Goal: Task Accomplishment & Management: Manage account settings

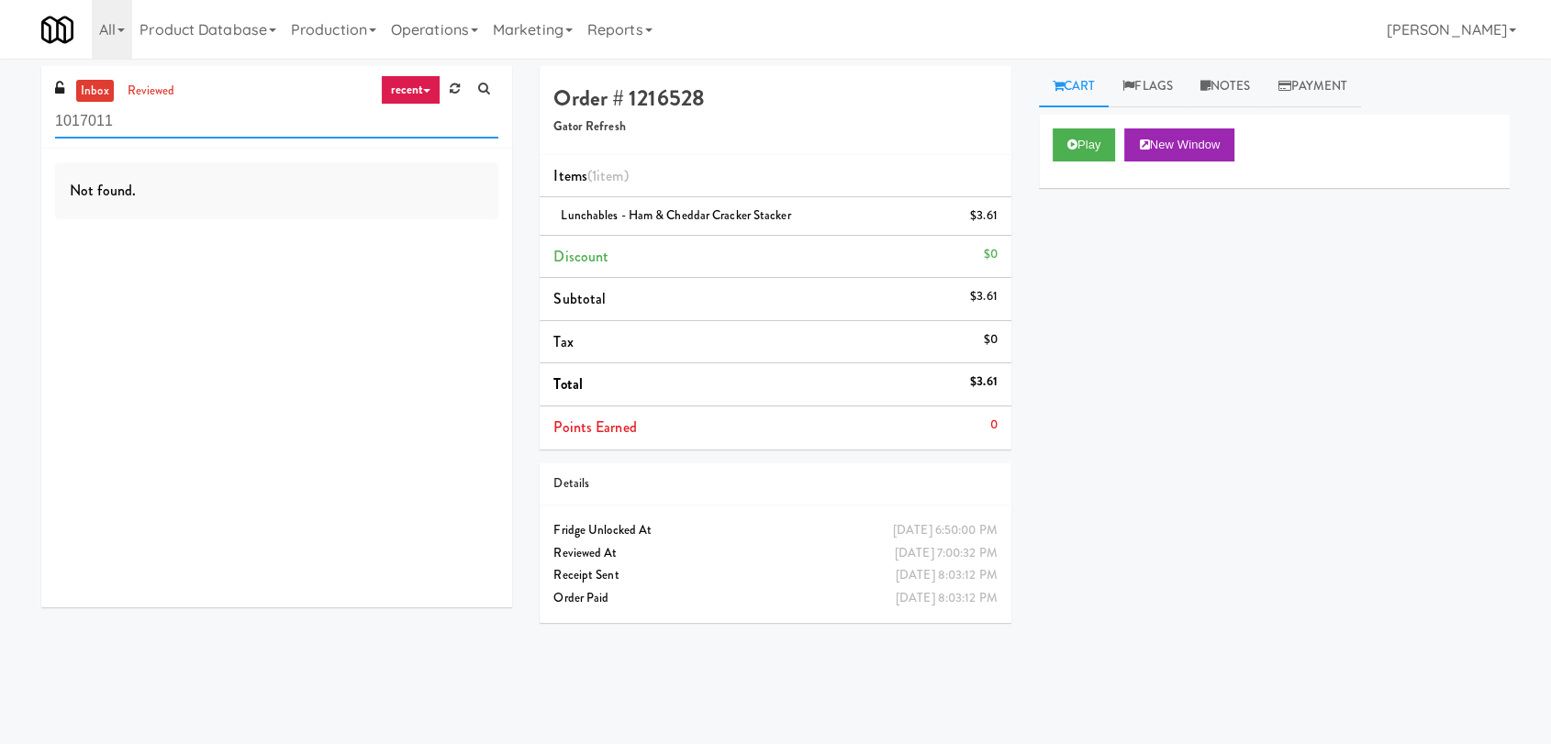
paste input "Paradox - Cooler - Right"
drag, startPoint x: 217, startPoint y: 126, endPoint x: 0, endPoint y: 125, distance: 216.6
click at [0, 125] on div "inbox reviewed recent all unclear take inventory issue suspicious failed recent…" at bounding box center [775, 401] width 1551 height 671
type input "Paradox - Cooler - Right"
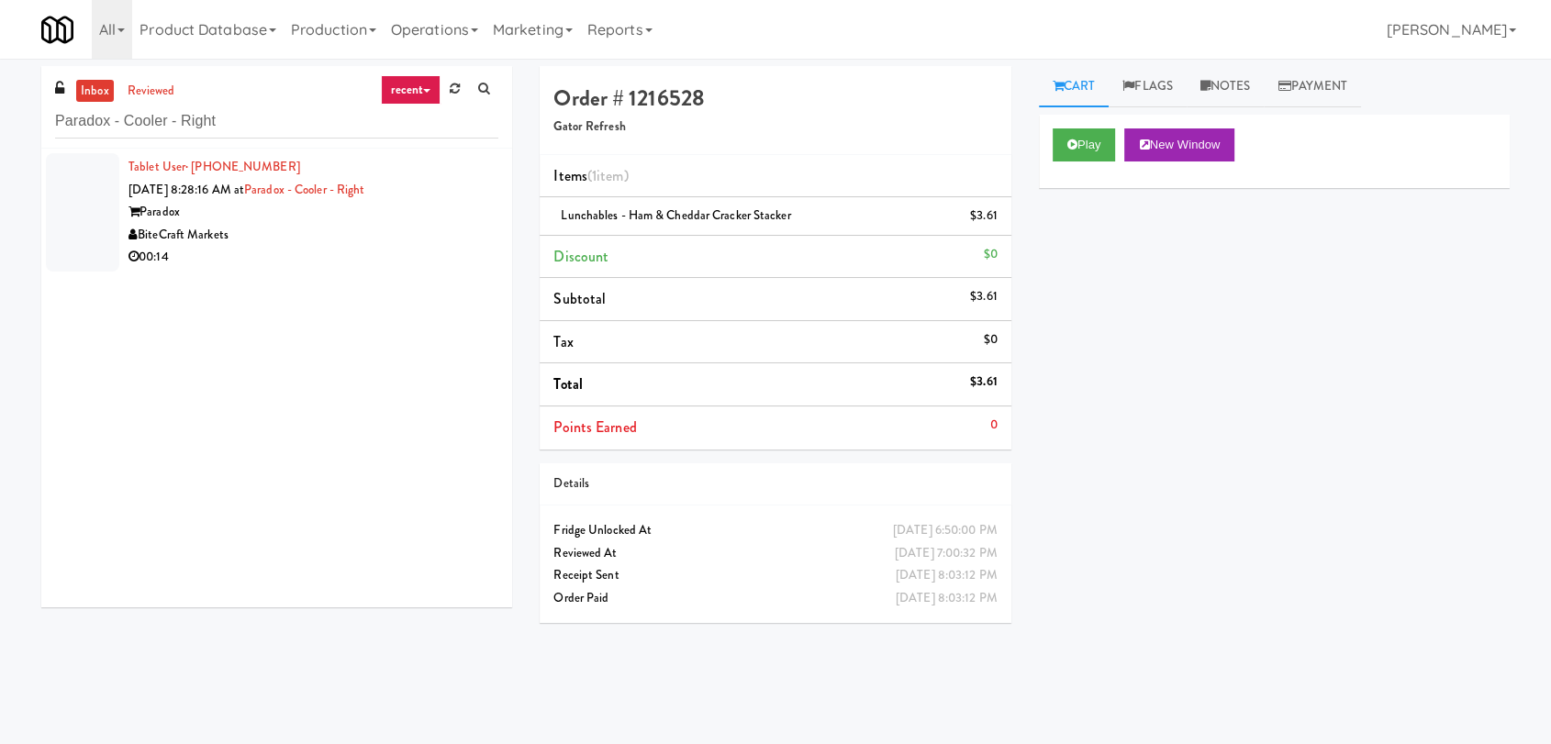
click at [369, 229] on div "BiteCraft Markets" at bounding box center [314, 235] width 370 height 23
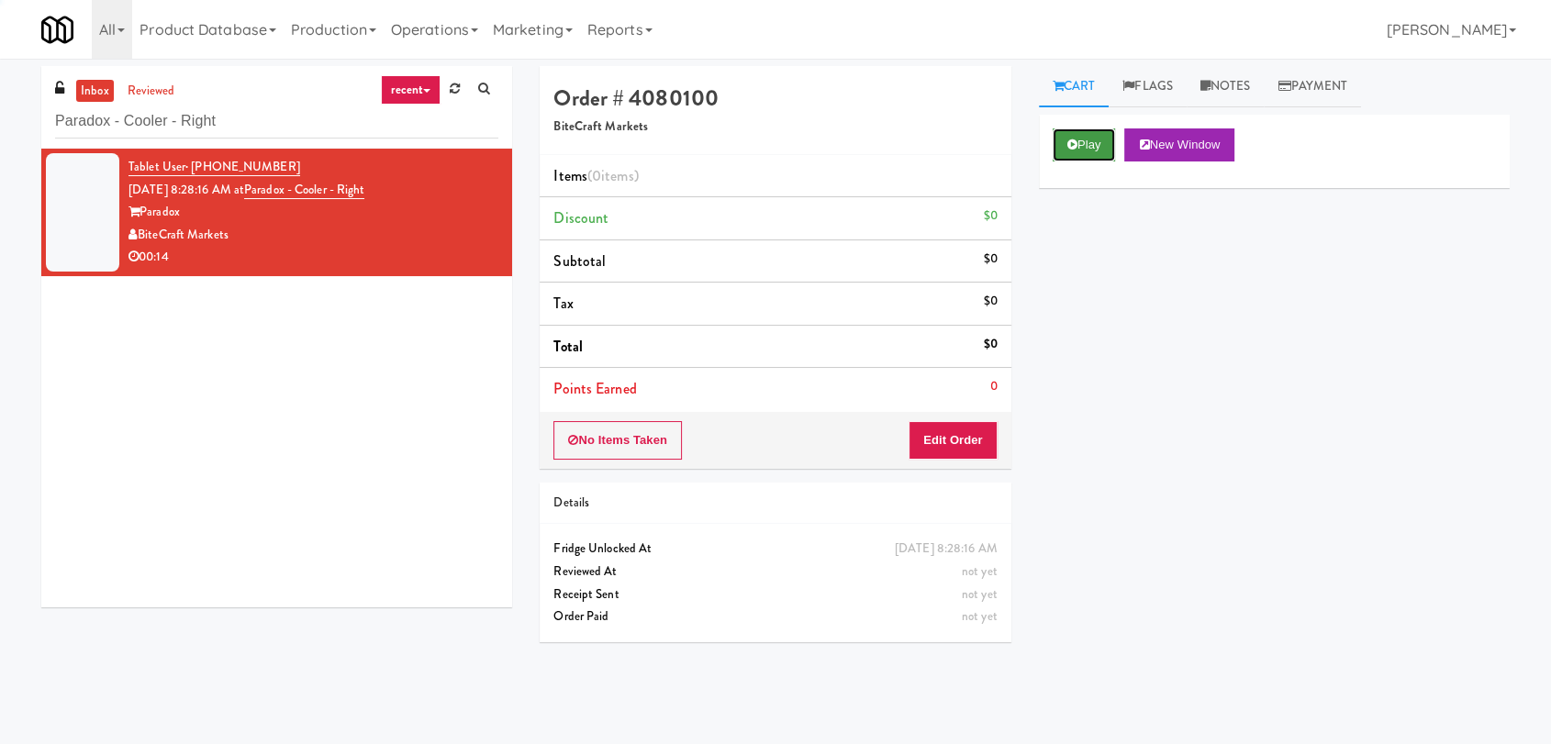
click at [1109, 140] on button "Play" at bounding box center [1084, 145] width 63 height 33
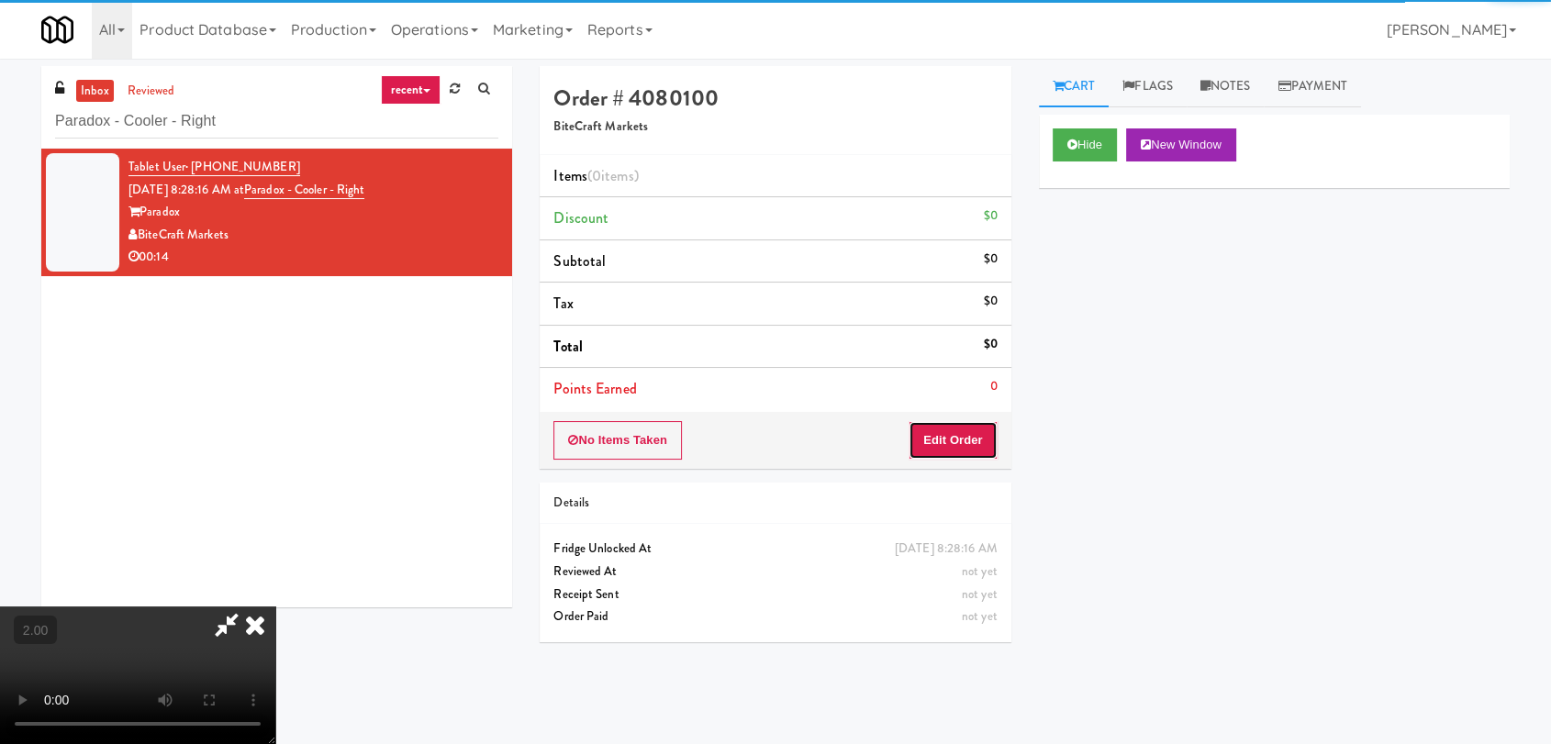
click at [972, 442] on button "Edit Order" at bounding box center [953, 440] width 89 height 39
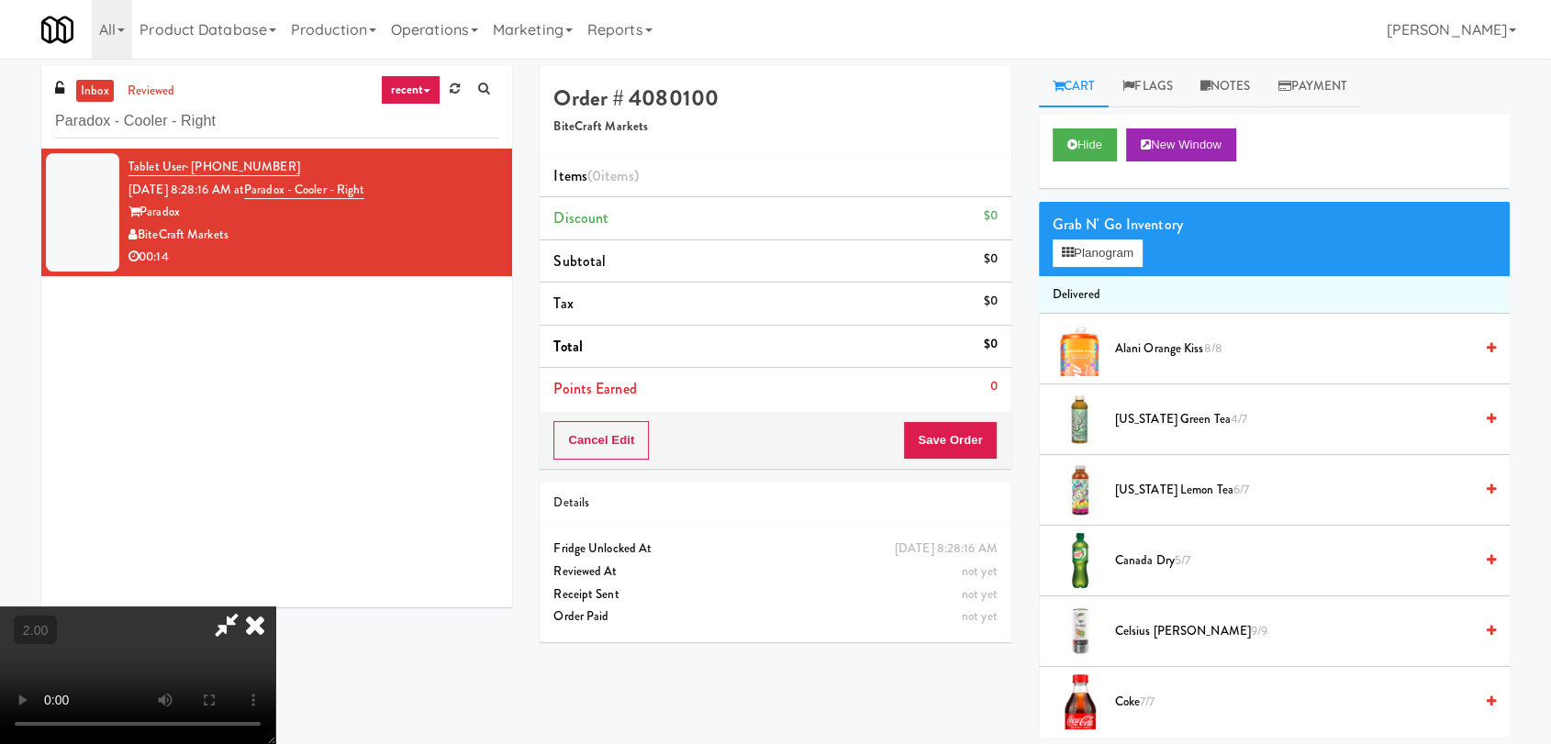
drag, startPoint x: 1, startPoint y: 308, endPoint x: 91, endPoint y: 327, distance: 91.8
click at [7, 607] on video at bounding box center [137, 676] width 275 height 138
click at [275, 607] on video at bounding box center [137, 676] width 275 height 138
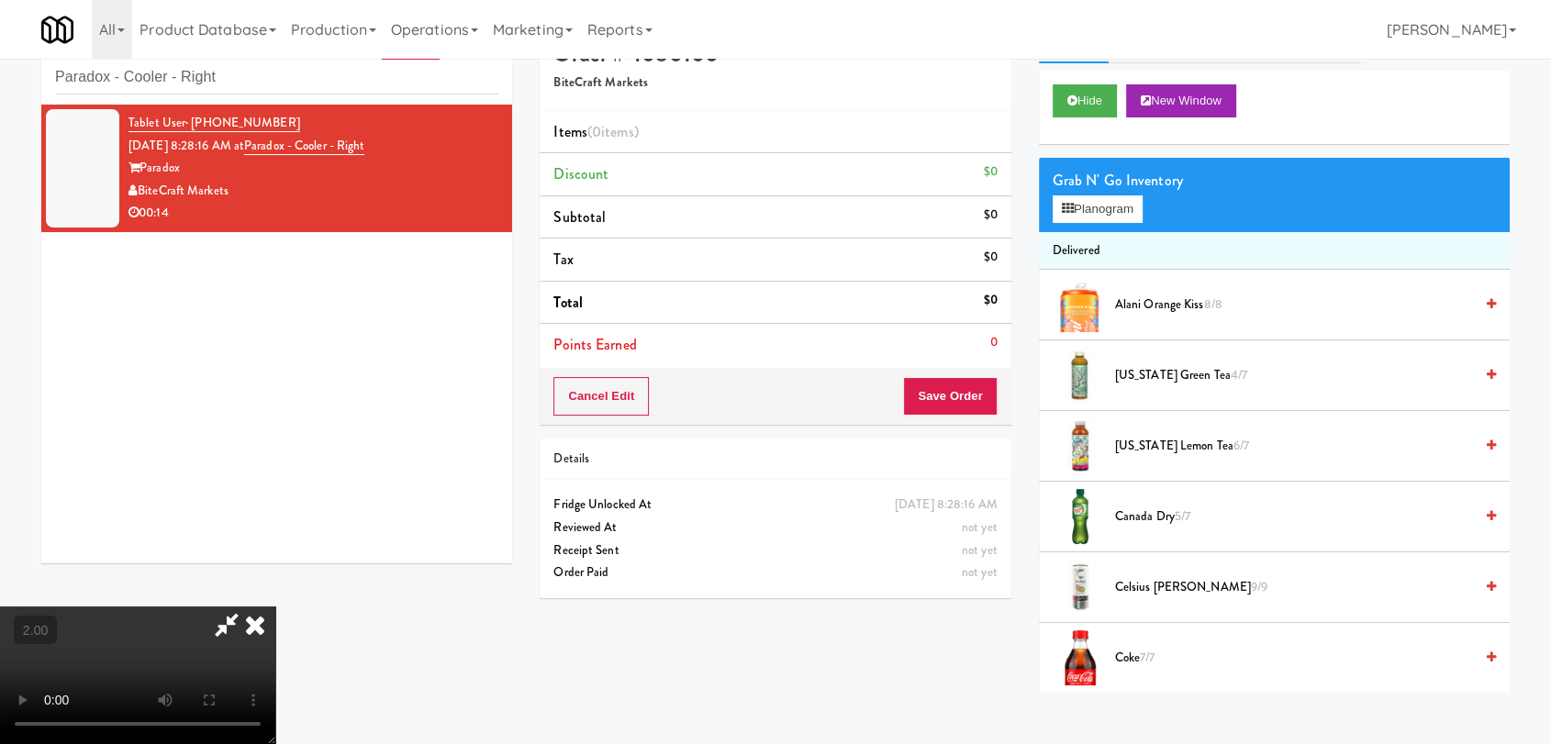
scroll to position [59, 0]
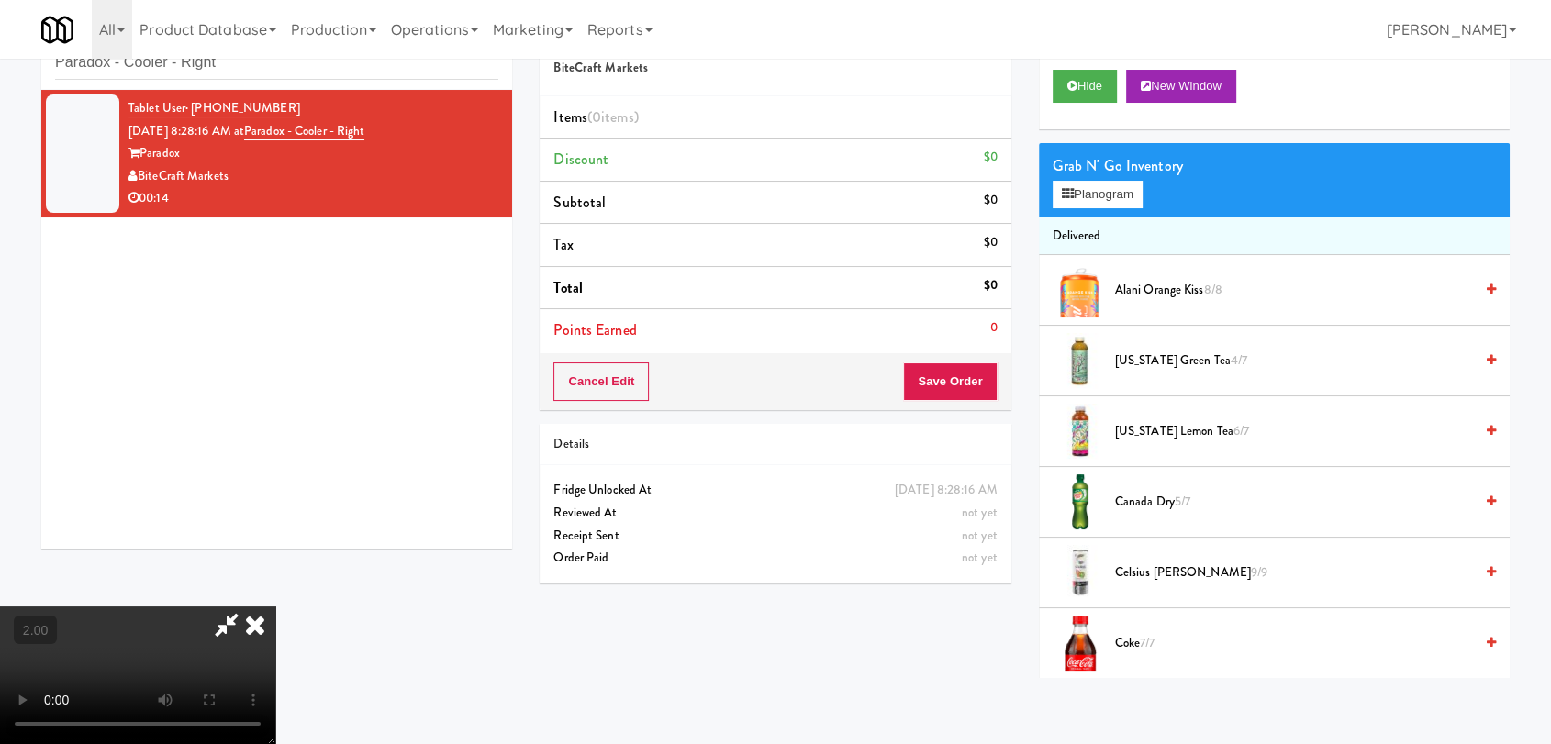
click at [163, 607] on video at bounding box center [137, 676] width 275 height 138
click at [247, 607] on video at bounding box center [137, 676] width 275 height 138
click at [275, 607] on video at bounding box center [137, 676] width 275 height 138
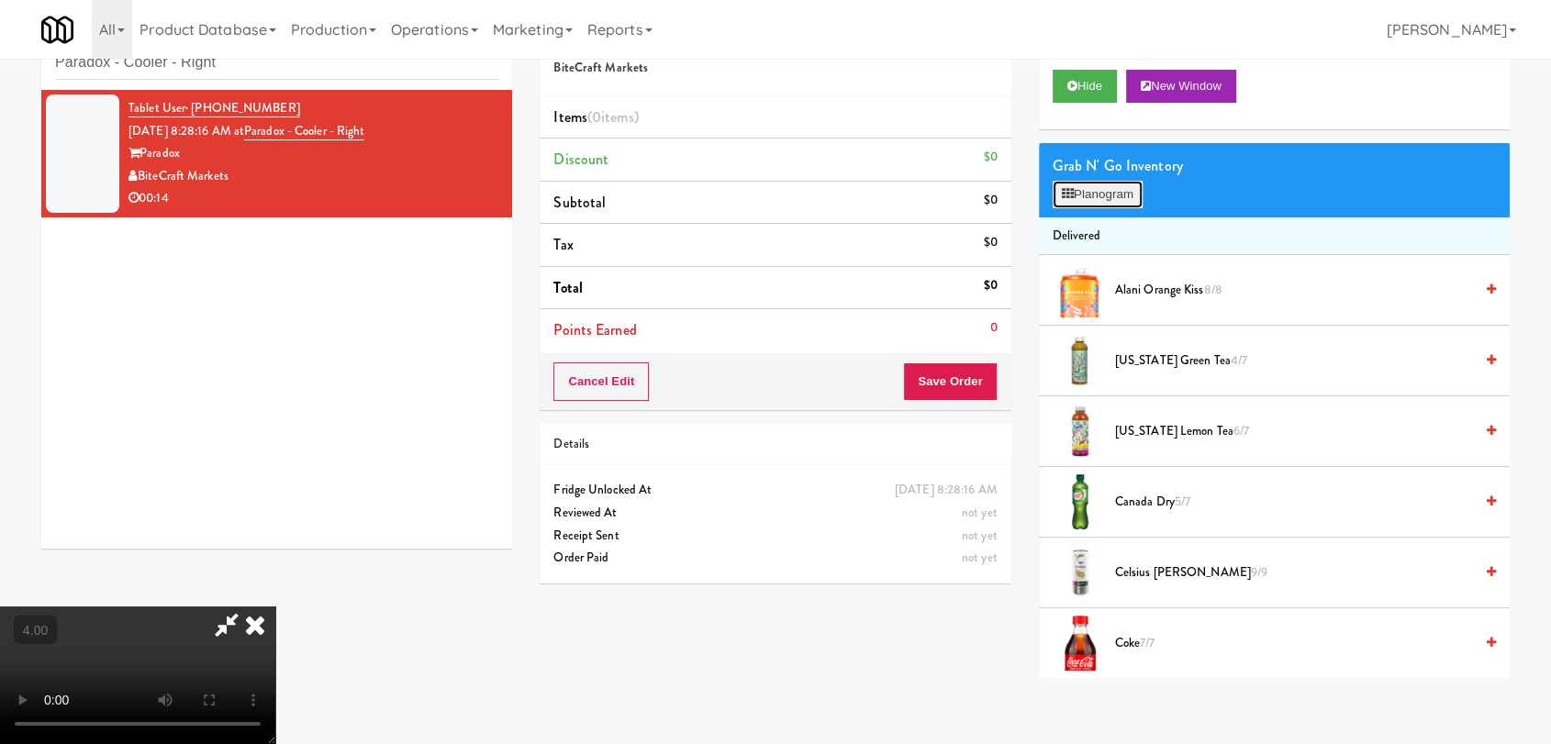
click at [1072, 207] on button "Planogram" at bounding box center [1098, 195] width 90 height 28
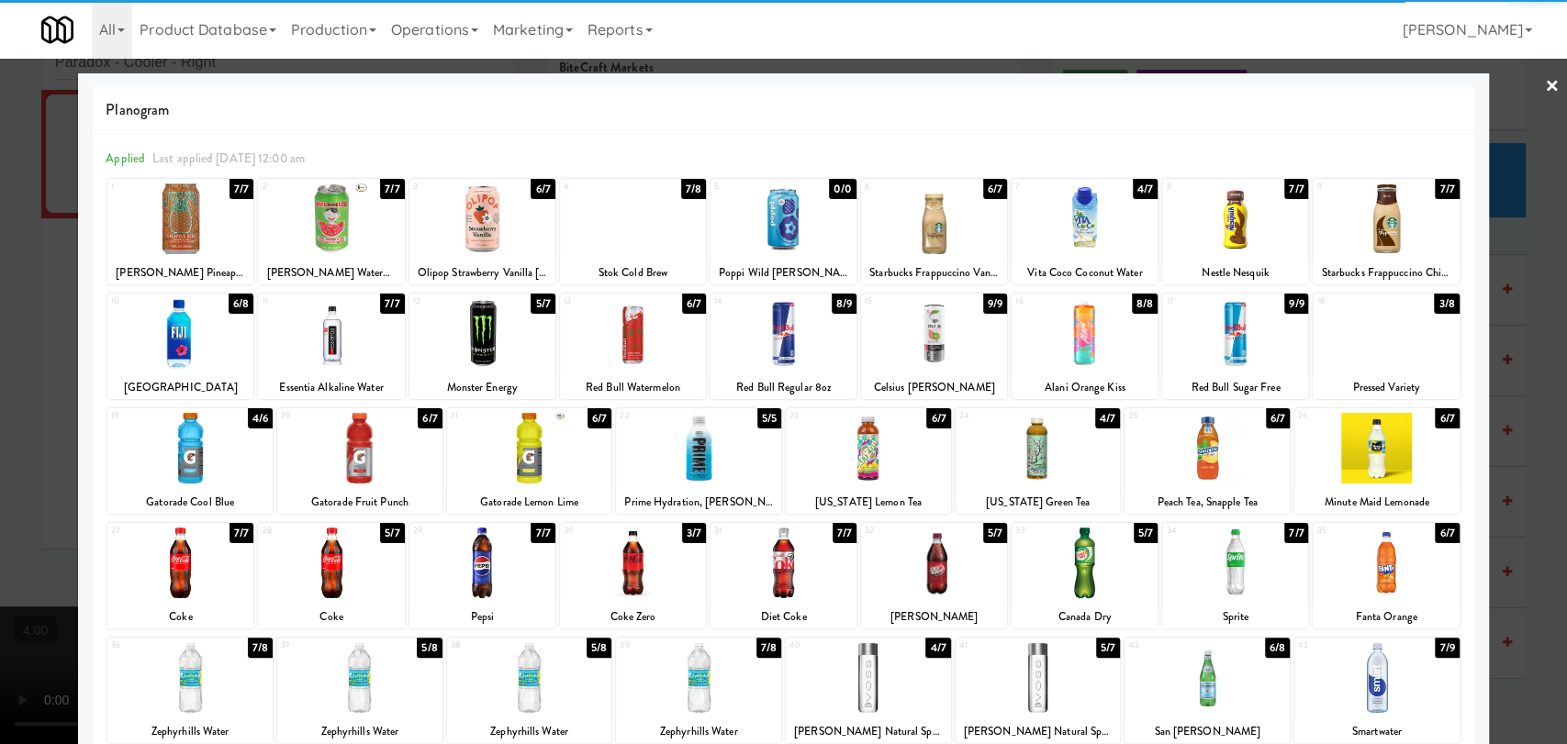
click at [800, 347] on div at bounding box center [784, 333] width 146 height 71
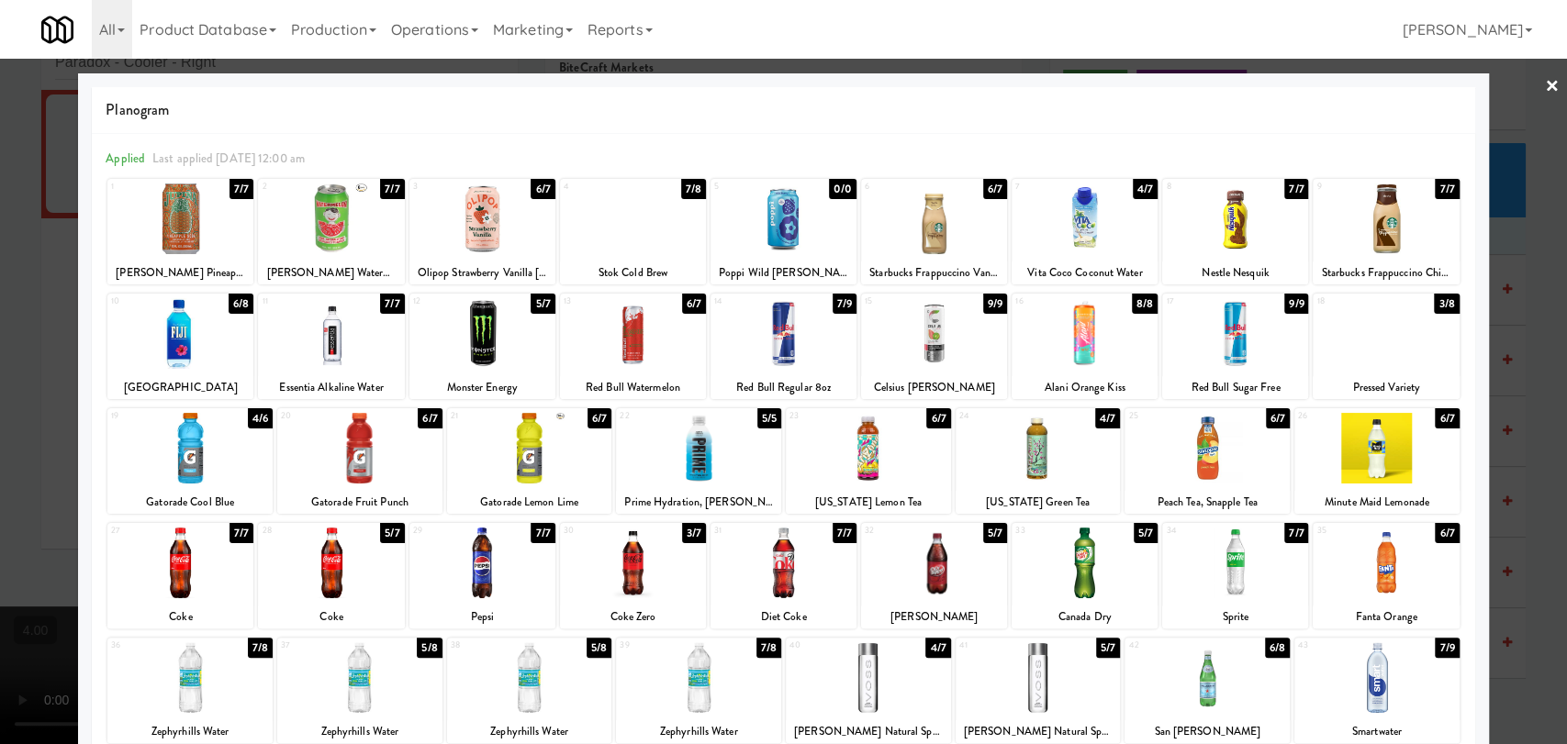
click at [689, 332] on div at bounding box center [633, 333] width 146 height 71
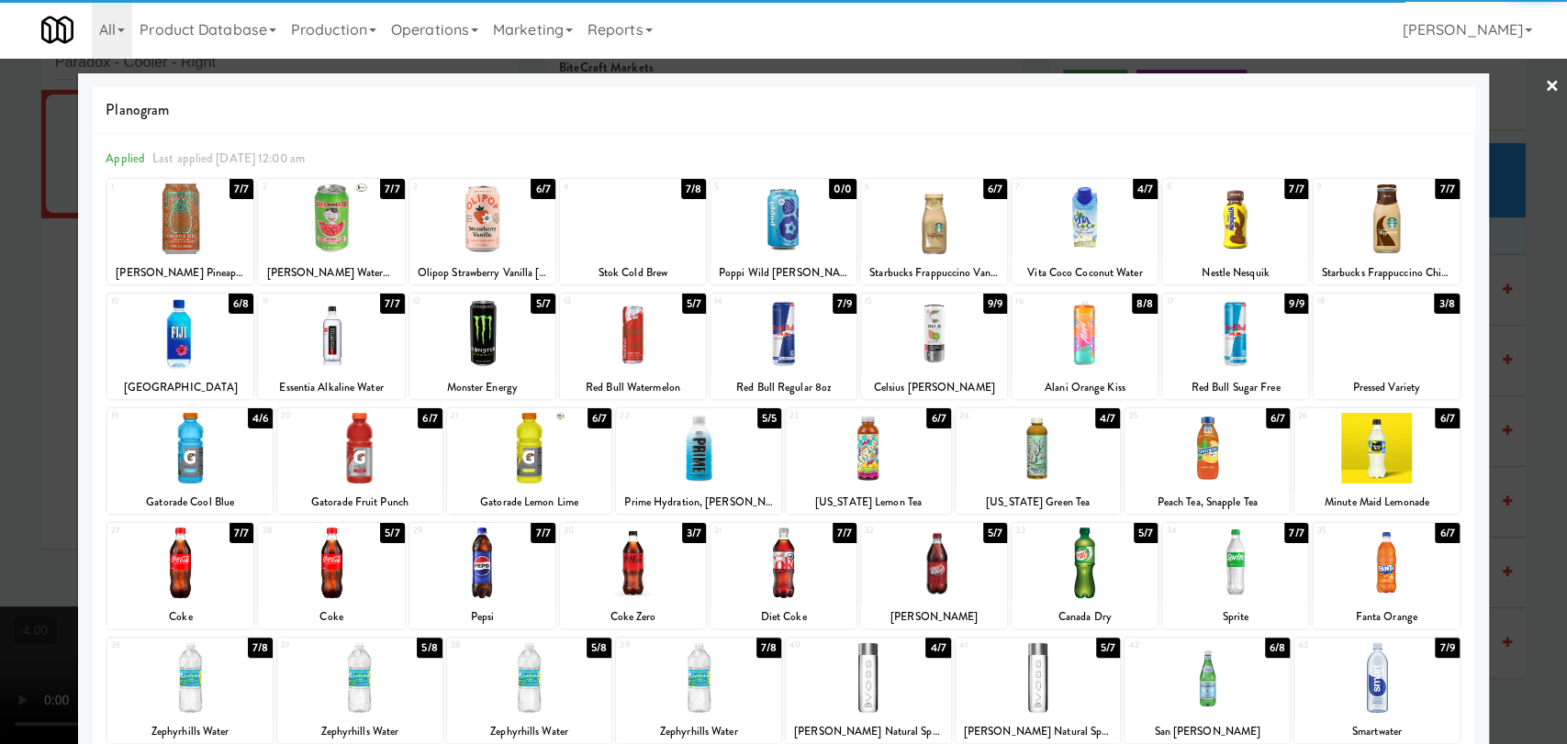
click at [0, 254] on div at bounding box center [783, 372] width 1567 height 744
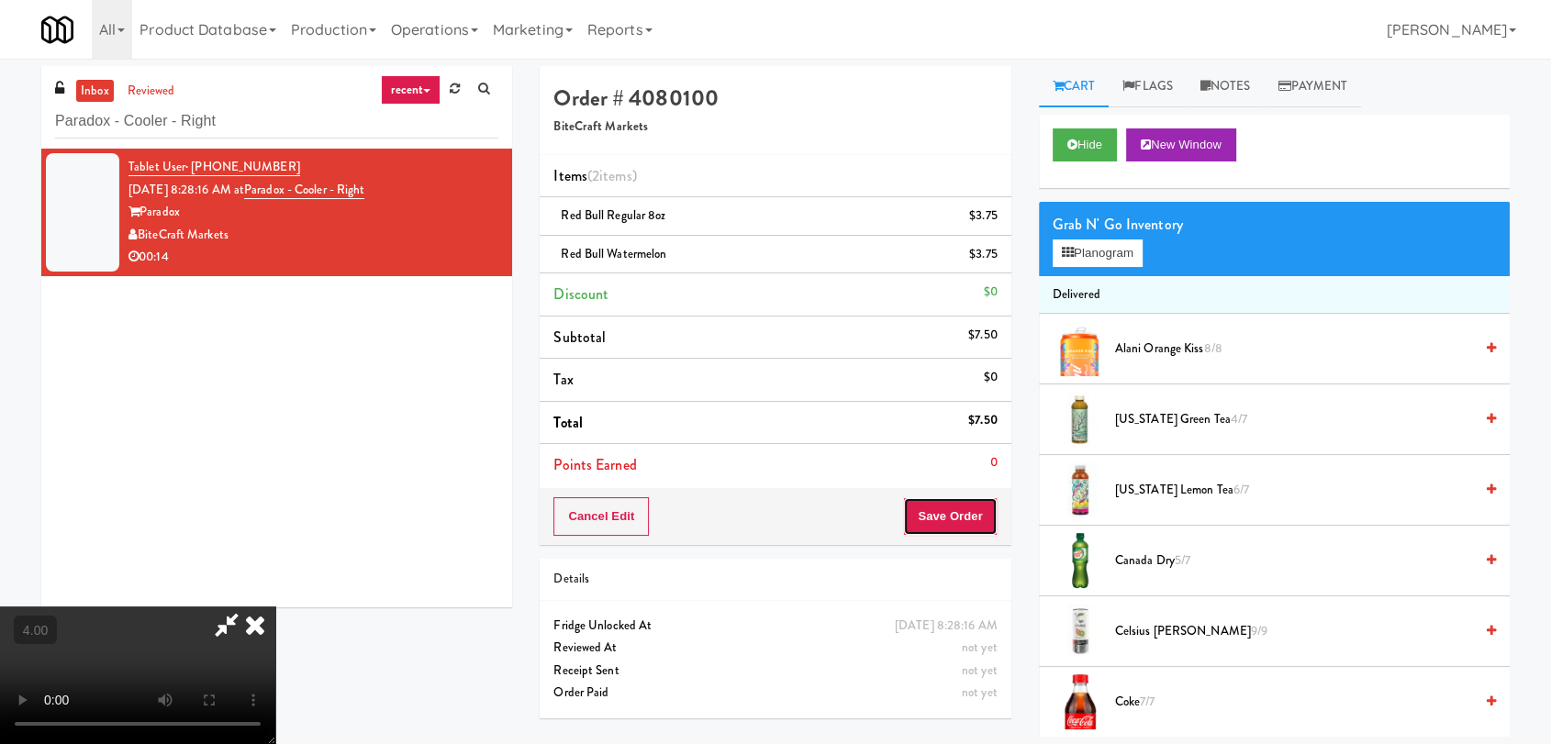
click at [979, 511] on button "Save Order" at bounding box center [950, 517] width 94 height 39
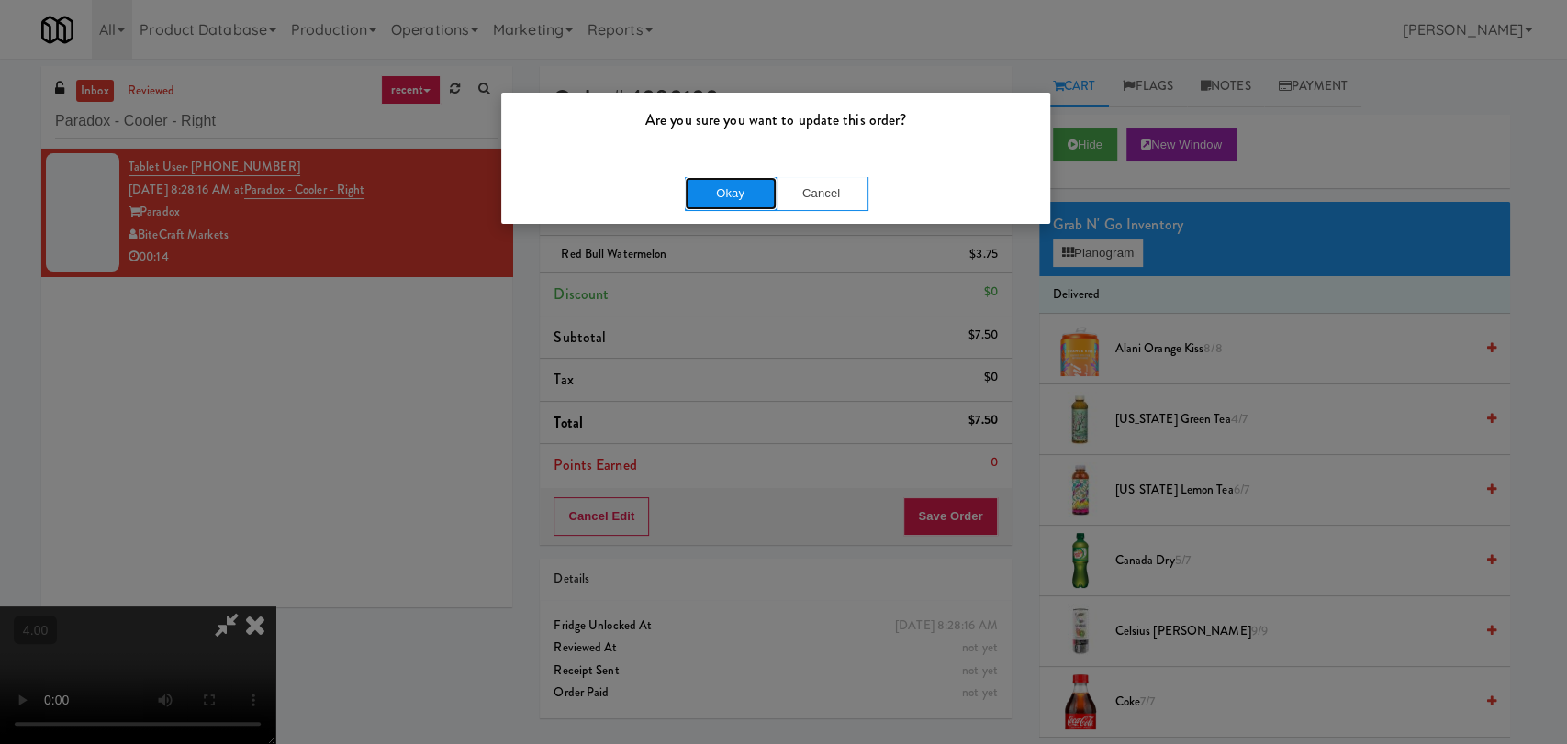
click at [738, 200] on button "Okay" at bounding box center [731, 193] width 92 height 33
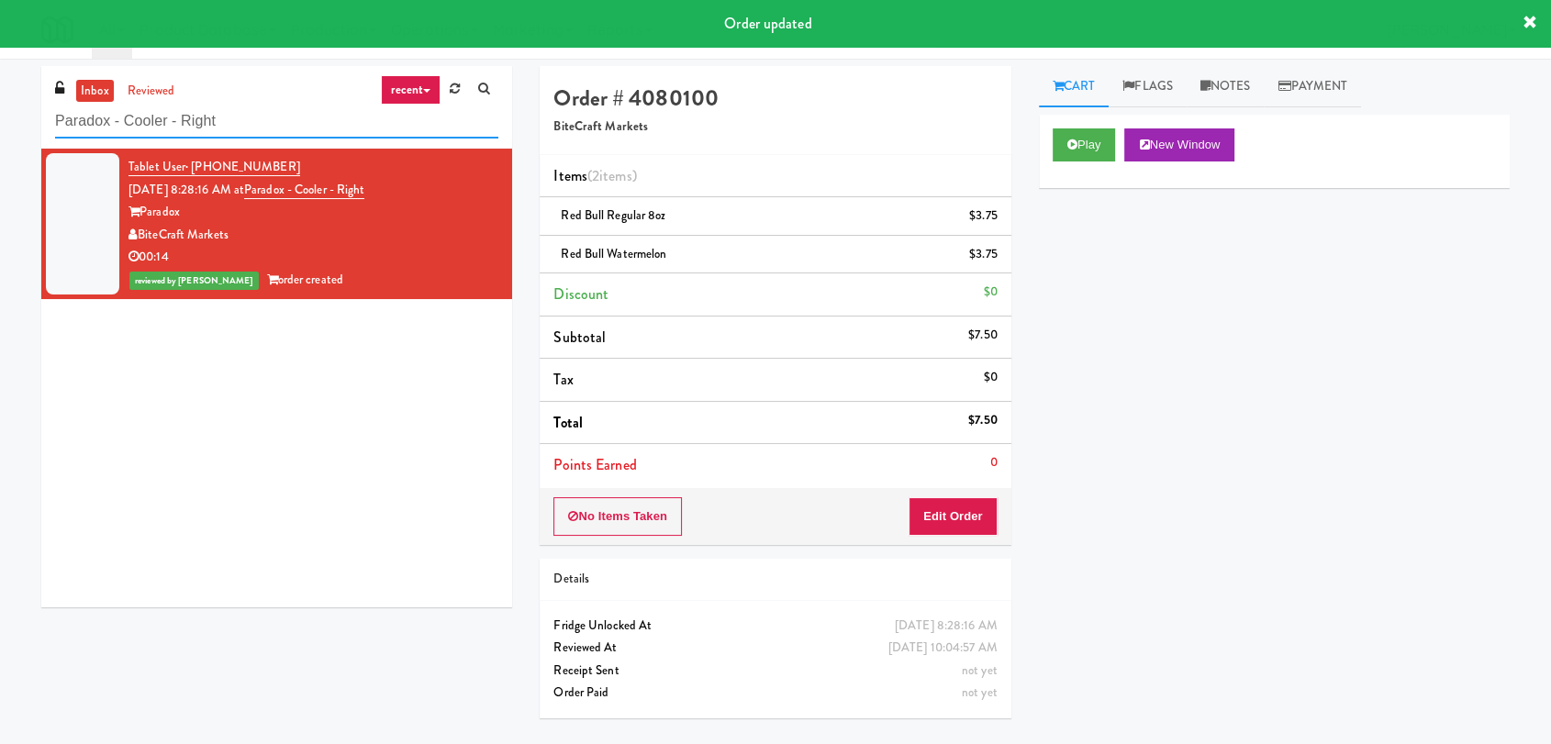
paste input "Ellicott House - Fridge"
drag, startPoint x: 278, startPoint y: 128, endPoint x: 0, endPoint y: 112, distance: 278.6
click at [0, 112] on div "inbox reviewed recent all unclear take inventory issue suspicious failed recent…" at bounding box center [775, 401] width 1551 height 671
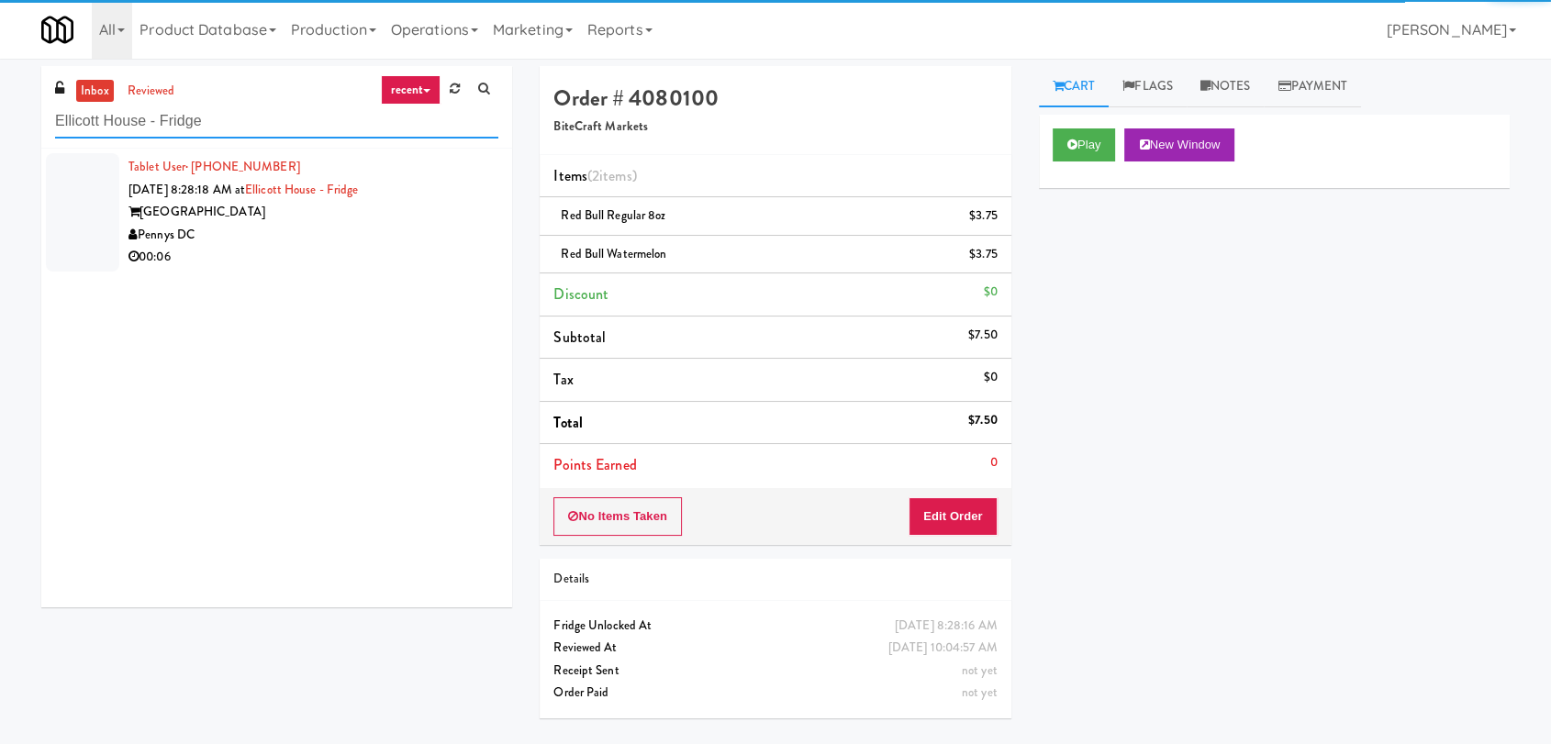
type input "Ellicott House - Fridge"
click at [358, 233] on div "Pennys DC" at bounding box center [314, 235] width 370 height 23
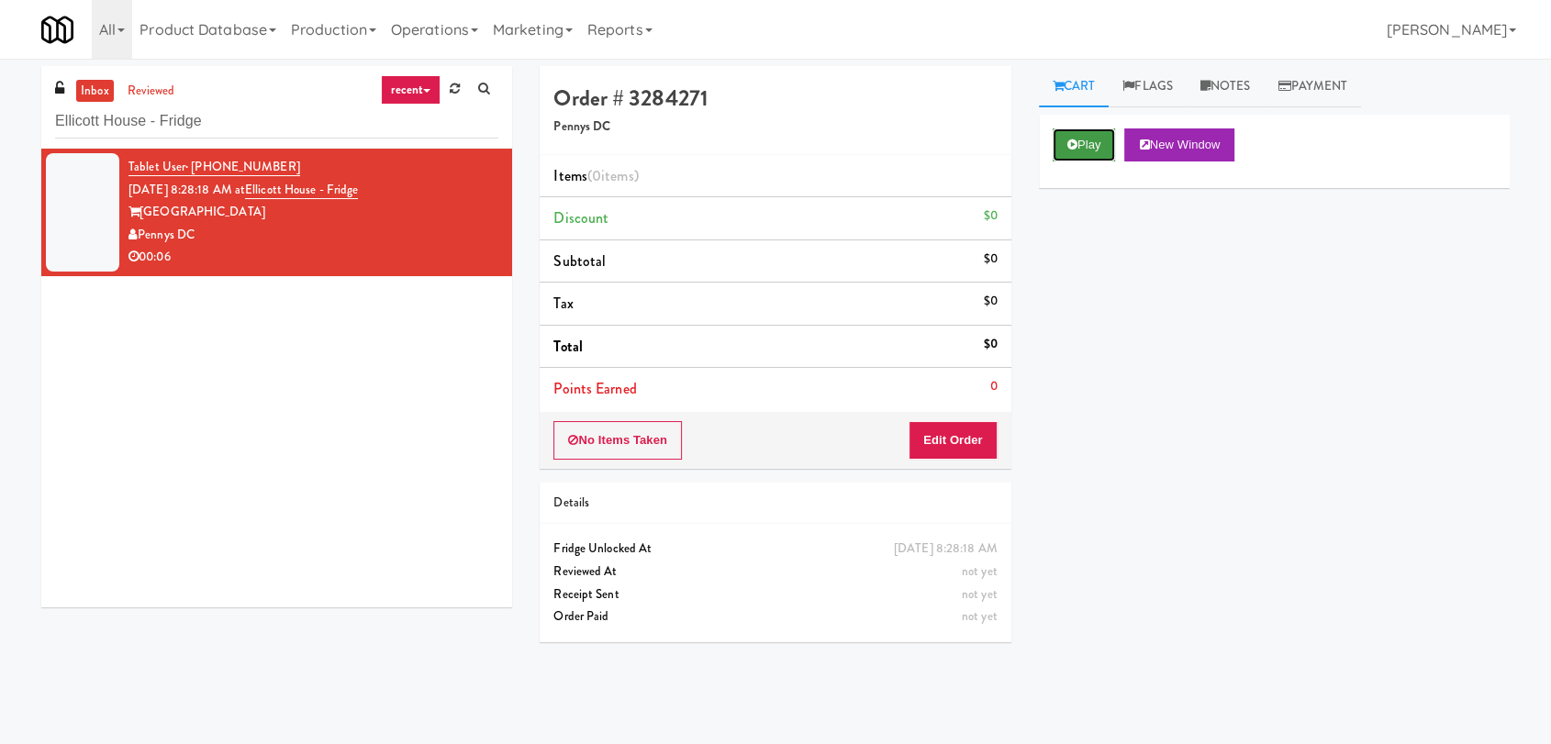
click at [1089, 149] on button "Play" at bounding box center [1084, 145] width 63 height 33
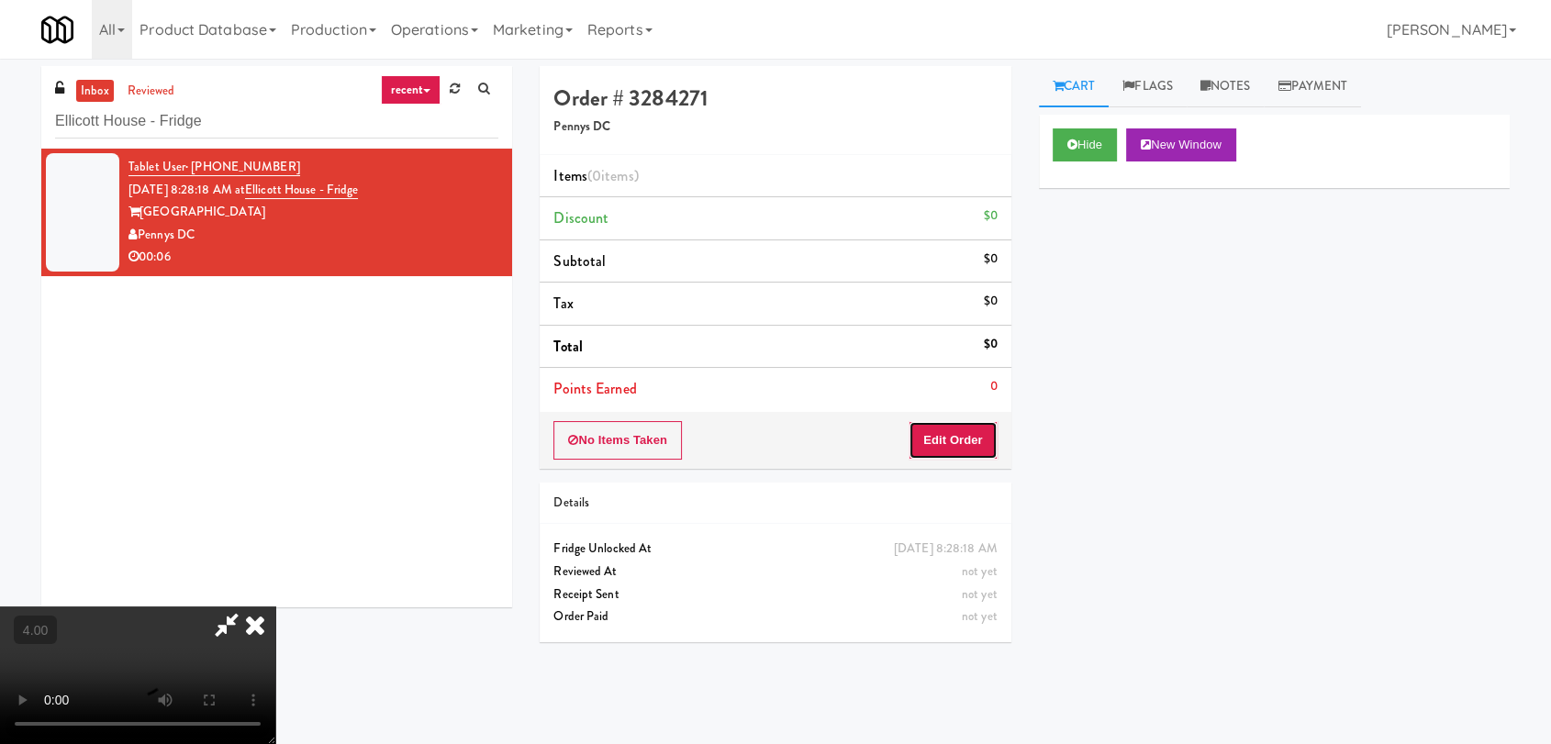
click at [972, 453] on button "Edit Order" at bounding box center [953, 440] width 89 height 39
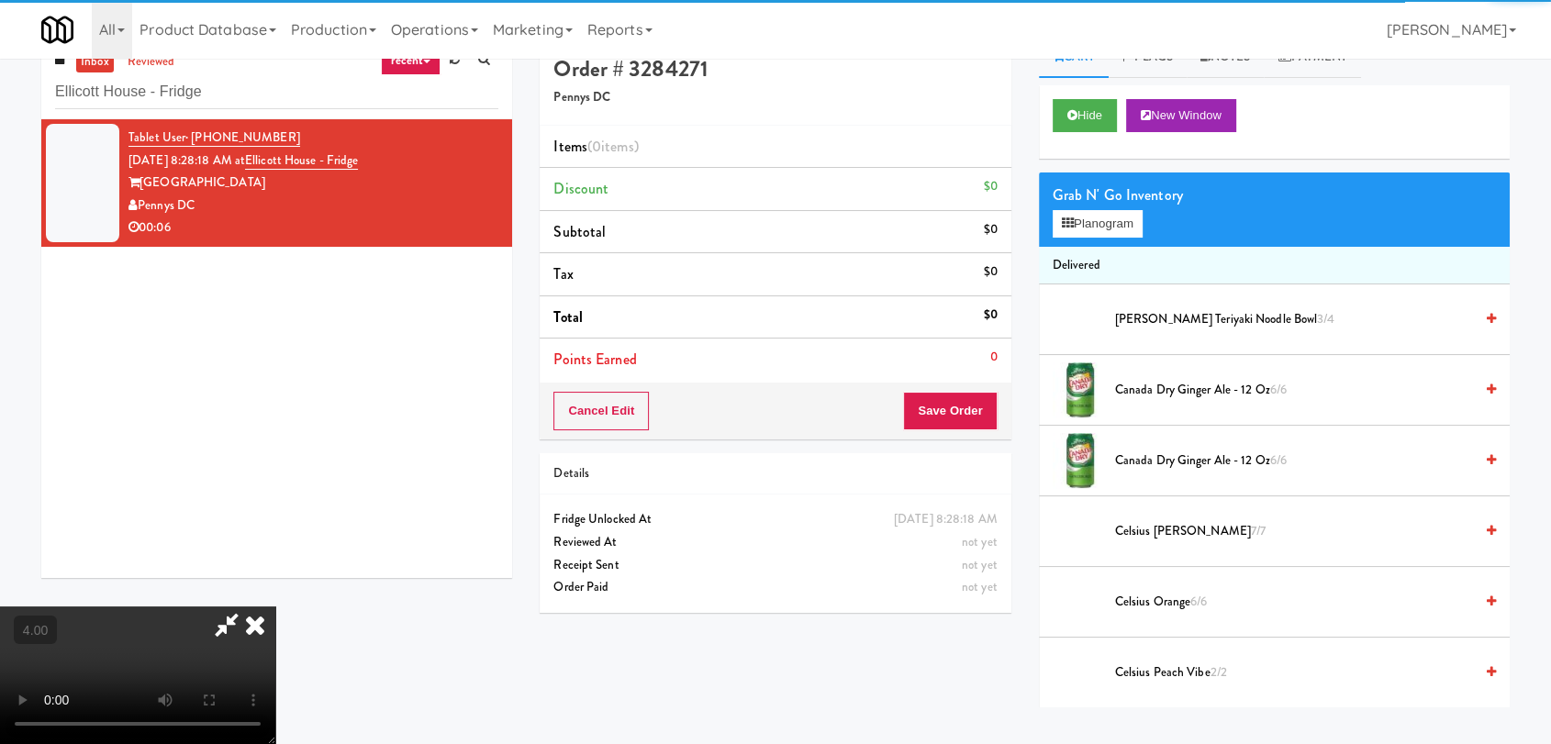
scroll to position [59, 0]
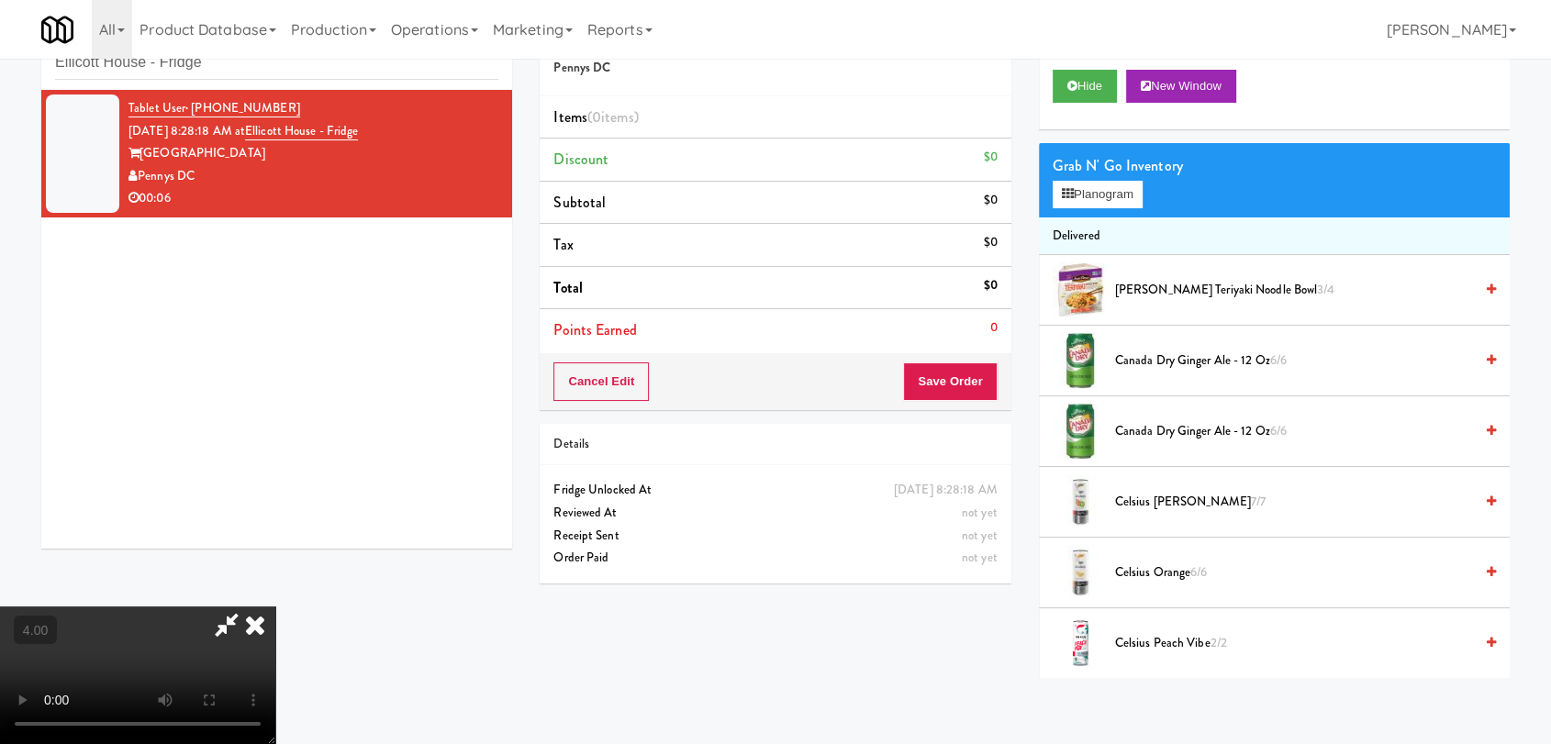
click at [248, 607] on video at bounding box center [137, 676] width 275 height 138
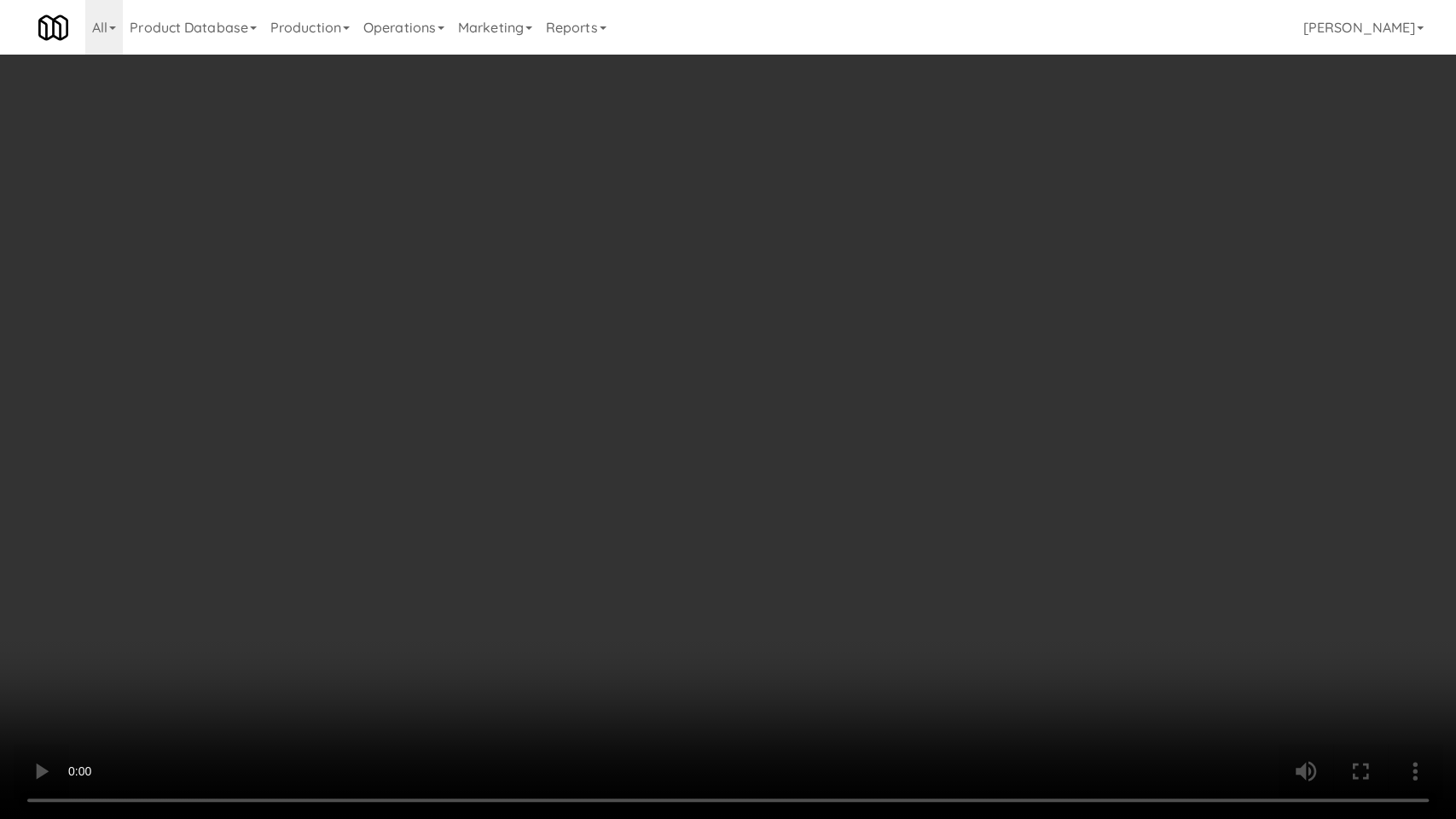
click at [660, 490] on video at bounding box center [728, 409] width 1456 height 819
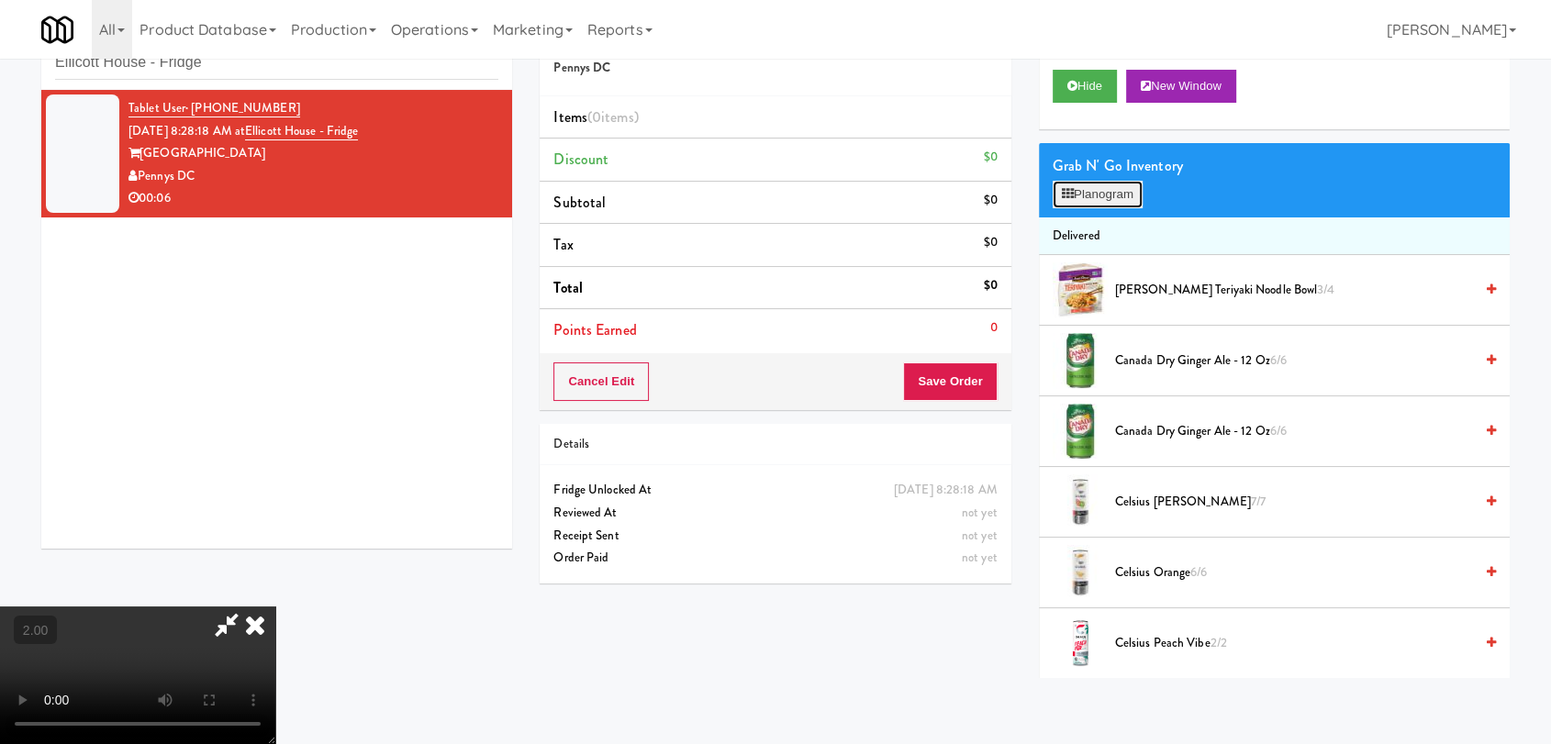
click at [1096, 203] on button "Planogram" at bounding box center [1098, 195] width 90 height 28
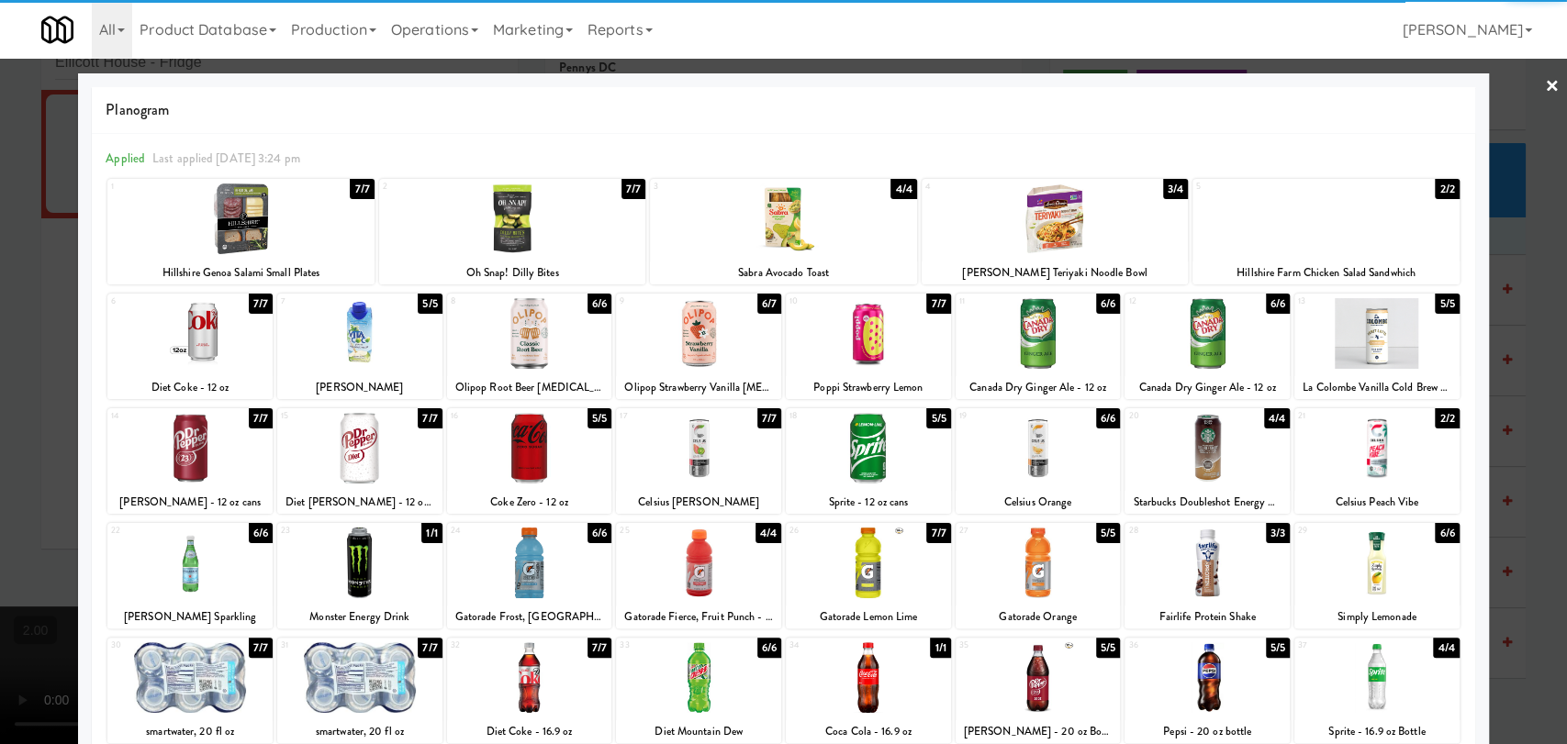
click at [1080, 348] on div at bounding box center [1038, 333] width 165 height 71
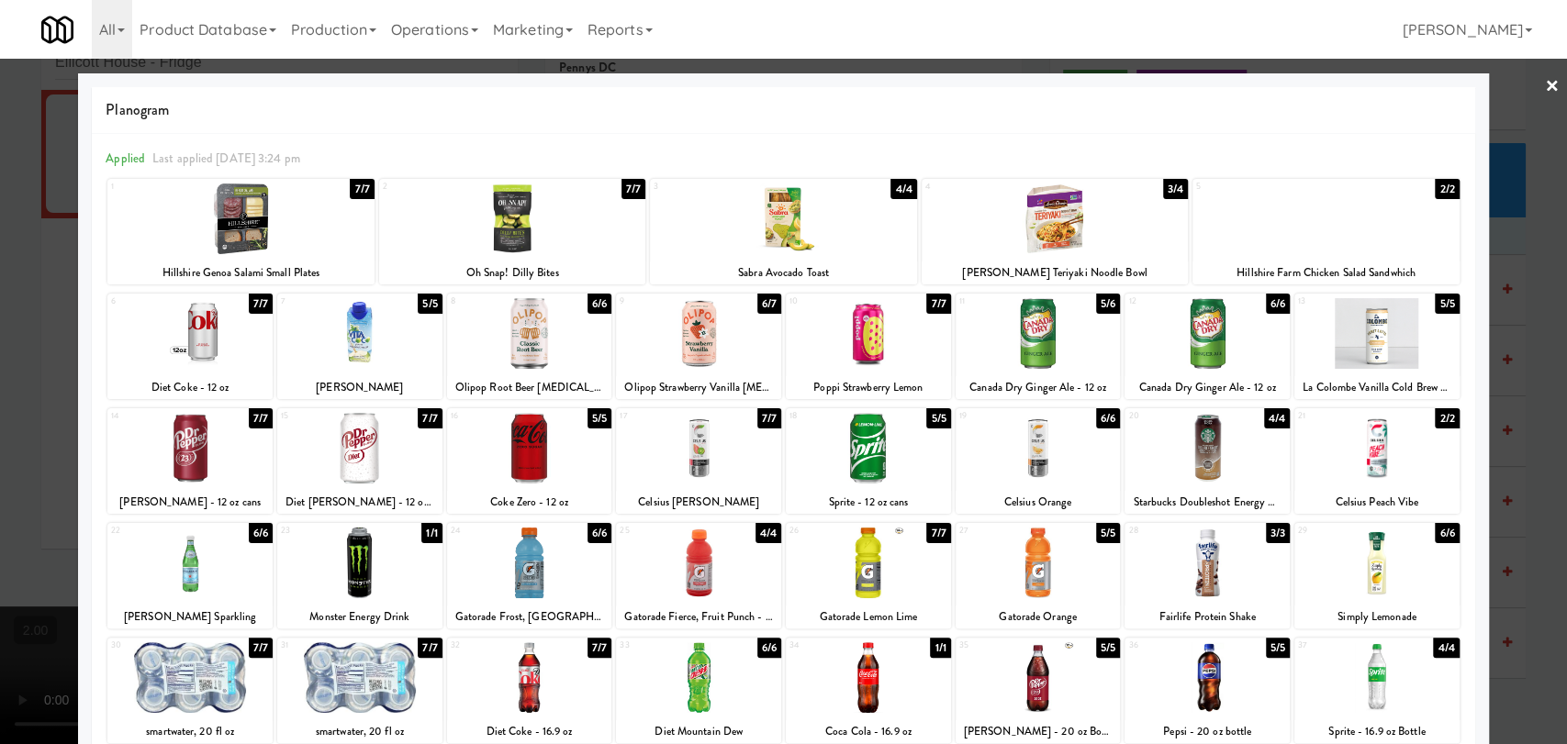
click at [0, 236] on div at bounding box center [783, 372] width 1567 height 744
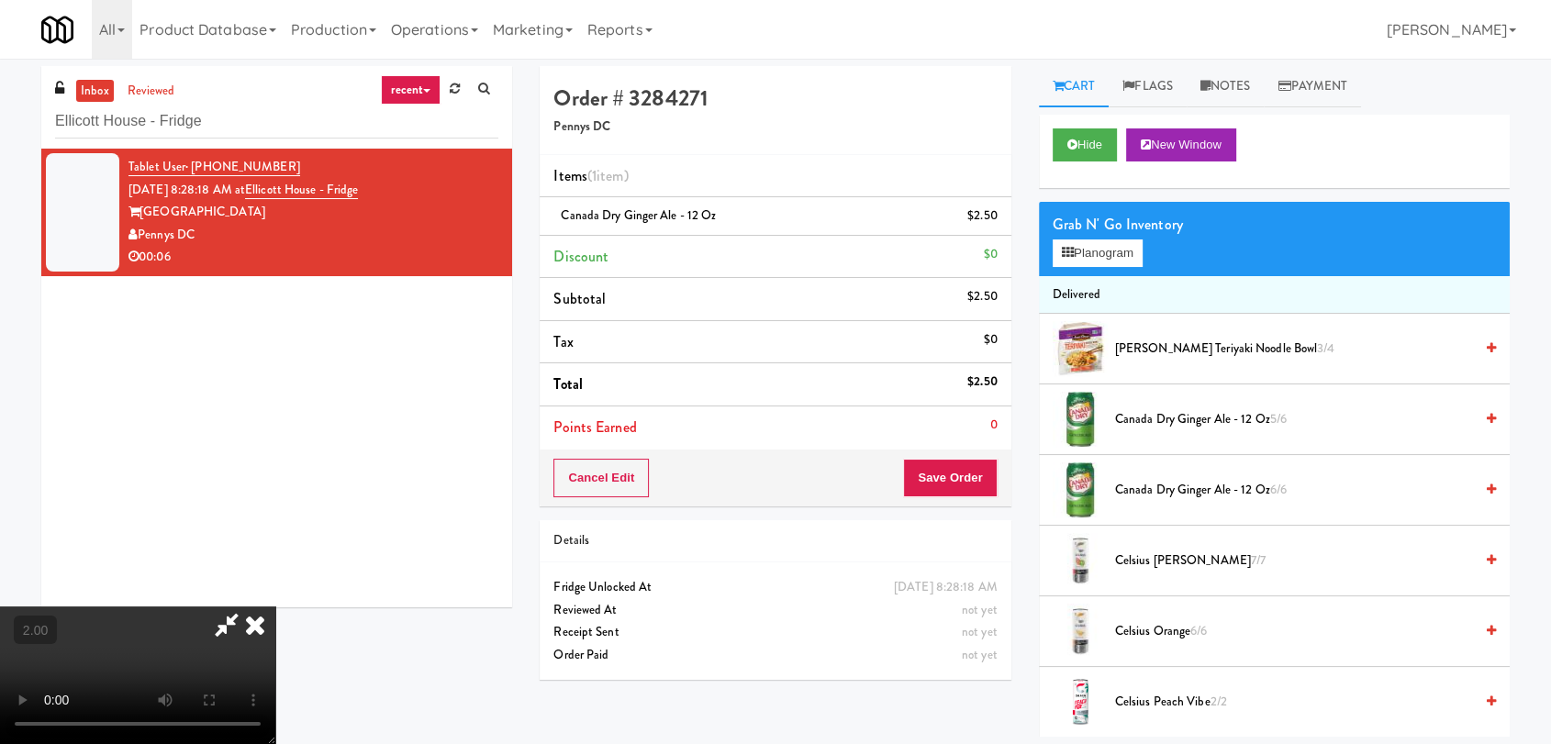
click at [275, 607] on icon at bounding box center [255, 625] width 40 height 37
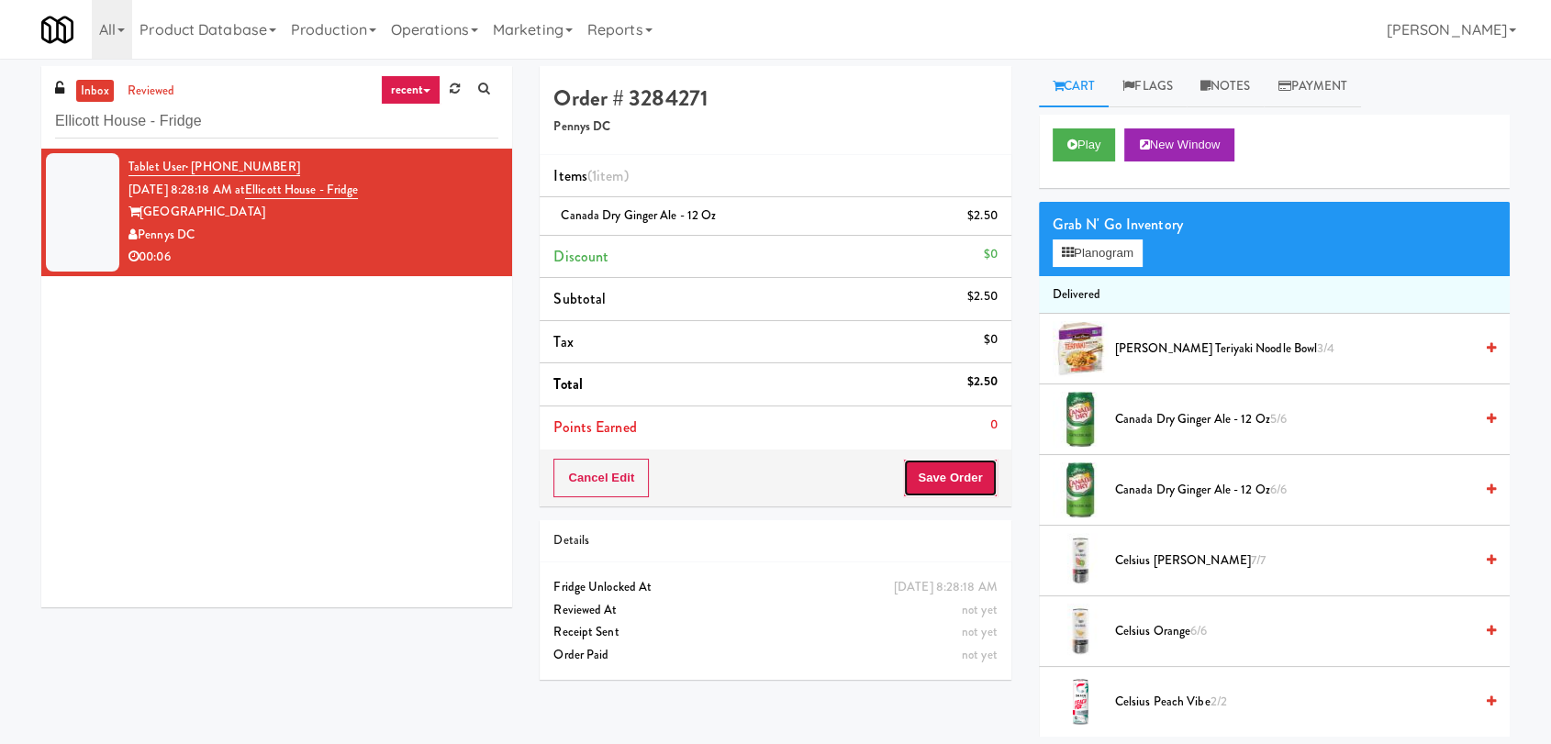
click at [942, 473] on button "Save Order" at bounding box center [950, 478] width 94 height 39
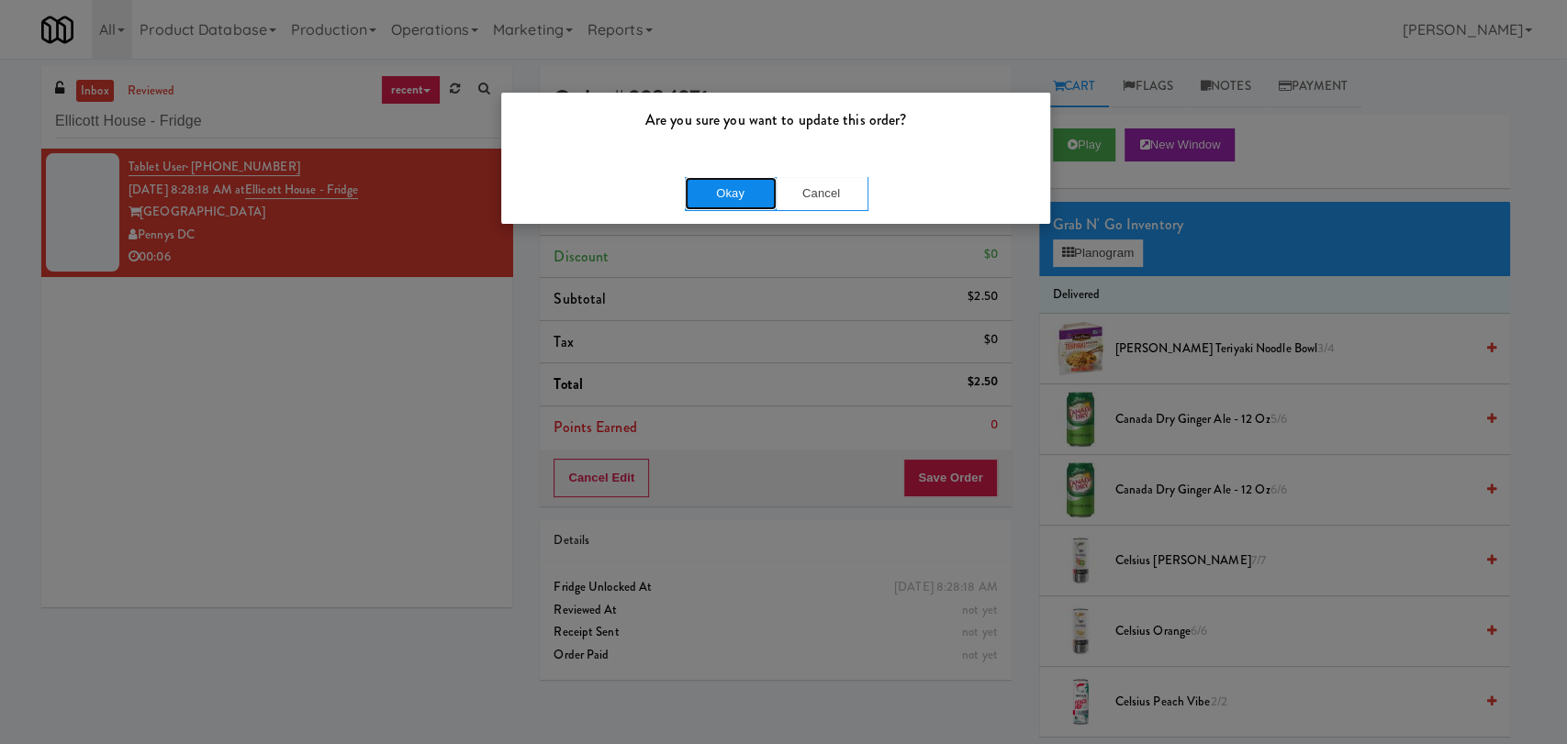
click at [712, 191] on button "Okay" at bounding box center [731, 193] width 92 height 33
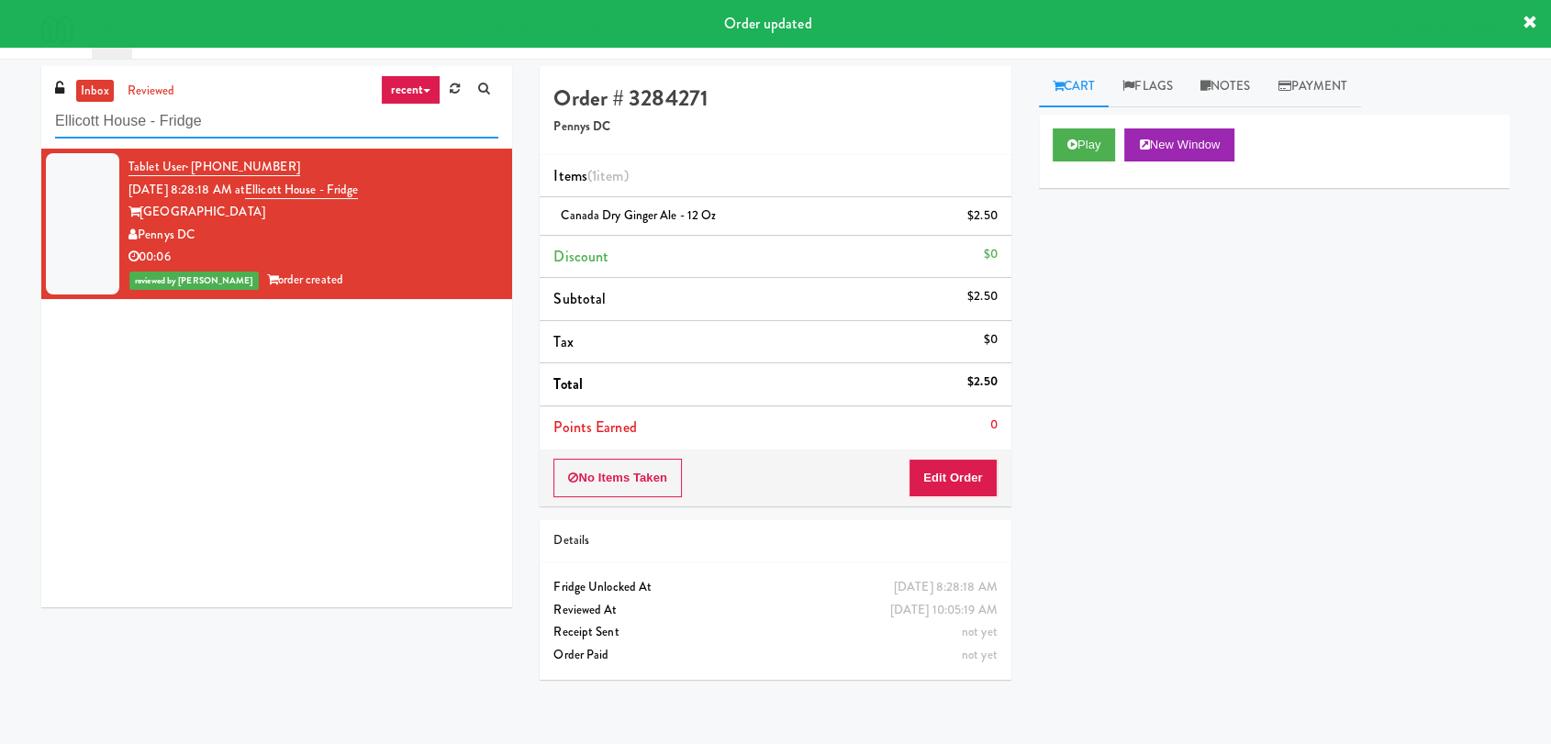
paste input "Avant HP - Cooler - Middl"
drag, startPoint x: 240, startPoint y: 119, endPoint x: 0, endPoint y: 116, distance: 239.6
click at [0, 116] on div "inbox reviewed recent all unclear take inventory issue suspicious failed recent…" at bounding box center [775, 401] width 1551 height 671
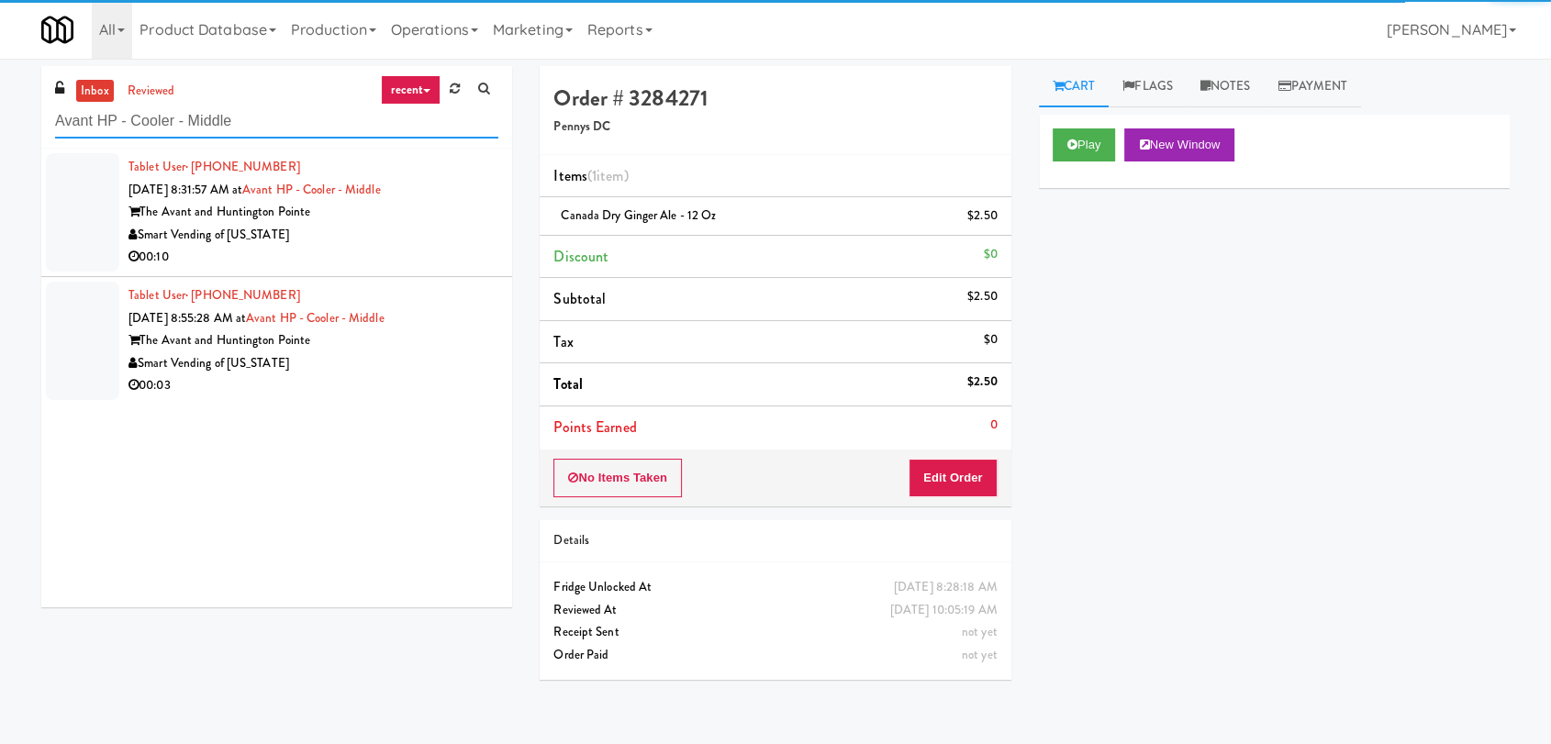
type input "Avant HP - Cooler - Middle"
click at [393, 242] on div "Smart Vending of [US_STATE]" at bounding box center [314, 235] width 370 height 23
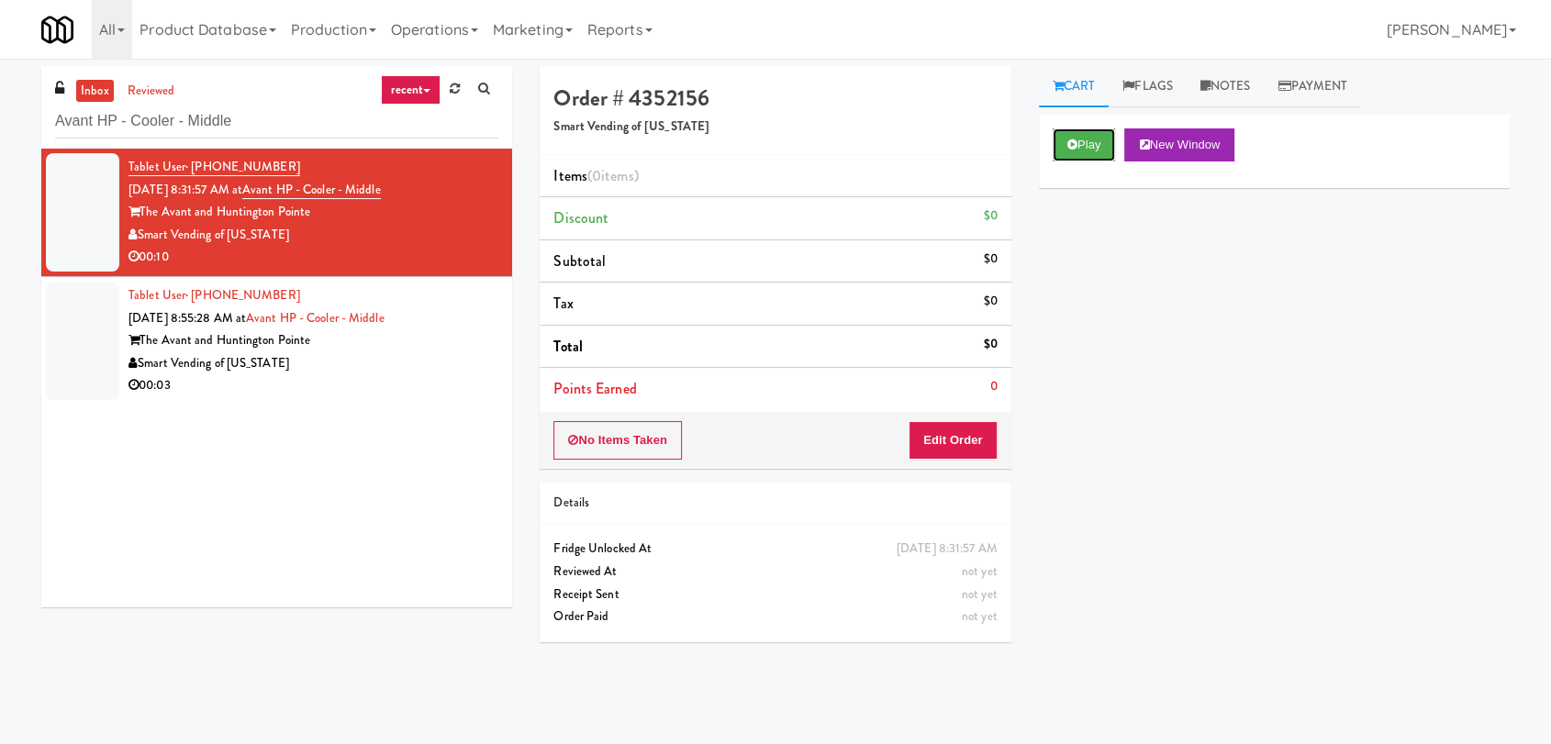
click at [1054, 151] on button "Play" at bounding box center [1084, 145] width 63 height 33
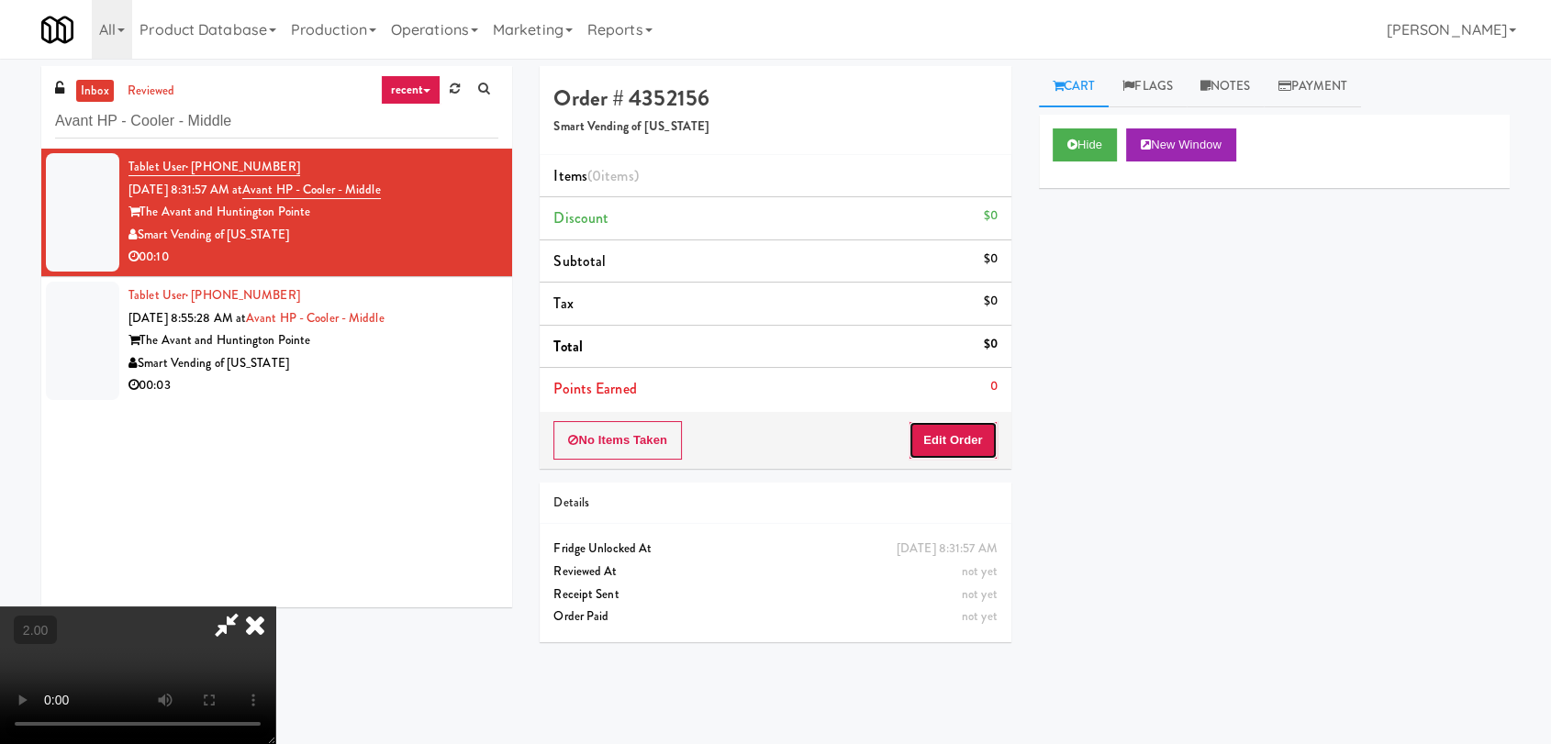
click at [975, 432] on button "Edit Order" at bounding box center [953, 440] width 89 height 39
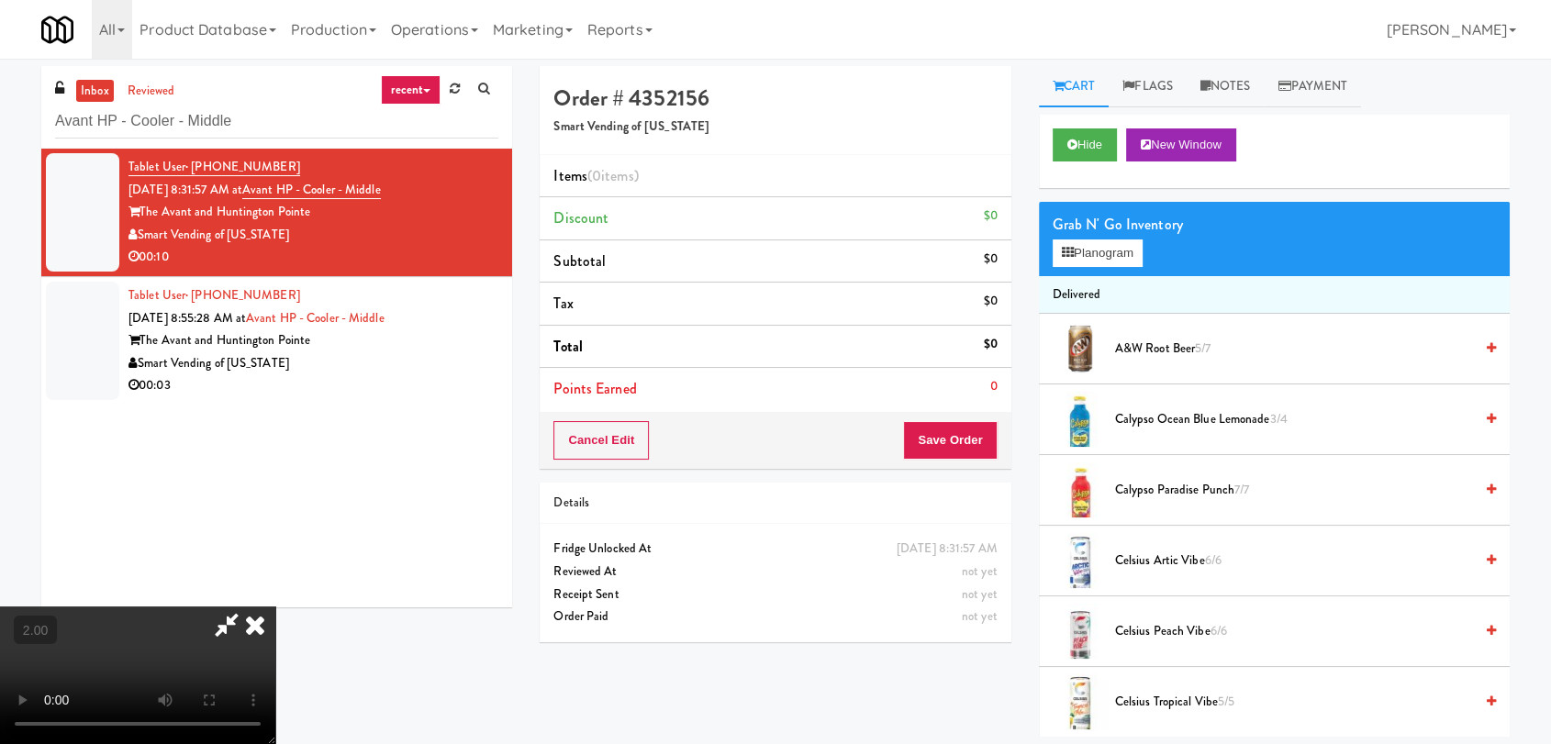
click at [275, 607] on video at bounding box center [137, 676] width 275 height 138
click at [275, 631] on video at bounding box center [137, 676] width 275 height 138
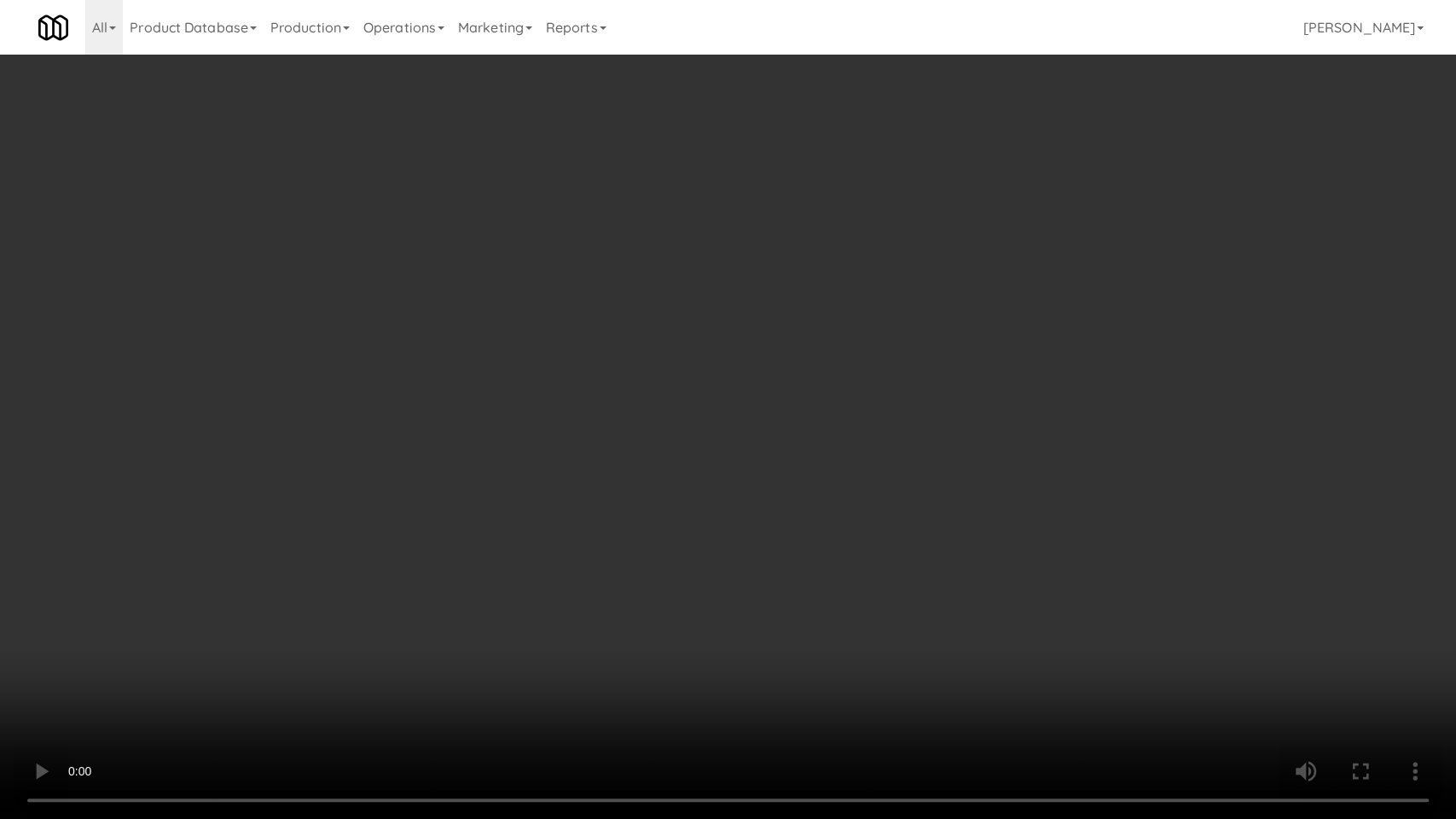
click at [426, 579] on video at bounding box center [728, 409] width 1456 height 819
click at [402, 598] on video at bounding box center [728, 409] width 1456 height 819
click at [434, 610] on video at bounding box center [728, 409] width 1456 height 819
click at [435, 610] on video at bounding box center [728, 409] width 1456 height 819
click at [396, 601] on video at bounding box center [728, 409] width 1456 height 819
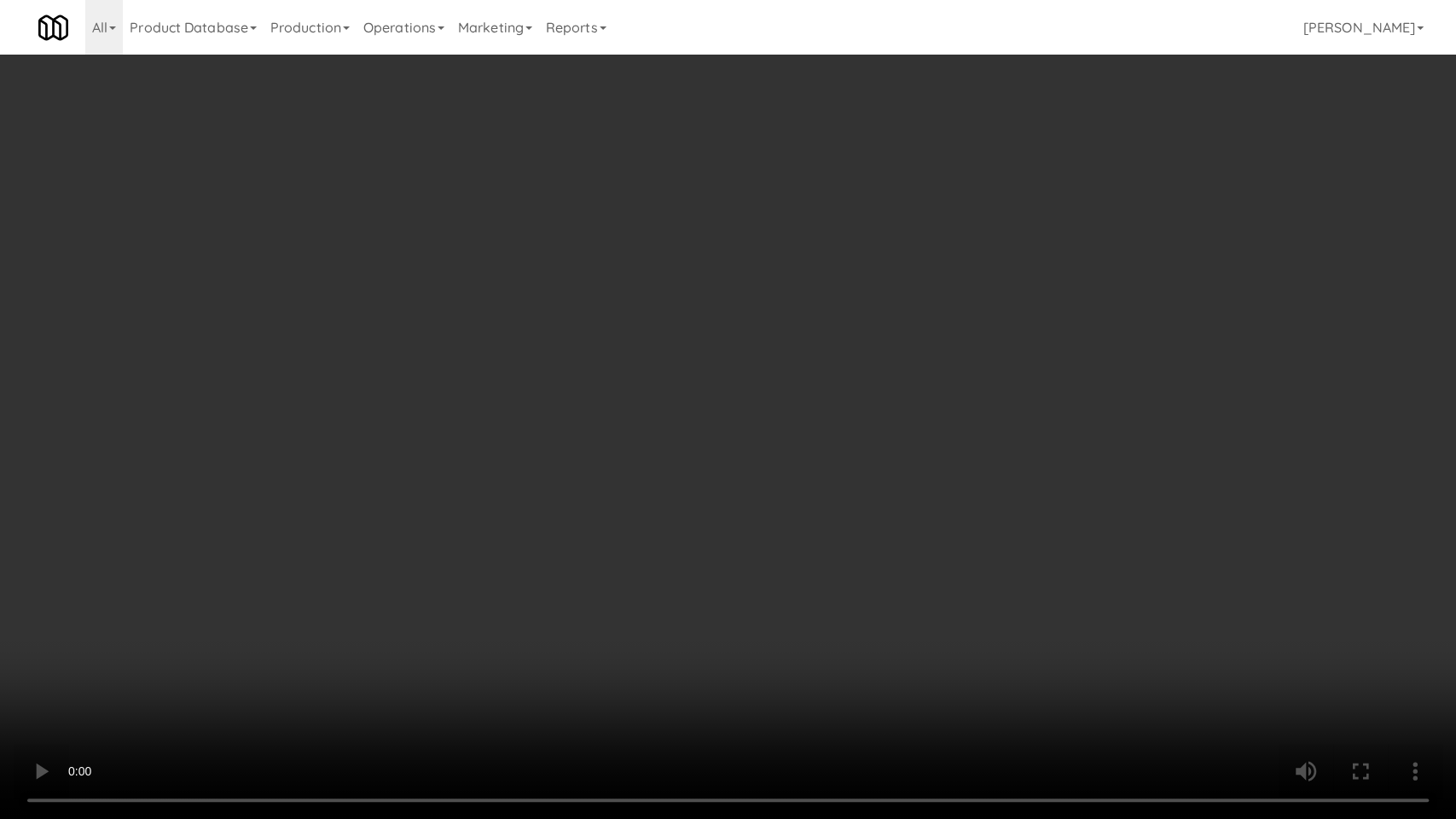
click at [421, 605] on video at bounding box center [728, 409] width 1456 height 819
click at [429, 600] on video at bounding box center [728, 409] width 1456 height 819
click at [445, 575] on video at bounding box center [728, 409] width 1456 height 819
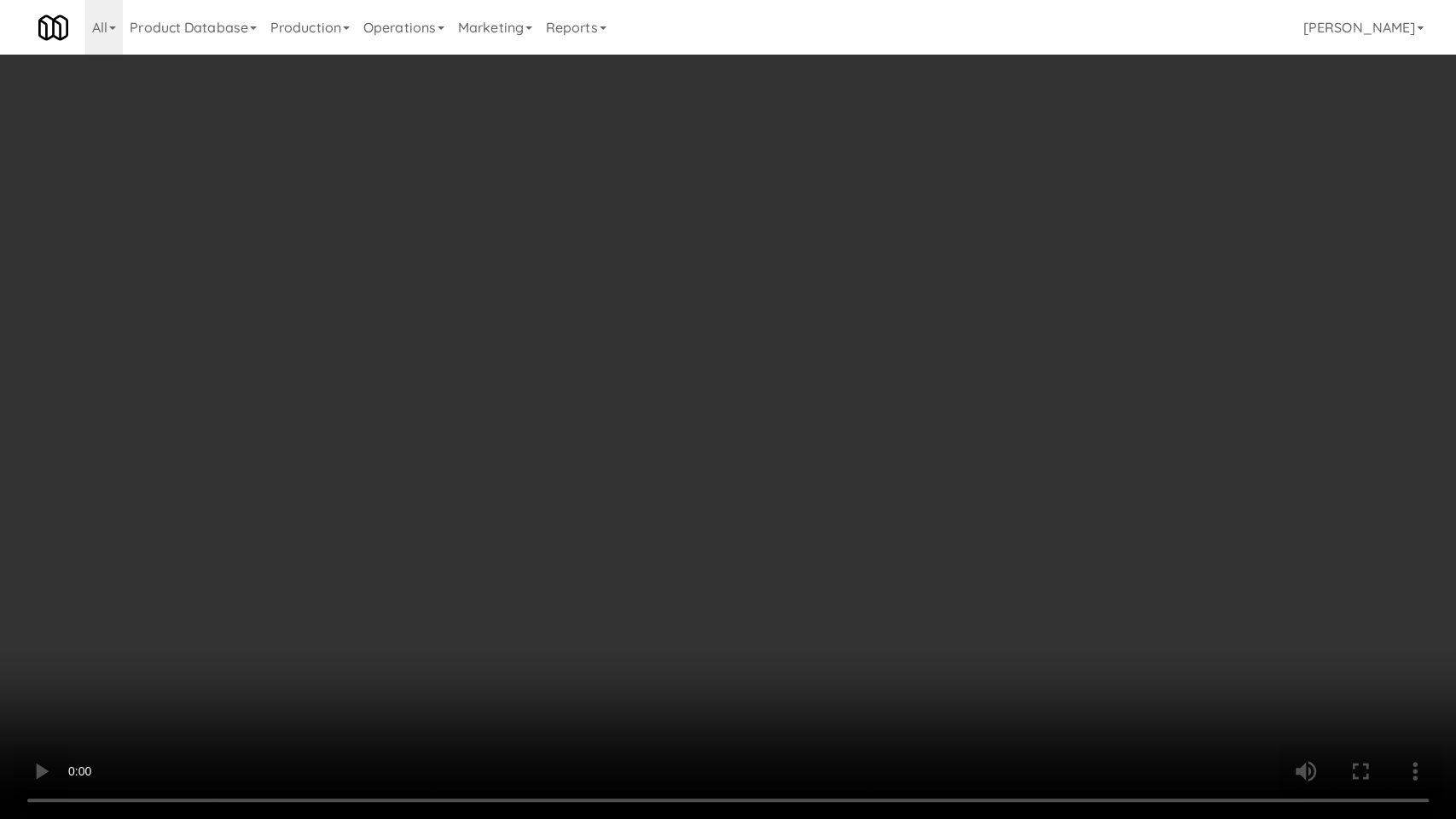
click at [451, 573] on video at bounding box center [728, 409] width 1456 height 819
click at [457, 567] on video at bounding box center [728, 409] width 1456 height 819
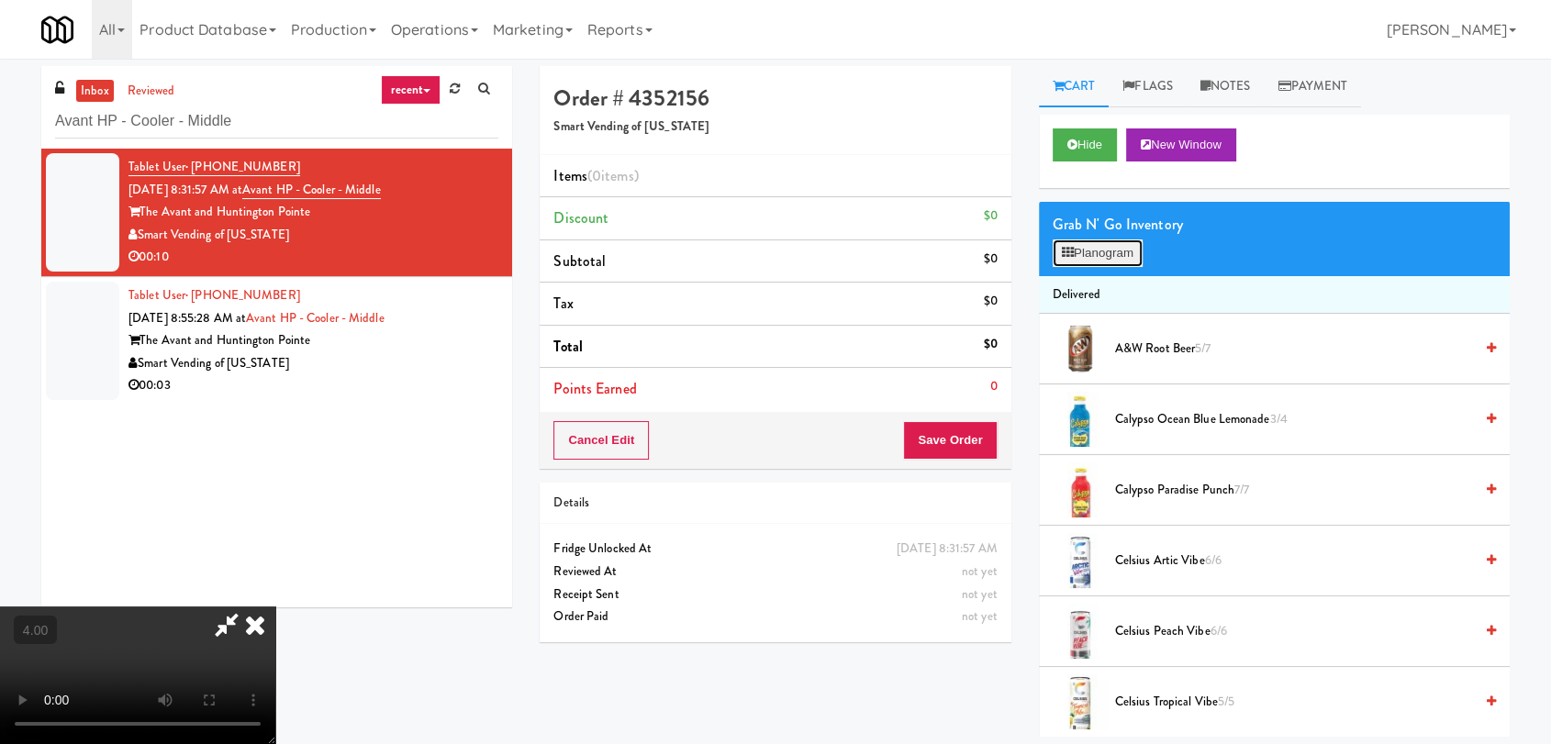
click at [1068, 242] on button "Planogram" at bounding box center [1098, 254] width 90 height 28
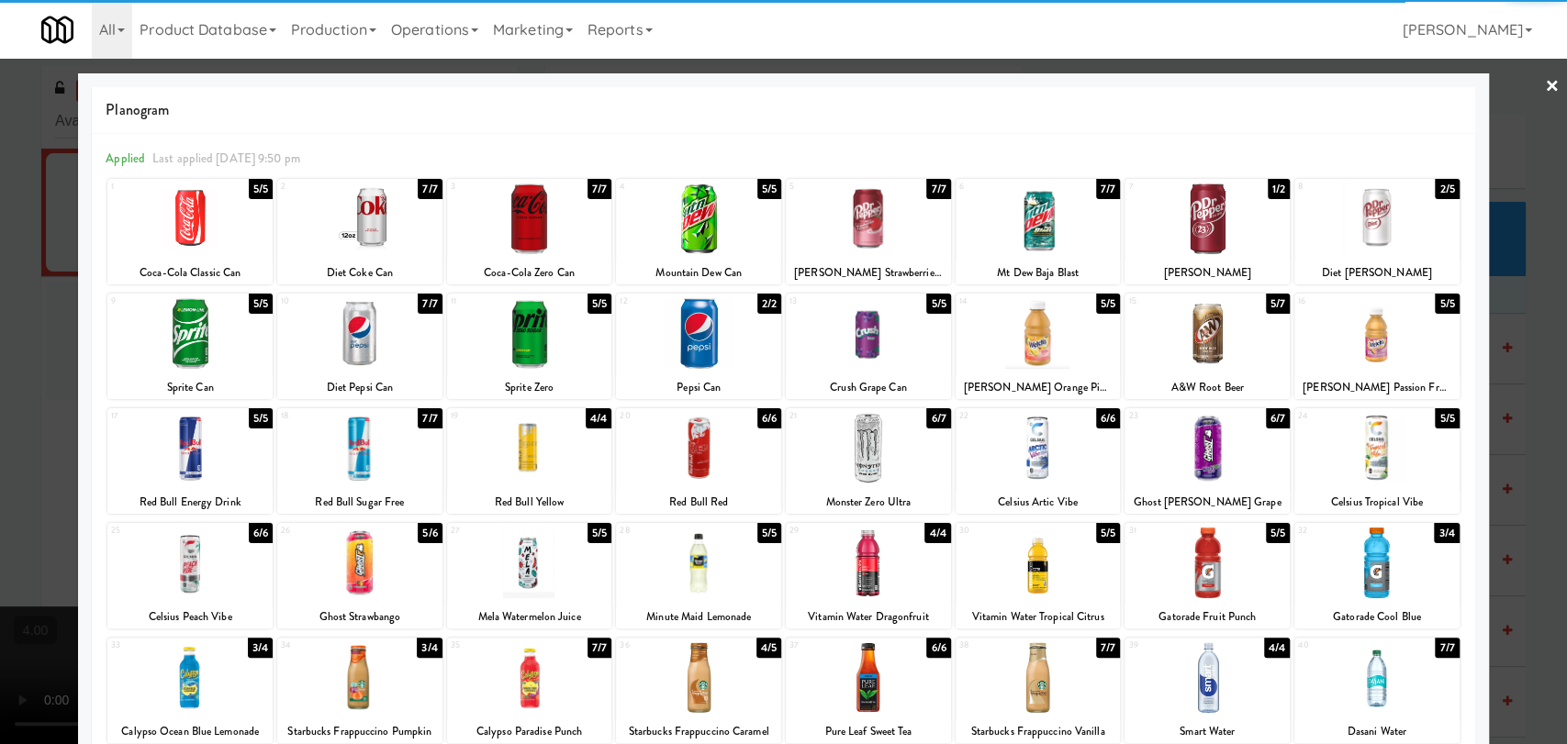
click at [557, 449] on div at bounding box center [529, 448] width 165 height 71
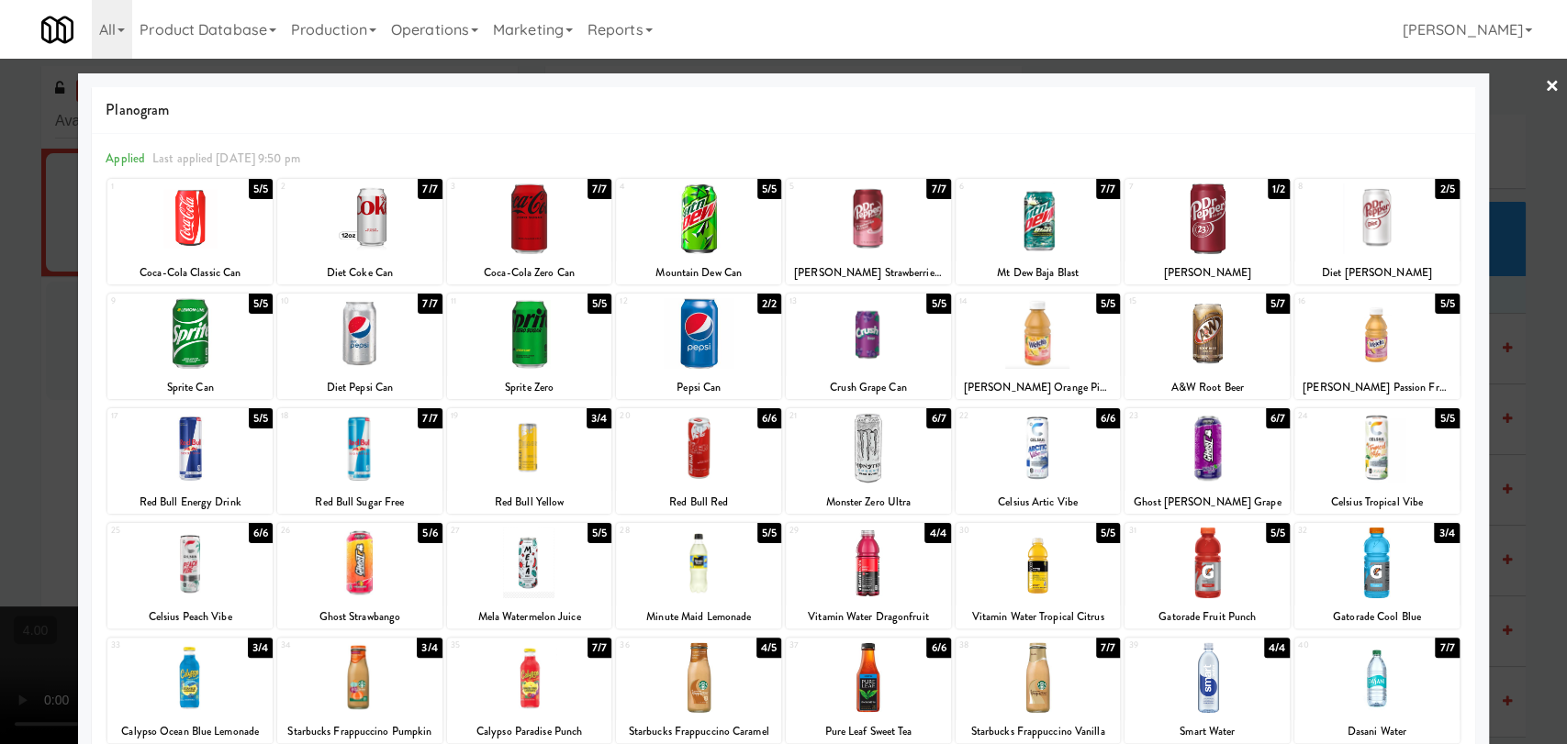
click at [411, 553] on div at bounding box center [359, 563] width 165 height 71
click at [0, 347] on div at bounding box center [783, 372] width 1567 height 744
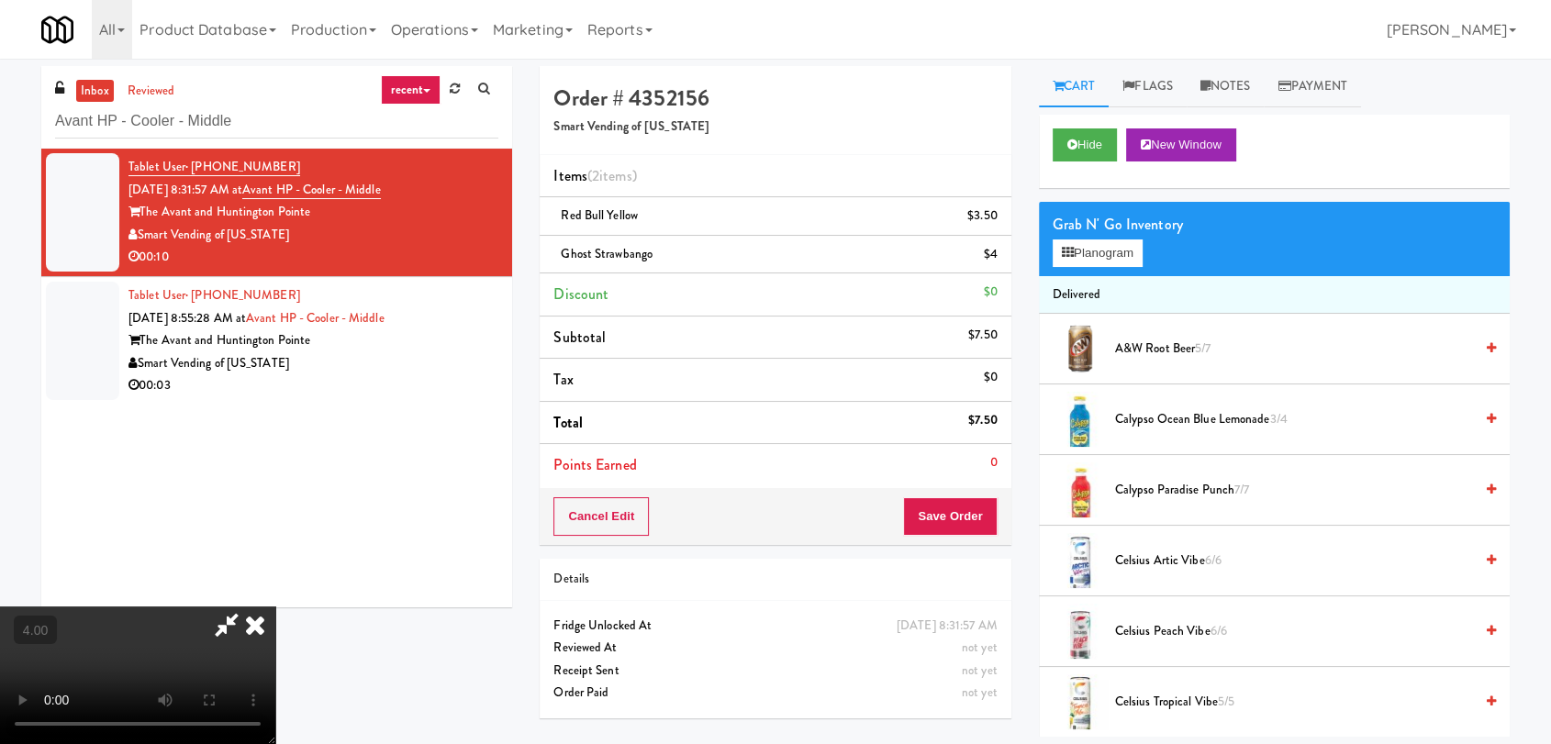
click at [275, 607] on icon at bounding box center [255, 625] width 40 height 37
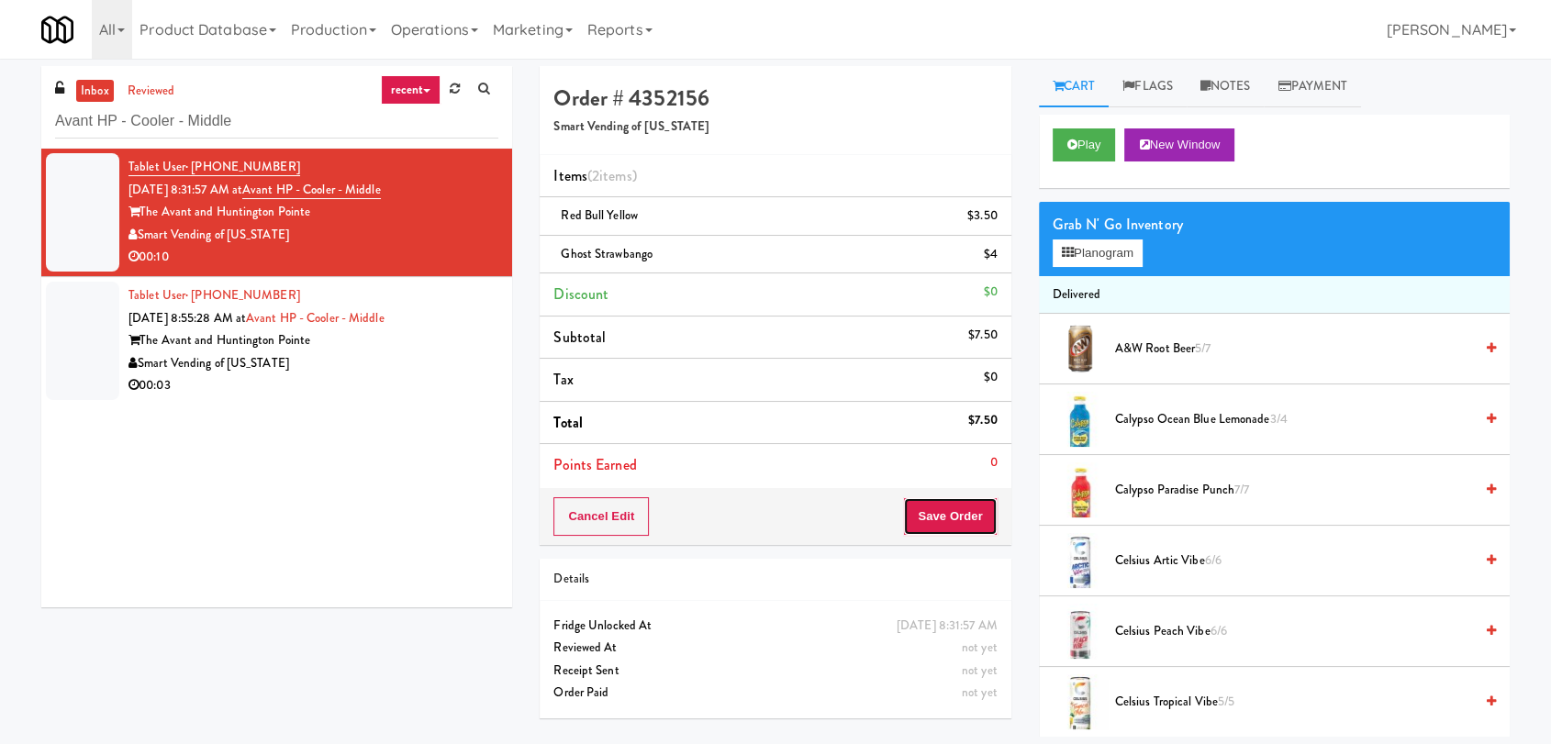
click at [970, 512] on button "Save Order" at bounding box center [950, 517] width 94 height 39
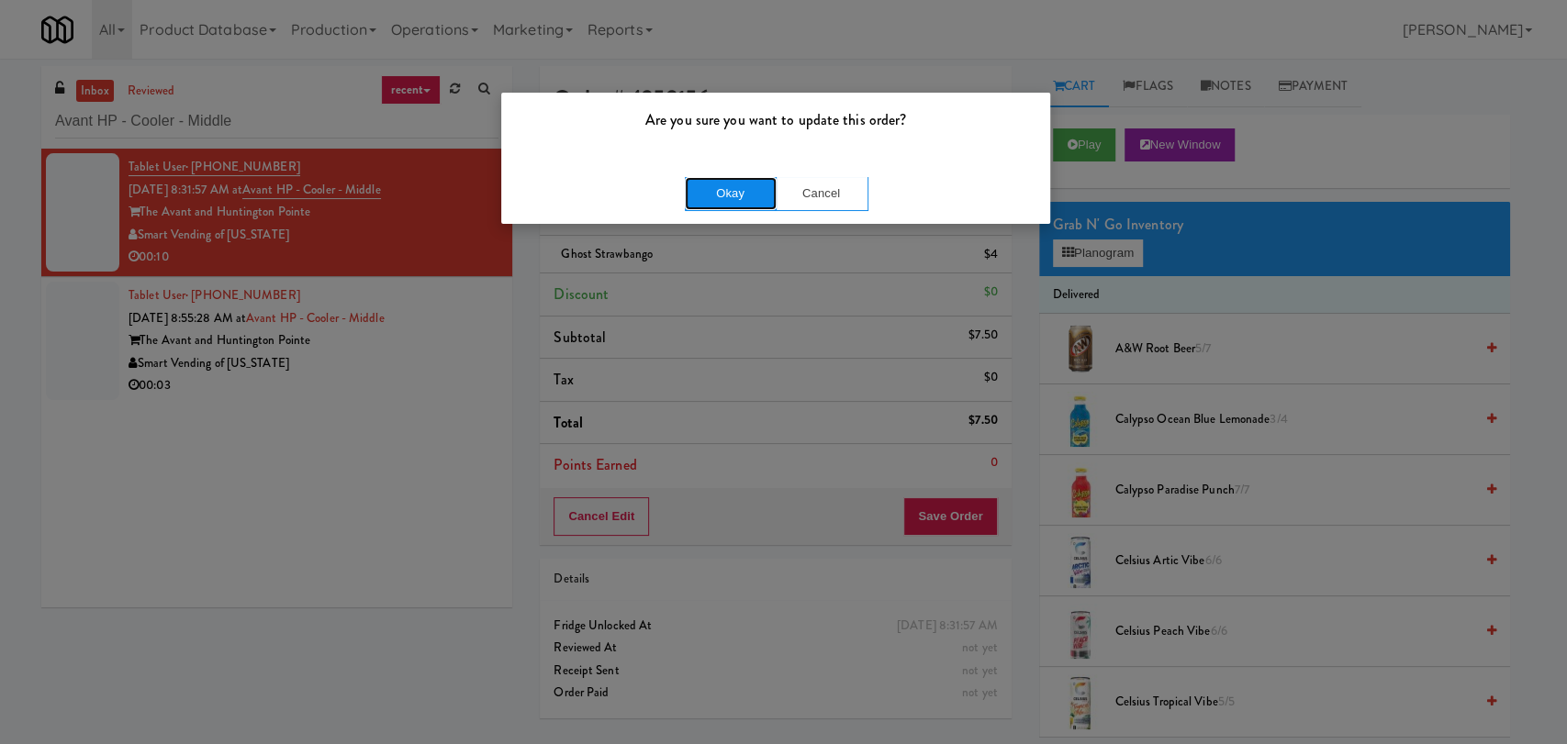
click at [730, 200] on button "Okay" at bounding box center [731, 193] width 92 height 33
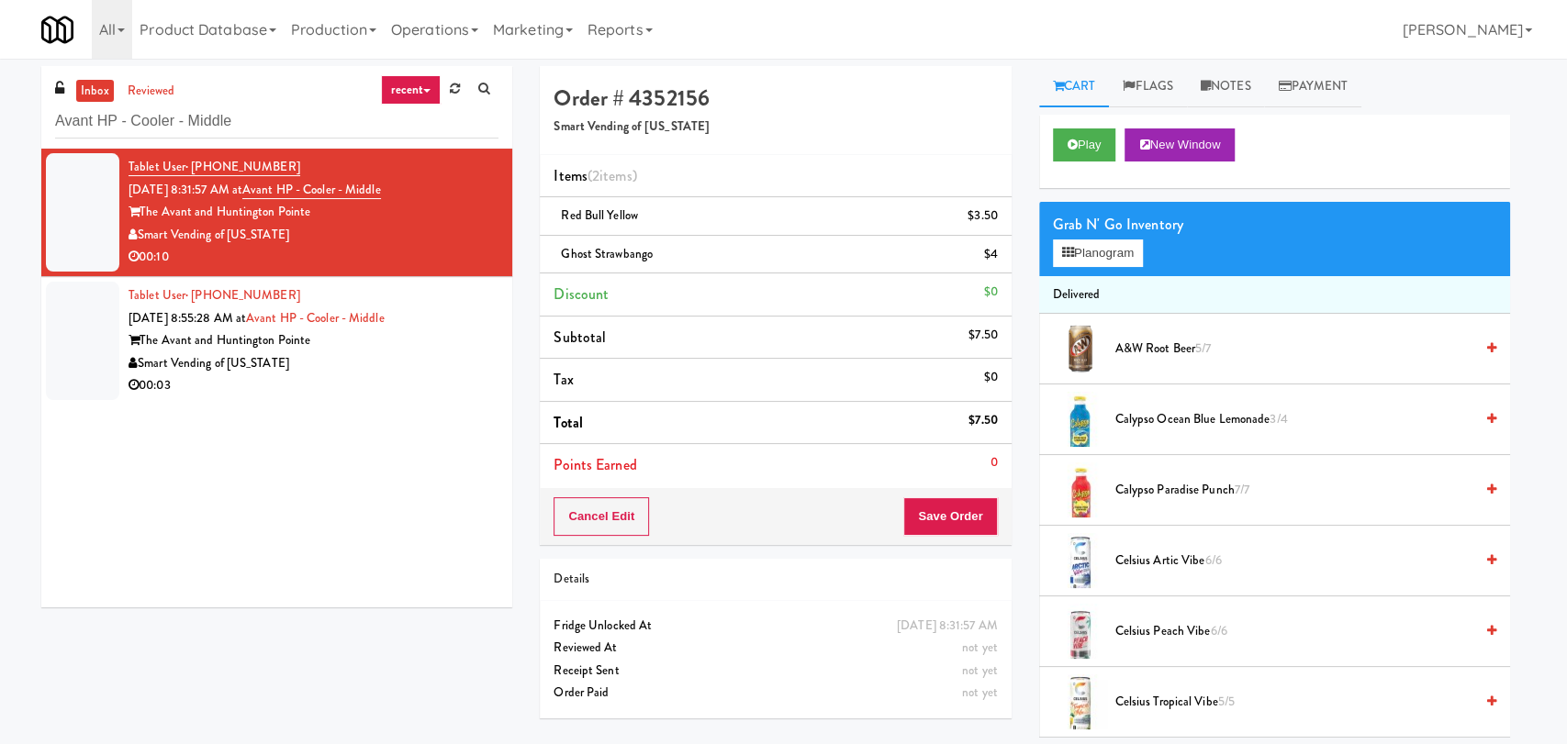
click at [369, 384] on div "00:03" at bounding box center [314, 386] width 370 height 23
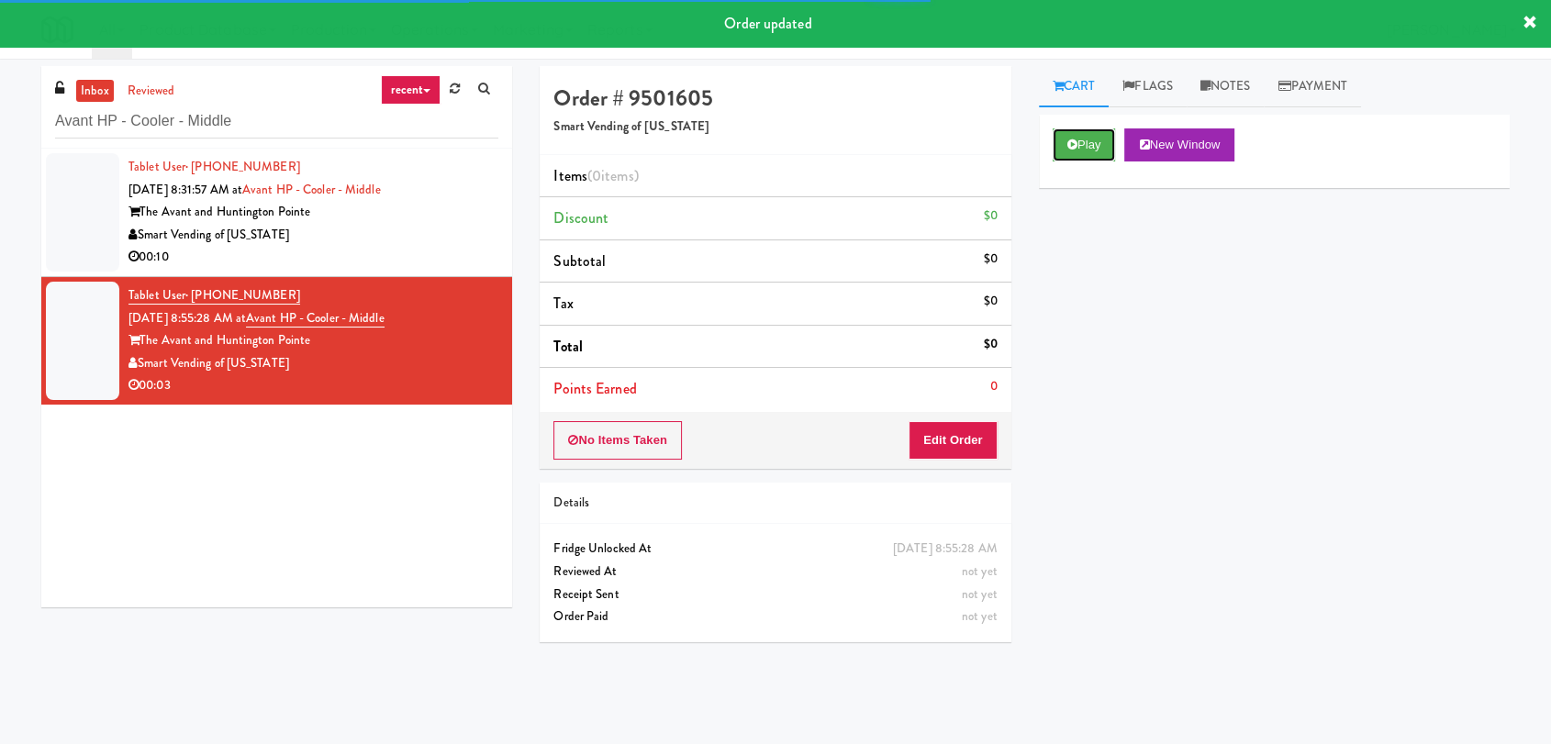
drag, startPoint x: 1105, startPoint y: 139, endPoint x: 1088, endPoint y: 176, distance: 41.5
click at [1104, 139] on button "Play" at bounding box center [1084, 145] width 63 height 33
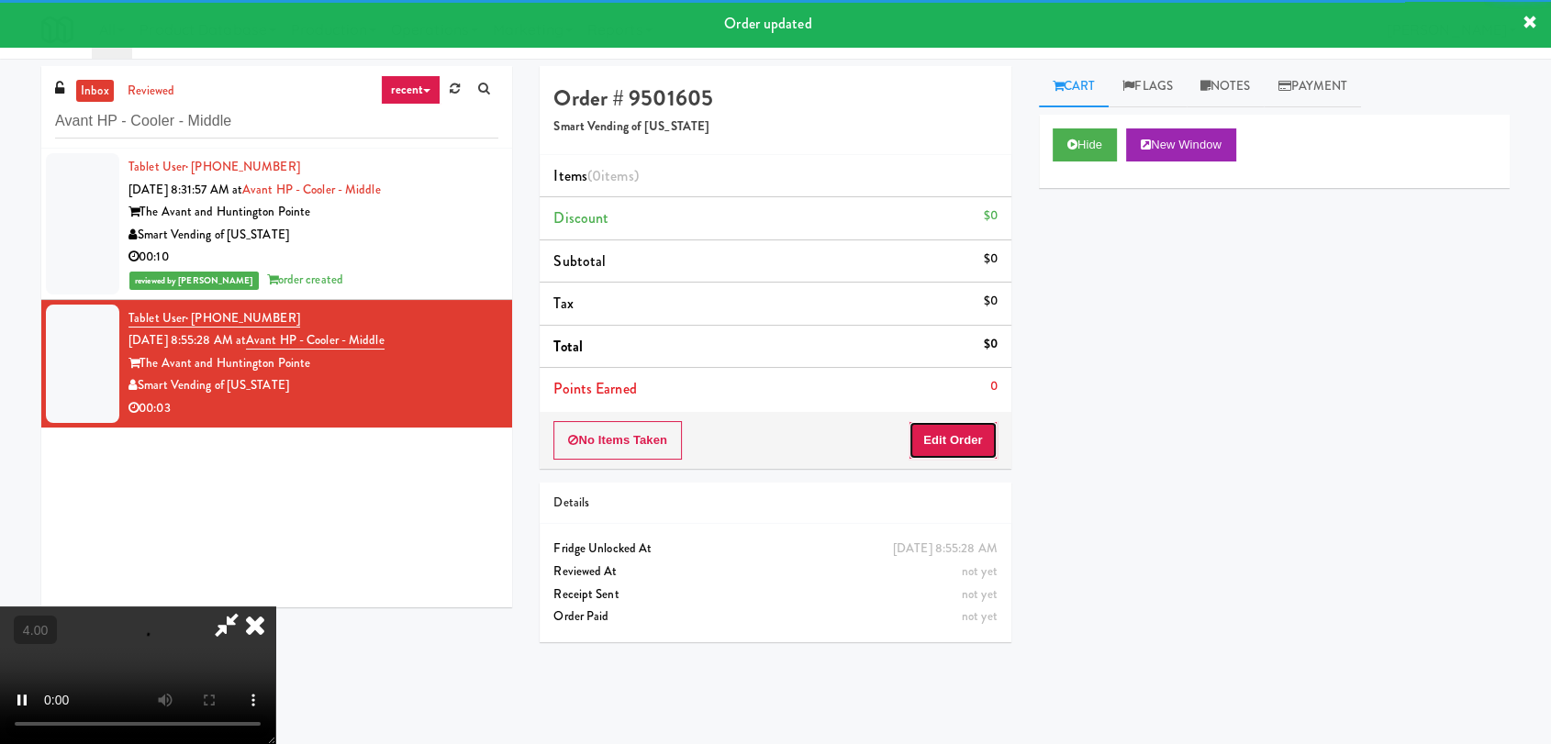
click at [971, 435] on button "Edit Order" at bounding box center [953, 440] width 89 height 39
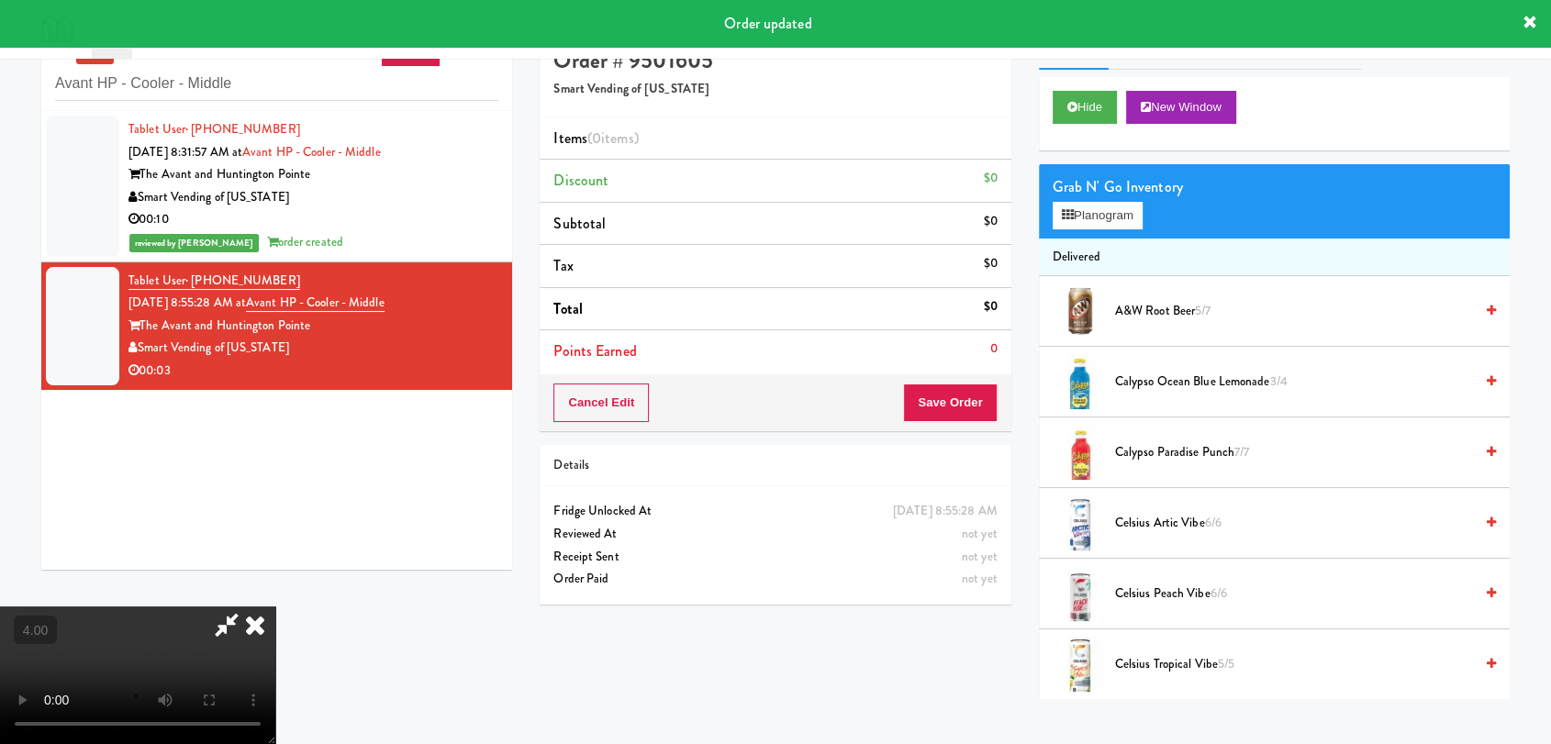
scroll to position [59, 0]
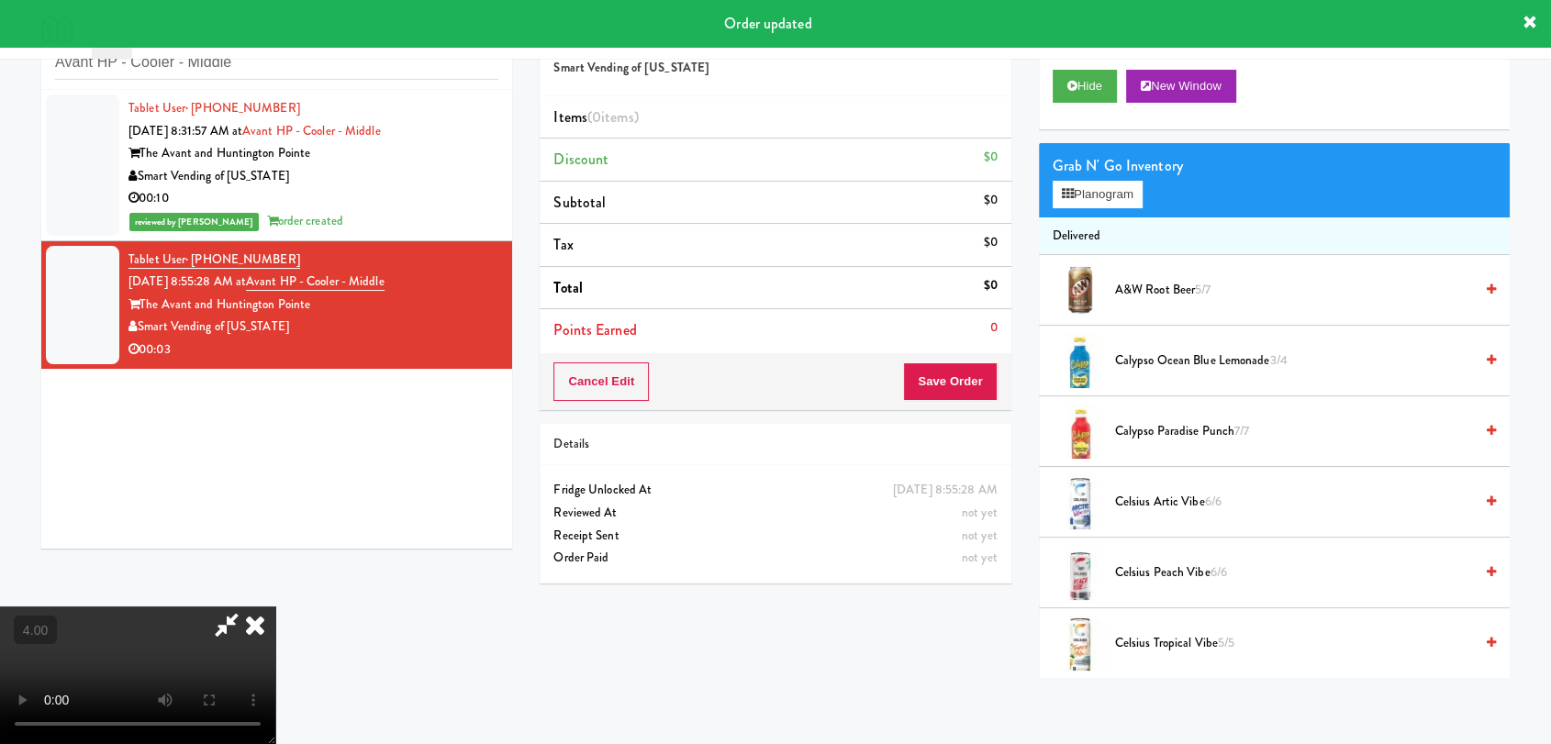
click at [275, 607] on video at bounding box center [137, 676] width 275 height 138
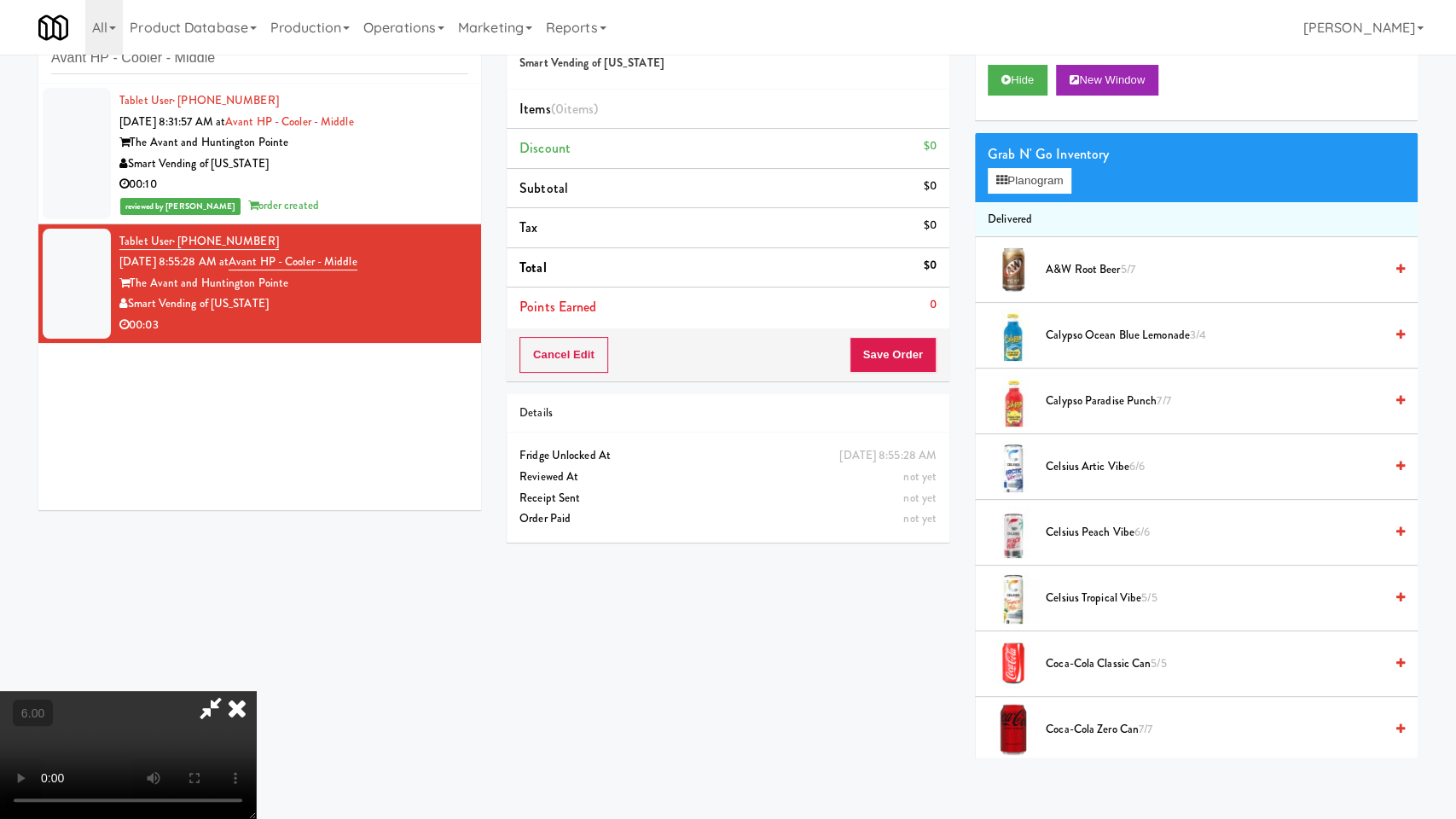
click at [256, 692] on video at bounding box center [127, 756] width 256 height 128
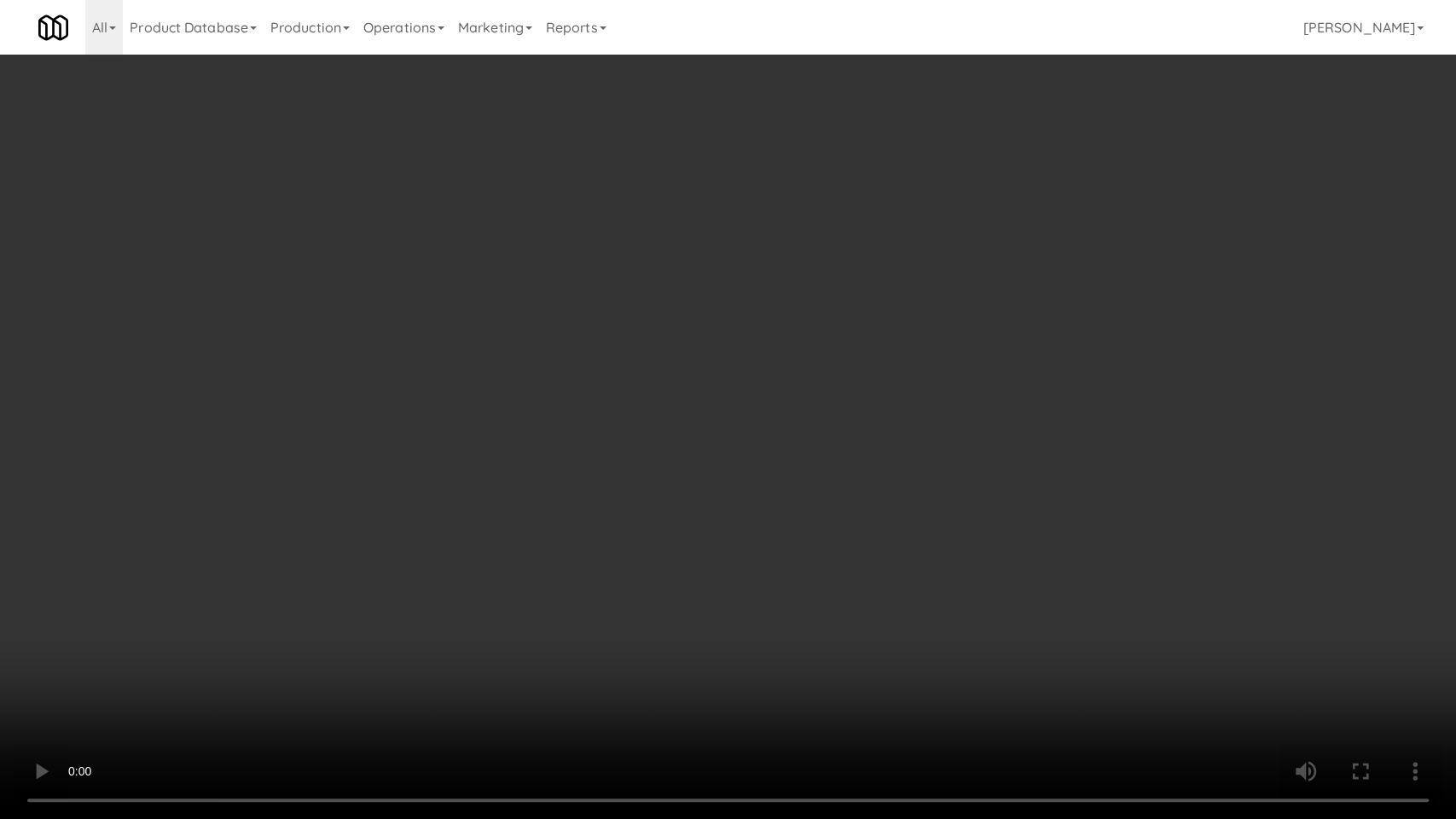
click at [402, 657] on video at bounding box center [728, 409] width 1456 height 819
click at [412, 627] on video at bounding box center [728, 409] width 1456 height 819
click at [432, 636] on video at bounding box center [728, 409] width 1456 height 819
click at [439, 641] on video at bounding box center [728, 409] width 1456 height 819
click at [440, 646] on video at bounding box center [728, 409] width 1456 height 819
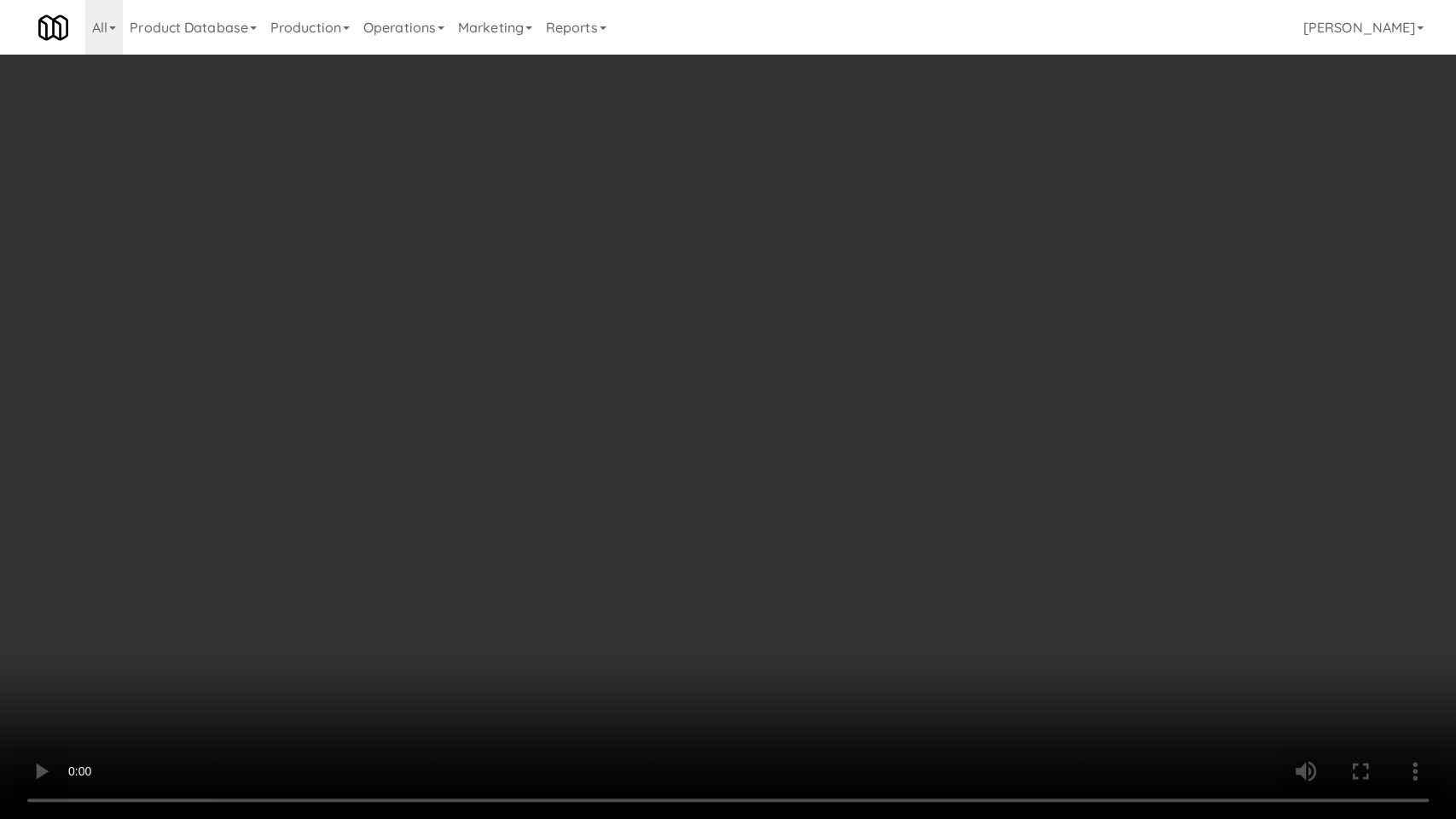
click at [442, 648] on video at bounding box center [728, 409] width 1456 height 819
click at [427, 662] on video at bounding box center [728, 409] width 1456 height 819
click at [371, 627] on video at bounding box center [728, 409] width 1456 height 819
click at [383, 675] on video at bounding box center [728, 409] width 1456 height 819
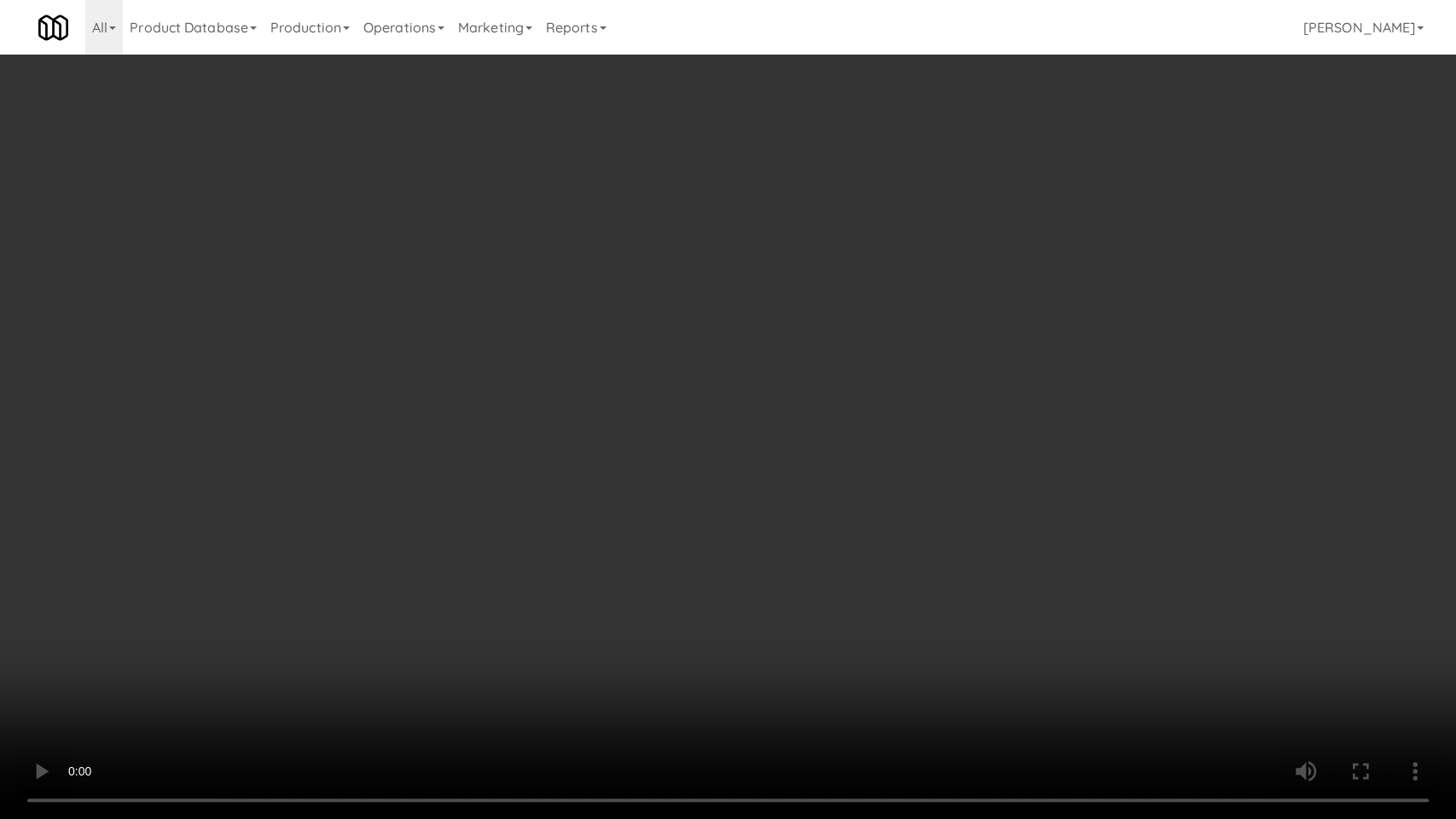
click at [355, 658] on video at bounding box center [728, 409] width 1456 height 819
click at [352, 658] on video at bounding box center [728, 409] width 1456 height 819
click at [357, 660] on video at bounding box center [728, 409] width 1456 height 819
click at [369, 656] on video at bounding box center [728, 409] width 1456 height 819
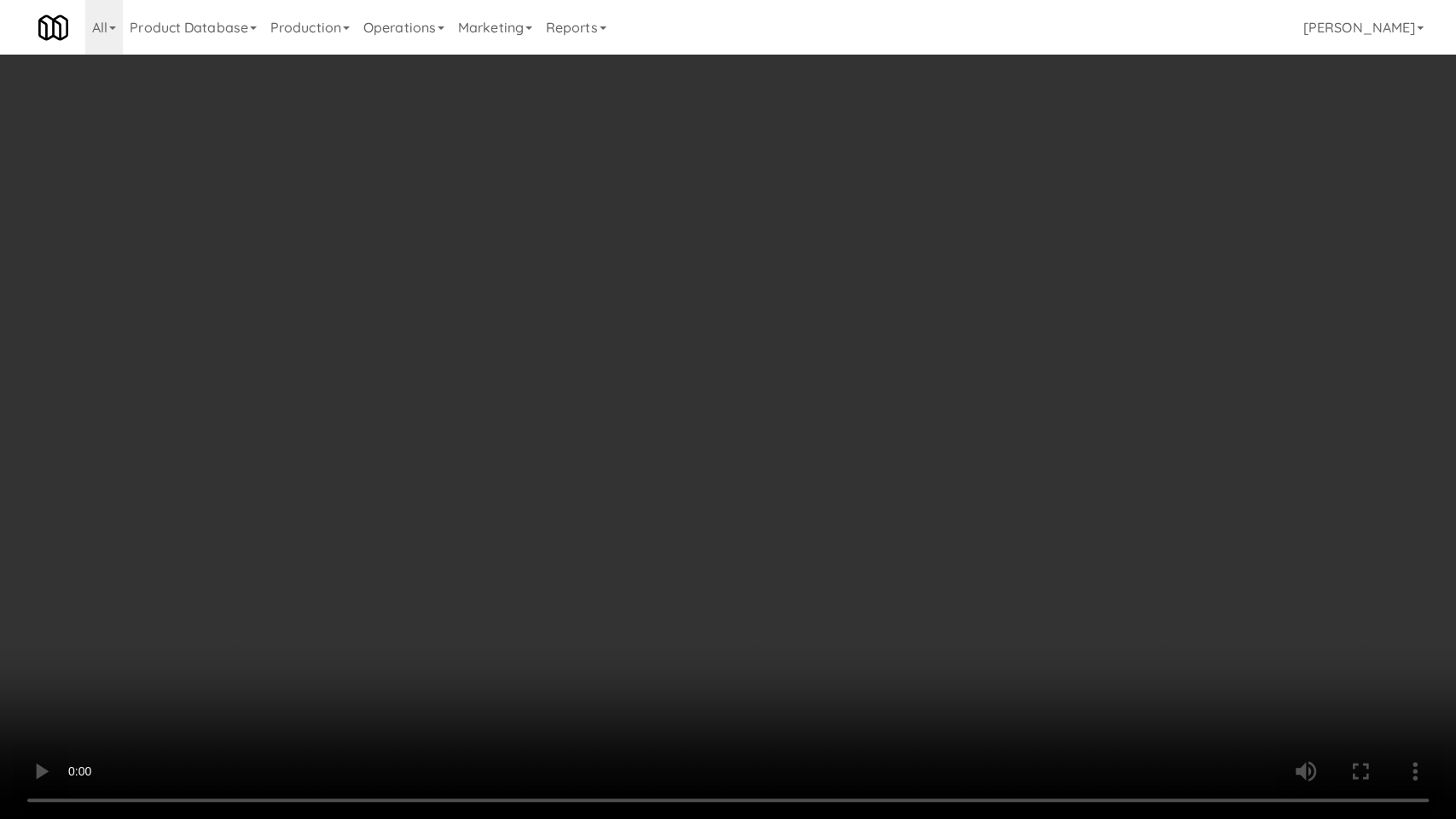
click at [387, 649] on video at bounding box center [728, 409] width 1456 height 819
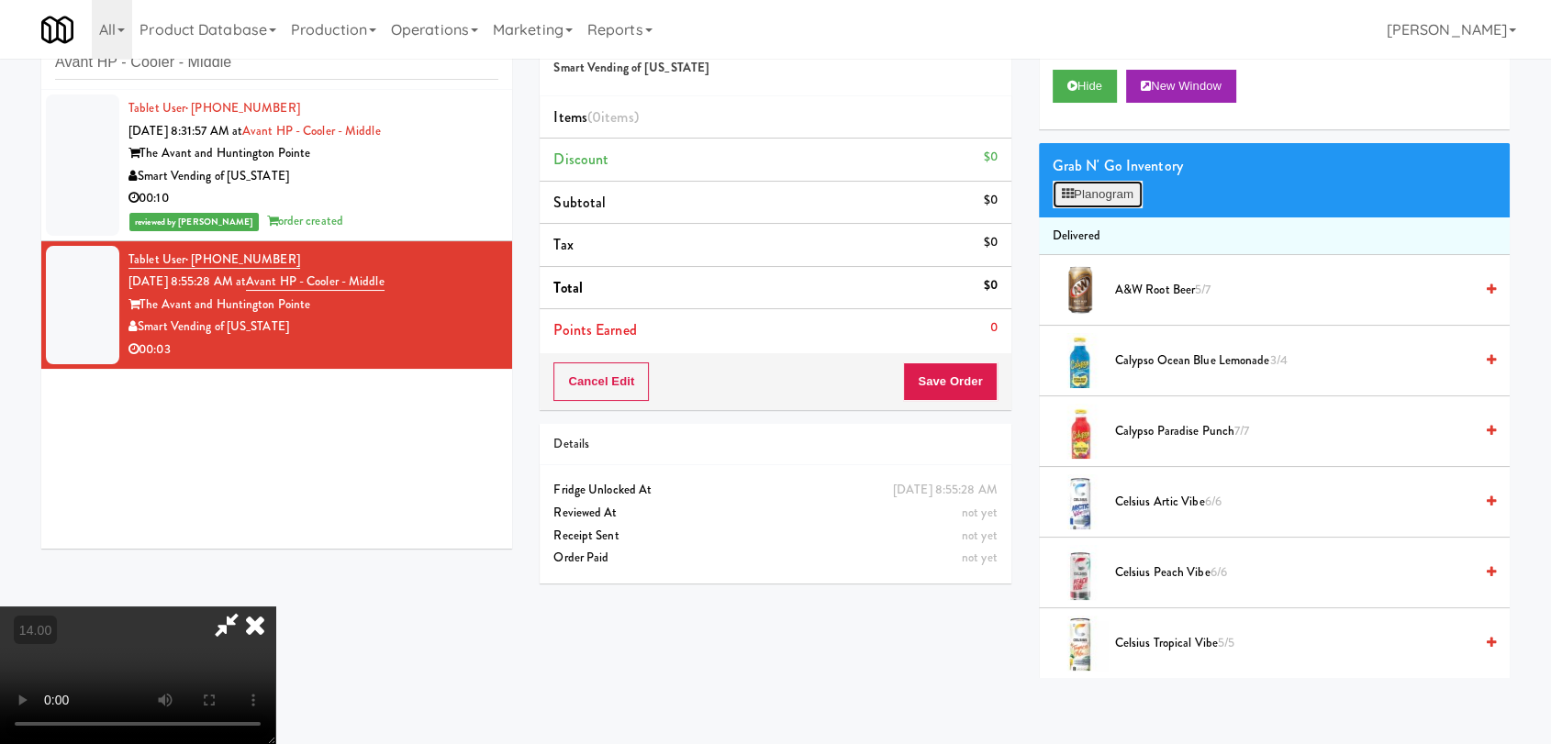
click at [1082, 207] on button "Planogram" at bounding box center [1098, 195] width 90 height 28
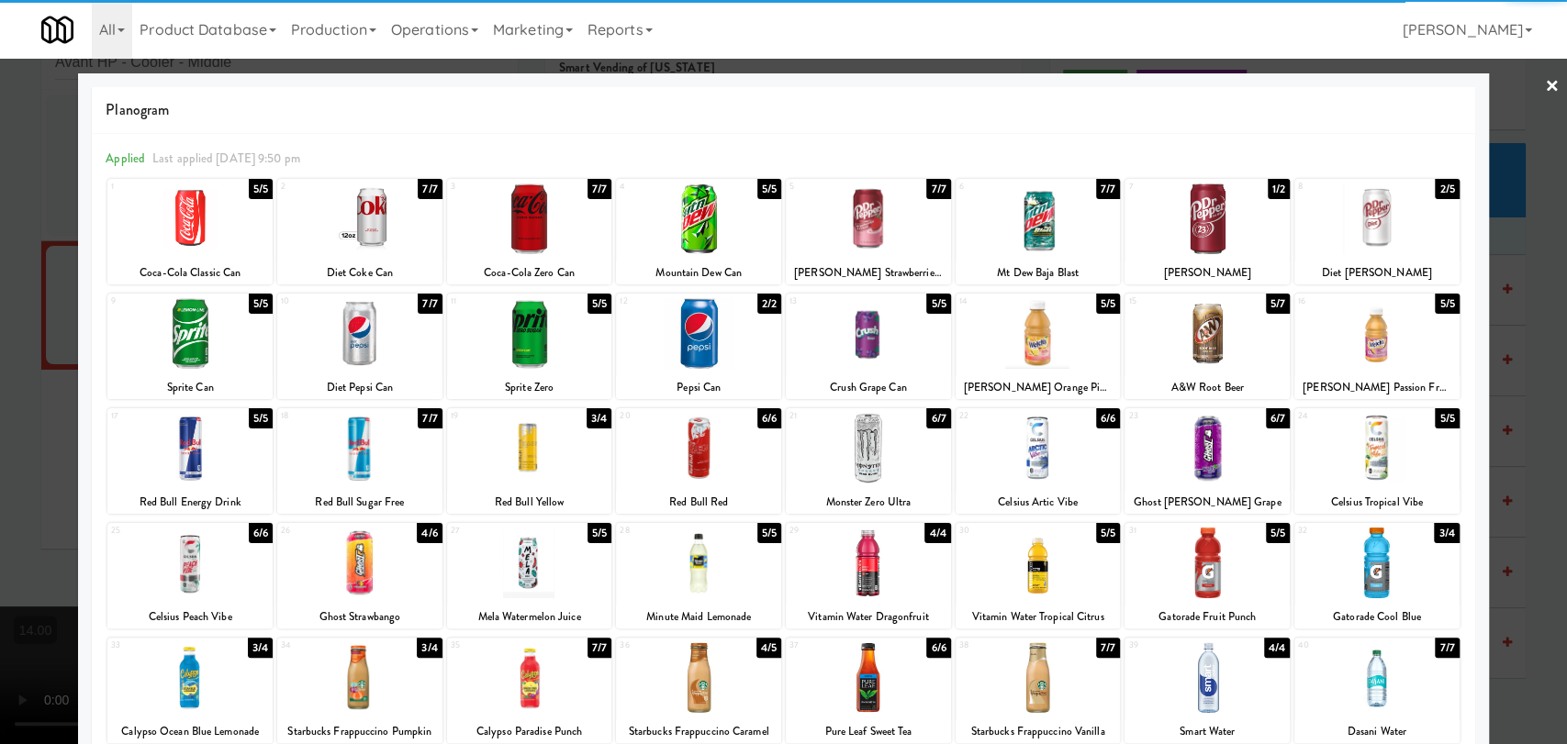
click at [712, 677] on div at bounding box center [698, 678] width 165 height 71
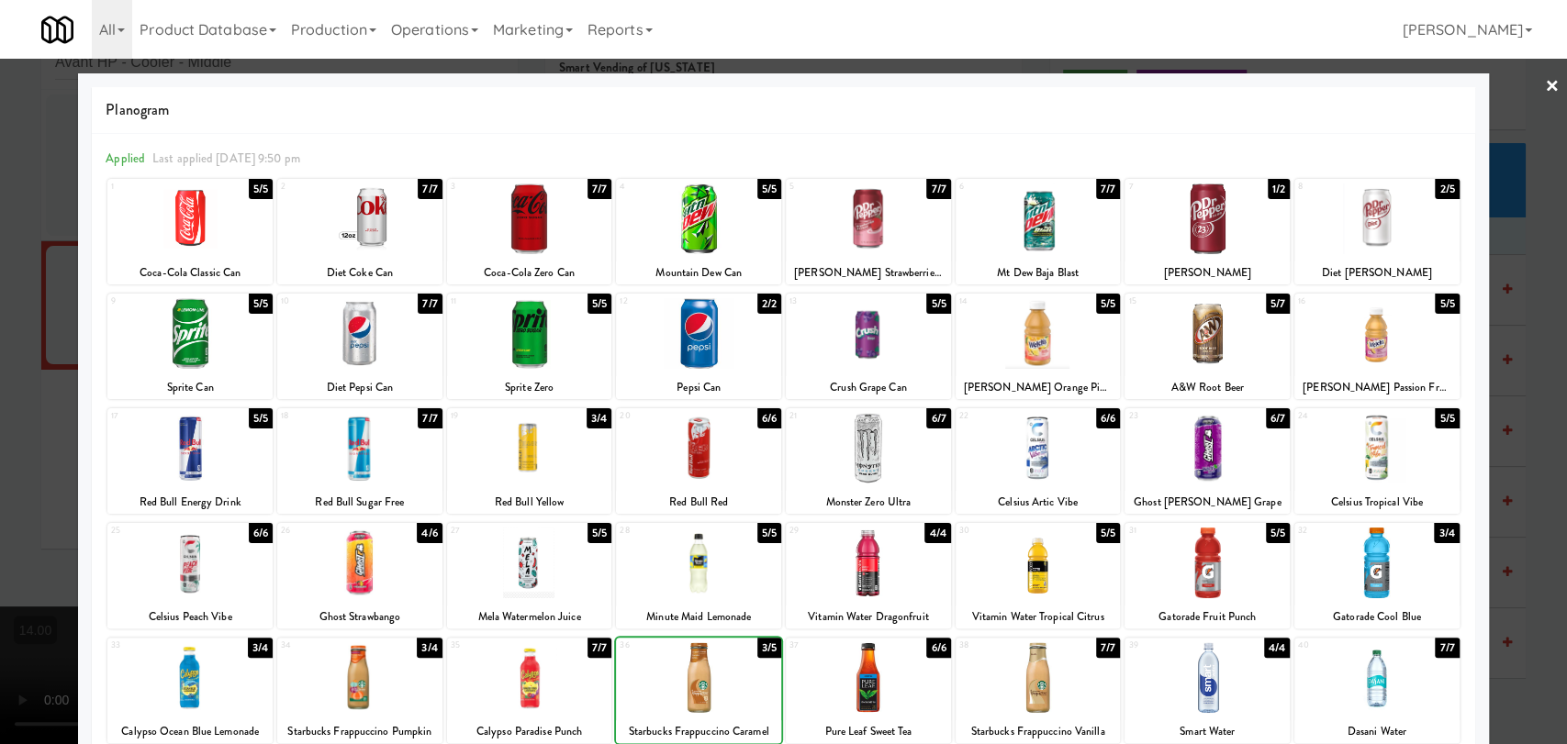
click at [0, 387] on div at bounding box center [783, 372] width 1567 height 744
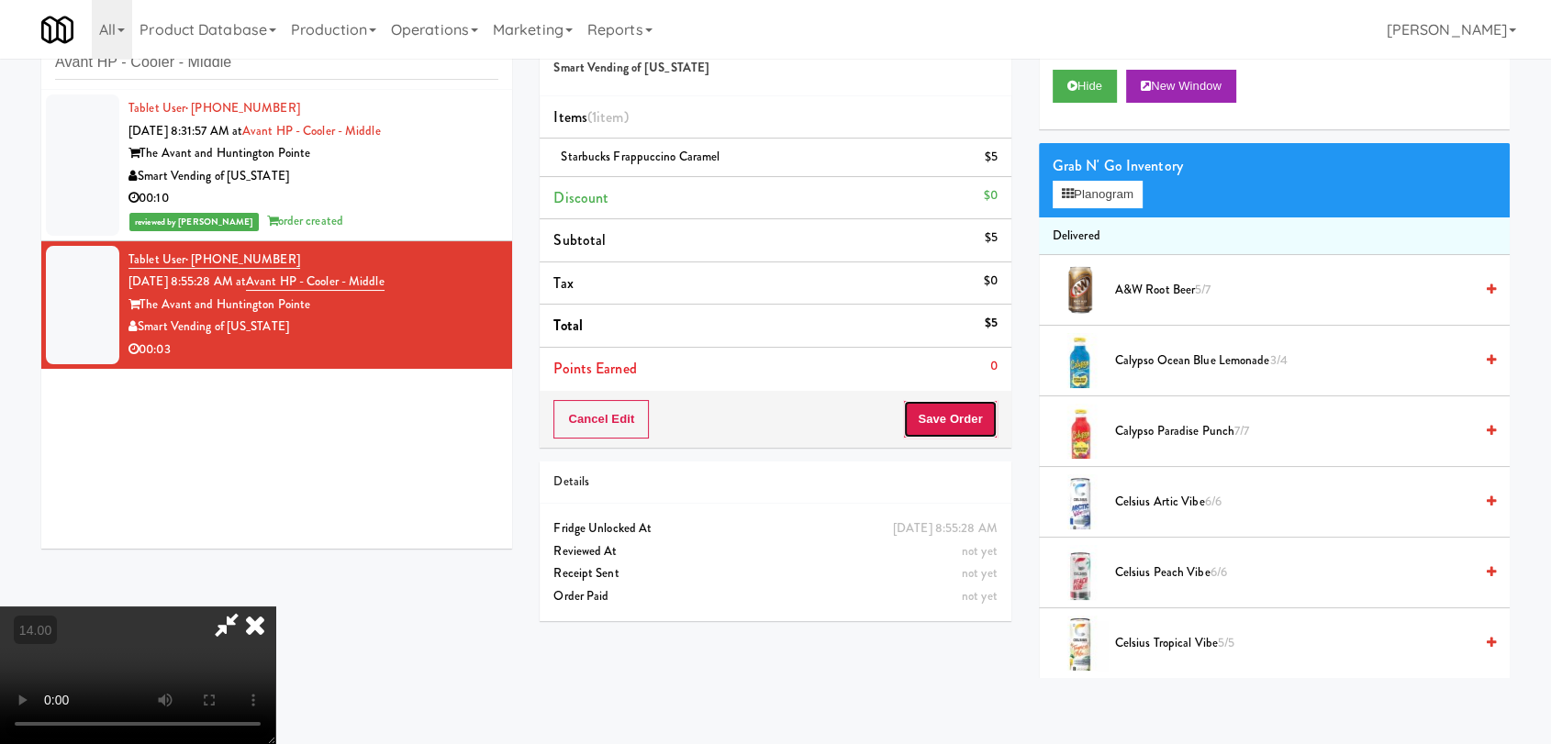
click at [973, 427] on button "Save Order" at bounding box center [950, 419] width 94 height 39
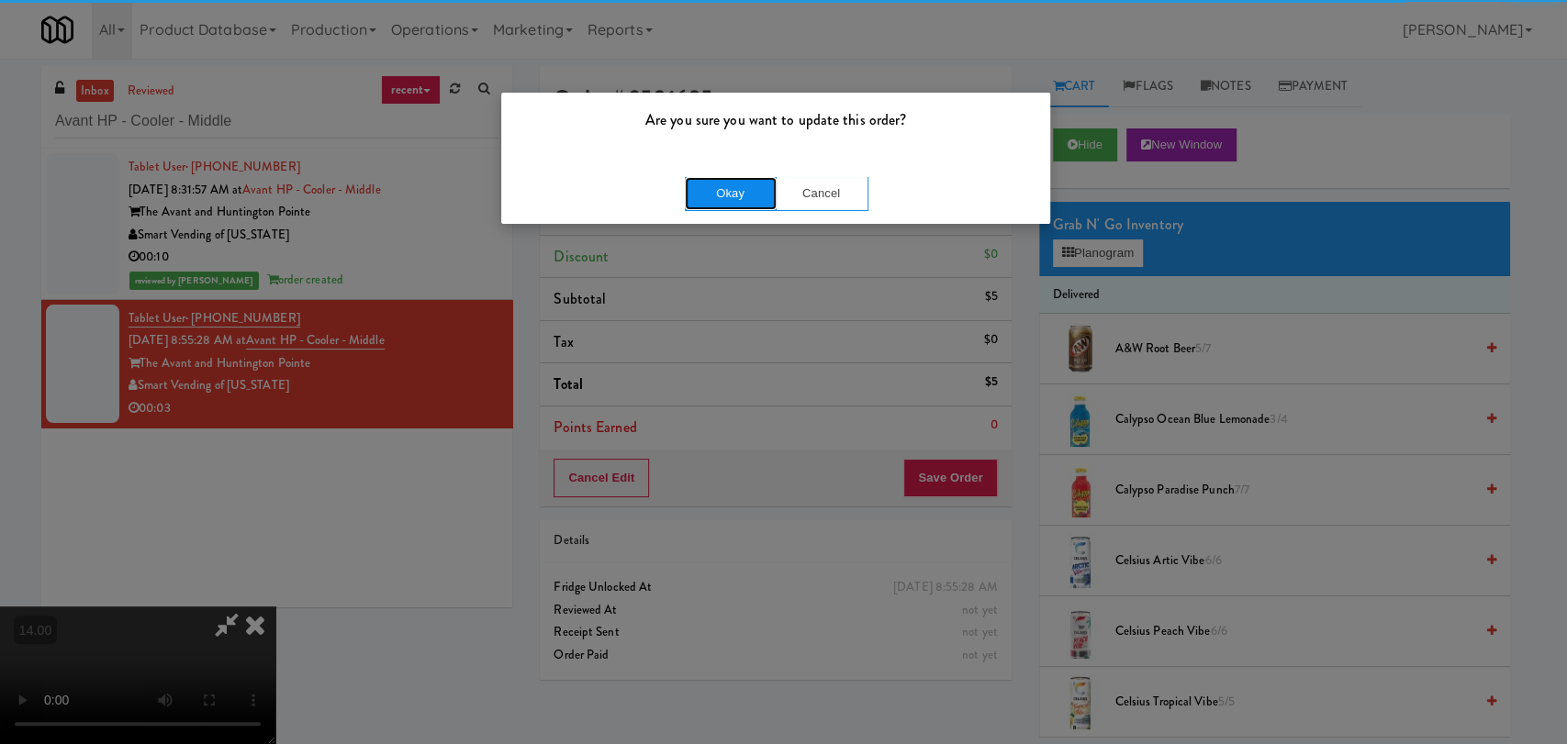
click at [714, 193] on button "Okay" at bounding box center [731, 193] width 92 height 33
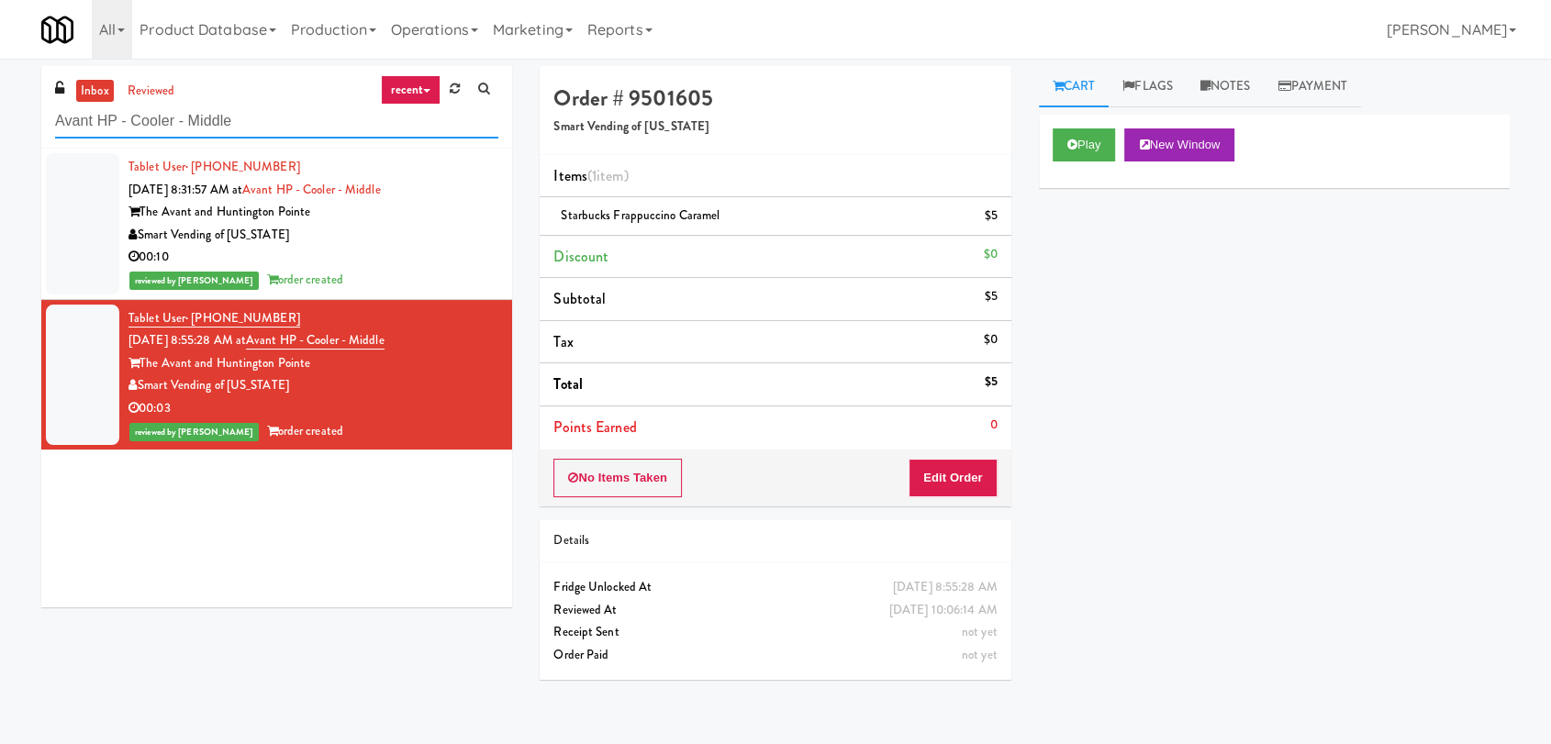
paste input "[GEOGRAPHIC_DATA] - Cooler"
drag, startPoint x: 273, startPoint y: 125, endPoint x: 0, endPoint y: 118, distance: 272.7
click at [0, 118] on div "inbox reviewed recent all unclear take inventory issue suspicious failed recent…" at bounding box center [775, 401] width 1551 height 671
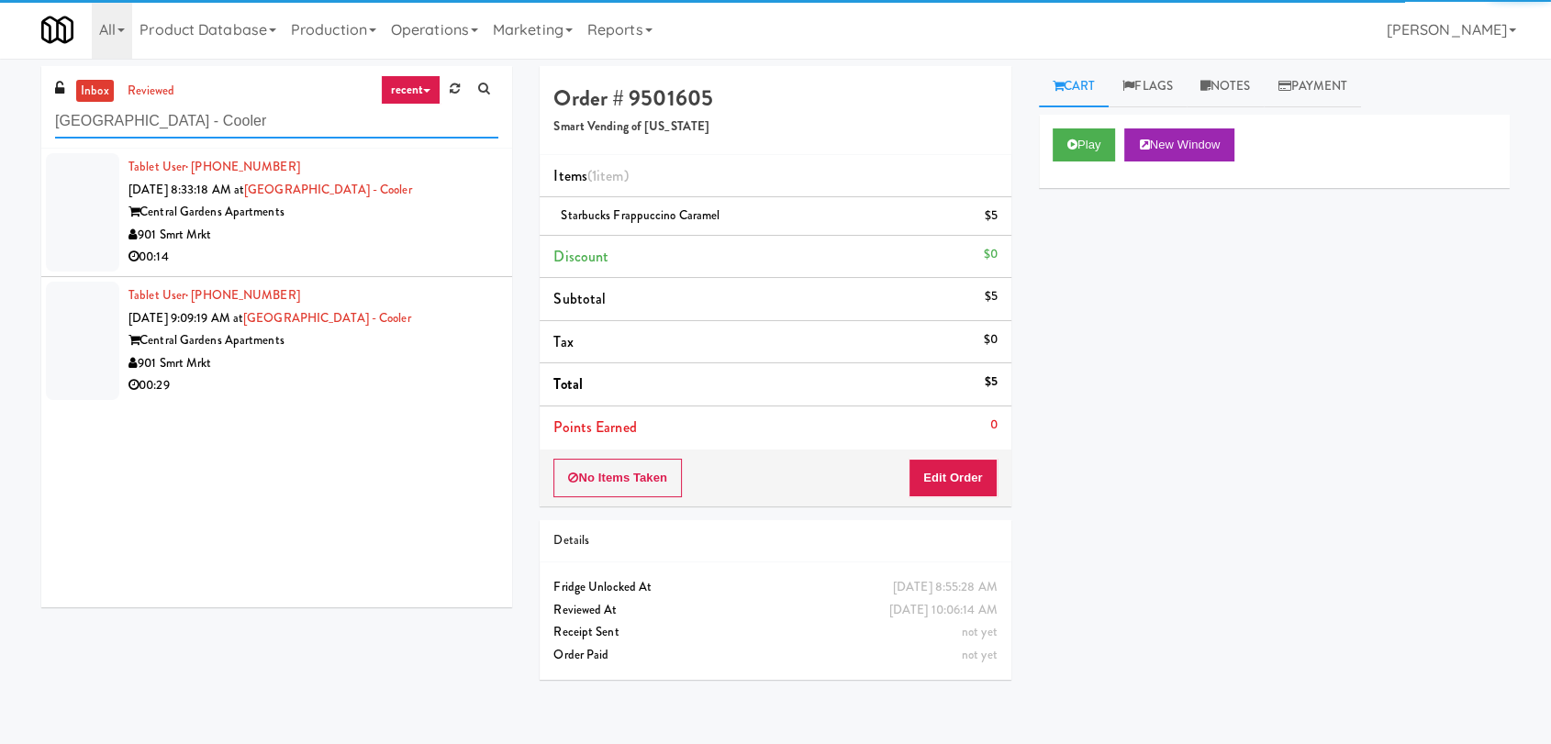
type input "[GEOGRAPHIC_DATA] - Cooler"
click at [442, 249] on div "00:14" at bounding box center [314, 257] width 370 height 23
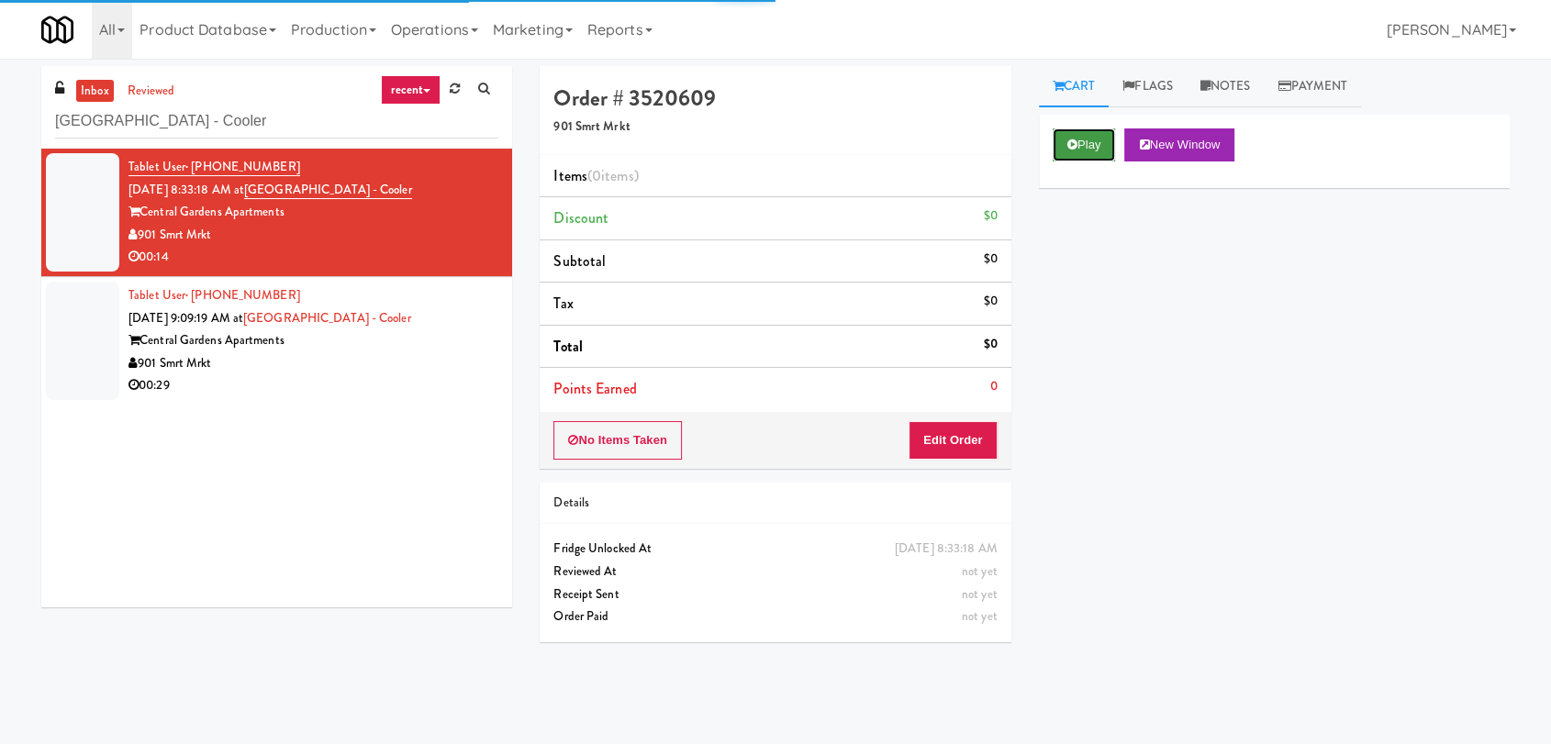
click at [1080, 129] on button "Play" at bounding box center [1084, 145] width 63 height 33
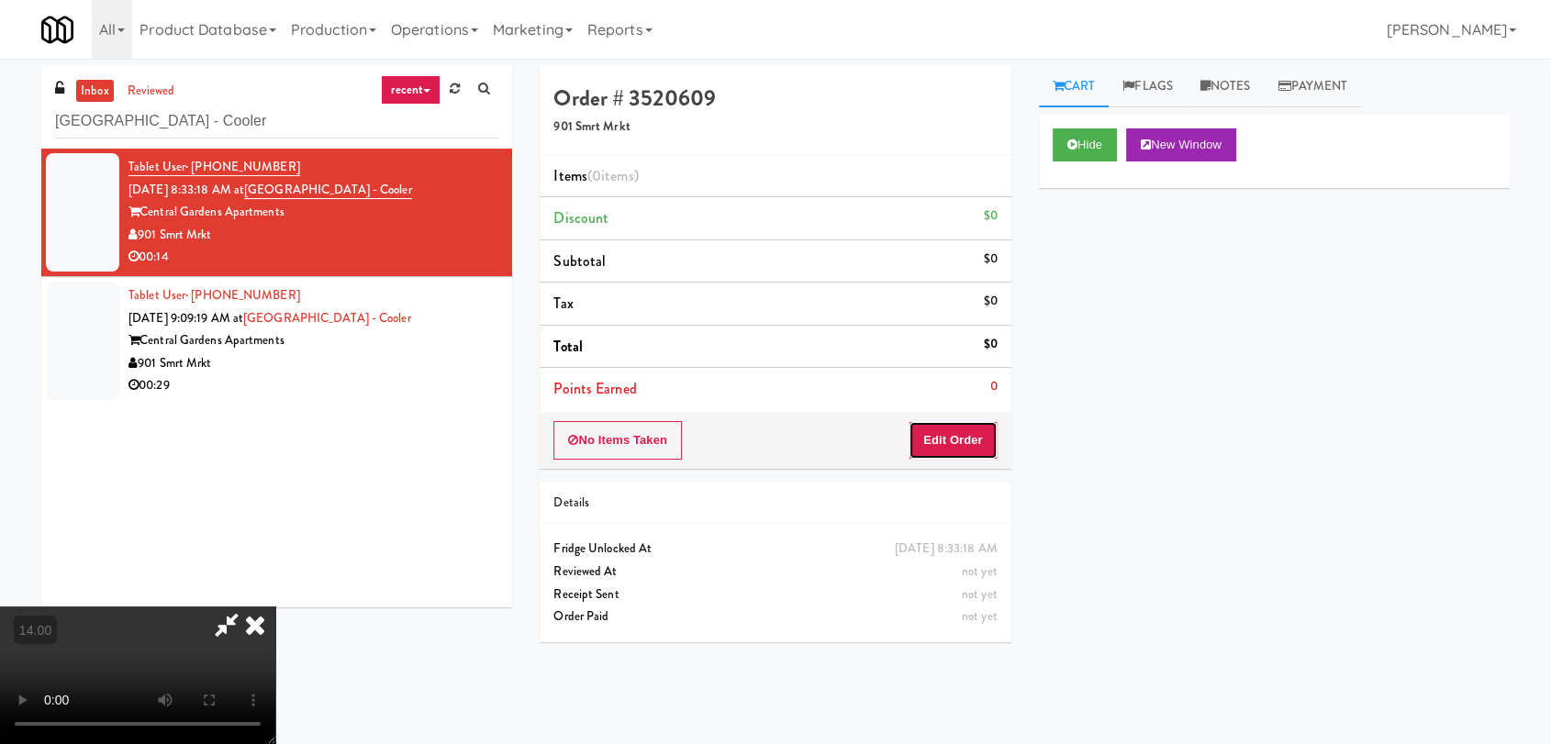
click at [959, 449] on button "Edit Order" at bounding box center [953, 440] width 89 height 39
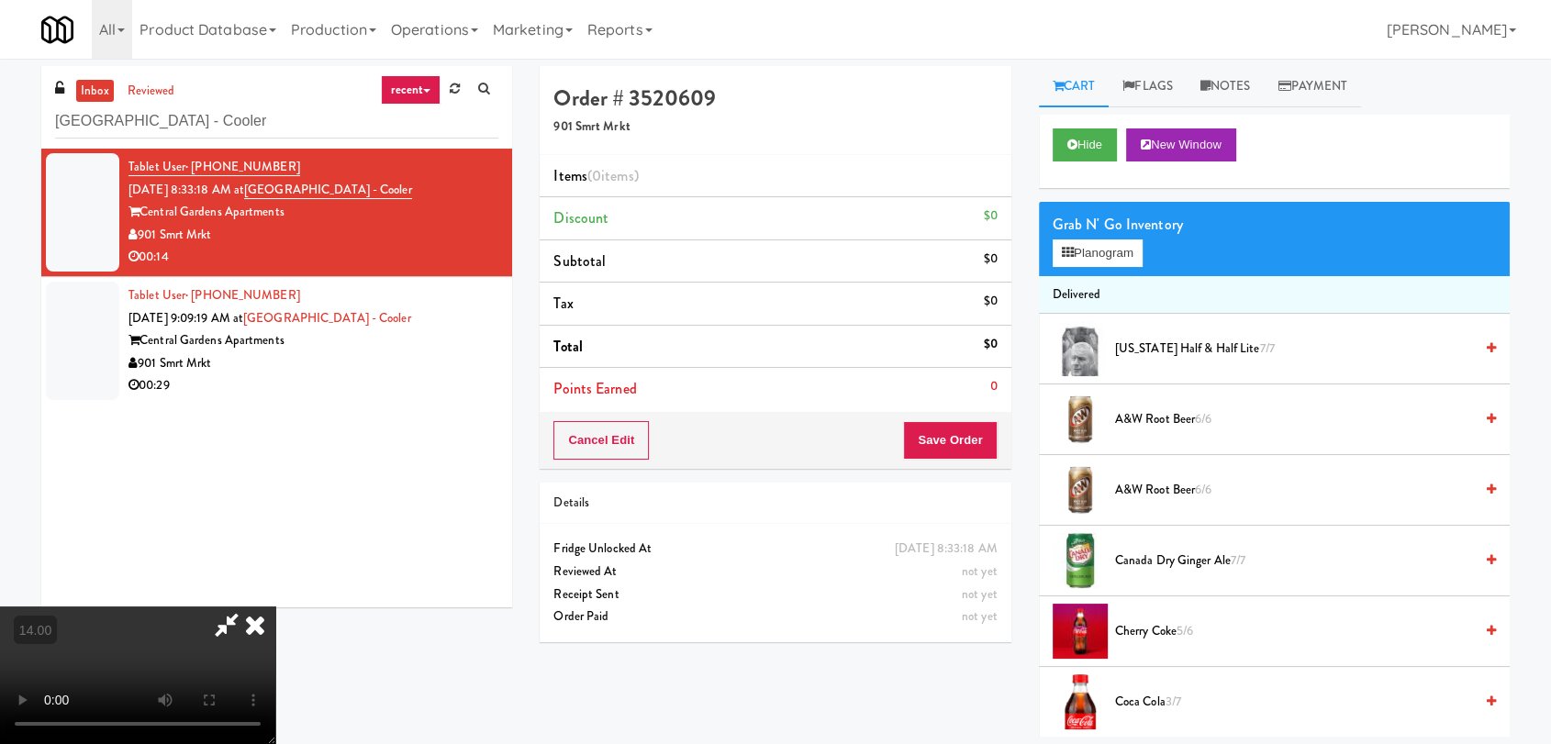
click at [275, 607] on video at bounding box center [137, 676] width 275 height 138
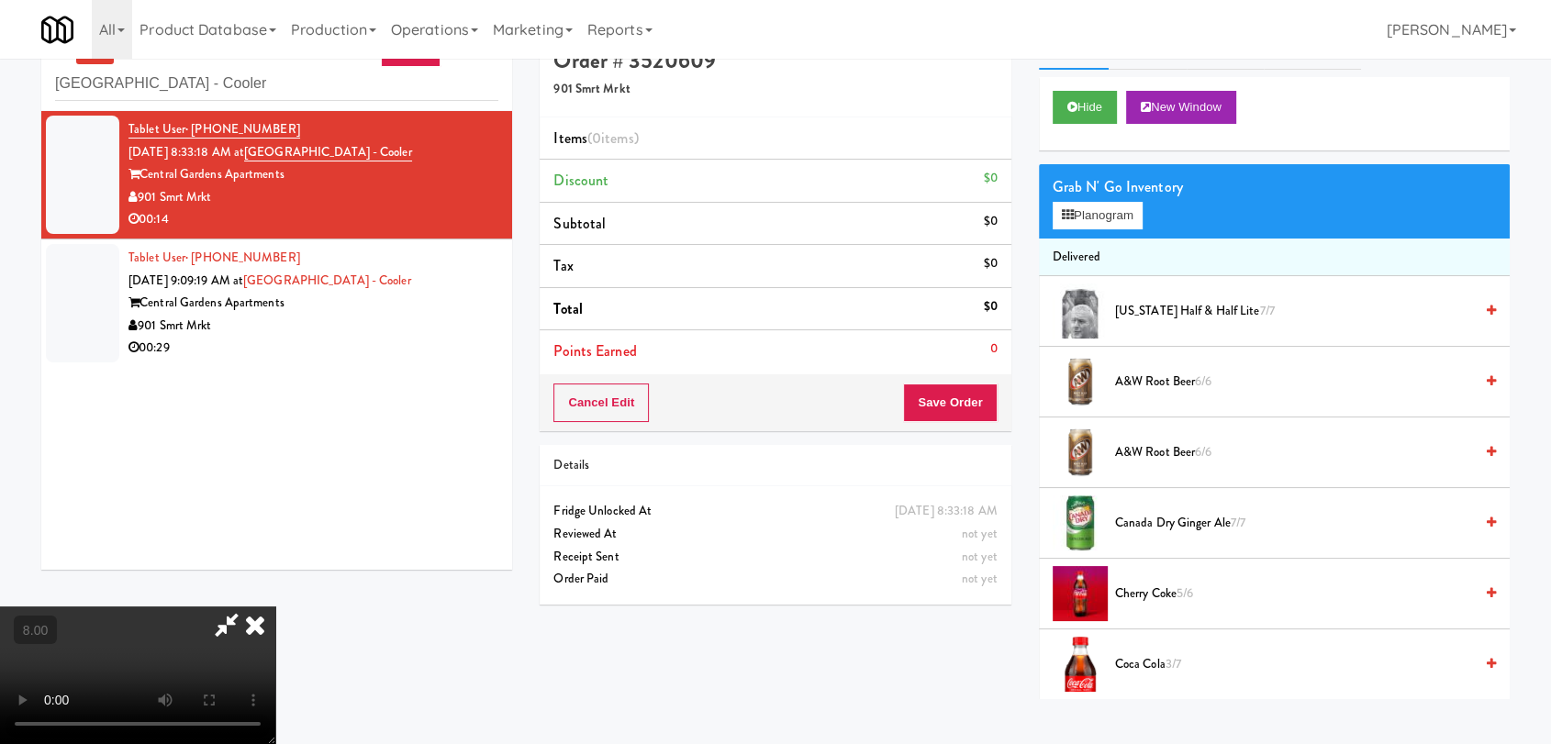
scroll to position [59, 0]
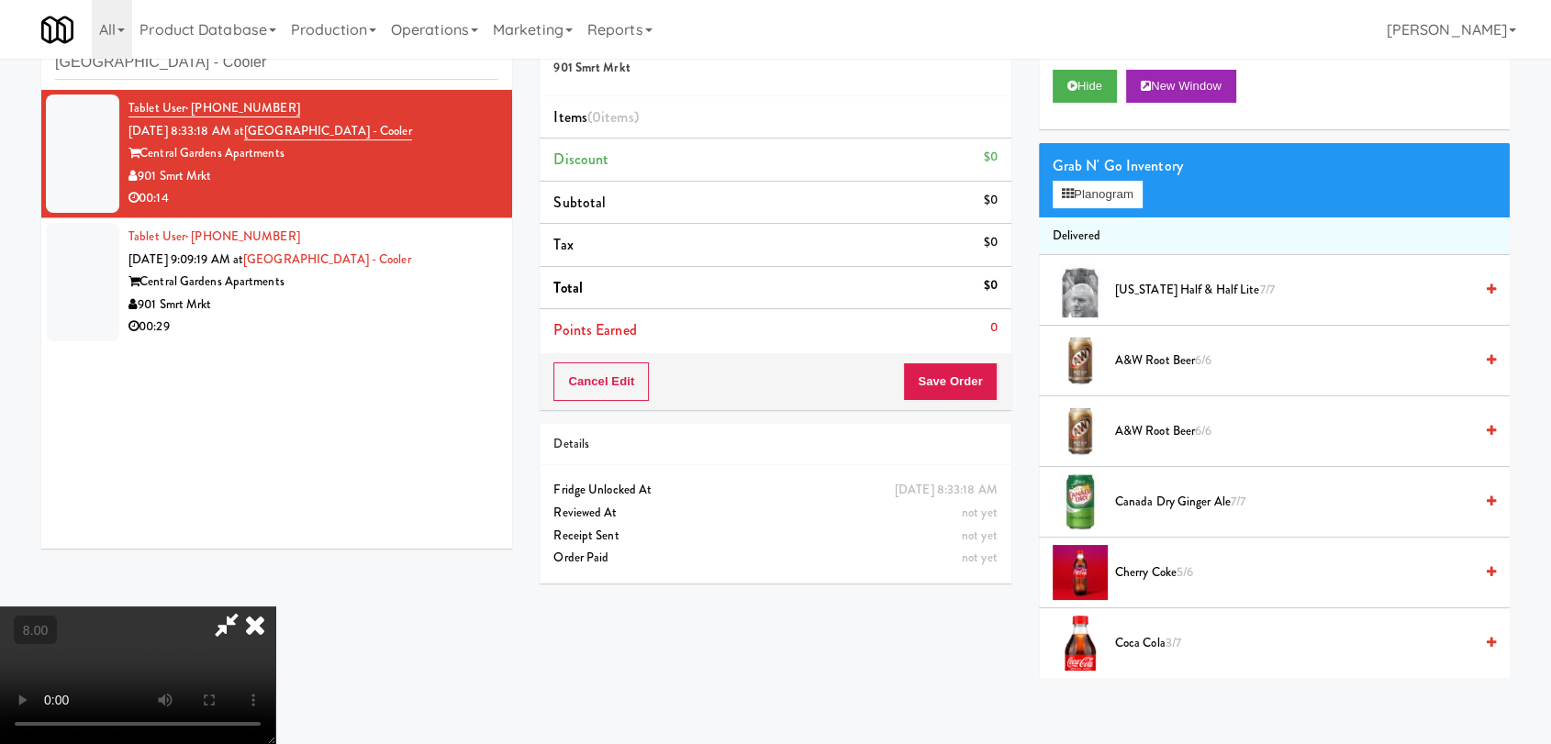
click at [275, 607] on video at bounding box center [137, 676] width 275 height 138
click at [1080, 186] on button "Planogram" at bounding box center [1098, 195] width 90 height 28
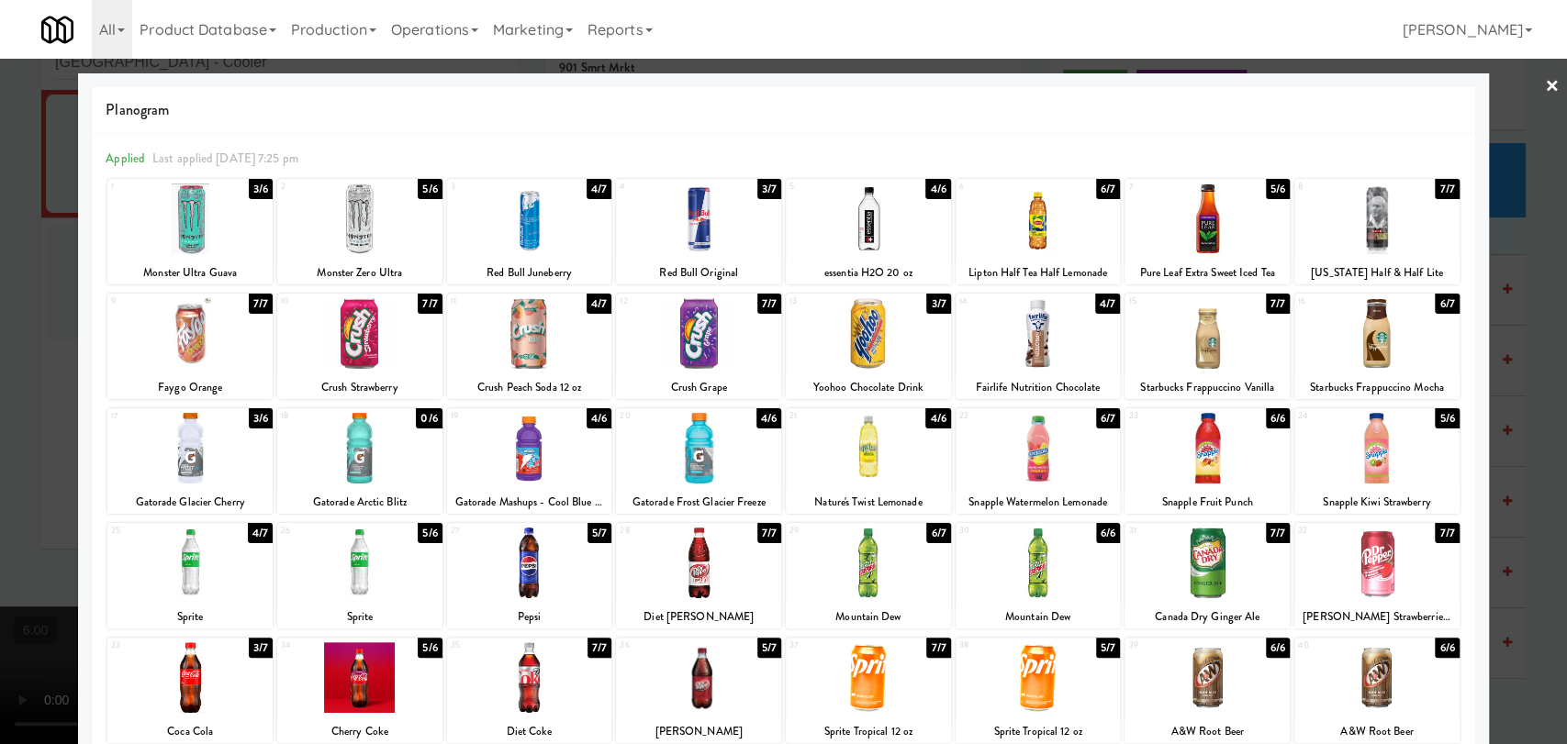
click at [859, 465] on div at bounding box center [868, 448] width 165 height 71
click at [244, 467] on div at bounding box center [189, 448] width 165 height 71
click at [0, 357] on div at bounding box center [783, 372] width 1567 height 744
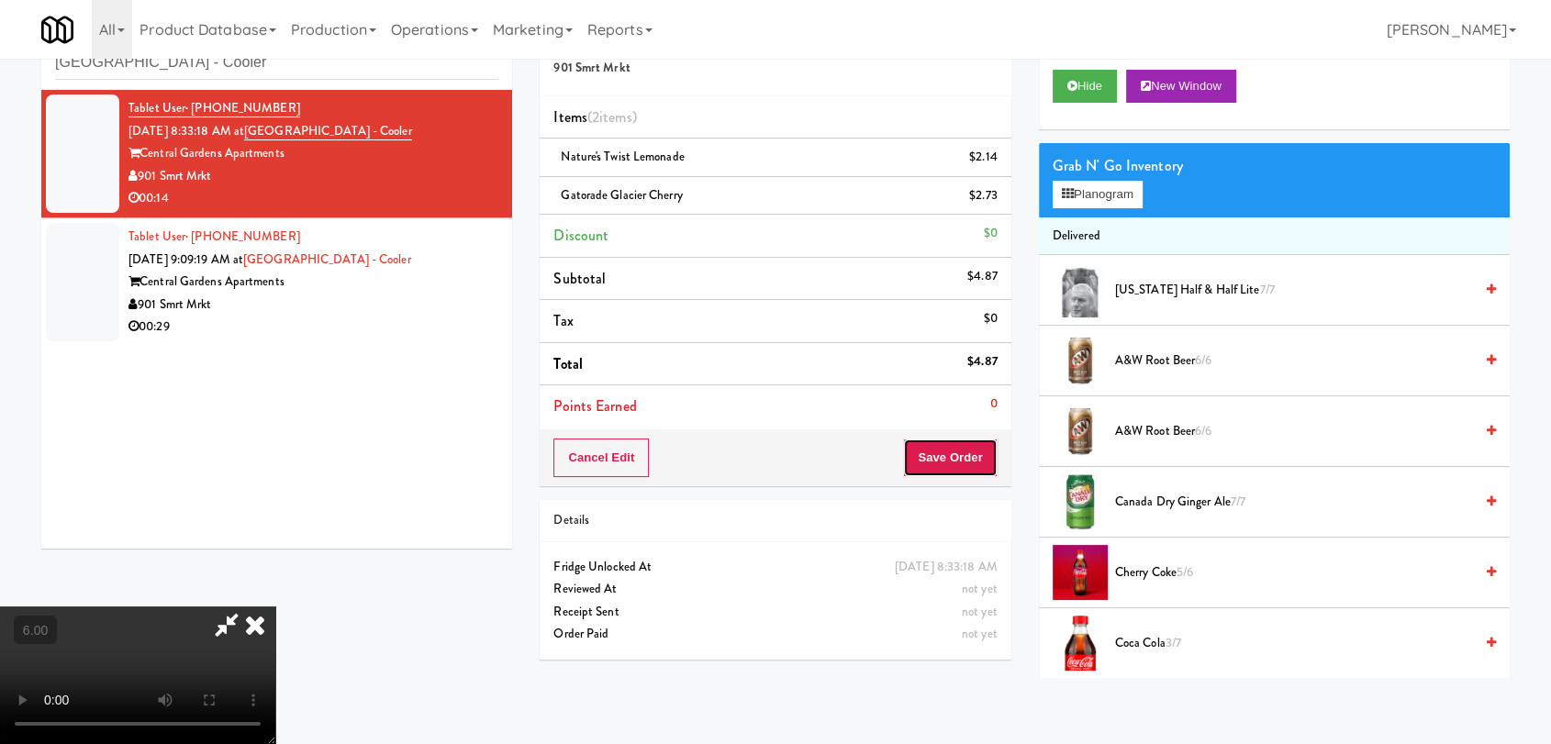
click at [981, 463] on button "Save Order" at bounding box center [950, 458] width 94 height 39
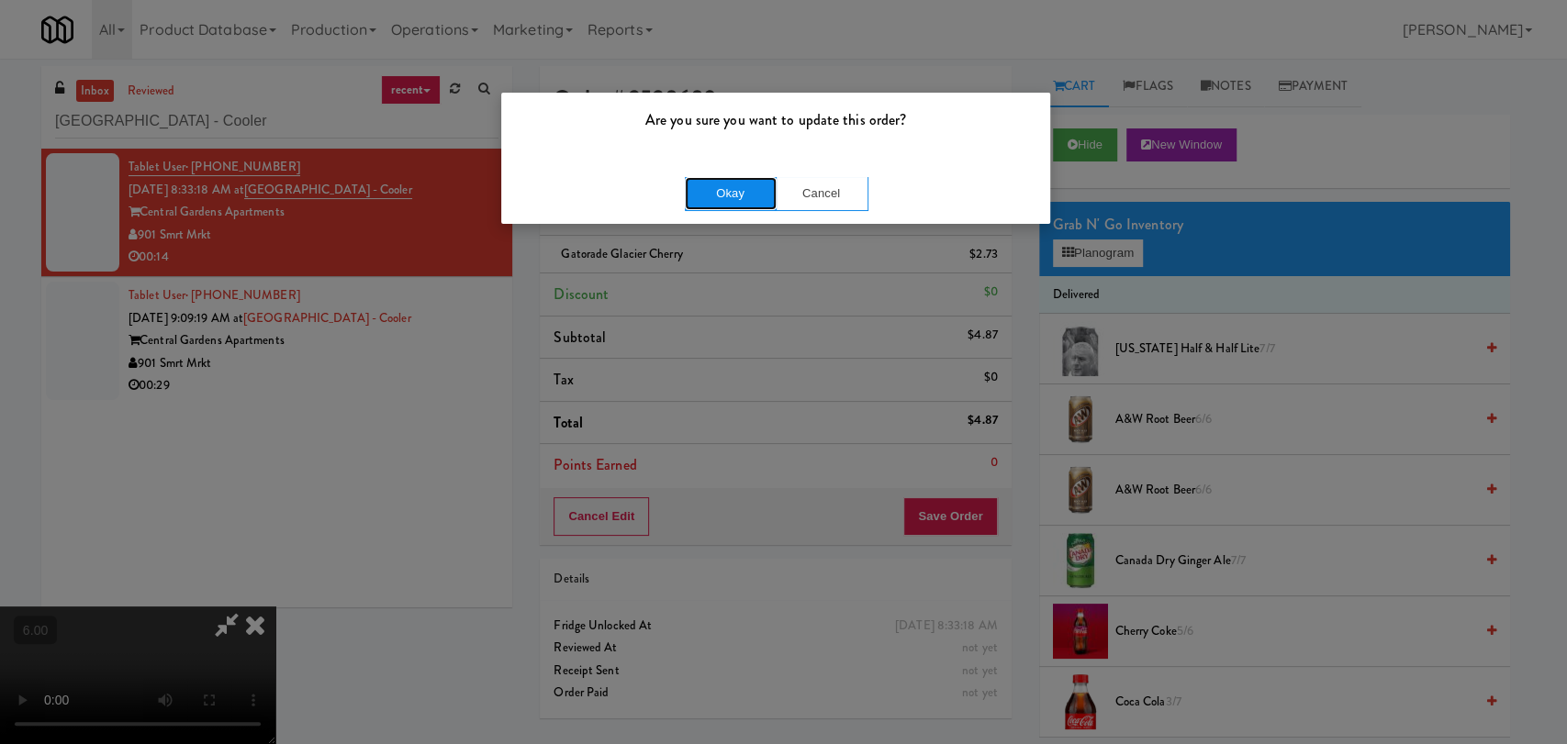
click at [727, 203] on button "Okay" at bounding box center [731, 193] width 92 height 33
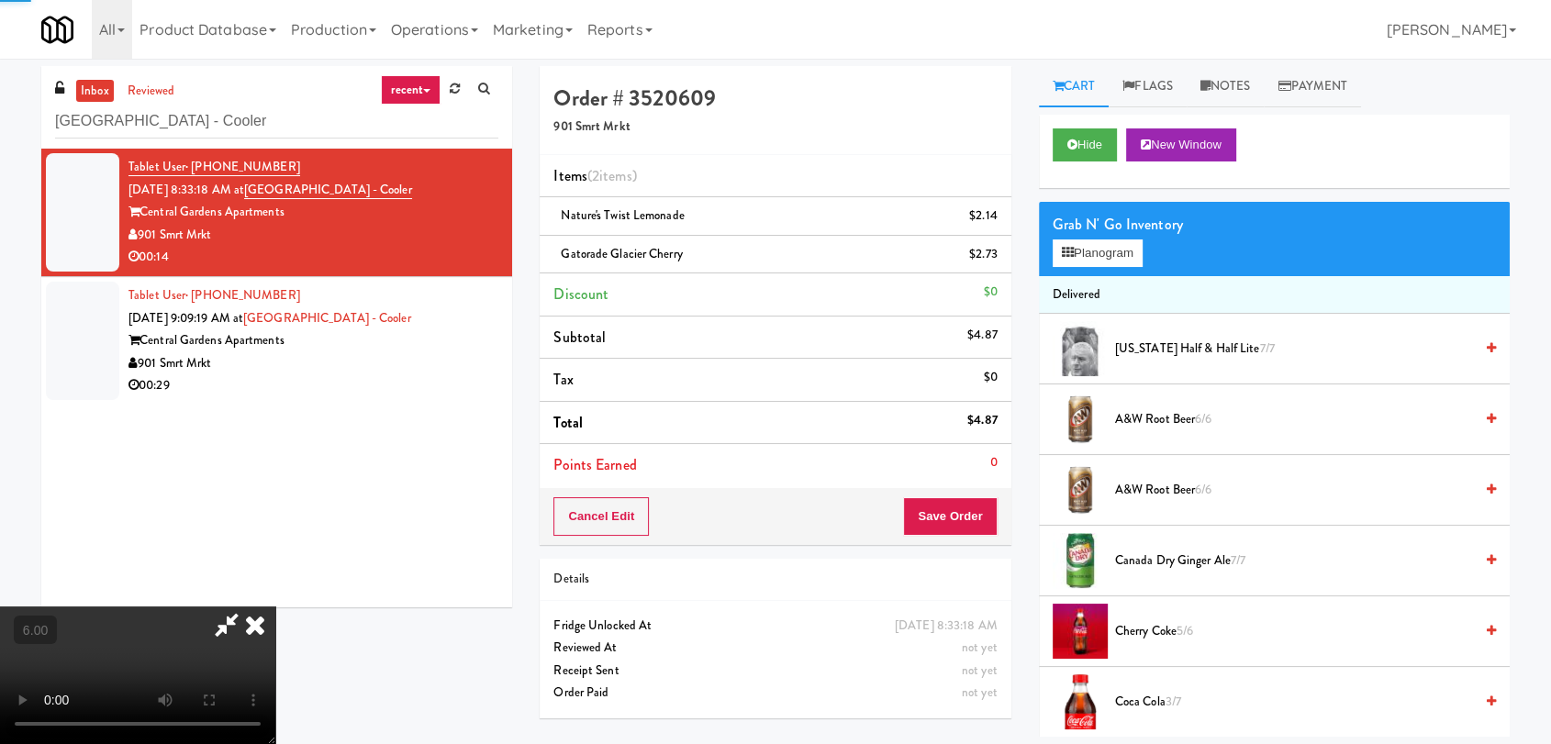
click at [275, 607] on icon at bounding box center [255, 625] width 40 height 37
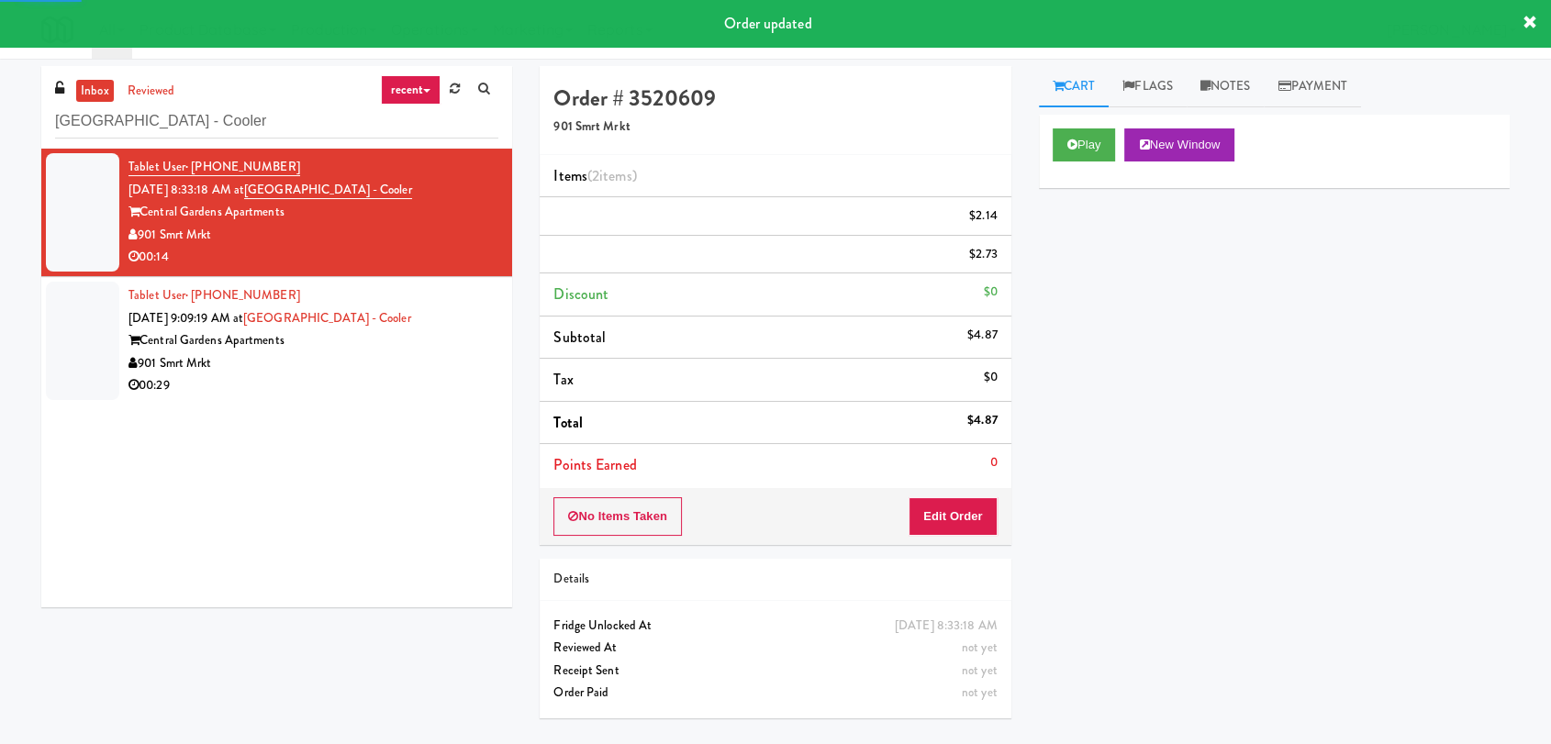
click at [470, 362] on div "901 Smrt Mrkt" at bounding box center [314, 364] width 370 height 23
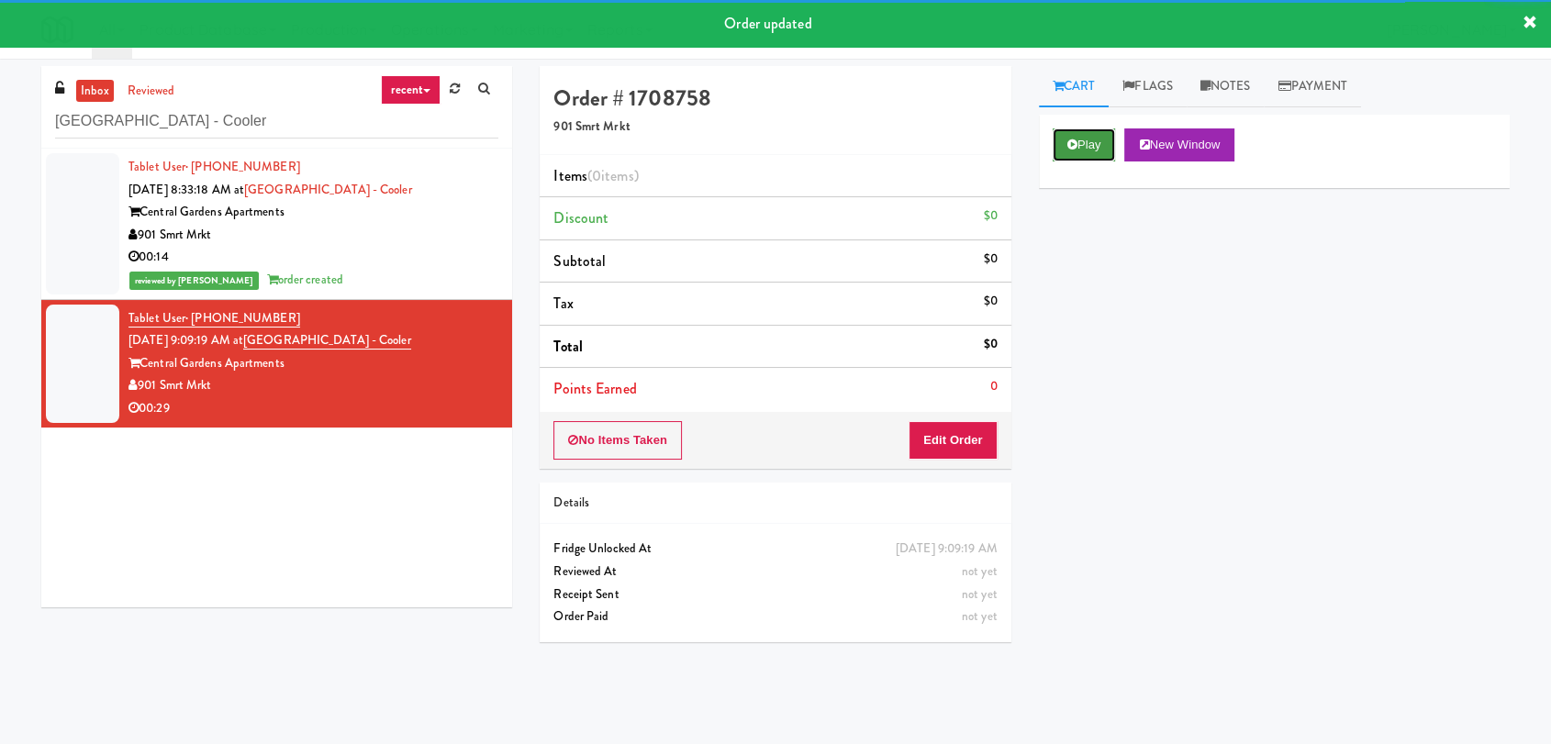
click at [1070, 154] on button "Play" at bounding box center [1084, 145] width 63 height 33
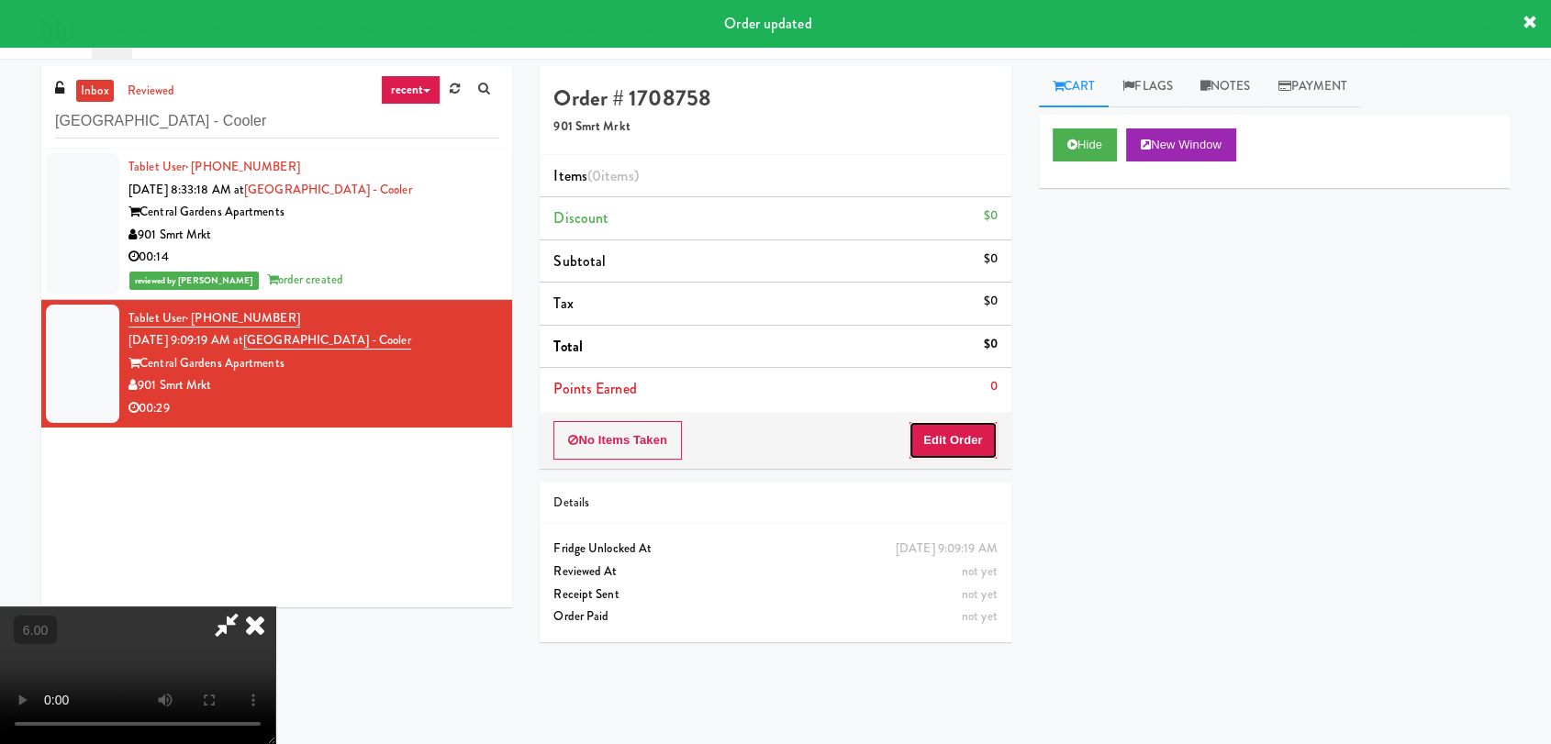
click at [982, 435] on button "Edit Order" at bounding box center [953, 440] width 89 height 39
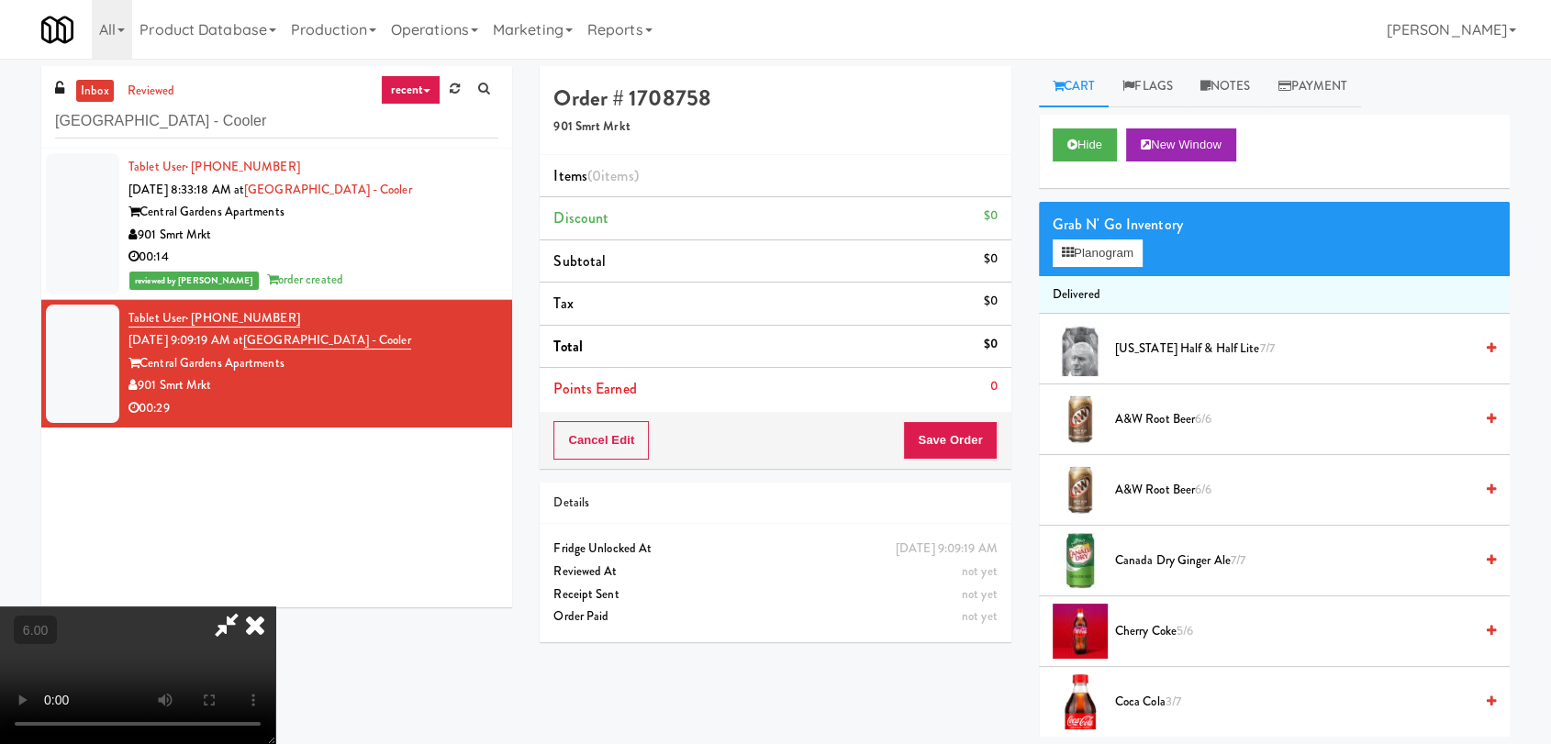
click at [275, 607] on video at bounding box center [137, 676] width 275 height 138
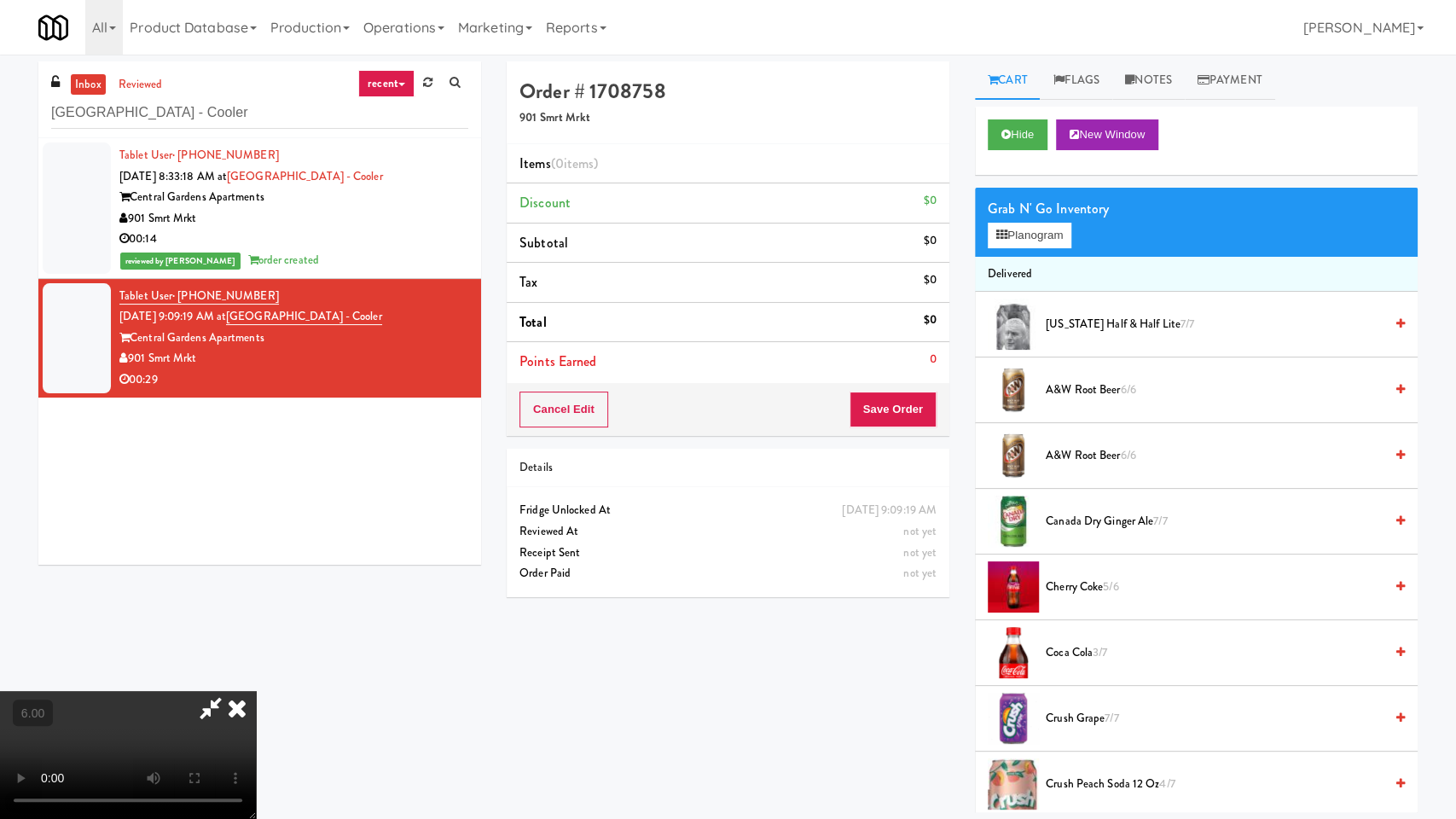
click at [256, 692] on video at bounding box center [127, 756] width 256 height 128
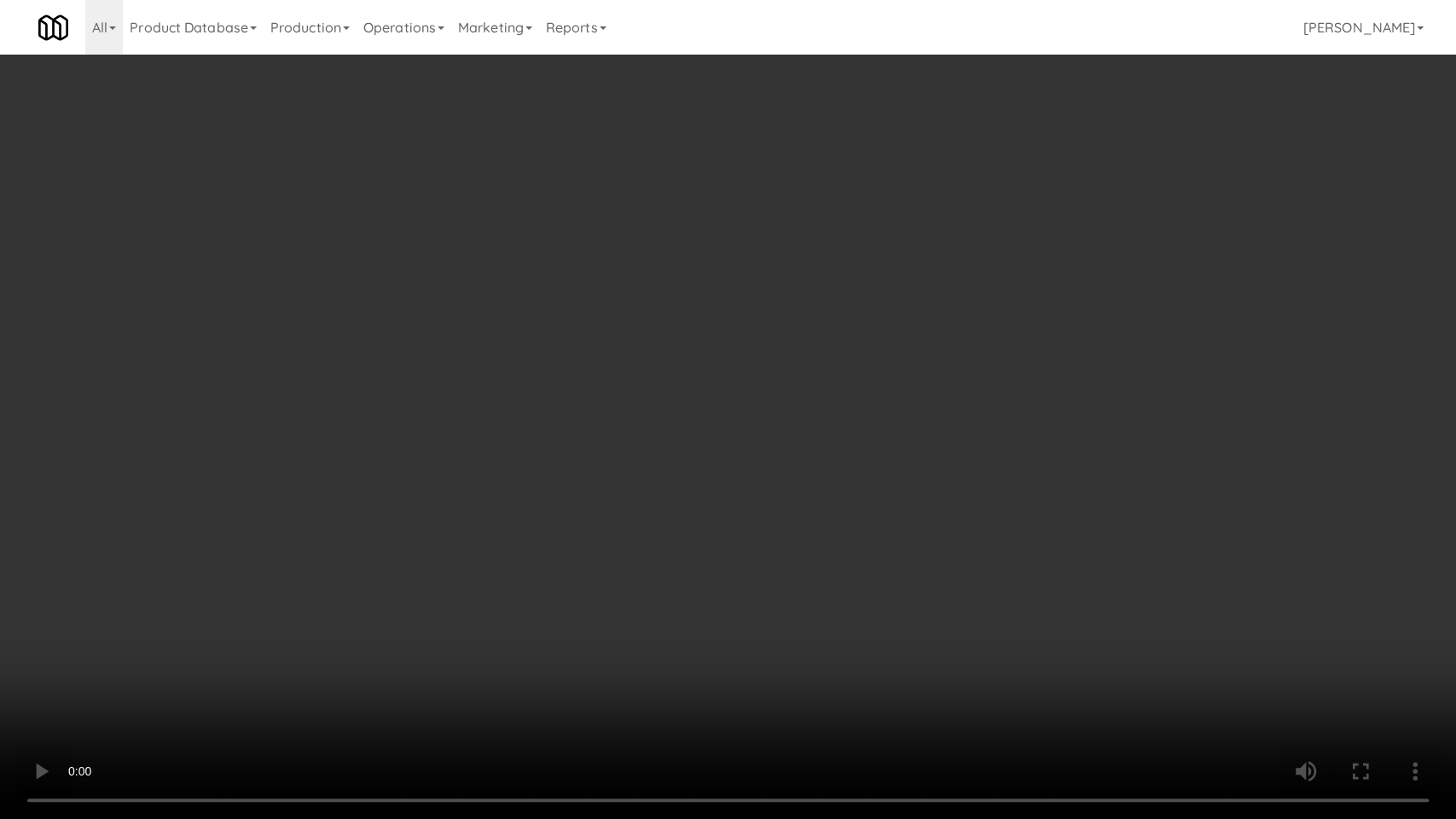
click at [536, 455] on video at bounding box center [728, 409] width 1456 height 819
click at [539, 456] on video at bounding box center [728, 409] width 1456 height 819
click at [544, 458] on video at bounding box center [728, 409] width 1456 height 819
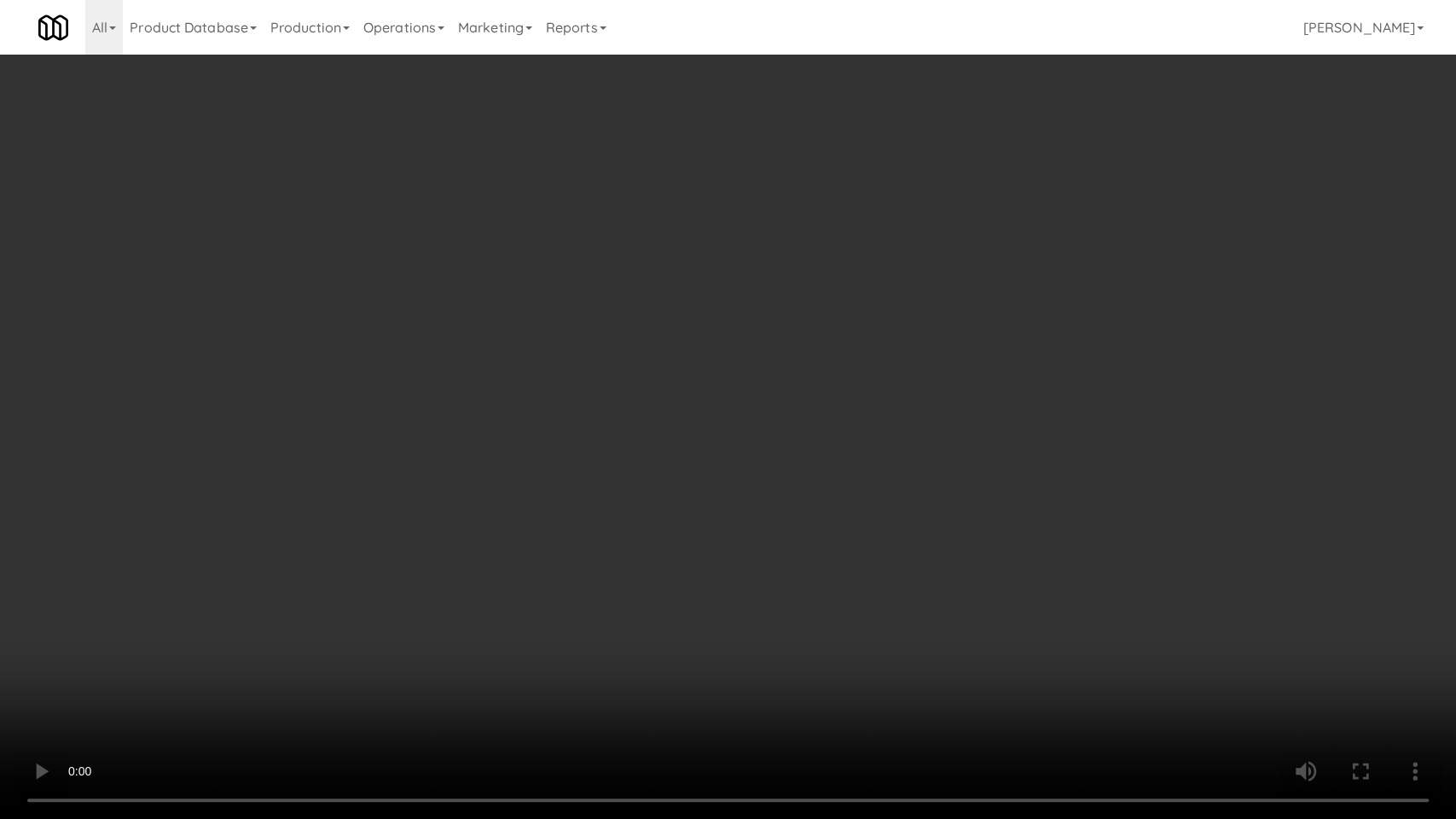
click at [880, 434] on video at bounding box center [728, 409] width 1456 height 819
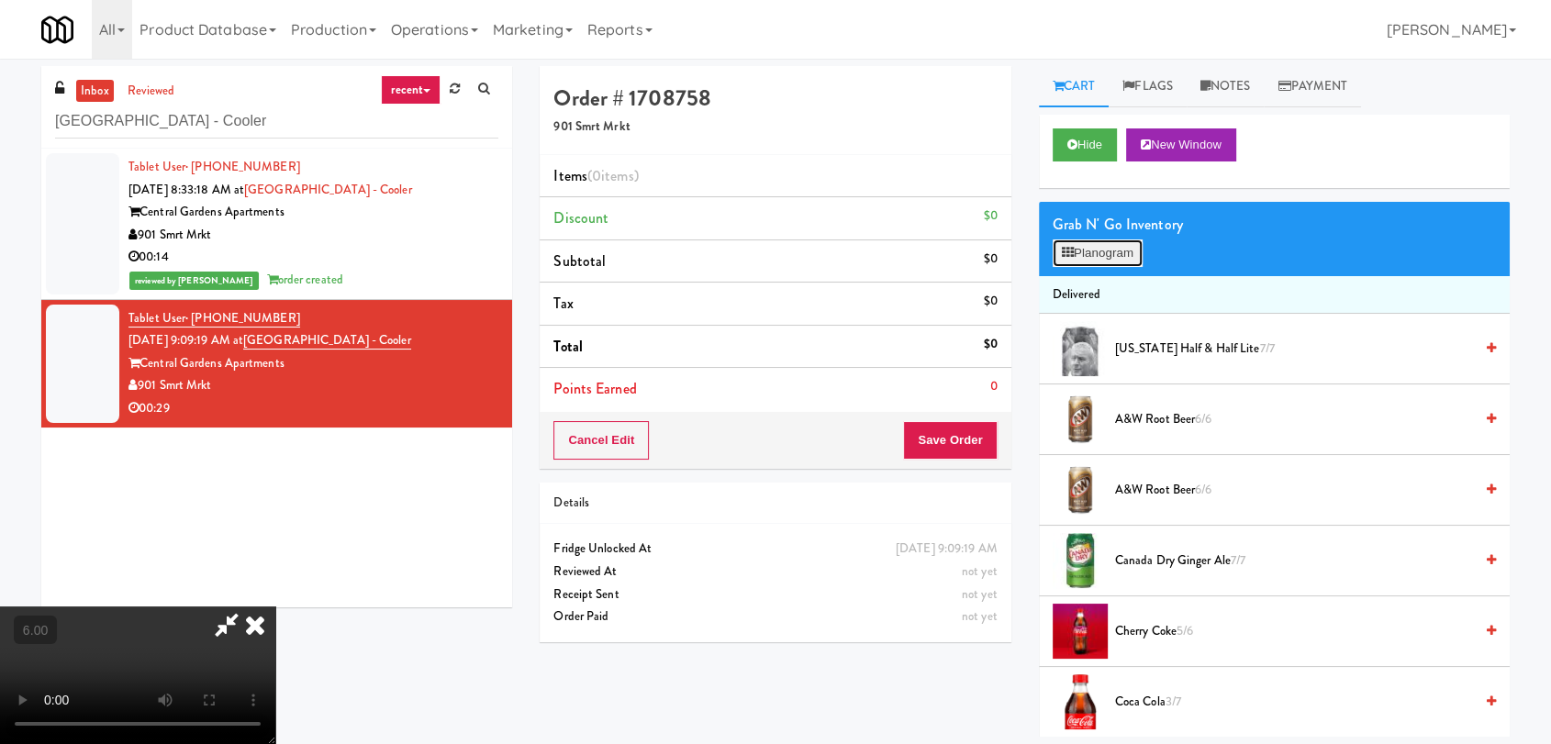
click at [1123, 252] on button "Planogram" at bounding box center [1098, 254] width 90 height 28
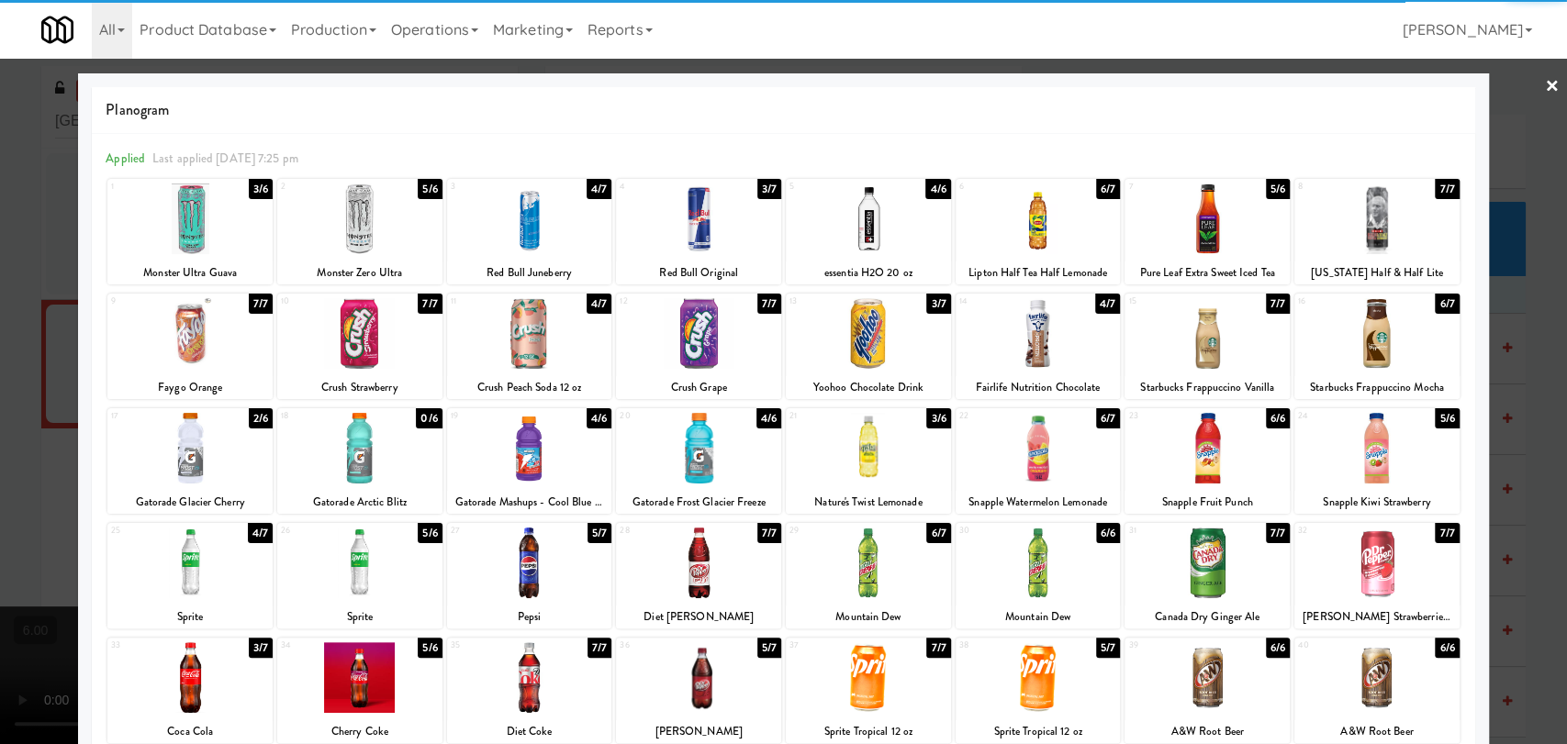
click at [1204, 335] on div at bounding box center [1207, 333] width 165 height 71
click at [187, 450] on div at bounding box center [189, 448] width 165 height 71
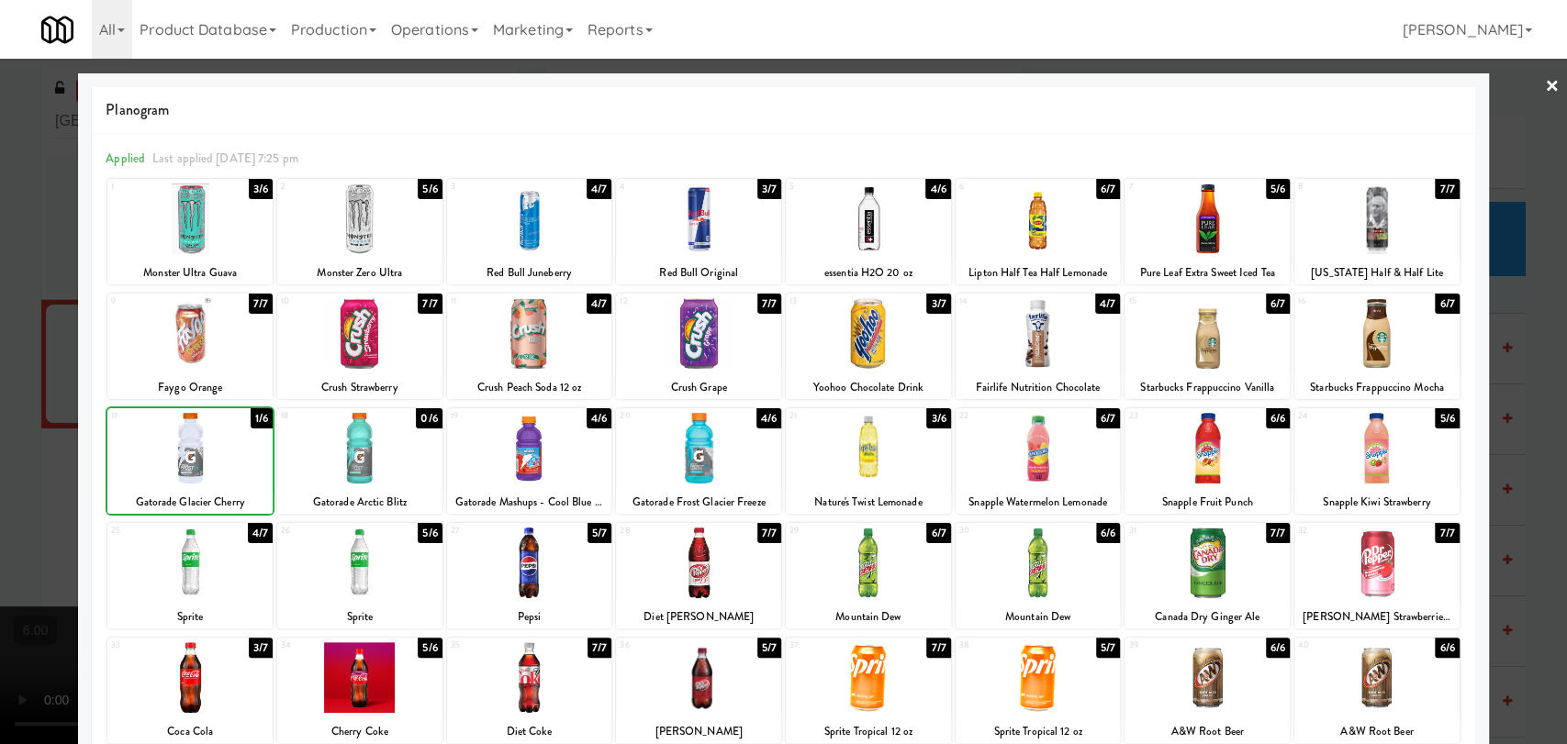
click at [0, 310] on div at bounding box center [783, 372] width 1567 height 744
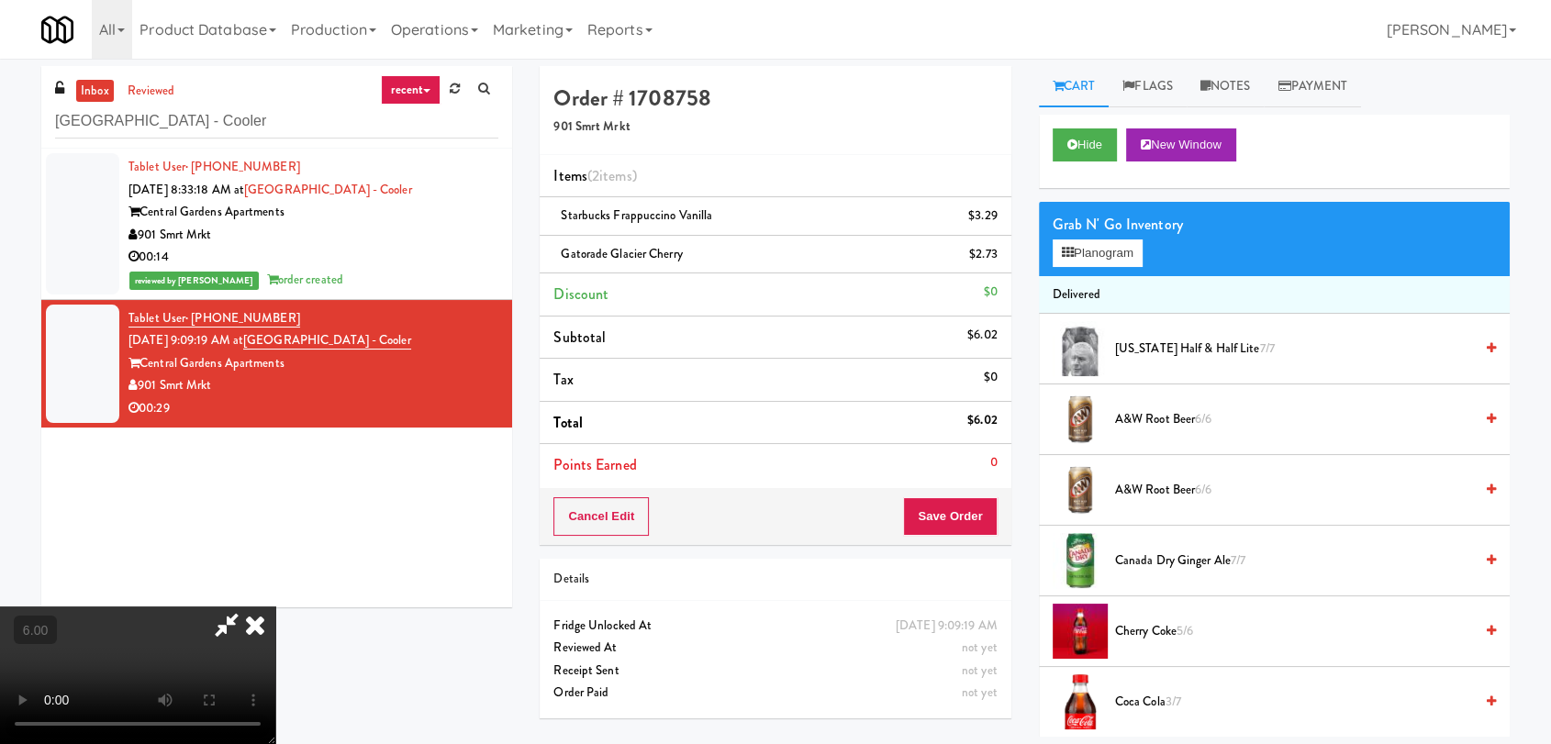
click at [275, 607] on icon at bounding box center [255, 625] width 40 height 37
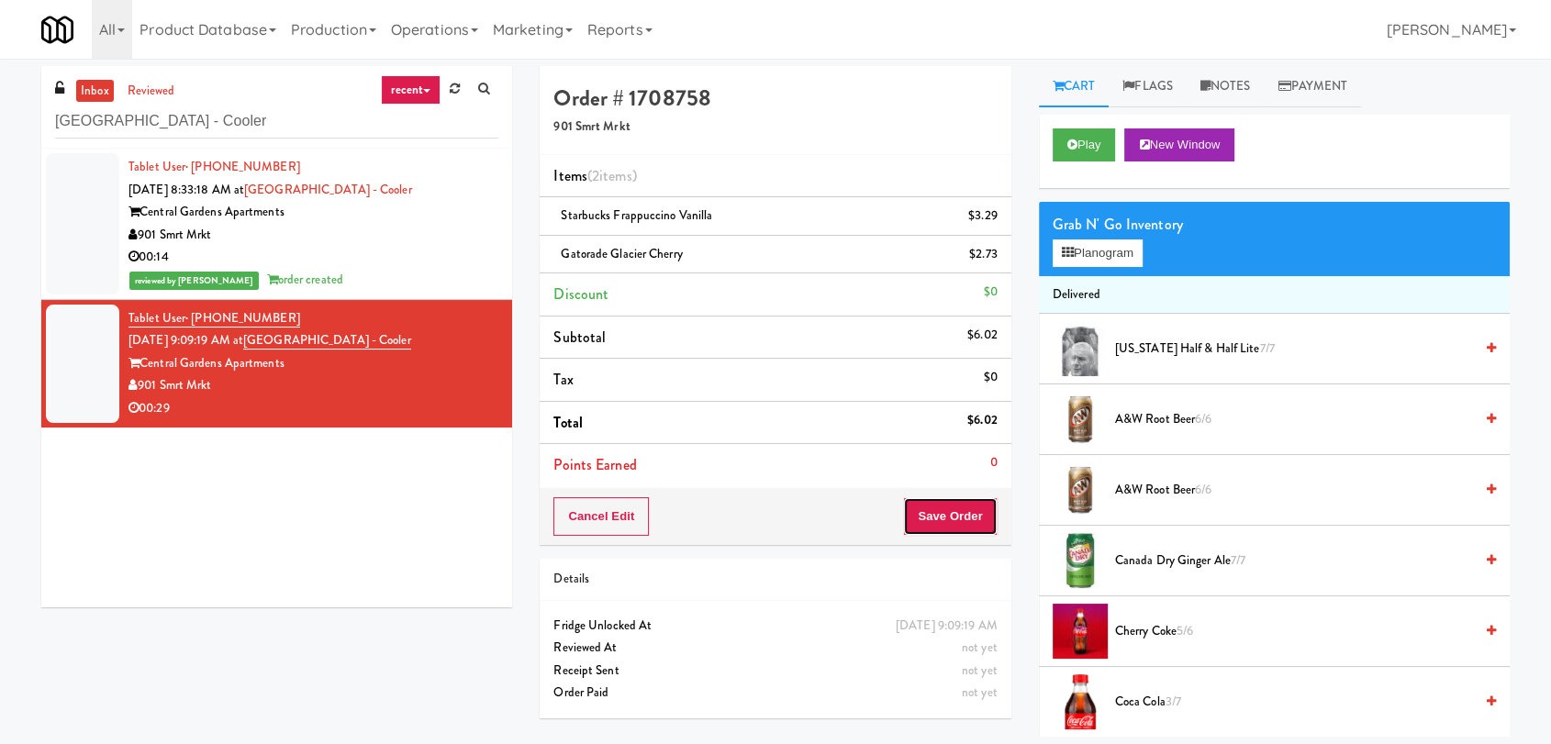
click at [977, 517] on button "Save Order" at bounding box center [950, 517] width 94 height 39
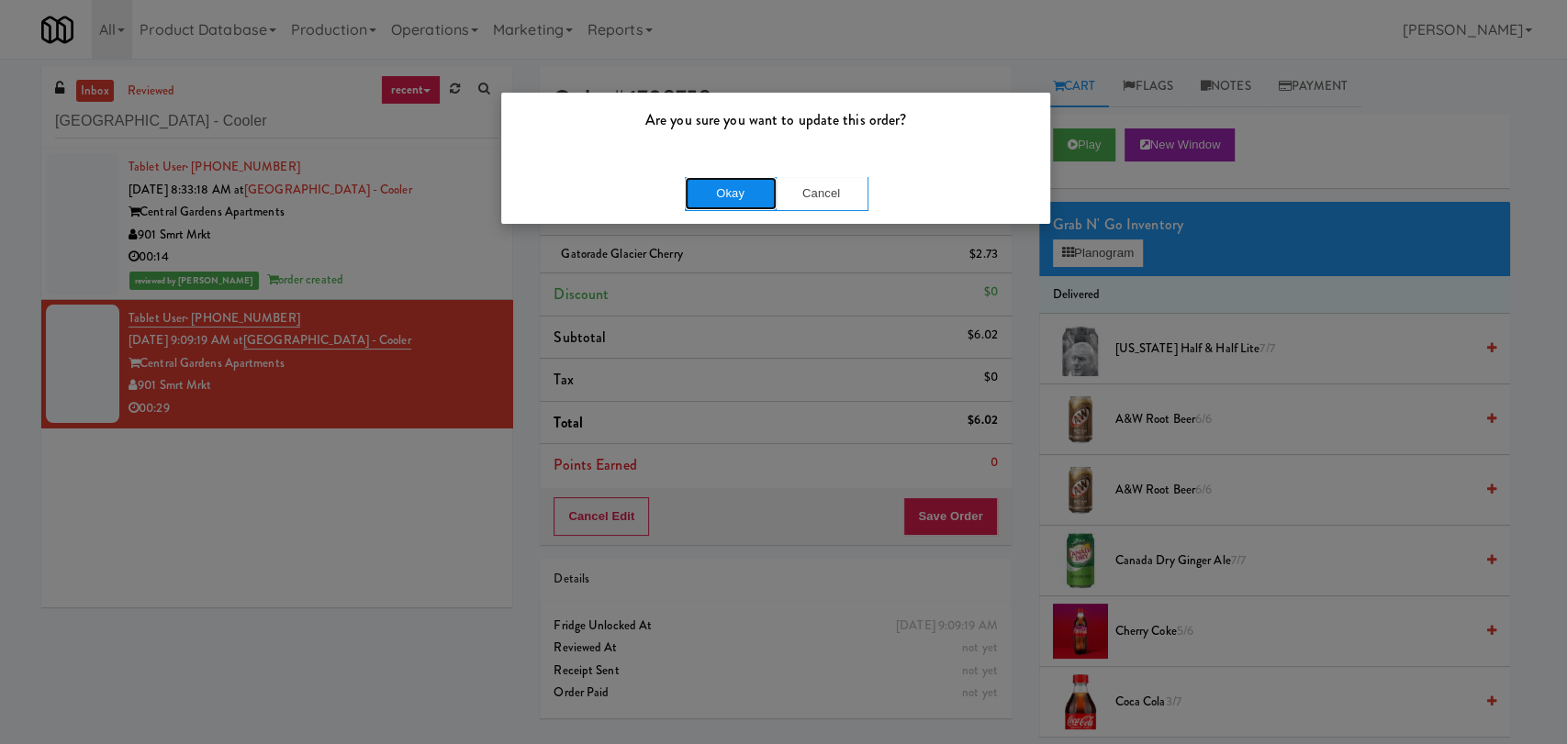
click at [733, 201] on button "Okay" at bounding box center [731, 193] width 92 height 33
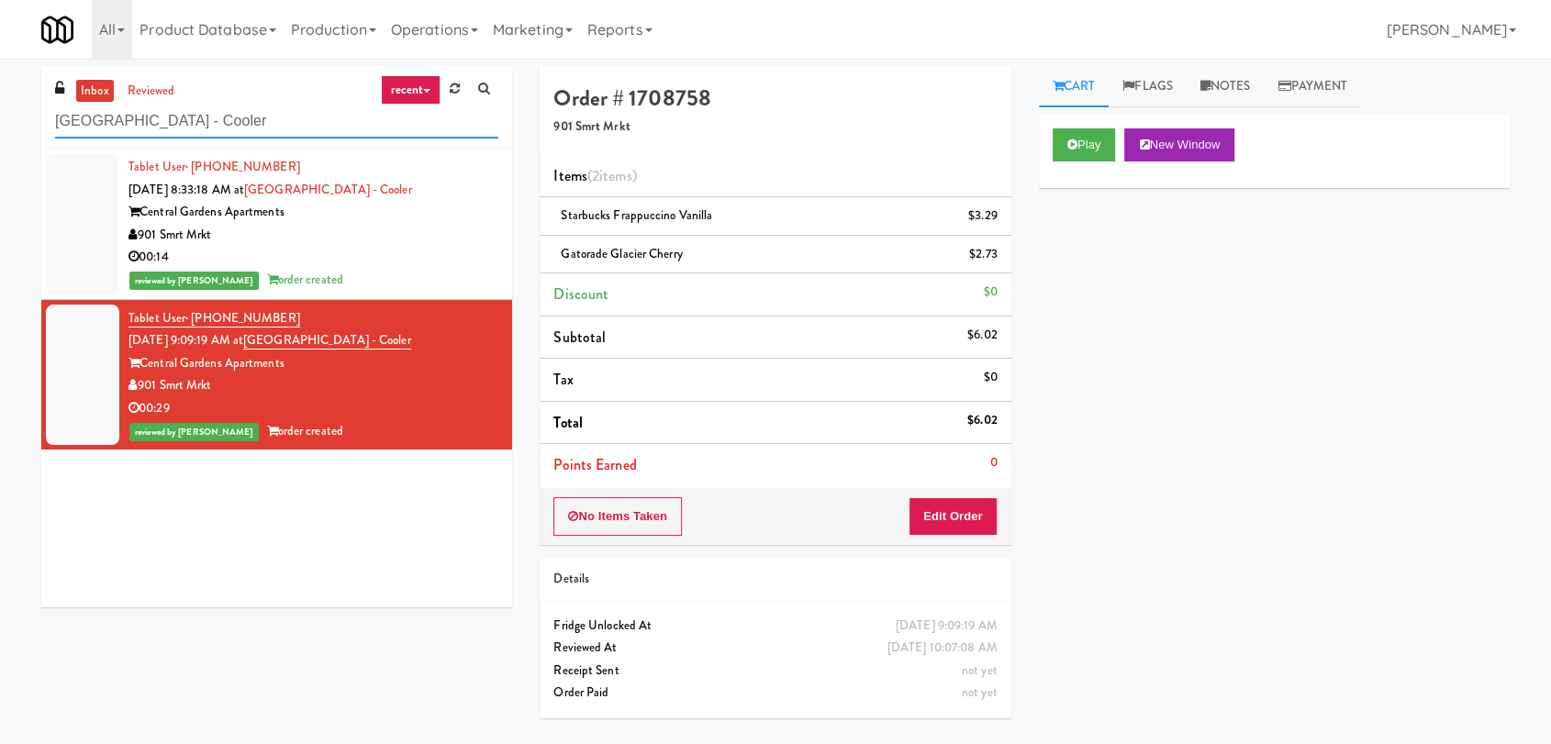
paste input "Paradox - Cooler - Right"
drag, startPoint x: 235, startPoint y: 119, endPoint x: 0, endPoint y: 99, distance: 235.9
click at [0, 99] on div "inbox reviewed recent all unclear take inventory issue suspicious failed recent…" at bounding box center [775, 401] width 1551 height 671
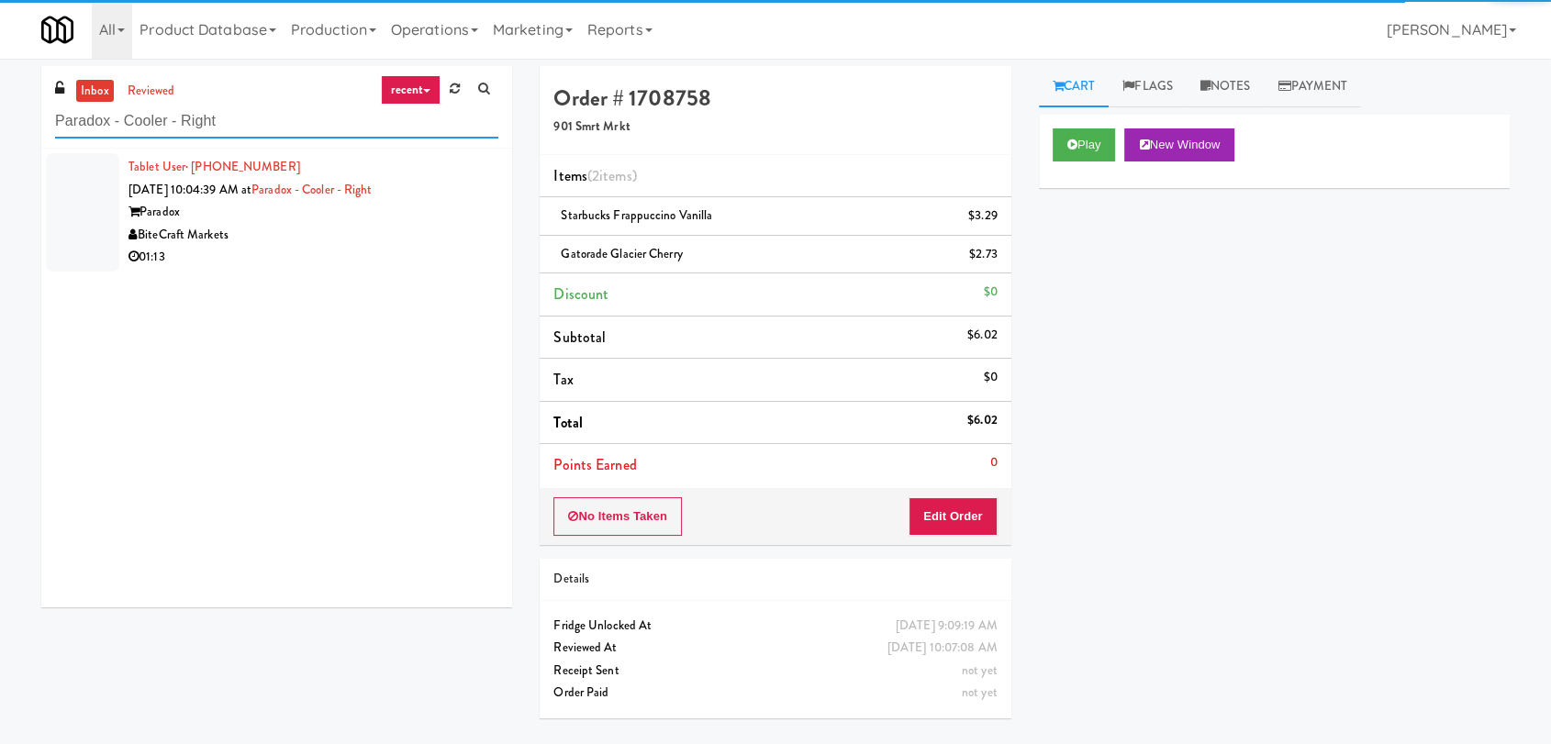
type input "Paradox - Cooler - Right"
click at [431, 243] on div "BiteCraft Markets" at bounding box center [314, 235] width 370 height 23
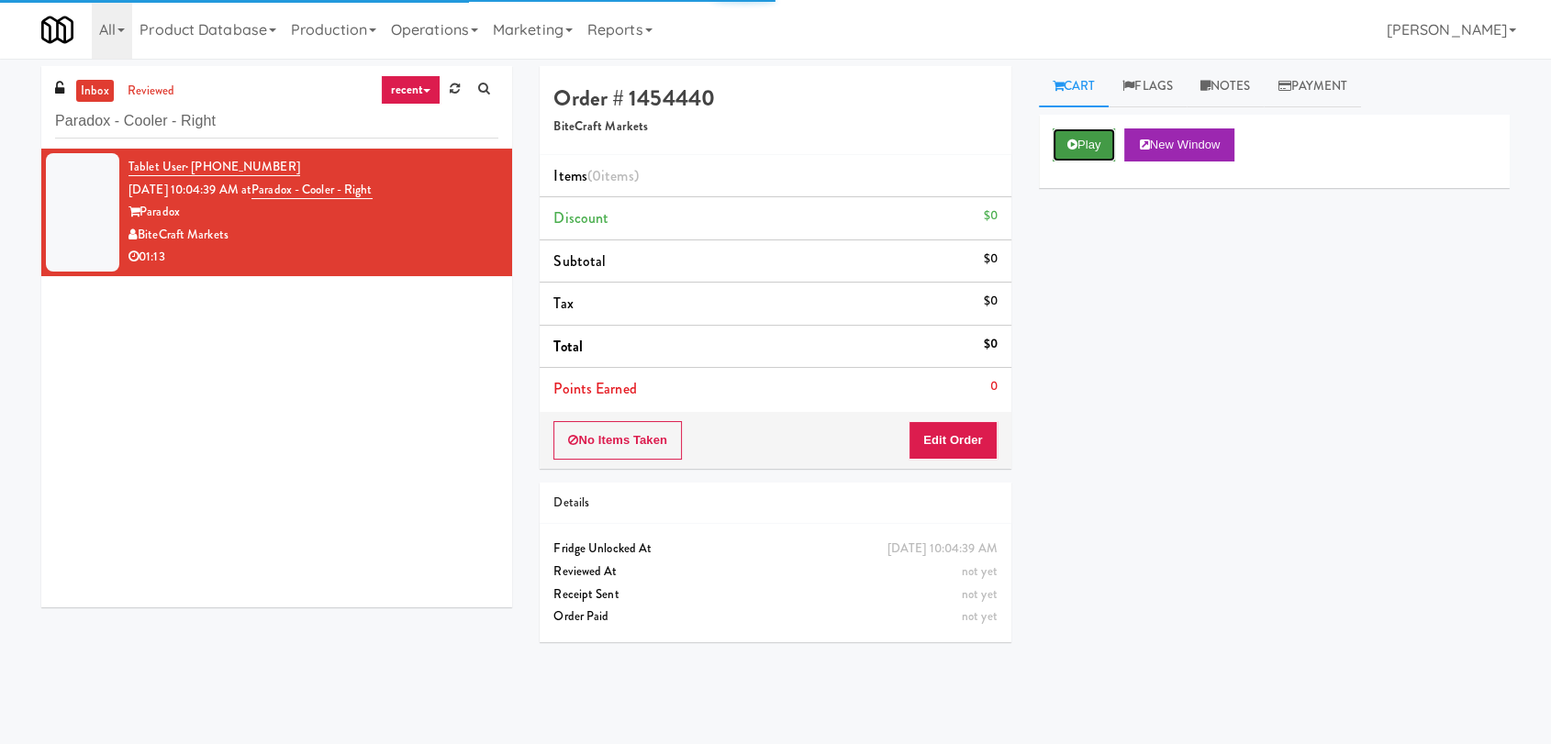
click at [1062, 137] on button "Play" at bounding box center [1084, 145] width 63 height 33
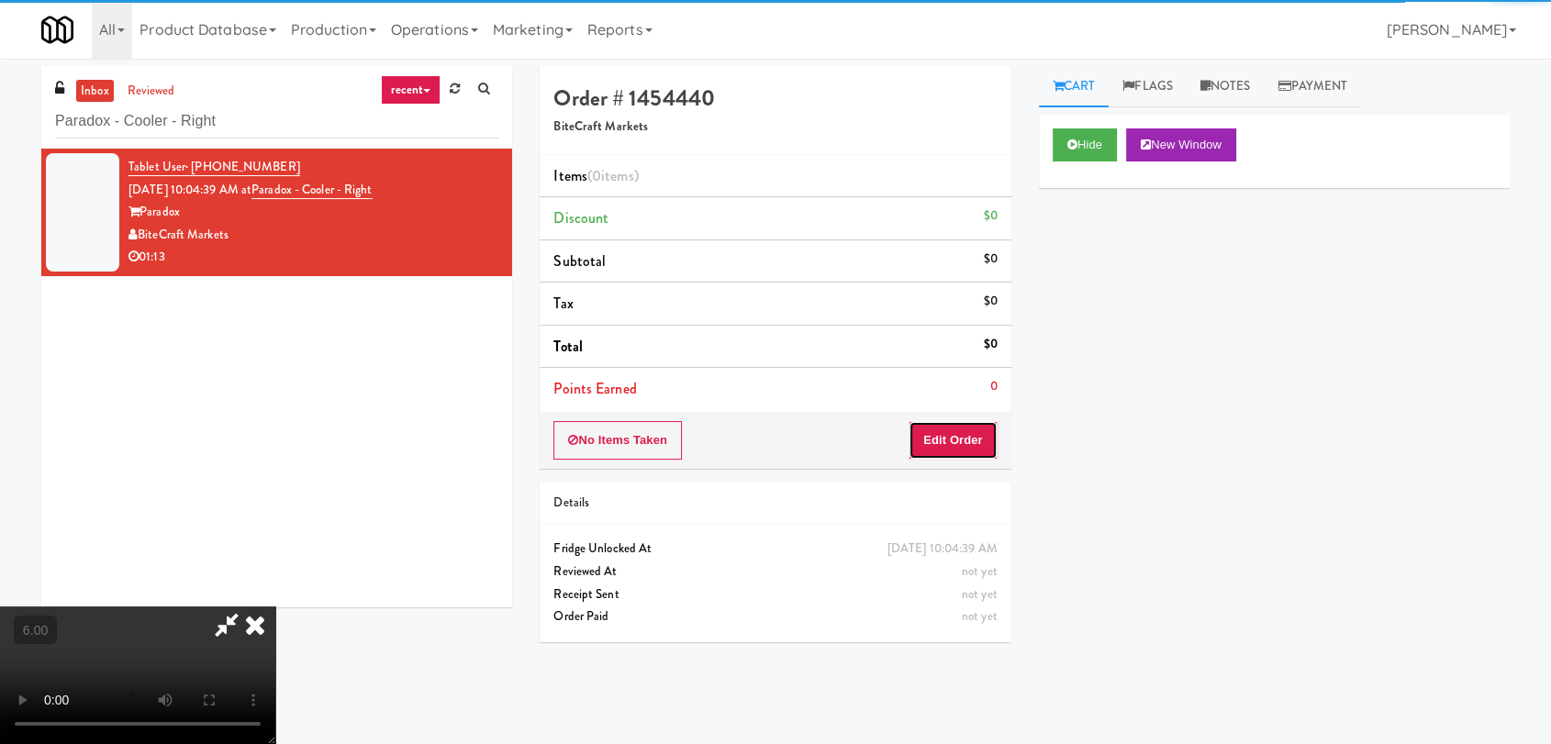
click at [972, 440] on button "Edit Order" at bounding box center [953, 440] width 89 height 39
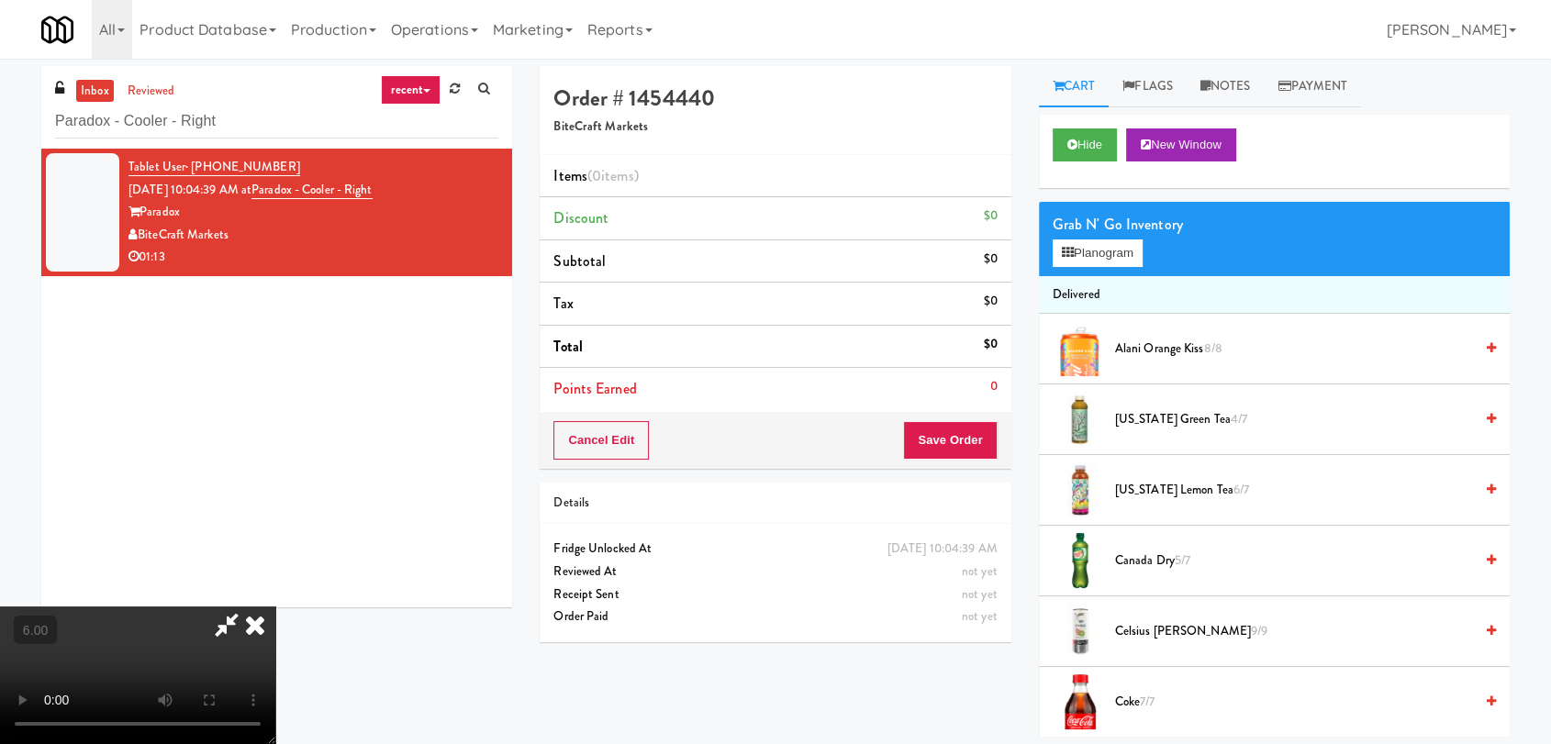
scroll to position [280, 0]
click at [275, 607] on video at bounding box center [137, 676] width 275 height 138
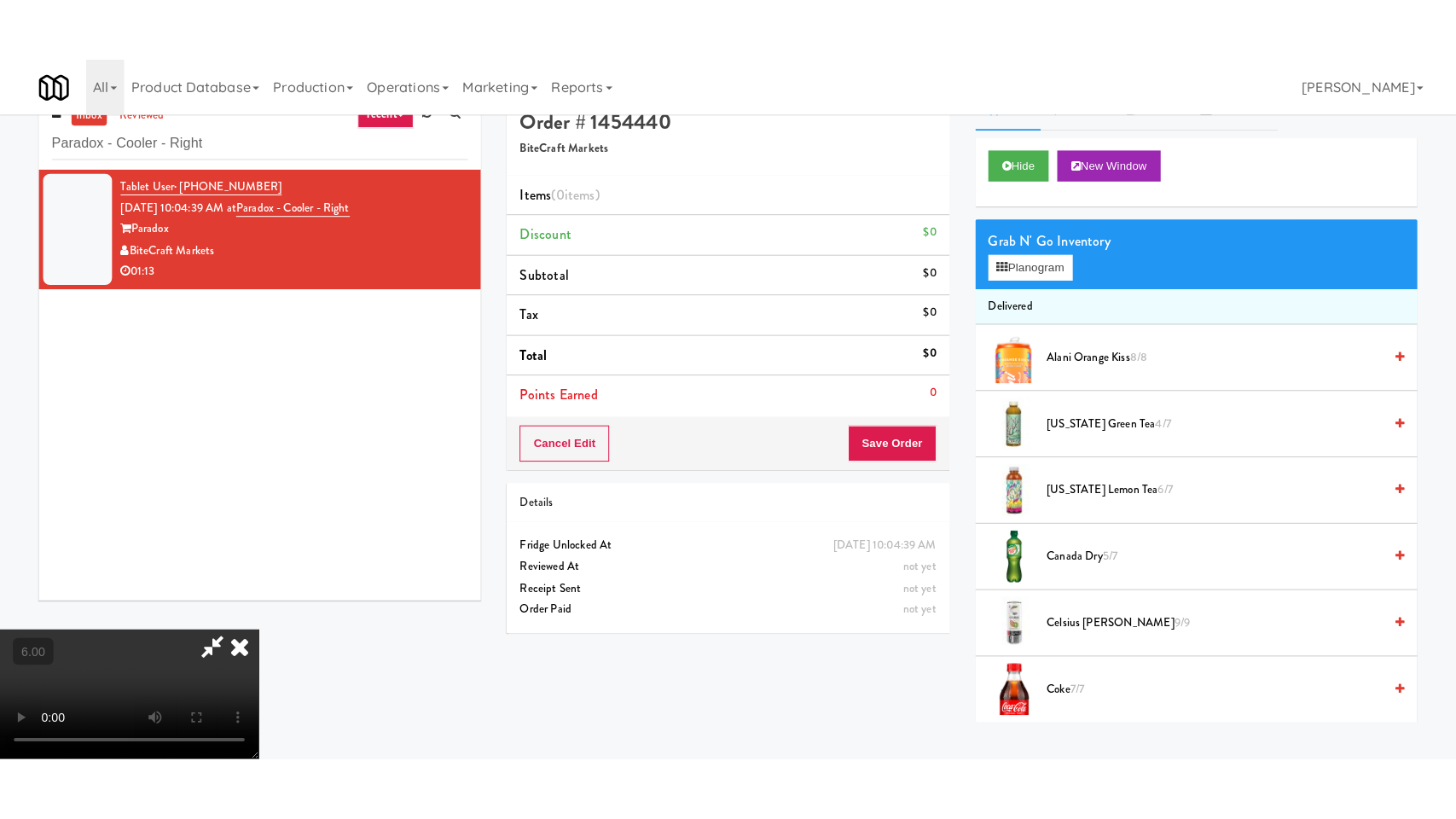
scroll to position [55, 0]
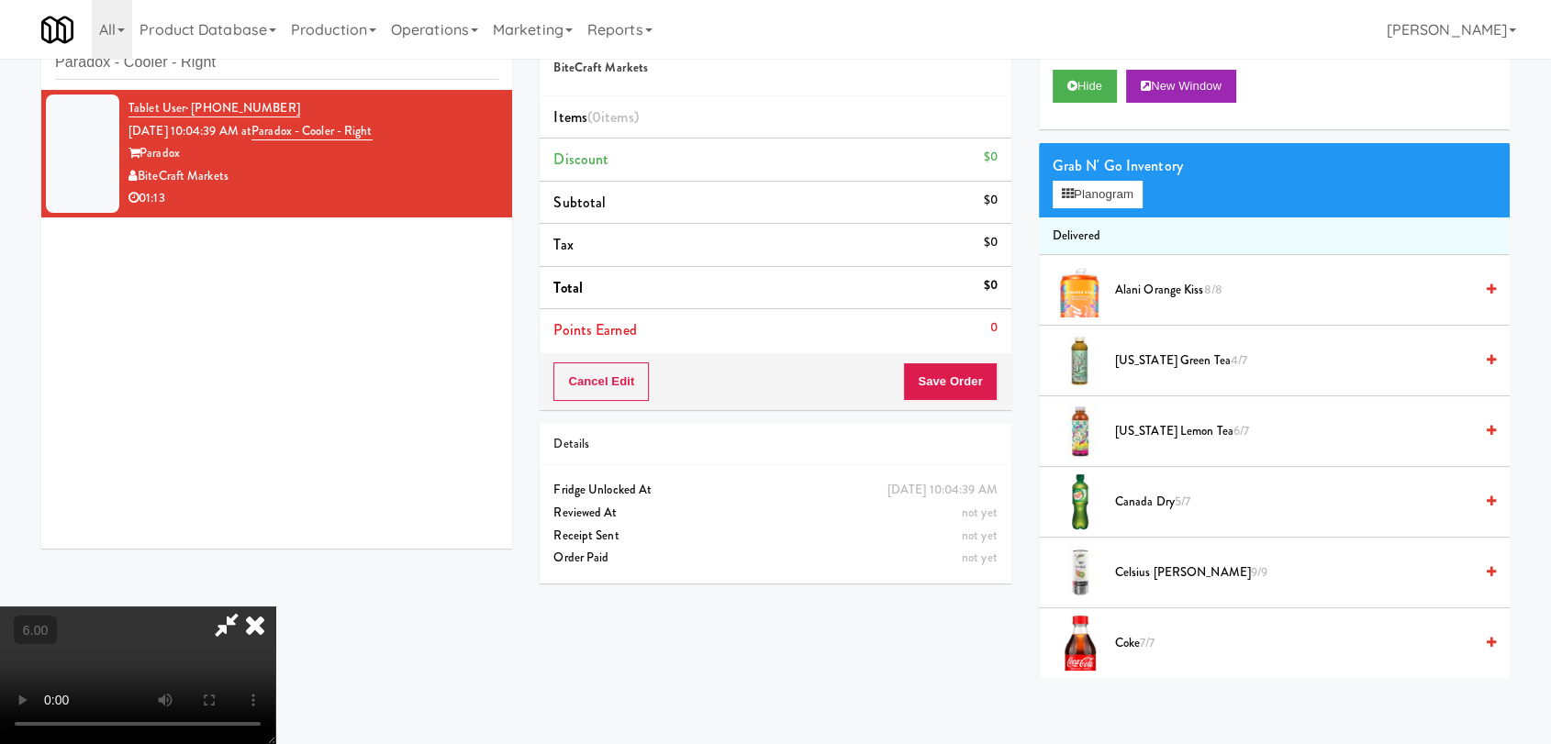
click at [275, 607] on video at bounding box center [137, 676] width 275 height 138
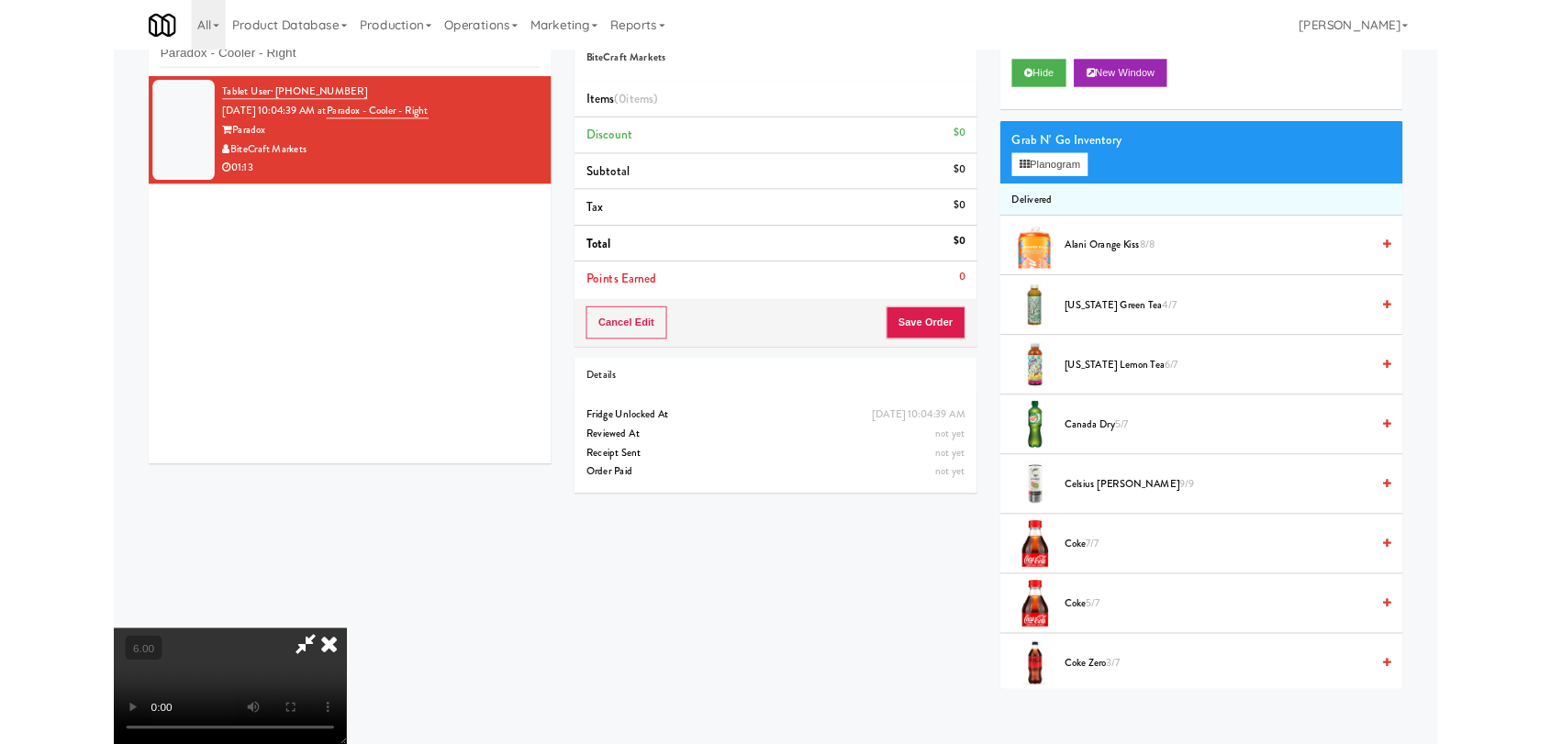
scroll to position [38, 0]
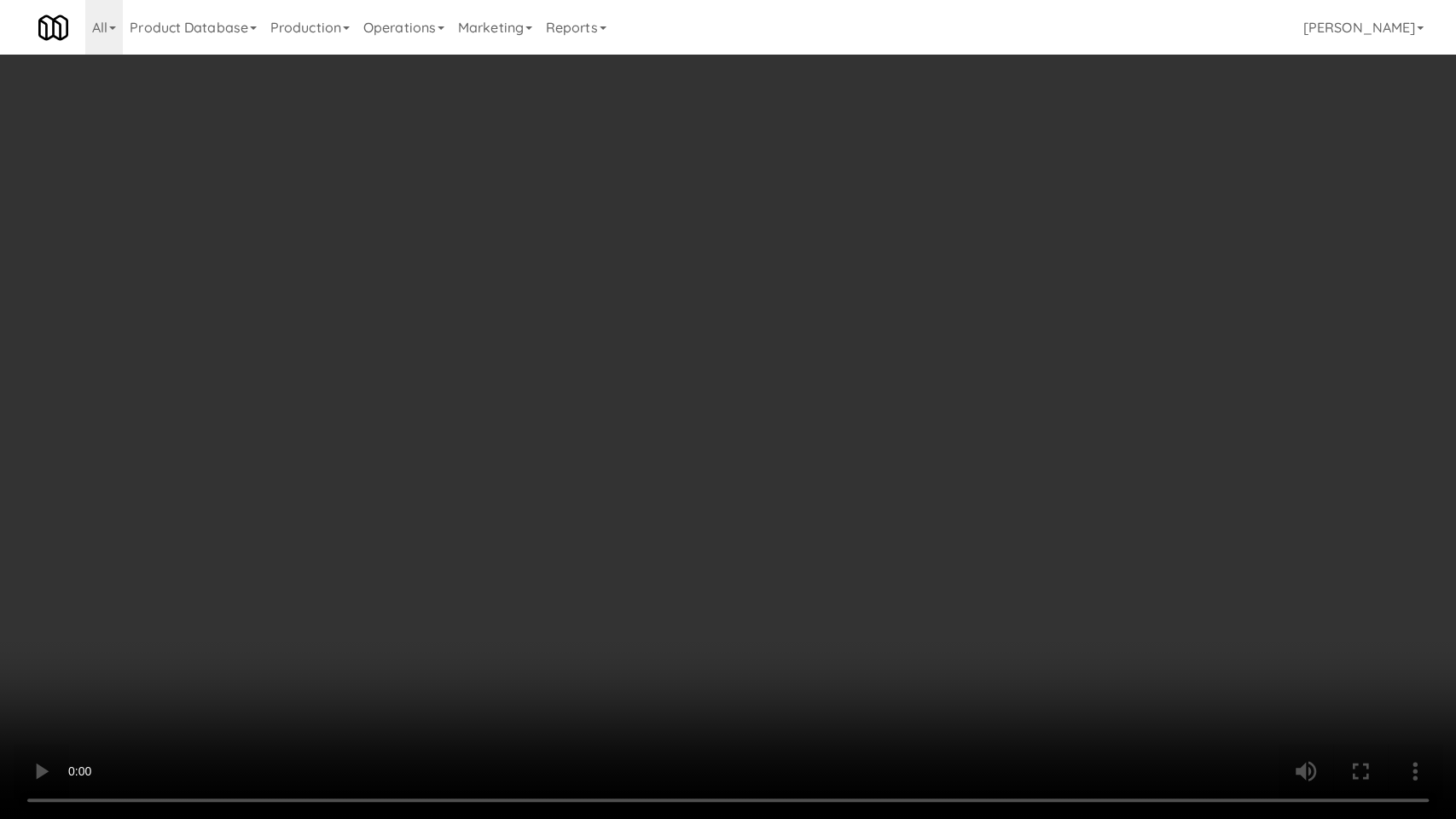
click at [442, 575] on video at bounding box center [728, 409] width 1456 height 819
click at [387, 559] on video at bounding box center [728, 409] width 1456 height 819
click at [266, 676] on video at bounding box center [728, 409] width 1456 height 819
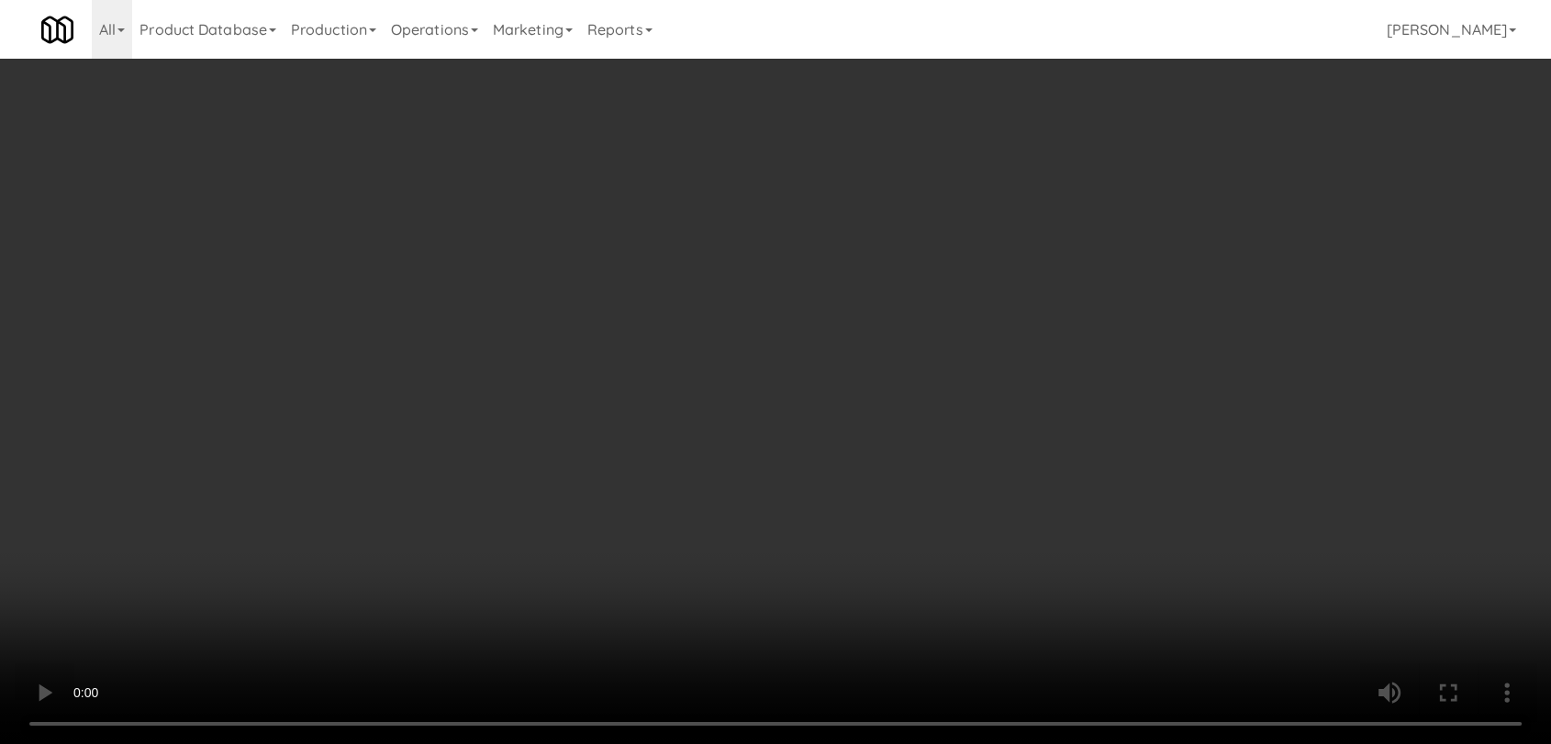
scroll to position [0, 0]
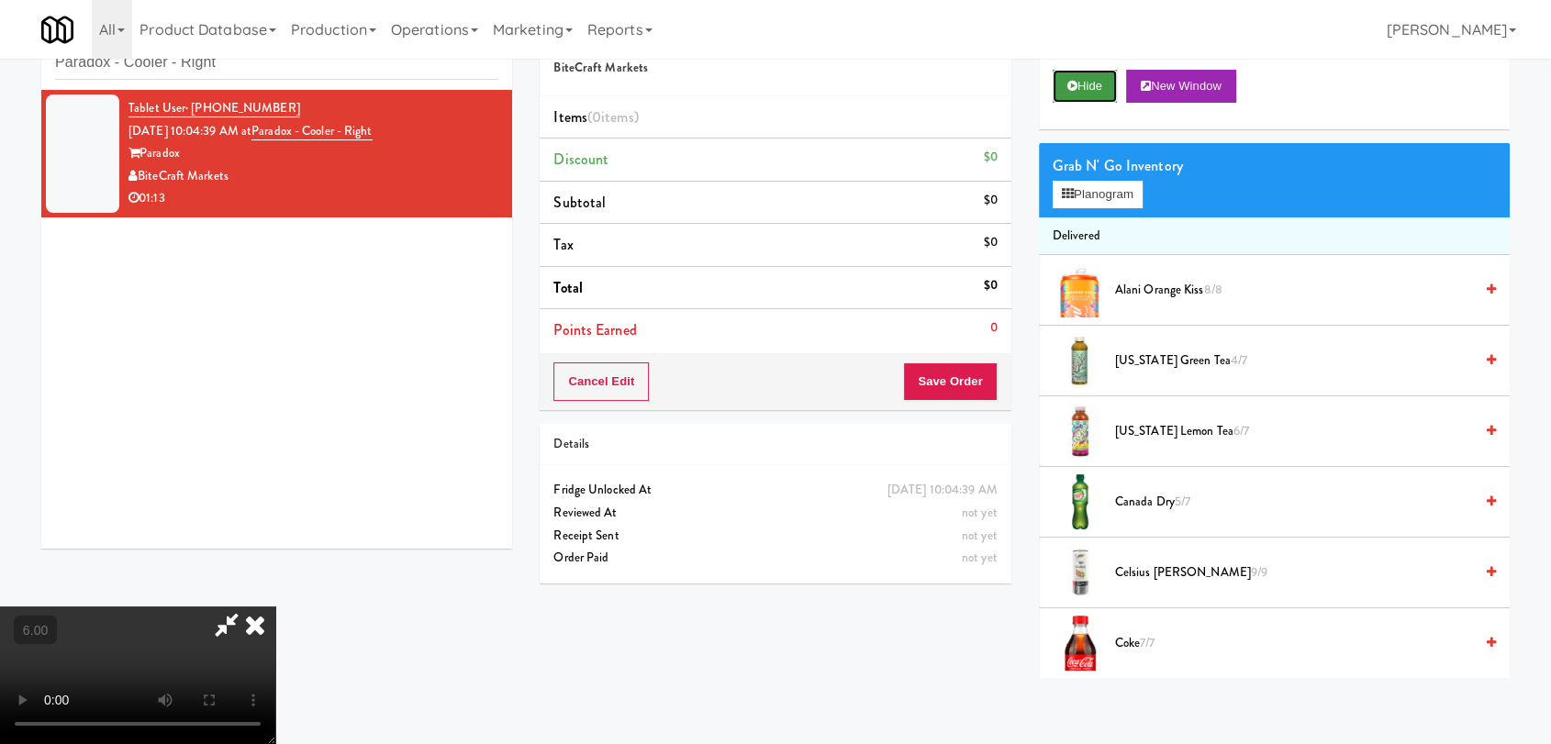
click at [1095, 72] on button "Hide" at bounding box center [1085, 86] width 64 height 33
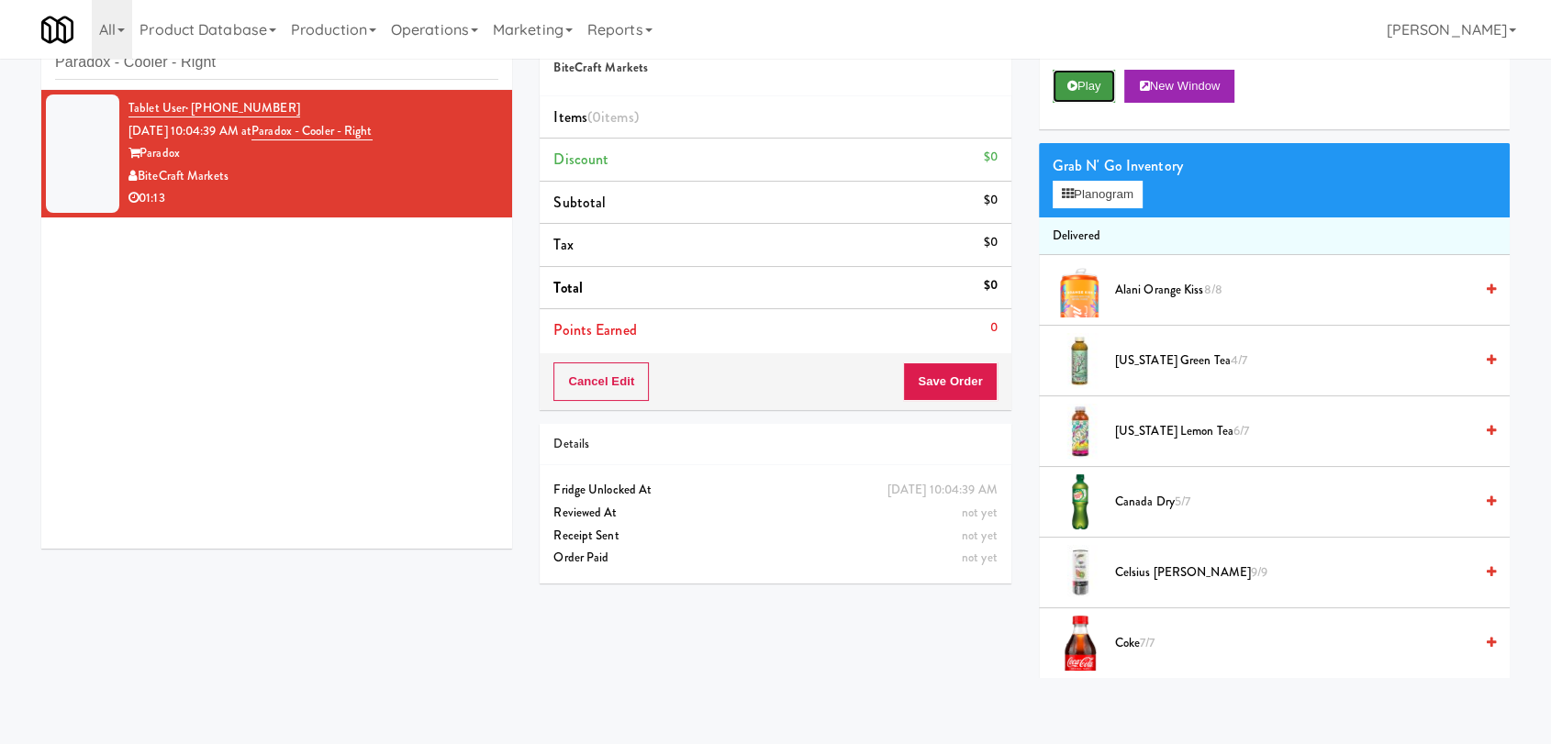
click at [1095, 72] on button "Play" at bounding box center [1084, 86] width 63 height 33
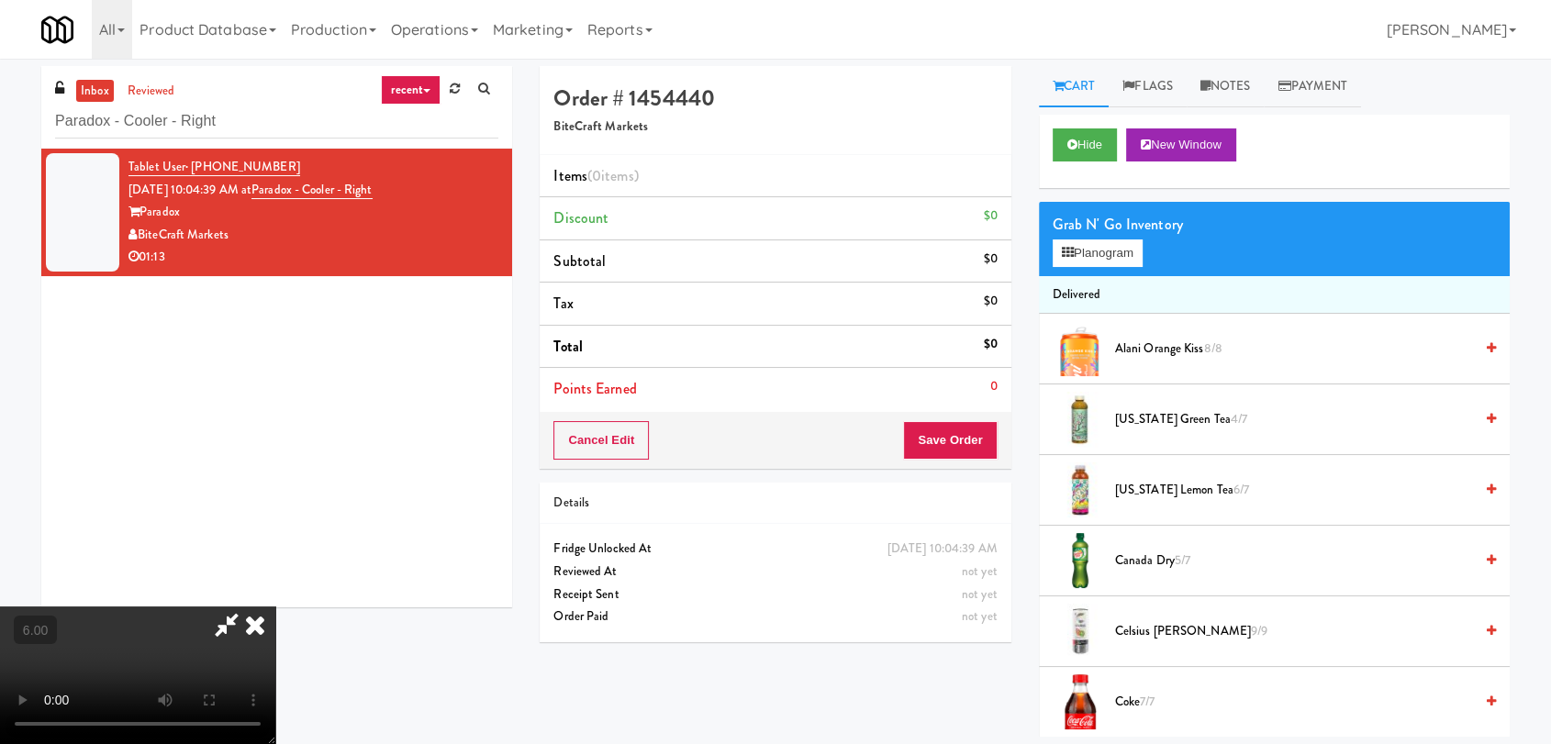
click at [275, 607] on video at bounding box center [137, 676] width 275 height 138
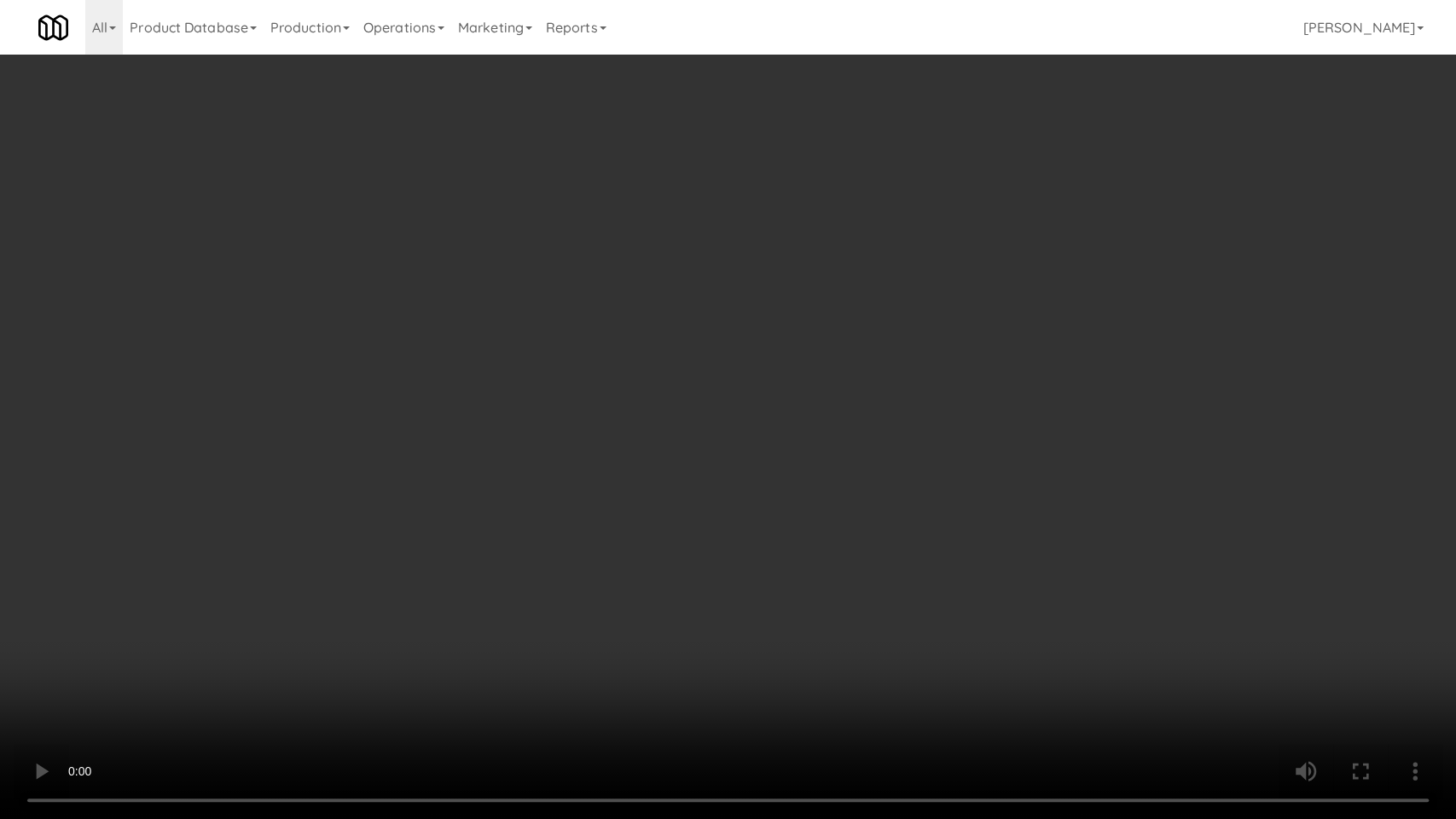
click at [330, 557] on video at bounding box center [728, 409] width 1456 height 819
click at [335, 553] on video at bounding box center [728, 409] width 1456 height 819
click at [374, 557] on video at bounding box center [728, 409] width 1456 height 819
click at [841, 499] on video at bounding box center [728, 409] width 1456 height 819
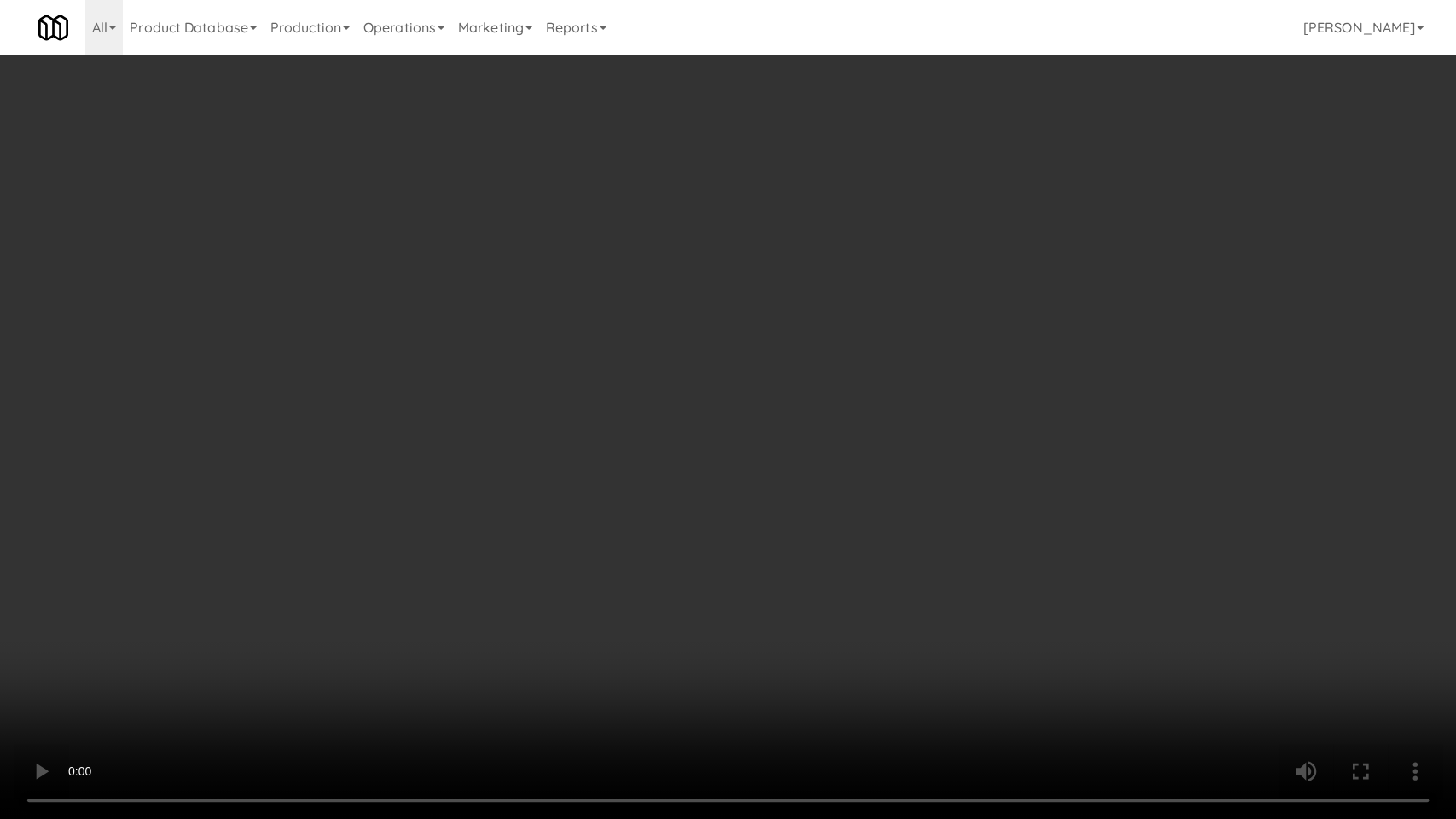
click at [841, 499] on video at bounding box center [728, 409] width 1456 height 819
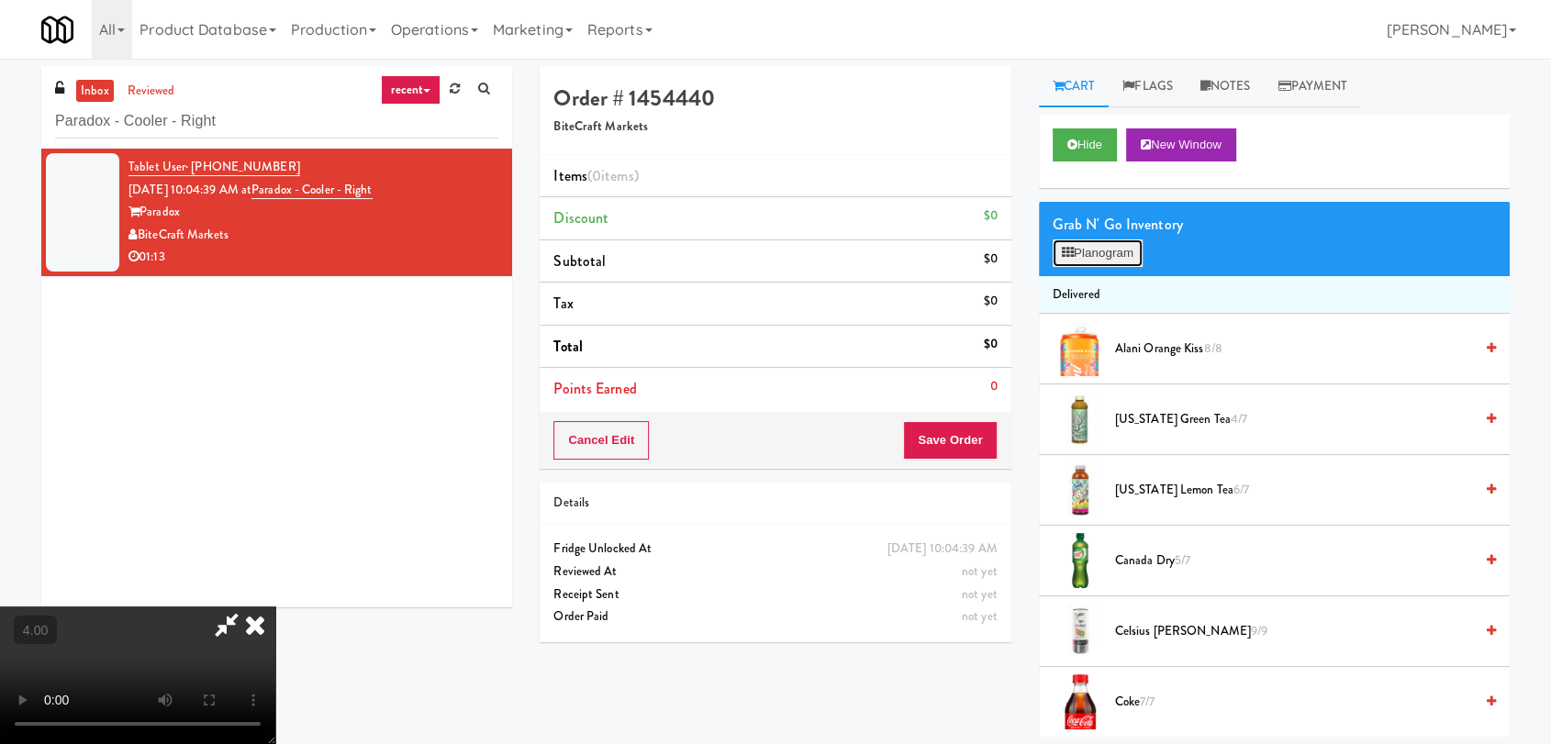
click at [1101, 251] on button "Planogram" at bounding box center [1098, 254] width 90 height 28
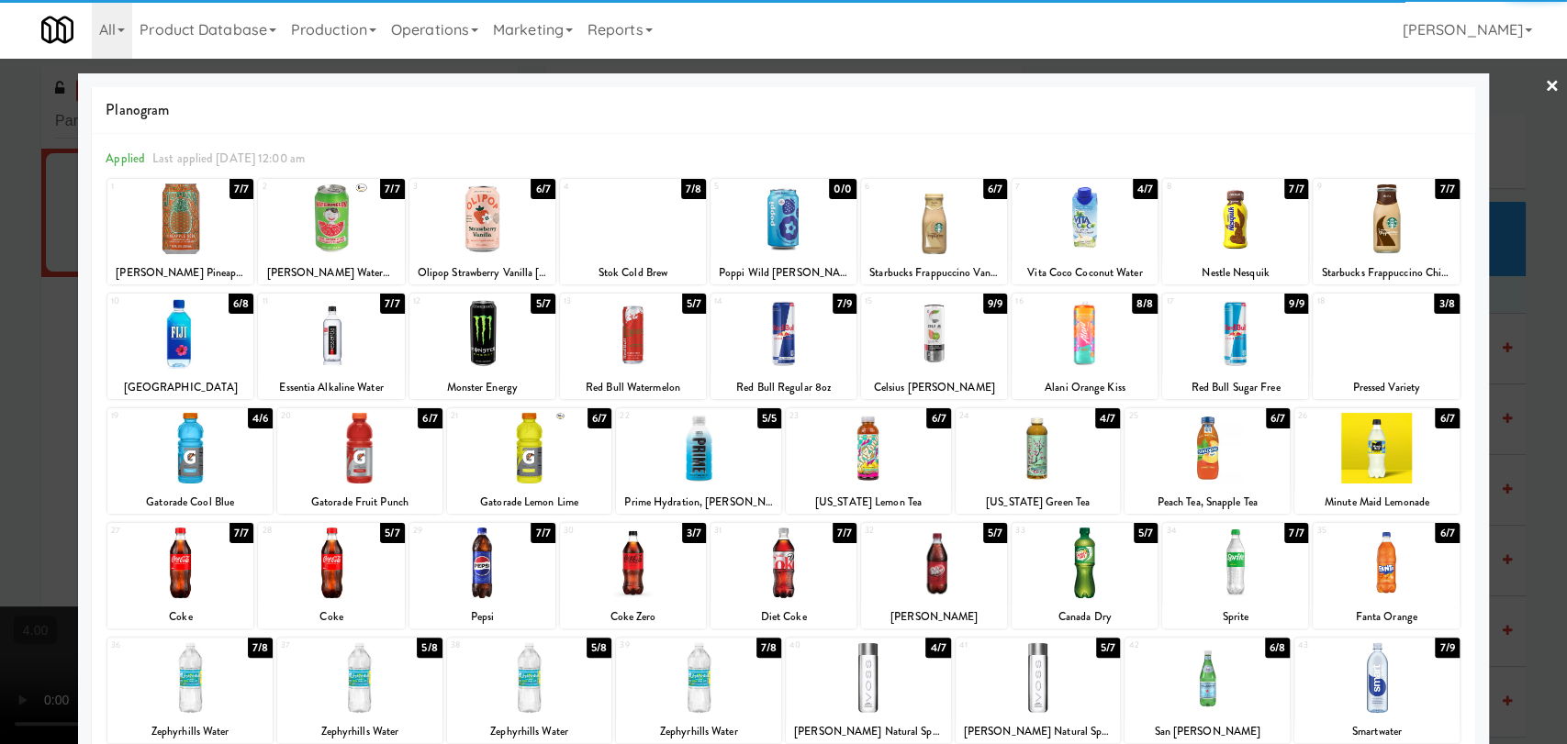
click at [1034, 464] on div at bounding box center [1038, 448] width 165 height 71
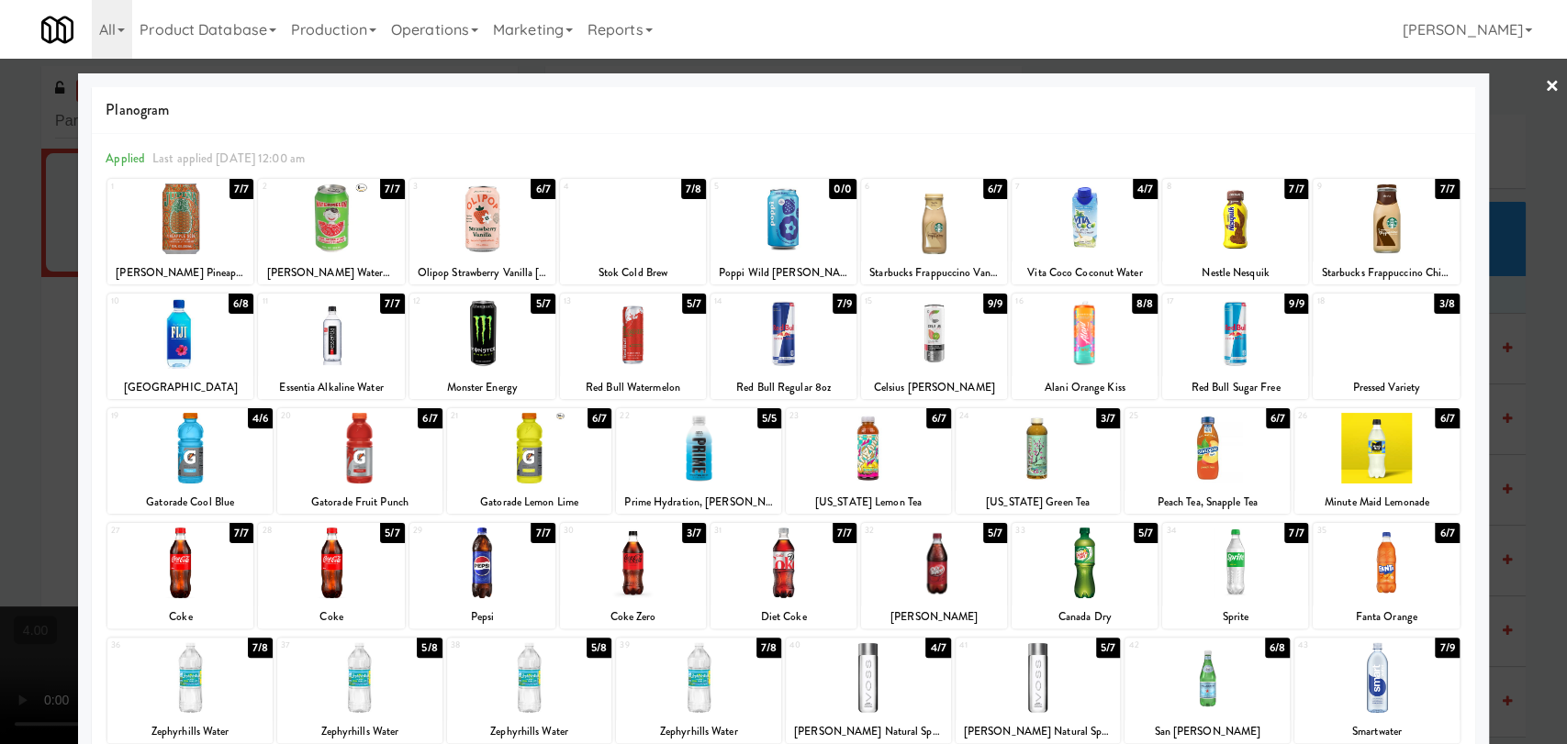
click at [333, 564] on div at bounding box center [331, 563] width 146 height 71
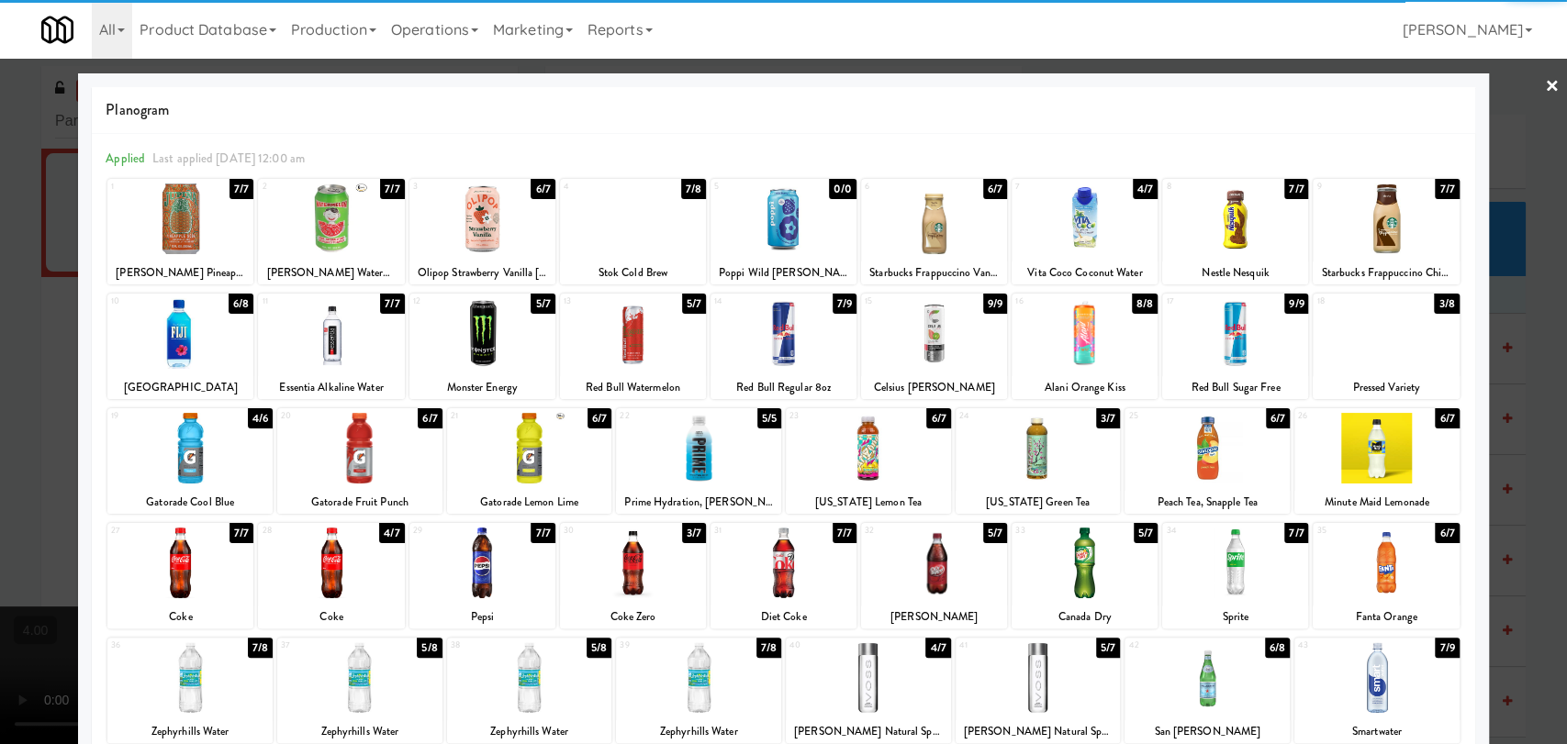
click at [545, 692] on div at bounding box center [529, 678] width 165 height 71
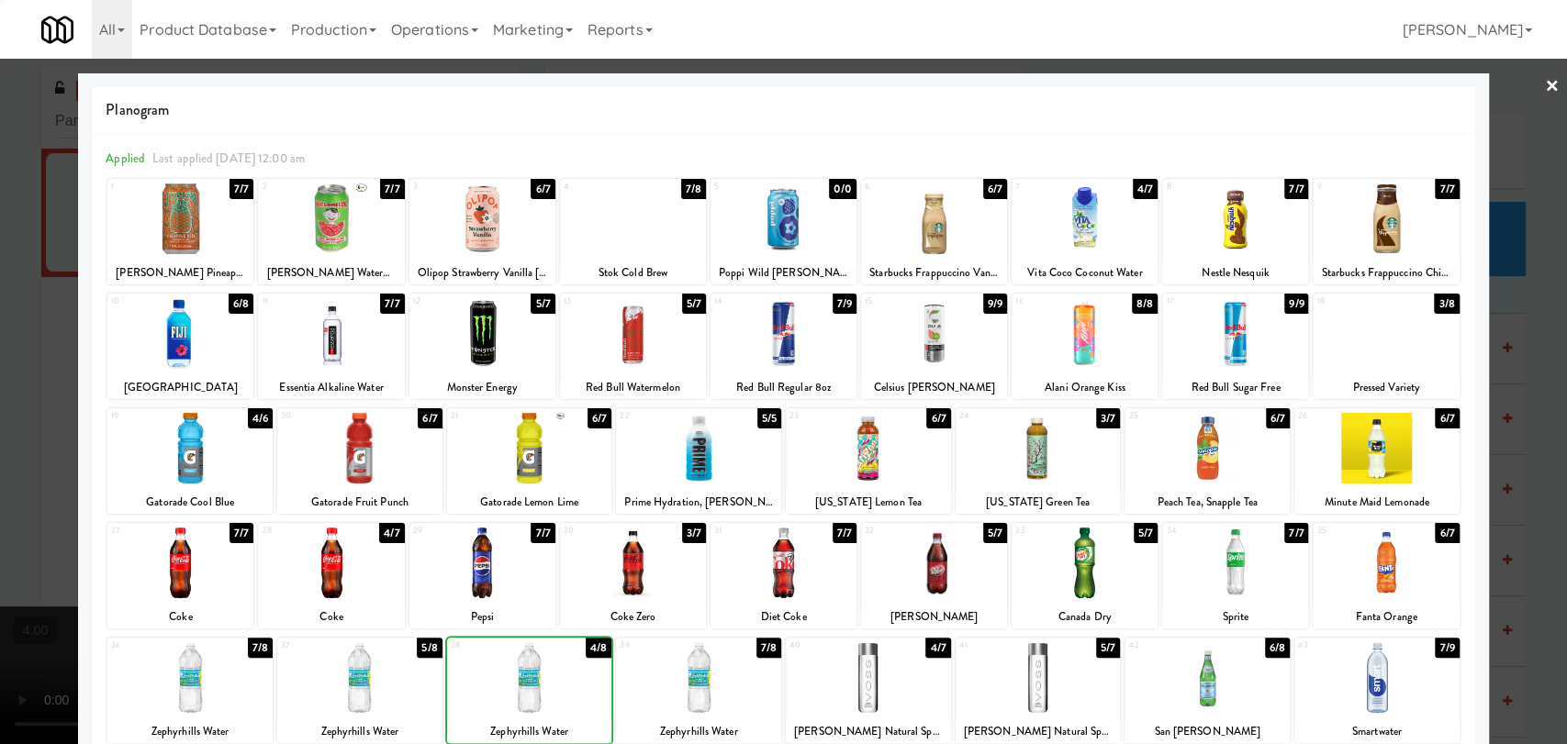
click at [0, 431] on div at bounding box center [783, 372] width 1567 height 744
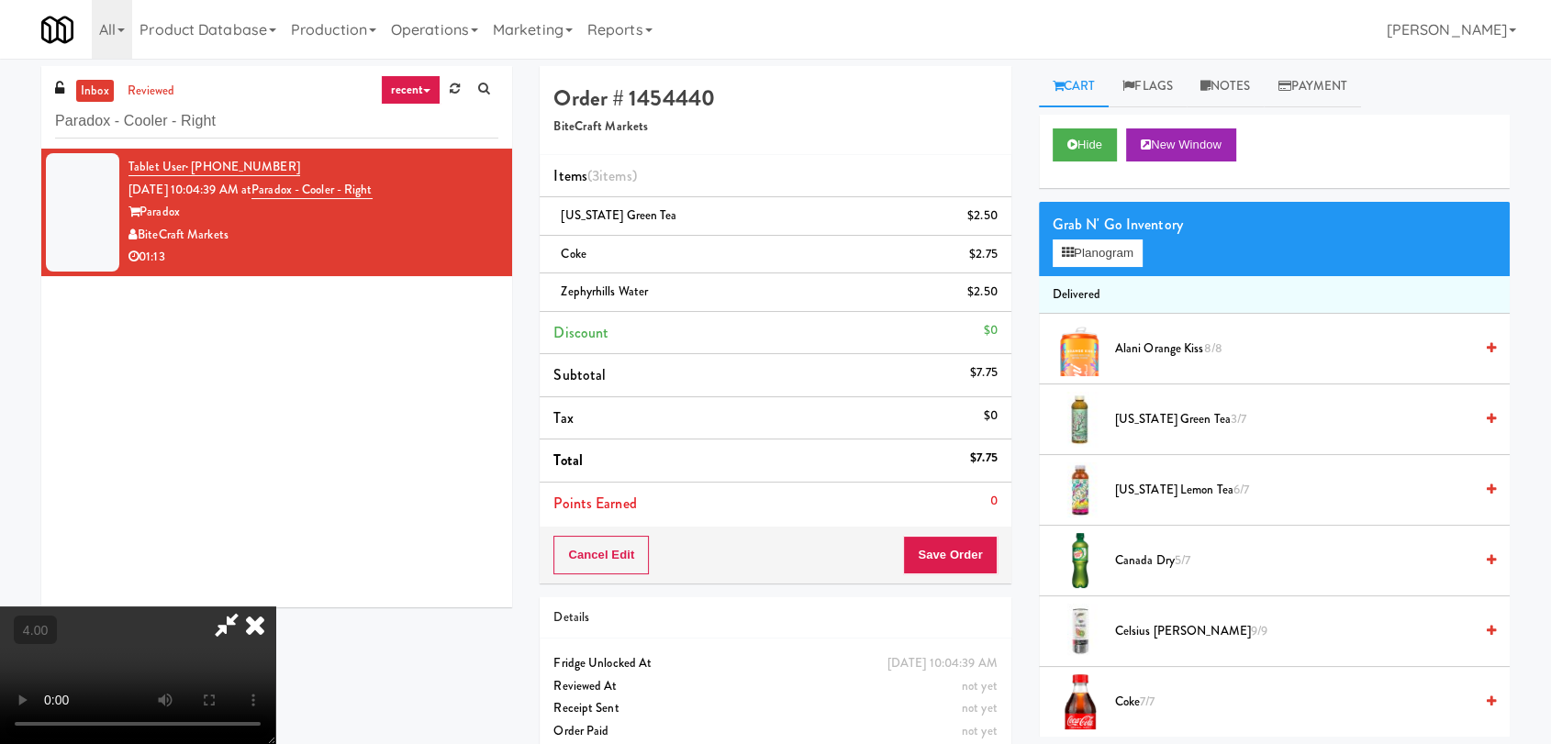
click at [275, 607] on icon at bounding box center [255, 625] width 40 height 37
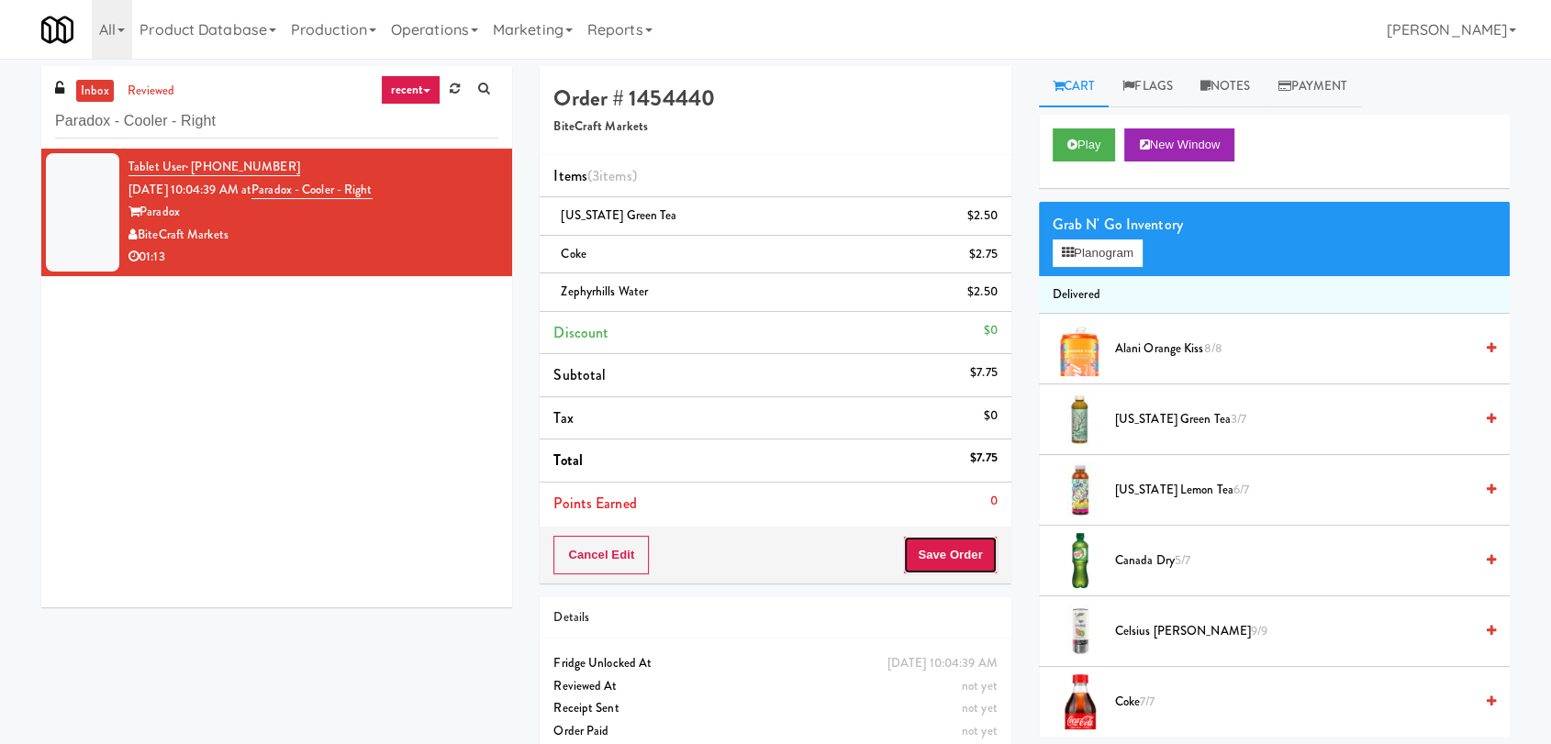
click at [977, 568] on button "Save Order" at bounding box center [950, 555] width 94 height 39
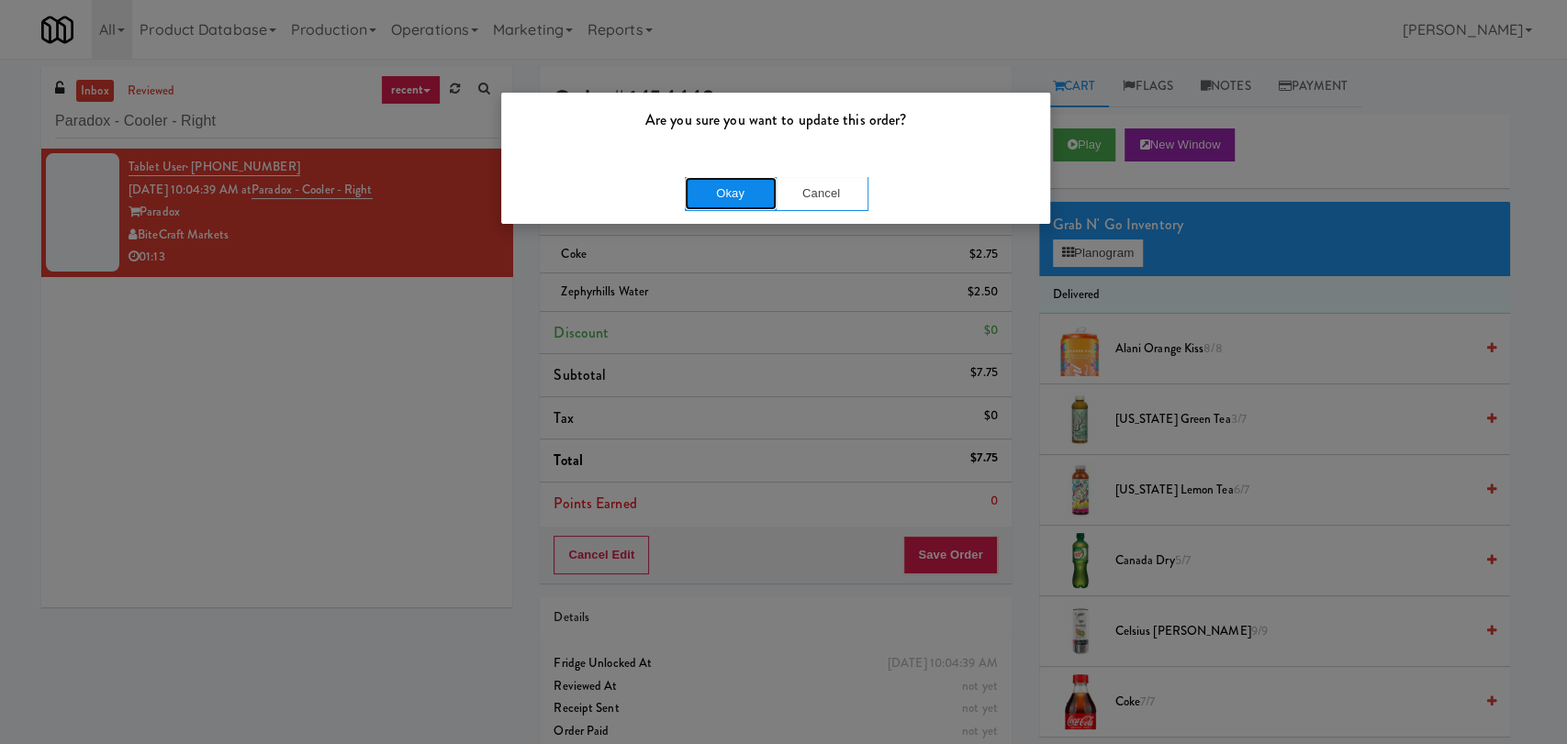
click at [713, 186] on button "Okay" at bounding box center [731, 193] width 92 height 33
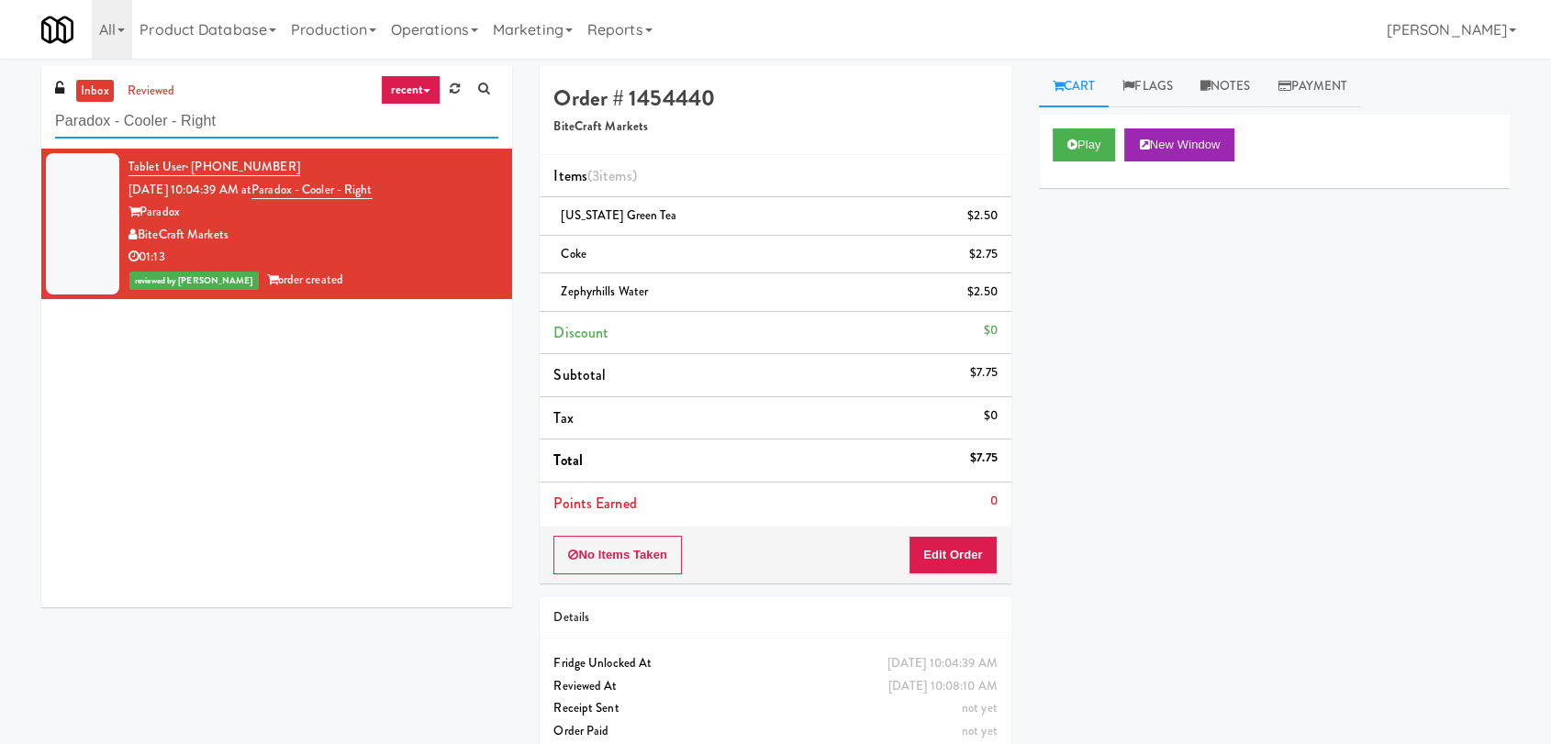
paste input "JVT “C” pantry"
drag, startPoint x: 230, startPoint y: 123, endPoint x: 0, endPoint y: 129, distance: 230.5
click at [0, 129] on div "inbox reviewed recent all unclear take inventory issue suspicious failed recent…" at bounding box center [775, 418] width 1551 height 705
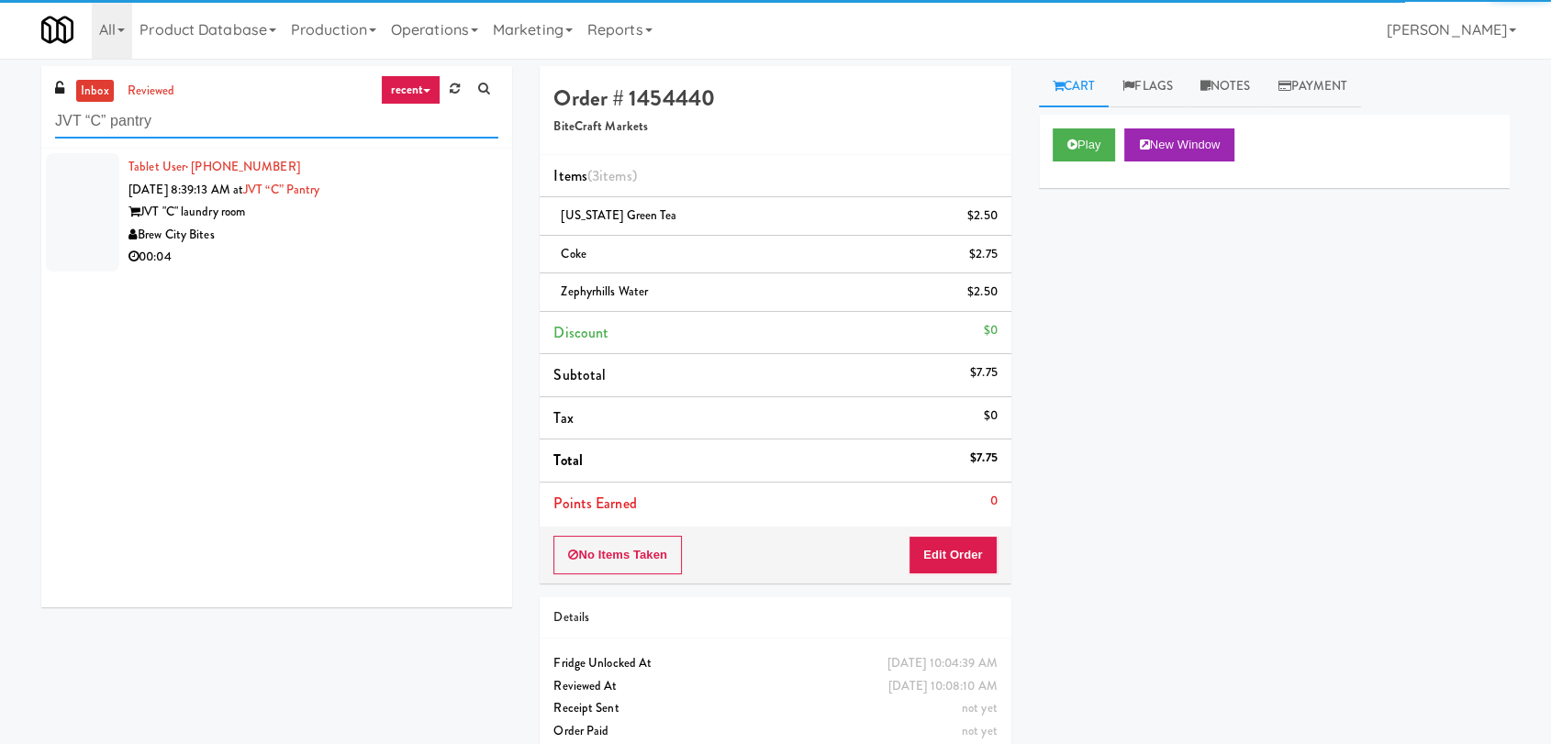
type input "JVT “C” pantry"
click at [391, 252] on div "00:04" at bounding box center [314, 257] width 370 height 23
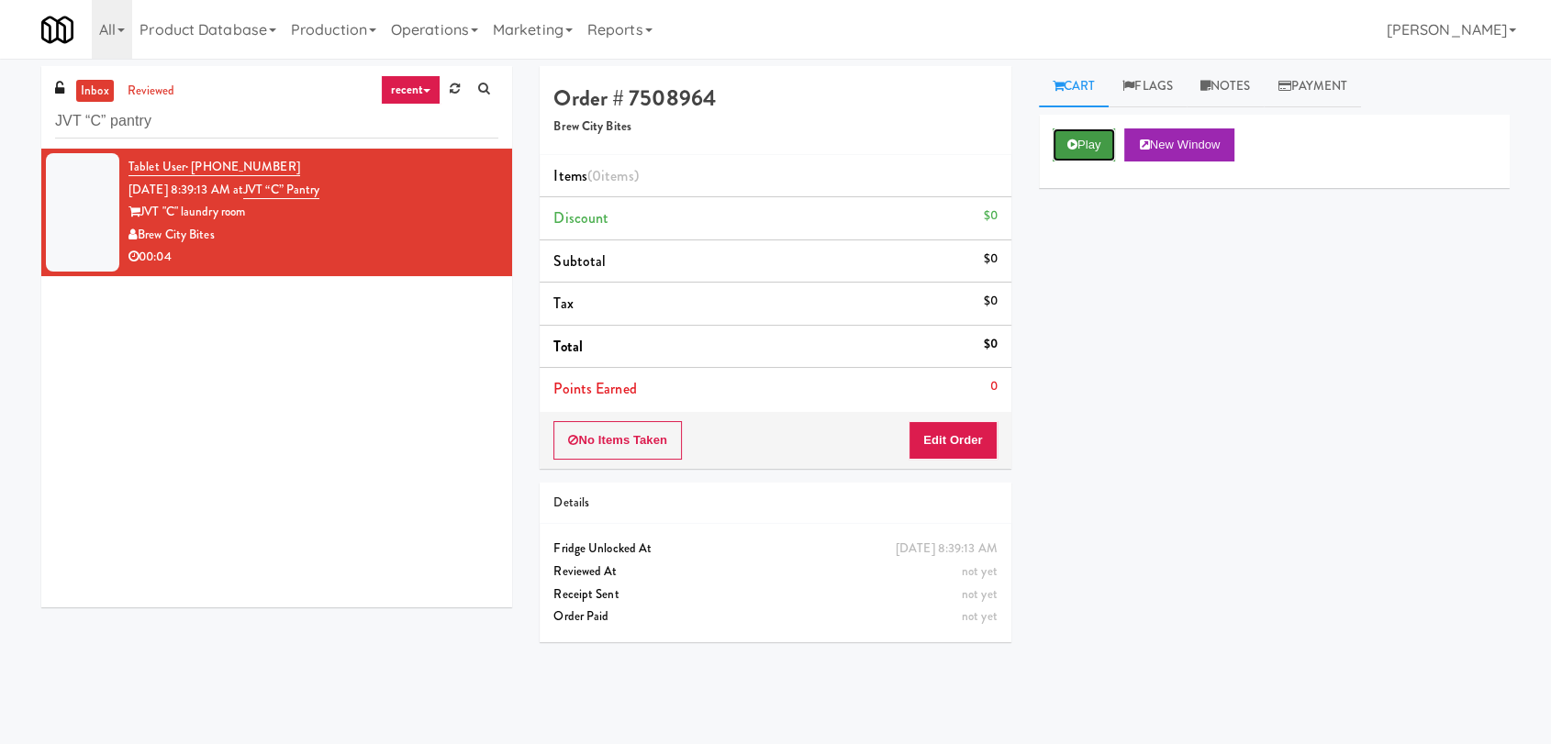
click at [1092, 142] on button "Play" at bounding box center [1084, 145] width 63 height 33
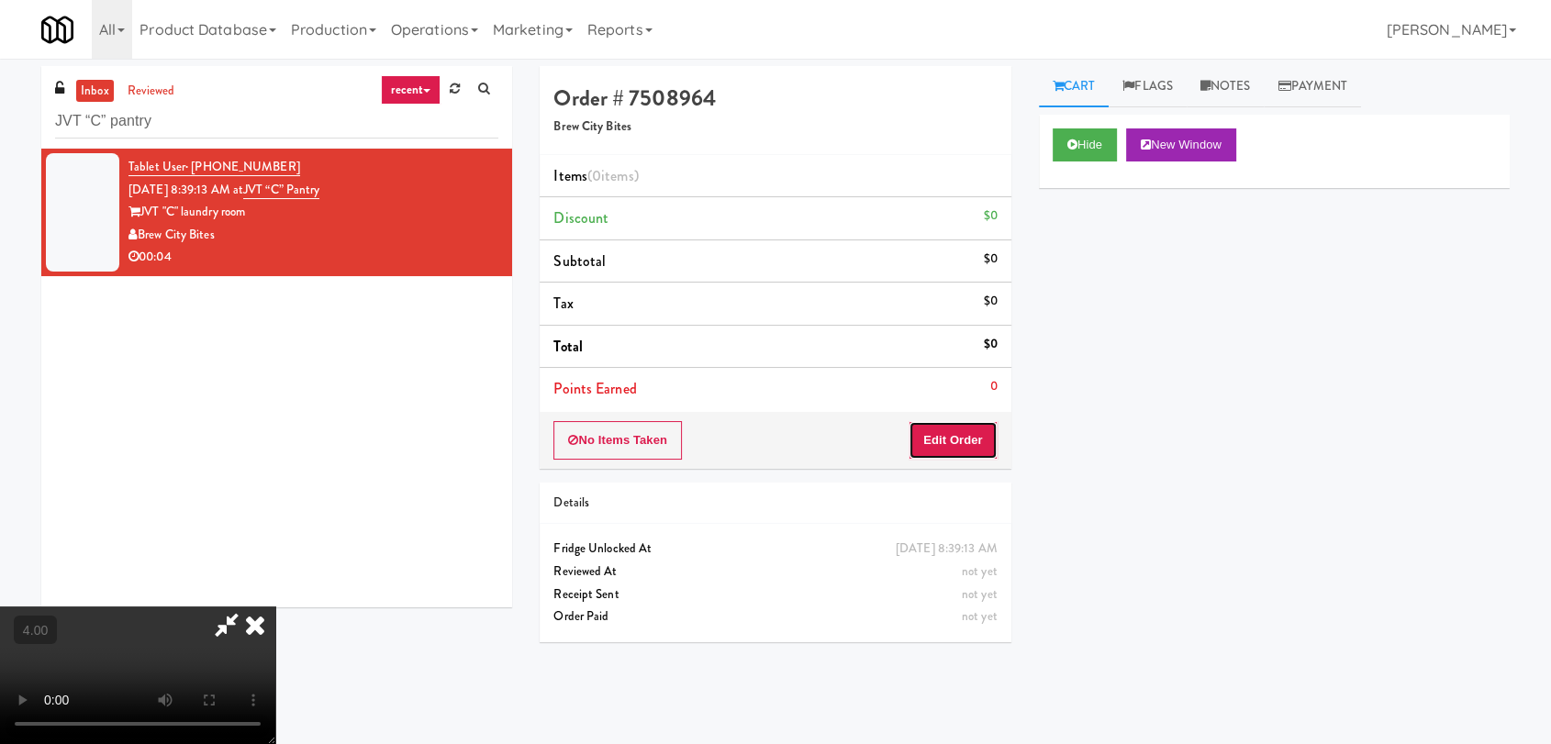
click at [984, 429] on button "Edit Order" at bounding box center [953, 440] width 89 height 39
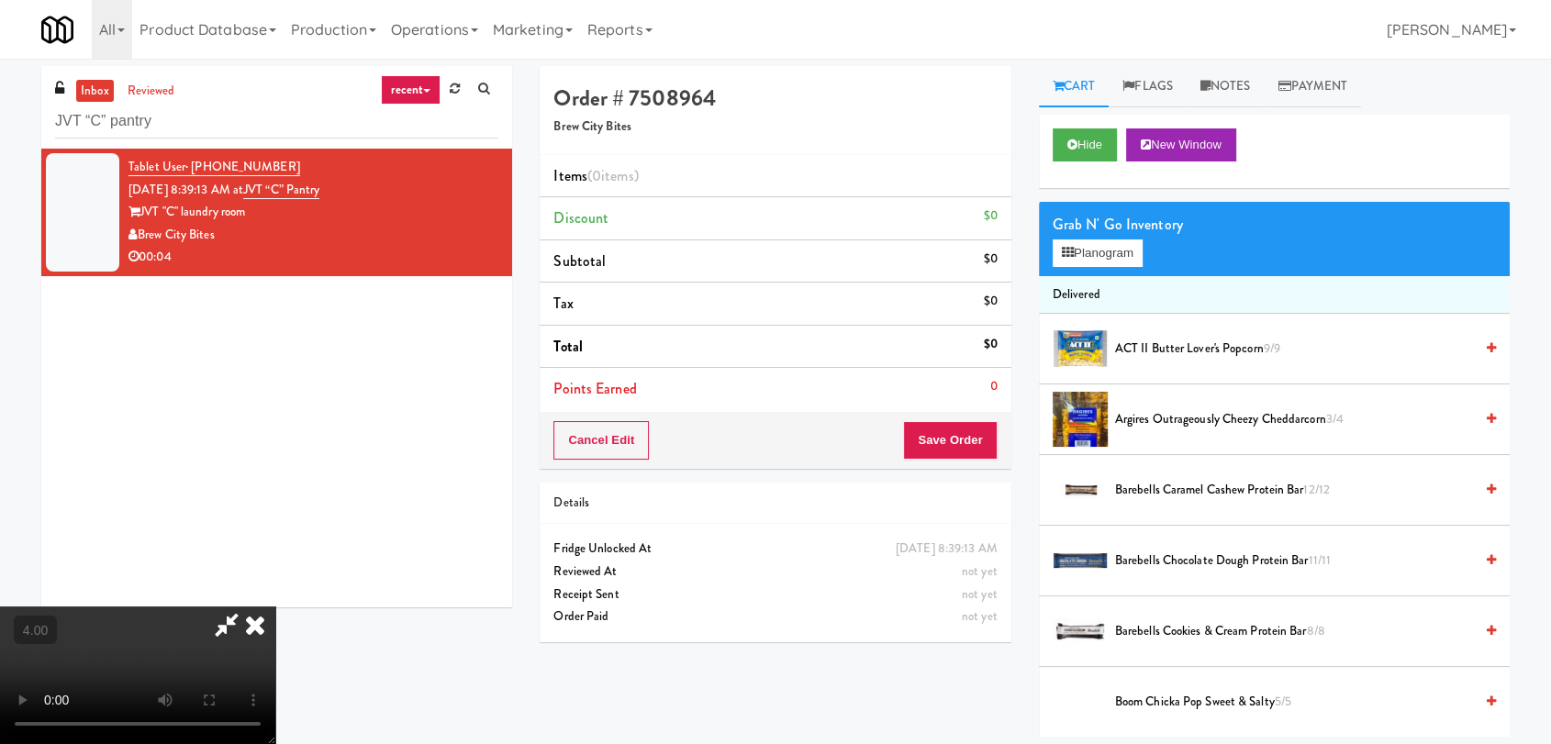
scroll to position [59, 0]
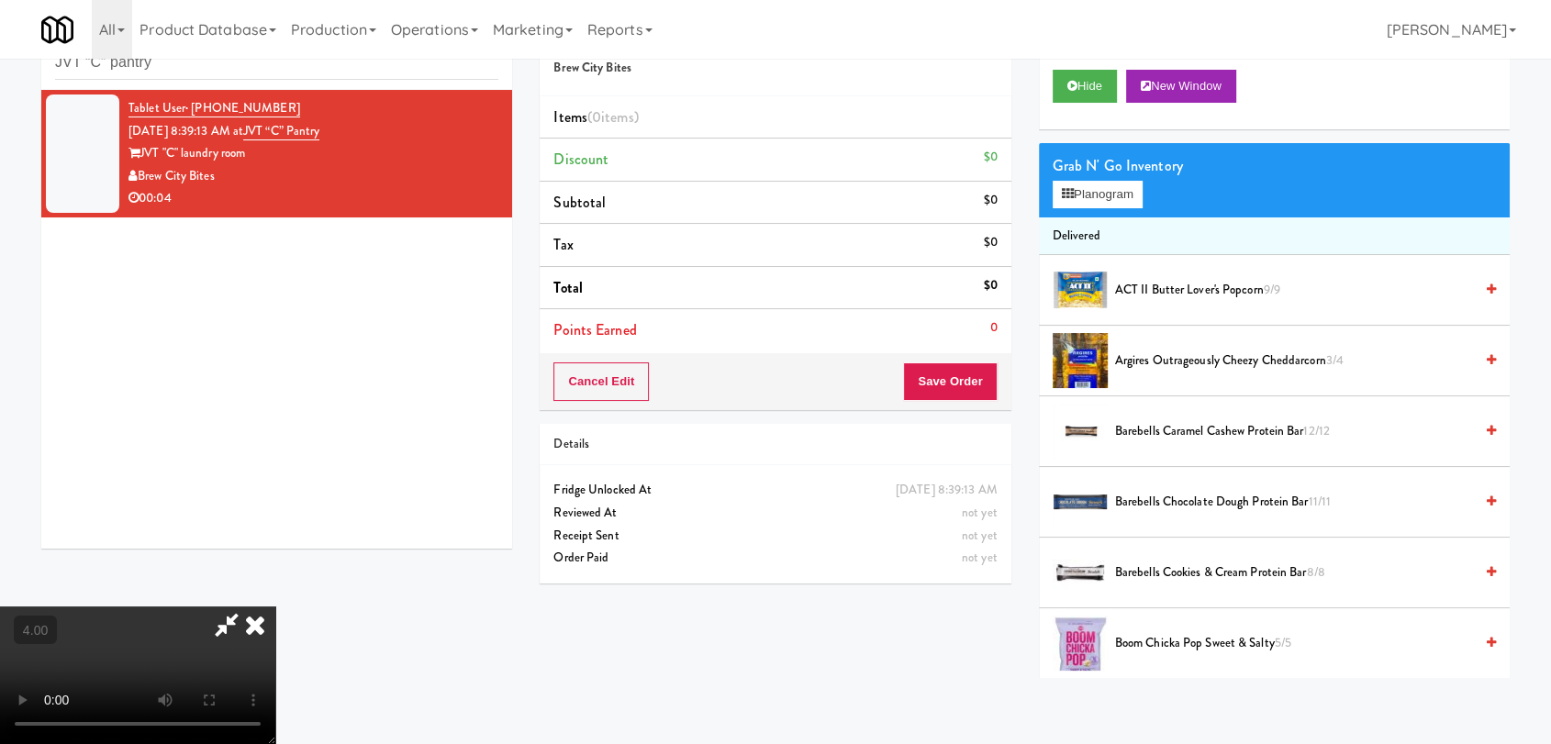
click at [275, 607] on video at bounding box center [137, 676] width 275 height 138
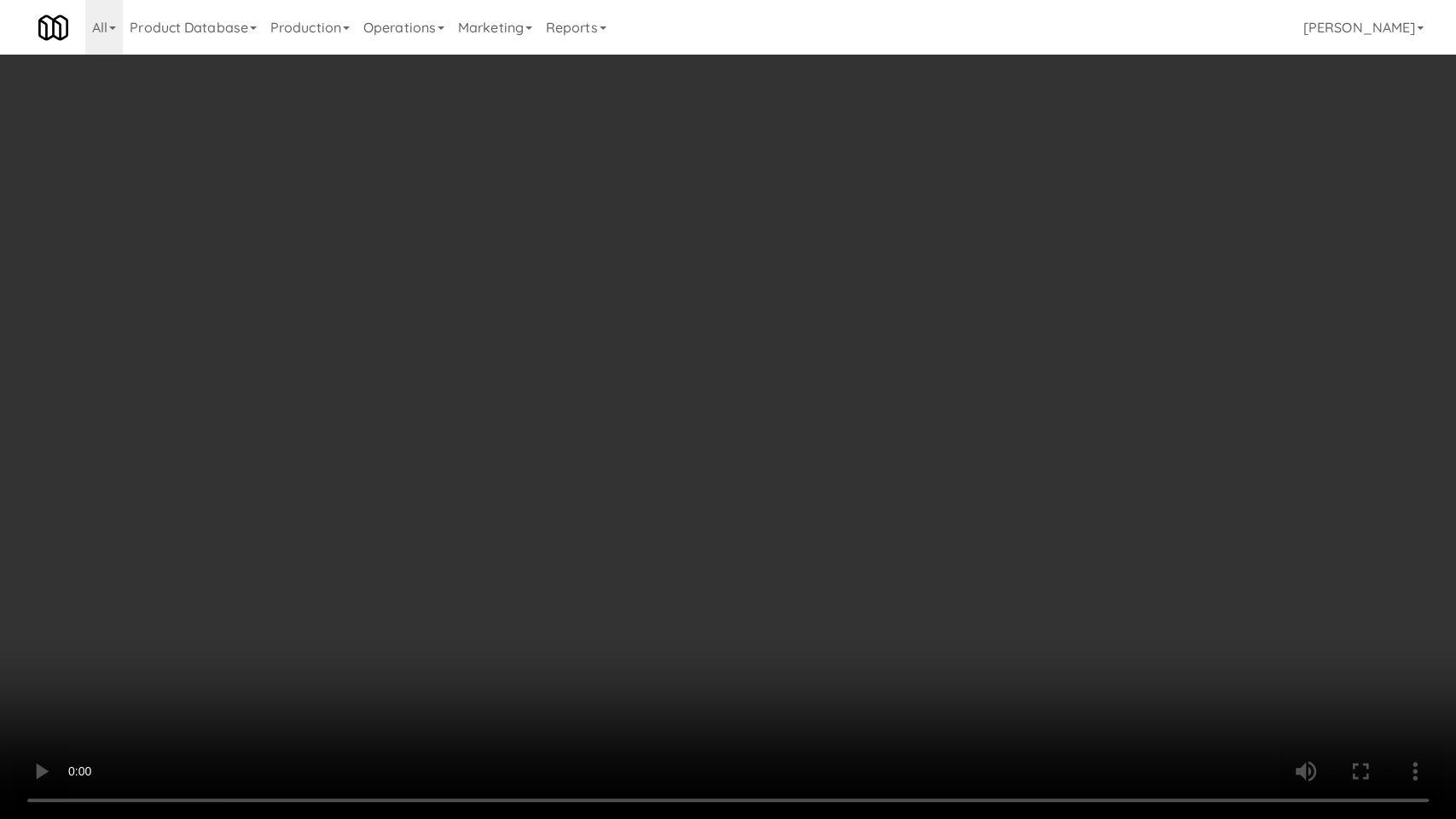
click at [357, 517] on video at bounding box center [728, 409] width 1456 height 819
click at [366, 519] on video at bounding box center [728, 409] width 1456 height 819
click at [389, 507] on video at bounding box center [728, 409] width 1456 height 819
click at [486, 503] on video at bounding box center [728, 409] width 1456 height 819
click at [544, 517] on video at bounding box center [728, 409] width 1456 height 819
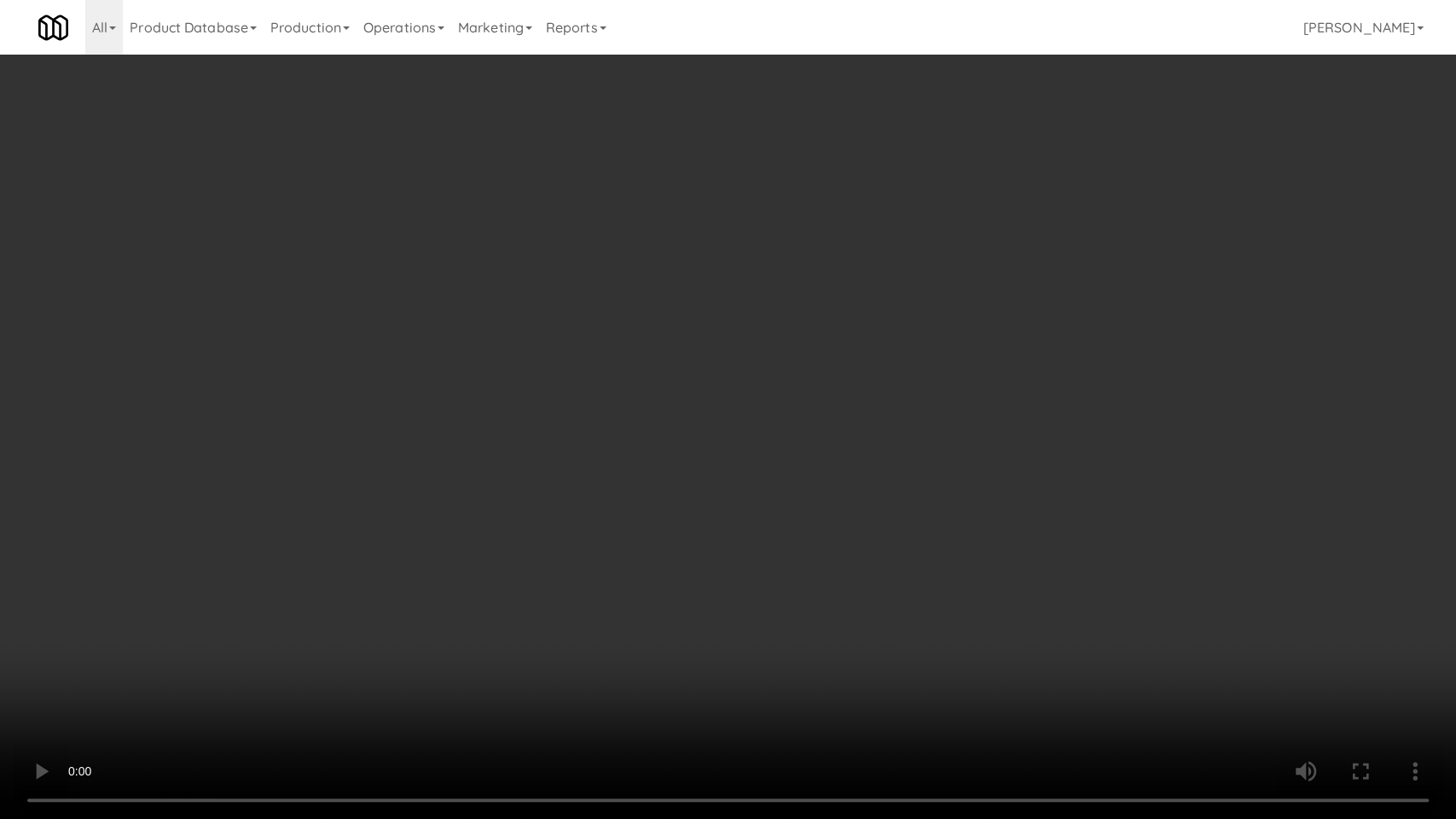
click at [560, 515] on video at bounding box center [728, 409] width 1456 height 819
drag, startPoint x: 580, startPoint y: 505, endPoint x: 581, endPoint y: 423, distance: 82.0
click at [581, 505] on video at bounding box center [728, 409] width 1456 height 819
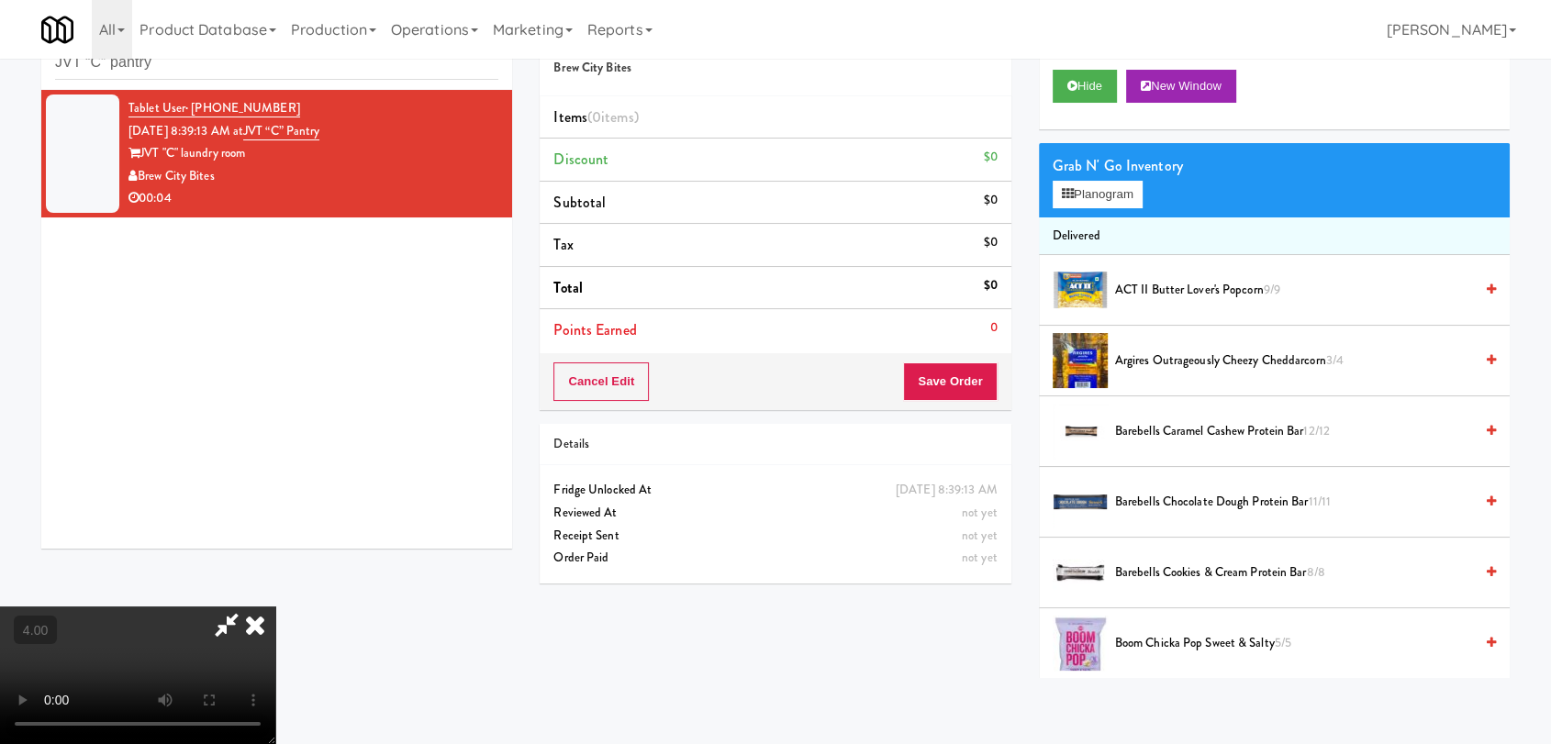
click at [275, 607] on video at bounding box center [137, 676] width 275 height 138
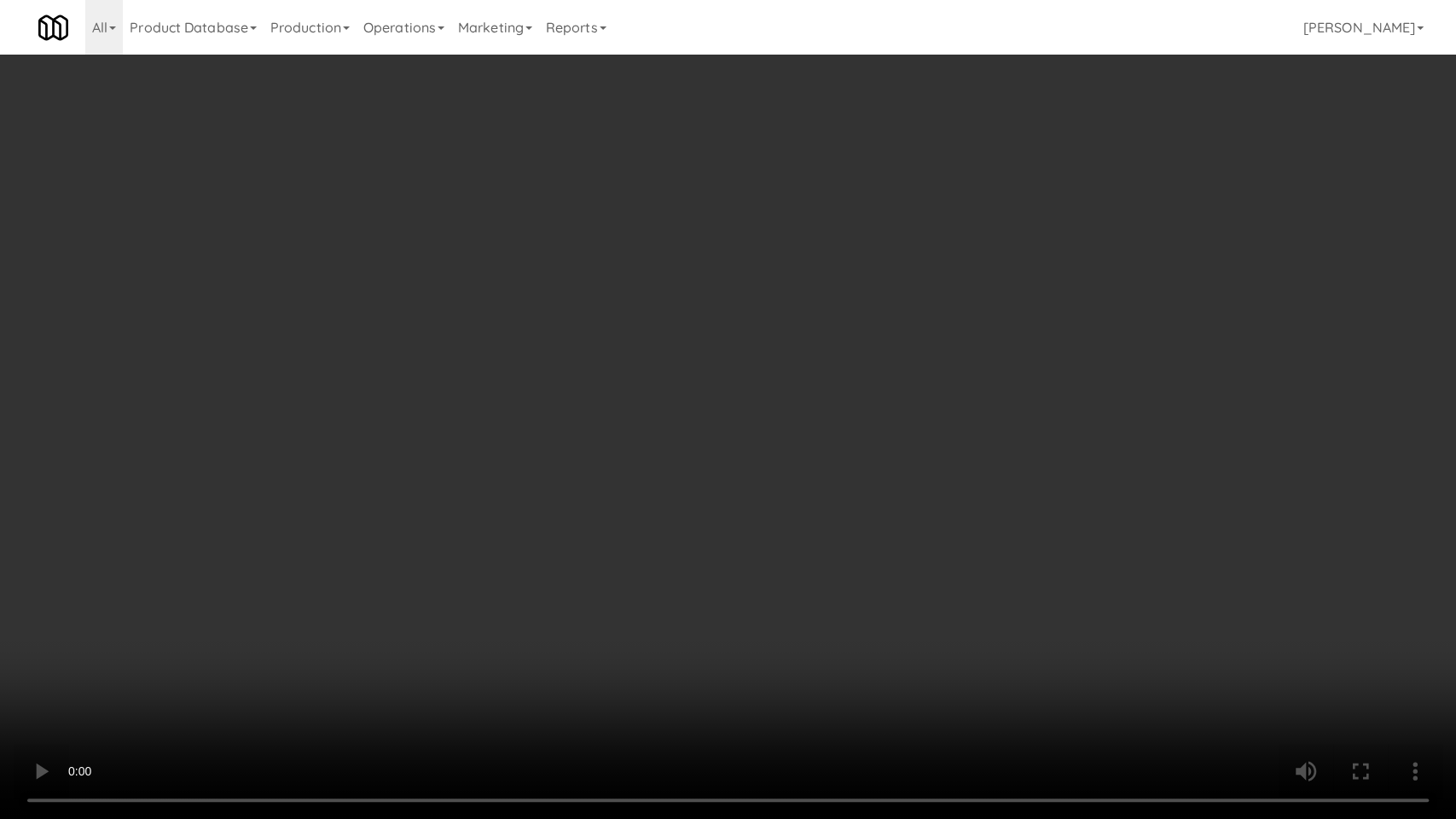
click at [328, 560] on video at bounding box center [728, 409] width 1456 height 819
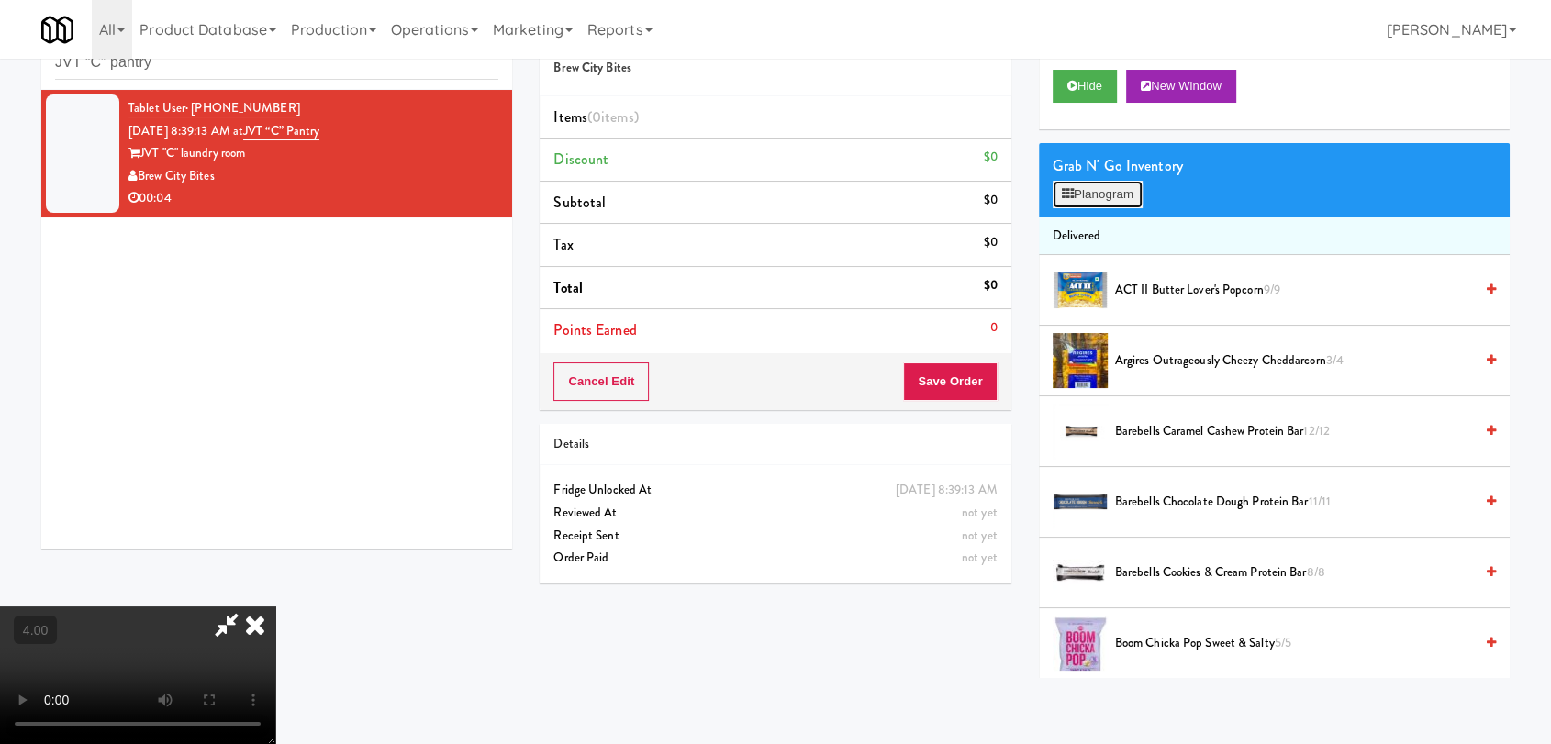
click at [1095, 200] on button "Planogram" at bounding box center [1098, 195] width 90 height 28
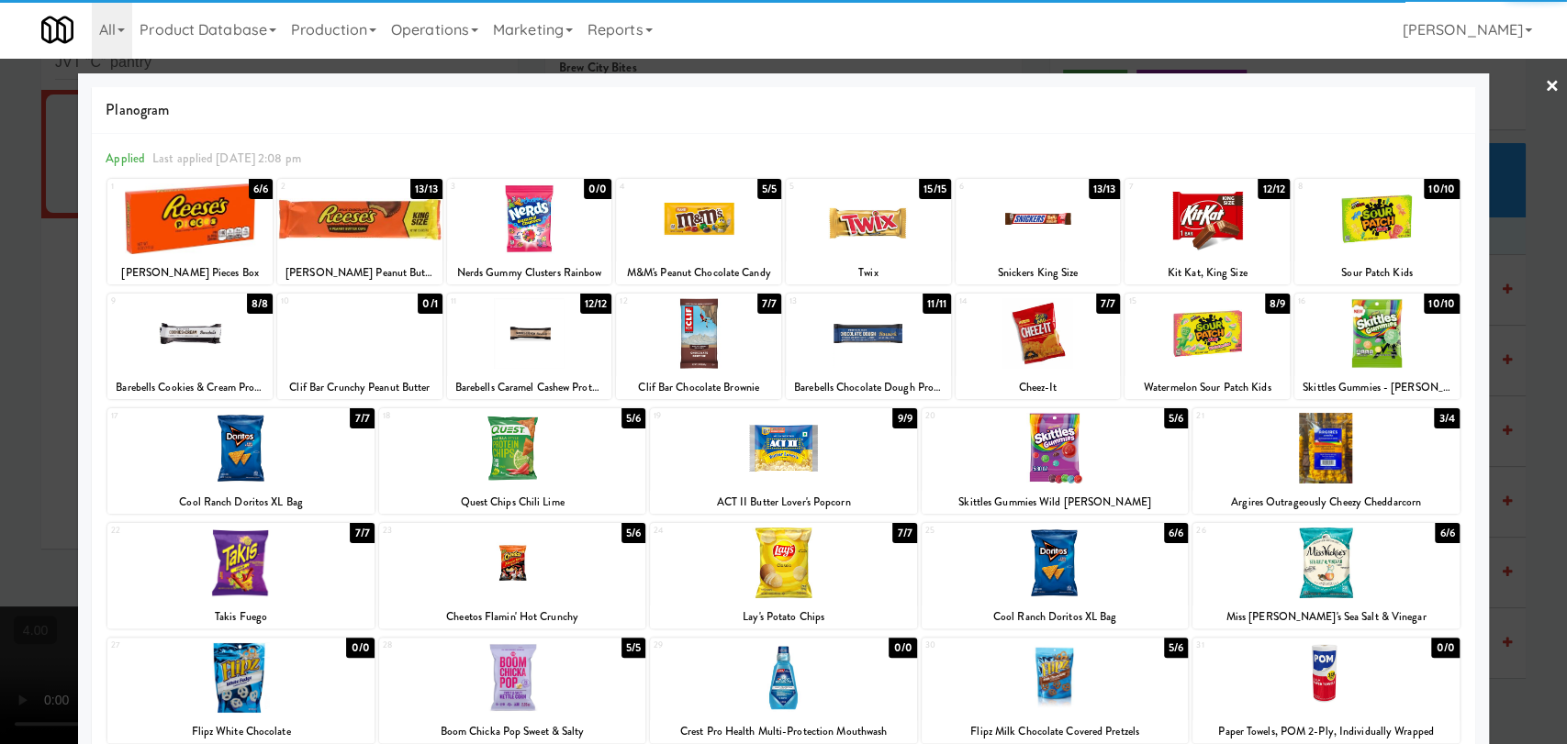
click at [531, 342] on div at bounding box center [529, 333] width 165 height 71
click at [0, 252] on div at bounding box center [783, 372] width 1567 height 744
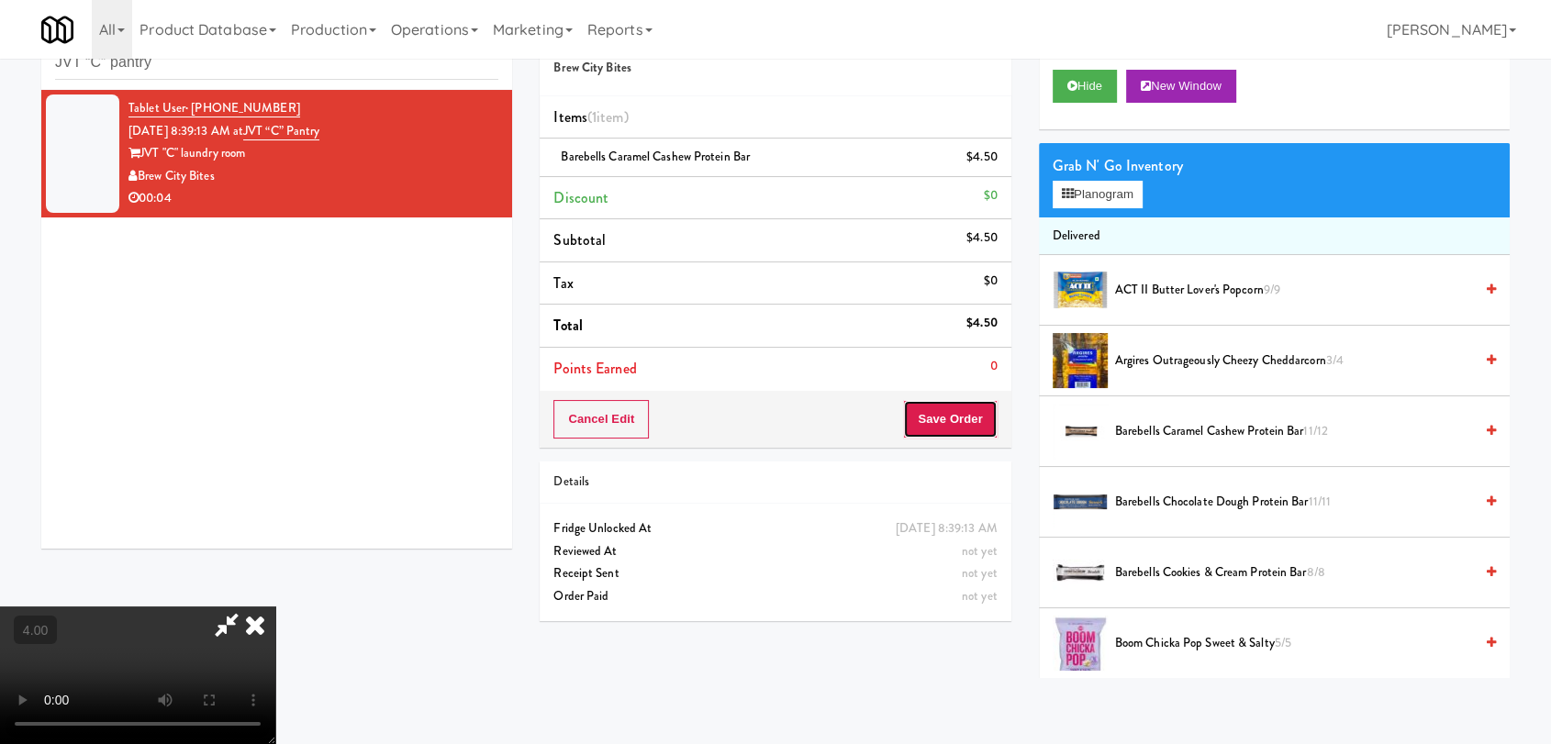
click at [980, 420] on button "Save Order" at bounding box center [950, 419] width 94 height 39
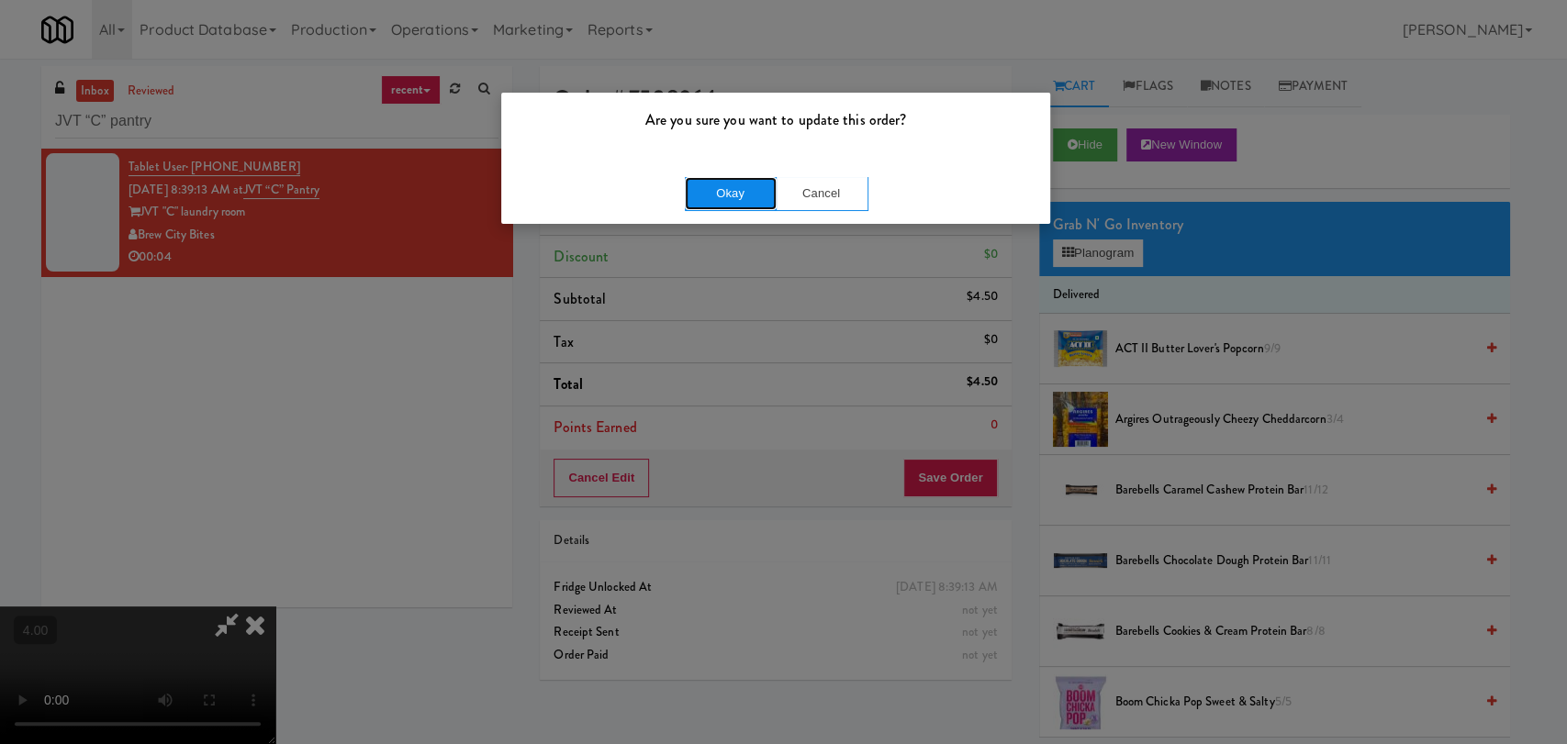
click at [718, 185] on button "Okay" at bounding box center [731, 193] width 92 height 33
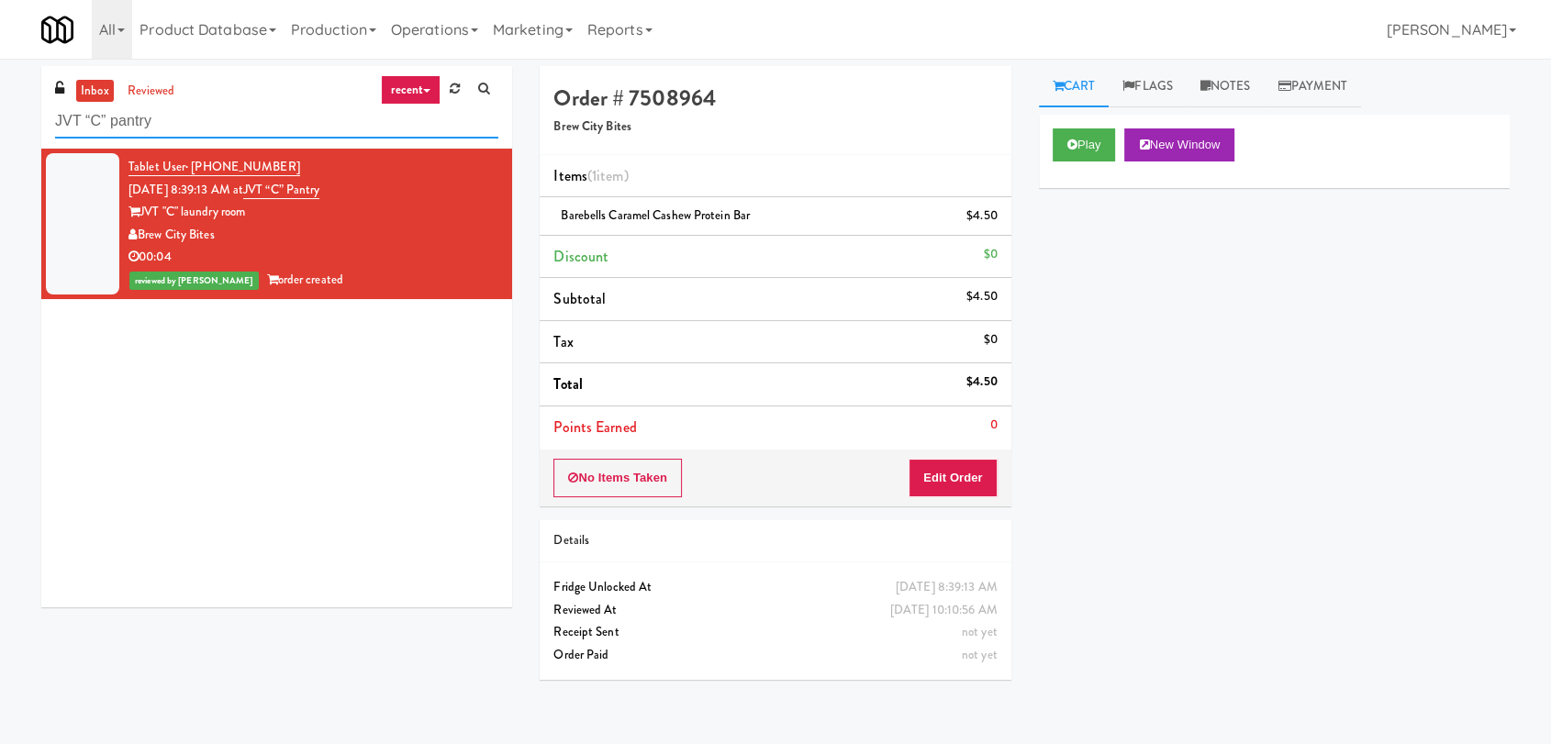
paste input "Lancaster lofts Combo Cooler"
drag, startPoint x: 157, startPoint y: 130, endPoint x: 0, endPoint y: 127, distance: 157.0
click at [0, 127] on div "inbox reviewed recent all unclear take inventory issue suspicious failed recent…" at bounding box center [775, 401] width 1551 height 671
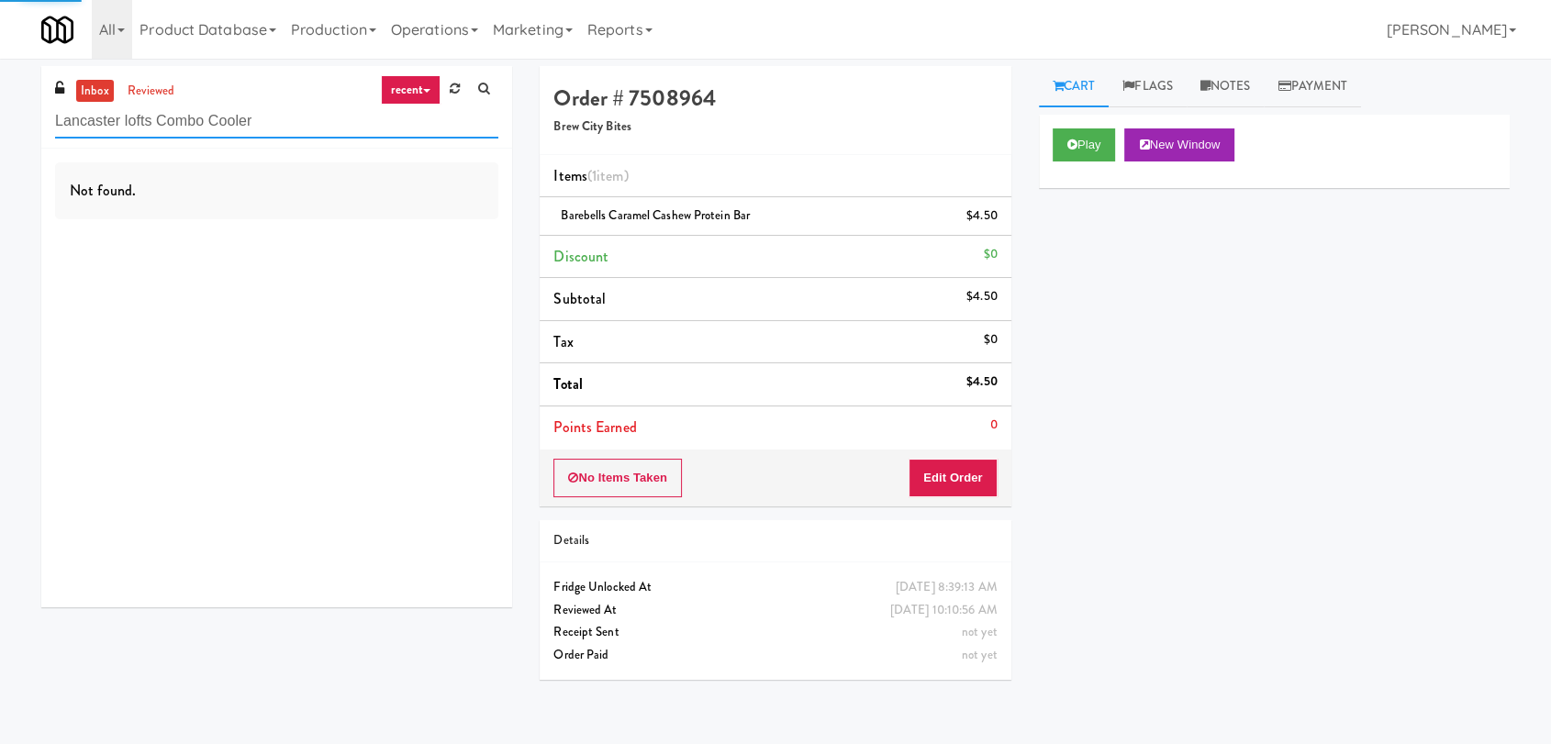
type input "Lancaster lofts Combo Cooler"
click at [407, 230] on div "Not found." at bounding box center [276, 378] width 471 height 459
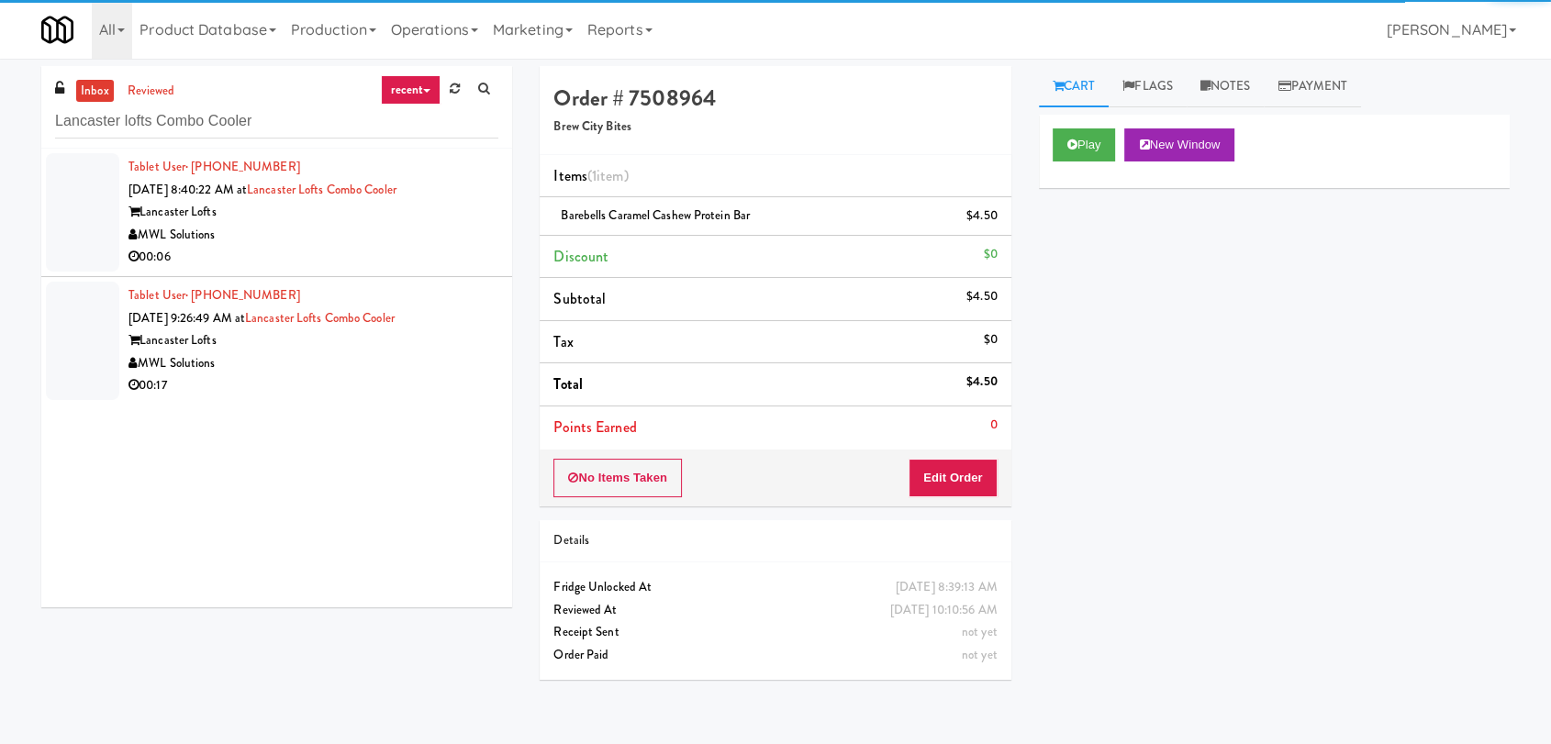
click at [383, 252] on div "00:06" at bounding box center [314, 257] width 370 height 23
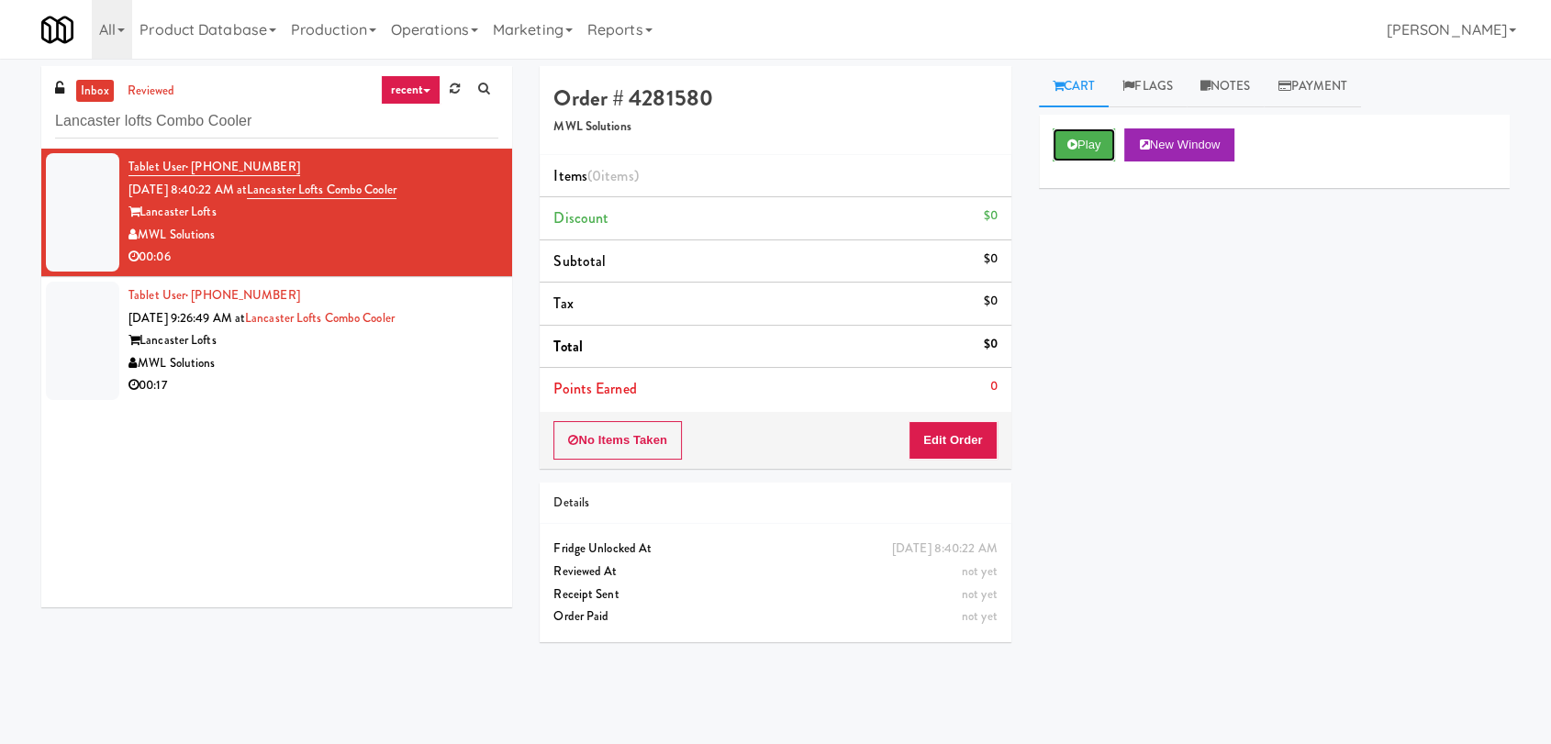
drag, startPoint x: 1071, startPoint y: 153, endPoint x: 1024, endPoint y: 222, distance: 83.8
click at [1071, 153] on button "Play" at bounding box center [1084, 145] width 63 height 33
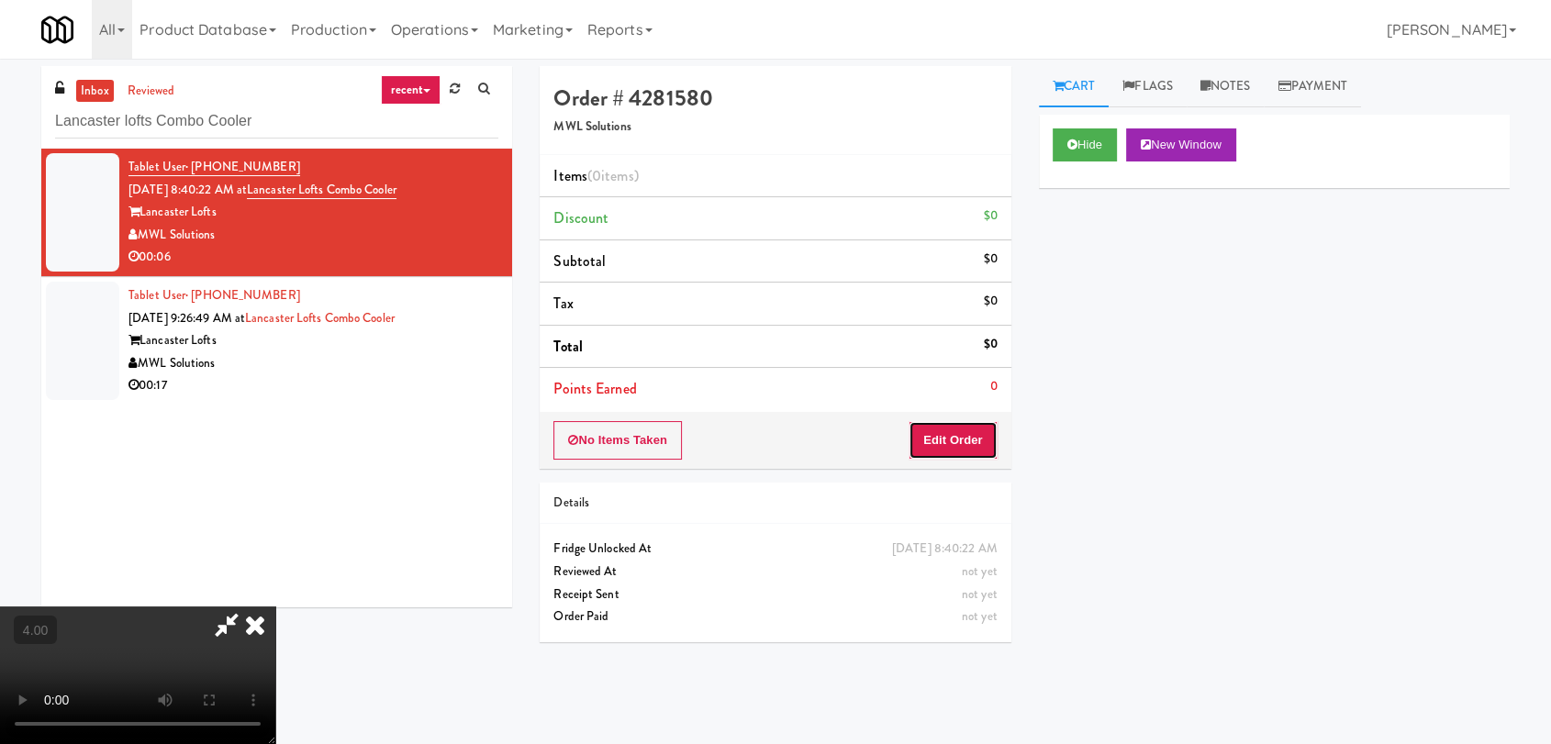
click at [925, 444] on button "Edit Order" at bounding box center [953, 440] width 89 height 39
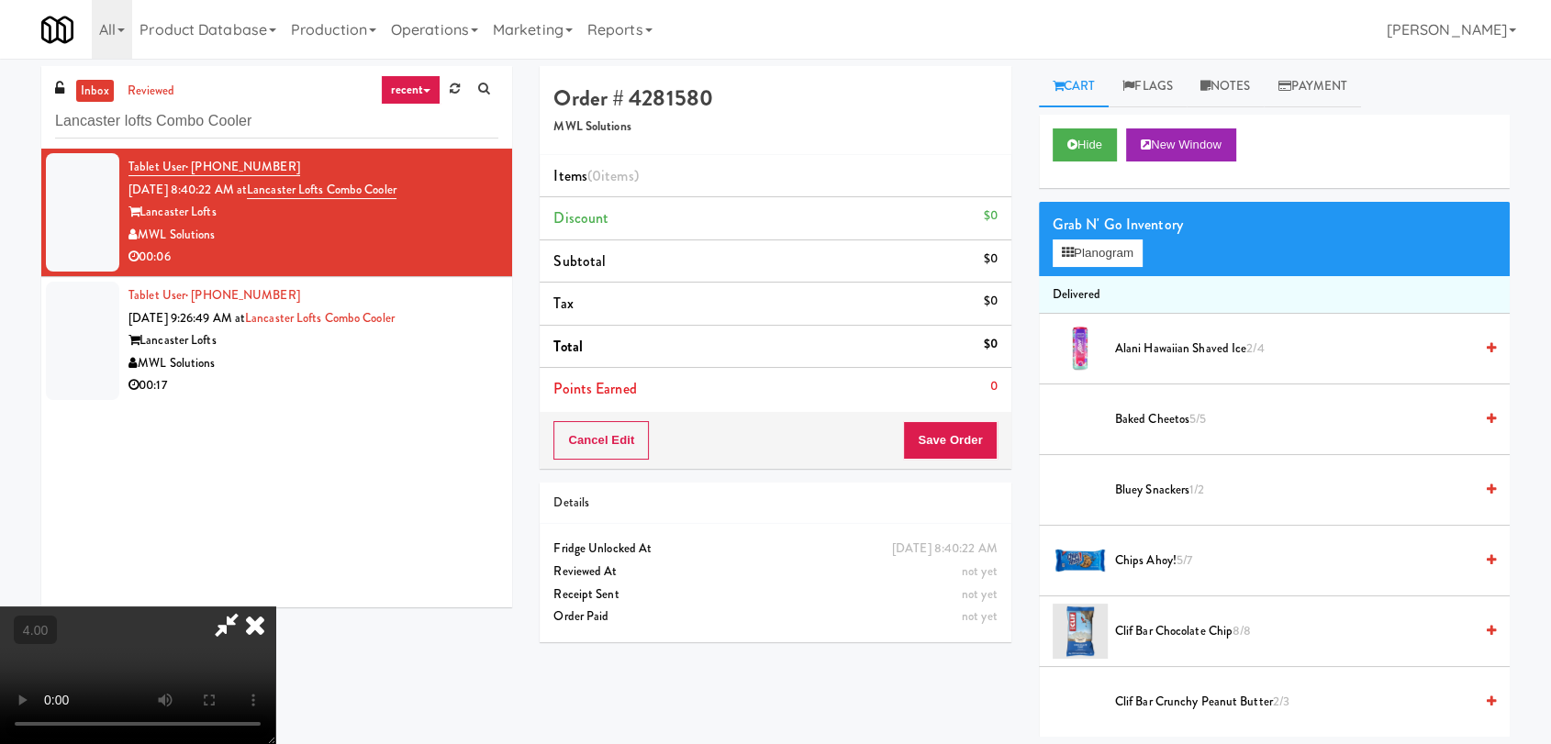
click at [263, 607] on video at bounding box center [137, 676] width 275 height 138
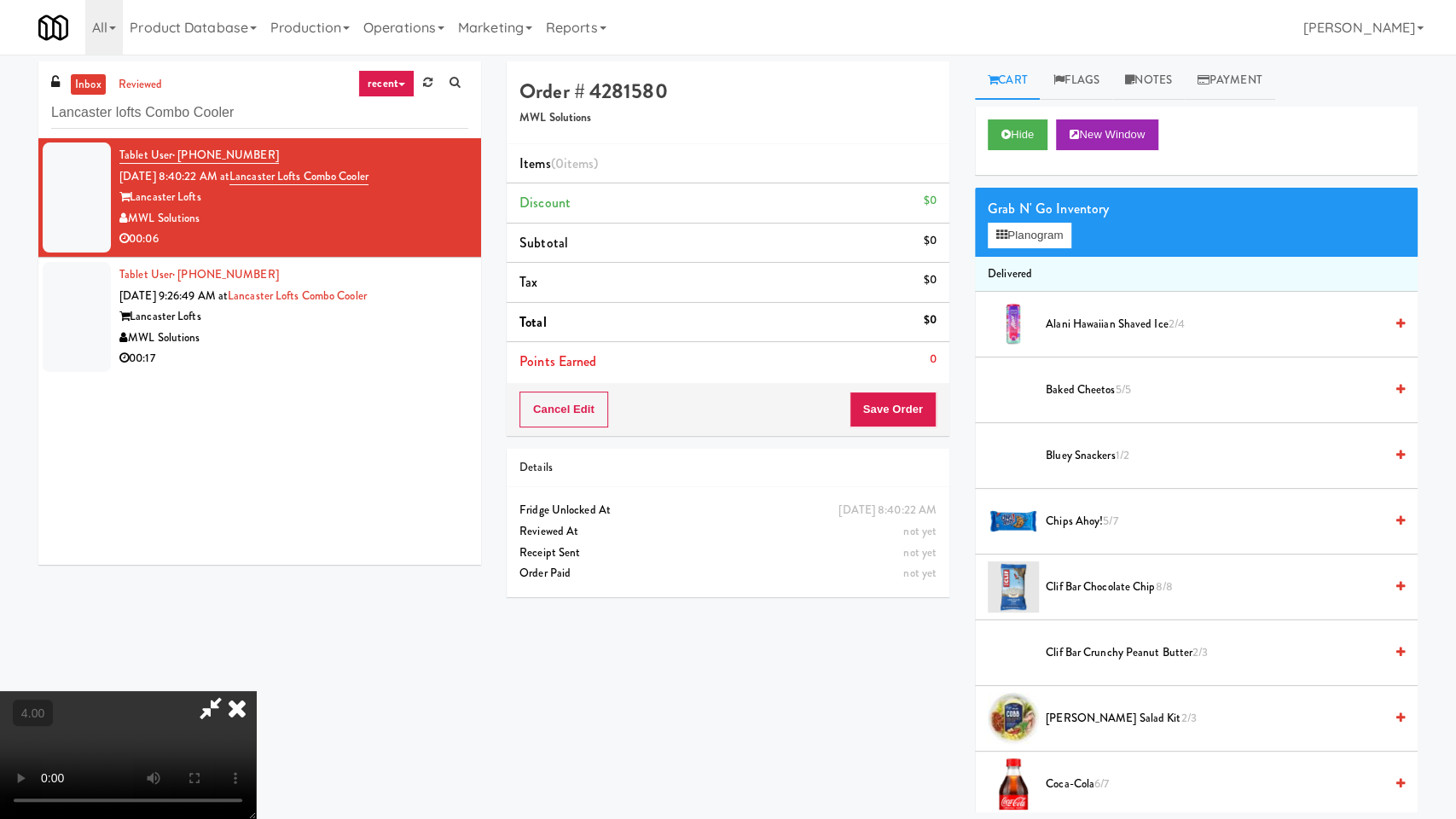
click at [256, 692] on video at bounding box center [127, 756] width 256 height 128
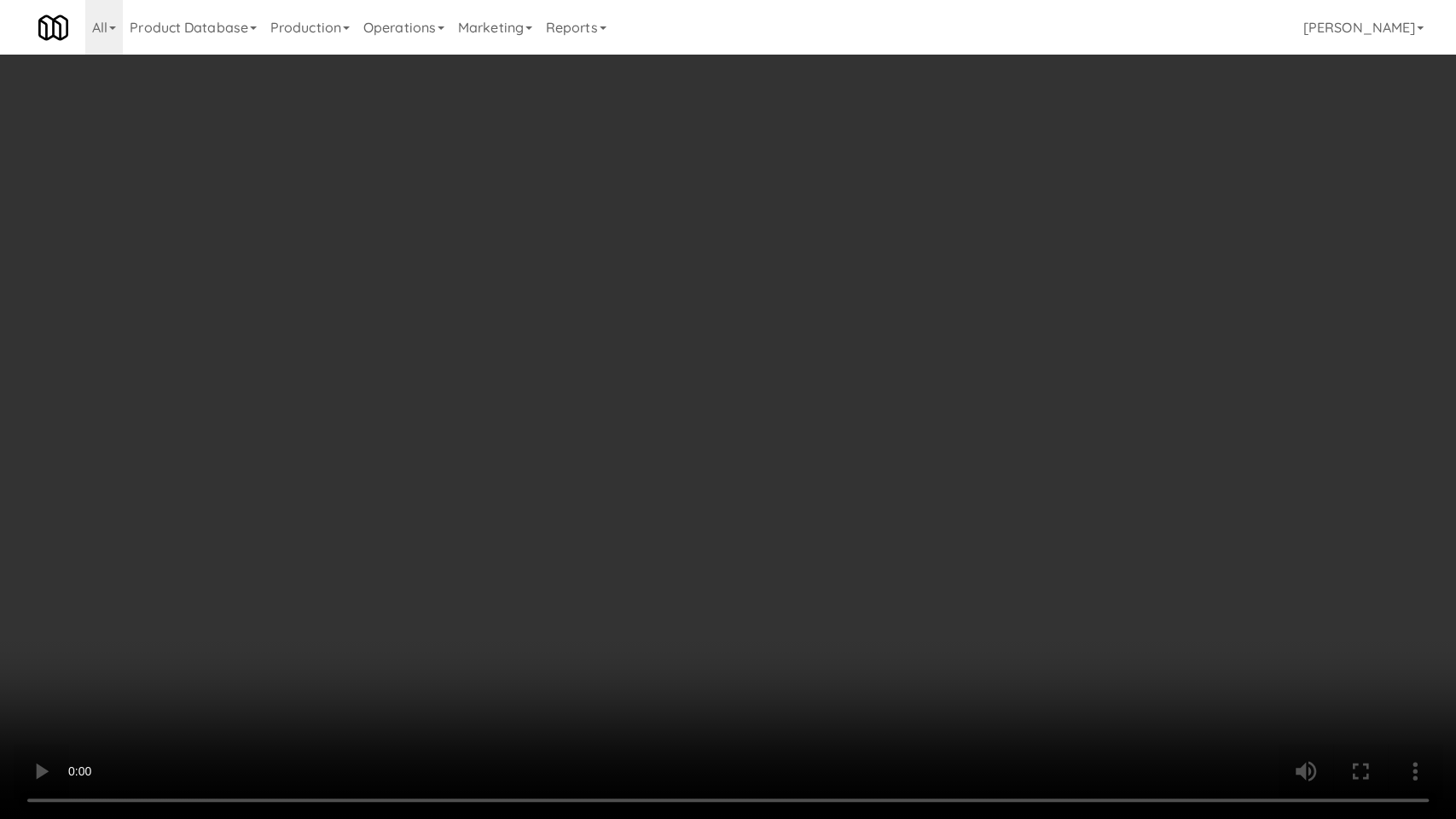
drag, startPoint x: 546, startPoint y: 656, endPoint x: 787, endPoint y: 469, distance: 305.0
click at [546, 656] on video at bounding box center [728, 409] width 1456 height 819
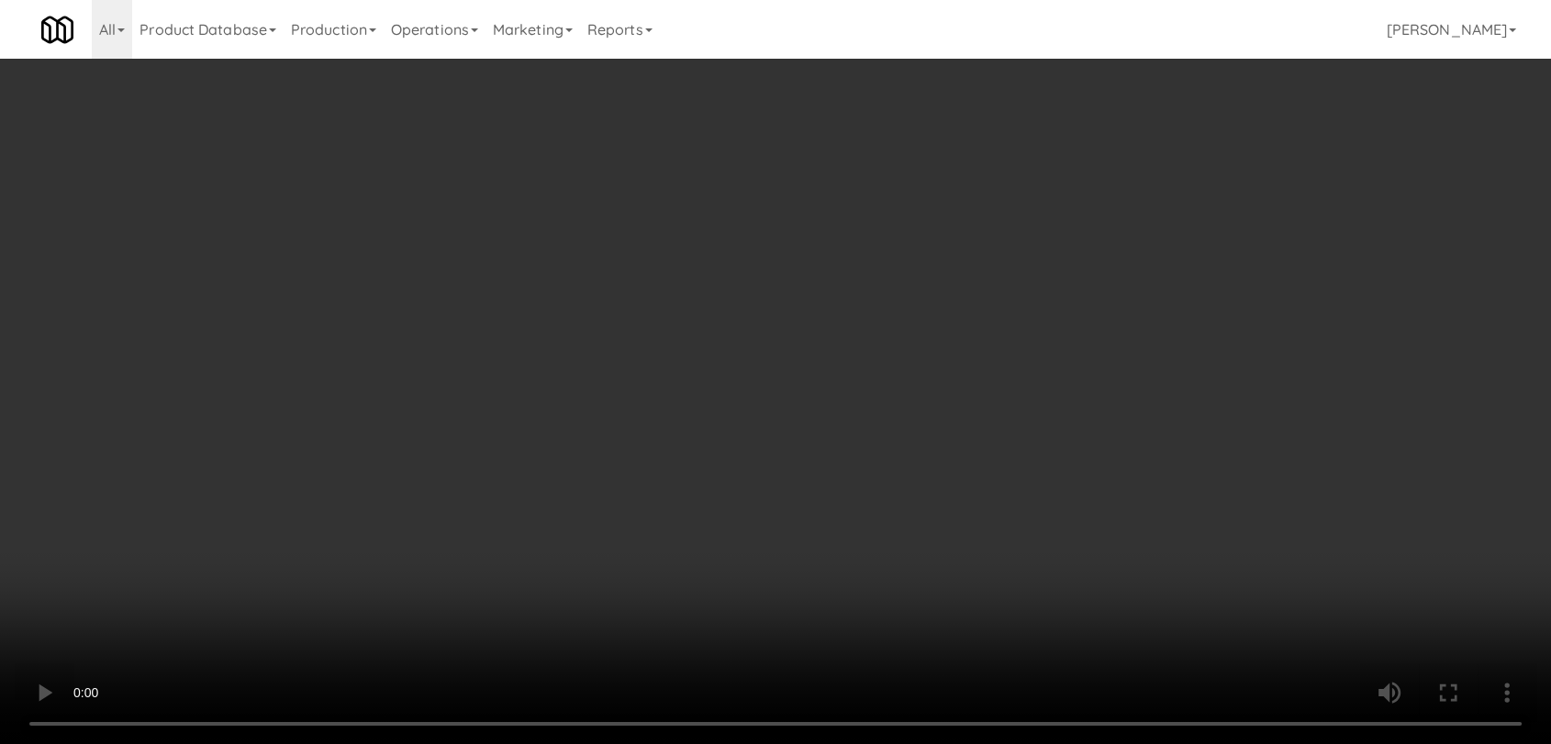
click at [1085, 237] on div "Grab N' Go Inventory Planogram" at bounding box center [1274, 239] width 471 height 74
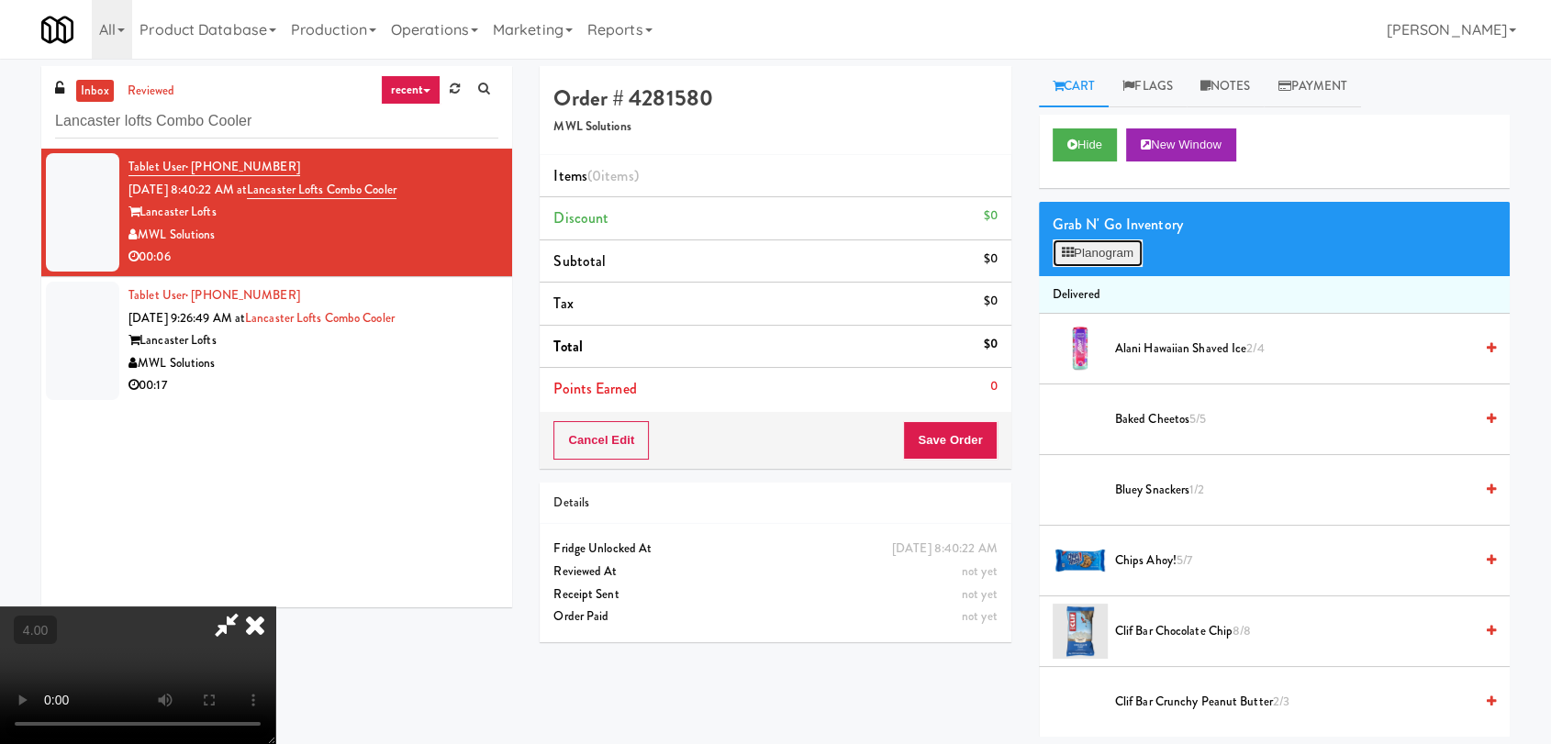
click at [1088, 248] on button "Planogram" at bounding box center [1098, 254] width 90 height 28
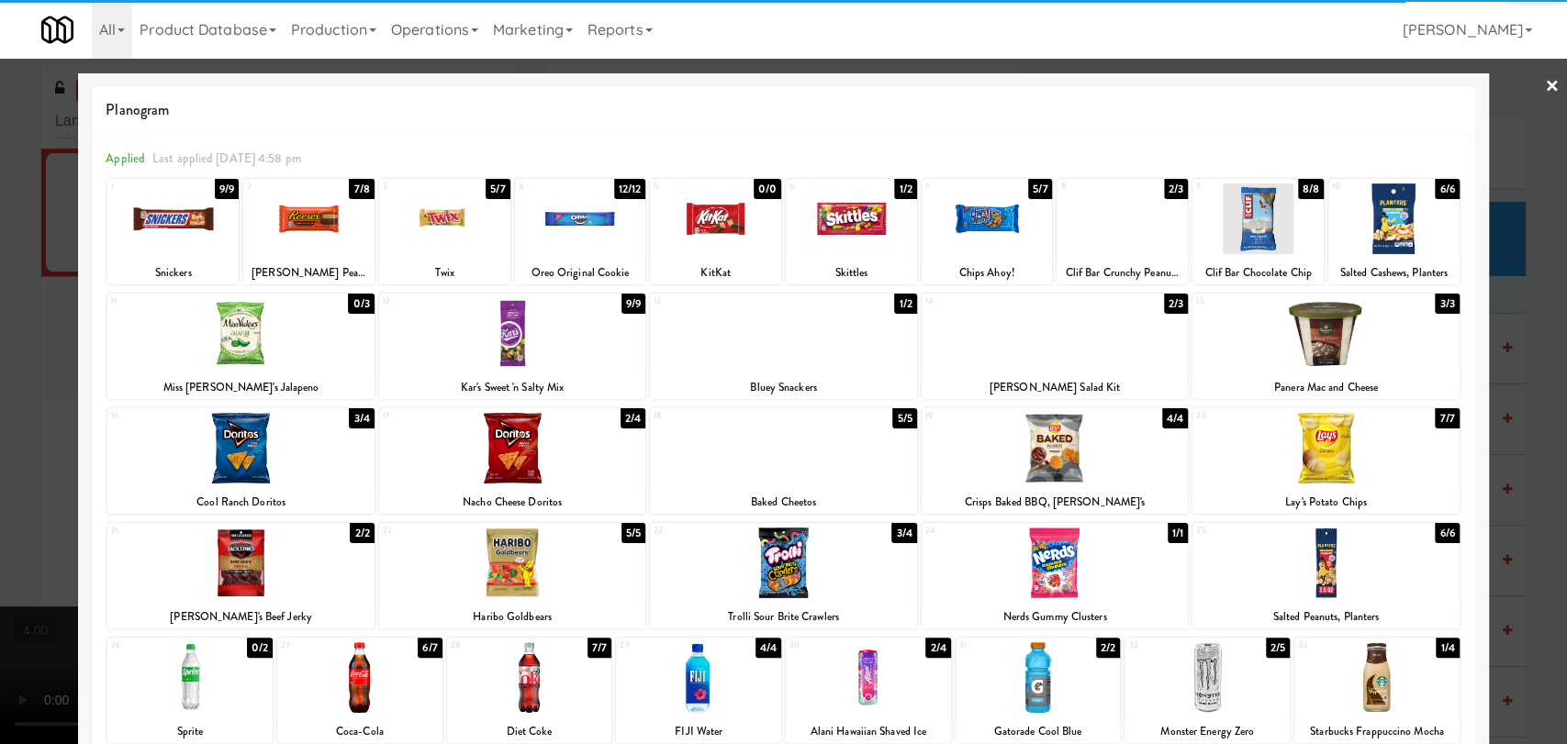
click at [1208, 688] on div at bounding box center [1207, 678] width 165 height 71
click at [1524, 453] on div at bounding box center [783, 372] width 1567 height 744
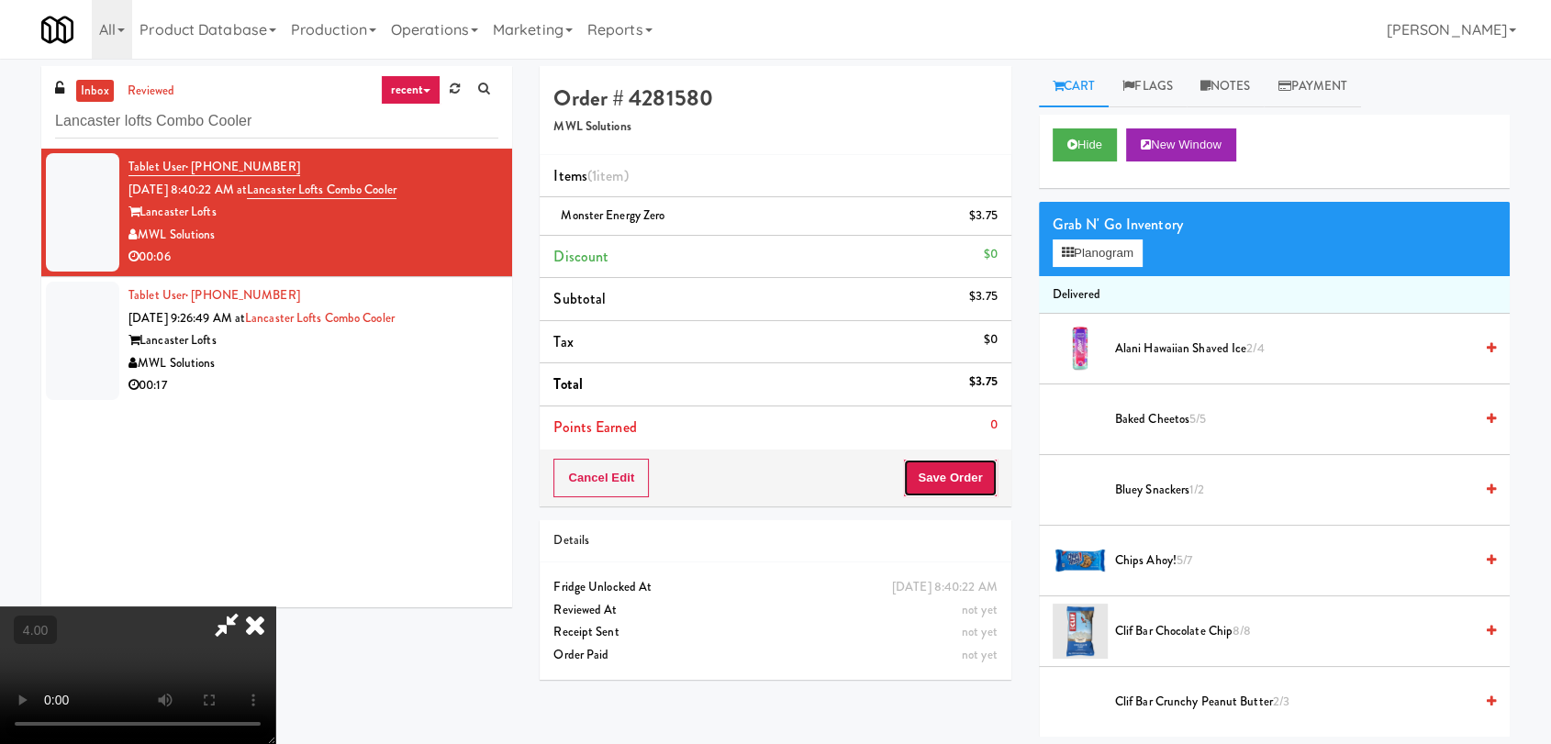
click at [935, 475] on button "Save Order" at bounding box center [950, 478] width 94 height 39
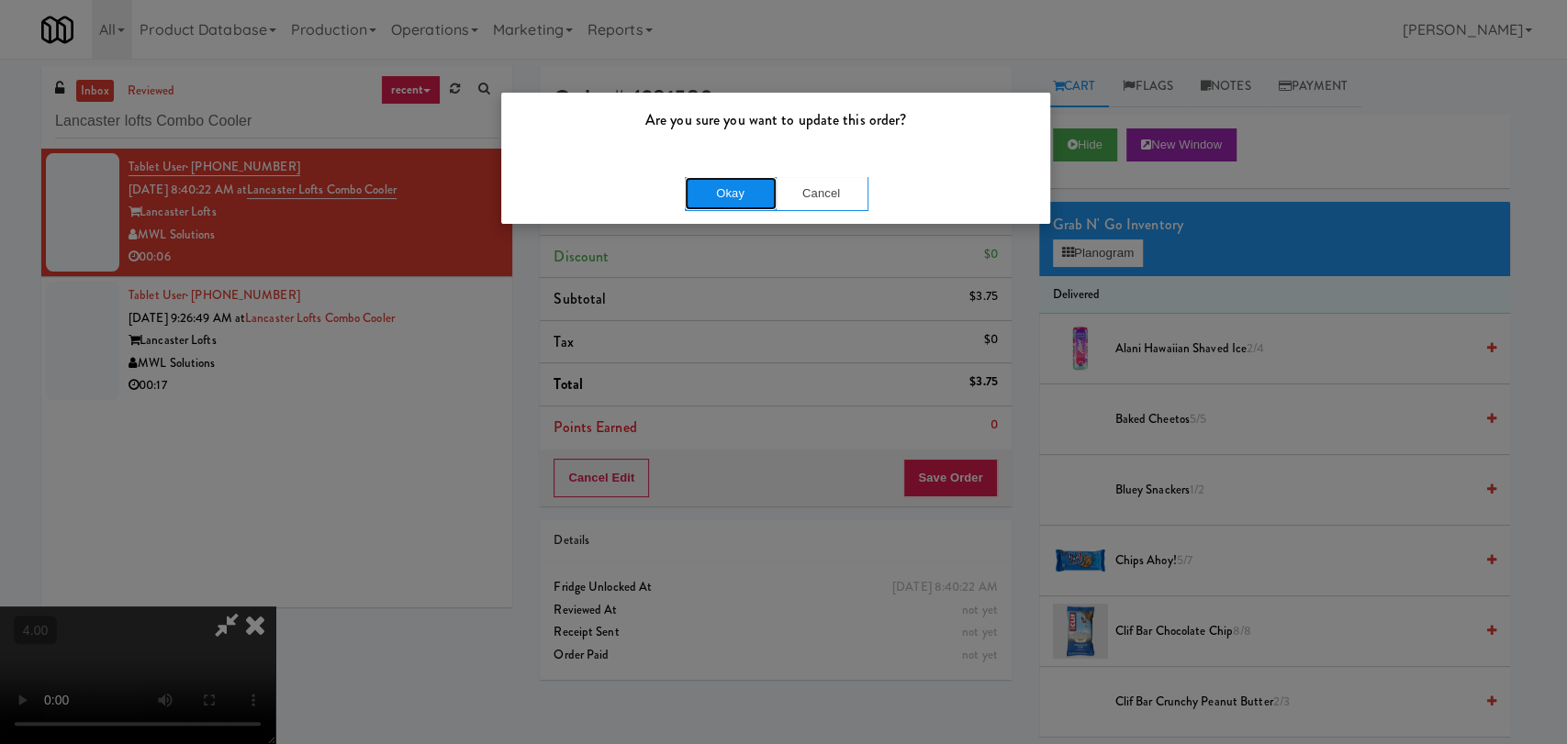
click at [761, 198] on button "Okay" at bounding box center [731, 193] width 92 height 33
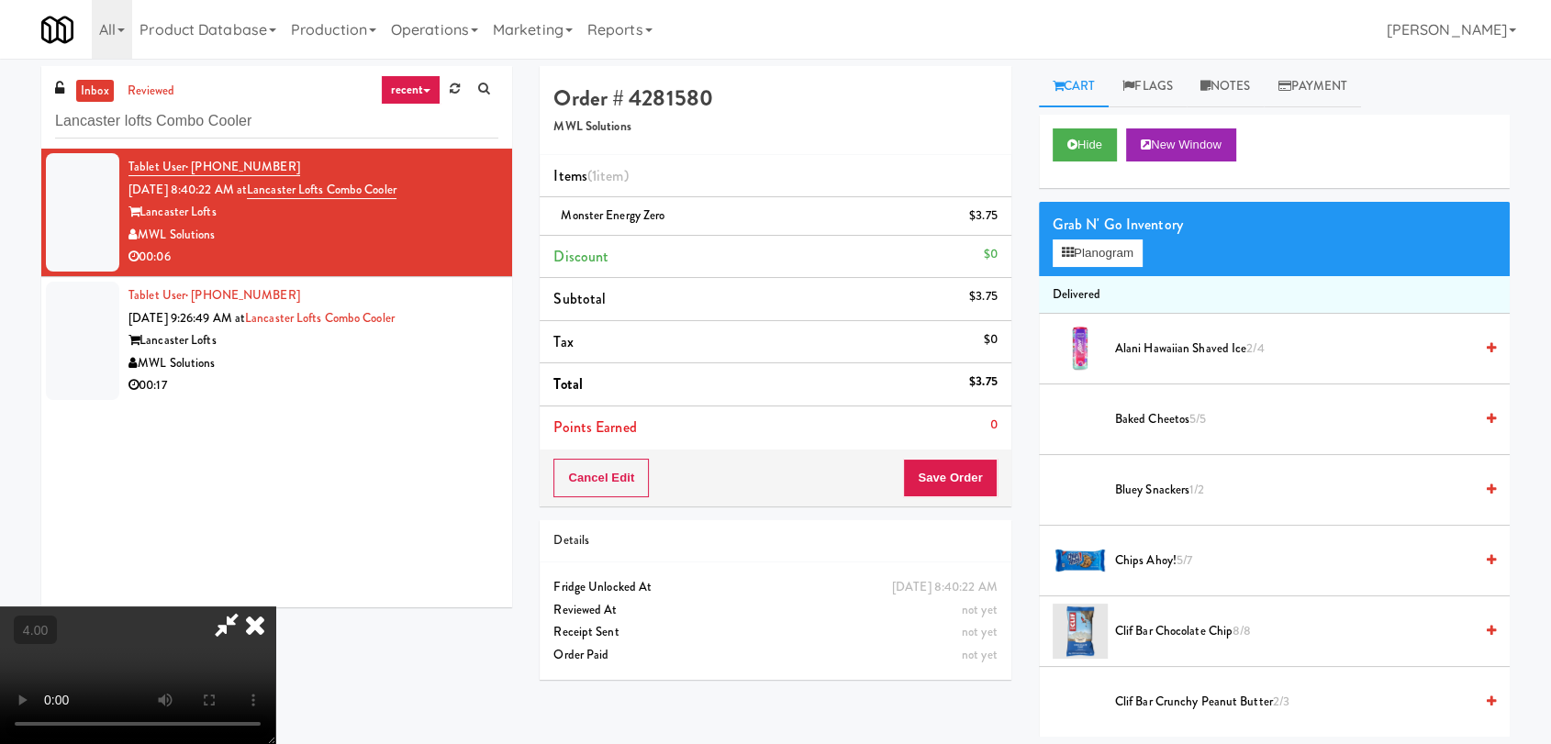
click at [275, 607] on icon at bounding box center [255, 625] width 40 height 37
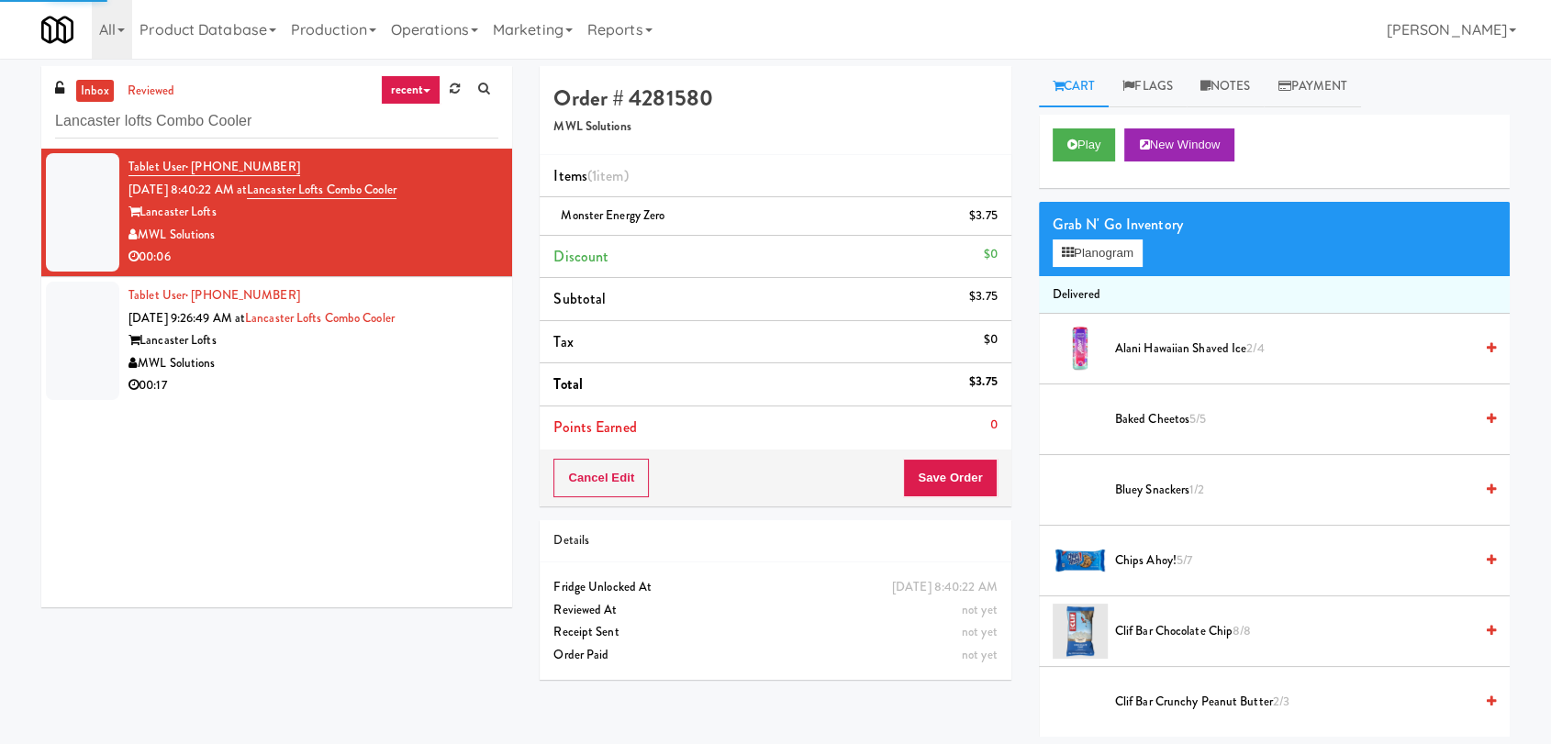
click at [450, 317] on div "Tablet User · (210) 952-5837 [DATE] 9:26:49 AM at [GEOGRAPHIC_DATA] Combo Coole…" at bounding box center [314, 341] width 370 height 113
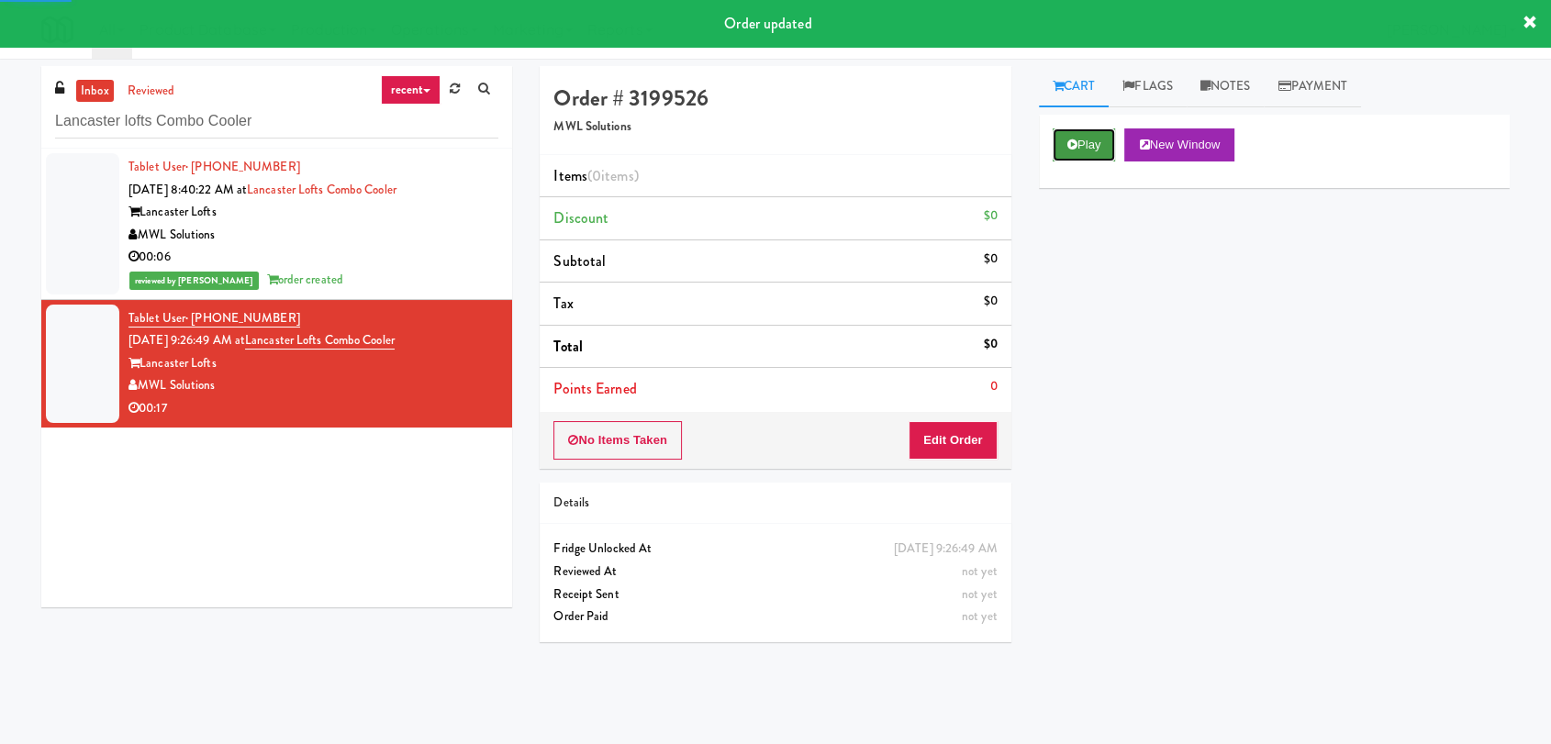
click at [1102, 147] on button "Play" at bounding box center [1084, 145] width 63 height 33
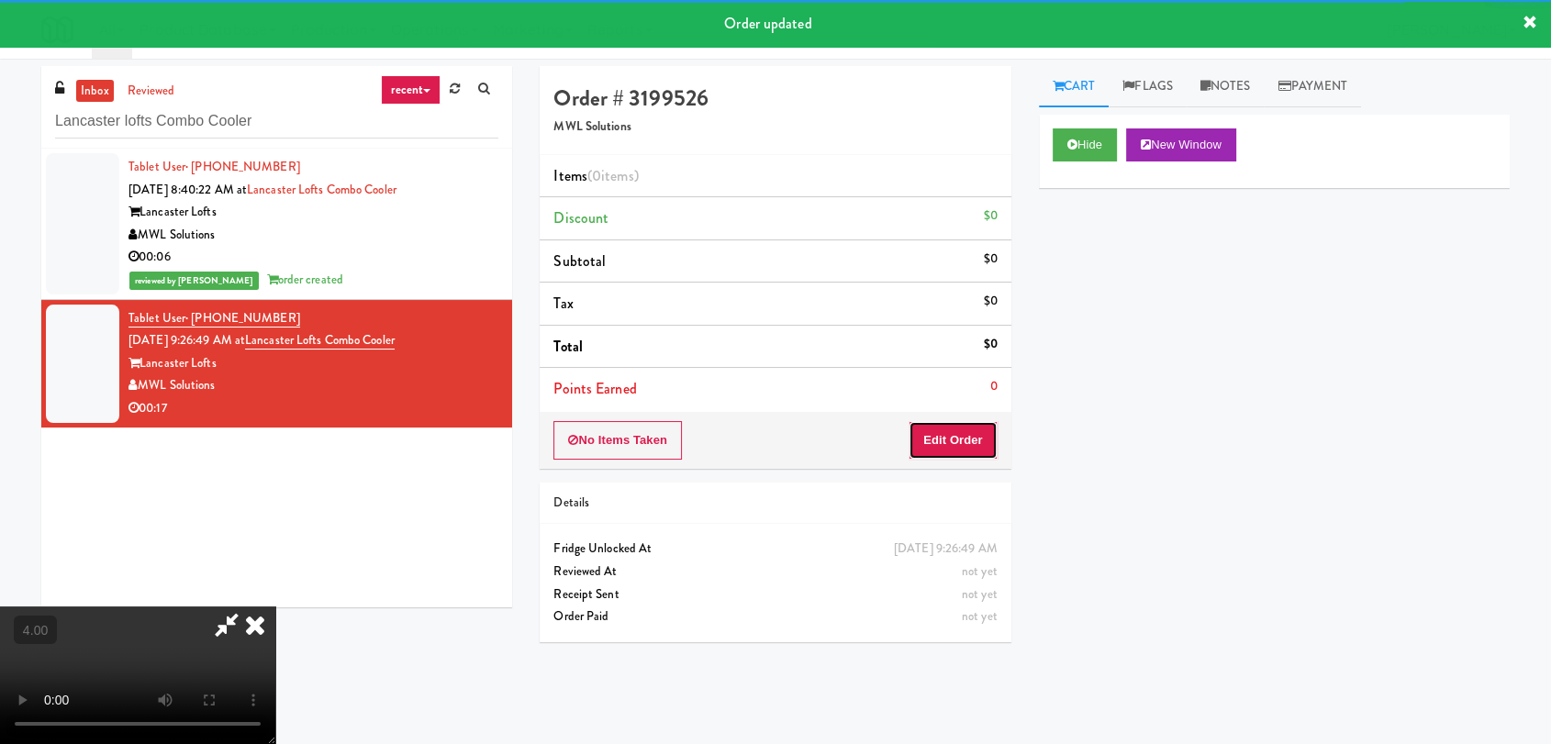
click at [975, 424] on button "Edit Order" at bounding box center [953, 440] width 89 height 39
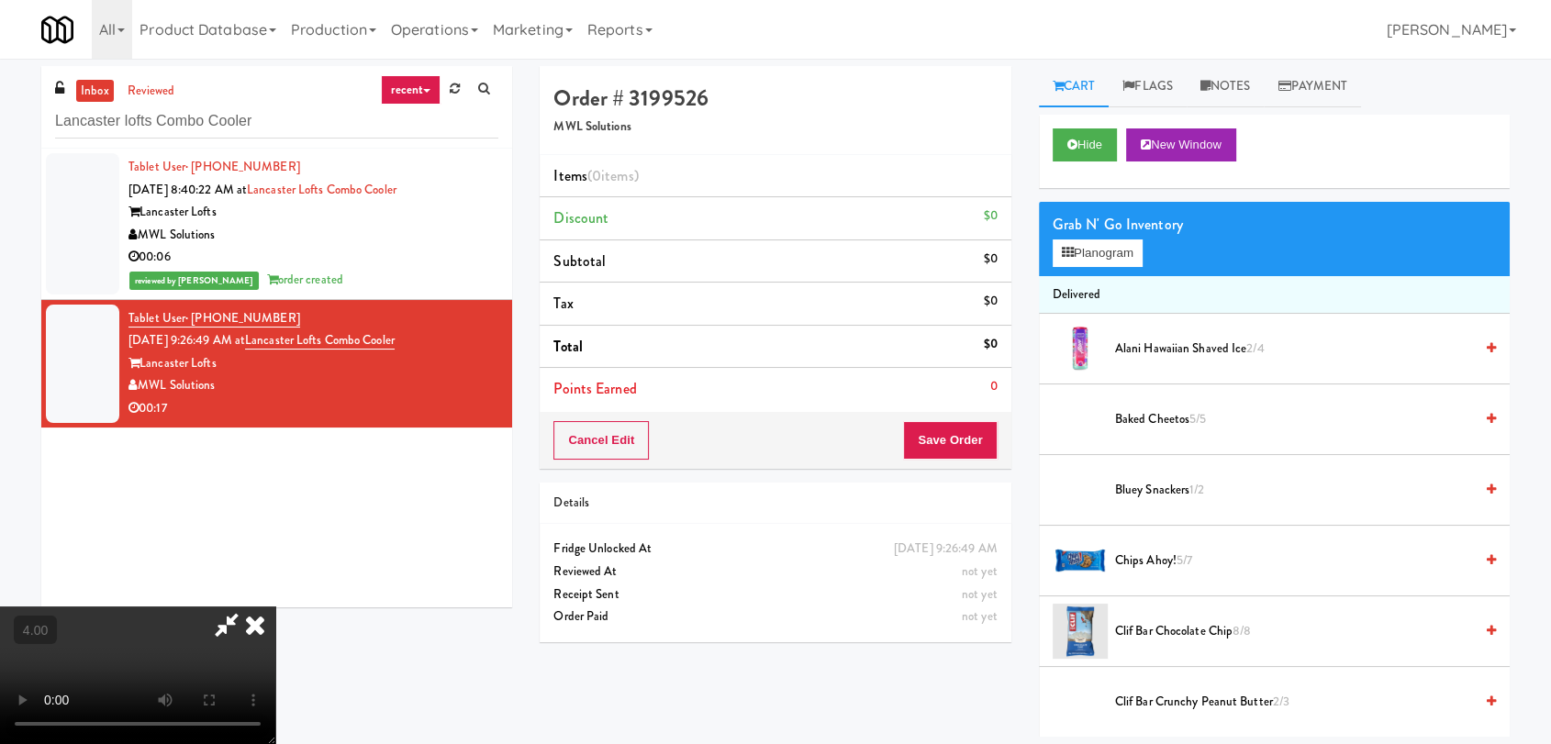
click at [275, 607] on video at bounding box center [137, 676] width 275 height 138
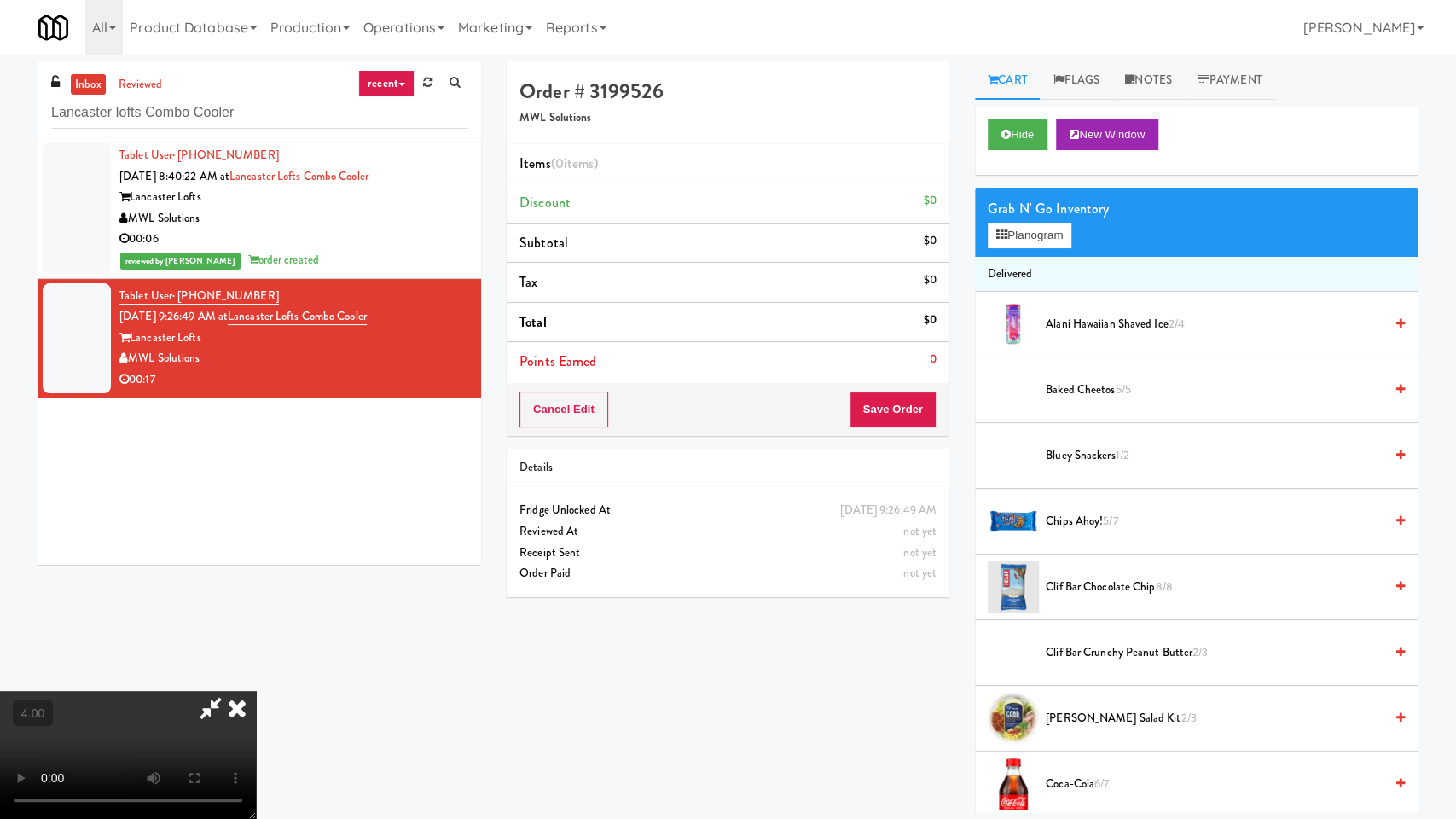
click at [256, 692] on video at bounding box center [127, 756] width 256 height 128
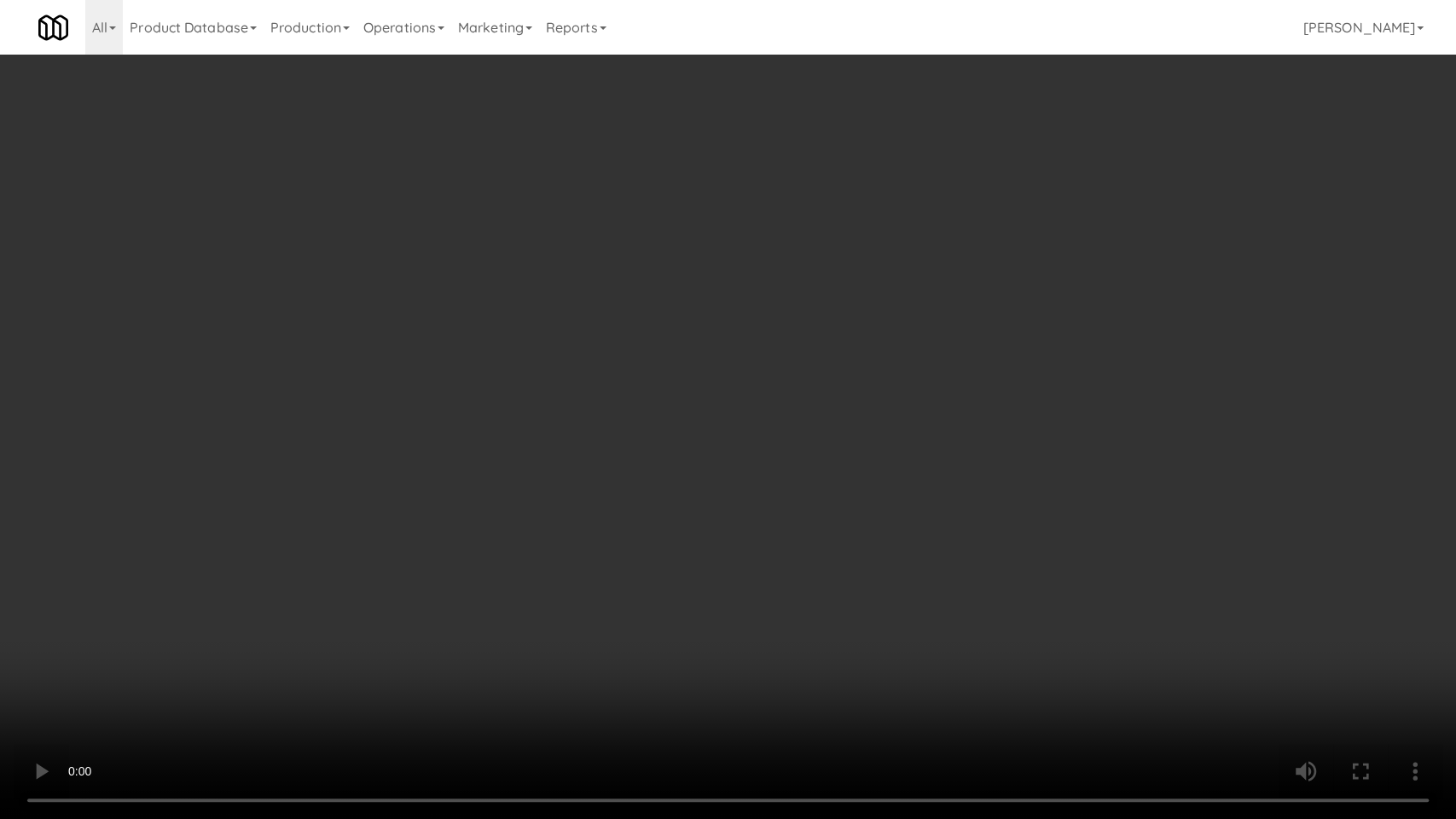
click at [518, 501] on video at bounding box center [728, 409] width 1456 height 819
click at [534, 525] on video at bounding box center [728, 409] width 1456 height 819
click at [534, 527] on video at bounding box center [728, 409] width 1456 height 819
click at [639, 597] on video at bounding box center [728, 409] width 1456 height 819
click at [648, 602] on video at bounding box center [728, 409] width 1456 height 819
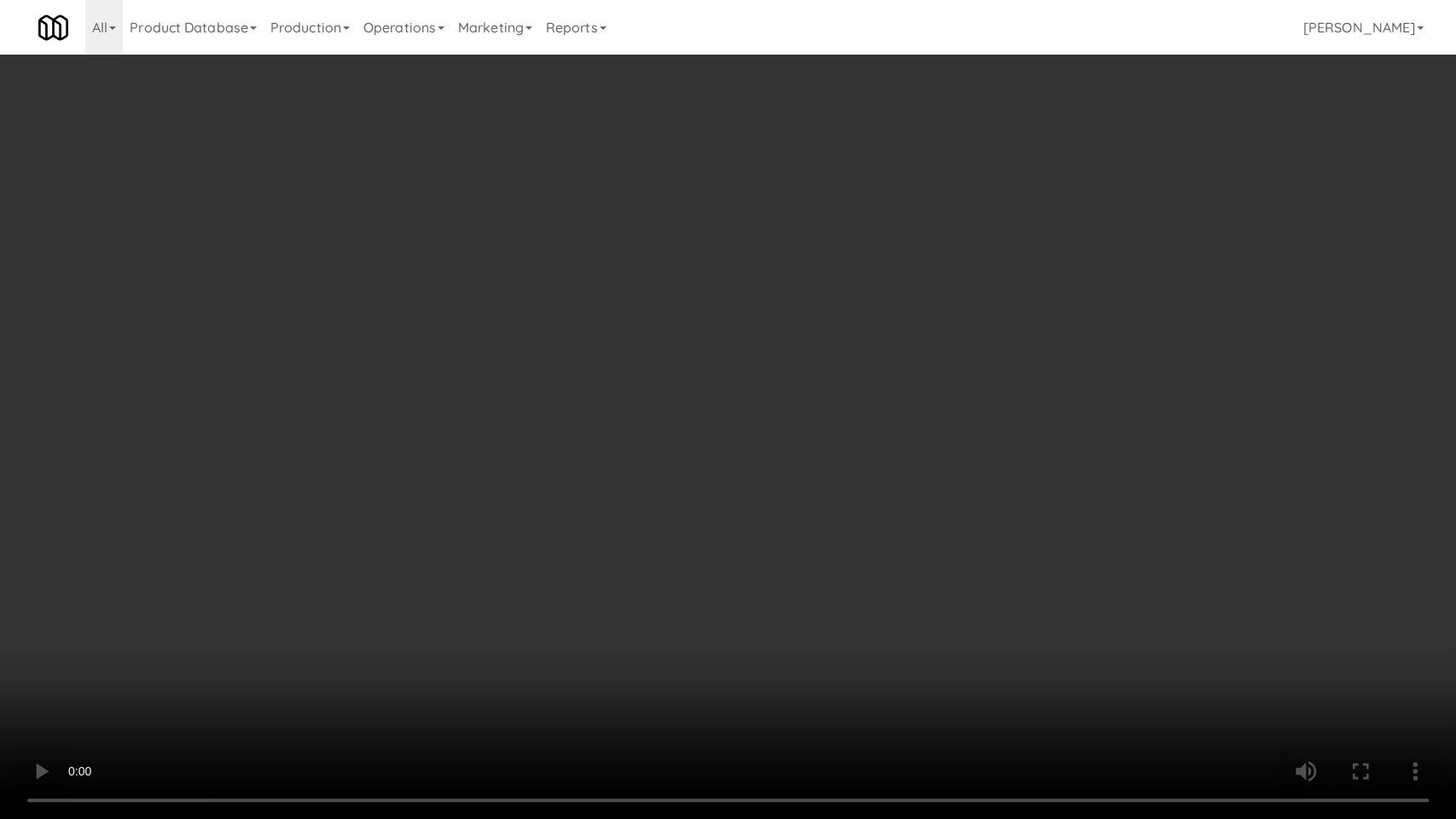
click at [636, 590] on video at bounding box center [728, 409] width 1456 height 819
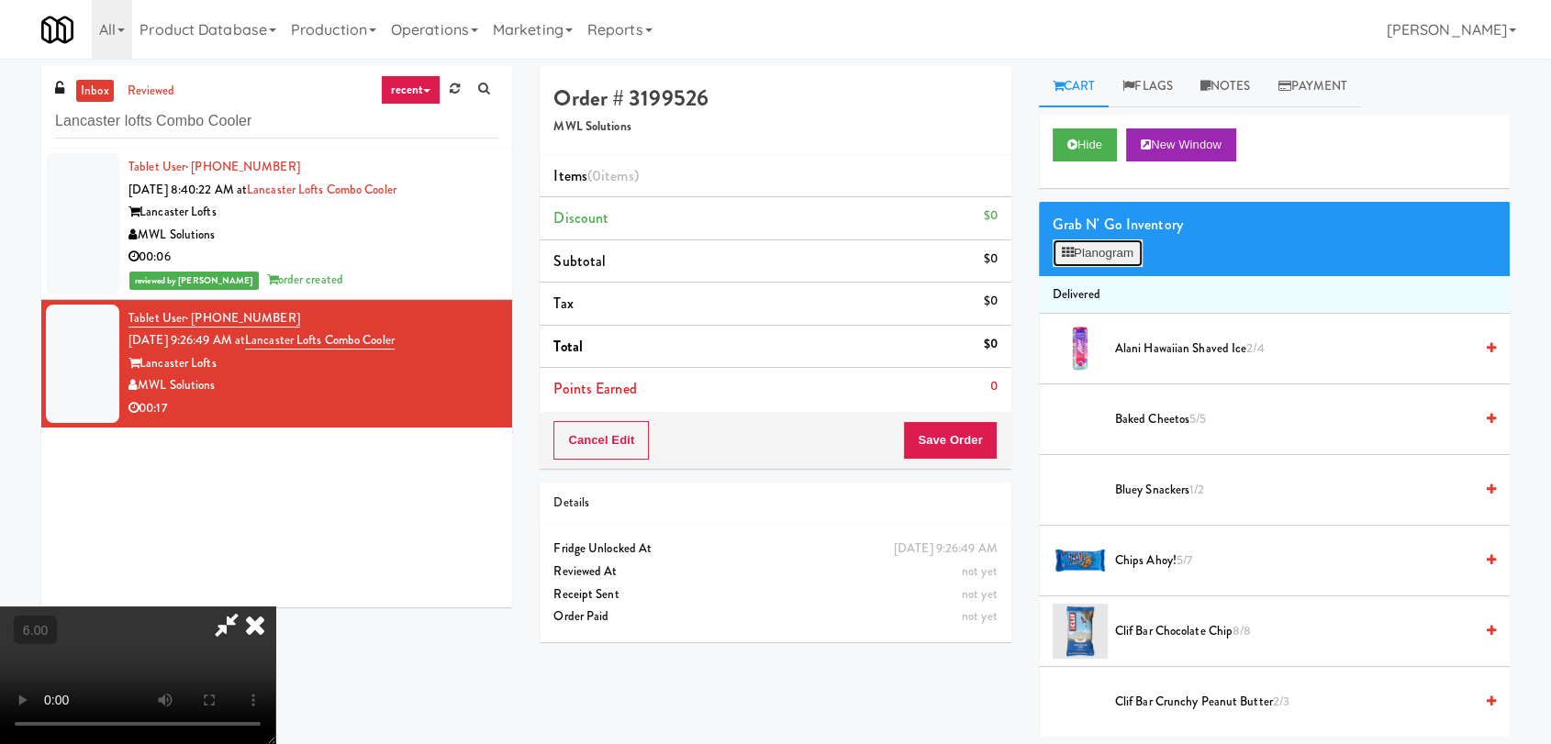
click at [1087, 258] on button "Planogram" at bounding box center [1098, 254] width 90 height 28
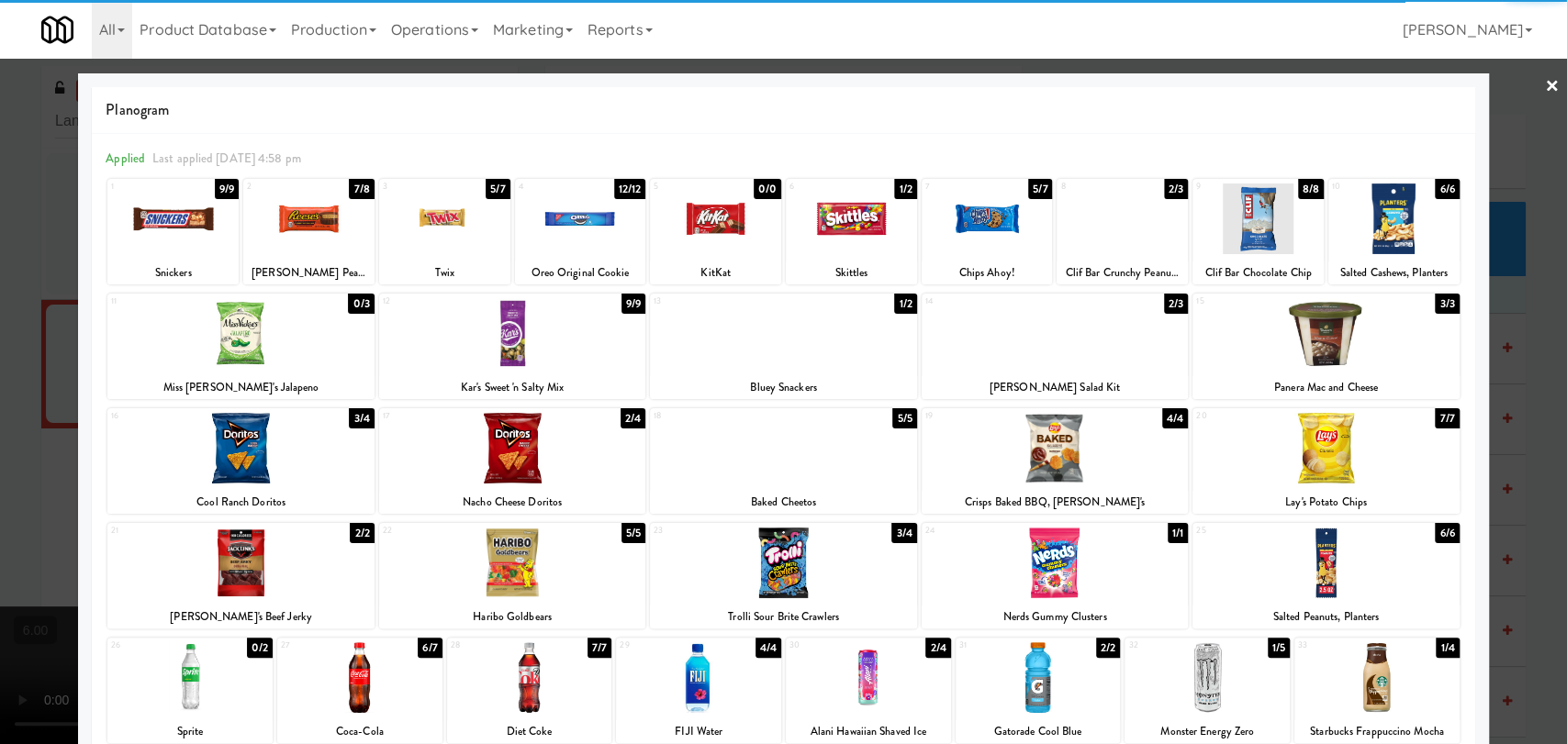
click at [753, 692] on div at bounding box center [698, 678] width 165 height 71
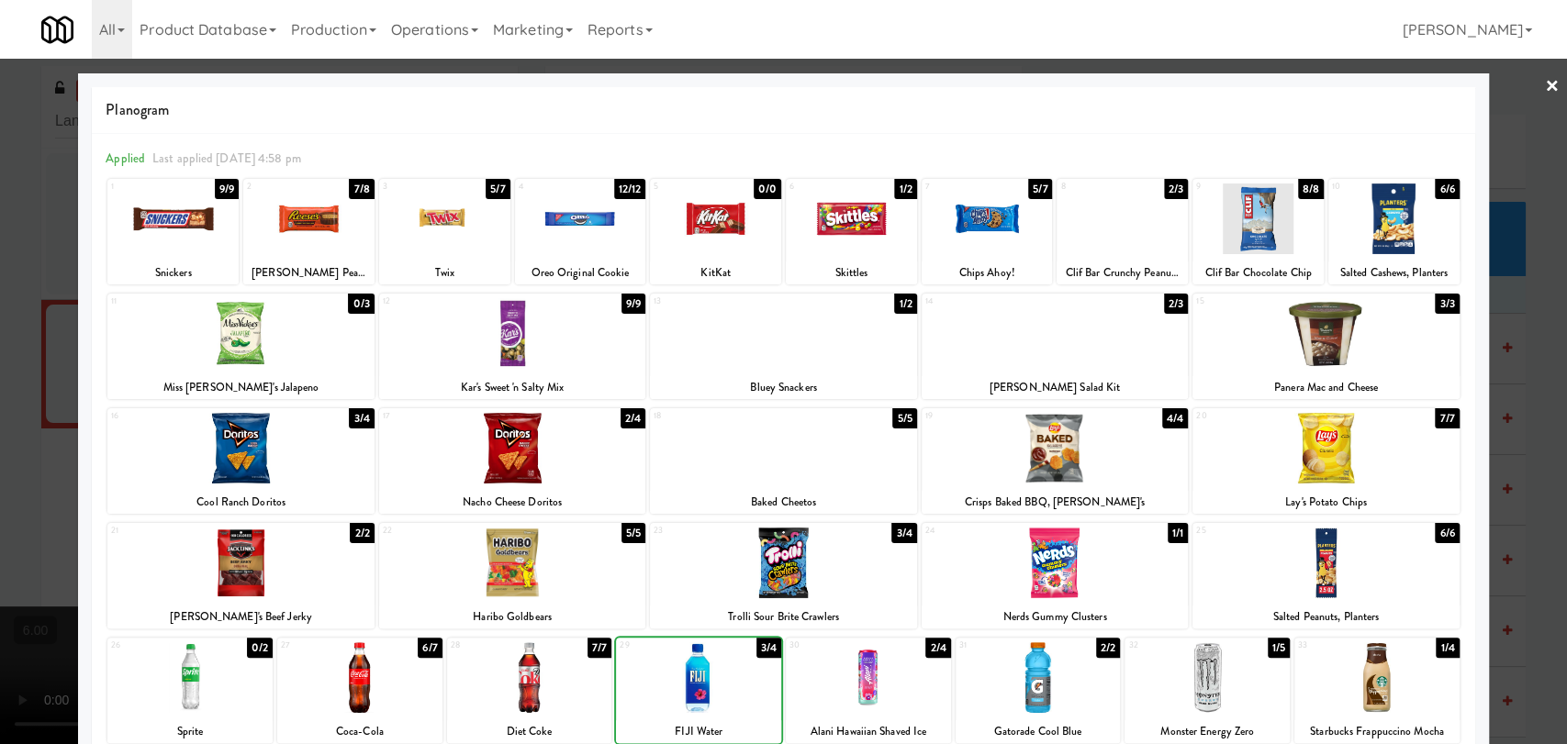
click at [0, 453] on div at bounding box center [783, 372] width 1567 height 744
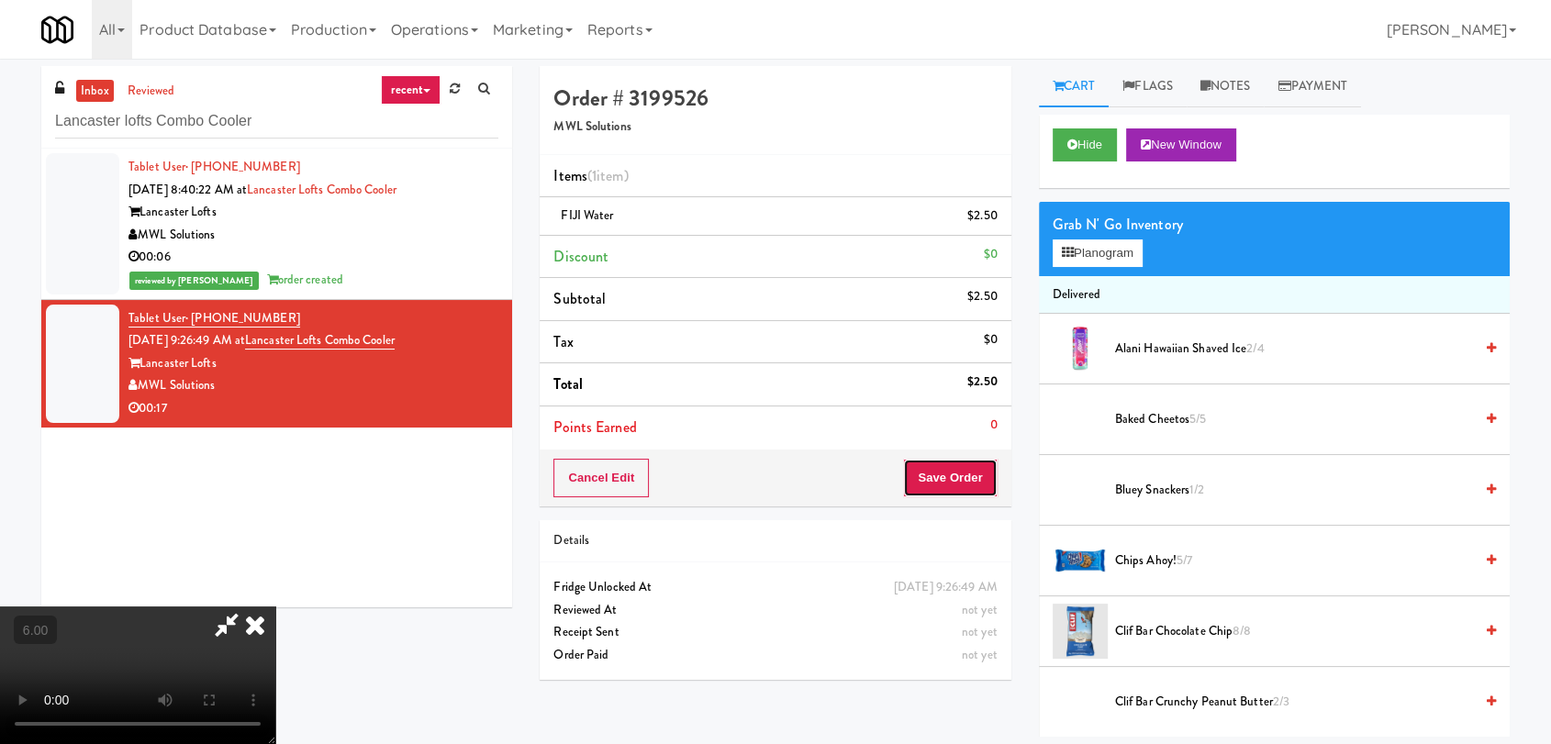
click at [980, 488] on button "Save Order" at bounding box center [950, 478] width 94 height 39
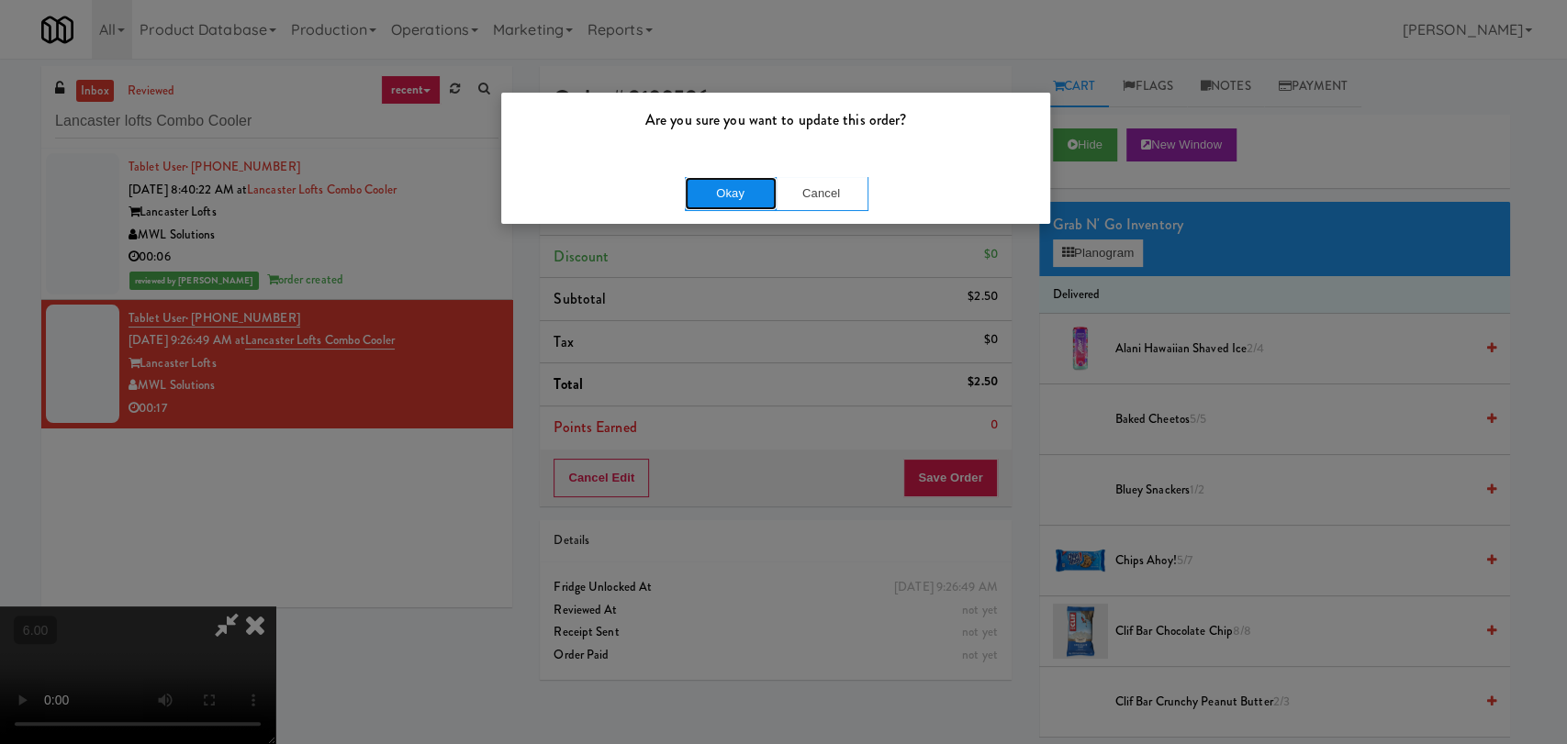
click at [691, 193] on button "Okay" at bounding box center [731, 193] width 92 height 33
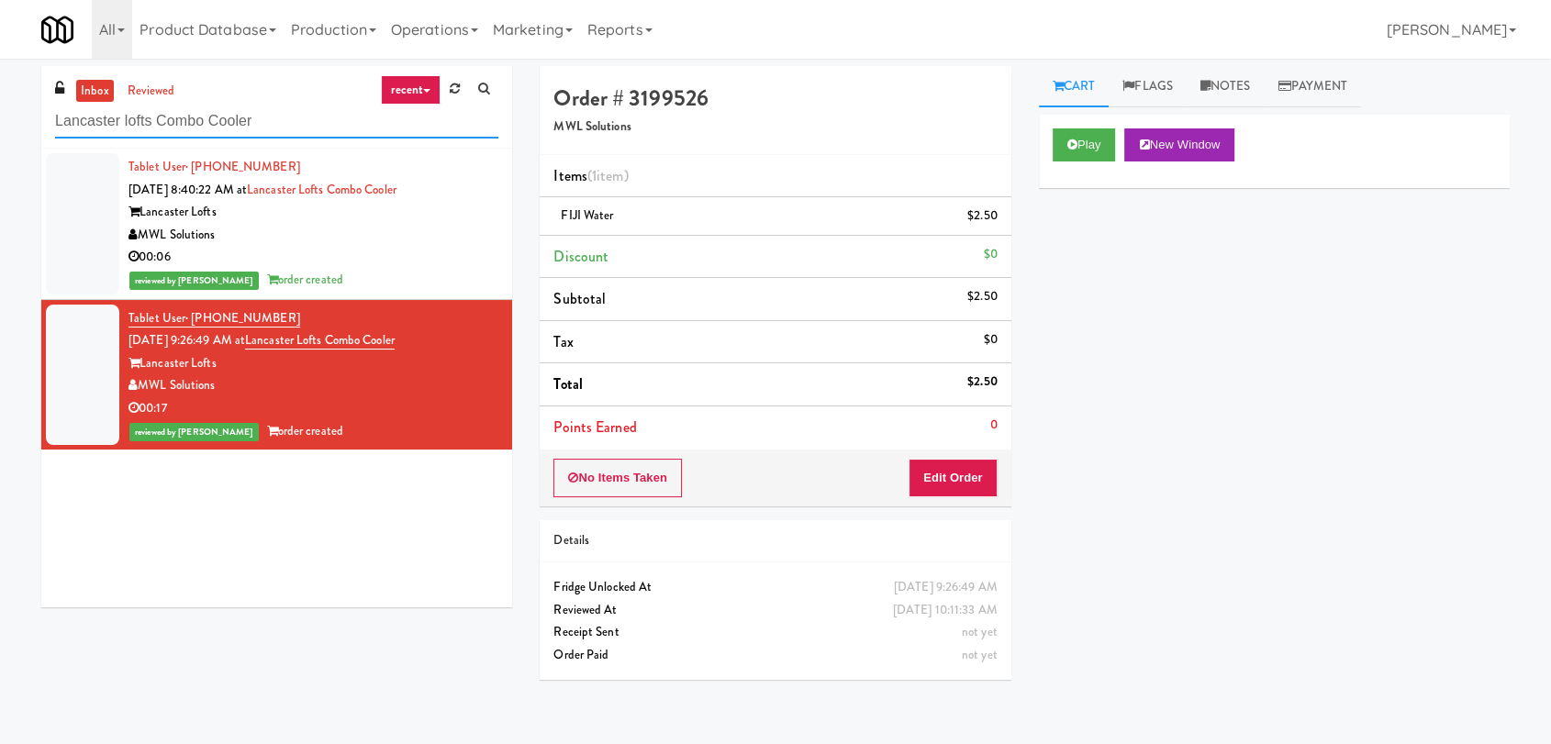
paste input "Avant HP - Cooler - Left"
drag, startPoint x: 275, startPoint y: 114, endPoint x: 0, endPoint y: 70, distance: 278.9
click at [0, 70] on div "inbox reviewed recent all unclear take inventory issue suspicious failed recent…" at bounding box center [775, 401] width 1551 height 671
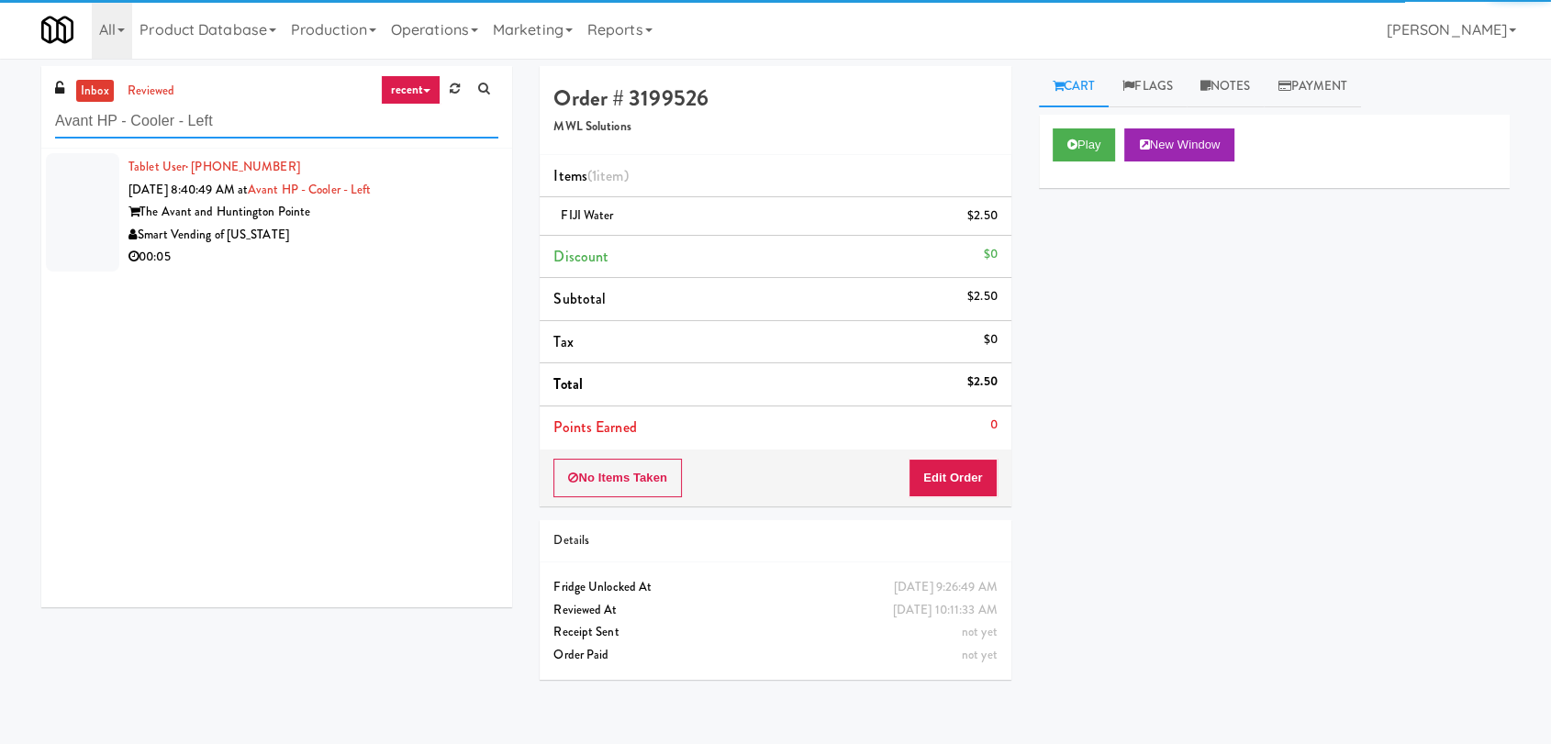
type input "Avant HP - Cooler - Left"
click at [404, 249] on div "00:05" at bounding box center [314, 257] width 370 height 23
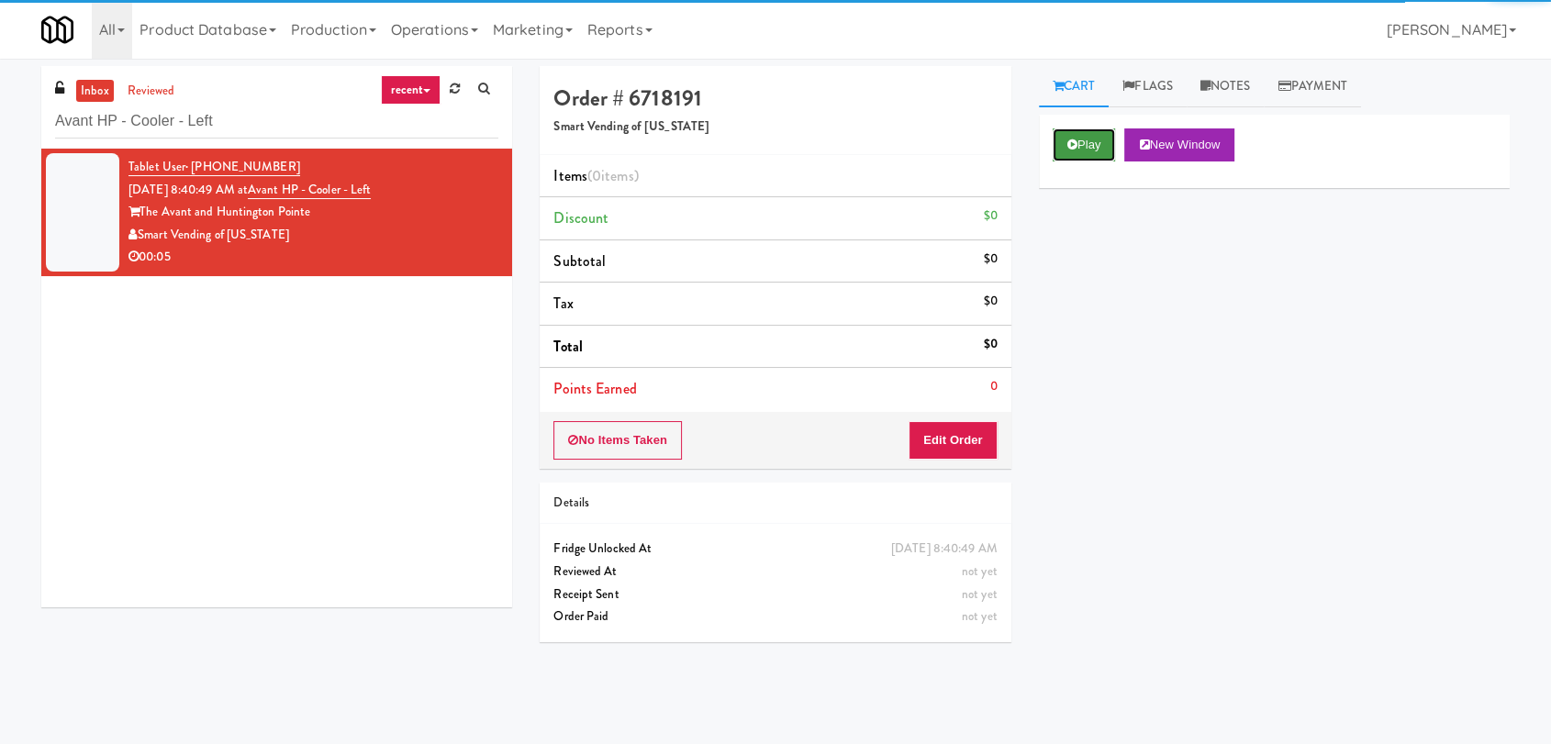
click at [1076, 151] on button "Play" at bounding box center [1084, 145] width 63 height 33
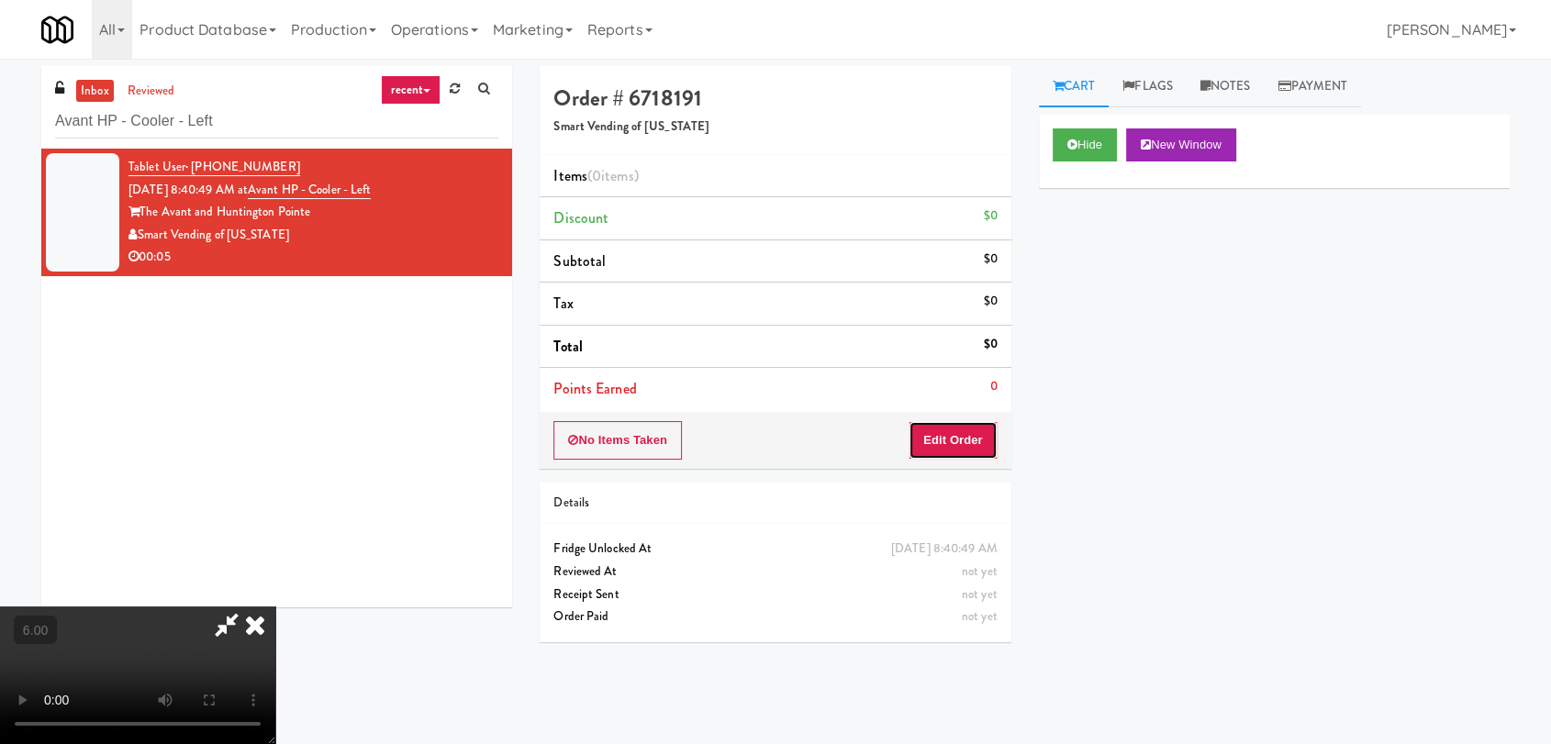
click at [957, 443] on button "Edit Order" at bounding box center [953, 440] width 89 height 39
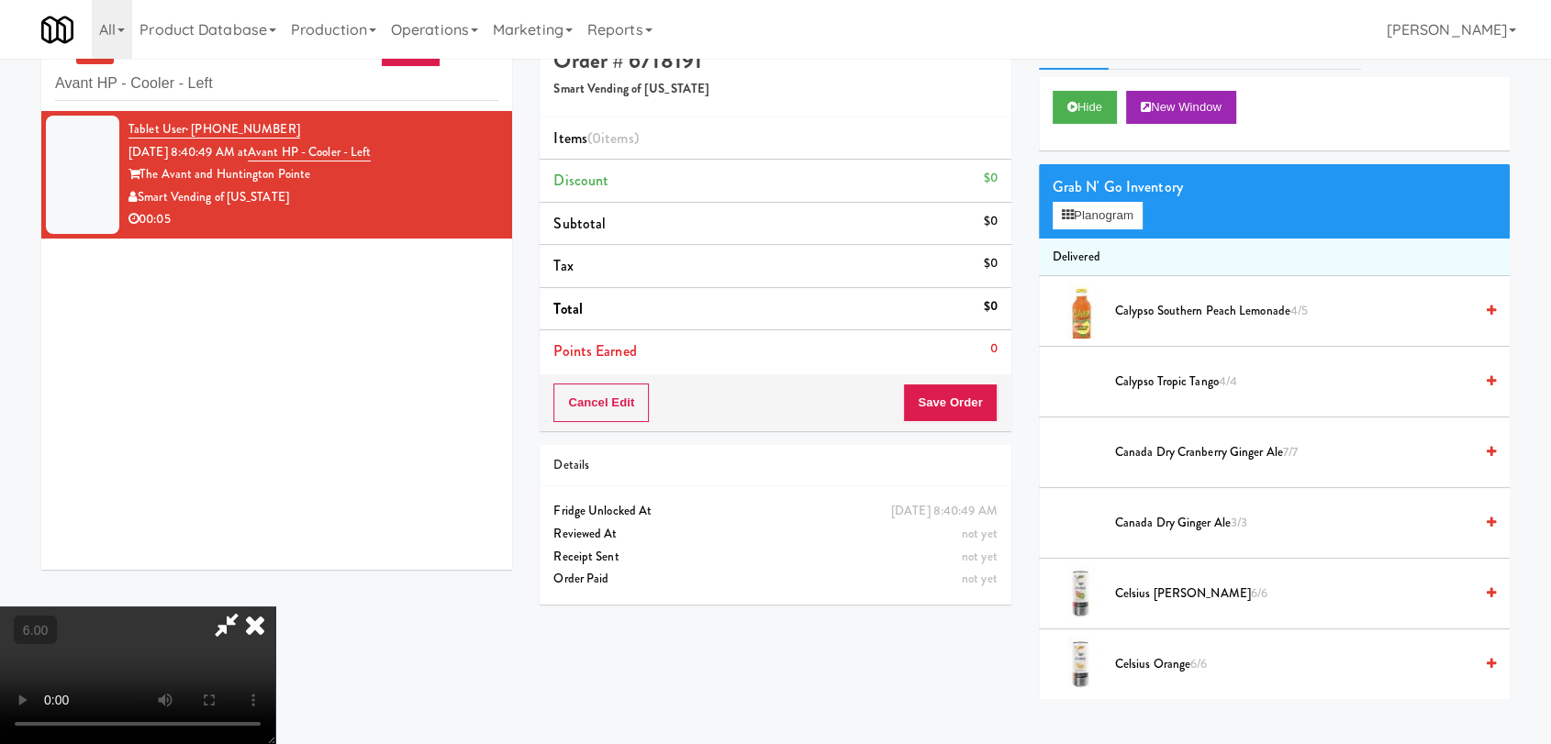
scroll to position [59, 0]
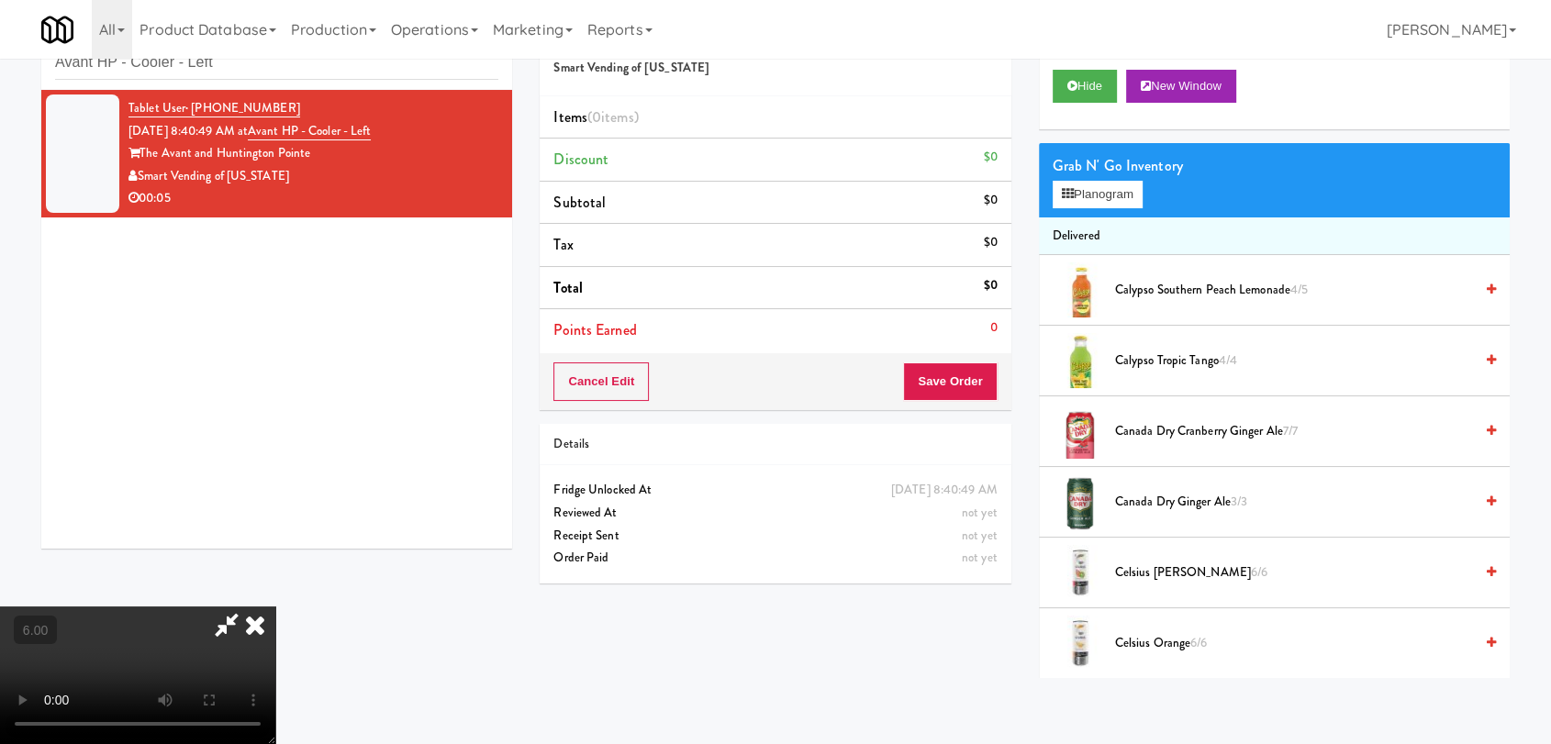
click at [275, 613] on video at bounding box center [137, 676] width 275 height 138
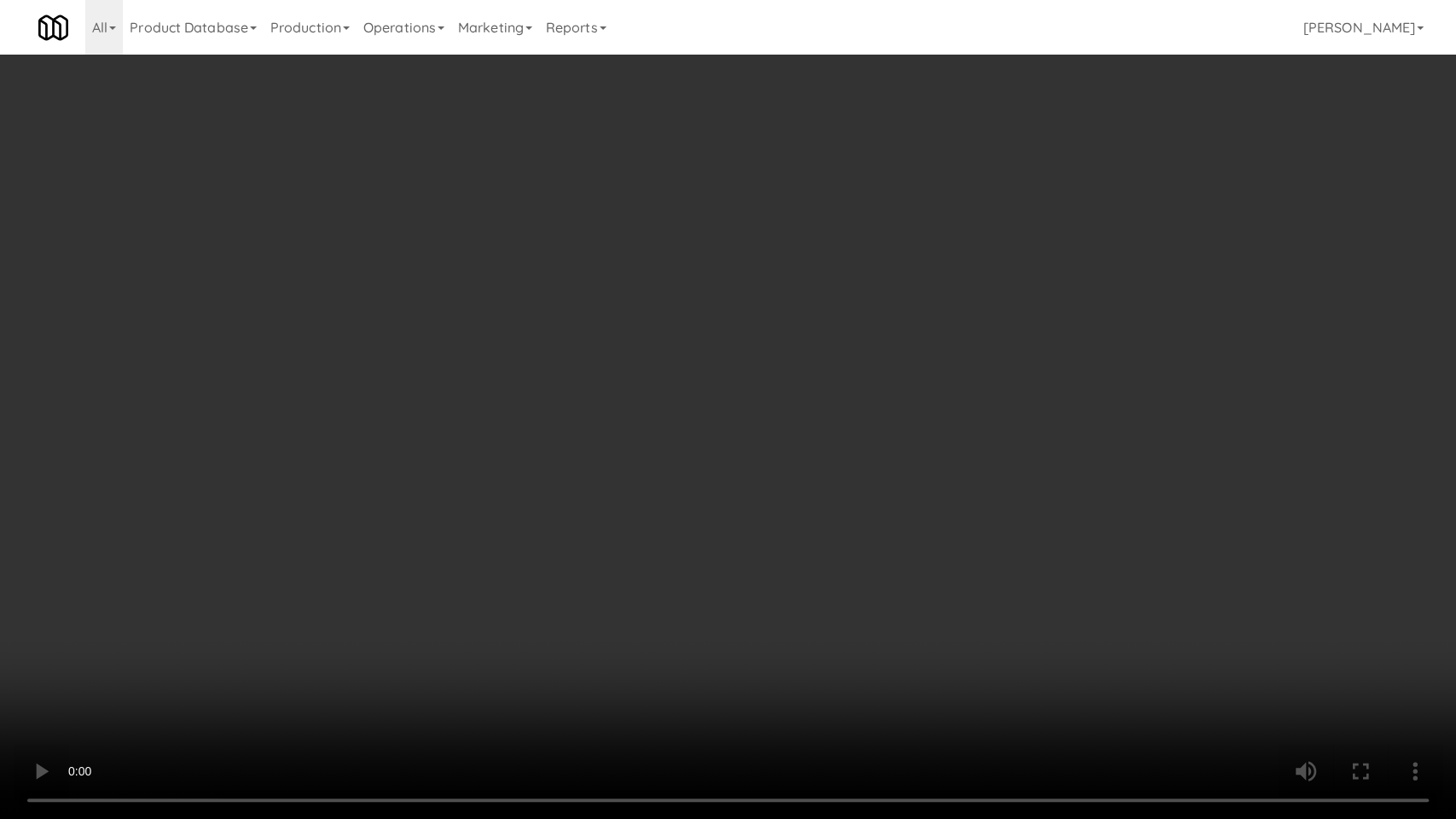
click at [473, 610] on video at bounding box center [728, 409] width 1456 height 819
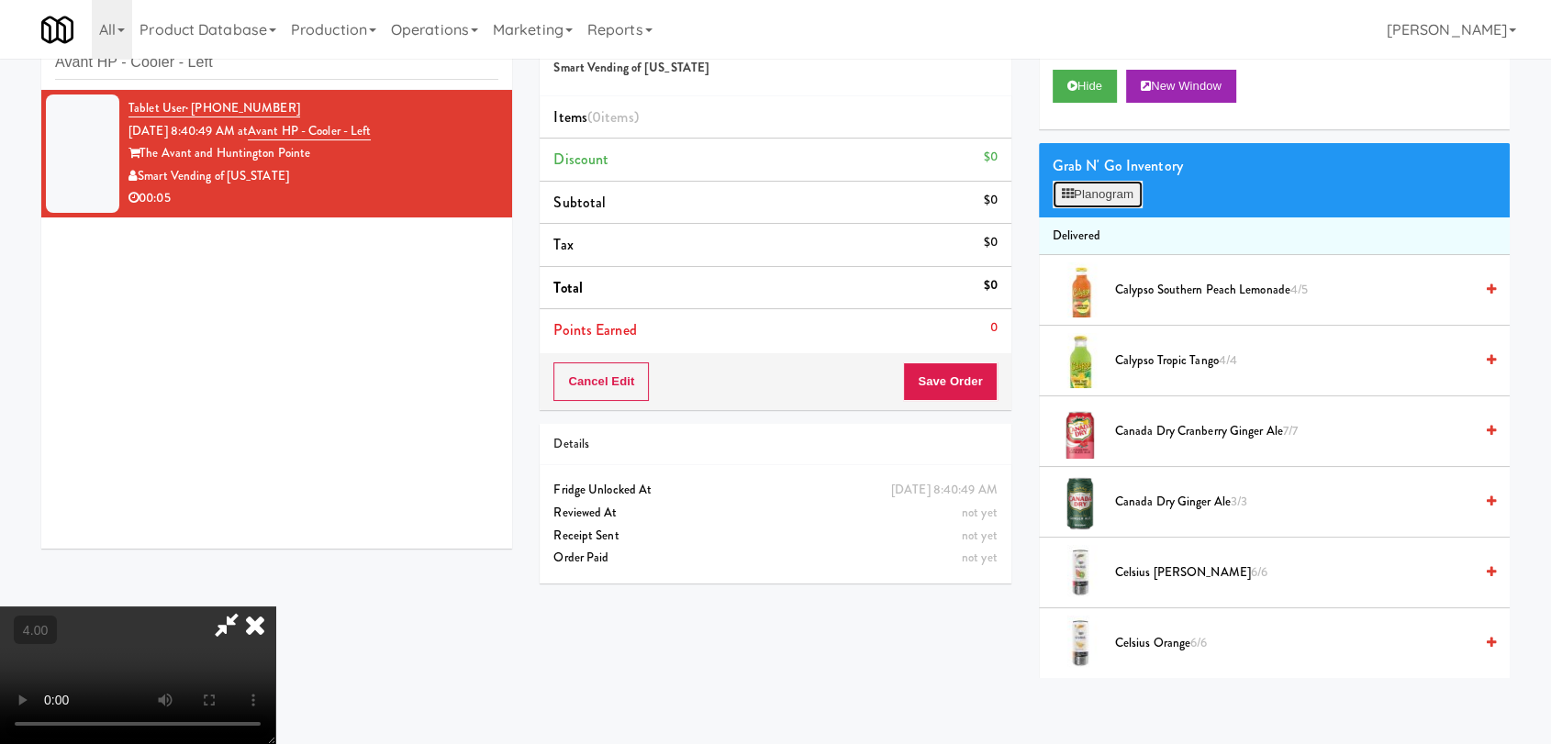
click at [1087, 203] on button "Planogram" at bounding box center [1098, 195] width 90 height 28
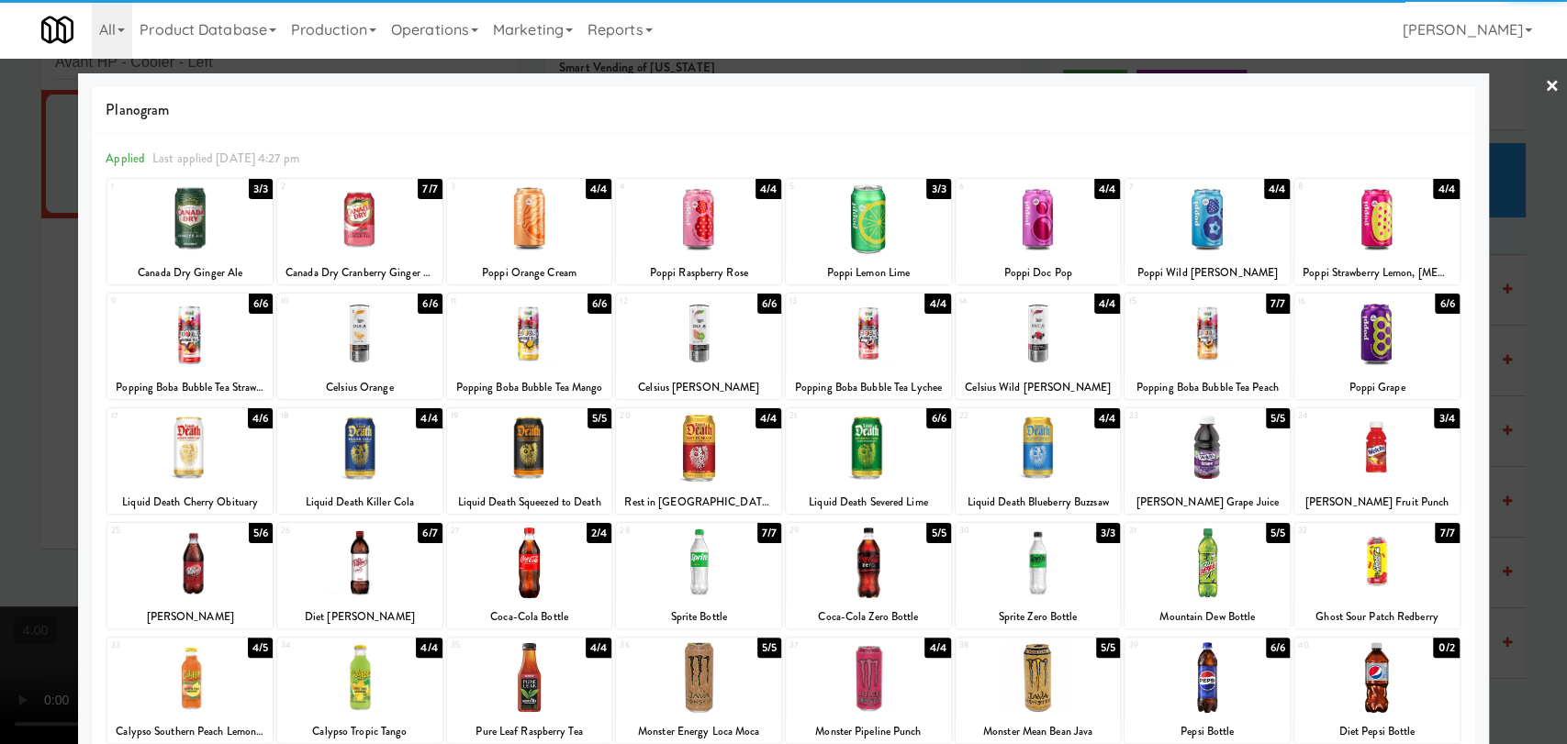
click at [1370, 589] on div at bounding box center [1376, 563] width 165 height 71
click at [1506, 484] on div at bounding box center [783, 372] width 1567 height 744
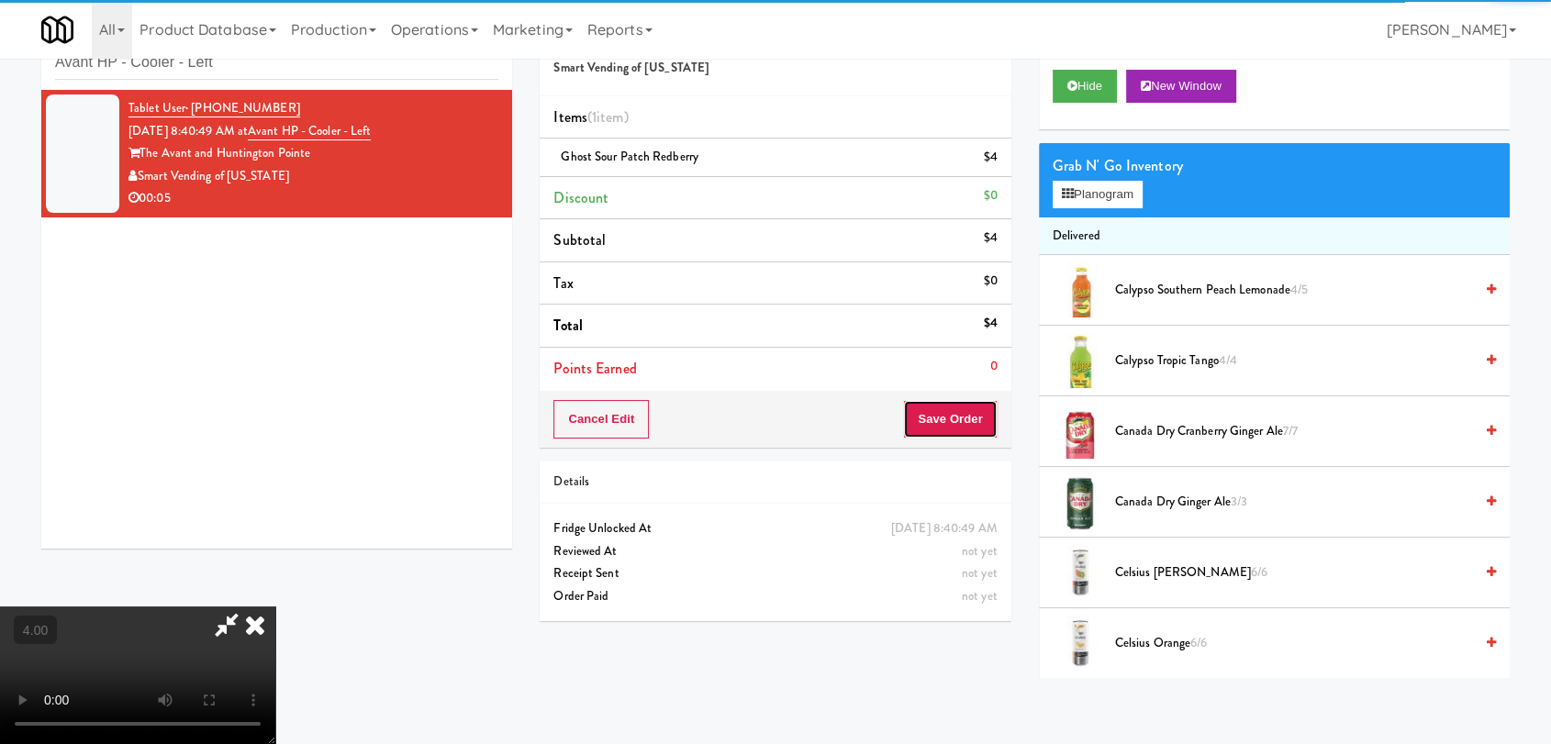
click at [992, 431] on button "Save Order" at bounding box center [950, 419] width 94 height 39
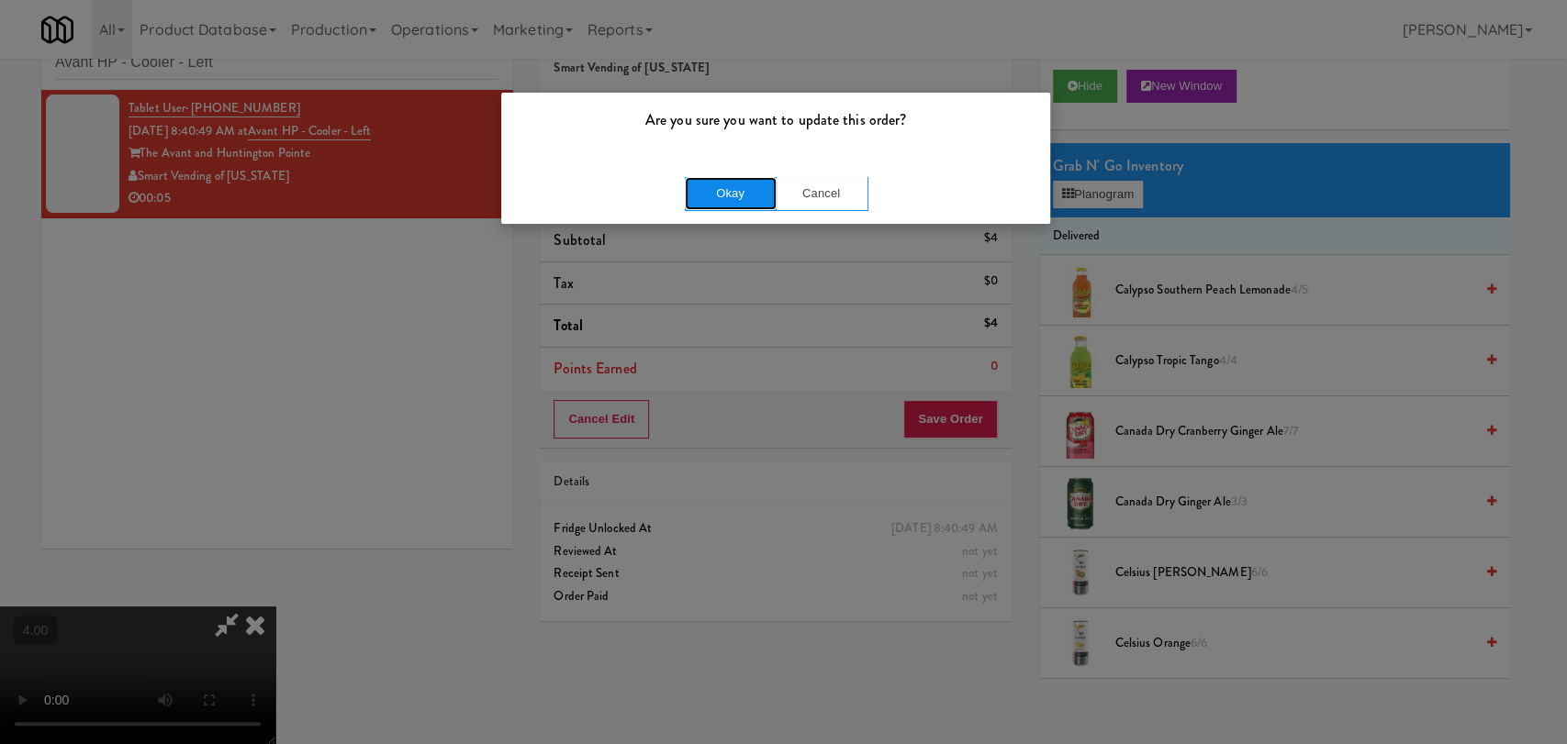
click at [734, 194] on button "Okay" at bounding box center [731, 193] width 92 height 33
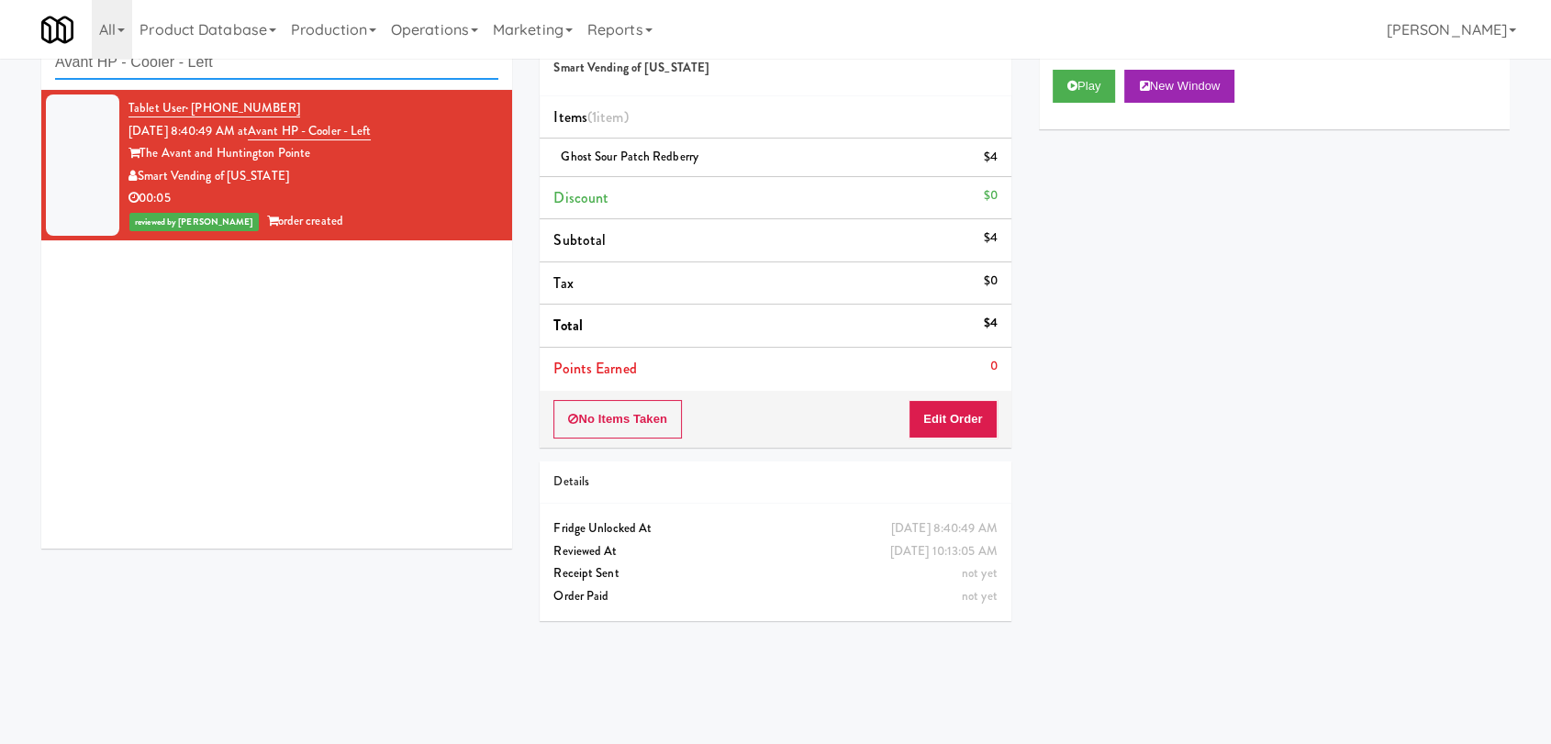
paste input "Crossing West - Ambient"
drag, startPoint x: 276, startPoint y: 67, endPoint x: 0, endPoint y: 73, distance: 276.4
click at [0, 73] on div "inbox reviewed recent all unclear take inventory issue suspicious failed recent…" at bounding box center [775, 342] width 1551 height 671
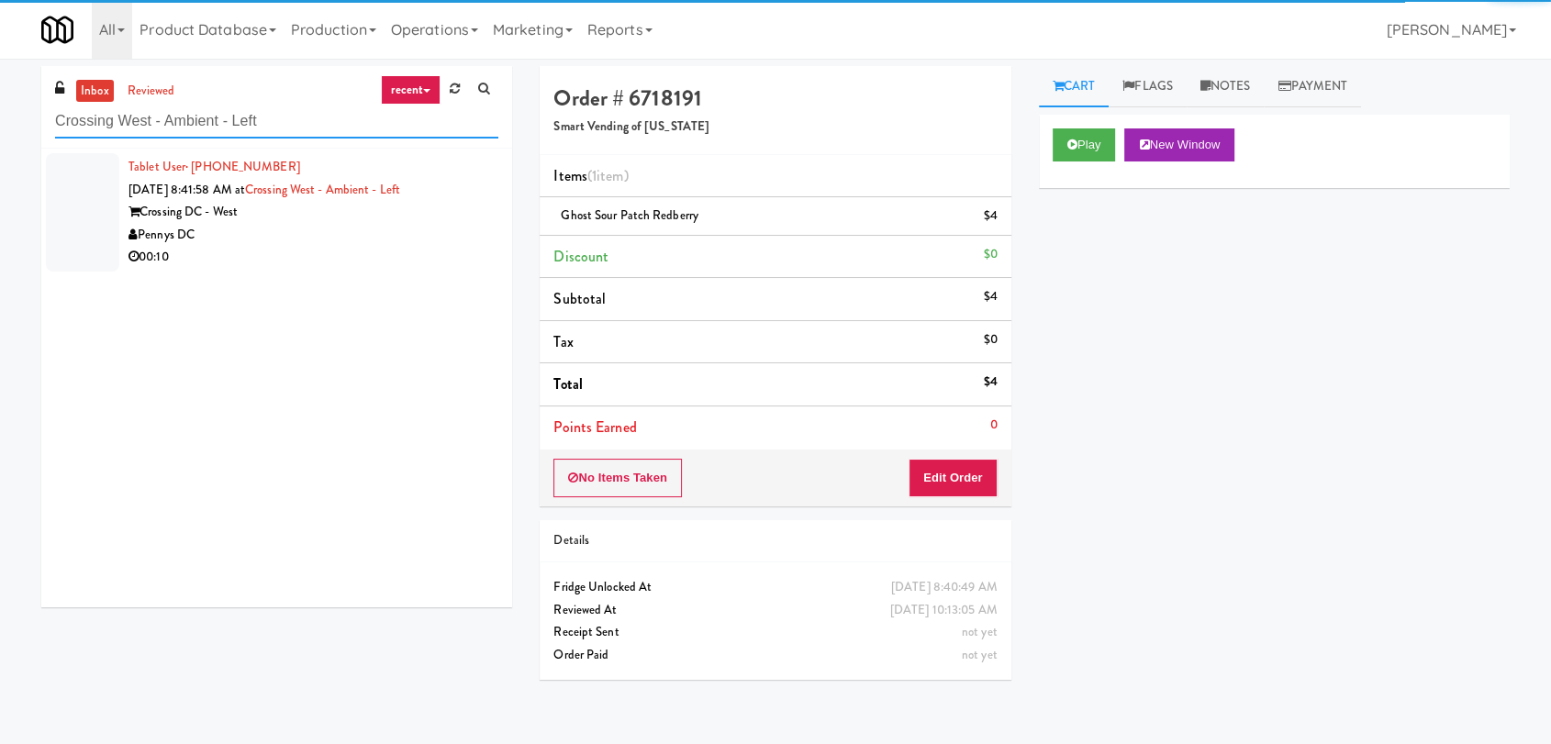
type input "Crossing West - Ambient - Left"
click at [423, 246] on div "00:10" at bounding box center [314, 257] width 370 height 23
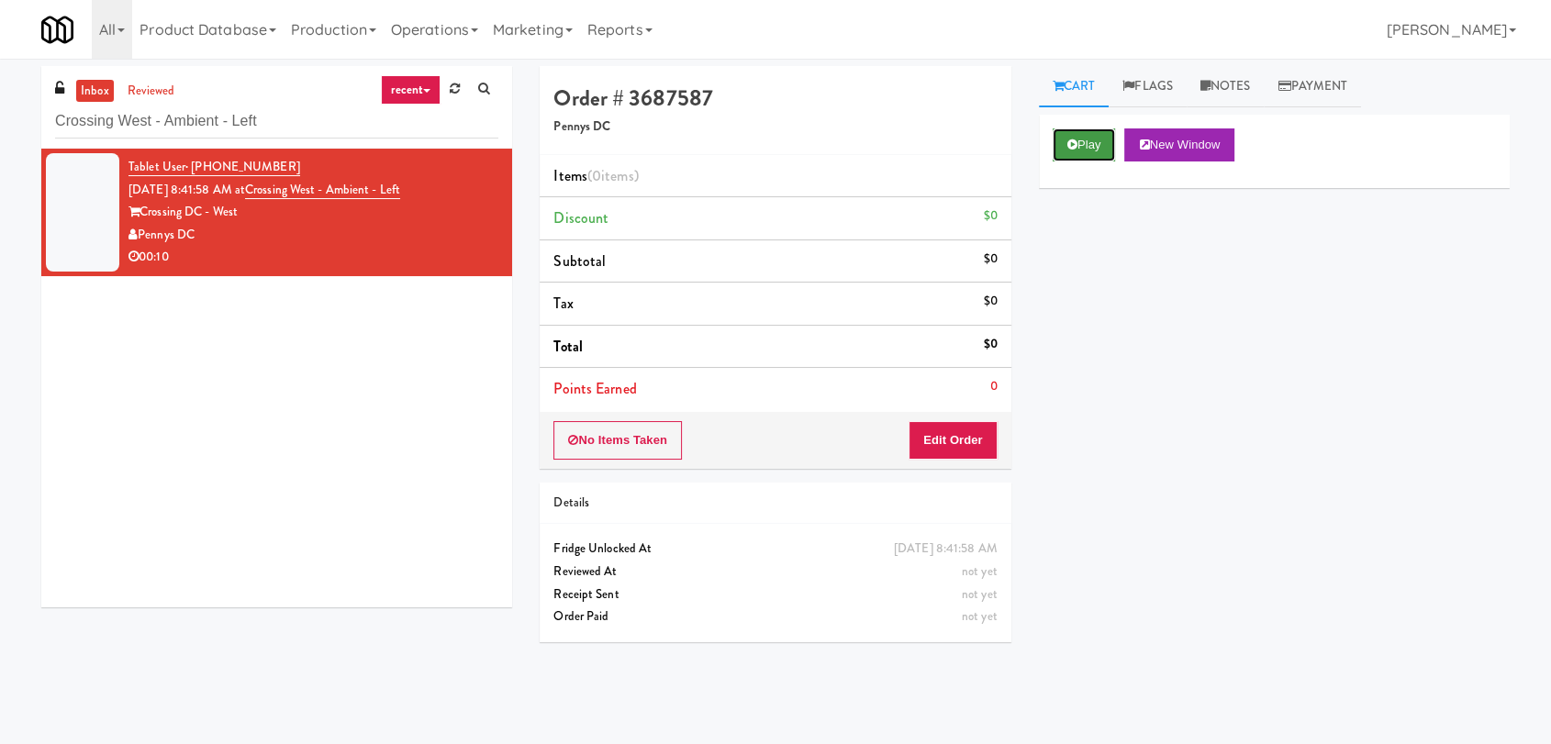
click at [1106, 141] on button "Play" at bounding box center [1084, 145] width 63 height 33
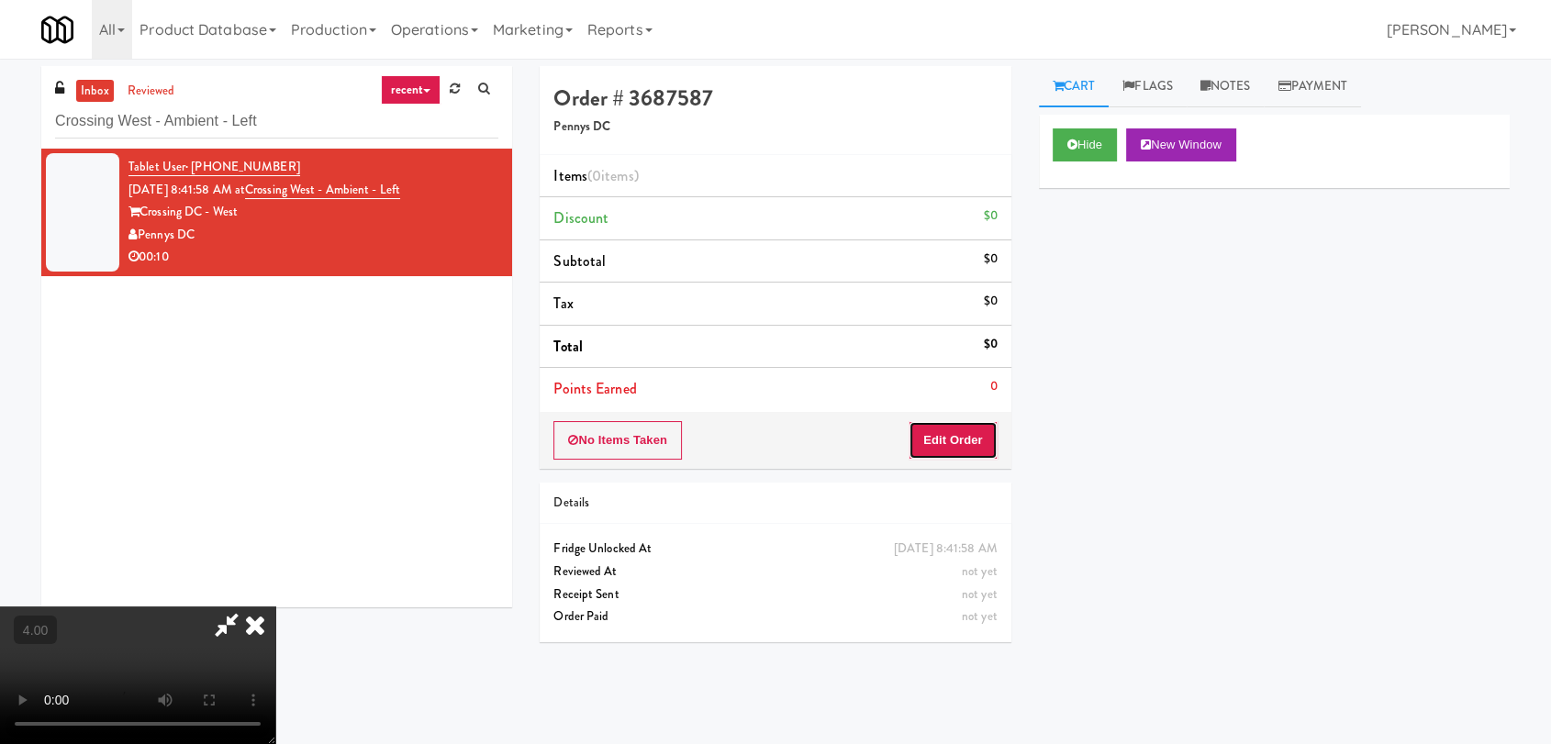
click at [968, 455] on button "Edit Order" at bounding box center [953, 440] width 89 height 39
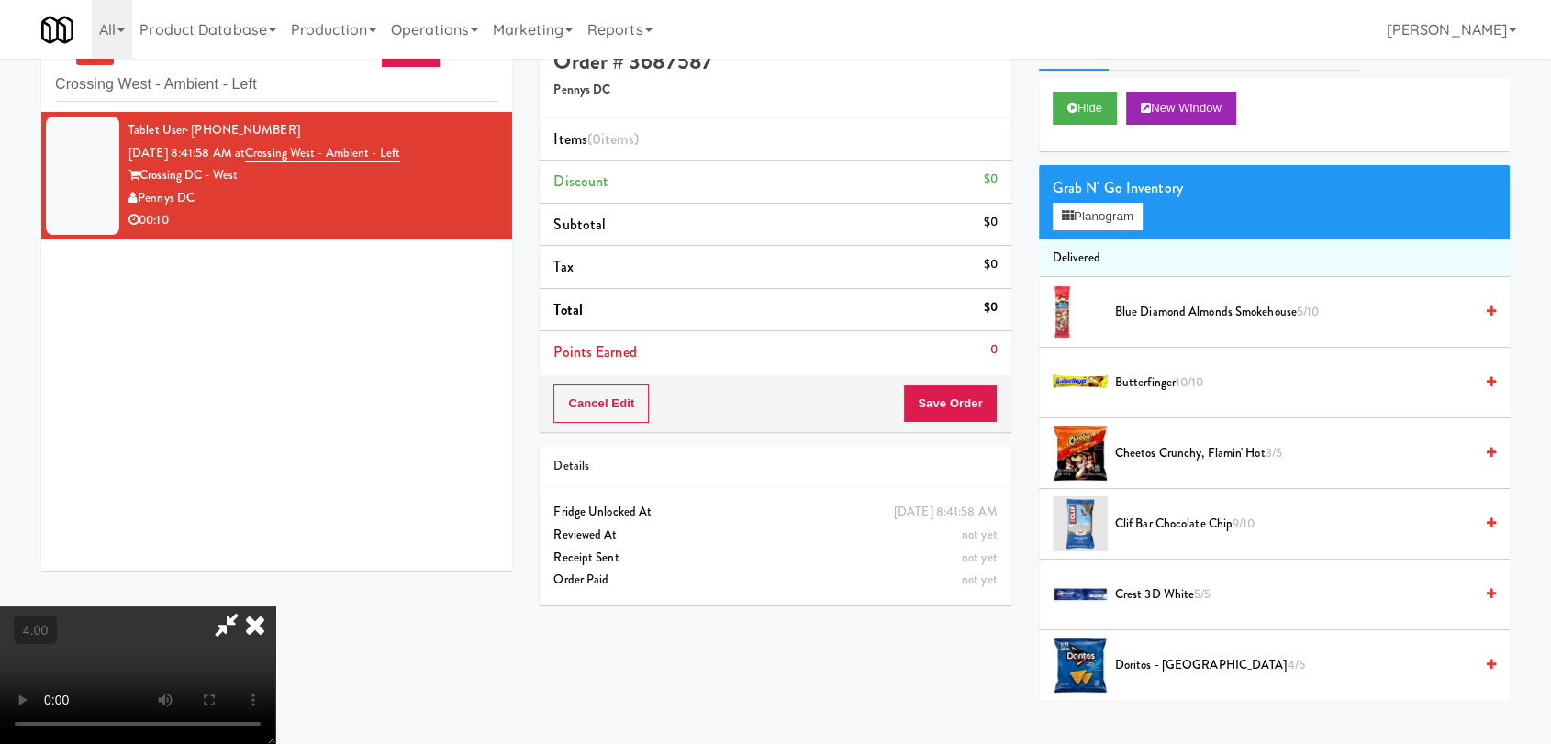
scroll to position [59, 0]
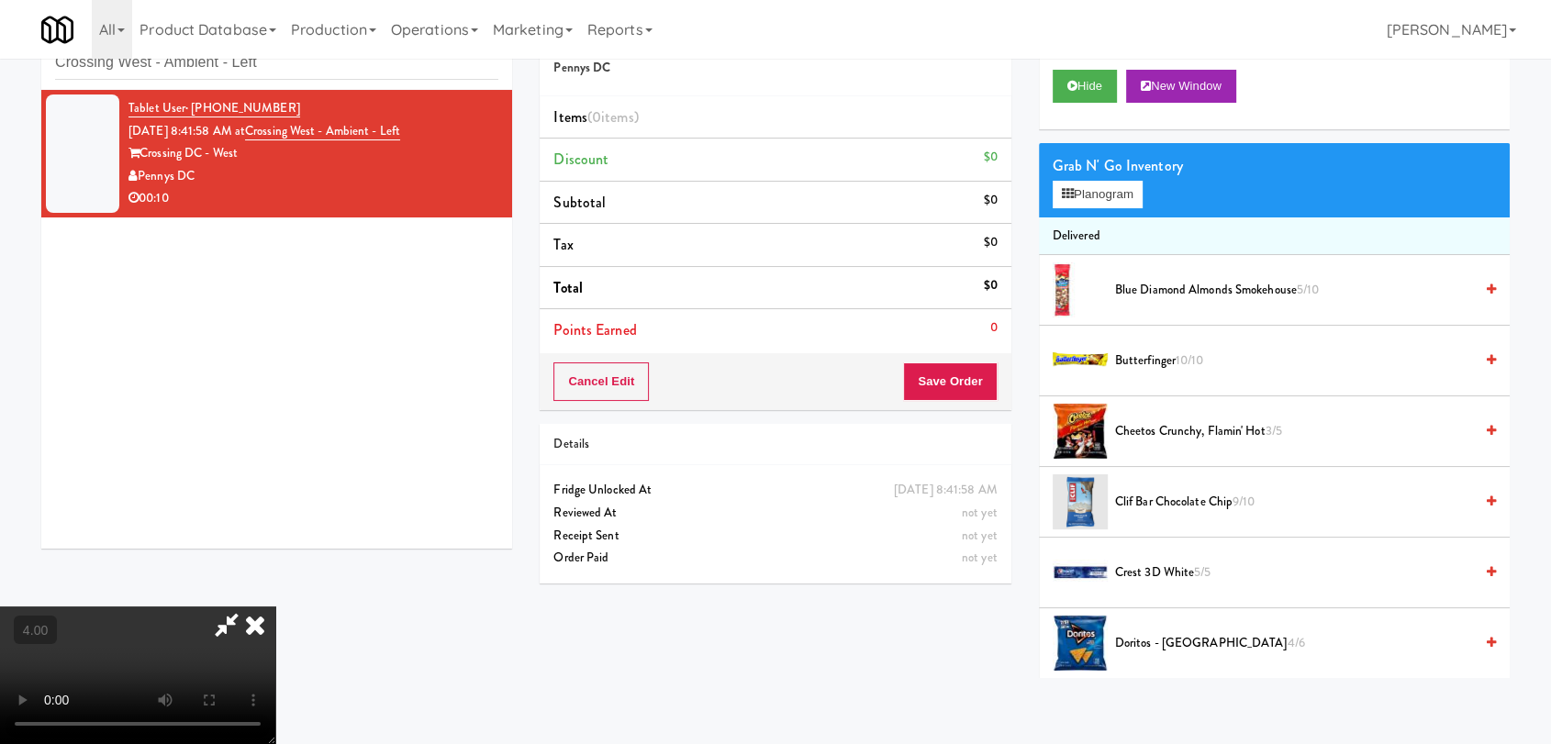
click at [275, 620] on video at bounding box center [137, 676] width 275 height 138
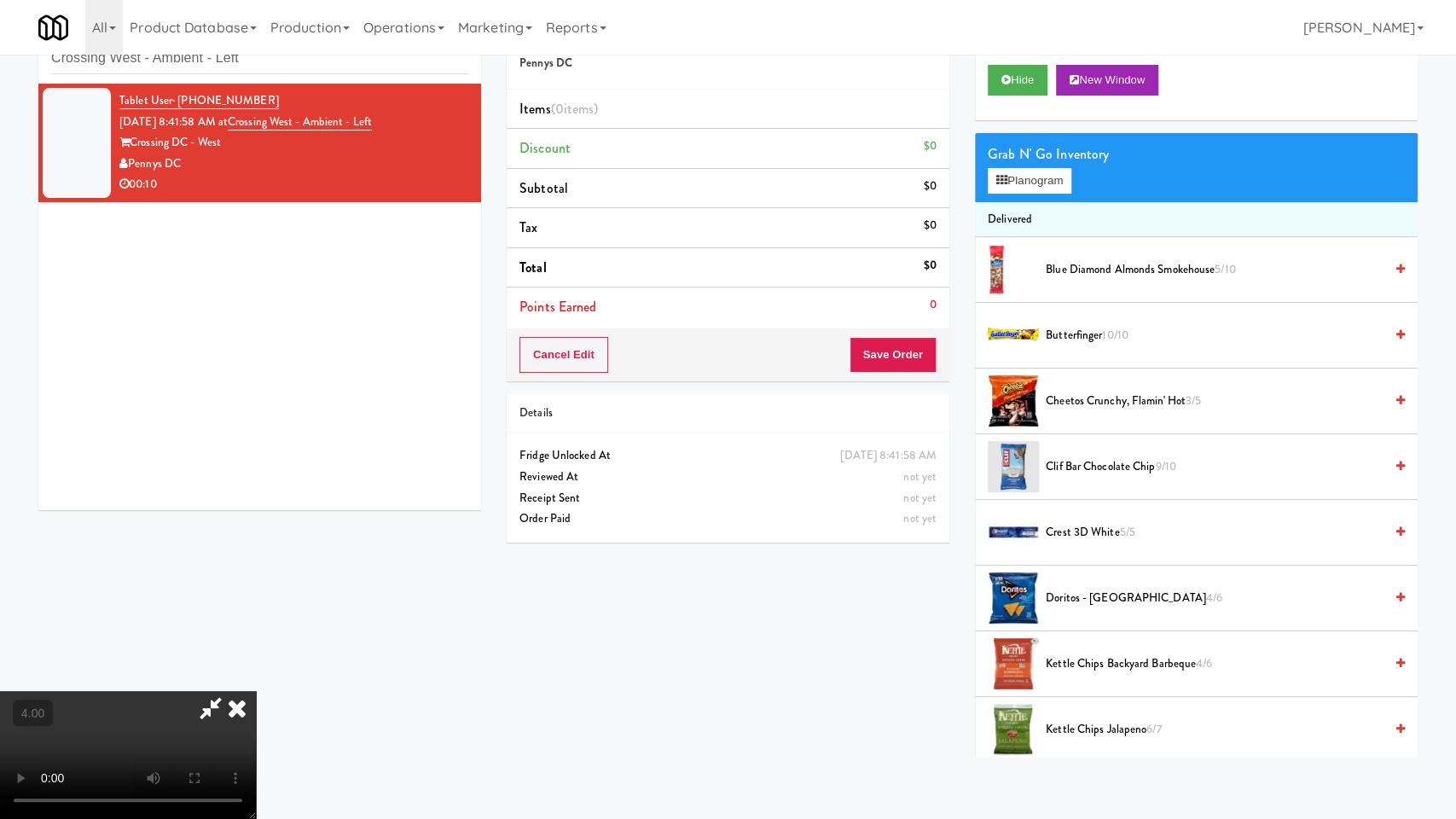
click at [256, 692] on video at bounding box center [127, 756] width 256 height 128
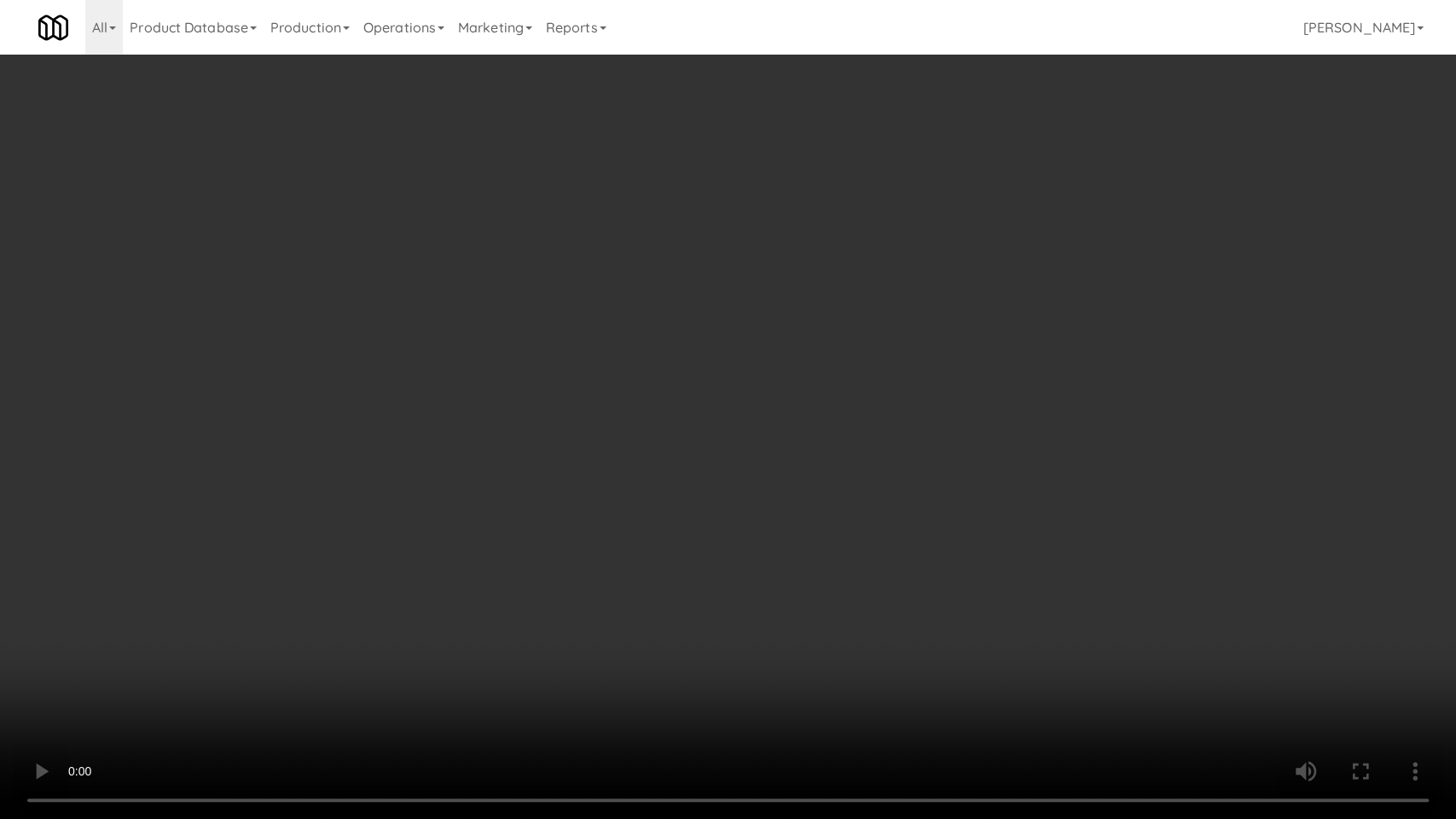
click at [381, 634] on video at bounding box center [728, 409] width 1456 height 819
click at [382, 617] on video at bounding box center [728, 409] width 1456 height 819
click at [587, 614] on video at bounding box center [728, 409] width 1456 height 819
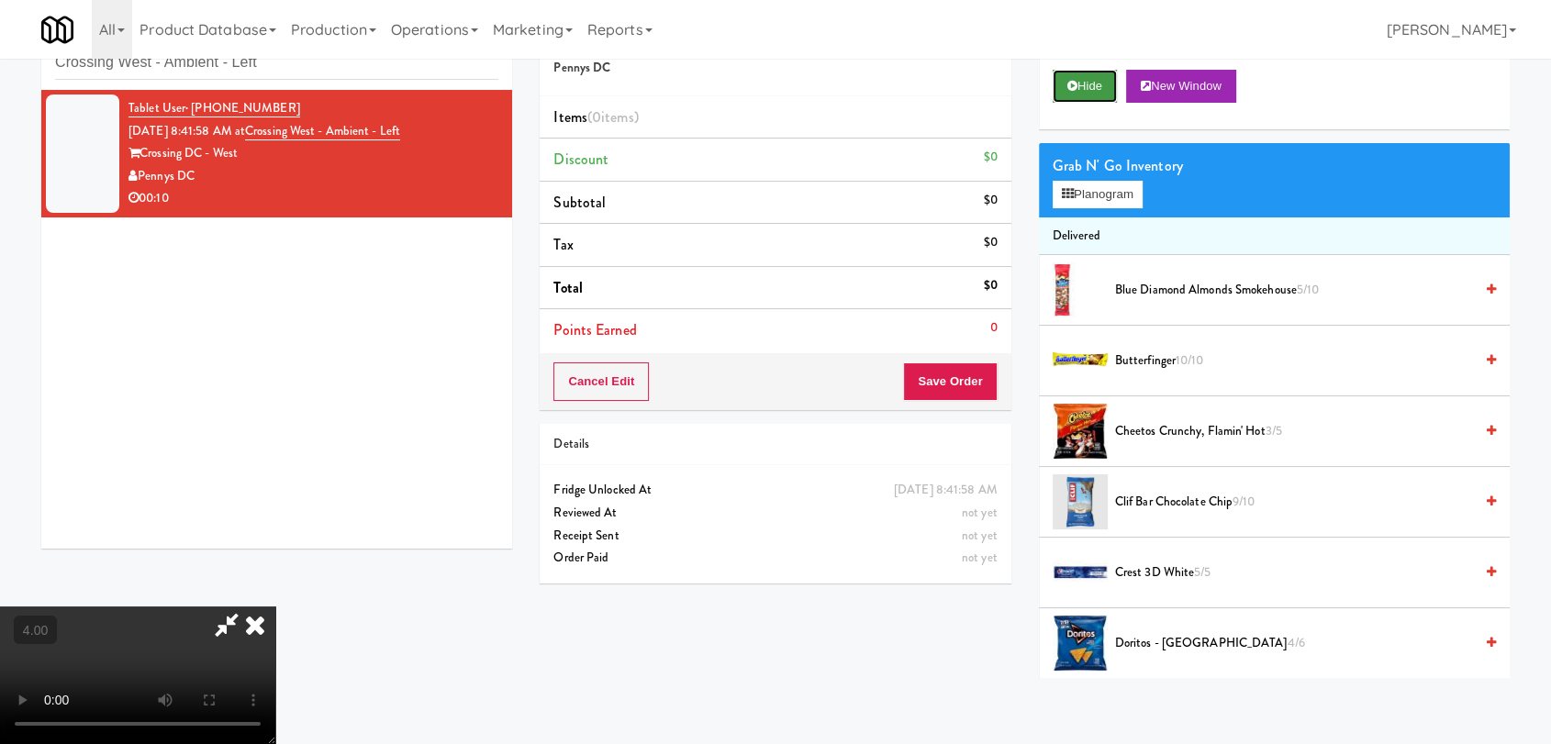
click at [1083, 95] on button "Hide" at bounding box center [1085, 86] width 64 height 33
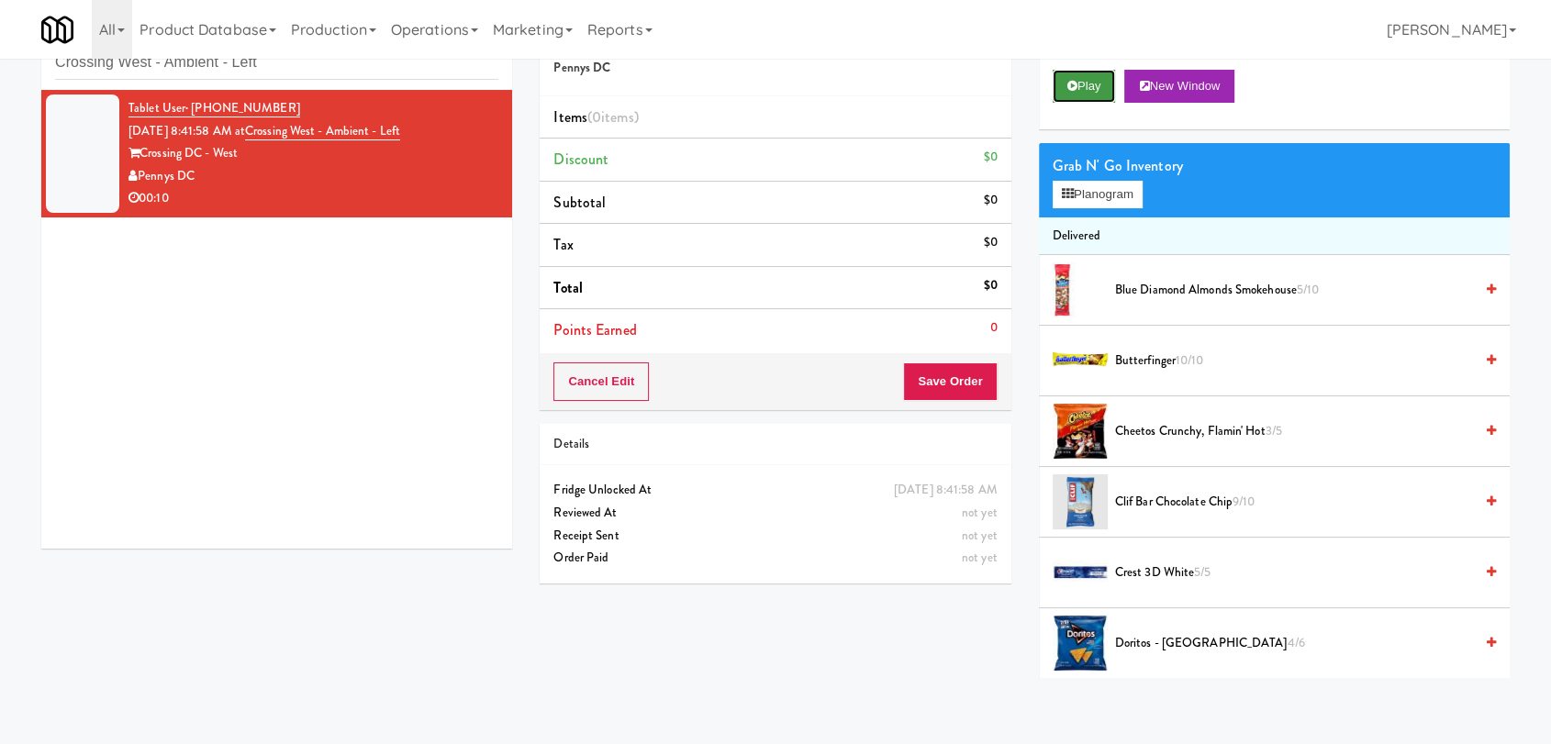
click at [1083, 95] on button "Play" at bounding box center [1084, 86] width 63 height 33
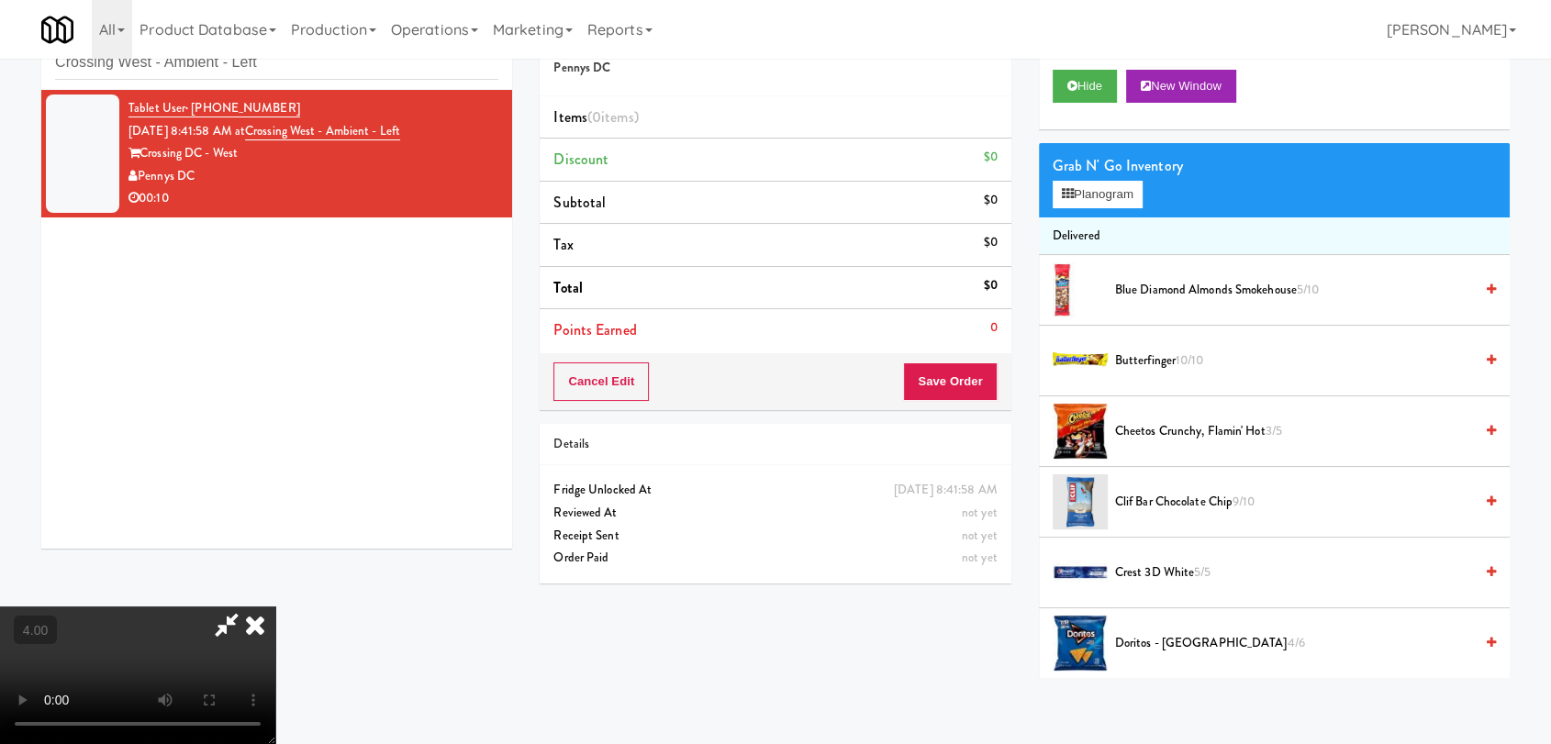
click at [275, 607] on icon at bounding box center [255, 625] width 40 height 37
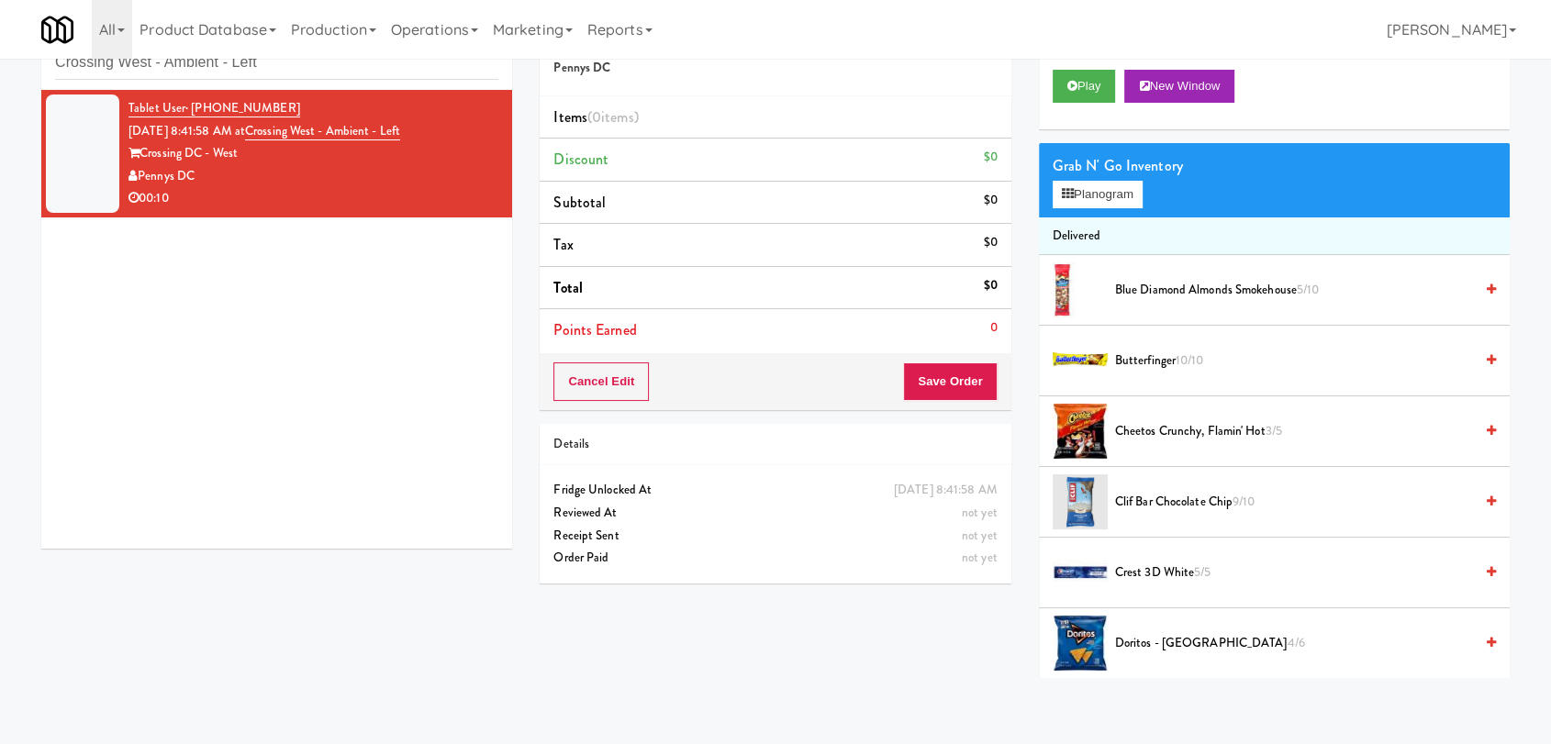
click at [1066, 106] on div "Play New Window" at bounding box center [1274, 92] width 471 height 73
click at [1090, 81] on button "Play" at bounding box center [1084, 86] width 63 height 33
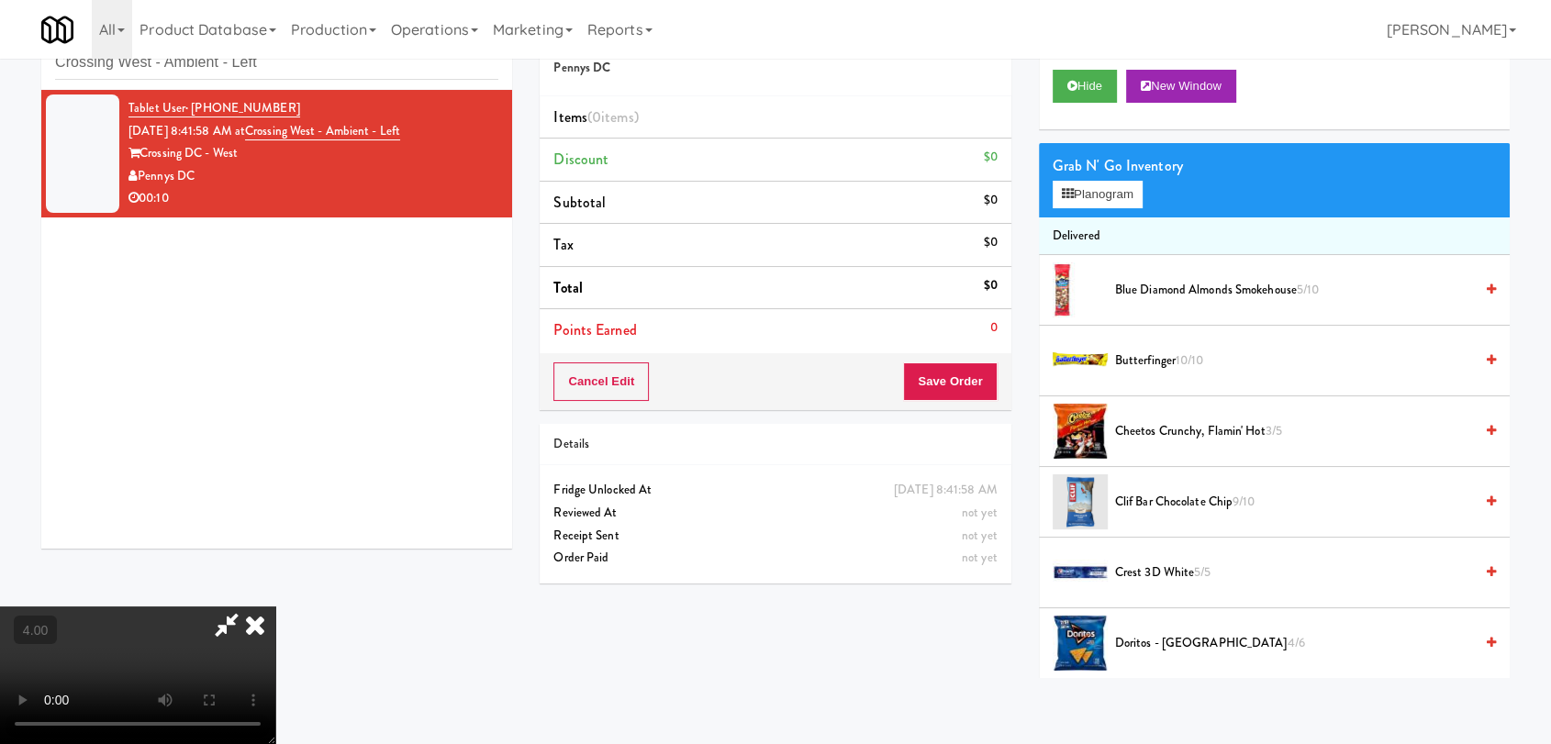
click at [275, 607] on video at bounding box center [137, 676] width 275 height 138
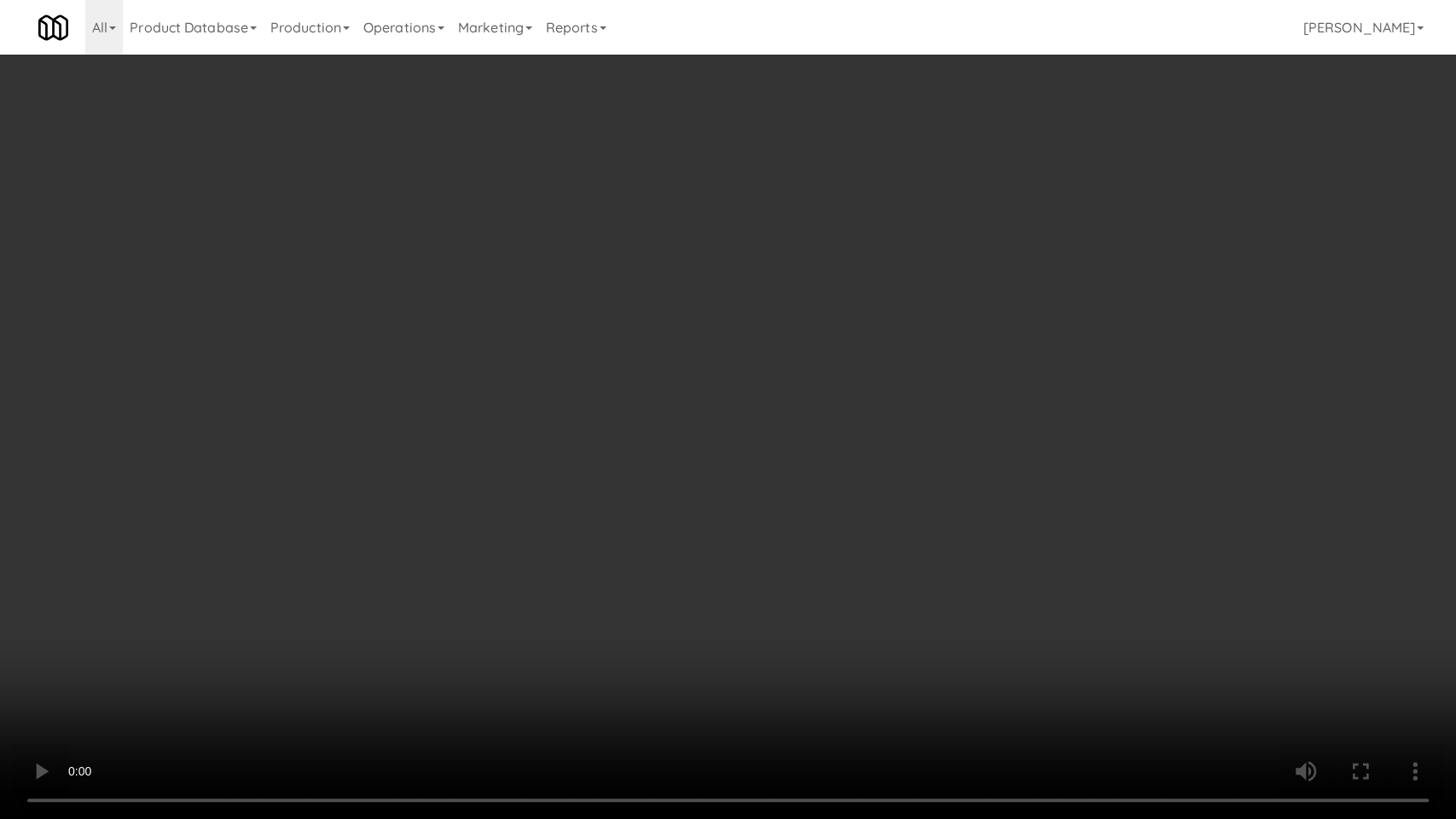
click at [480, 494] on video at bounding box center [728, 409] width 1456 height 819
click at [498, 525] on video at bounding box center [728, 409] width 1456 height 819
click at [499, 528] on video at bounding box center [728, 409] width 1456 height 819
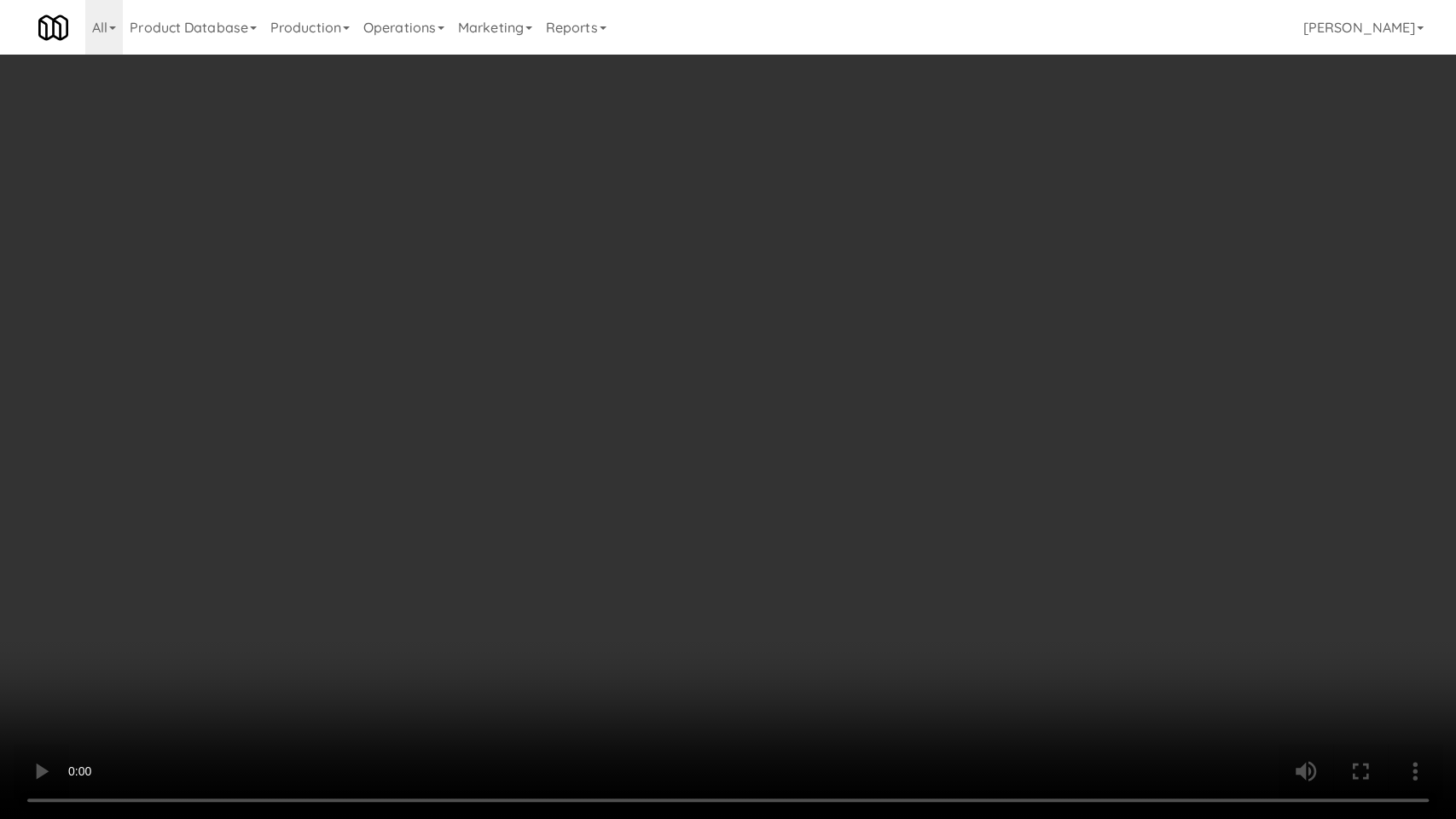
click at [515, 524] on video at bounding box center [728, 409] width 1456 height 819
click at [535, 512] on video at bounding box center [728, 409] width 1456 height 819
click at [539, 512] on video at bounding box center [728, 409] width 1456 height 819
click at [546, 506] on video at bounding box center [728, 409] width 1456 height 819
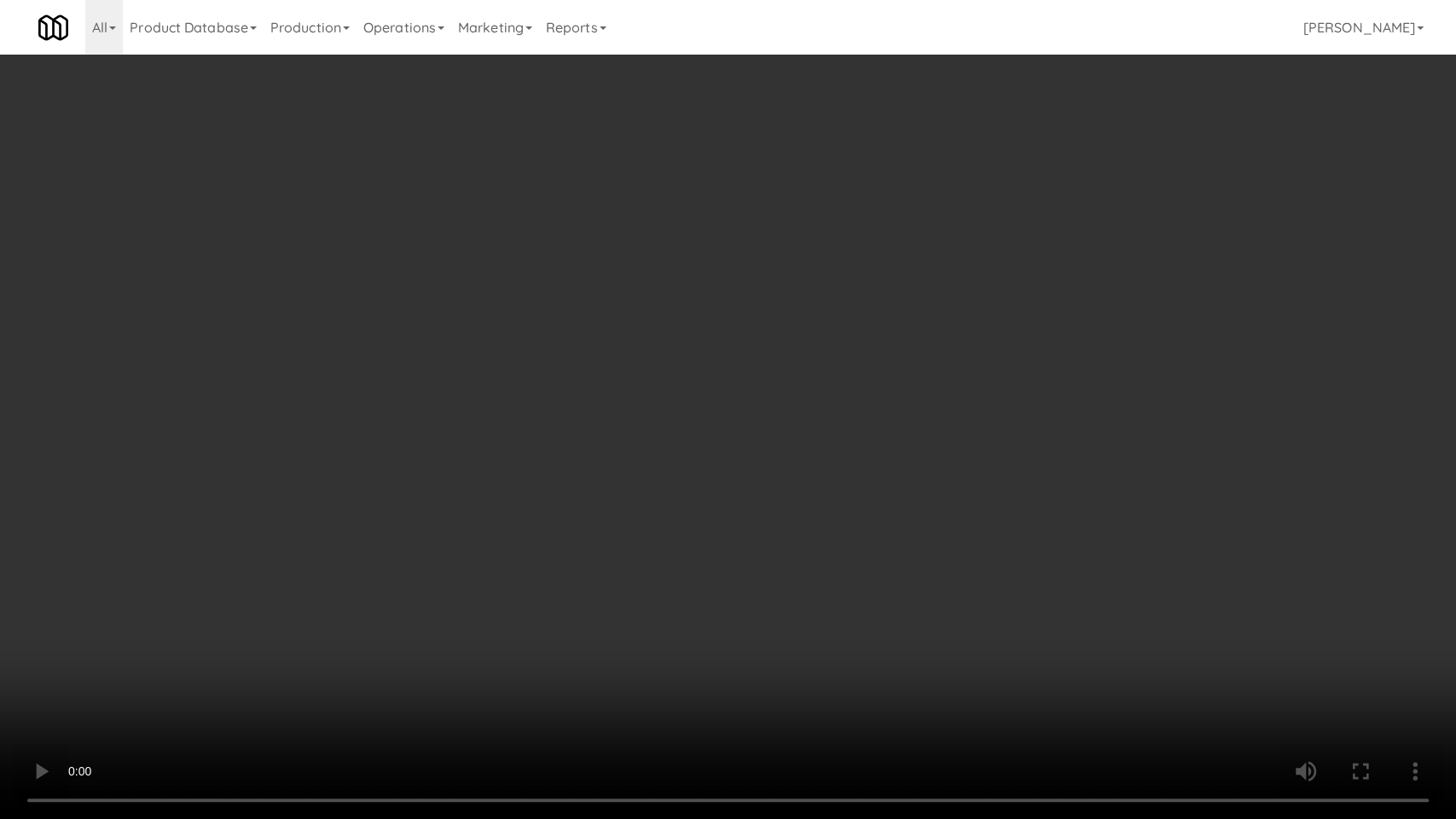
click at [462, 522] on video at bounding box center [728, 409] width 1456 height 819
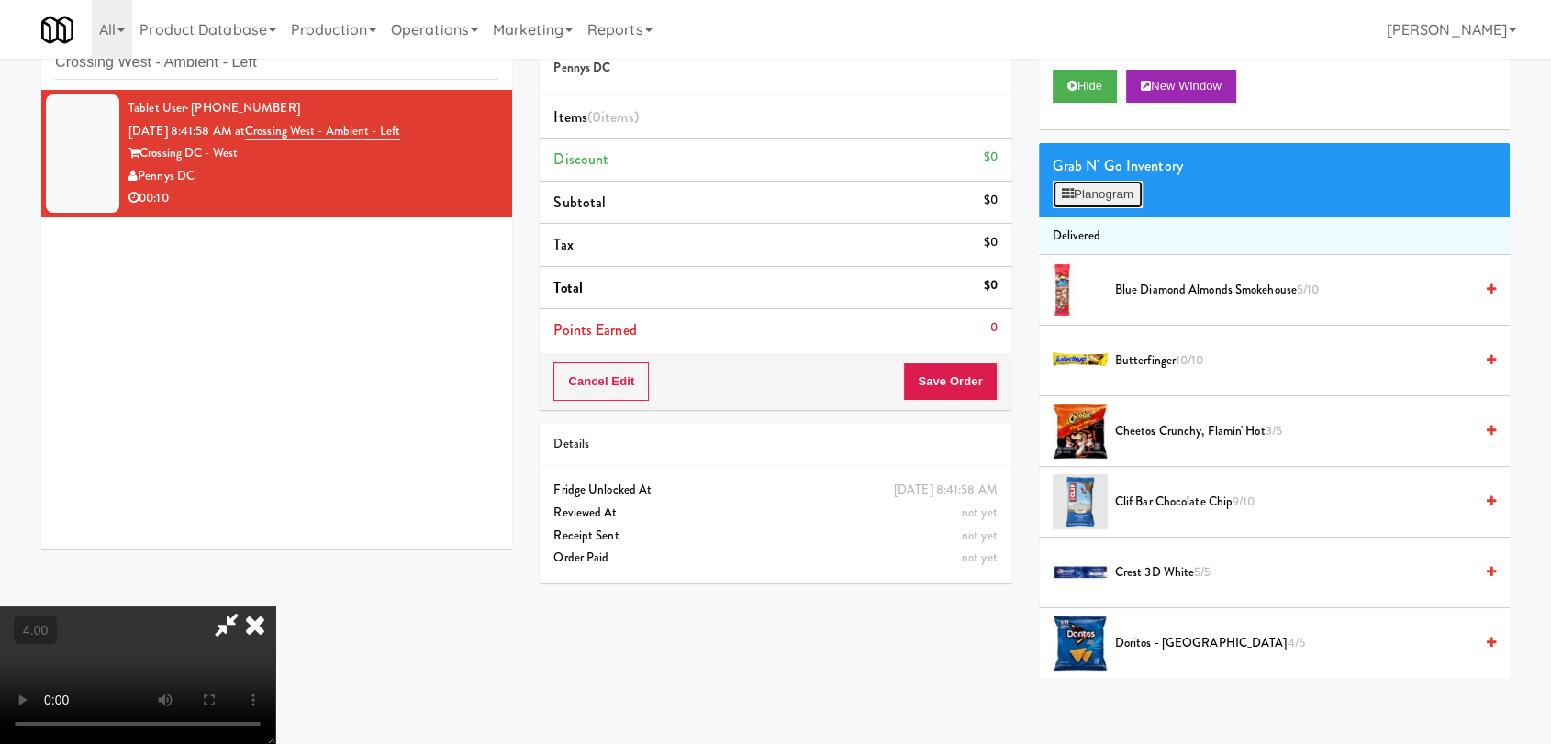
click at [1114, 191] on button "Planogram" at bounding box center [1098, 195] width 90 height 28
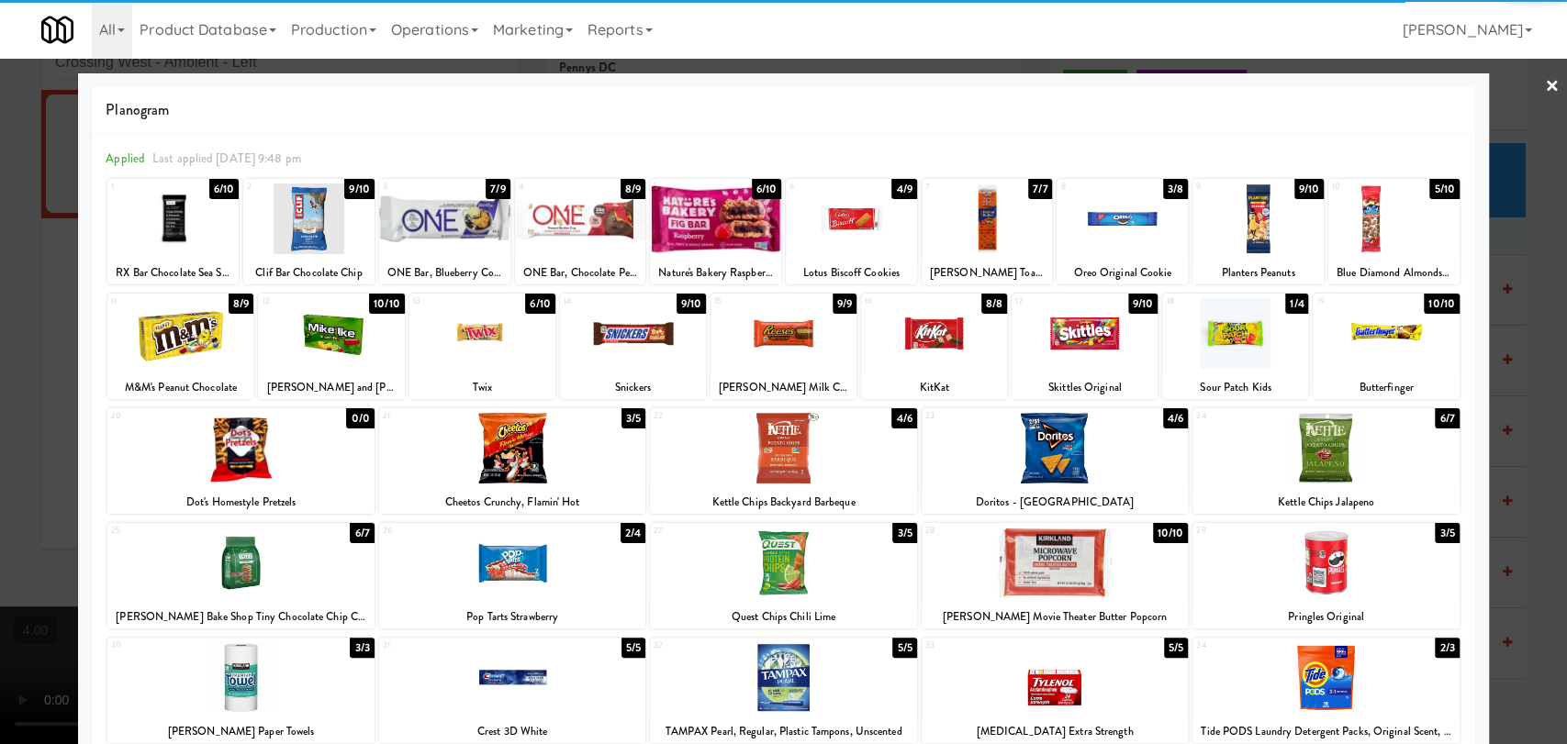
click at [1391, 229] on div at bounding box center [1393, 219] width 131 height 71
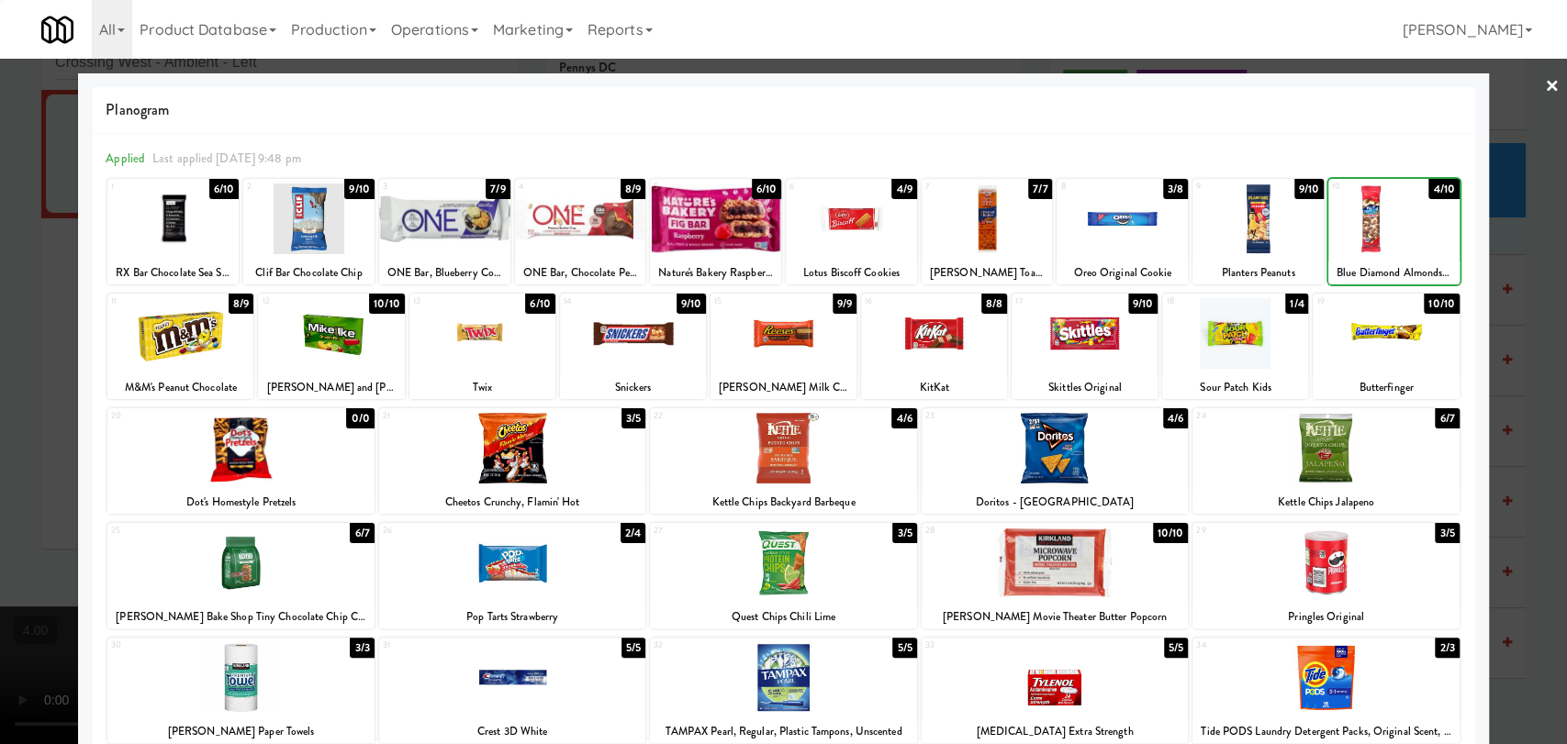
click at [1514, 236] on div at bounding box center [783, 372] width 1567 height 744
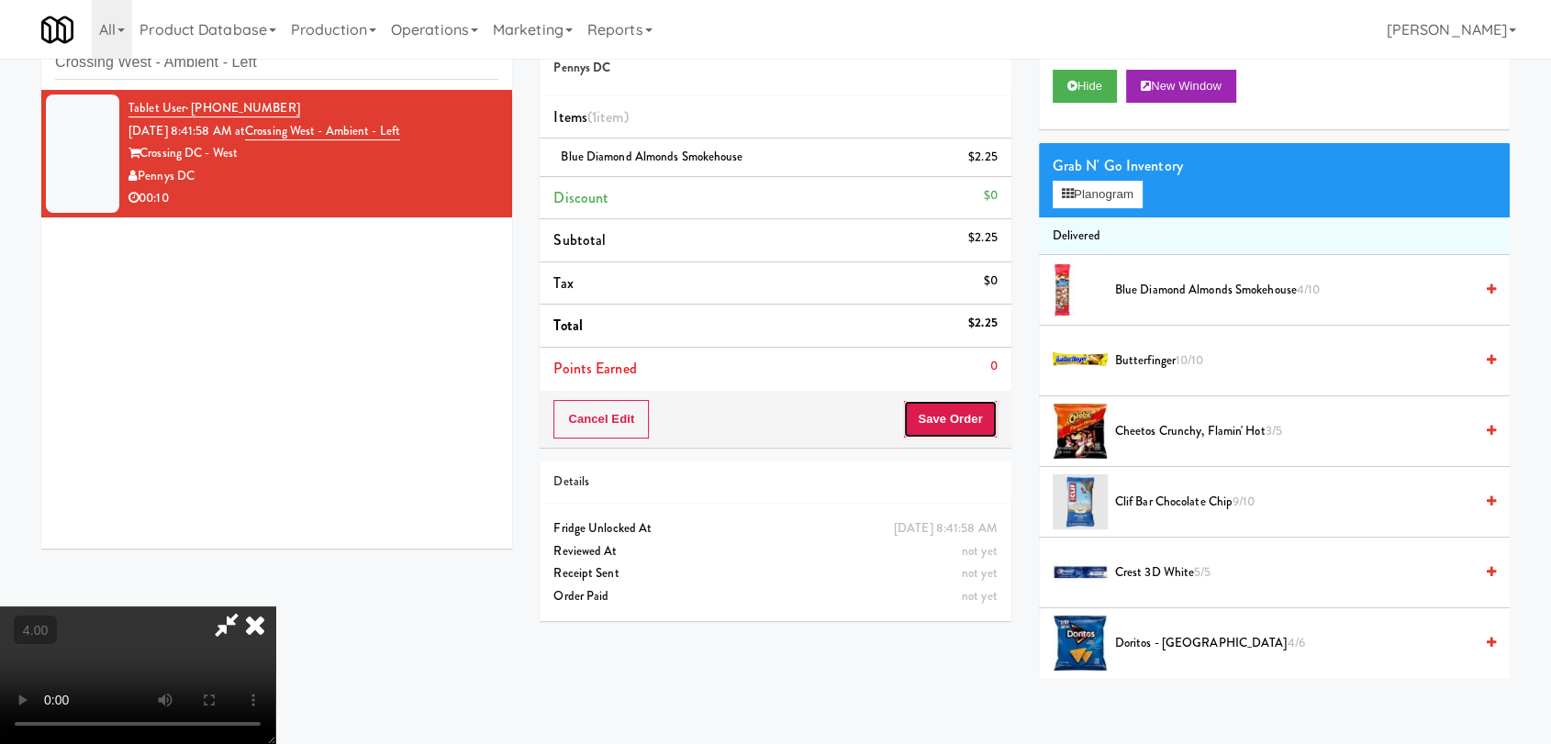
click at [991, 420] on button "Save Order" at bounding box center [950, 419] width 94 height 39
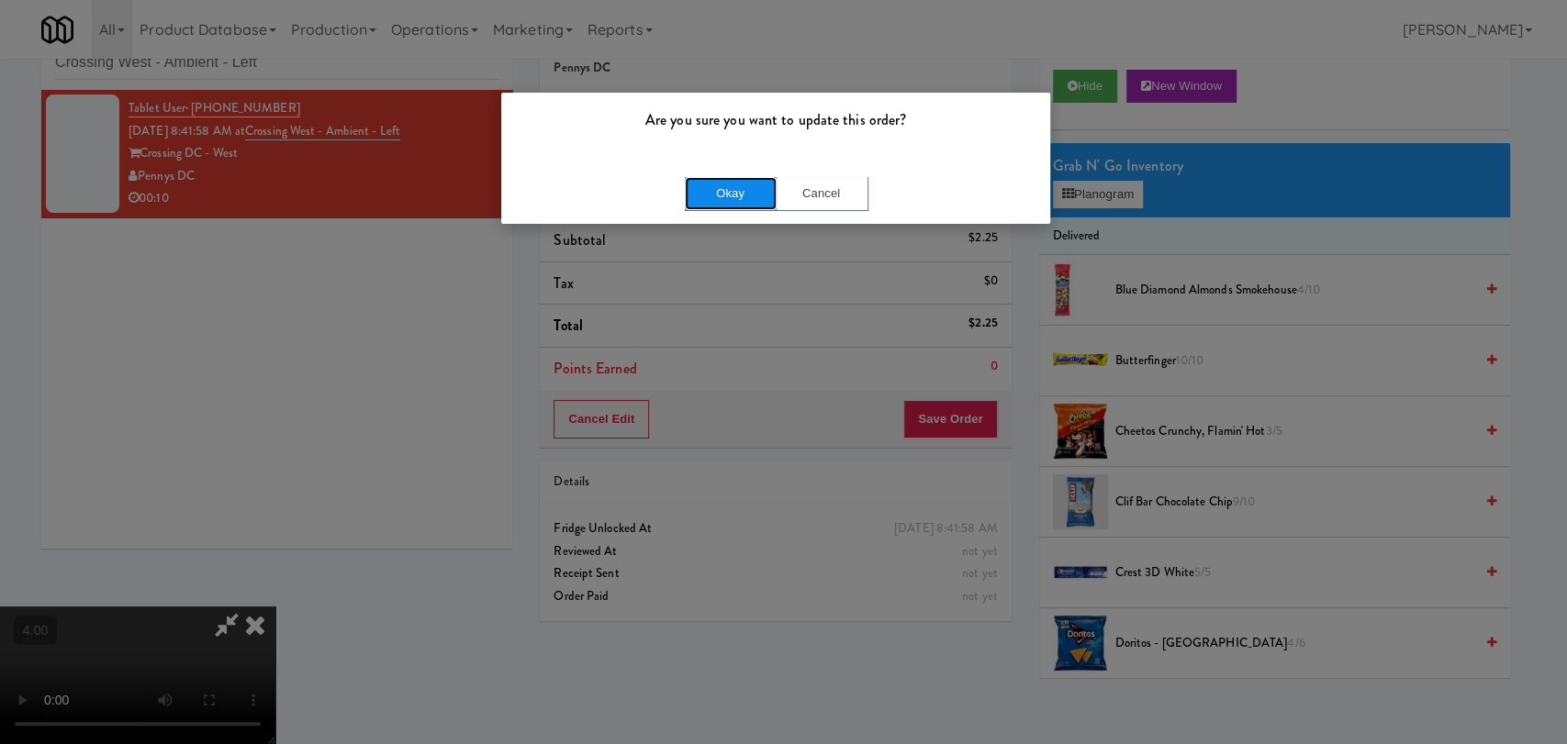
click at [729, 177] on button "Okay" at bounding box center [731, 193] width 92 height 33
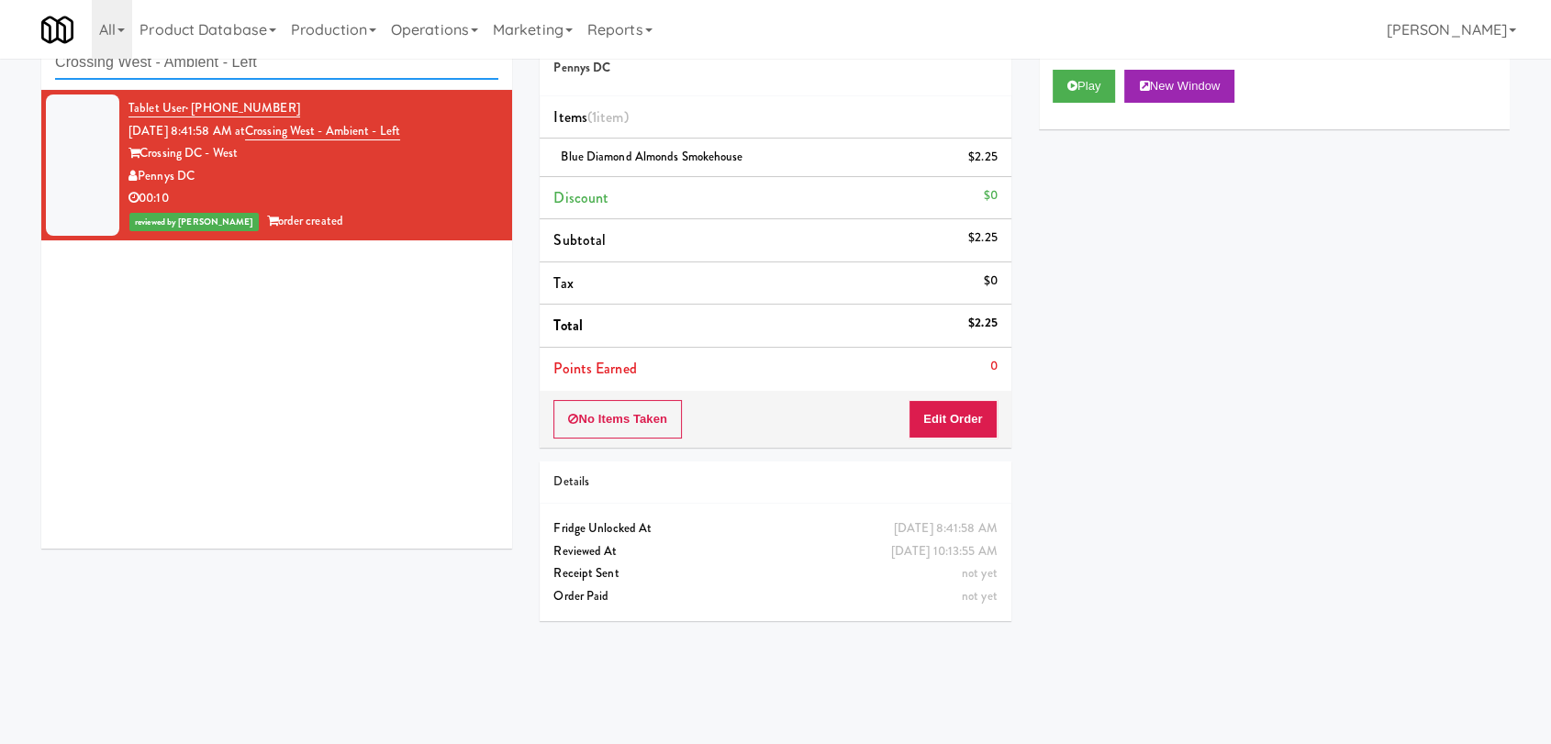
drag, startPoint x: 285, startPoint y: 62, endPoint x: 0, endPoint y: 61, distance: 284.6
click at [0, 61] on div "inbox reviewed recent all unclear take inventory issue suspicious failed recent…" at bounding box center [775, 342] width 1551 height 671
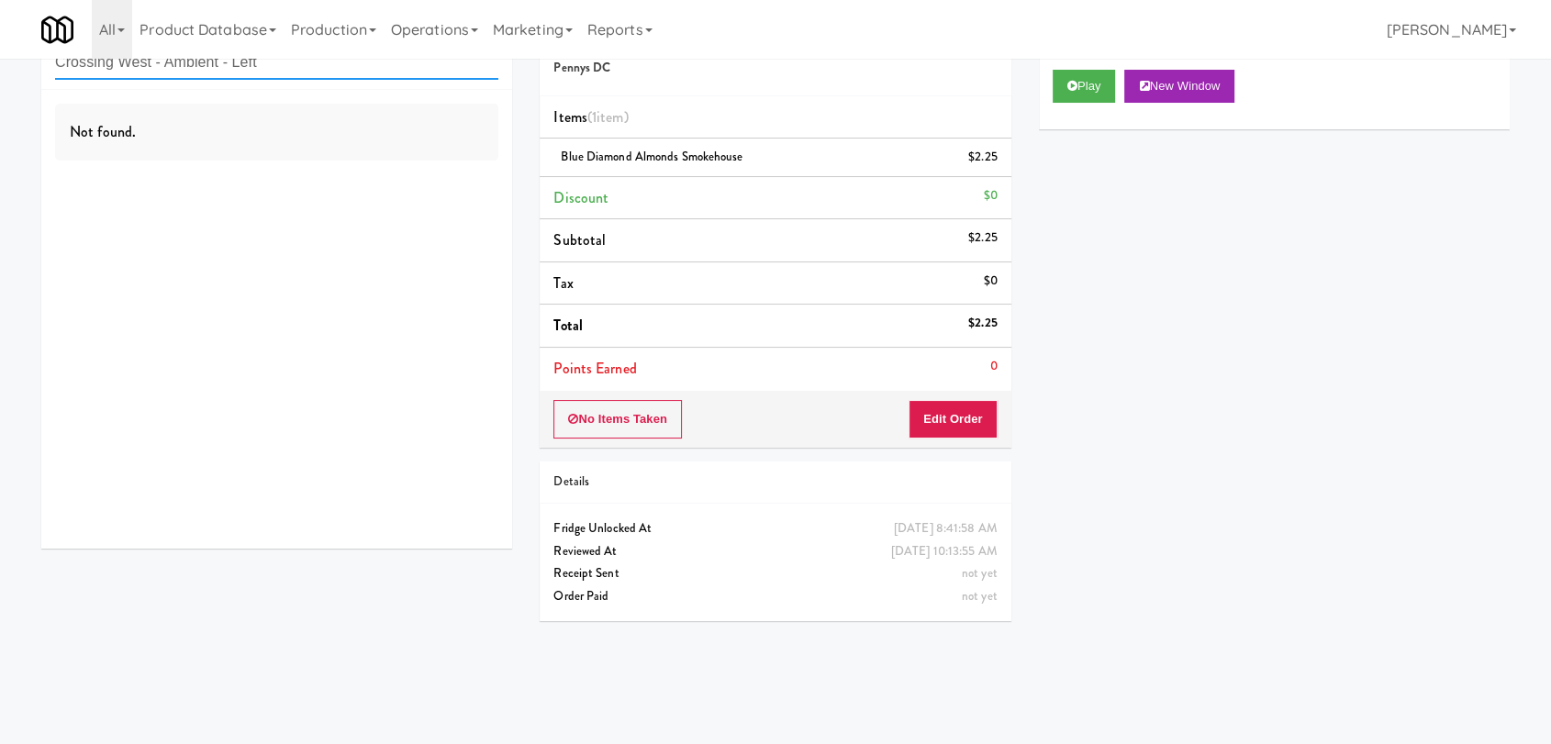
click at [265, 66] on input "Crossing West - Ambient - Left" at bounding box center [276, 63] width 443 height 34
paste input "W&W - Combo"
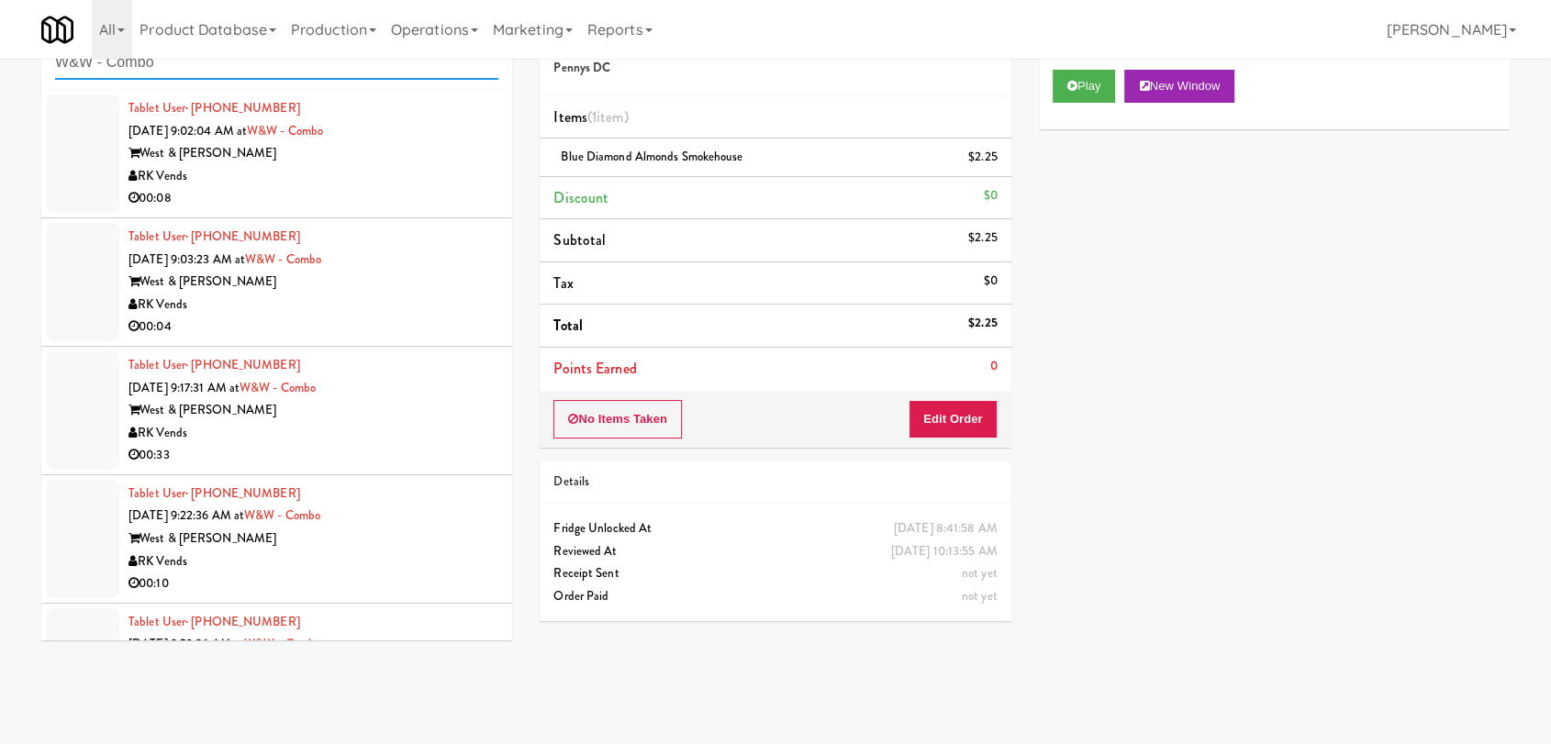
type input "W&W - Combo"
click at [360, 185] on div "RK Vends" at bounding box center [314, 176] width 370 height 23
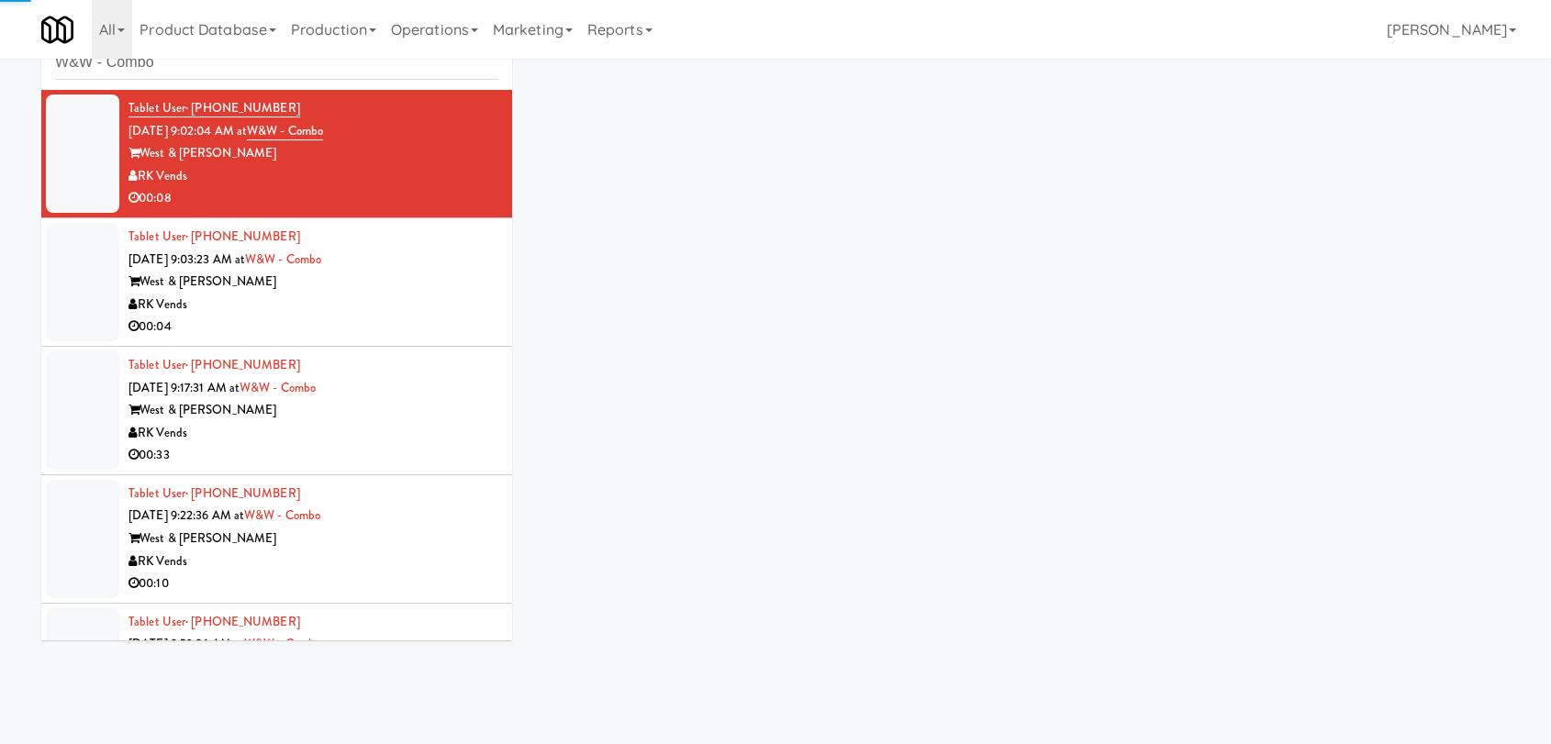
click at [405, 316] on div "00:04" at bounding box center [314, 327] width 370 height 23
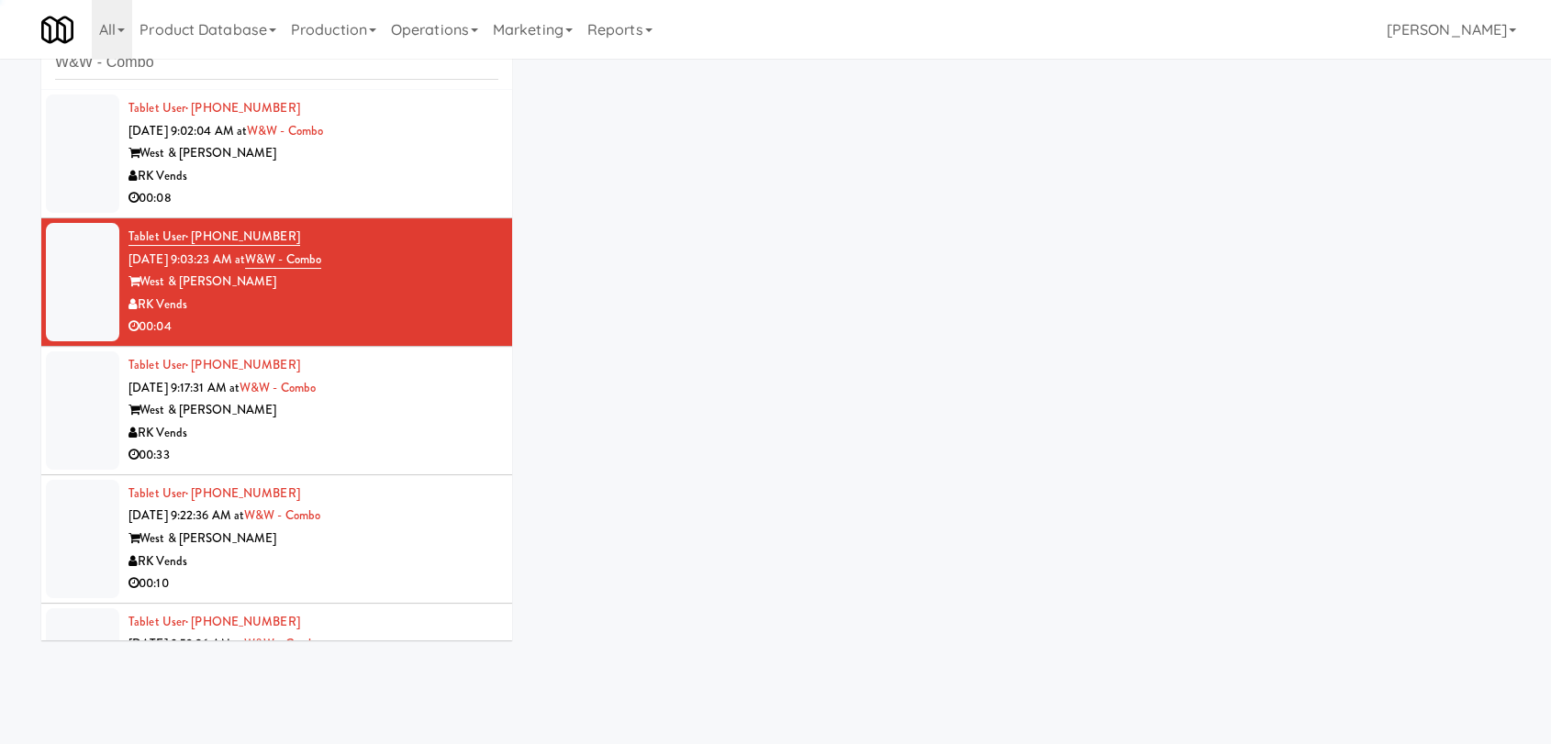
click at [424, 435] on div "RK Vends" at bounding box center [314, 433] width 370 height 23
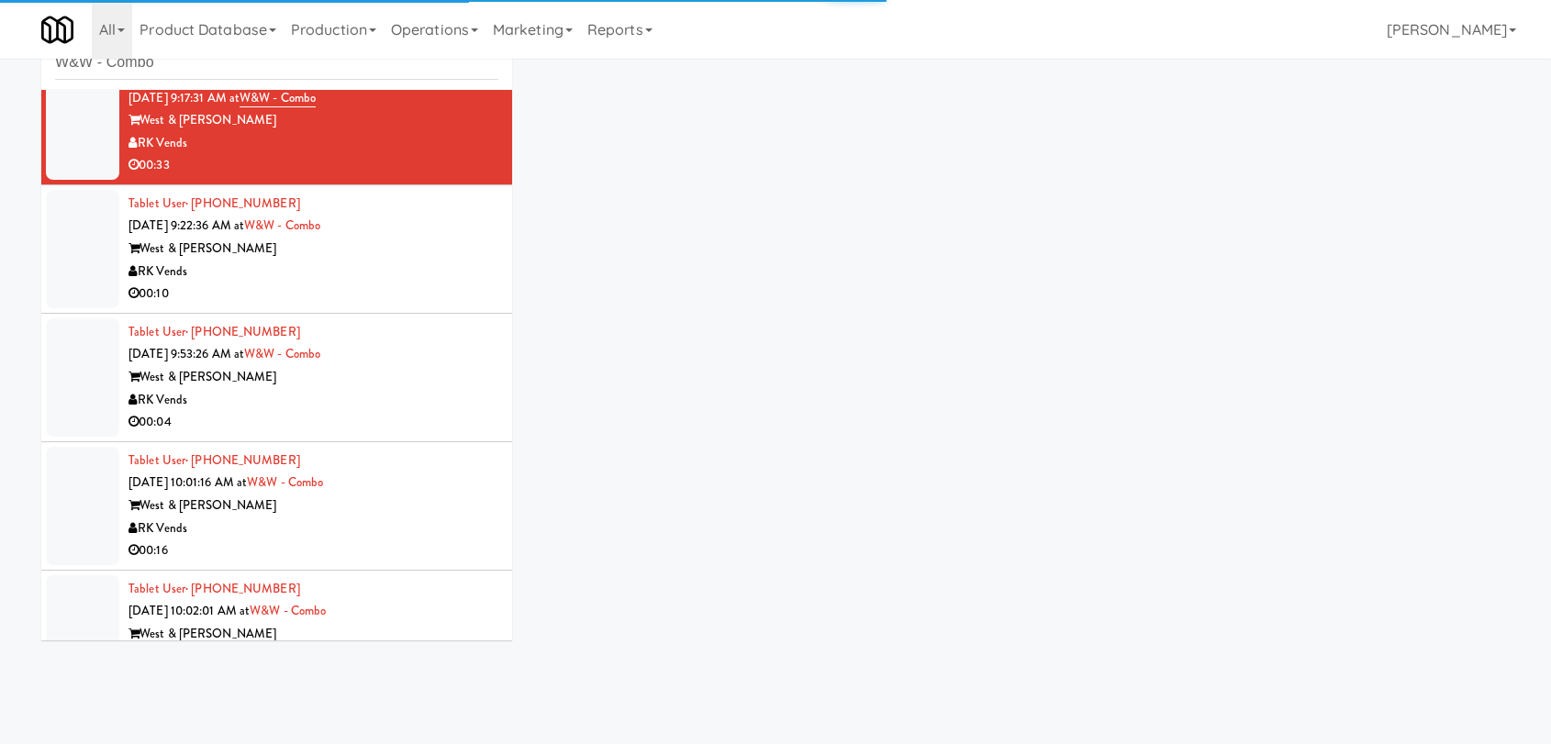
scroll to position [306, 0]
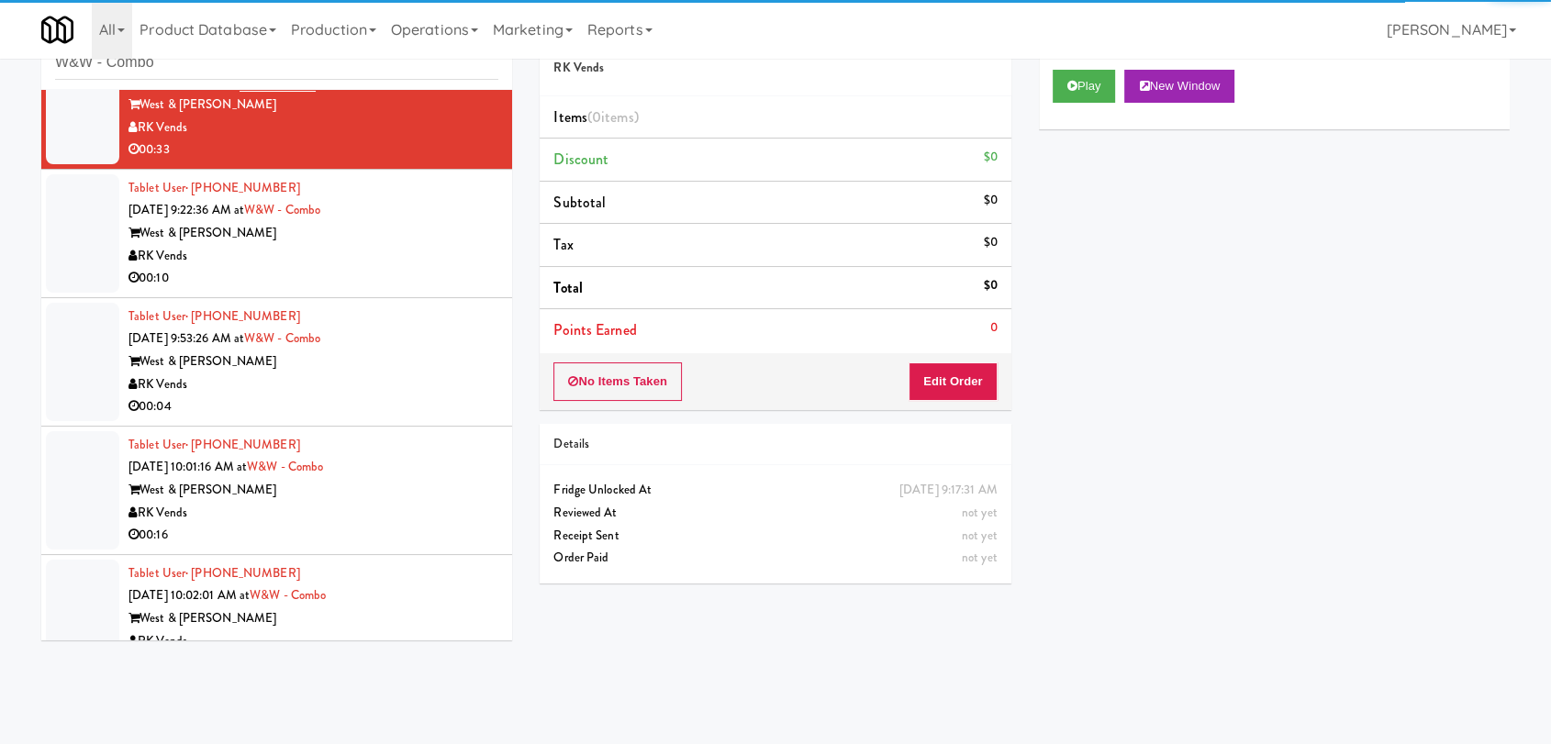
click at [434, 242] on div "West & [PERSON_NAME]" at bounding box center [314, 233] width 370 height 23
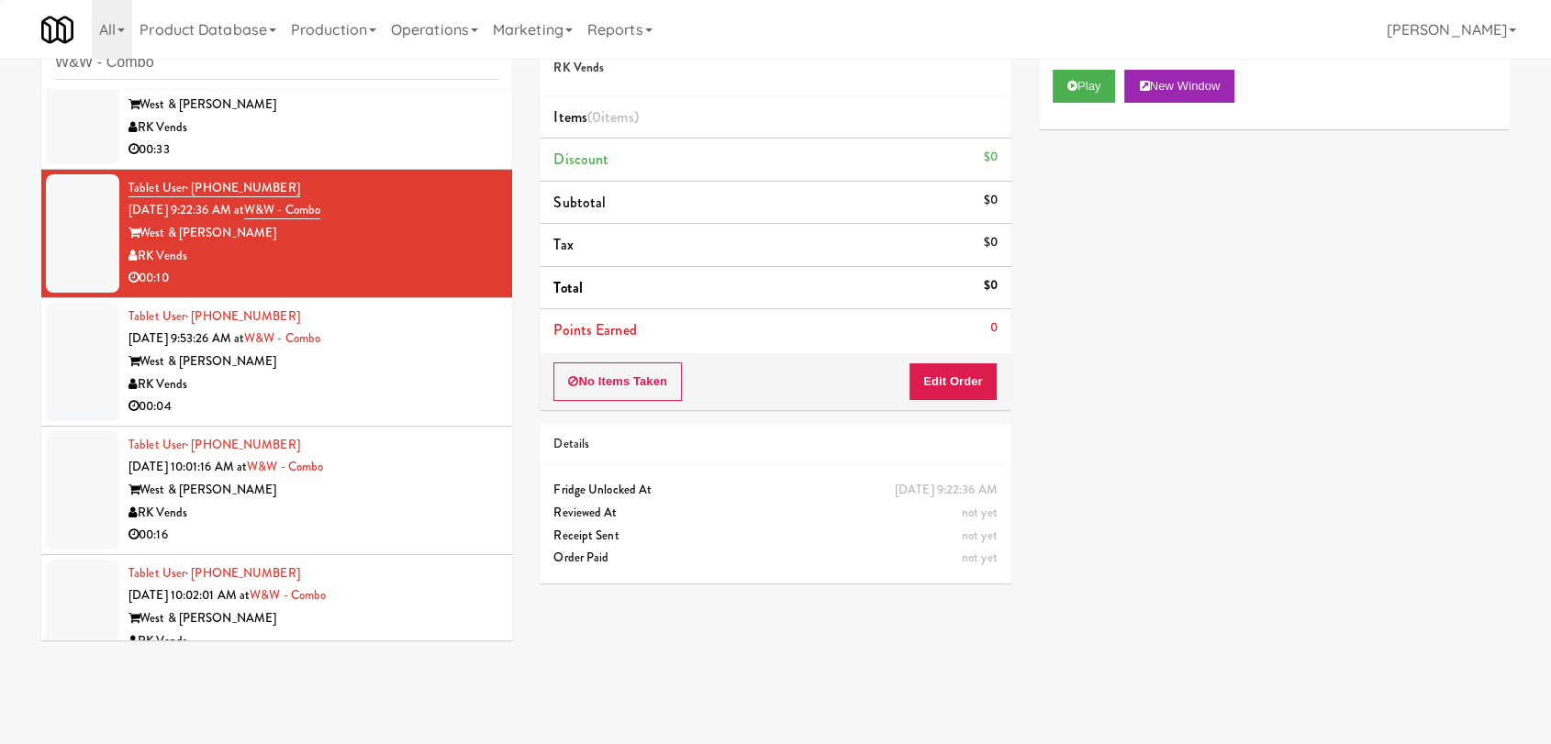
click at [437, 356] on div "West & [PERSON_NAME]" at bounding box center [314, 362] width 370 height 23
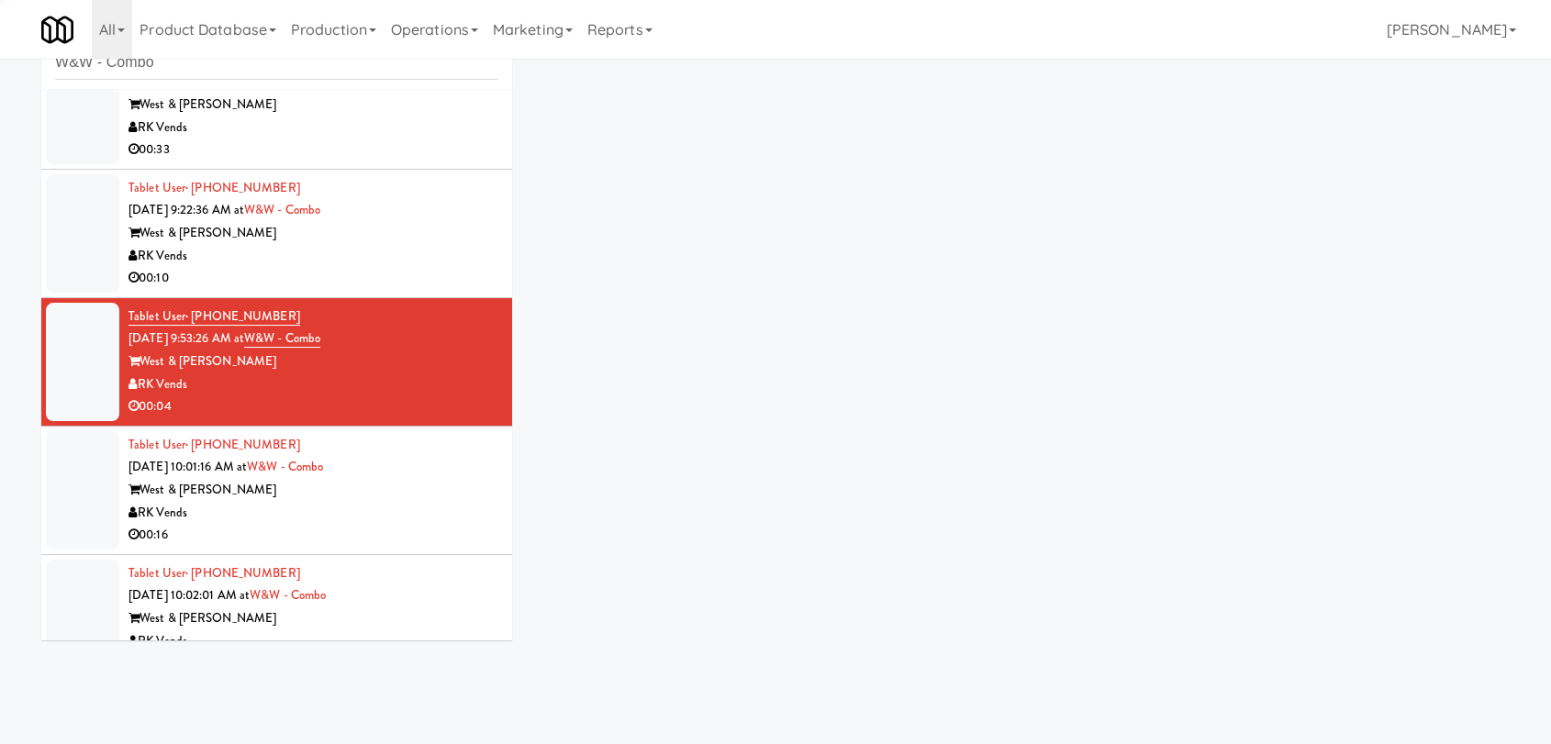
click at [457, 491] on div "West & [PERSON_NAME]" at bounding box center [314, 490] width 370 height 23
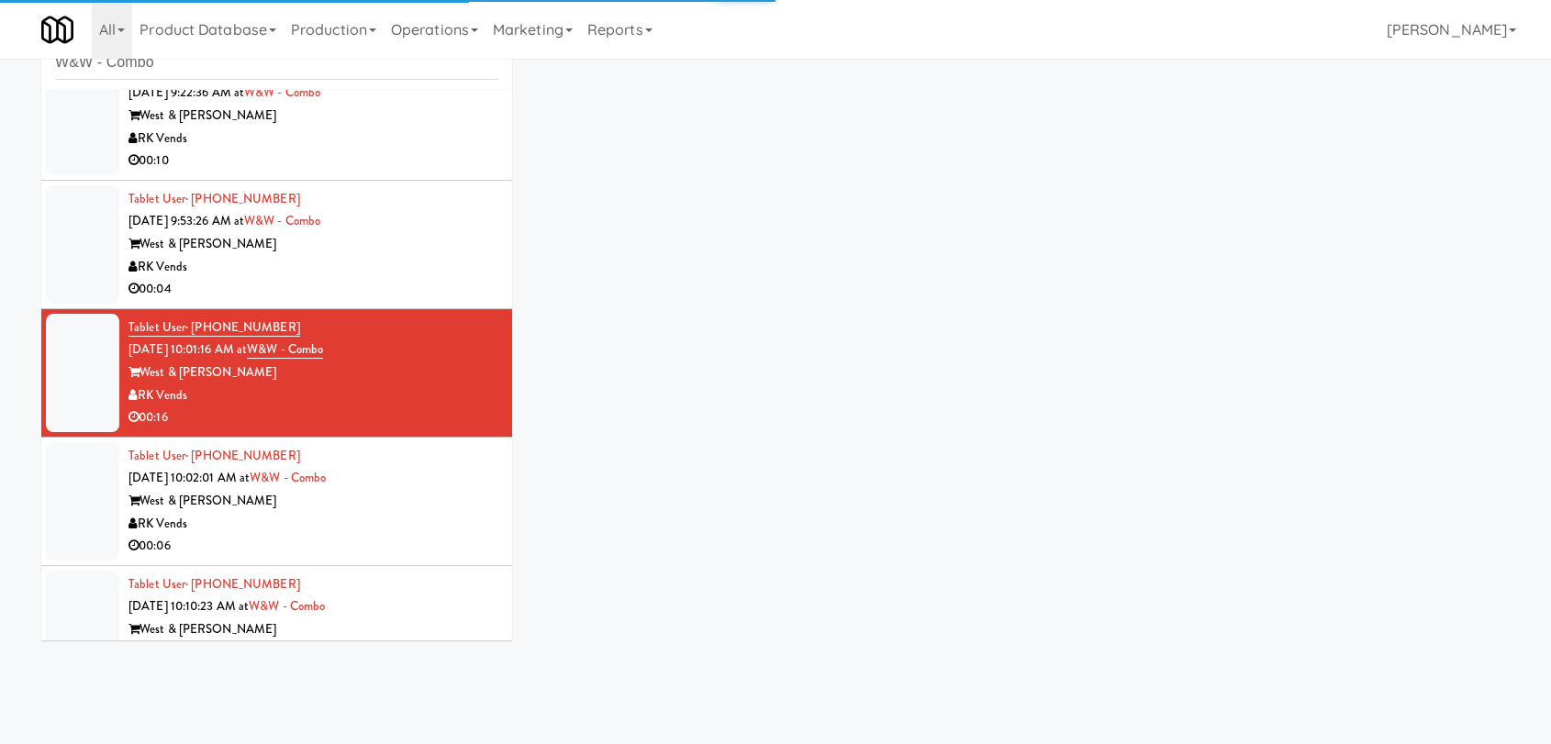
scroll to position [604, 0]
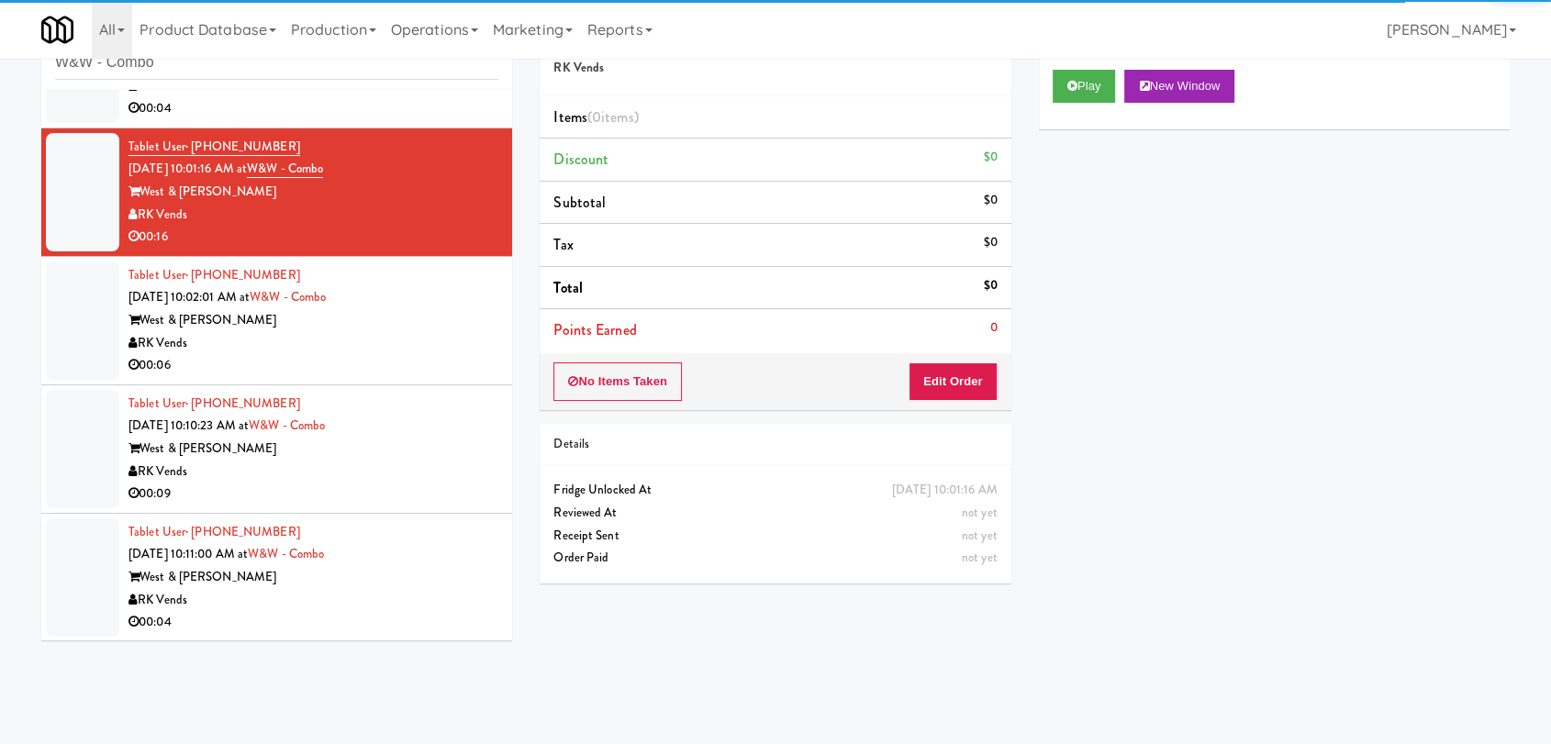
click at [462, 347] on div "RK Vends" at bounding box center [314, 343] width 370 height 23
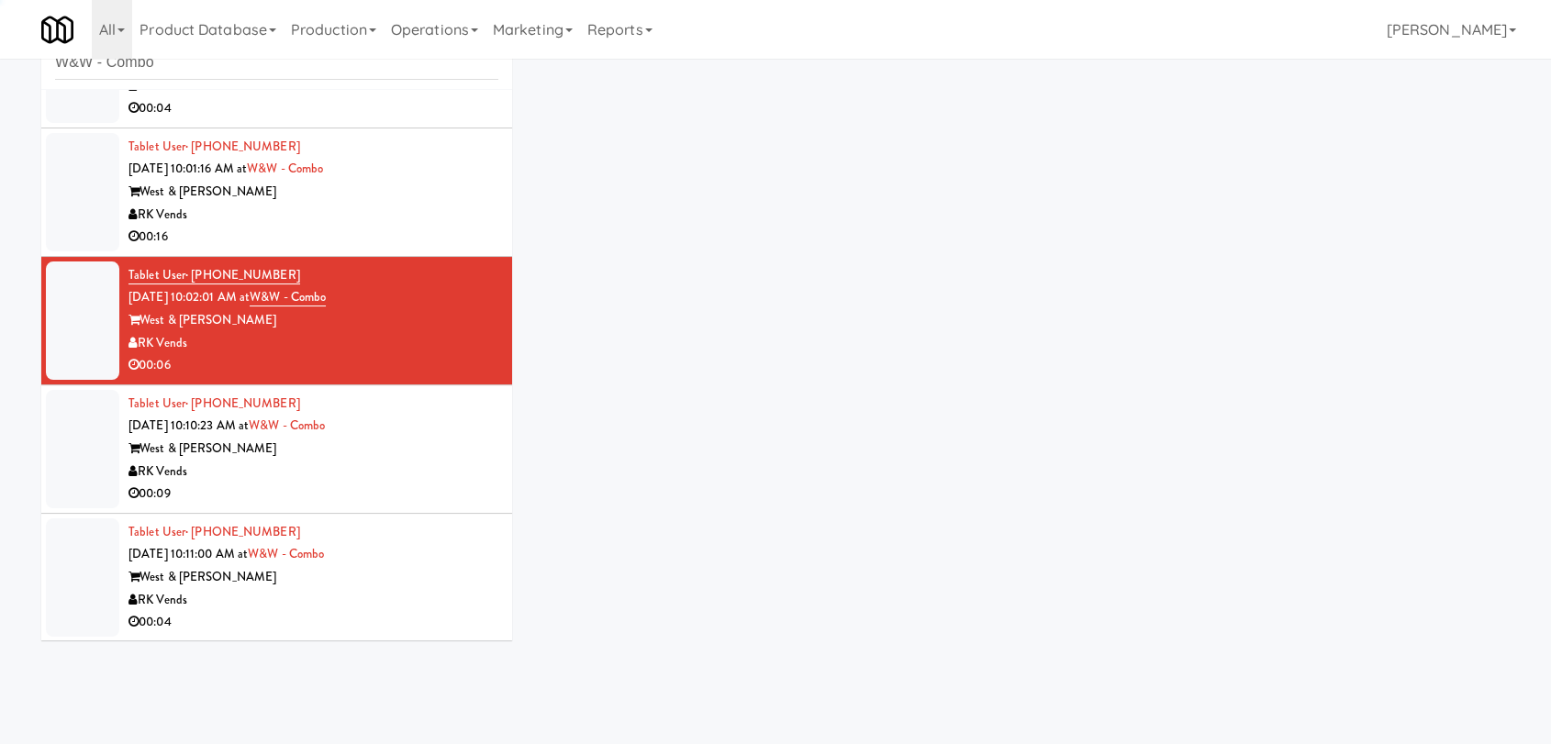
click at [411, 463] on div "RK Vends" at bounding box center [314, 472] width 370 height 23
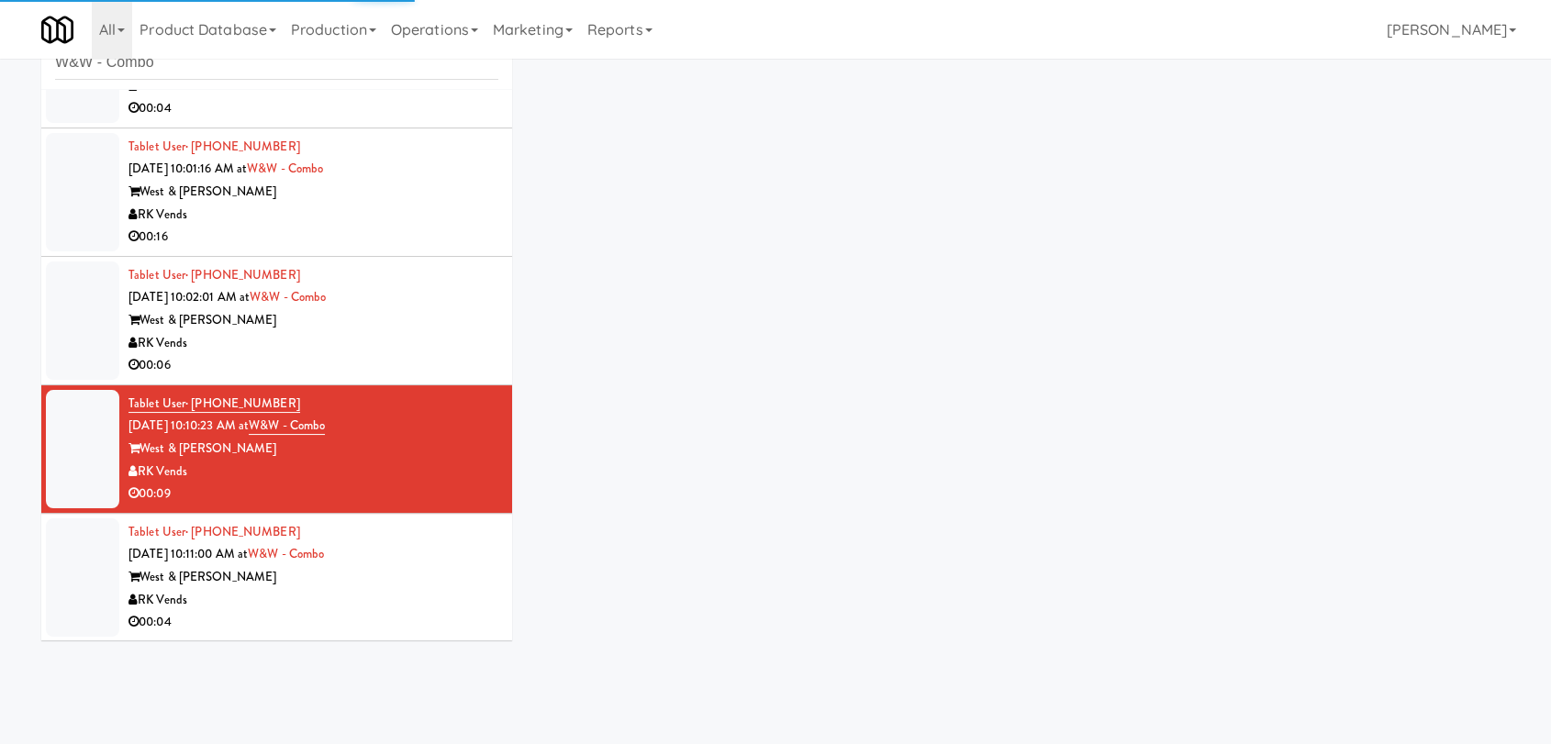
click at [419, 547] on div "Tablet User · (205) 478-6552 [DATE] 10:11:00 AM at [GEOGRAPHIC_DATA] West & [PE…" at bounding box center [314, 577] width 370 height 113
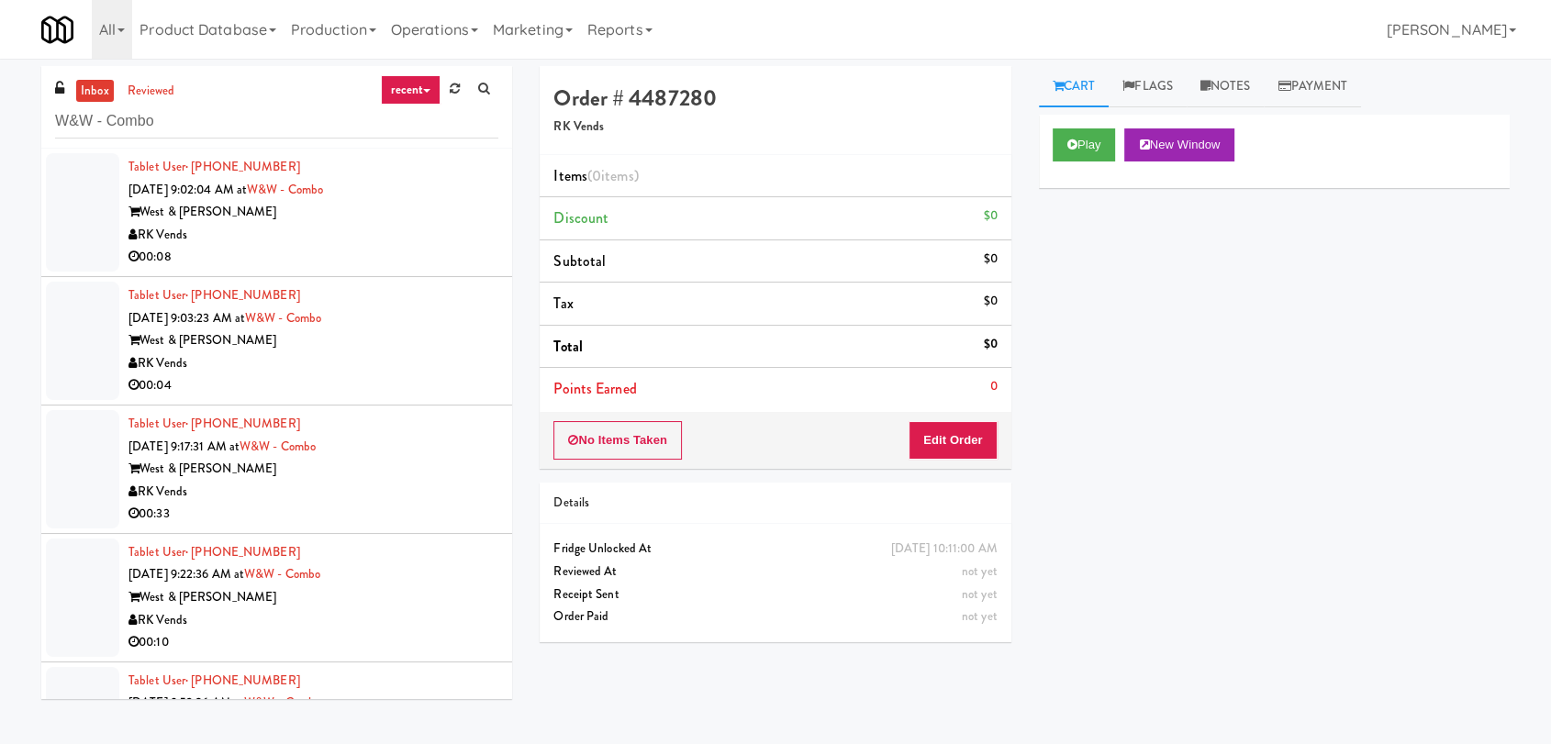
click at [394, 233] on div "RK Vends" at bounding box center [314, 235] width 370 height 23
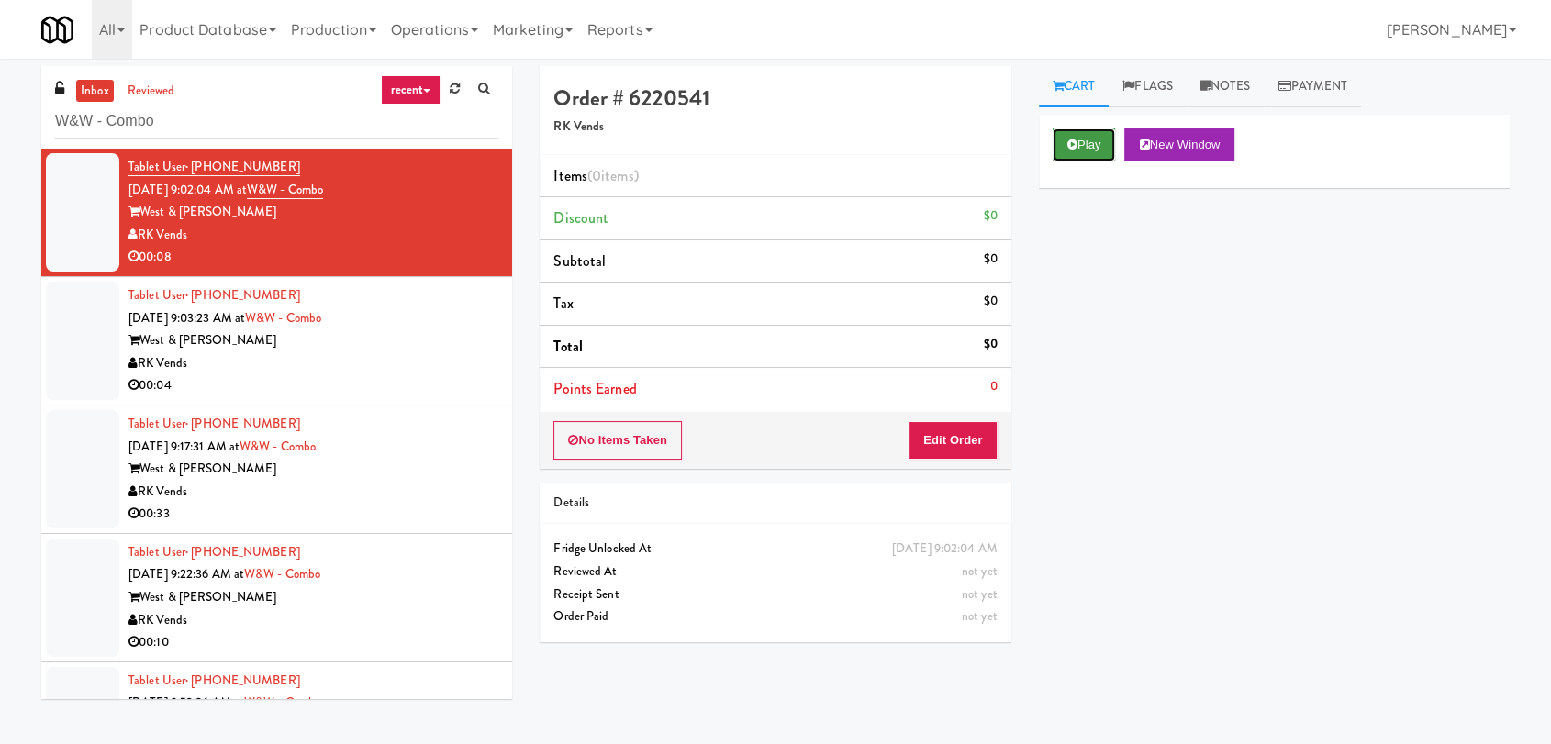
click at [1082, 151] on button "Play" at bounding box center [1084, 145] width 63 height 33
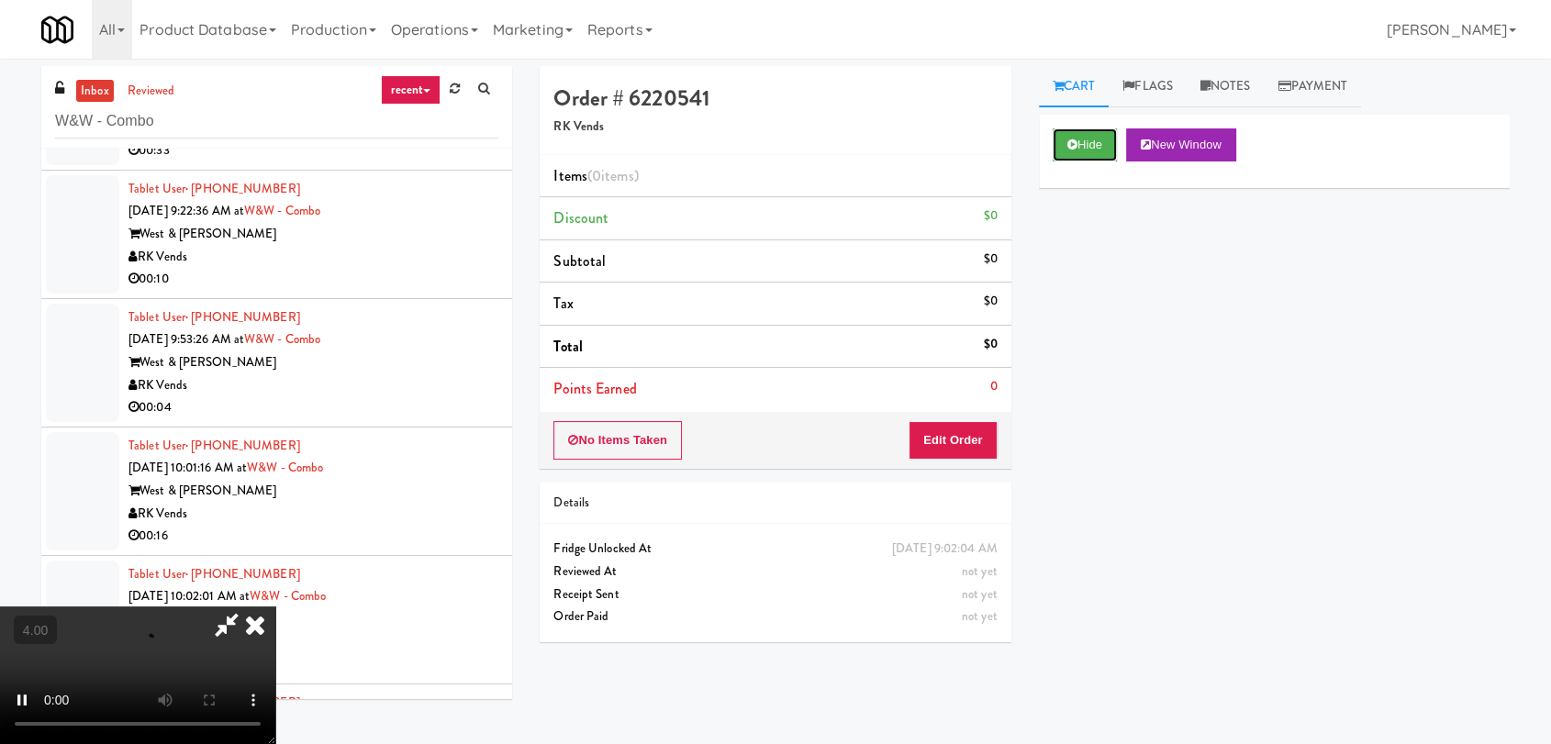
scroll to position [604, 0]
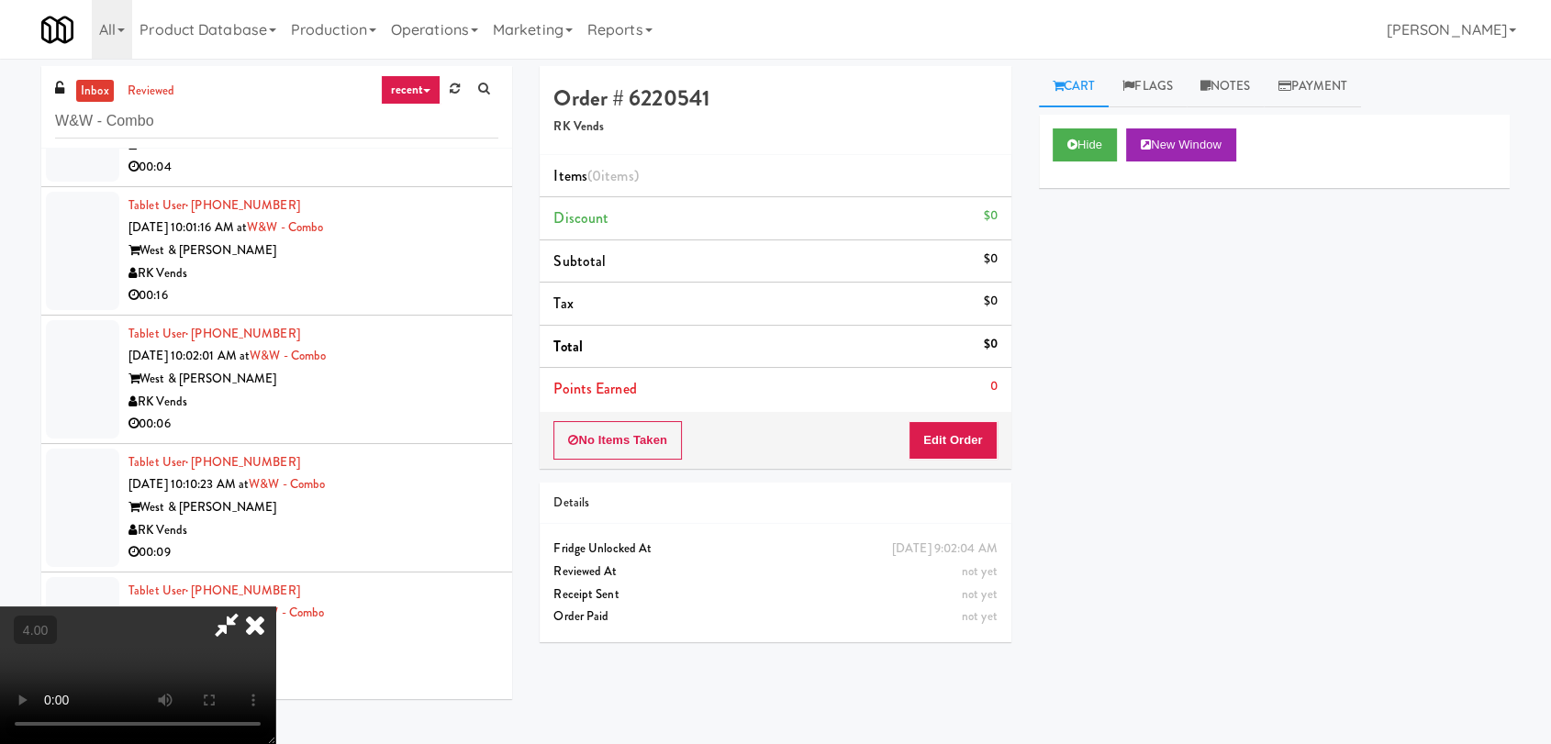
click at [275, 607] on video at bounding box center [137, 676] width 275 height 138
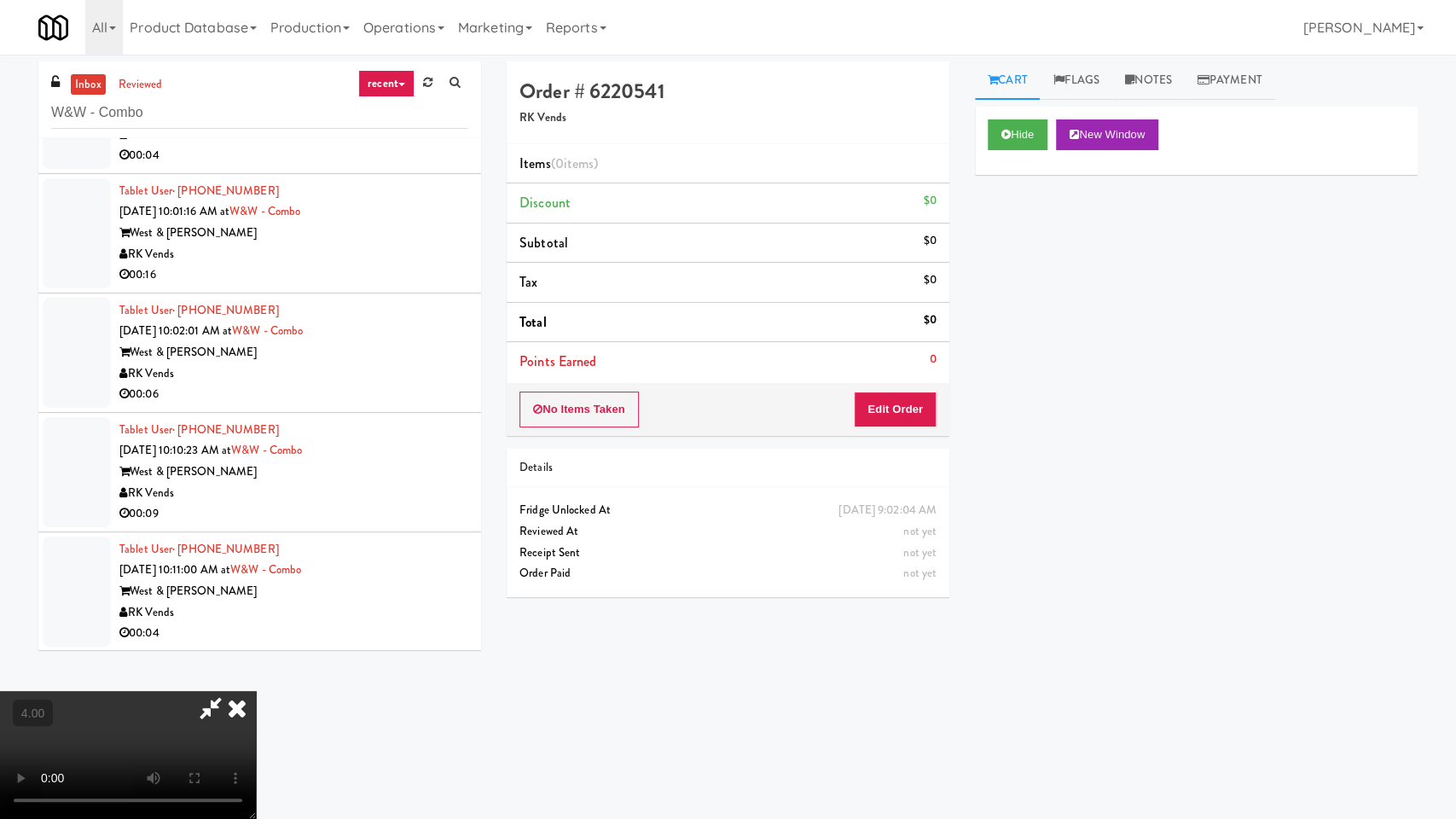
click at [256, 692] on video at bounding box center [127, 756] width 256 height 128
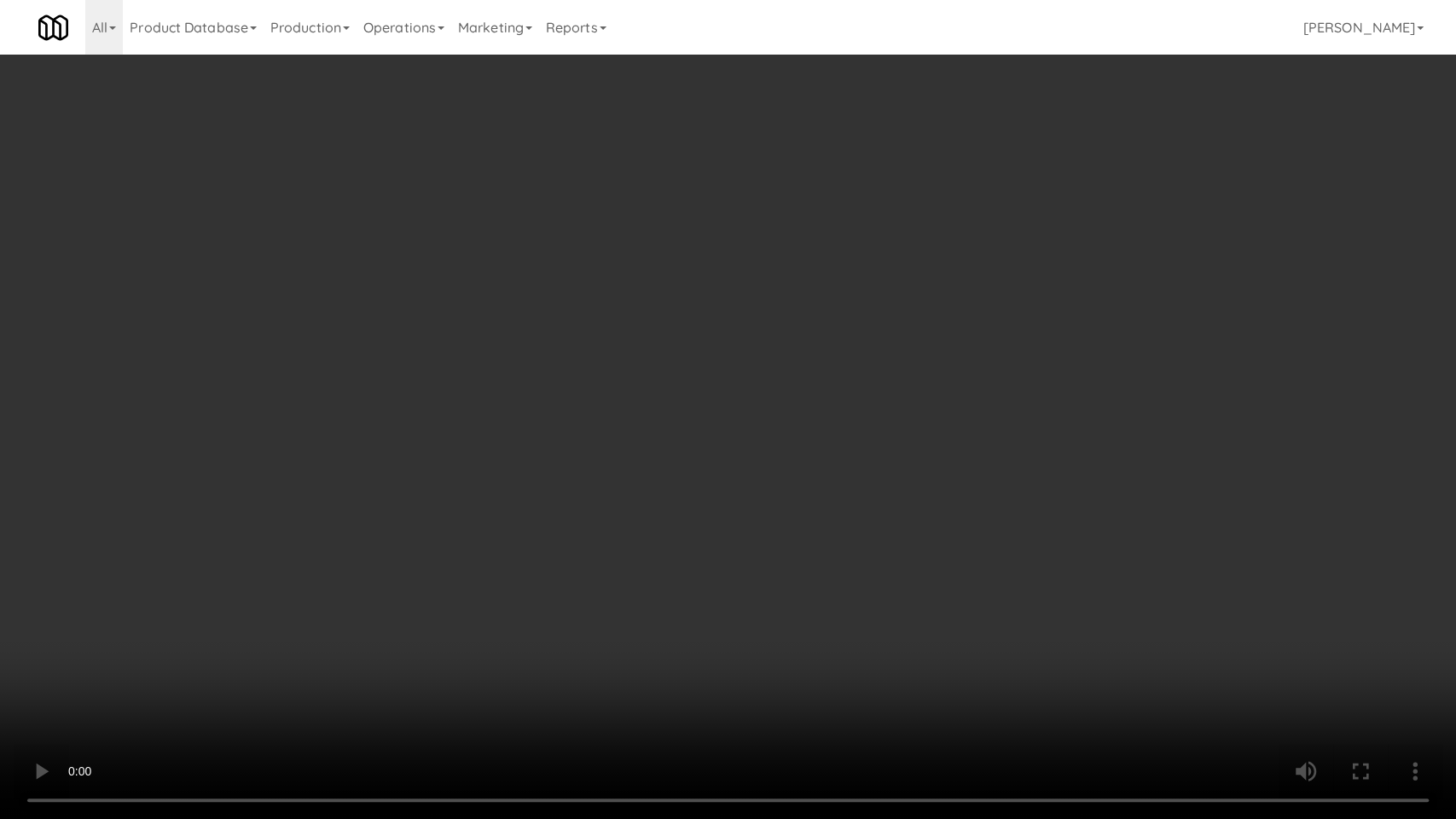
click at [566, 540] on video at bounding box center [728, 409] width 1456 height 819
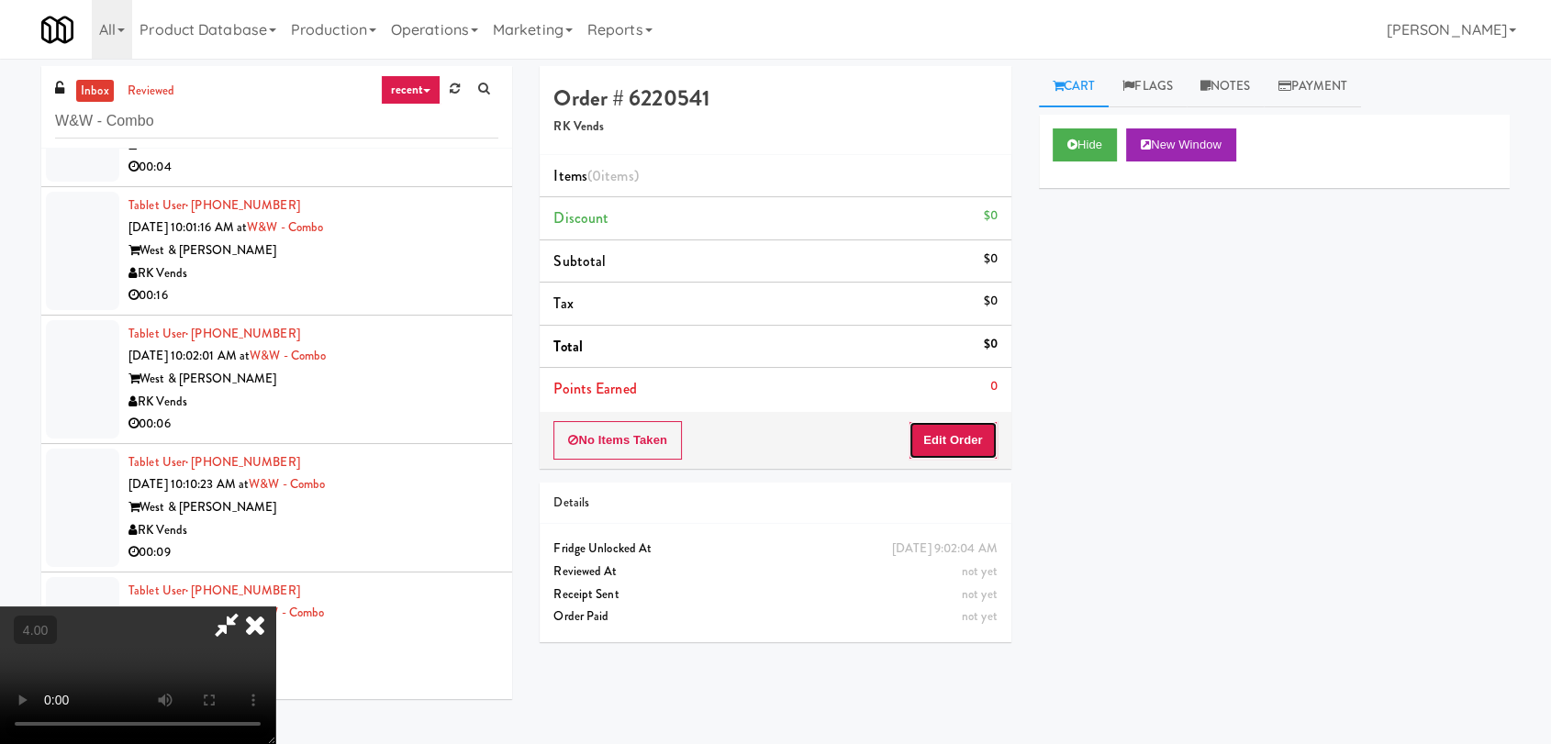
click at [957, 440] on button "Edit Order" at bounding box center [953, 440] width 89 height 39
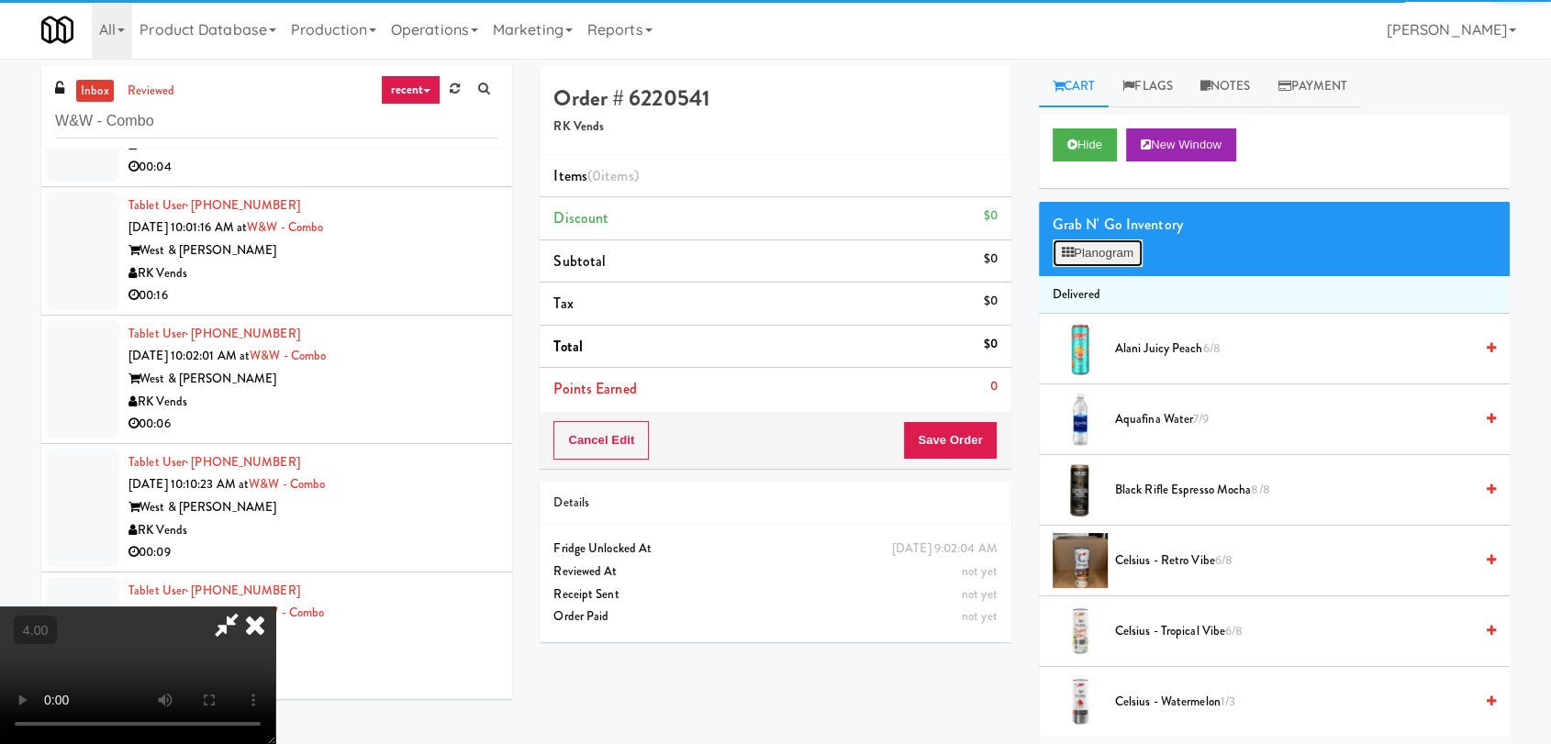
click at [1098, 260] on button "Planogram" at bounding box center [1098, 254] width 90 height 28
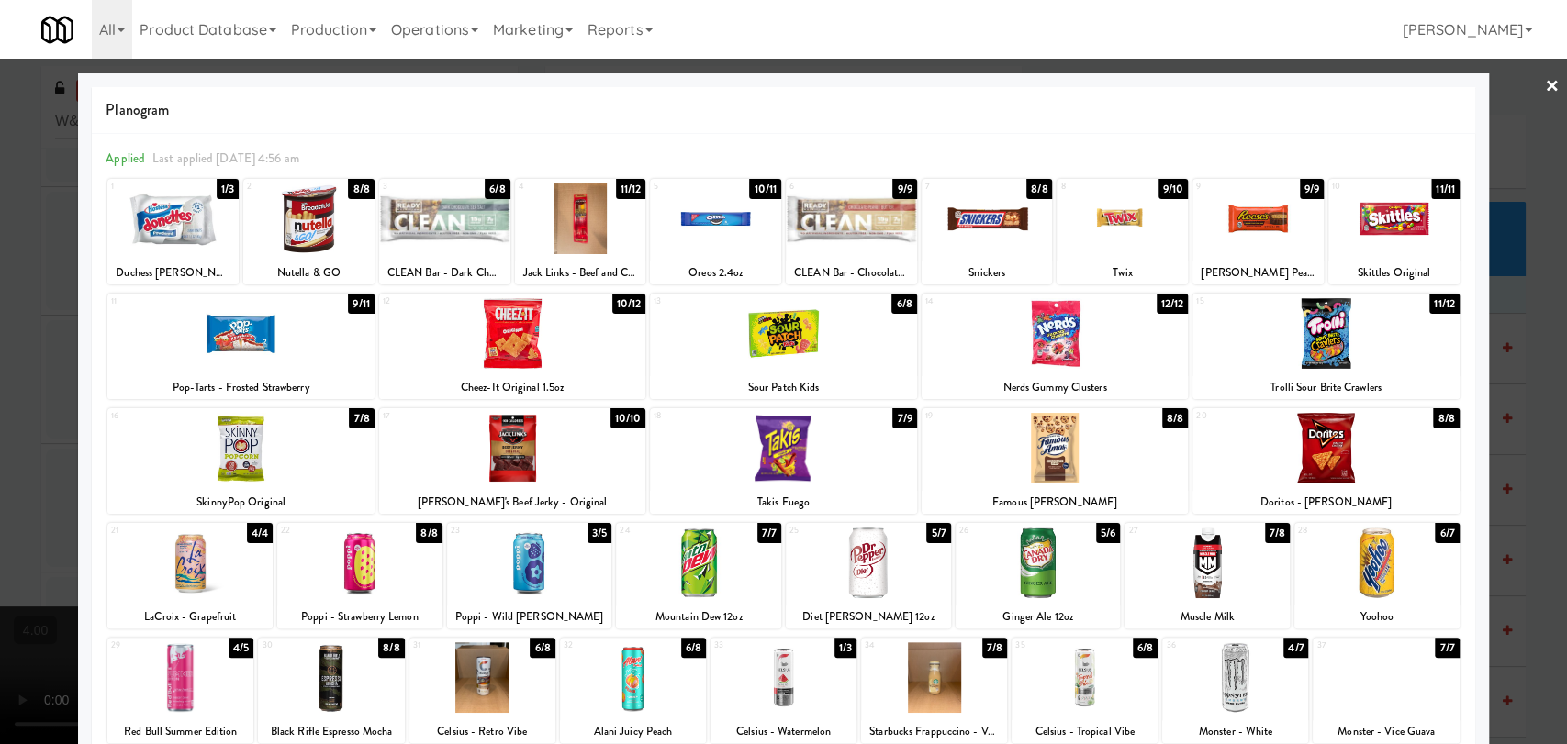
click at [925, 655] on div at bounding box center [934, 678] width 146 height 71
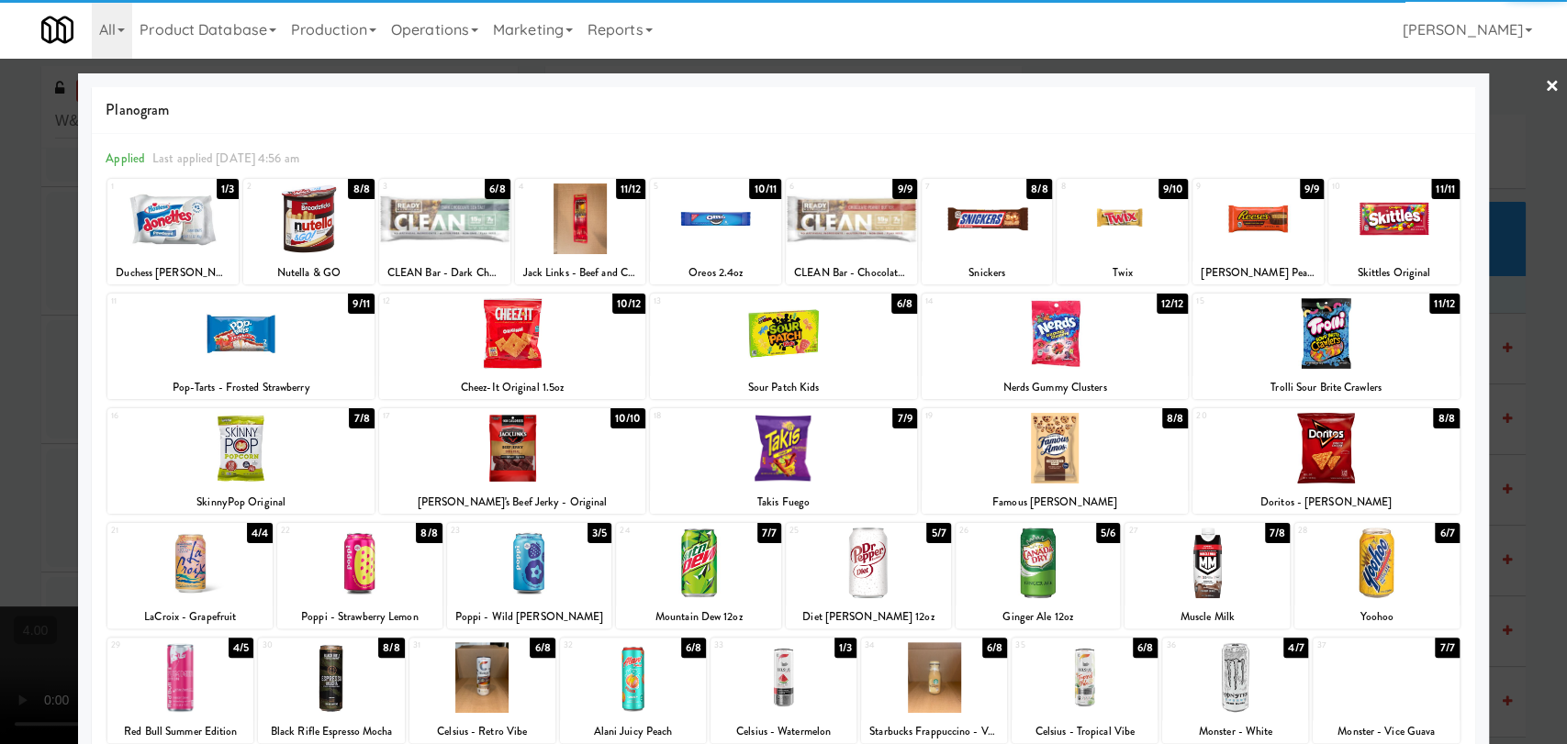
click at [0, 270] on div at bounding box center [783, 372] width 1567 height 744
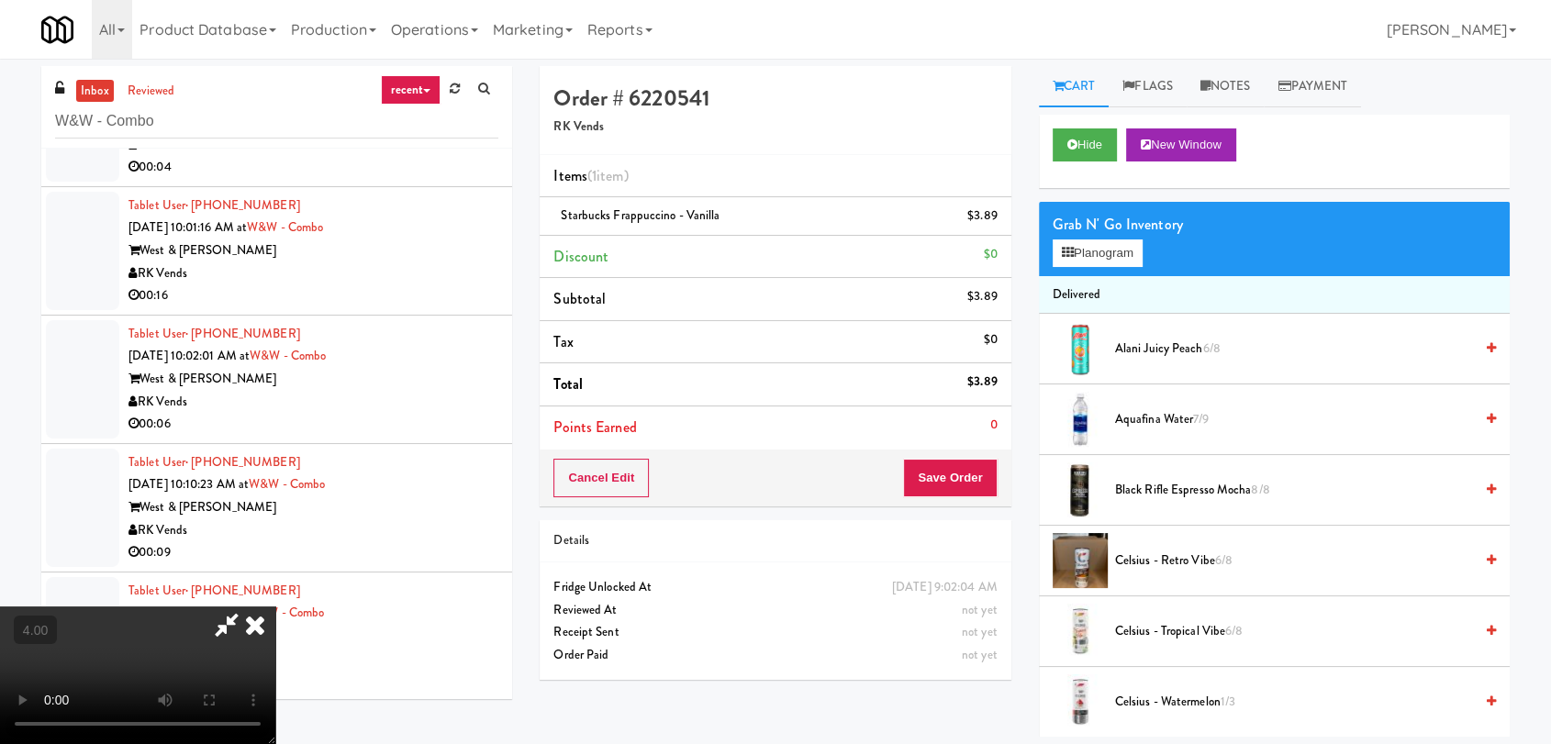
scroll to position [280, 0]
click at [275, 661] on video at bounding box center [137, 676] width 275 height 138
click at [275, 629] on video at bounding box center [137, 676] width 275 height 138
click at [275, 640] on video at bounding box center [137, 676] width 275 height 138
click at [275, 607] on video at bounding box center [137, 676] width 275 height 138
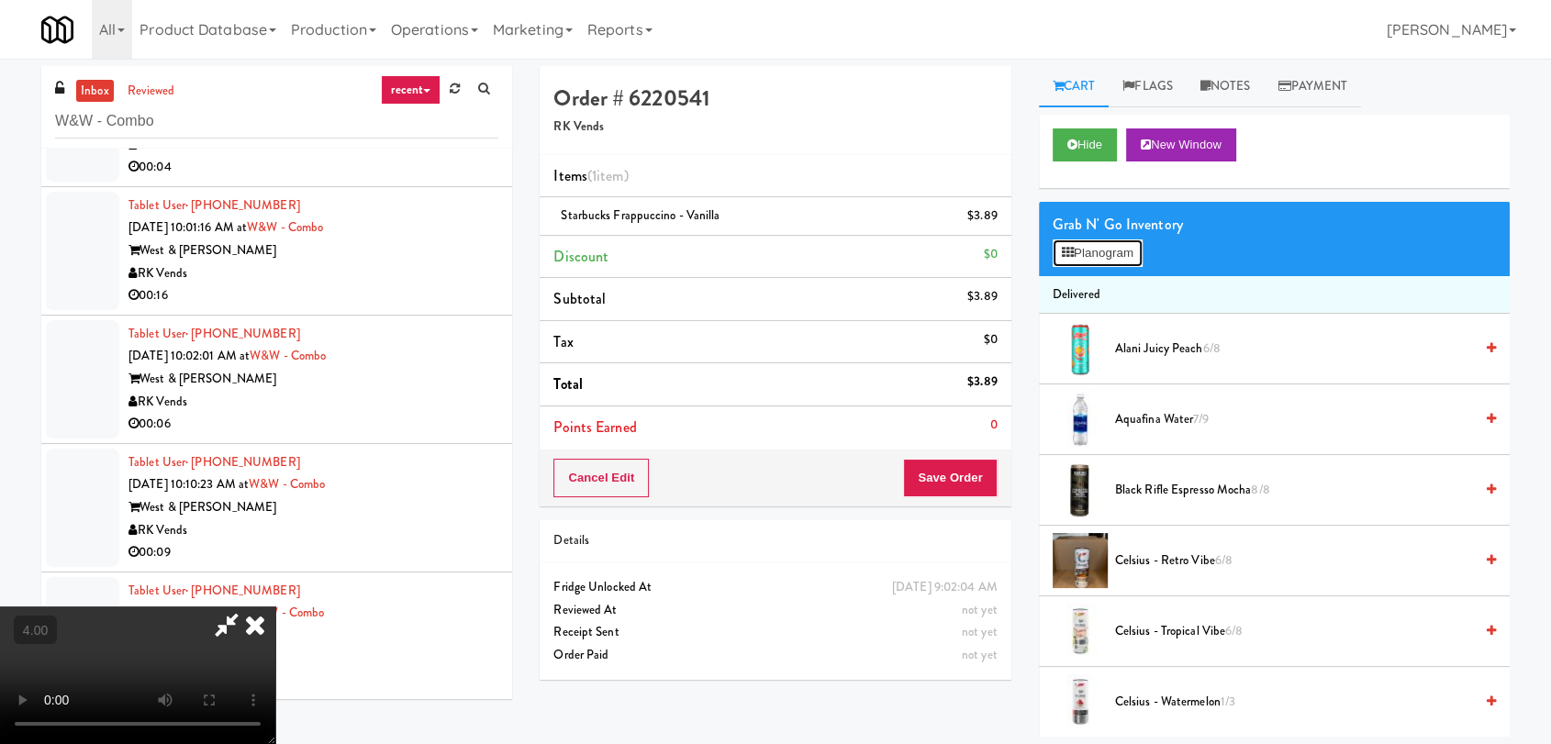
click at [1077, 266] on button "Planogram" at bounding box center [1098, 254] width 90 height 28
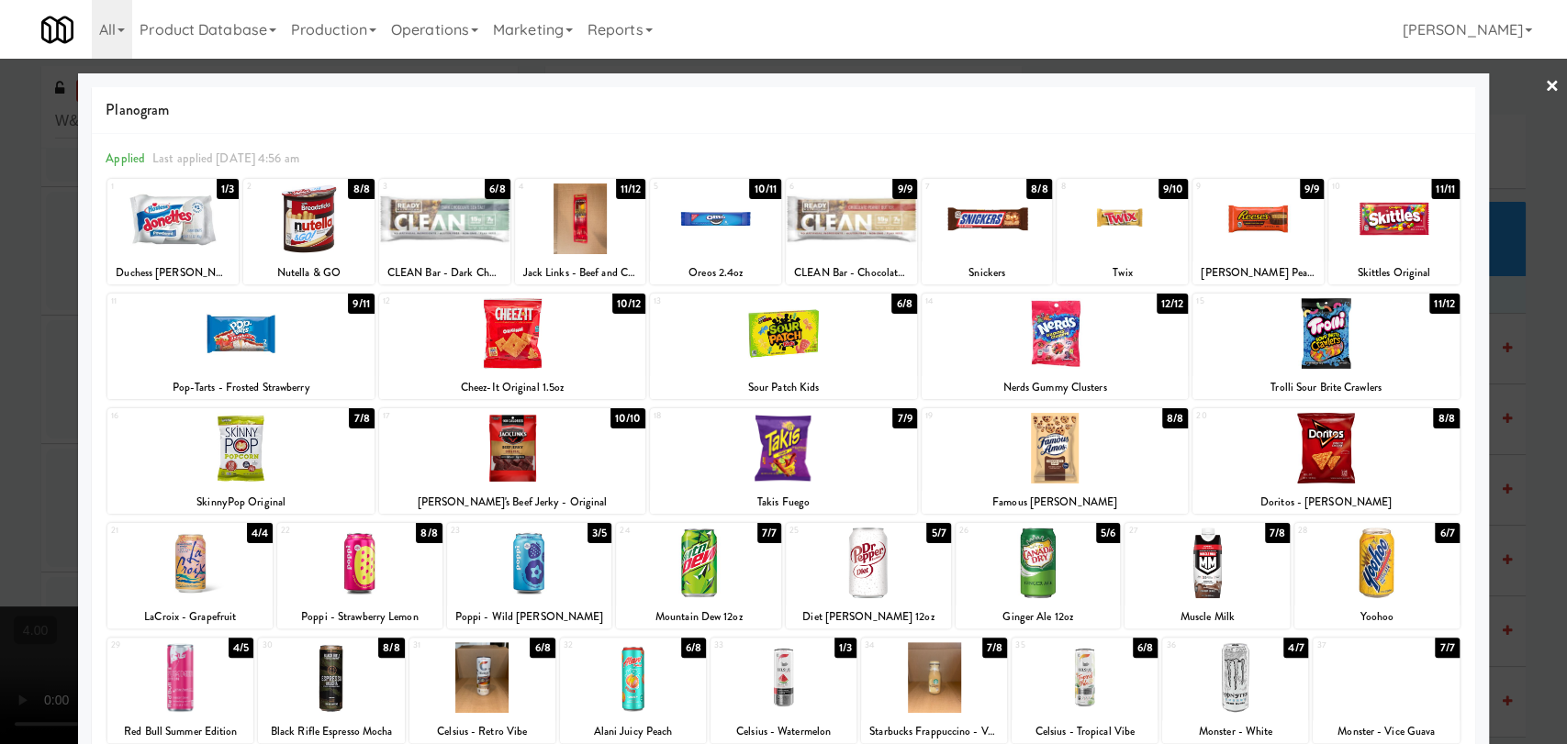
click at [0, 473] on div at bounding box center [783, 372] width 1567 height 744
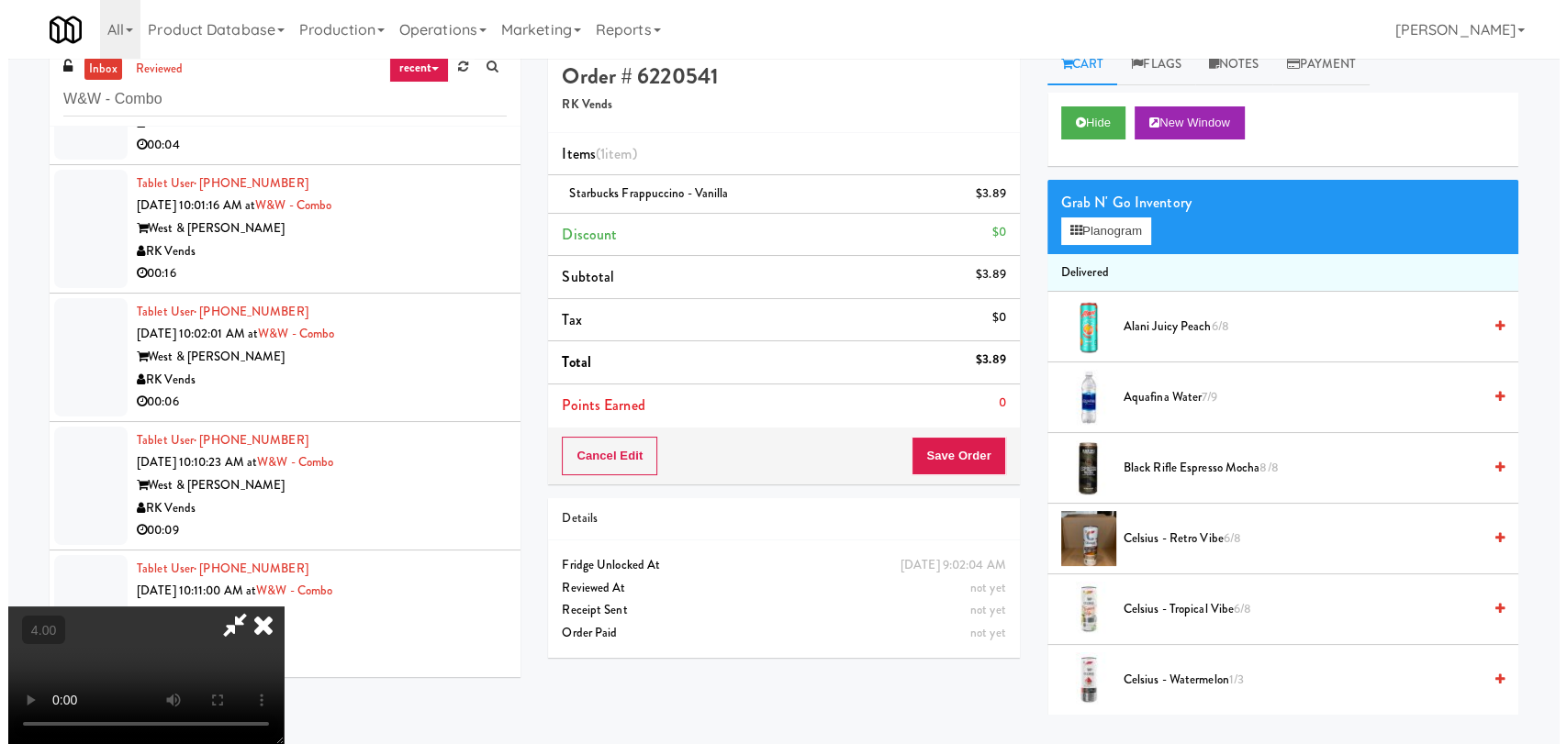
scroll to position [59, 0]
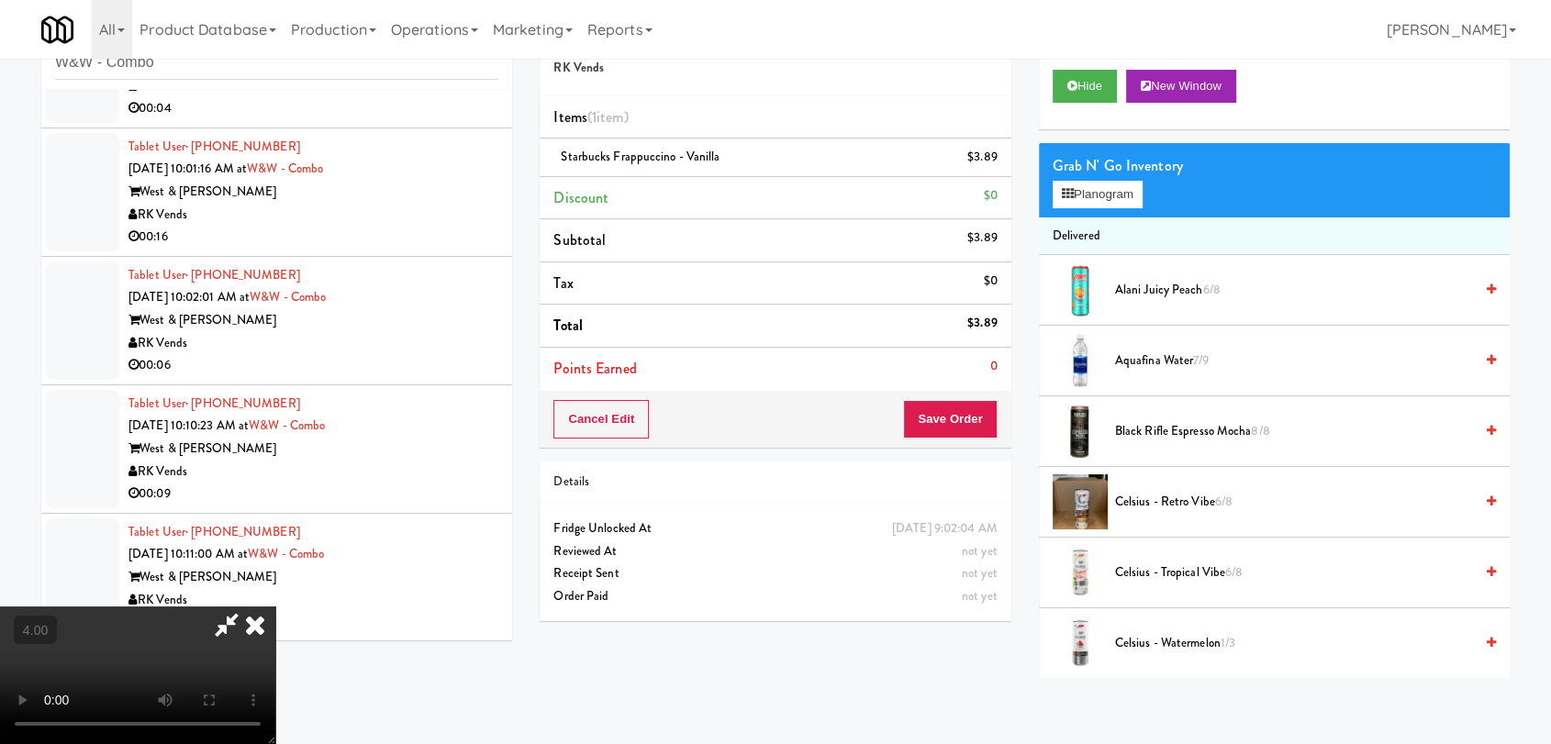
click at [275, 728] on video at bounding box center [137, 676] width 275 height 138
click at [235, 626] on video at bounding box center [137, 676] width 275 height 138
click at [275, 607] on video at bounding box center [137, 676] width 275 height 138
click at [1130, 191] on button "Planogram" at bounding box center [1098, 195] width 90 height 28
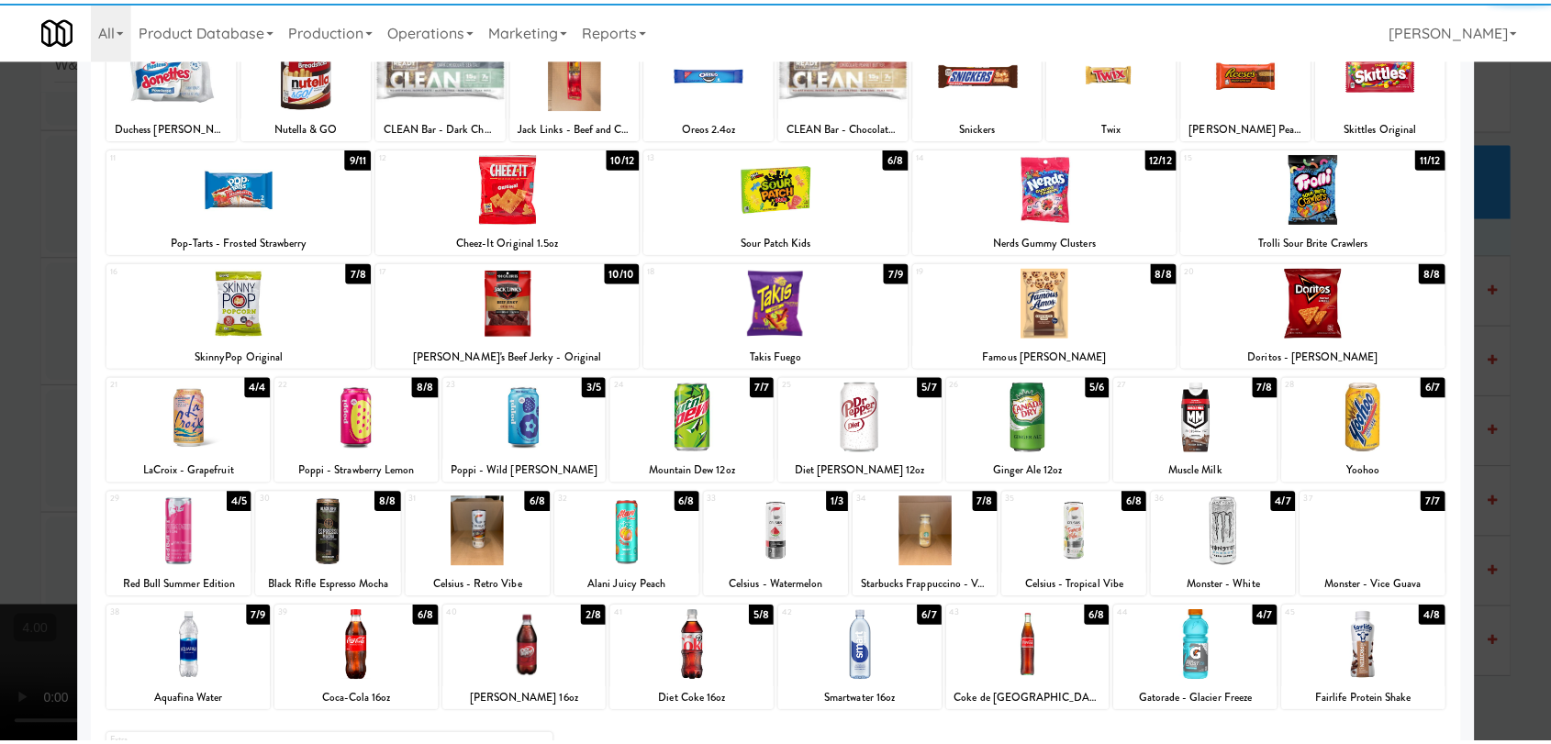
scroll to position [272, 0]
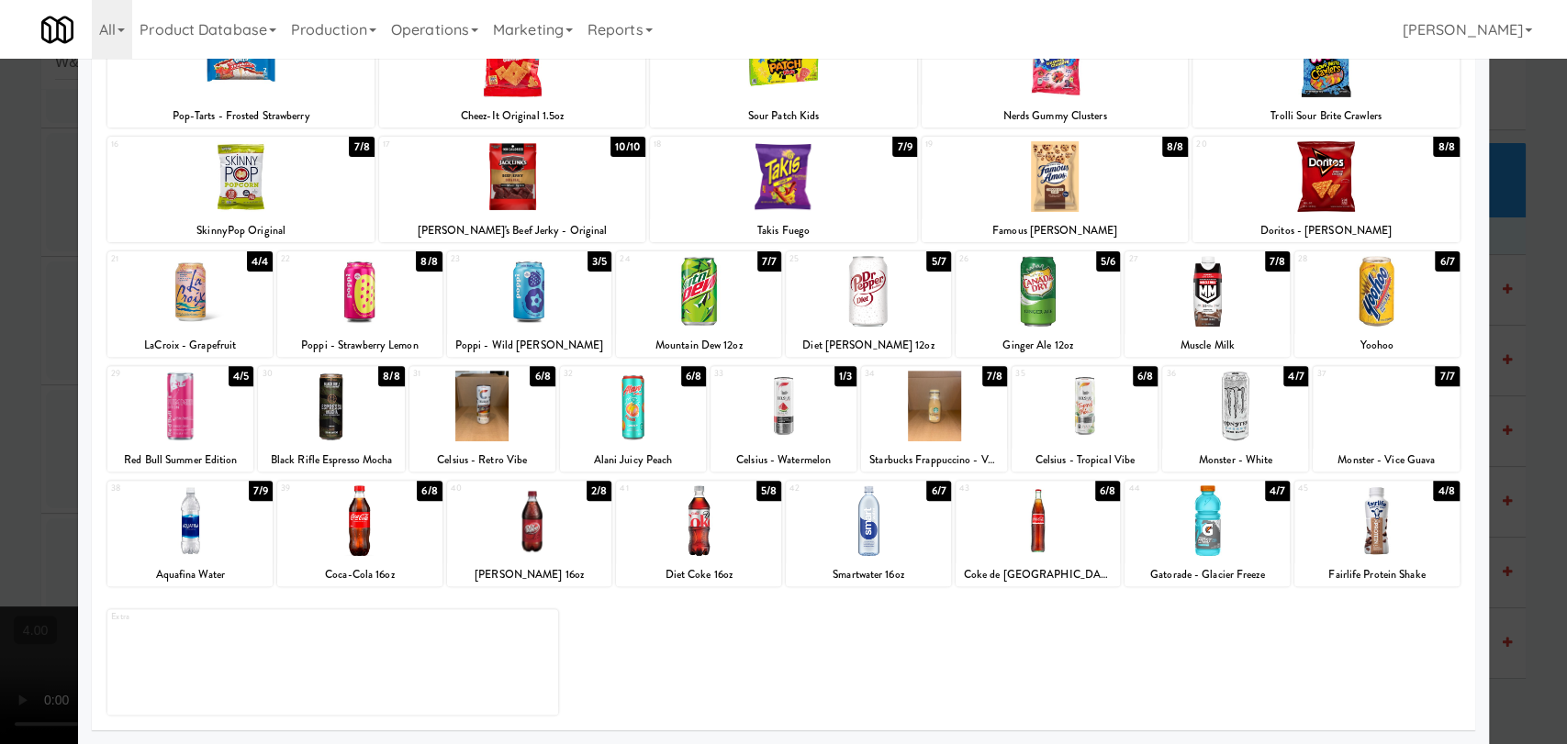
click at [853, 546] on div at bounding box center [868, 521] width 165 height 71
click at [19, 345] on div at bounding box center [783, 372] width 1567 height 744
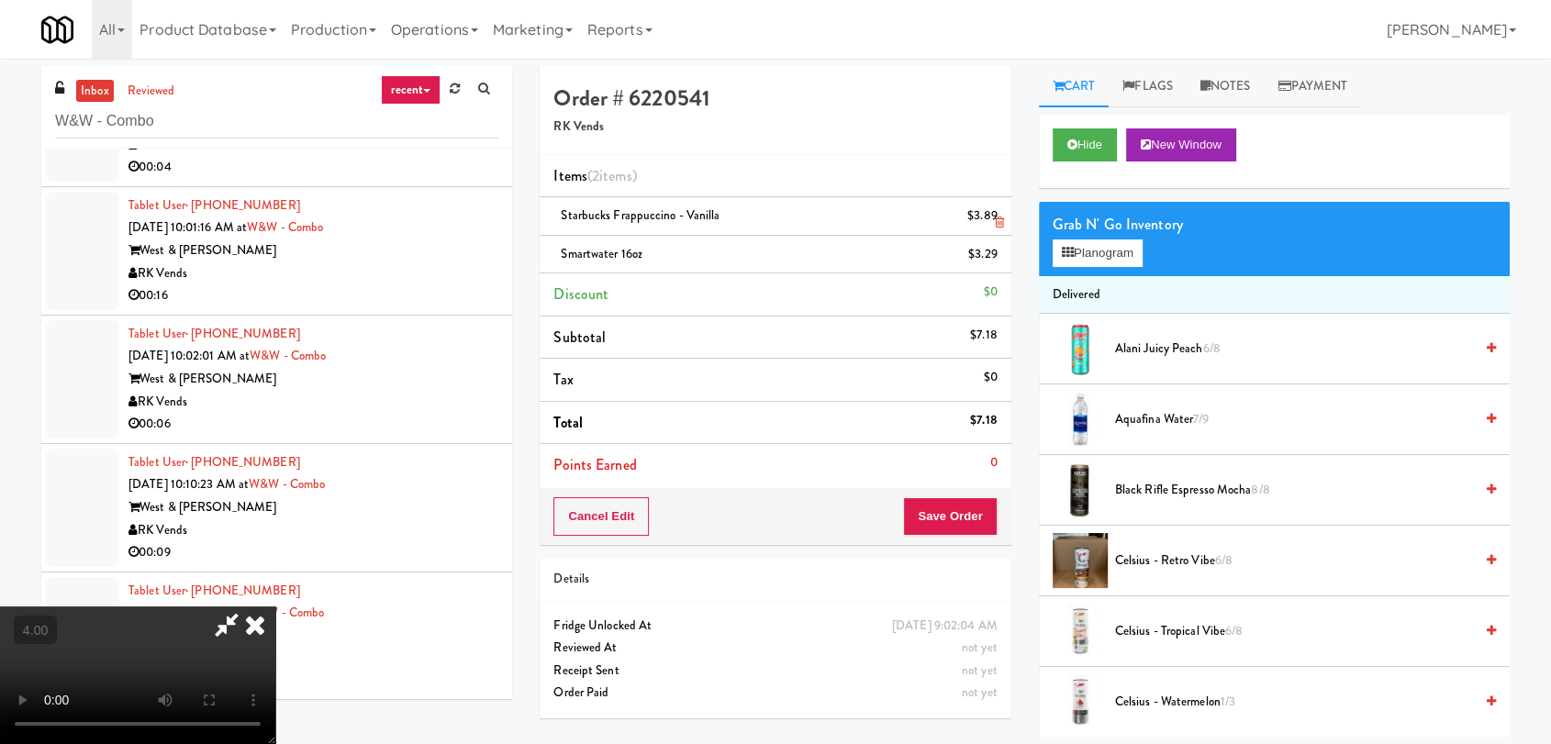
click at [992, 219] on link at bounding box center [996, 223] width 17 height 23
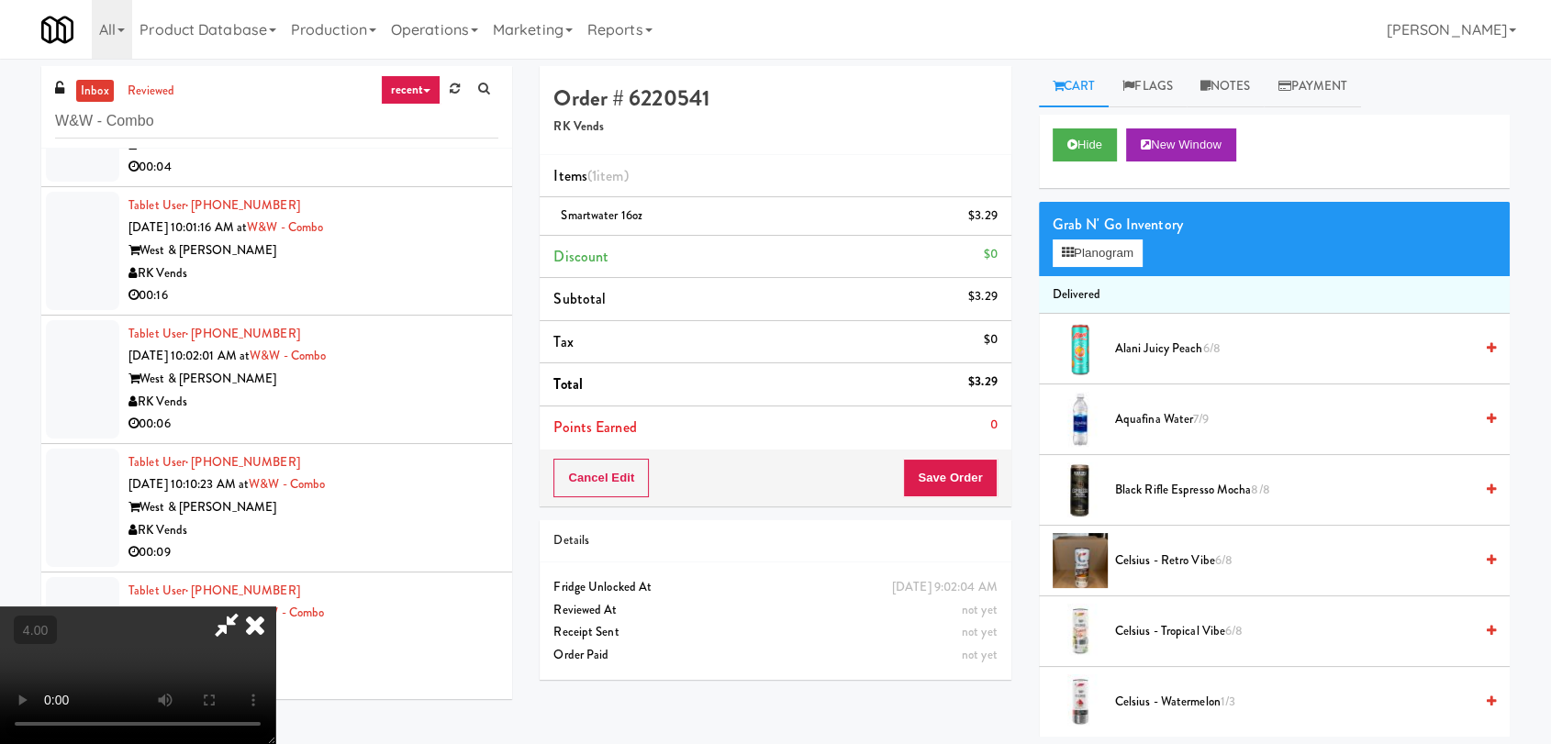
click at [275, 607] on icon at bounding box center [255, 625] width 40 height 37
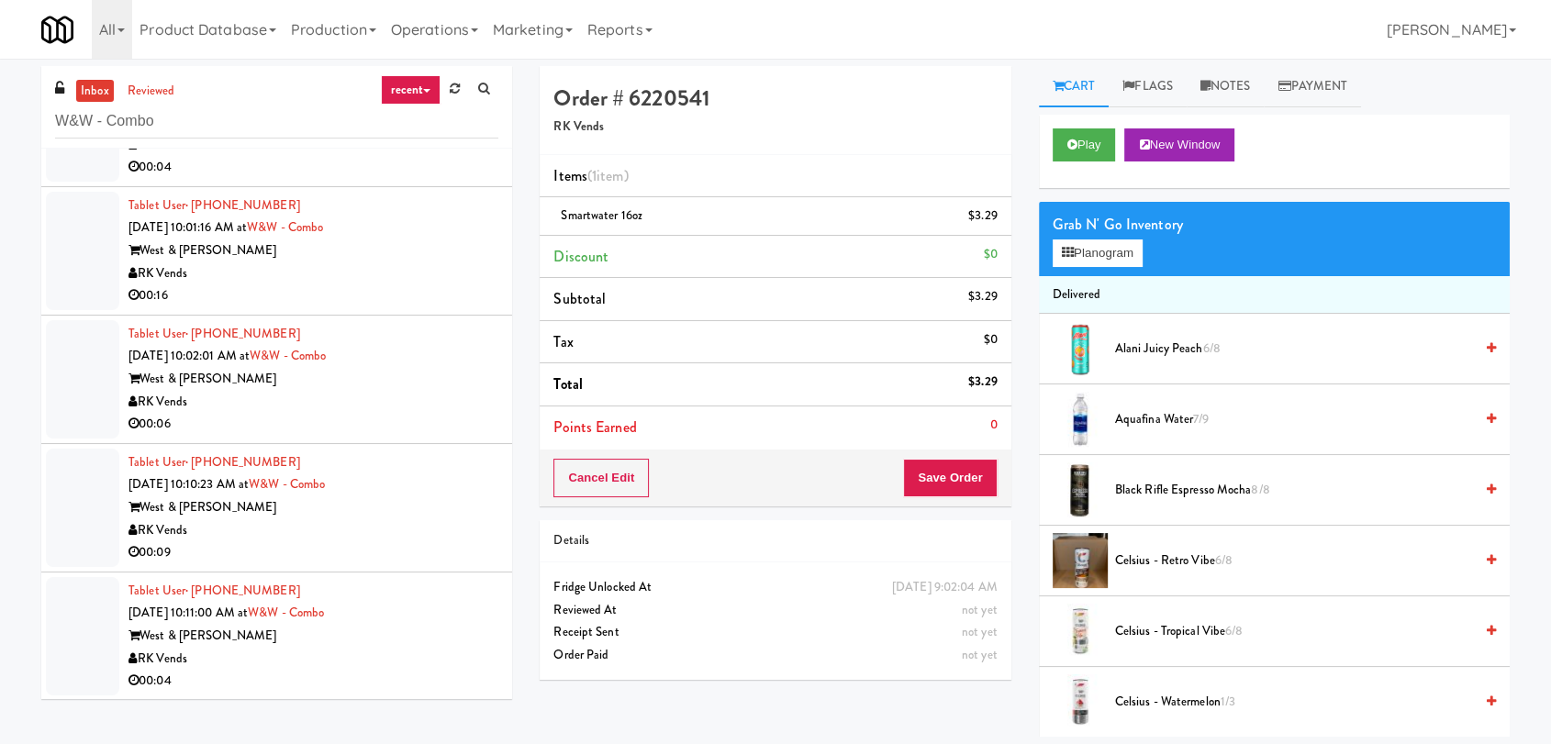
click at [914, 501] on div "Cancel Edit Save Order" at bounding box center [775, 478] width 471 height 57
click at [916, 498] on div "Cancel Edit Save Order" at bounding box center [775, 478] width 471 height 57
click at [924, 487] on button "Save Order" at bounding box center [950, 478] width 94 height 39
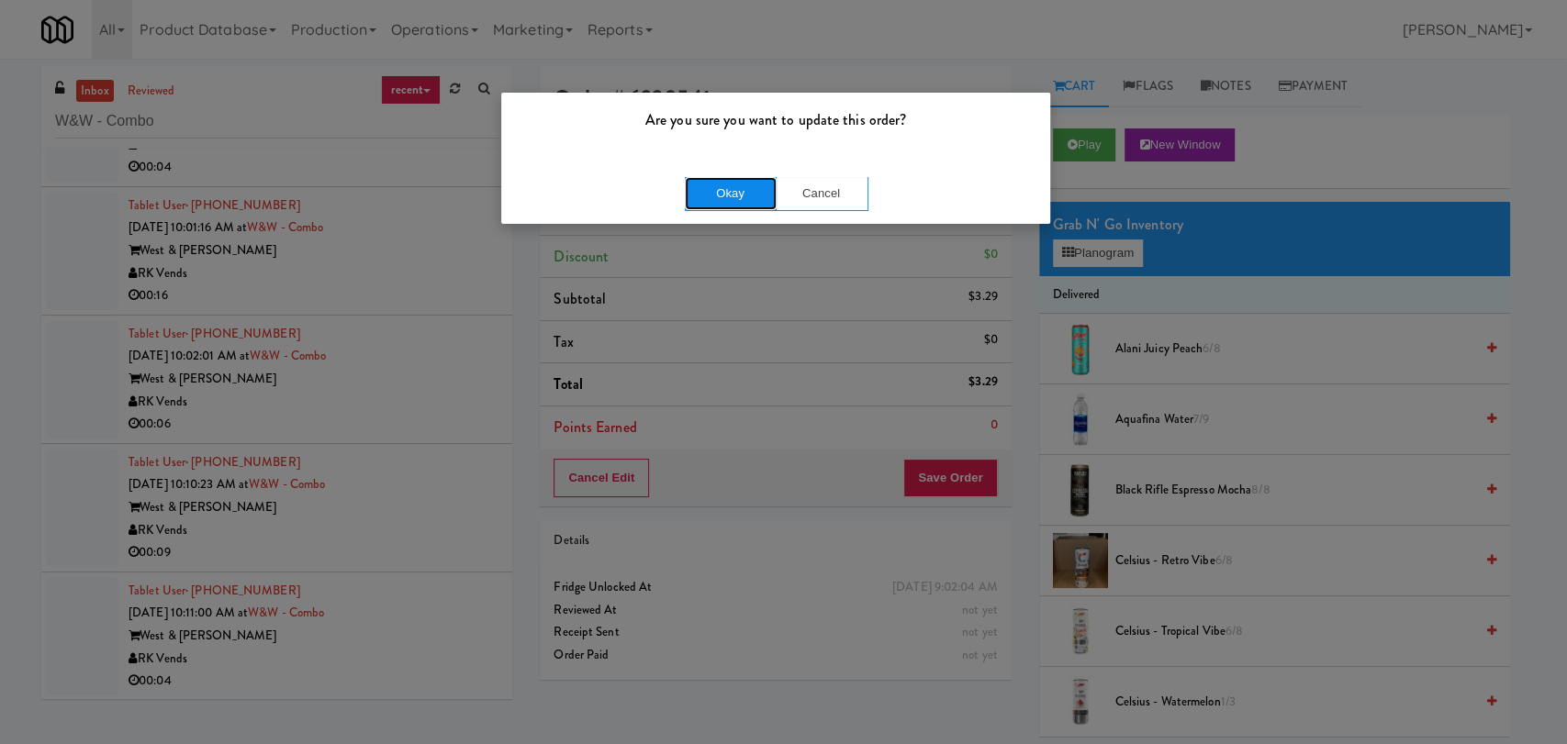
click at [742, 203] on button "Okay" at bounding box center [731, 193] width 92 height 33
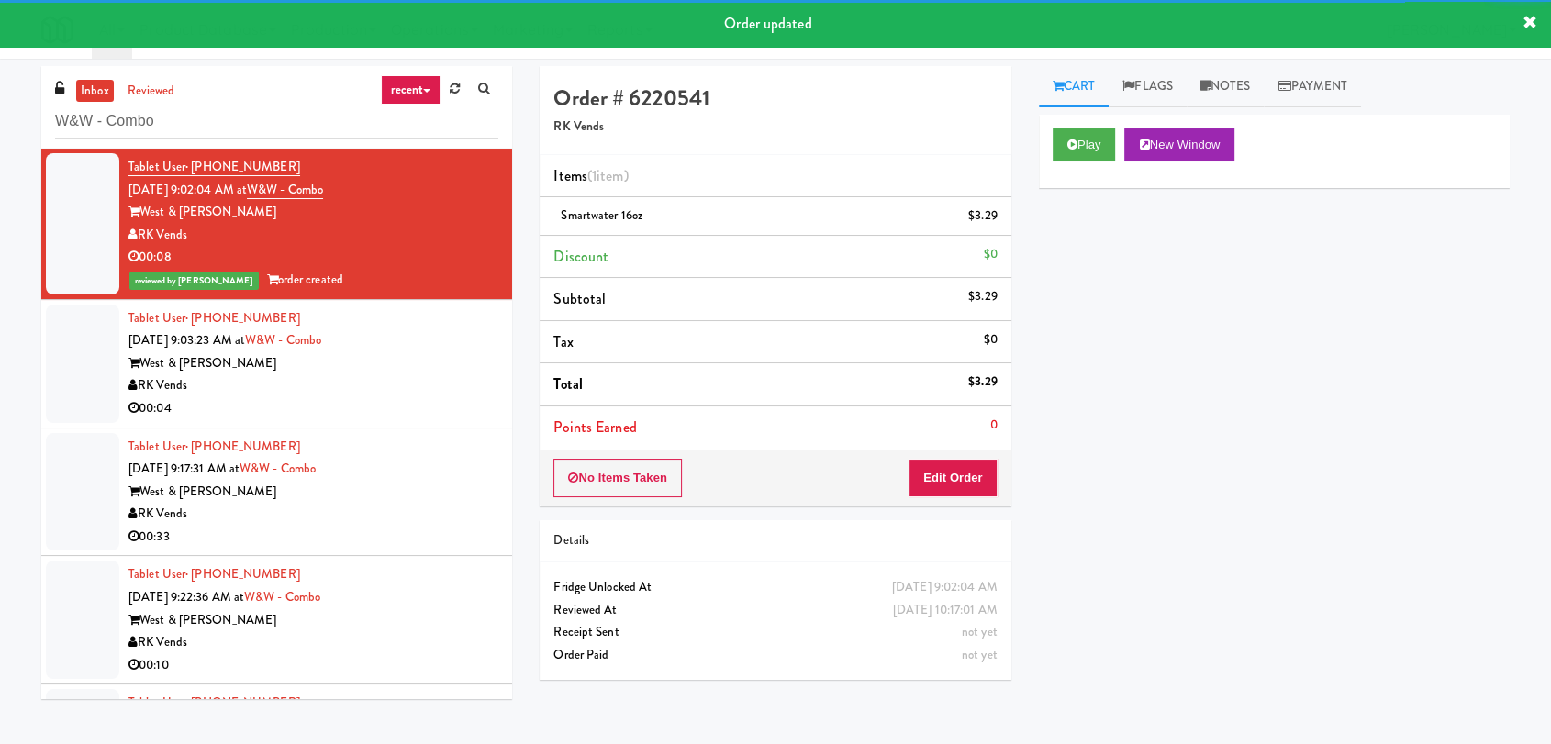
click at [447, 375] on div "RK Vends" at bounding box center [314, 386] width 370 height 23
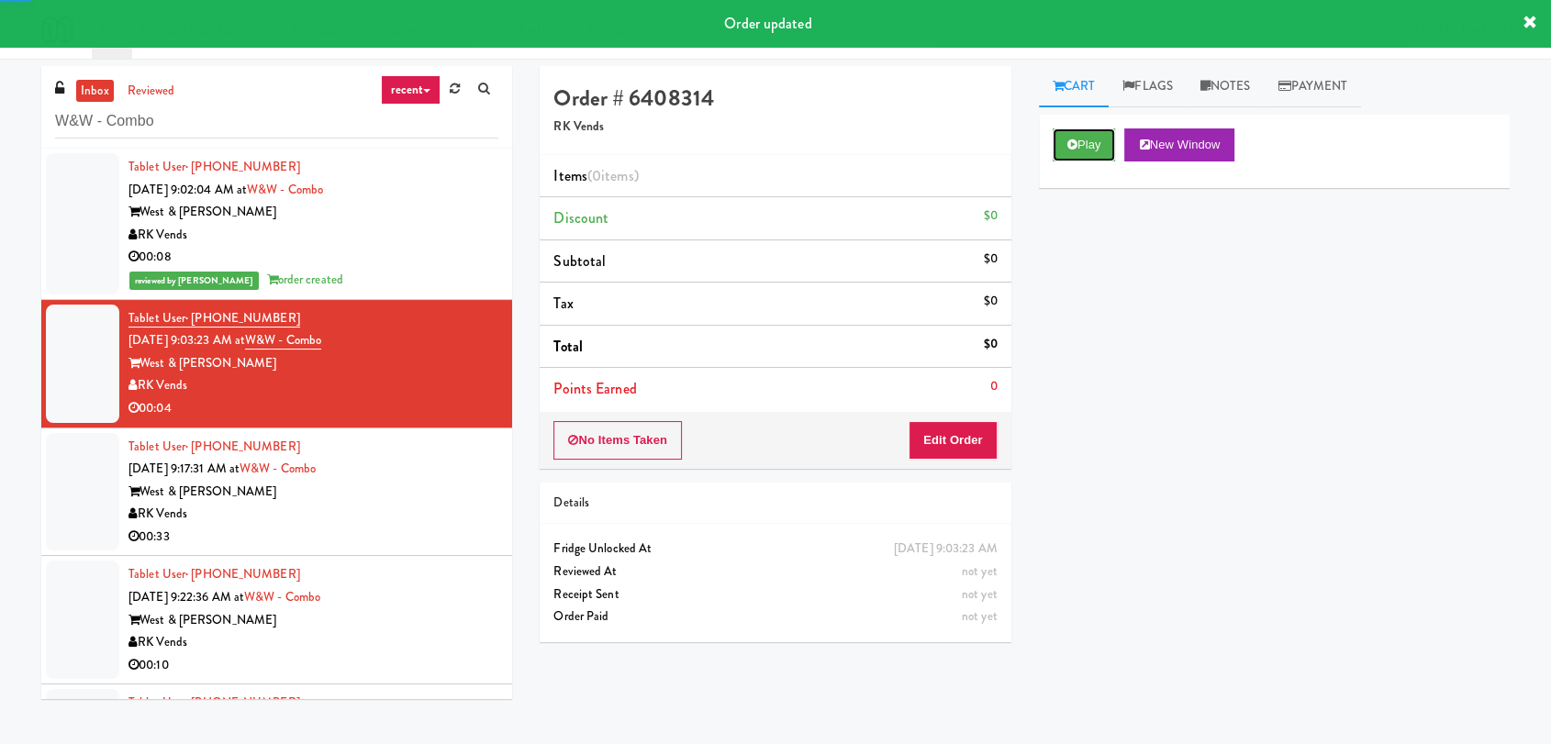
click at [1092, 141] on button "Play" at bounding box center [1084, 145] width 63 height 33
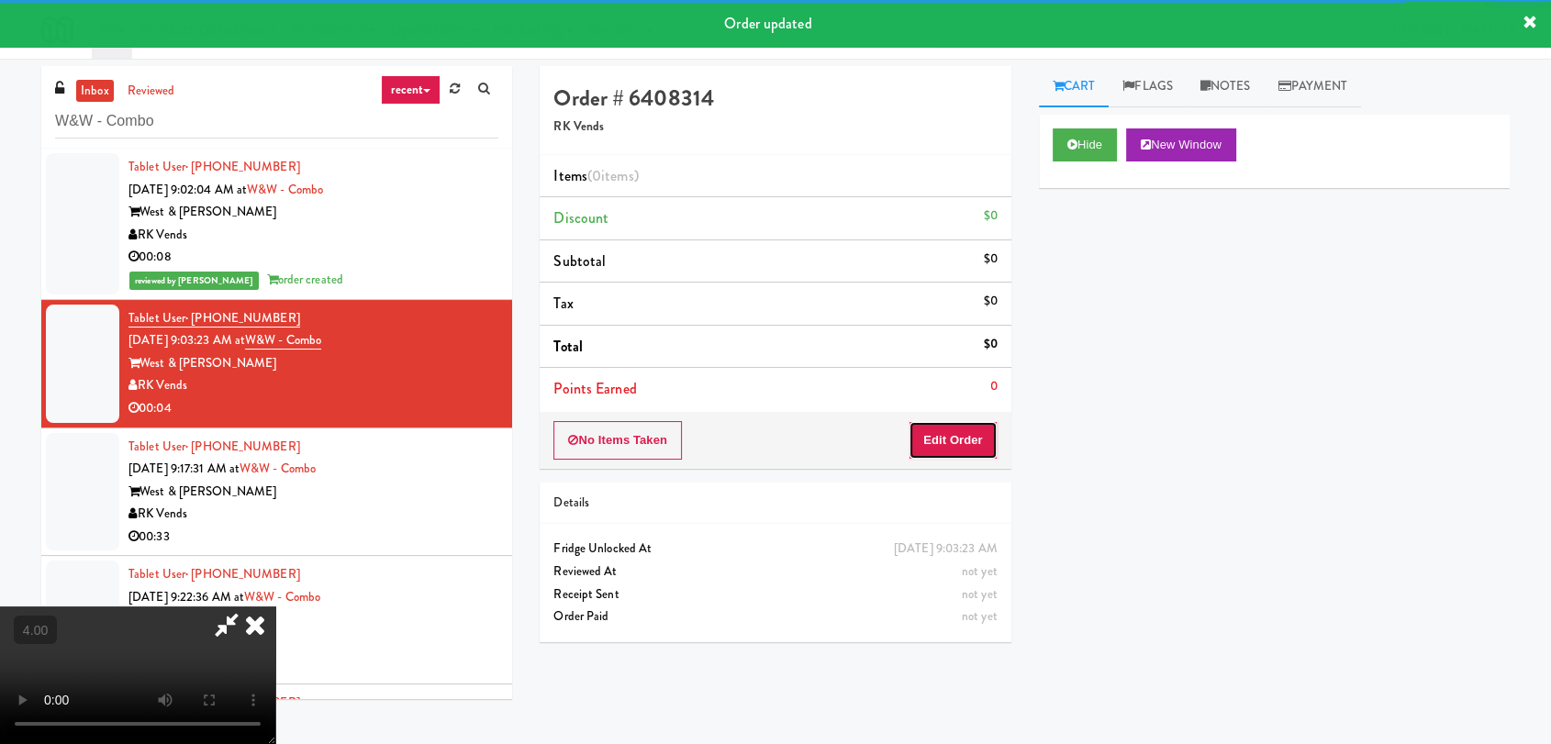
click at [969, 439] on button "Edit Order" at bounding box center [953, 440] width 89 height 39
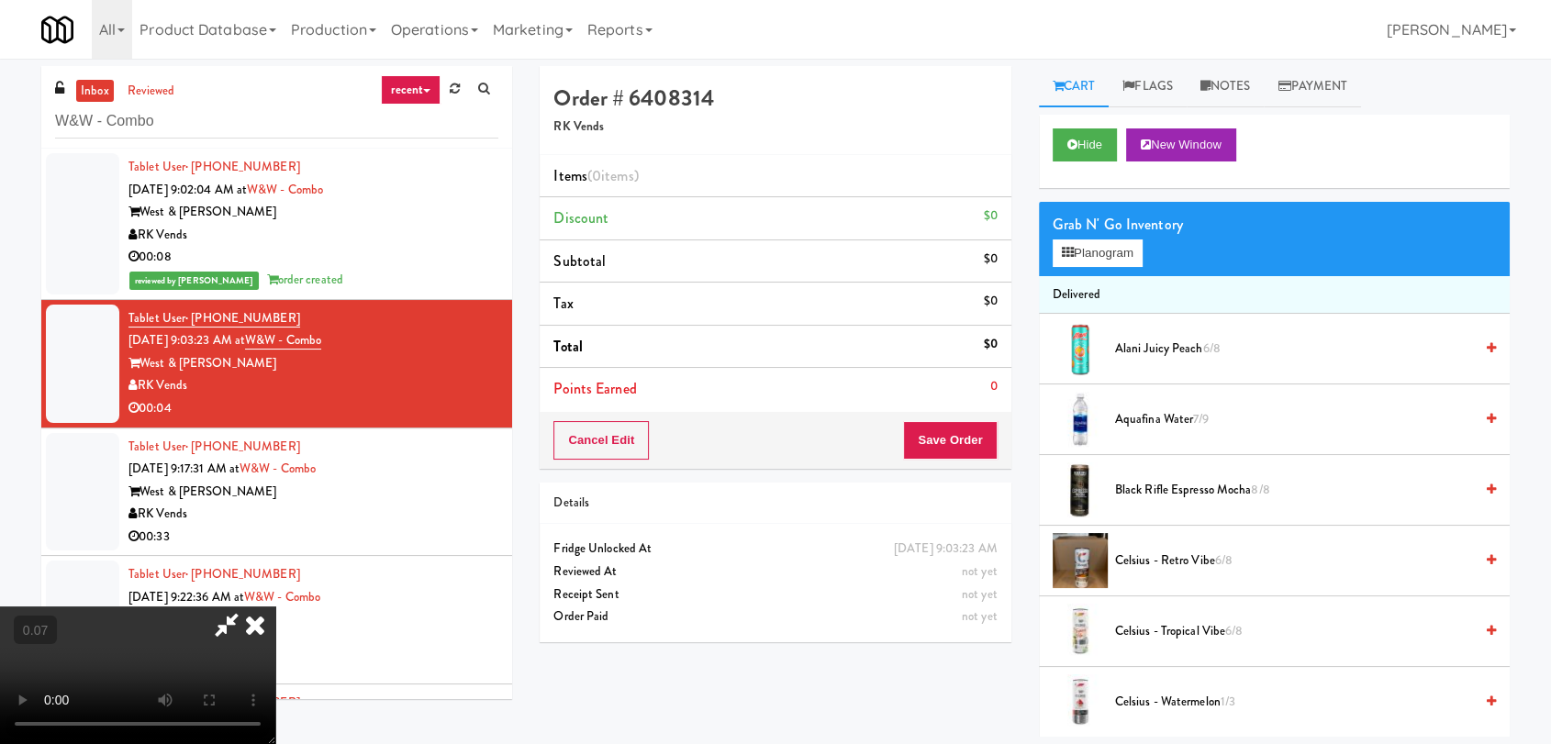
scroll to position [280, 0]
click at [275, 607] on video at bounding box center [137, 676] width 275 height 138
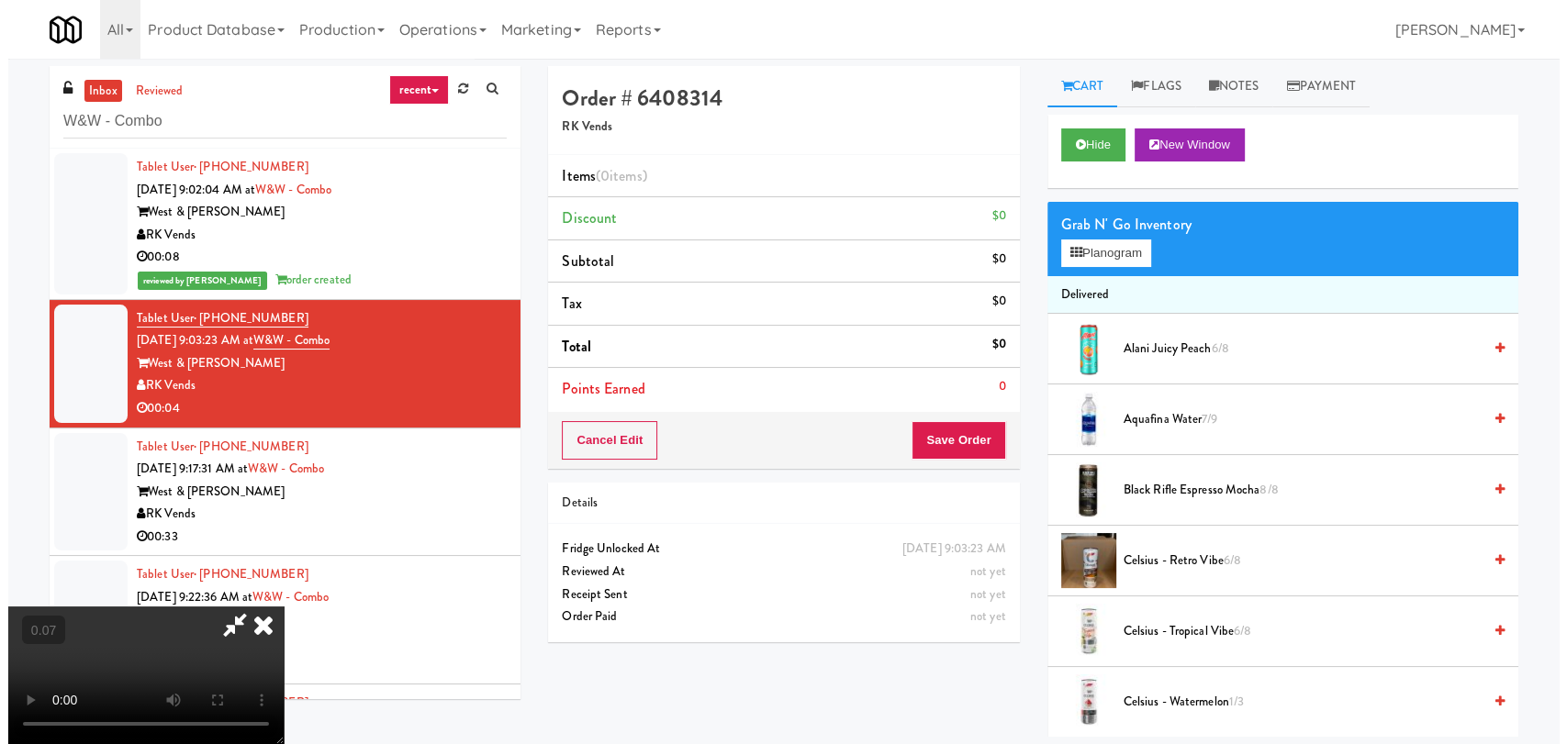
scroll to position [178, 0]
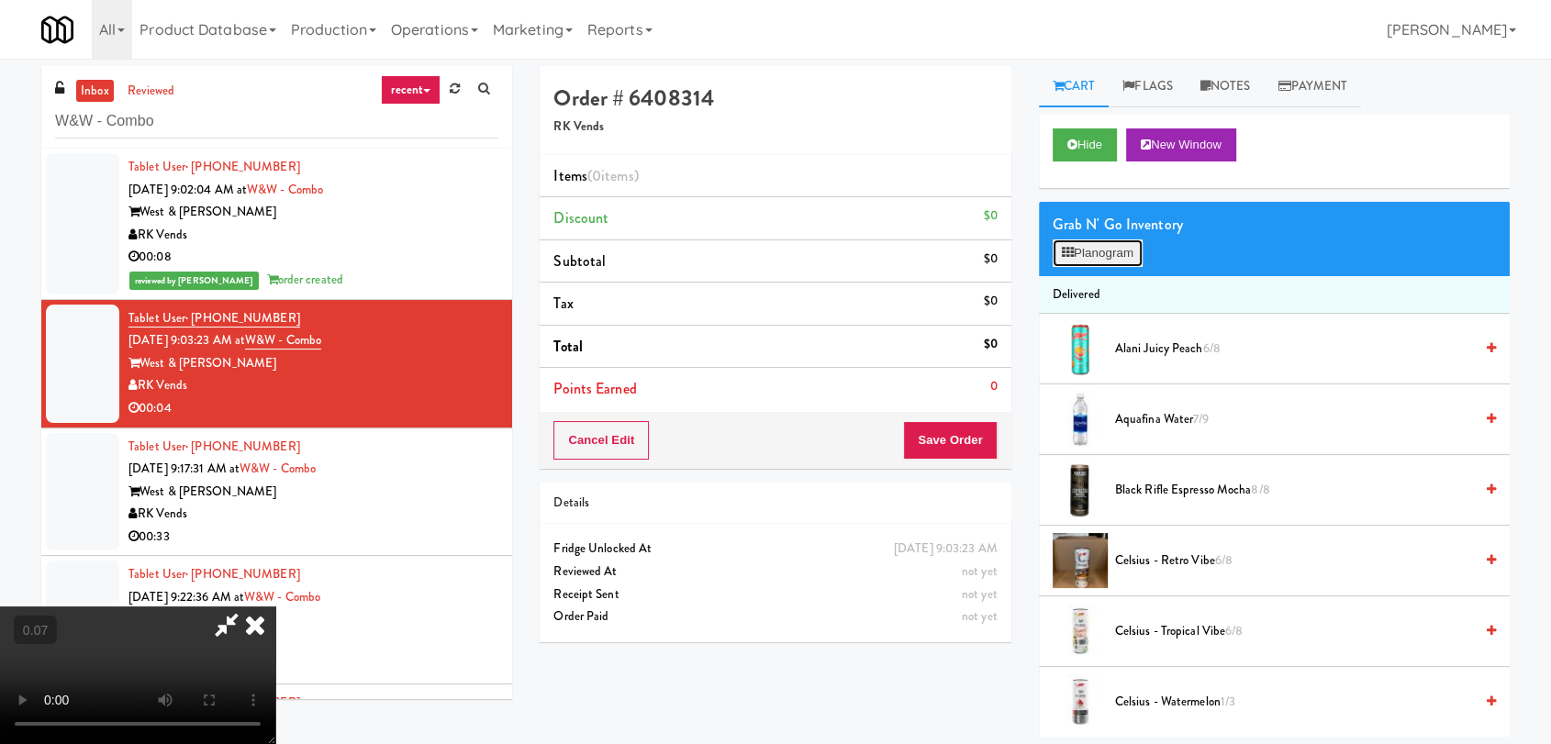
click at [1080, 261] on button "Planogram" at bounding box center [1098, 254] width 90 height 28
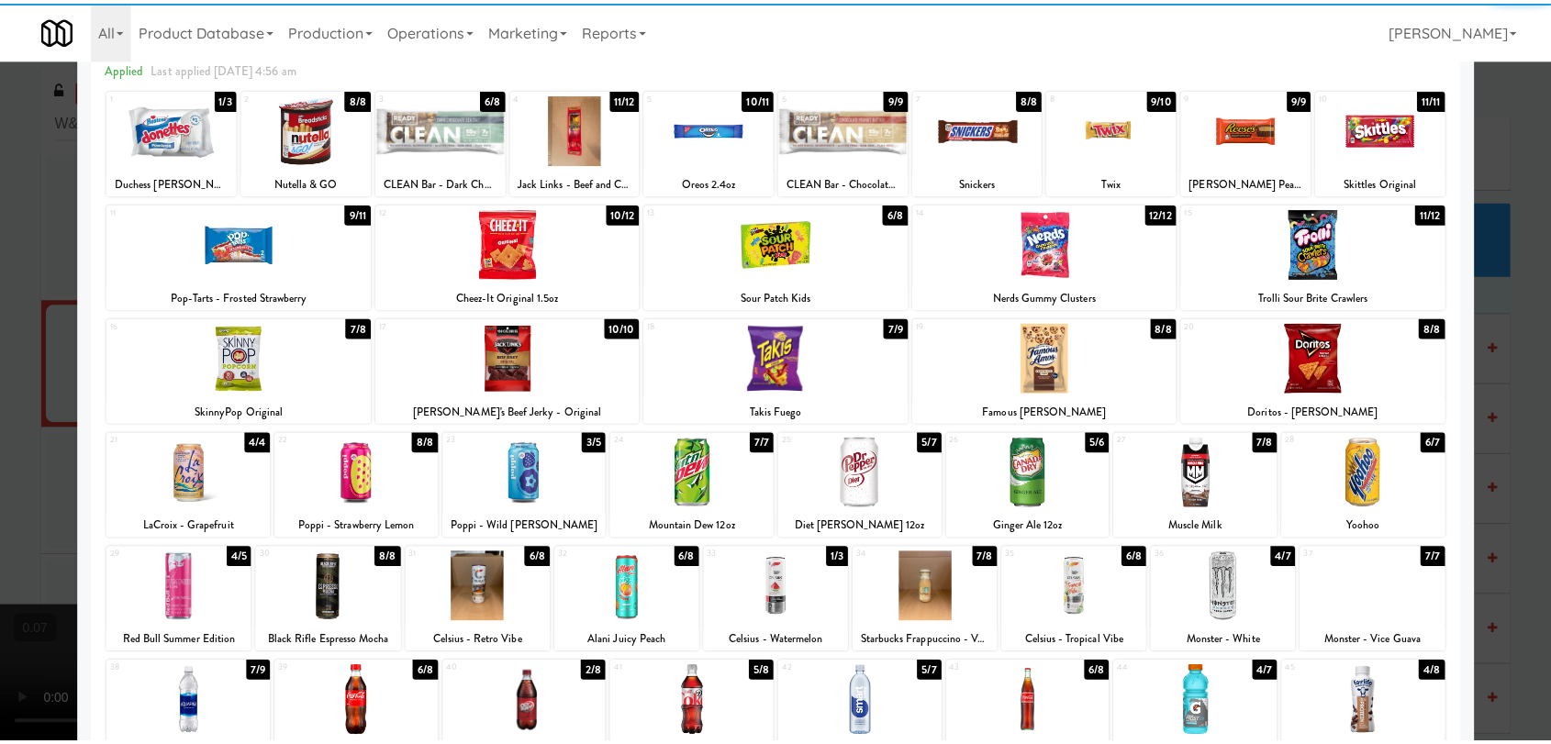
scroll to position [204, 0]
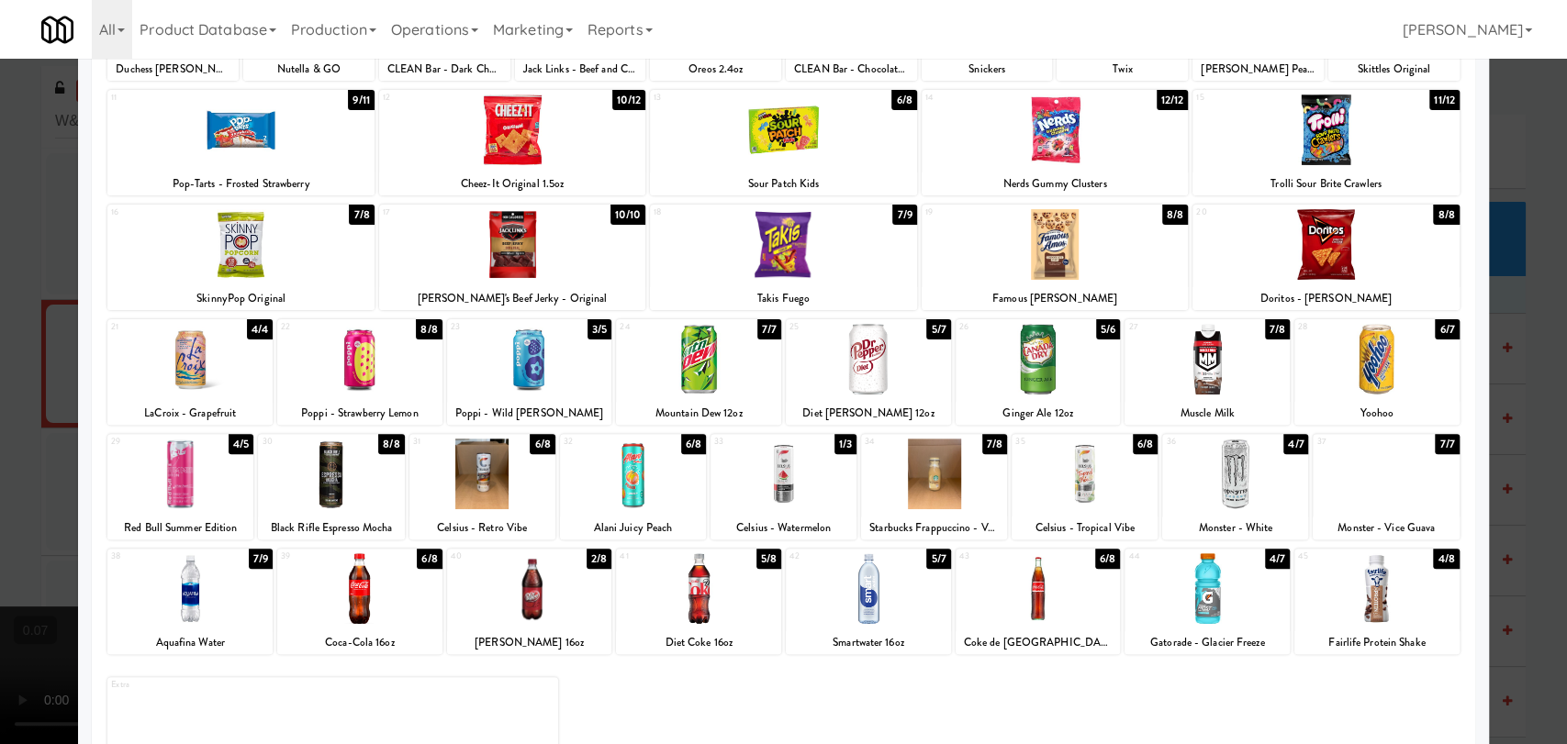
click at [1067, 500] on div at bounding box center [1085, 474] width 146 height 71
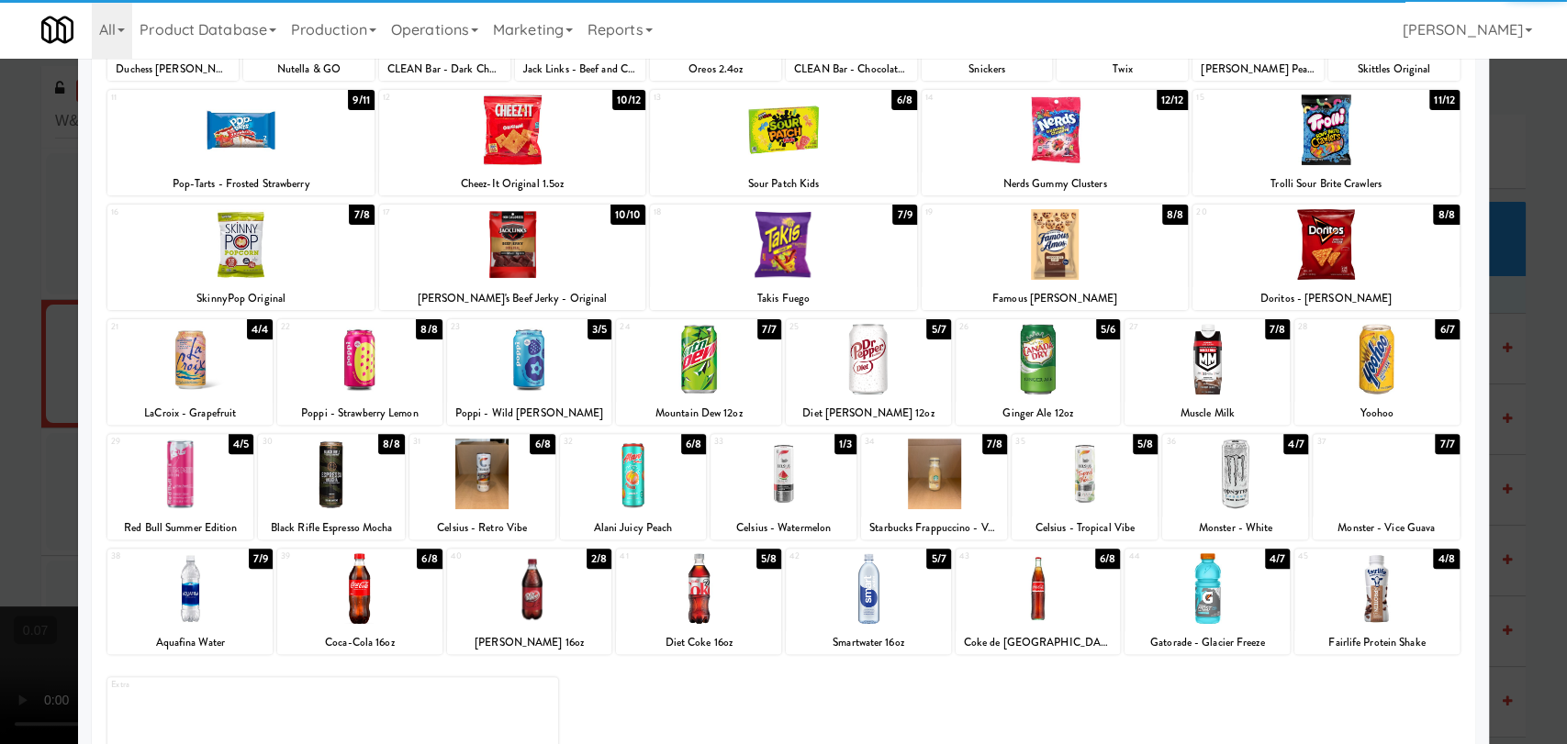
click at [0, 310] on div at bounding box center [783, 372] width 1567 height 744
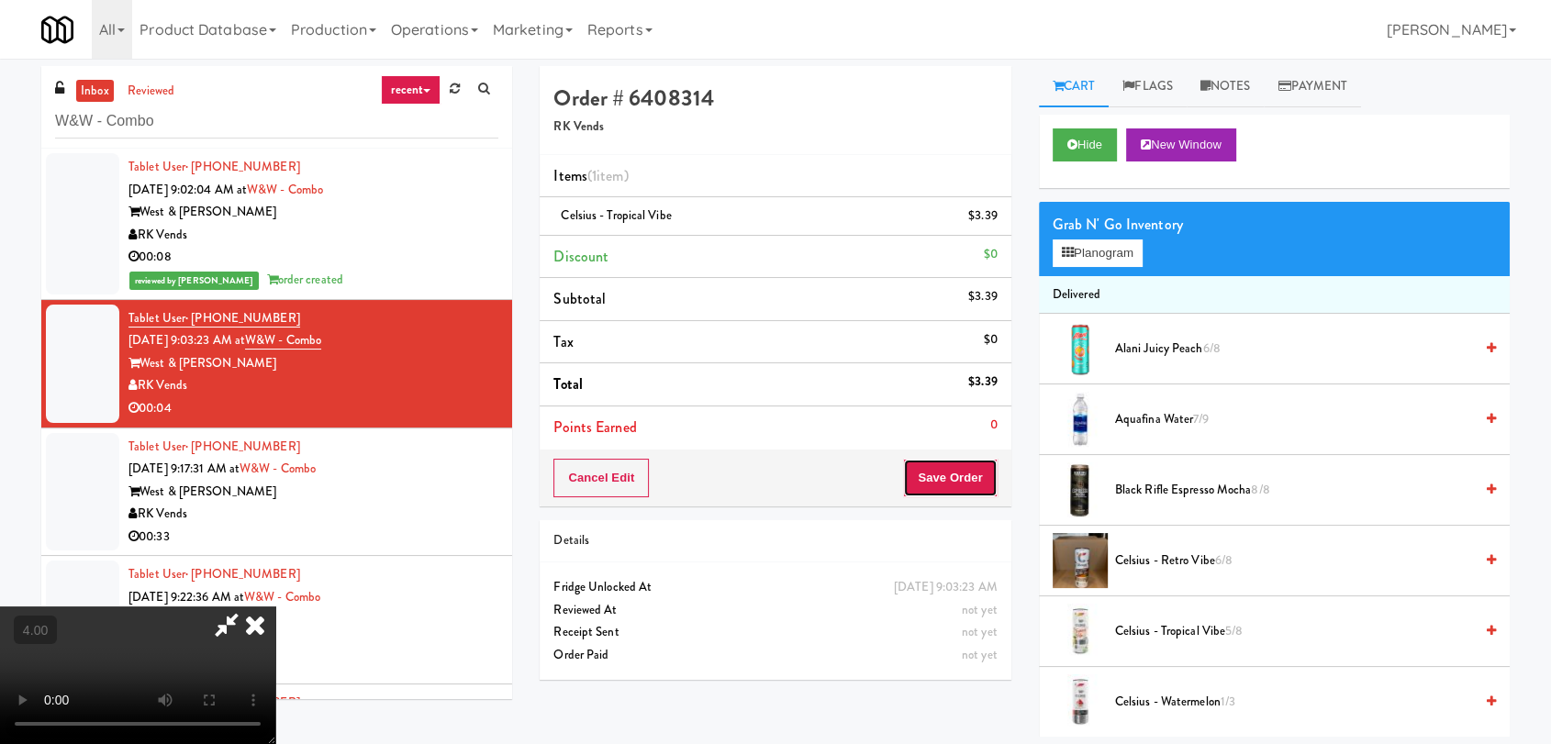
click at [984, 465] on button "Save Order" at bounding box center [950, 478] width 94 height 39
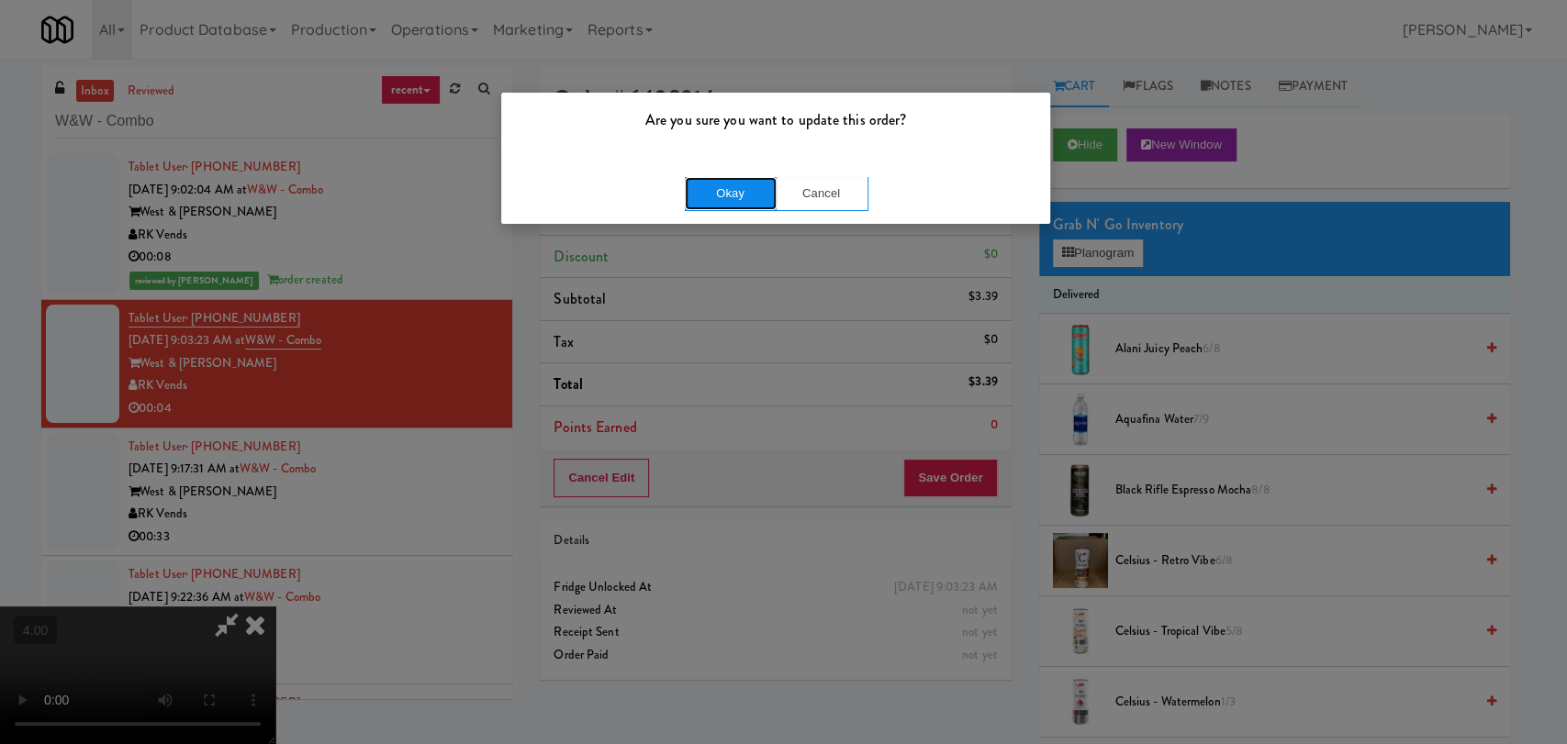
click at [711, 195] on button "Okay" at bounding box center [731, 193] width 92 height 33
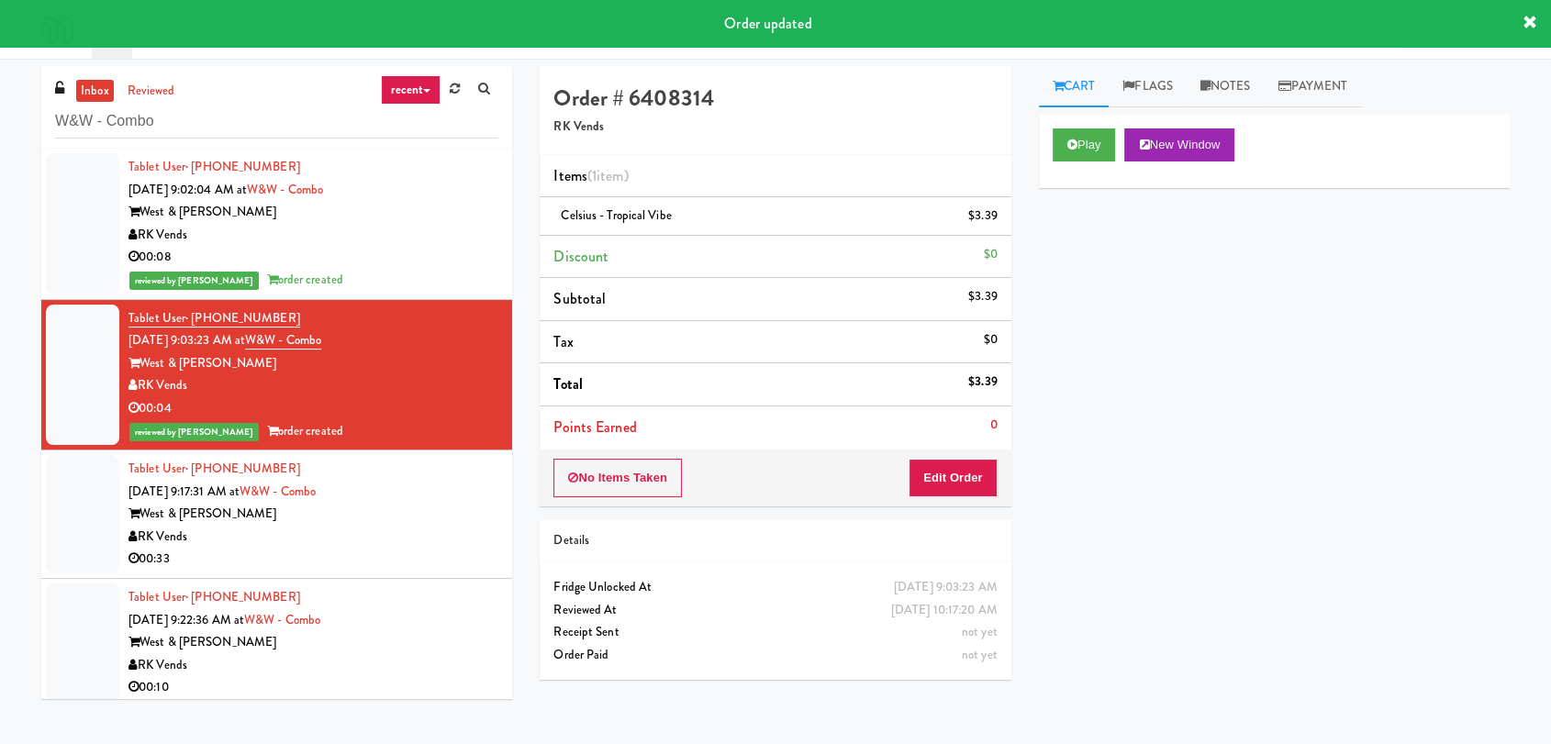
click at [388, 529] on div "RK Vends" at bounding box center [314, 537] width 370 height 23
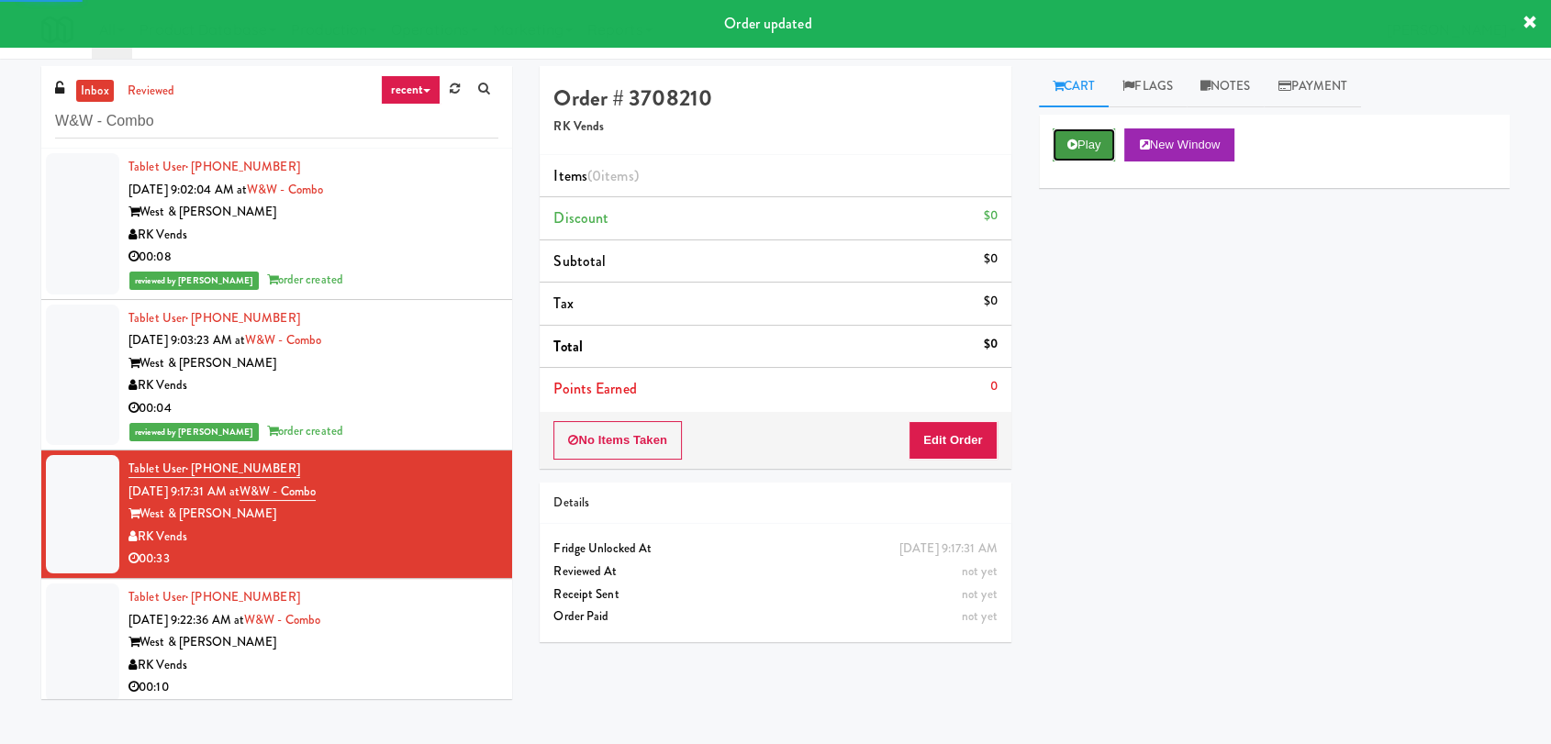
click at [1080, 151] on button "Play" at bounding box center [1084, 145] width 63 height 33
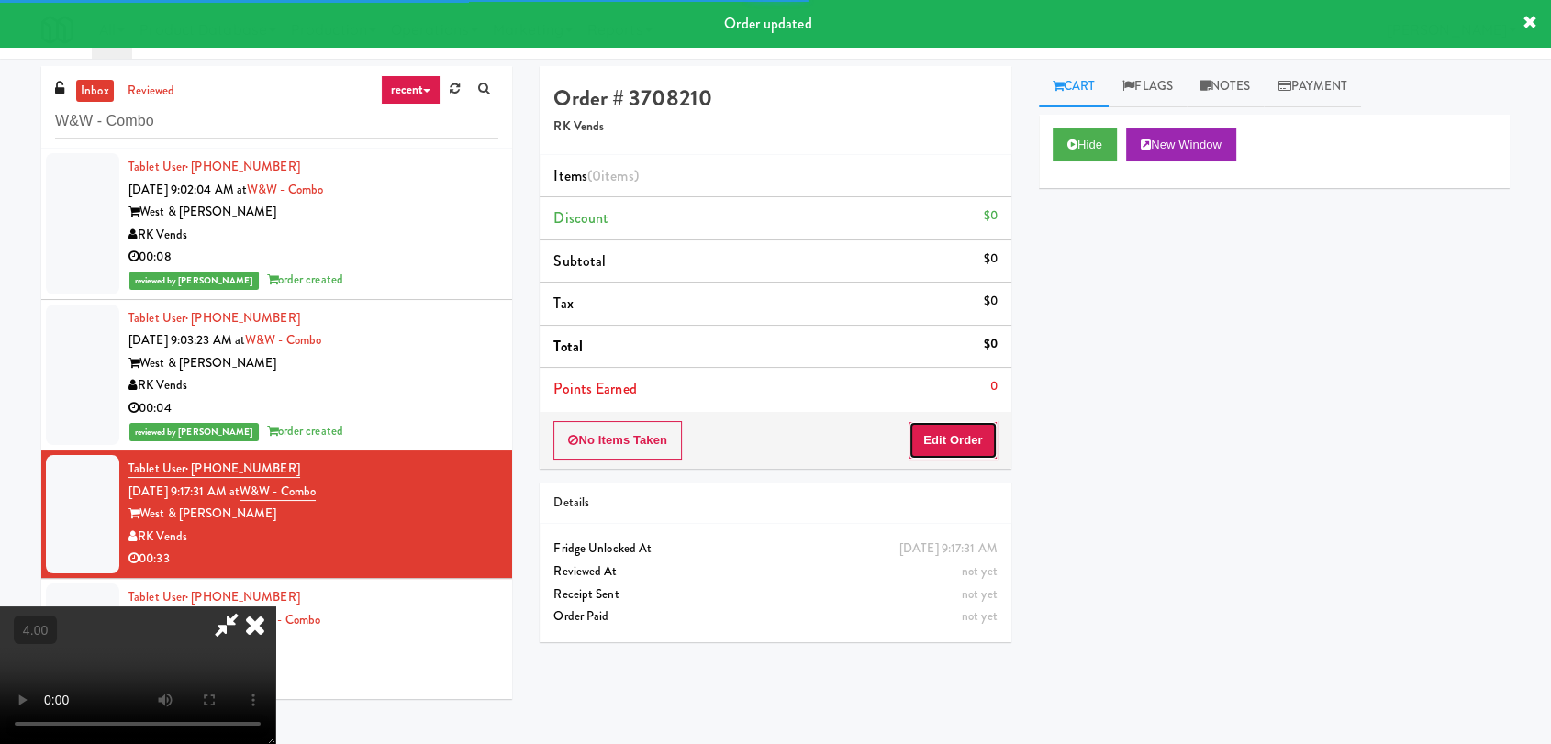
click at [953, 435] on button "Edit Order" at bounding box center [953, 440] width 89 height 39
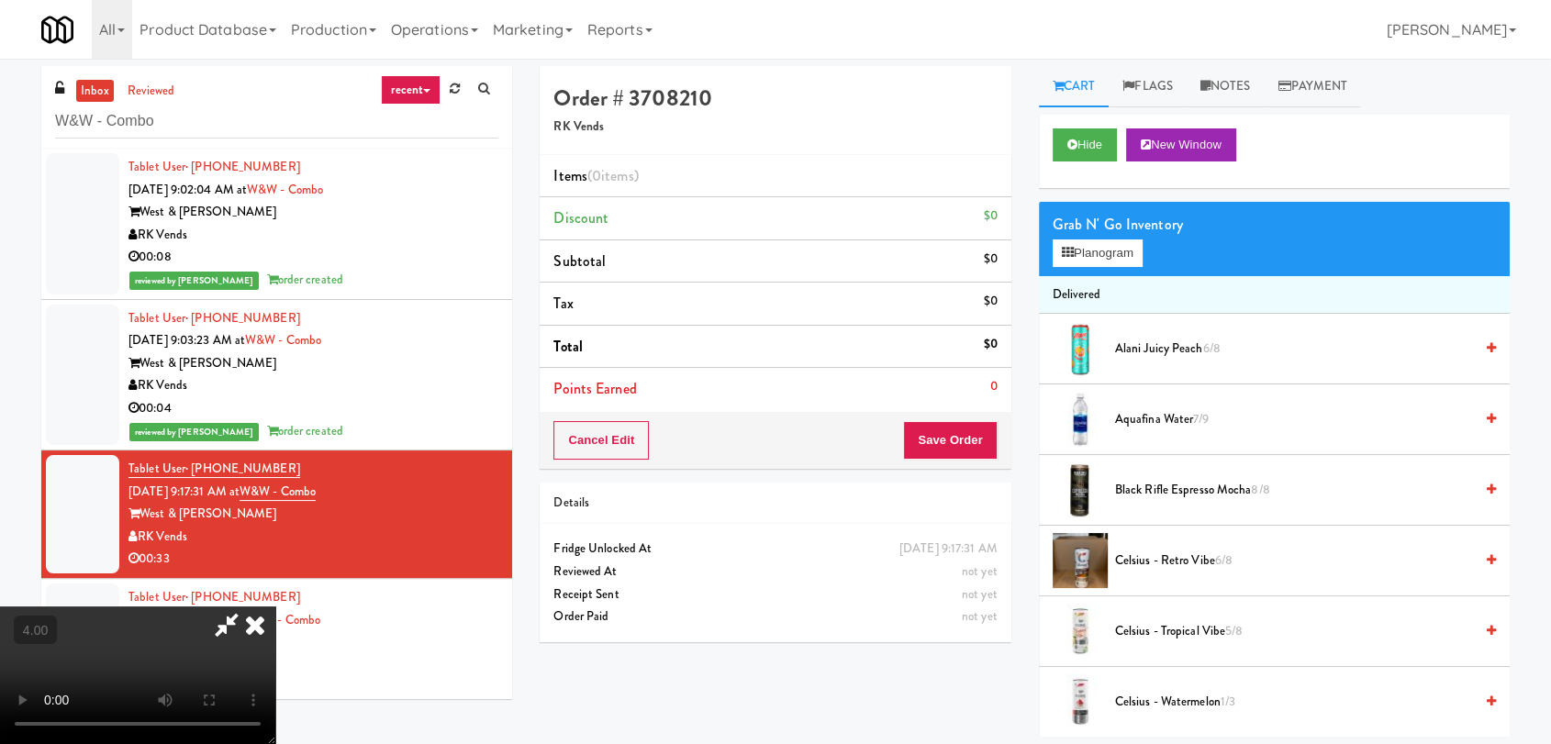
click at [275, 607] on video at bounding box center [137, 676] width 275 height 138
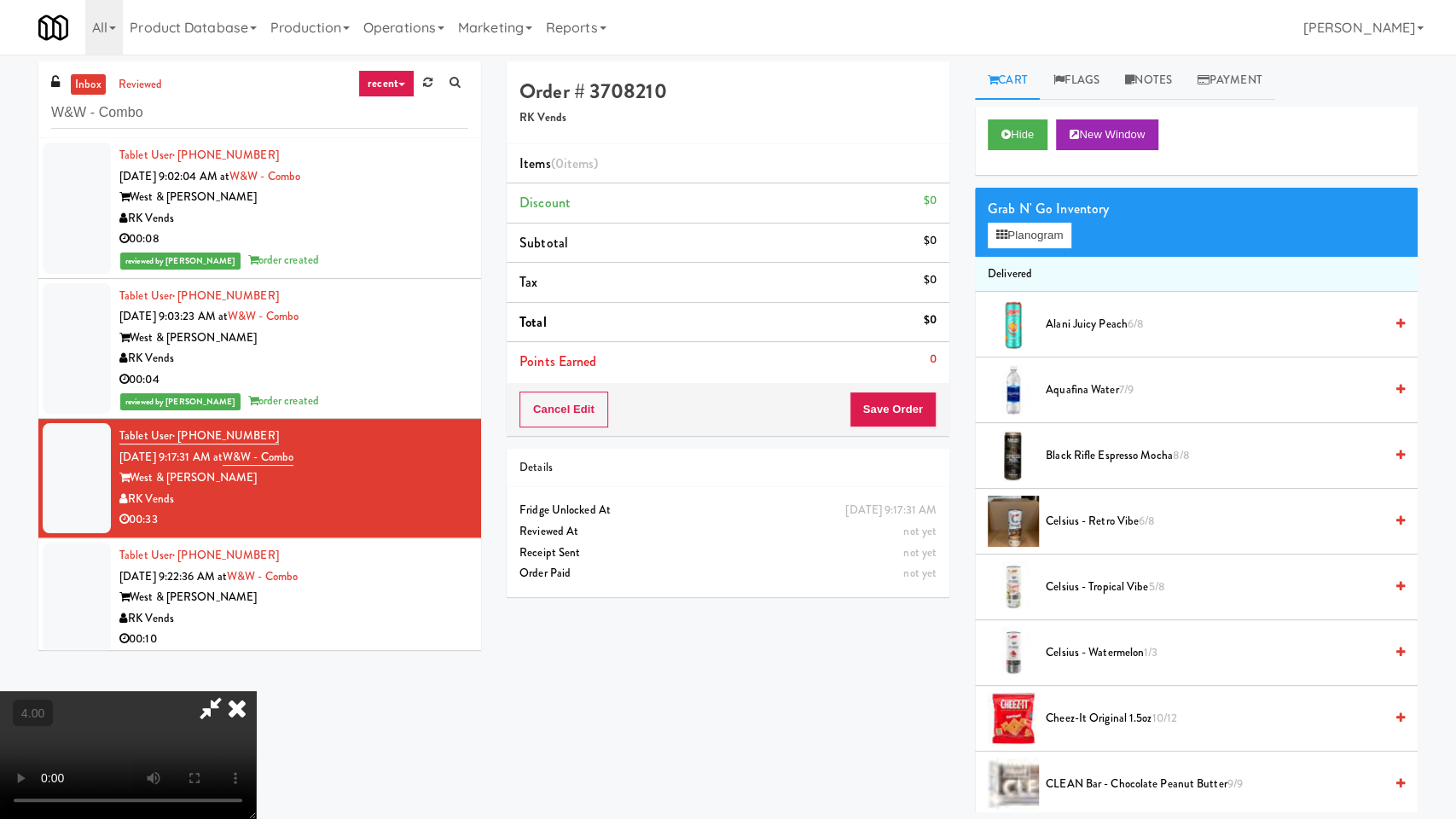
click at [256, 692] on video at bounding box center [127, 756] width 256 height 128
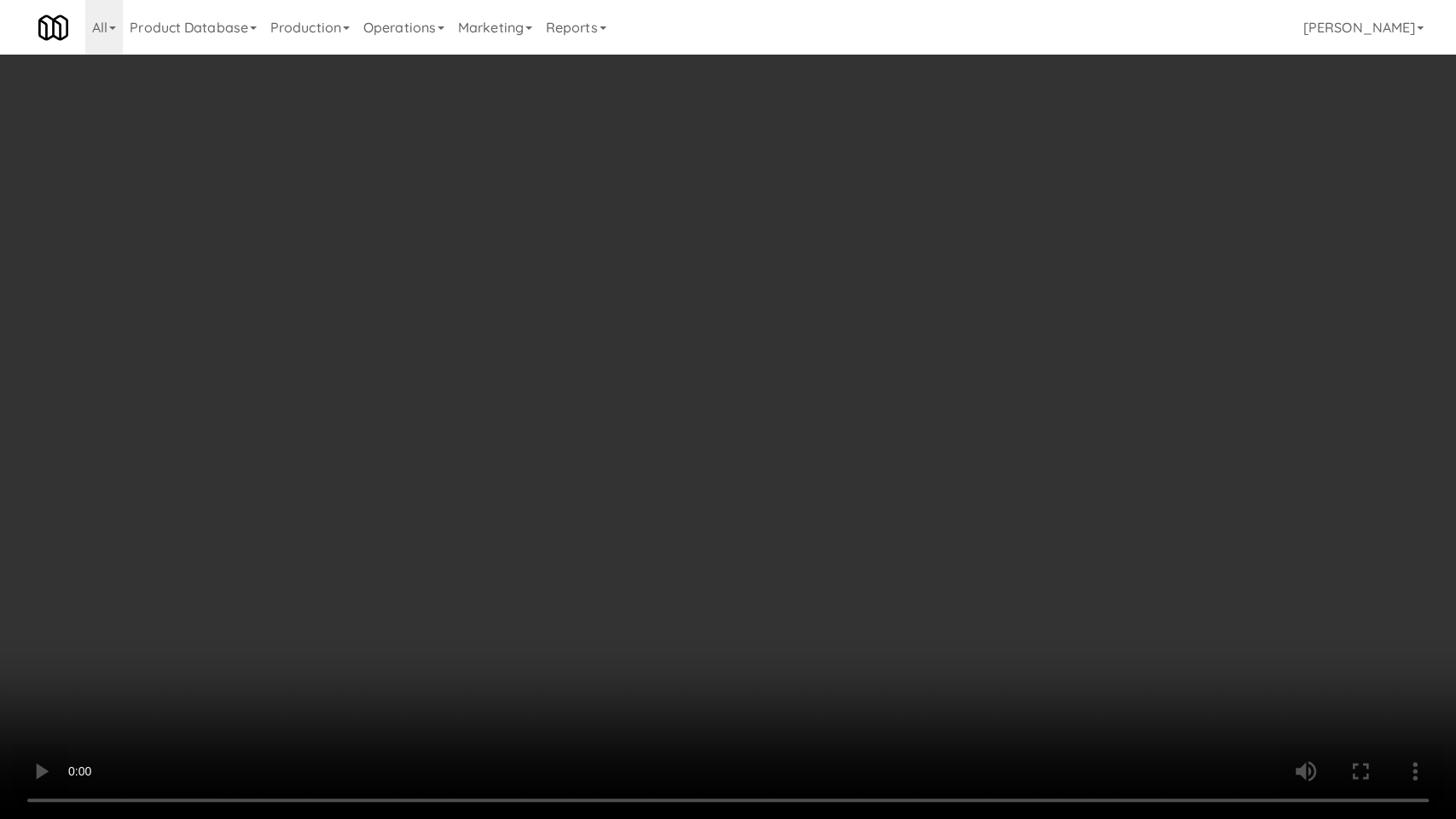
click at [643, 535] on video at bounding box center [728, 409] width 1456 height 819
click at [610, 561] on video at bounding box center [728, 409] width 1456 height 819
click at [609, 588] on video at bounding box center [728, 409] width 1456 height 819
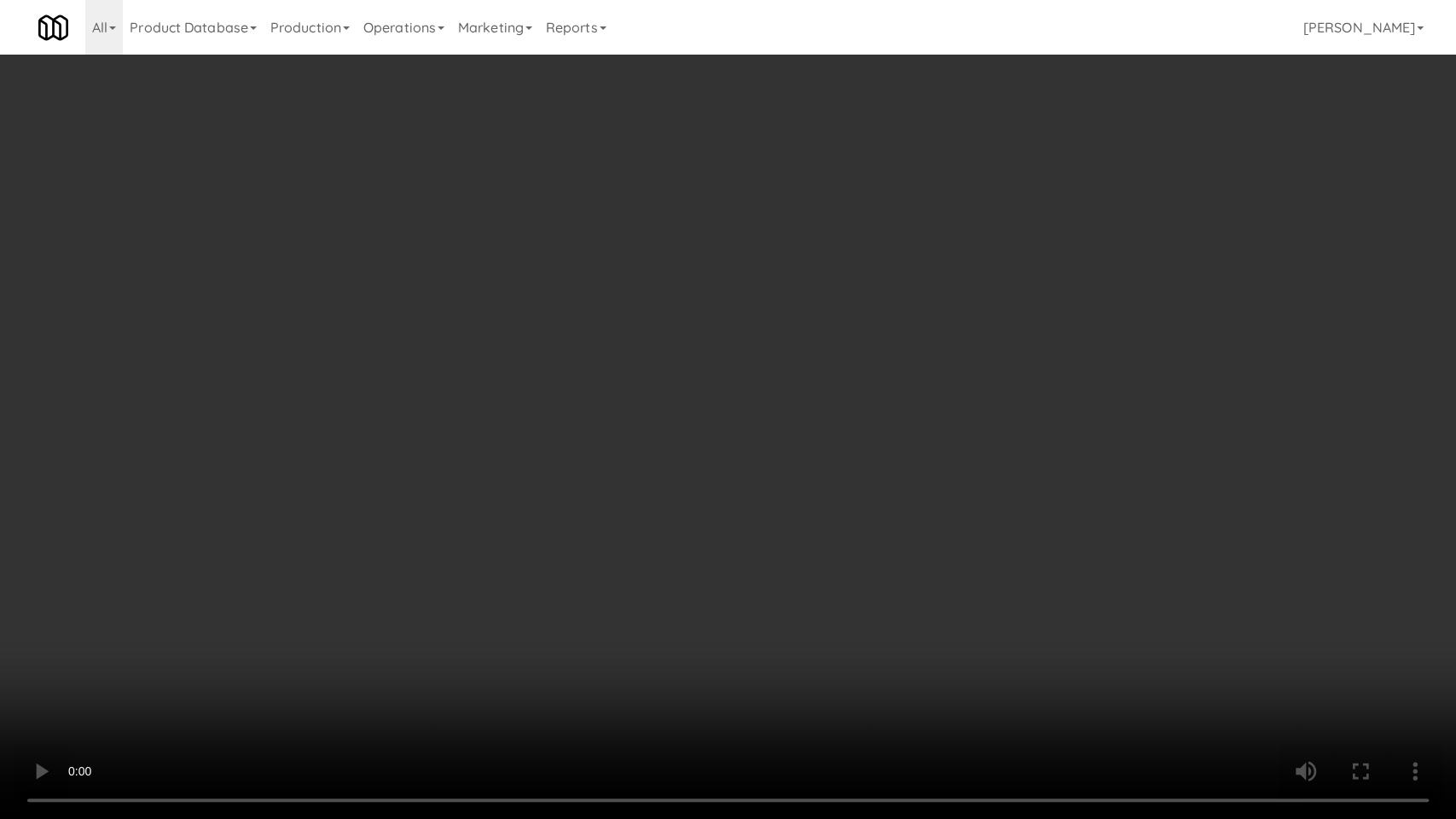
click at [604, 587] on video at bounding box center [728, 409] width 1456 height 819
click at [607, 588] on video at bounding box center [728, 409] width 1456 height 819
click at [616, 588] on video at bounding box center [728, 409] width 1456 height 819
click at [620, 585] on video at bounding box center [728, 409] width 1456 height 819
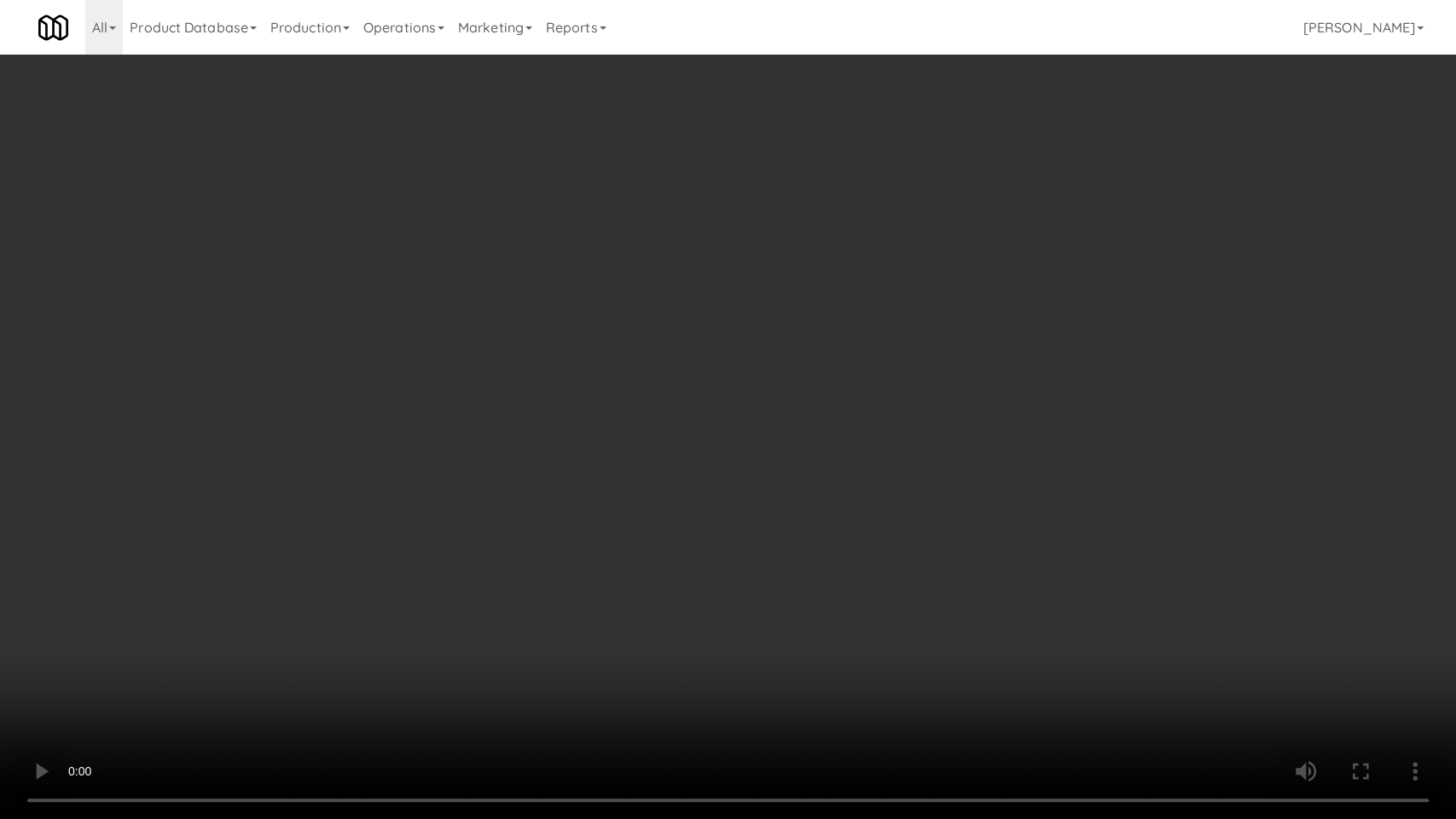
click at [620, 585] on video at bounding box center [728, 409] width 1456 height 819
click at [550, 520] on video at bounding box center [728, 409] width 1456 height 819
click at [592, 519] on video at bounding box center [728, 409] width 1456 height 819
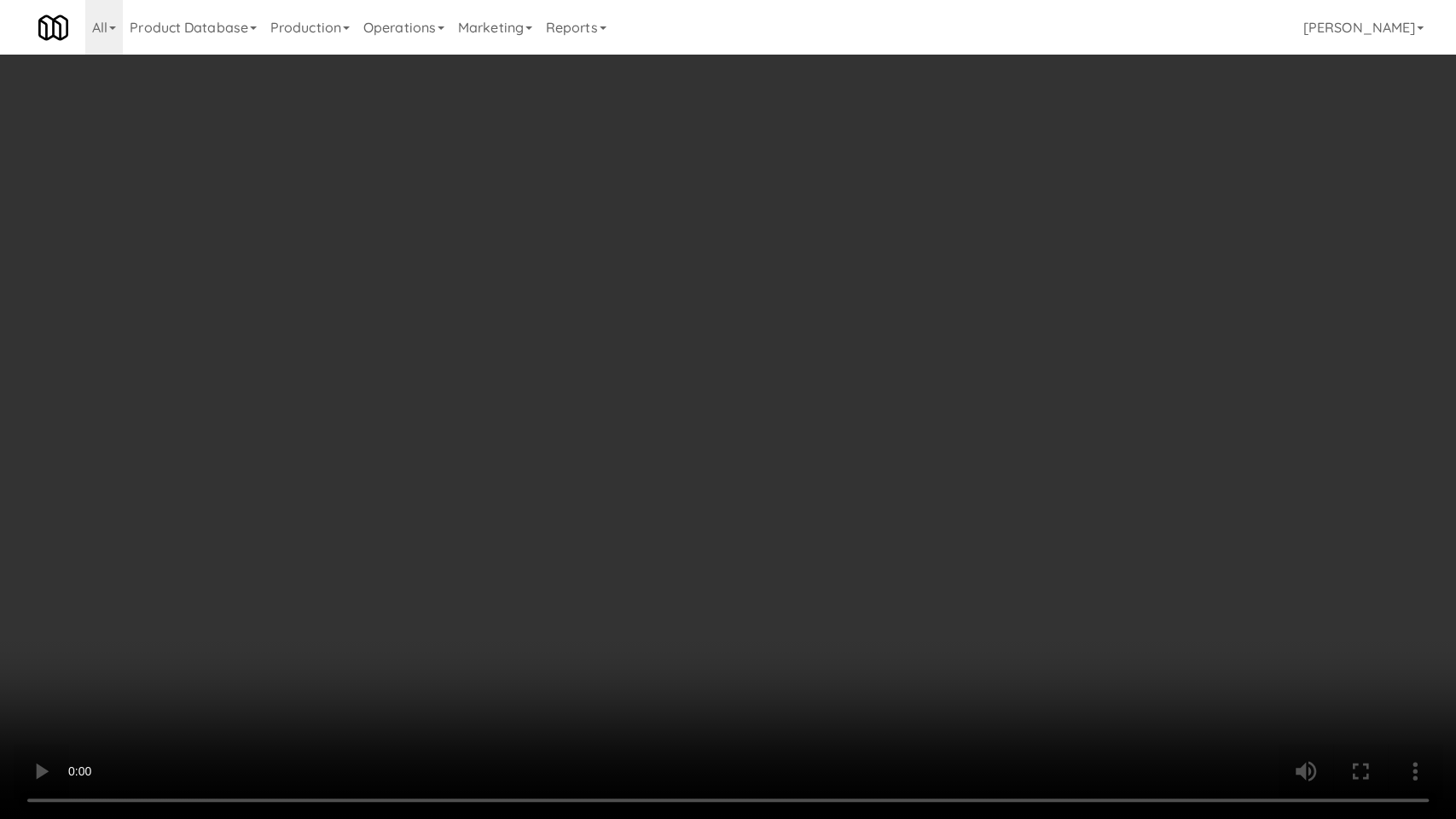
click at [602, 506] on video at bounding box center [728, 409] width 1456 height 819
click at [605, 526] on video at bounding box center [728, 409] width 1456 height 819
click at [505, 568] on video at bounding box center [728, 409] width 1456 height 819
click at [518, 535] on video at bounding box center [728, 409] width 1456 height 819
click at [215, 653] on video at bounding box center [728, 409] width 1456 height 819
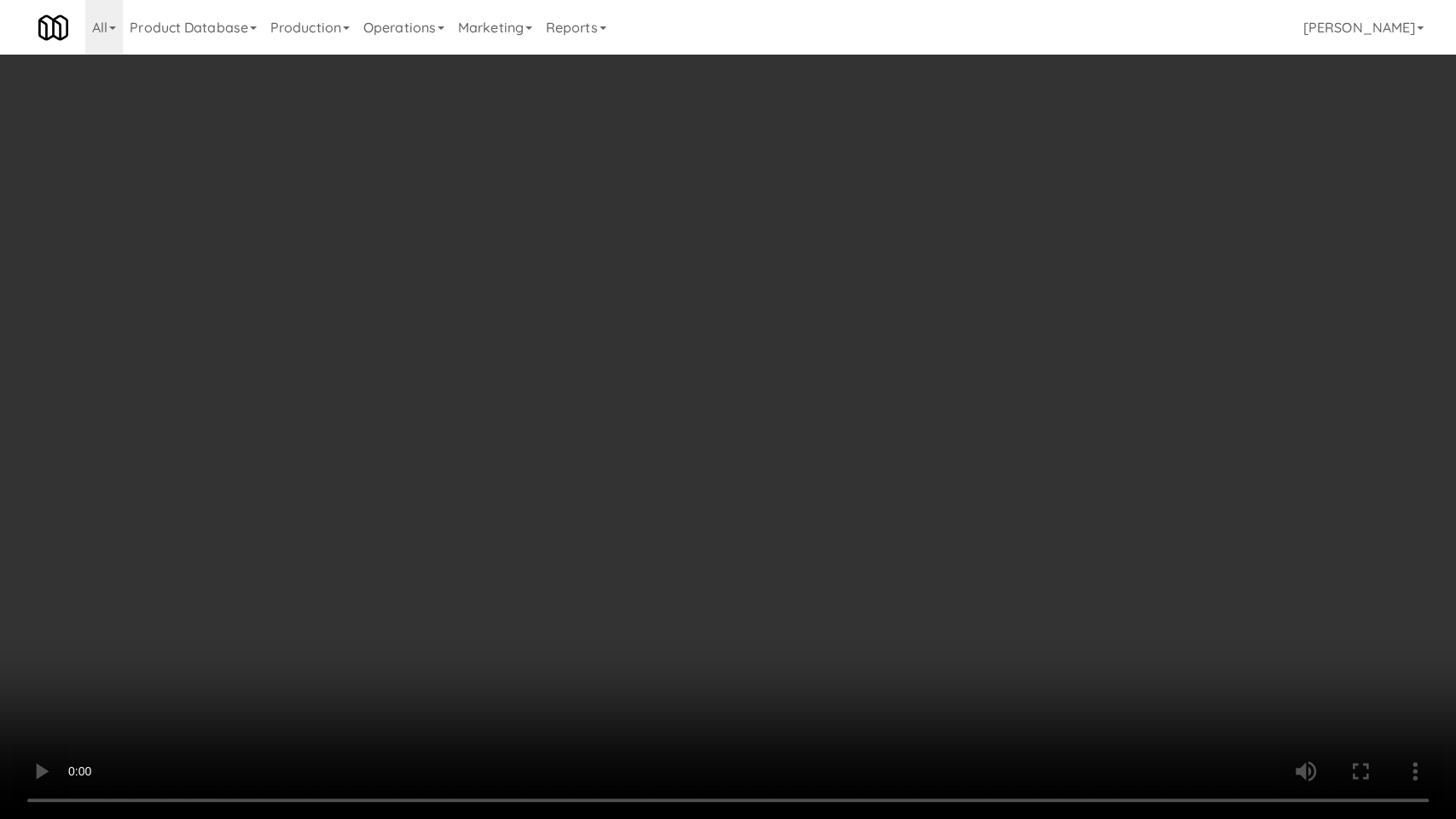
click at [215, 653] on video at bounding box center [728, 409] width 1456 height 819
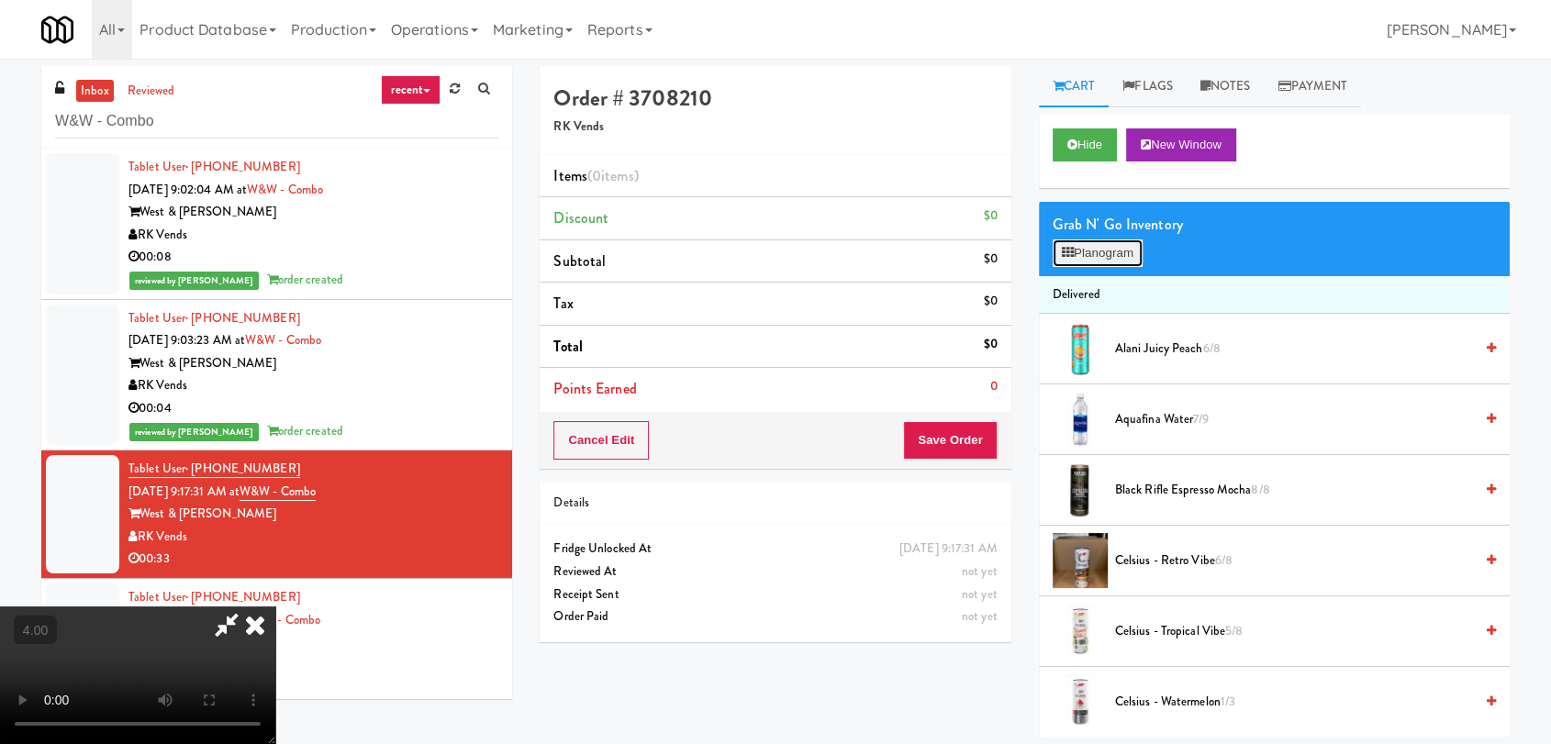
click at [1087, 250] on button "Planogram" at bounding box center [1098, 254] width 90 height 28
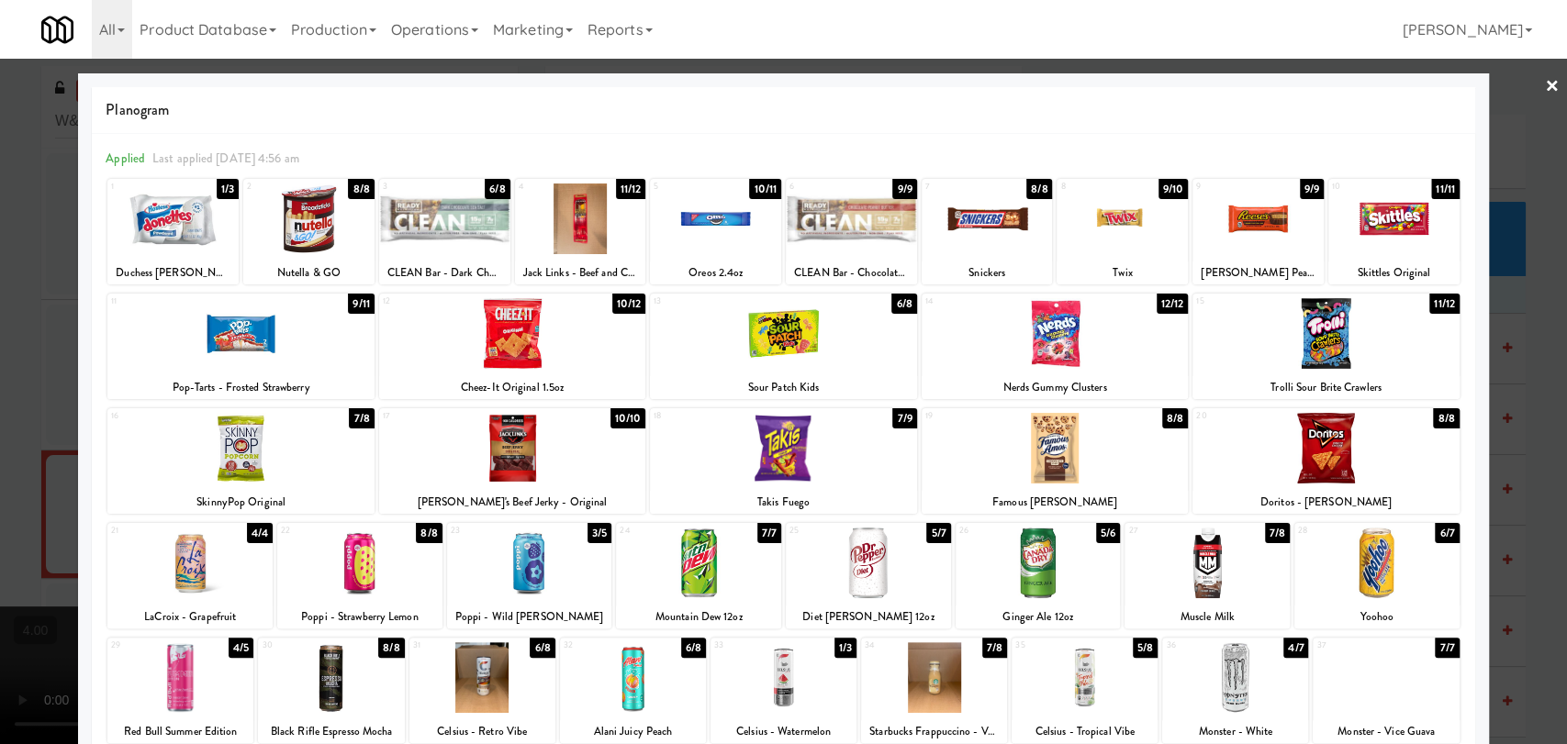
click at [1084, 220] on div at bounding box center [1122, 219] width 131 height 71
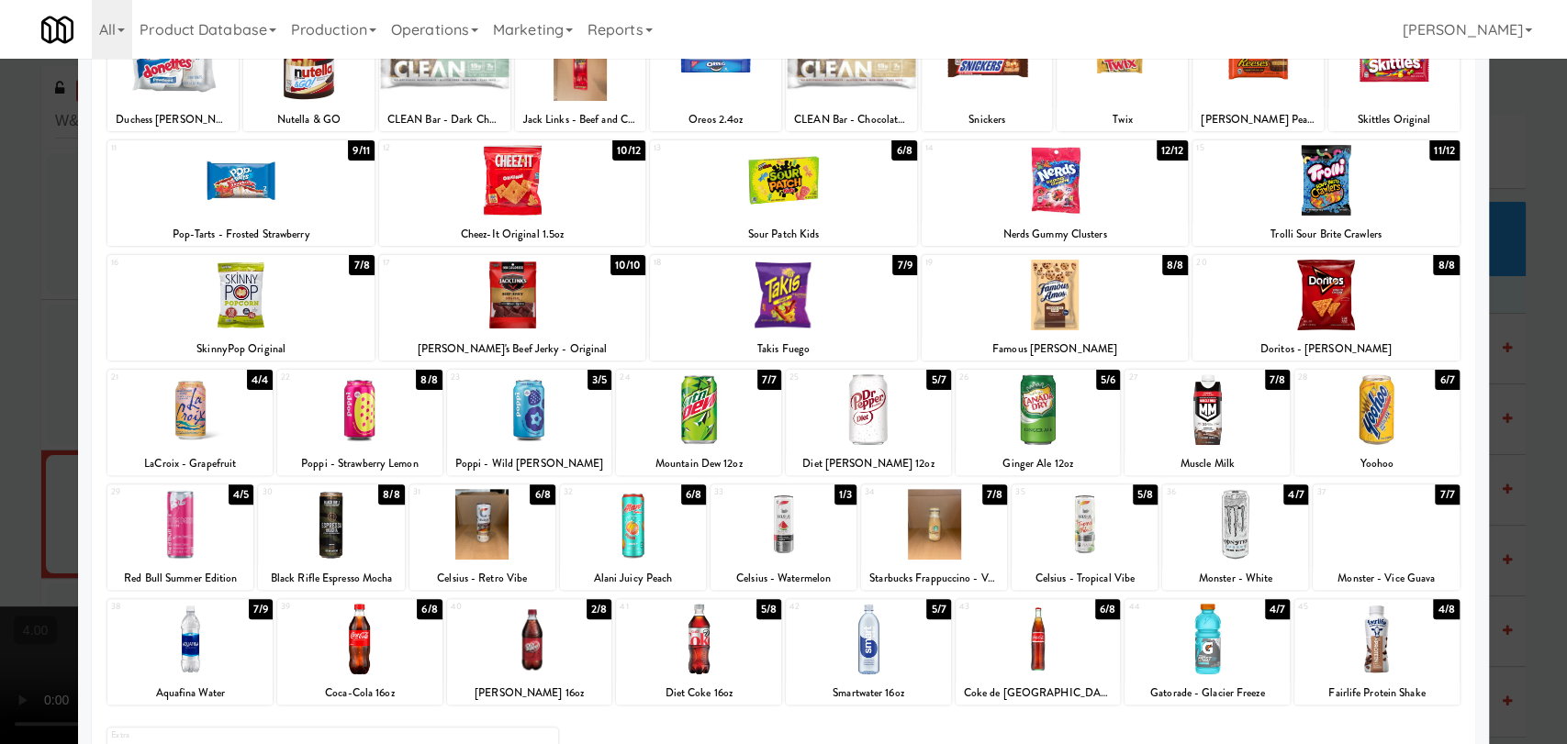
scroll to position [272, 0]
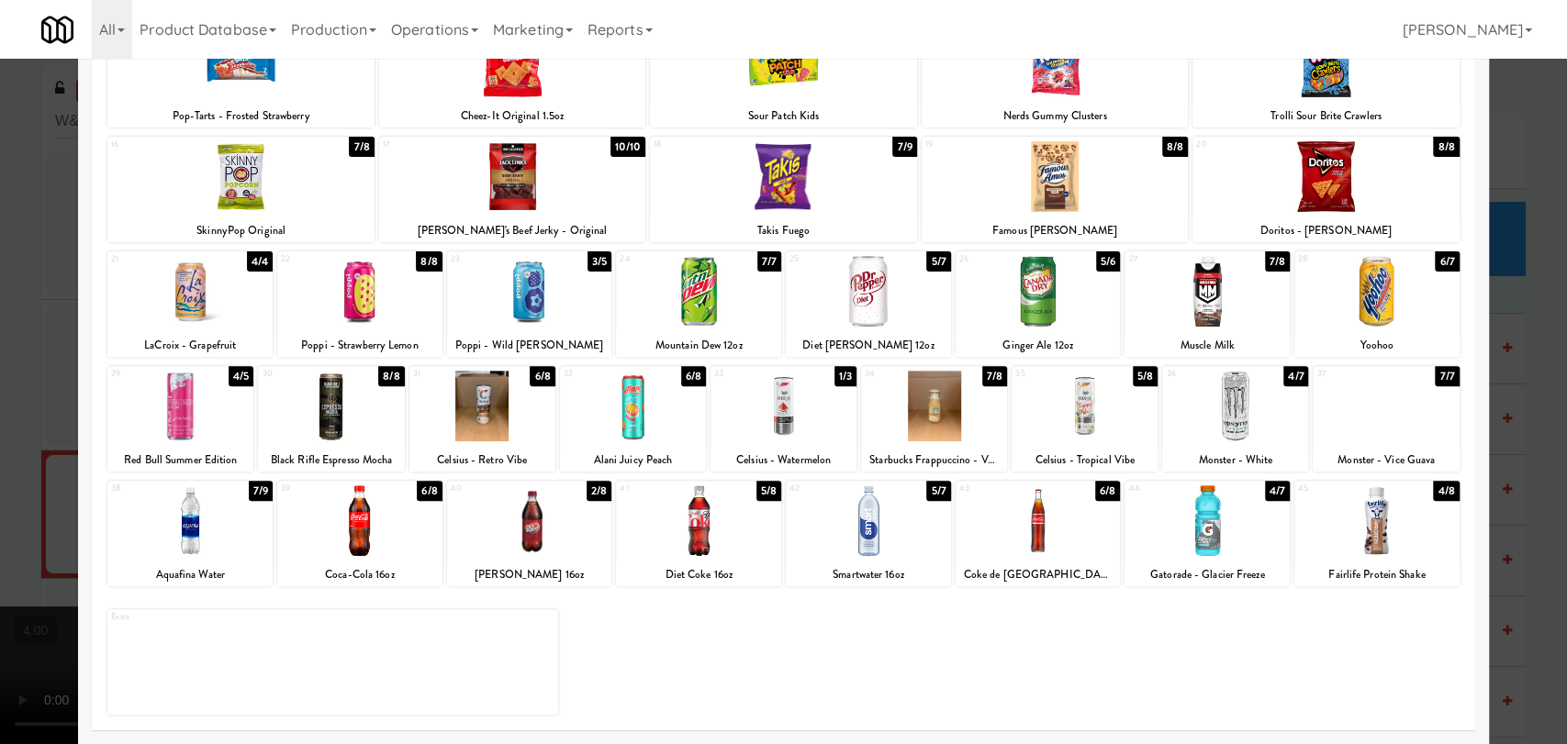
click at [713, 531] on div at bounding box center [698, 521] width 165 height 71
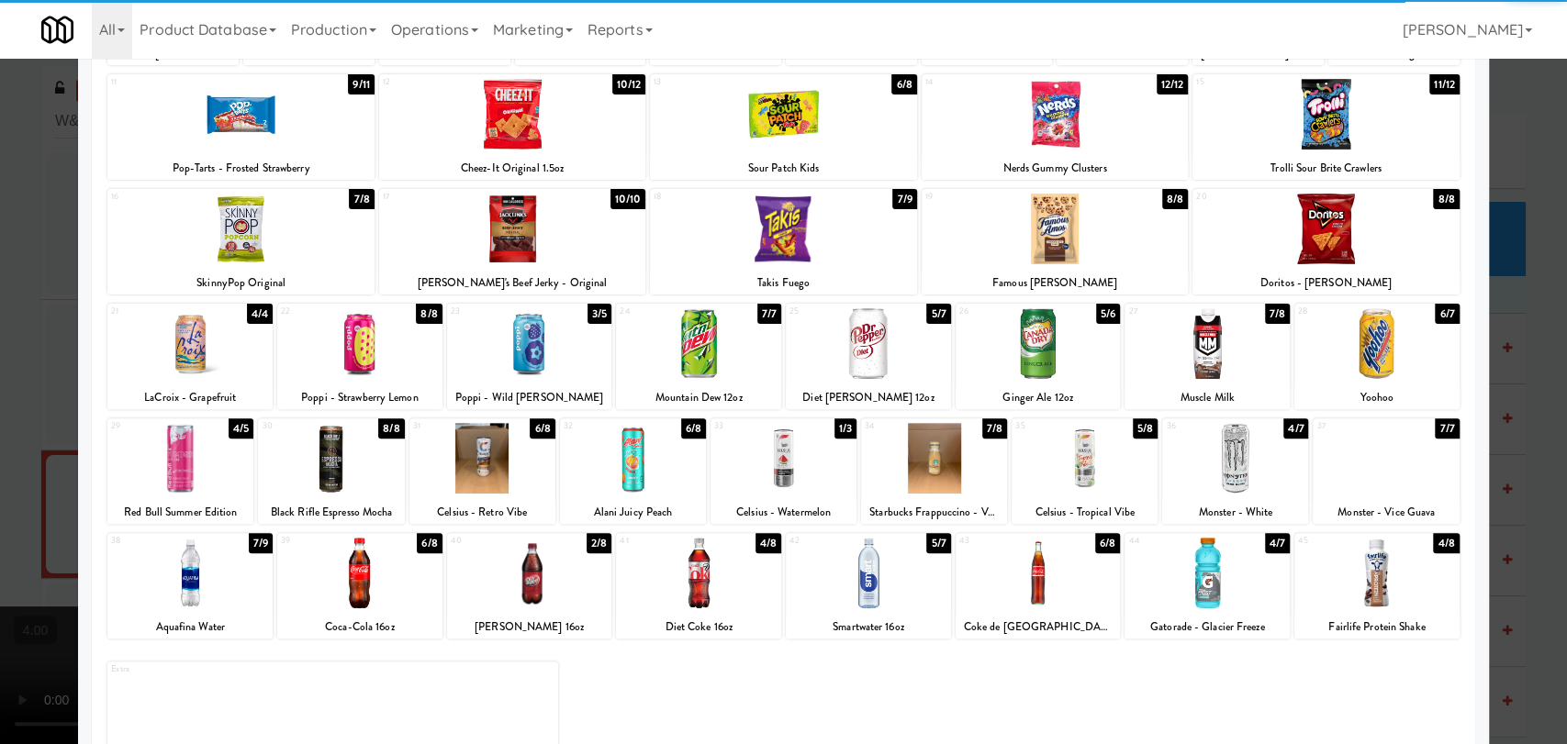
scroll to position [169, 0]
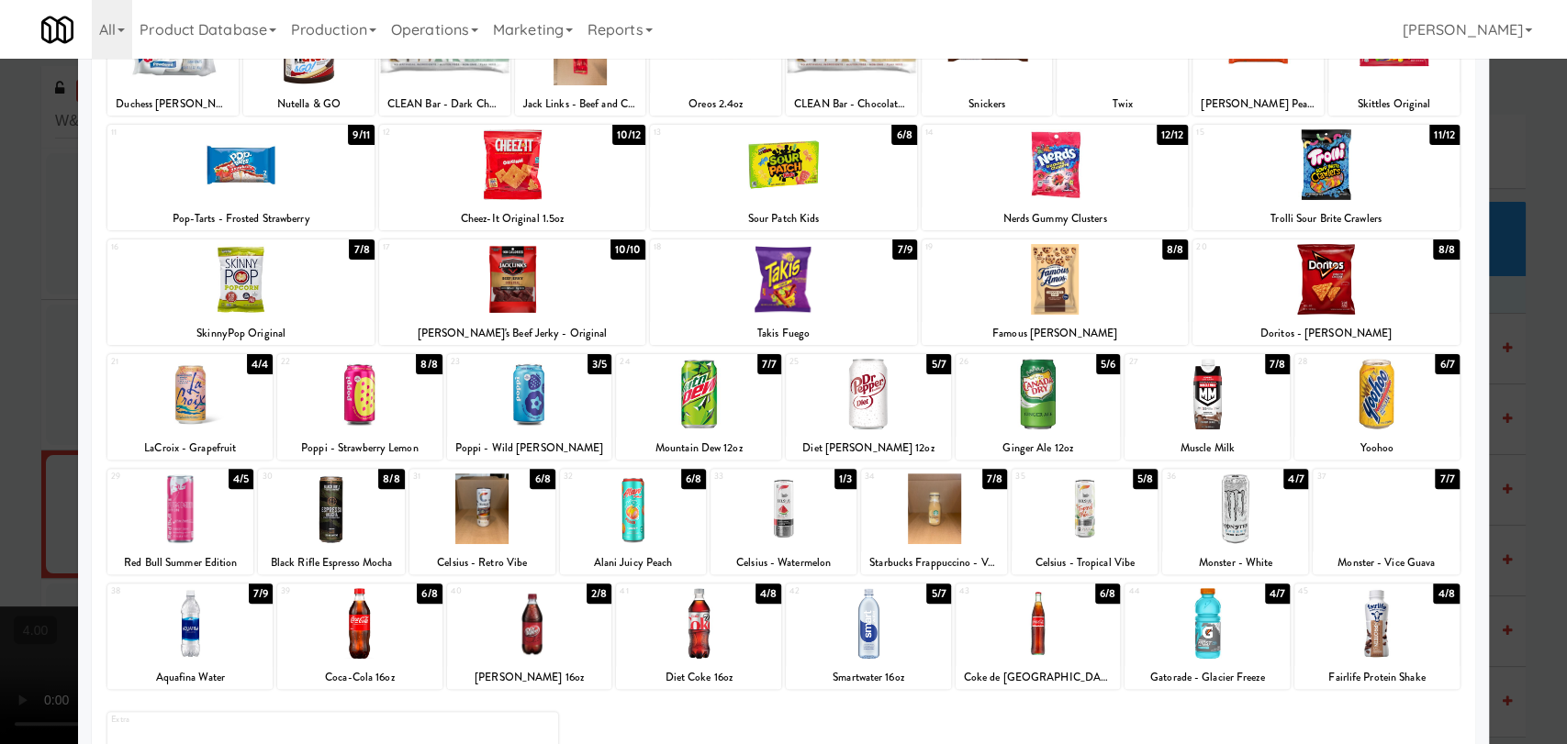
click at [1351, 285] on div at bounding box center [1325, 279] width 266 height 71
click at [0, 187] on div at bounding box center [783, 372] width 1567 height 744
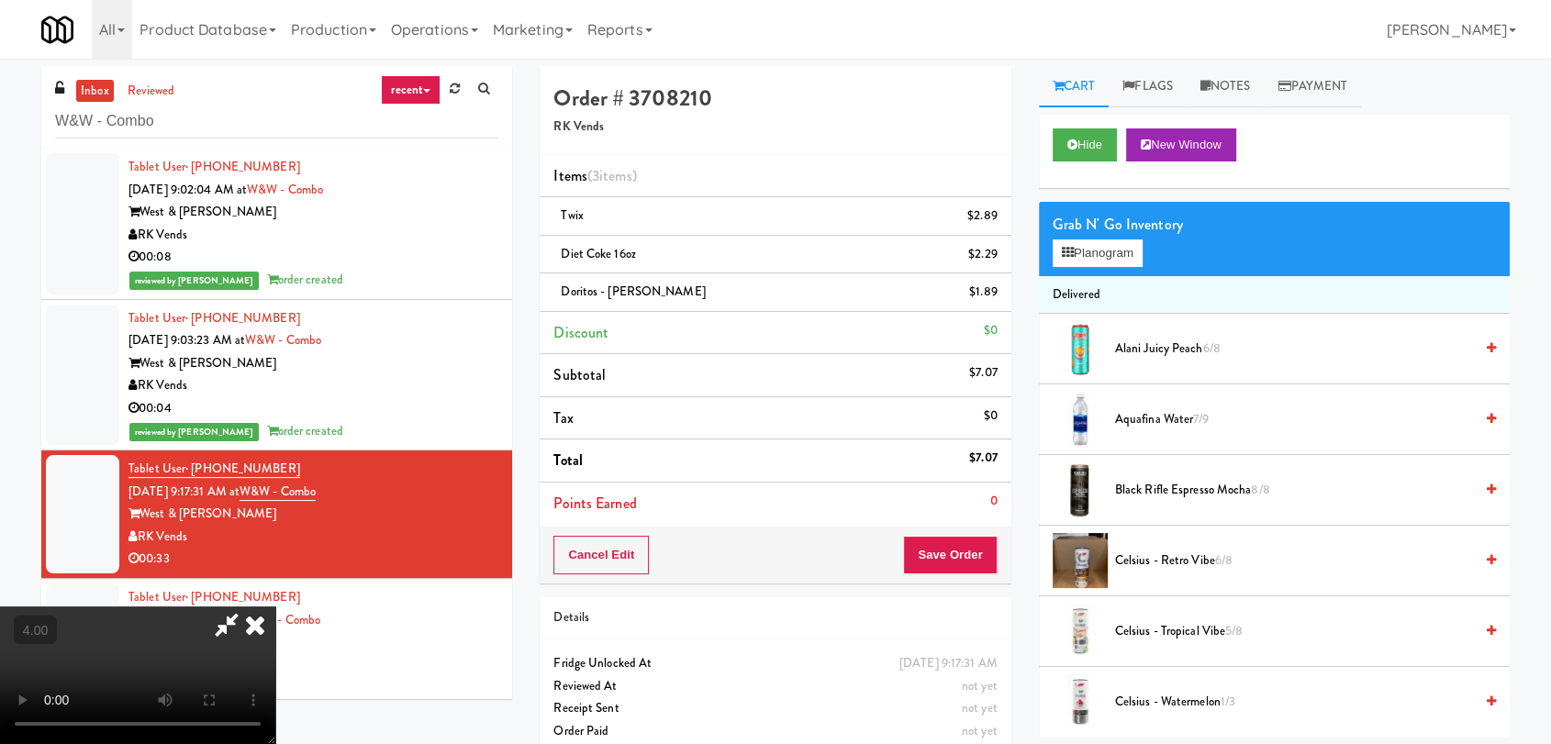
click at [275, 607] on video at bounding box center [137, 676] width 275 height 138
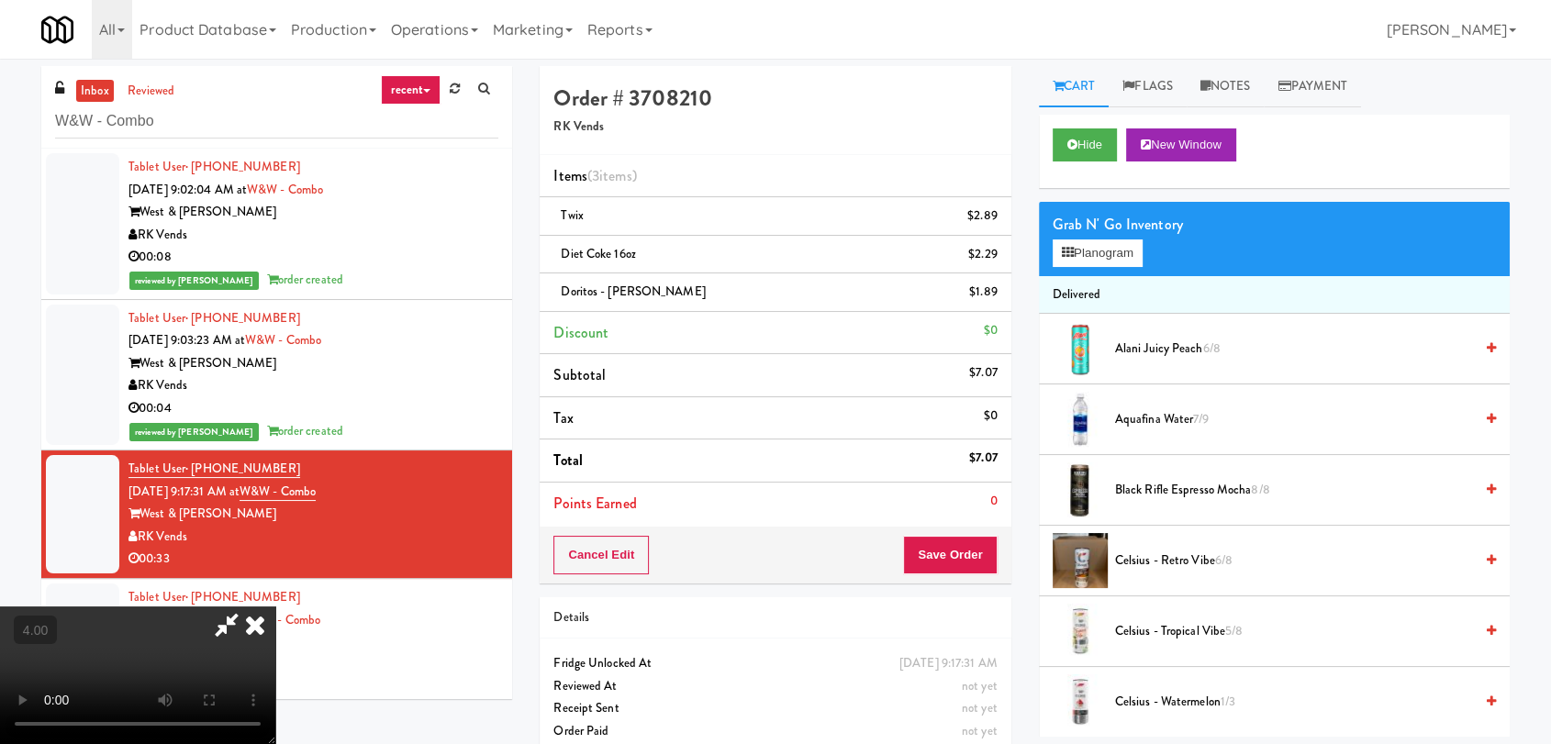
click at [275, 607] on video at bounding box center [137, 676] width 275 height 138
click at [1001, 296] on icon at bounding box center [999, 299] width 9 height 12
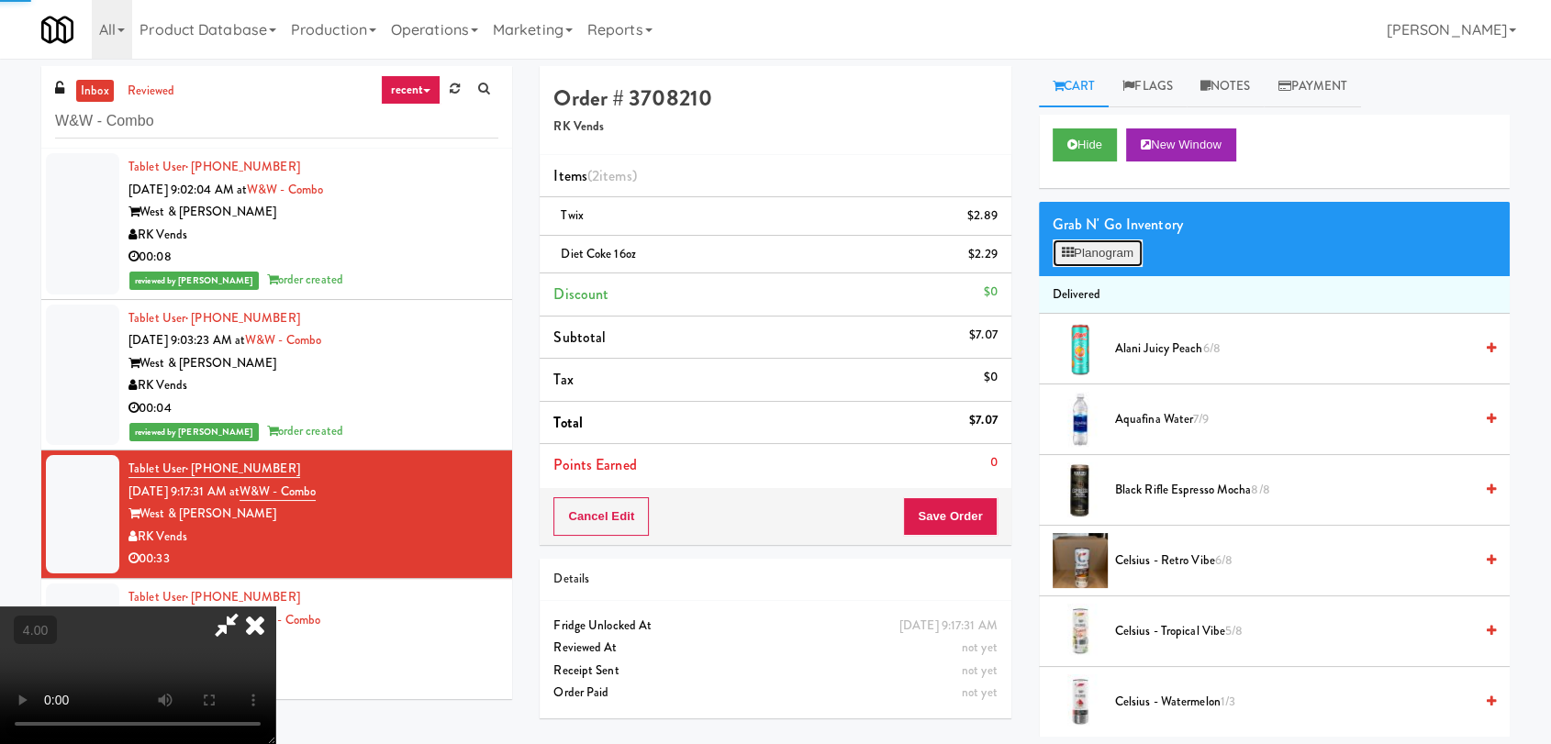
click at [1087, 255] on button "Planogram" at bounding box center [1098, 254] width 90 height 28
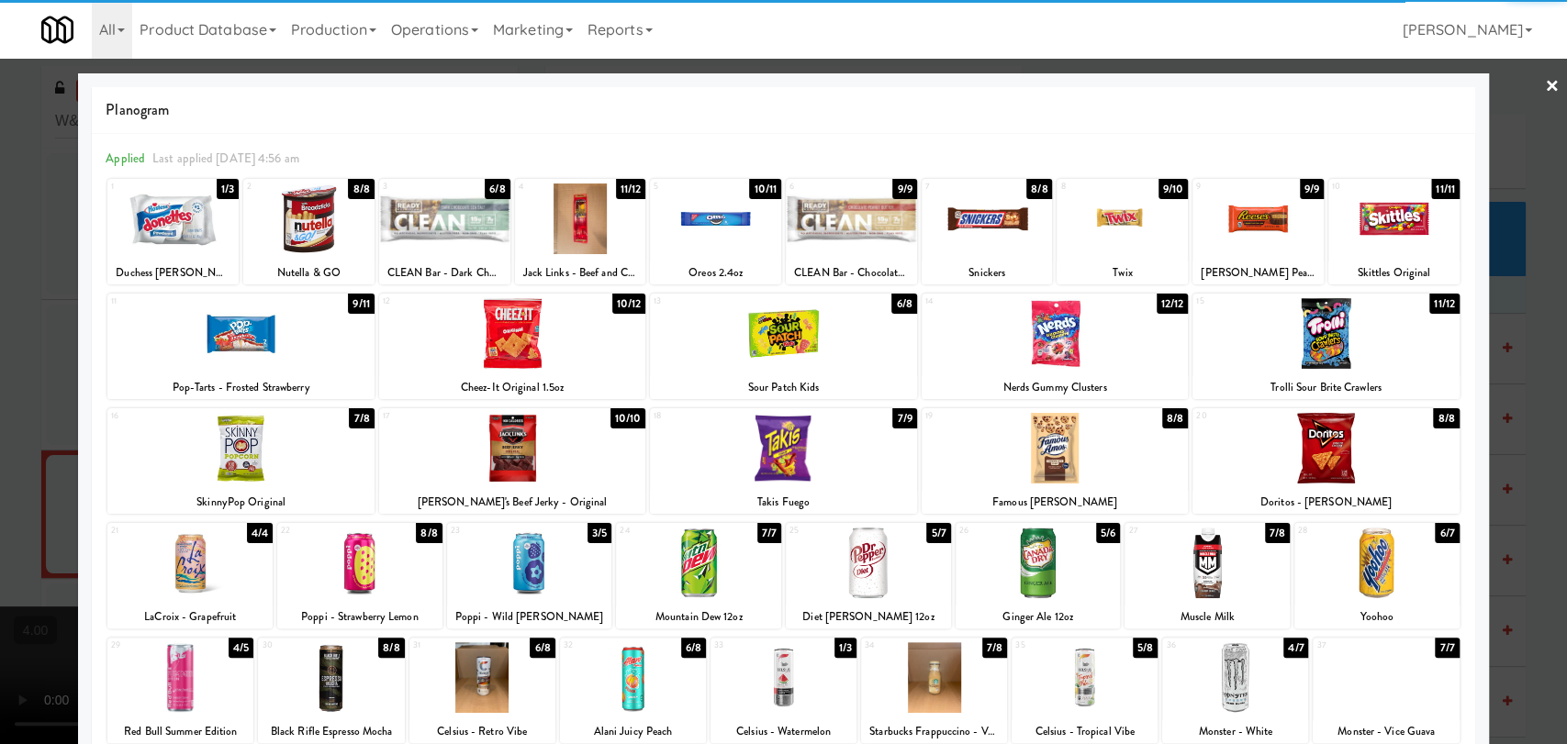
click at [1070, 459] on div at bounding box center [1055, 448] width 266 height 71
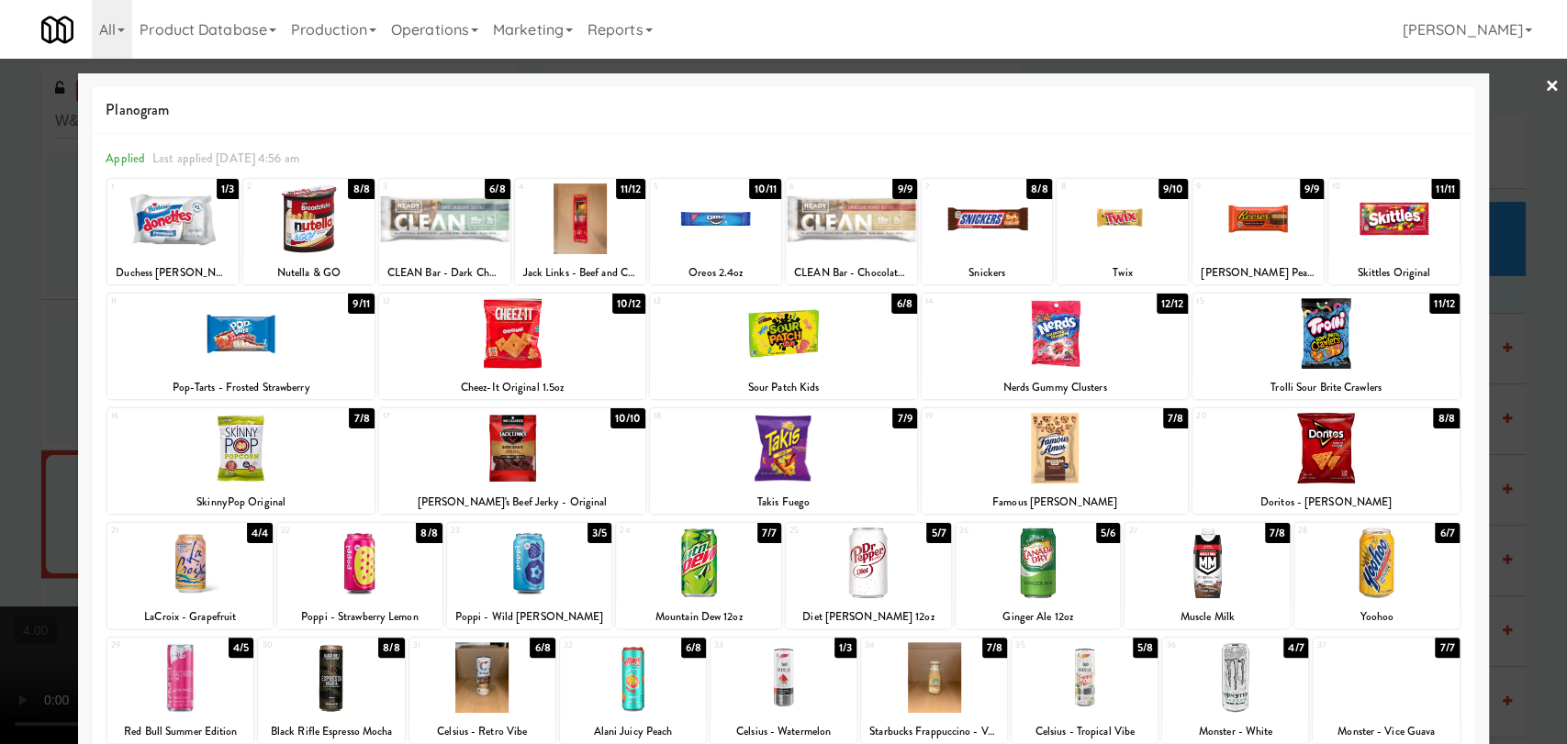
click at [0, 235] on div at bounding box center [783, 372] width 1567 height 744
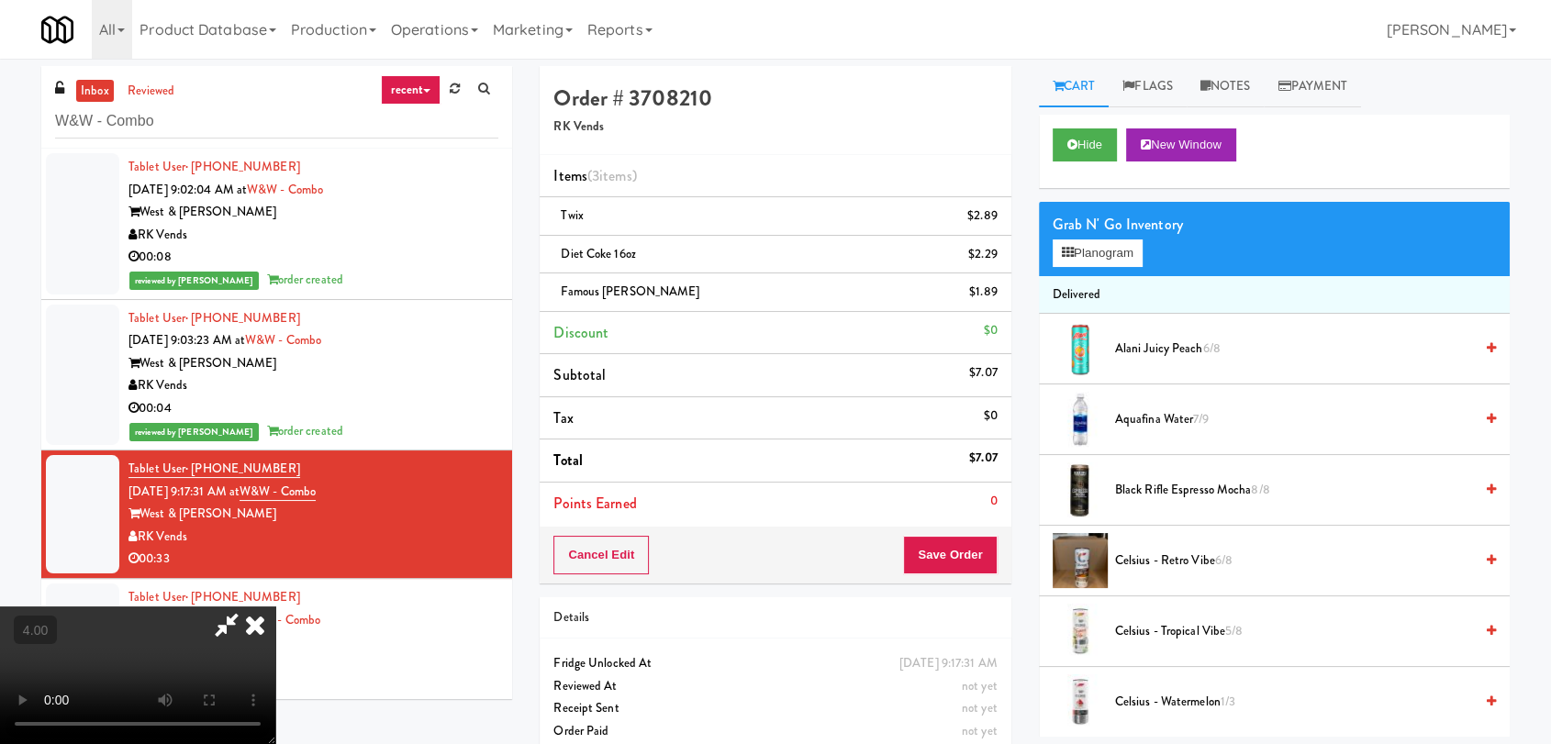
click at [275, 607] on icon at bounding box center [255, 625] width 40 height 37
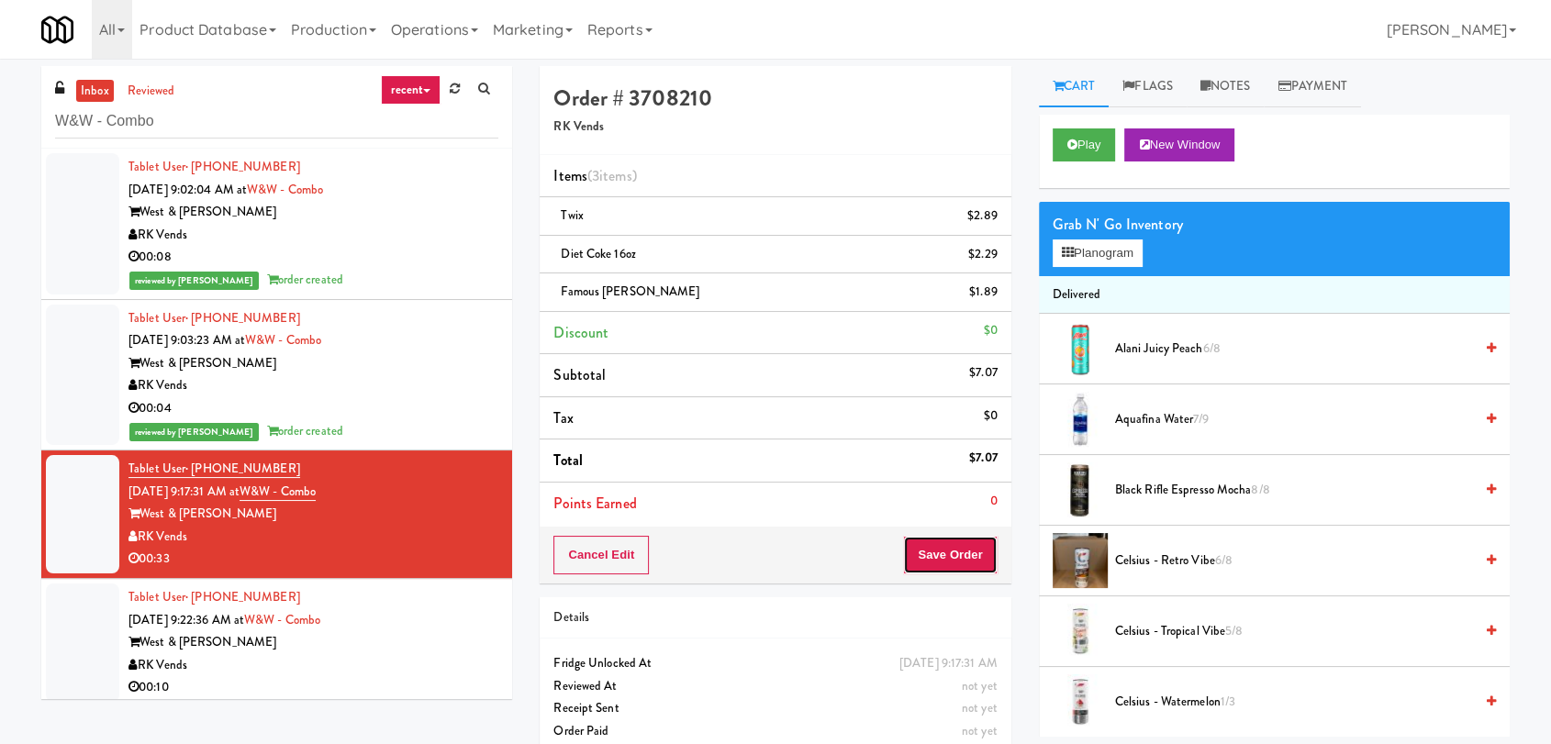
click at [946, 549] on button "Save Order" at bounding box center [950, 555] width 94 height 39
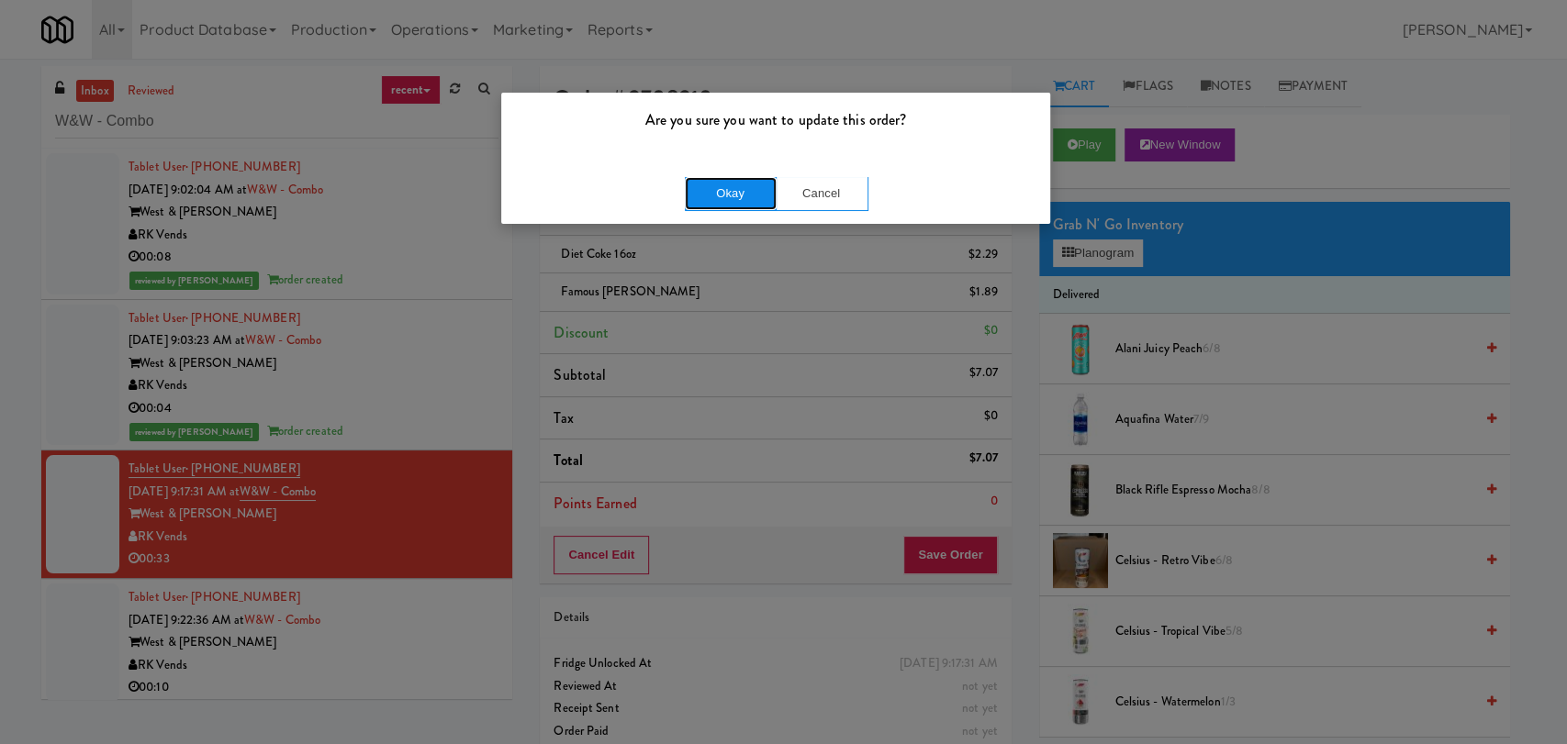
click at [713, 196] on button "Okay" at bounding box center [731, 193] width 92 height 33
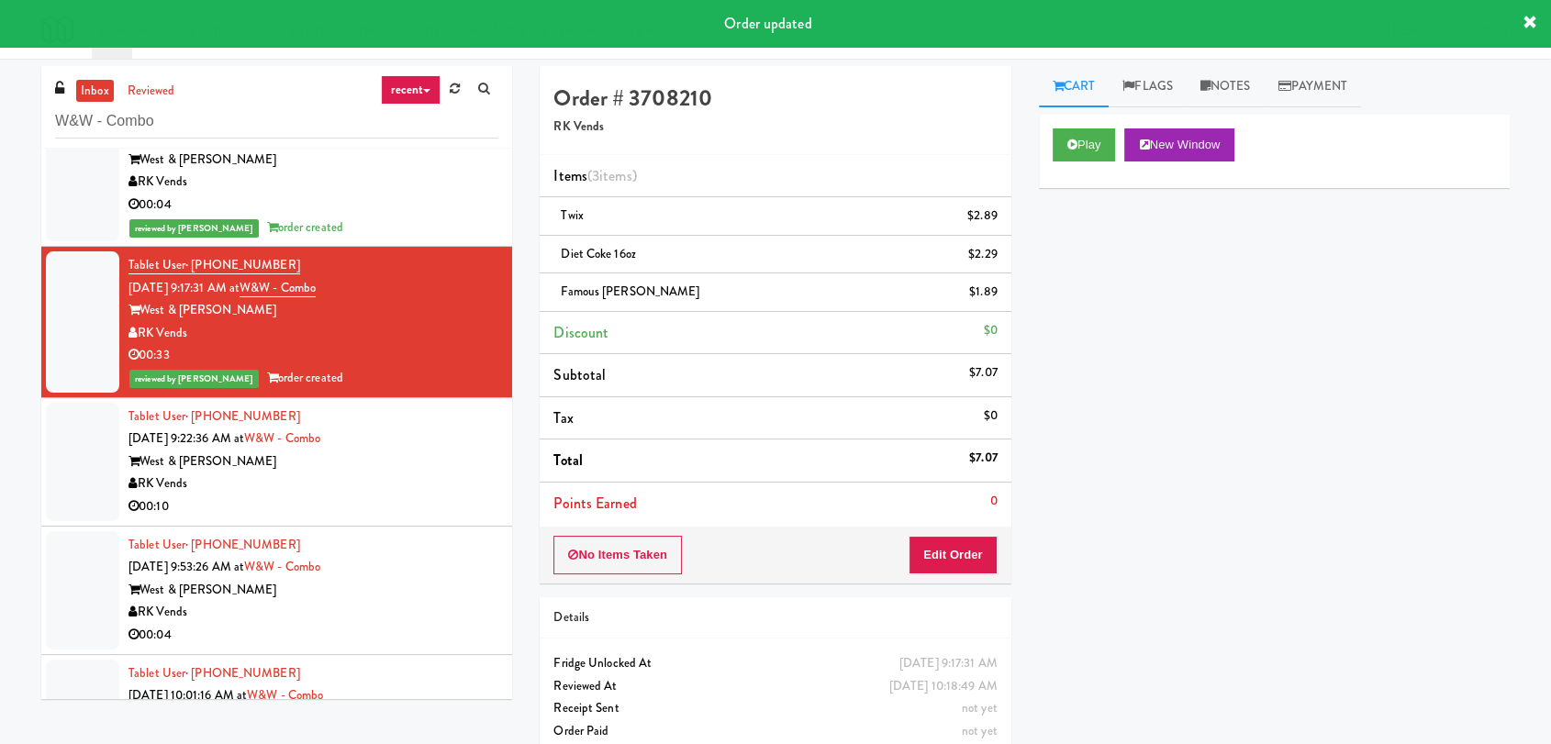
scroll to position [306, 0]
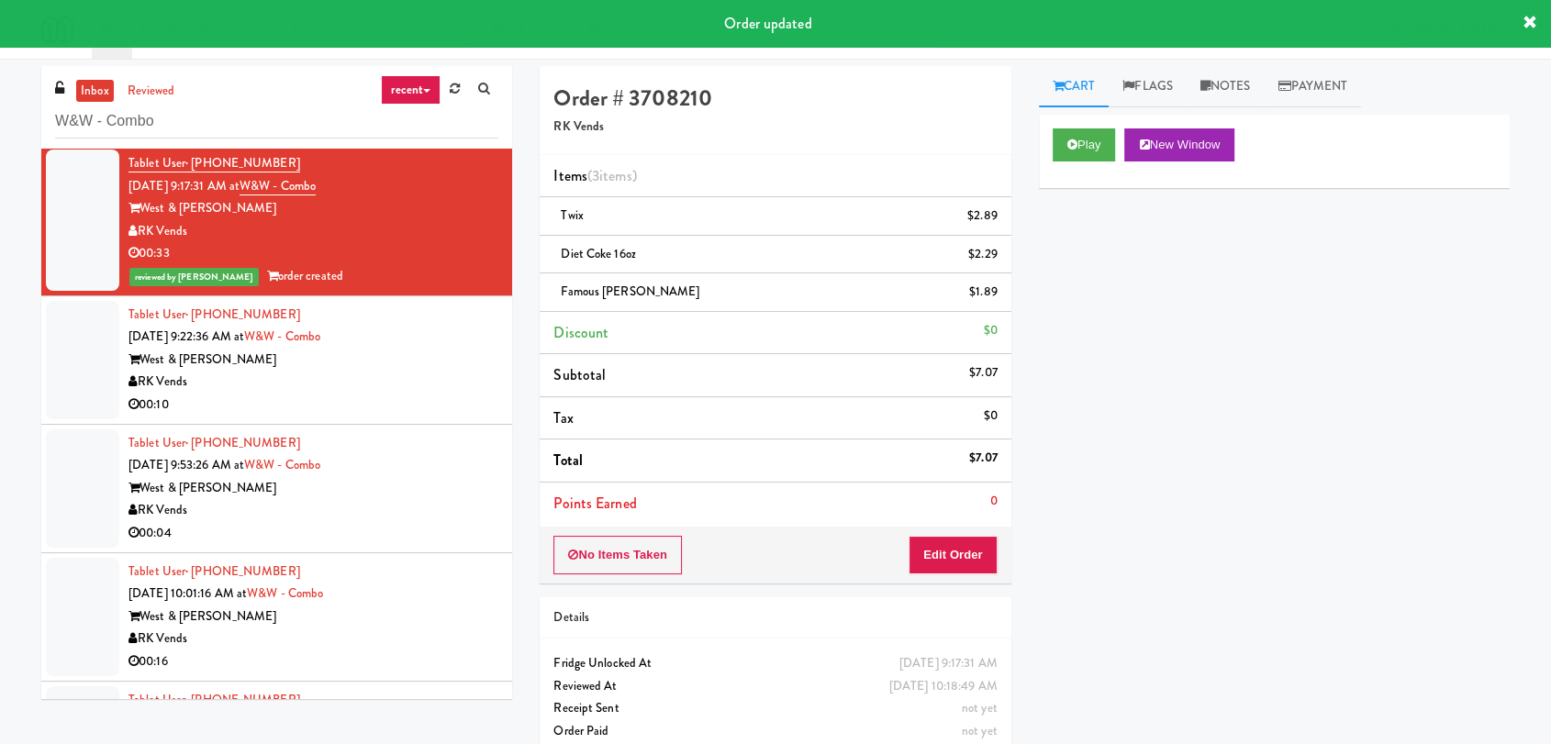
click at [419, 375] on div "RK Vends" at bounding box center [314, 382] width 370 height 23
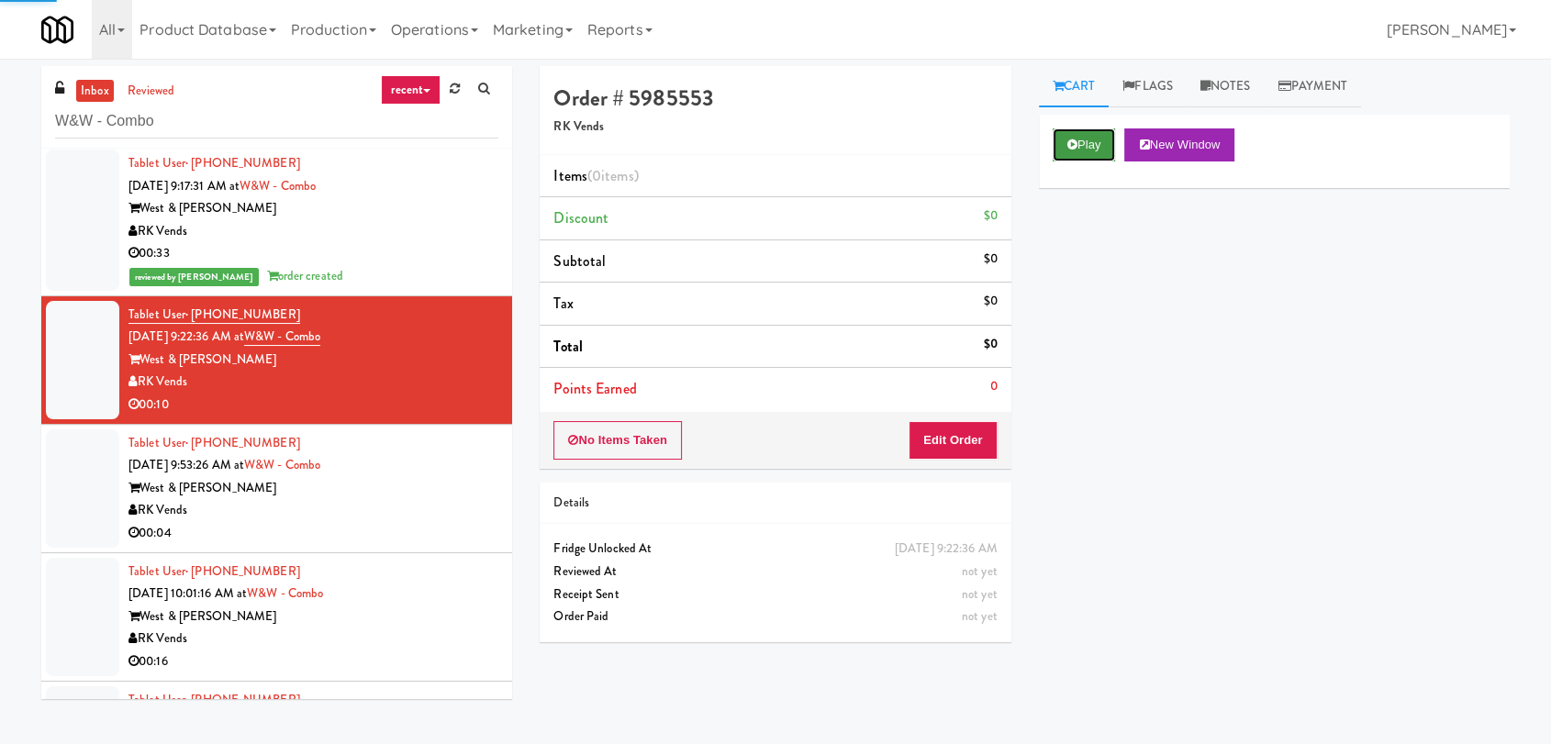
click at [1093, 161] on button "Play" at bounding box center [1084, 145] width 63 height 33
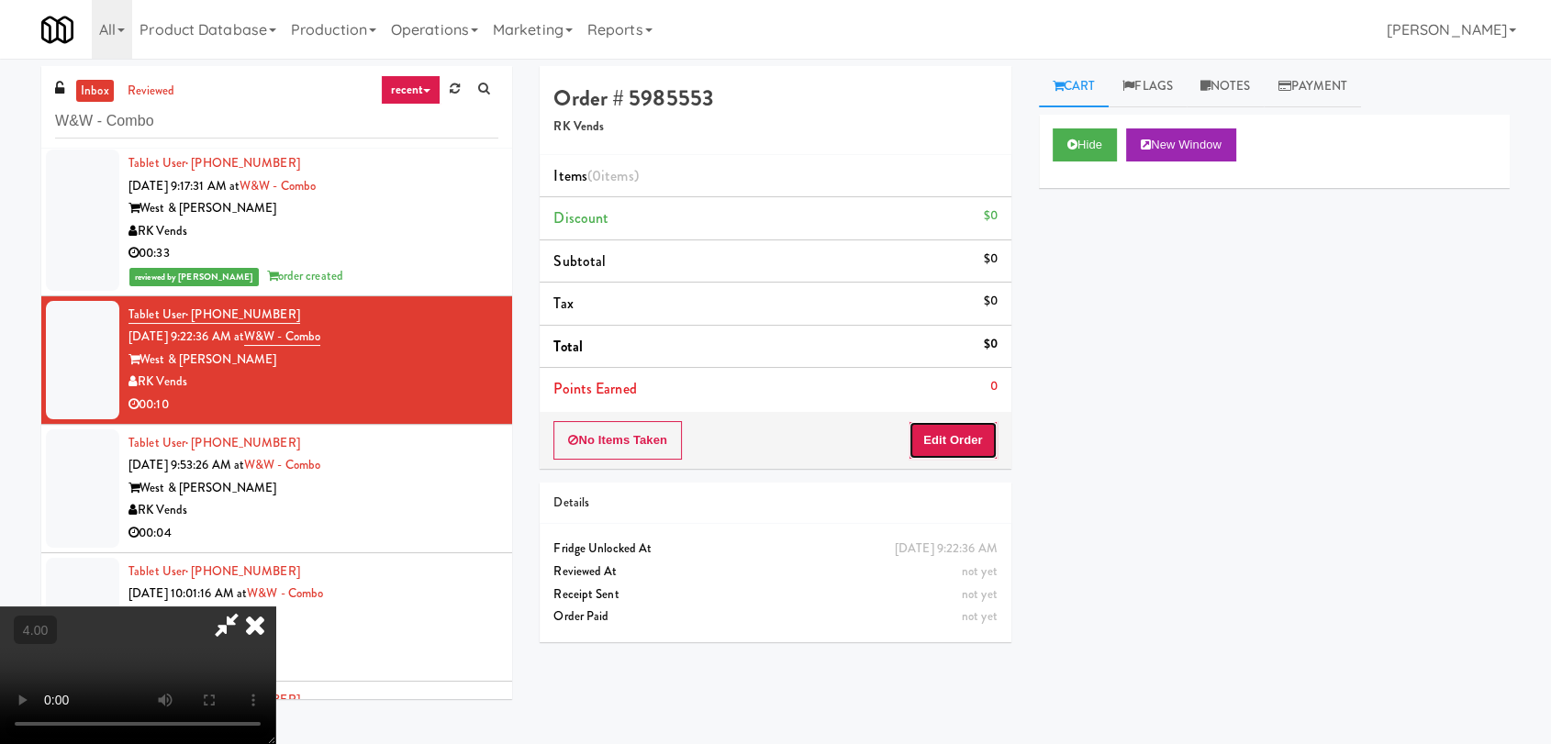
click at [966, 439] on button "Edit Order" at bounding box center [953, 440] width 89 height 39
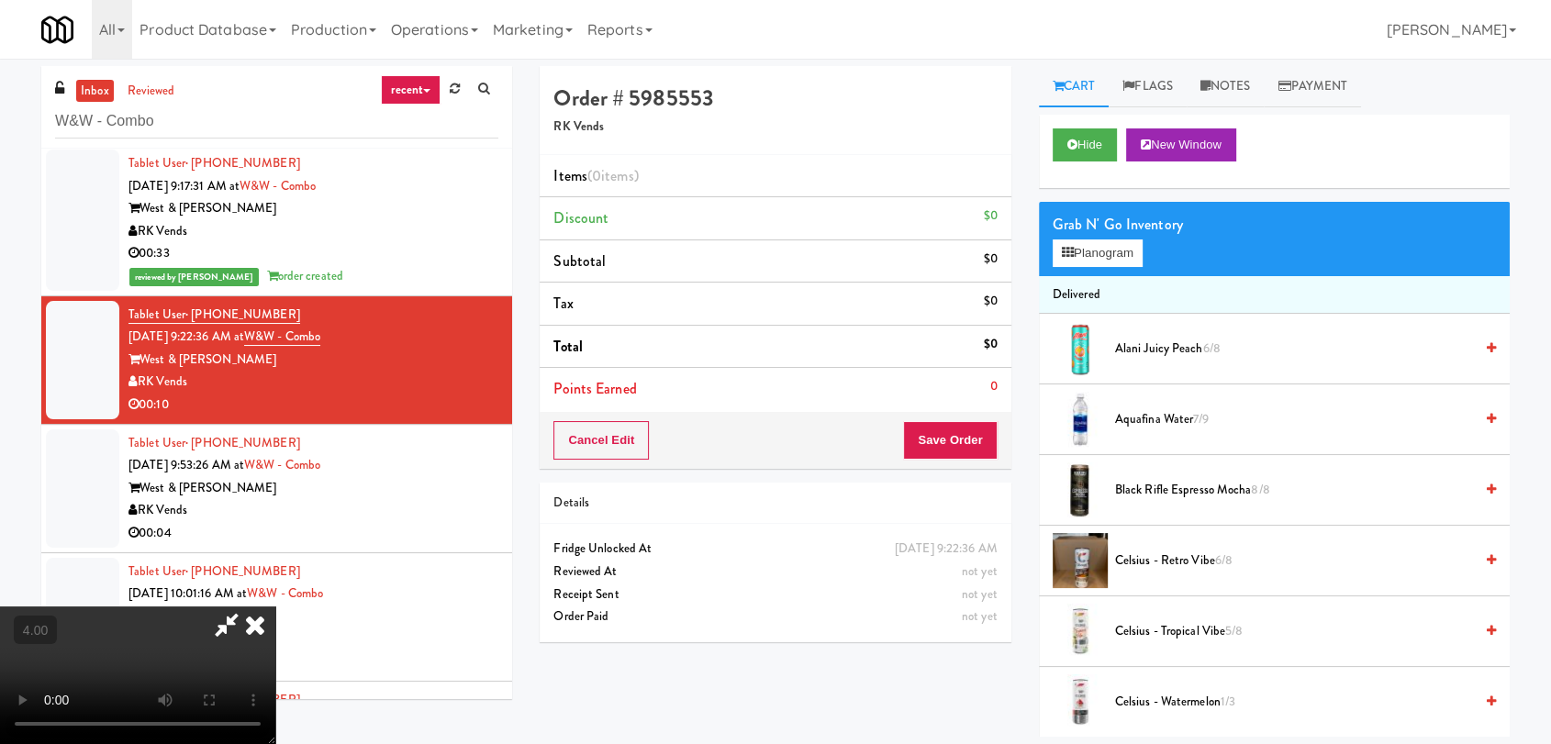
scroll to position [280, 0]
click at [275, 607] on video at bounding box center [137, 676] width 275 height 138
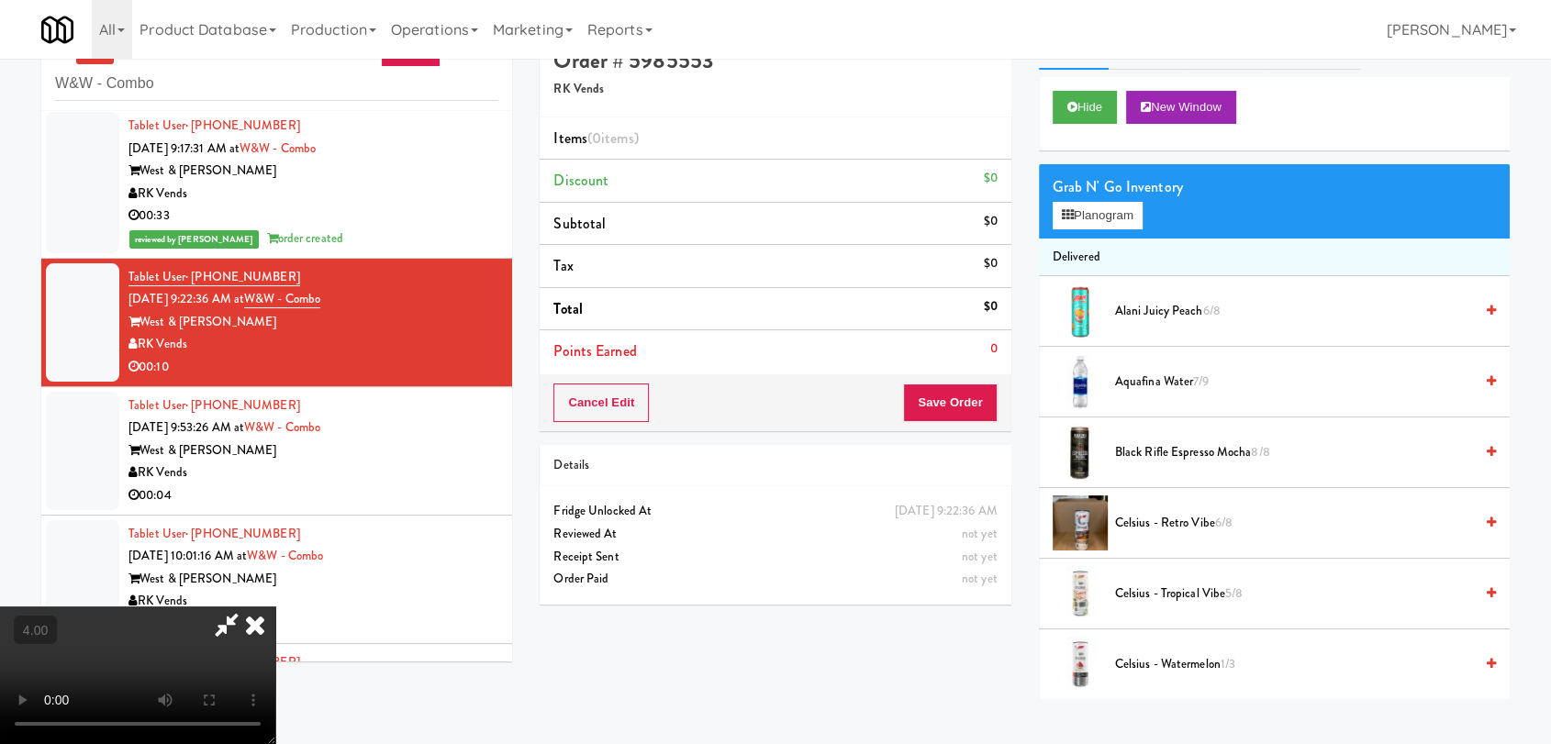
scroll to position [59, 0]
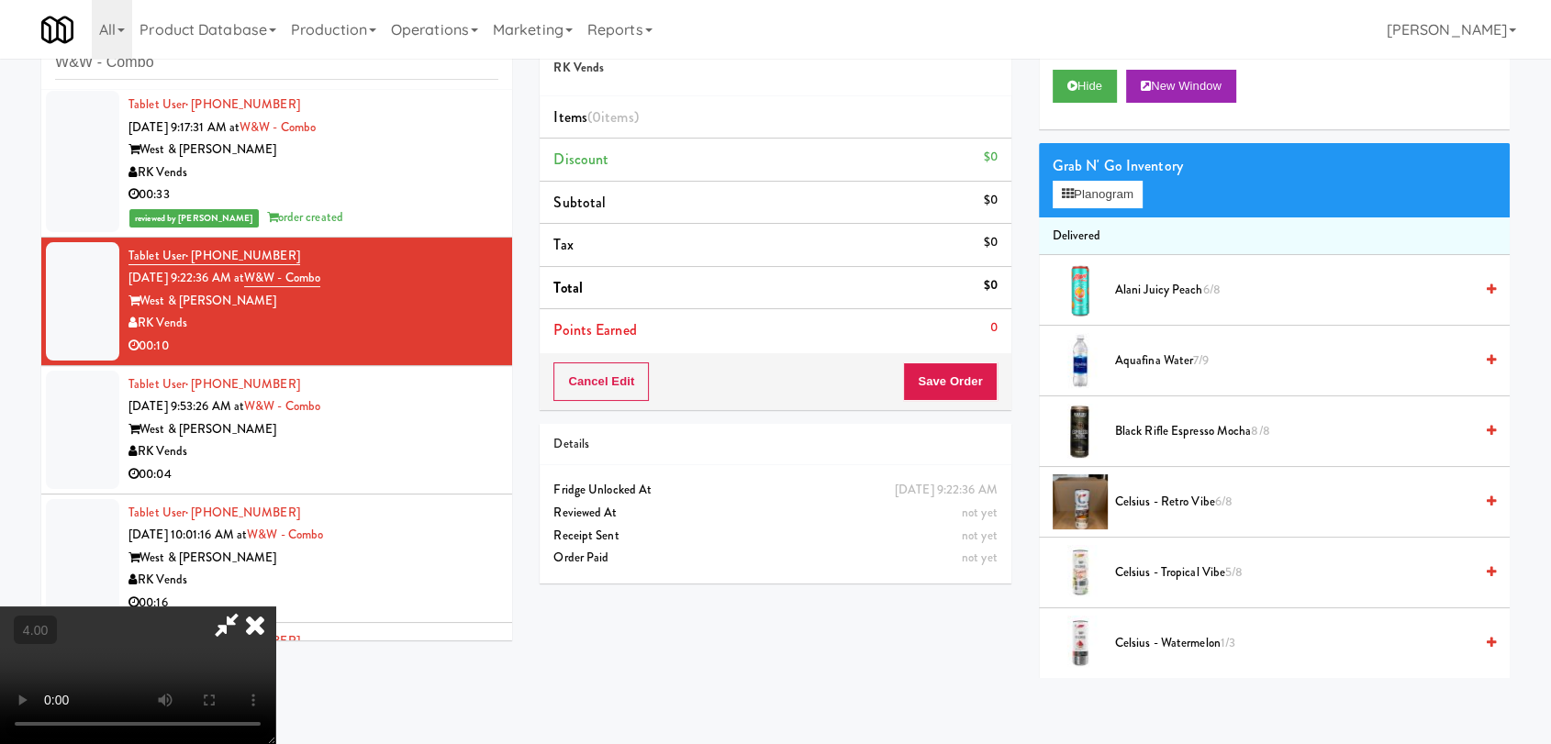
click at [275, 607] on video at bounding box center [137, 676] width 275 height 138
click at [1067, 190] on icon at bounding box center [1068, 194] width 12 height 12
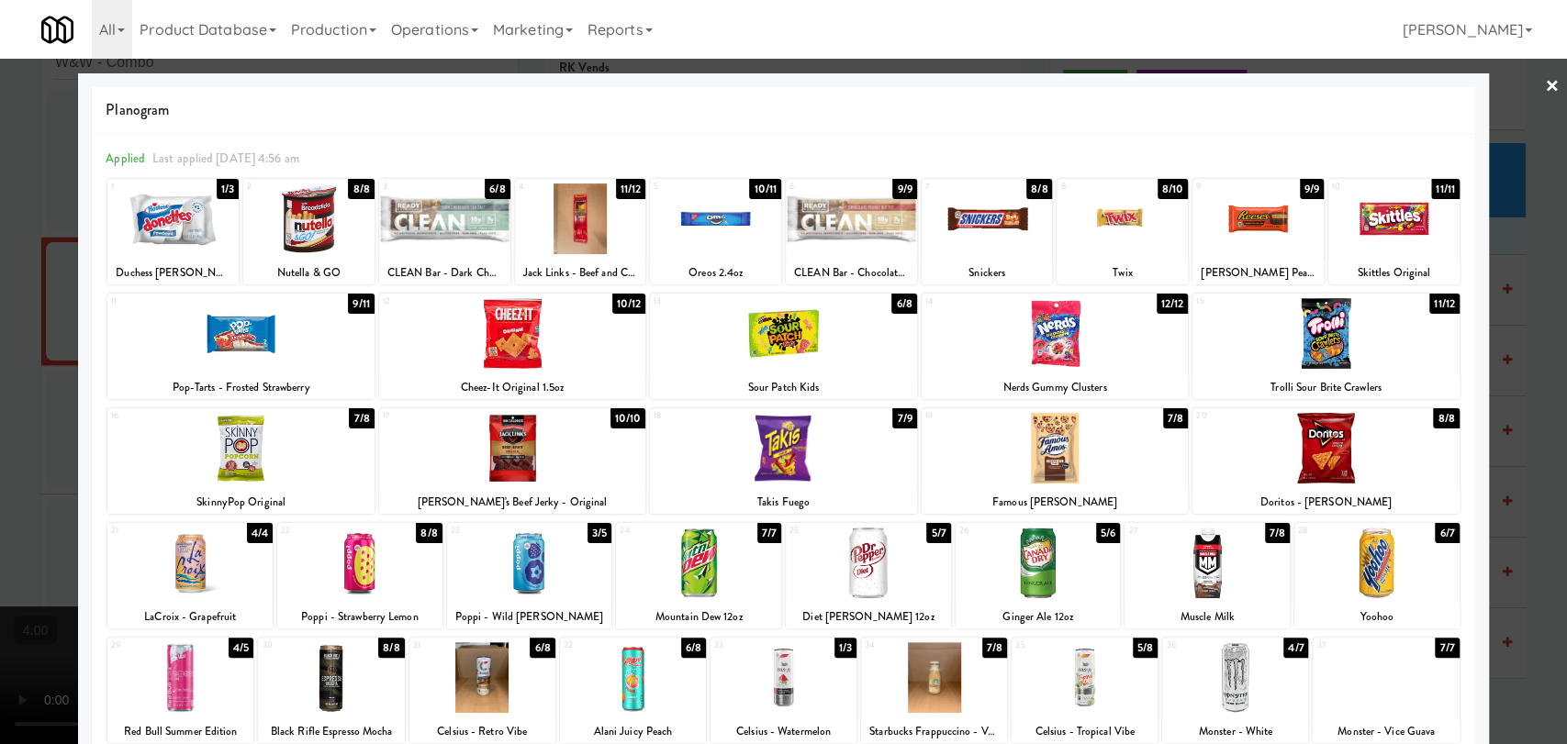
click at [535, 567] on div at bounding box center [529, 563] width 165 height 71
click at [0, 398] on div at bounding box center [783, 372] width 1567 height 744
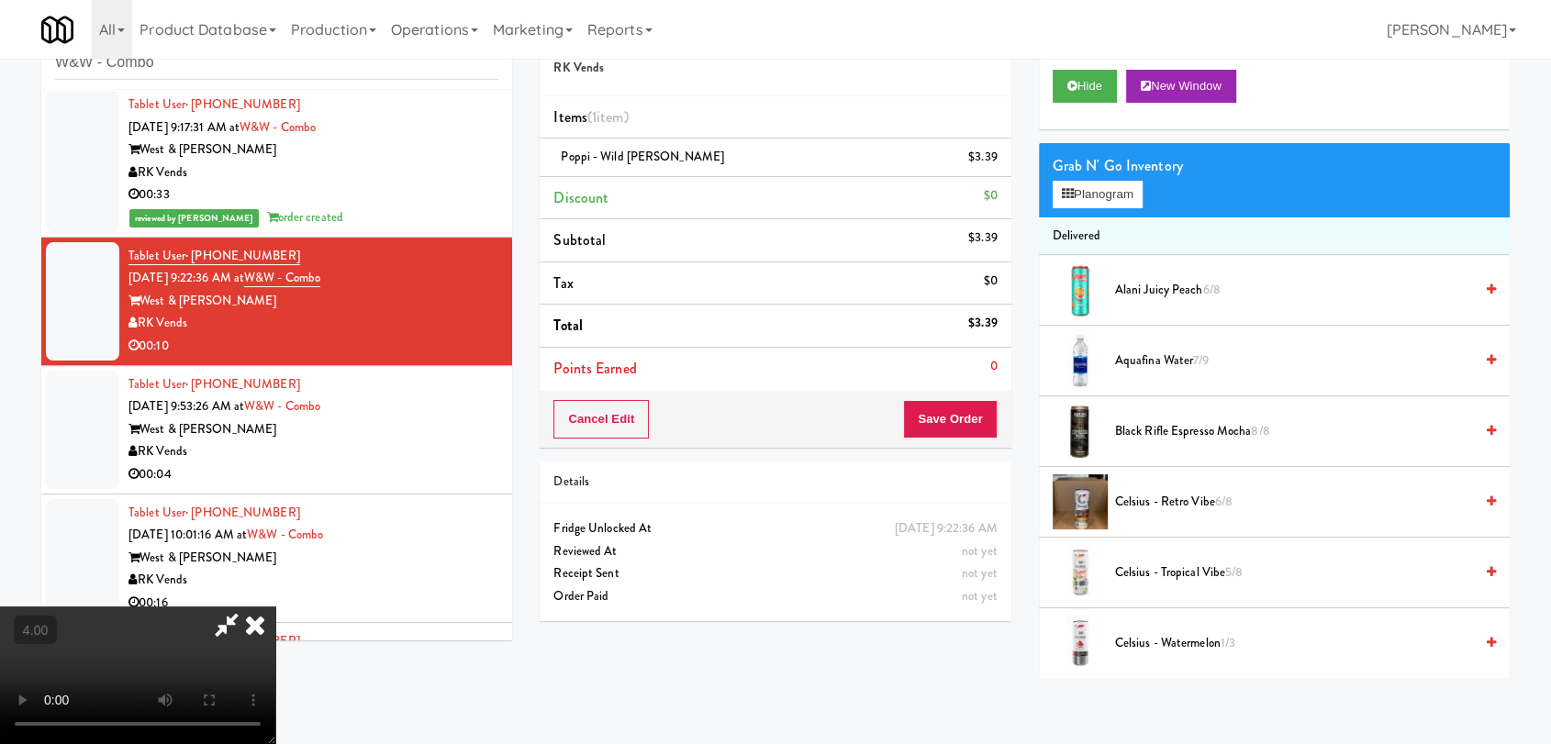
click at [275, 607] on icon at bounding box center [255, 625] width 40 height 37
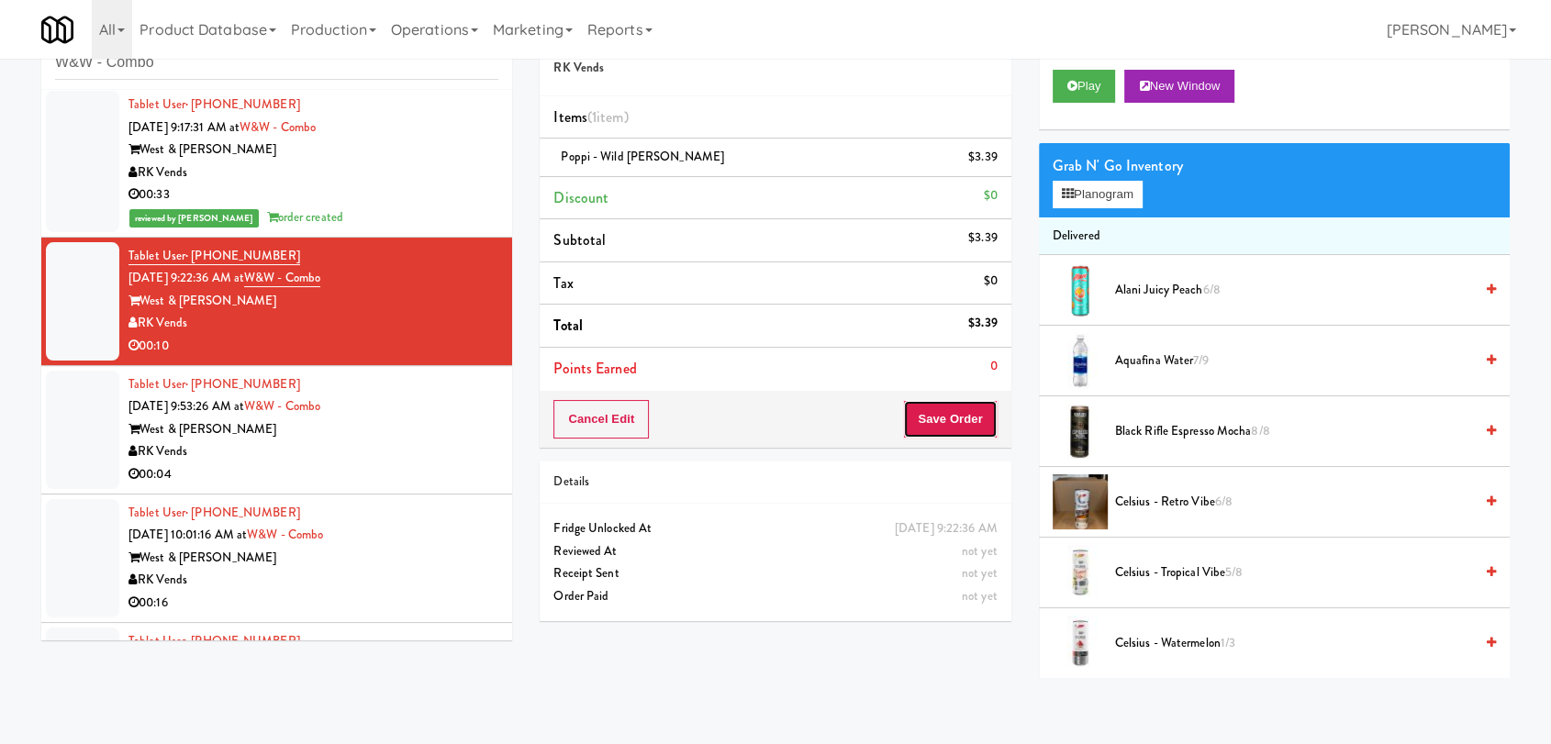
click at [949, 427] on button "Save Order" at bounding box center [950, 419] width 94 height 39
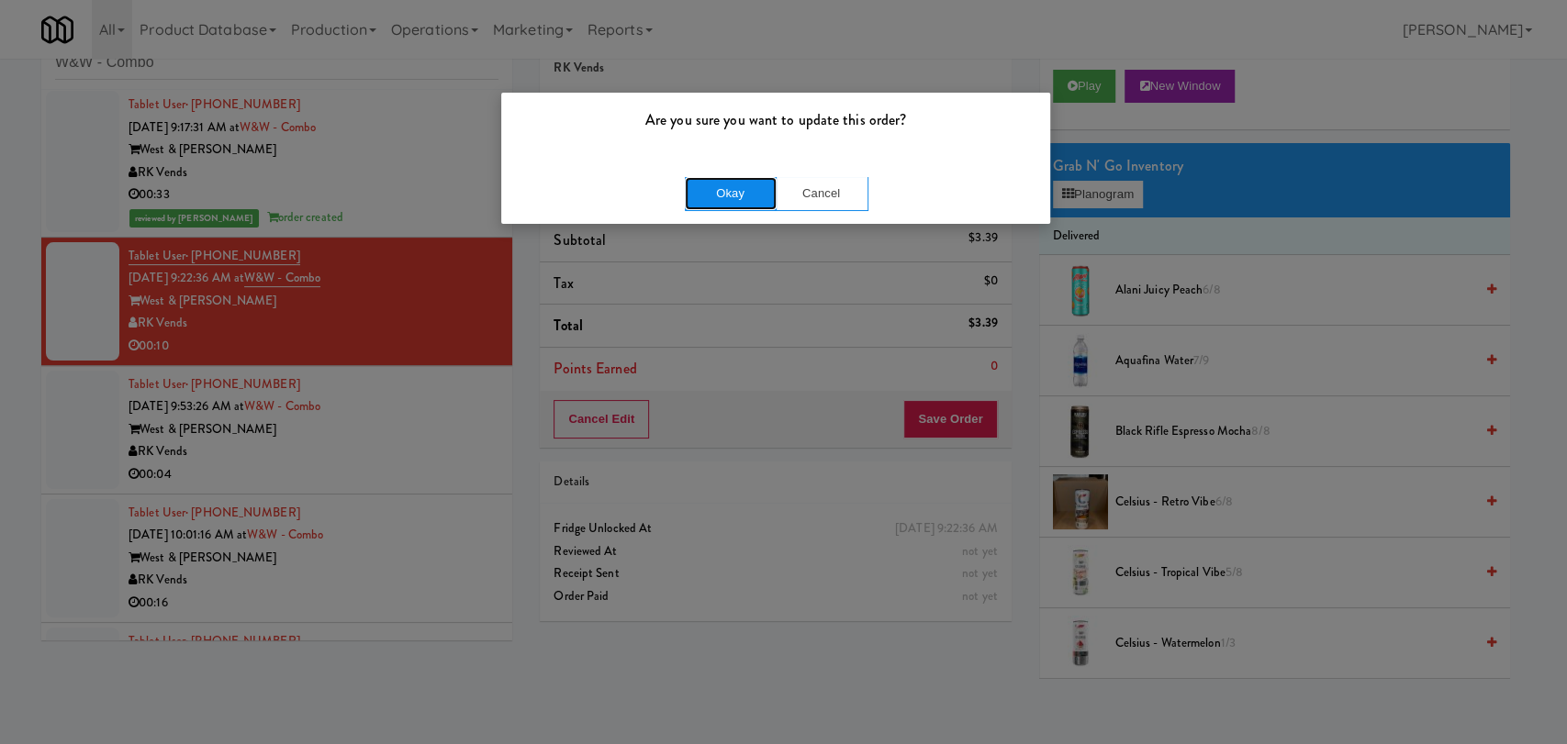
click at [725, 199] on button "Okay" at bounding box center [731, 193] width 92 height 33
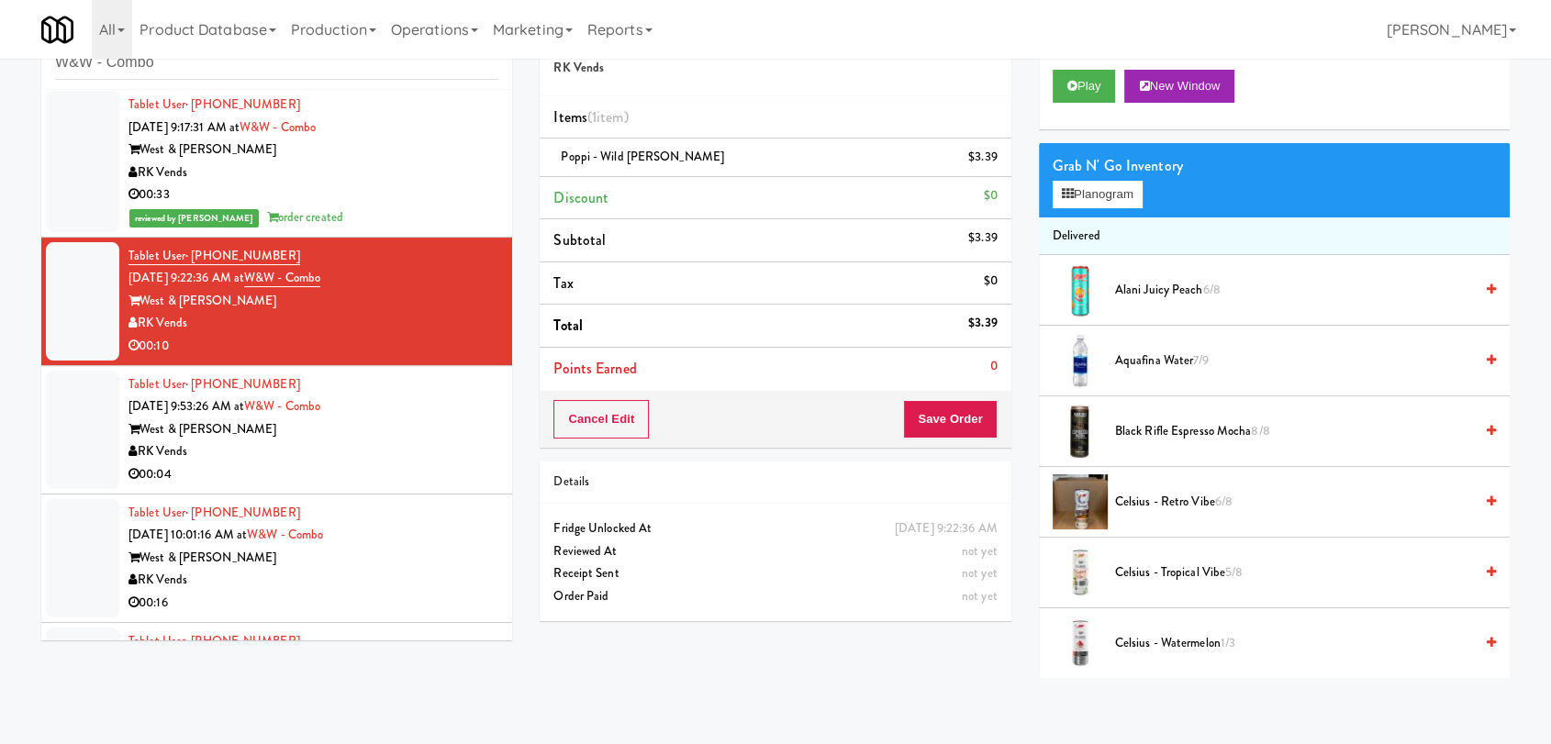
click at [465, 385] on div "Tablet User · (434) 260-4083 [DATE] 9:53:26 AM at [GEOGRAPHIC_DATA] West & [PER…" at bounding box center [314, 430] width 370 height 113
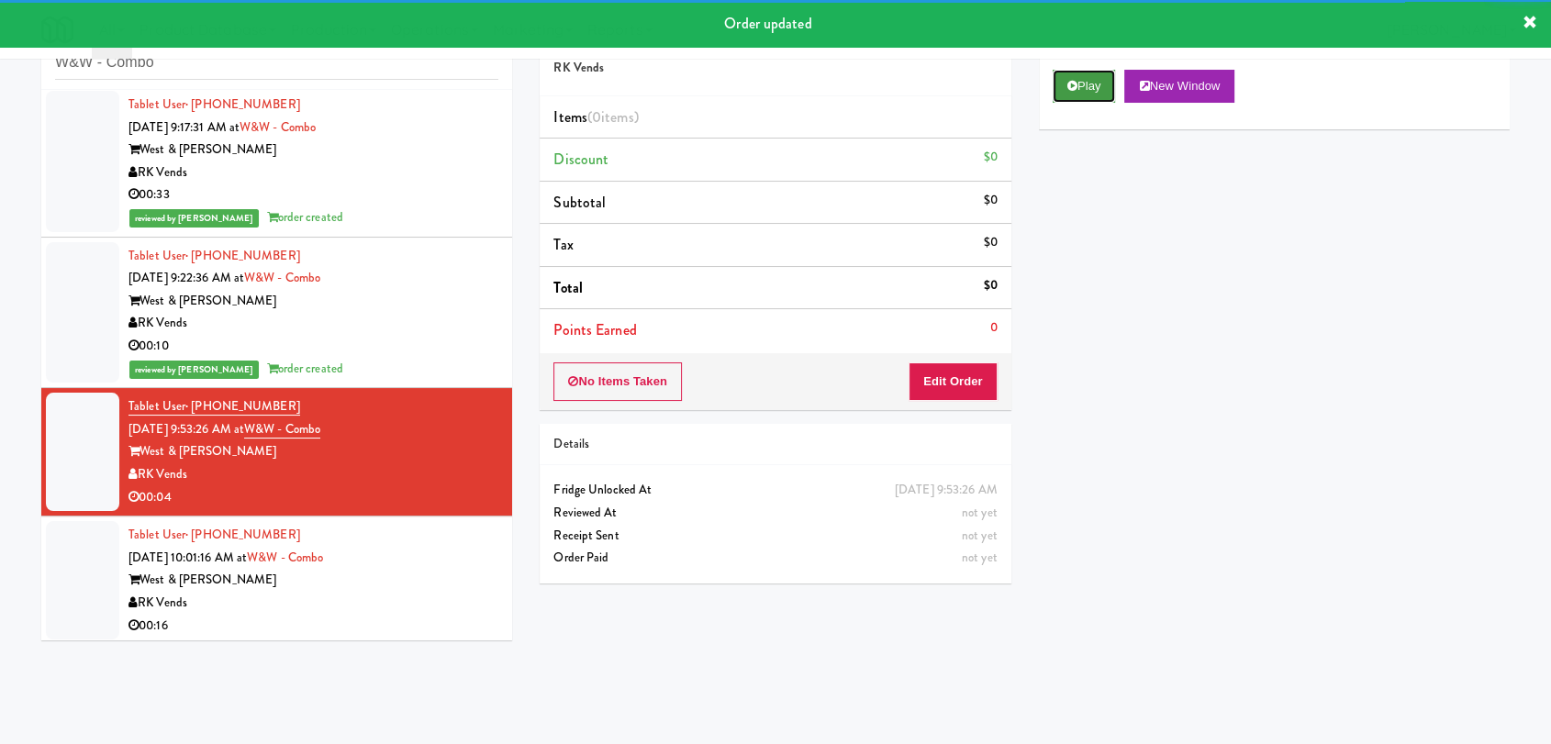
click at [1101, 95] on button "Play" at bounding box center [1084, 86] width 63 height 33
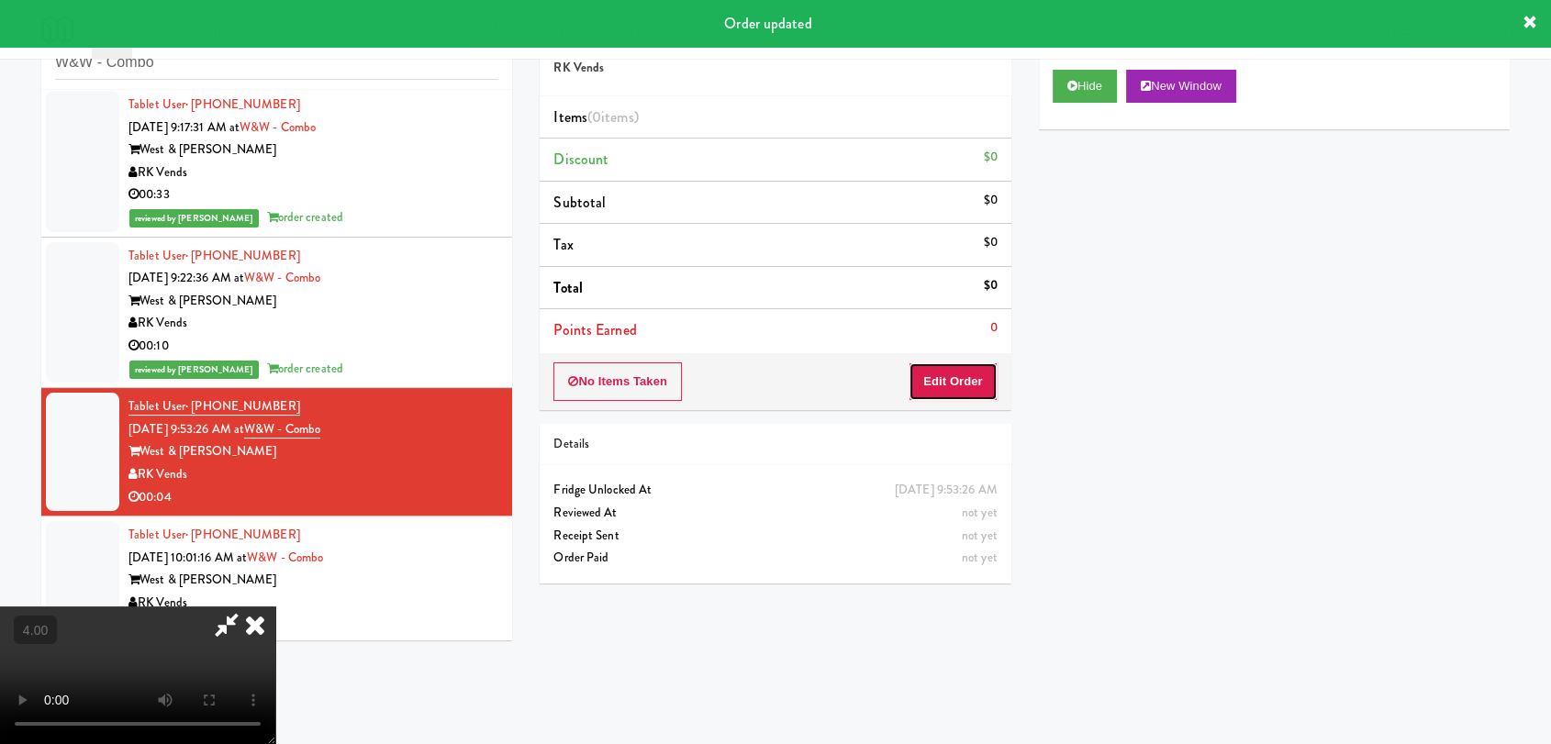
click at [946, 368] on button "Edit Order" at bounding box center [953, 382] width 89 height 39
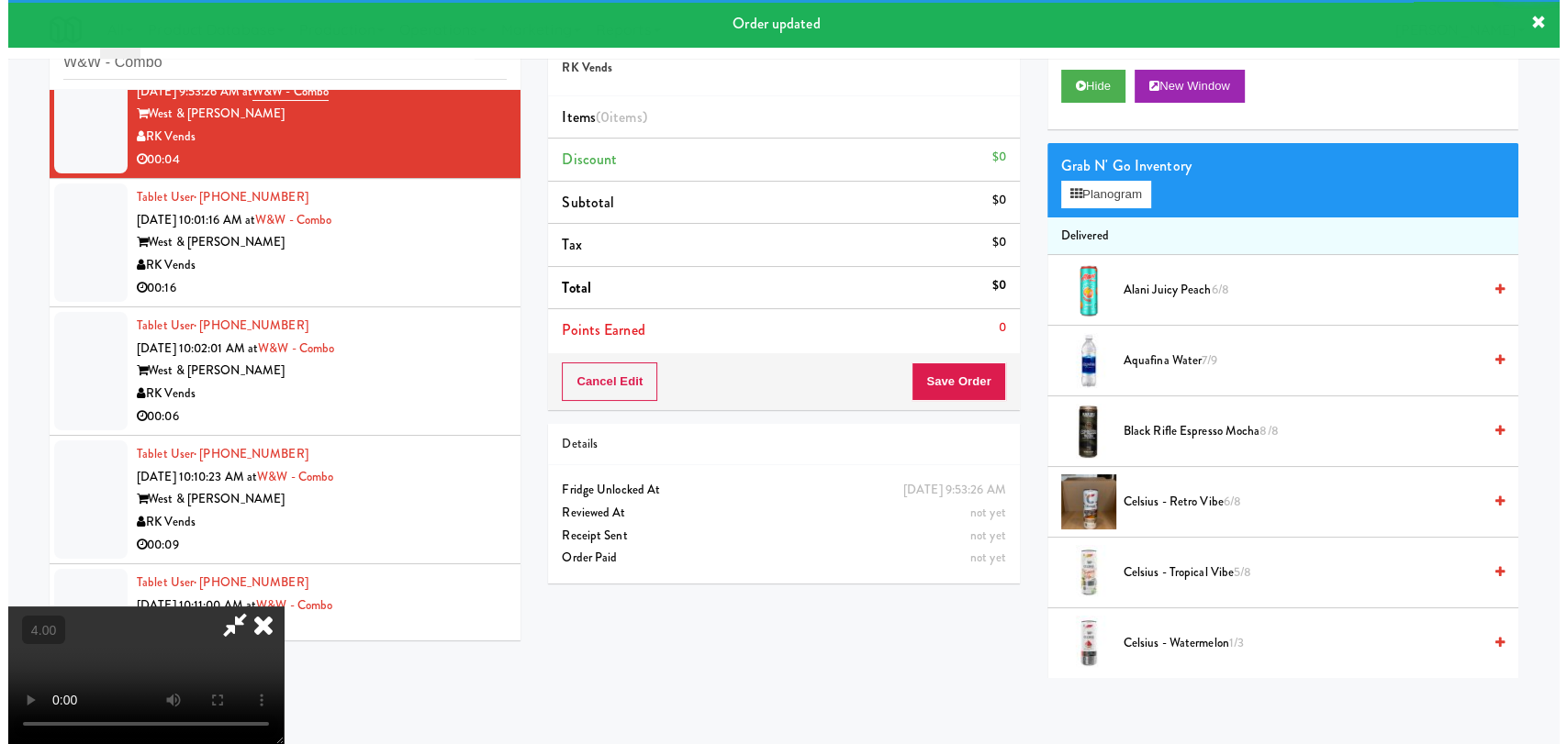
scroll to position [695, 0]
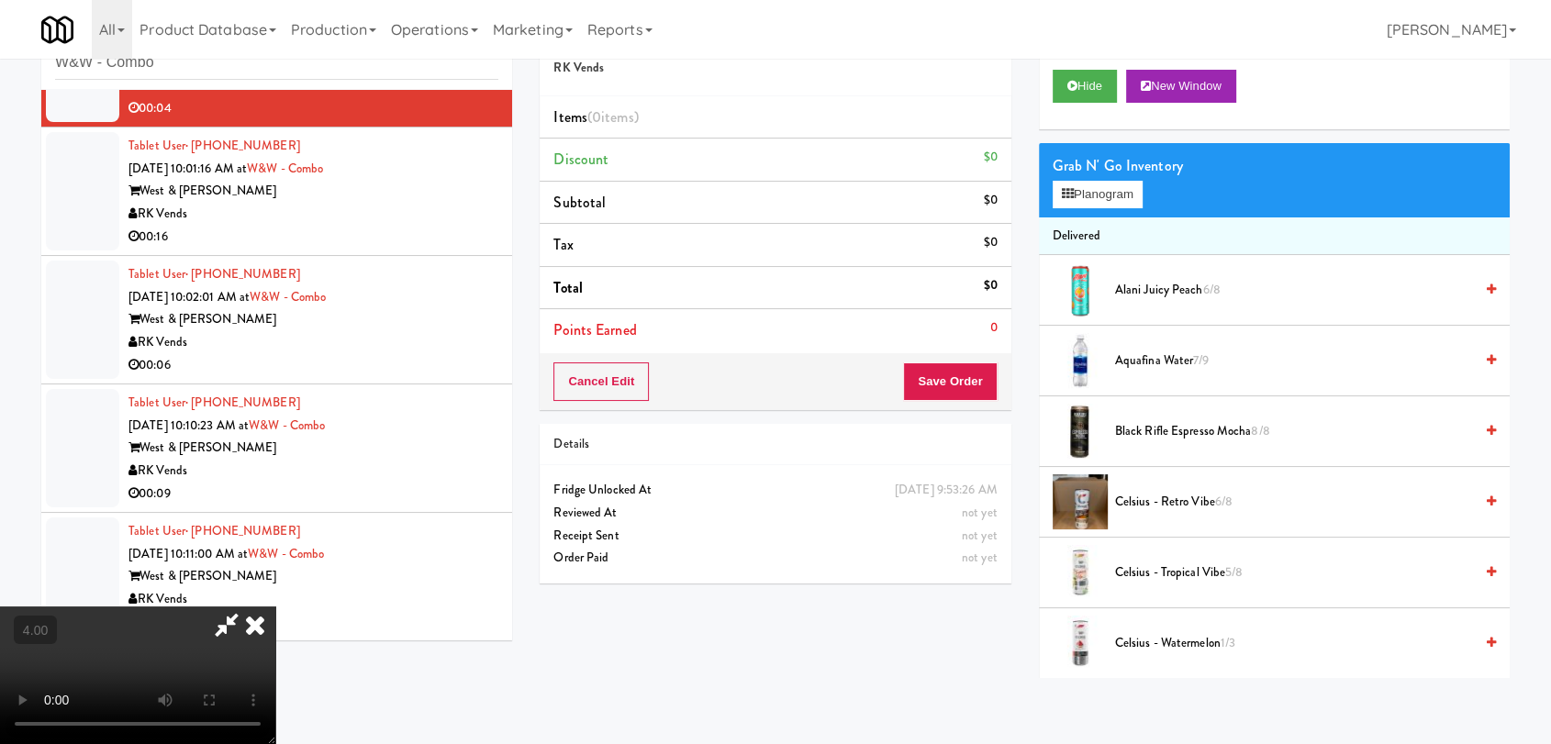
click at [275, 607] on video at bounding box center [137, 676] width 275 height 138
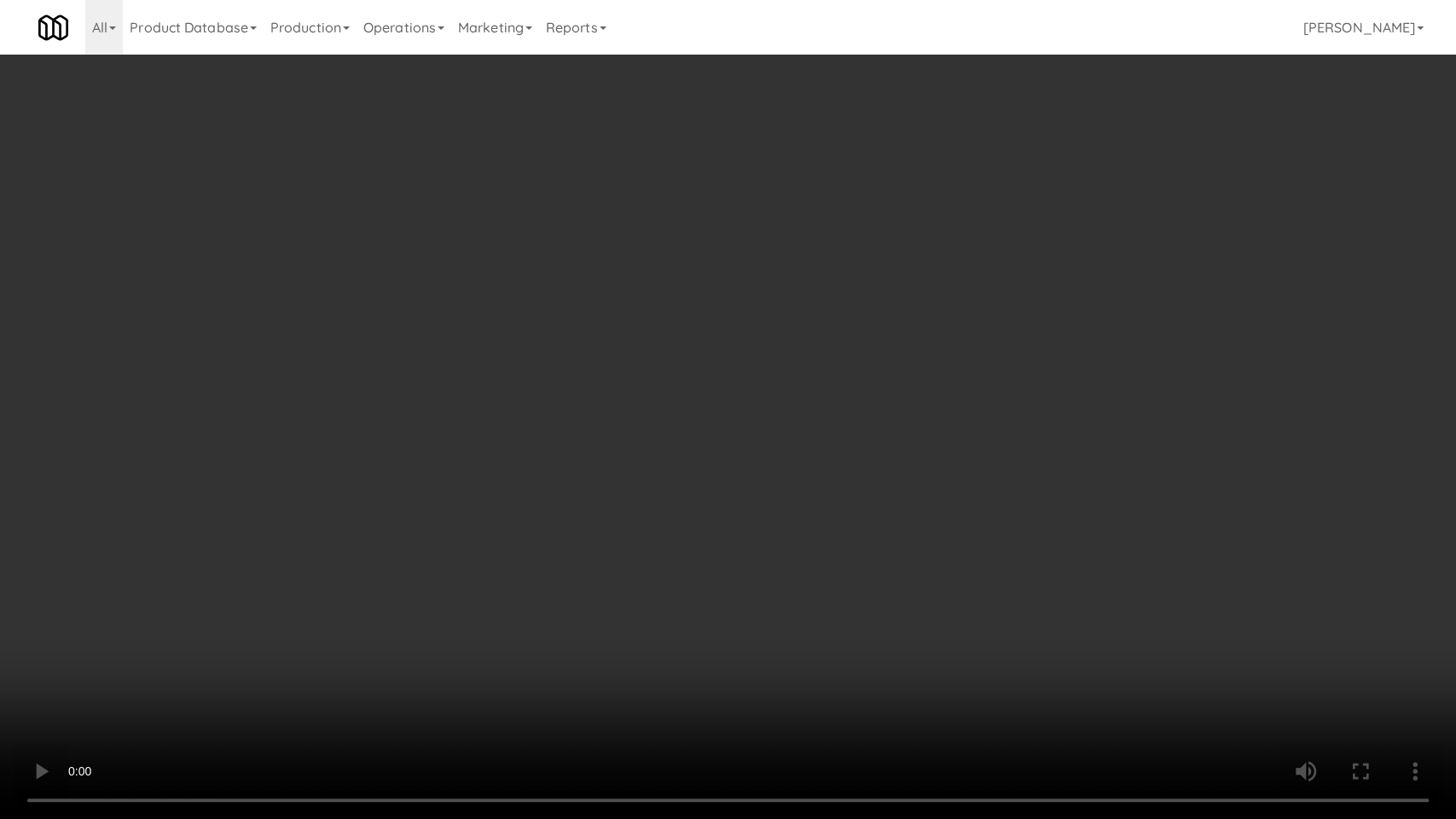
click at [383, 533] on video at bounding box center [728, 409] width 1456 height 819
click at [392, 539] on video at bounding box center [728, 409] width 1456 height 819
click at [410, 541] on video at bounding box center [728, 409] width 1456 height 819
click at [419, 540] on video at bounding box center [728, 409] width 1456 height 819
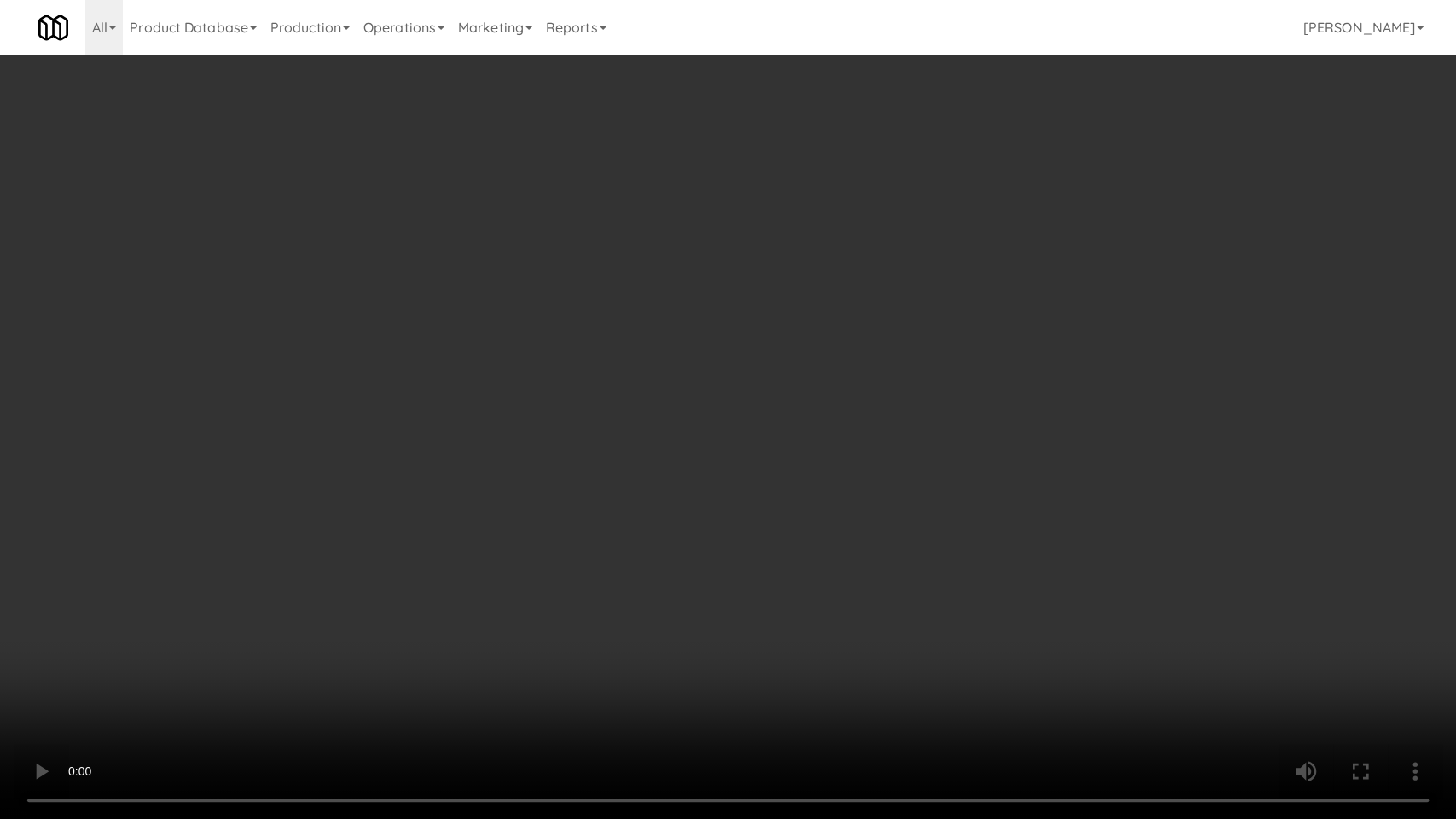
click at [424, 540] on video at bounding box center [728, 409] width 1456 height 819
click at [481, 546] on video at bounding box center [728, 409] width 1456 height 819
click at [484, 547] on video at bounding box center [728, 409] width 1456 height 819
click at [430, 519] on video at bounding box center [728, 409] width 1456 height 819
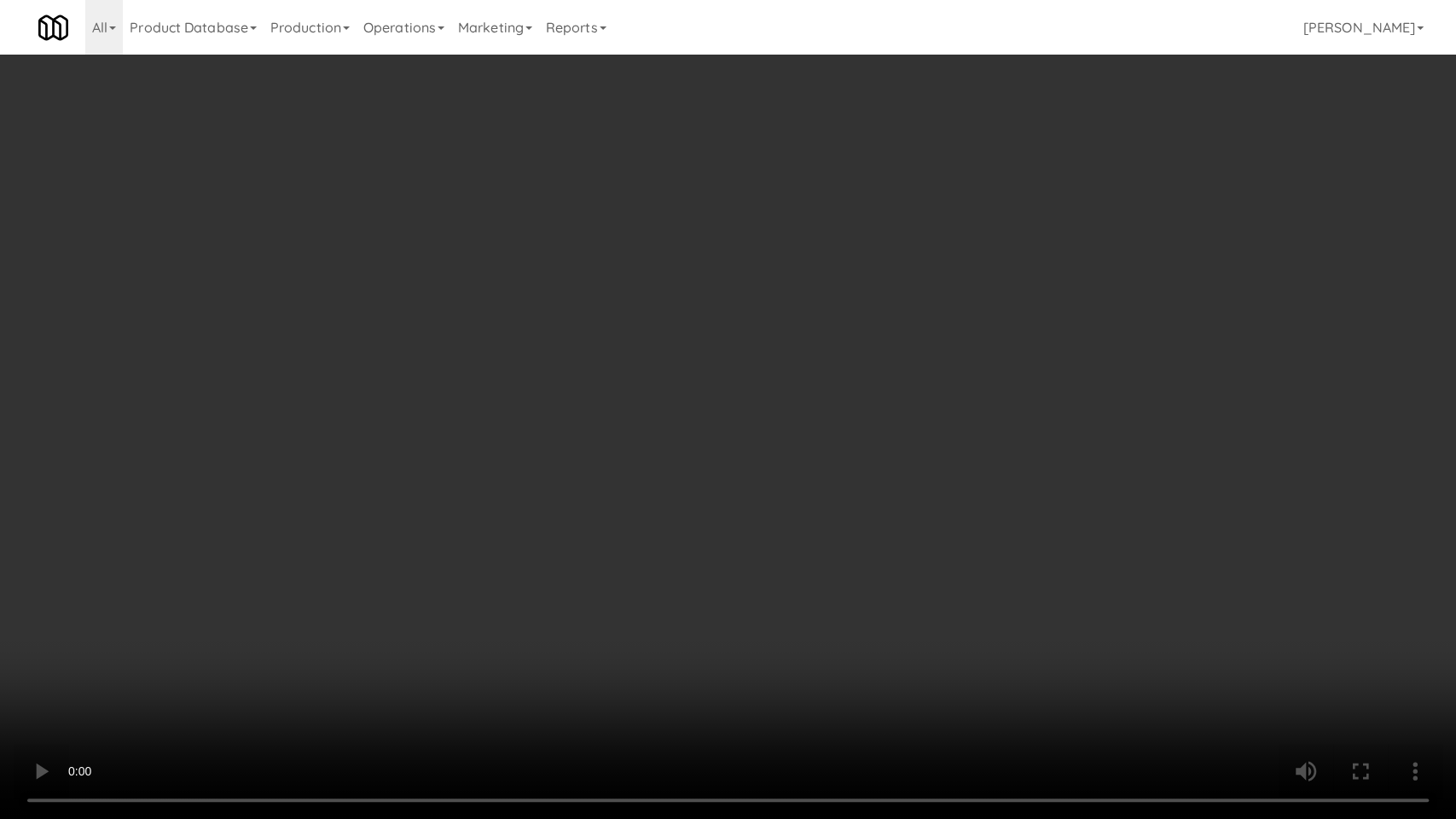
click at [430, 519] on video at bounding box center [728, 409] width 1456 height 819
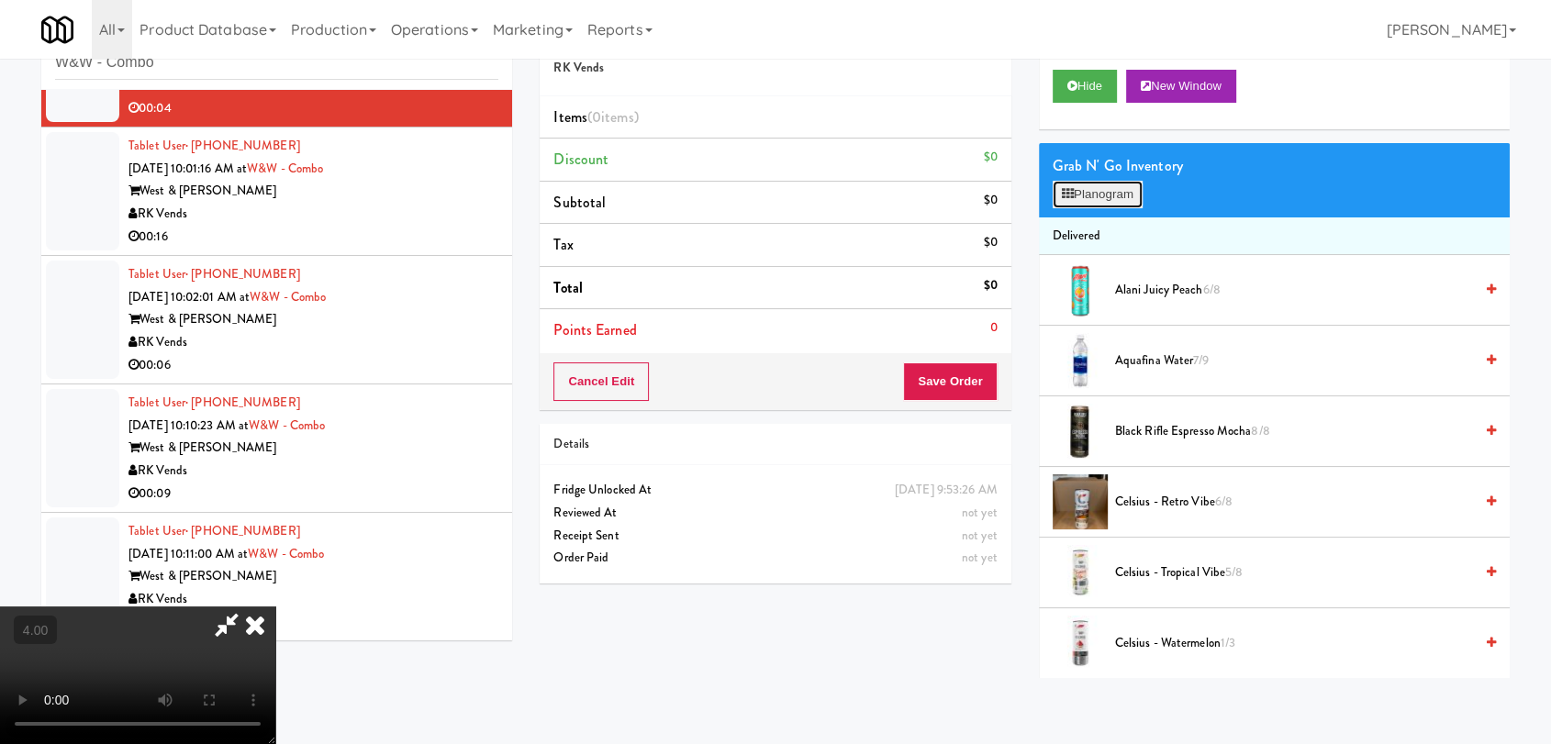
click at [1105, 190] on button "Planogram" at bounding box center [1098, 195] width 90 height 28
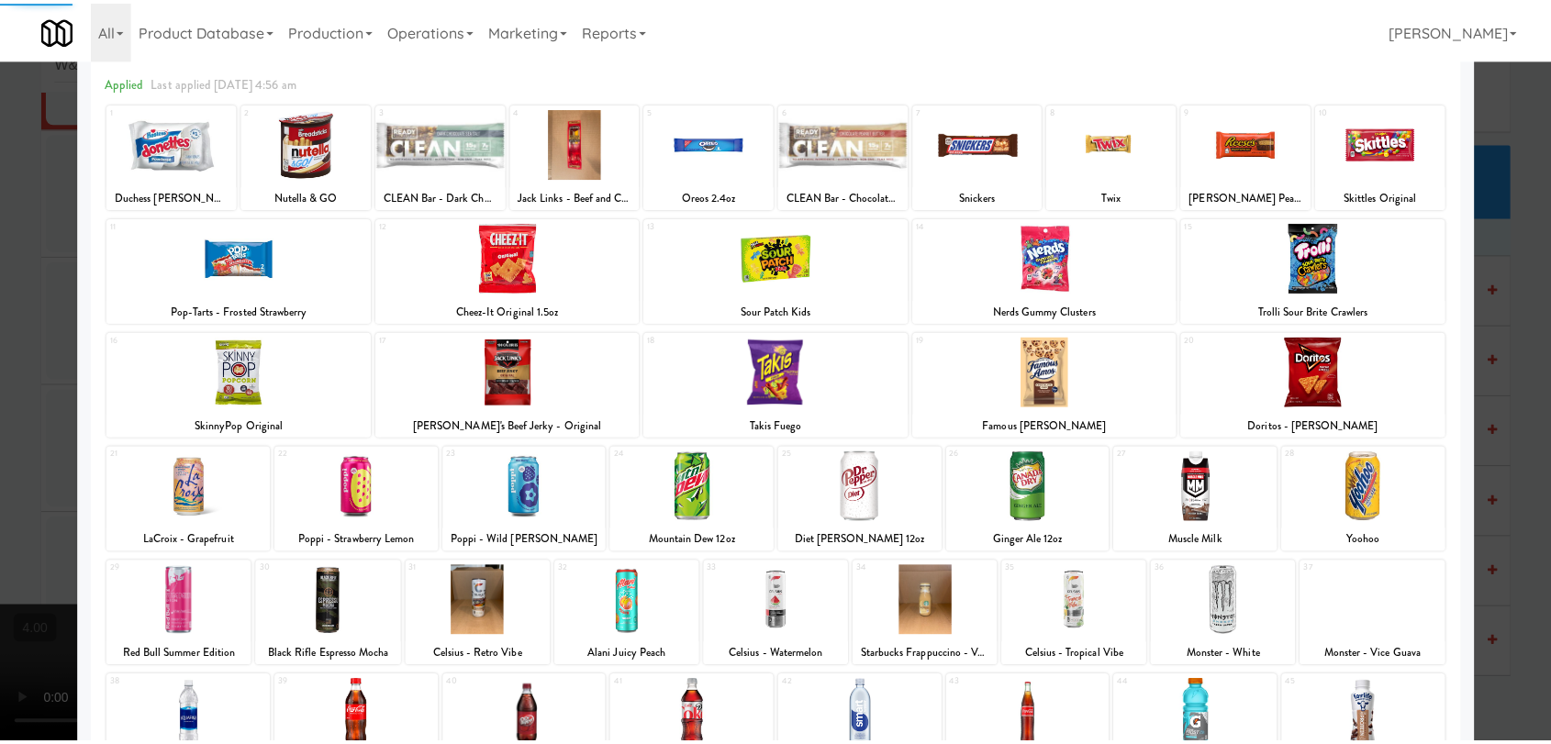
scroll to position [272, 0]
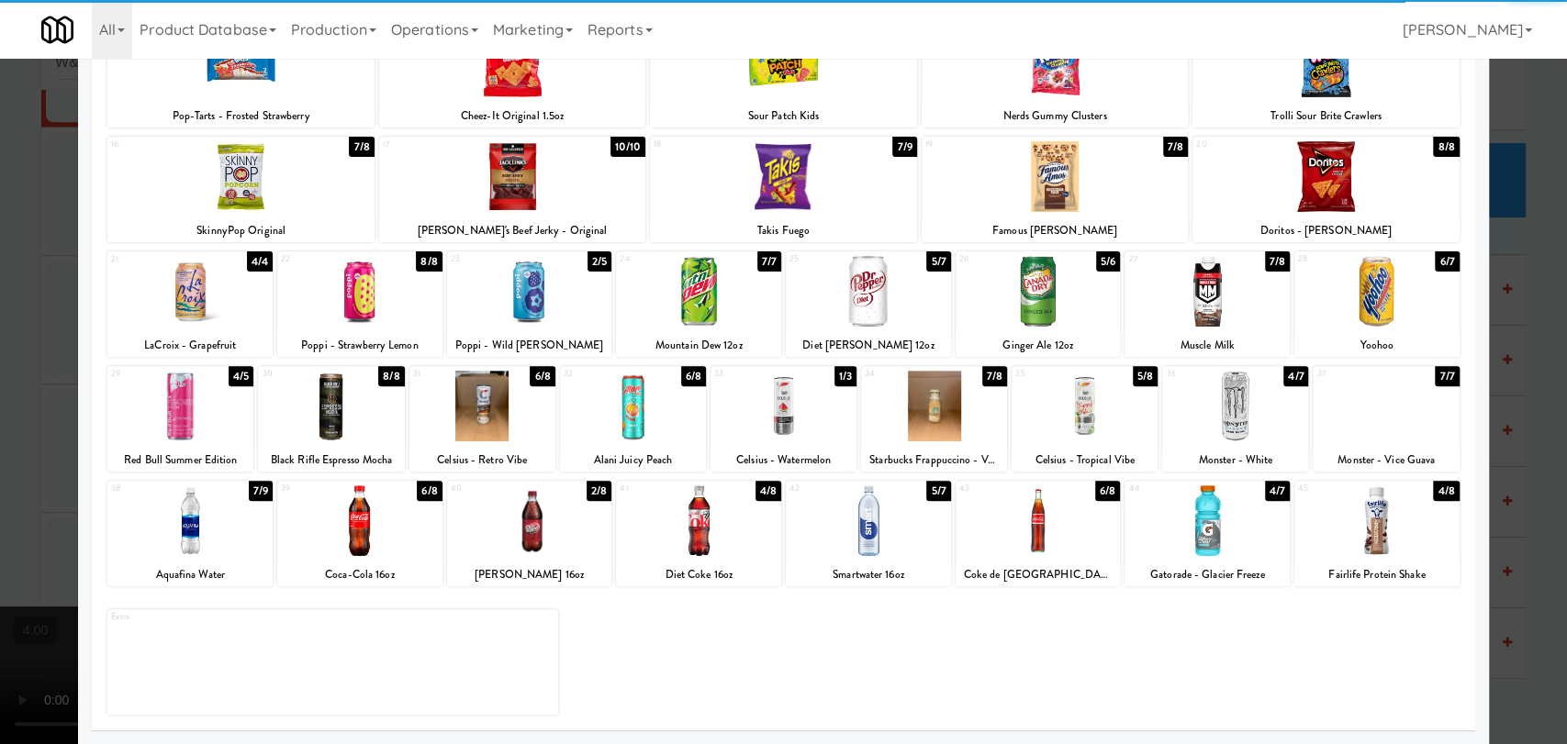
click at [499, 435] on div at bounding box center [482, 406] width 146 height 71
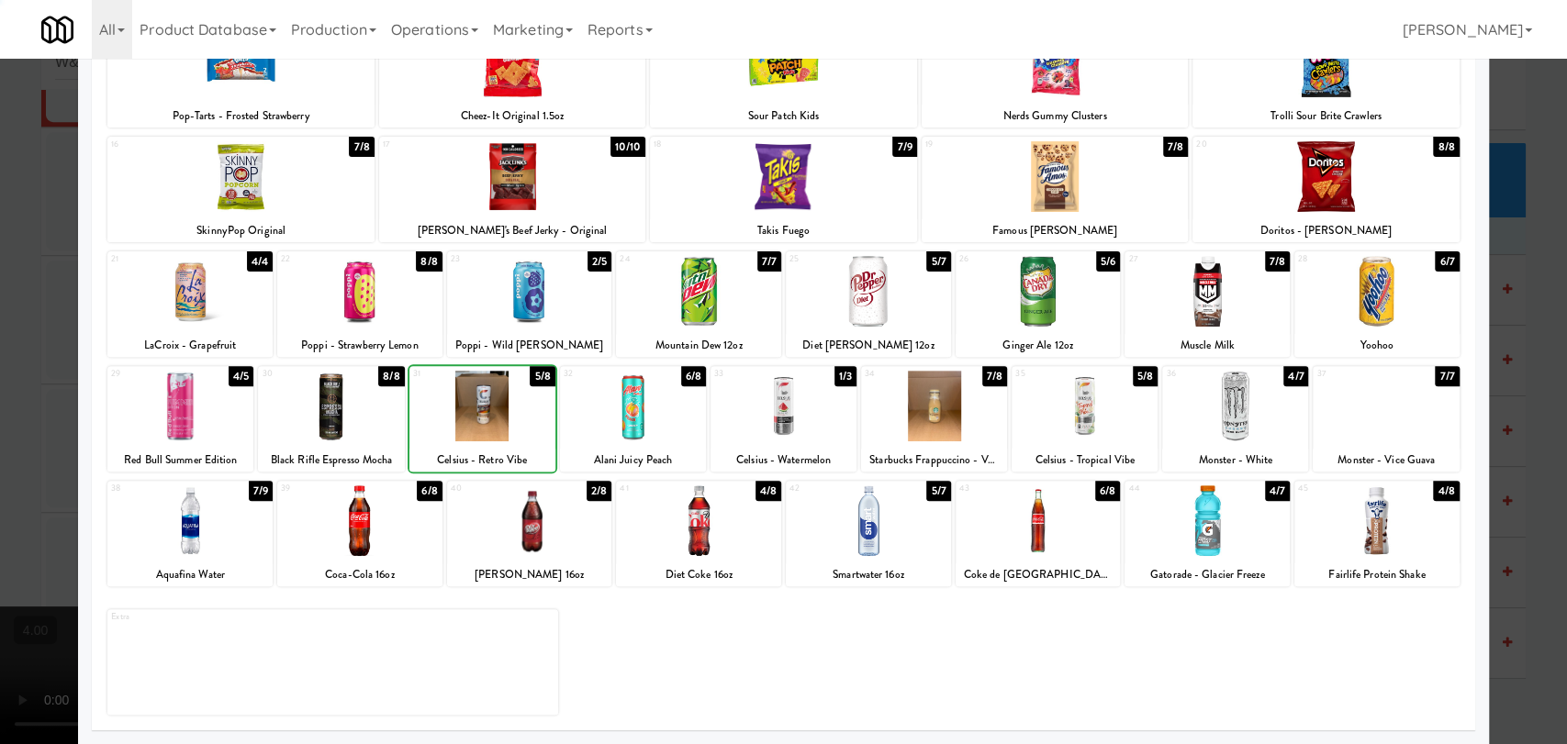
click at [0, 283] on div at bounding box center [783, 372] width 1567 height 744
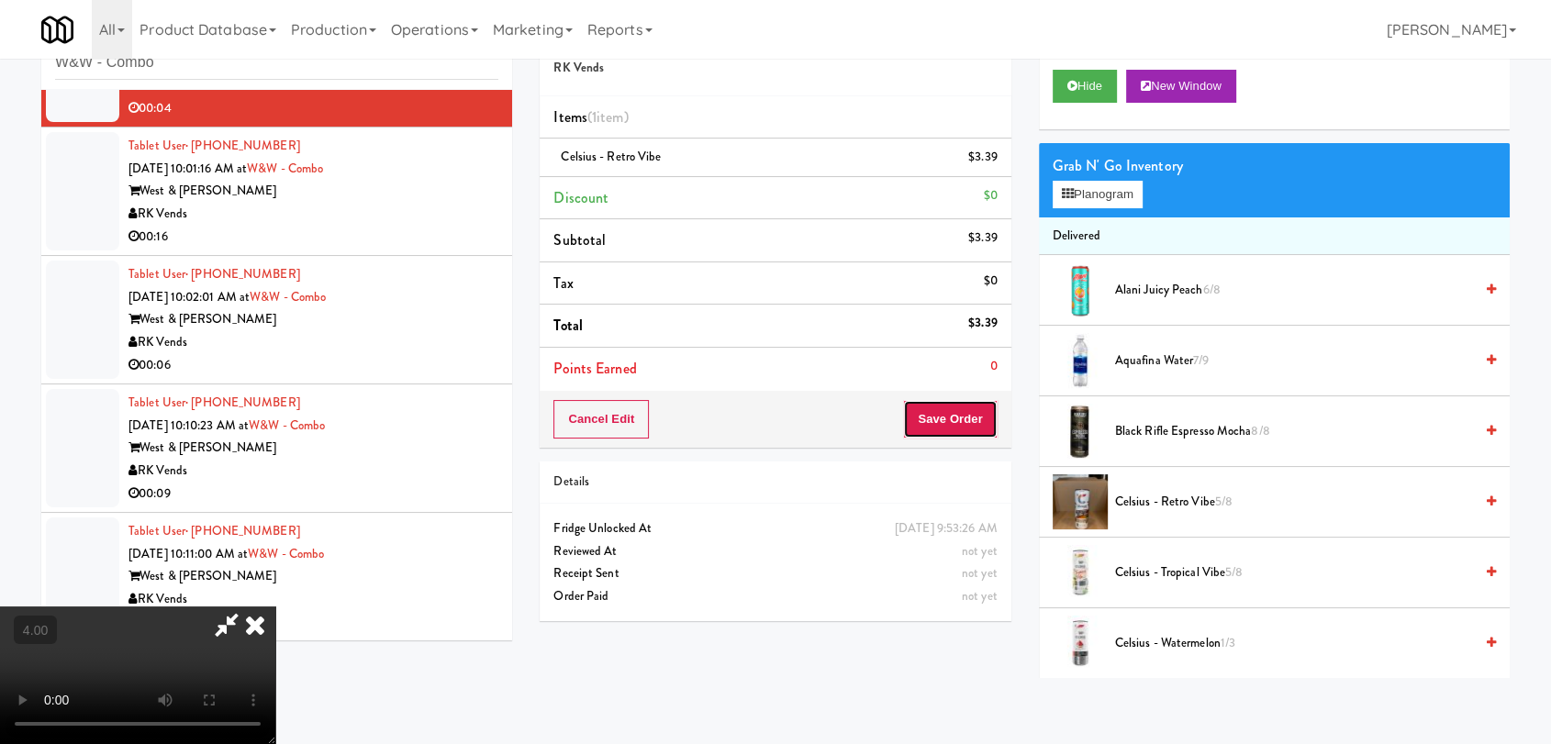
click at [963, 409] on button "Save Order" at bounding box center [950, 419] width 94 height 39
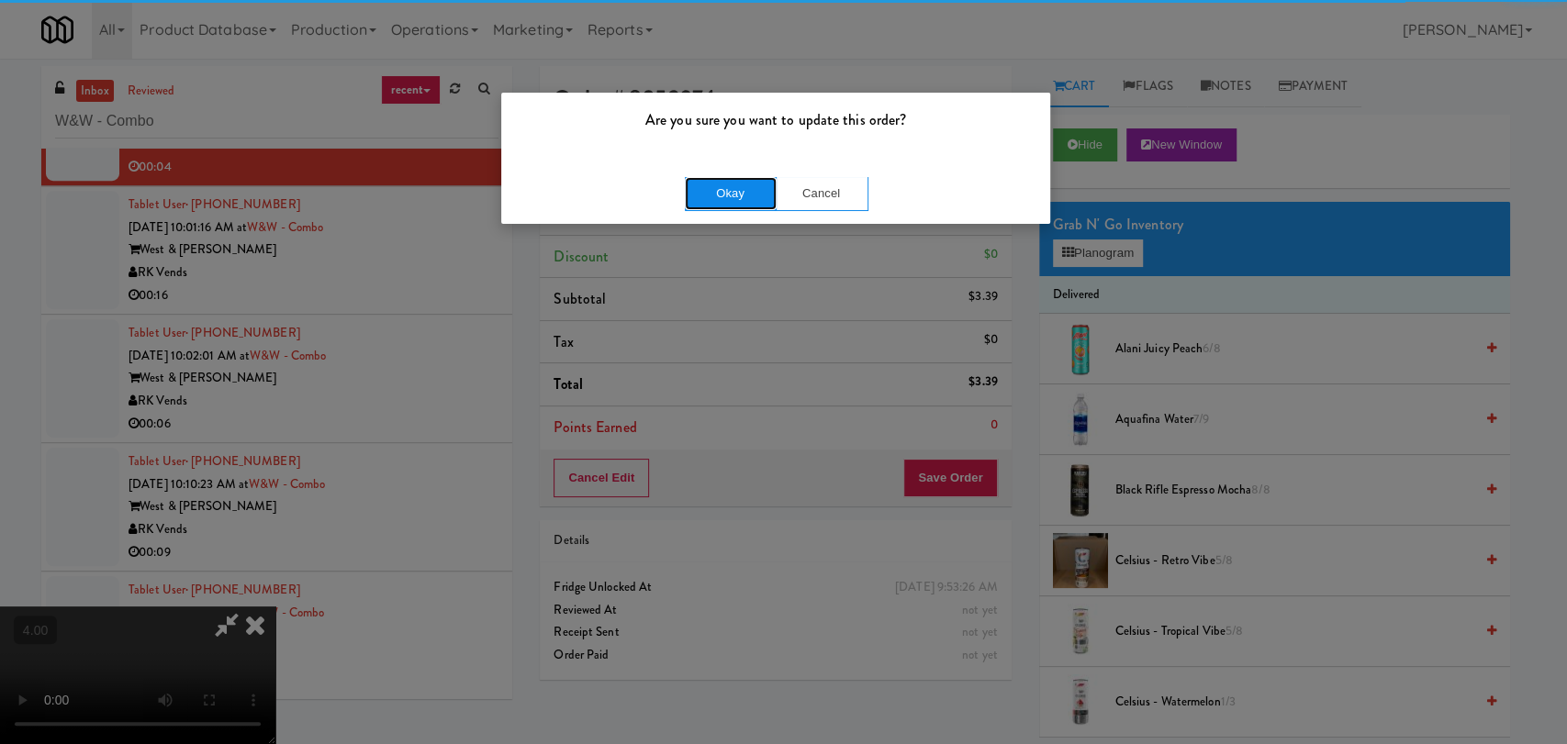
click at [761, 202] on button "Okay" at bounding box center [731, 193] width 92 height 33
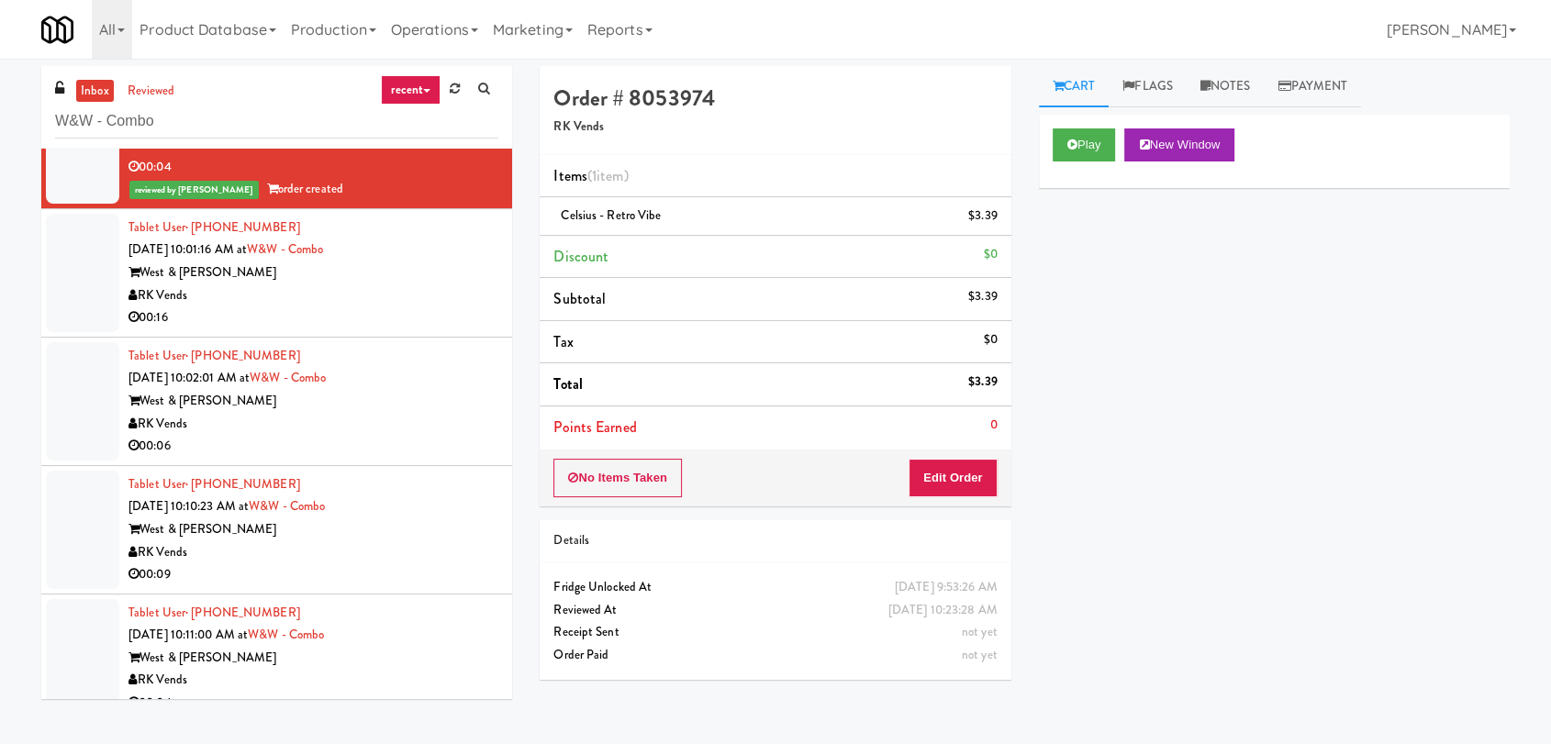
click at [433, 266] on div "West & [PERSON_NAME]" at bounding box center [314, 273] width 370 height 23
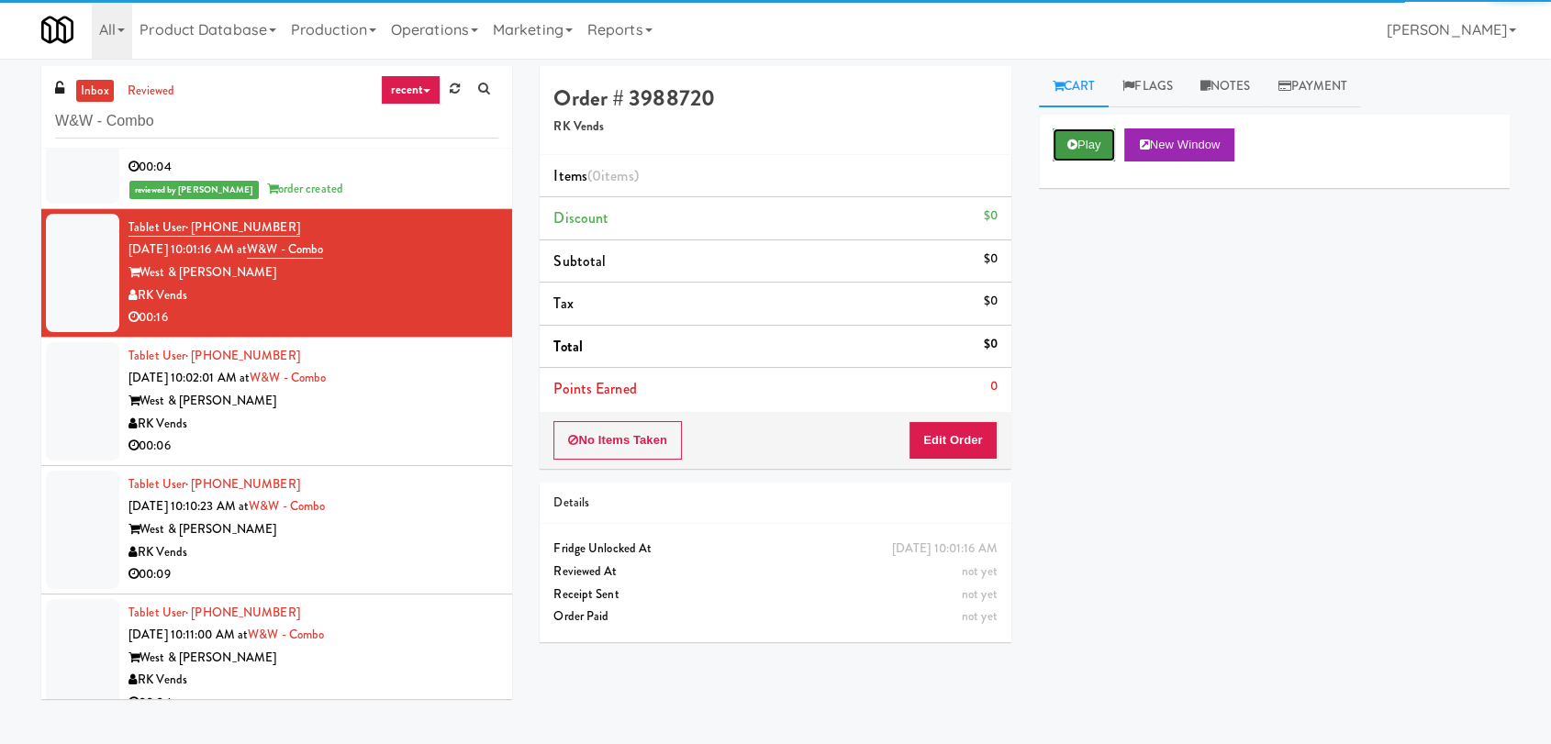
click at [1080, 154] on button "Play" at bounding box center [1084, 145] width 63 height 33
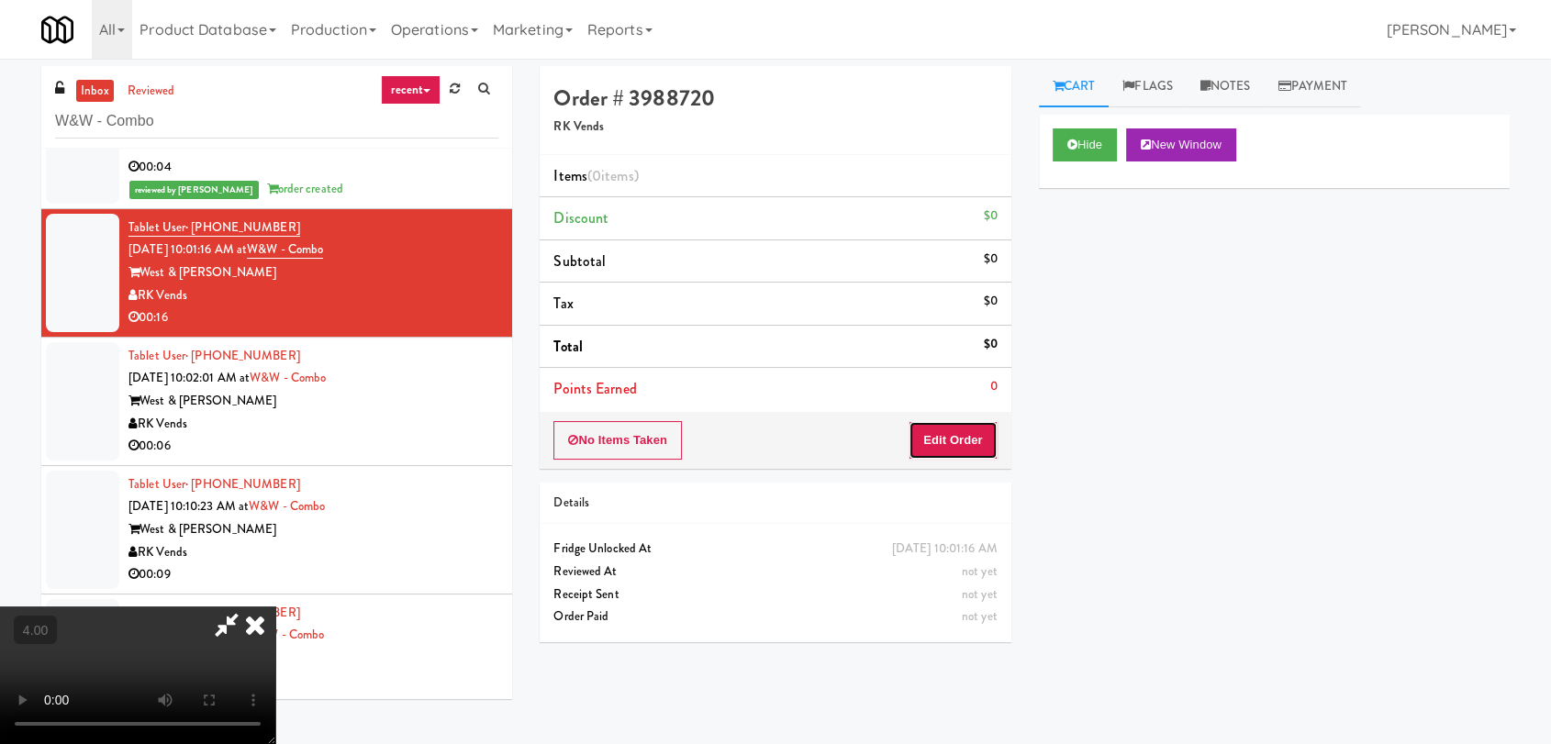
click at [976, 440] on button "Edit Order" at bounding box center [953, 440] width 89 height 39
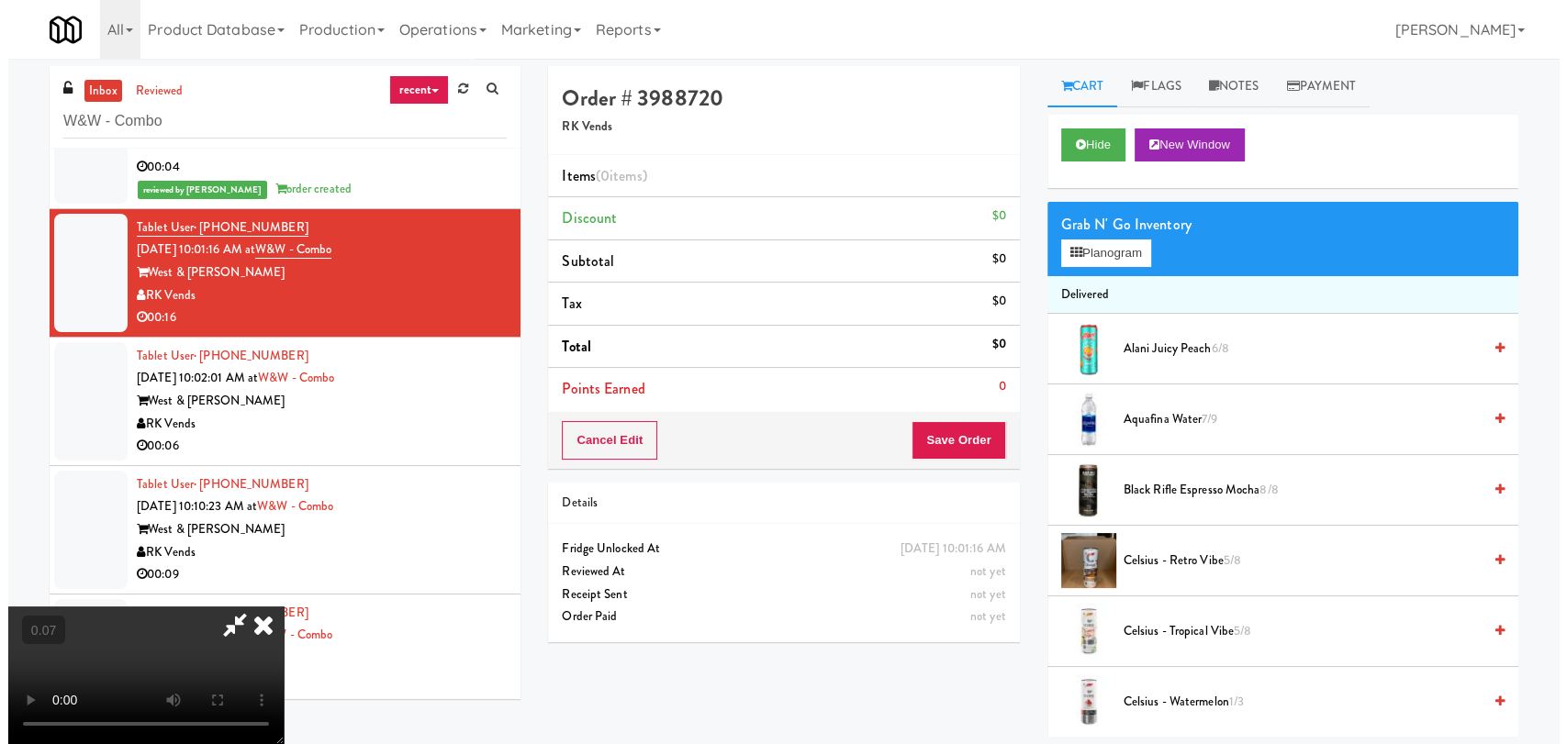
scroll to position [76, 0]
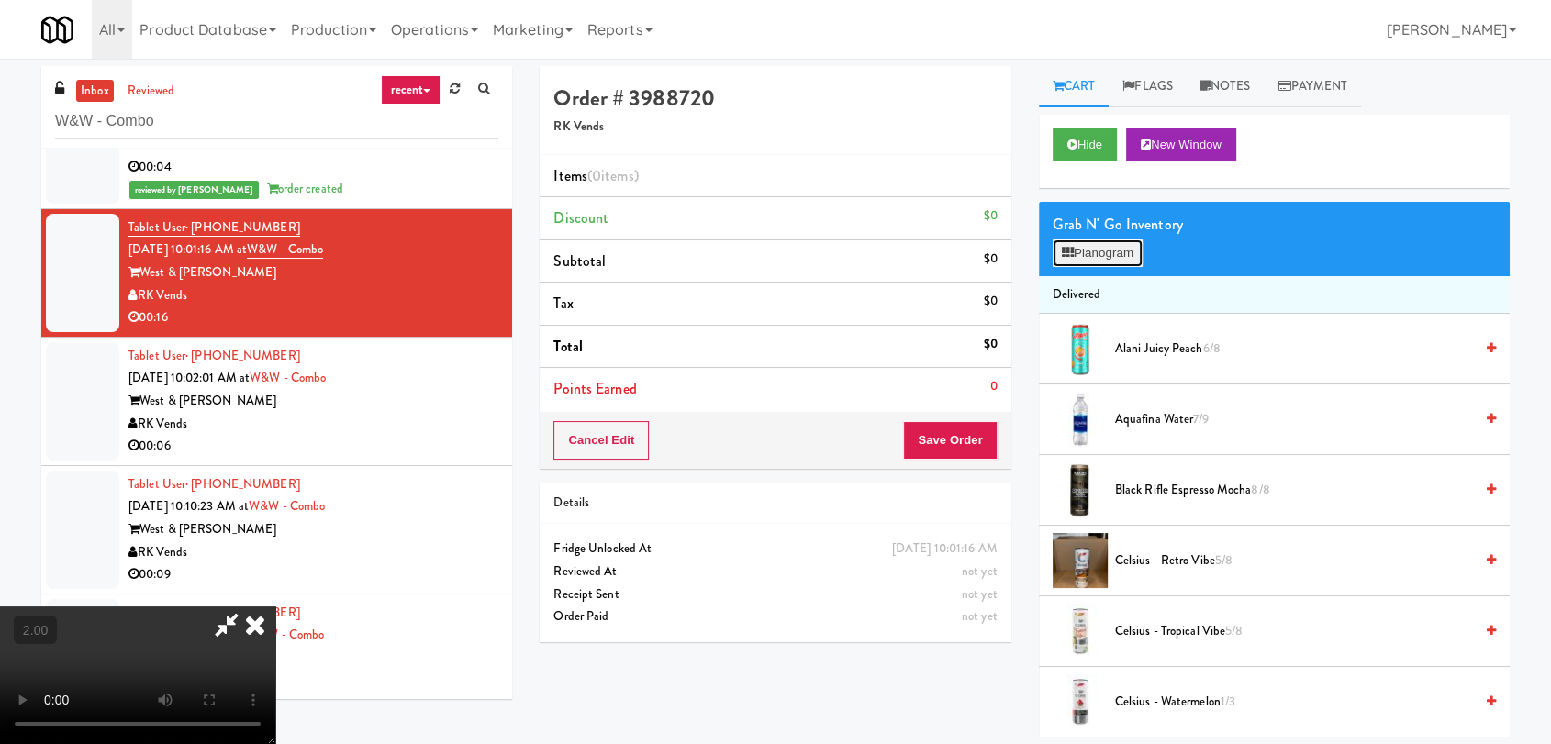
click at [1091, 252] on button "Planogram" at bounding box center [1098, 254] width 90 height 28
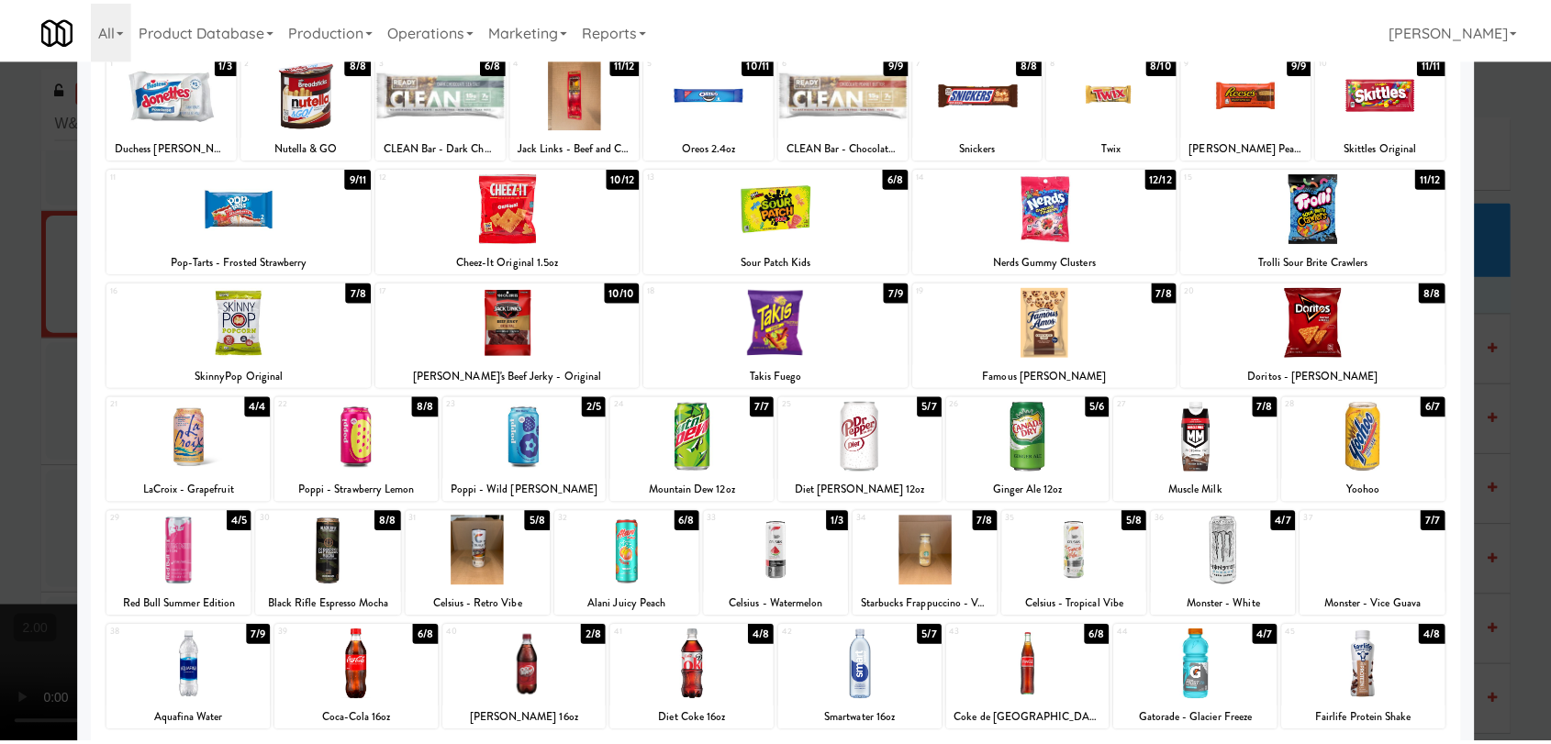
scroll to position [272, 0]
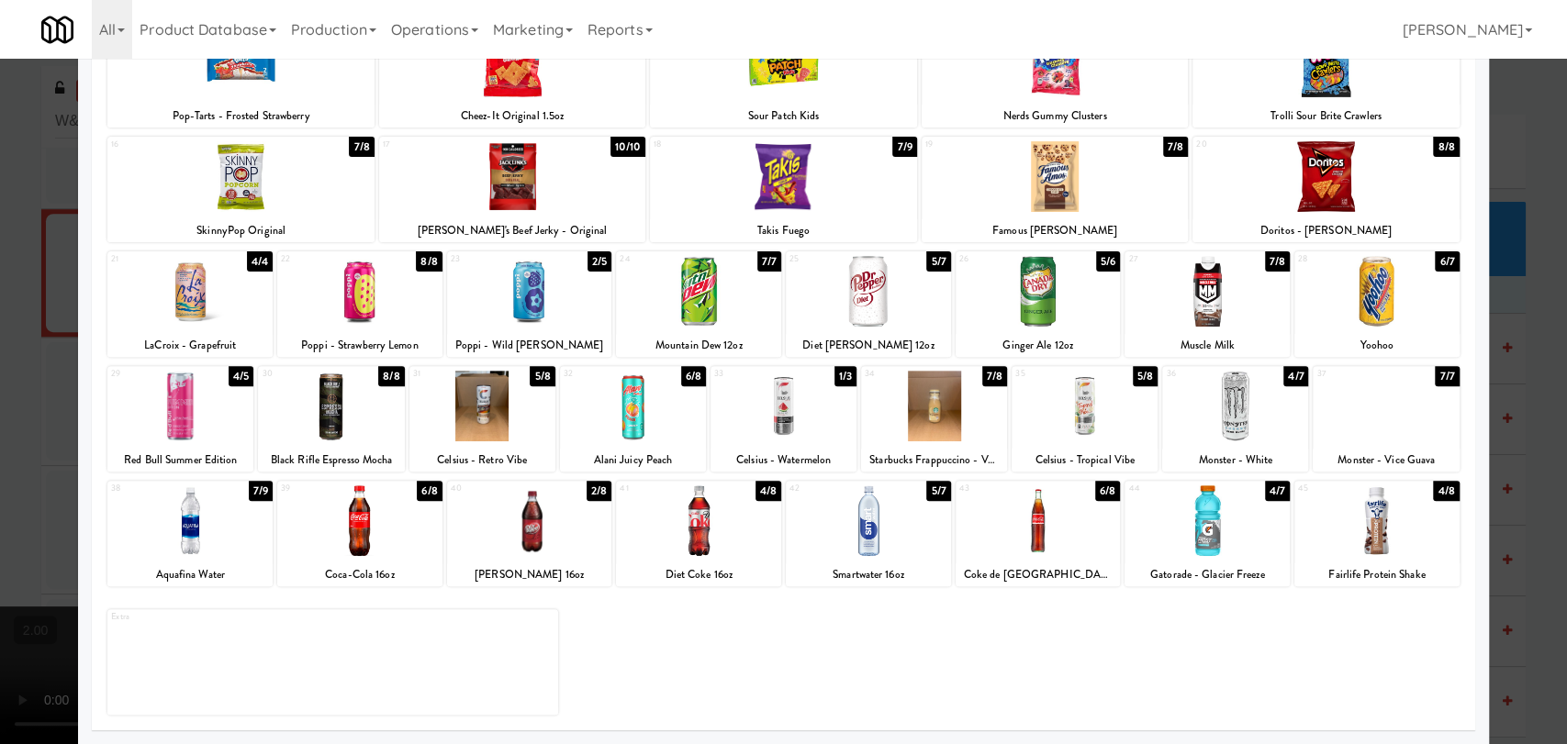
click at [1189, 557] on div "44 4/7 Gatorade - Glacier Freeze" at bounding box center [1207, 534] width 165 height 106
click at [1048, 326] on div at bounding box center [1038, 291] width 165 height 71
click at [0, 398] on div at bounding box center [783, 372] width 1567 height 744
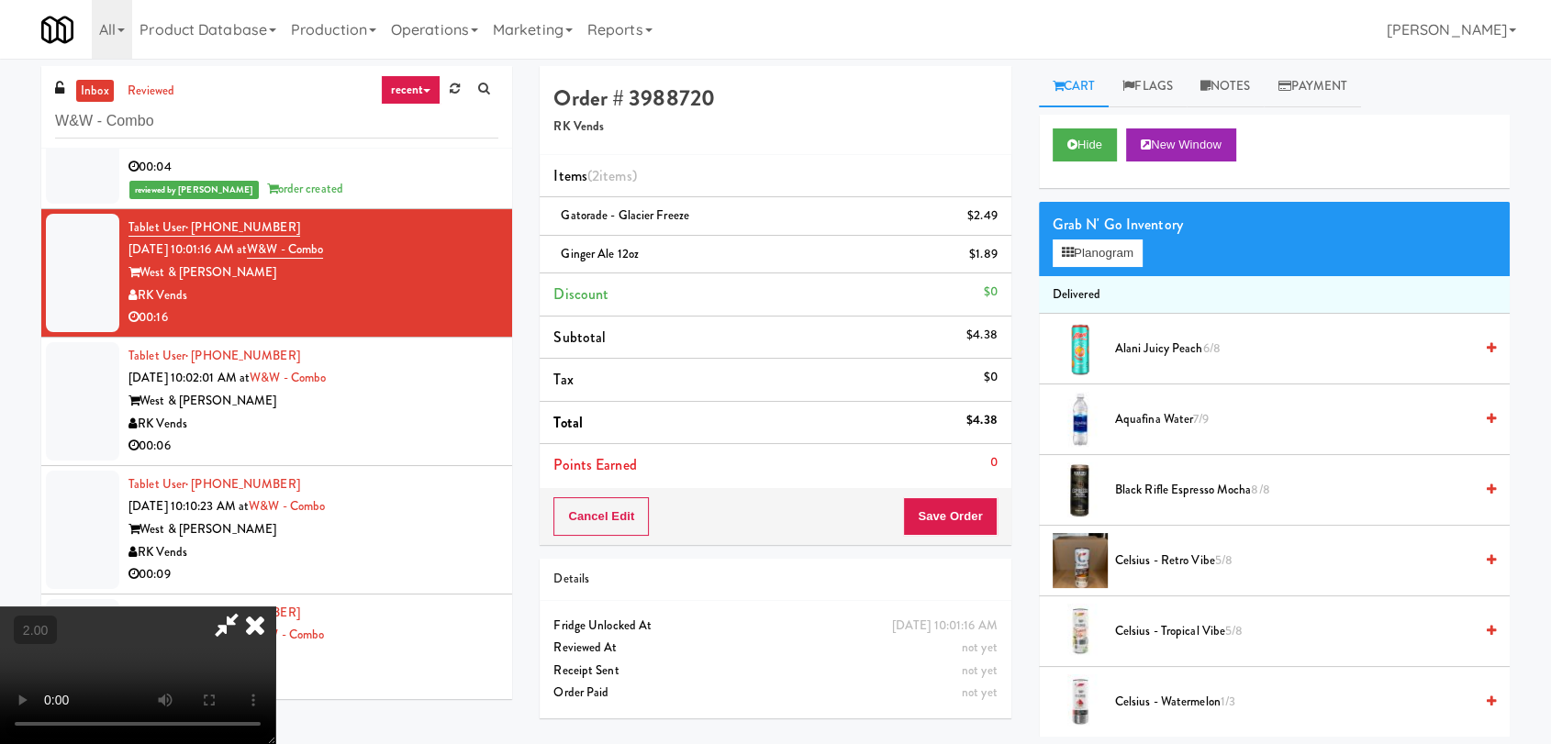
scroll to position [76, 0]
click at [275, 648] on video at bounding box center [137, 676] width 275 height 138
click at [275, 607] on video at bounding box center [137, 676] width 275 height 138
click at [957, 502] on button "Save Order" at bounding box center [950, 517] width 94 height 39
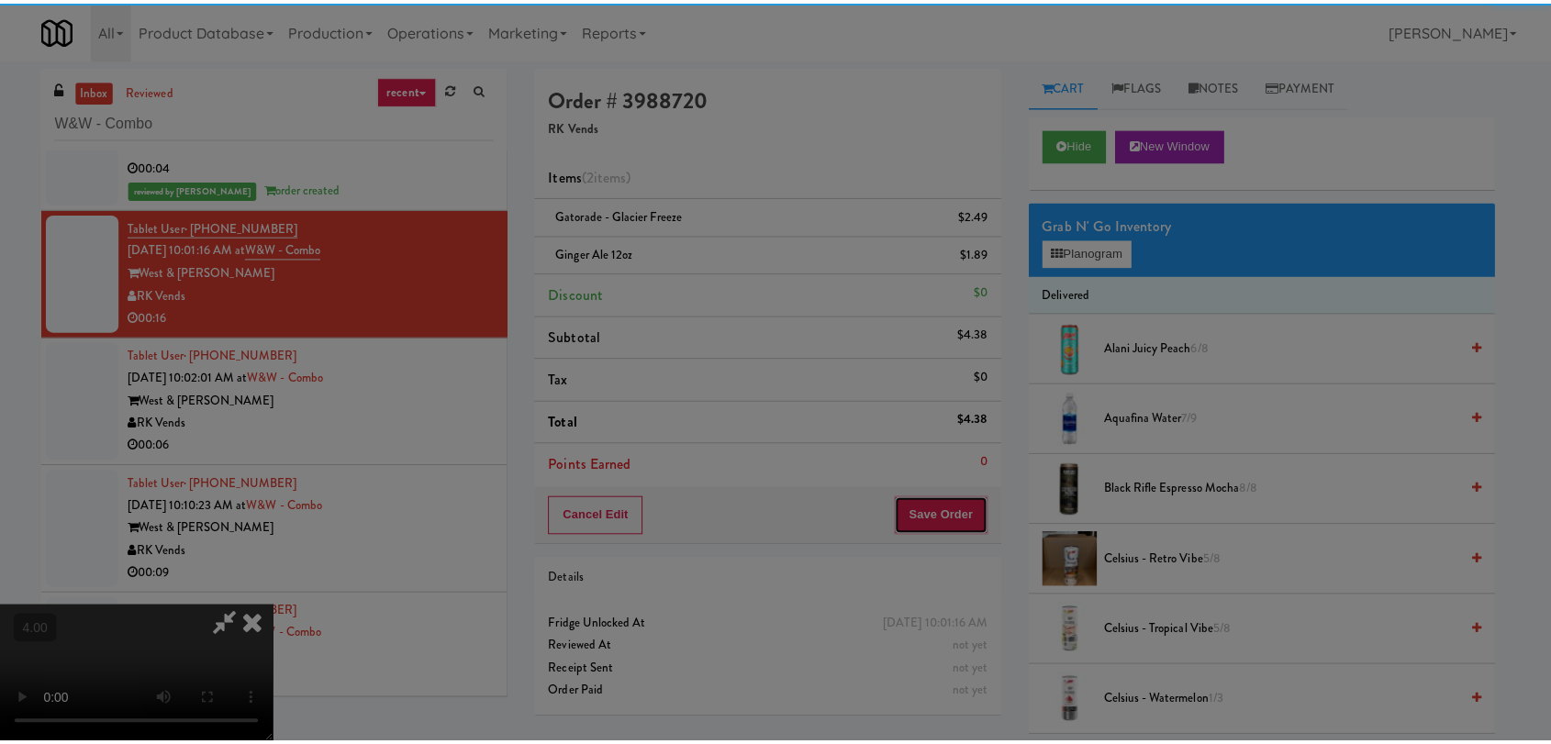
scroll to position [0, 0]
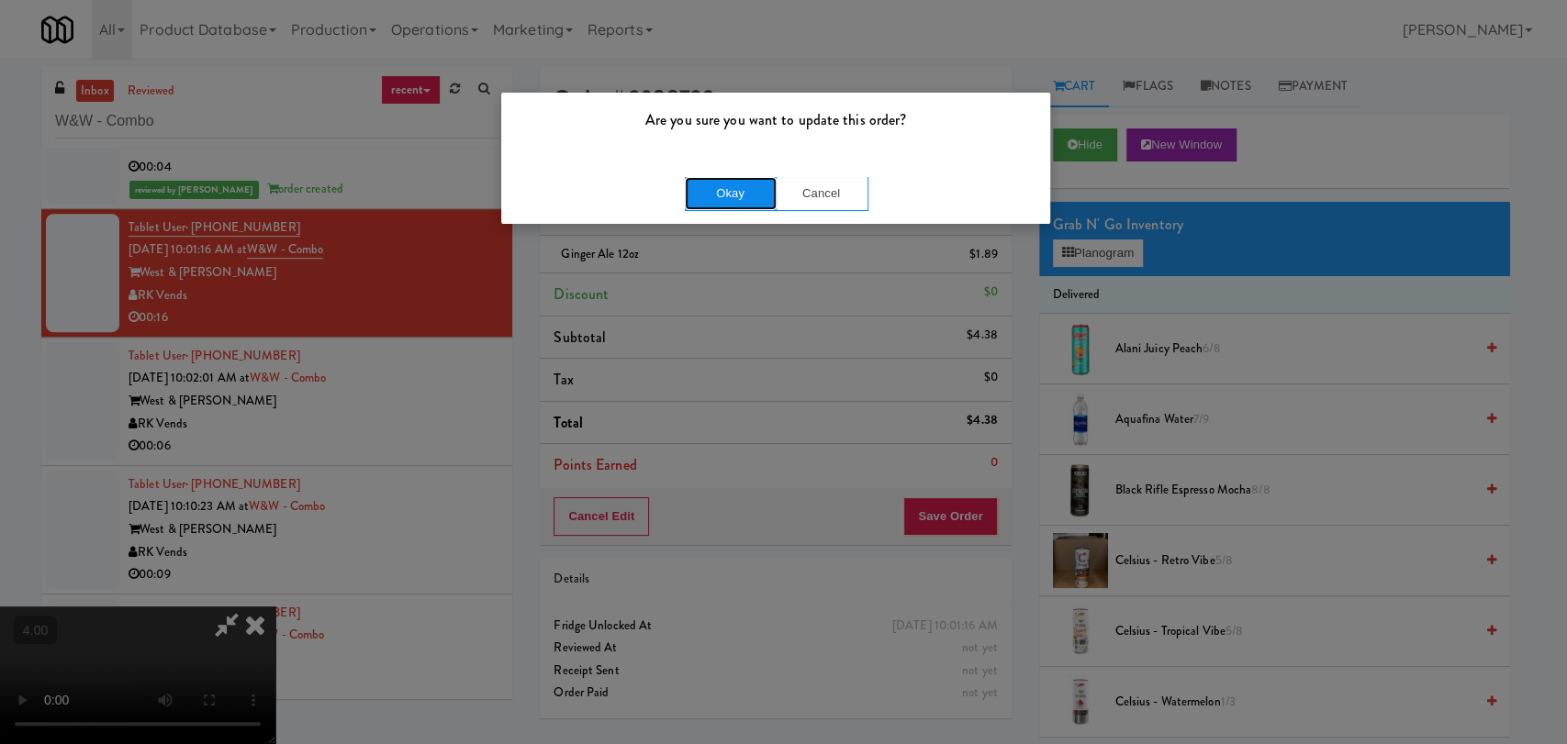
click at [733, 194] on button "Okay" at bounding box center [731, 193] width 92 height 33
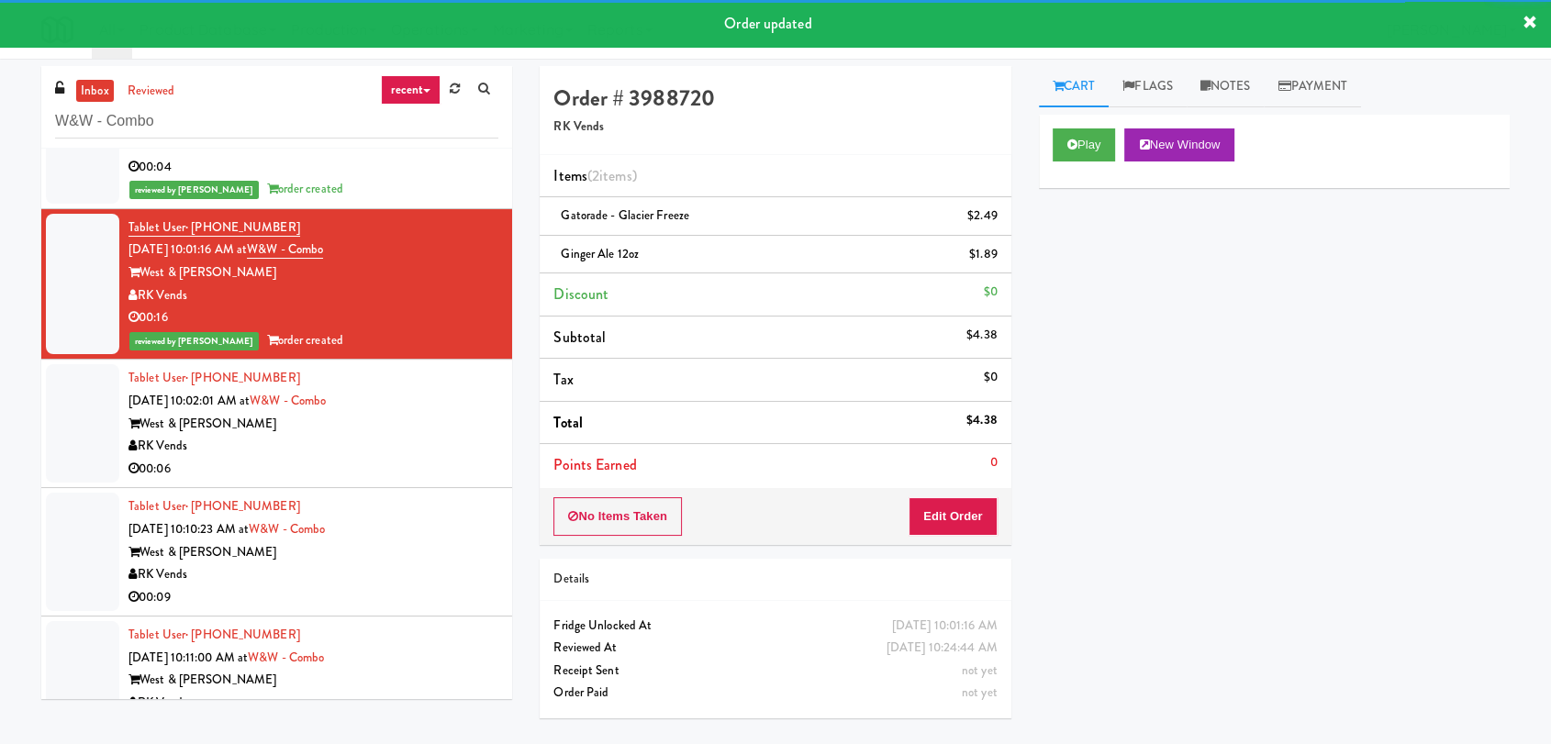
click at [380, 416] on div "West & [PERSON_NAME]" at bounding box center [314, 424] width 370 height 23
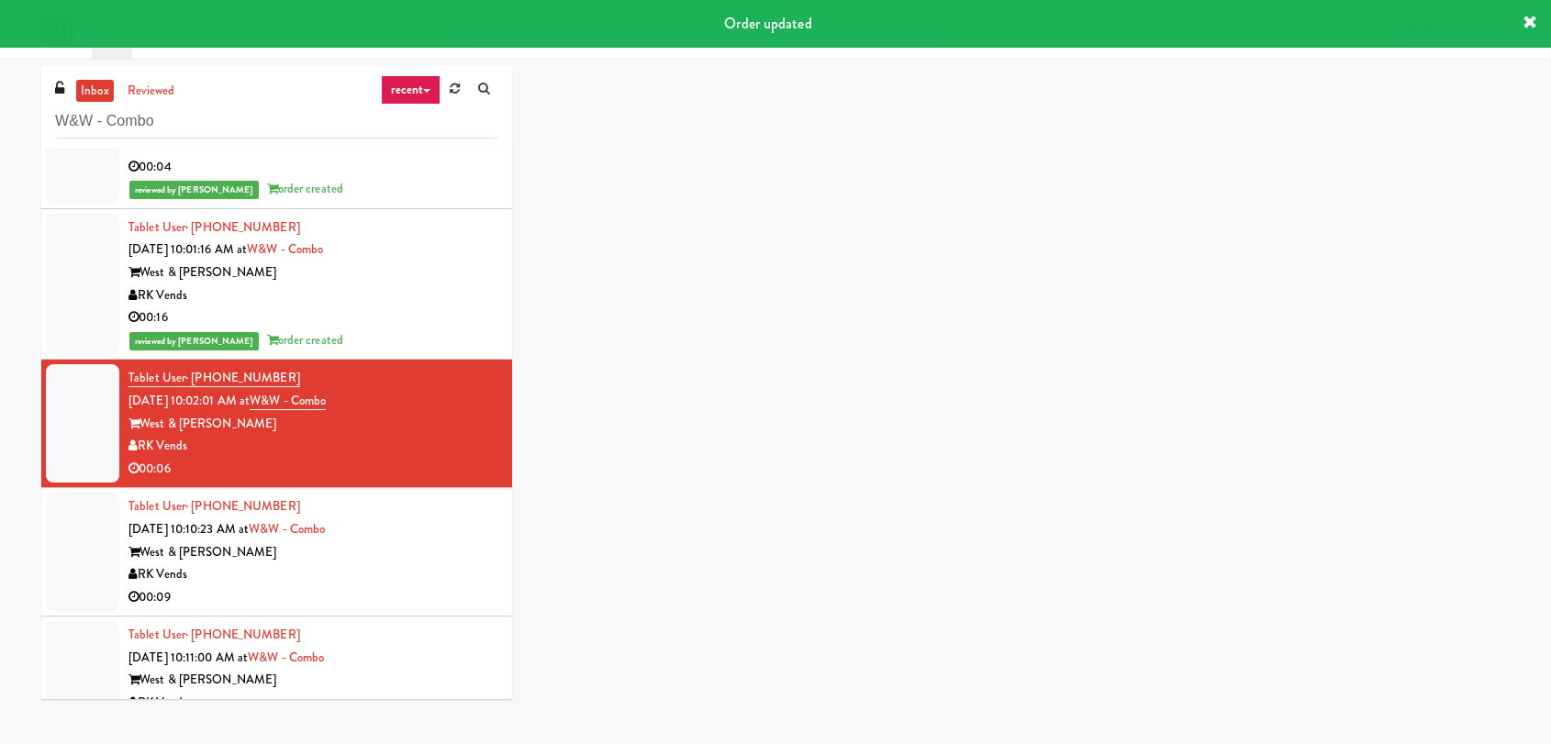
scroll to position [740, 0]
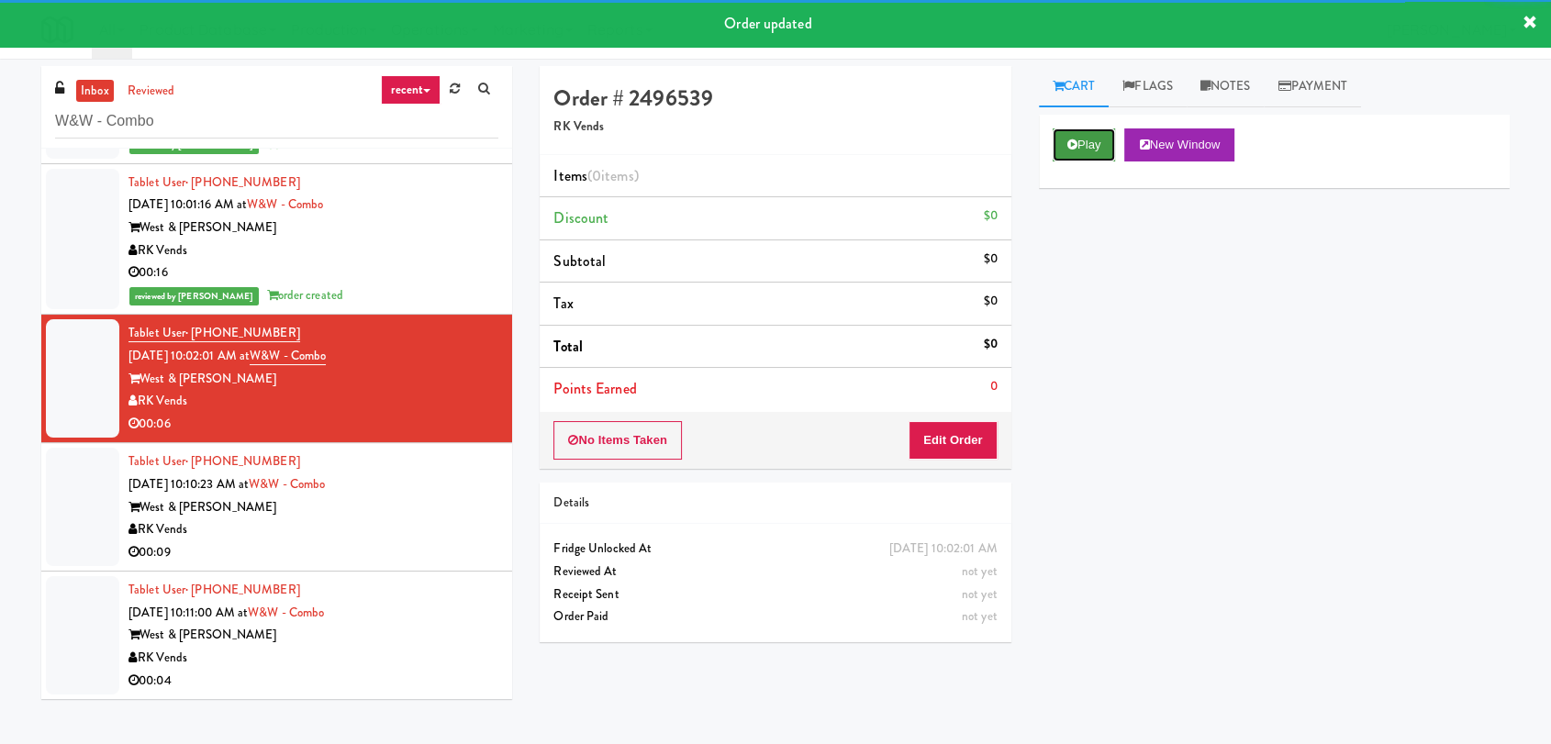
click at [1085, 133] on button "Play" at bounding box center [1084, 145] width 63 height 33
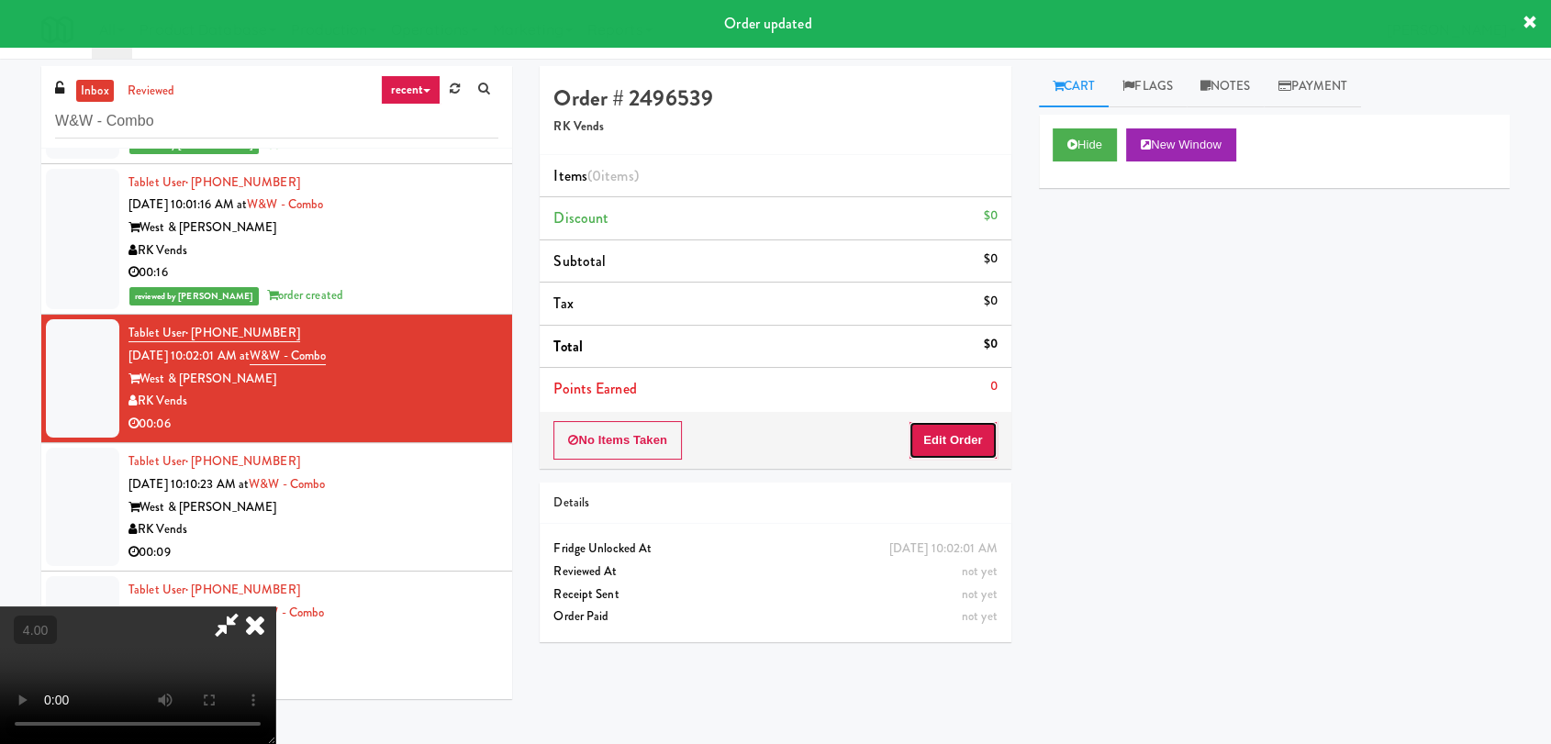
click at [957, 438] on button "Edit Order" at bounding box center [953, 440] width 89 height 39
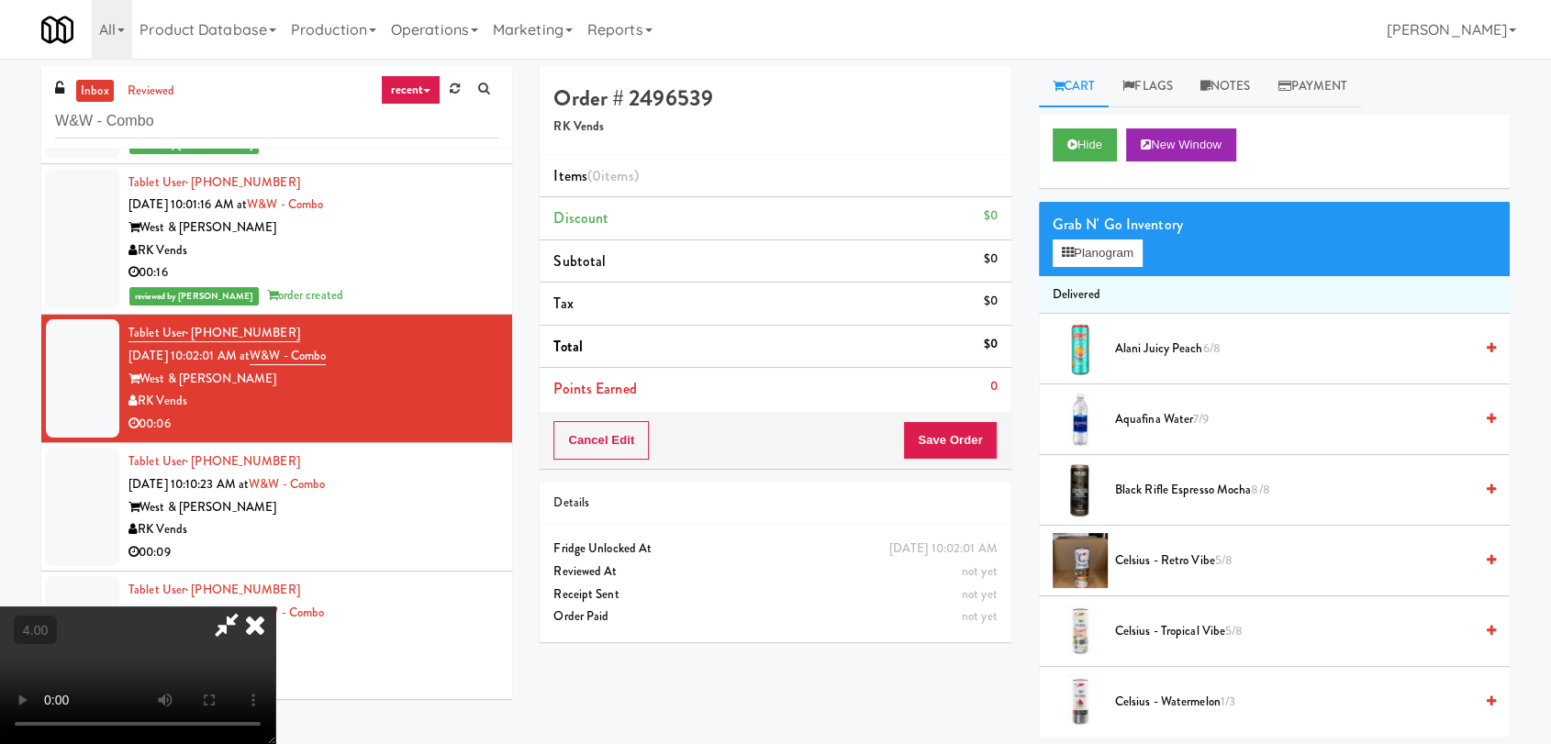
click at [180, 607] on video at bounding box center [137, 676] width 275 height 138
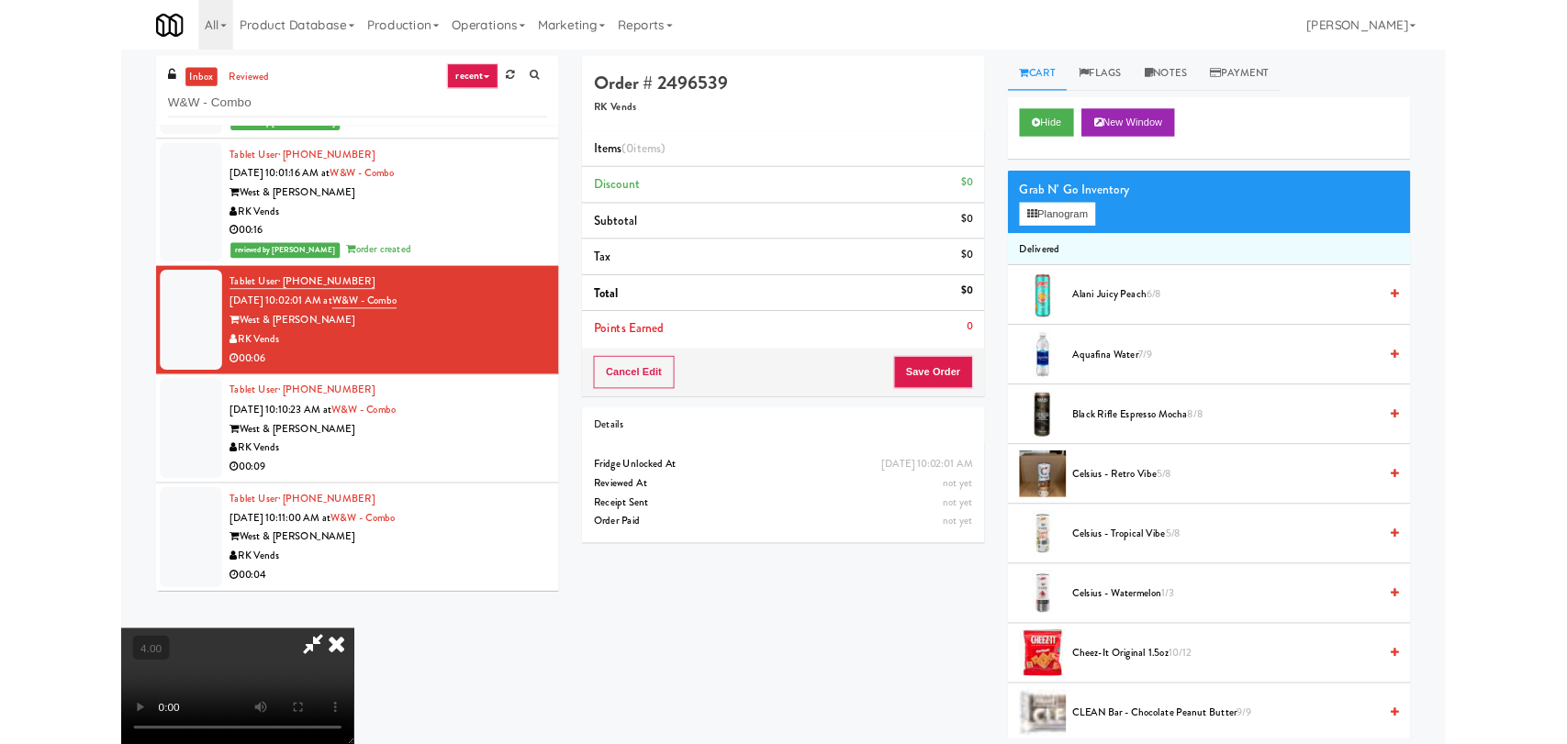
scroll to position [38, 0]
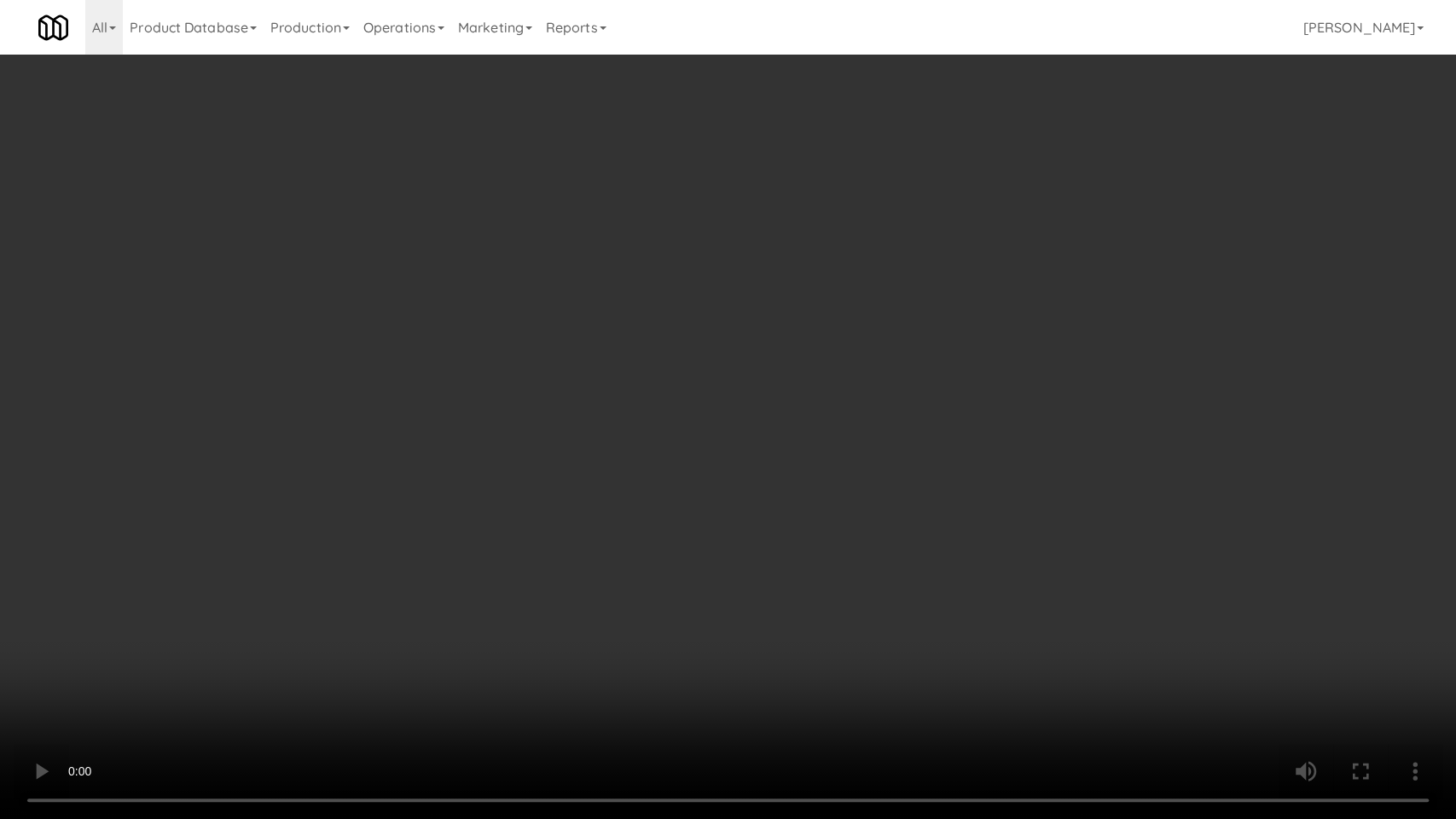
click at [451, 505] on video at bounding box center [728, 409] width 1456 height 819
drag, startPoint x: 451, startPoint y: 505, endPoint x: 405, endPoint y: 411, distance: 104.7
click at [451, 505] on video at bounding box center [728, 409] width 1456 height 819
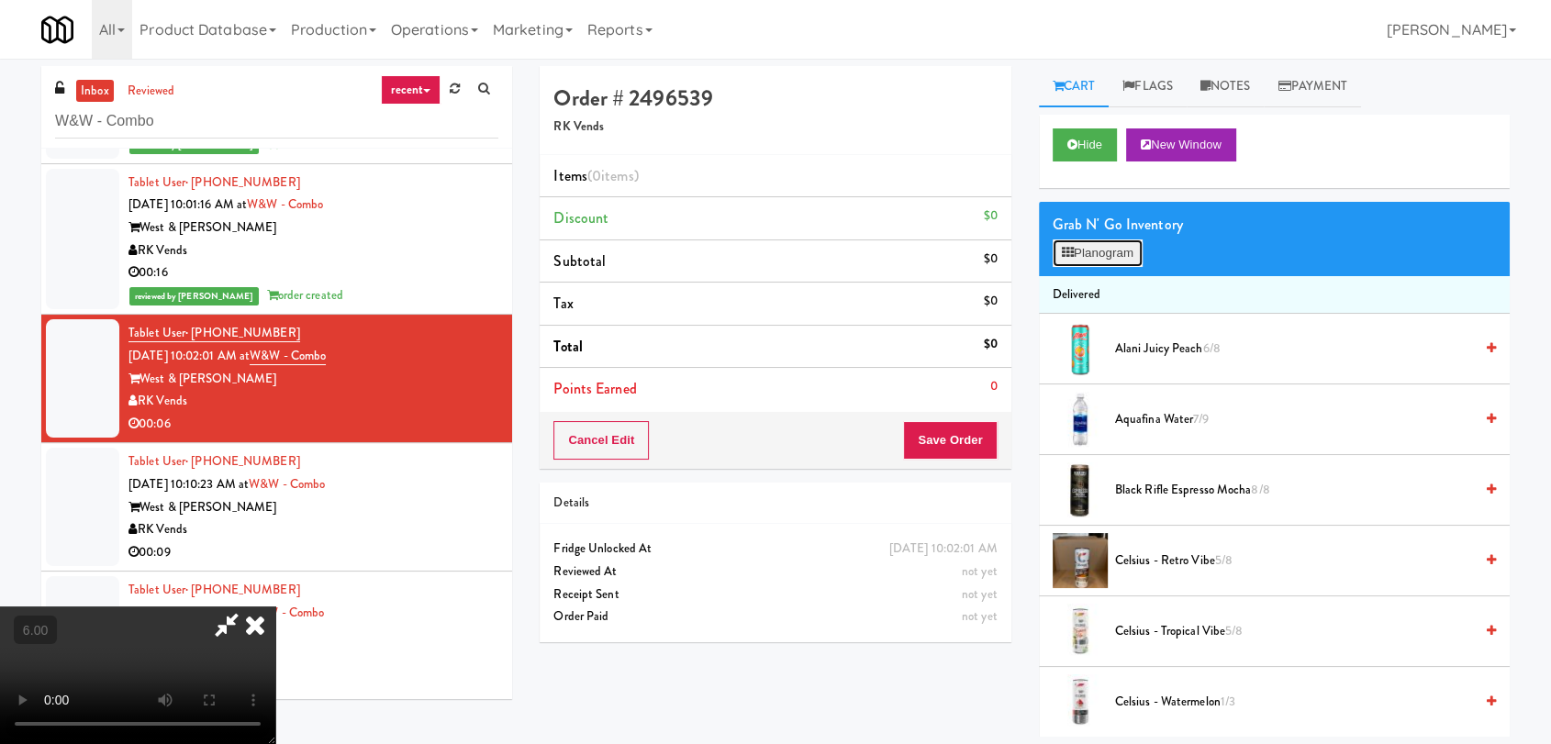
click at [1131, 253] on button "Planogram" at bounding box center [1098, 254] width 90 height 28
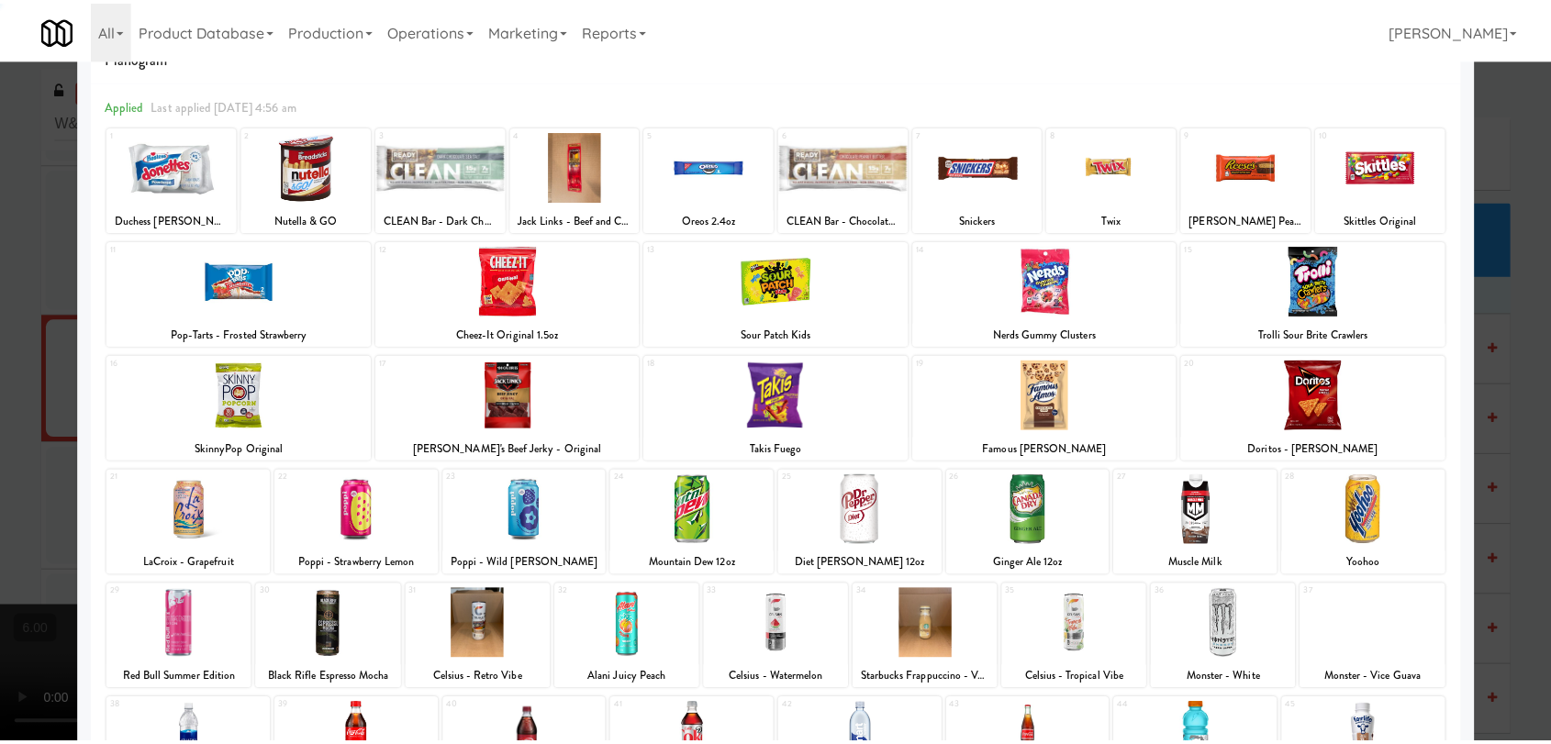
scroll to position [272, 0]
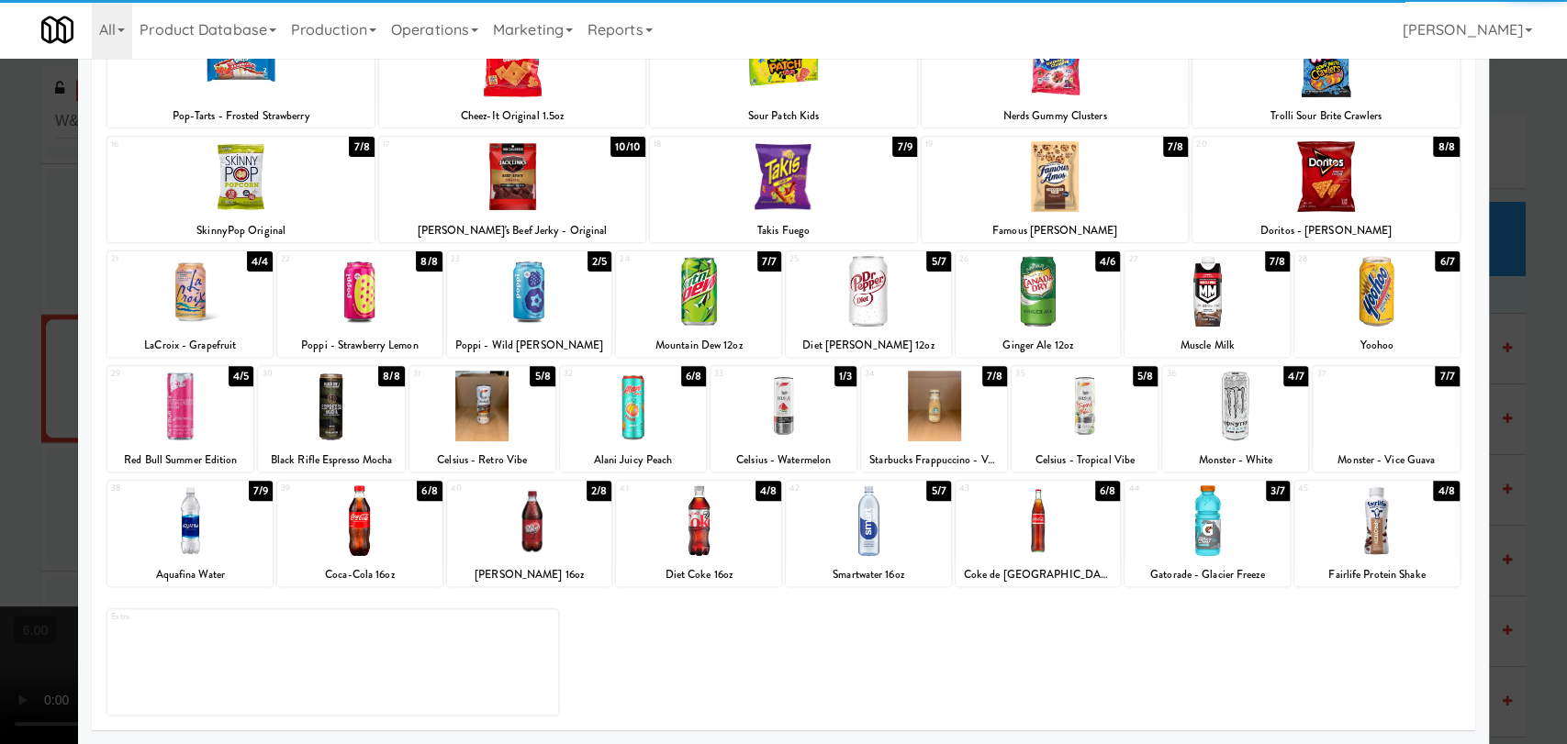
click at [1212, 531] on div at bounding box center [1207, 521] width 165 height 71
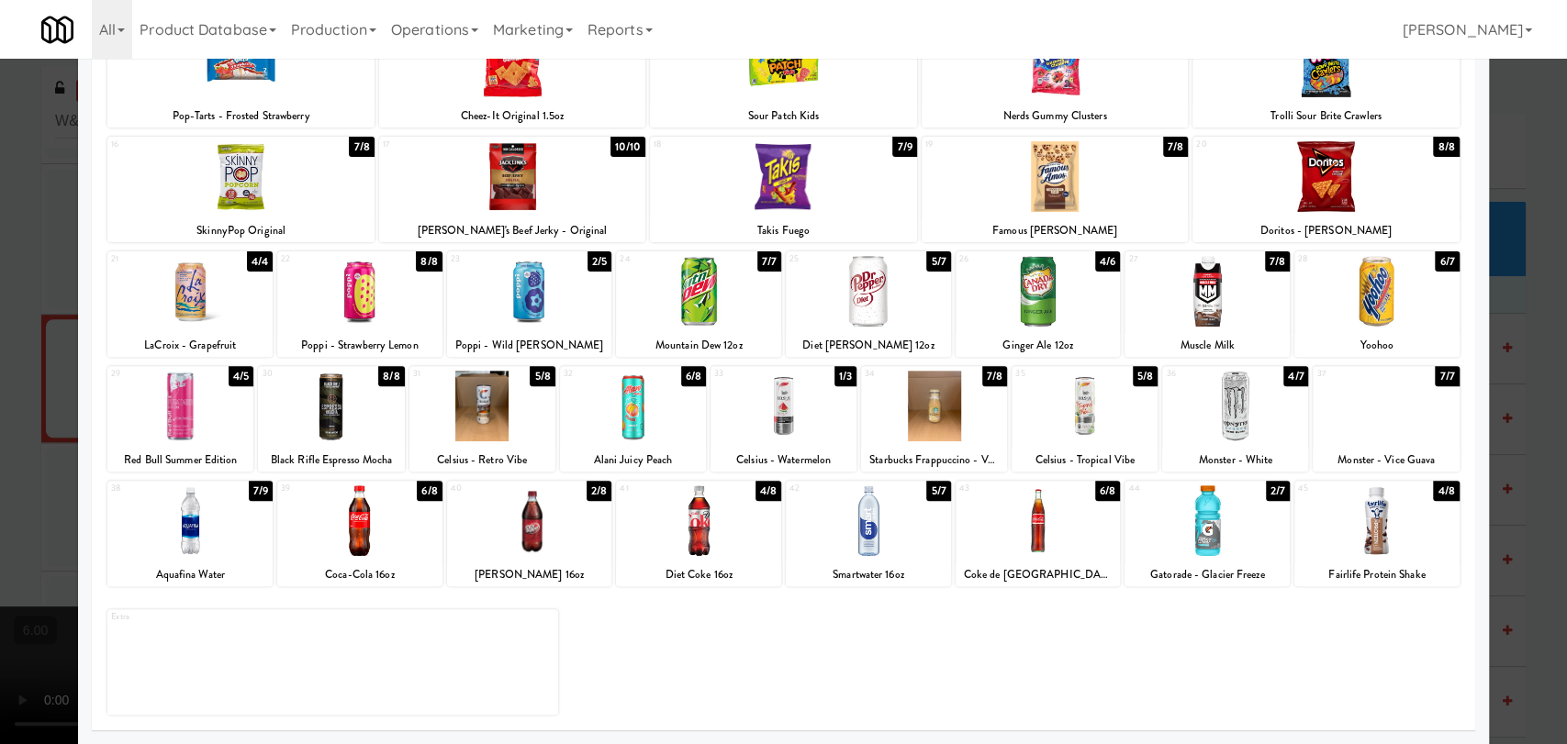
click at [0, 172] on div at bounding box center [783, 372] width 1567 height 744
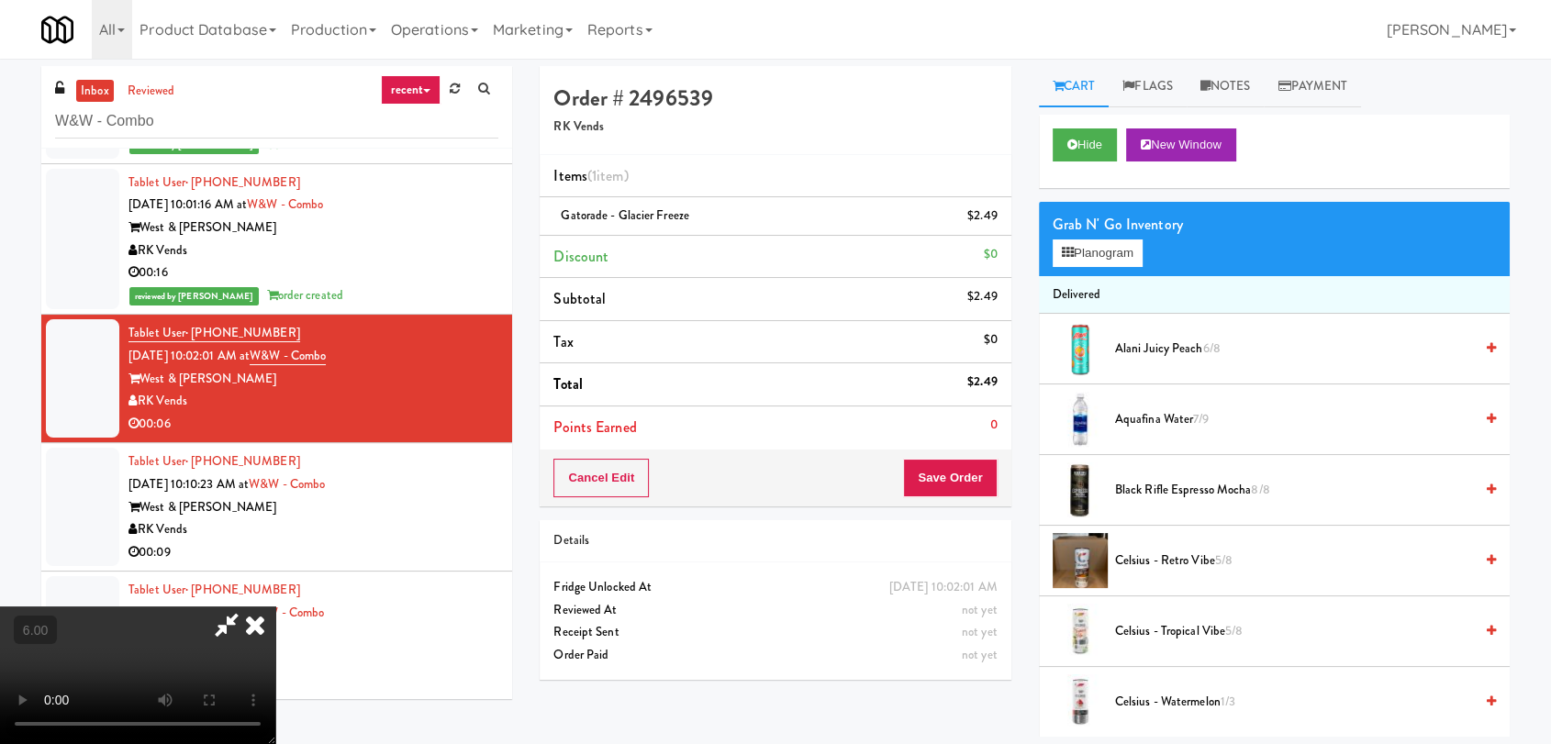
click at [275, 607] on icon at bounding box center [255, 625] width 40 height 37
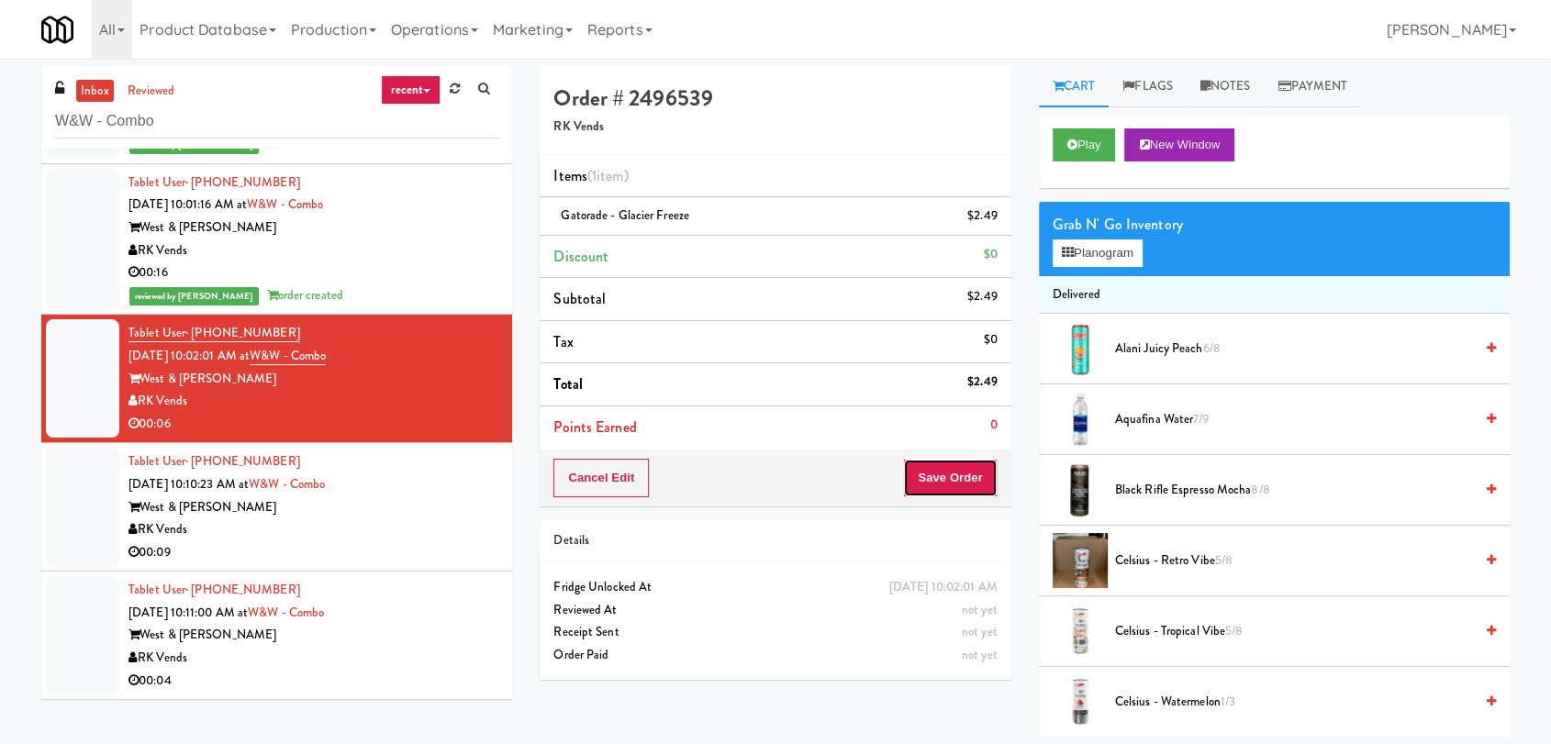
click at [935, 483] on button "Save Order" at bounding box center [950, 478] width 94 height 39
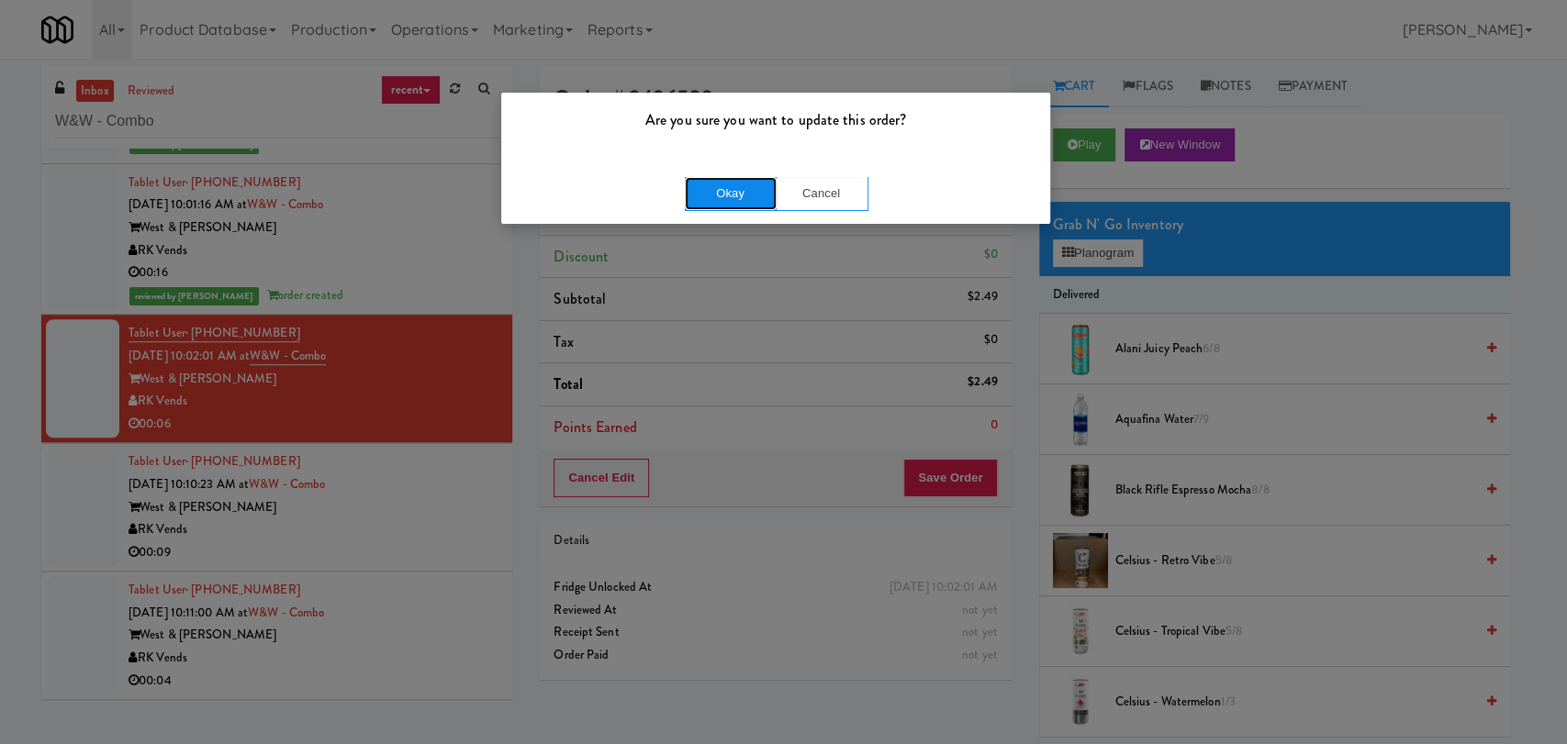
click at [739, 194] on button "Okay" at bounding box center [731, 193] width 92 height 33
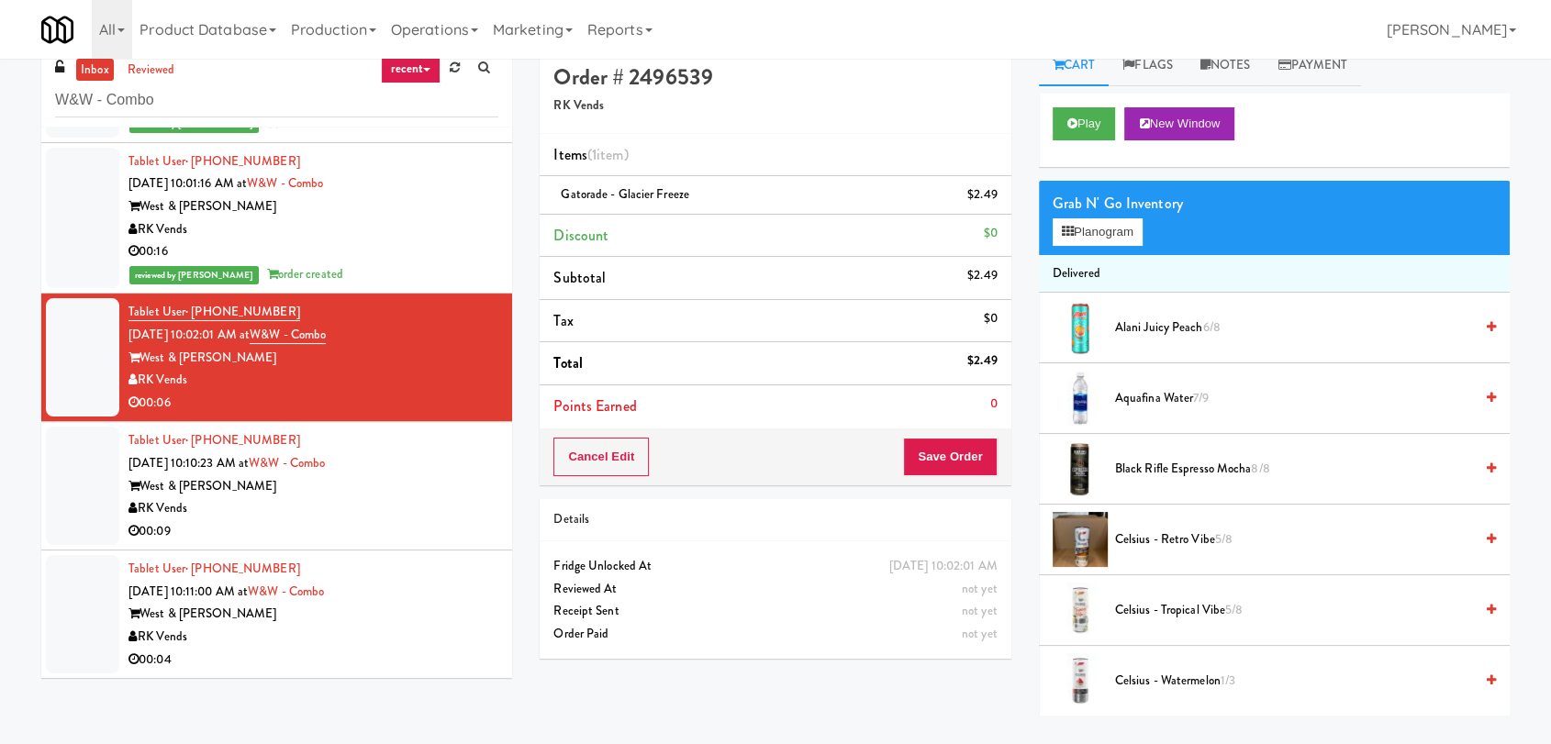
scroll to position [59, 0]
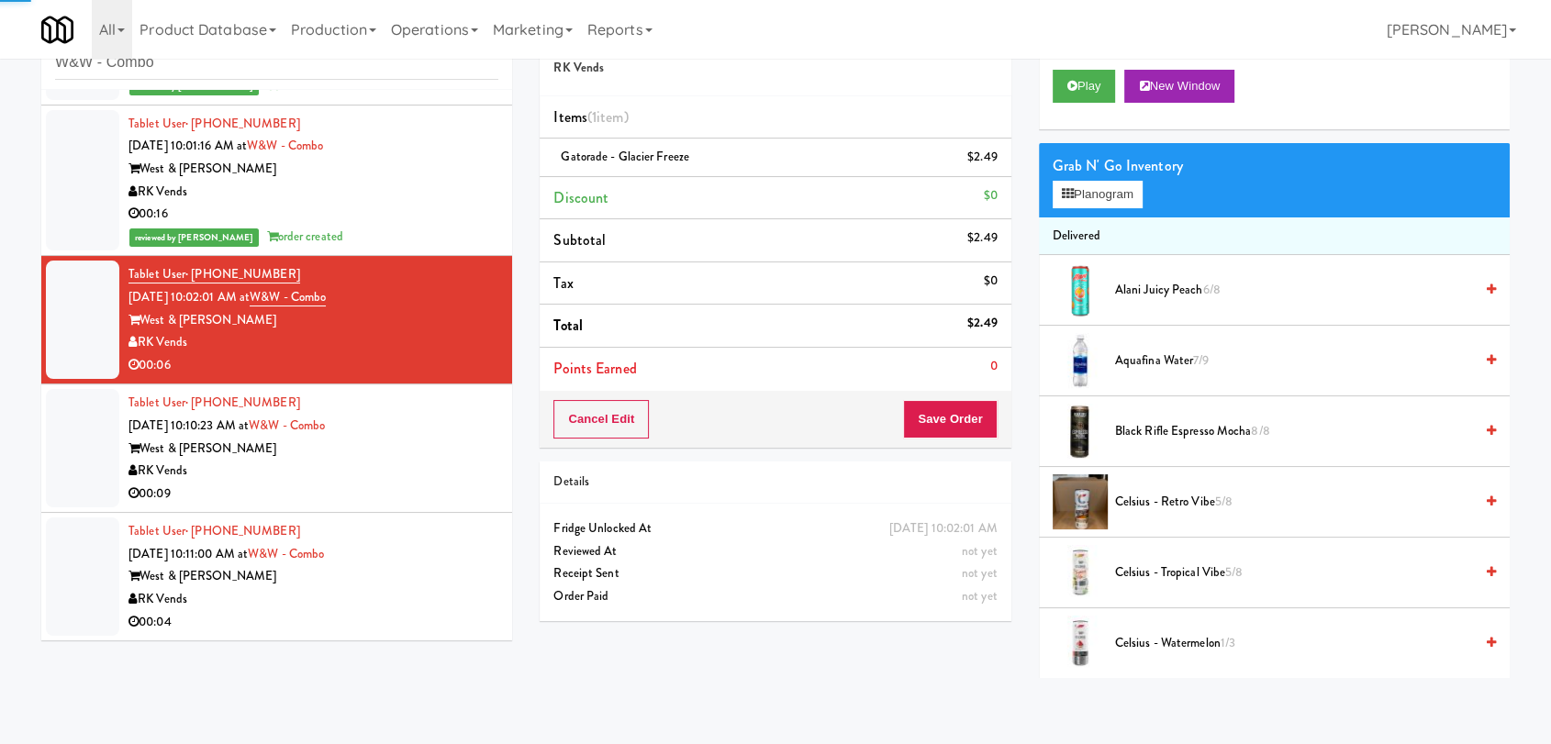
click at [463, 457] on div "West & [PERSON_NAME]" at bounding box center [314, 449] width 370 height 23
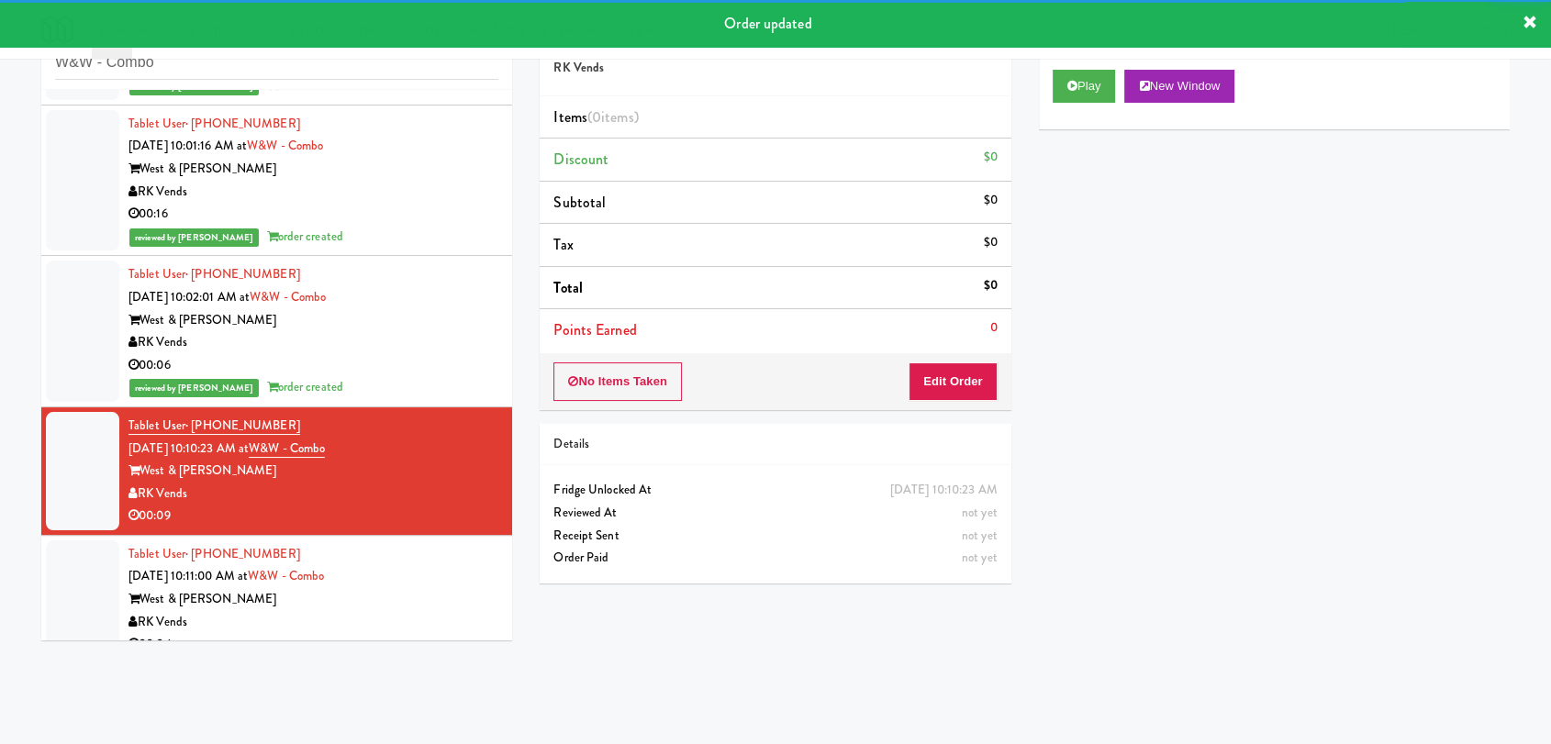
click at [1071, 105] on div "Play New Window" at bounding box center [1274, 92] width 471 height 73
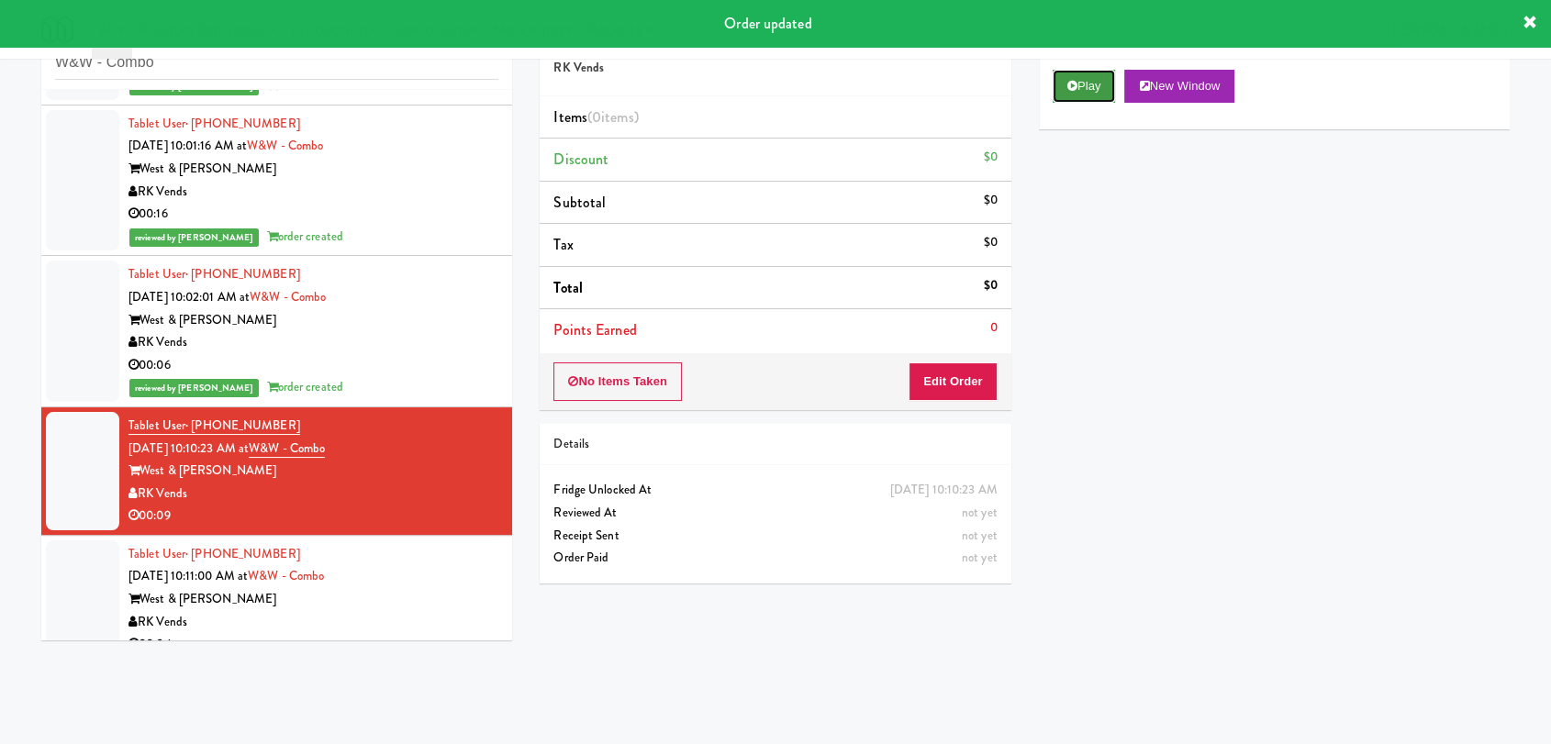
click at [1071, 98] on button "Play" at bounding box center [1084, 86] width 63 height 33
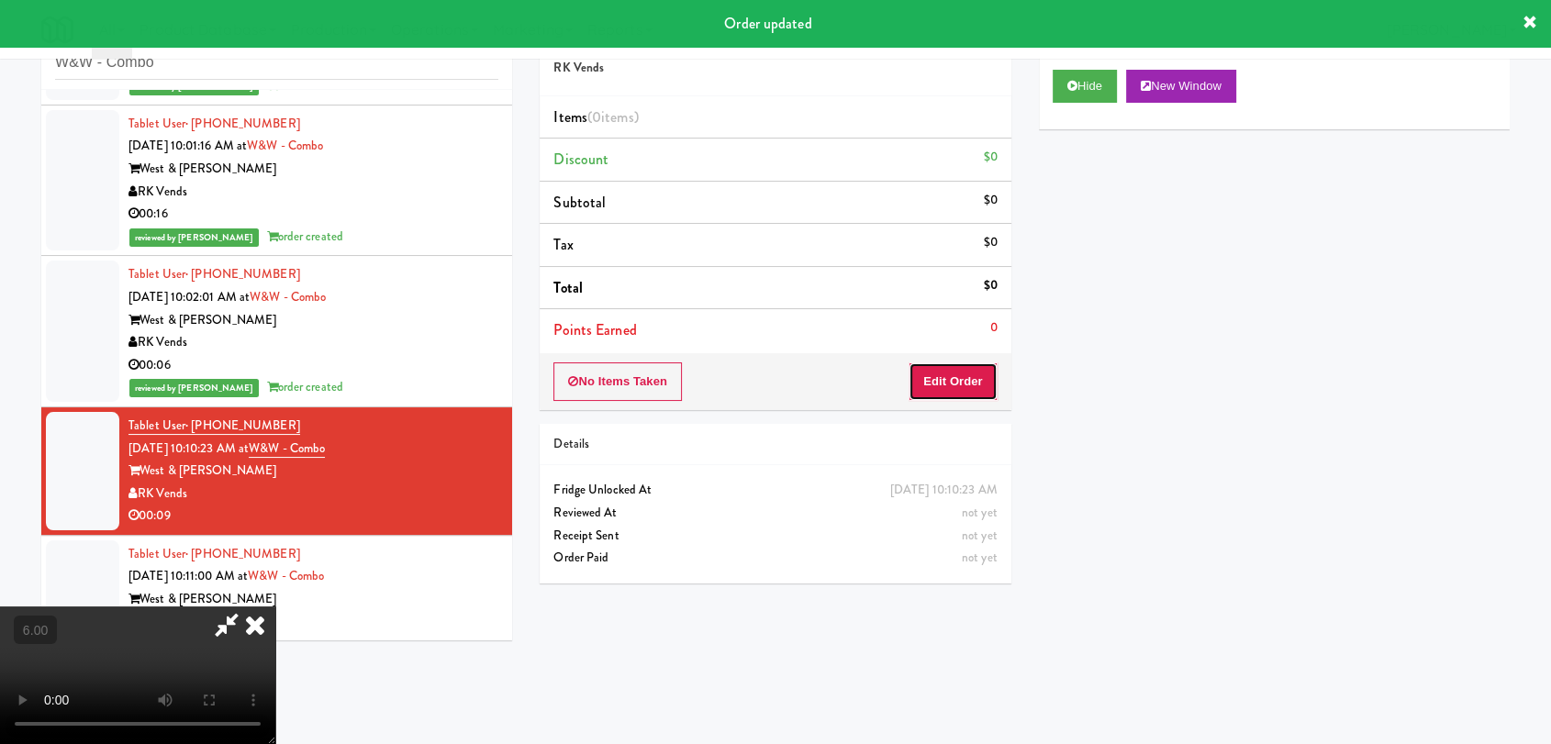
click at [951, 387] on button "Edit Order" at bounding box center [953, 382] width 89 height 39
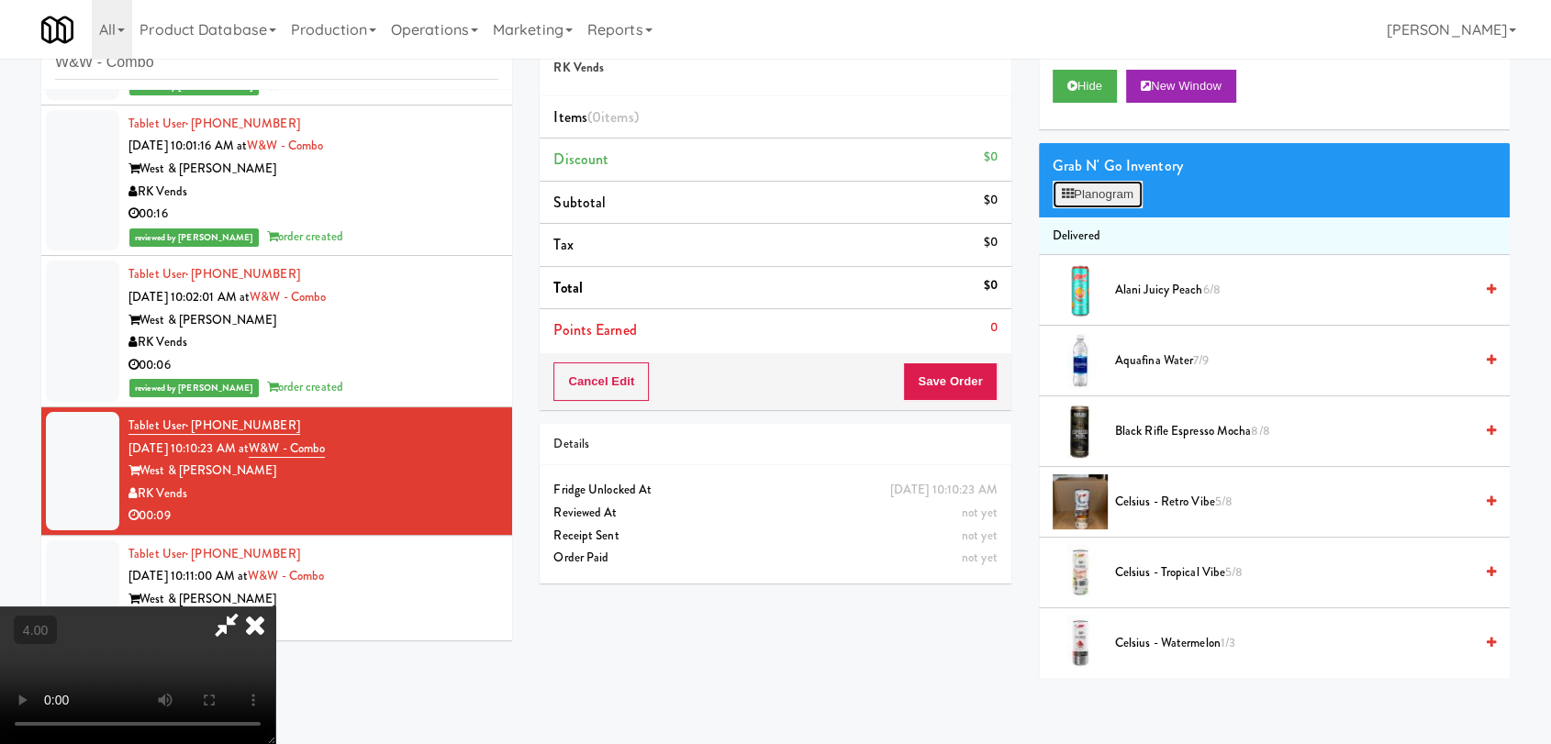
click at [1077, 199] on button "Planogram" at bounding box center [1098, 195] width 90 height 28
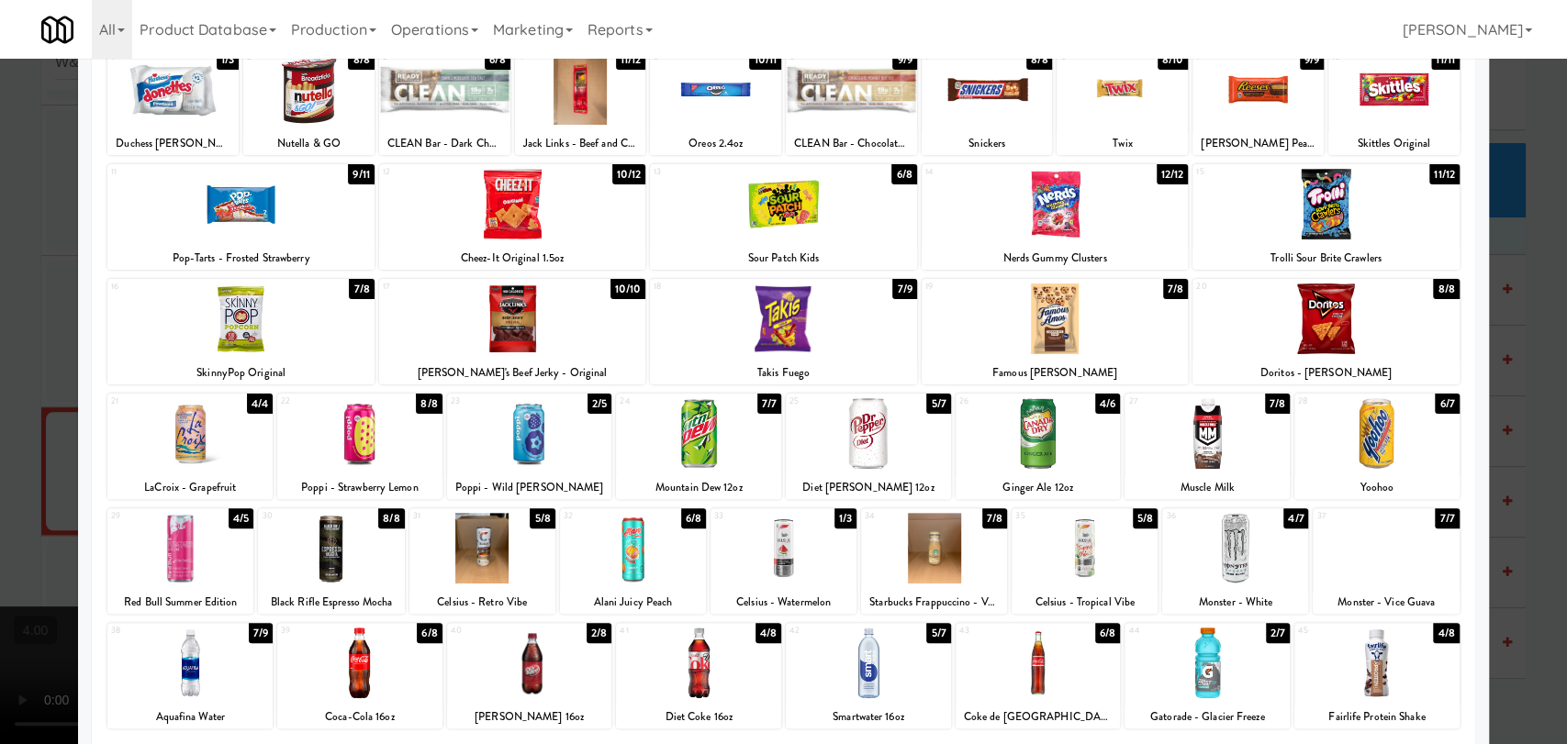
scroll to position [272, 0]
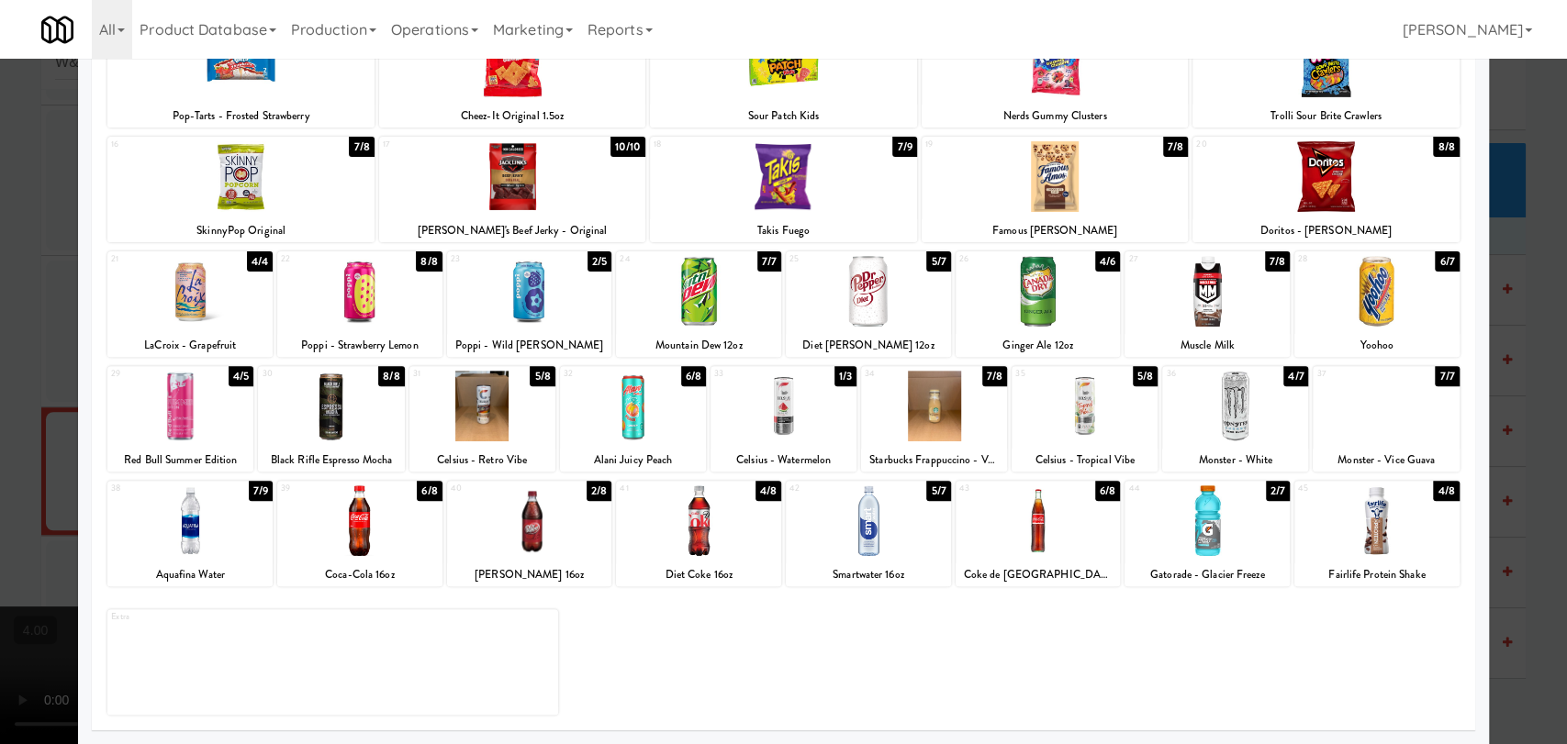
click at [181, 451] on div "Red Bull Summer Edition" at bounding box center [180, 460] width 140 height 23
click at [42, 398] on div at bounding box center [783, 372] width 1567 height 744
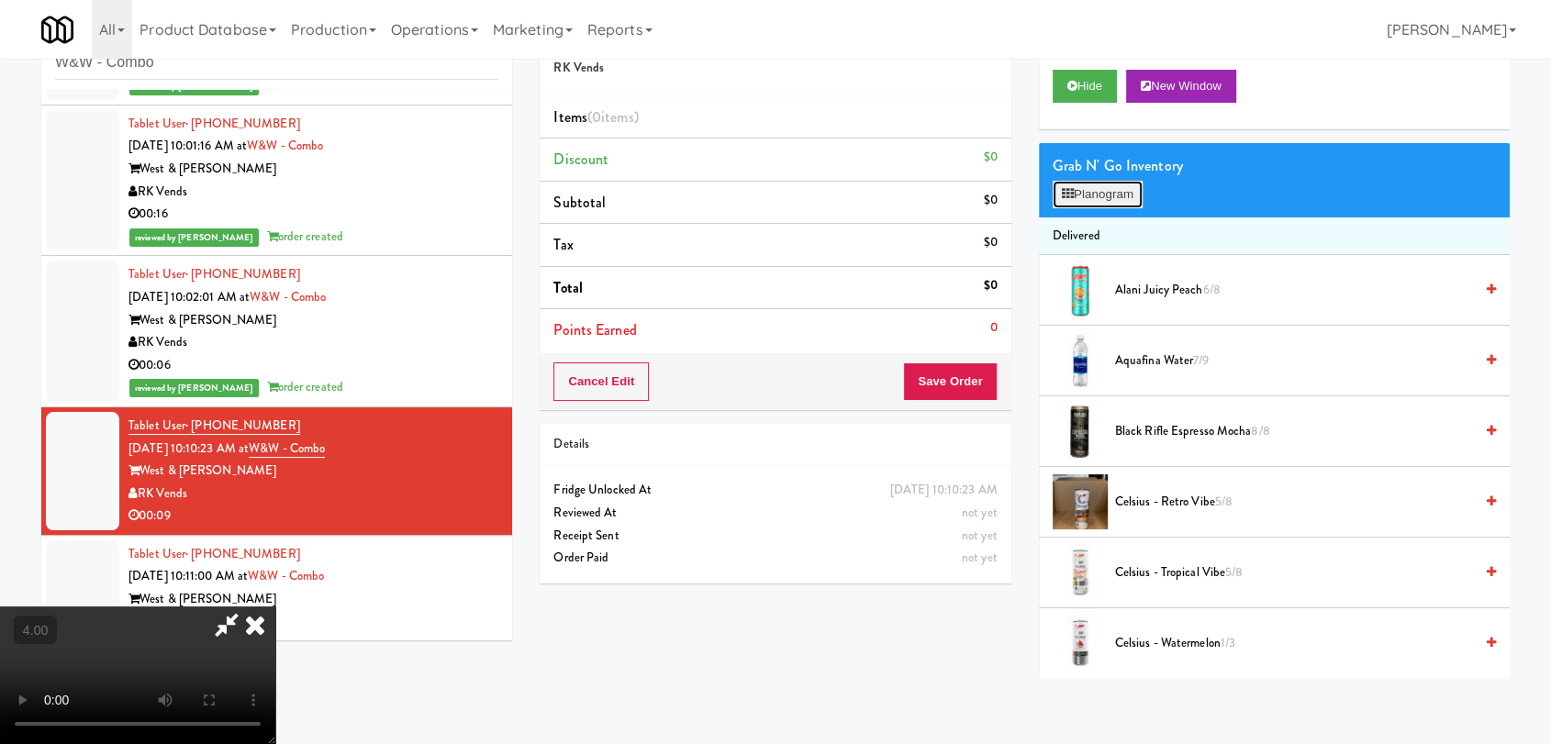
click at [1062, 205] on button "Planogram" at bounding box center [1098, 195] width 90 height 28
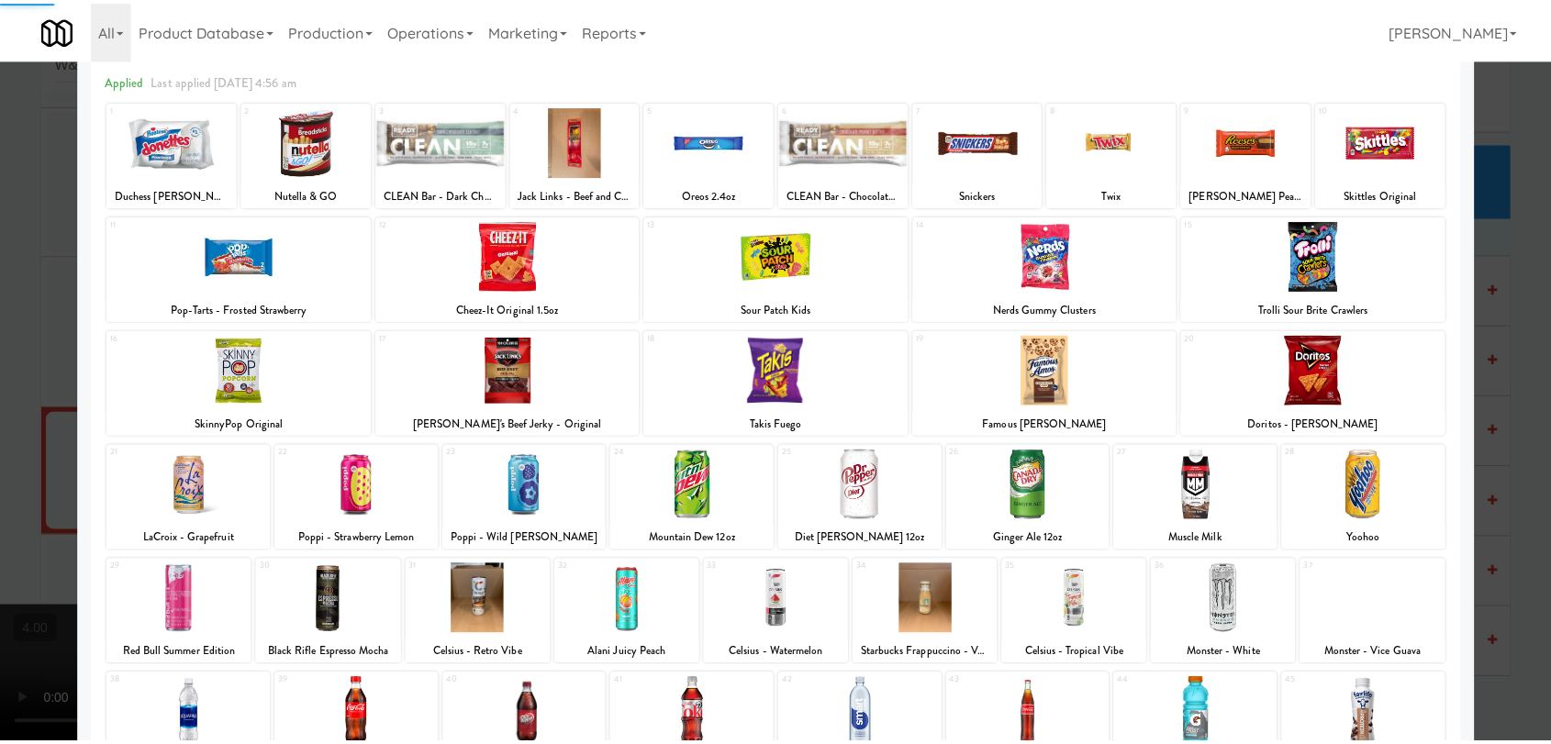
scroll to position [272, 0]
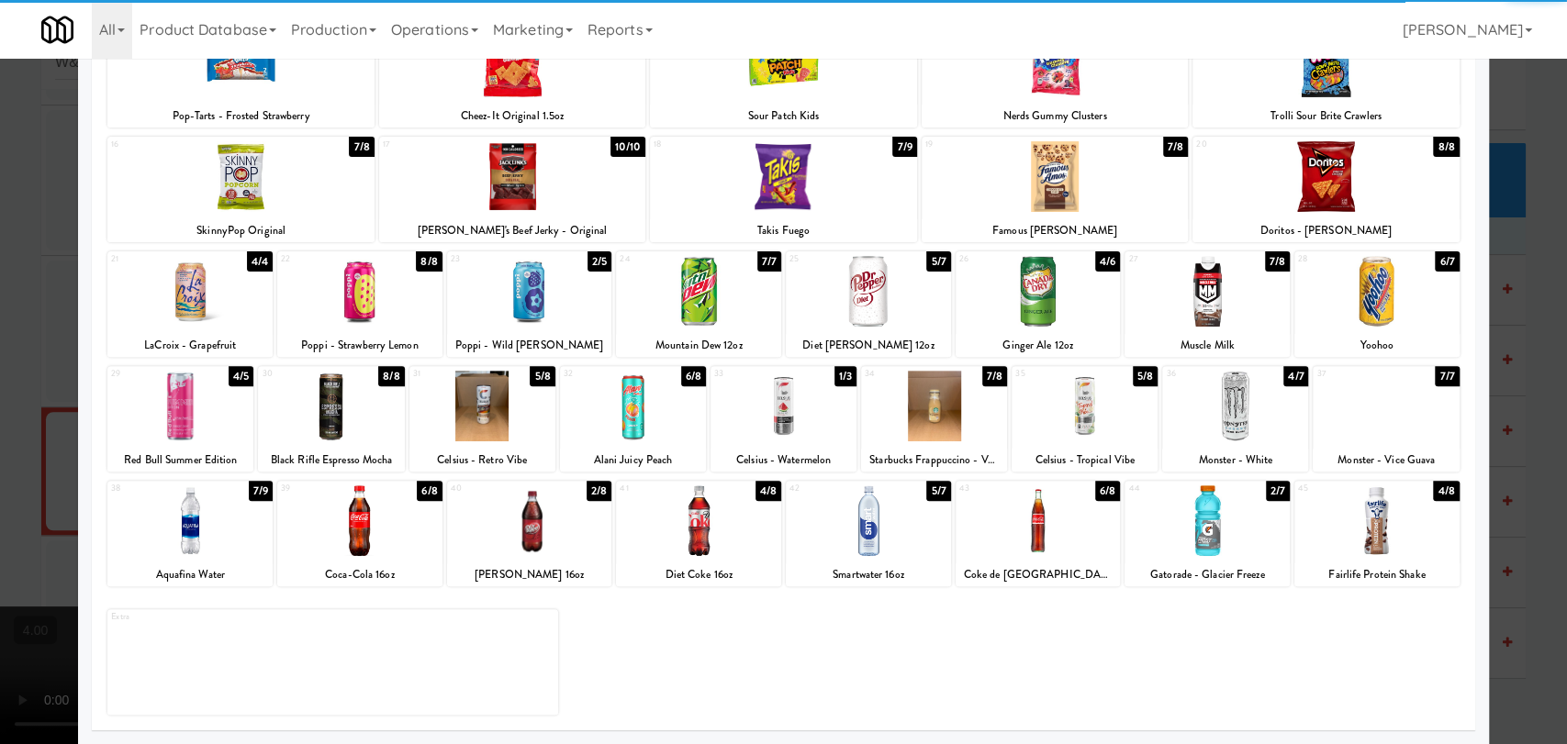
click at [165, 406] on div at bounding box center [180, 406] width 146 height 71
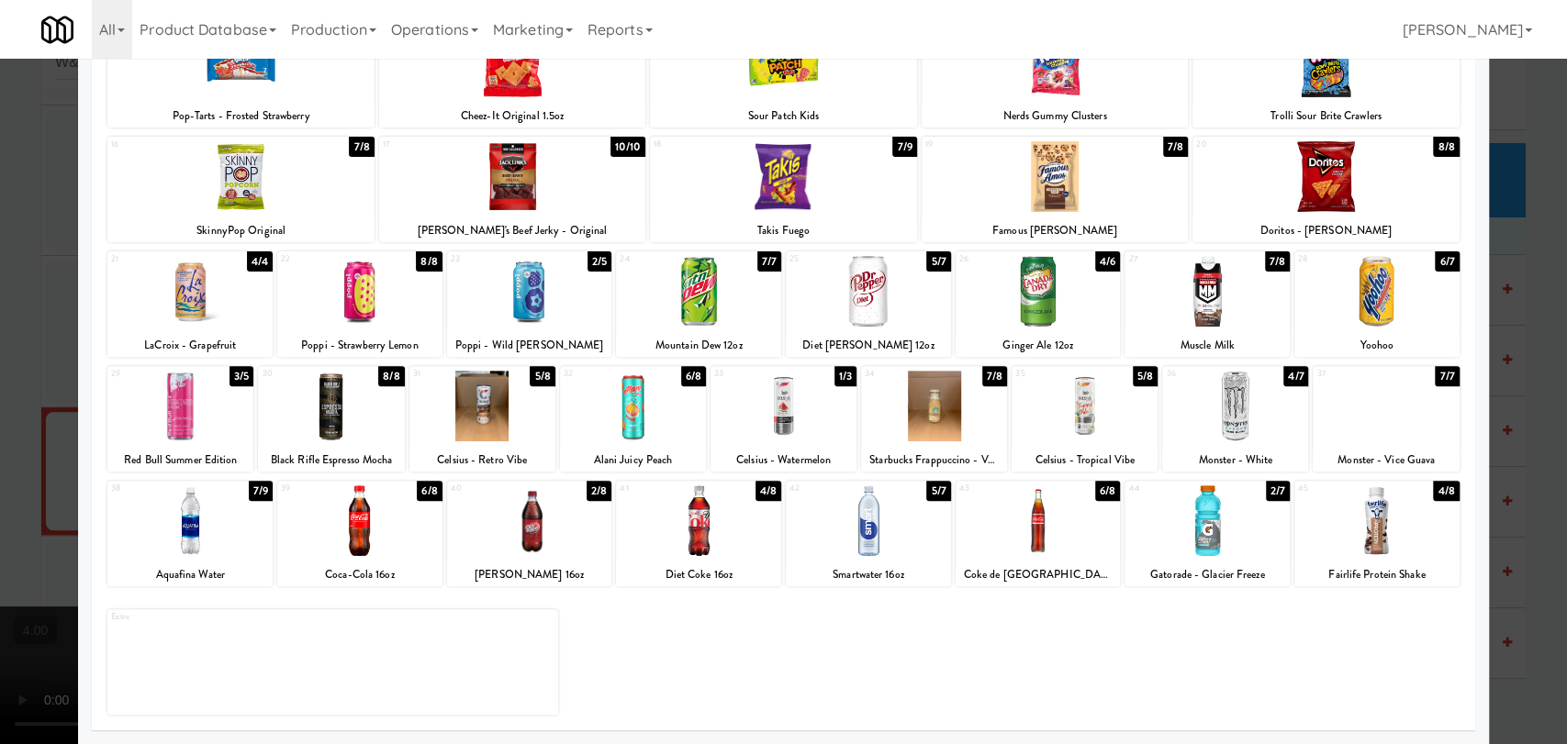
click at [0, 371] on div at bounding box center [783, 372] width 1567 height 744
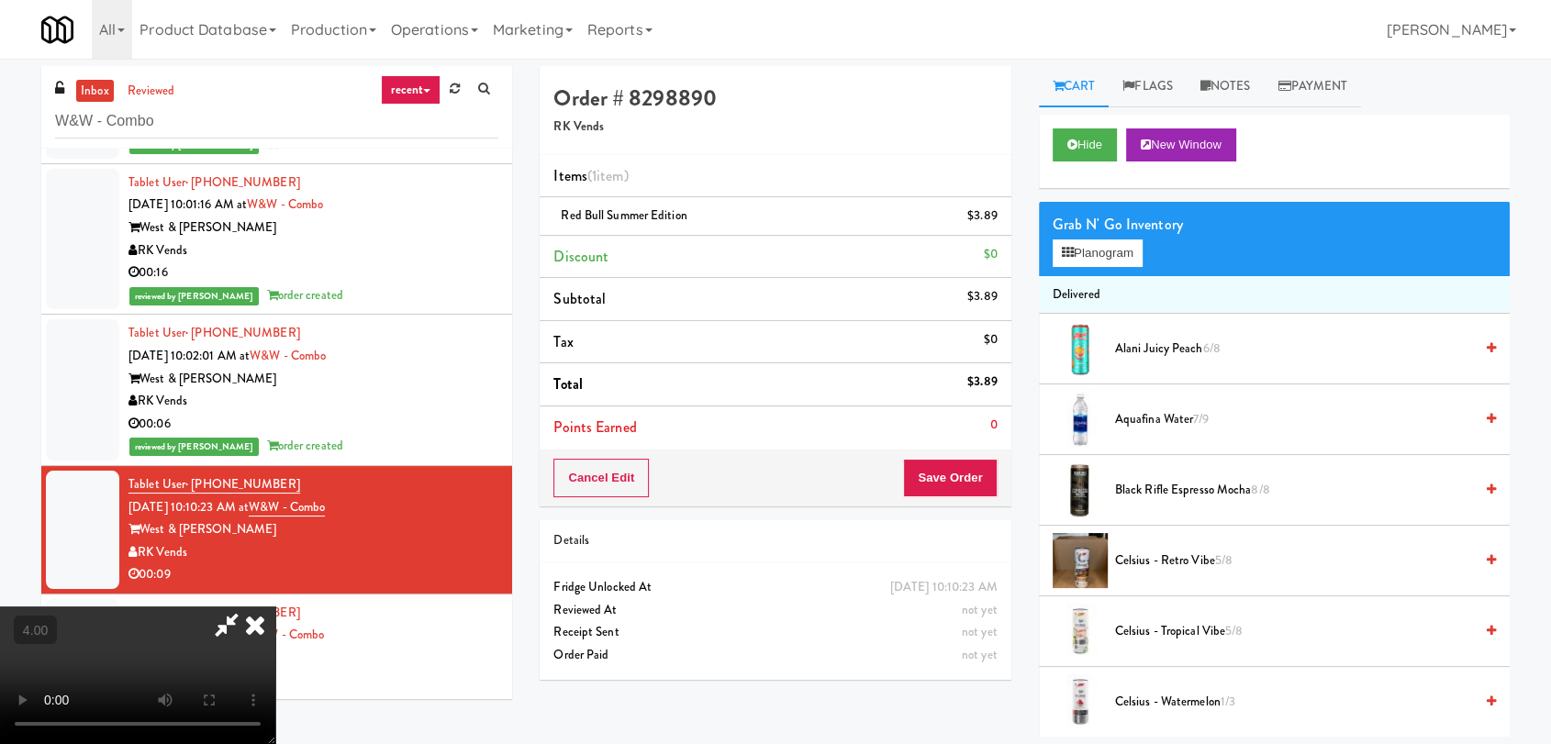
click at [275, 607] on icon at bounding box center [255, 625] width 40 height 37
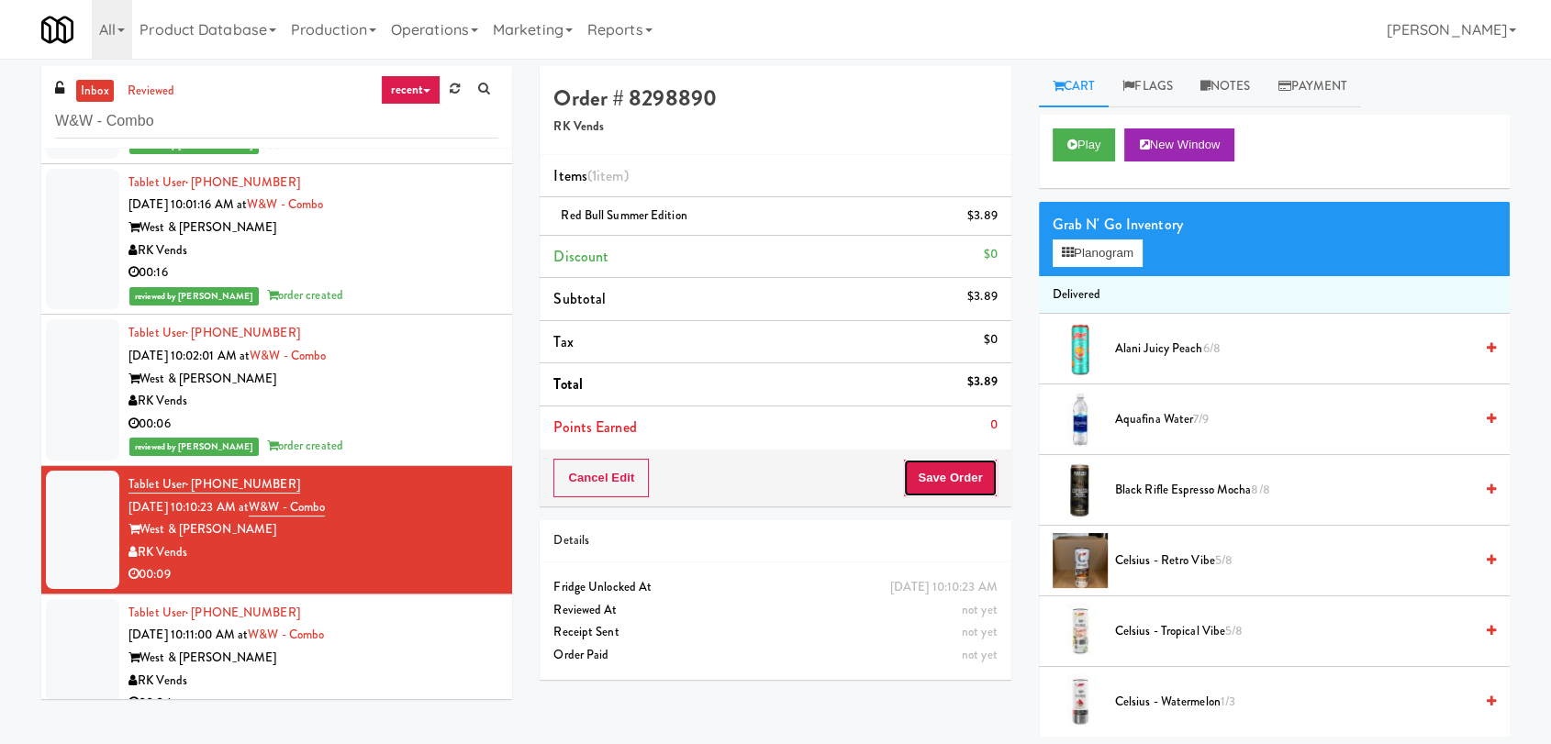
click at [953, 476] on button "Save Order" at bounding box center [950, 478] width 94 height 39
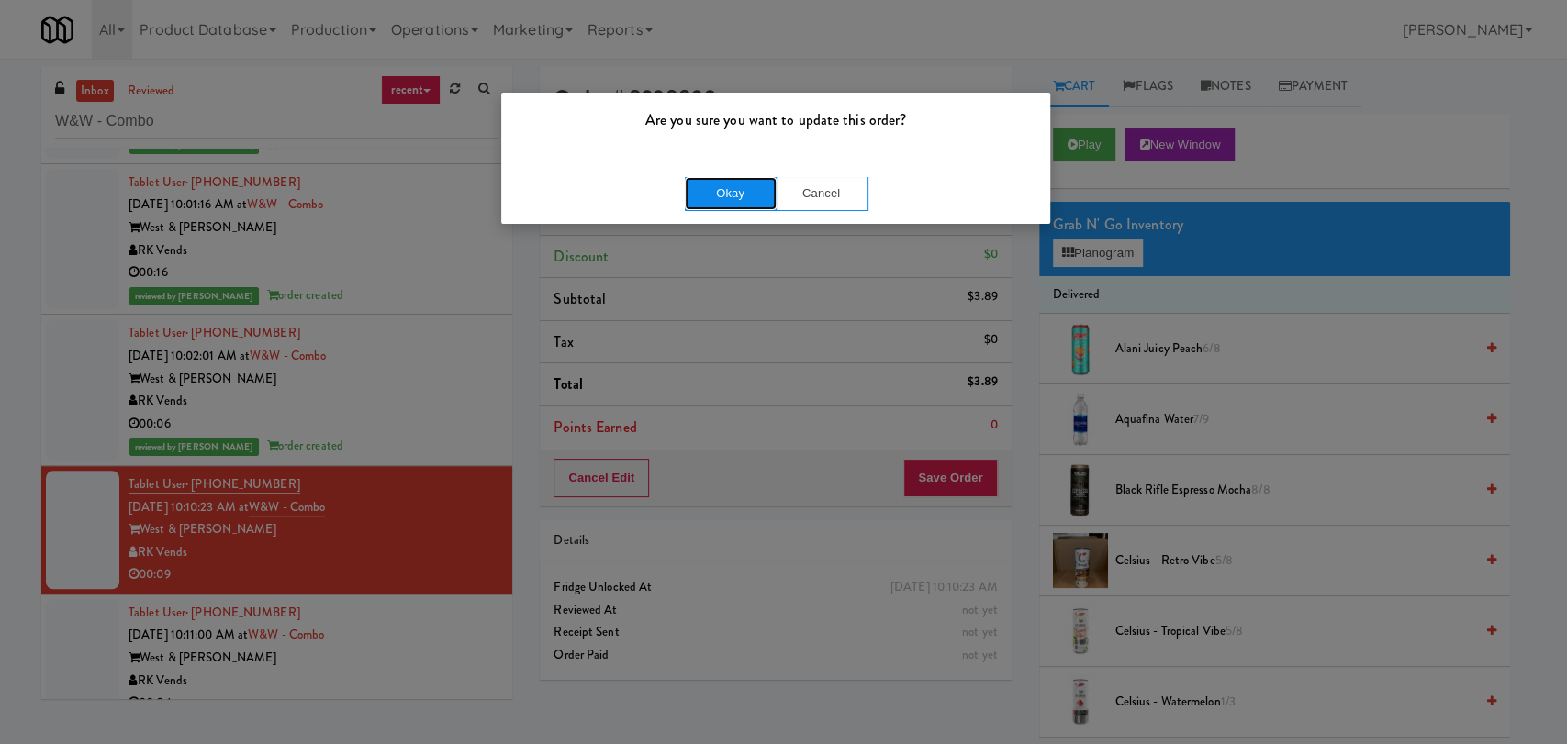
click at [715, 185] on button "Okay" at bounding box center [731, 193] width 92 height 33
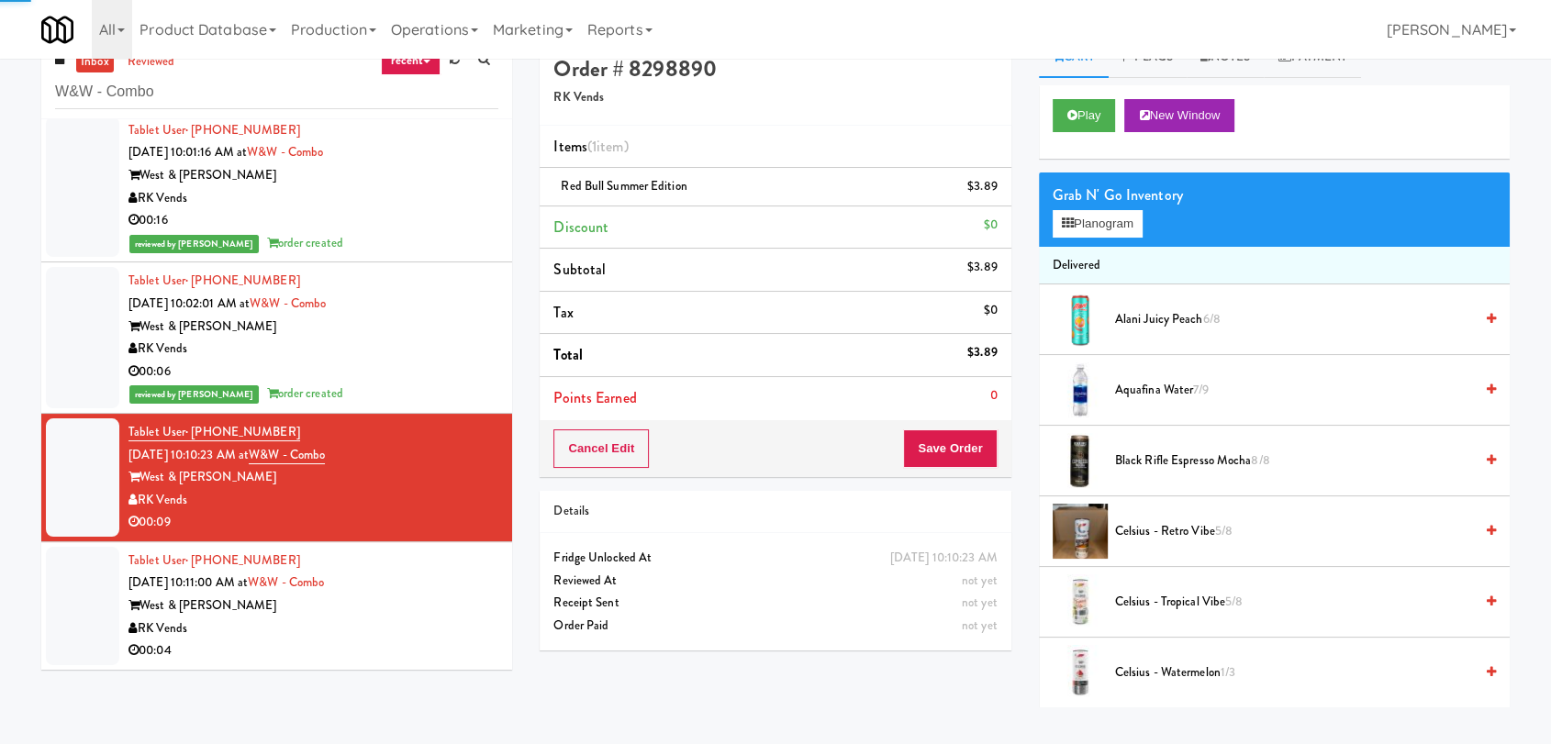
scroll to position [59, 0]
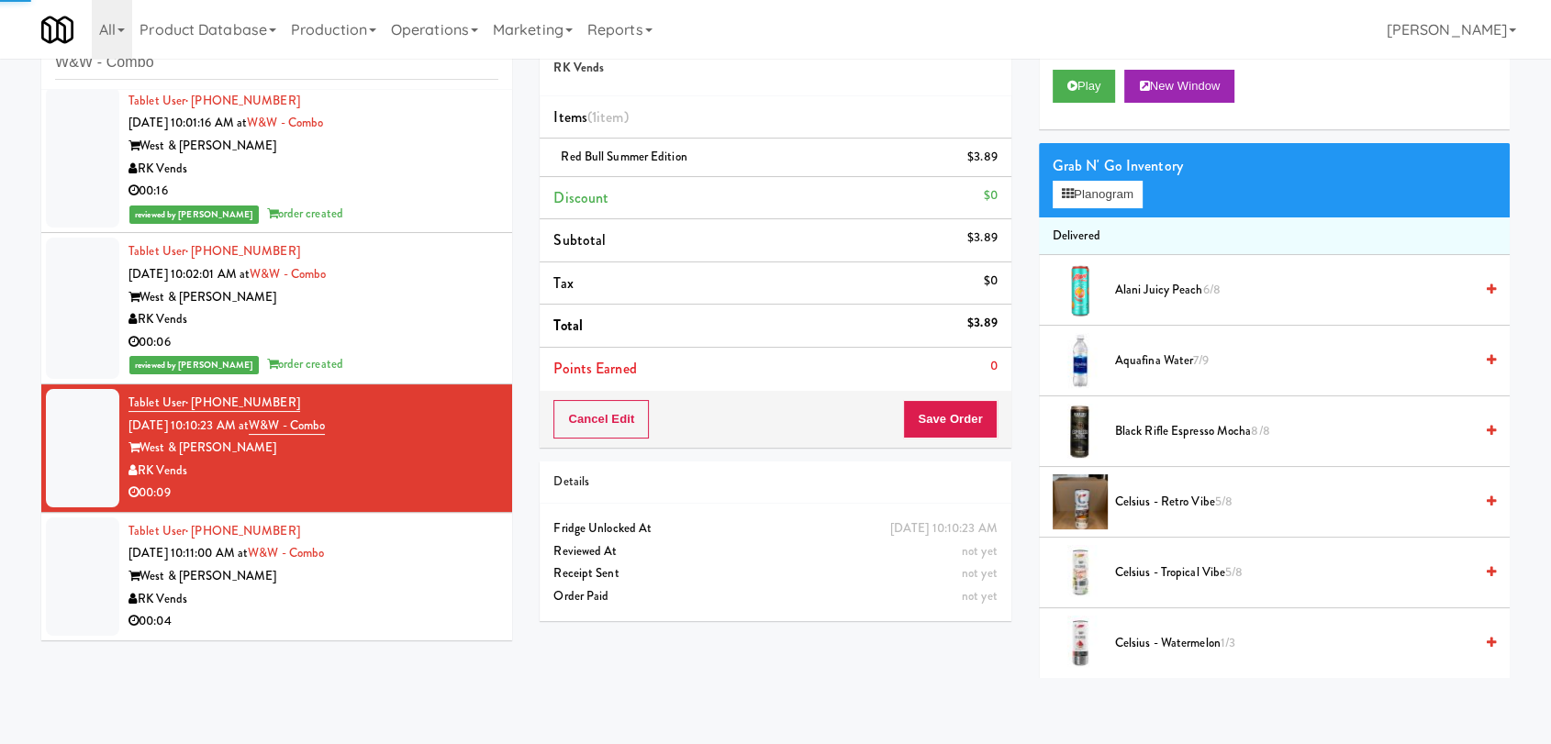
click at [455, 595] on div "RK Vends" at bounding box center [314, 599] width 370 height 23
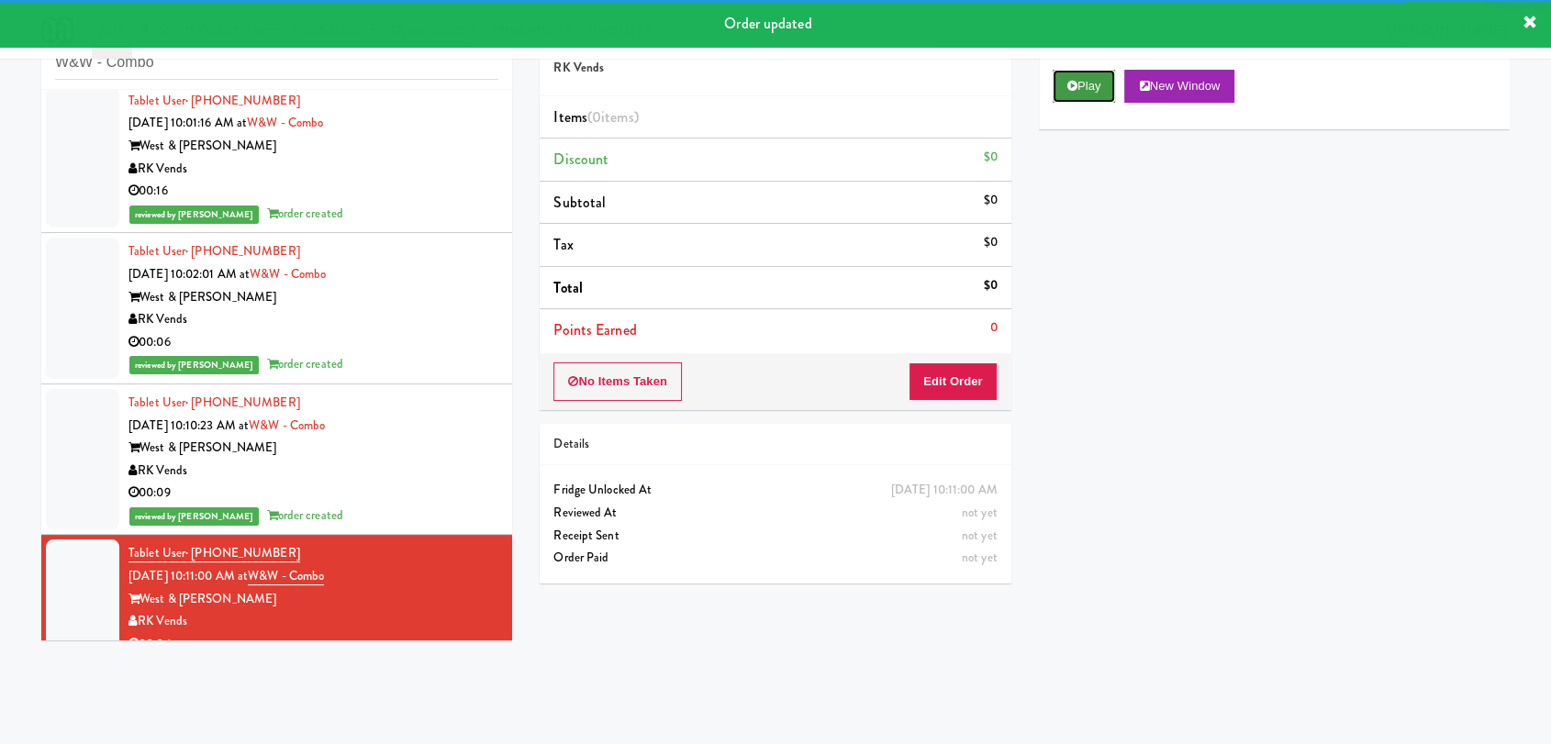
click at [1080, 77] on button "Play" at bounding box center [1084, 86] width 63 height 33
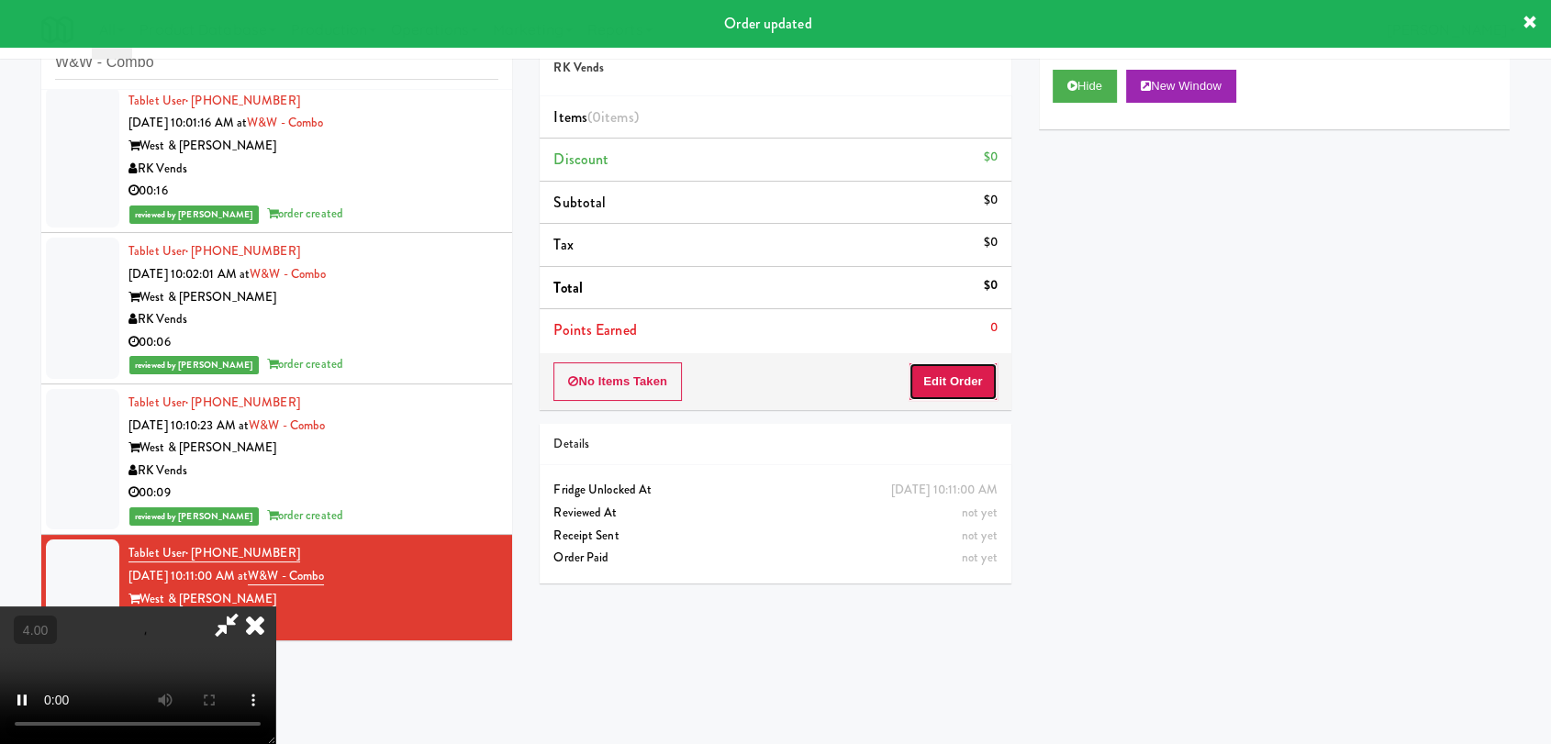
click at [977, 383] on button "Edit Order" at bounding box center [953, 382] width 89 height 39
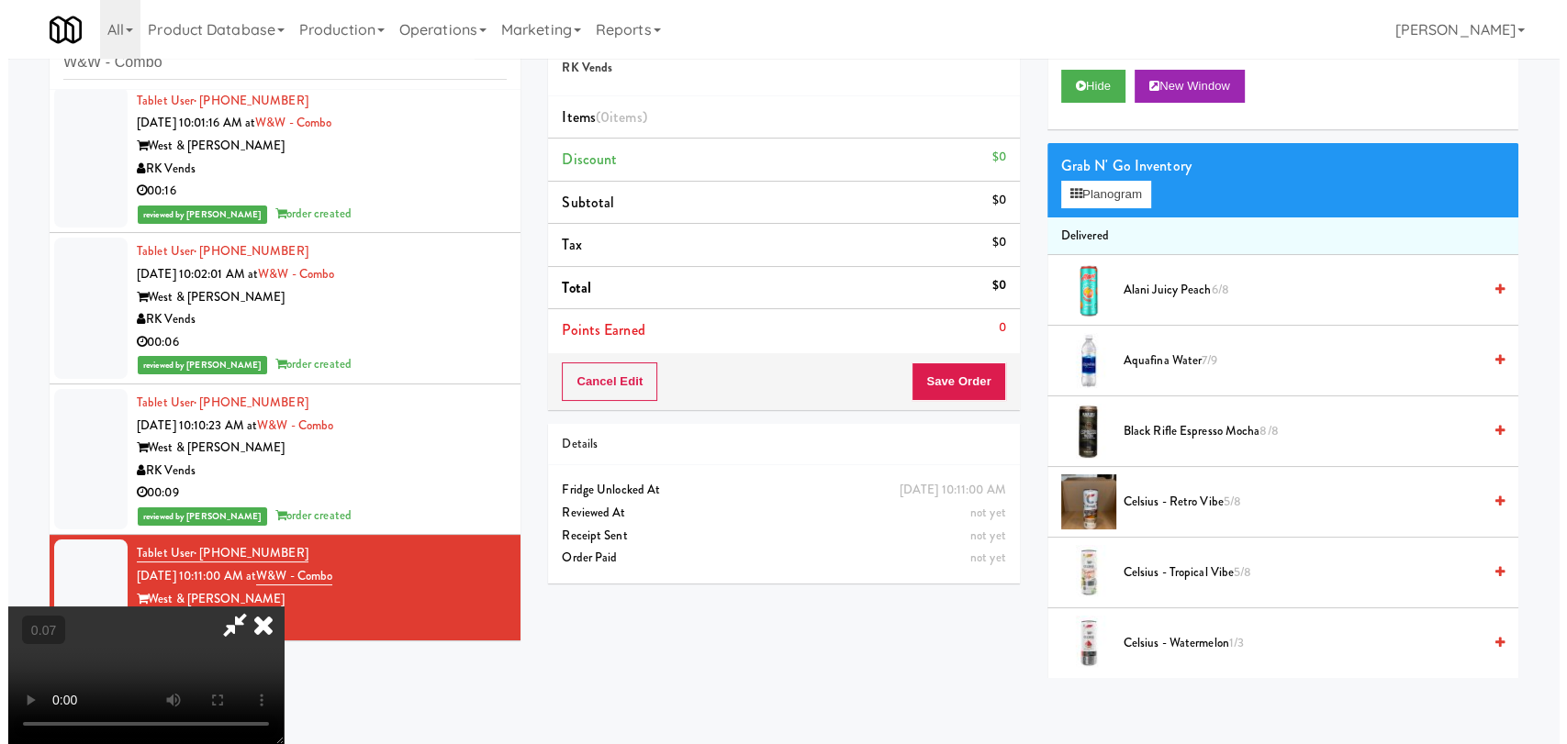
scroll to position [204, 0]
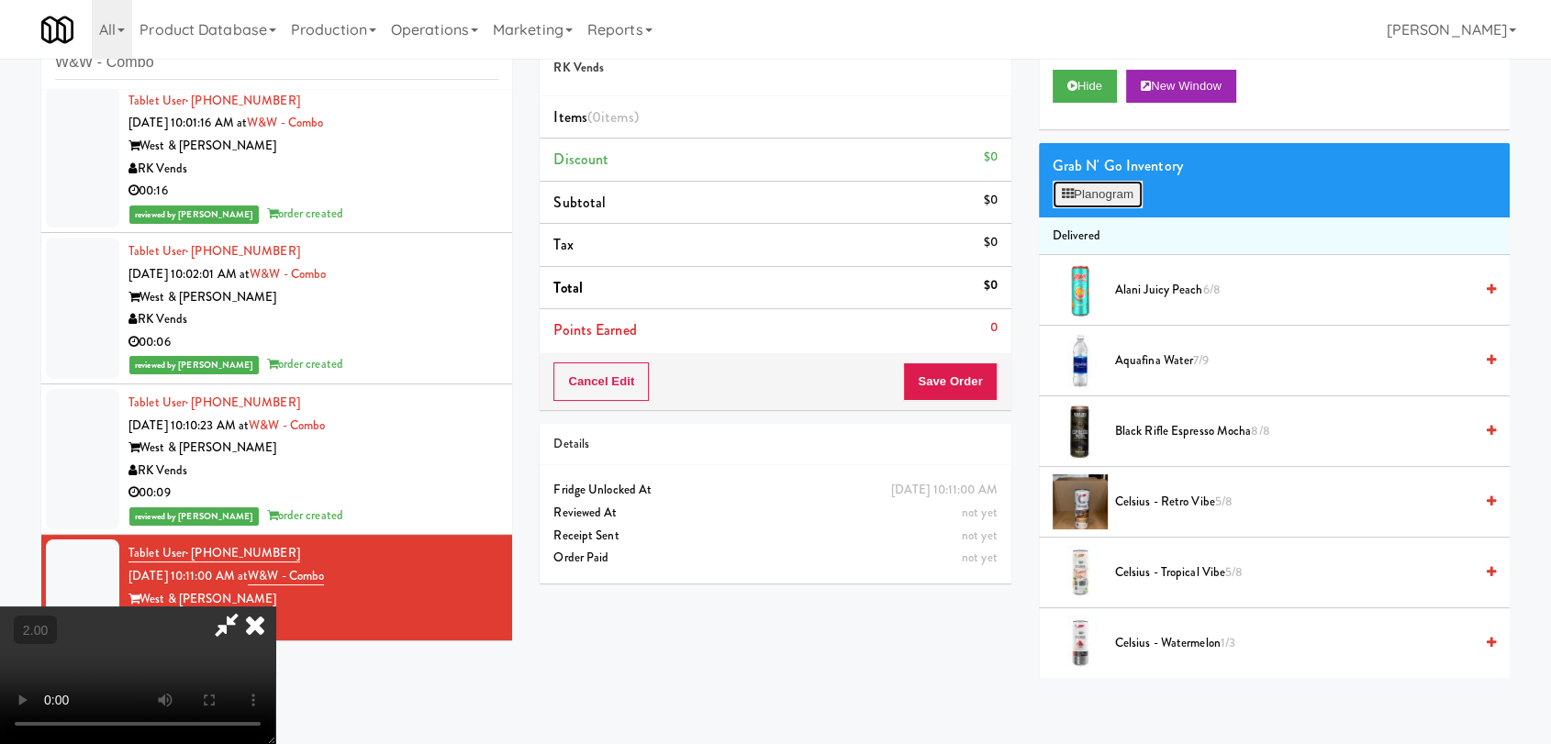
click at [1128, 195] on button "Planogram" at bounding box center [1098, 195] width 90 height 28
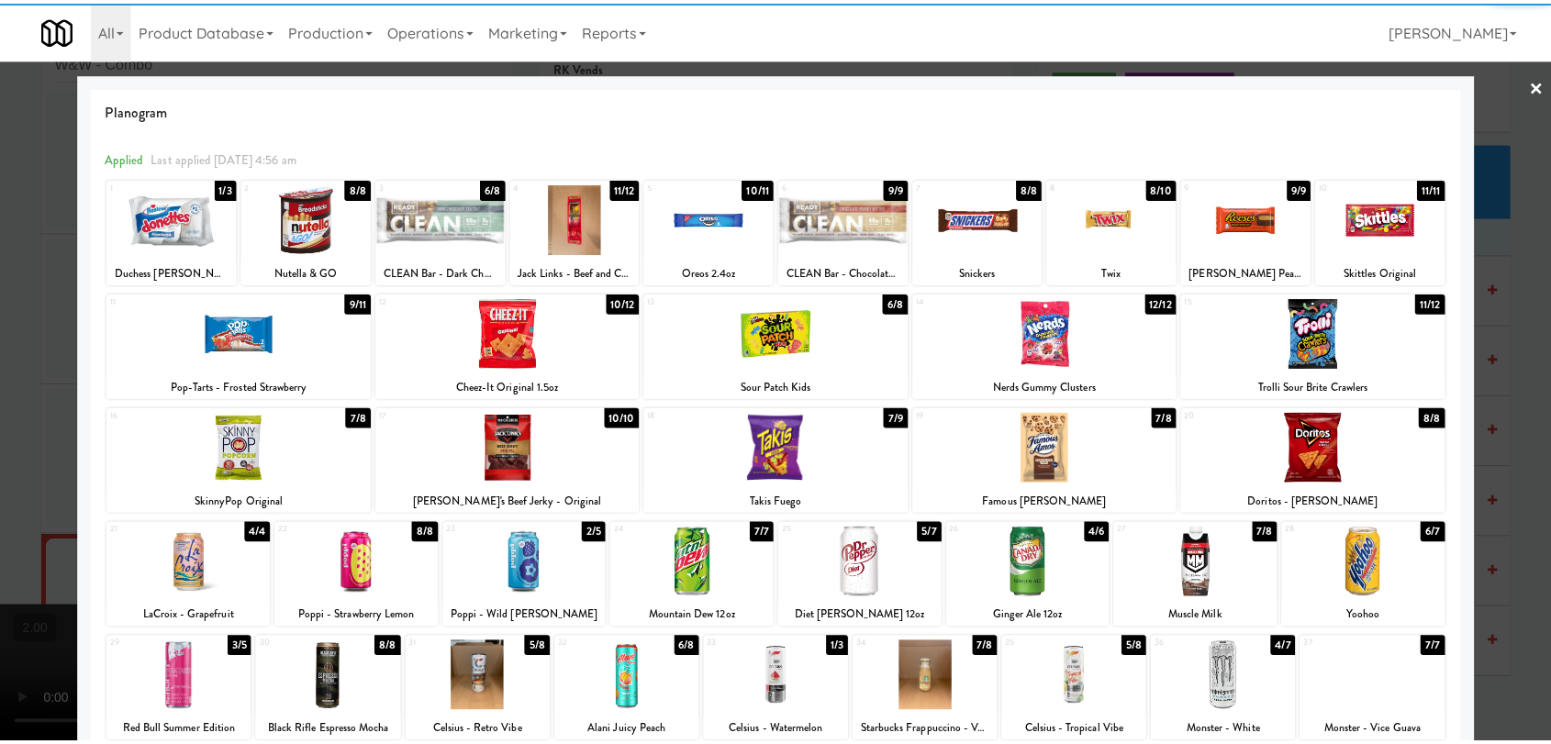
scroll to position [204, 0]
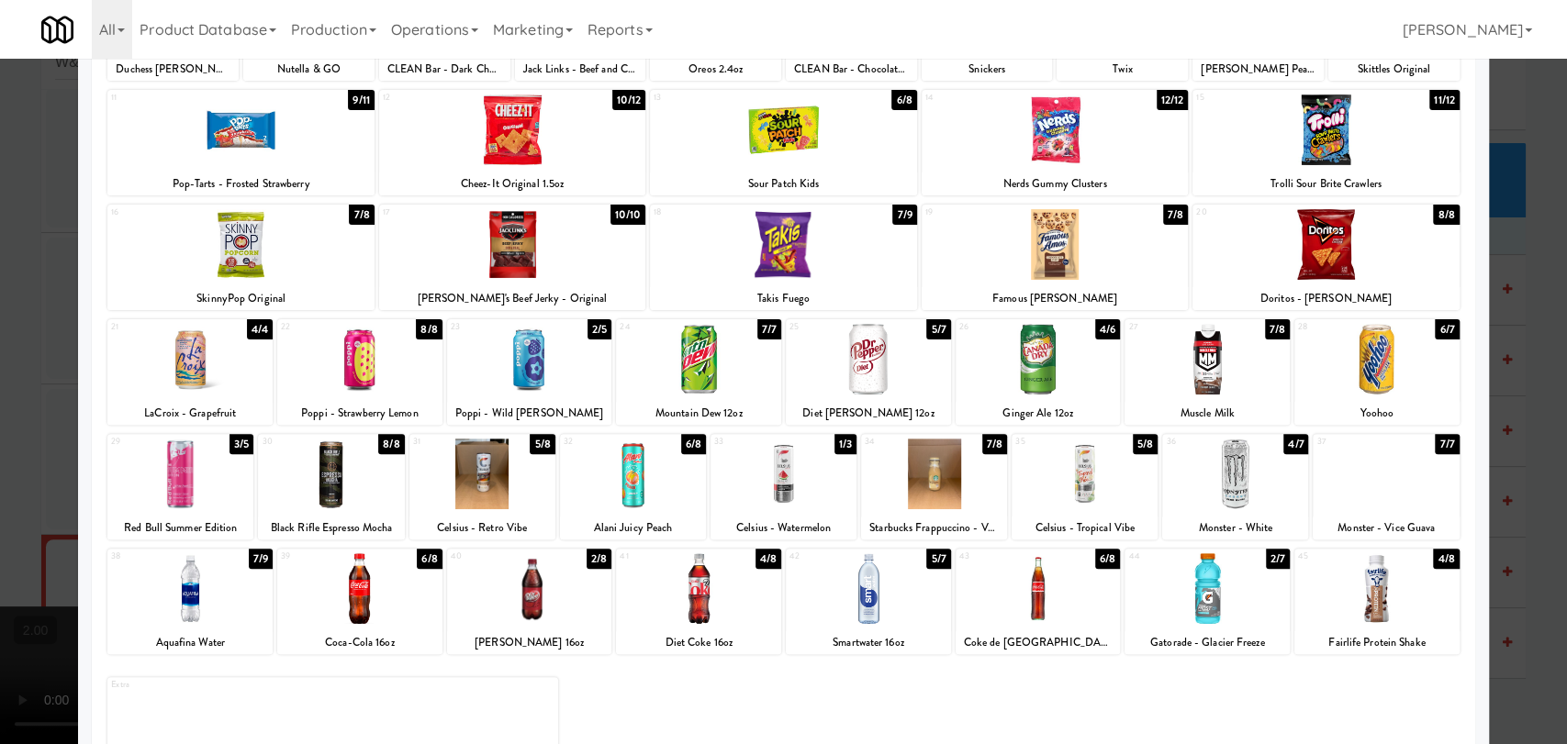
click at [1265, 501] on div at bounding box center [1235, 474] width 146 height 71
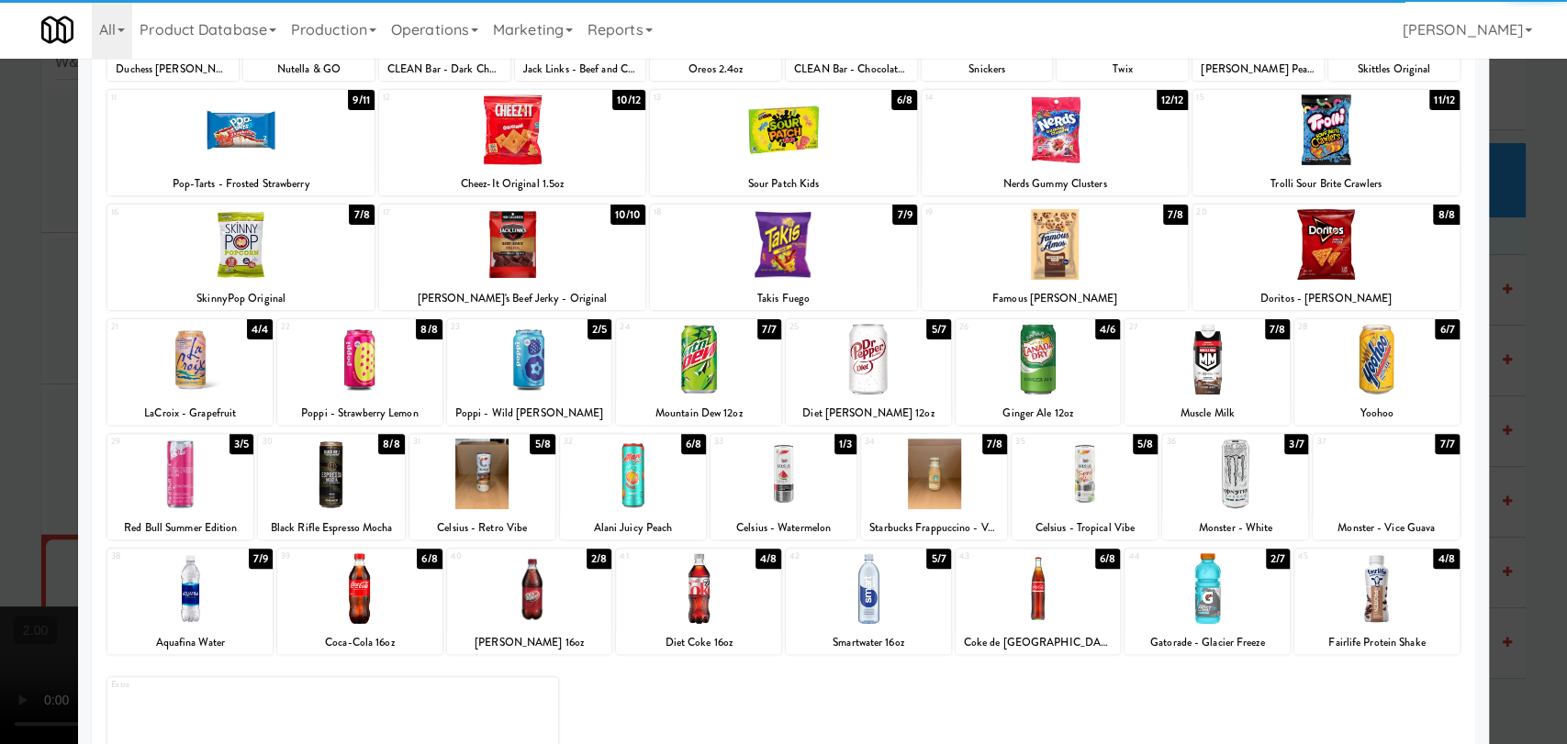
click at [0, 427] on div at bounding box center [783, 372] width 1567 height 744
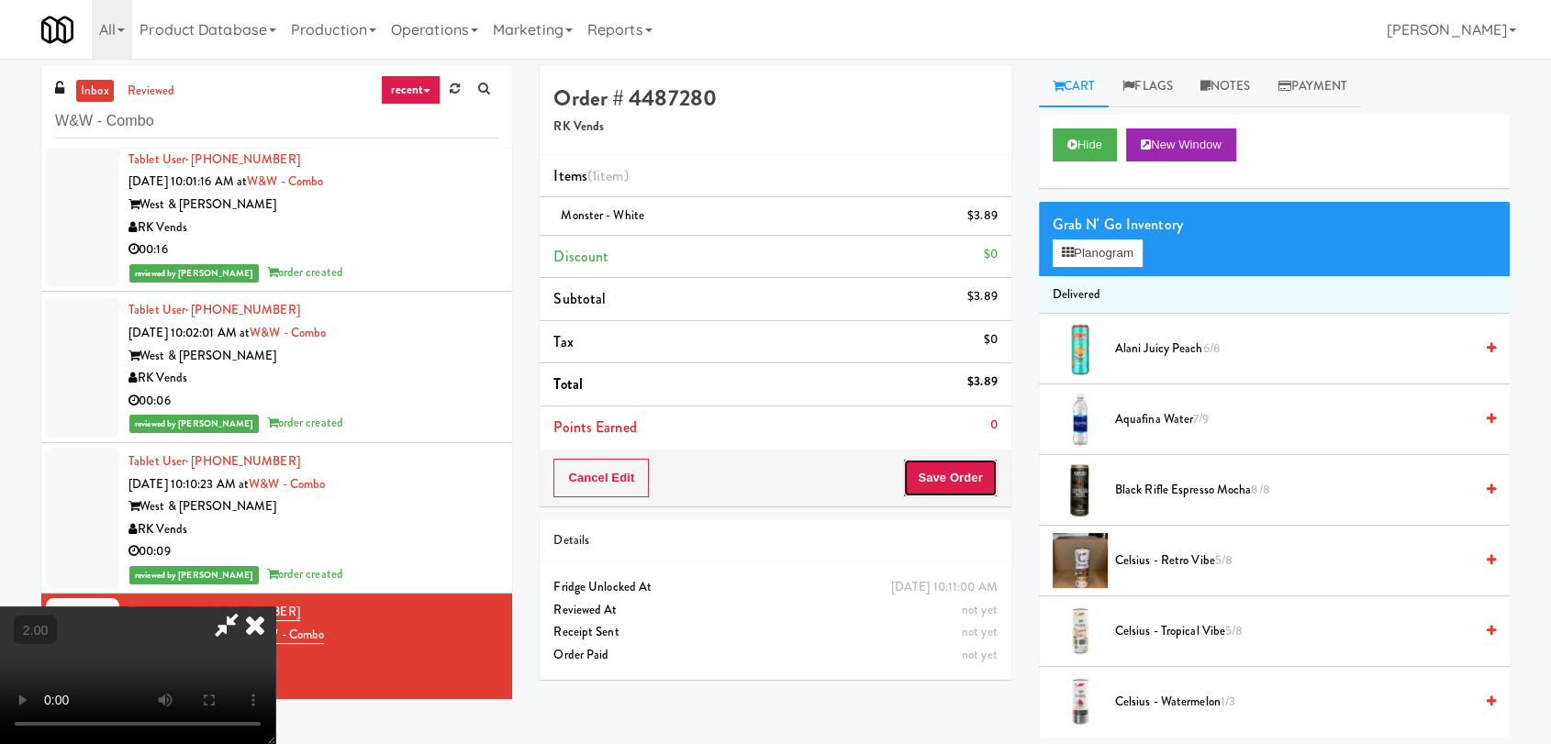
click at [974, 480] on button "Save Order" at bounding box center [950, 478] width 94 height 39
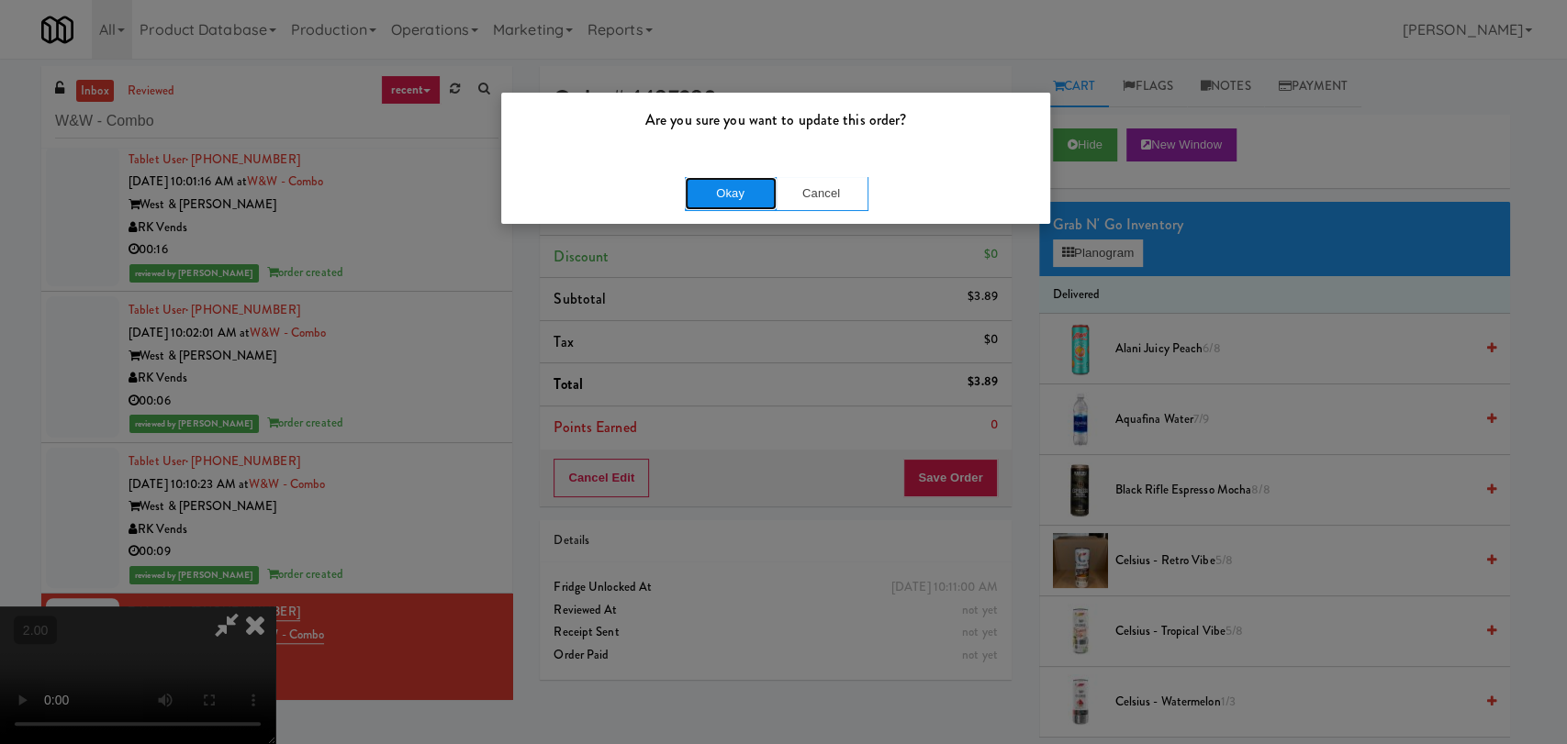
click at [720, 207] on button "Okay" at bounding box center [731, 193] width 92 height 33
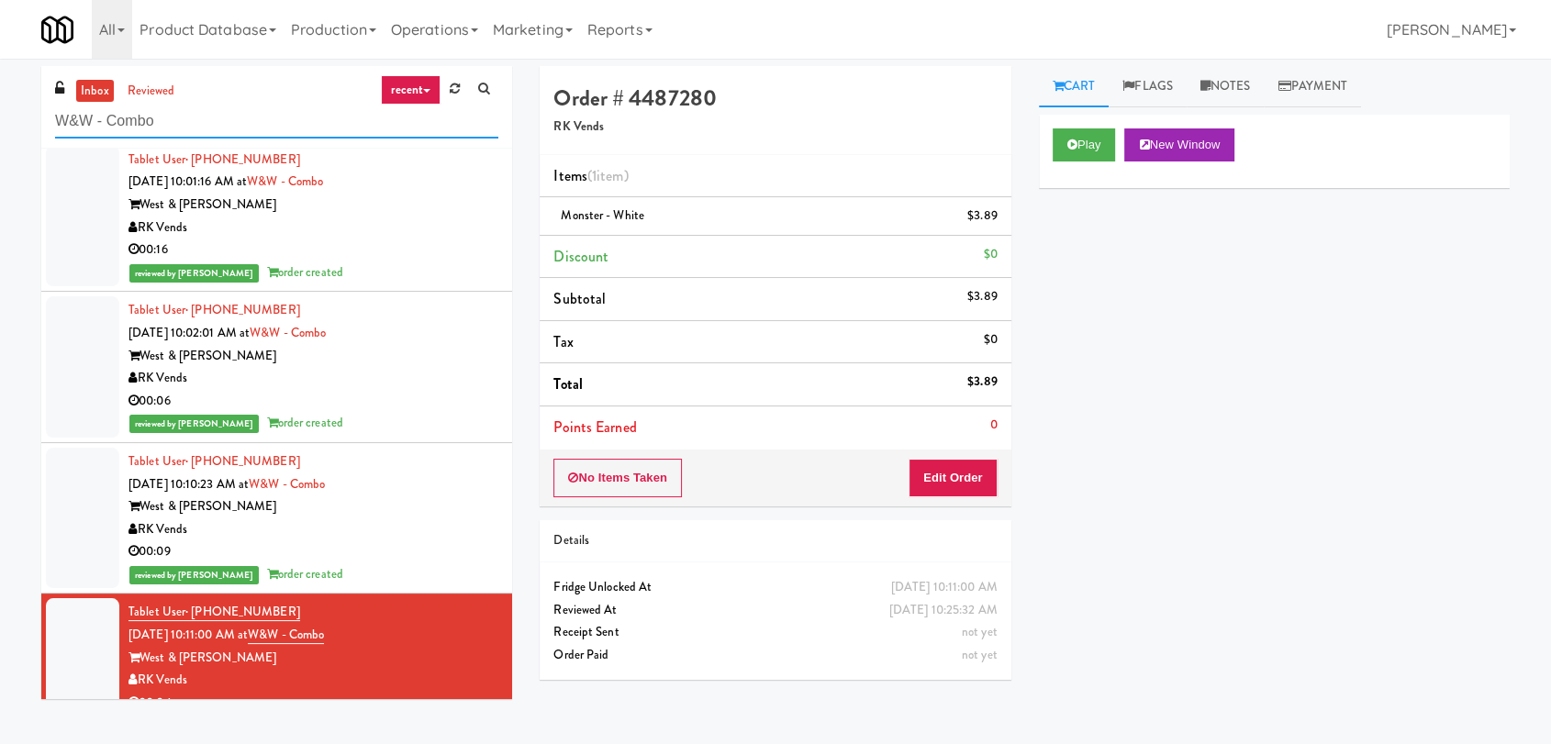
drag, startPoint x: 264, startPoint y: 134, endPoint x: 16, endPoint y: 118, distance: 249.3
click at [16, 118] on div "inbox reviewed recent all unclear take inventory issue suspicious failed recent…" at bounding box center [775, 401] width 1551 height 671
paste input "1331 - Combo Cooler - (Middle)"
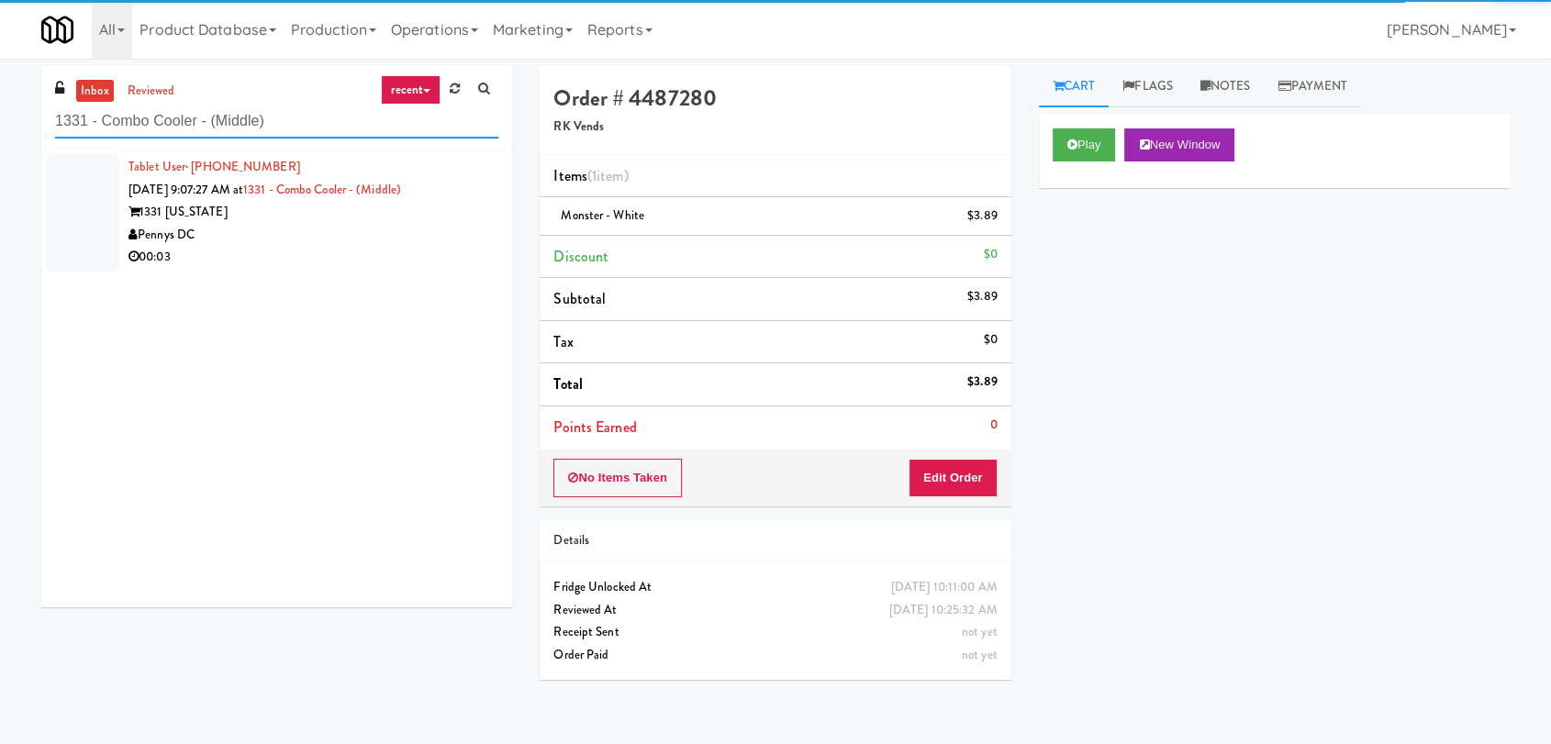
type input "1331 - Combo Cooler - (Middle)"
click at [420, 239] on div "Pennys DC" at bounding box center [314, 235] width 370 height 23
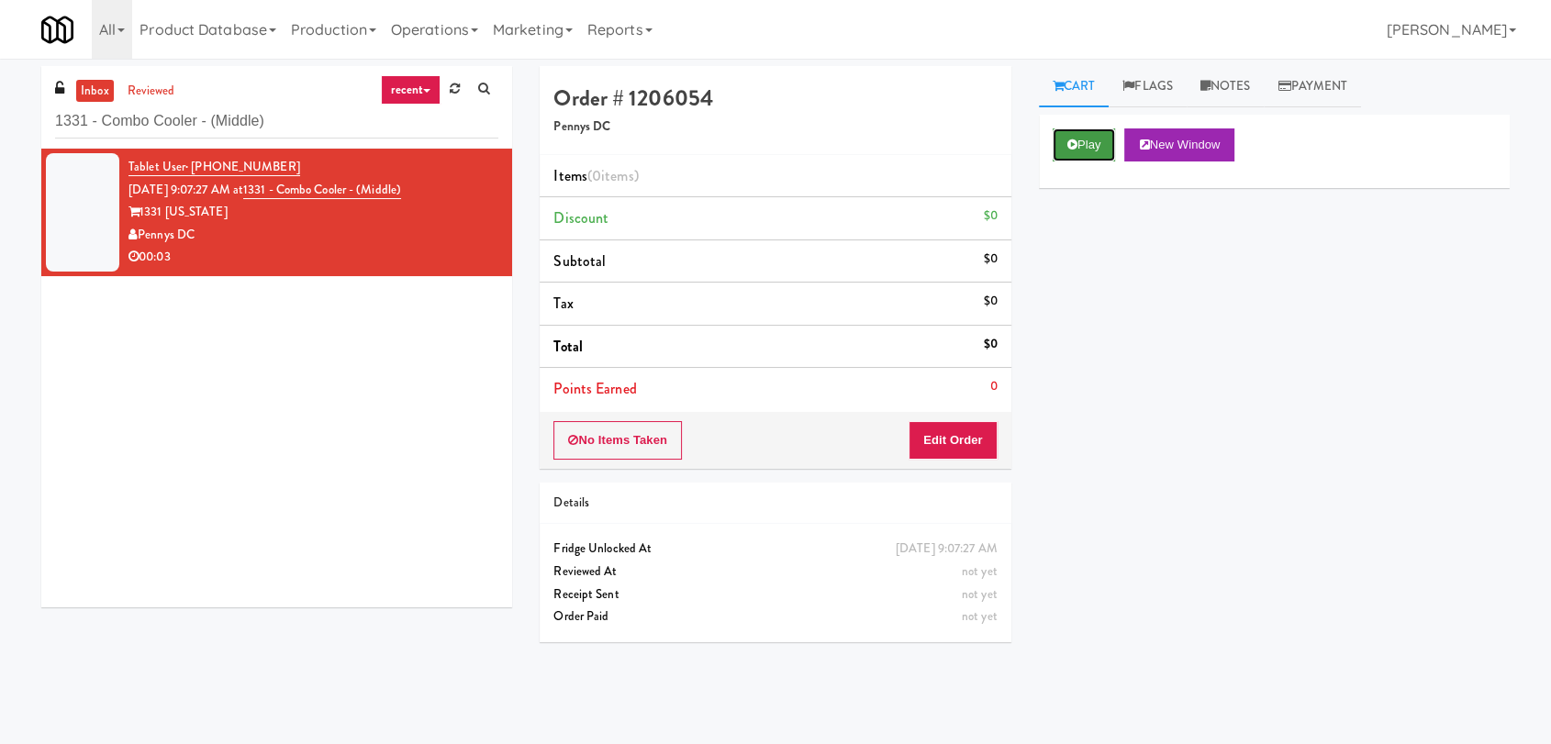
click at [1095, 141] on button "Play" at bounding box center [1084, 145] width 63 height 33
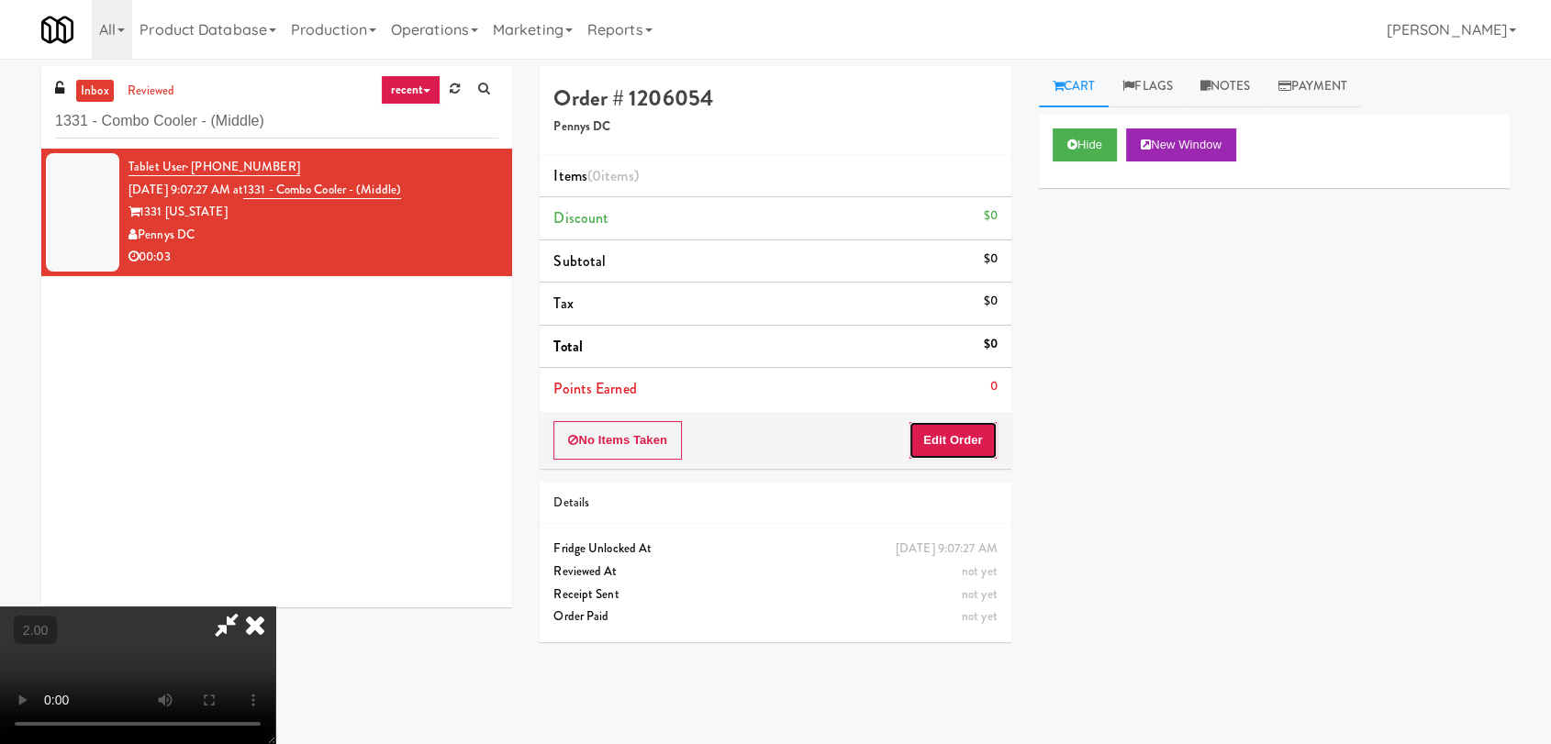
click at [969, 434] on button "Edit Order" at bounding box center [953, 440] width 89 height 39
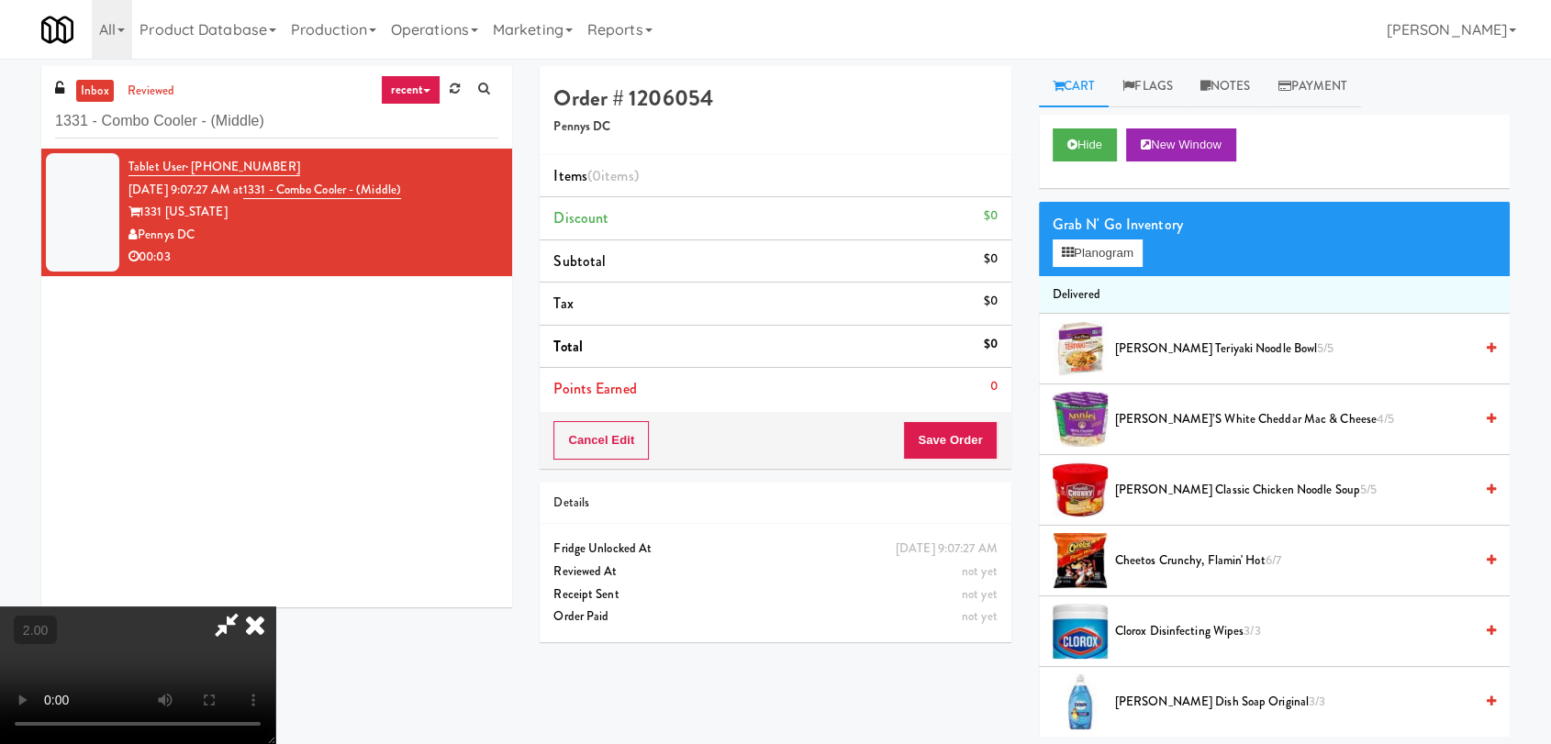
scroll to position [280, 0]
click at [275, 607] on video at bounding box center [137, 676] width 275 height 138
click at [1100, 253] on button "Planogram" at bounding box center [1098, 254] width 90 height 28
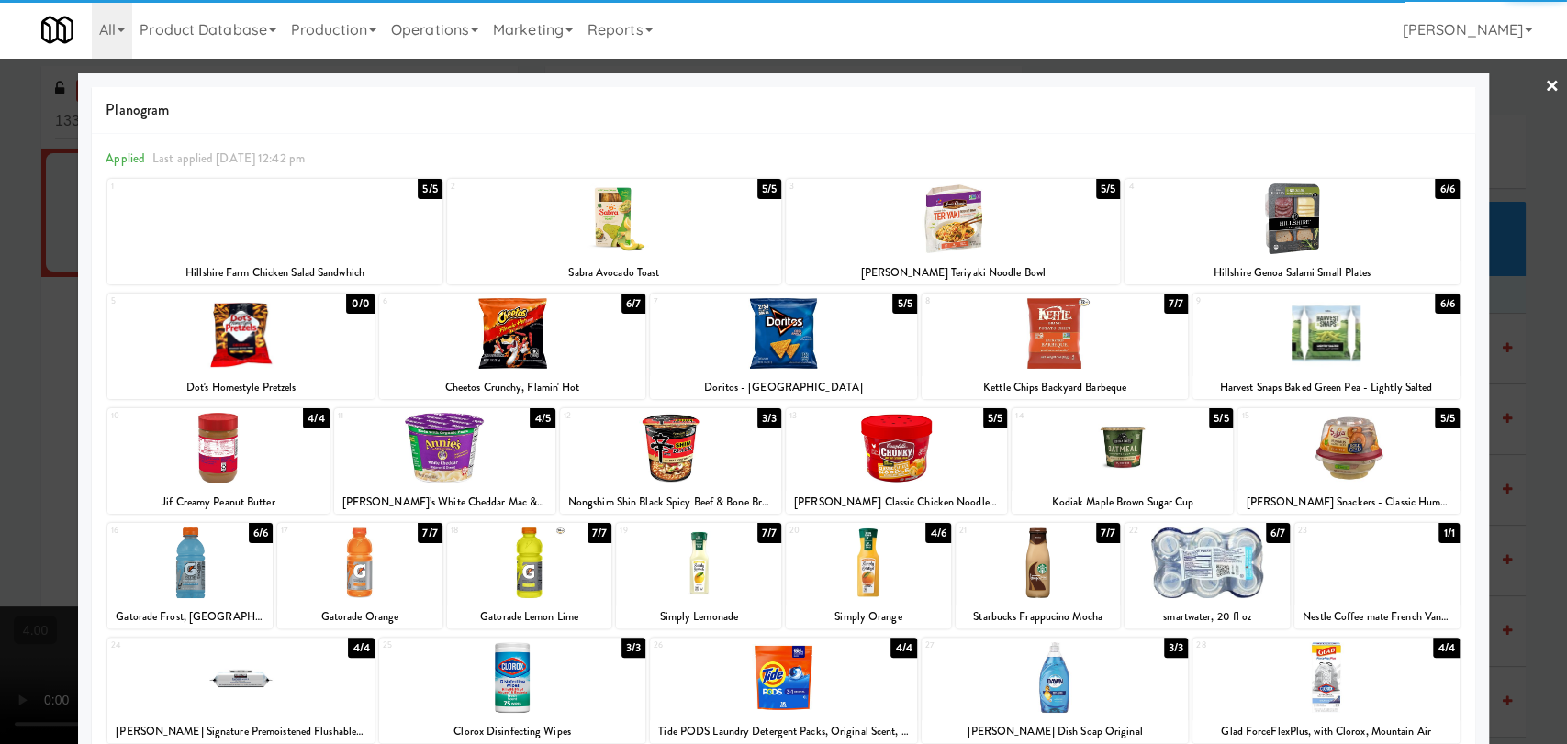
click at [542, 525] on div "18 7/7 Gatorade Lemon Lime" at bounding box center [529, 576] width 165 height 106
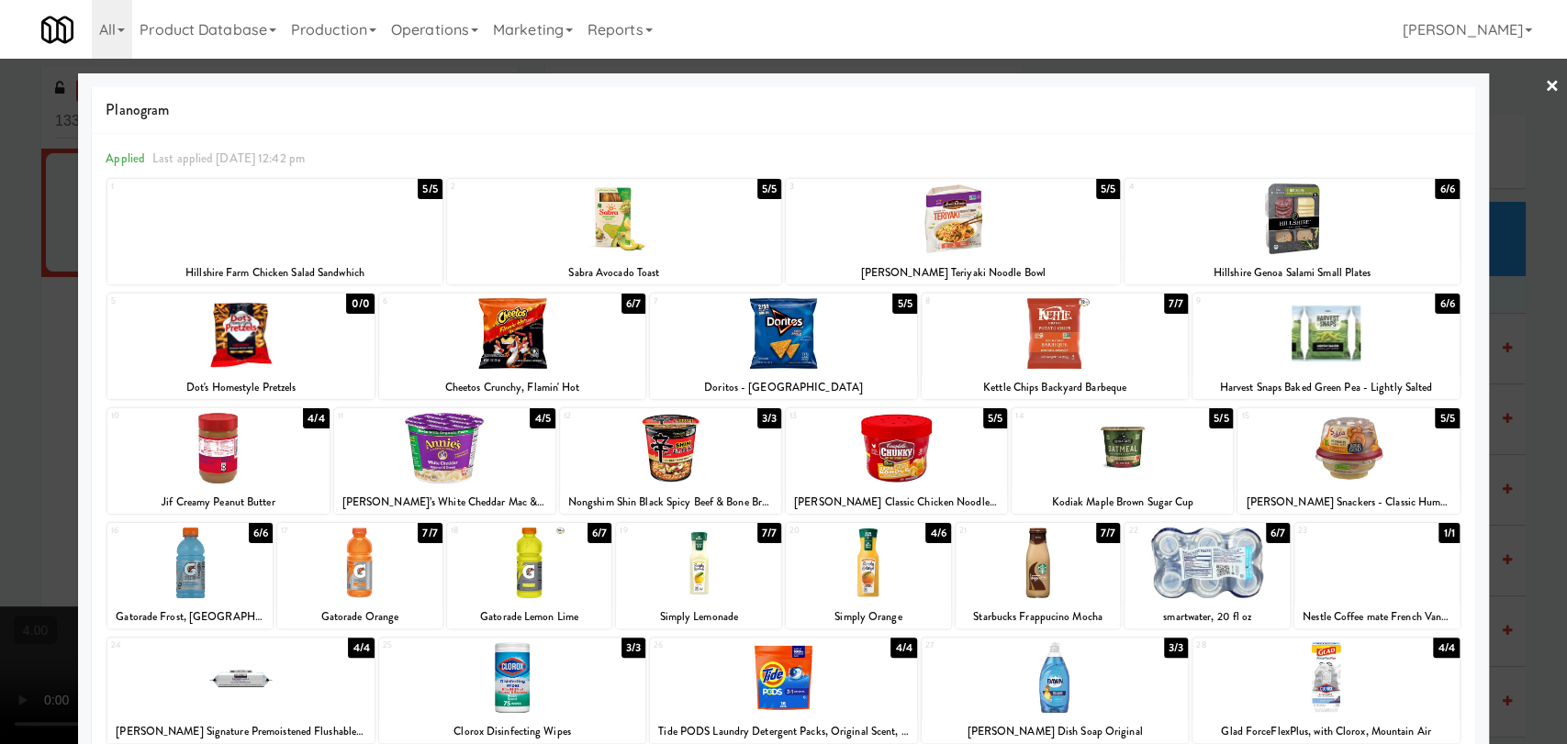
click at [0, 288] on div at bounding box center [783, 372] width 1567 height 744
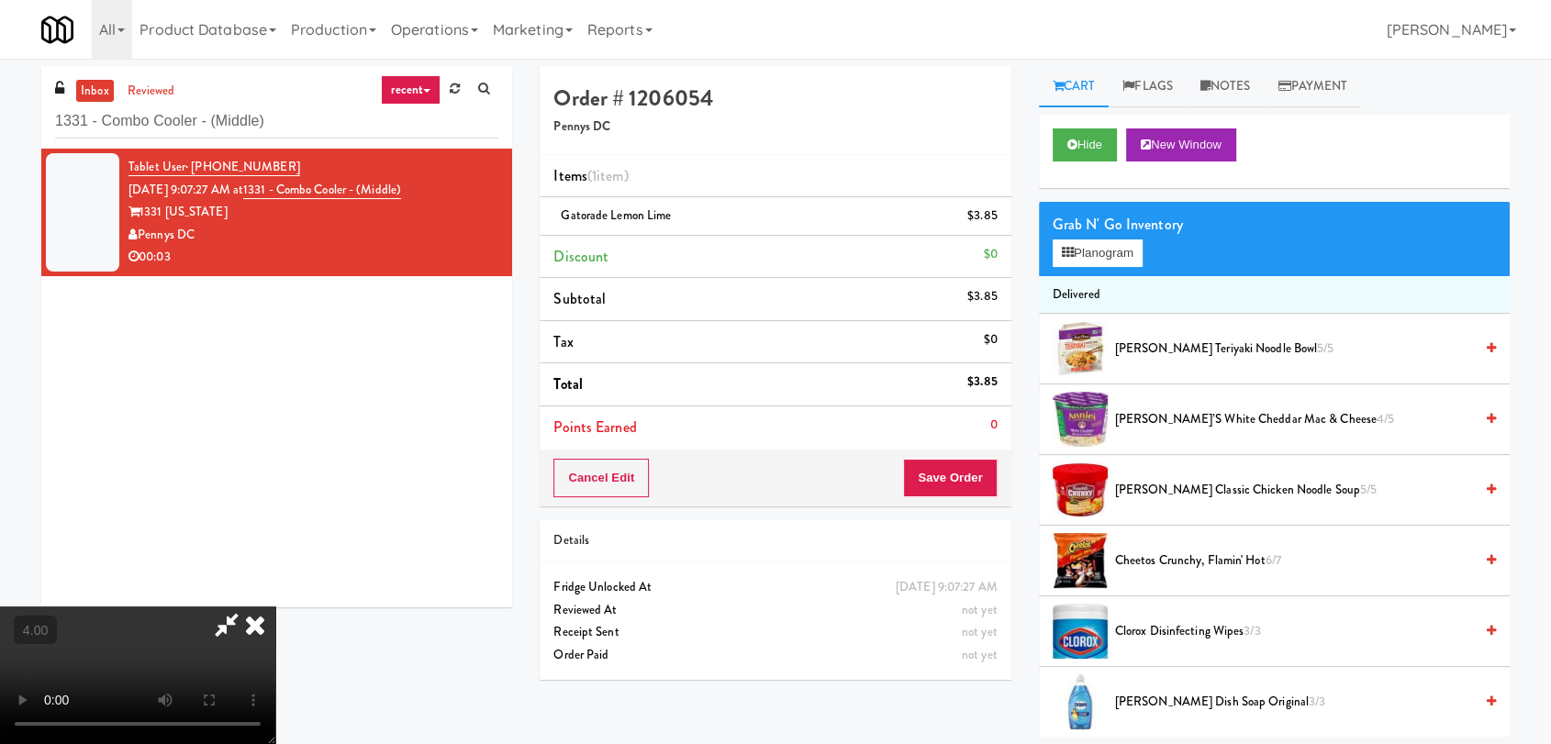
click at [275, 607] on icon at bounding box center [255, 625] width 40 height 37
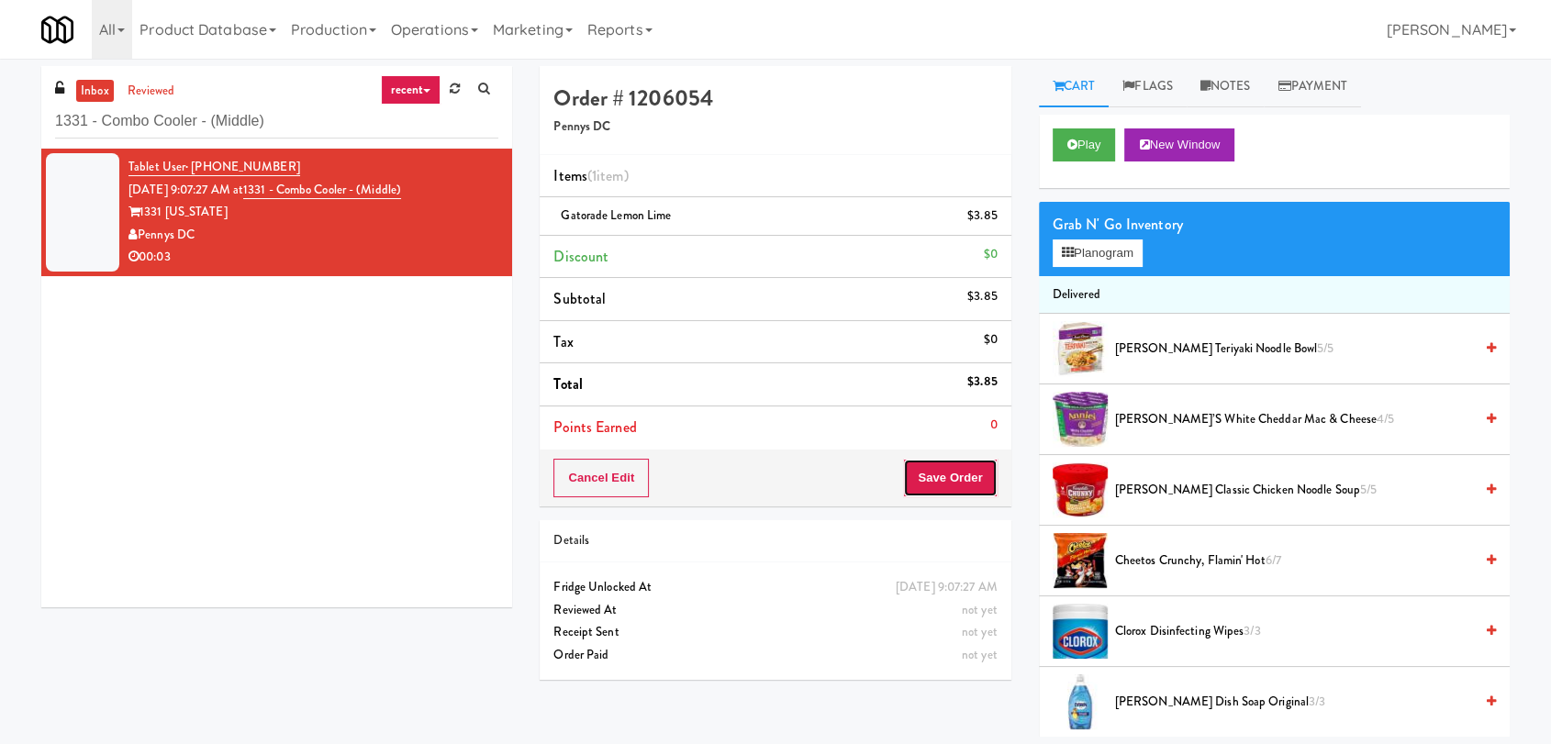
click at [940, 477] on button "Save Order" at bounding box center [950, 478] width 94 height 39
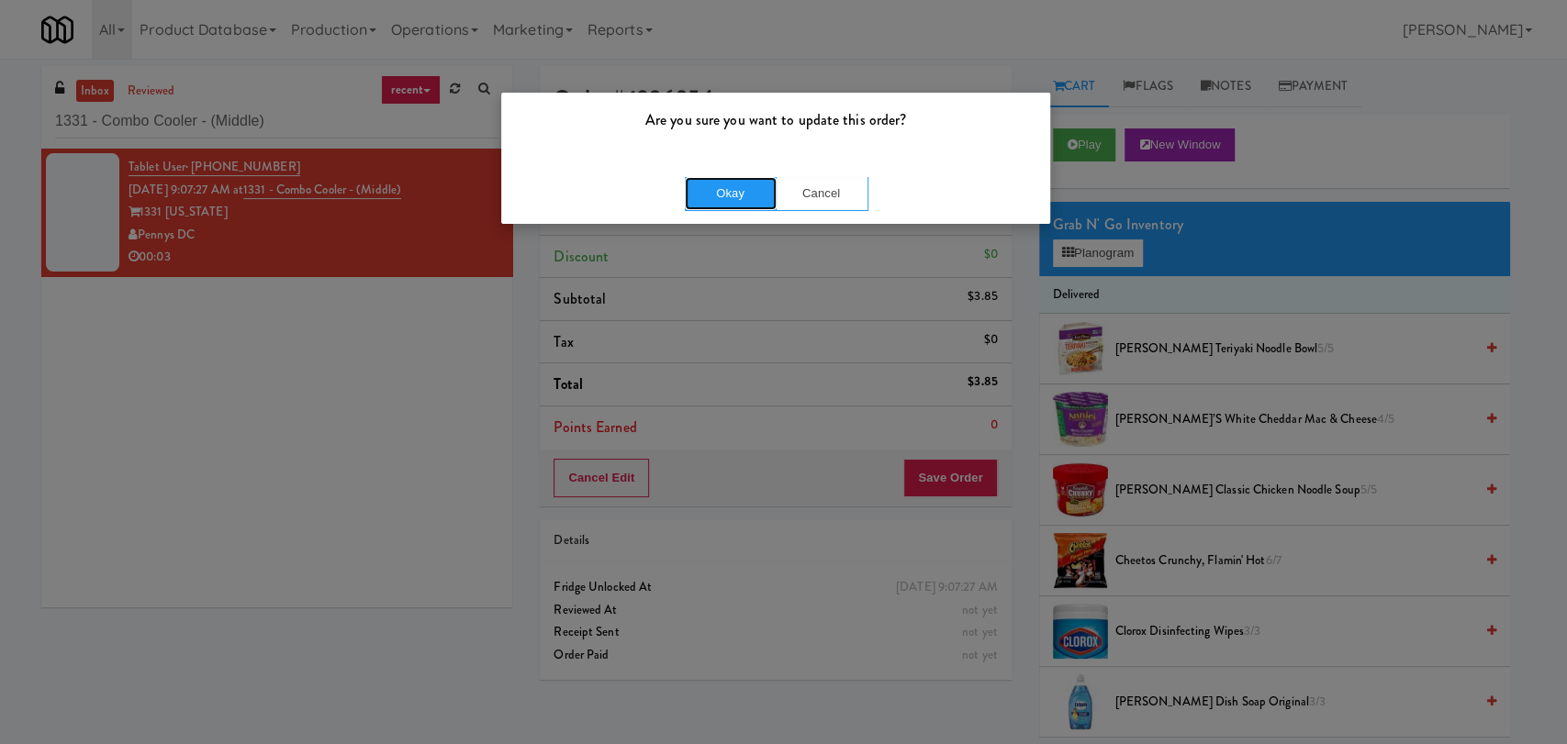
click at [711, 208] on button "Okay" at bounding box center [731, 193] width 92 height 33
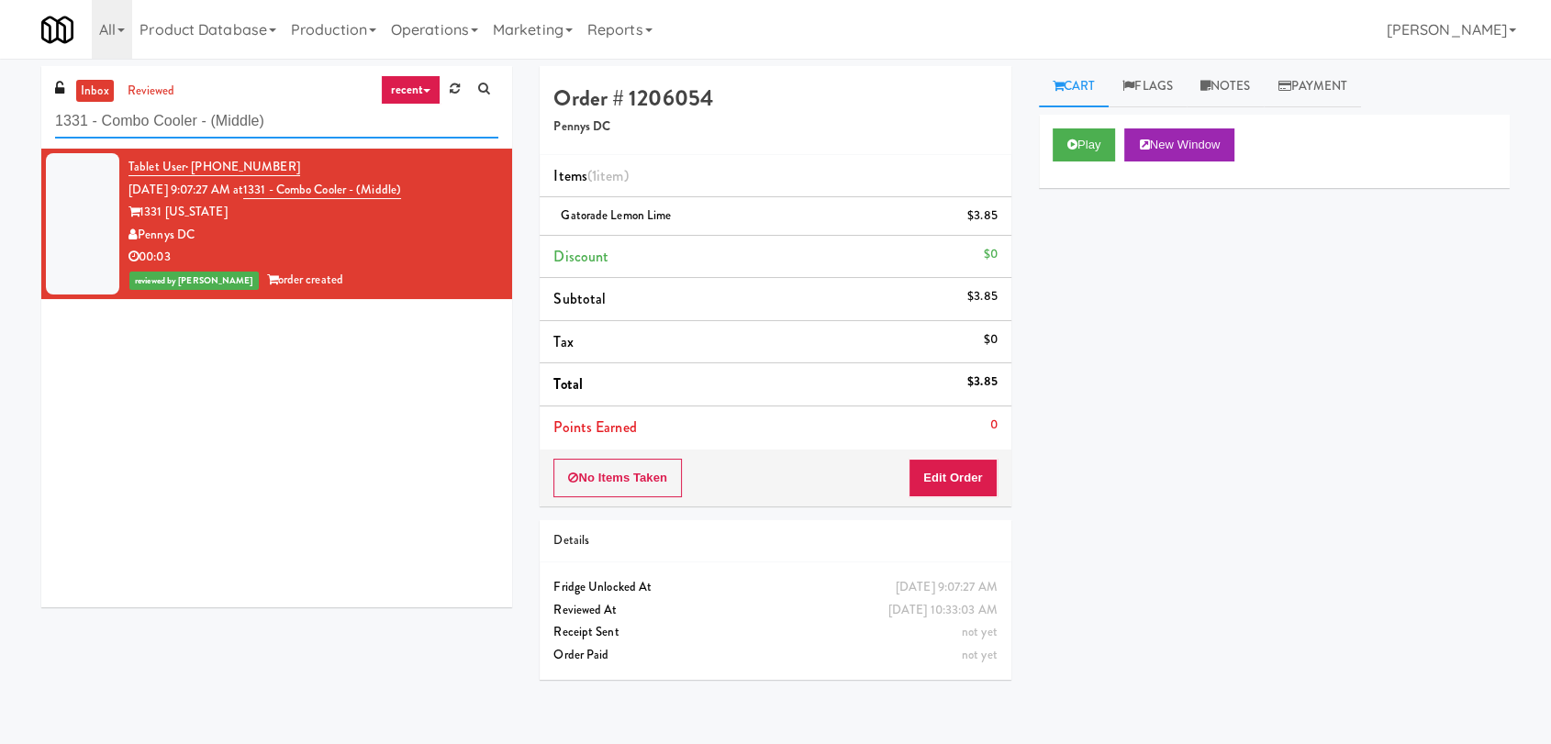
paste input "Uptown 550 Cooler #2"
drag, startPoint x: 162, startPoint y: 136, endPoint x: 0, endPoint y: 149, distance: 162.1
click at [0, 149] on div "inbox reviewed recent all unclear take inventory issue suspicious failed recent…" at bounding box center [775, 401] width 1551 height 671
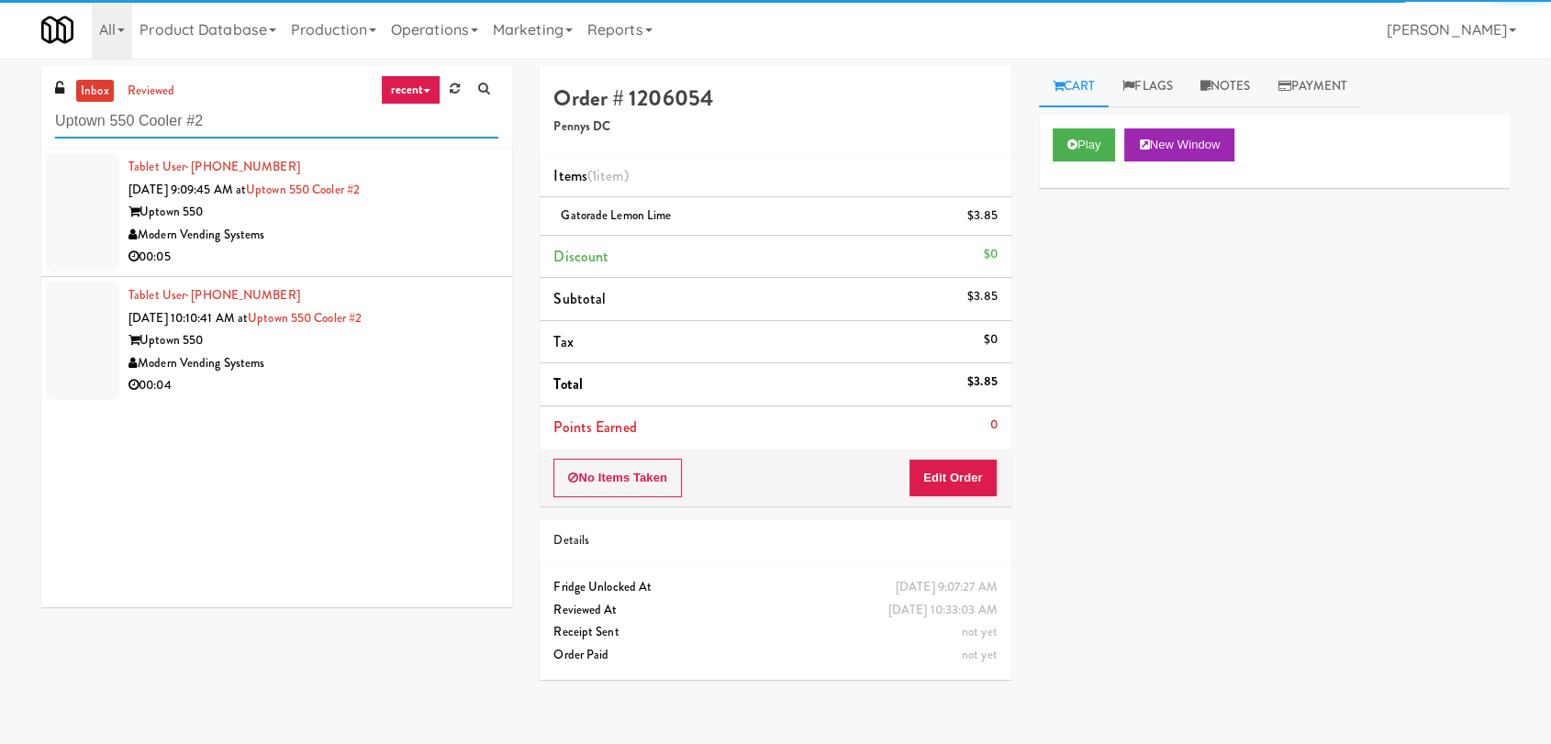
type input "Uptown 550 Cooler #2"
click at [399, 265] on div "00:05" at bounding box center [314, 257] width 370 height 23
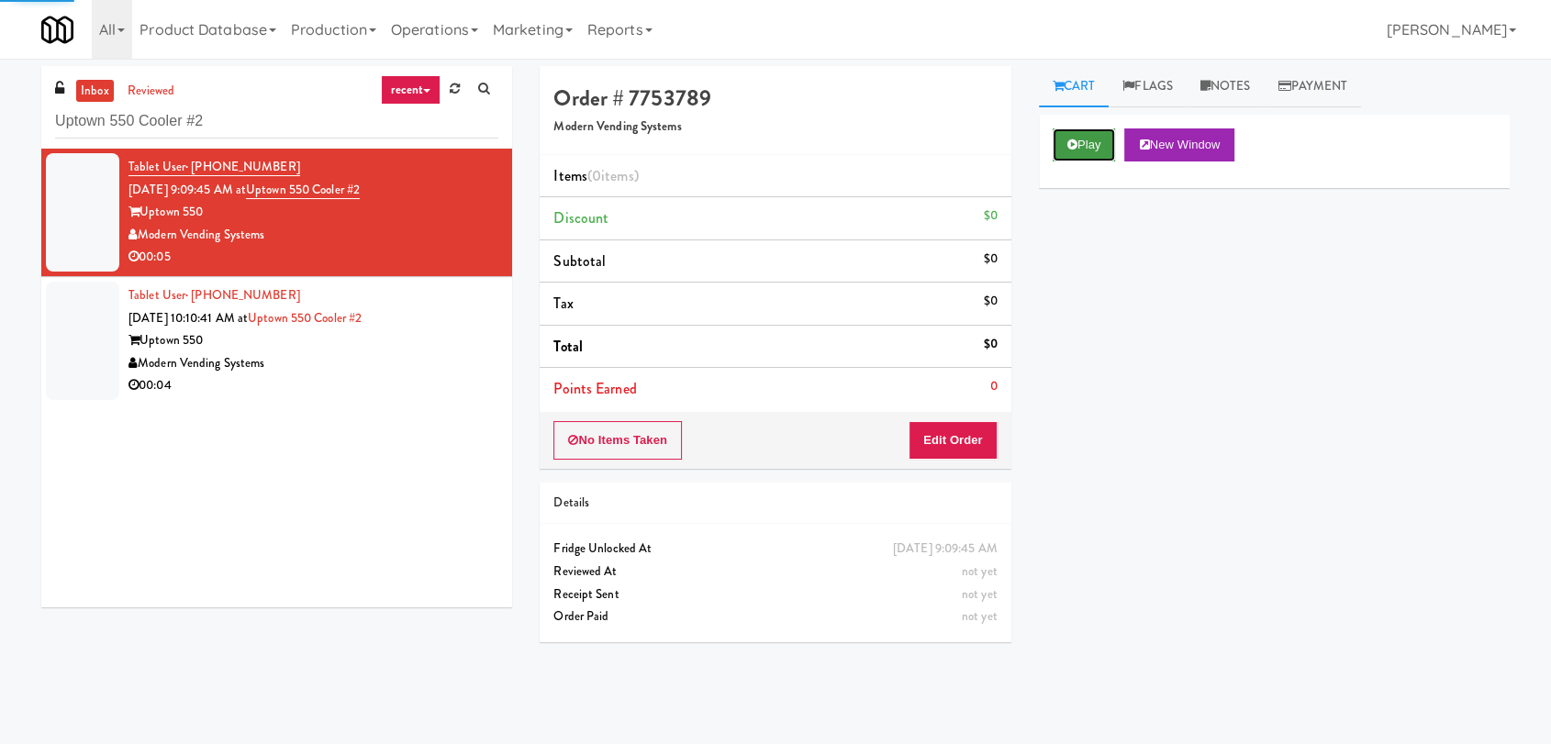
click at [1100, 149] on button "Play" at bounding box center [1084, 145] width 63 height 33
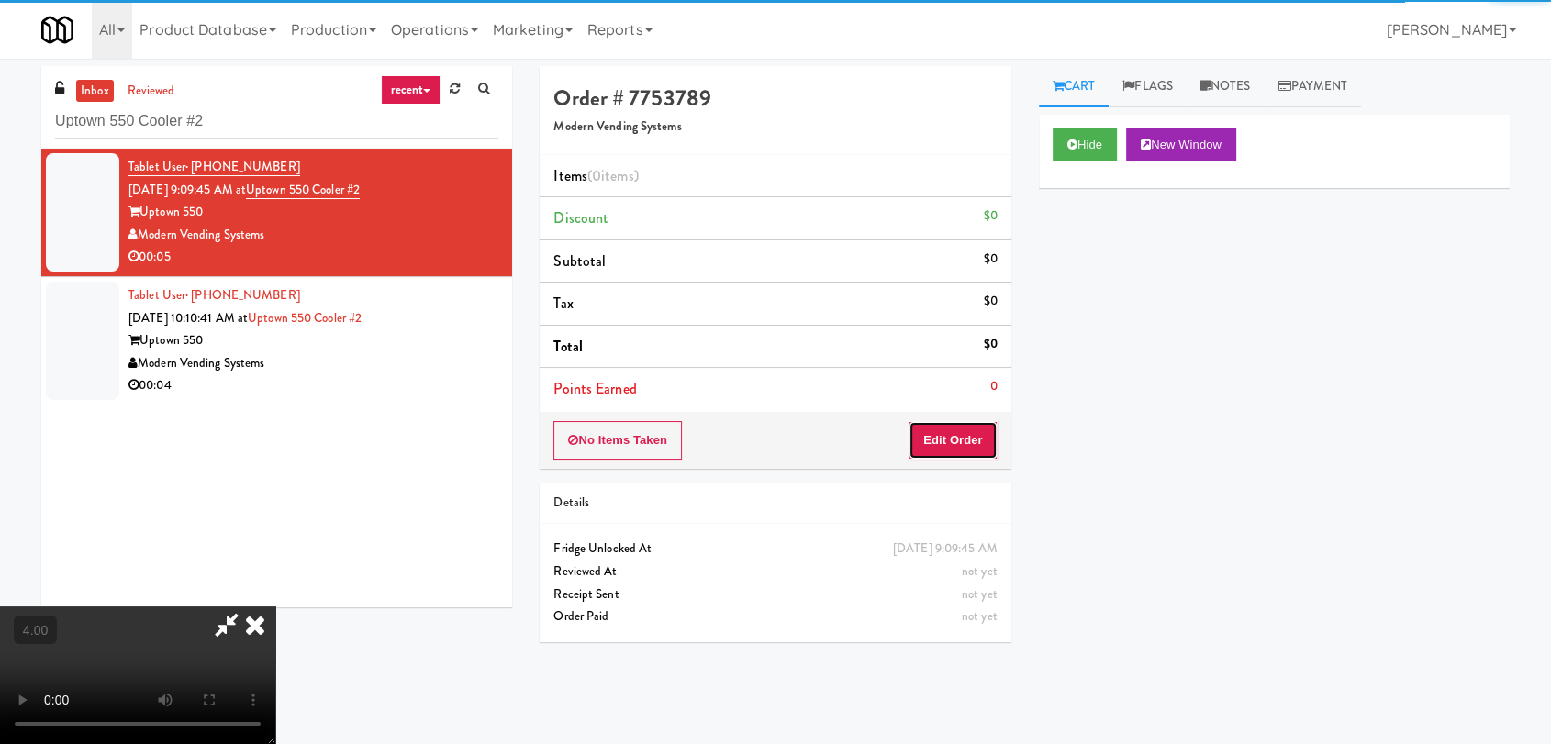
click at [955, 444] on button "Edit Order" at bounding box center [953, 440] width 89 height 39
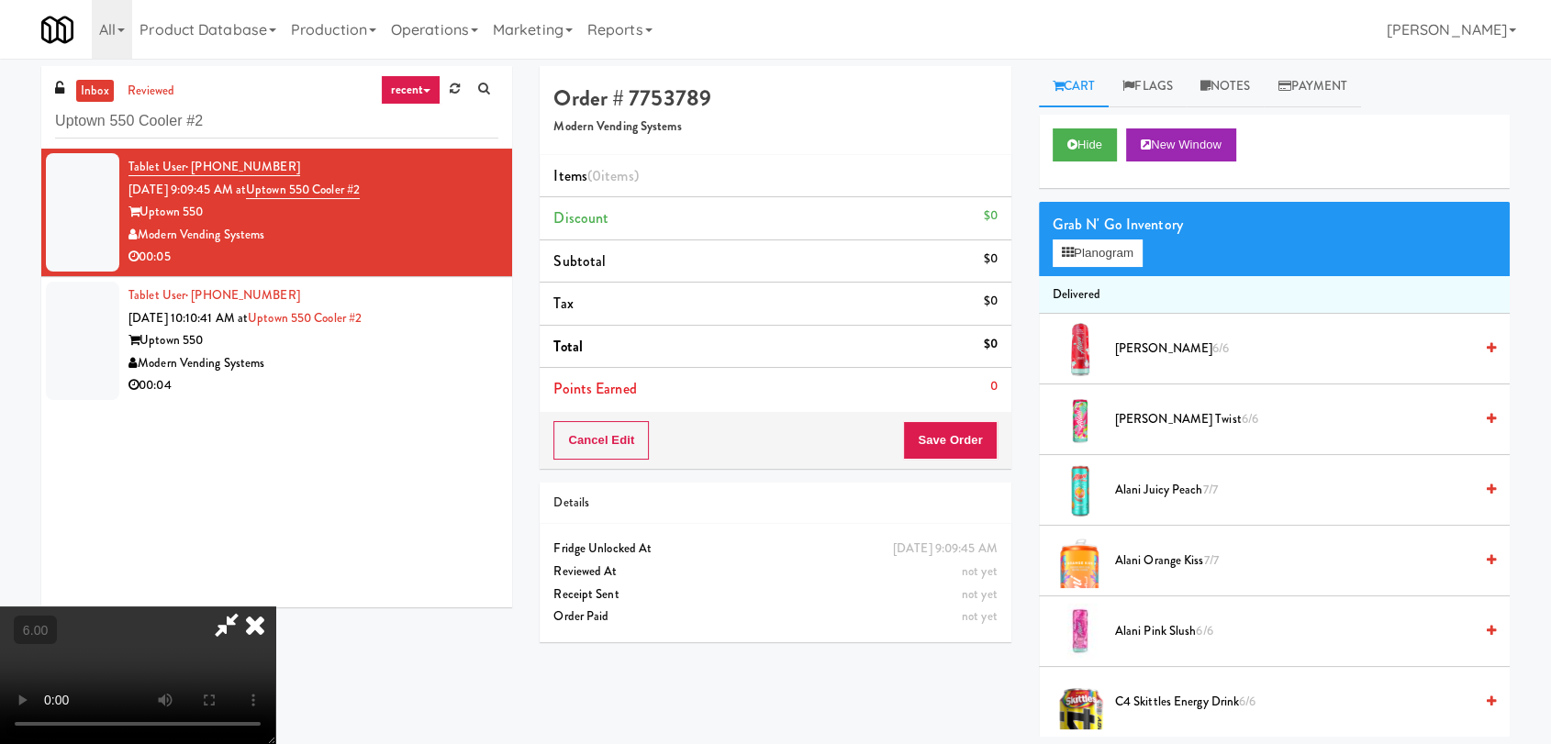
scroll to position [76, 0]
click at [1099, 244] on button "Planogram" at bounding box center [1098, 254] width 90 height 28
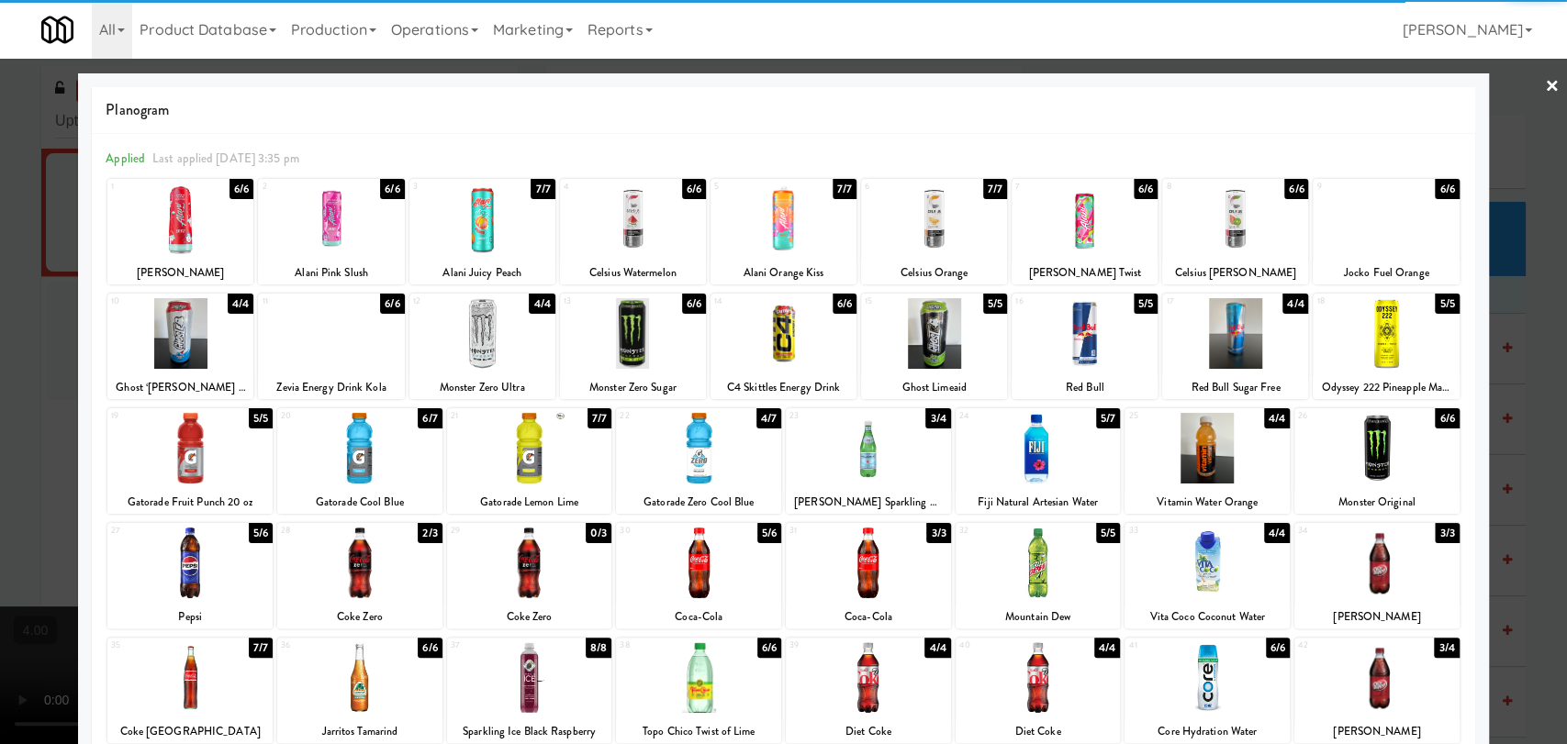
click at [473, 365] on div at bounding box center [482, 333] width 146 height 71
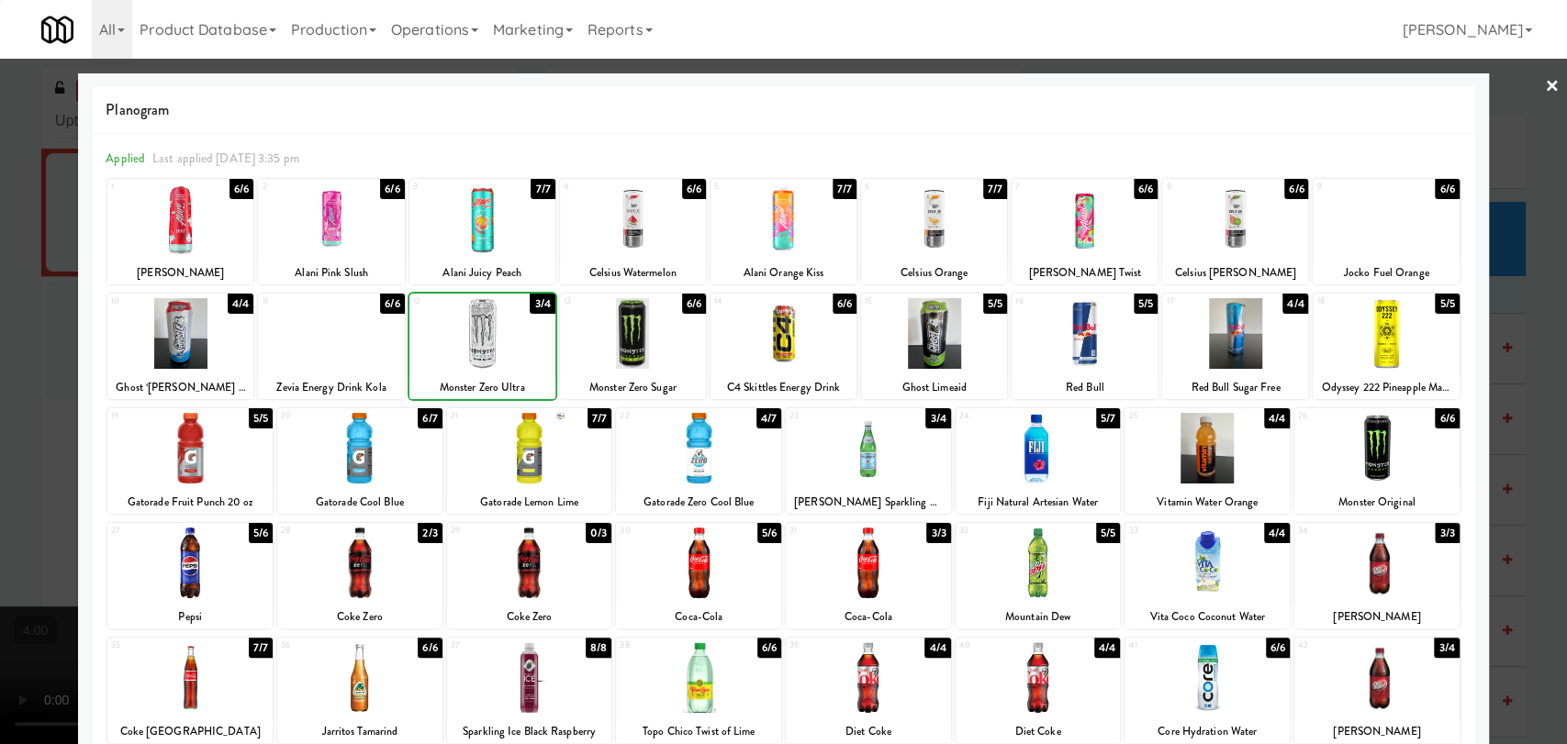
click at [473, 365] on div at bounding box center [482, 333] width 146 height 71
click at [0, 318] on div at bounding box center [783, 372] width 1567 height 744
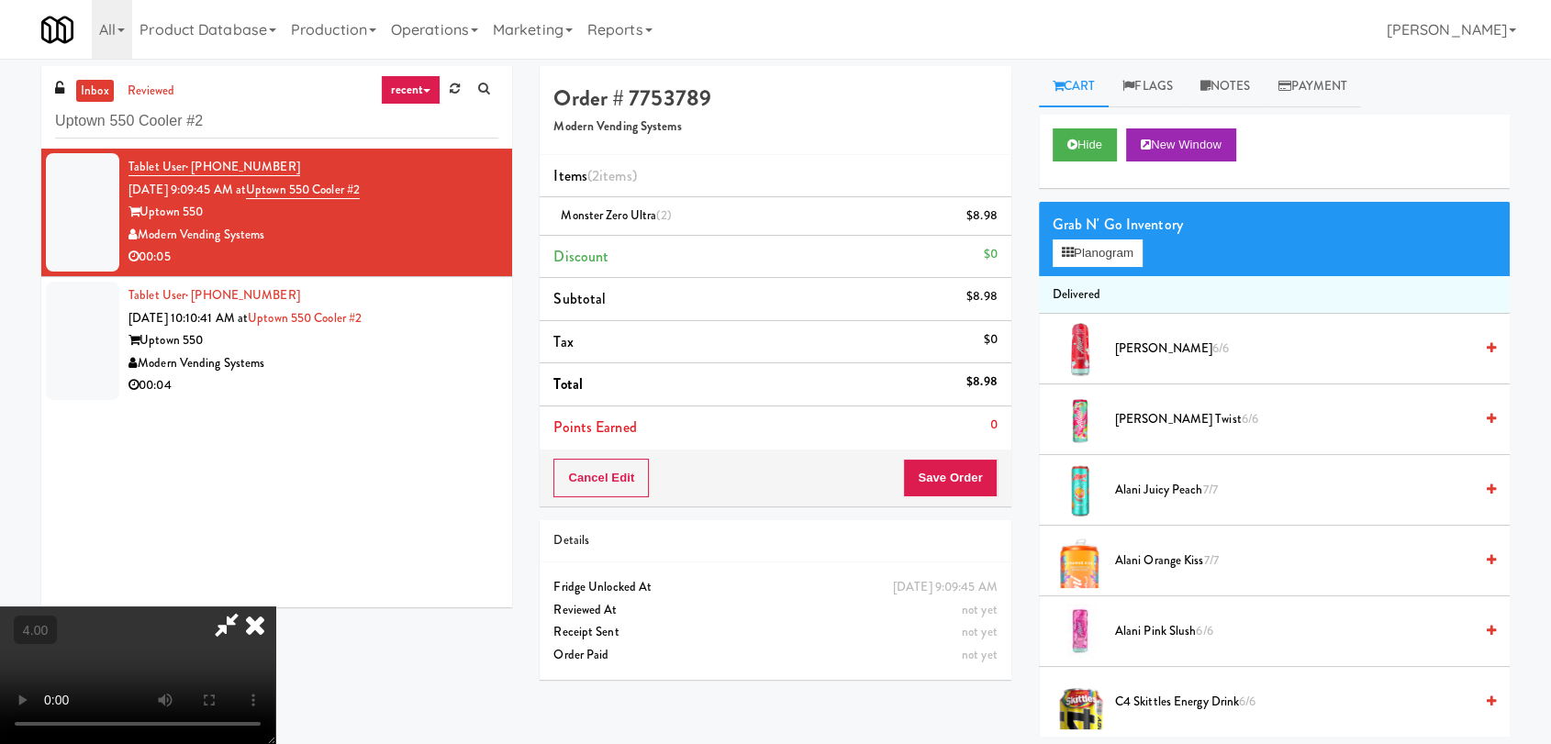
click at [275, 607] on icon at bounding box center [255, 625] width 40 height 37
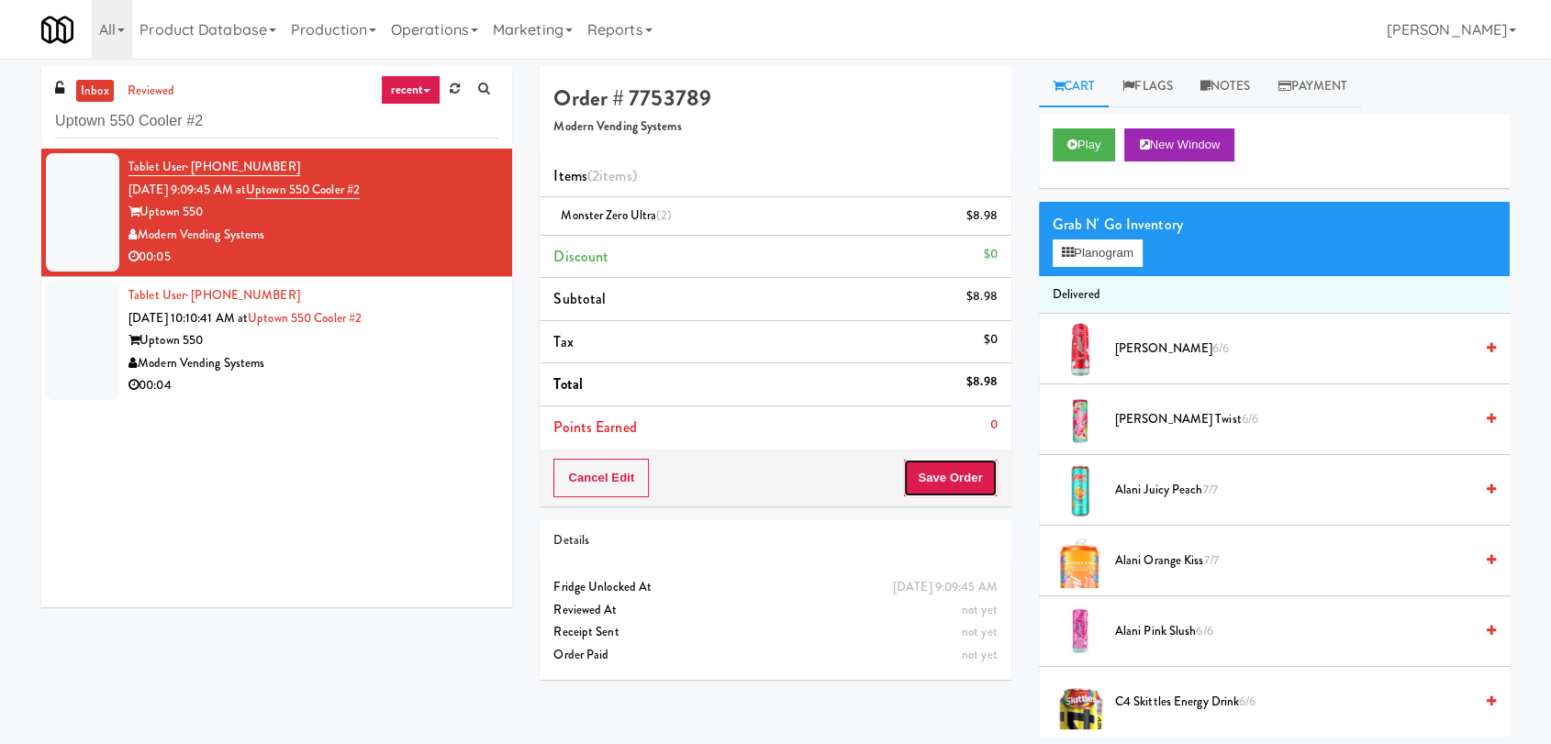
click at [966, 486] on button "Save Order" at bounding box center [950, 478] width 94 height 39
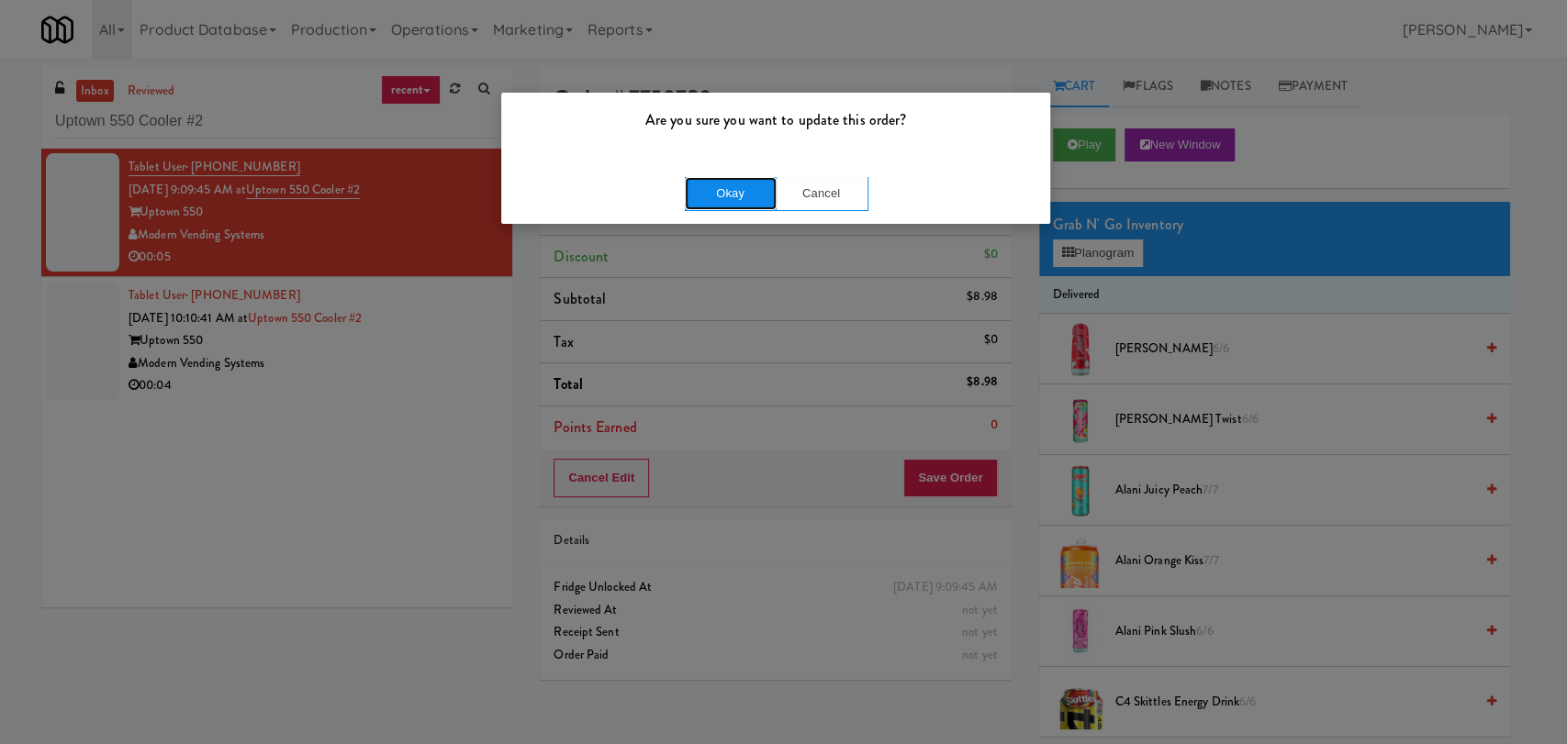
click at [745, 192] on button "Okay" at bounding box center [731, 193] width 92 height 33
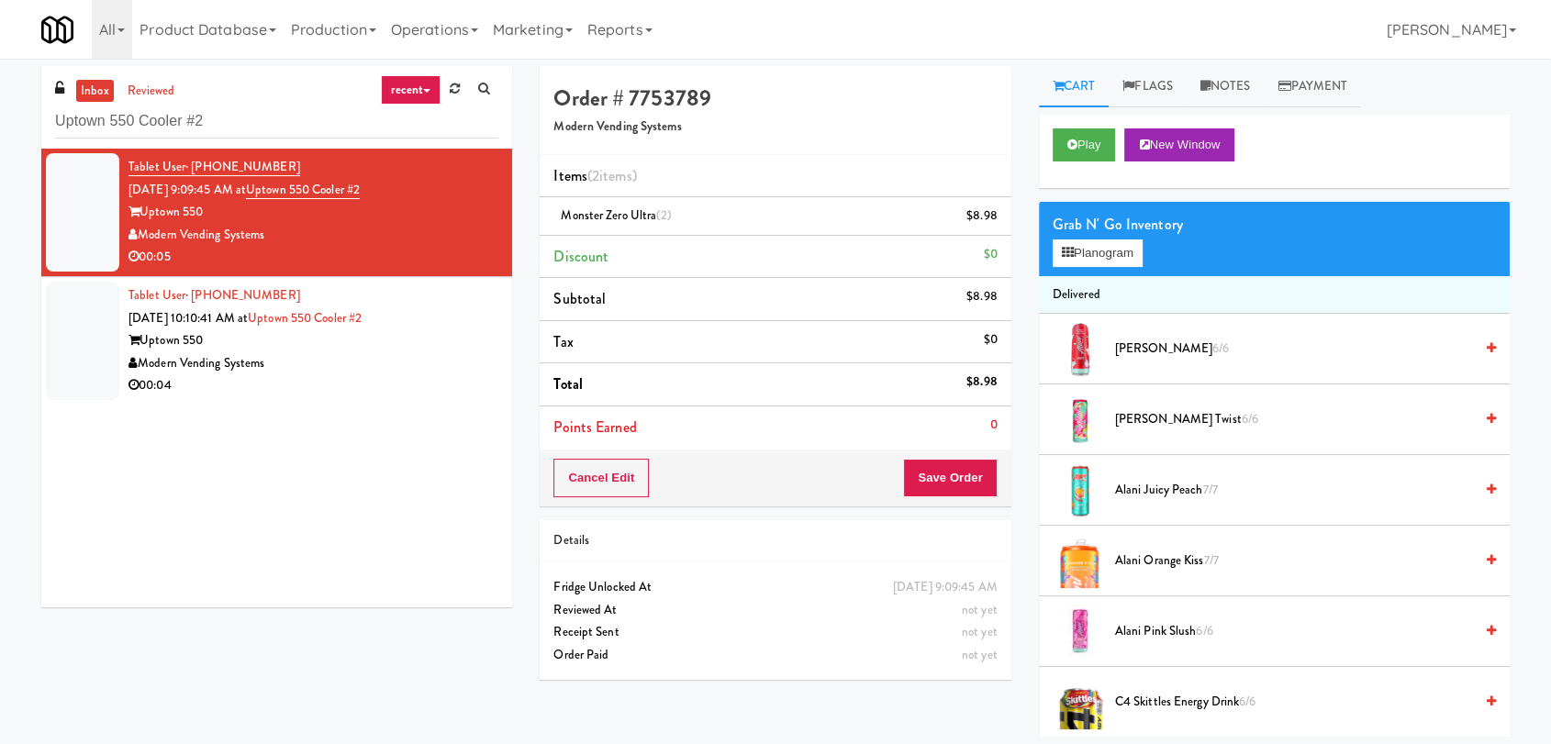
click at [456, 383] on div "00:04" at bounding box center [314, 386] width 370 height 23
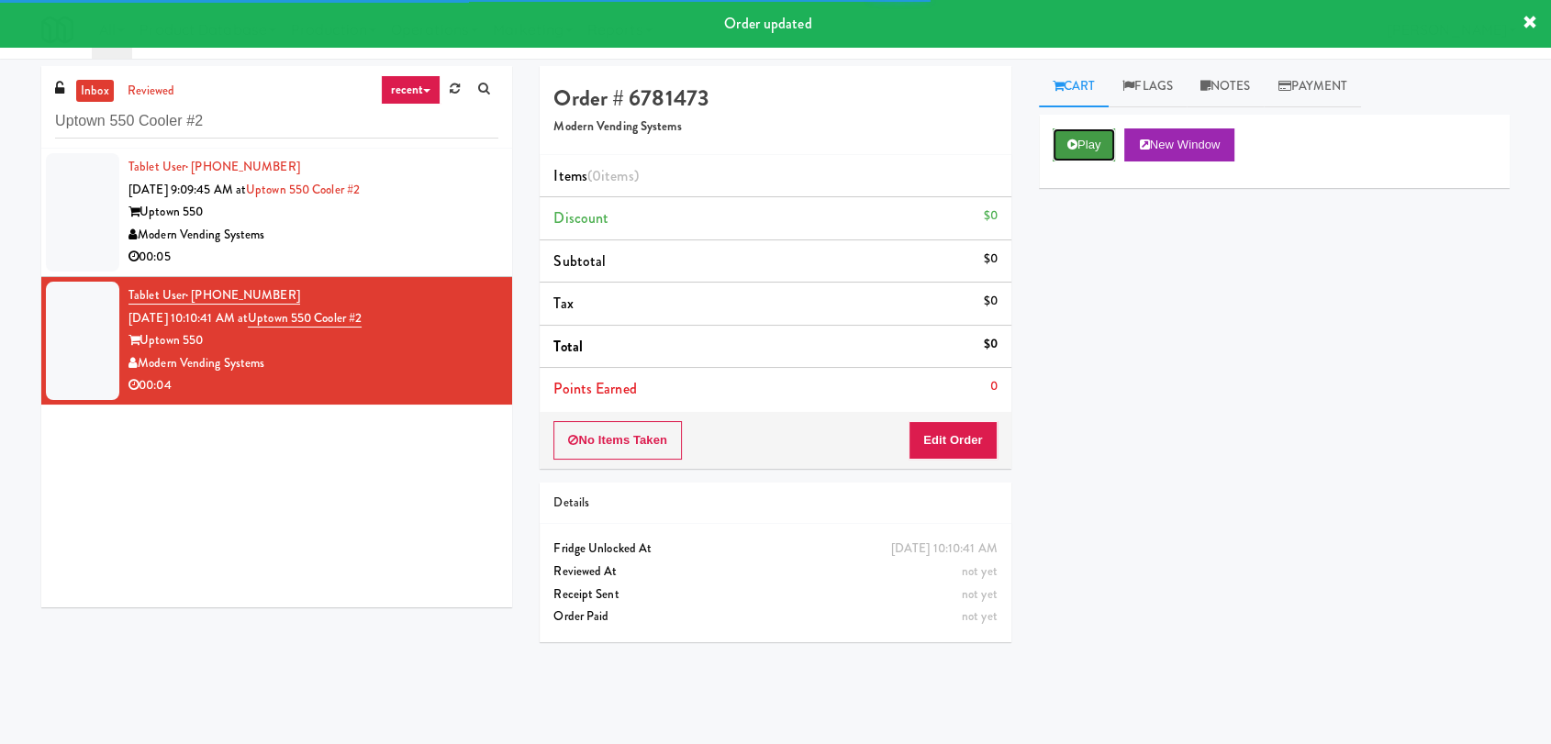
click at [1110, 138] on button "Play" at bounding box center [1084, 145] width 63 height 33
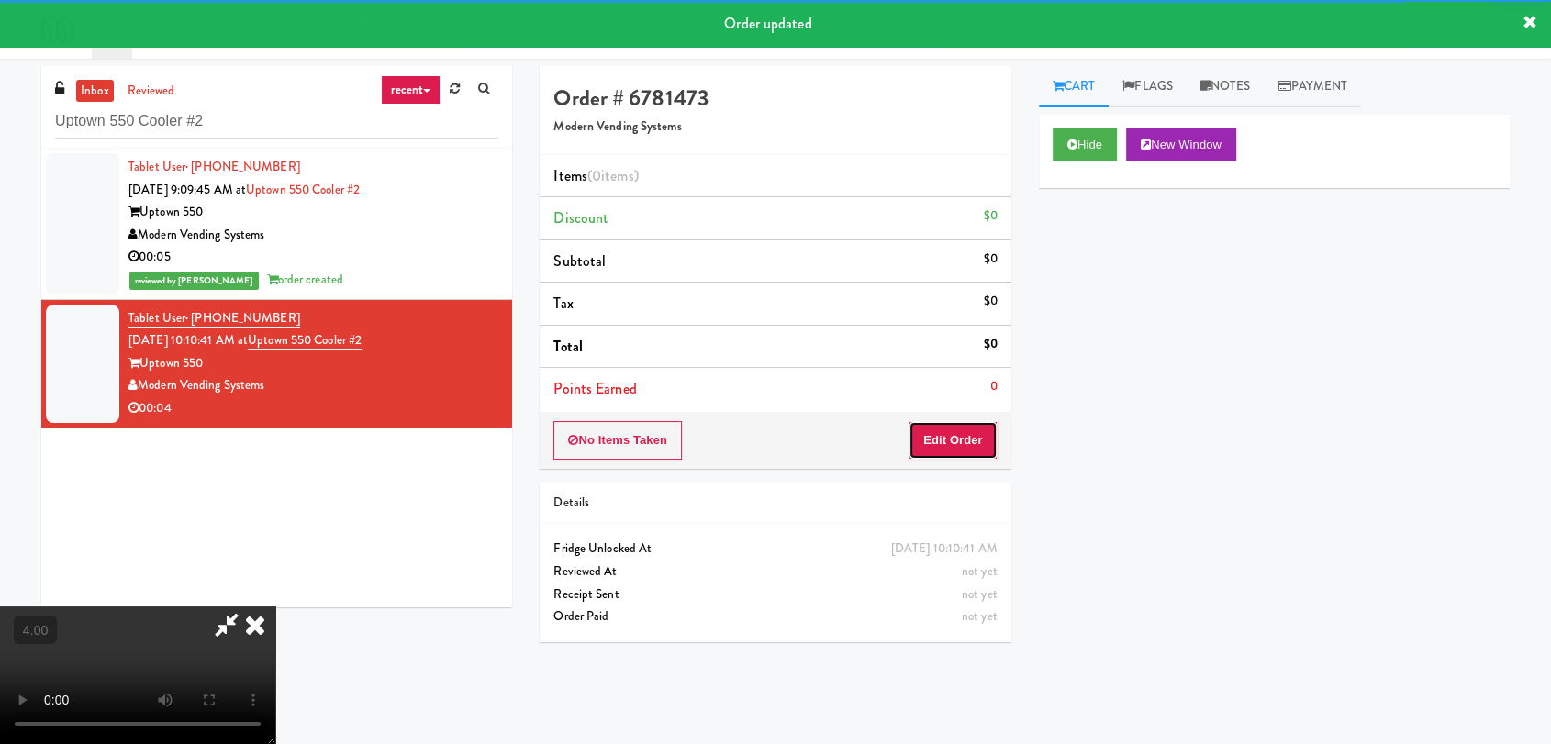
click at [955, 441] on button "Edit Order" at bounding box center [953, 440] width 89 height 39
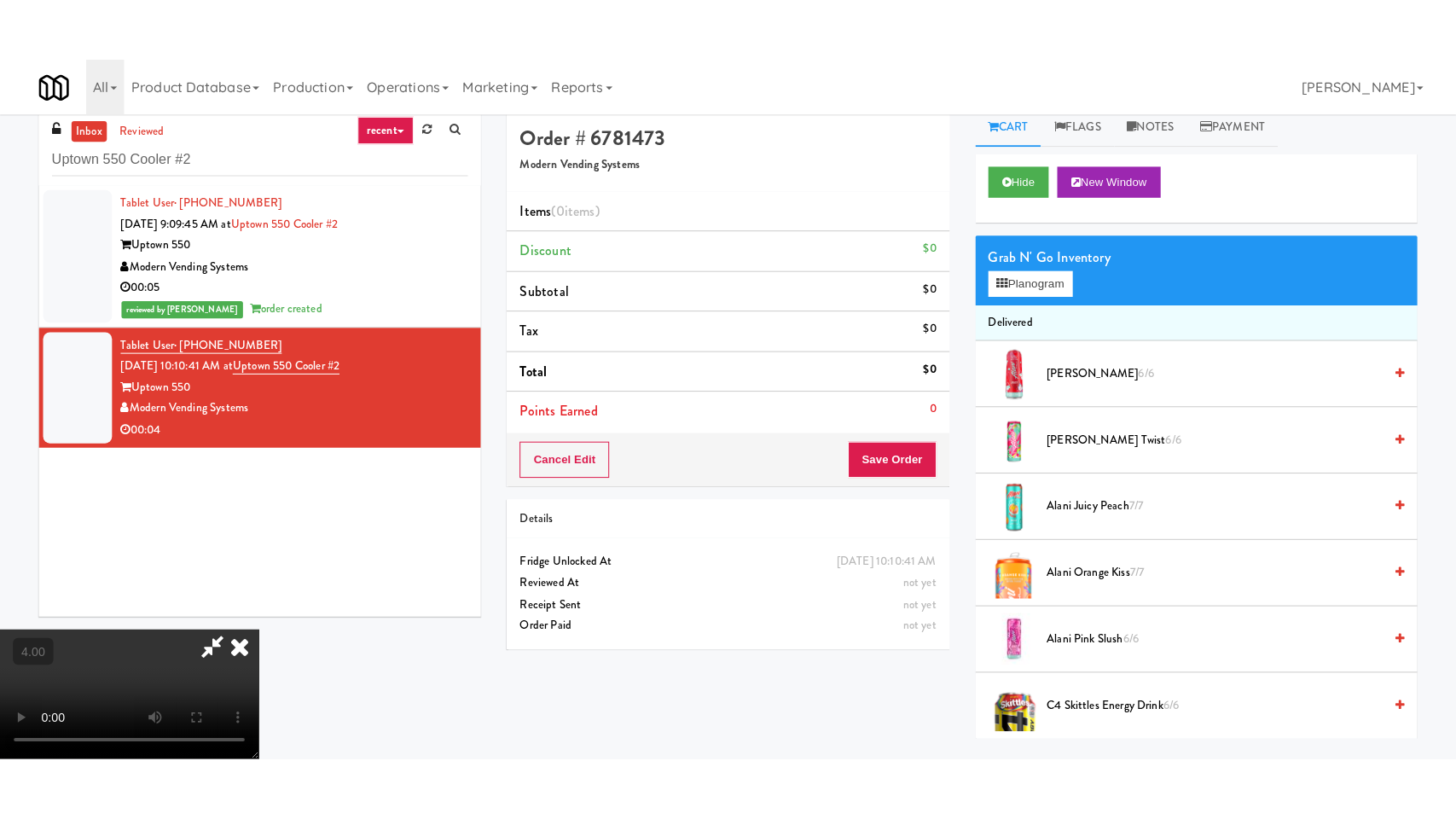
scroll to position [55, 0]
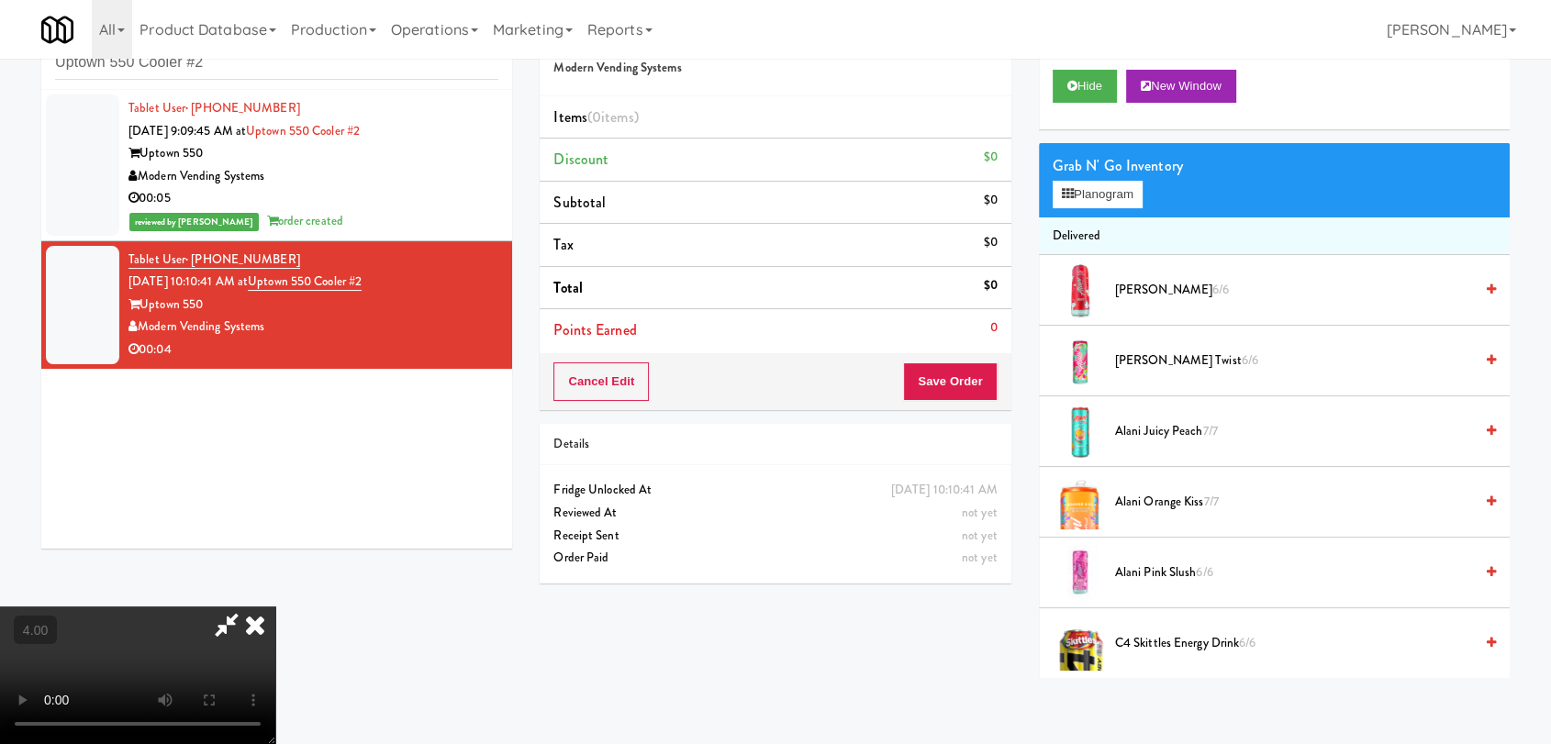
click at [275, 607] on video at bounding box center [137, 676] width 275 height 138
click at [176, 607] on video at bounding box center [137, 676] width 275 height 138
click at [181, 607] on video at bounding box center [137, 676] width 275 height 138
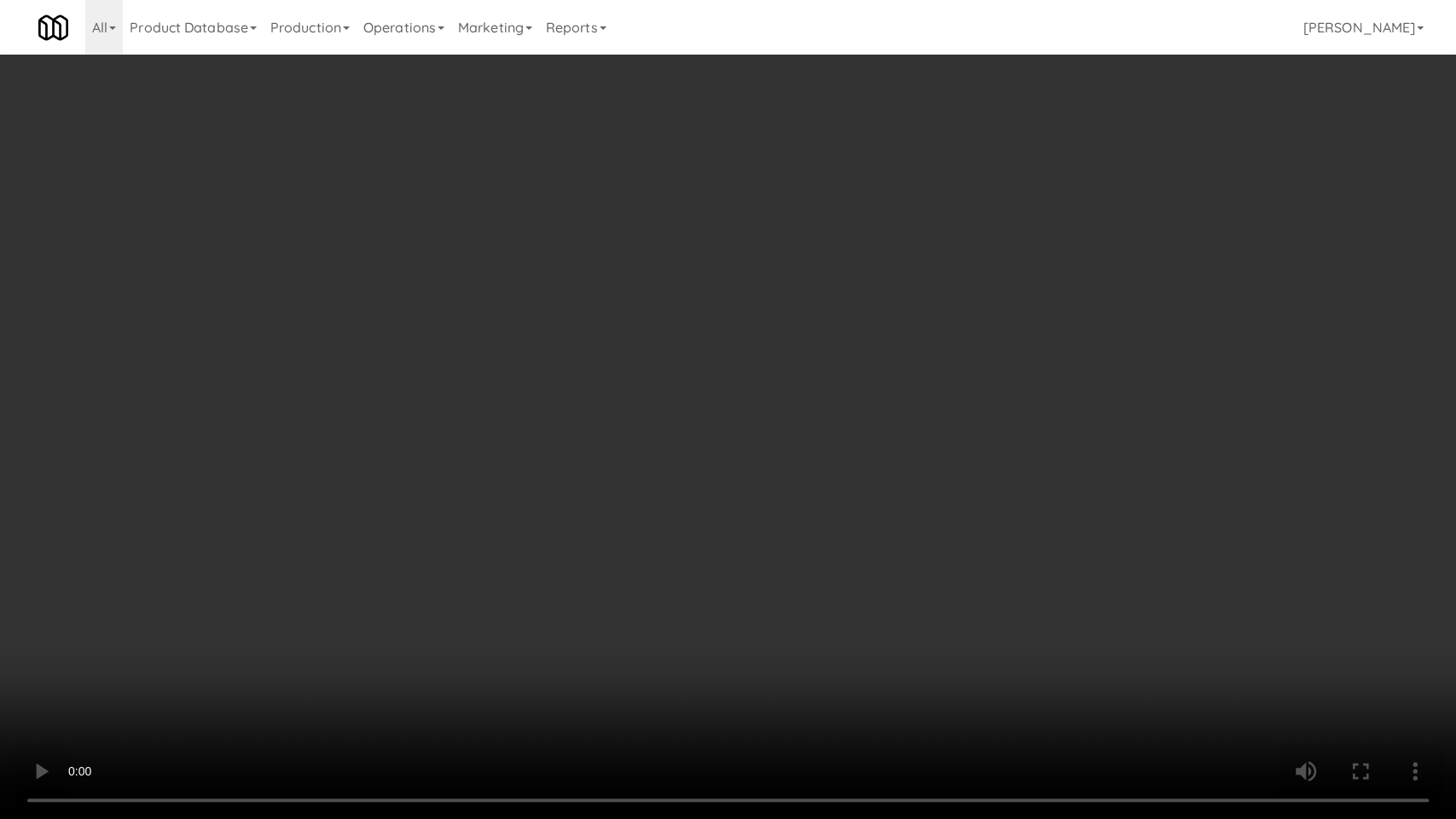
click at [265, 602] on video at bounding box center [728, 409] width 1456 height 819
click at [266, 602] on video at bounding box center [728, 409] width 1456 height 819
click at [505, 577] on video at bounding box center [728, 409] width 1456 height 819
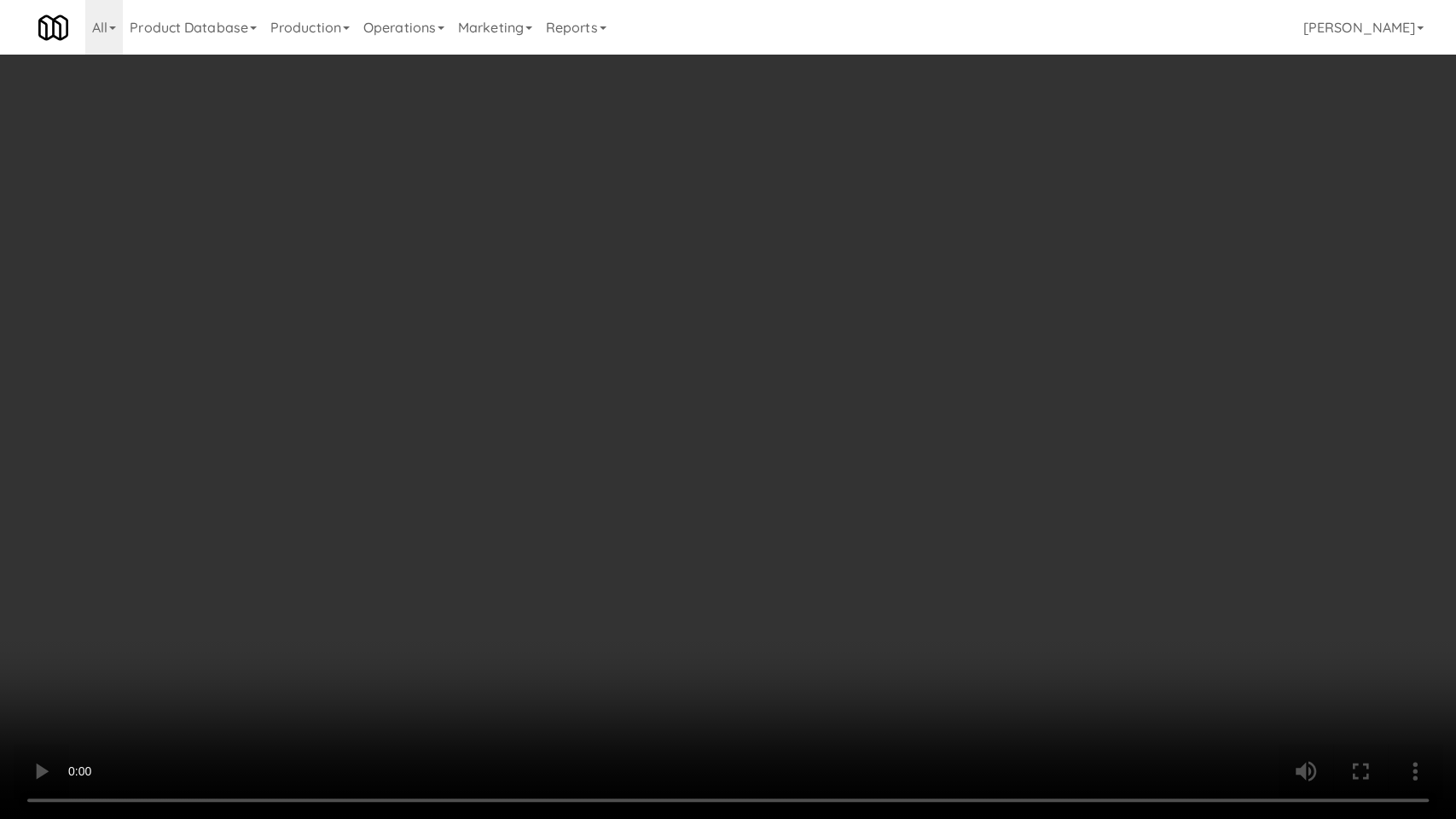
click at [559, 578] on video at bounding box center [728, 409] width 1456 height 819
click at [539, 588] on video at bounding box center [728, 409] width 1456 height 819
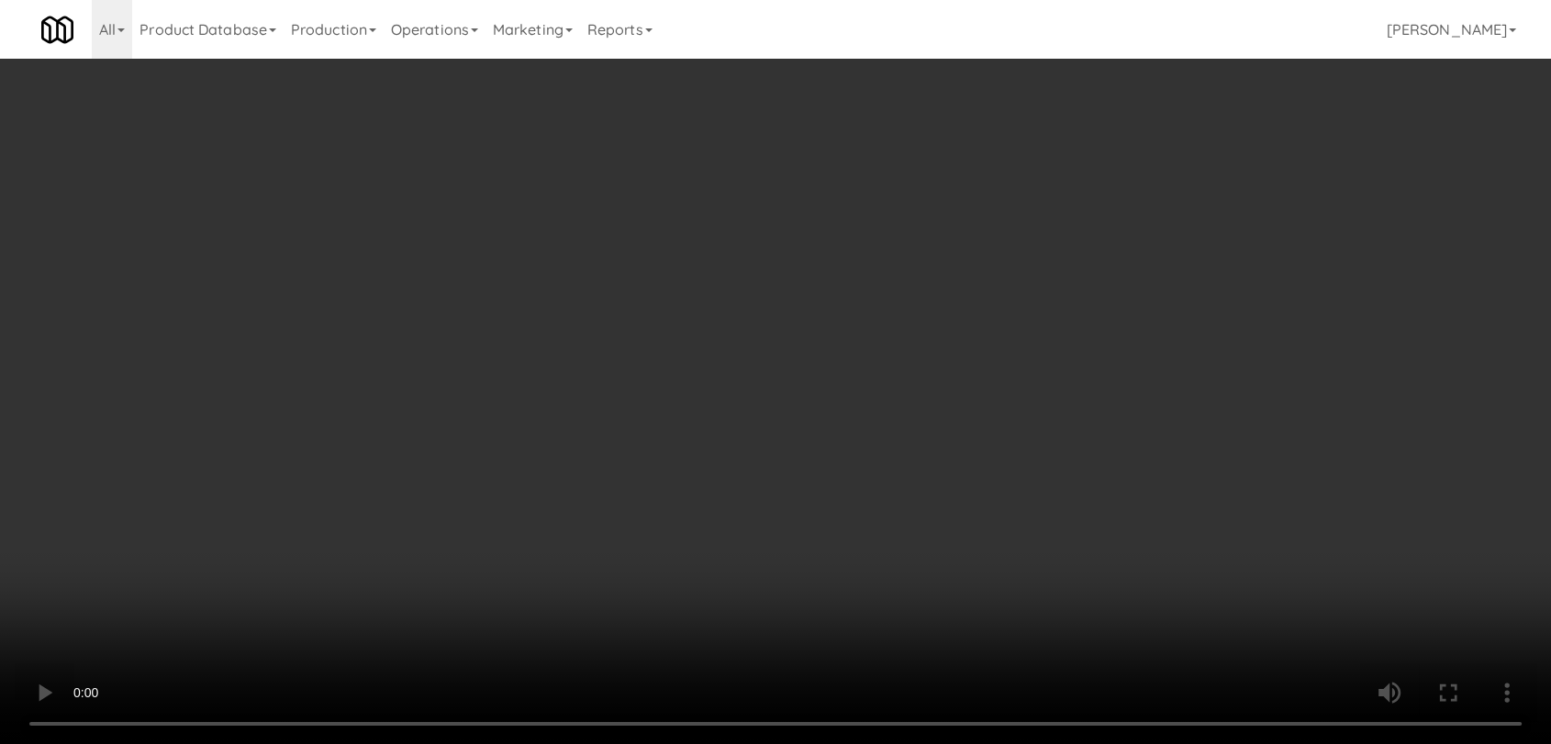
scroll to position [0, 0]
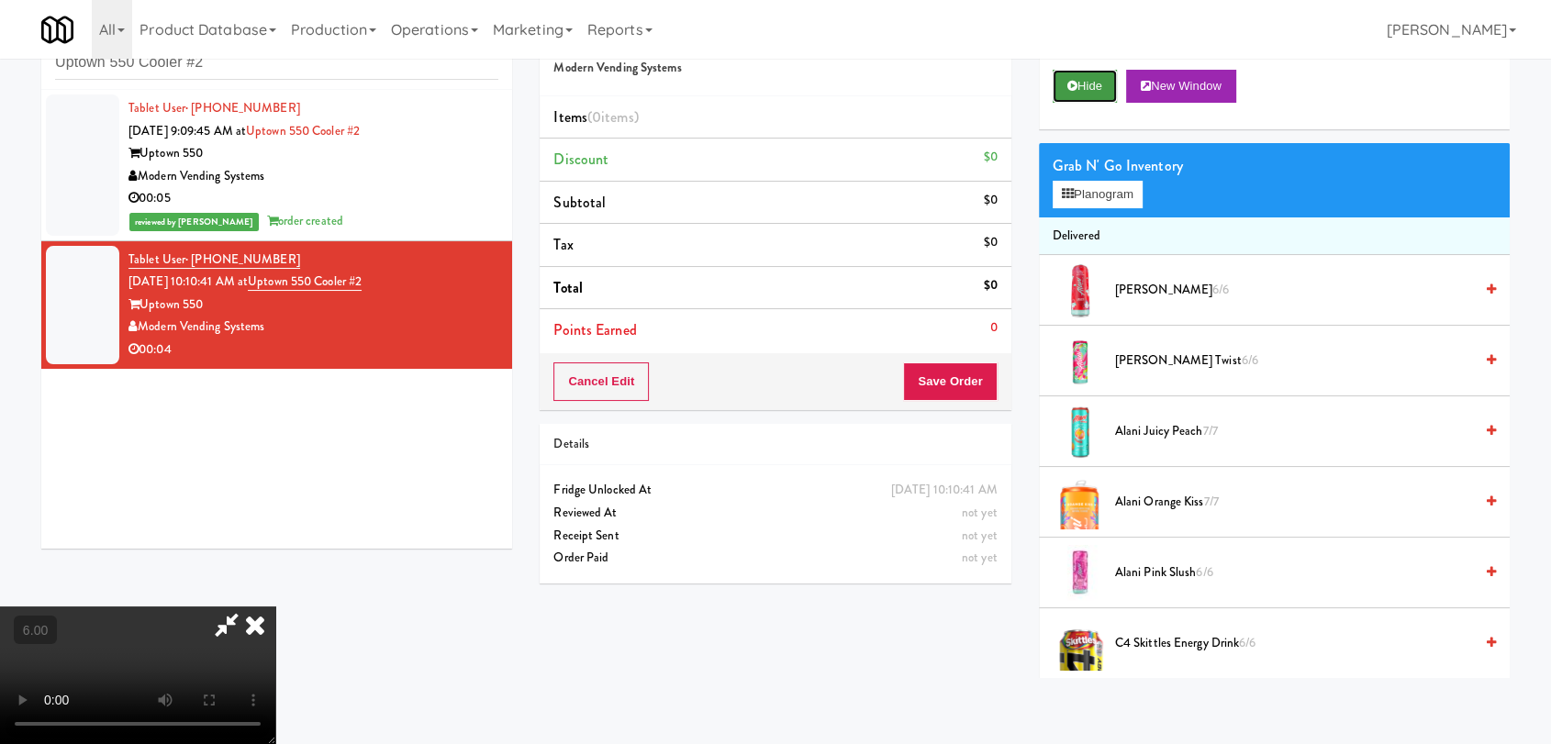
click at [1065, 87] on button "Hide" at bounding box center [1085, 86] width 64 height 33
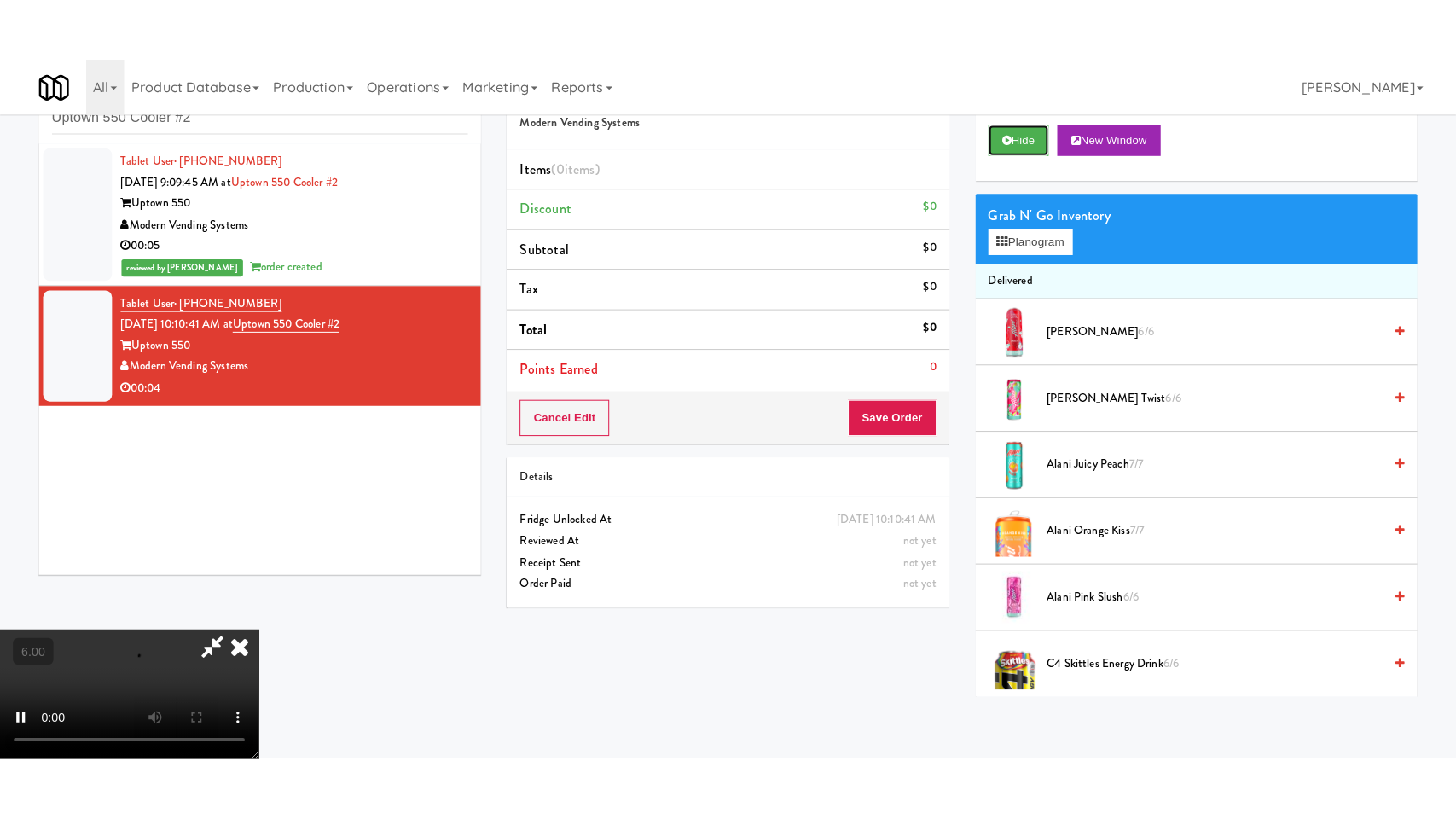
scroll to position [260, 0]
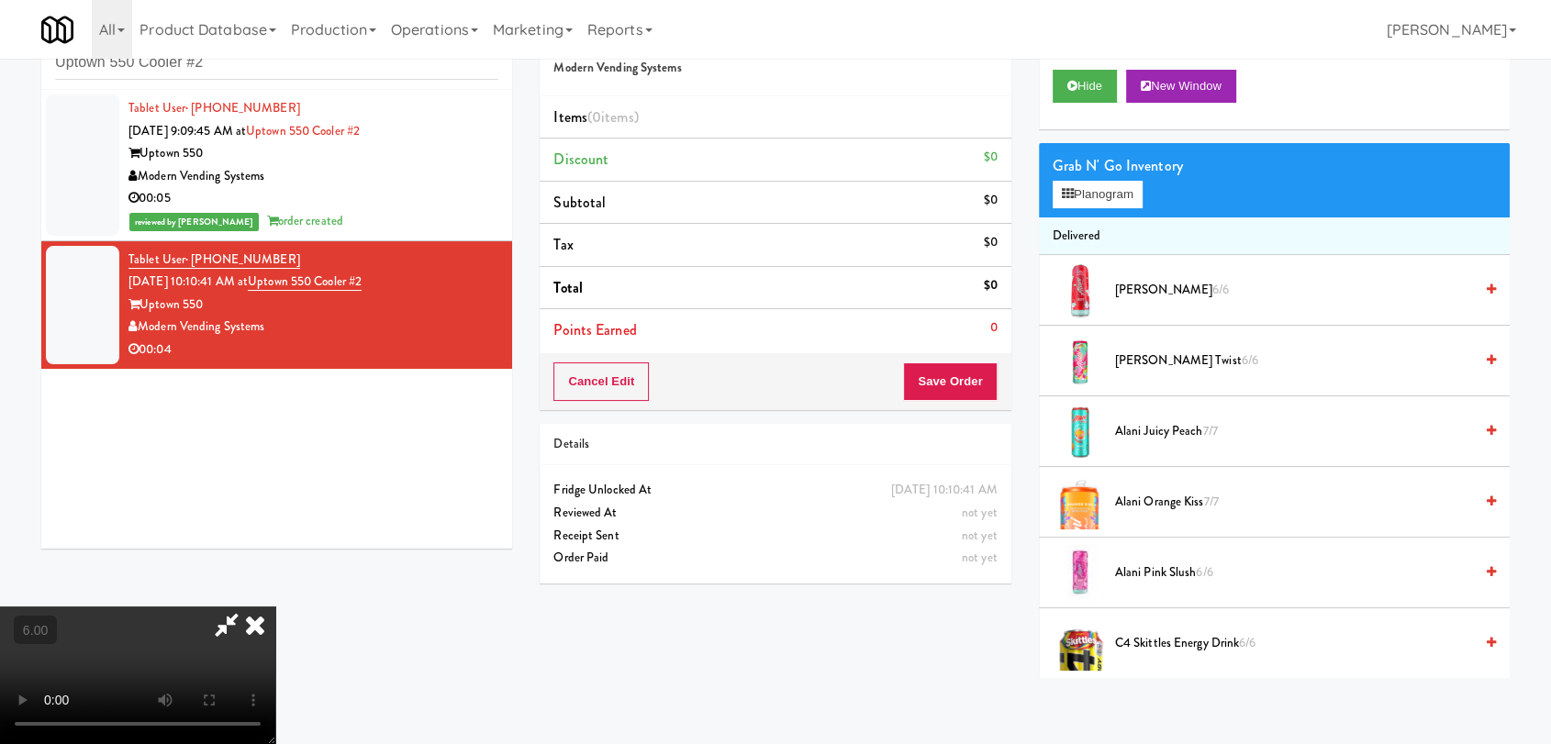
click at [184, 629] on video at bounding box center [137, 676] width 275 height 138
click at [192, 618] on video at bounding box center [137, 676] width 275 height 138
click at [229, 639] on video at bounding box center [137, 676] width 275 height 138
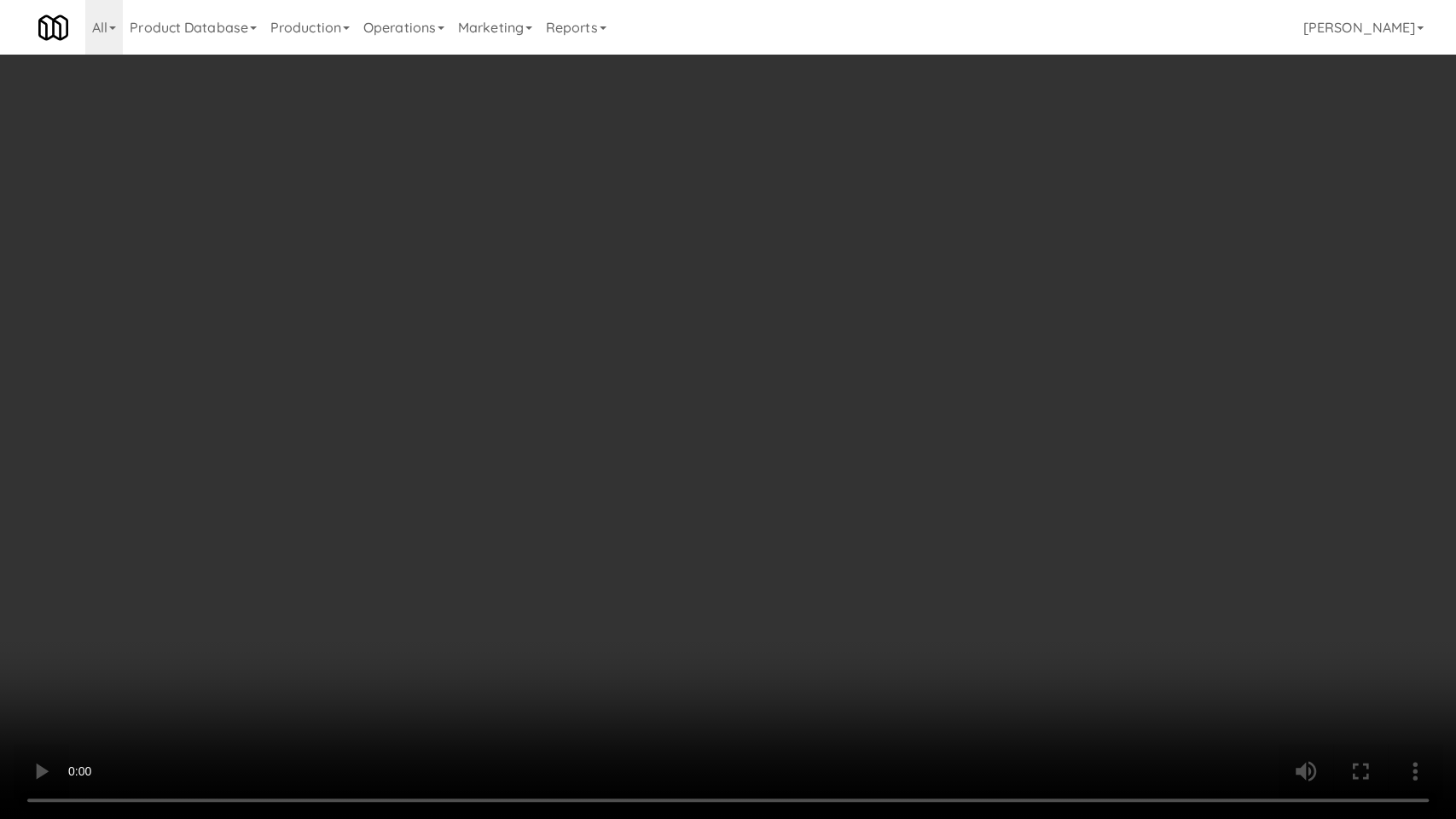
click at [300, 632] on video at bounding box center [728, 409] width 1456 height 819
click at [404, 621] on video at bounding box center [728, 409] width 1456 height 819
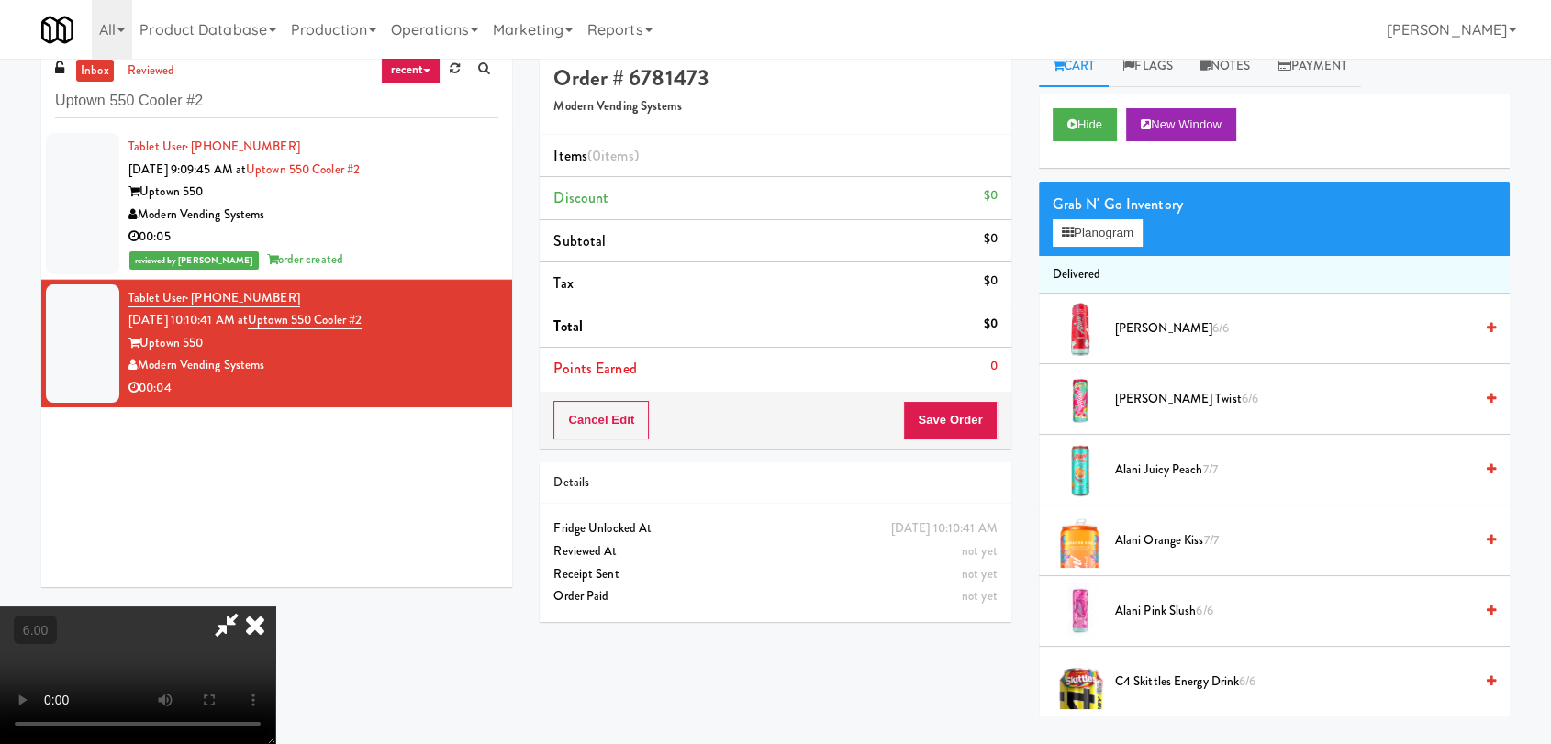
scroll to position [0, 0]
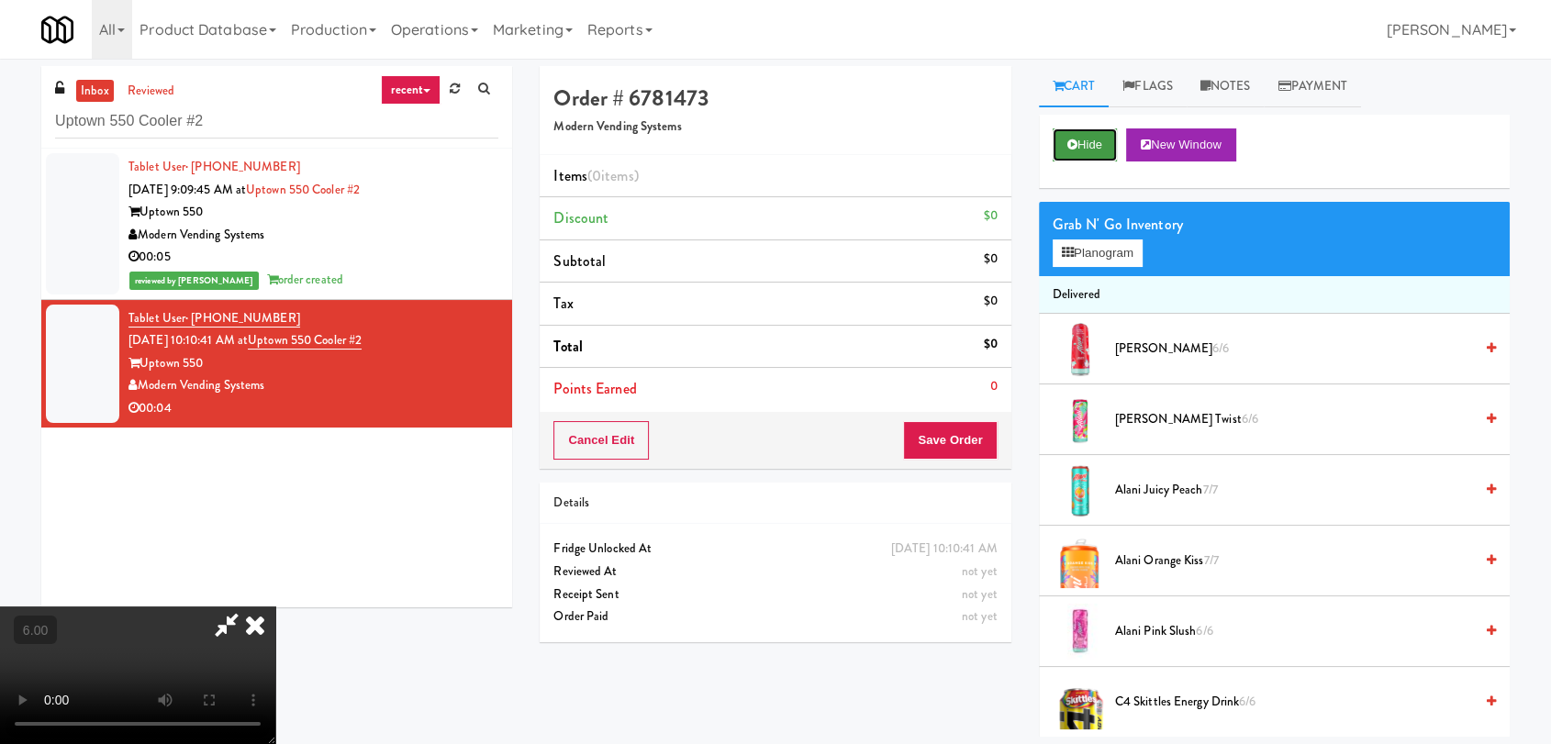
click at [1076, 147] on icon at bounding box center [1073, 145] width 10 height 12
click at [1075, 147] on icon at bounding box center [1073, 145] width 10 height 12
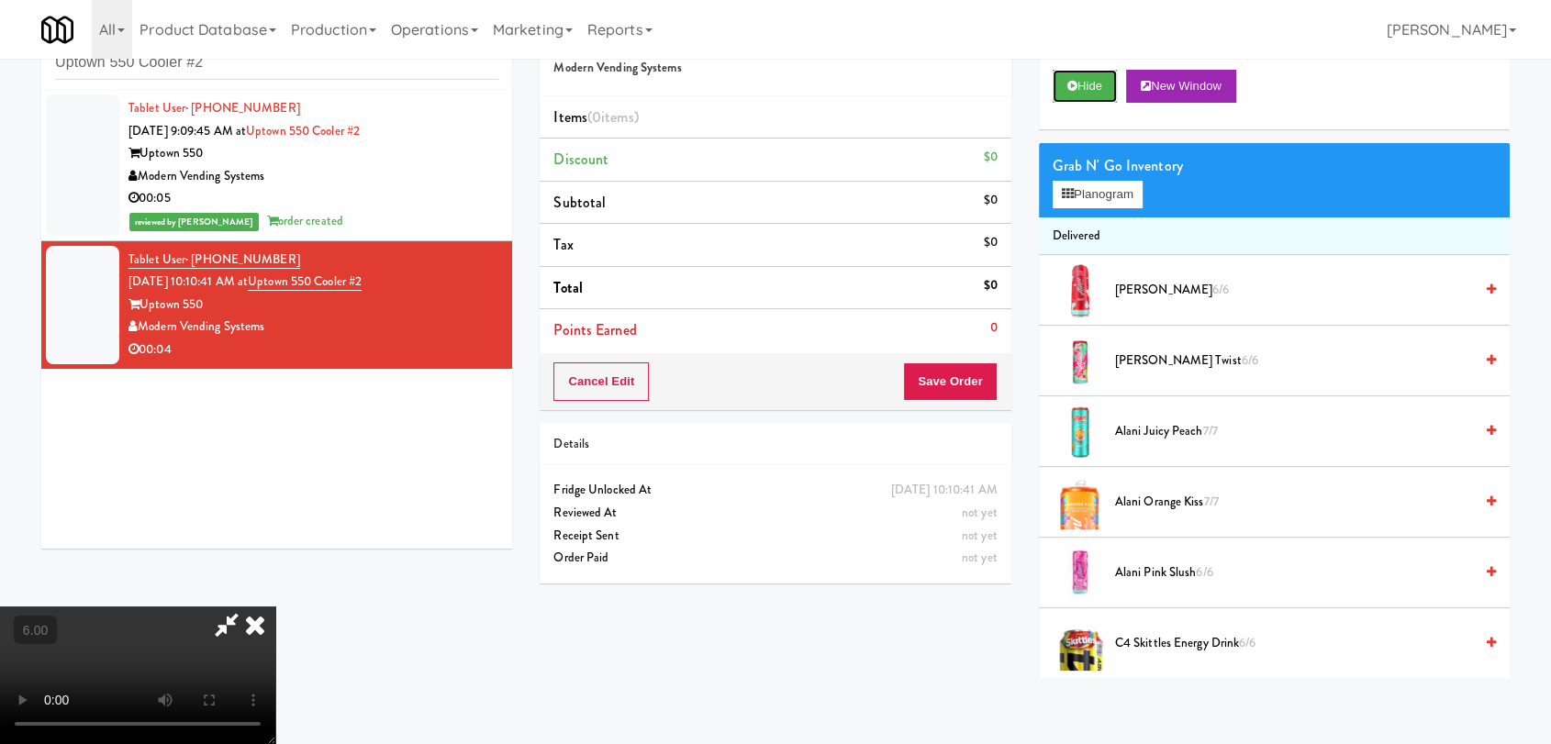
scroll to position [280, 0]
click at [275, 607] on video at bounding box center [137, 676] width 275 height 138
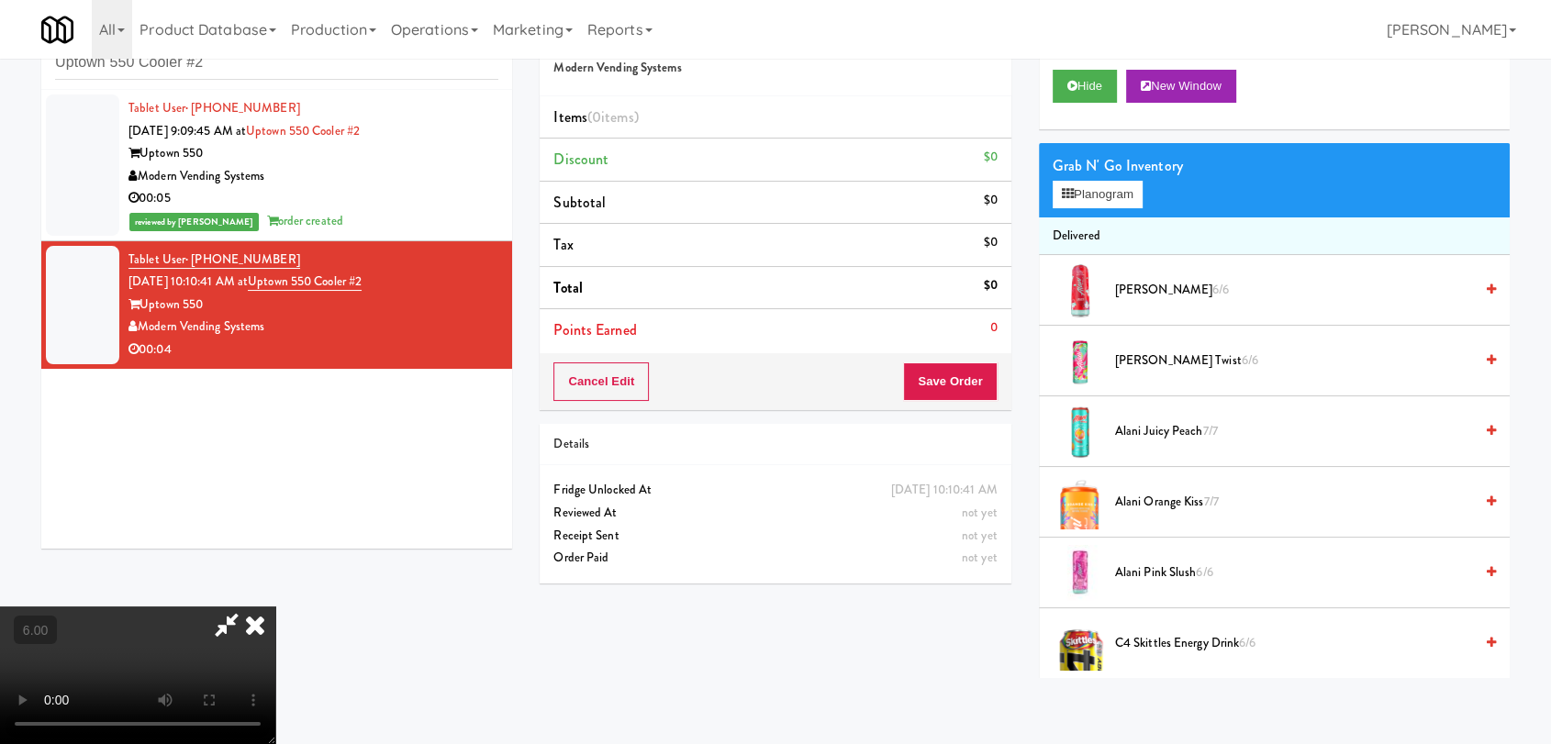
click at [275, 607] on video at bounding box center [137, 676] width 275 height 138
click at [1082, 181] on button "Planogram" at bounding box center [1098, 195] width 90 height 28
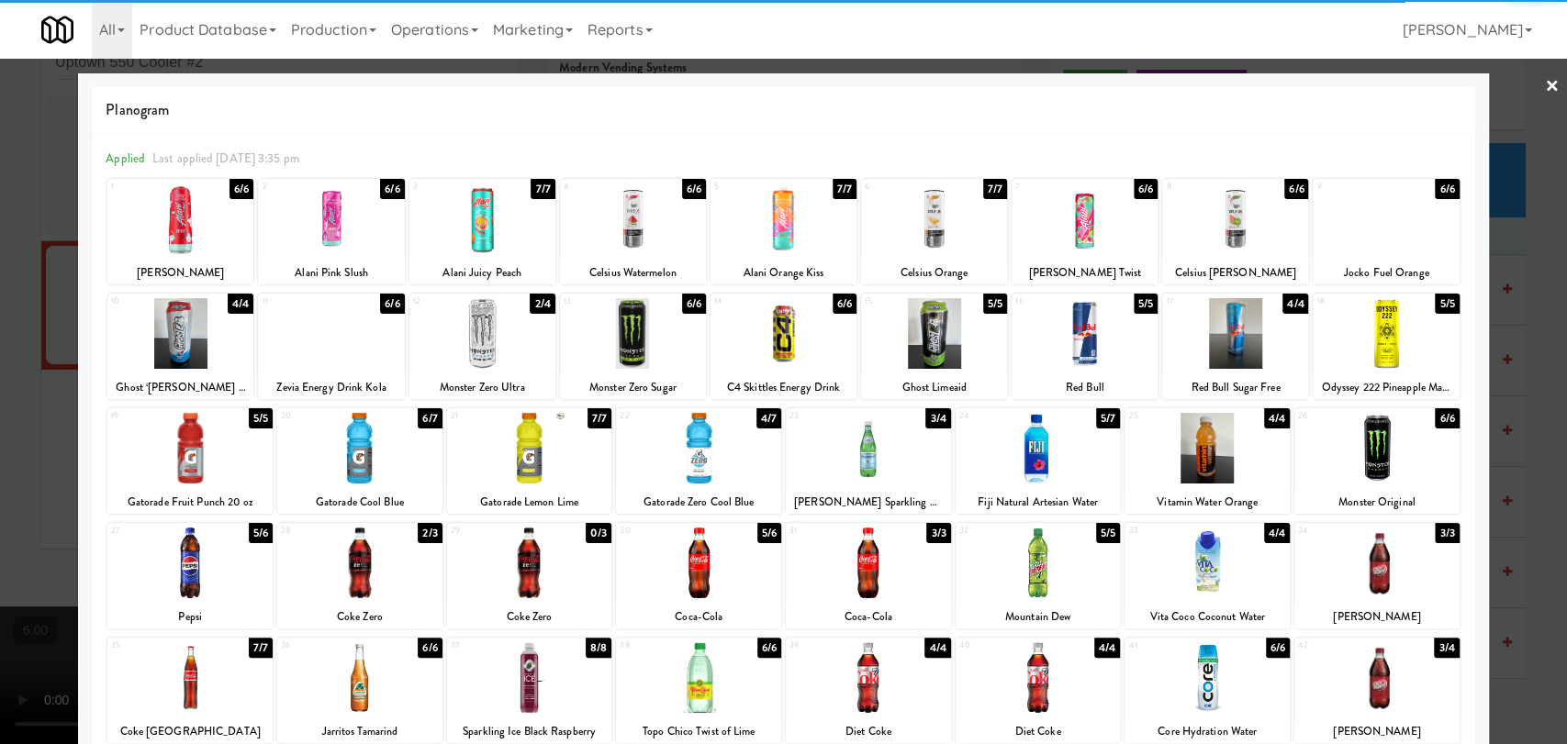
click at [215, 333] on div at bounding box center [180, 333] width 146 height 71
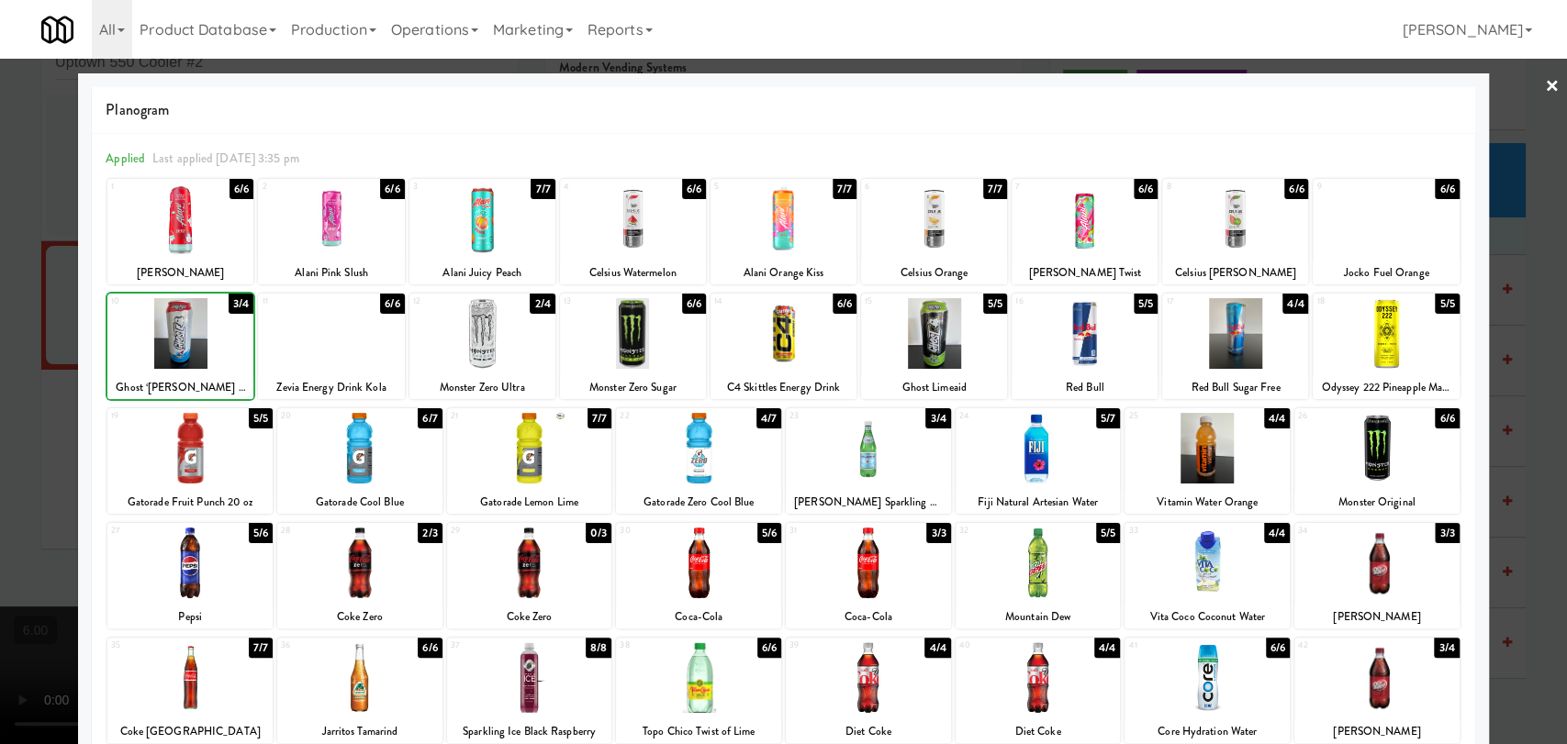
click at [12, 238] on div at bounding box center [783, 372] width 1567 height 744
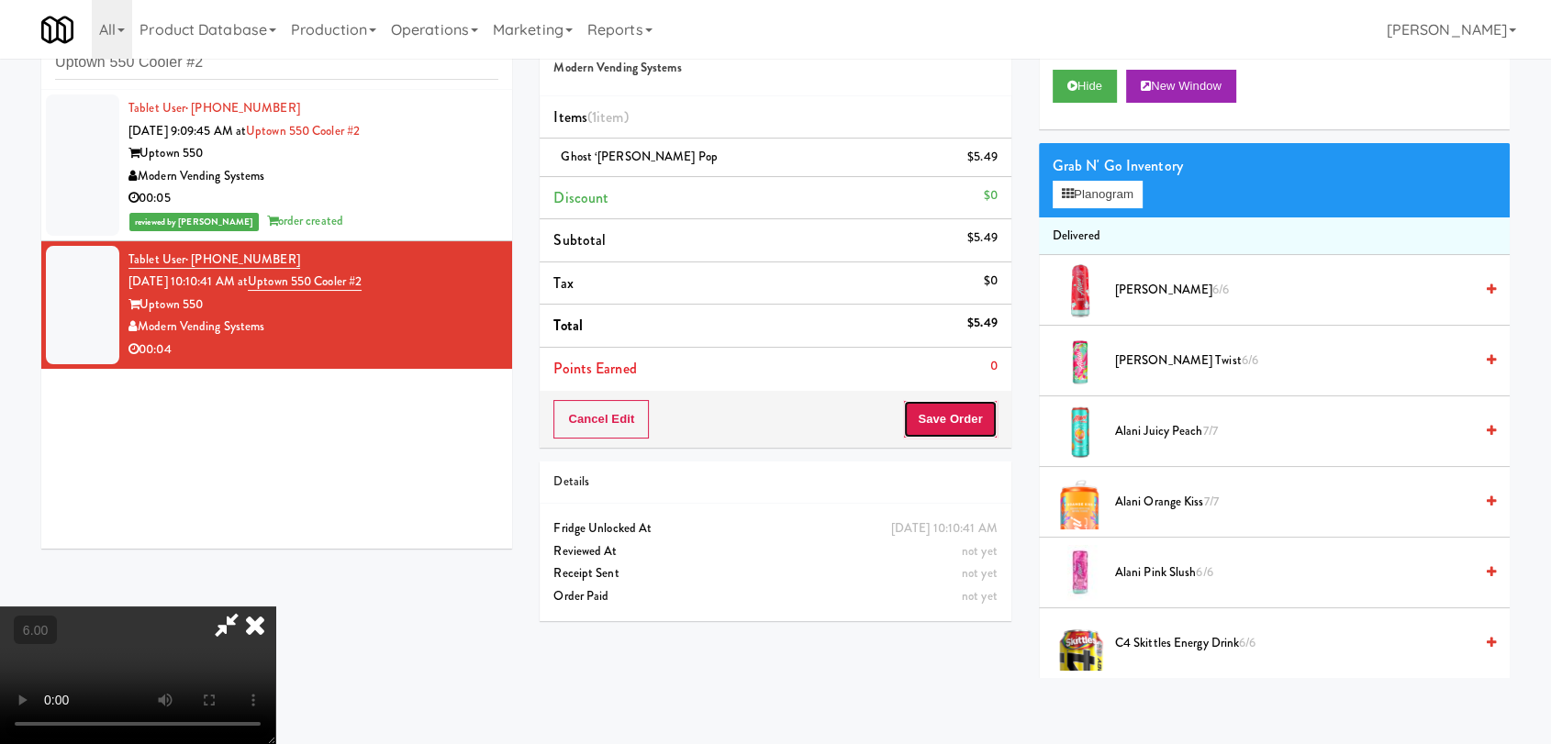
click at [958, 403] on button "Save Order" at bounding box center [950, 419] width 94 height 39
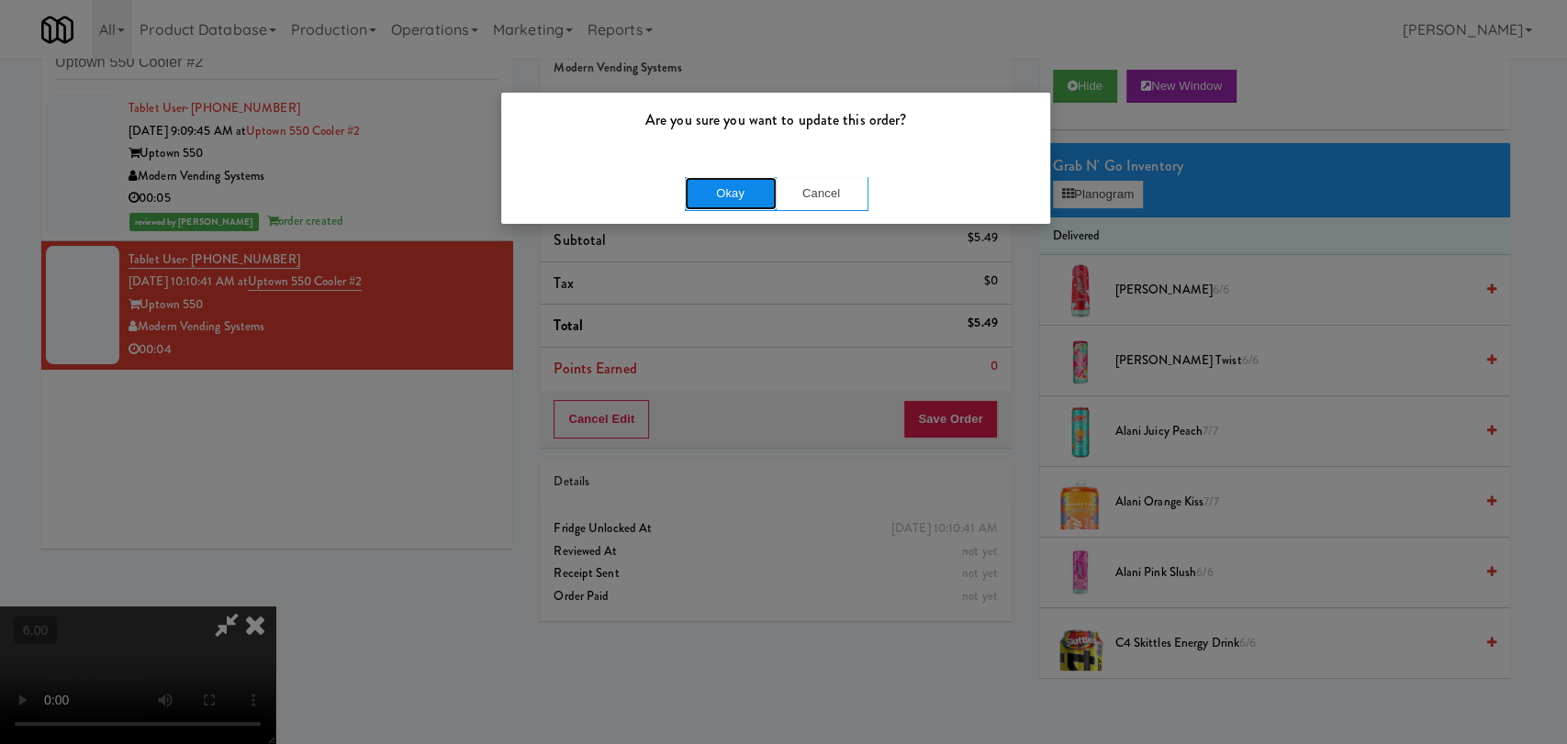
click at [733, 181] on button "Okay" at bounding box center [731, 193] width 92 height 33
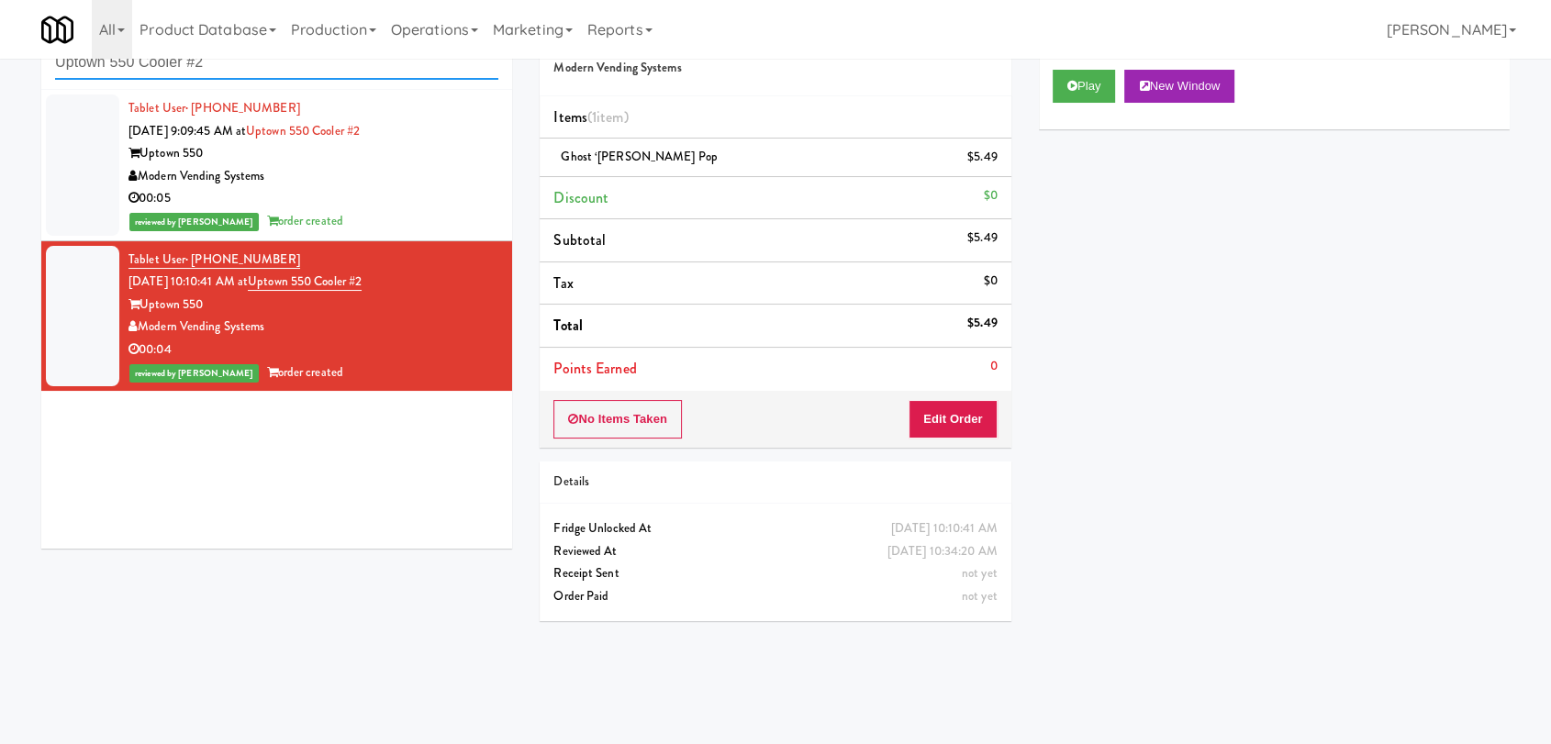
paste input "[GEOGRAPHIC_DATA] - Fridge"
drag, startPoint x: 223, startPoint y: 66, endPoint x: 0, endPoint y: 63, distance: 223.1
click at [0, 63] on div "inbox reviewed recent all unclear take inventory issue suspicious failed recent…" at bounding box center [775, 342] width 1551 height 671
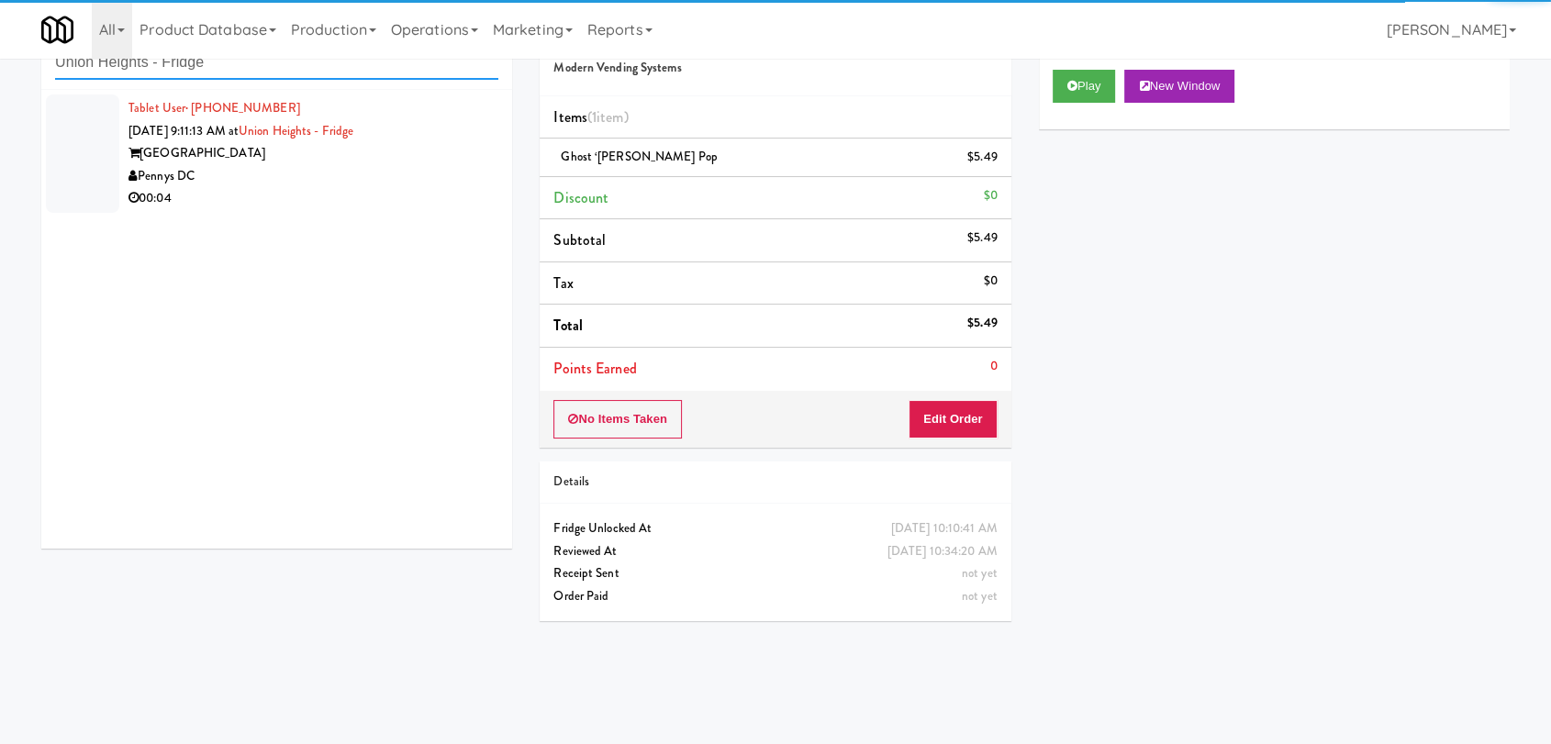
type input "Union Heights - Fridge"
click at [352, 159] on div "[GEOGRAPHIC_DATA]" at bounding box center [314, 153] width 370 height 23
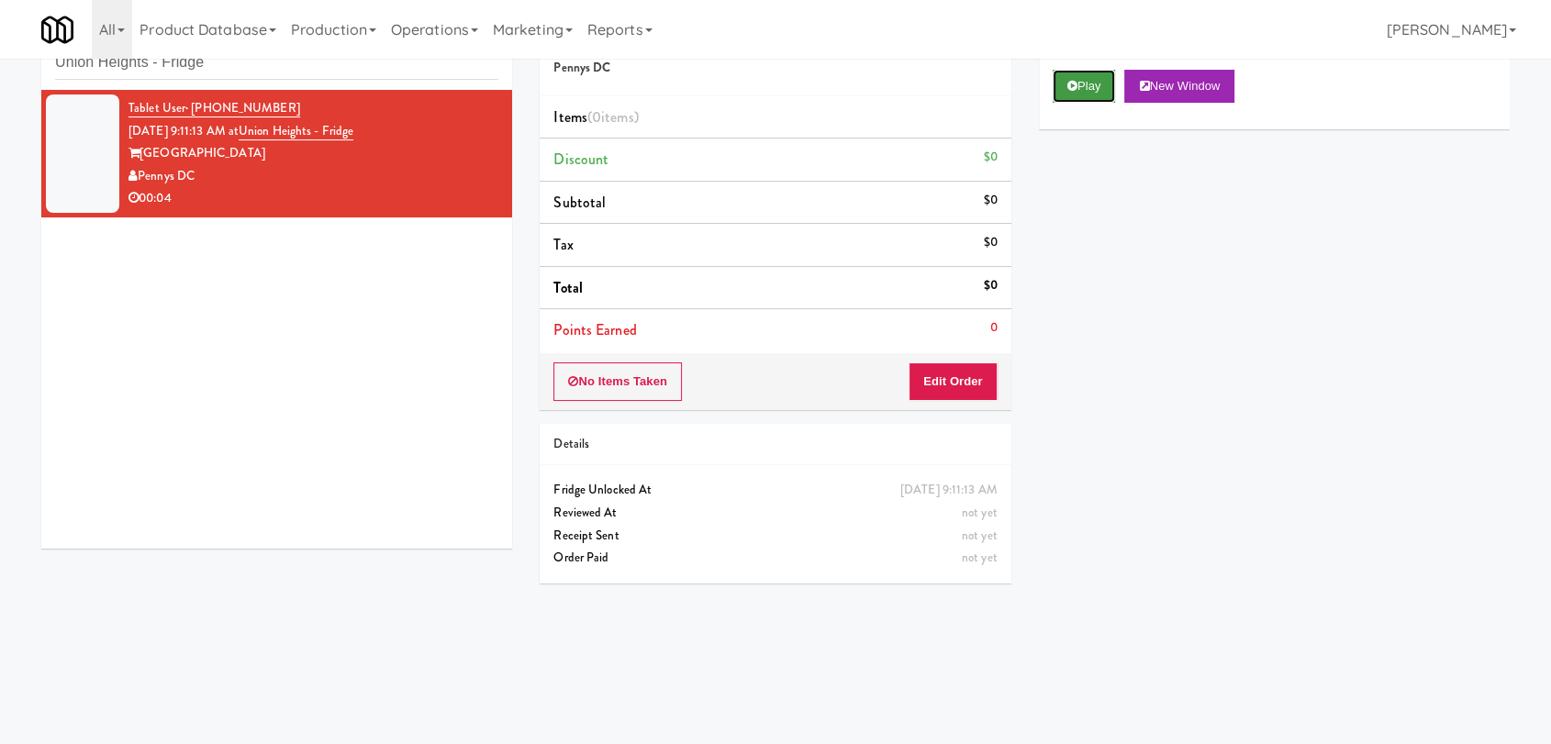
click at [1103, 95] on button "Play" at bounding box center [1084, 86] width 63 height 33
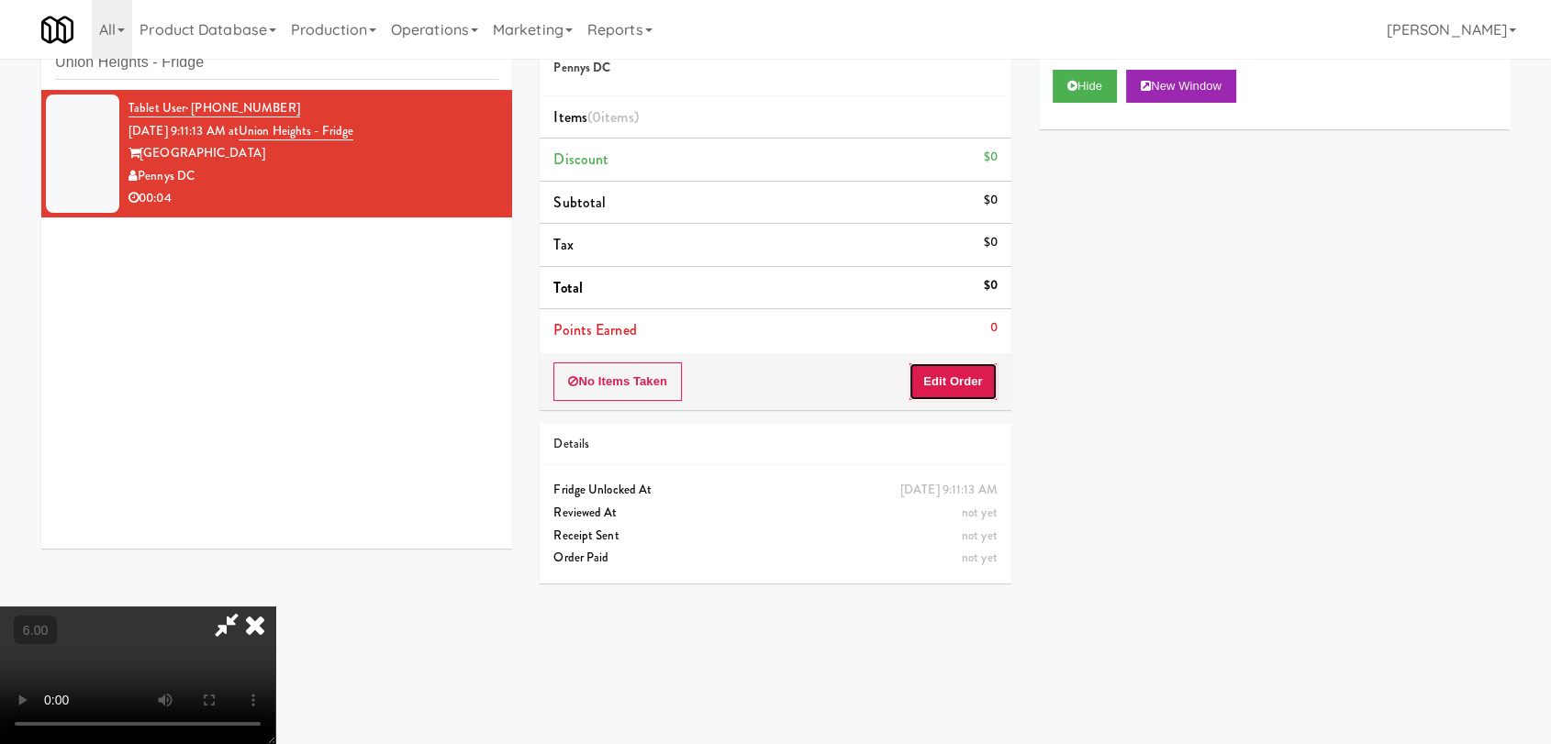
click at [983, 369] on button "Edit Order" at bounding box center [953, 382] width 89 height 39
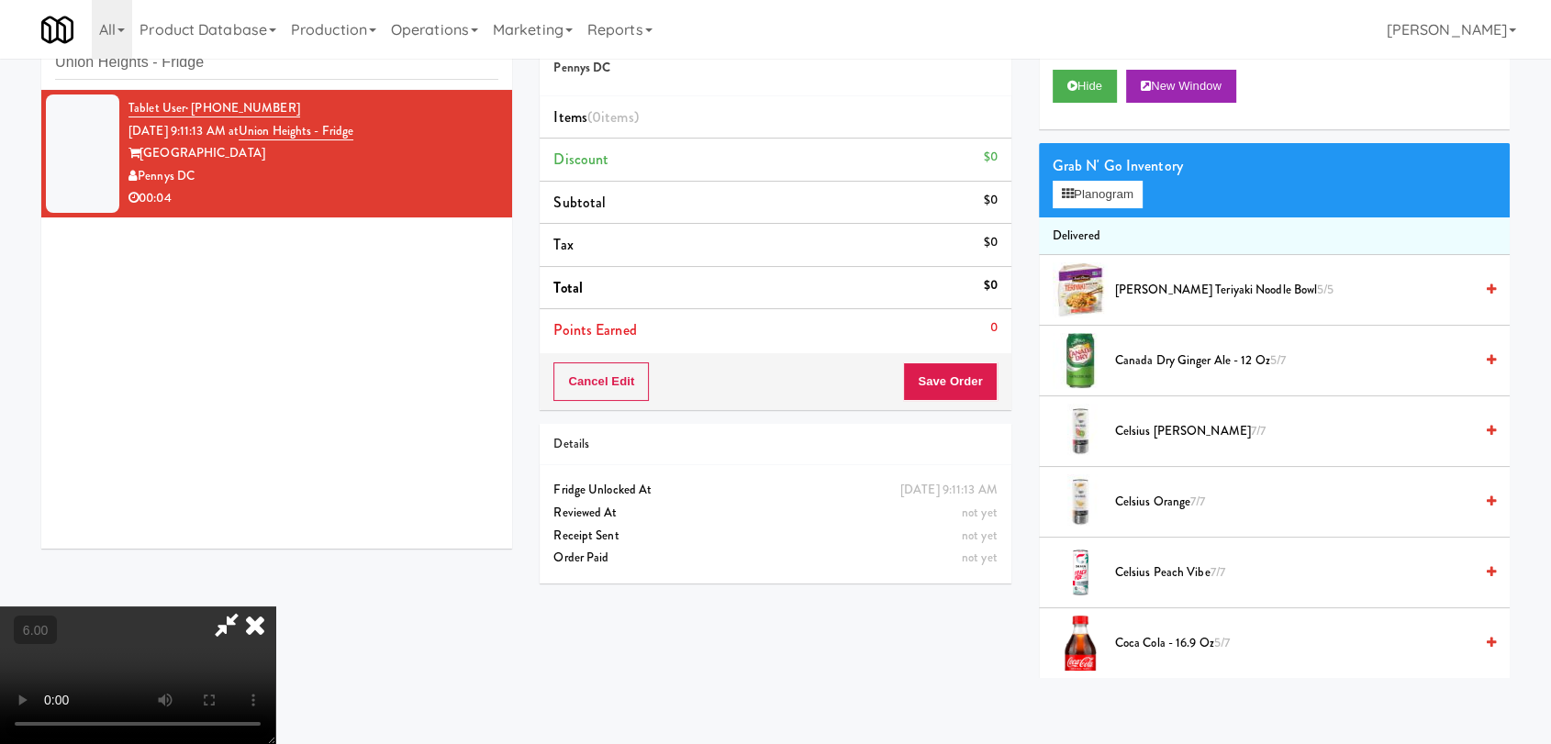
click at [265, 607] on video at bounding box center [137, 676] width 275 height 138
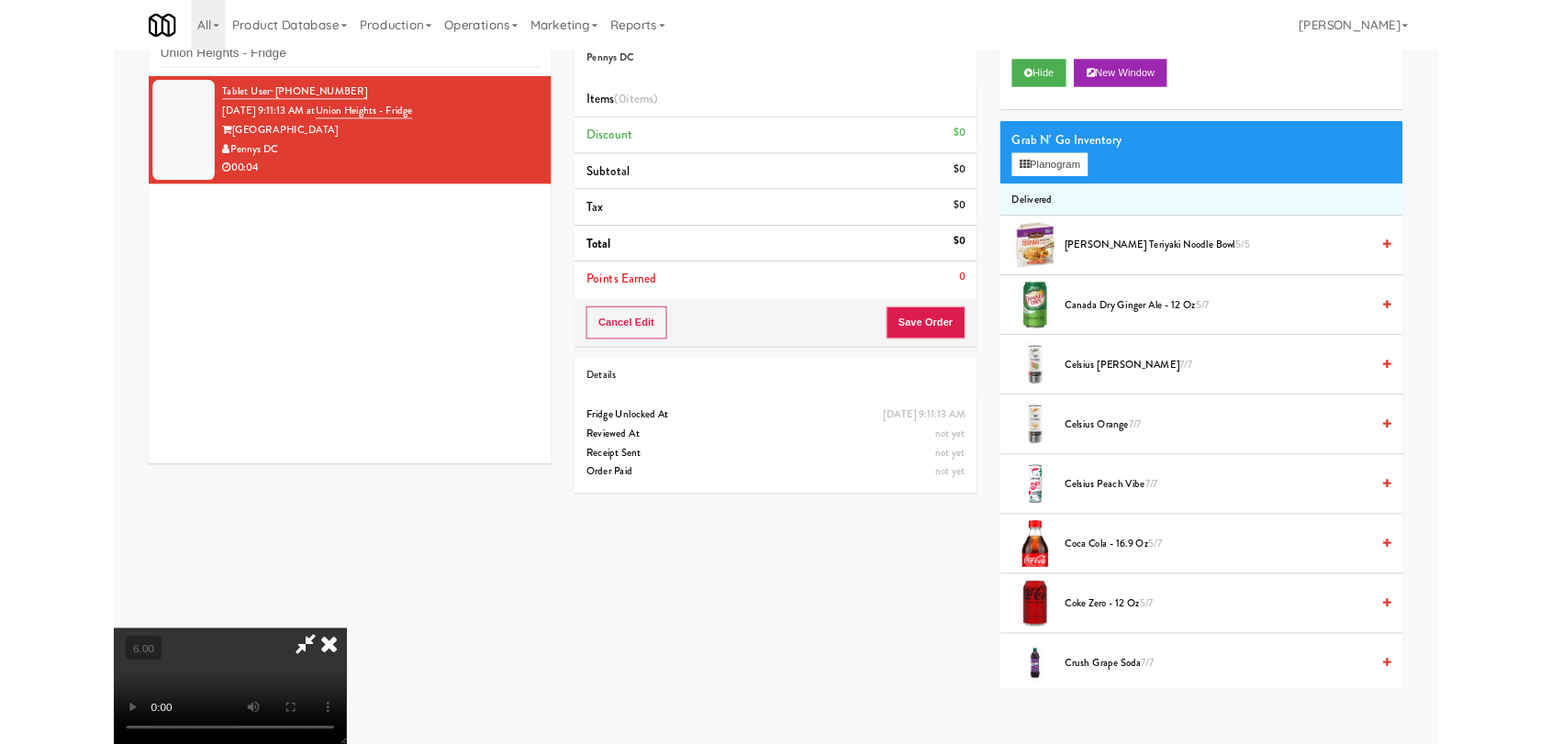
scroll to position [38, 0]
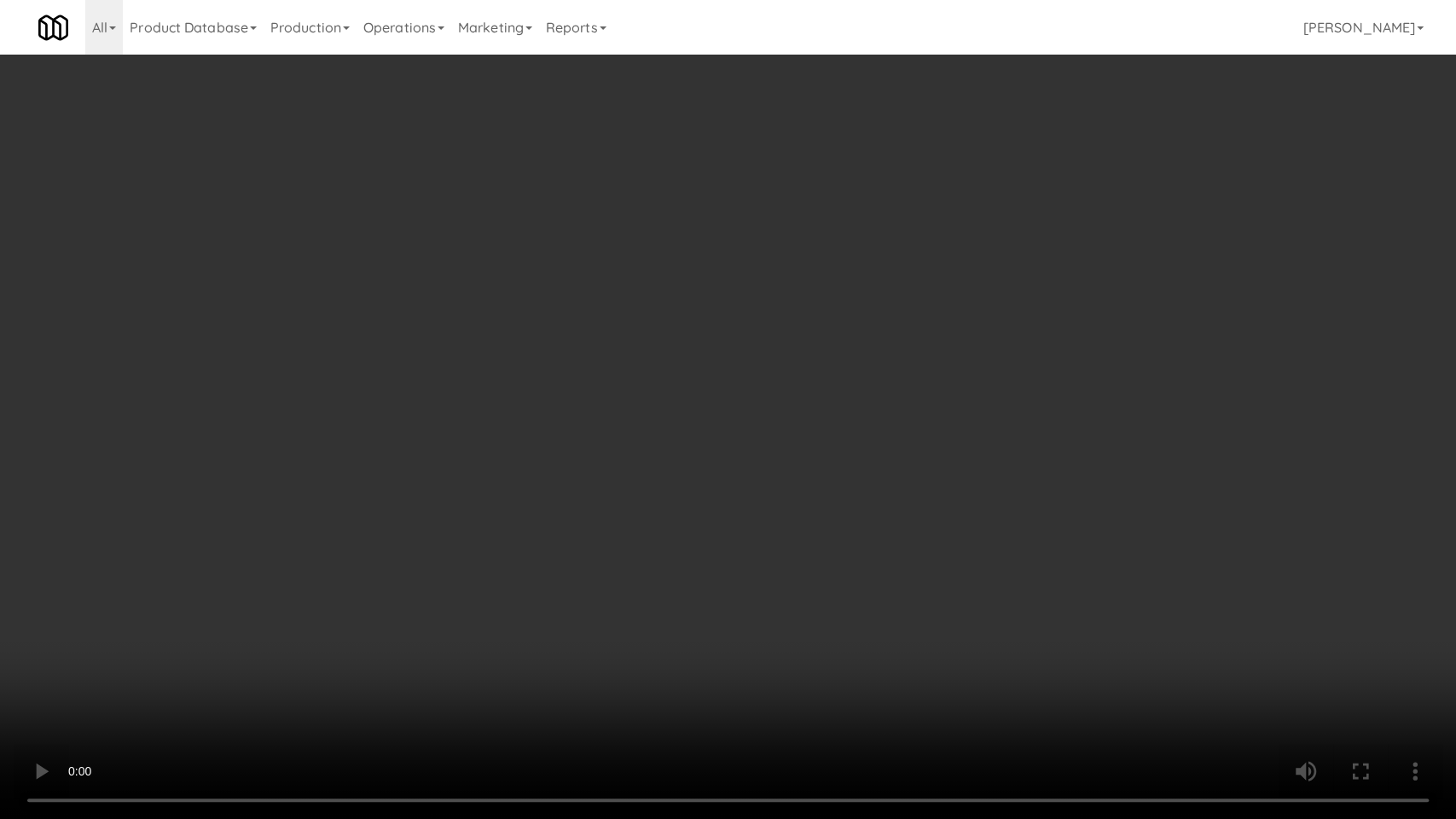
click at [295, 692] on video at bounding box center [728, 409] width 1456 height 819
click at [233, 692] on video at bounding box center [728, 409] width 1456 height 819
click at [239, 681] on video at bounding box center [728, 409] width 1456 height 819
click at [244, 689] on video at bounding box center [728, 409] width 1456 height 819
click at [321, 692] on video at bounding box center [728, 409] width 1456 height 819
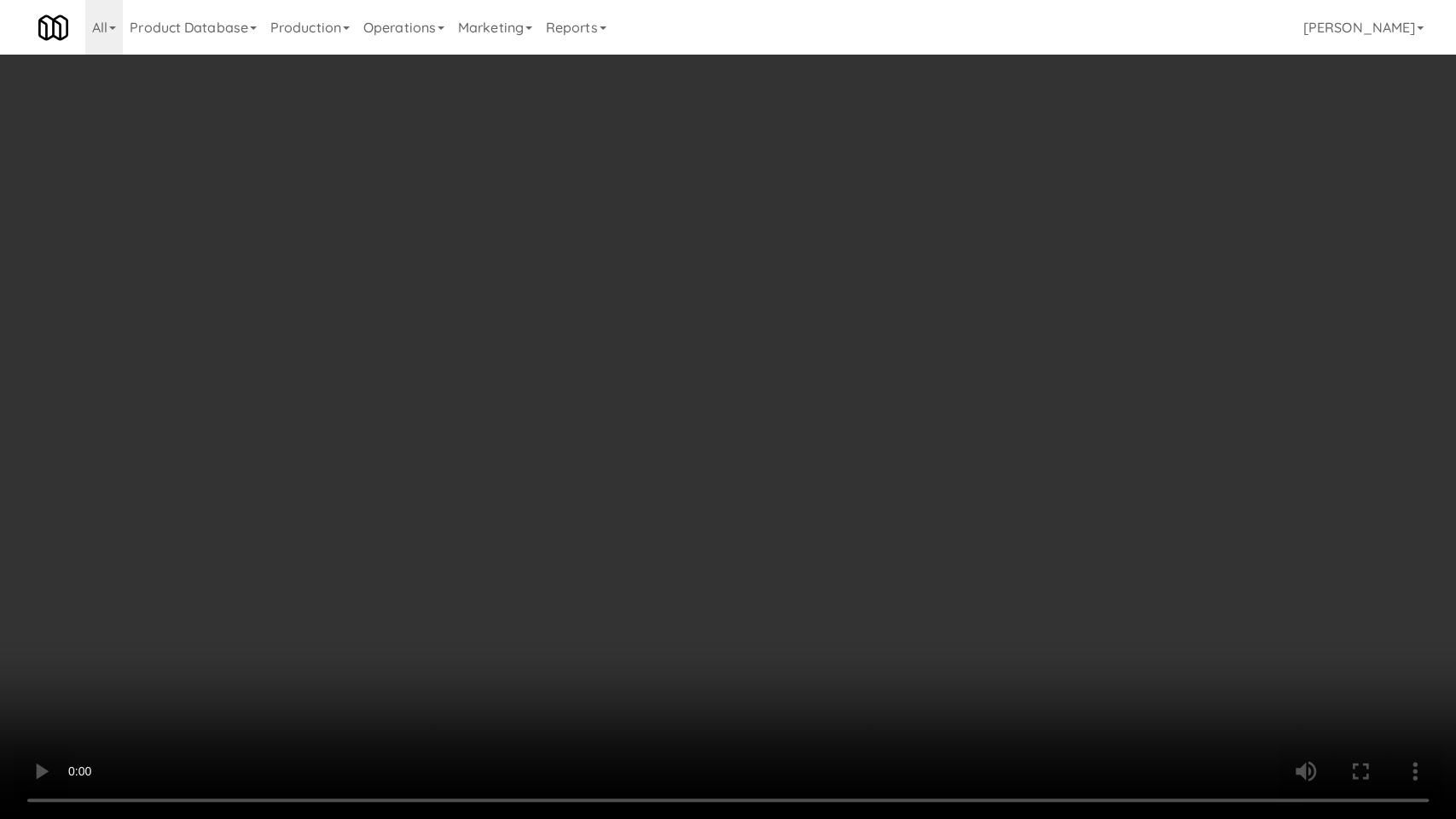
click at [322, 692] on video at bounding box center [728, 409] width 1456 height 819
click at [423, 621] on video at bounding box center [728, 409] width 1456 height 819
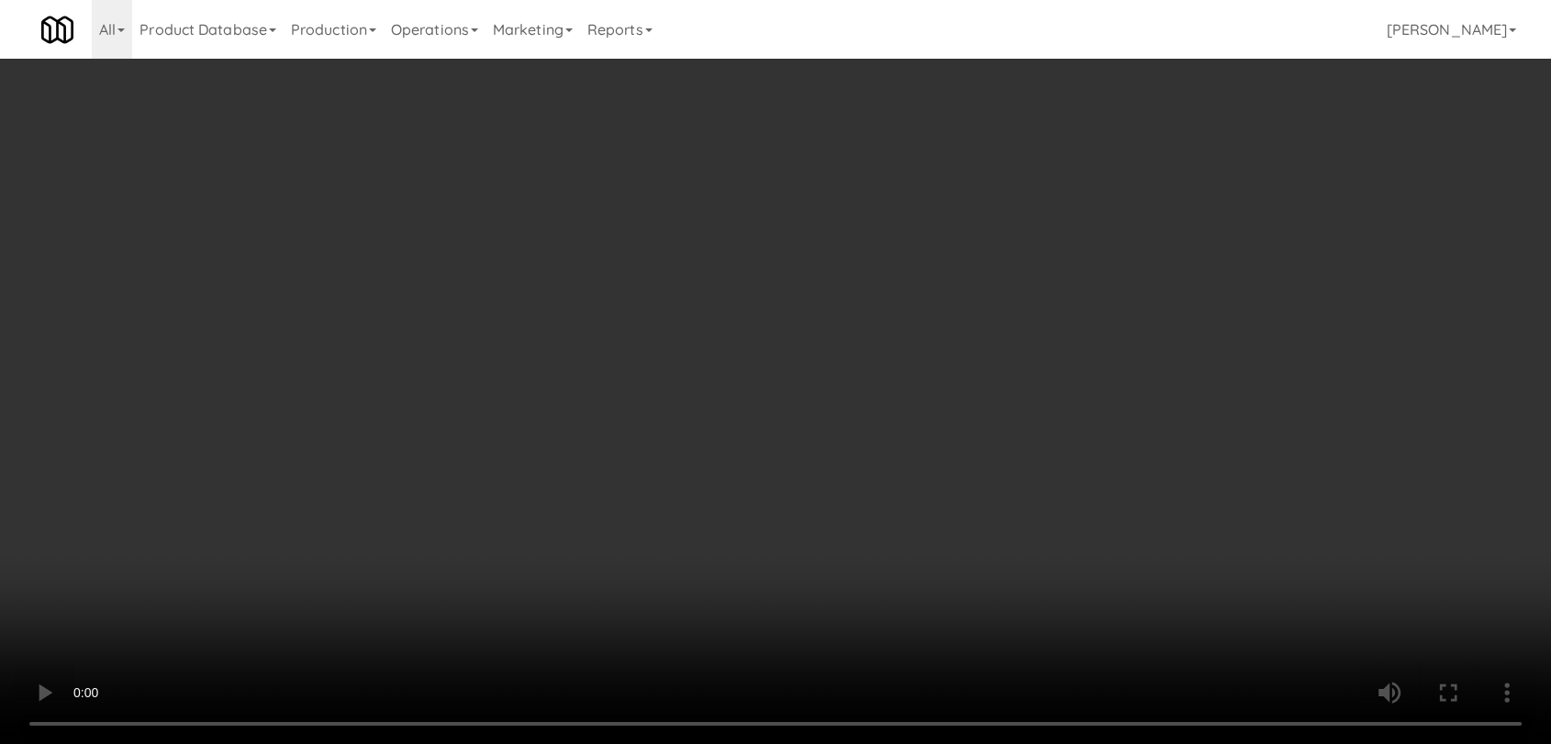
scroll to position [33, 0]
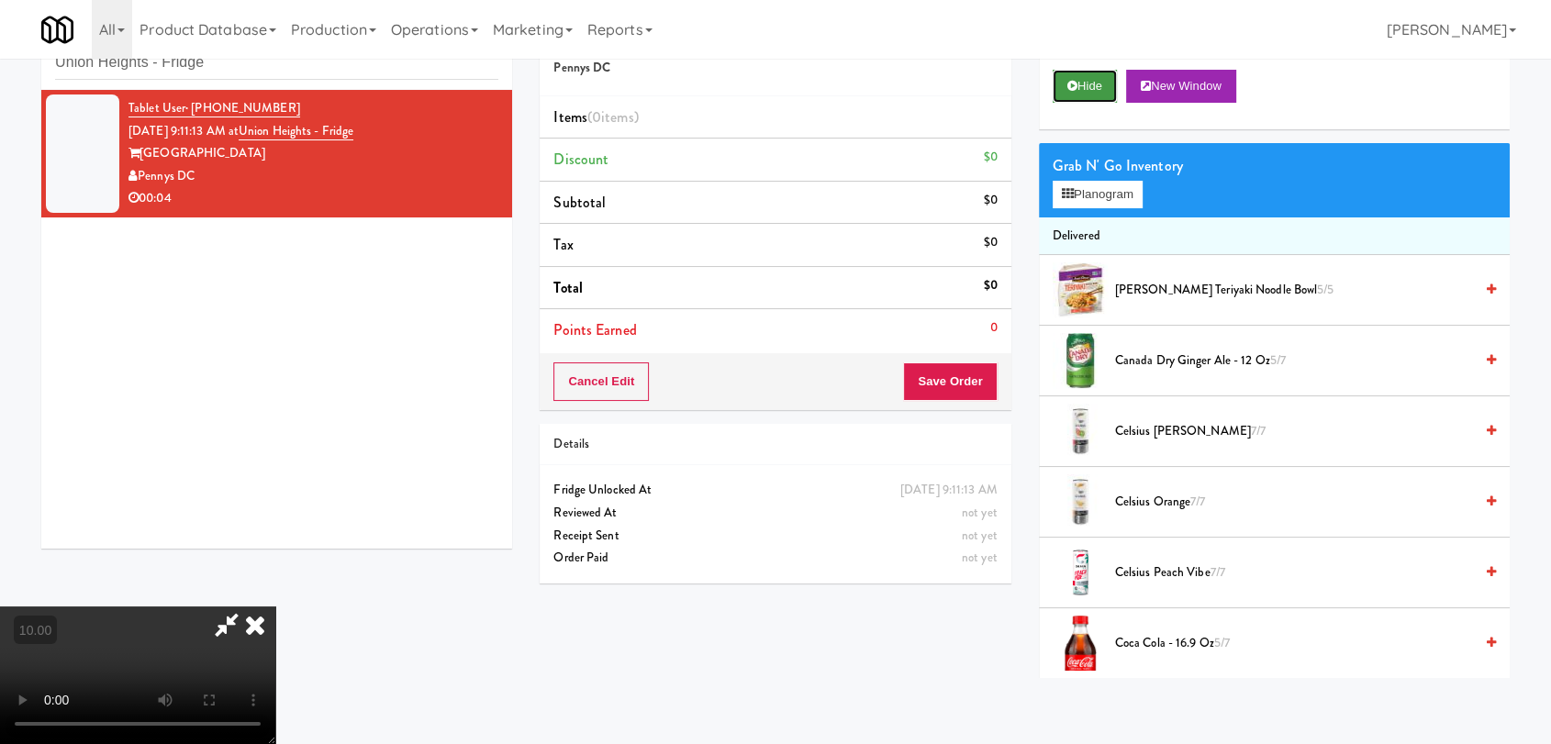
click at [1087, 90] on button "Hide" at bounding box center [1085, 86] width 64 height 33
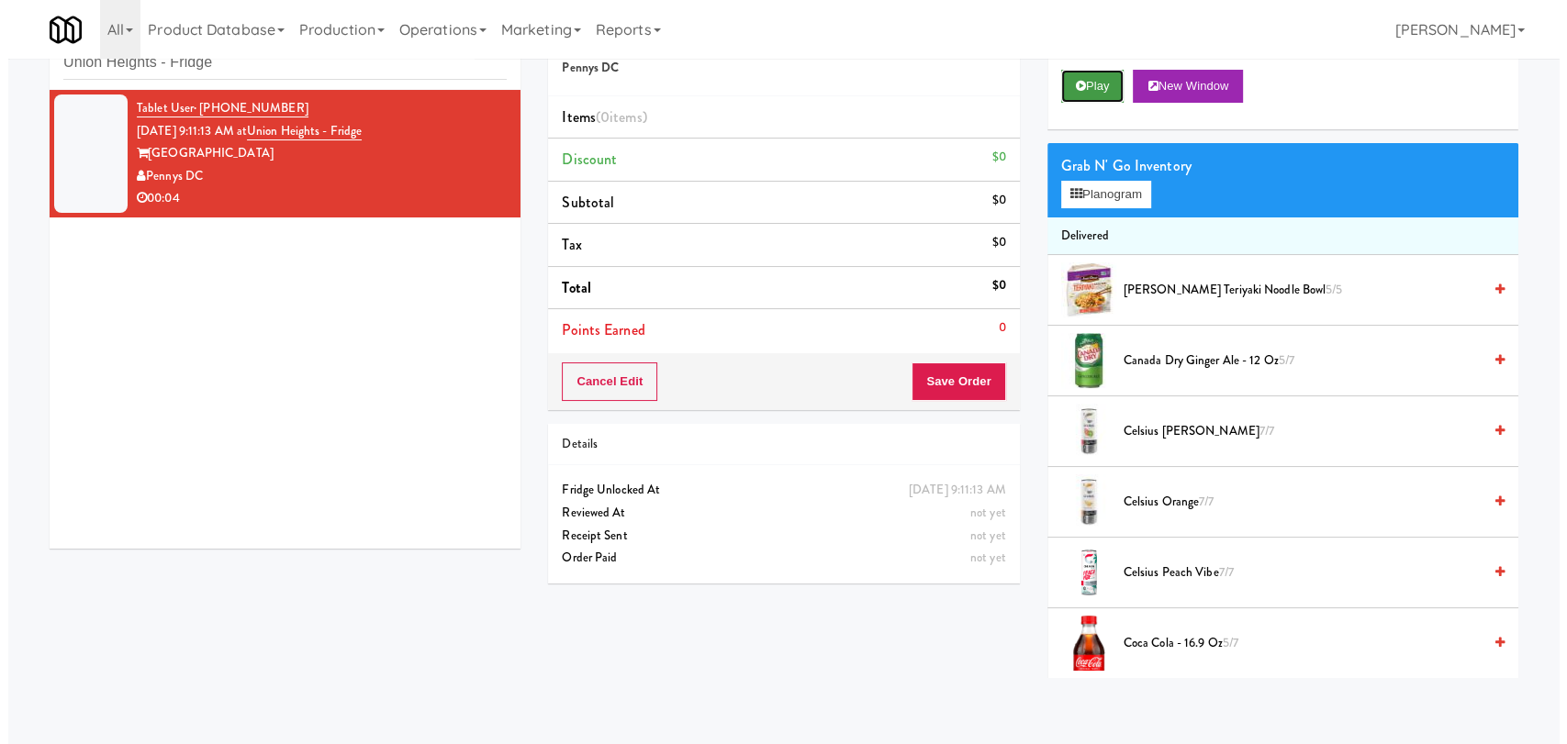
scroll to position [0, 0]
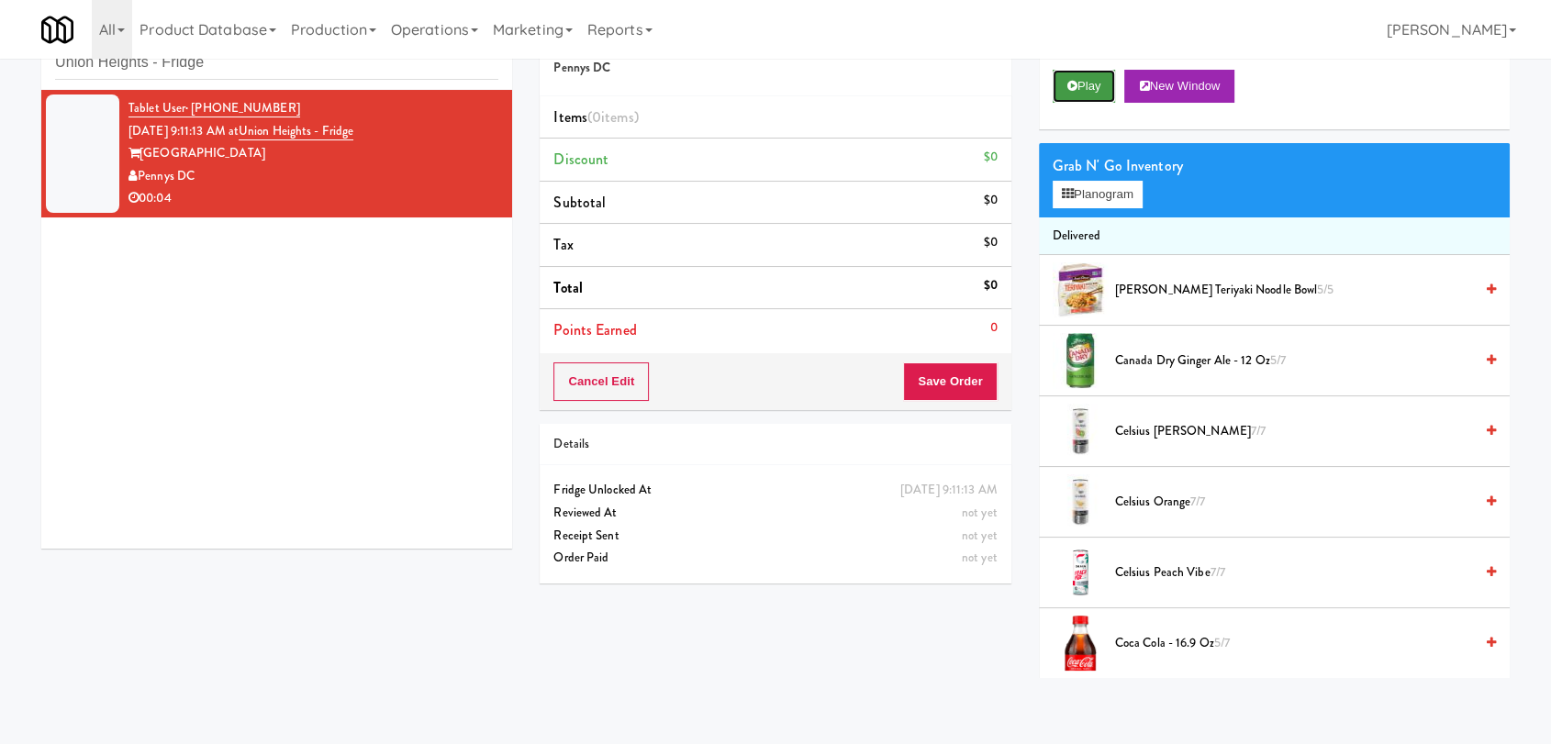
click at [1087, 90] on button "Play" at bounding box center [1084, 86] width 63 height 33
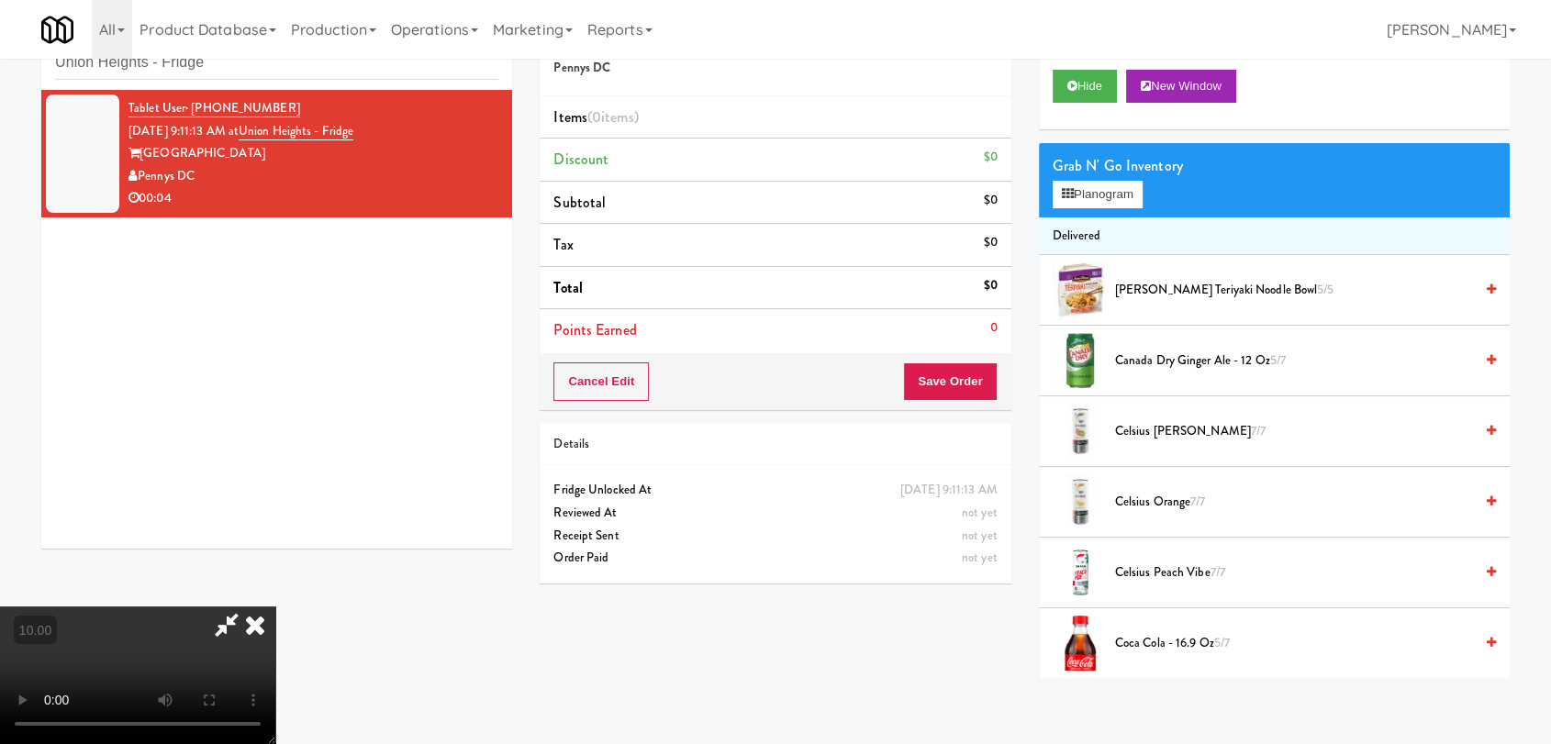
click at [275, 607] on video at bounding box center [137, 676] width 275 height 138
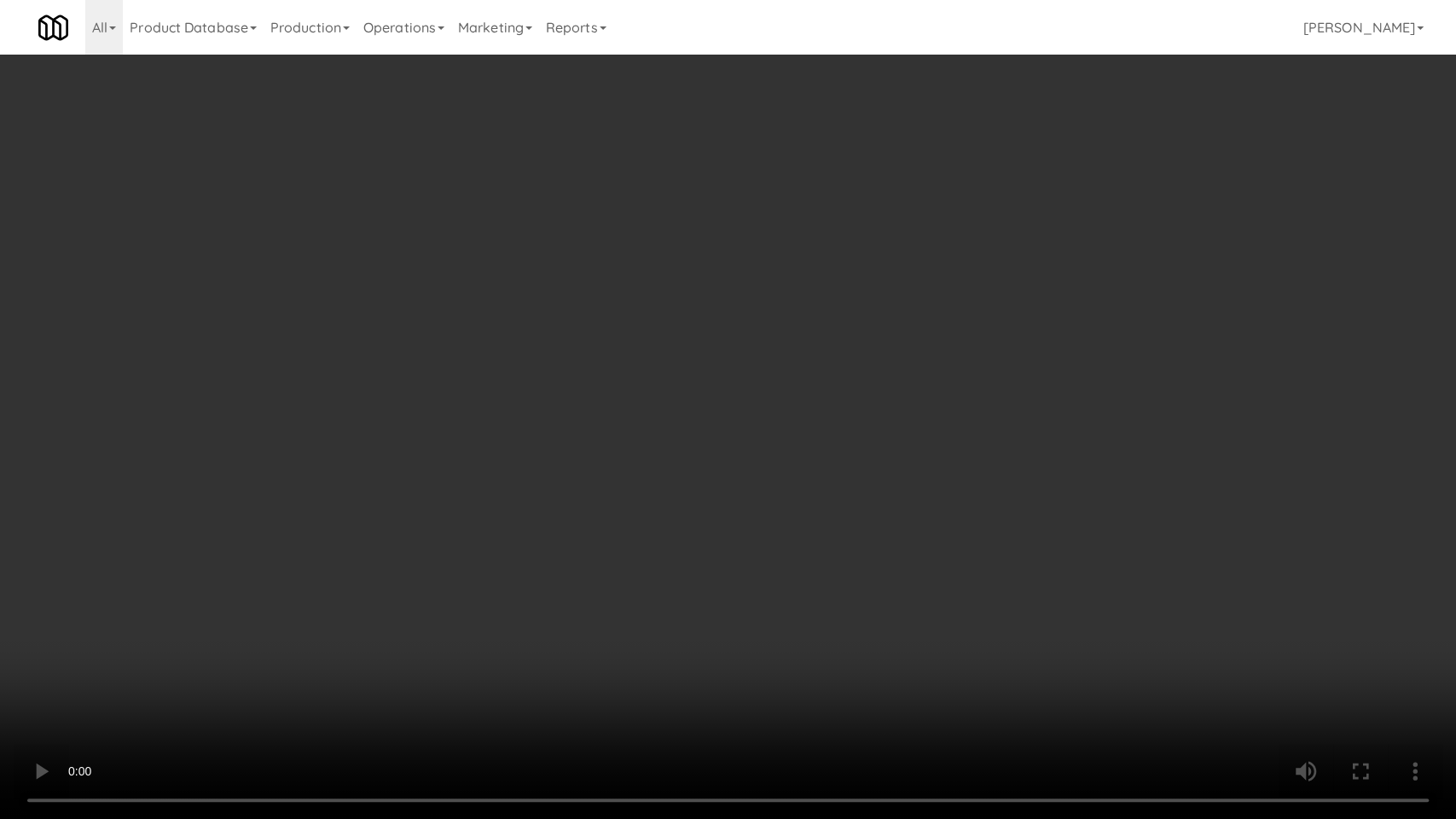
click at [391, 652] on video at bounding box center [728, 409] width 1456 height 819
click at [361, 601] on video at bounding box center [728, 409] width 1456 height 819
click at [550, 572] on video at bounding box center [728, 409] width 1456 height 819
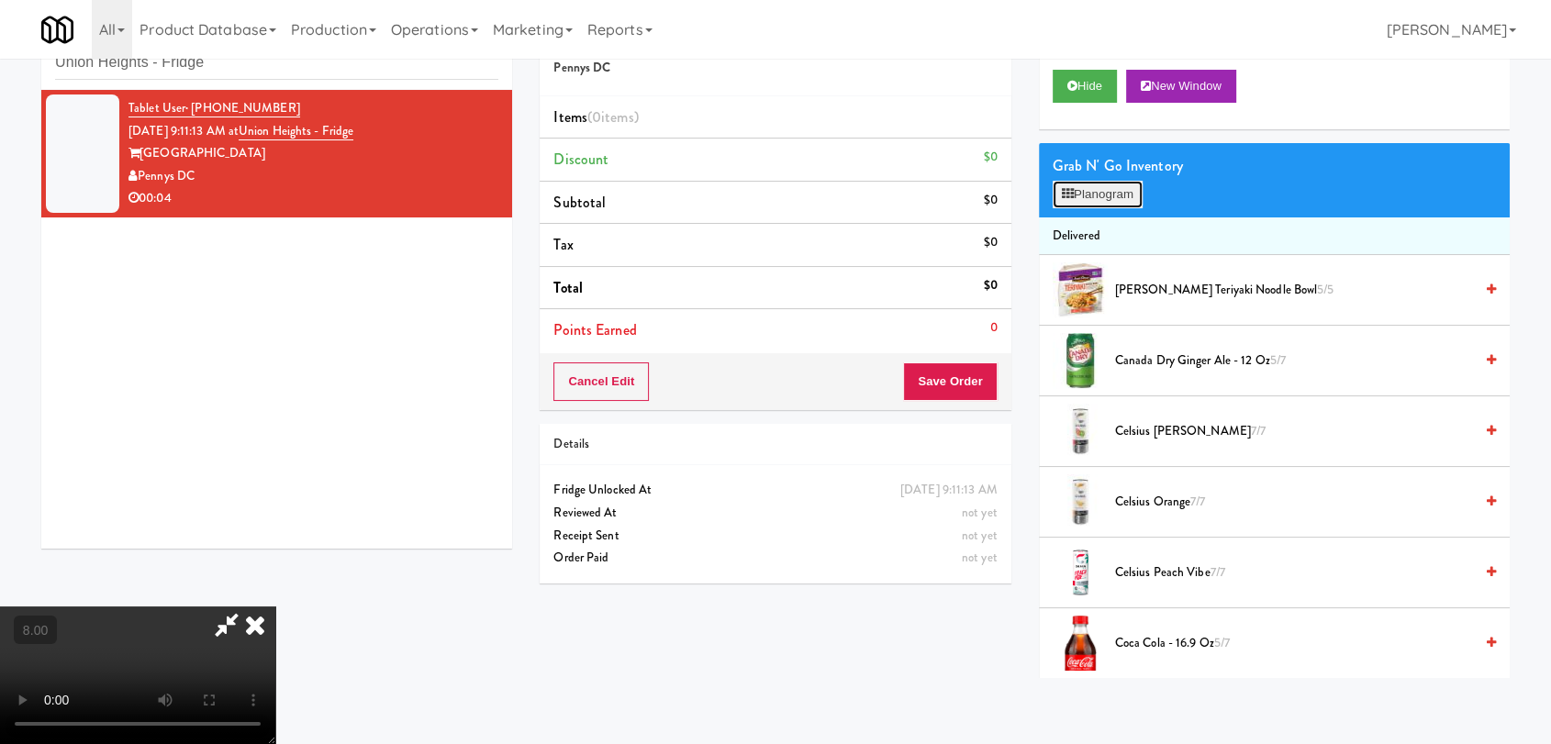
click at [1088, 190] on button "Planogram" at bounding box center [1098, 195] width 90 height 28
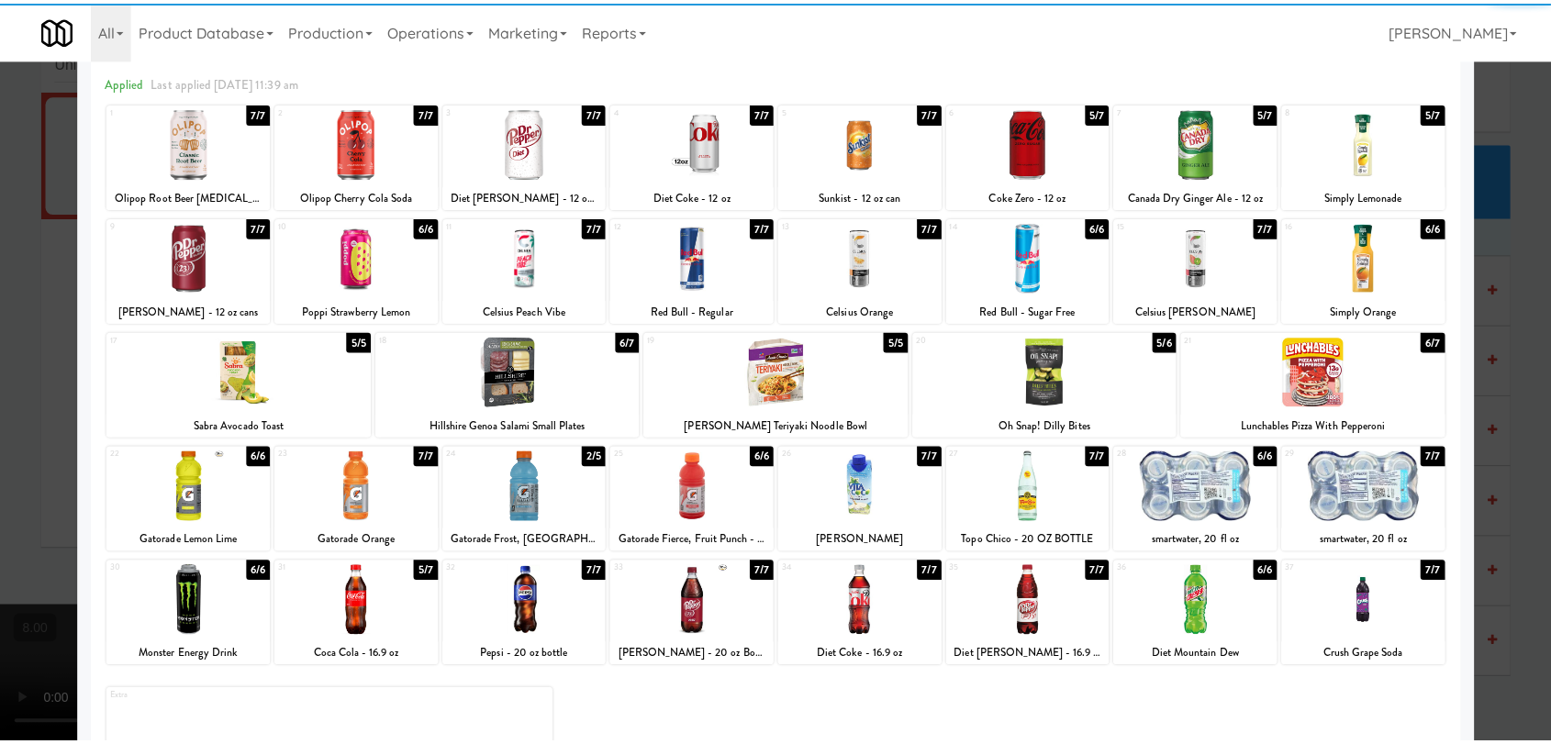
scroll to position [102, 0]
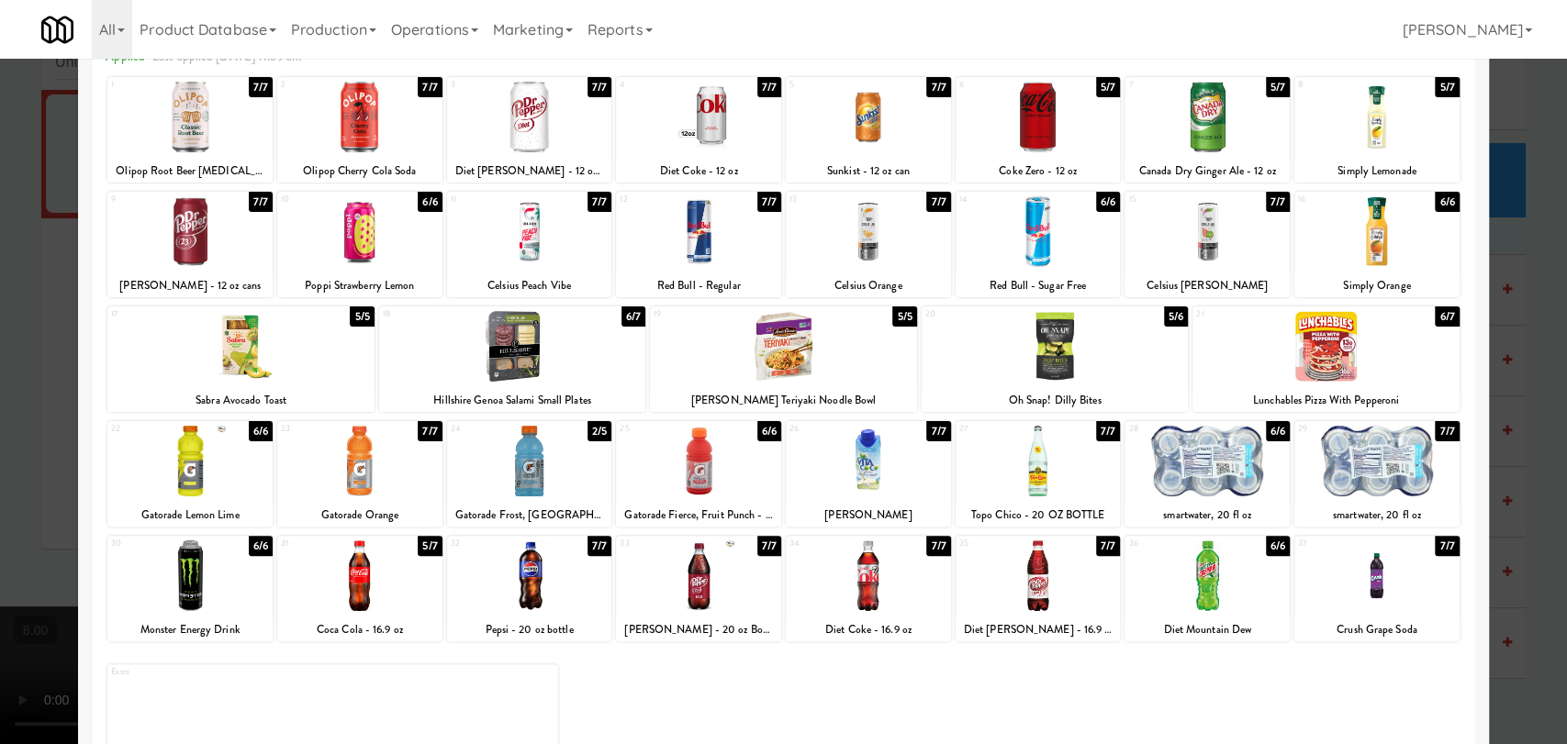
click at [701, 583] on div at bounding box center [698, 576] width 165 height 71
click at [0, 291] on div at bounding box center [783, 372] width 1567 height 744
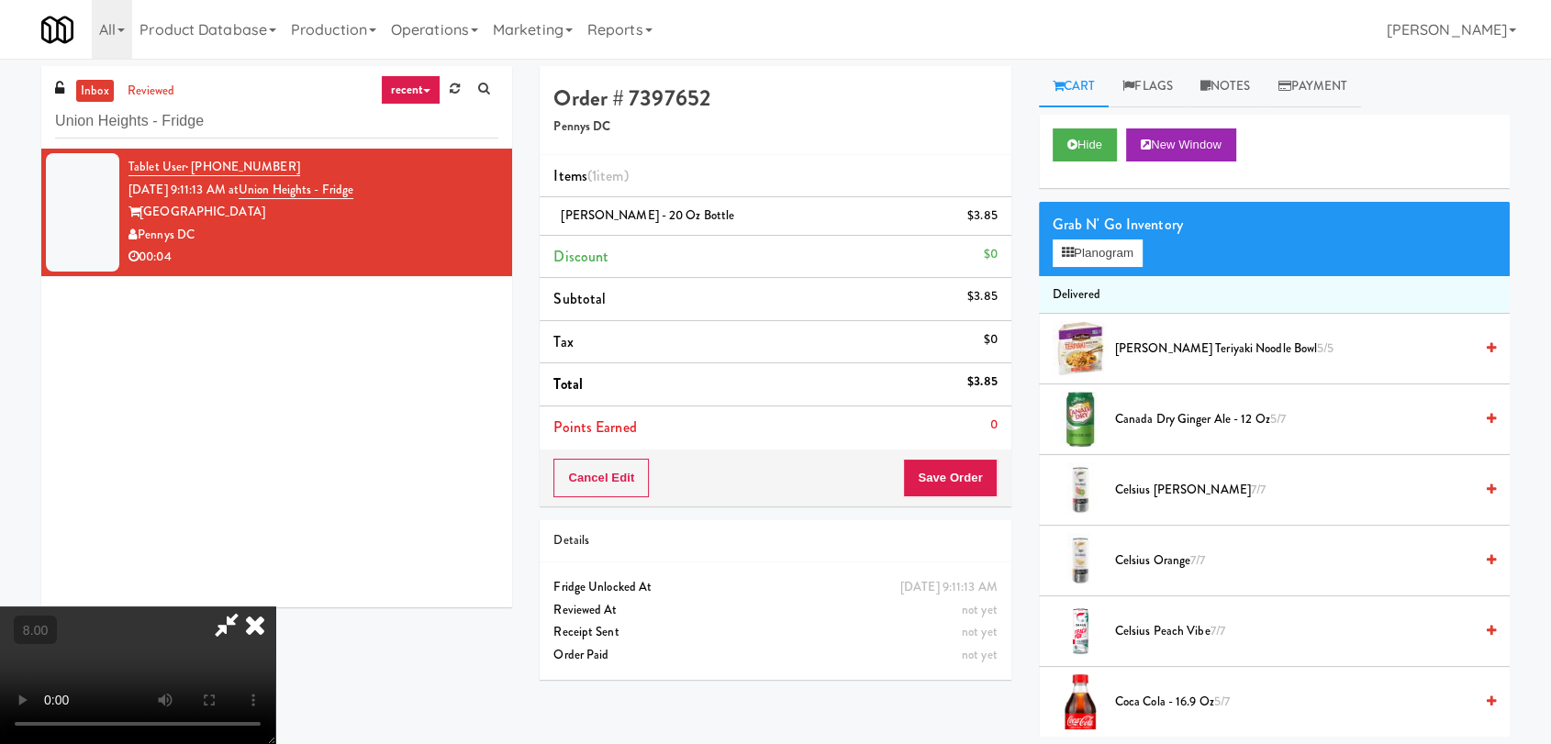
click at [275, 607] on icon at bounding box center [255, 625] width 40 height 37
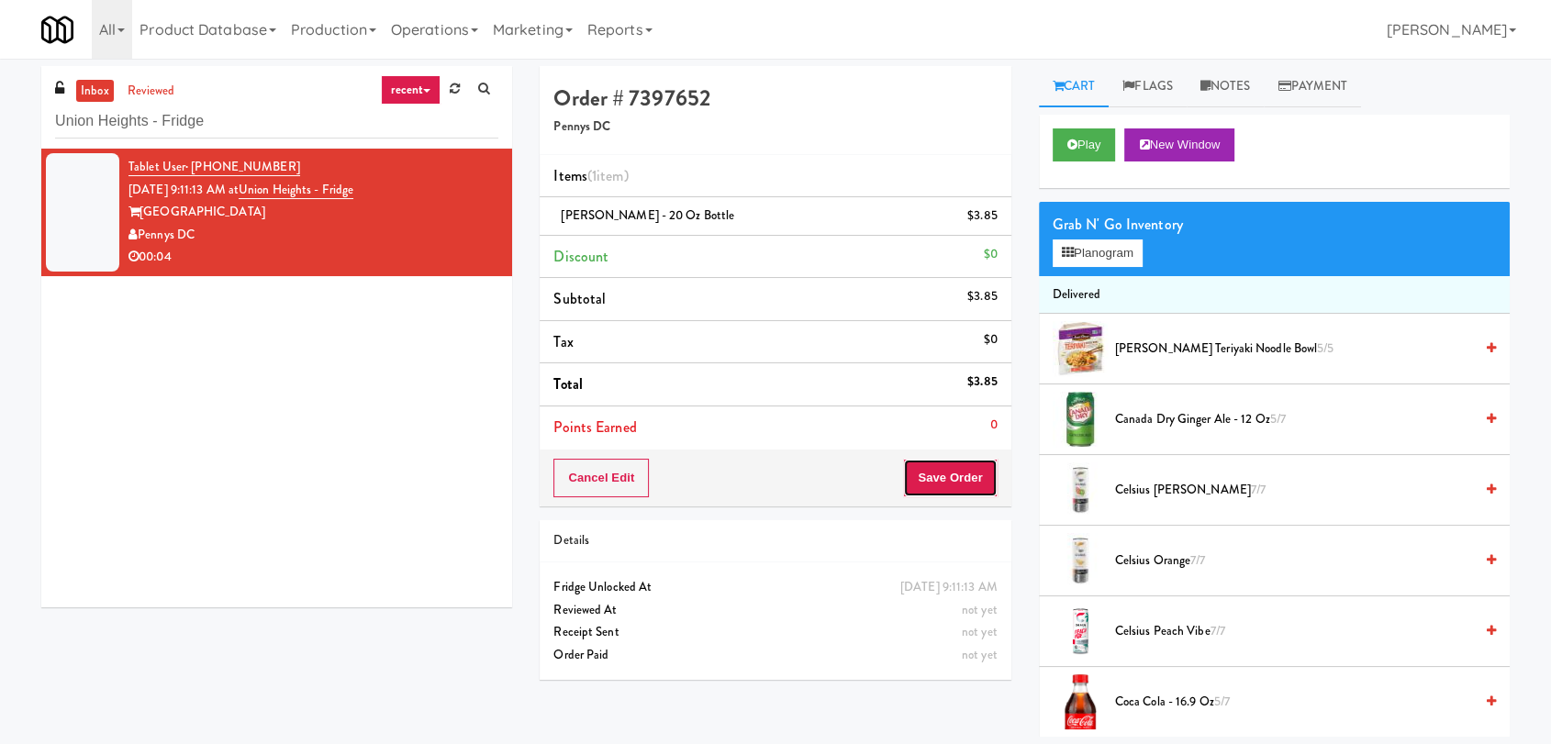
click at [961, 480] on button "Save Order" at bounding box center [950, 478] width 94 height 39
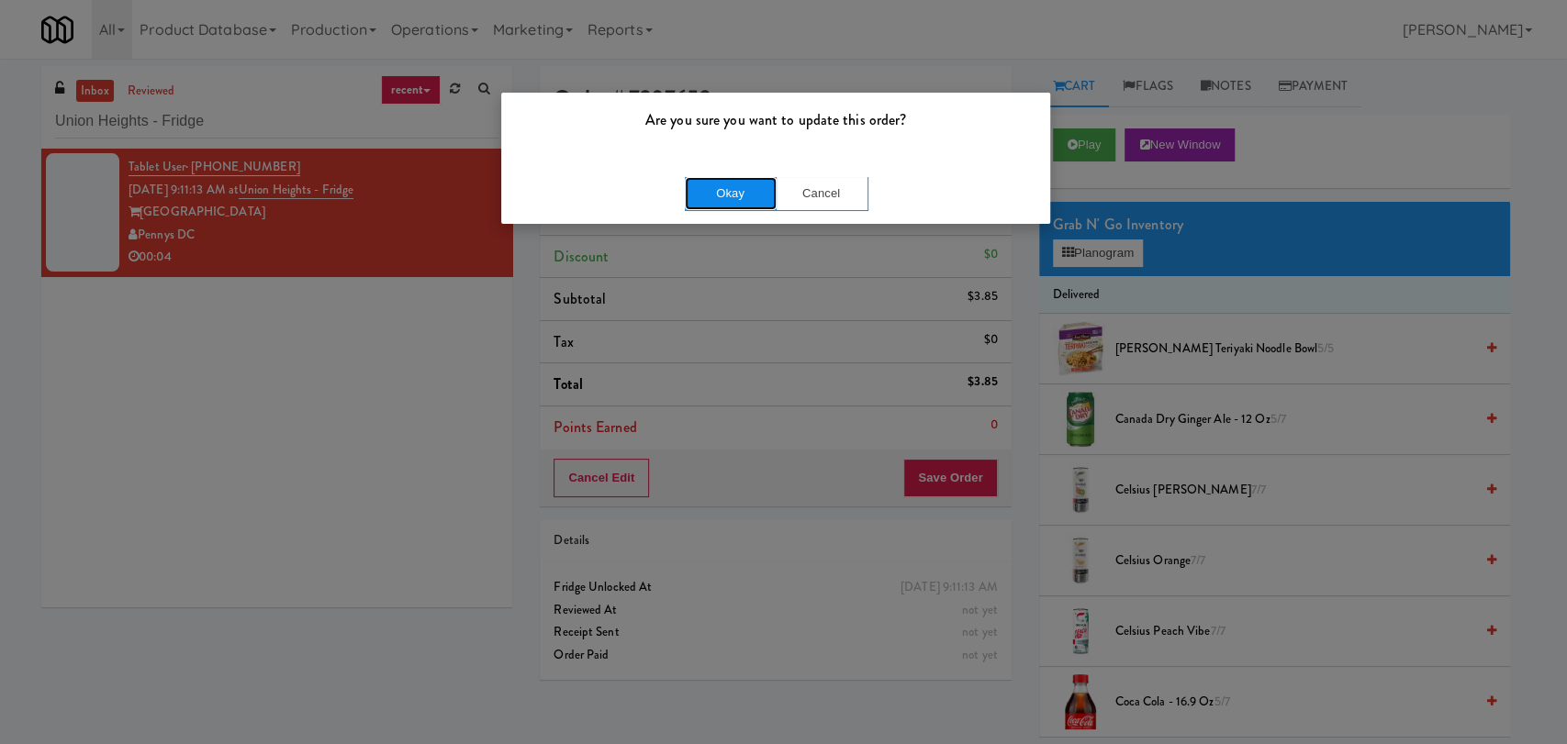
click at [719, 196] on button "Okay" at bounding box center [731, 193] width 92 height 33
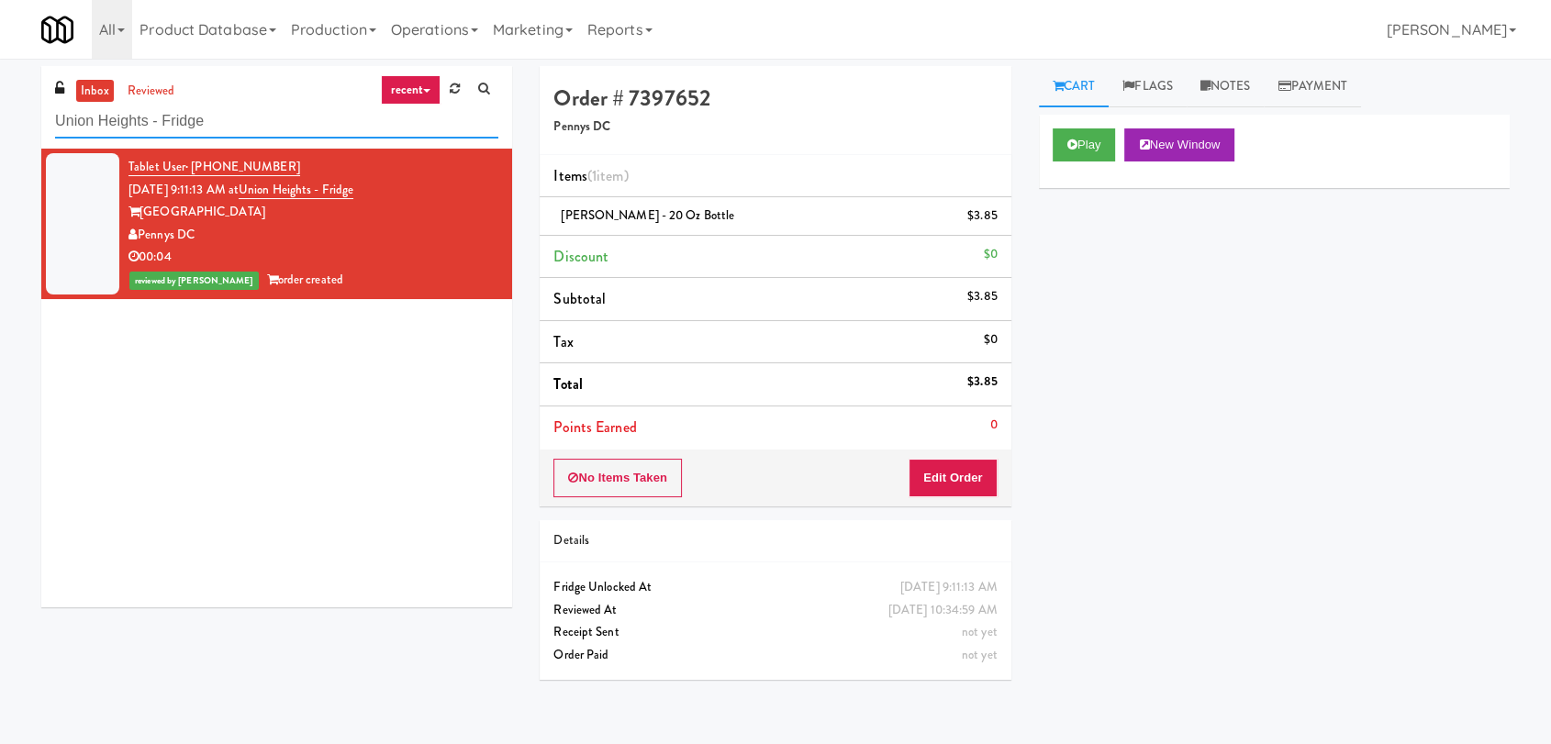
paste input "Hospital - Cooler - Left"
drag, startPoint x: 303, startPoint y: 120, endPoint x: 0, endPoint y: 119, distance: 302.9
click at [0, 119] on div "inbox reviewed recent all unclear take inventory issue suspicious failed recent…" at bounding box center [775, 401] width 1551 height 671
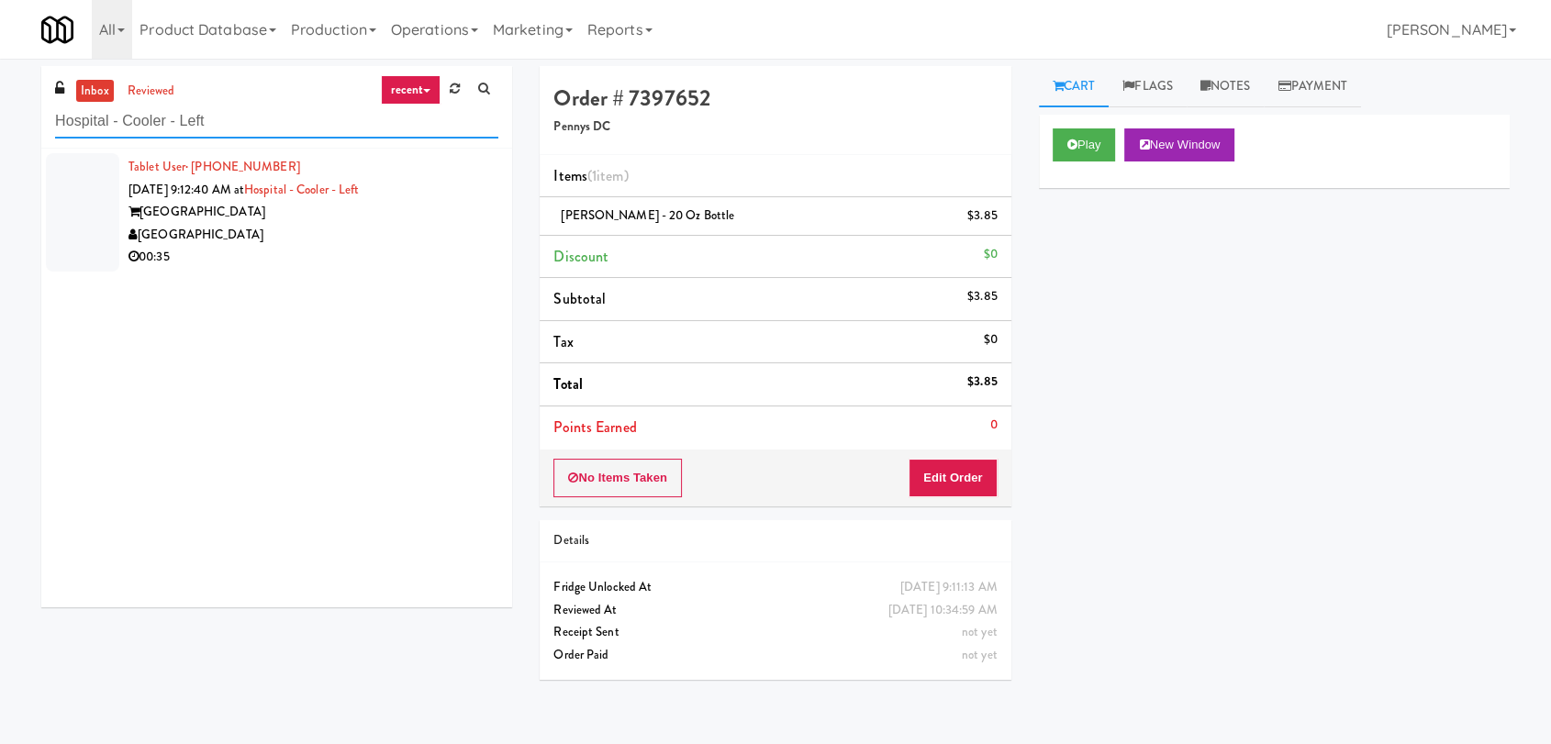
type input "Hospital - Cooler - Left"
click at [450, 224] on div "[GEOGRAPHIC_DATA]" at bounding box center [314, 235] width 370 height 23
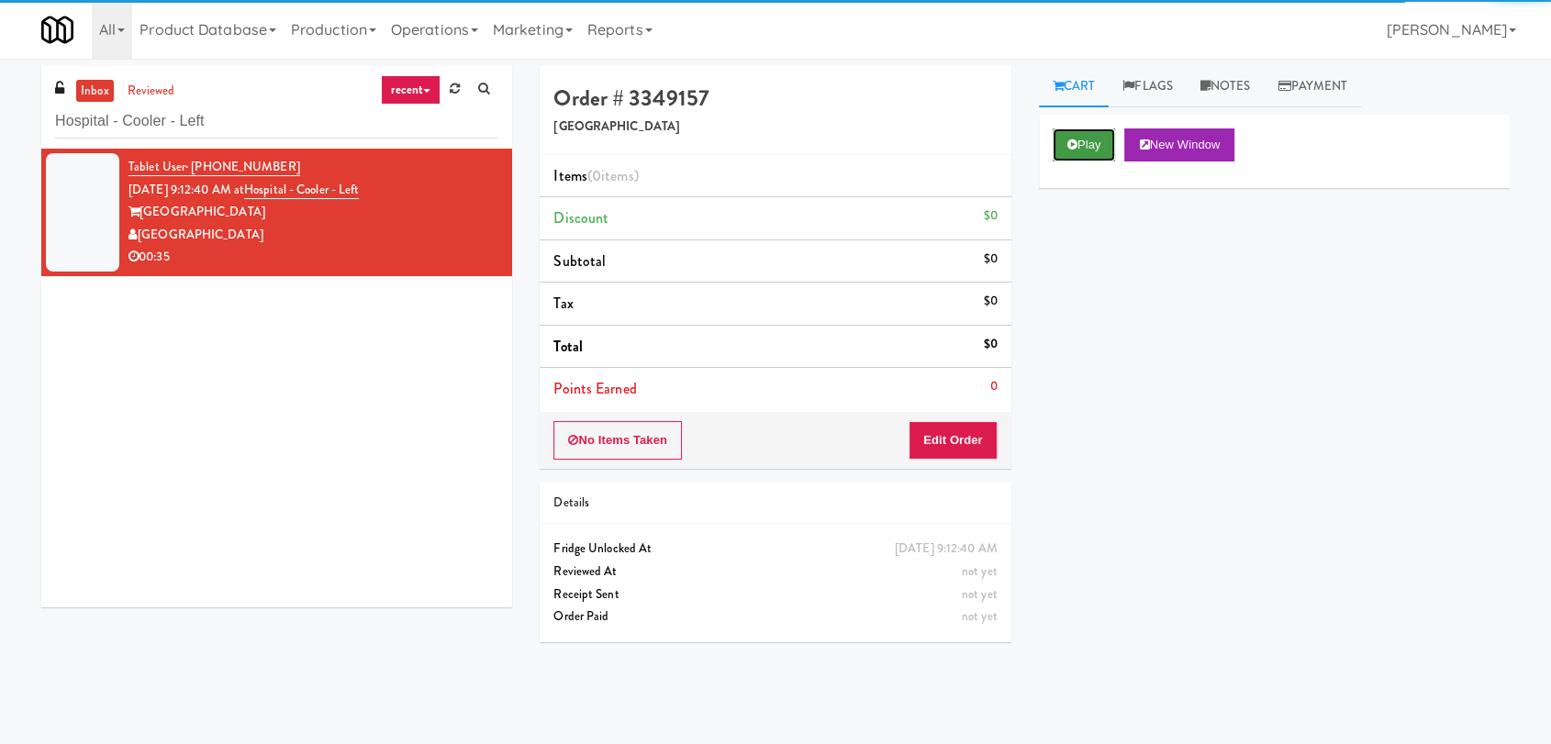
click at [1068, 145] on icon at bounding box center [1073, 145] width 10 height 12
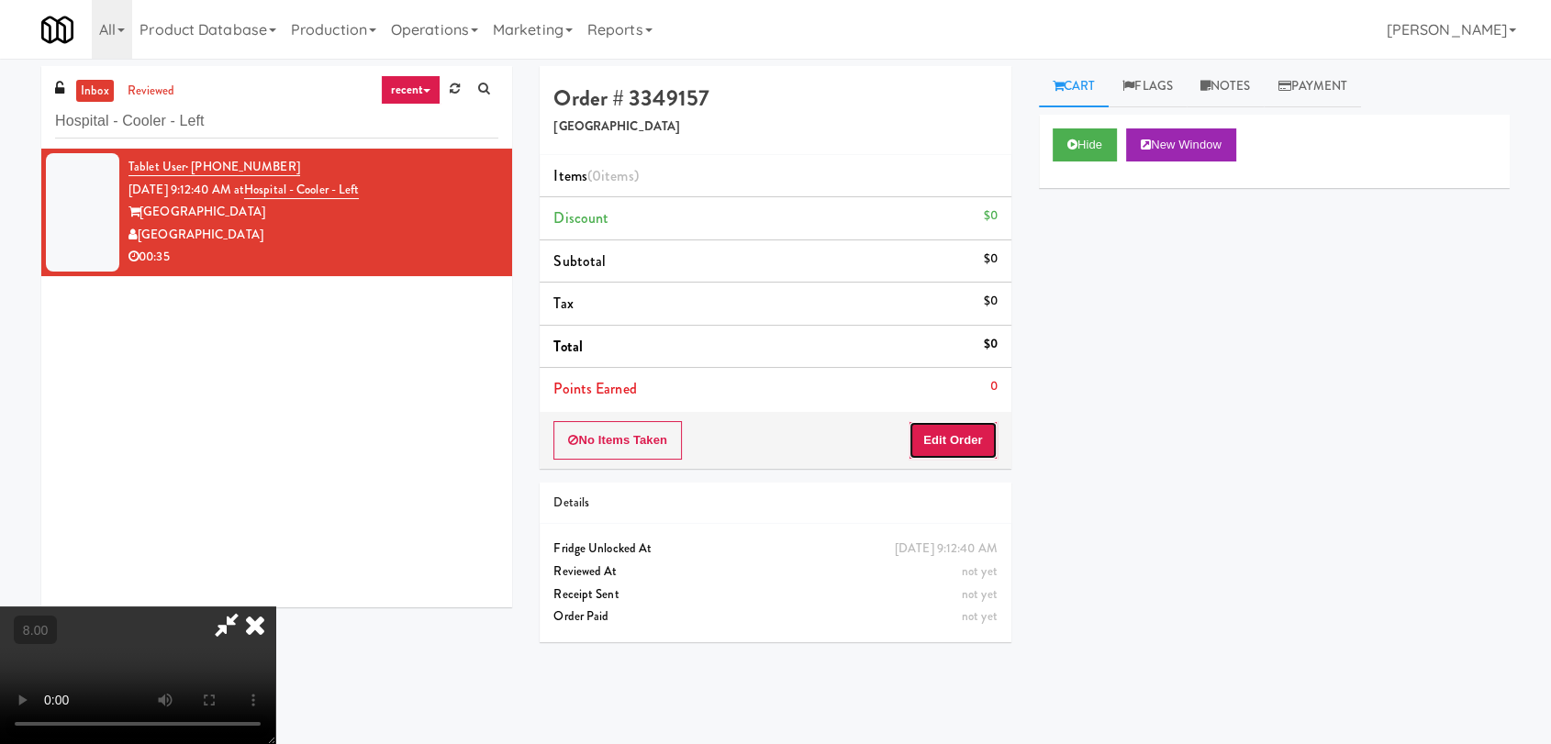
click at [938, 434] on button "Edit Order" at bounding box center [953, 440] width 89 height 39
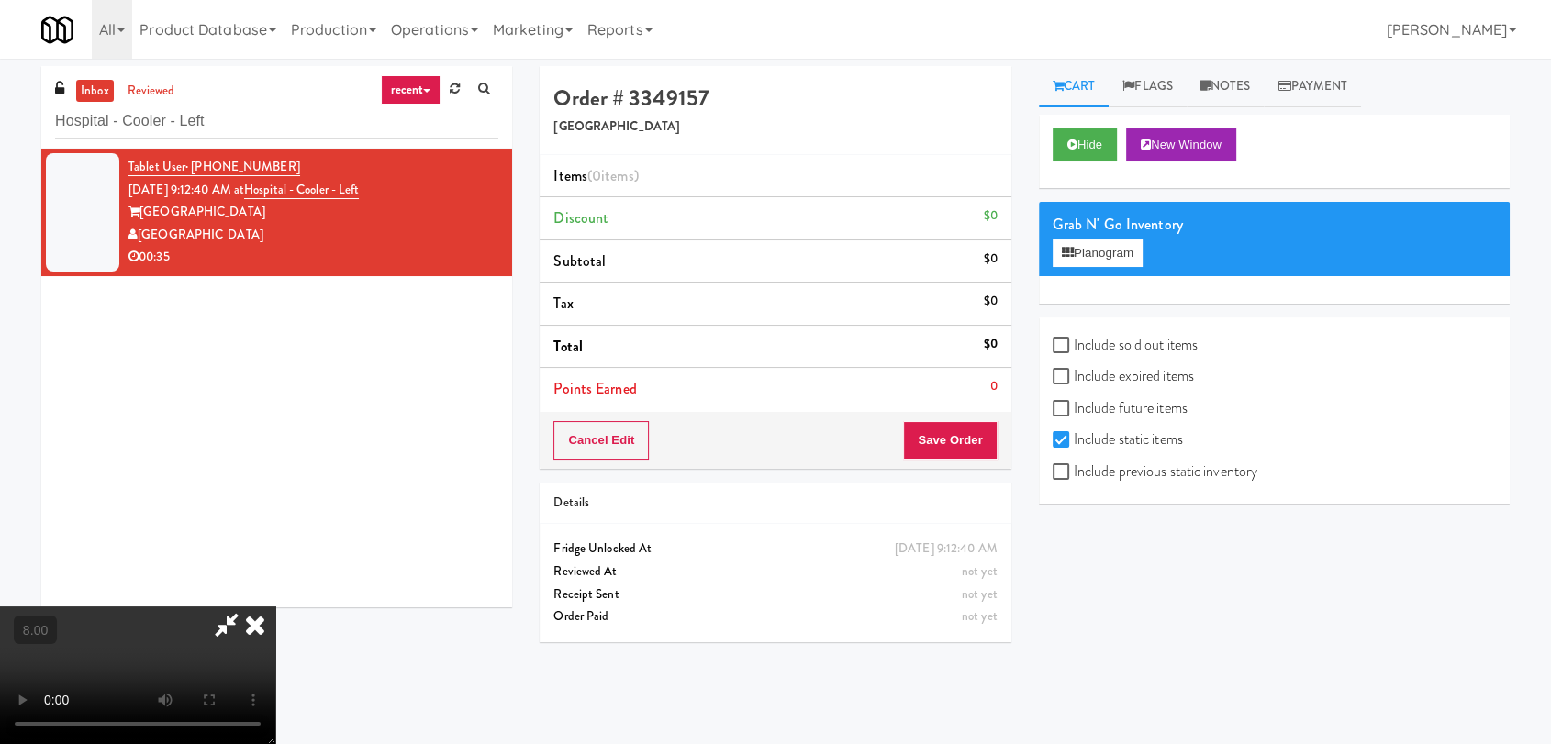
click at [275, 607] on video at bounding box center [137, 676] width 275 height 138
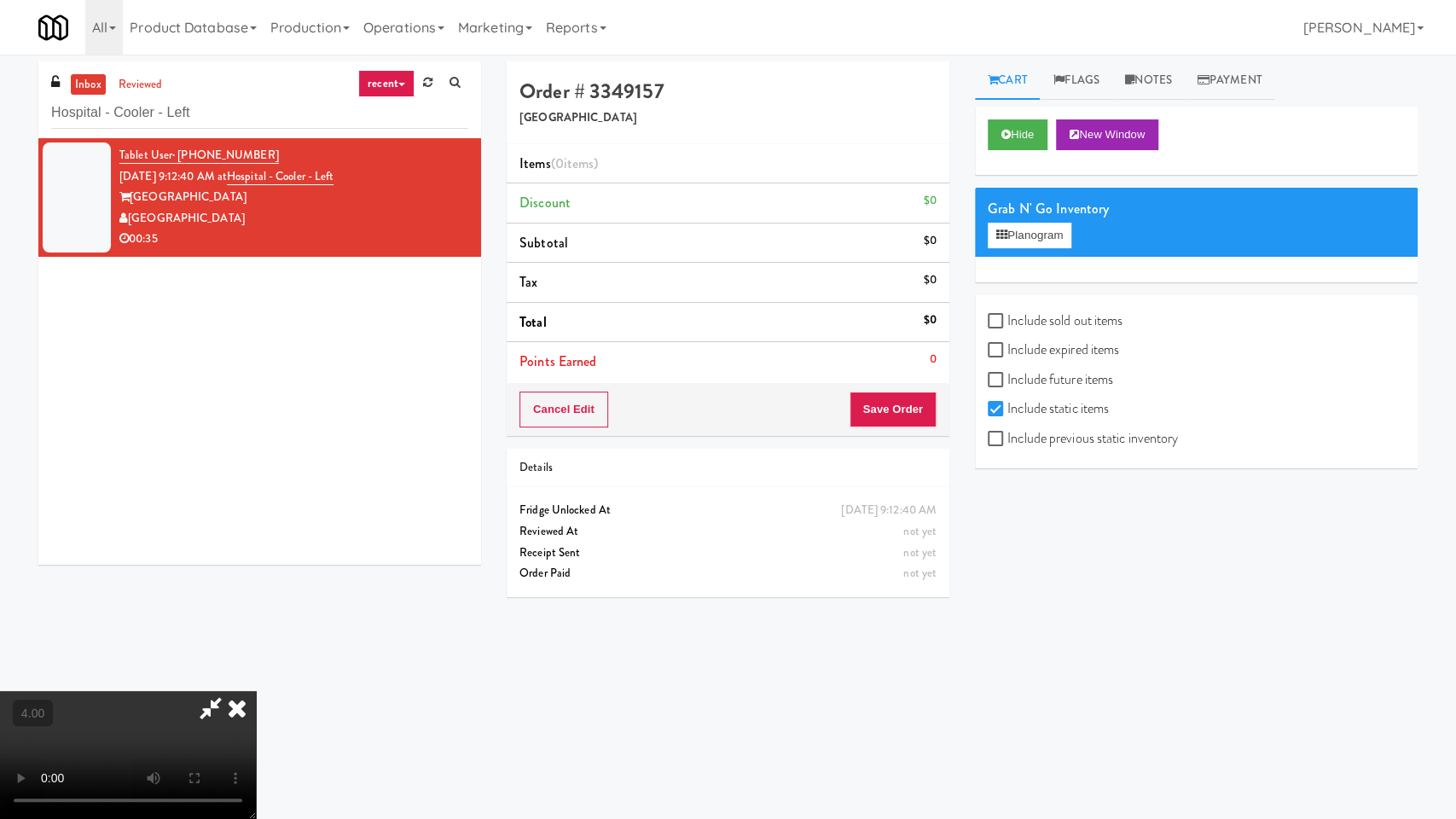
click at [256, 692] on video at bounding box center [127, 756] width 256 height 128
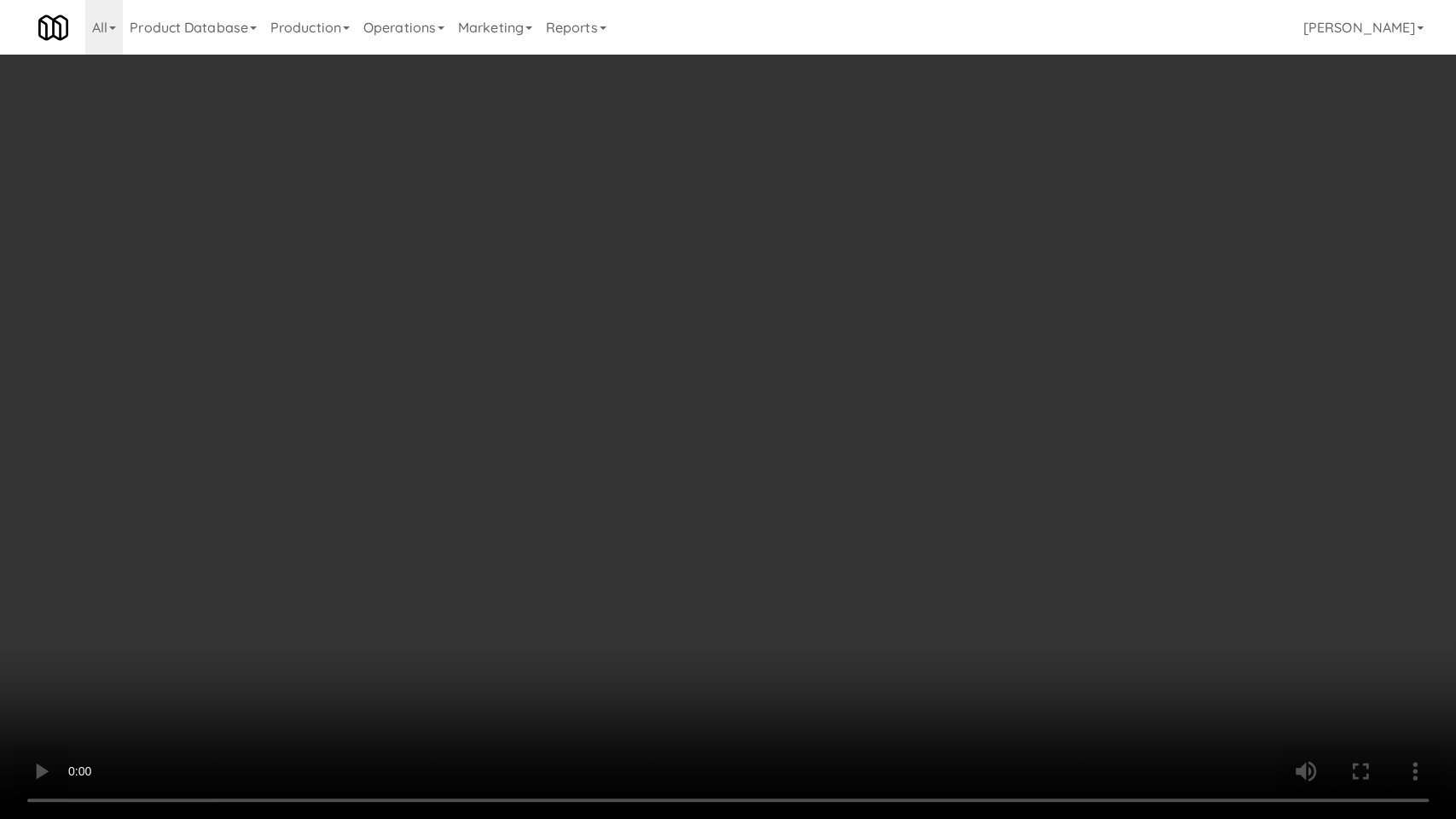
click at [662, 396] on video at bounding box center [728, 409] width 1456 height 819
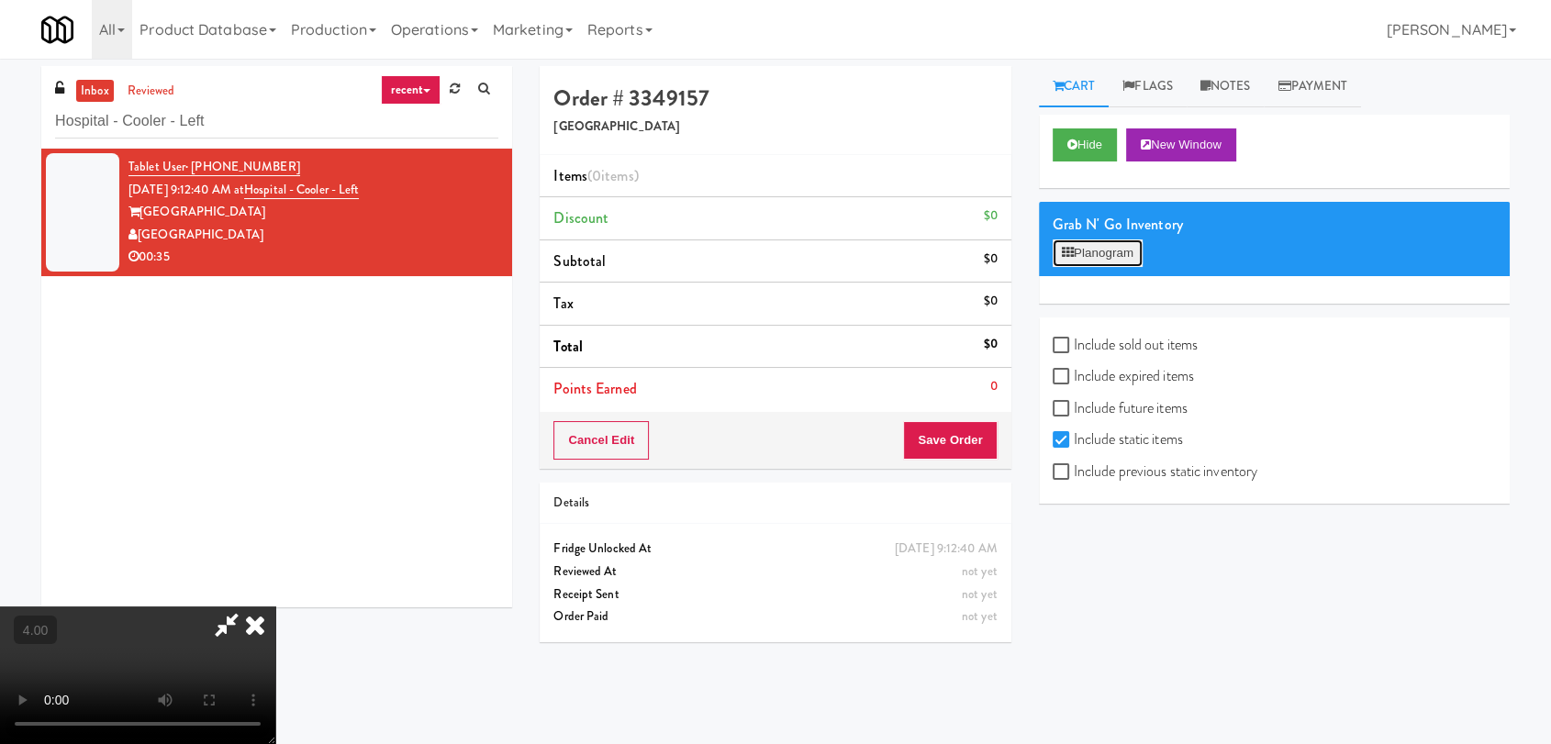
click at [1065, 244] on button "Planogram" at bounding box center [1098, 254] width 90 height 28
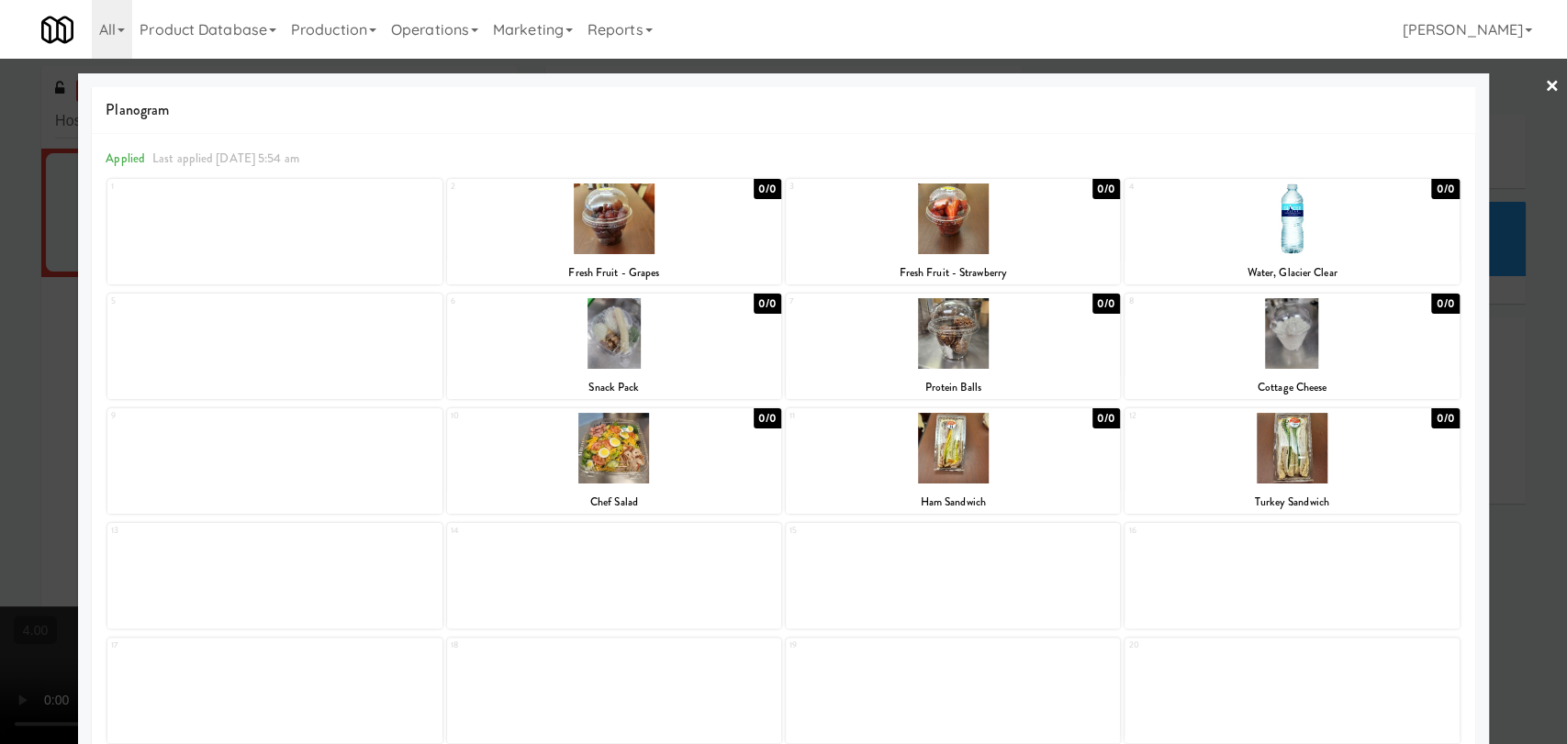
click at [626, 343] on div at bounding box center [614, 333] width 334 height 71
click at [933, 353] on div at bounding box center [953, 333] width 334 height 71
click at [1520, 326] on div at bounding box center [783, 372] width 1567 height 744
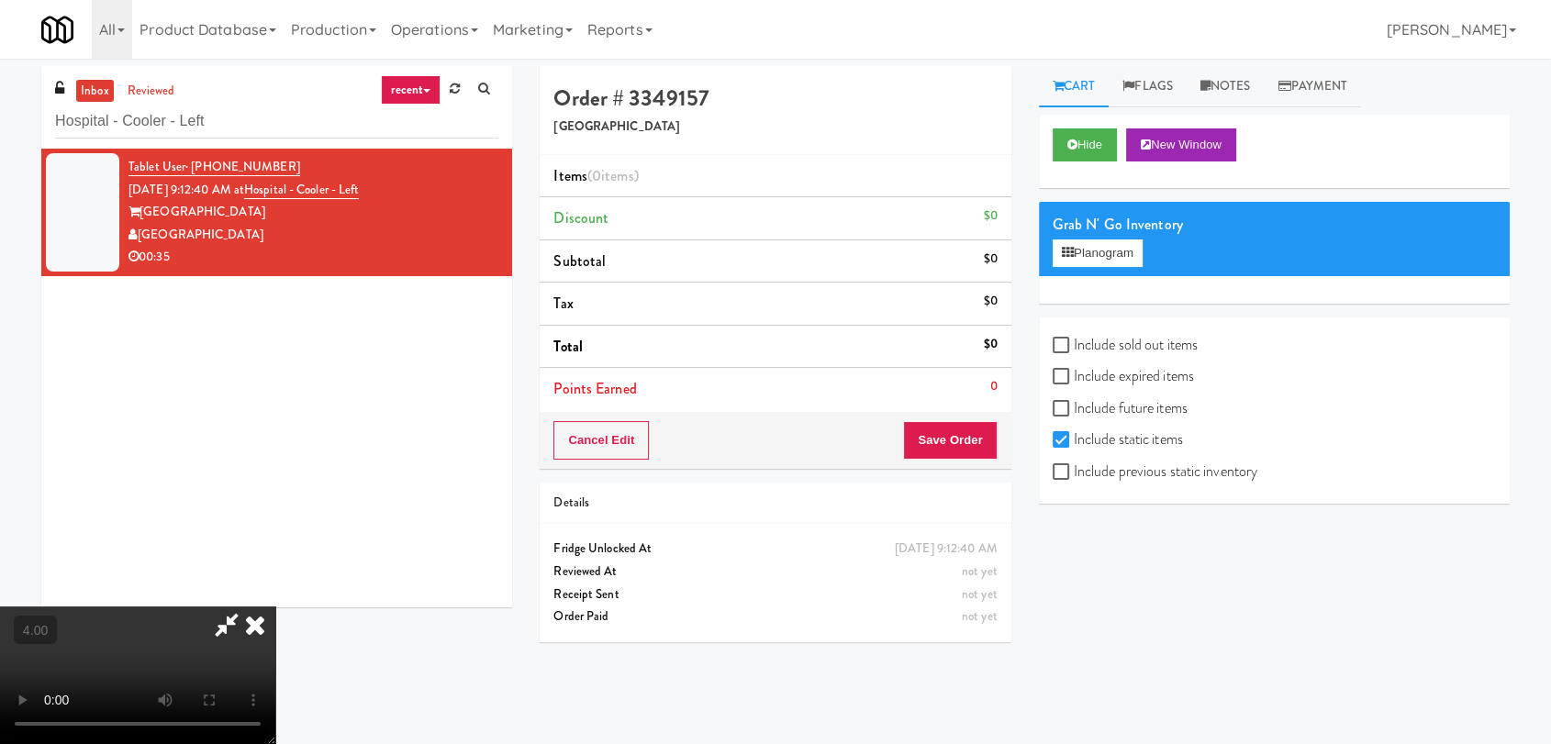
click at [1146, 344] on label "Include sold out items" at bounding box center [1125, 345] width 145 height 28
click at [1074, 344] on input "Include sold out items" at bounding box center [1063, 346] width 21 height 15
checkbox input "true"
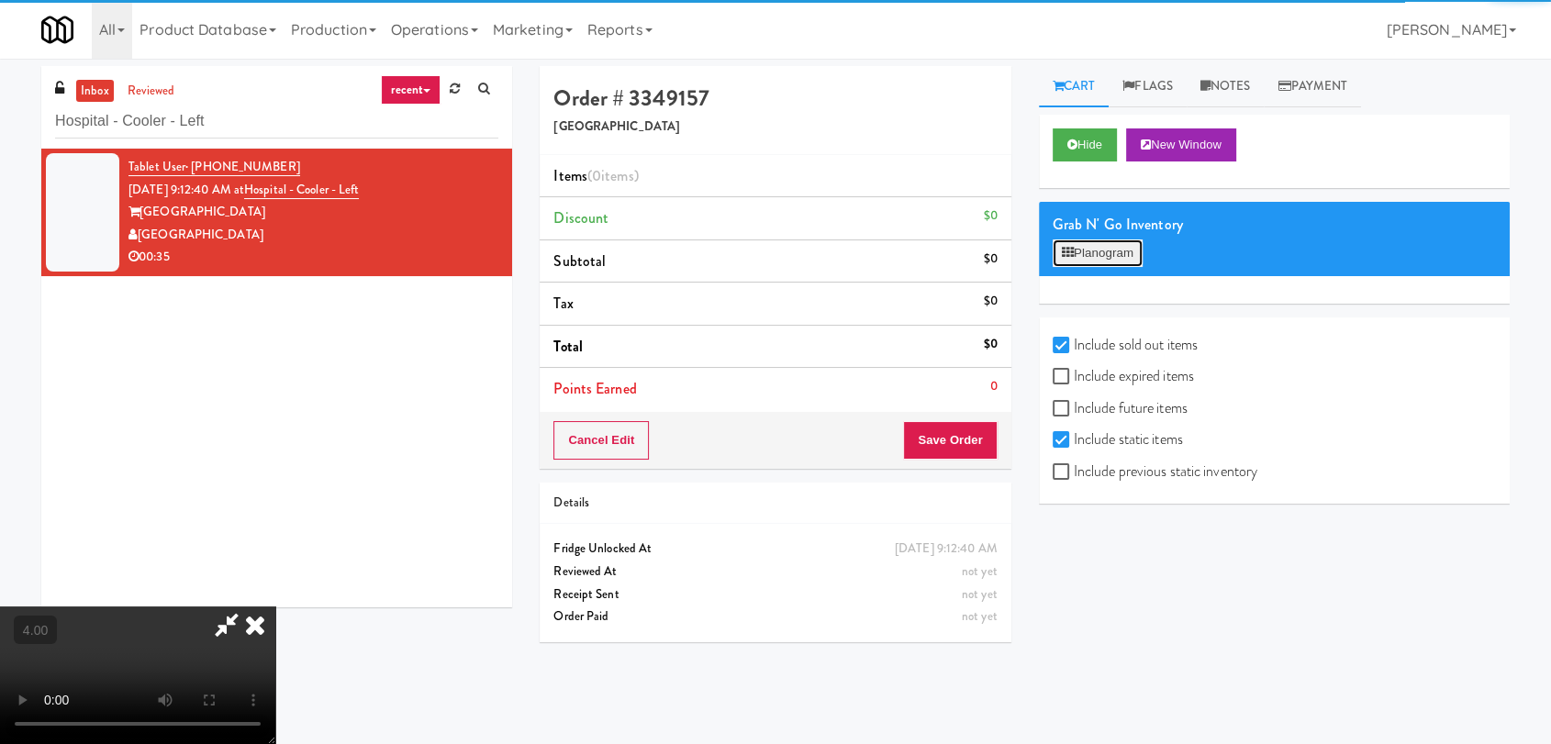
click at [1104, 258] on button "Planogram" at bounding box center [1098, 254] width 90 height 28
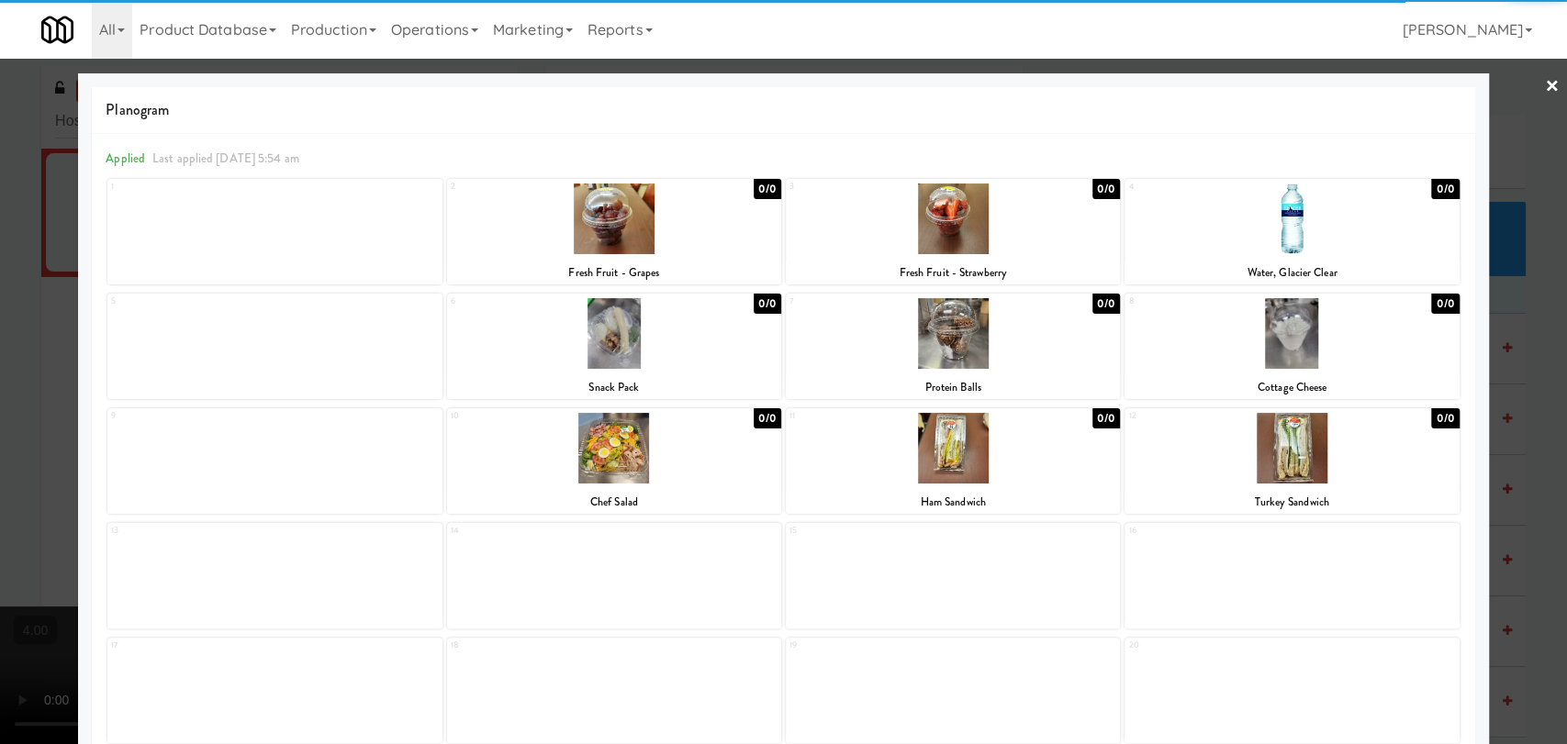
click at [576, 340] on div at bounding box center [614, 333] width 334 height 71
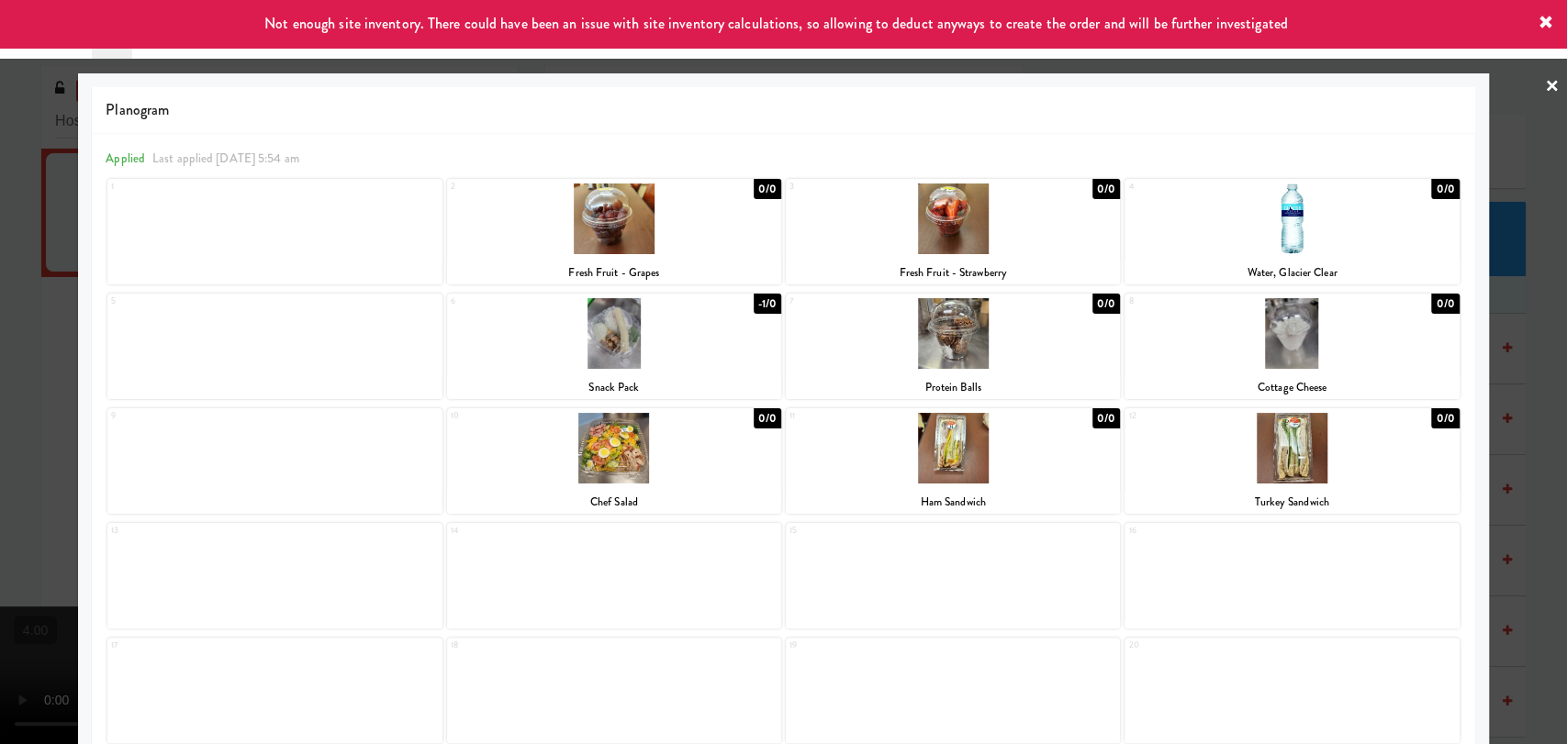
click at [1019, 354] on div at bounding box center [953, 333] width 334 height 71
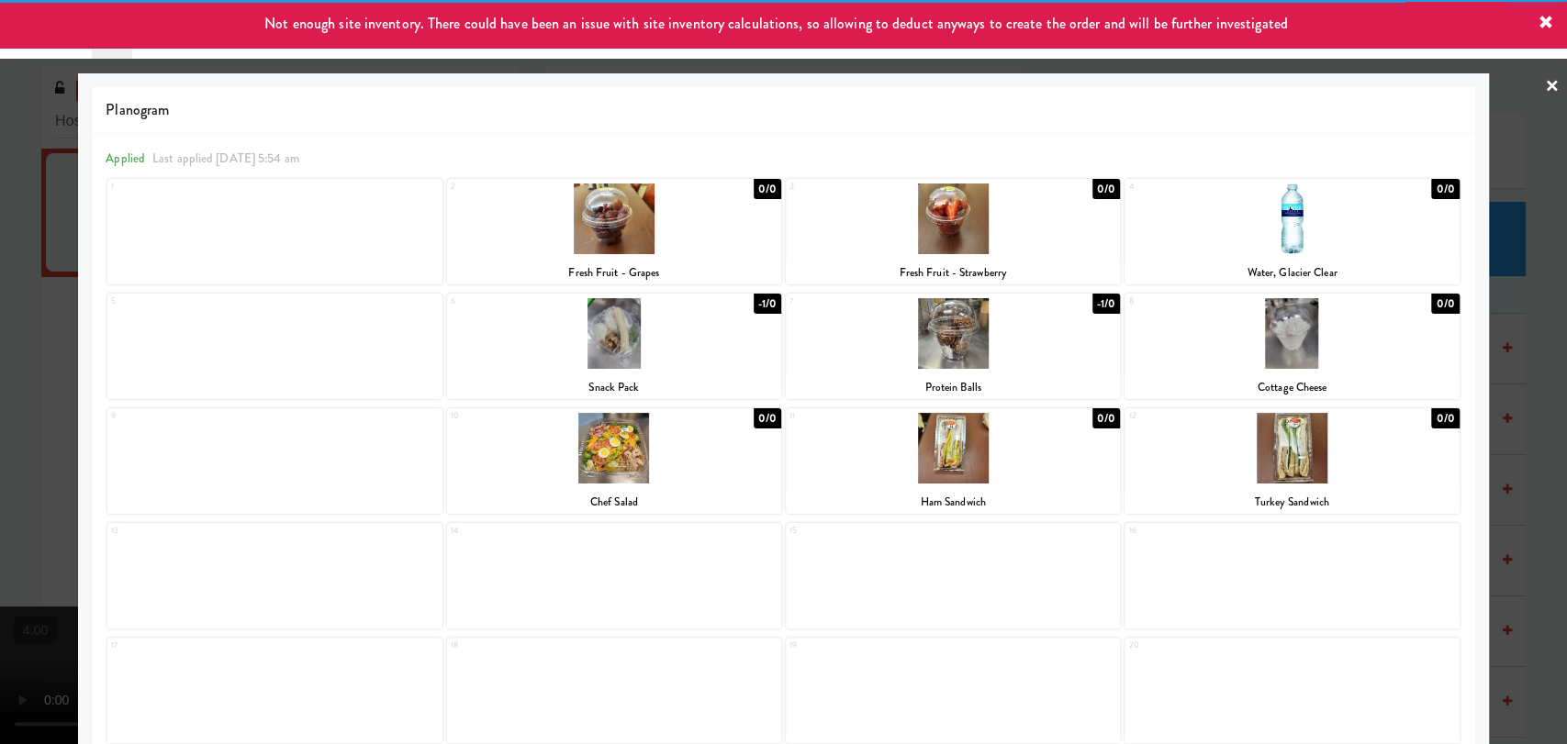
click at [0, 265] on div at bounding box center [783, 372] width 1567 height 744
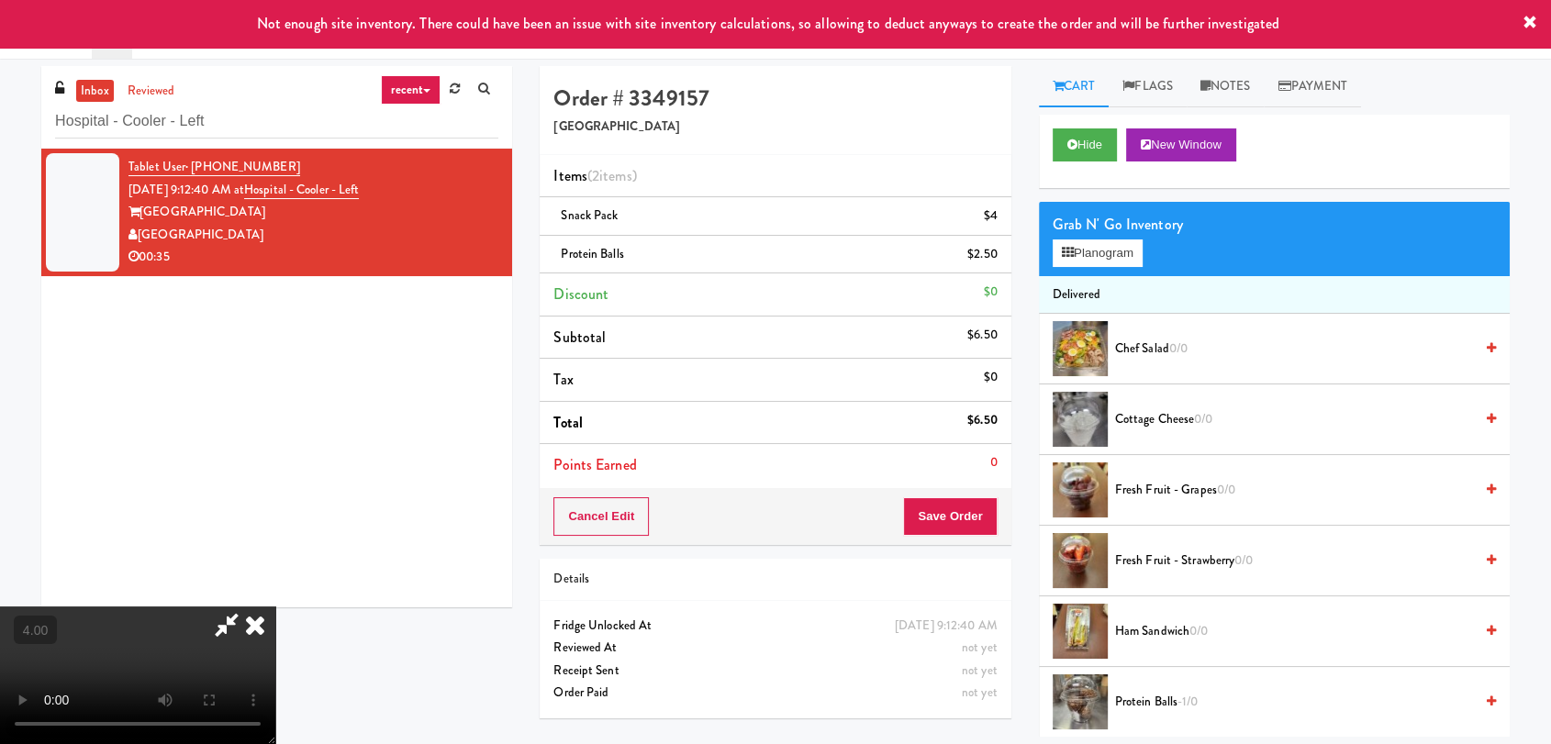
click at [275, 607] on icon at bounding box center [255, 625] width 40 height 37
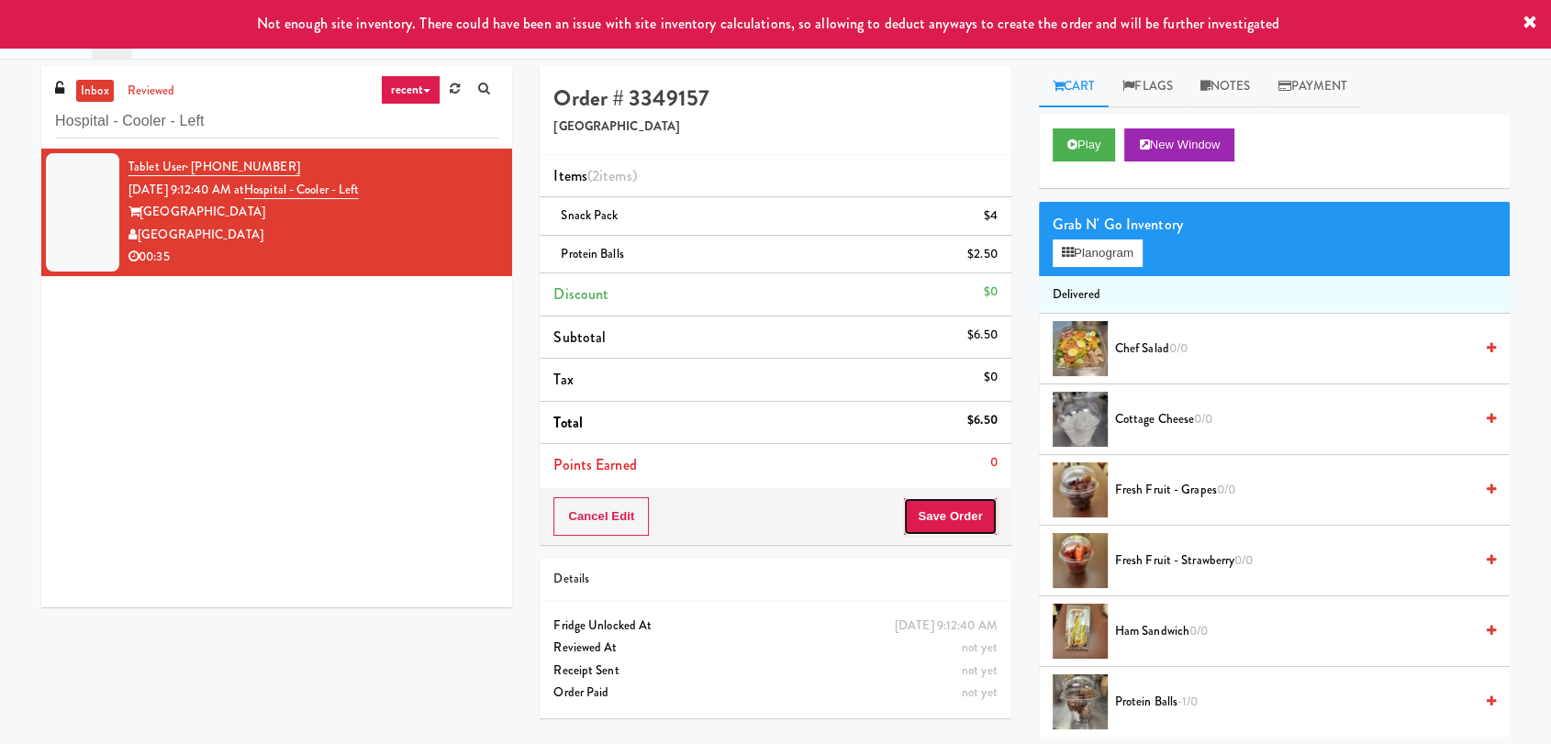
click at [961, 530] on button "Save Order" at bounding box center [950, 517] width 94 height 39
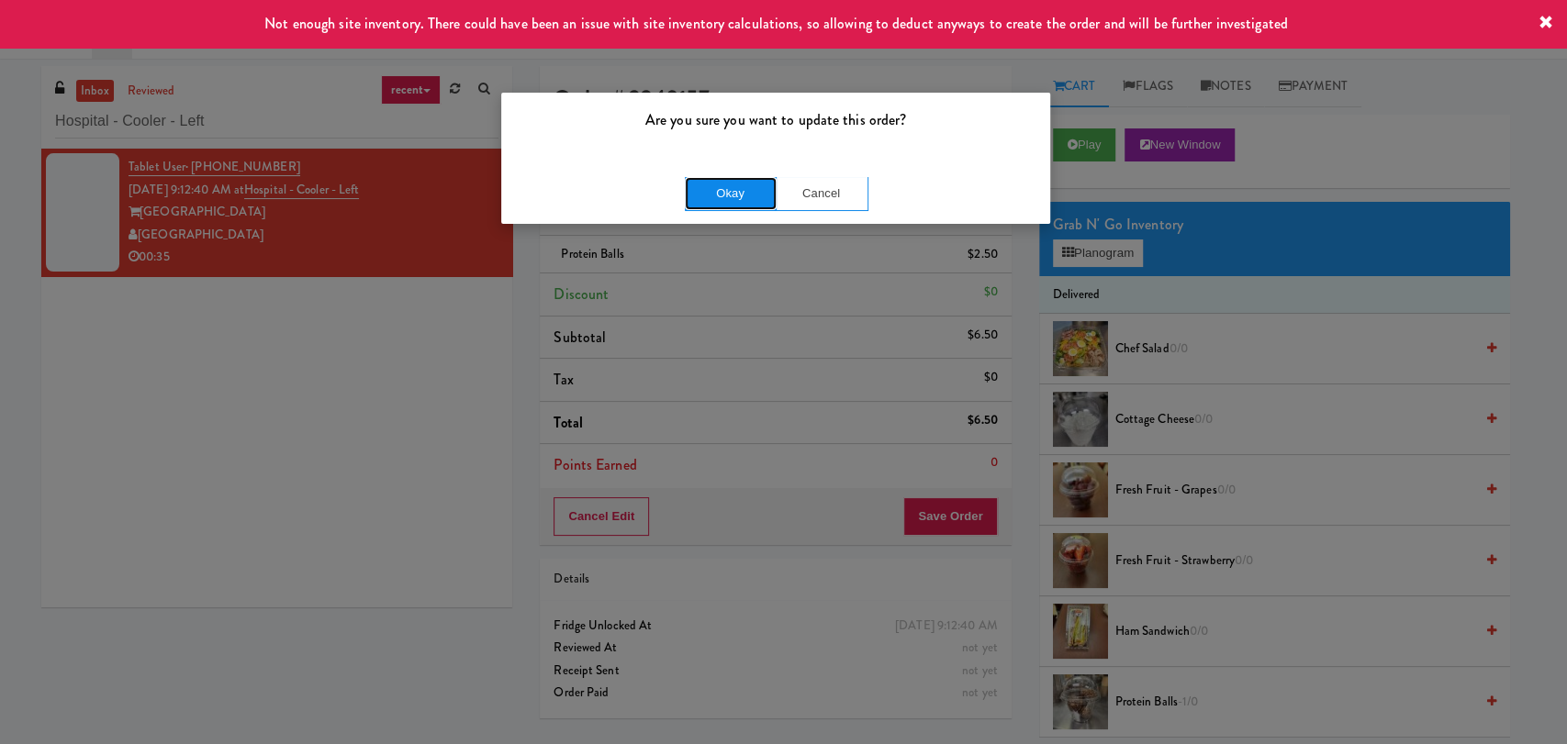
click at [748, 193] on button "Okay" at bounding box center [731, 193] width 92 height 33
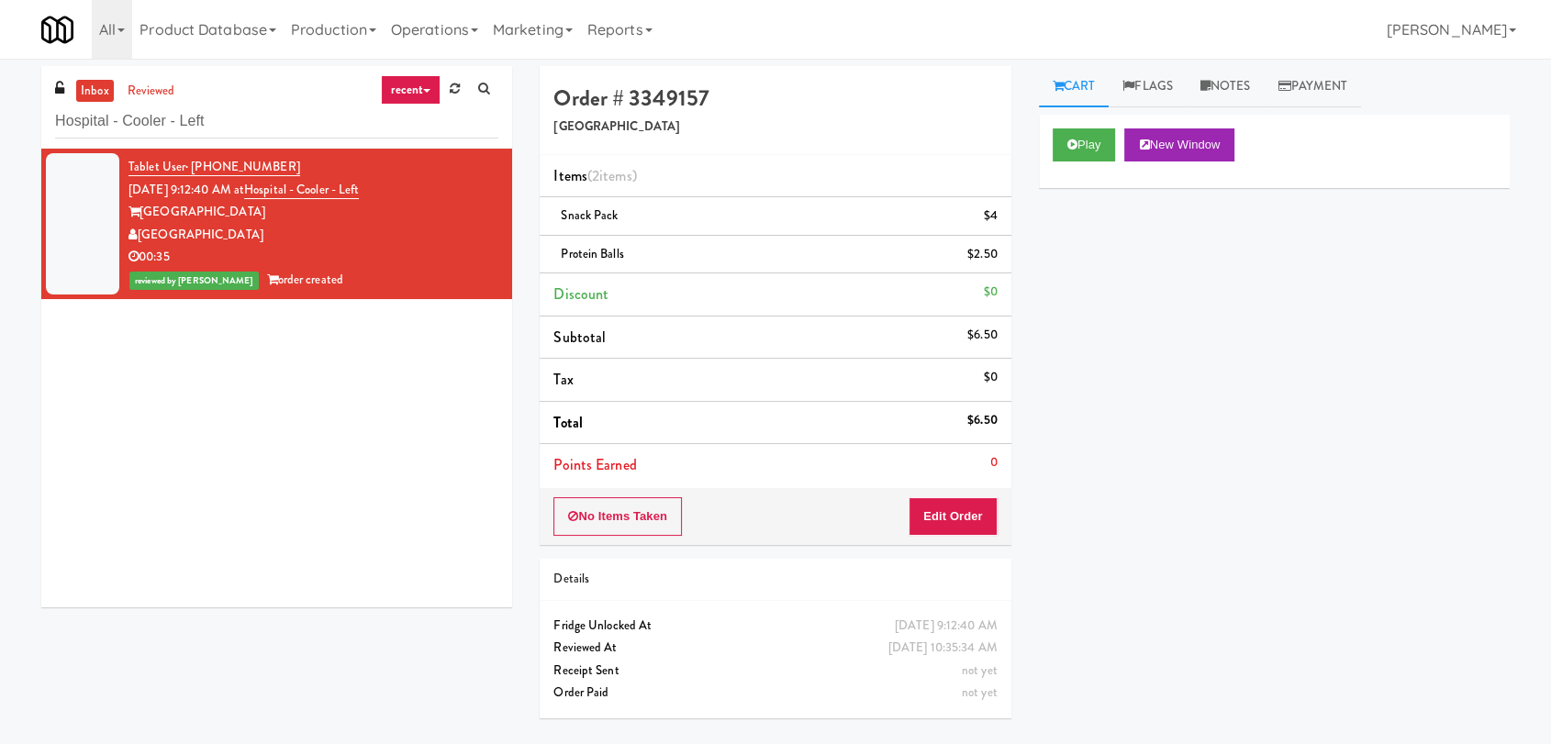
drag, startPoint x: 269, startPoint y: 139, endPoint x: 0, endPoint y: 119, distance: 269.7
click at [0, 119] on div "inbox reviewed recent all unclear take inventory issue suspicious failed recent…" at bounding box center [775, 401] width 1551 height 671
paste input "333 N Water-Cooler"
drag, startPoint x: 282, startPoint y: 104, endPoint x: 0, endPoint y: 109, distance: 281.9
click at [0, 109] on div "inbox reviewed recent all unclear take inventory issue suspicious failed recent…" at bounding box center [775, 401] width 1551 height 671
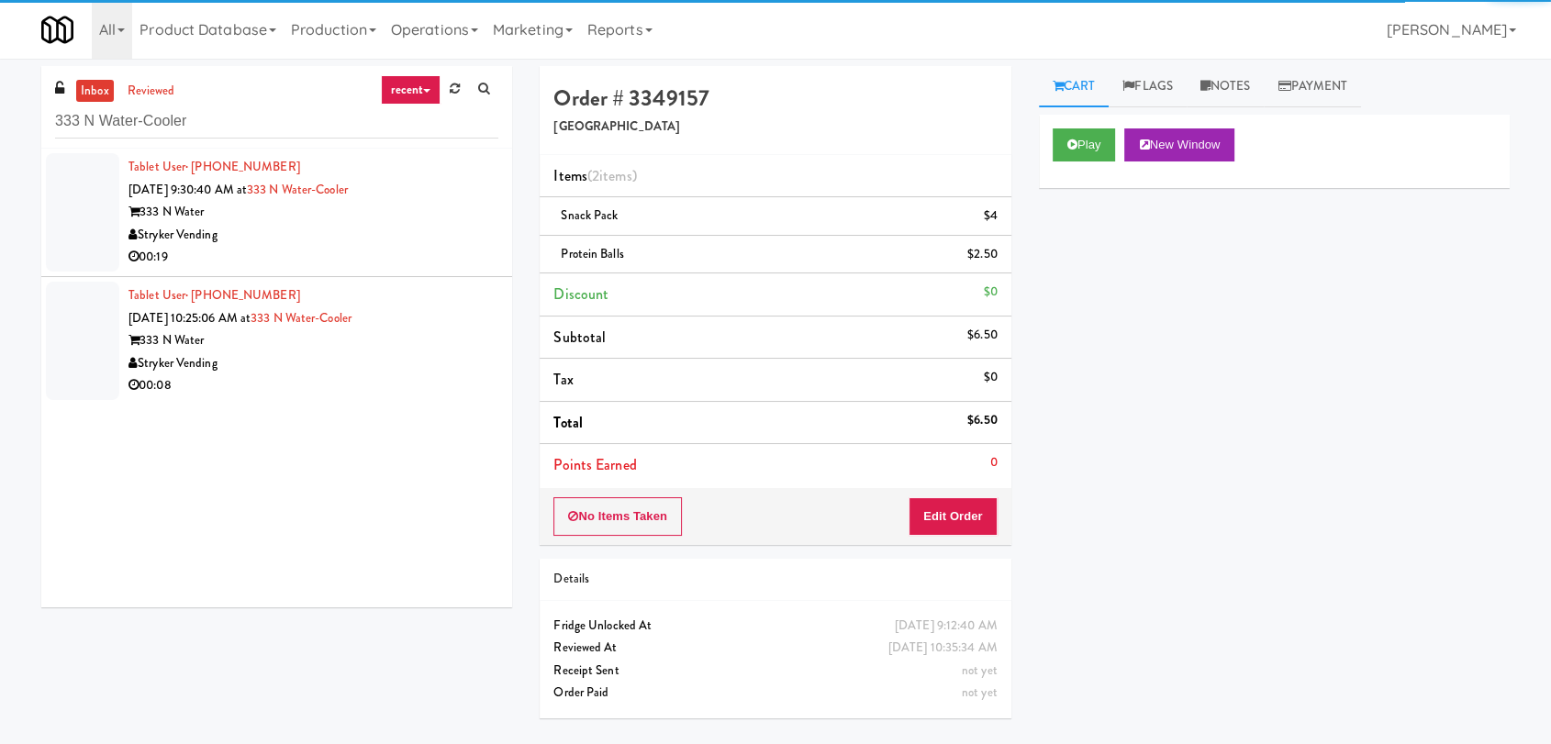
click at [414, 241] on div "Tablet User · (980) 333-3676 [DATE] 9:30:40 AM at [GEOGRAPHIC_DATA]-Cooler [STR…" at bounding box center [276, 378] width 471 height 459
click at [414, 241] on div "Stryker Vending" at bounding box center [314, 235] width 370 height 23
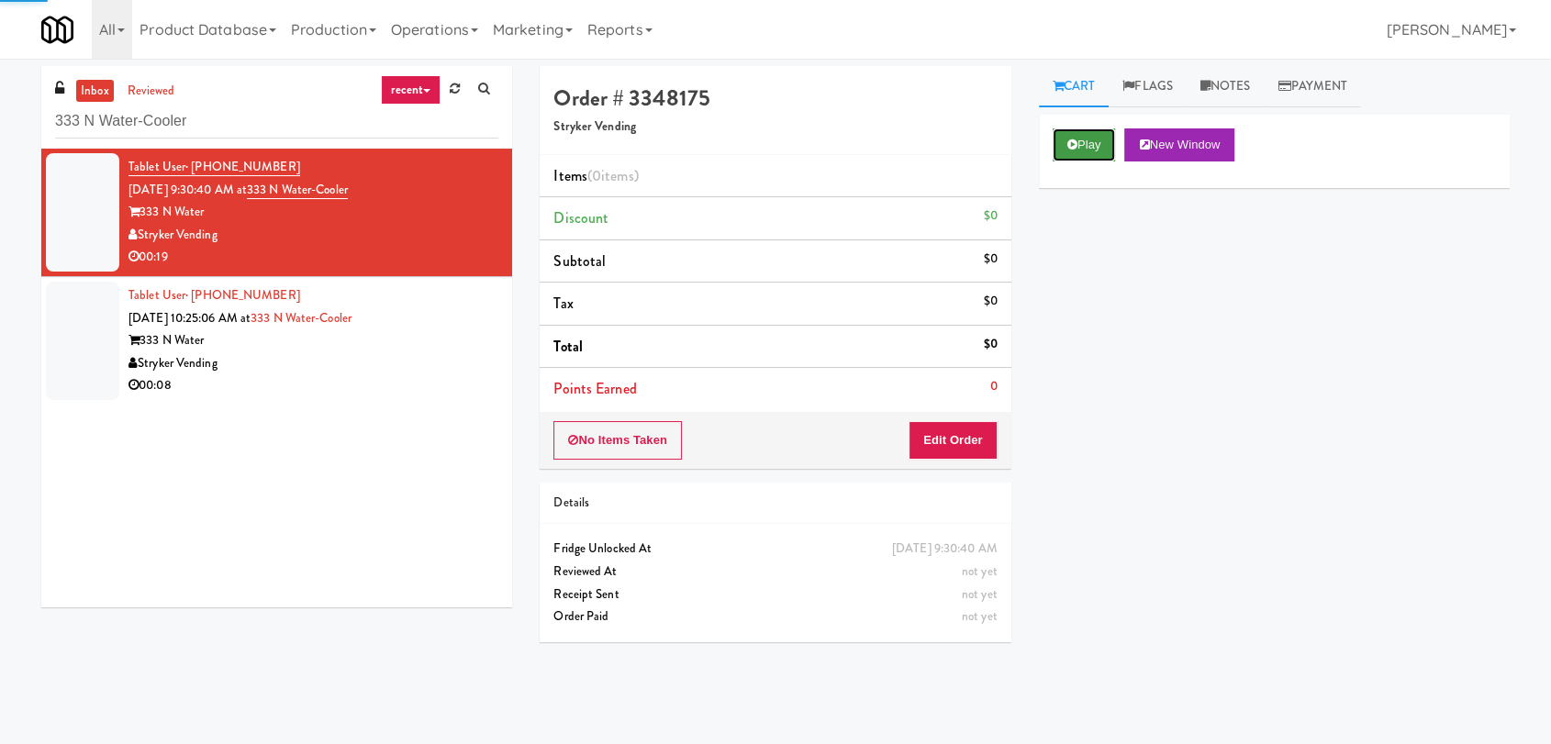
click at [1088, 140] on button "Play" at bounding box center [1084, 145] width 63 height 33
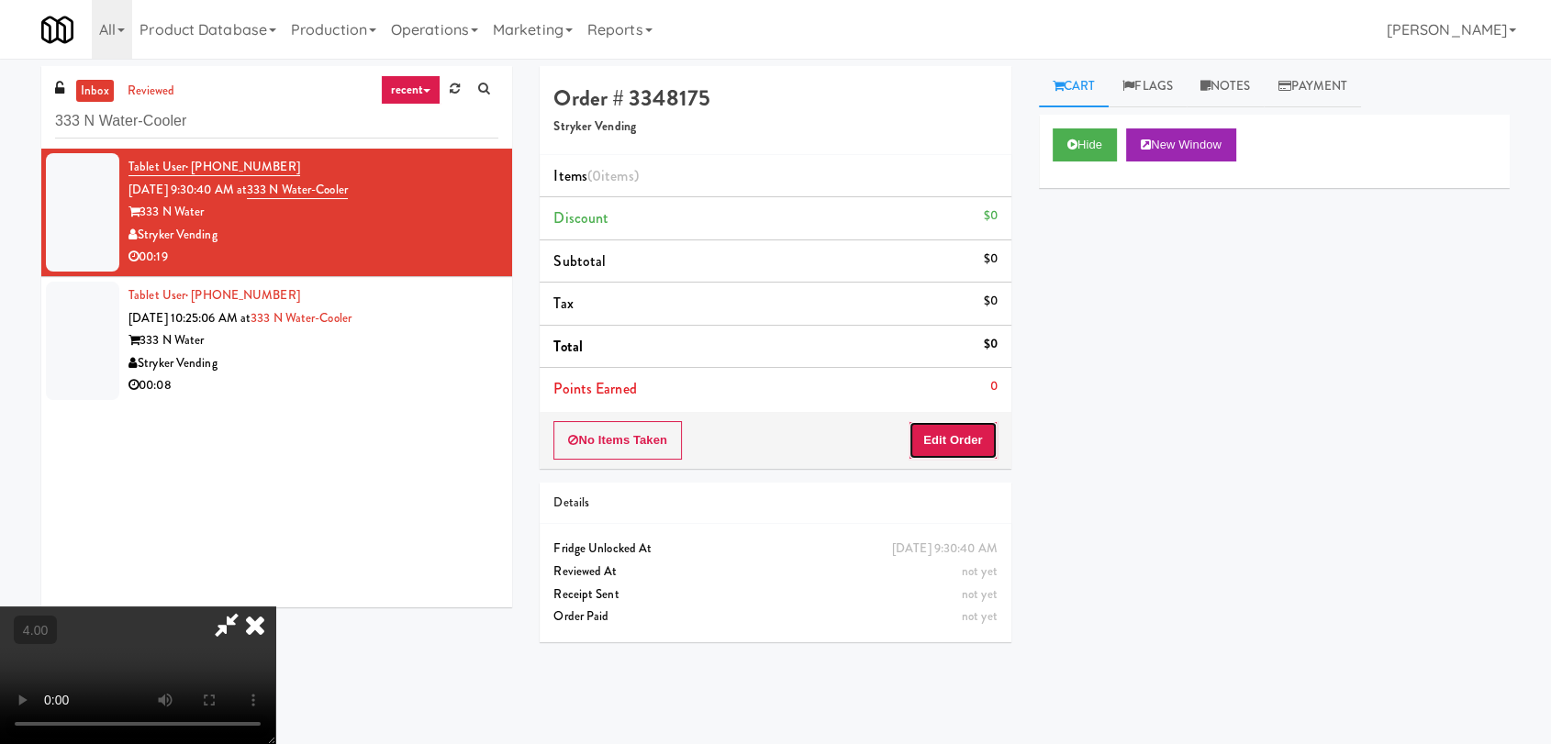
click at [951, 442] on button "Edit Order" at bounding box center [953, 440] width 89 height 39
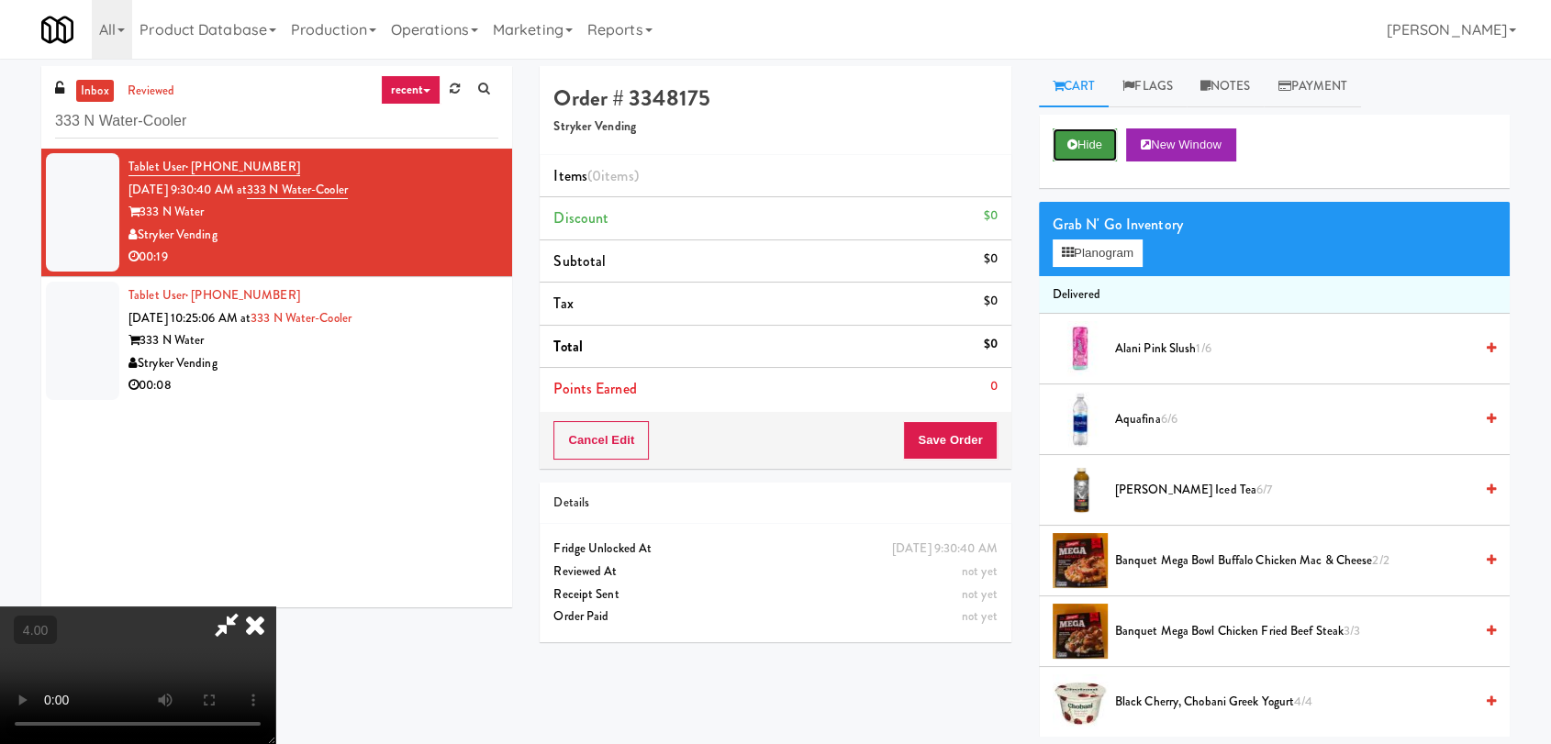
click at [1078, 141] on button "Hide" at bounding box center [1085, 145] width 64 height 33
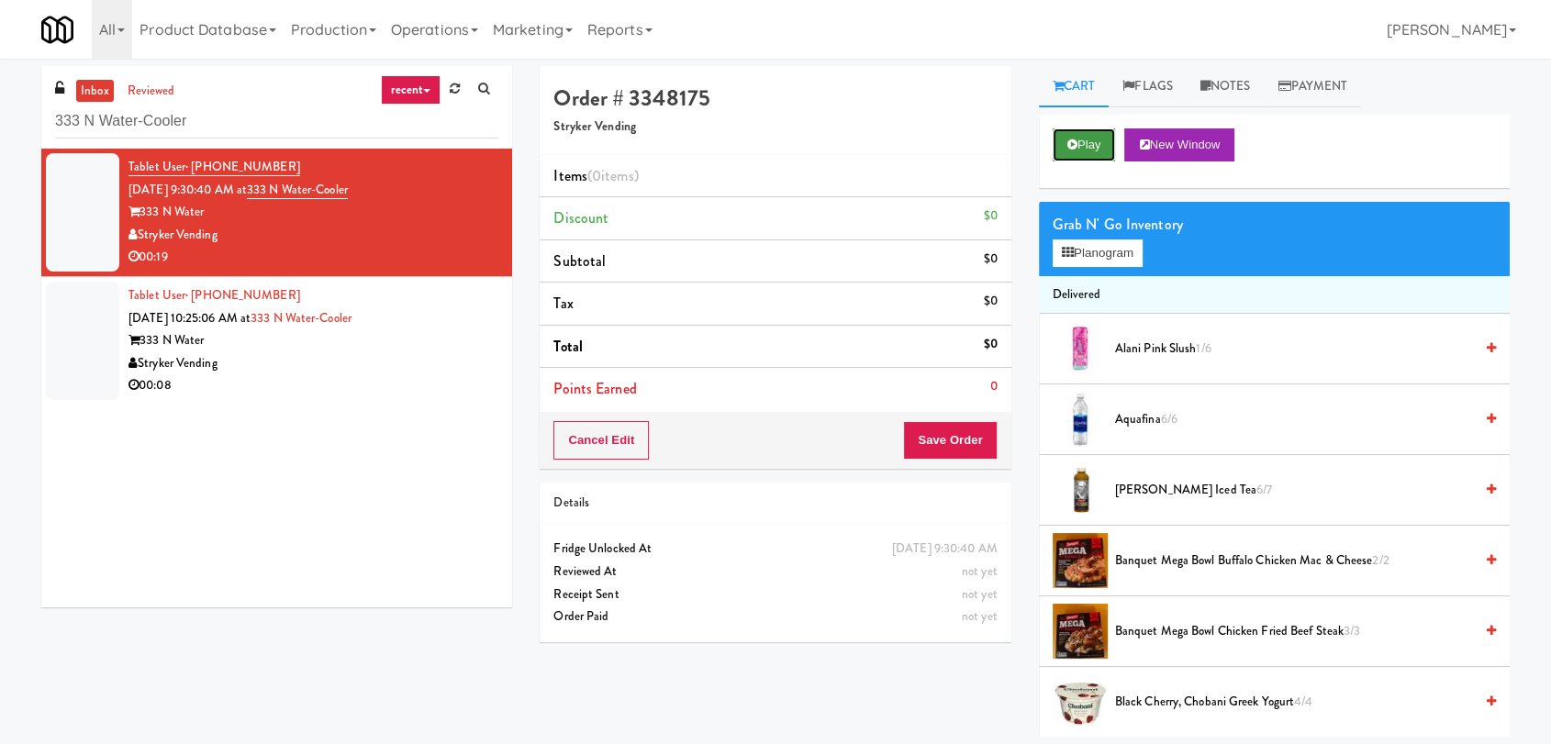
click at [1078, 141] on button "Play" at bounding box center [1084, 145] width 63 height 33
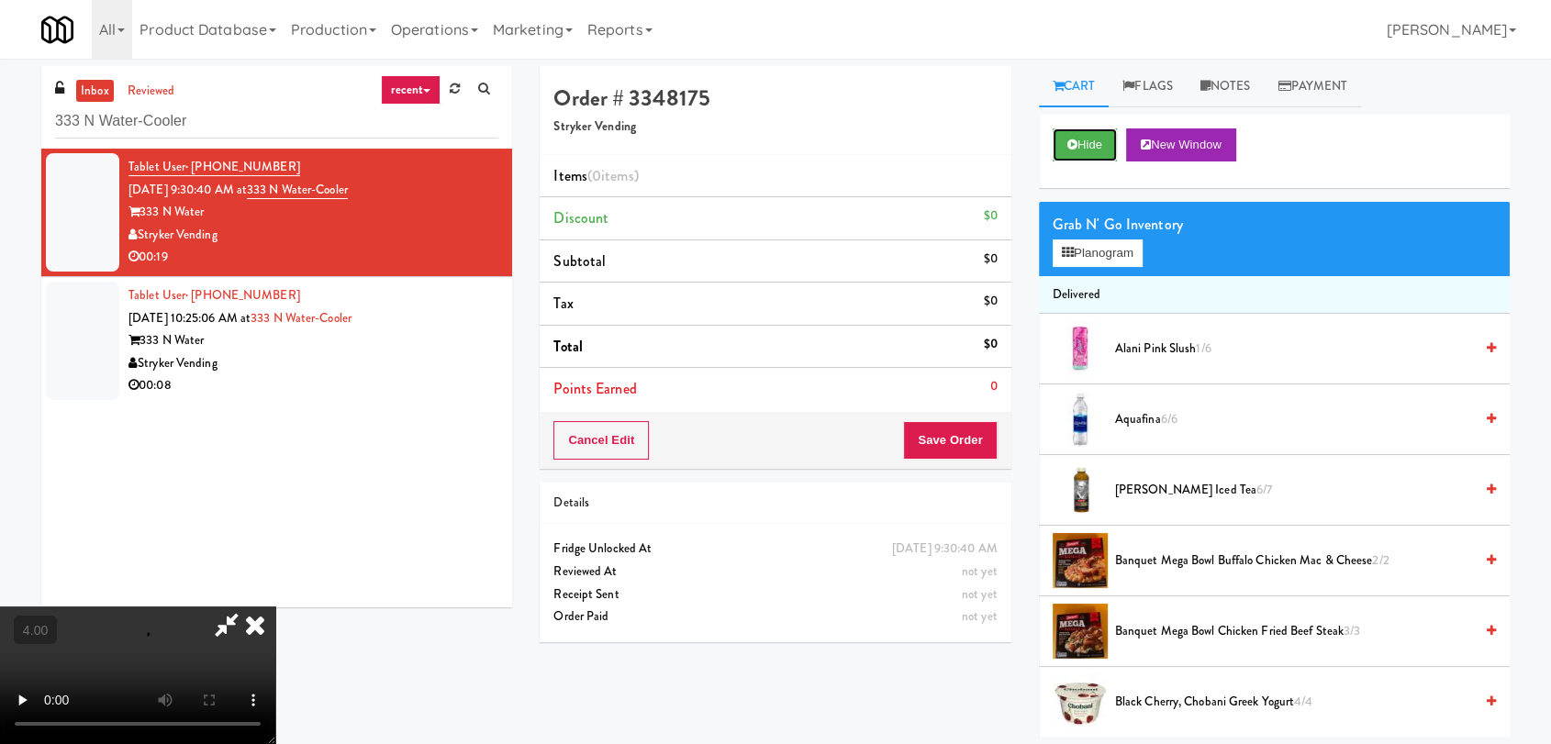
scroll to position [280, 0]
click at [125, 671] on video at bounding box center [137, 676] width 275 height 138
click at [1070, 257] on icon at bounding box center [1068, 253] width 12 height 12
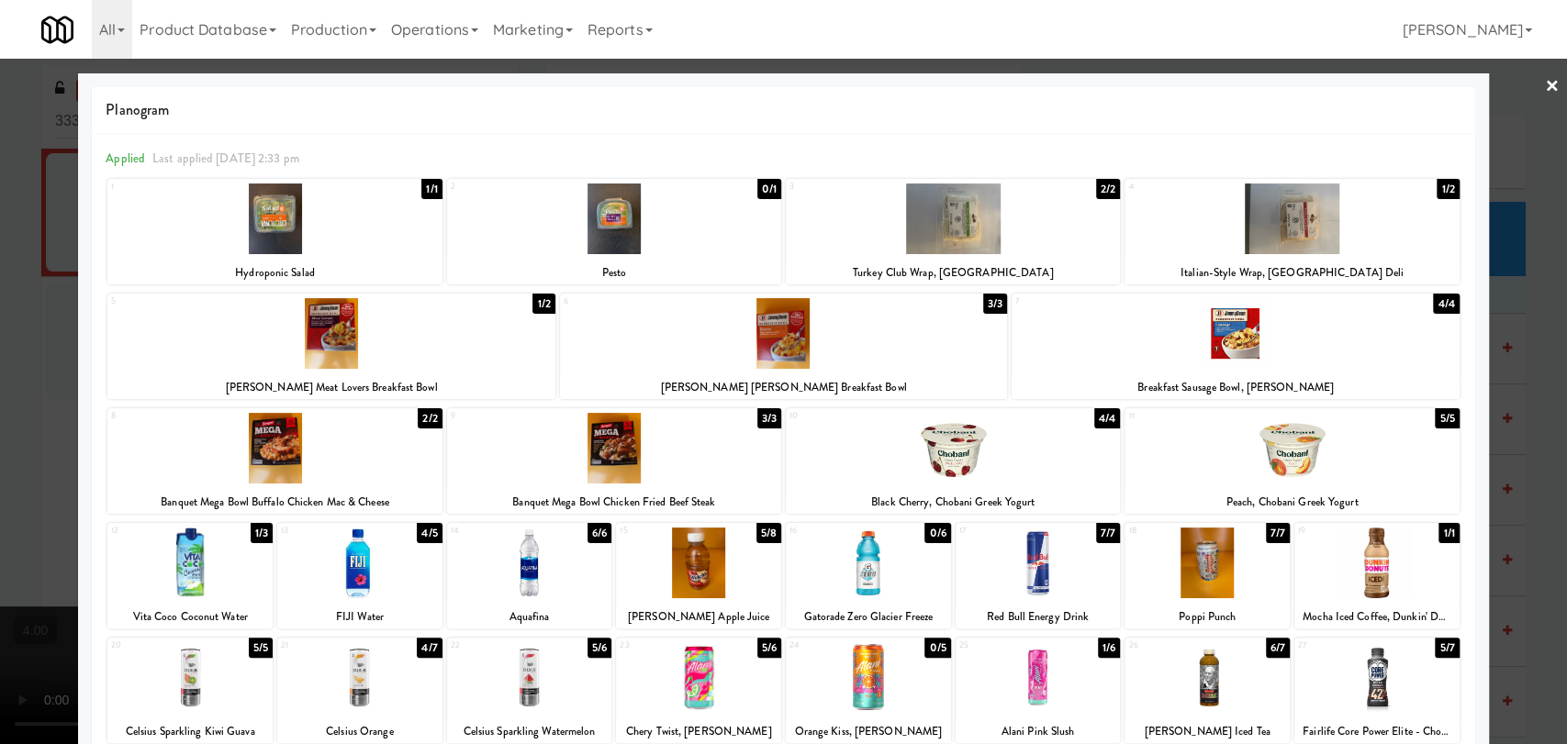
click at [537, 684] on div at bounding box center [529, 678] width 165 height 71
click at [0, 314] on div at bounding box center [783, 372] width 1567 height 744
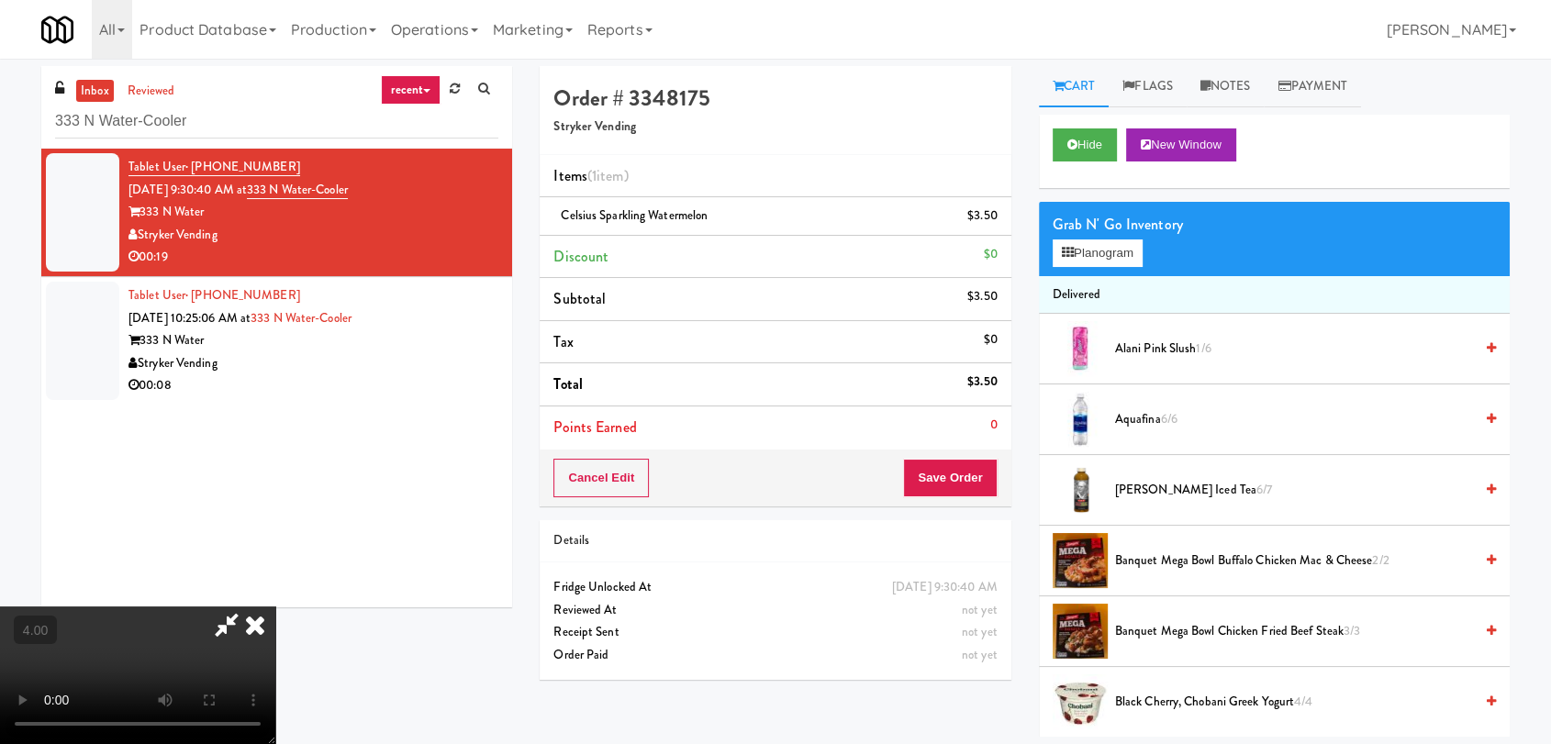
click at [275, 607] on icon at bounding box center [255, 625] width 40 height 37
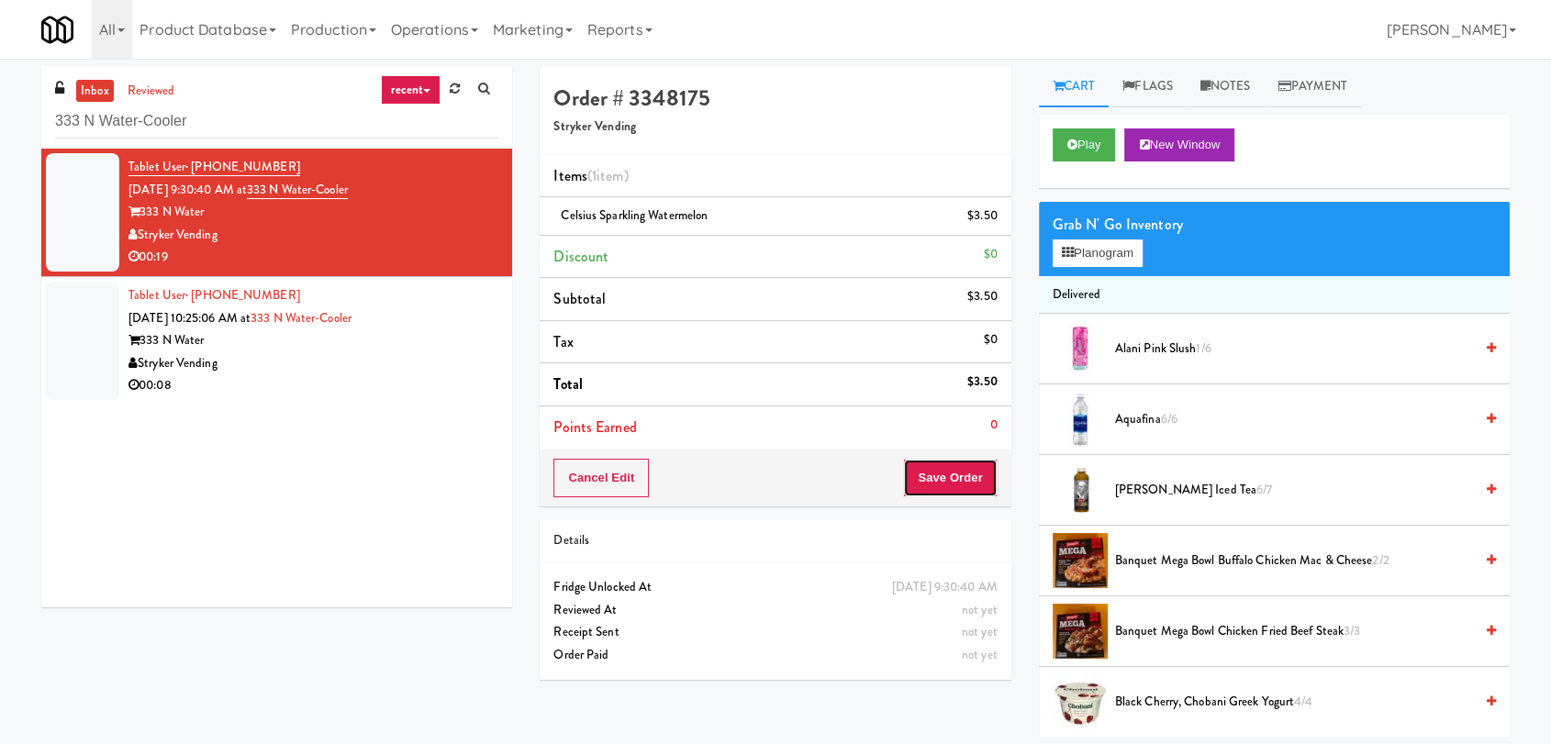
click at [975, 463] on button "Save Order" at bounding box center [950, 478] width 94 height 39
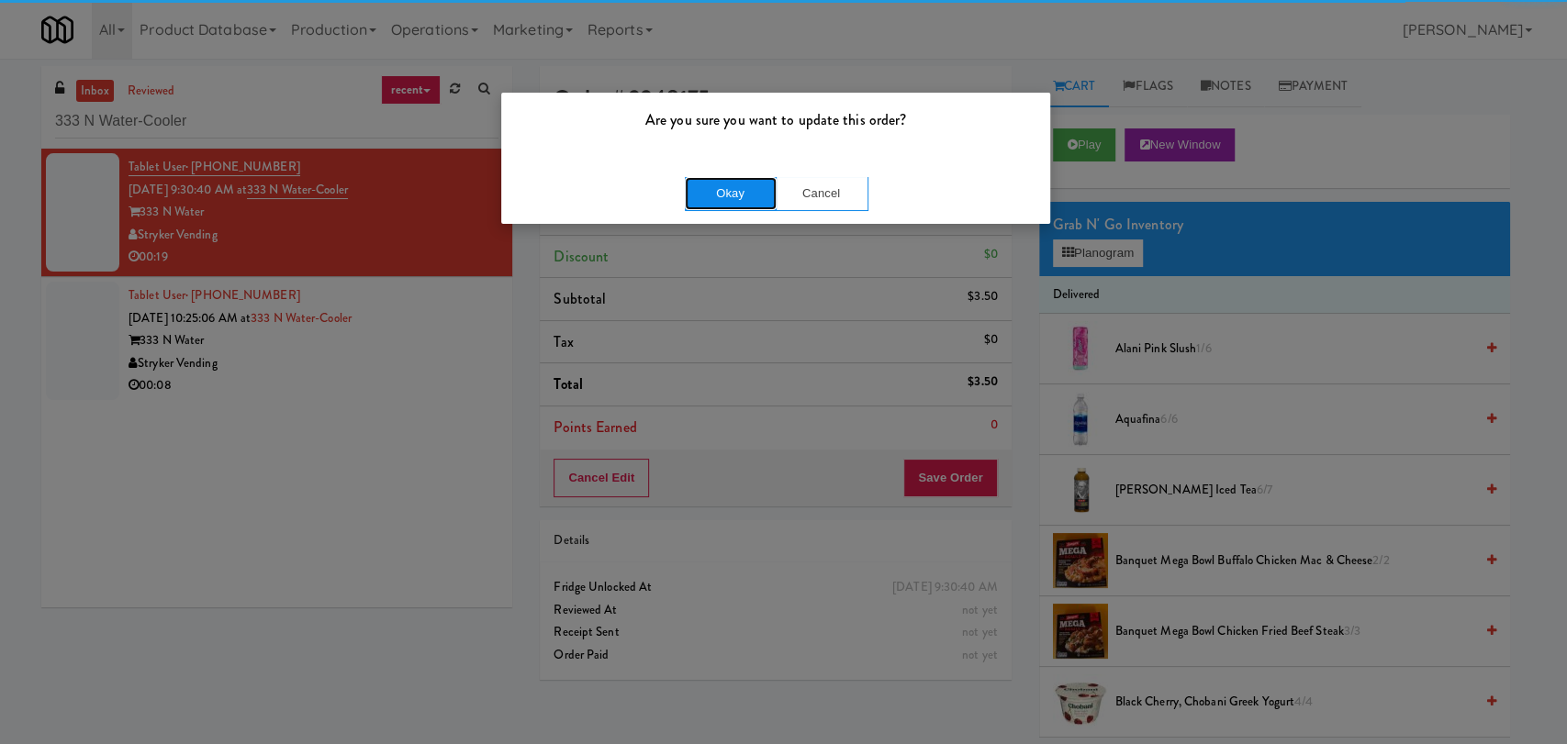
click at [726, 188] on button "Okay" at bounding box center [731, 193] width 92 height 33
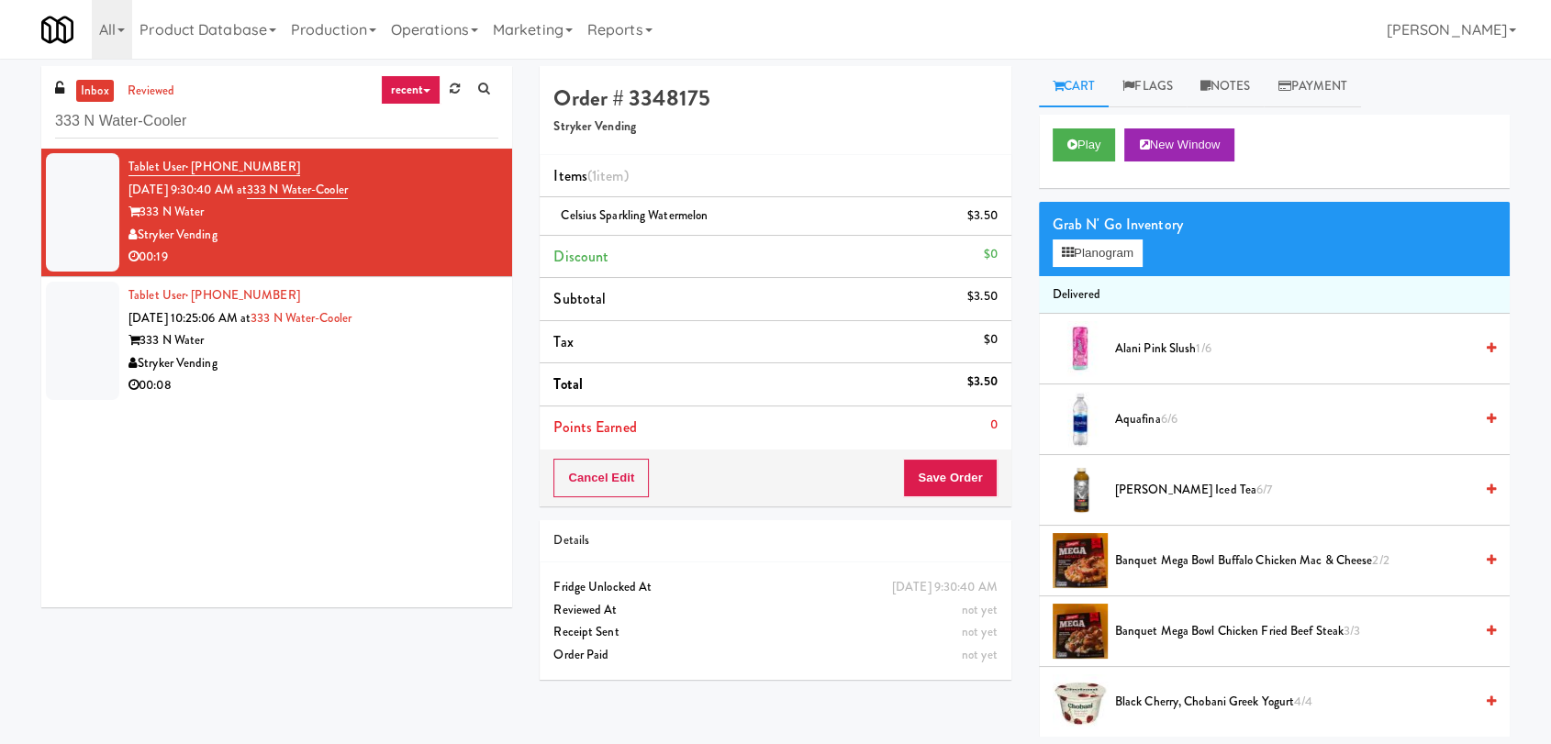
click at [448, 345] on div "333 N Water" at bounding box center [314, 341] width 370 height 23
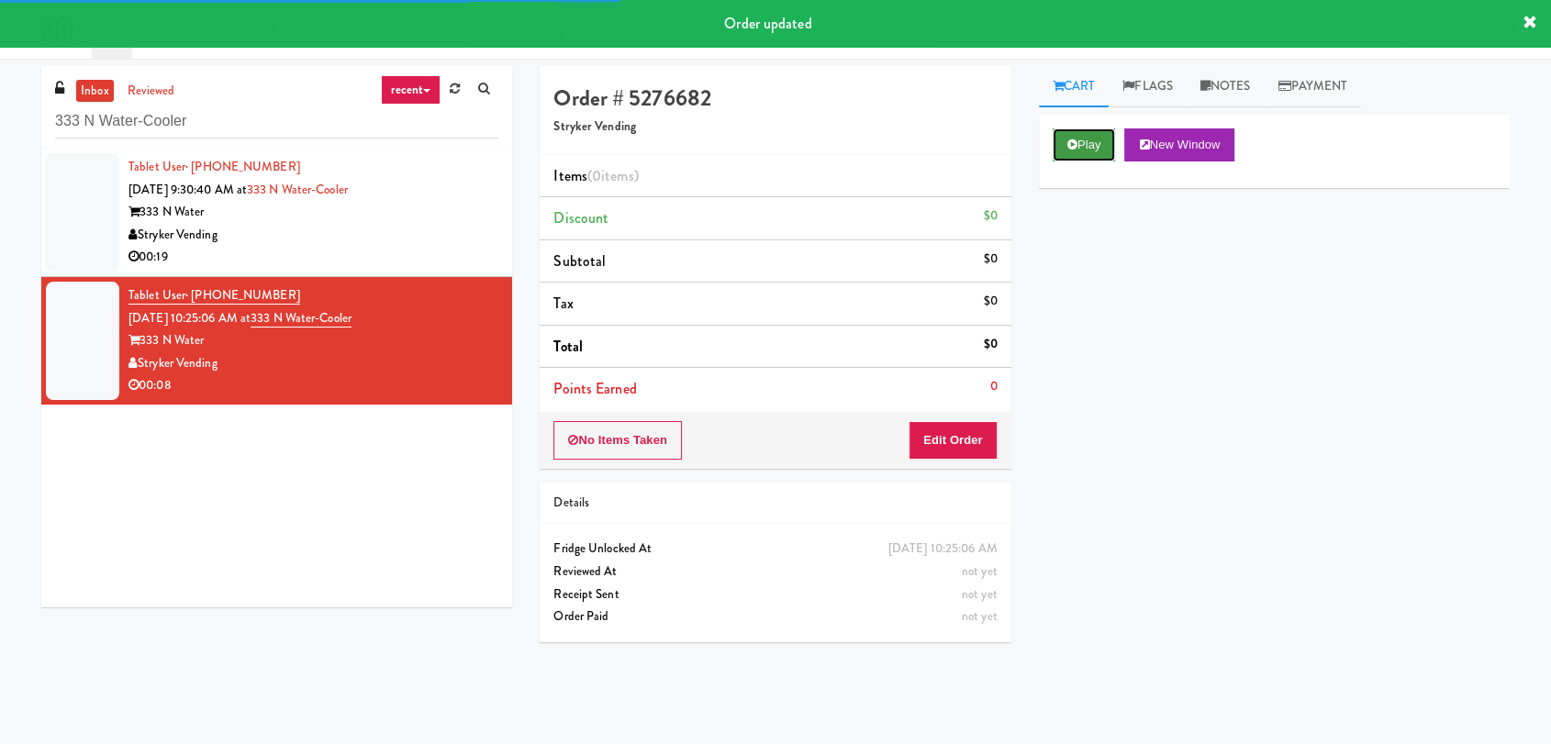
click at [1080, 157] on button "Play" at bounding box center [1084, 145] width 63 height 33
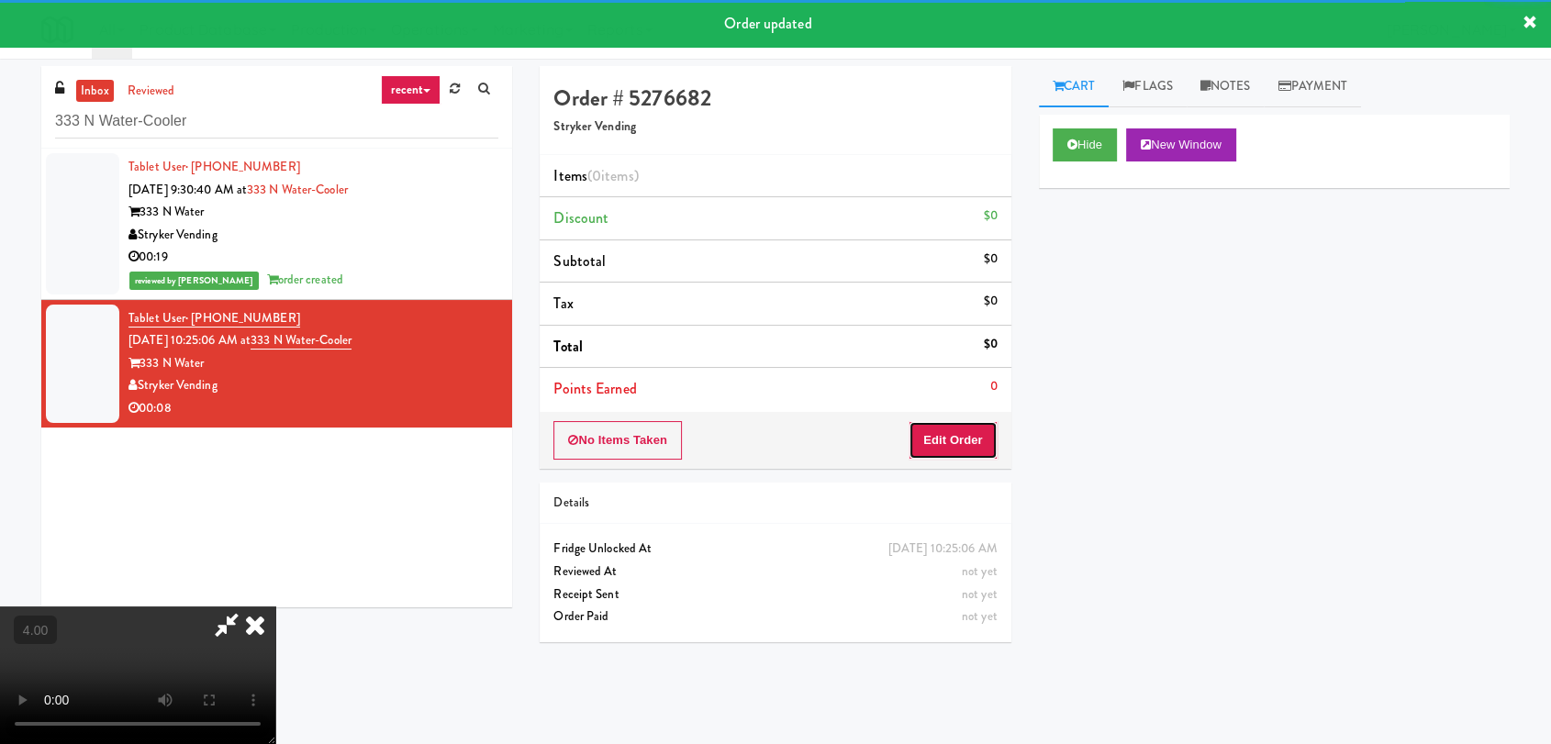
click at [977, 442] on button "Edit Order" at bounding box center [953, 440] width 89 height 39
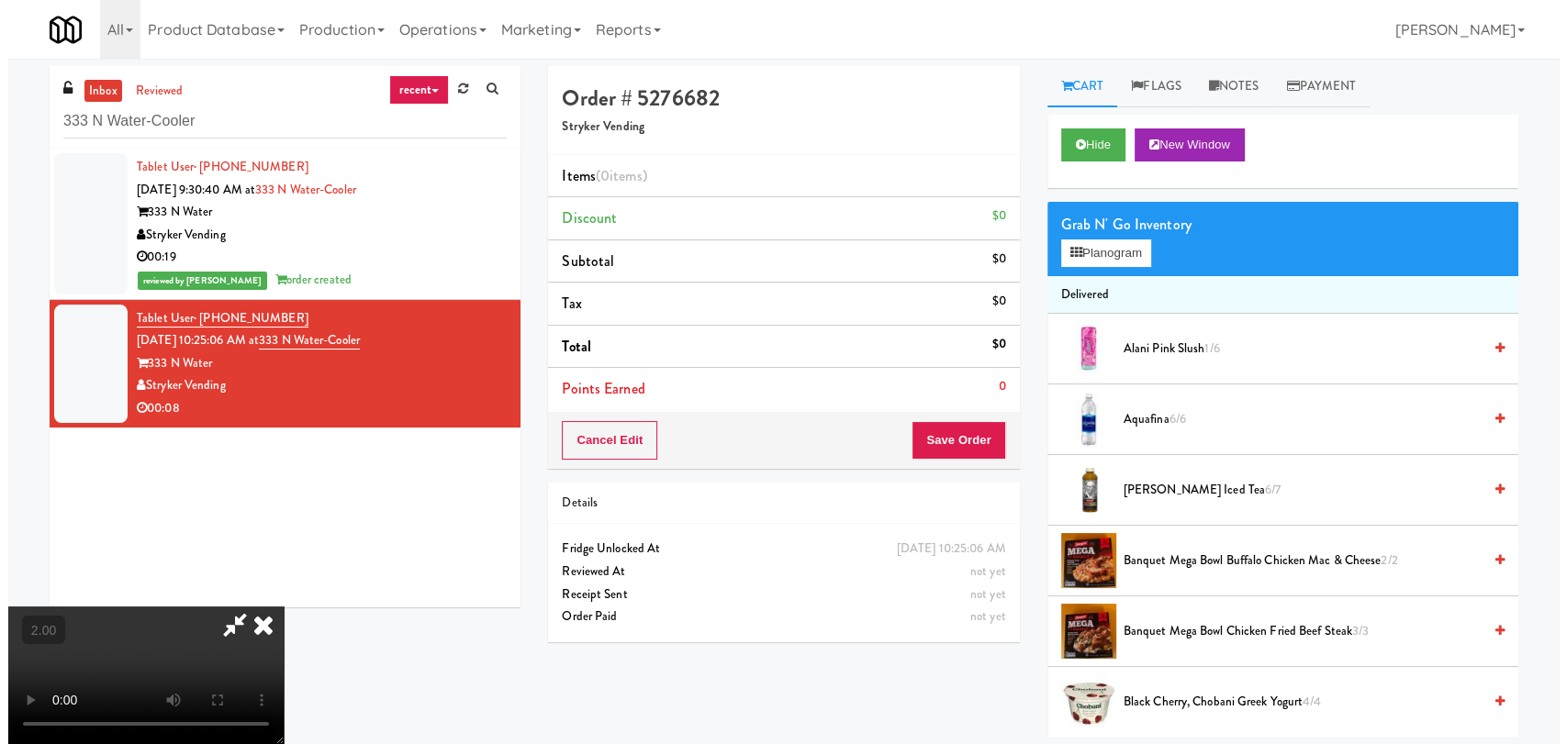
scroll to position [178, 0]
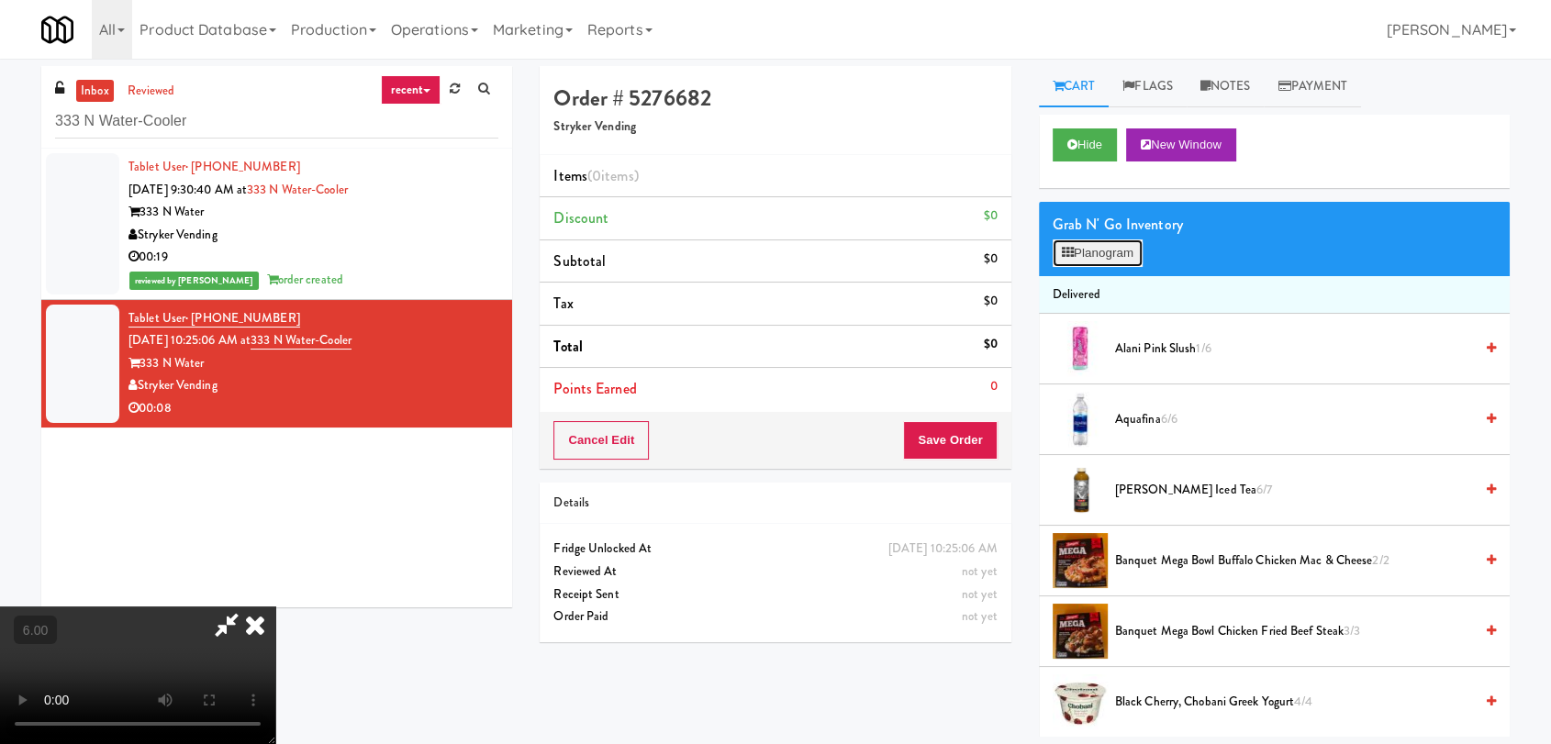
click at [1114, 263] on button "Planogram" at bounding box center [1098, 254] width 90 height 28
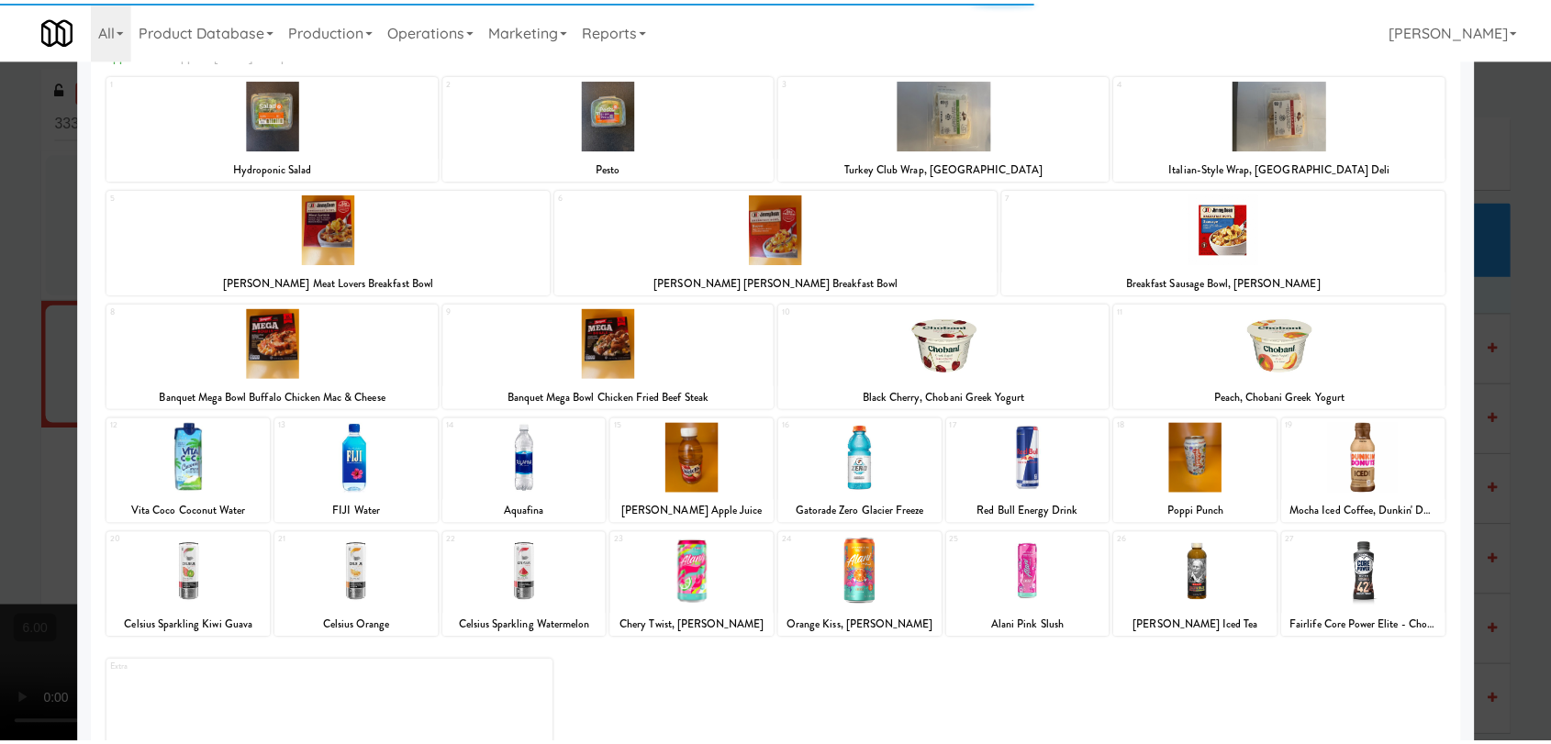
scroll to position [157, 0]
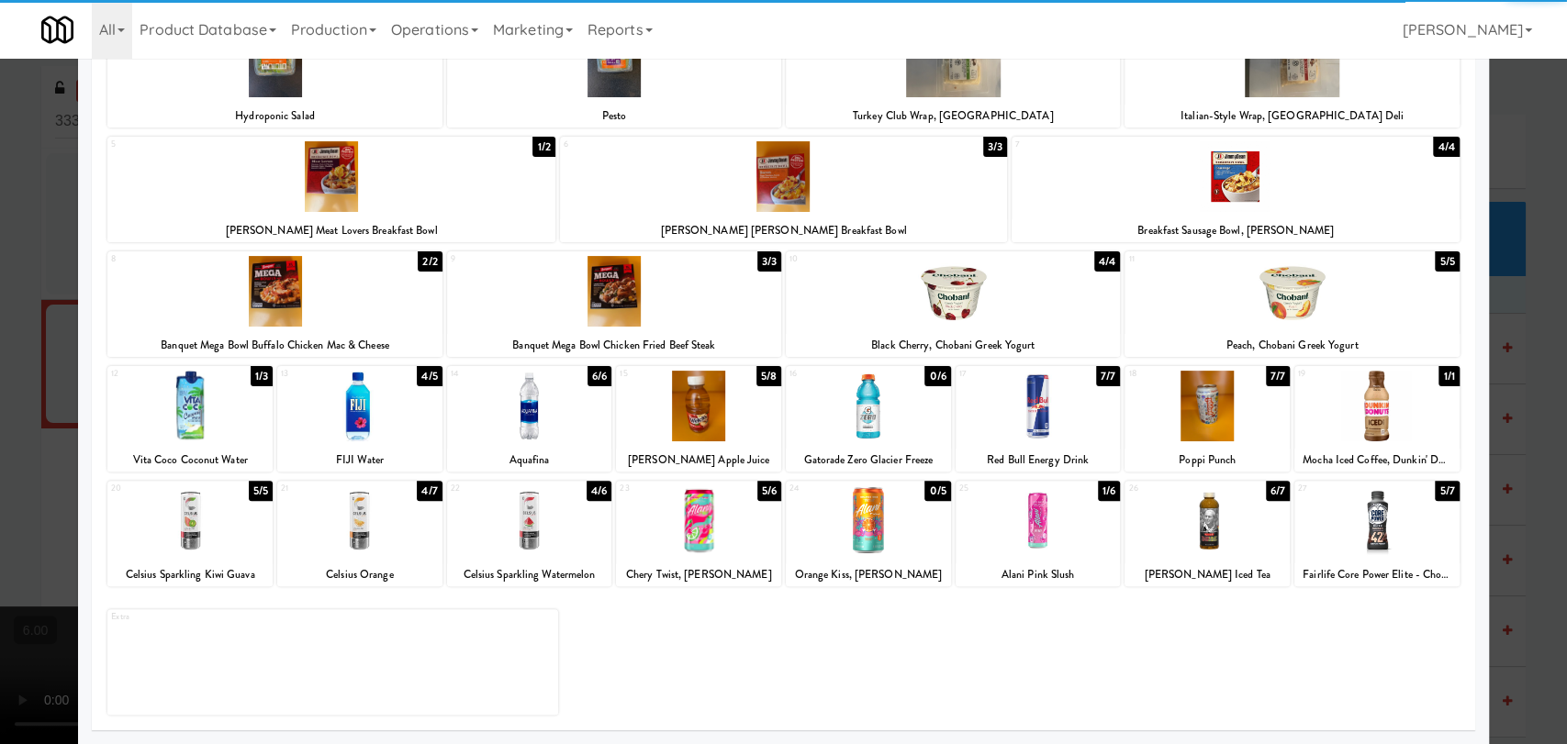
click at [357, 545] on div at bounding box center [359, 521] width 165 height 71
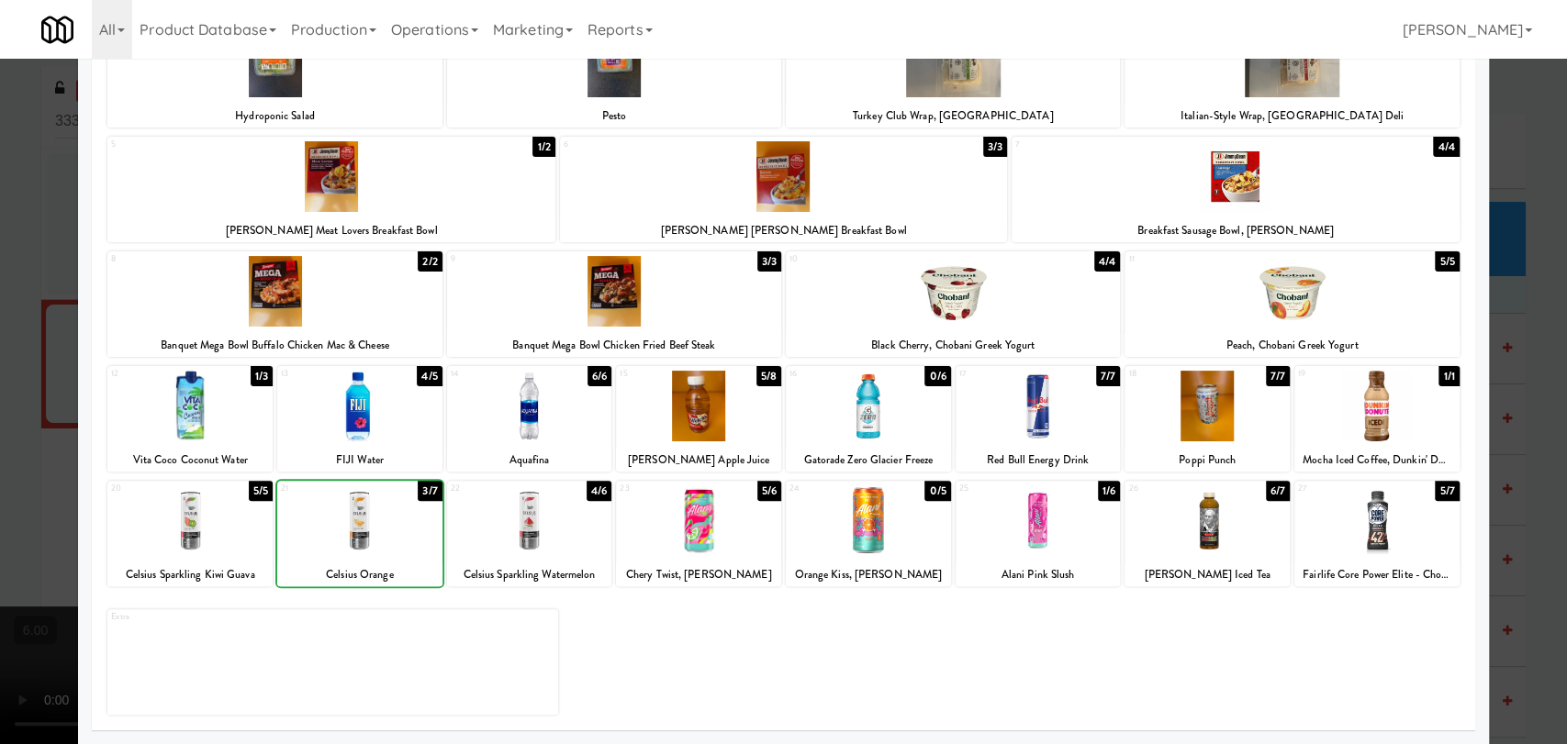
click at [0, 313] on div at bounding box center [783, 372] width 1567 height 744
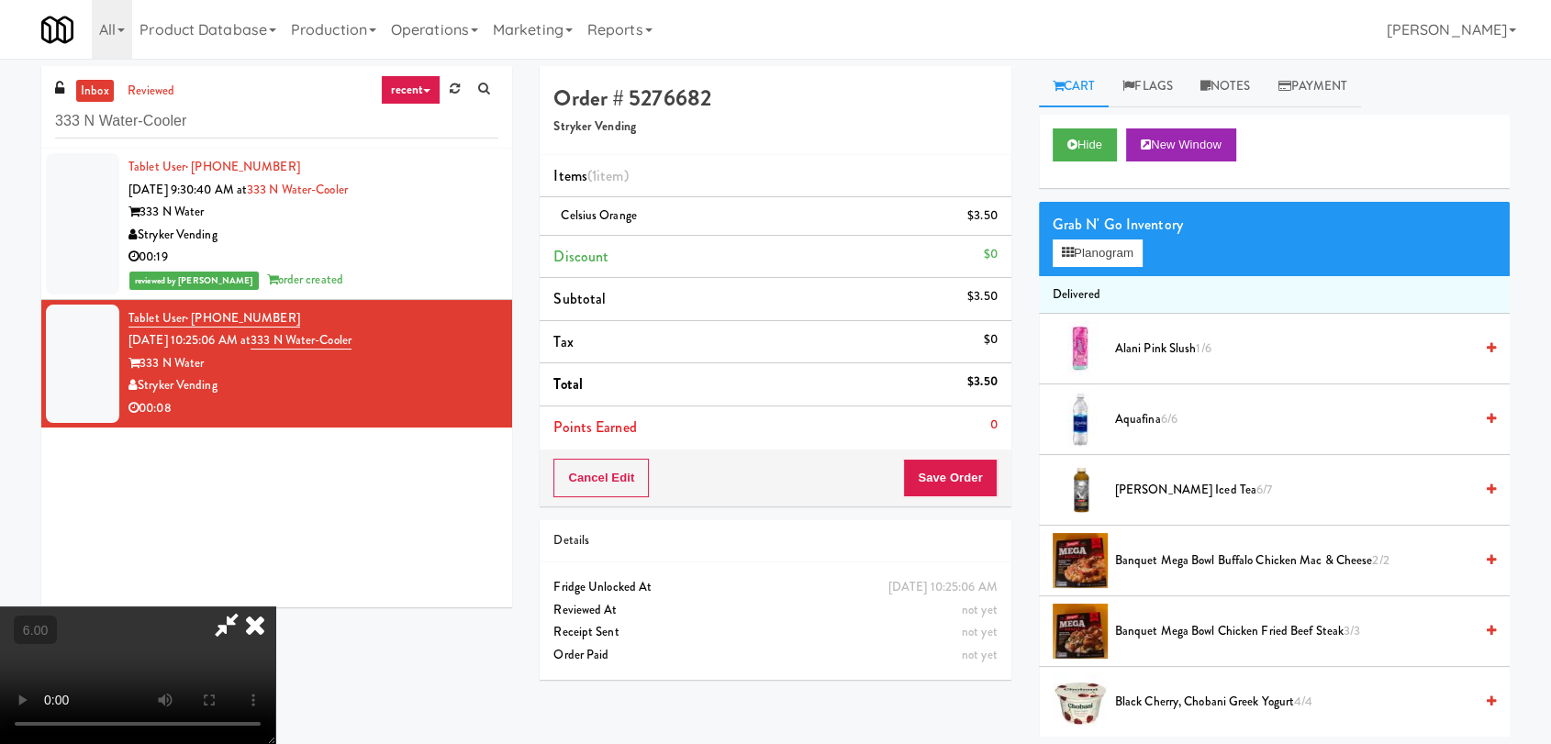
click at [275, 607] on icon at bounding box center [255, 625] width 40 height 37
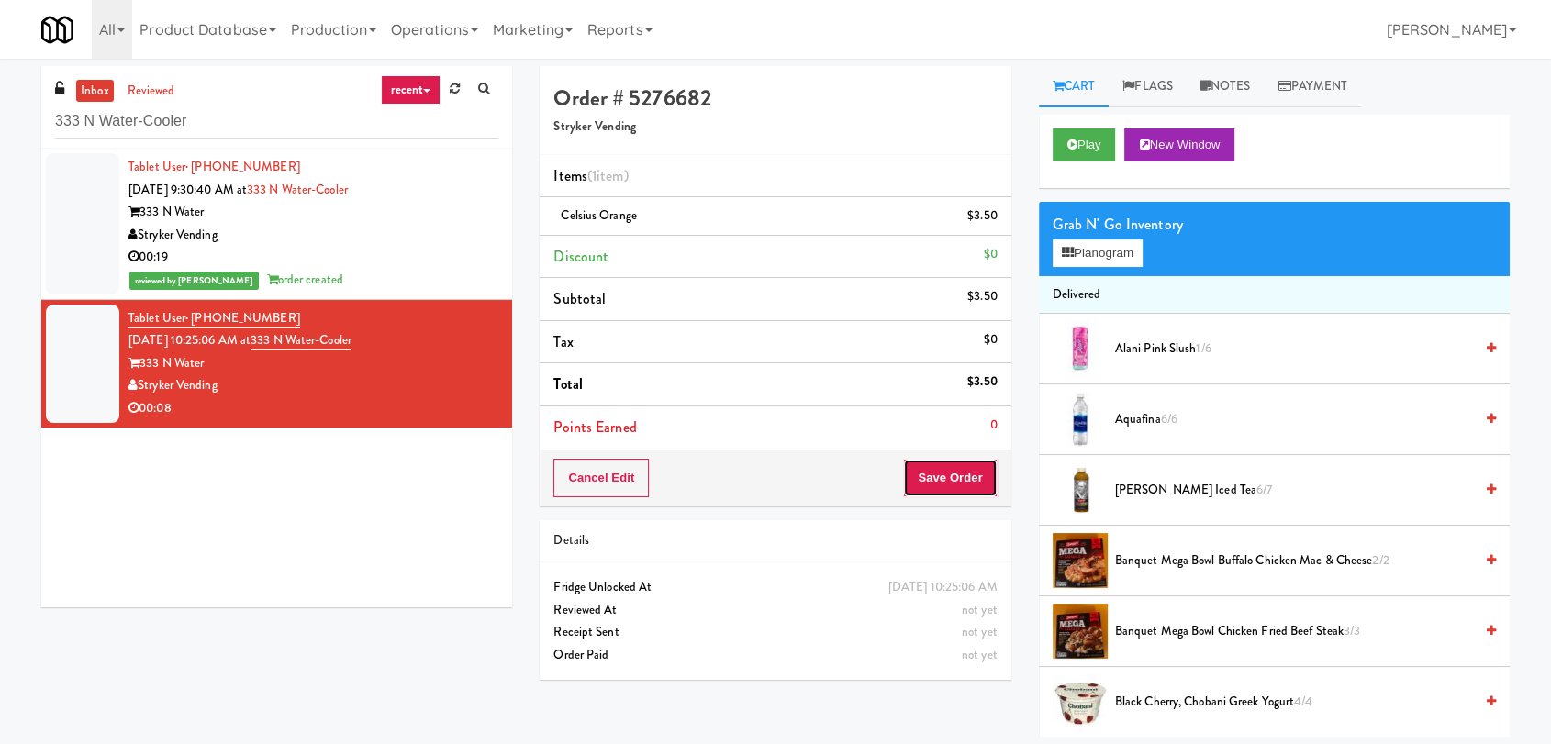
click at [947, 477] on button "Save Order" at bounding box center [950, 478] width 94 height 39
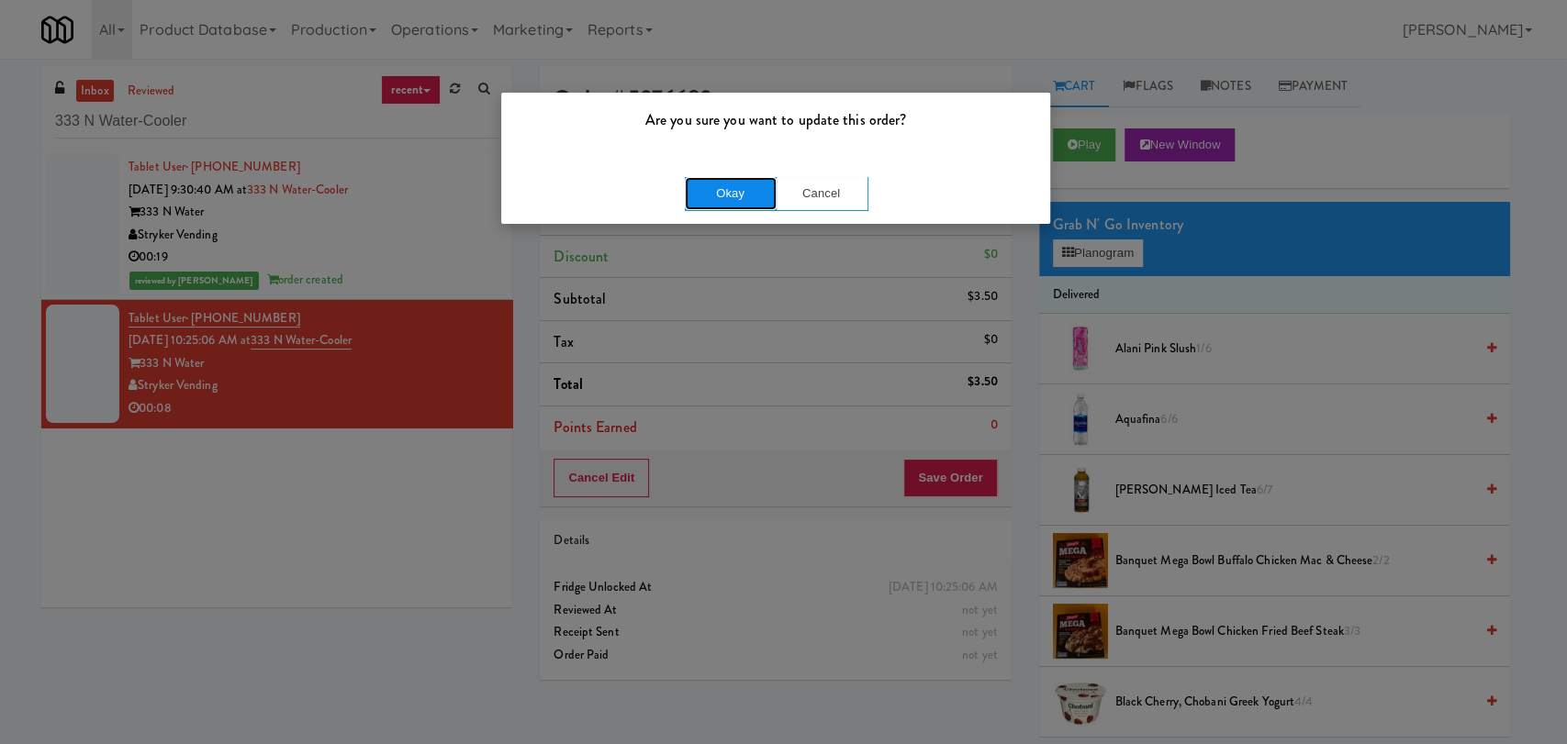
click at [750, 182] on button "Okay" at bounding box center [731, 193] width 92 height 33
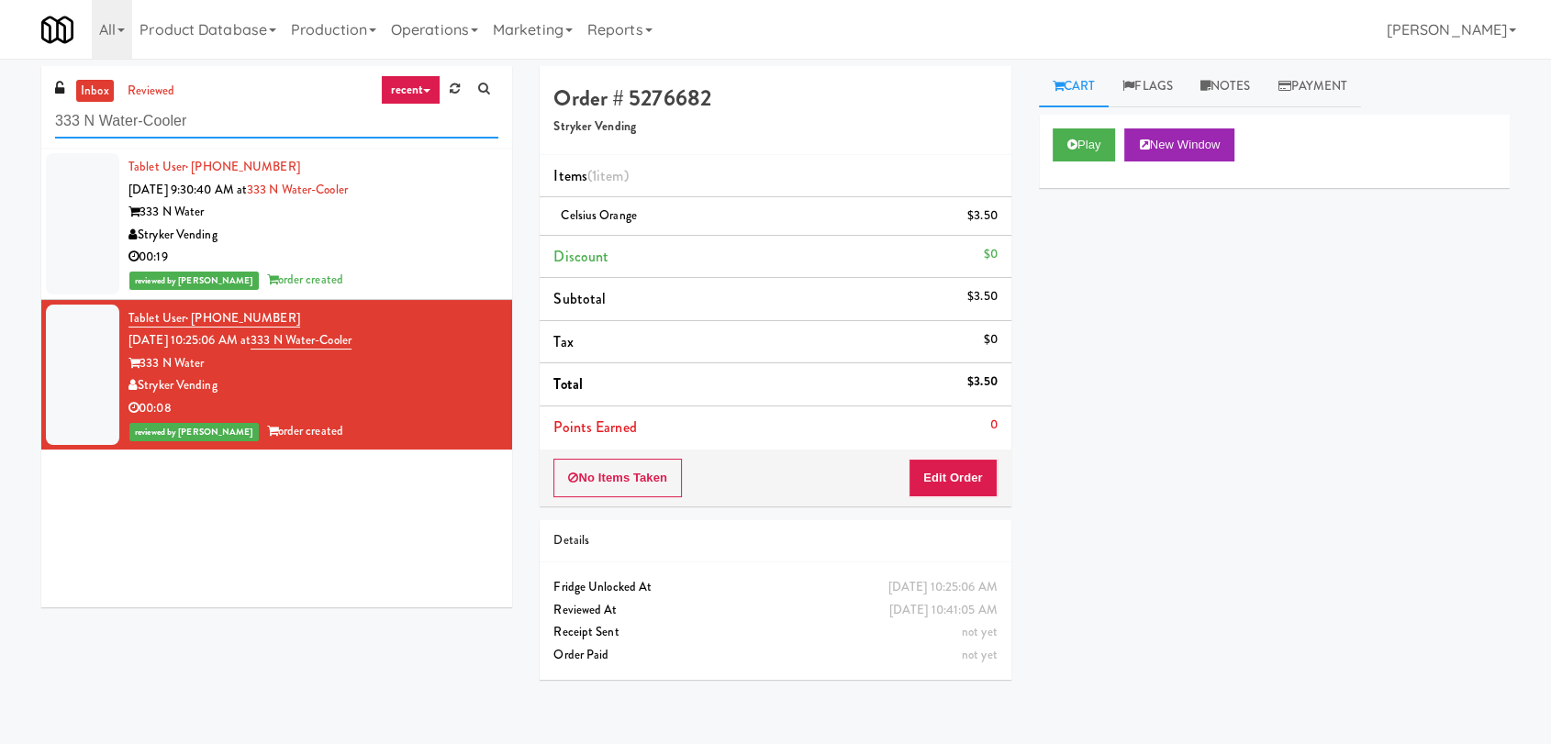
drag, startPoint x: 294, startPoint y: 124, endPoint x: 0, endPoint y: 85, distance: 296.3
click at [0, 85] on div "inbox reviewed recent all unclear take inventory issue suspicious failed recent…" at bounding box center [775, 401] width 1551 height 671
paste input "Arapahoe Square Fridge"
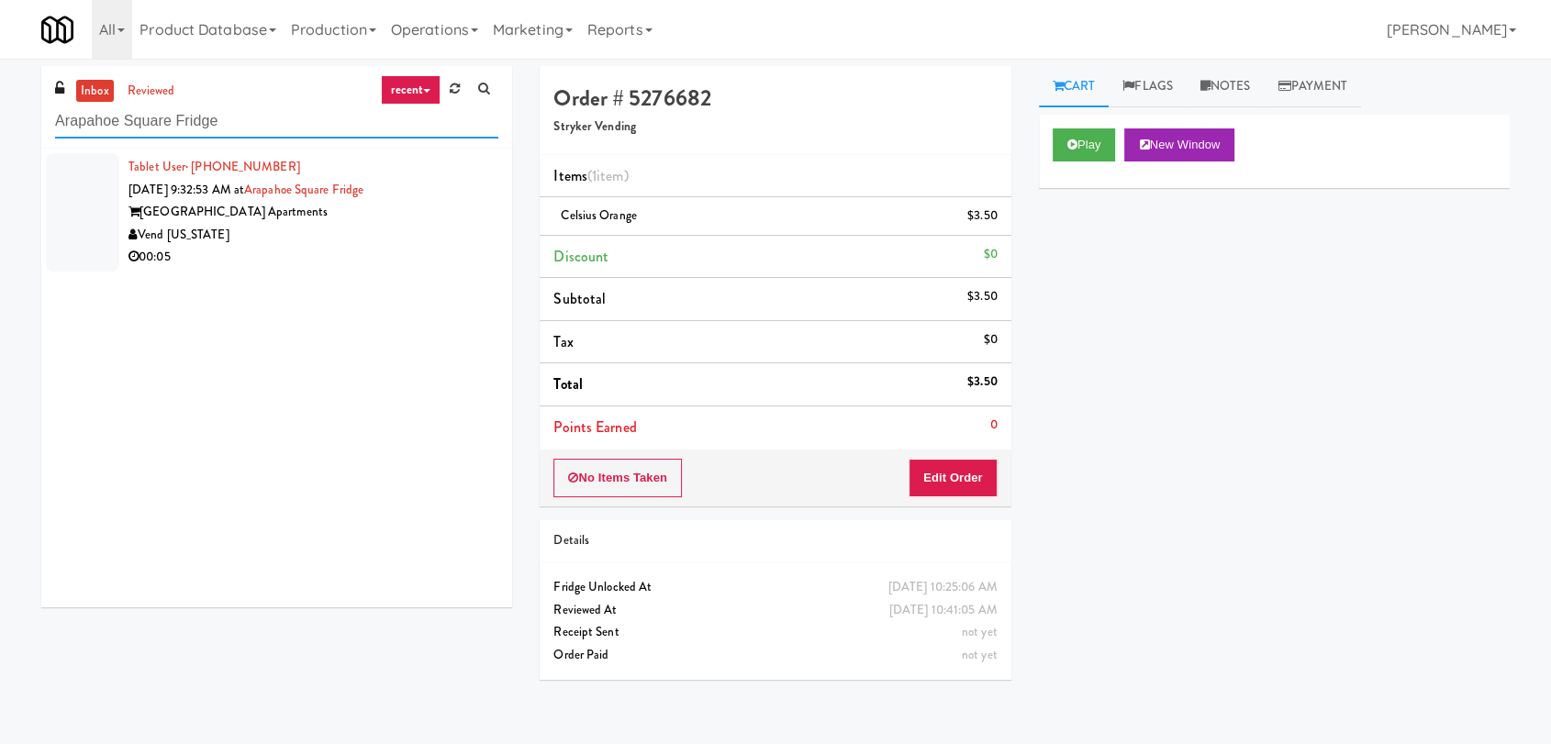
type input "Arapahoe Square Fridge"
click at [521, 239] on div "inbox reviewed recent all unclear take inventory issue suspicious failed recent…" at bounding box center [277, 343] width 498 height 555
click at [466, 211] on div "[GEOGRAPHIC_DATA] Apartments" at bounding box center [314, 212] width 370 height 23
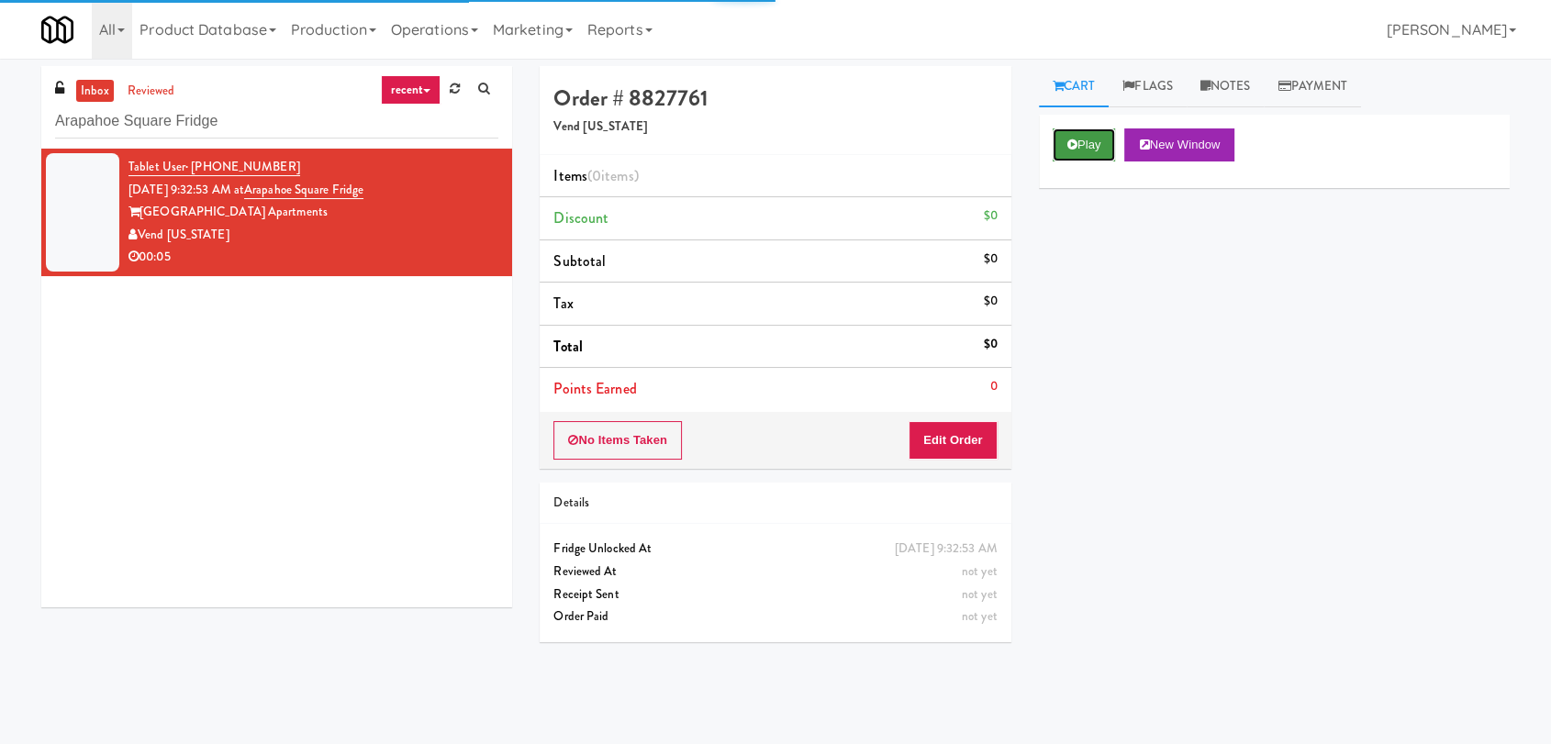
click at [1094, 133] on button "Play" at bounding box center [1084, 145] width 63 height 33
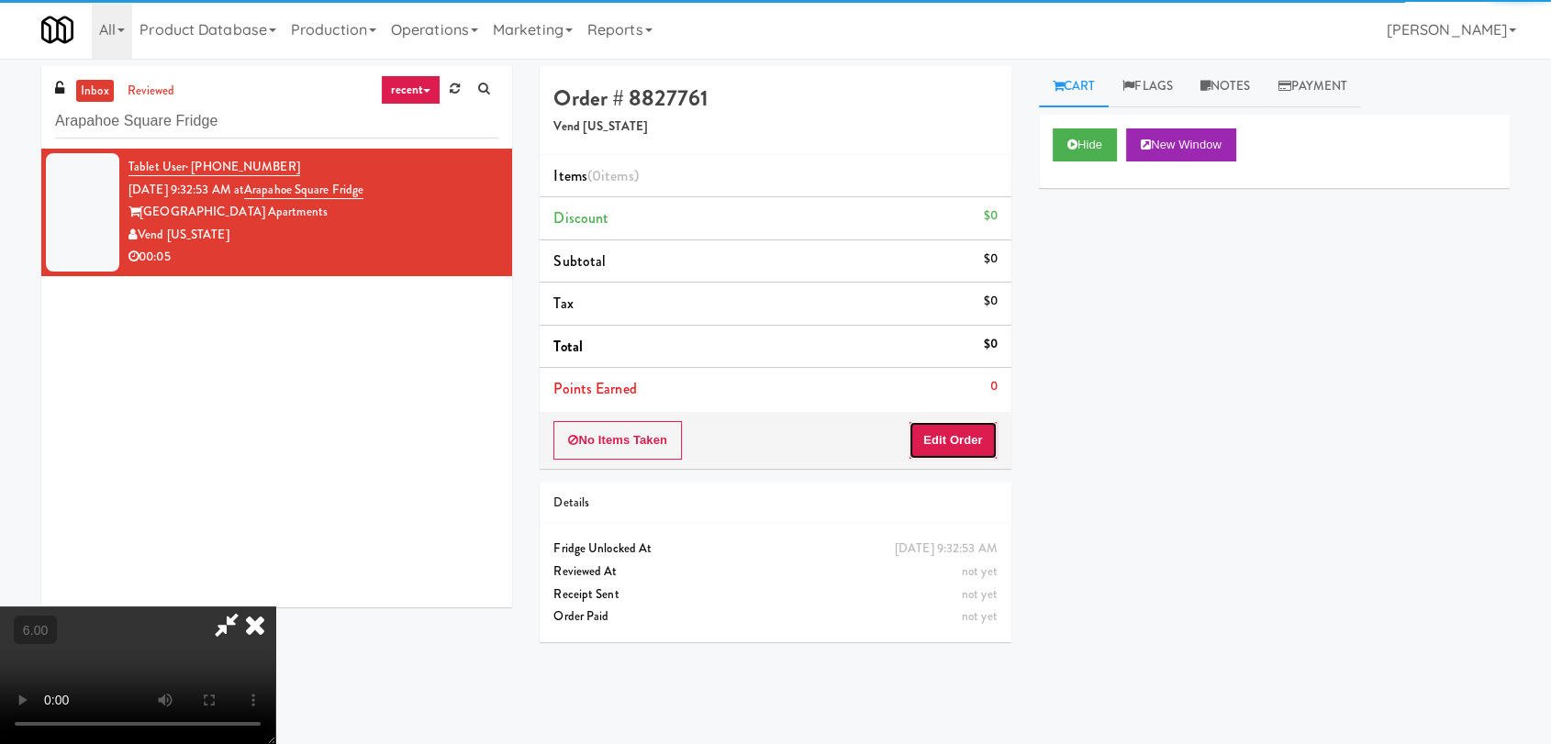
click at [969, 440] on button "Edit Order" at bounding box center [953, 440] width 89 height 39
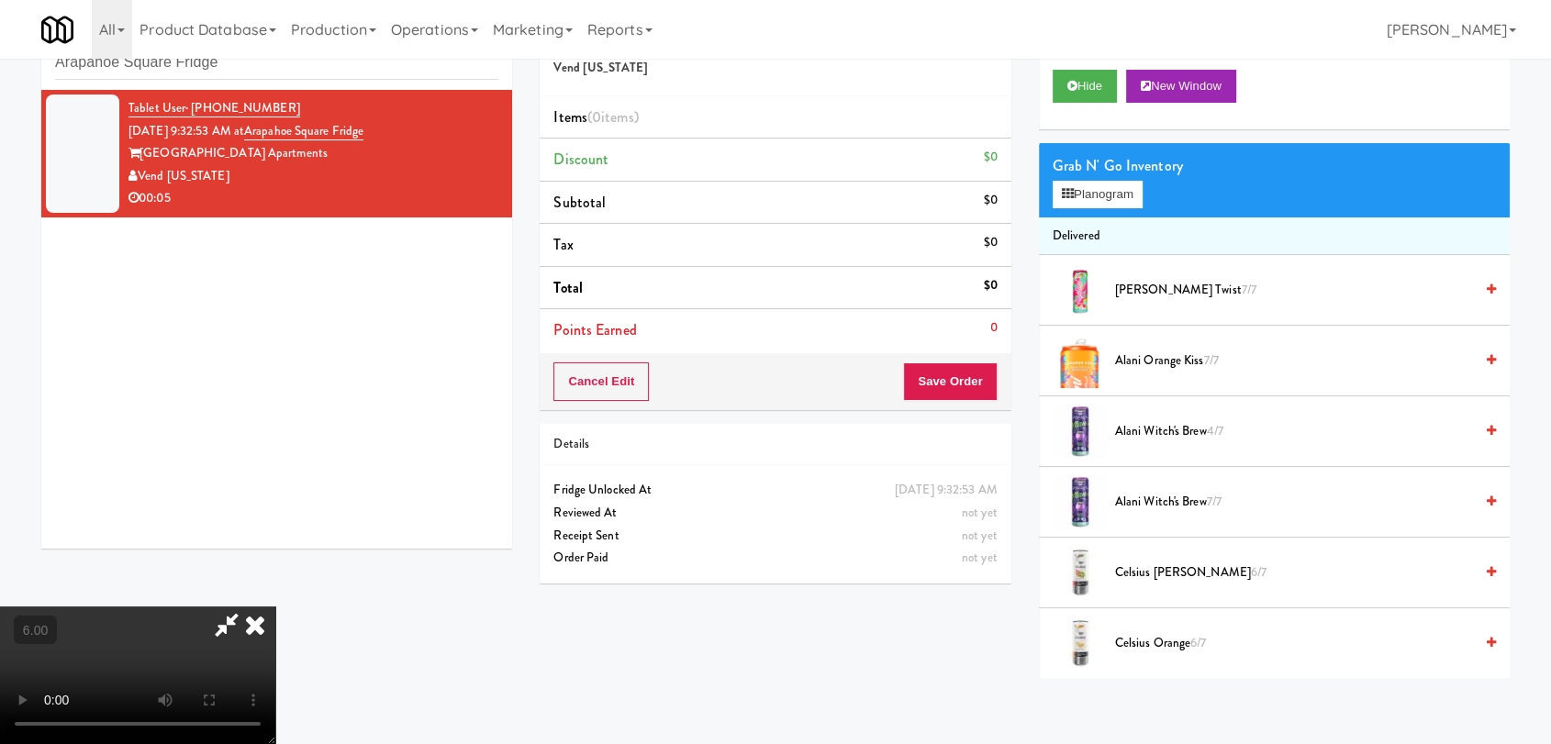
scroll to position [280, 0]
click at [275, 607] on video at bounding box center [137, 676] width 275 height 138
click at [1081, 87] on button "Hide" at bounding box center [1085, 86] width 64 height 33
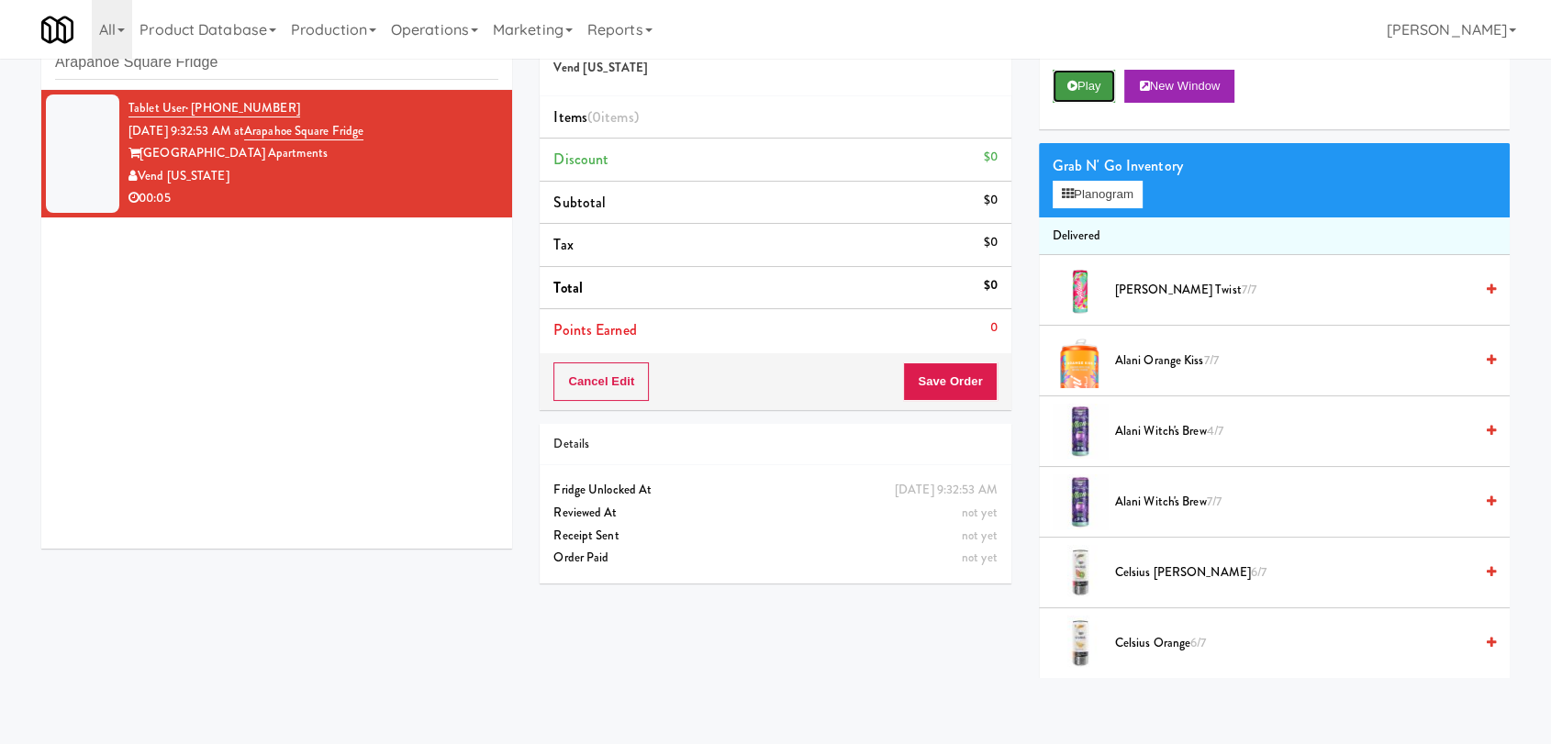
click at [1081, 87] on button "Play" at bounding box center [1084, 86] width 63 height 33
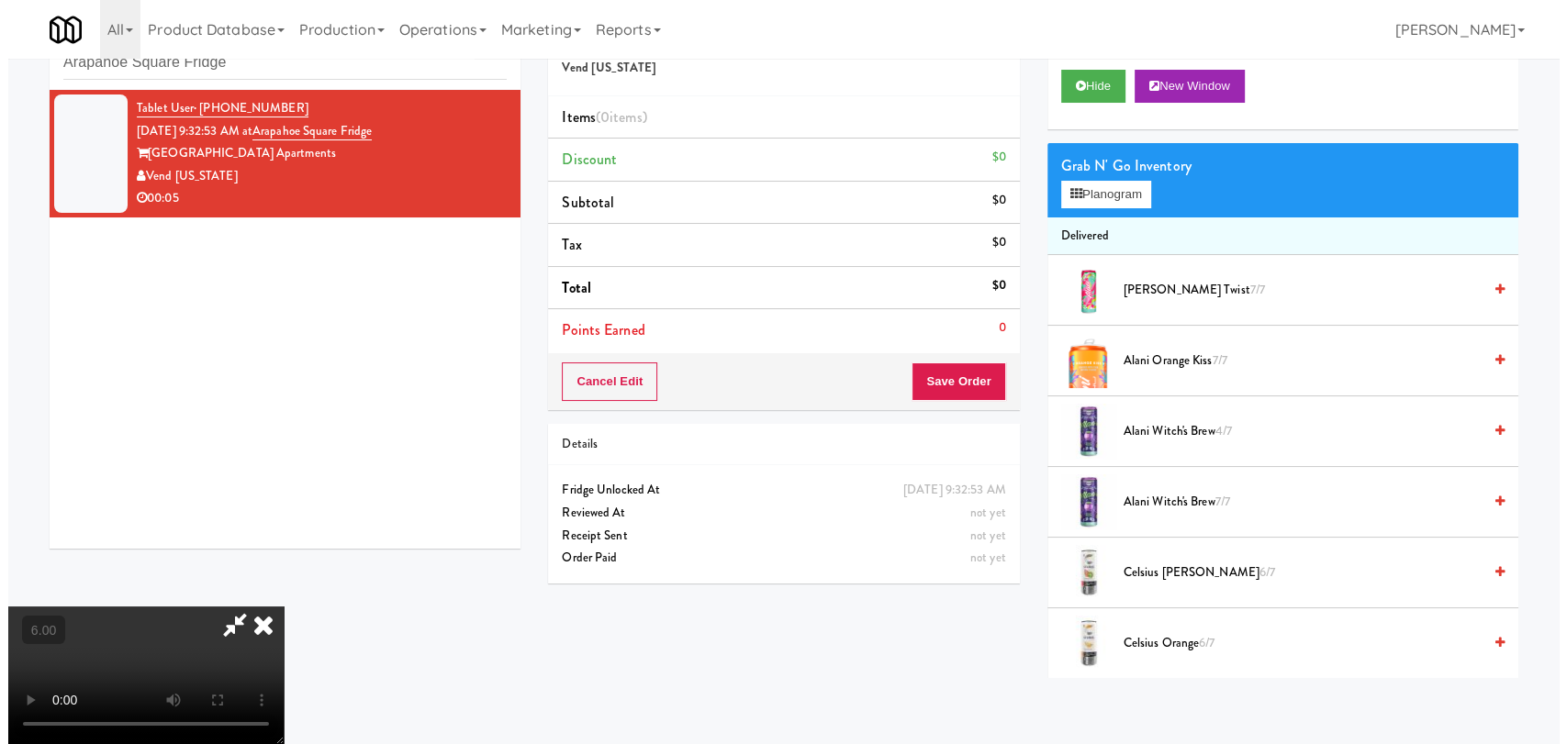
scroll to position [76, 0]
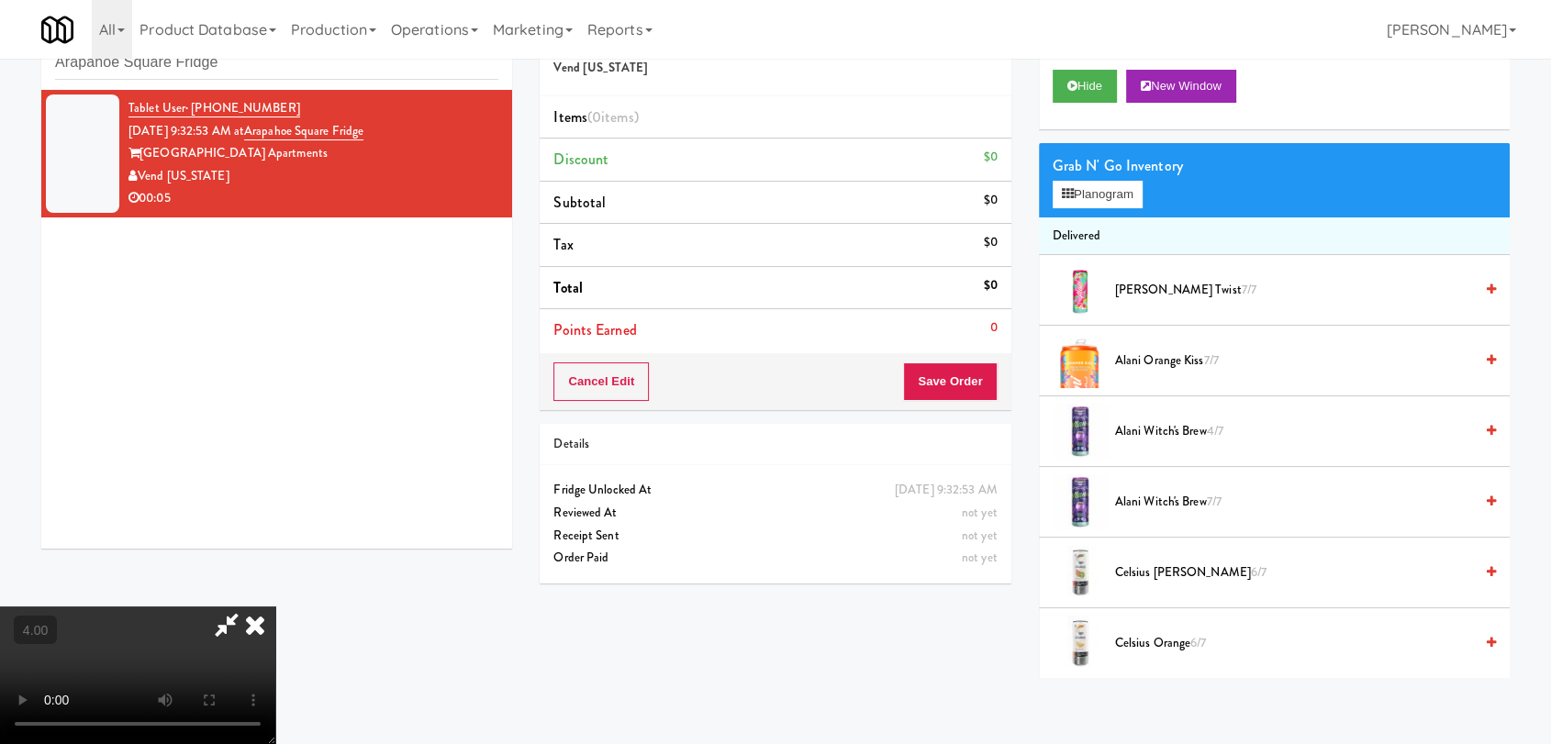
click at [275, 672] on video at bounding box center [137, 676] width 275 height 138
click at [1053, 197] on button "Planogram" at bounding box center [1098, 195] width 90 height 28
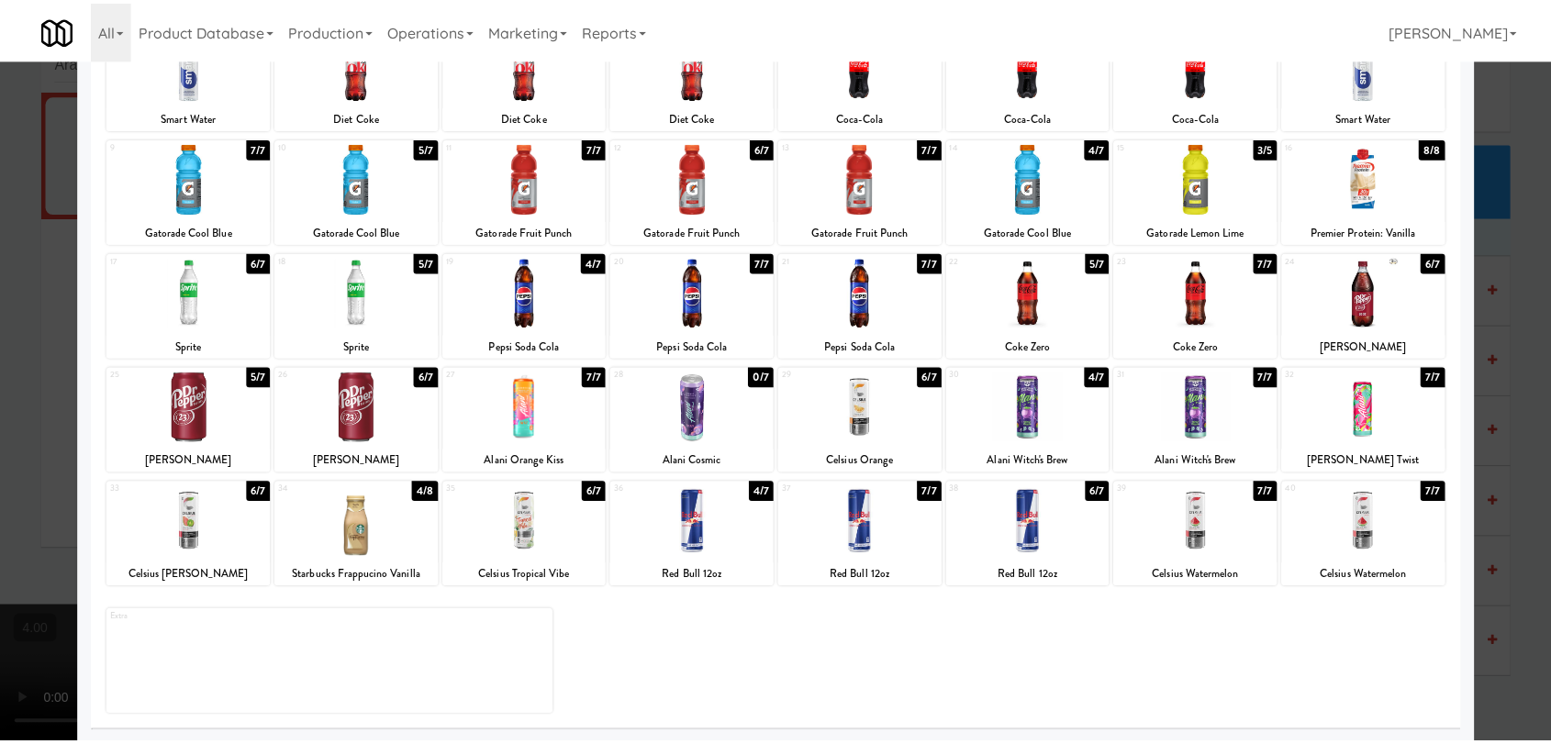
scroll to position [157, 0]
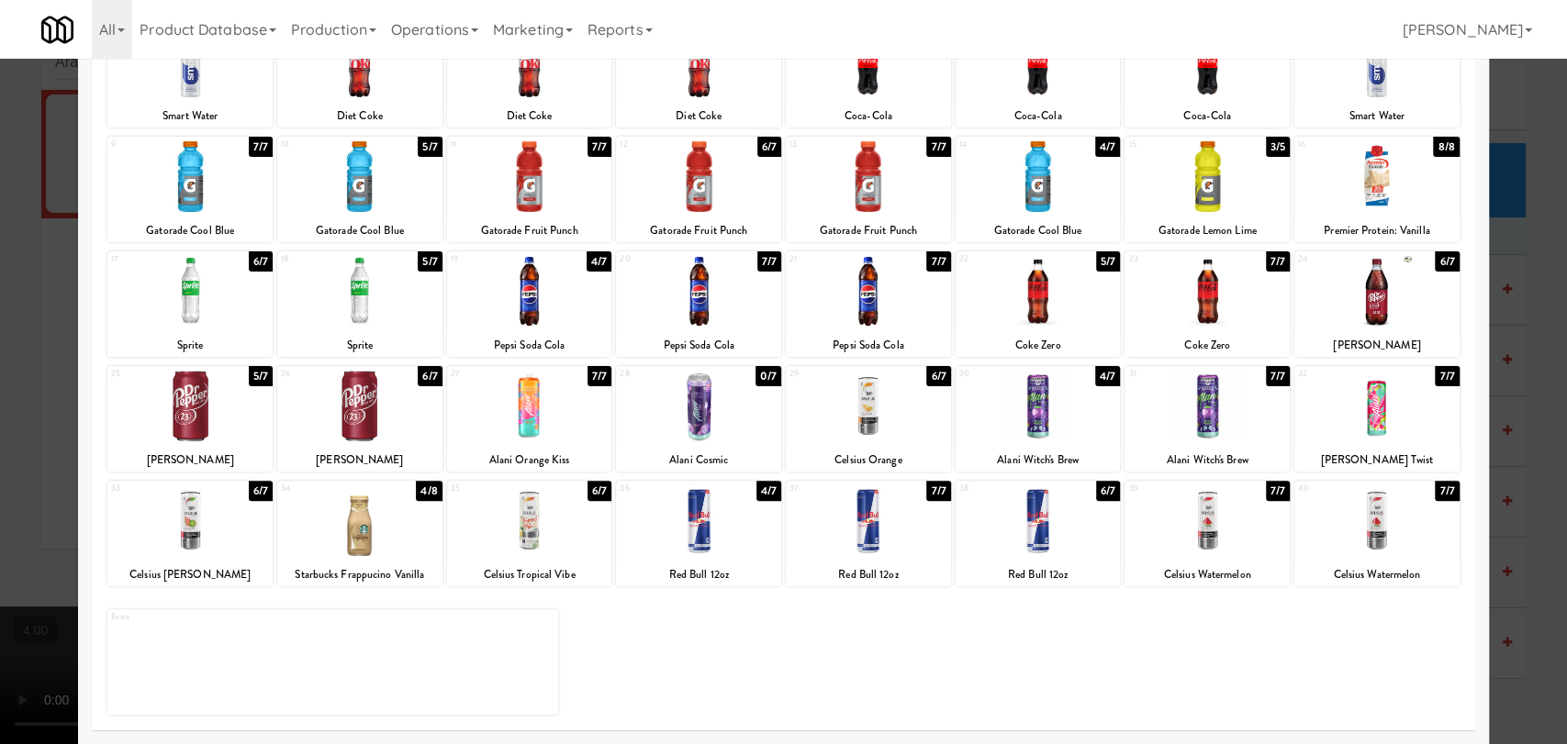
click at [195, 532] on div at bounding box center [189, 521] width 165 height 71
click at [0, 464] on div at bounding box center [783, 372] width 1567 height 744
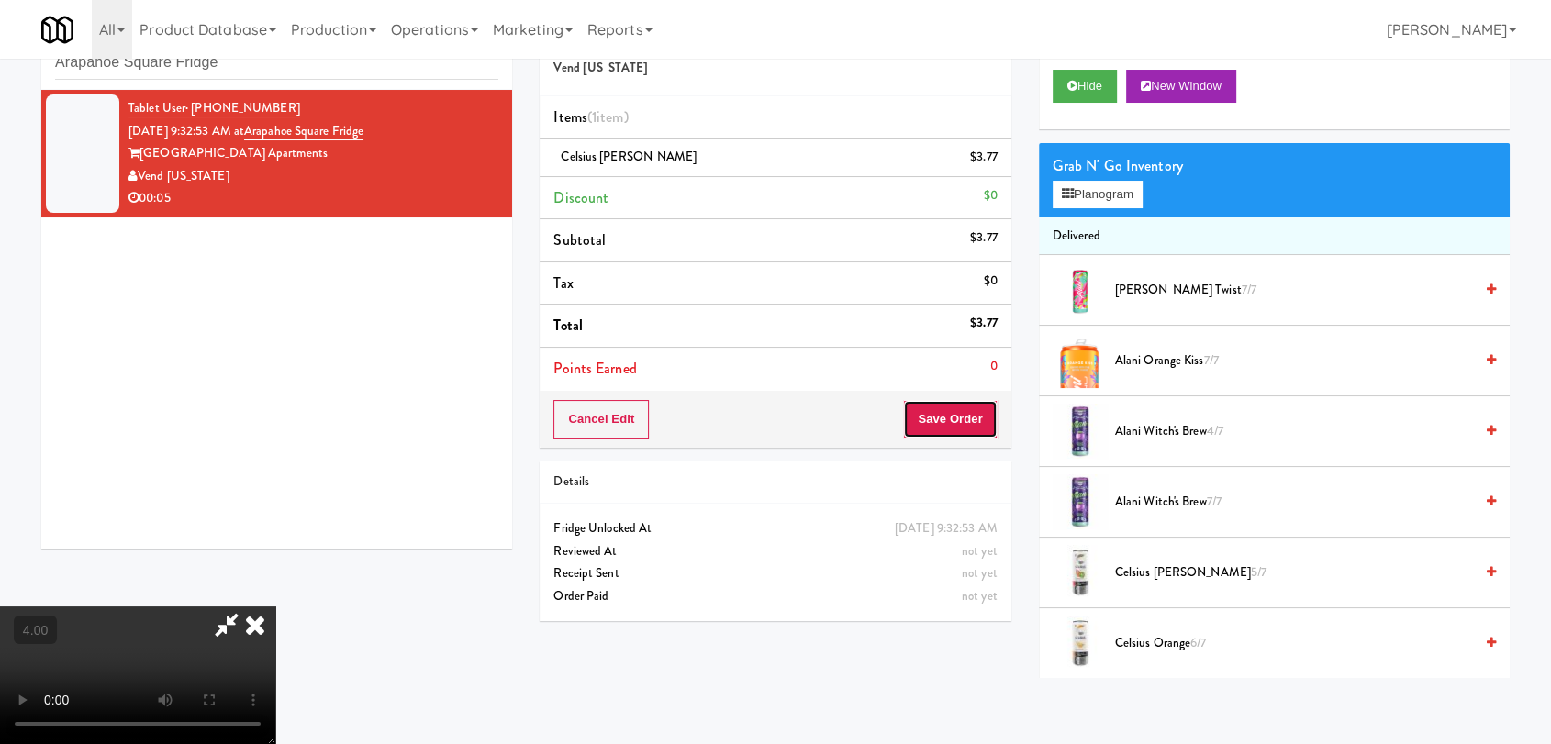
click at [931, 415] on button "Save Order" at bounding box center [950, 419] width 94 height 39
click at [955, 419] on button "Save Order" at bounding box center [950, 419] width 94 height 39
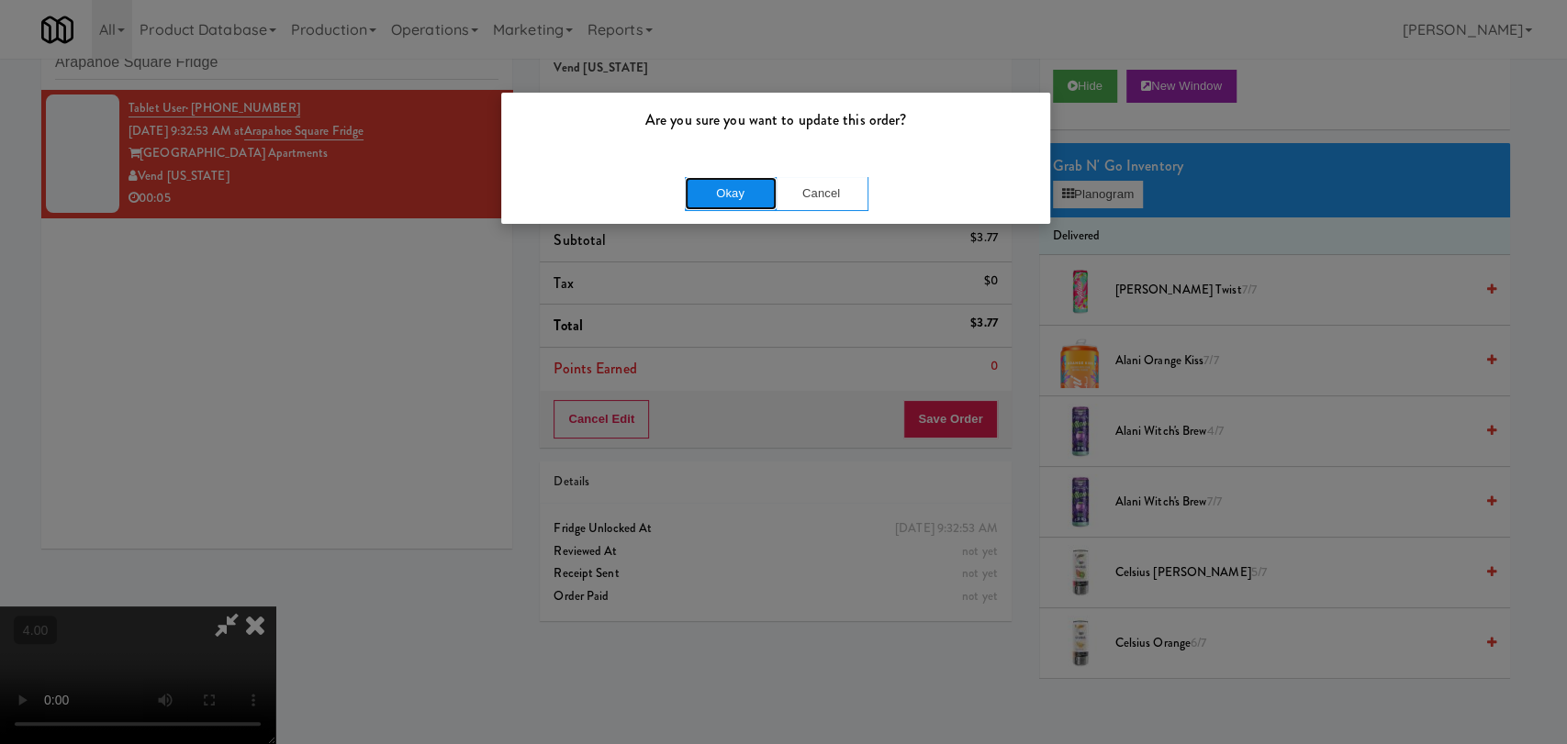
click at [704, 188] on button "Okay" at bounding box center [731, 193] width 92 height 33
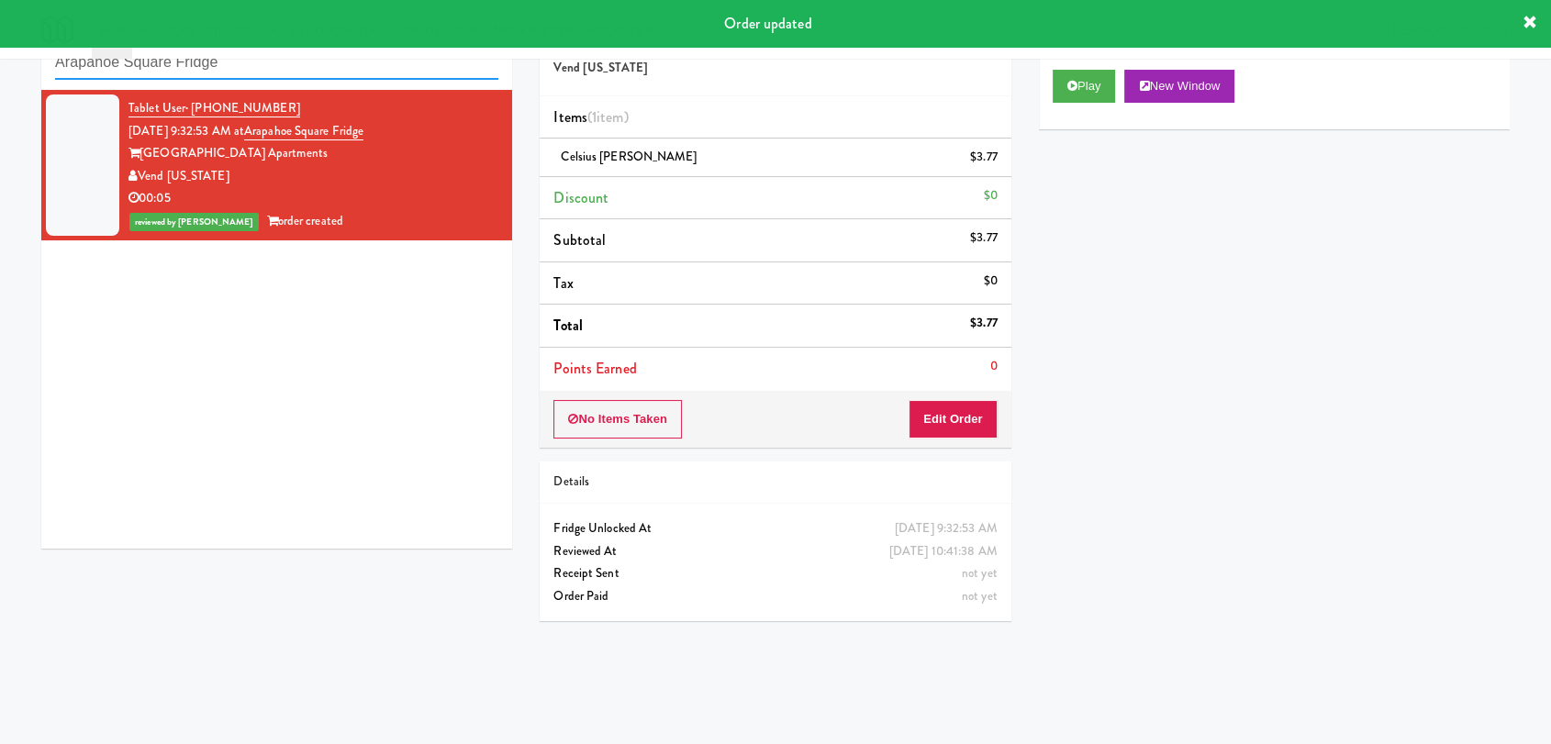
paste input "Fine - Employee Lounge-Cooler-Left"
drag, startPoint x: 303, startPoint y: 69, endPoint x: 0, endPoint y: 47, distance: 303.7
click at [0, 47] on body "Order updated Are you sure you want to update this order? Okay Cancel Okay Are …" at bounding box center [775, 372] width 1551 height 744
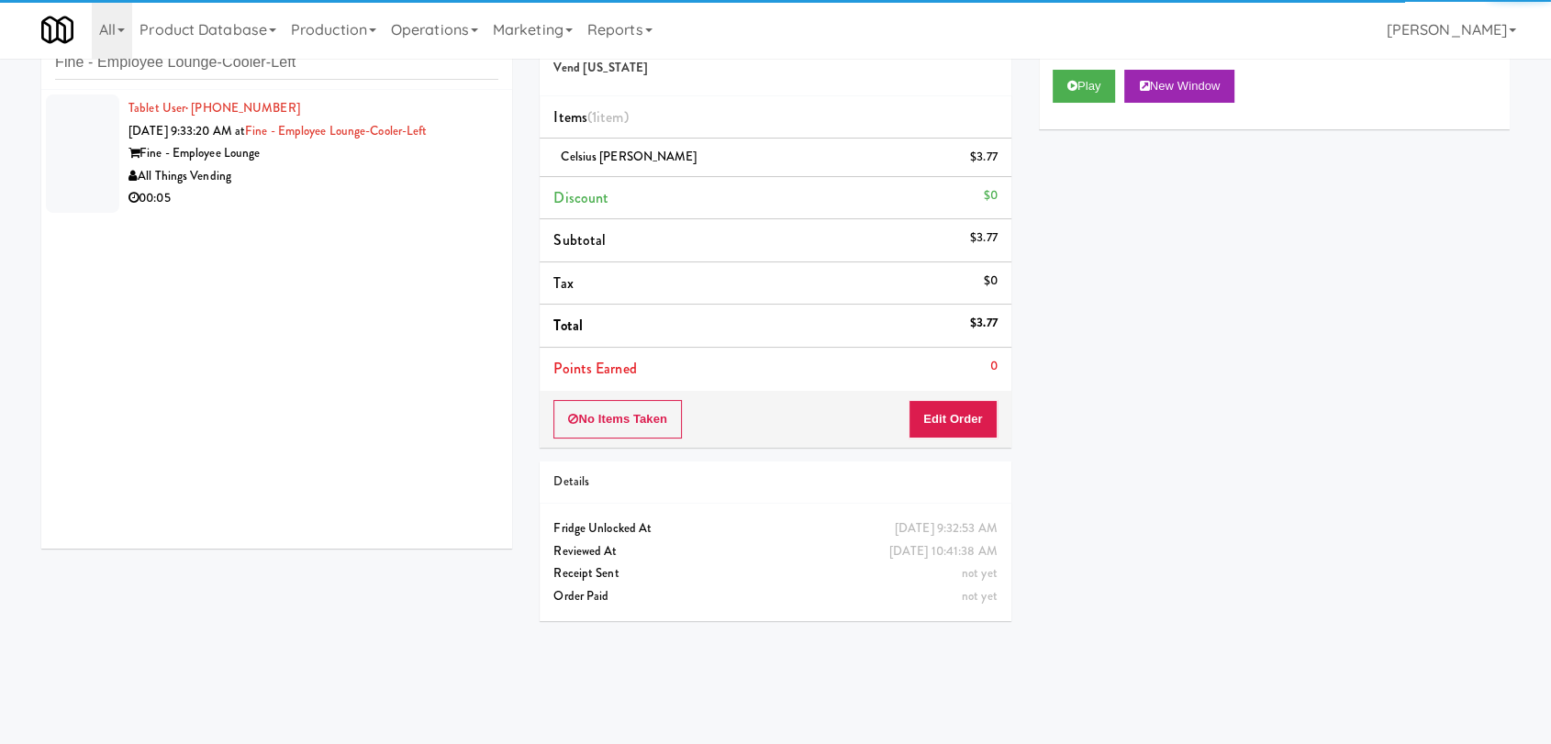
click at [357, 204] on div "00:05" at bounding box center [314, 198] width 370 height 23
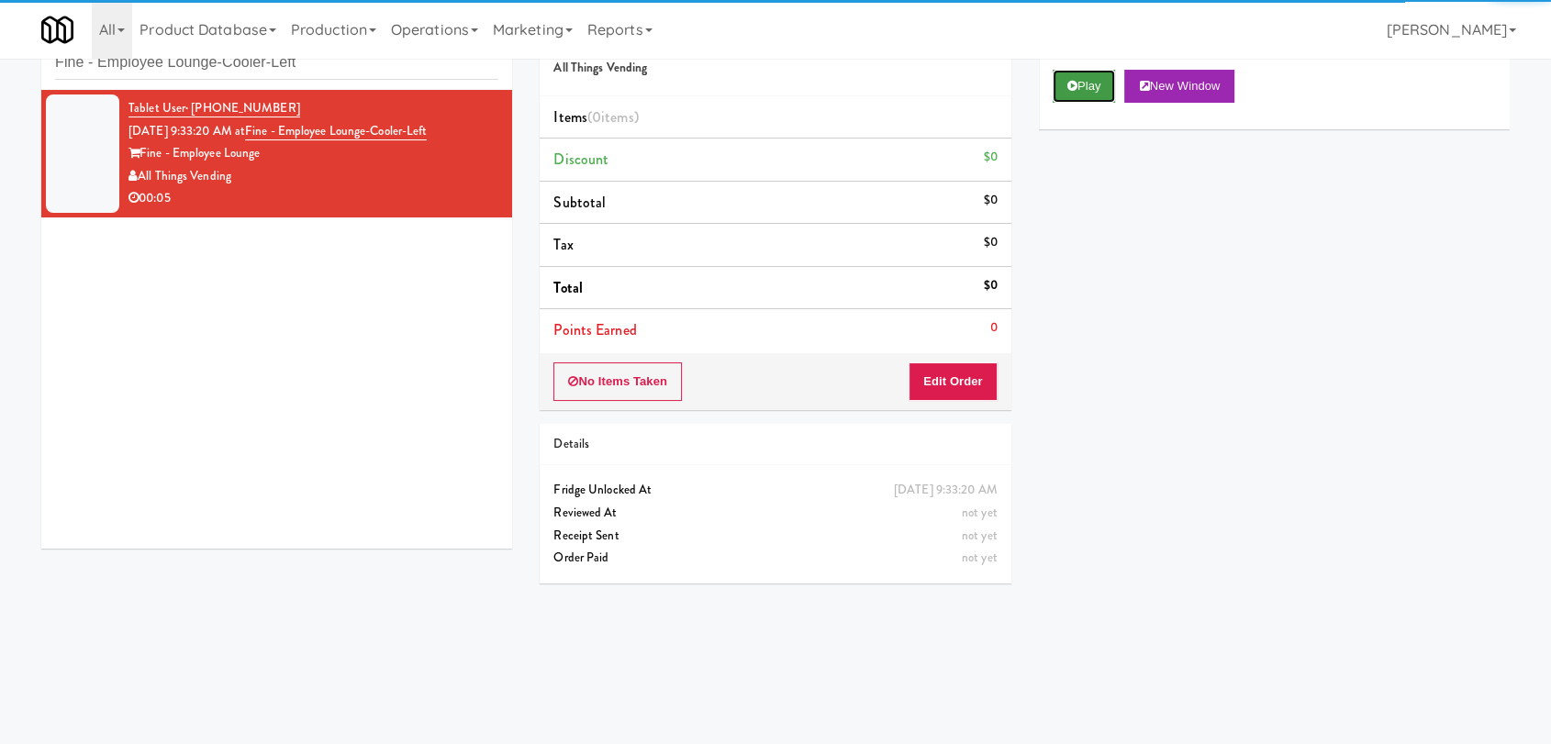
click at [1080, 82] on button "Play" at bounding box center [1084, 86] width 63 height 33
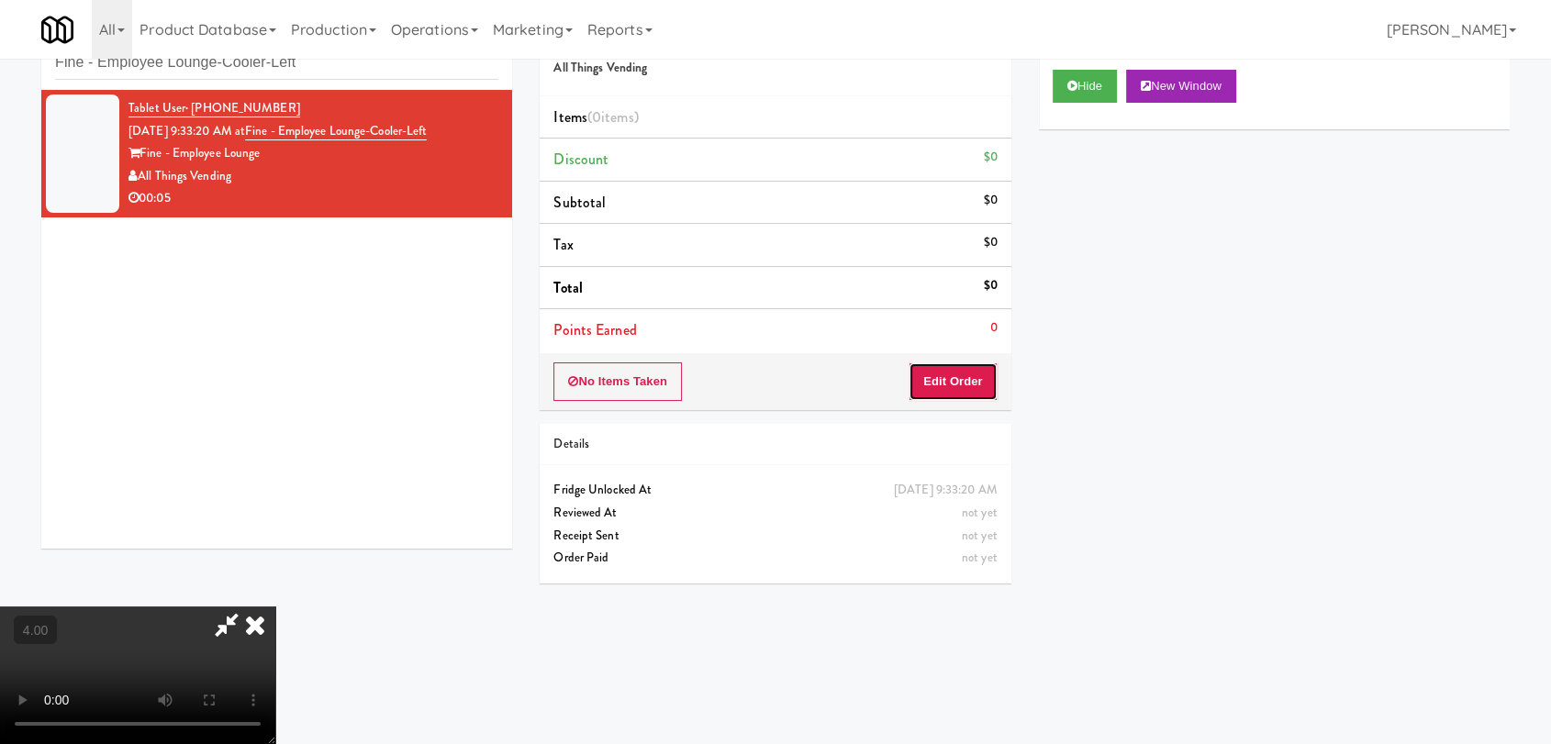
click at [968, 385] on button "Edit Order" at bounding box center [953, 382] width 89 height 39
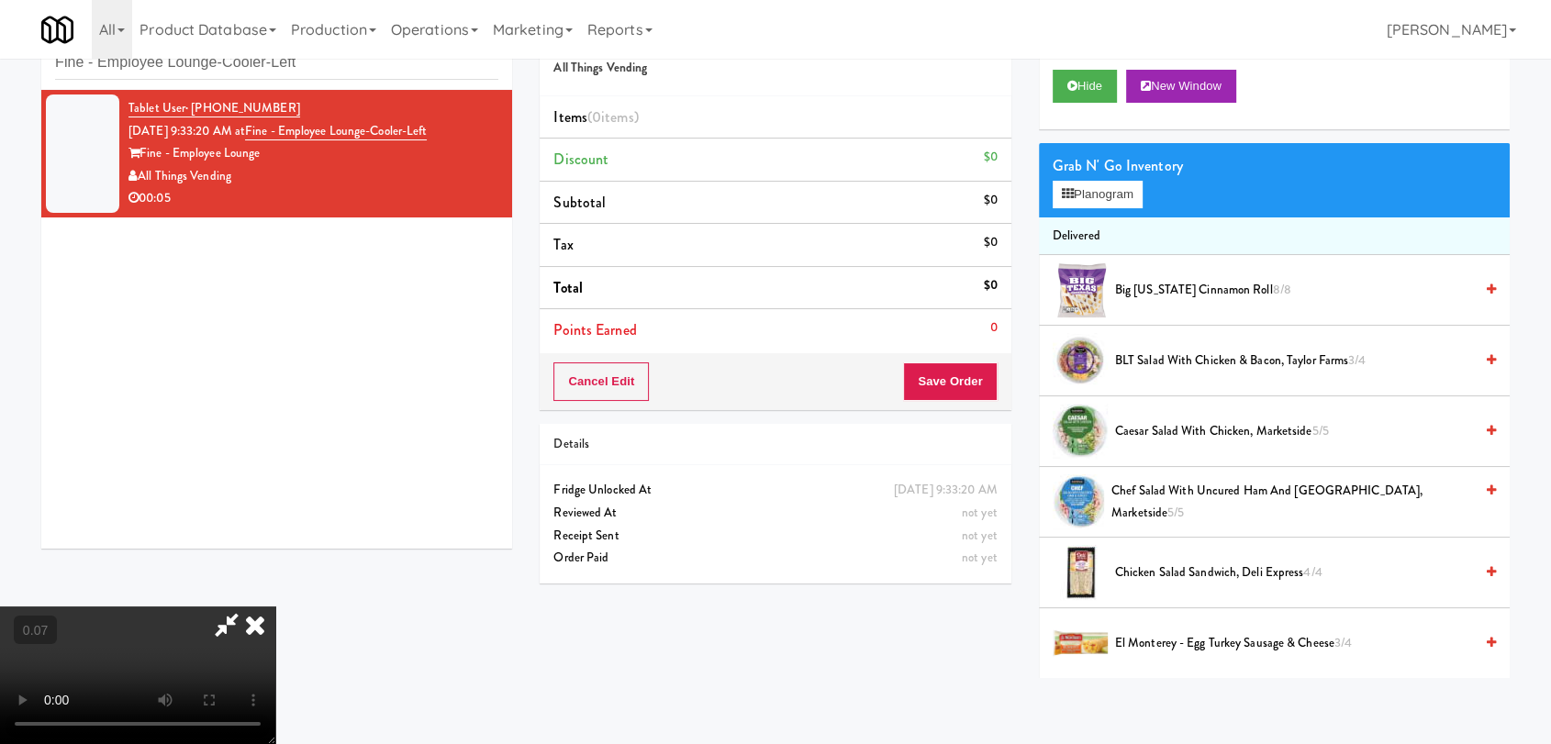
scroll to position [76, 0]
click at [1083, 203] on button "Planogram" at bounding box center [1098, 195] width 90 height 28
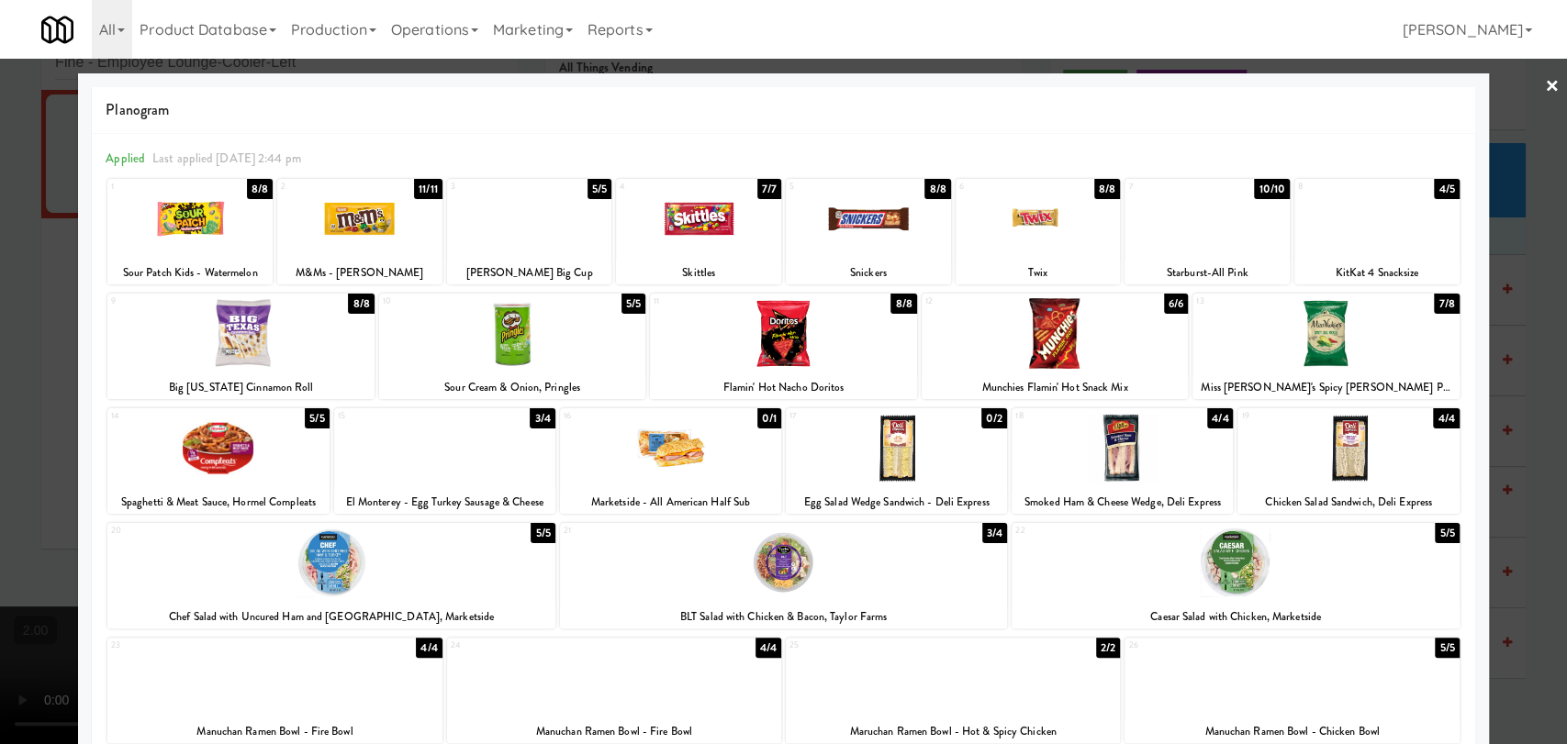
click at [1044, 330] on div at bounding box center [1055, 333] width 266 height 71
click at [0, 271] on div at bounding box center [783, 372] width 1567 height 744
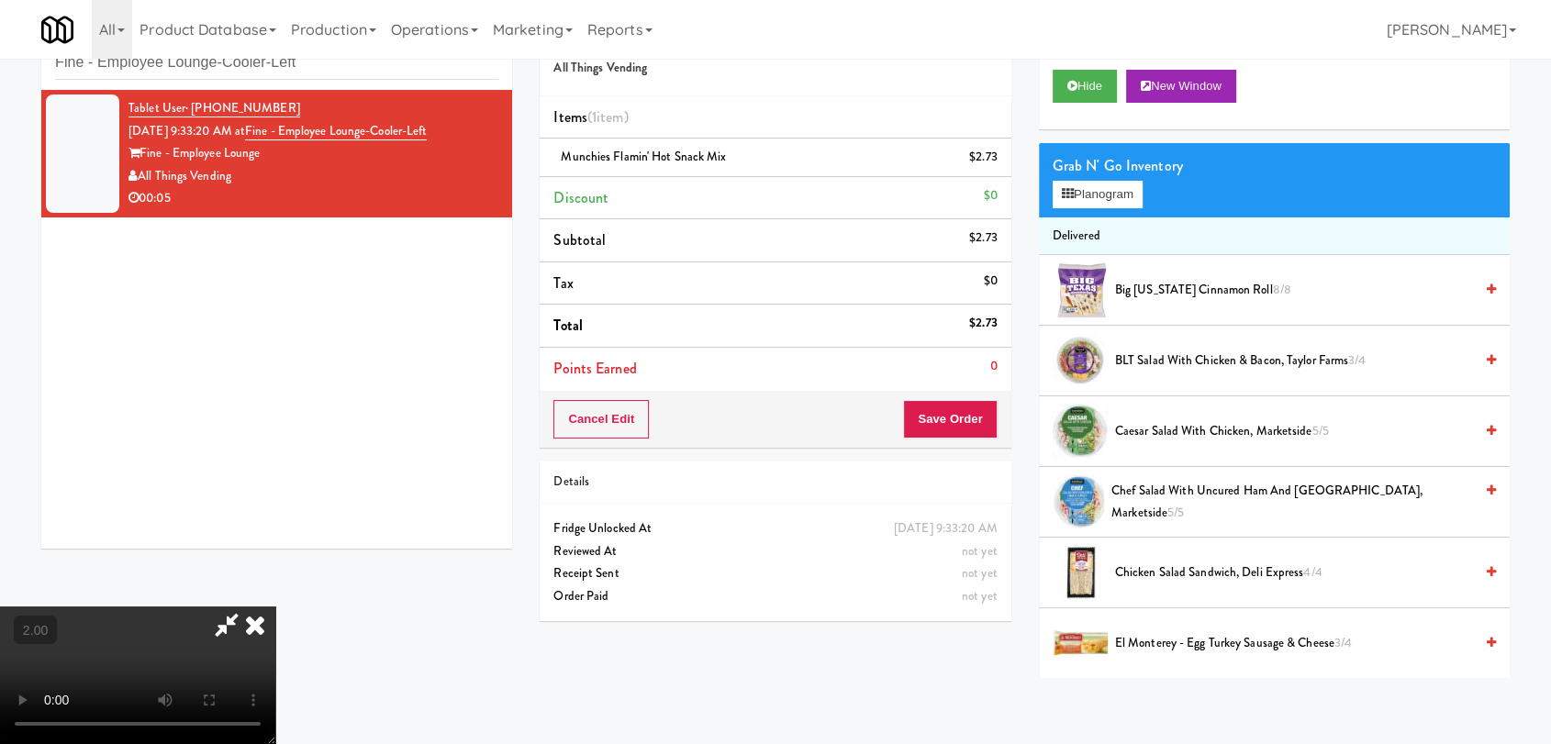
click at [275, 607] on video at bounding box center [137, 676] width 275 height 138
click at [1055, 193] on button "Planogram" at bounding box center [1098, 195] width 90 height 28
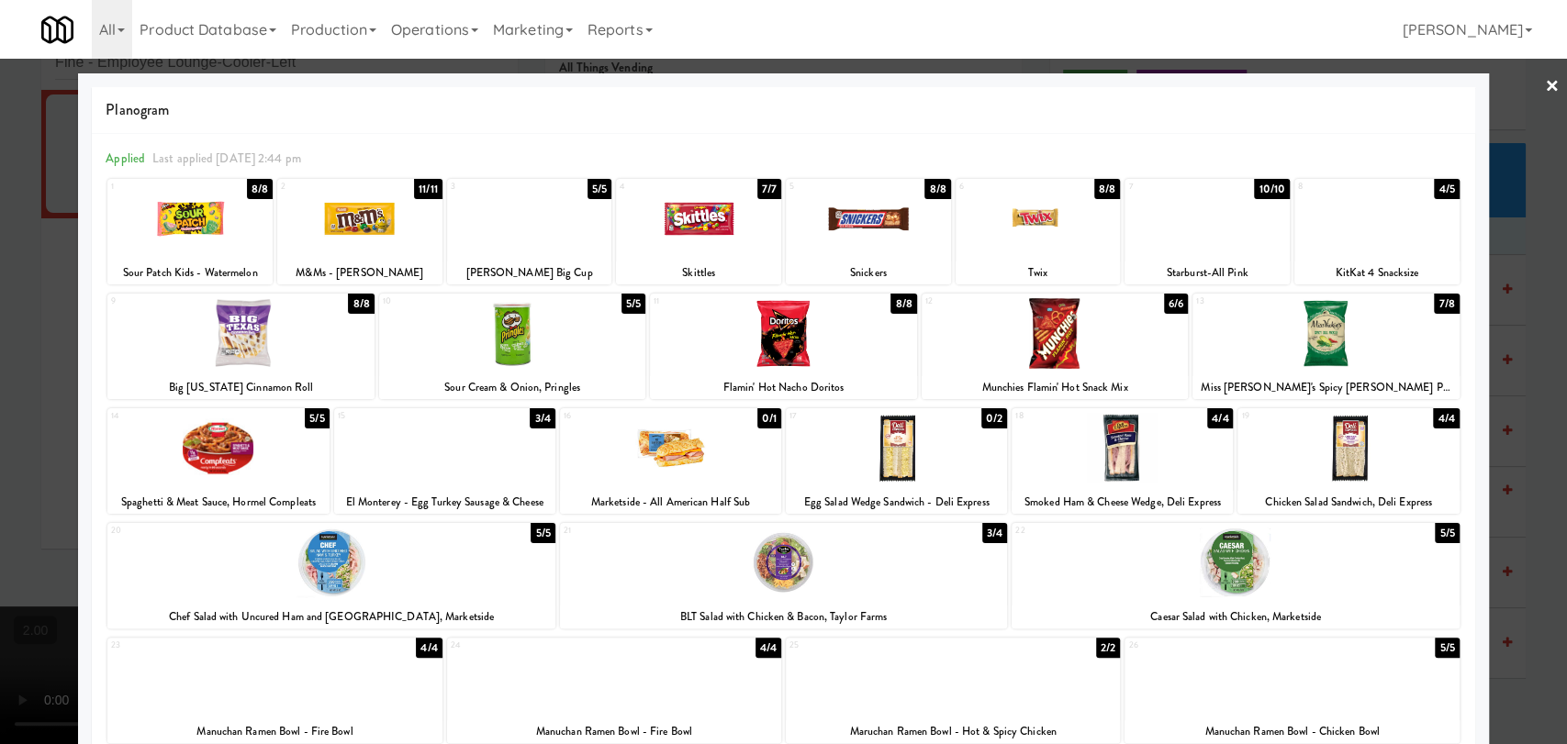
click at [0, 314] on div at bounding box center [783, 372] width 1567 height 744
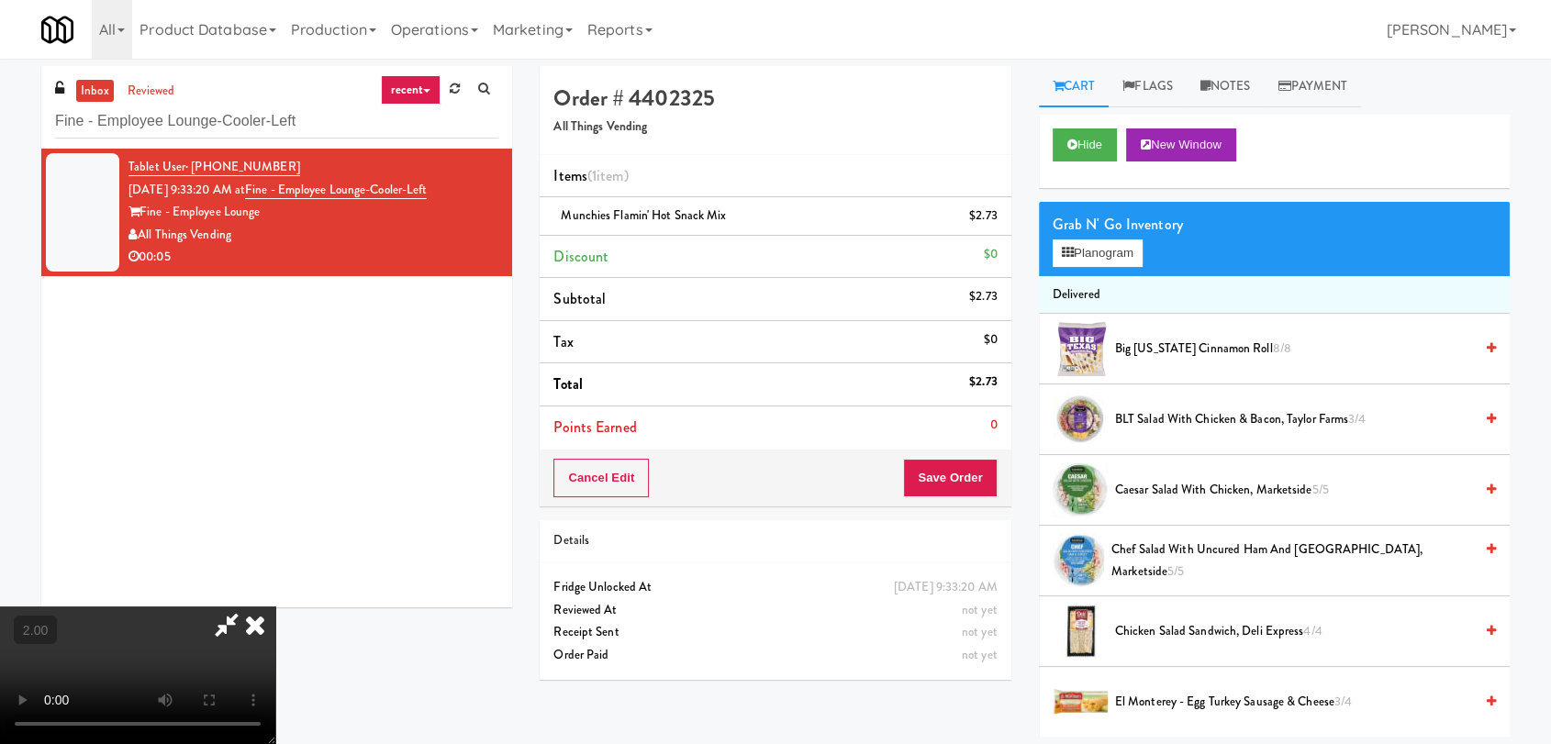
click at [275, 607] on icon at bounding box center [255, 625] width 40 height 37
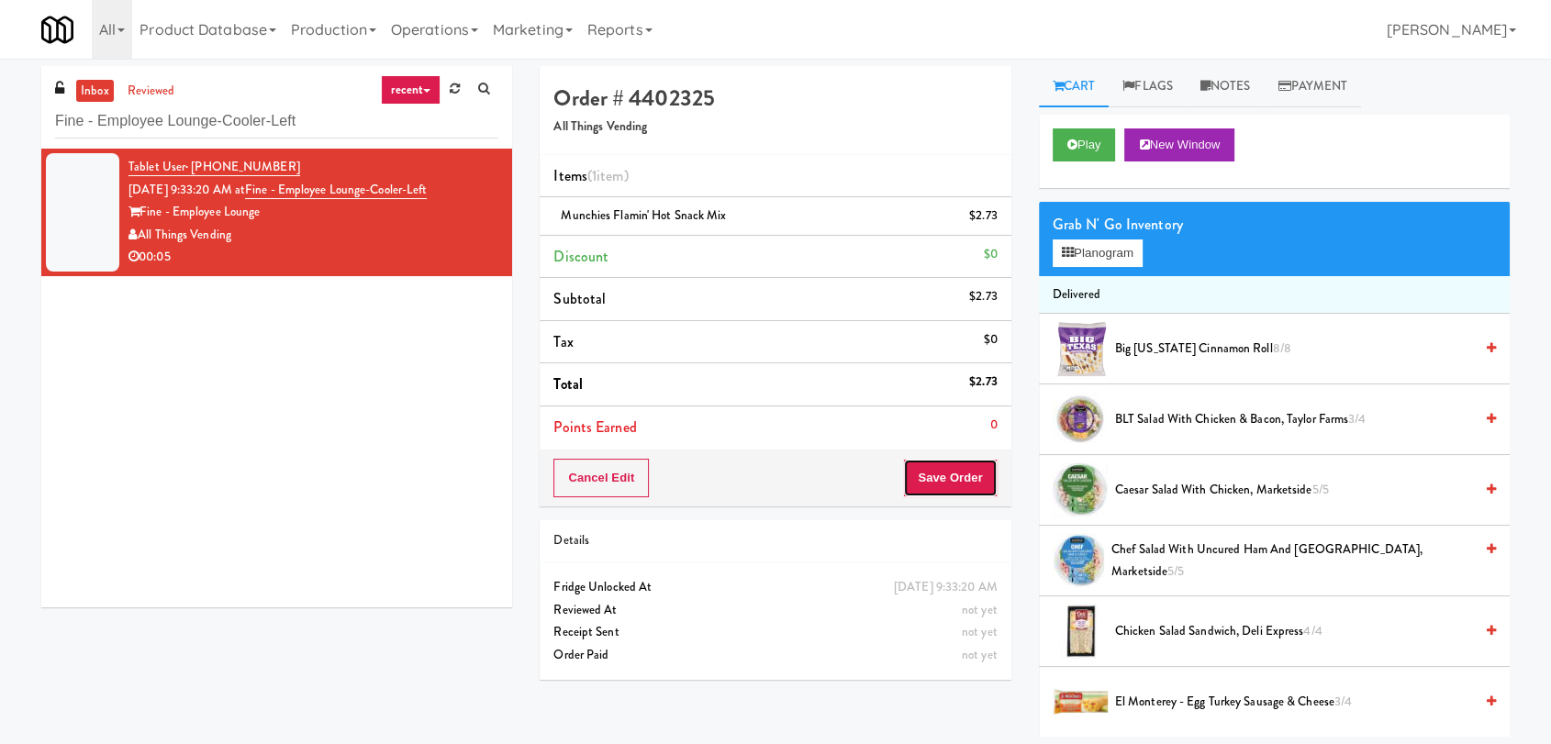
click at [940, 479] on button "Save Order" at bounding box center [950, 478] width 94 height 39
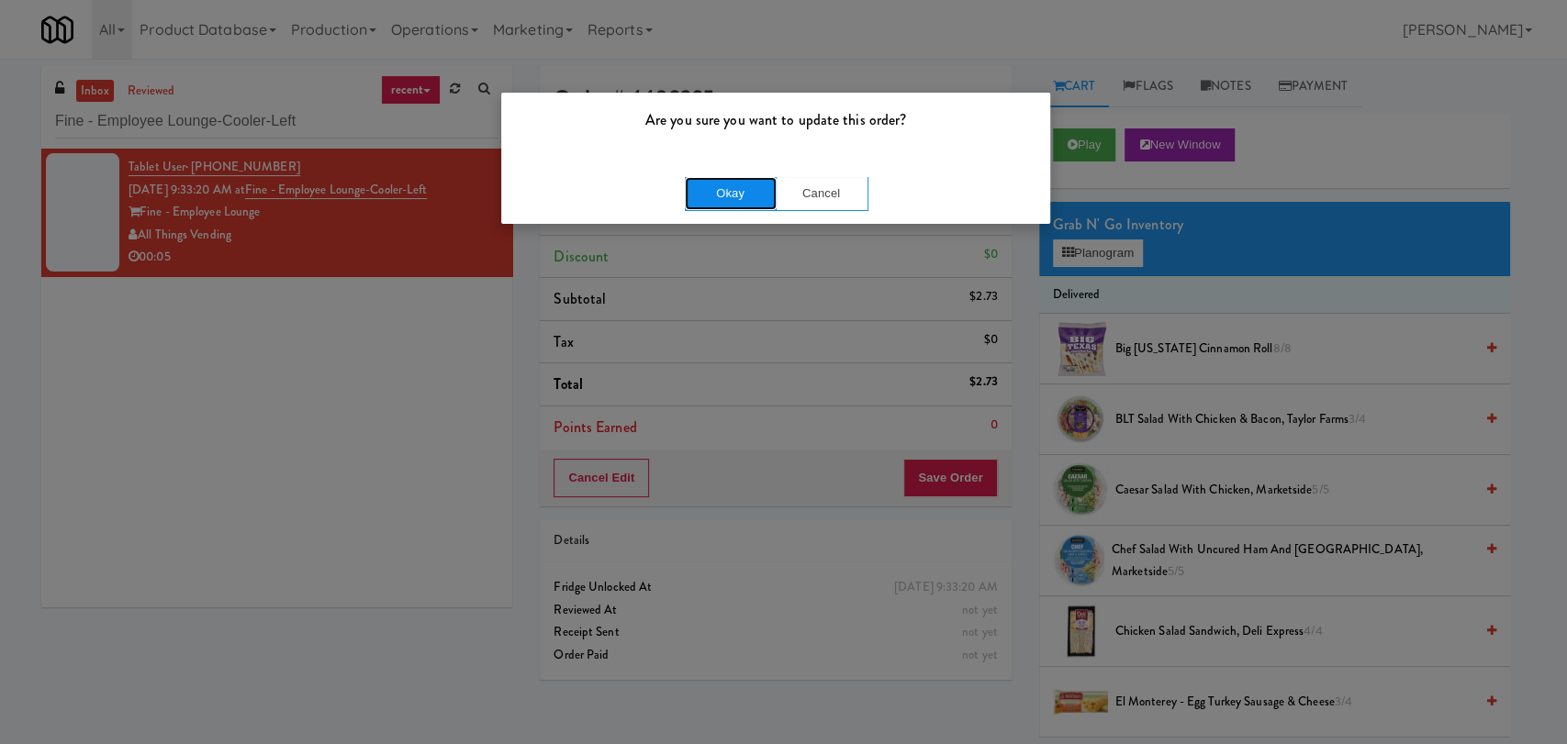
click at [750, 202] on button "Okay" at bounding box center [731, 193] width 92 height 33
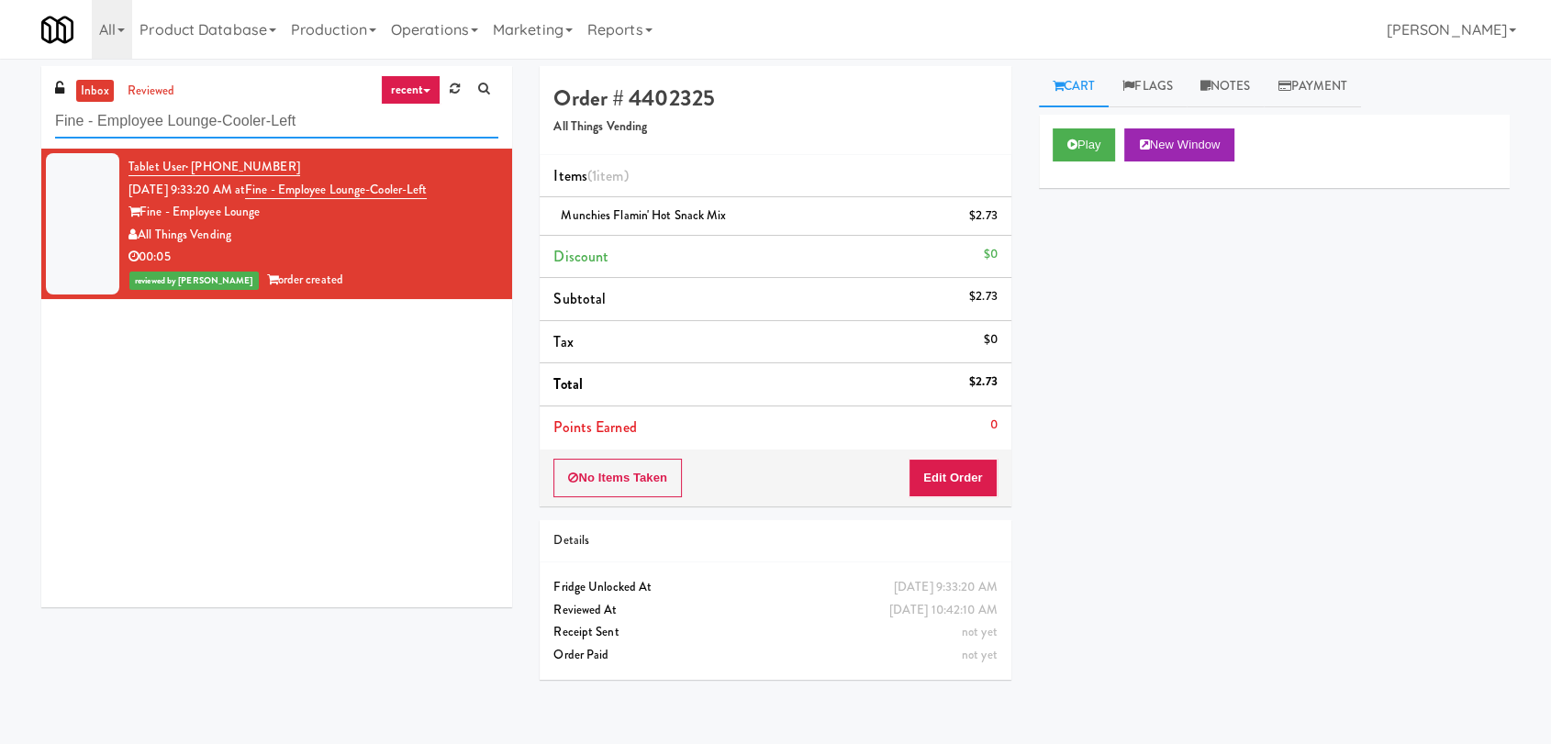
paste input "Link - Combo Cooler"
drag, startPoint x: 300, startPoint y: 112, endPoint x: 0, endPoint y: 139, distance: 301.4
click at [0, 139] on div "inbox reviewed recent all unclear take inventory issue suspicious failed recent…" at bounding box center [775, 401] width 1551 height 671
type input "Link - Combo Cooler"
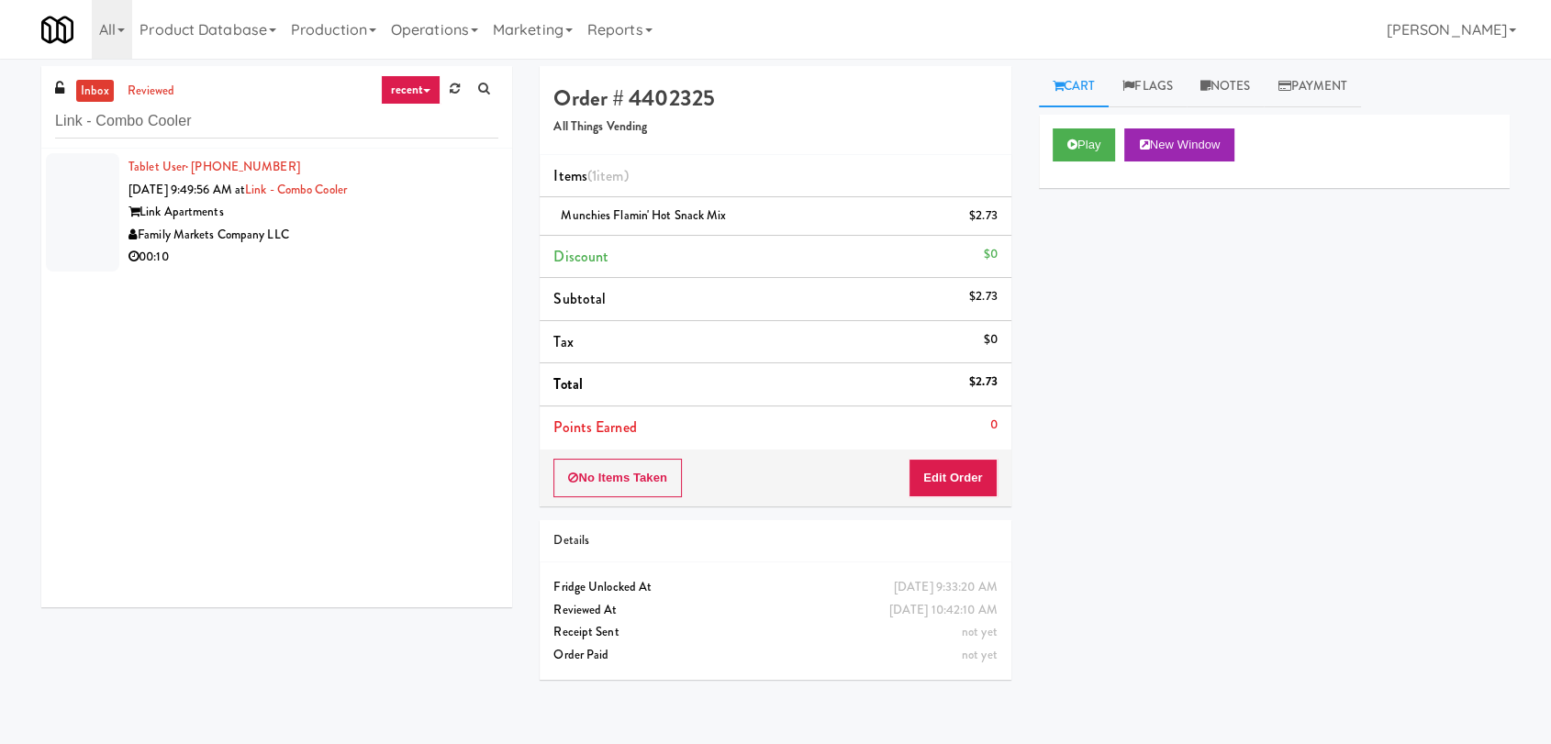
click at [442, 255] on div "00:10" at bounding box center [314, 257] width 370 height 23
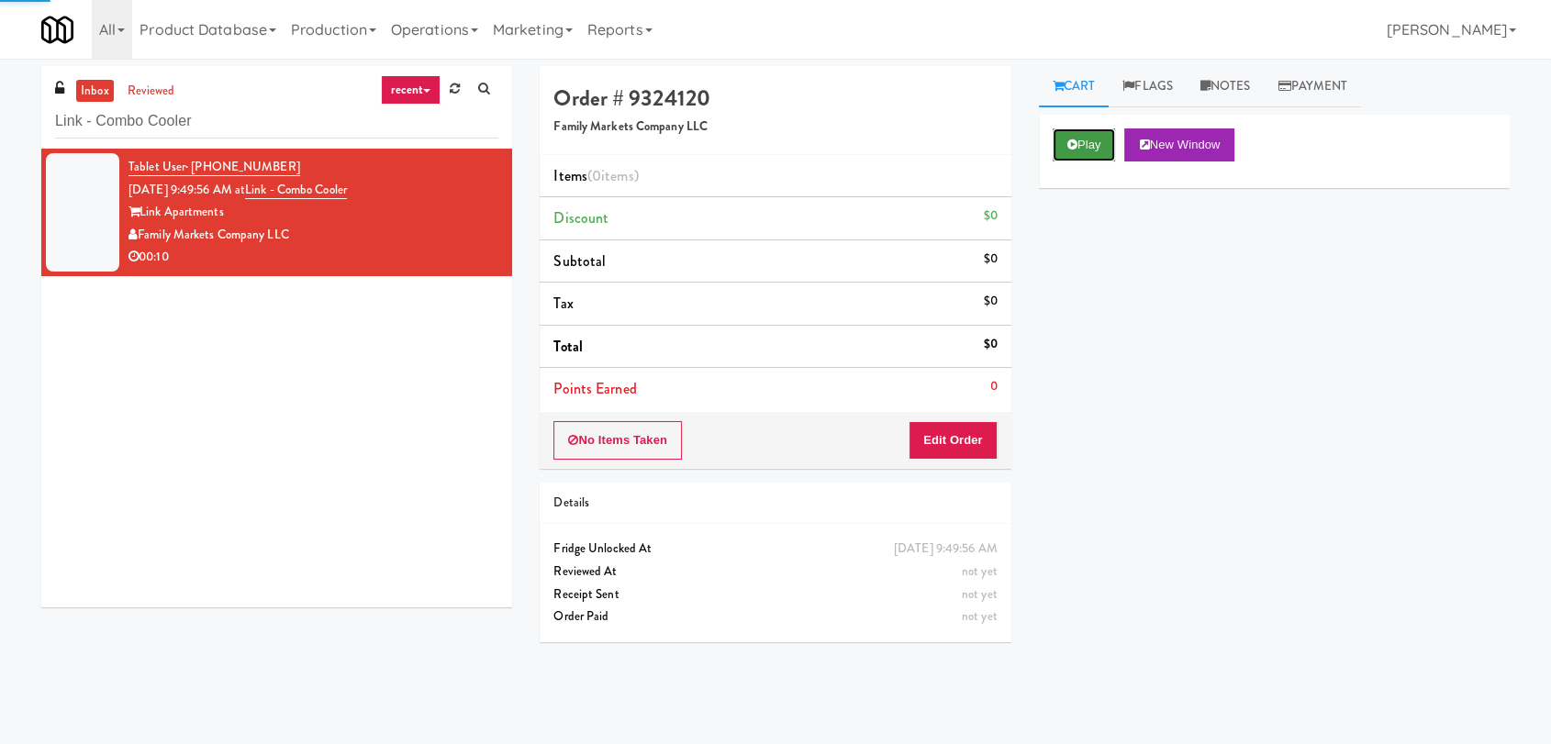
click at [1068, 139] on icon at bounding box center [1073, 145] width 10 height 12
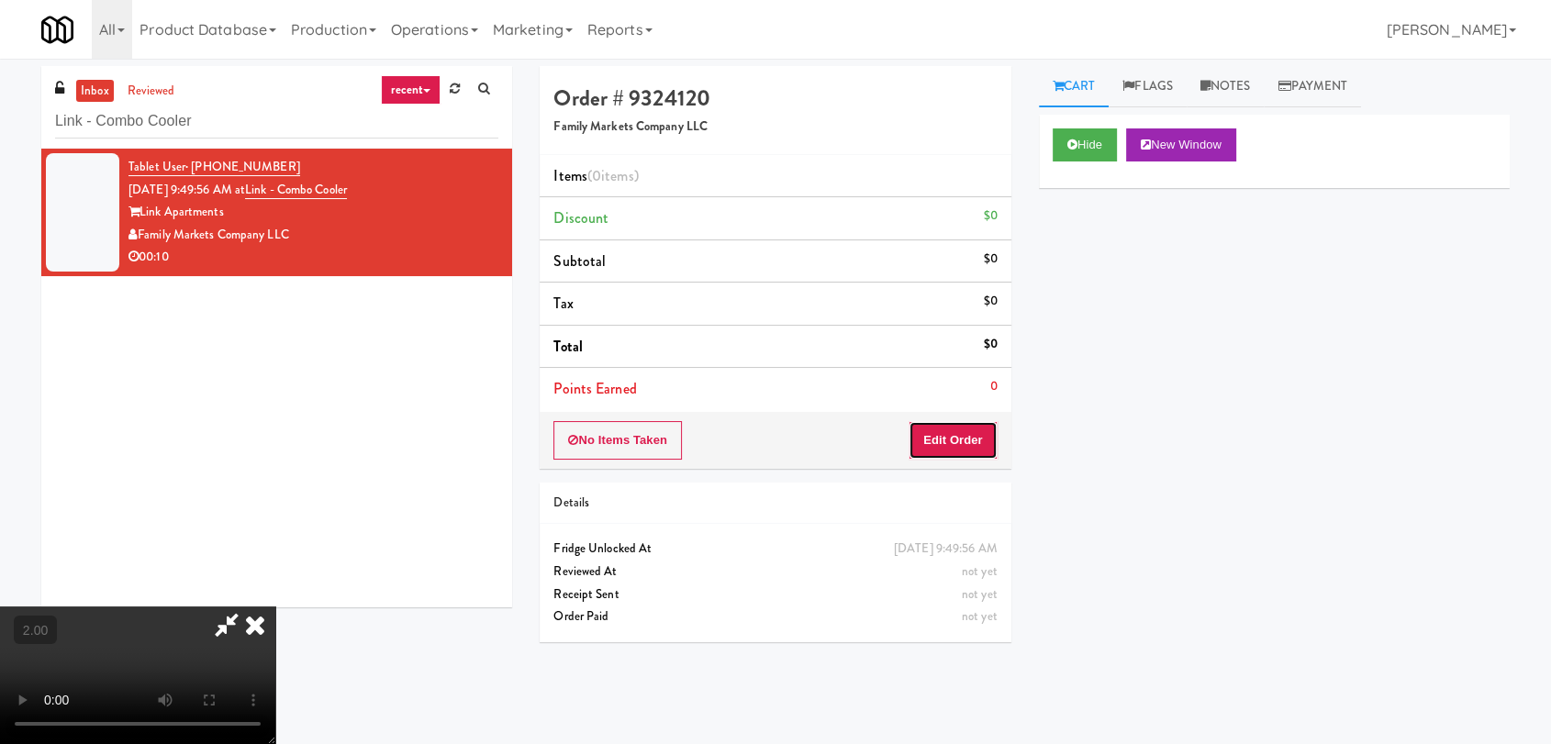
click at [971, 441] on button "Edit Order" at bounding box center [953, 440] width 89 height 39
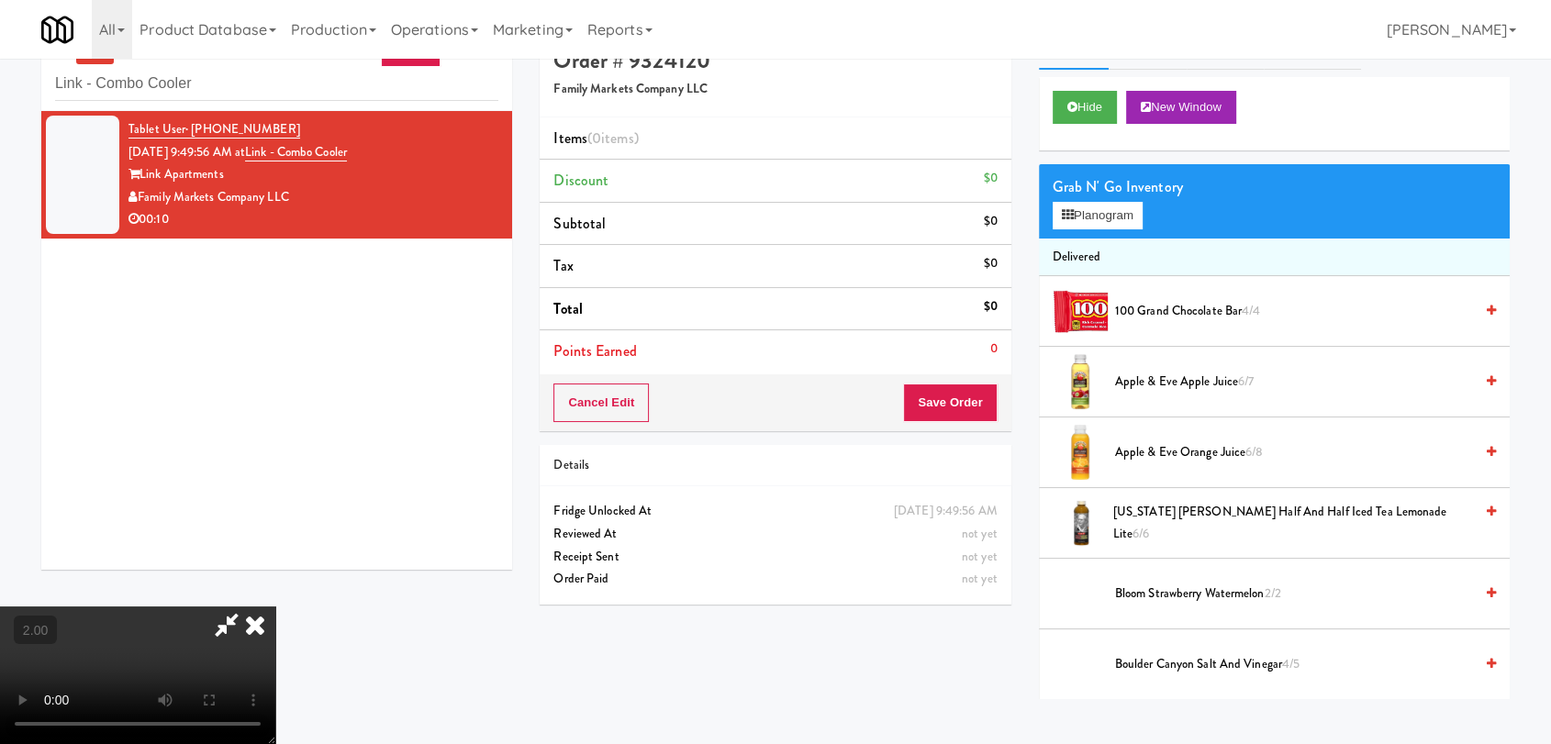
scroll to position [59, 0]
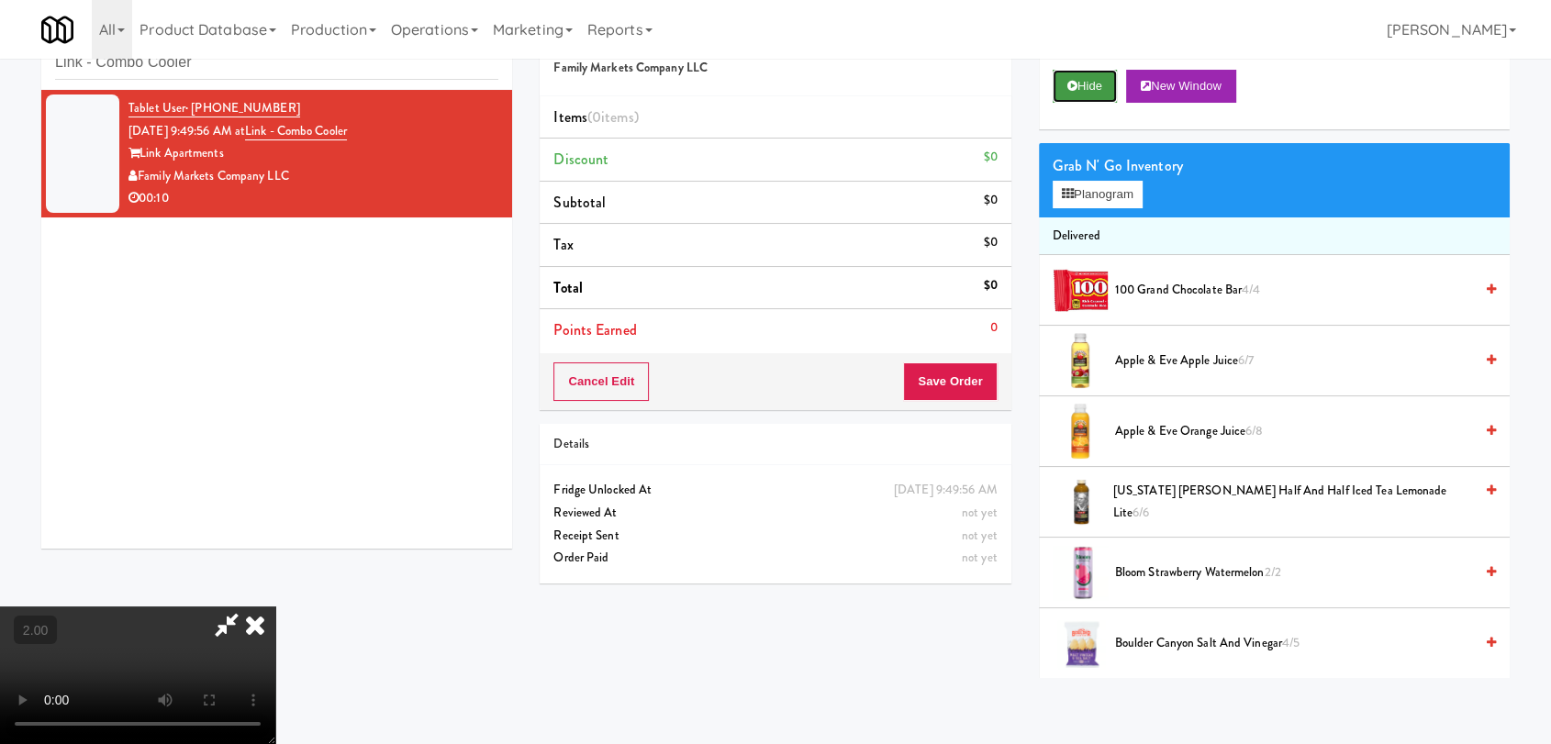
click at [1109, 84] on button "Hide" at bounding box center [1085, 86] width 64 height 33
click at [275, 607] on video at bounding box center [137, 676] width 275 height 138
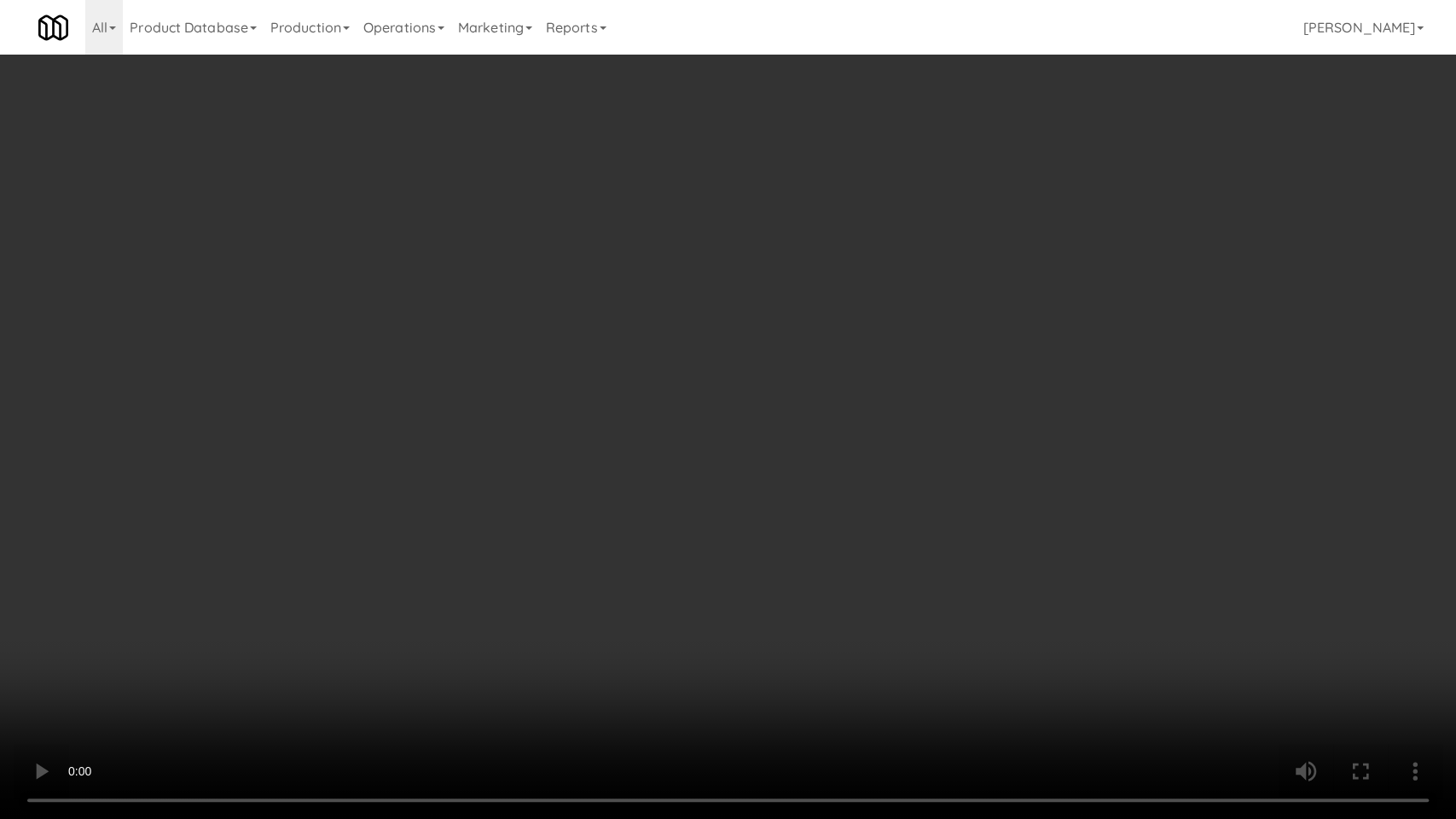
click at [766, 520] on video at bounding box center [728, 409] width 1456 height 819
drag, startPoint x: 766, startPoint y: 520, endPoint x: 765, endPoint y: 434, distance: 86.0
click at [765, 519] on video at bounding box center [728, 409] width 1456 height 819
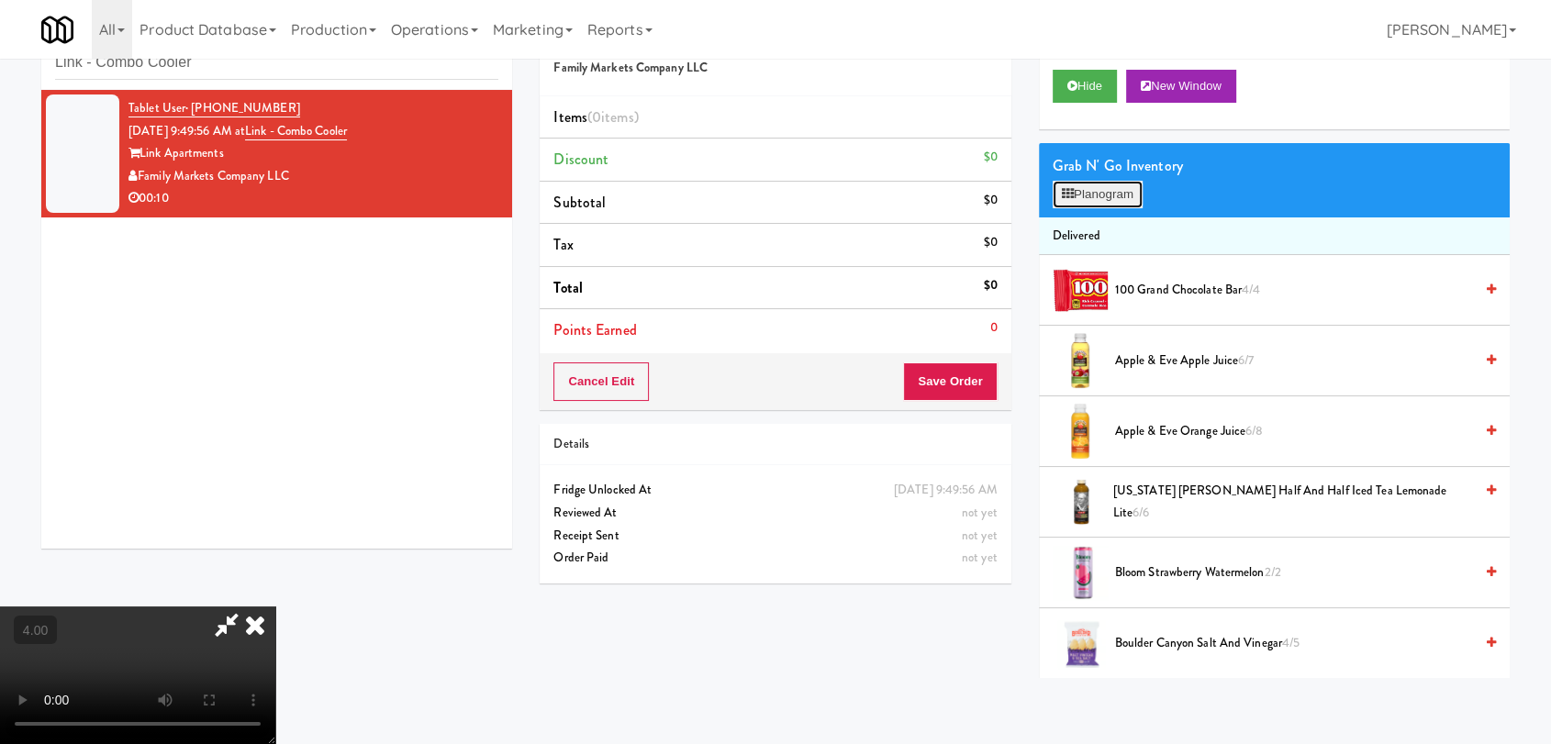
click at [1122, 200] on button "Planogram" at bounding box center [1098, 195] width 90 height 28
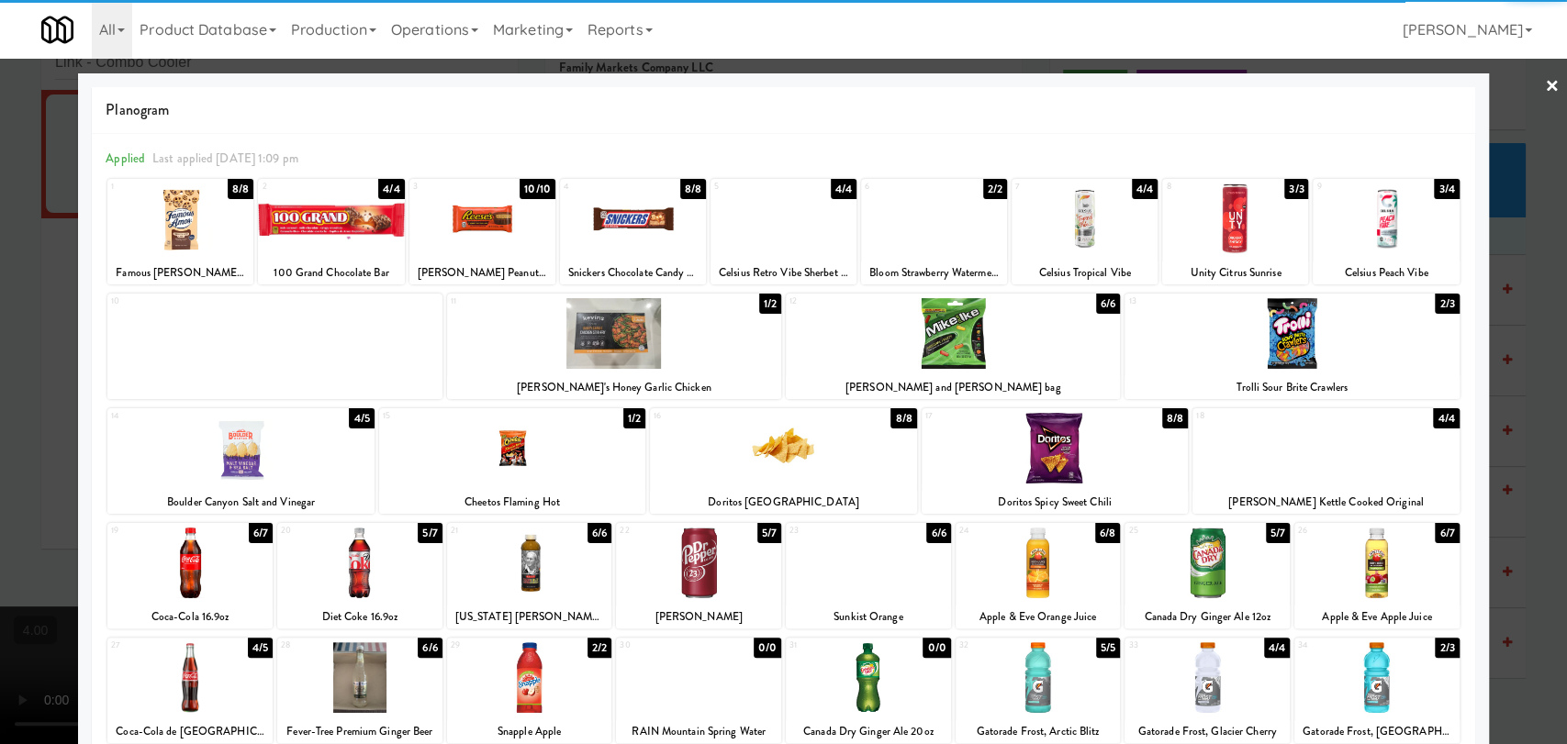
click at [1416, 224] on div at bounding box center [1386, 219] width 146 height 71
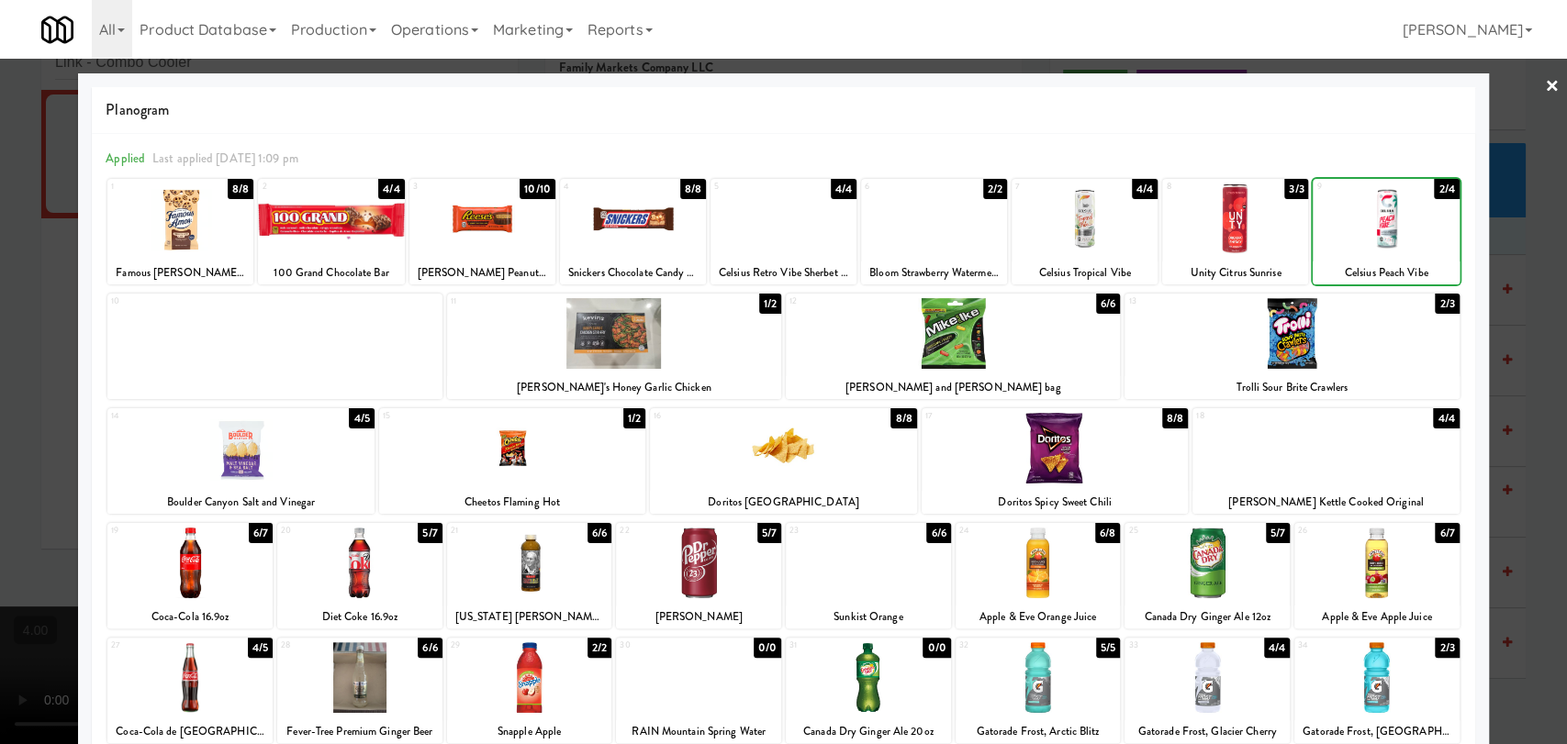
click at [1532, 221] on div at bounding box center [783, 372] width 1567 height 744
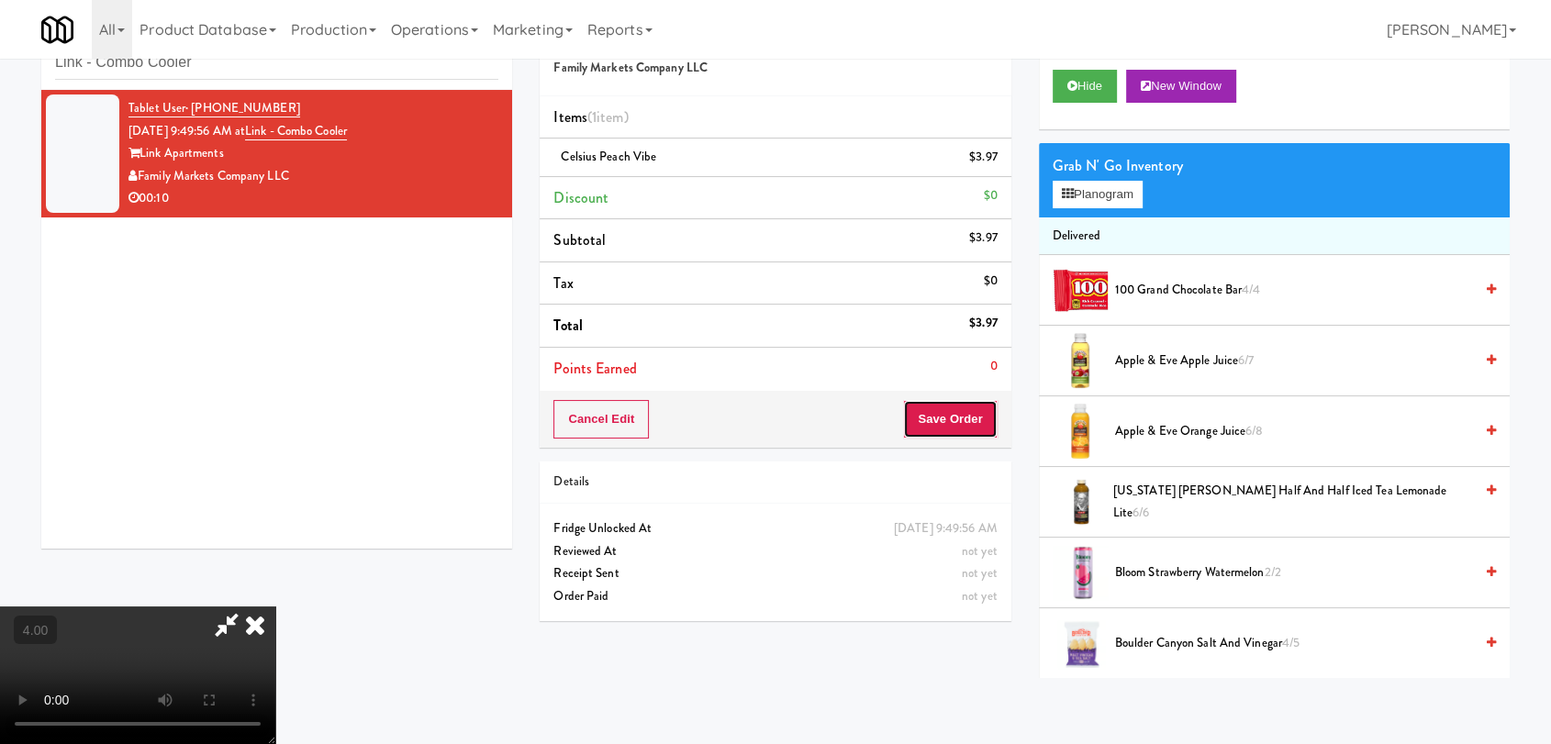
click at [983, 417] on button "Save Order" at bounding box center [950, 419] width 94 height 39
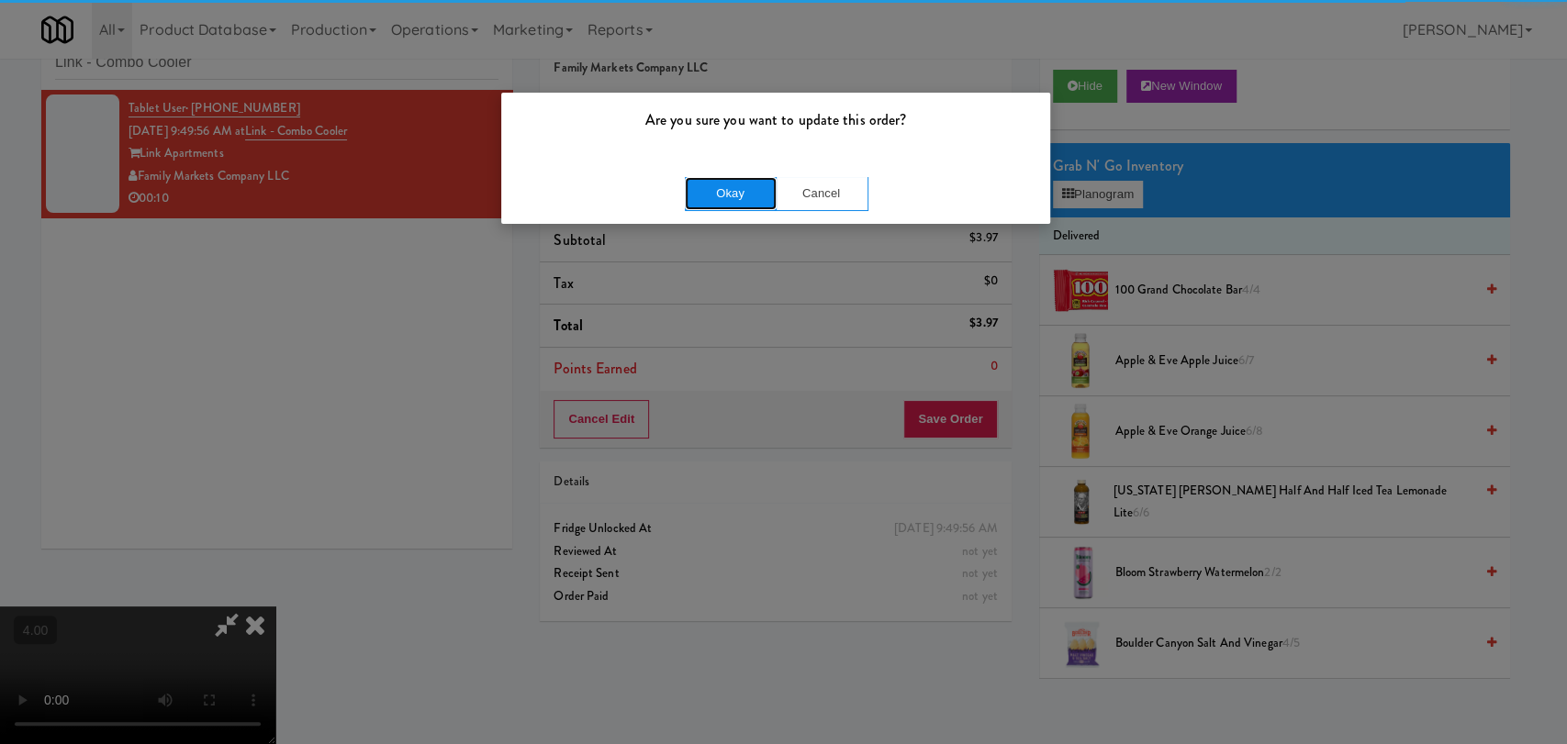
click at [741, 185] on button "Okay" at bounding box center [731, 193] width 92 height 33
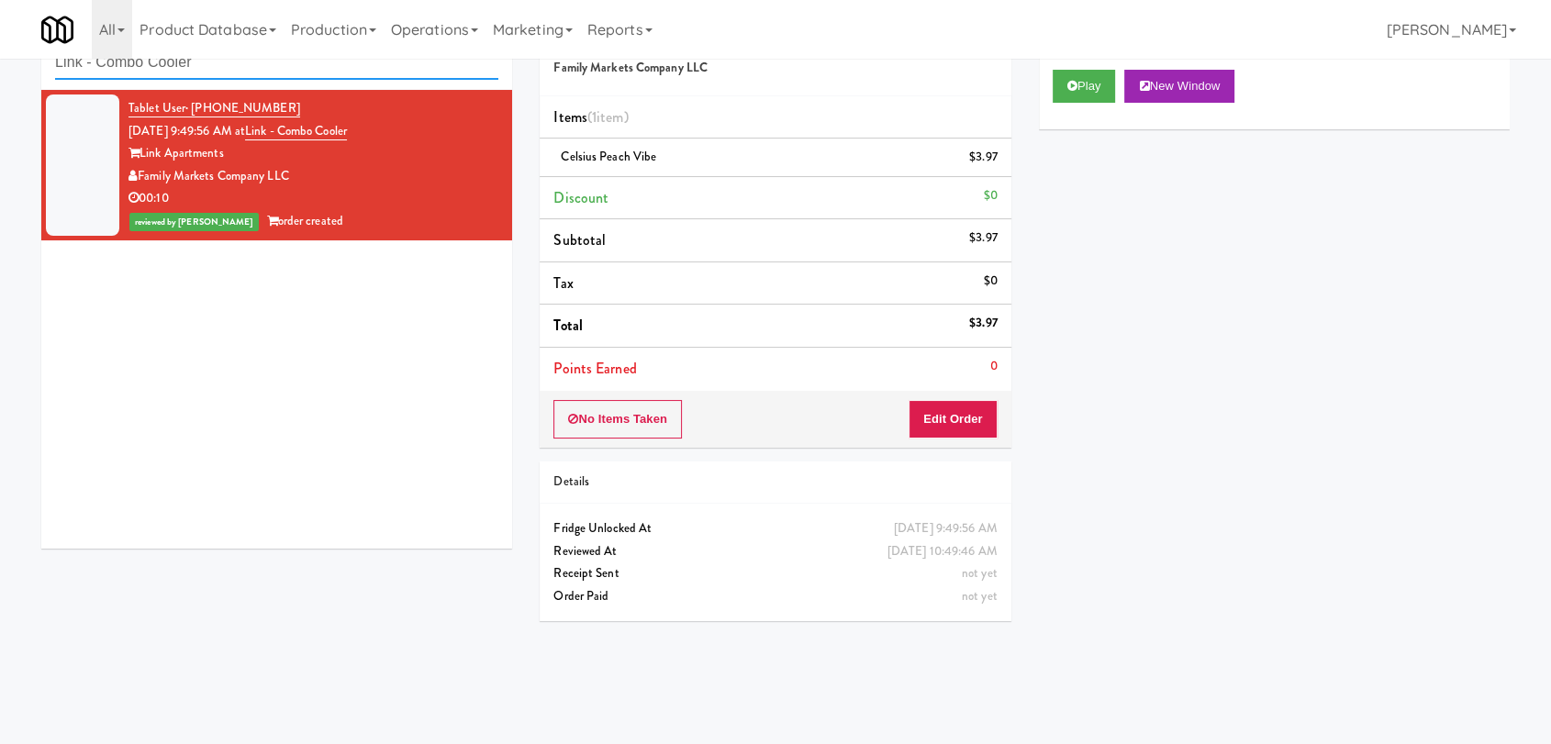
paste input "Peabody -"
drag, startPoint x: 196, startPoint y: 66, endPoint x: 0, endPoint y: 61, distance: 195.6
click at [0, 61] on div "inbox reviewed recent all unclear take inventory issue suspicious failed recent…" at bounding box center [775, 342] width 1551 height 671
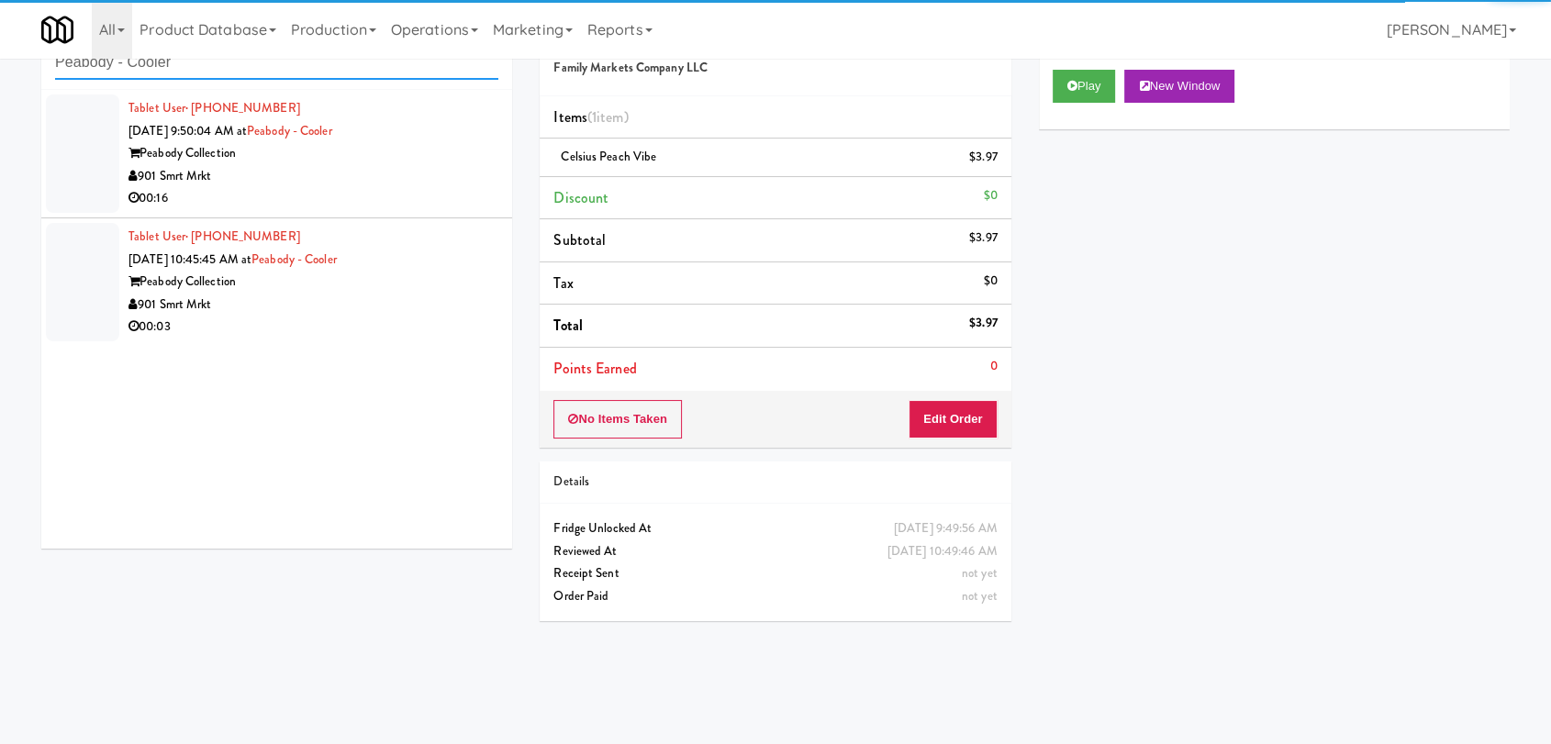
type input "Peabody - Cooler"
click at [390, 192] on div "00:16" at bounding box center [314, 198] width 370 height 23
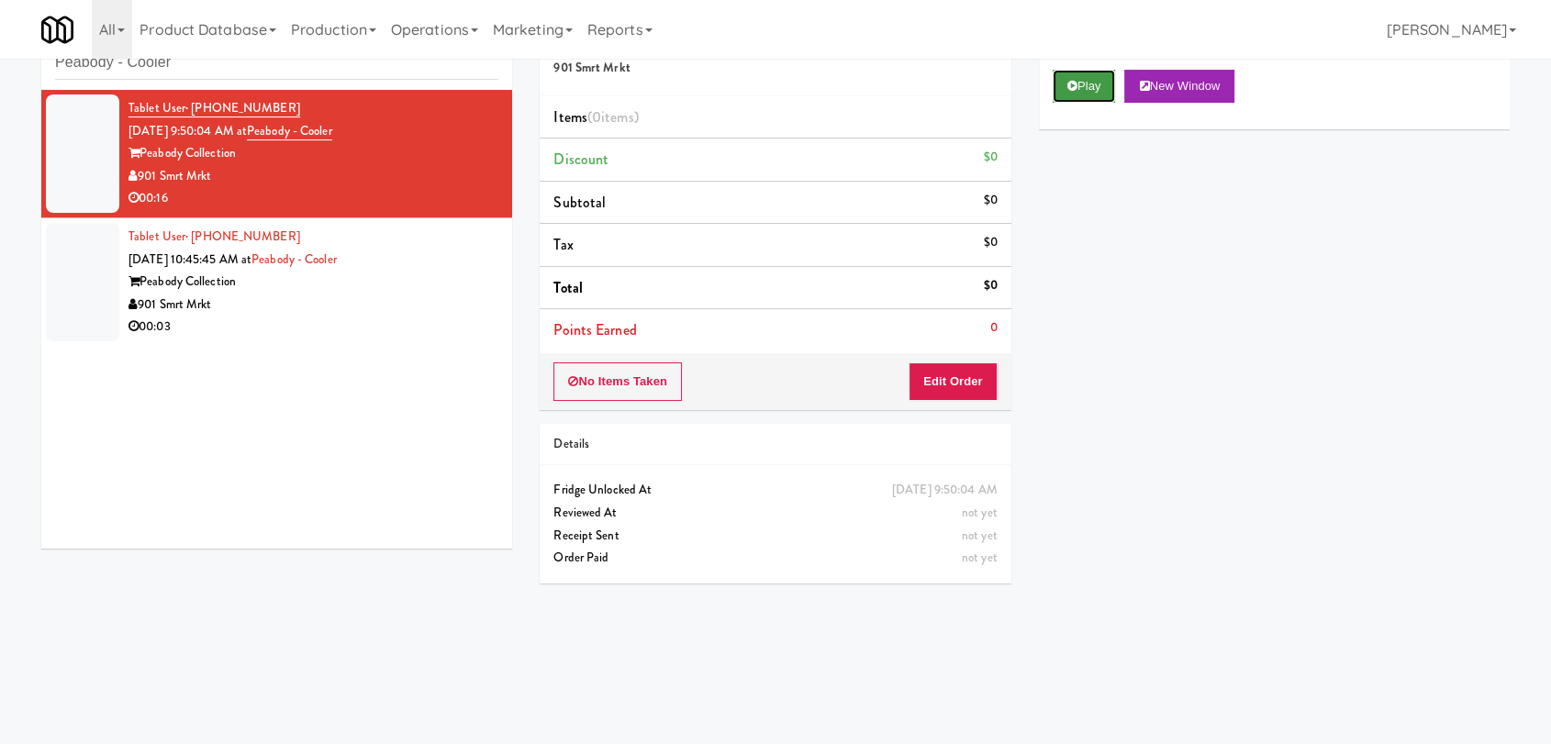
click at [1077, 82] on button "Play" at bounding box center [1084, 86] width 63 height 33
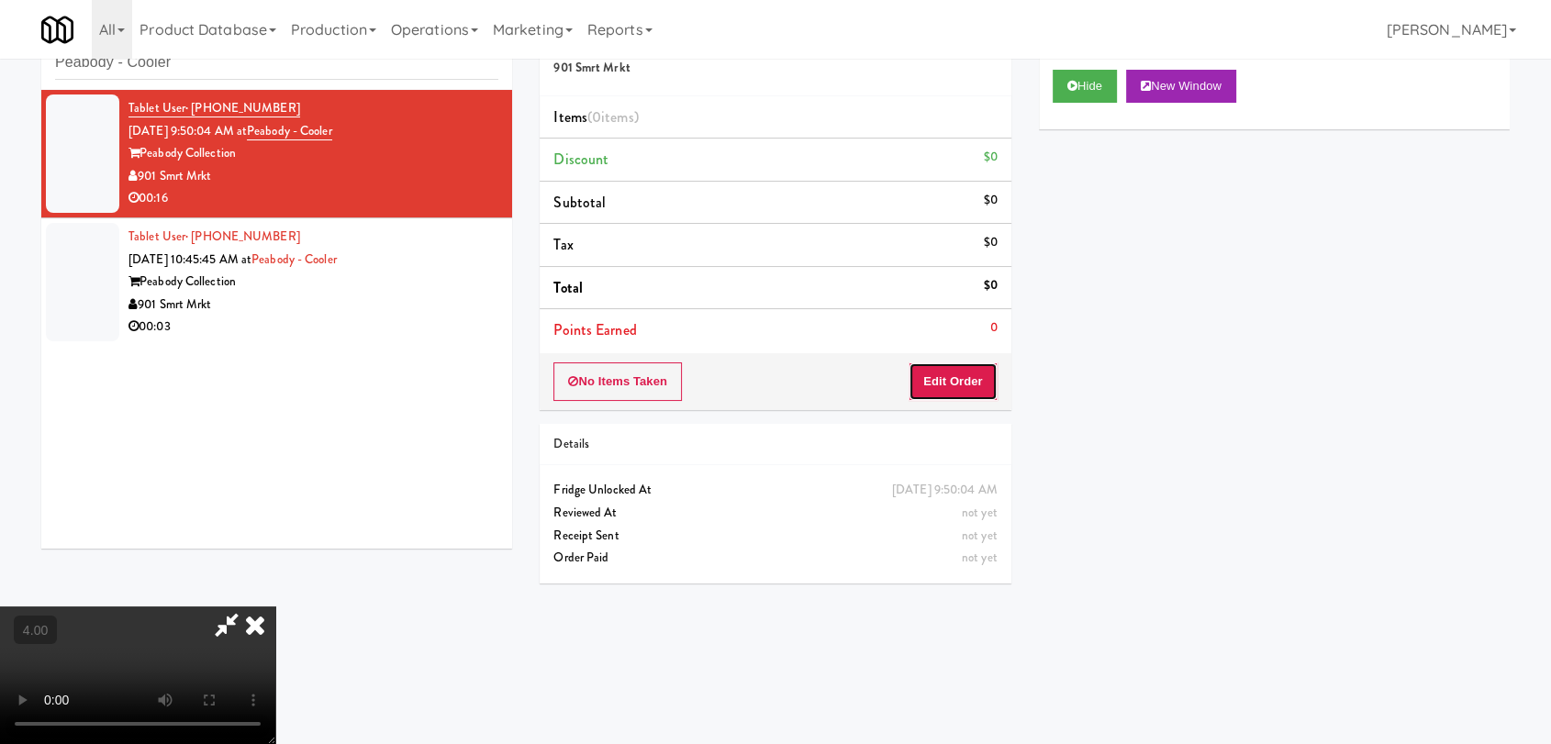
click at [964, 383] on button "Edit Order" at bounding box center [953, 382] width 89 height 39
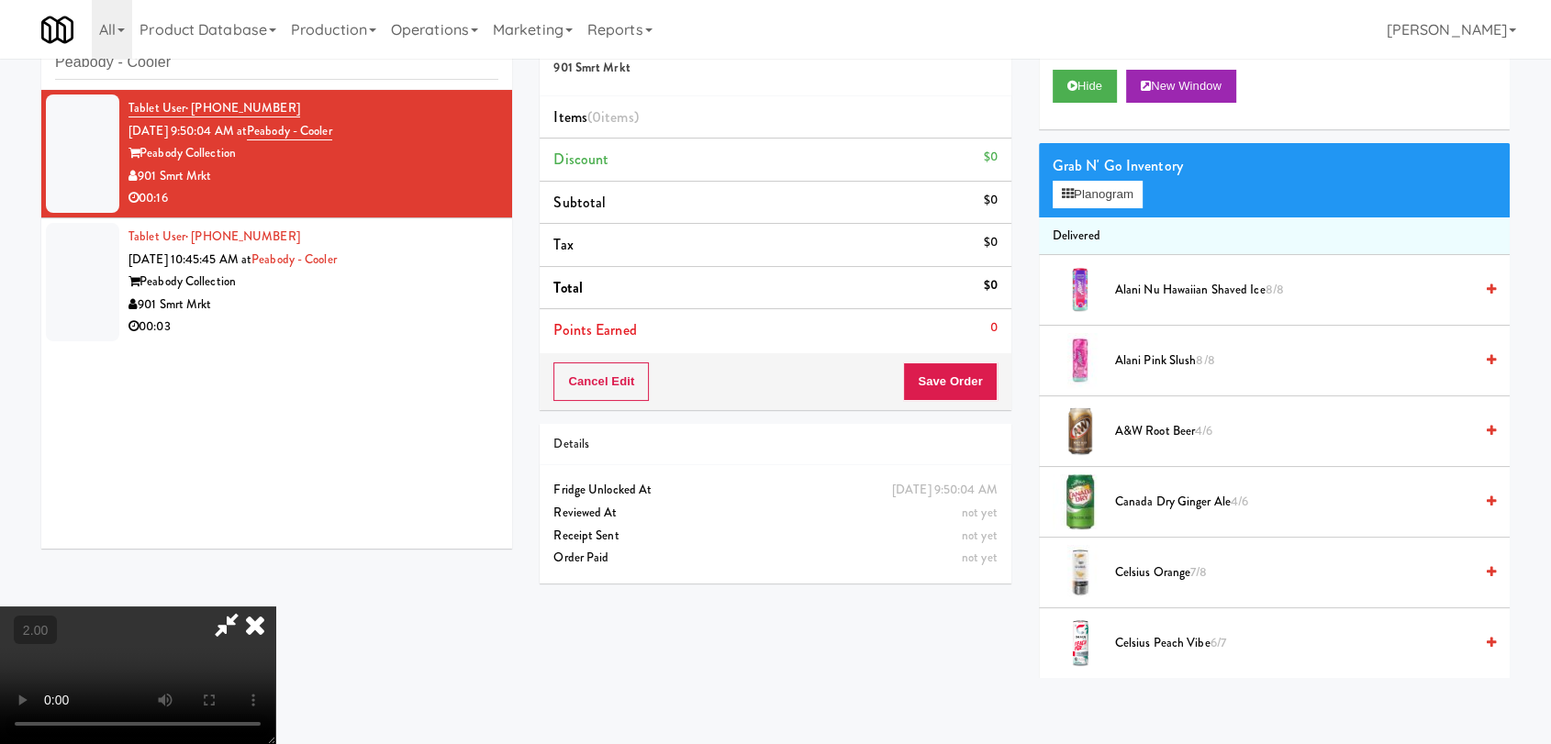
click at [275, 607] on video at bounding box center [137, 676] width 275 height 138
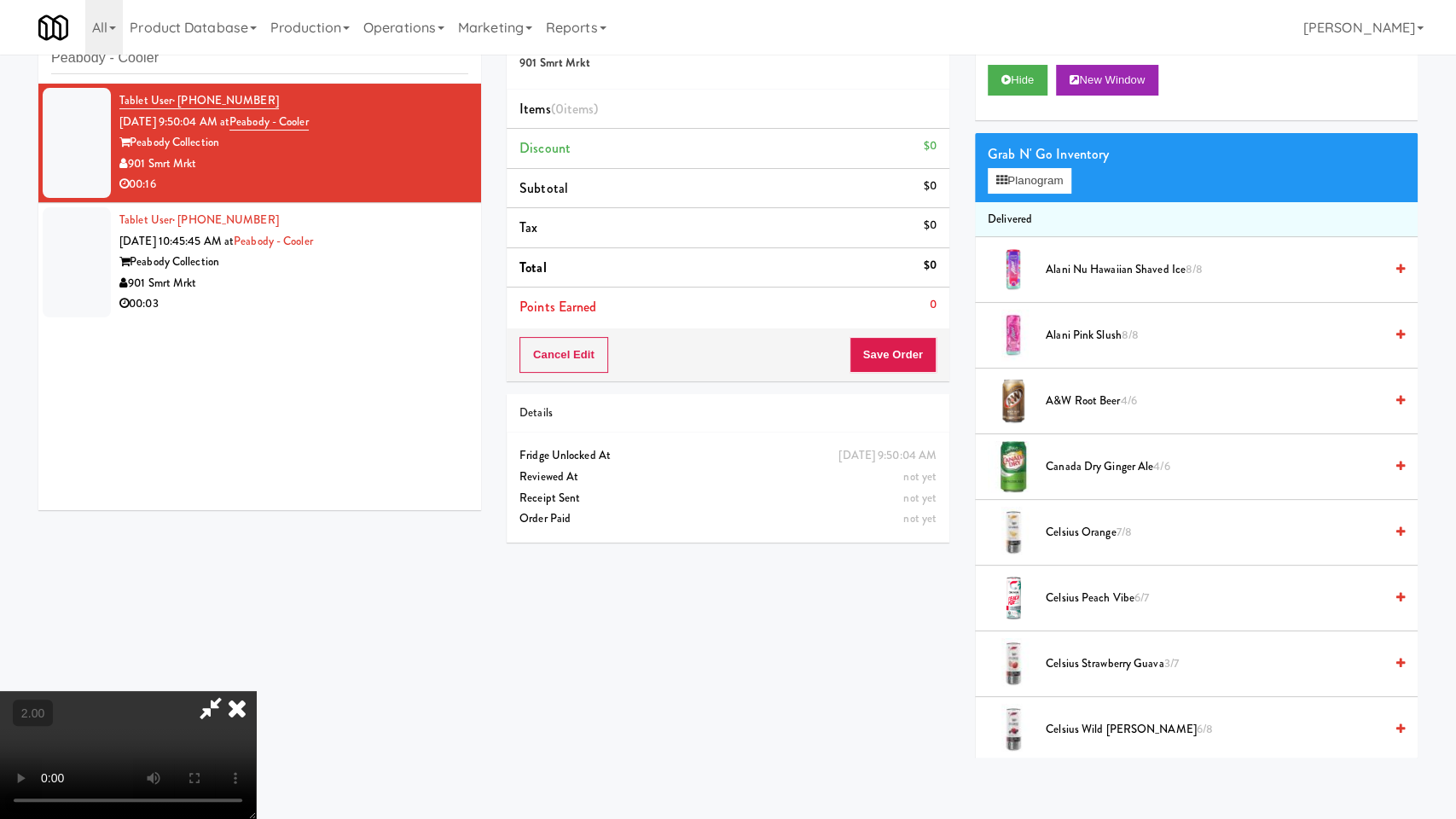
click at [256, 692] on video at bounding box center [127, 756] width 256 height 128
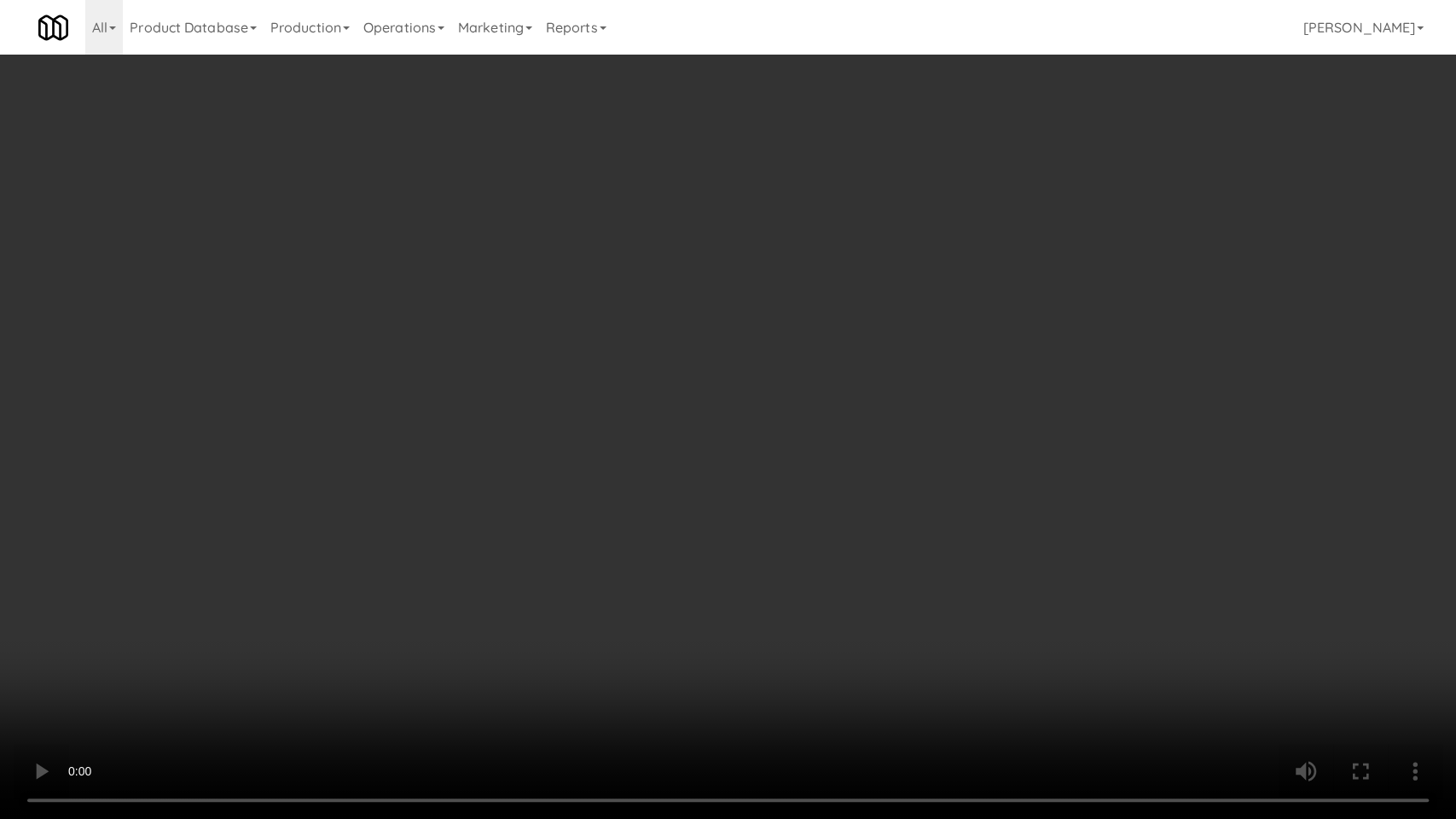
click at [402, 641] on video at bounding box center [728, 409] width 1456 height 819
click at [412, 636] on video at bounding box center [728, 409] width 1456 height 819
click at [430, 655] on video at bounding box center [728, 409] width 1456 height 819
click at [520, 661] on video at bounding box center [728, 409] width 1456 height 819
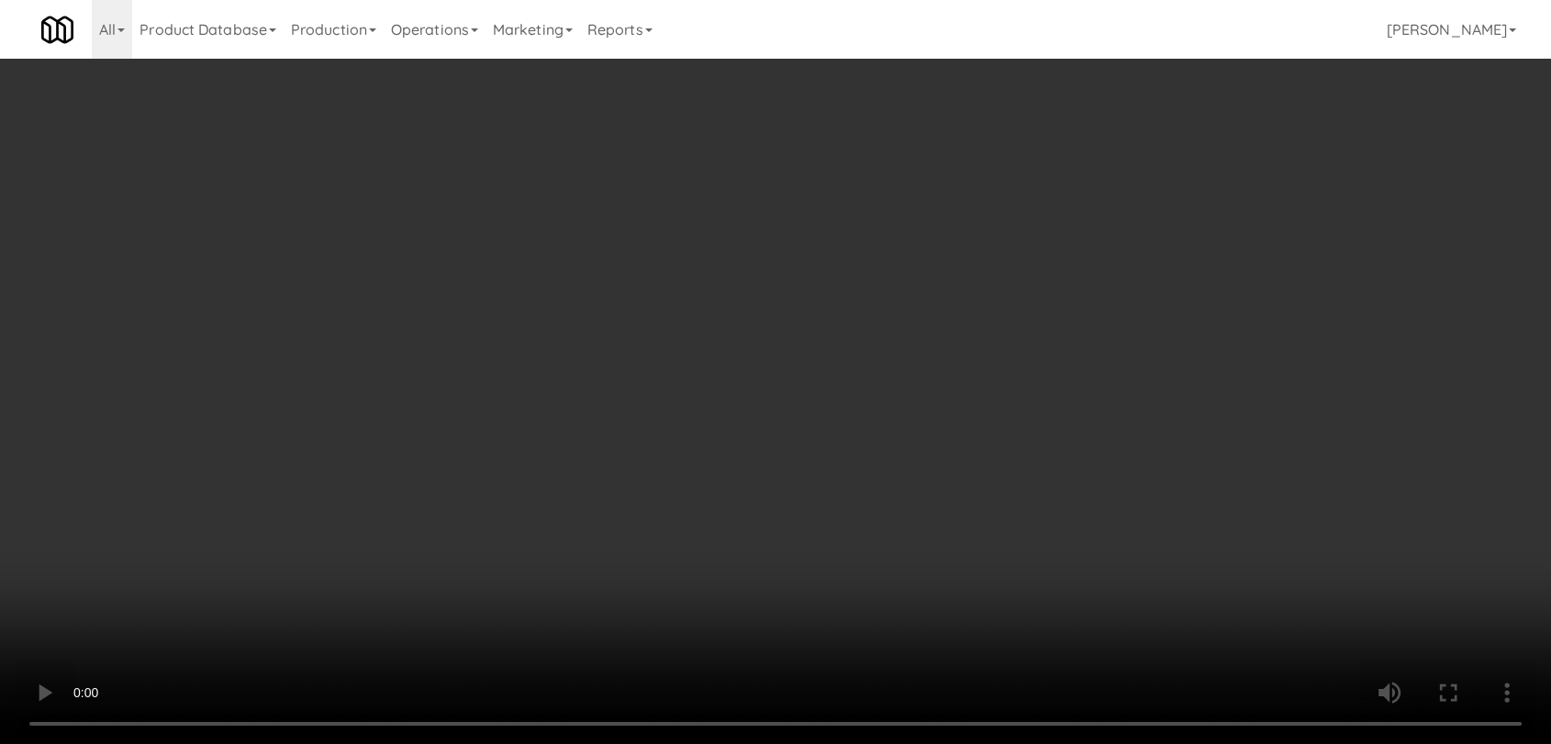
click at [1092, 176] on div "Grab N' Go Inventory" at bounding box center [1274, 166] width 443 height 28
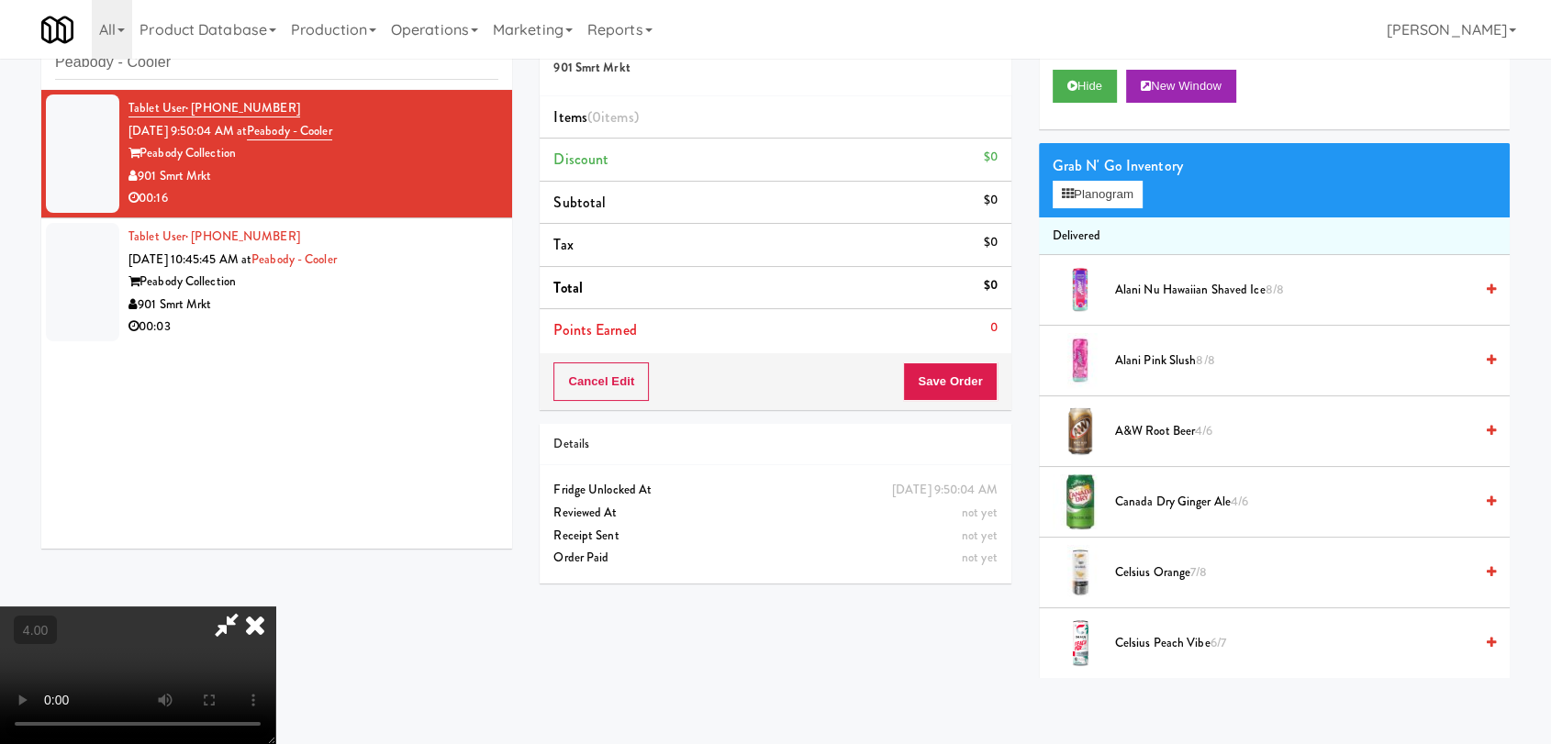
click at [1124, 218] on li "Delivered" at bounding box center [1274, 237] width 471 height 39
click at [1114, 207] on div "Grab N' Go Inventory Planogram" at bounding box center [1274, 180] width 471 height 74
click at [1102, 179] on div "Grab N' Go Inventory Planogram" at bounding box center [1274, 180] width 471 height 74
click at [1096, 190] on button "Planogram" at bounding box center [1098, 195] width 90 height 28
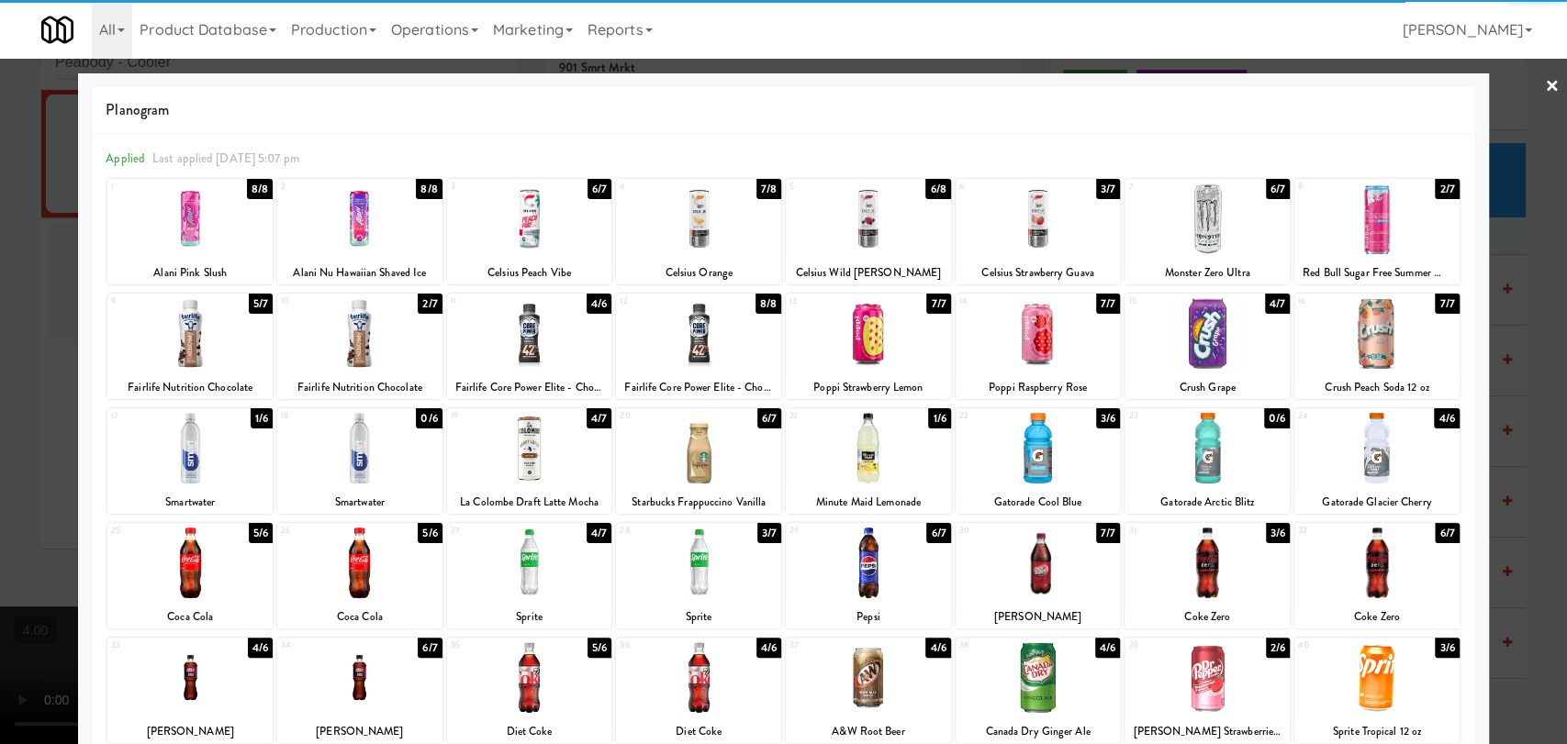
click at [193, 210] on div at bounding box center [189, 219] width 165 height 71
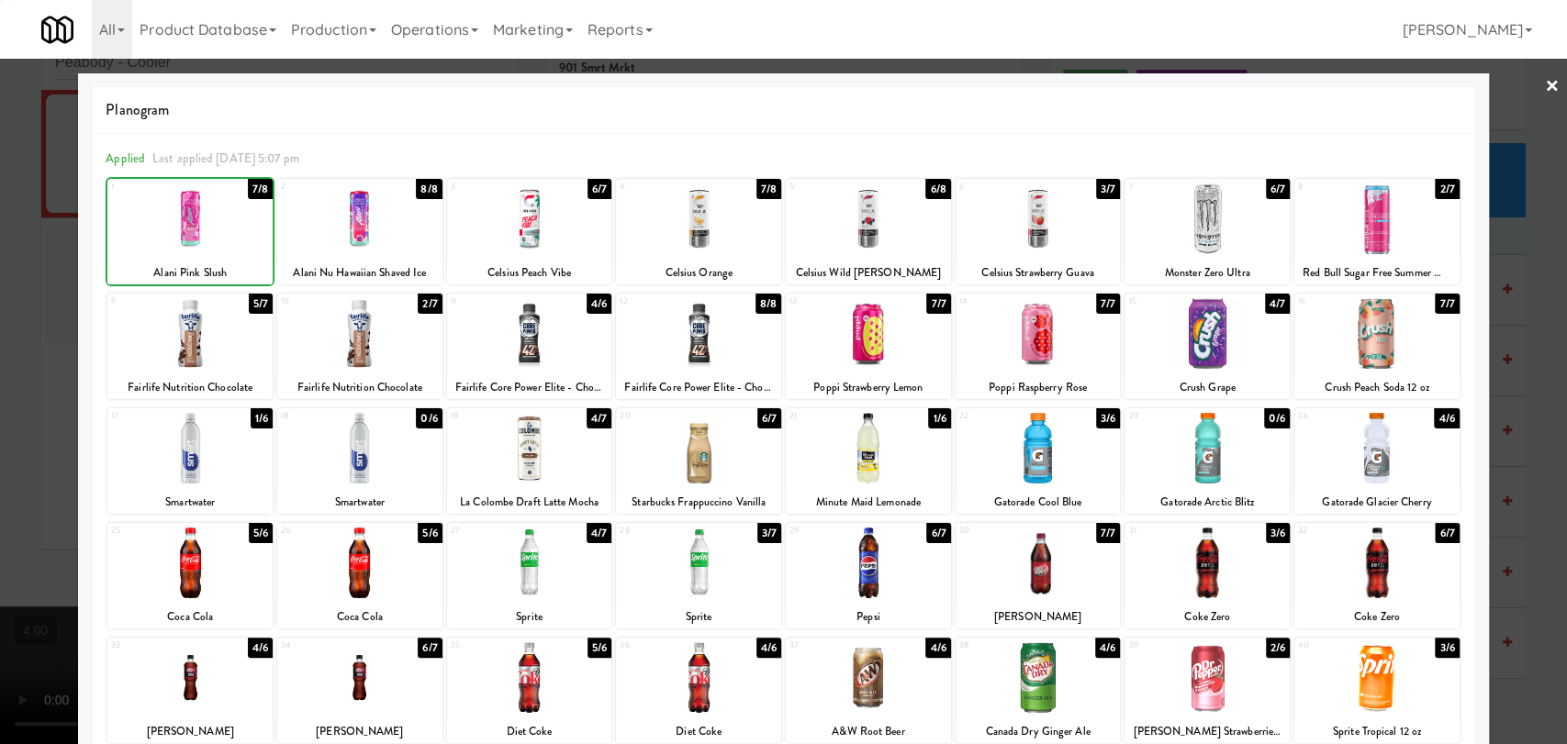
click at [0, 154] on div at bounding box center [783, 372] width 1567 height 744
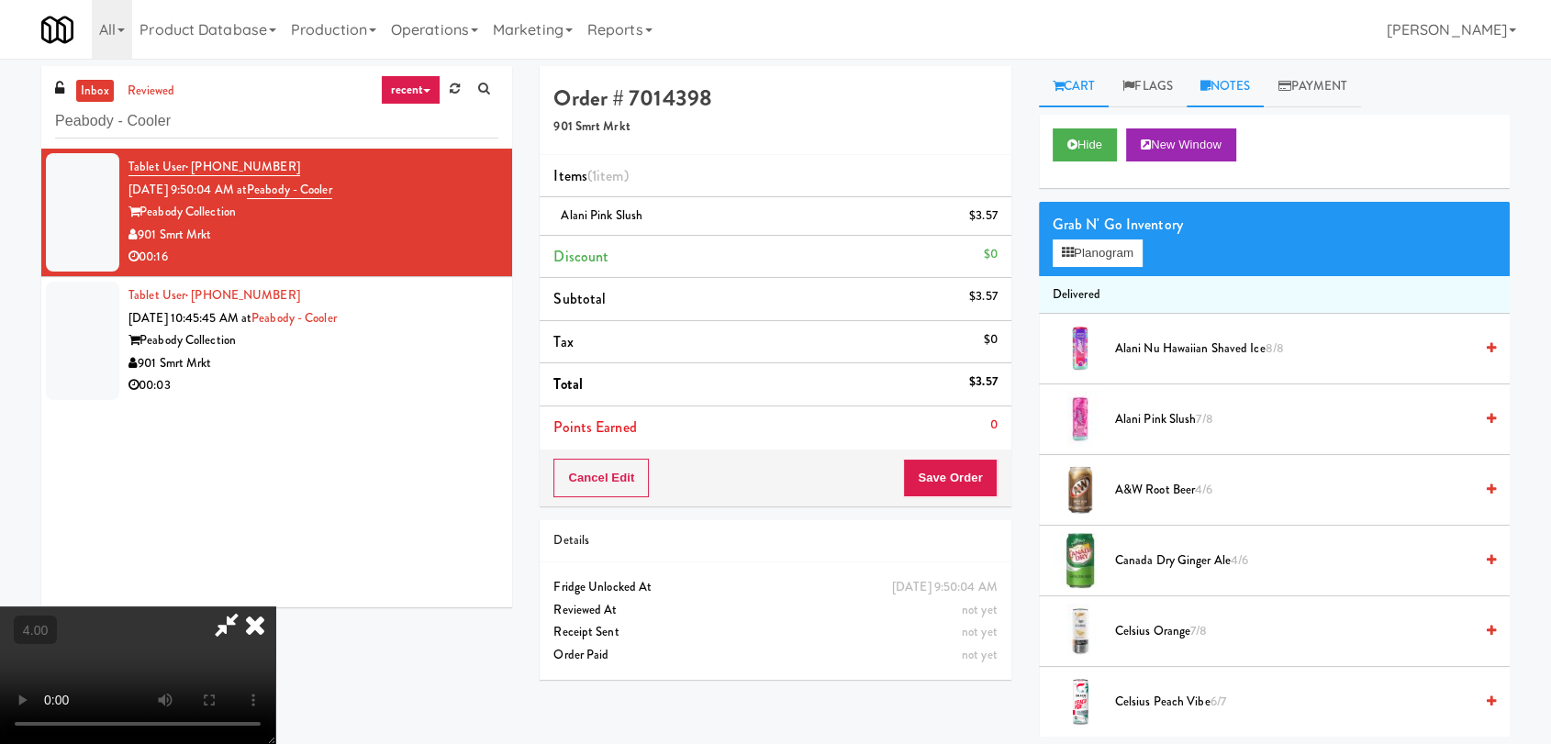
click at [1225, 86] on link "Notes" at bounding box center [1226, 86] width 78 height 41
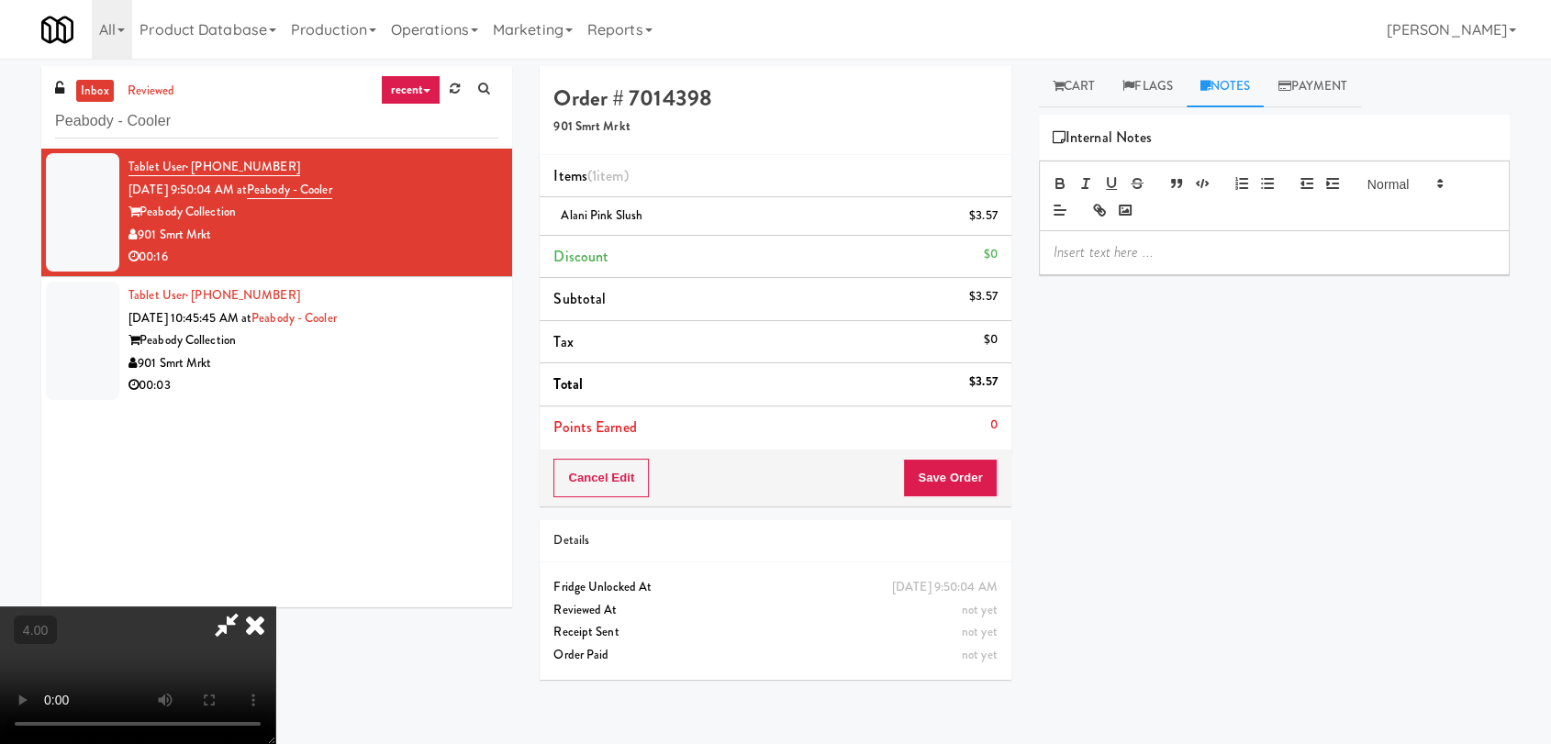
click at [1204, 249] on p at bounding box center [1275, 252] width 442 height 20
click at [969, 471] on button "Save Order" at bounding box center [950, 478] width 94 height 39
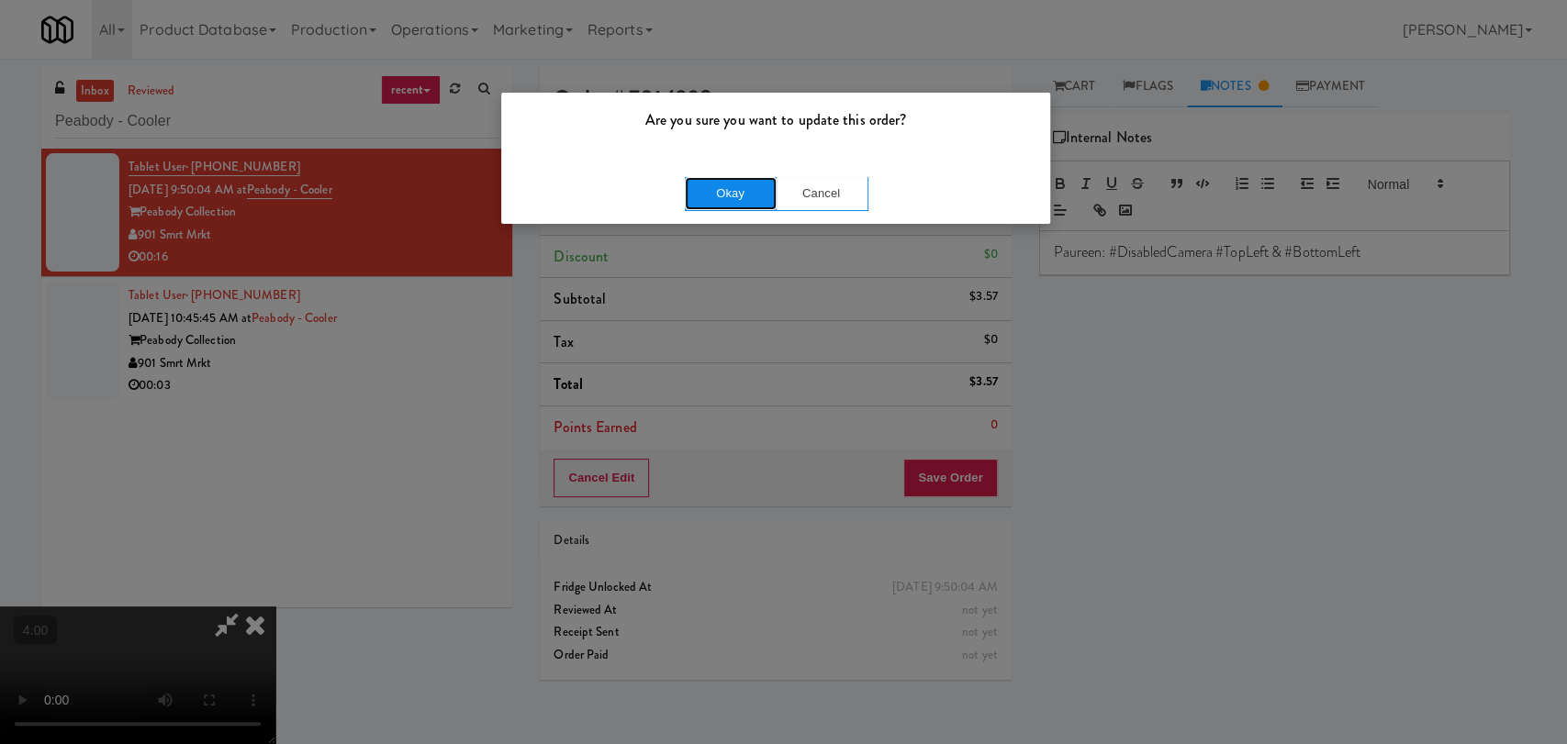
click at [744, 201] on button "Okay" at bounding box center [731, 193] width 92 height 33
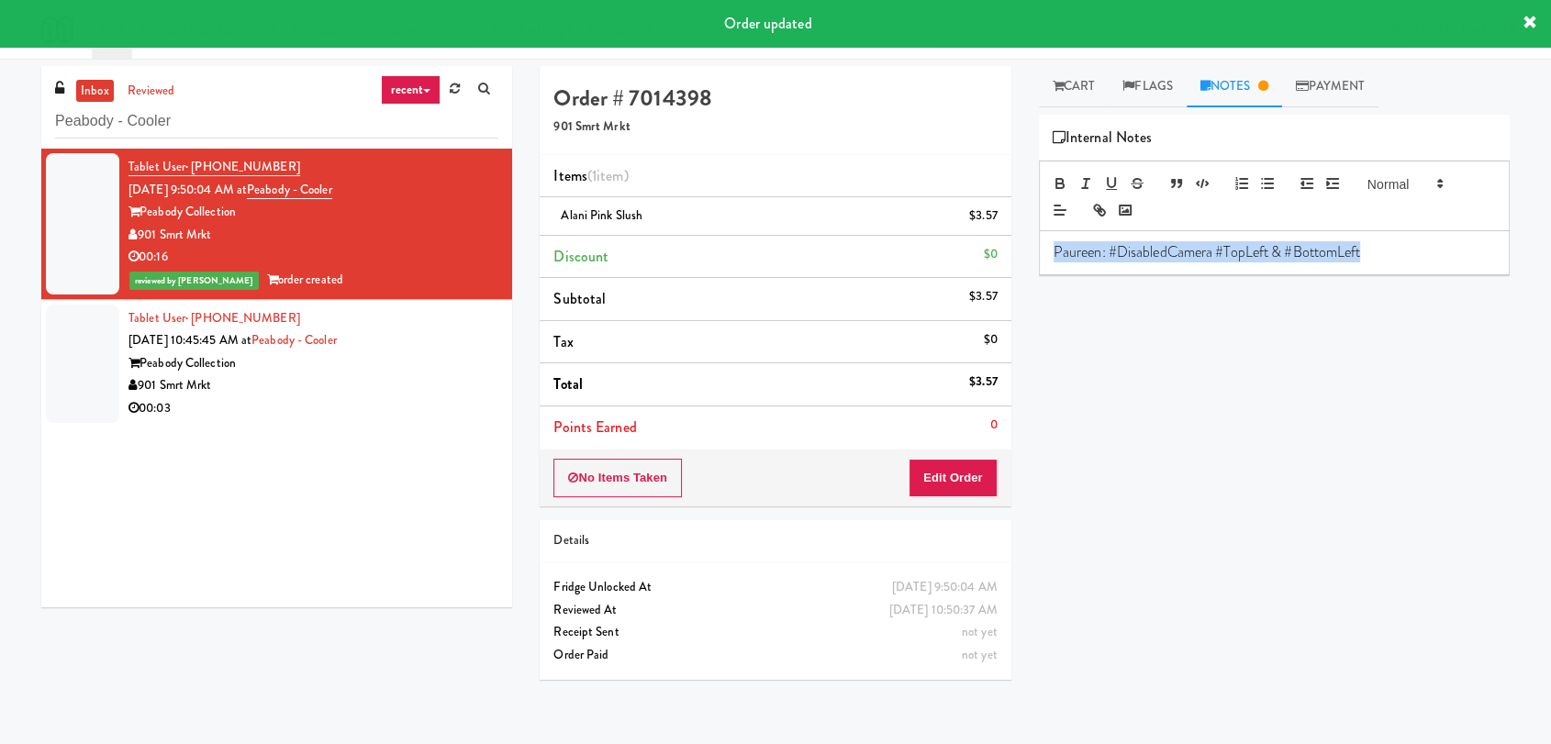
drag, startPoint x: 1427, startPoint y: 247, endPoint x: 925, endPoint y: 268, distance: 501.7
click at [925, 268] on div "Order # 7014398 901 Smrt Mrkt Items (1 item ) [PERSON_NAME] Slush $3.57 Discoun…" at bounding box center [1025, 401] width 998 height 671
copy p "Paureen: #DisabledCamera #TopLeft & #BottomLeft"
click at [422, 381] on div "901 Smrt Mrkt" at bounding box center [314, 386] width 370 height 23
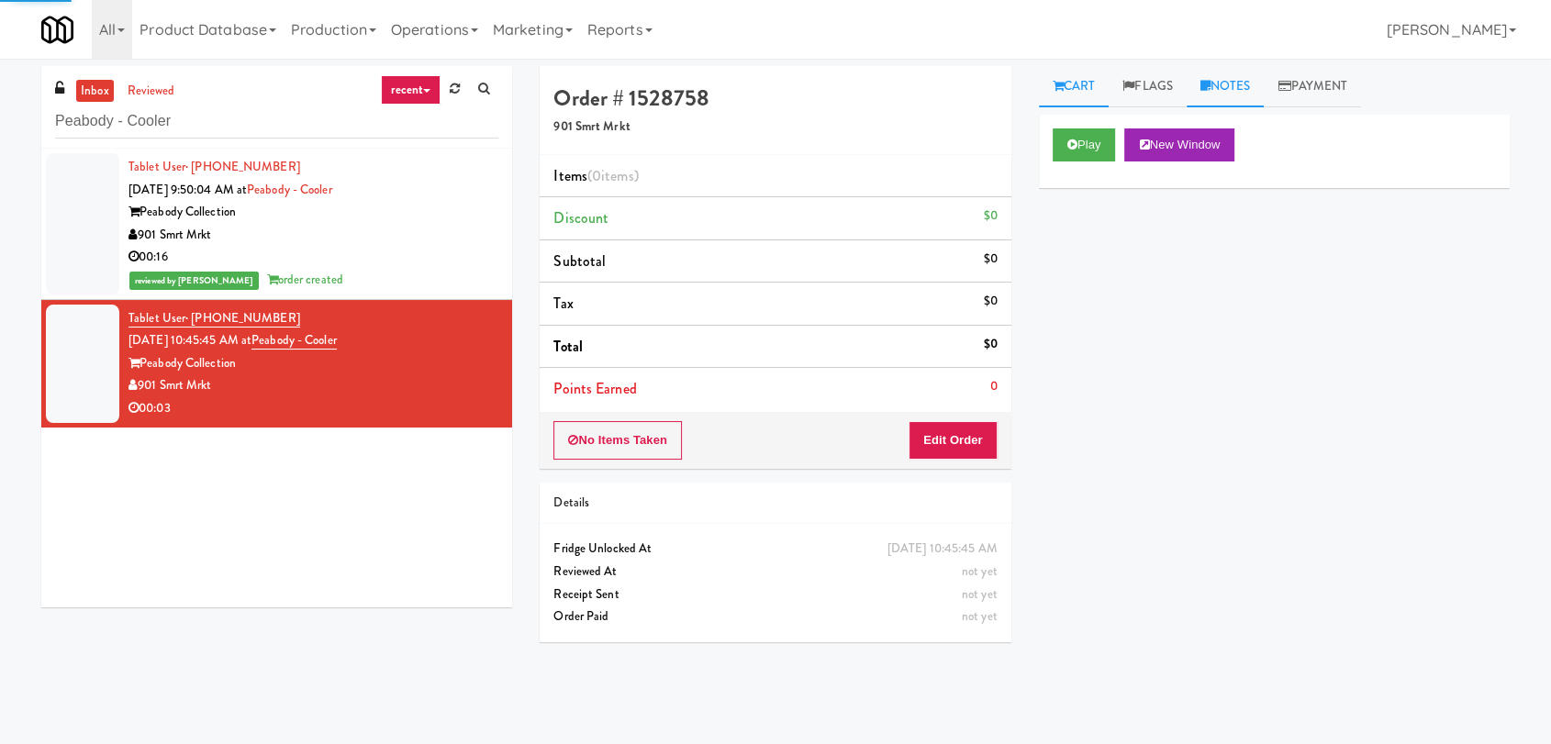
click at [1255, 84] on link "Notes" at bounding box center [1226, 86] width 78 height 41
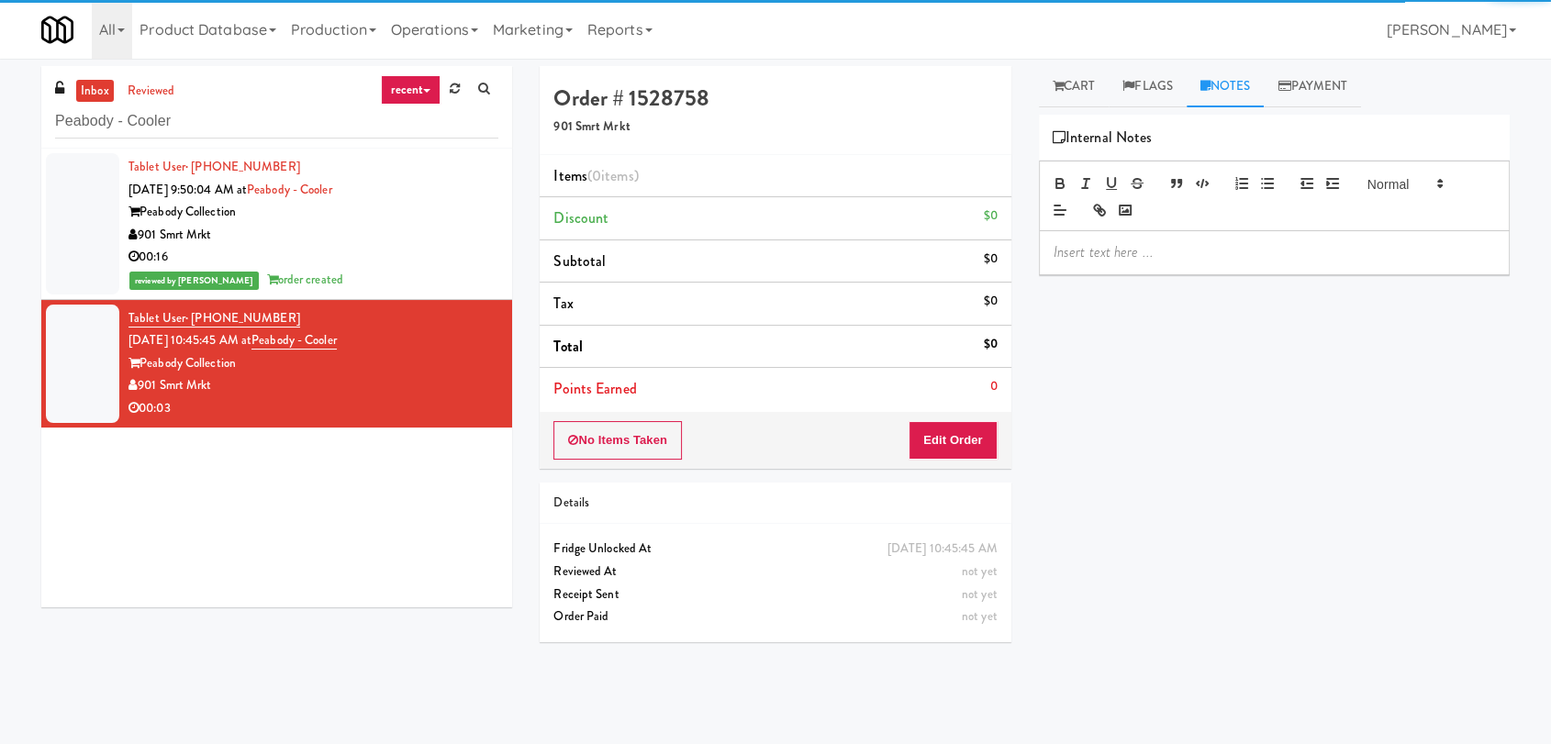
click at [1199, 241] on div at bounding box center [1274, 252] width 469 height 42
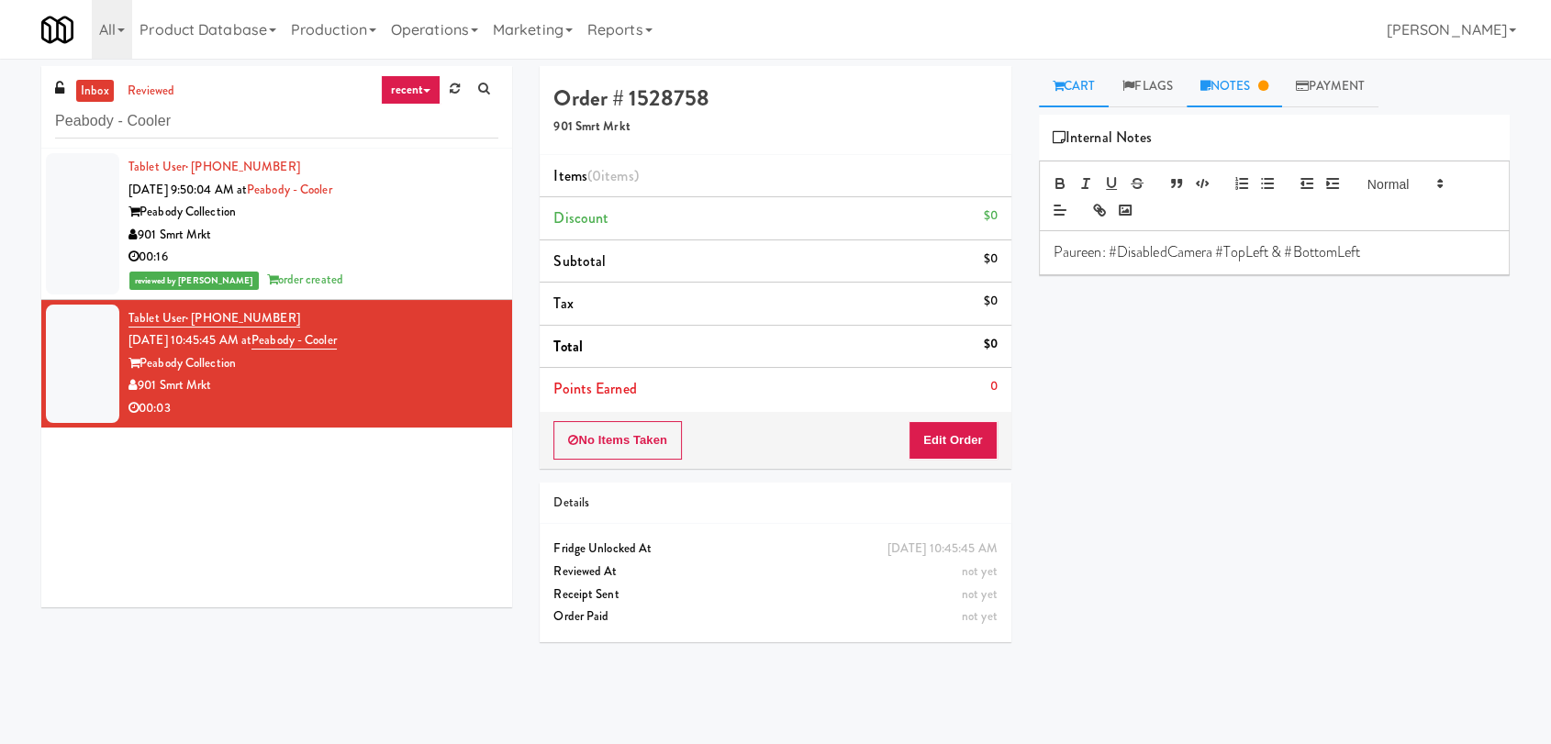
click at [1062, 88] on icon at bounding box center [1058, 86] width 11 height 12
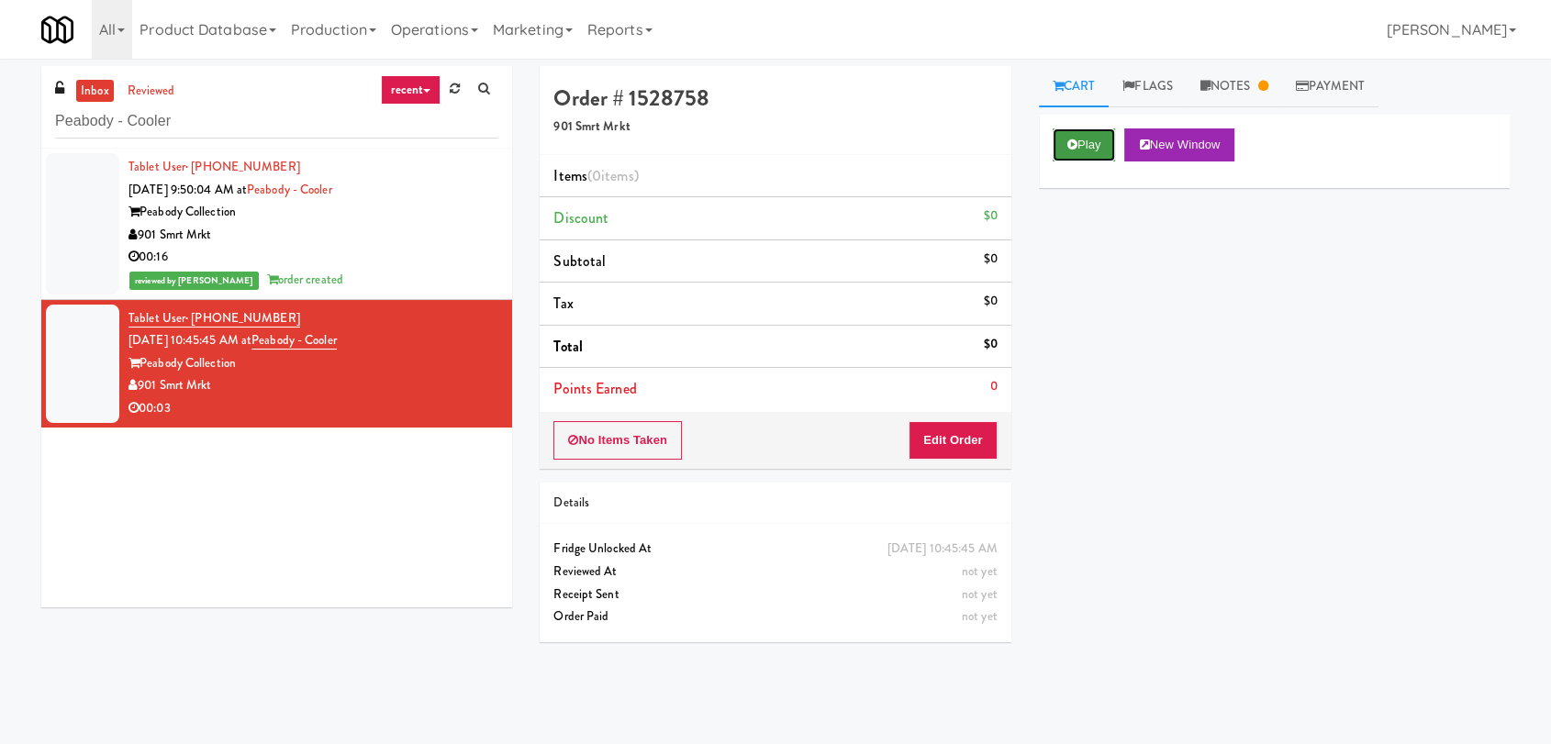
click at [1111, 149] on button "Play" at bounding box center [1084, 145] width 63 height 33
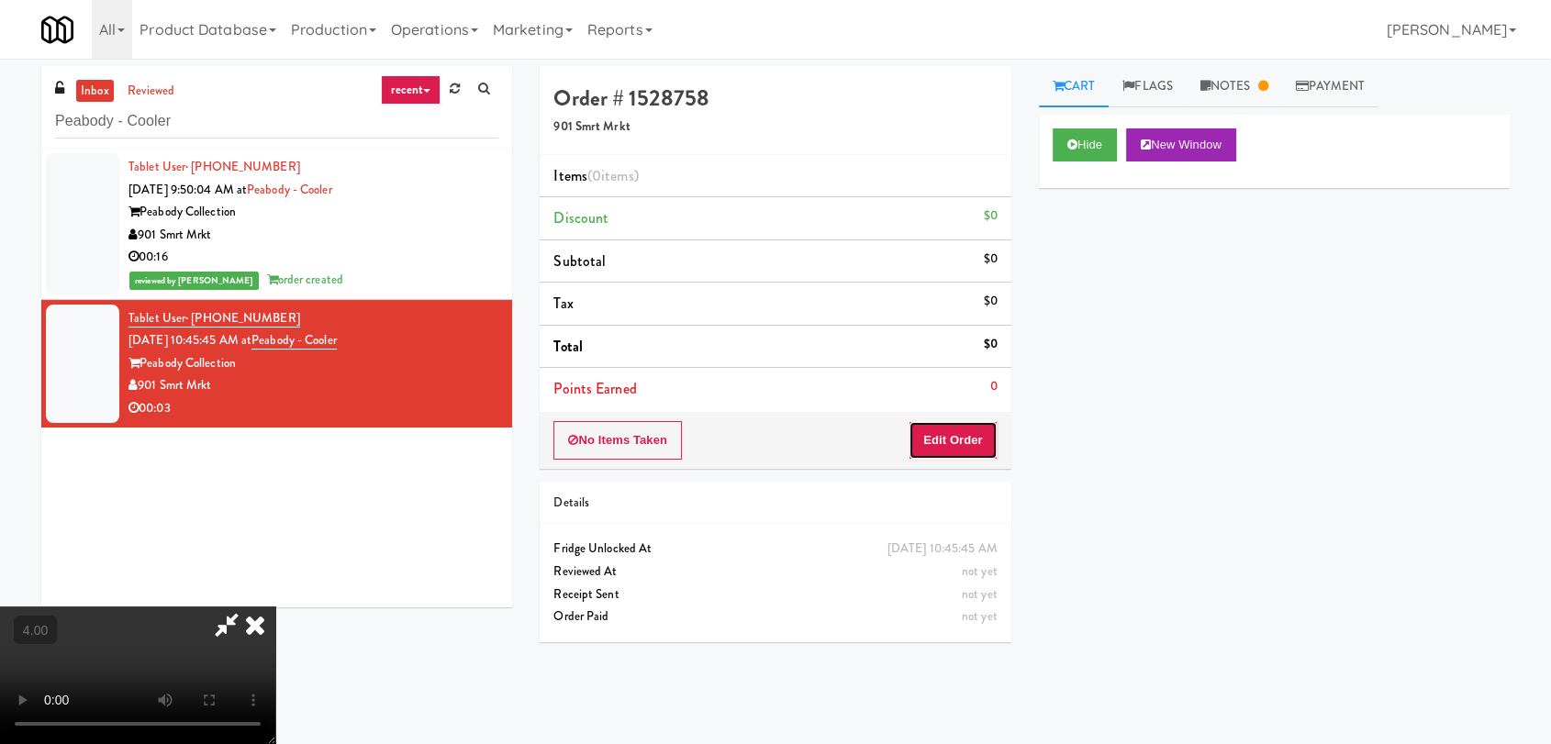
click at [969, 431] on button "Edit Order" at bounding box center [953, 440] width 89 height 39
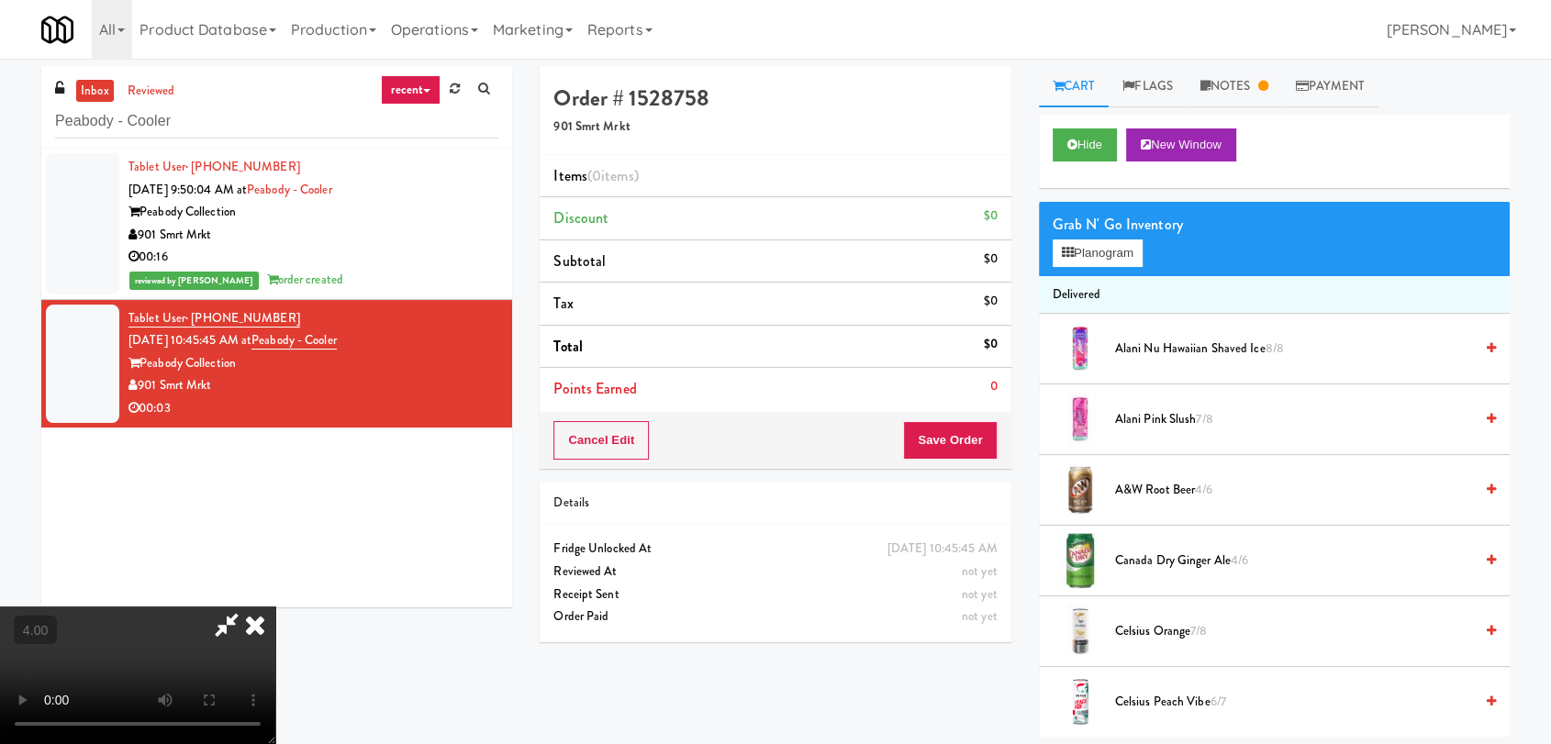
click at [275, 607] on video at bounding box center [137, 676] width 275 height 138
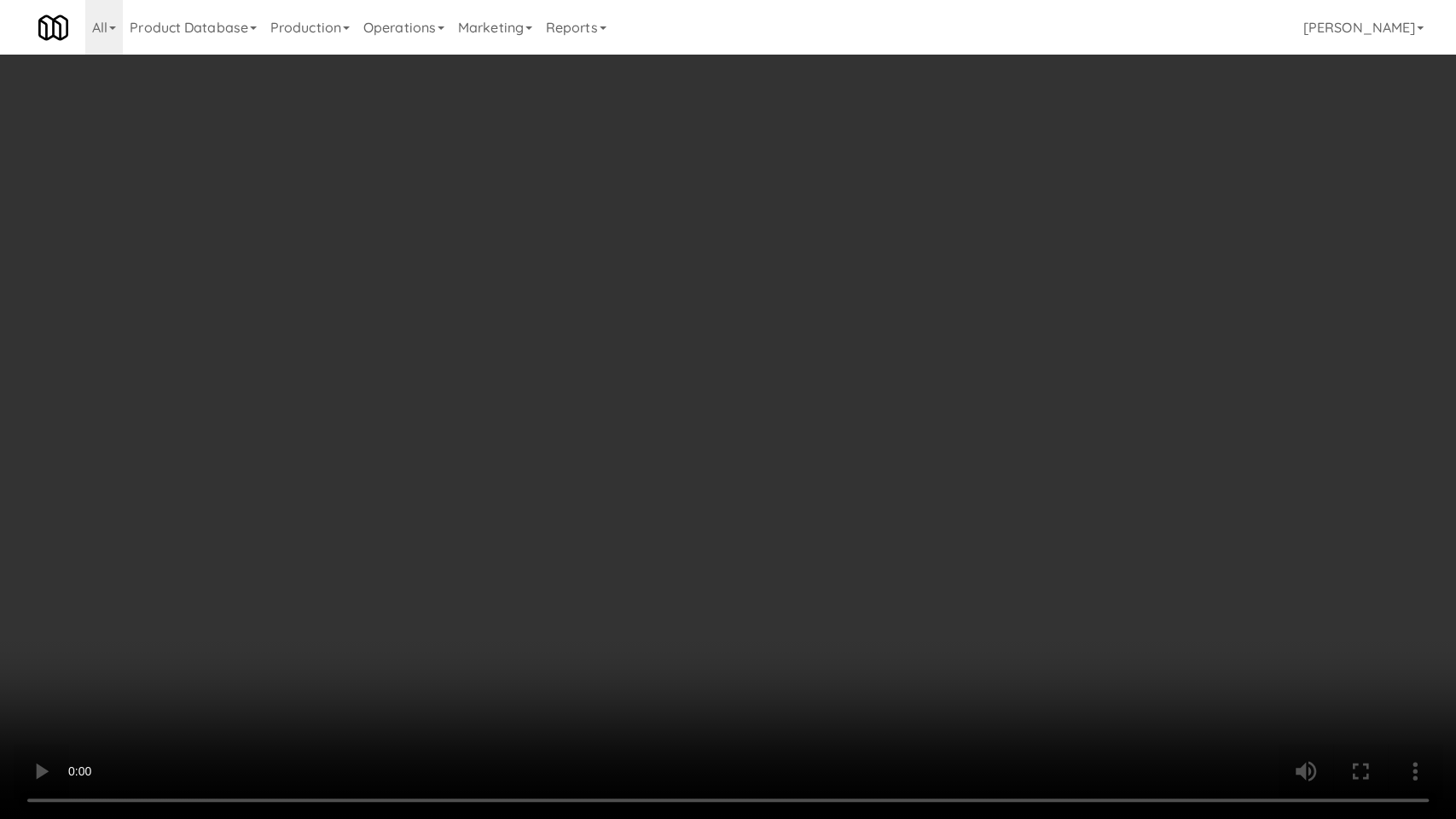
click at [594, 692] on video at bounding box center [728, 409] width 1456 height 819
click at [583, 642] on video at bounding box center [728, 409] width 1456 height 819
click at [583, 635] on video at bounding box center [728, 409] width 1456 height 819
click at [636, 589] on video at bounding box center [728, 409] width 1456 height 819
drag, startPoint x: 636, startPoint y: 589, endPoint x: 663, endPoint y: 495, distance: 97.8
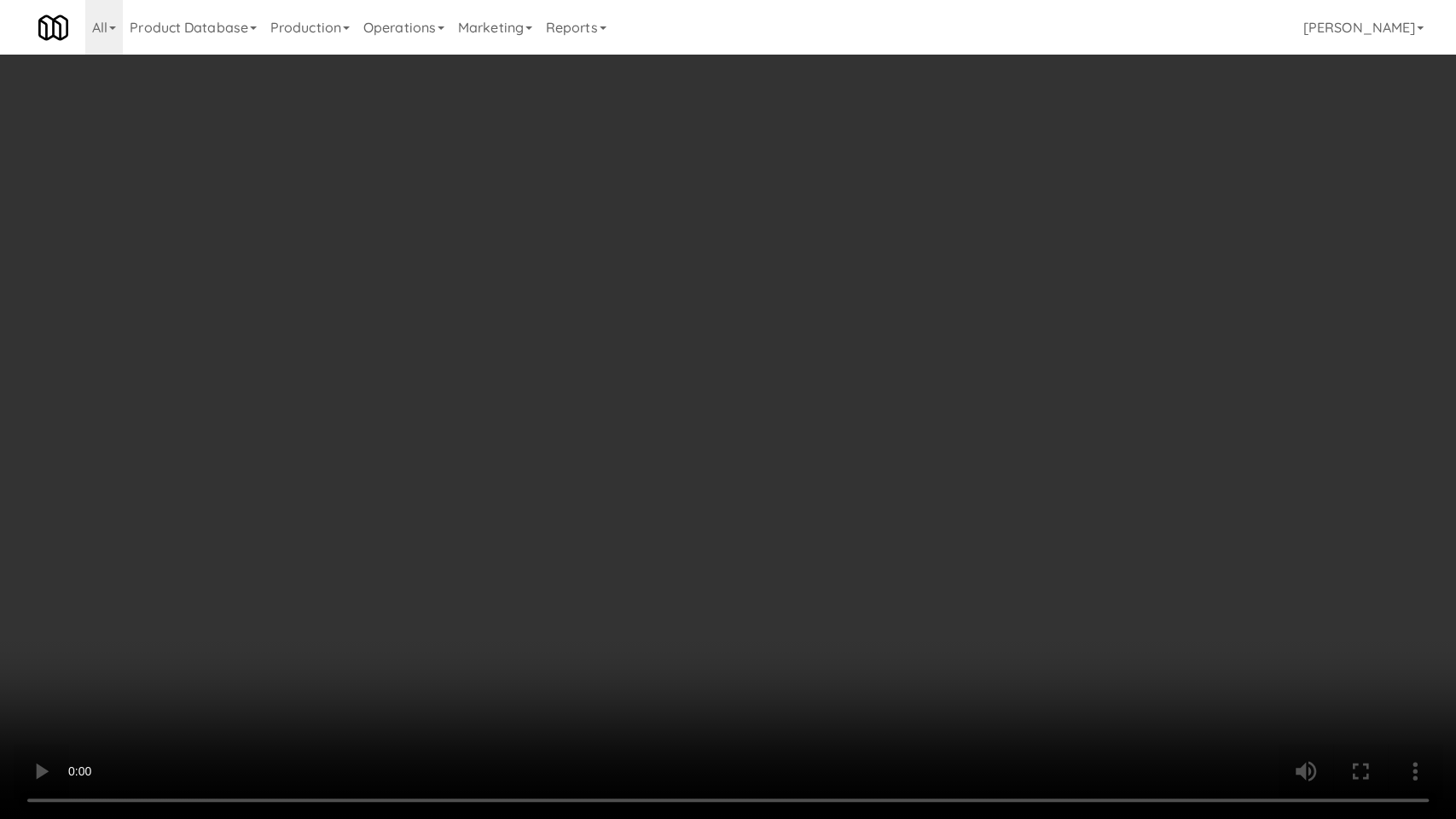
click at [636, 589] on video at bounding box center [728, 409] width 1456 height 819
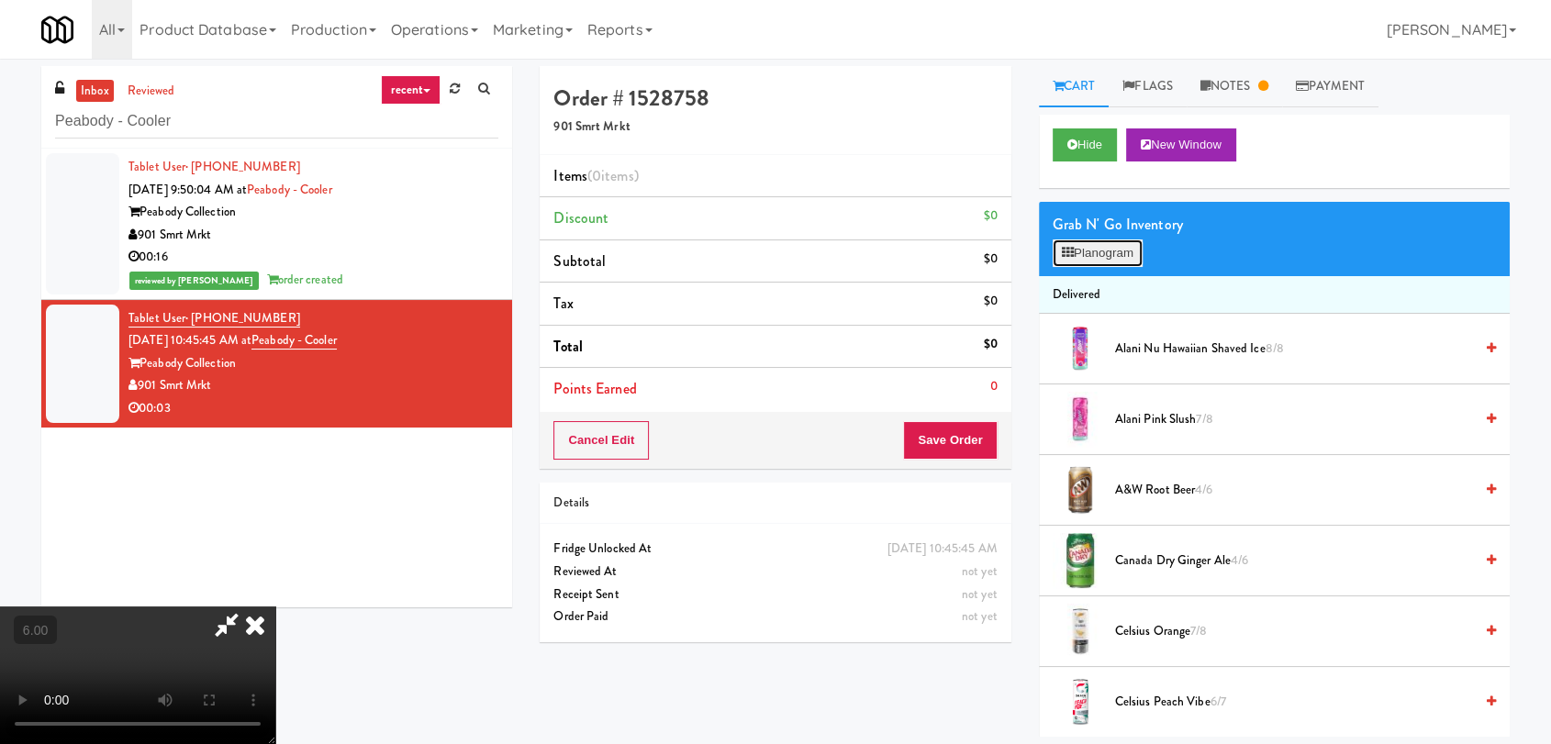
click at [1083, 257] on button "Planogram" at bounding box center [1098, 254] width 90 height 28
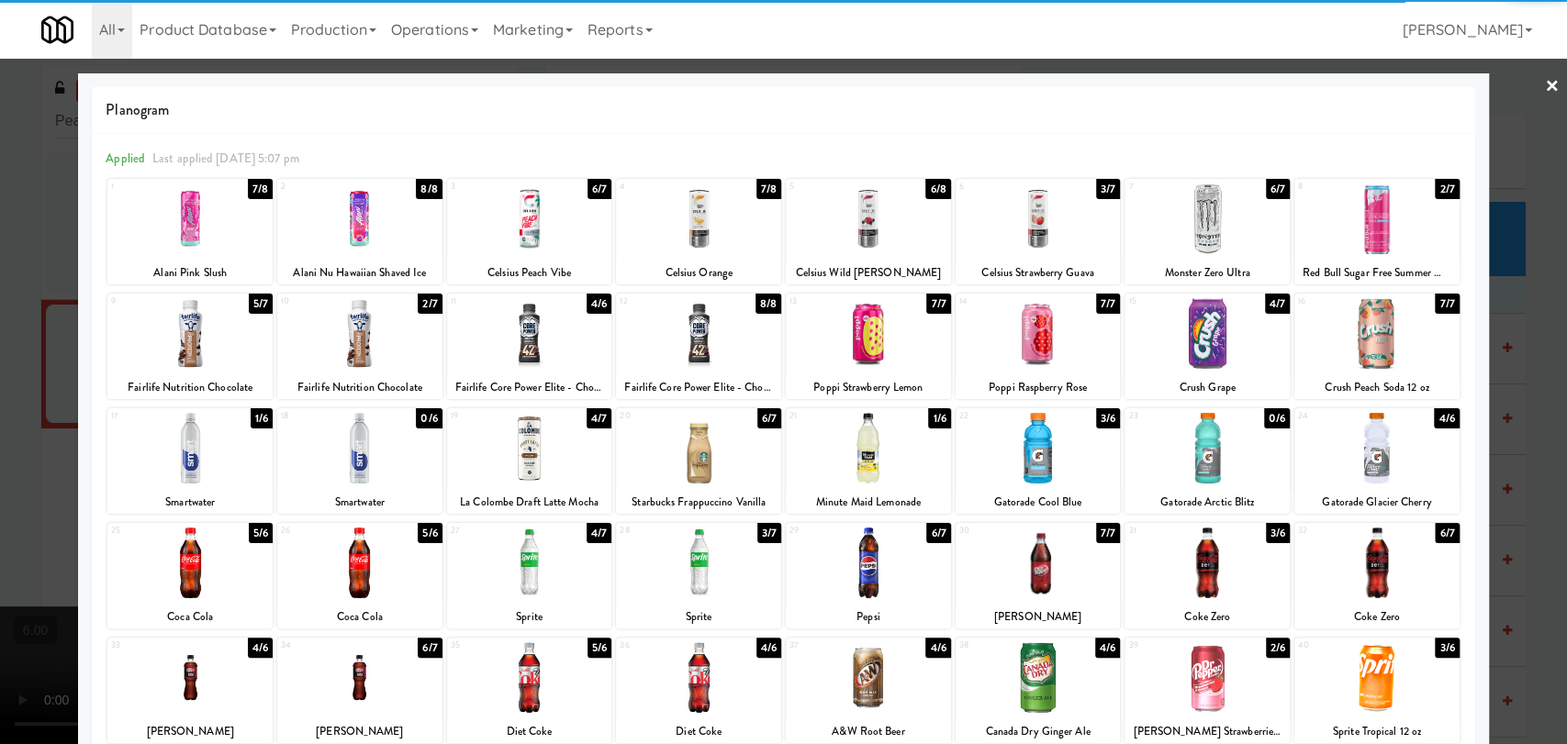
click at [222, 443] on div at bounding box center [189, 448] width 165 height 71
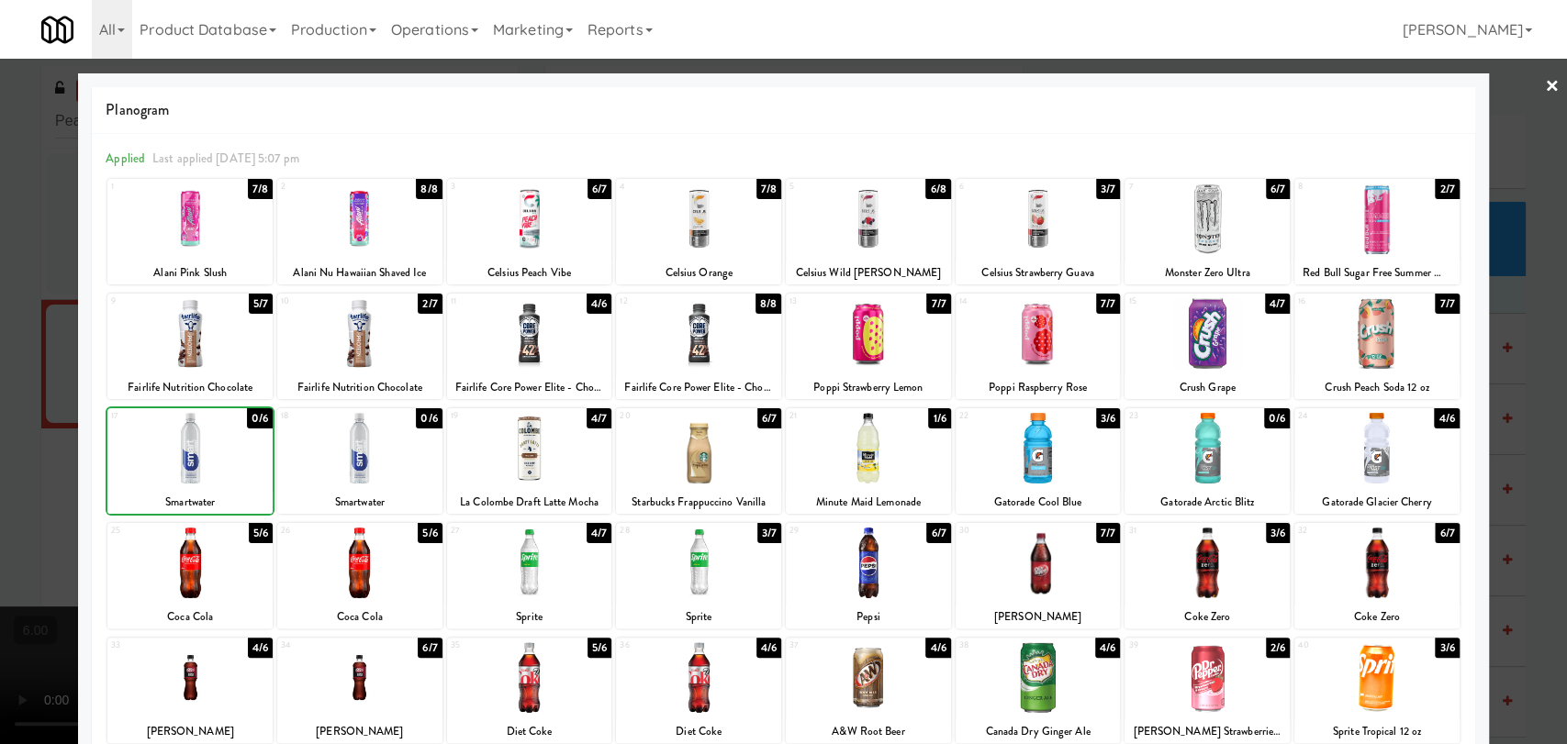
click at [39, 400] on div at bounding box center [783, 372] width 1567 height 744
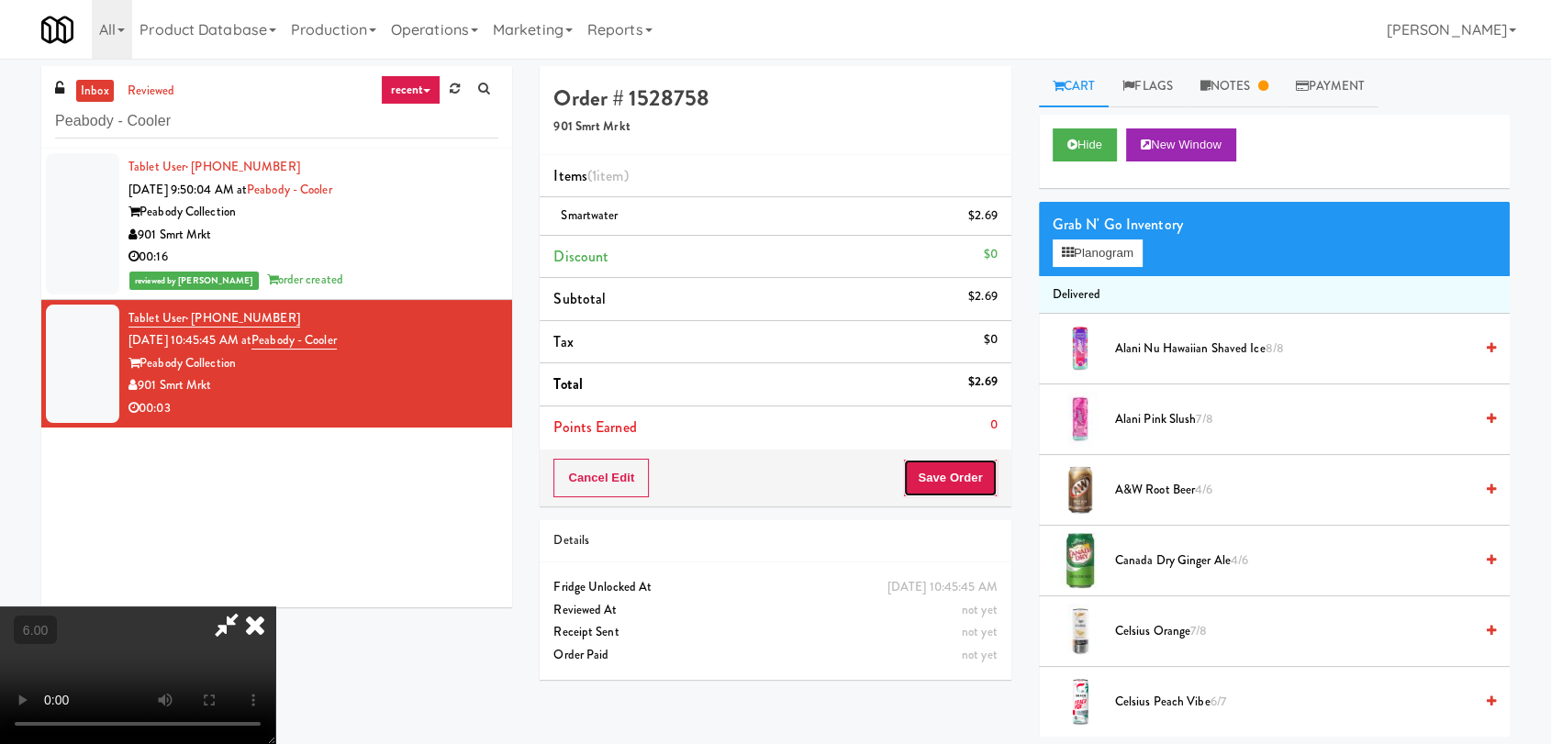
click at [954, 479] on button "Save Order" at bounding box center [950, 478] width 94 height 39
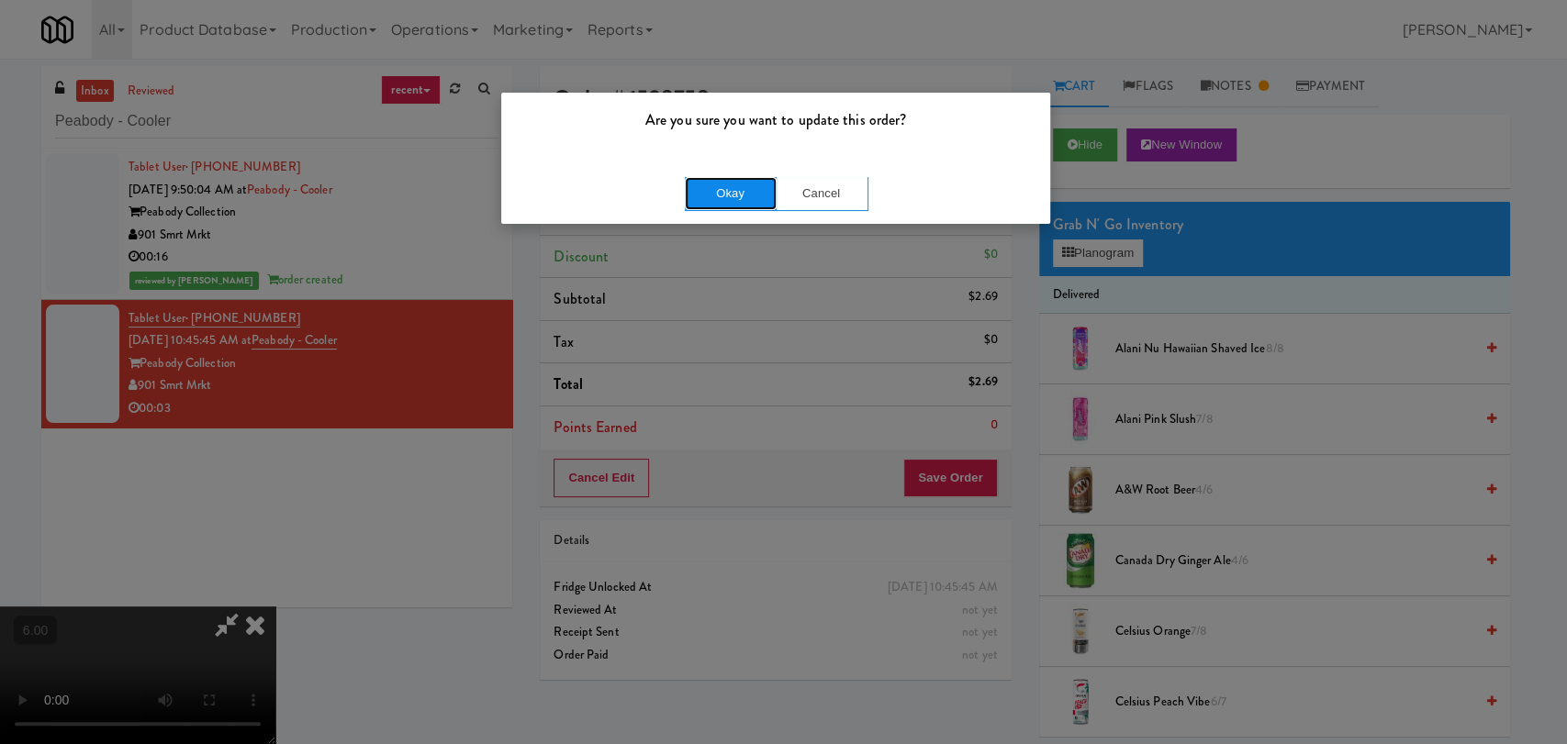
click at [688, 196] on button "Okay" at bounding box center [731, 193] width 92 height 33
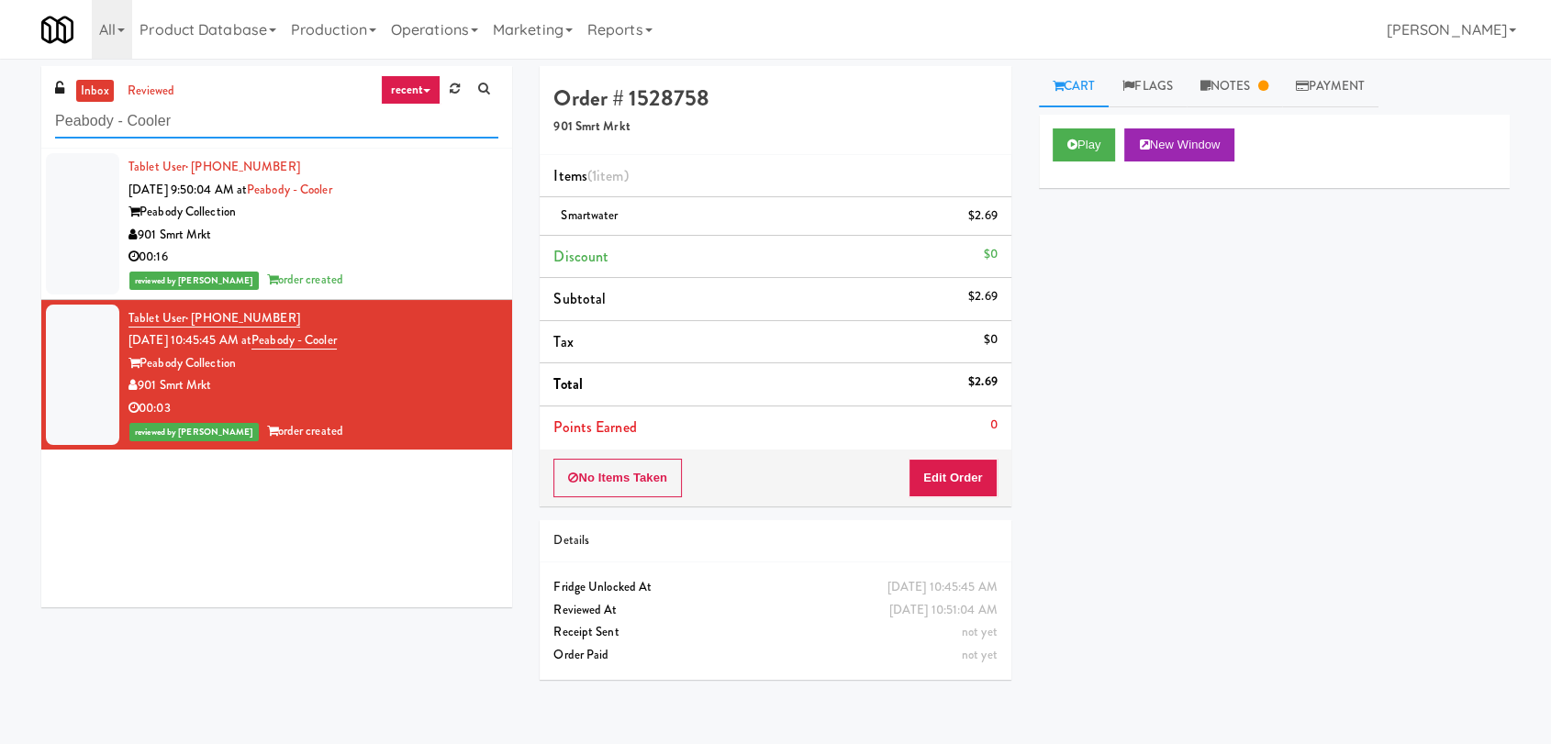
paste input "Domain - Fridge"
drag, startPoint x: 212, startPoint y: 118, endPoint x: 0, endPoint y: 111, distance: 212.2
click at [0, 111] on div "inbox reviewed recent all unclear take inventory issue suspicious failed recent…" at bounding box center [775, 401] width 1551 height 671
type input "Domain - Fridge"
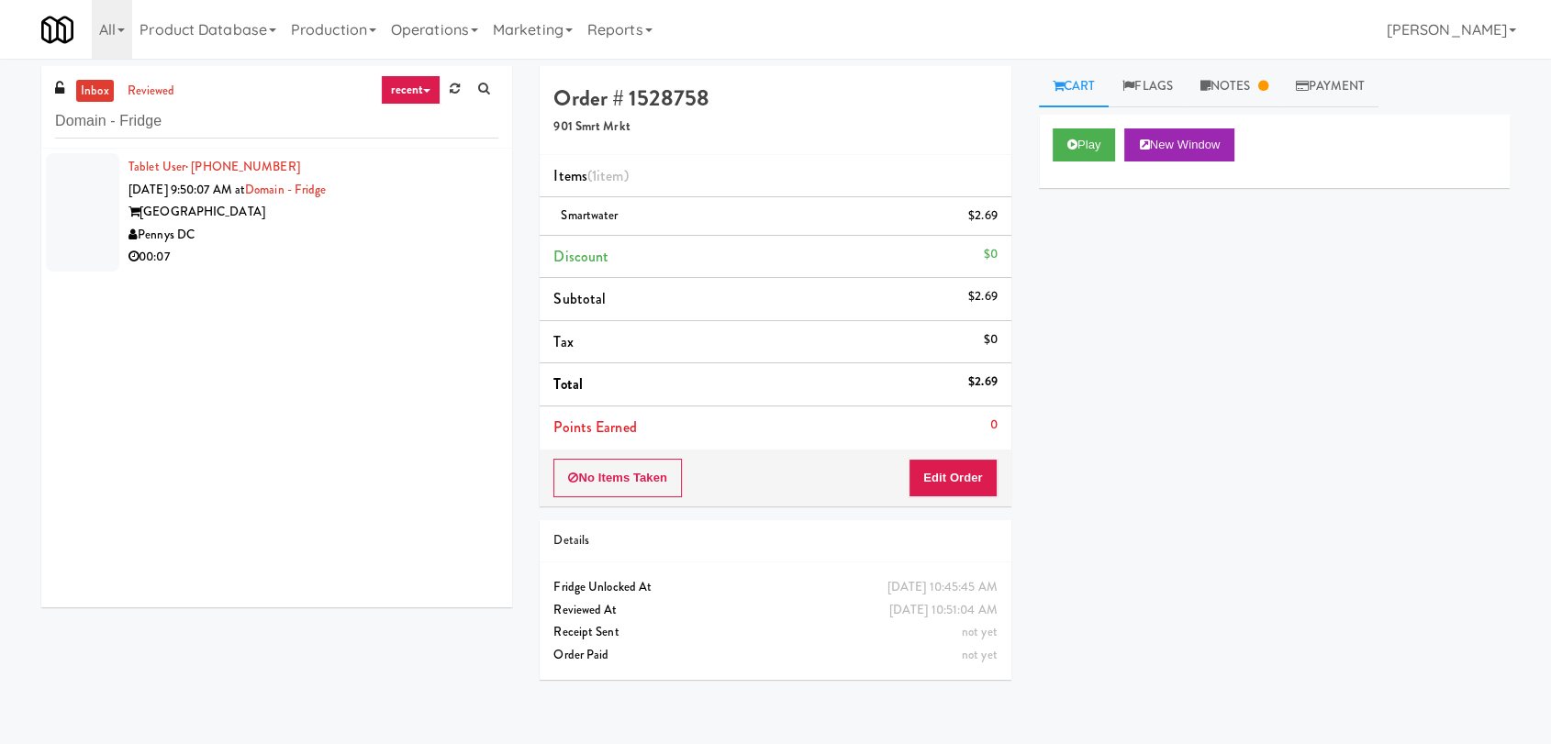
click at [319, 318] on div "Tablet User · (215) 429-0256 [DATE] 9:50:07 AM at [GEOGRAPHIC_DATA] Pennys DC 0…" at bounding box center [276, 378] width 471 height 459
click at [356, 252] on div "00:07" at bounding box center [314, 257] width 370 height 23
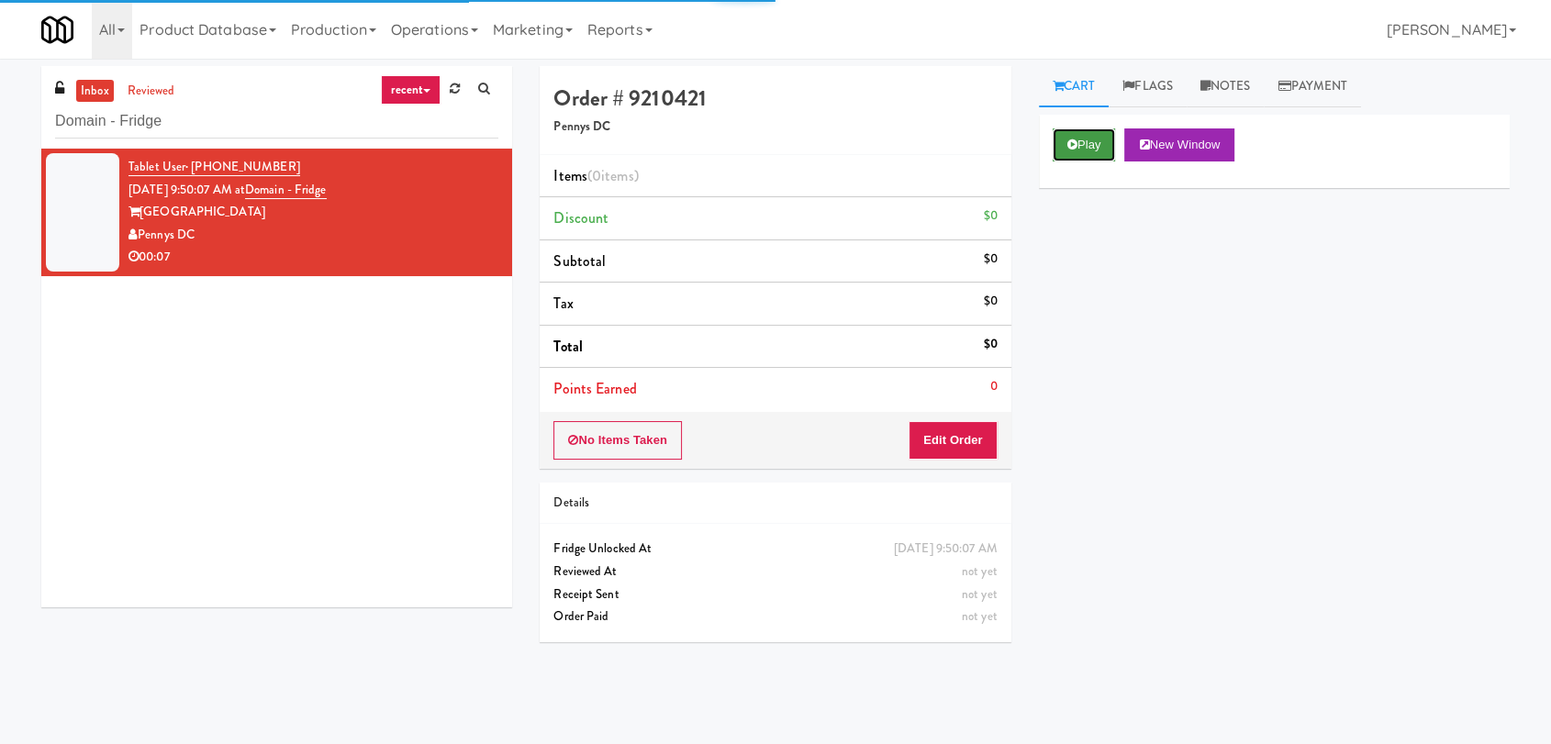
click at [1088, 149] on button "Play" at bounding box center [1084, 145] width 63 height 33
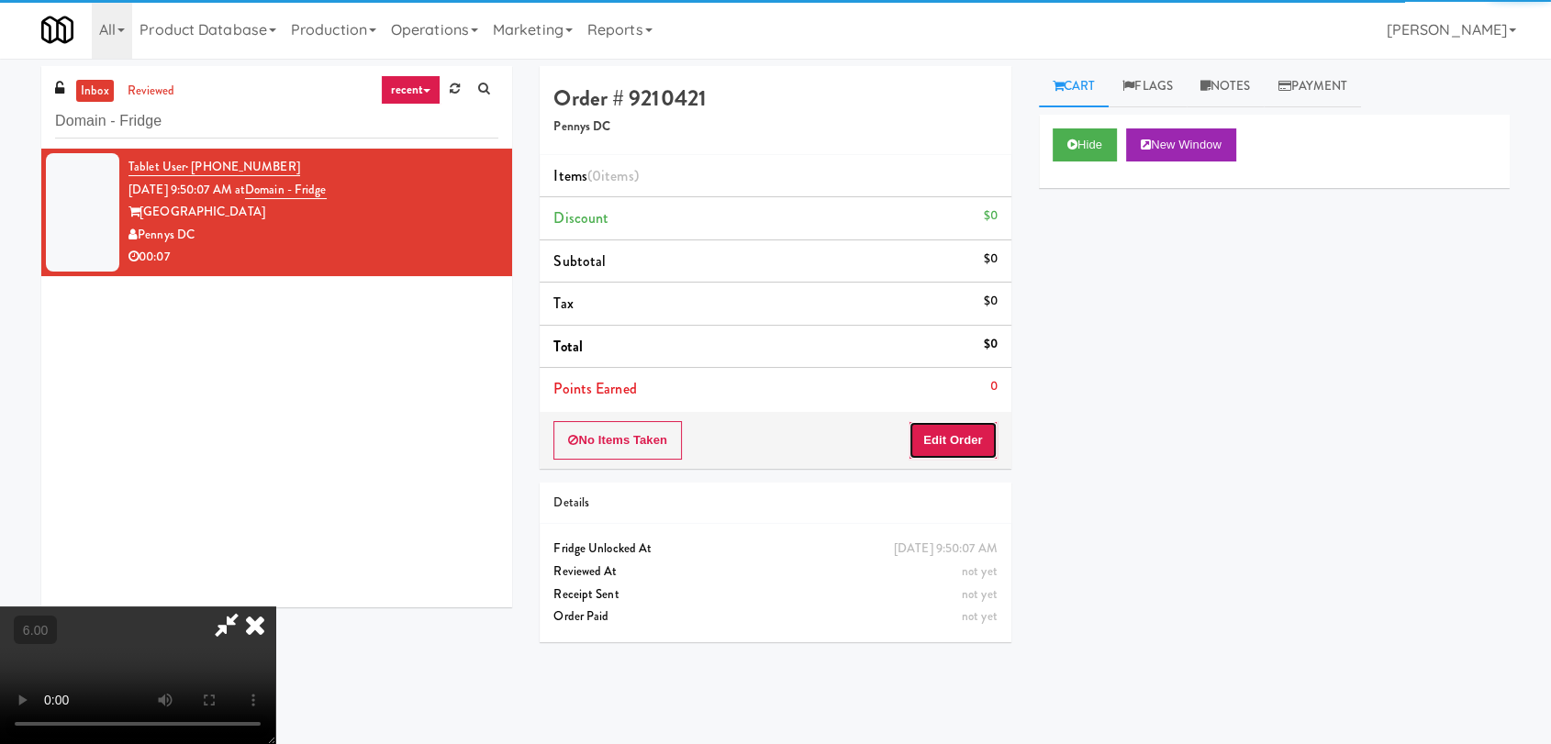
click at [968, 437] on button "Edit Order" at bounding box center [953, 440] width 89 height 39
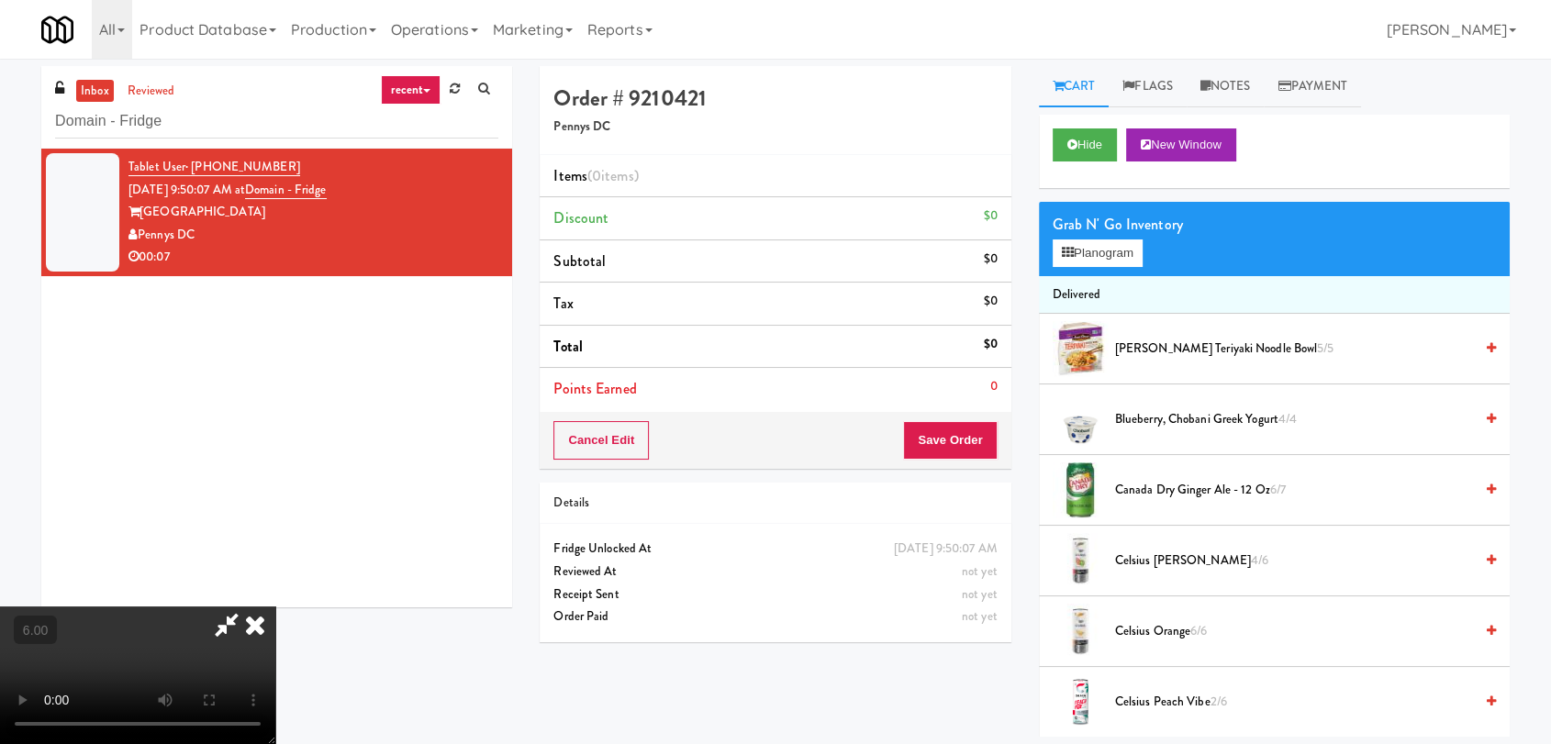
scroll to position [280, 0]
drag, startPoint x: 341, startPoint y: 480, endPoint x: 342, endPoint y: 462, distance: 18.5
click at [275, 607] on video at bounding box center [137, 676] width 275 height 138
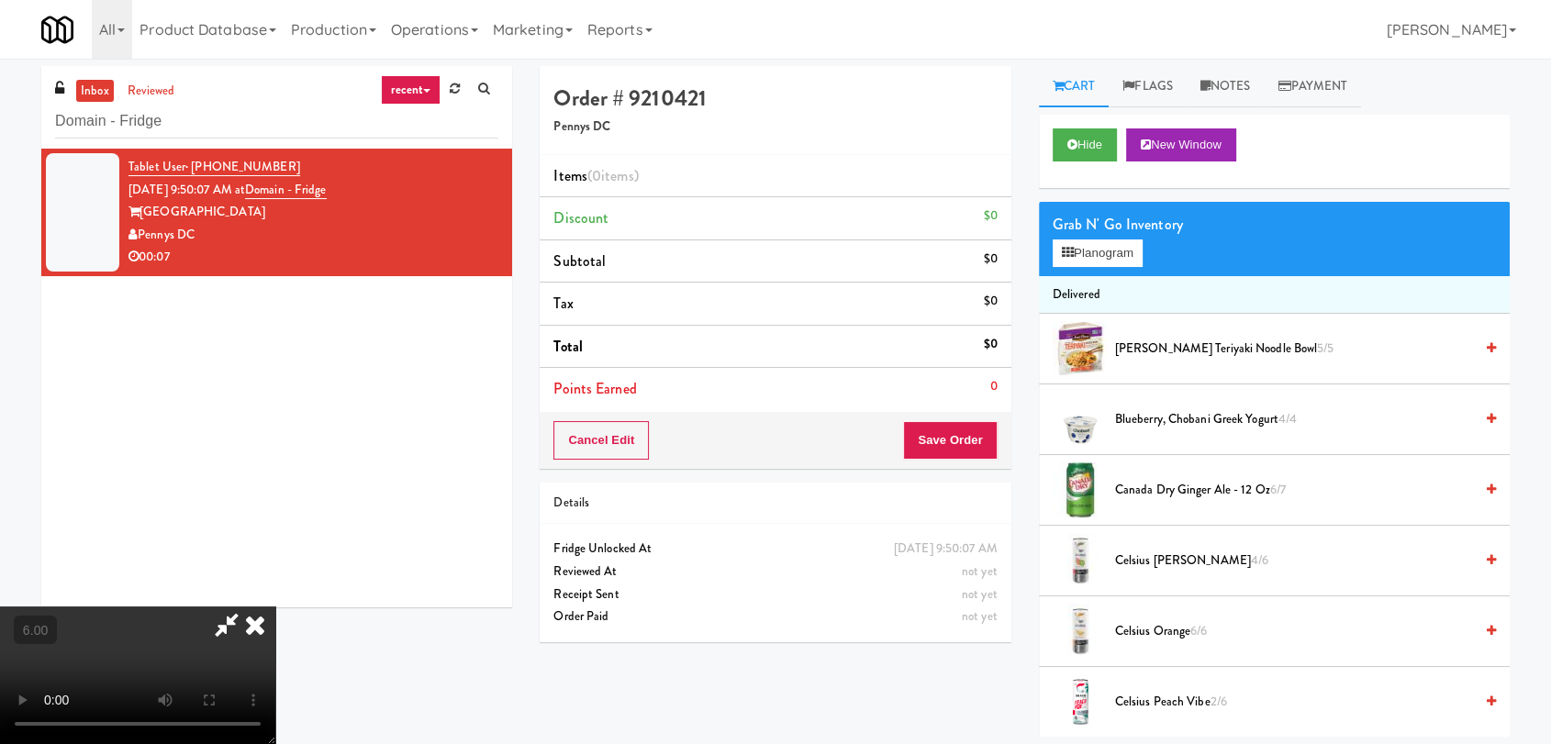
scroll to position [0, 0]
click at [1097, 244] on button "Planogram" at bounding box center [1098, 254] width 90 height 28
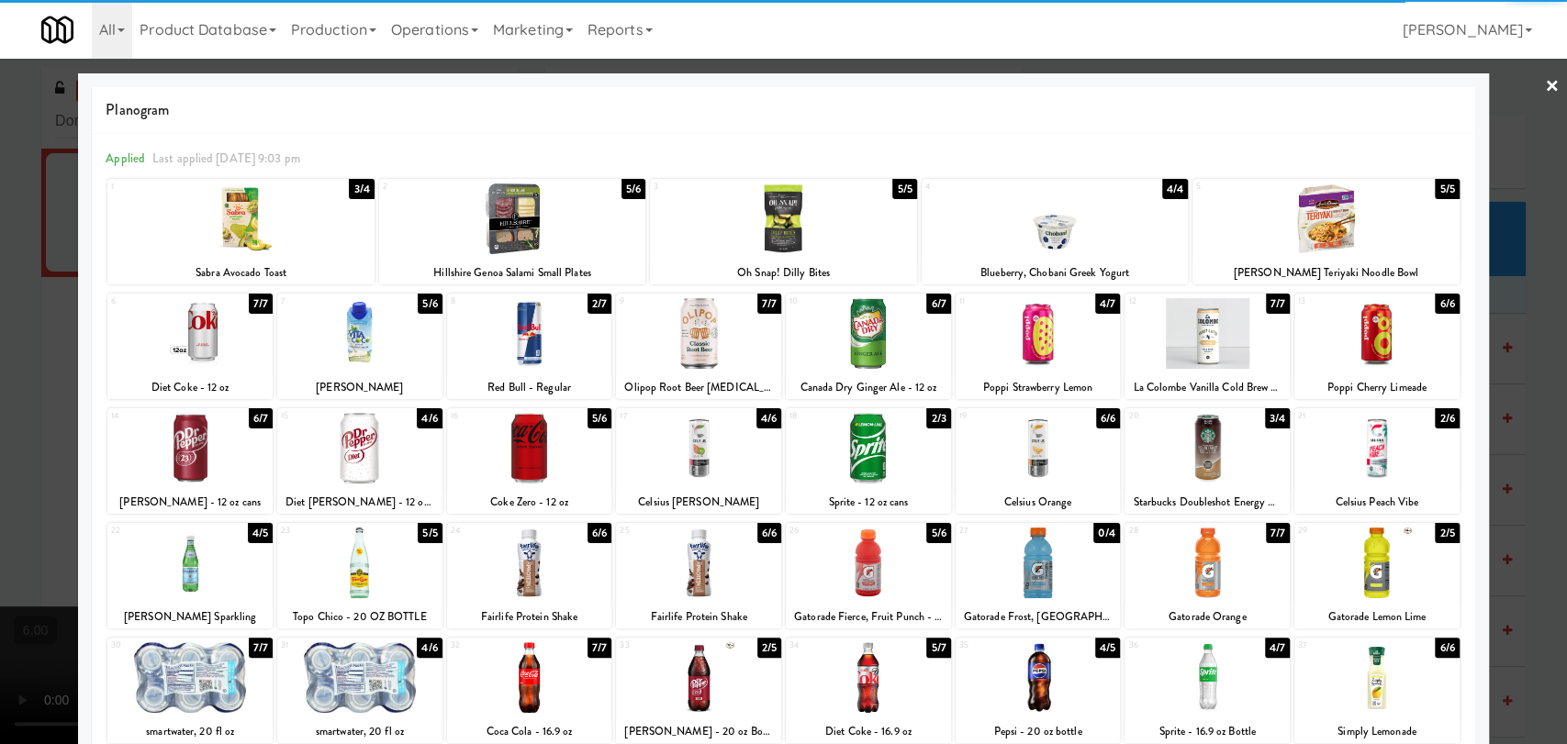
click at [552, 350] on div at bounding box center [529, 333] width 165 height 71
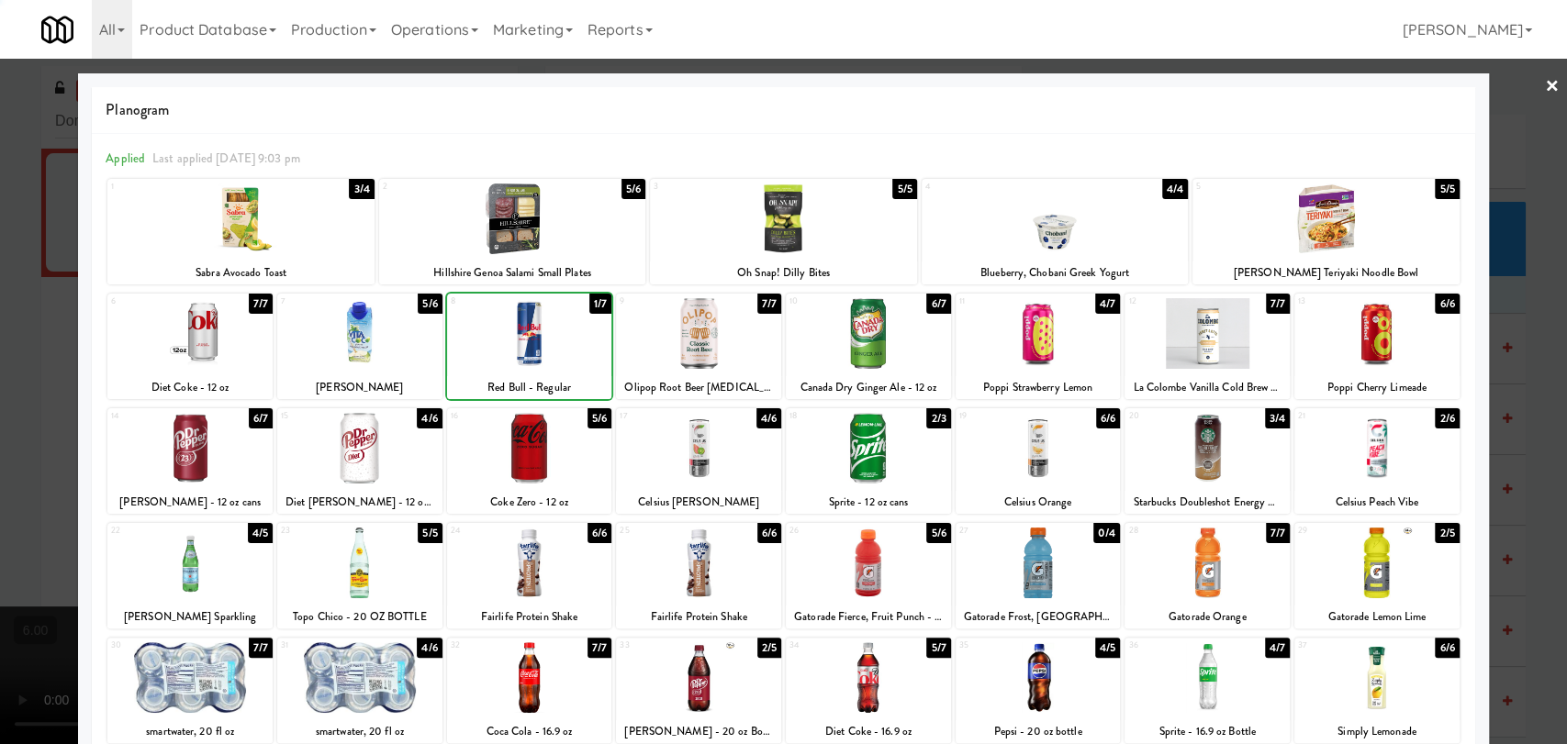
click at [0, 285] on div at bounding box center [783, 372] width 1567 height 744
click at [103, 607] on video at bounding box center [137, 676] width 275 height 138
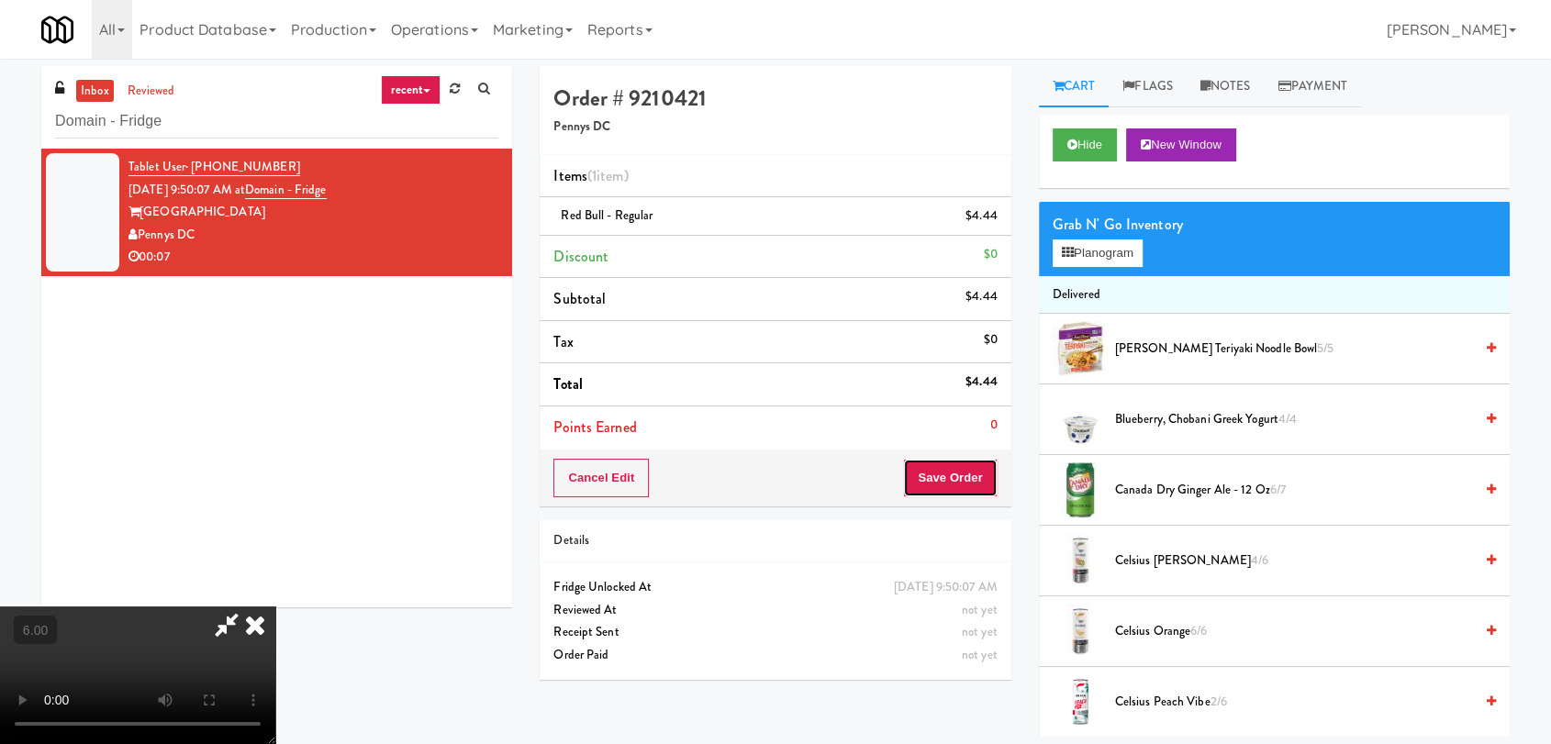
click at [949, 472] on button "Save Order" at bounding box center [950, 478] width 94 height 39
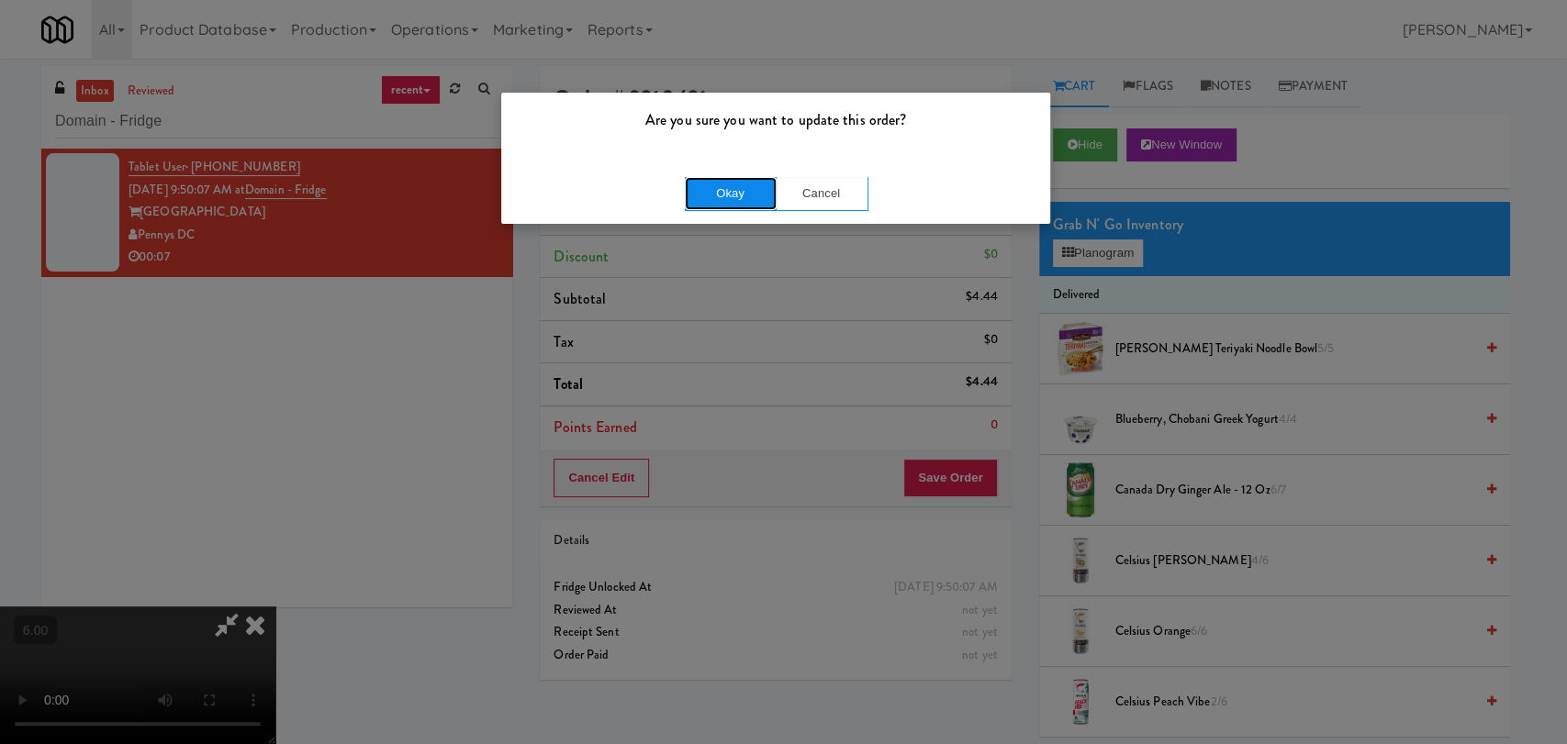
click at [710, 197] on button "Okay" at bounding box center [731, 193] width 92 height 33
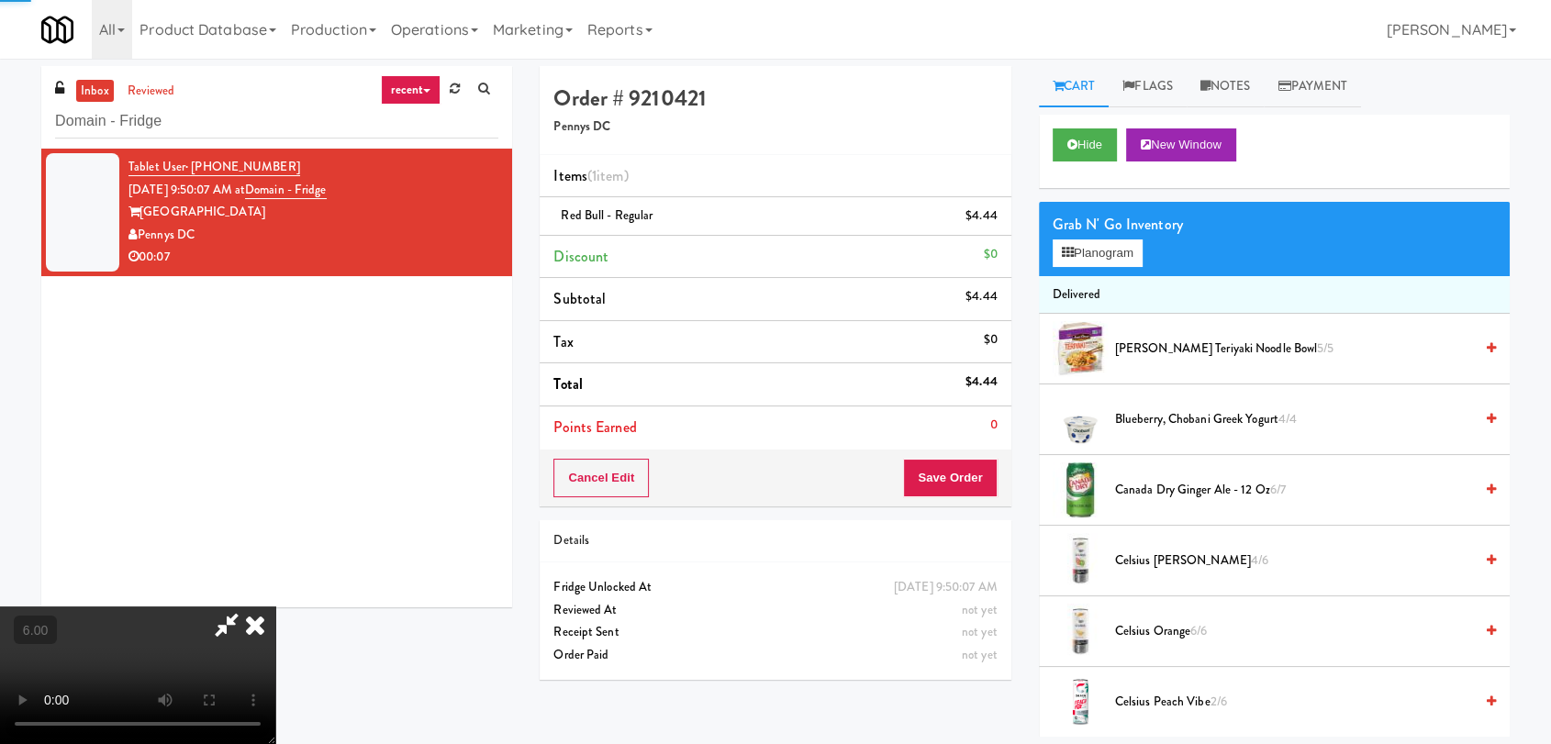
click at [275, 607] on icon at bounding box center [255, 625] width 40 height 37
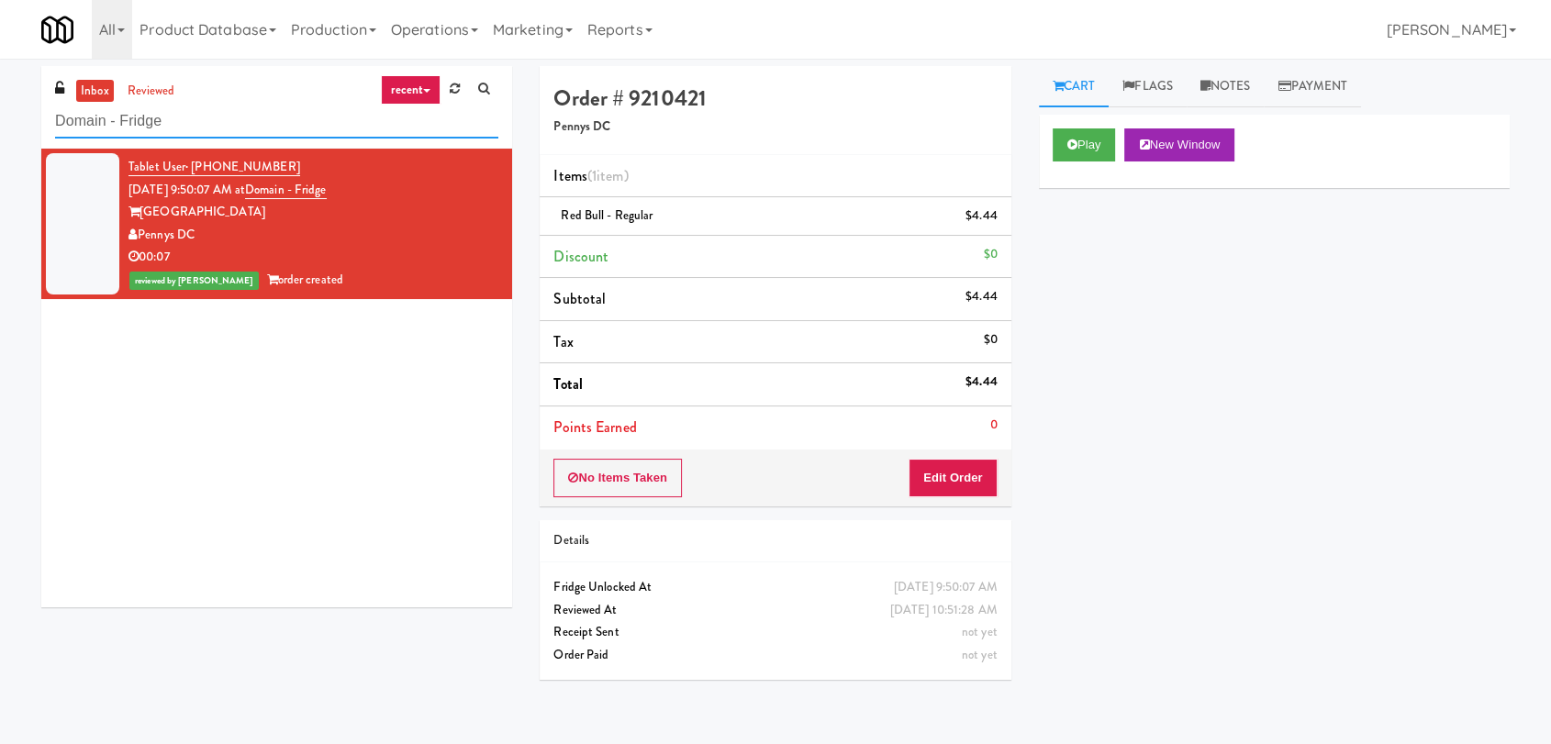
paste input "Phase I - Drink Cooler"
drag, startPoint x: 221, startPoint y: 123, endPoint x: 0, endPoint y: 116, distance: 221.4
click at [0, 116] on div "inbox reviewed recent all unclear take inventory issue suspicious failed recent…" at bounding box center [775, 401] width 1551 height 671
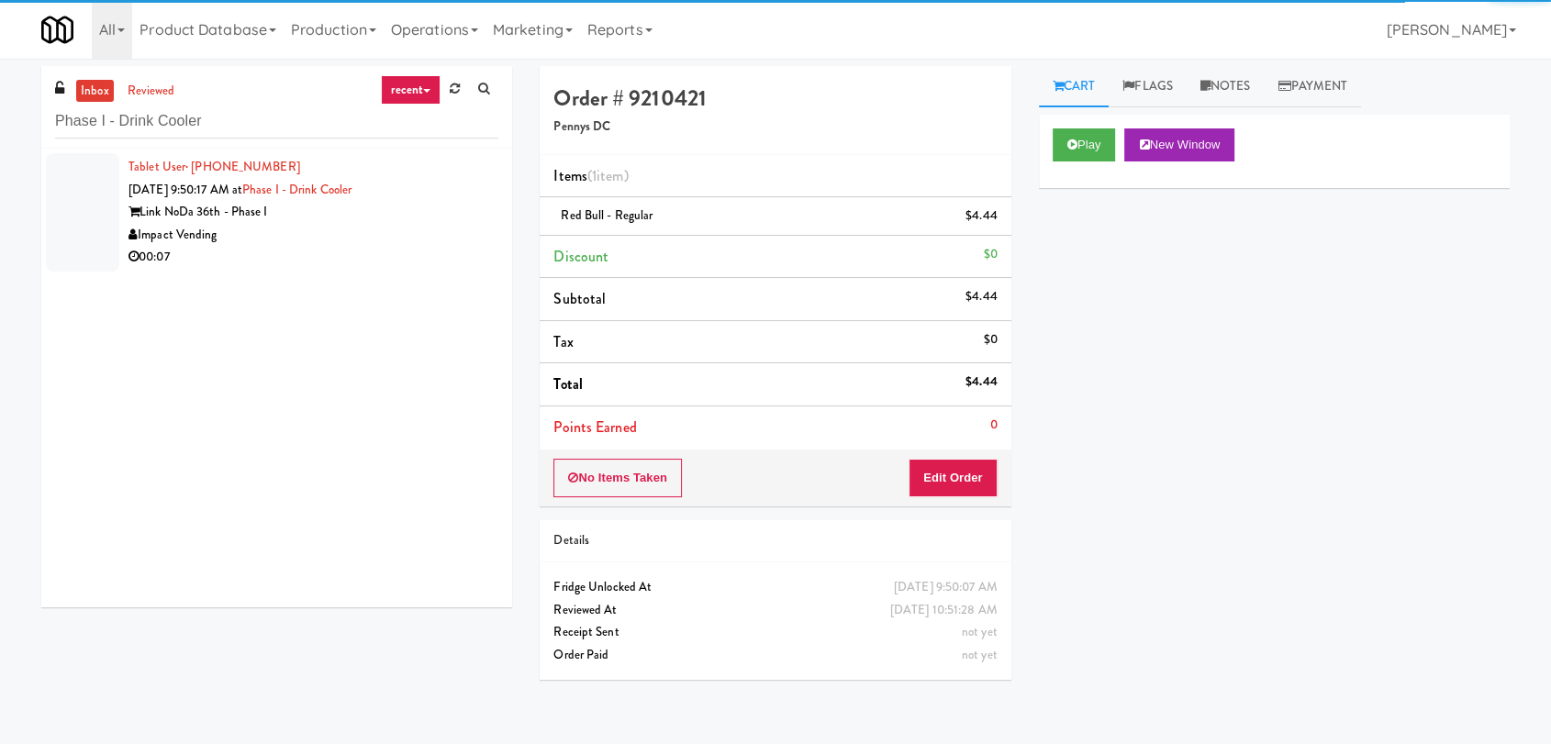
click at [341, 233] on div "Impact Vending" at bounding box center [314, 235] width 370 height 23
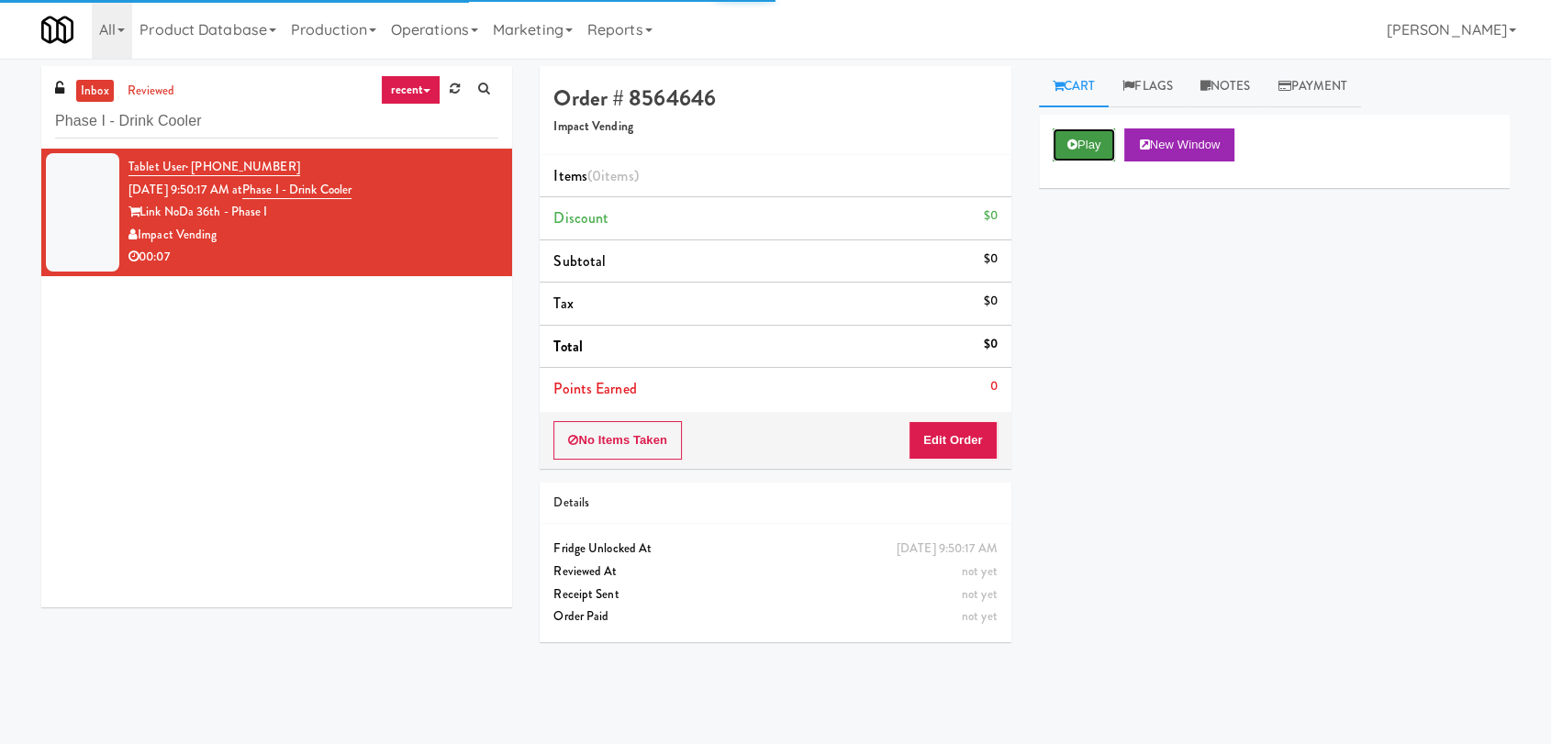
click at [1082, 137] on button "Play" at bounding box center [1084, 145] width 63 height 33
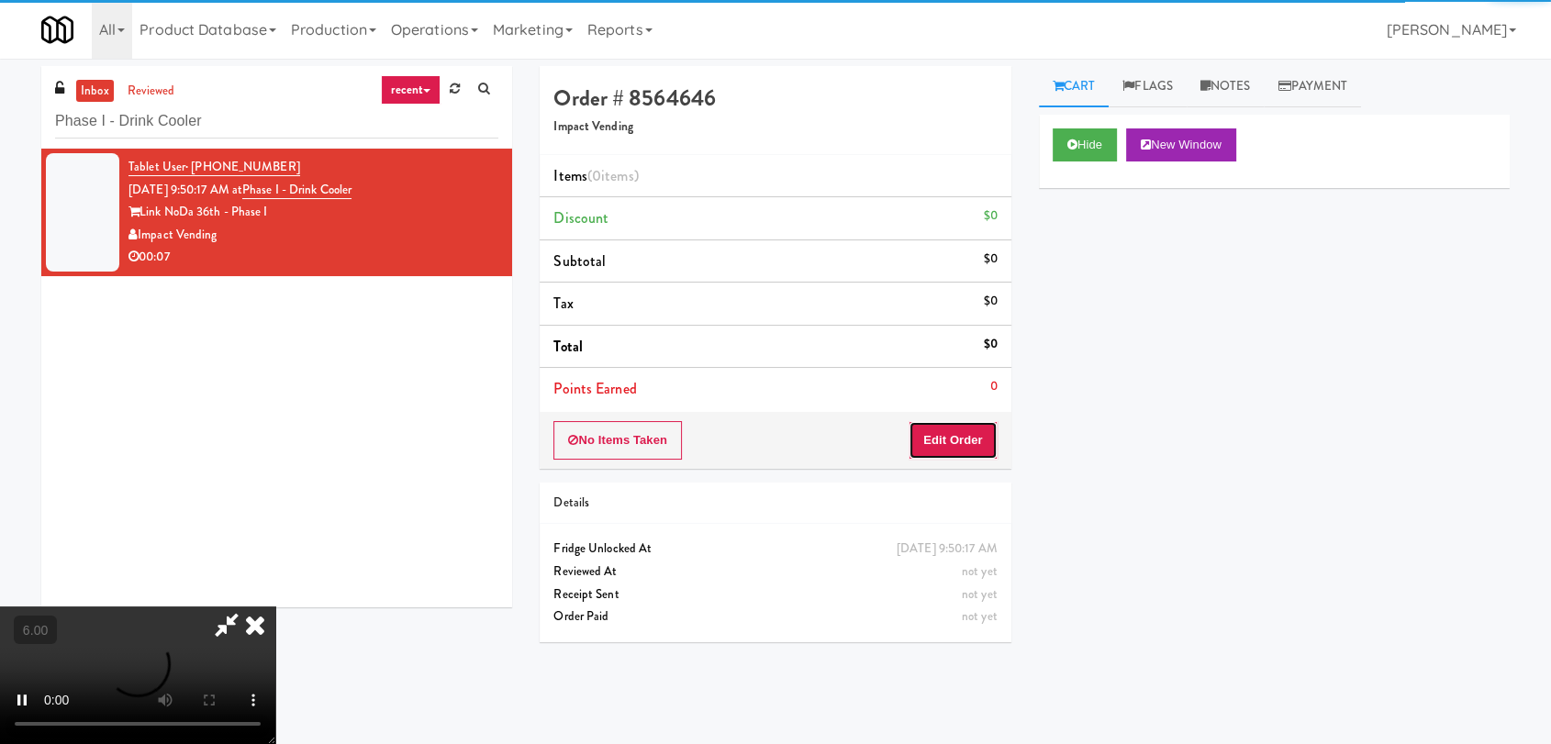
click at [950, 433] on button "Edit Order" at bounding box center [953, 440] width 89 height 39
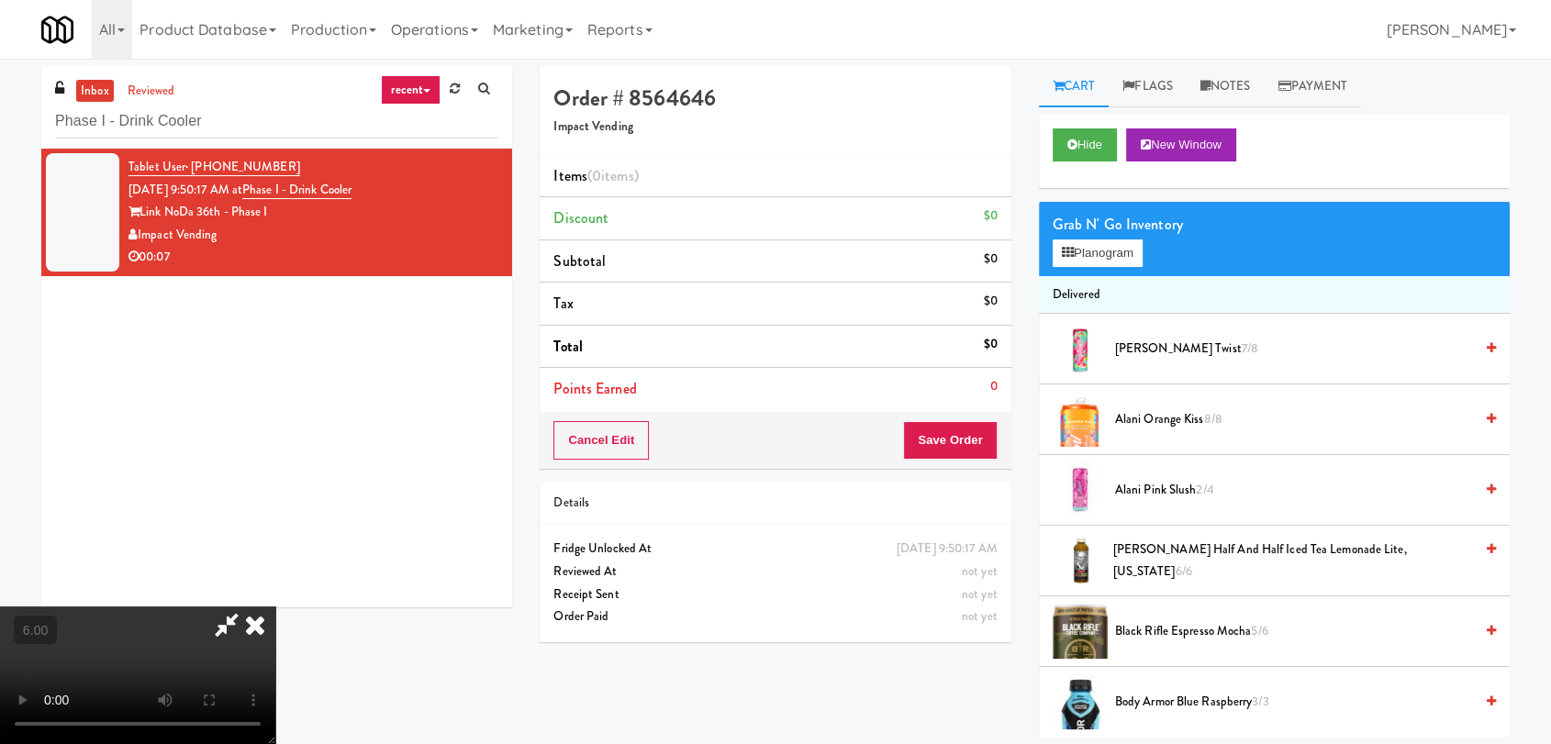
click at [275, 607] on video at bounding box center [137, 676] width 275 height 138
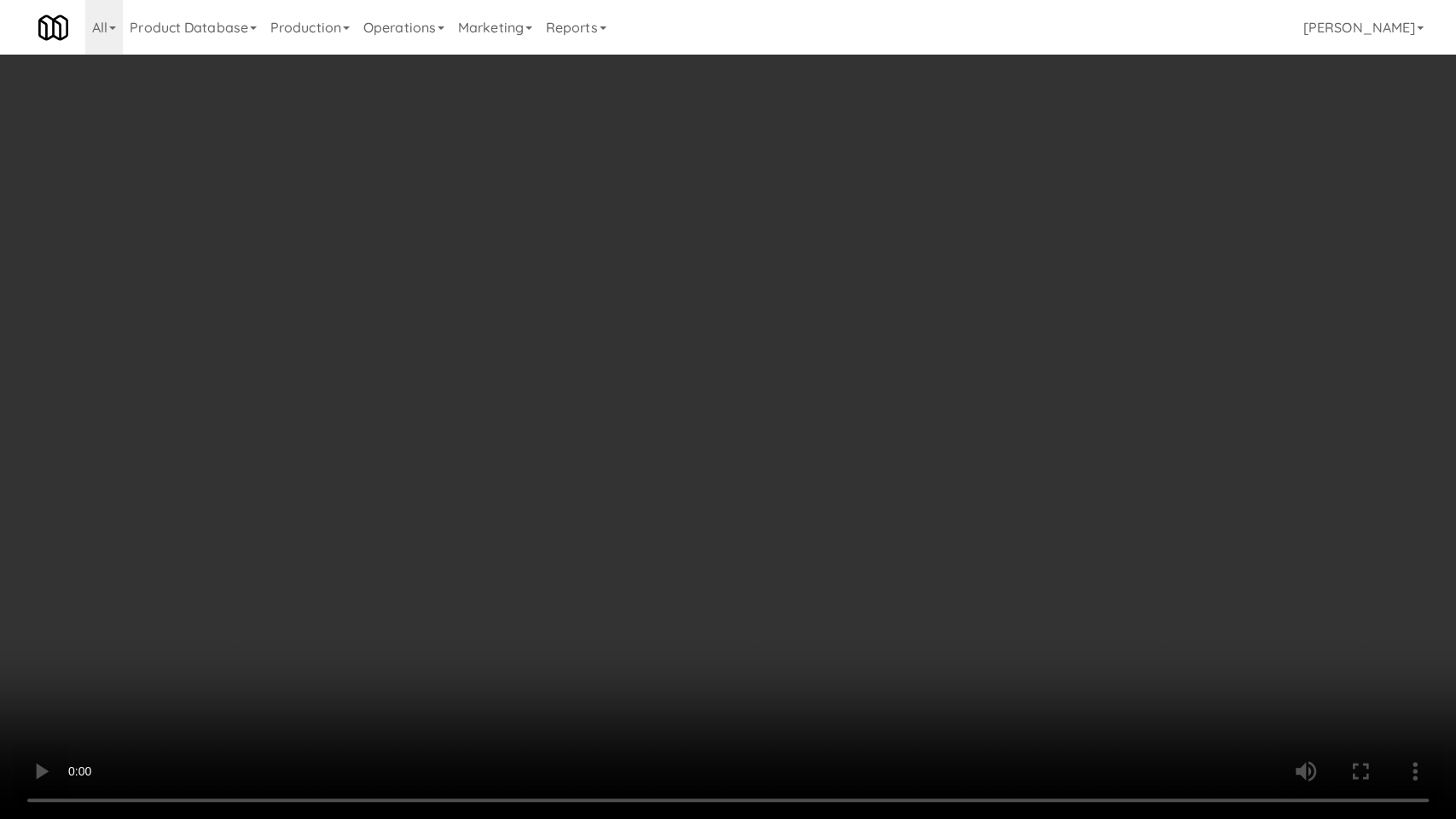
click at [557, 517] on video at bounding box center [728, 409] width 1456 height 819
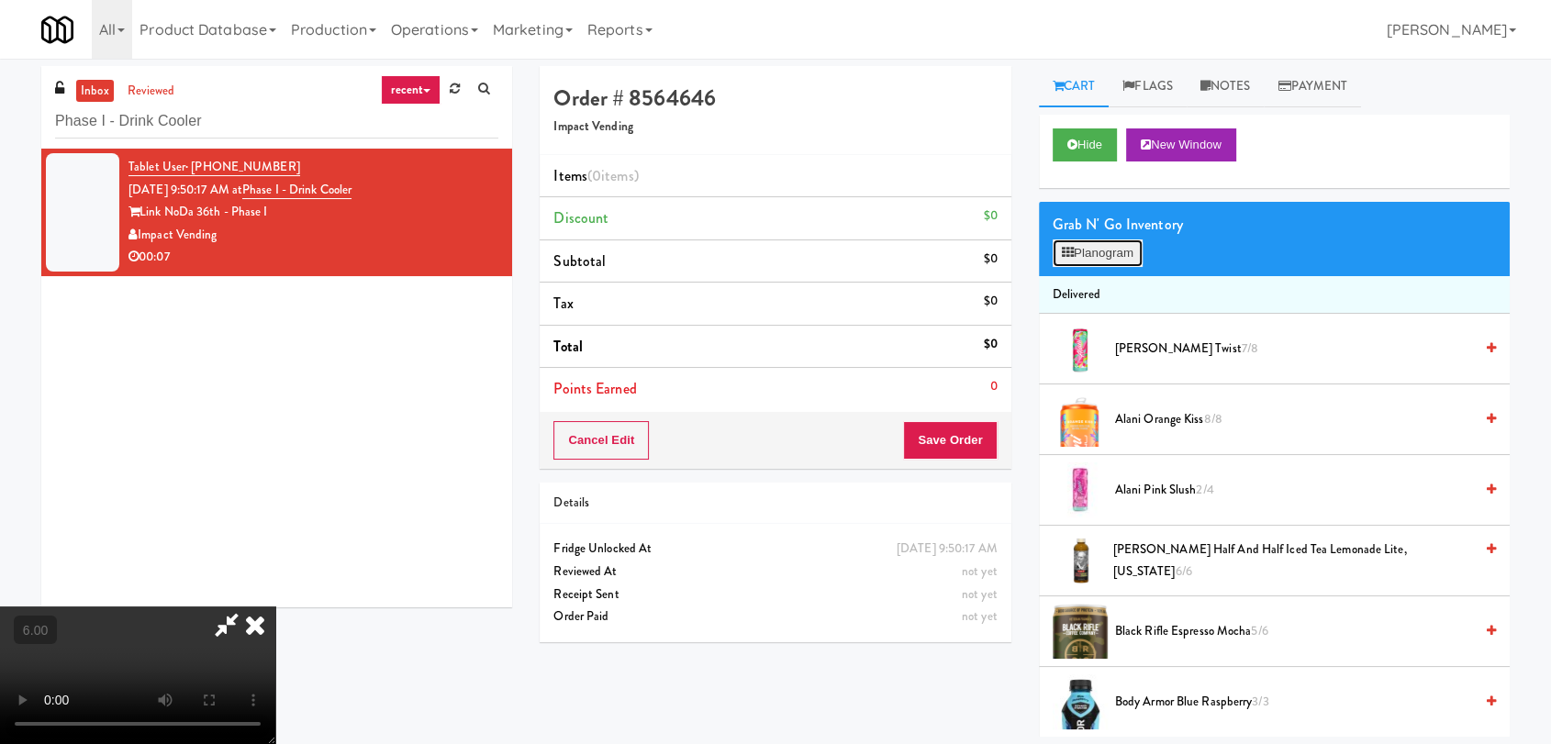
click at [1110, 246] on button "Planogram" at bounding box center [1098, 254] width 90 height 28
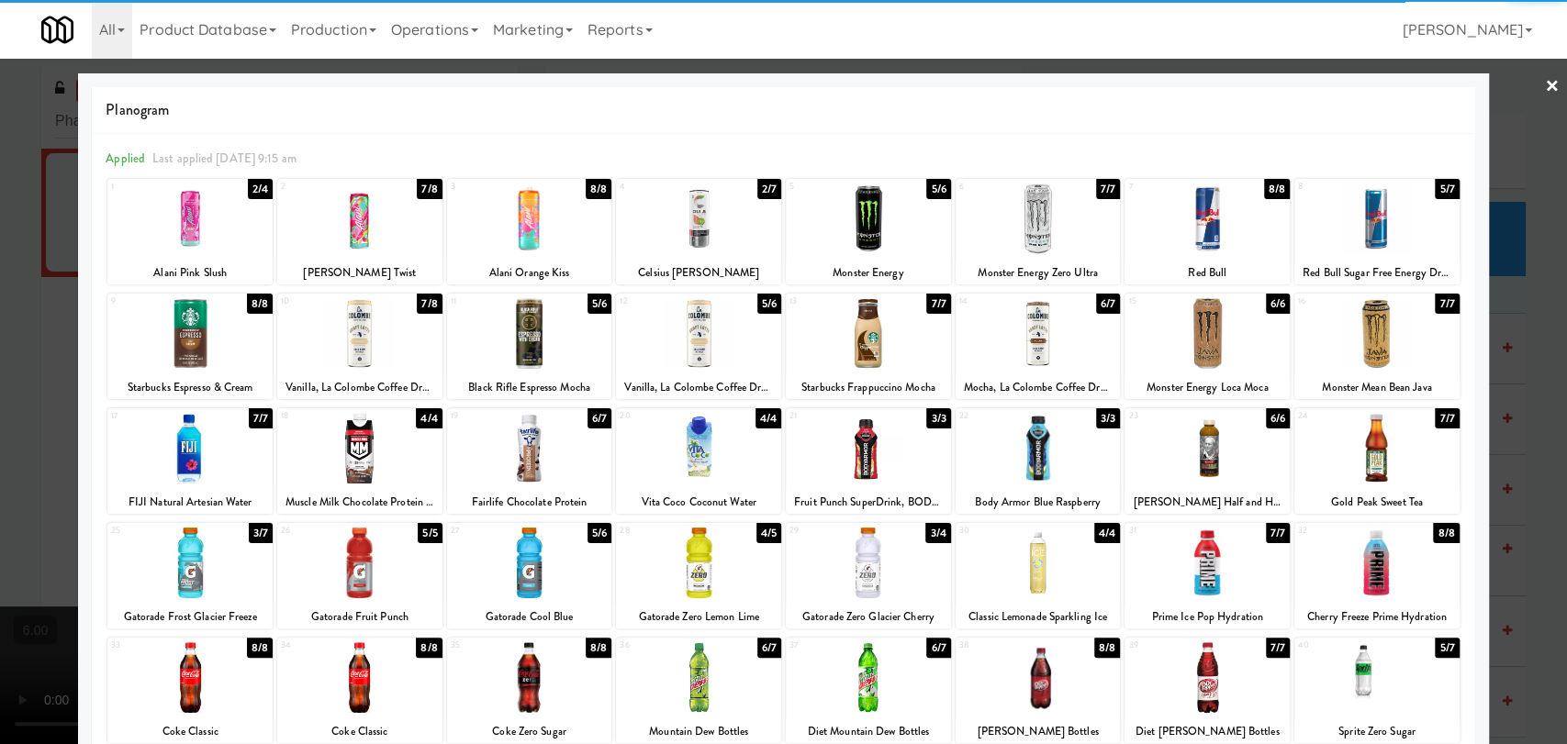
click at [387, 227] on div at bounding box center [359, 219] width 165 height 71
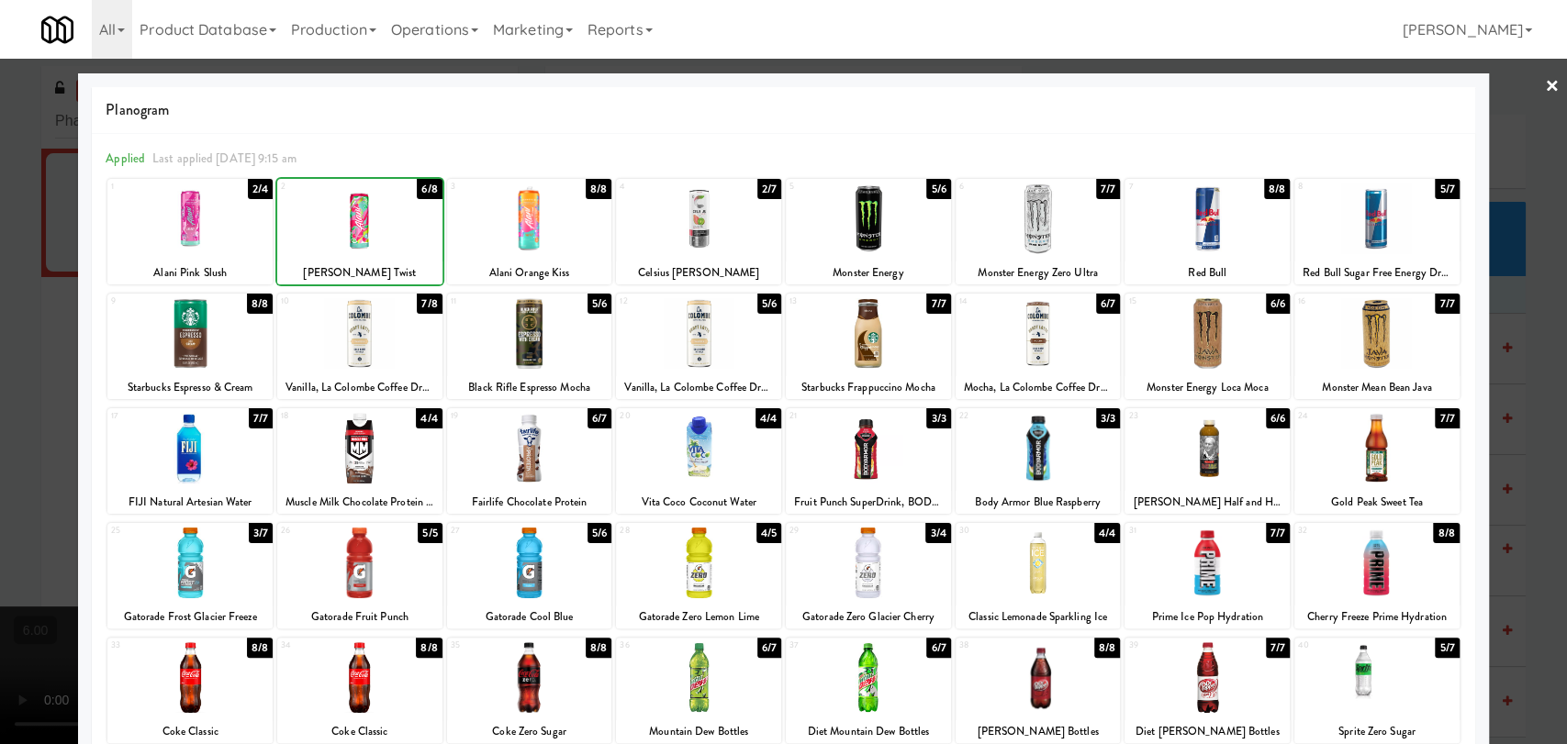
click at [0, 200] on div at bounding box center [783, 372] width 1567 height 744
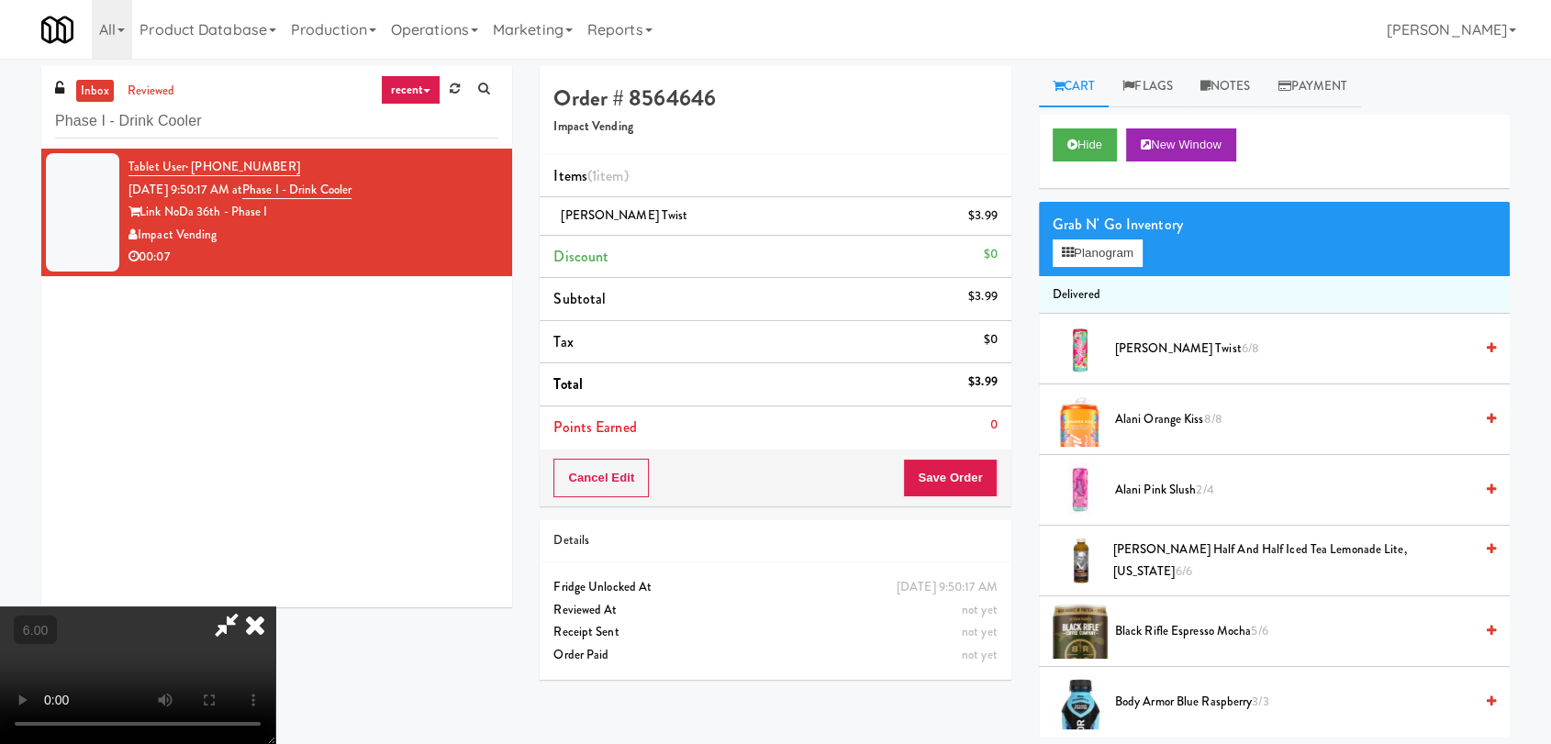
click at [275, 607] on icon at bounding box center [255, 625] width 40 height 37
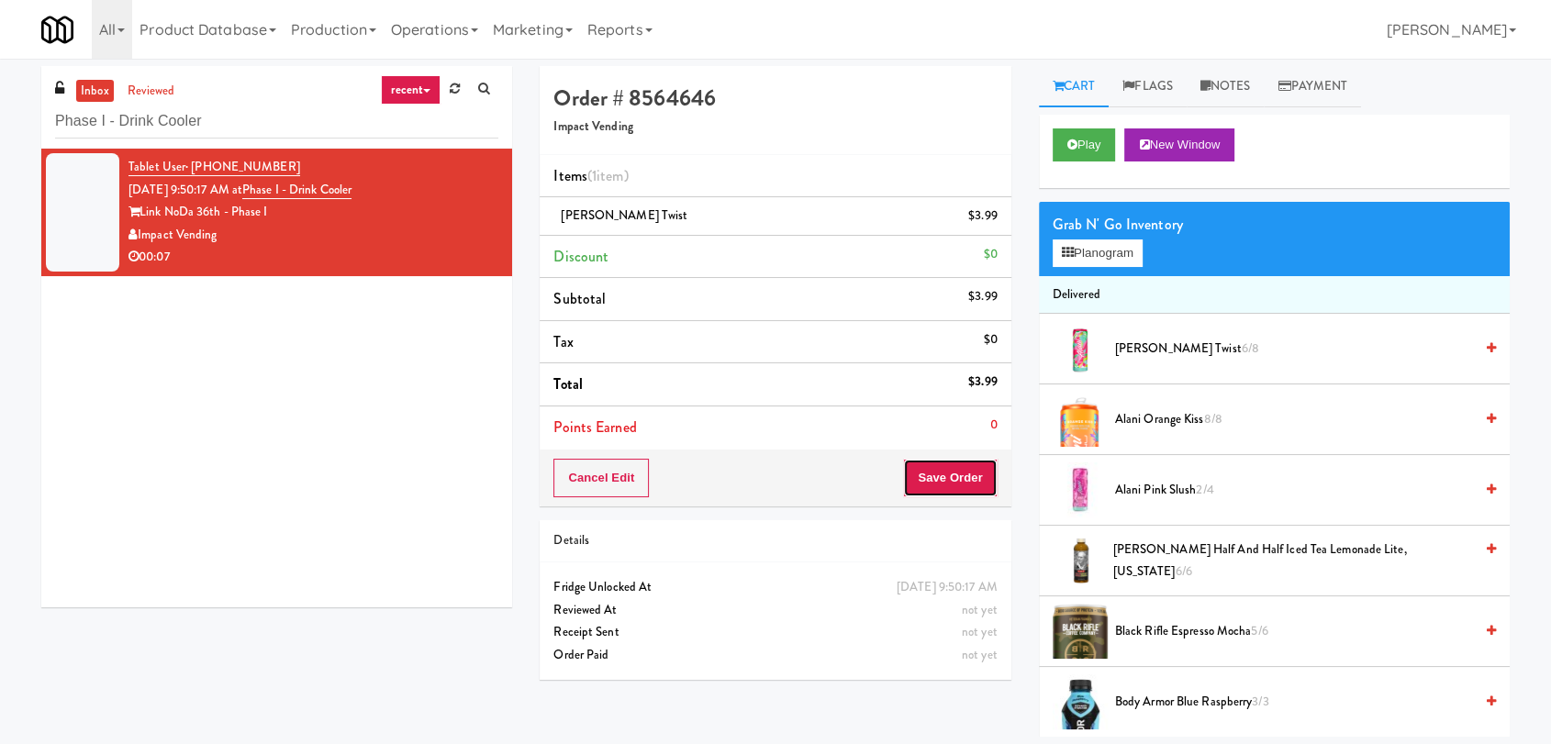
click at [957, 482] on button "Save Order" at bounding box center [950, 478] width 94 height 39
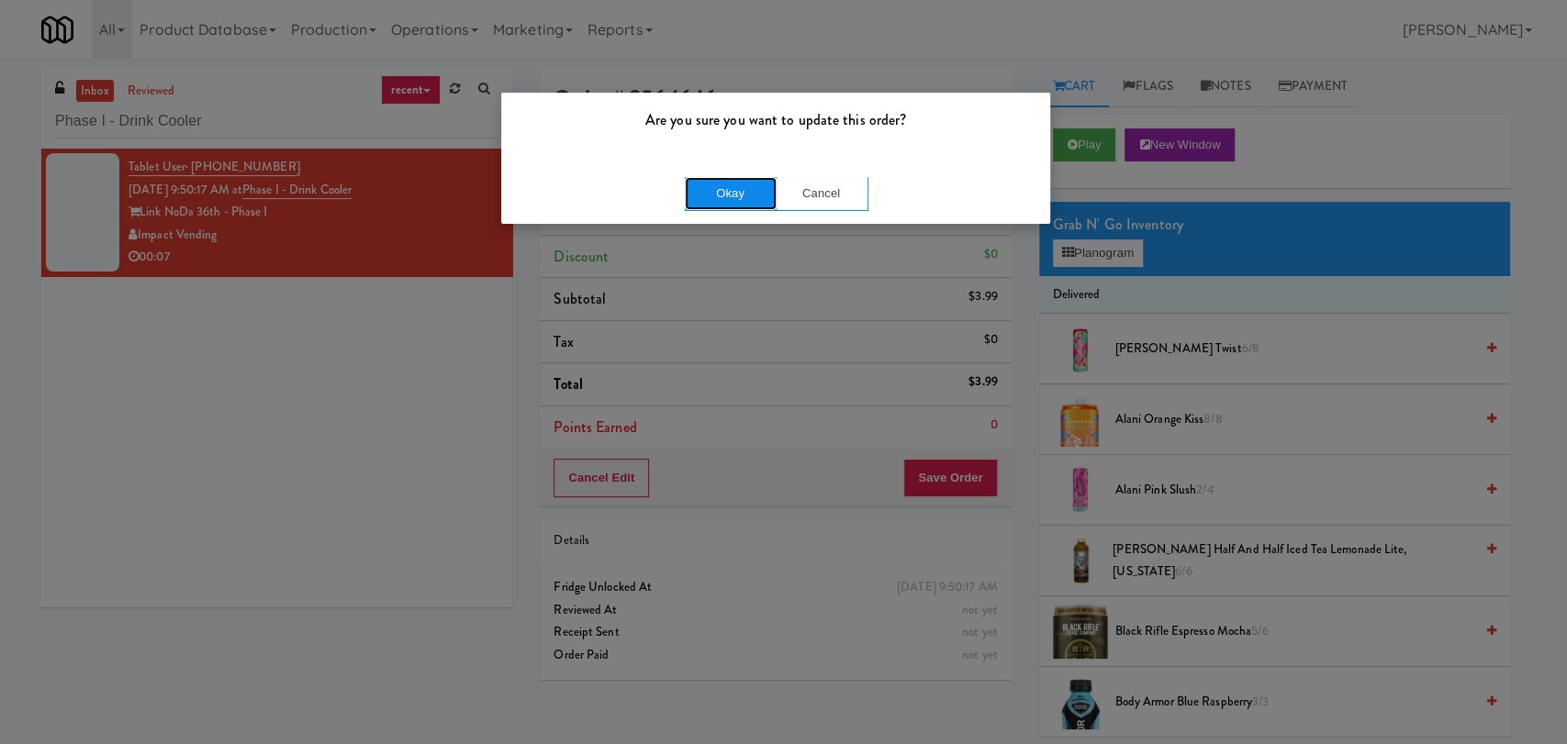
click at [728, 193] on button "Okay" at bounding box center [731, 193] width 92 height 33
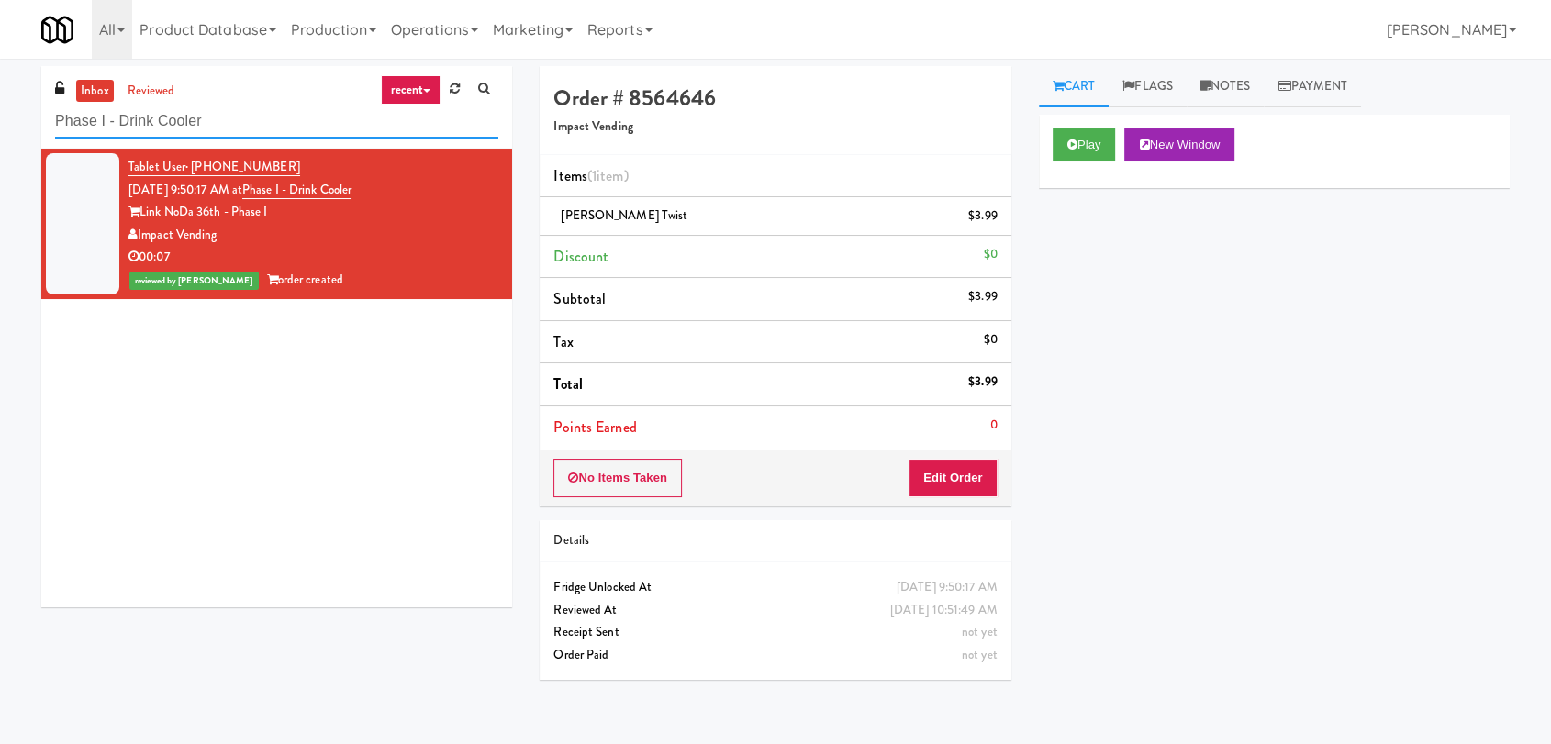
paste input "Vouge Salon Cooler 1"
drag, startPoint x: 221, startPoint y: 124, endPoint x: 0, endPoint y: 105, distance: 222.1
click at [0, 105] on div "inbox reviewed recent all unclear take inventory issue suspicious failed recent…" at bounding box center [775, 401] width 1551 height 671
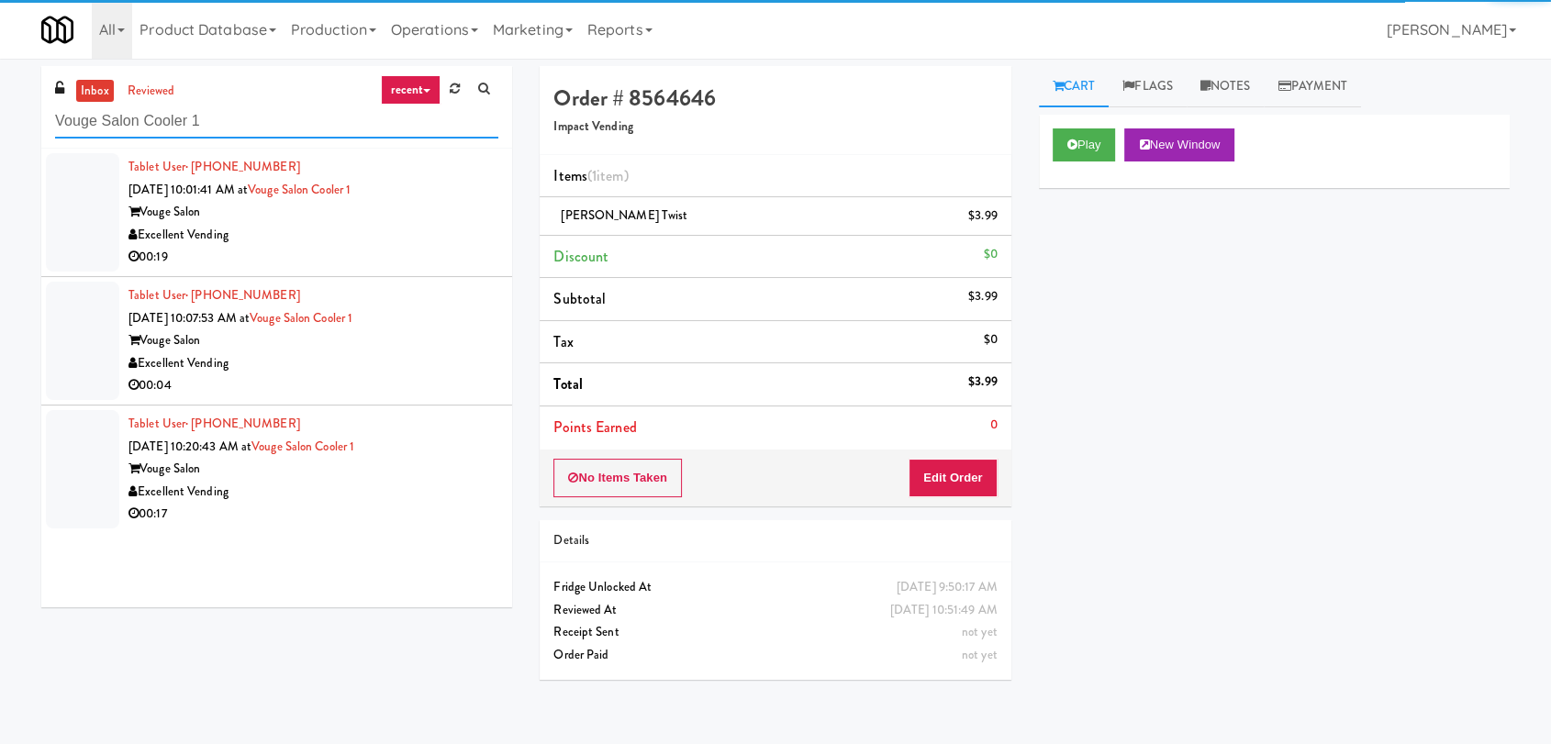
type input "Vouge Salon Cooler 1"
drag, startPoint x: 435, startPoint y: 237, endPoint x: 400, endPoint y: 229, distance: 35.8
click at [435, 237] on div "Excellent Vending" at bounding box center [314, 235] width 370 height 23
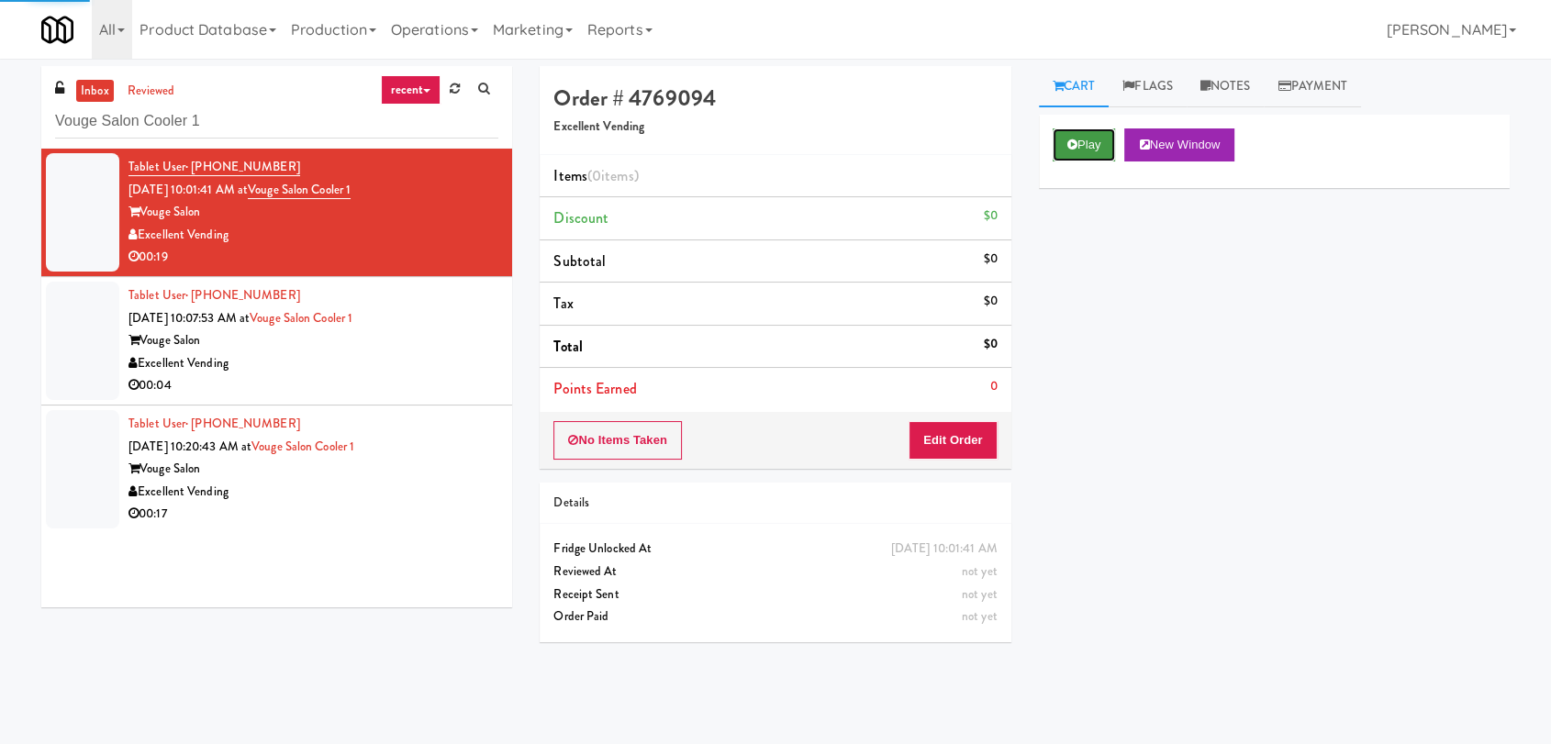
click at [1087, 134] on button "Play" at bounding box center [1084, 145] width 63 height 33
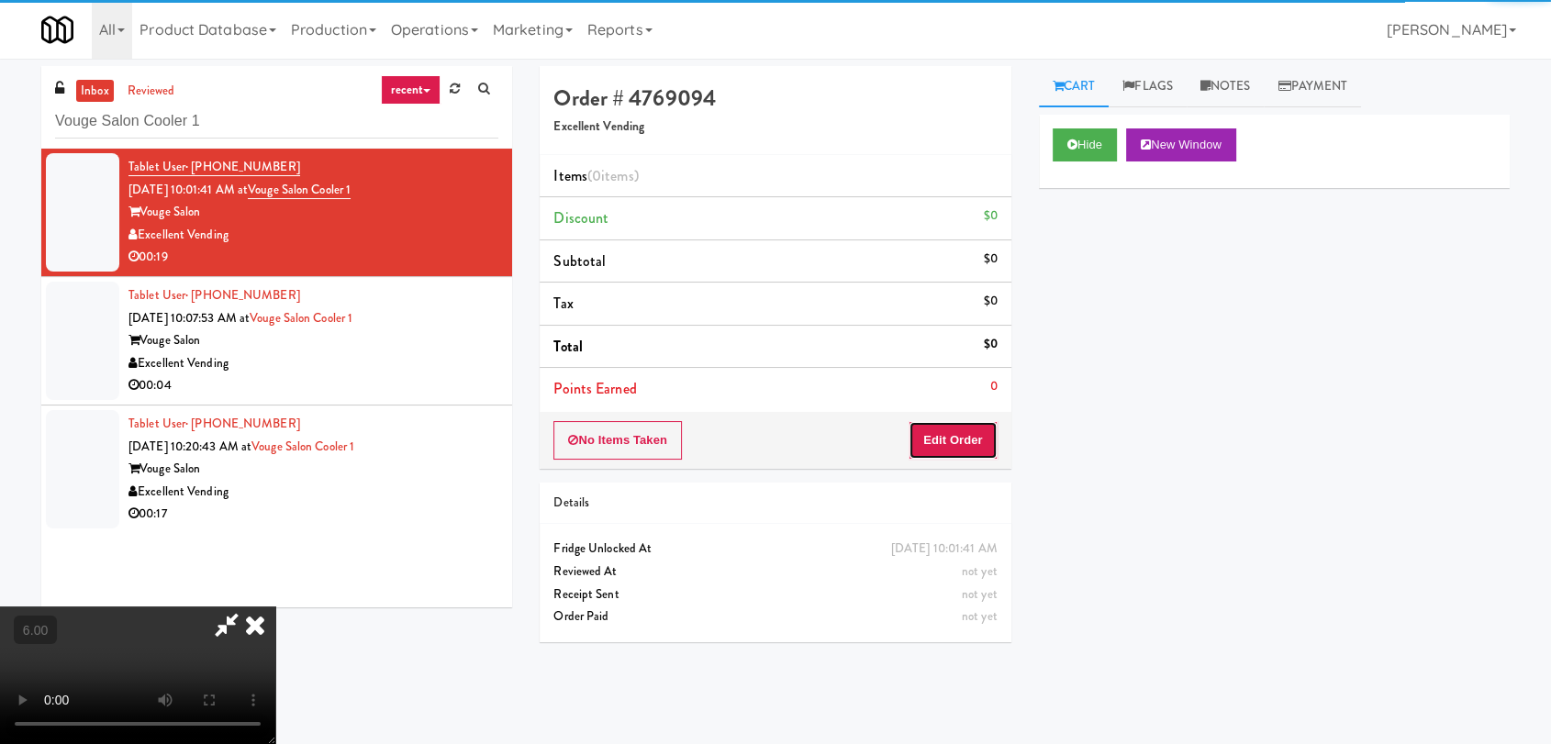
click at [948, 445] on button "Edit Order" at bounding box center [953, 440] width 89 height 39
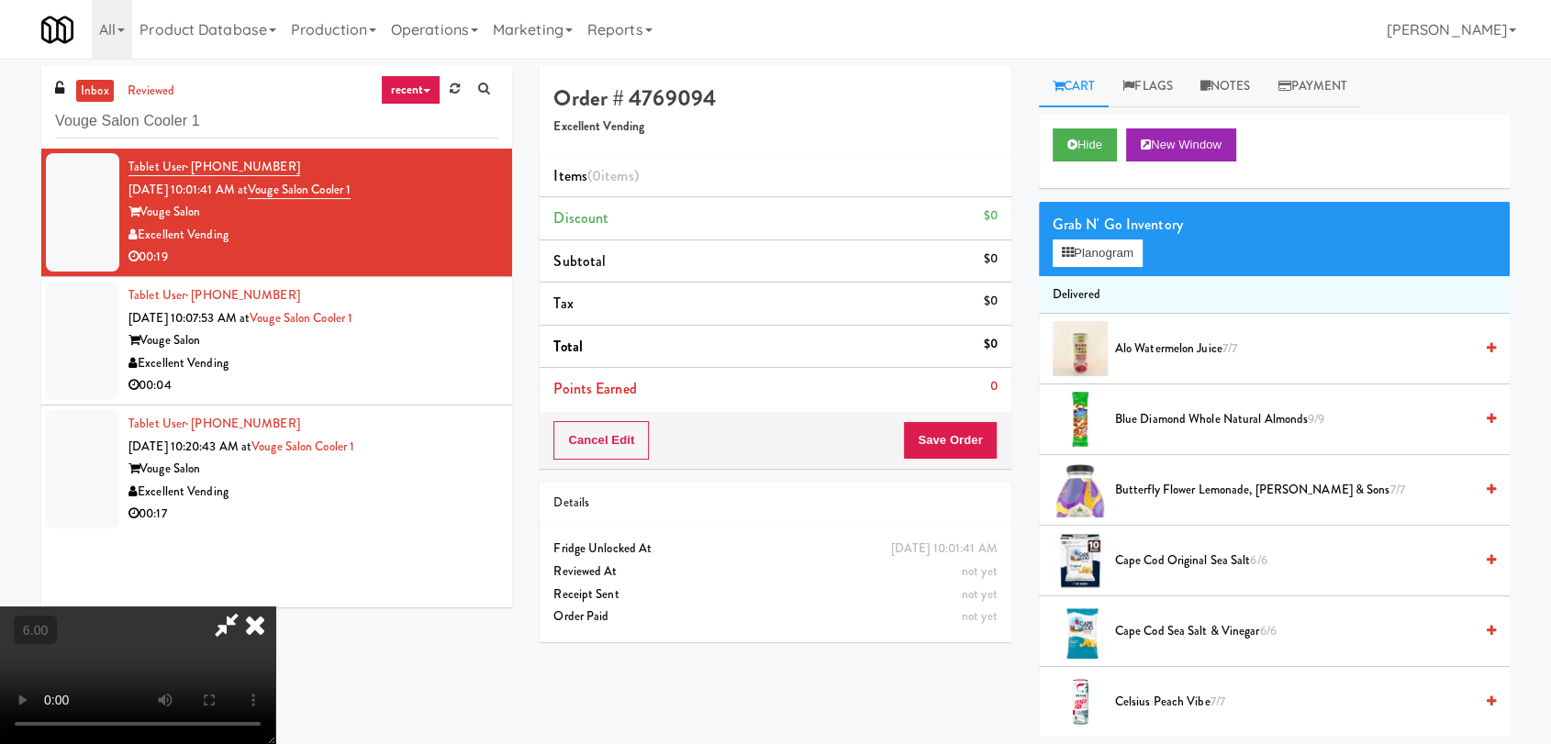
click at [154, 607] on video at bounding box center [137, 676] width 275 height 138
click at [275, 607] on video at bounding box center [137, 676] width 275 height 138
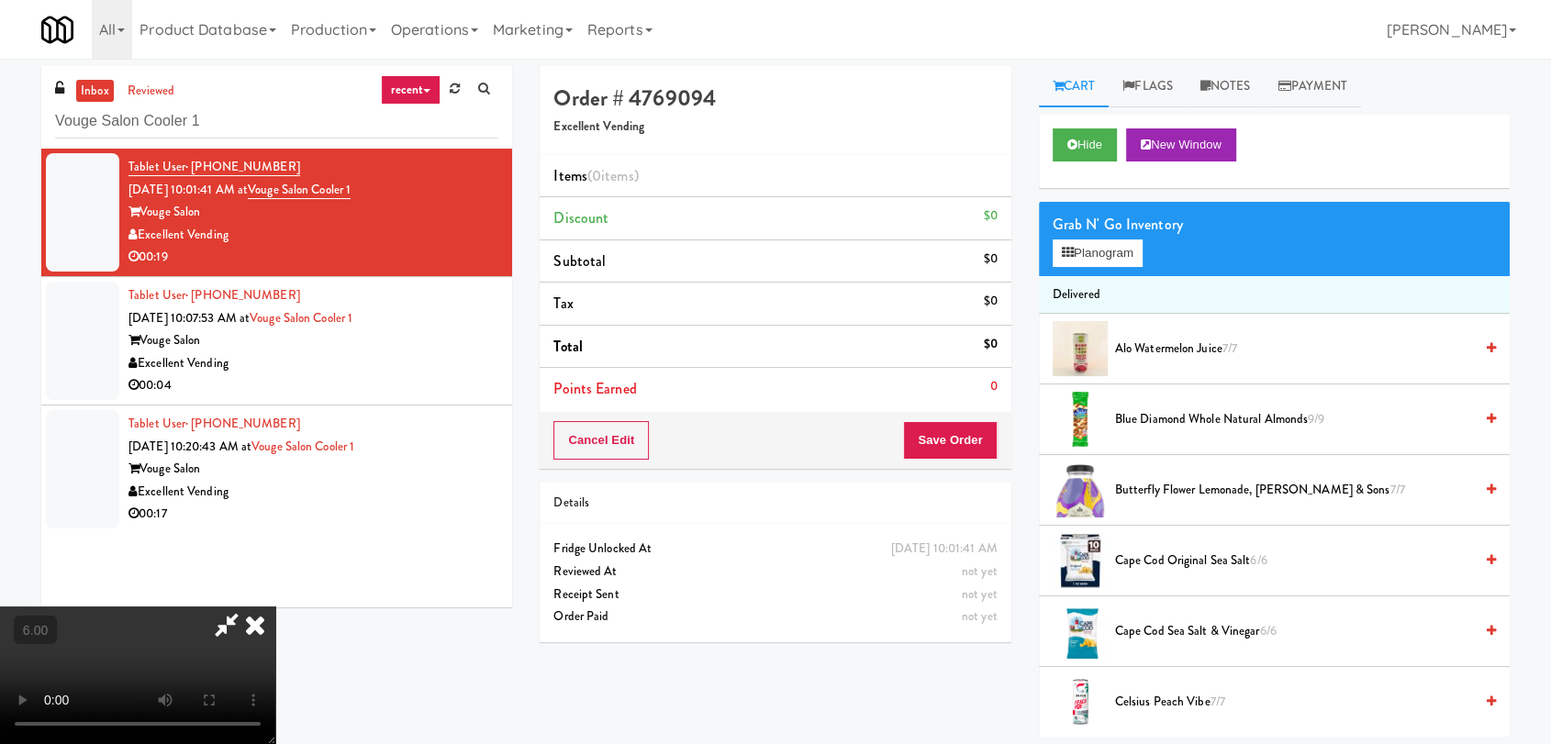
click at [275, 607] on video at bounding box center [137, 676] width 275 height 138
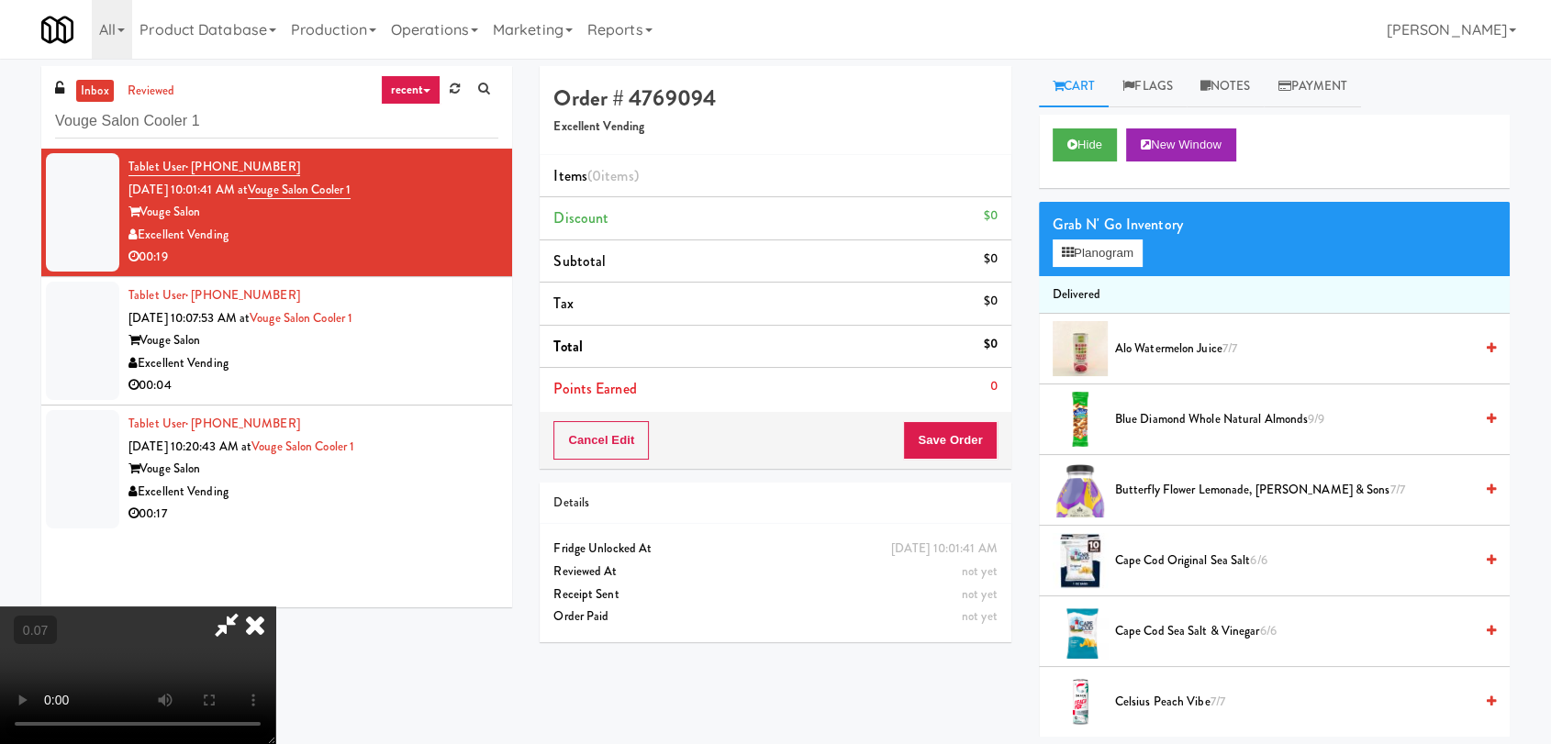
click at [275, 607] on video at bounding box center [137, 676] width 275 height 138
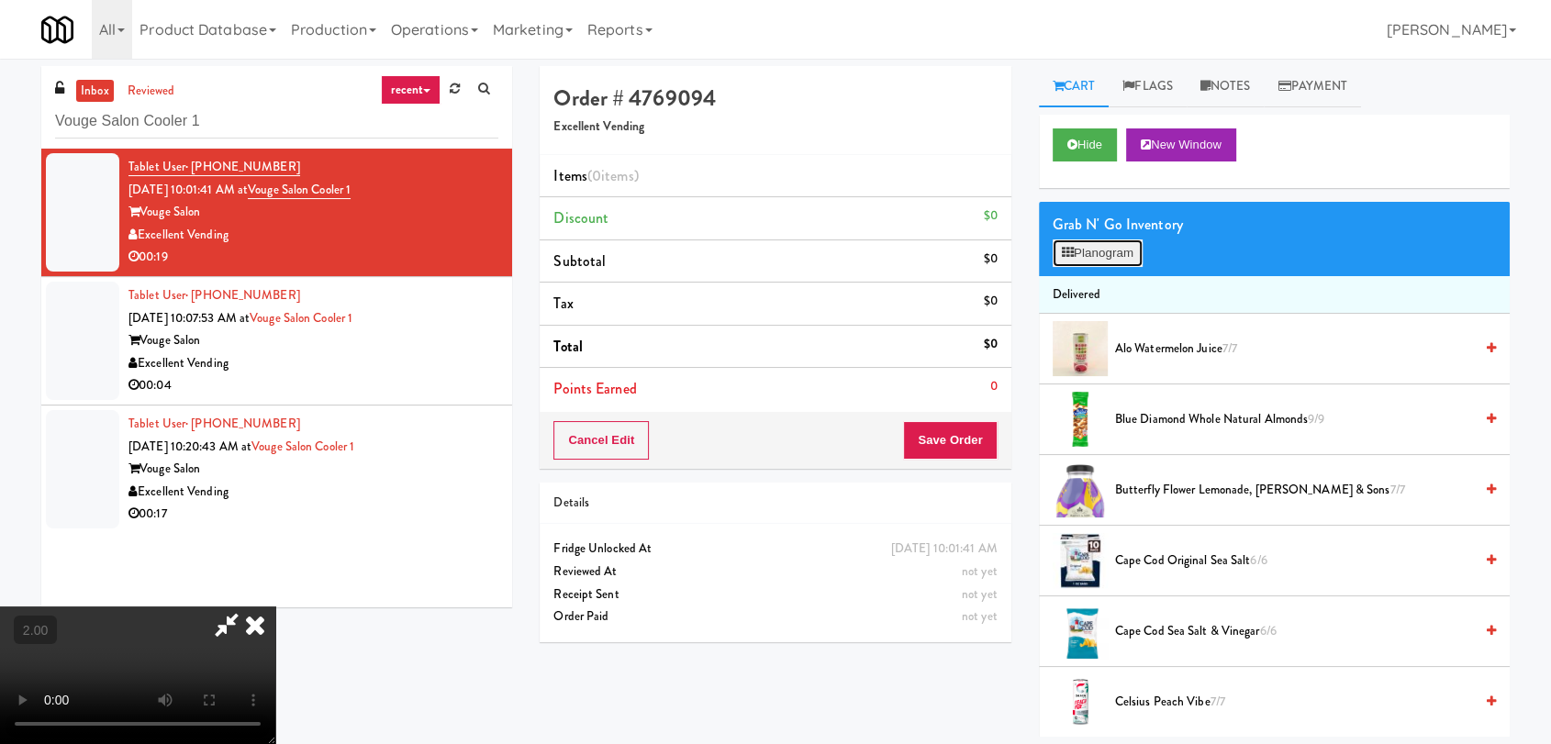
click at [1086, 246] on button "Planogram" at bounding box center [1098, 254] width 90 height 28
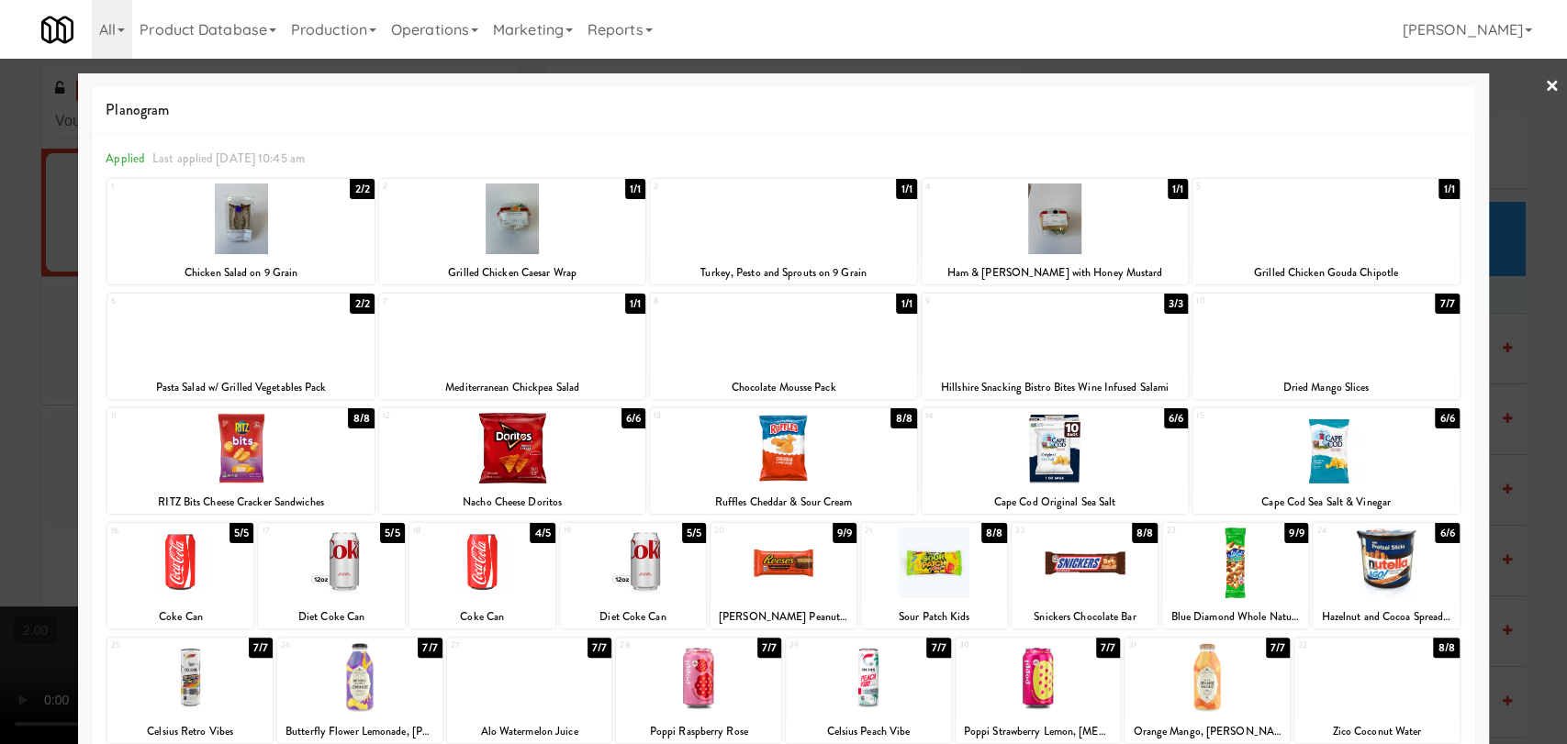
click at [775, 216] on div at bounding box center [783, 219] width 266 height 71
click at [23, 271] on div at bounding box center [783, 372] width 1567 height 744
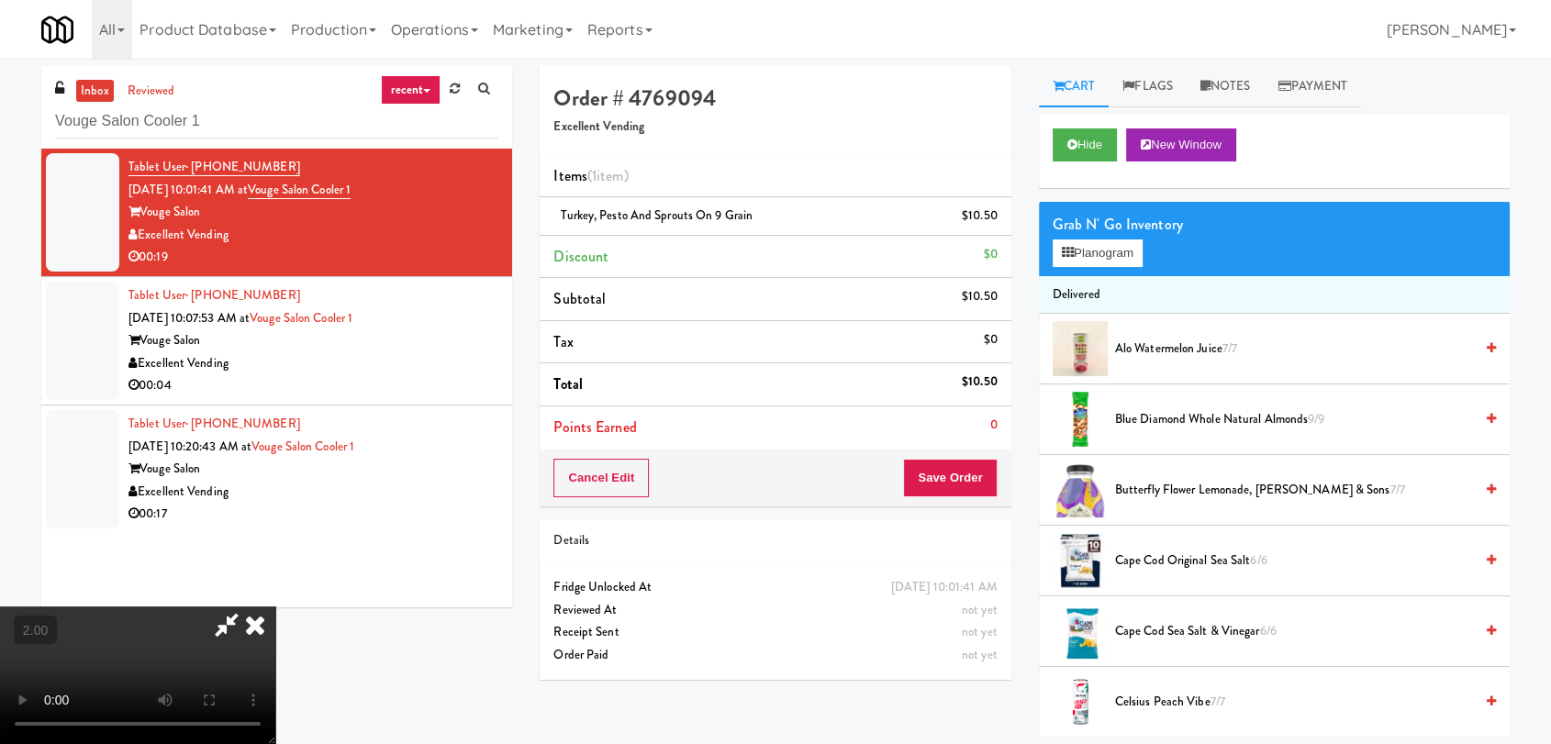
click at [275, 607] on video at bounding box center [137, 676] width 275 height 138
click at [248, 607] on icon at bounding box center [227, 625] width 42 height 37
click at [944, 480] on button "Save Order" at bounding box center [950, 478] width 94 height 39
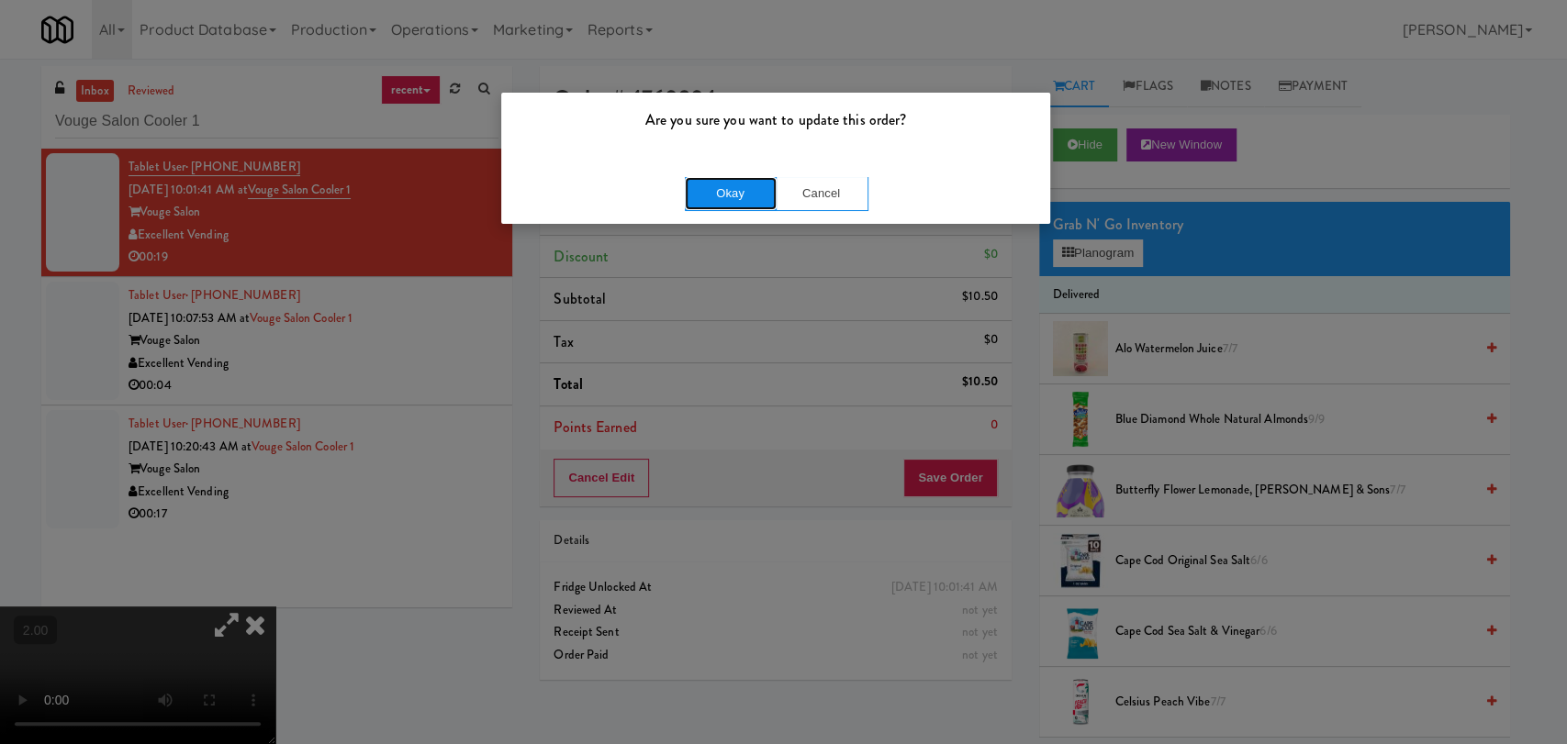
click at [750, 194] on button "Okay" at bounding box center [731, 193] width 92 height 33
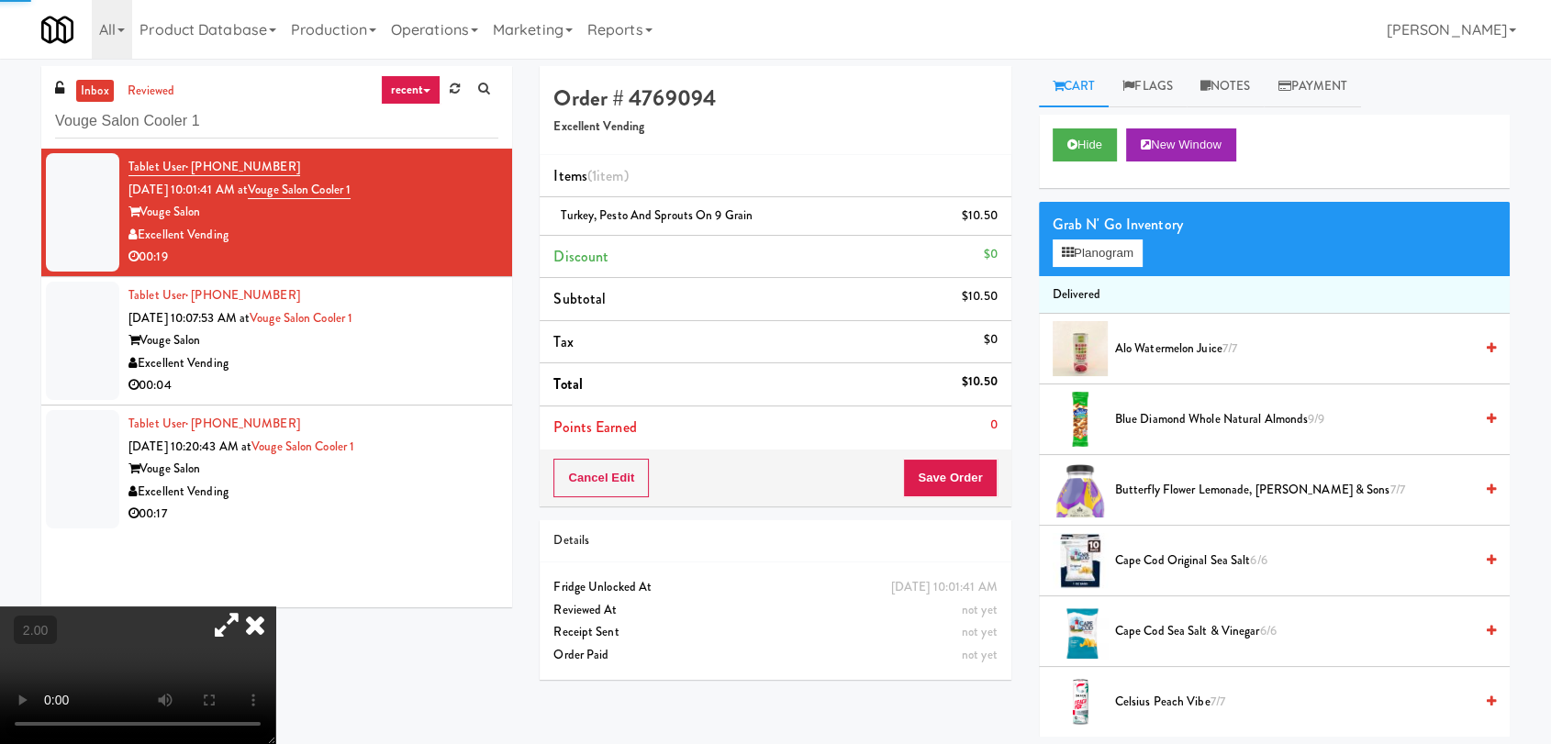
click at [275, 607] on icon at bounding box center [255, 625] width 40 height 37
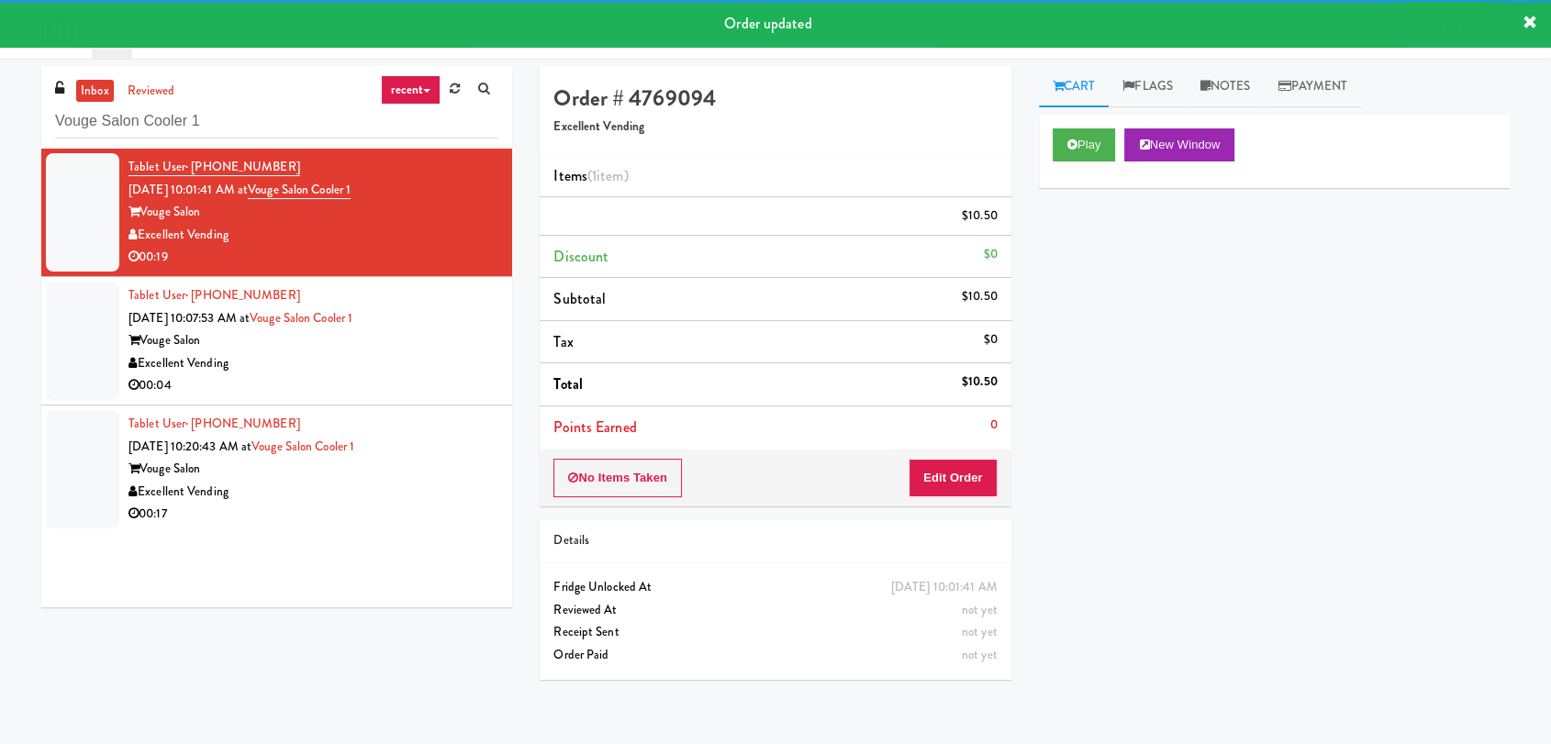
click at [472, 358] on div "Excellent Vending" at bounding box center [314, 364] width 370 height 23
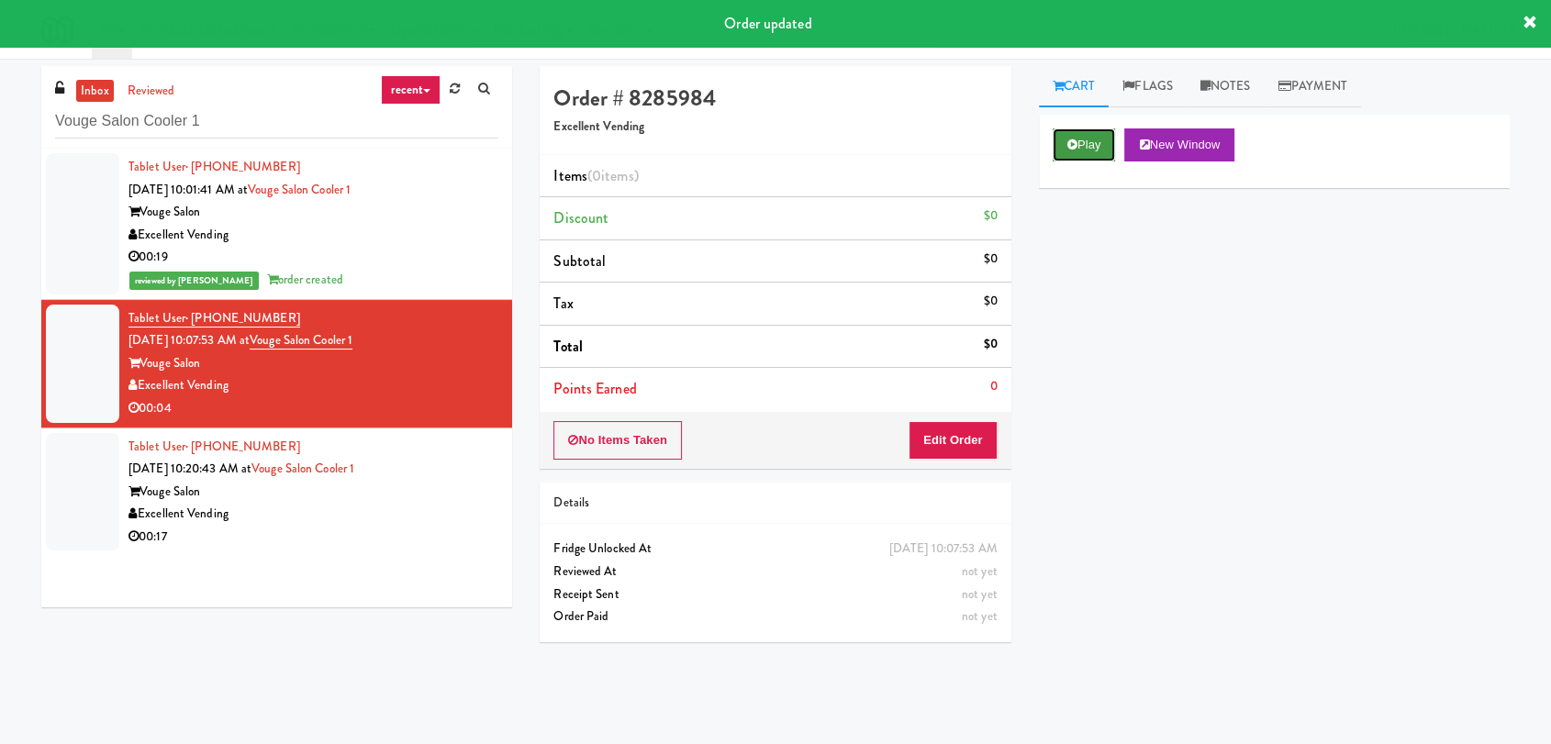
click at [1080, 154] on button "Play" at bounding box center [1084, 145] width 63 height 33
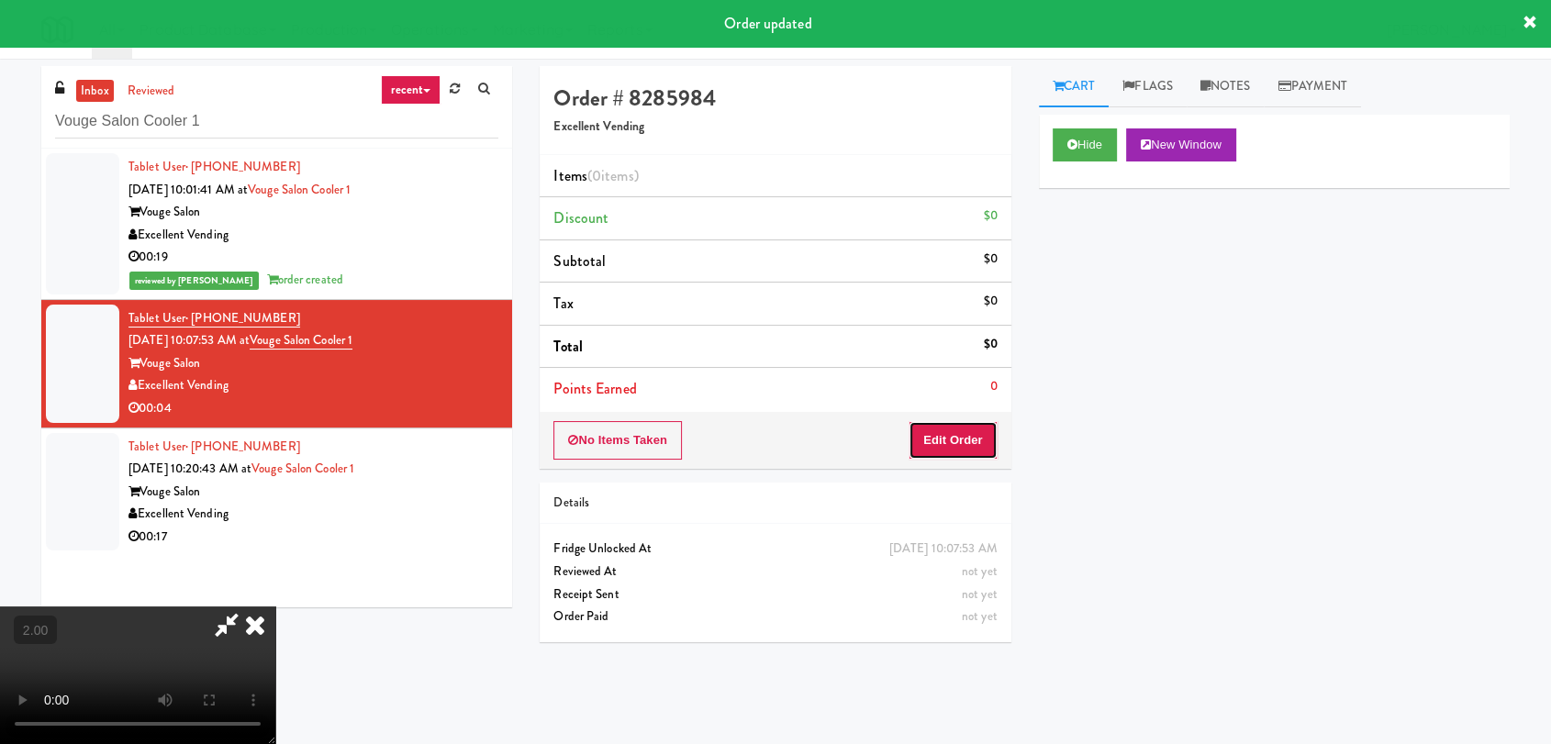
click at [972, 439] on button "Edit Order" at bounding box center [953, 440] width 89 height 39
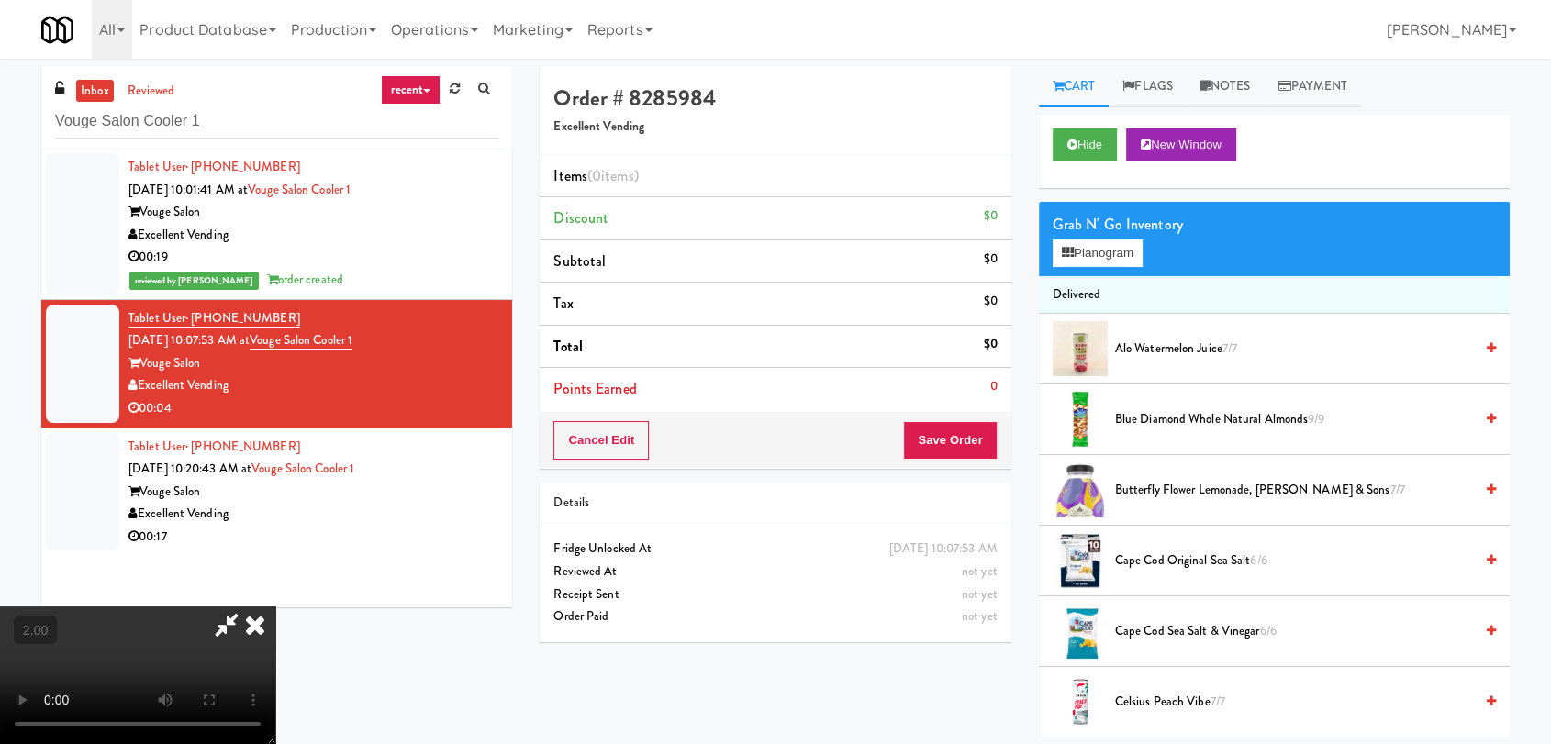
scroll to position [76, 0]
click at [1094, 267] on div "Grab N' Go Inventory Planogram" at bounding box center [1274, 239] width 471 height 74
click at [1086, 255] on button "Planogram" at bounding box center [1098, 254] width 90 height 28
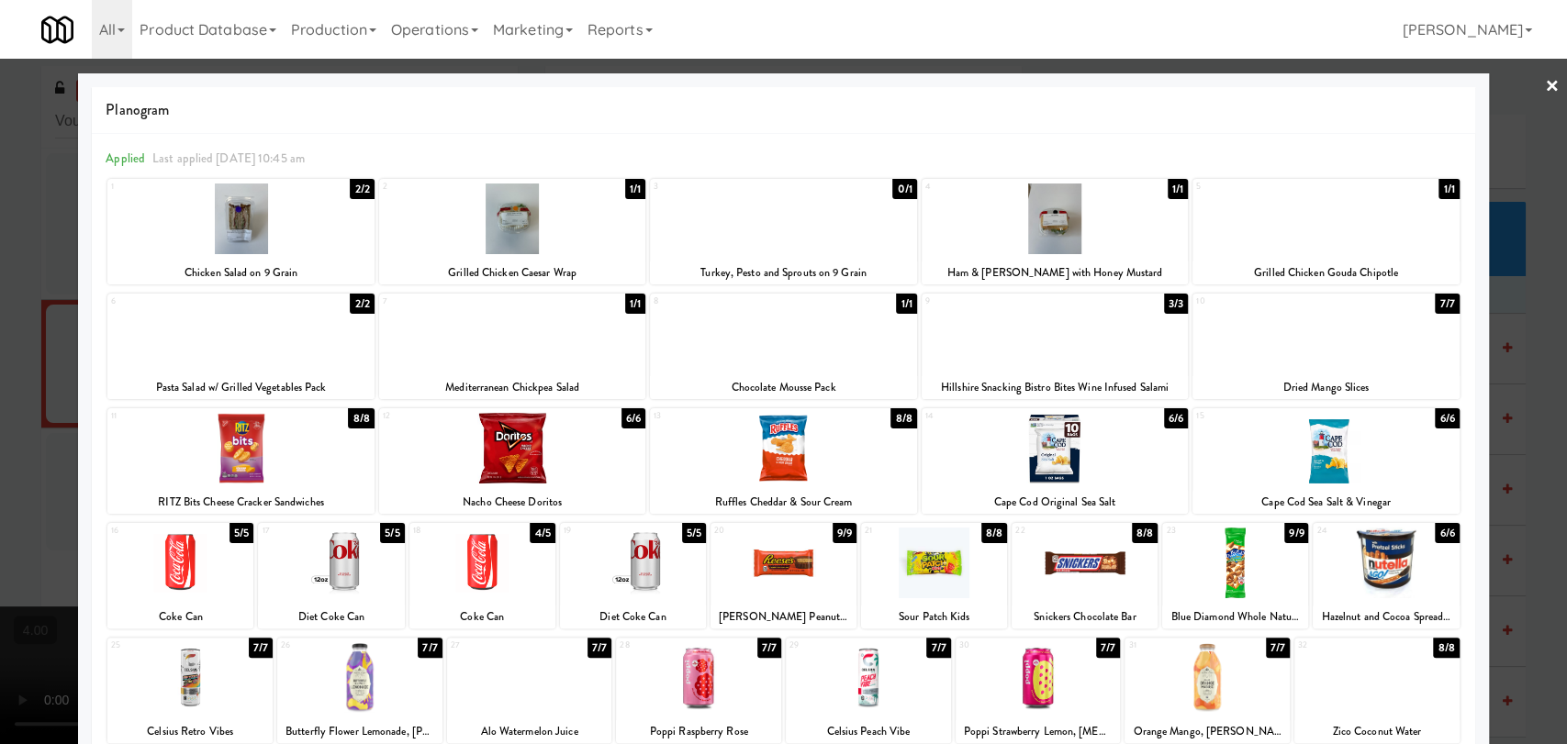
click at [1104, 332] on div at bounding box center [1055, 333] width 266 height 71
click at [0, 325] on div at bounding box center [783, 372] width 1567 height 744
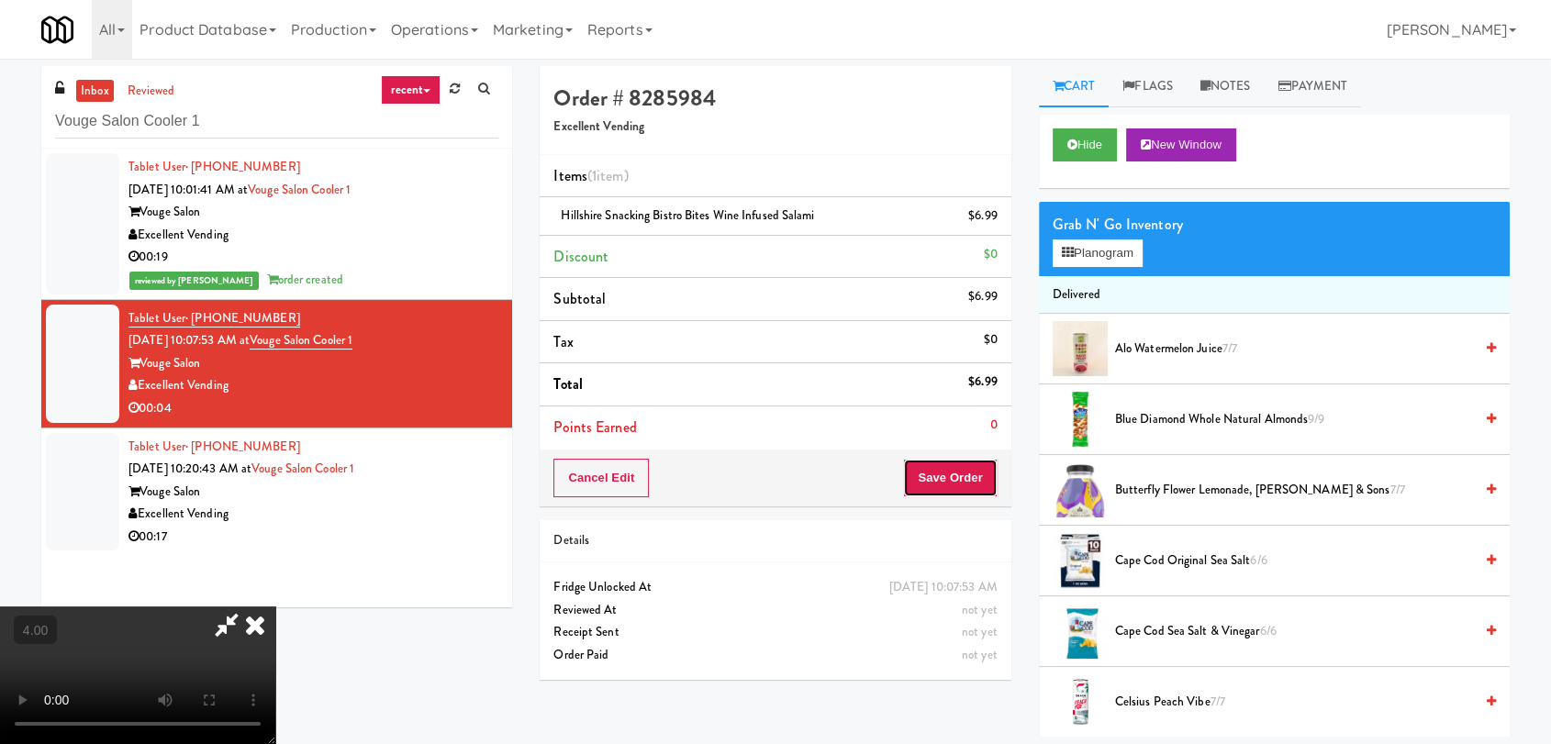
click at [952, 465] on button "Save Order" at bounding box center [950, 478] width 94 height 39
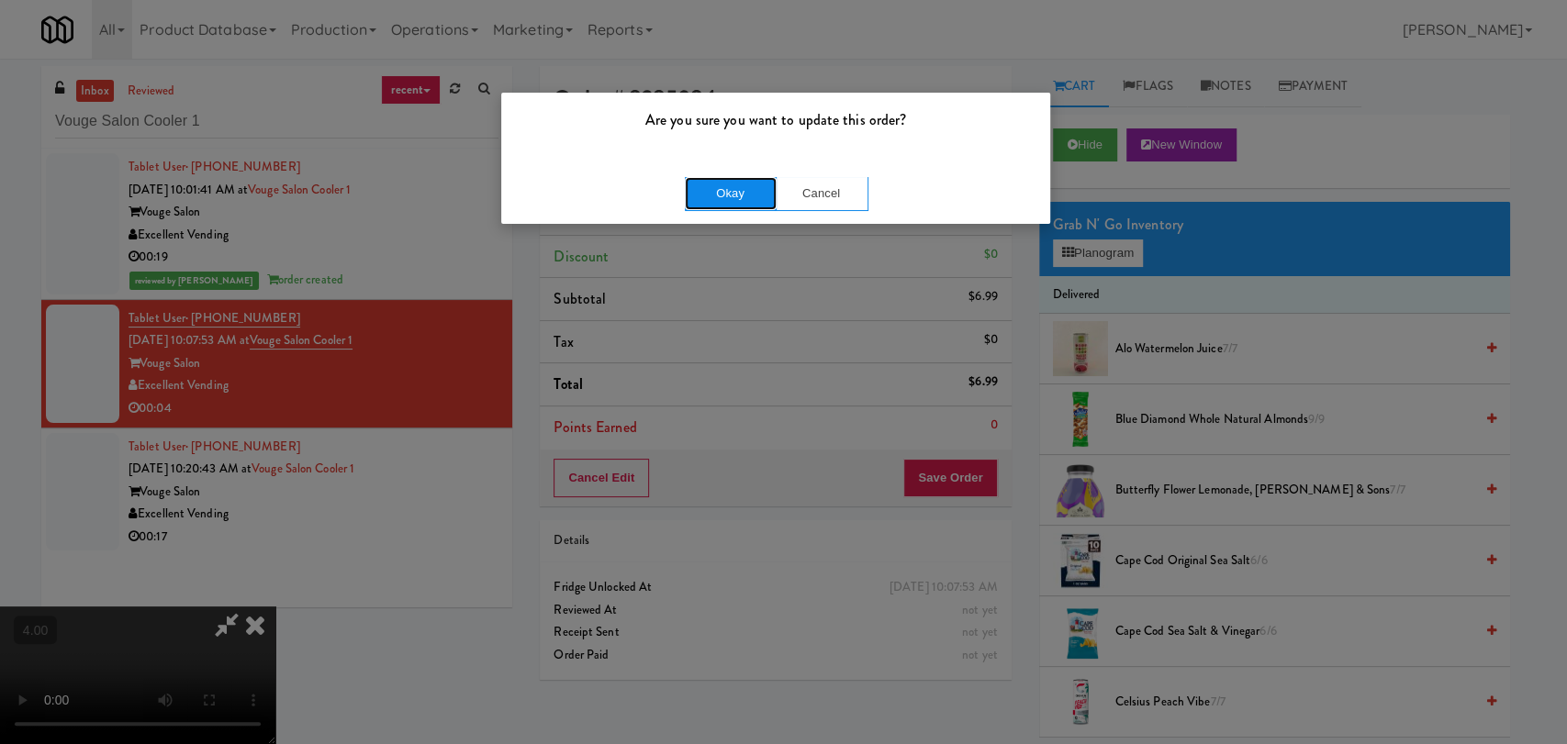
click at [735, 187] on button "Okay" at bounding box center [731, 193] width 92 height 33
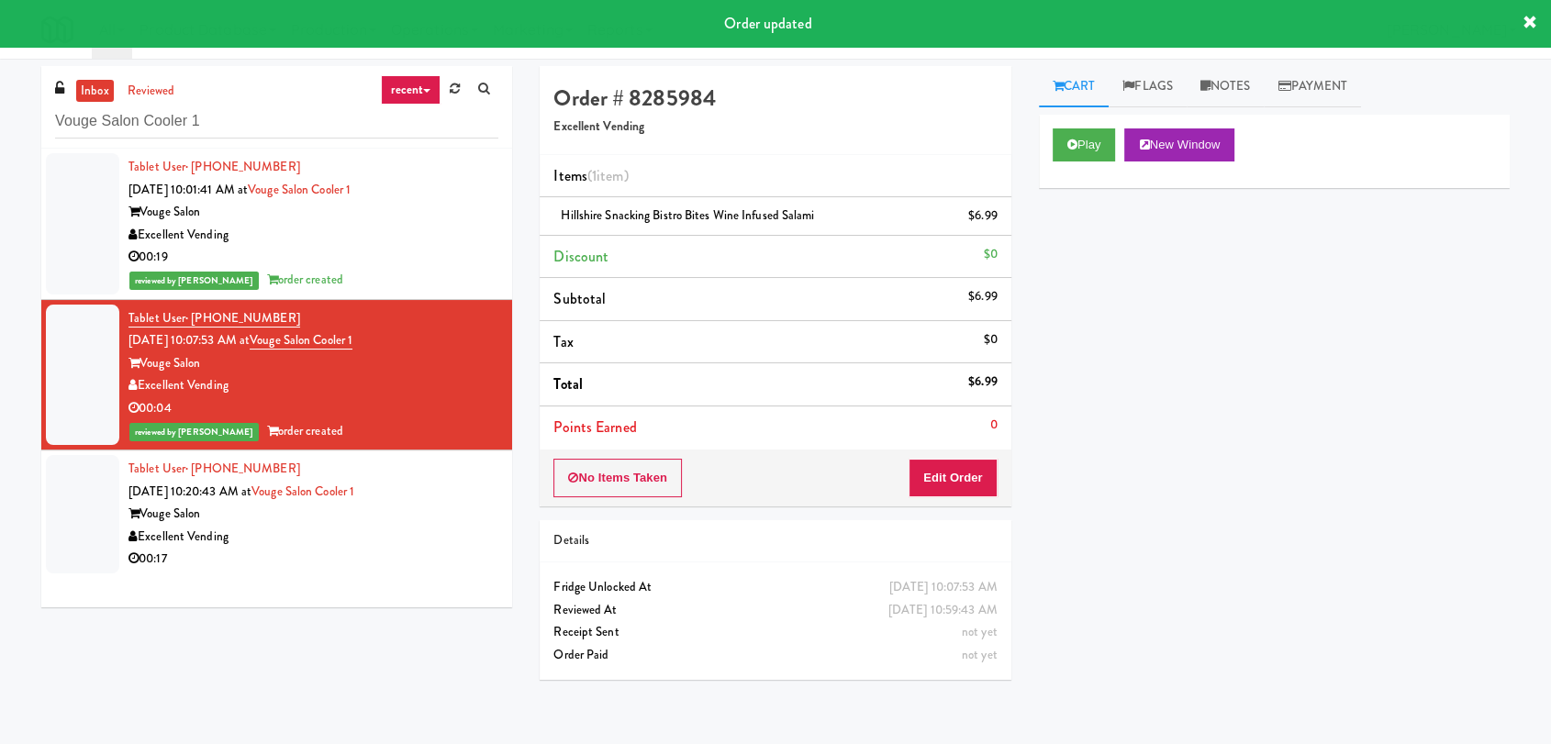
click at [411, 544] on div "Excellent Vending" at bounding box center [314, 537] width 370 height 23
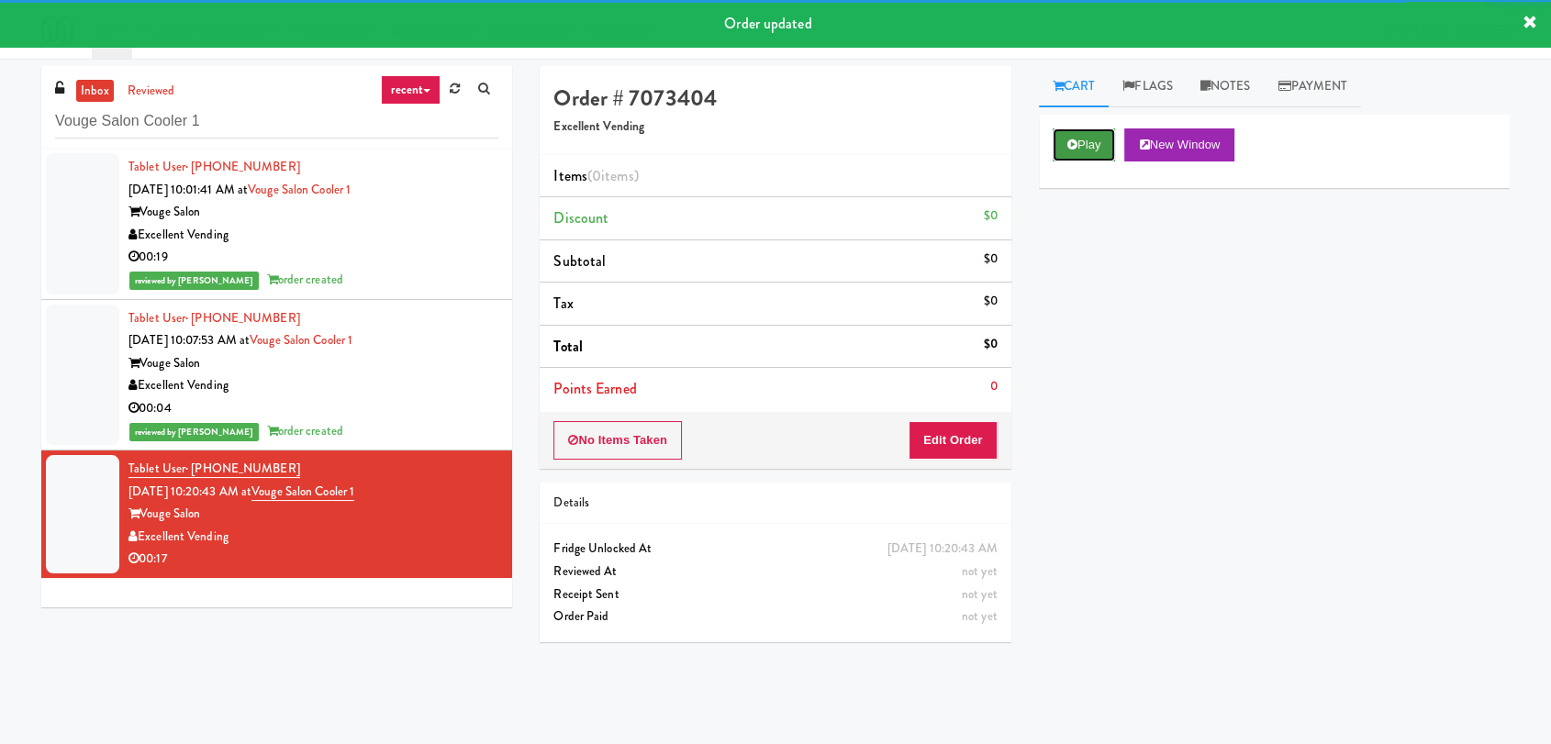
click at [1106, 151] on button "Play" at bounding box center [1084, 145] width 63 height 33
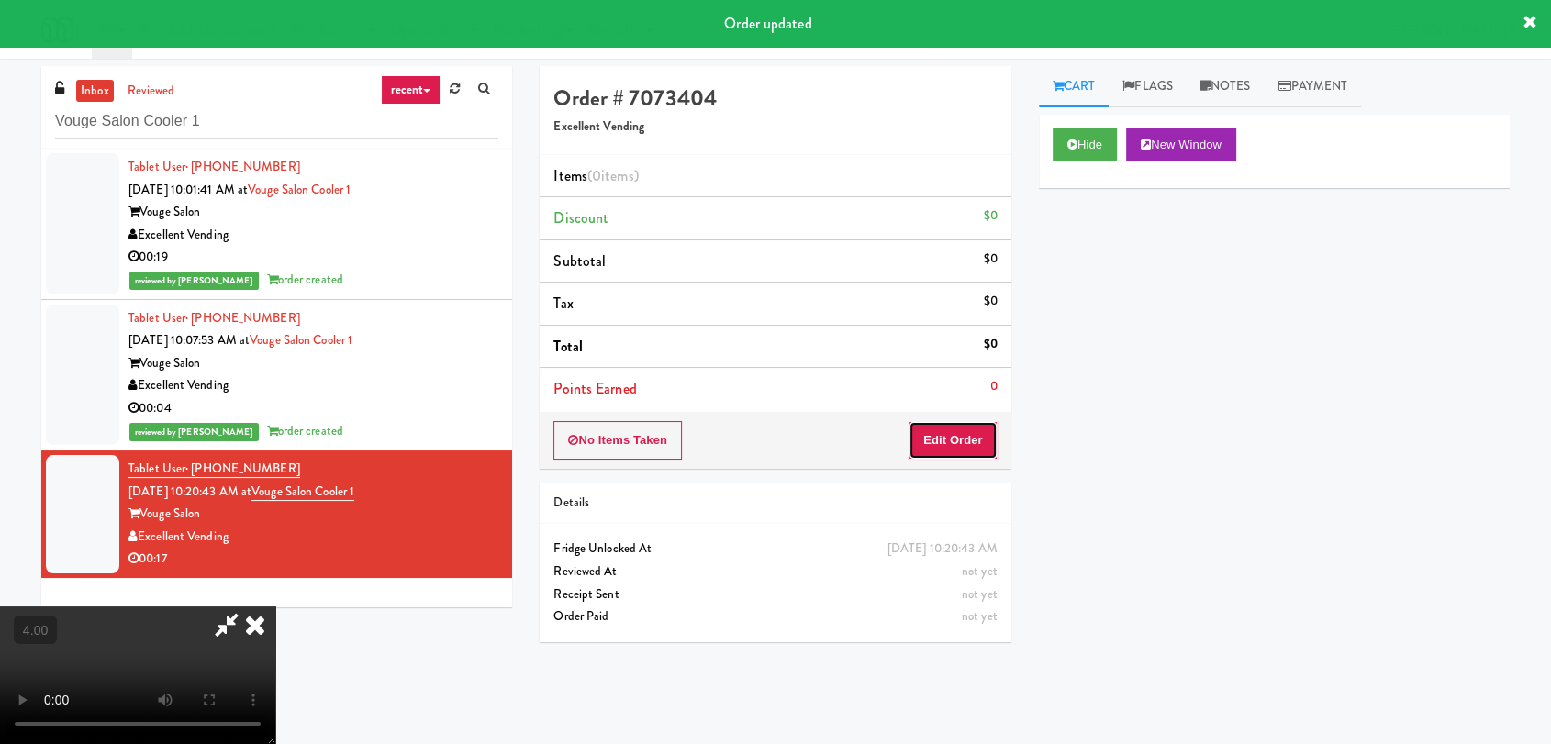
click at [970, 434] on button "Edit Order" at bounding box center [953, 440] width 89 height 39
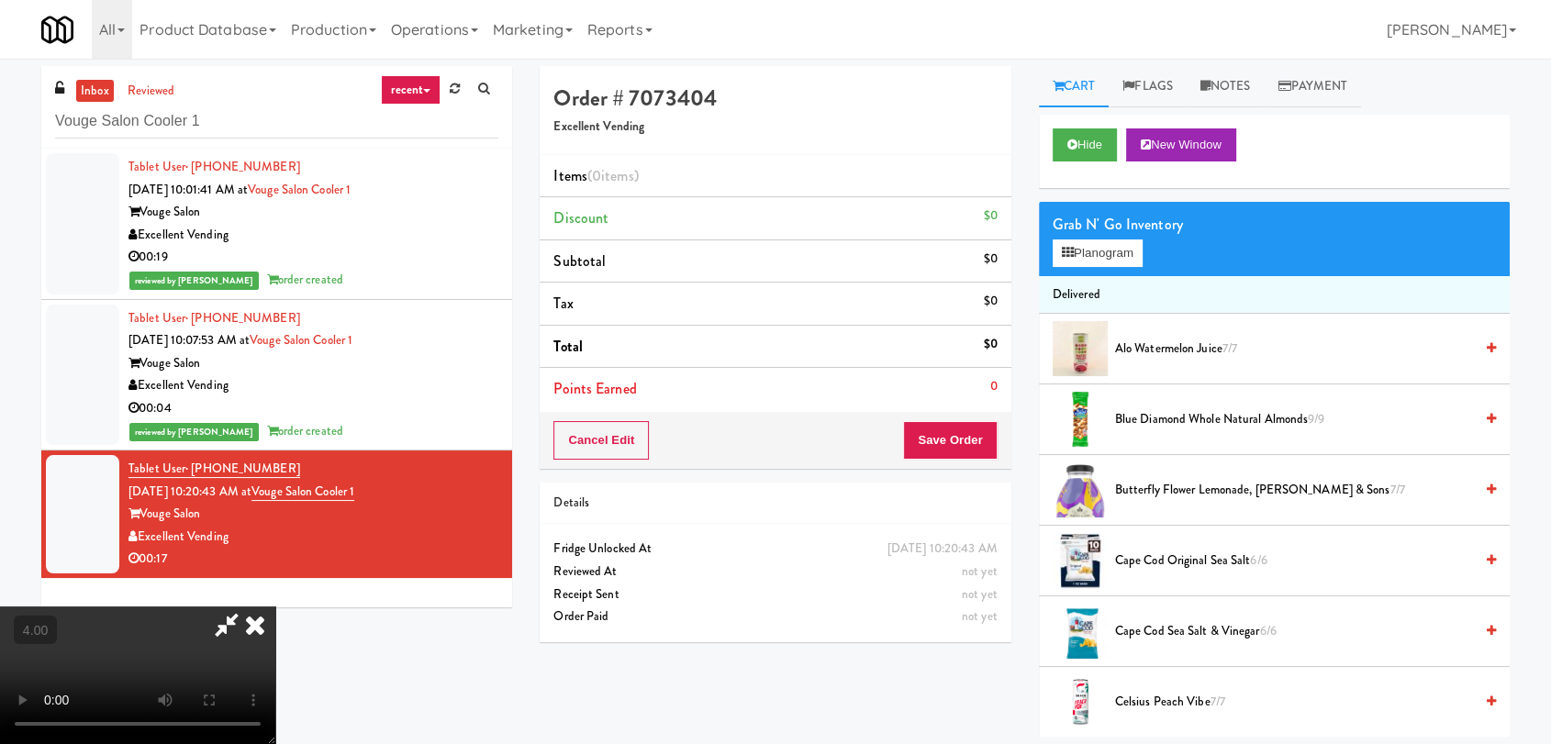
click at [275, 607] on video at bounding box center [137, 676] width 275 height 138
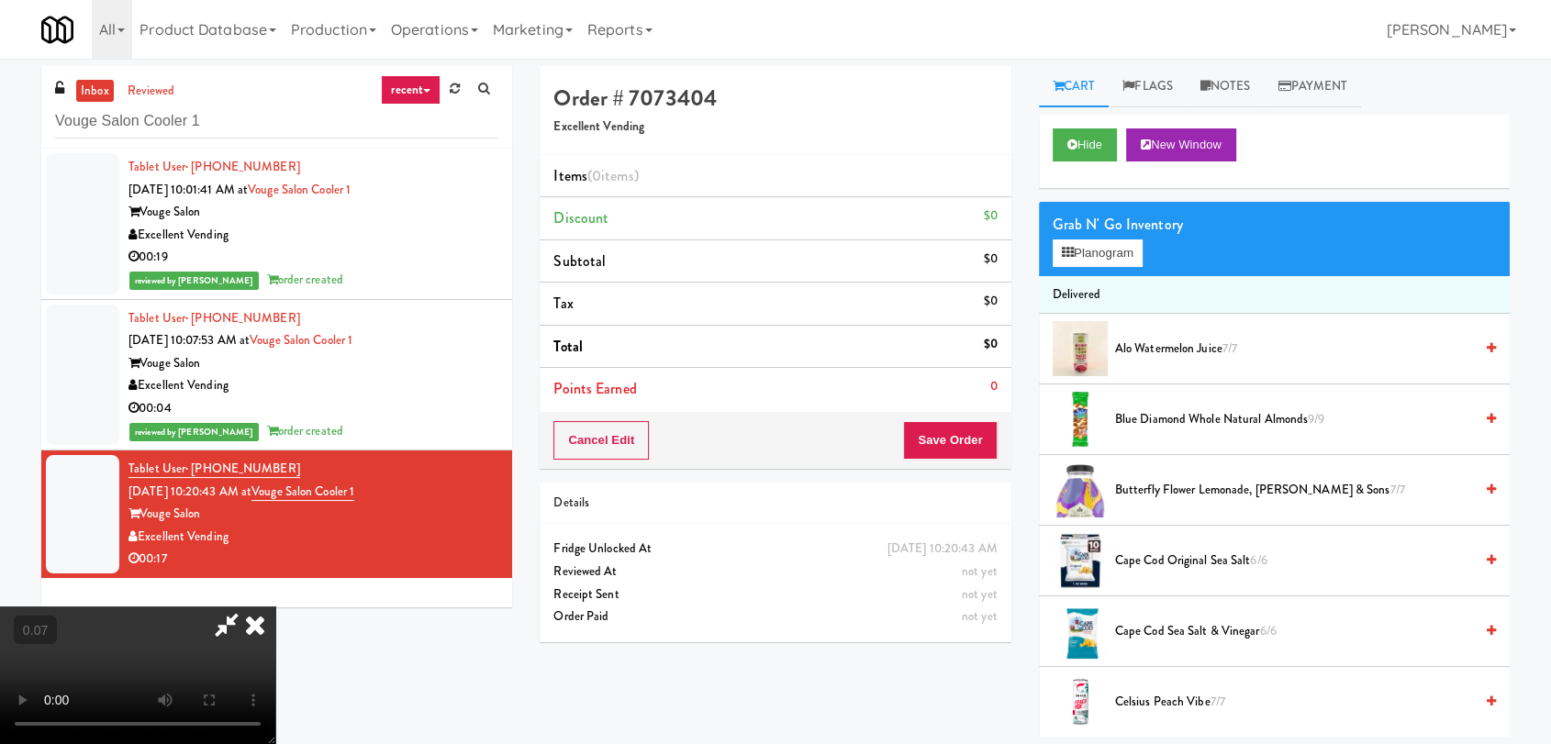
scroll to position [76, 0]
click at [275, 607] on video at bounding box center [137, 676] width 275 height 138
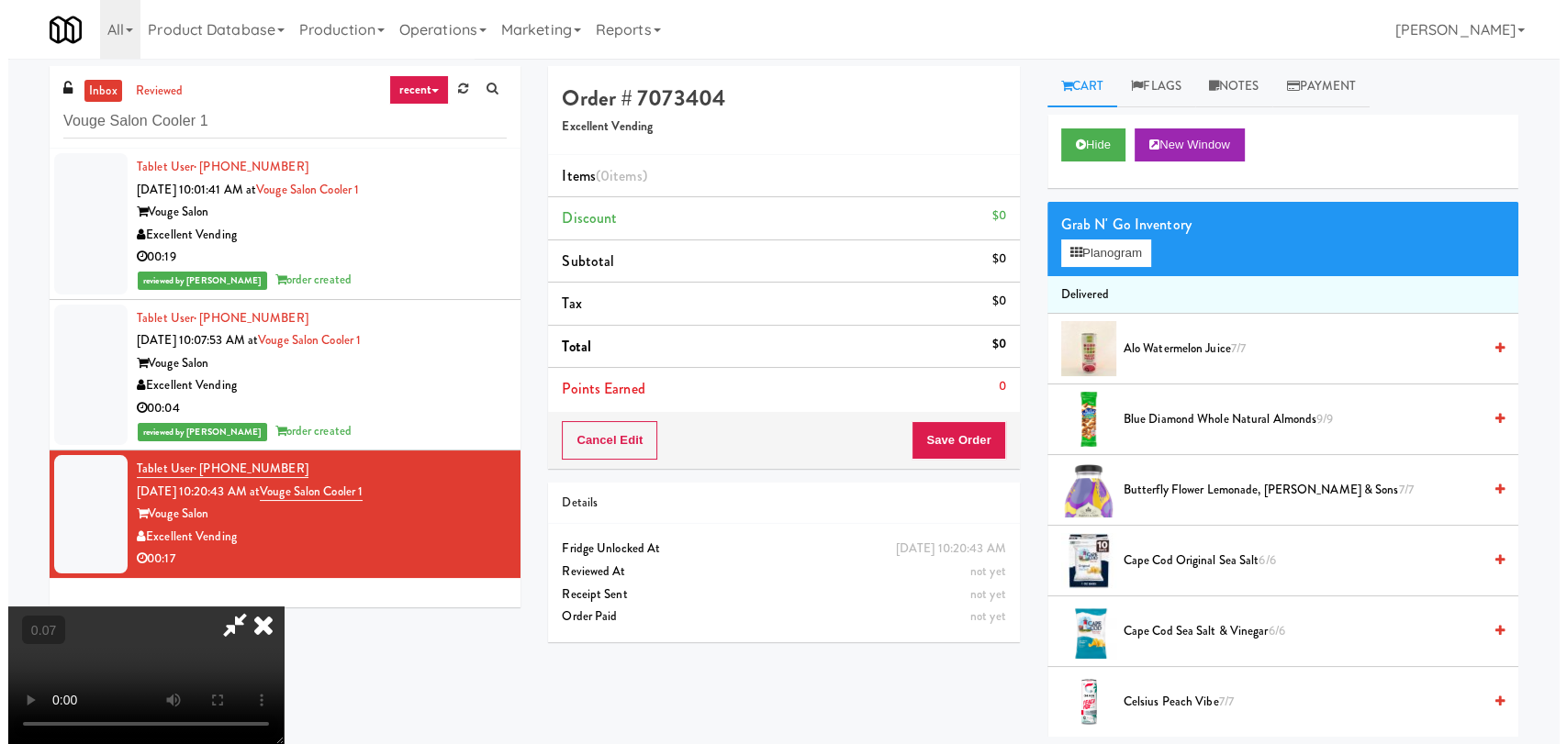
scroll to position [280, 0]
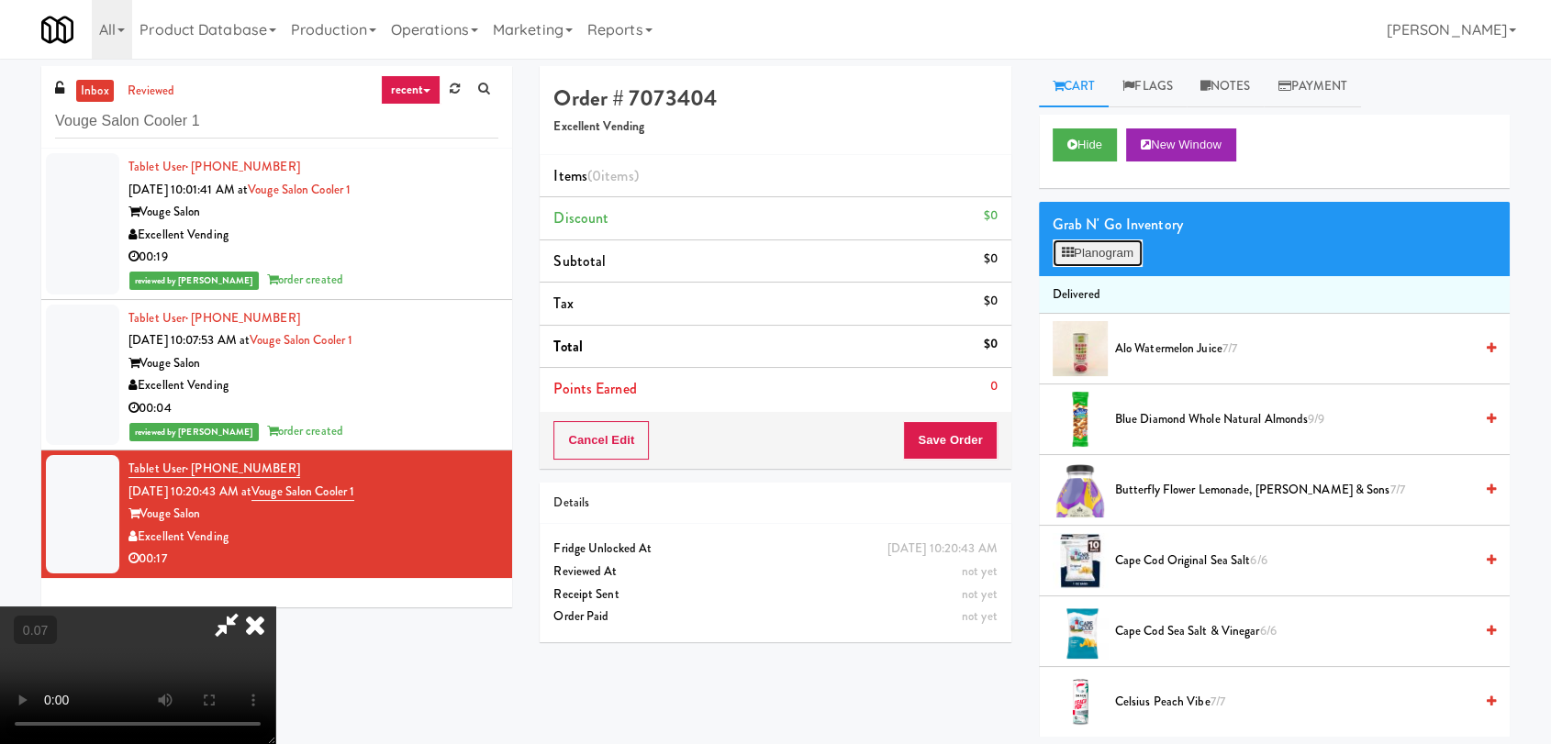
click at [1127, 257] on button "Planogram" at bounding box center [1098, 254] width 90 height 28
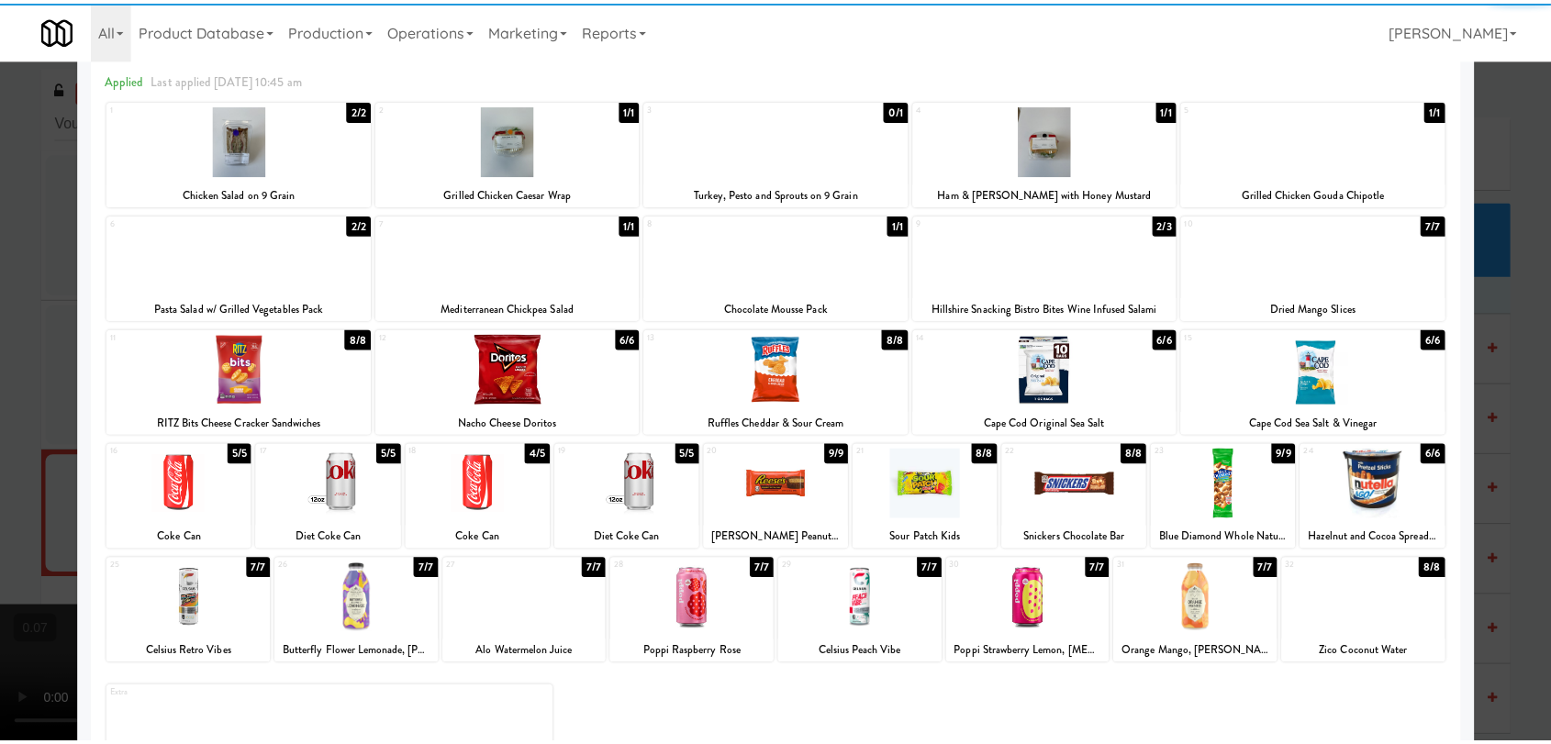
scroll to position [157, 0]
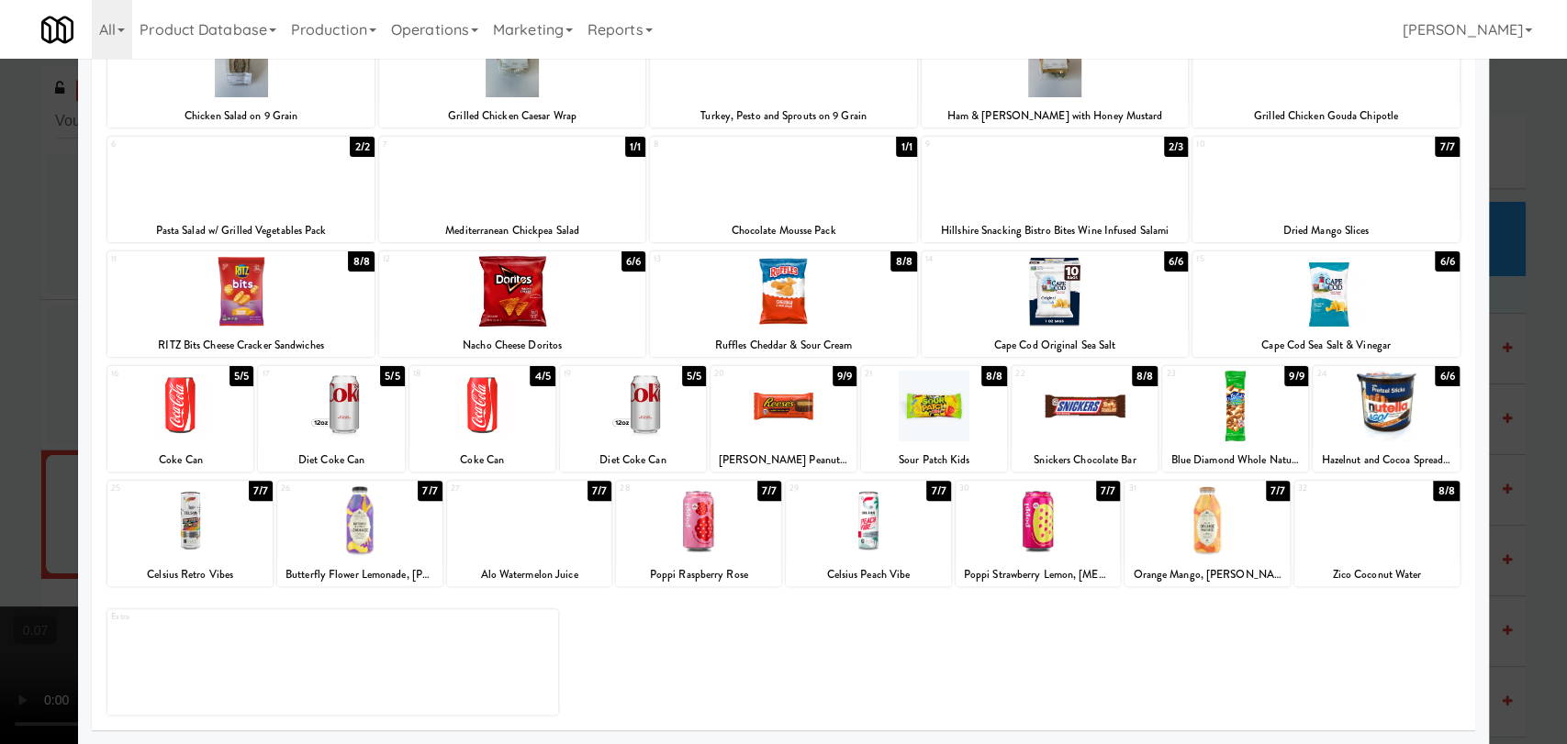
click at [572, 534] on div at bounding box center [529, 521] width 165 height 71
click at [0, 428] on div at bounding box center [783, 372] width 1567 height 744
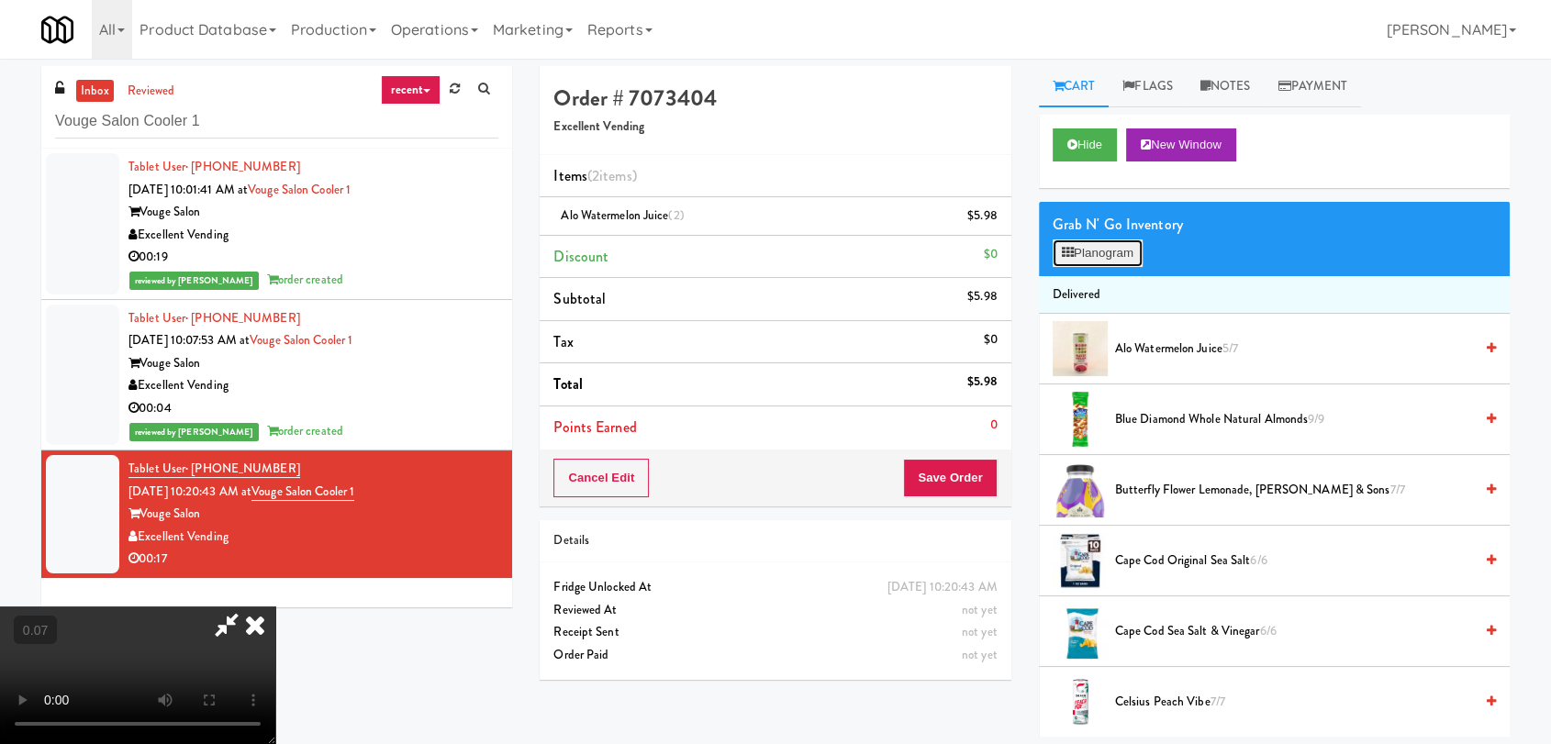
click at [1104, 245] on button "Planogram" at bounding box center [1098, 254] width 90 height 28
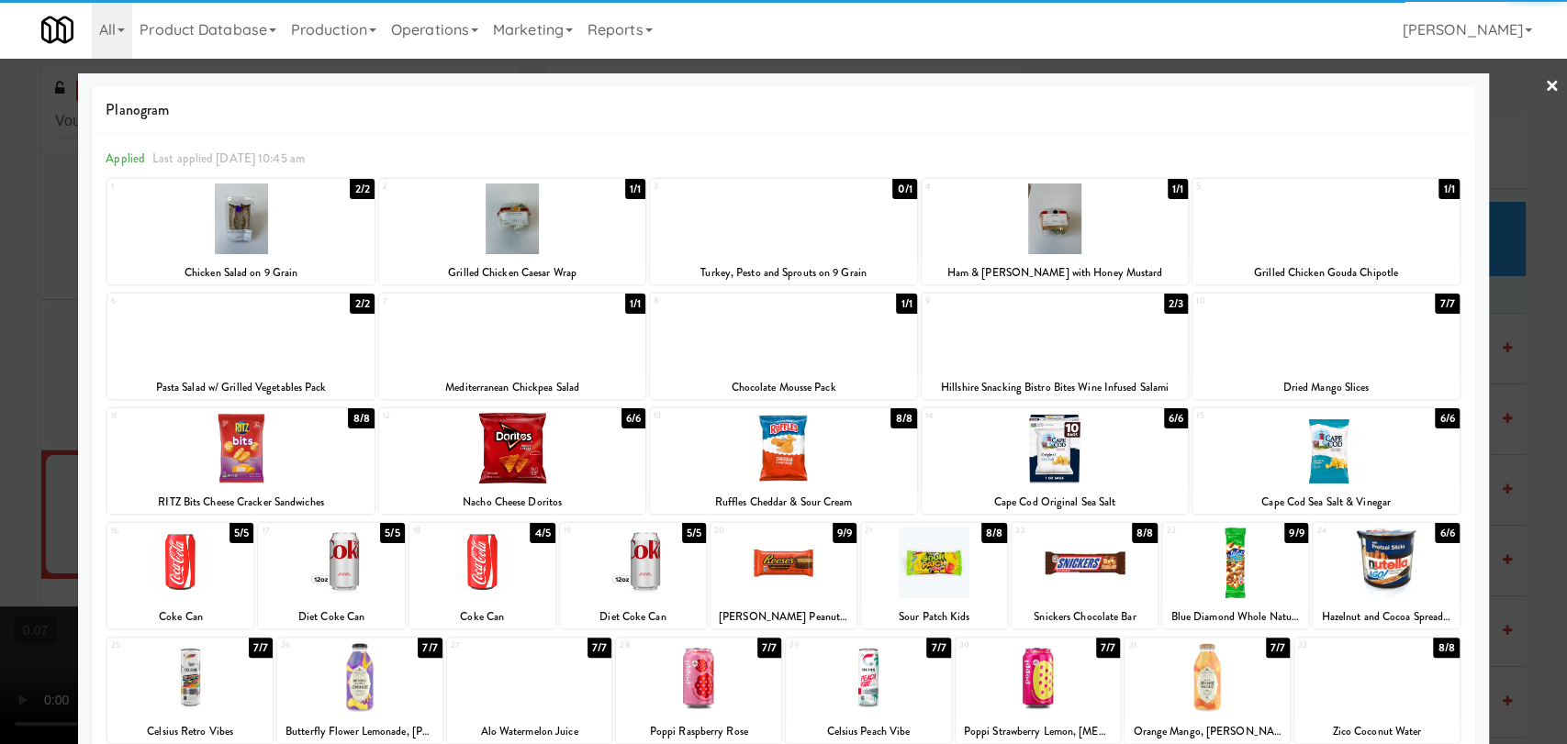
click at [1243, 560] on div at bounding box center [1235, 563] width 146 height 71
click at [88, 326] on div "Planogram Applied Last applied [DATE] 10:45 am 1 2/2 Chicken Salad on 9 Grain 2…" at bounding box center [783, 487] width 1410 height 828
click at [22, 311] on div at bounding box center [783, 372] width 1567 height 744
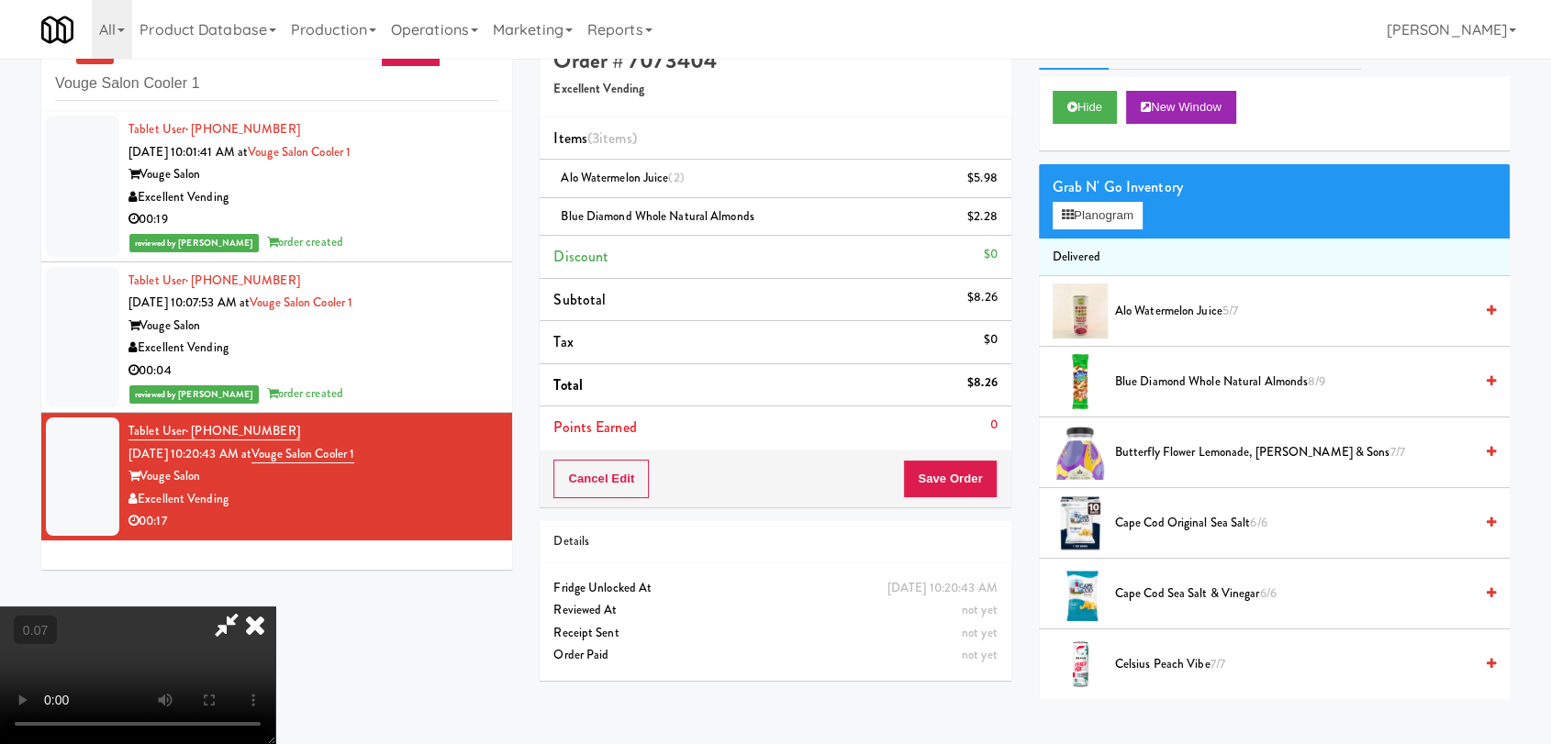
scroll to position [59, 0]
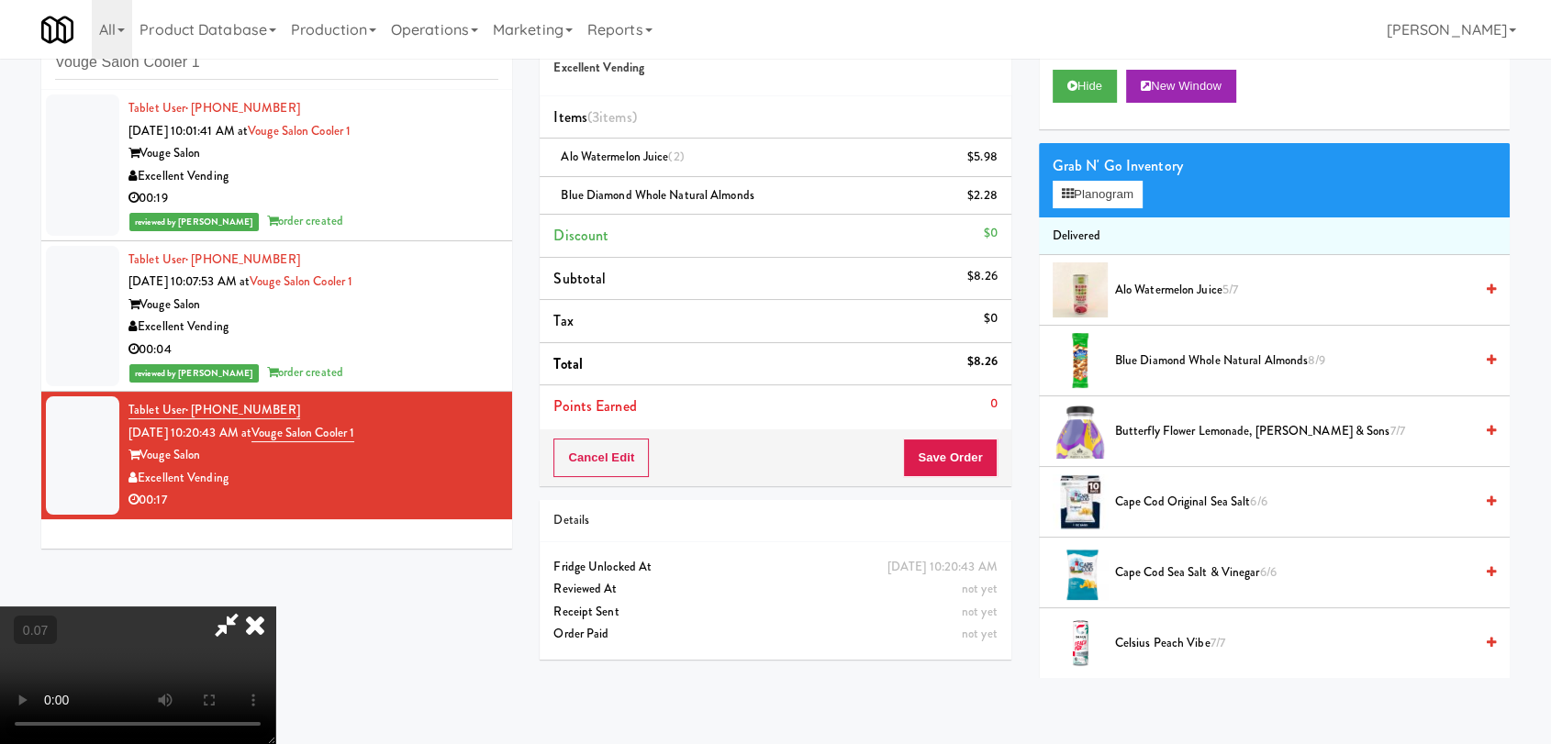
click at [275, 607] on video at bounding box center [137, 676] width 275 height 138
click at [275, 607] on icon at bounding box center [255, 625] width 40 height 37
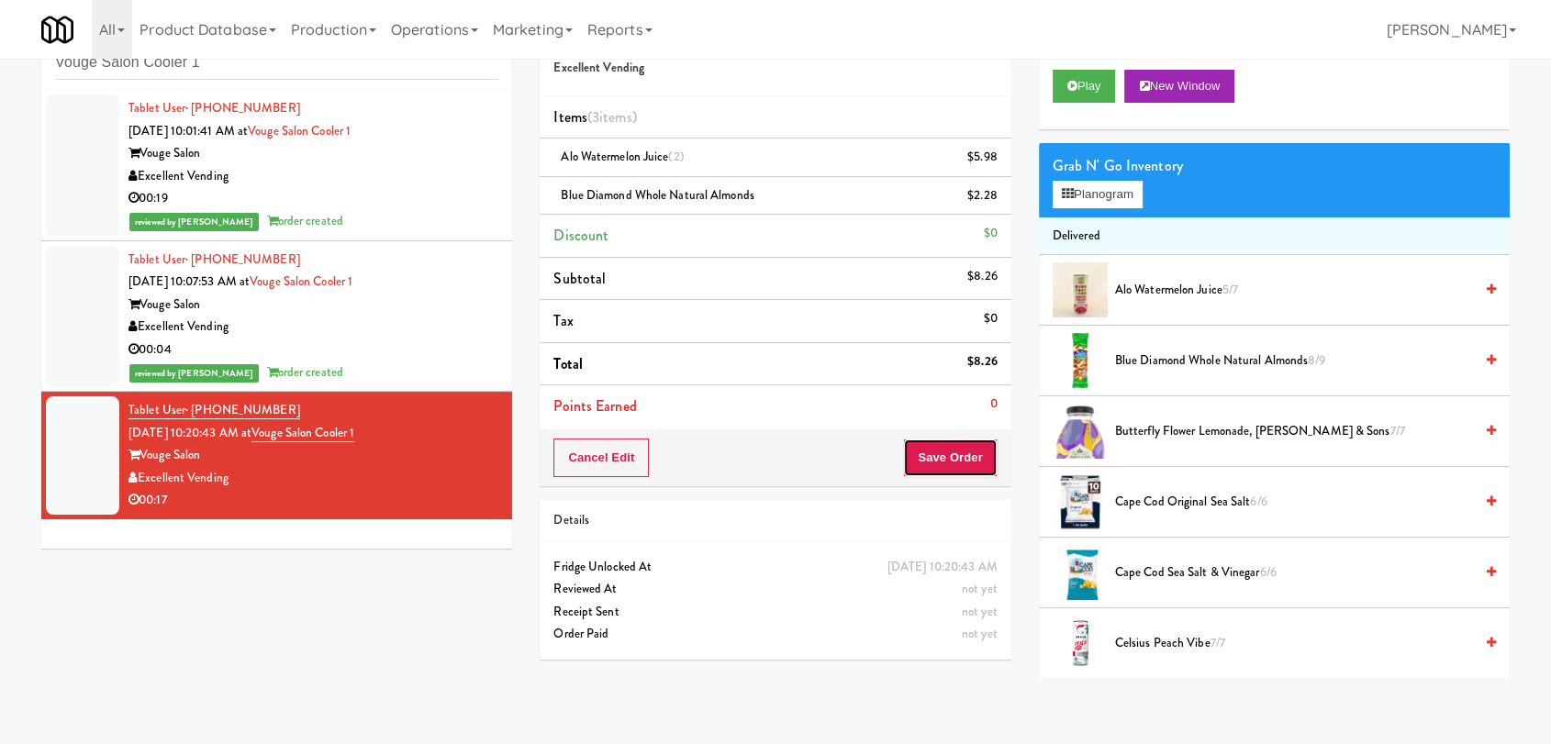
click at [948, 464] on button "Save Order" at bounding box center [950, 458] width 94 height 39
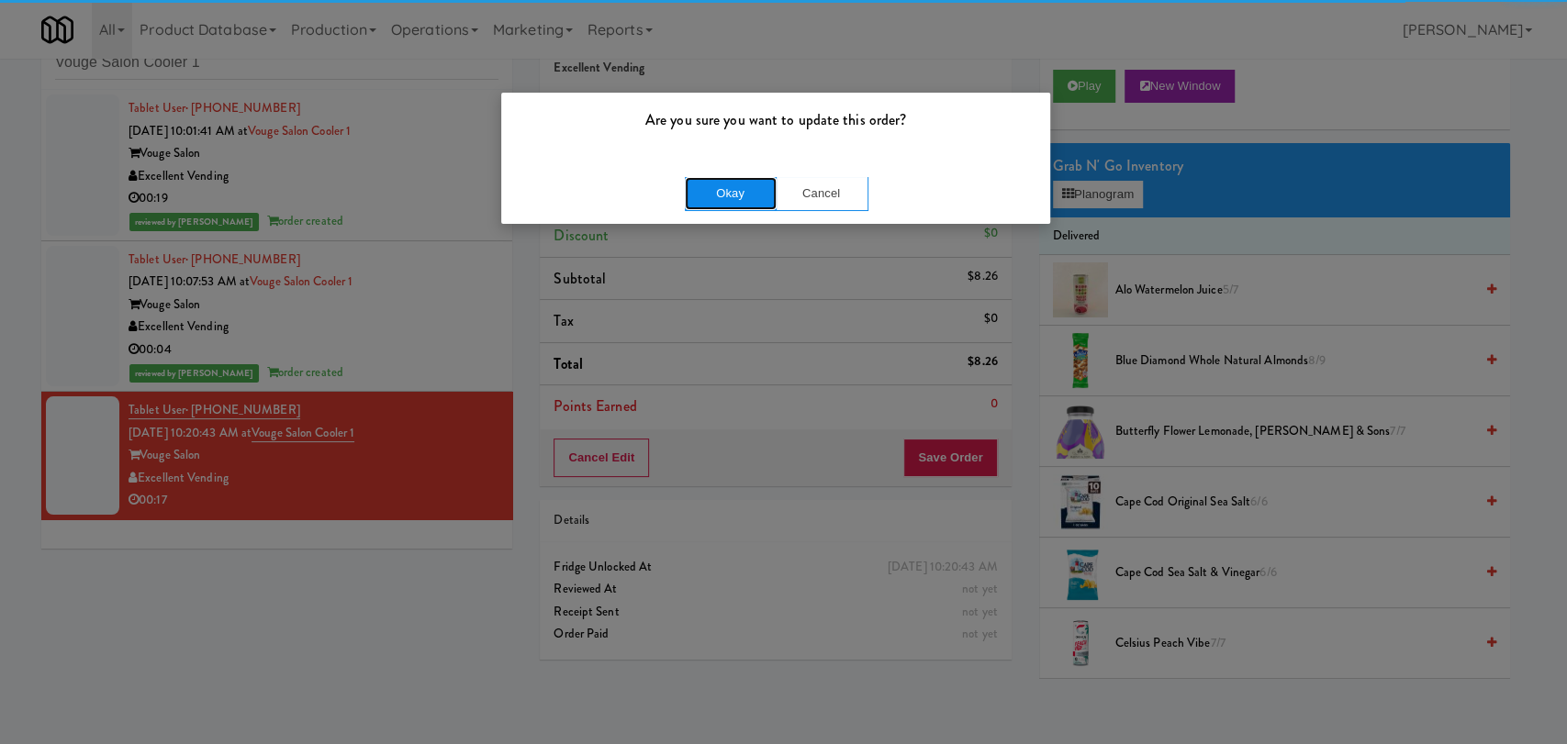
click at [740, 185] on button "Okay" at bounding box center [731, 193] width 92 height 33
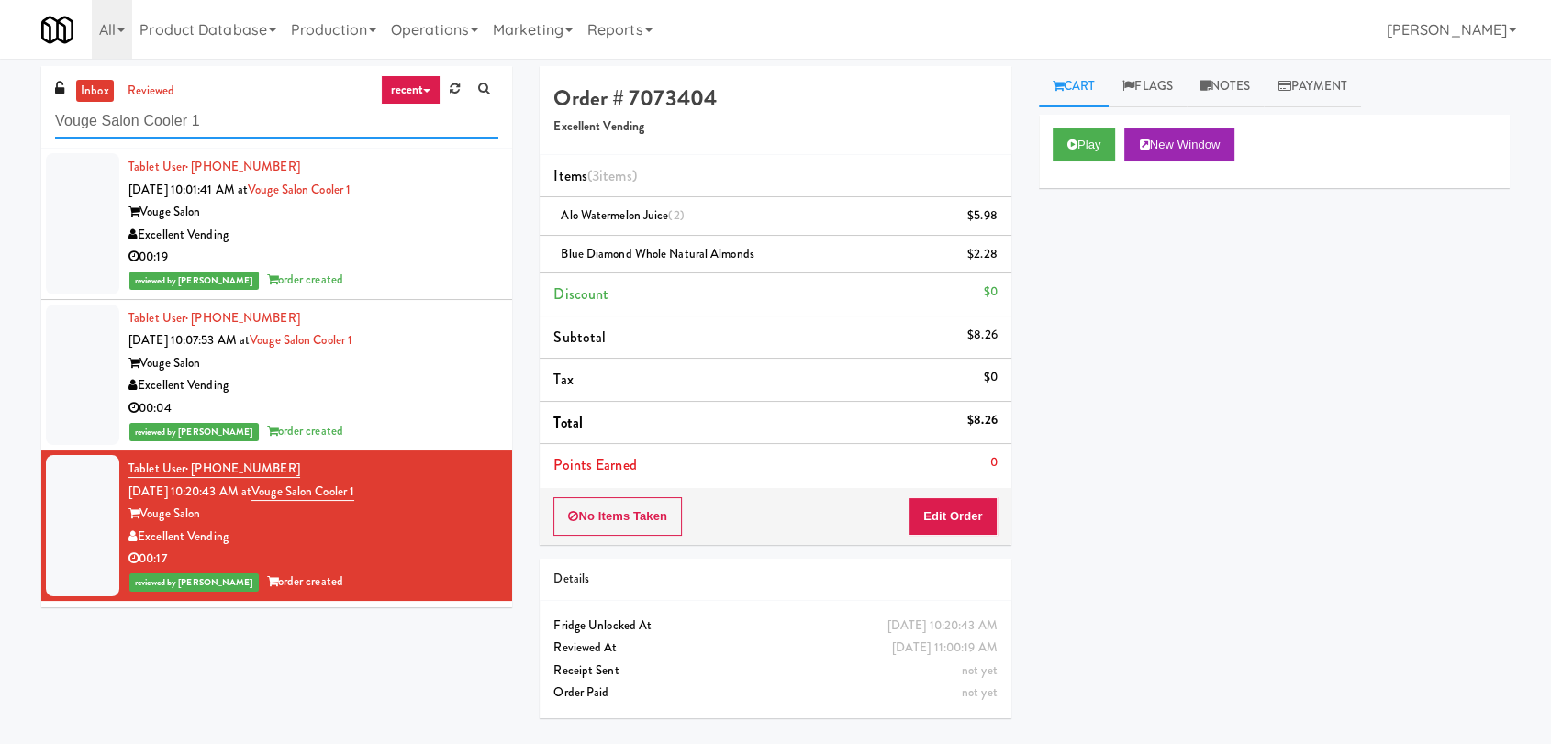
drag, startPoint x: 269, startPoint y: 114, endPoint x: 0, endPoint y: 153, distance: 271.9
click at [0, 153] on div "inbox reviewed recent all unclear take inventory issue suspicious failed recent…" at bounding box center [775, 401] width 1551 height 671
paste input "111 W [PERSON_NAME] - Right - Ambient"
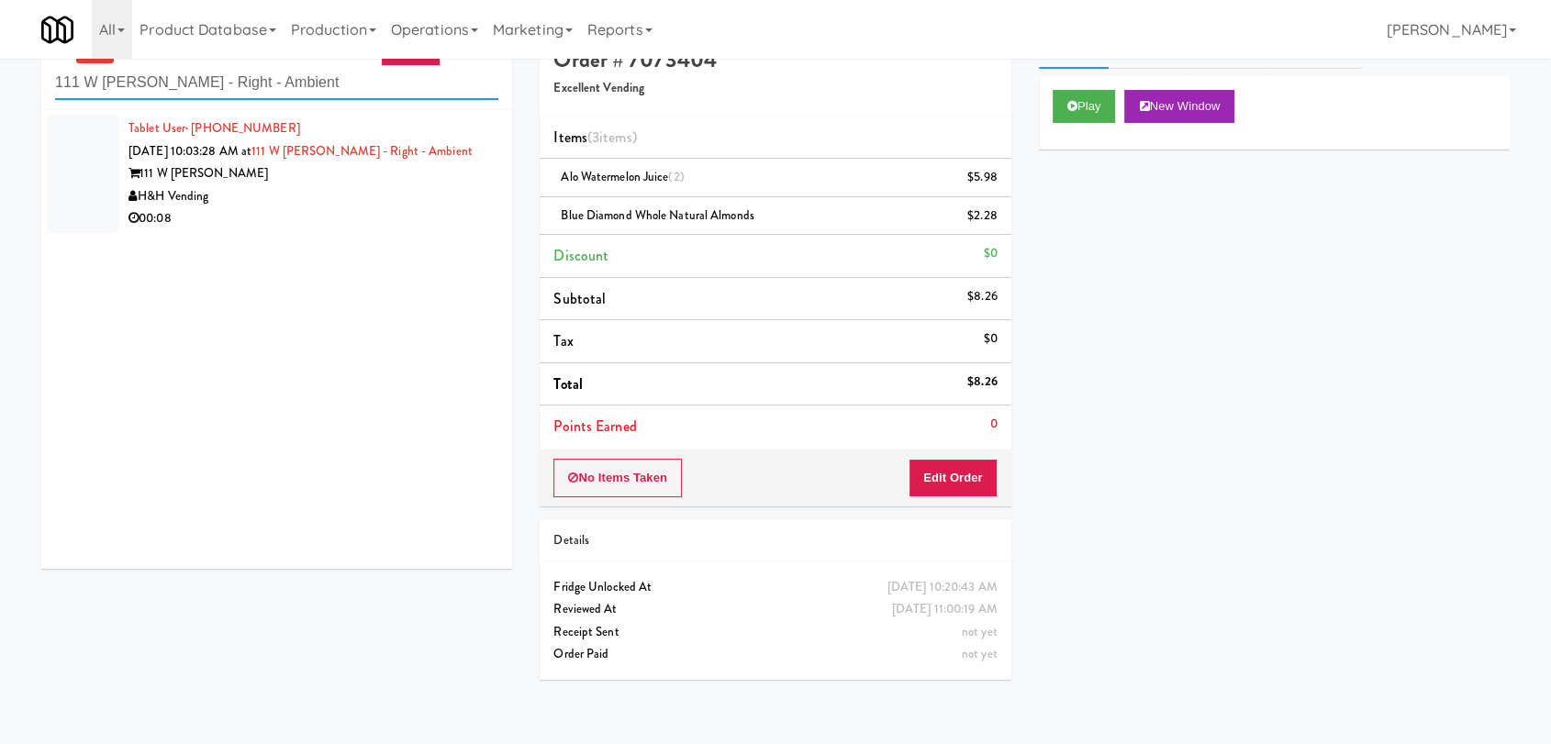
scroll to position [59, 0]
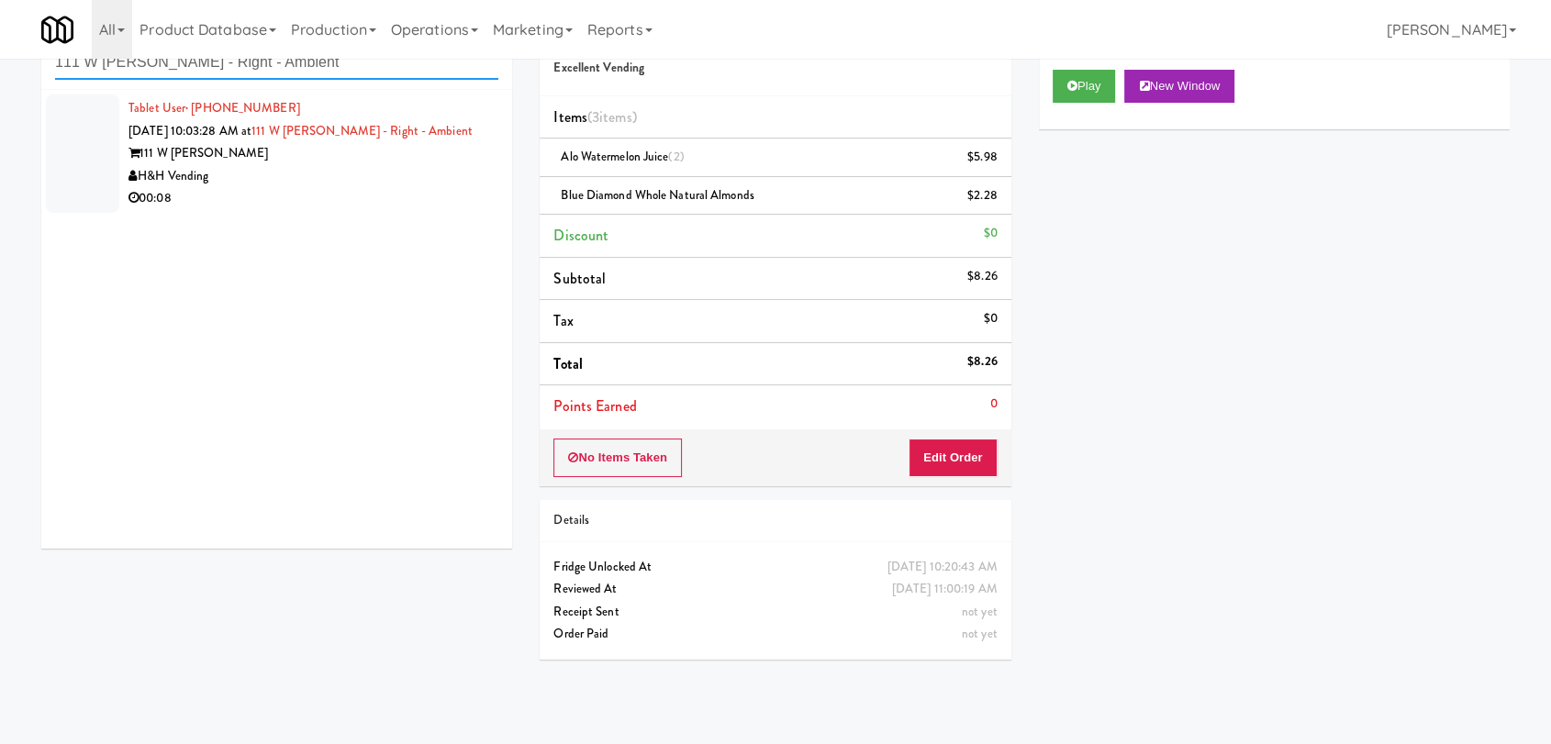
type input "111 W [PERSON_NAME] - Right - Ambient"
click at [409, 200] on div "00:08" at bounding box center [314, 198] width 370 height 23
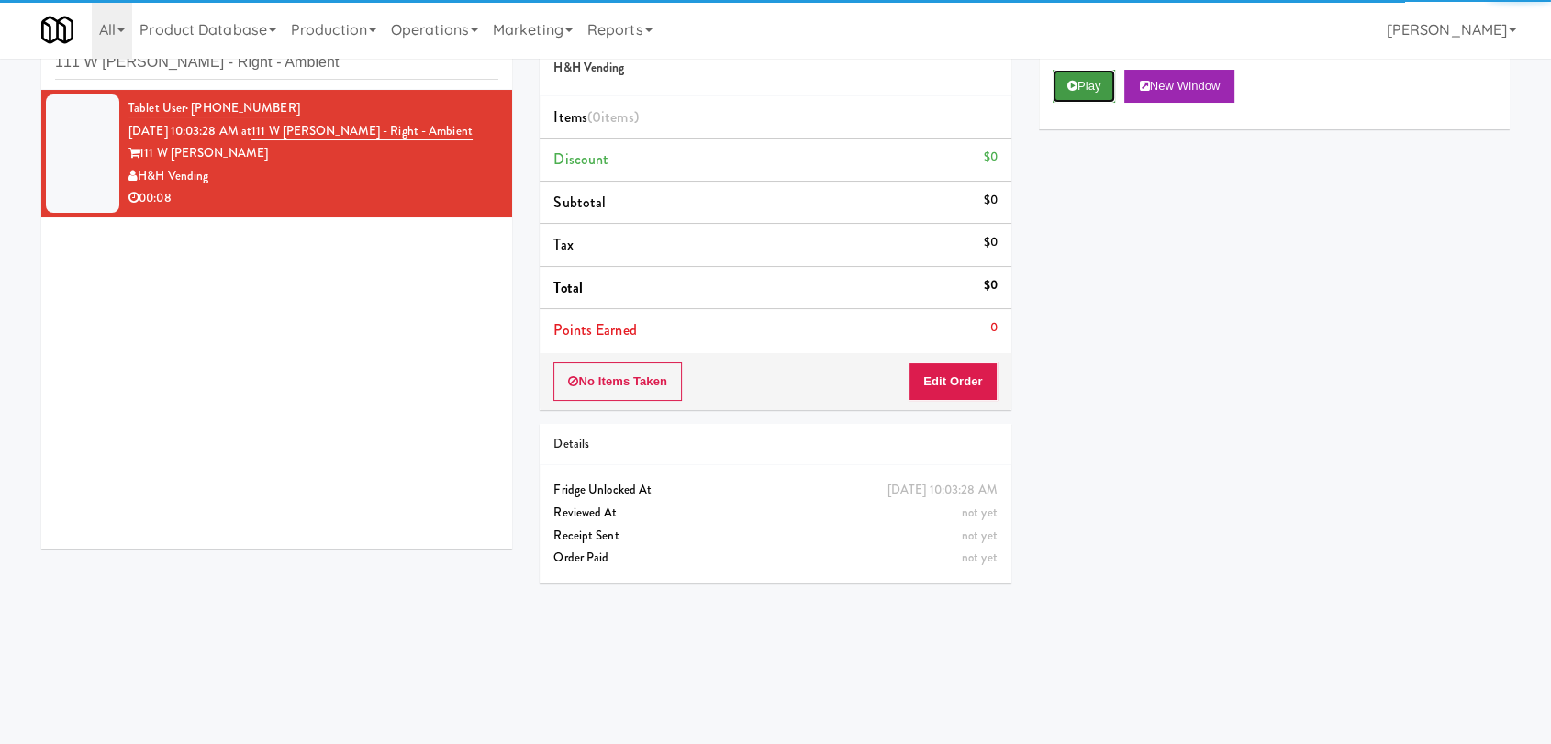
click at [1075, 84] on icon at bounding box center [1073, 86] width 10 height 12
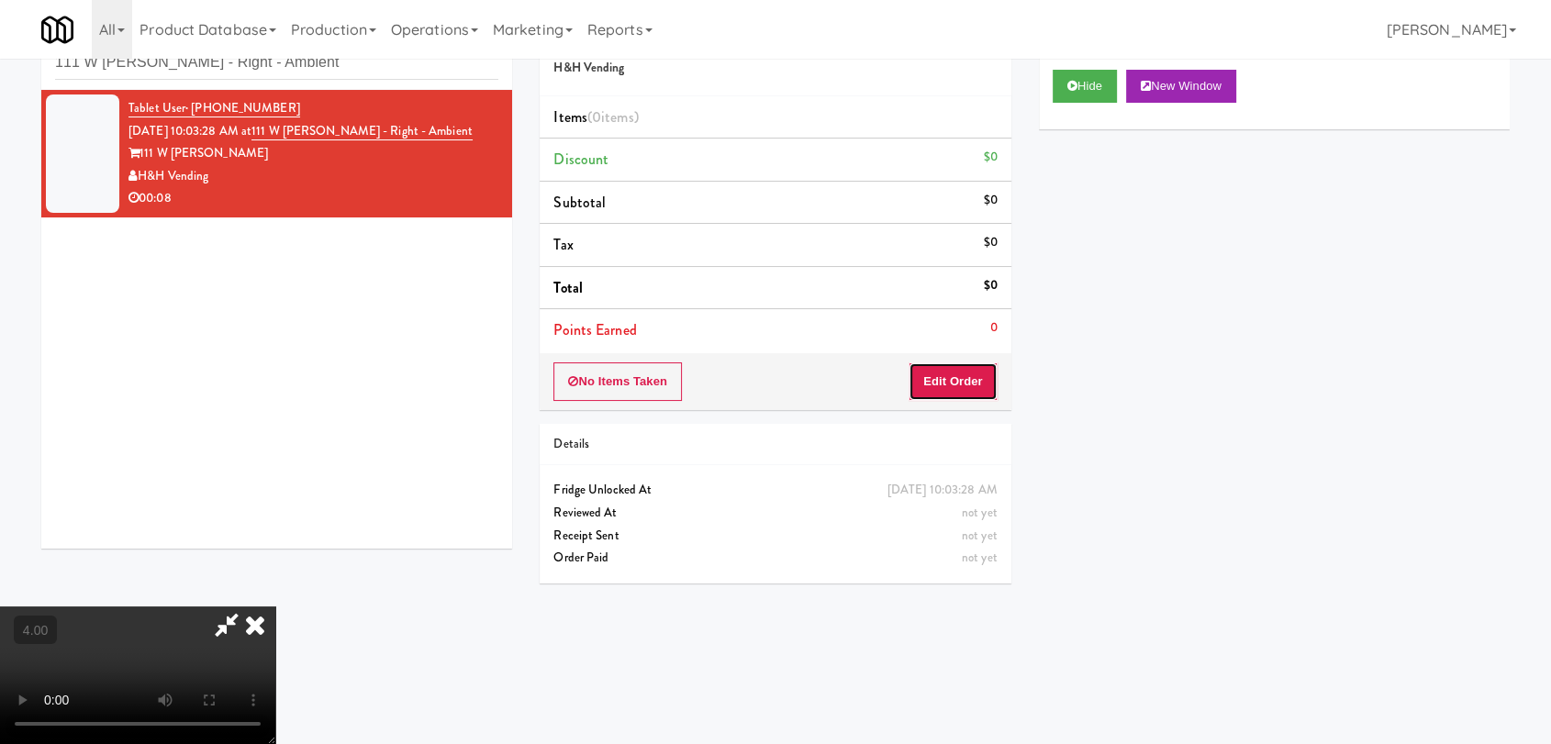
click at [964, 377] on button "Edit Order" at bounding box center [953, 382] width 89 height 39
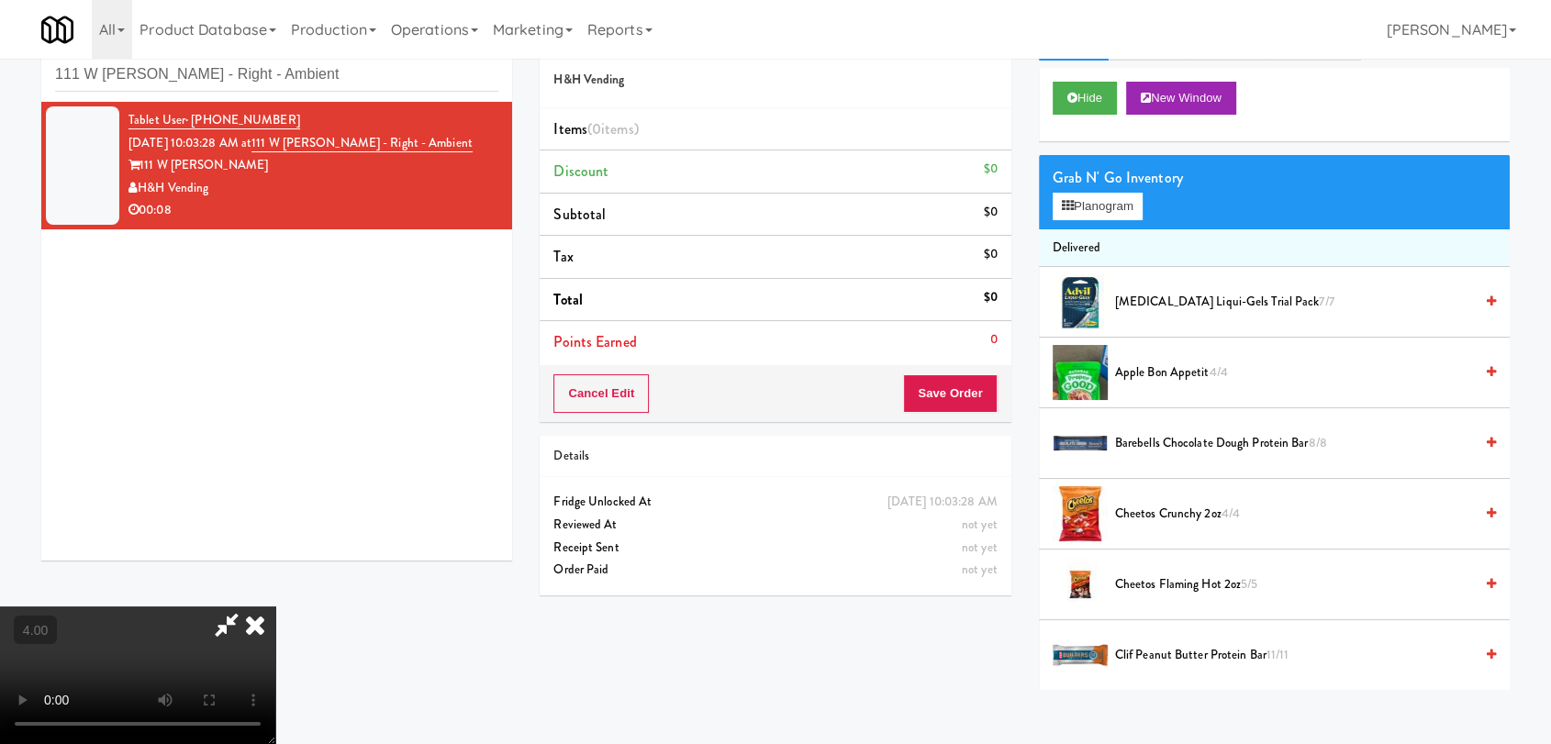
scroll to position [59, 0]
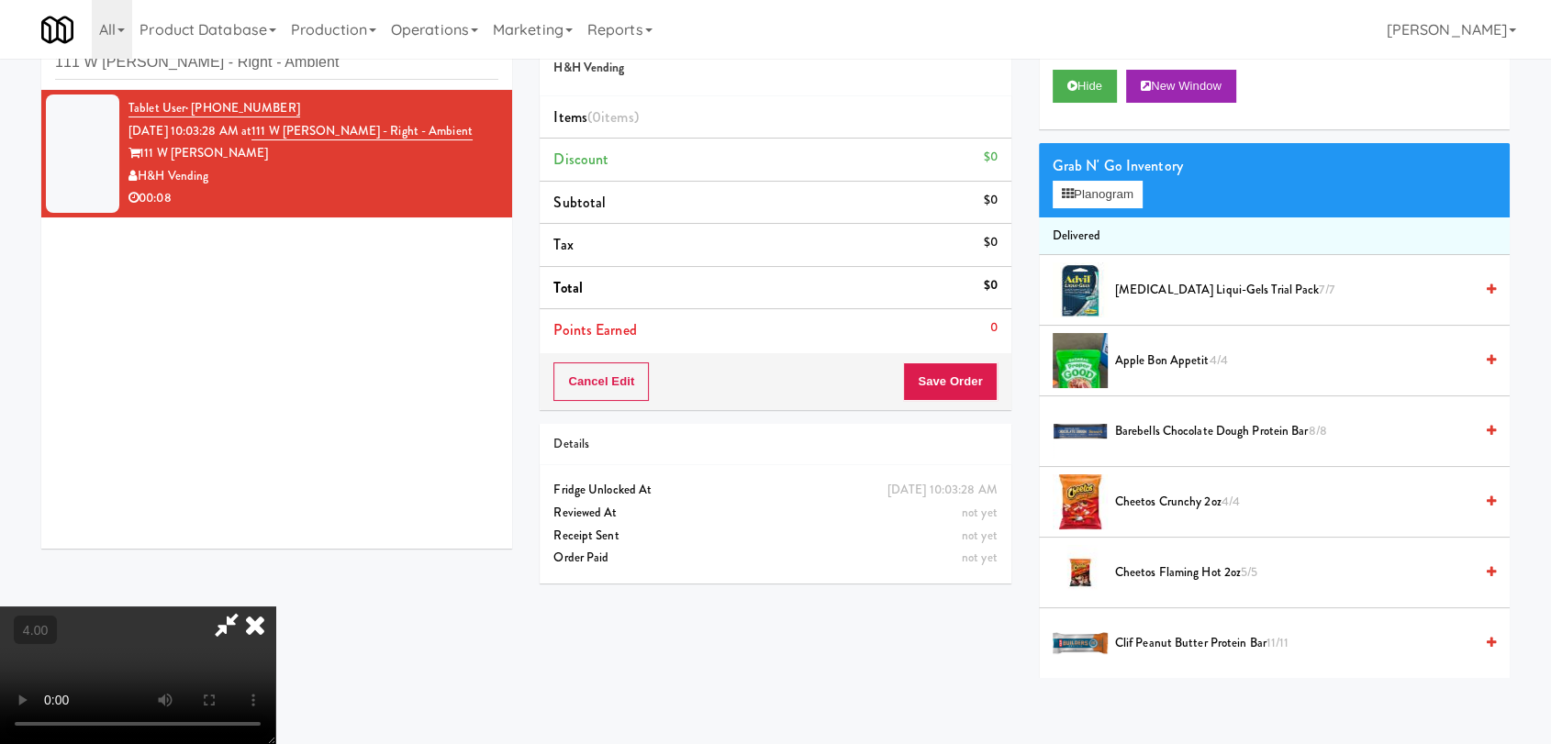
click at [275, 607] on video at bounding box center [137, 676] width 275 height 138
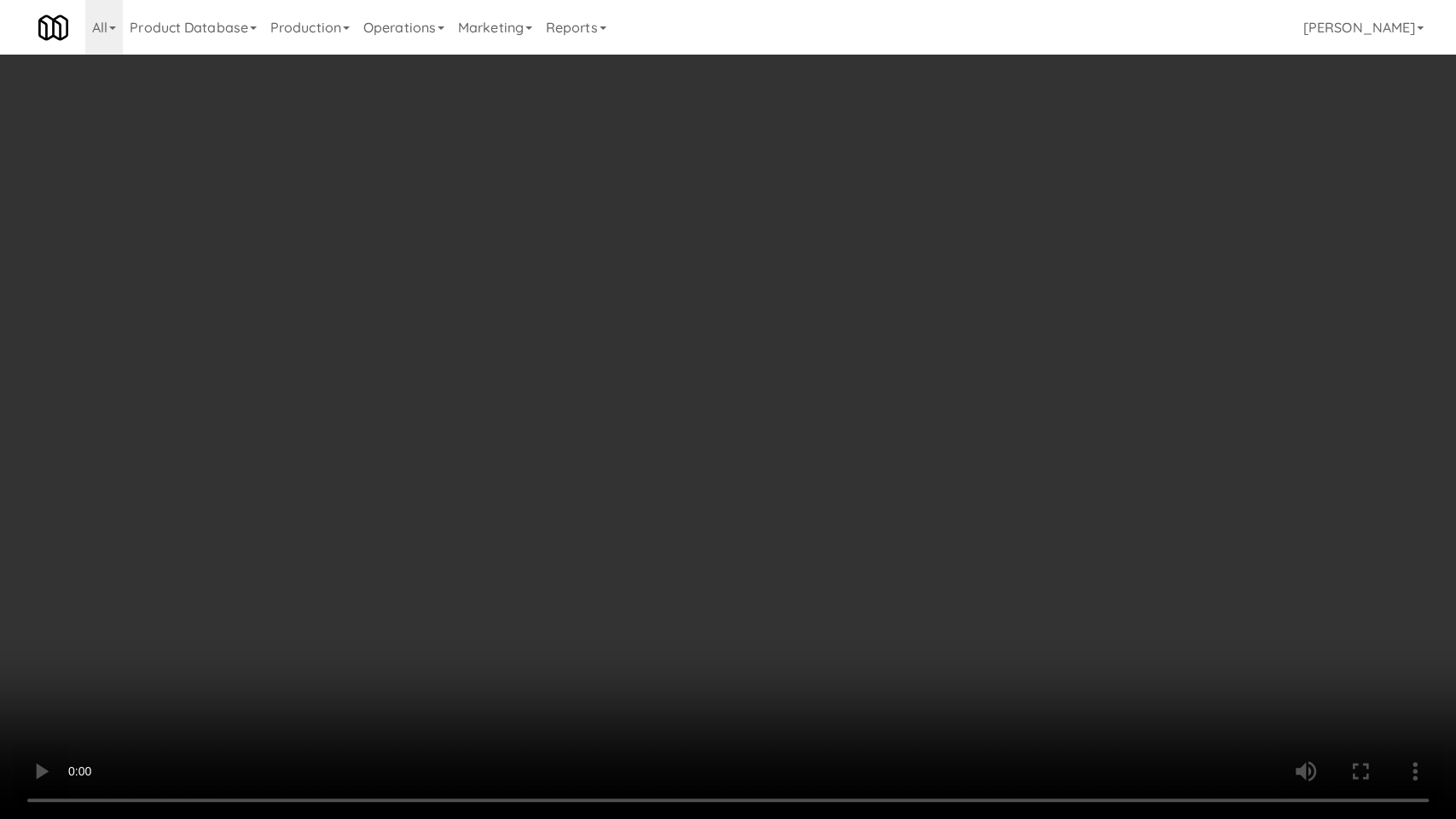
click at [300, 617] on video at bounding box center [728, 409] width 1456 height 819
click at [321, 601] on video at bounding box center [728, 409] width 1456 height 819
click at [418, 568] on video at bounding box center [728, 409] width 1456 height 819
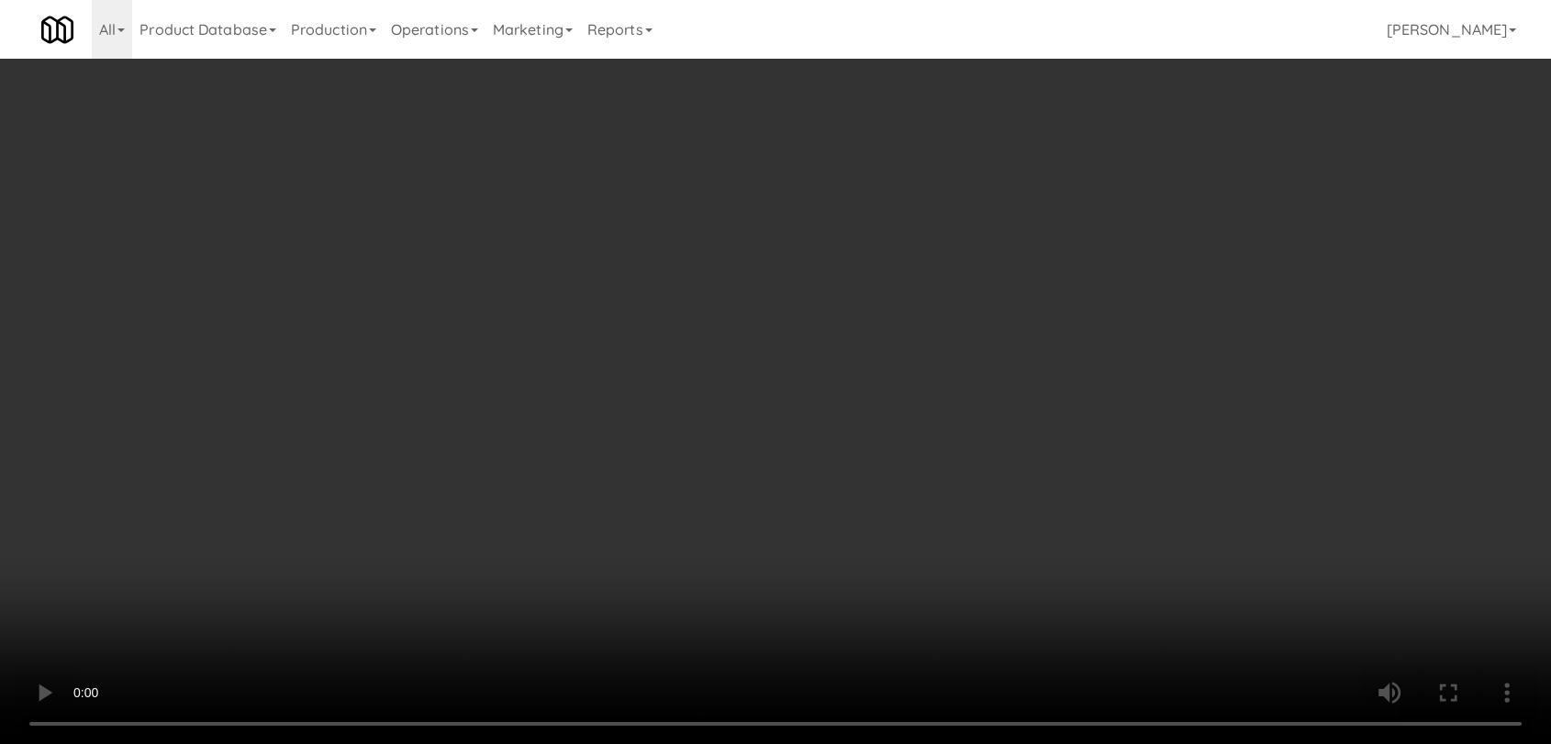
scroll to position [0, 0]
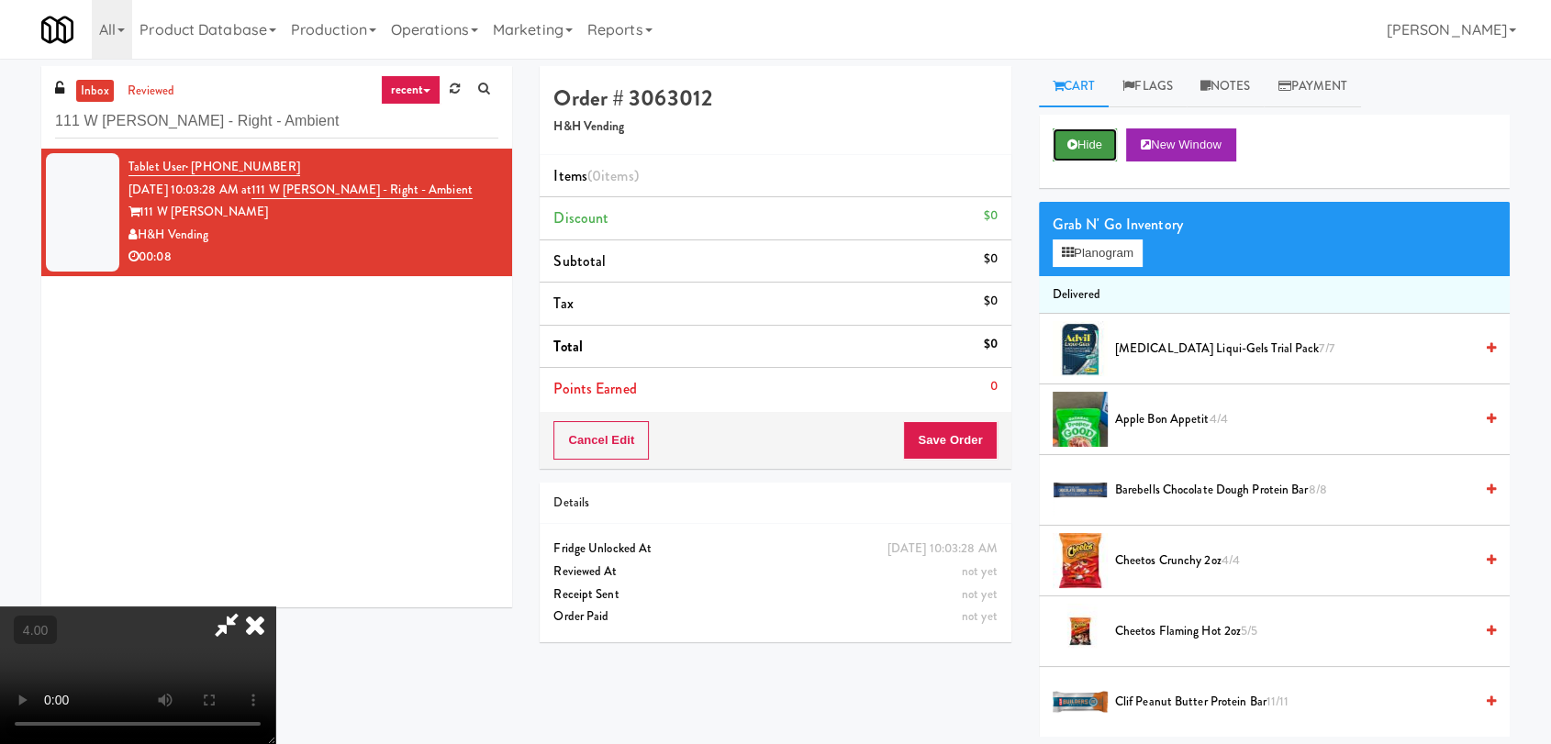
click at [1070, 145] on icon at bounding box center [1073, 145] width 10 height 12
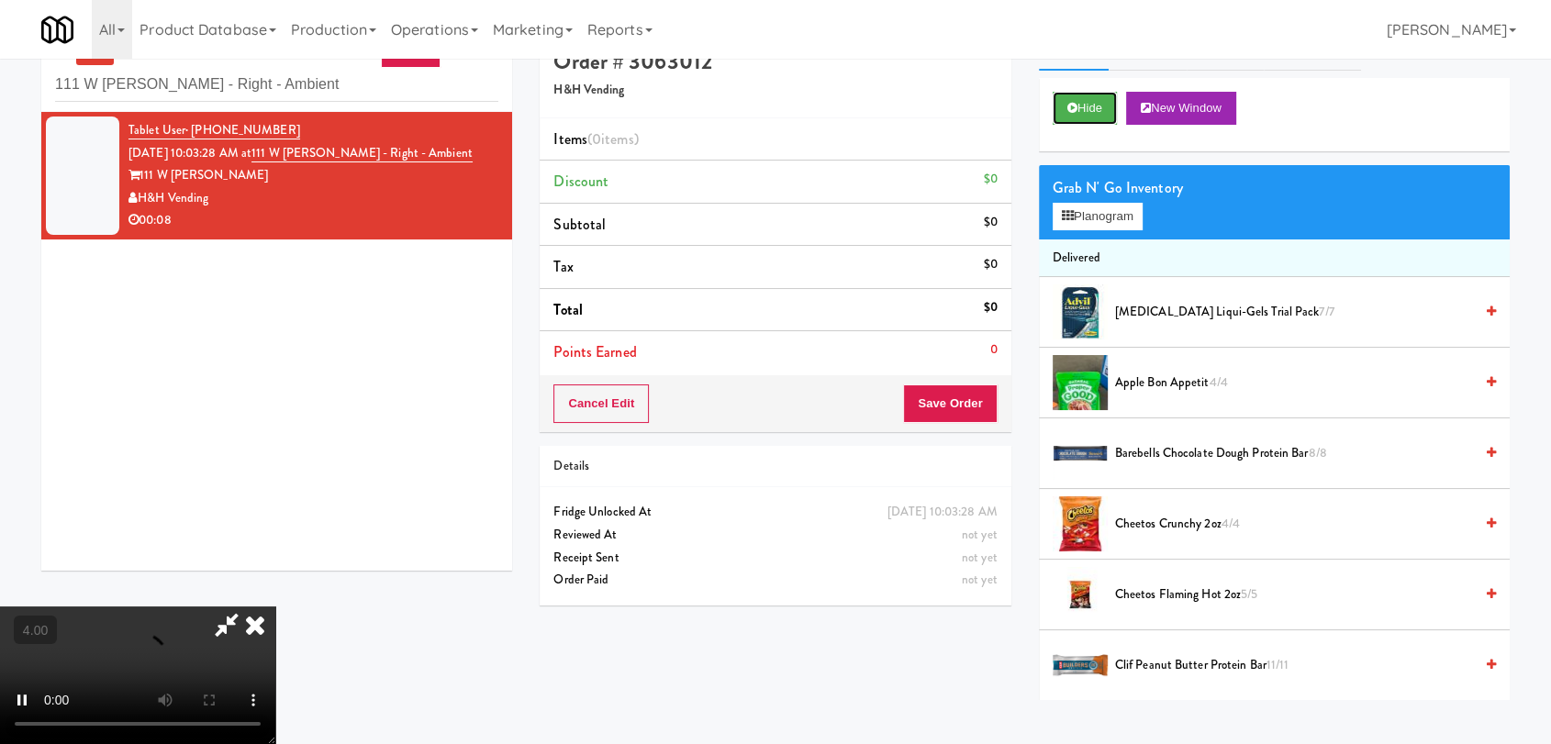
scroll to position [59, 0]
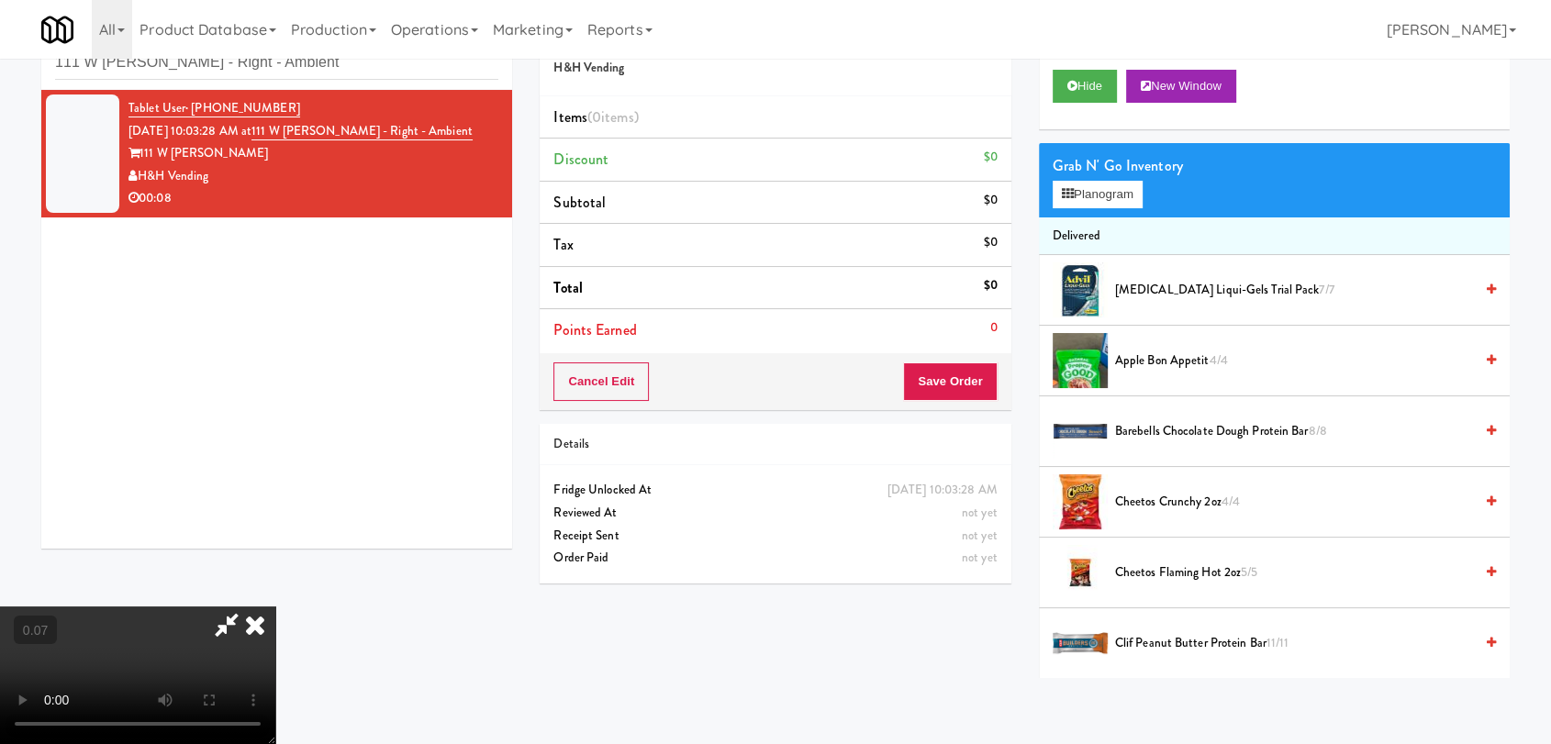
click at [275, 607] on video at bounding box center [137, 676] width 275 height 138
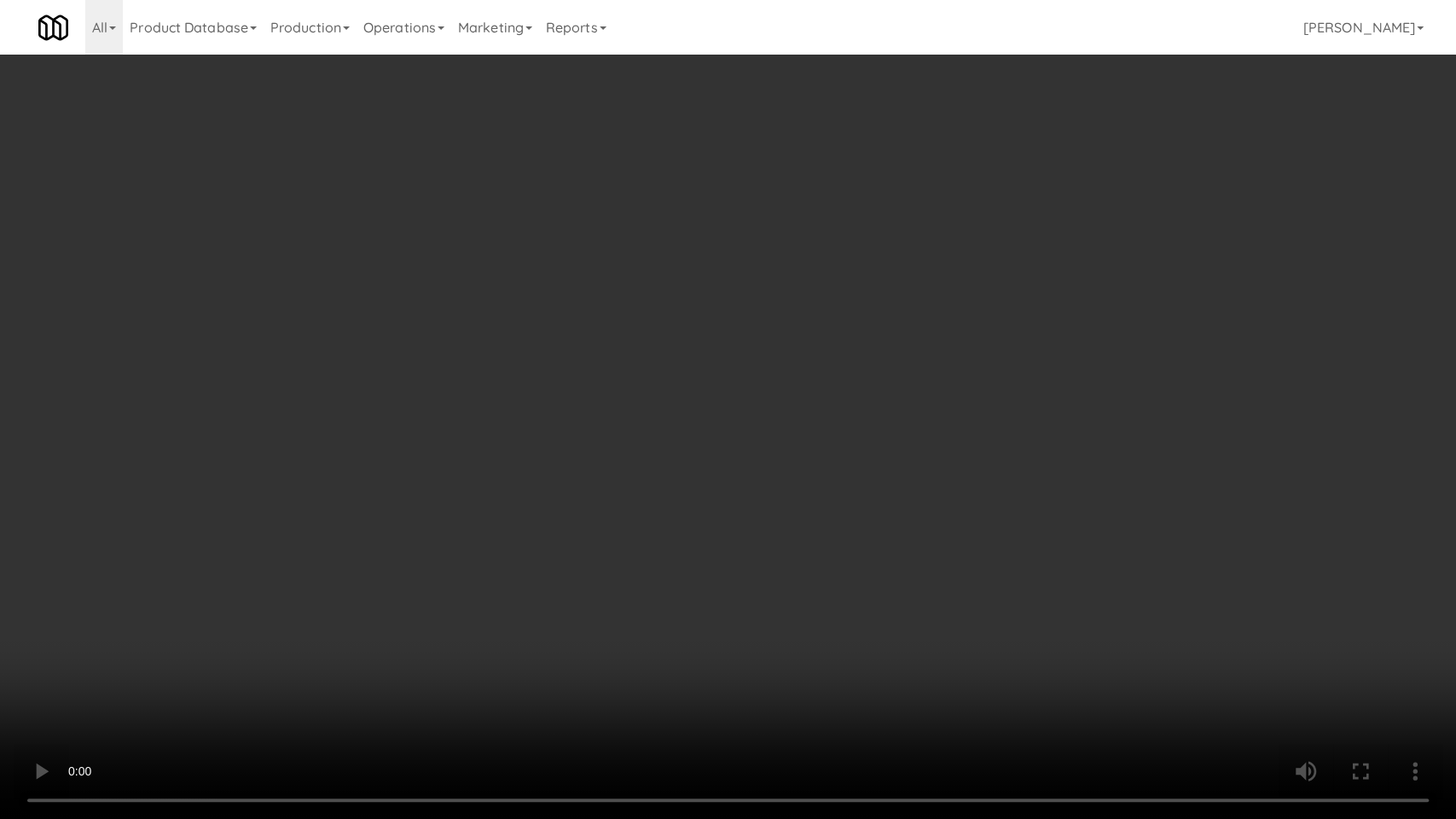
click at [817, 540] on video at bounding box center [728, 409] width 1456 height 819
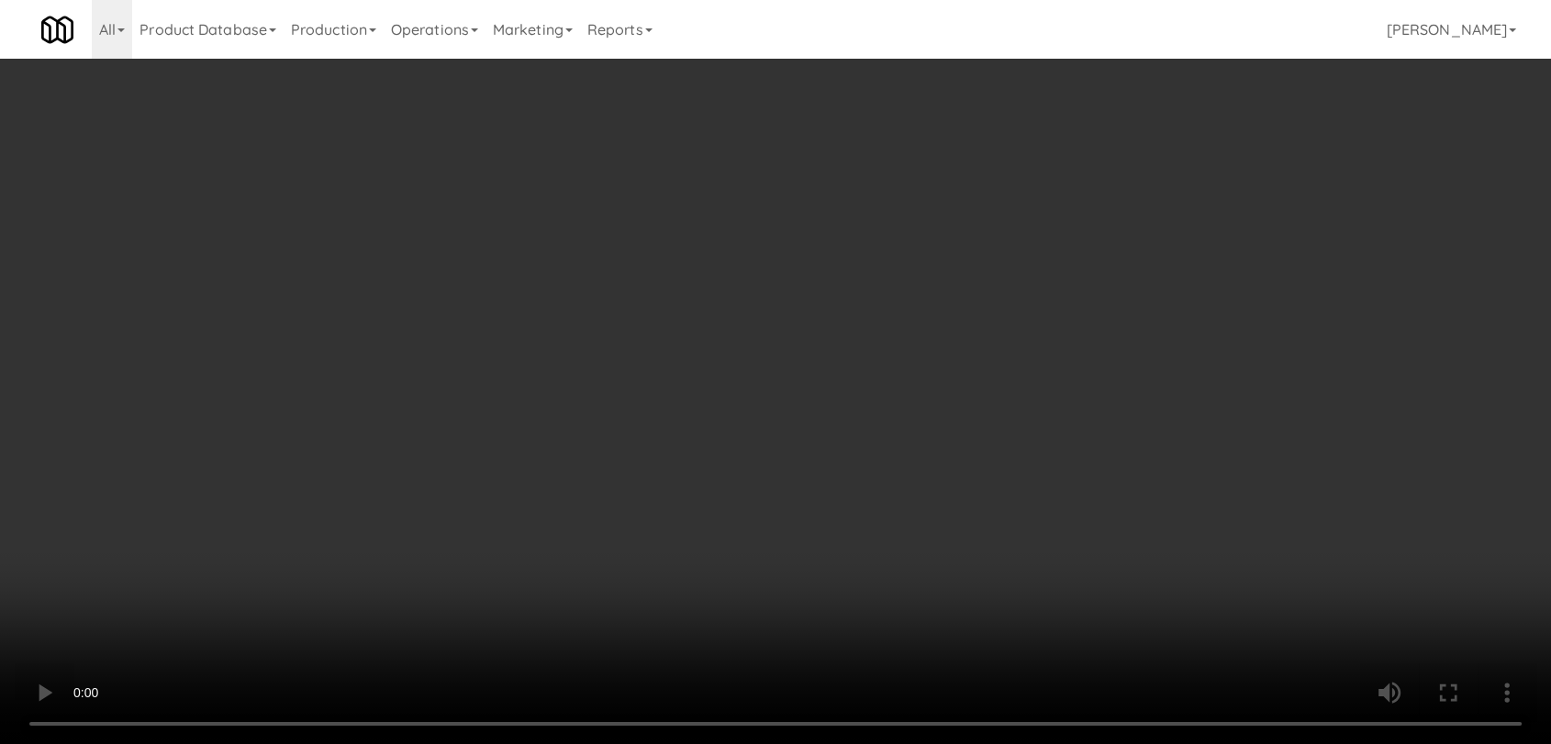
click at [1192, 304] on li "[MEDICAL_DATA] Liqui-Gels Trial Pack 7/7" at bounding box center [1274, 290] width 471 height 71
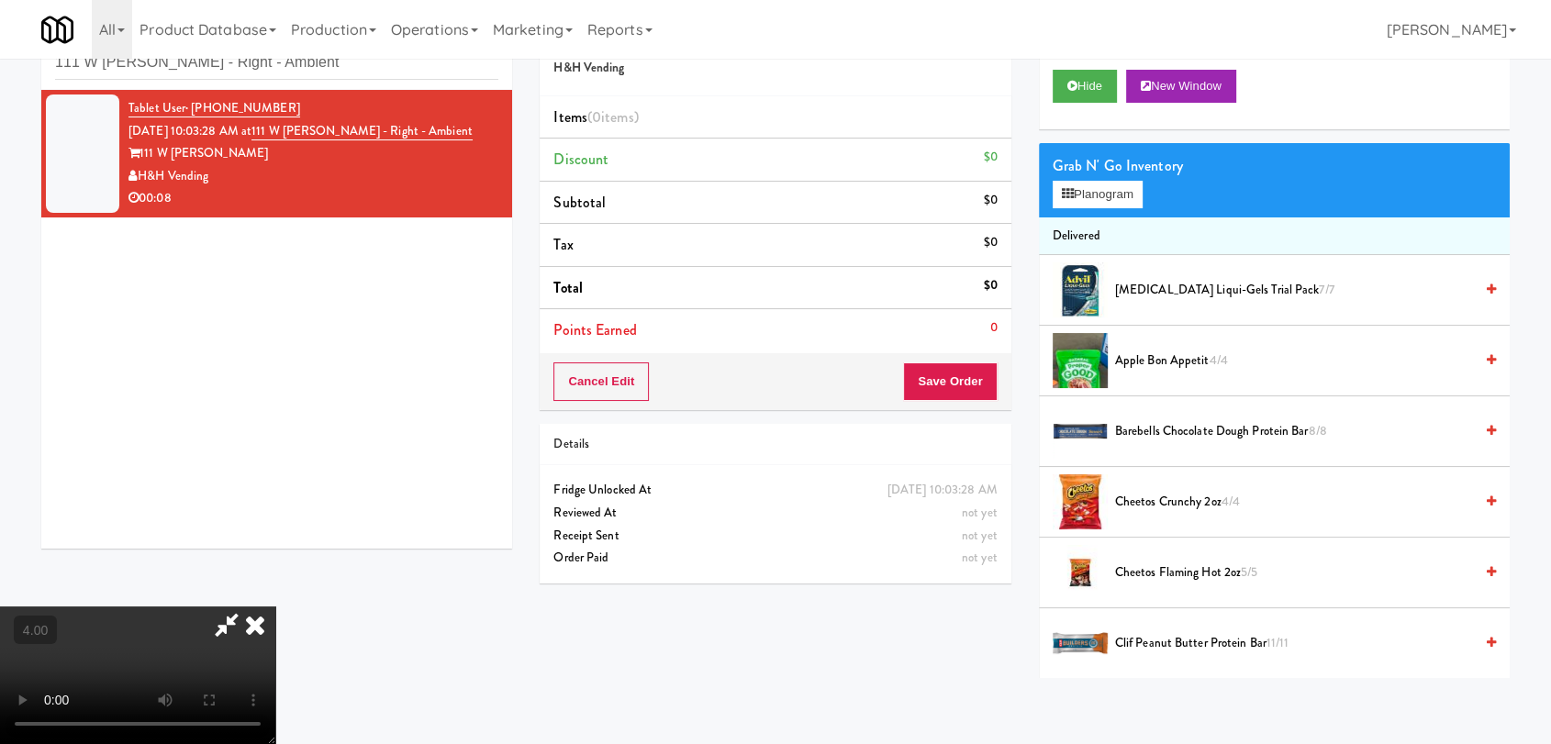
click at [1188, 296] on span "[MEDICAL_DATA] Liqui-Gels Trial Pack 7/7" at bounding box center [1294, 290] width 358 height 23
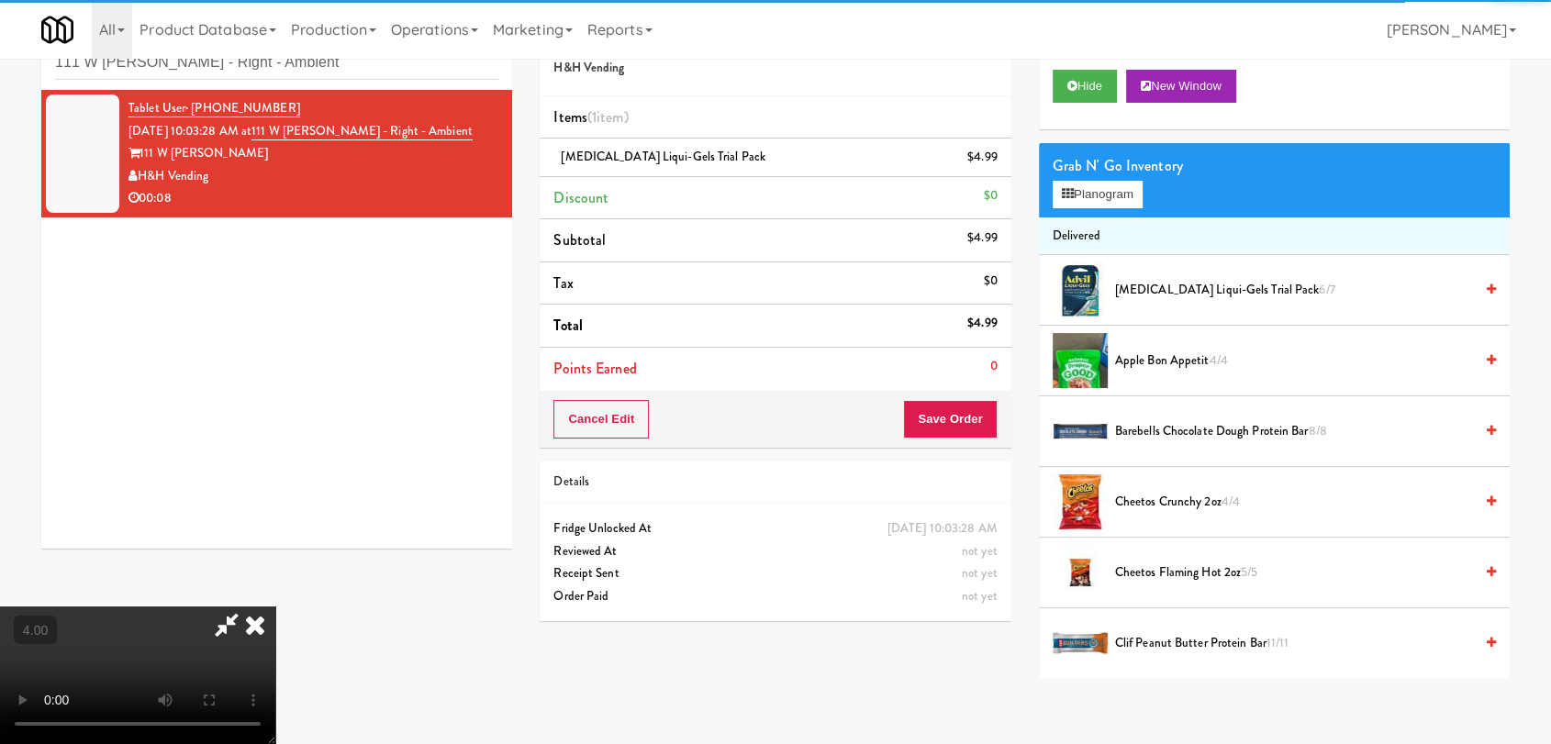
click at [275, 607] on icon at bounding box center [255, 625] width 40 height 37
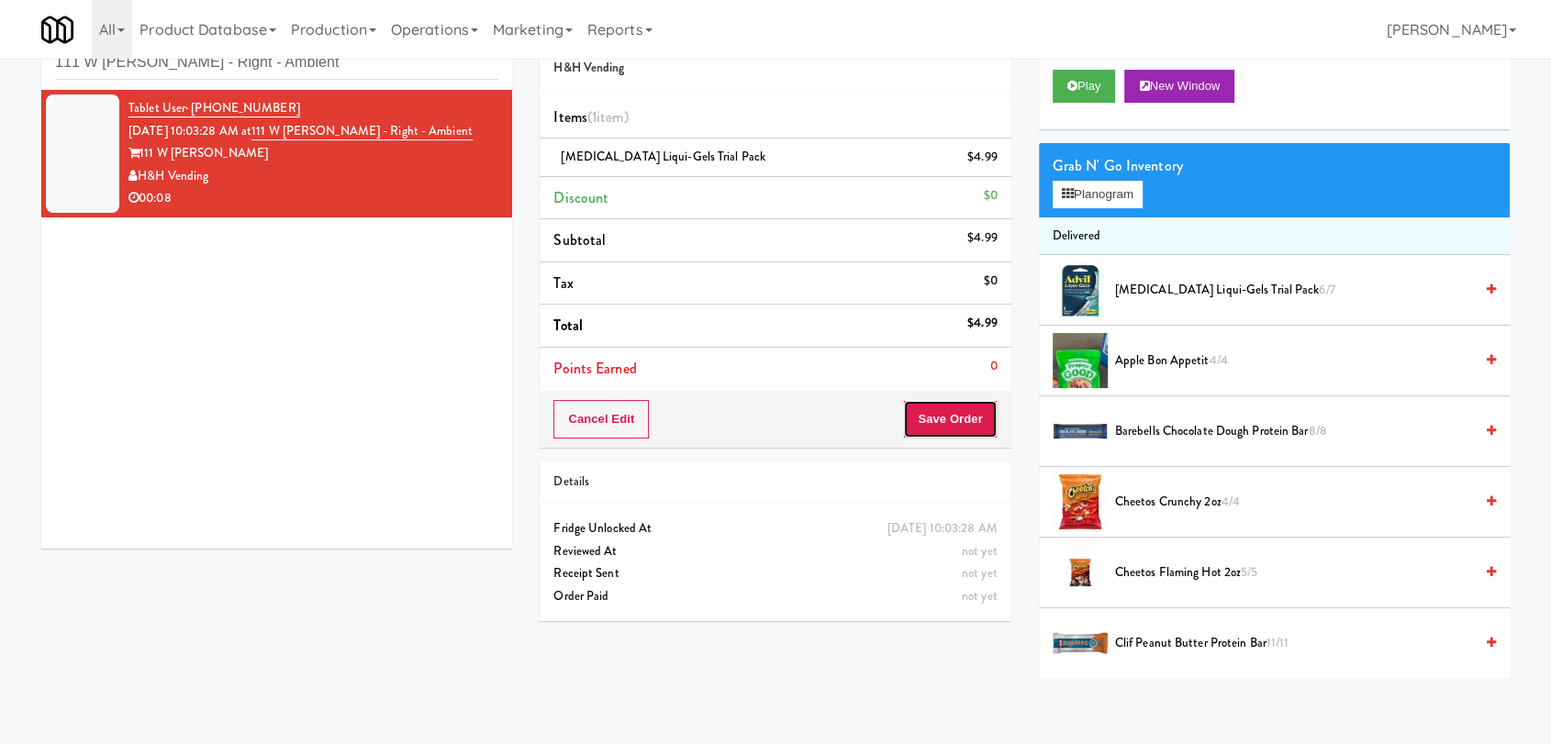
click at [931, 435] on button "Save Order" at bounding box center [950, 419] width 94 height 39
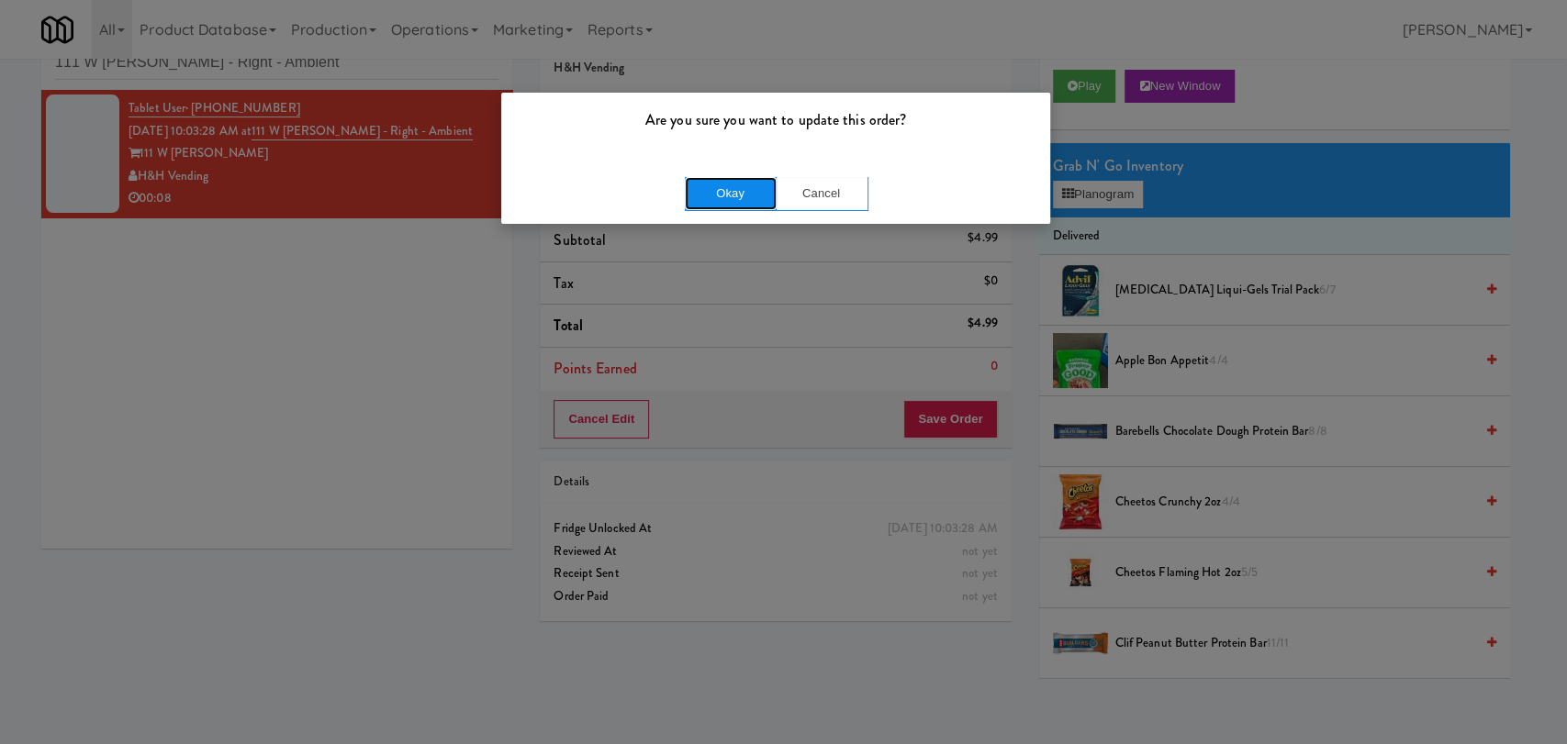
click at [729, 177] on button "Okay" at bounding box center [731, 193] width 92 height 33
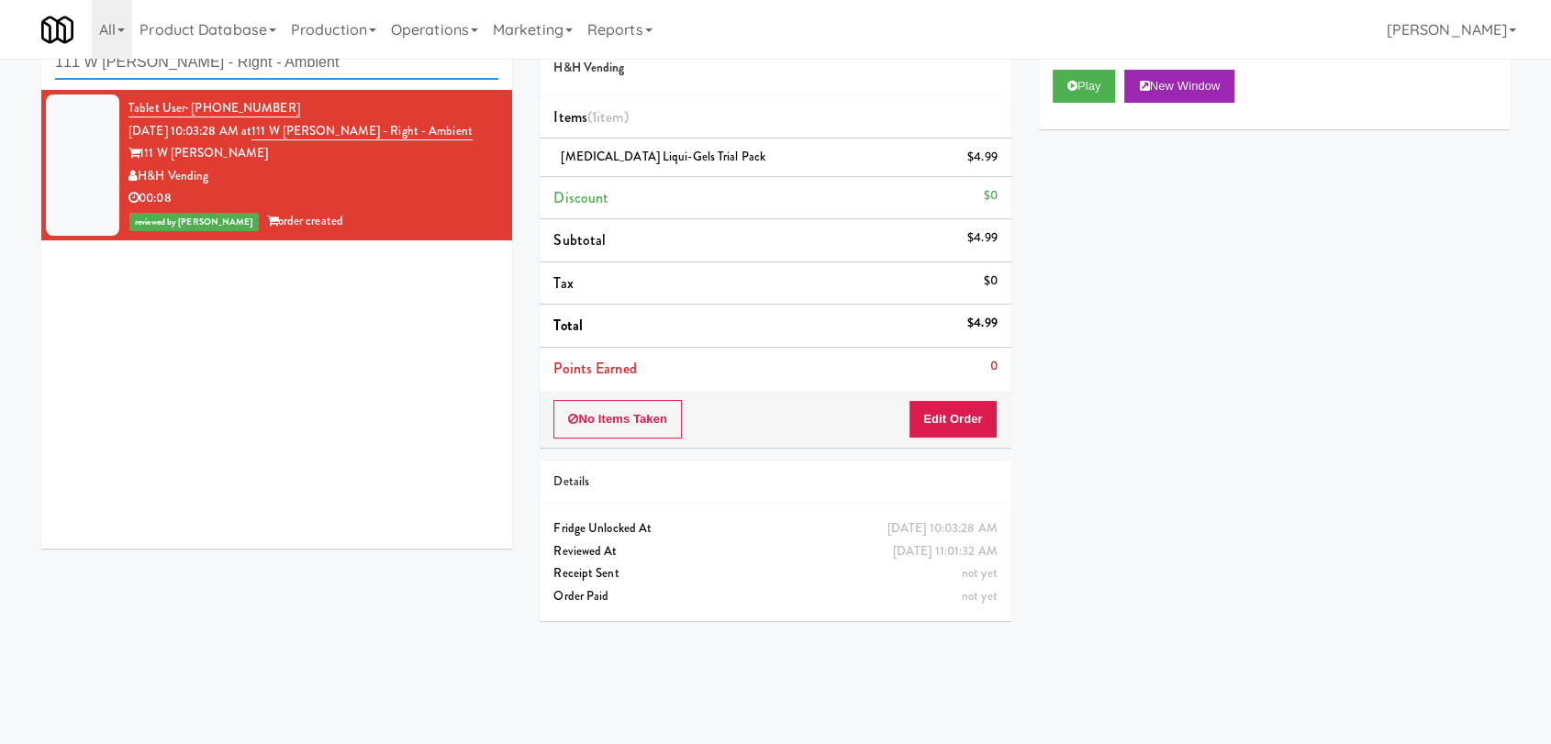
paste input "[PERSON_NAME] - Pantry - Lef"
drag, startPoint x: 332, startPoint y: 64, endPoint x: 0, endPoint y: 68, distance: 332.3
click at [0, 67] on div "inbox reviewed recent all unclear take inventory issue suspicious failed recent…" at bounding box center [775, 342] width 1551 height 671
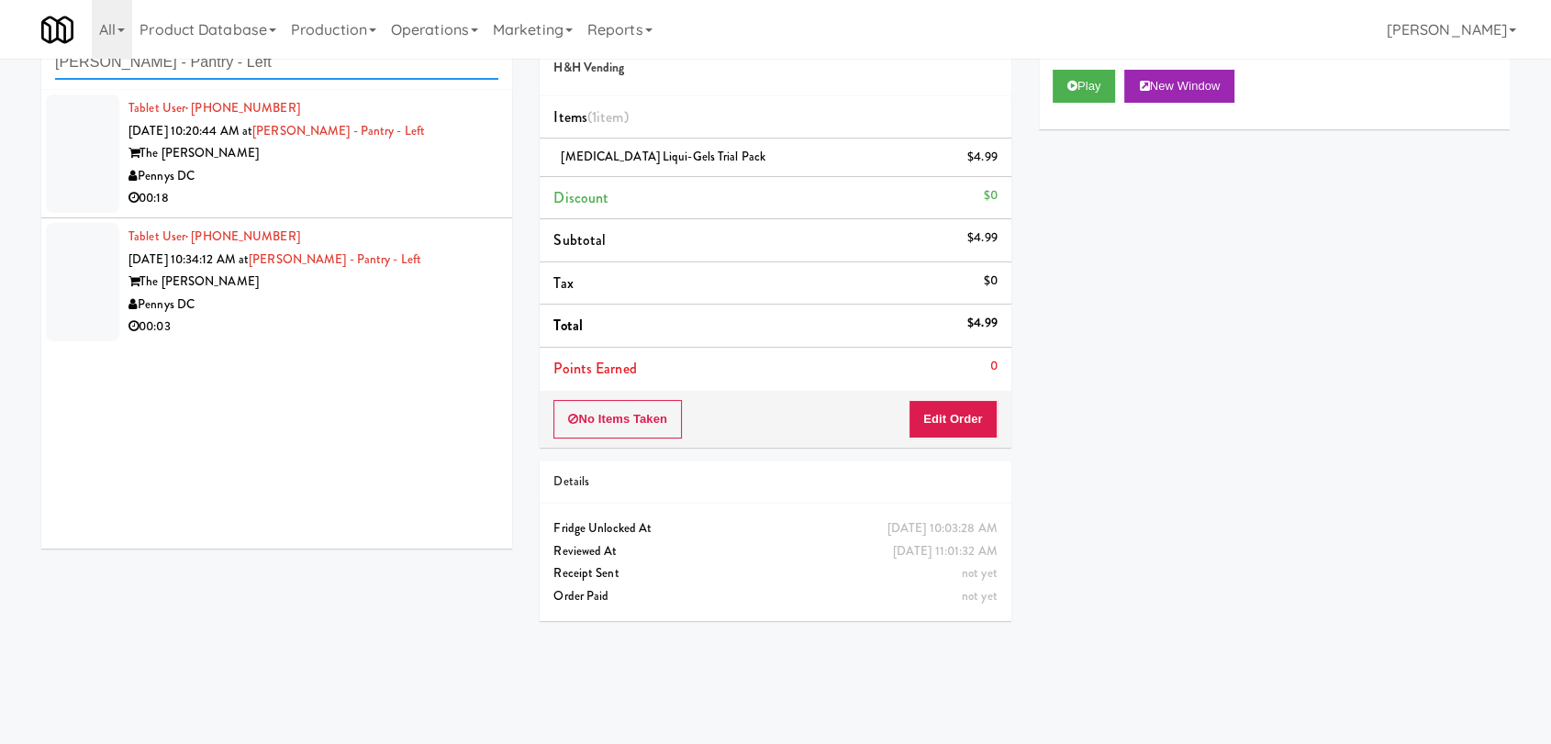
type input "[PERSON_NAME] - Pantry - Left"
click at [375, 158] on div "The [PERSON_NAME]" at bounding box center [314, 153] width 370 height 23
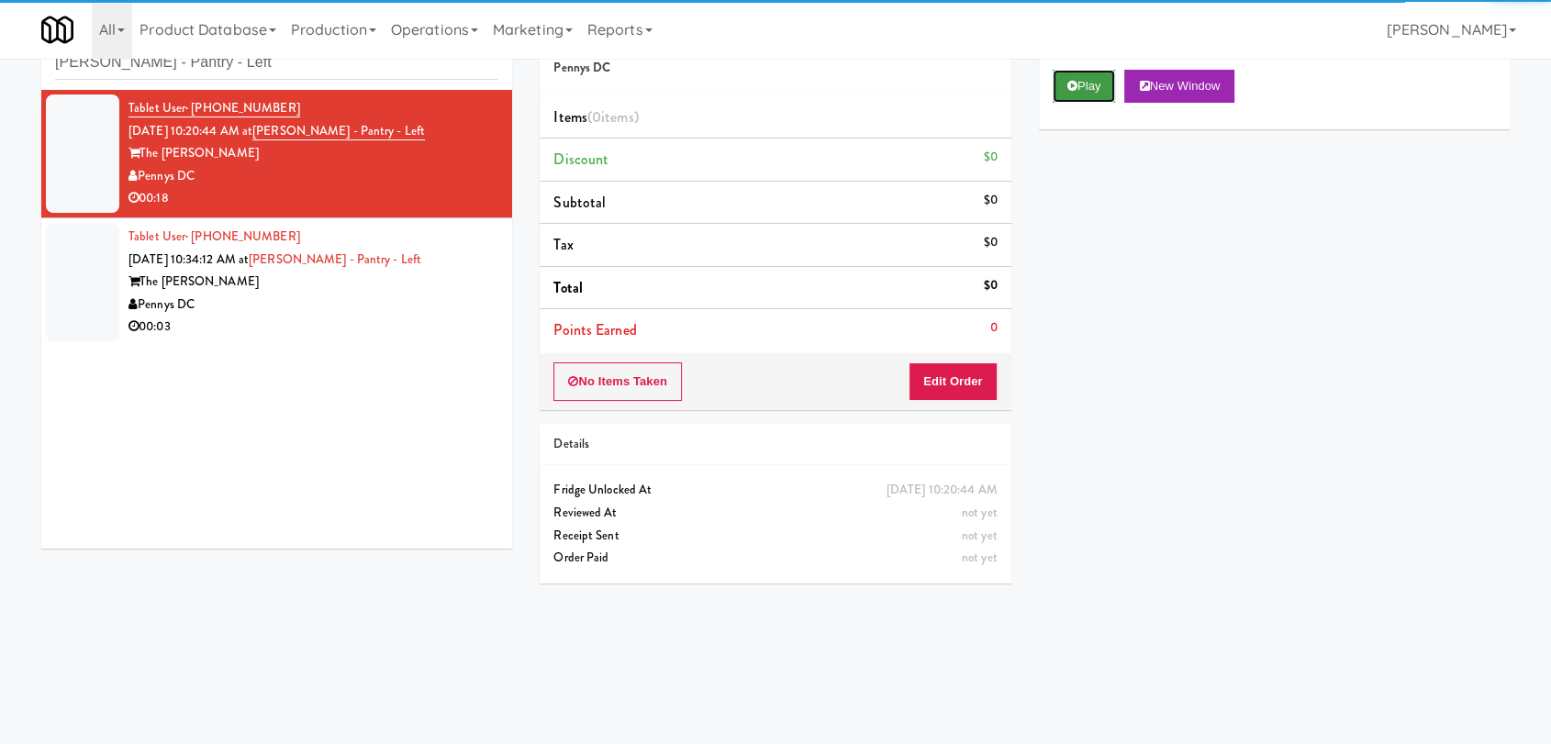
click at [1084, 80] on button "Play" at bounding box center [1084, 86] width 63 height 33
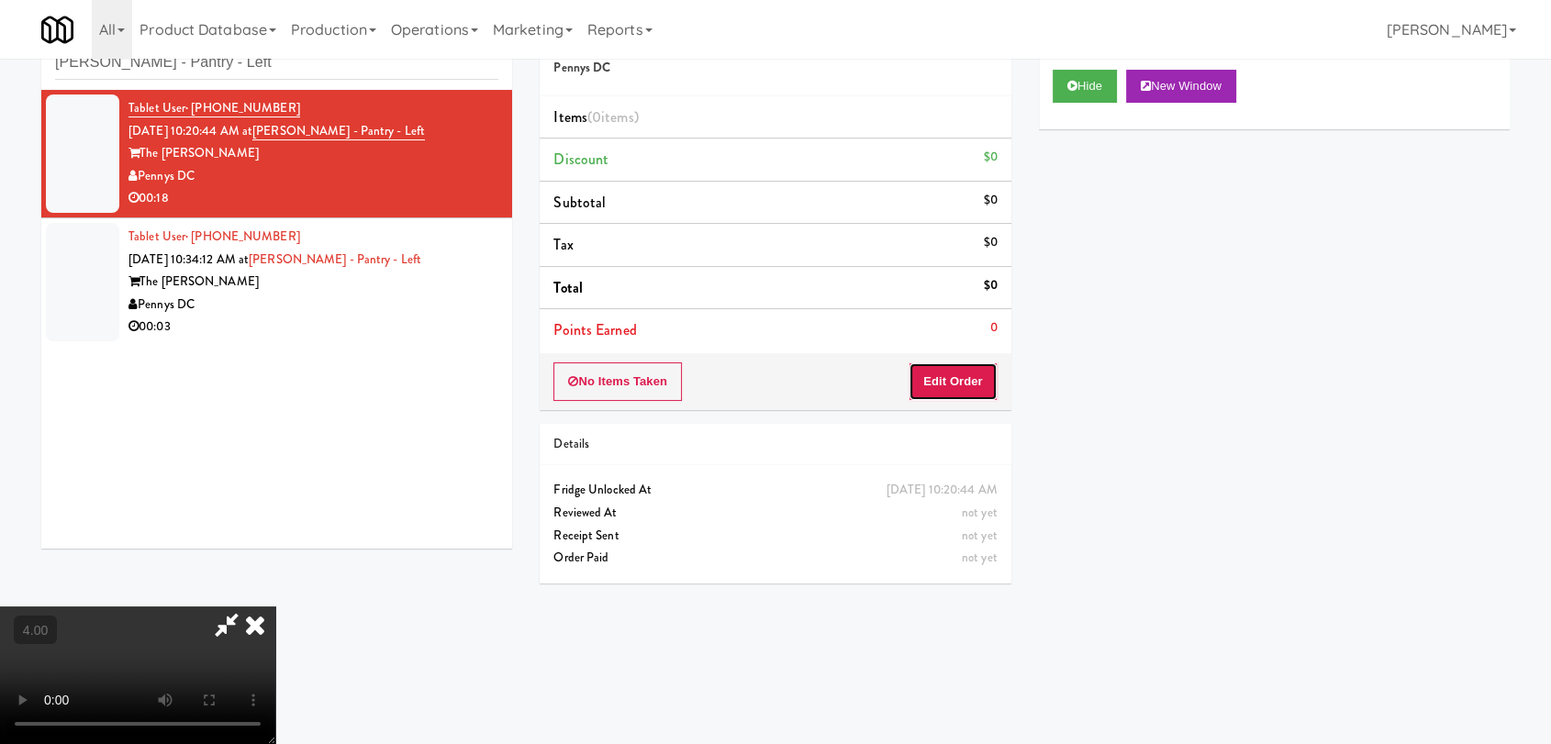
click at [957, 377] on button "Edit Order" at bounding box center [953, 382] width 89 height 39
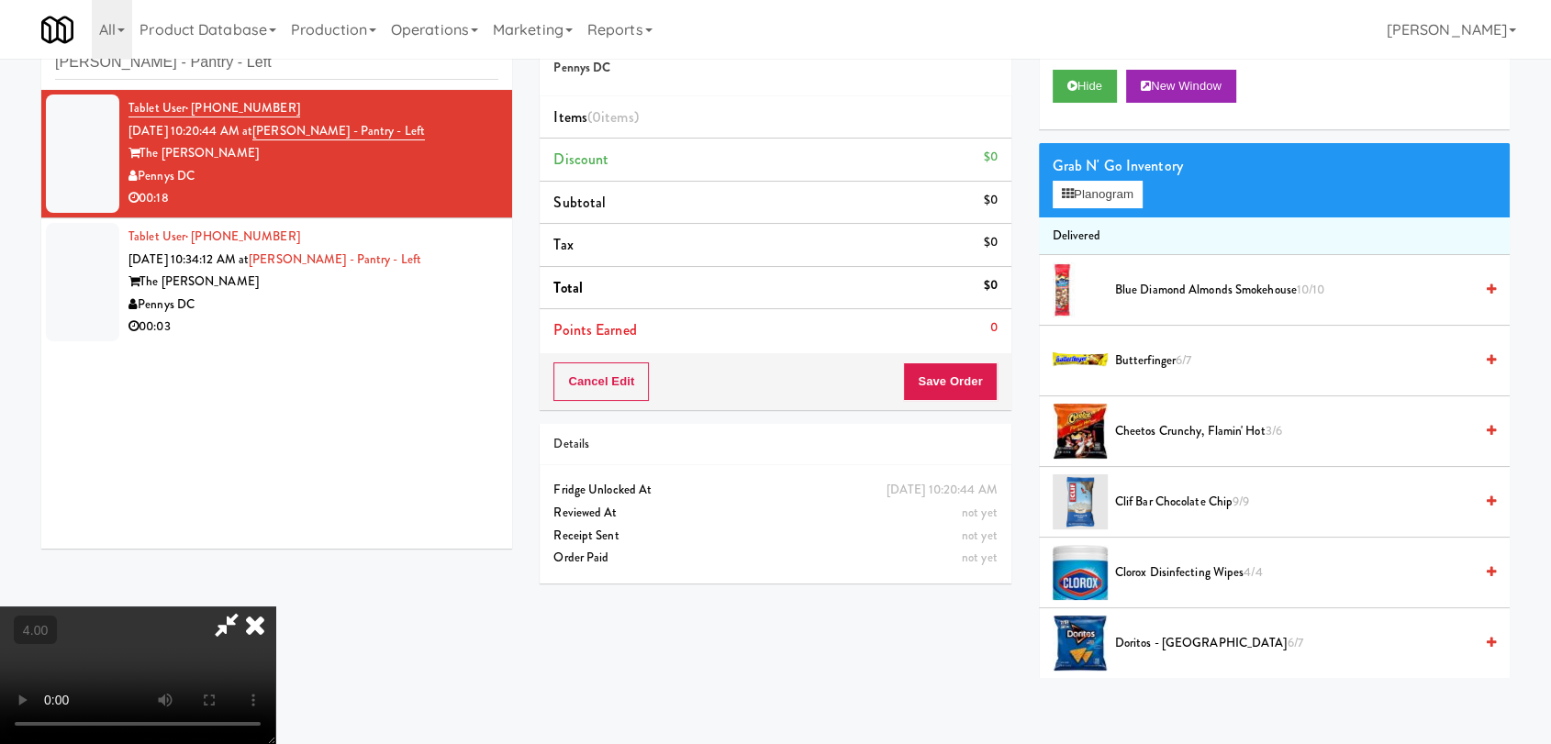
click at [218, 607] on video at bounding box center [137, 676] width 275 height 138
click at [217, 607] on video at bounding box center [137, 676] width 275 height 138
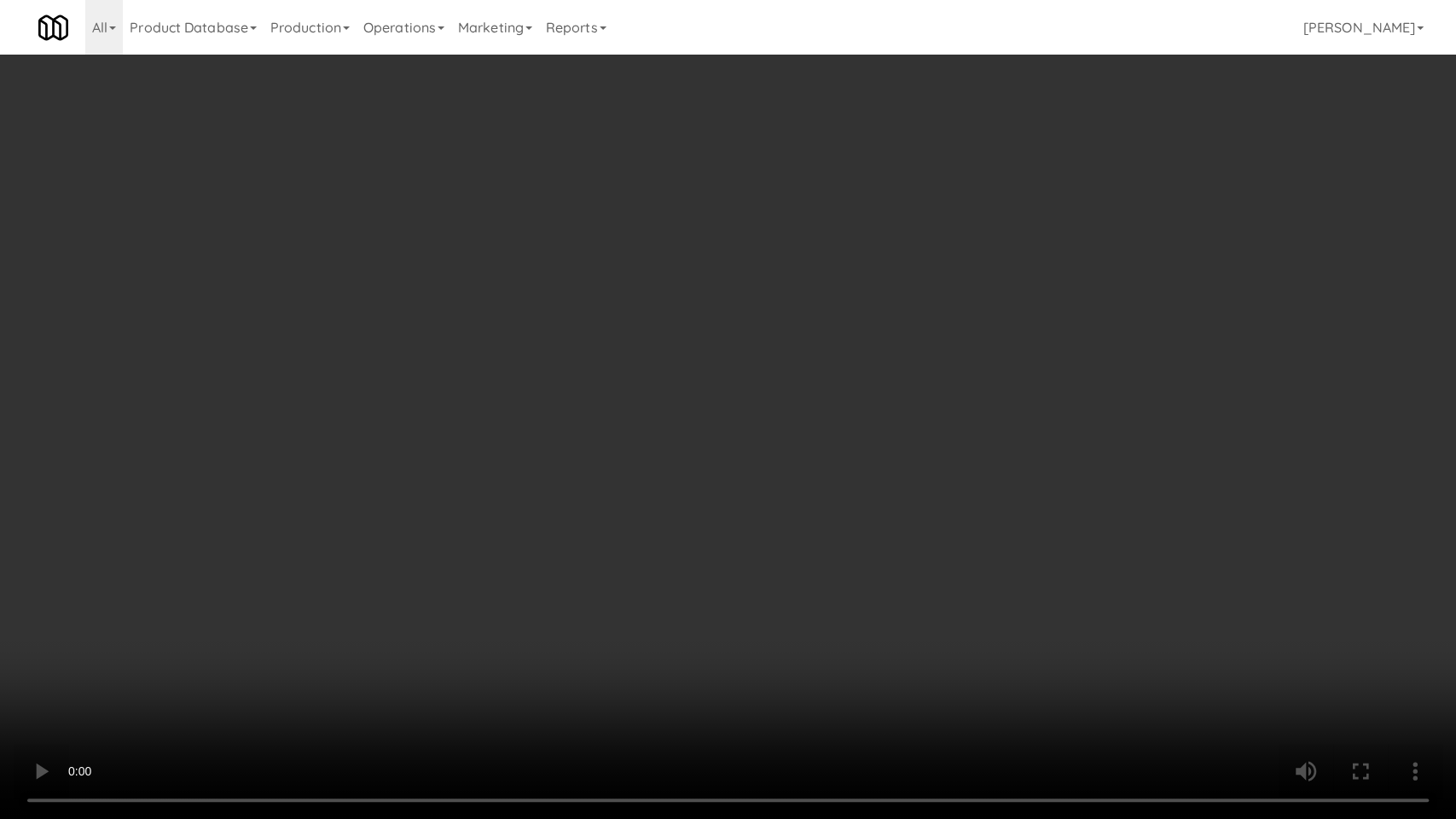
click at [309, 594] on video at bounding box center [728, 409] width 1456 height 819
click at [324, 568] on video at bounding box center [728, 409] width 1456 height 819
click at [325, 561] on video at bounding box center [728, 409] width 1456 height 819
click at [326, 560] on video at bounding box center [728, 409] width 1456 height 819
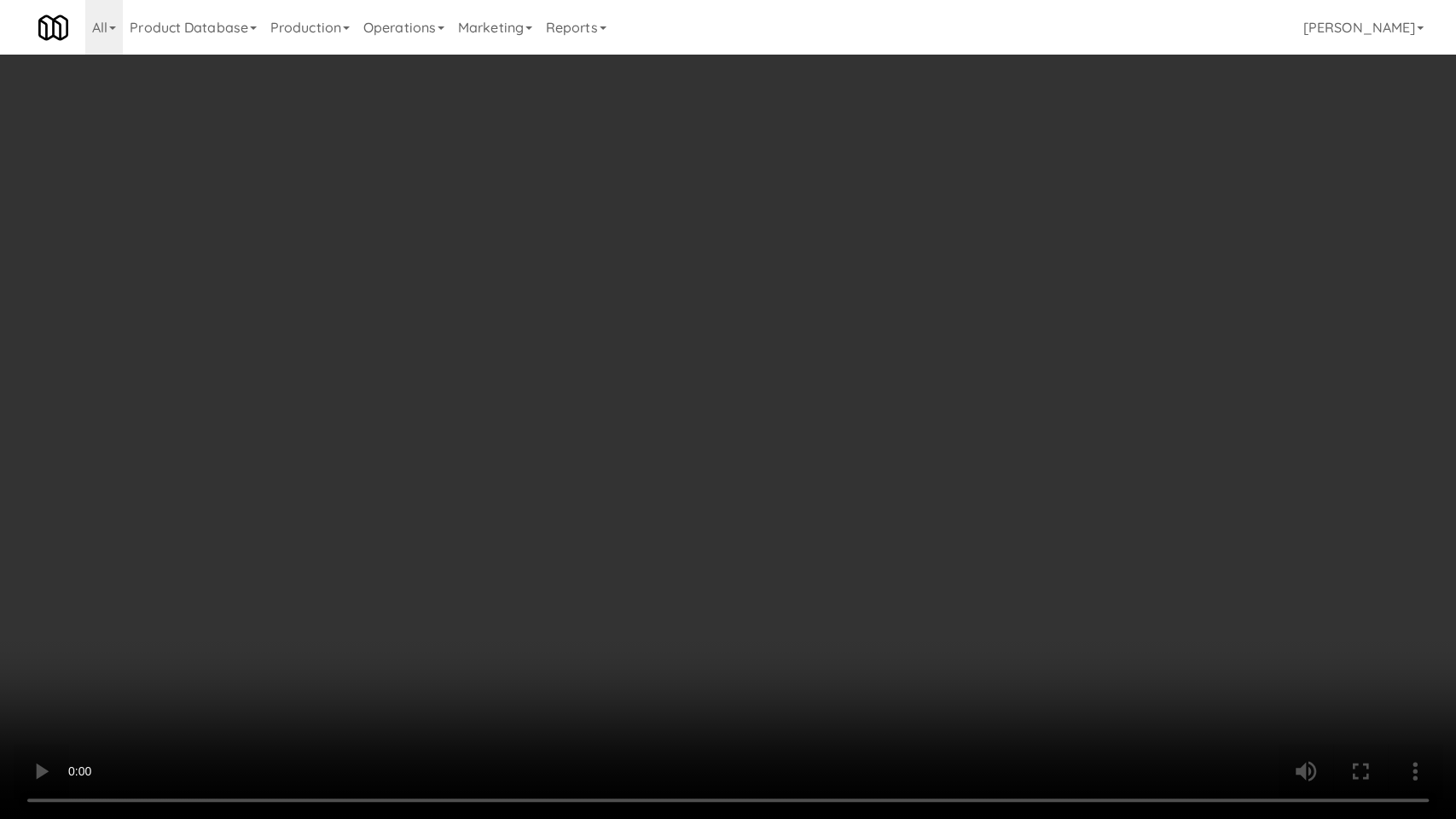
click at [326, 560] on video at bounding box center [728, 409] width 1456 height 819
click at [334, 569] on video at bounding box center [728, 409] width 1456 height 819
click at [334, 573] on video at bounding box center [728, 409] width 1456 height 819
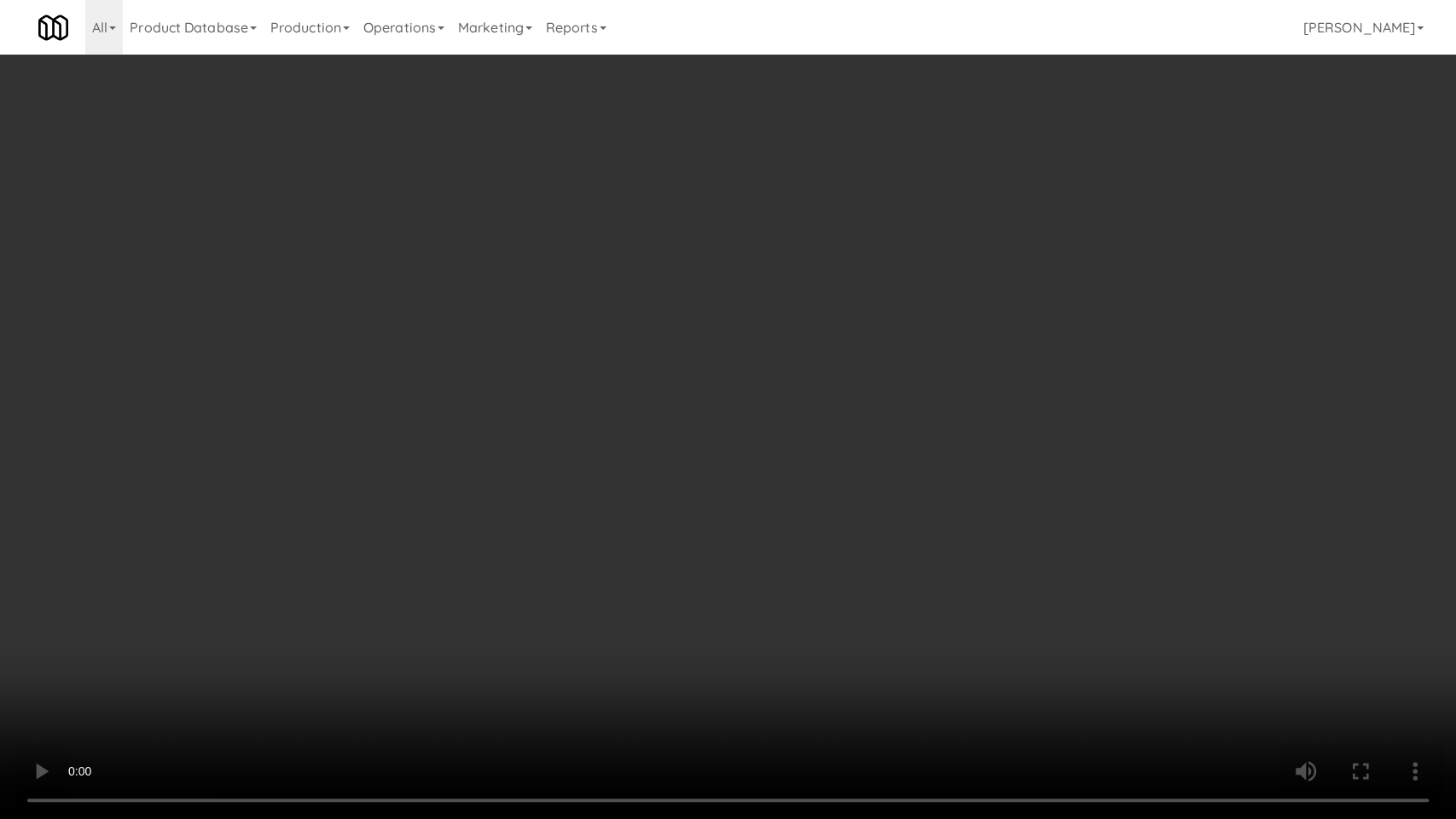
click at [334, 573] on video at bounding box center [728, 409] width 1456 height 819
click at [336, 567] on video at bounding box center [728, 409] width 1456 height 819
click at [351, 560] on video at bounding box center [728, 409] width 1456 height 819
drag, startPoint x: 385, startPoint y: 588, endPoint x: 381, endPoint y: 611, distance: 23.3
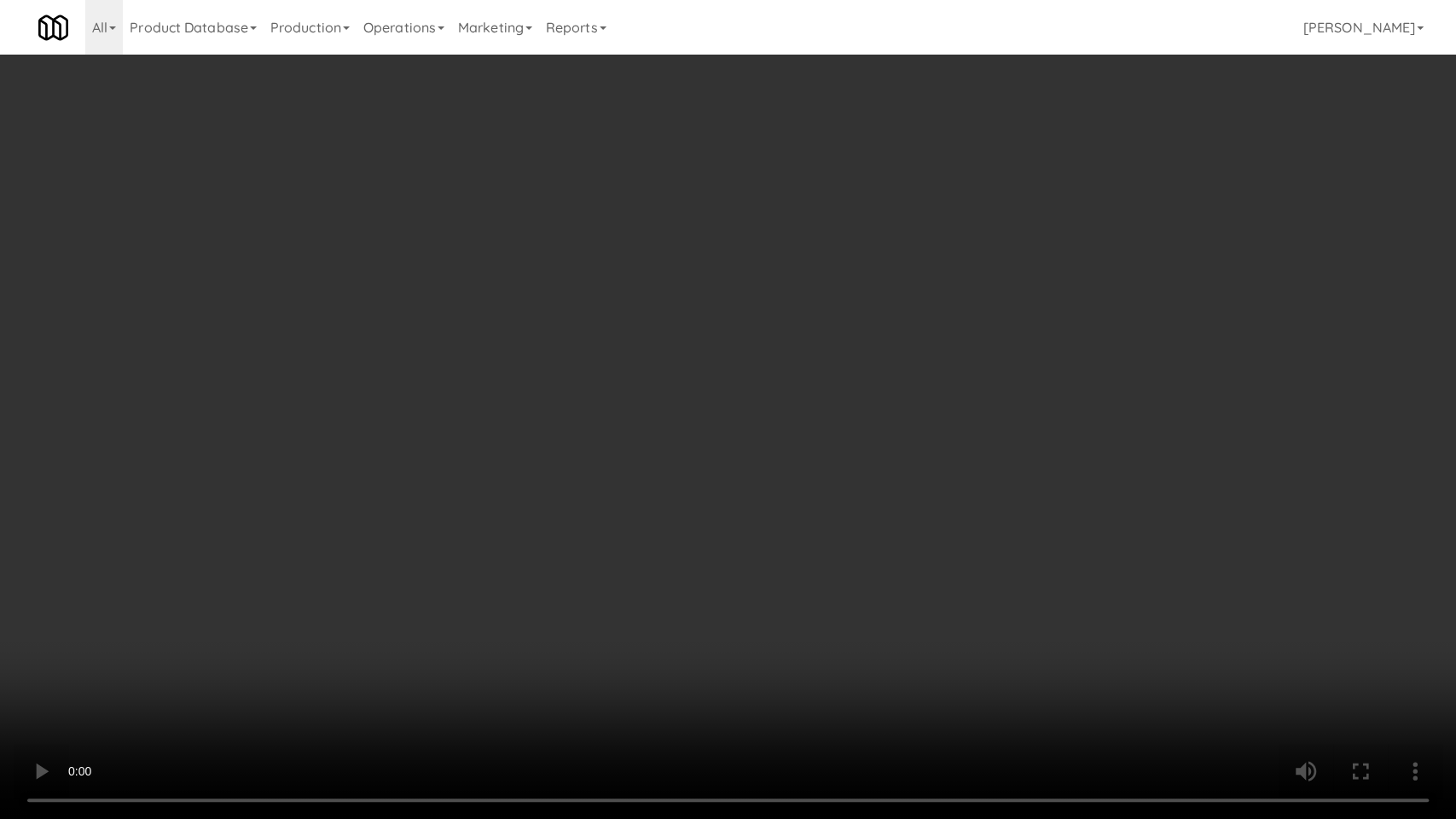
click at [387, 593] on video at bounding box center [728, 409] width 1456 height 819
click at [124, 685] on video at bounding box center [728, 409] width 1456 height 819
click at [378, 557] on video at bounding box center [728, 409] width 1456 height 819
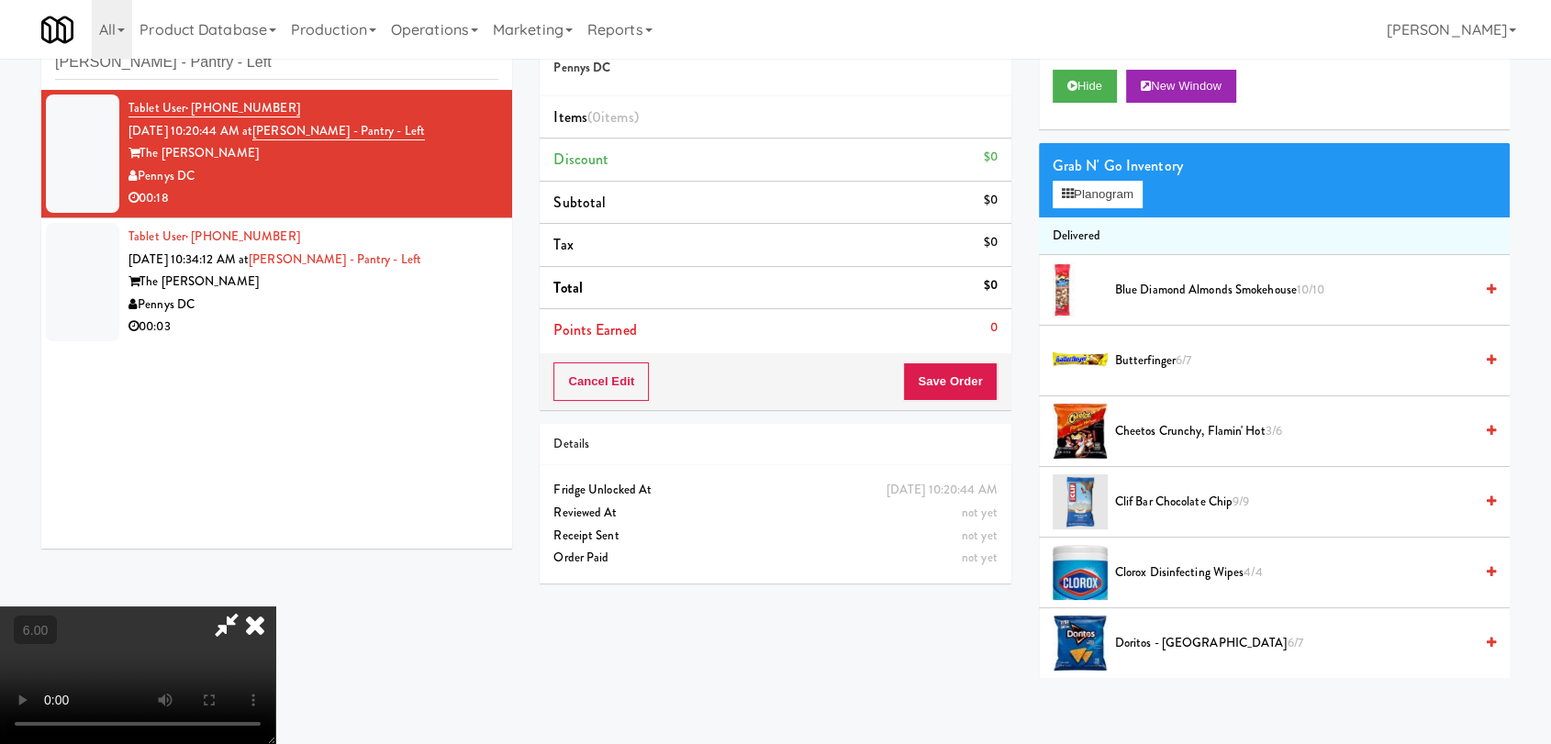
click at [275, 607] on icon at bounding box center [255, 625] width 40 height 37
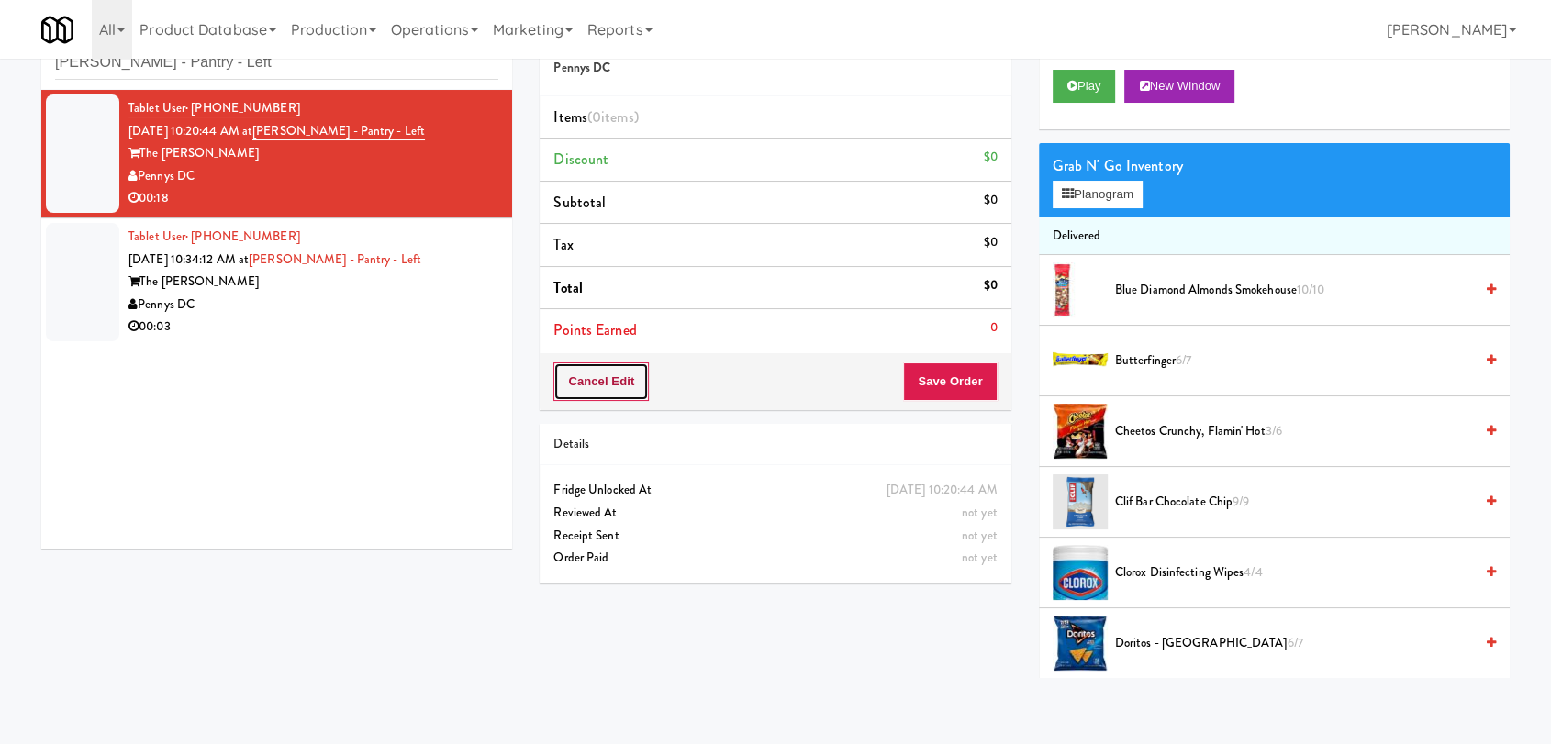
click at [623, 379] on button "Cancel Edit" at bounding box center [601, 382] width 95 height 39
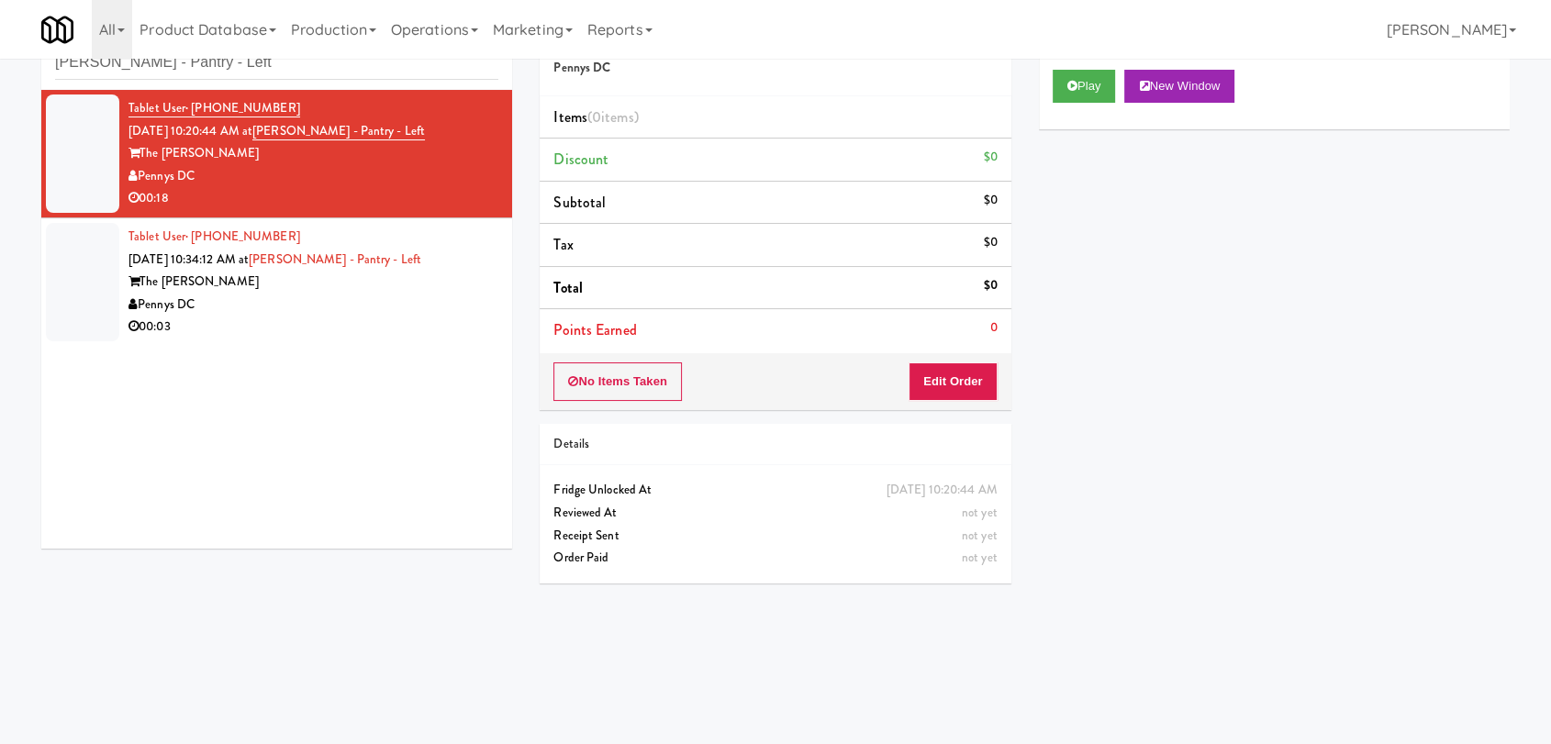
click at [623, 379] on button "No Items Taken" at bounding box center [618, 382] width 129 height 39
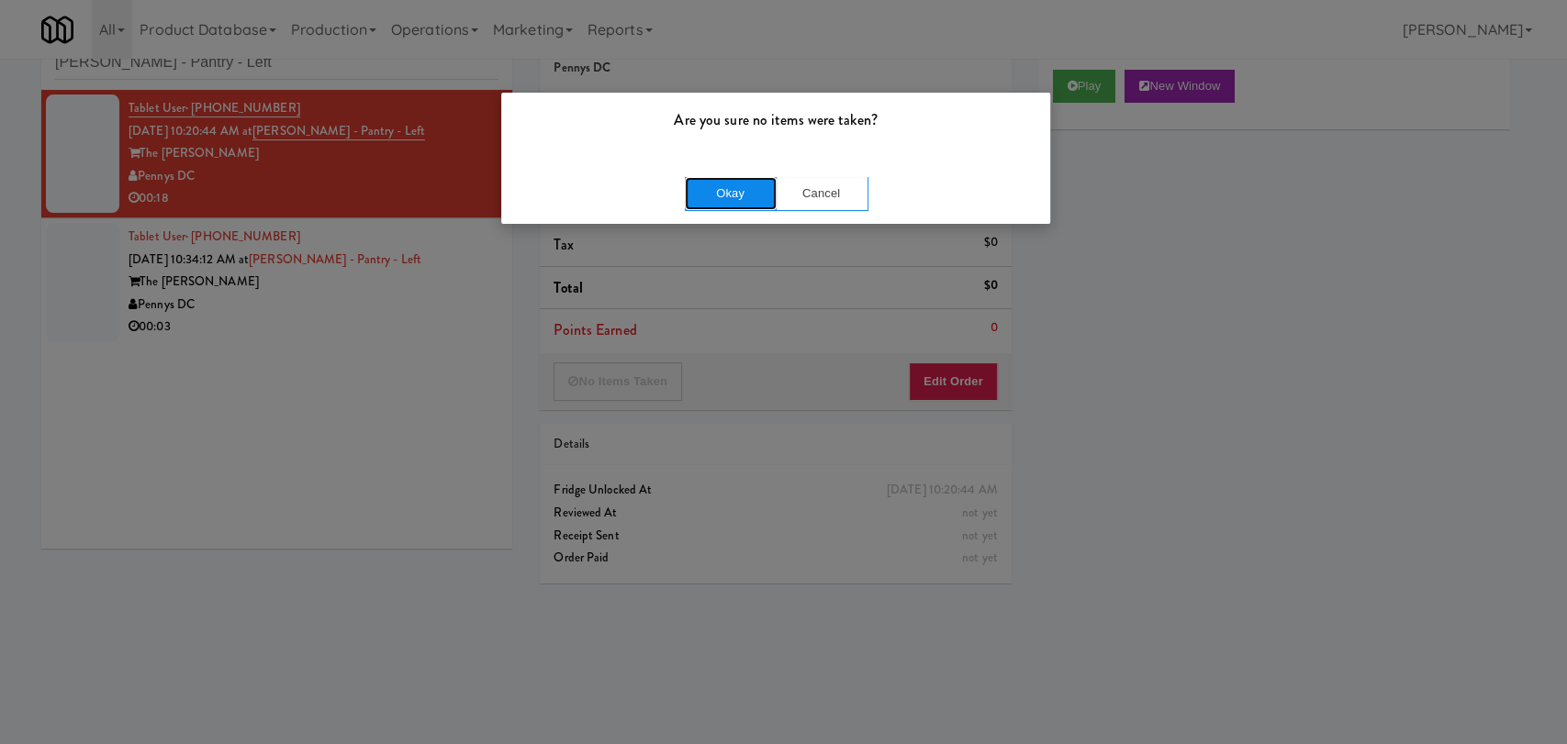
click at [737, 186] on button "Okay" at bounding box center [731, 193] width 92 height 33
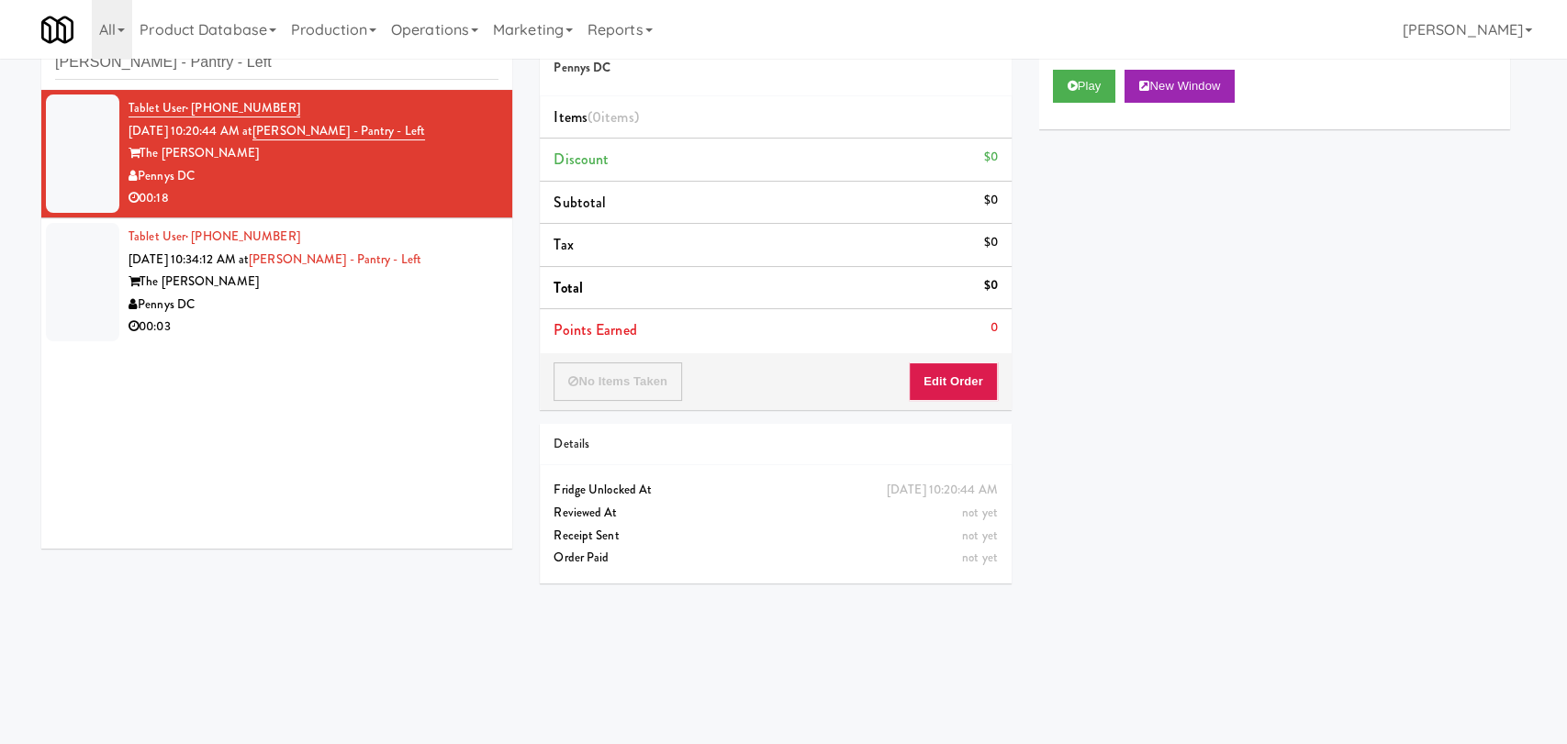
click at [353, 297] on div "Pennys DC" at bounding box center [314, 305] width 370 height 23
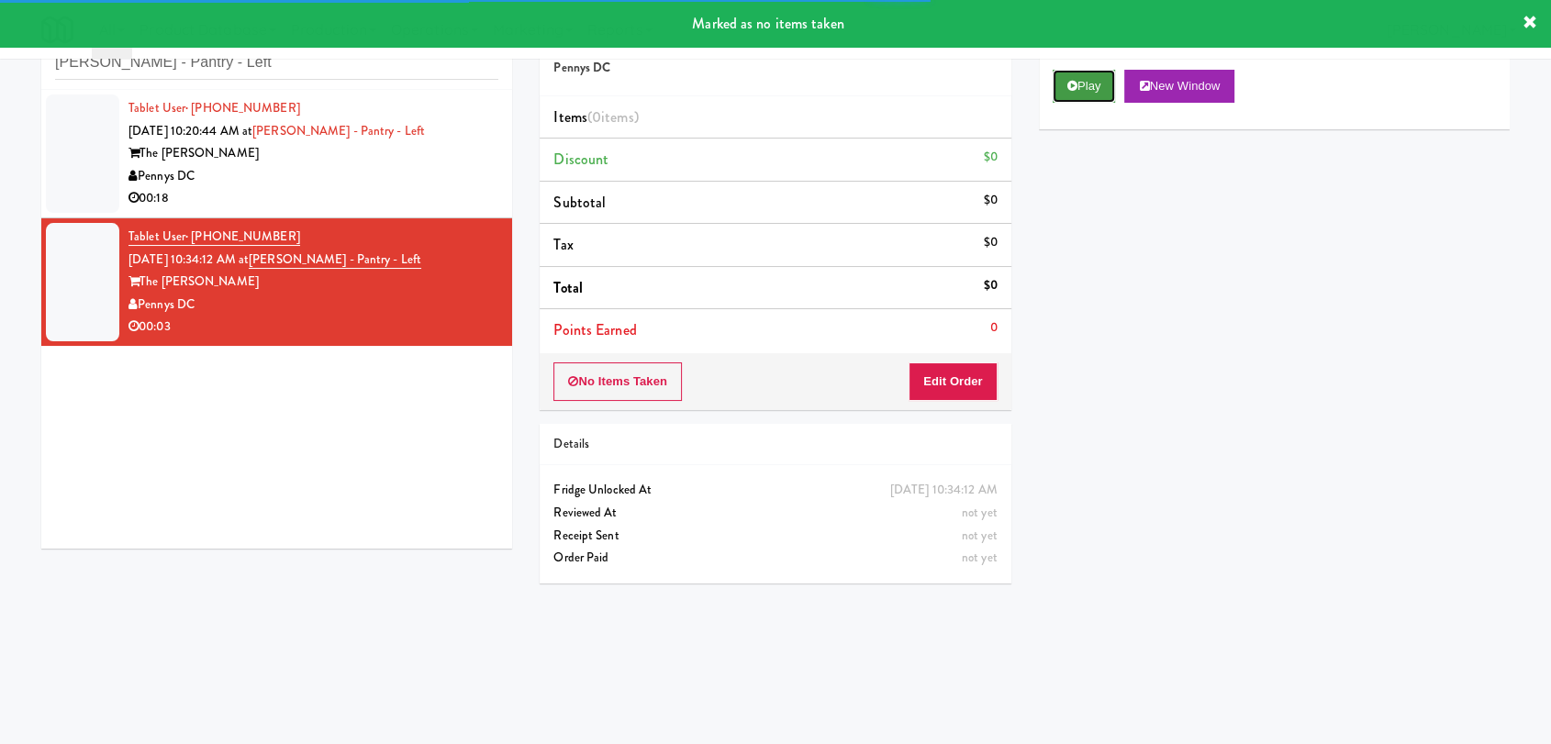
click at [1075, 97] on button "Play" at bounding box center [1084, 86] width 63 height 33
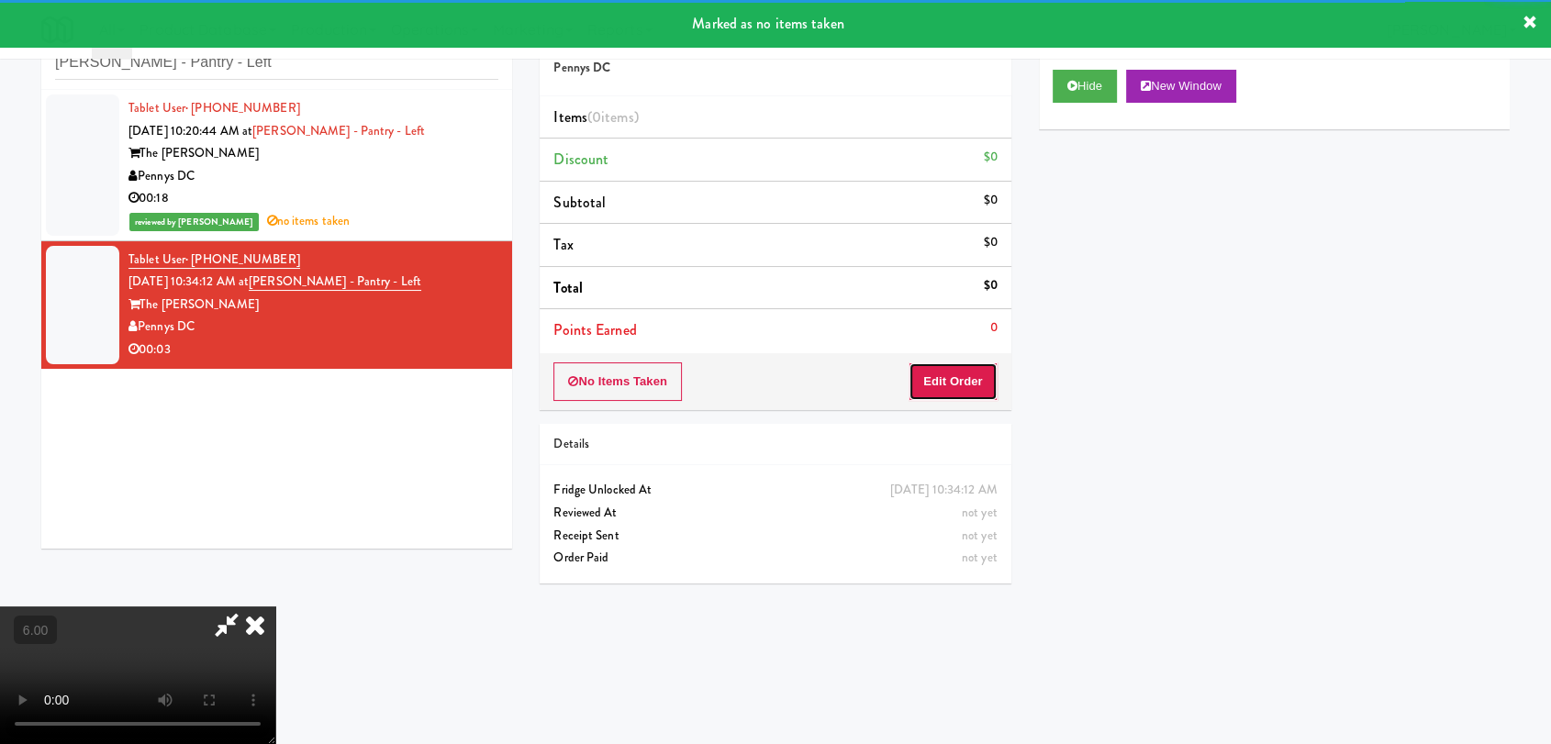
click at [966, 373] on button "Edit Order" at bounding box center [953, 382] width 89 height 39
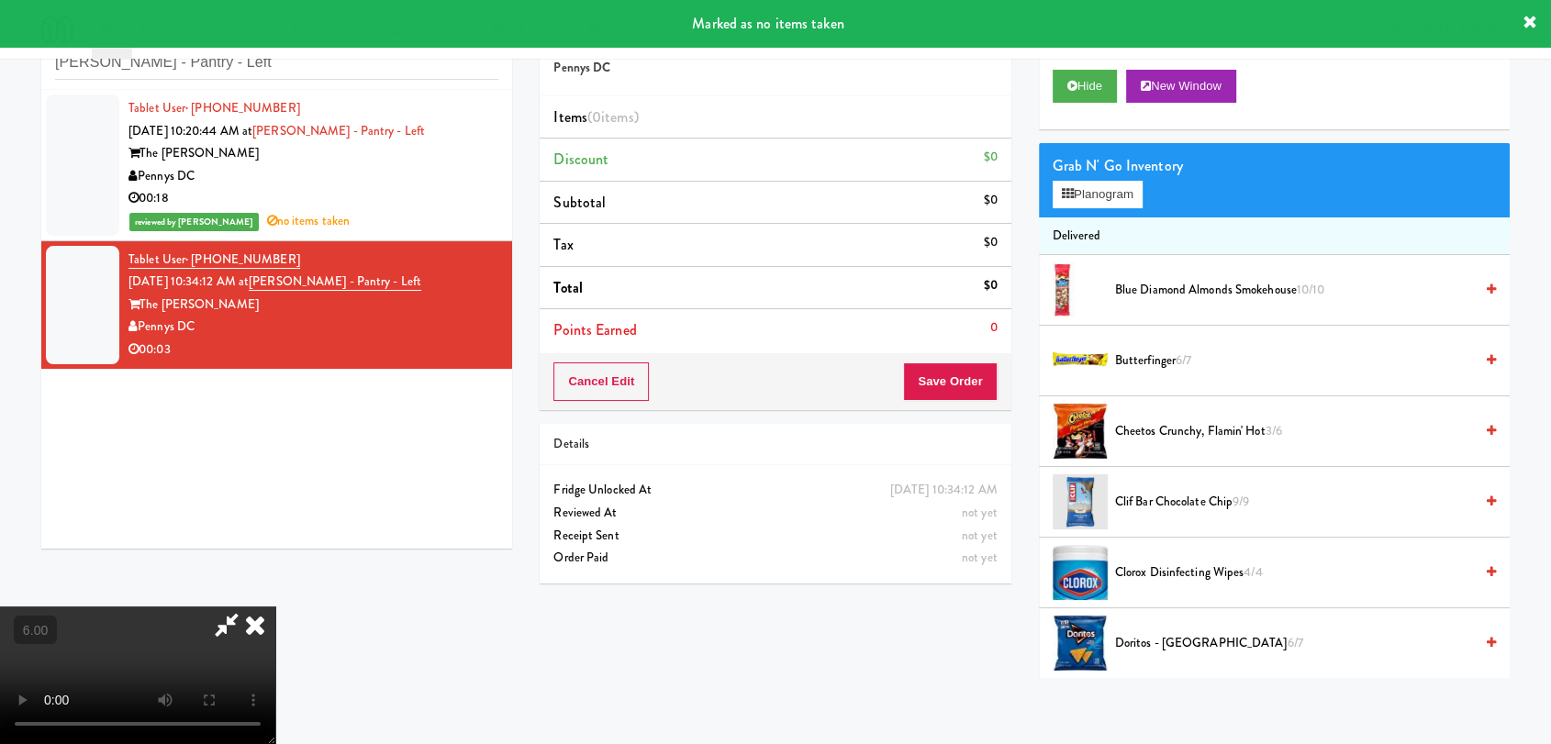
click at [275, 607] on video at bounding box center [137, 676] width 275 height 138
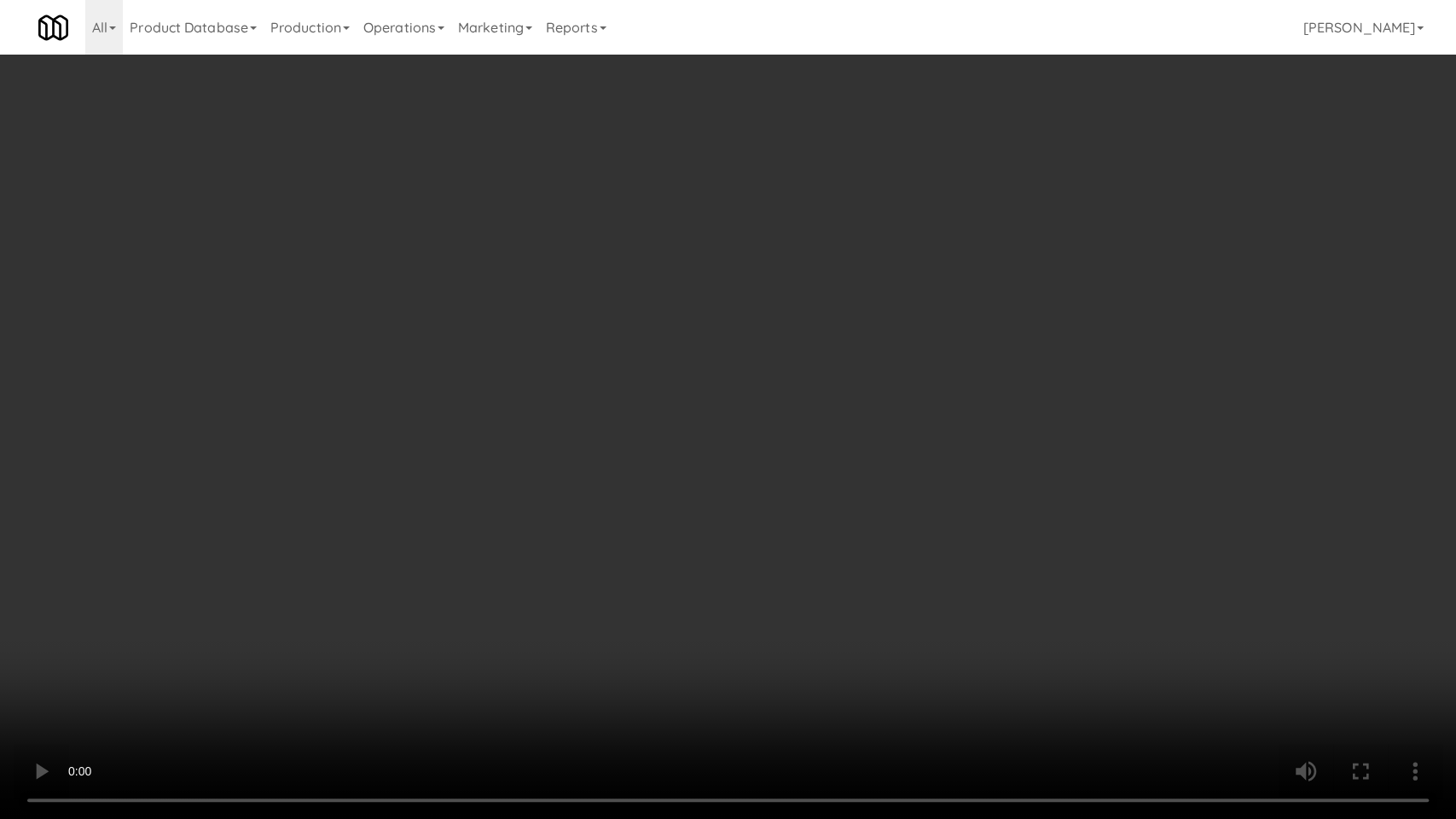
click at [580, 676] on video at bounding box center [728, 409] width 1456 height 819
click at [519, 573] on video at bounding box center [728, 409] width 1456 height 819
click at [505, 566] on video at bounding box center [728, 409] width 1456 height 819
click at [501, 525] on video at bounding box center [728, 409] width 1456 height 819
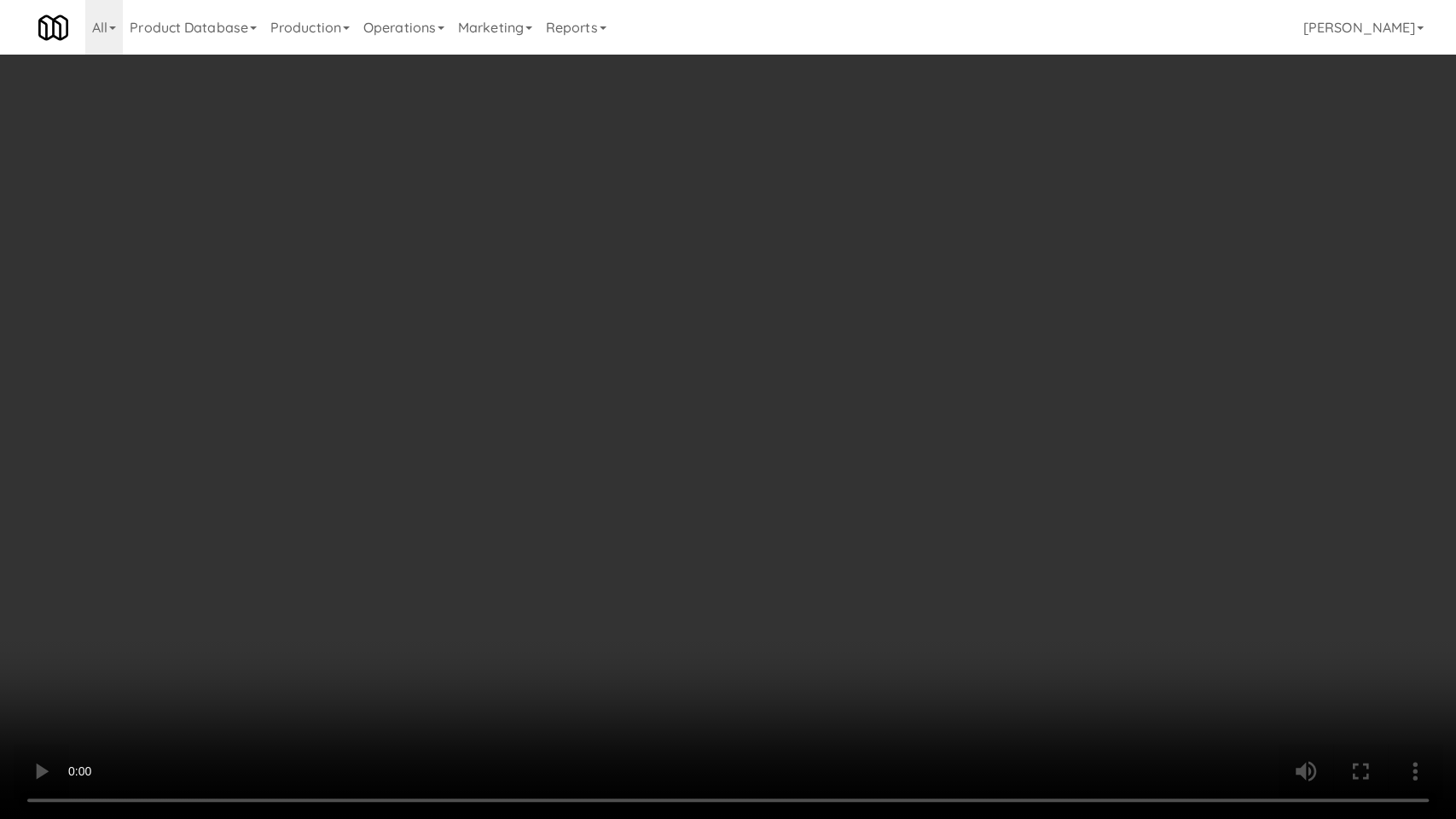
click at [501, 525] on video at bounding box center [728, 409] width 1456 height 819
click at [482, 535] on video at bounding box center [728, 409] width 1456 height 819
click at [254, 560] on video at bounding box center [728, 409] width 1456 height 819
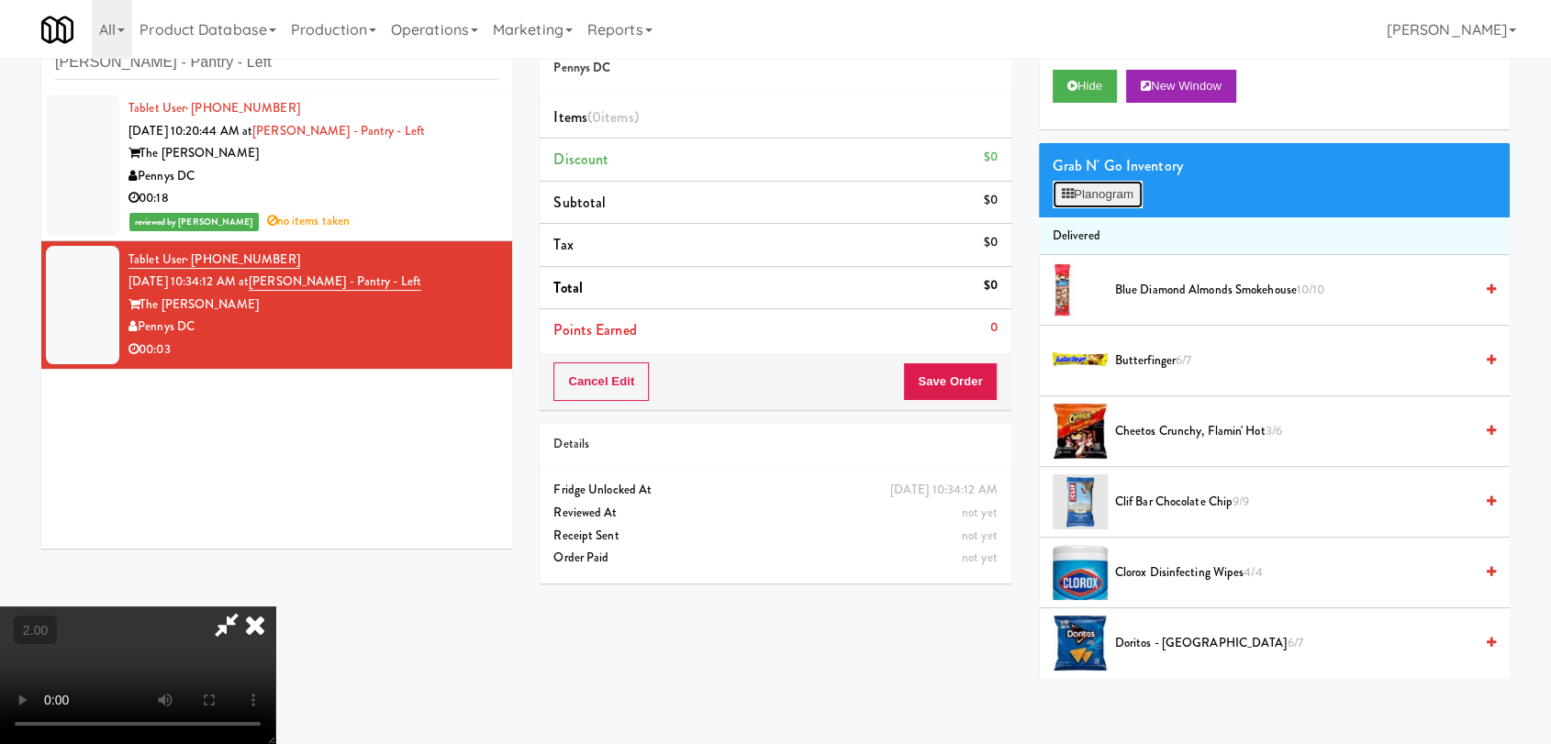
click at [1116, 200] on button "Planogram" at bounding box center [1098, 195] width 90 height 28
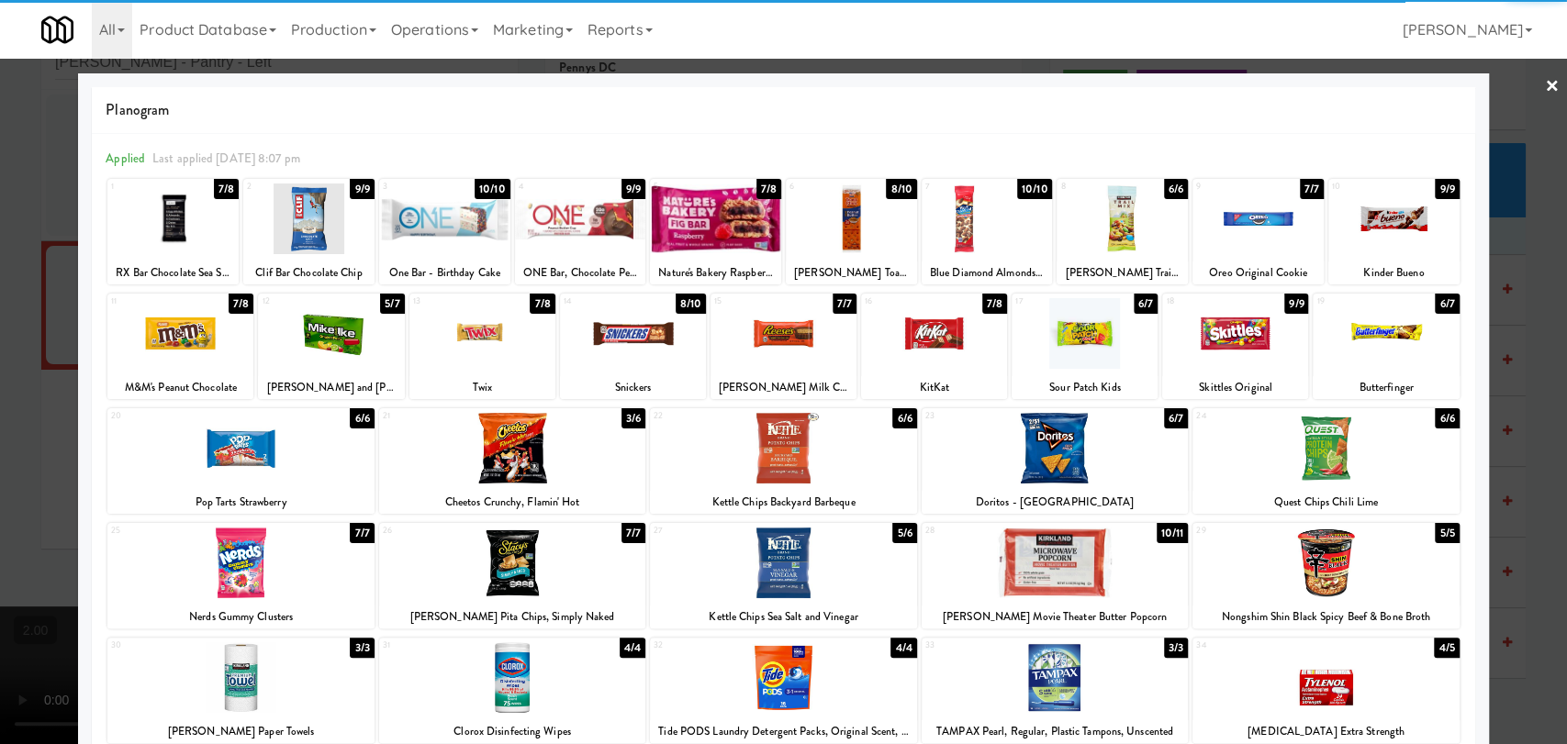
click at [161, 222] on div at bounding box center [172, 219] width 131 height 71
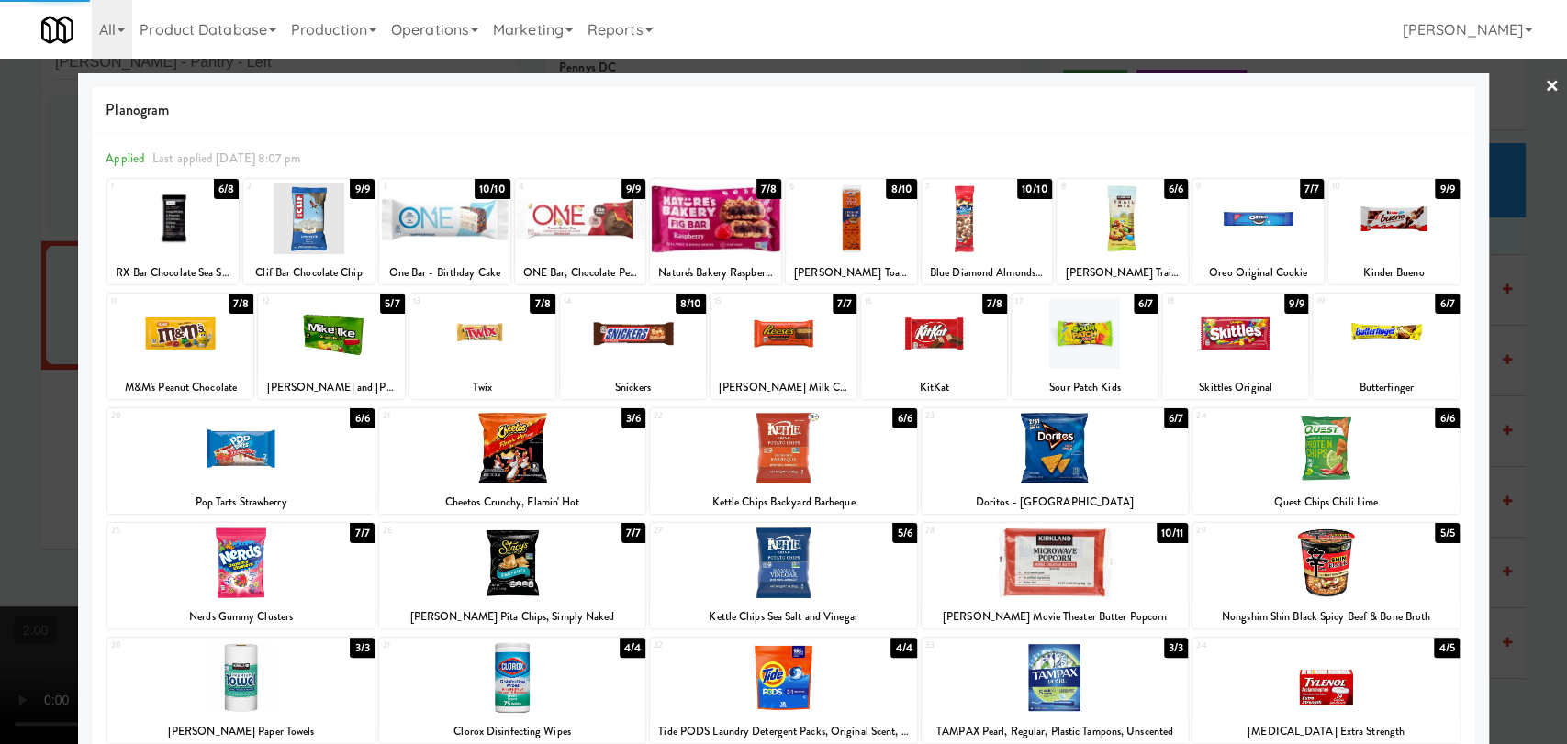
click at [0, 176] on div at bounding box center [783, 372] width 1567 height 744
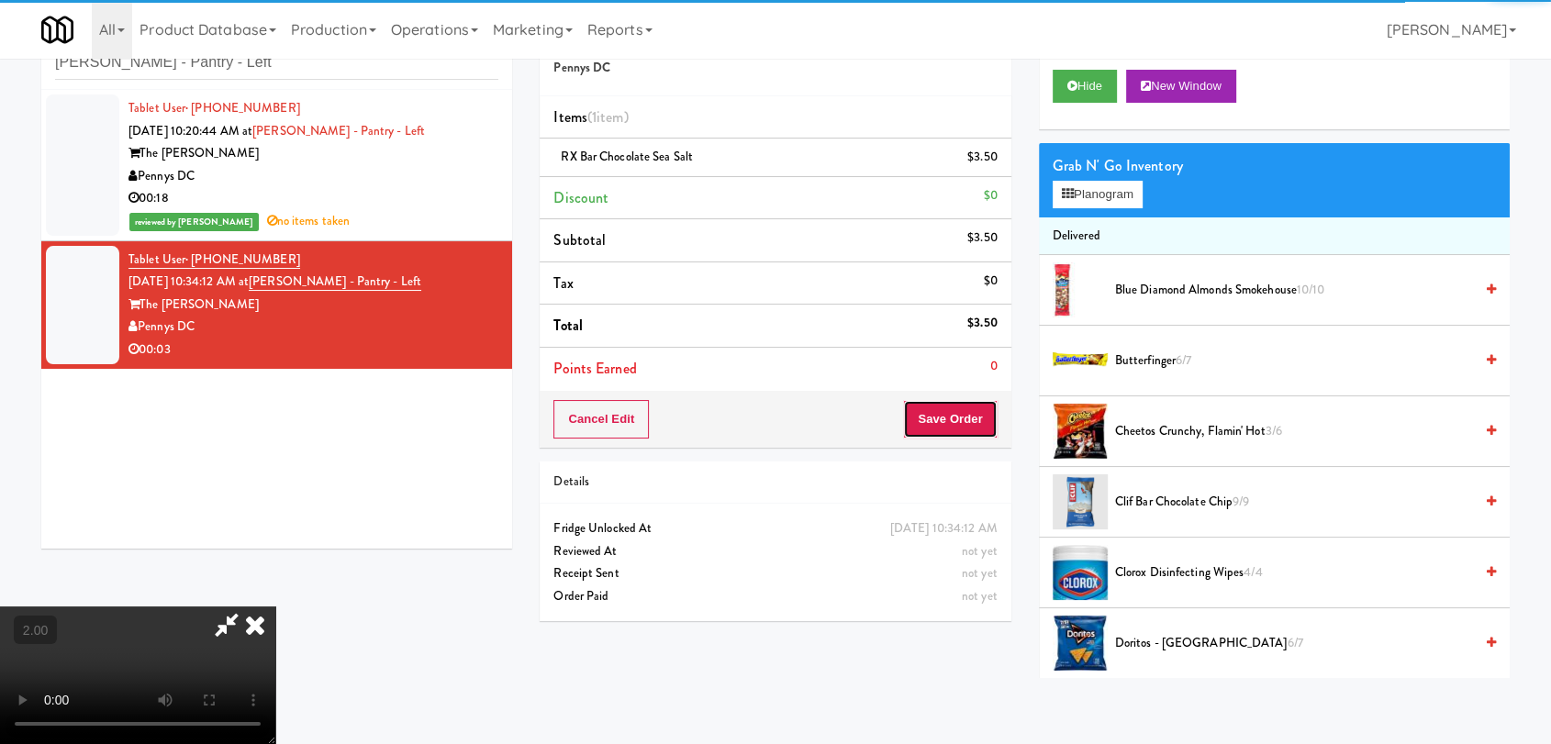
click at [983, 412] on button "Save Order" at bounding box center [950, 419] width 94 height 39
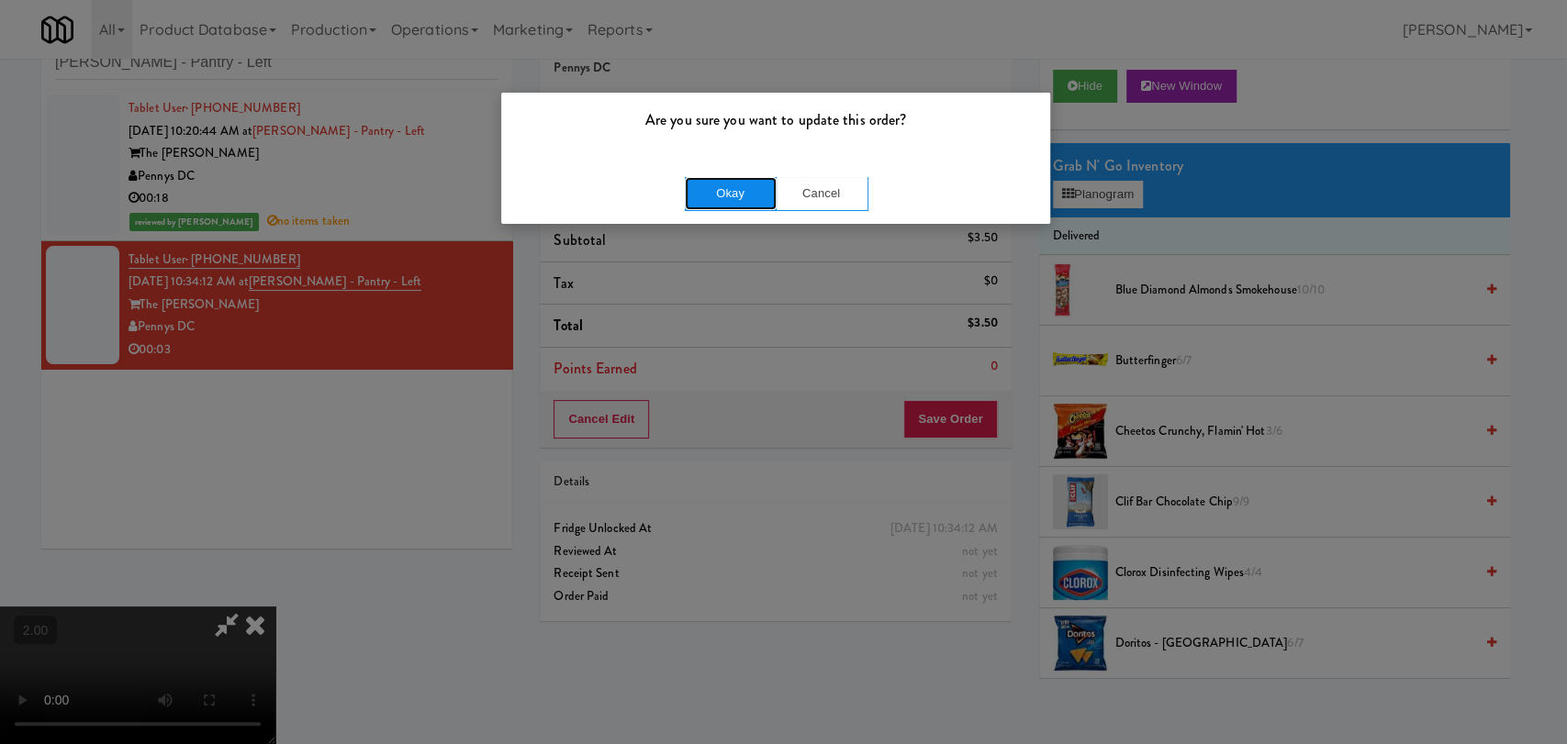
click at [724, 184] on button "Okay" at bounding box center [731, 193] width 92 height 33
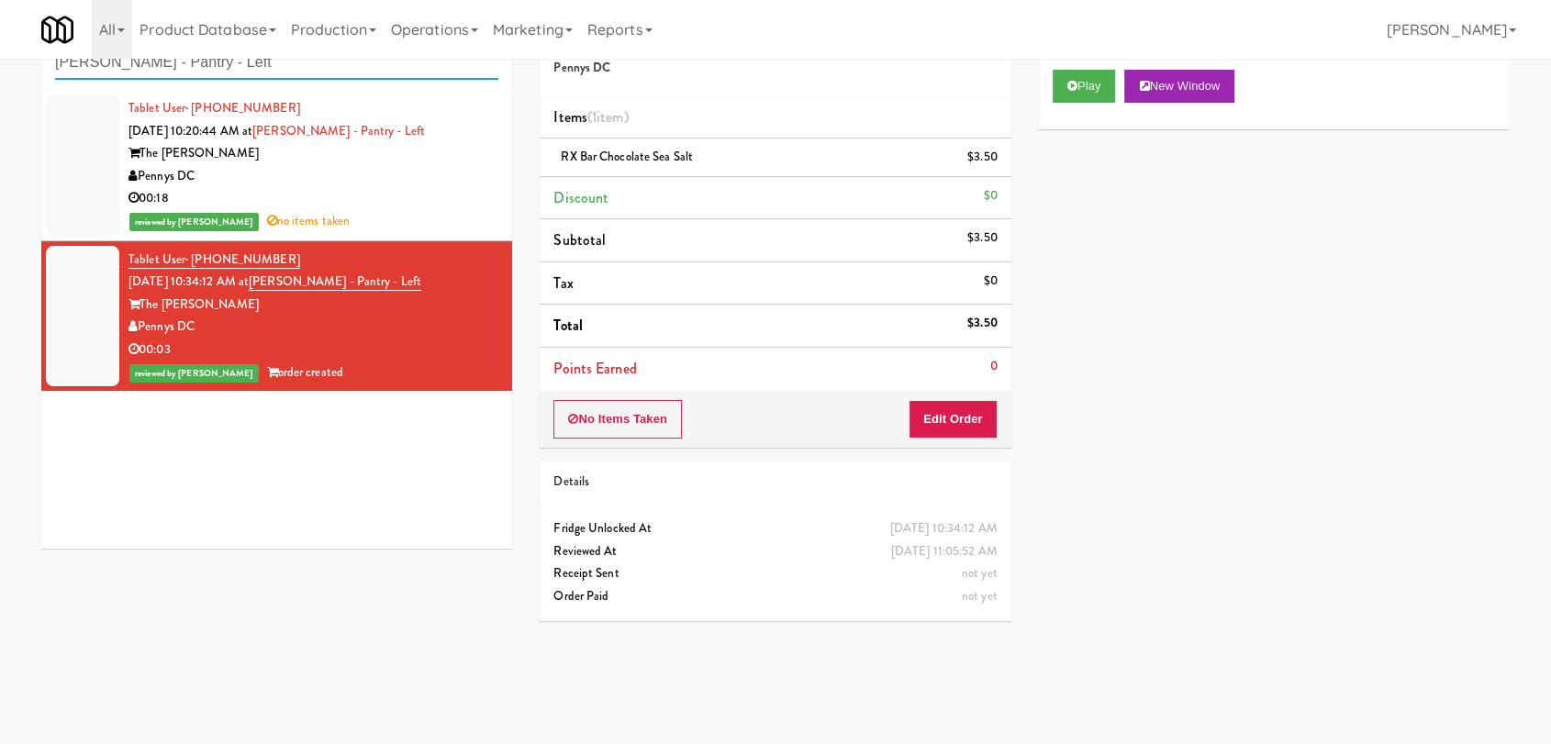
paste input "OHS - Fridge - B"
drag, startPoint x: 210, startPoint y: 66, endPoint x: 0, endPoint y: 37, distance: 212.3
click at [0, 37] on body "Are you sure you want to update this order? Okay Cancel Okay Are you sure you w…" at bounding box center [775, 372] width 1551 height 744
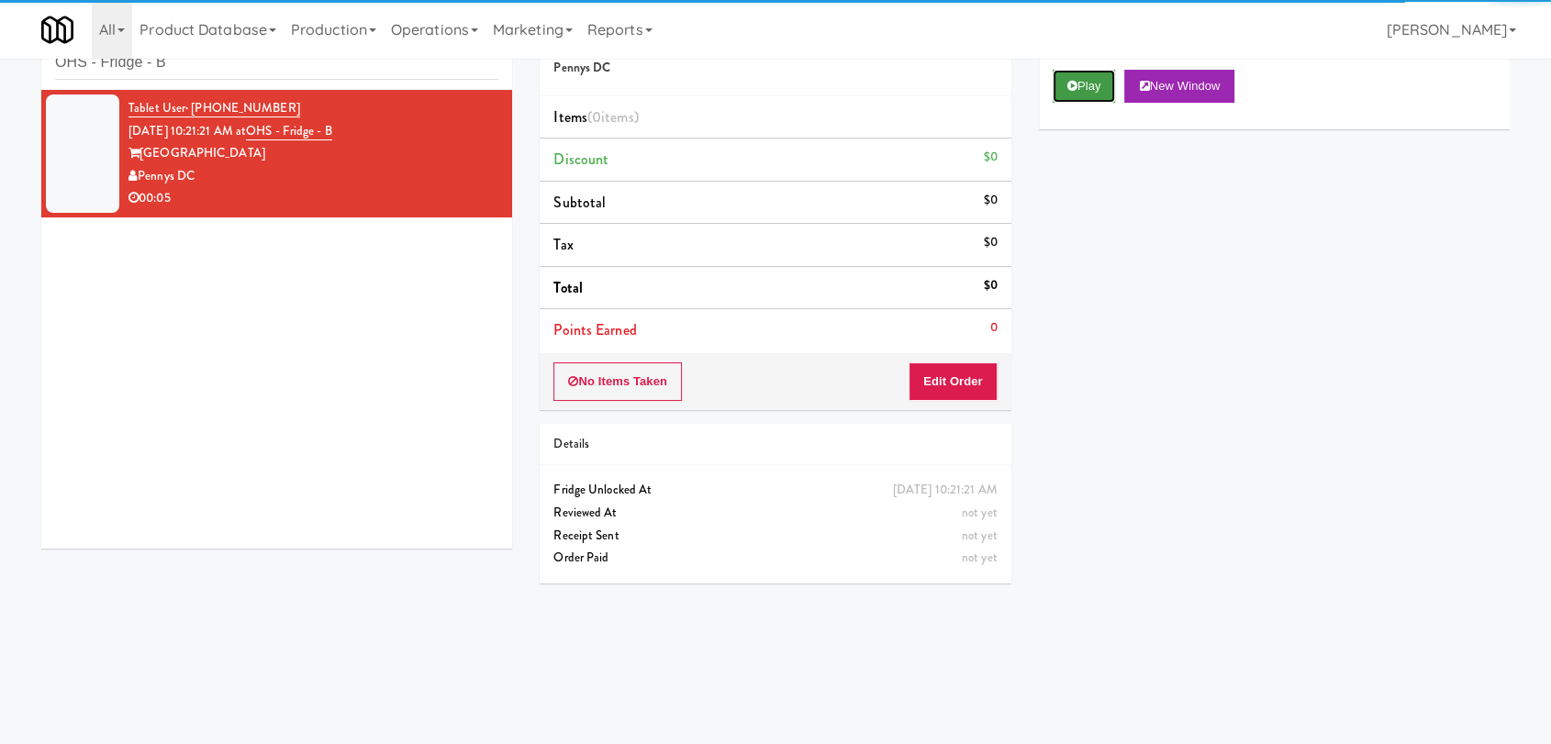
click at [1107, 84] on button "Play" at bounding box center [1084, 86] width 63 height 33
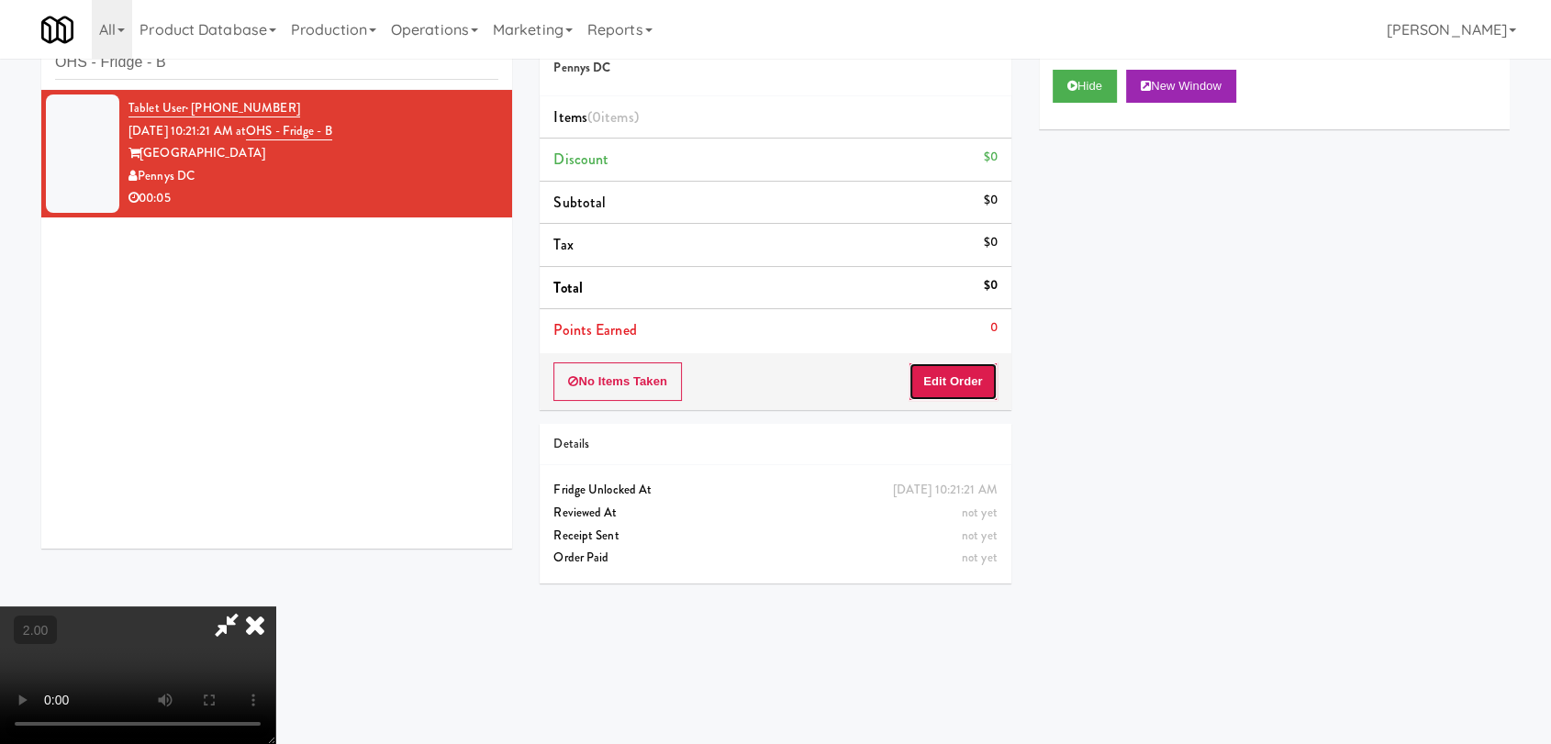
click at [972, 388] on button "Edit Order" at bounding box center [953, 382] width 89 height 39
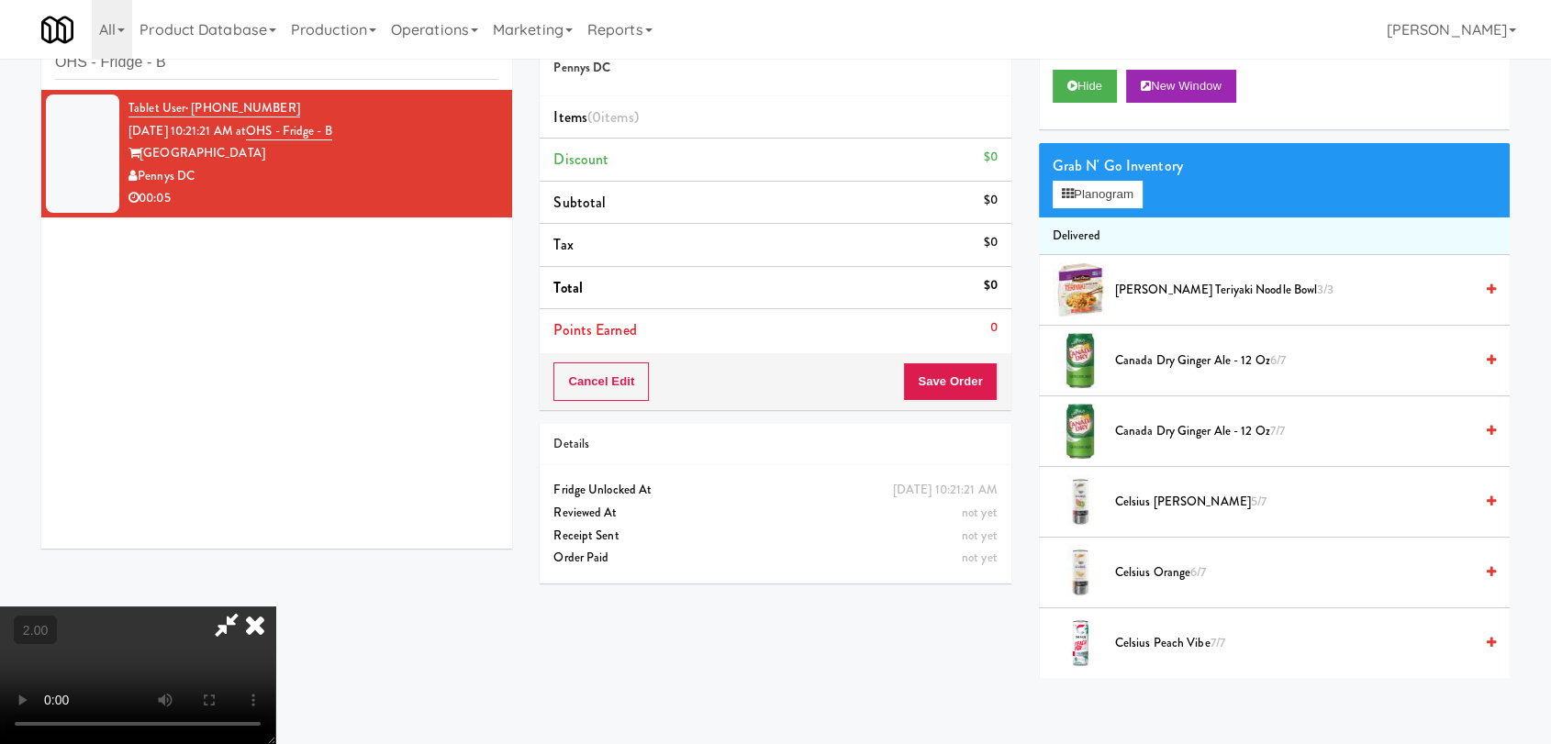
click at [275, 607] on video at bounding box center [137, 676] width 275 height 138
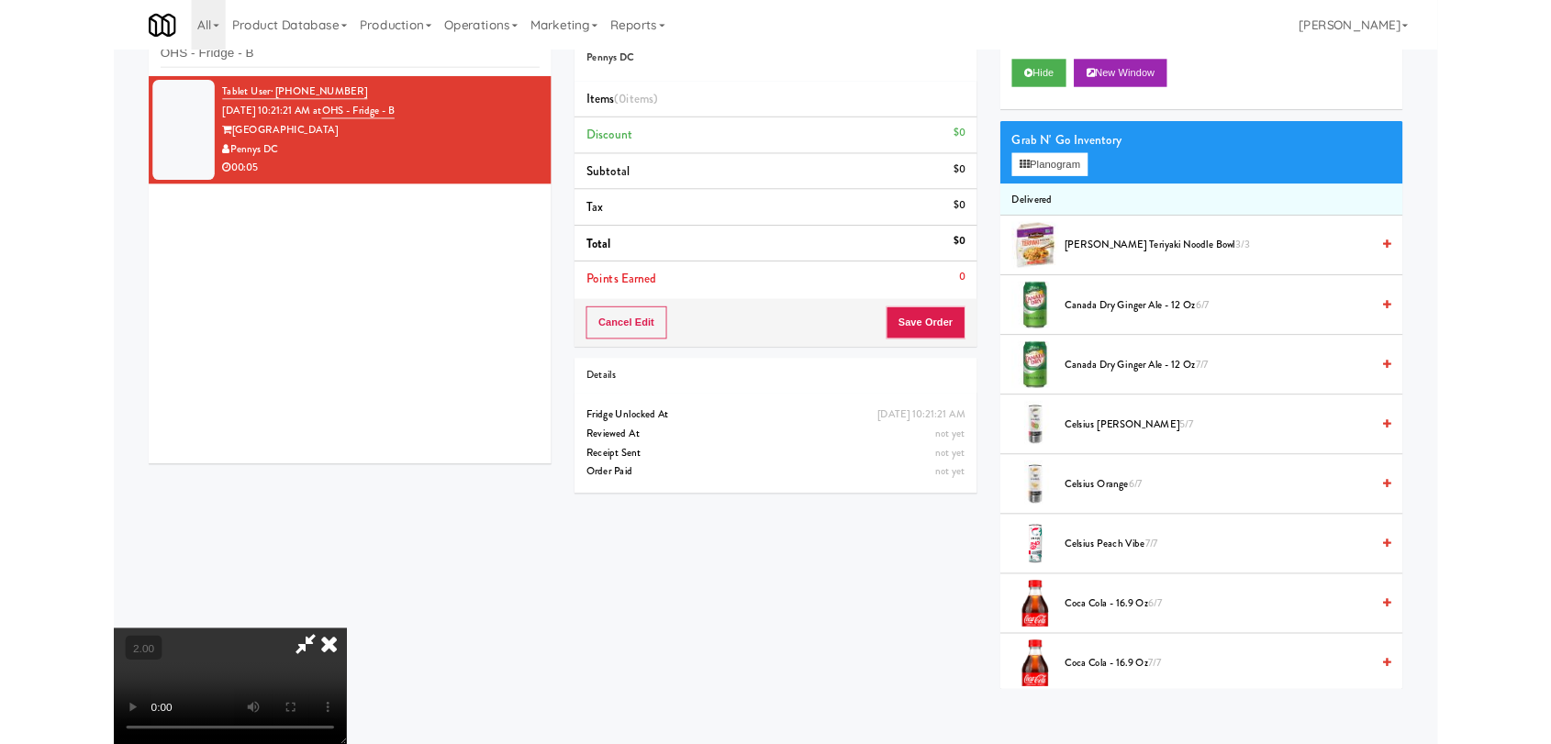
scroll to position [38, 0]
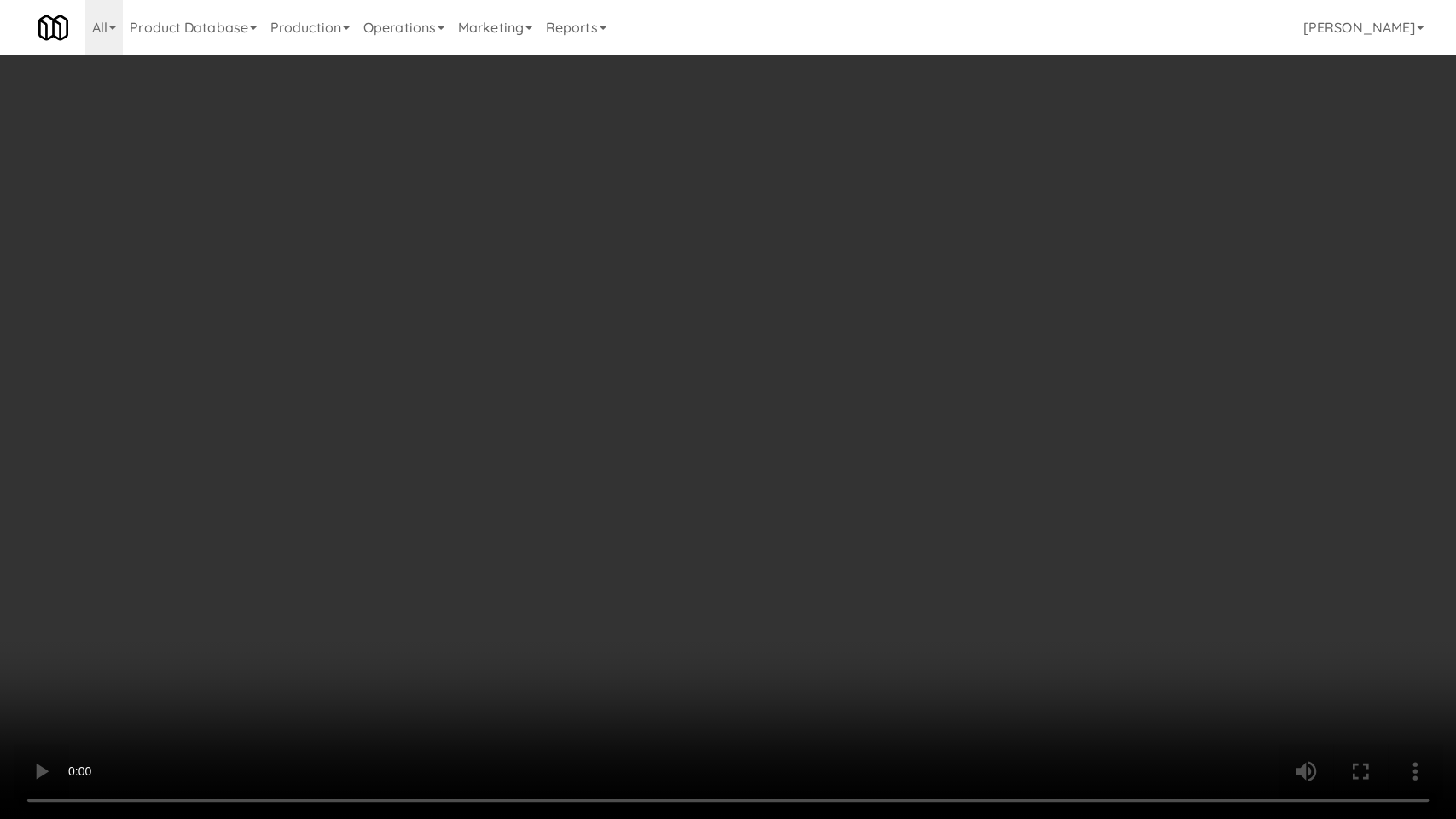
click at [361, 431] on video at bounding box center [728, 409] width 1456 height 819
click at [387, 468] on video at bounding box center [728, 409] width 1456 height 819
click at [790, 429] on video at bounding box center [728, 409] width 1456 height 819
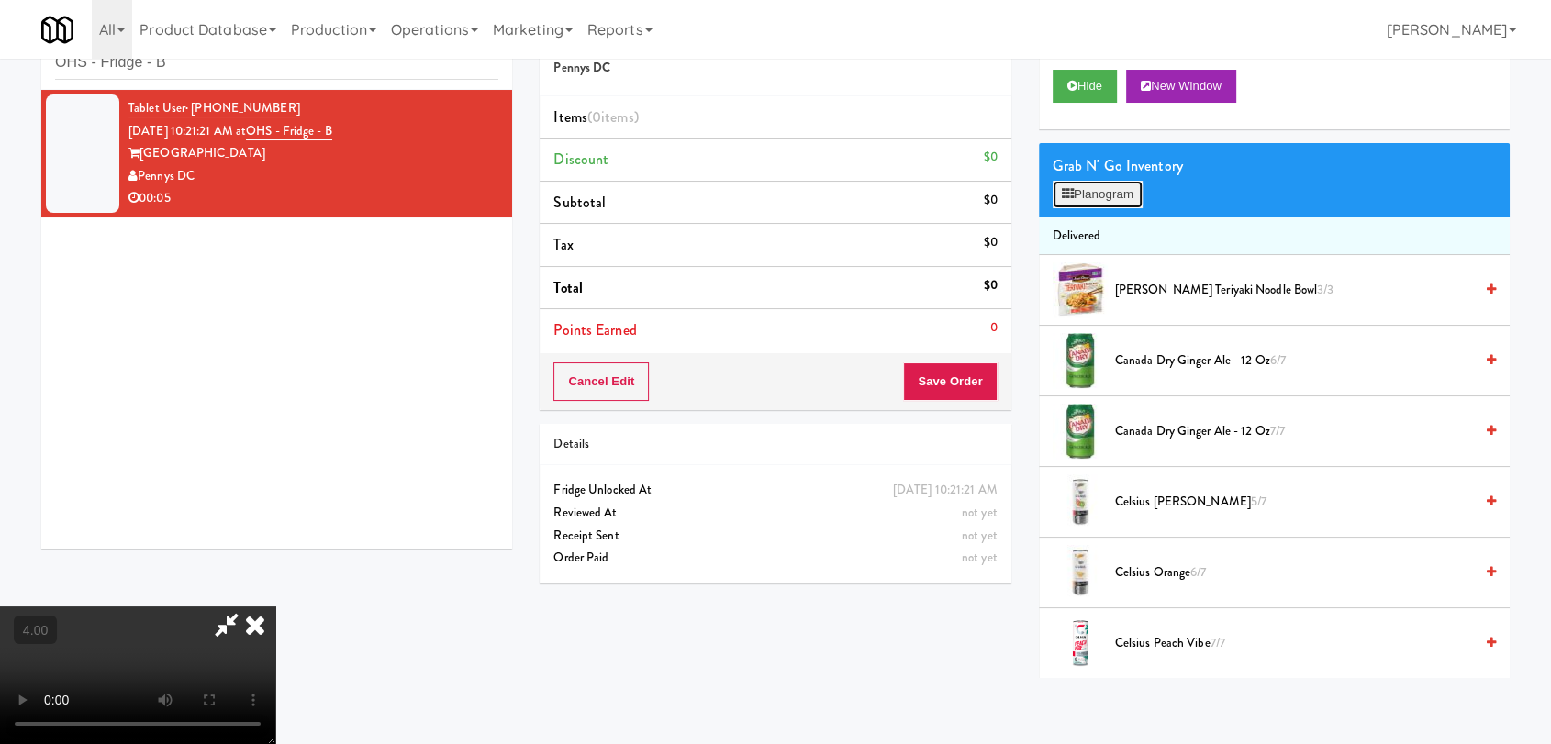
click at [1109, 184] on button "Planogram" at bounding box center [1098, 195] width 90 height 28
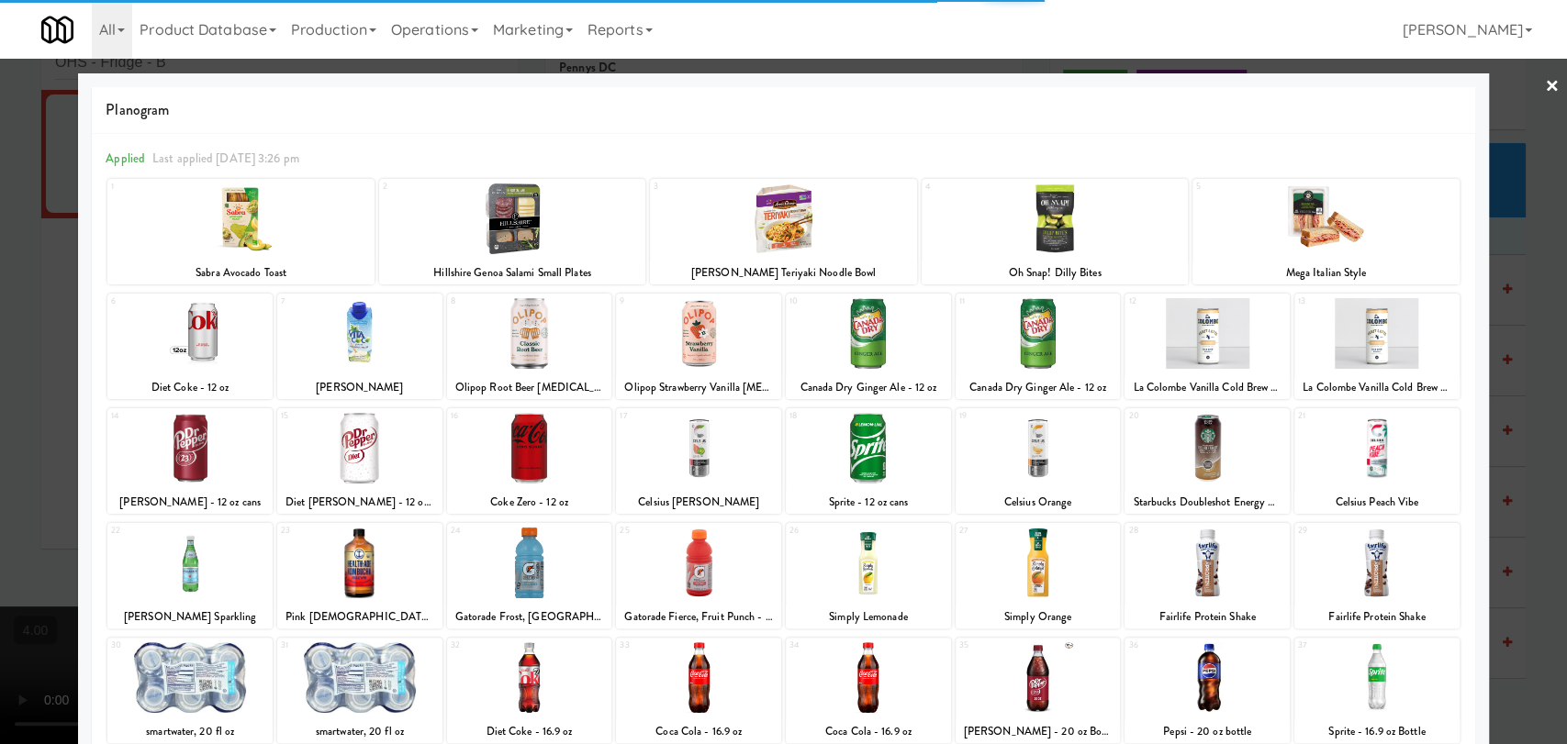
click at [699, 456] on div at bounding box center [698, 448] width 165 height 71
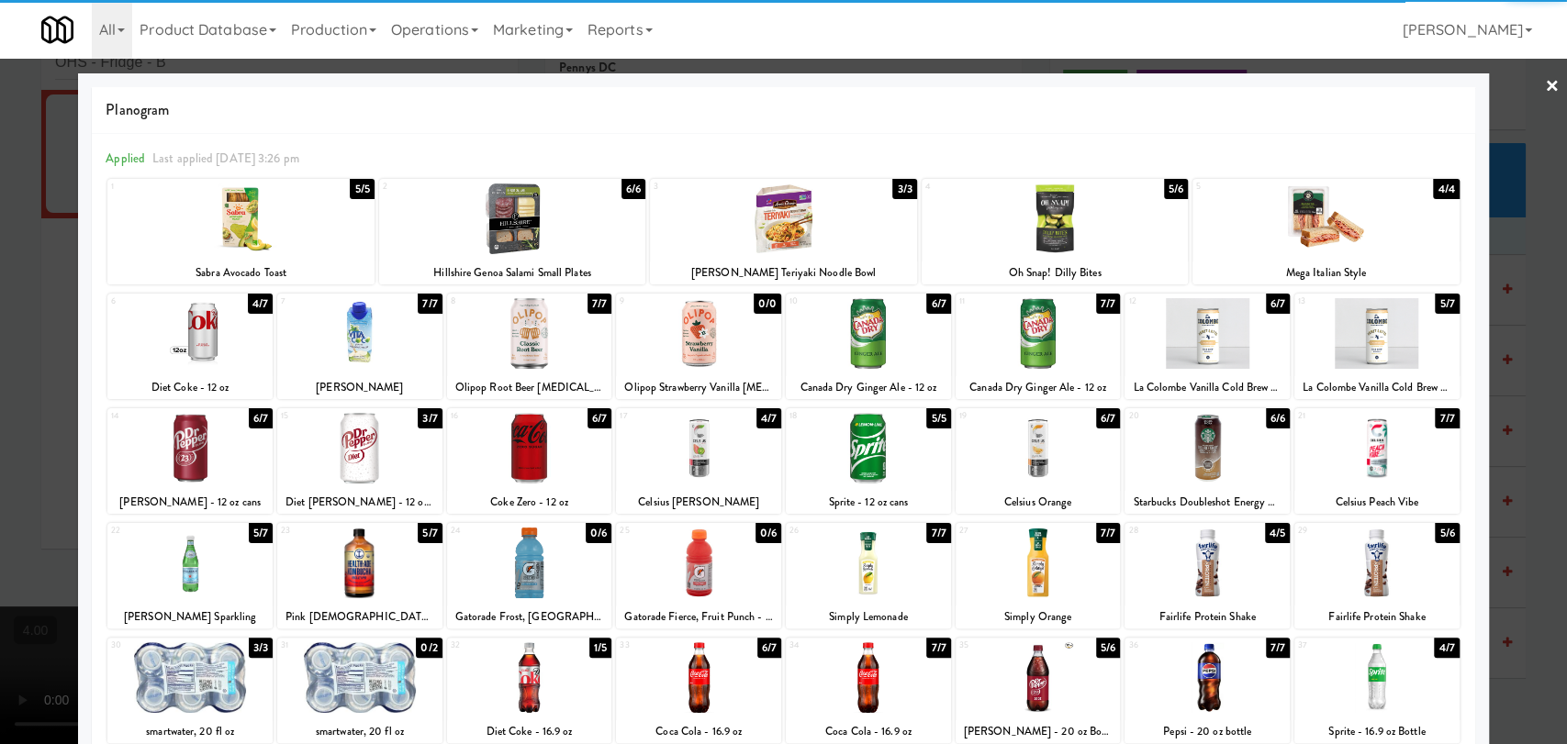
click at [0, 259] on div at bounding box center [783, 372] width 1567 height 744
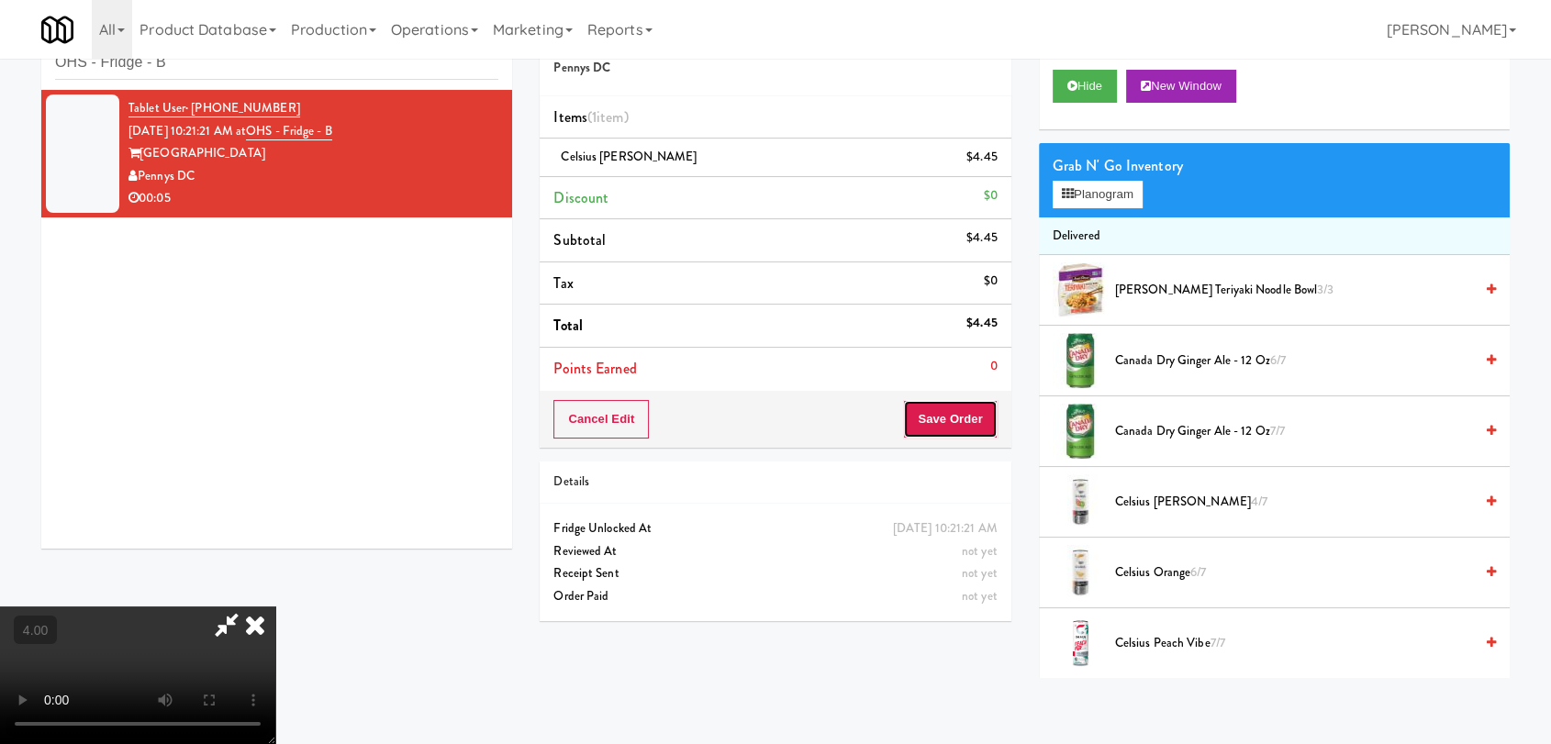
click at [971, 419] on button "Save Order" at bounding box center [950, 419] width 94 height 39
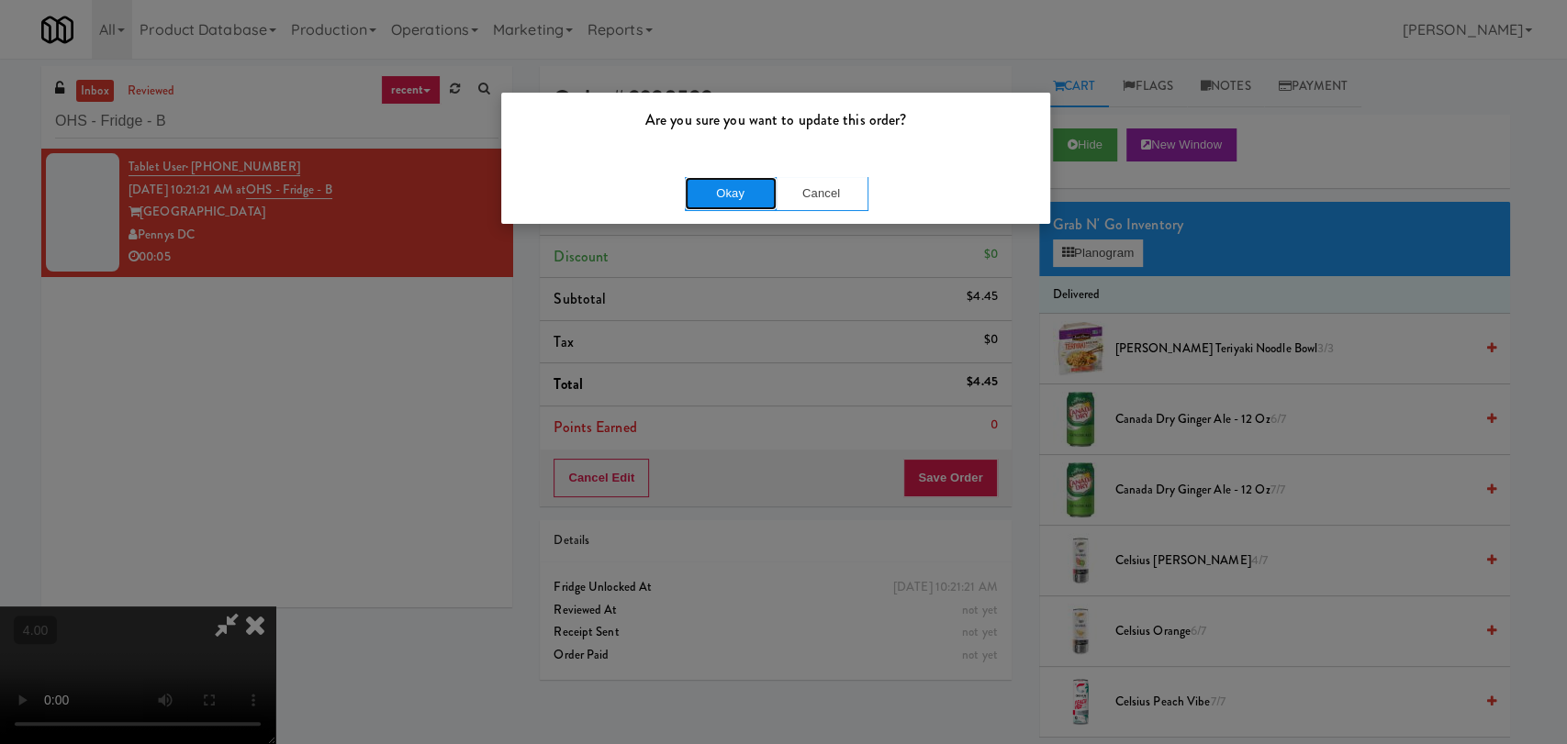
click at [734, 185] on button "Okay" at bounding box center [731, 193] width 92 height 33
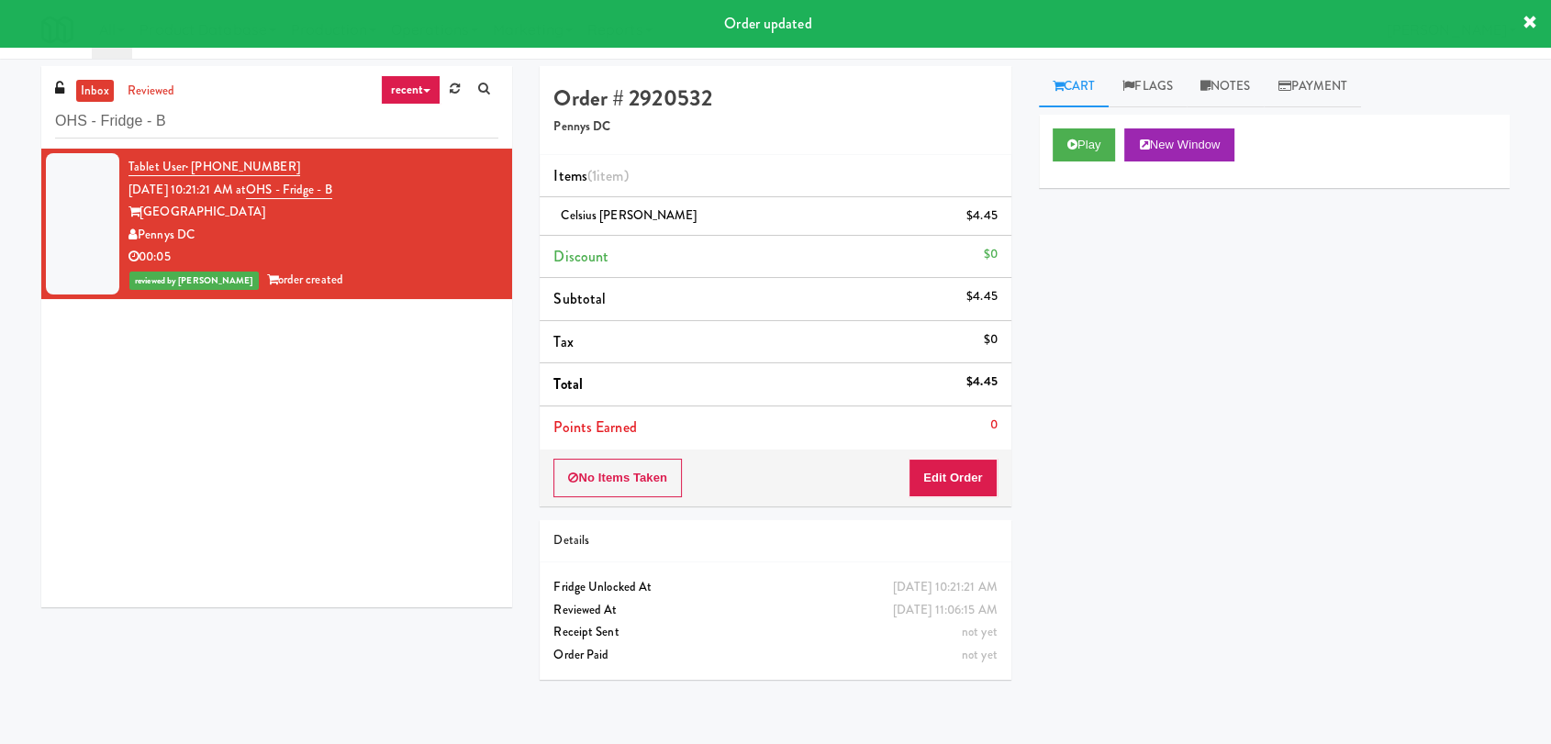
drag, startPoint x: 220, startPoint y: 139, endPoint x: 0, endPoint y: 115, distance: 221.6
click at [0, 115] on div "inbox reviewed recent all unclear take inventory issue suspicious failed recent…" at bounding box center [775, 401] width 1551 height 671
paste input "[MEDICAL_DATA] Insurance"
drag, startPoint x: 215, startPoint y: 119, endPoint x: 0, endPoint y: 106, distance: 215.3
click at [0, 106] on div "inbox reviewed recent all unclear take inventory issue suspicious failed recent…" at bounding box center [775, 401] width 1551 height 671
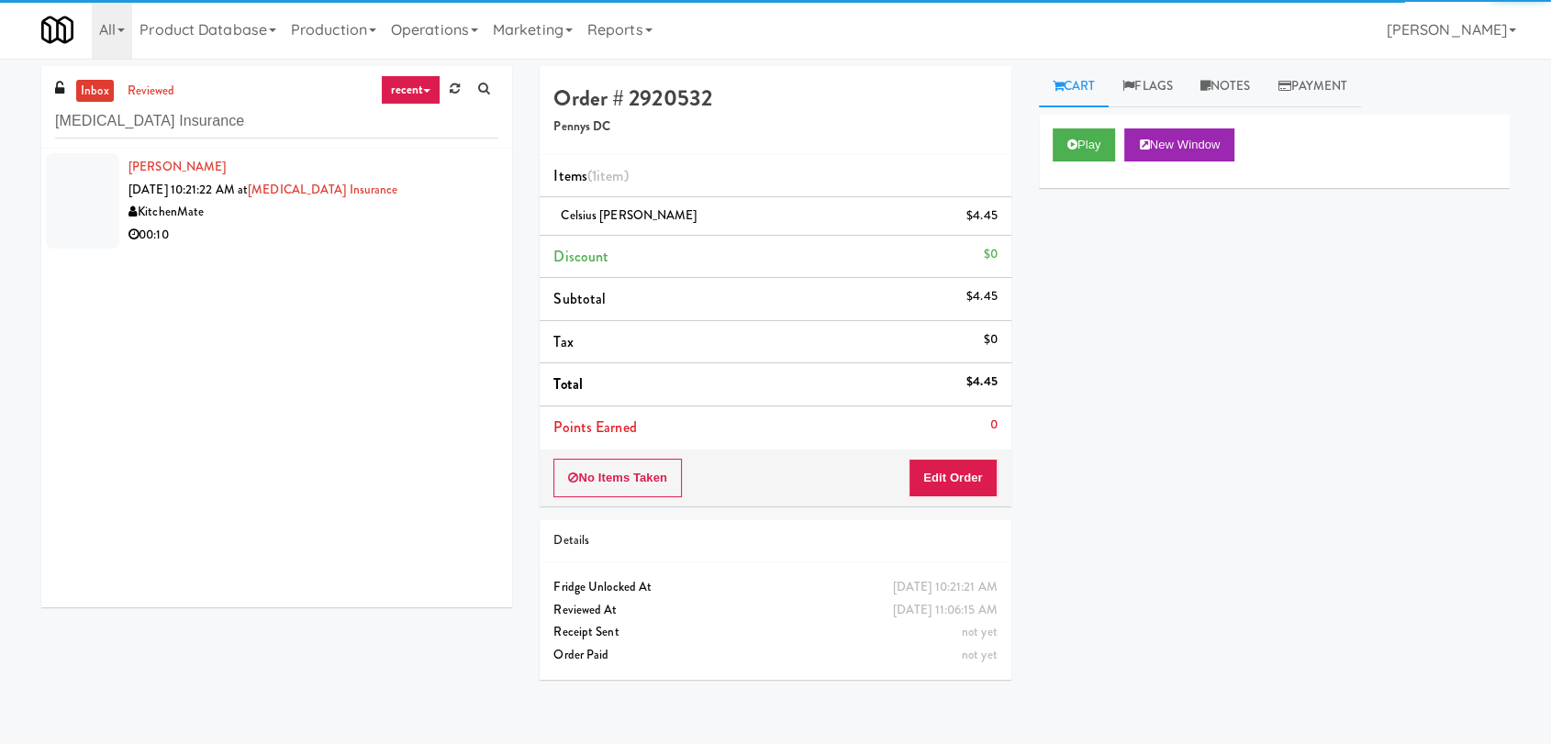
click at [390, 226] on div "00:10" at bounding box center [314, 235] width 370 height 23
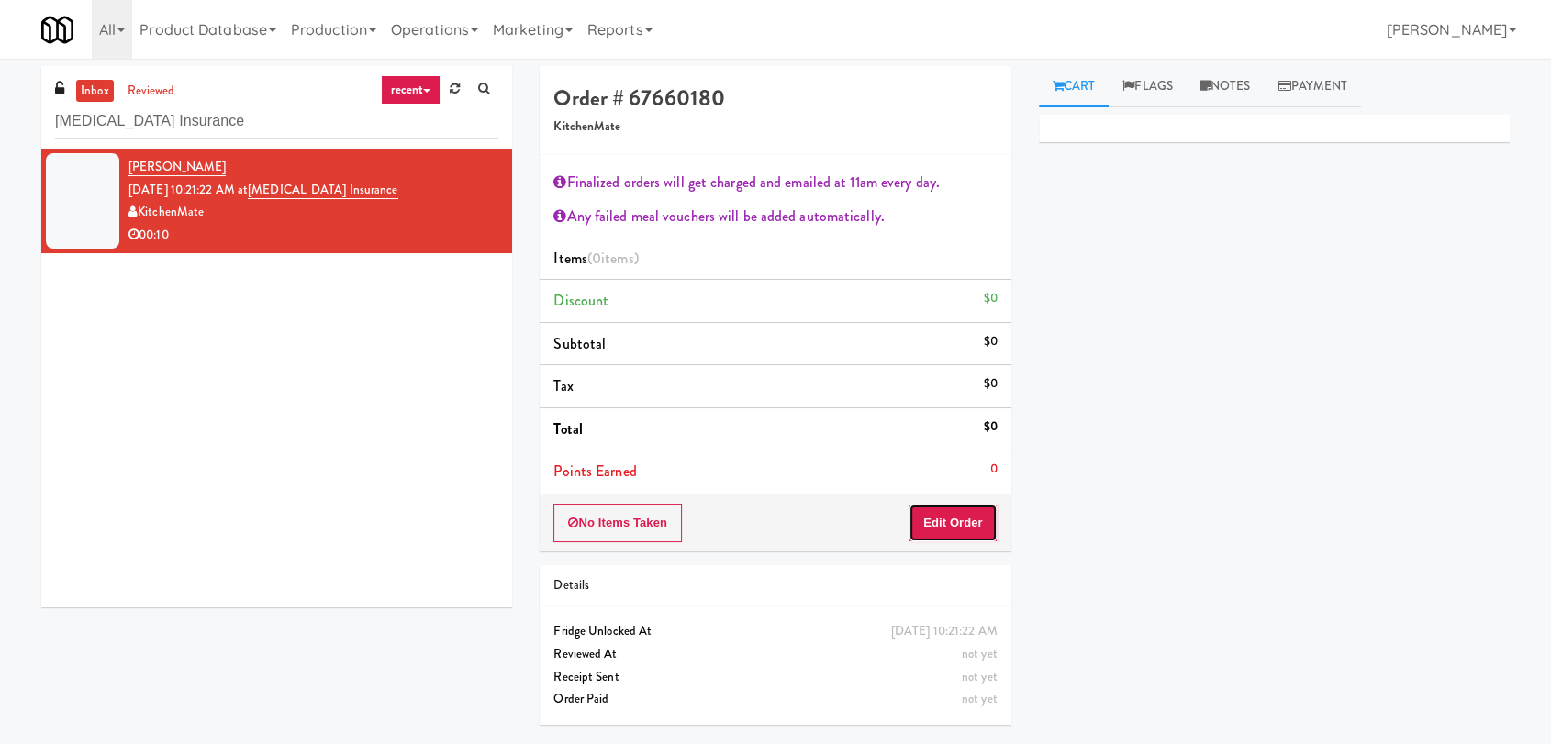
click at [967, 514] on button "Edit Order" at bounding box center [953, 523] width 89 height 39
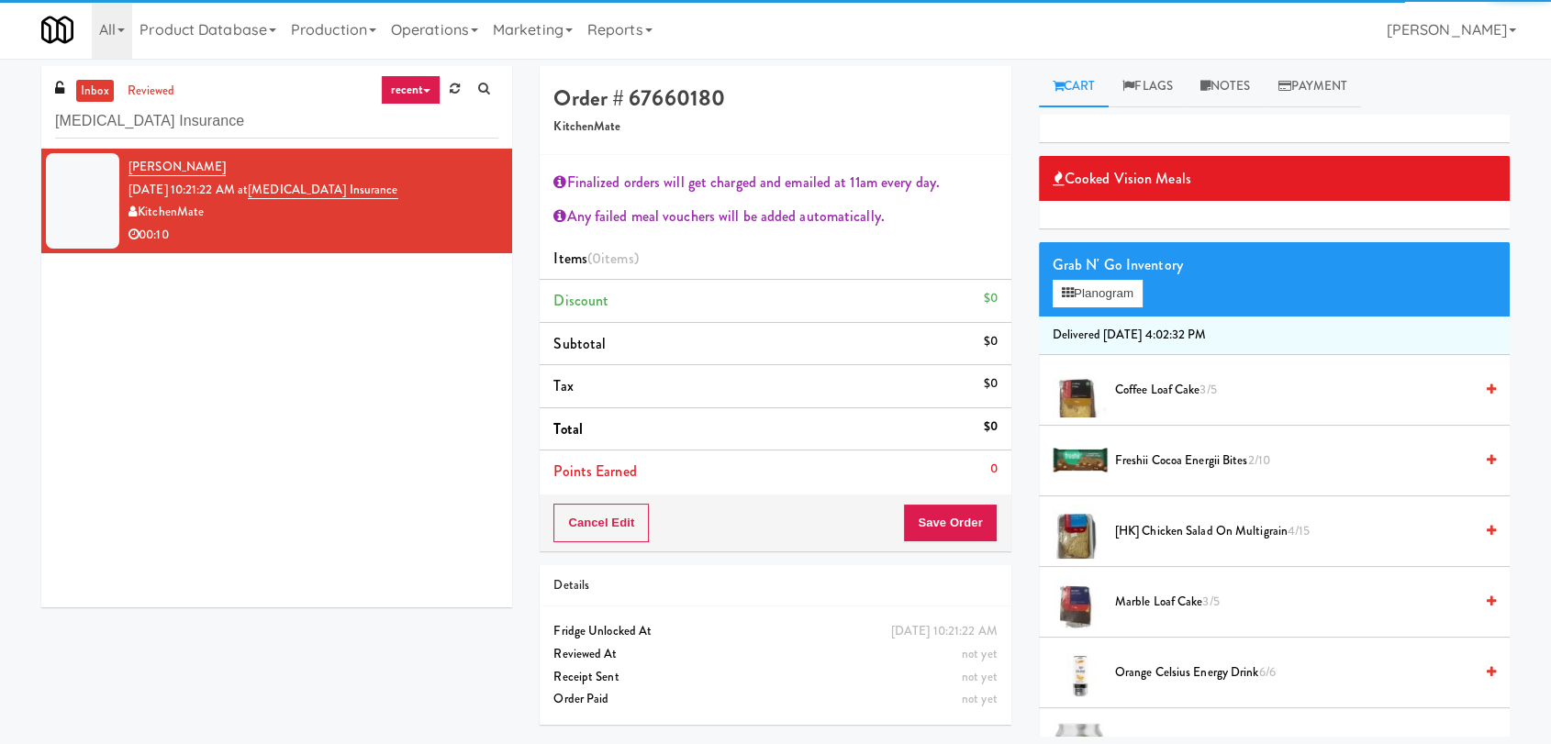
click at [1147, 532] on span "[HK] Chicken Salad on Multigrain 4/15" at bounding box center [1294, 532] width 358 height 23
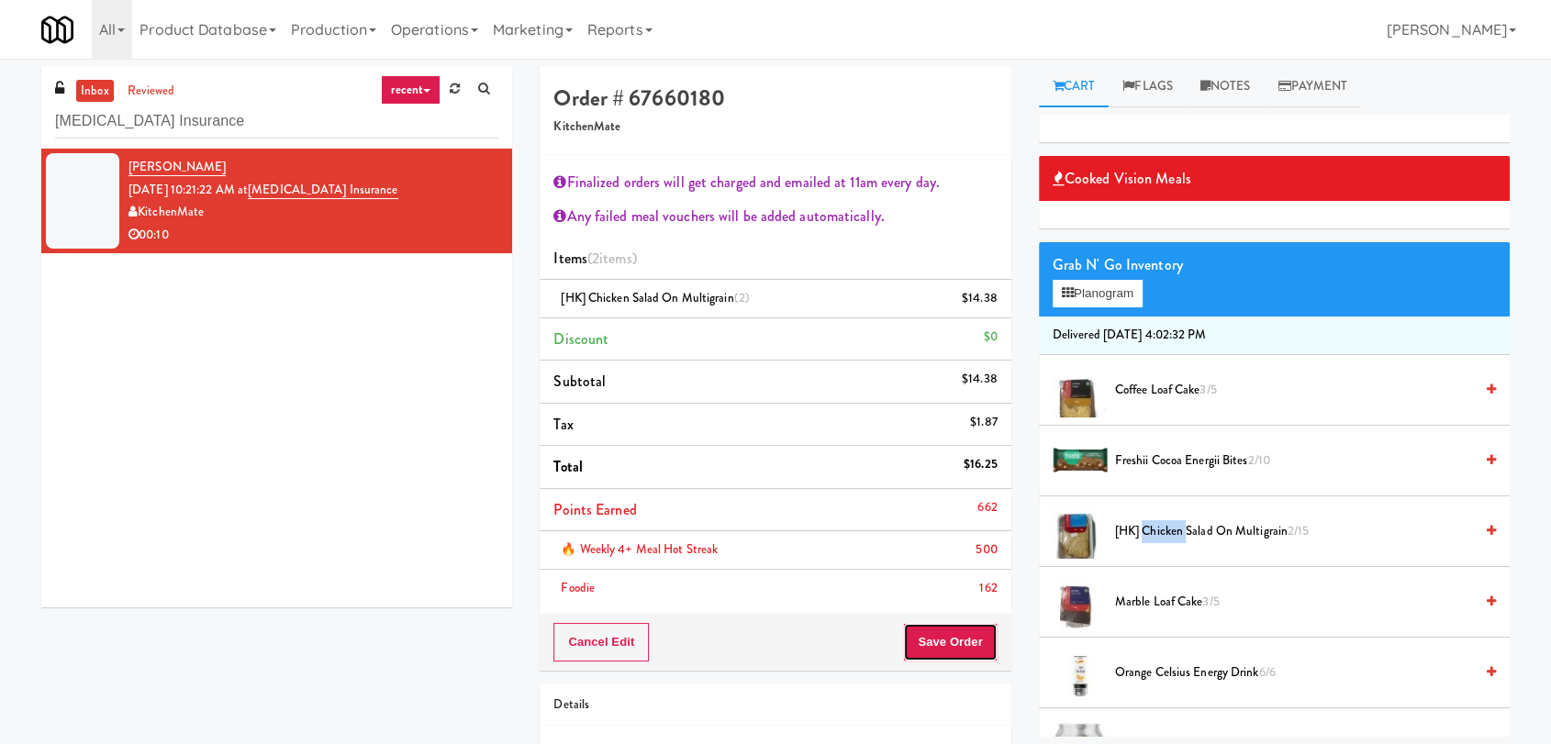
click at [969, 635] on button "Save Order" at bounding box center [950, 642] width 94 height 39
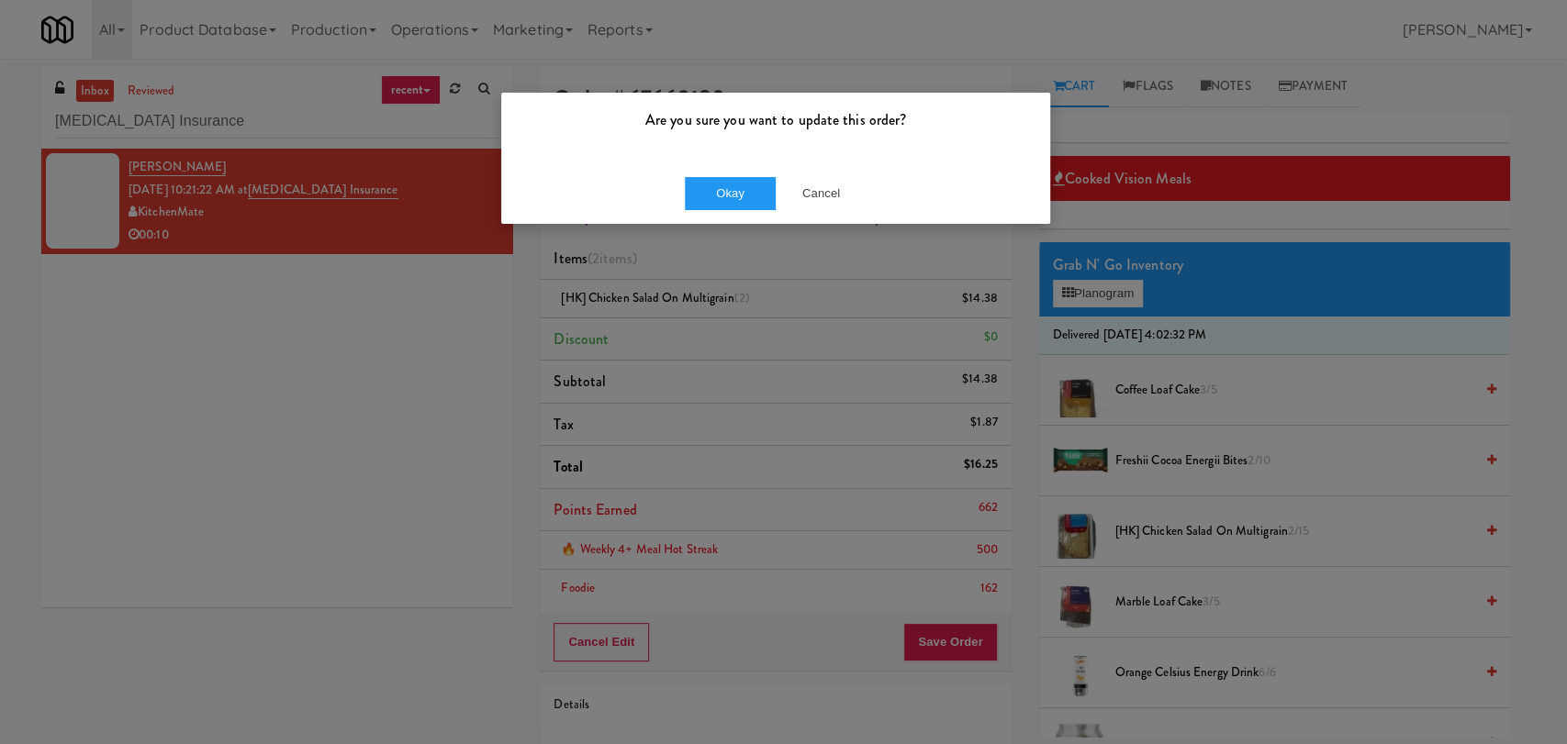
click at [742, 170] on div "Okay Cancel" at bounding box center [775, 193] width 549 height 62
click at [742, 179] on button "Okay" at bounding box center [731, 193] width 92 height 33
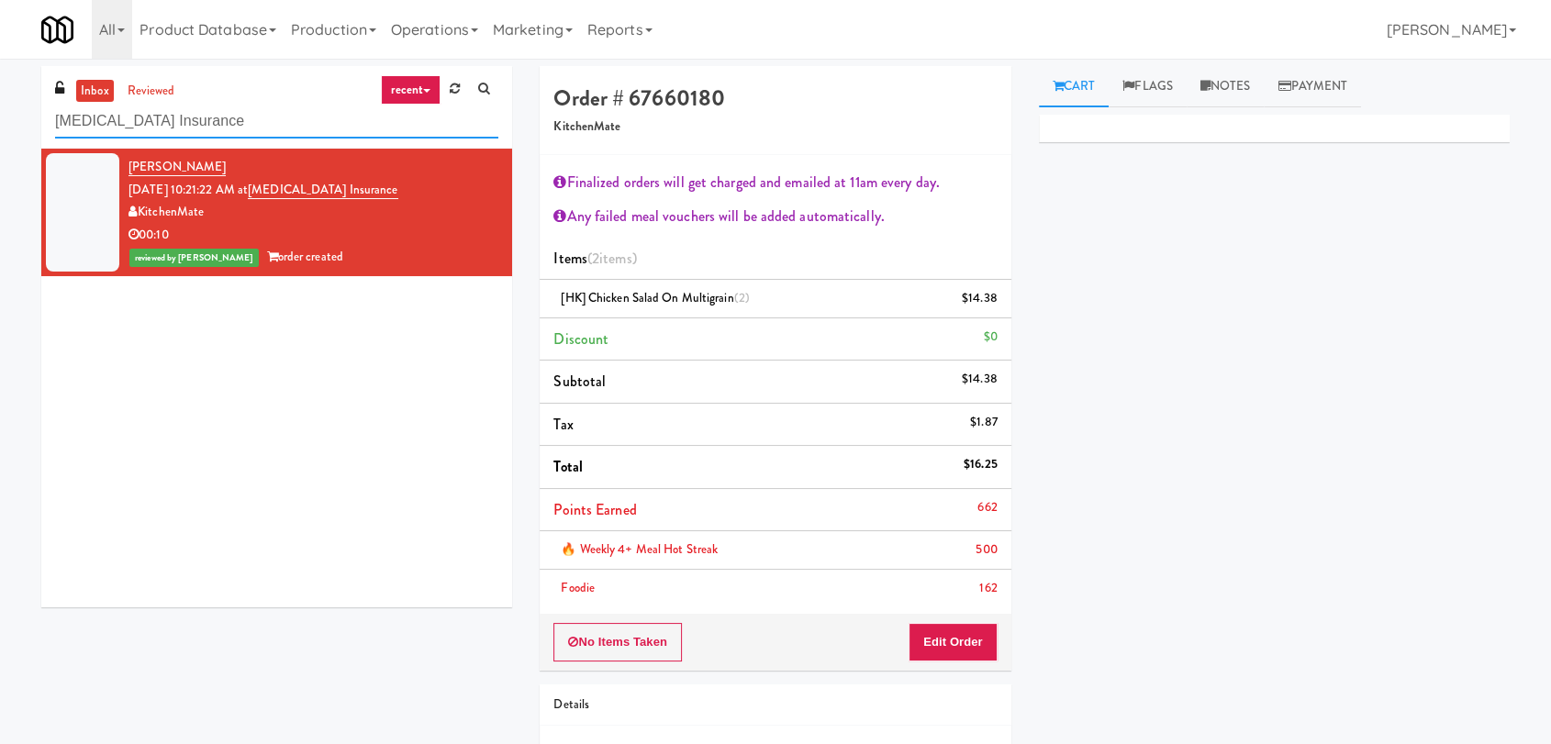
paste input "Fridge - Building"
drag, startPoint x: 220, startPoint y: 115, endPoint x: 0, endPoint y: 131, distance: 220.9
click at [0, 131] on div "inbox reviewed recent all unclear take inventory issue suspicious failed recent…" at bounding box center [775, 462] width 1551 height 792
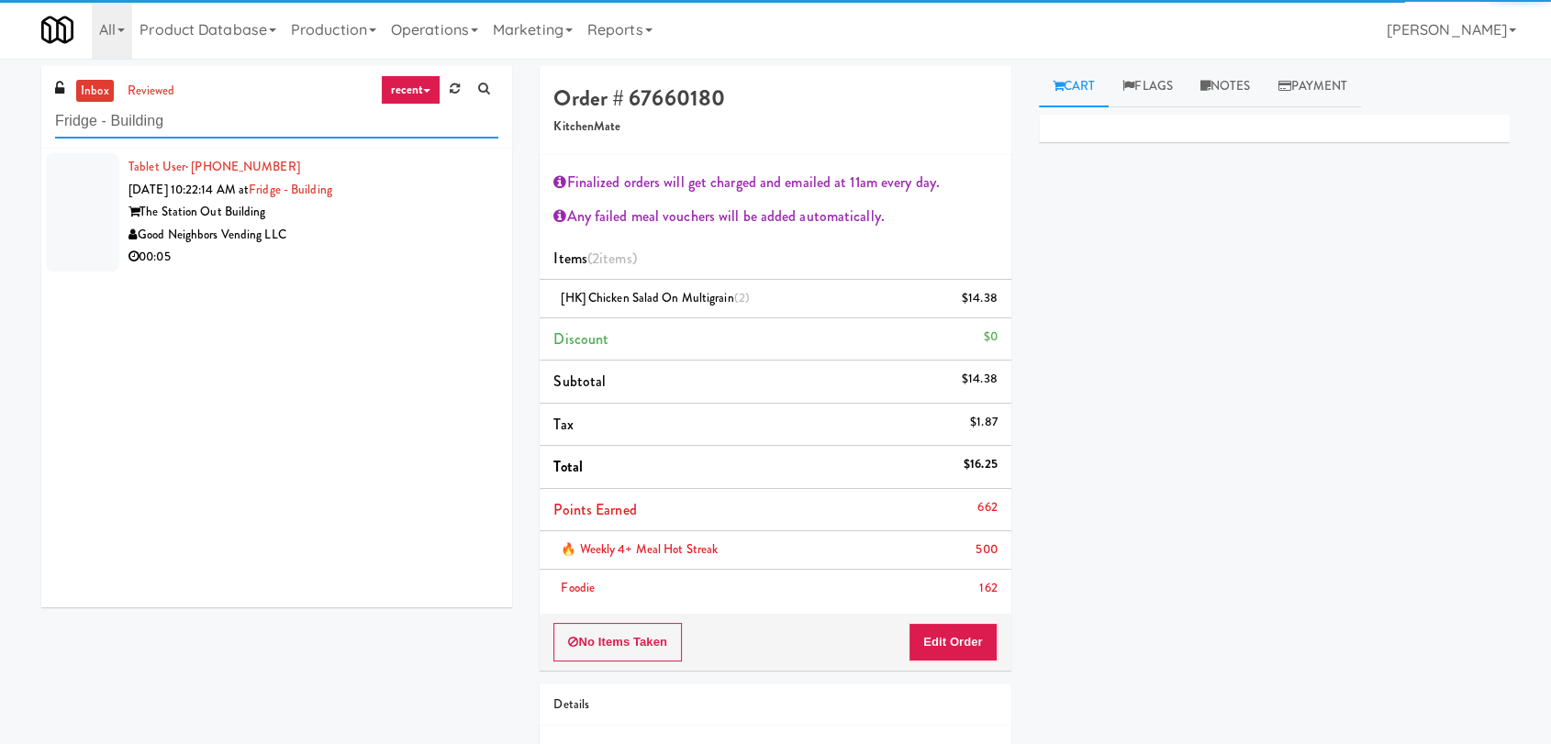
type input "Fridge - Building"
click at [379, 234] on div "Good Neighbors Vending LLC" at bounding box center [314, 235] width 370 height 23
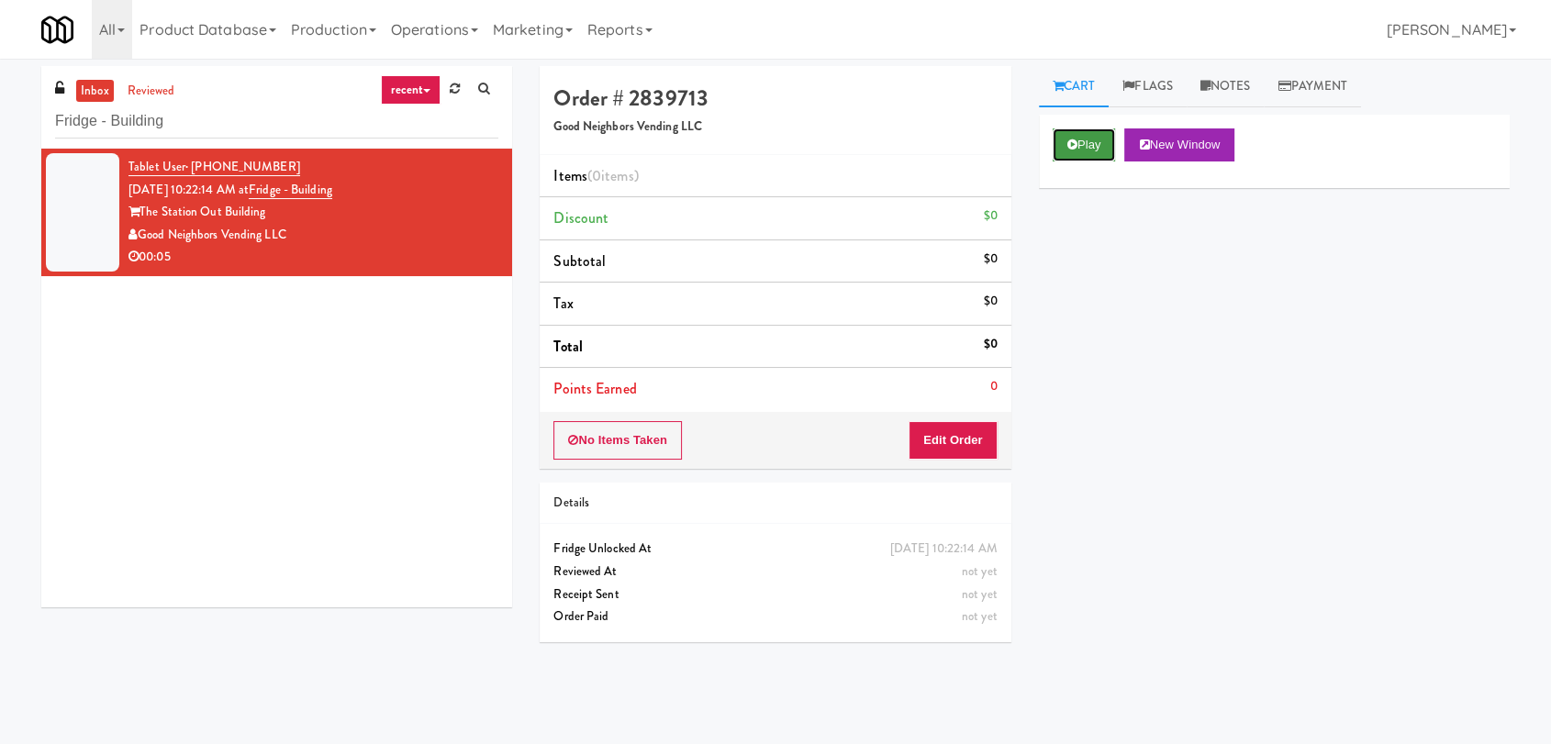
click at [1072, 131] on button "Play" at bounding box center [1084, 145] width 63 height 33
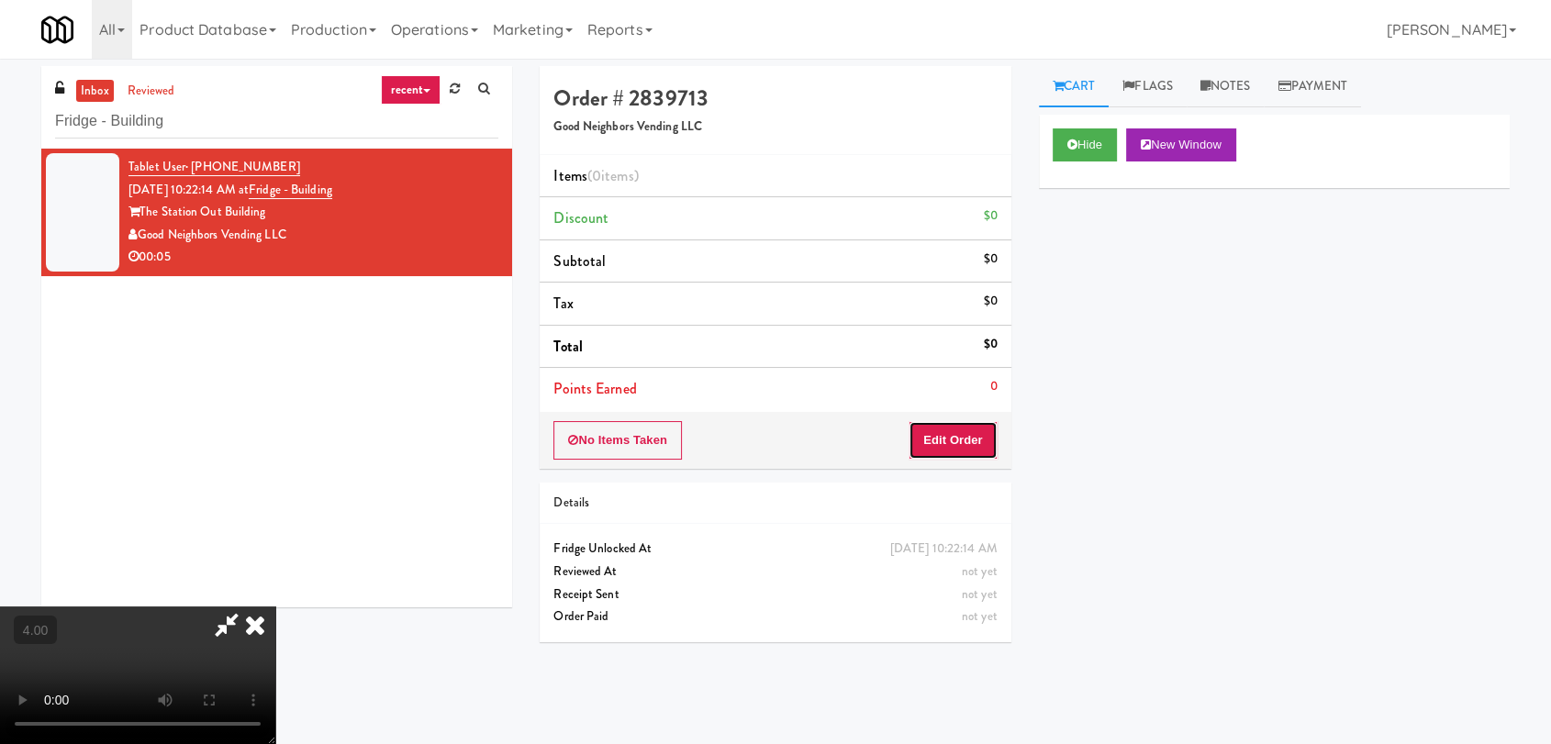
click at [974, 434] on button "Edit Order" at bounding box center [953, 440] width 89 height 39
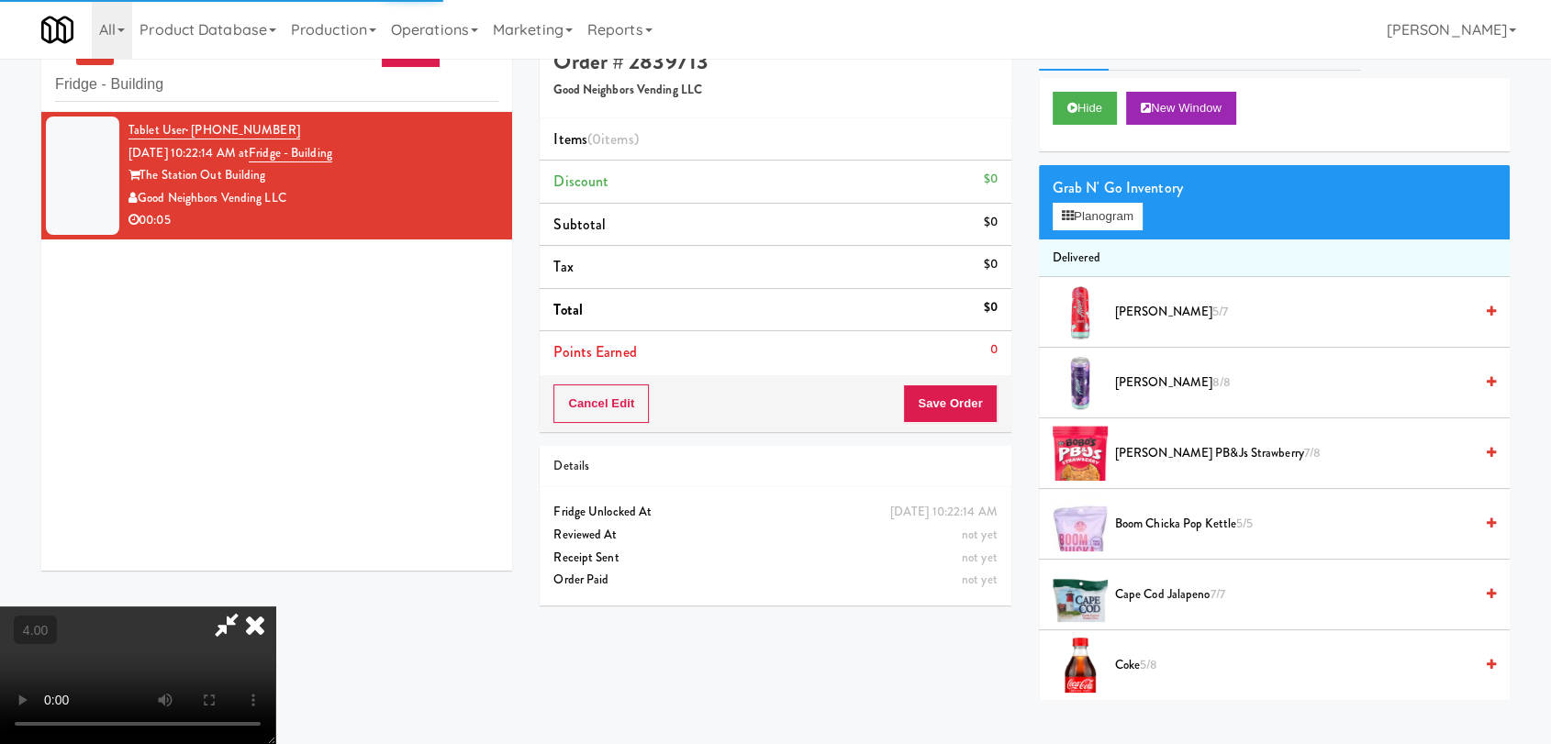
scroll to position [59, 0]
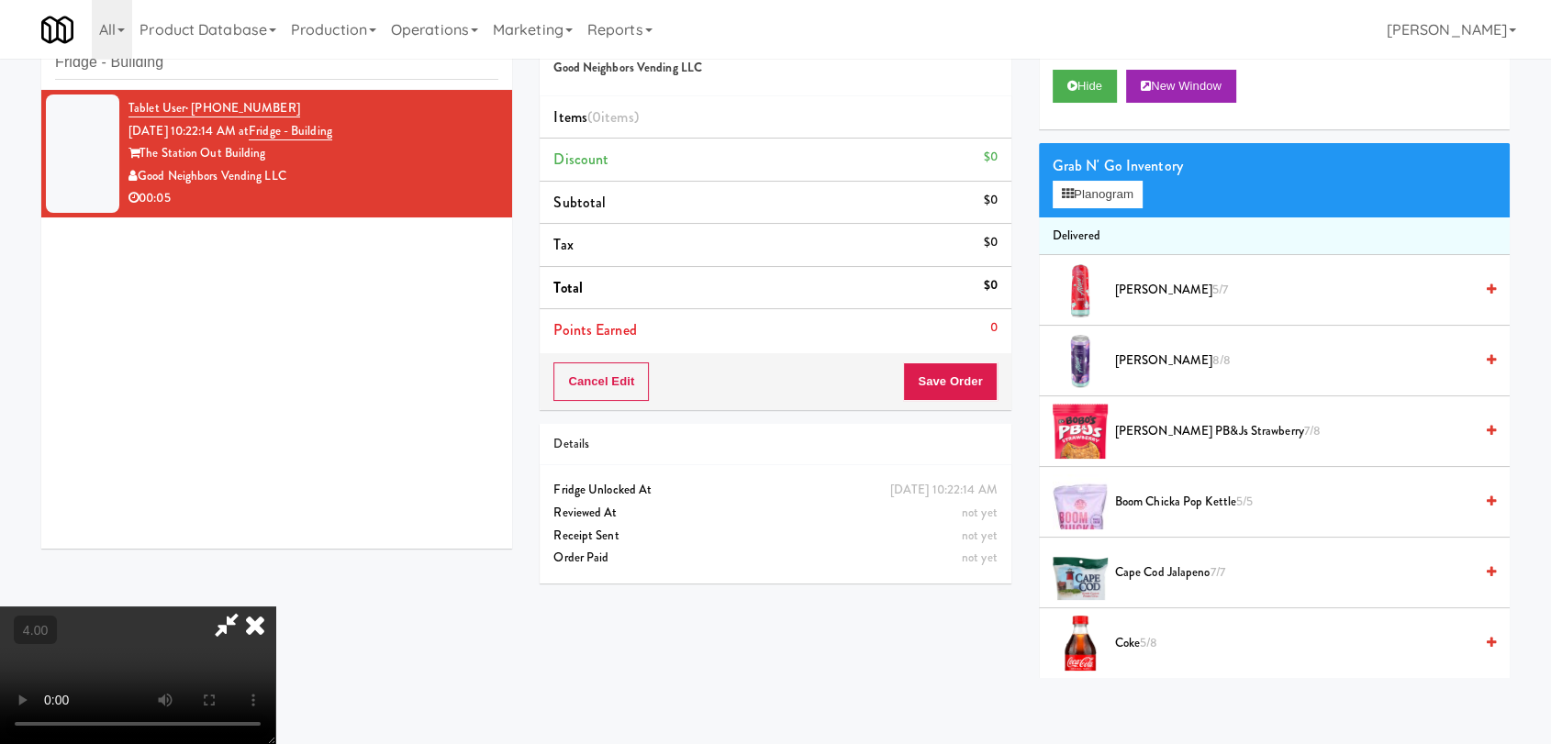
click at [275, 607] on video at bounding box center [137, 676] width 275 height 138
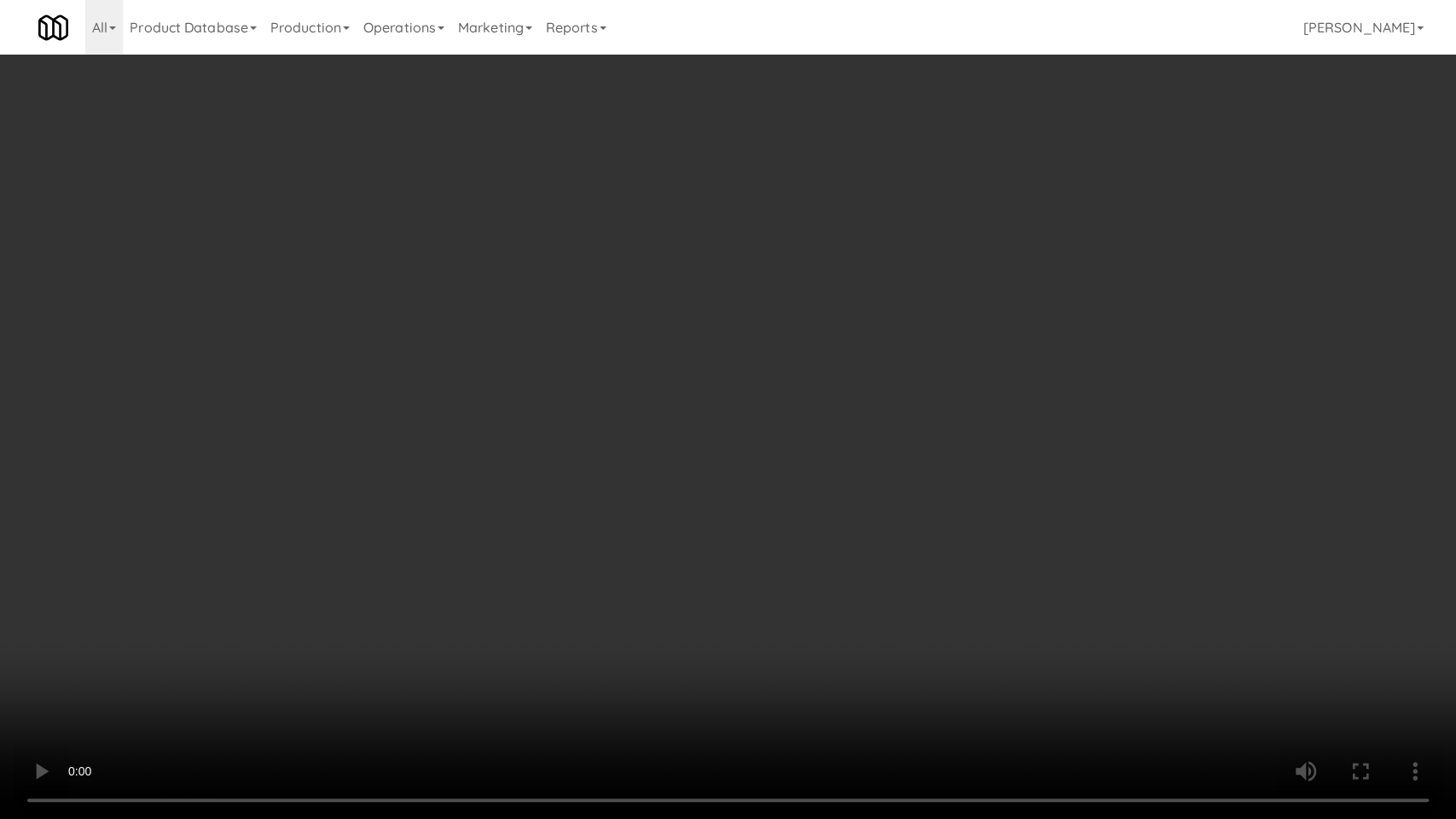
click at [557, 498] on video at bounding box center [728, 409] width 1456 height 819
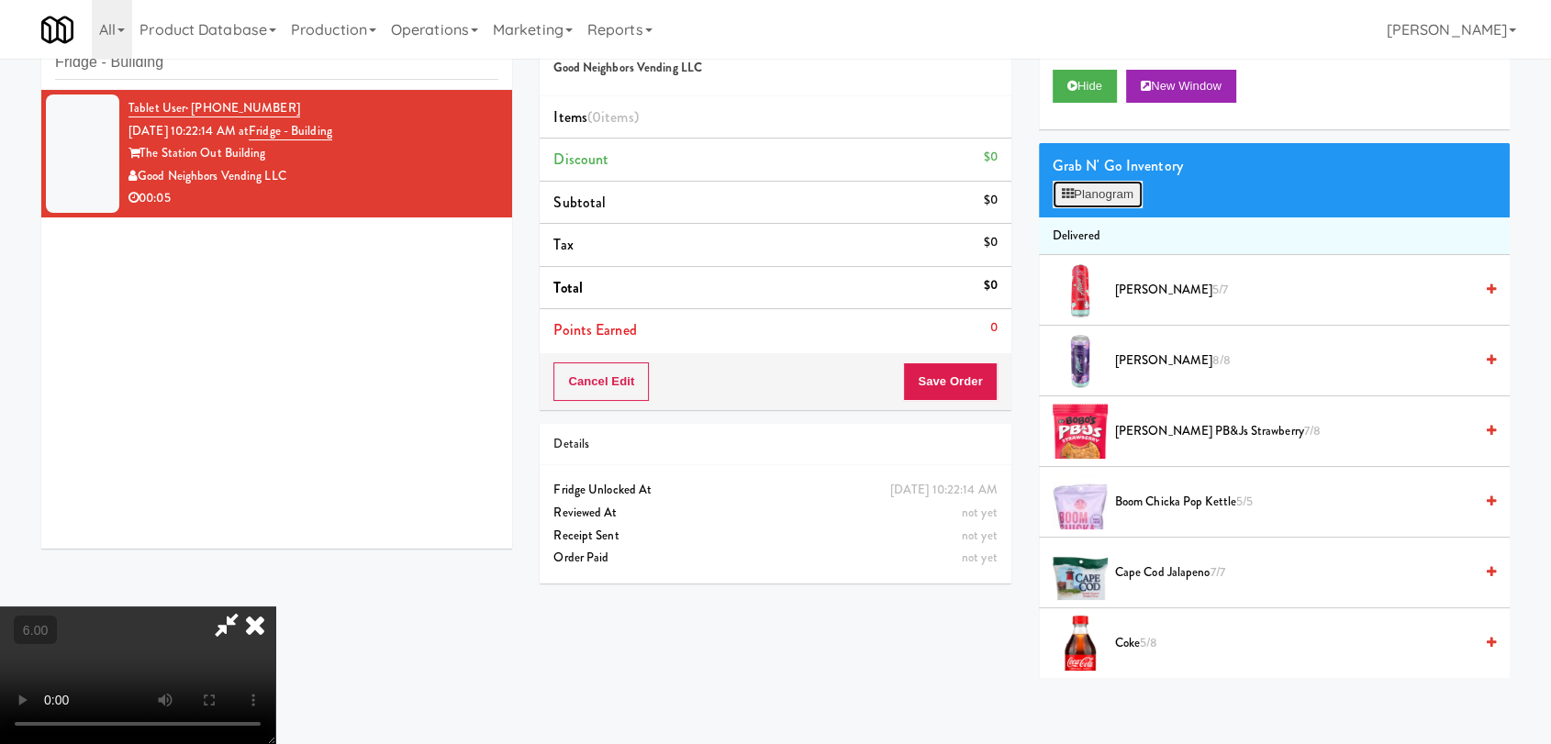
click at [1086, 196] on button "Planogram" at bounding box center [1098, 195] width 90 height 28
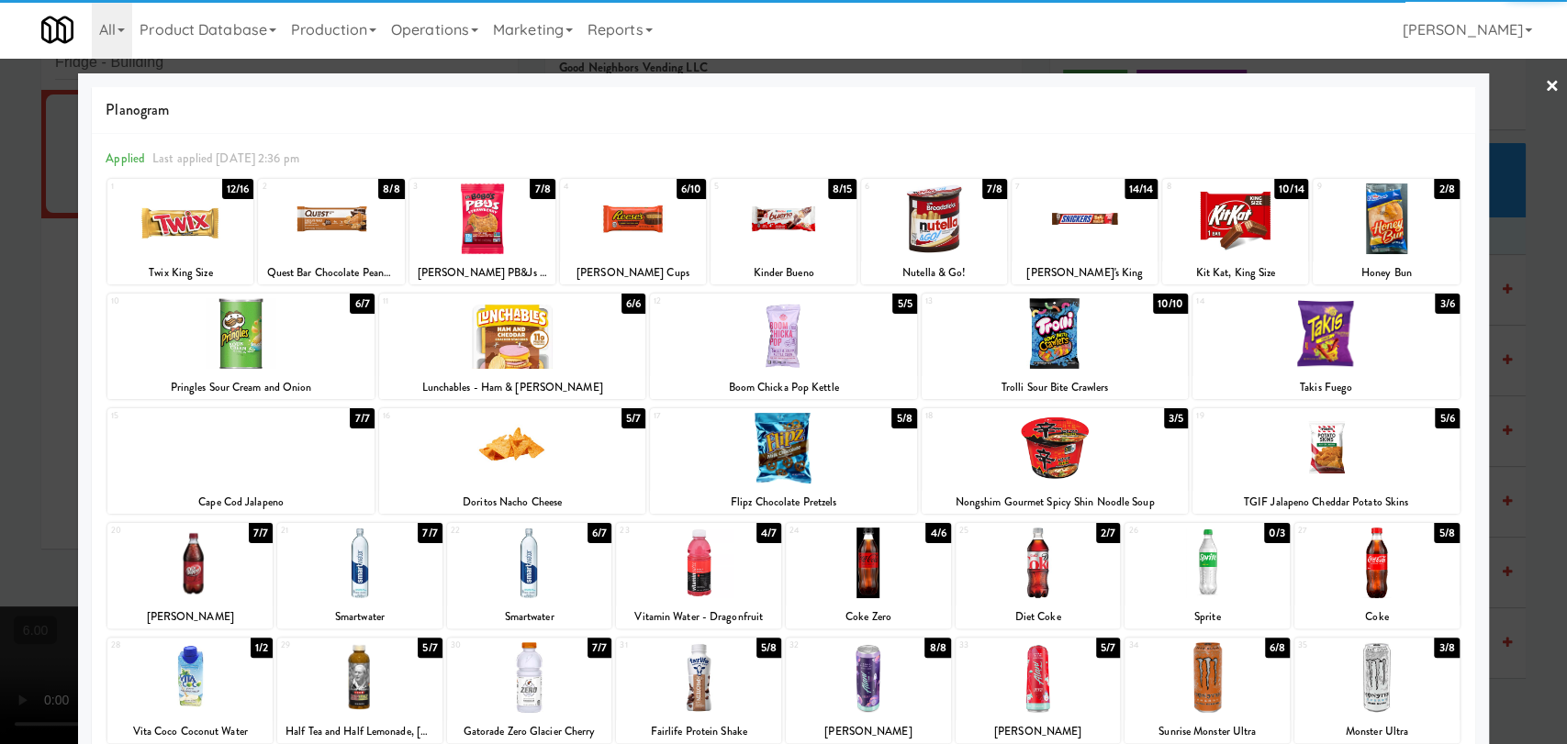
click at [551, 568] on div at bounding box center [529, 563] width 165 height 71
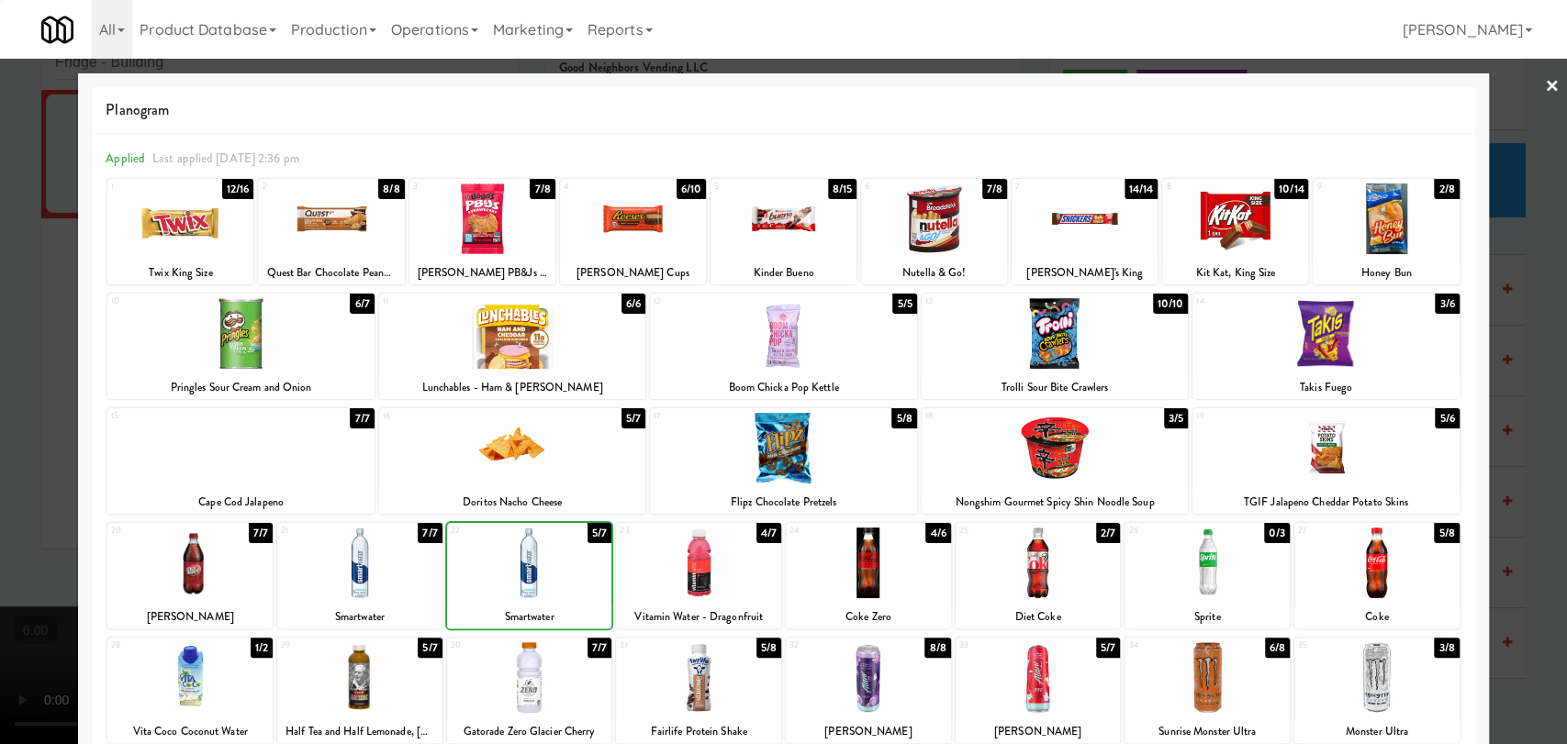
click at [0, 286] on div at bounding box center [783, 372] width 1567 height 744
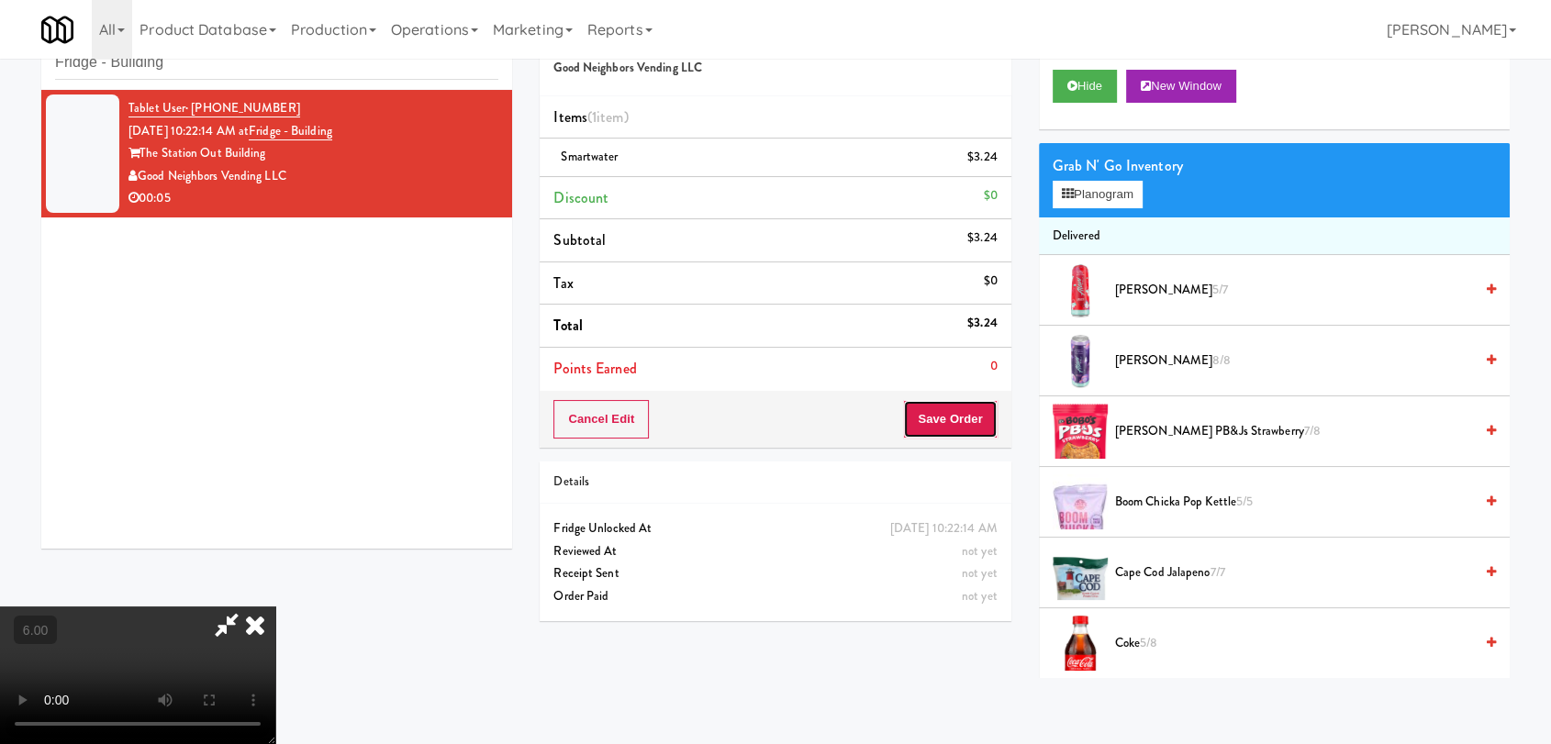
click at [943, 417] on button "Save Order" at bounding box center [950, 419] width 94 height 39
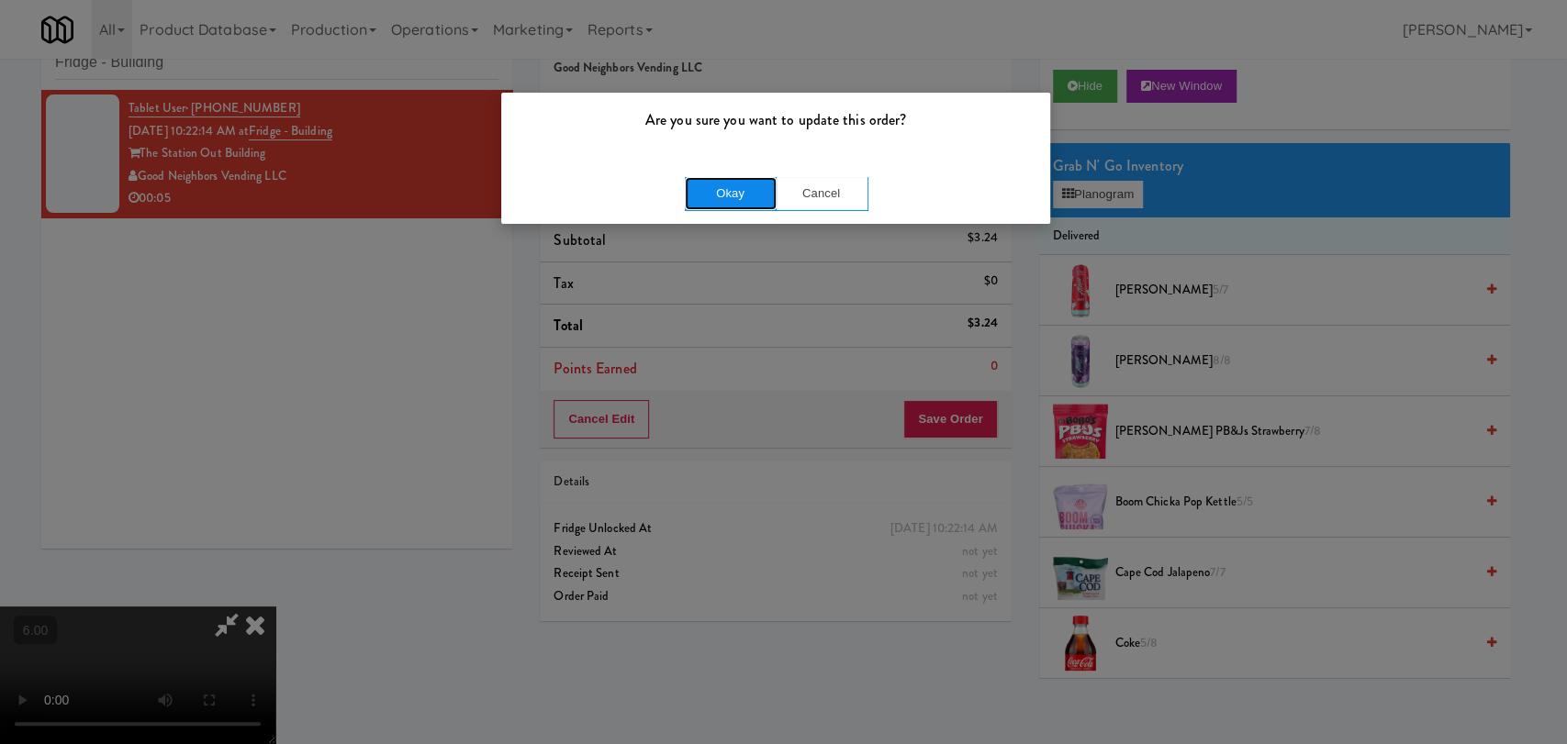
click at [720, 196] on button "Okay" at bounding box center [731, 193] width 92 height 33
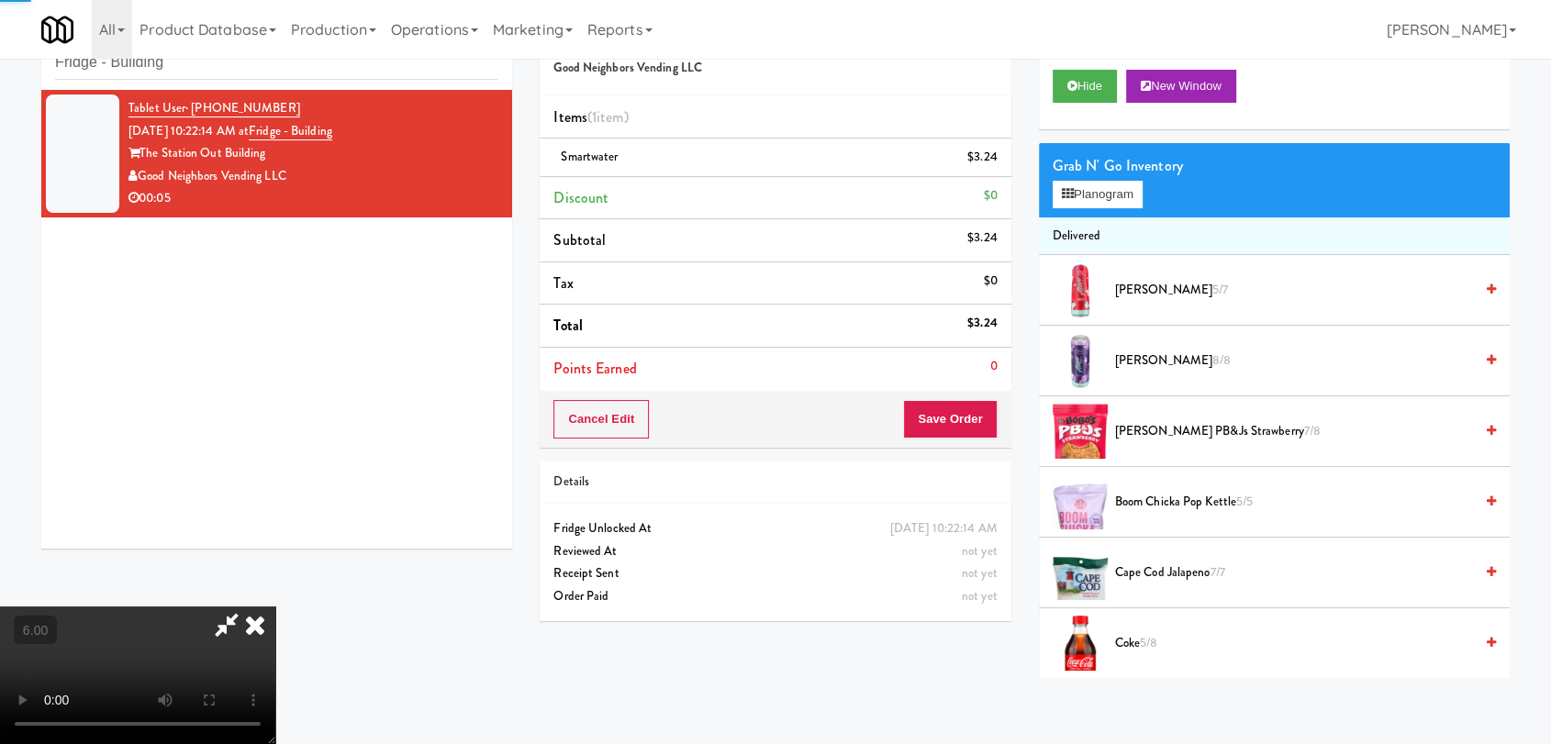
click at [275, 607] on icon at bounding box center [255, 625] width 40 height 37
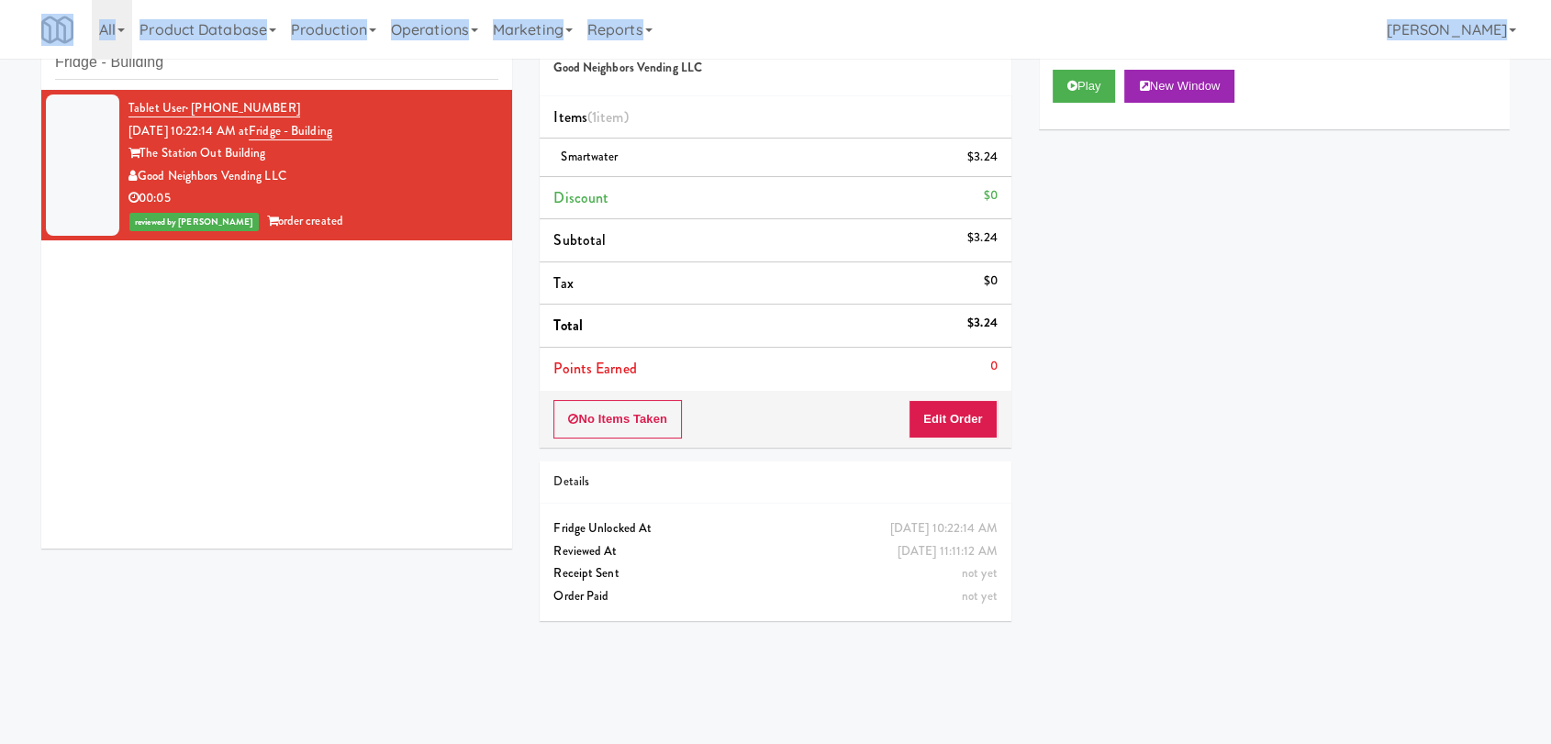
drag, startPoint x: 379, startPoint y: 80, endPoint x: 73, endPoint y: 62, distance: 306.2
click at [65, 54] on body "Are you sure you want to update this order? Okay Cancel Okay Are you sure you w…" at bounding box center [775, 372] width 1551 height 744
click at [215, 79] on input "Fridge - Building" at bounding box center [276, 63] width 443 height 34
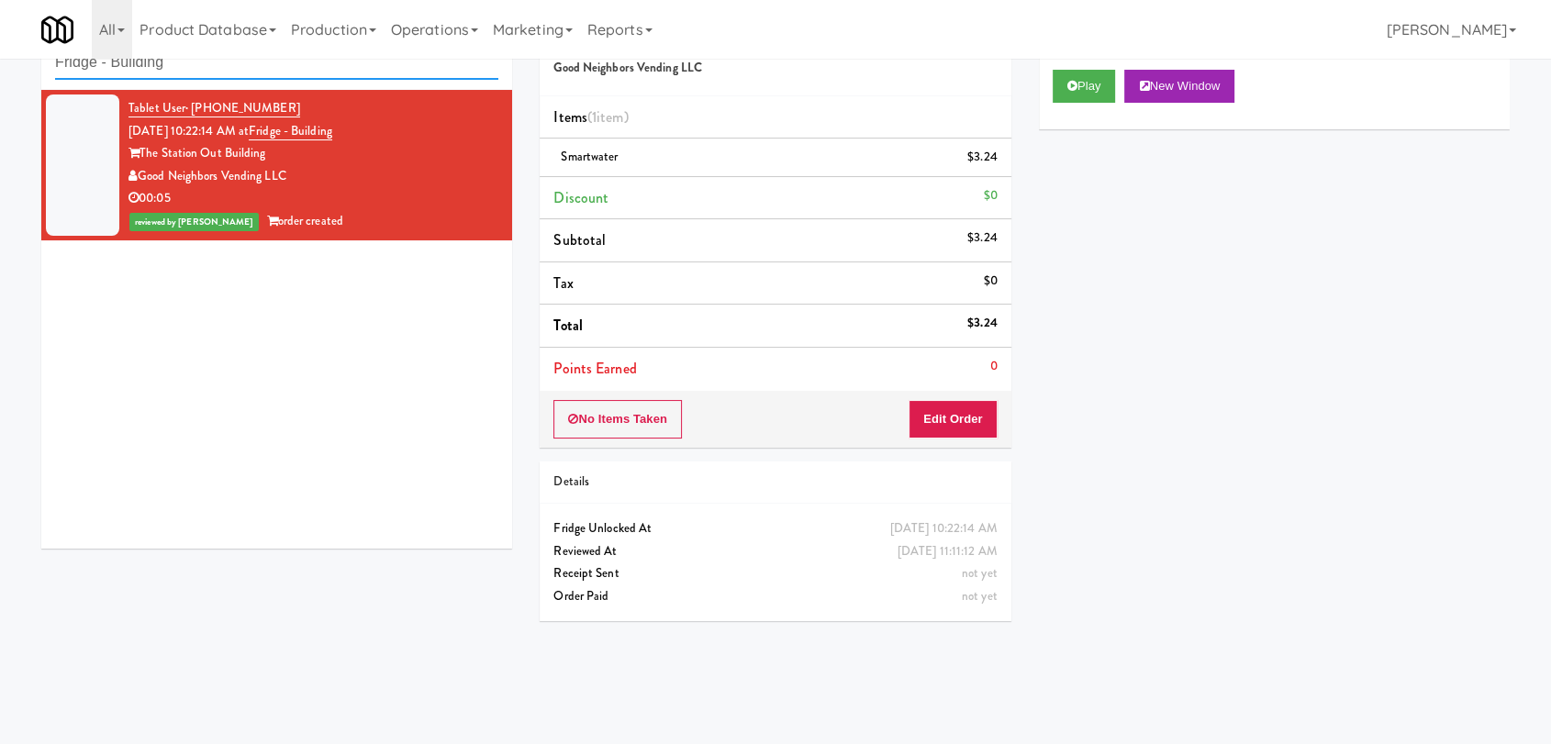
click at [214, 68] on input "Fridge - Building" at bounding box center [276, 63] width 443 height 34
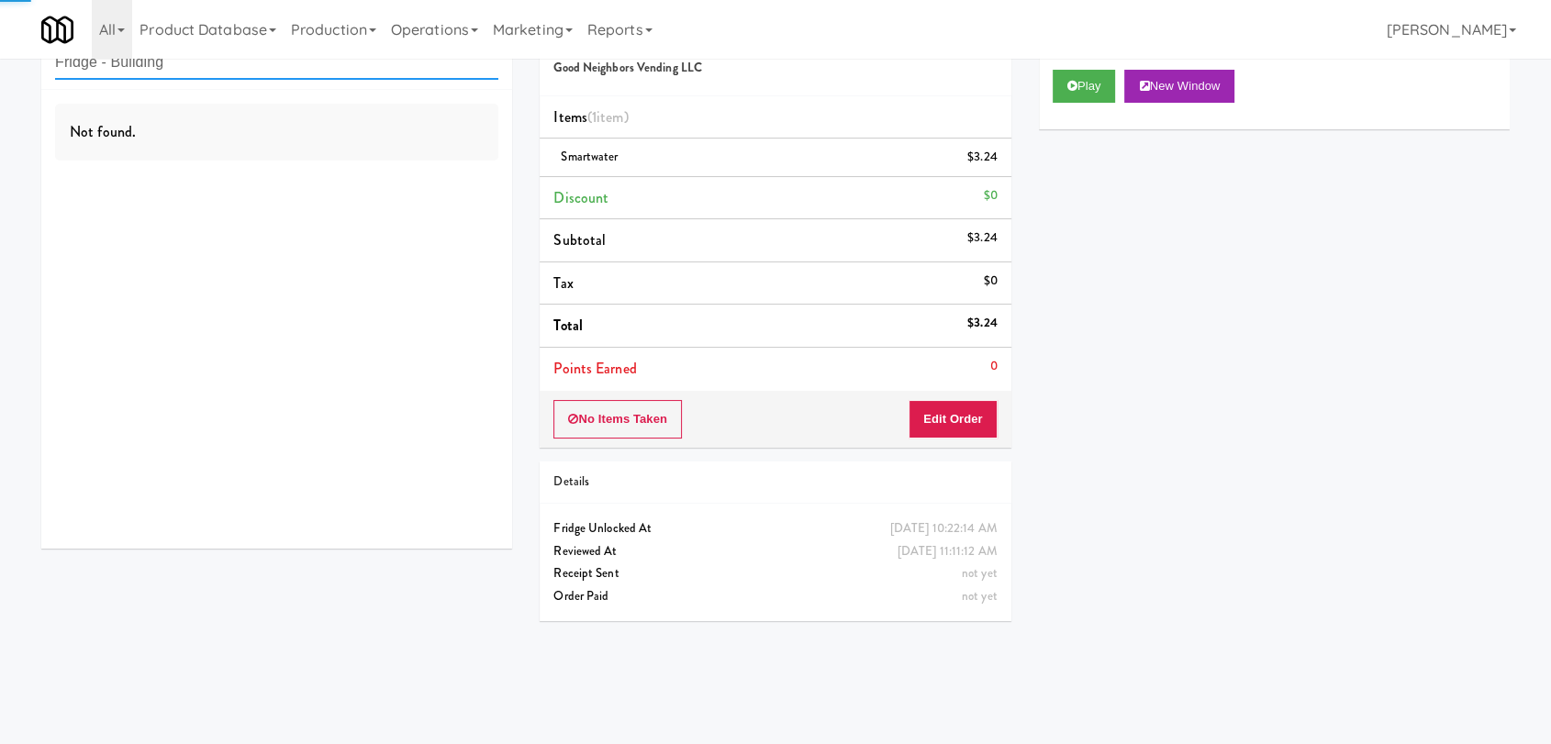
click at [214, 68] on input "Fridge - Building" at bounding box center [276, 63] width 443 height 34
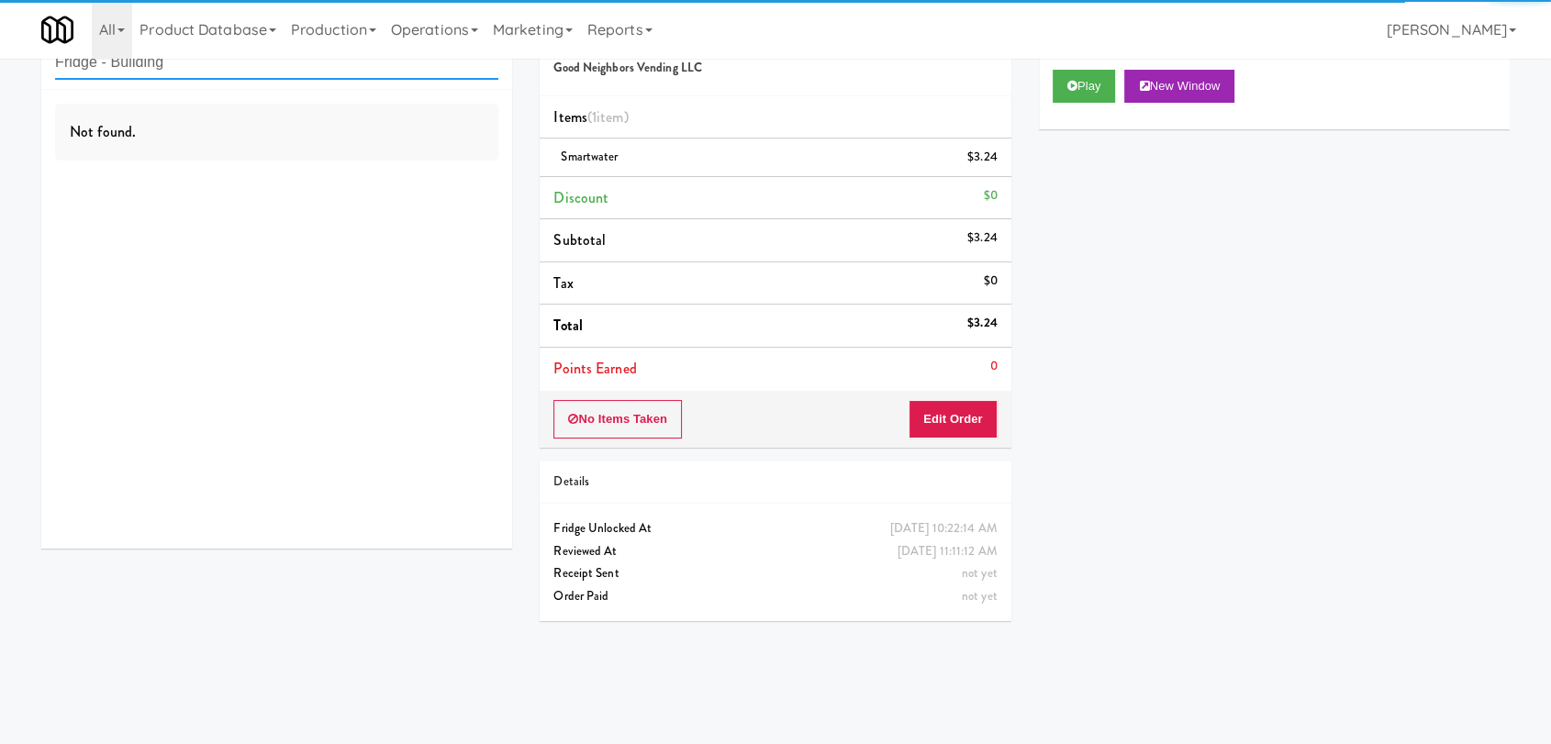
click at [214, 68] on input "Fridge - Building" at bounding box center [276, 63] width 443 height 34
paste input "Optima - Left - Fridge"
type input "Optima - Left - Fridge"
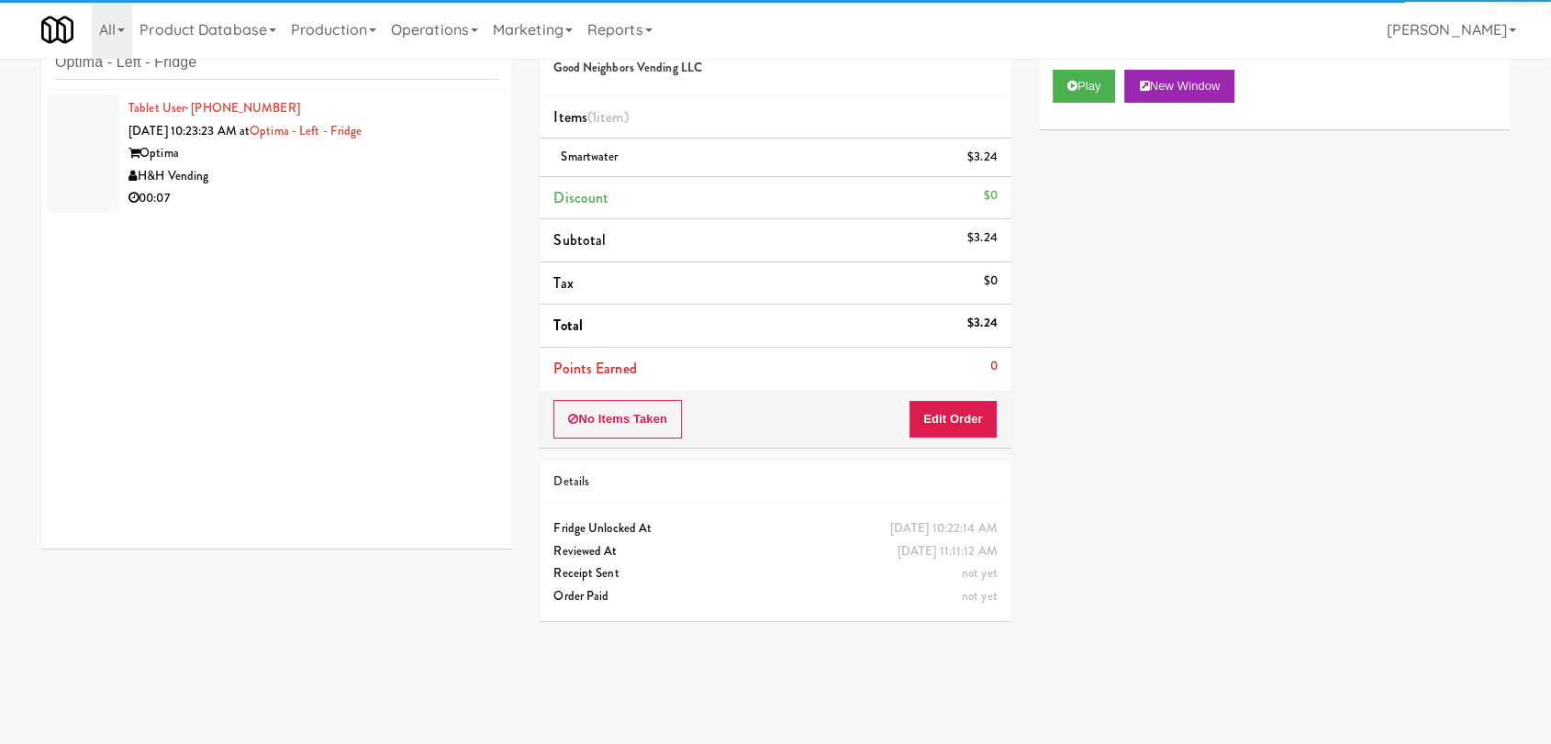
click at [463, 171] on div "H&H Vending" at bounding box center [314, 176] width 370 height 23
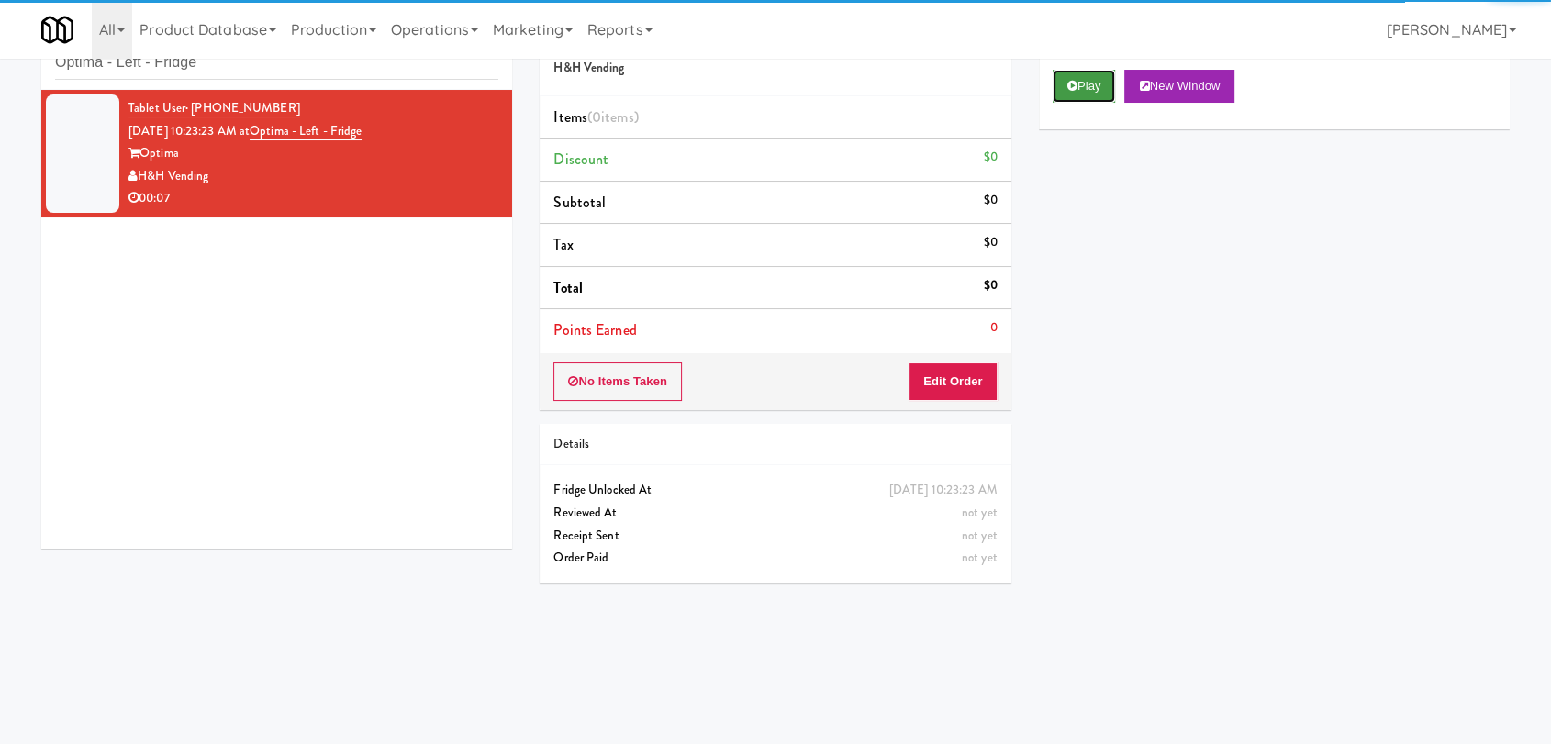
click at [1083, 89] on button "Play" at bounding box center [1084, 86] width 63 height 33
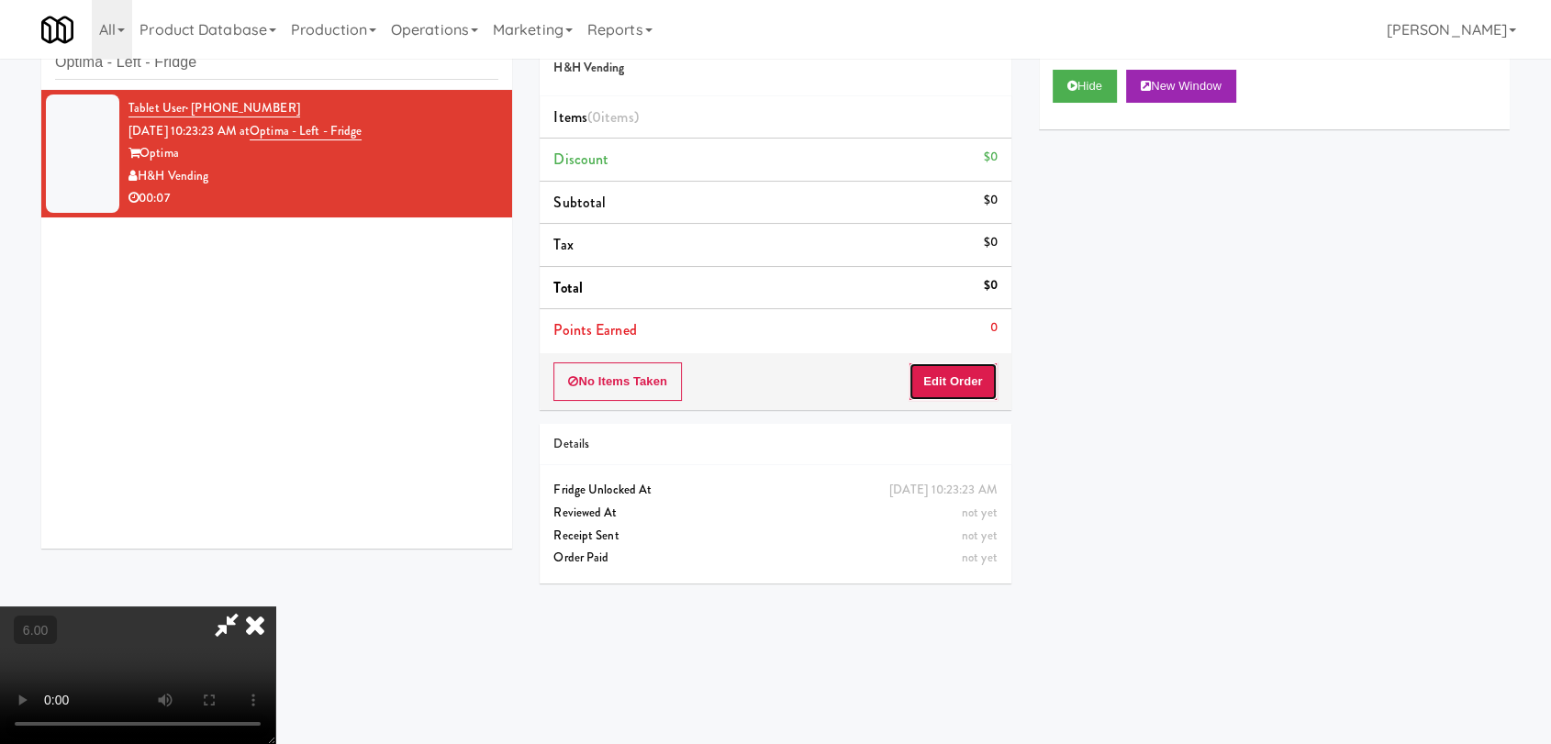
click at [974, 379] on button "Edit Order" at bounding box center [953, 382] width 89 height 39
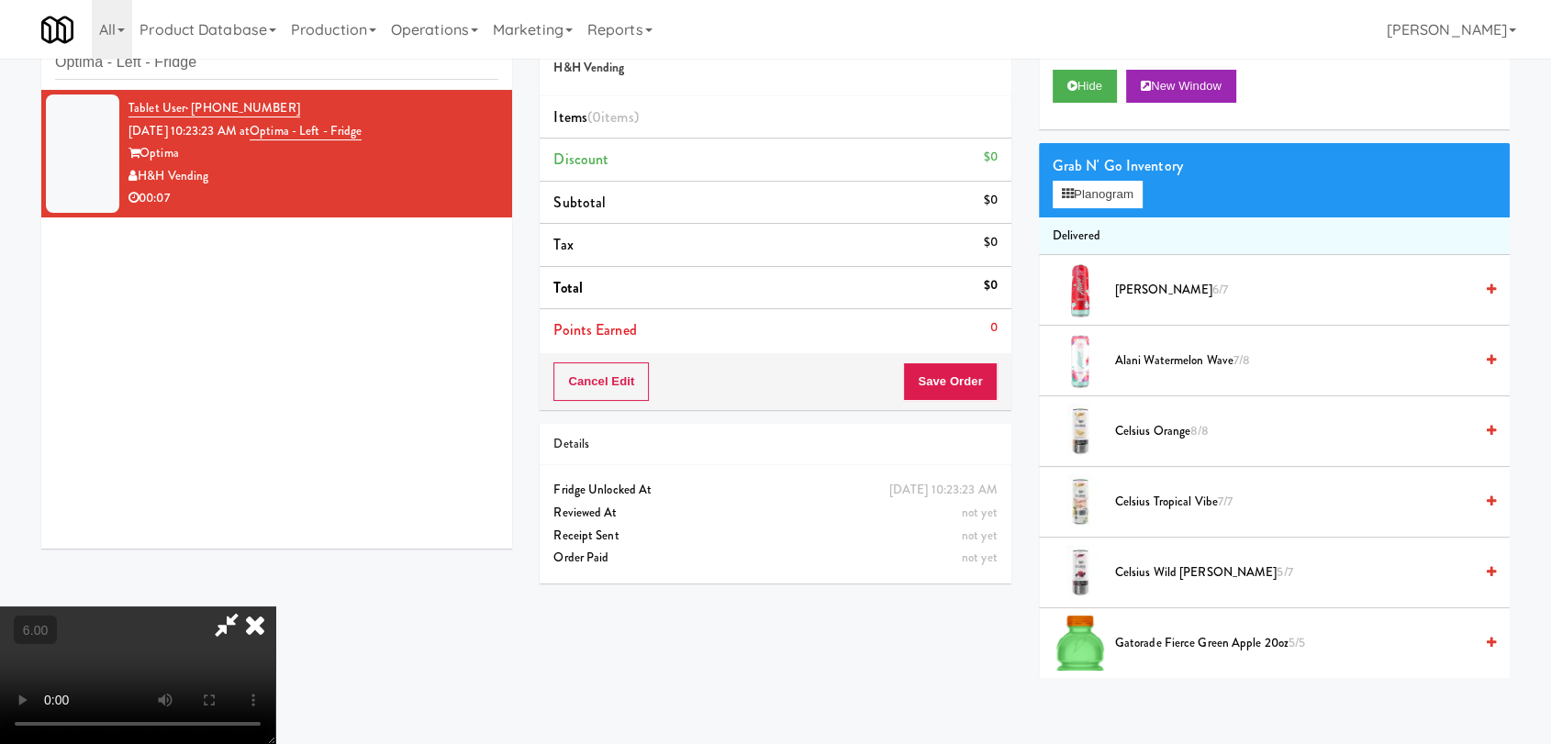
click at [275, 607] on video at bounding box center [137, 676] width 275 height 138
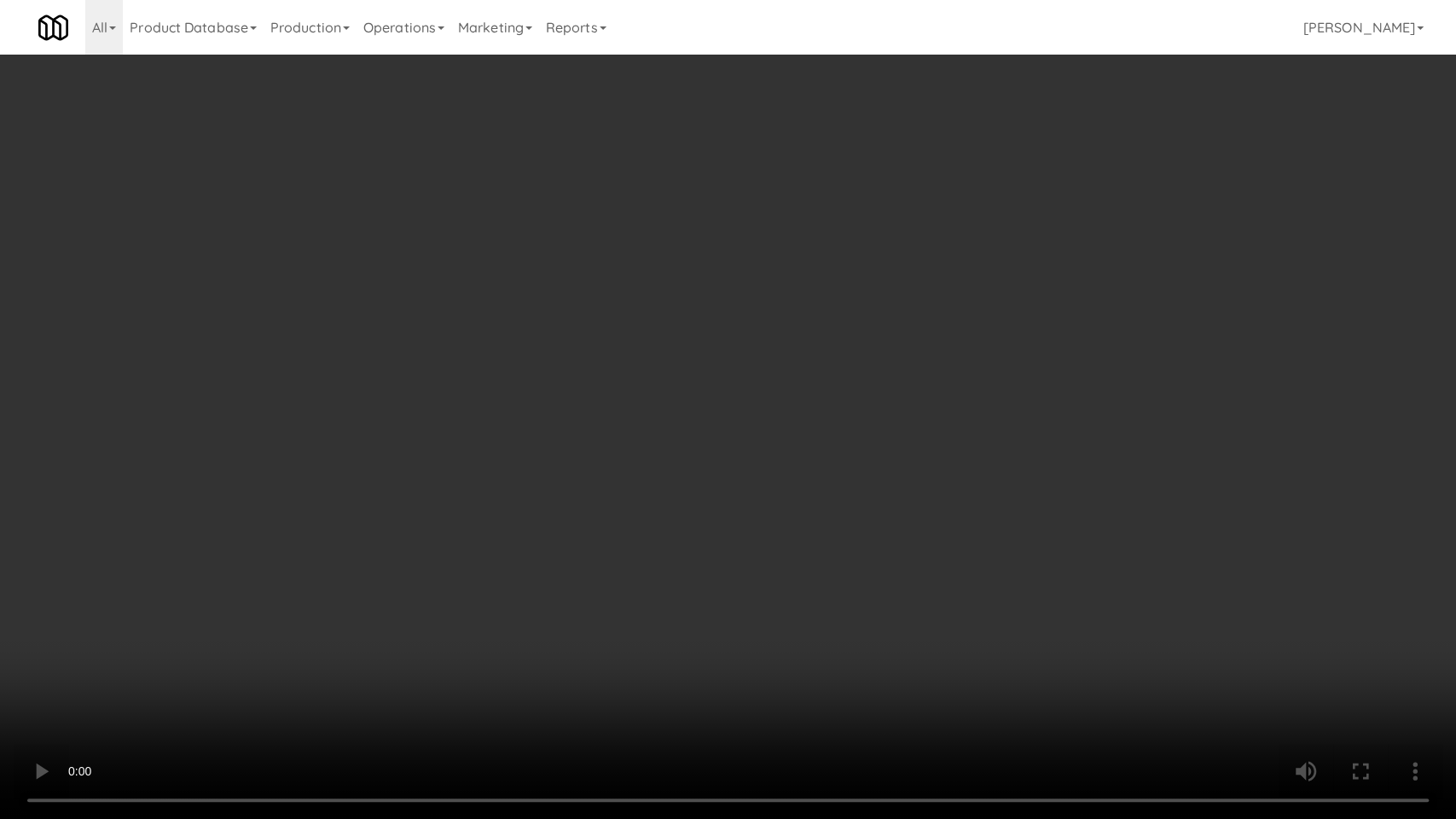
click at [264, 671] on video at bounding box center [728, 409] width 1456 height 819
click at [314, 596] on video at bounding box center [728, 409] width 1456 height 819
click at [587, 505] on video at bounding box center [728, 409] width 1456 height 819
click at [586, 505] on video at bounding box center [728, 409] width 1456 height 819
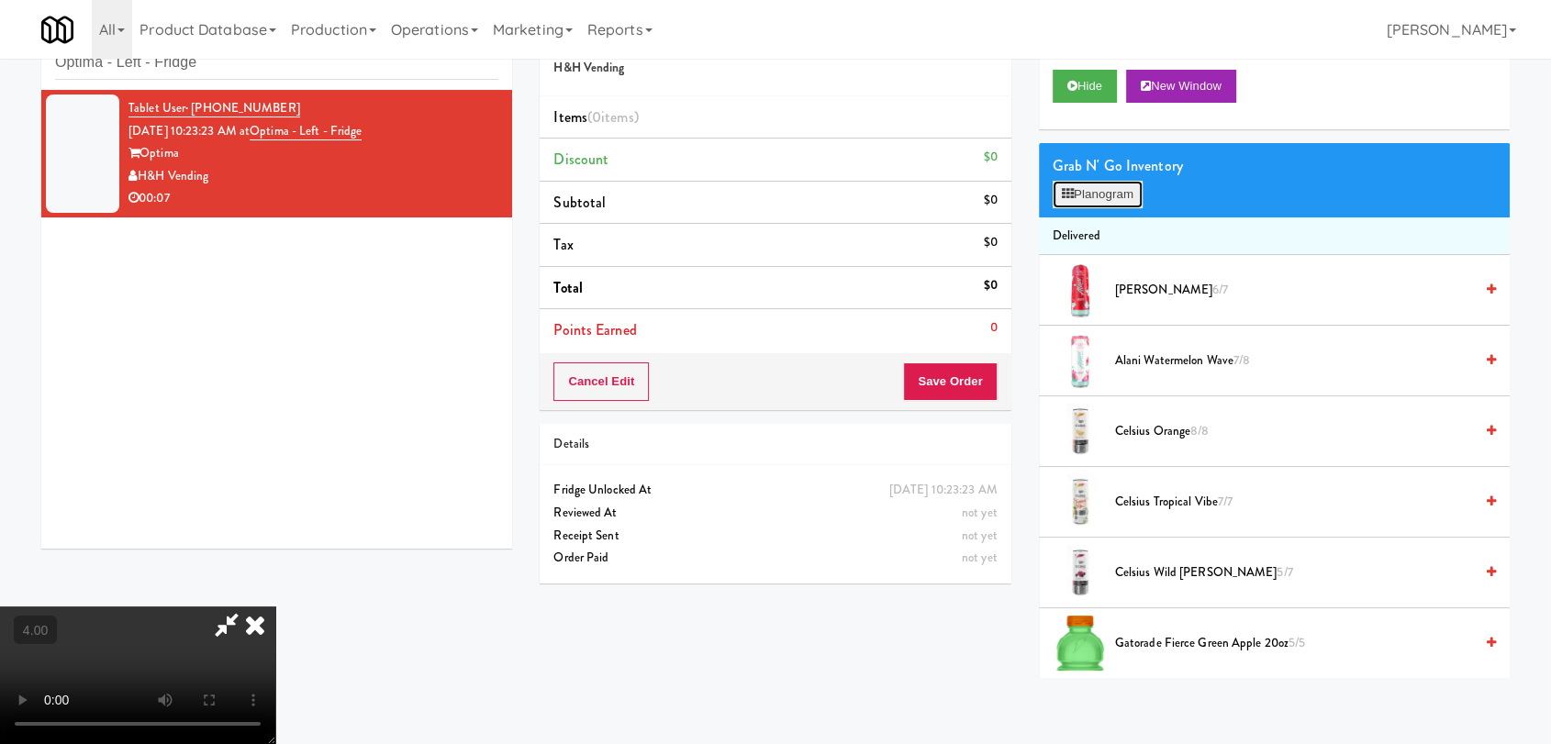
click at [1086, 188] on button "Planogram" at bounding box center [1098, 195] width 90 height 28
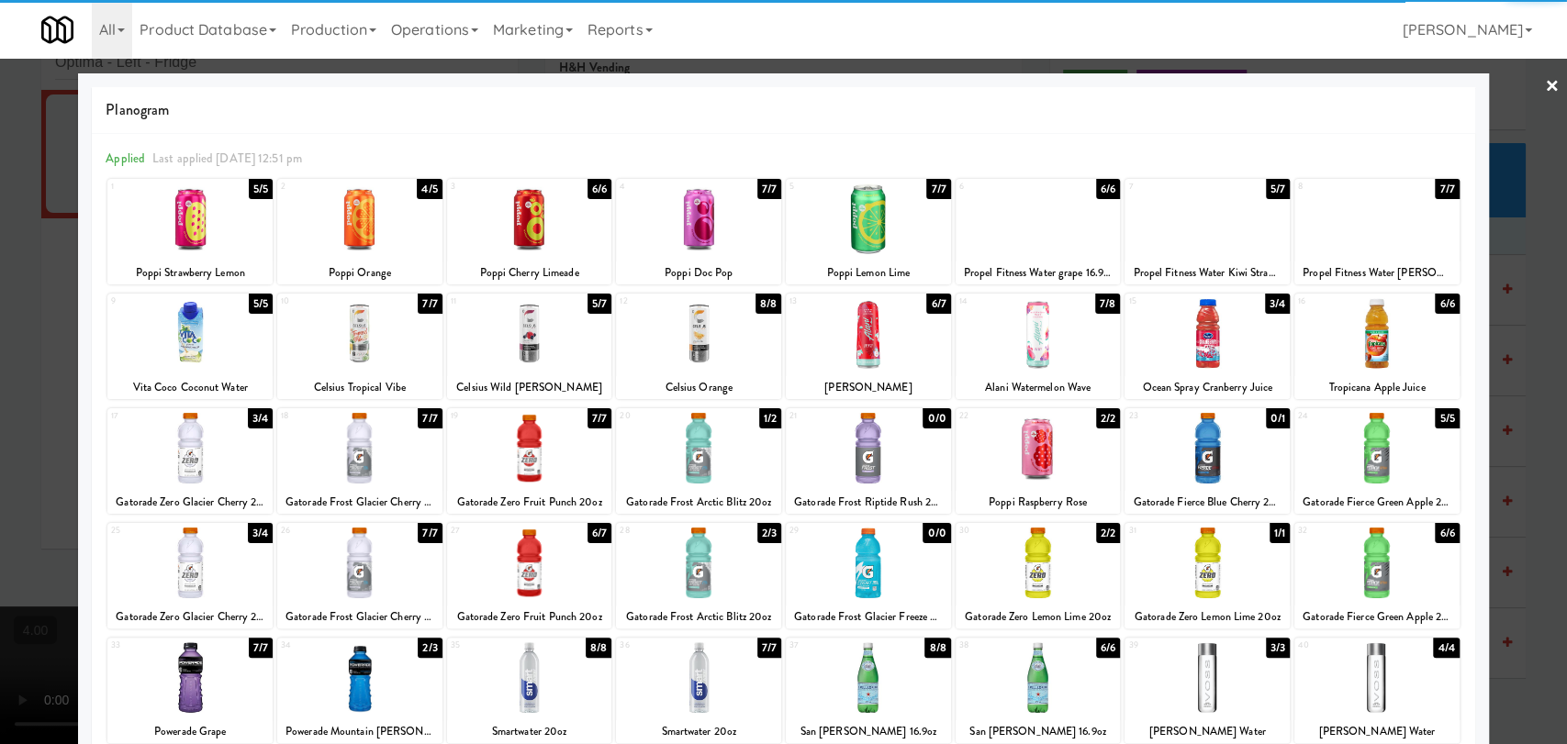
click at [501, 457] on div at bounding box center [529, 448] width 165 height 71
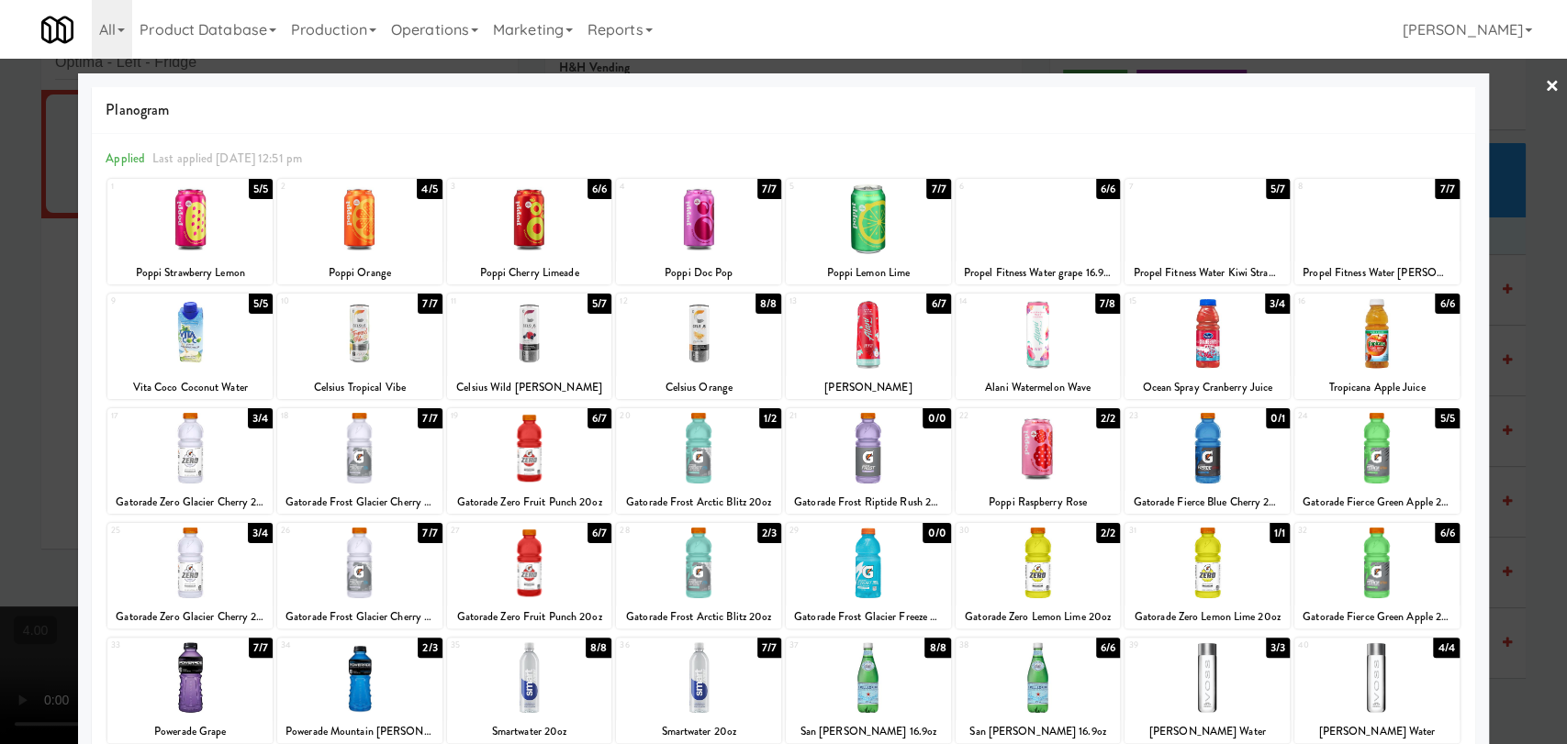
click at [0, 296] on div at bounding box center [783, 372] width 1567 height 744
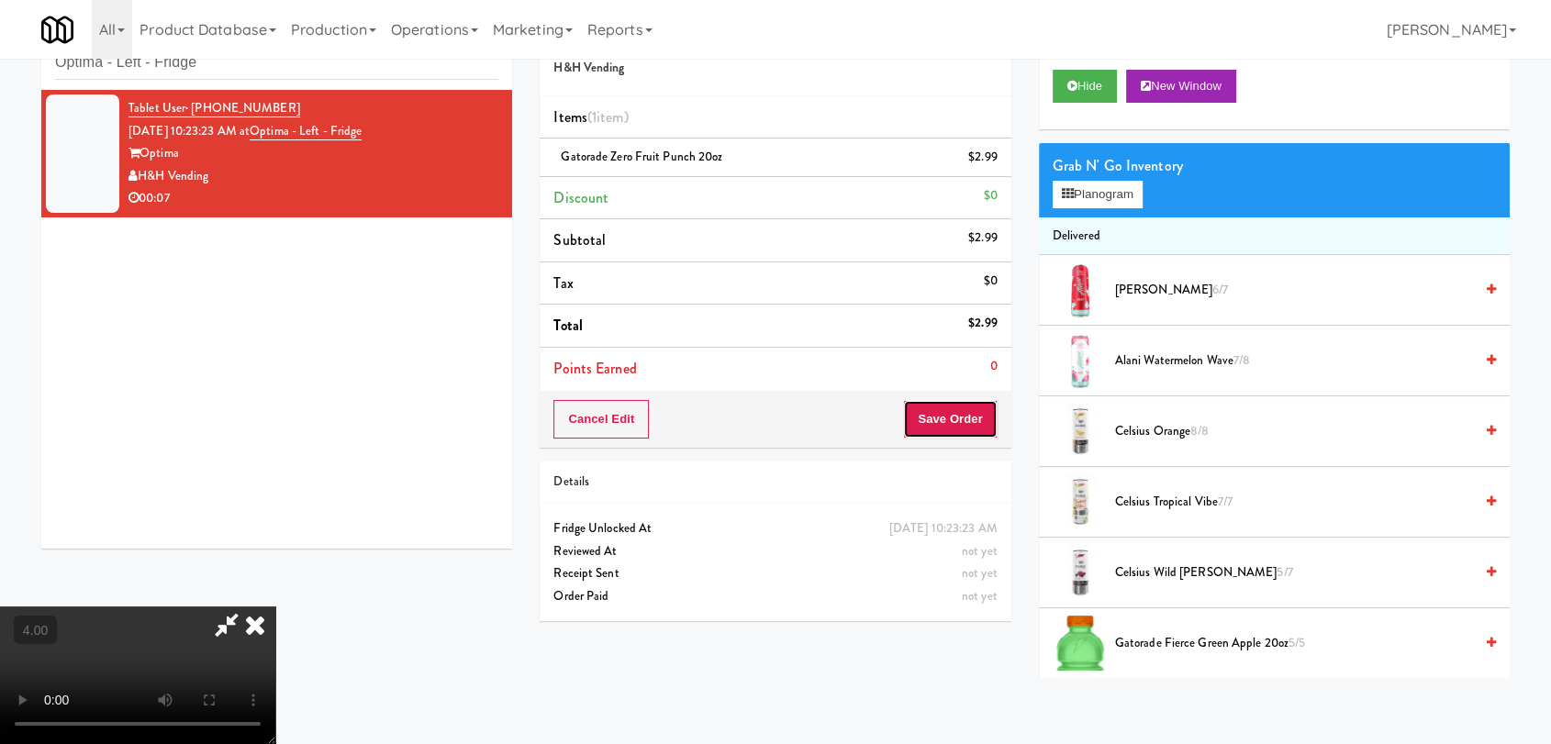
click at [956, 430] on button "Save Order" at bounding box center [950, 419] width 94 height 39
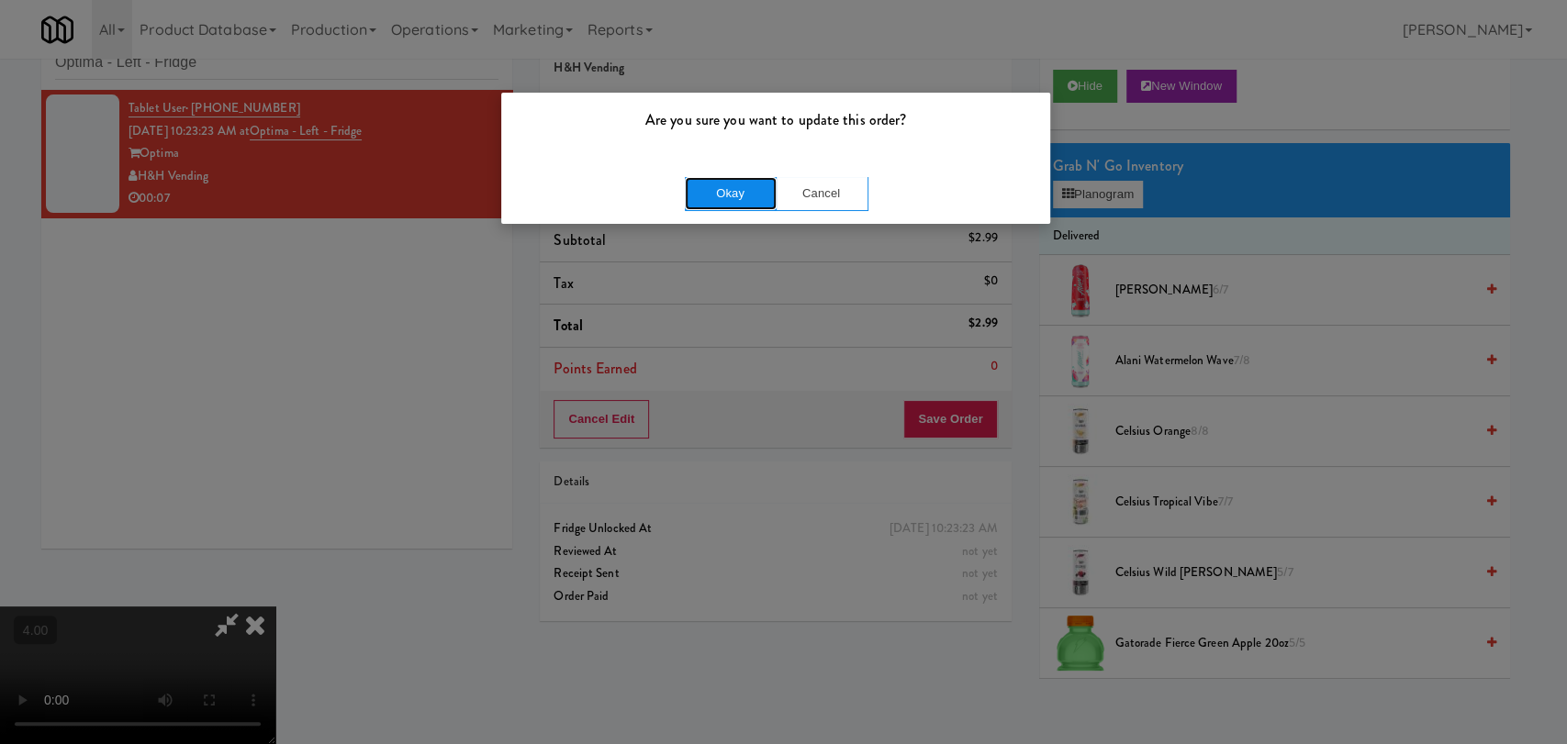
click at [744, 193] on button "Okay" at bounding box center [731, 193] width 92 height 33
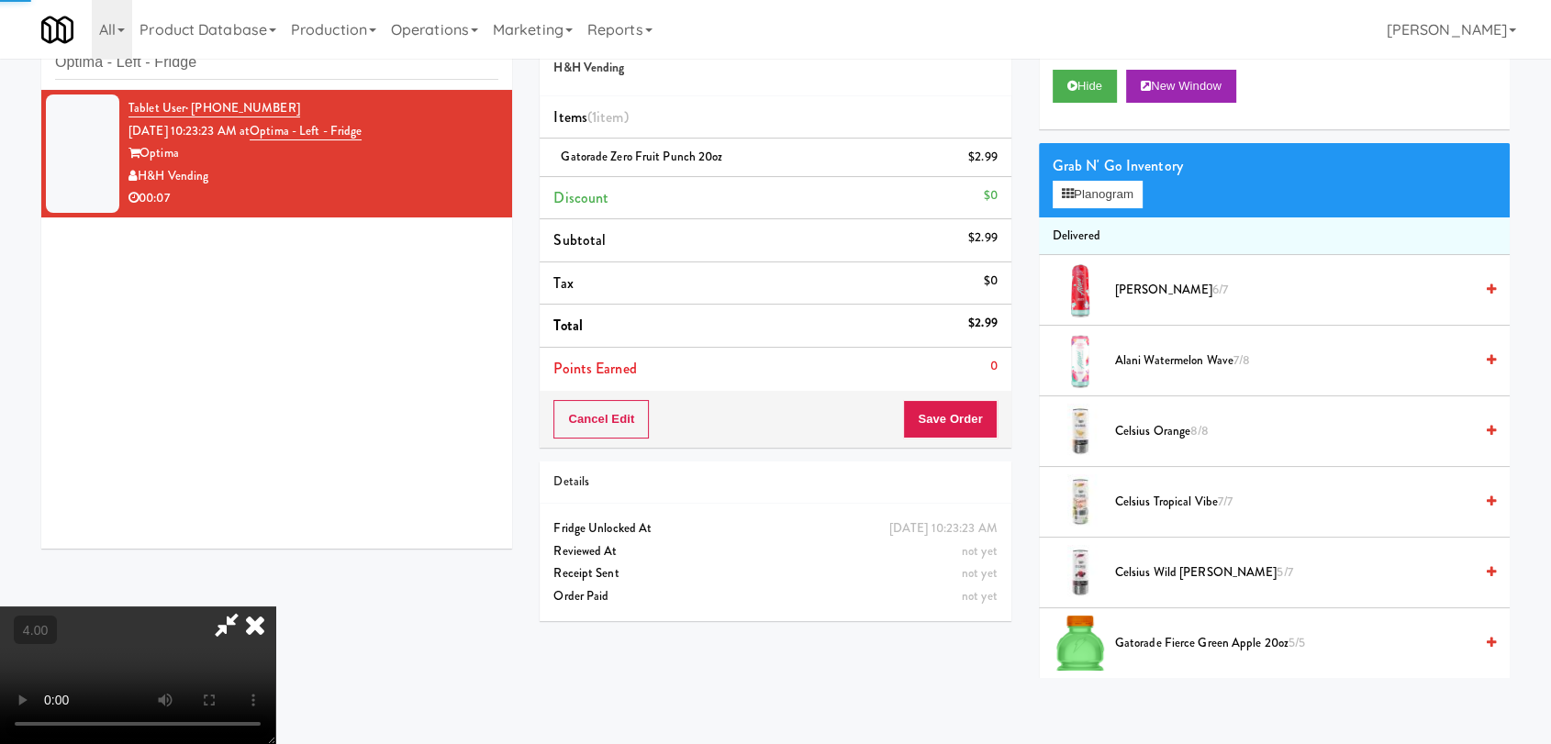
click at [275, 607] on icon at bounding box center [255, 625] width 40 height 37
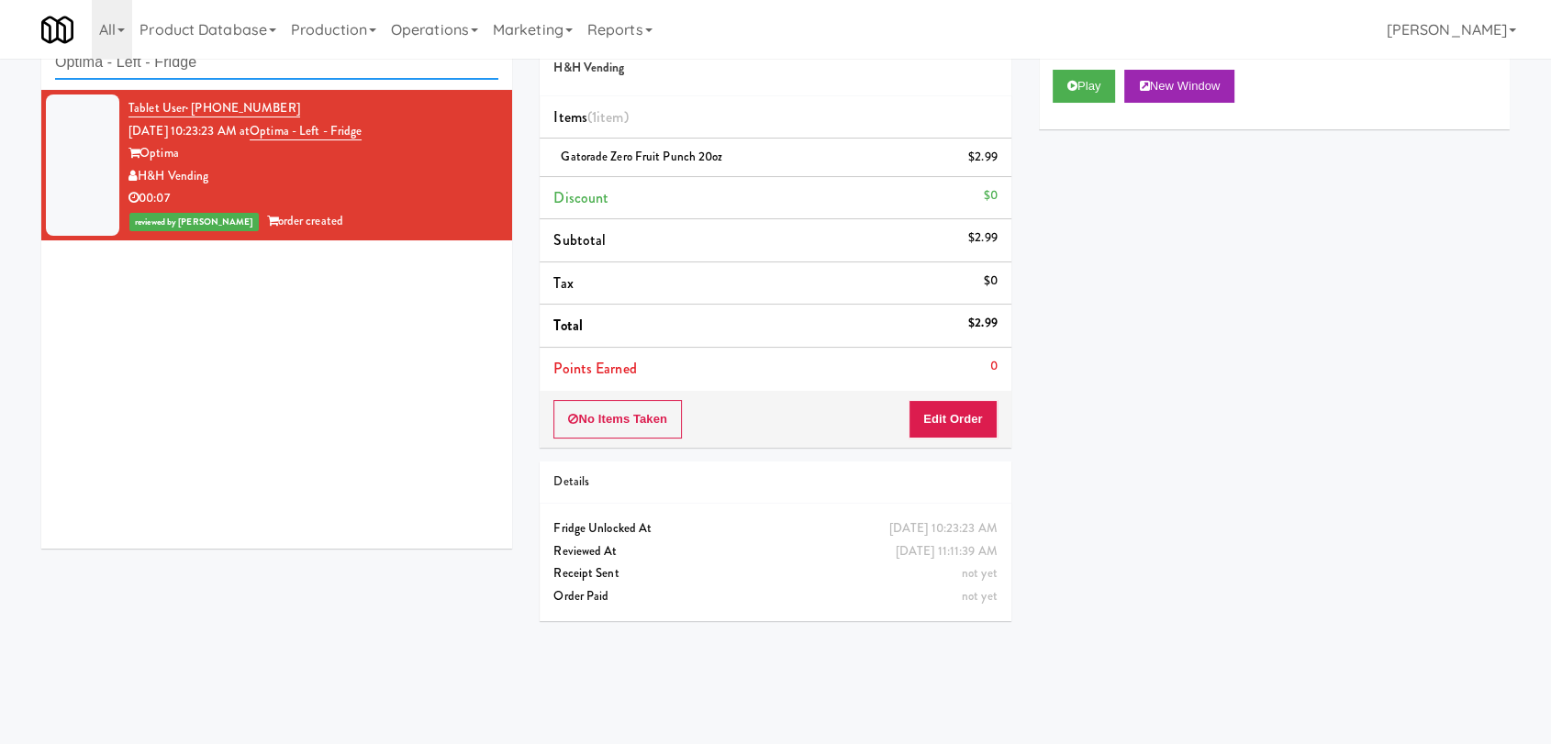
paste input "Park Place - Cooler - Left"
drag, startPoint x: 230, startPoint y: 68, endPoint x: 0, endPoint y: 63, distance: 230.5
click at [0, 63] on div "inbox reviewed recent all unclear take inventory issue suspicious failed recent…" at bounding box center [775, 342] width 1551 height 671
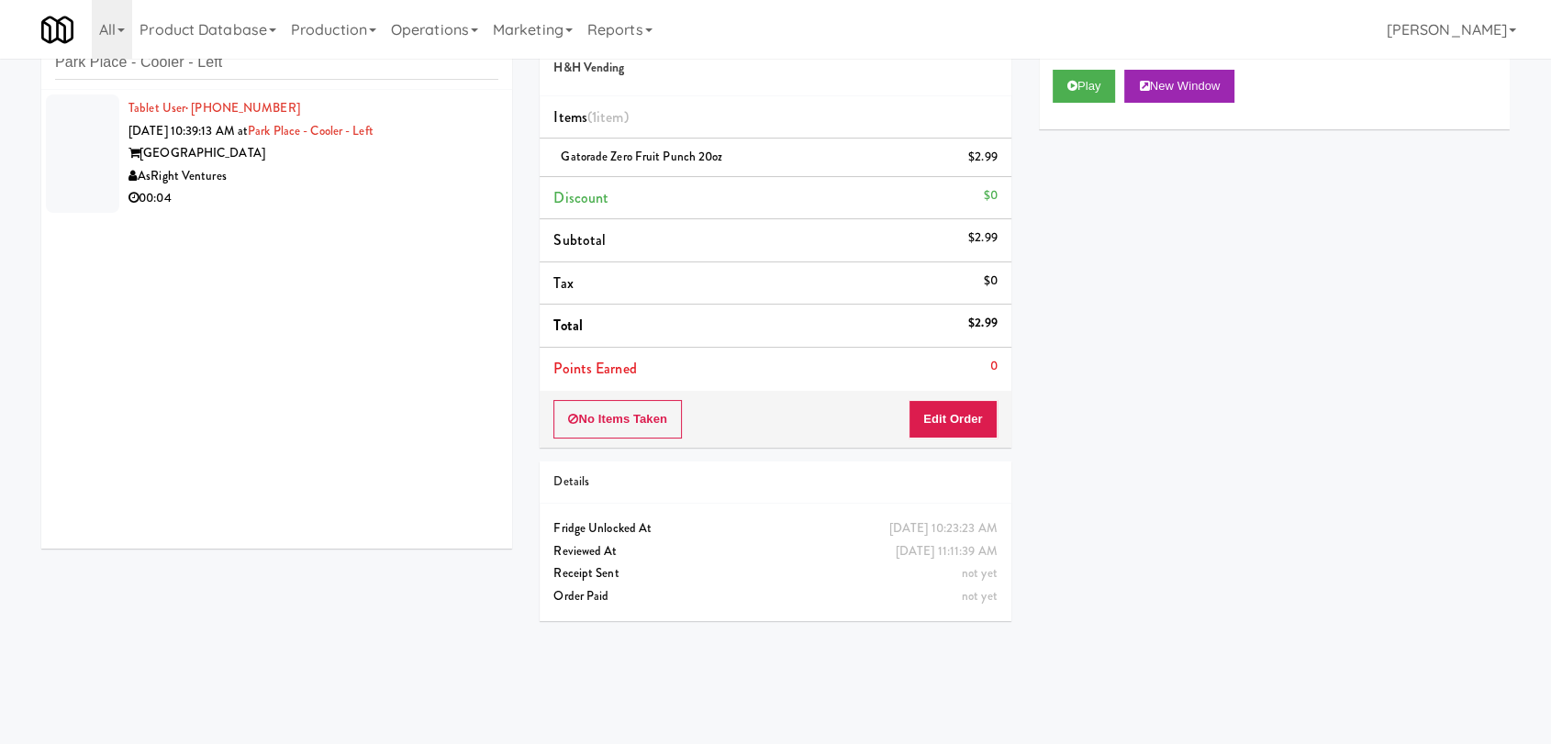
click at [344, 176] on div "AsRight Ventures" at bounding box center [314, 176] width 370 height 23
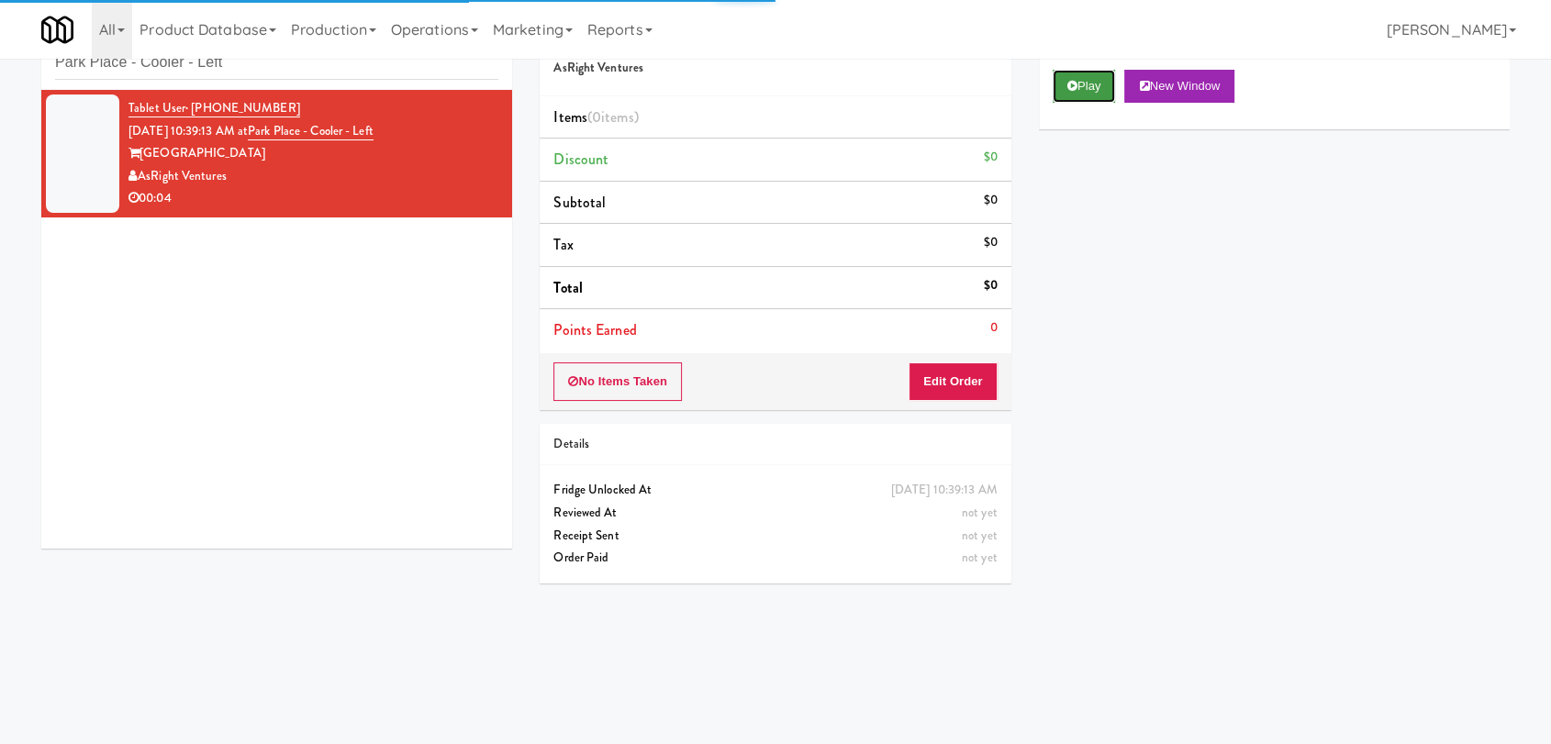
click at [1059, 98] on button "Play" at bounding box center [1084, 86] width 63 height 33
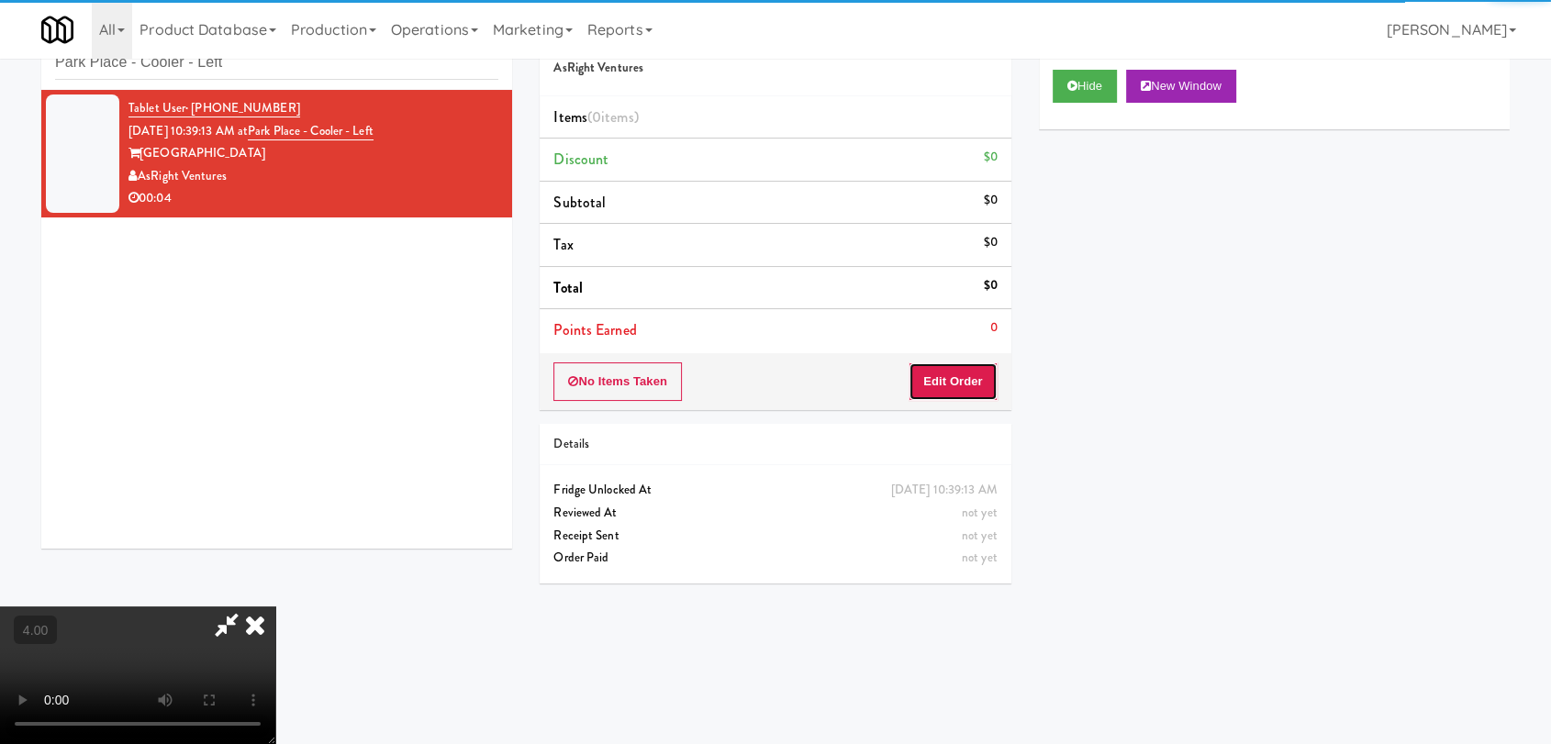
click at [951, 375] on button "Edit Order" at bounding box center [953, 382] width 89 height 39
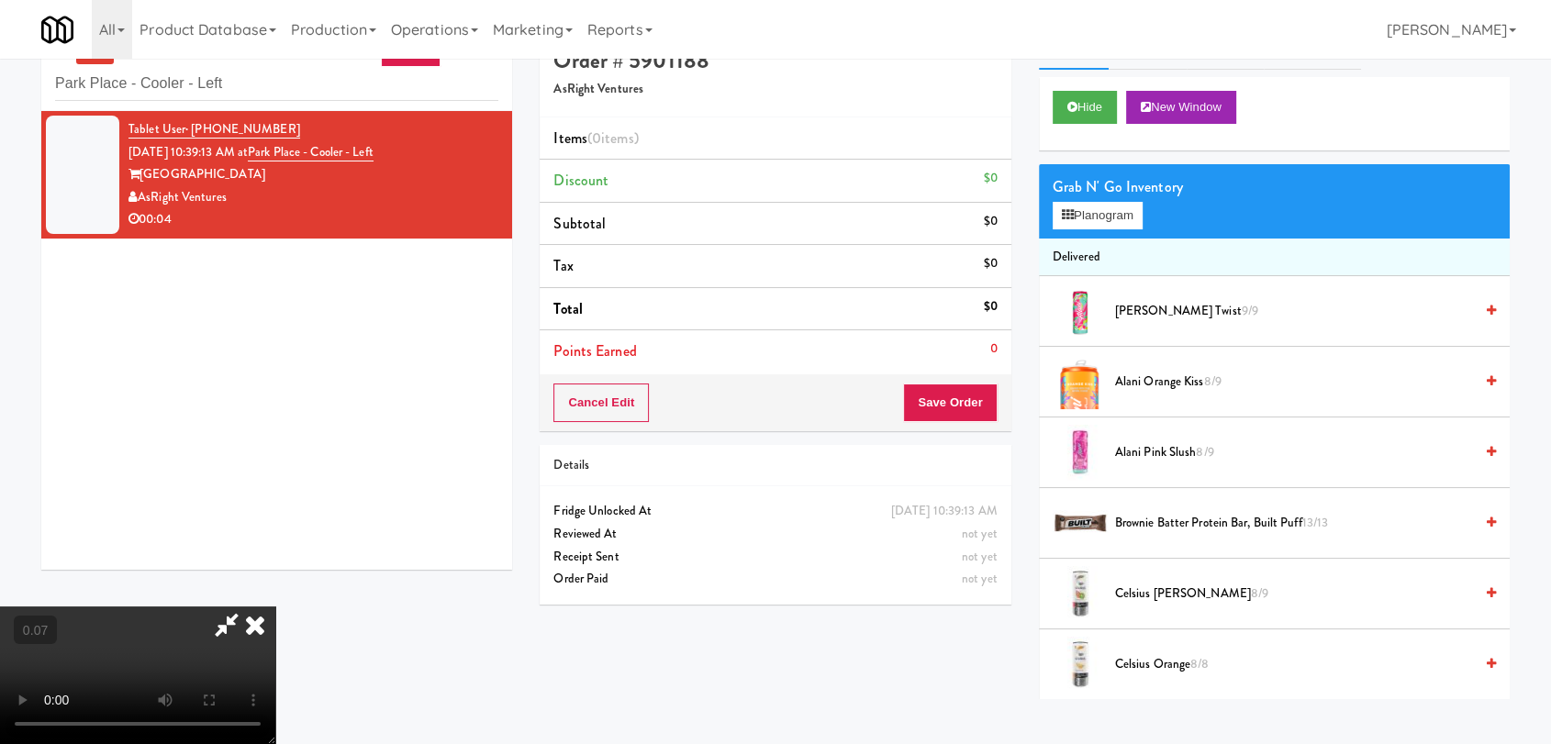
scroll to position [59, 0]
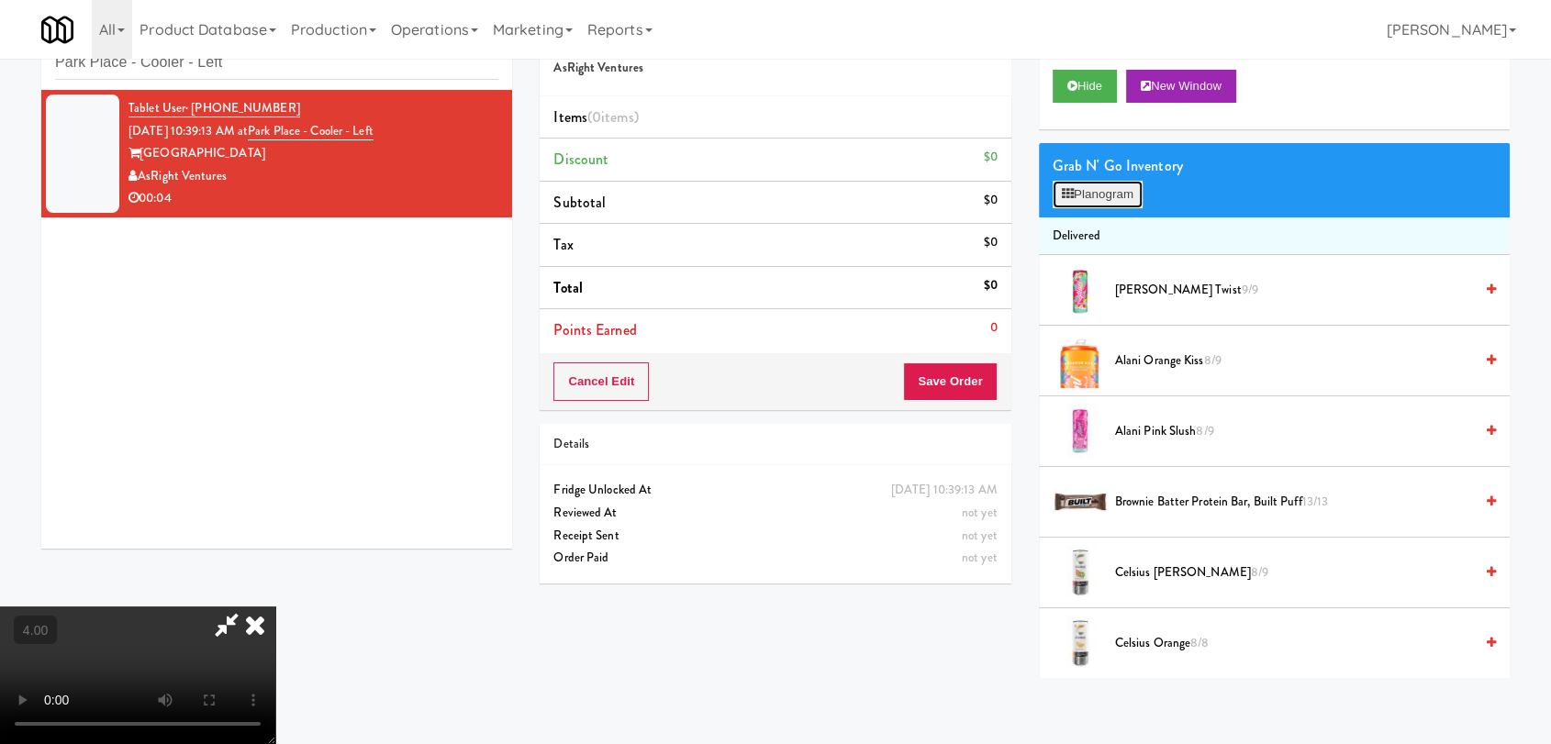
click at [1070, 194] on icon at bounding box center [1068, 194] width 12 height 12
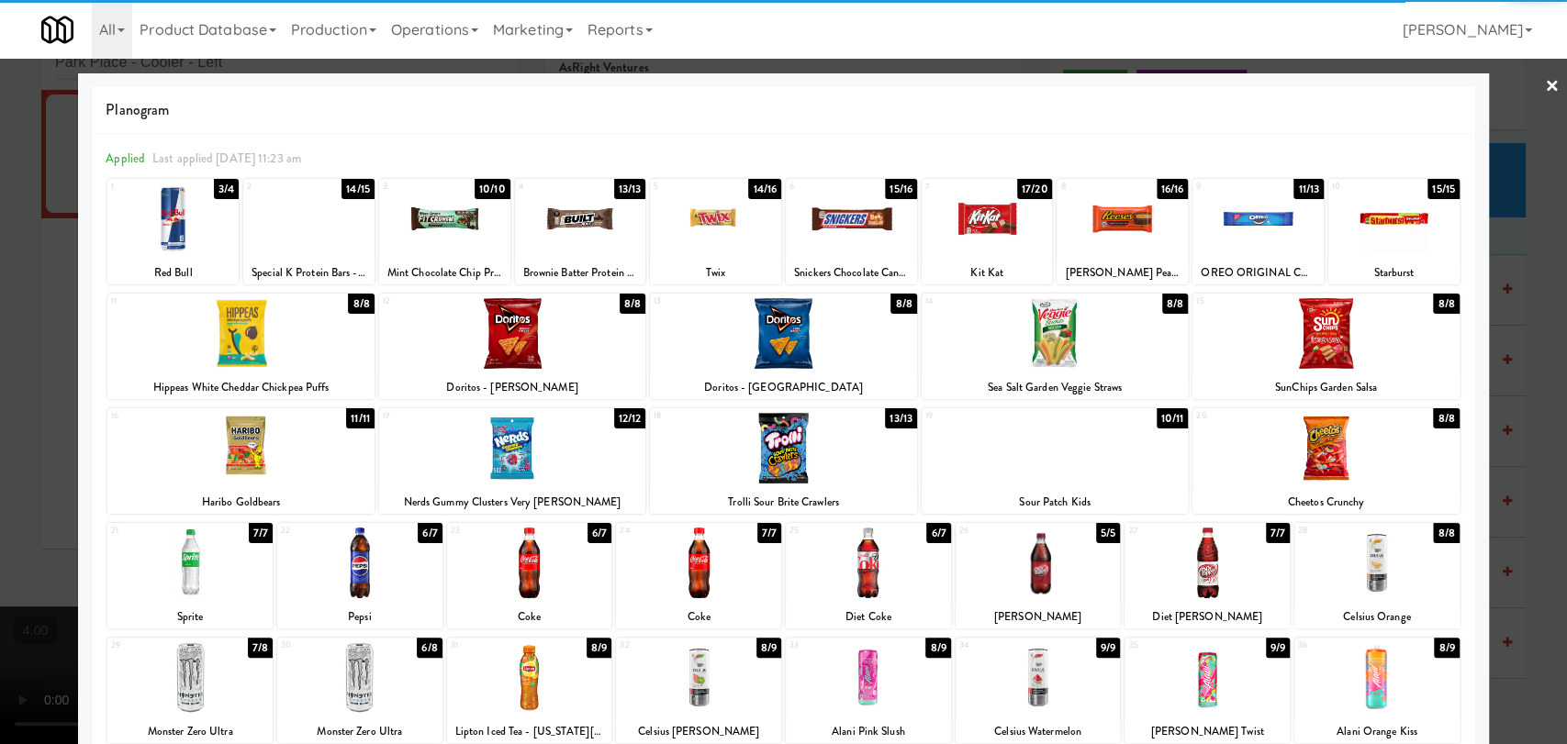
click at [687, 676] on div at bounding box center [698, 678] width 165 height 71
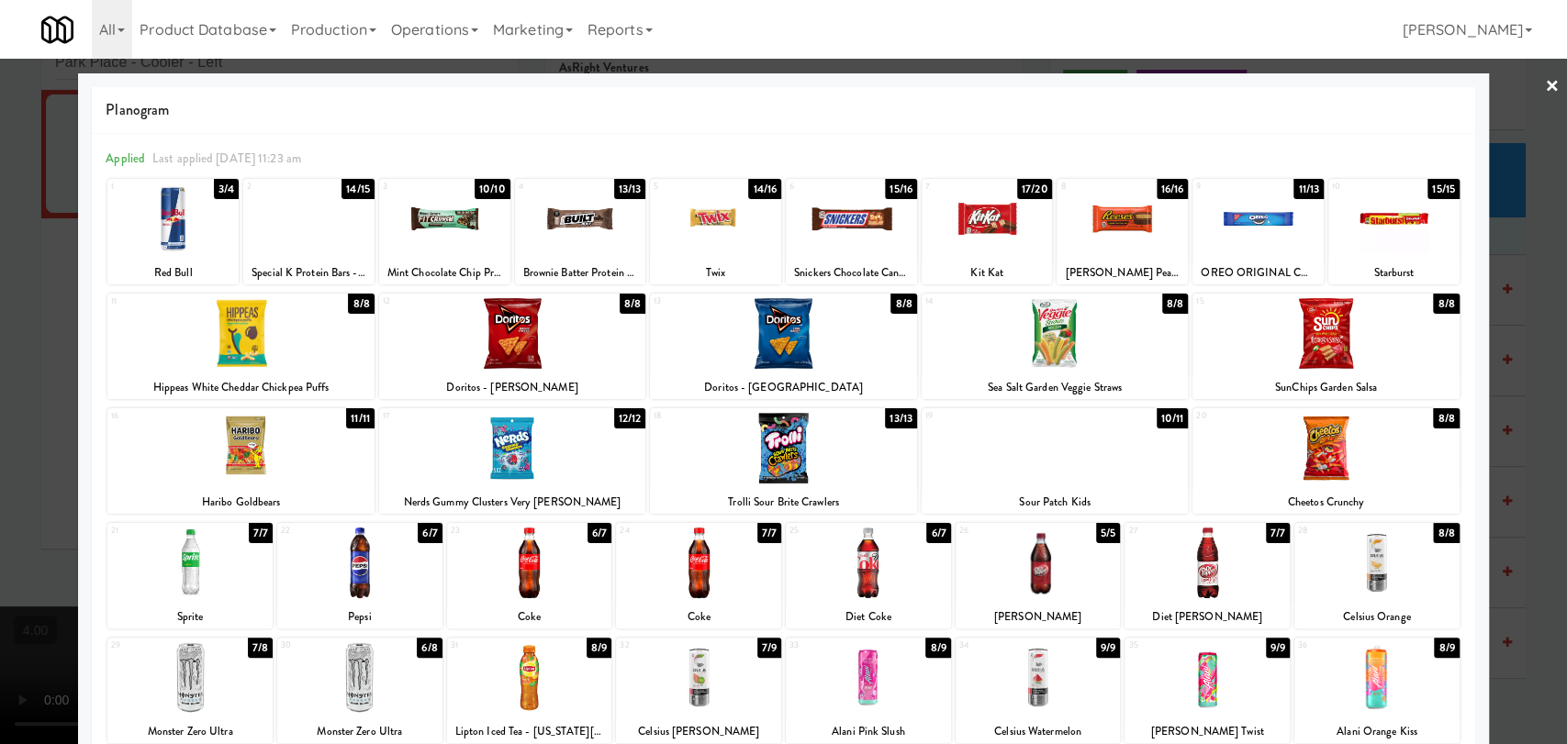
click at [0, 431] on div at bounding box center [783, 372] width 1567 height 744
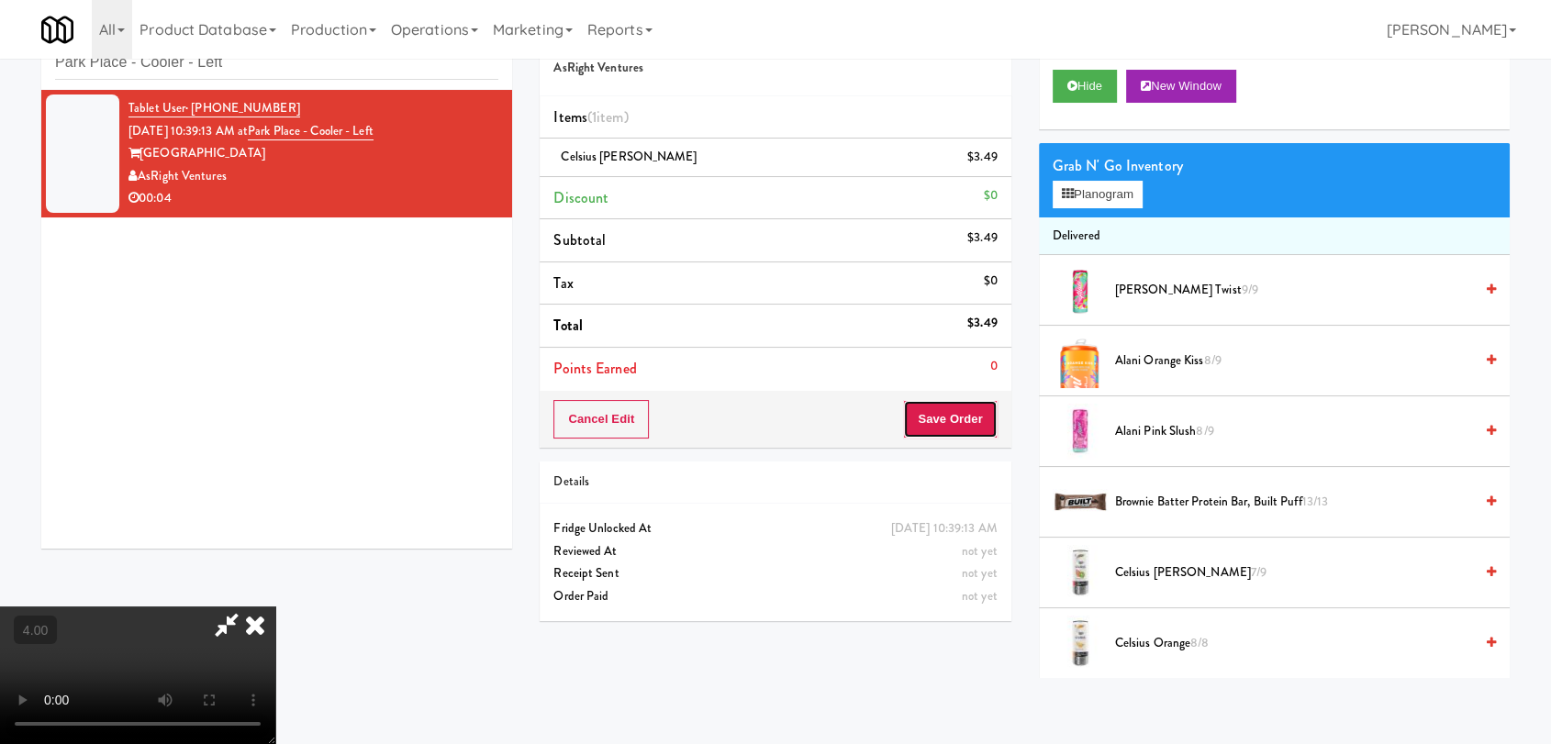
click at [988, 423] on button "Save Order" at bounding box center [950, 419] width 94 height 39
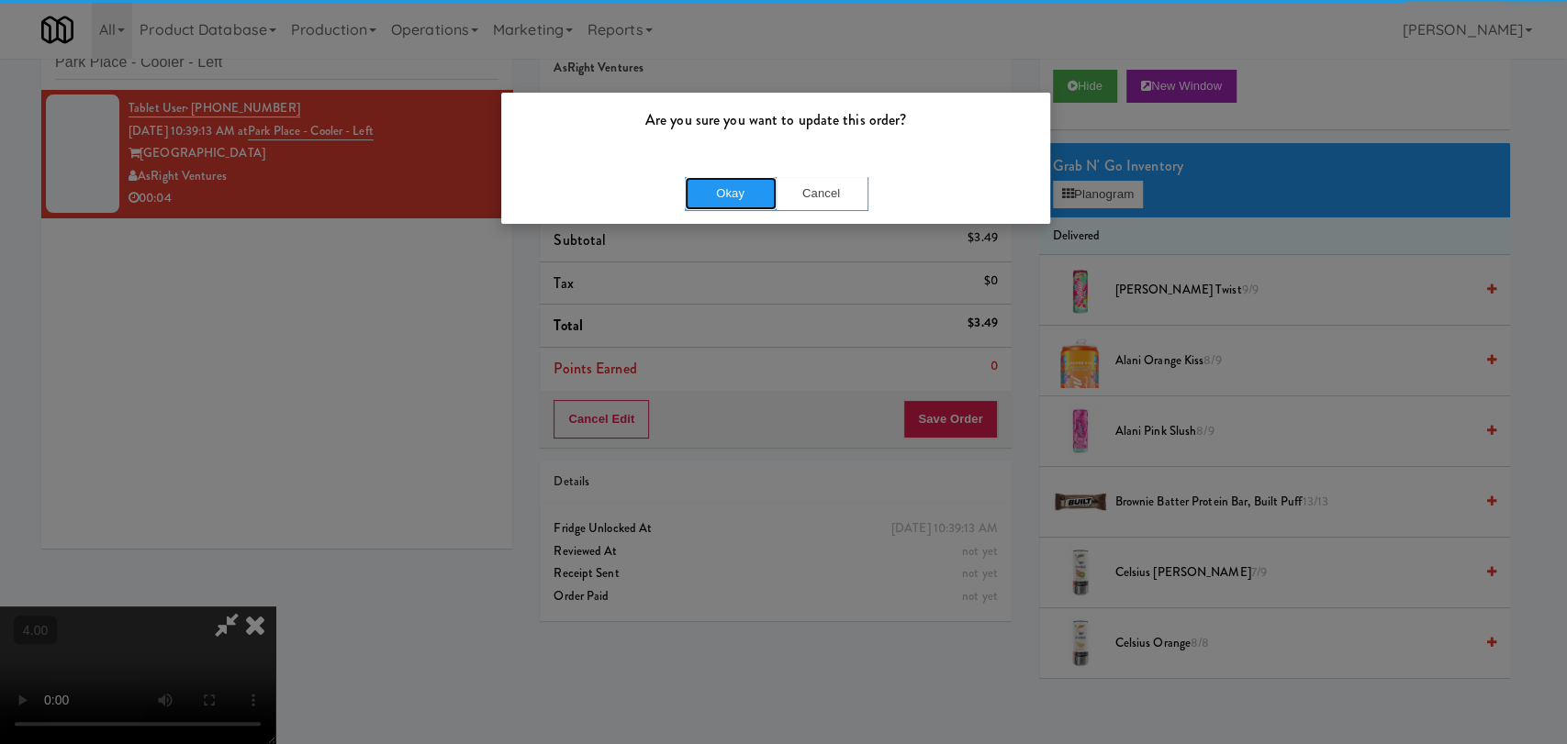
click at [735, 185] on button "Okay" at bounding box center [731, 193] width 92 height 33
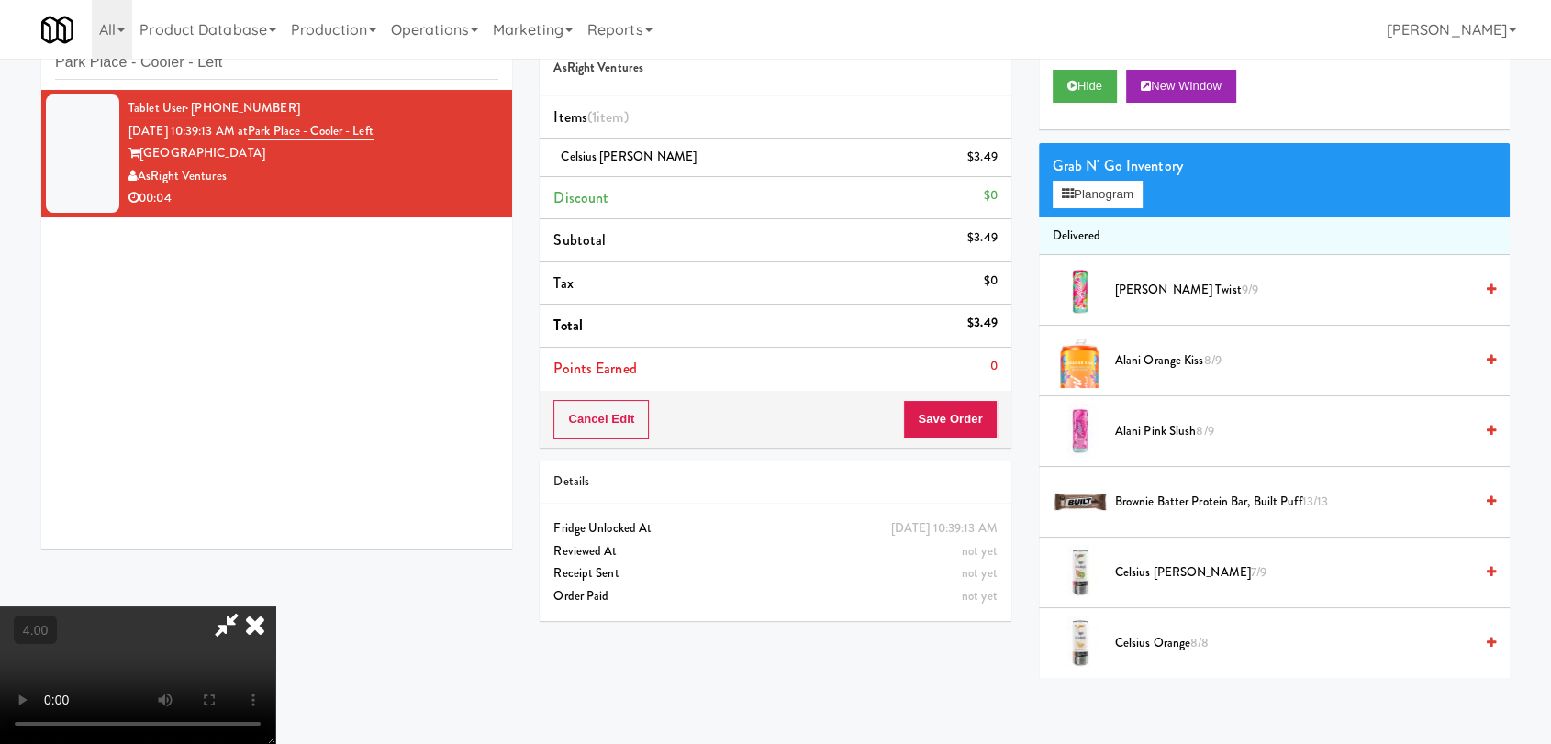
click at [275, 607] on icon at bounding box center [255, 625] width 40 height 37
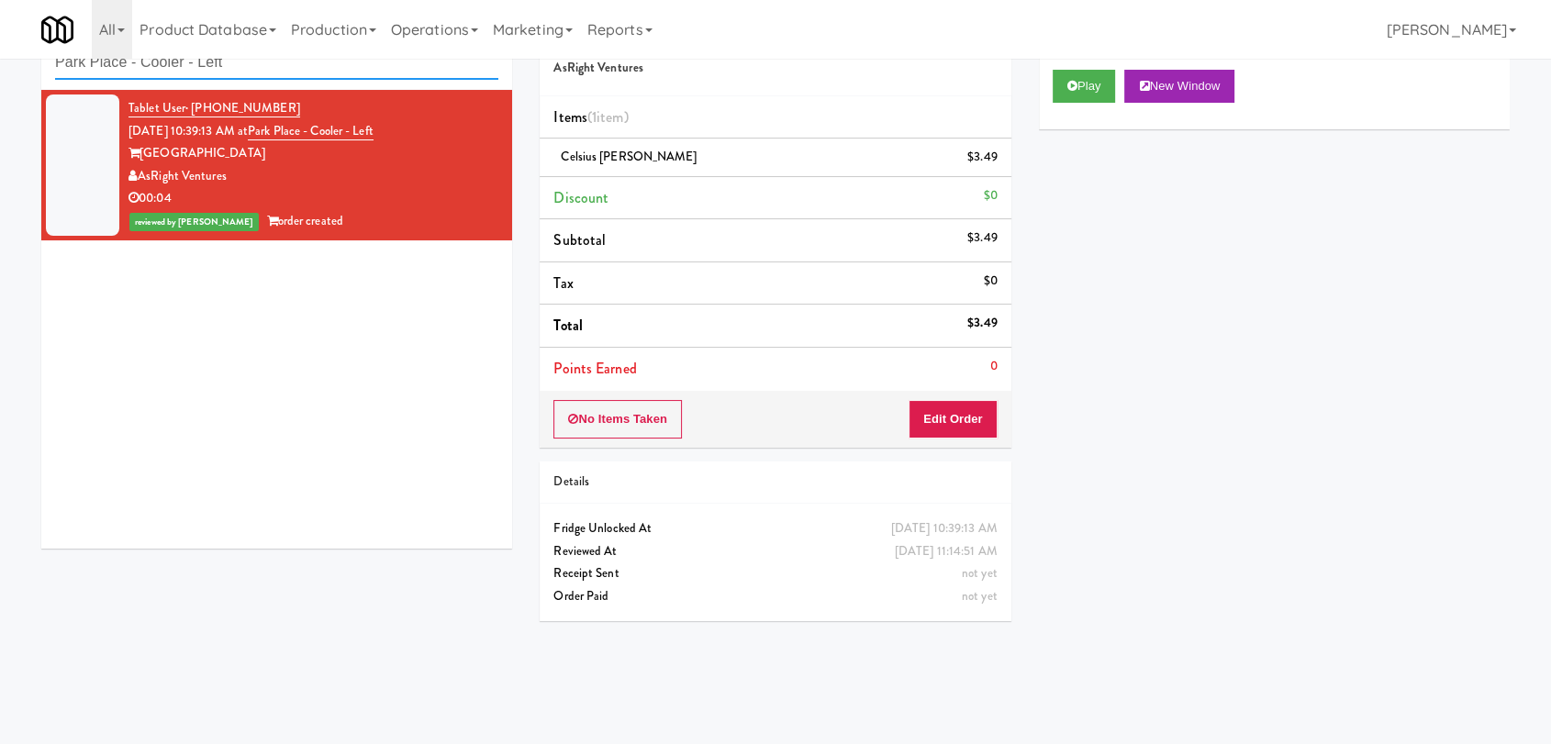
paste input "[PERSON_NAME] 23 - Cooler"
drag, startPoint x: 291, startPoint y: 75, endPoint x: 0, endPoint y: 28, distance: 294.7
click at [0, 28] on body "Are you sure you want to update this order? Okay Cancel Okay Are you sure you w…" at bounding box center [775, 372] width 1551 height 744
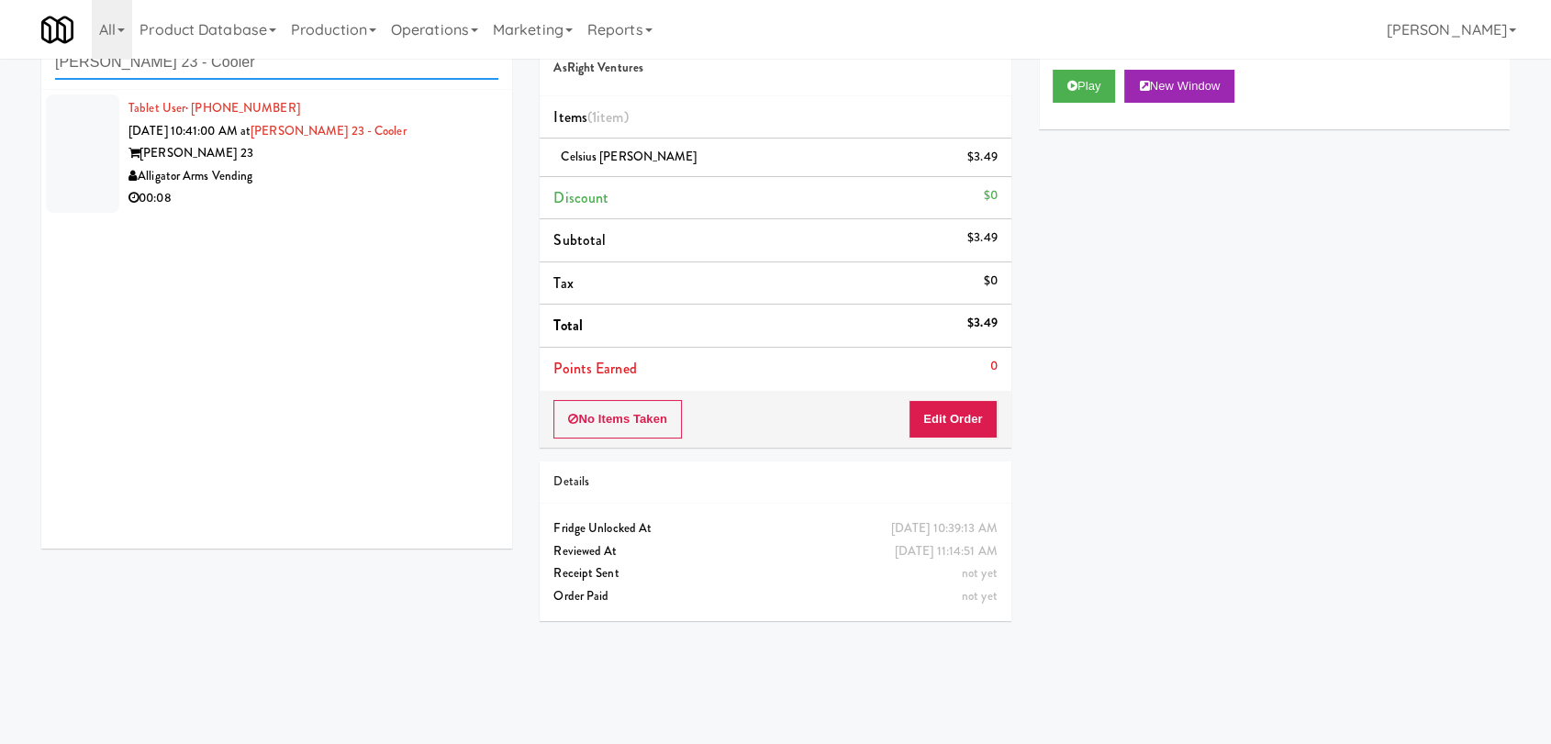
type input "[PERSON_NAME] 23 - Cooler"
click at [399, 185] on div "Alligator Arms Vending" at bounding box center [314, 176] width 370 height 23
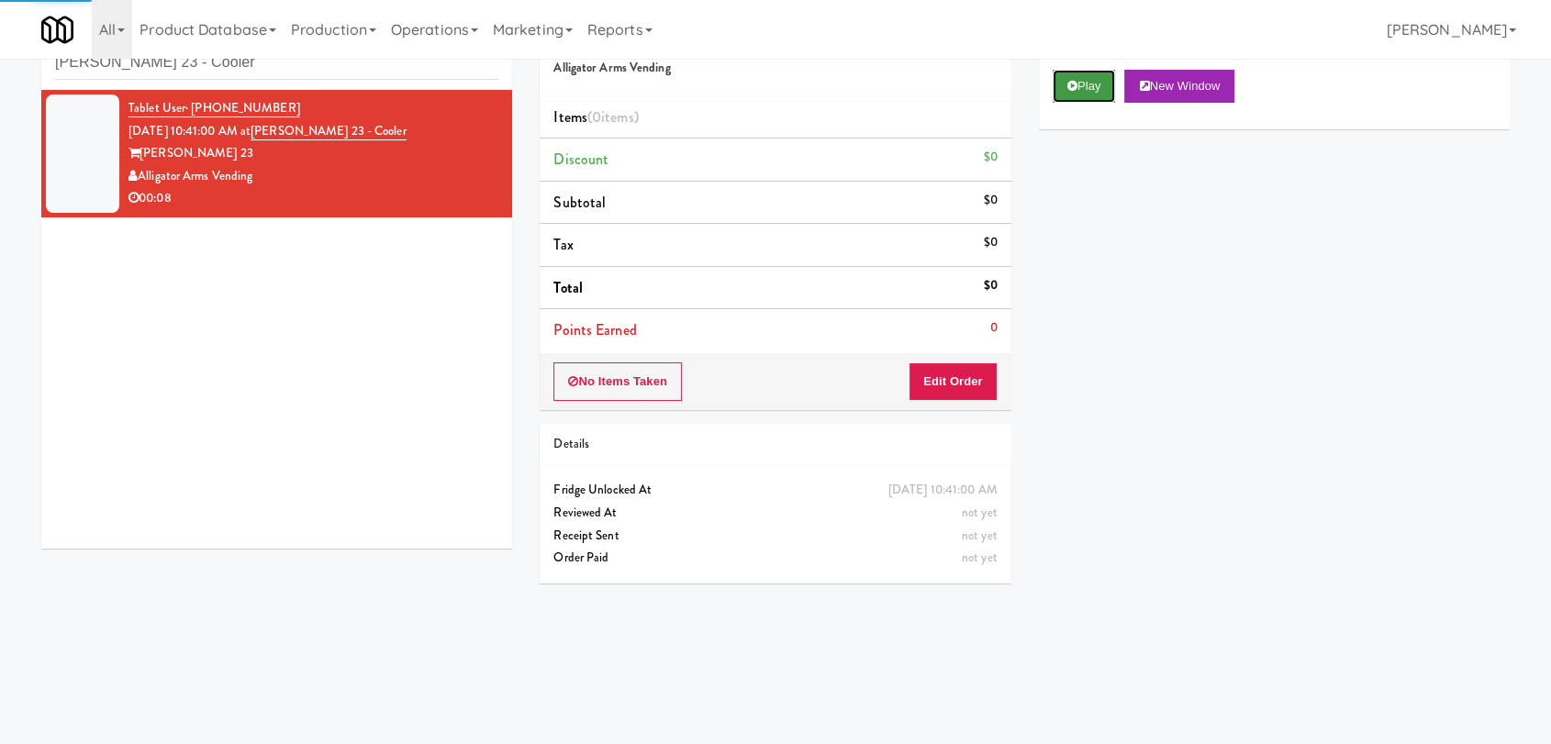
click at [1079, 100] on button "Play" at bounding box center [1084, 86] width 63 height 33
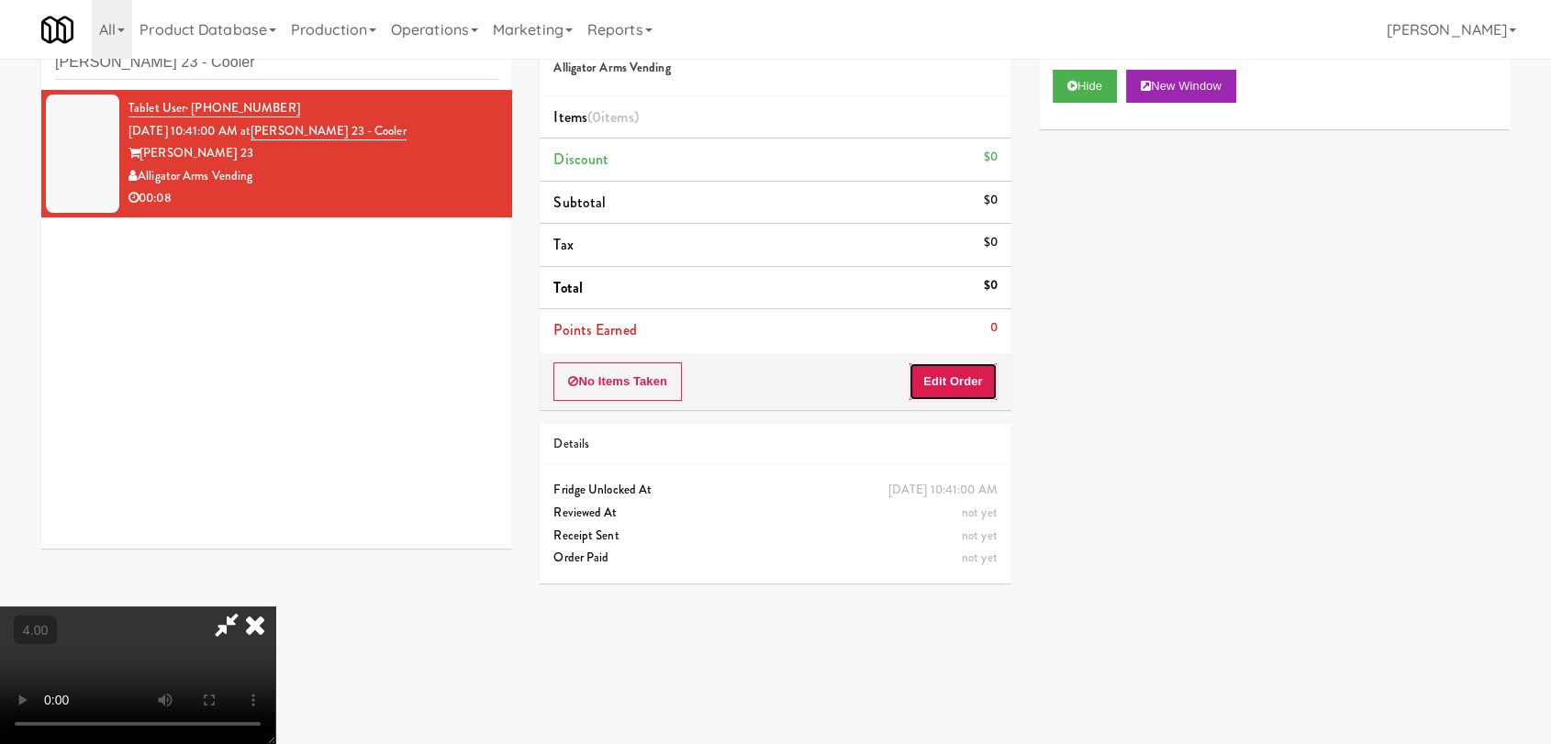
click at [963, 374] on button "Edit Order" at bounding box center [953, 382] width 89 height 39
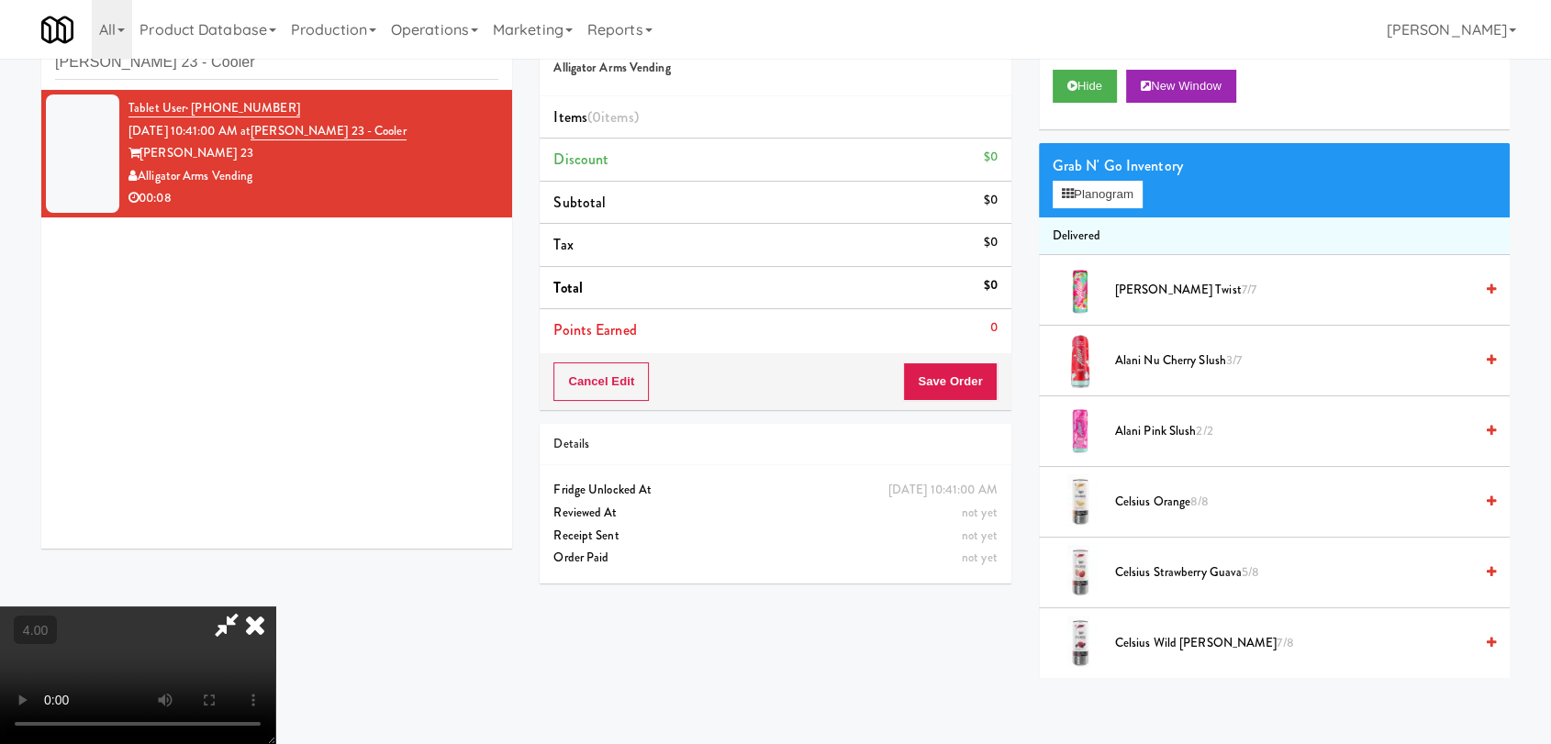
click at [275, 607] on video at bounding box center [137, 676] width 275 height 138
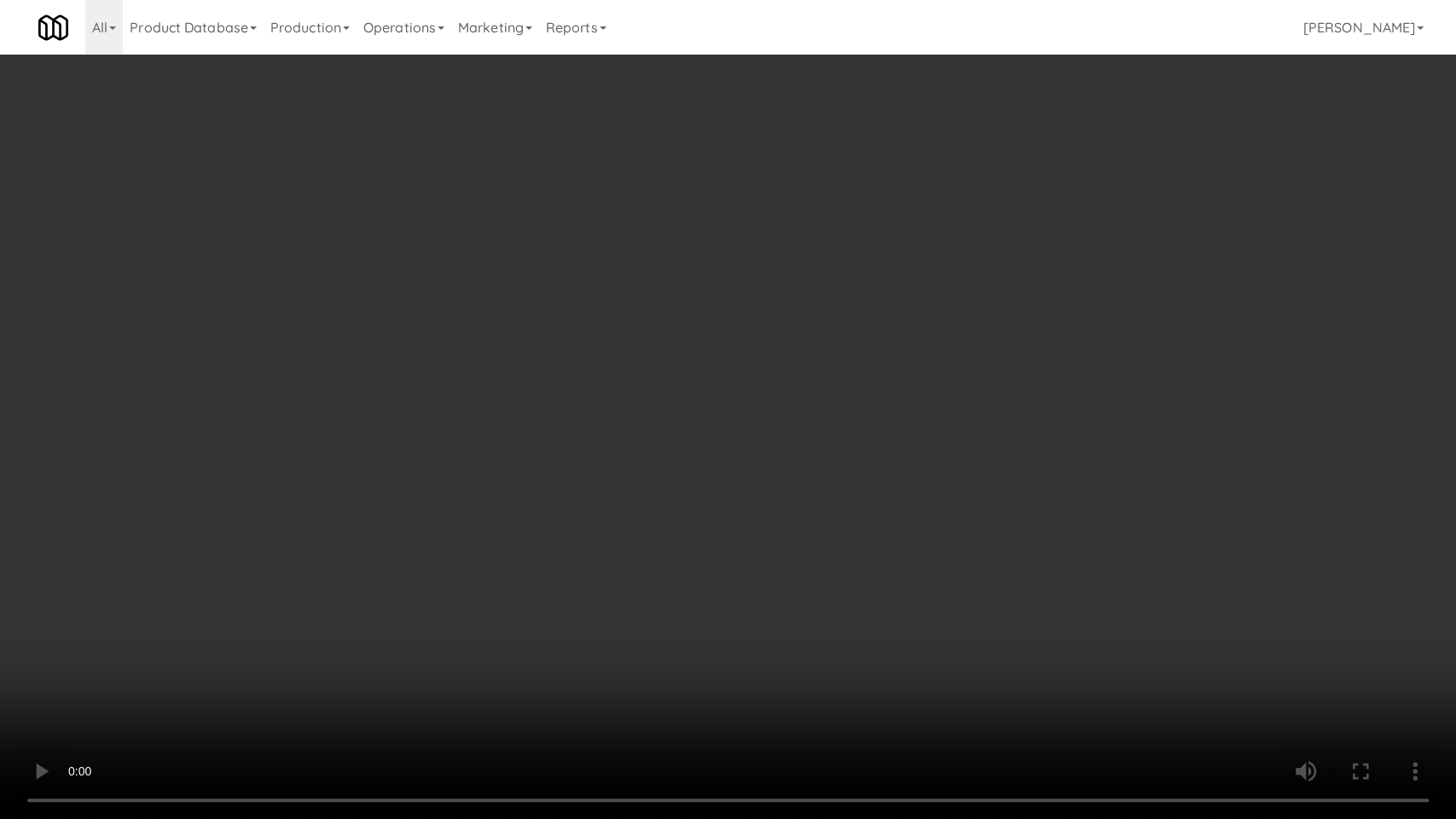
click at [575, 521] on video at bounding box center [728, 409] width 1456 height 819
click at [582, 584] on video at bounding box center [728, 409] width 1456 height 819
click at [603, 577] on video at bounding box center [728, 409] width 1456 height 819
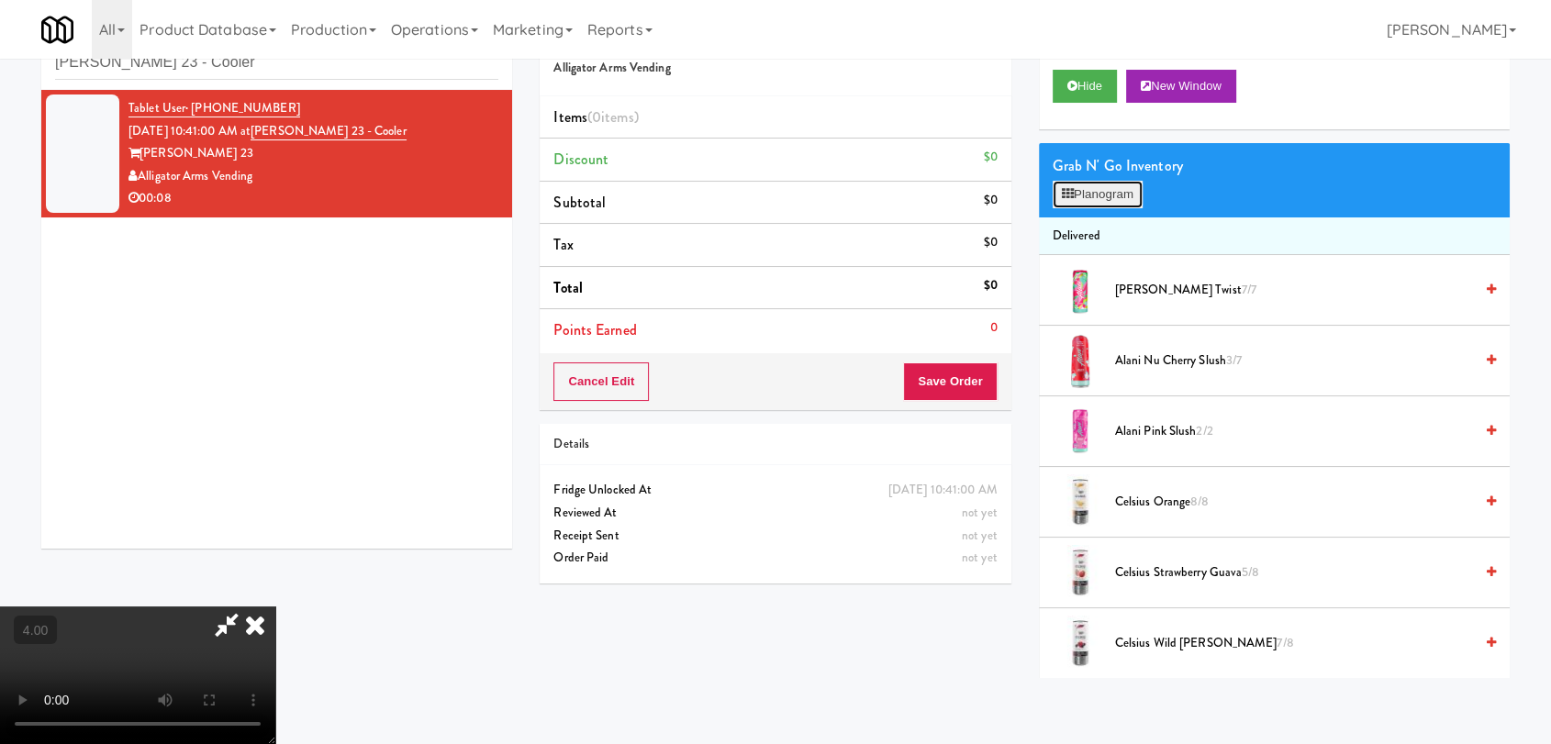
click at [1116, 197] on button "Planogram" at bounding box center [1098, 195] width 90 height 28
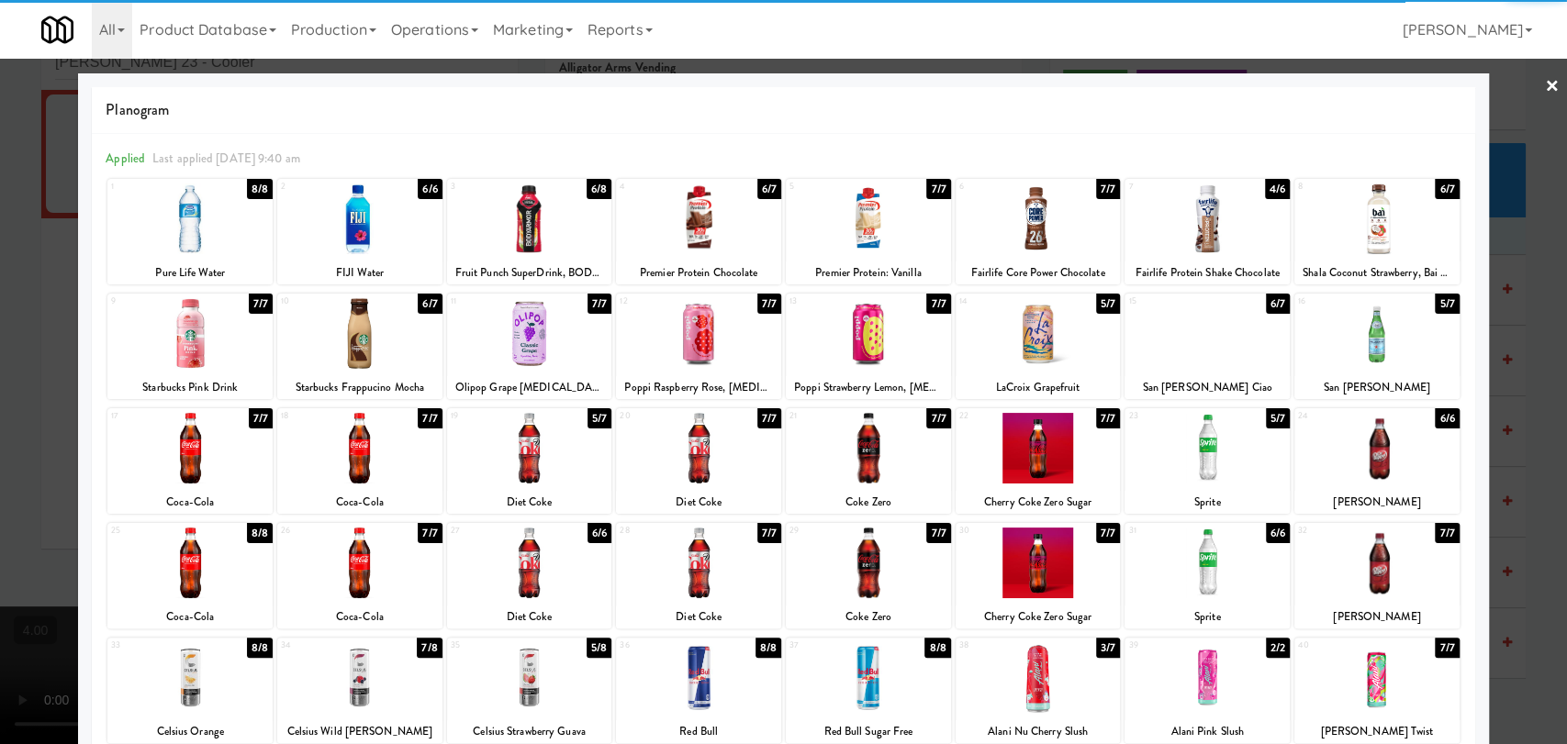
click at [395, 677] on div at bounding box center [359, 678] width 165 height 71
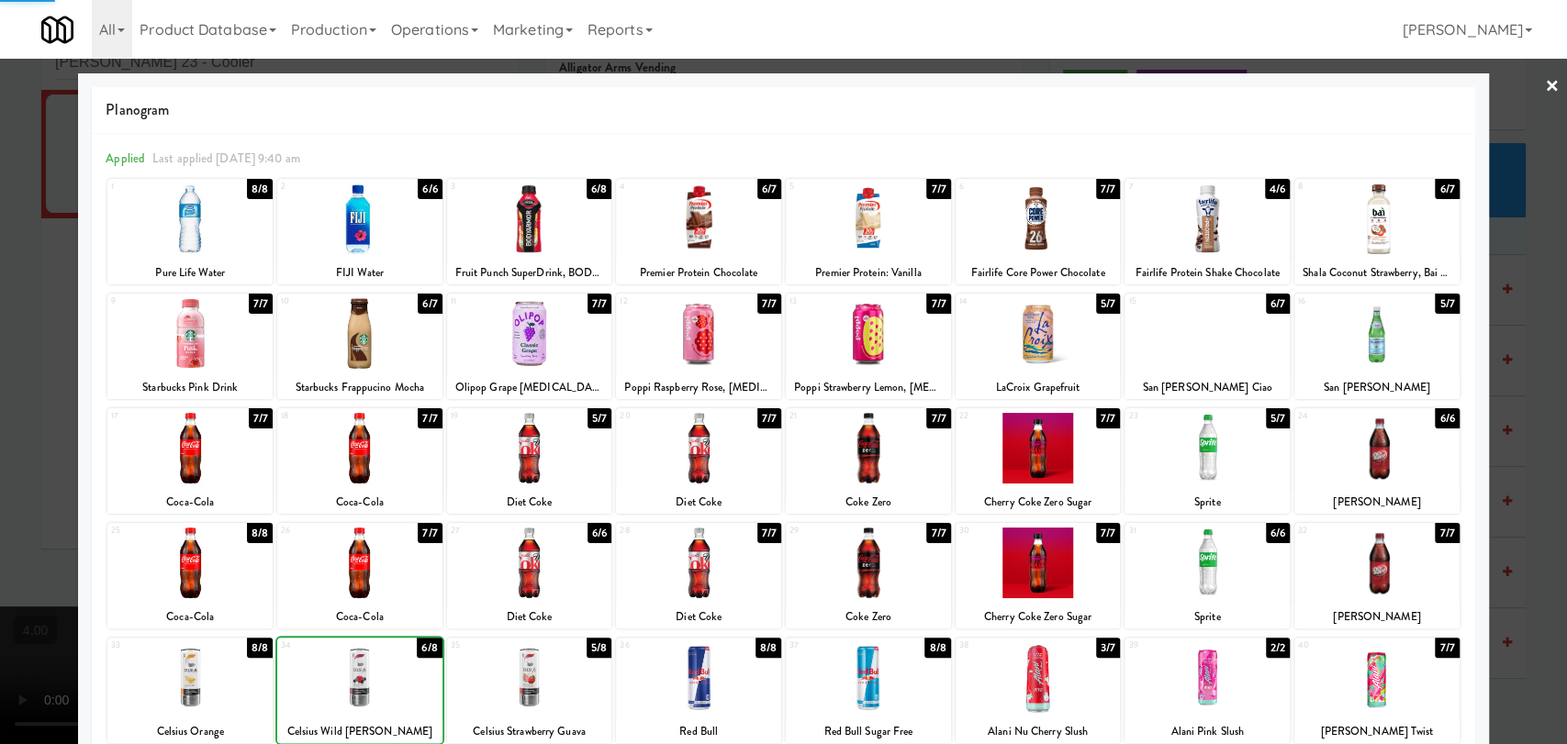
click at [0, 404] on div at bounding box center [783, 372] width 1567 height 744
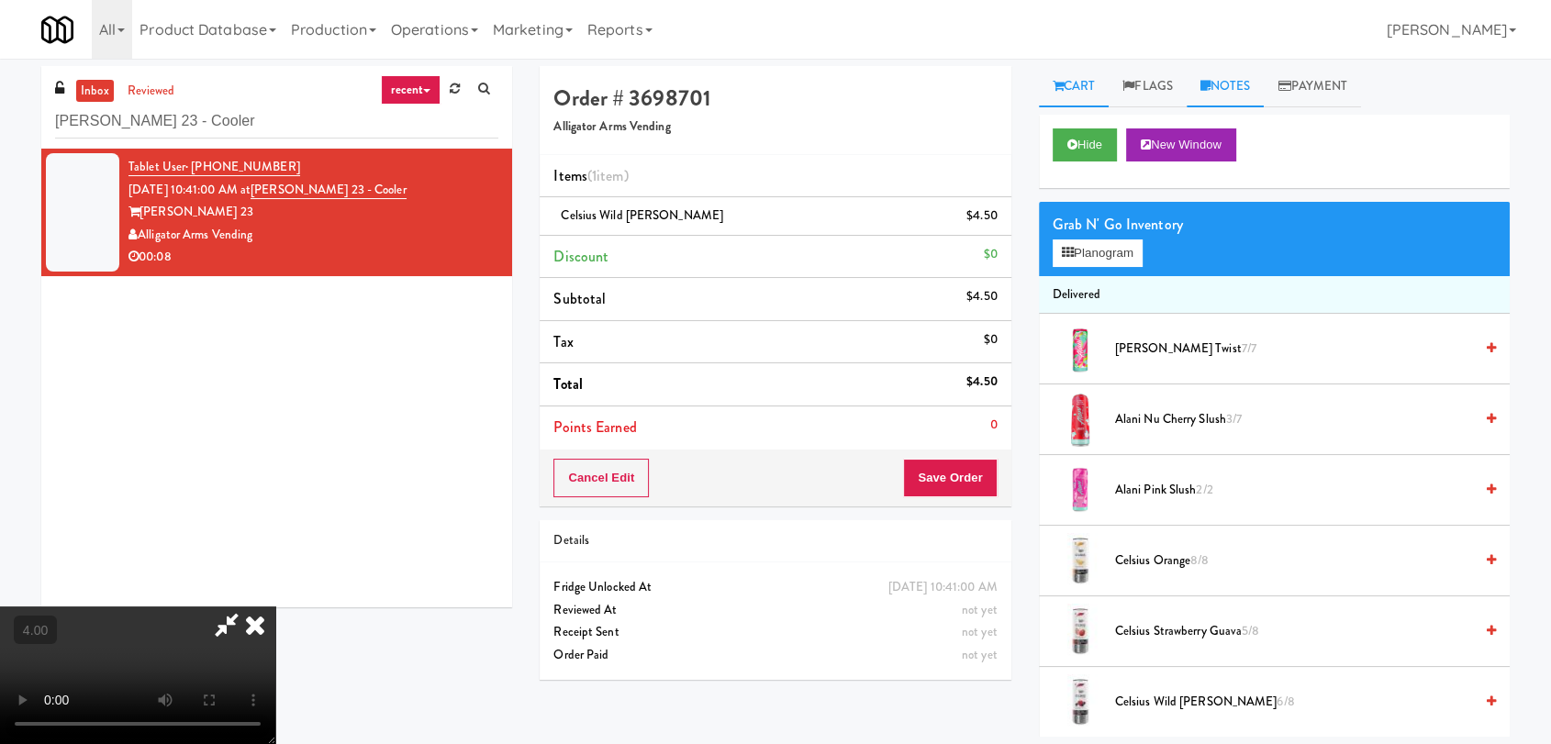
click at [1212, 76] on link "Notes" at bounding box center [1226, 86] width 78 height 41
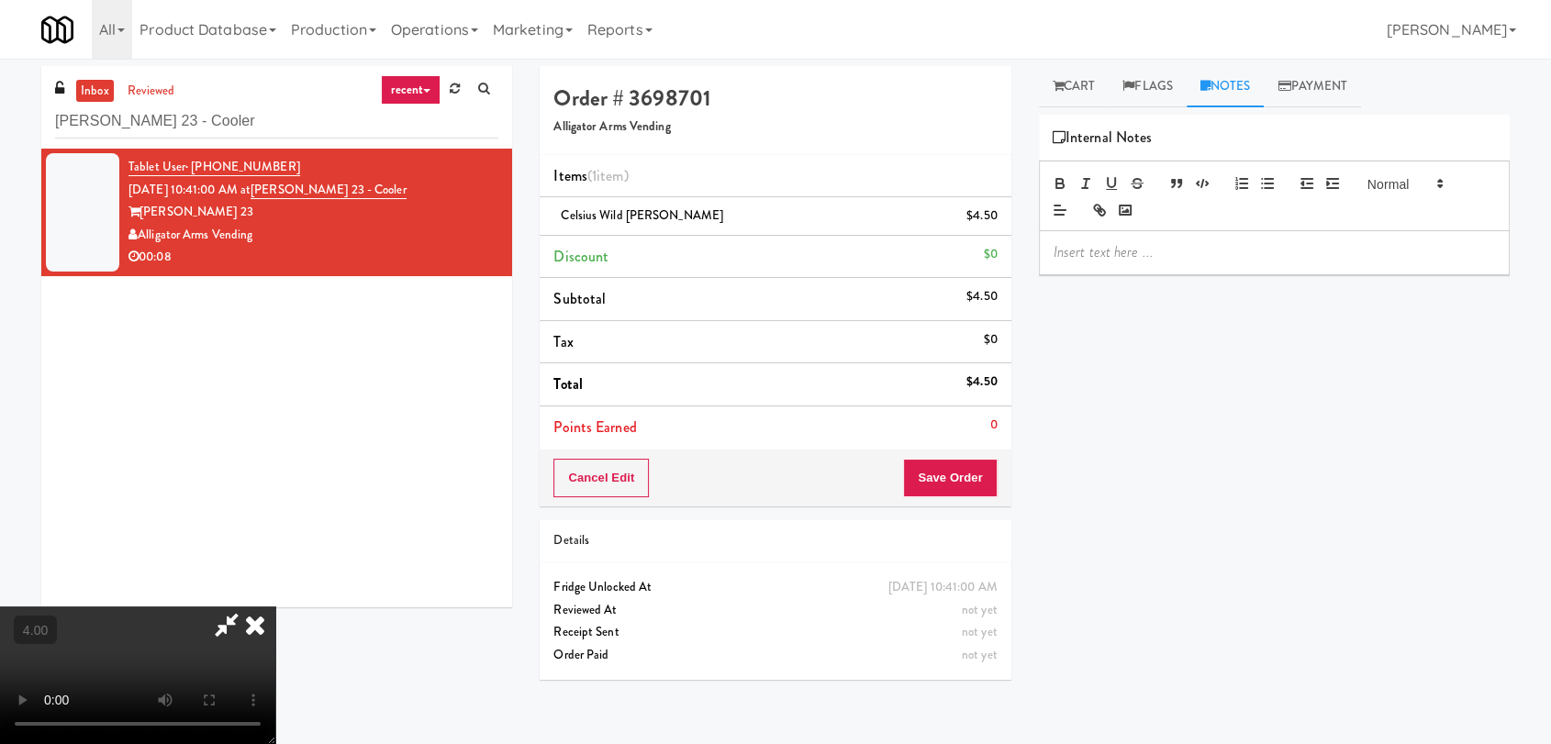
click at [1231, 252] on p at bounding box center [1275, 252] width 442 height 20
click at [946, 483] on button "Save Order" at bounding box center [950, 478] width 94 height 39
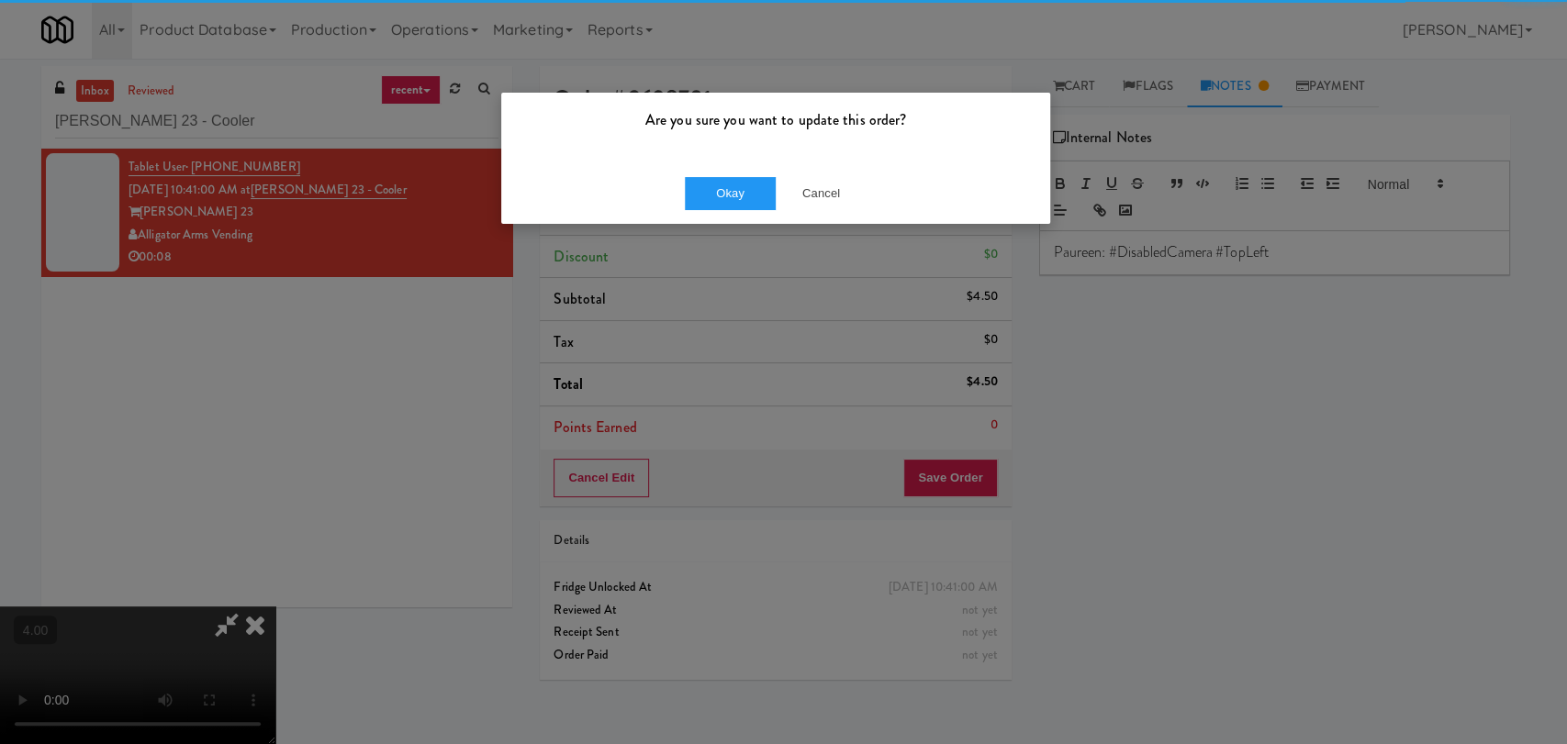
click at [710, 213] on div "Okay Cancel" at bounding box center [775, 193] width 549 height 62
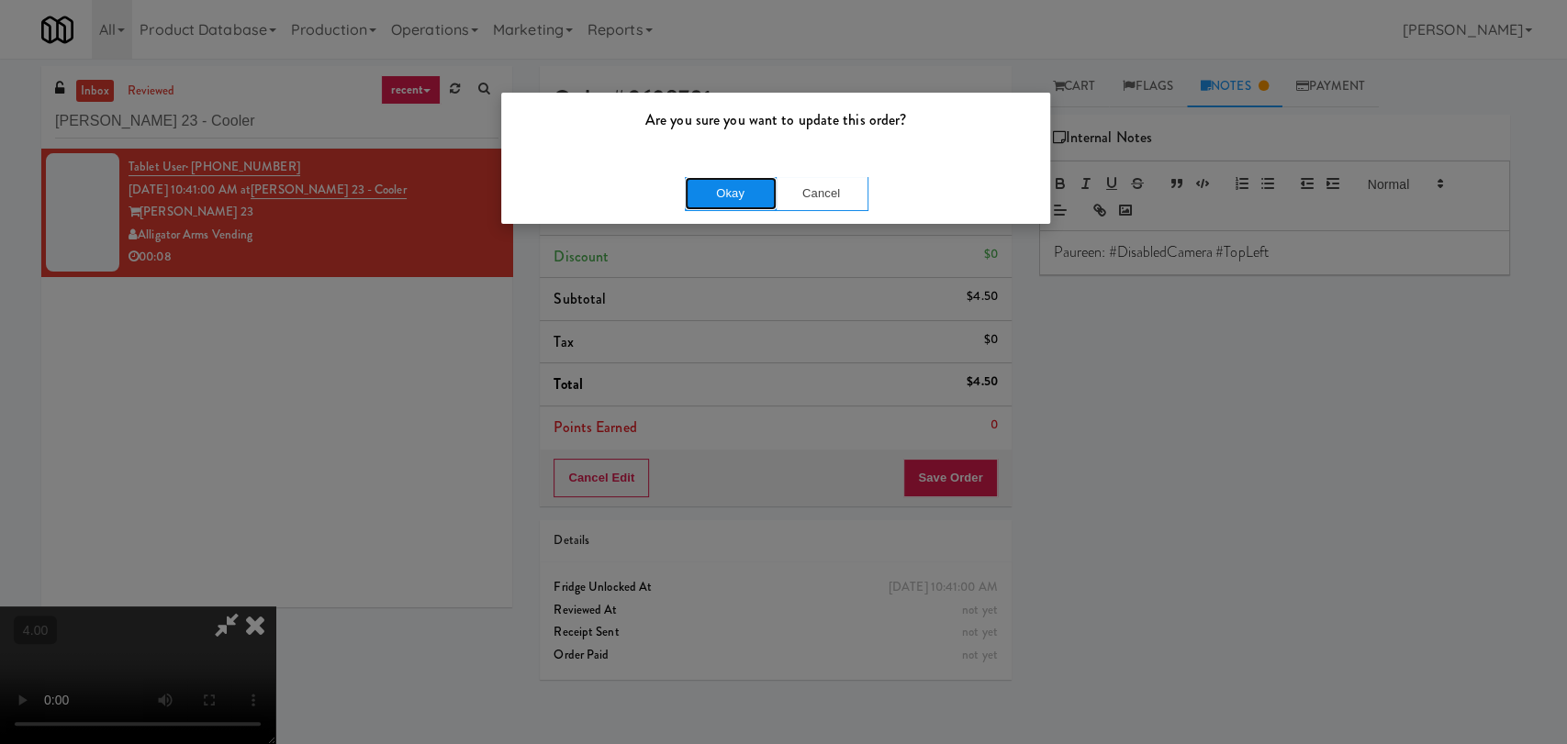
drag, startPoint x: 713, startPoint y: 199, endPoint x: 705, endPoint y: 190, distance: 12.4
click at [713, 198] on button "Okay" at bounding box center [731, 193] width 92 height 33
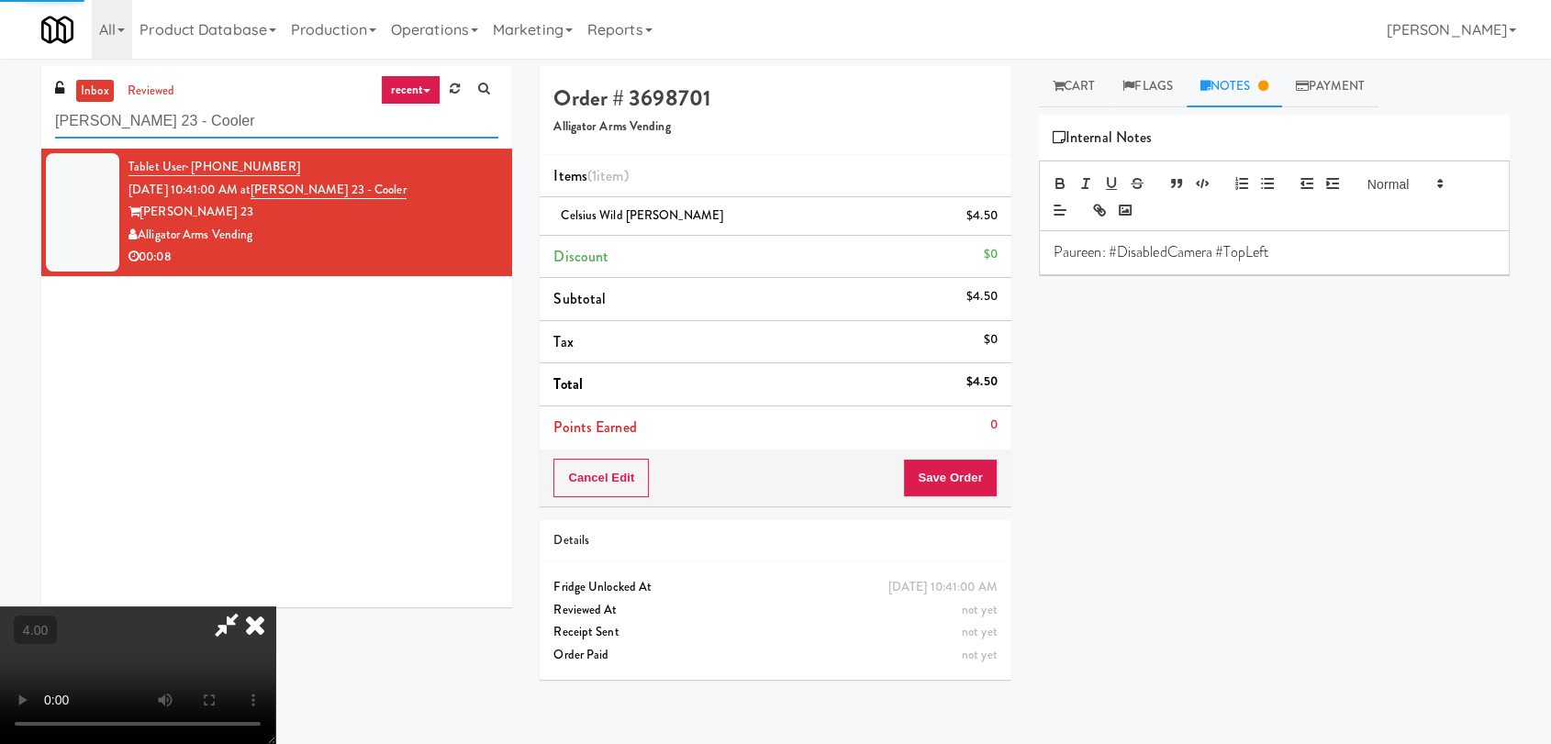
drag, startPoint x: 201, startPoint y: 116, endPoint x: 0, endPoint y: 73, distance: 205.4
click at [0, 73] on div "inbox reviewed recent all unclear take inventory issue suspicious failed recent…" at bounding box center [775, 401] width 1551 height 671
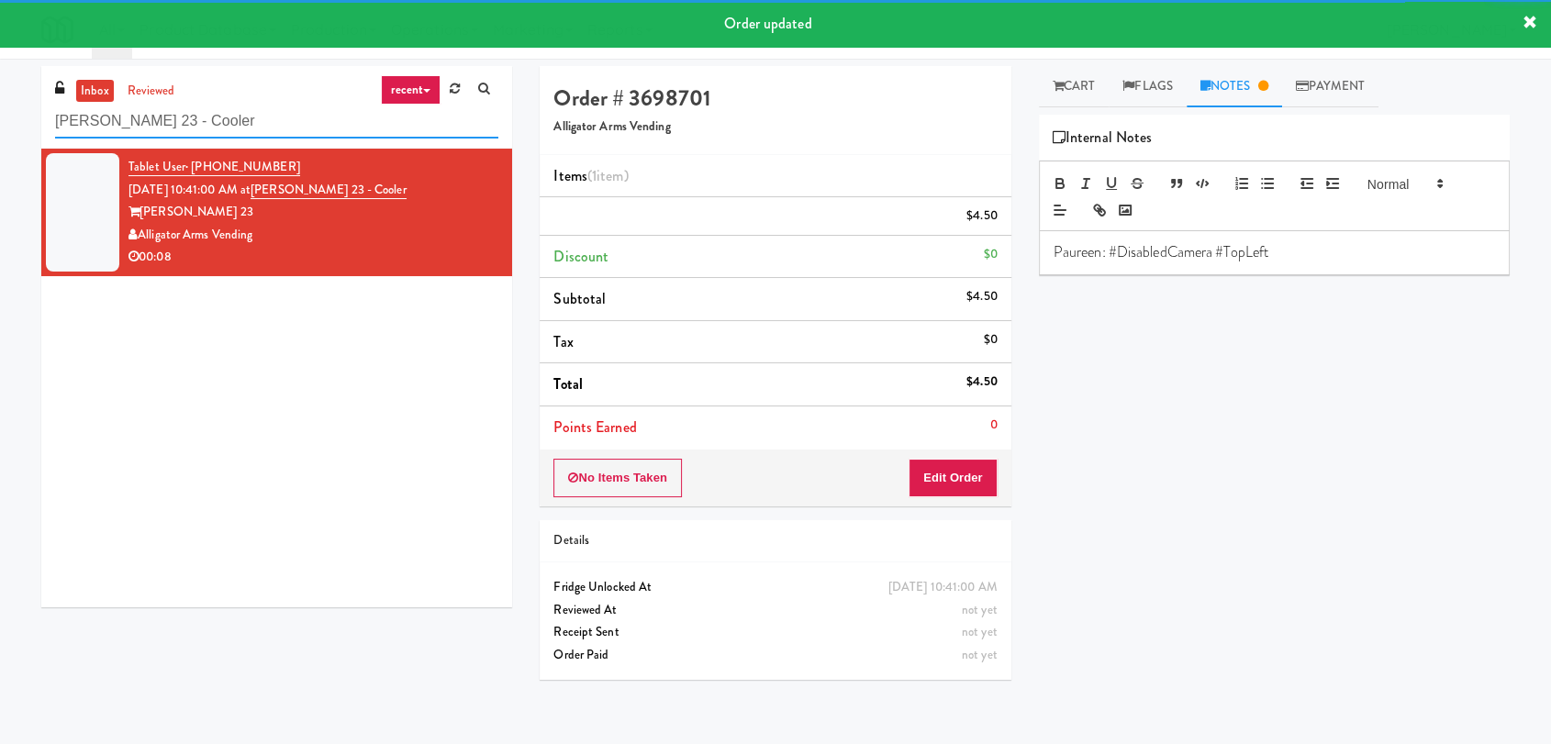
paste input "The Vue"
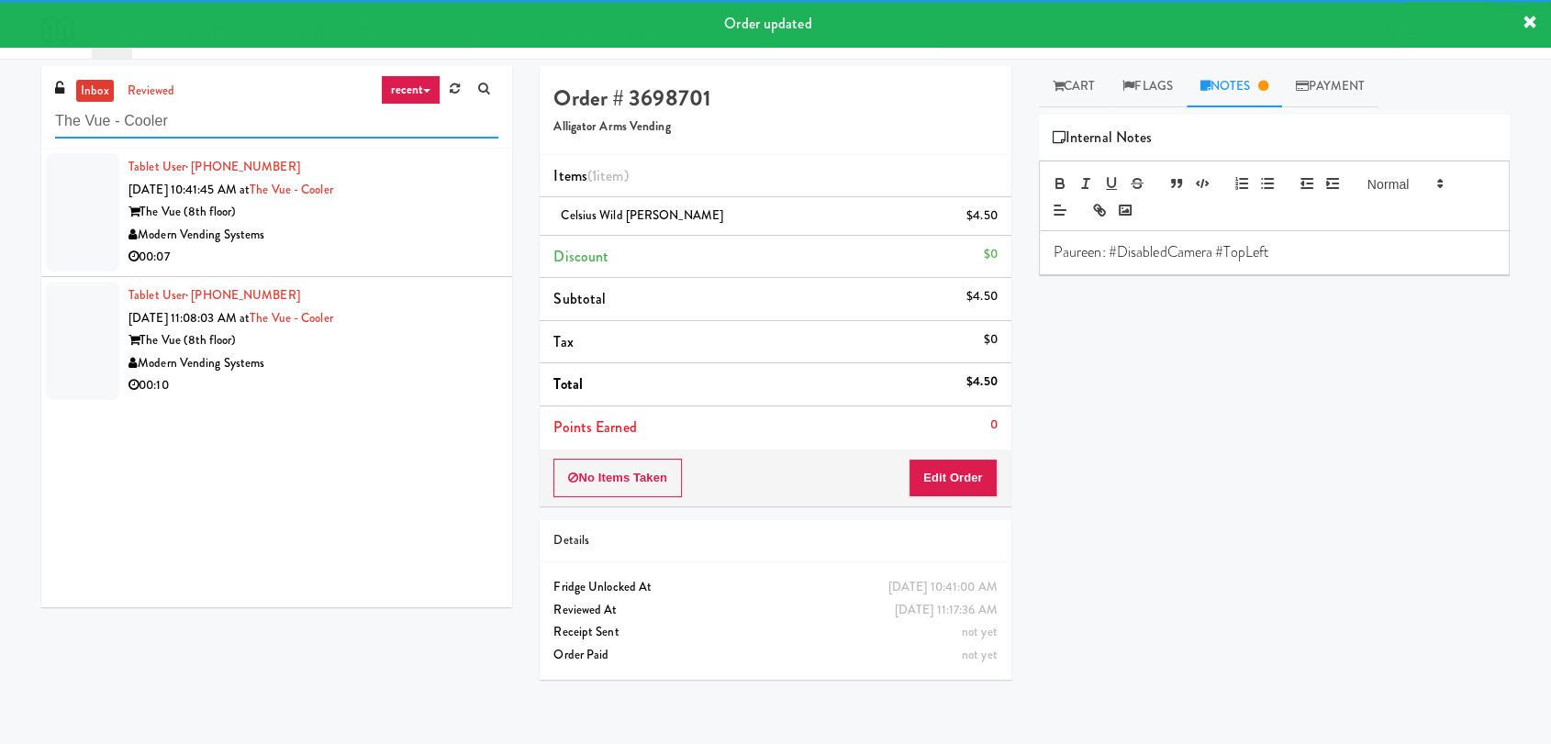
type input "The Vue - Cooler"
click at [376, 250] on div "00:07" at bounding box center [314, 257] width 370 height 23
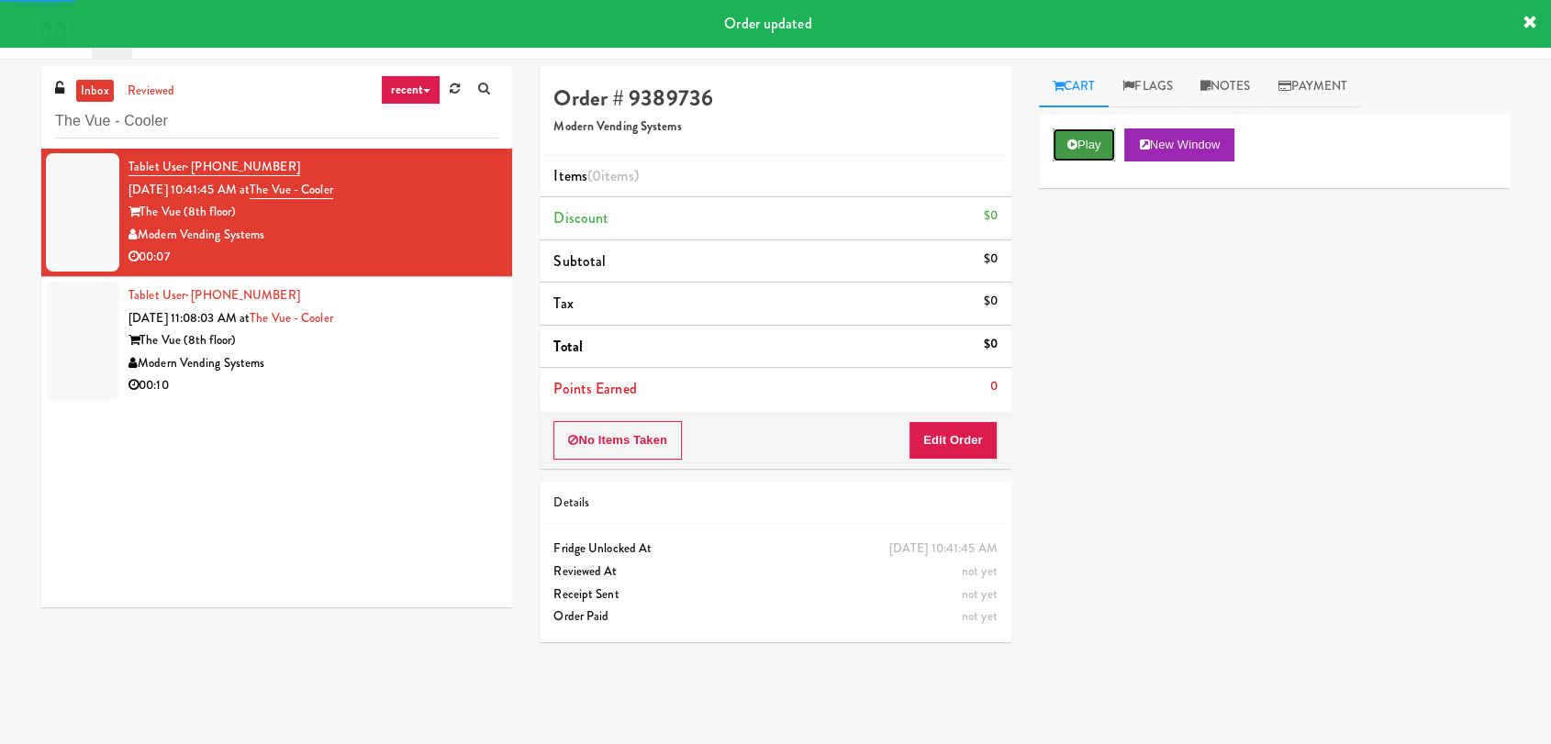
click at [1068, 149] on icon at bounding box center [1073, 145] width 10 height 12
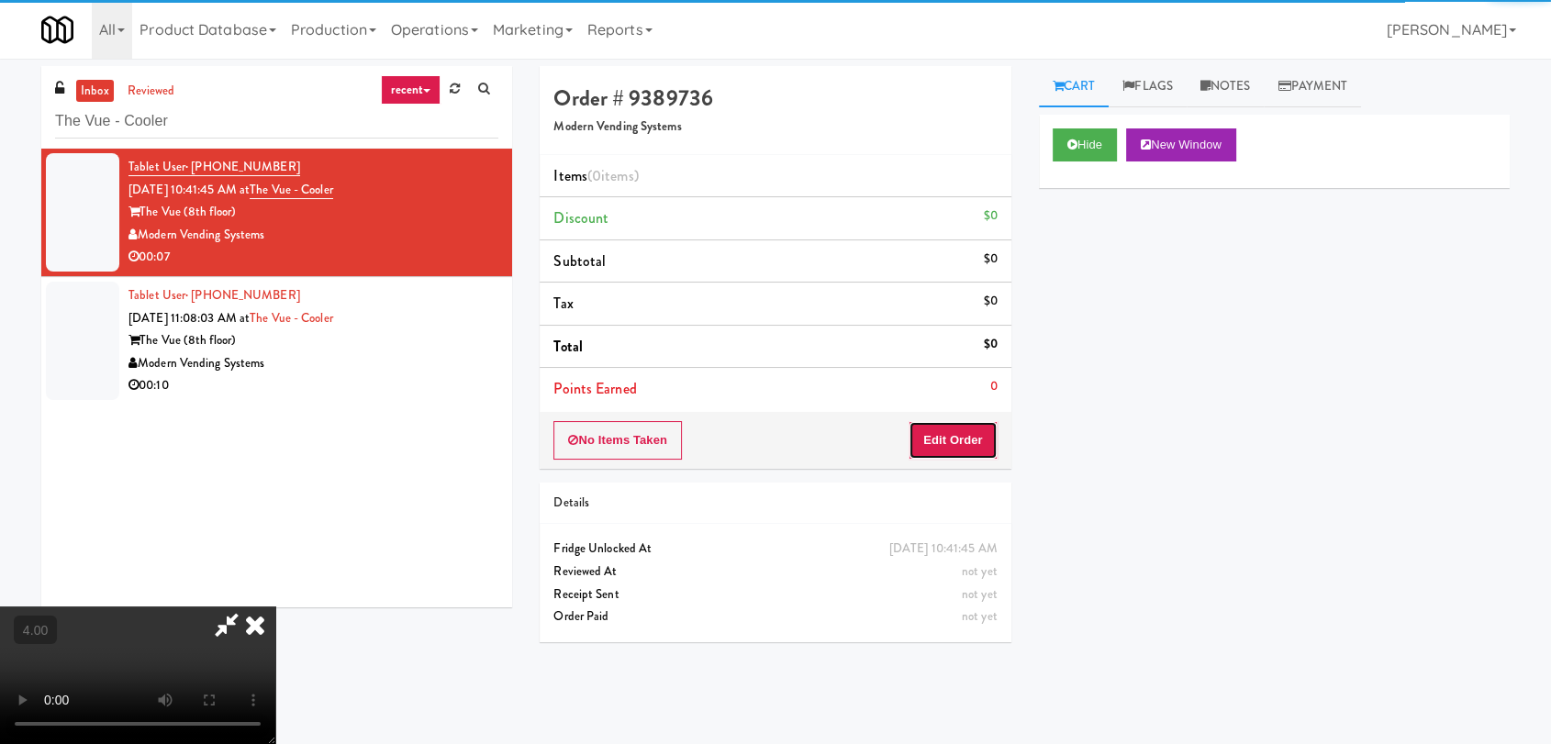
click at [968, 437] on button "Edit Order" at bounding box center [953, 440] width 89 height 39
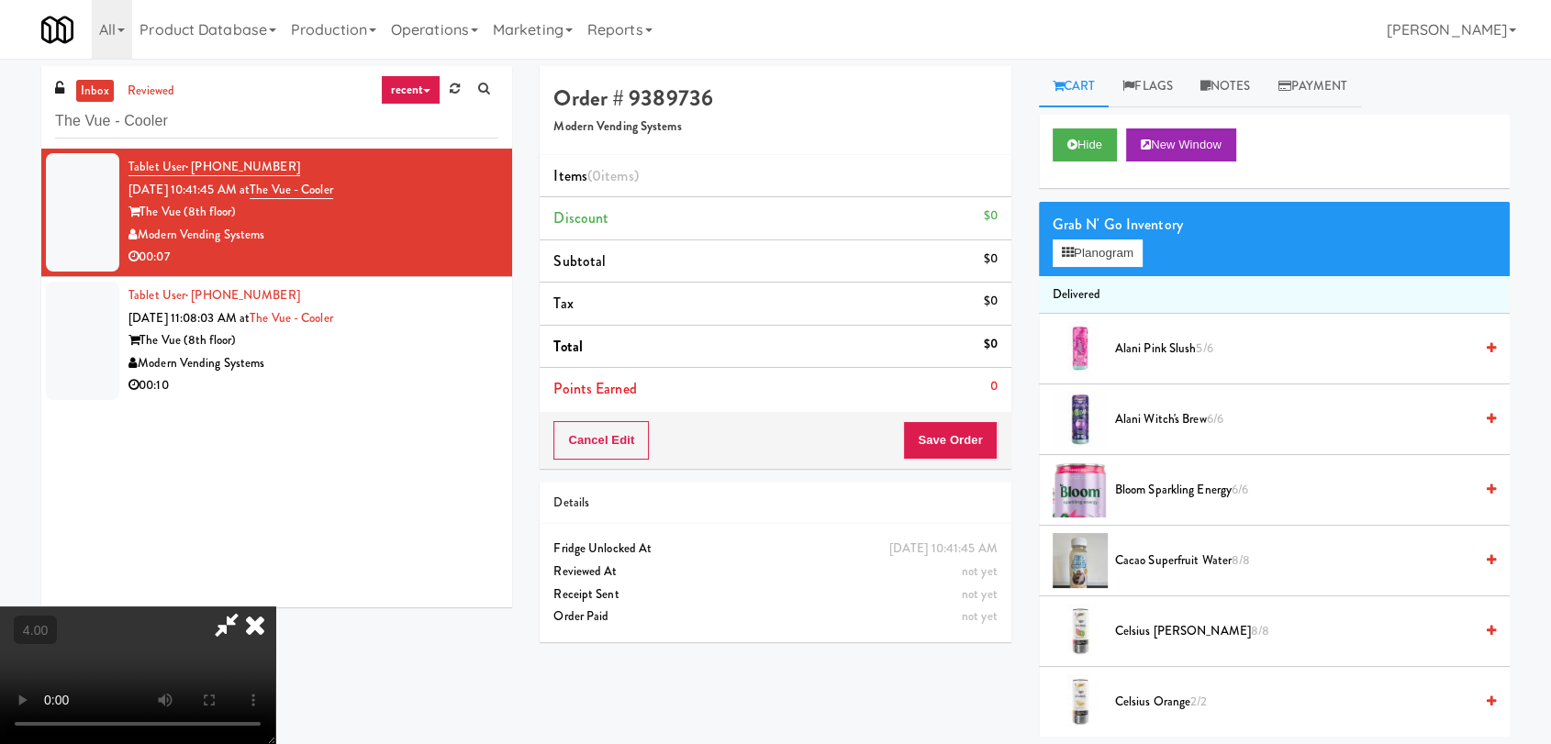
click at [275, 607] on video at bounding box center [137, 676] width 275 height 138
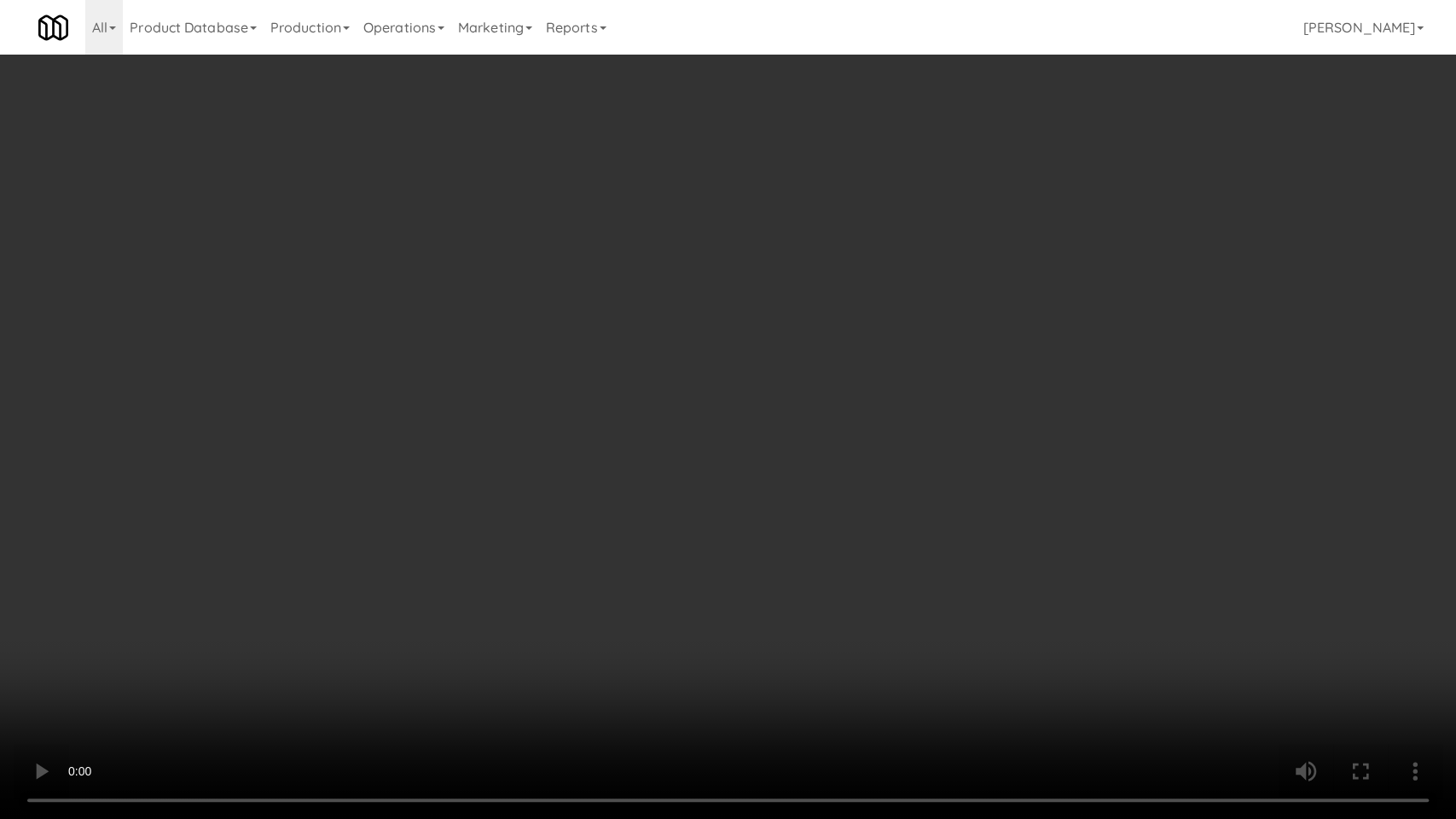
click at [467, 604] on video at bounding box center [728, 409] width 1456 height 819
click at [505, 621] on video at bounding box center [728, 409] width 1456 height 819
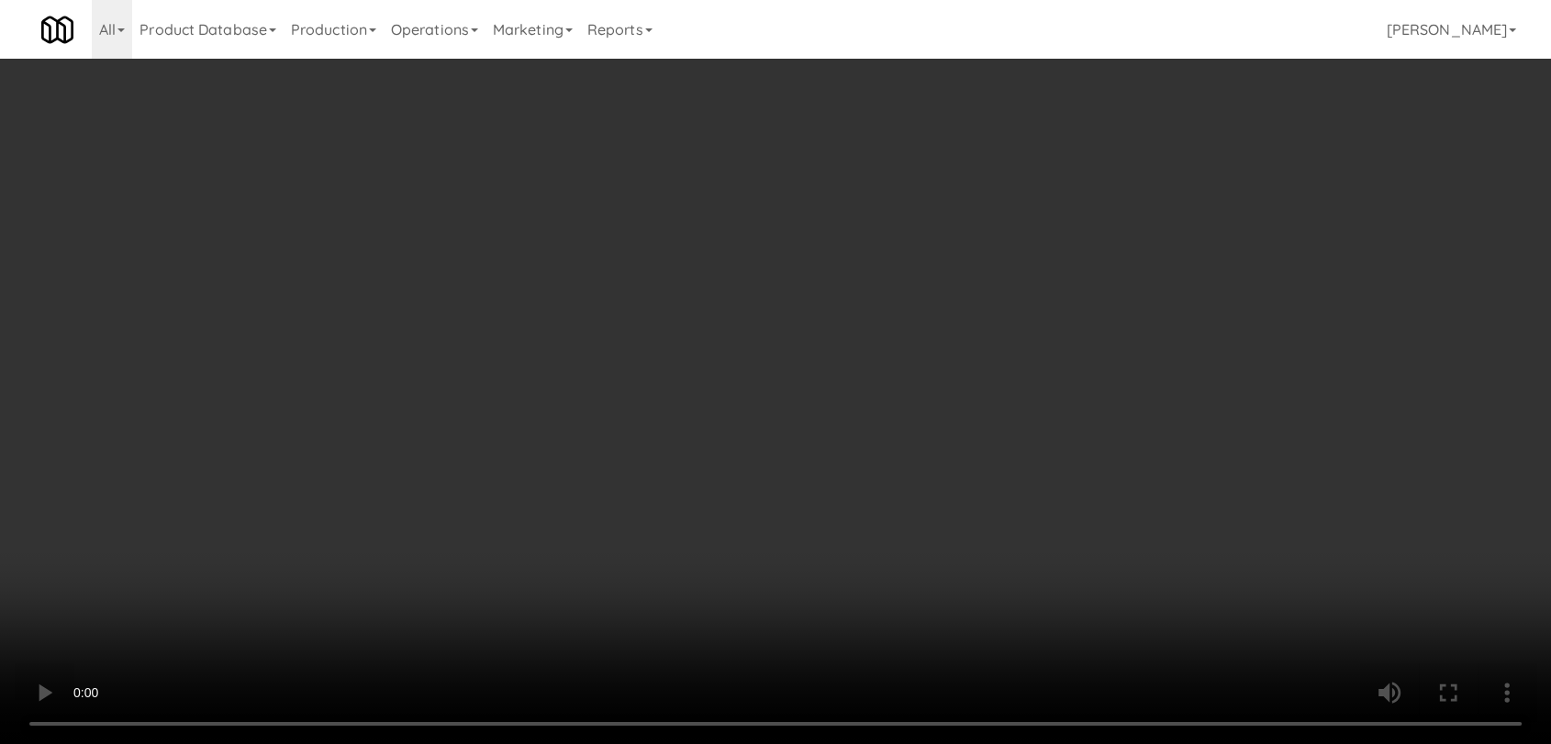
click at [543, 575] on video at bounding box center [775, 372] width 1551 height 744
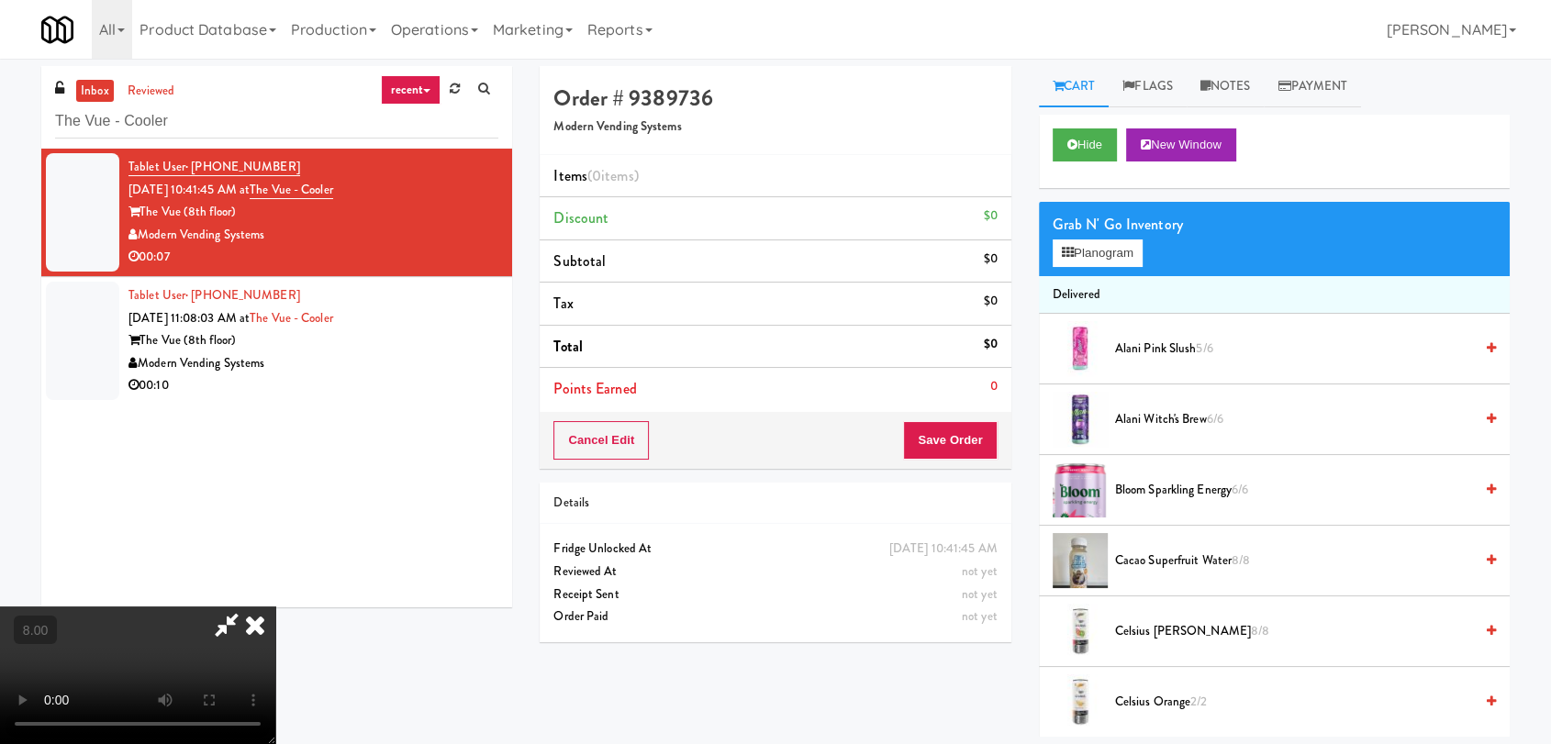
click at [275, 607] on video at bounding box center [137, 676] width 275 height 138
click at [1082, 137] on button "Hide" at bounding box center [1085, 145] width 64 height 33
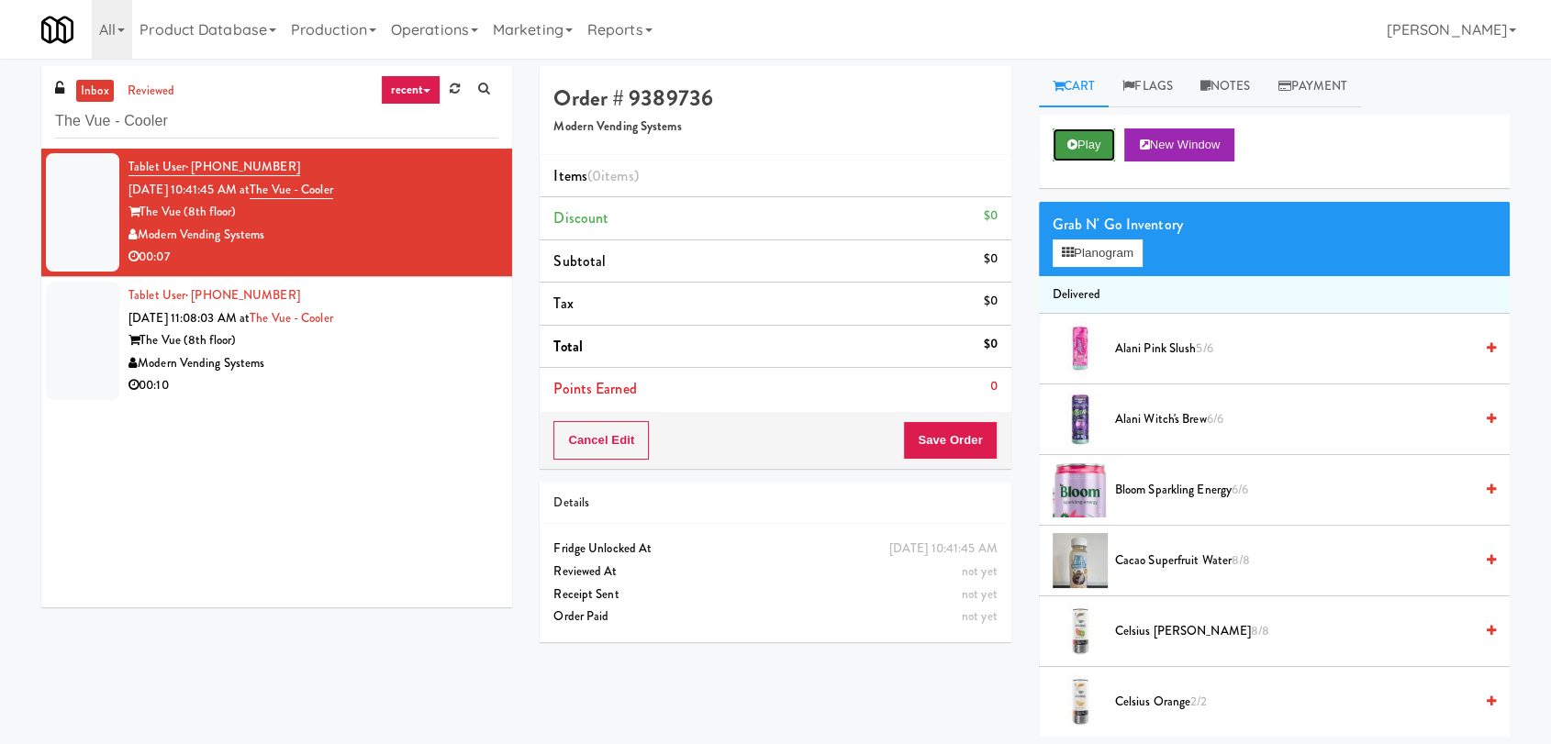
click at [1082, 137] on button "Play" at bounding box center [1084, 145] width 63 height 33
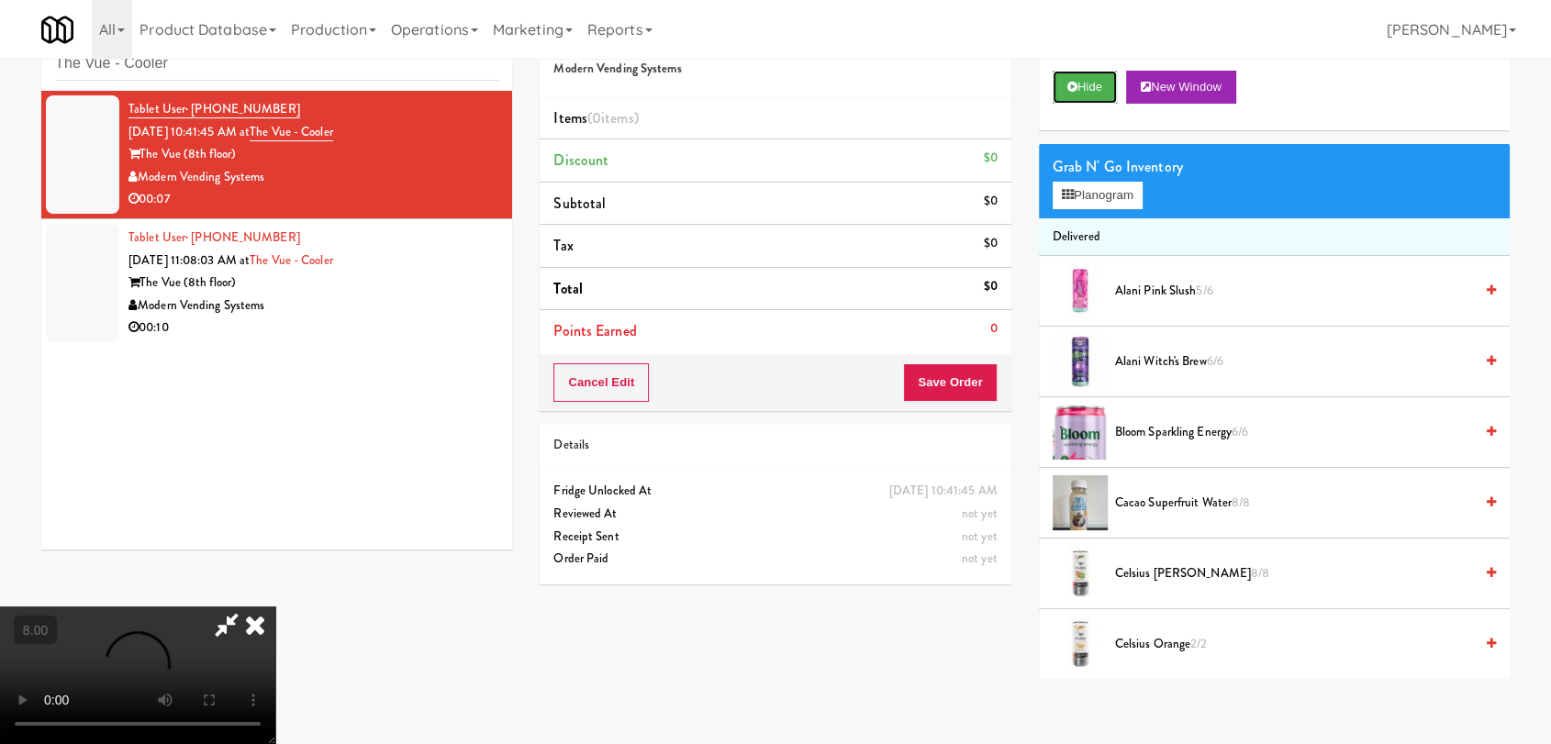
scroll to position [59, 0]
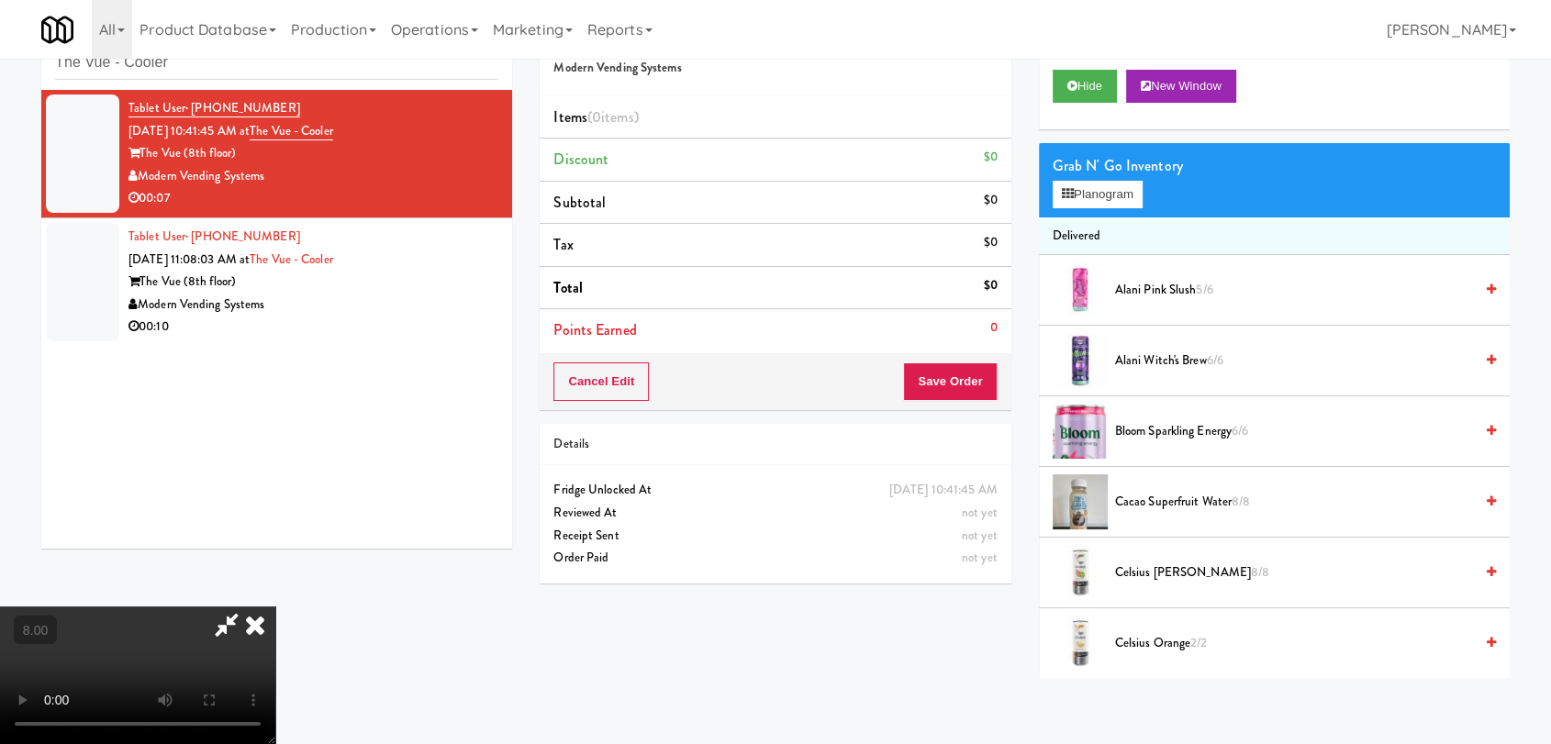
click at [275, 607] on video at bounding box center [137, 676] width 275 height 138
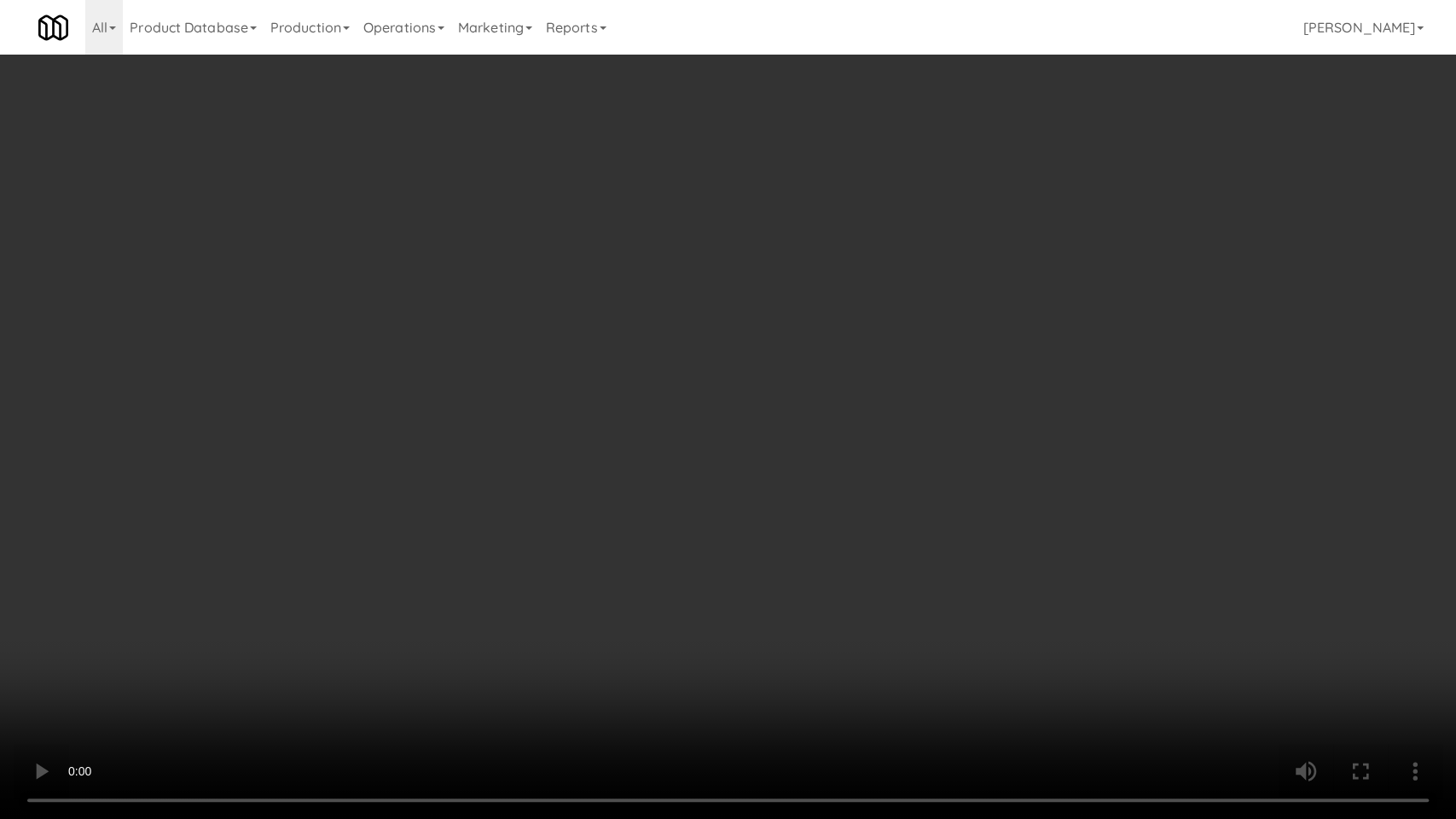
click at [694, 687] on video at bounding box center [728, 409] width 1456 height 819
click at [646, 604] on video at bounding box center [728, 409] width 1456 height 819
click at [666, 692] on video at bounding box center [728, 409] width 1456 height 819
click at [662, 676] on video at bounding box center [728, 409] width 1456 height 819
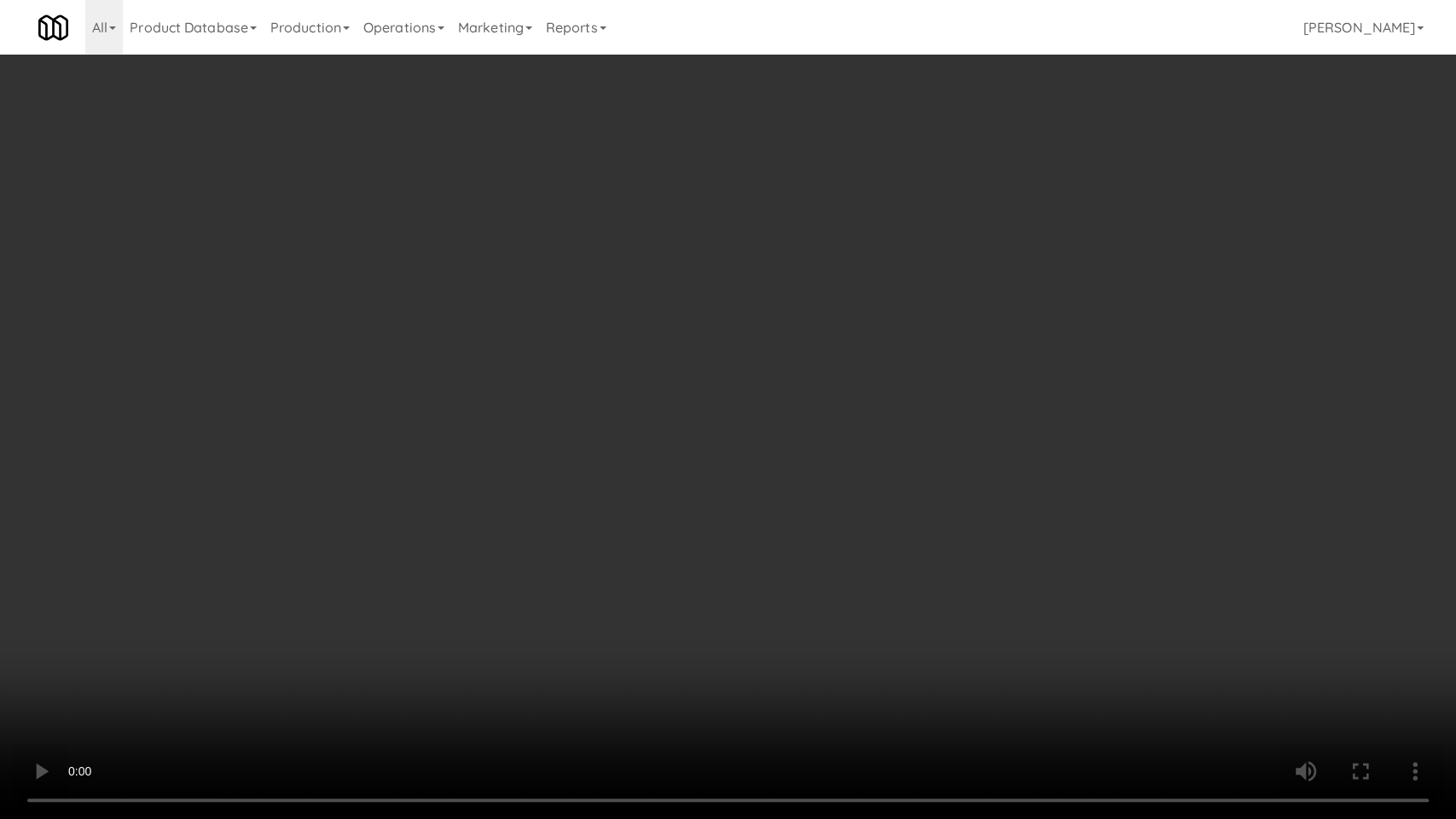
click at [664, 643] on video at bounding box center [728, 409] width 1456 height 819
click at [757, 565] on video at bounding box center [728, 409] width 1456 height 819
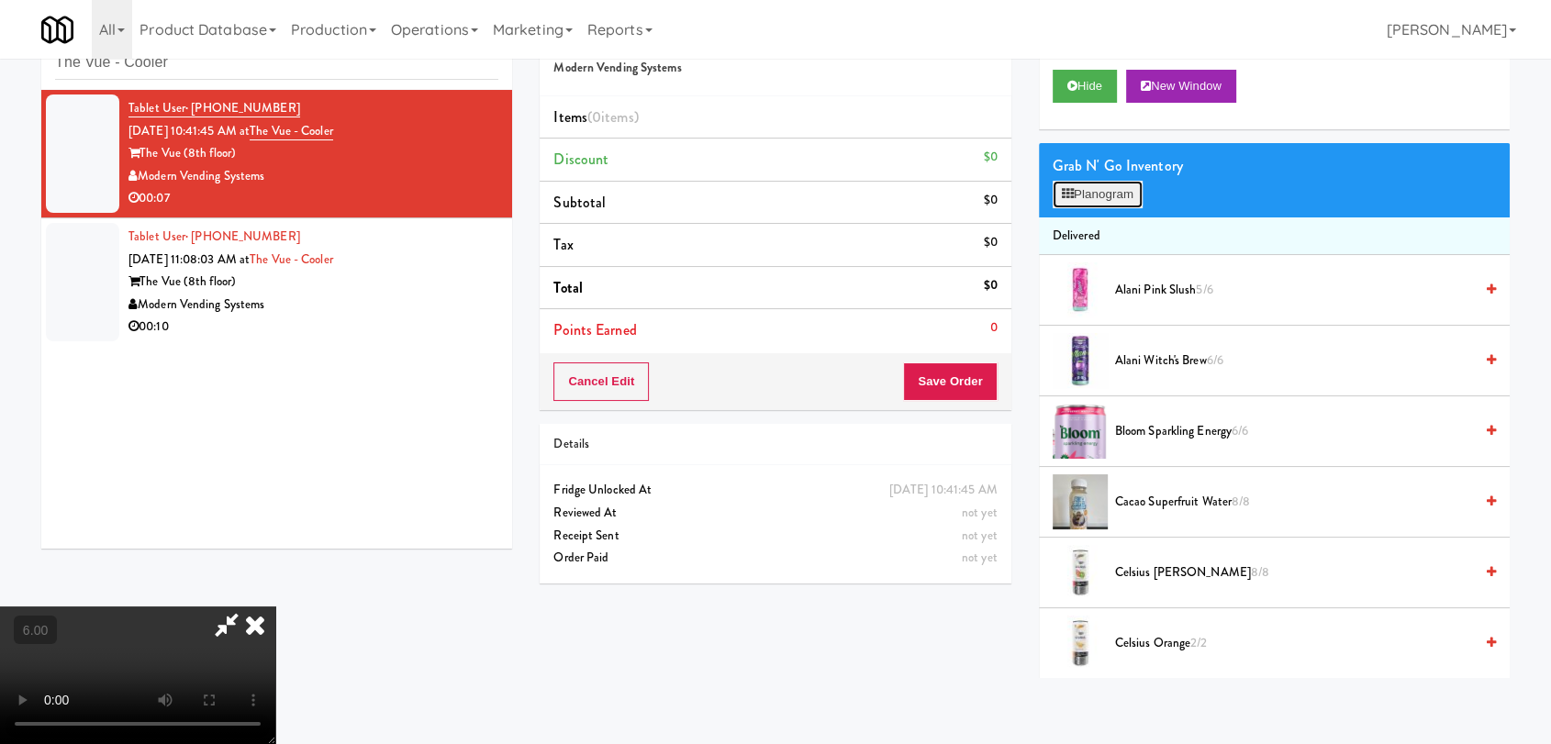
click at [1092, 199] on button "Planogram" at bounding box center [1098, 195] width 90 height 28
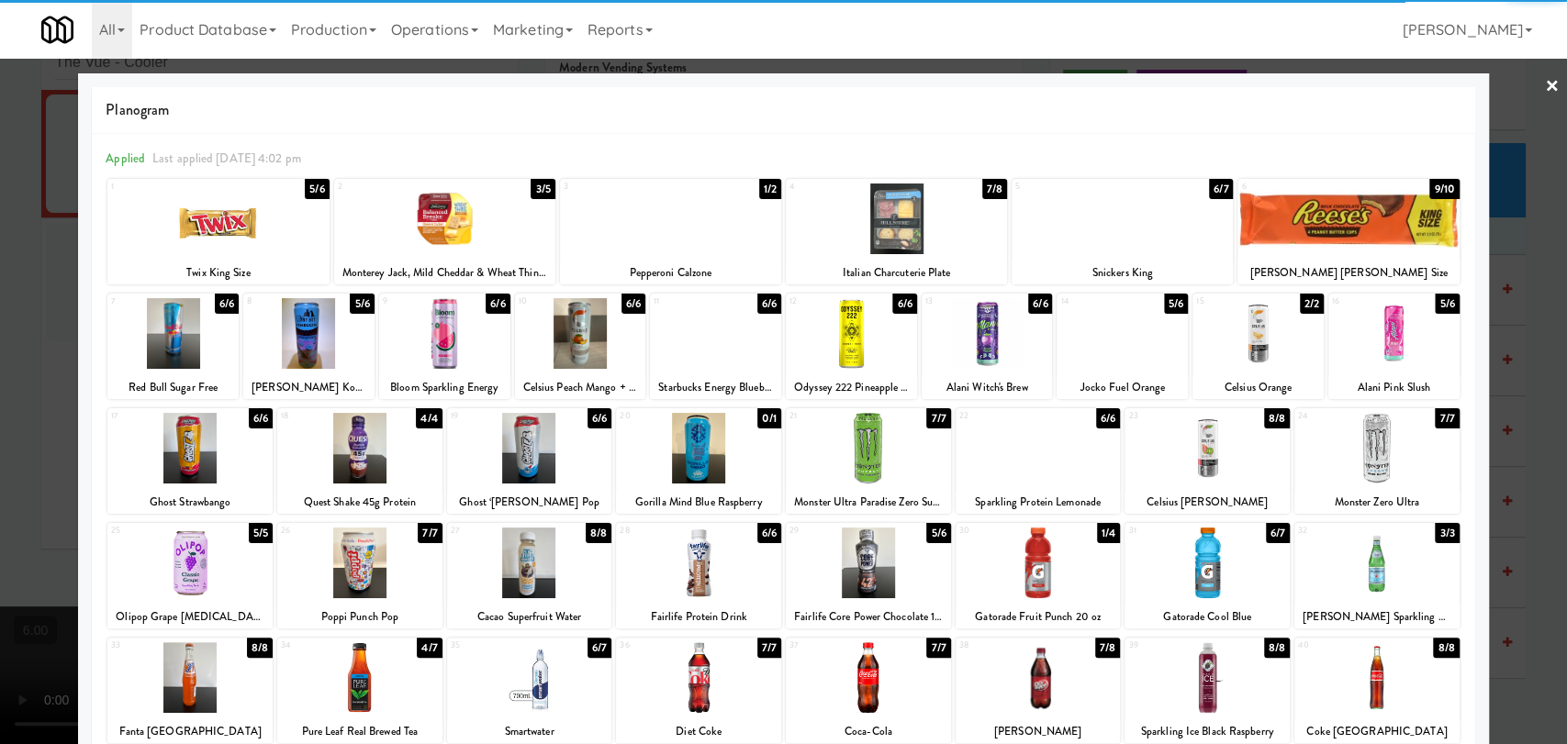
click at [1378, 343] on div at bounding box center [1393, 333] width 131 height 71
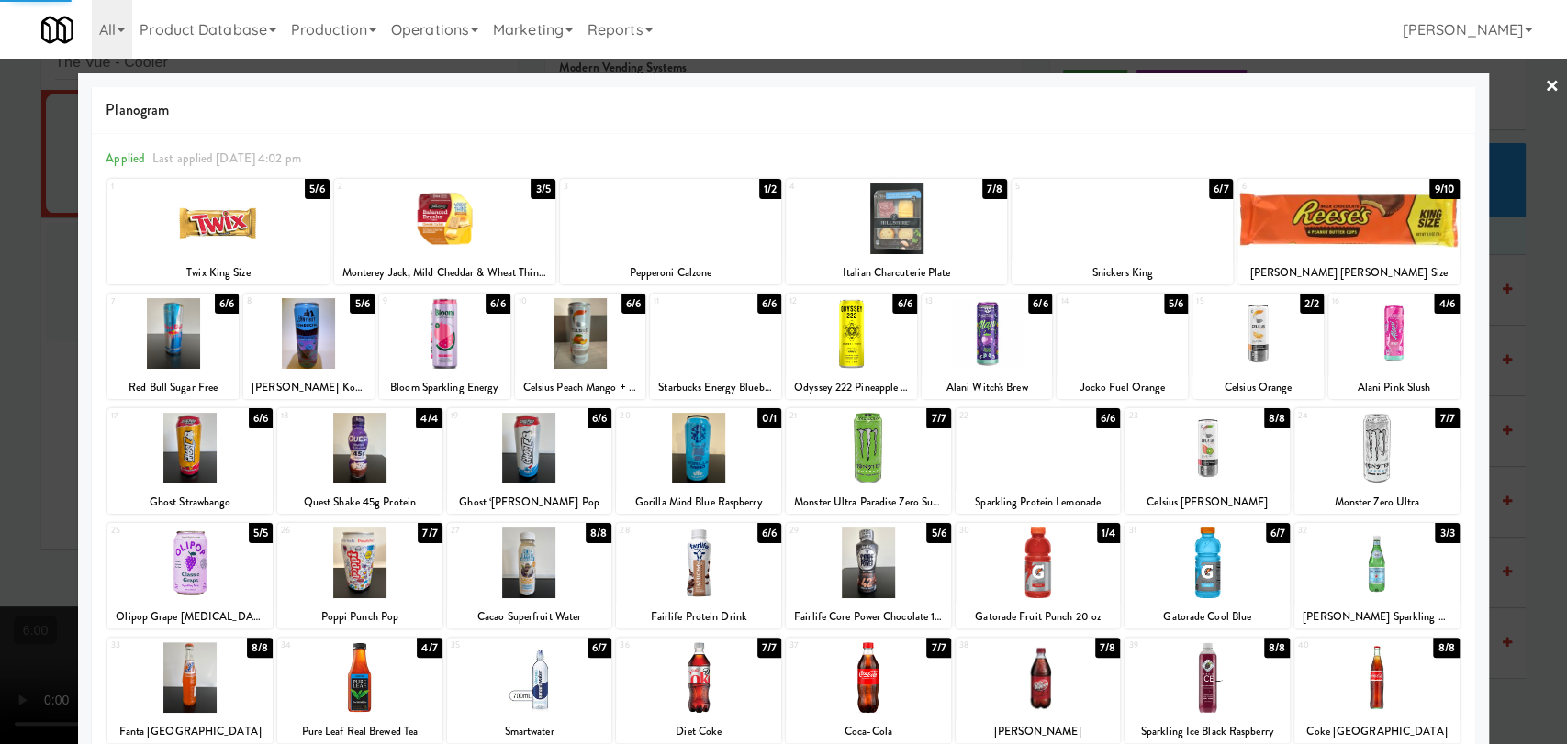
click at [1499, 286] on div at bounding box center [783, 372] width 1567 height 744
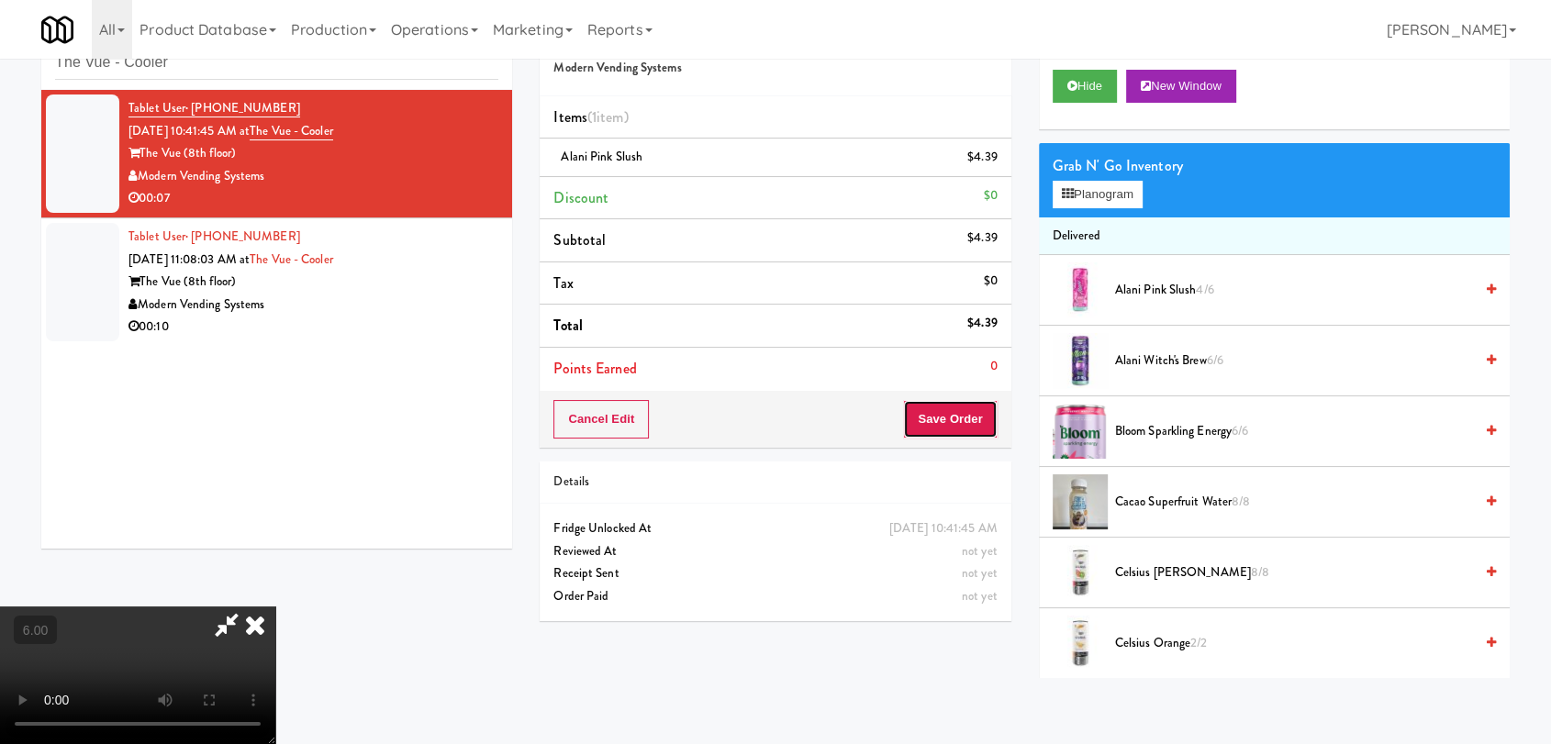
click at [970, 422] on button "Save Order" at bounding box center [950, 419] width 94 height 39
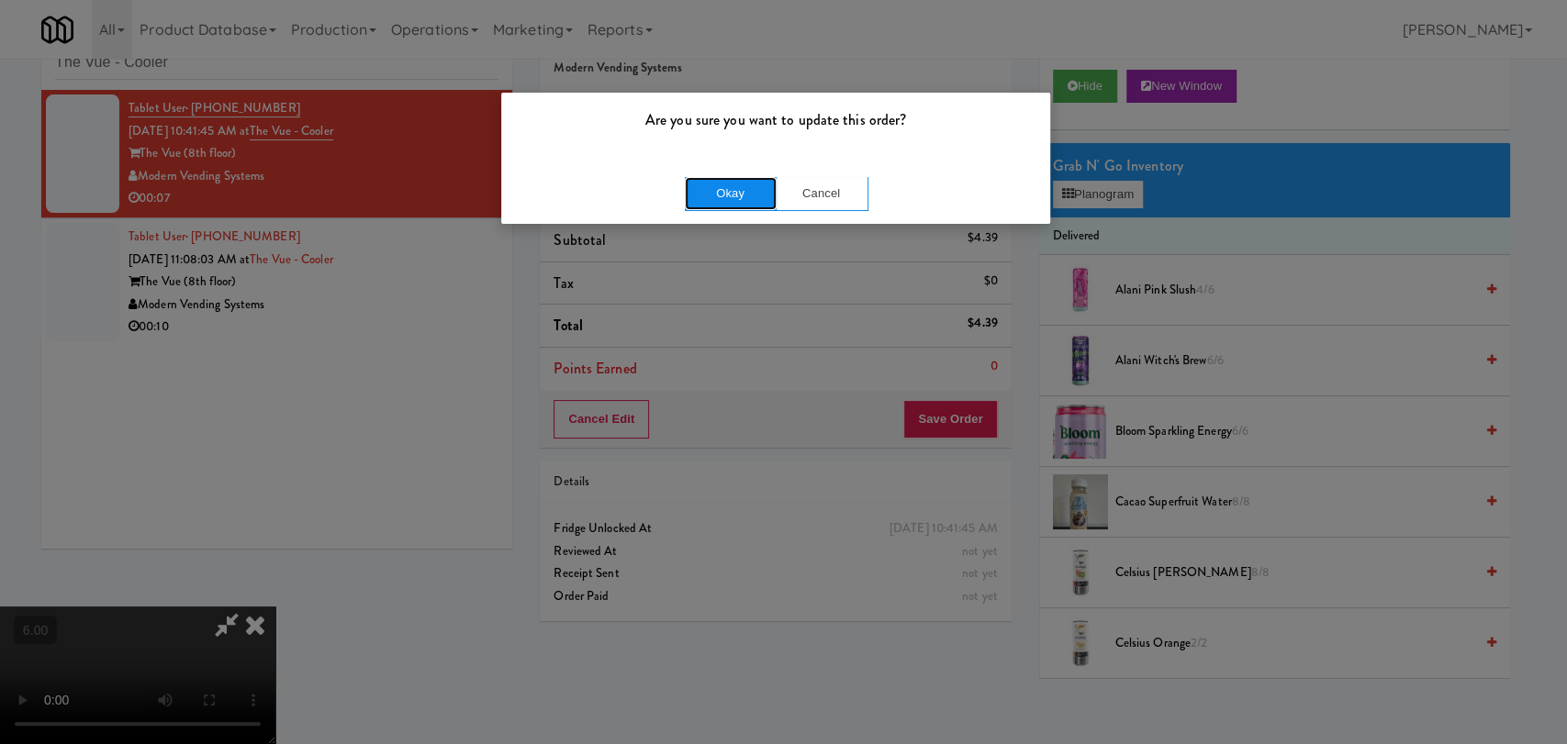
click at [743, 190] on button "Okay" at bounding box center [731, 193] width 92 height 33
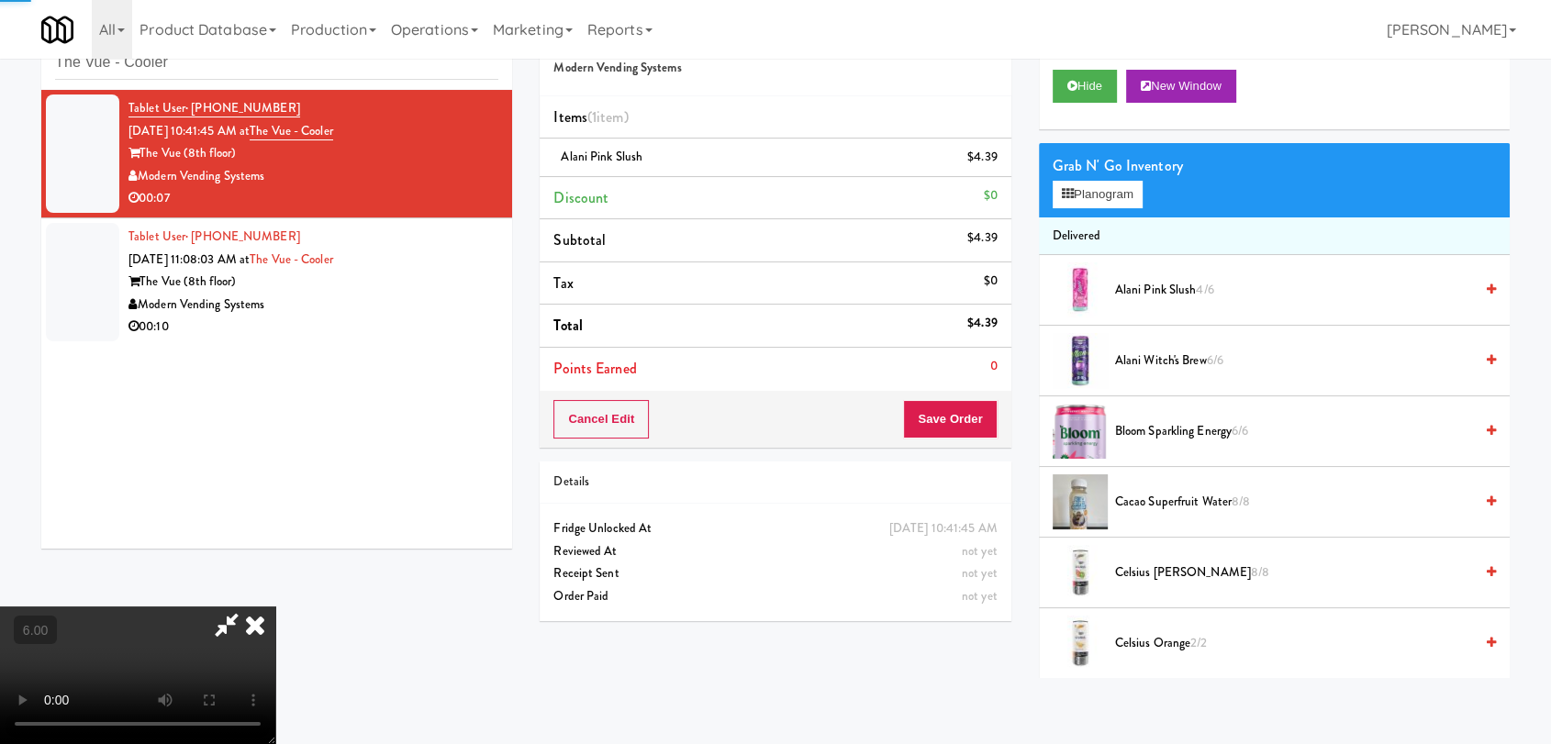
click at [275, 607] on icon at bounding box center [255, 625] width 40 height 37
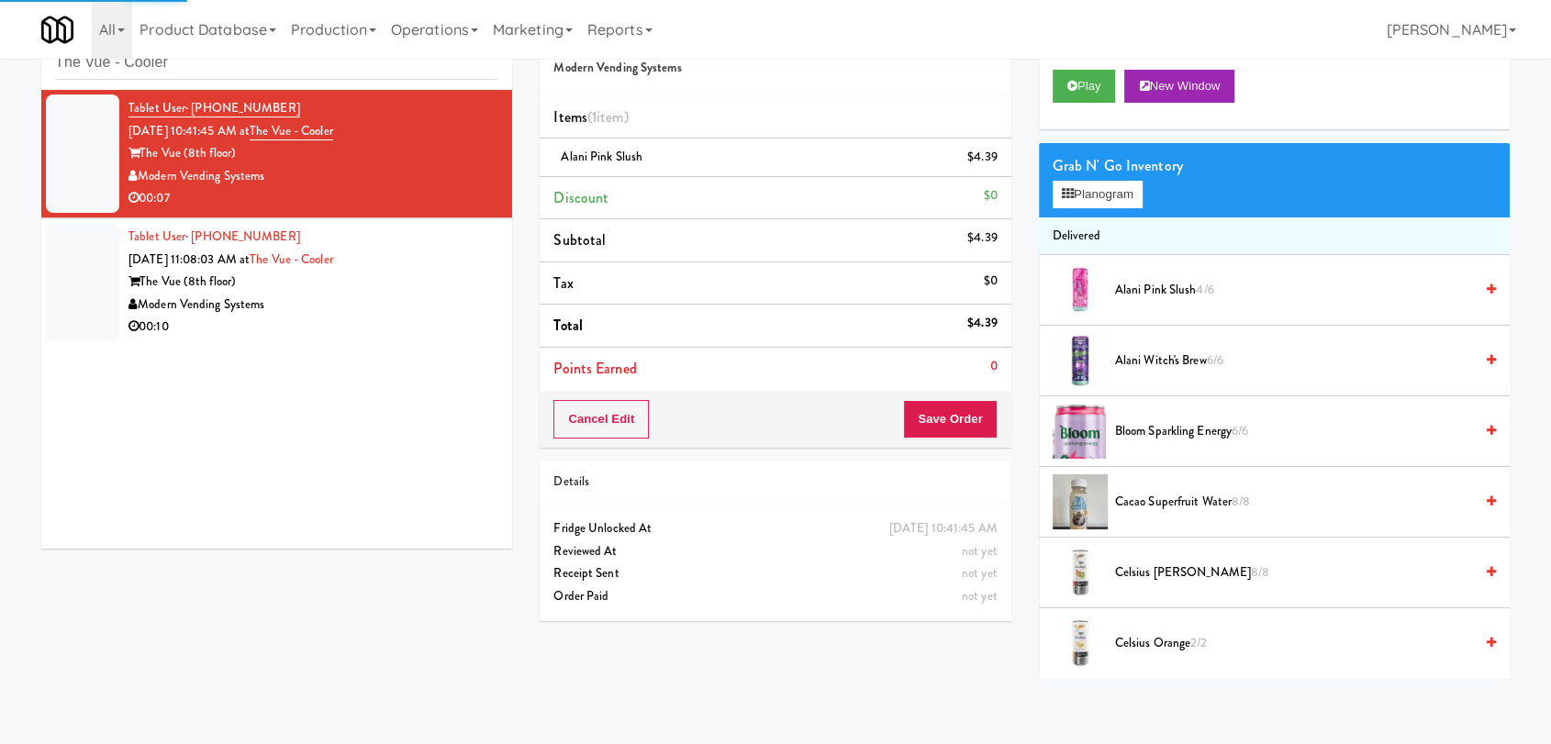
click at [404, 278] on div "The Vue (8th floor)" at bounding box center [314, 282] width 370 height 23
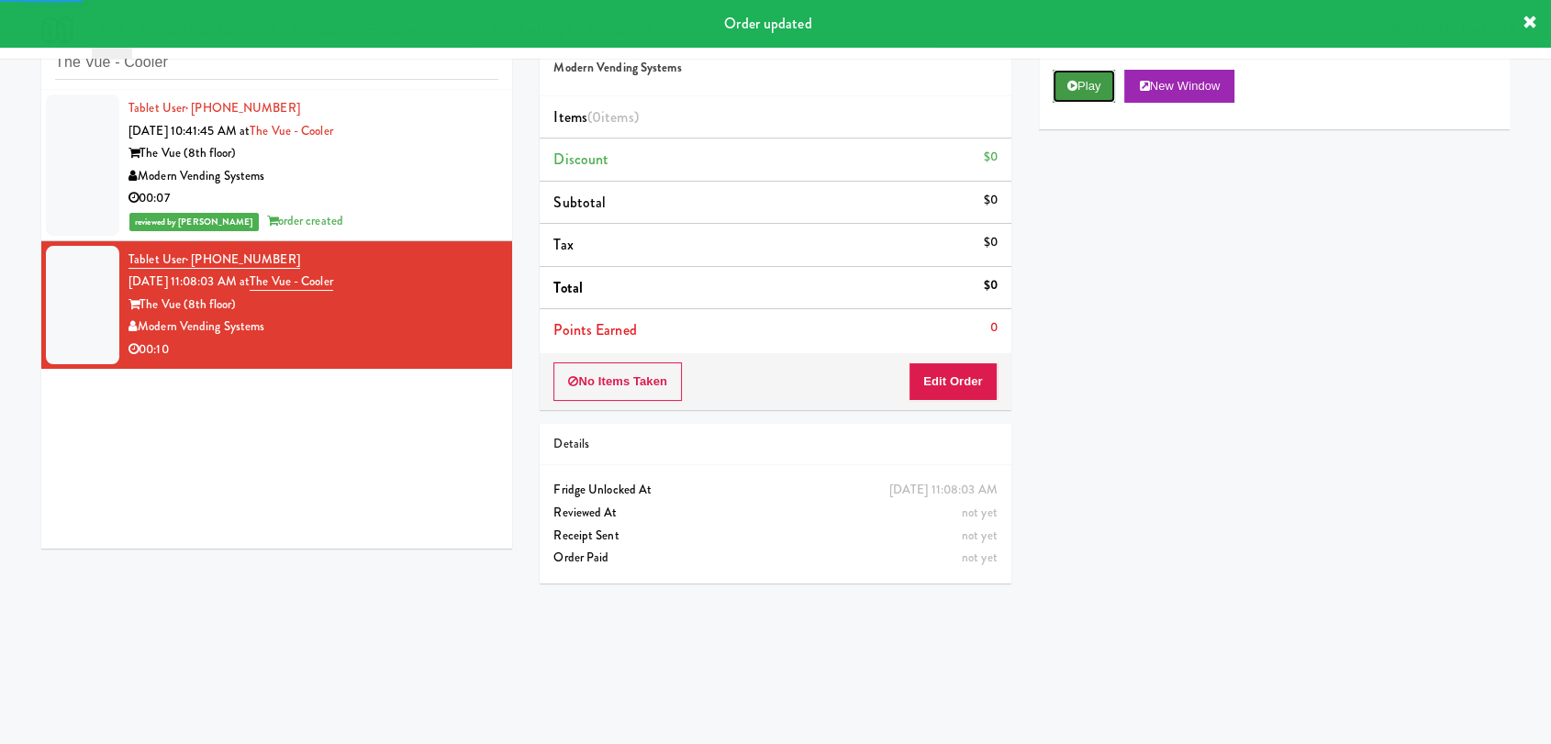
click at [1058, 82] on button "Play" at bounding box center [1084, 86] width 63 height 33
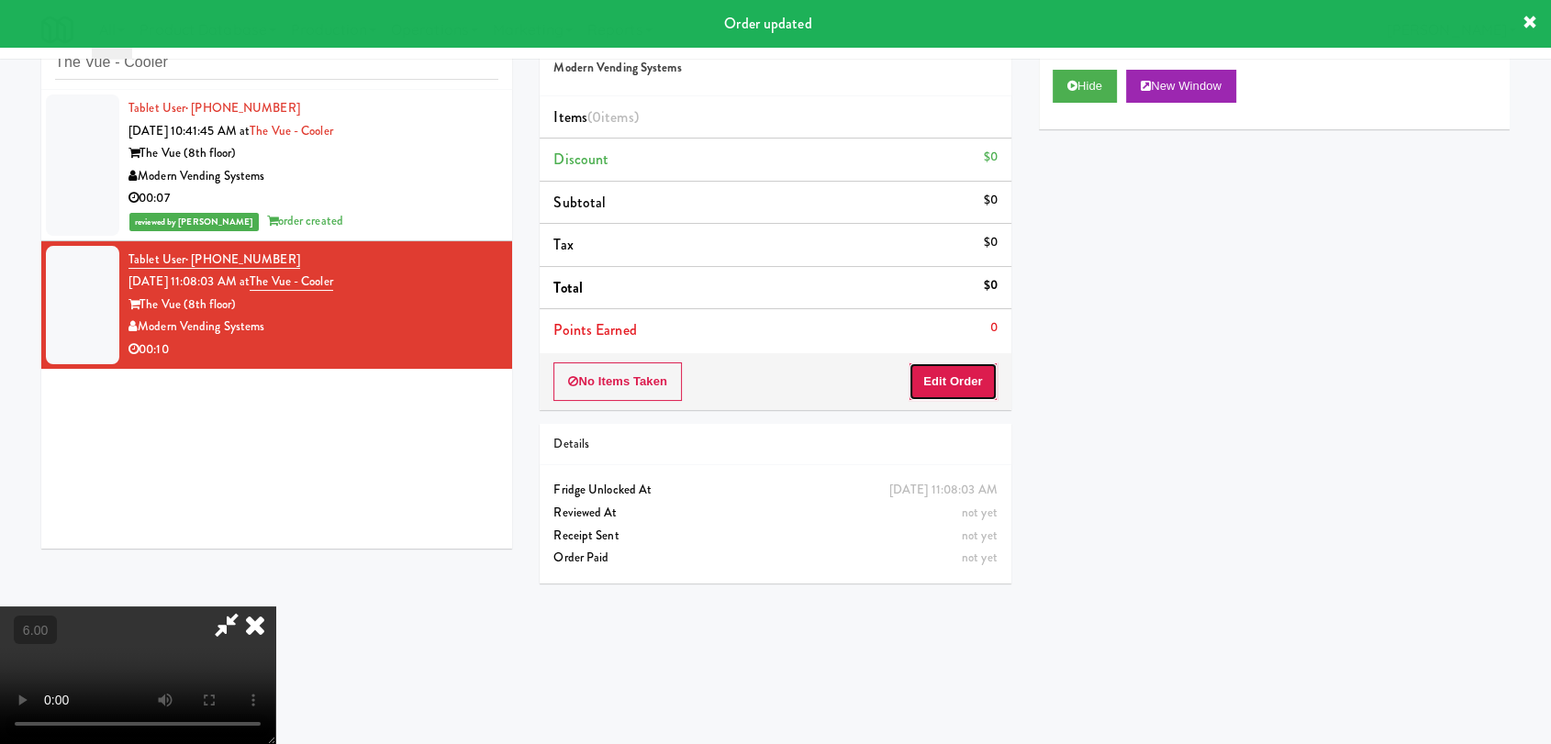
click at [964, 381] on button "Edit Order" at bounding box center [953, 382] width 89 height 39
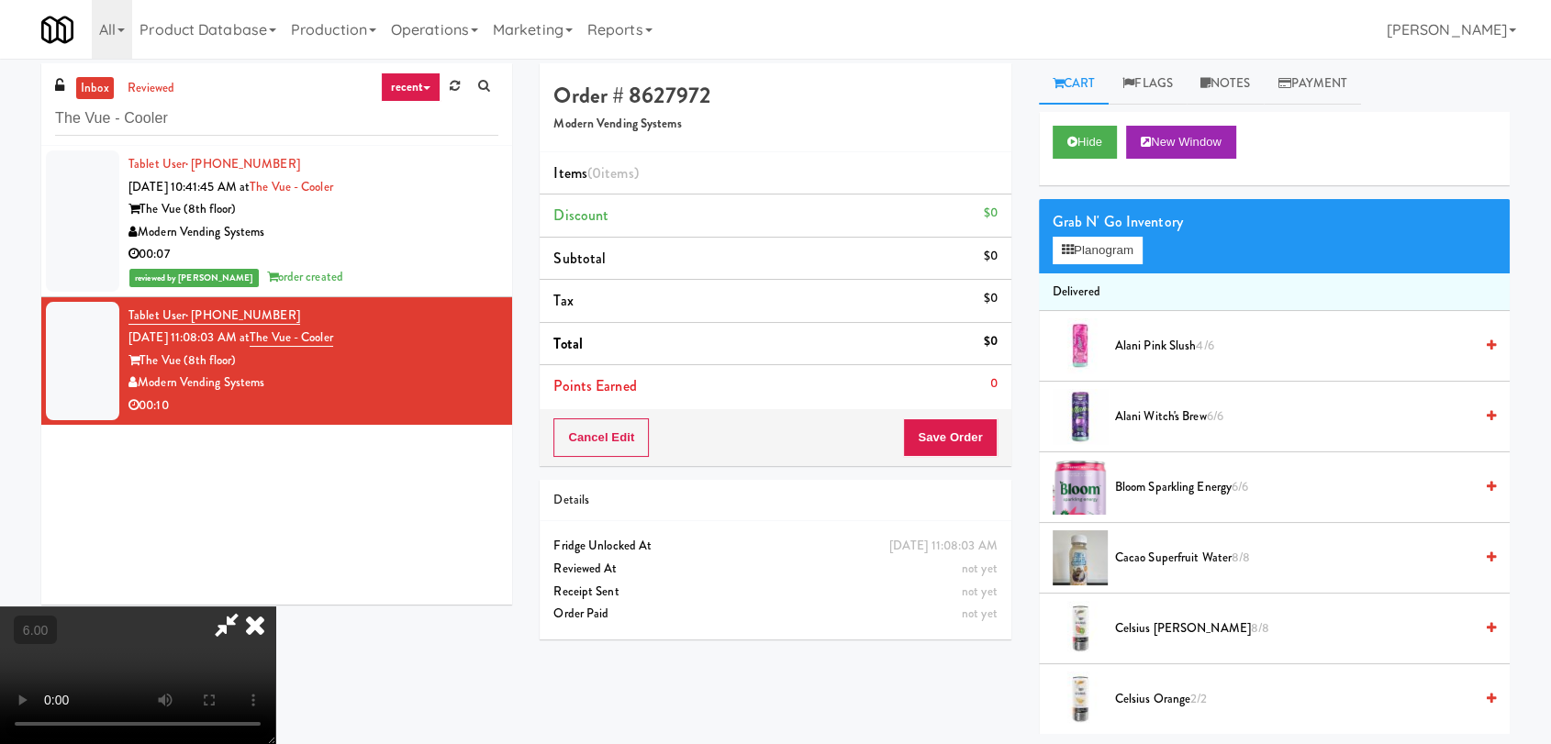
scroll to position [59, 0]
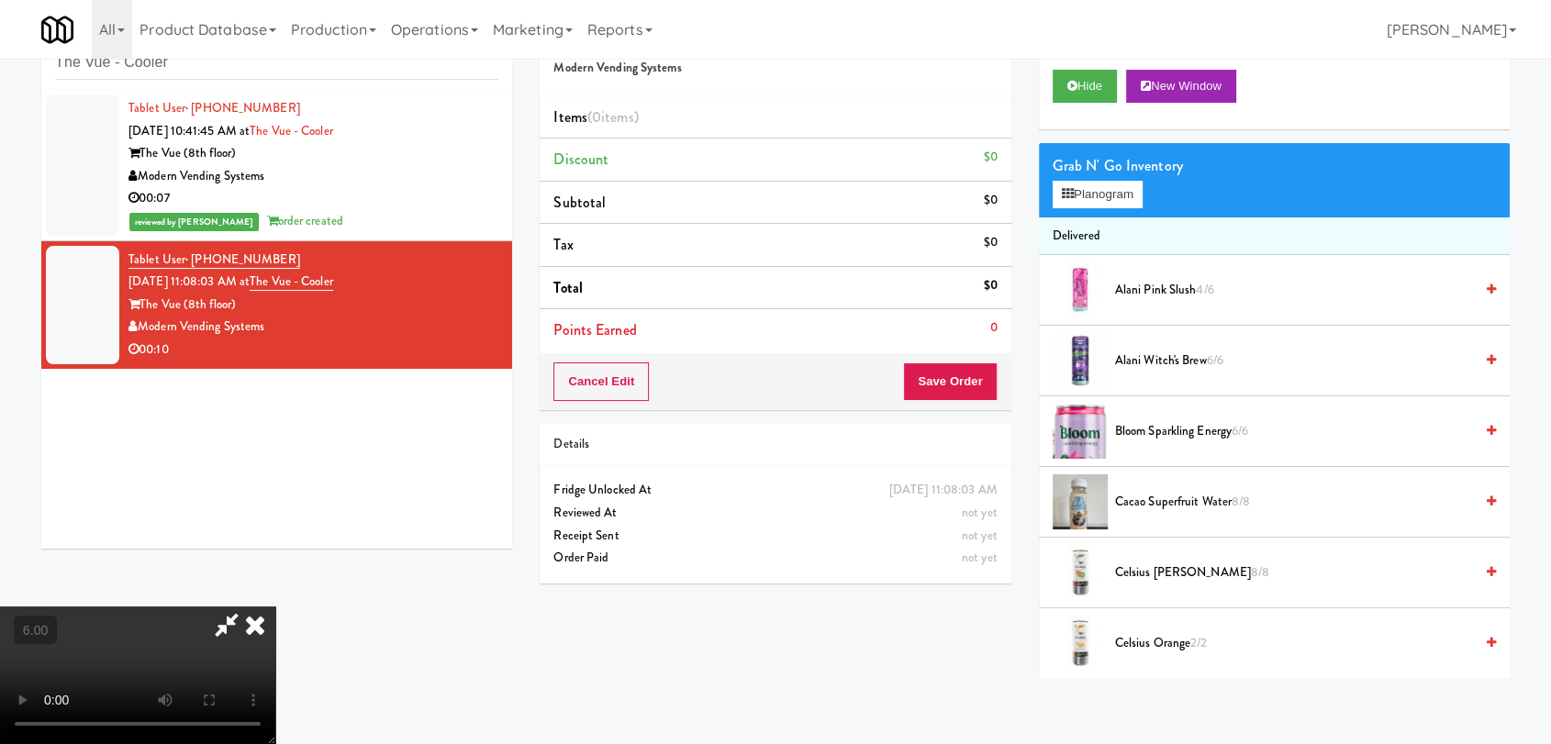
click at [275, 607] on video at bounding box center [137, 676] width 275 height 138
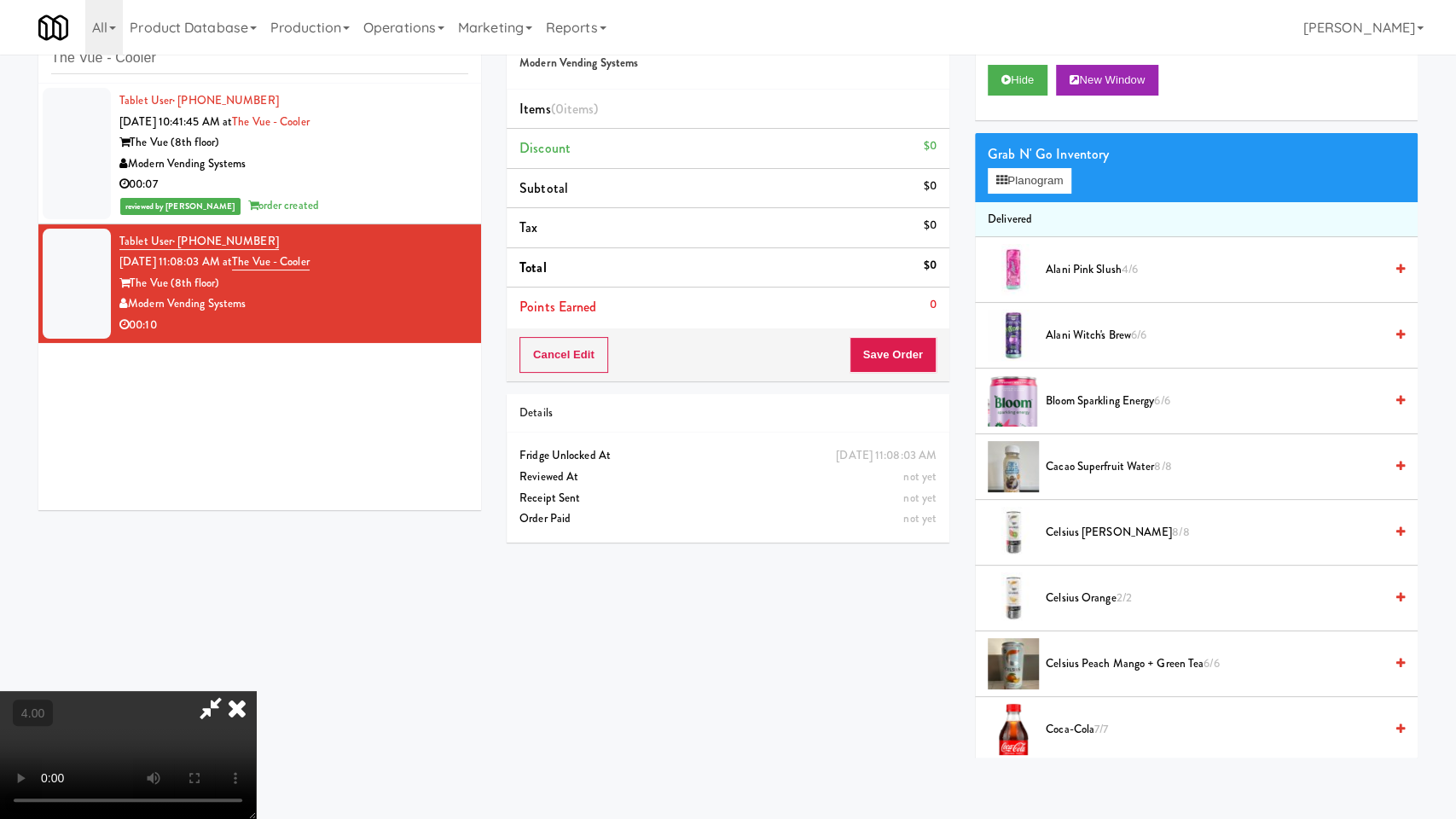
click at [256, 692] on video at bounding box center [127, 756] width 256 height 128
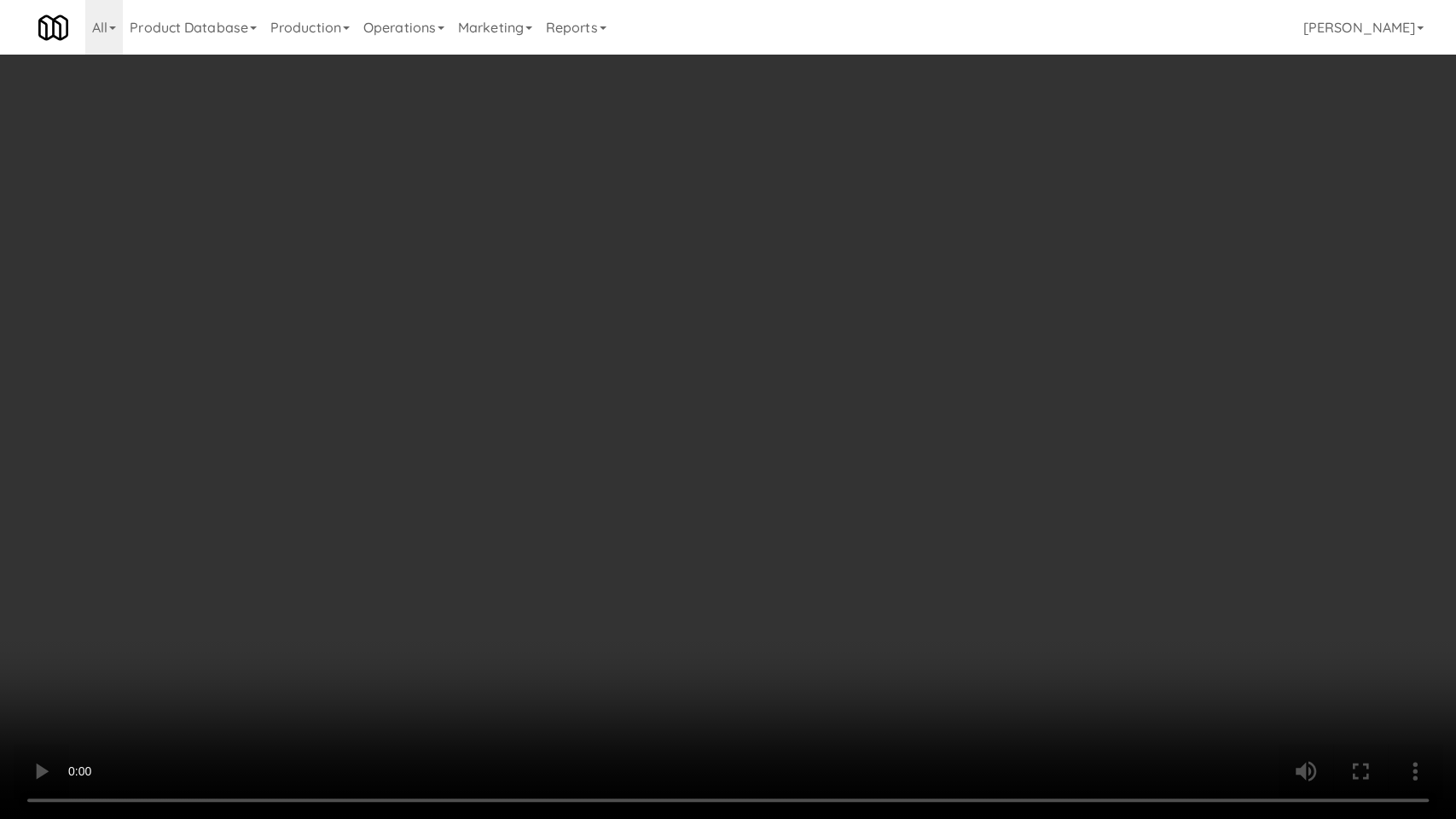
click at [689, 529] on video at bounding box center [728, 409] width 1456 height 819
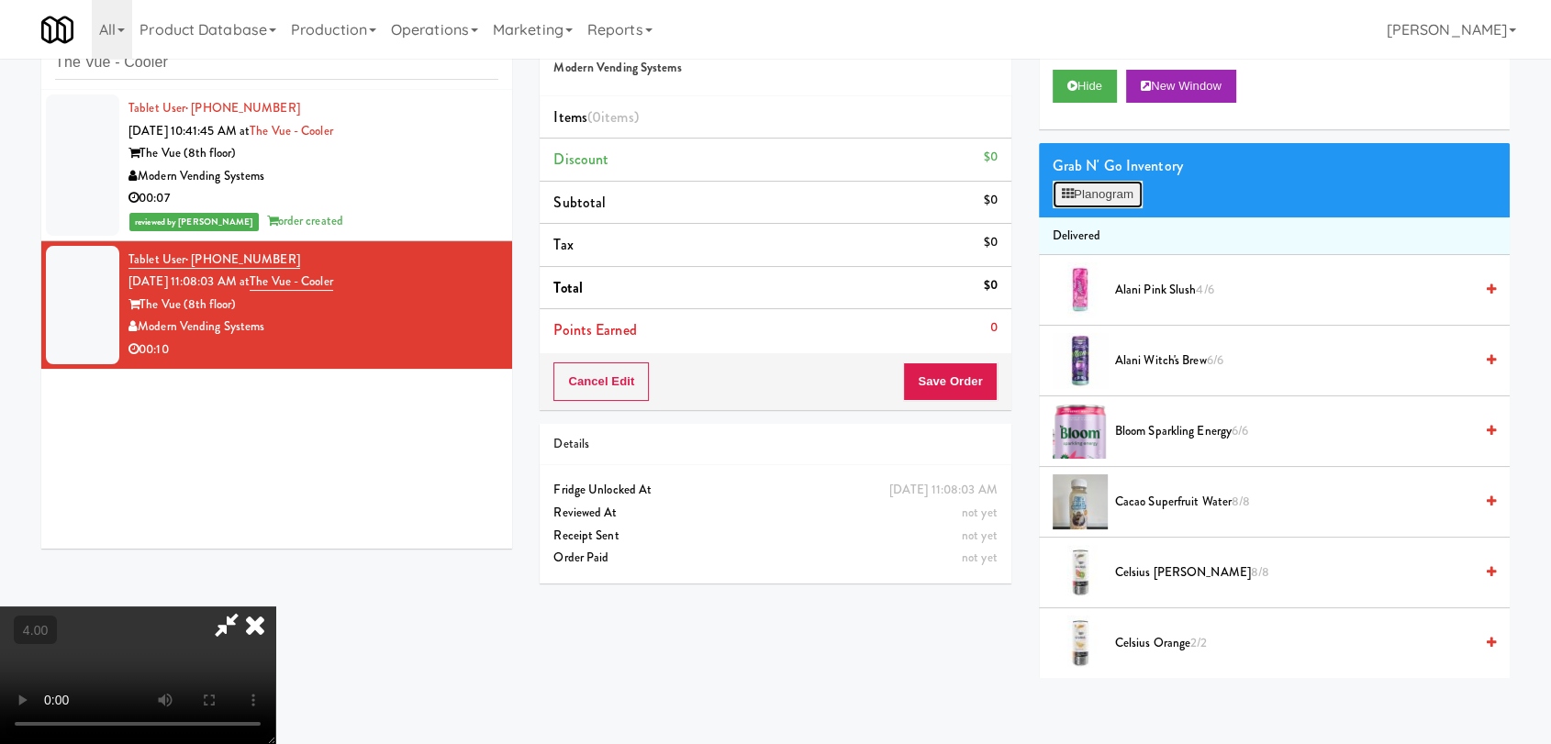
click at [1095, 185] on button "Planogram" at bounding box center [1098, 195] width 90 height 28
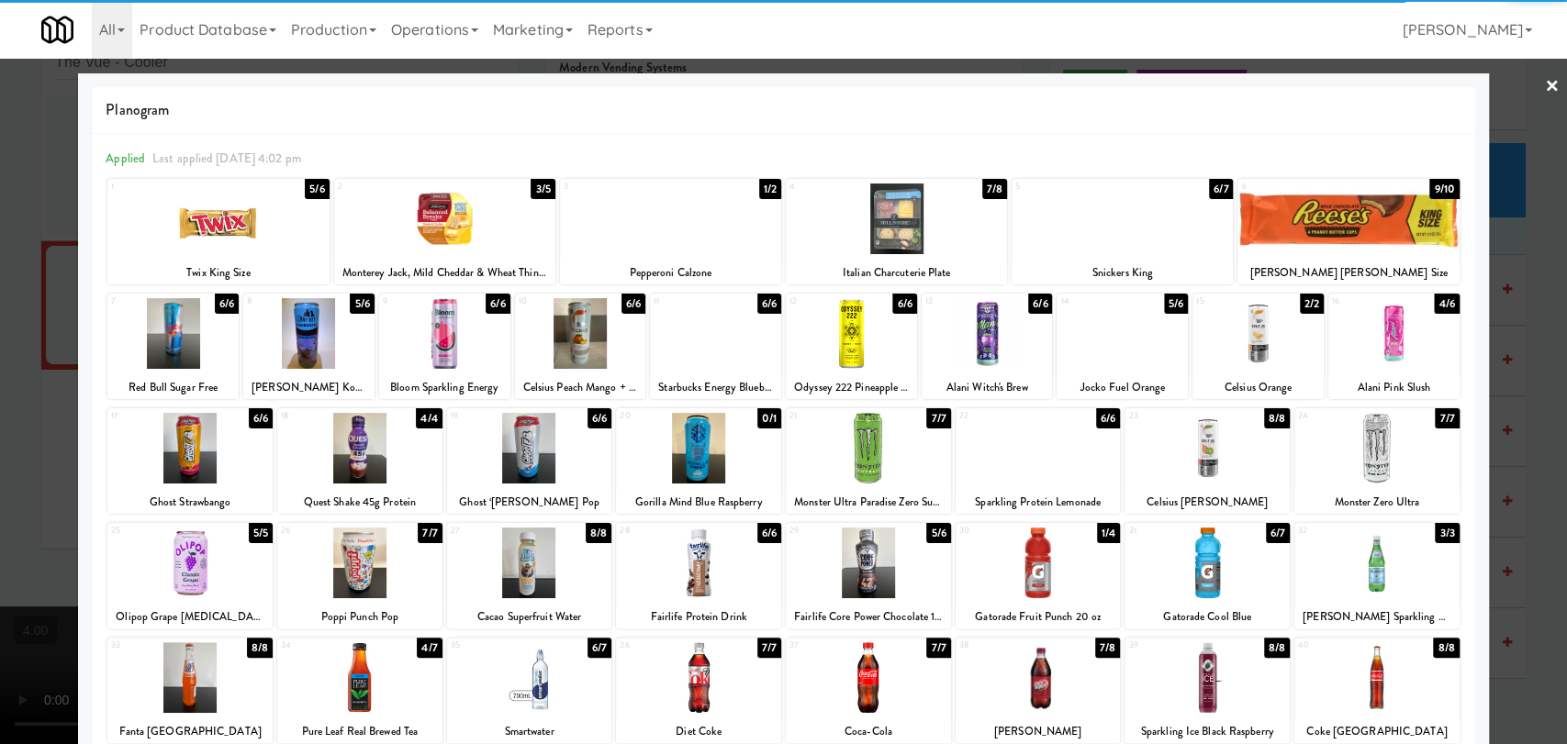
click at [1237, 446] on div at bounding box center [1207, 448] width 165 height 71
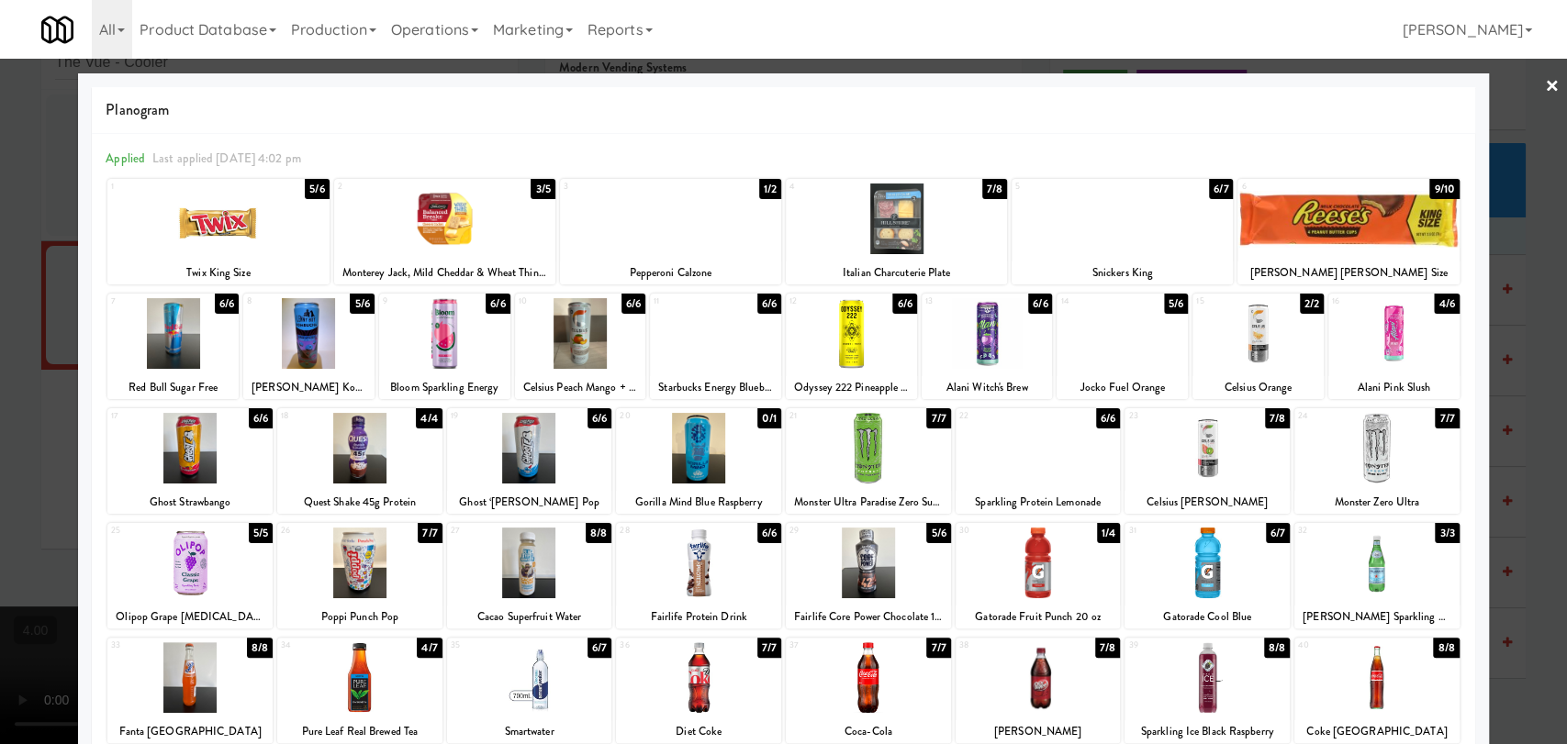
click at [1532, 316] on div at bounding box center [783, 372] width 1567 height 744
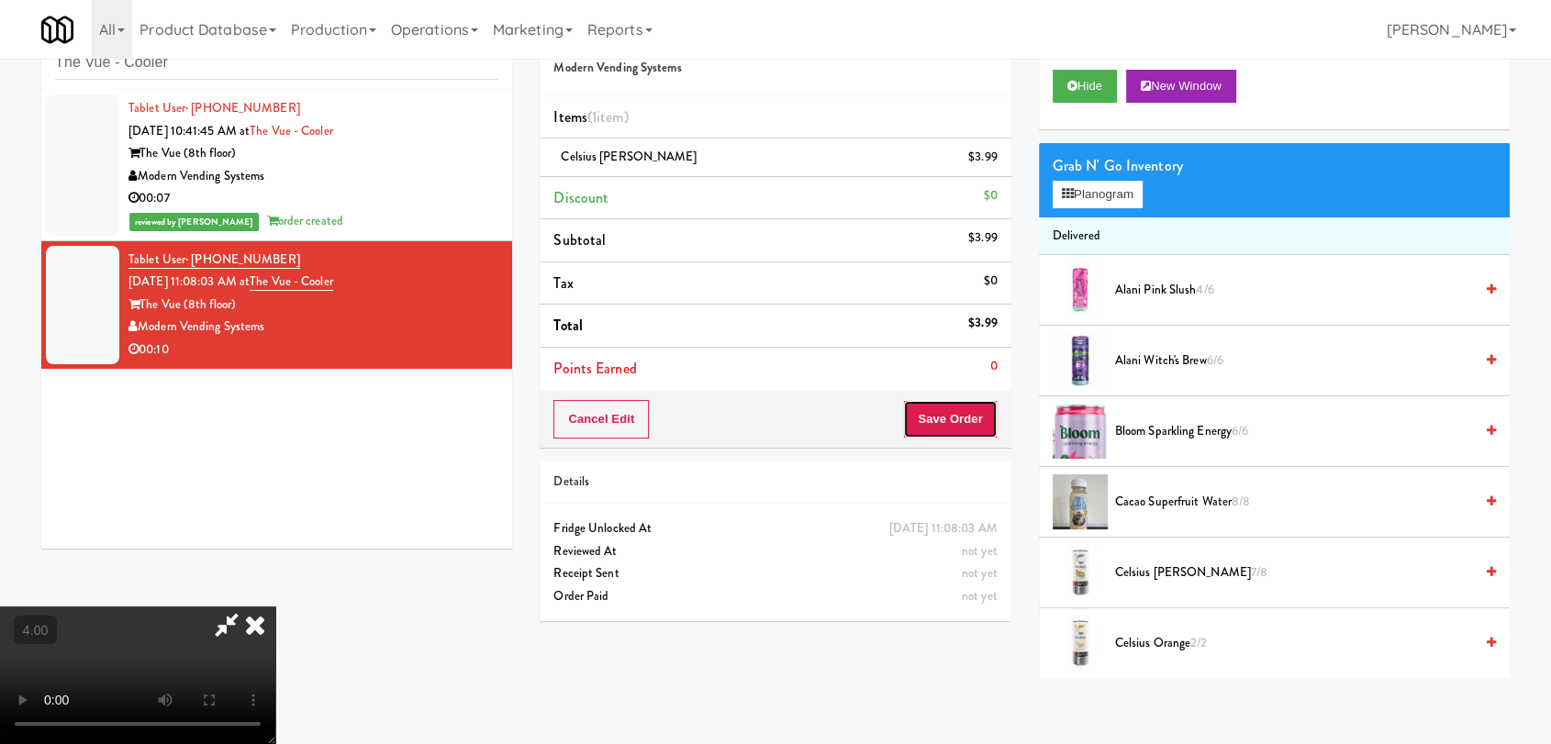
click at [957, 430] on button "Save Order" at bounding box center [950, 419] width 94 height 39
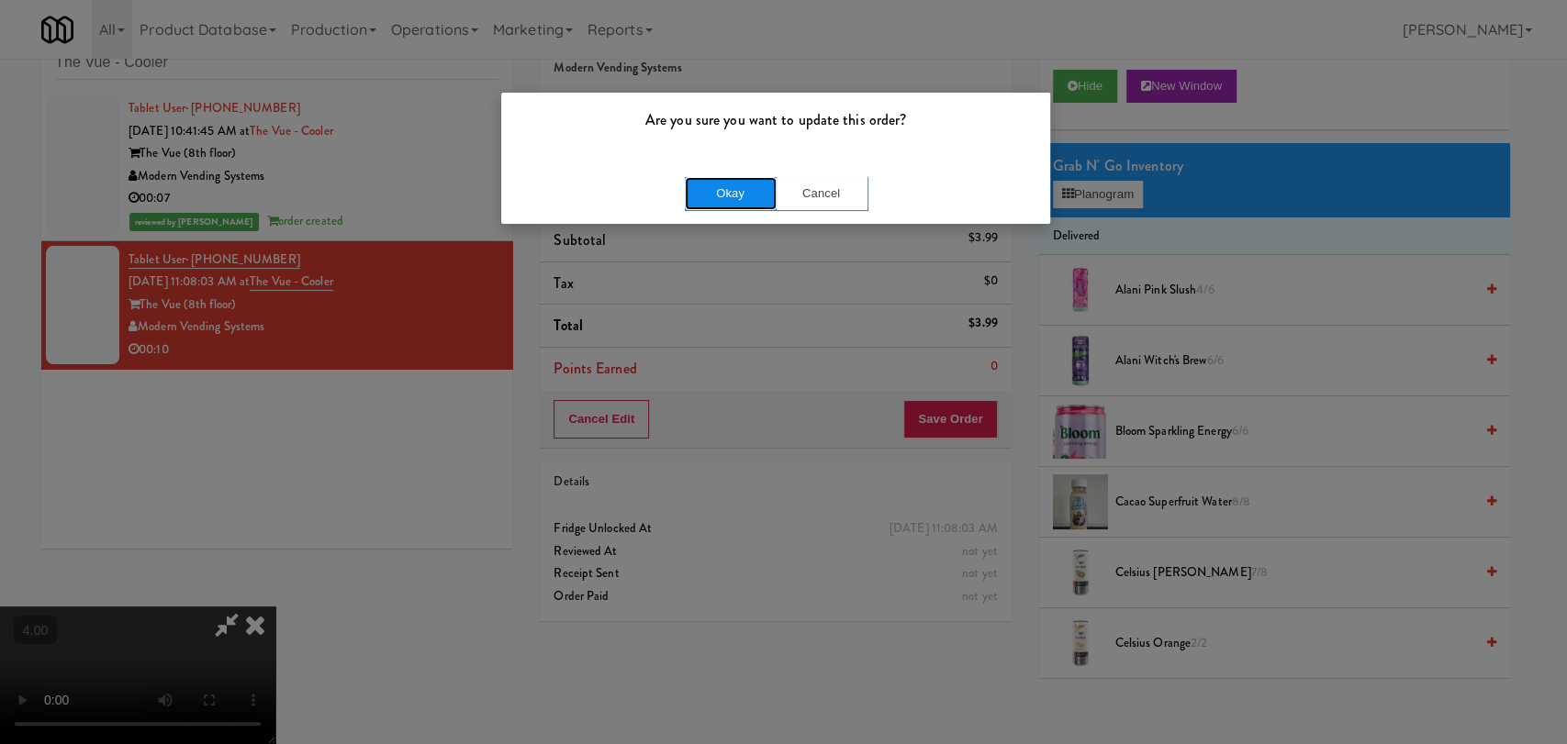
click at [716, 192] on button "Okay" at bounding box center [731, 193] width 92 height 33
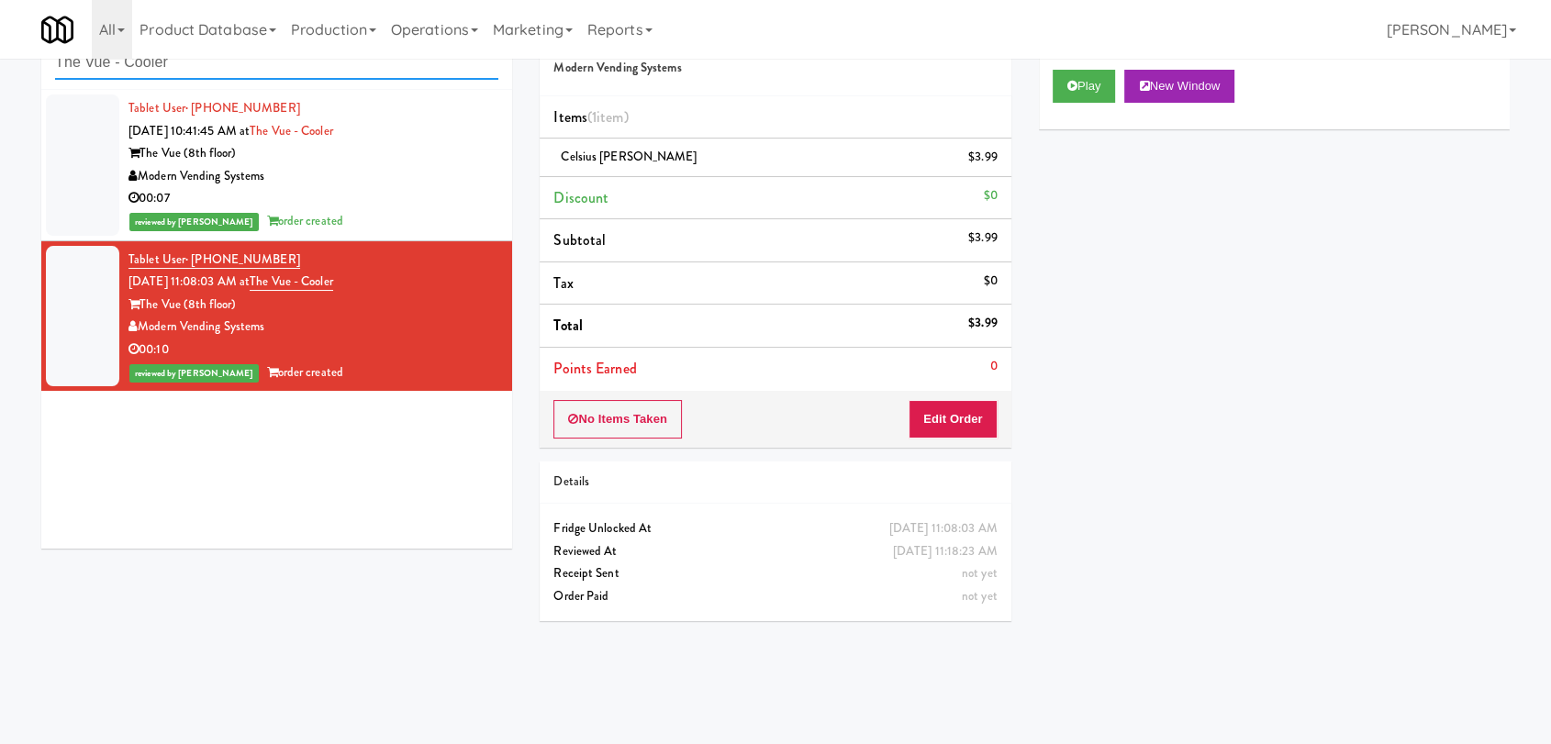
paste input "[PERSON_NAME]"
drag, startPoint x: 235, startPoint y: 65, endPoint x: 0, endPoint y: 46, distance: 235.8
click at [0, 46] on body "Are you sure you want to update this order? Okay Cancel Okay Are you sure you w…" at bounding box center [775, 372] width 1551 height 744
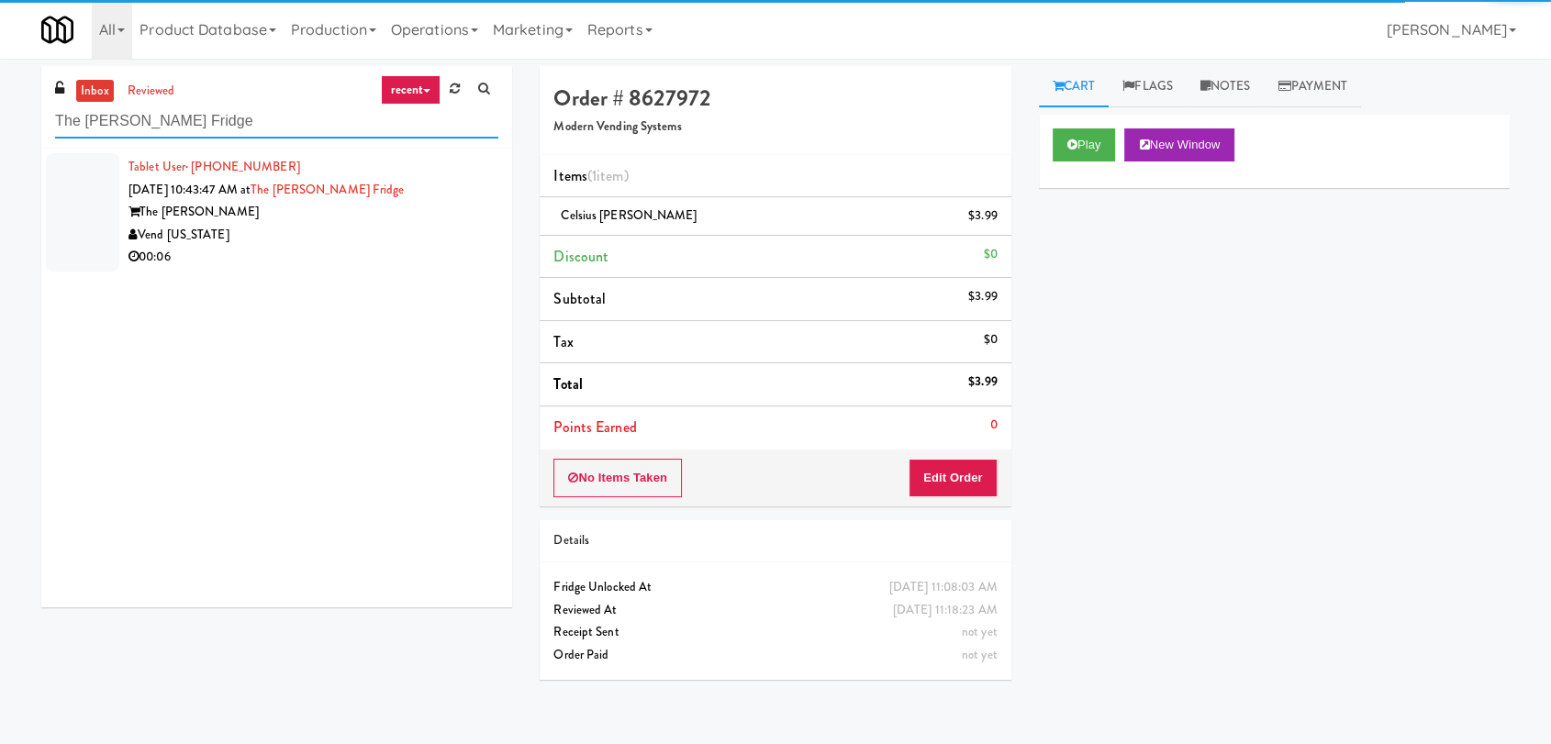
type input "The [PERSON_NAME] Fridge"
click at [419, 253] on div "00:06" at bounding box center [314, 257] width 370 height 23
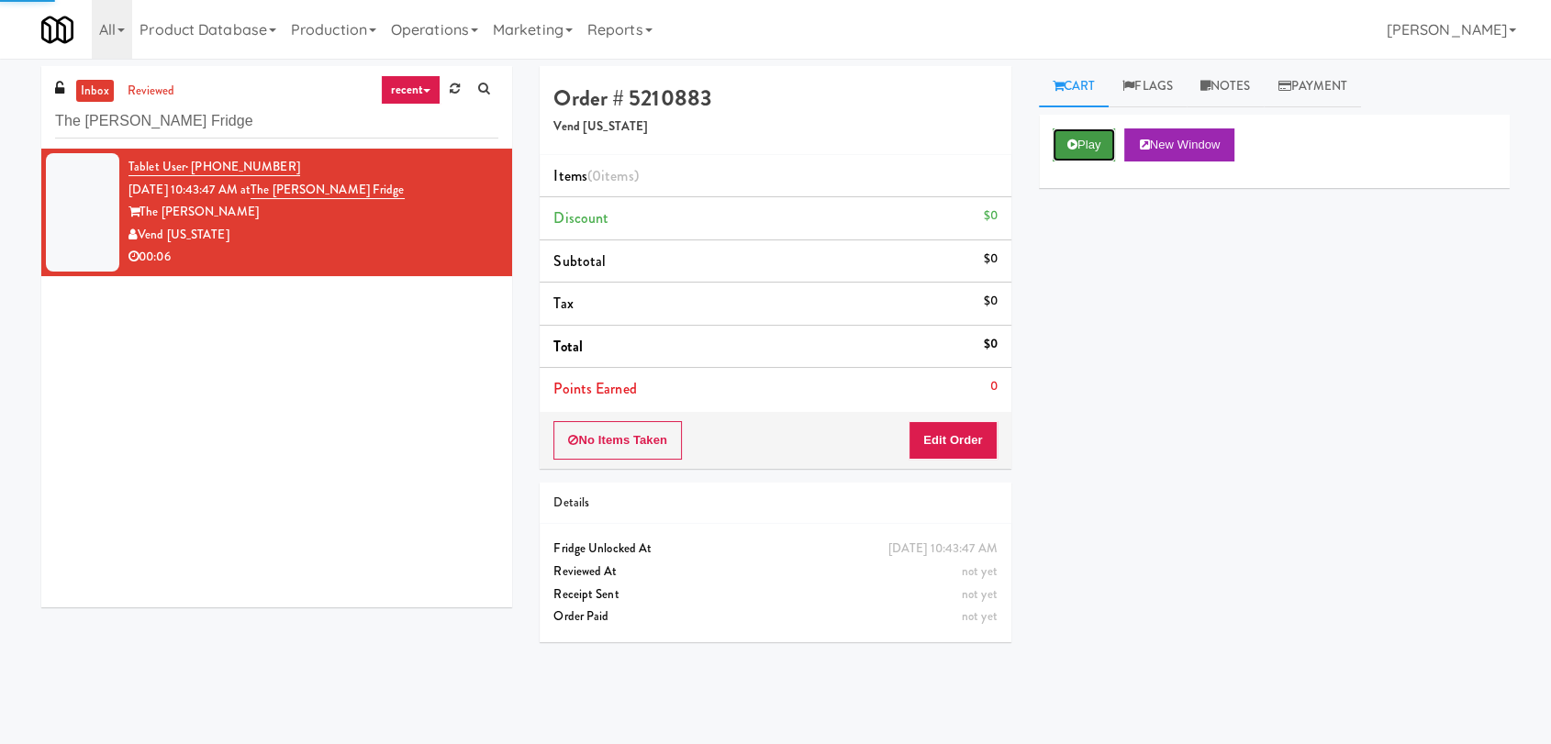
click at [1108, 159] on button "Play" at bounding box center [1084, 145] width 63 height 33
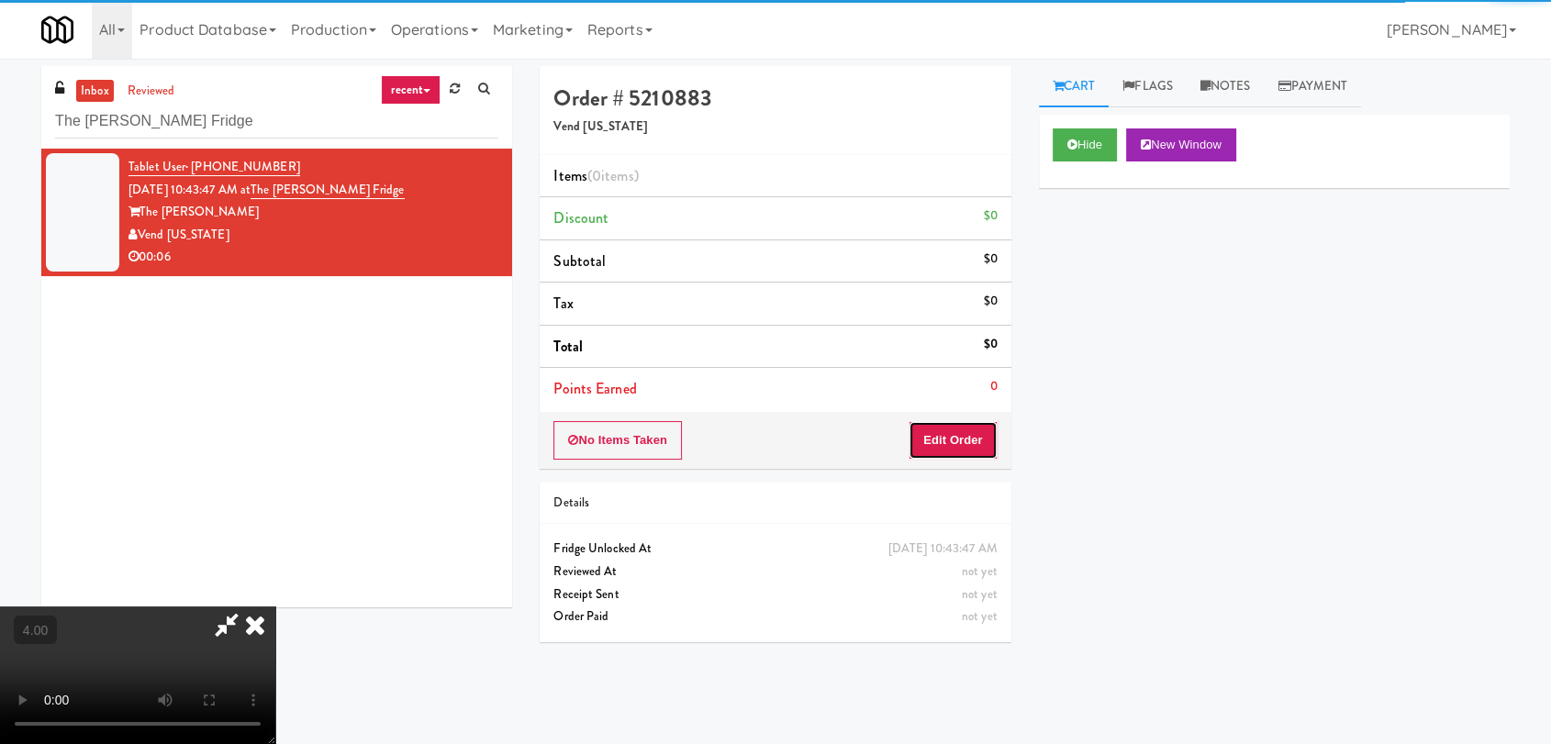
click at [964, 446] on button "Edit Order" at bounding box center [953, 440] width 89 height 39
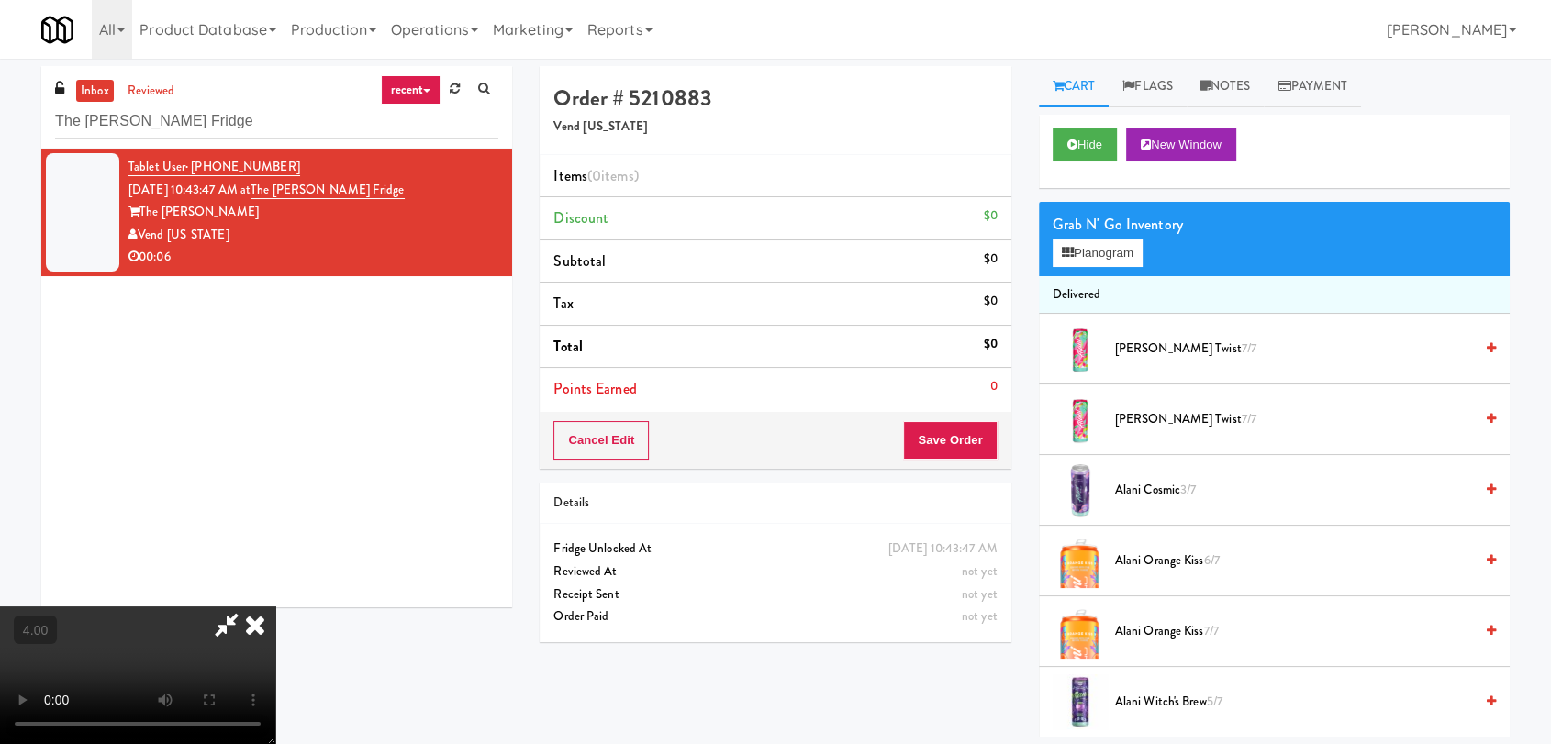
click at [275, 607] on video at bounding box center [137, 676] width 275 height 138
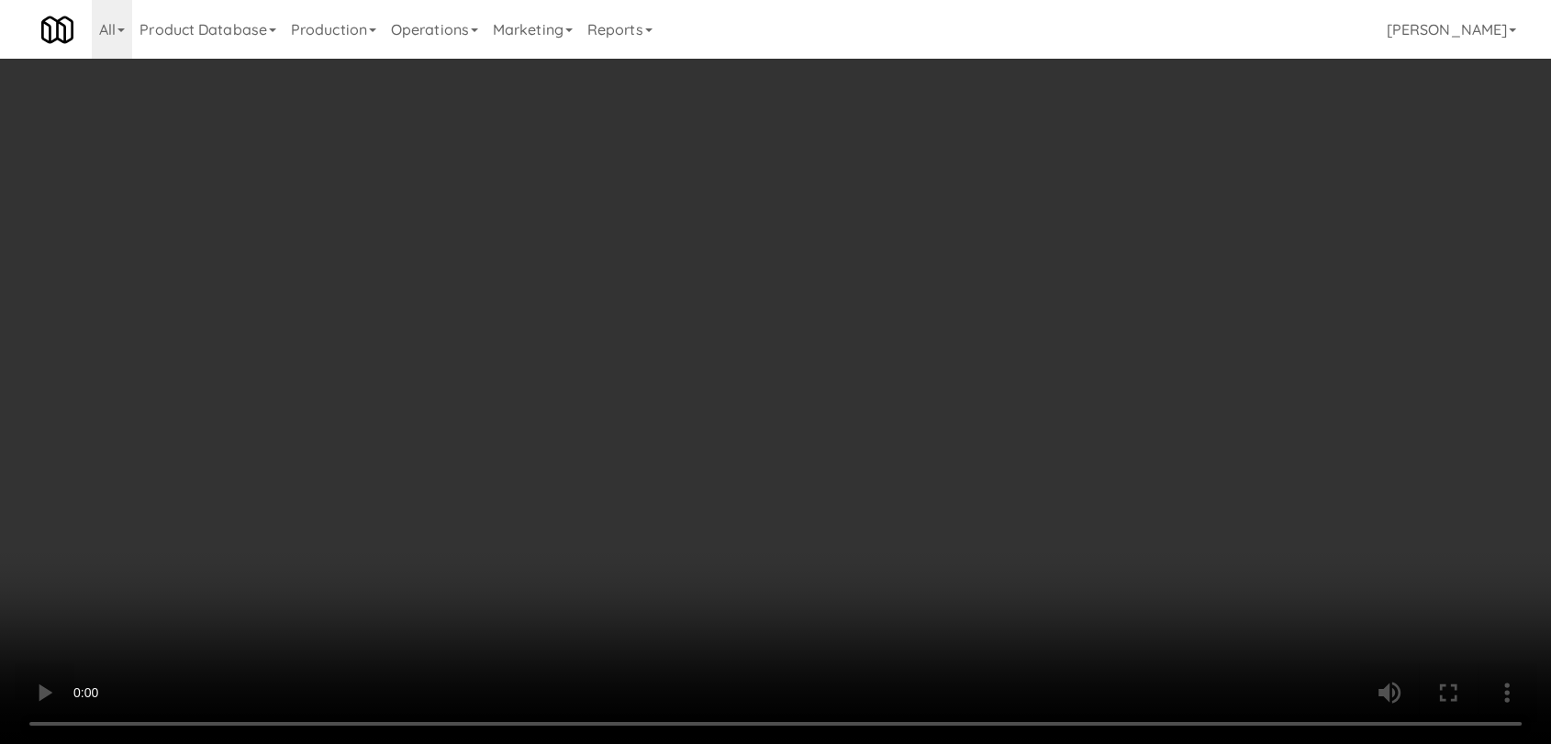
click at [482, 537] on video at bounding box center [775, 372] width 1551 height 744
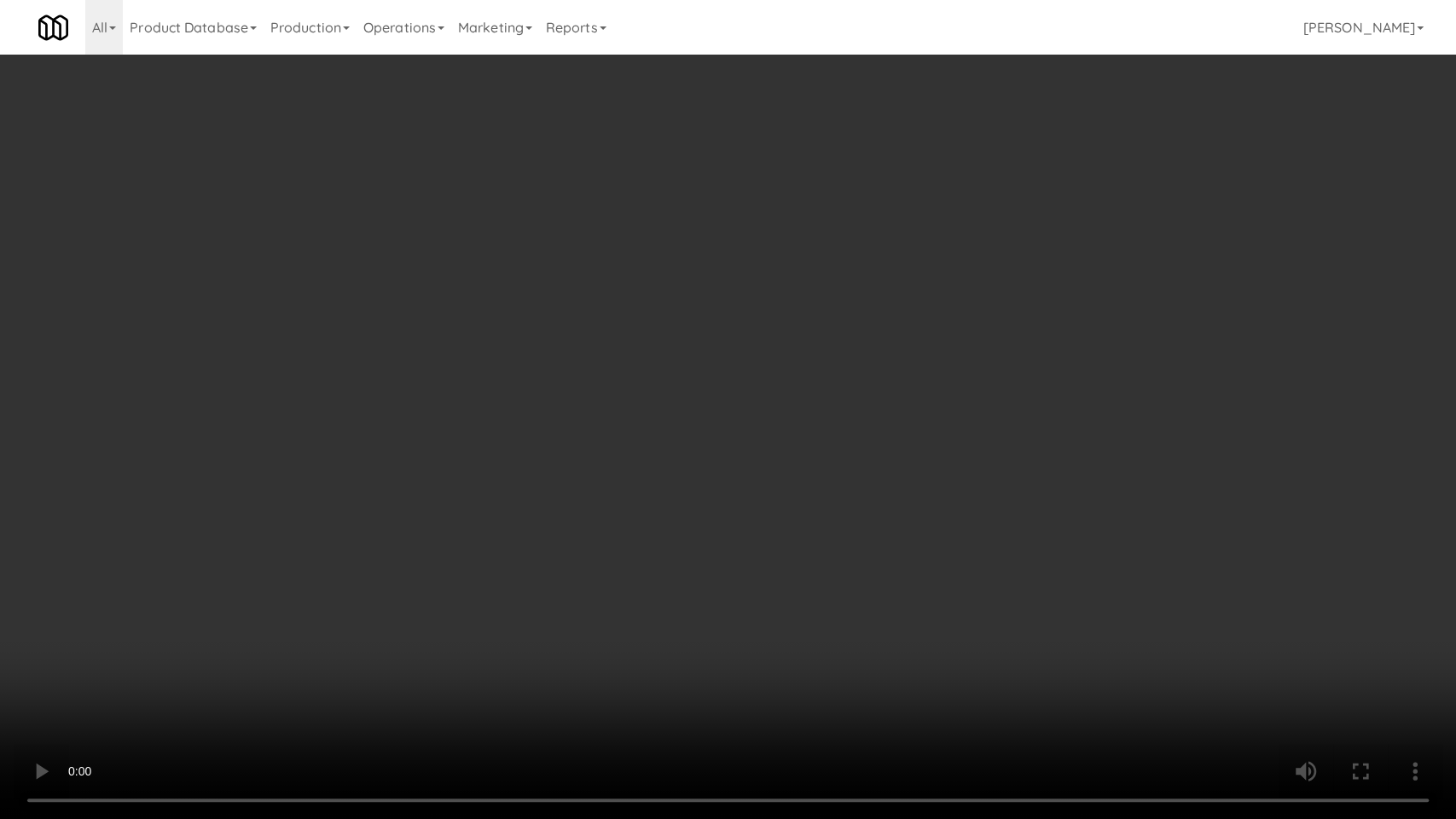
click at [461, 534] on video at bounding box center [728, 409] width 1456 height 819
click at [327, 676] on video at bounding box center [728, 409] width 1456 height 819
click at [325, 660] on video at bounding box center [728, 409] width 1456 height 819
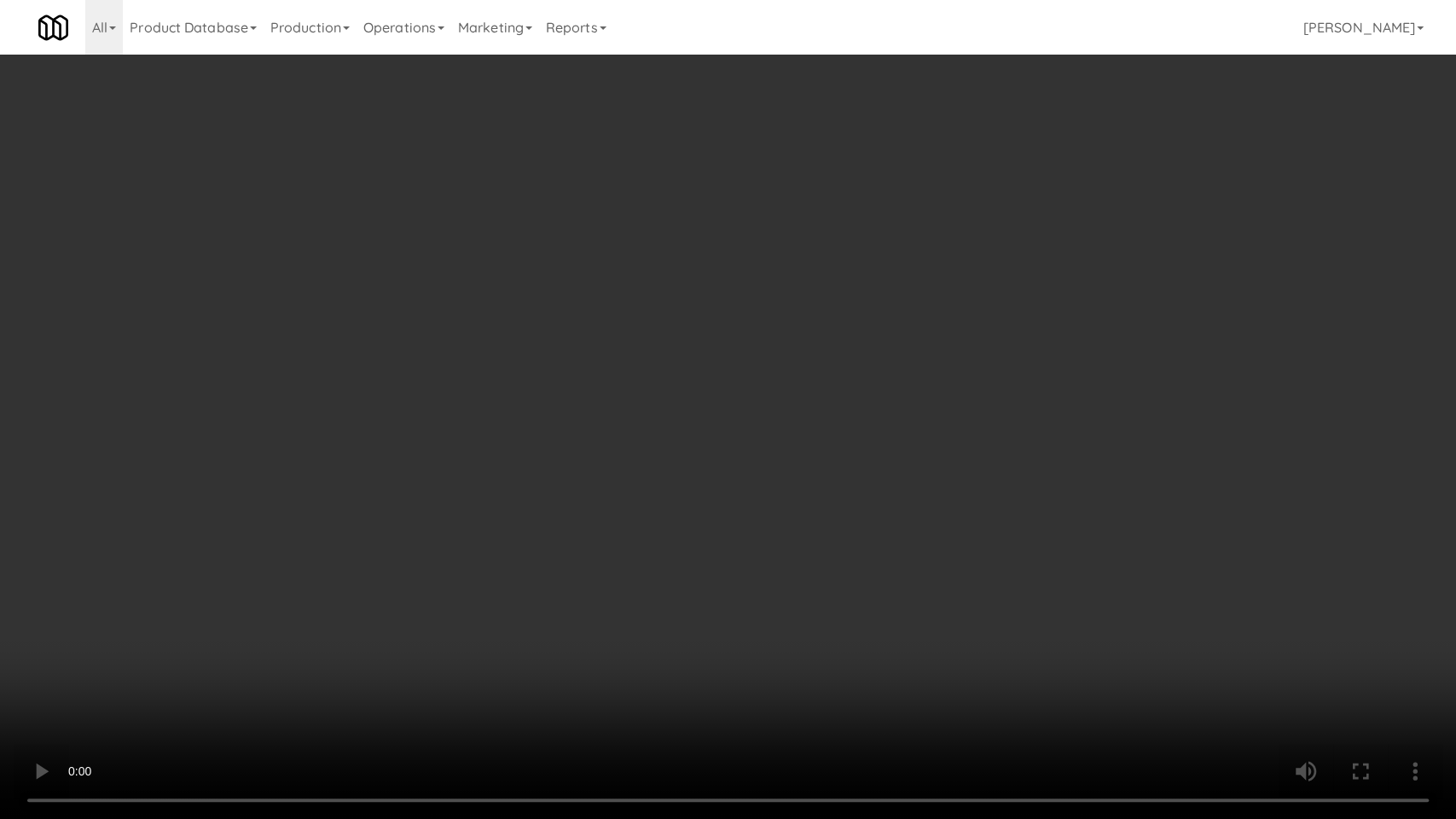
click at [535, 478] on video at bounding box center [728, 409] width 1456 height 819
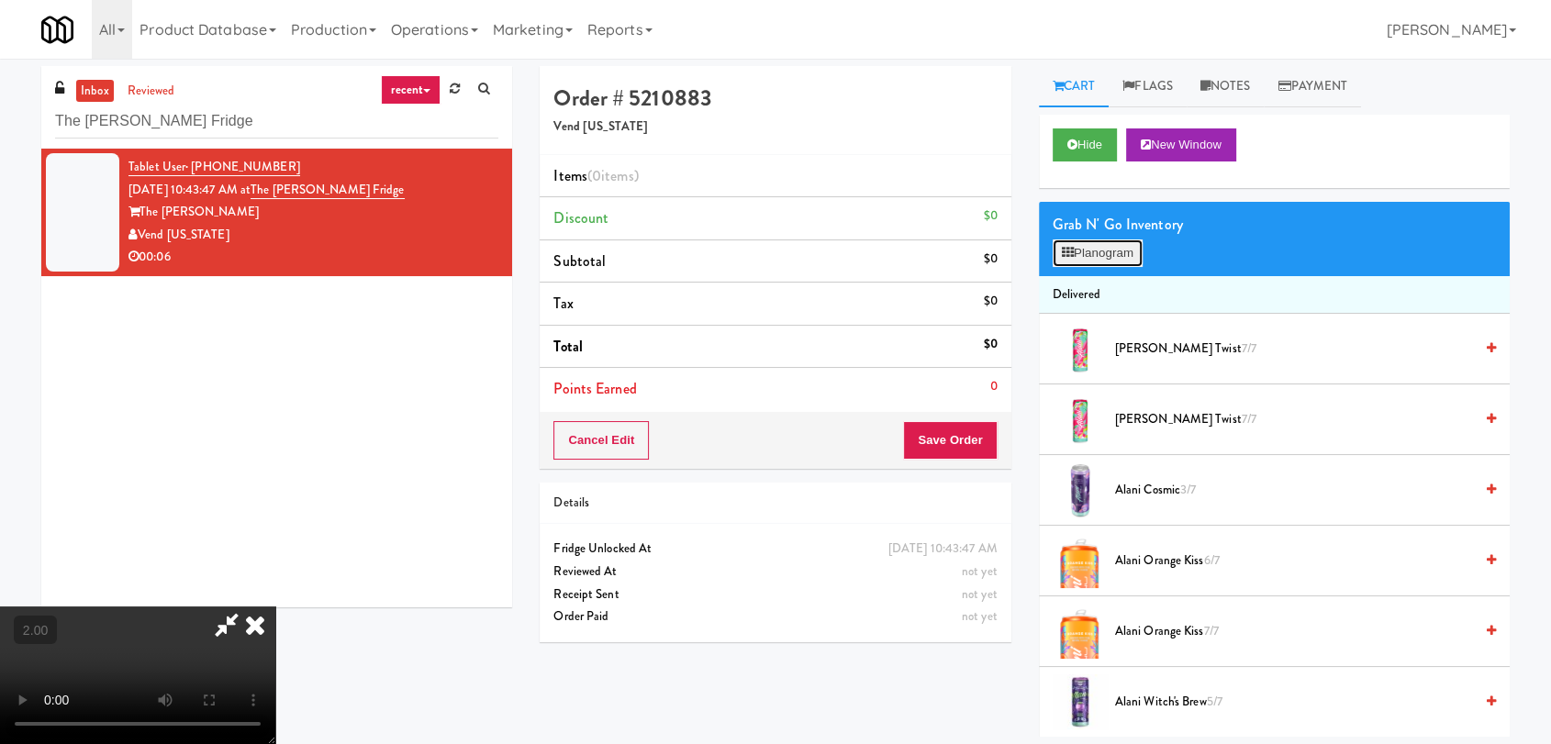
click at [1094, 255] on button "Planogram" at bounding box center [1098, 254] width 90 height 28
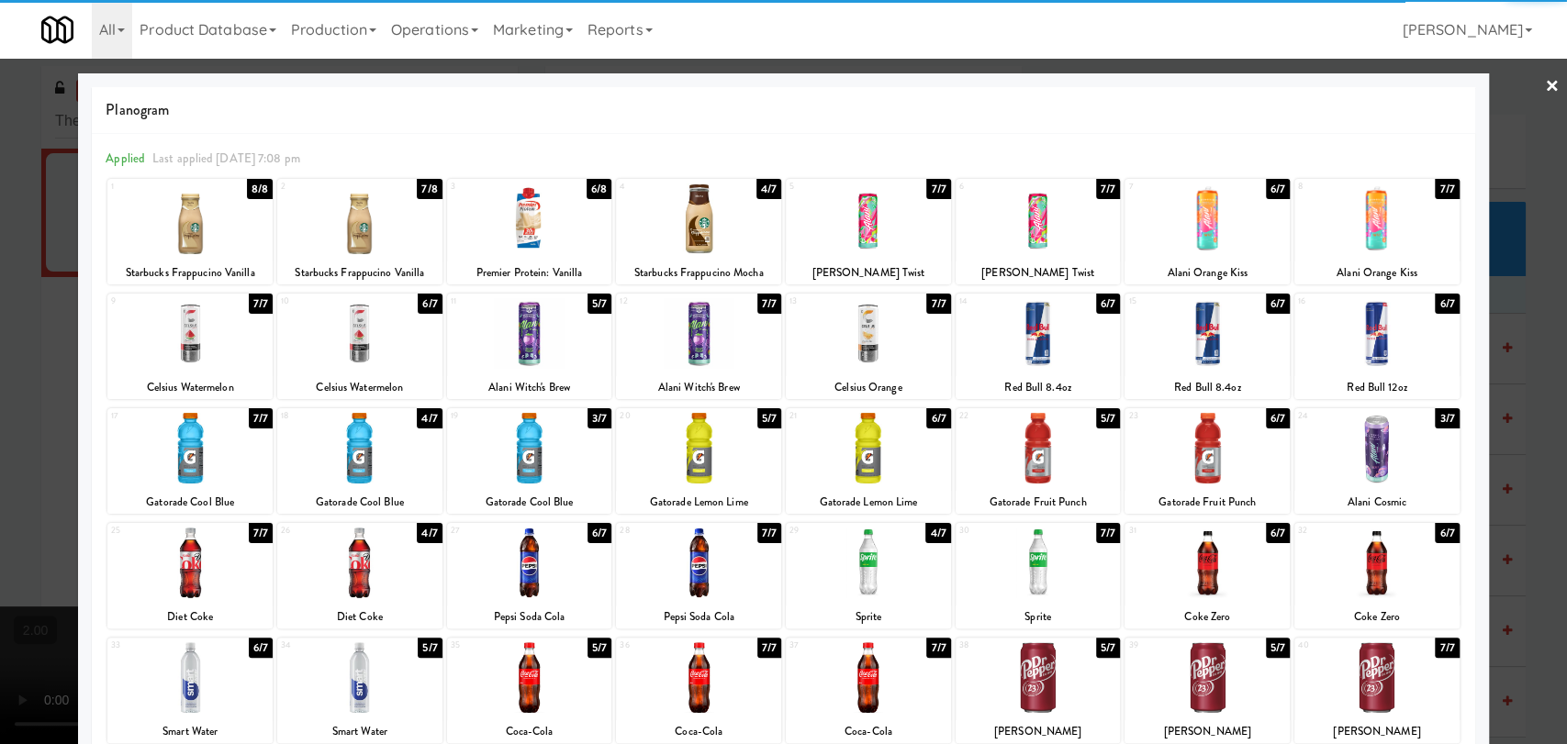
click at [530, 351] on div at bounding box center [529, 333] width 165 height 71
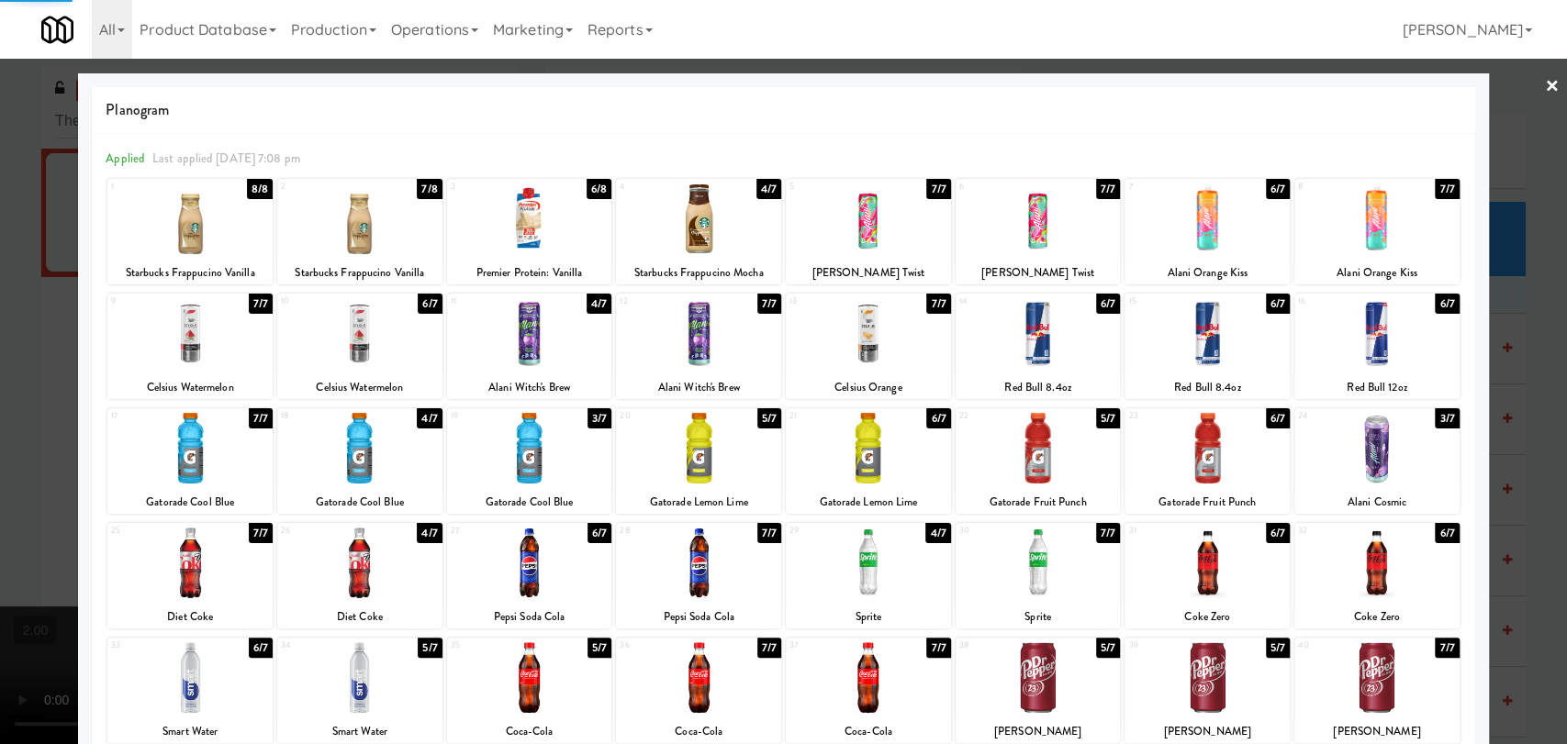
click at [532, 184] on div at bounding box center [529, 219] width 165 height 71
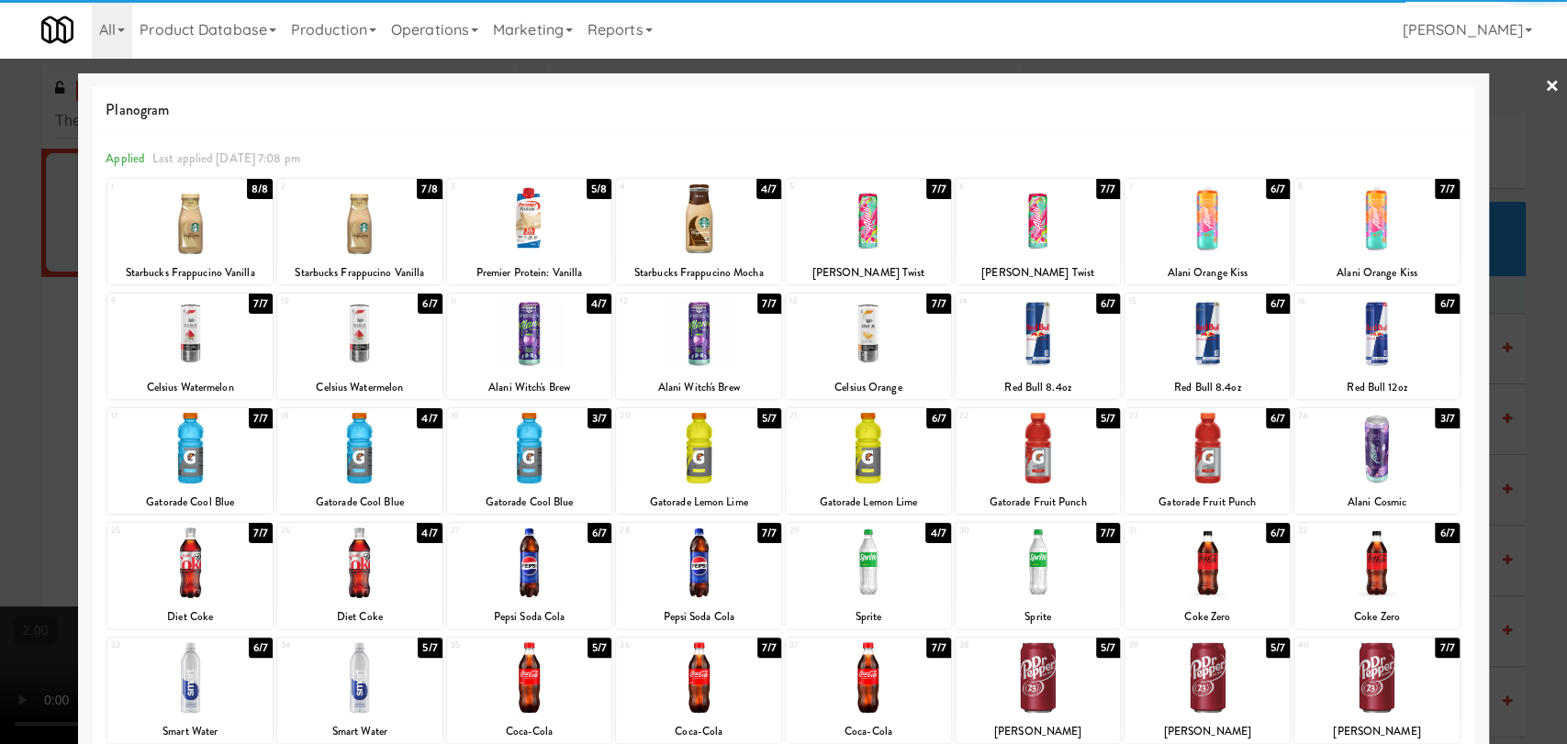
click at [28, 265] on div at bounding box center [783, 372] width 1567 height 744
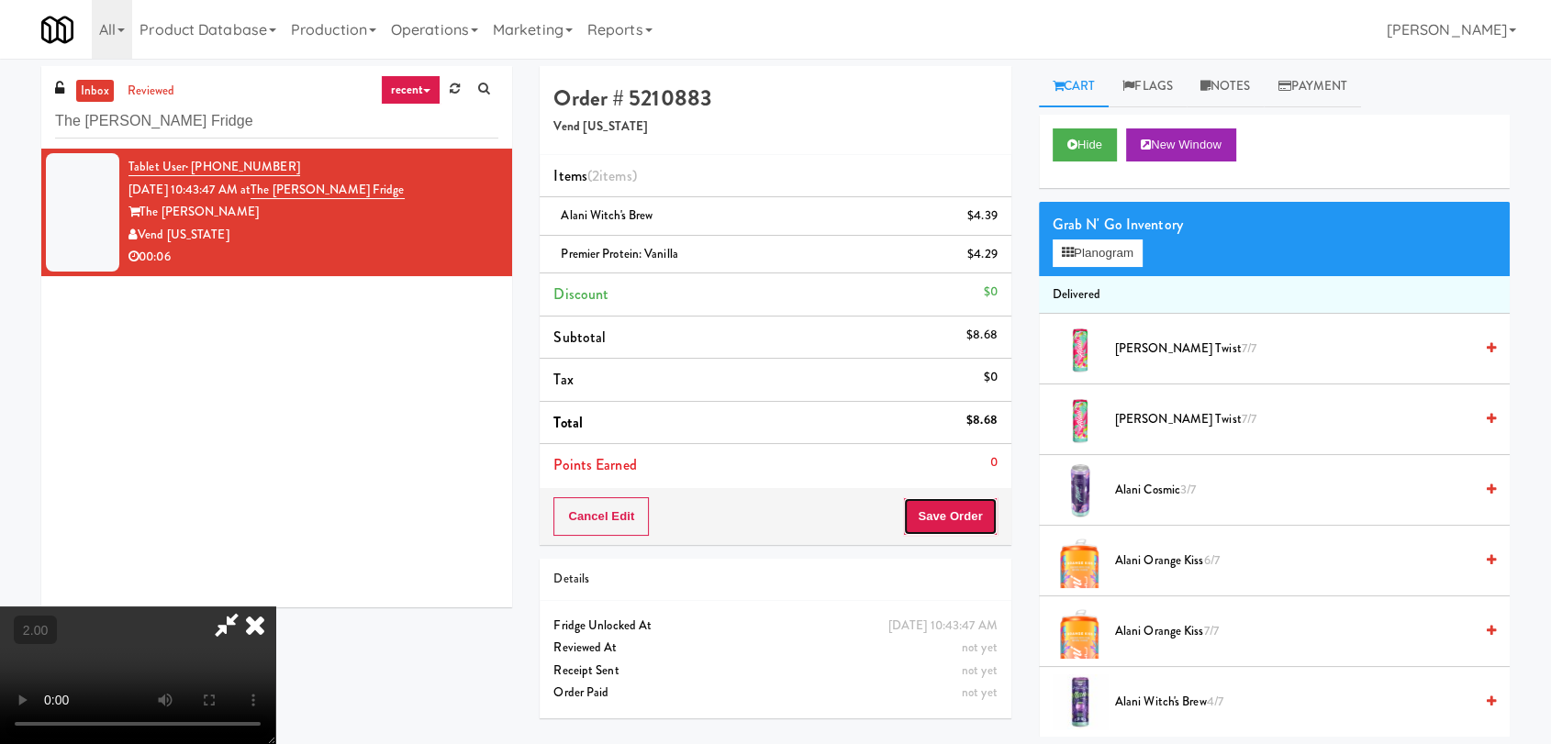
click at [960, 509] on button "Save Order" at bounding box center [950, 517] width 94 height 39
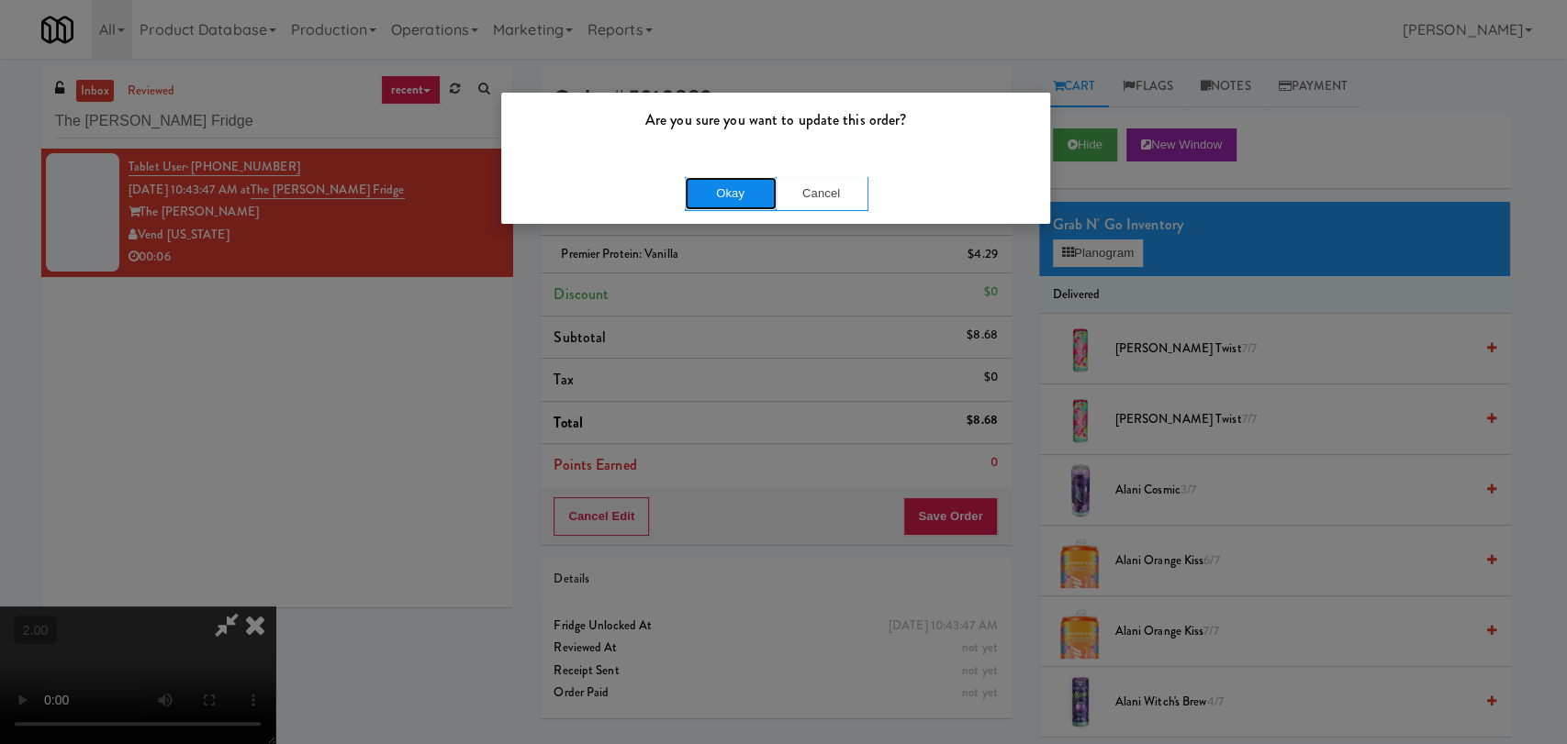
click at [727, 190] on button "Okay" at bounding box center [731, 193] width 92 height 33
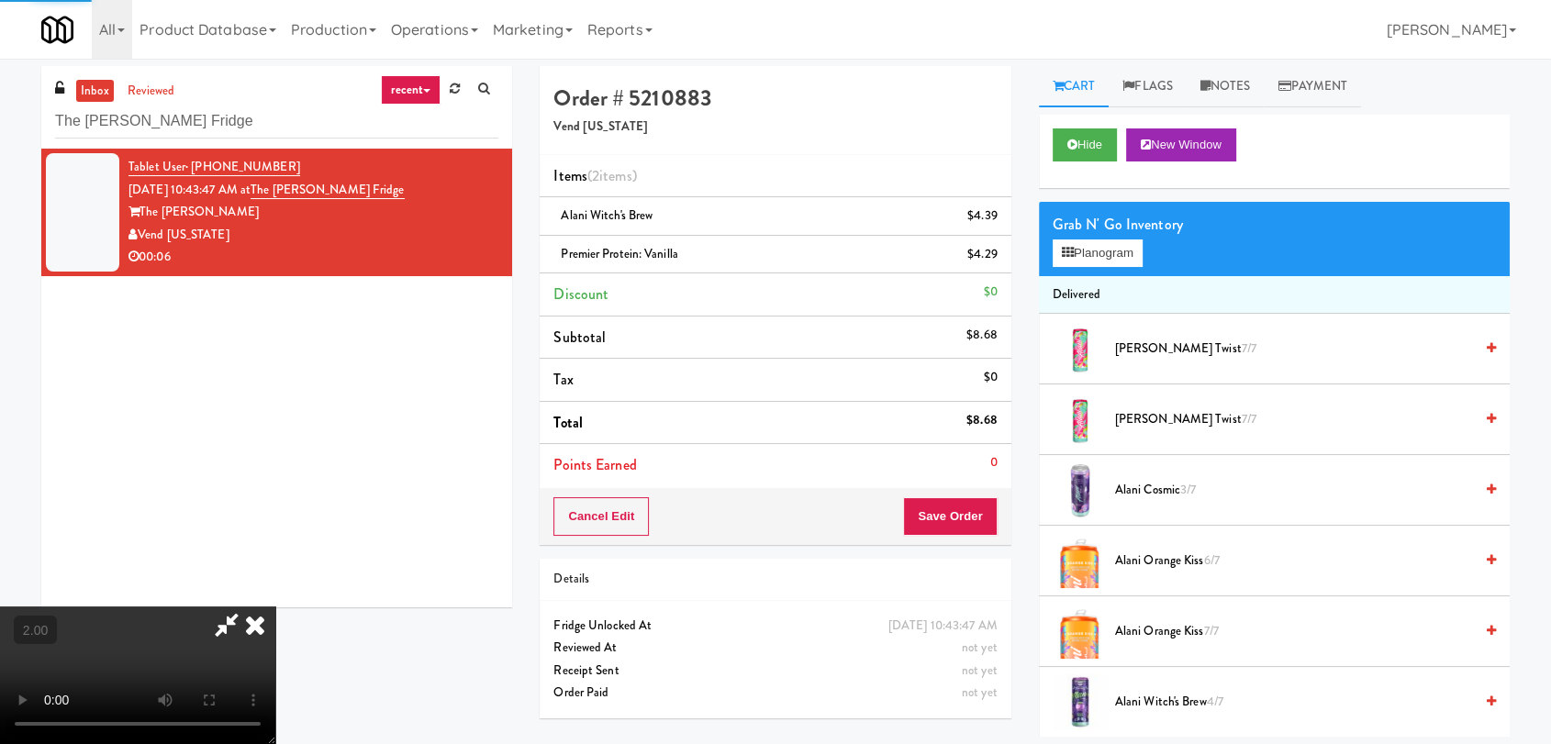
click at [275, 607] on icon at bounding box center [255, 625] width 40 height 37
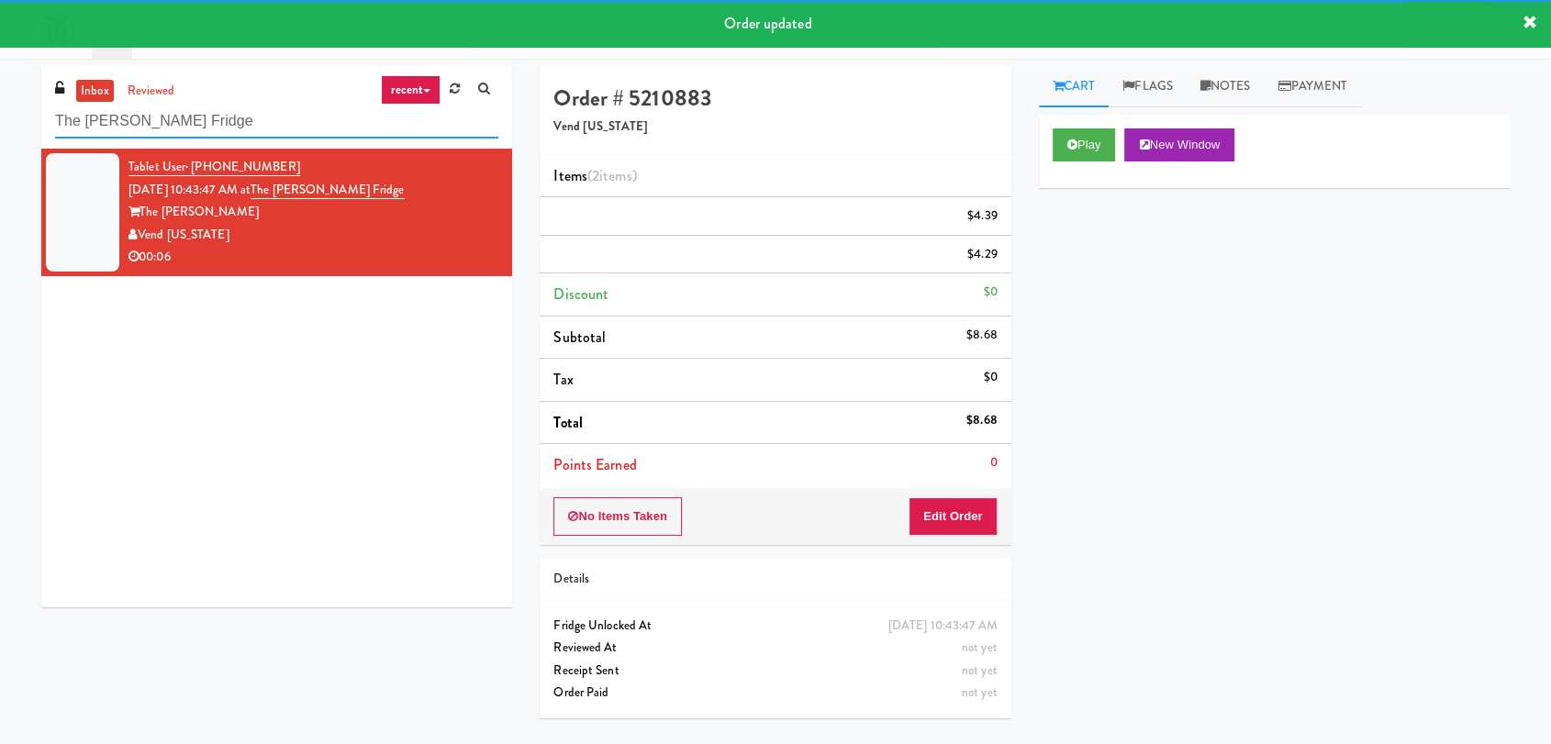
paste input "WPW - Middle -"
drag, startPoint x: 284, startPoint y: 127, endPoint x: 34, endPoint y: 116, distance: 249.9
click at [42, 116] on div "inbox reviewed recent all unclear take inventory issue suspicious failed recent…" at bounding box center [276, 107] width 471 height 83
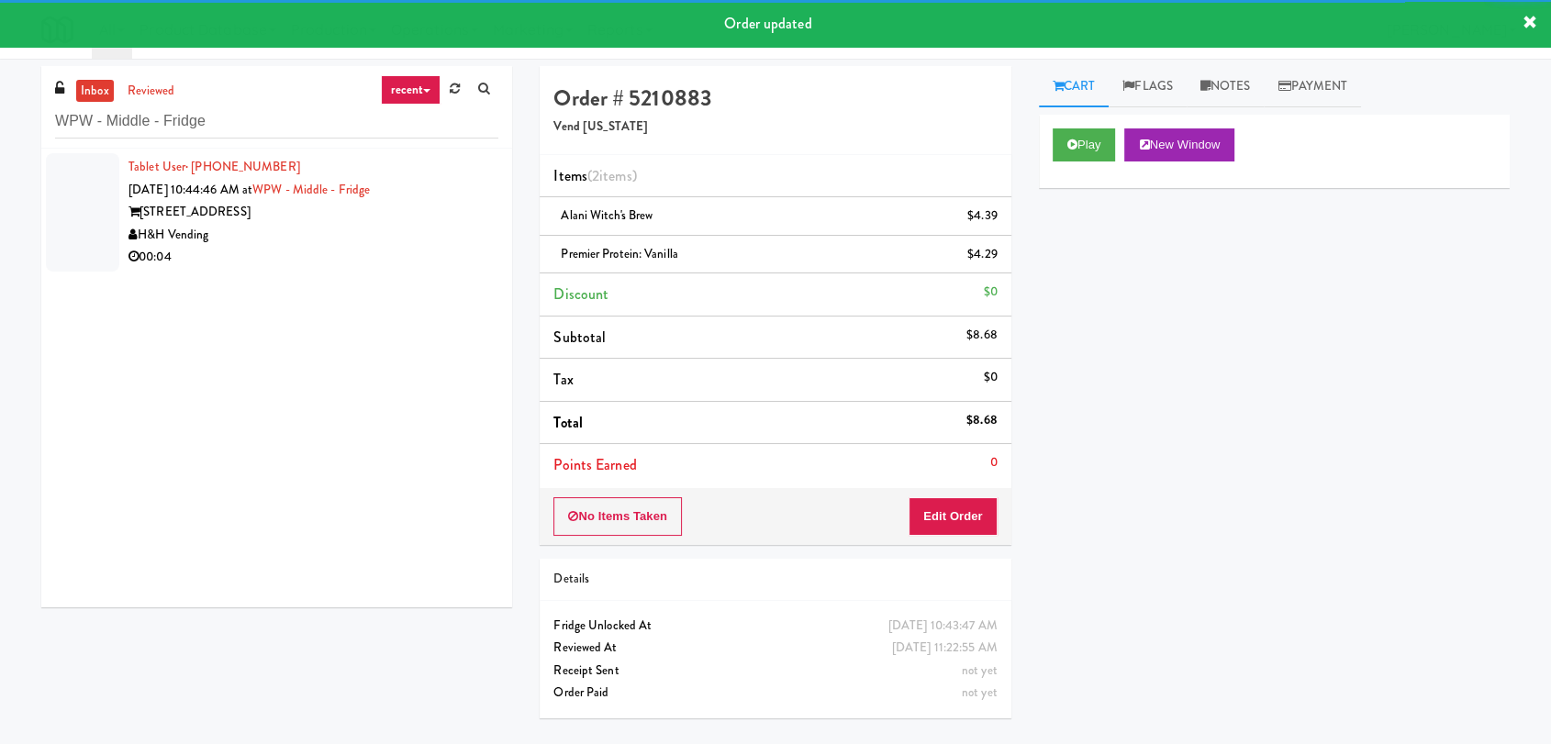
click at [424, 259] on div "00:04" at bounding box center [314, 257] width 370 height 23
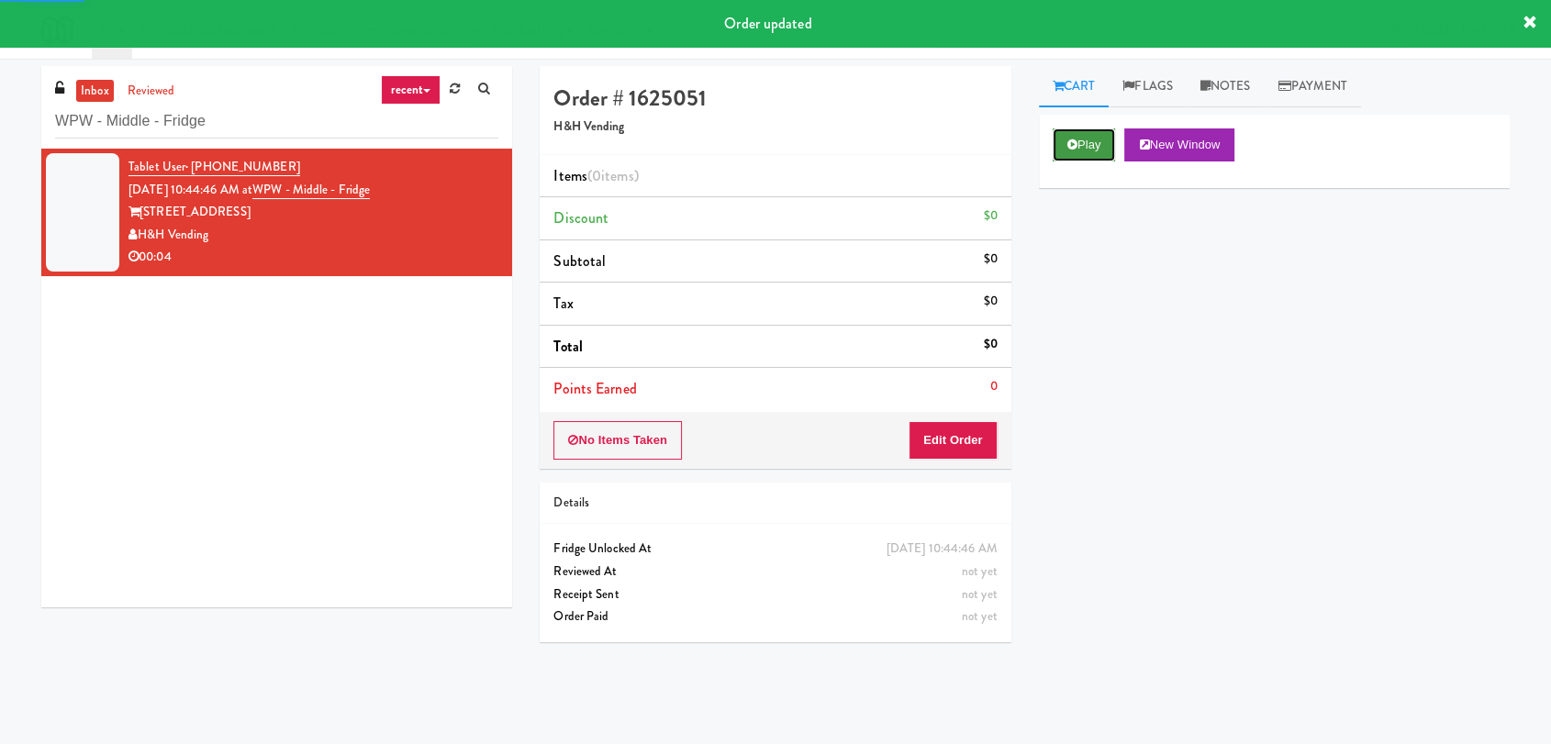
click at [1082, 148] on button "Play" at bounding box center [1084, 145] width 63 height 33
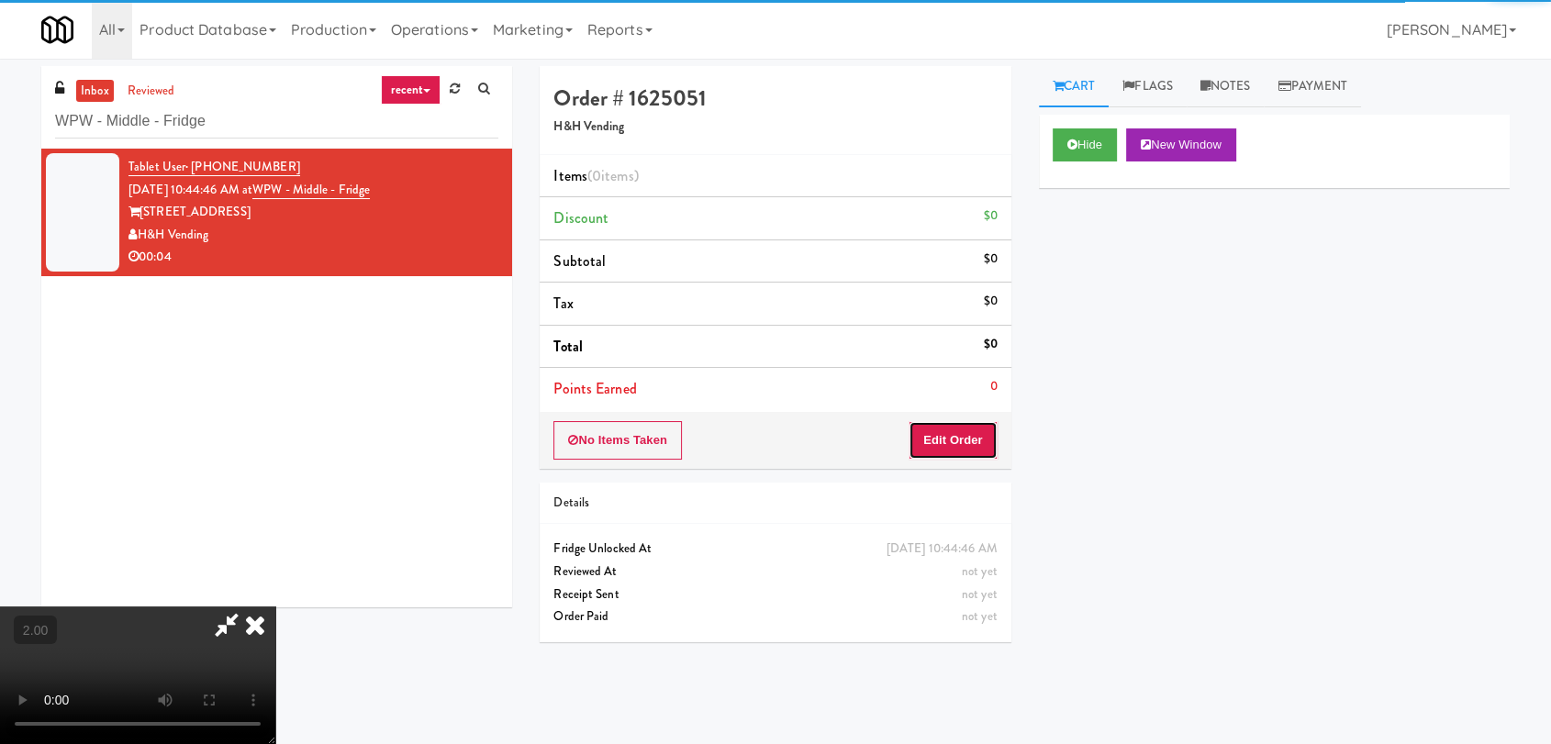
click at [956, 450] on button "Edit Order" at bounding box center [953, 440] width 89 height 39
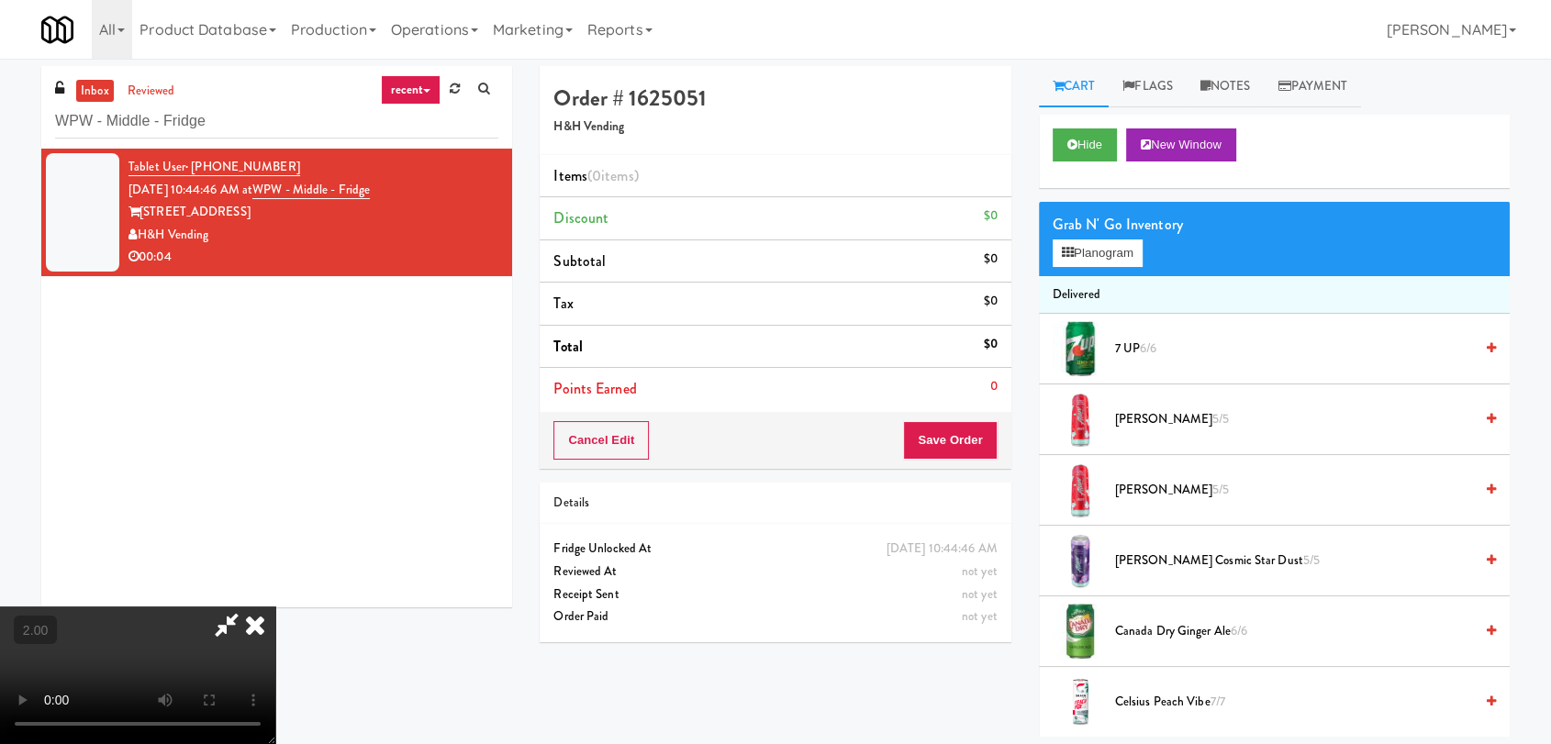
click at [275, 607] on video at bounding box center [137, 676] width 275 height 138
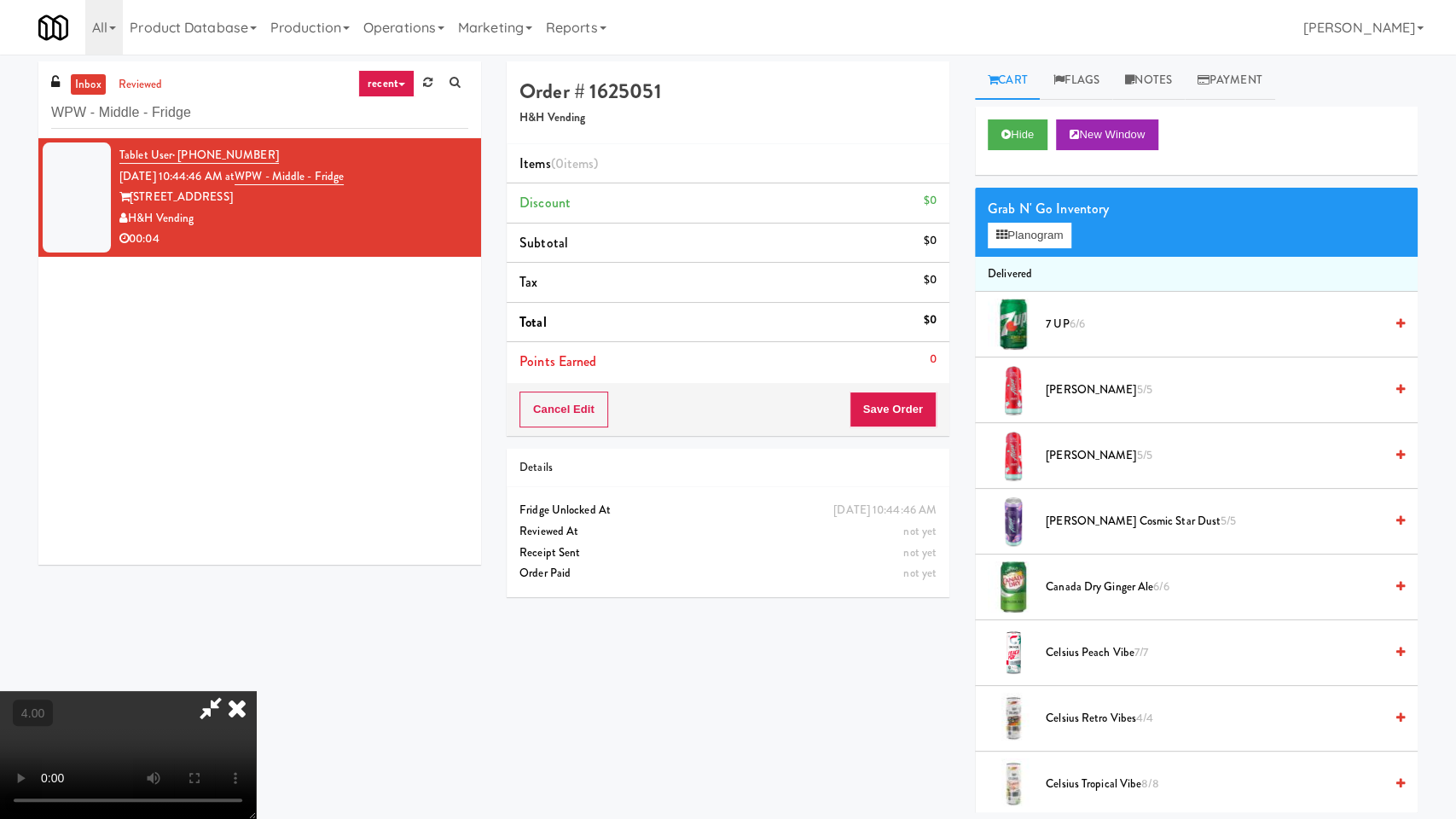
click at [256, 692] on video at bounding box center [127, 756] width 256 height 128
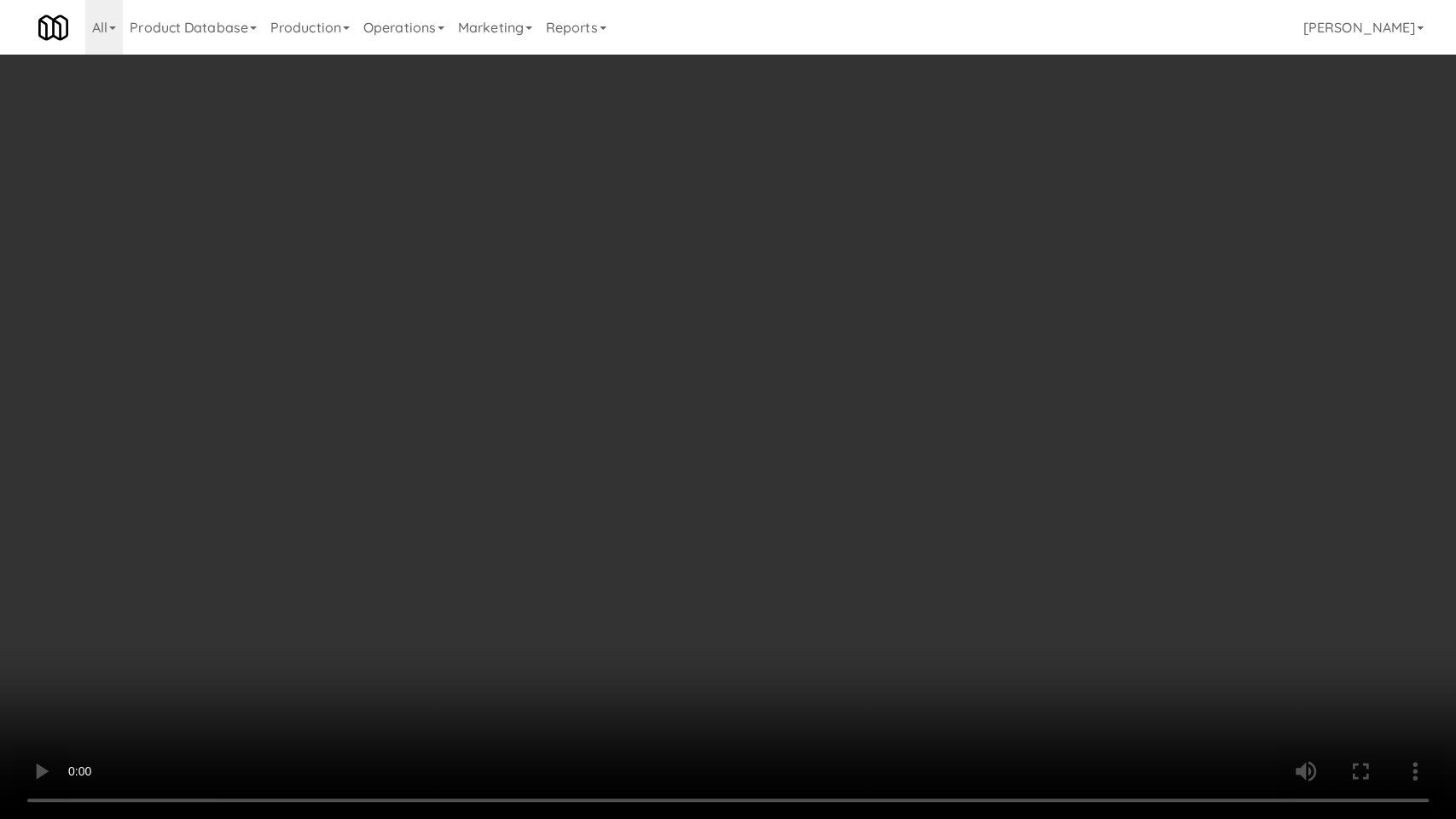
click at [521, 509] on video at bounding box center [728, 409] width 1456 height 819
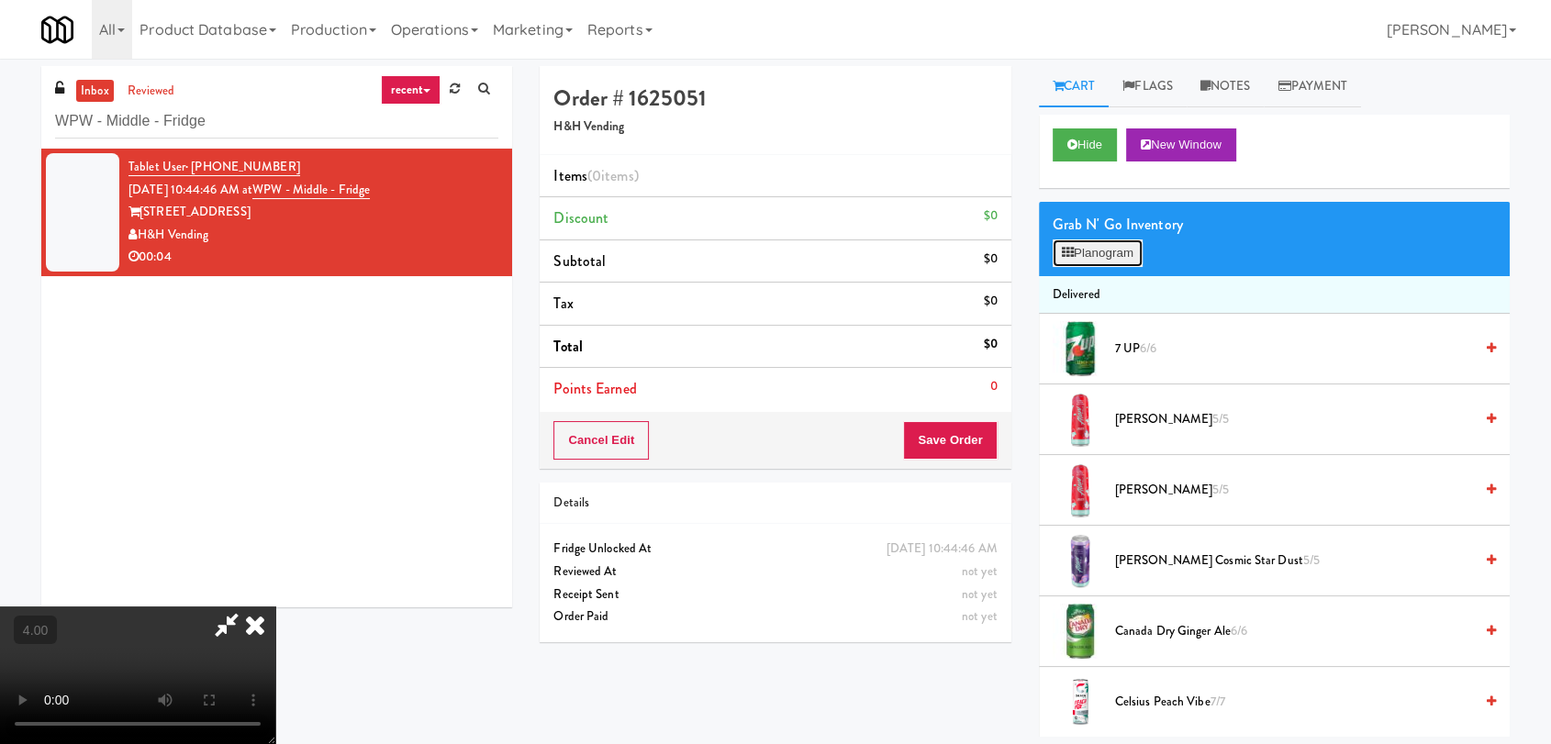
click at [1085, 252] on button "Planogram" at bounding box center [1098, 254] width 90 height 28
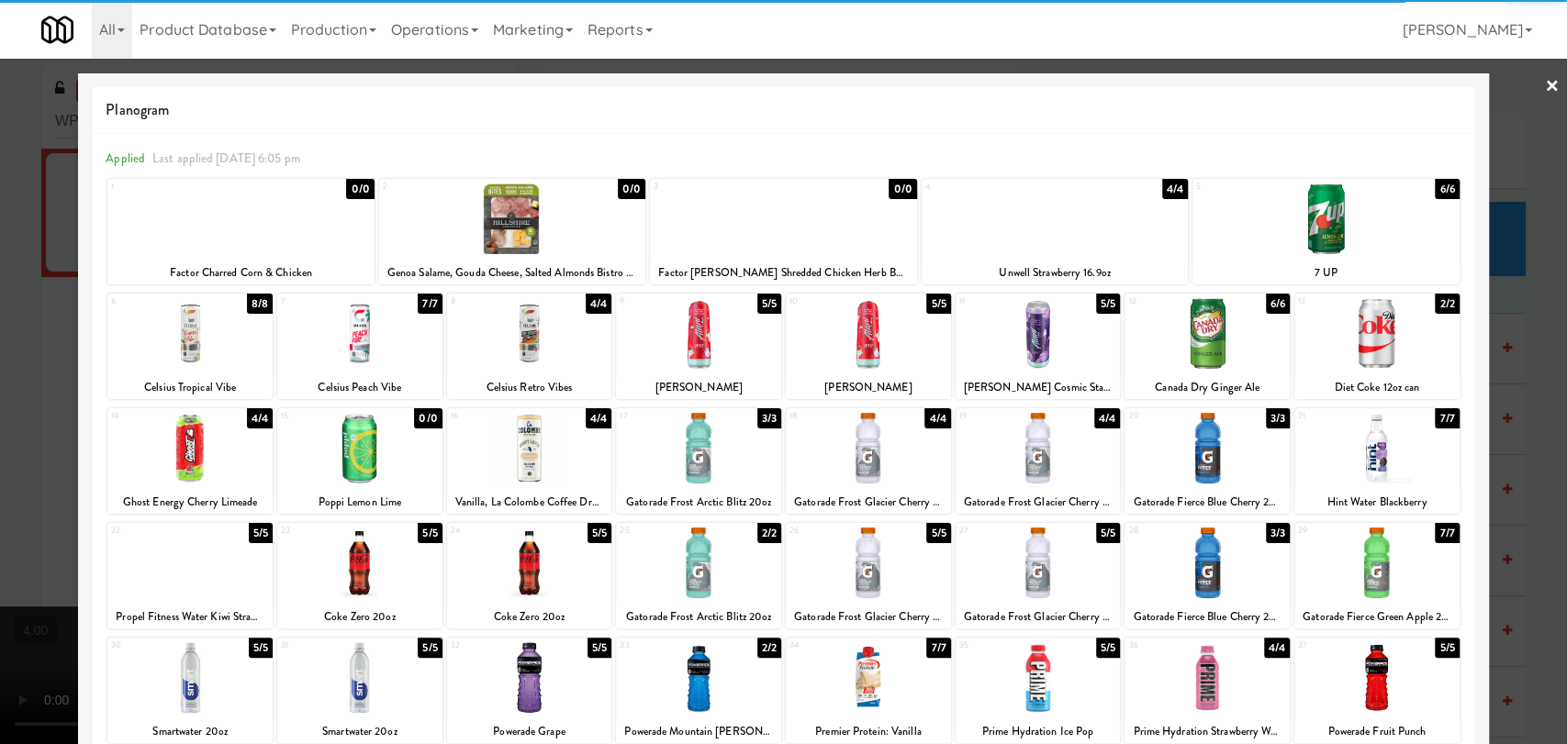
click at [204, 352] on div at bounding box center [189, 333] width 165 height 71
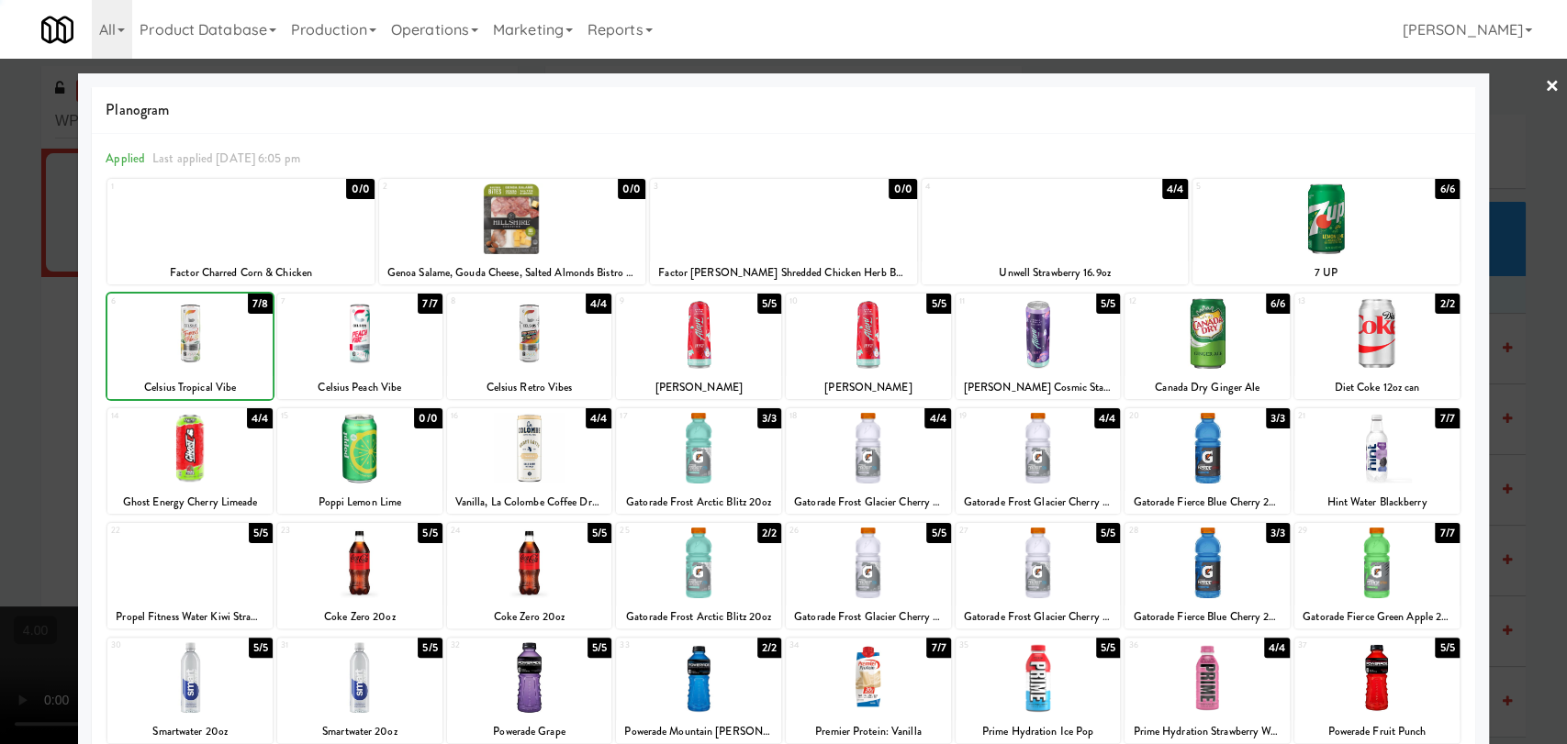
drag, startPoint x: 0, startPoint y: 263, endPoint x: 227, endPoint y: 297, distance: 229.3
click at [0, 262] on div at bounding box center [783, 372] width 1567 height 744
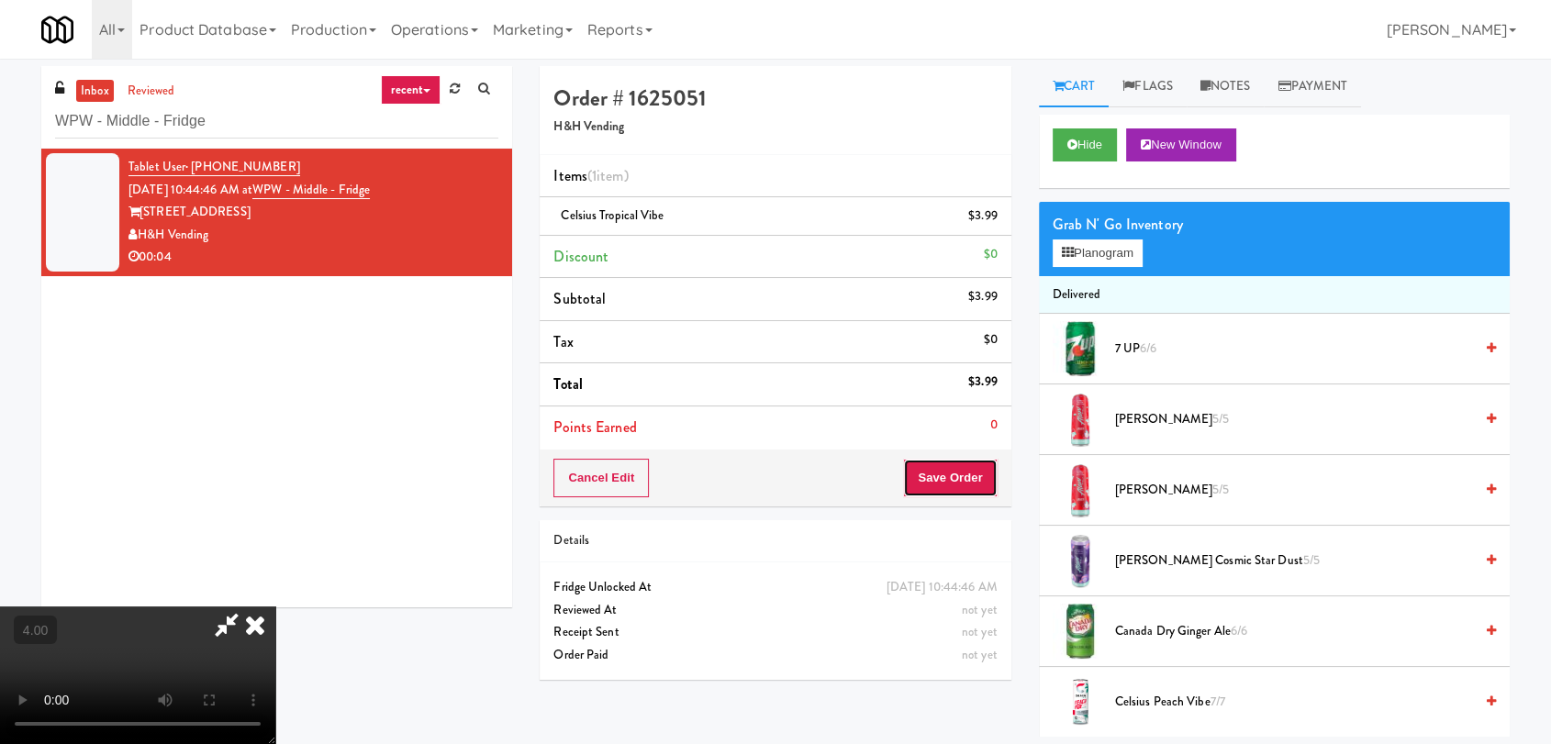
click at [977, 481] on button "Save Order" at bounding box center [950, 478] width 94 height 39
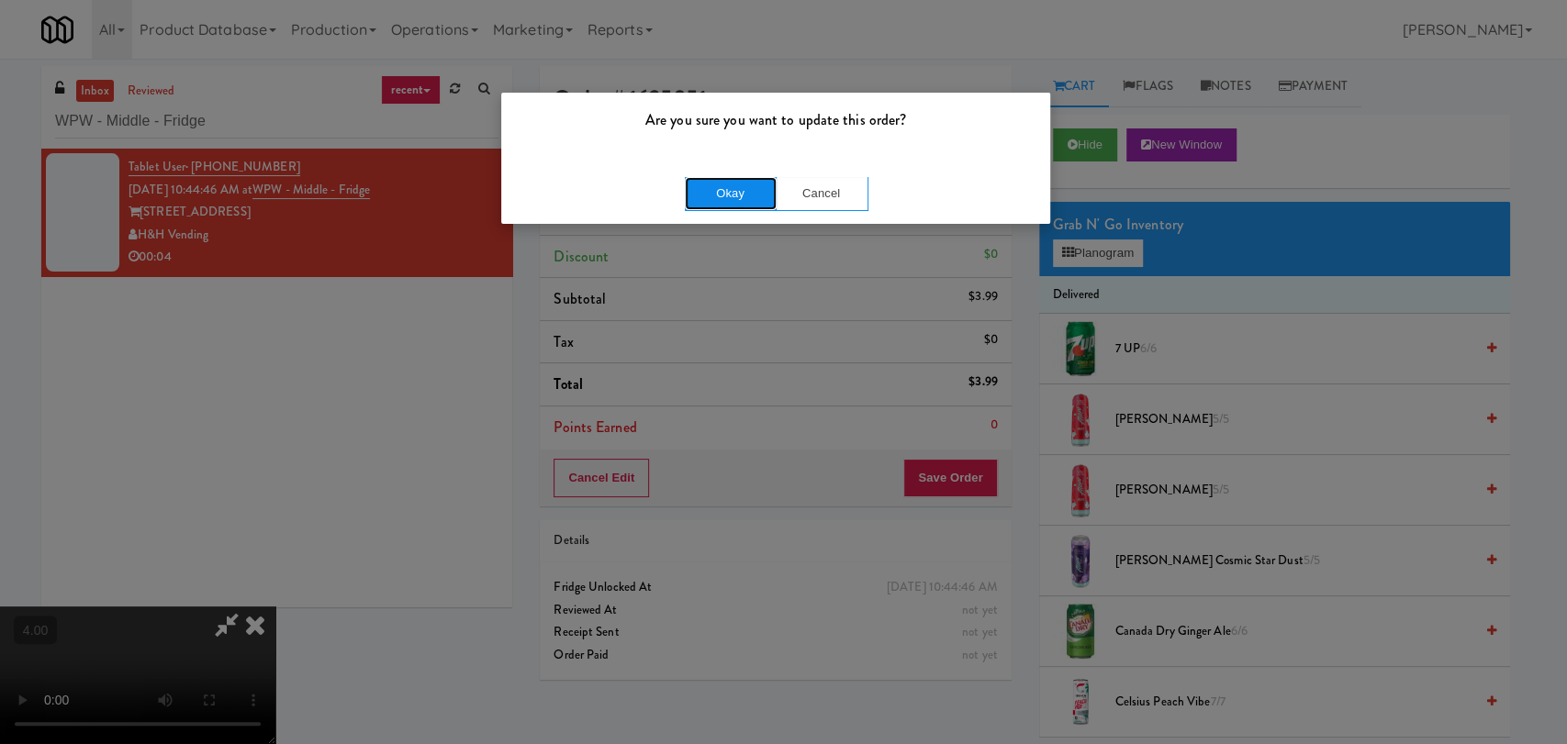
click at [716, 187] on button "Okay" at bounding box center [731, 193] width 92 height 33
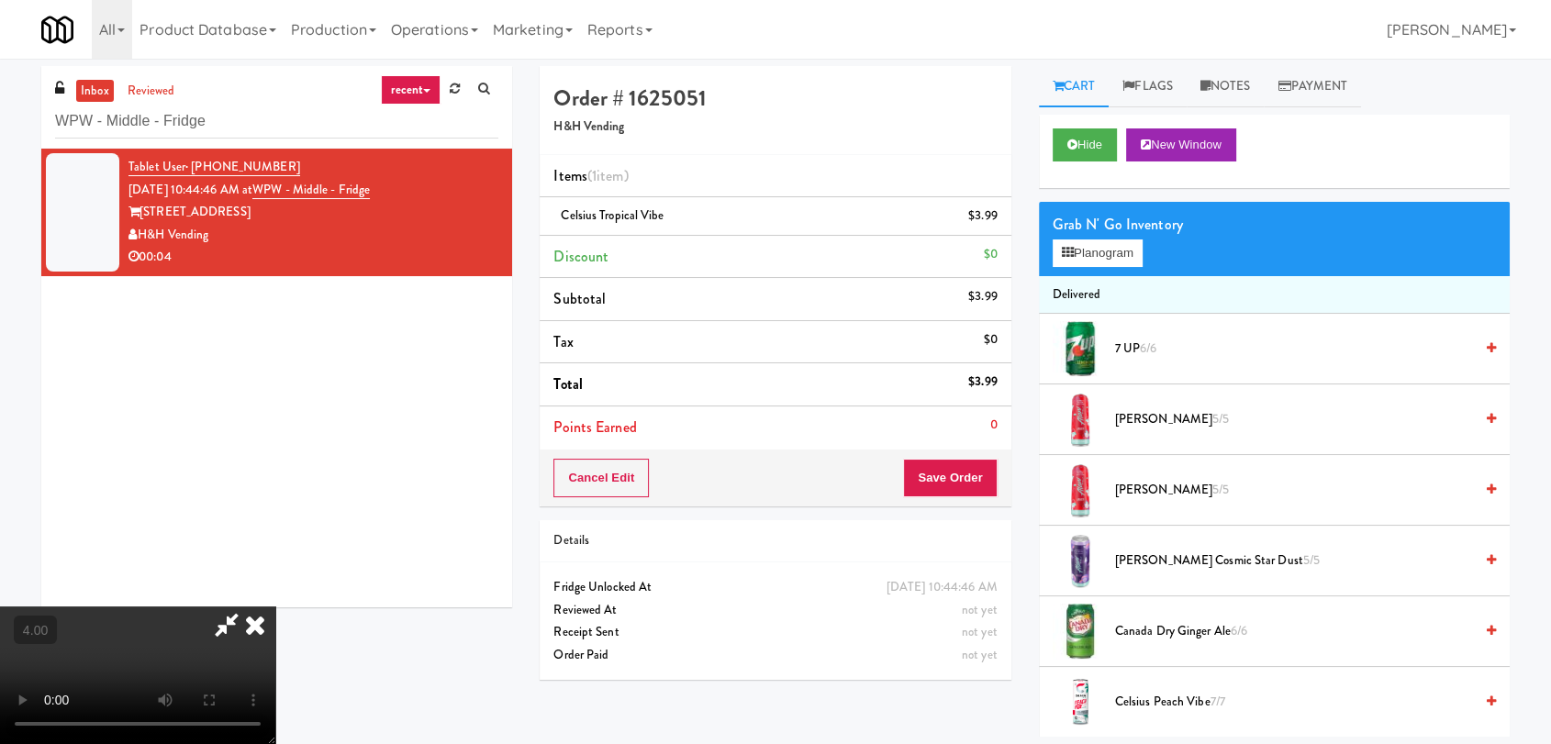
click at [275, 607] on icon at bounding box center [255, 625] width 40 height 37
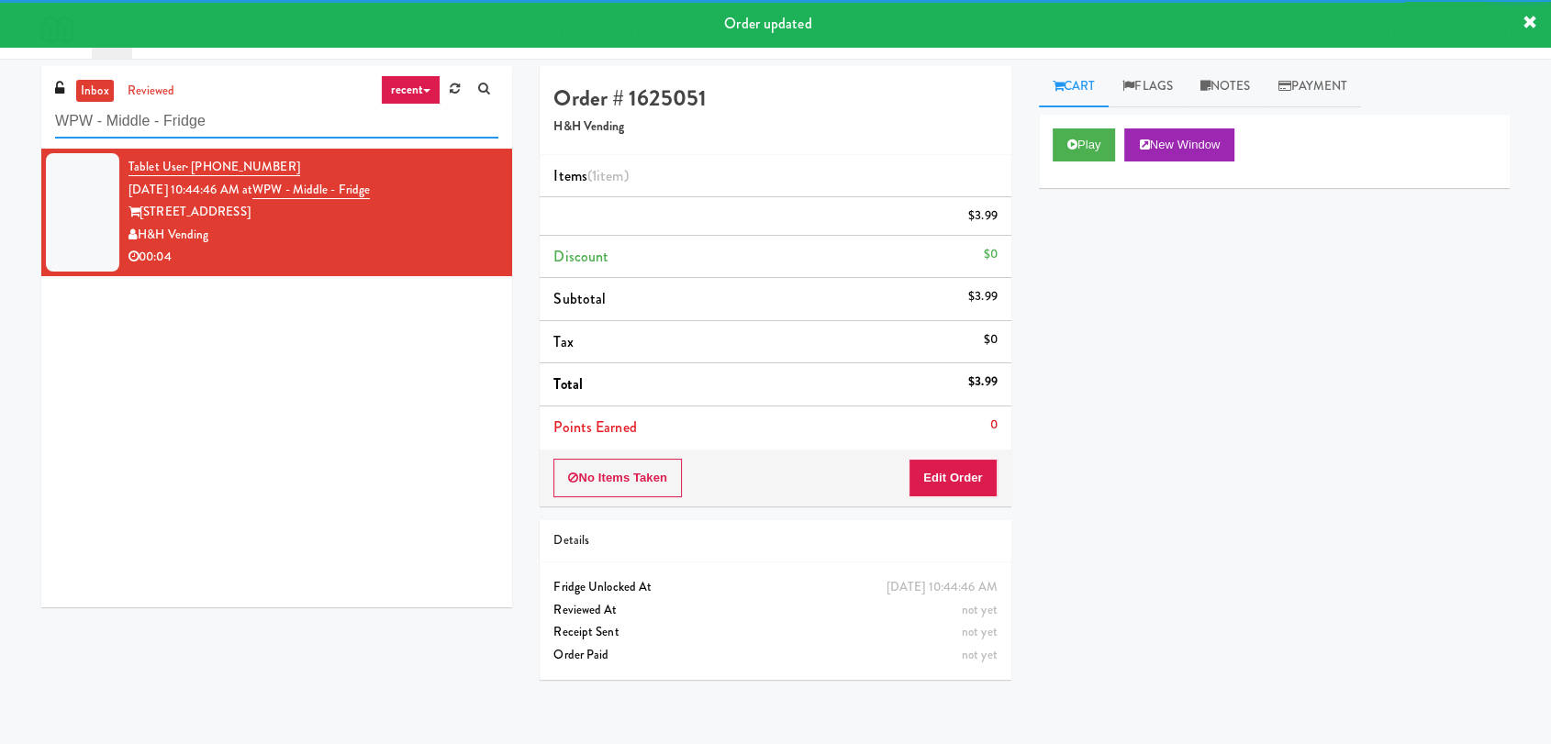
drag, startPoint x: 296, startPoint y: 123, endPoint x: 0, endPoint y: 117, distance: 295.7
click at [0, 117] on div "inbox reviewed recent all unclear take inventory issue suspicious failed recent…" at bounding box center [775, 401] width 1551 height 671
paste input "Twenty2 West - Combo"
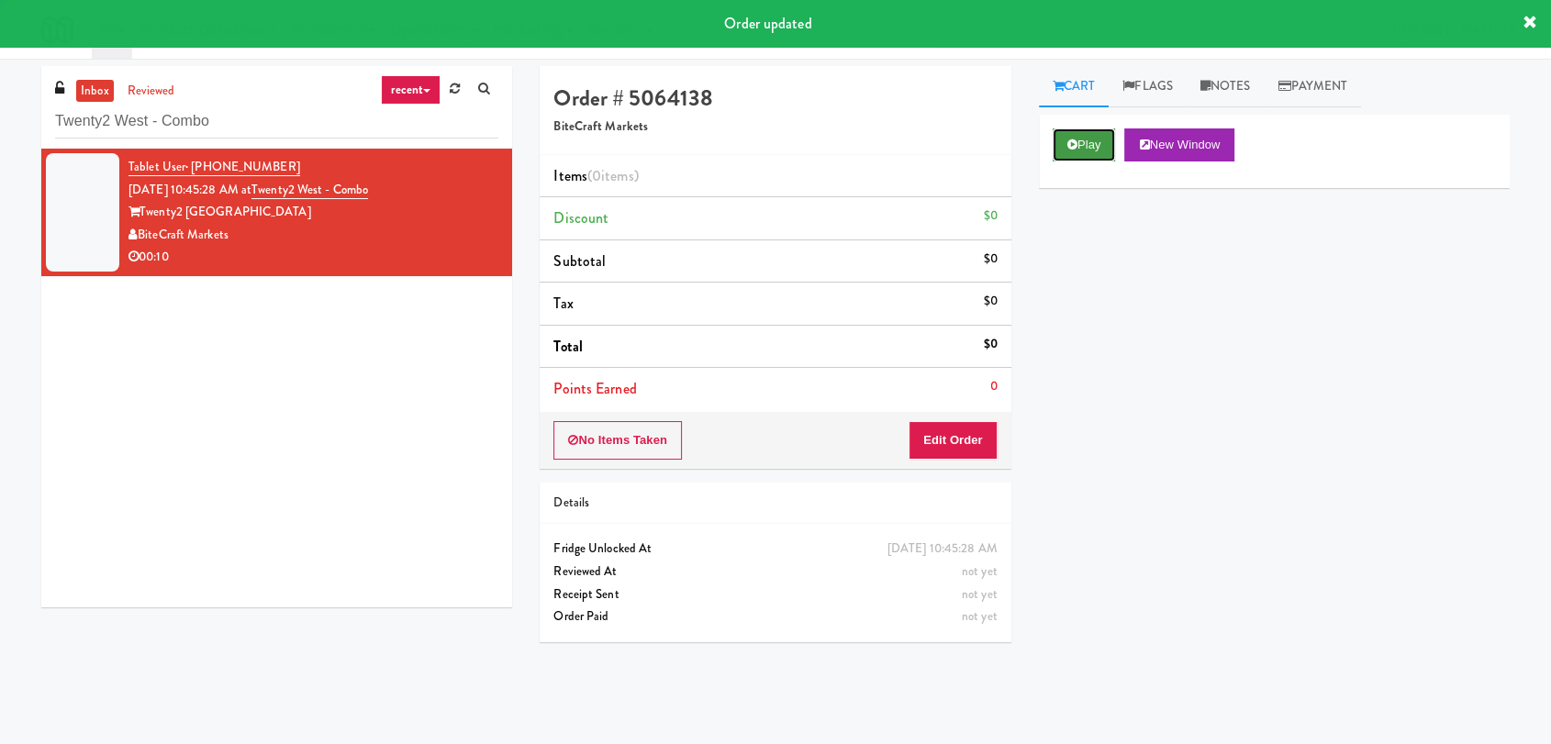
click at [1072, 136] on button "Play" at bounding box center [1084, 145] width 63 height 33
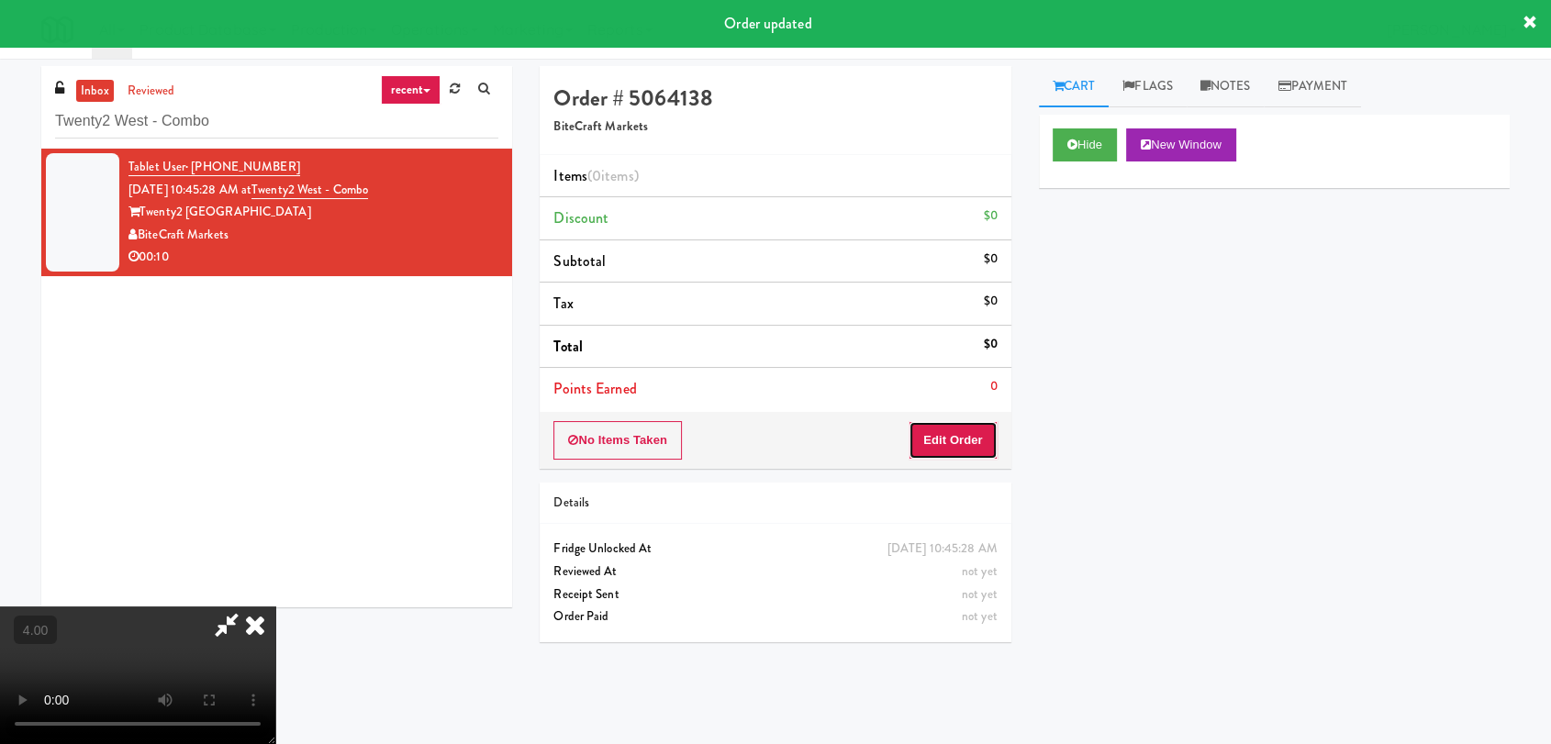
click at [979, 428] on button "Edit Order" at bounding box center [953, 440] width 89 height 39
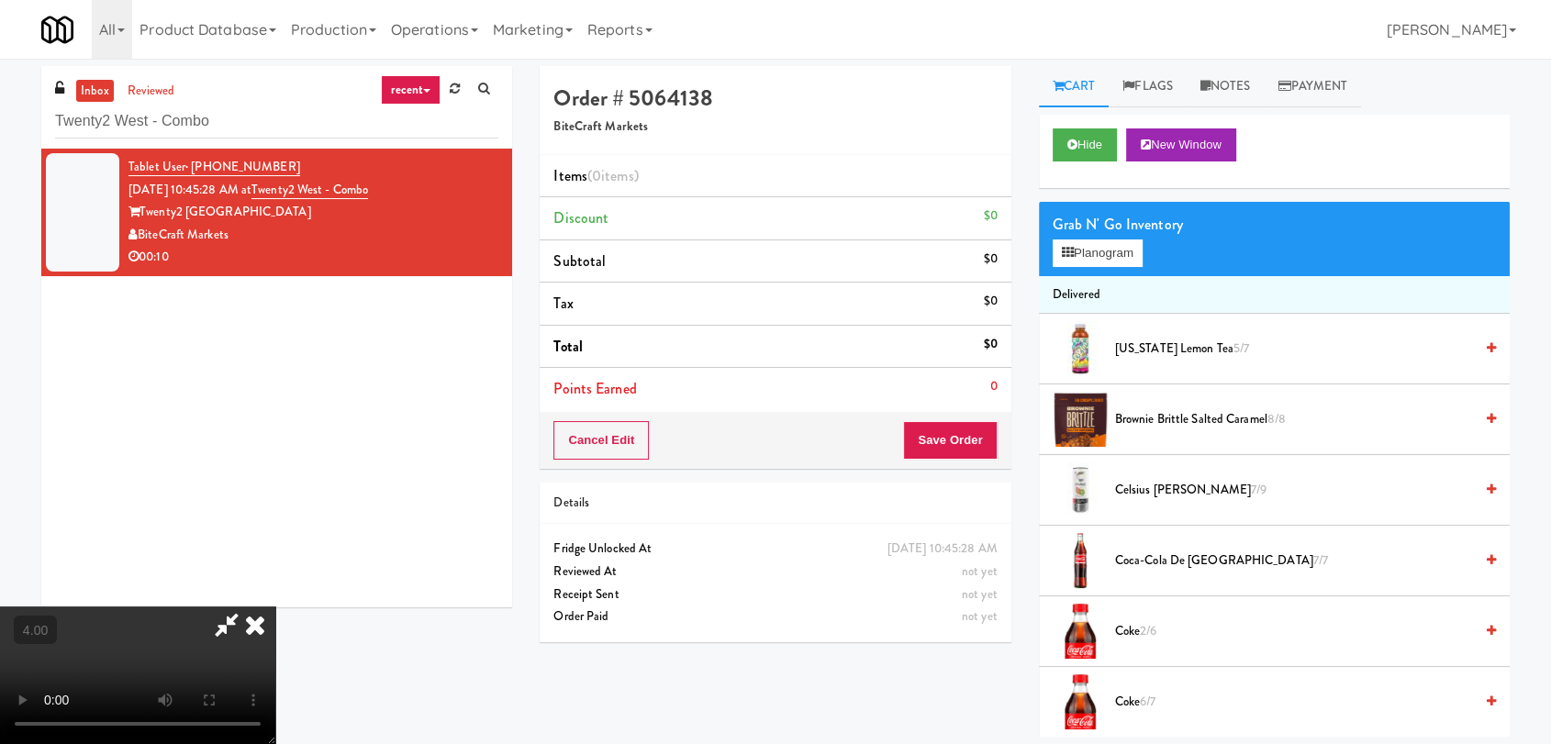
click at [275, 607] on video at bounding box center [137, 676] width 275 height 138
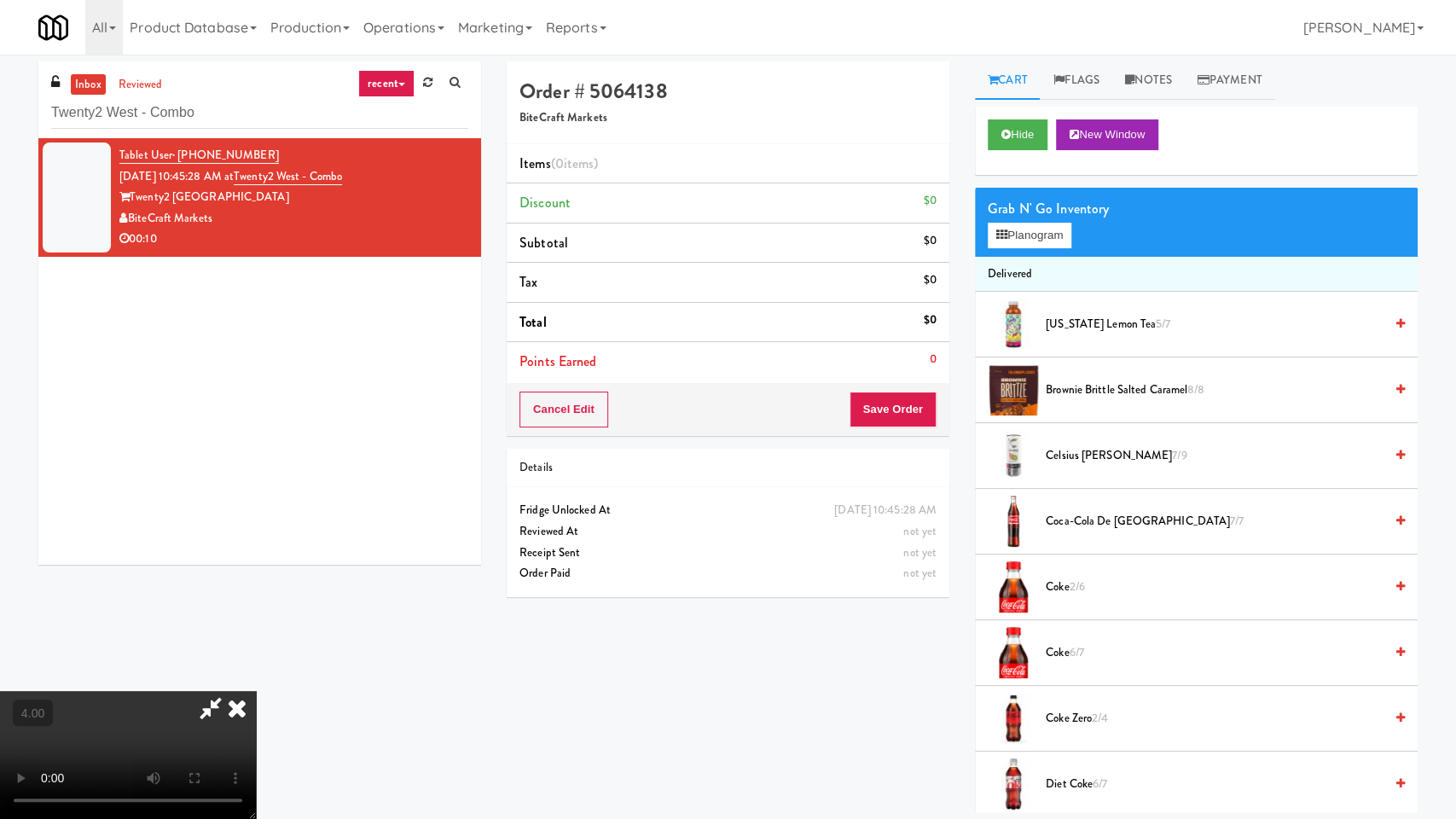
click at [256, 692] on video at bounding box center [127, 756] width 256 height 128
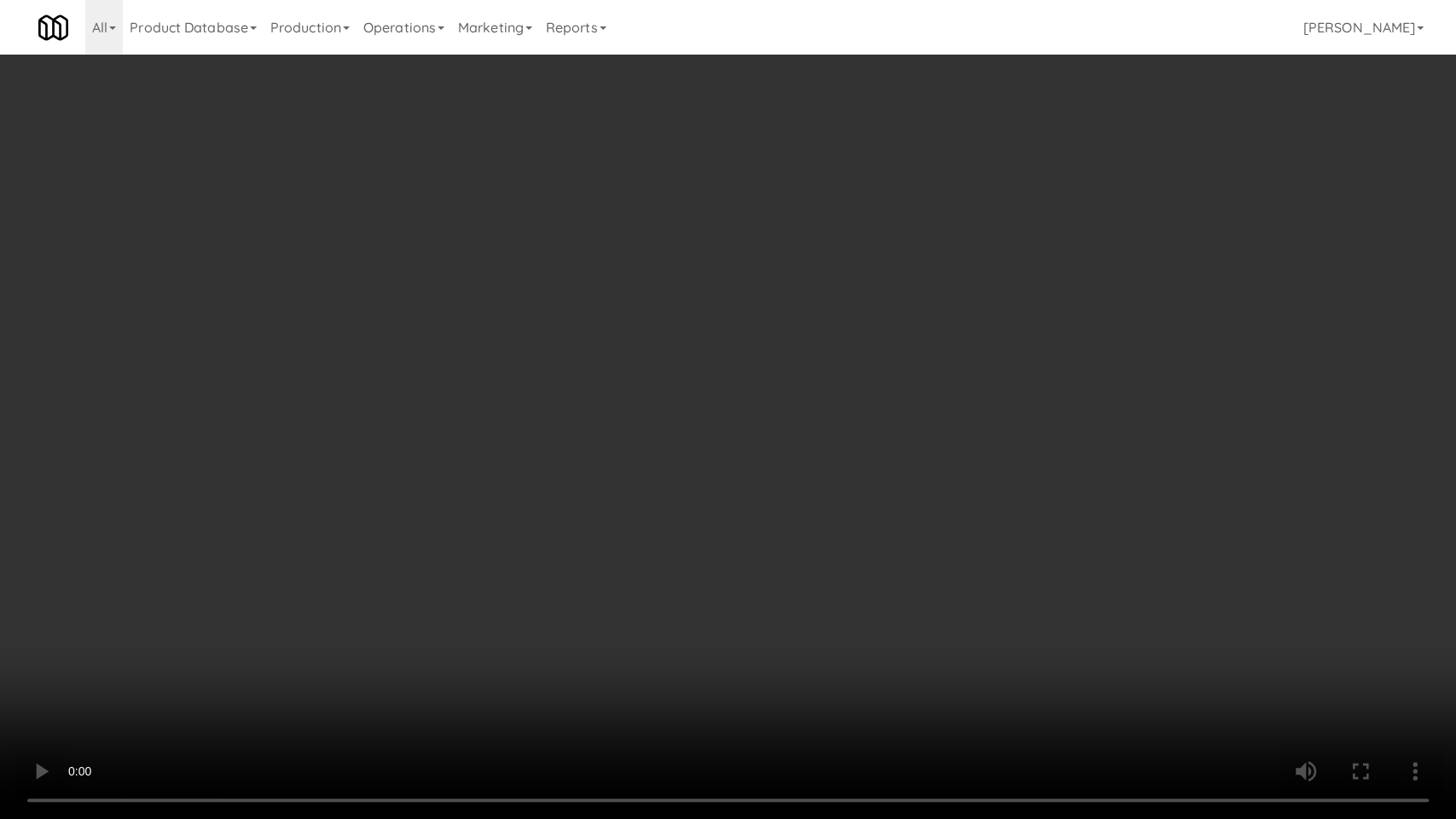
click at [617, 560] on video at bounding box center [728, 409] width 1456 height 819
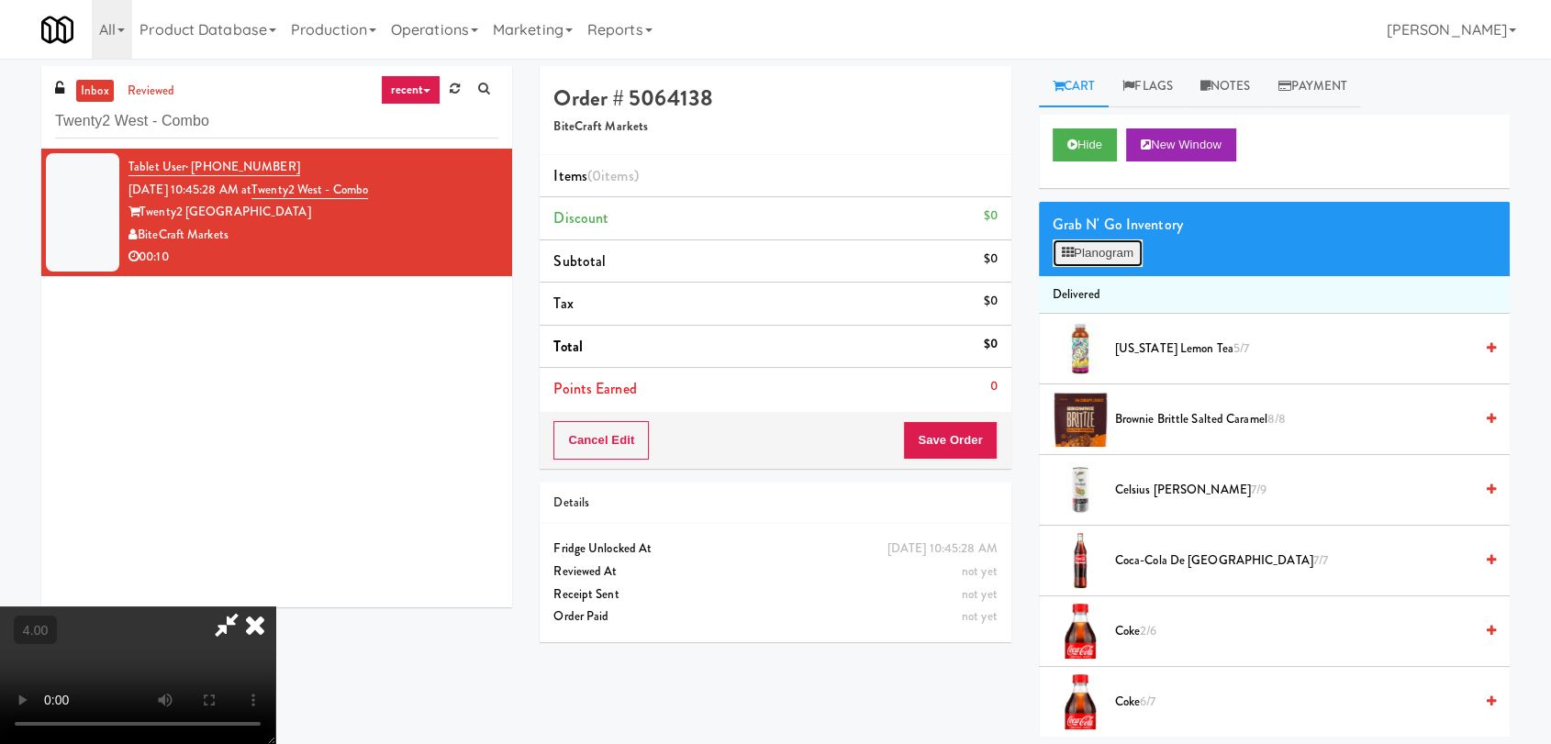
click at [1114, 243] on button "Planogram" at bounding box center [1098, 254] width 90 height 28
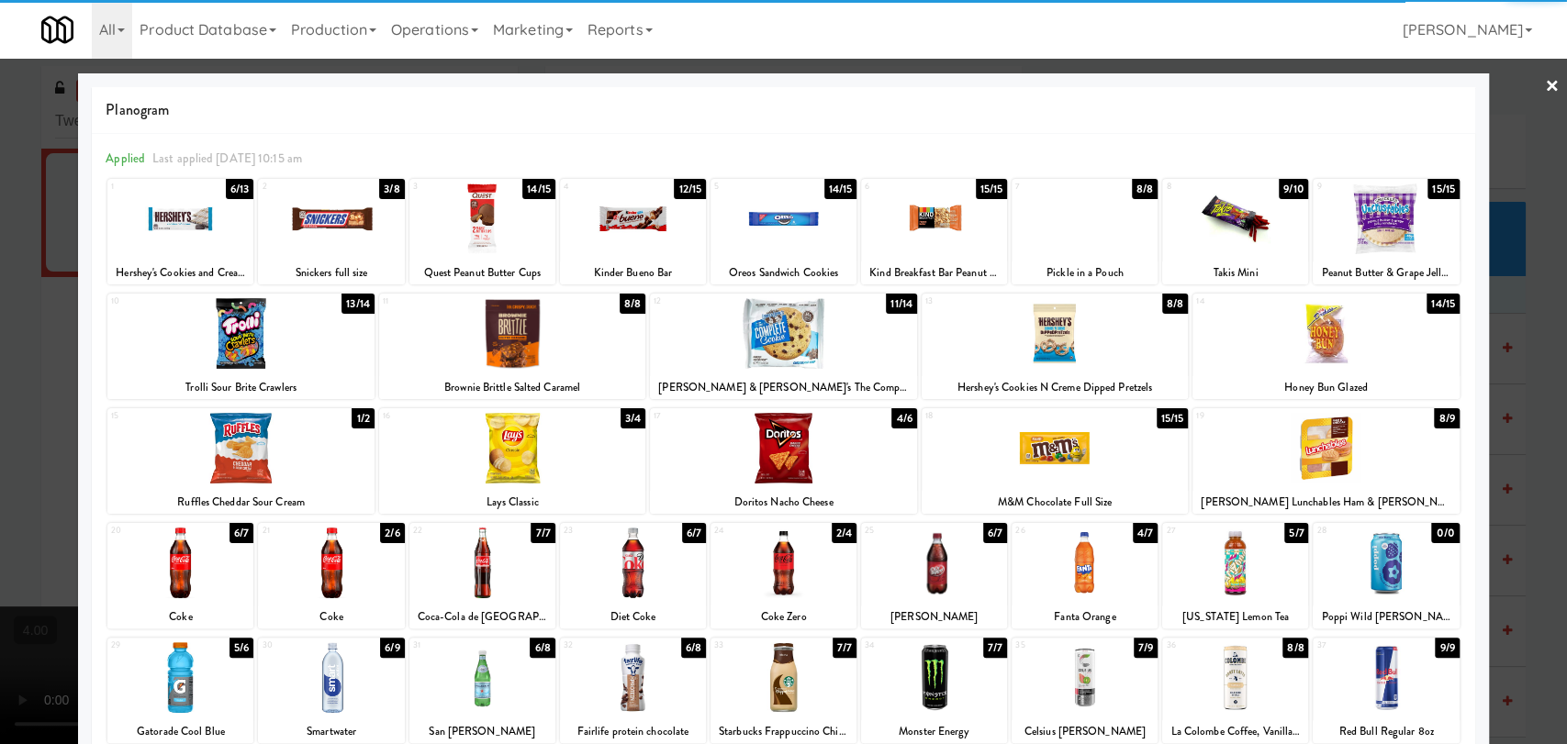
click at [938, 588] on div at bounding box center [934, 563] width 146 height 71
click at [0, 446] on div at bounding box center [783, 372] width 1567 height 744
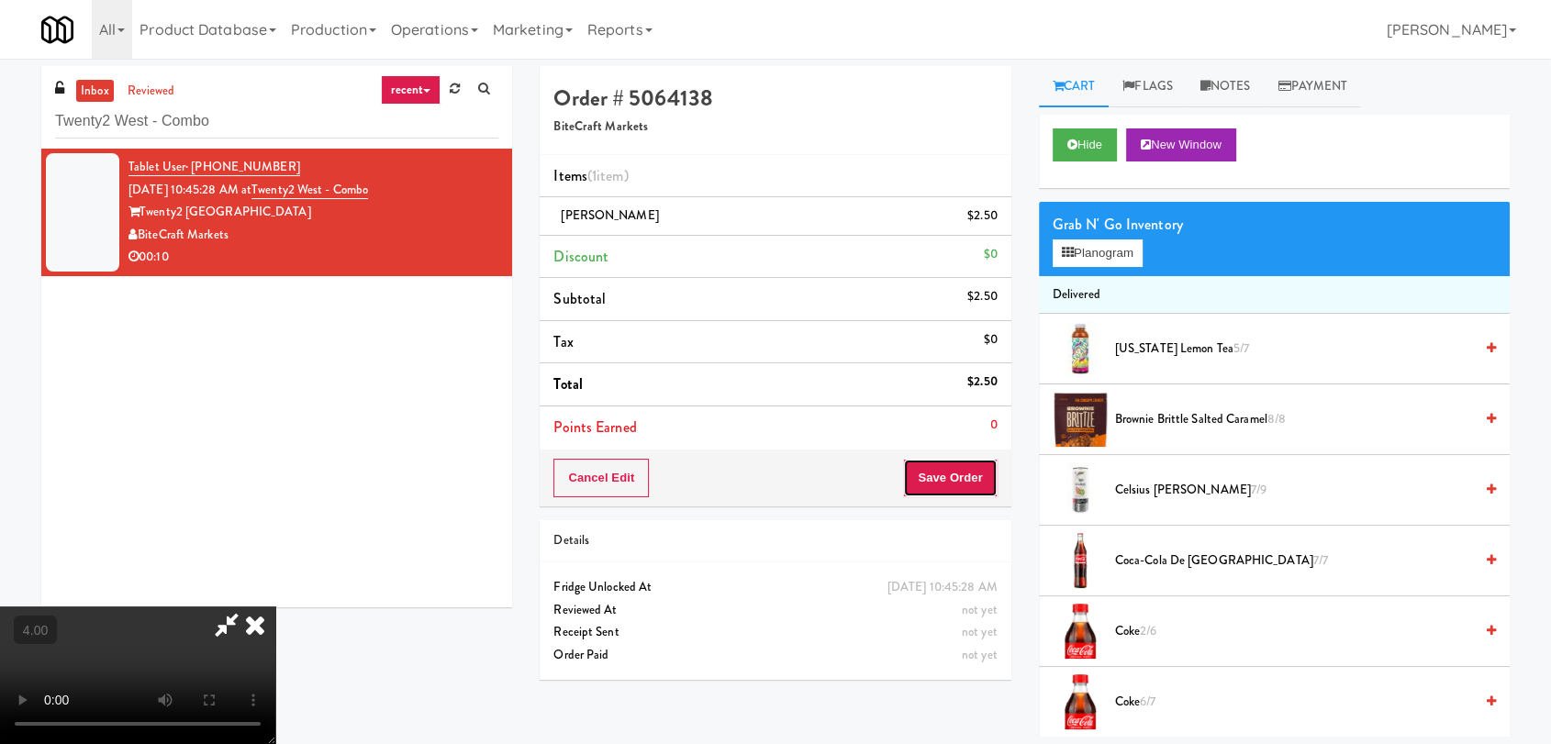
click at [980, 492] on button "Save Order" at bounding box center [950, 478] width 94 height 39
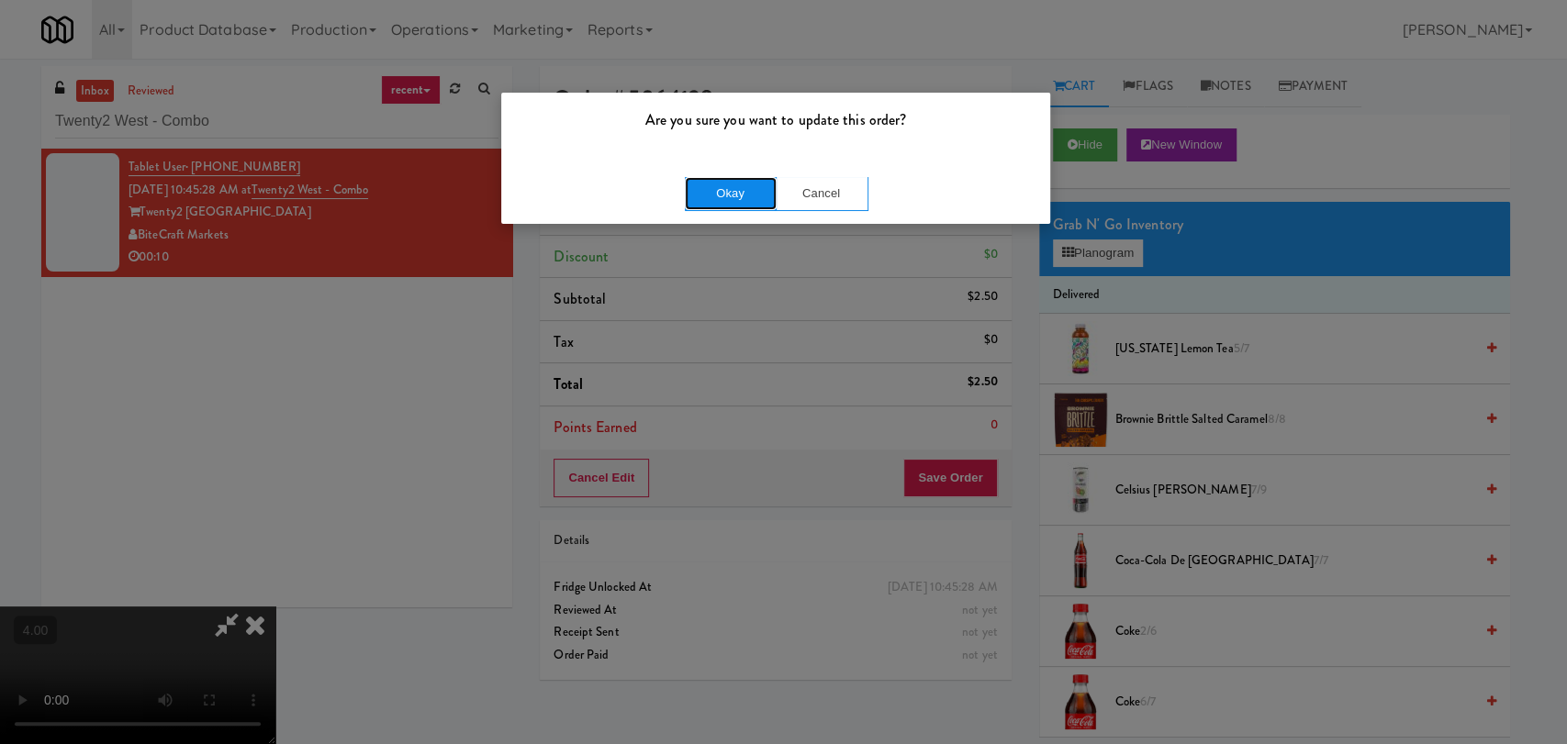
click at [737, 196] on button "Okay" at bounding box center [731, 193] width 92 height 33
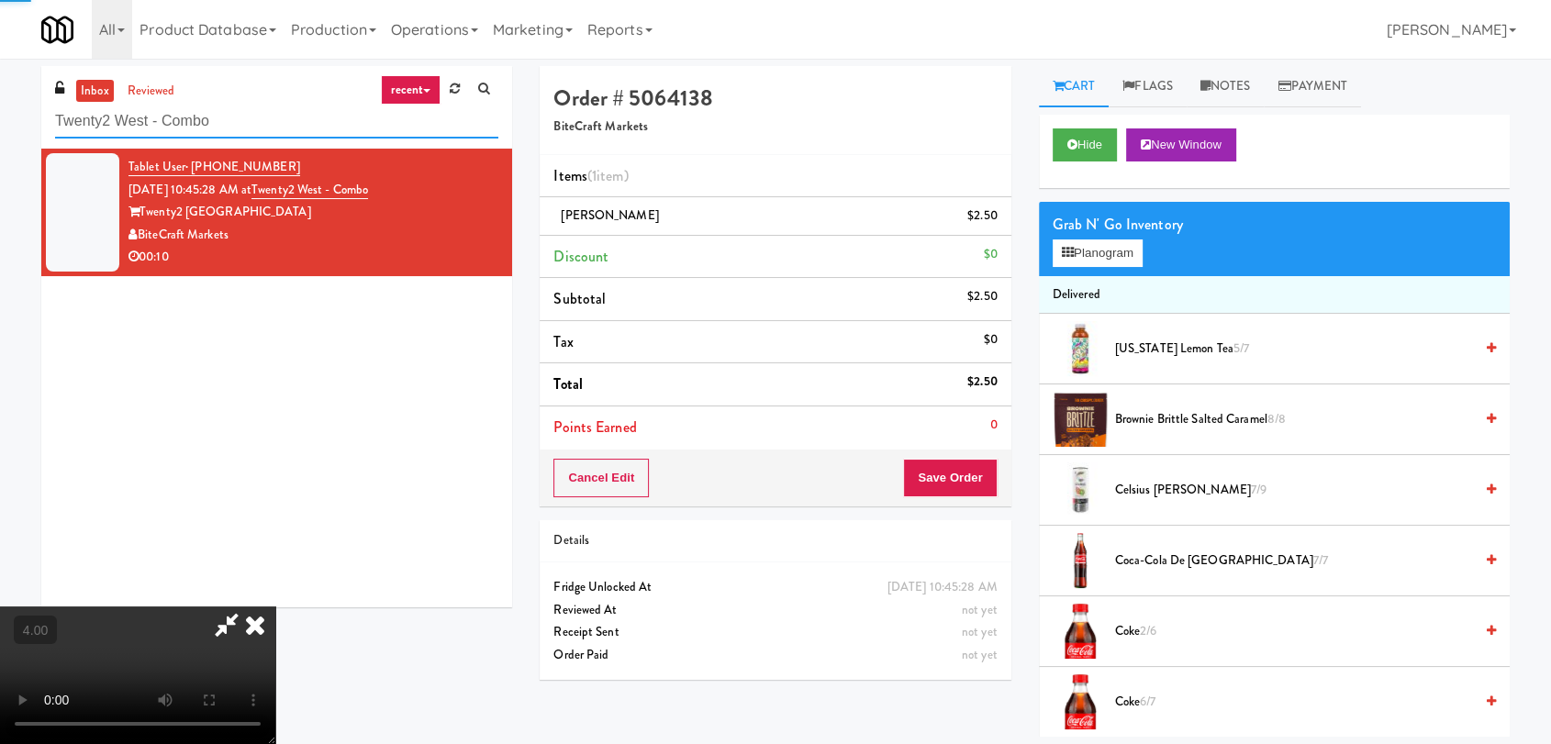
drag, startPoint x: 245, startPoint y: 119, endPoint x: 0, endPoint y: 93, distance: 246.5
click at [0, 93] on div "inbox reviewed recent all unclear take inventory issue suspicious failed recent…" at bounding box center [775, 401] width 1551 height 671
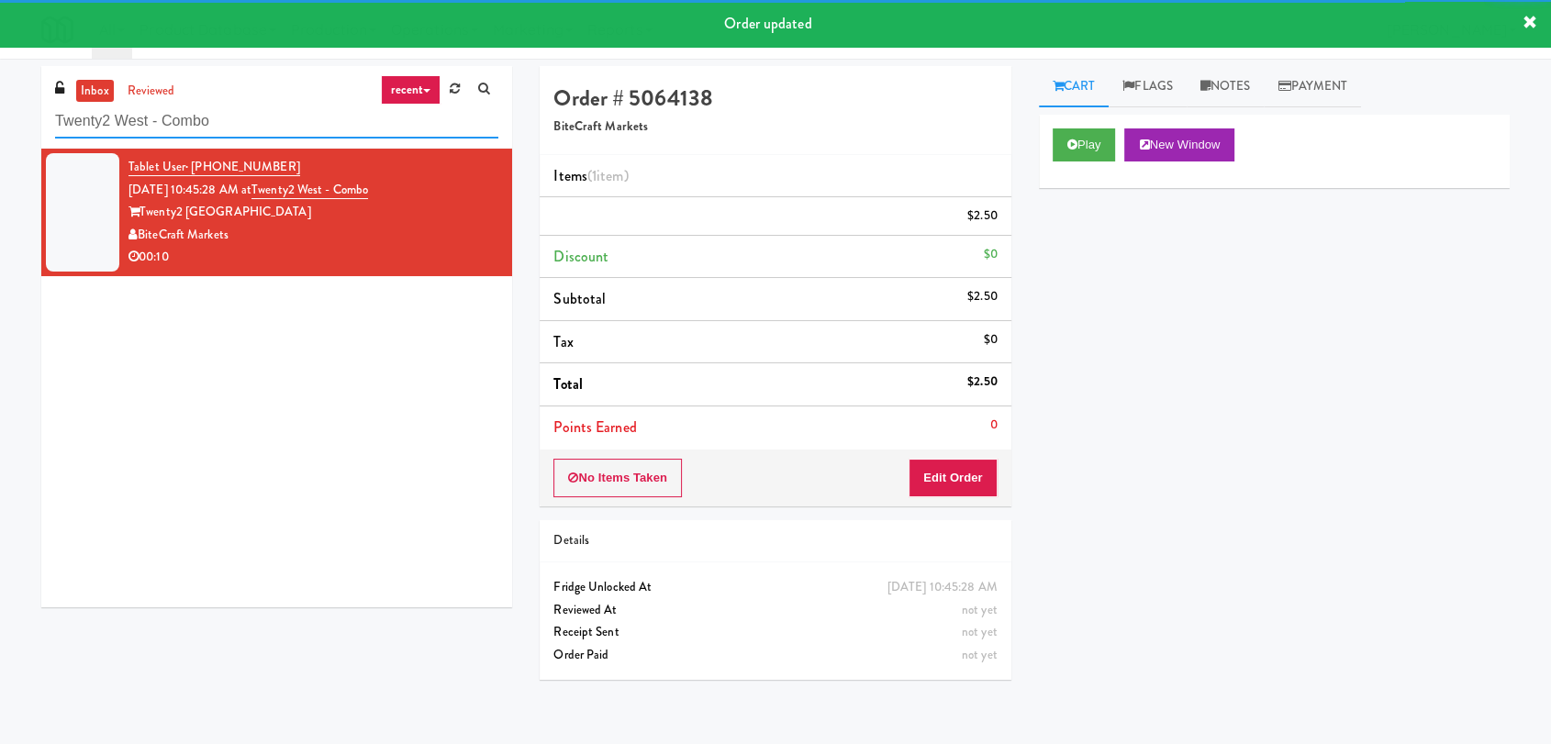
paste input "Holiday Inn Time Square Cooler Combo B"
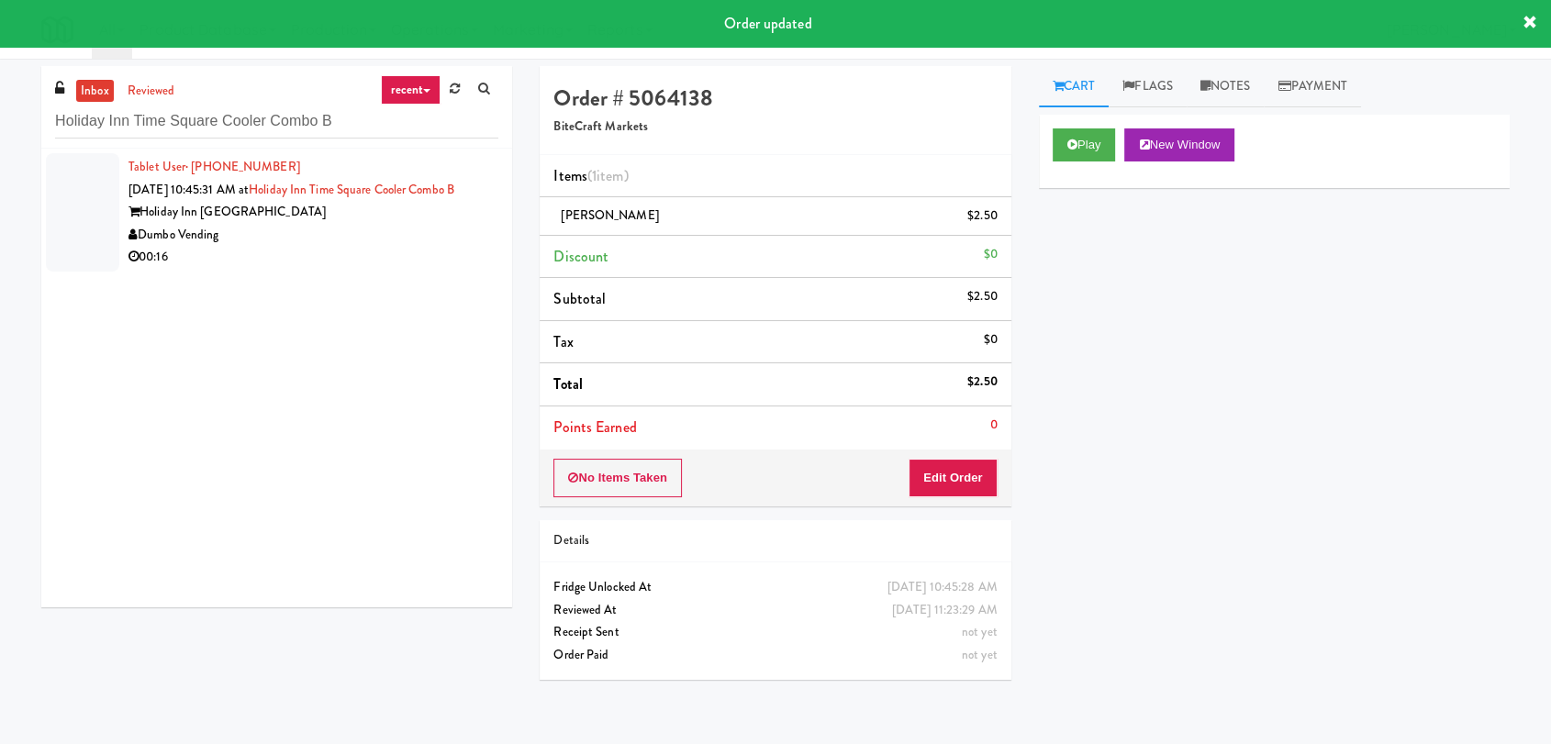
click at [362, 239] on div "Dumbo Vending" at bounding box center [314, 235] width 370 height 23
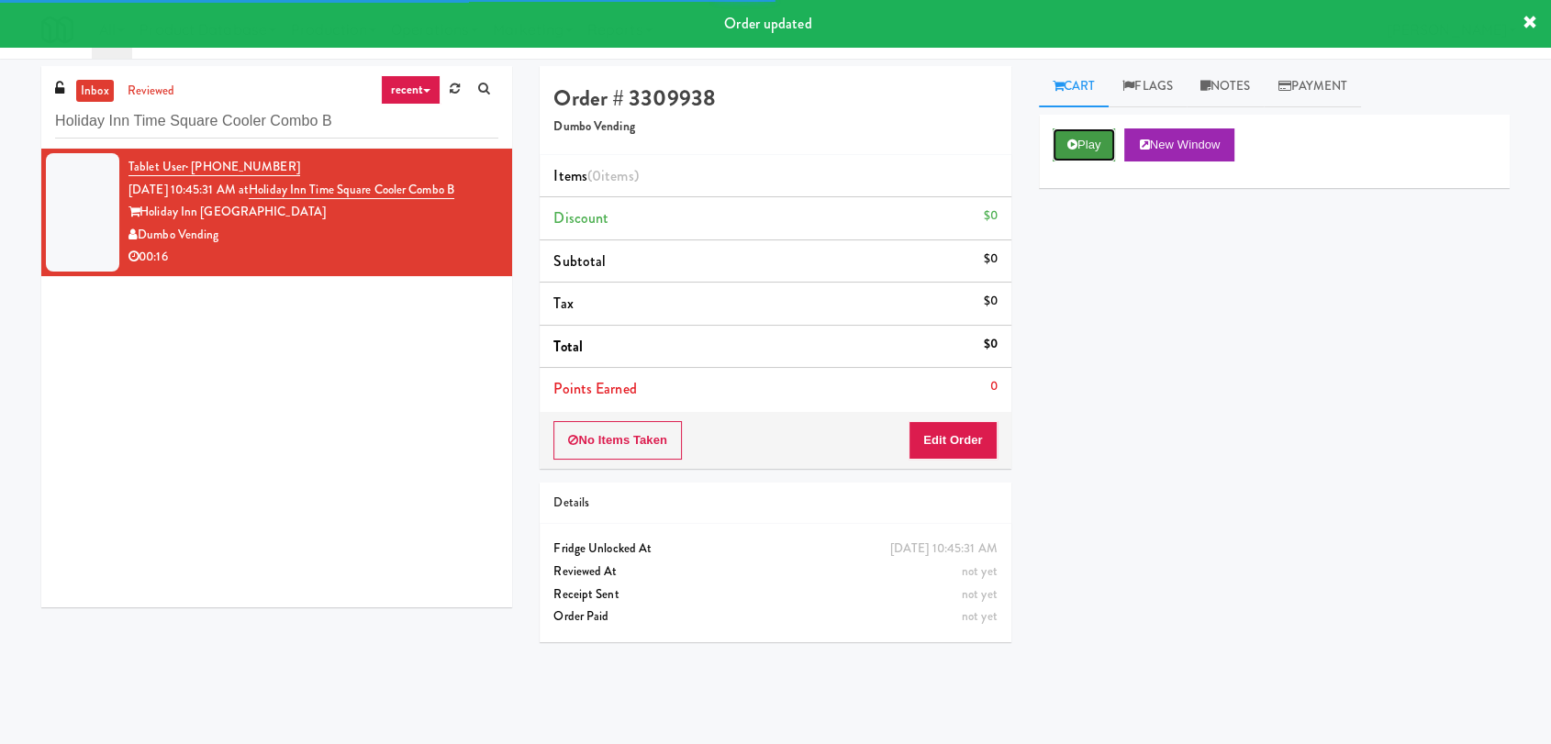
click at [1060, 151] on button "Play" at bounding box center [1084, 145] width 63 height 33
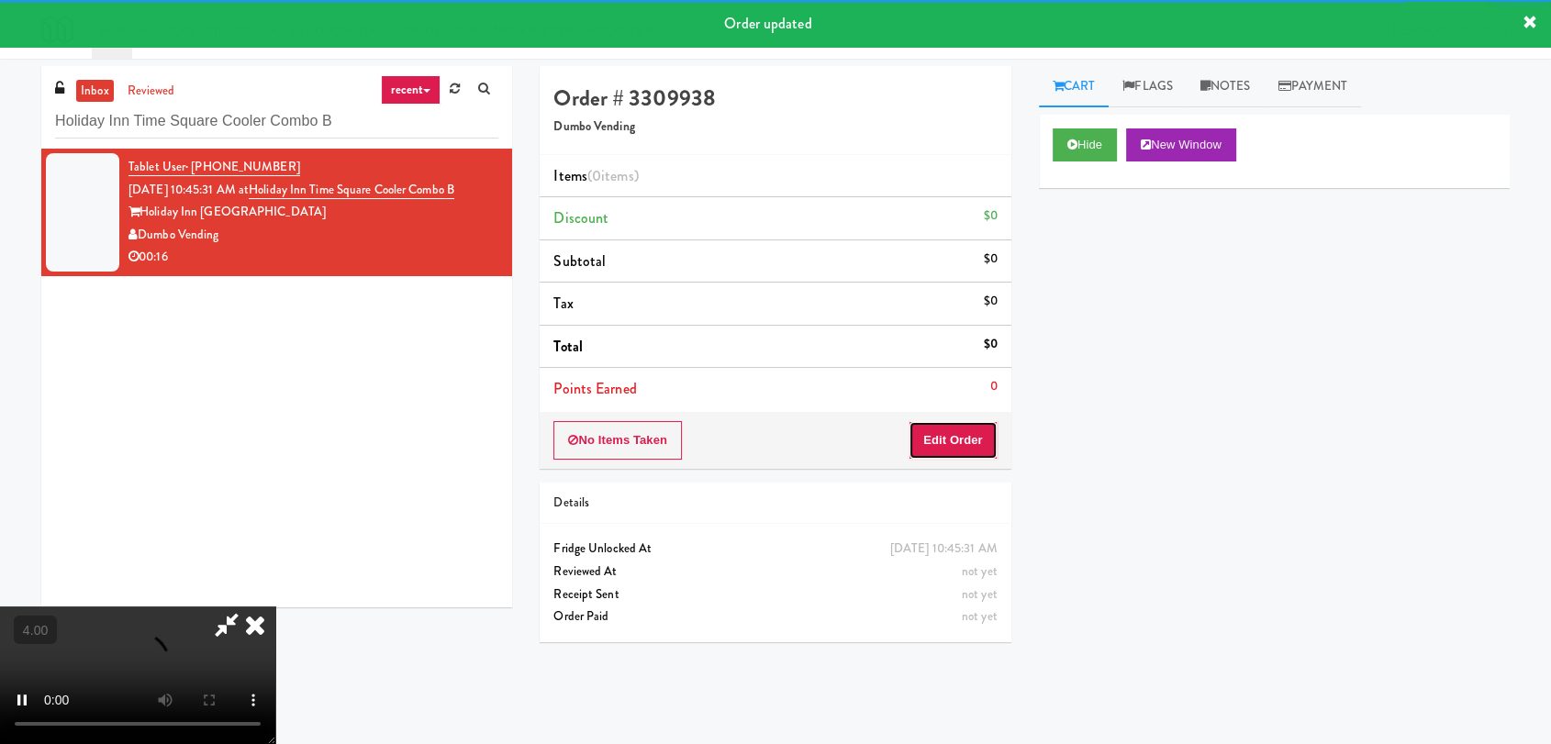
click at [966, 435] on button "Edit Order" at bounding box center [953, 440] width 89 height 39
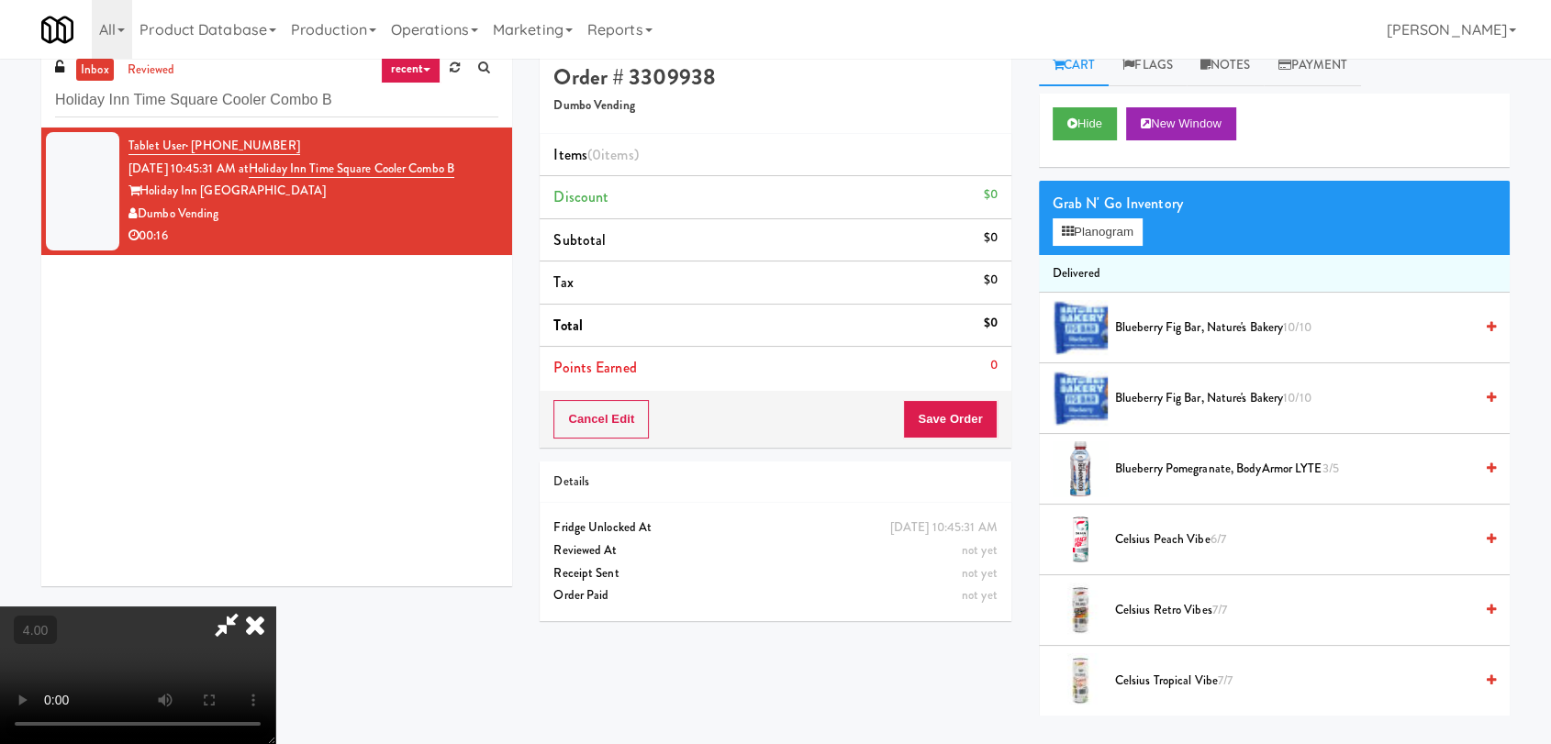
scroll to position [59, 0]
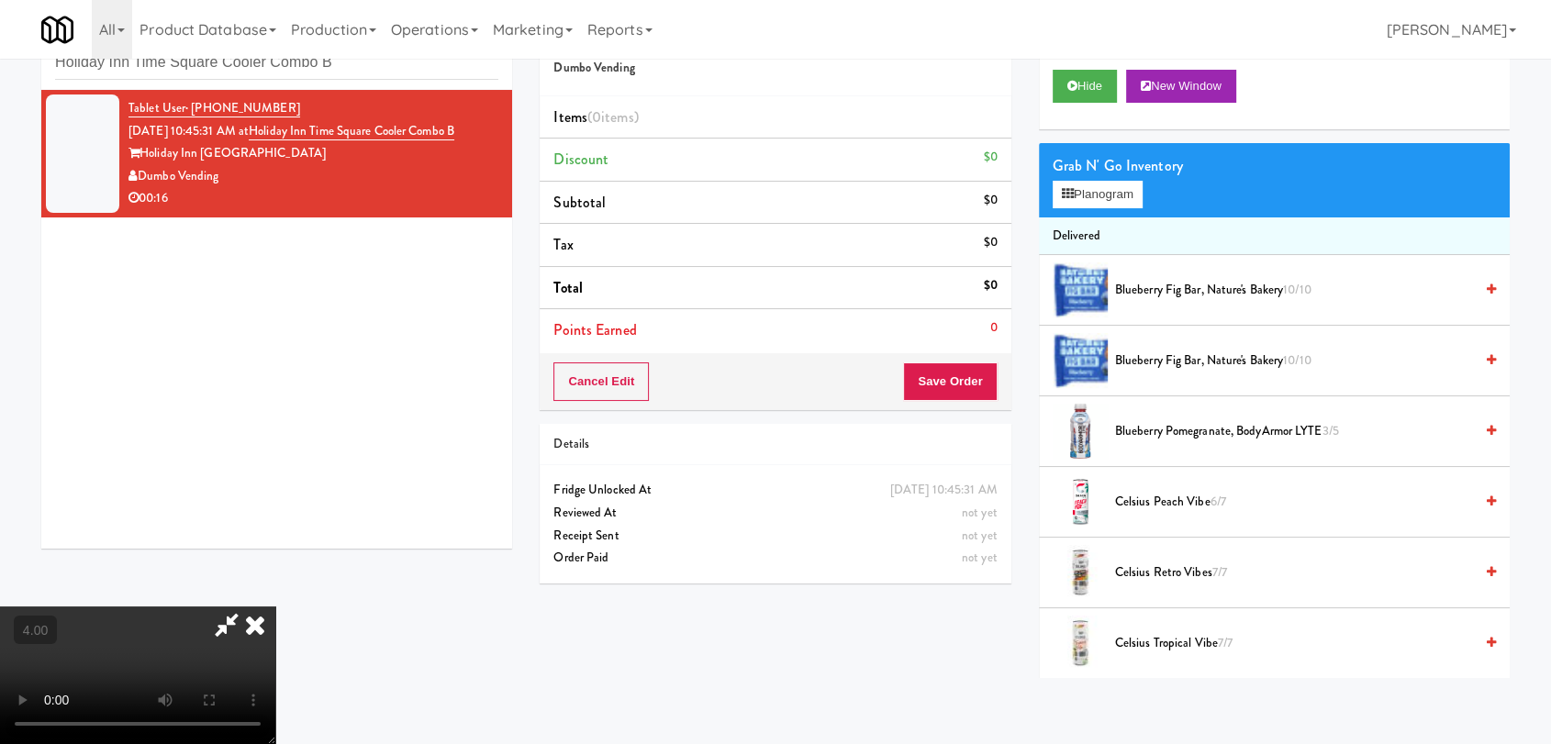
click at [275, 607] on video at bounding box center [137, 676] width 275 height 138
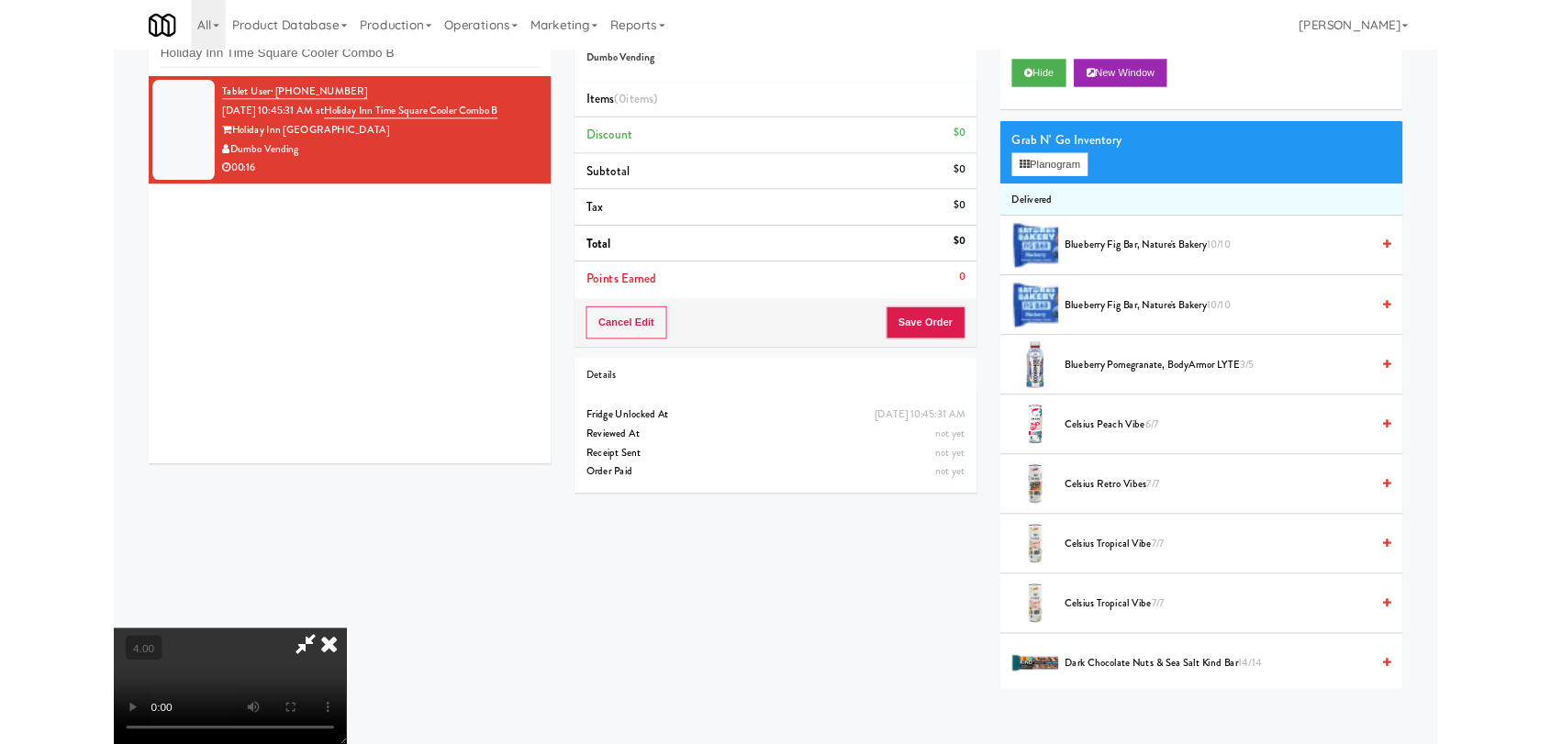
scroll to position [38, 0]
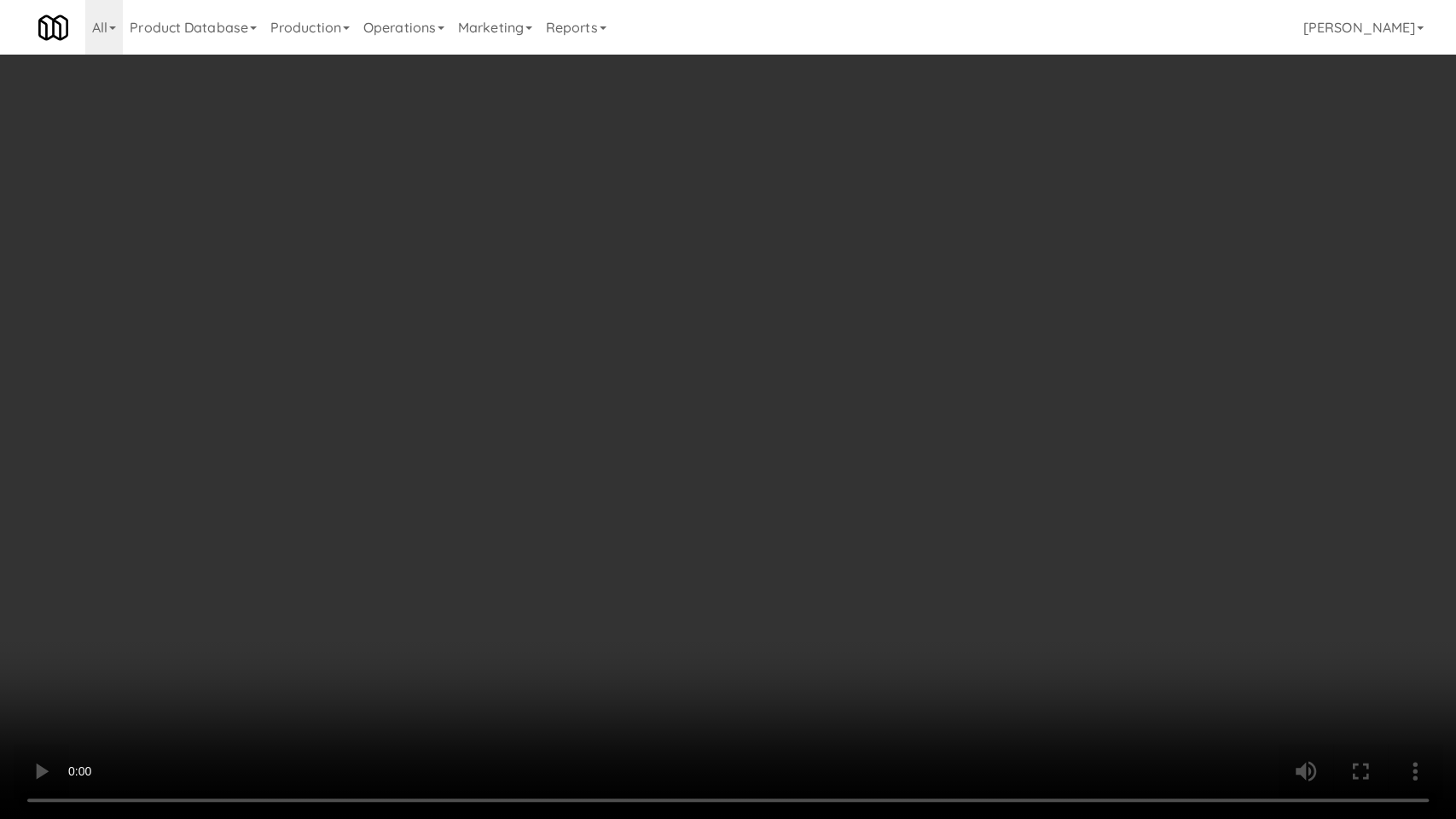
click at [873, 692] on video at bounding box center [728, 409] width 1456 height 819
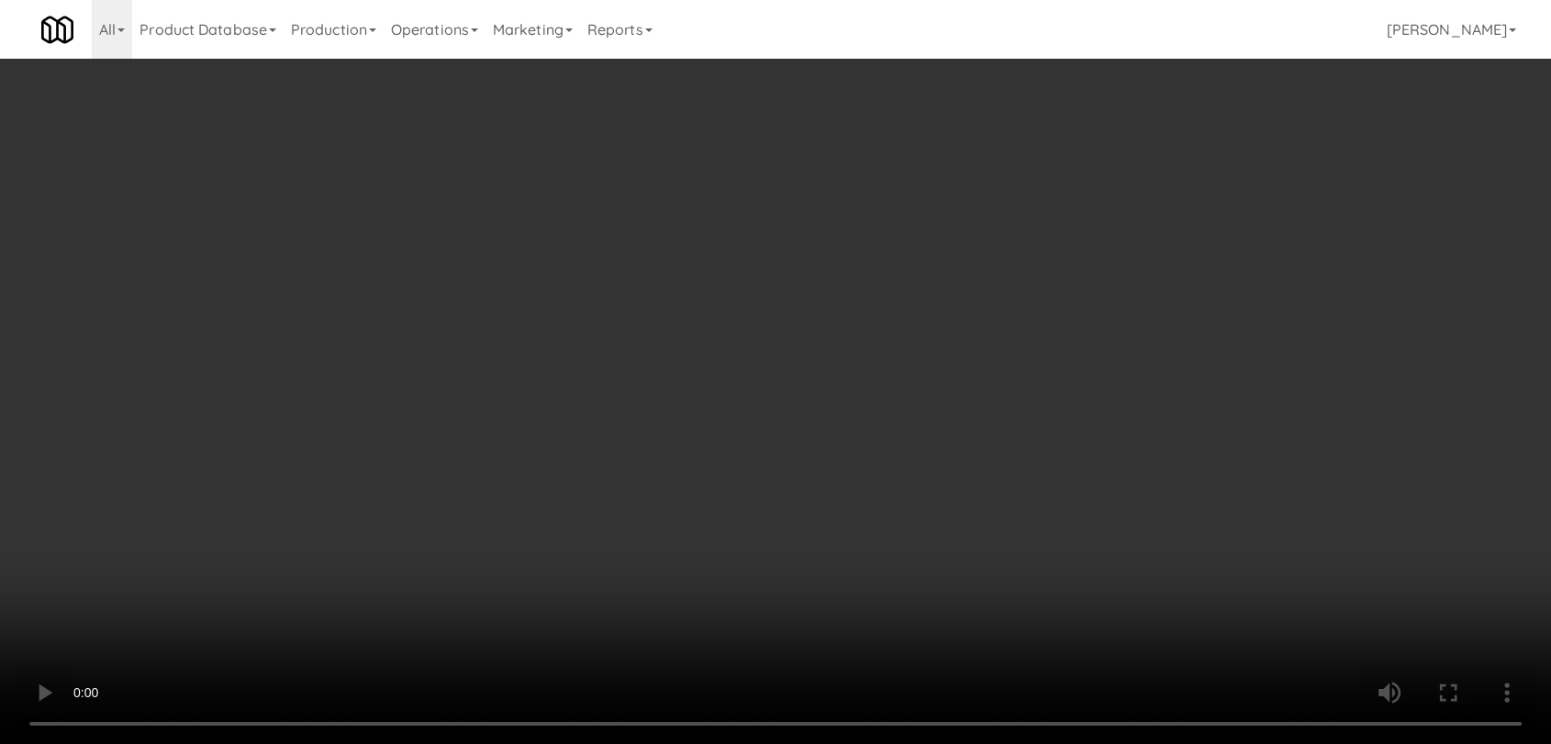
click at [1117, 195] on button "Planogram" at bounding box center [1098, 195] width 90 height 28
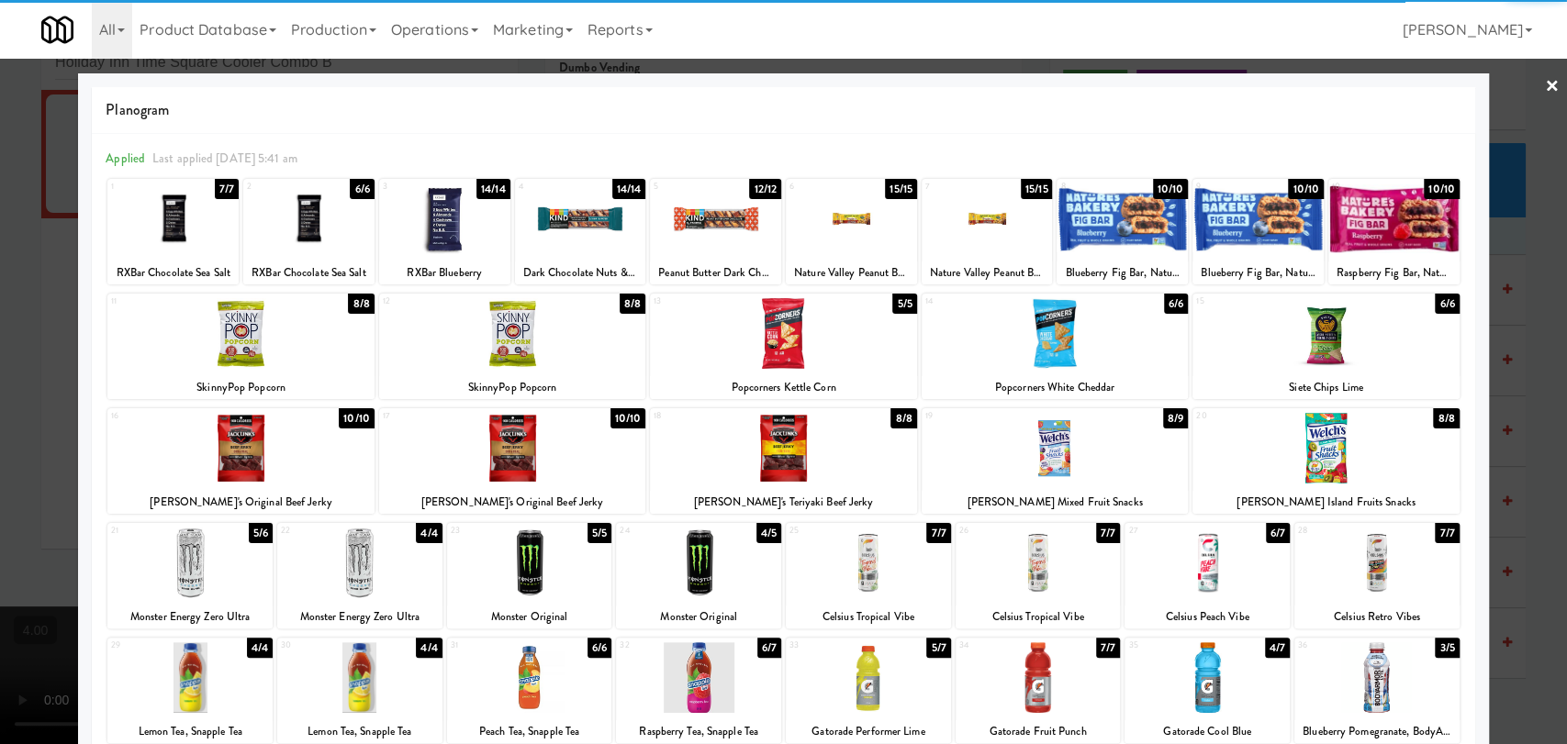
click at [589, 226] on div at bounding box center [580, 219] width 131 height 71
click at [0, 232] on div at bounding box center [783, 372] width 1567 height 744
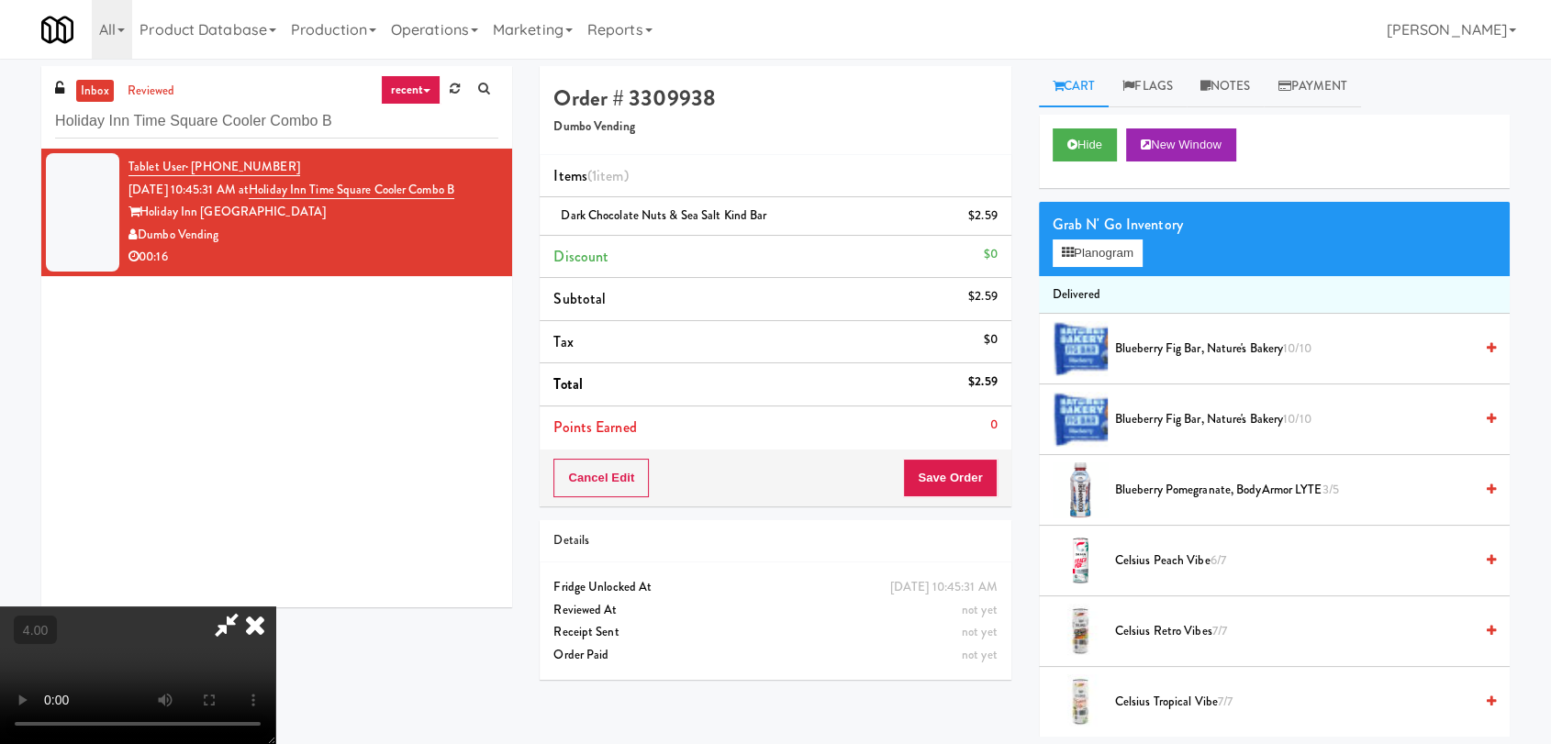
click at [275, 607] on video at bounding box center [137, 676] width 275 height 138
click at [275, 607] on icon at bounding box center [255, 625] width 40 height 37
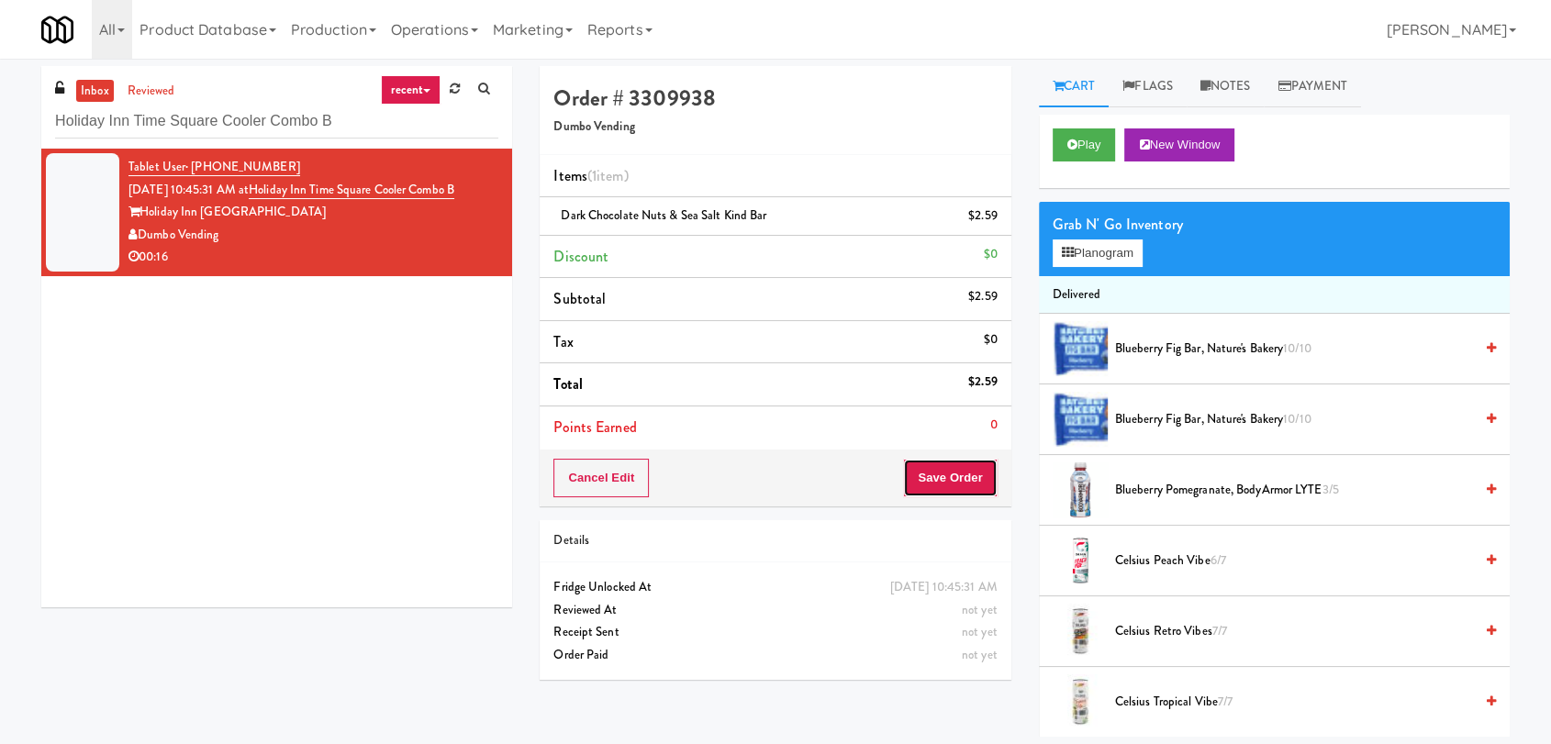
click at [953, 472] on button "Save Order" at bounding box center [950, 478] width 94 height 39
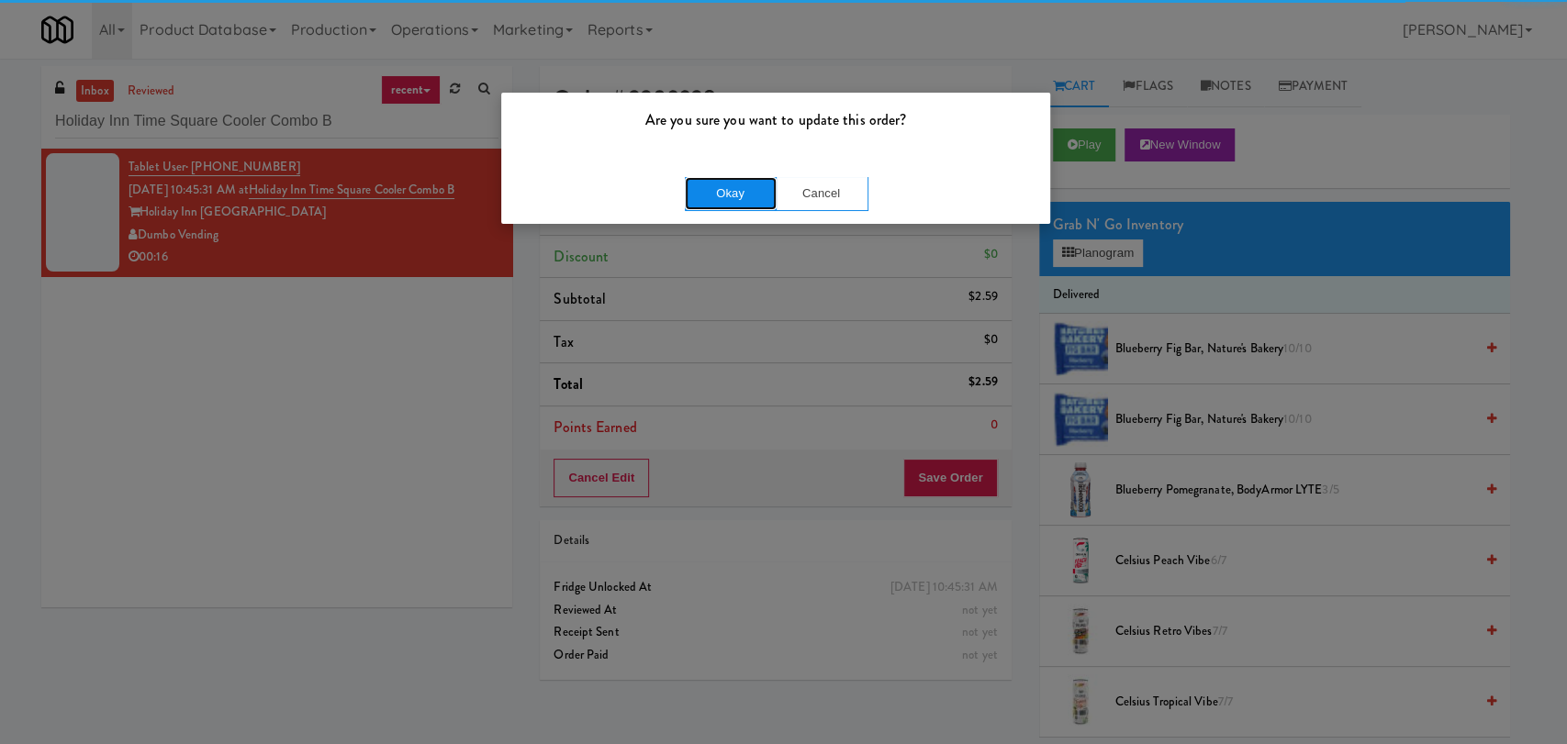
click at [705, 195] on button "Okay" at bounding box center [731, 193] width 92 height 33
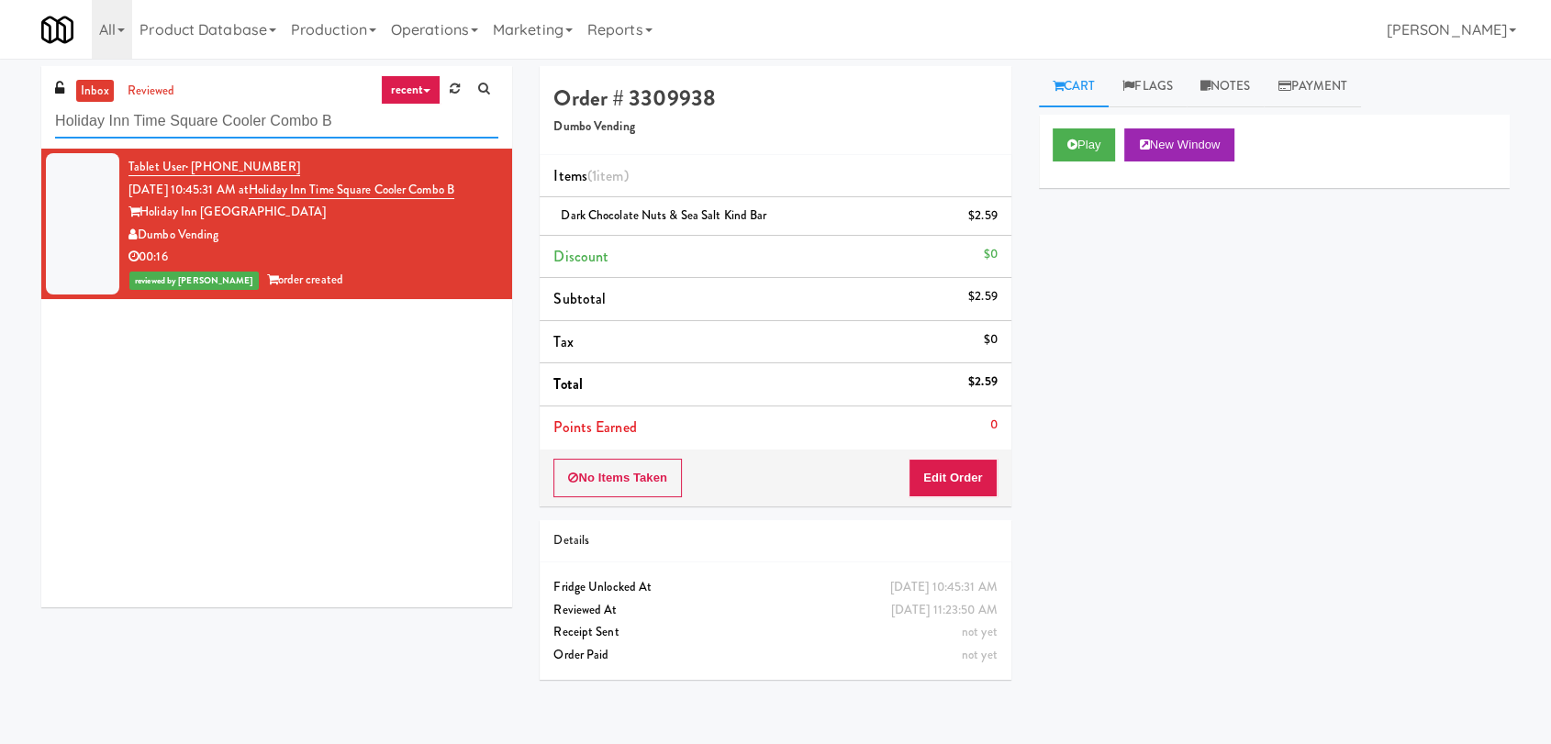
paste input "[PERSON_NAME] Tower Fridge"
drag, startPoint x: 336, startPoint y: 116, endPoint x: 0, endPoint y: 129, distance: 336.3
click at [0, 129] on div "inbox reviewed recent all unclear take inventory issue suspicious failed recent…" at bounding box center [775, 401] width 1551 height 671
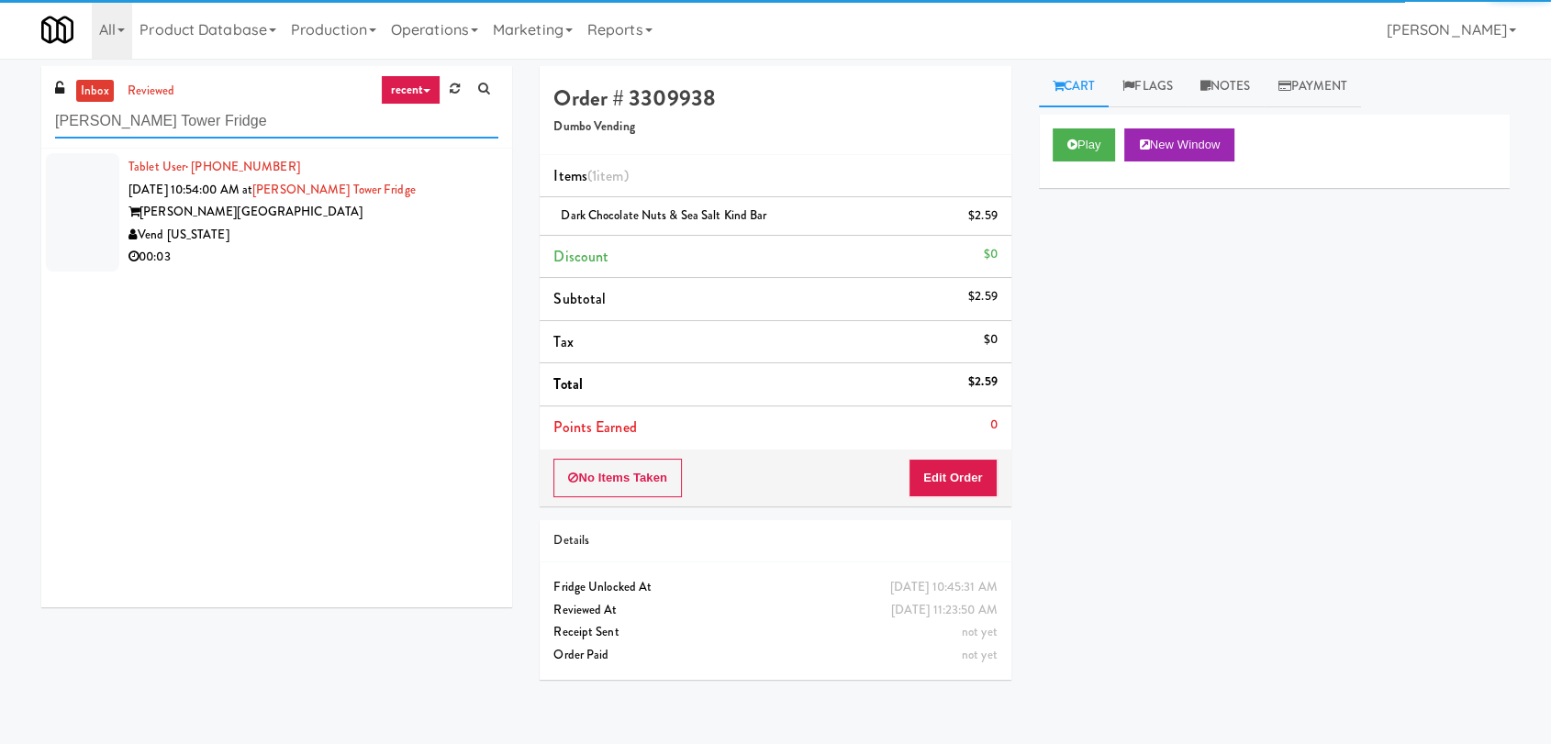
type input "[PERSON_NAME] Tower Fridge"
click at [385, 236] on div "Vend [US_STATE]" at bounding box center [314, 235] width 370 height 23
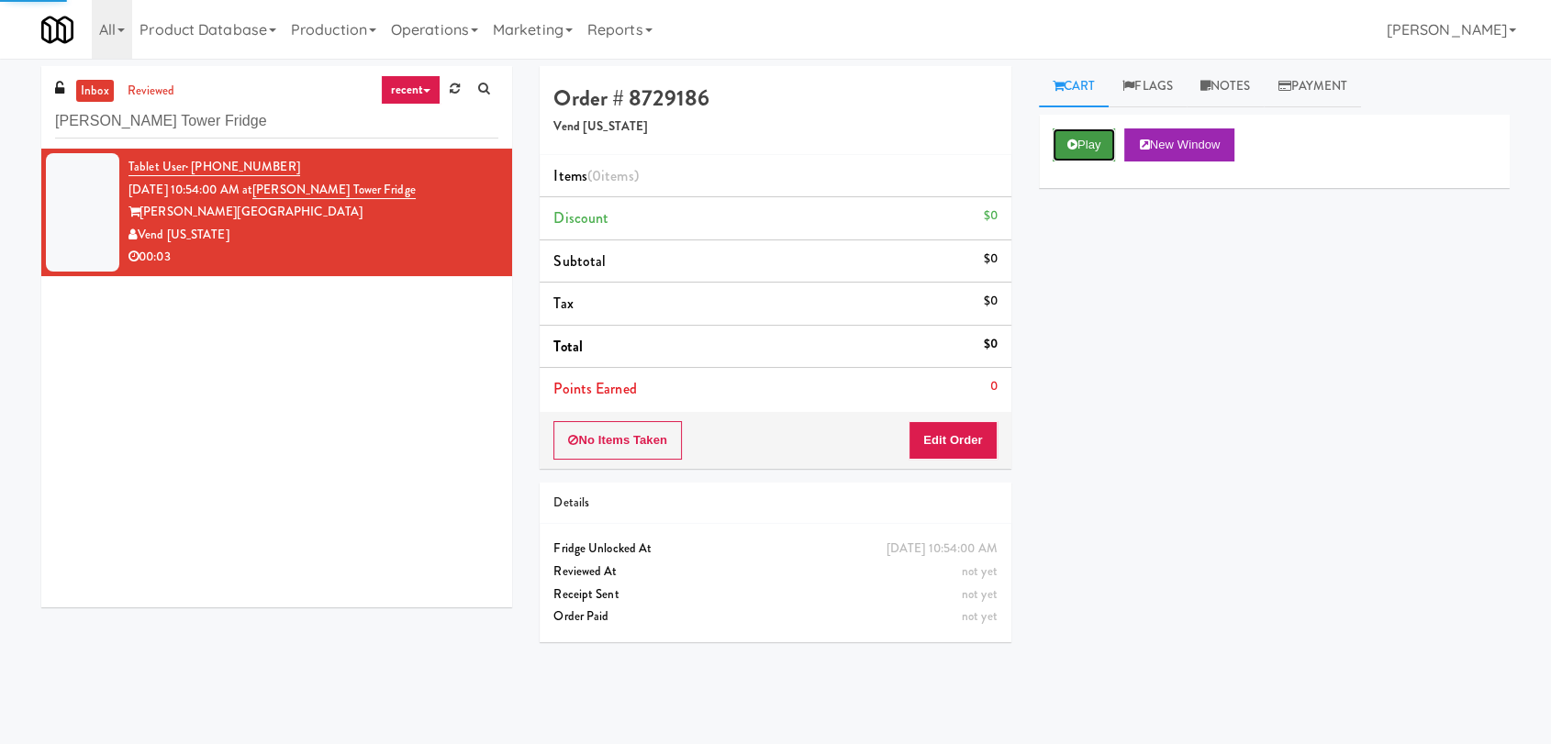
click at [1114, 132] on button "Play" at bounding box center [1084, 145] width 63 height 33
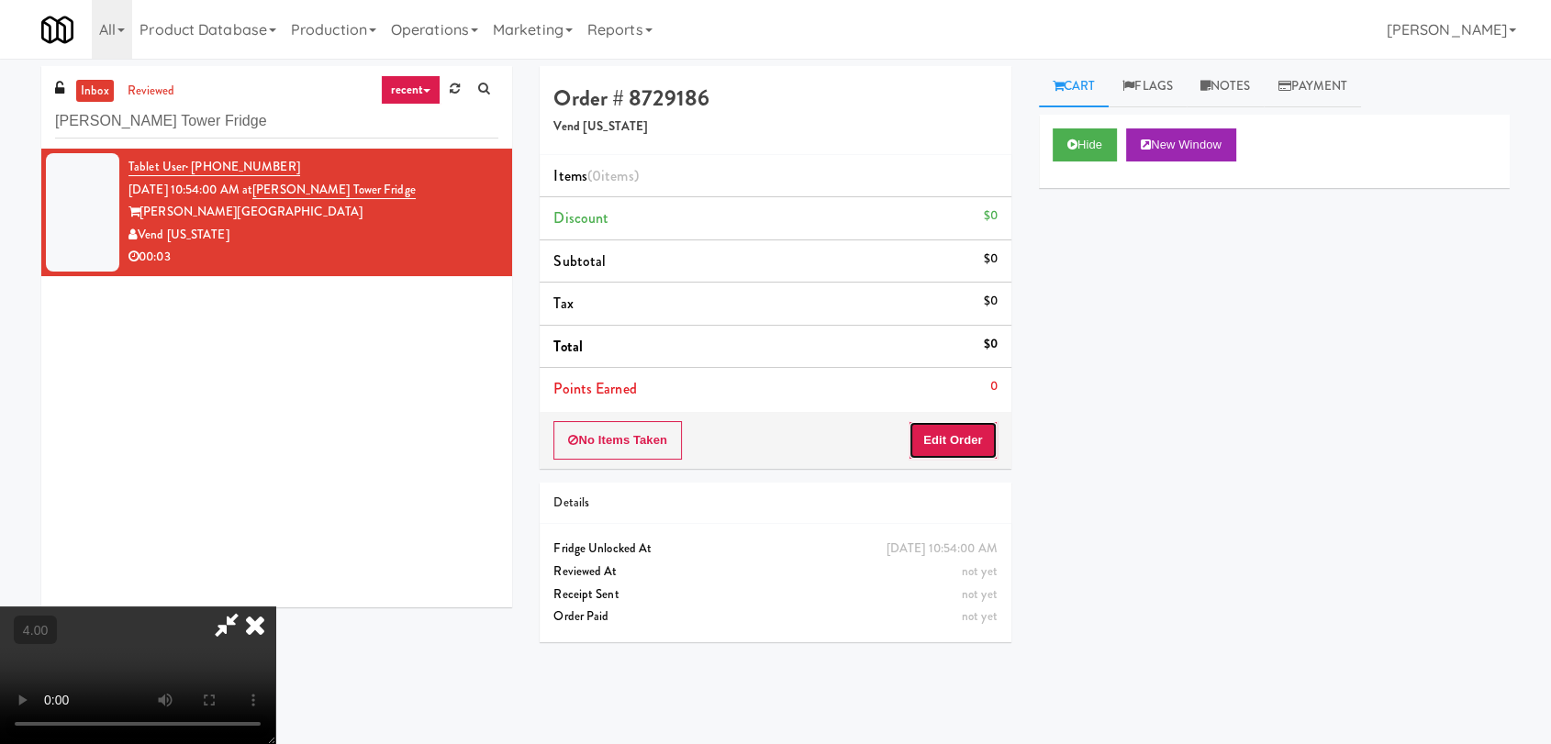
click at [977, 432] on button "Edit Order" at bounding box center [953, 440] width 89 height 39
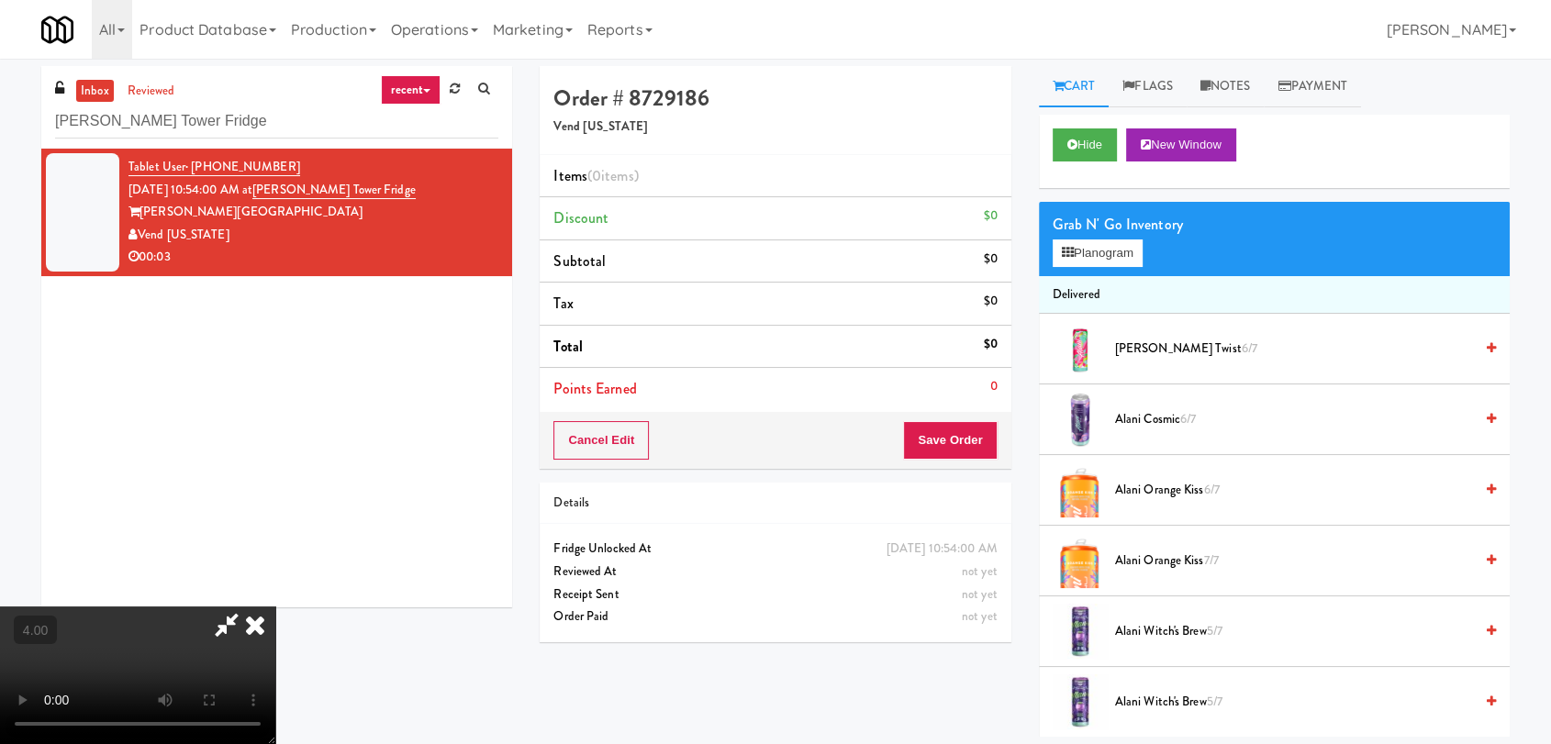
click at [275, 607] on video at bounding box center [137, 676] width 275 height 138
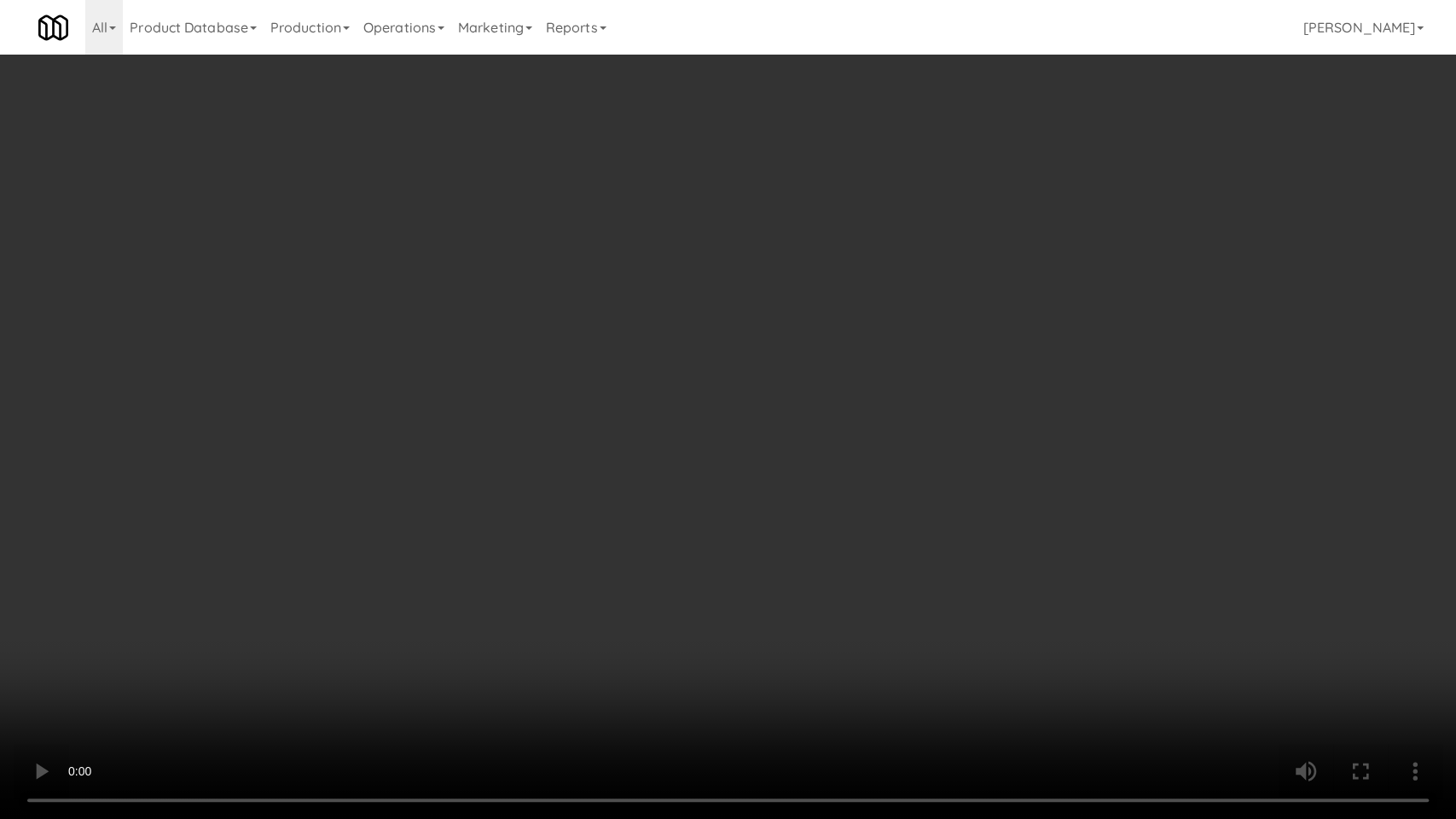
click at [250, 650] on video at bounding box center [728, 409] width 1456 height 819
click at [351, 547] on video at bounding box center [728, 409] width 1456 height 819
click at [729, 443] on video at bounding box center [728, 409] width 1456 height 819
drag, startPoint x: 729, startPoint y: 443, endPoint x: 995, endPoint y: 260, distance: 322.9
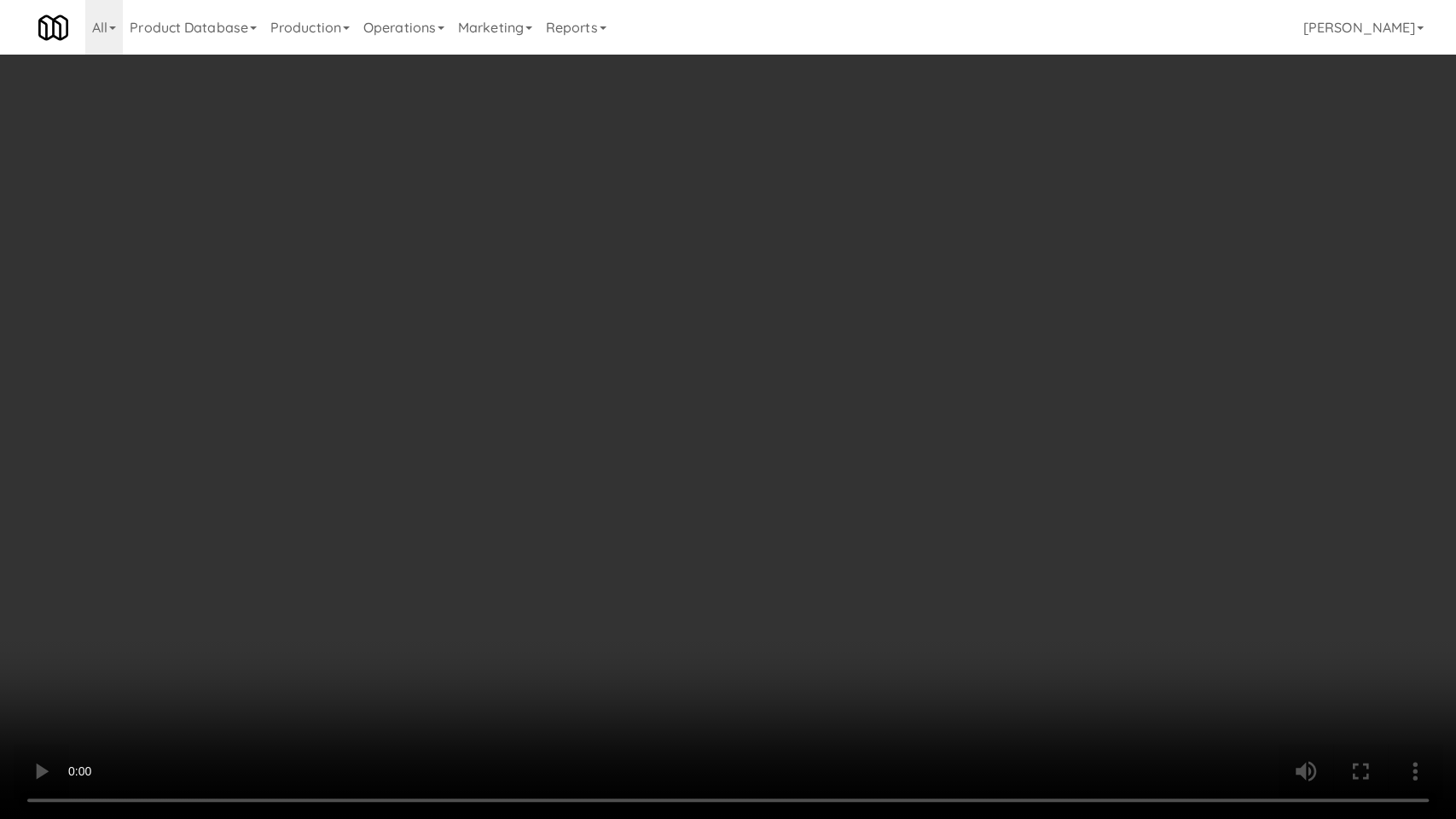
click at [731, 442] on video at bounding box center [728, 409] width 1456 height 819
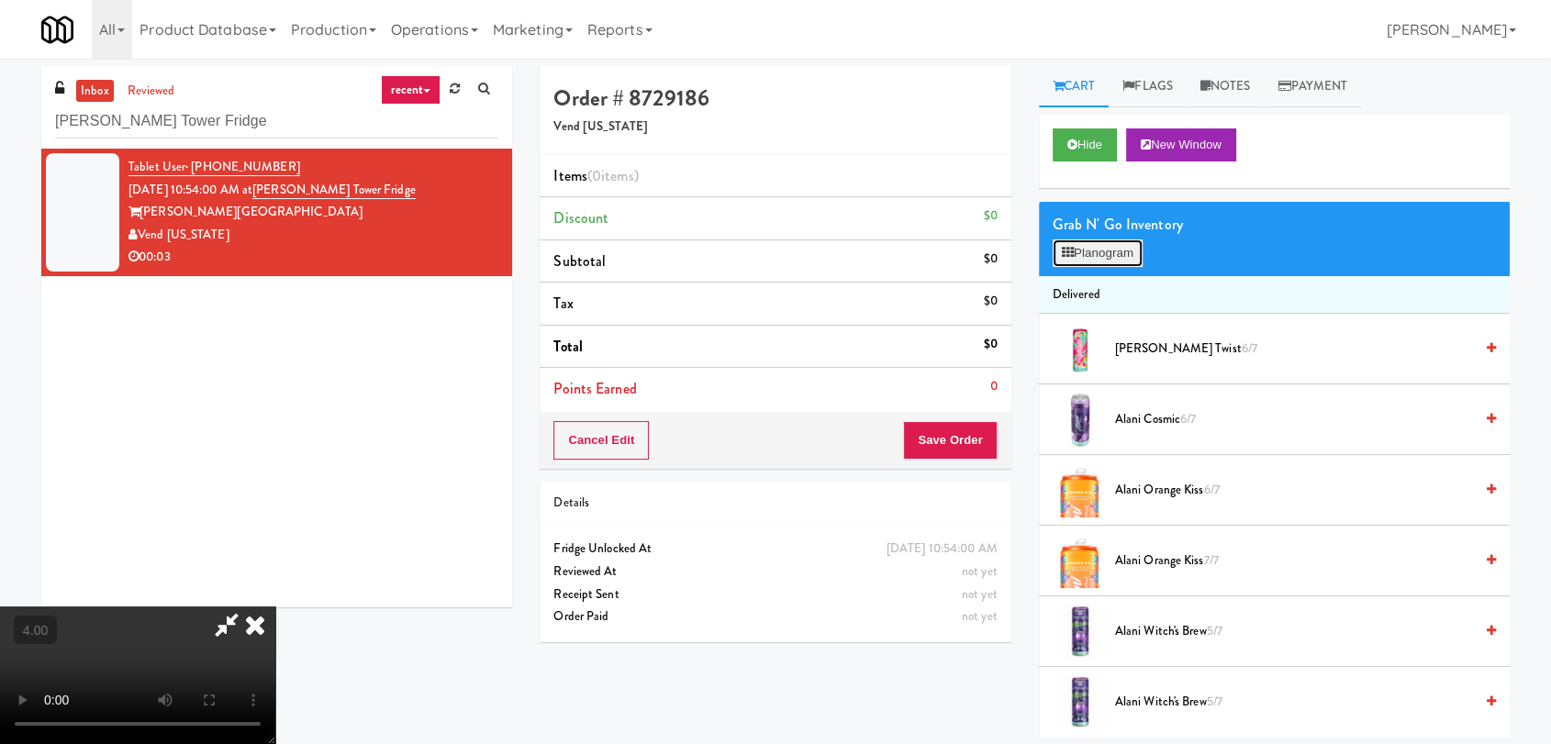
click at [1100, 240] on button "Planogram" at bounding box center [1098, 254] width 90 height 28
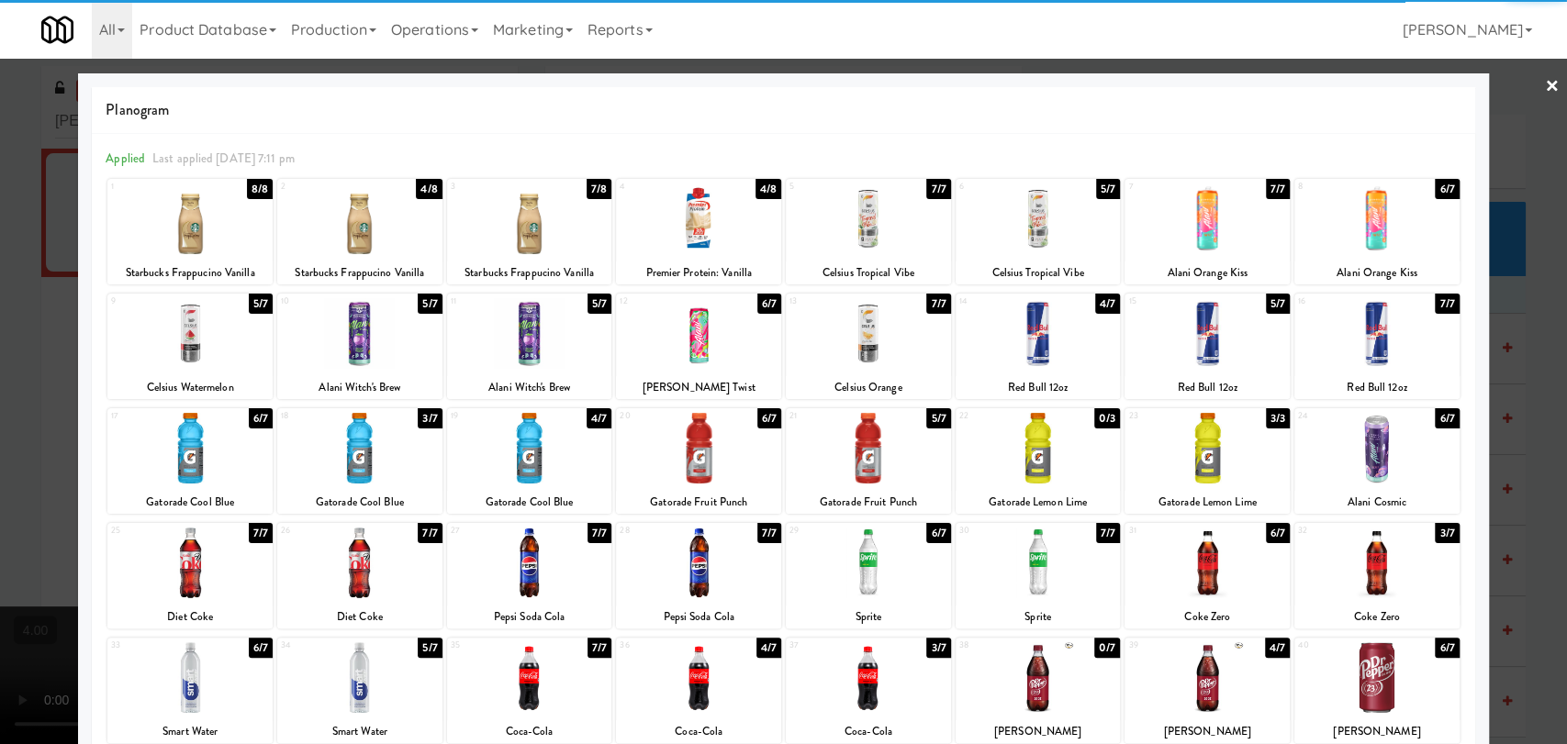
click at [1422, 478] on div at bounding box center [1376, 448] width 165 height 71
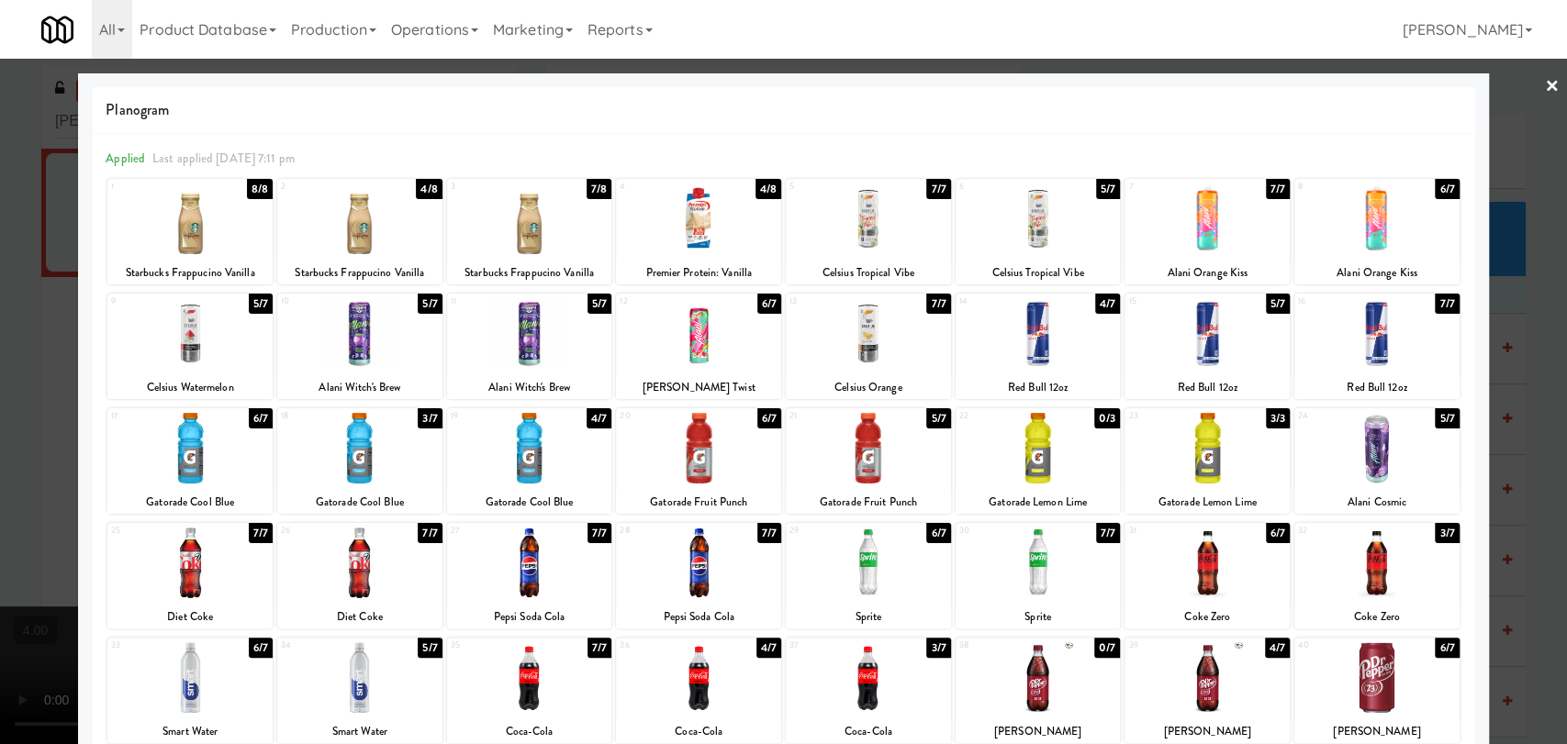
click at [1535, 446] on div at bounding box center [783, 372] width 1567 height 744
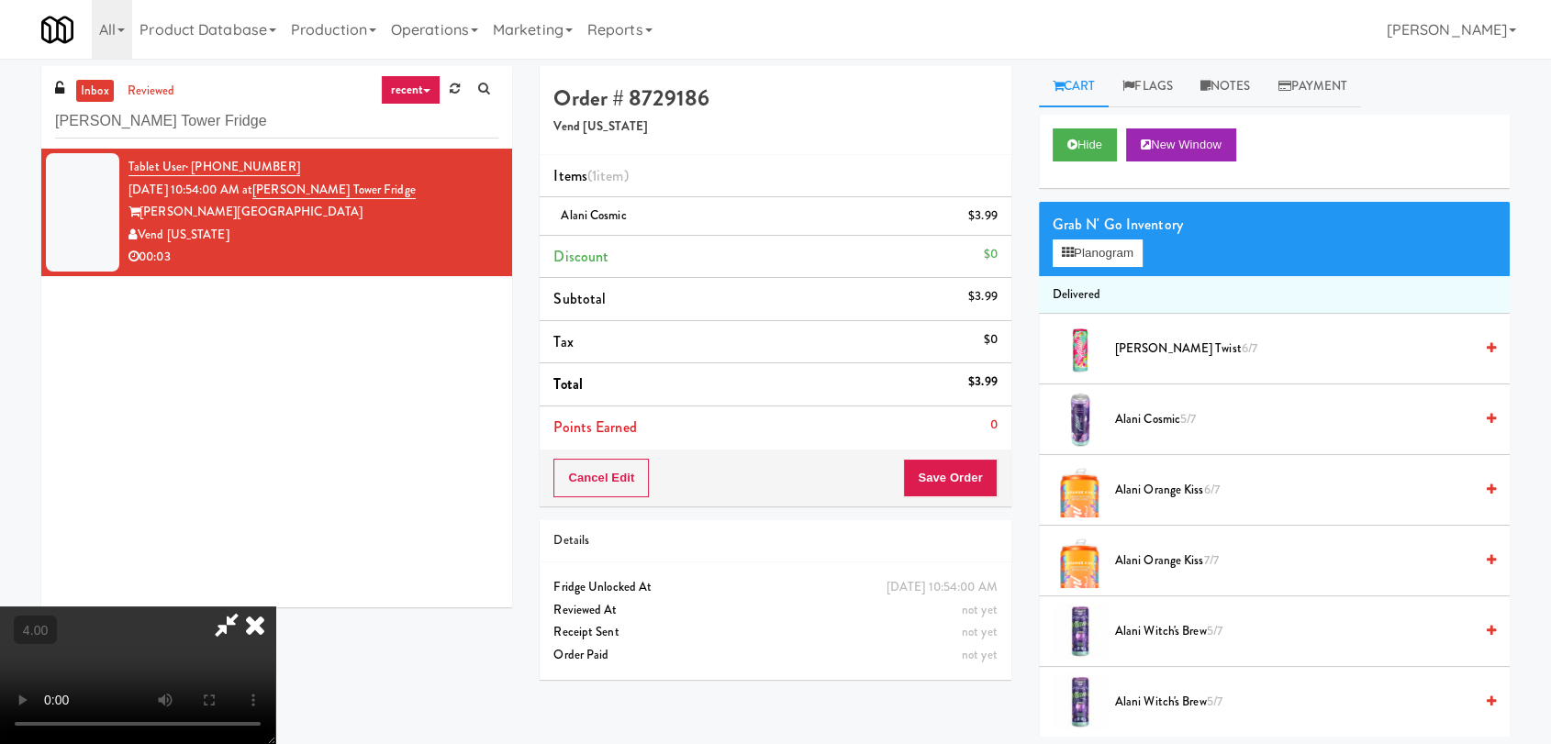
click at [248, 607] on icon at bounding box center [227, 625] width 42 height 37
click at [947, 496] on button "Save Order" at bounding box center [950, 478] width 94 height 39
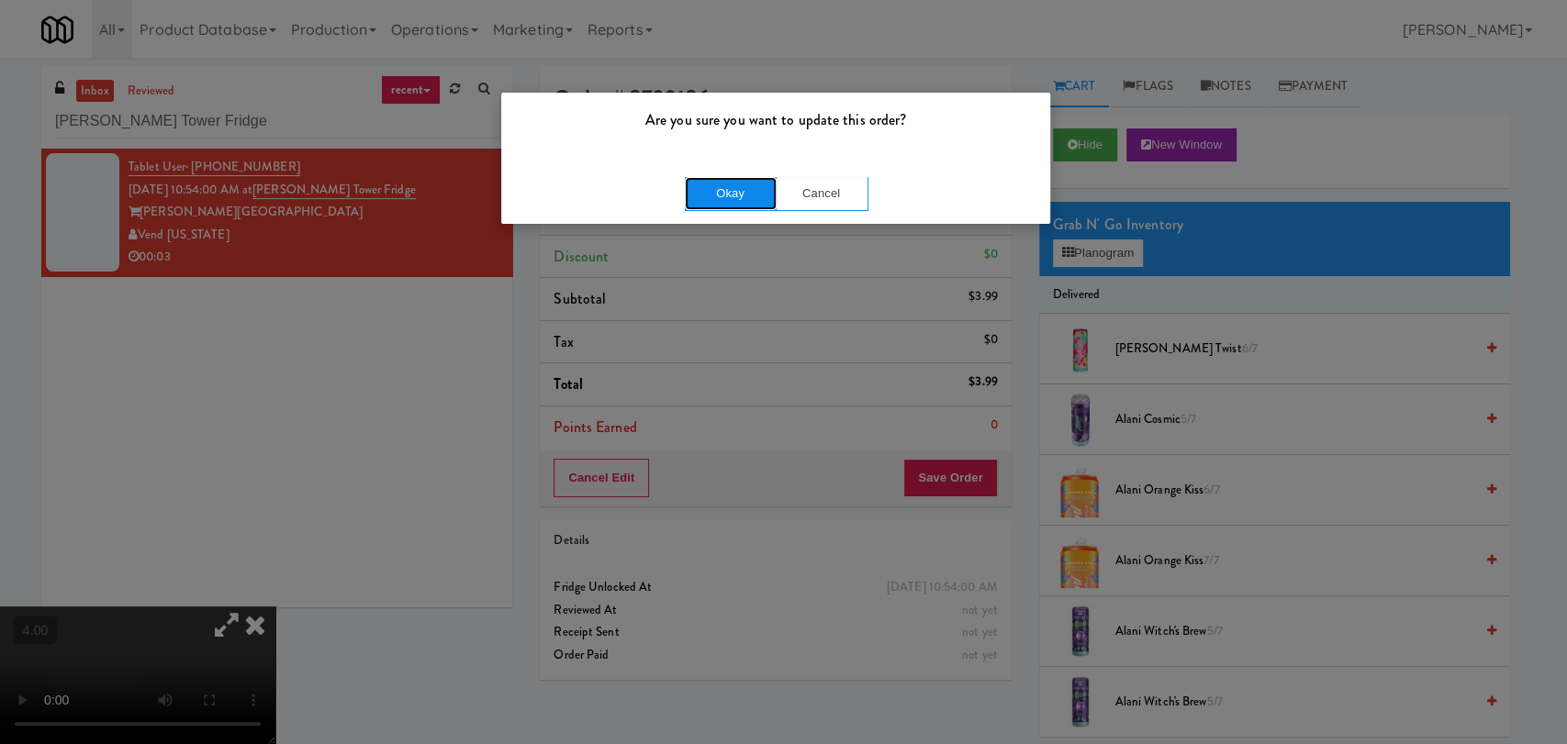
click at [705, 183] on button "Okay" at bounding box center [731, 193] width 92 height 33
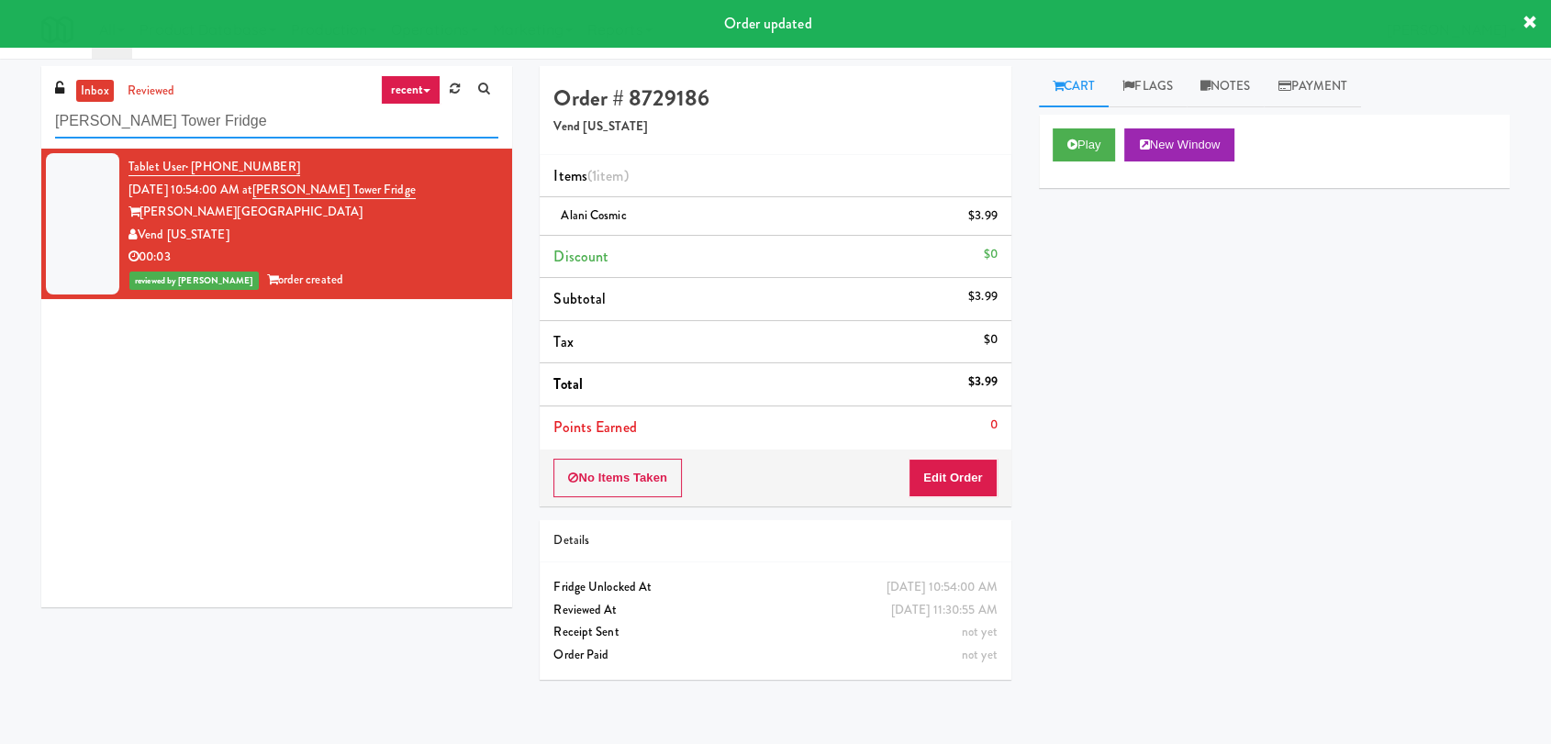
paste input "Illume - Cooler - Left"
drag, startPoint x: 212, startPoint y: 128, endPoint x: 0, endPoint y: 121, distance: 212.2
click at [0, 121] on div "inbox reviewed recent all unclear take inventory issue suspicious failed recent…" at bounding box center [775, 401] width 1551 height 671
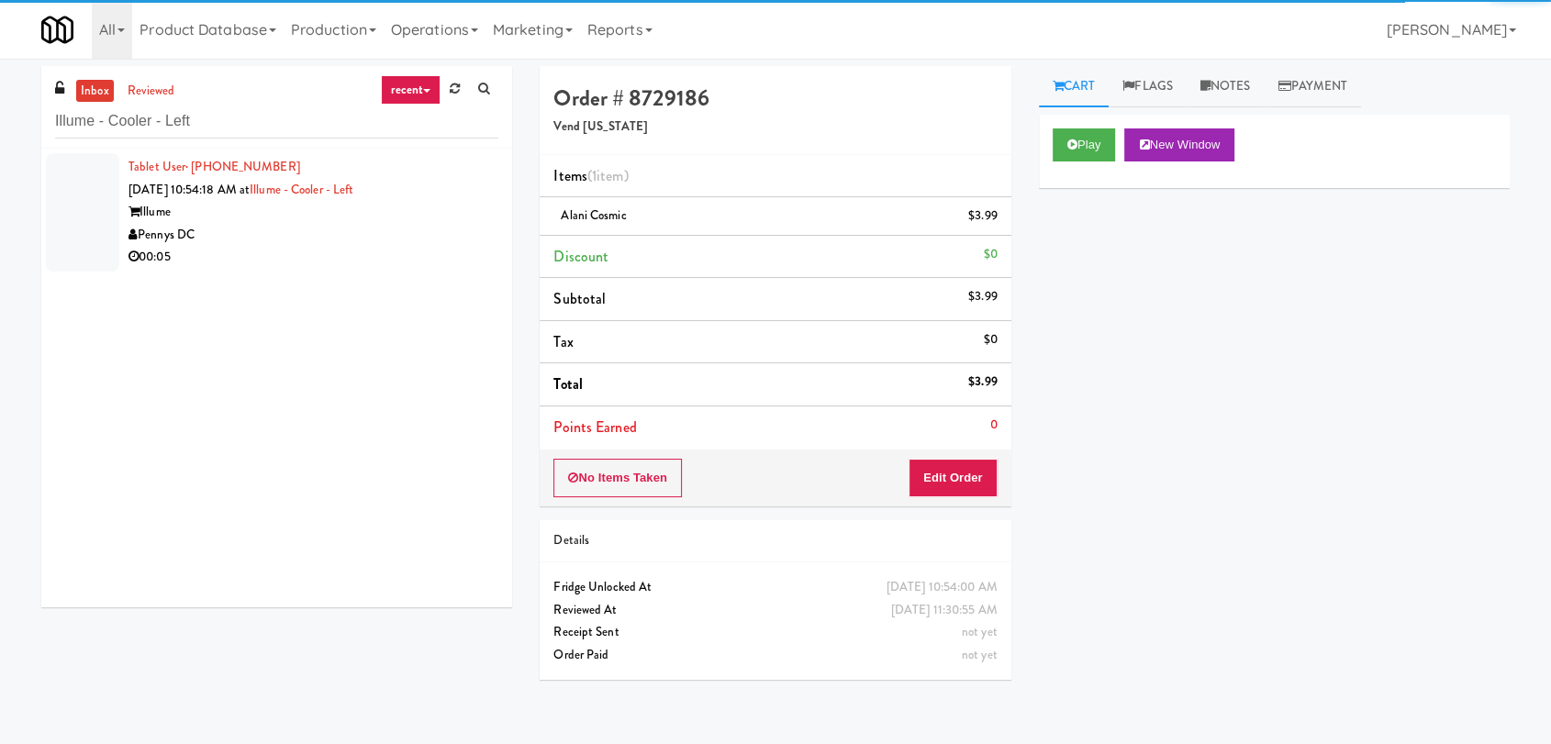
click at [460, 219] on div "Illume" at bounding box center [314, 212] width 370 height 23
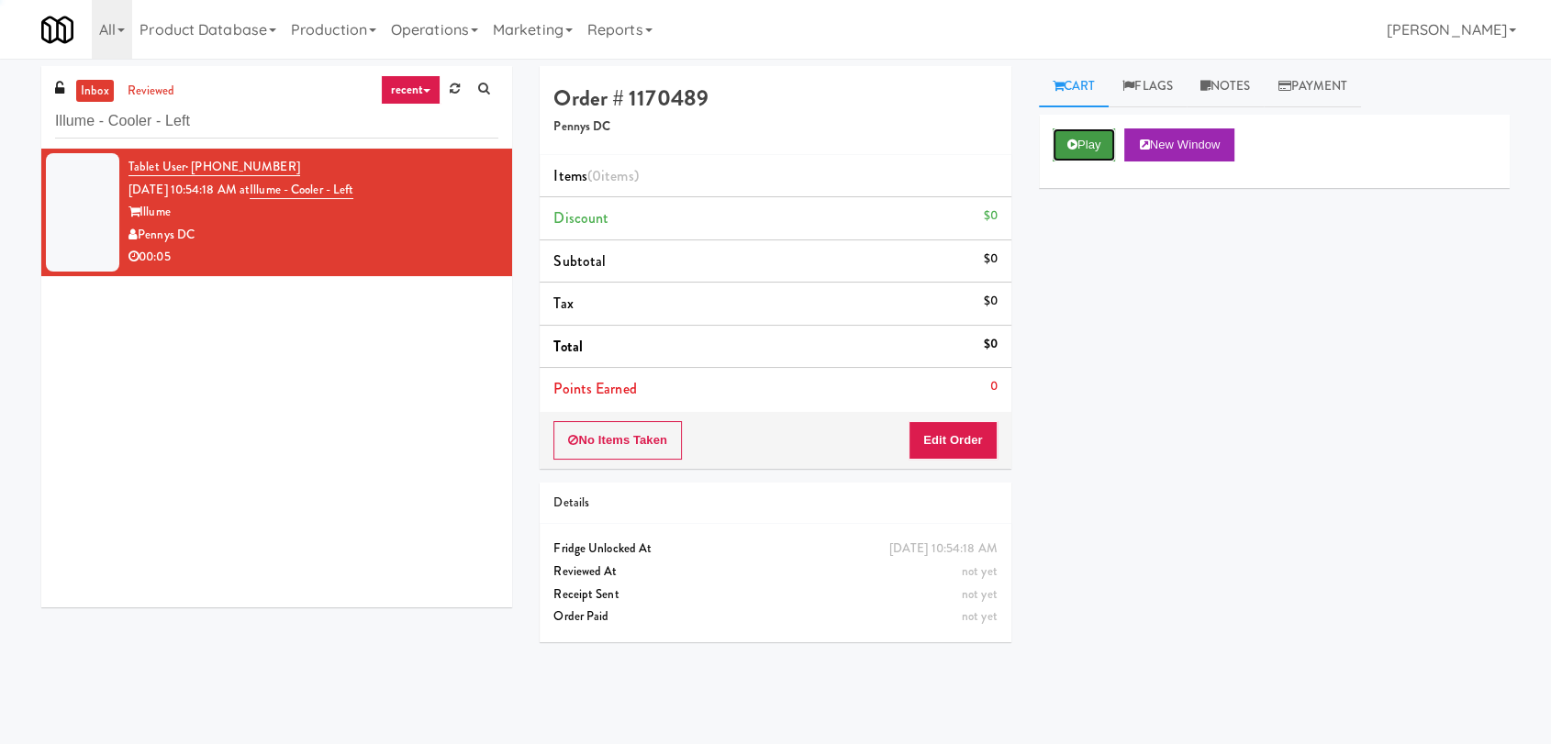
click at [1087, 152] on button "Play" at bounding box center [1084, 145] width 63 height 33
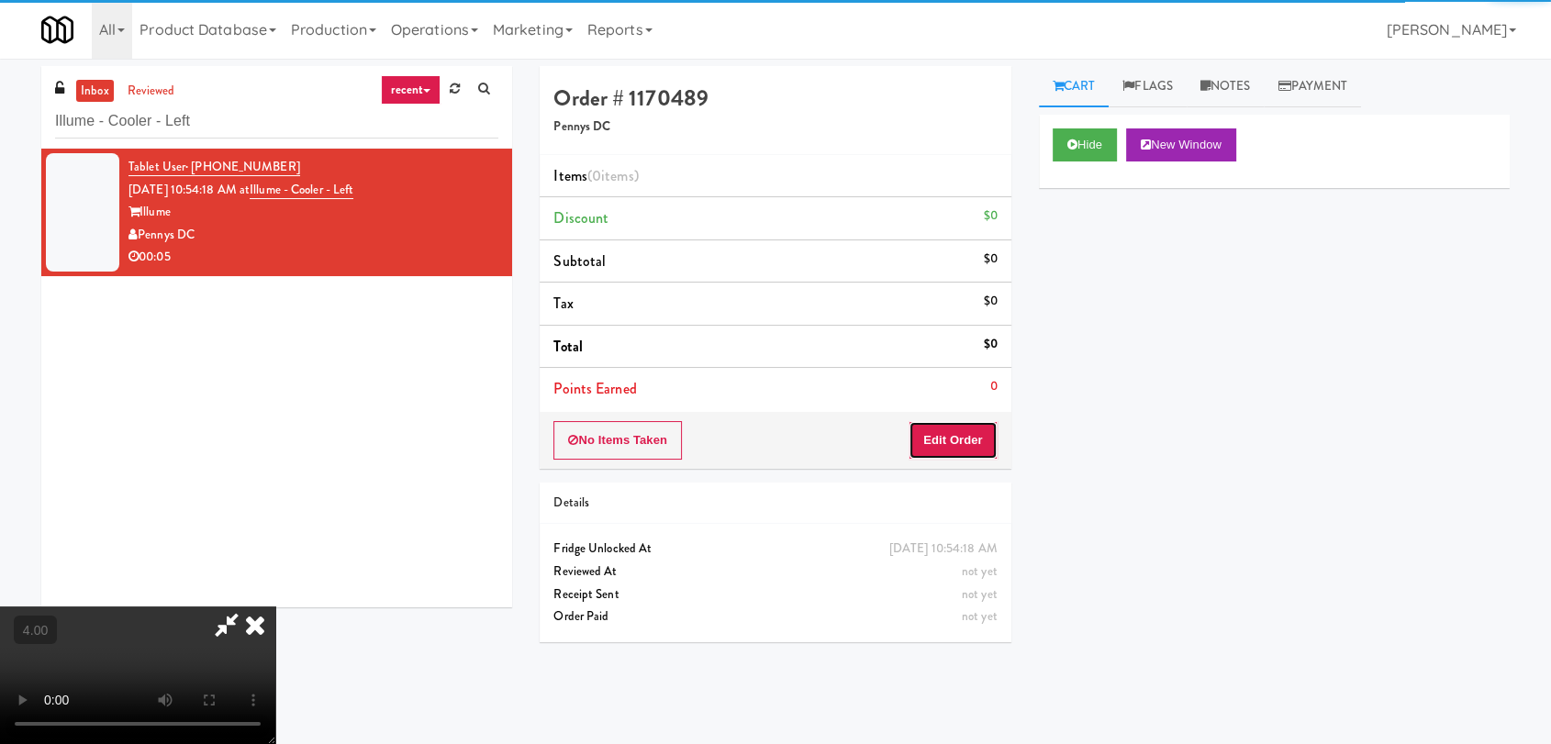
click at [997, 448] on button "Edit Order" at bounding box center [953, 440] width 89 height 39
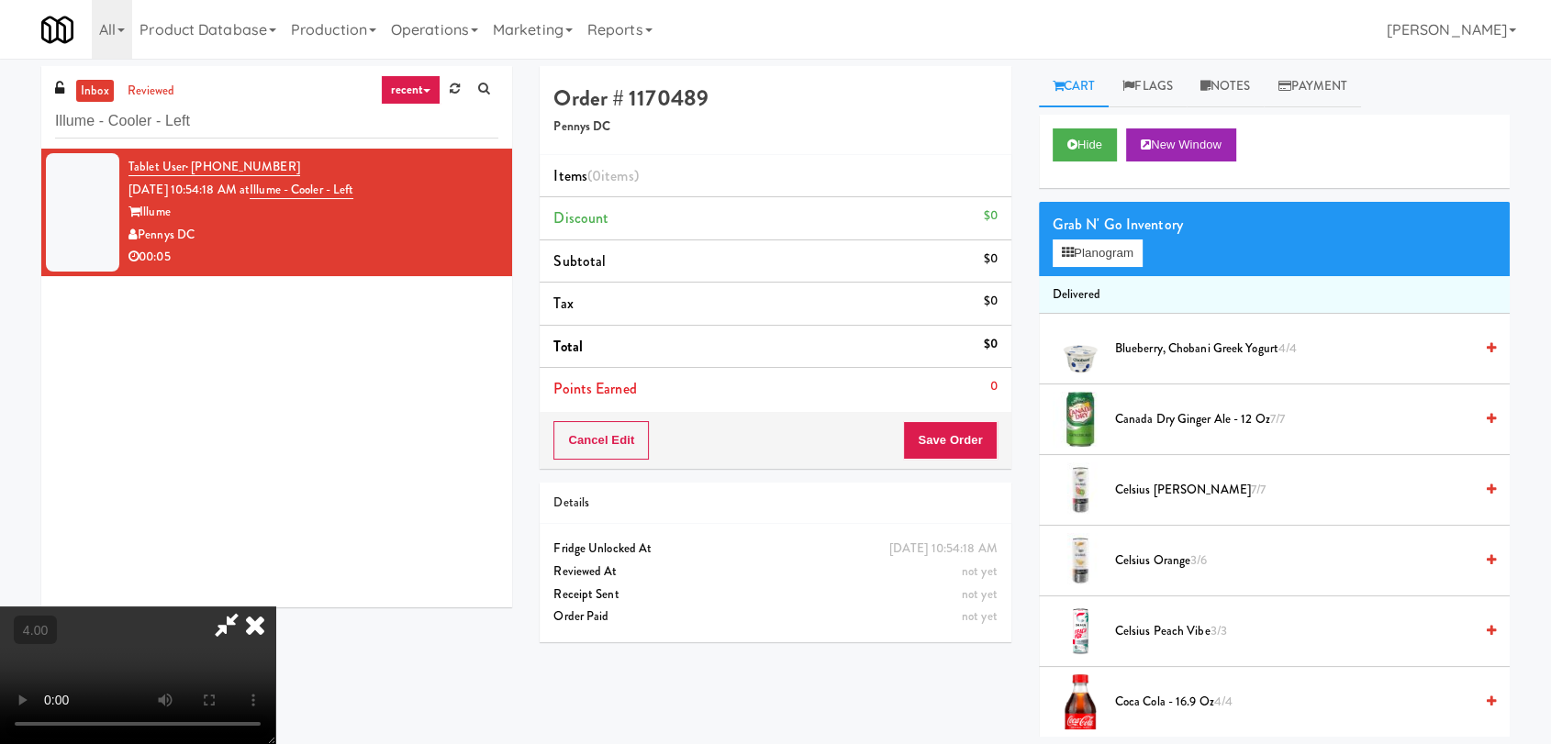
click at [275, 607] on video at bounding box center [137, 676] width 275 height 138
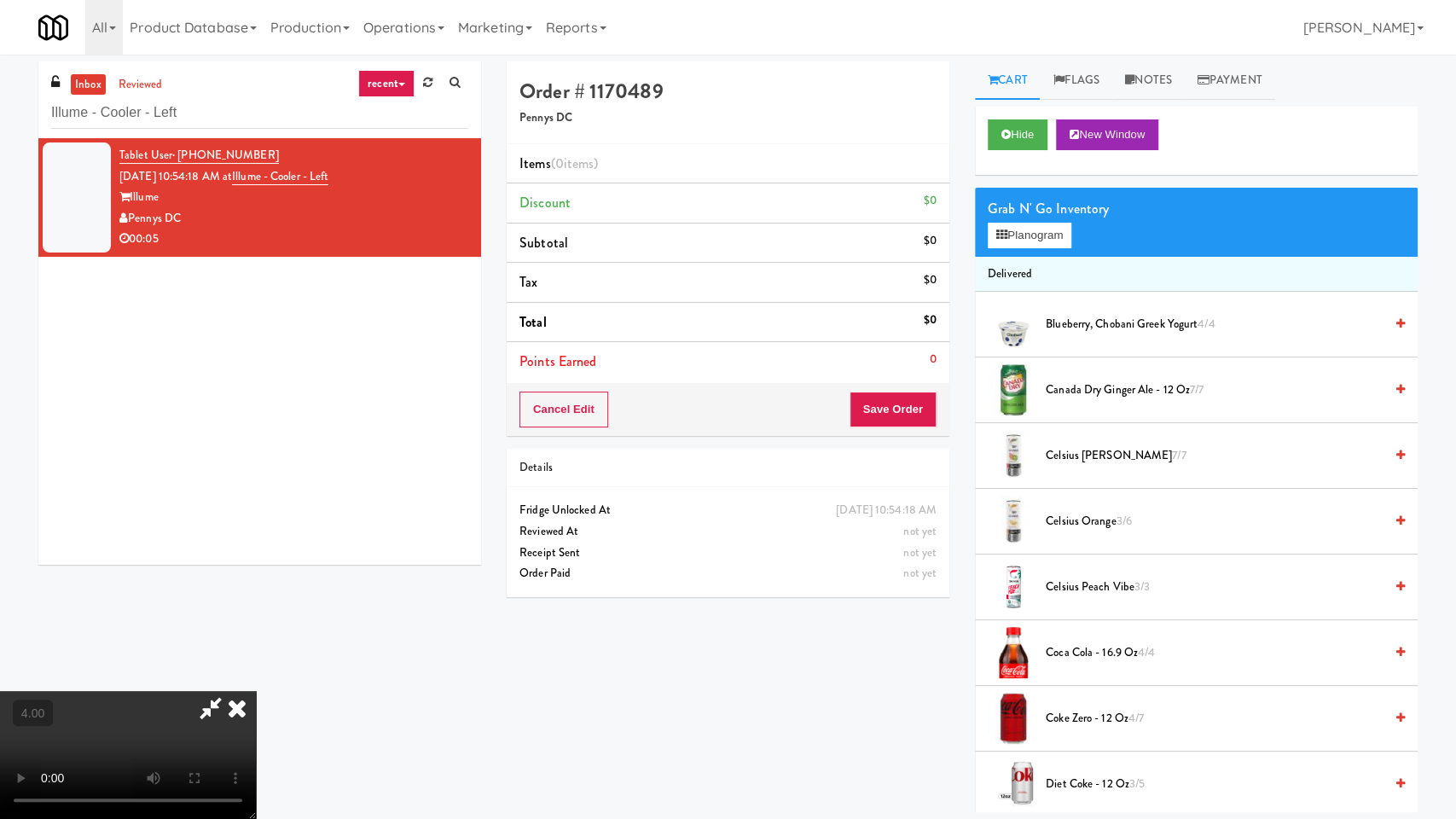
click at [256, 692] on video at bounding box center [127, 756] width 256 height 128
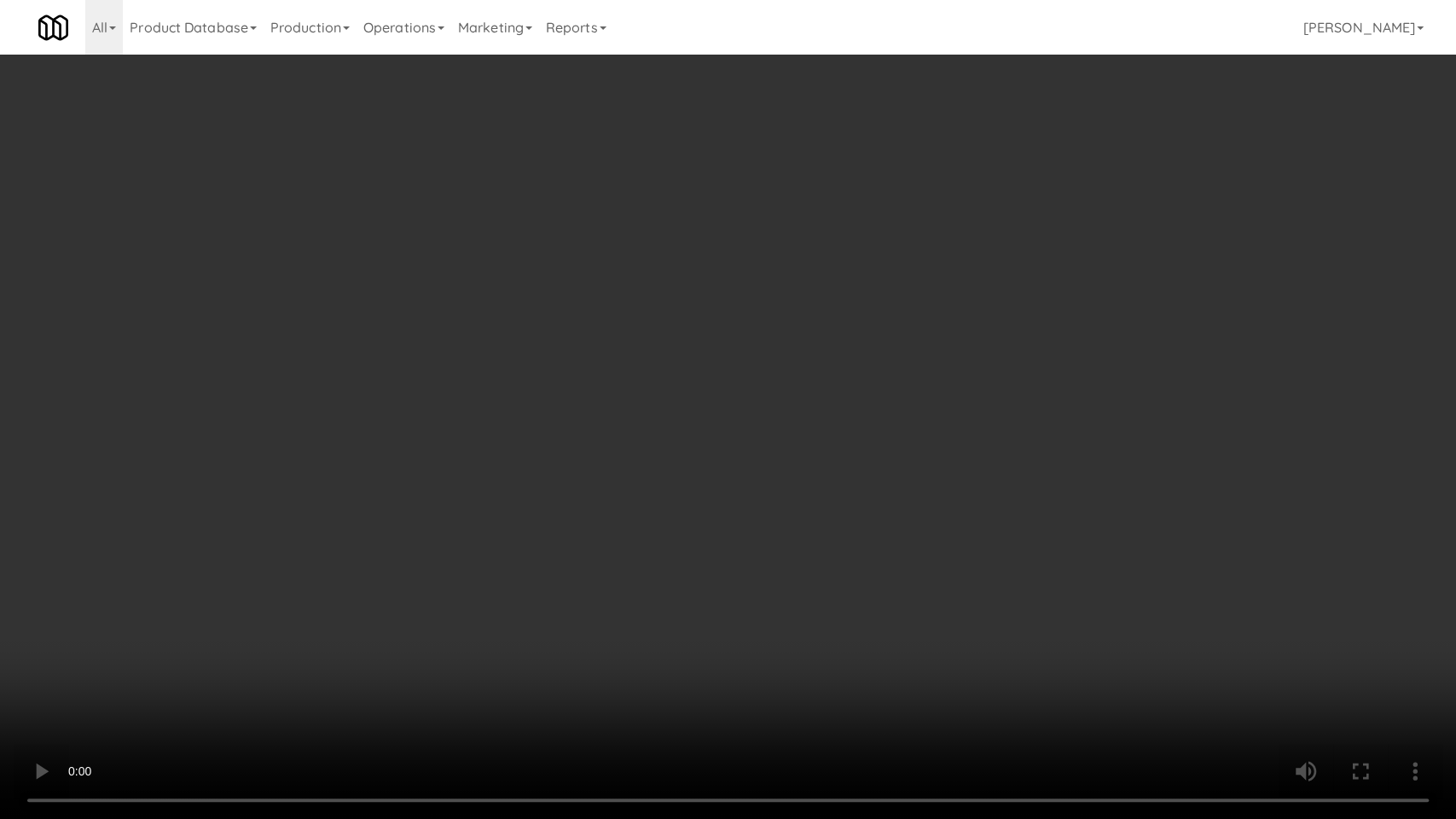
click at [513, 537] on video at bounding box center [728, 409] width 1456 height 819
click at [739, 527] on video at bounding box center [728, 409] width 1456 height 819
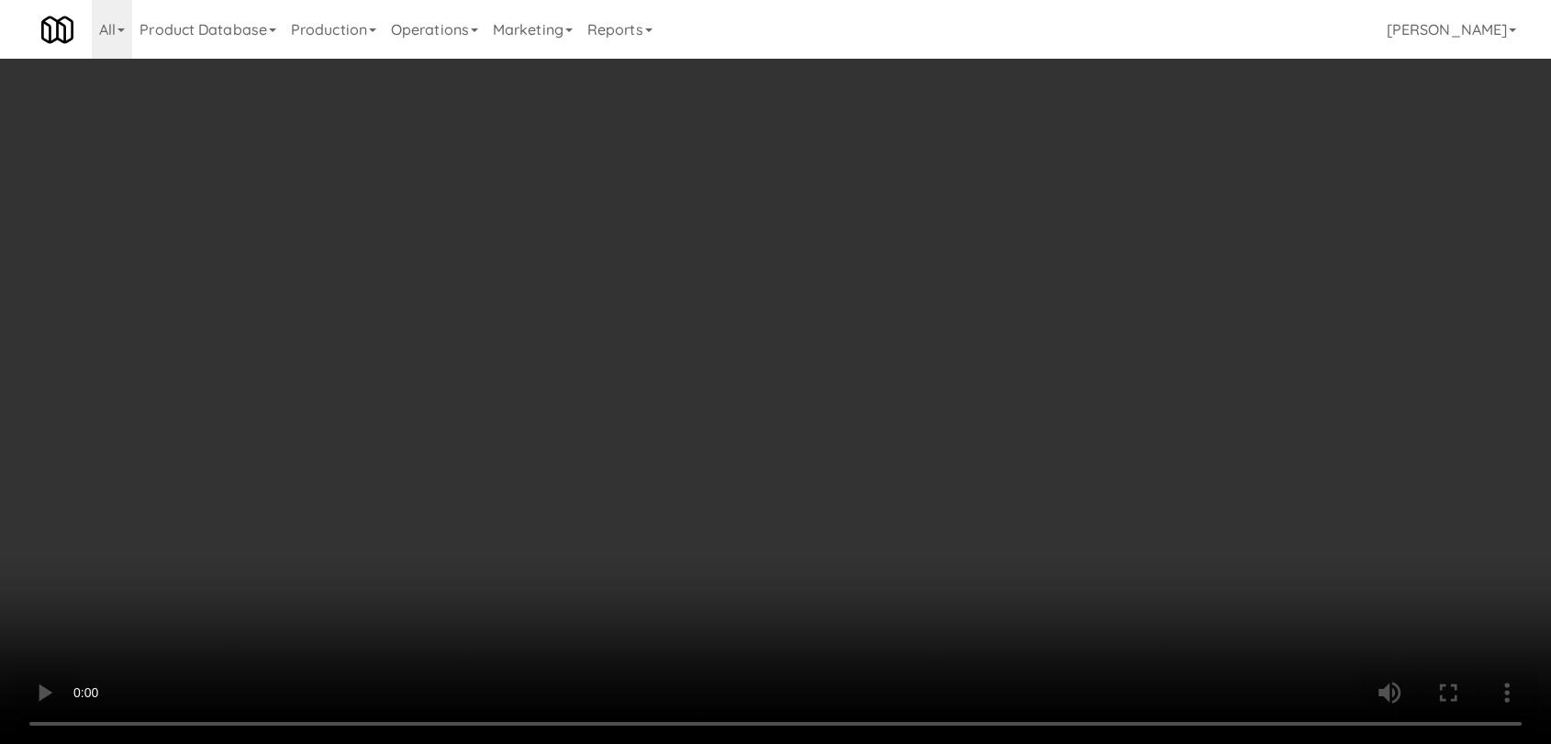
click at [1114, 272] on div "Grab N' Go Inventory Planogram" at bounding box center [1274, 239] width 471 height 74
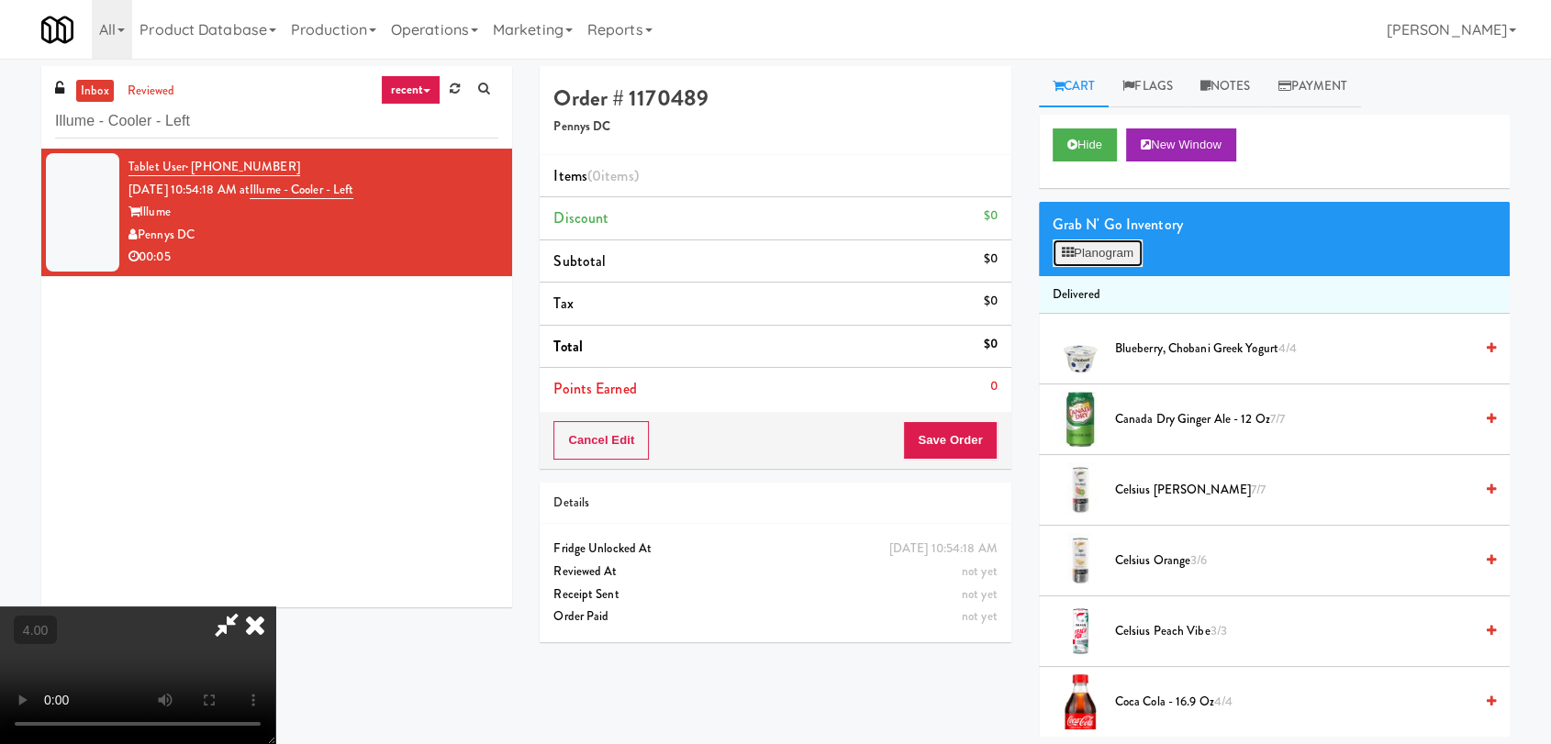
click at [1108, 263] on button "Planogram" at bounding box center [1098, 254] width 90 height 28
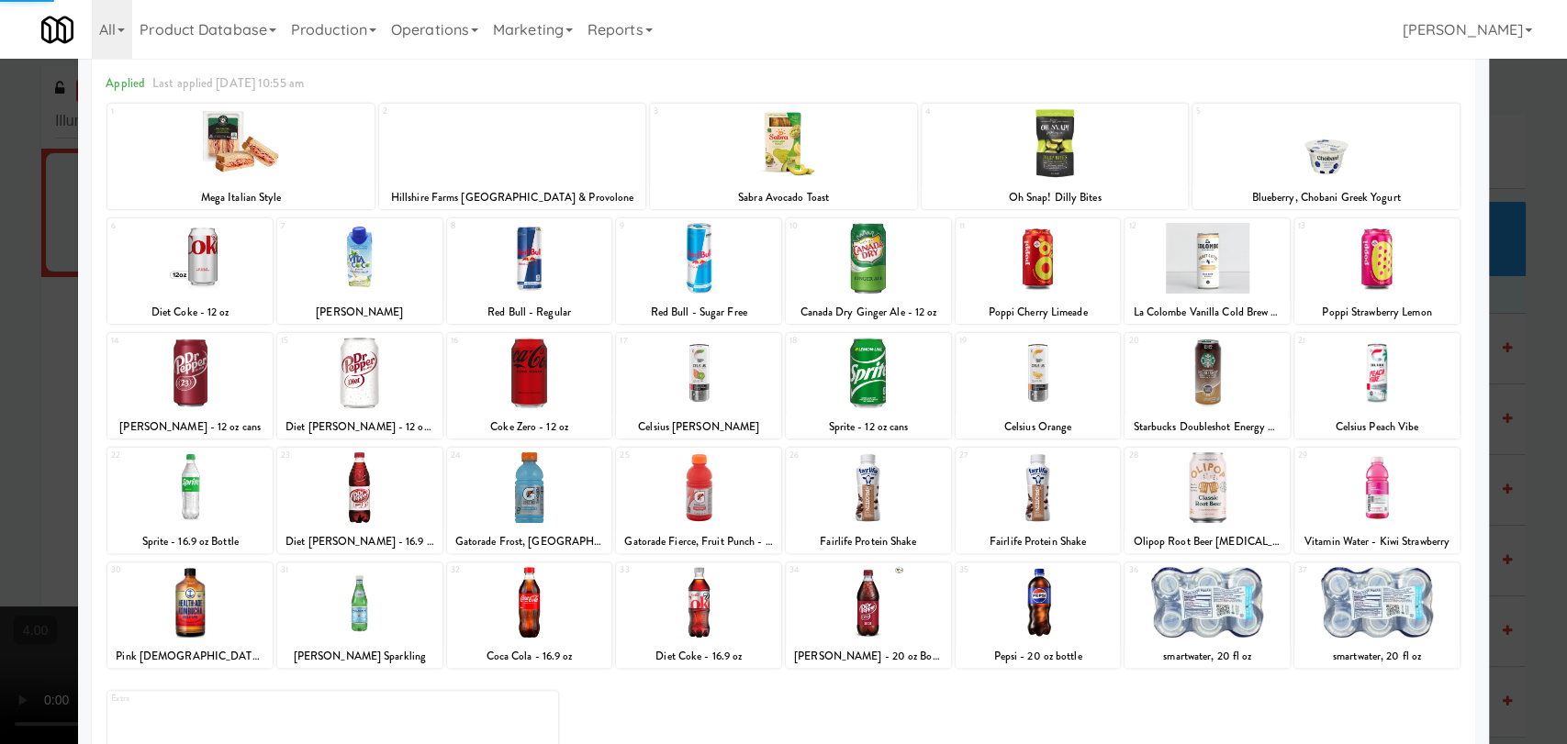
scroll to position [157, 0]
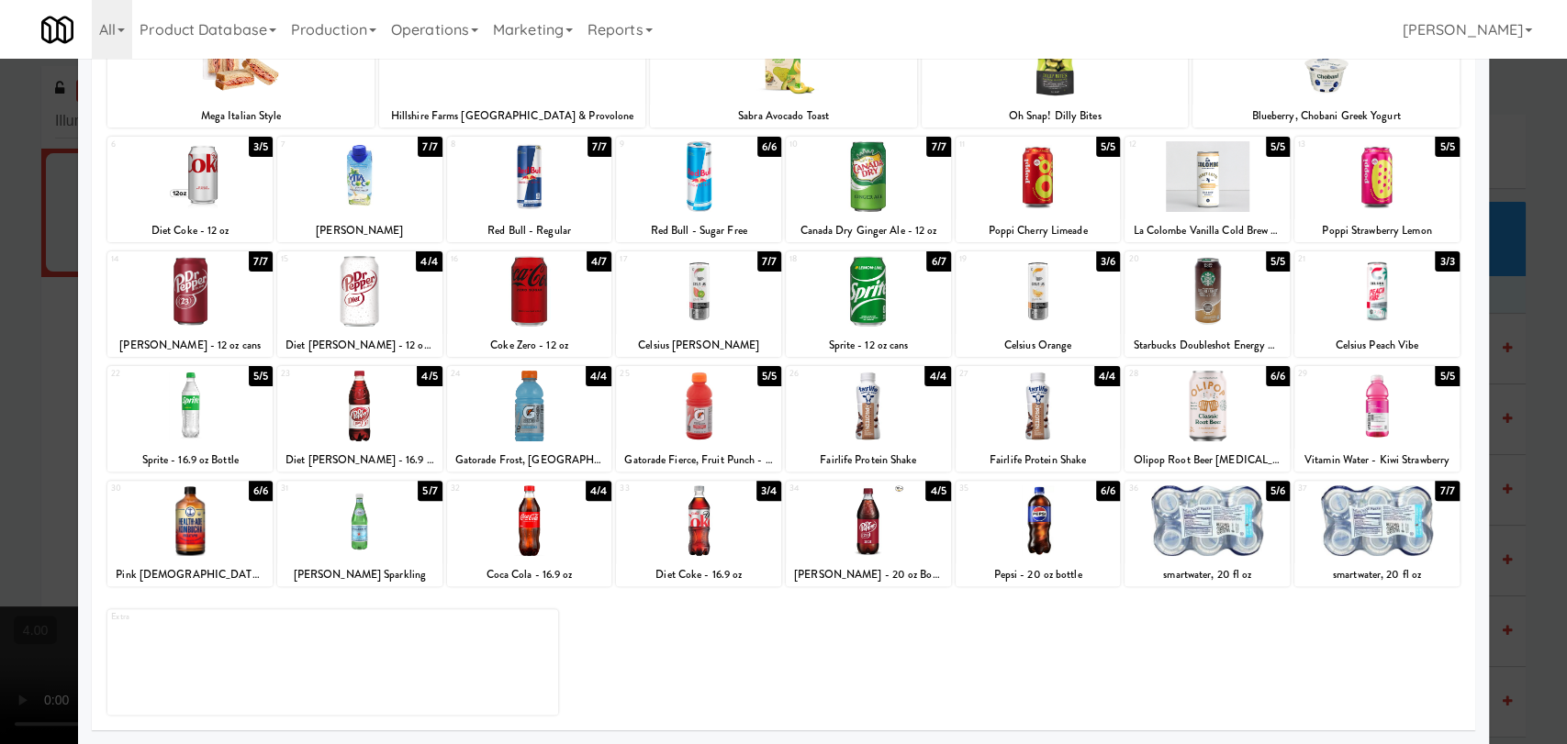
click at [749, 512] on div at bounding box center [698, 521] width 165 height 71
click at [0, 338] on div at bounding box center [783, 372] width 1567 height 744
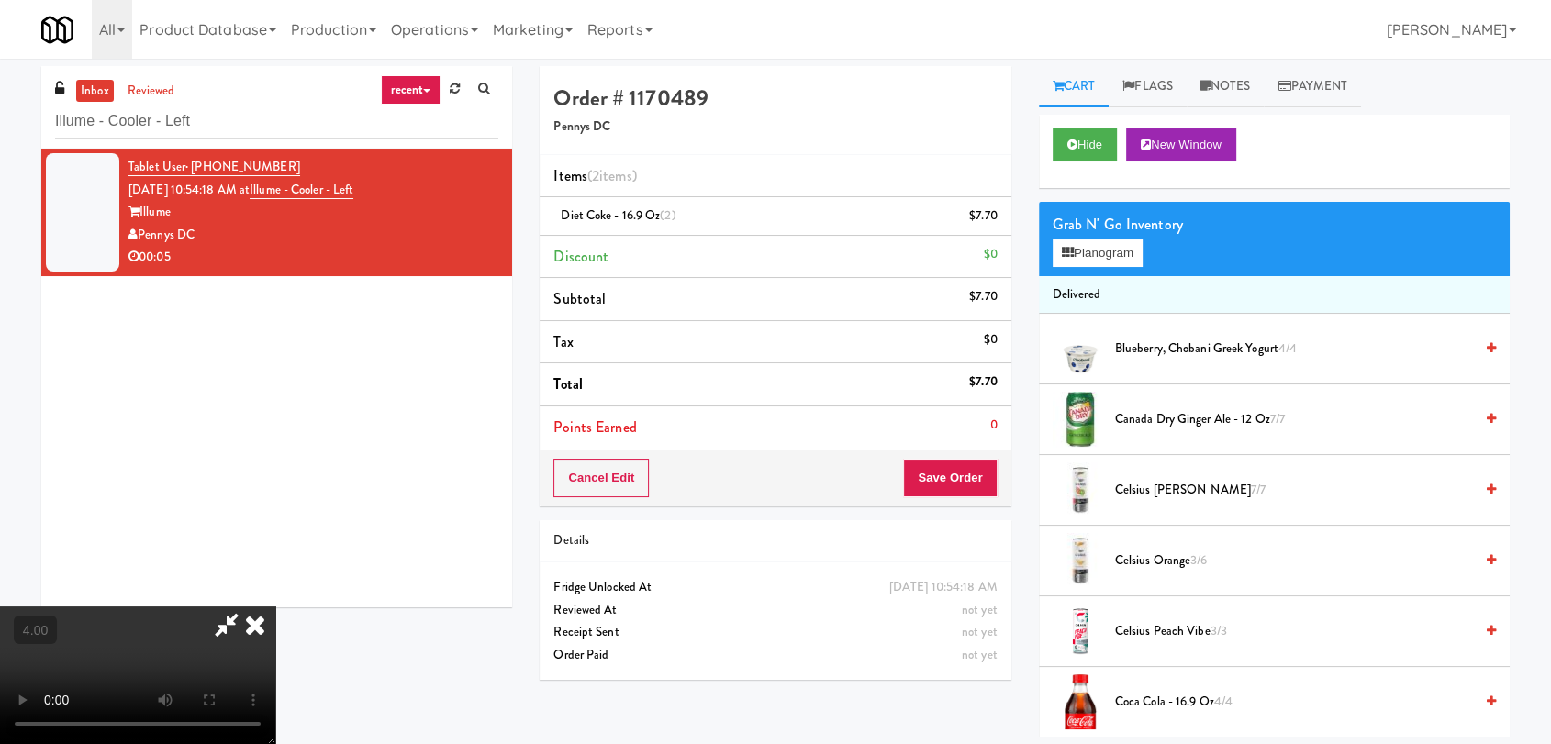
click at [275, 607] on icon at bounding box center [255, 625] width 40 height 37
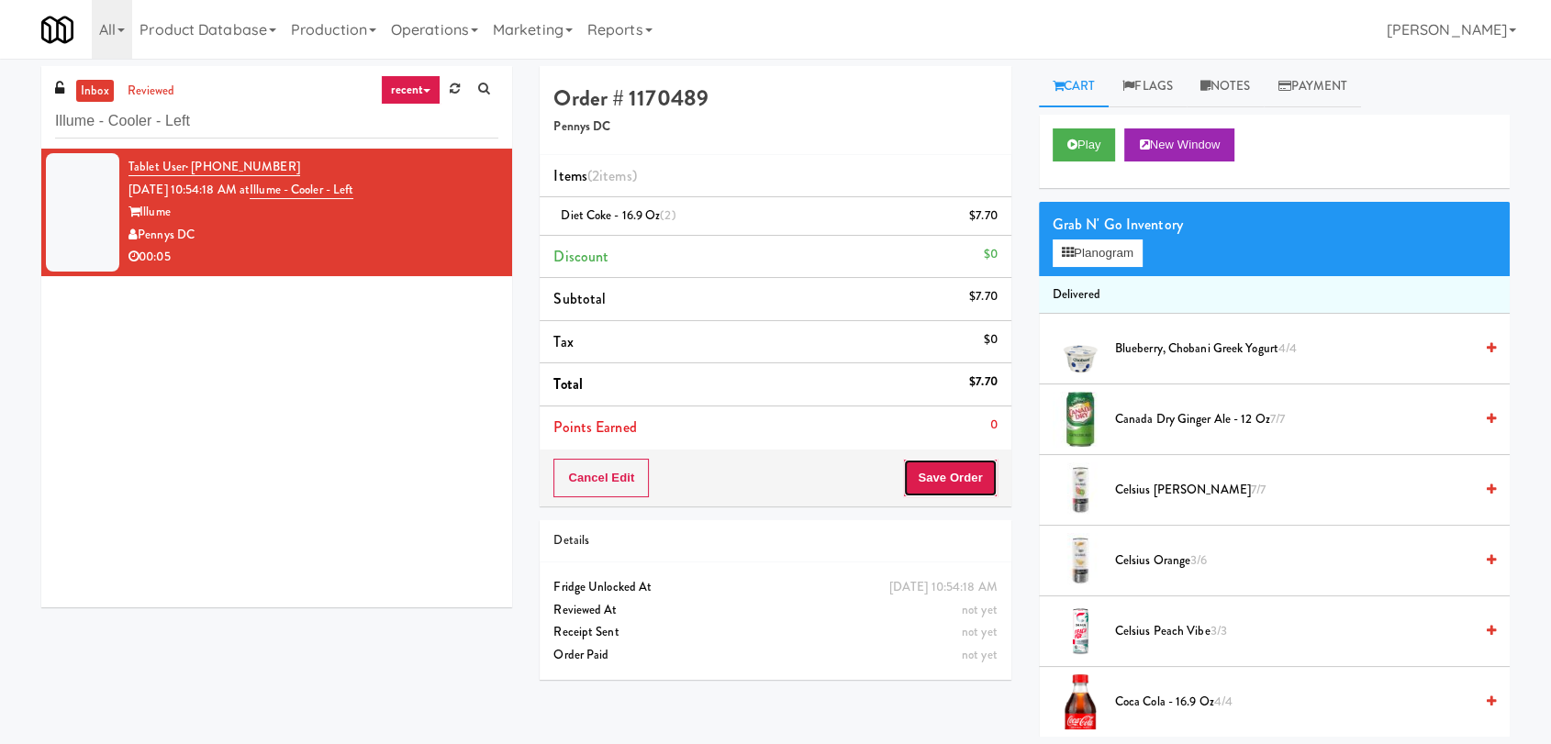
click at [969, 471] on button "Save Order" at bounding box center [950, 478] width 94 height 39
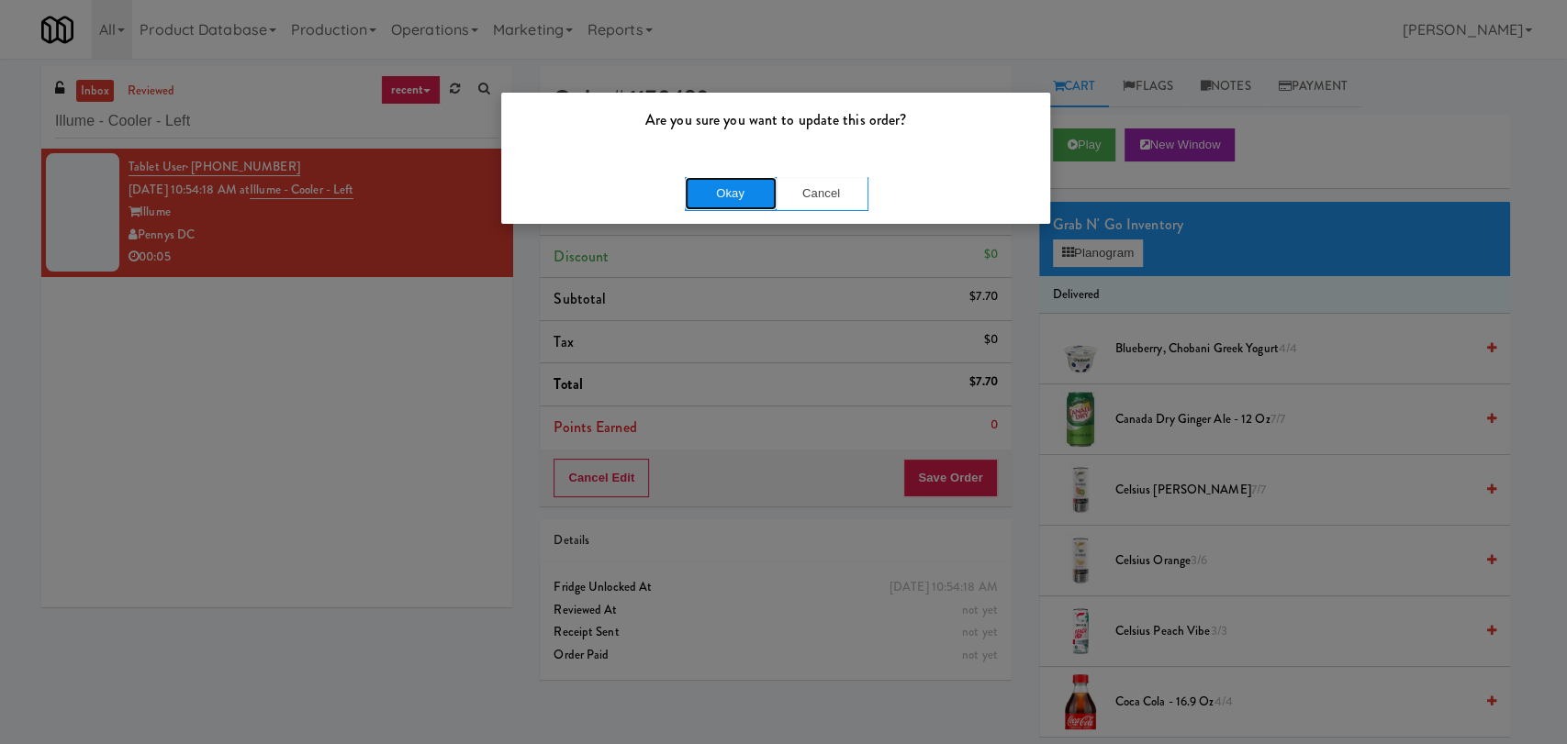
click at [730, 196] on button "Okay" at bounding box center [731, 193] width 92 height 33
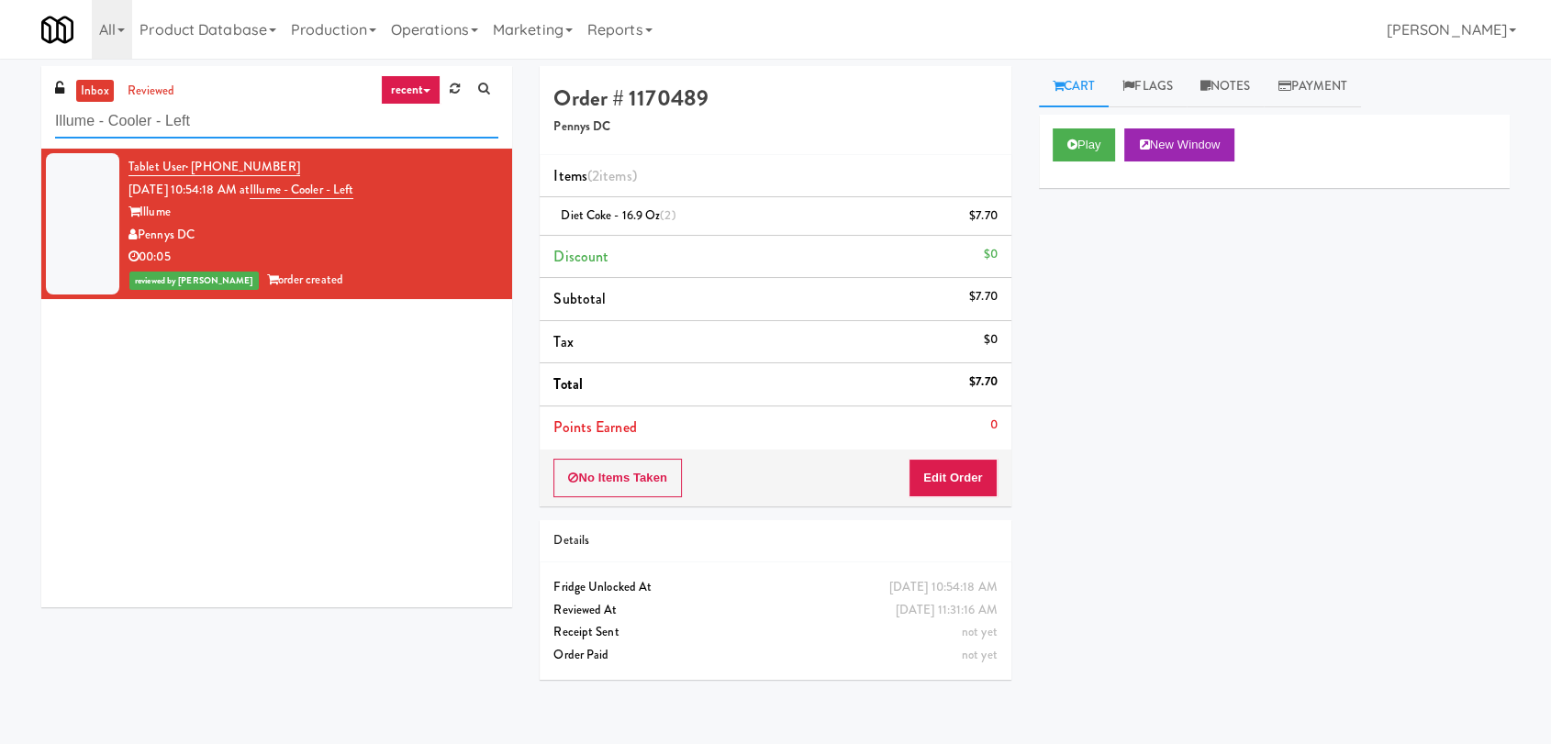
paste input "520 N [PERSON_NAME] - Left - Fridge"
drag, startPoint x: 215, startPoint y: 123, endPoint x: 7, endPoint y: 134, distance: 207.8
click at [0, 133] on div "inbox reviewed recent all unclear take inventory issue suspicious failed recent…" at bounding box center [775, 401] width 1551 height 671
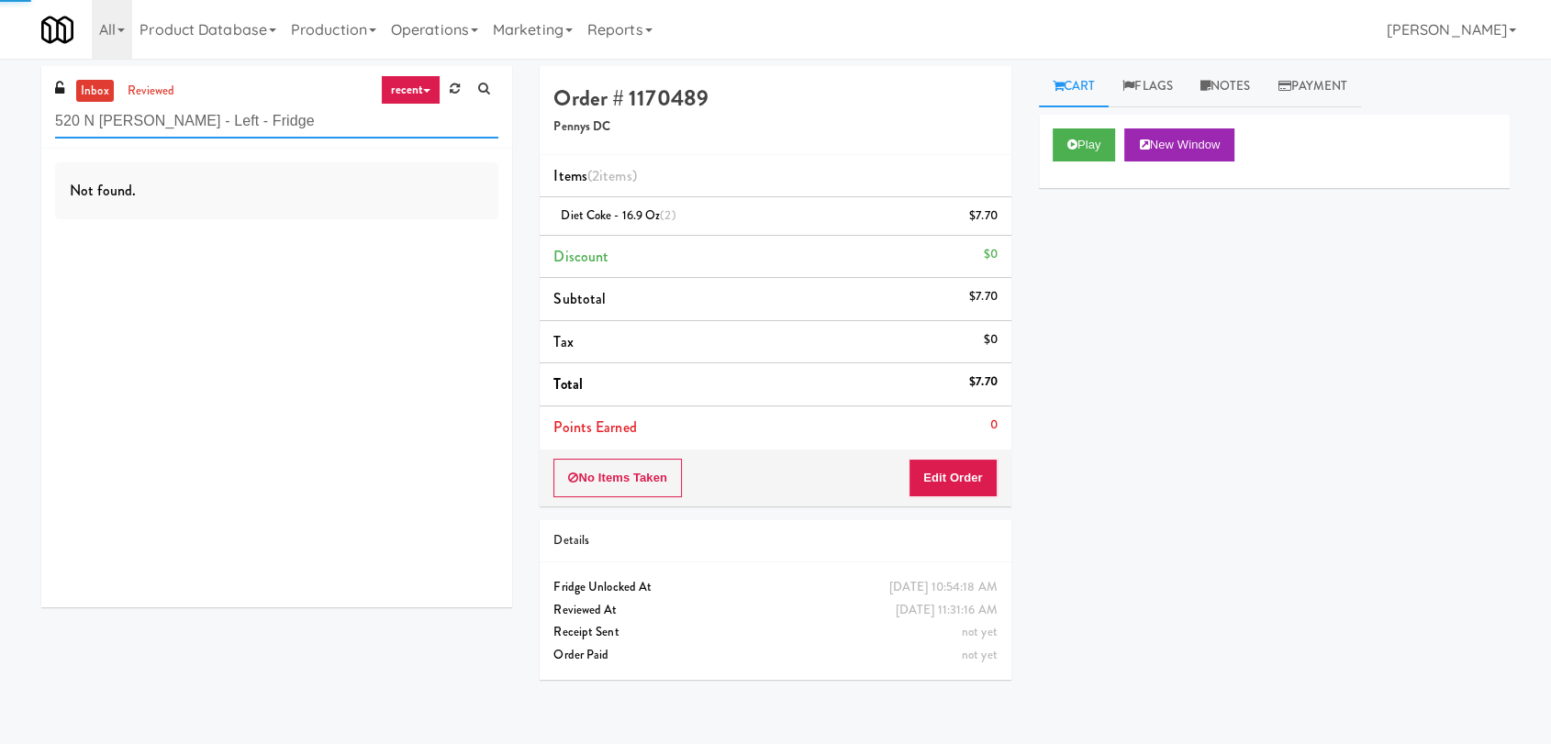
type input "520 N [PERSON_NAME] - Left - Fridge"
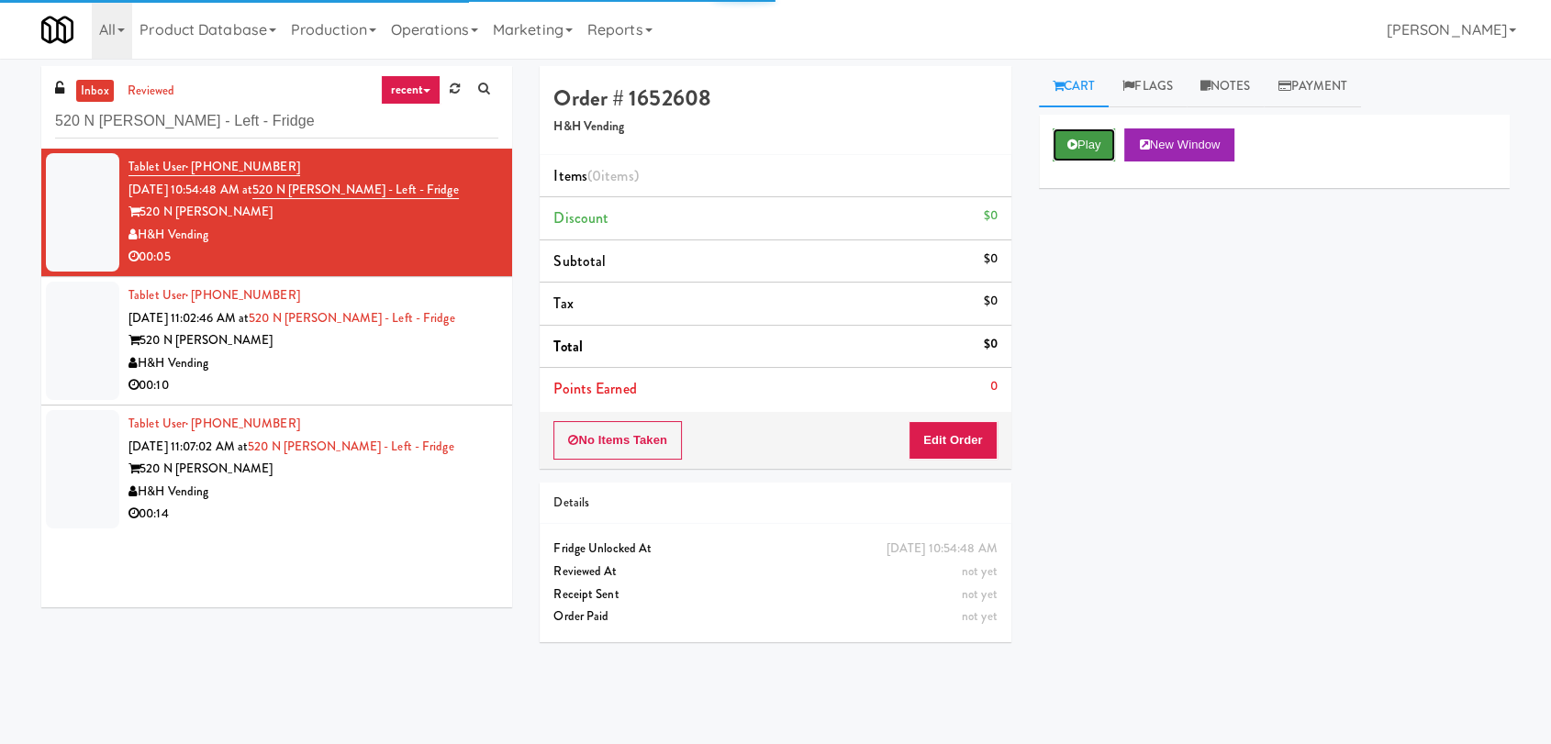
click at [1077, 146] on button "Play" at bounding box center [1084, 145] width 63 height 33
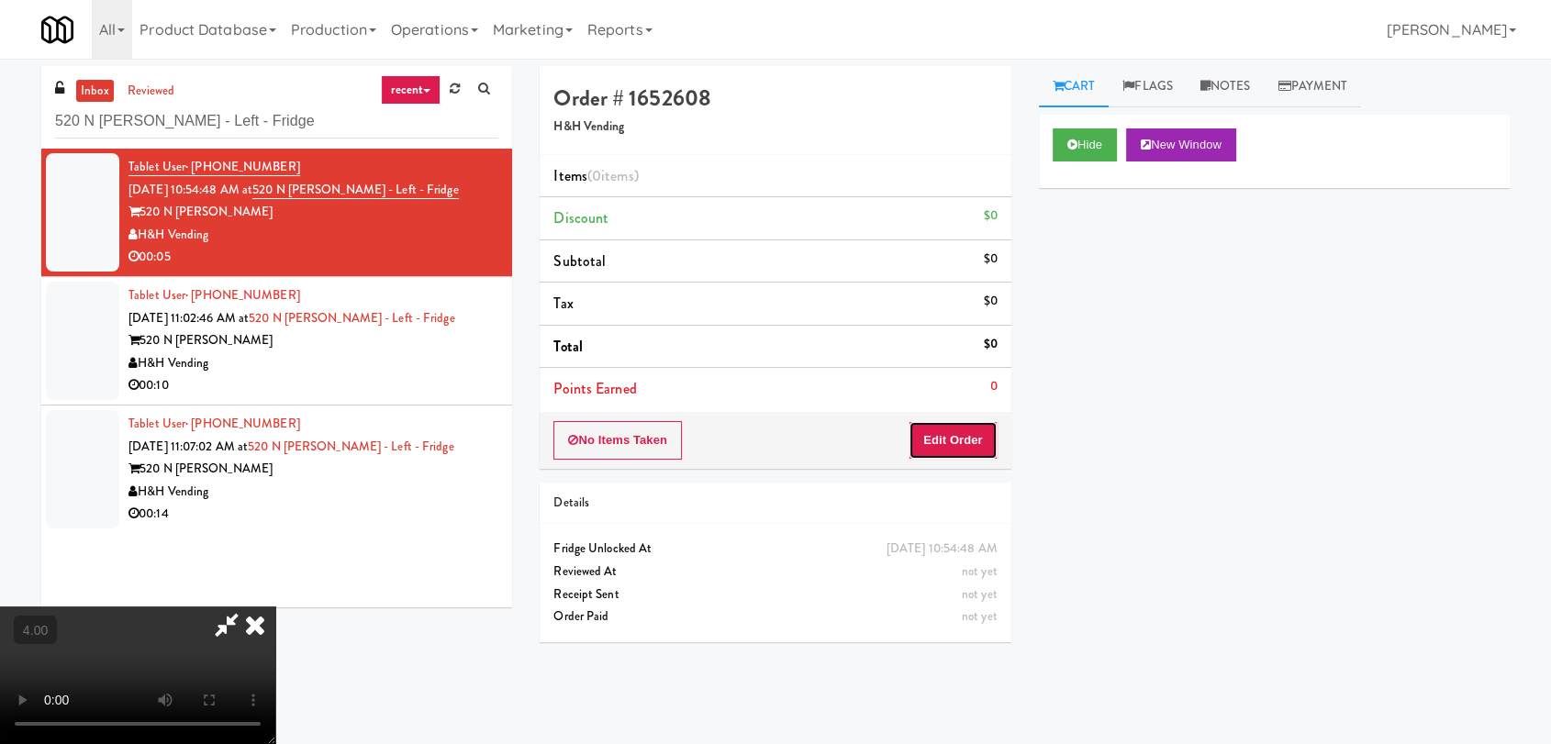
click at [995, 431] on button "Edit Order" at bounding box center [953, 440] width 89 height 39
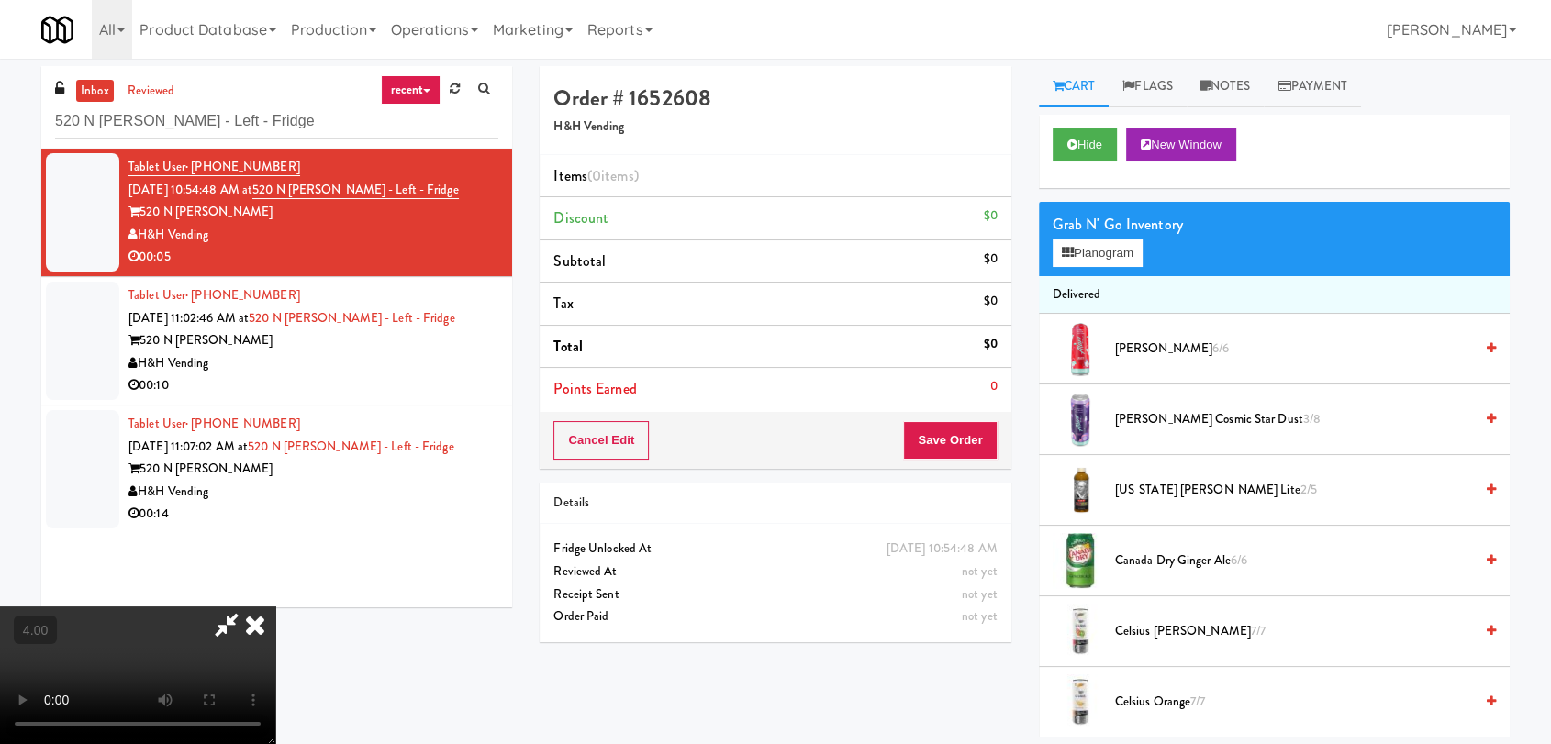
click at [230, 607] on video at bounding box center [137, 676] width 275 height 138
click at [229, 607] on video at bounding box center [137, 676] width 275 height 138
click at [275, 607] on video at bounding box center [137, 676] width 275 height 138
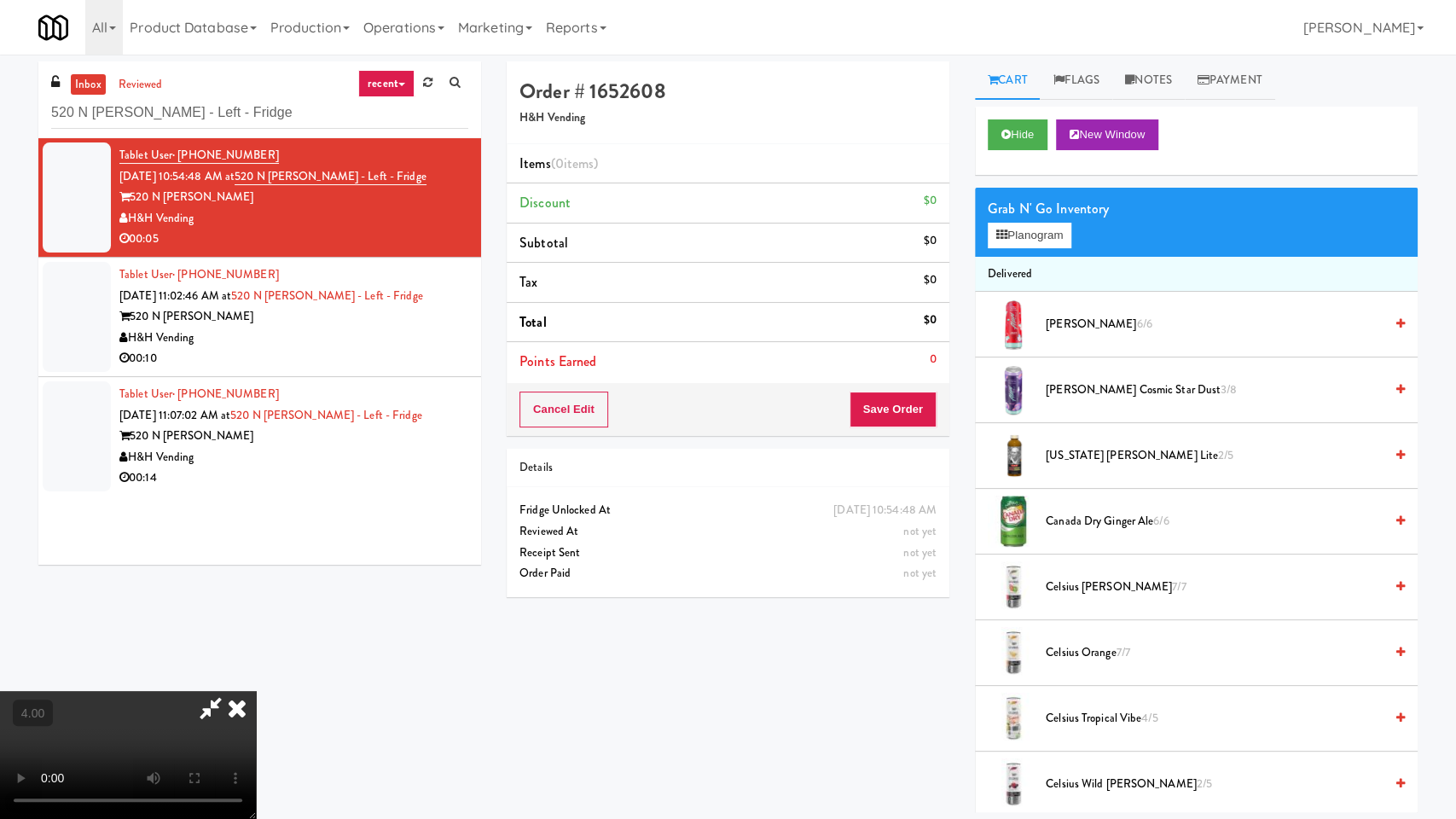
click at [256, 692] on video at bounding box center [127, 756] width 256 height 128
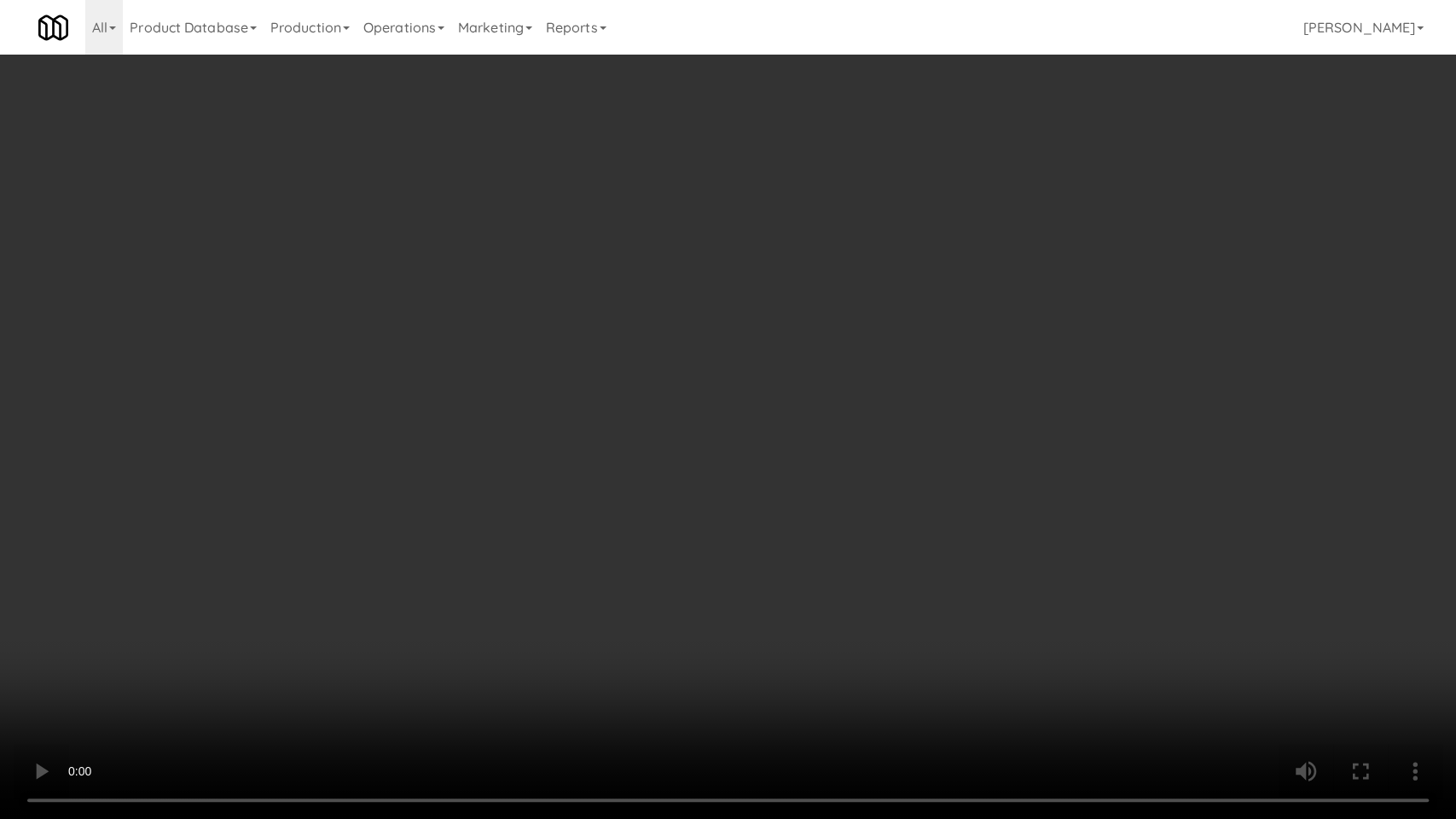
click at [361, 598] on video at bounding box center [728, 409] width 1456 height 819
click at [373, 592] on video at bounding box center [728, 409] width 1456 height 819
click at [381, 600] on video at bounding box center [728, 409] width 1456 height 819
click at [392, 599] on video at bounding box center [728, 409] width 1456 height 819
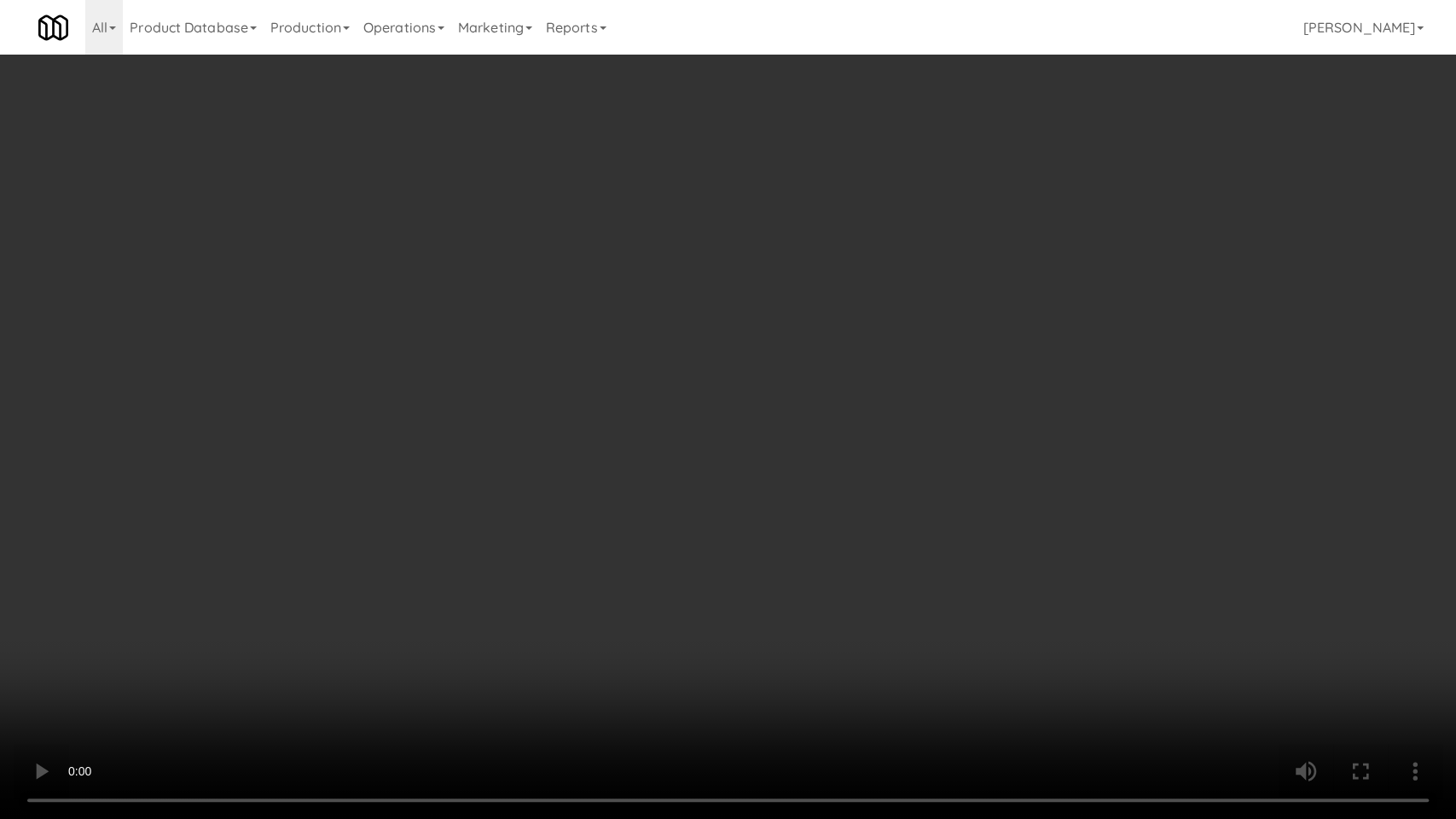
click at [392, 599] on video at bounding box center [728, 409] width 1456 height 819
click at [392, 516] on video at bounding box center [728, 409] width 1456 height 819
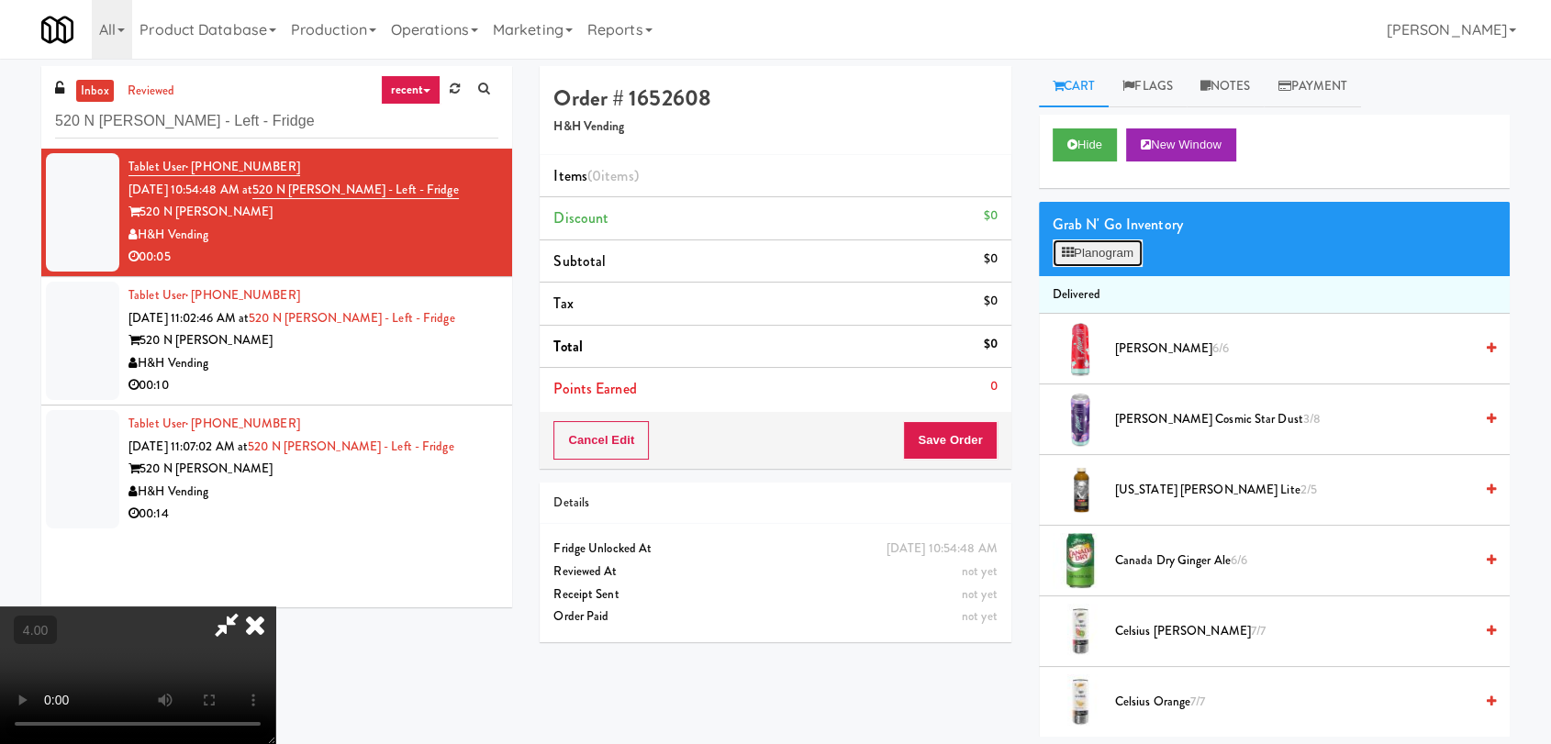
click at [1096, 244] on button "Planogram" at bounding box center [1098, 254] width 90 height 28
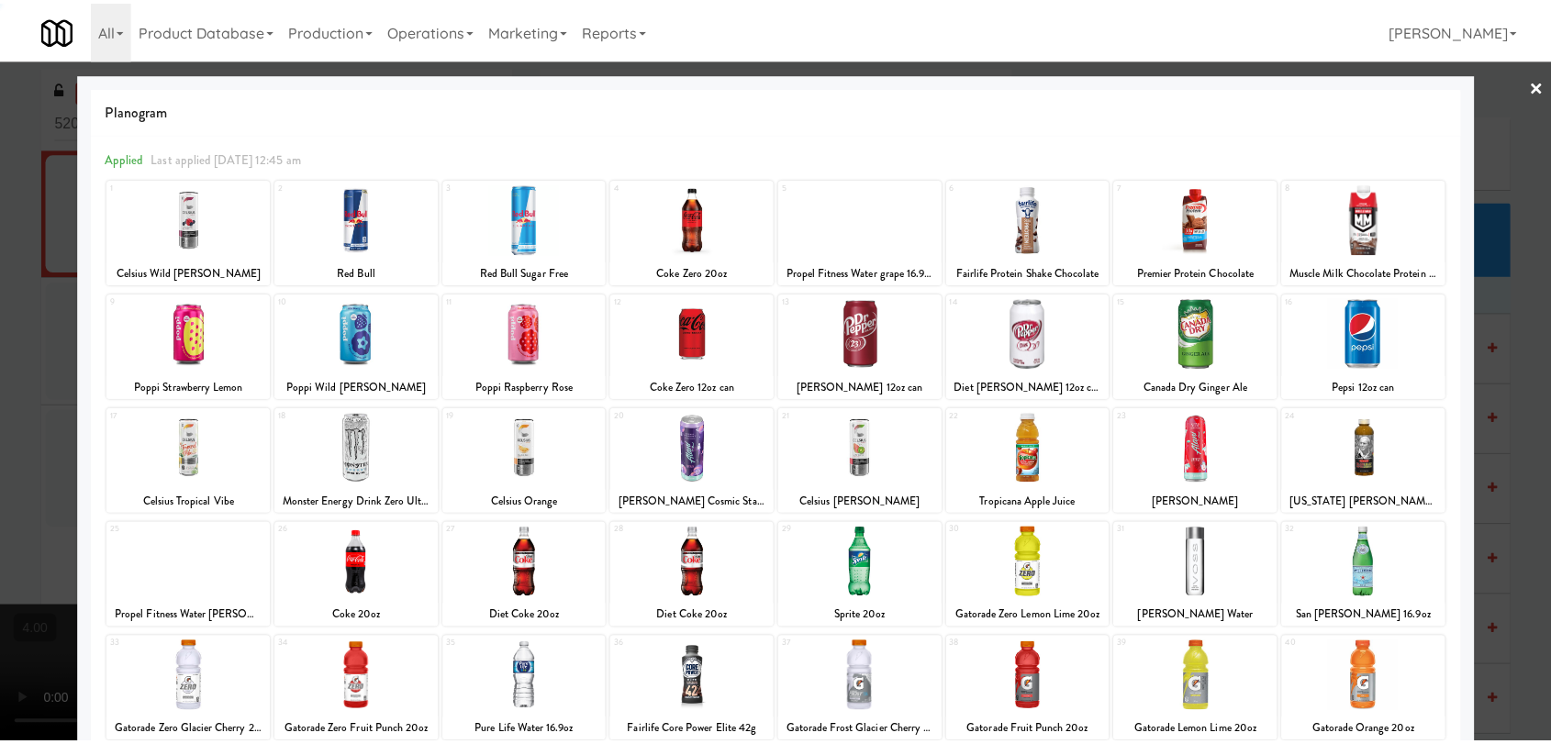
scroll to position [157, 0]
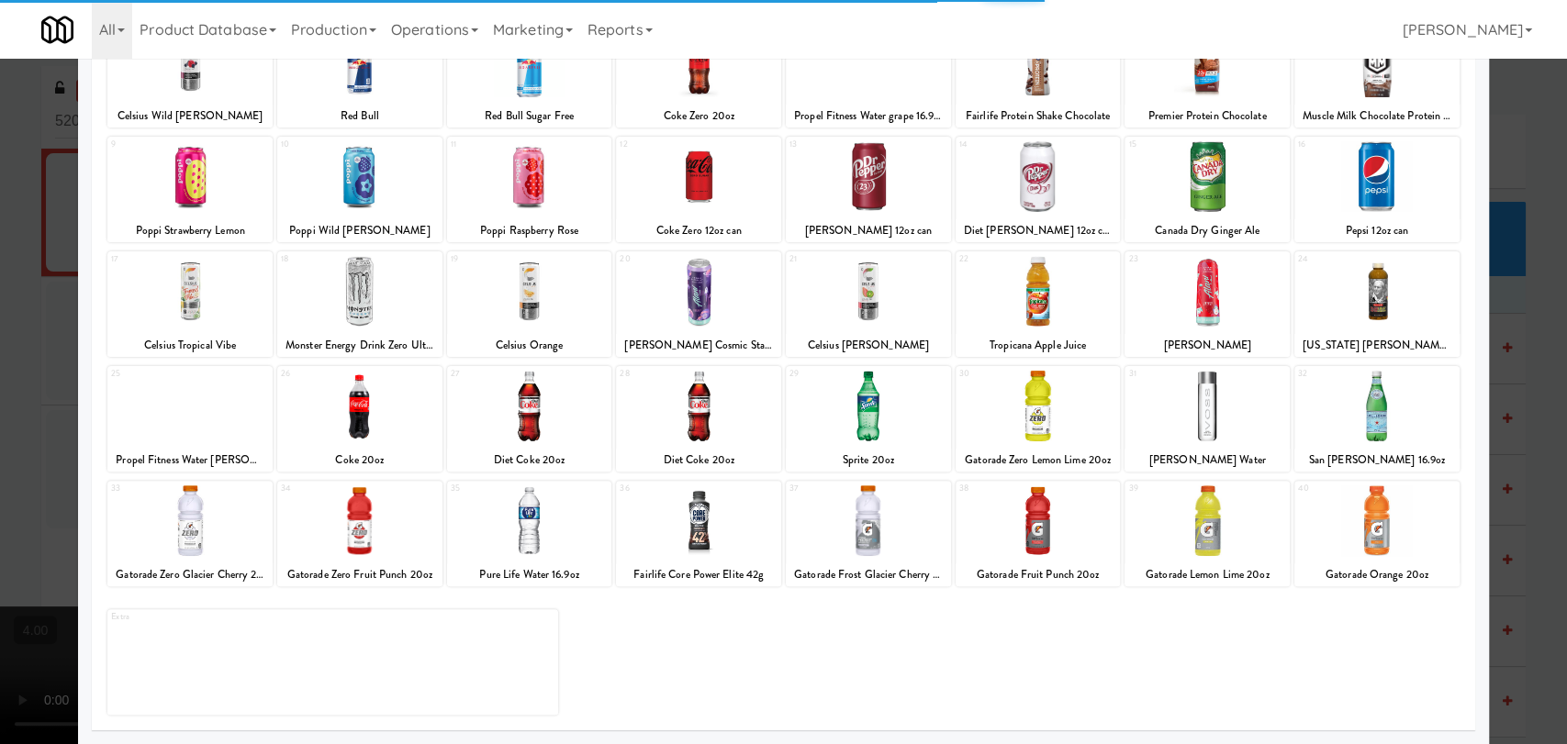
click at [1381, 514] on div at bounding box center [1376, 521] width 165 height 71
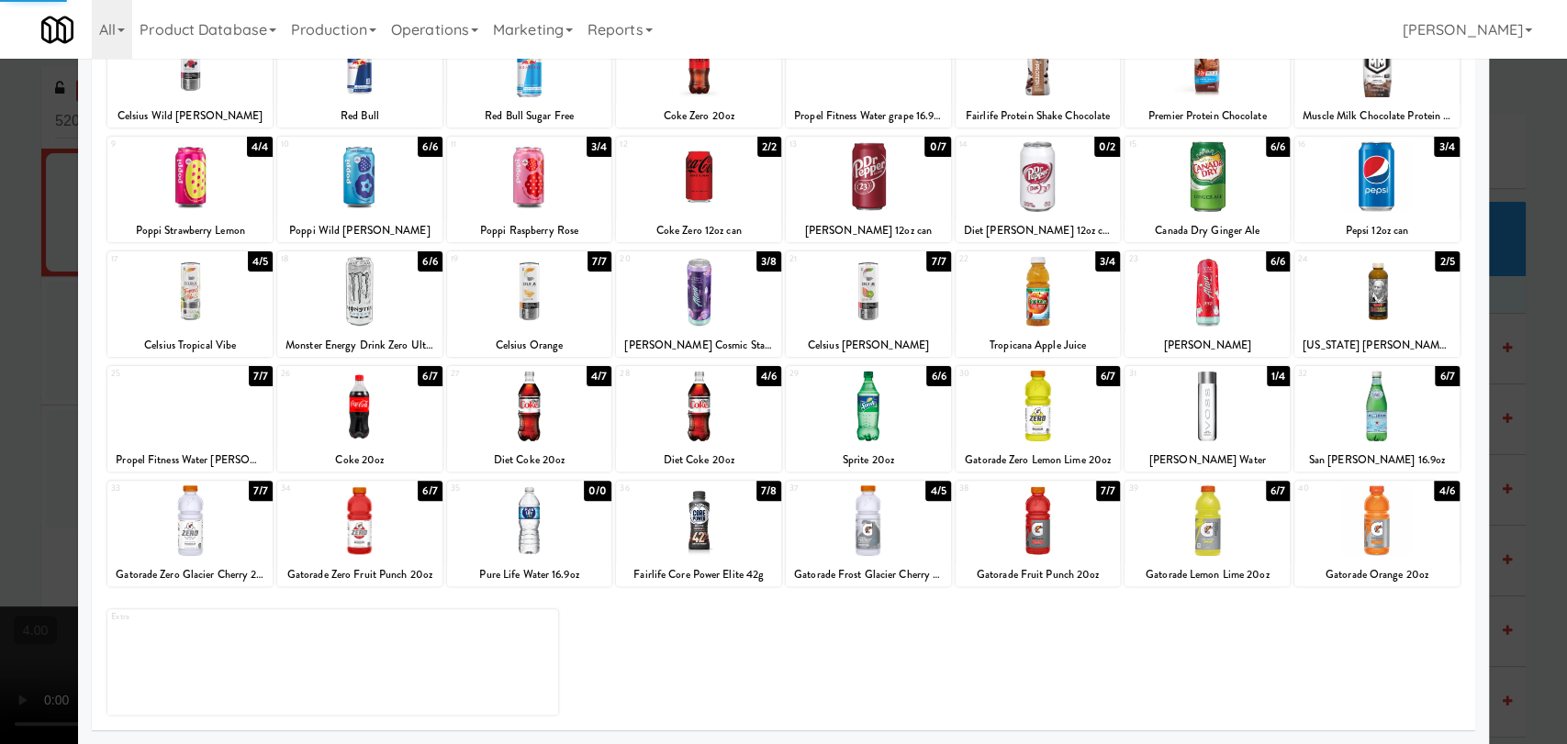
click at [1511, 485] on div at bounding box center [783, 372] width 1567 height 744
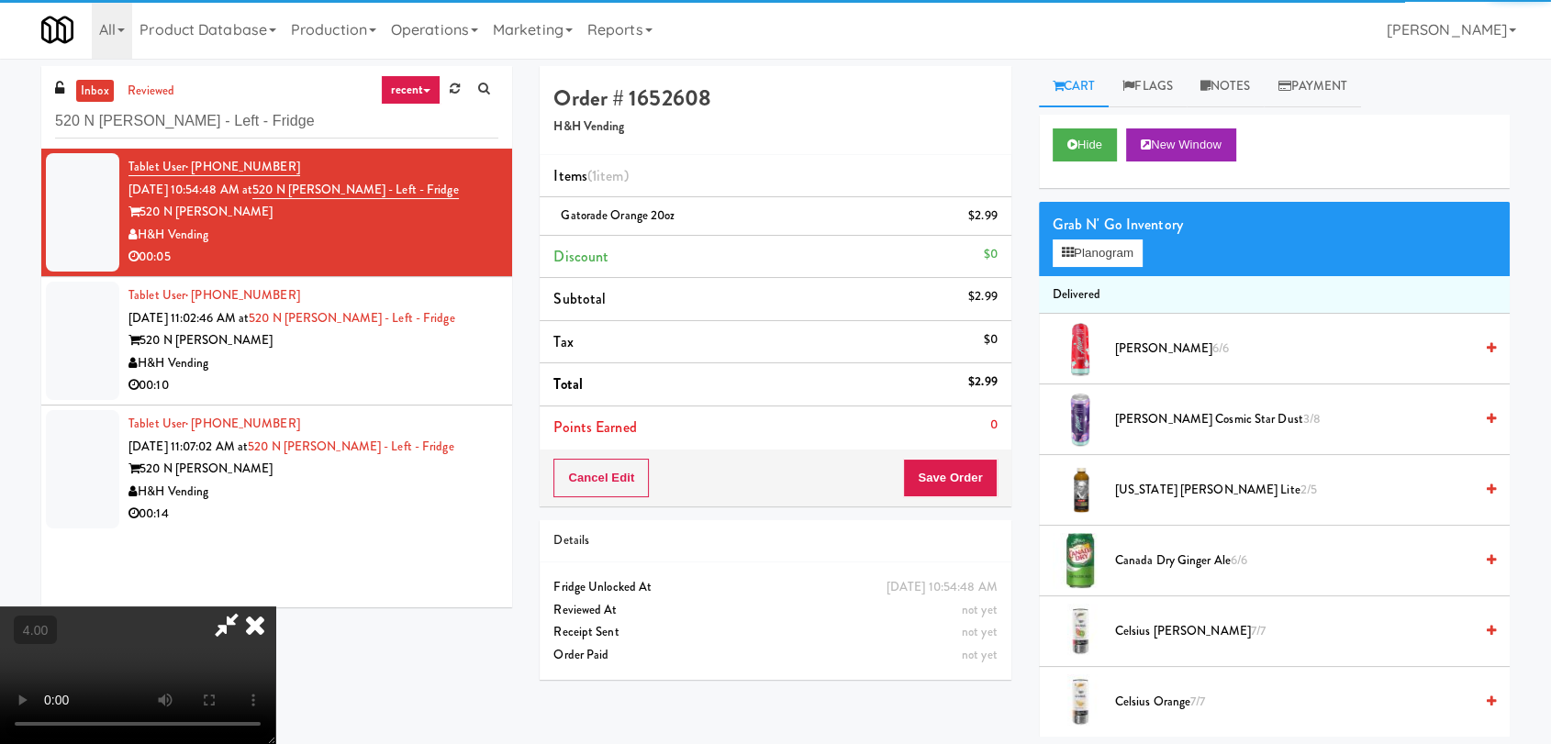
click at [275, 607] on video at bounding box center [137, 676] width 275 height 138
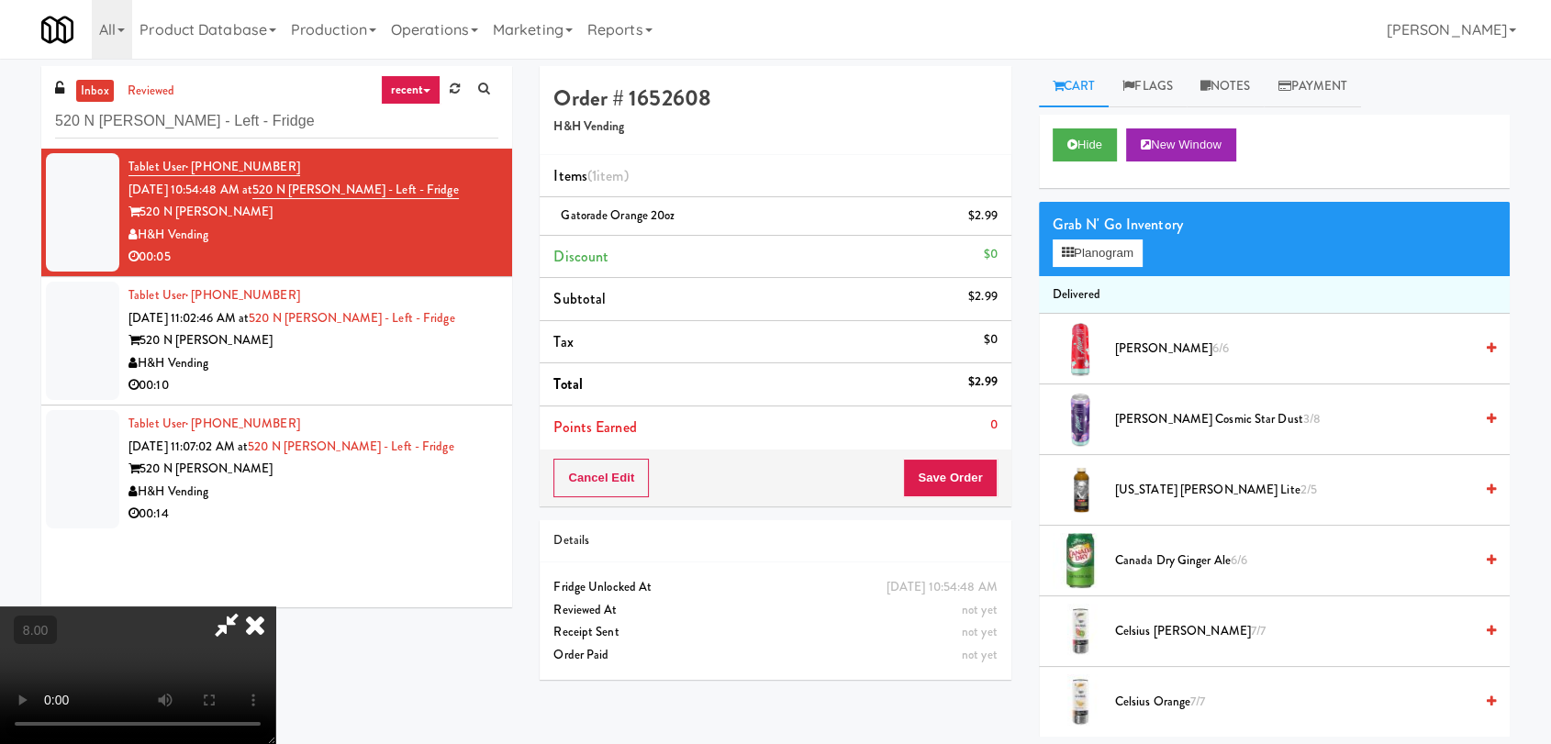
click at [964, 456] on div "Cancel Edit Save Order" at bounding box center [775, 478] width 471 height 57
click at [961, 476] on button "Save Order" at bounding box center [950, 478] width 94 height 39
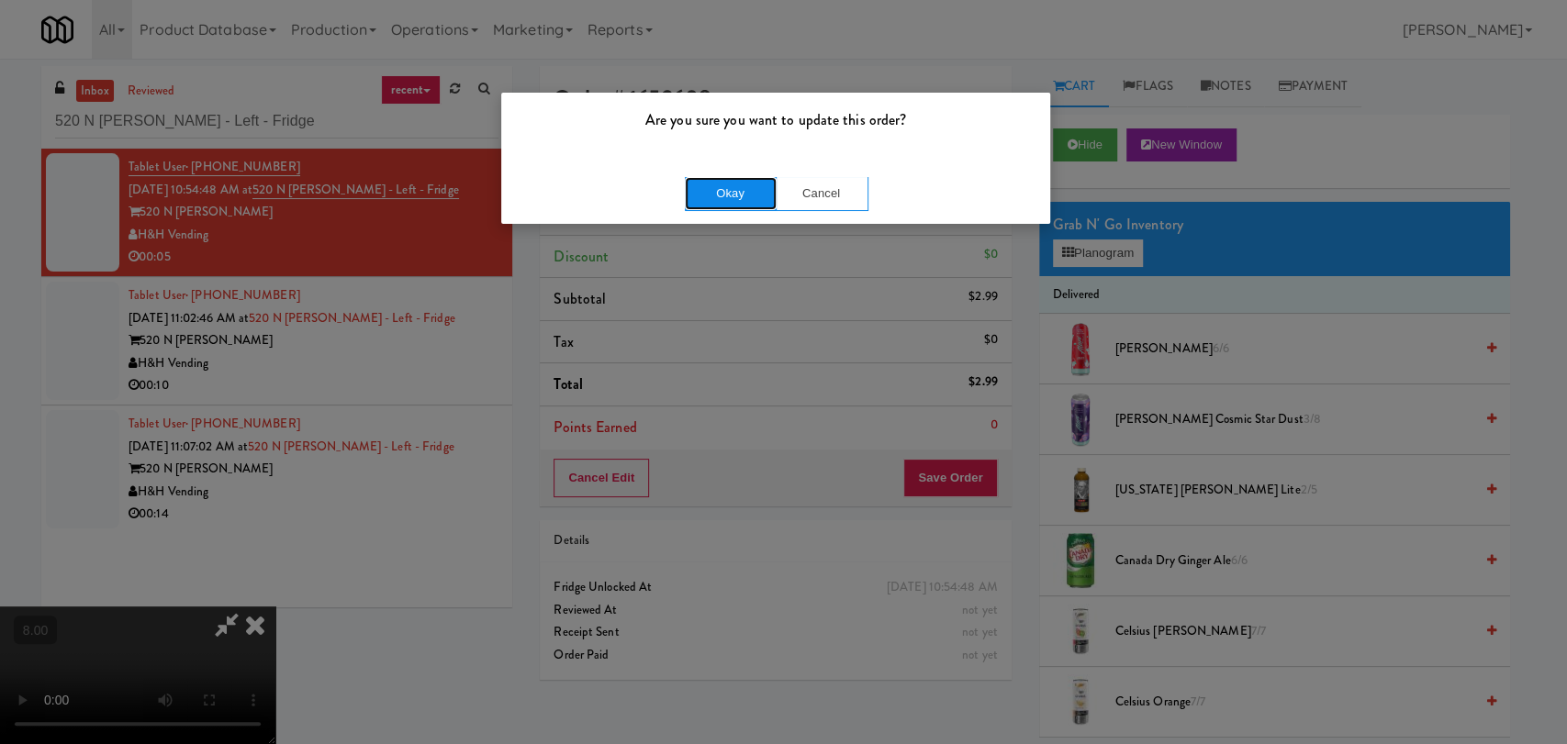
click at [742, 196] on button "Okay" at bounding box center [731, 193] width 92 height 33
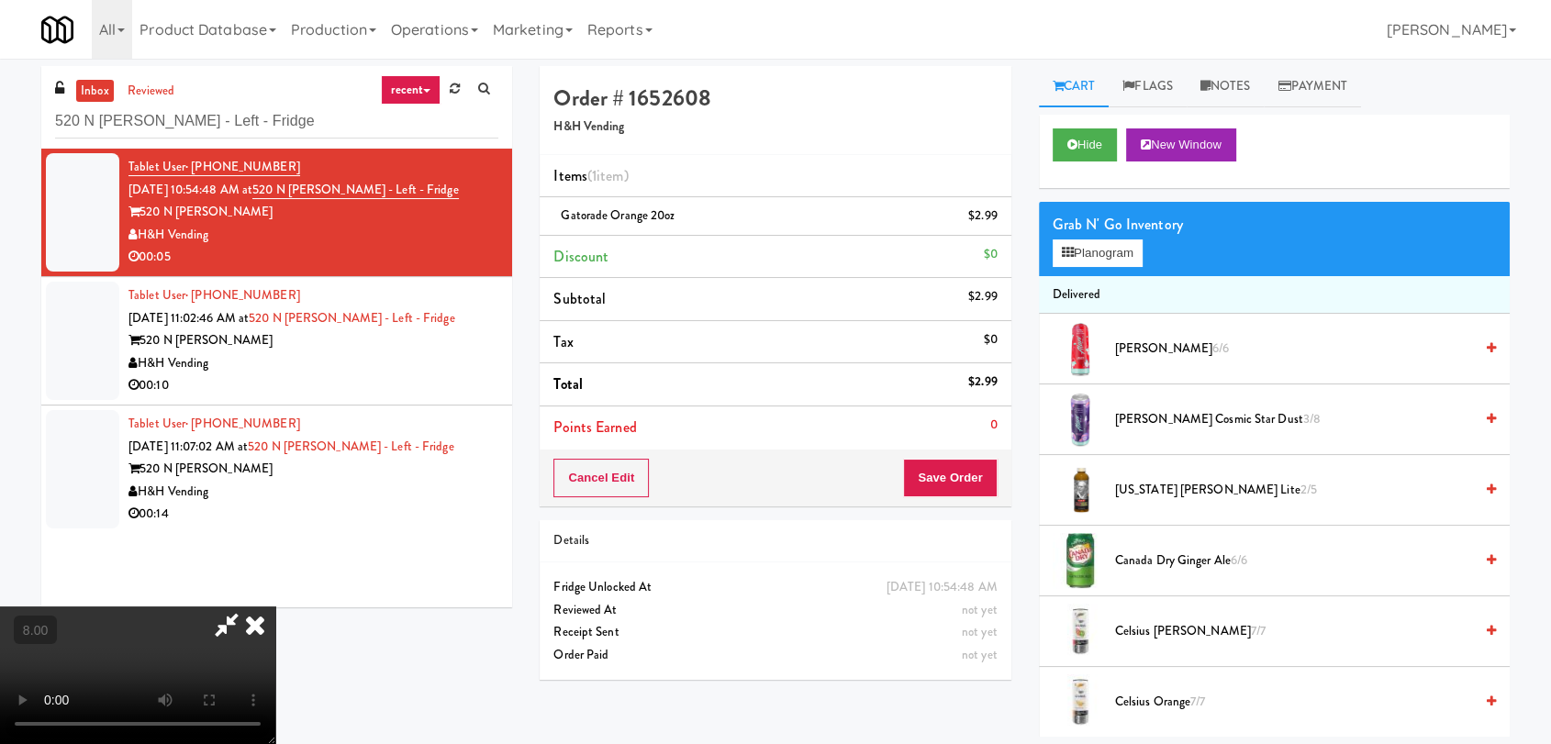
click at [275, 607] on icon at bounding box center [255, 625] width 40 height 37
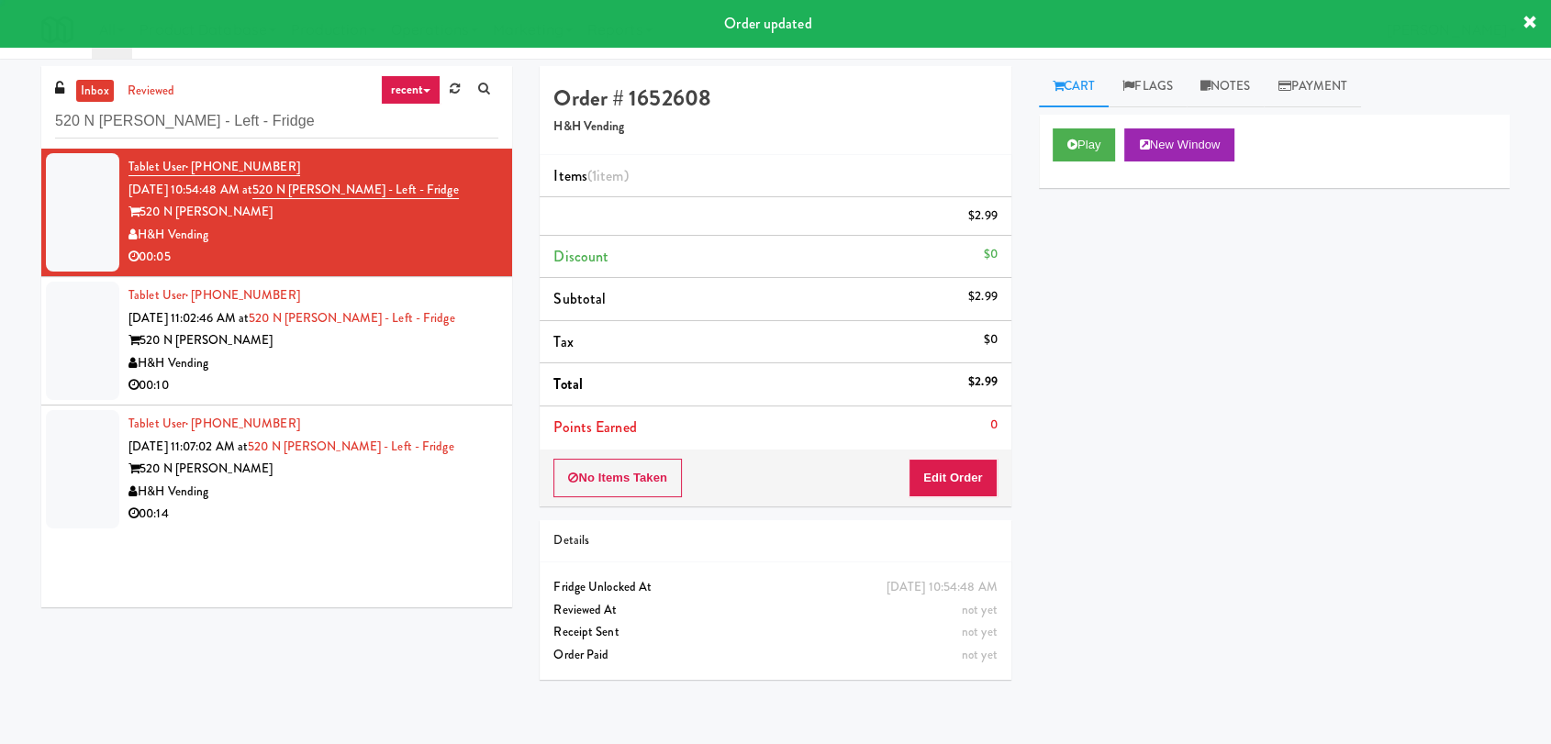
click at [468, 375] on div "00:10" at bounding box center [314, 386] width 370 height 23
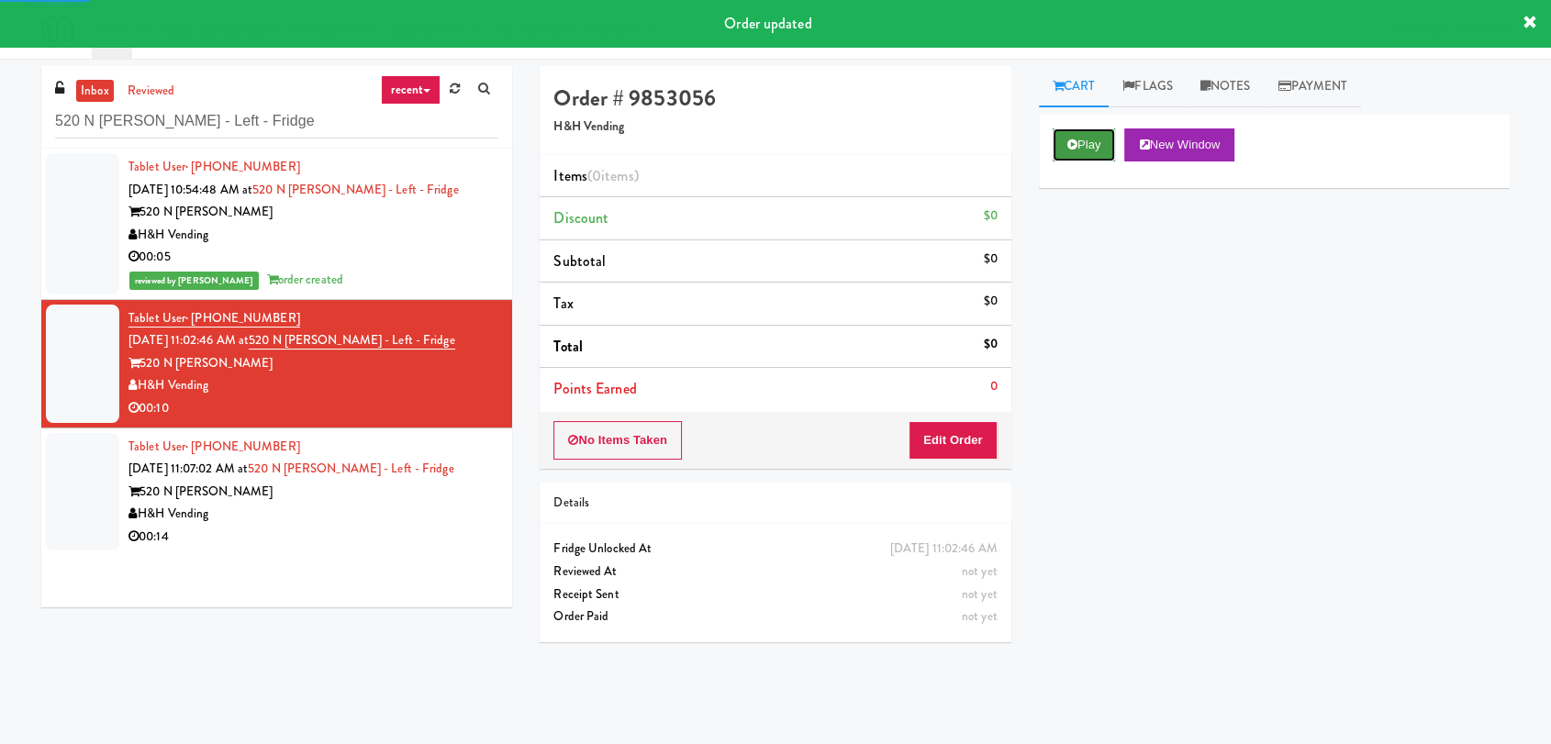
click at [1114, 130] on button "Play" at bounding box center [1084, 145] width 63 height 33
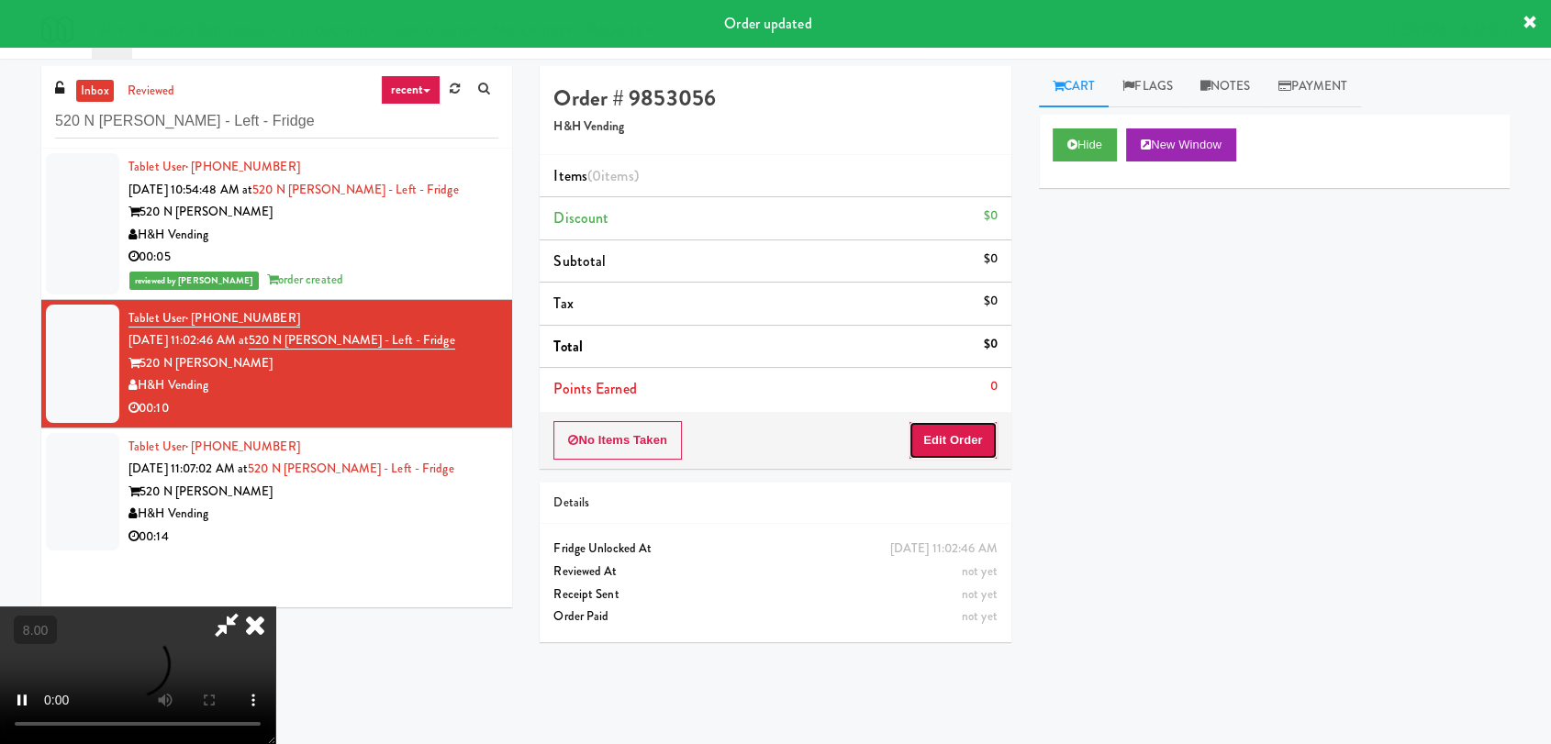
click at [983, 435] on button "Edit Order" at bounding box center [953, 440] width 89 height 39
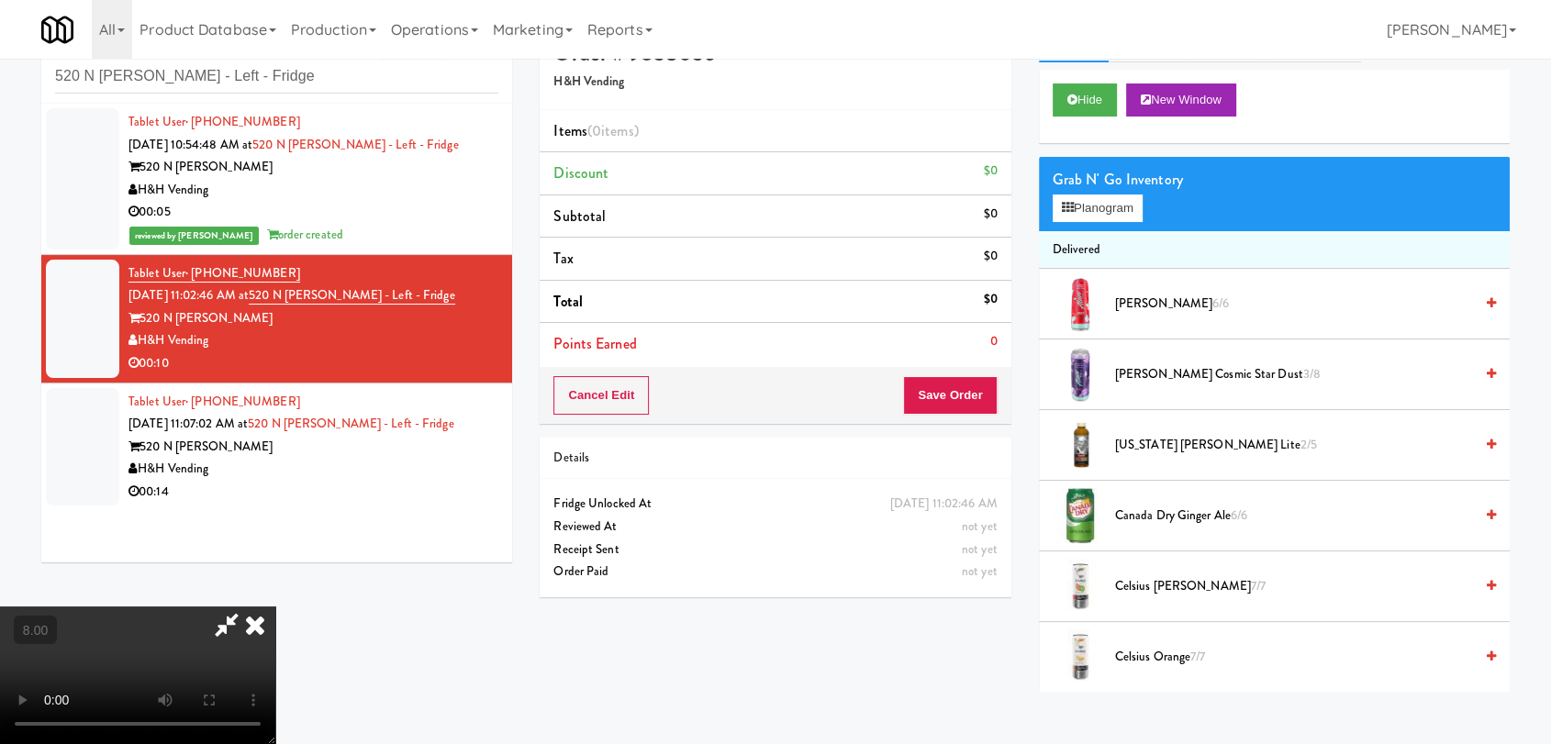
scroll to position [59, 0]
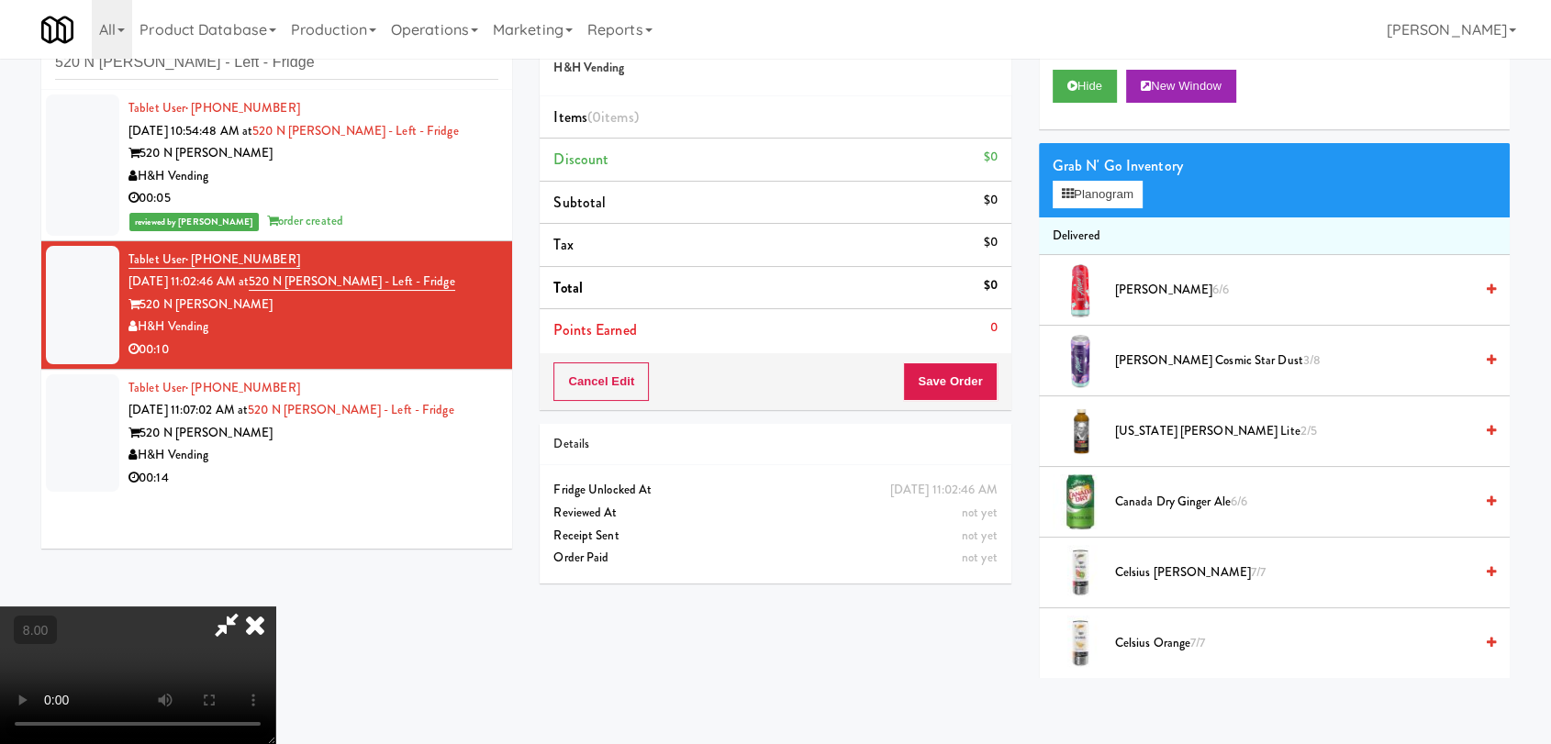
click at [275, 607] on video at bounding box center [137, 676] width 275 height 138
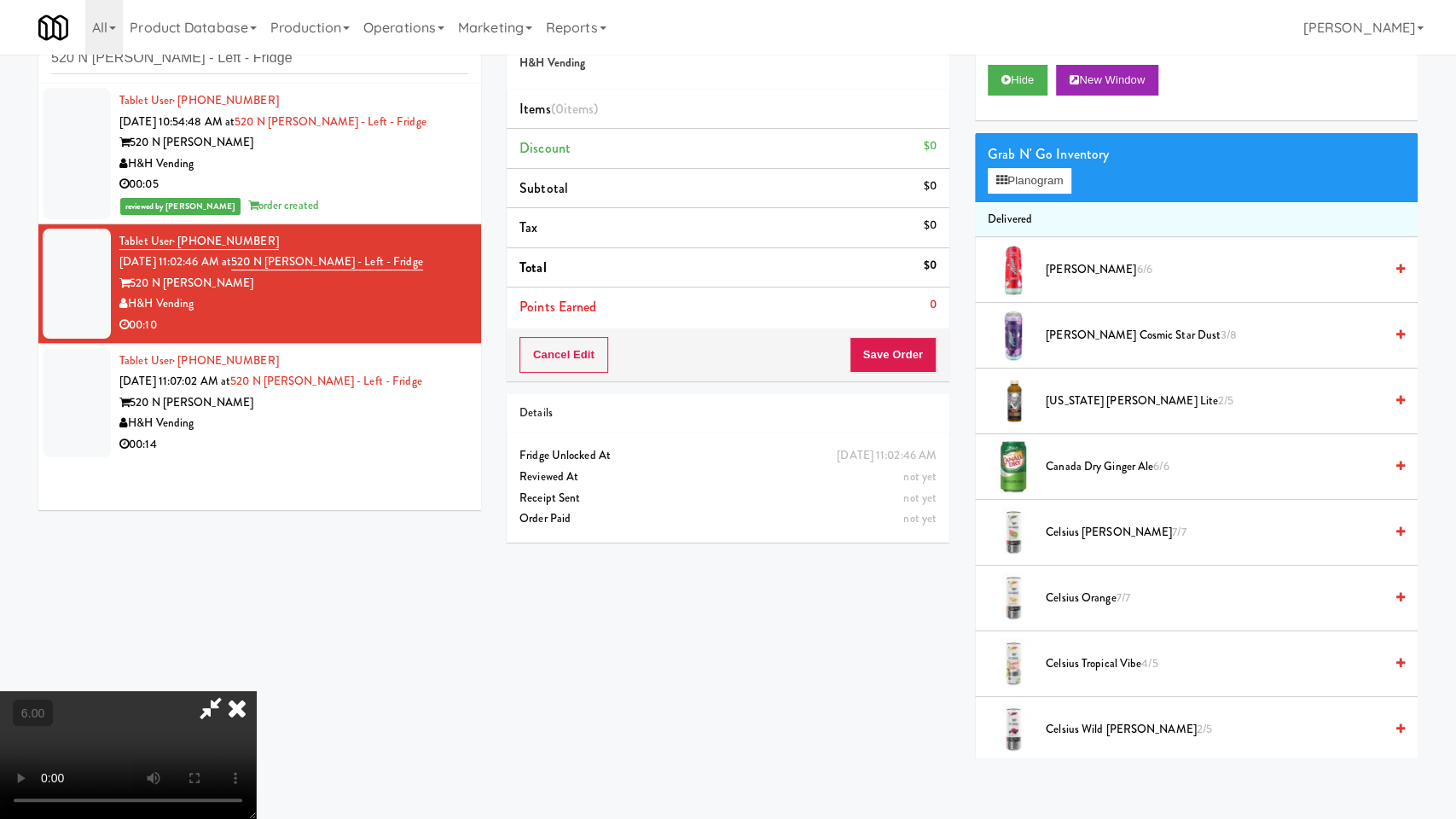
click at [256, 692] on video at bounding box center [127, 756] width 256 height 128
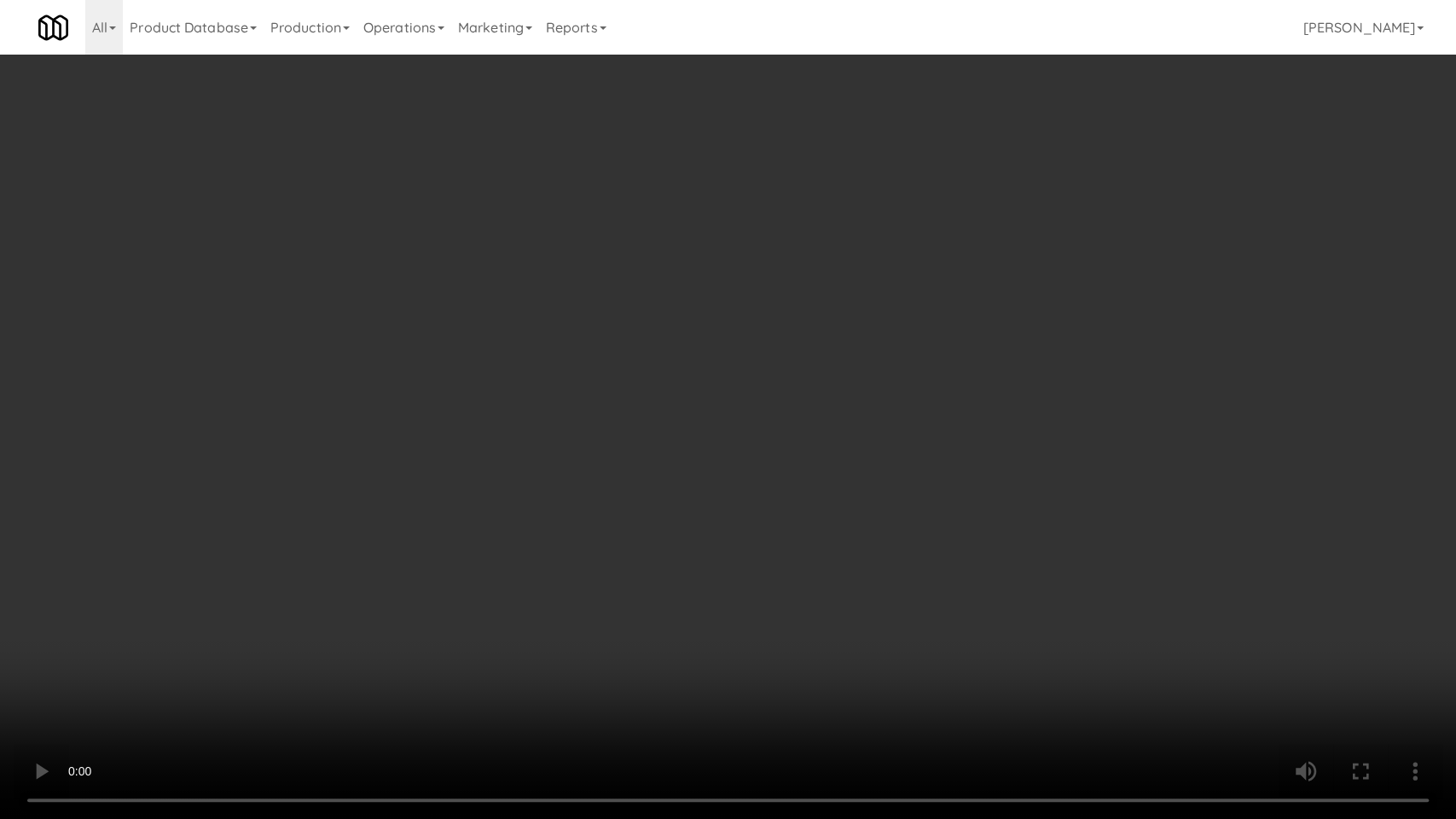
click at [571, 508] on video at bounding box center [728, 409] width 1456 height 819
click at [587, 509] on video at bounding box center [728, 409] width 1456 height 819
click at [589, 491] on video at bounding box center [728, 409] width 1456 height 819
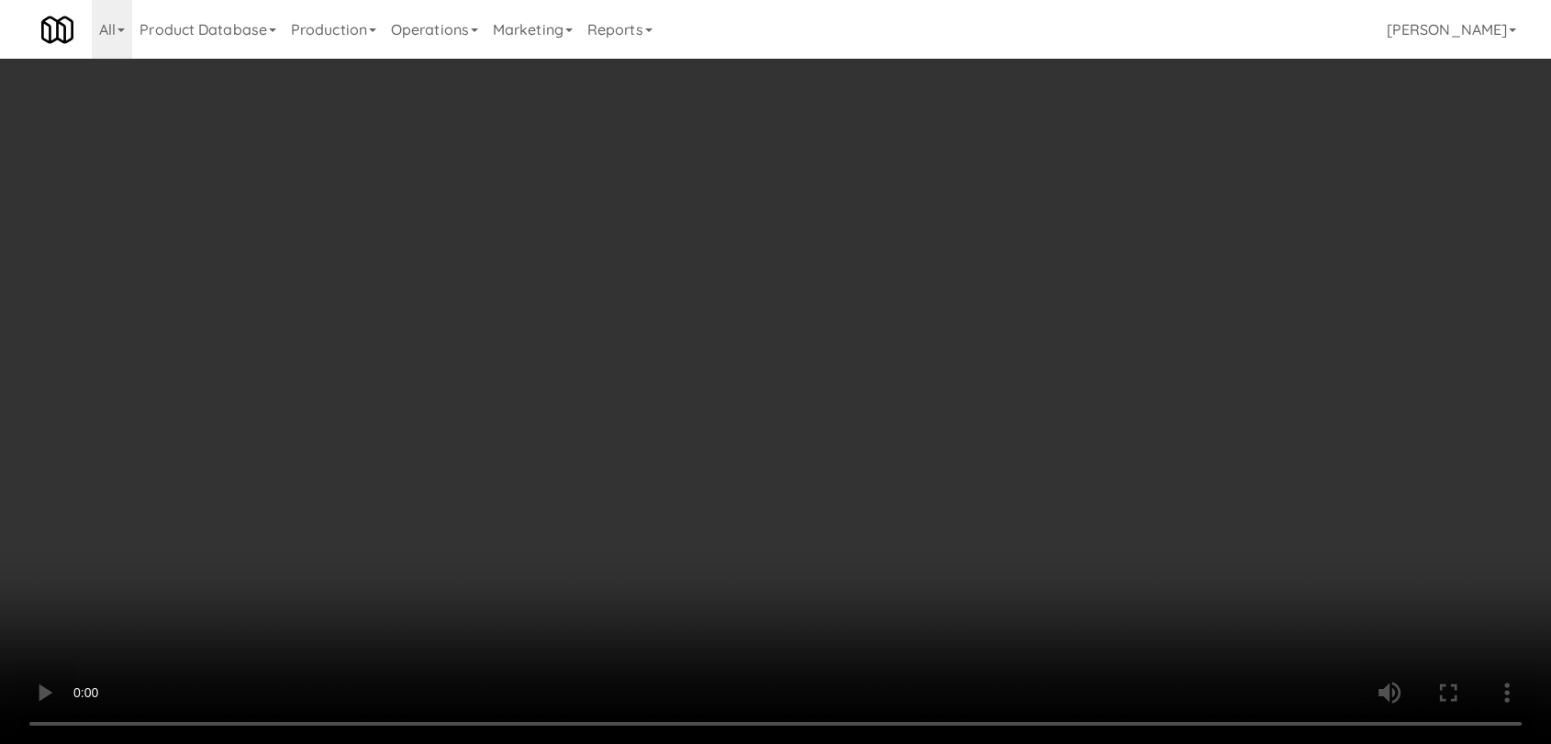
click at [1079, 83] on button "Hide" at bounding box center [1085, 86] width 64 height 33
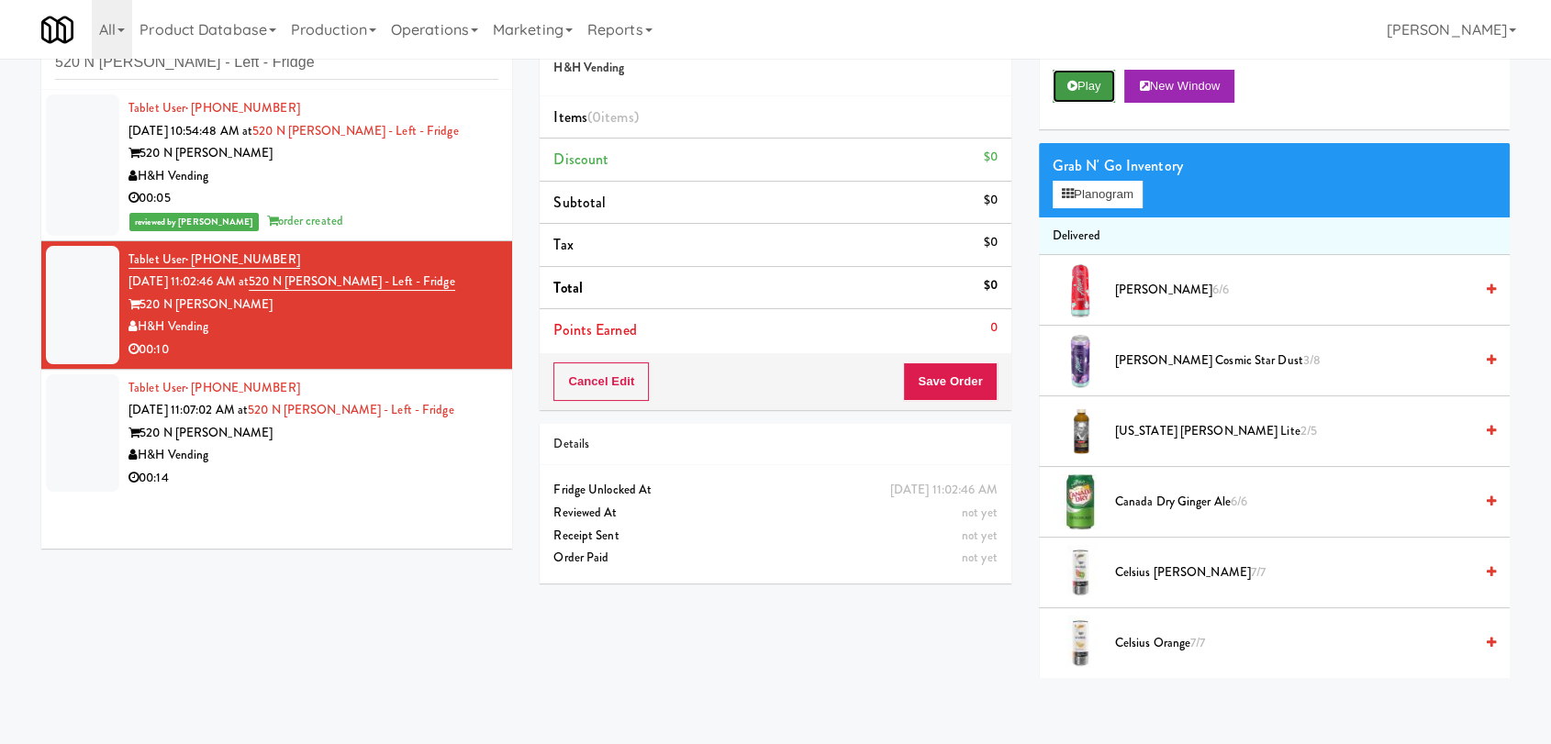
click at [1079, 83] on button "Play" at bounding box center [1084, 86] width 63 height 33
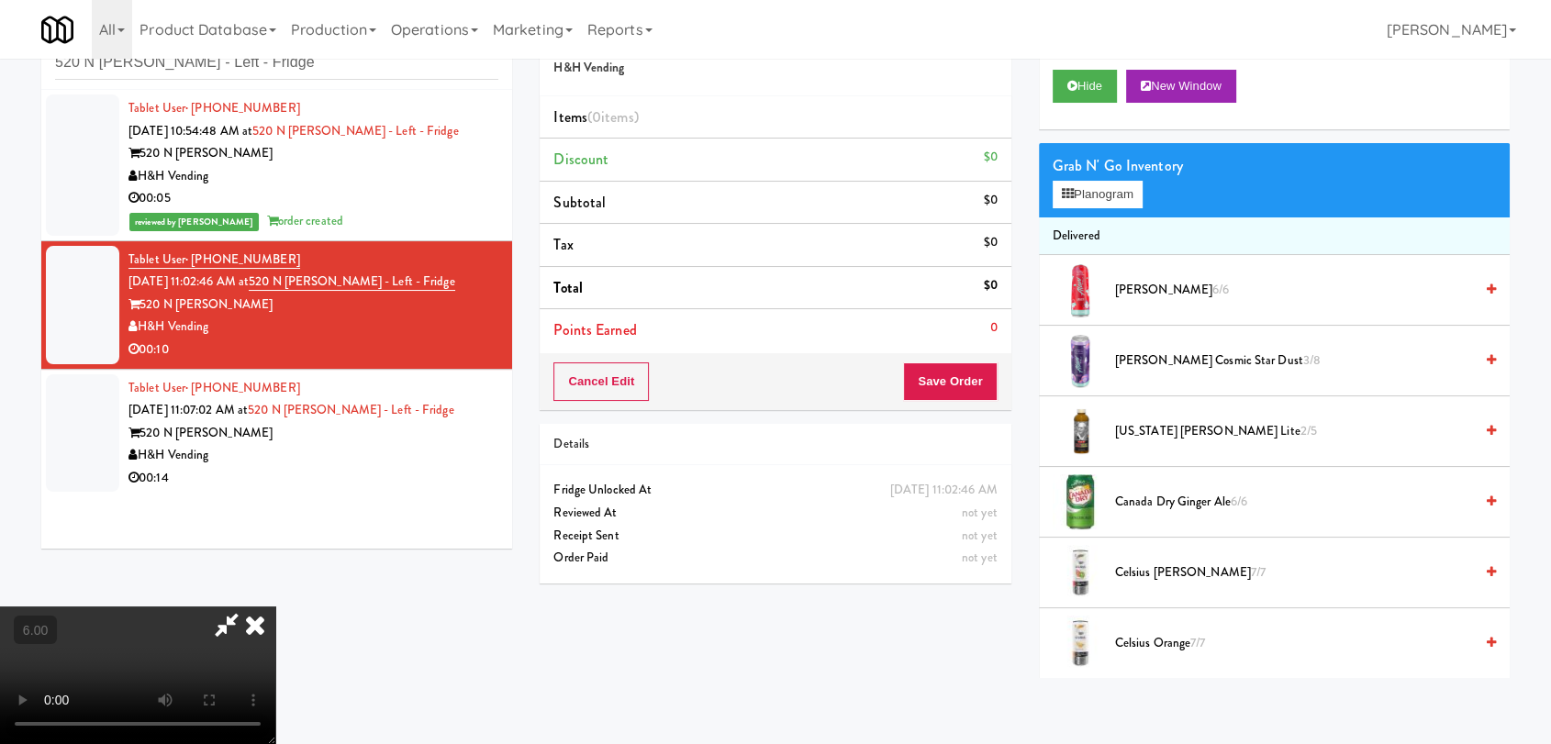
click at [270, 607] on video at bounding box center [137, 676] width 275 height 138
click at [267, 607] on video at bounding box center [137, 676] width 275 height 138
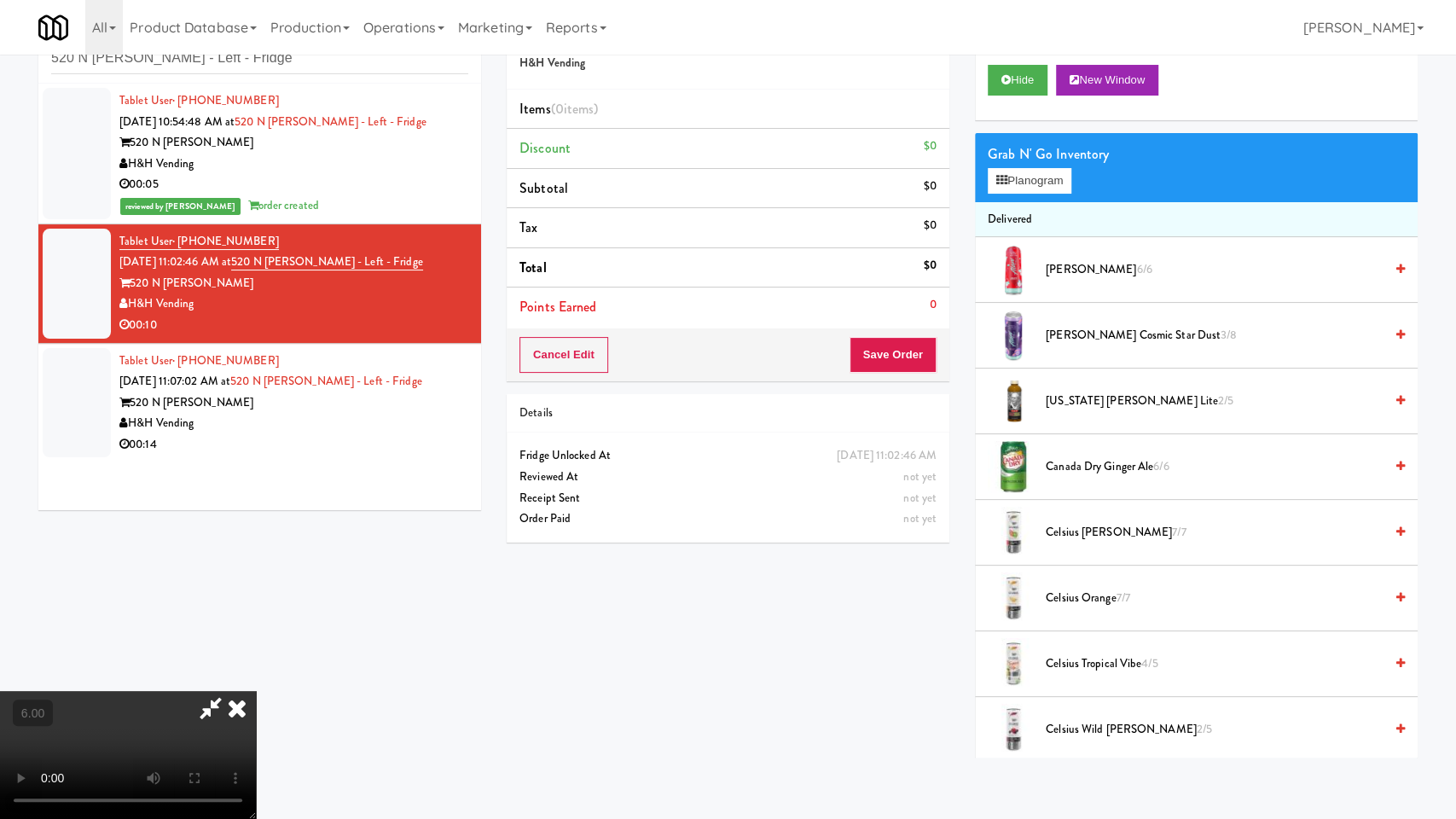
click at [256, 692] on video at bounding box center [127, 756] width 256 height 128
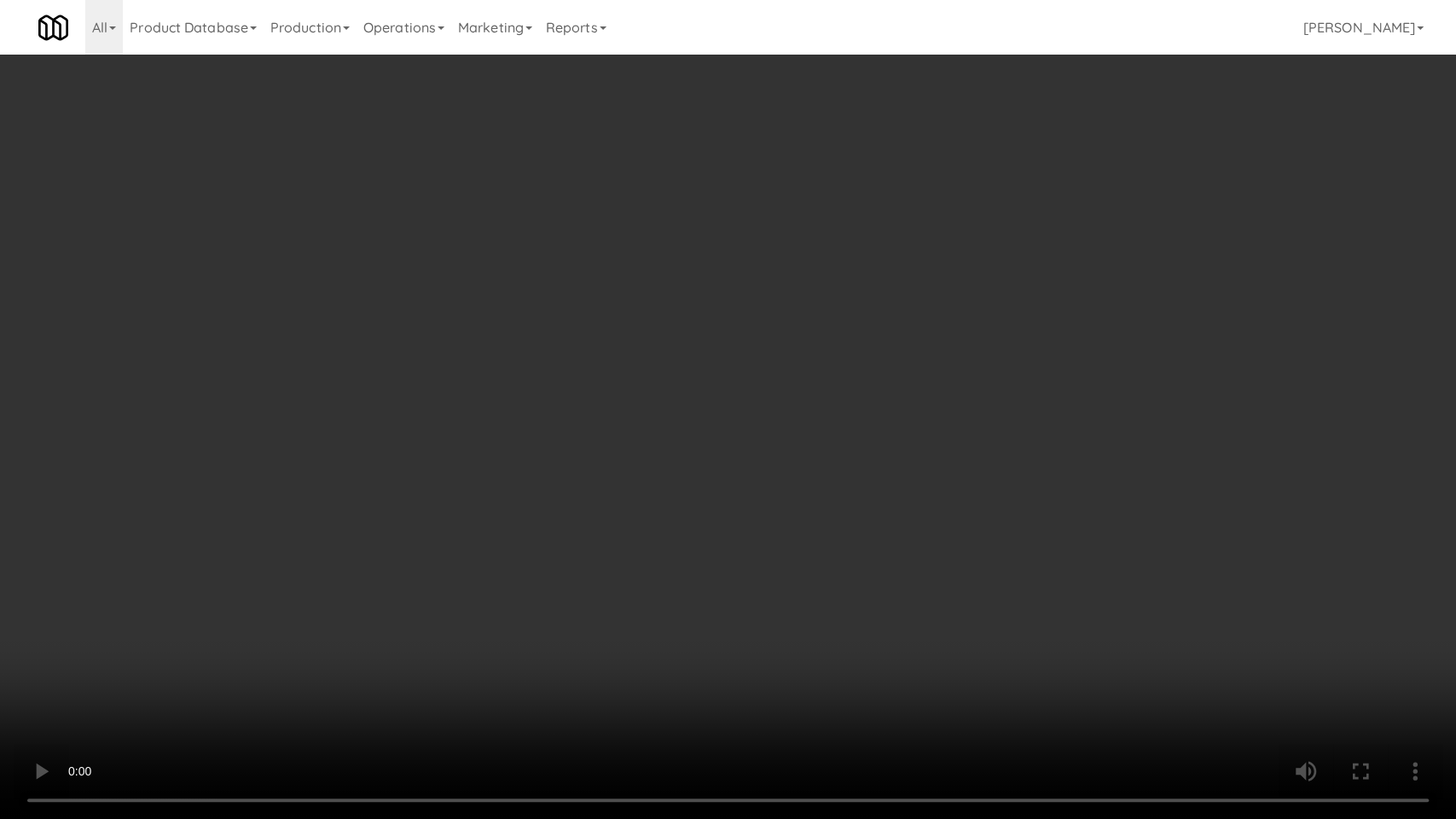
click at [431, 586] on video at bounding box center [728, 409] width 1456 height 819
click at [237, 655] on video at bounding box center [728, 409] width 1456 height 819
click at [338, 544] on video at bounding box center [728, 409] width 1456 height 819
click at [342, 552] on video at bounding box center [728, 409] width 1456 height 819
click at [397, 598] on video at bounding box center [728, 409] width 1456 height 819
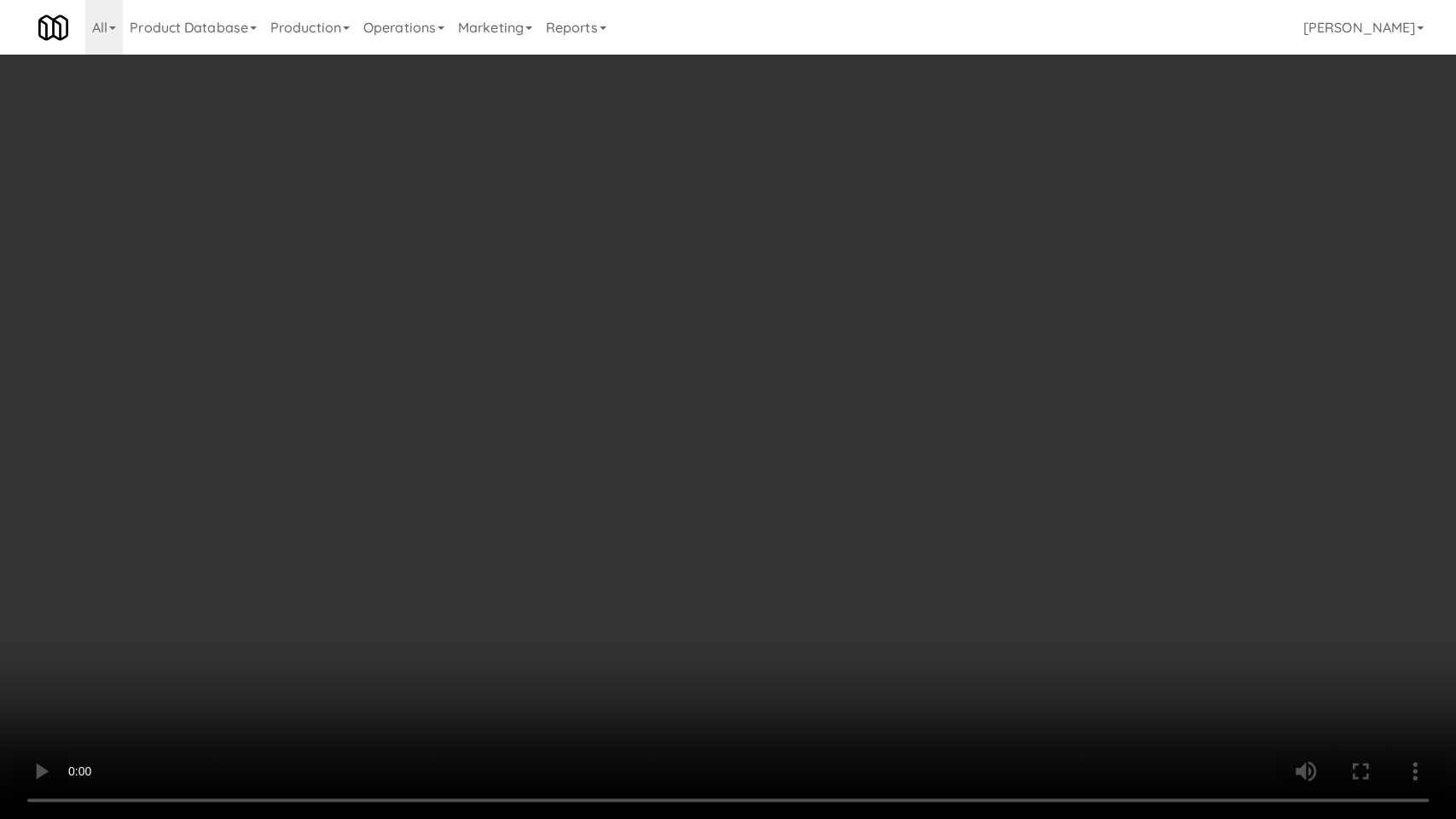
click at [491, 525] on video at bounding box center [728, 409] width 1456 height 819
click at [481, 518] on video at bounding box center [728, 409] width 1456 height 819
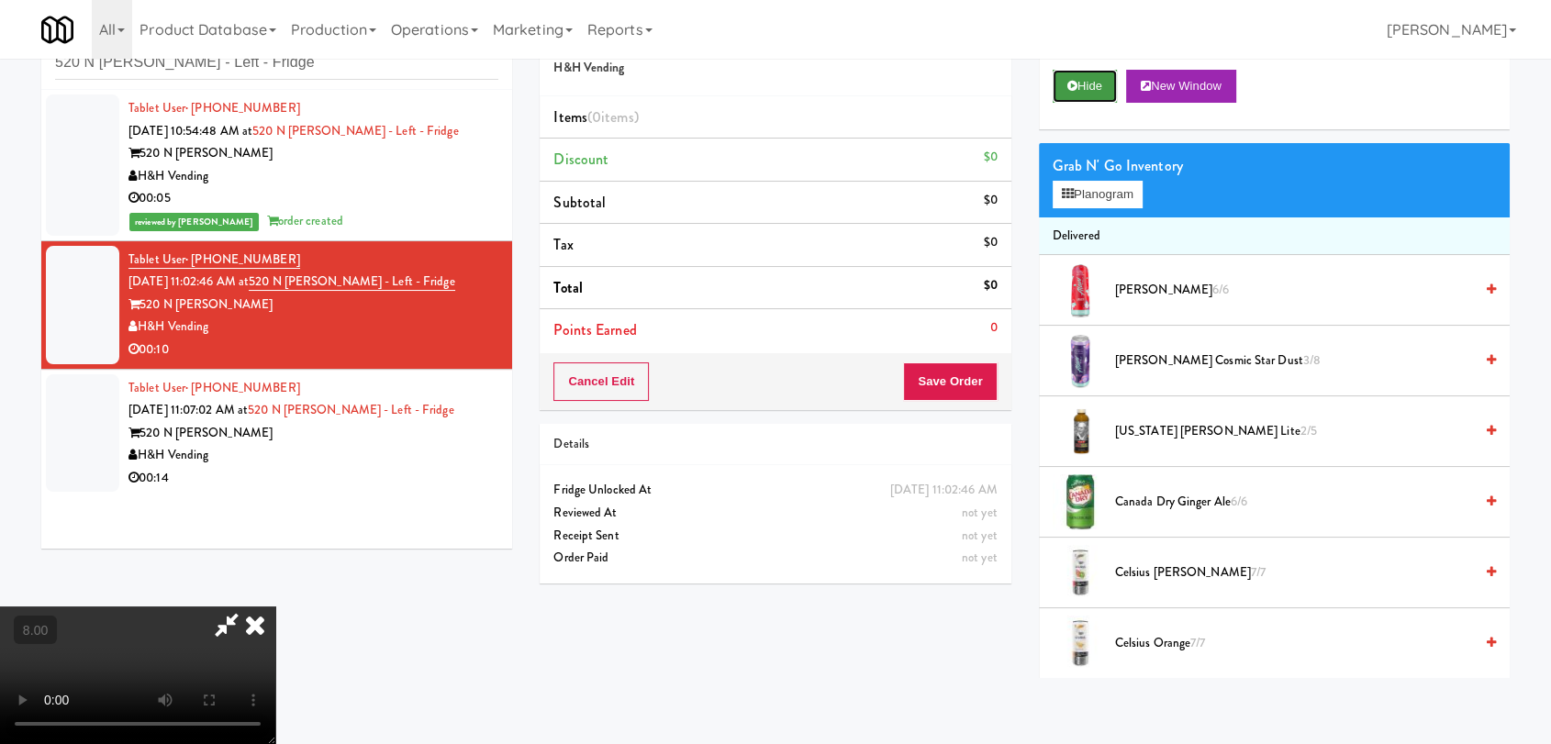
click at [1091, 93] on button "Hide" at bounding box center [1085, 86] width 64 height 33
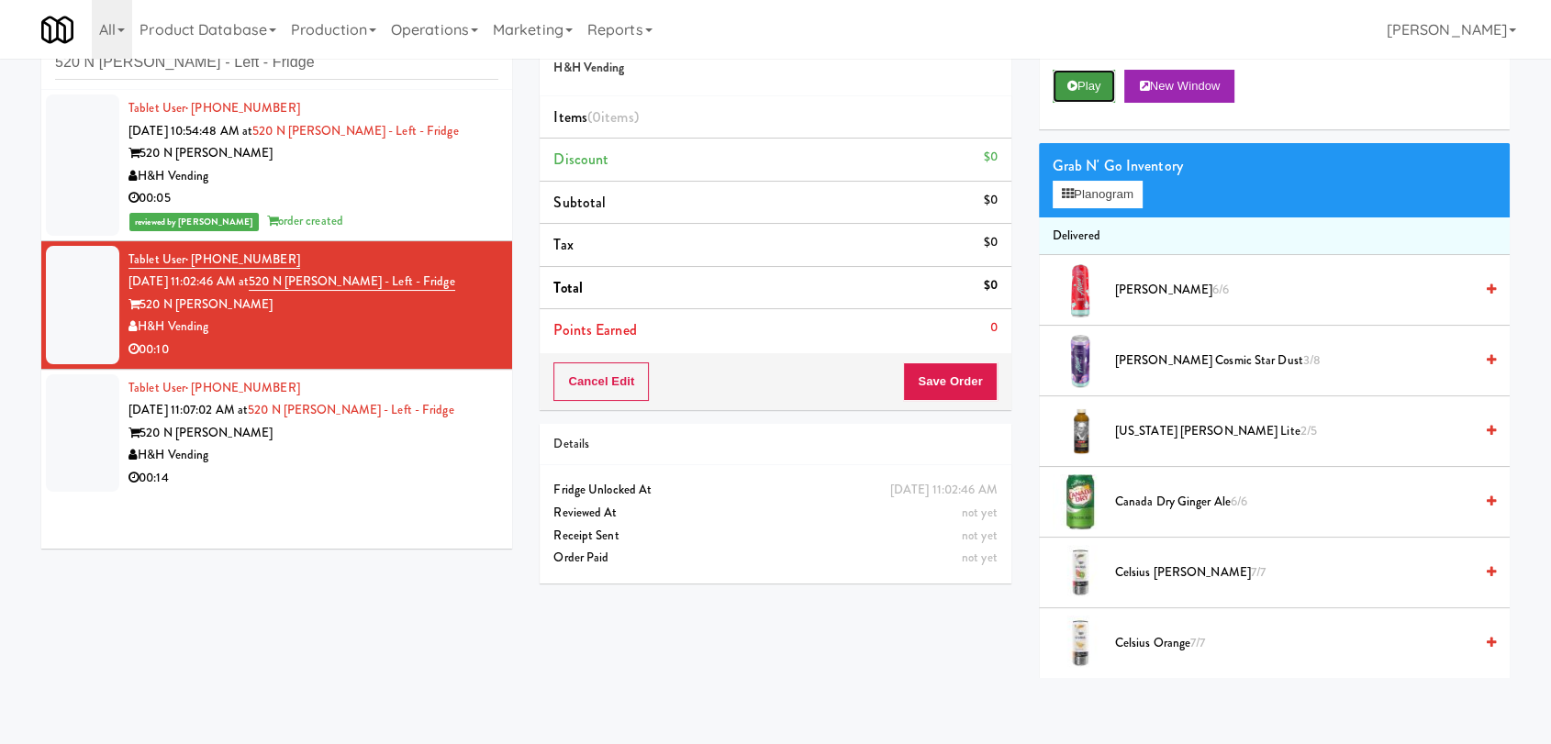
click at [1091, 93] on button "Play" at bounding box center [1084, 86] width 63 height 33
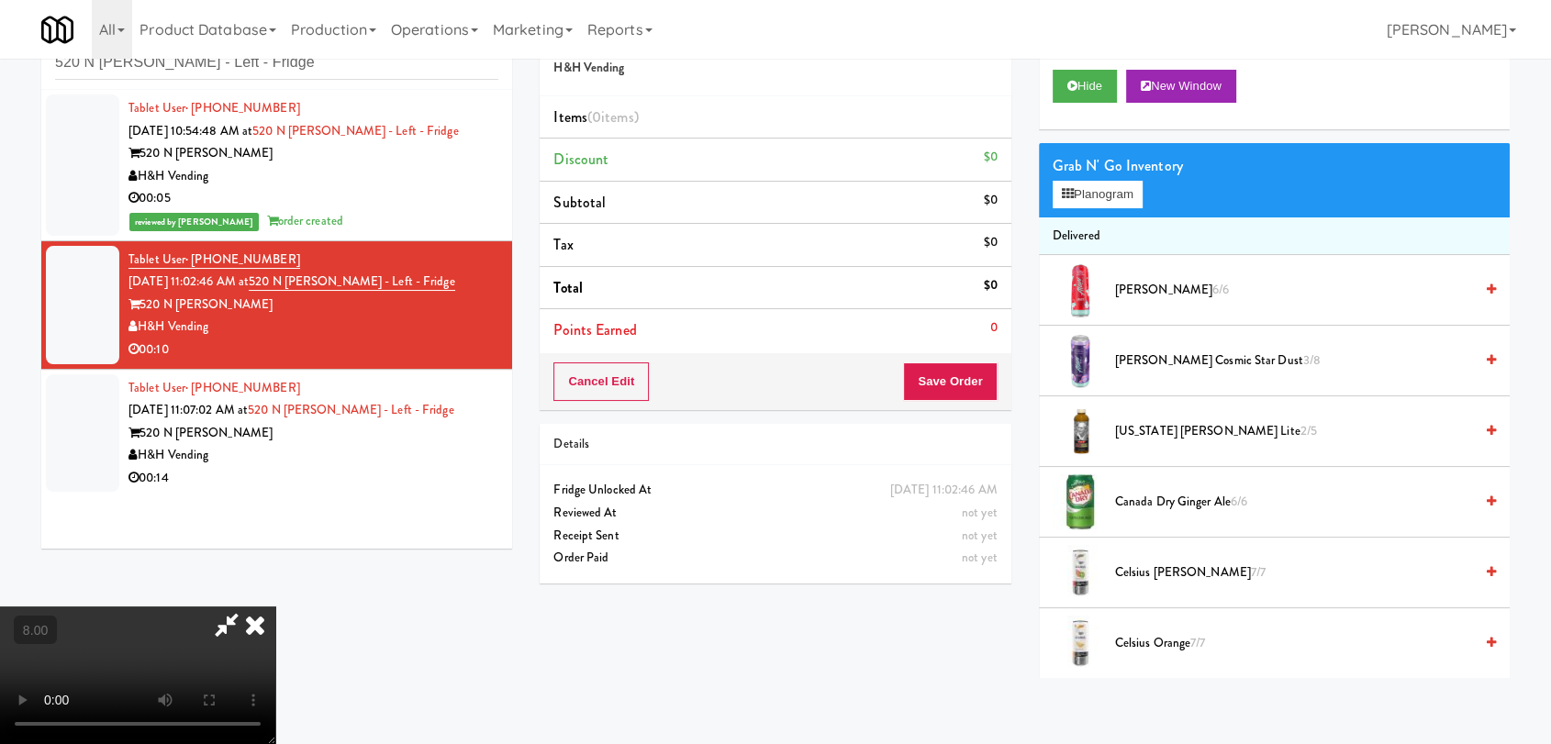
click at [194, 650] on video at bounding box center [137, 676] width 275 height 138
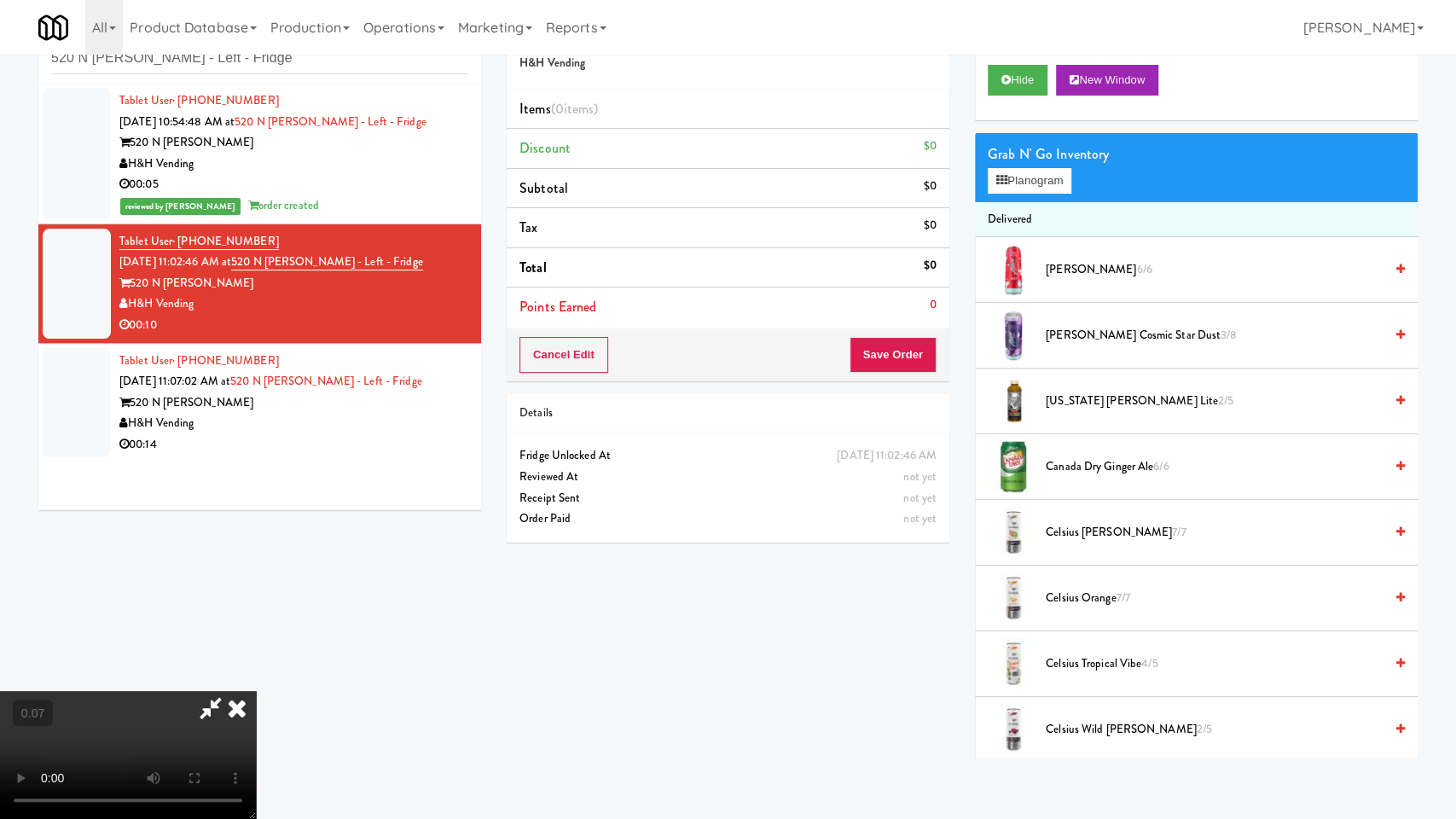
click at [256, 692] on video at bounding box center [127, 756] width 256 height 128
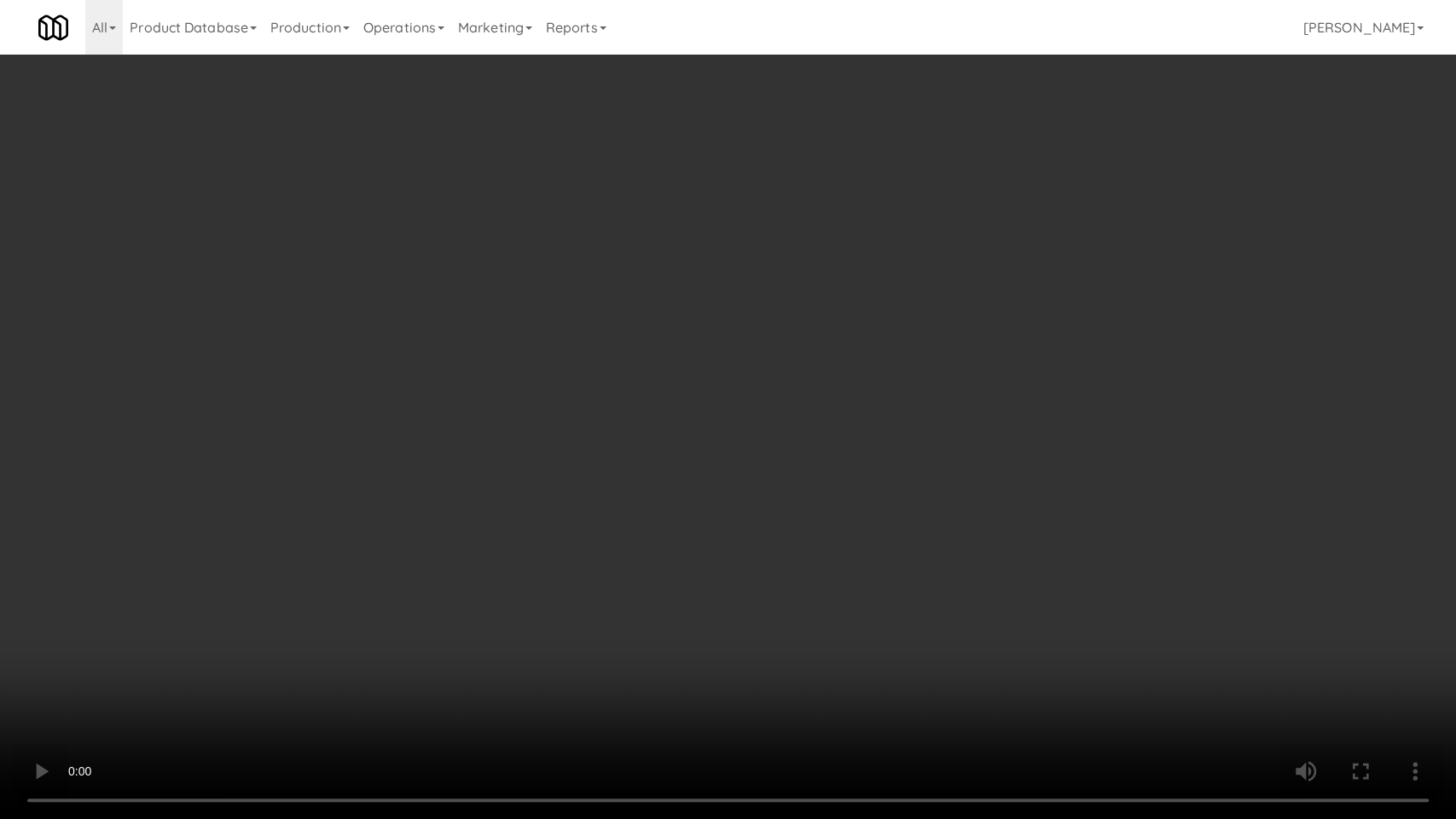
click at [697, 625] on video at bounding box center [728, 409] width 1456 height 819
click at [812, 609] on video at bounding box center [728, 409] width 1456 height 819
click at [759, 601] on video at bounding box center [728, 409] width 1456 height 819
click at [776, 609] on video at bounding box center [728, 409] width 1456 height 819
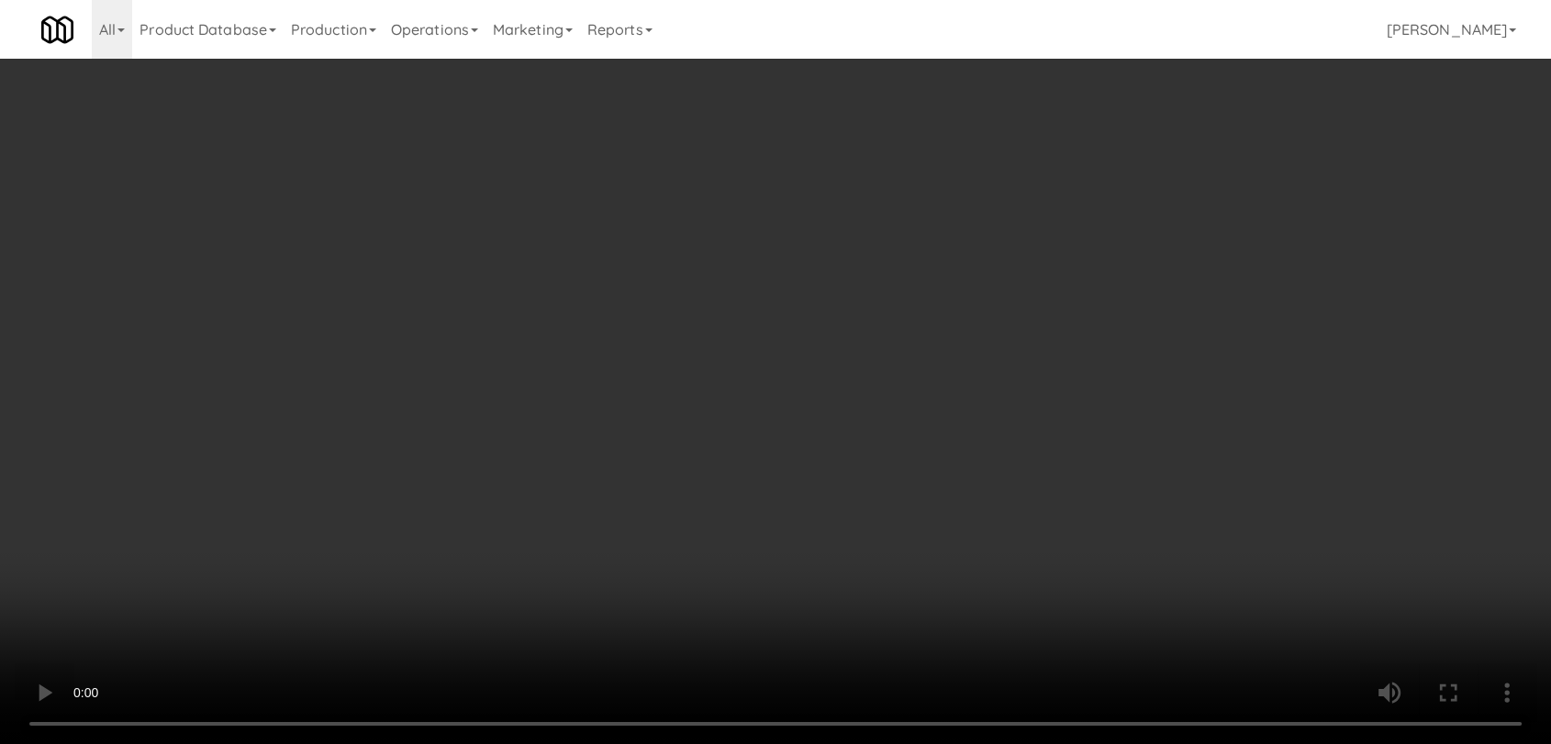
click at [845, 570] on video at bounding box center [775, 372] width 1551 height 744
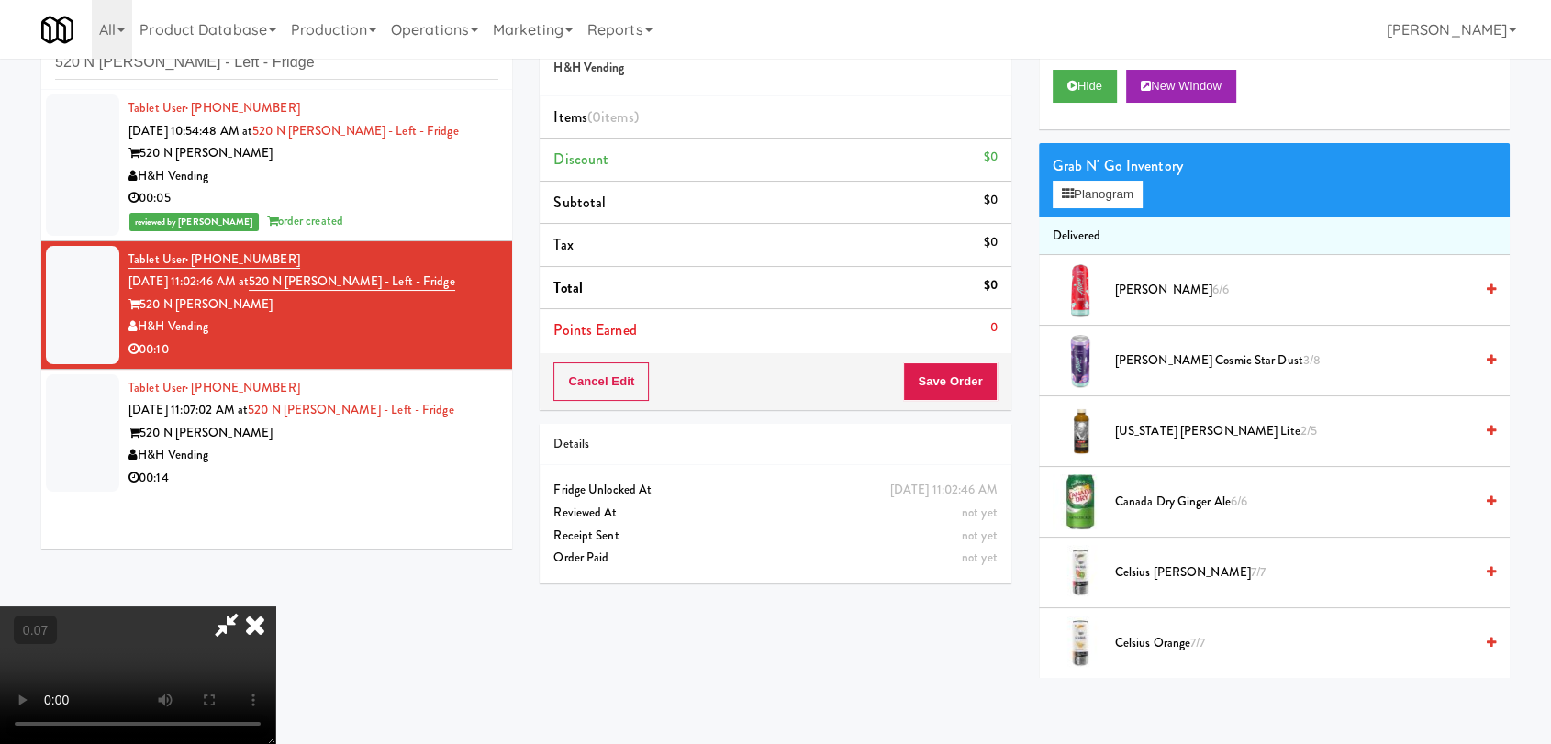
click at [275, 607] on video at bounding box center [137, 676] width 275 height 138
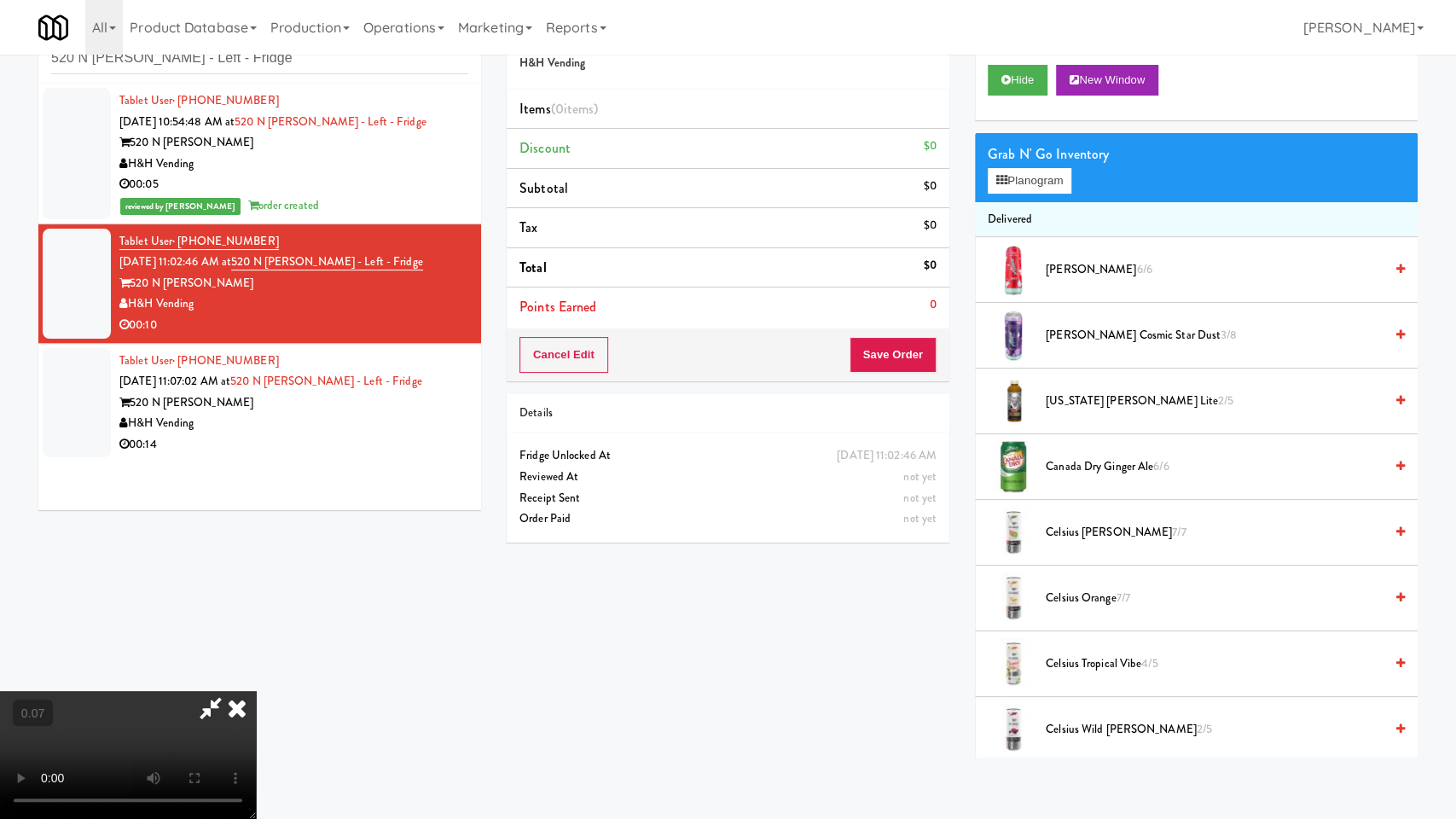
click at [256, 692] on video at bounding box center [127, 756] width 256 height 128
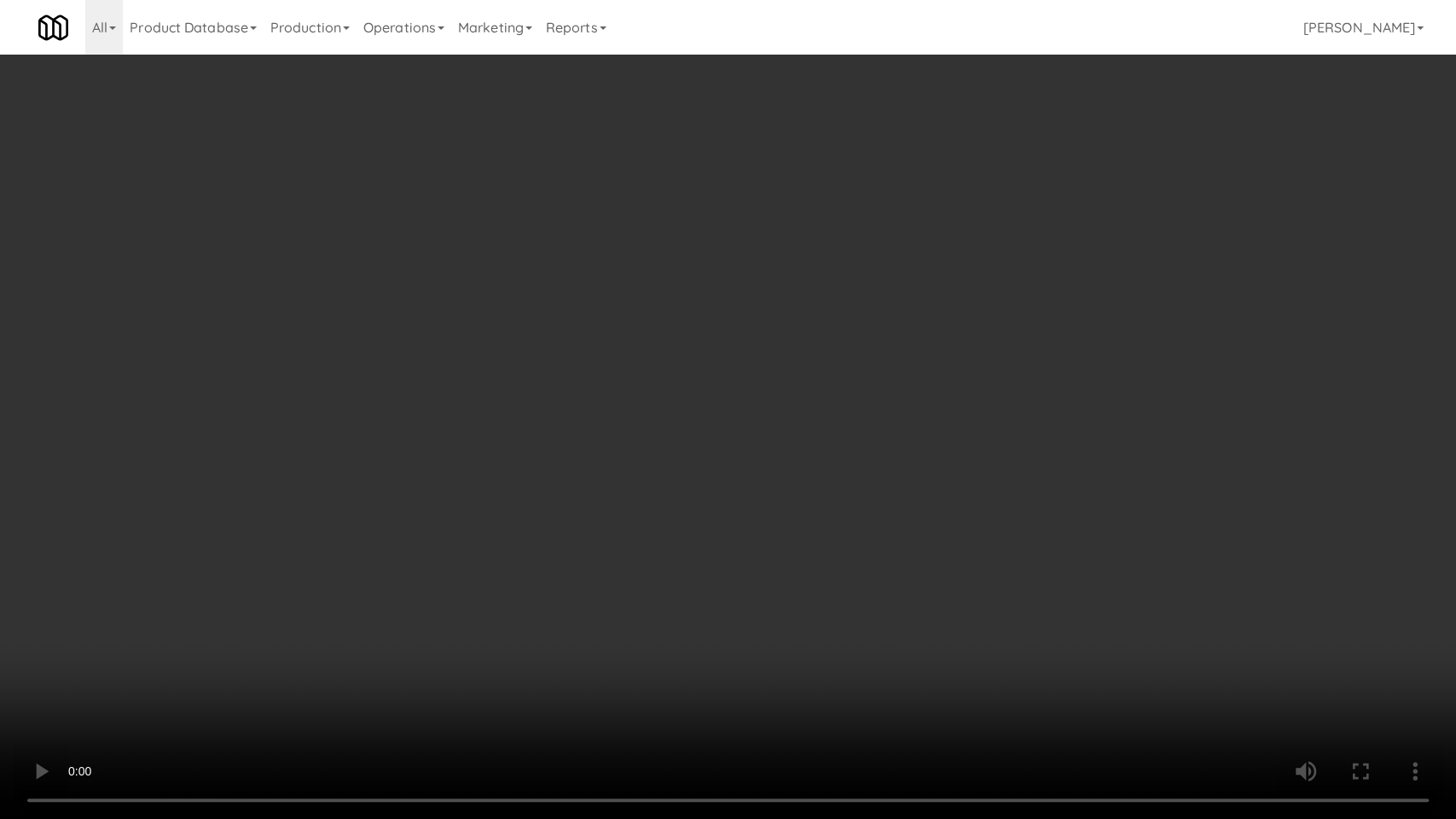
click at [715, 627] on video at bounding box center [728, 409] width 1456 height 819
click at [739, 594] on video at bounding box center [728, 409] width 1456 height 819
drag, startPoint x: 739, startPoint y: 594, endPoint x: 742, endPoint y: 506, distance: 88.1
click at [739, 594] on video at bounding box center [728, 409] width 1456 height 819
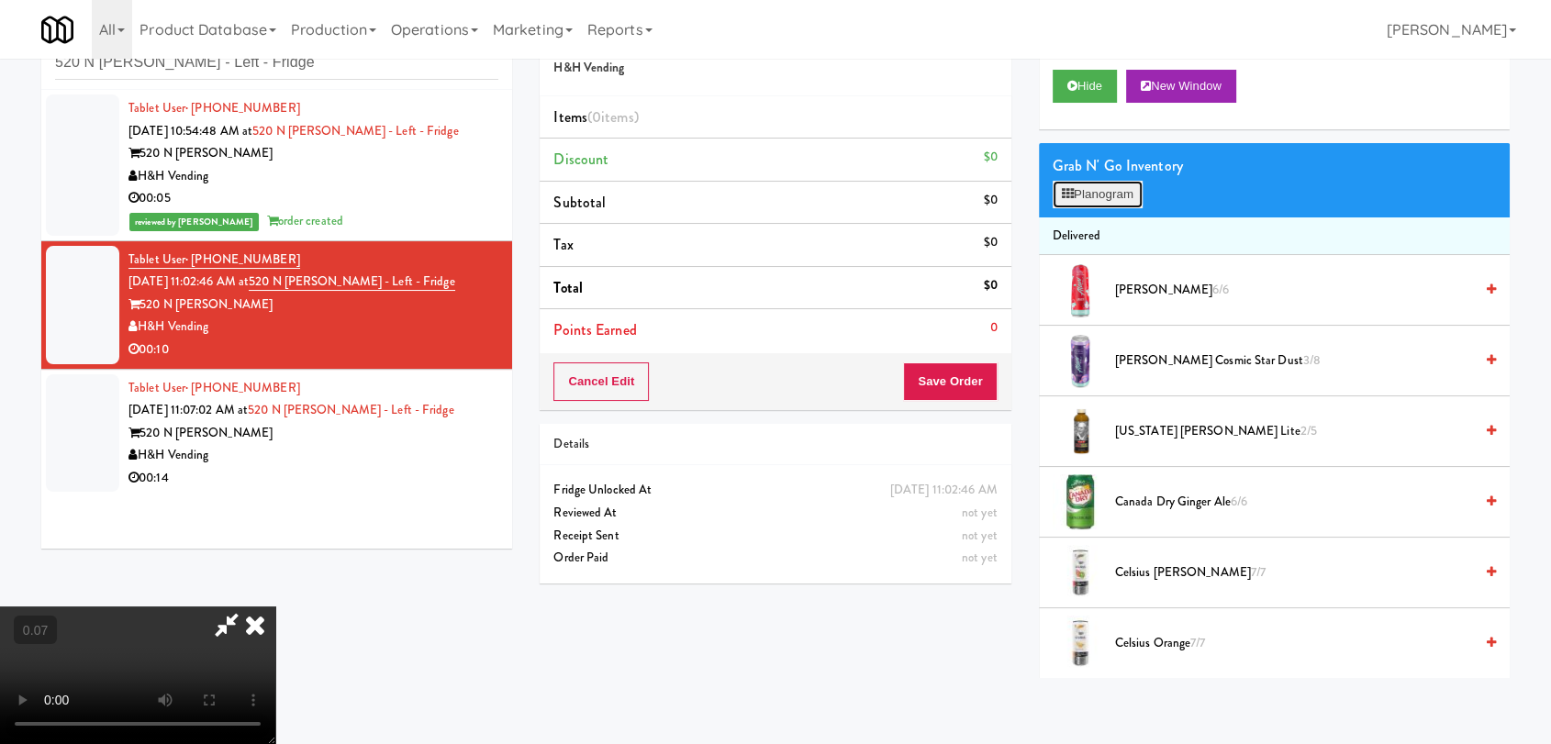
click at [1116, 201] on button "Planogram" at bounding box center [1098, 195] width 90 height 28
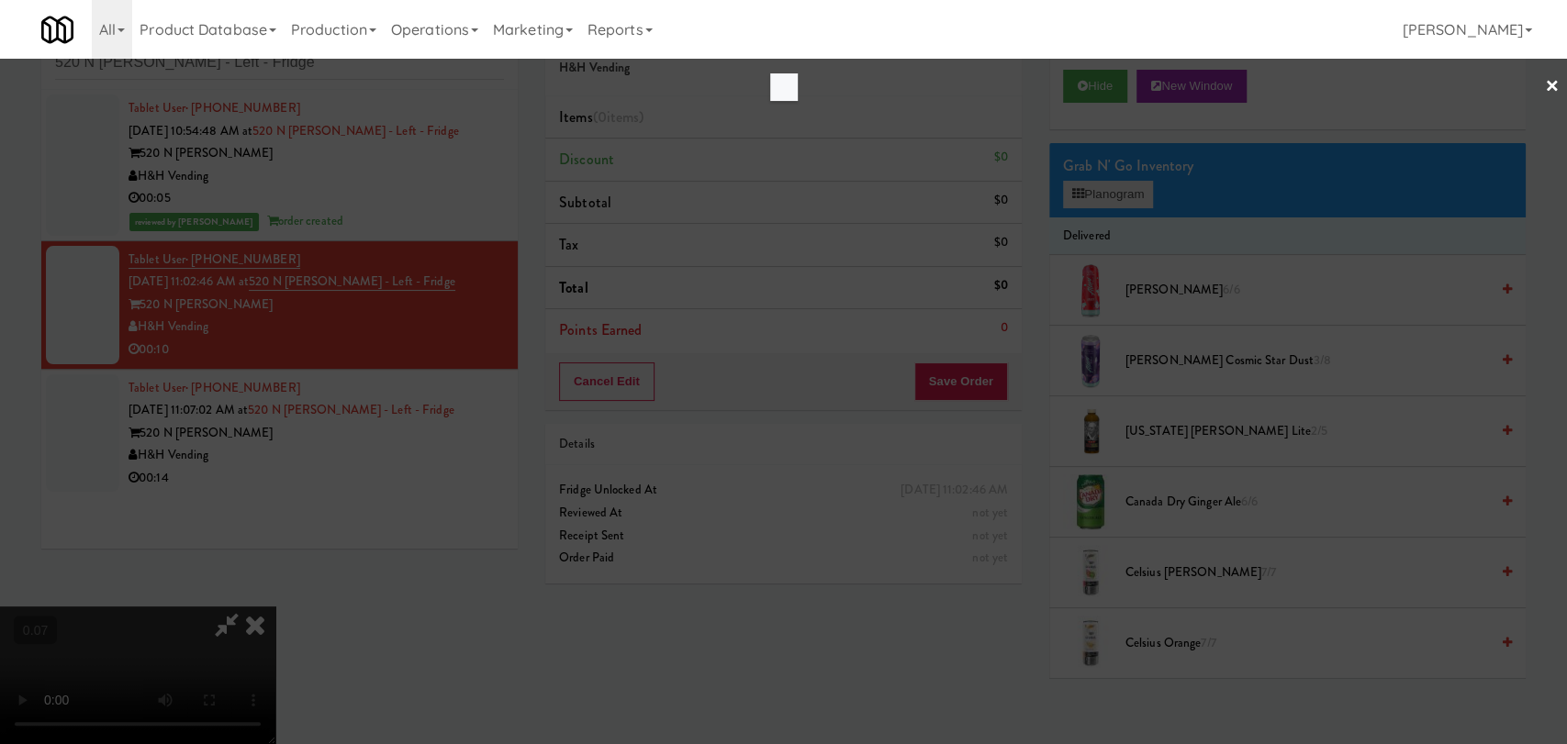
click at [1116, 201] on div at bounding box center [783, 372] width 1567 height 744
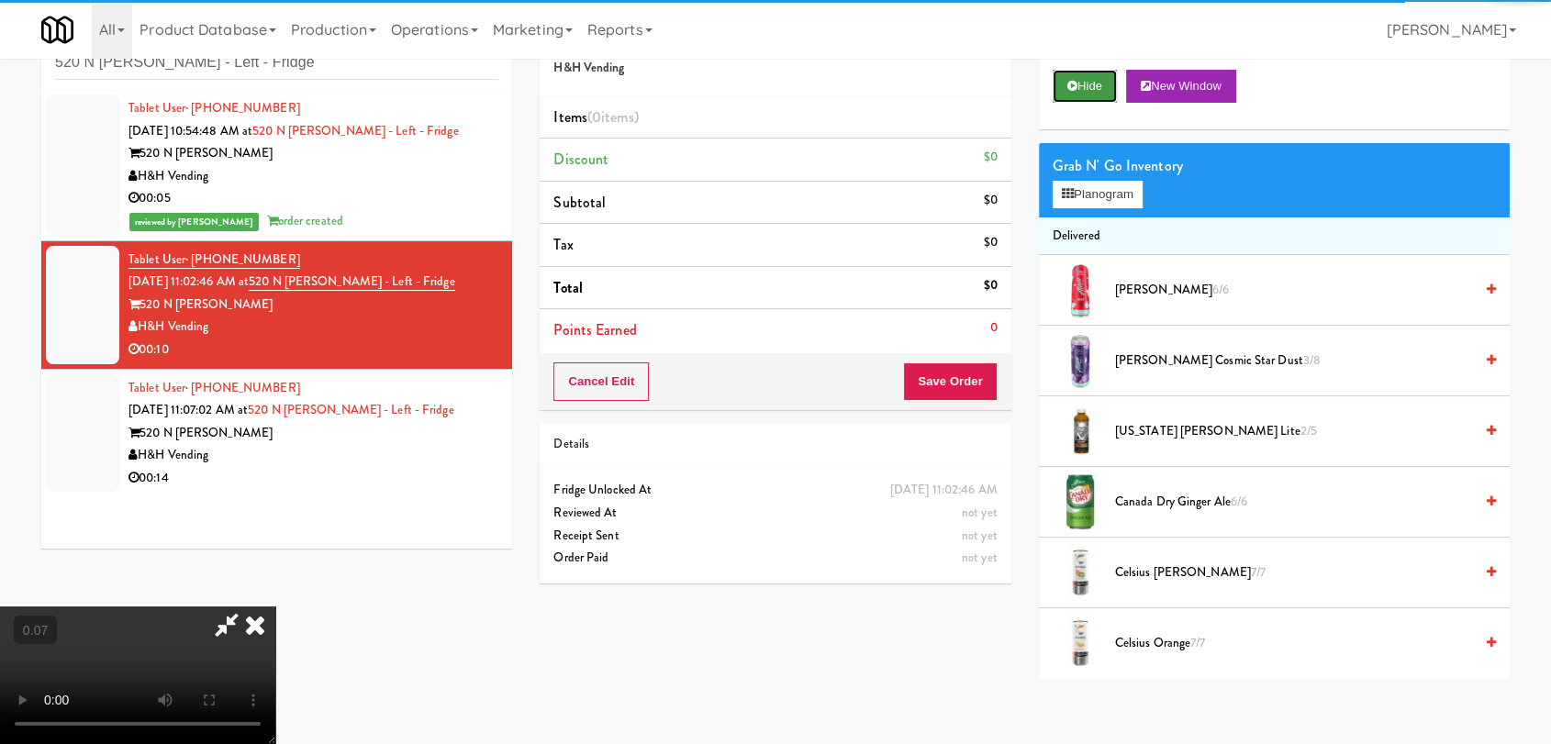
click at [1066, 76] on button "Hide" at bounding box center [1085, 86] width 64 height 33
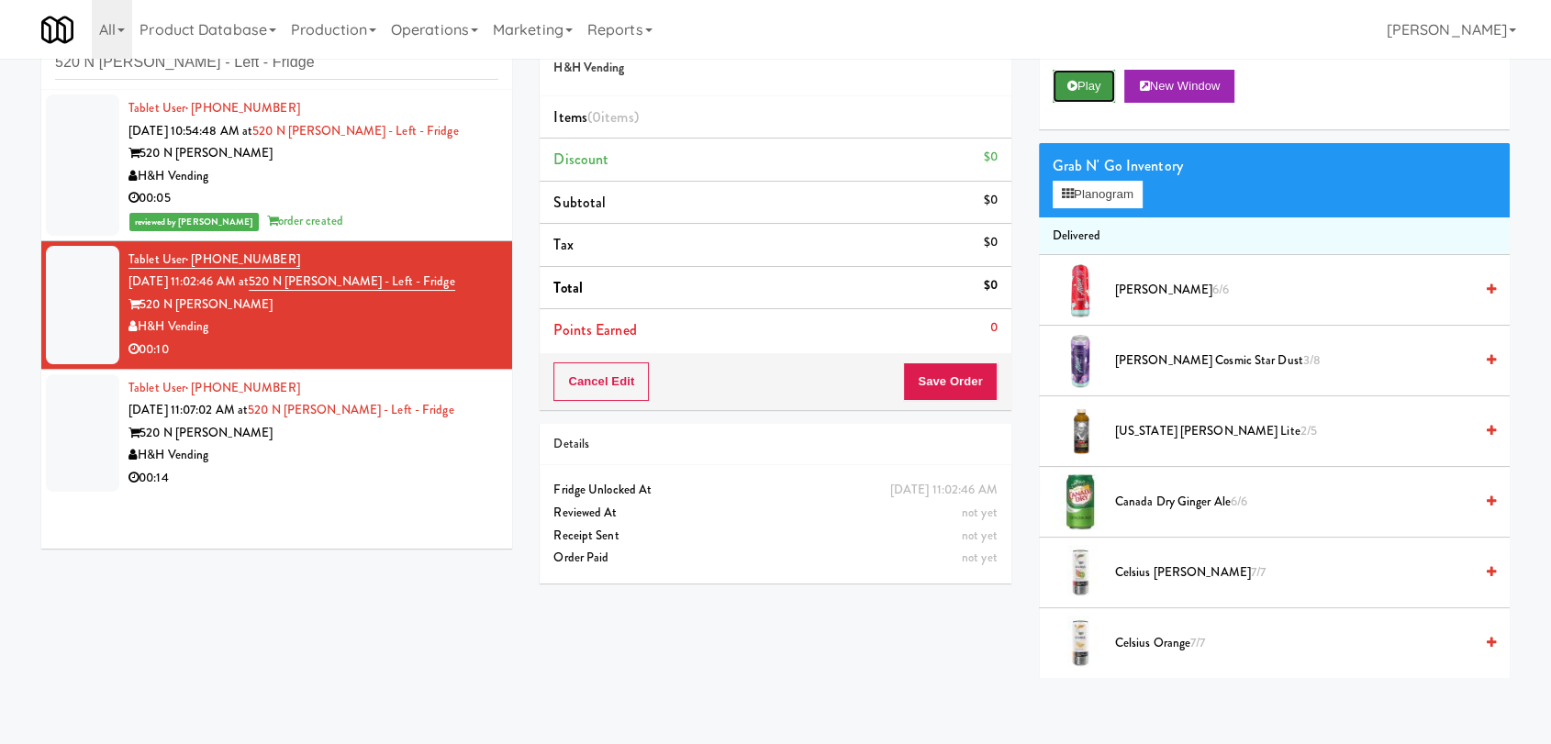
click at [1068, 74] on button "Play" at bounding box center [1084, 86] width 63 height 33
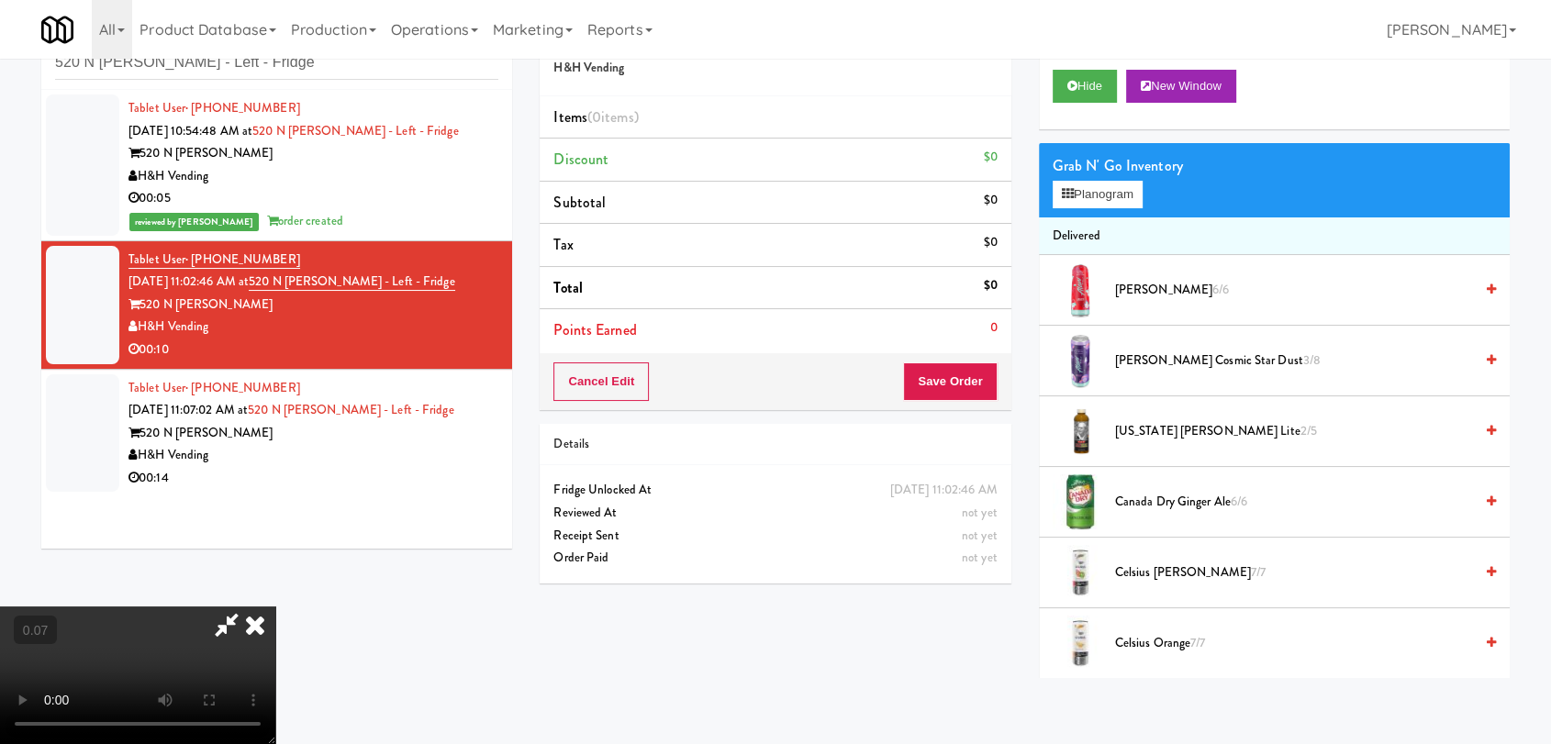
click at [275, 607] on video at bounding box center [137, 676] width 275 height 138
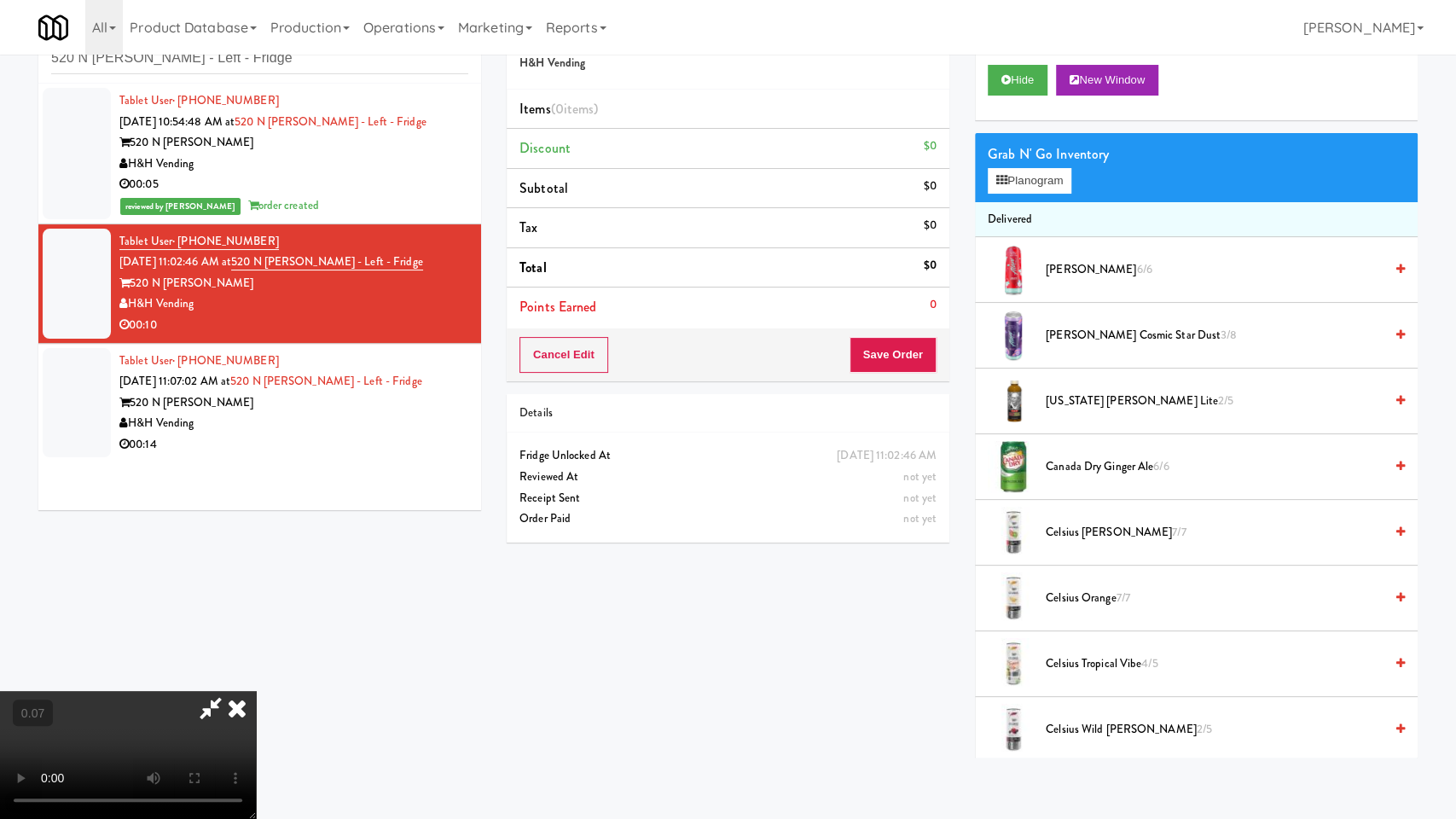
click at [256, 692] on video at bounding box center [127, 756] width 256 height 128
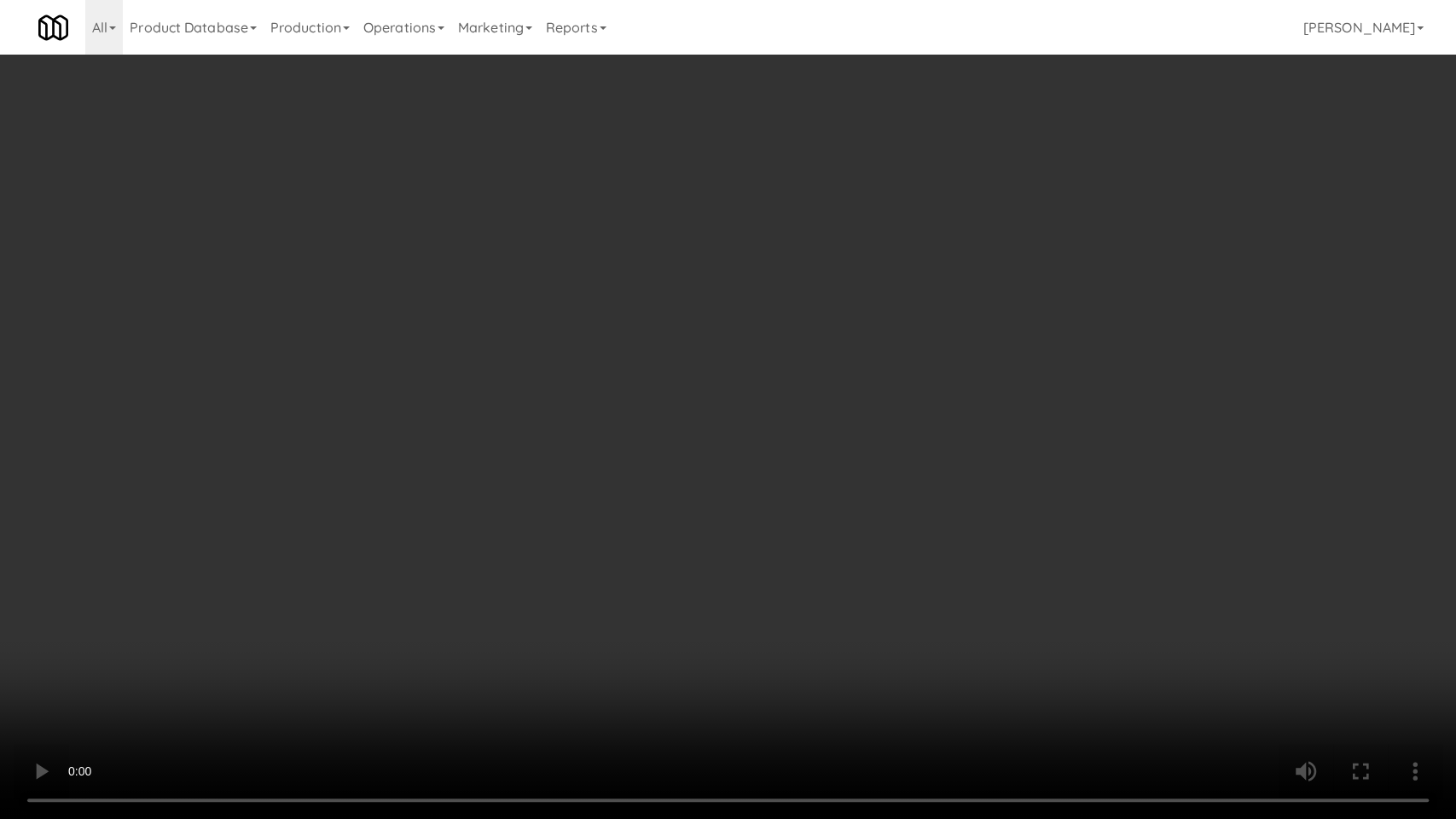
click at [383, 561] on video at bounding box center [728, 409] width 1456 height 819
click at [227, 692] on video at bounding box center [728, 409] width 1456 height 819
click at [218, 692] on video at bounding box center [728, 409] width 1456 height 819
click at [542, 427] on video at bounding box center [728, 409] width 1456 height 819
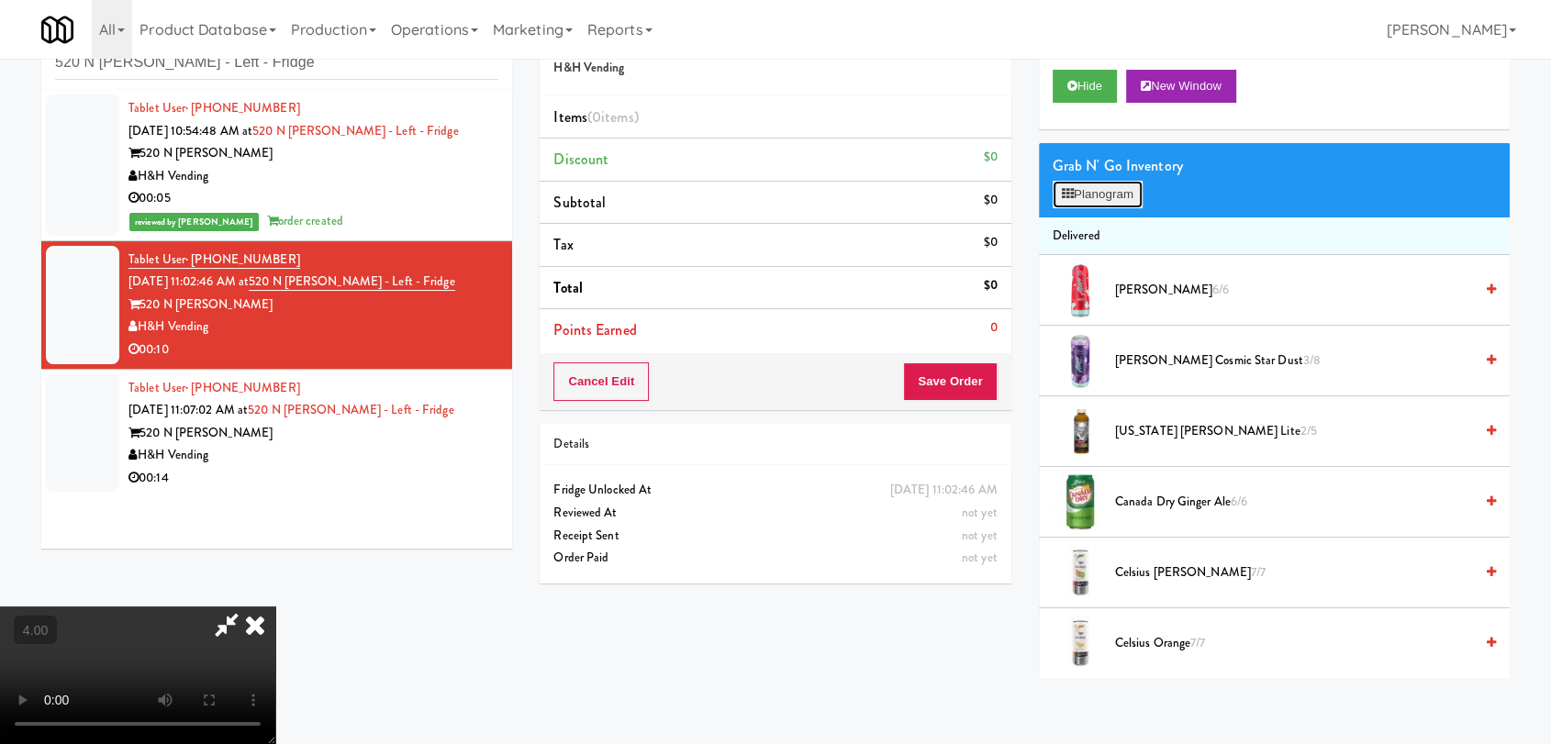
click at [1091, 195] on button "Planogram" at bounding box center [1098, 195] width 90 height 28
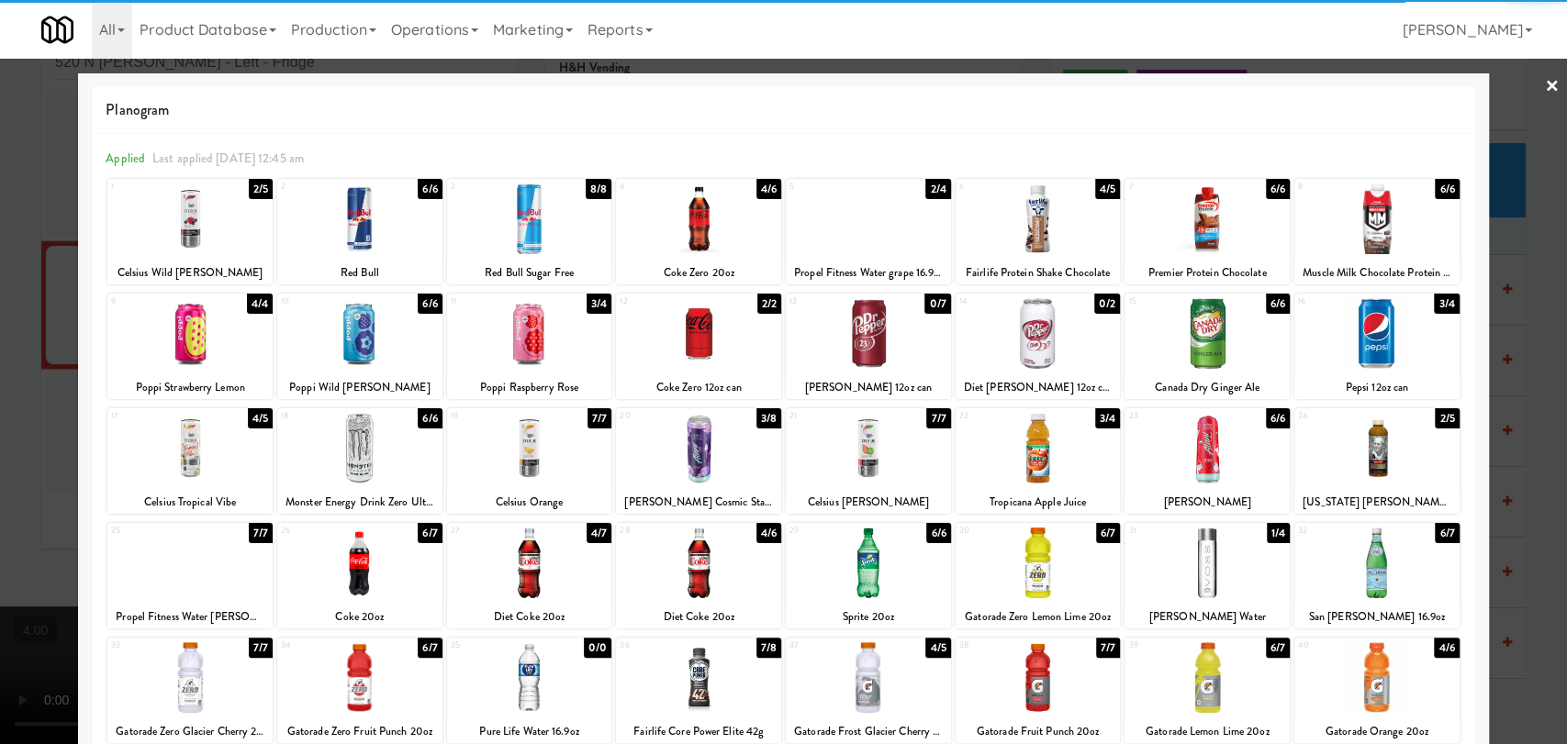
click at [375, 570] on div at bounding box center [359, 563] width 165 height 71
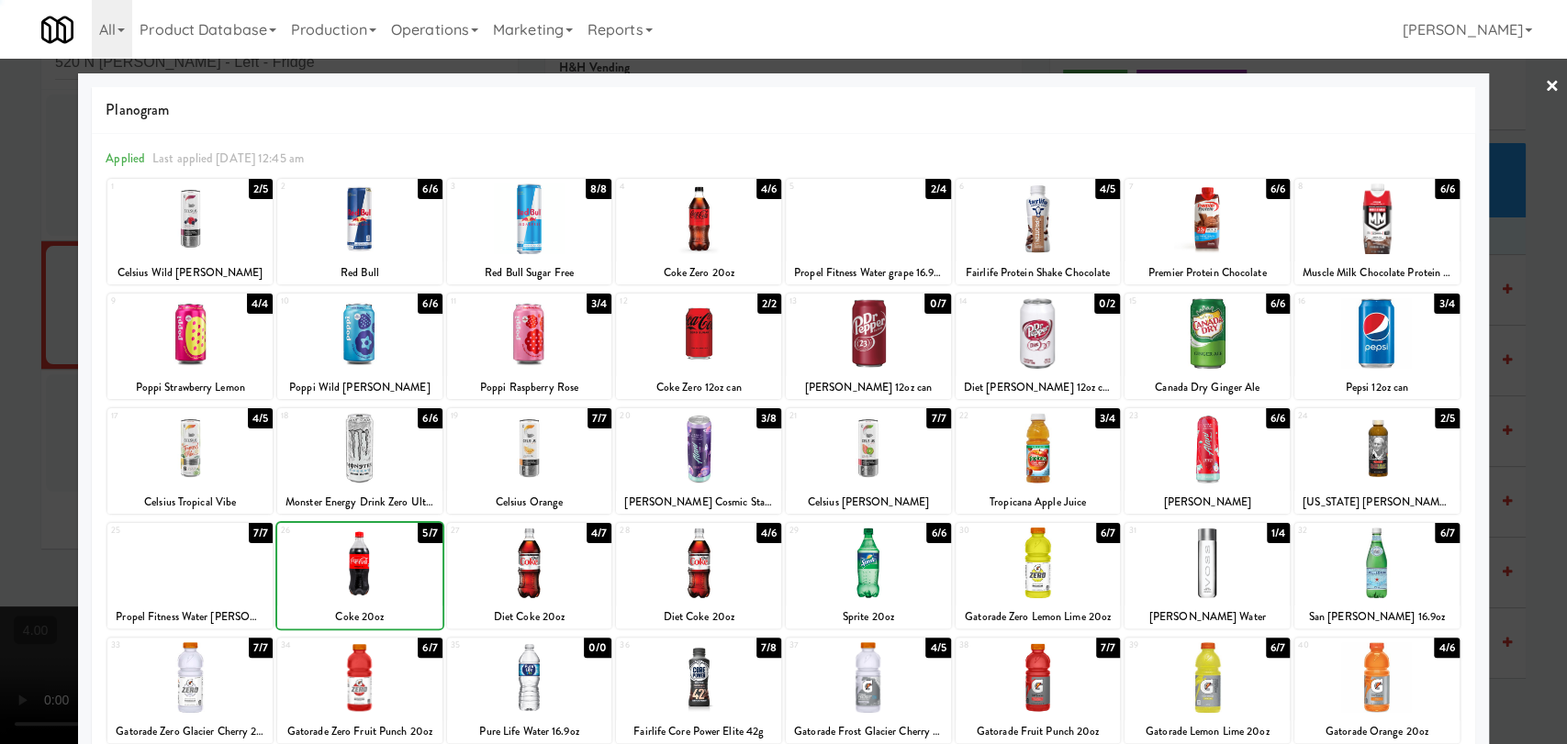
click at [375, 675] on div at bounding box center [359, 678] width 165 height 71
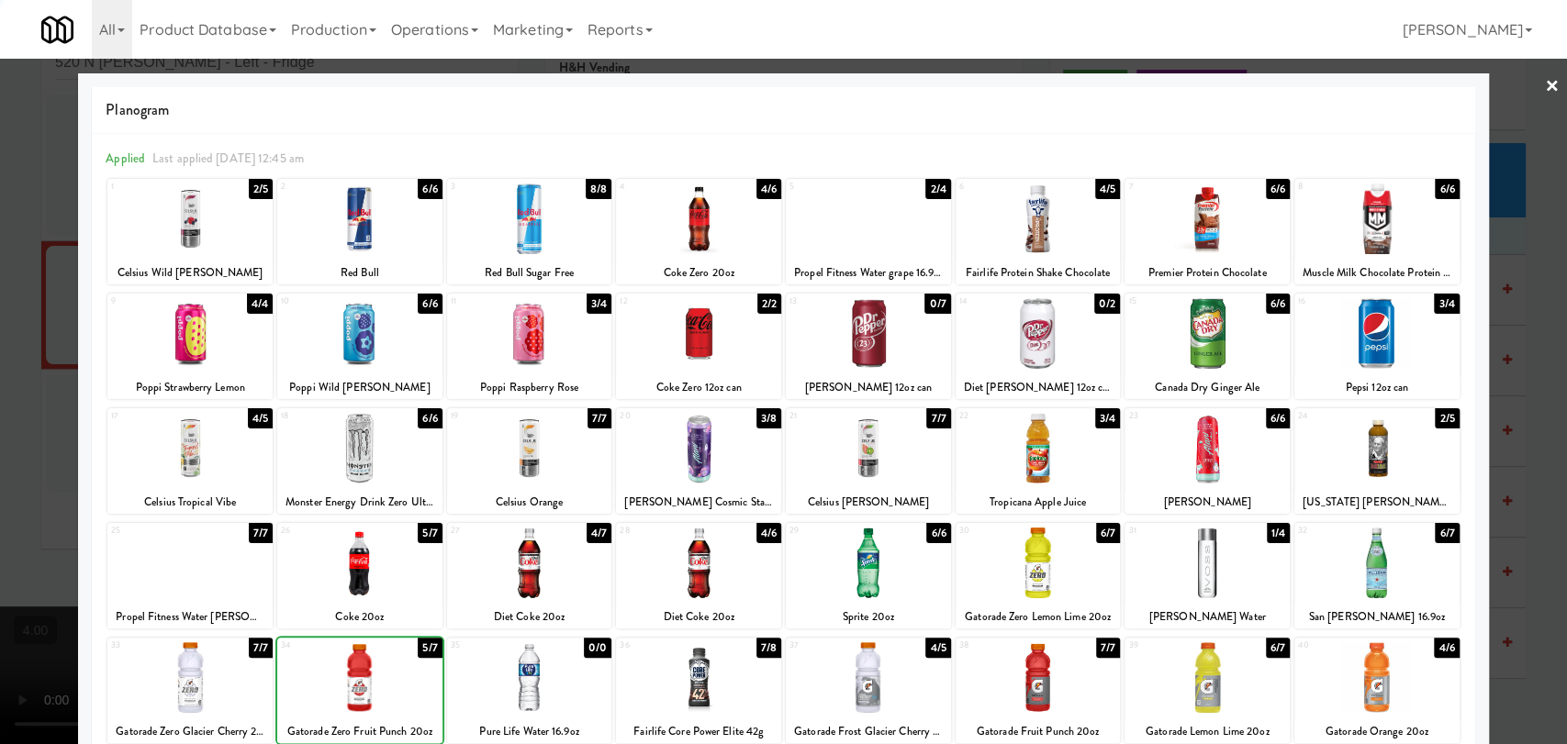
click at [36, 550] on div at bounding box center [783, 372] width 1567 height 744
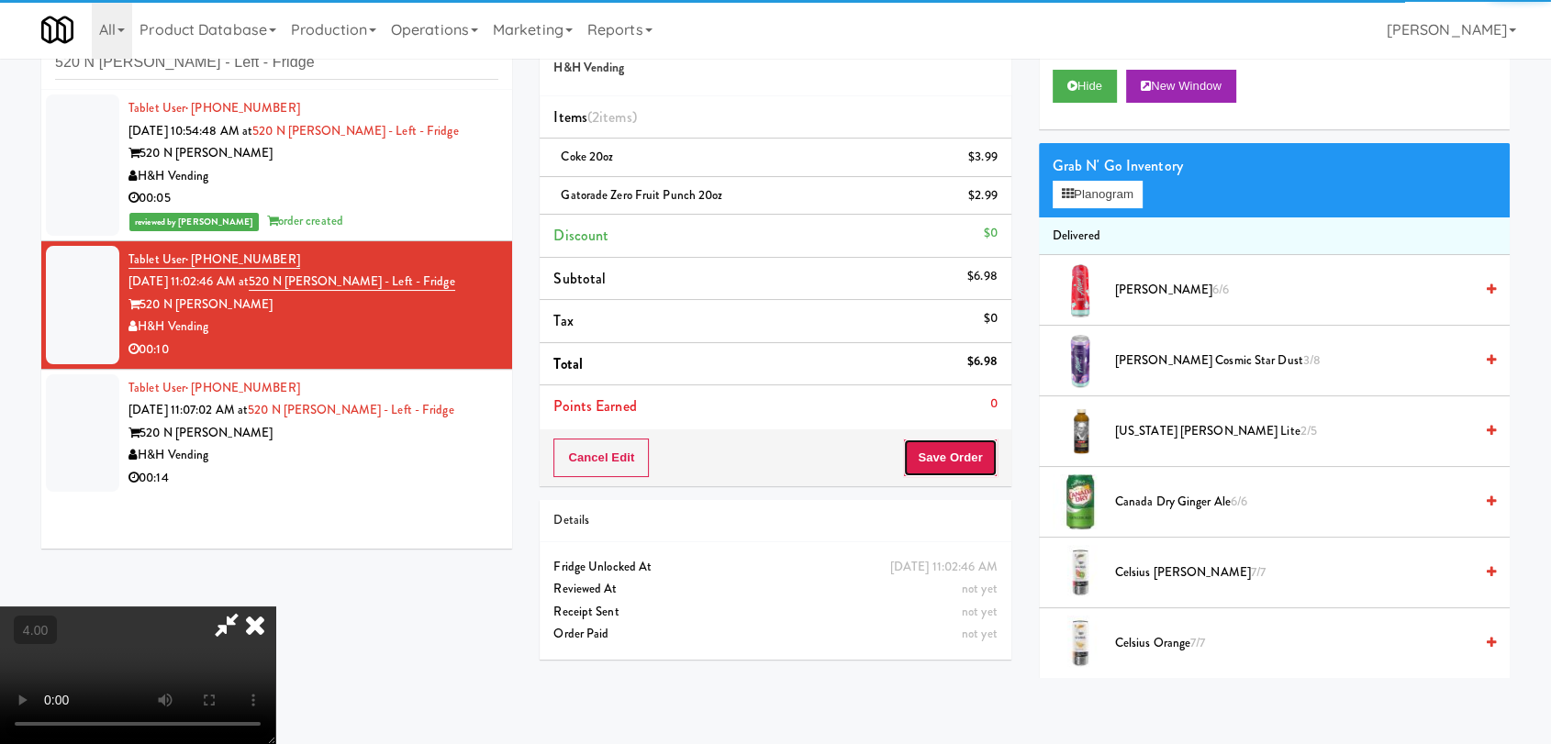
click at [933, 450] on button "Save Order" at bounding box center [950, 458] width 94 height 39
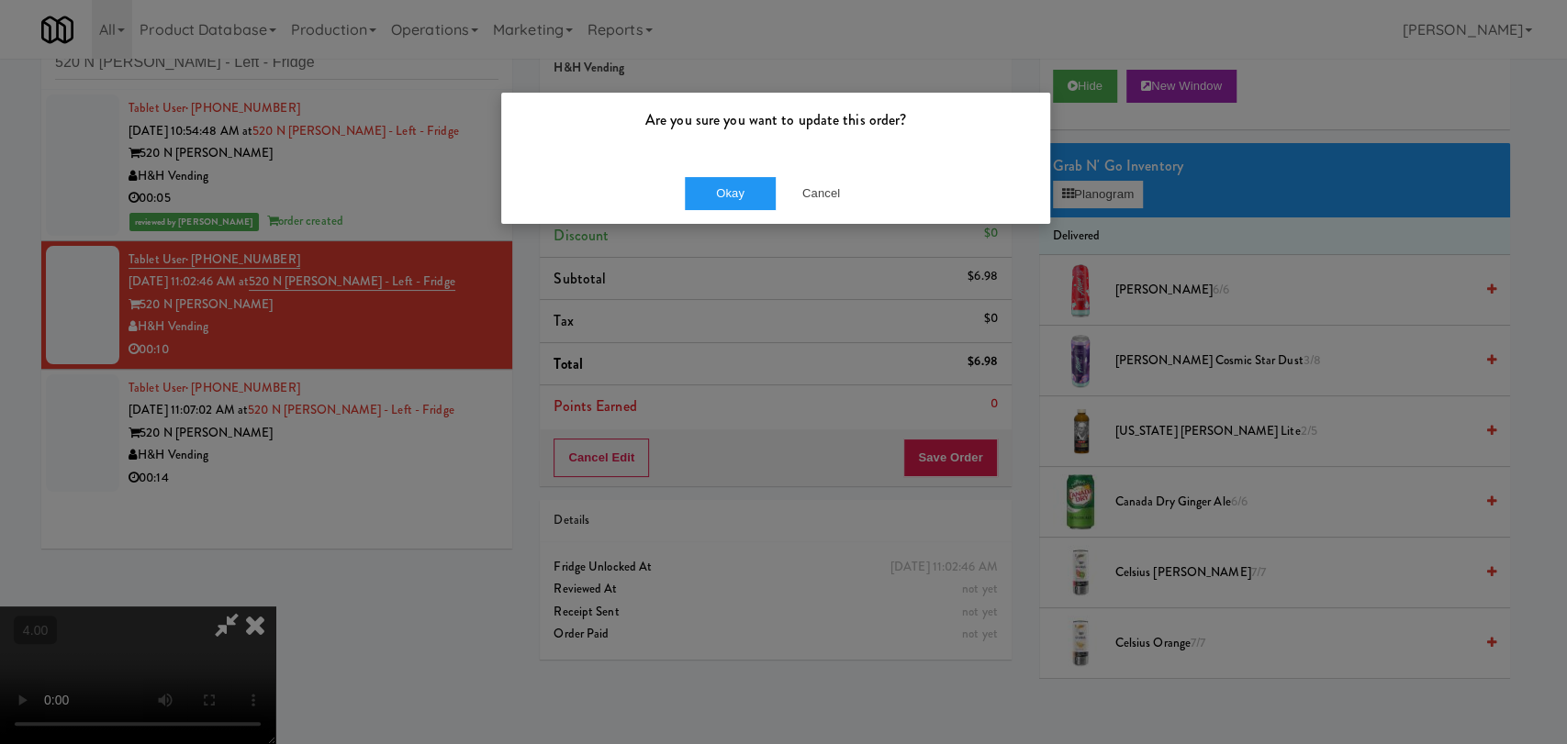
click at [748, 174] on div "Okay Cancel" at bounding box center [775, 193] width 549 height 62
click at [762, 191] on button "Okay" at bounding box center [731, 193] width 92 height 33
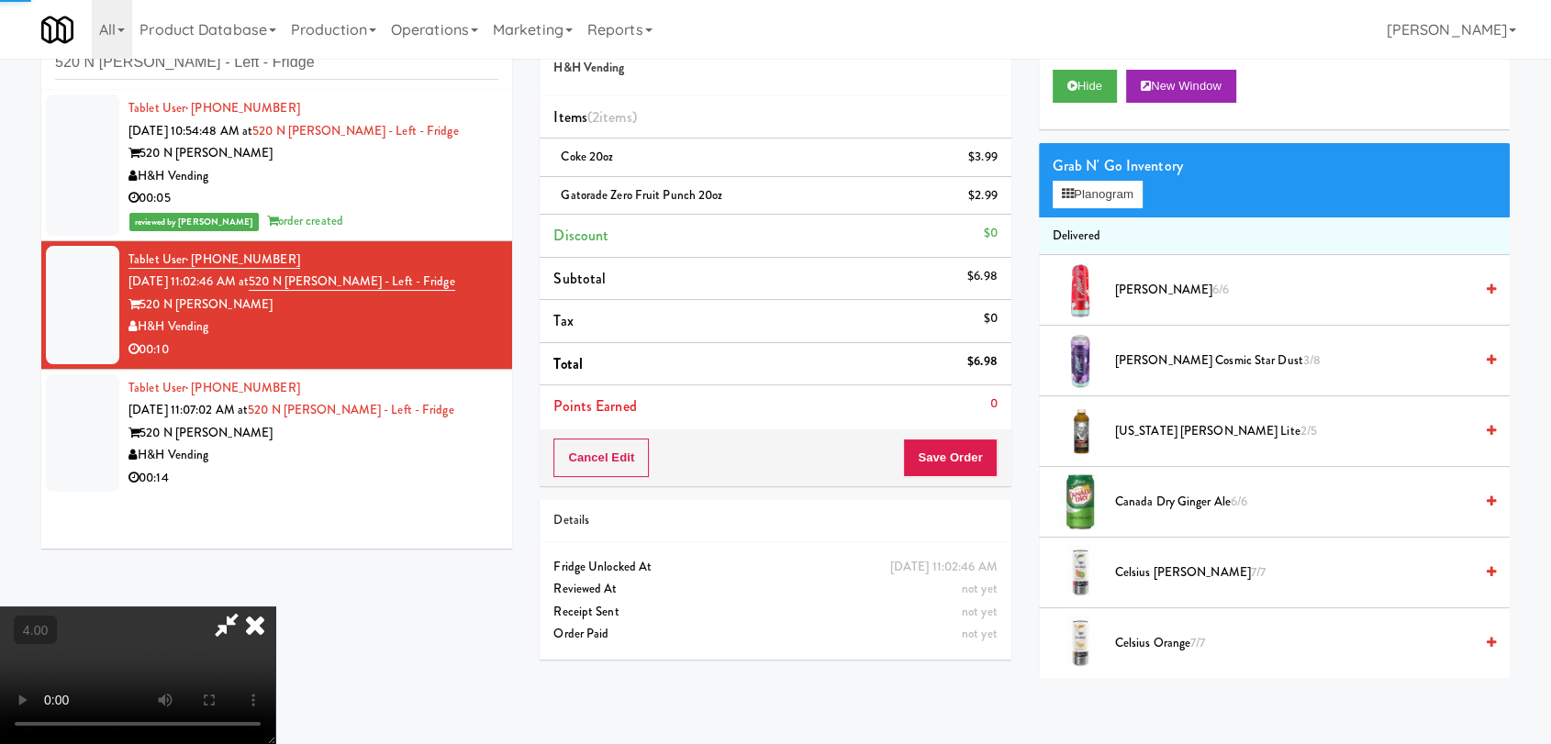
click at [275, 607] on icon at bounding box center [255, 625] width 40 height 37
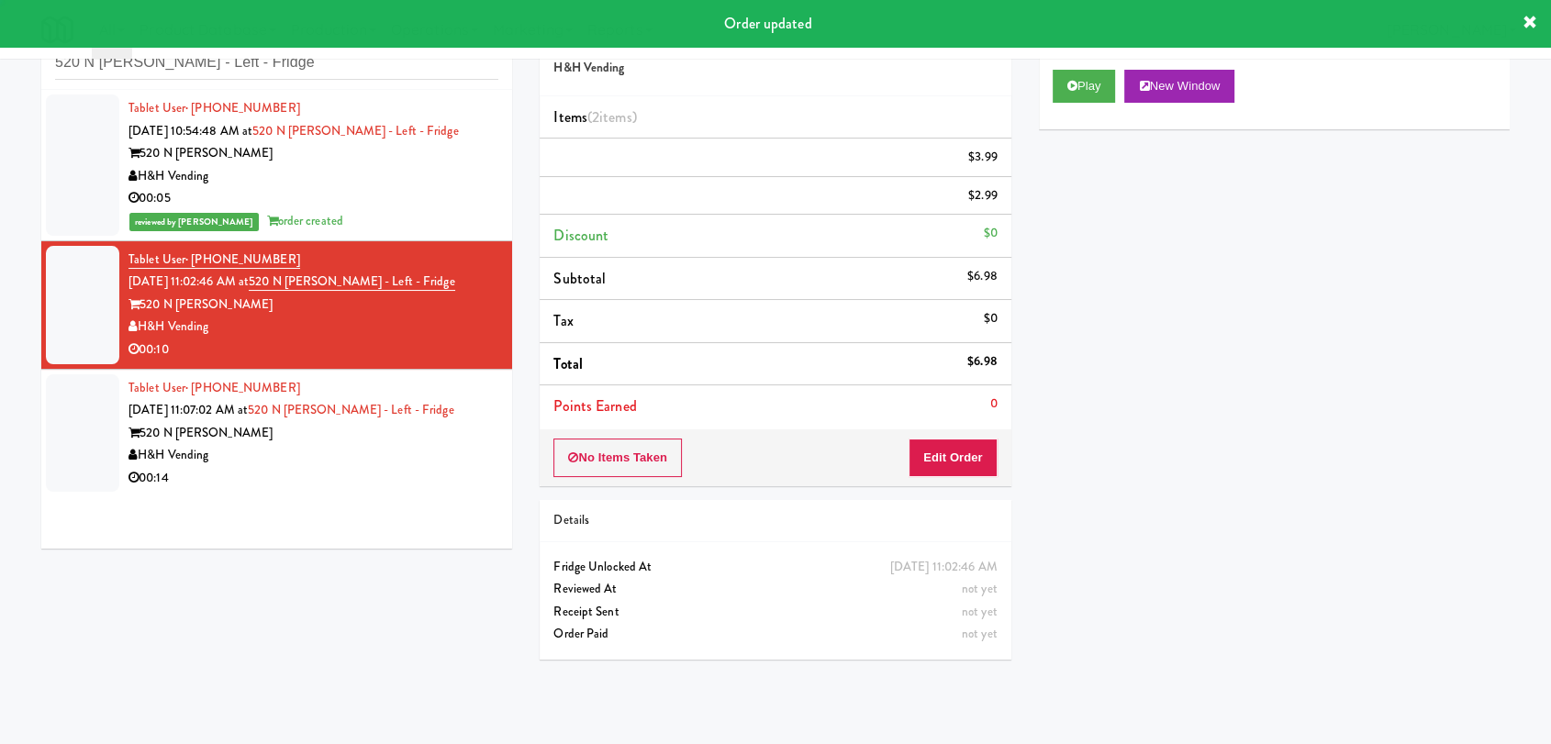
click at [466, 423] on div "520 N [PERSON_NAME]" at bounding box center [314, 433] width 370 height 23
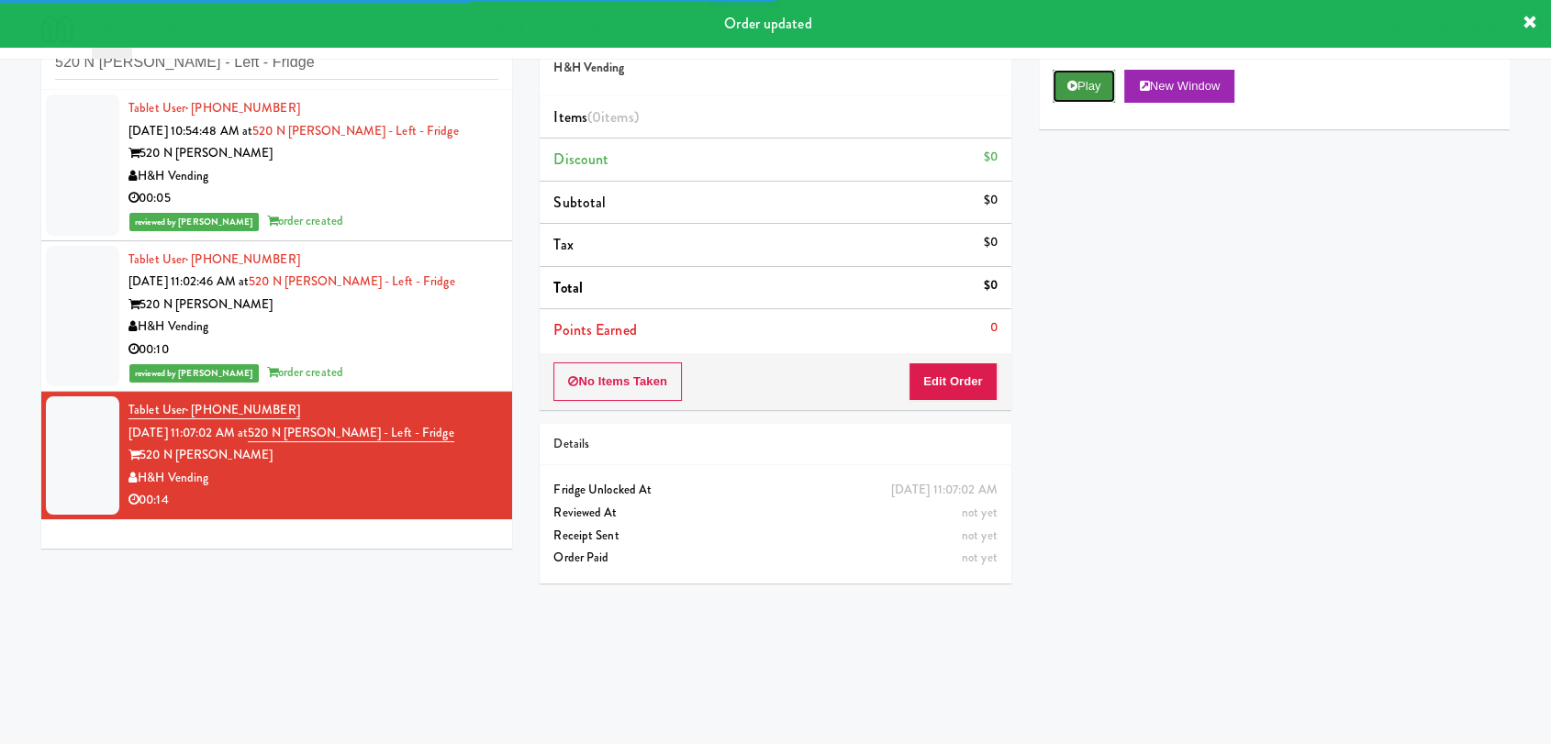
click at [1065, 99] on button "Play" at bounding box center [1084, 86] width 63 height 33
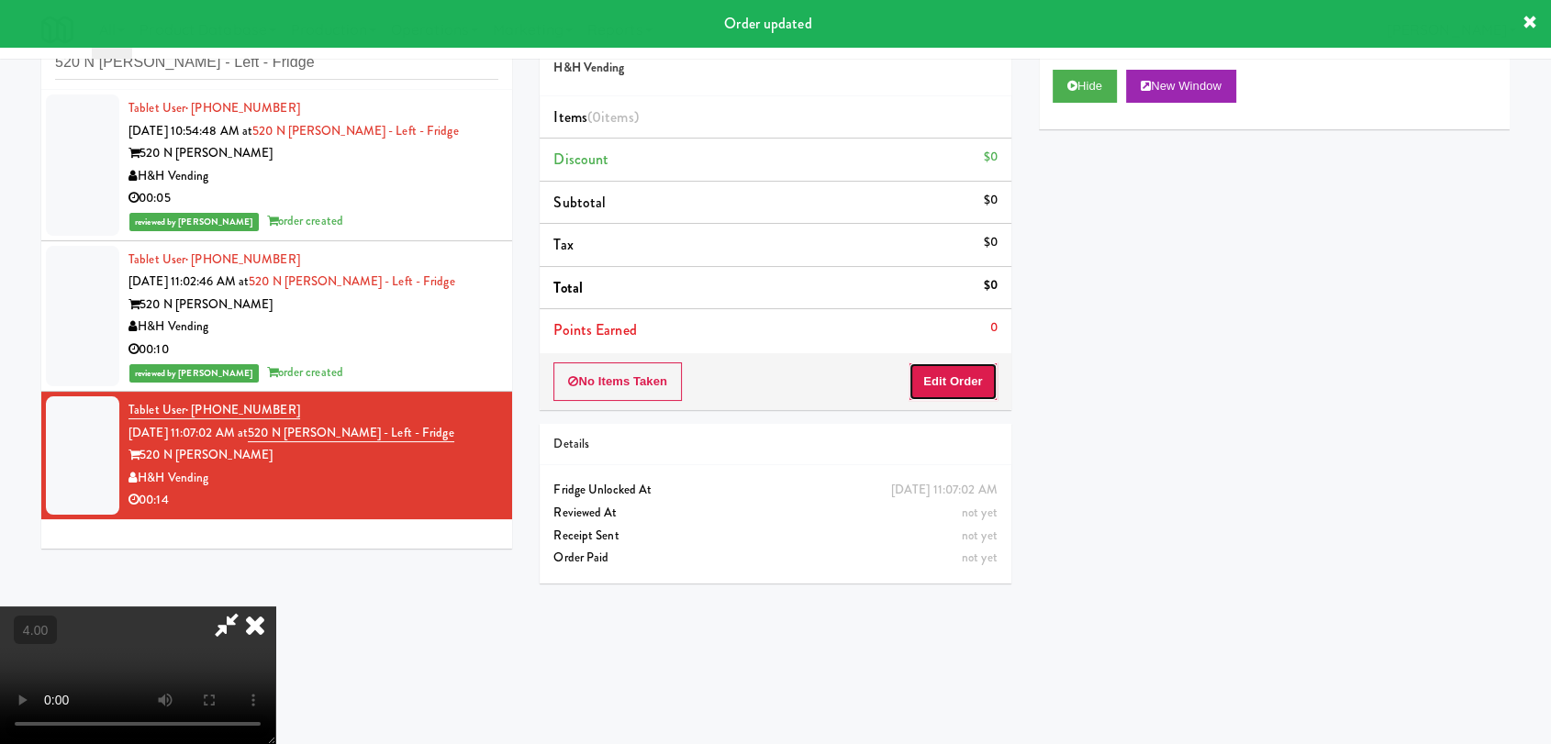
click at [978, 378] on button "Edit Order" at bounding box center [953, 382] width 89 height 39
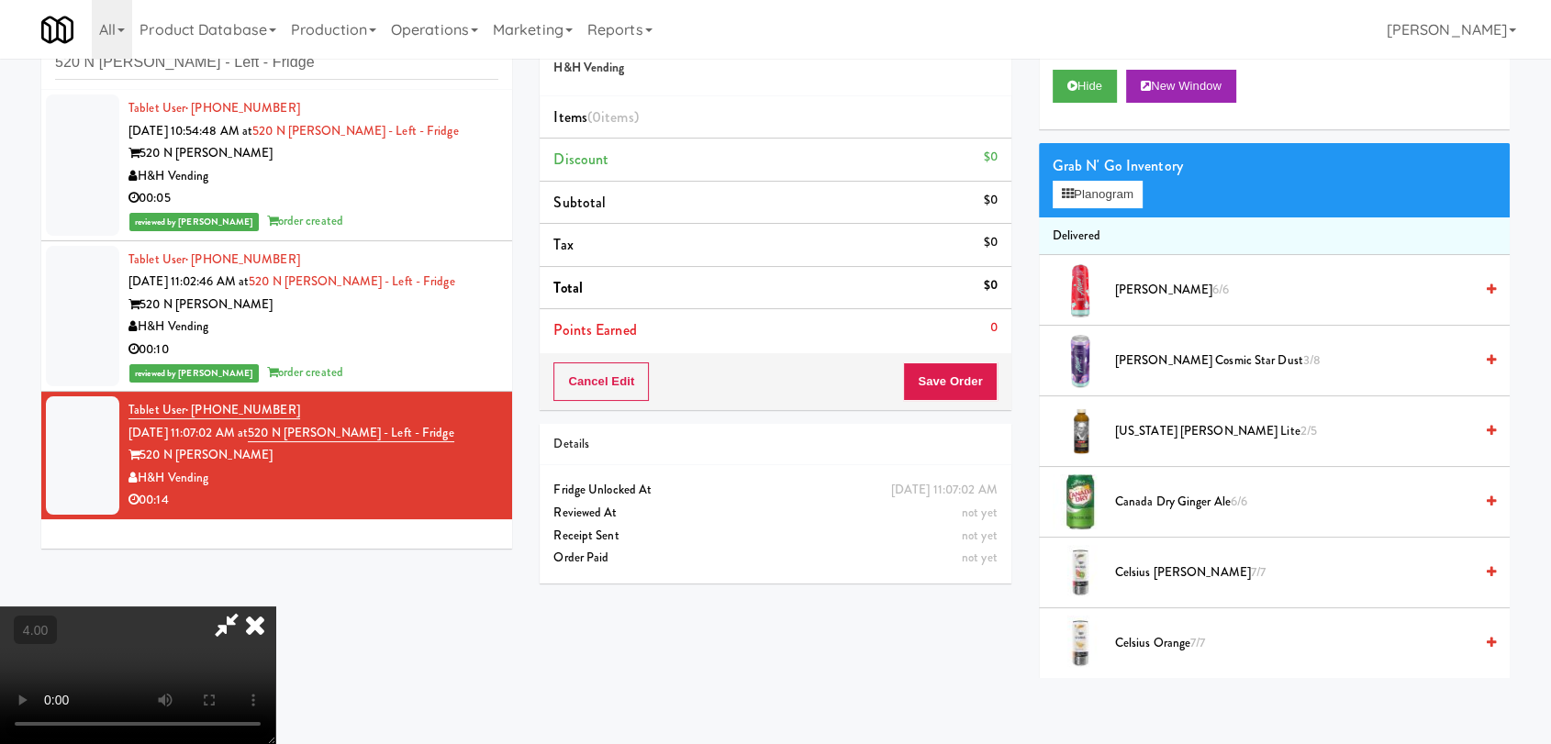
click at [275, 607] on video at bounding box center [137, 676] width 275 height 138
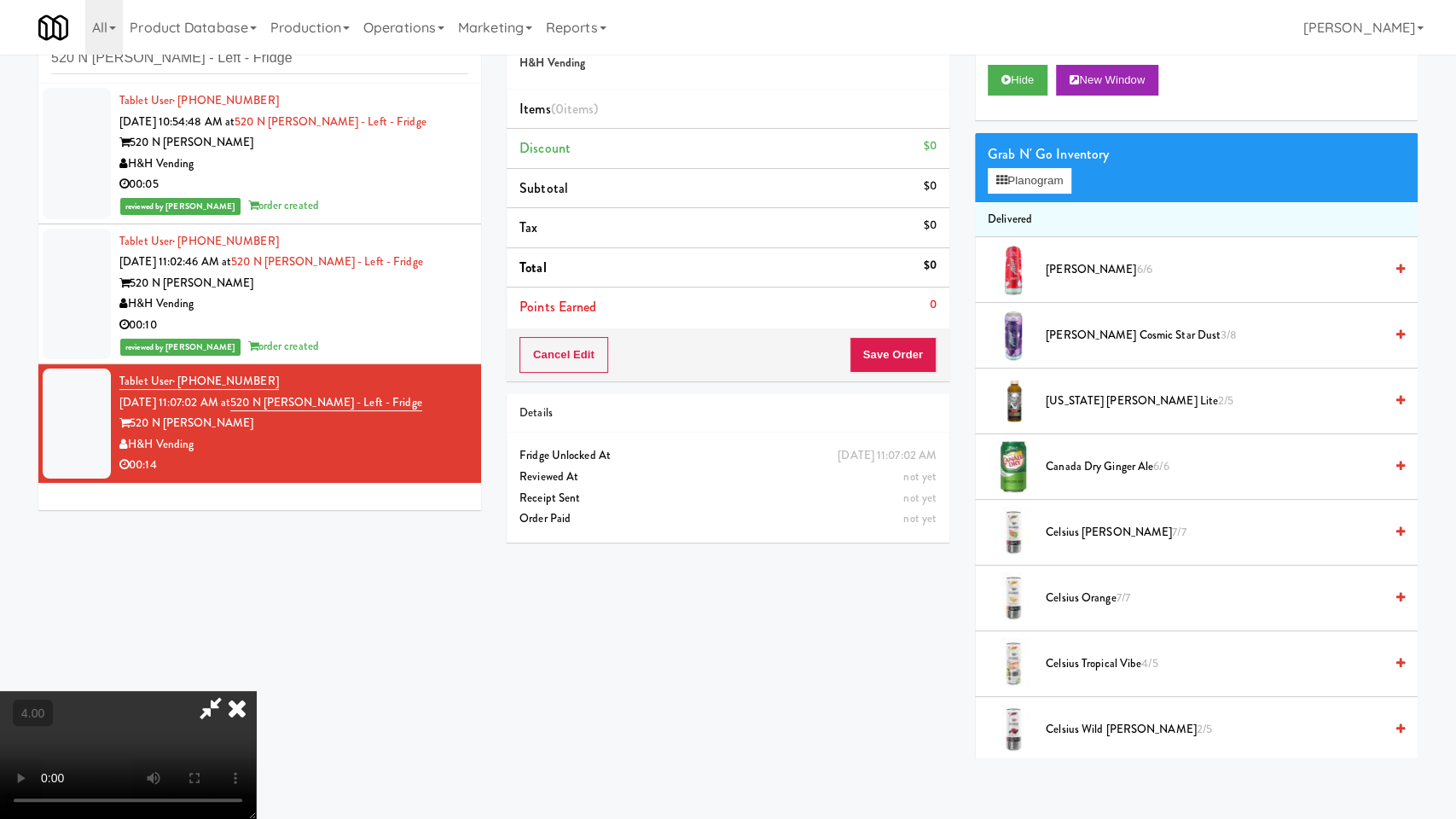
click at [256, 692] on video at bounding box center [127, 756] width 256 height 128
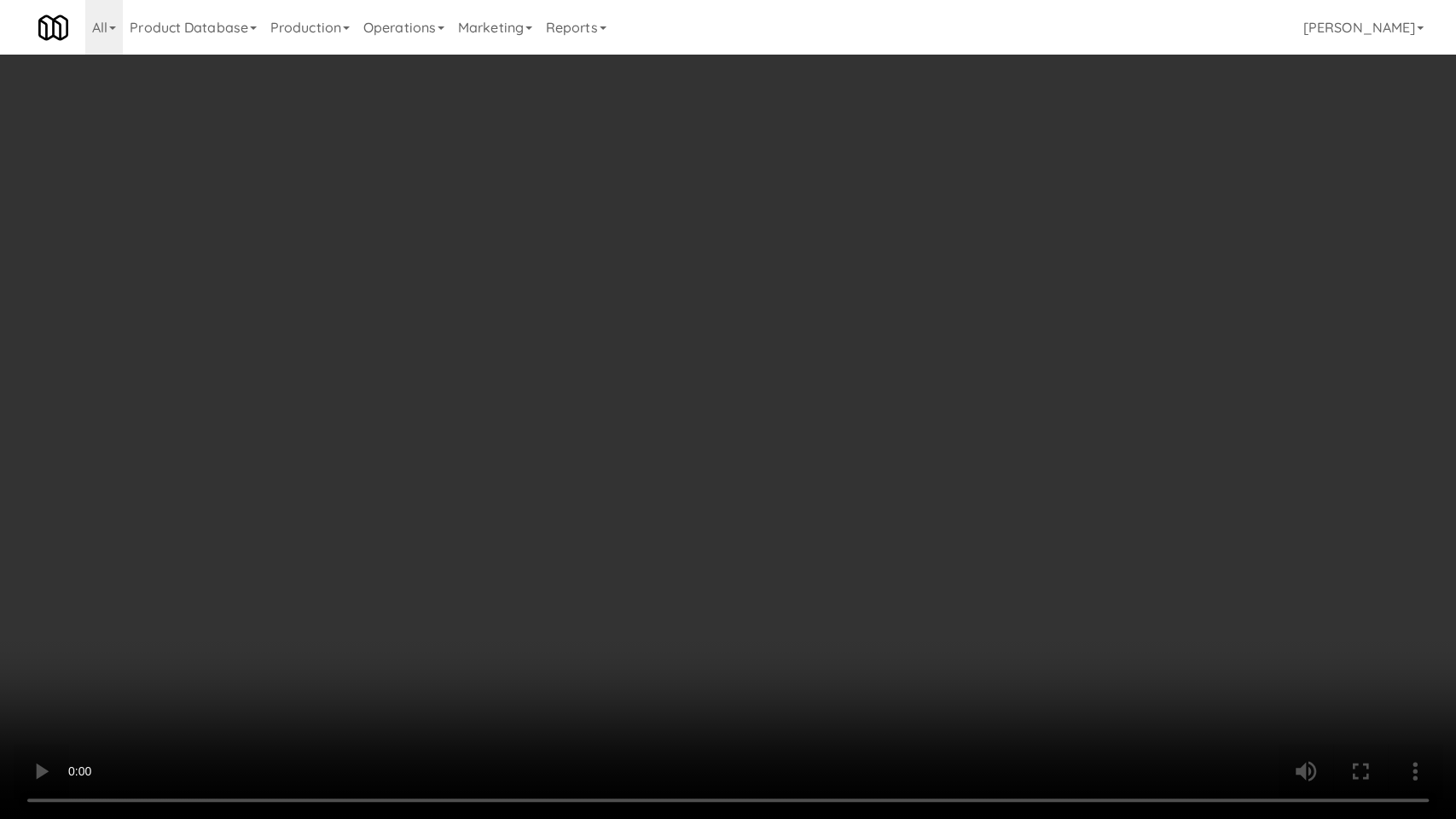
click at [676, 528] on video at bounding box center [728, 409] width 1456 height 819
click at [869, 535] on video at bounding box center [728, 409] width 1456 height 819
click at [867, 535] on video at bounding box center [728, 409] width 1456 height 819
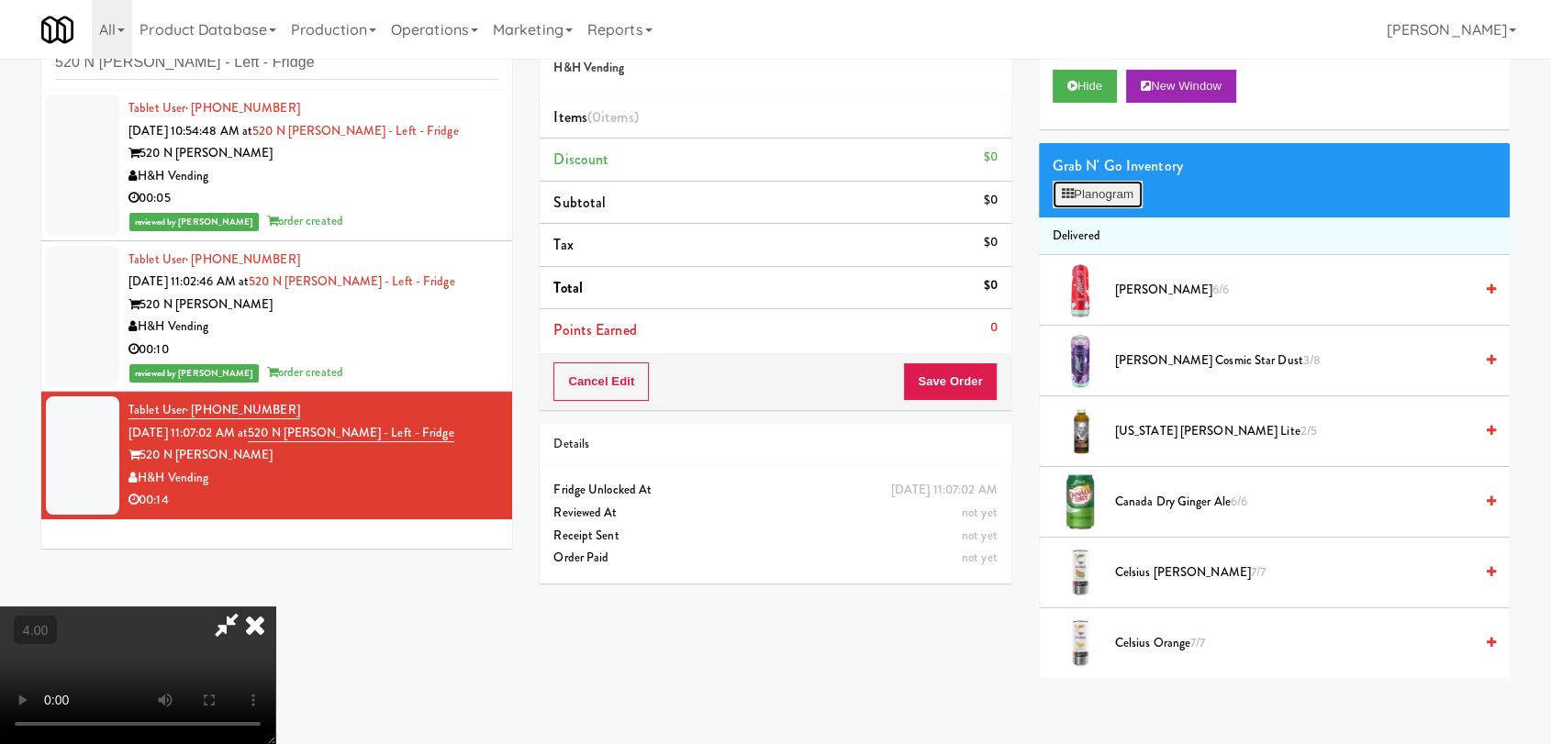
click at [1109, 188] on button "Planogram" at bounding box center [1098, 195] width 90 height 28
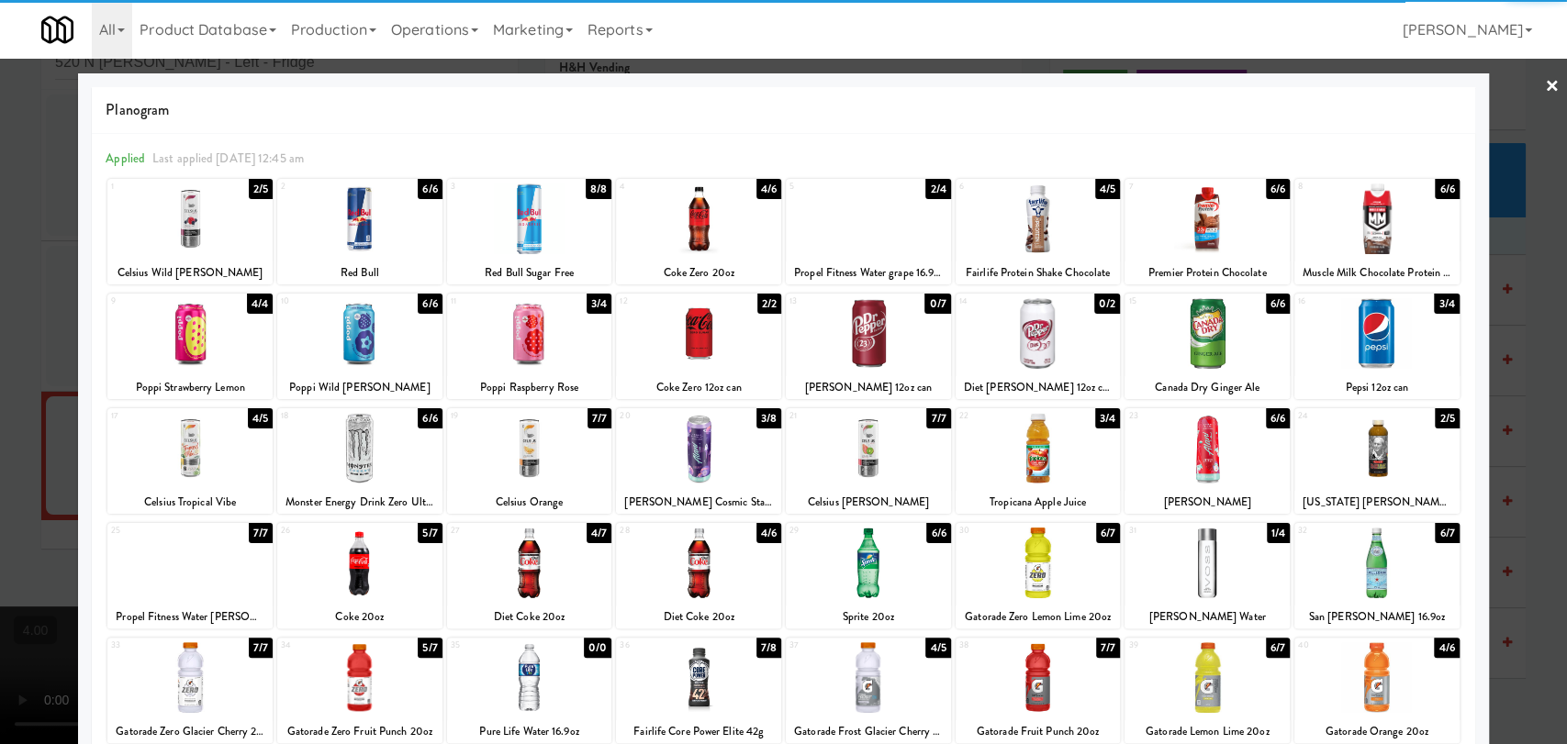
click at [526, 576] on div at bounding box center [529, 563] width 165 height 71
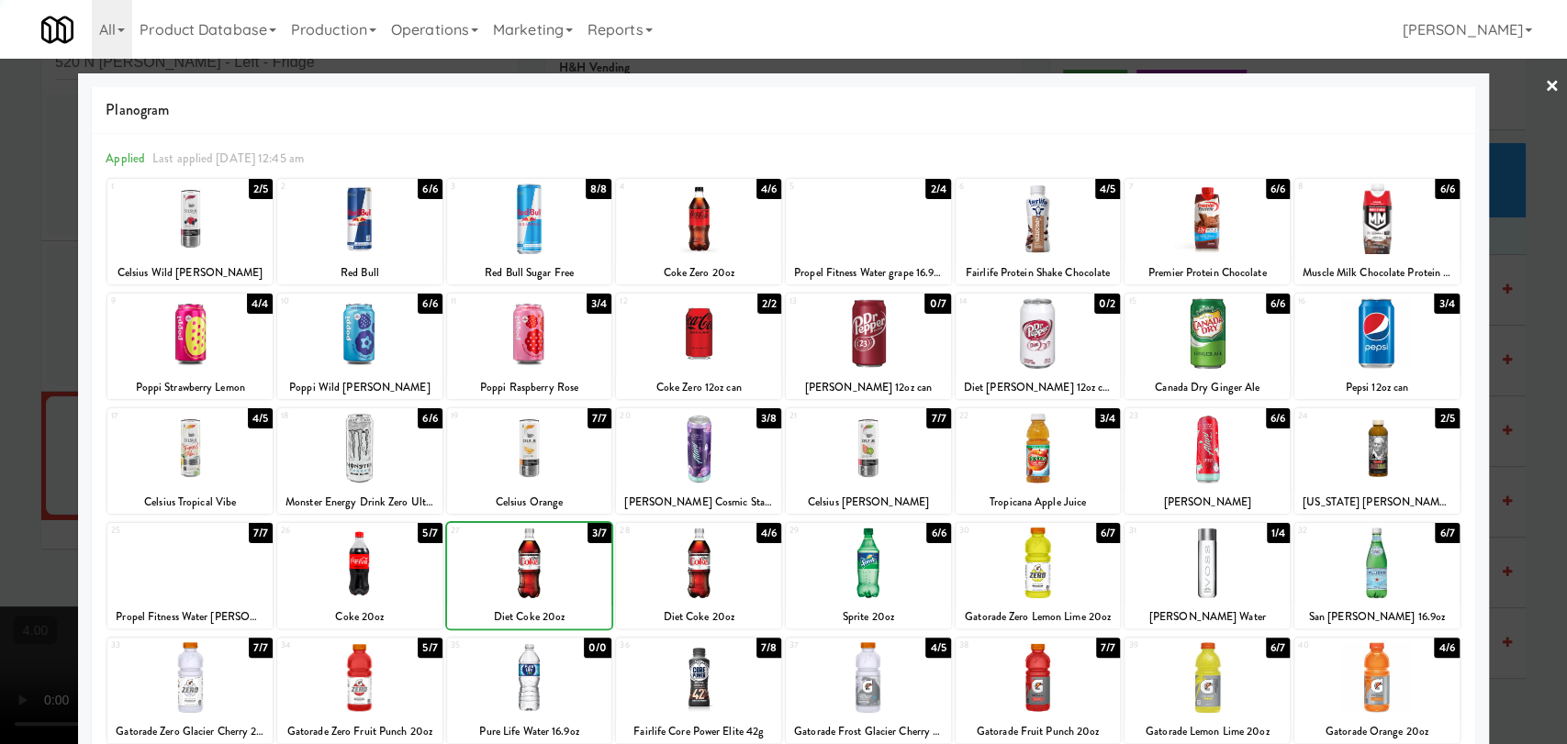
click at [0, 355] on div at bounding box center [783, 372] width 1567 height 744
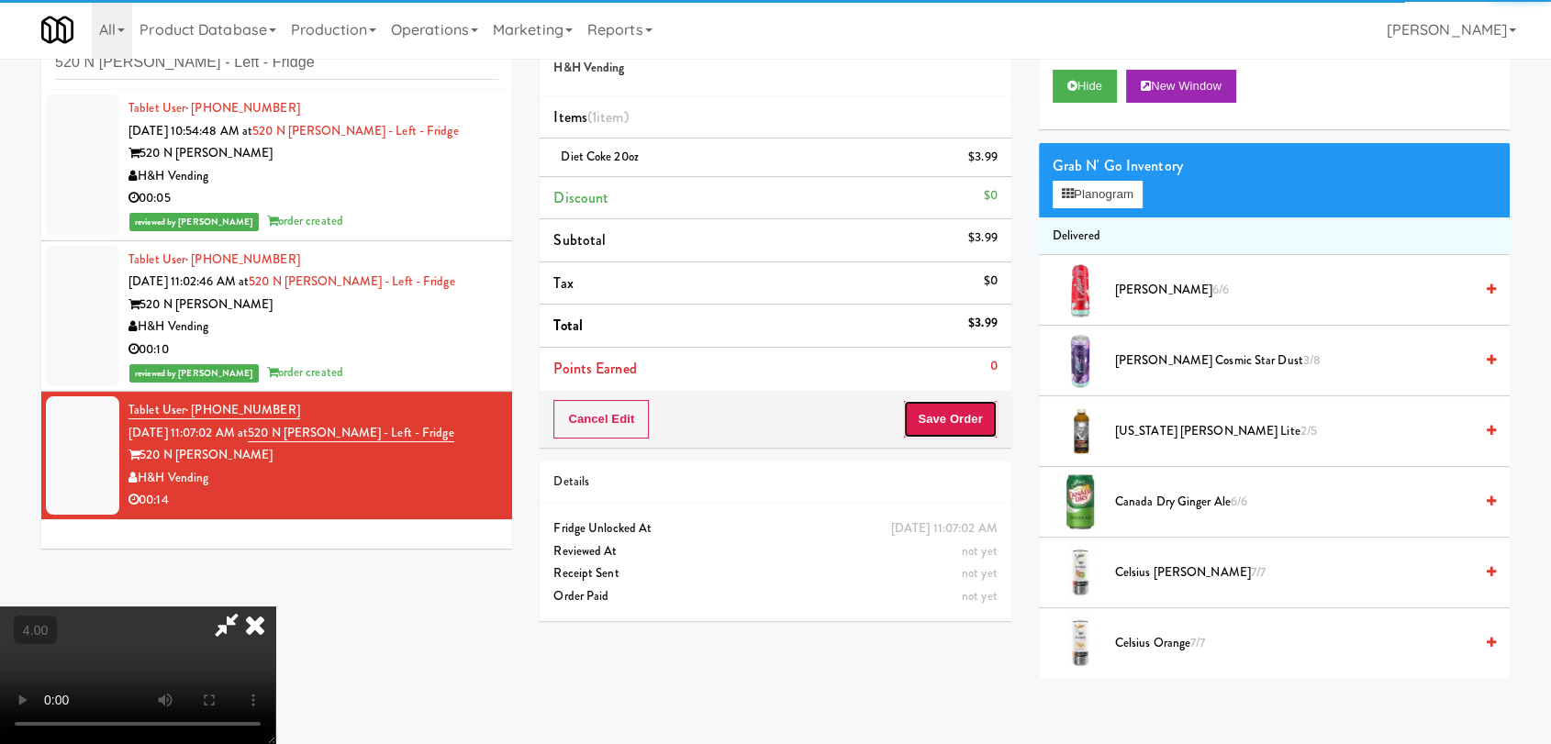
click at [959, 428] on button "Save Order" at bounding box center [950, 419] width 94 height 39
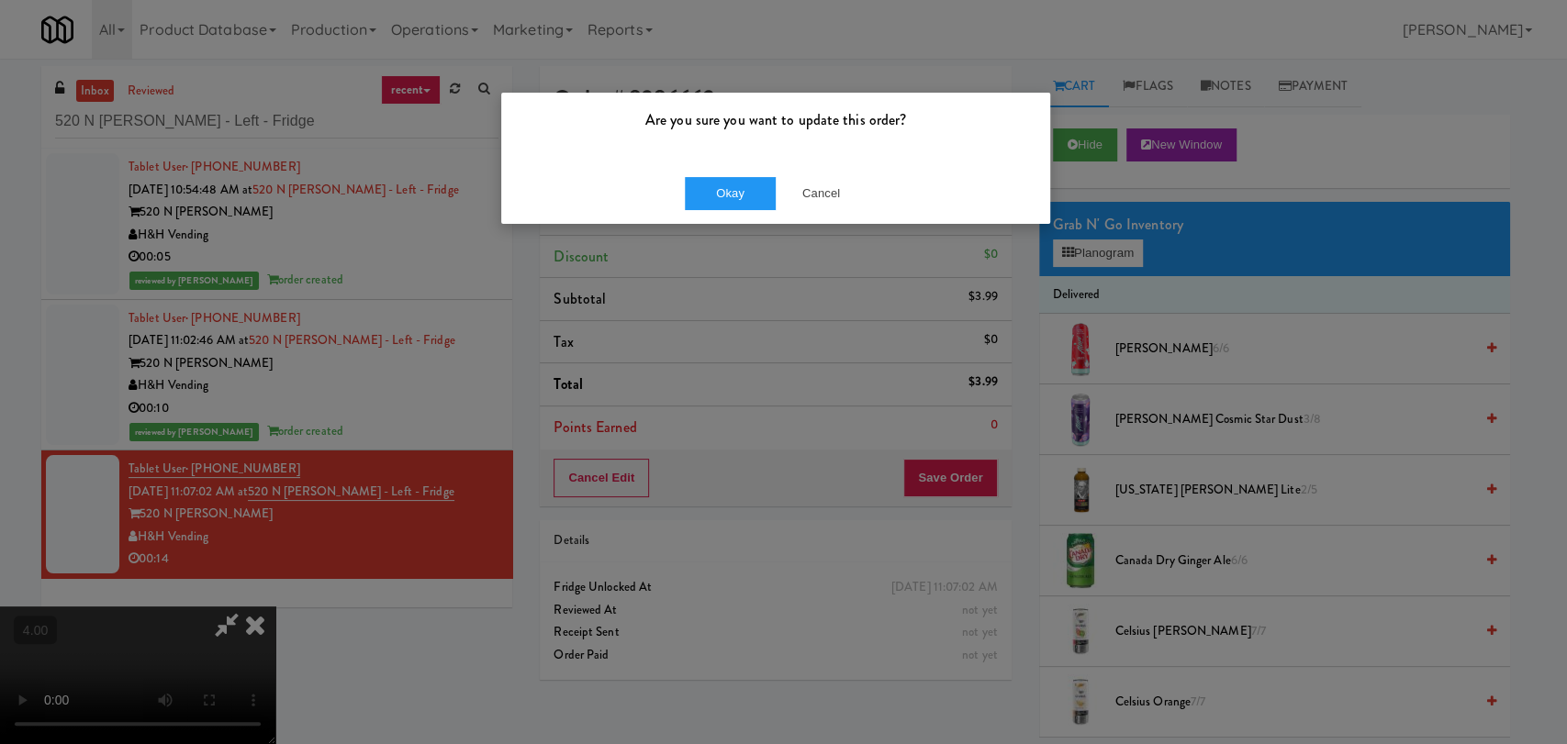
click at [768, 214] on div "Okay Cancel" at bounding box center [775, 193] width 549 height 62
click at [757, 201] on button "Okay" at bounding box center [731, 193] width 92 height 33
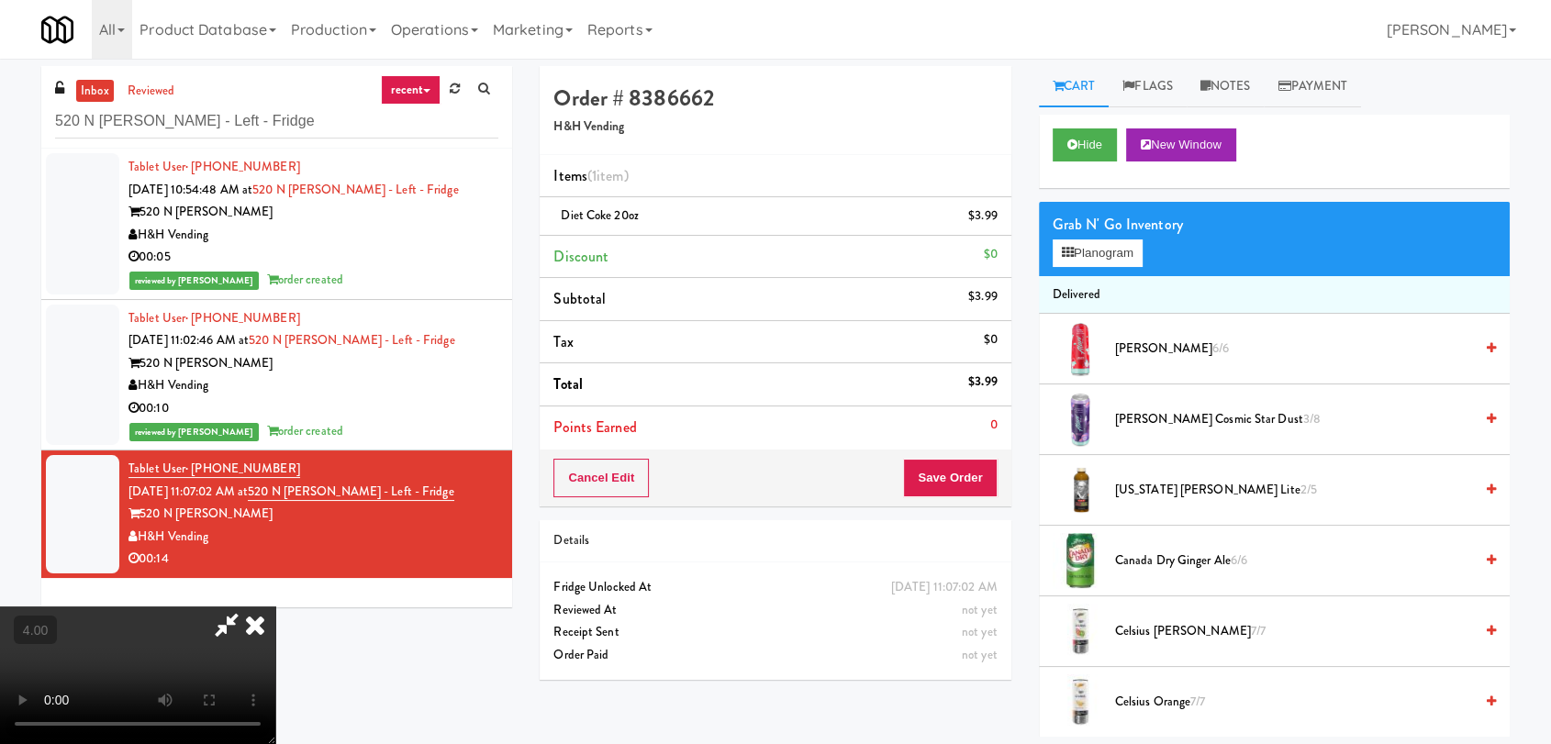
click at [275, 607] on icon at bounding box center [255, 625] width 40 height 37
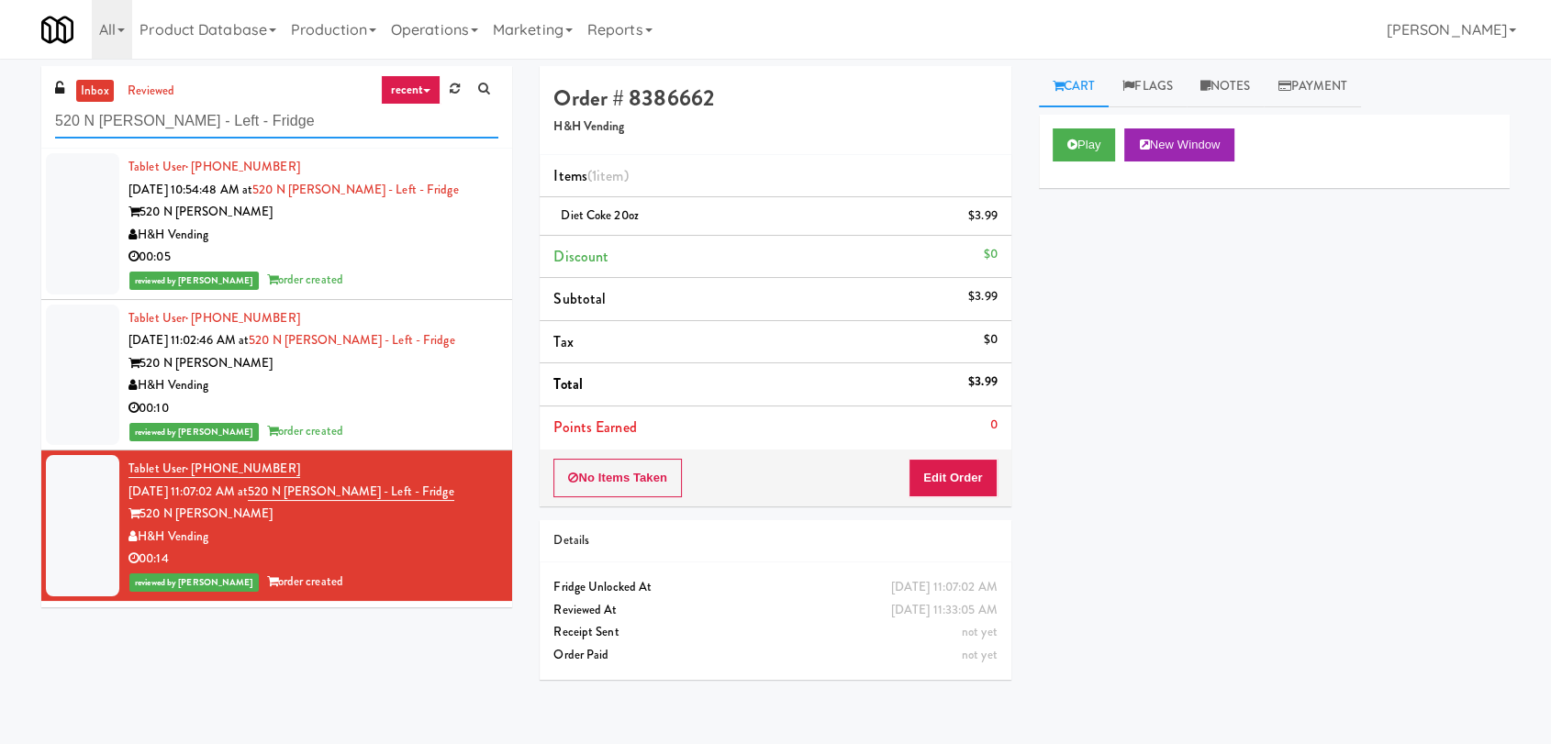
paste input "[GEOGRAPHIC_DATA]"
drag, startPoint x: 282, startPoint y: 119, endPoint x: 0, endPoint y: 126, distance: 281.9
click at [0, 126] on div "inbox reviewed recent all unclear take inventory issue suspicious failed recent…" at bounding box center [775, 401] width 1551 height 671
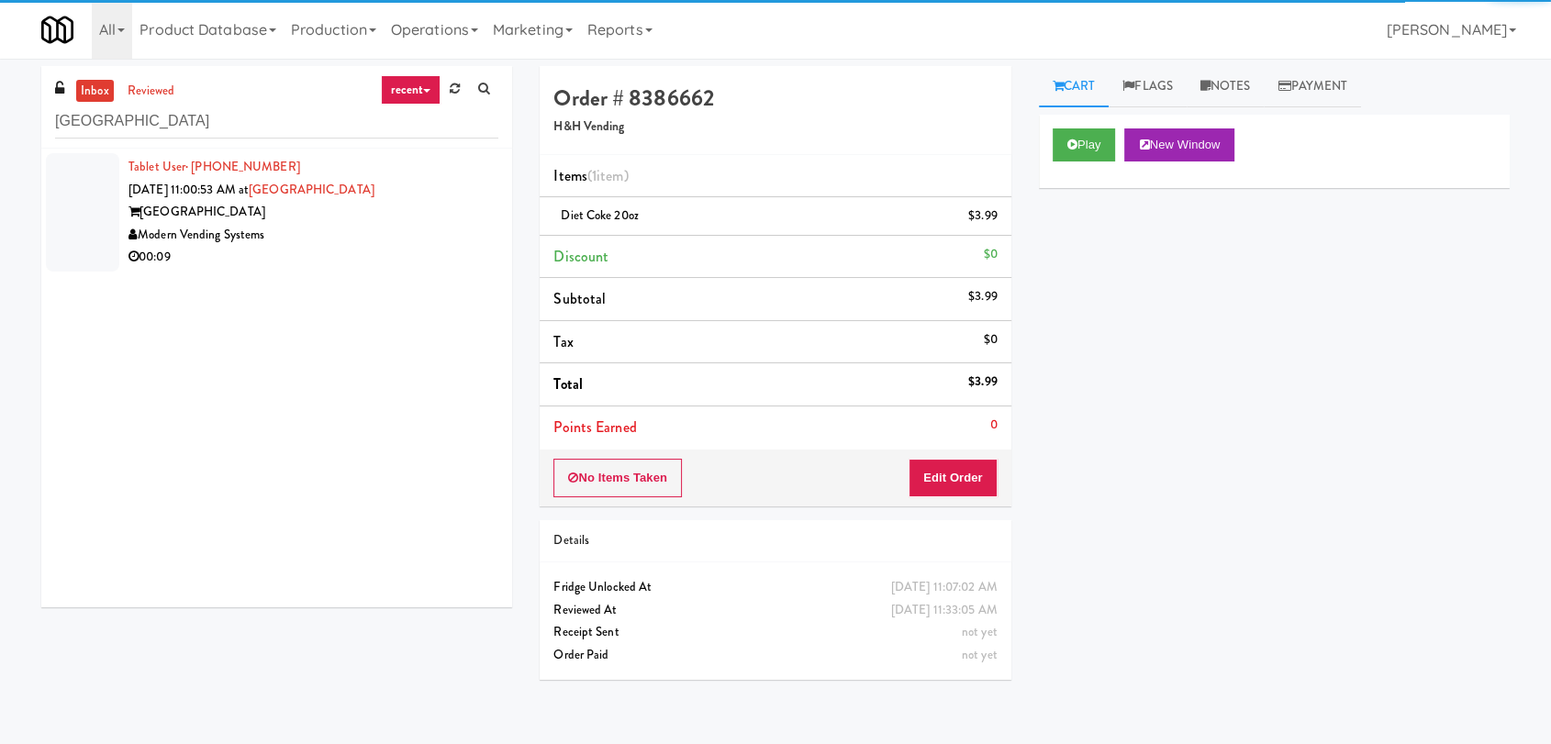
click at [447, 268] on div "00:09" at bounding box center [314, 257] width 370 height 23
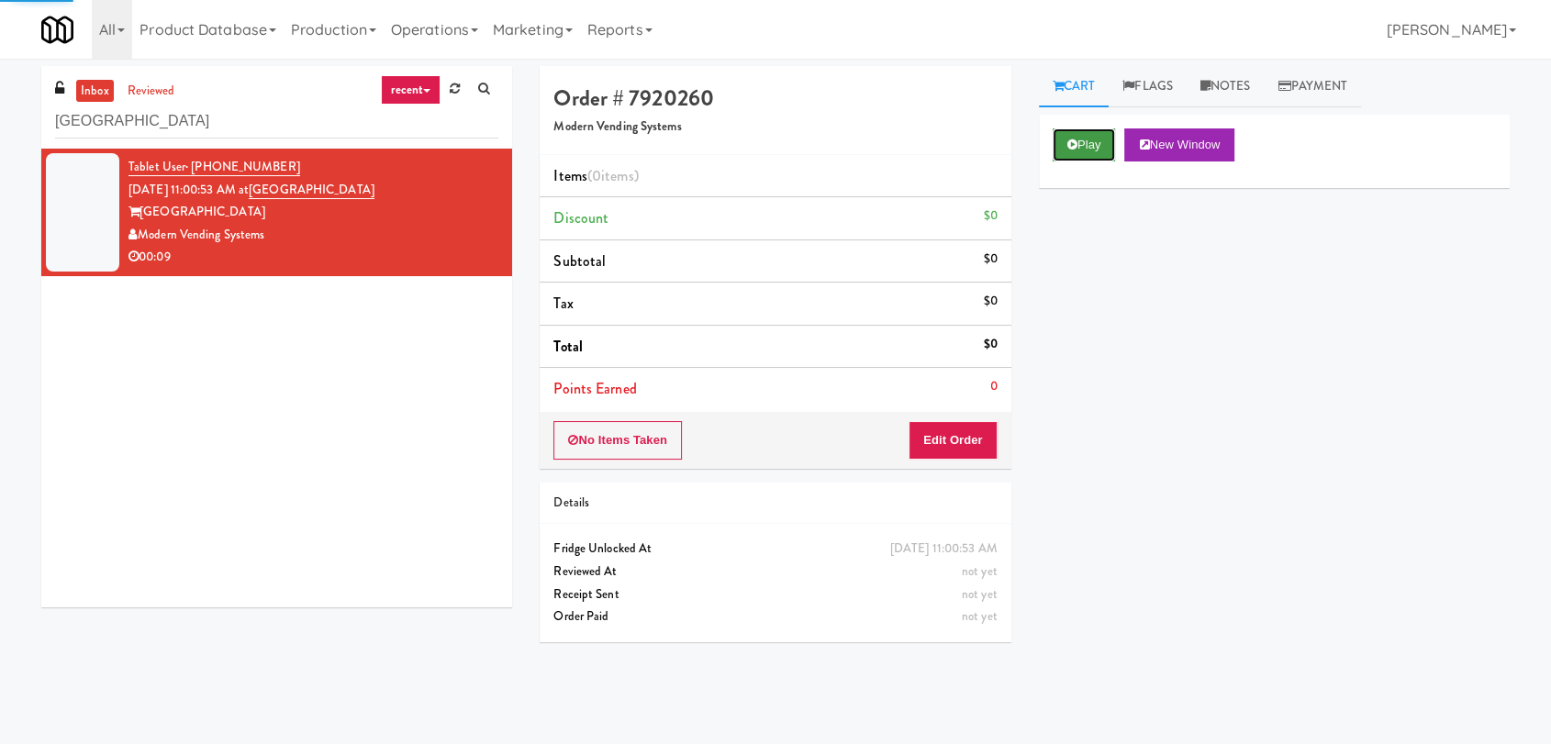
click at [1074, 135] on button "Play" at bounding box center [1084, 145] width 63 height 33
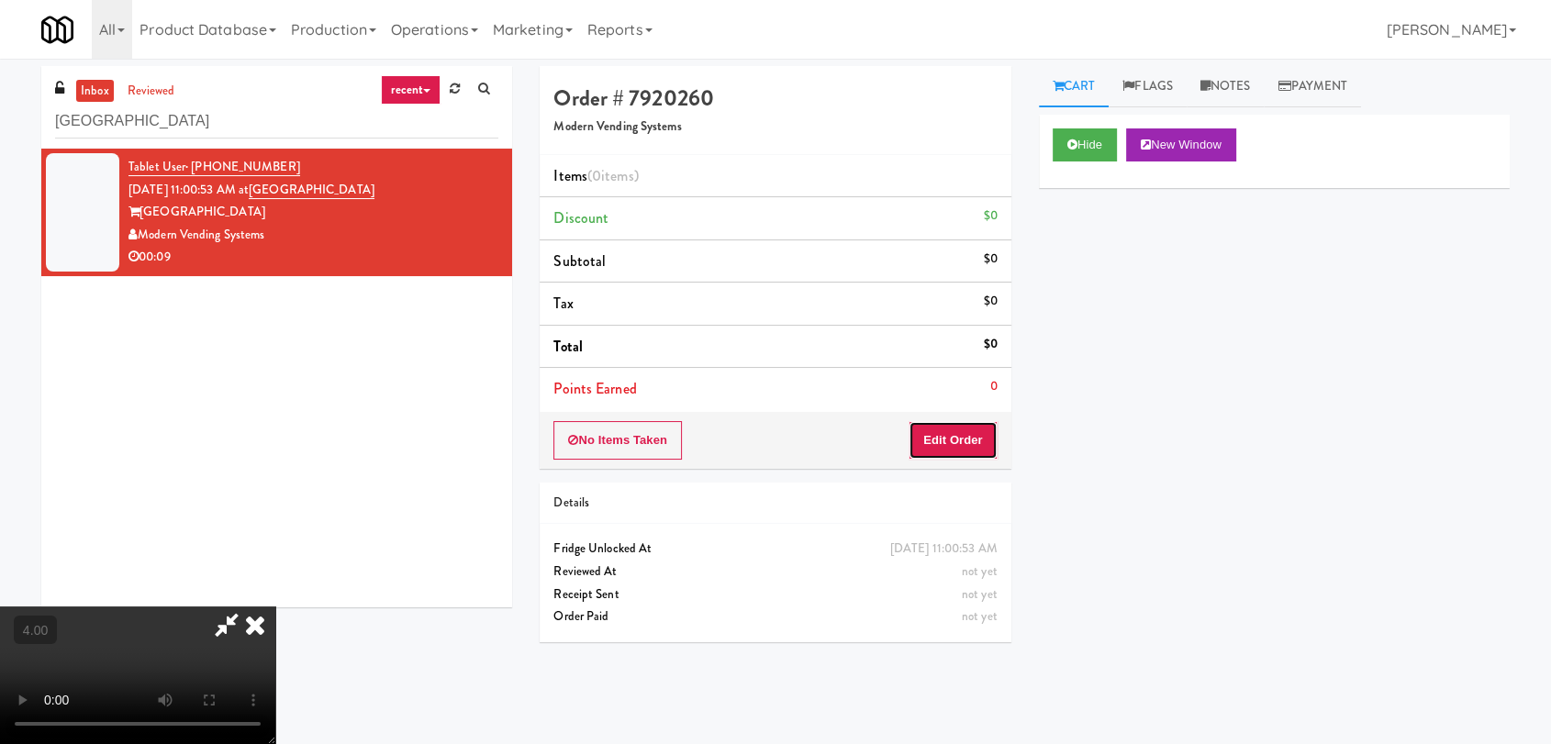
click at [958, 447] on button "Edit Order" at bounding box center [953, 440] width 89 height 39
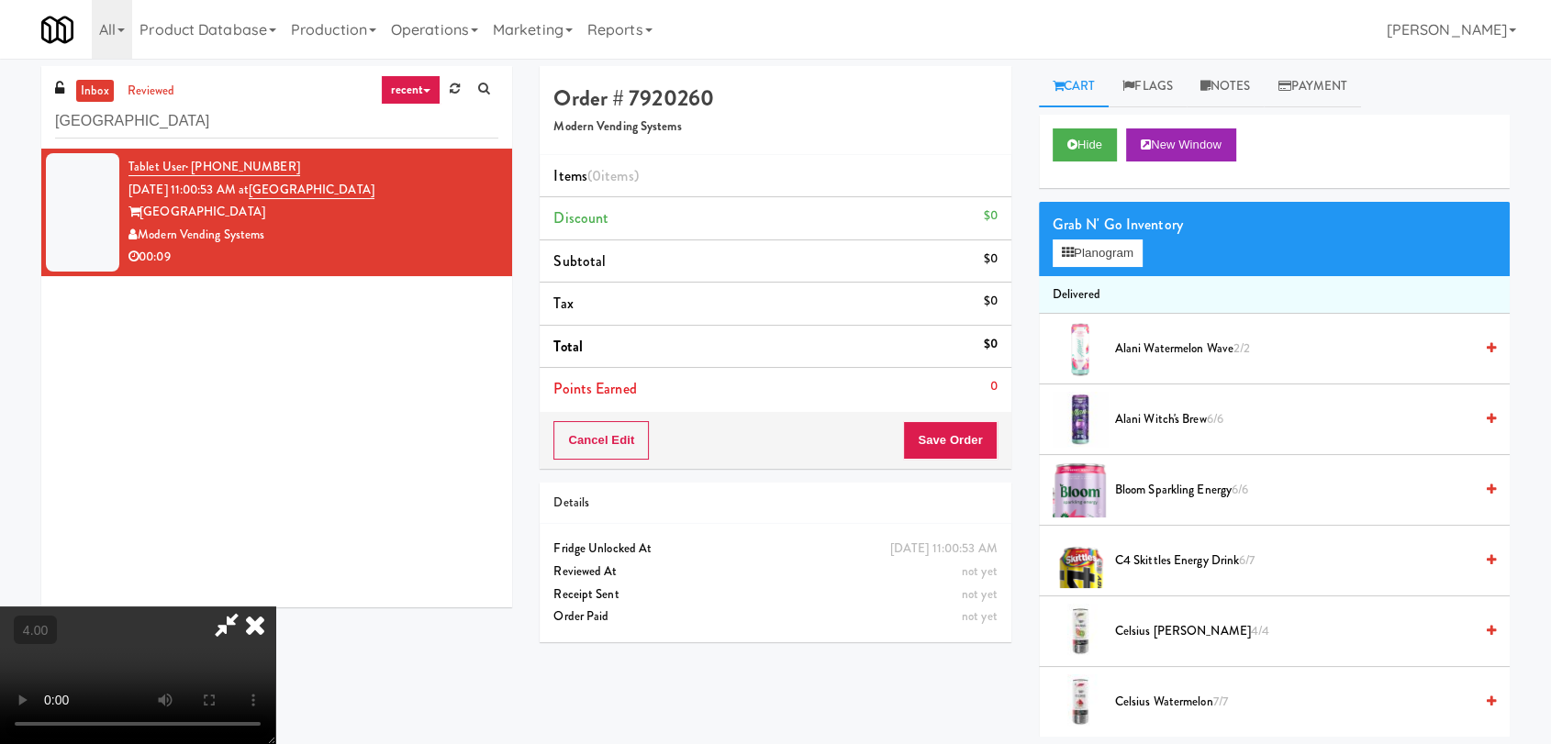
click at [275, 607] on video at bounding box center [137, 676] width 275 height 138
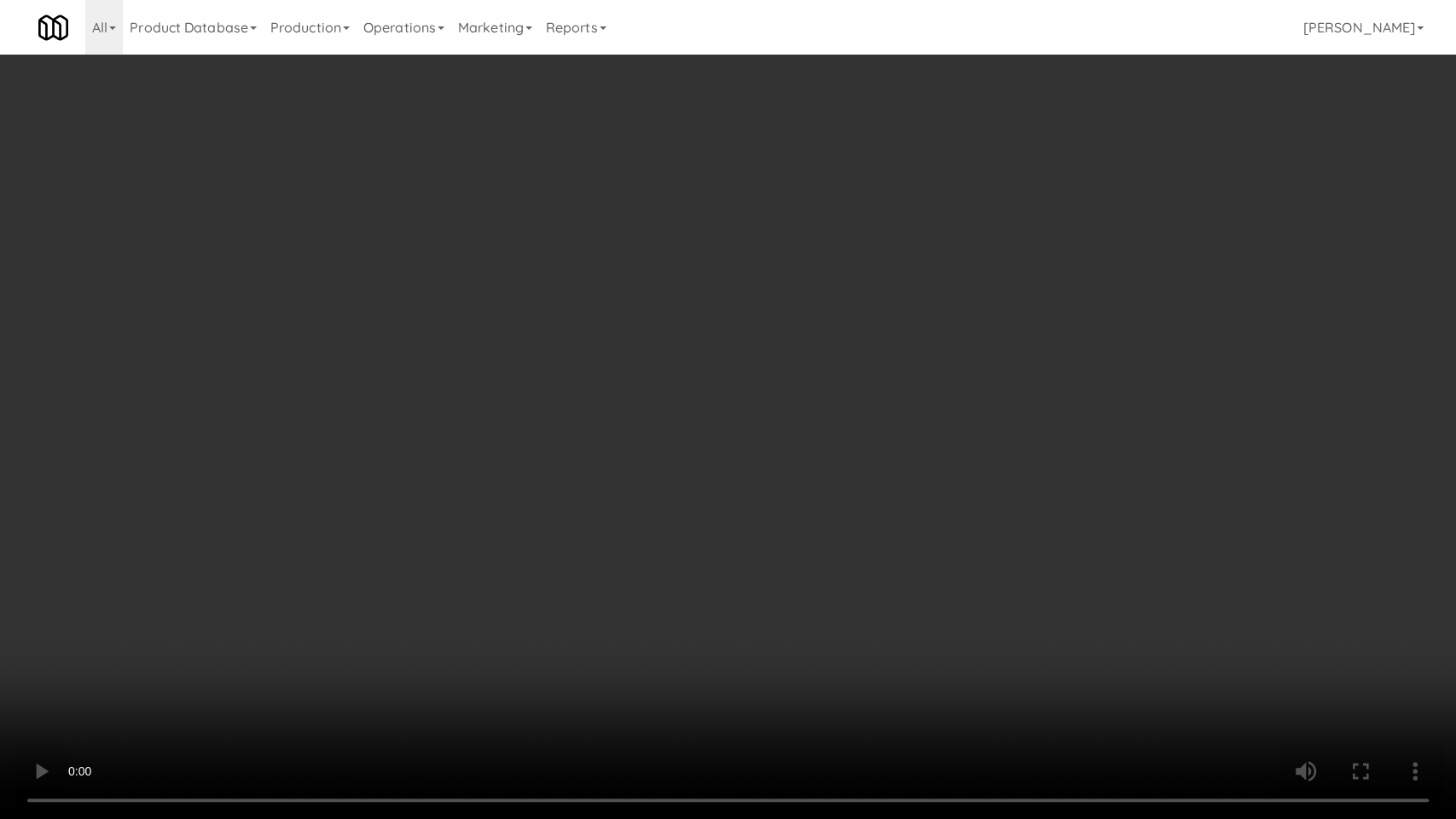
click at [473, 468] on video at bounding box center [728, 409] width 1456 height 819
click at [505, 508] on video at bounding box center [728, 409] width 1456 height 819
click at [540, 498] on video at bounding box center [728, 409] width 1456 height 819
click at [563, 499] on video at bounding box center [728, 409] width 1456 height 819
click at [565, 499] on video at bounding box center [728, 409] width 1456 height 819
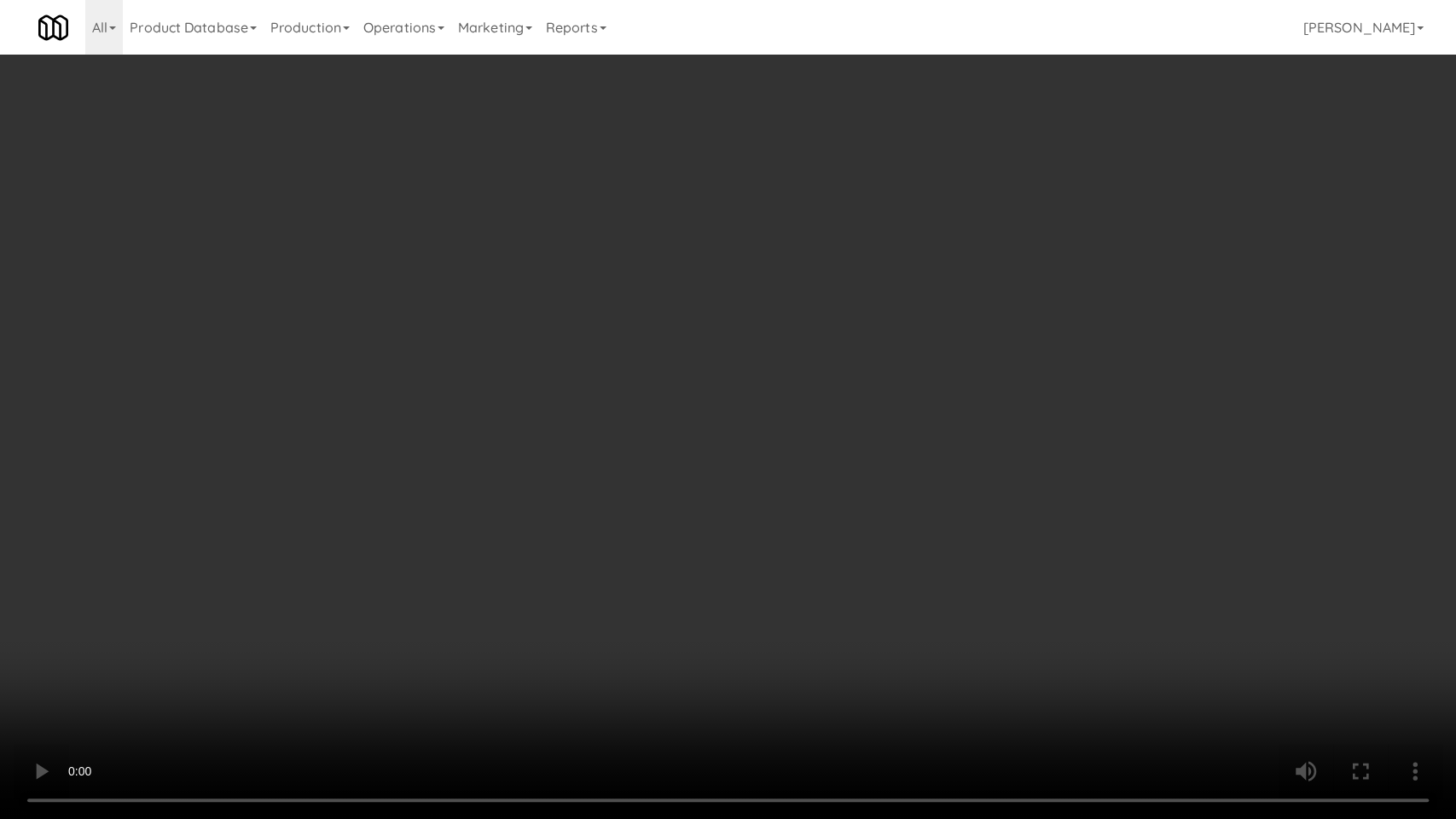
click at [565, 499] on video at bounding box center [728, 409] width 1456 height 819
click at [566, 497] on video at bounding box center [728, 409] width 1456 height 819
drag, startPoint x: 566, startPoint y: 497, endPoint x: 616, endPoint y: 363, distance: 143.0
click at [567, 492] on video at bounding box center [728, 409] width 1456 height 819
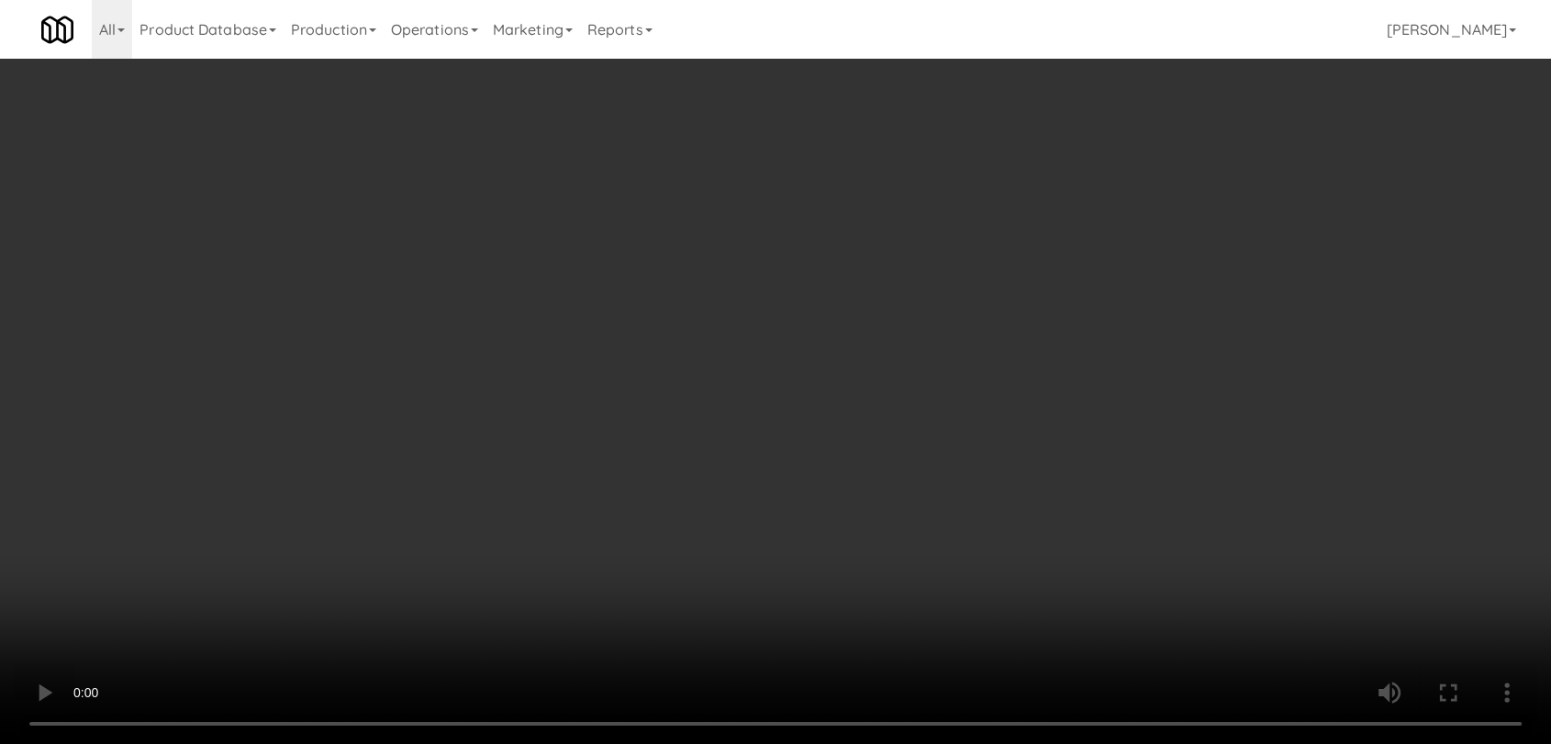
click at [1064, 233] on div "Grab N' Go Inventory" at bounding box center [1274, 225] width 443 height 28
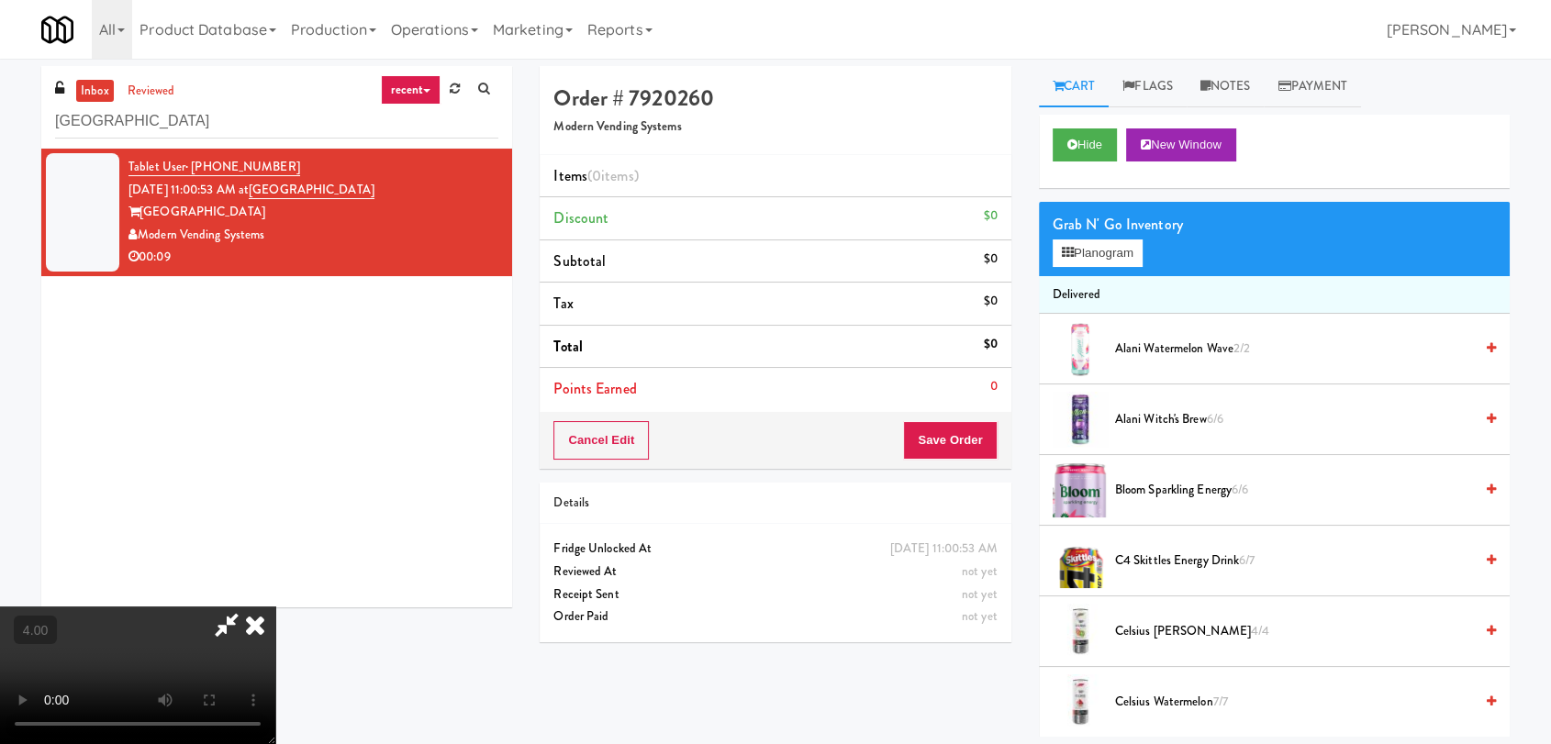
click at [1068, 236] on div "Grab N' Go Inventory" at bounding box center [1274, 225] width 443 height 28
click at [1123, 240] on button "Planogram" at bounding box center [1098, 254] width 90 height 28
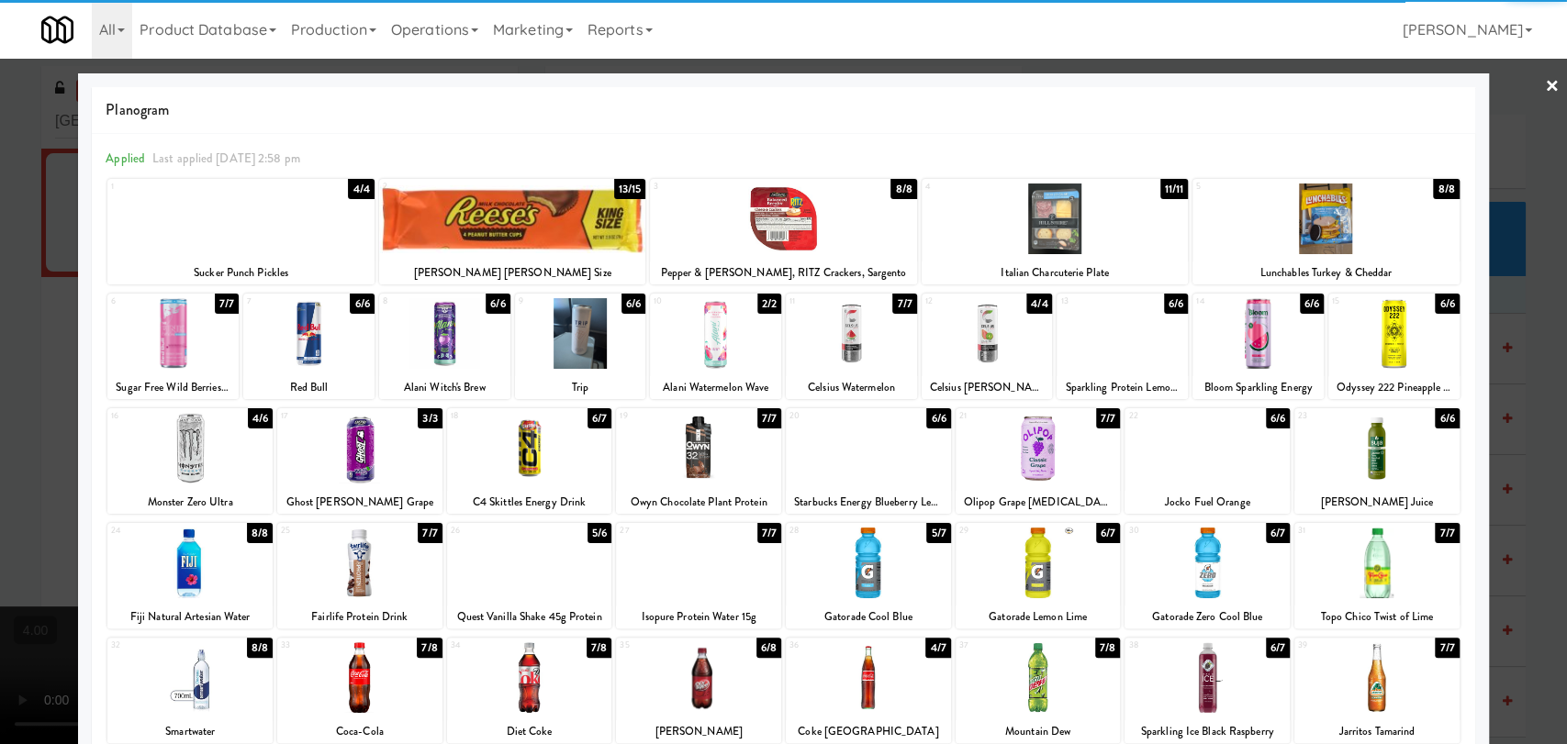
click at [1201, 588] on div at bounding box center [1207, 563] width 165 height 71
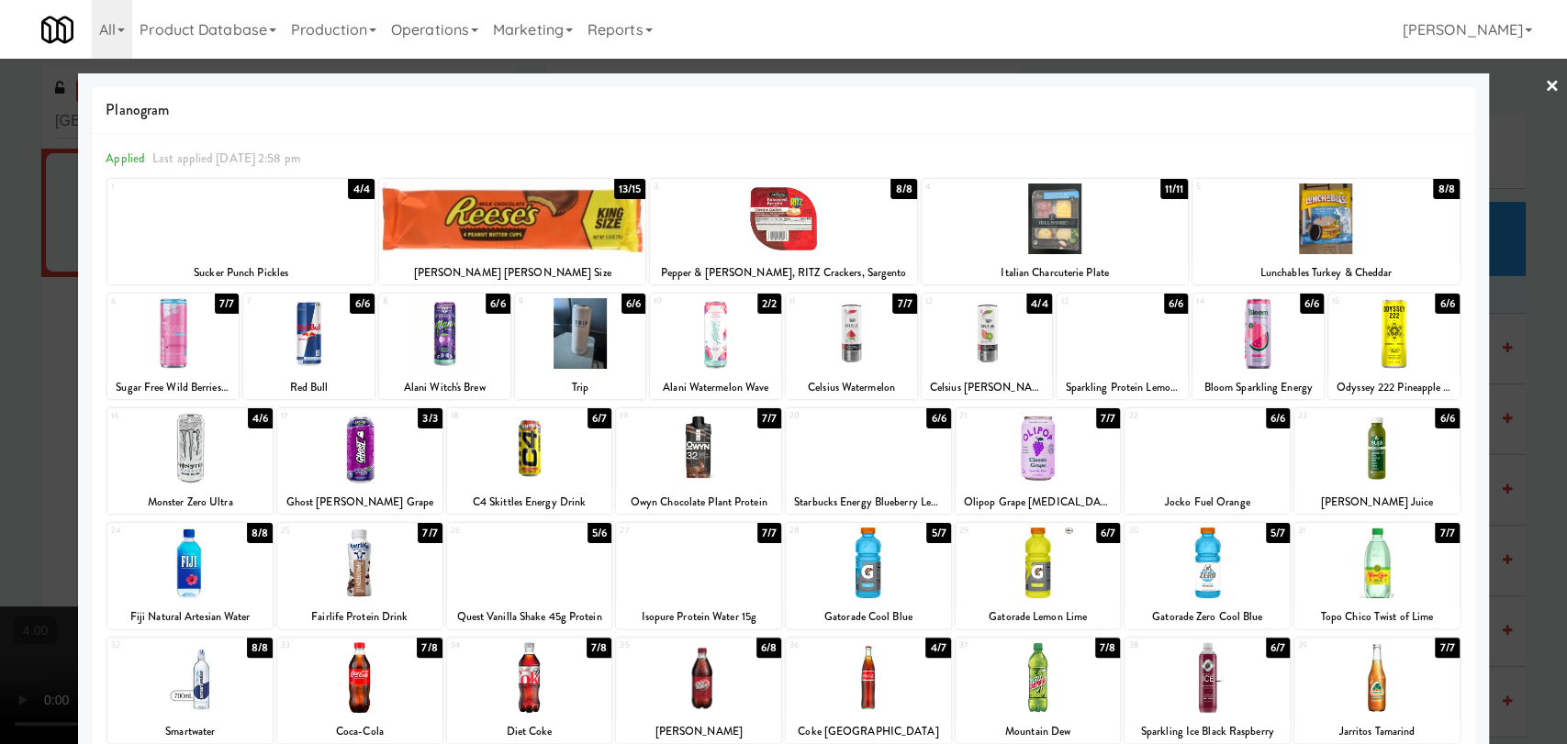
click at [511, 454] on div at bounding box center [529, 448] width 165 height 71
click at [0, 263] on div at bounding box center [783, 372] width 1567 height 744
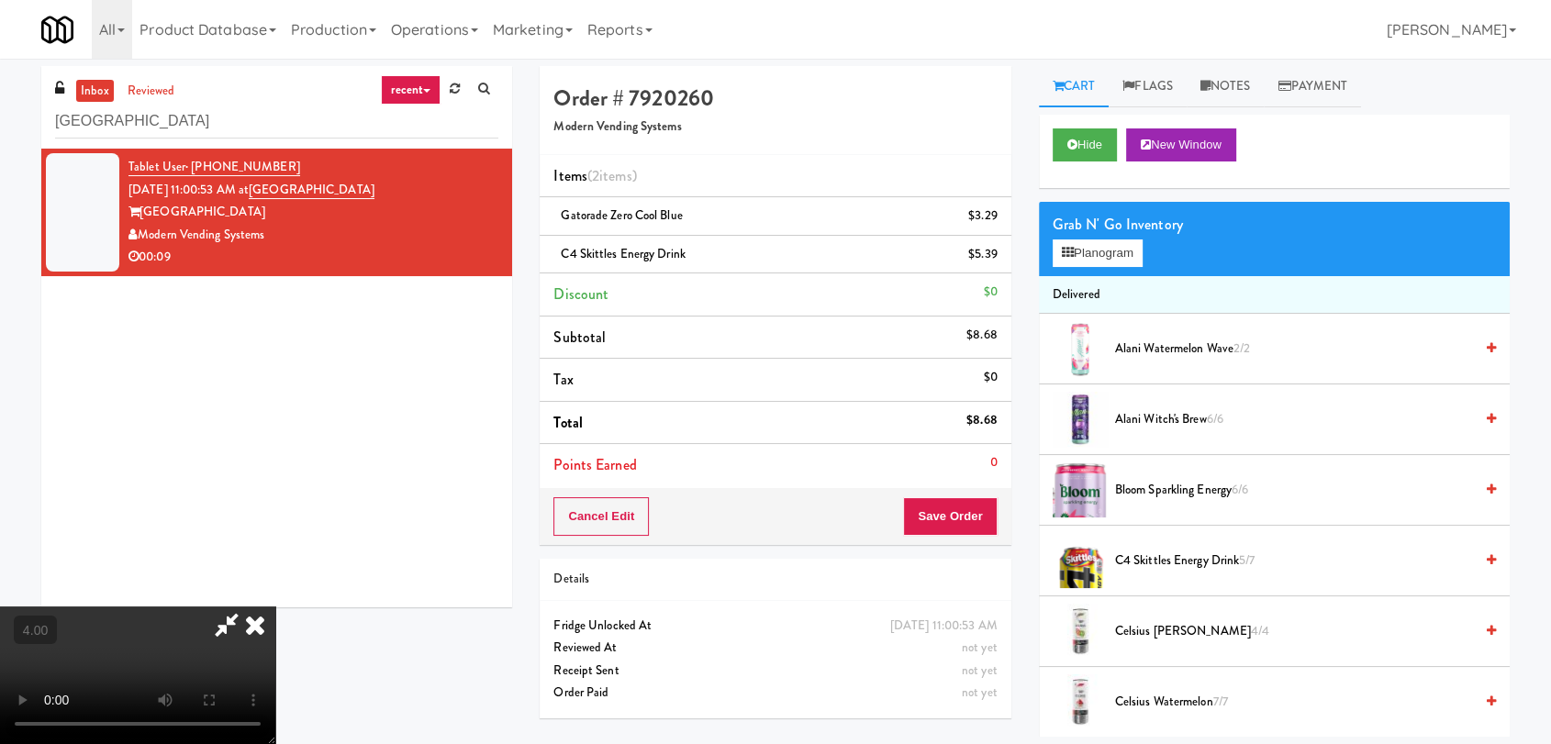
click at [275, 607] on icon at bounding box center [255, 625] width 40 height 37
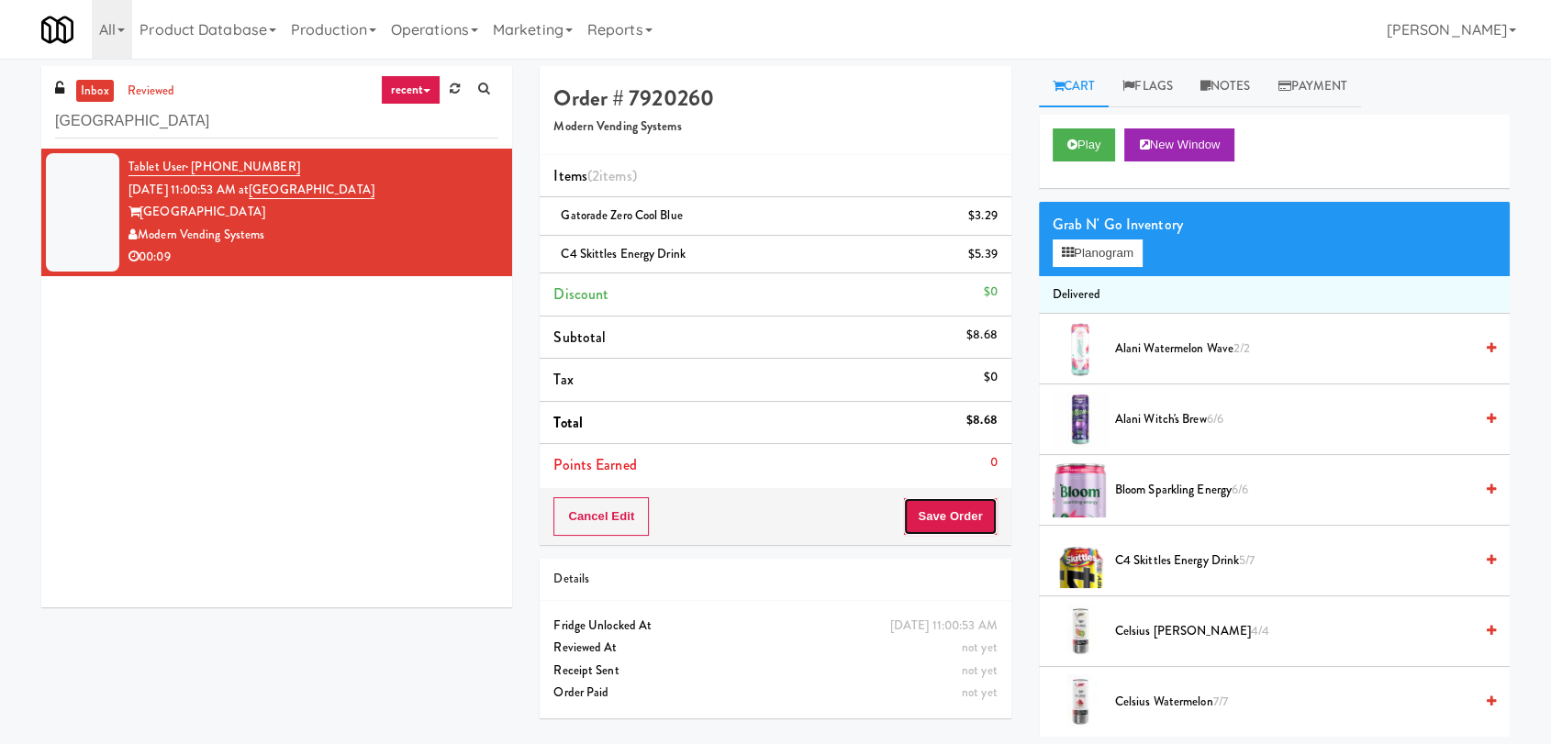
click at [984, 516] on button "Save Order" at bounding box center [950, 517] width 94 height 39
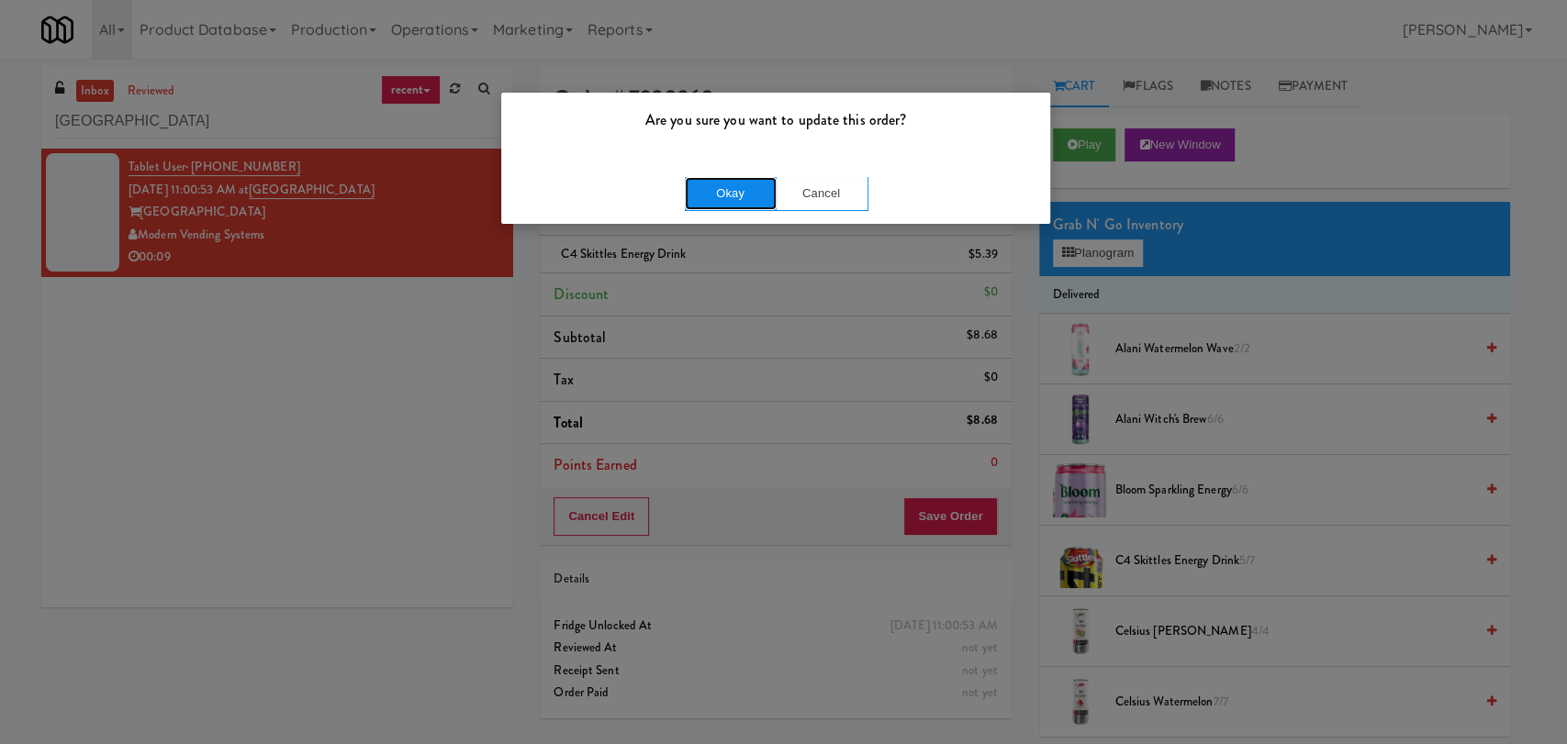
click at [734, 183] on button "Okay" at bounding box center [731, 193] width 92 height 33
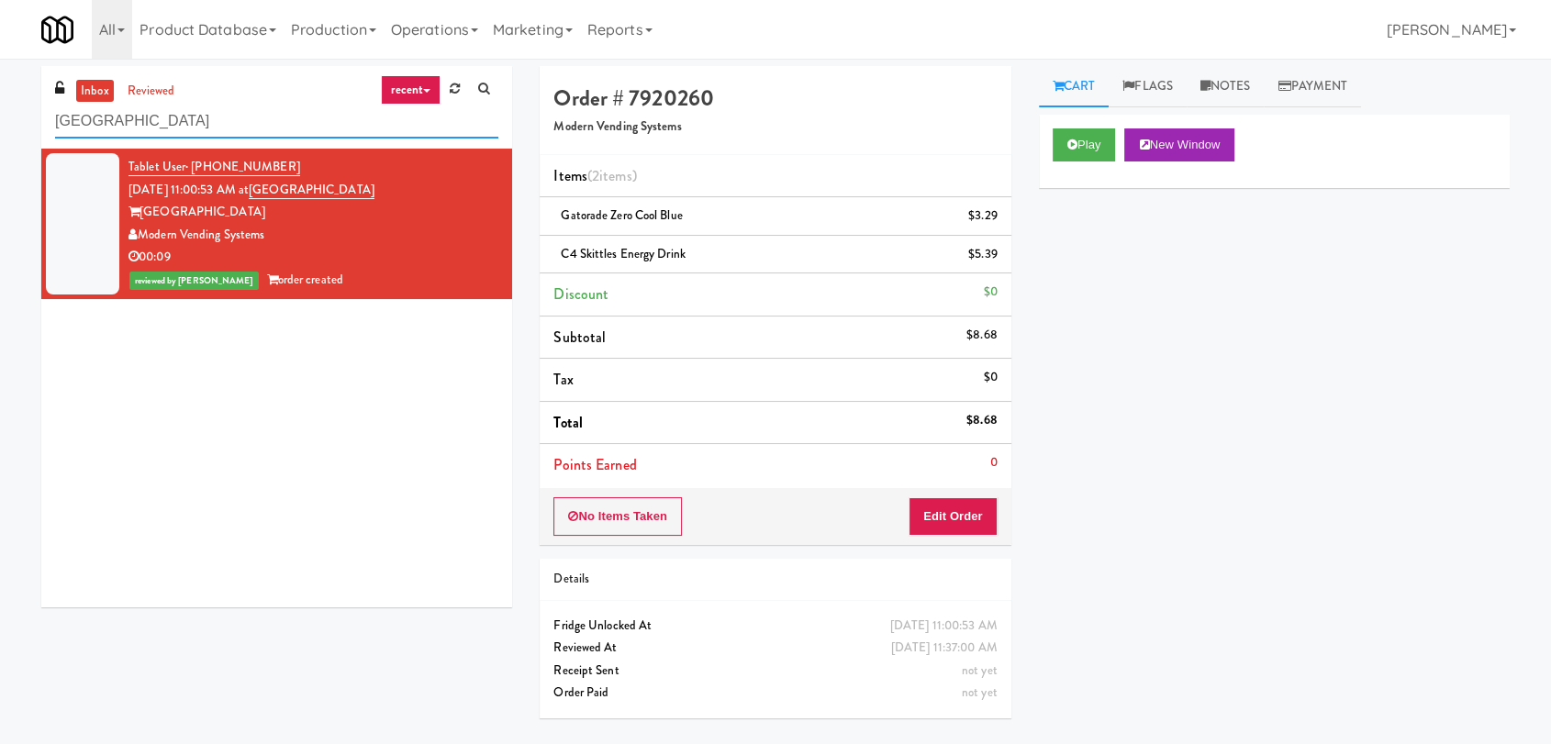
drag, startPoint x: 283, startPoint y: 118, endPoint x: 0, endPoint y: 116, distance: 282.7
click at [0, 116] on div "inbox reviewed recent all unclear take inventory issue suspicious failed recent…" at bounding box center [775, 401] width 1551 height 671
paste input "[GEOGRAPHIC_DATA] - Drink"
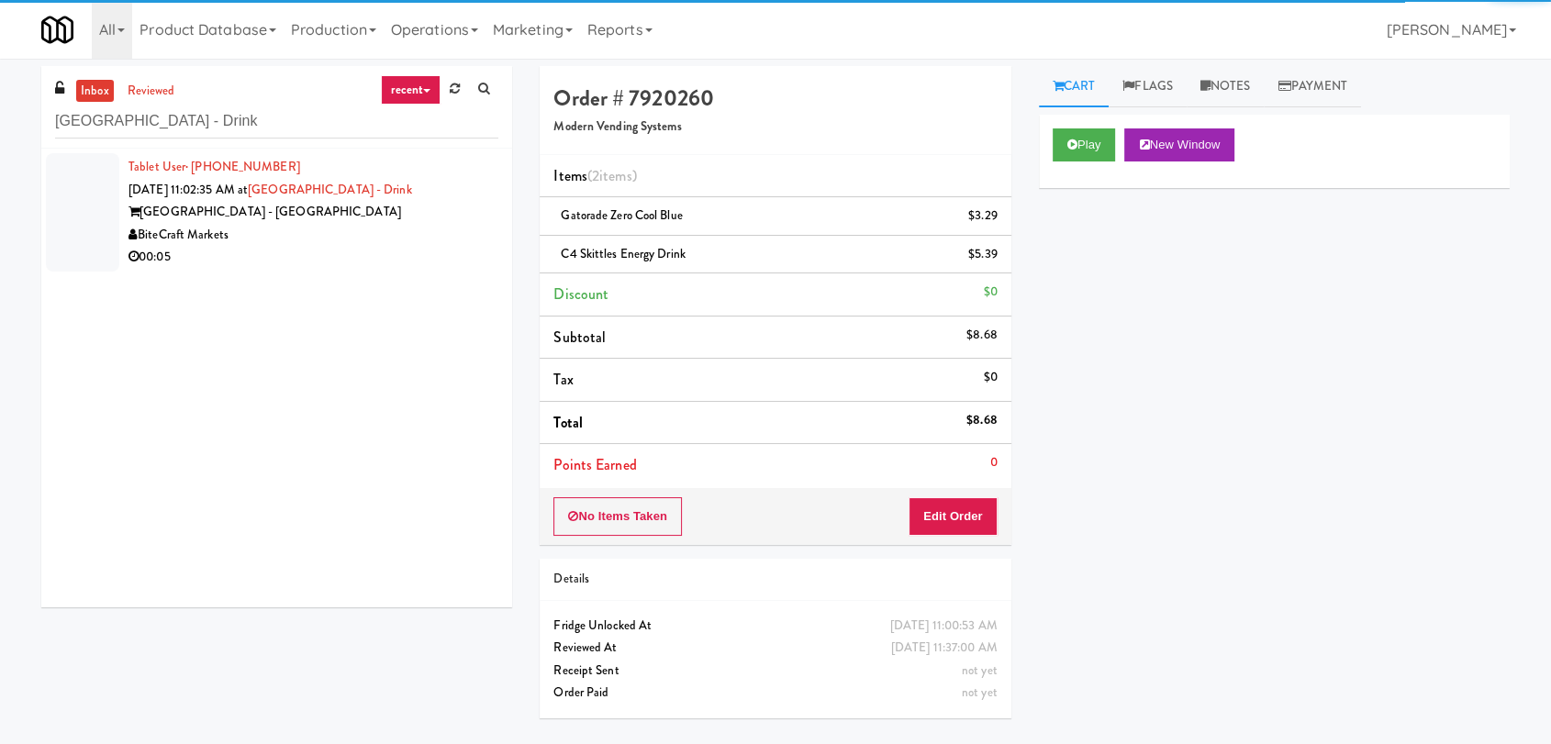
click at [381, 220] on div "[GEOGRAPHIC_DATA] - [GEOGRAPHIC_DATA]" at bounding box center [314, 212] width 370 height 23
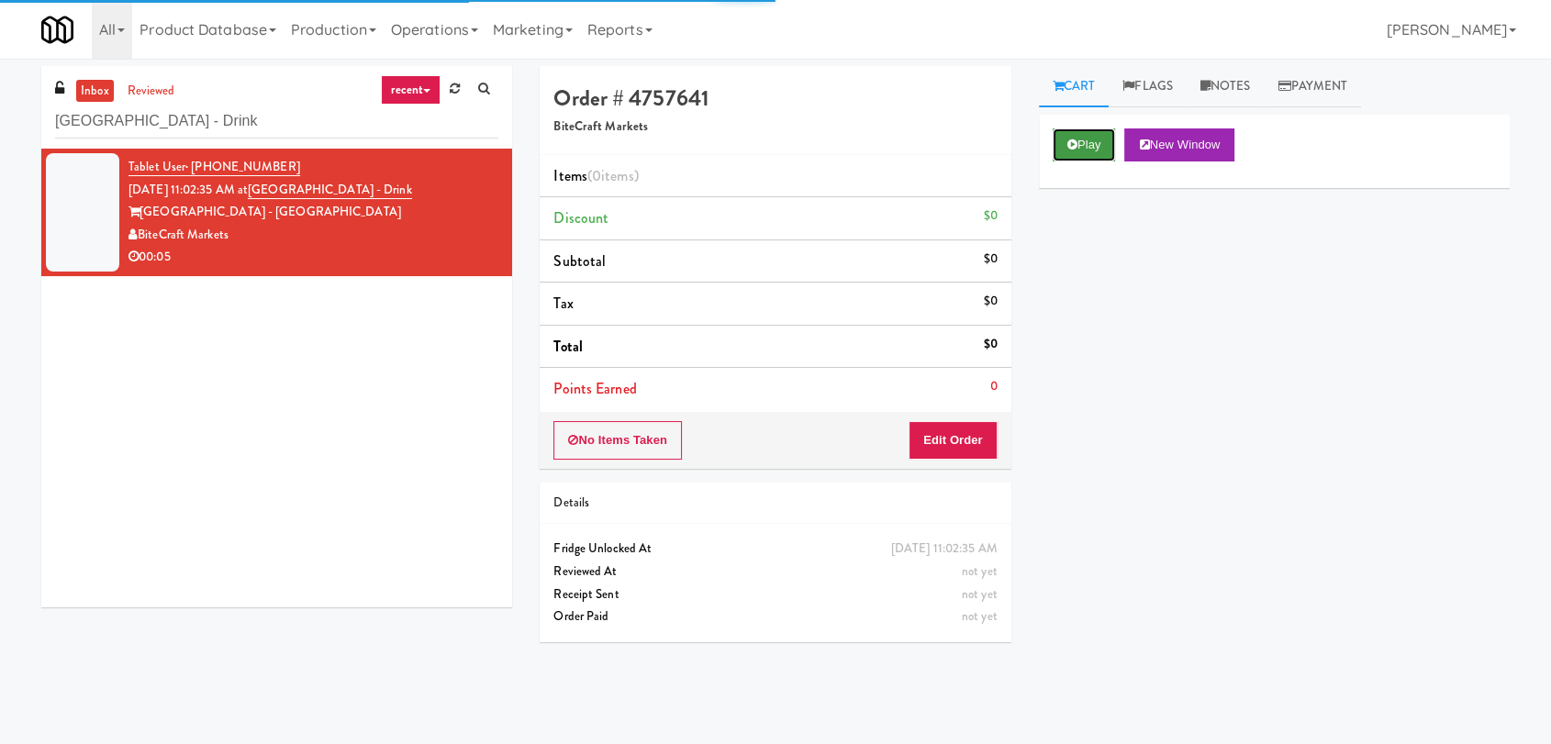
click at [1103, 150] on button "Play" at bounding box center [1084, 145] width 63 height 33
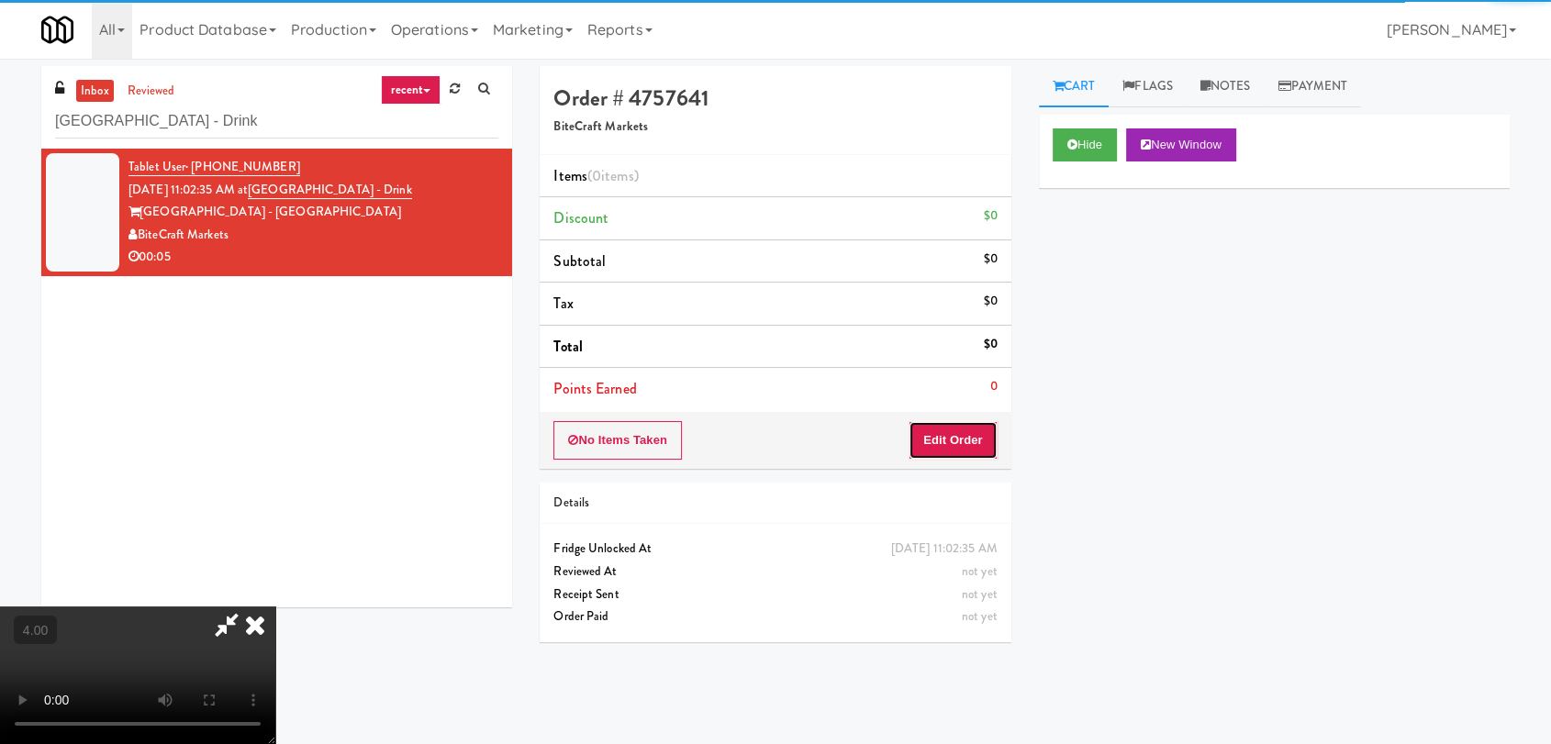
click at [962, 440] on button "Edit Order" at bounding box center [953, 440] width 89 height 39
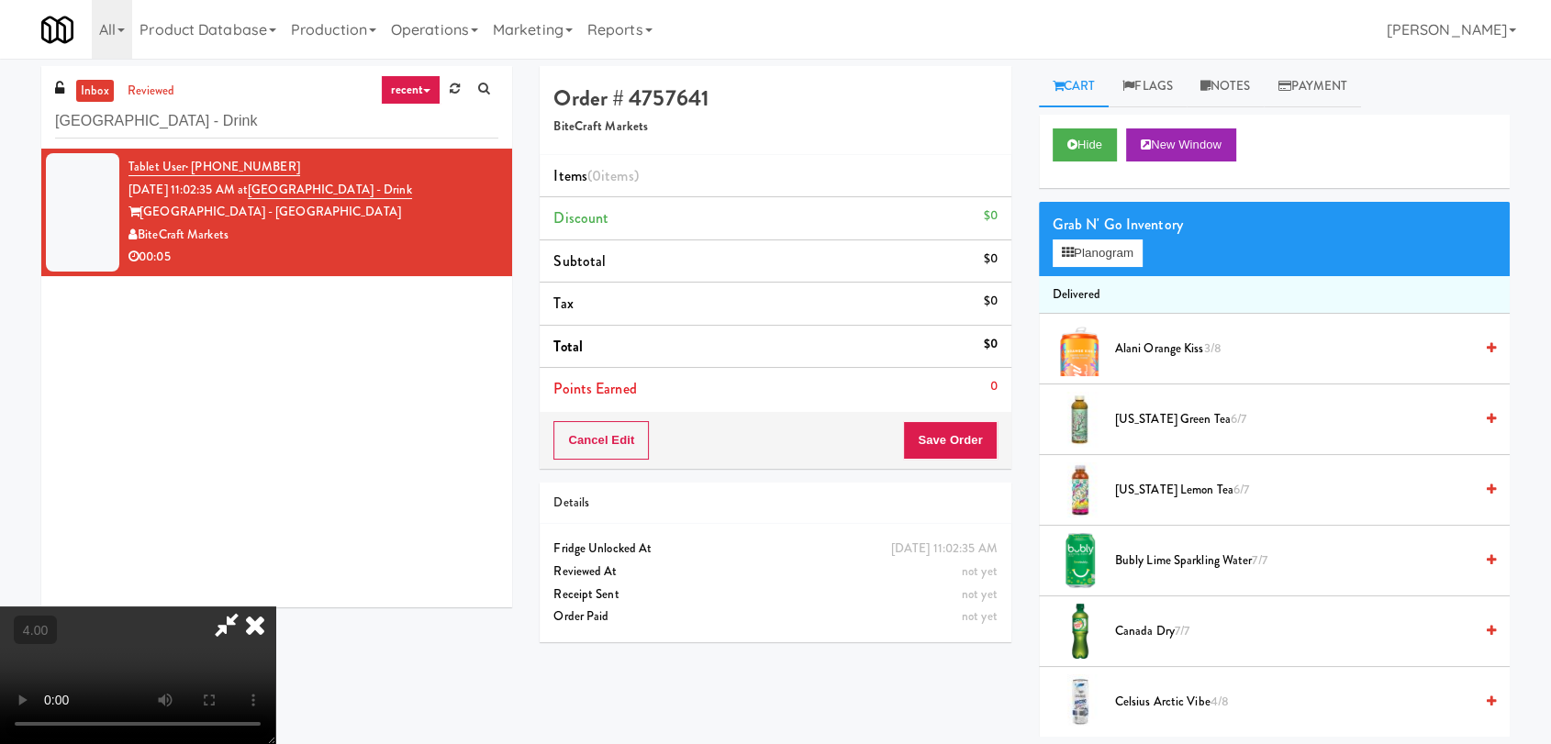
click at [275, 607] on video at bounding box center [137, 676] width 275 height 138
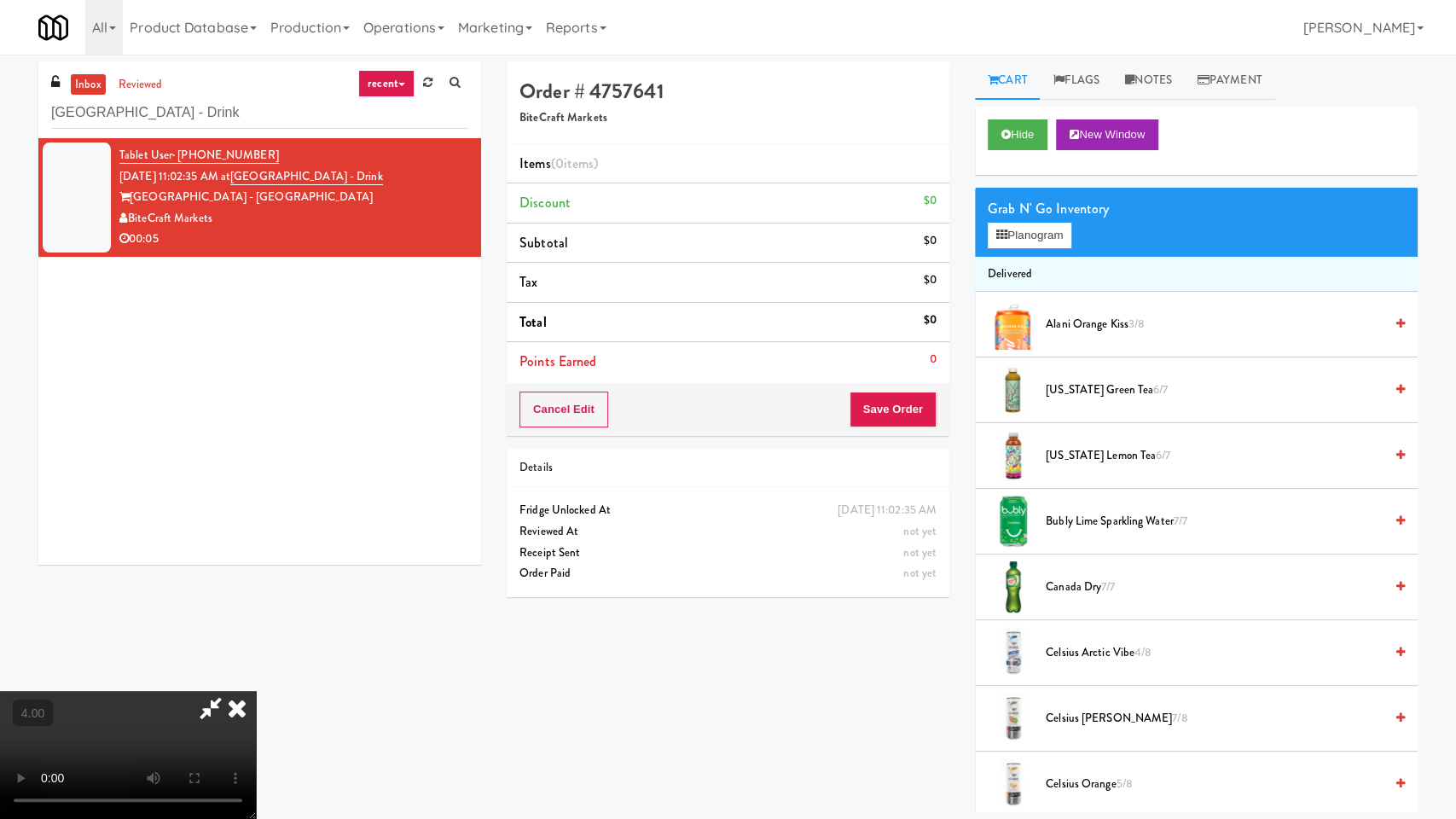
click at [256, 692] on video at bounding box center [127, 756] width 256 height 128
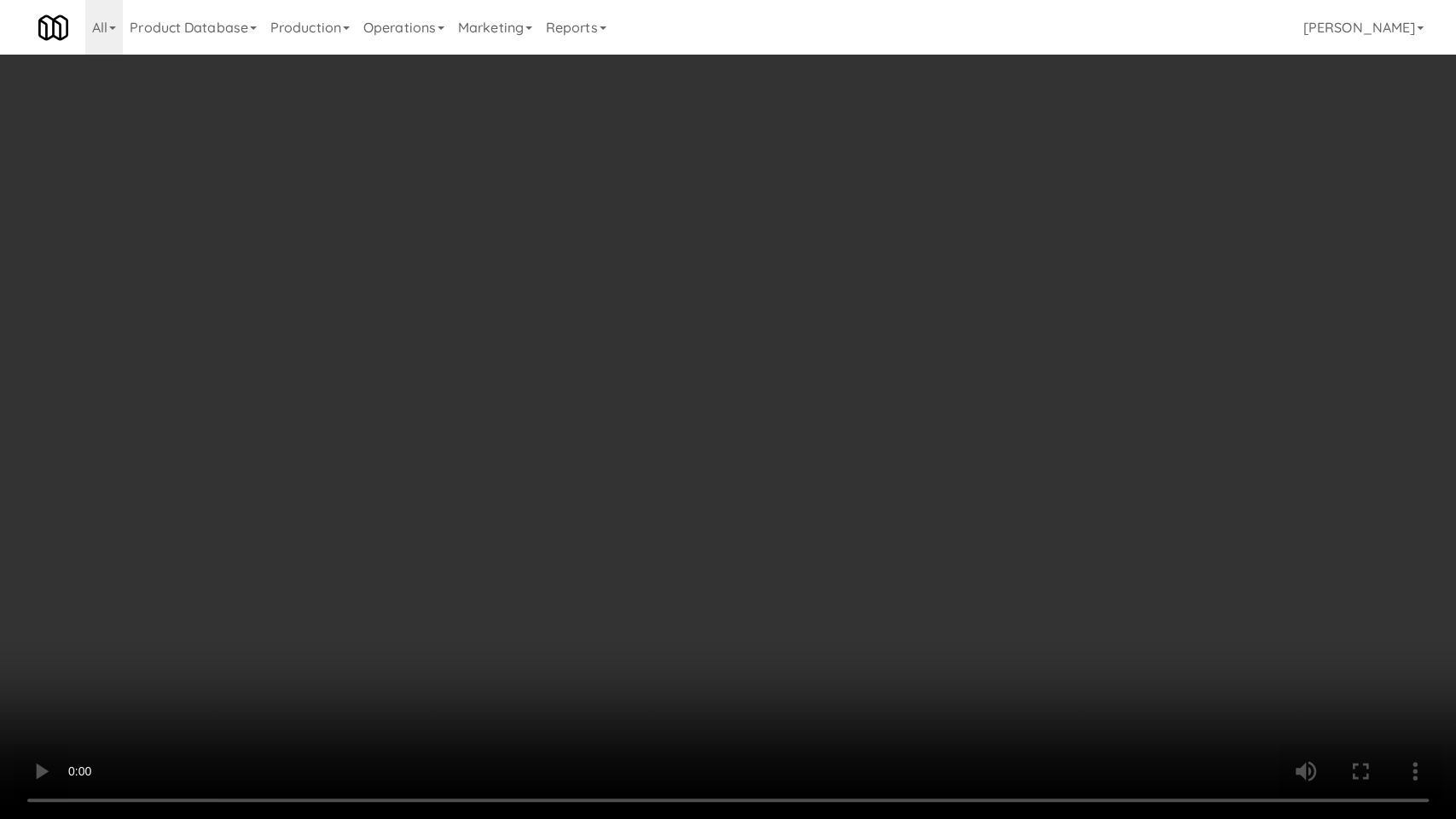
click at [489, 536] on video at bounding box center [728, 409] width 1456 height 819
click at [504, 530] on video at bounding box center [728, 409] width 1456 height 819
click at [506, 527] on video at bounding box center [728, 409] width 1456 height 819
click at [591, 489] on video at bounding box center [728, 409] width 1456 height 819
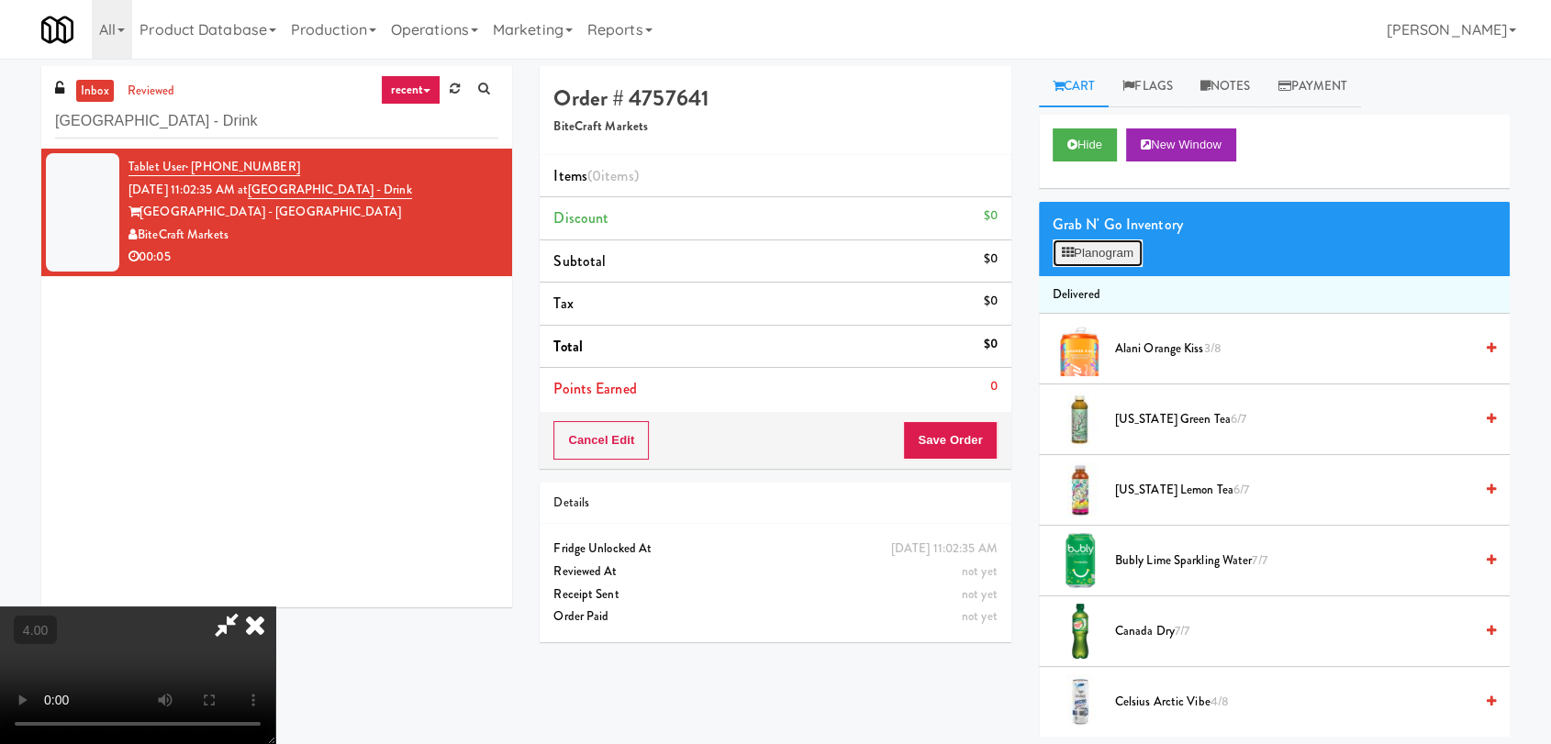
click at [1102, 259] on button "Planogram" at bounding box center [1098, 254] width 90 height 28
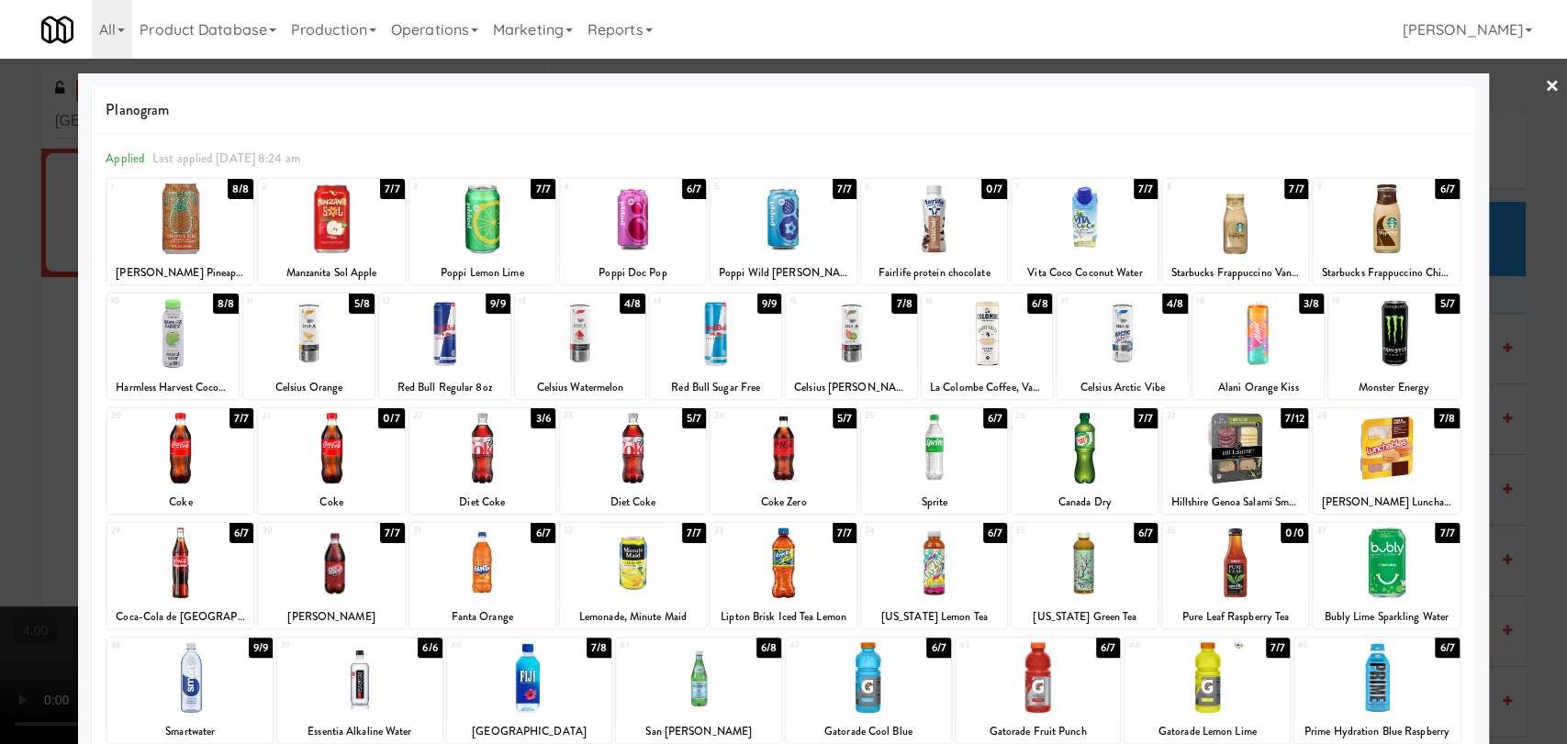
click at [0, 333] on div at bounding box center [783, 372] width 1567 height 744
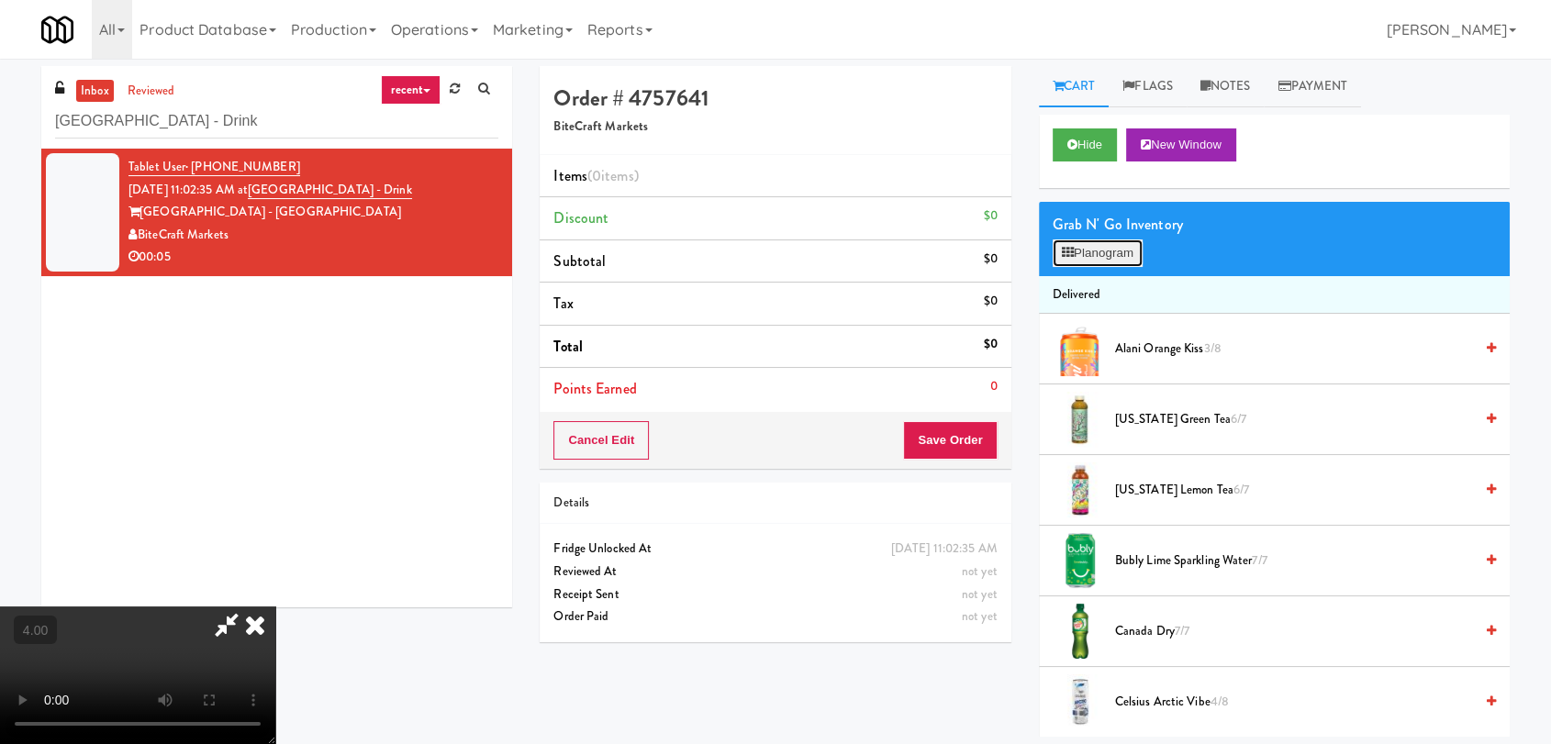
click at [1094, 254] on button "Planogram" at bounding box center [1098, 254] width 90 height 28
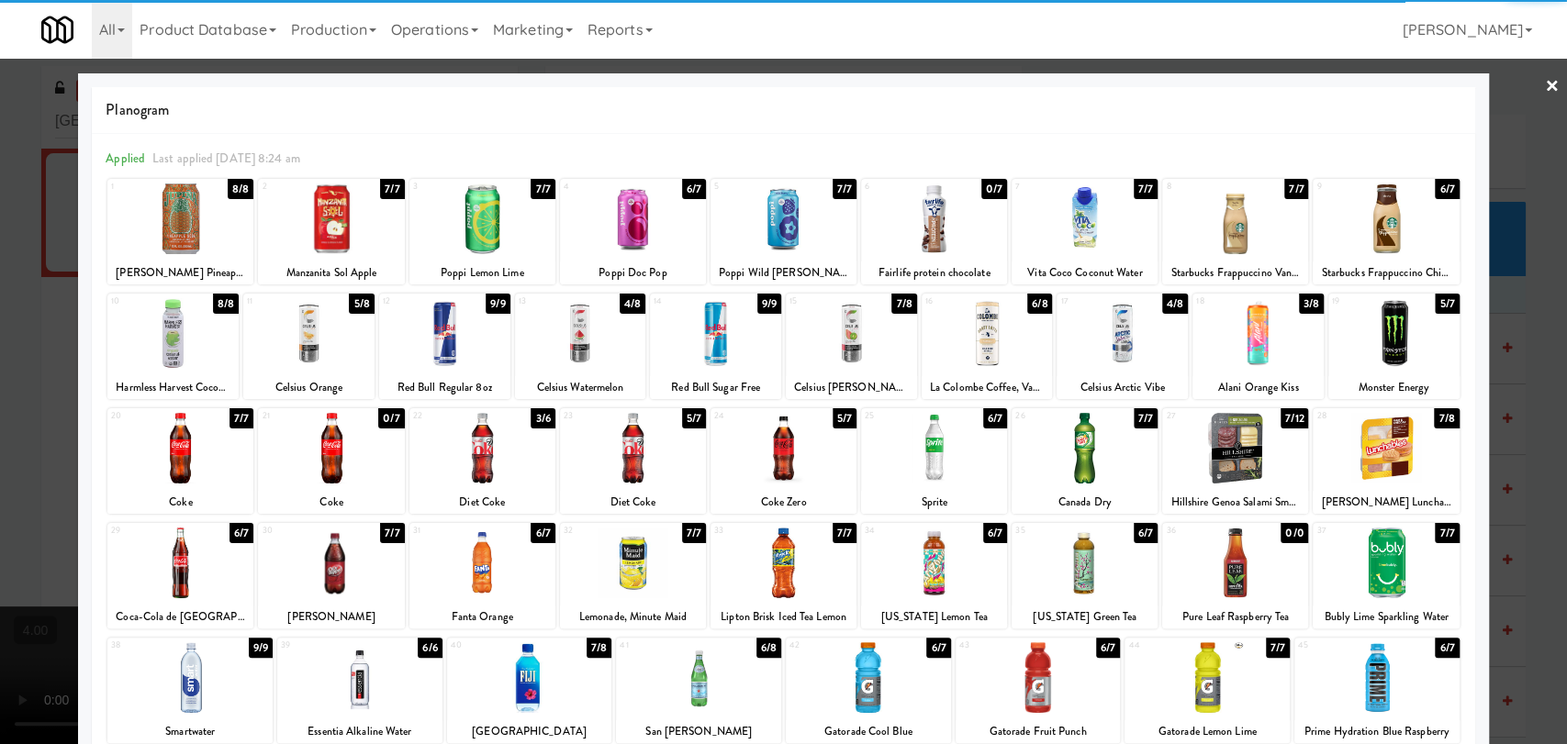
click at [586, 332] on div at bounding box center [580, 333] width 131 height 71
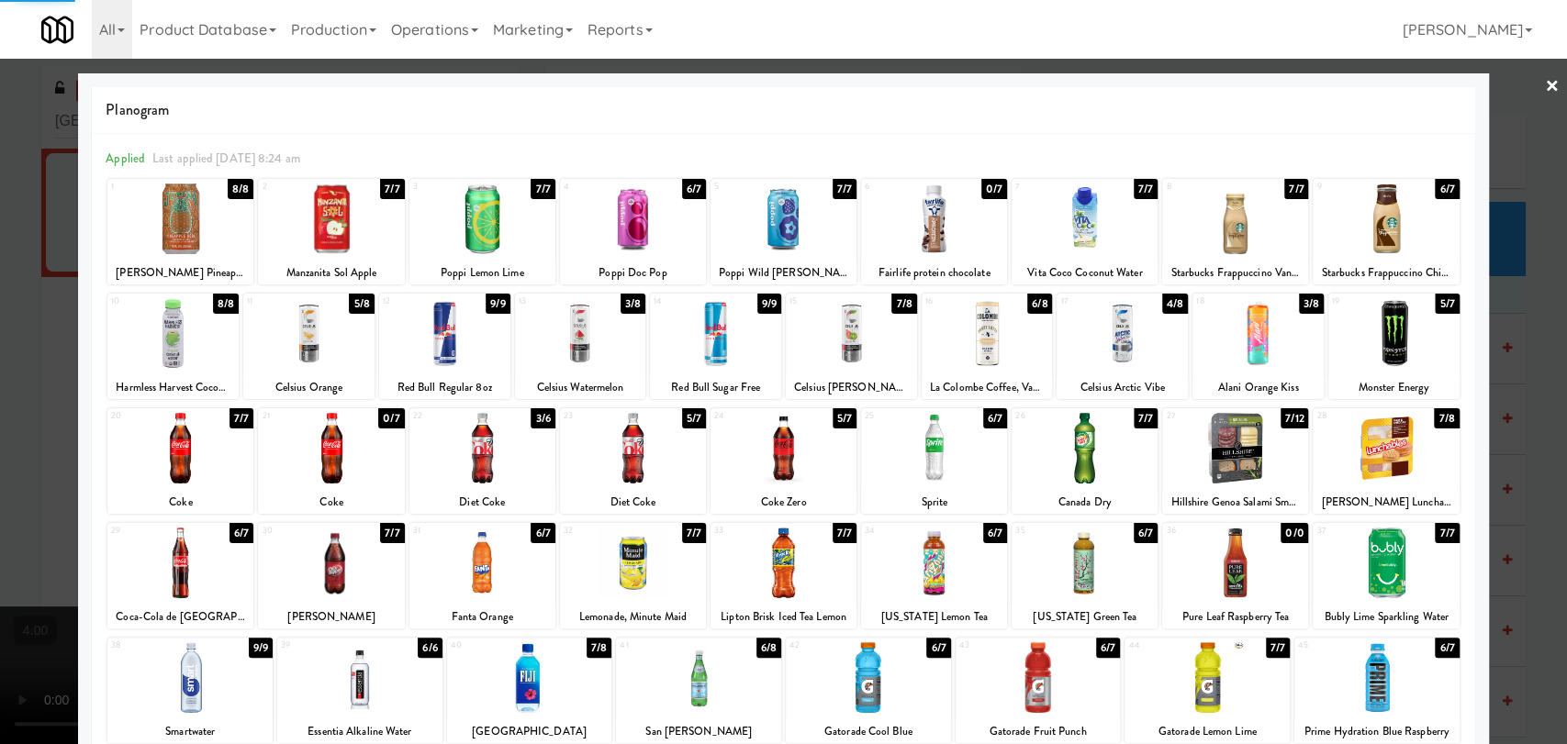
click at [0, 257] on div at bounding box center [783, 372] width 1567 height 744
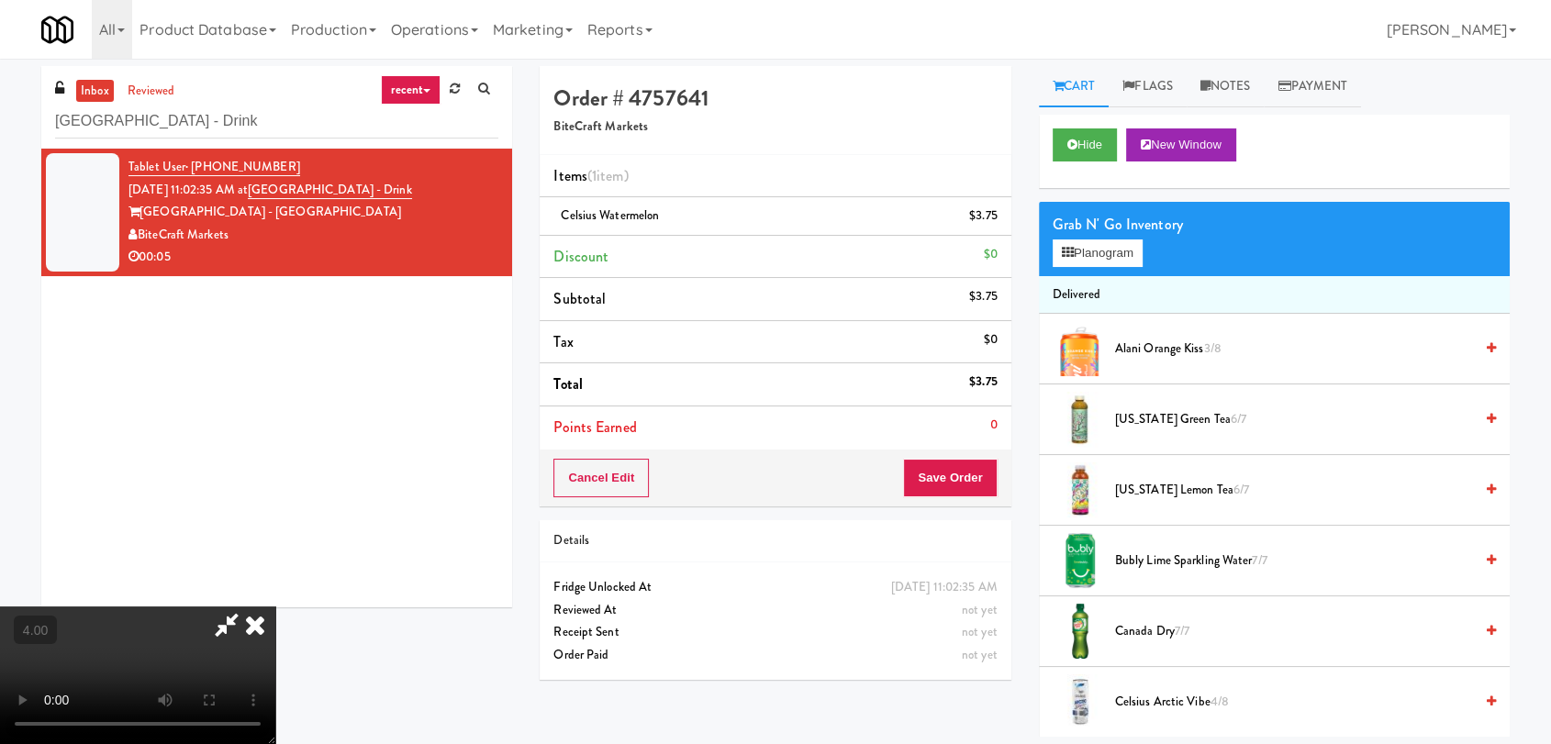
click at [275, 607] on icon at bounding box center [255, 625] width 40 height 37
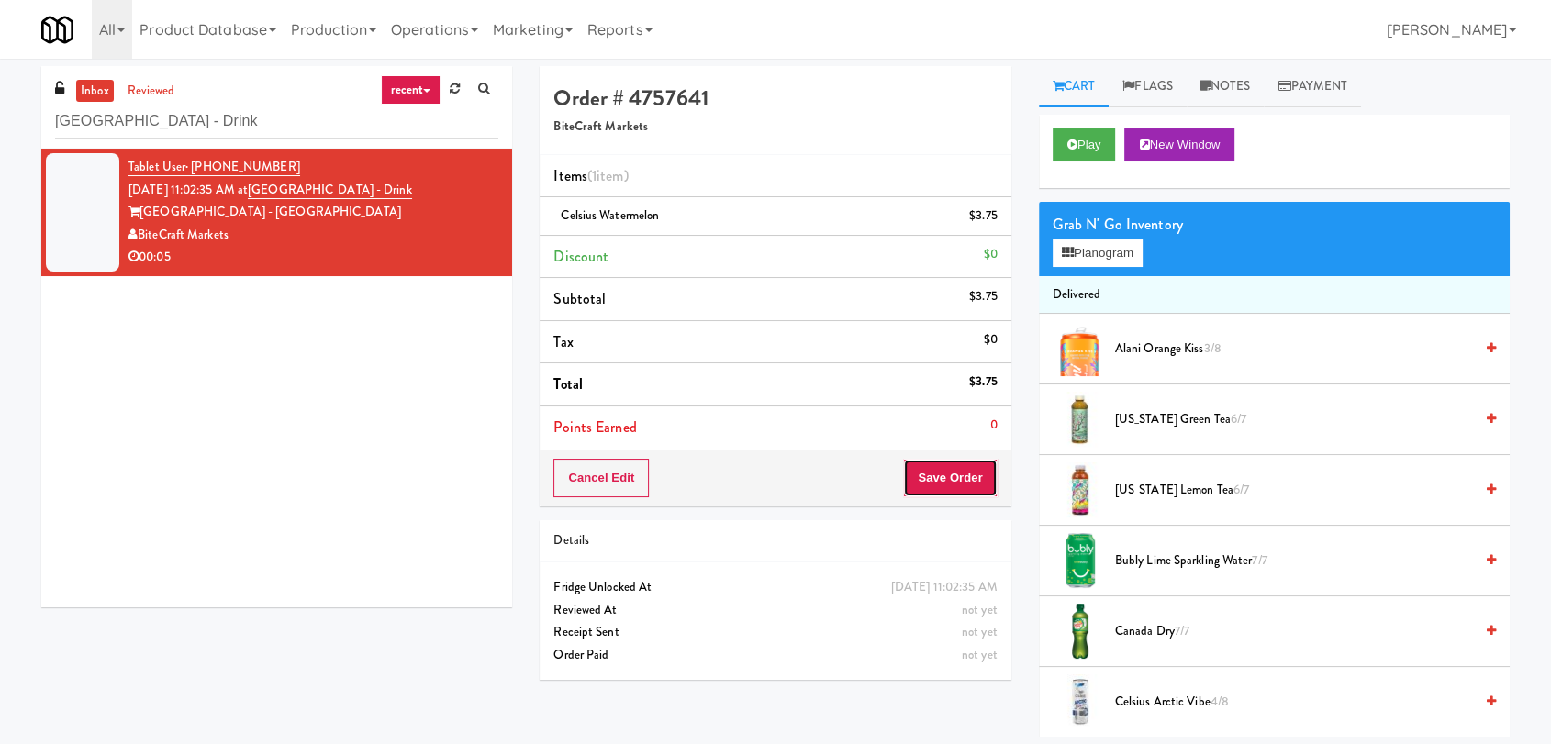
click at [950, 464] on button "Save Order" at bounding box center [950, 478] width 94 height 39
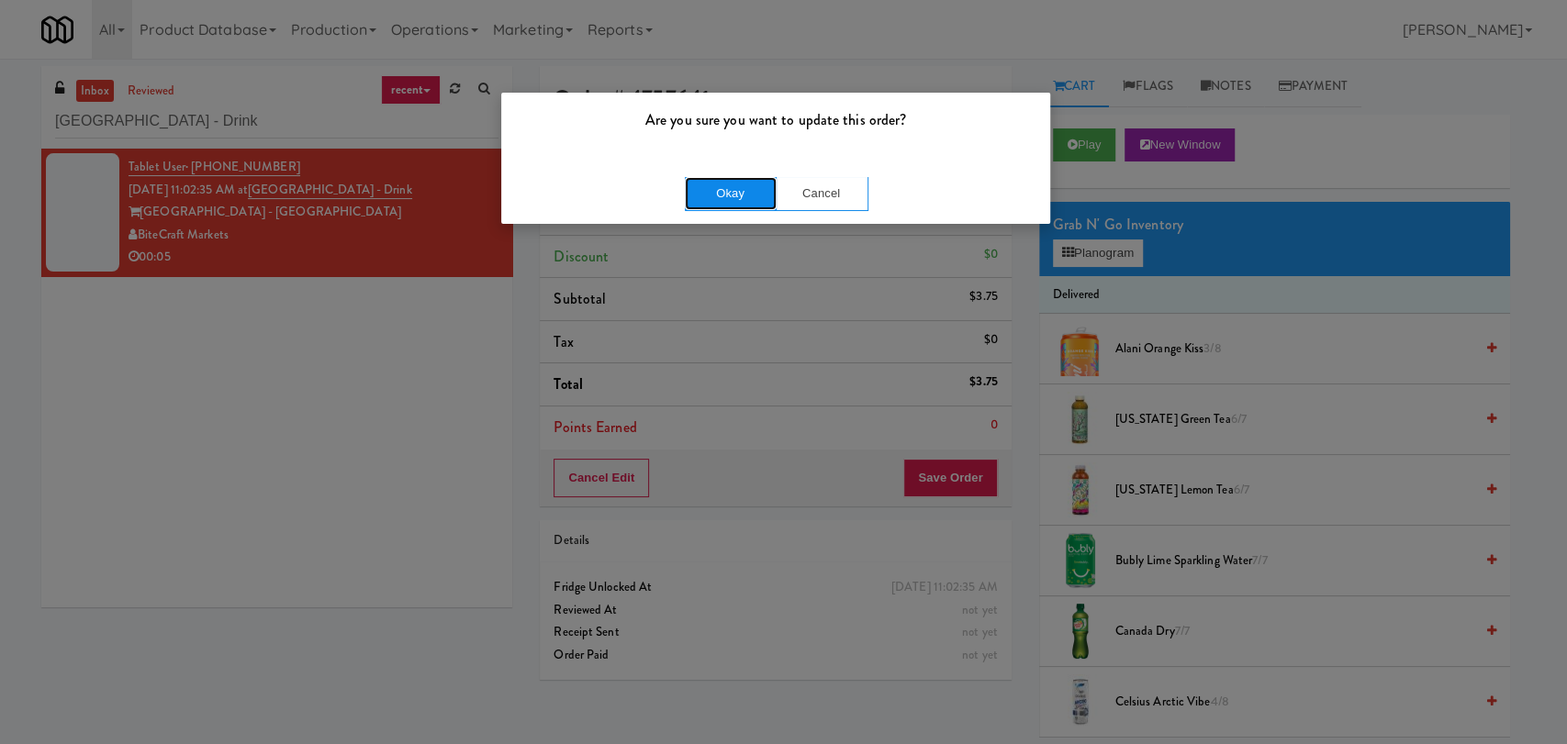
click at [752, 200] on button "Okay" at bounding box center [731, 193] width 92 height 33
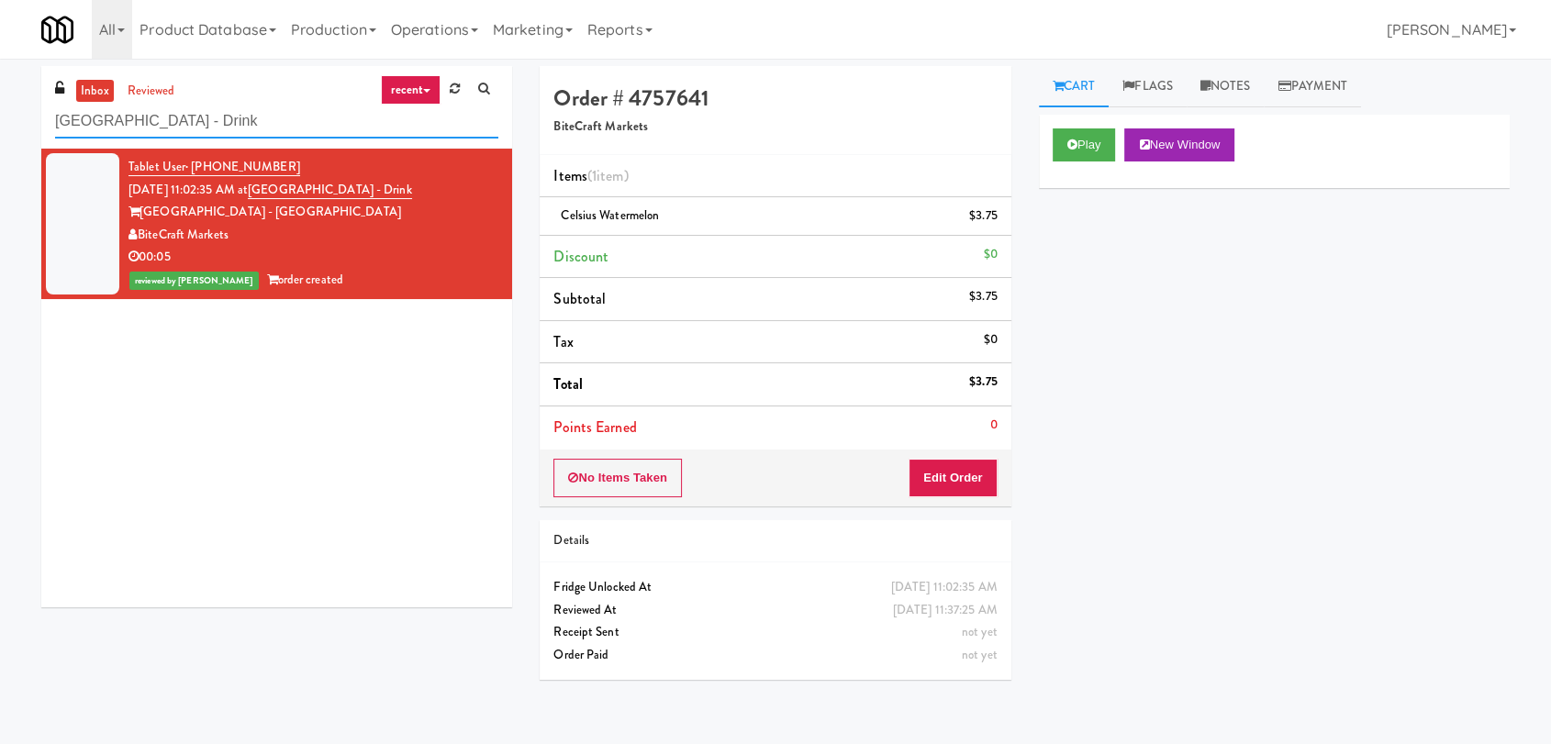
paste input "Snack"
drag, startPoint x: 266, startPoint y: 127, endPoint x: 0, endPoint y: 117, distance: 266.4
click at [0, 117] on div "inbox reviewed recent all unclear take inventory issue suspicious failed recent…" at bounding box center [775, 401] width 1551 height 671
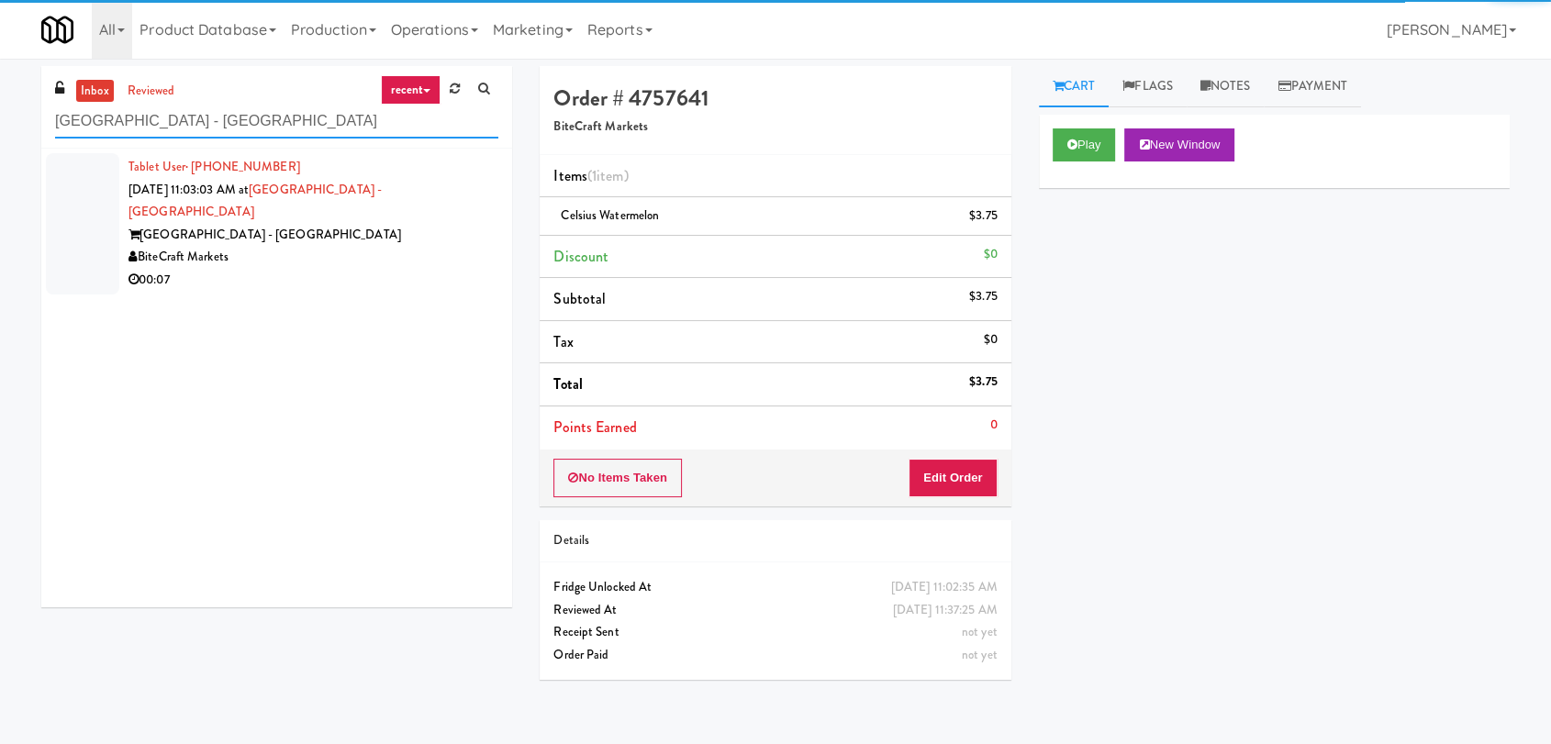
type input "[GEOGRAPHIC_DATA] - [GEOGRAPHIC_DATA]"
click at [453, 246] on div "BiteCraft Markets" at bounding box center [314, 257] width 370 height 23
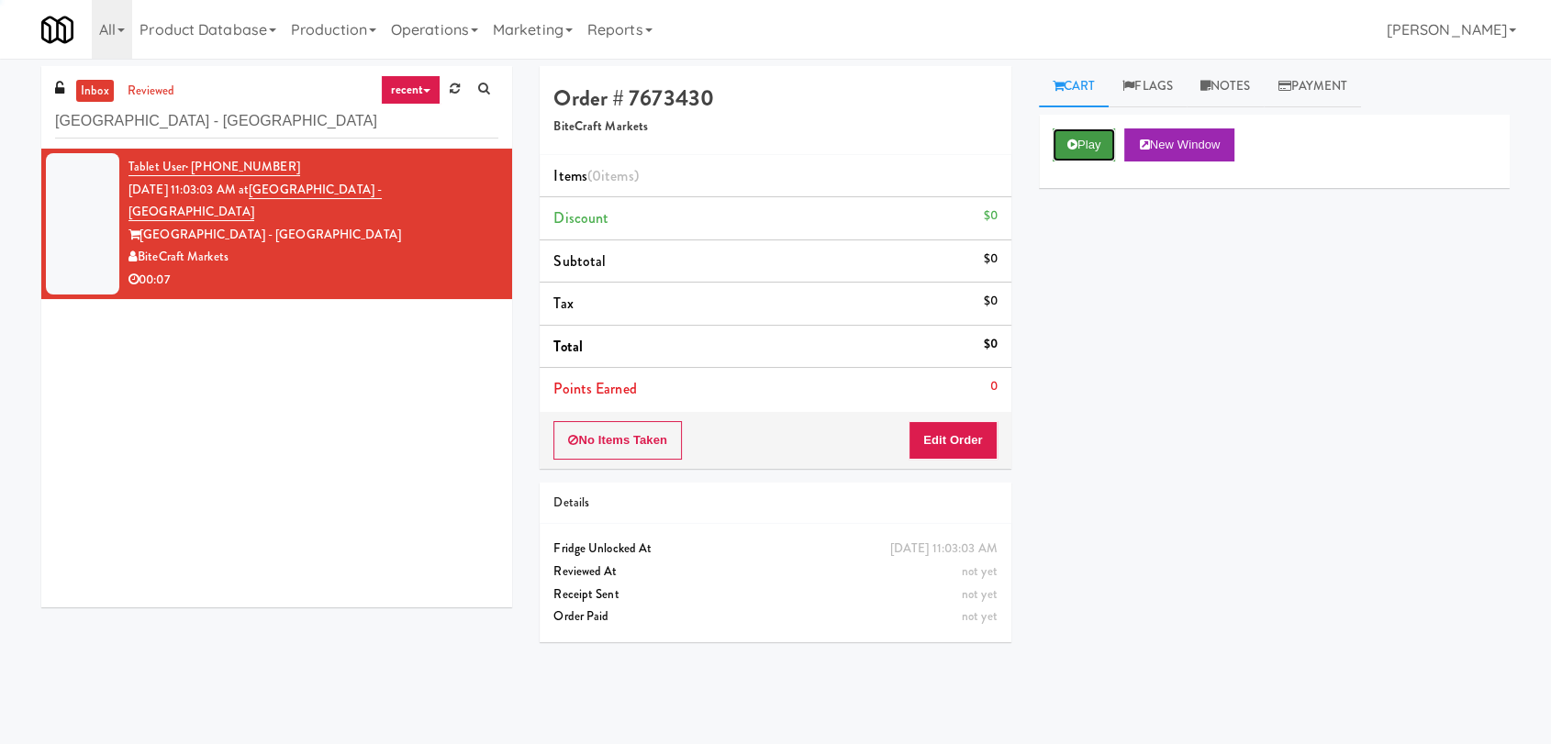
click at [1096, 145] on button "Play" at bounding box center [1084, 145] width 63 height 33
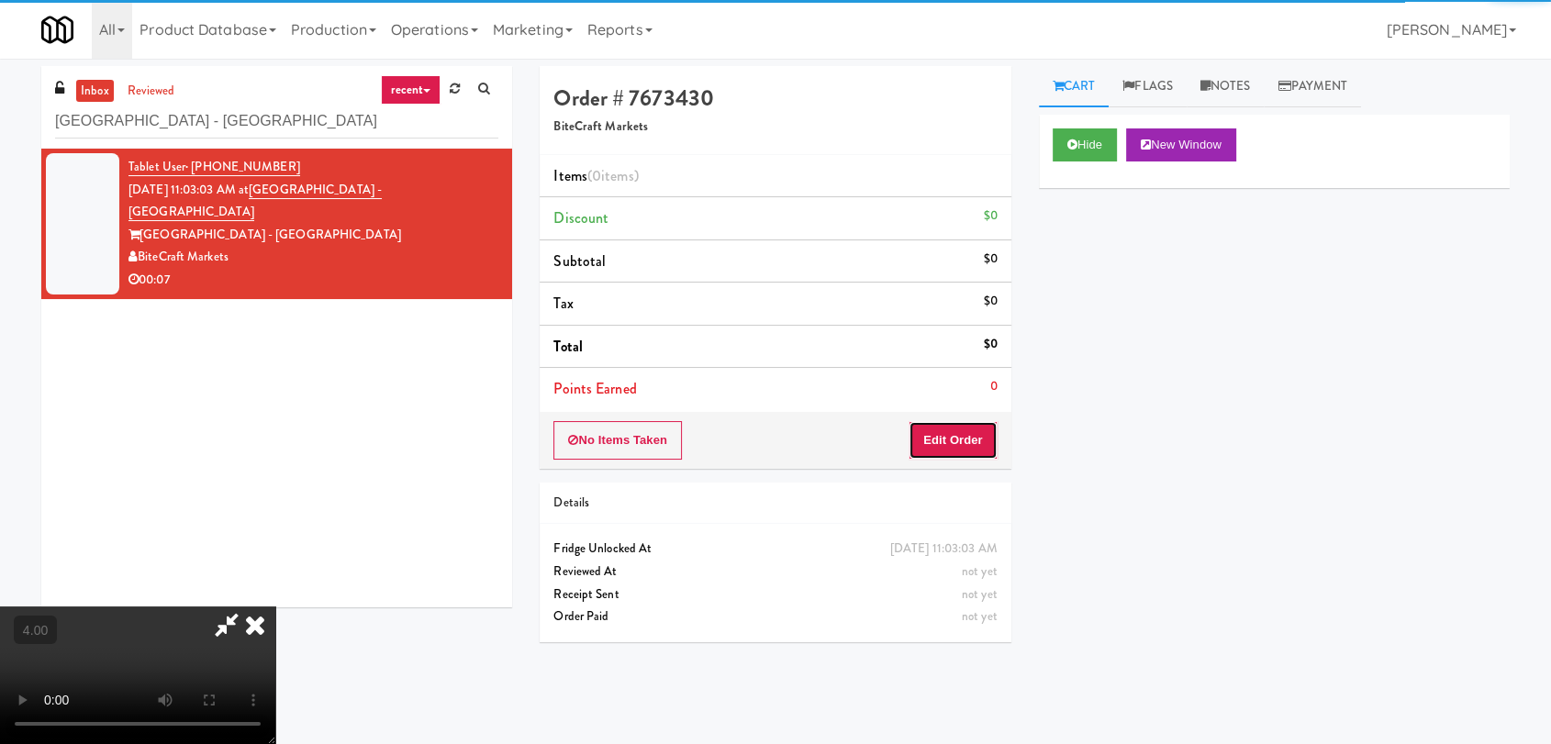
click at [968, 442] on button "Edit Order" at bounding box center [953, 440] width 89 height 39
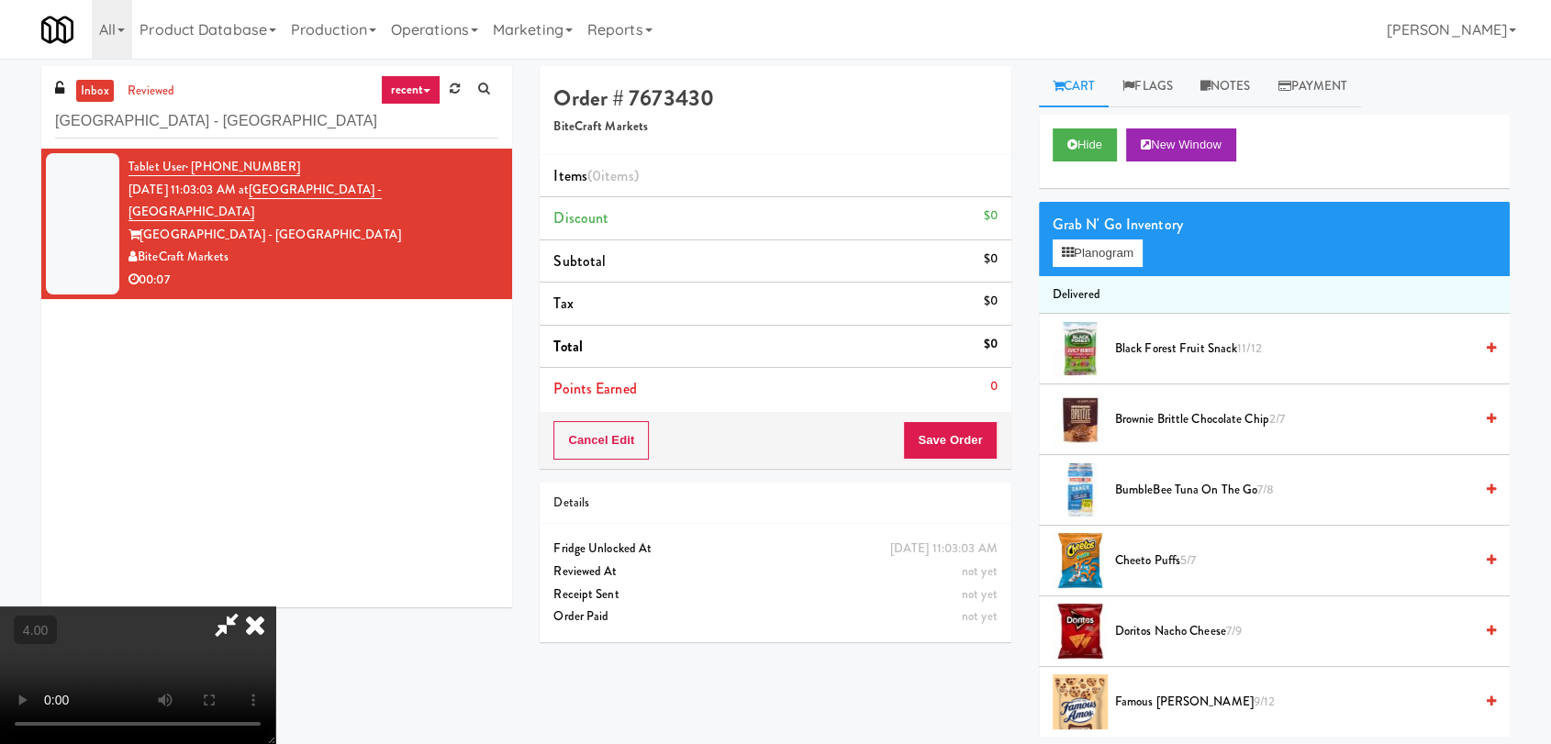
click at [275, 607] on video at bounding box center [137, 676] width 275 height 138
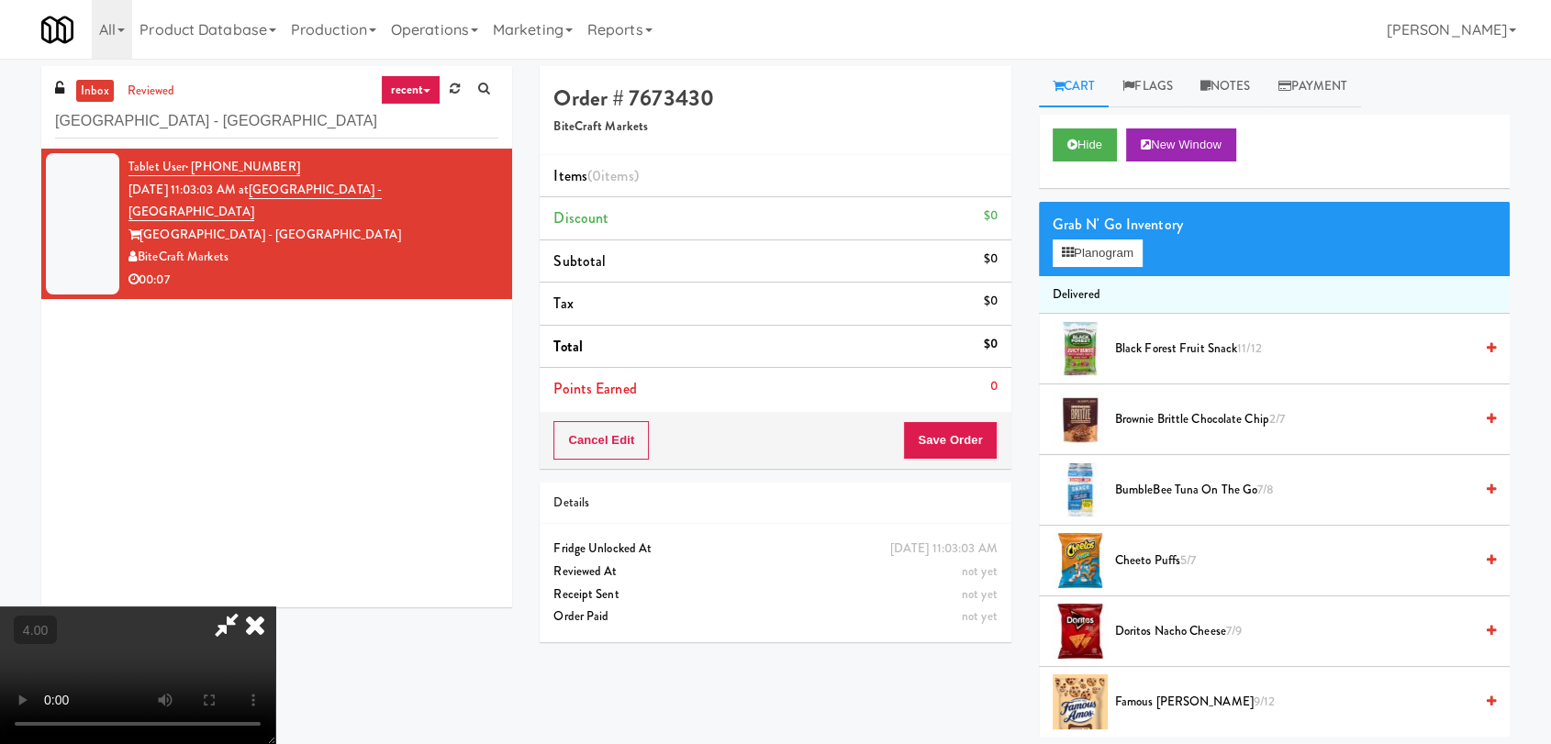
click at [275, 607] on video at bounding box center [137, 676] width 275 height 138
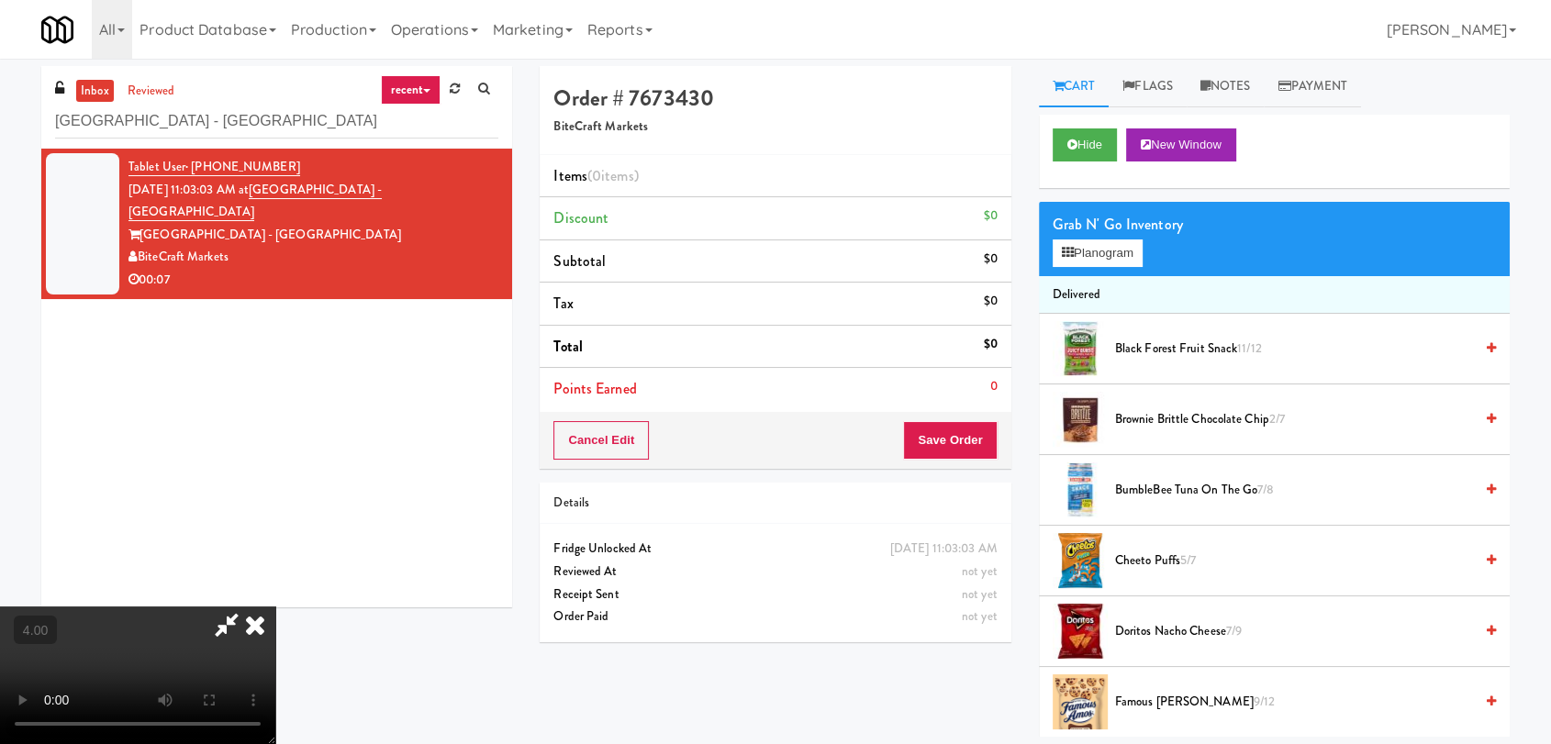
scroll to position [280, 0]
click at [275, 607] on video at bounding box center [137, 676] width 275 height 138
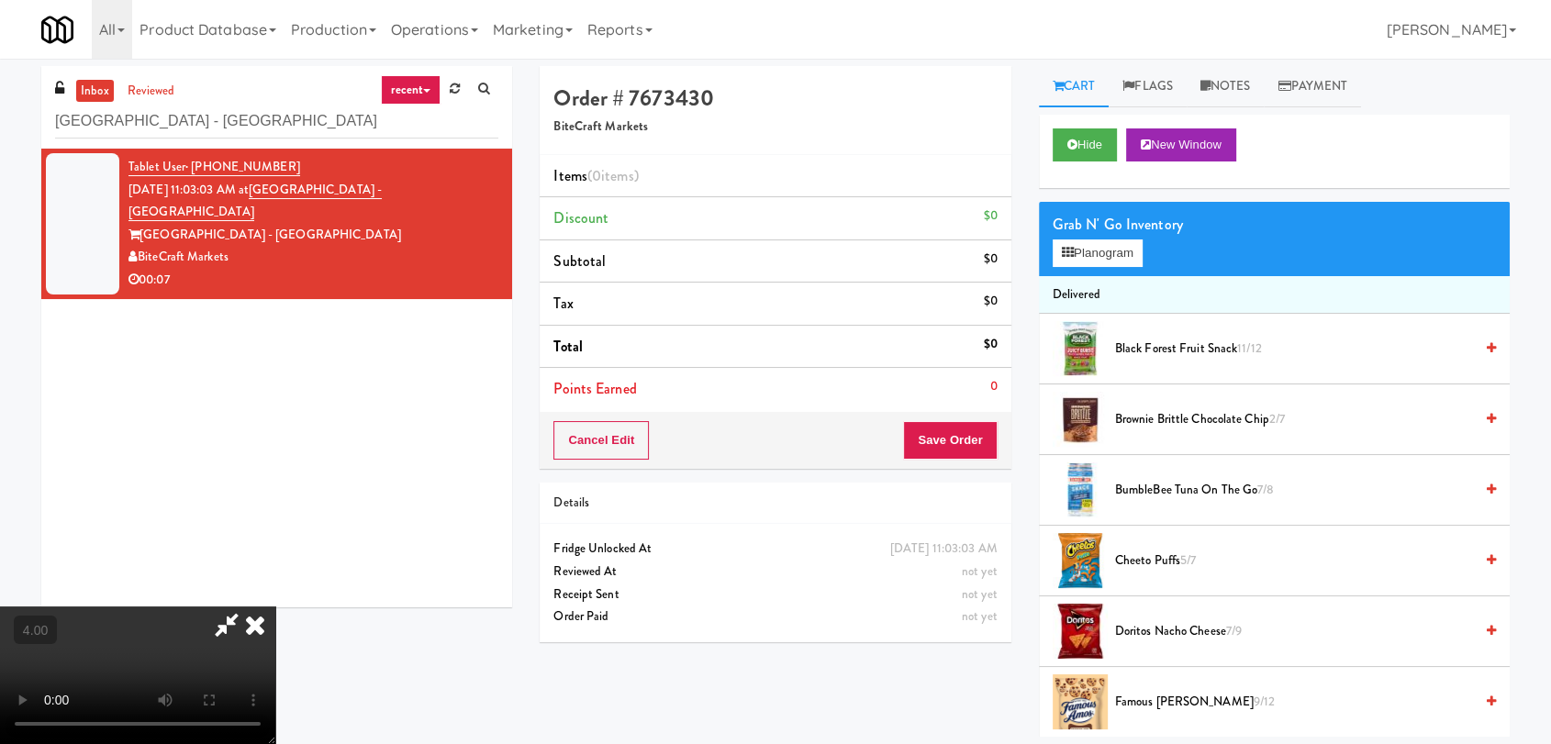
click at [275, 607] on video at bounding box center [137, 676] width 275 height 138
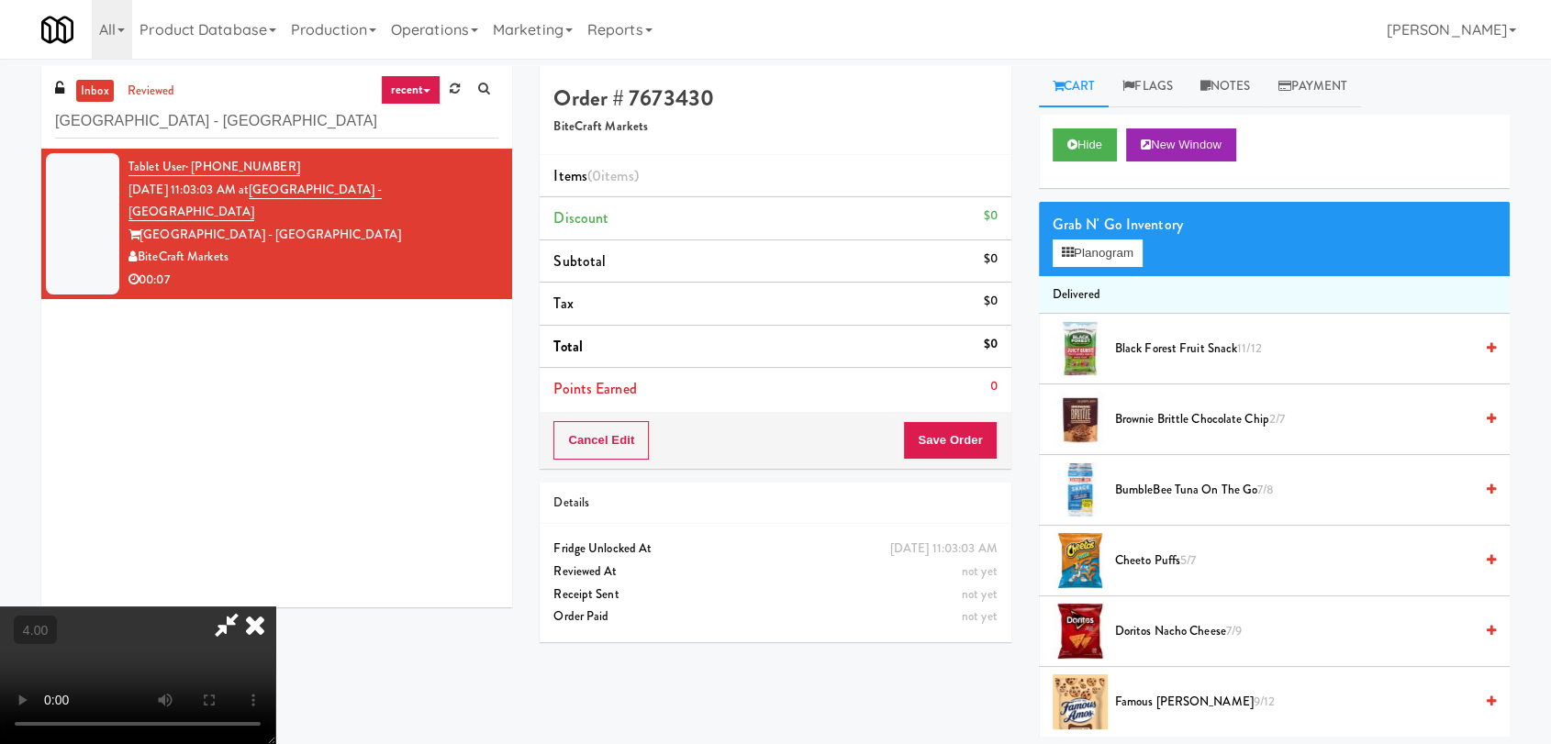
drag, startPoint x: 350, startPoint y: 375, endPoint x: 375, endPoint y: 386, distance: 26.8
click at [275, 607] on video at bounding box center [137, 676] width 275 height 138
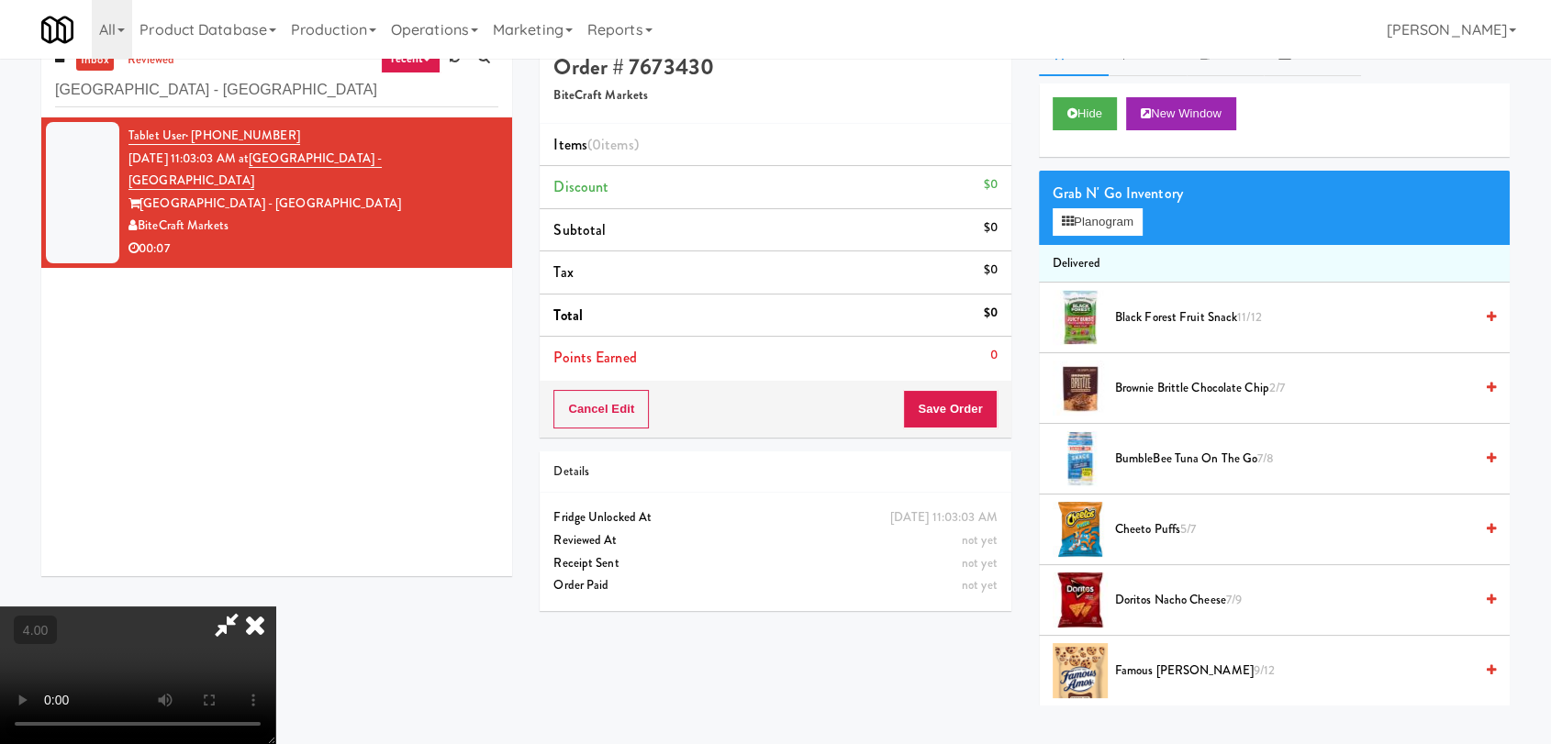
scroll to position [59, 0]
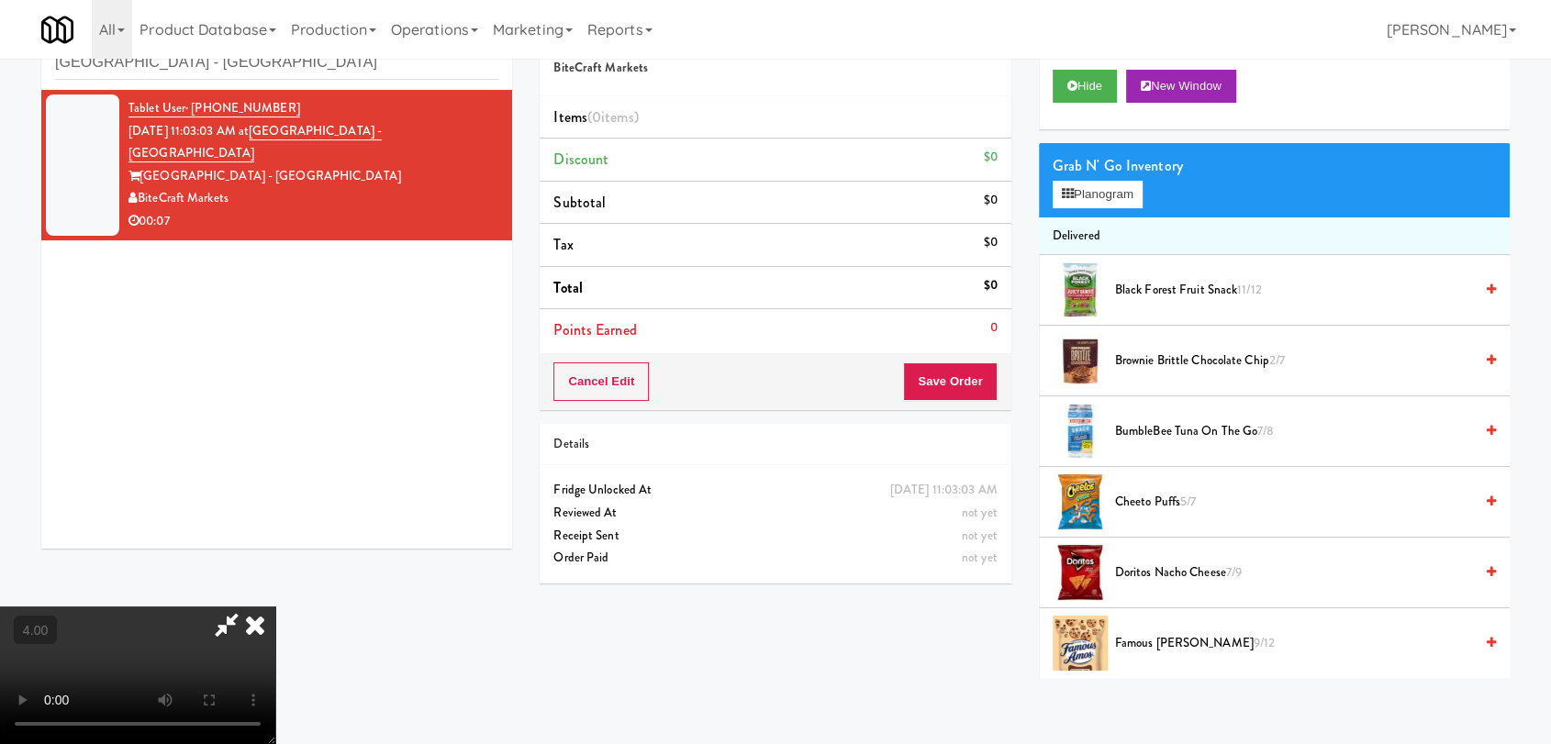
click at [275, 607] on video at bounding box center [137, 676] width 275 height 138
click at [1100, 200] on button "Planogram" at bounding box center [1098, 195] width 90 height 28
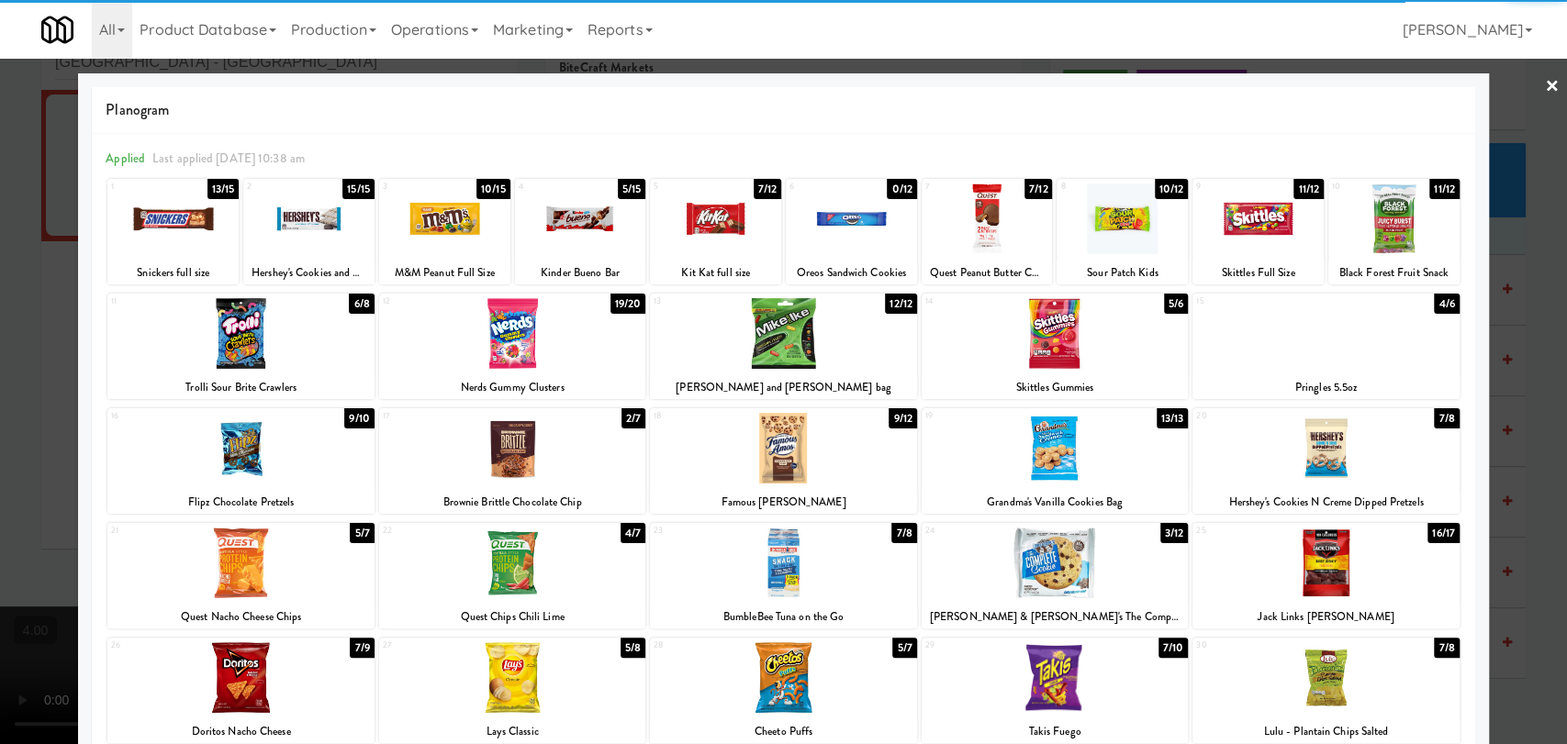
click at [565, 317] on div at bounding box center [512, 333] width 266 height 71
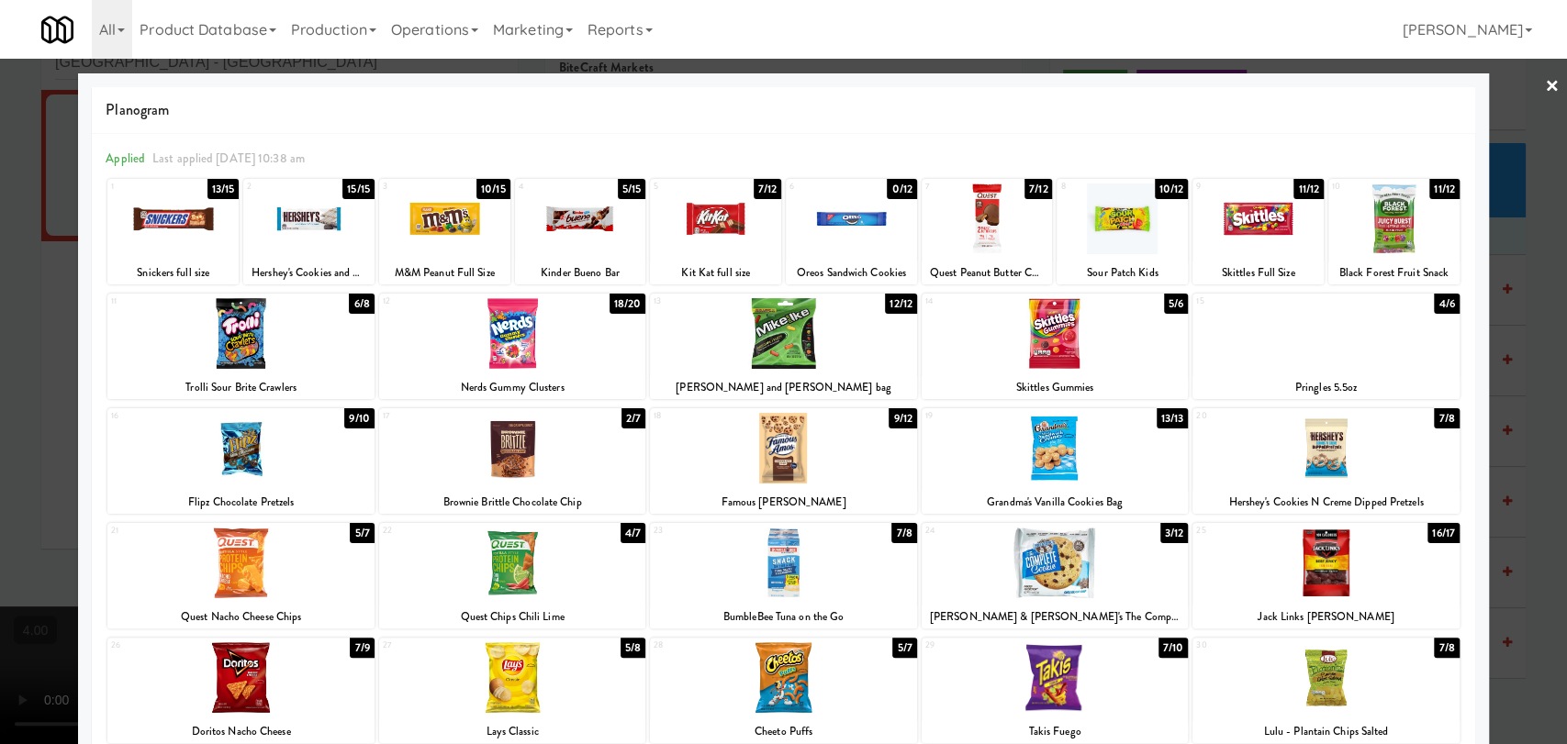
click at [0, 306] on div at bounding box center [783, 372] width 1567 height 744
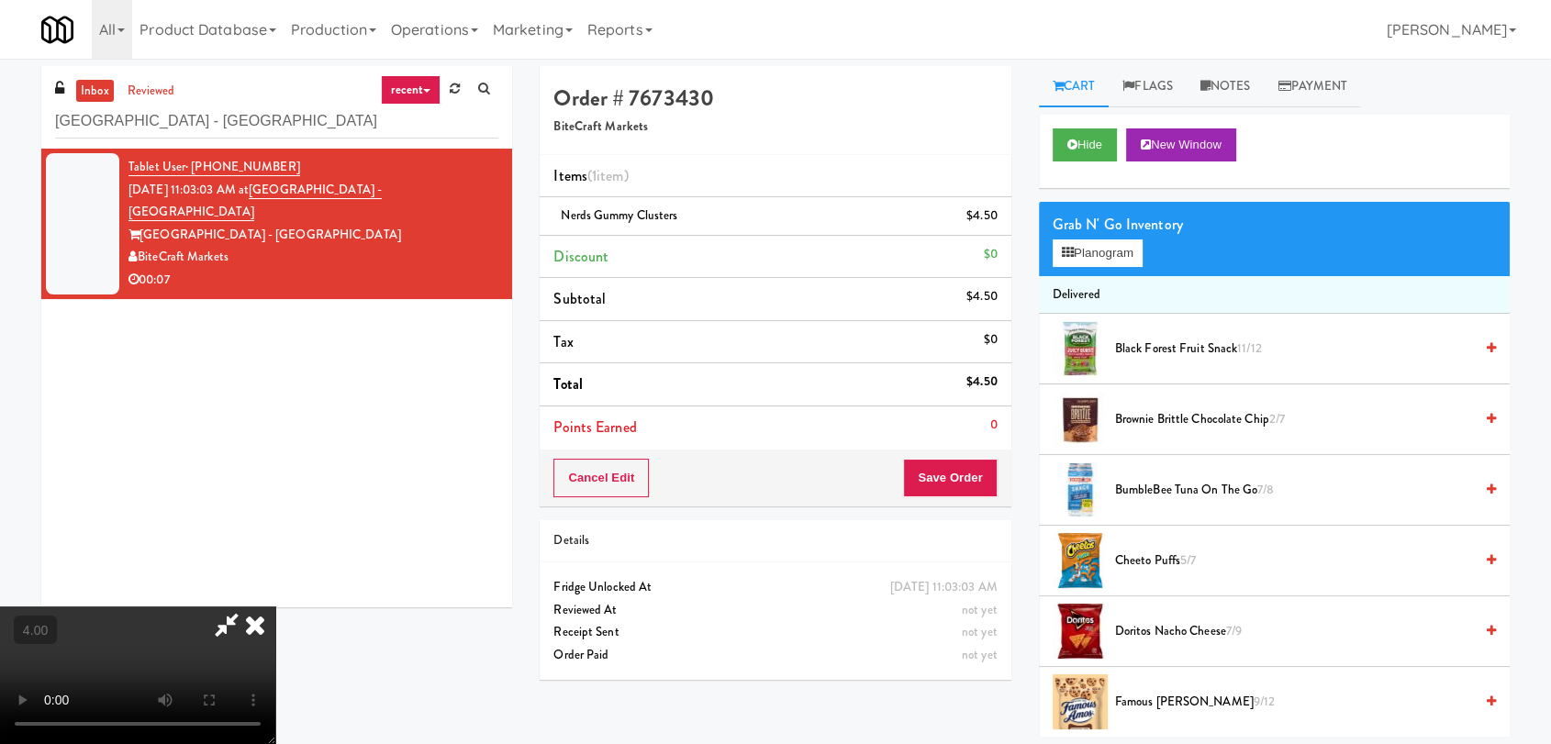
click at [275, 607] on icon at bounding box center [255, 625] width 40 height 37
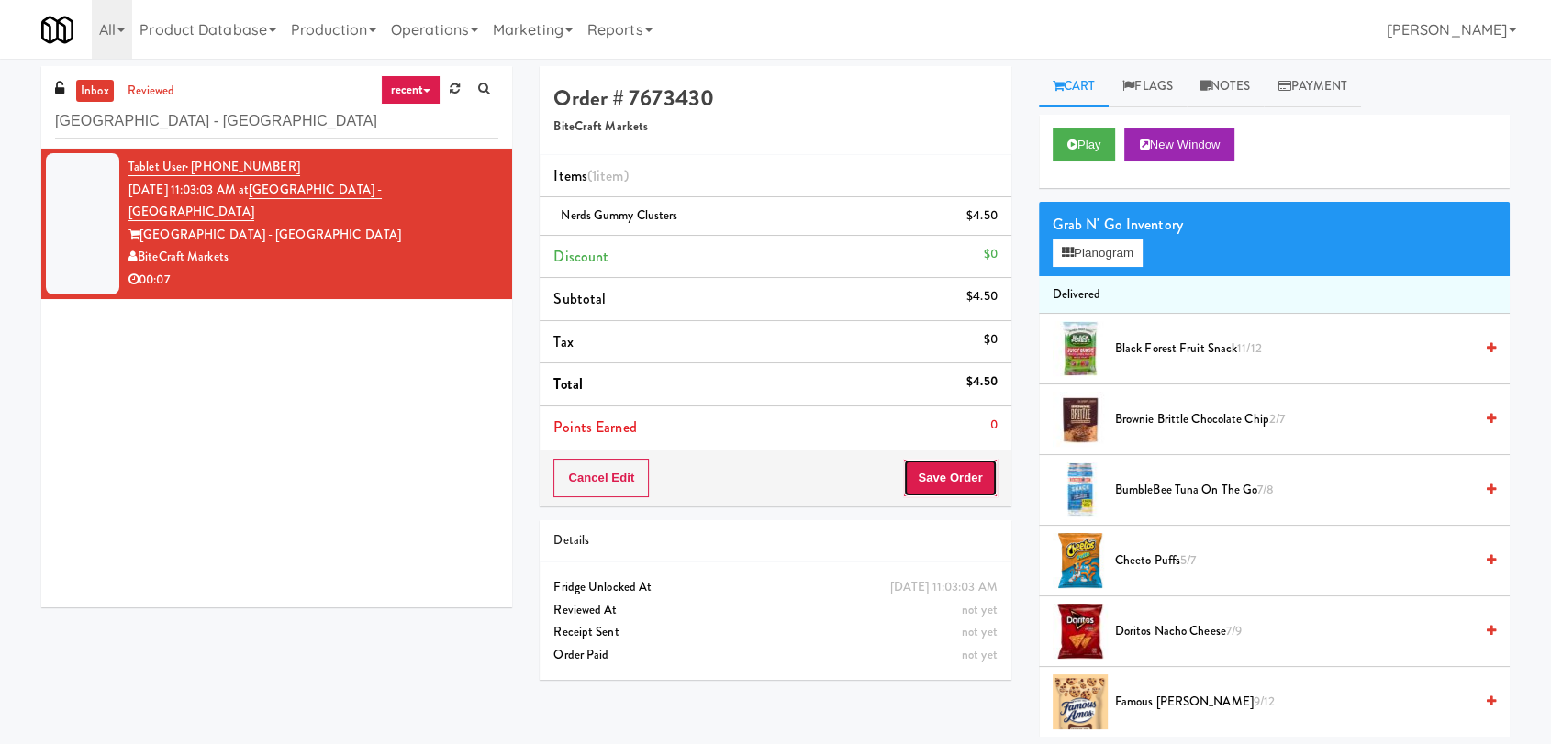
click at [963, 472] on button "Save Order" at bounding box center [950, 478] width 94 height 39
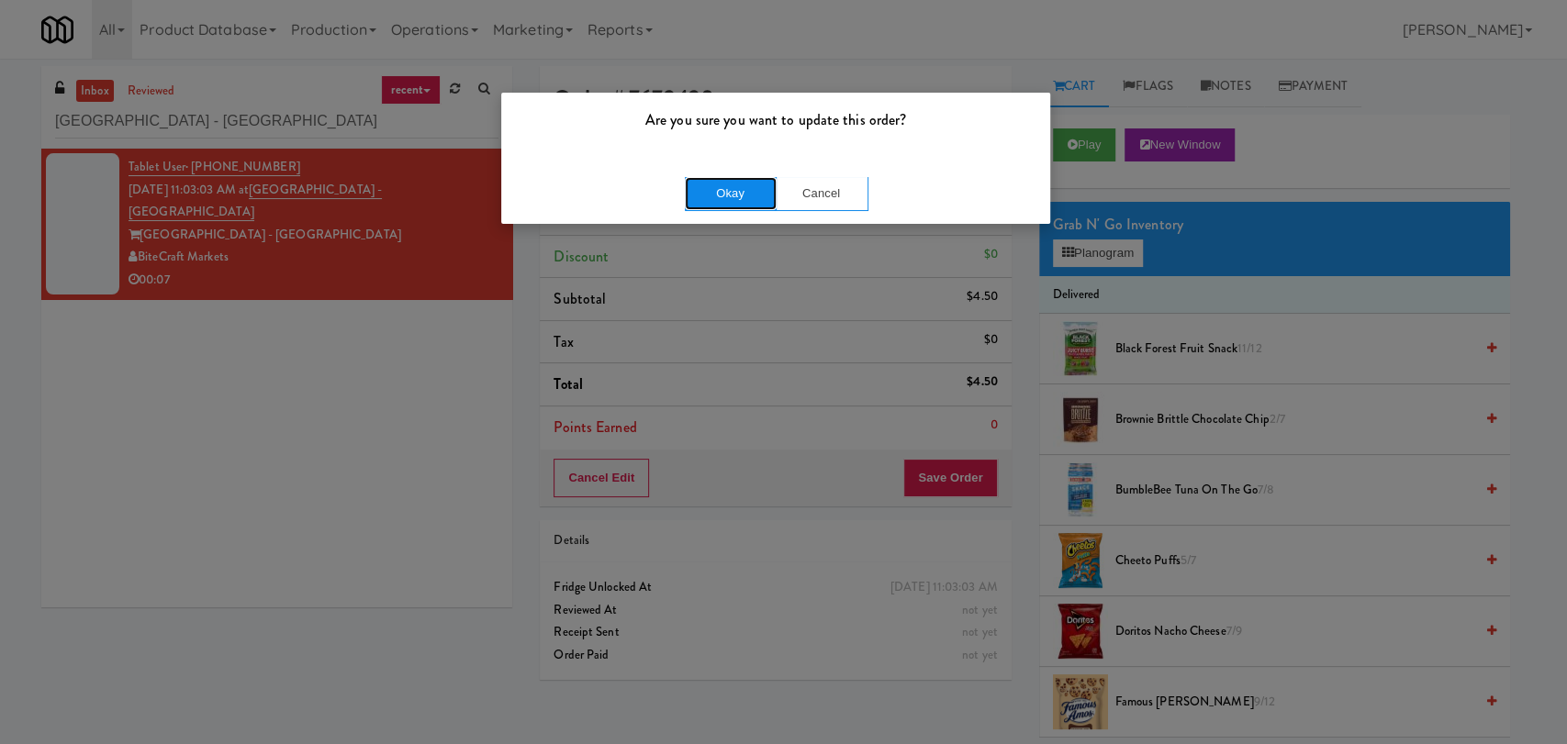
click at [732, 183] on button "Okay" at bounding box center [731, 193] width 92 height 33
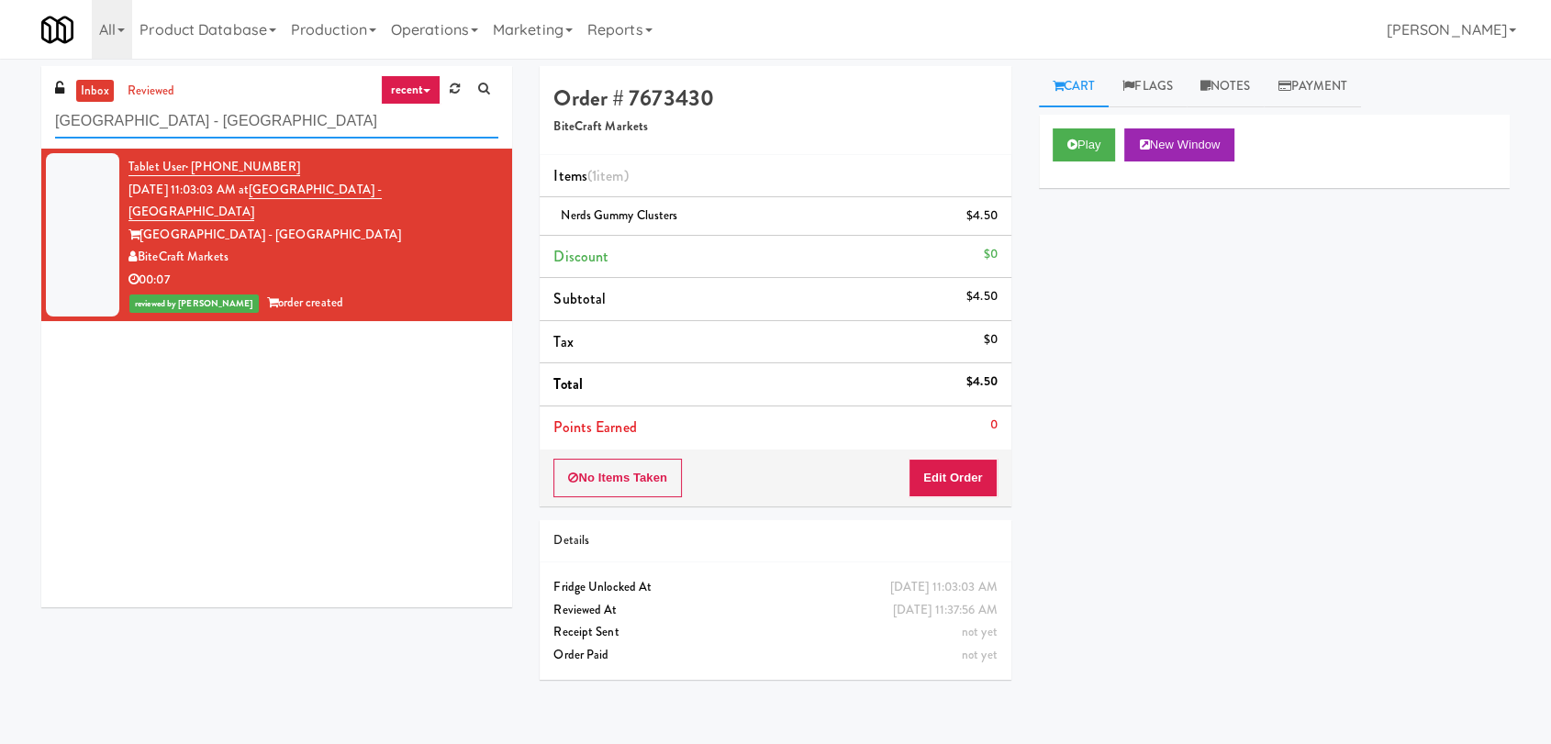
paste input "Arte KC- Drinks- Right"
drag, startPoint x: 271, startPoint y: 132, endPoint x: 0, endPoint y: 119, distance: 271.1
click at [0, 119] on div "inbox reviewed recent all unclear take inventory issue suspicious failed recent…" at bounding box center [775, 401] width 1551 height 671
type input "Arte KC- Drinks- Right"
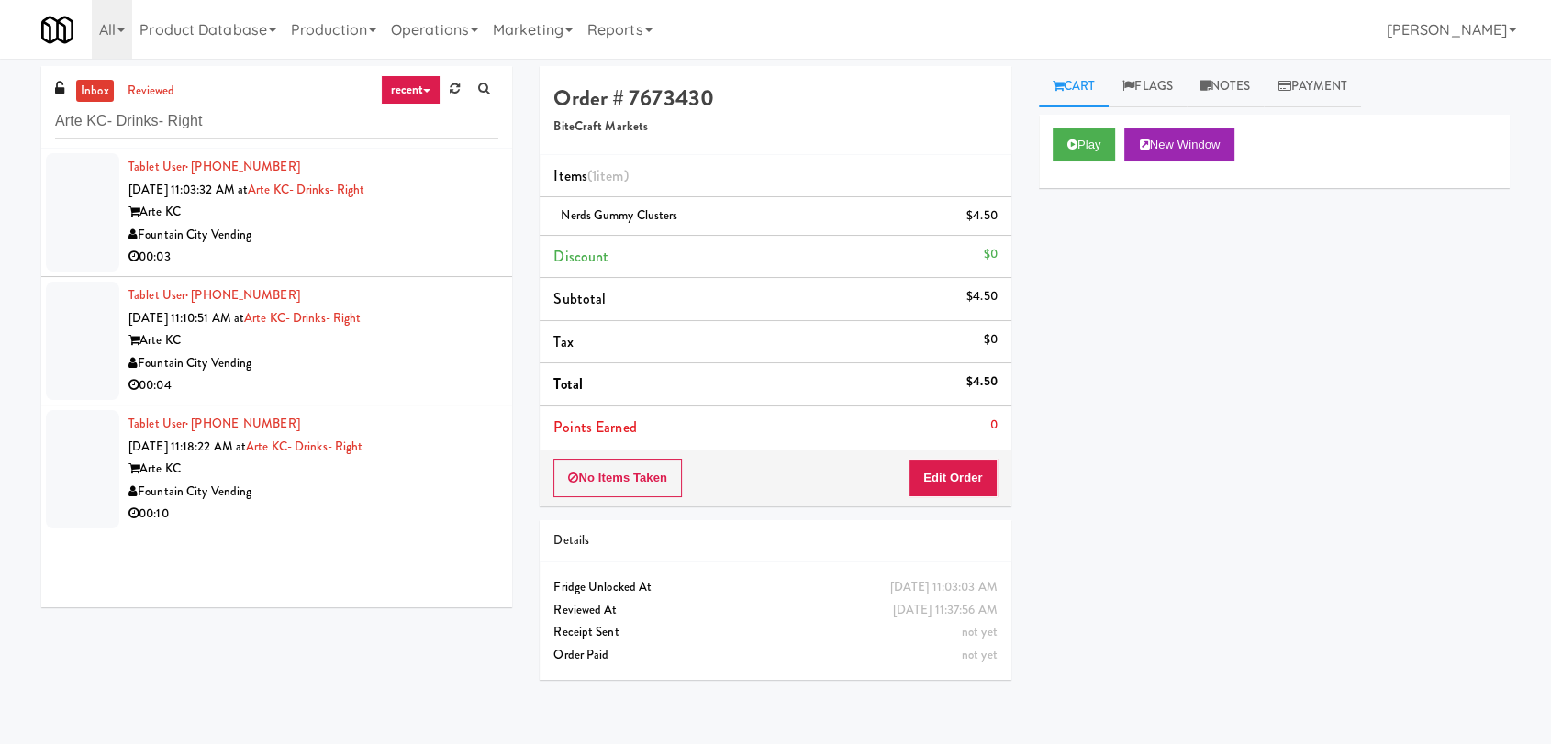
click at [436, 239] on div "Fountain City Vending" at bounding box center [314, 235] width 370 height 23
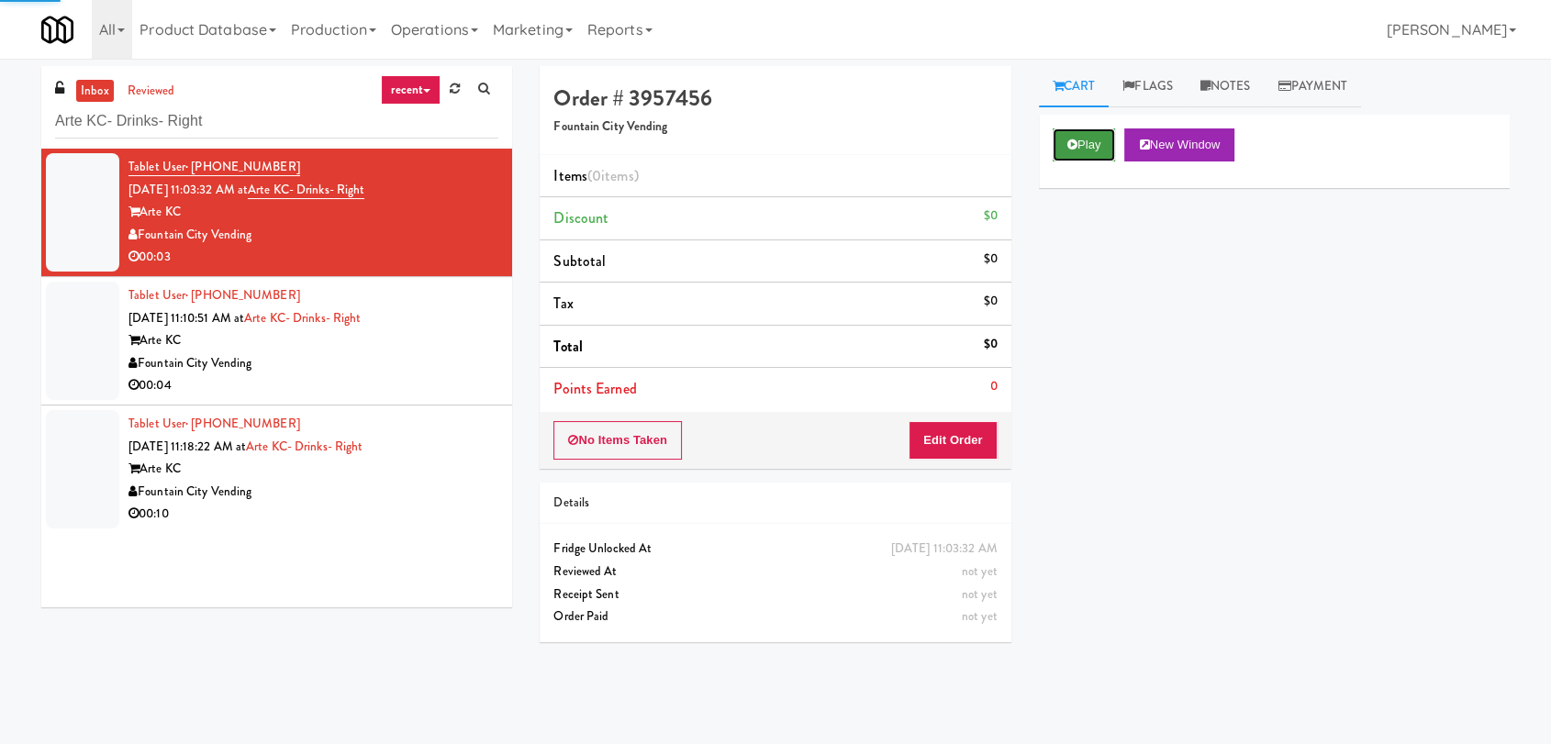
click at [1094, 140] on button "Play" at bounding box center [1084, 145] width 63 height 33
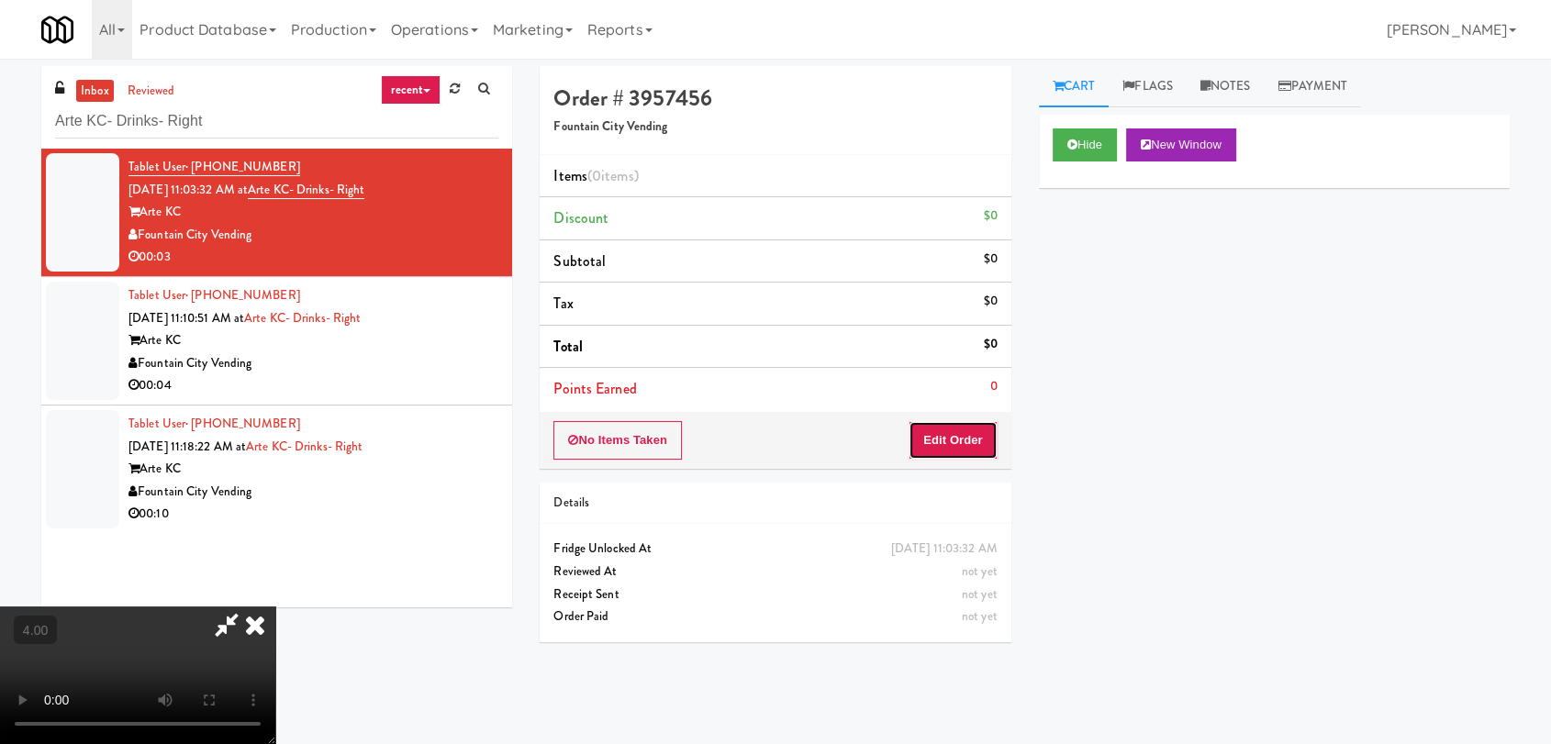
click at [977, 436] on button "Edit Order" at bounding box center [953, 440] width 89 height 39
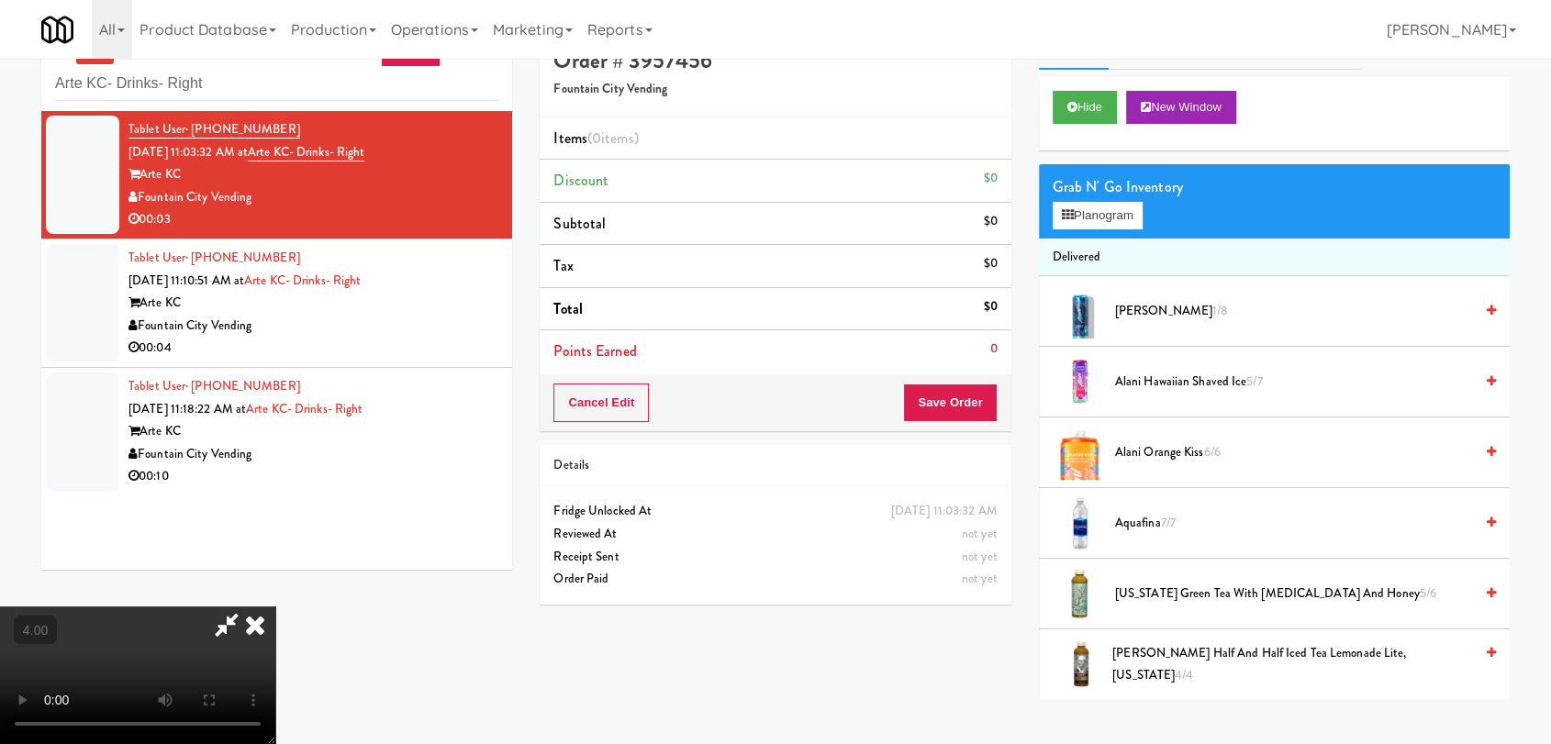
scroll to position [59, 0]
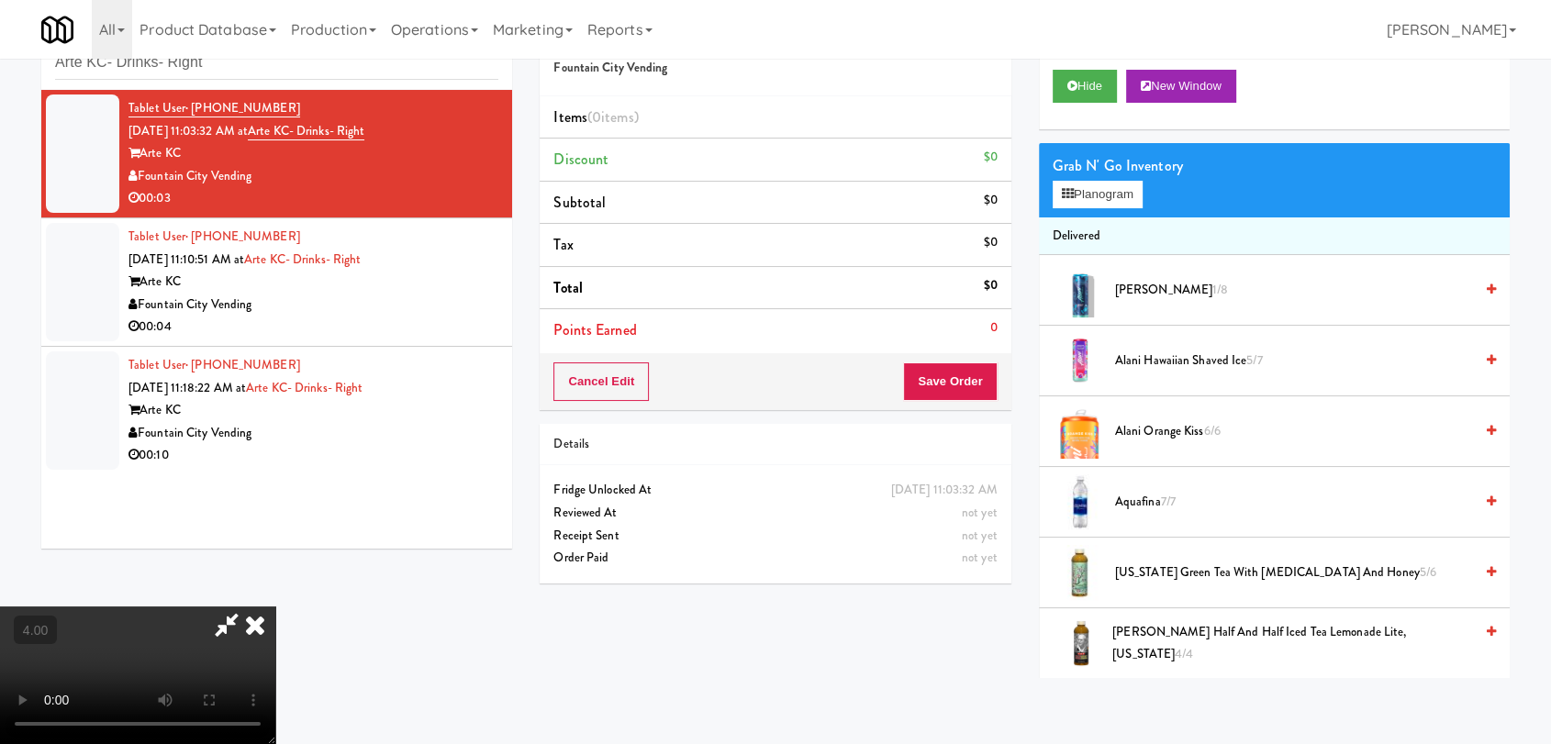
click at [275, 607] on video at bounding box center [137, 676] width 275 height 138
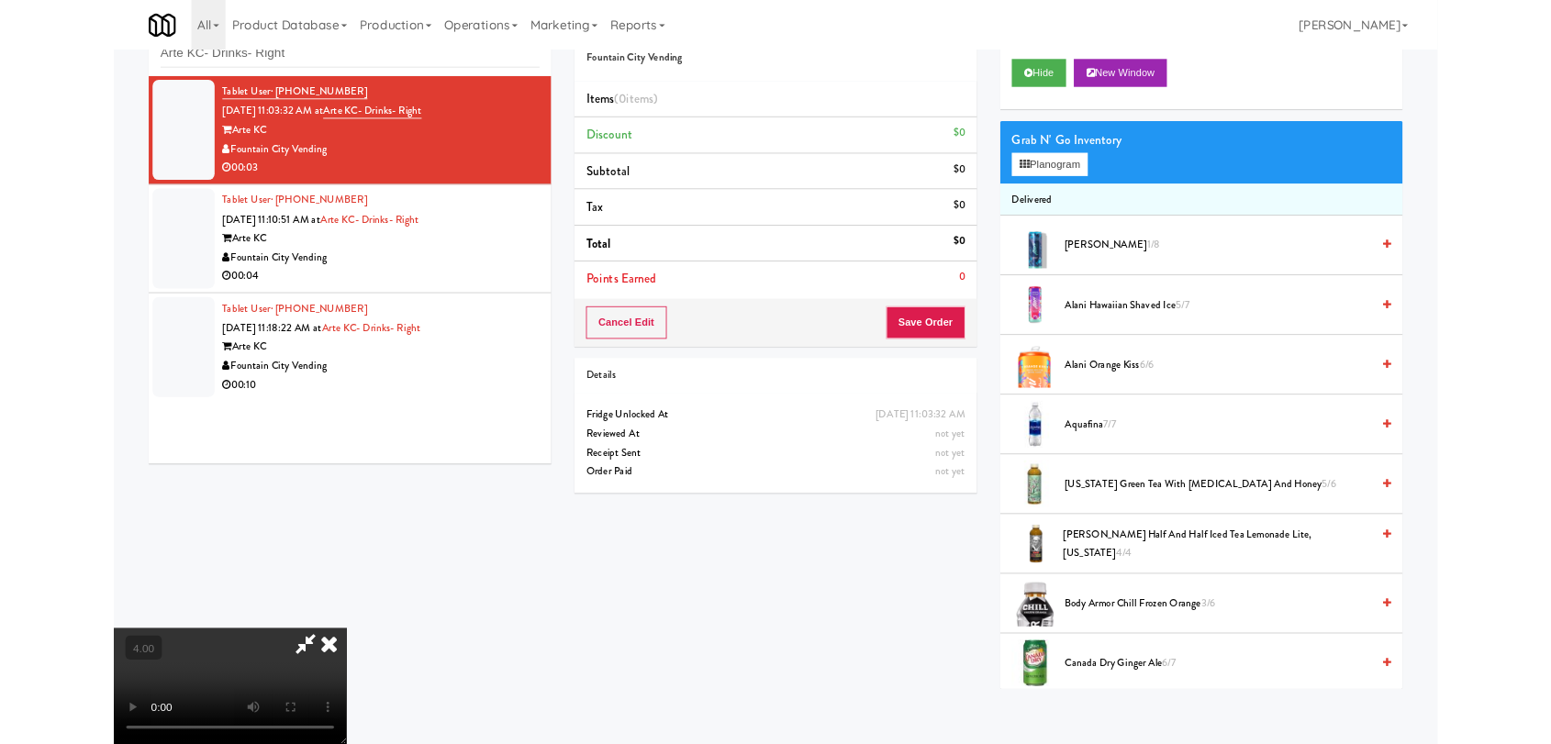
scroll to position [38, 0]
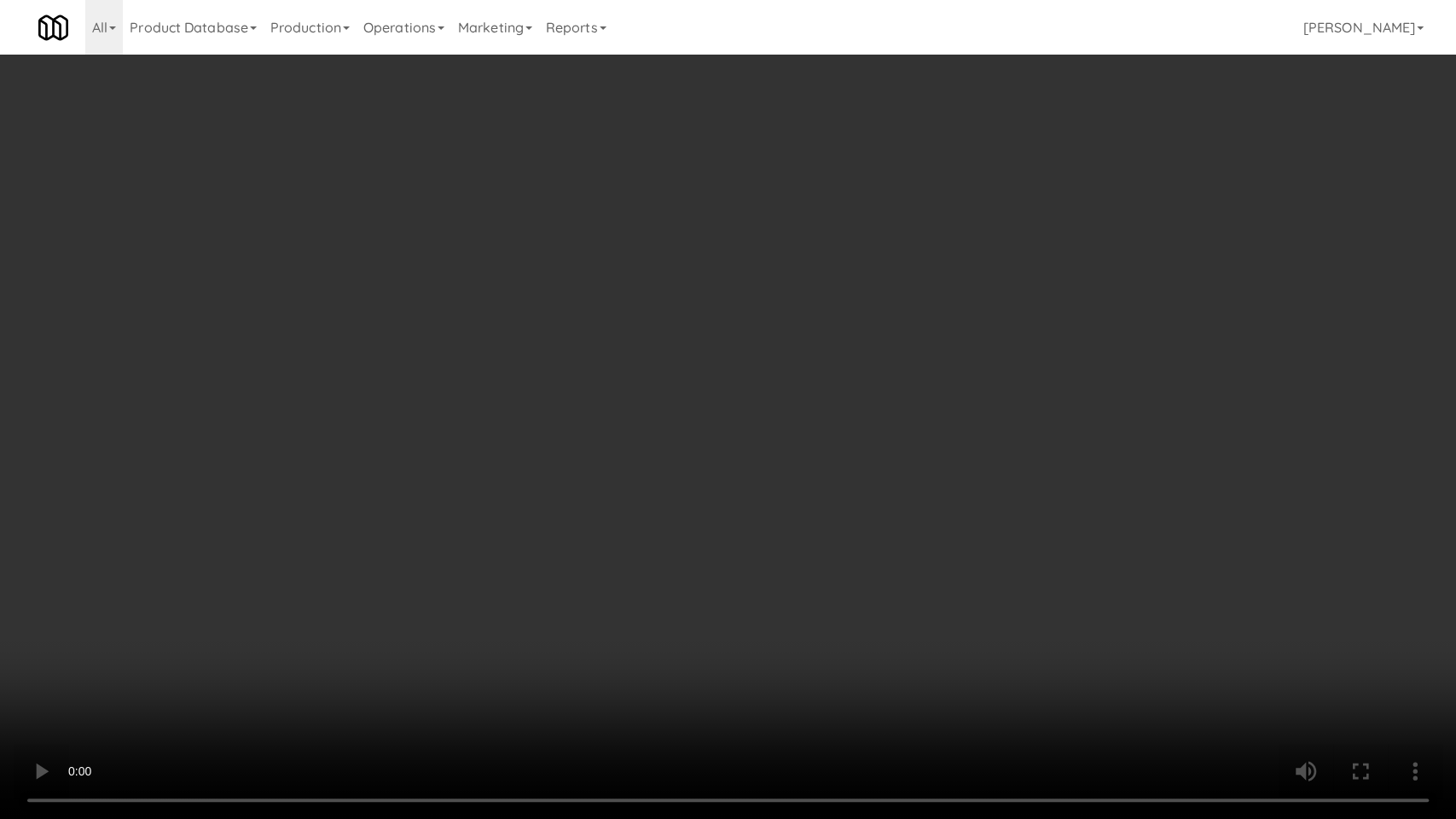
click at [415, 608] on video at bounding box center [728, 409] width 1456 height 819
click at [416, 608] on video at bounding box center [728, 409] width 1456 height 819
click at [537, 596] on video at bounding box center [728, 409] width 1456 height 819
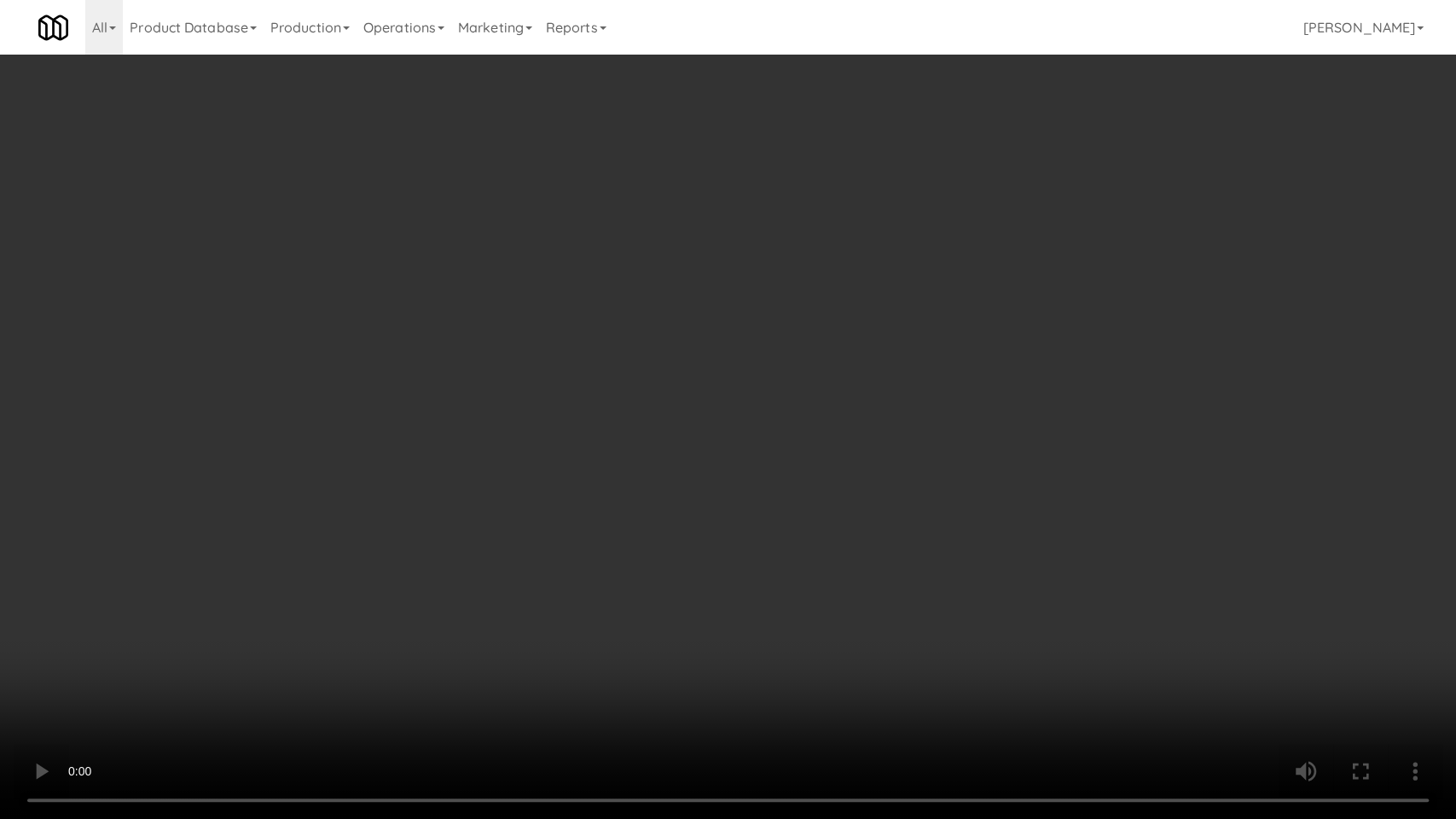
click at [537, 596] on video at bounding box center [728, 409] width 1456 height 819
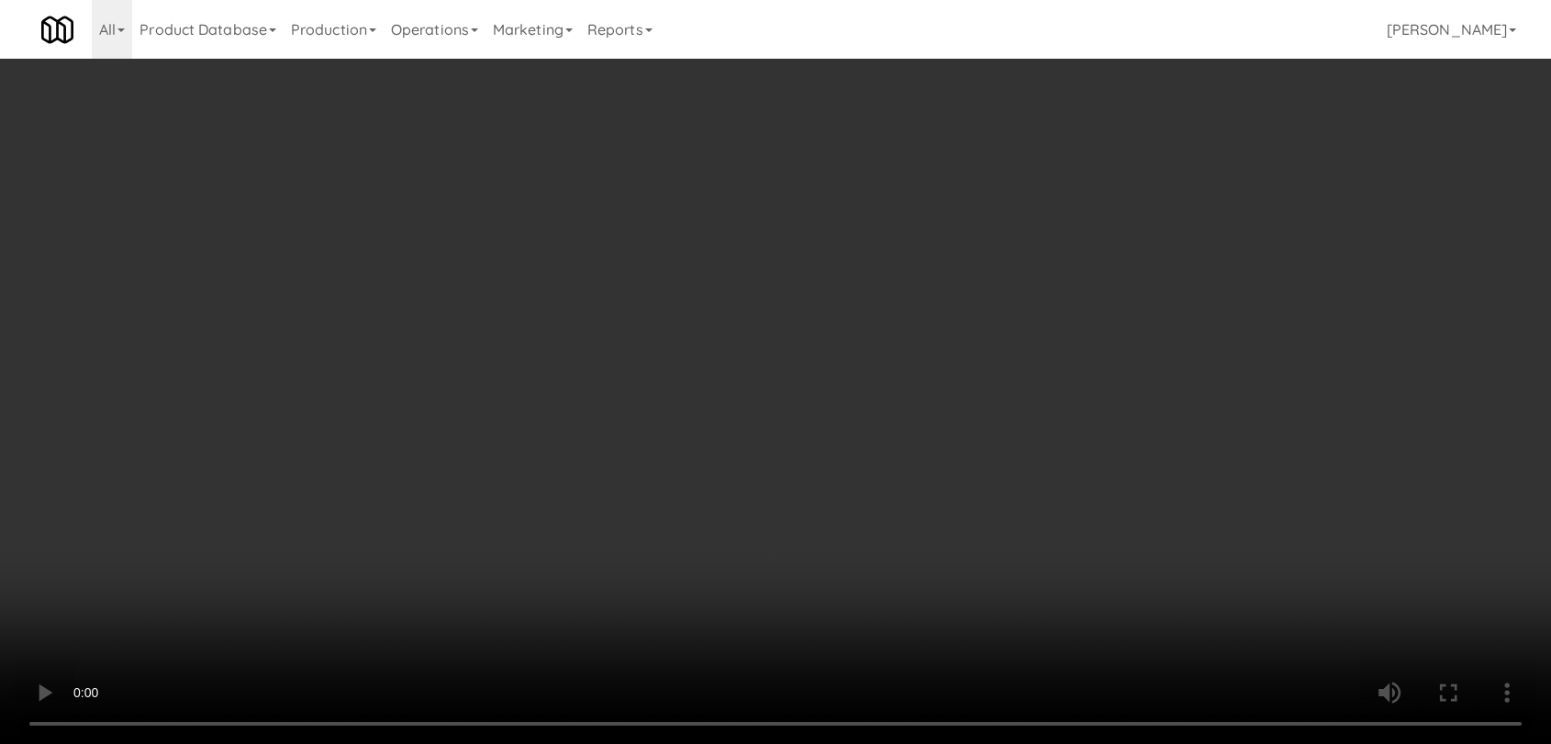
click at [578, 553] on video at bounding box center [775, 372] width 1551 height 744
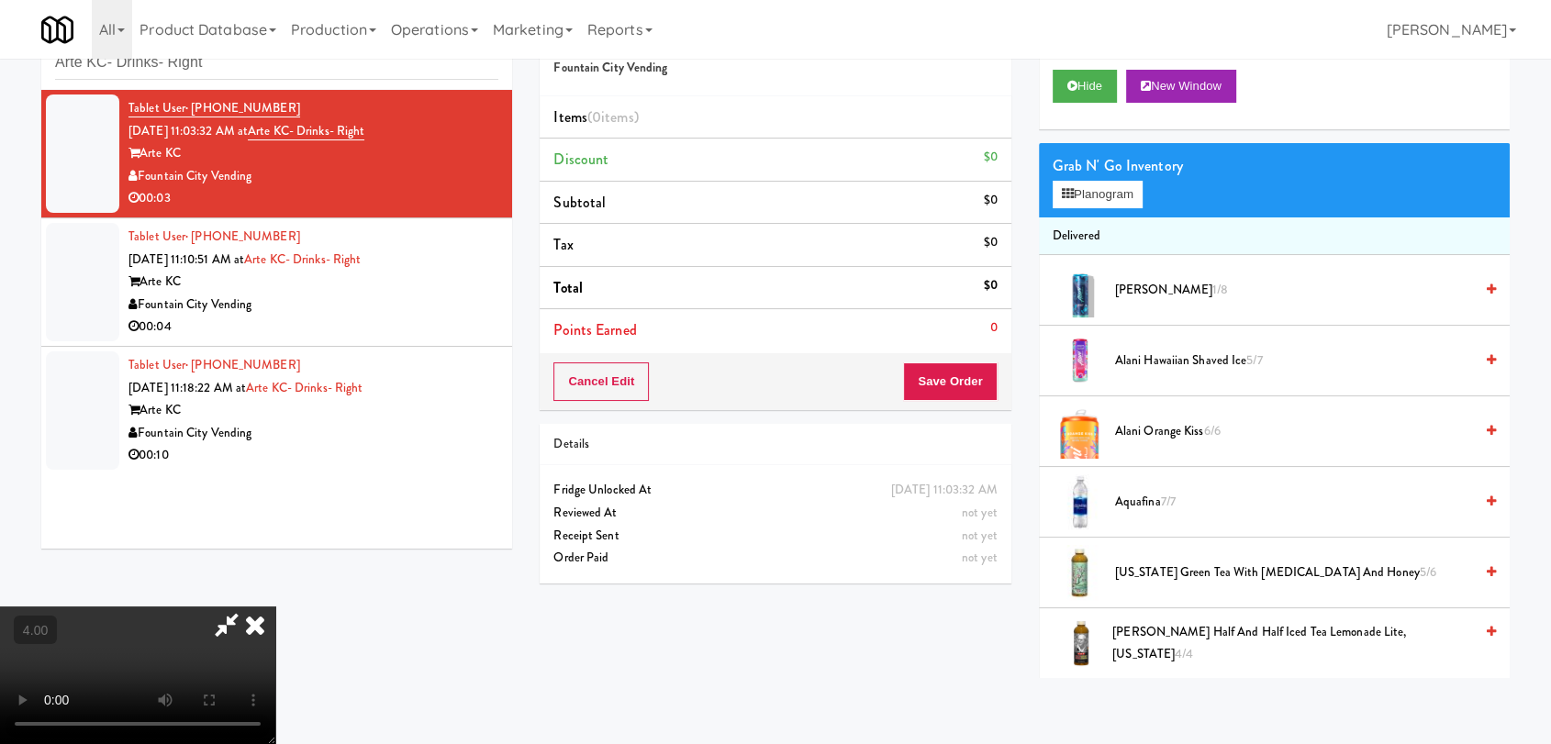
scroll to position [280, 0]
click at [275, 607] on video at bounding box center [137, 676] width 275 height 138
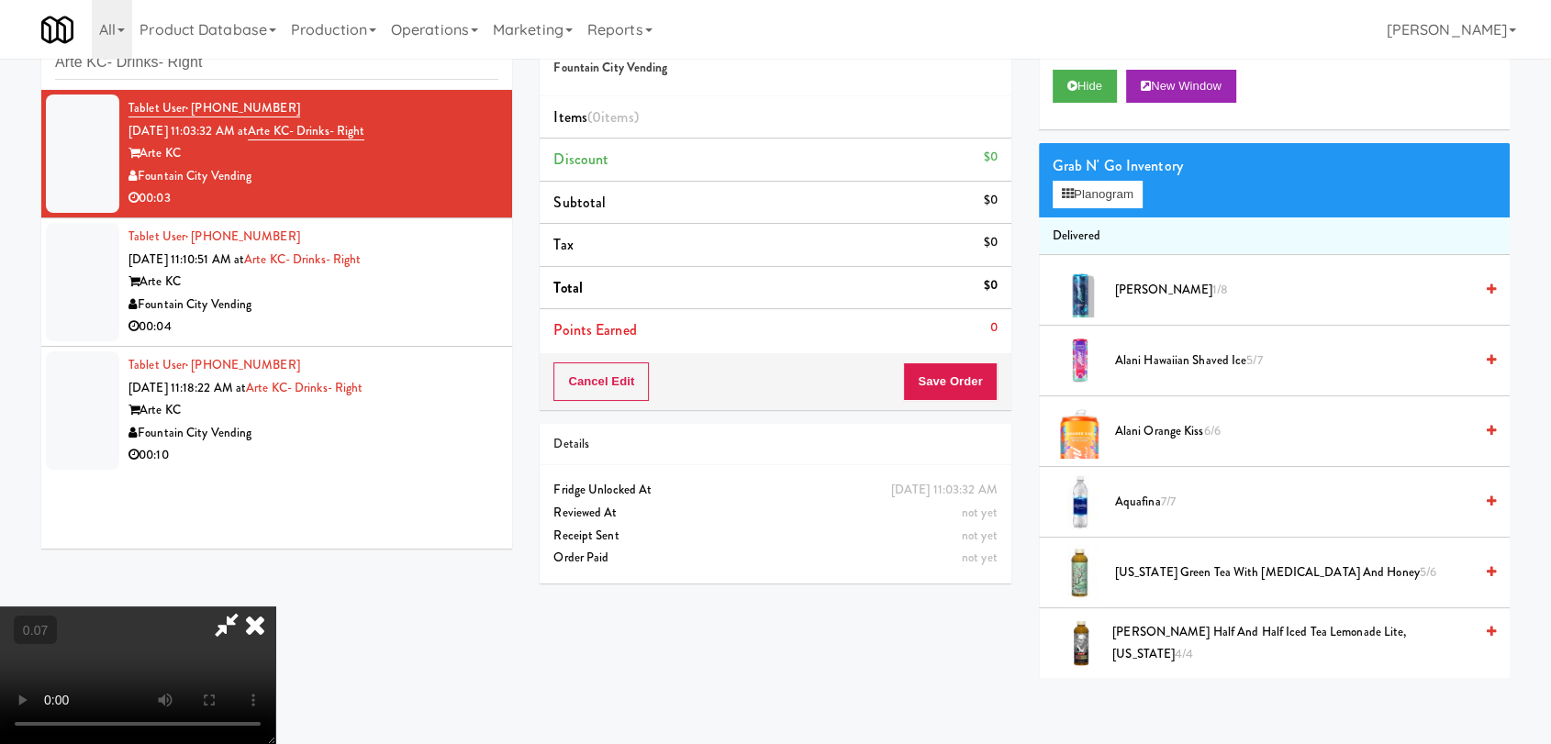
click at [275, 607] on video at bounding box center [137, 676] width 275 height 138
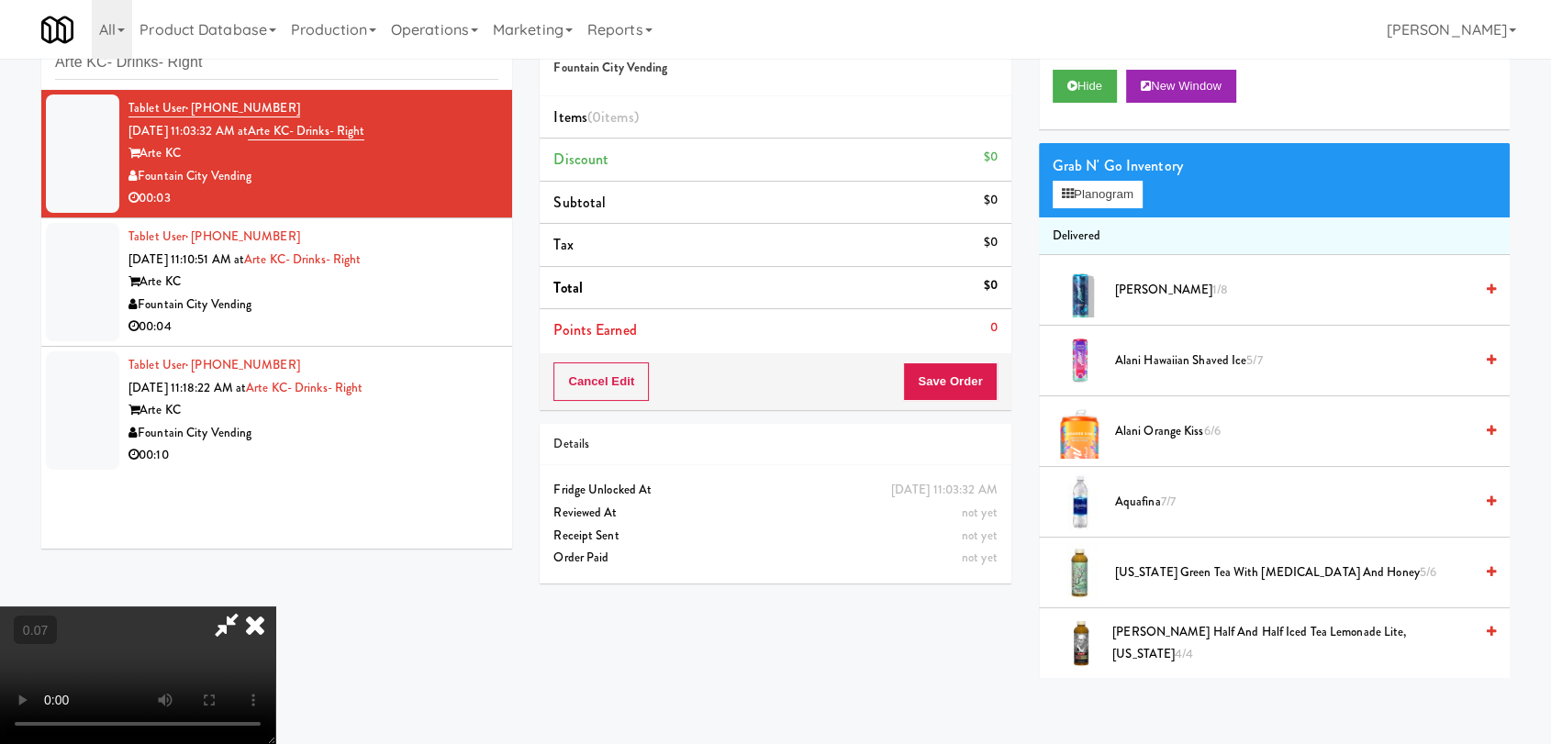
click at [275, 607] on video at bounding box center [137, 676] width 275 height 138
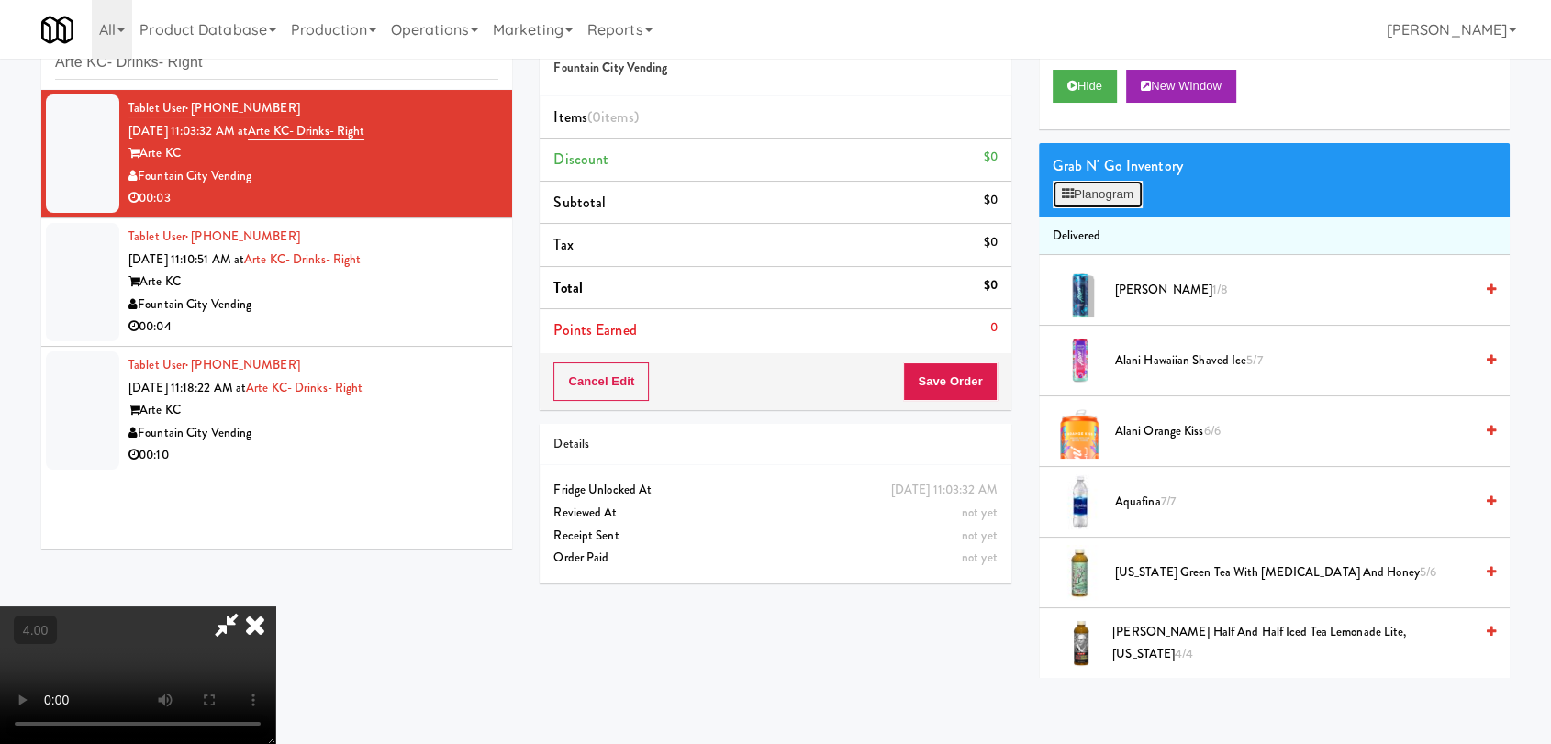
click at [1106, 186] on button "Planogram" at bounding box center [1098, 195] width 90 height 28
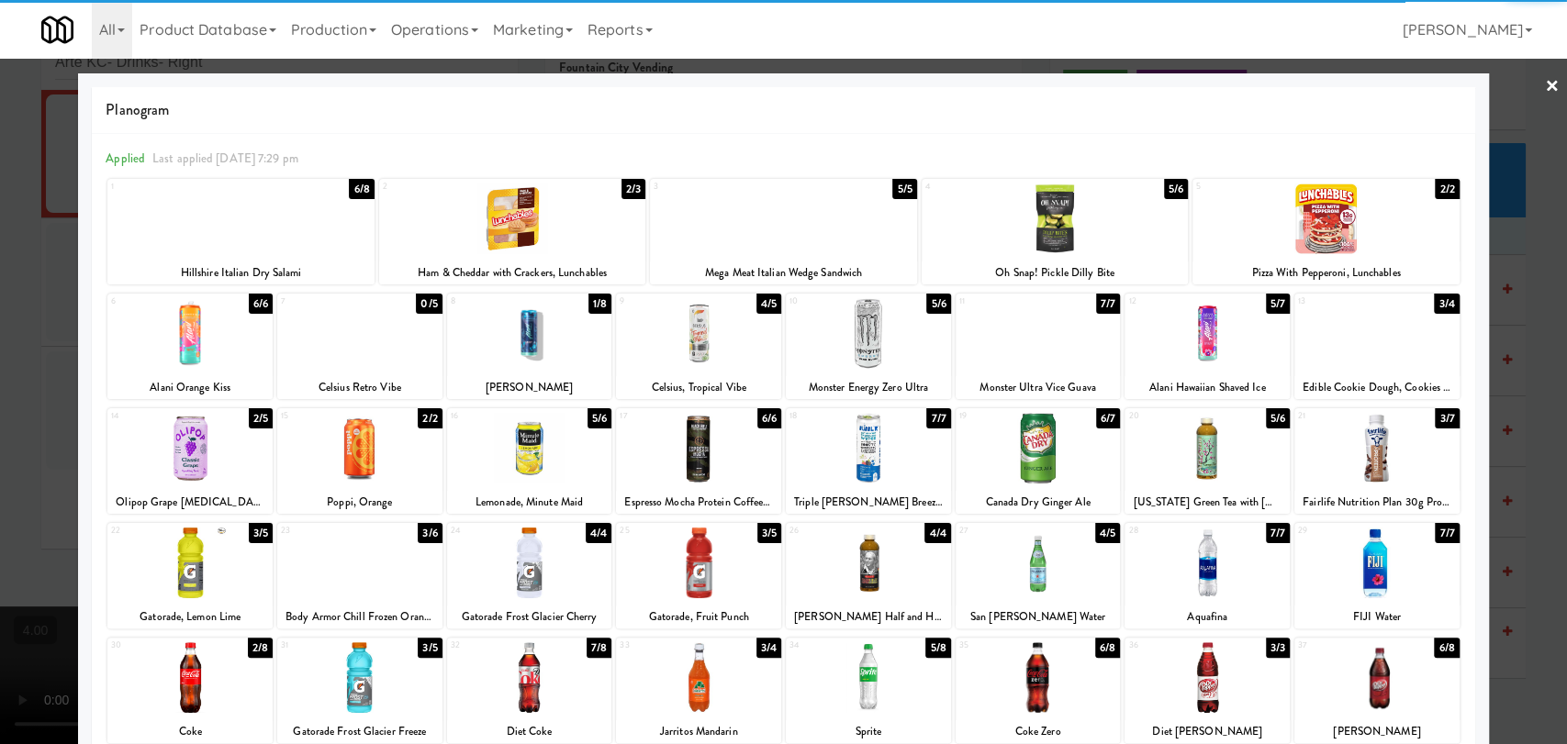
click at [717, 356] on div at bounding box center [698, 333] width 165 height 71
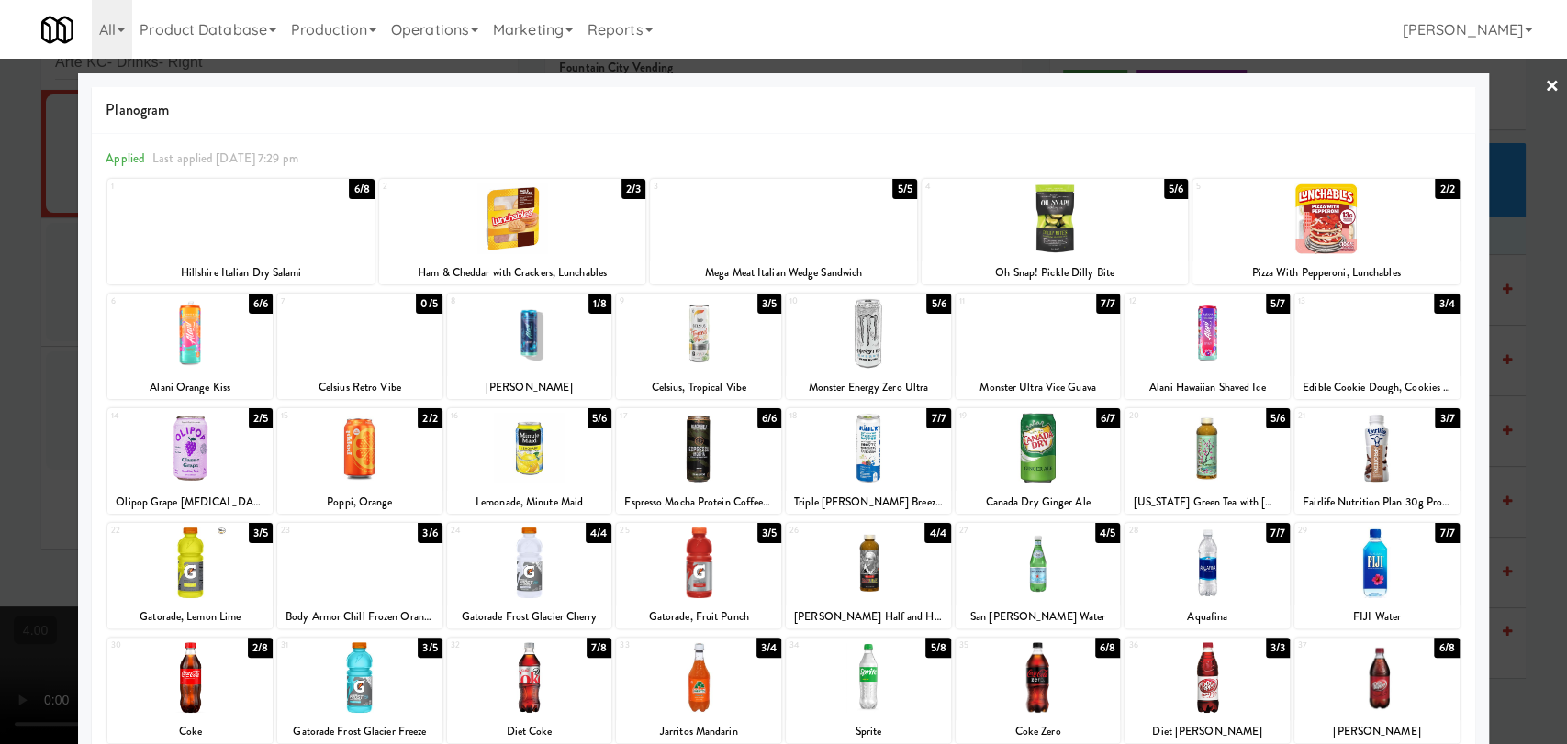
click at [0, 341] on div at bounding box center [783, 372] width 1567 height 744
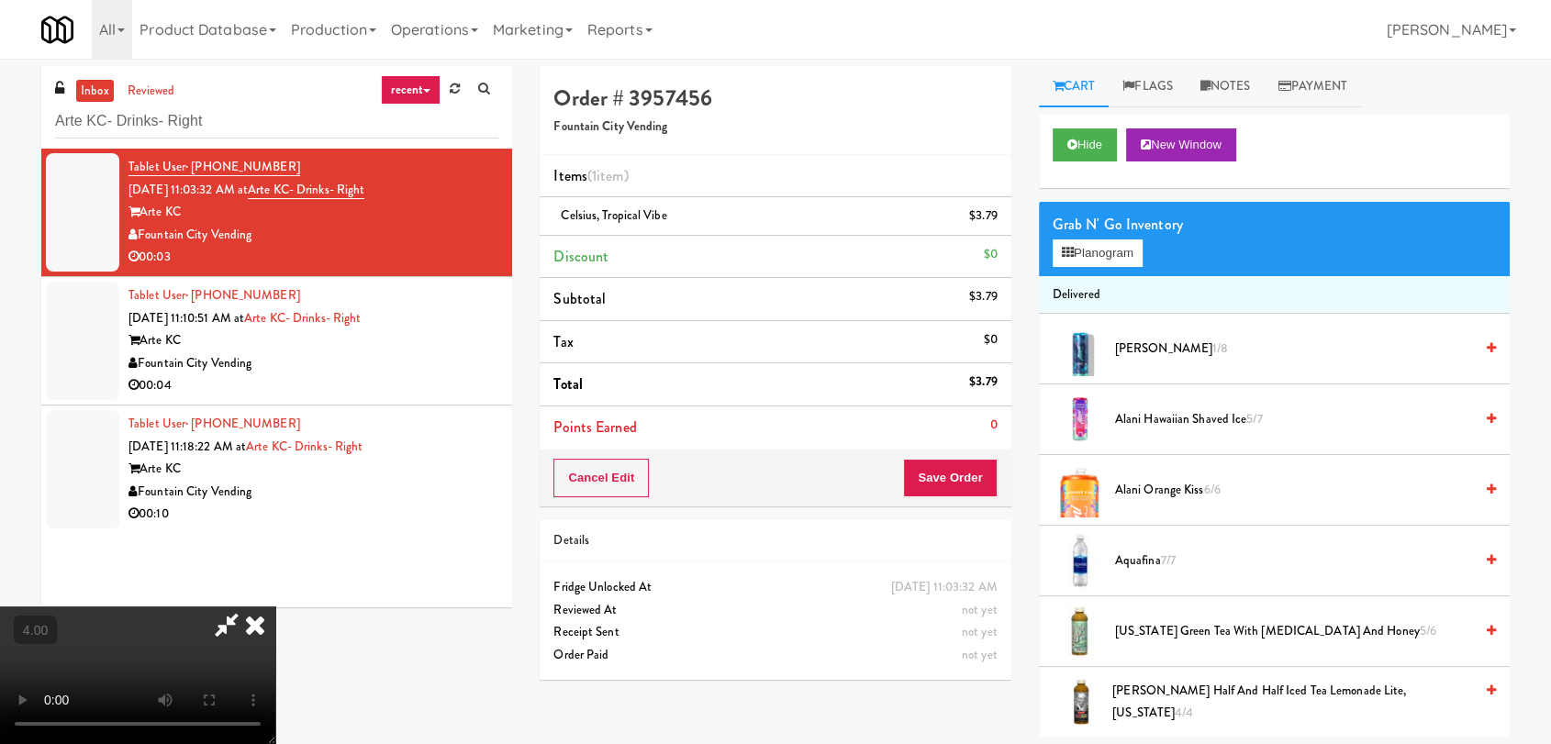
click at [275, 607] on icon at bounding box center [255, 625] width 40 height 37
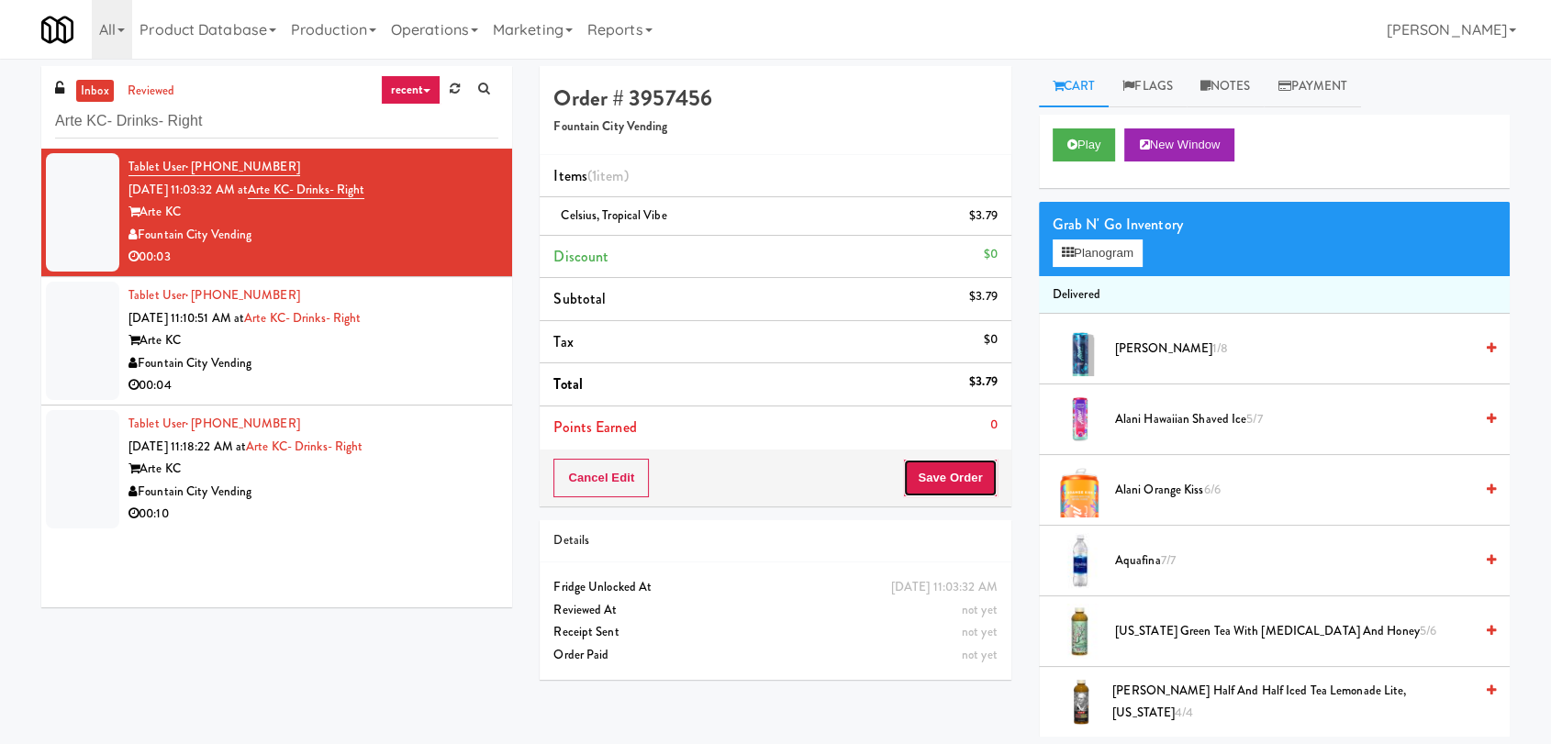
click at [953, 478] on button "Save Order" at bounding box center [950, 478] width 94 height 39
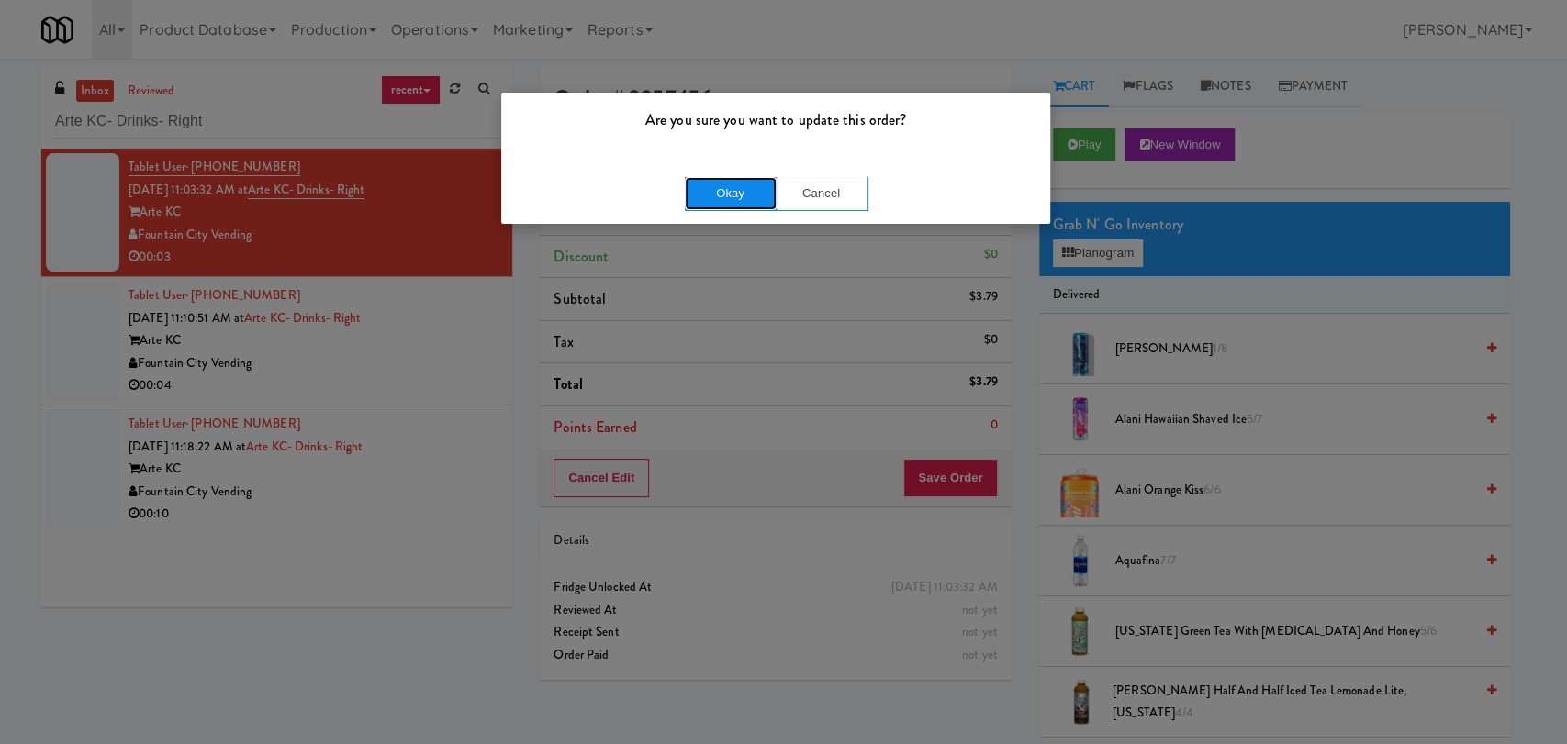
click at [748, 200] on button "Okay" at bounding box center [731, 193] width 92 height 33
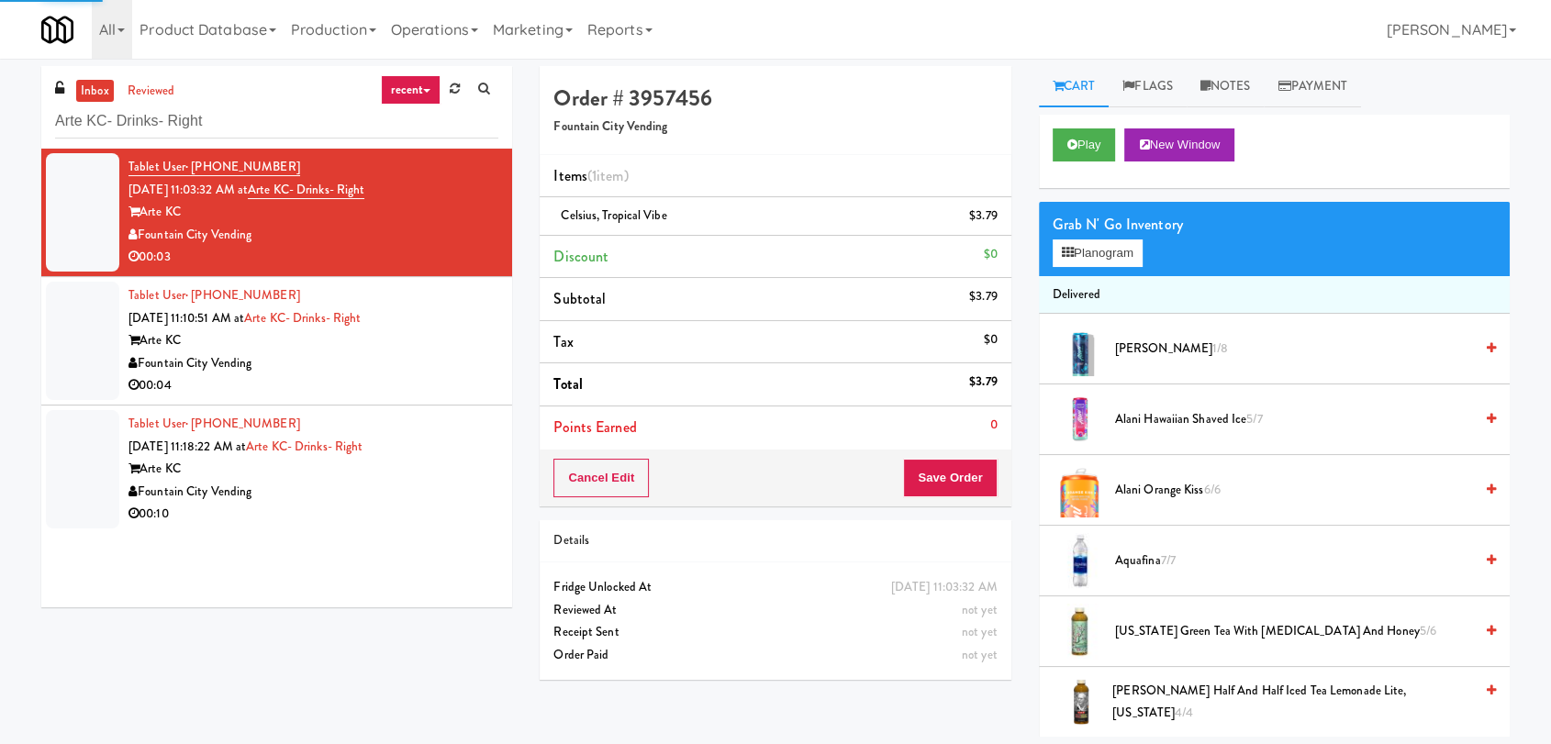
click at [463, 339] on div "Arte KC" at bounding box center [314, 341] width 370 height 23
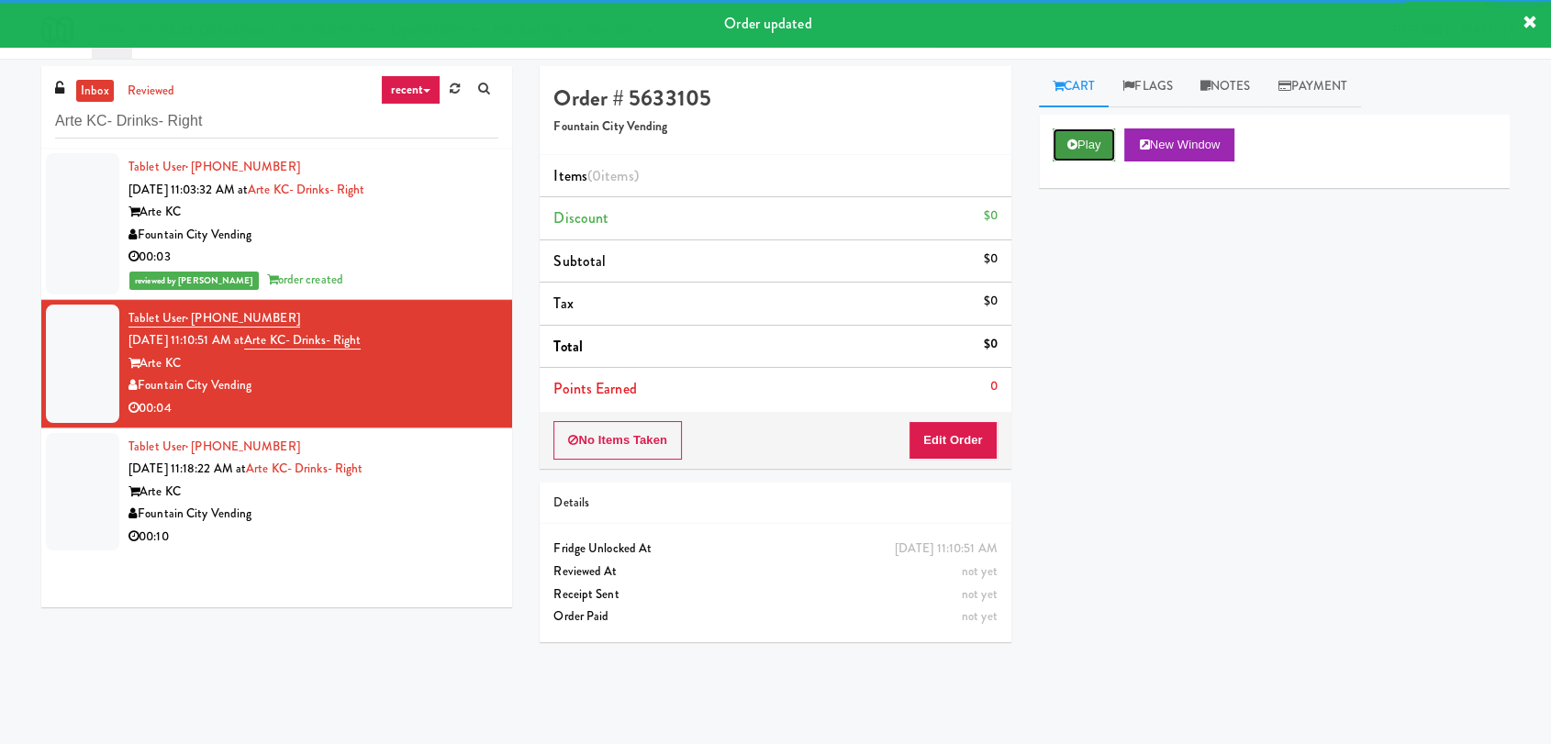
click at [1090, 138] on button "Play" at bounding box center [1084, 145] width 63 height 33
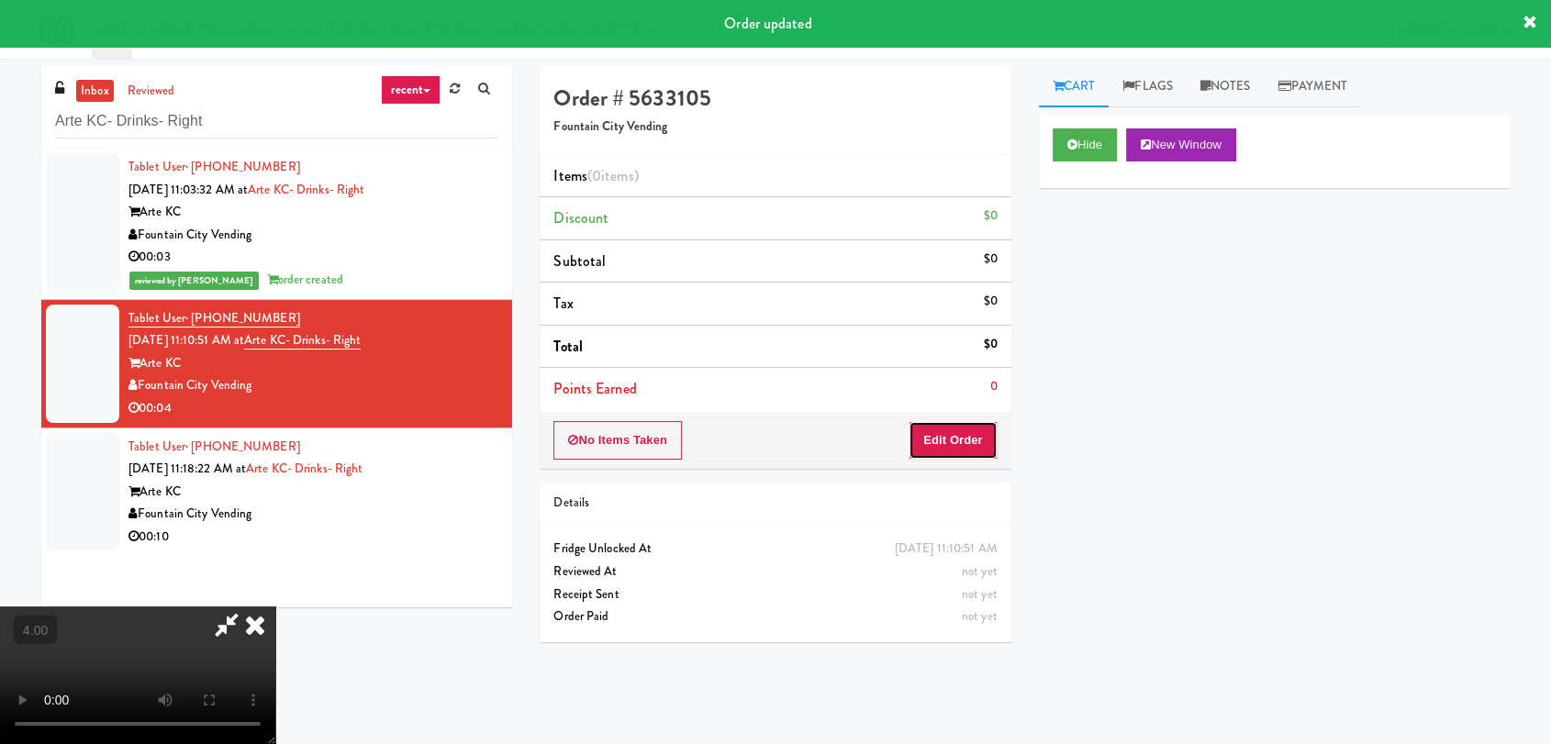
click at [959, 433] on button "Edit Order" at bounding box center [953, 440] width 89 height 39
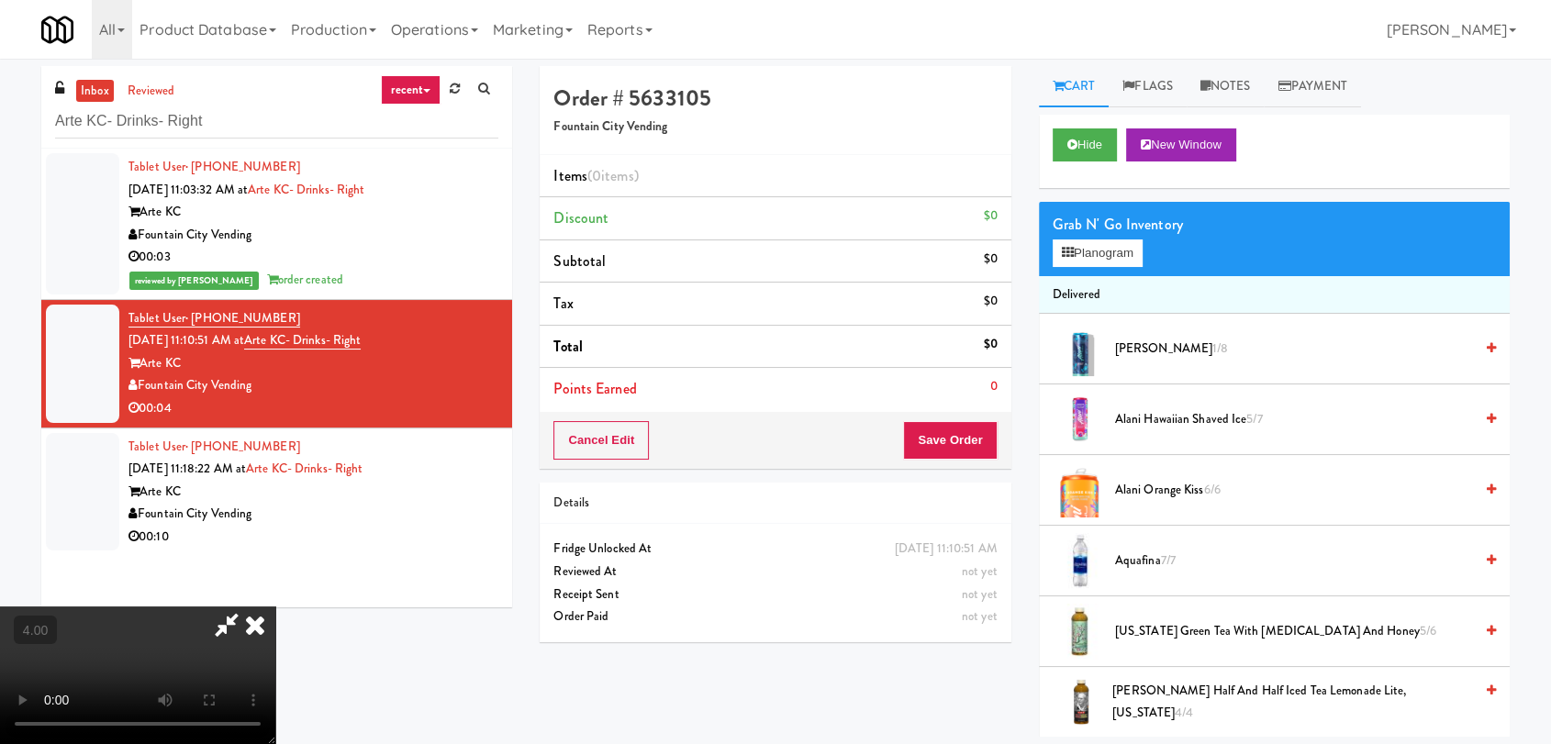
scroll to position [59, 0]
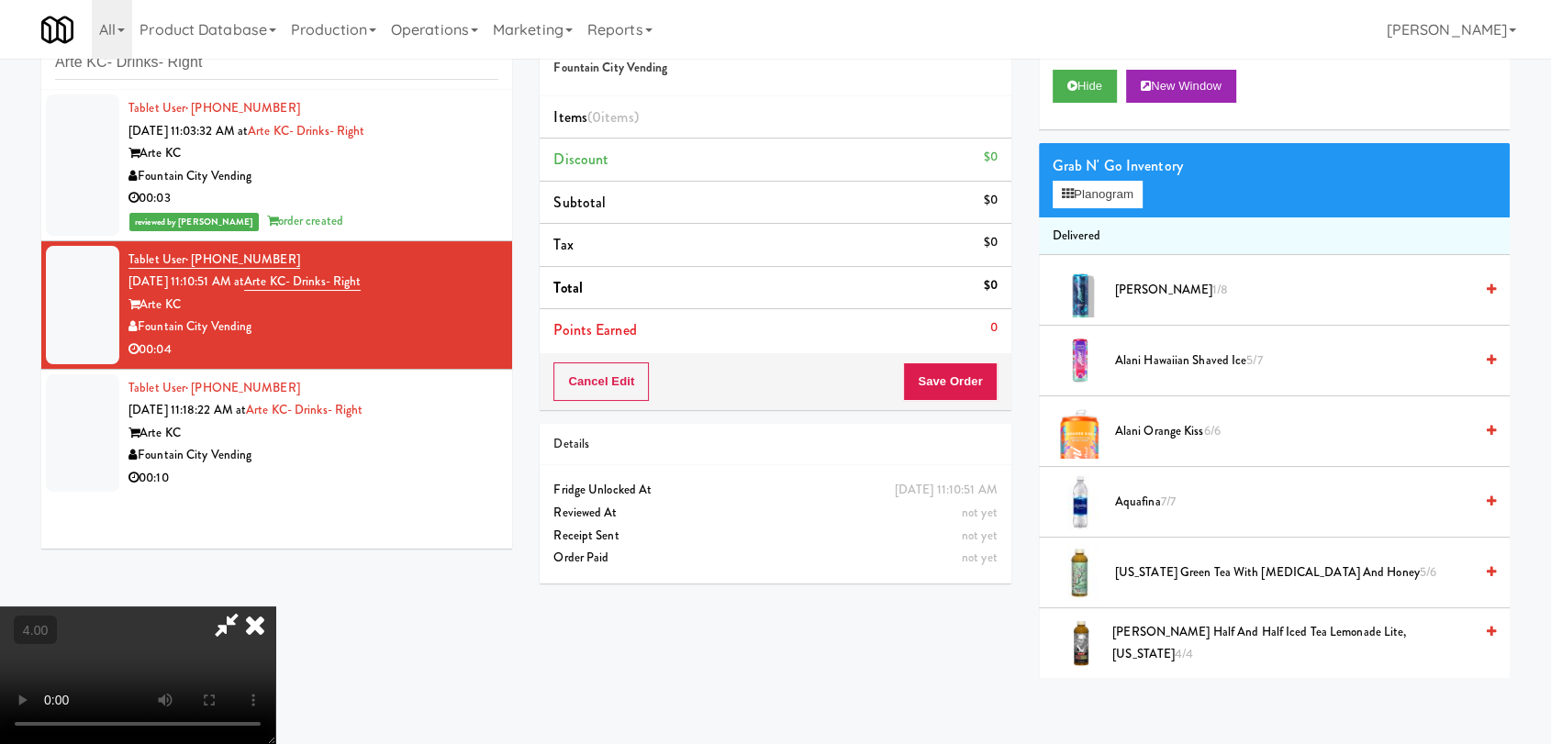
click at [275, 607] on video at bounding box center [137, 676] width 275 height 138
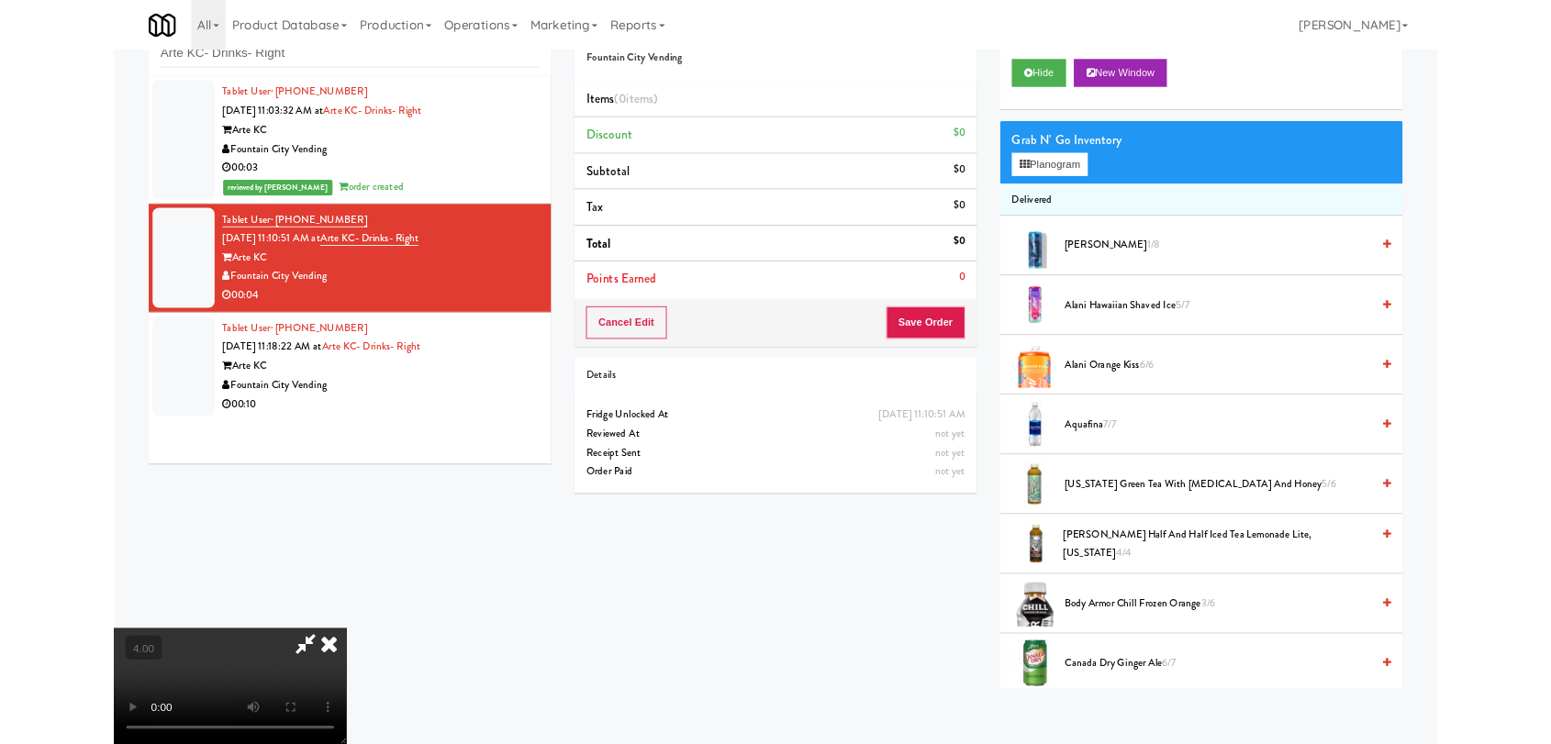
scroll to position [38, 0]
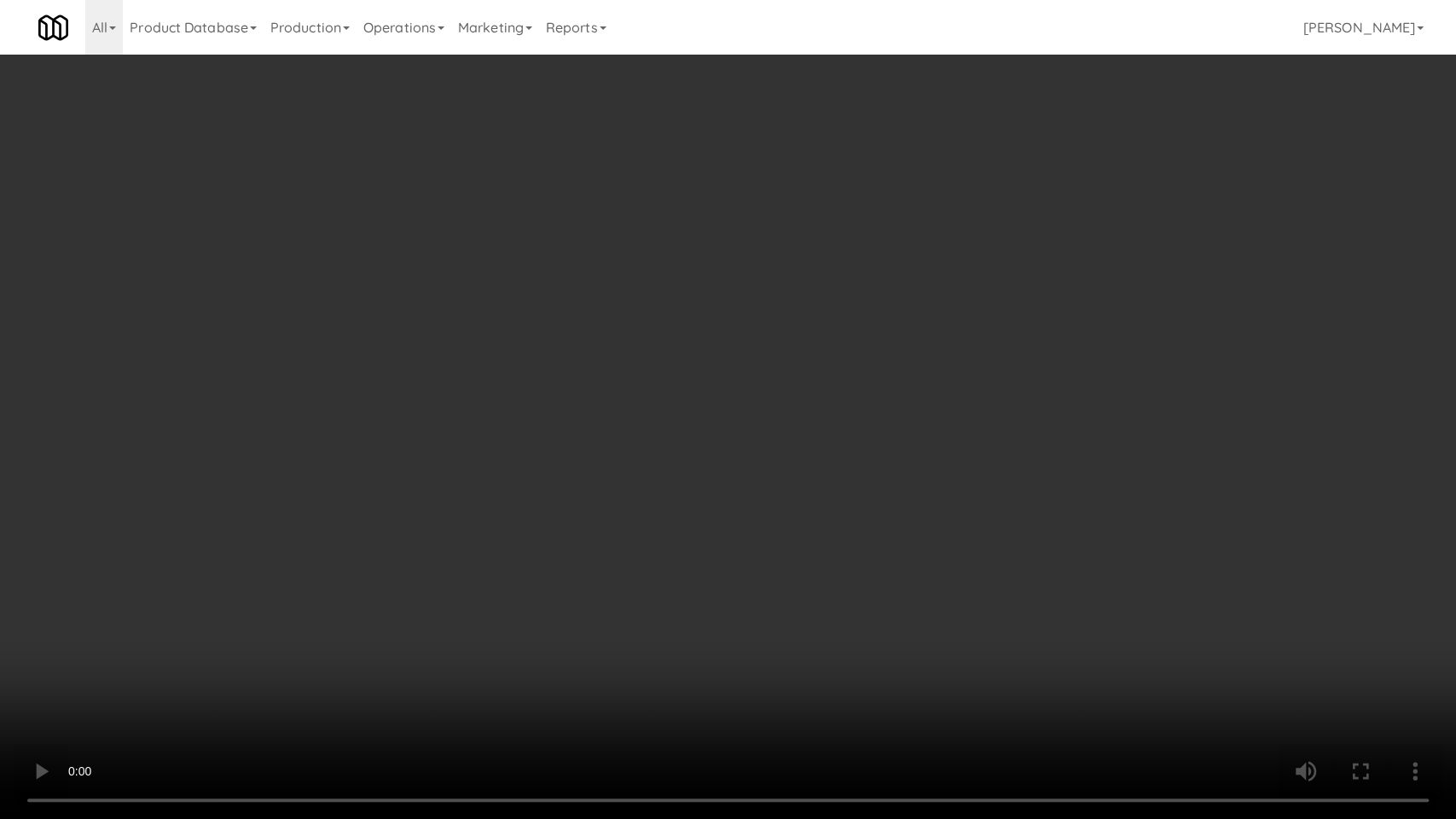
click at [475, 548] on video at bounding box center [728, 409] width 1456 height 819
click at [476, 539] on video at bounding box center [728, 409] width 1456 height 819
click at [528, 523] on video at bounding box center [728, 409] width 1456 height 819
click at [546, 525] on video at bounding box center [728, 409] width 1456 height 819
click at [538, 511] on video at bounding box center [728, 409] width 1456 height 819
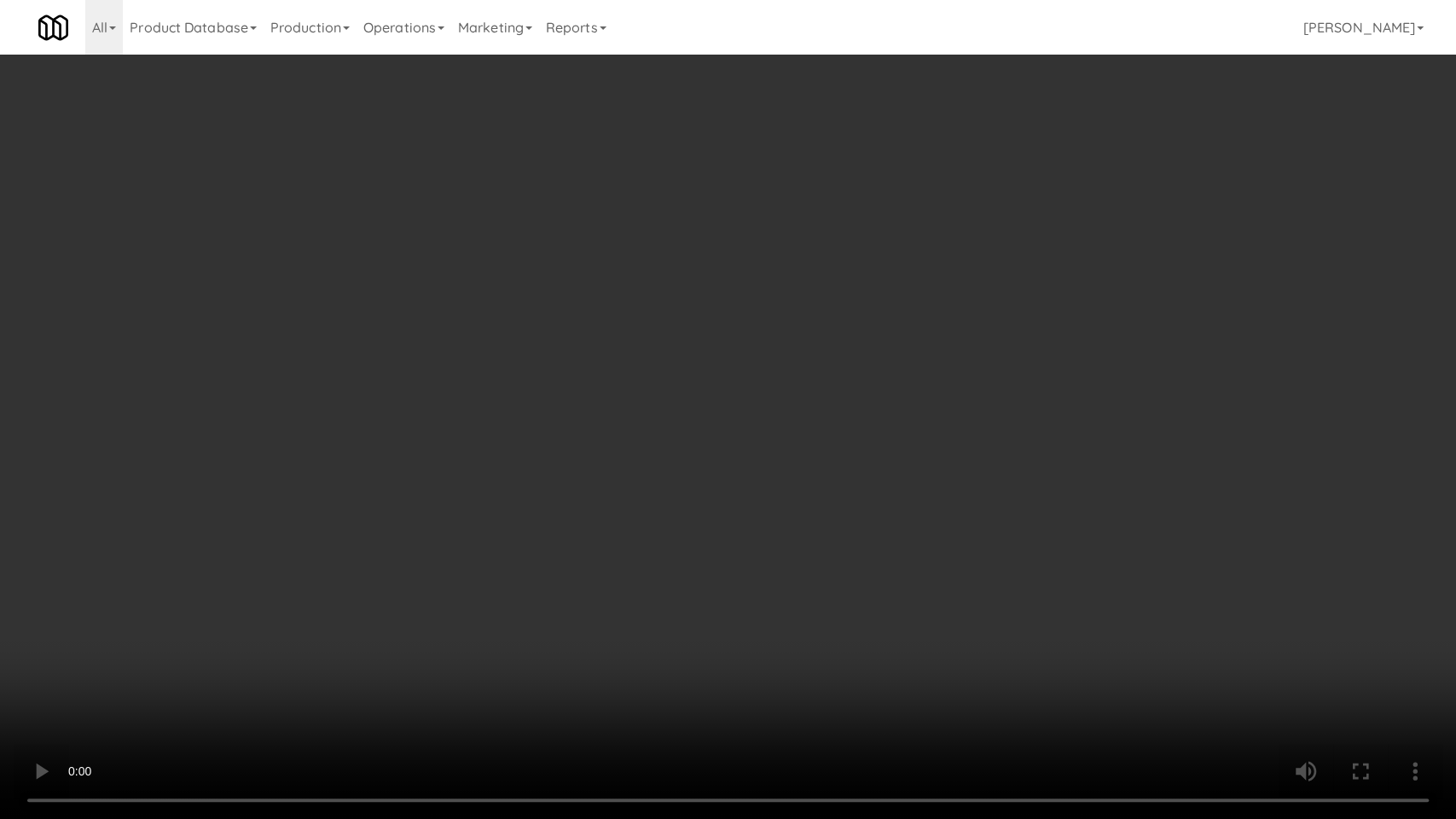
click at [538, 511] on video at bounding box center [728, 409] width 1456 height 819
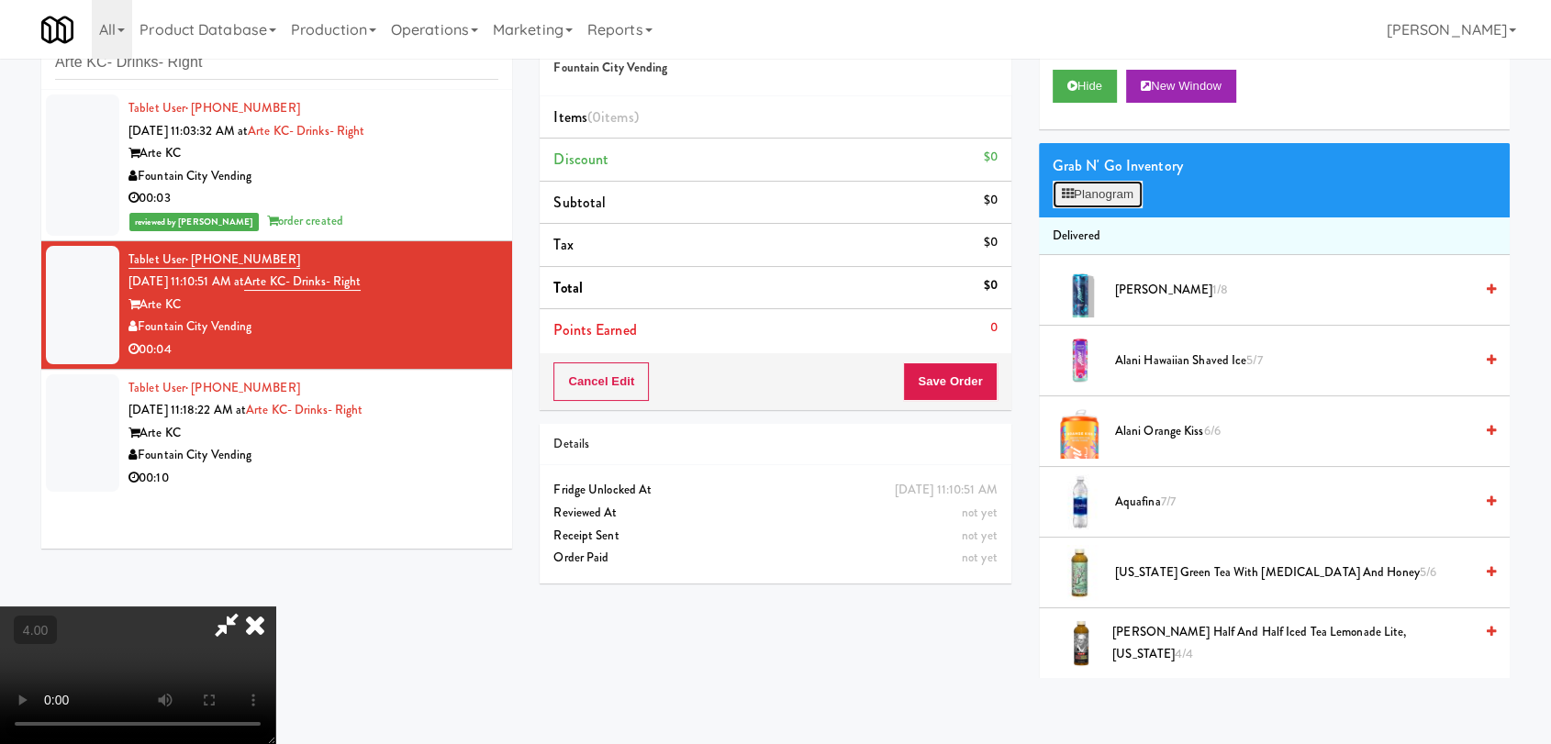
click at [1081, 196] on button "Planogram" at bounding box center [1098, 195] width 90 height 28
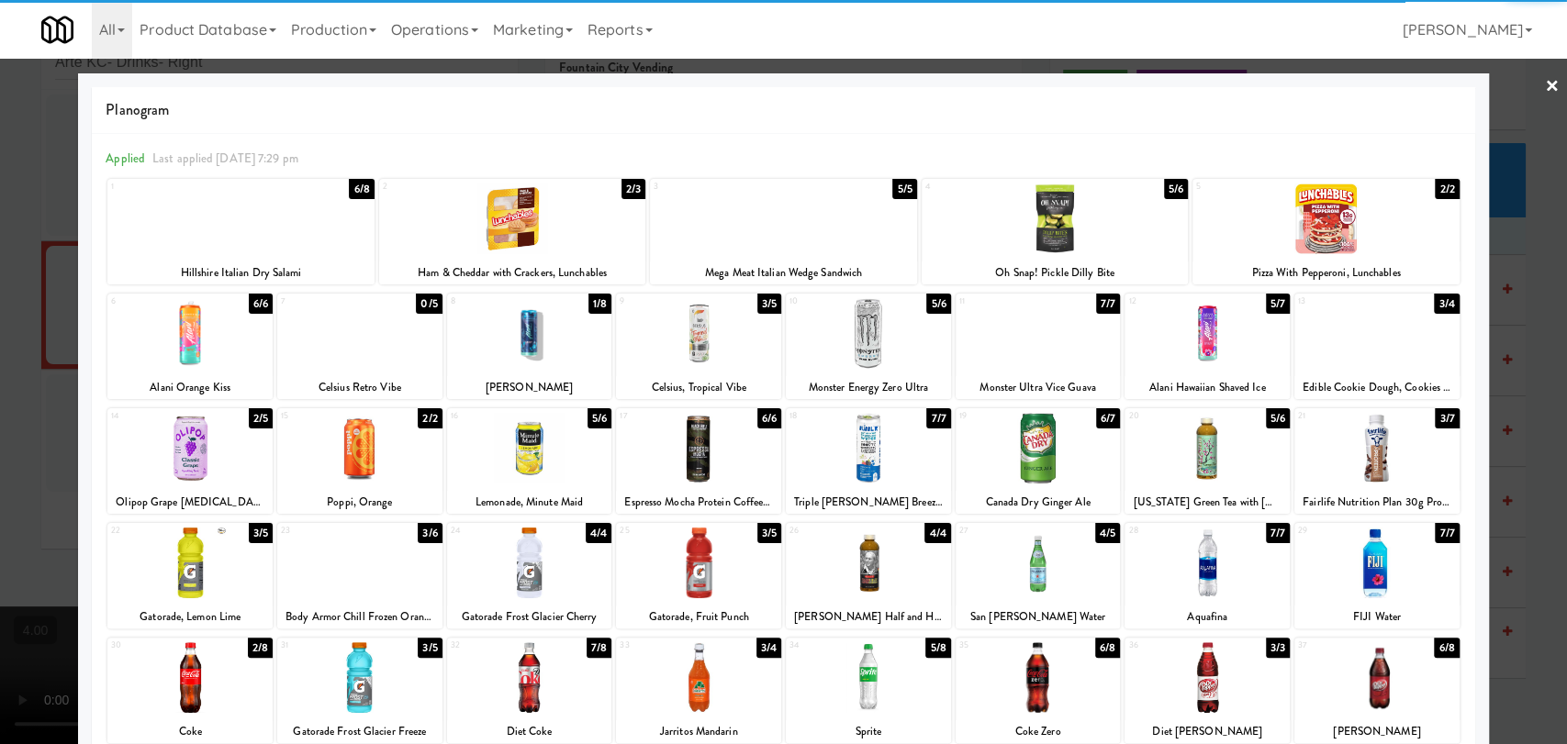
click at [881, 339] on div at bounding box center [868, 333] width 165 height 71
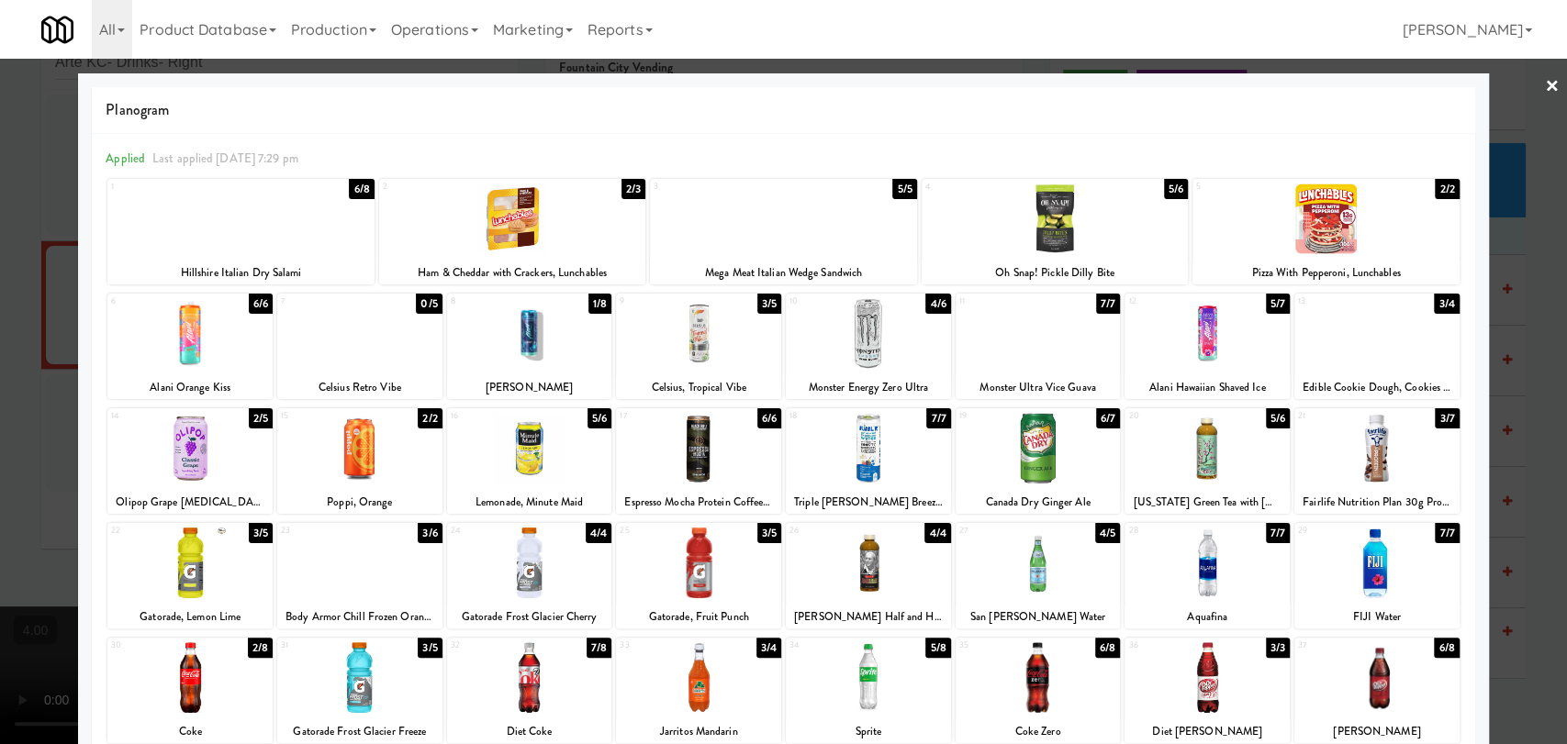
click at [0, 265] on div at bounding box center [783, 372] width 1567 height 744
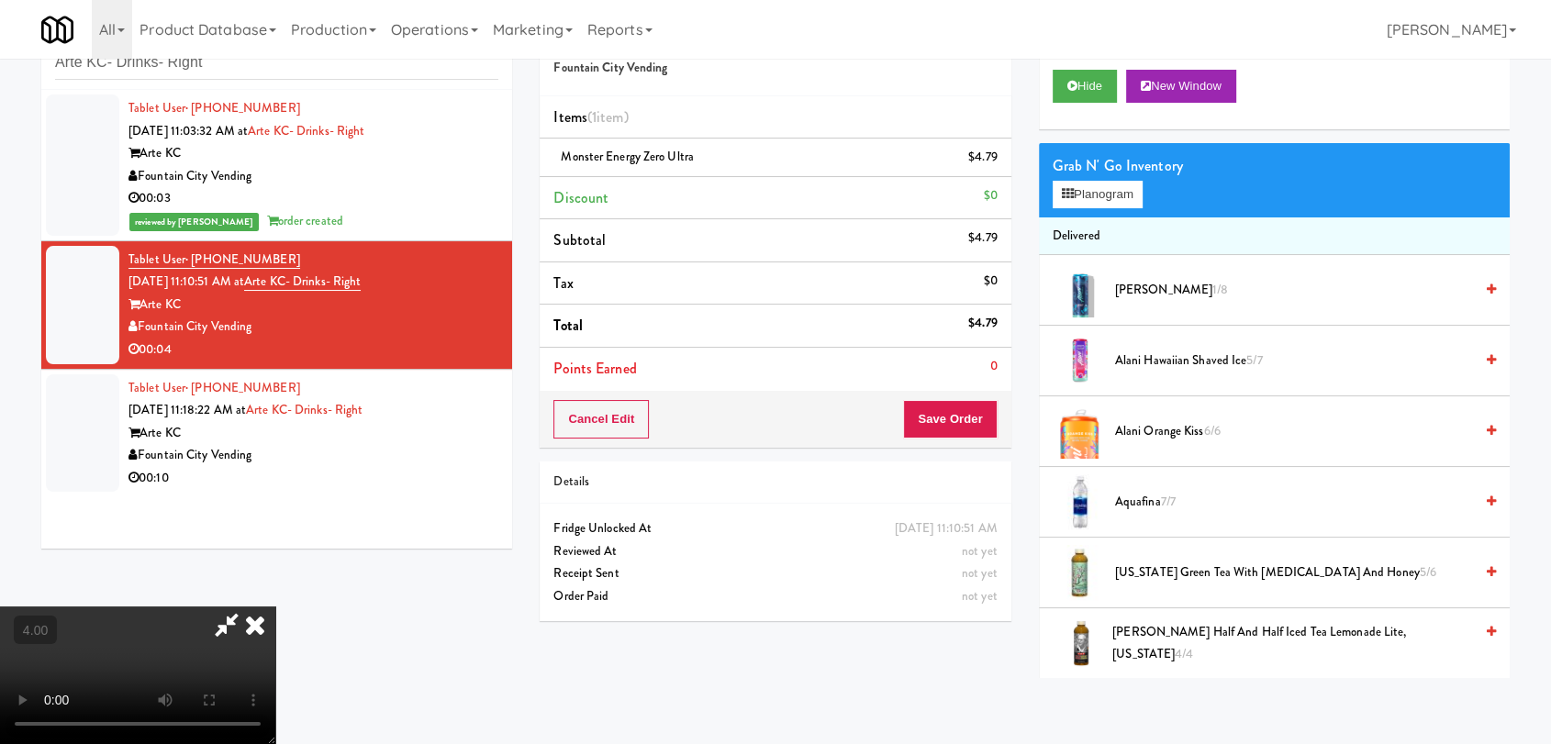
click at [275, 607] on icon at bounding box center [255, 625] width 40 height 37
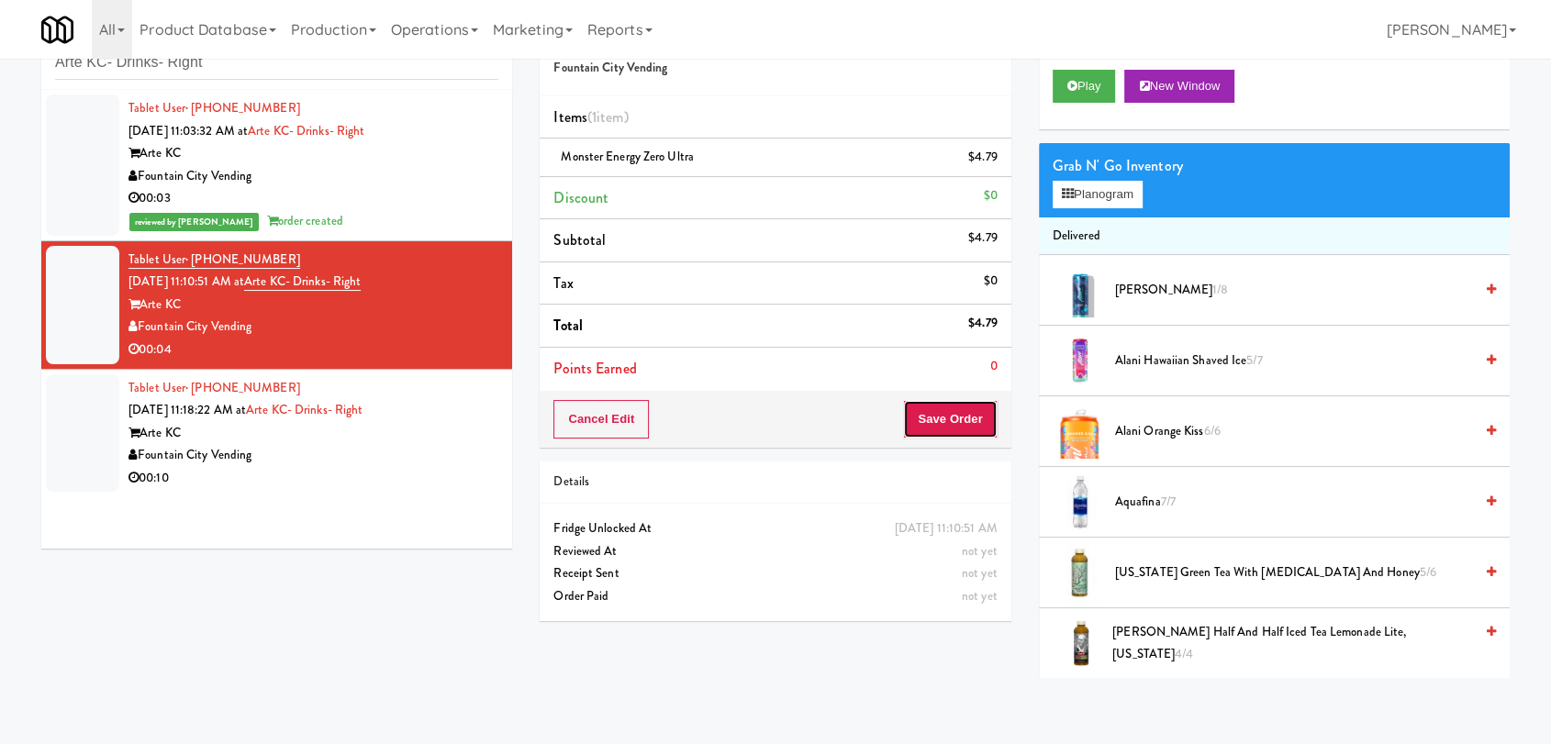
click at [961, 422] on button "Save Order" at bounding box center [950, 419] width 94 height 39
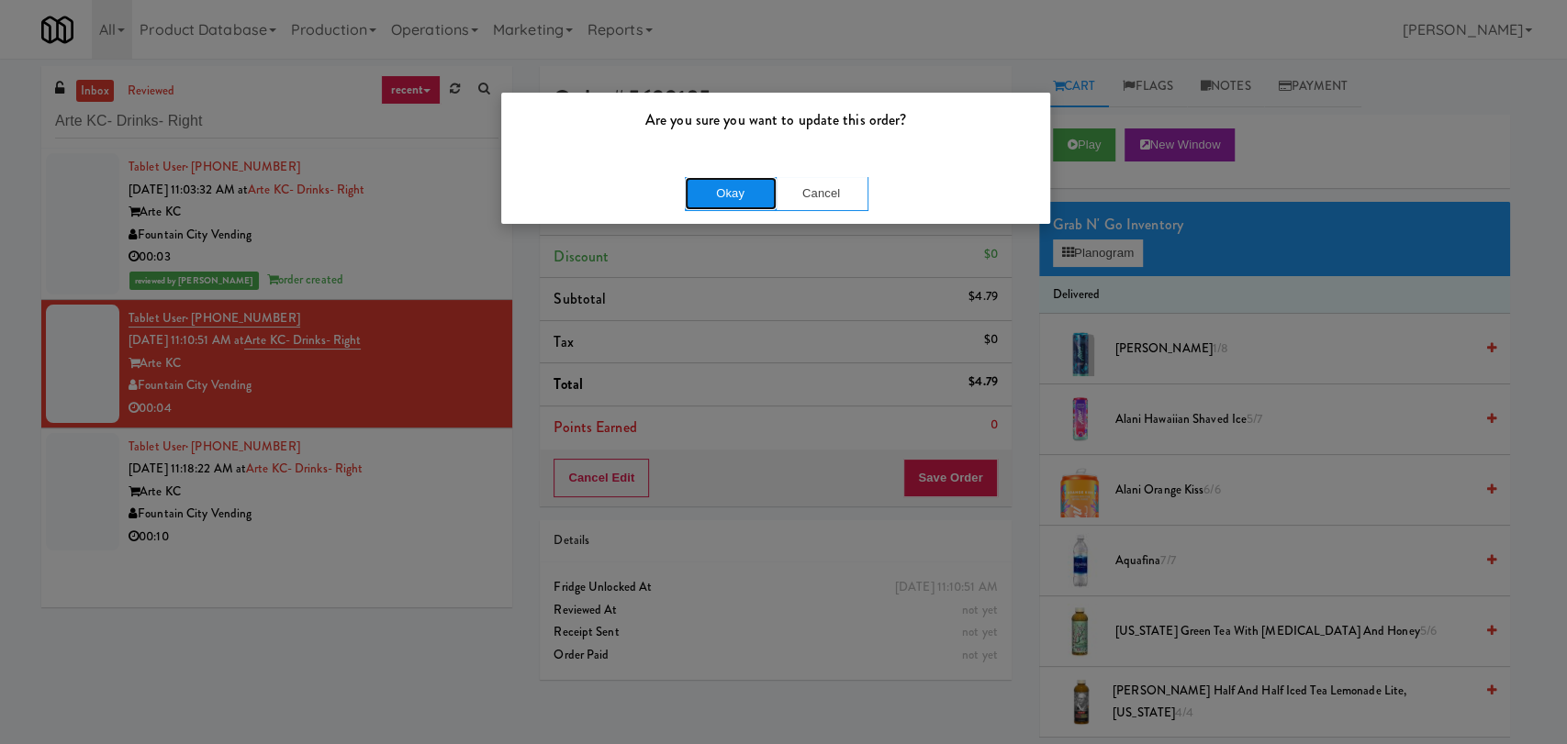
click at [749, 196] on button "Okay" at bounding box center [731, 193] width 92 height 33
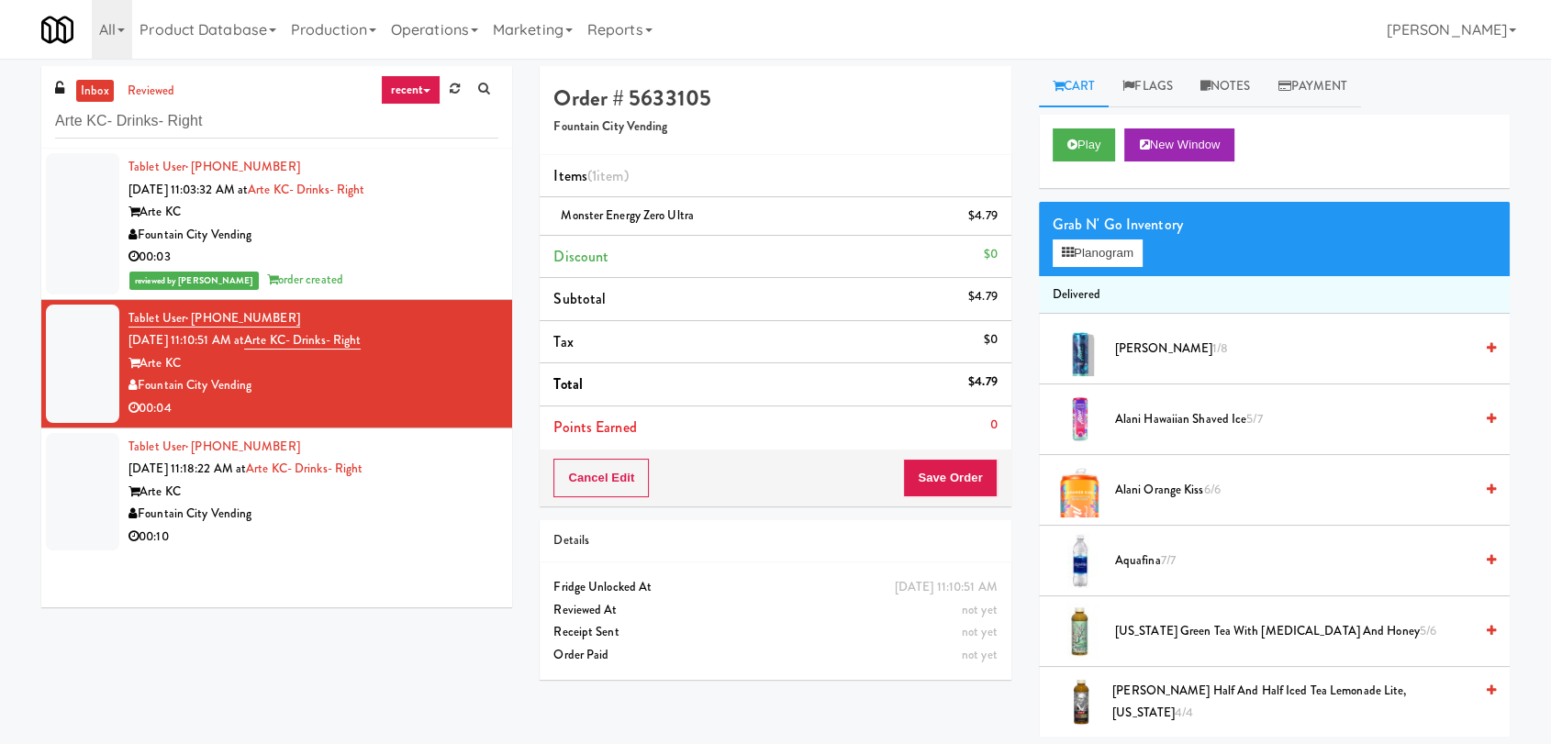
click at [449, 481] on div "Arte KC" at bounding box center [314, 492] width 370 height 23
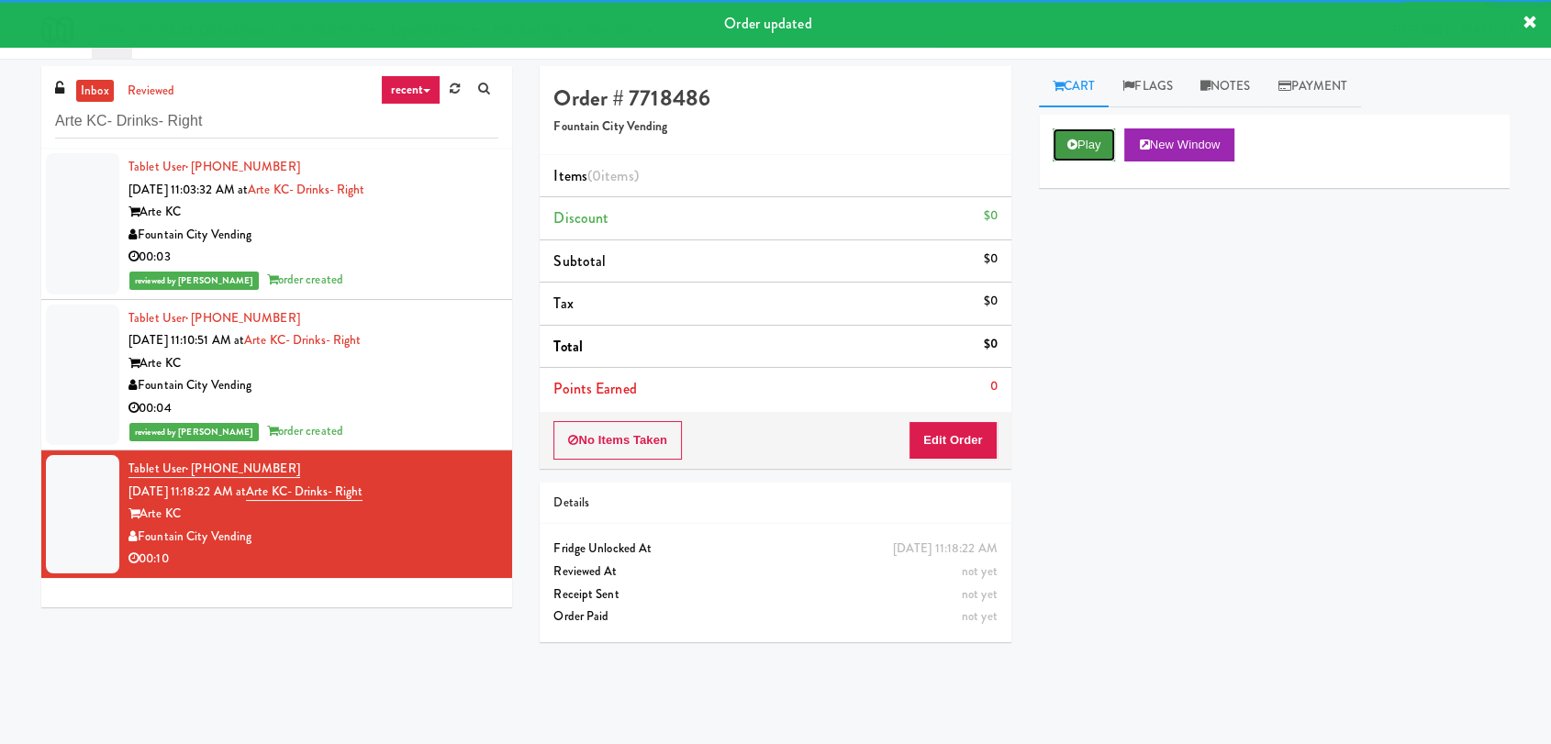
click at [1106, 149] on button "Play" at bounding box center [1084, 145] width 63 height 33
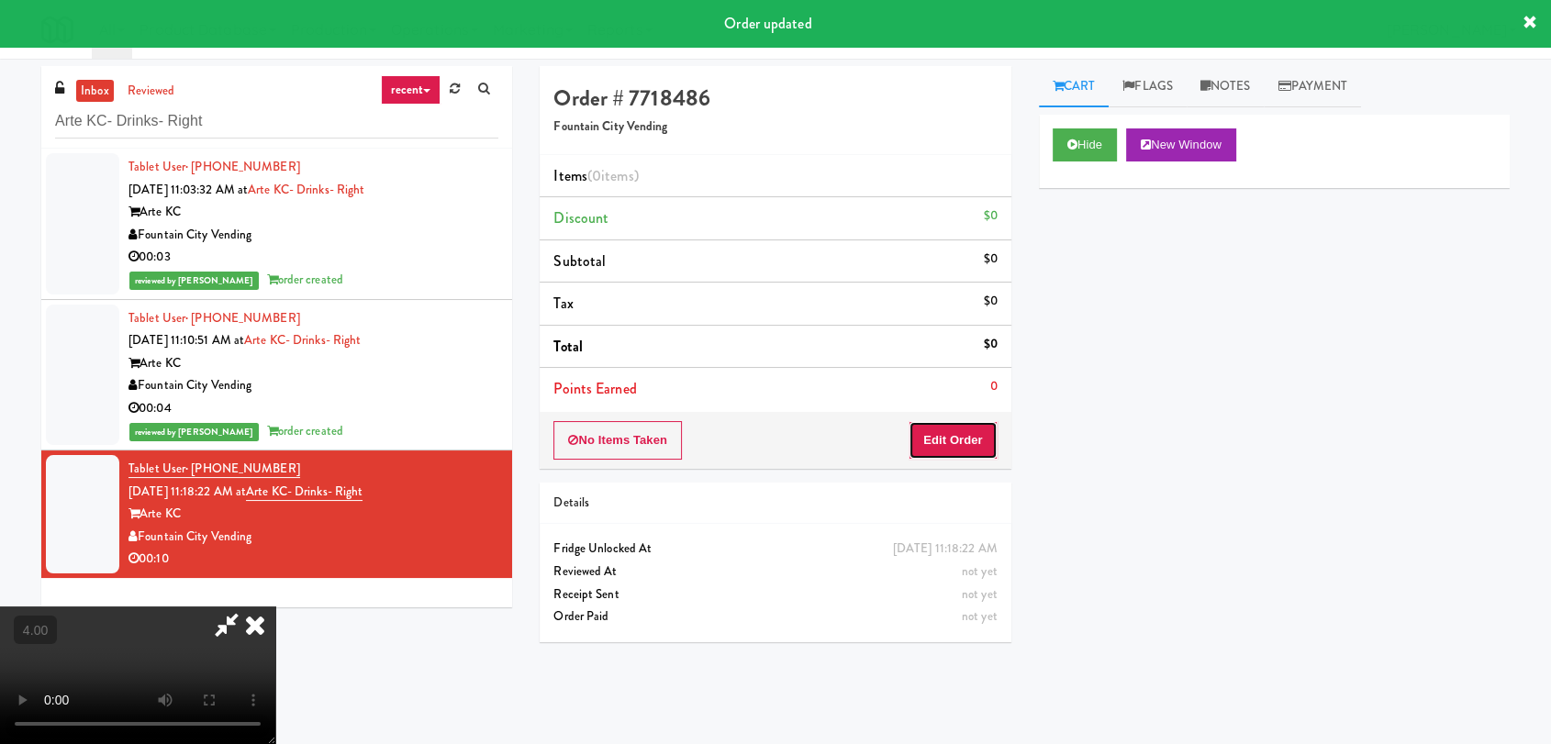
click at [947, 450] on button "Edit Order" at bounding box center [953, 440] width 89 height 39
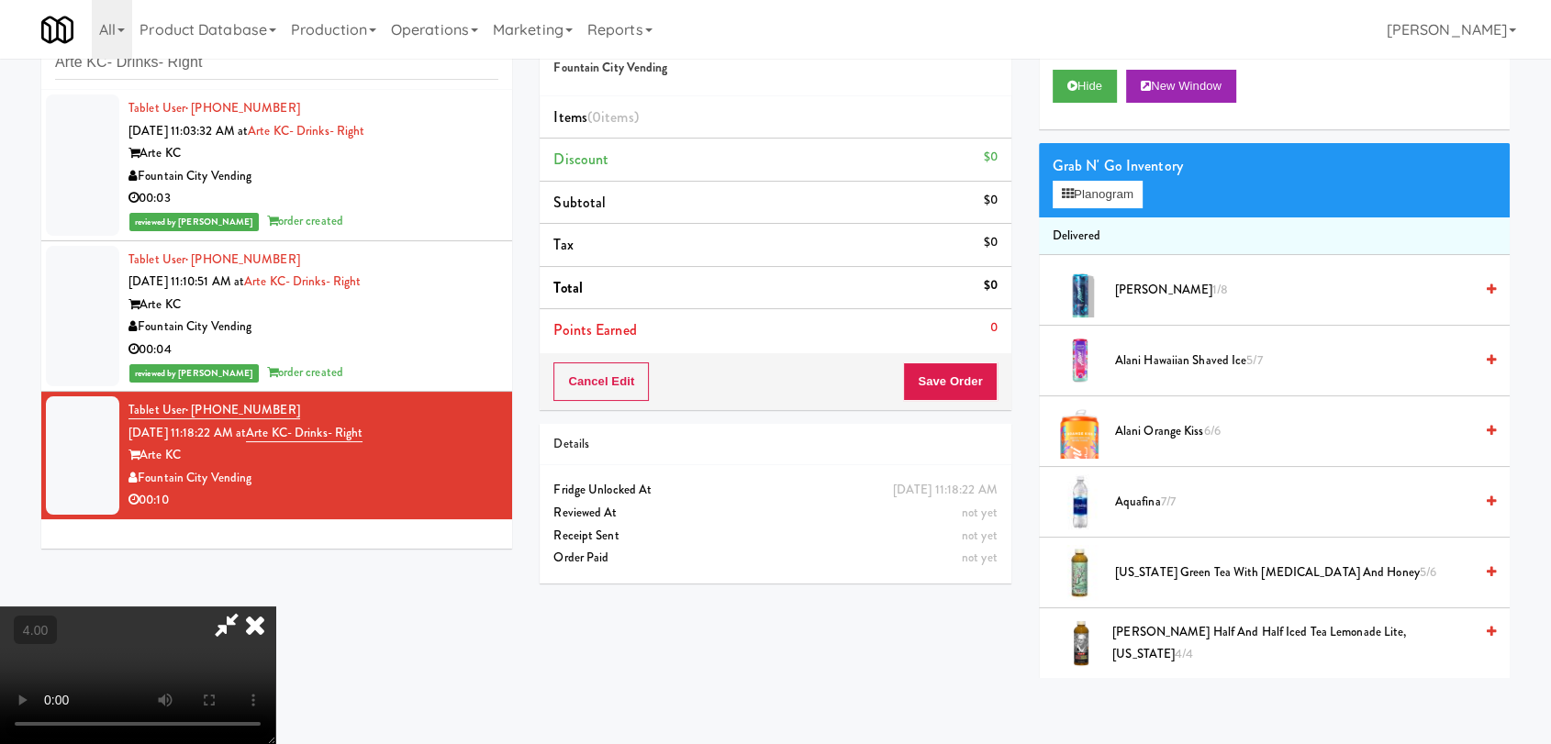
click at [275, 607] on video at bounding box center [137, 676] width 275 height 138
click at [1091, 197] on button "Planogram" at bounding box center [1098, 195] width 90 height 28
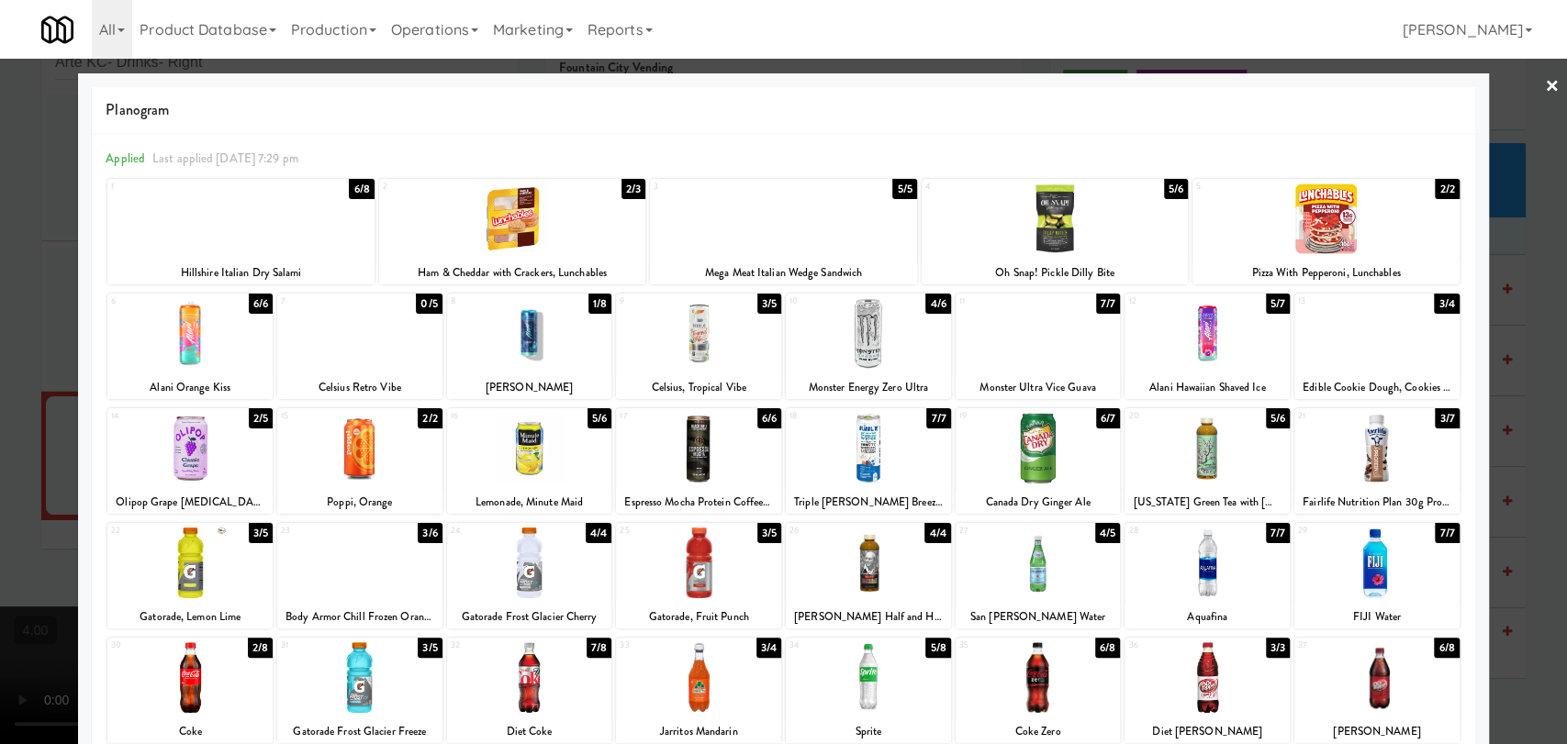
click at [0, 427] on div at bounding box center [783, 372] width 1567 height 744
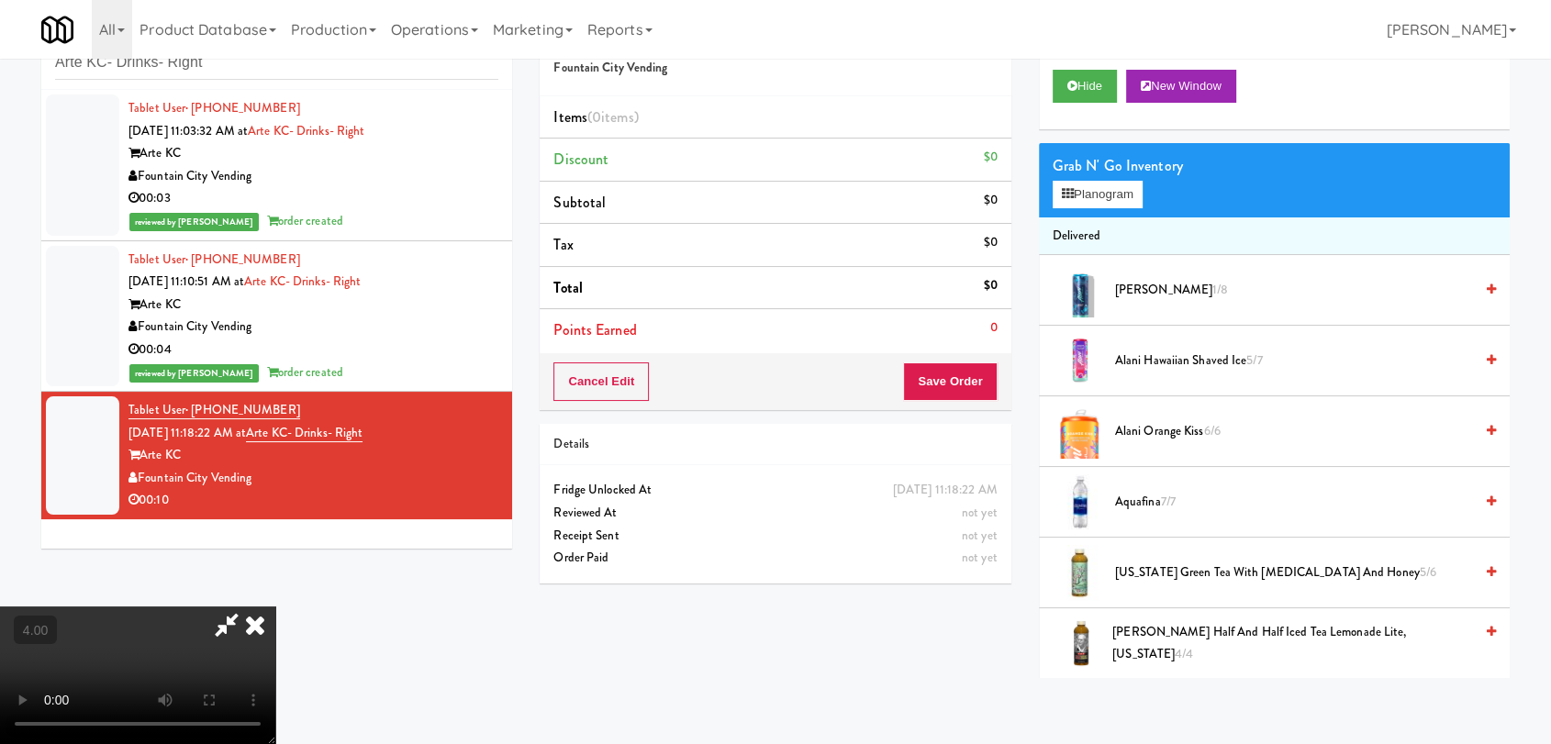
click at [242, 607] on video at bounding box center [137, 676] width 275 height 138
click at [1091, 196] on button "Planogram" at bounding box center [1098, 195] width 90 height 28
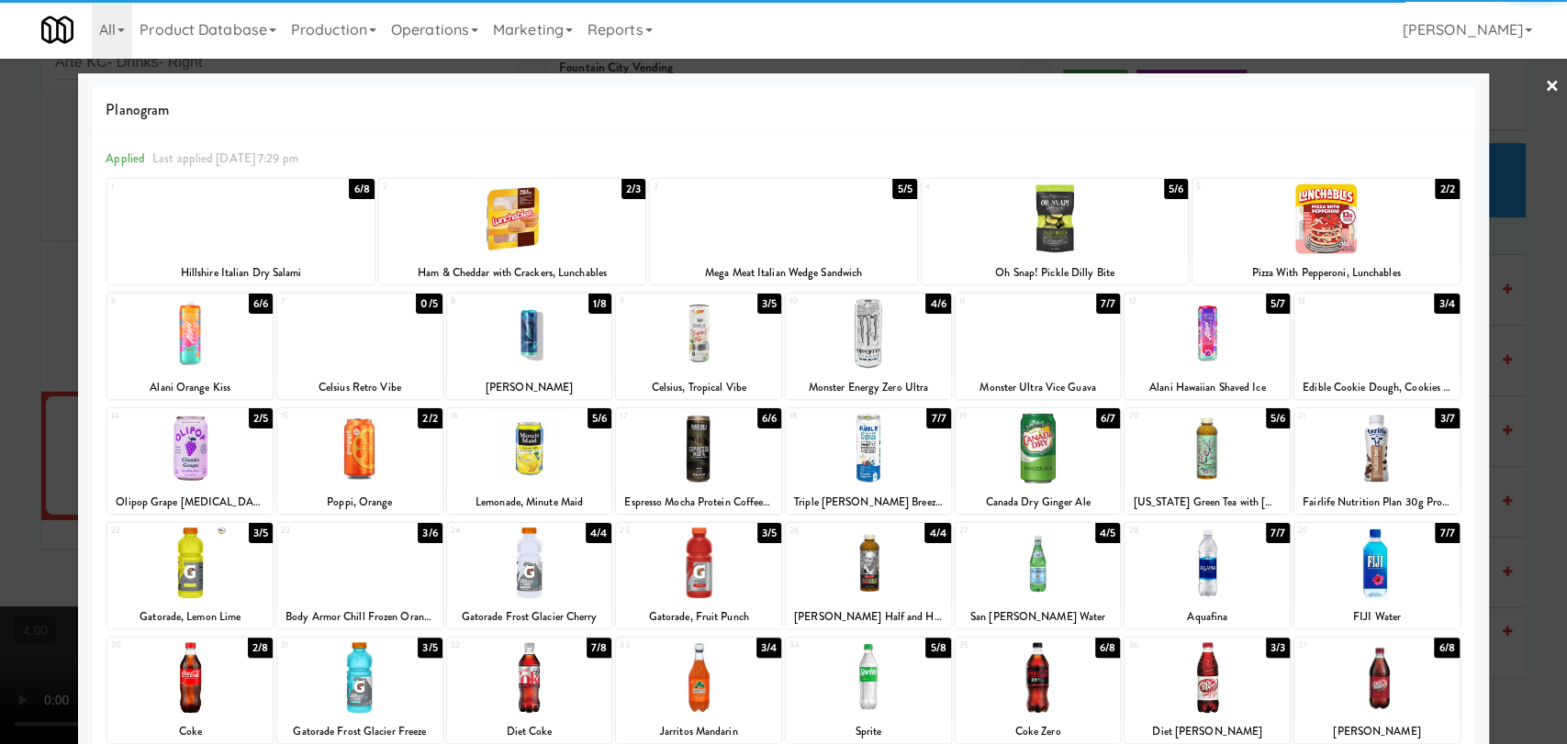
click at [1205, 569] on div at bounding box center [1207, 563] width 165 height 71
click at [0, 340] on div at bounding box center [783, 372] width 1567 height 744
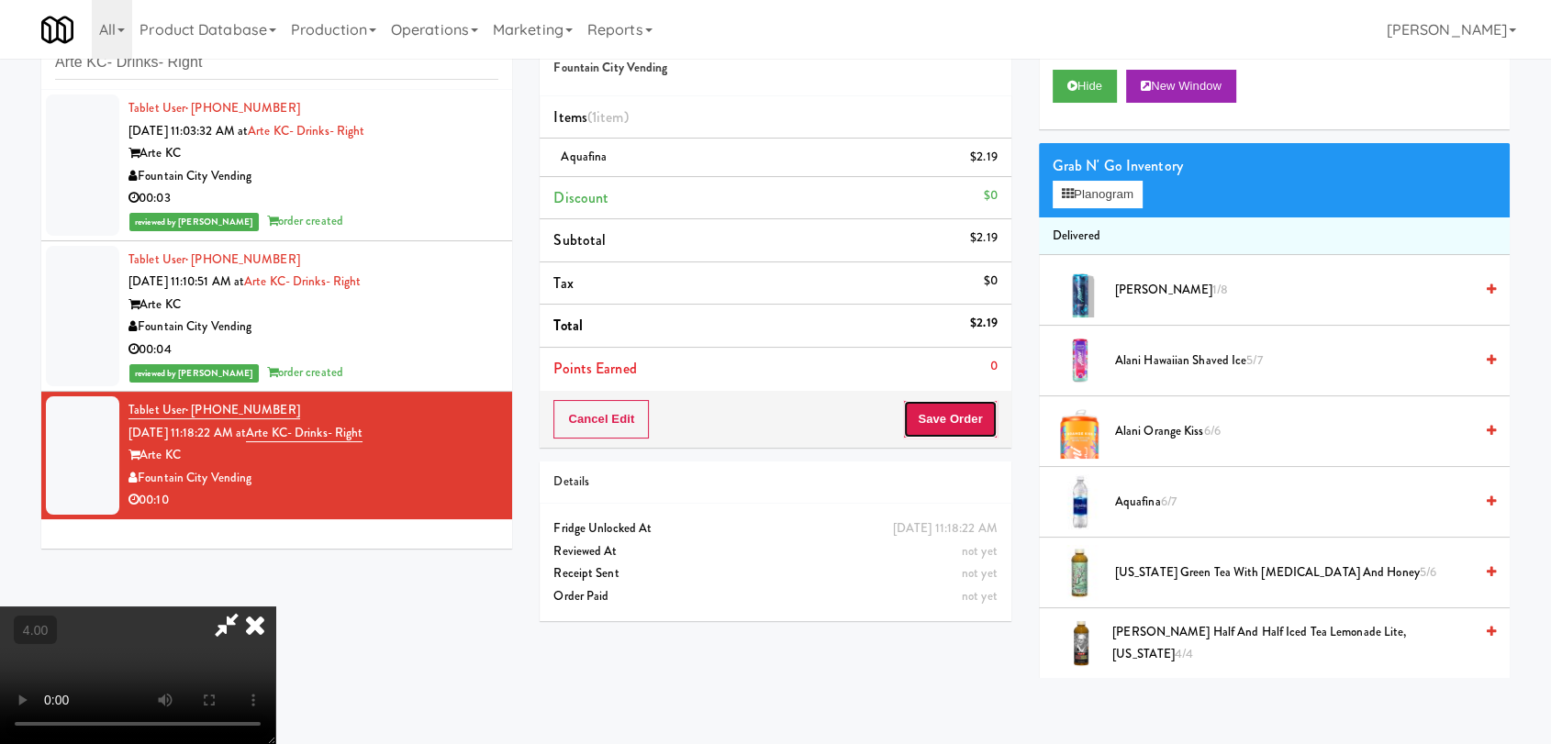
click at [983, 417] on button "Save Order" at bounding box center [950, 419] width 94 height 39
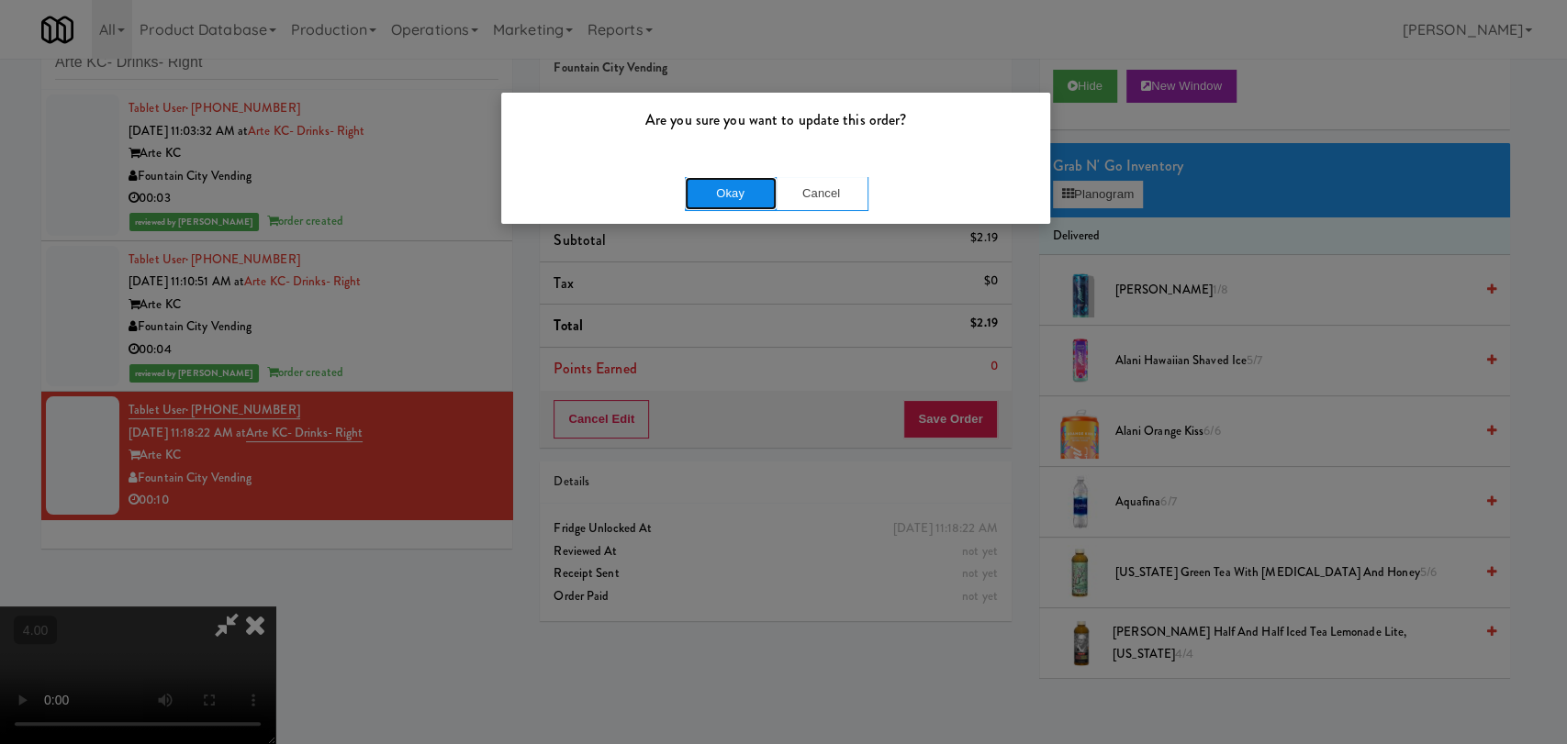
click at [717, 190] on button "Okay" at bounding box center [731, 193] width 92 height 33
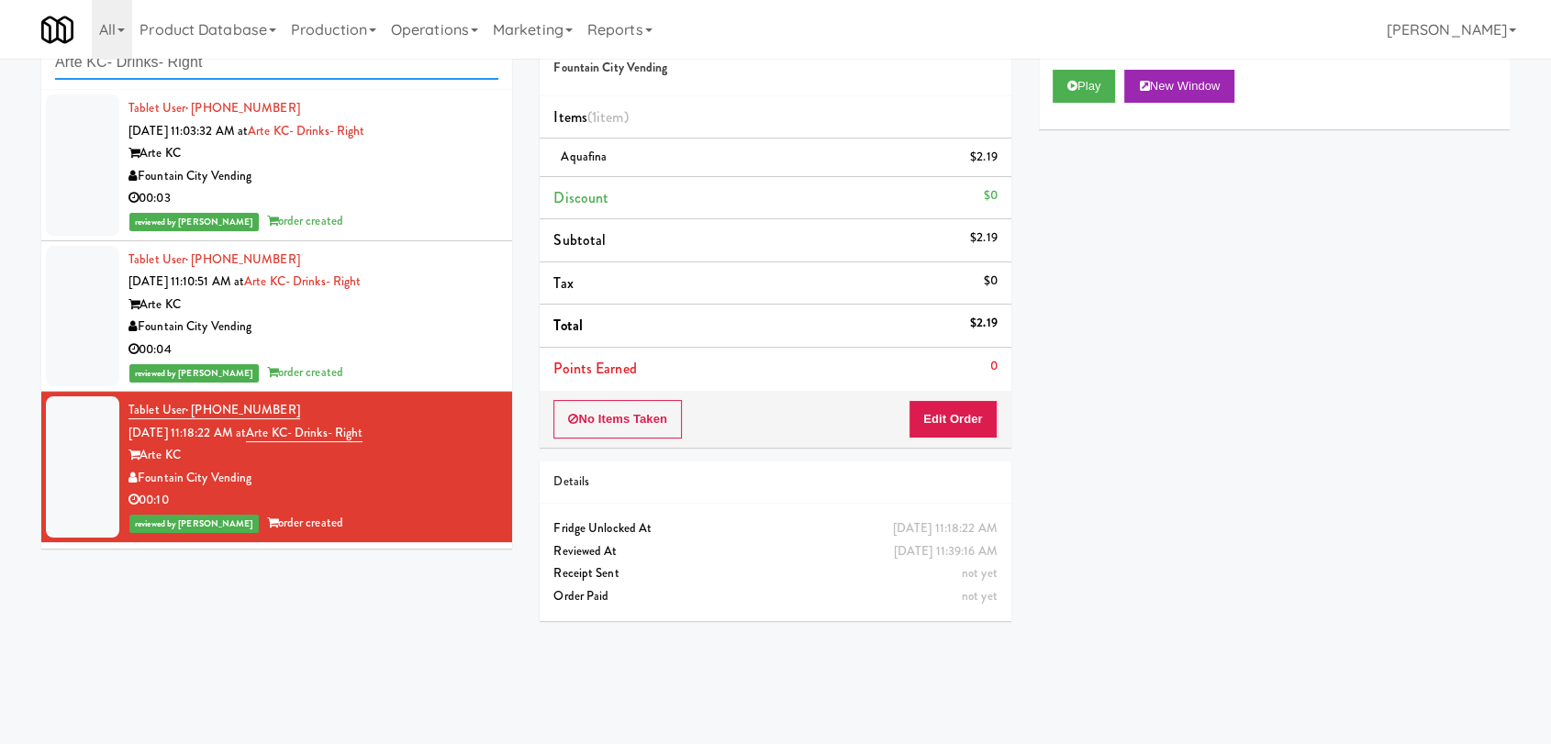
paste input "[PERSON_NAME] - Pantry - Left"
drag, startPoint x: 252, startPoint y: 61, endPoint x: 0, endPoint y: 62, distance: 251.5
click at [0, 62] on div "inbox reviewed recent all unclear take inventory issue suspicious failed recent…" at bounding box center [775, 342] width 1551 height 671
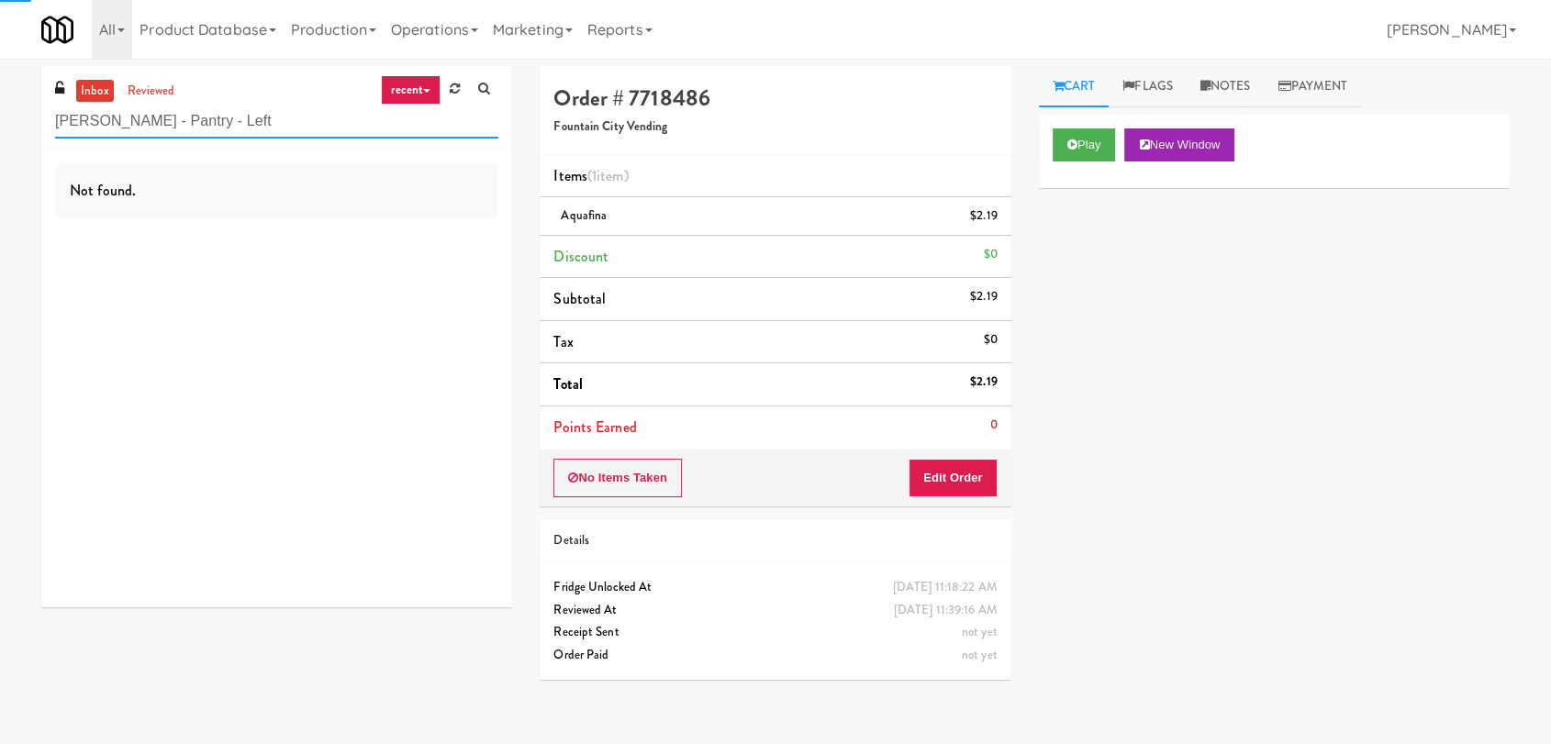
type input "[PERSON_NAME] - Pantry - Left"
click at [450, 267] on div "Not found." at bounding box center [276, 378] width 471 height 459
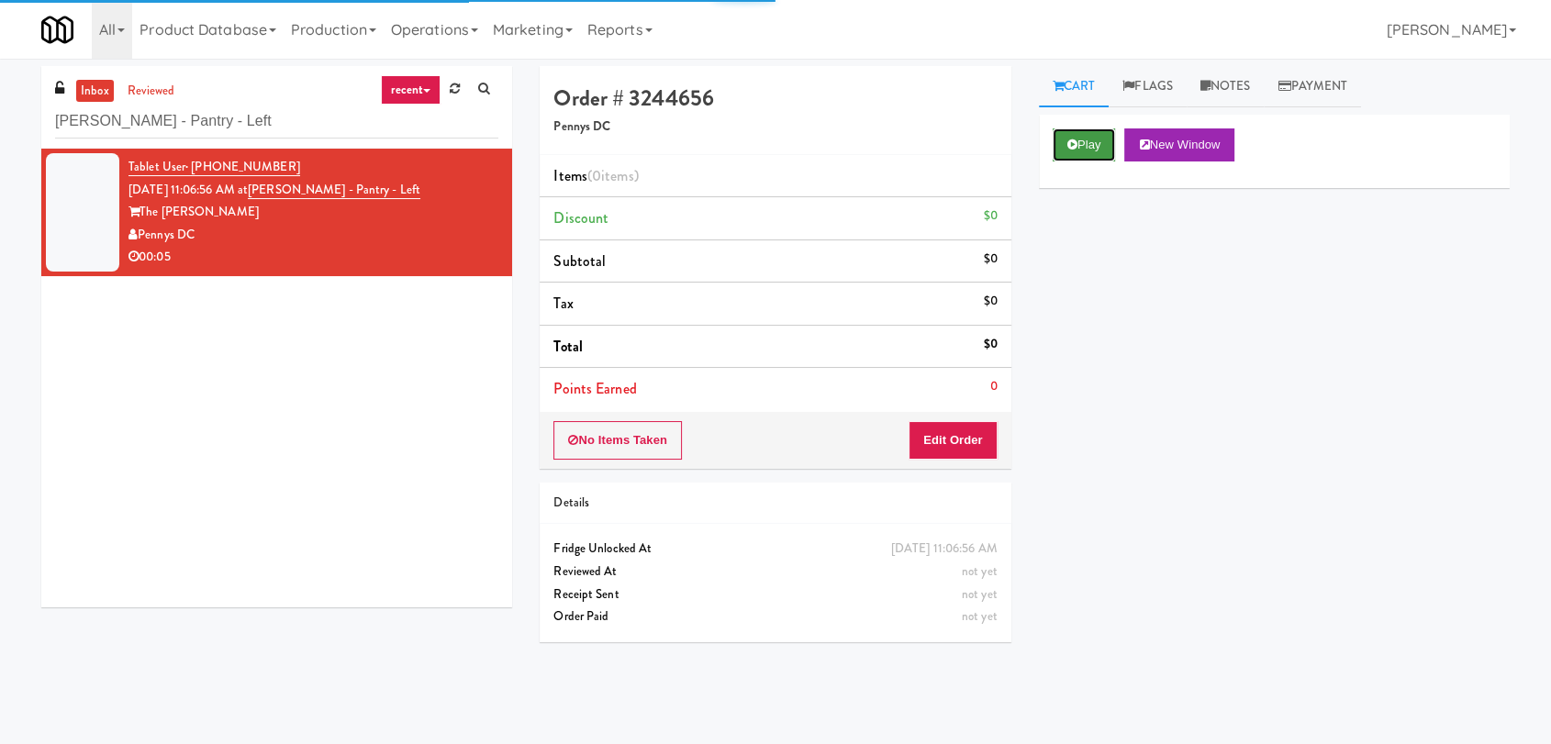
click at [1098, 152] on button "Play" at bounding box center [1084, 145] width 63 height 33
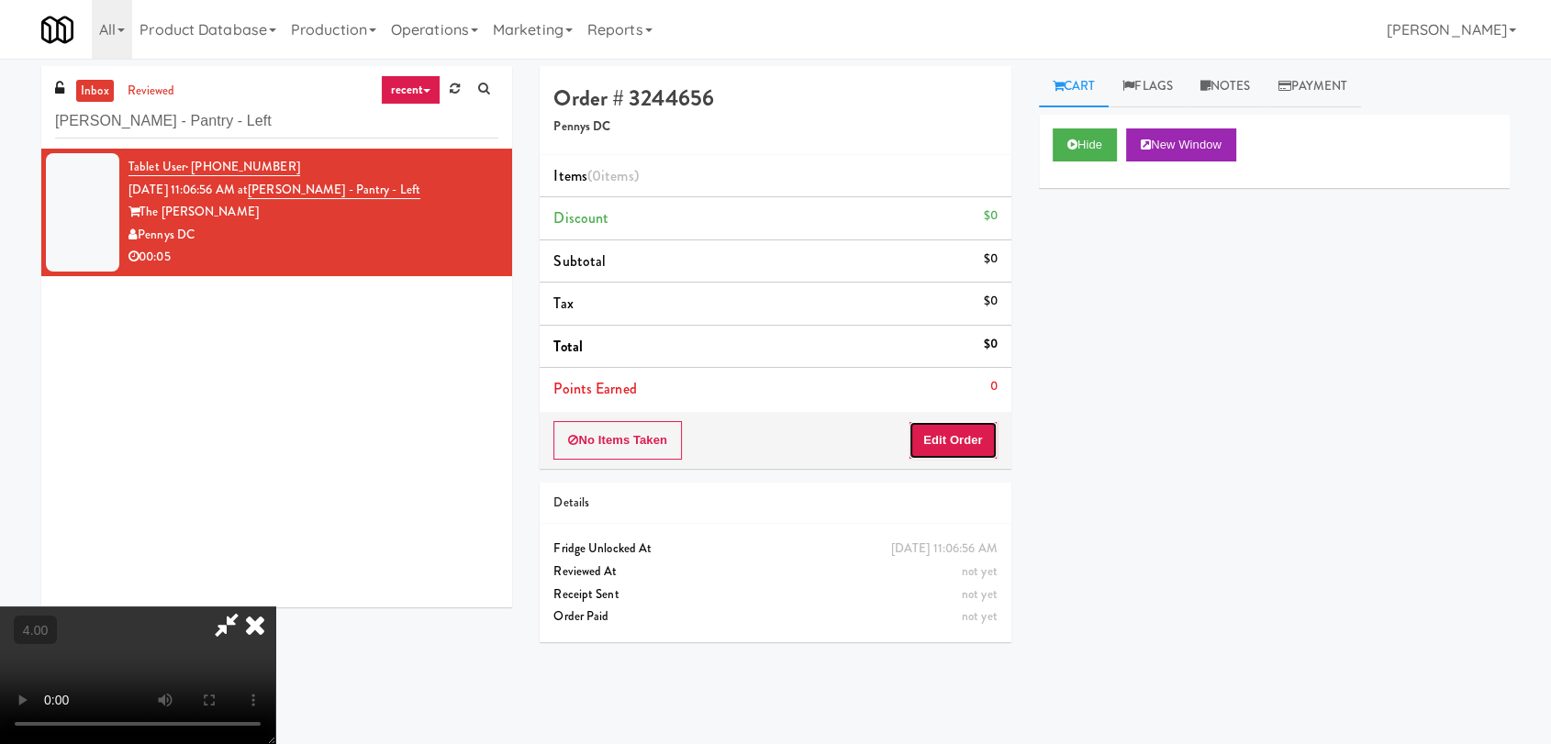
click at [962, 431] on button "Edit Order" at bounding box center [953, 440] width 89 height 39
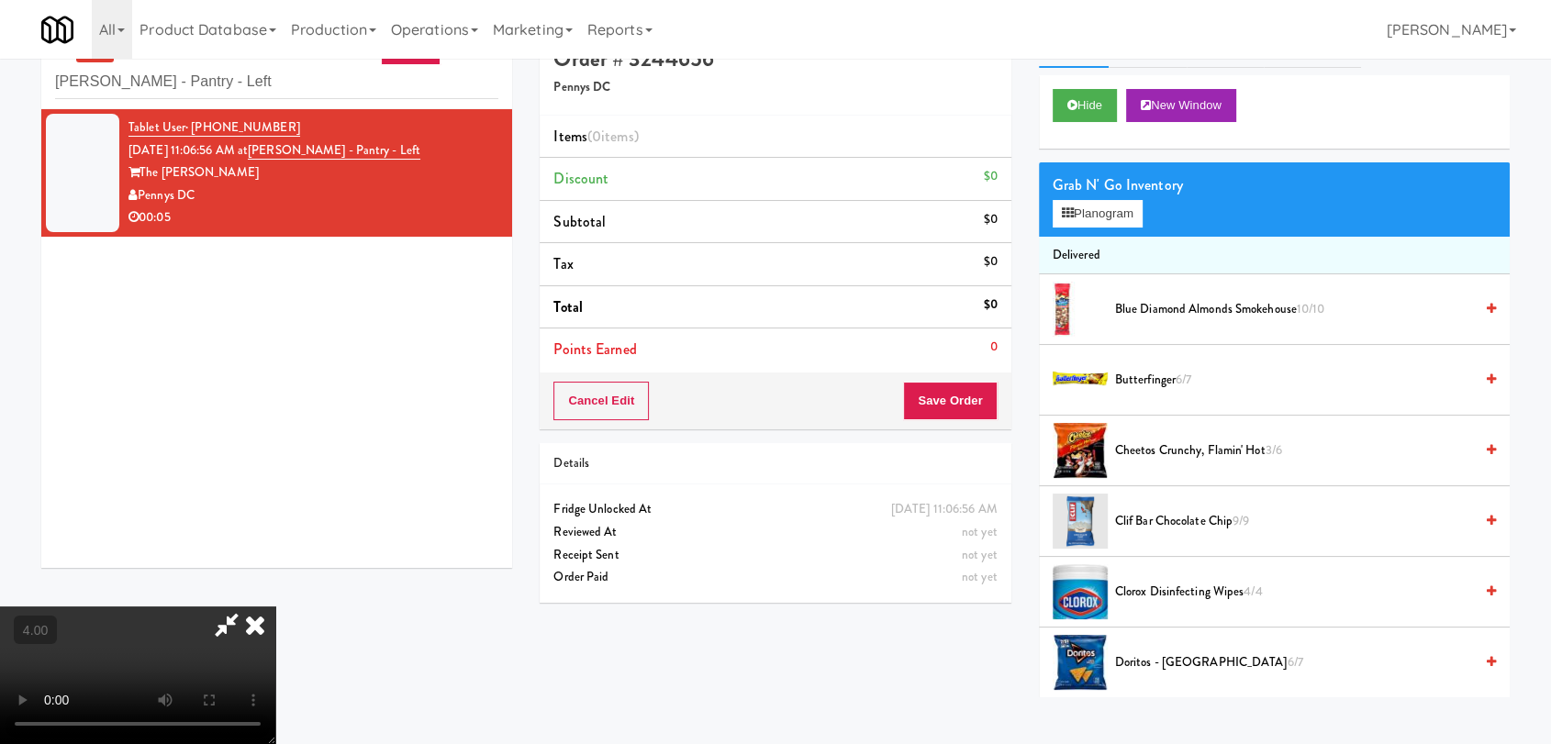
scroll to position [59, 0]
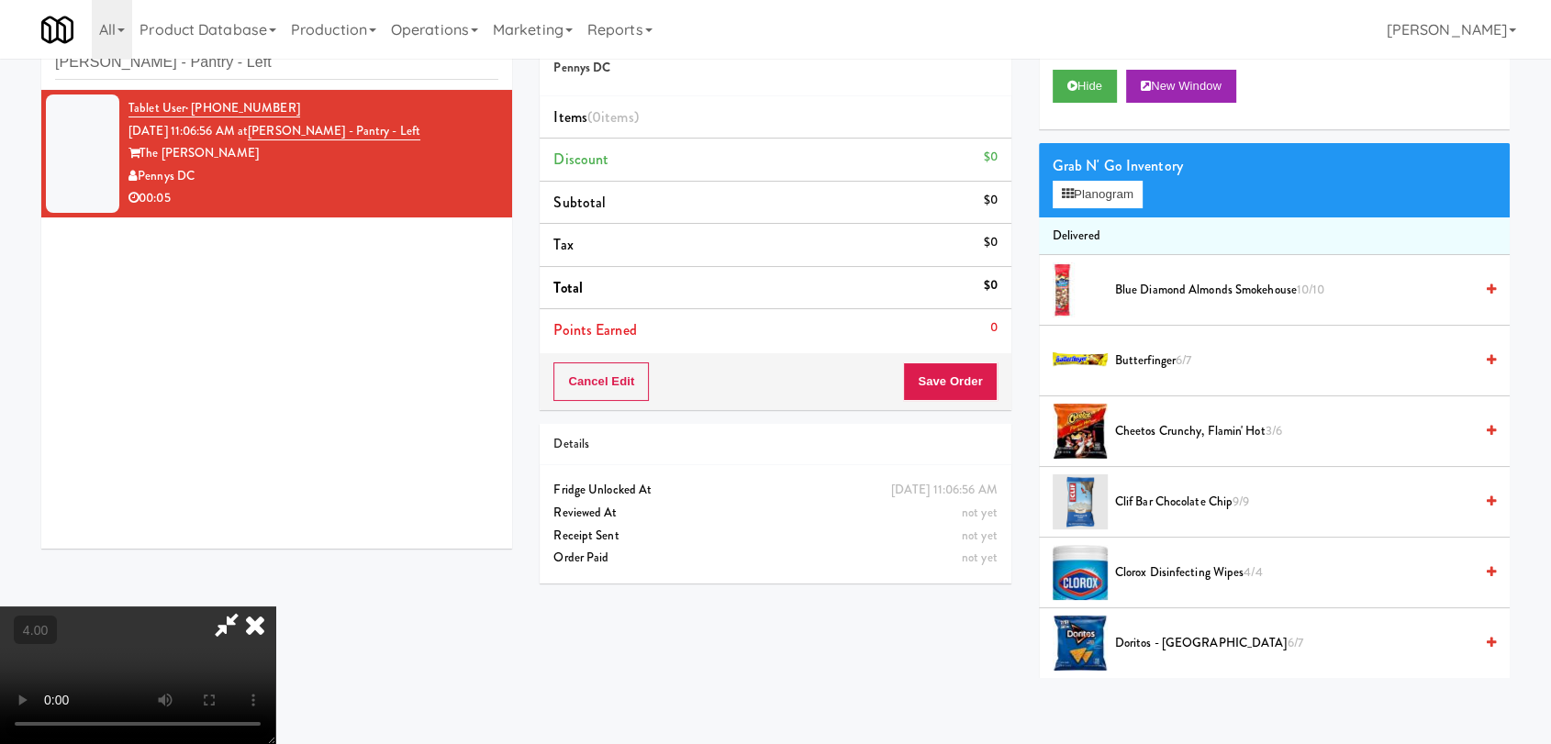
click at [275, 607] on video at bounding box center [137, 676] width 275 height 138
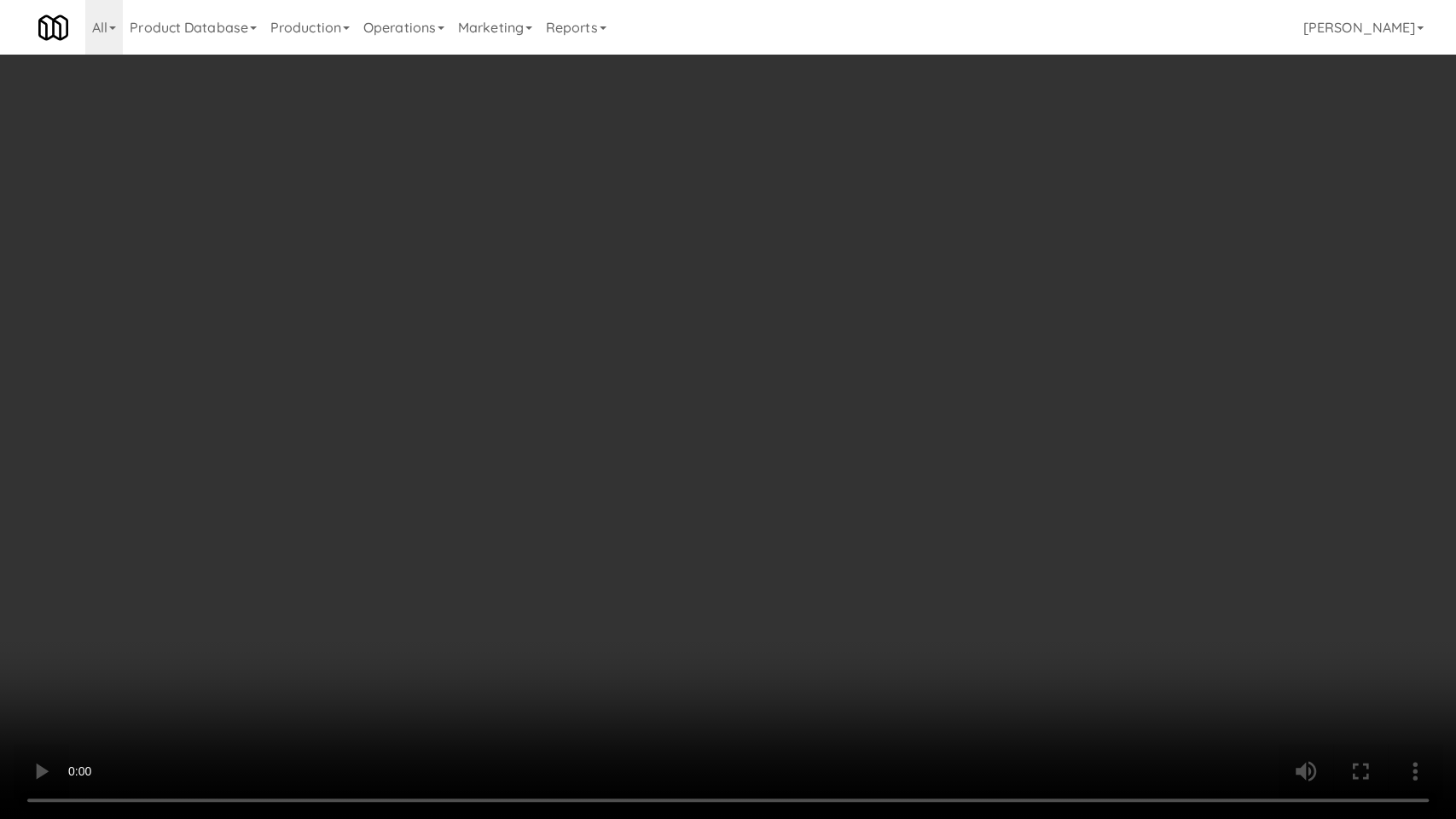
click at [286, 685] on video at bounding box center [728, 409] width 1456 height 819
click at [326, 638] on video at bounding box center [728, 409] width 1456 height 819
click at [381, 681] on video at bounding box center [728, 409] width 1456 height 819
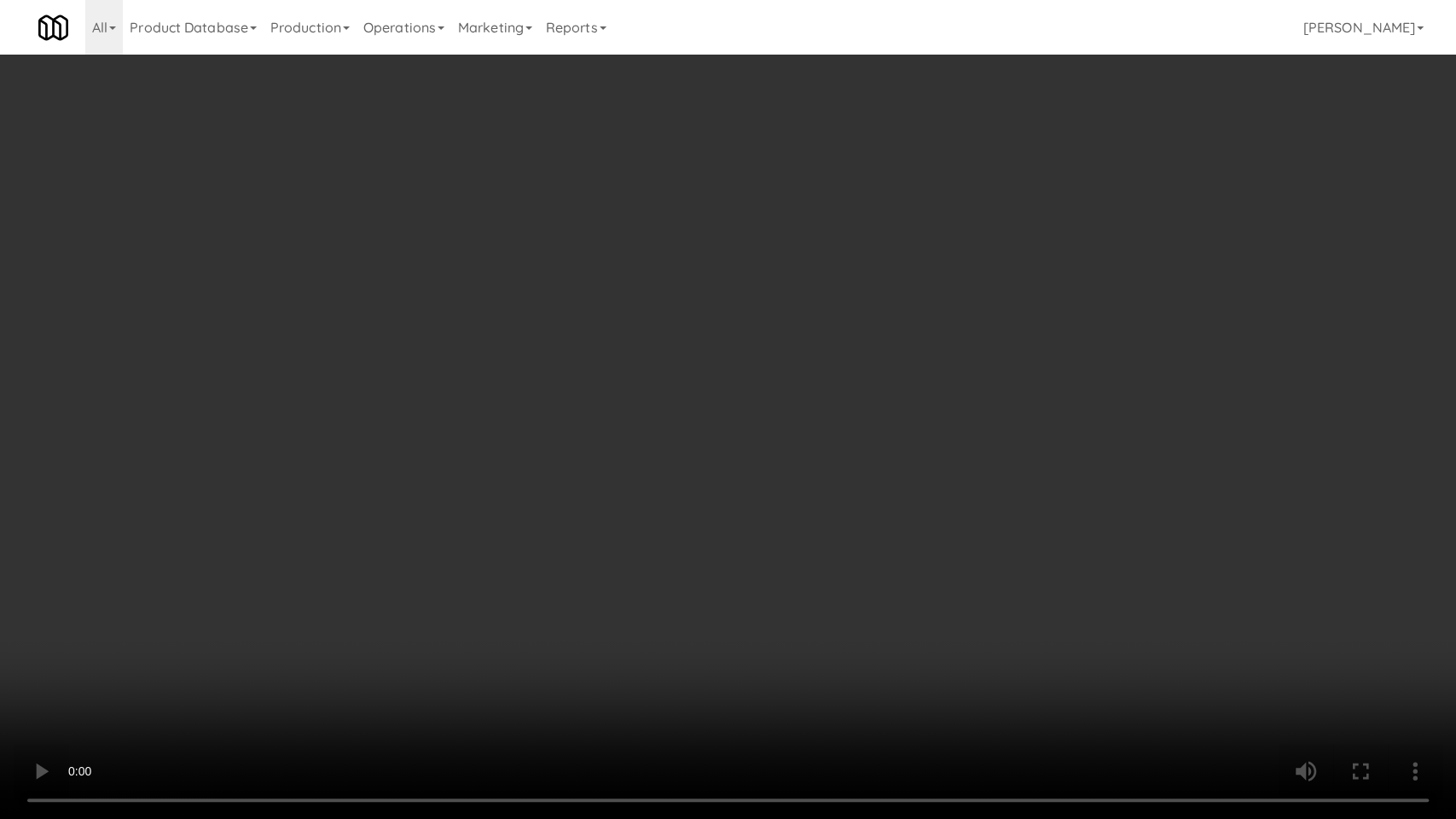
click at [368, 654] on video at bounding box center [728, 409] width 1456 height 819
click at [330, 558] on video at bounding box center [728, 409] width 1456 height 819
click at [295, 561] on video at bounding box center [728, 409] width 1456 height 819
click at [381, 525] on video at bounding box center [728, 409] width 1456 height 819
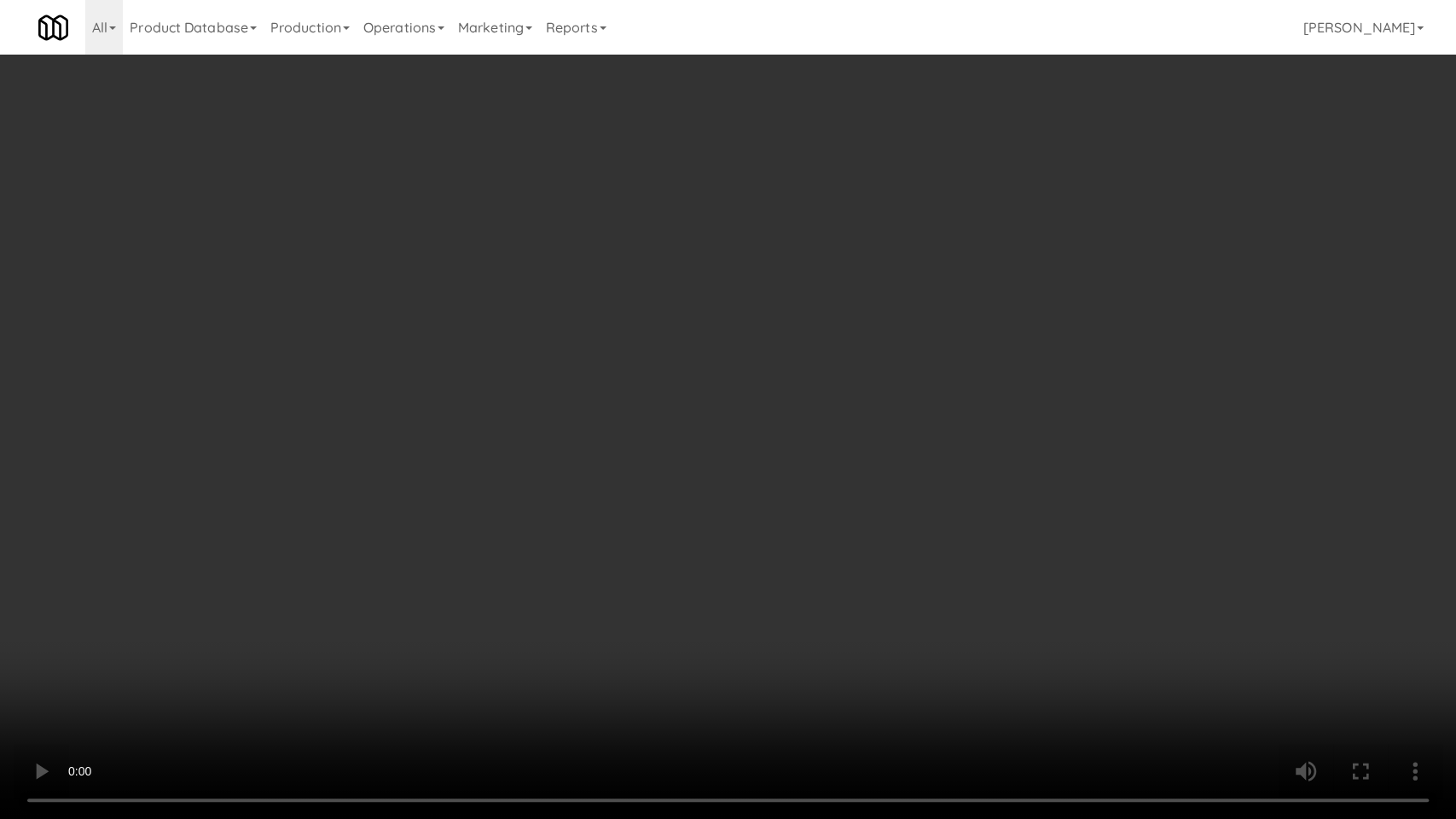
click at [381, 525] on video at bounding box center [728, 409] width 1456 height 819
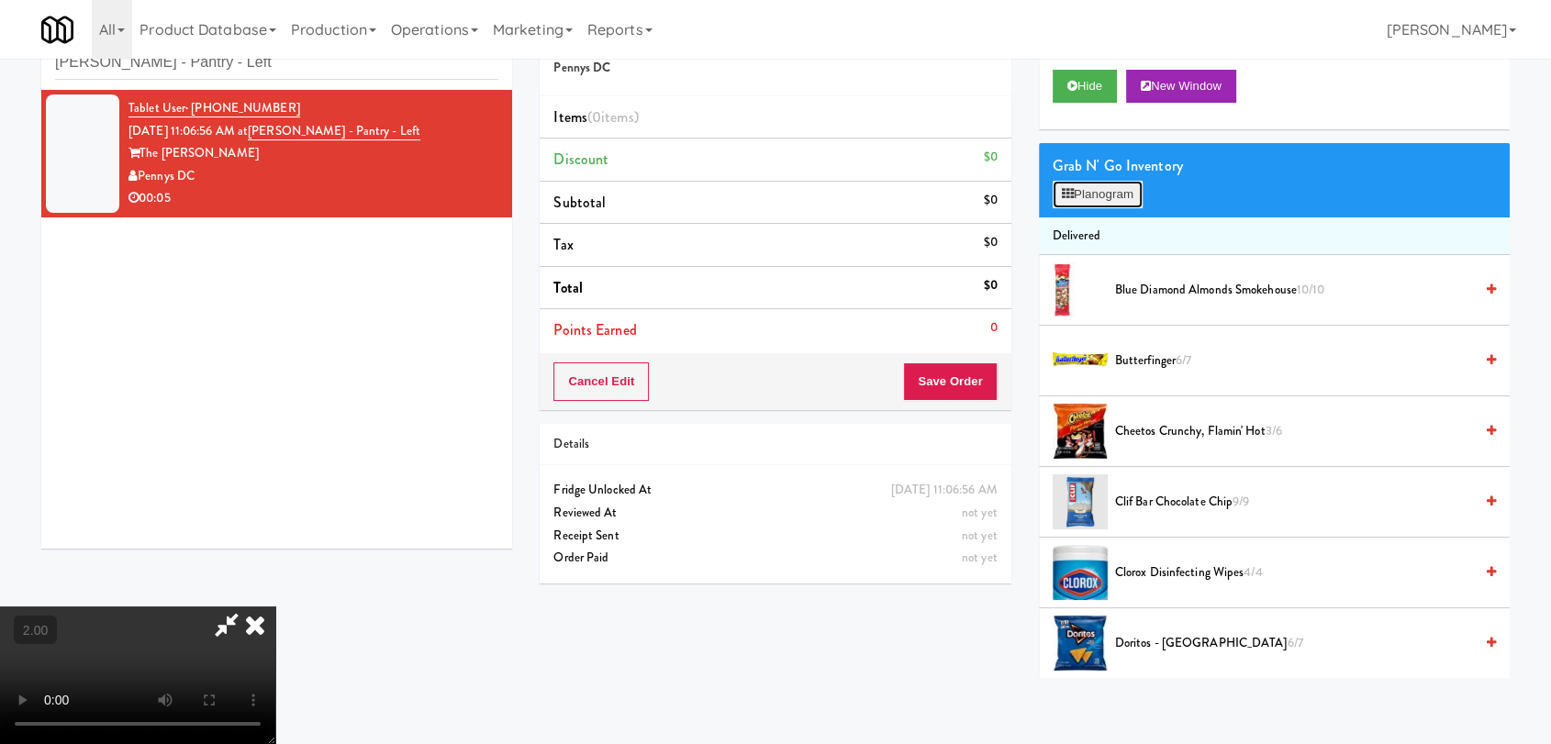
click at [1136, 191] on button "Planogram" at bounding box center [1098, 195] width 90 height 28
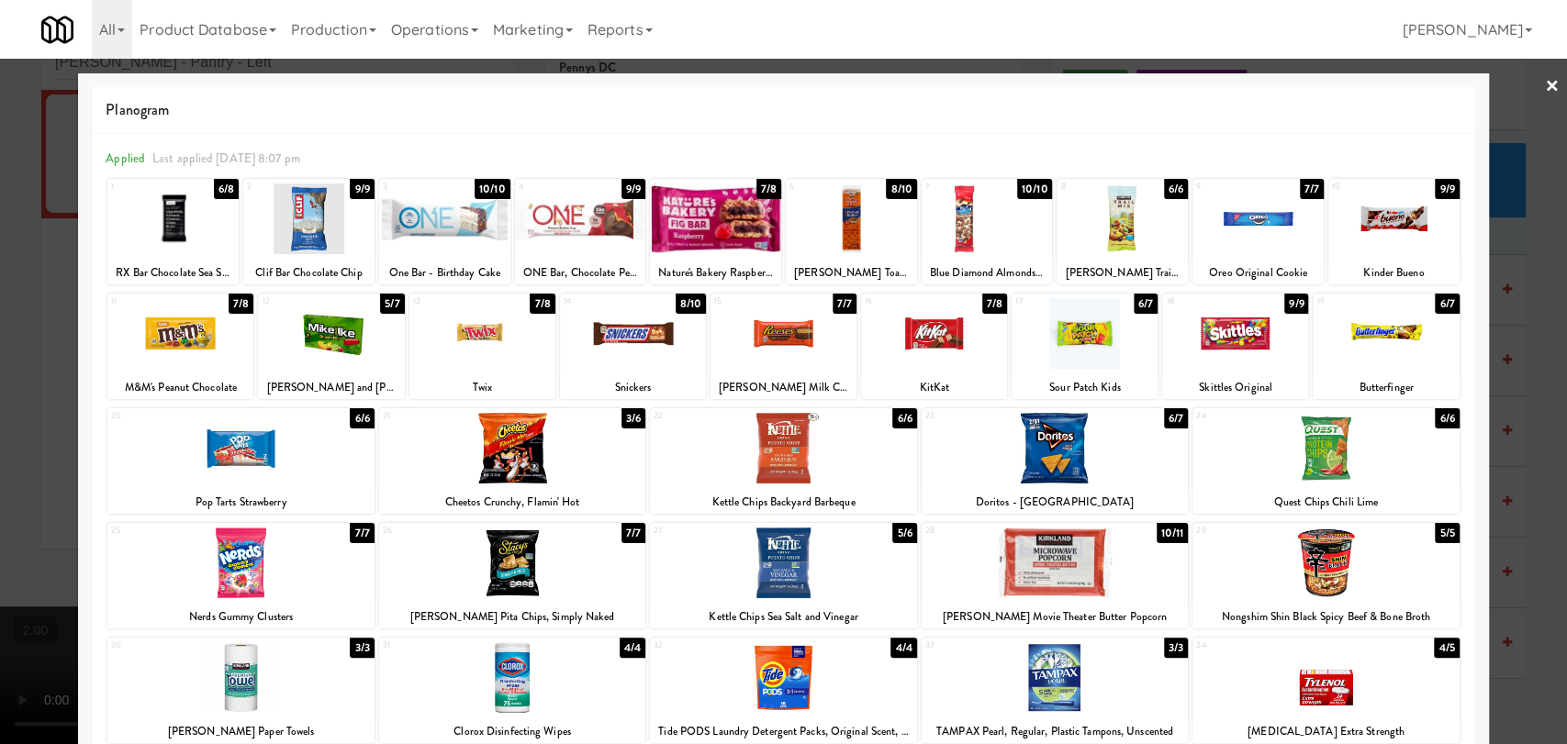
click at [0, 332] on div at bounding box center [783, 372] width 1567 height 744
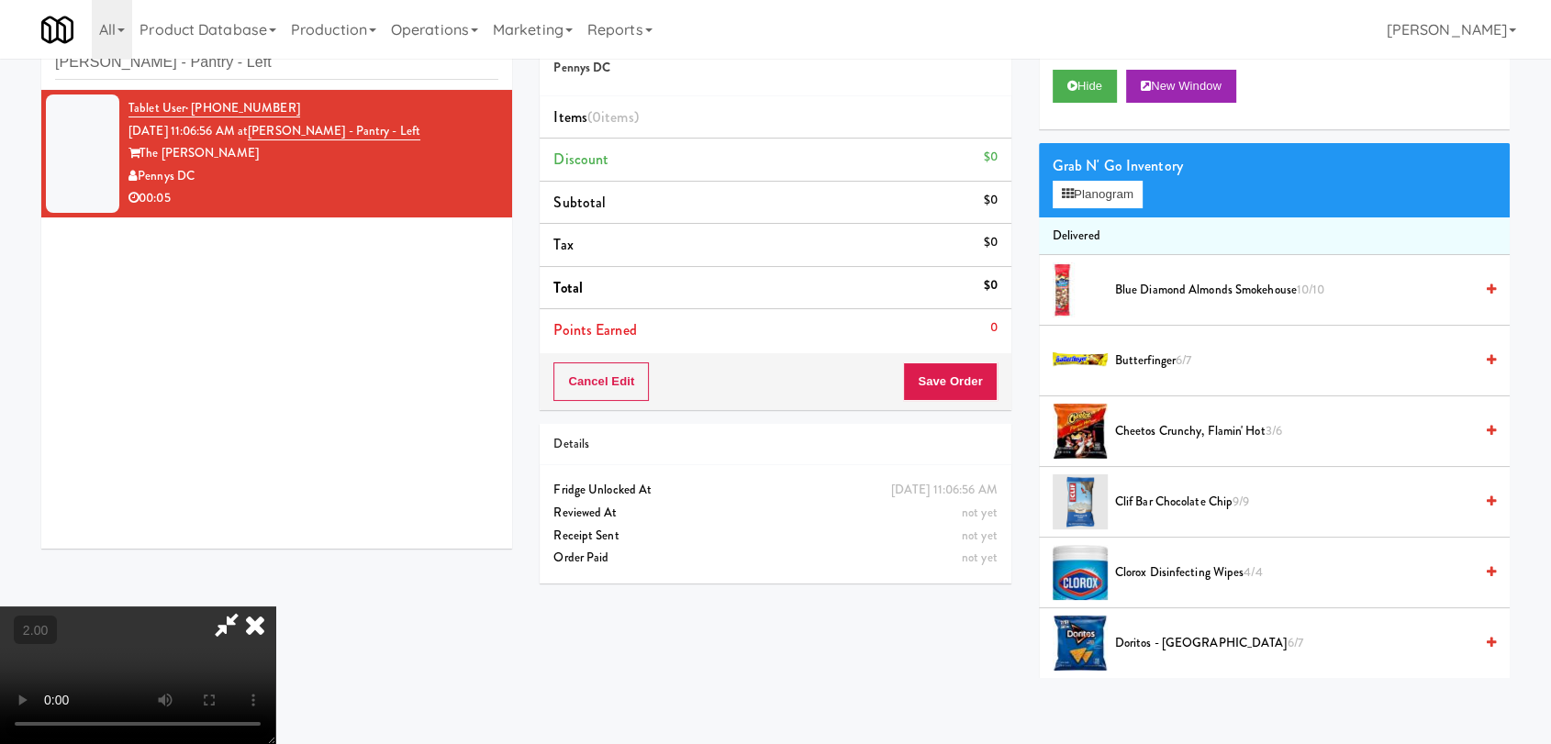
click at [275, 607] on video at bounding box center [137, 676] width 275 height 138
click at [1080, 207] on div "Grab N' Go Inventory Planogram" at bounding box center [1274, 180] width 471 height 74
click at [1073, 193] on button "Planogram" at bounding box center [1098, 195] width 90 height 28
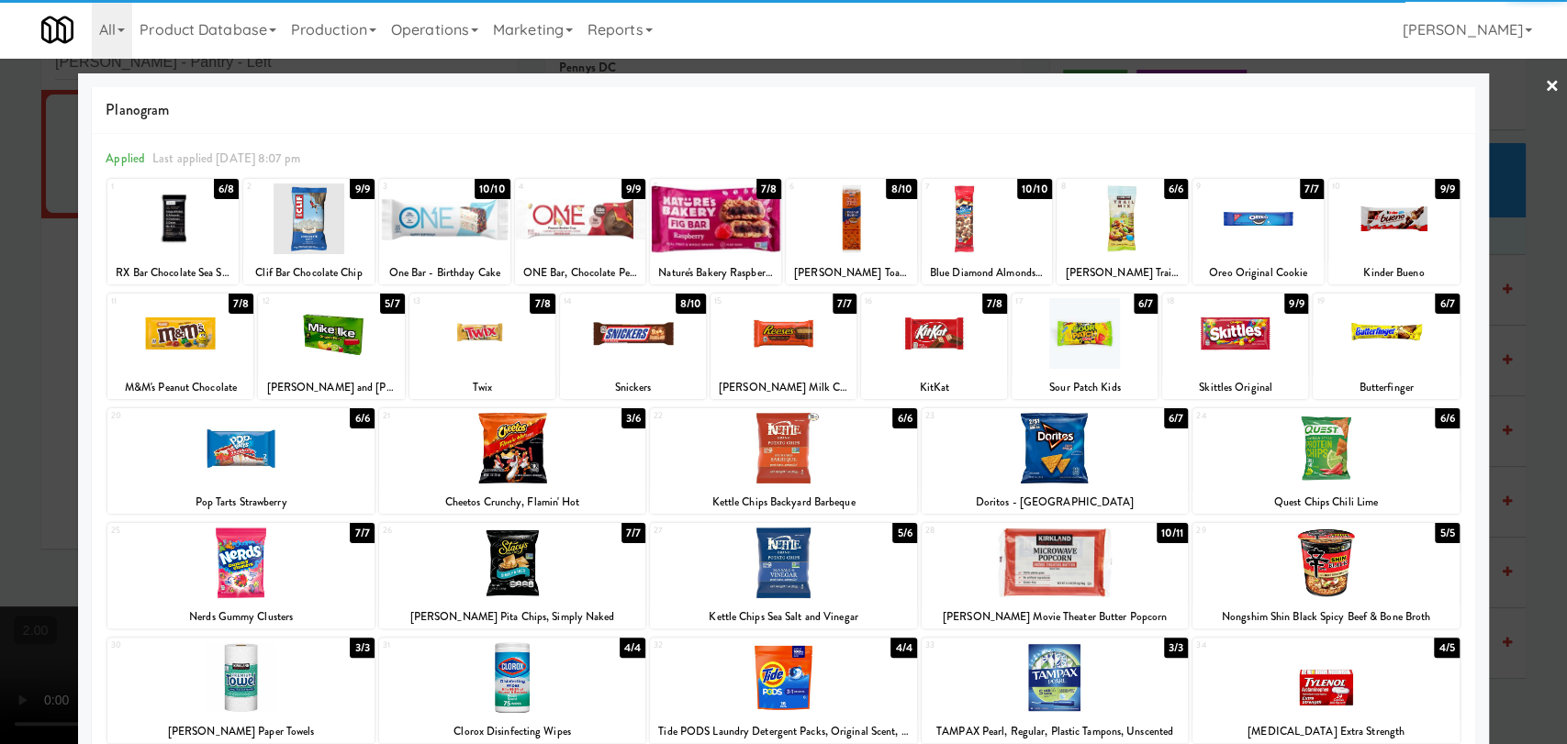
click at [311, 237] on div at bounding box center [308, 219] width 131 height 71
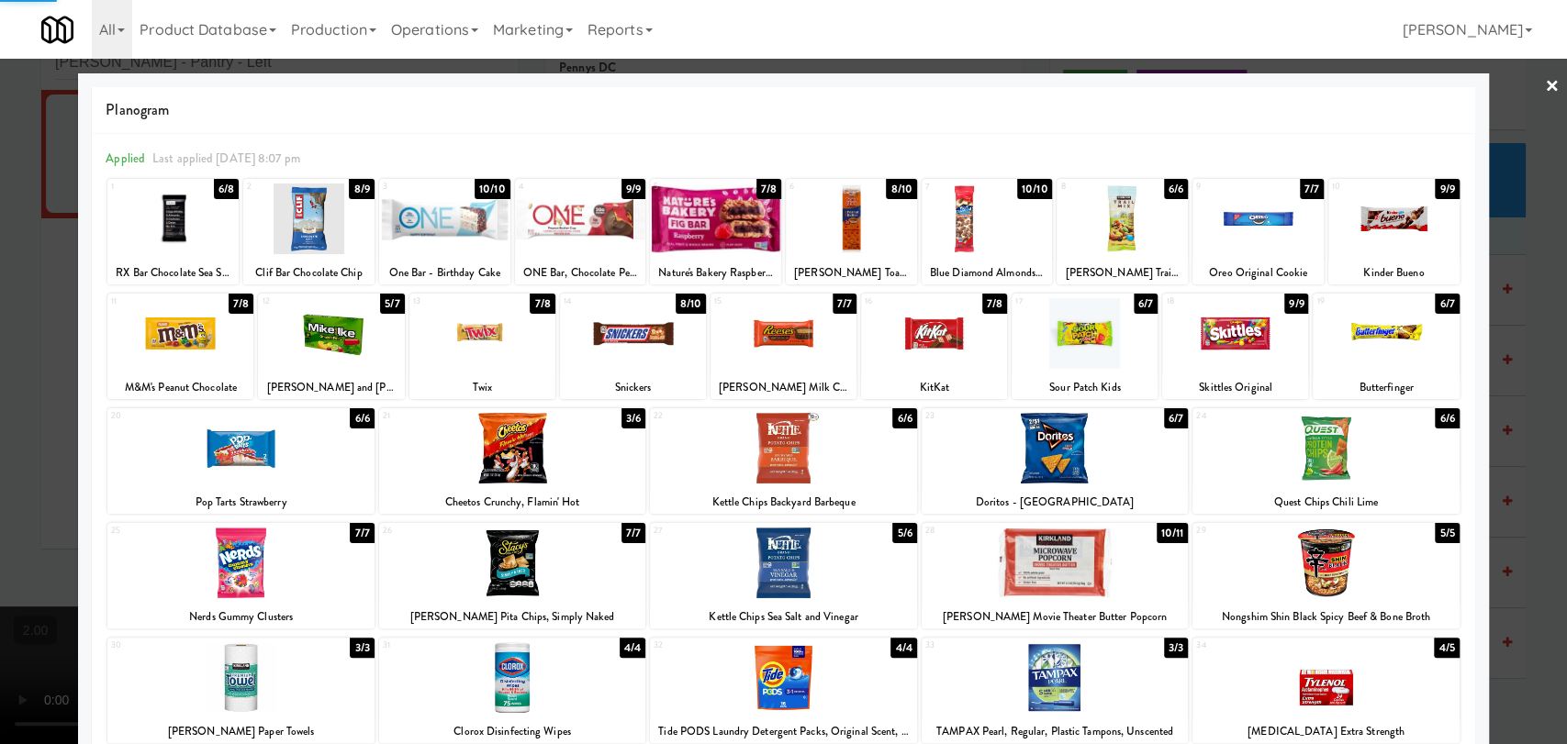
click at [0, 235] on div at bounding box center [783, 372] width 1567 height 744
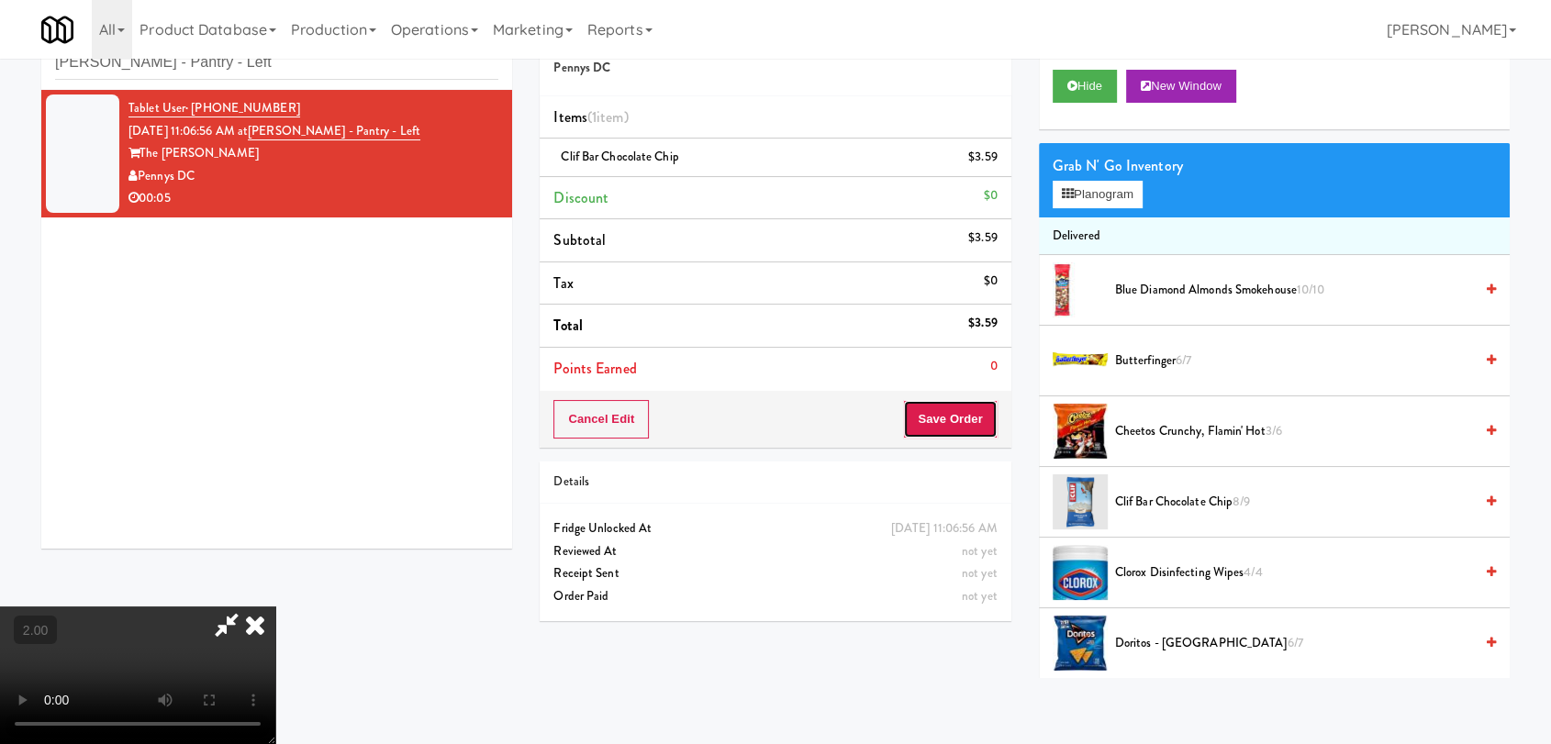
click at [954, 414] on button "Save Order" at bounding box center [950, 419] width 94 height 39
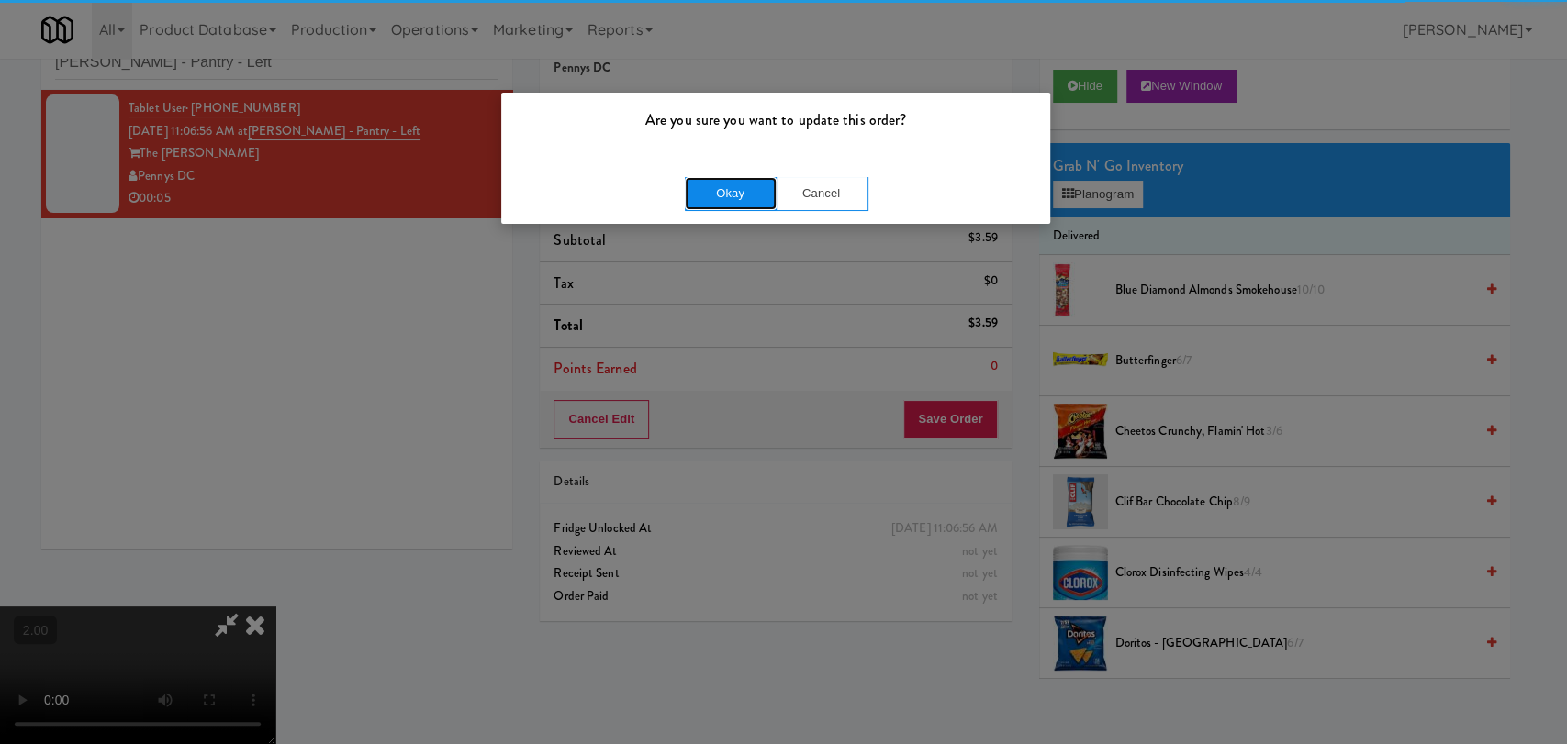
click at [754, 182] on button "Okay" at bounding box center [731, 193] width 92 height 33
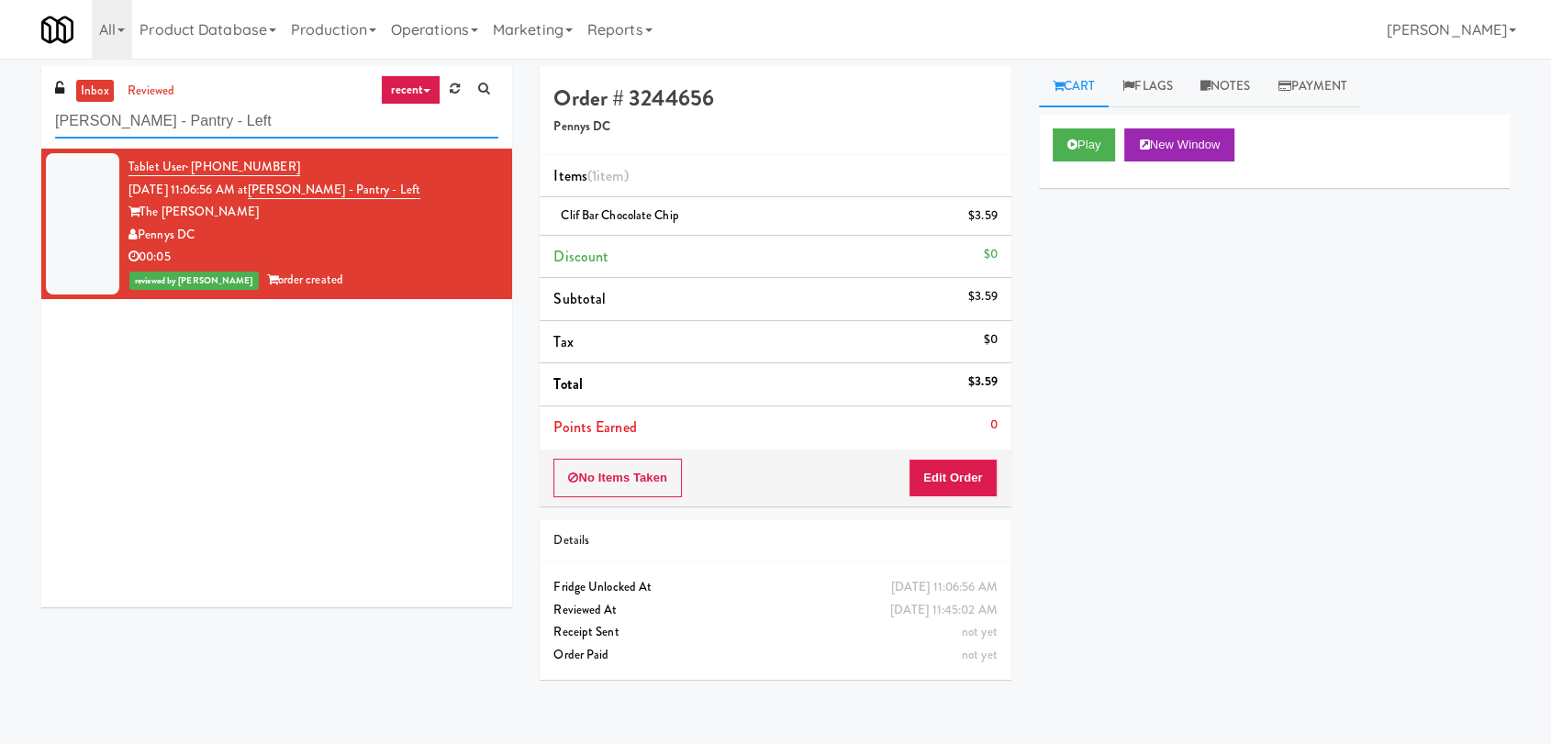
paste input "Aperture UCF - Cooler"
drag, startPoint x: 300, startPoint y: 106, endPoint x: 0, endPoint y: 128, distance: 300.9
click at [0, 128] on div "inbox reviewed recent all unclear take inventory issue suspicious failed recent…" at bounding box center [775, 401] width 1551 height 671
type input "Aperture UCF - Cooler - Left"
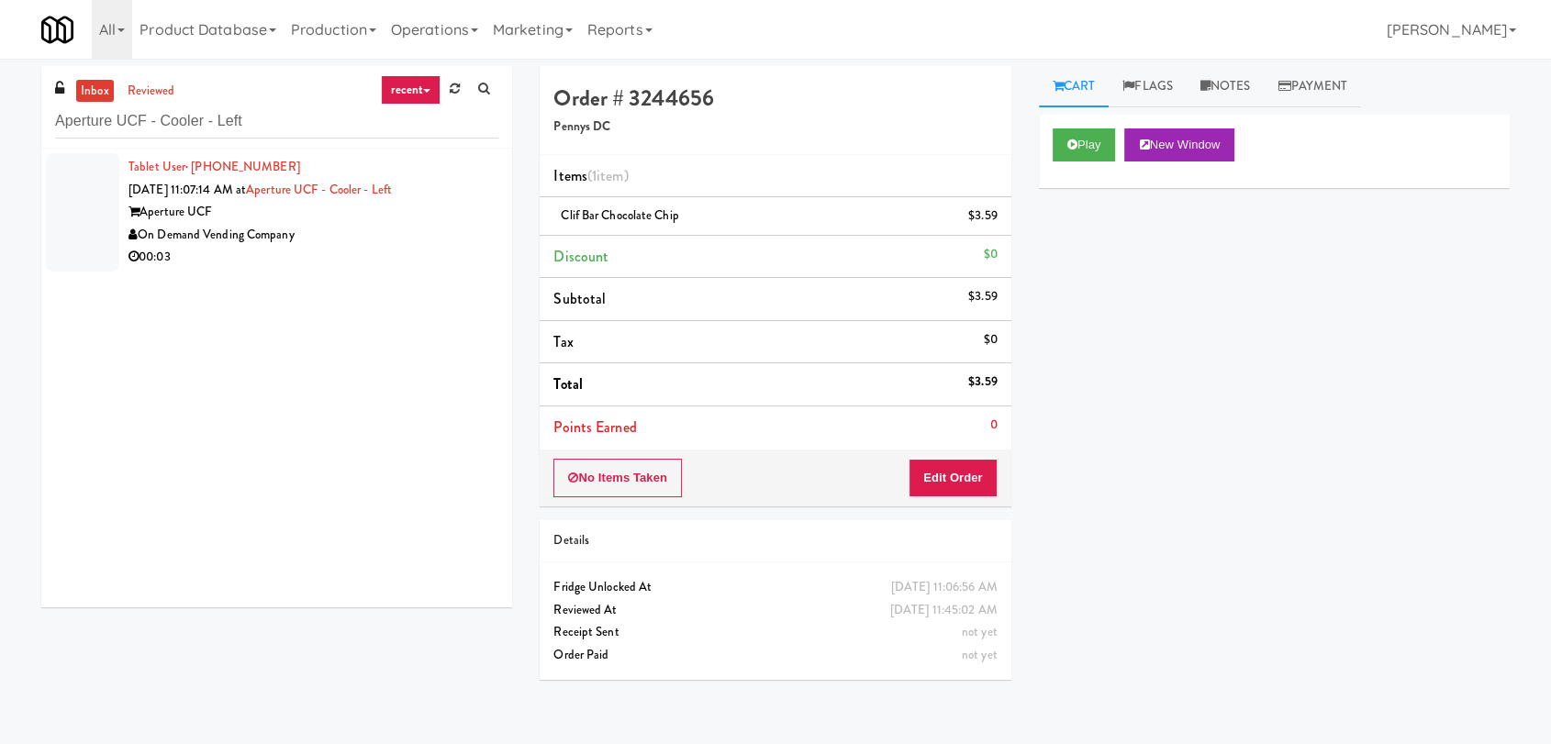
drag, startPoint x: 362, startPoint y: 234, endPoint x: 353, endPoint y: 235, distance: 9.2
click at [362, 234] on div "On Demand Vending Company" at bounding box center [314, 235] width 370 height 23
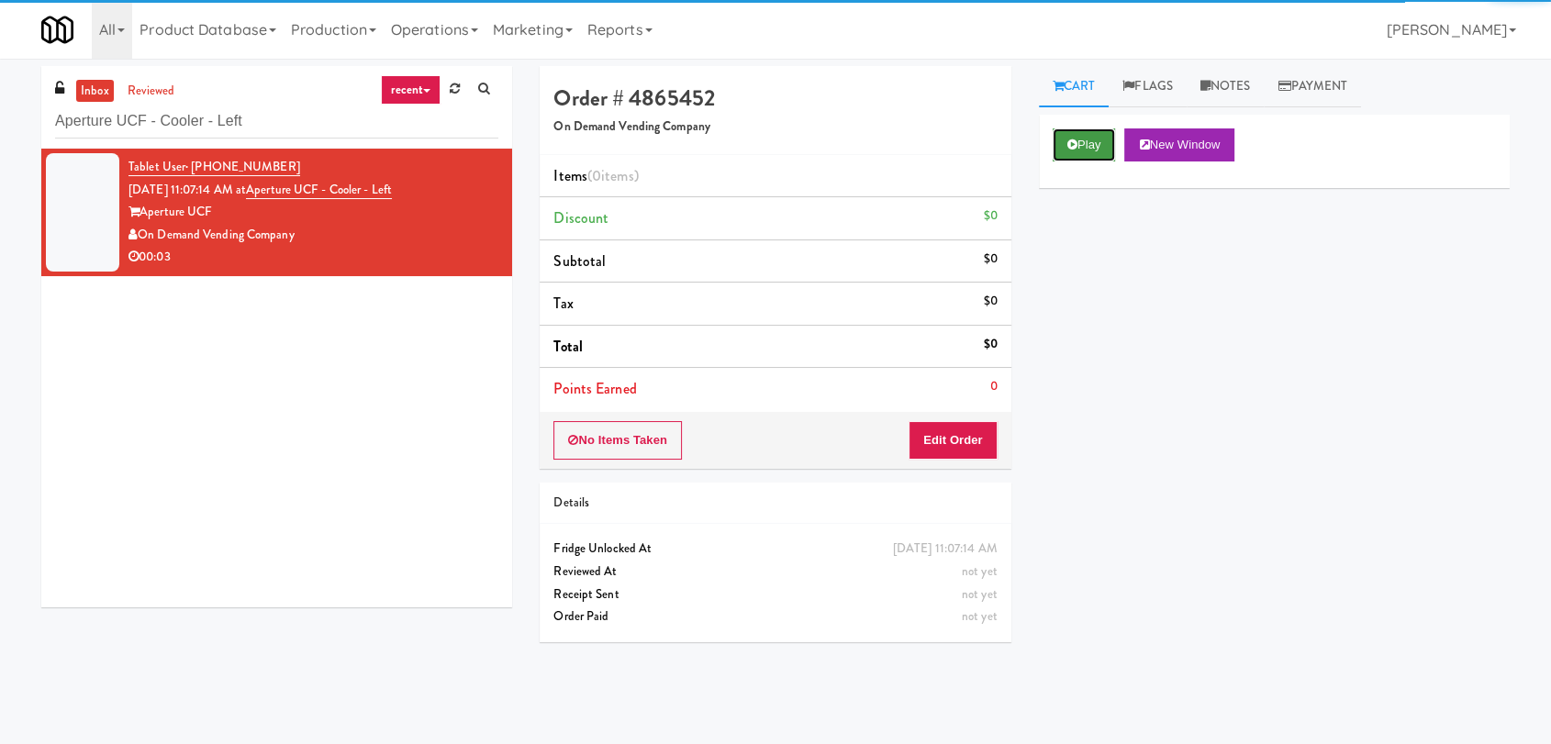
click at [1083, 144] on button "Play" at bounding box center [1084, 145] width 63 height 33
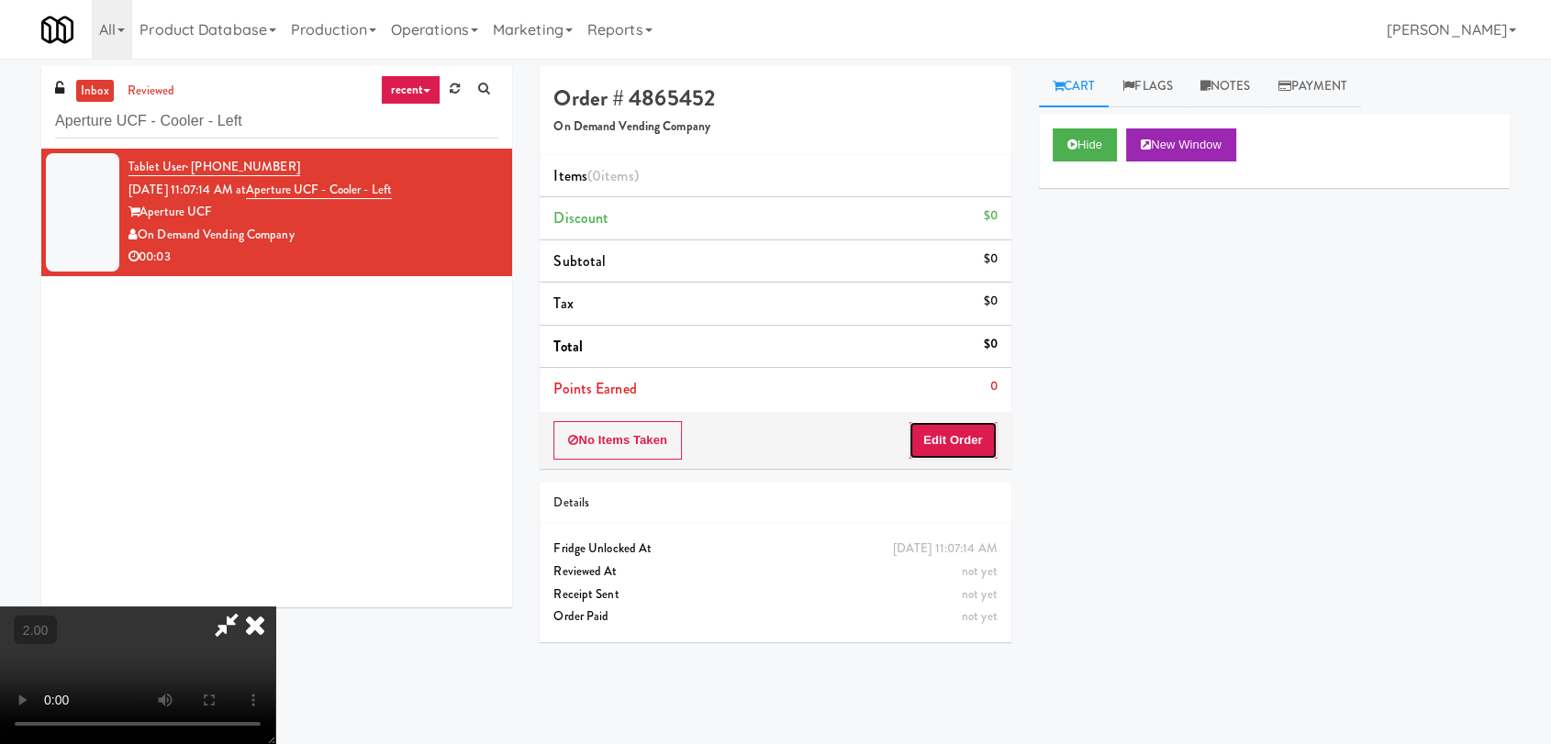
click at [942, 448] on button "Edit Order" at bounding box center [953, 440] width 89 height 39
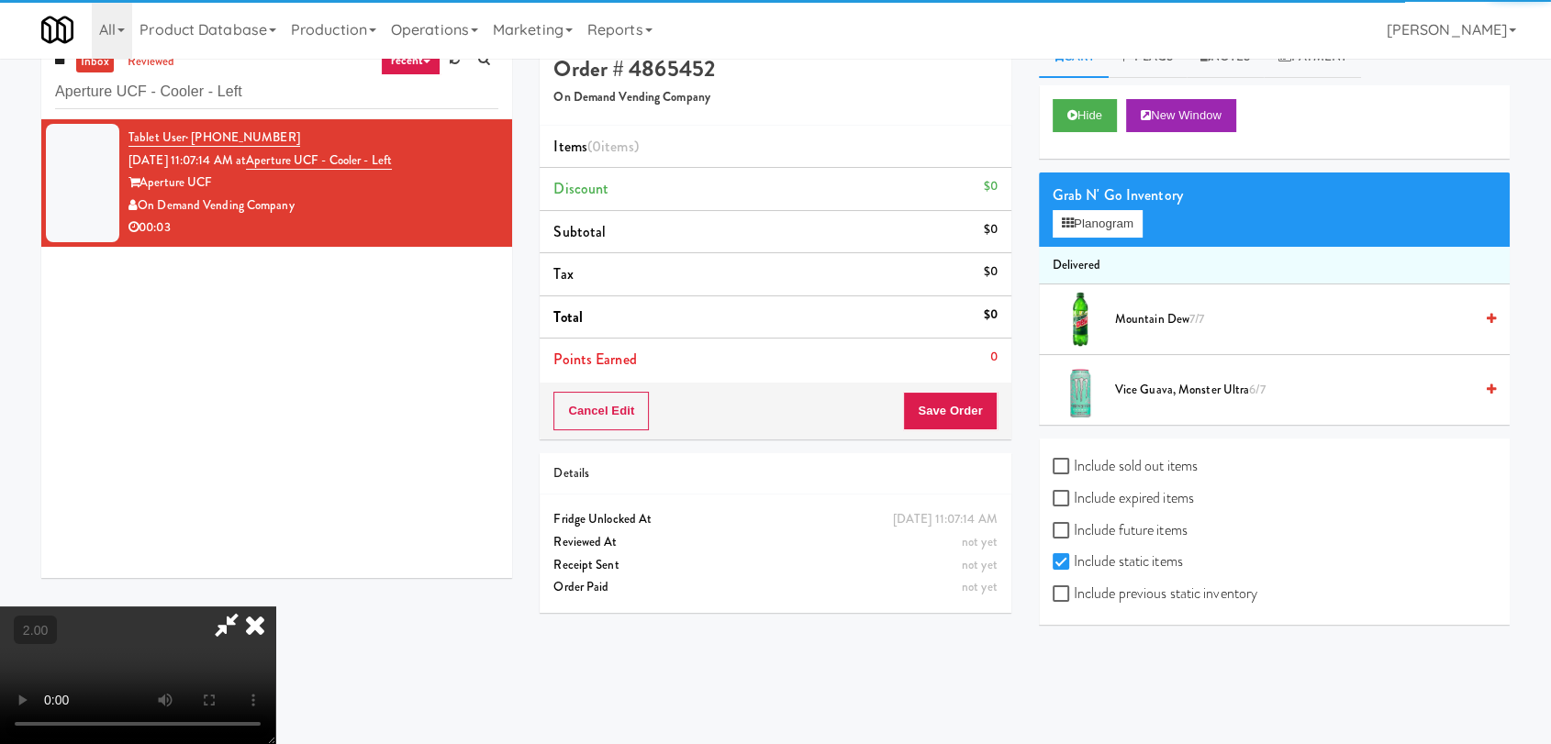
scroll to position [59, 0]
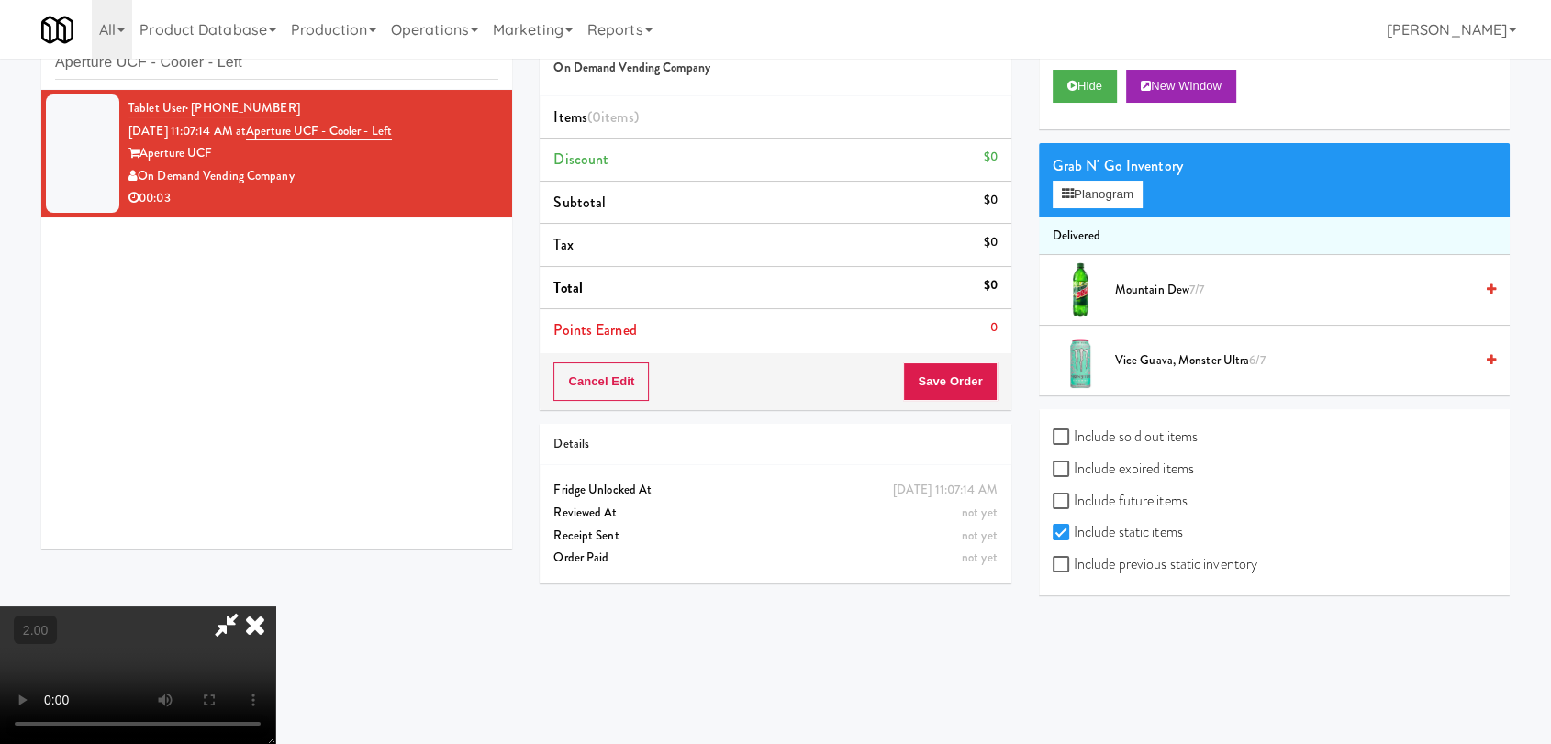
click at [275, 607] on video at bounding box center [137, 676] width 275 height 138
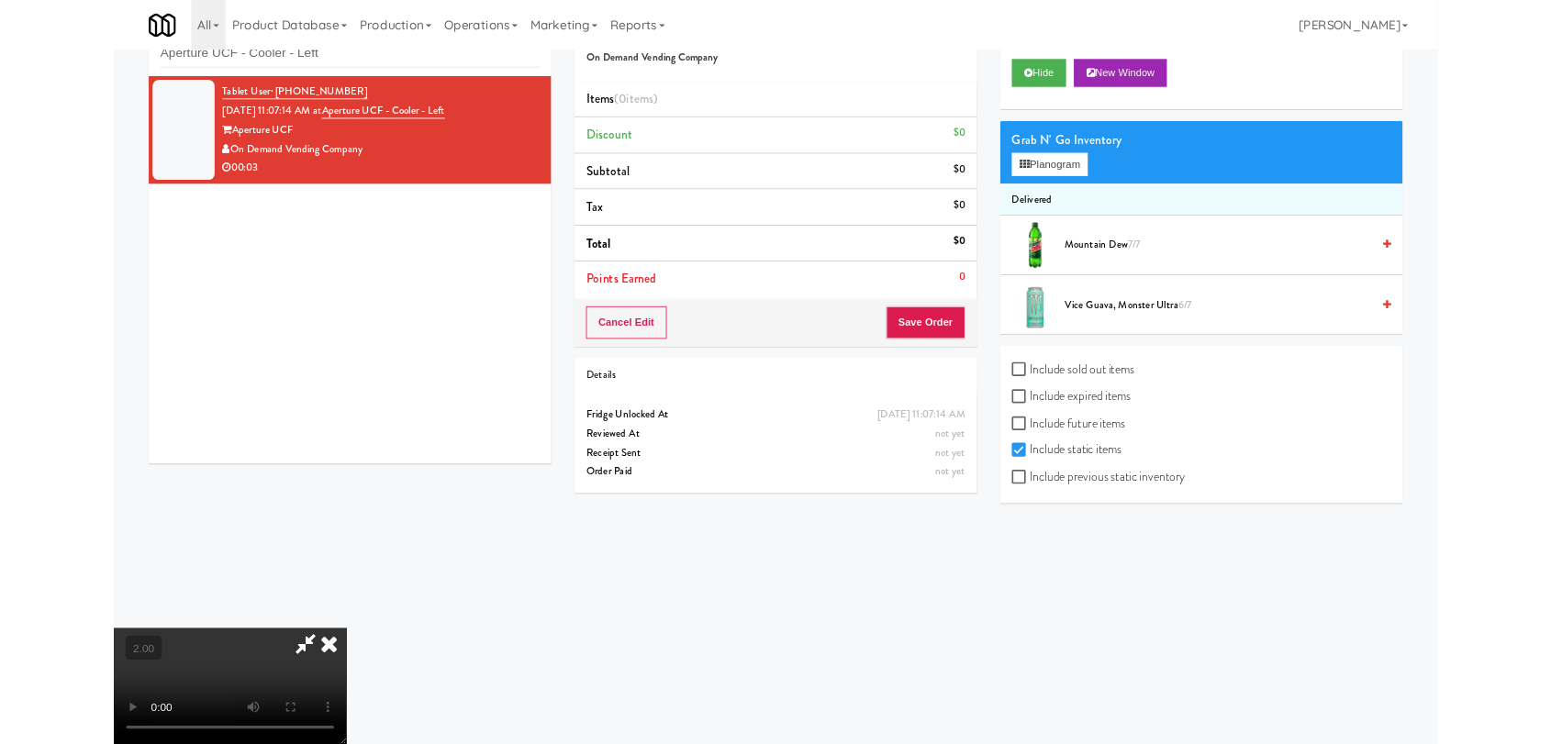
scroll to position [38, 0]
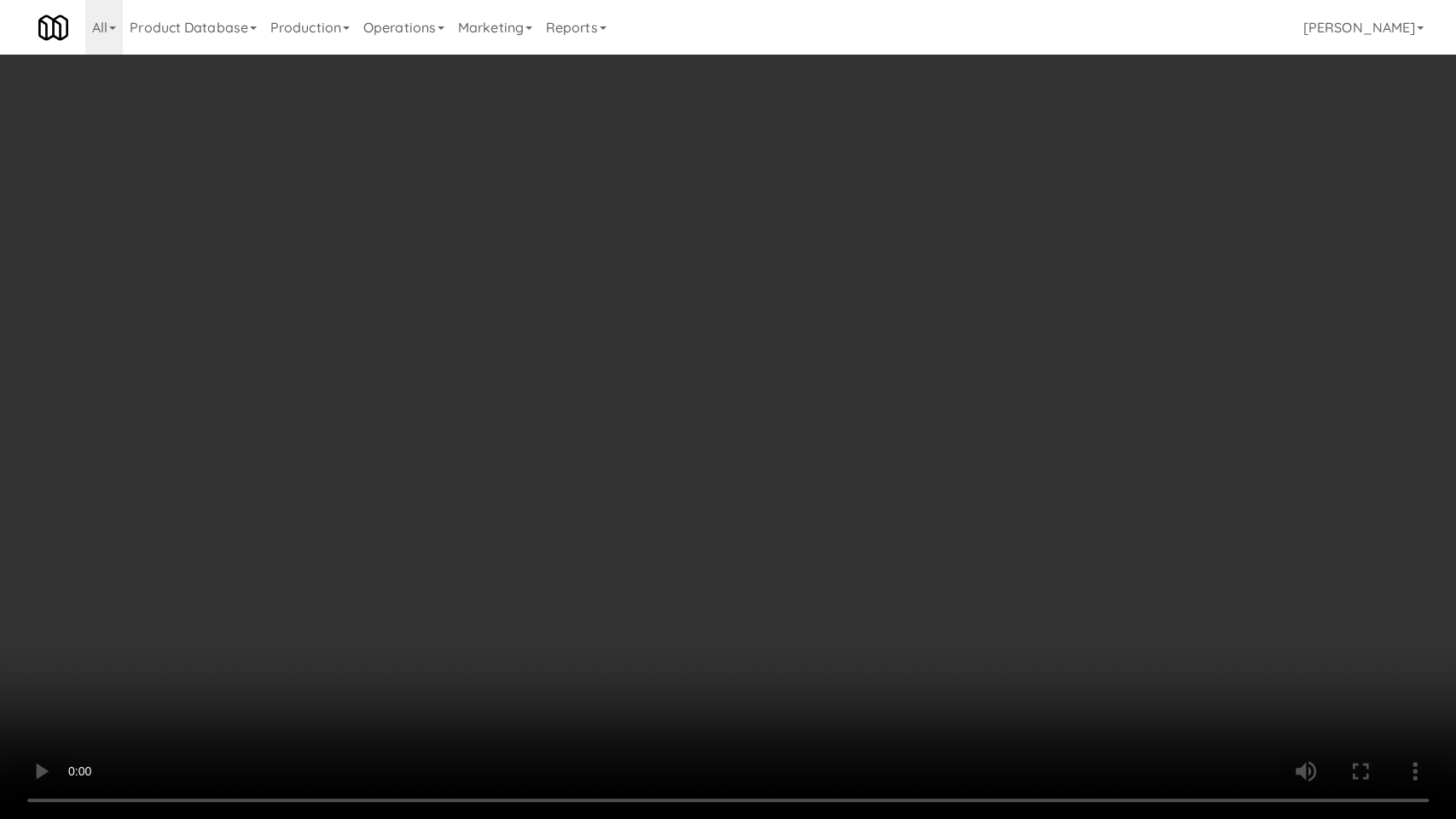
click at [751, 541] on video at bounding box center [728, 409] width 1456 height 819
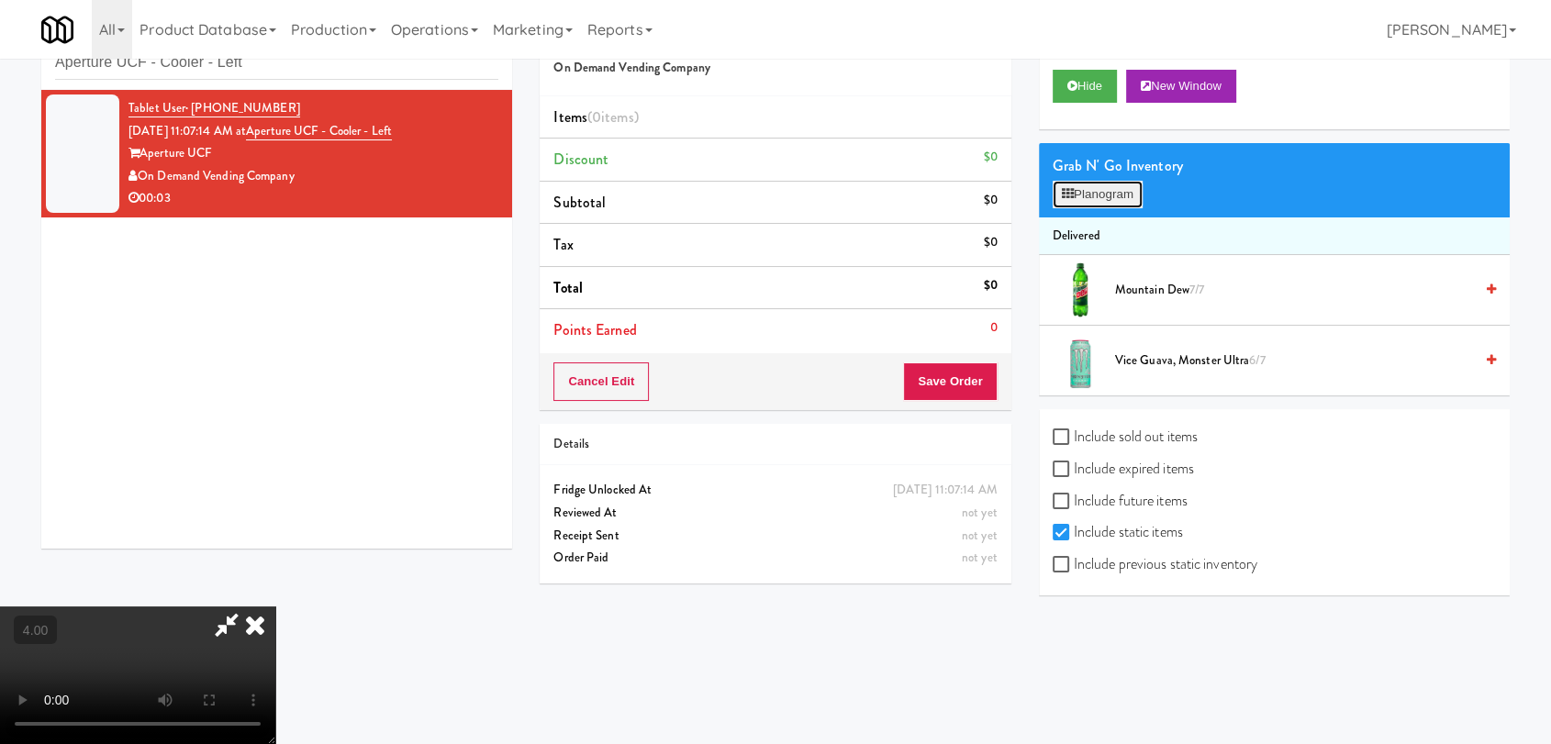
click at [1107, 193] on button "Planogram" at bounding box center [1098, 195] width 90 height 28
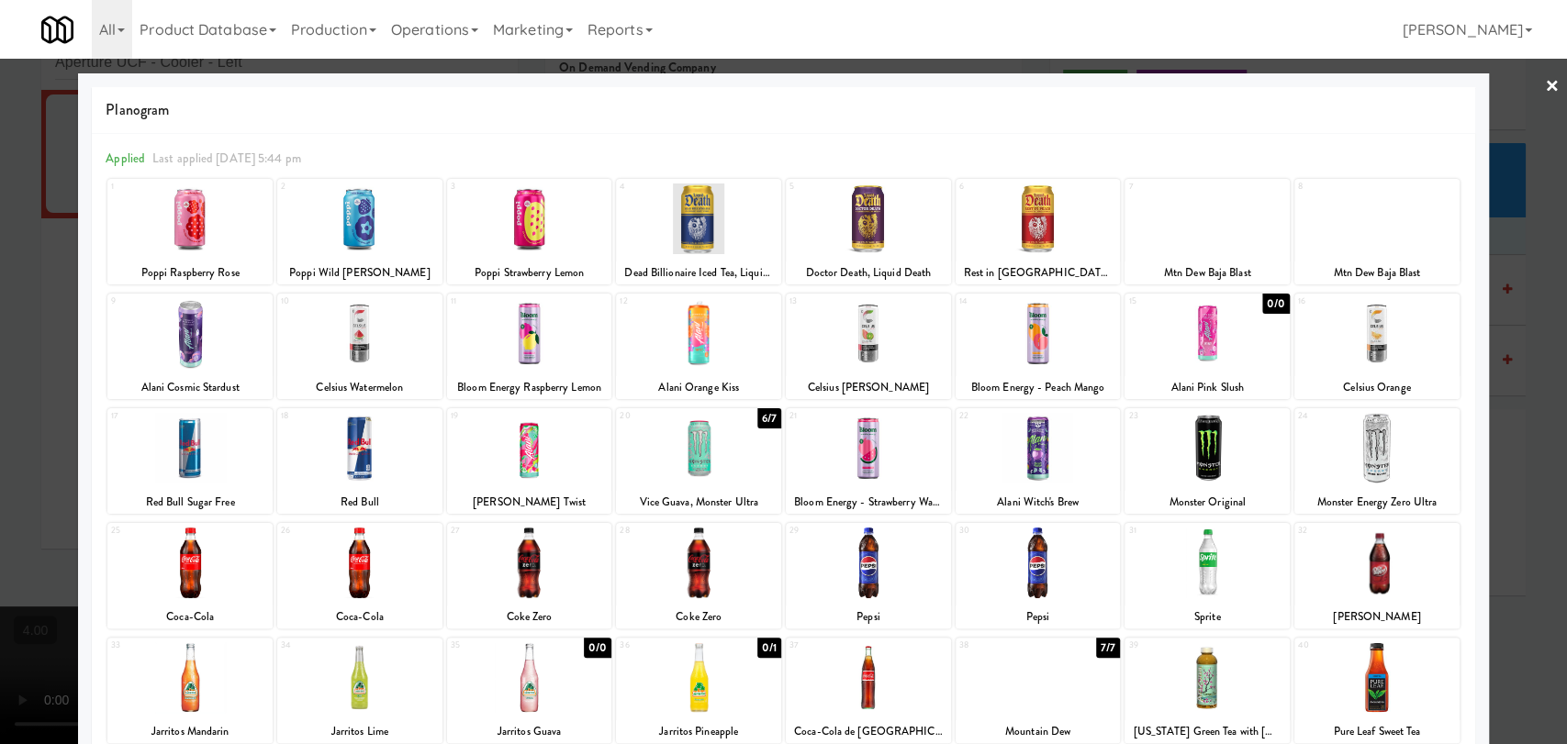
click at [874, 452] on div at bounding box center [868, 448] width 165 height 71
click at [1539, 350] on div at bounding box center [783, 372] width 1567 height 744
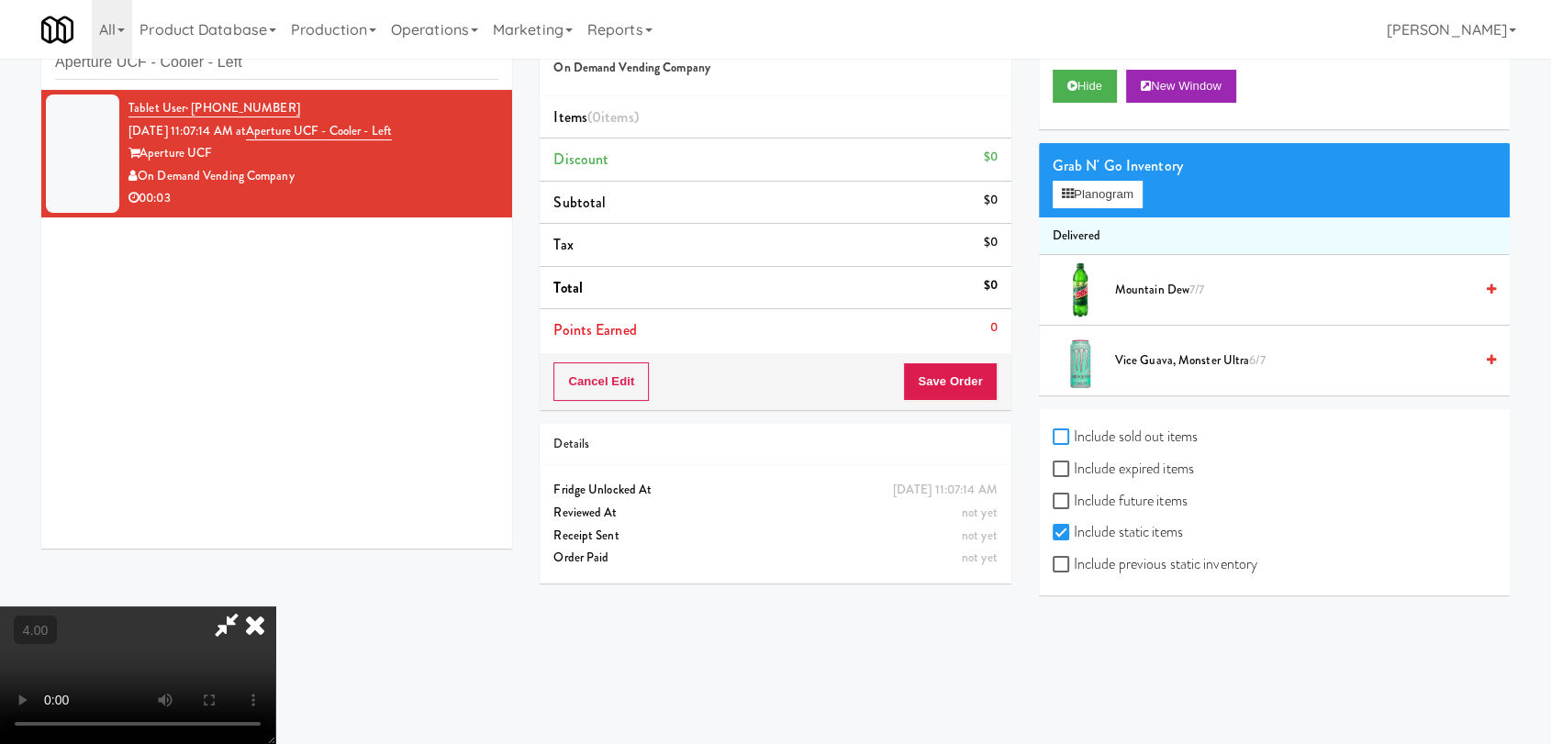
click at [1066, 435] on input "Include sold out items" at bounding box center [1063, 438] width 21 height 15
checkbox input "true"
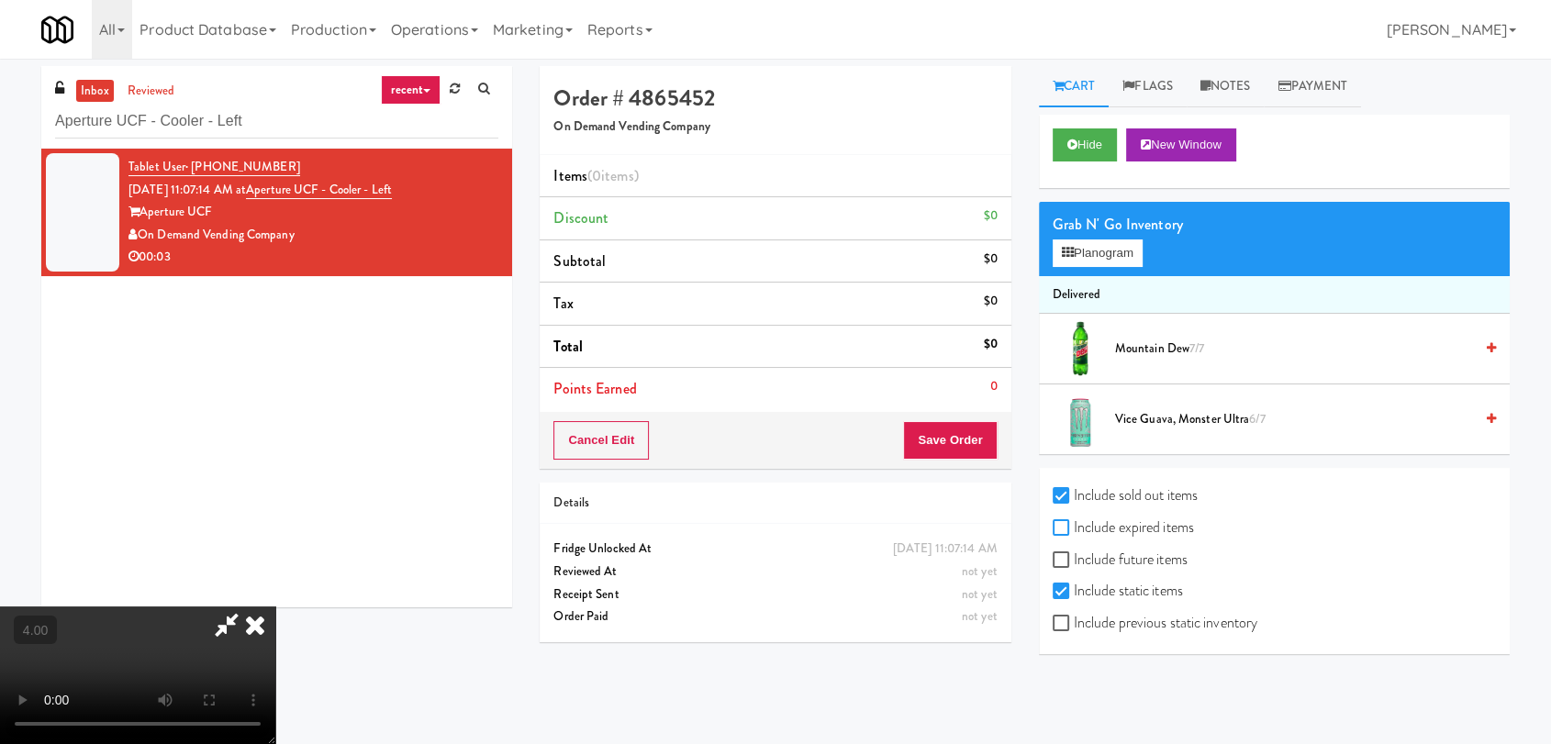
click at [1063, 524] on input "Include expired items" at bounding box center [1063, 528] width 21 height 15
checkbox input "true"
click at [1059, 626] on input "Include previous static inventory" at bounding box center [1063, 624] width 21 height 15
checkbox input "true"
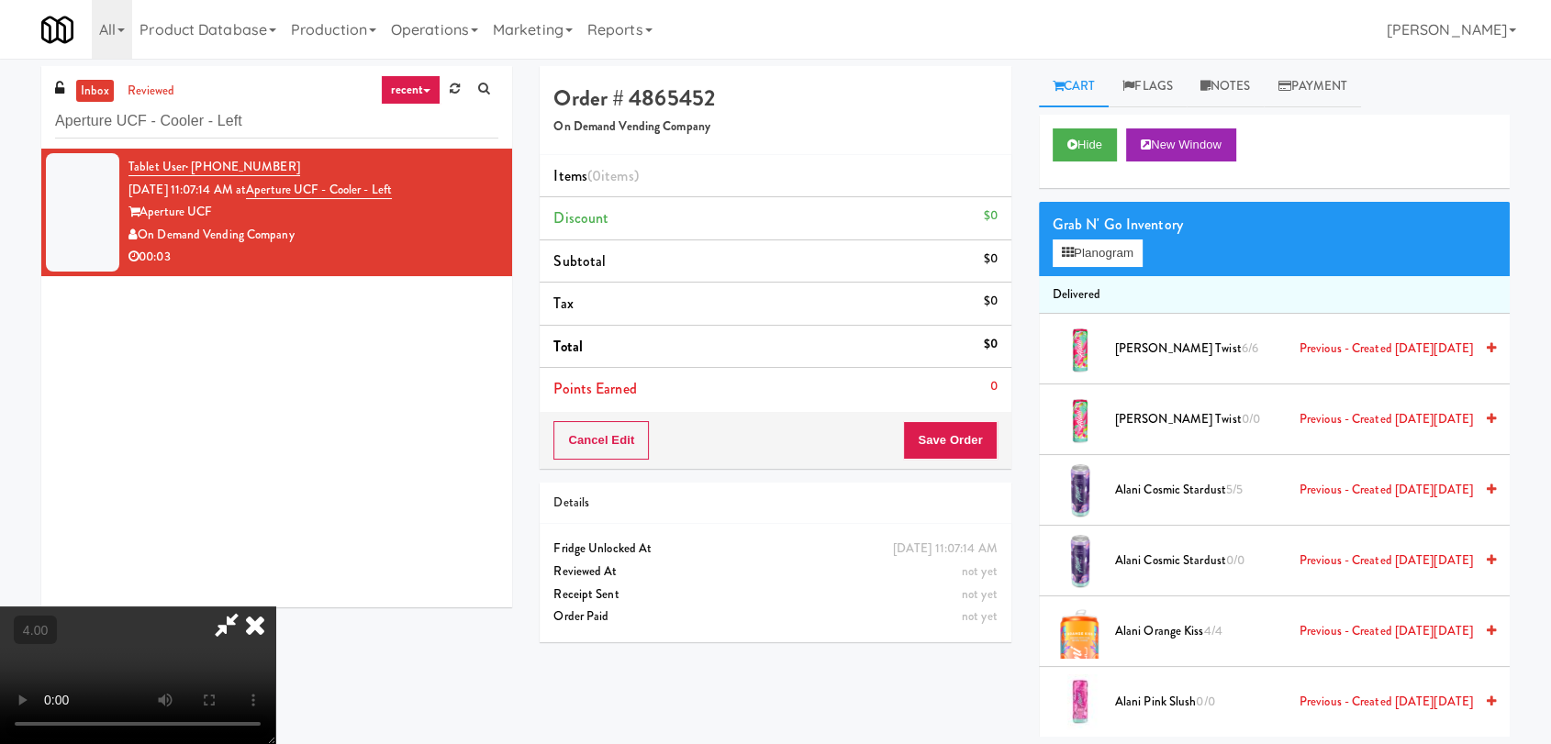
scroll to position [641, 0]
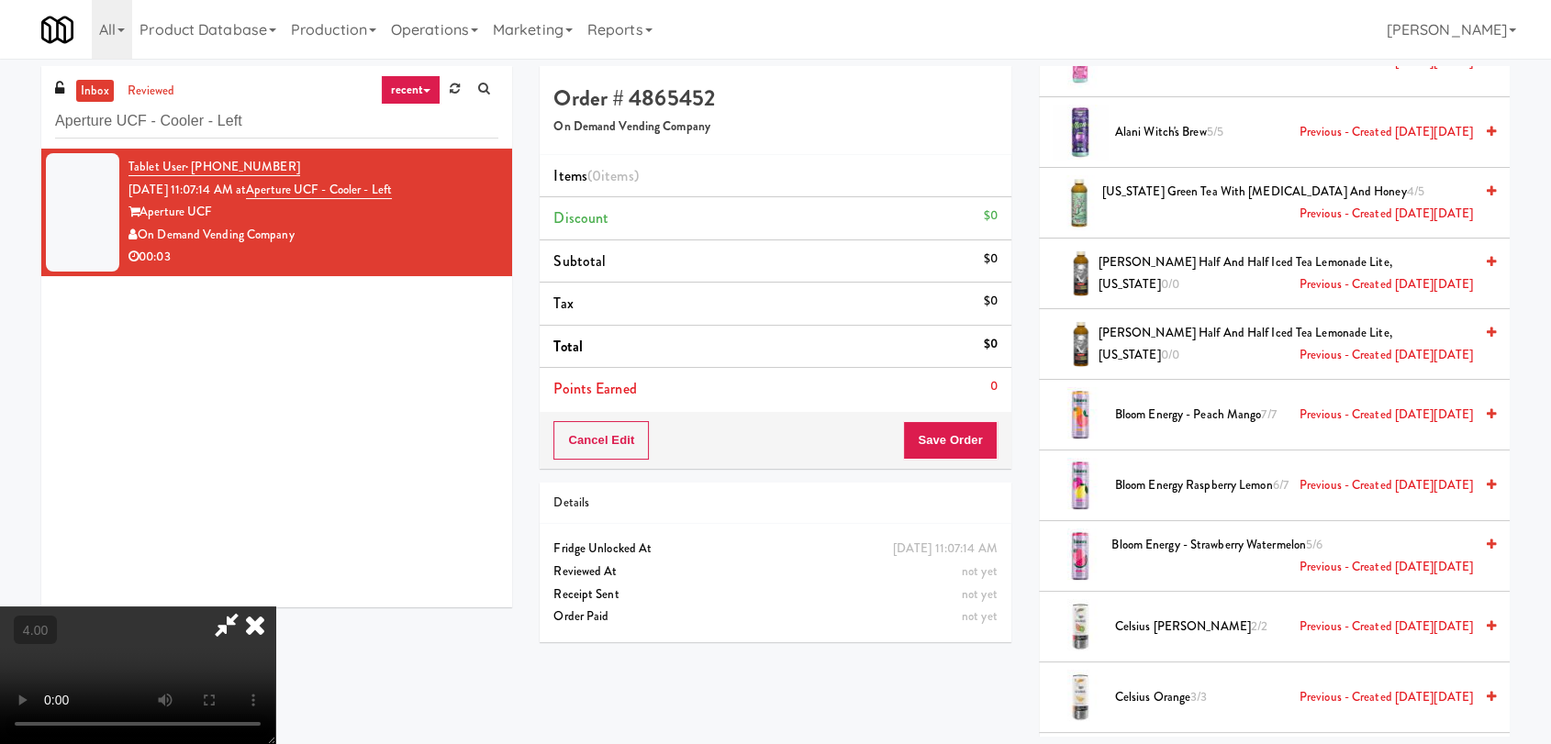
click at [1192, 420] on span "Bloom Energy - Peach Mango 7/7 Previous - Created [DATE][DATE]" at bounding box center [1294, 415] width 358 height 23
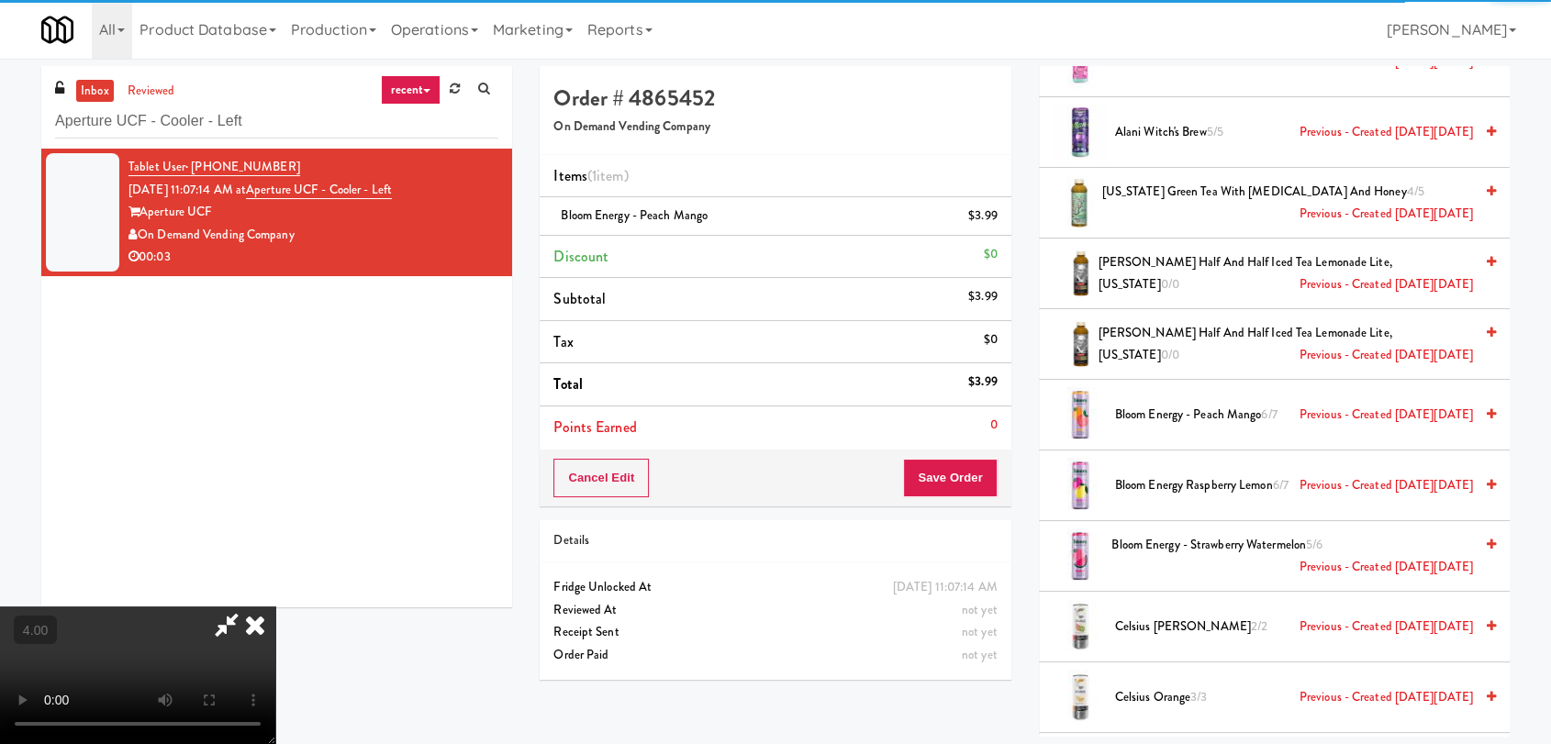
scroll to position [0, 0]
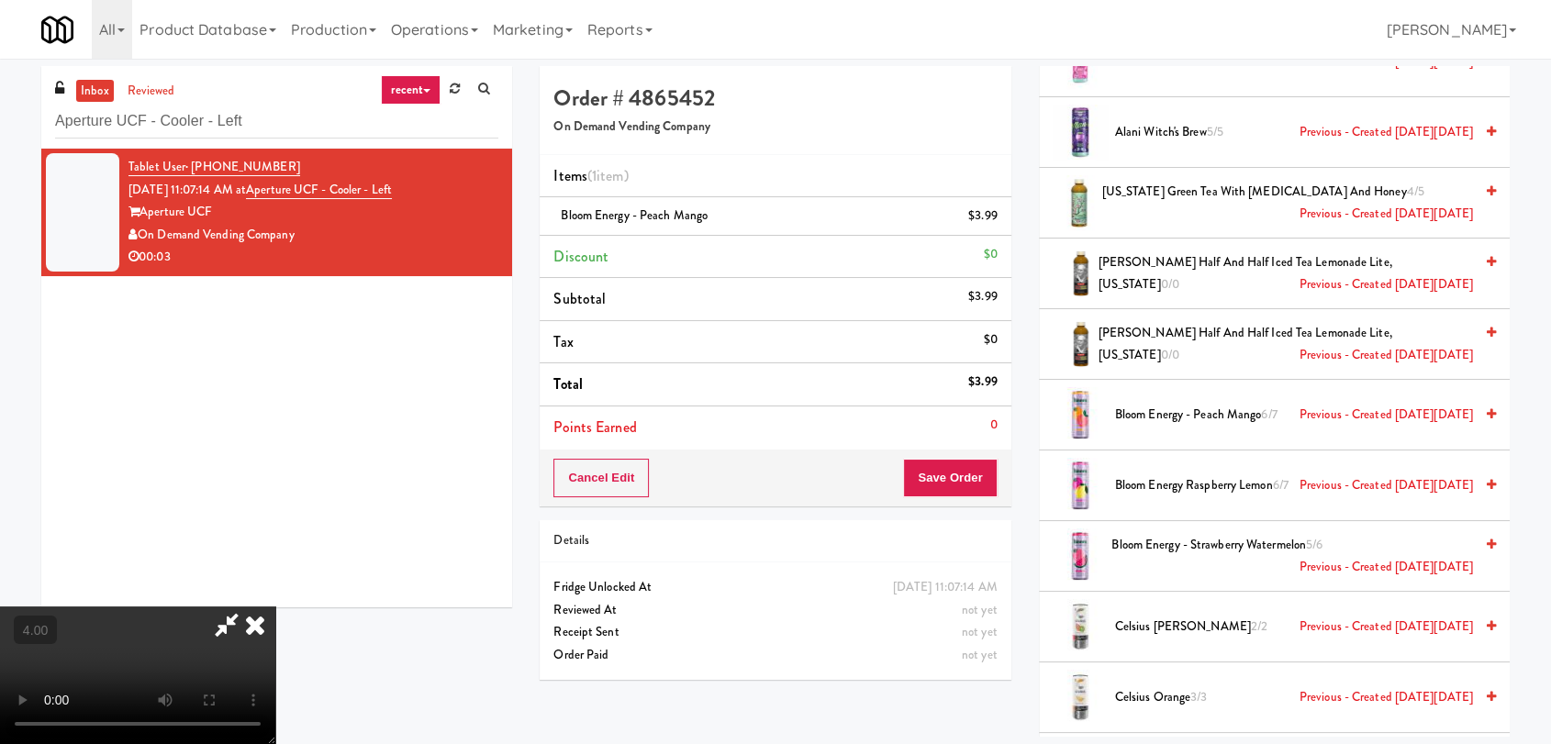
click at [275, 607] on icon at bounding box center [255, 625] width 40 height 37
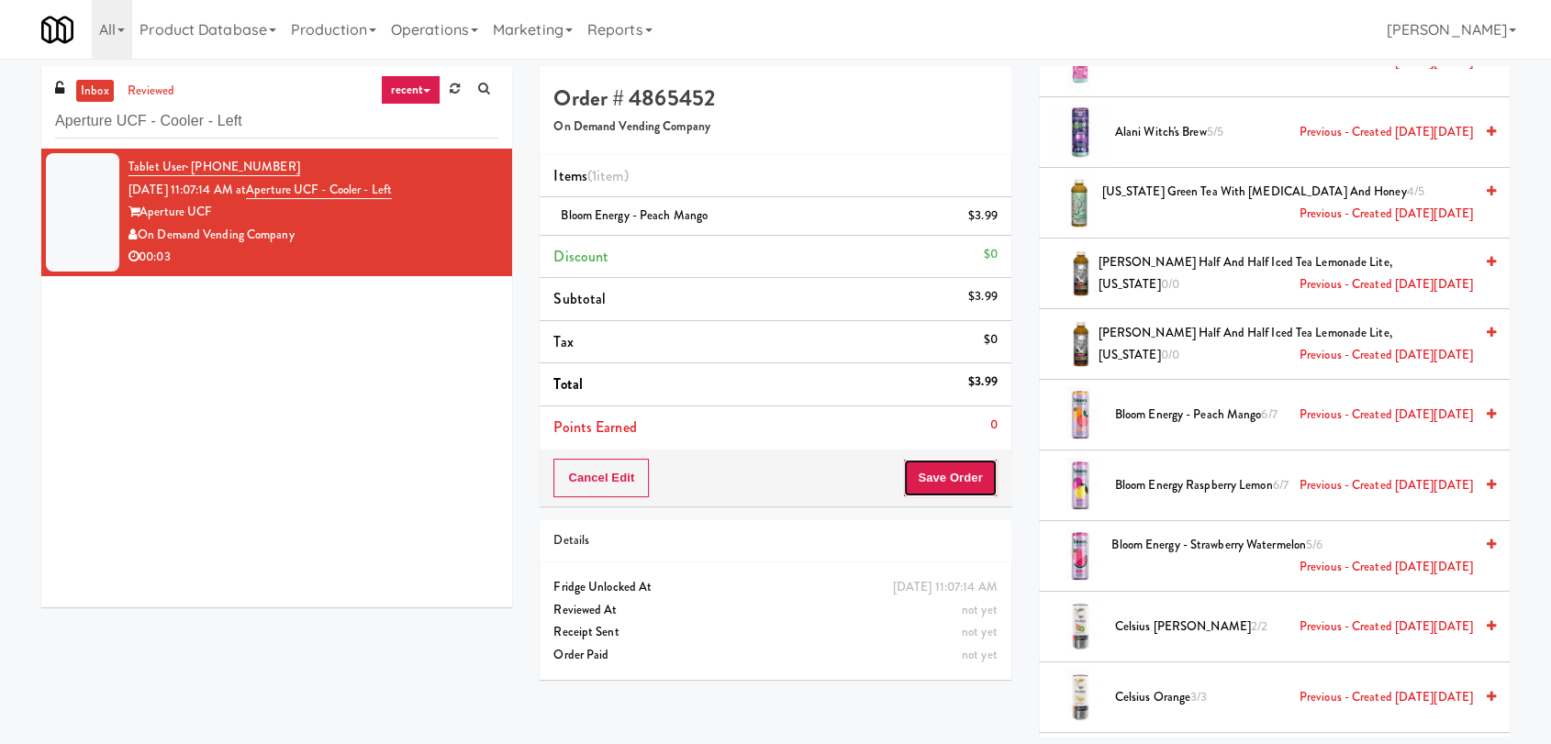
click at [951, 476] on button "Save Order" at bounding box center [950, 478] width 94 height 39
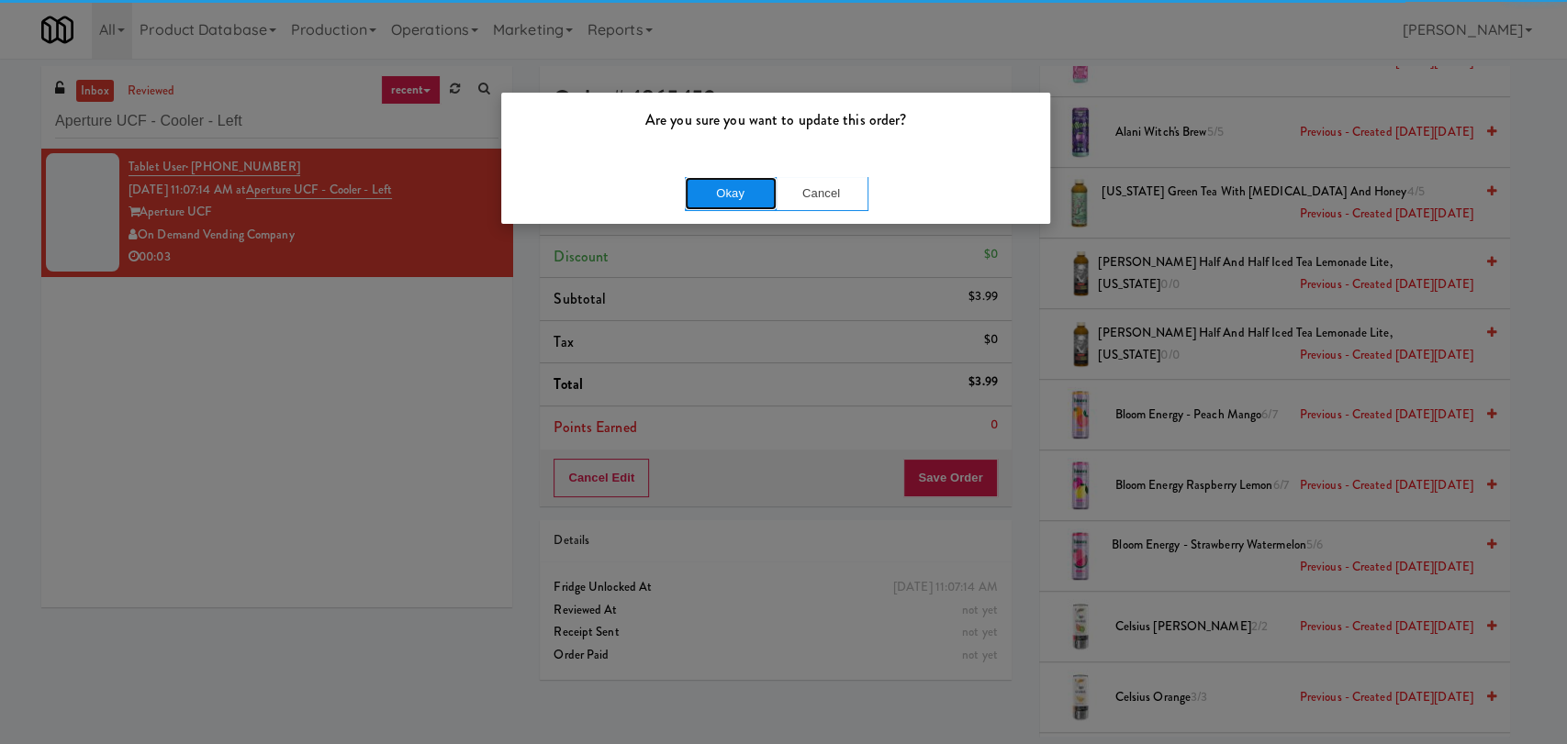
click at [706, 195] on button "Okay" at bounding box center [731, 193] width 92 height 33
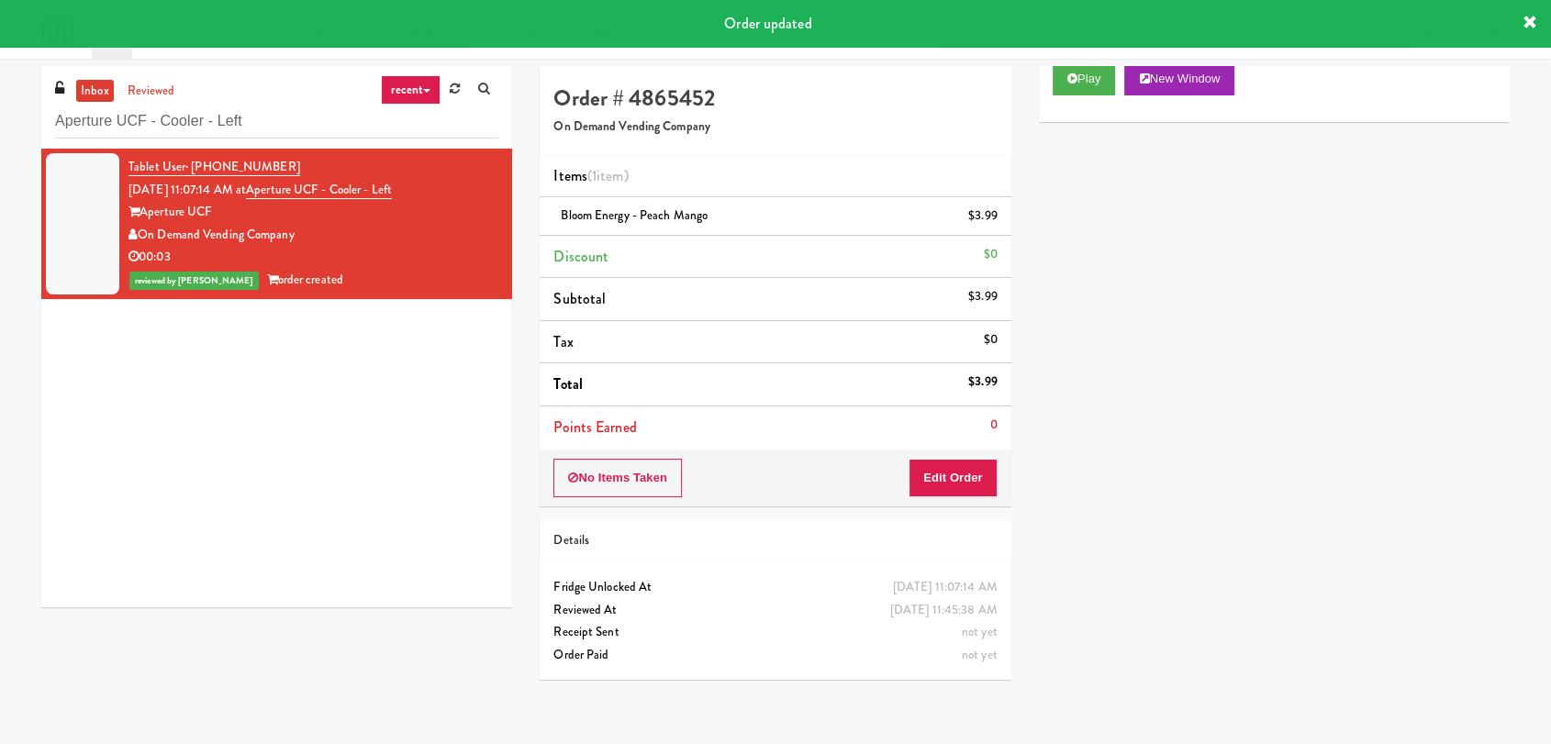
scroll to position [66, 0]
paste input "[PERSON_NAME]"
drag, startPoint x: 235, startPoint y: 117, endPoint x: 3, endPoint y: 88, distance: 234.0
click at [0, 88] on div "inbox reviewed recent all unclear take inventory issue suspicious failed recent…" at bounding box center [775, 401] width 1551 height 671
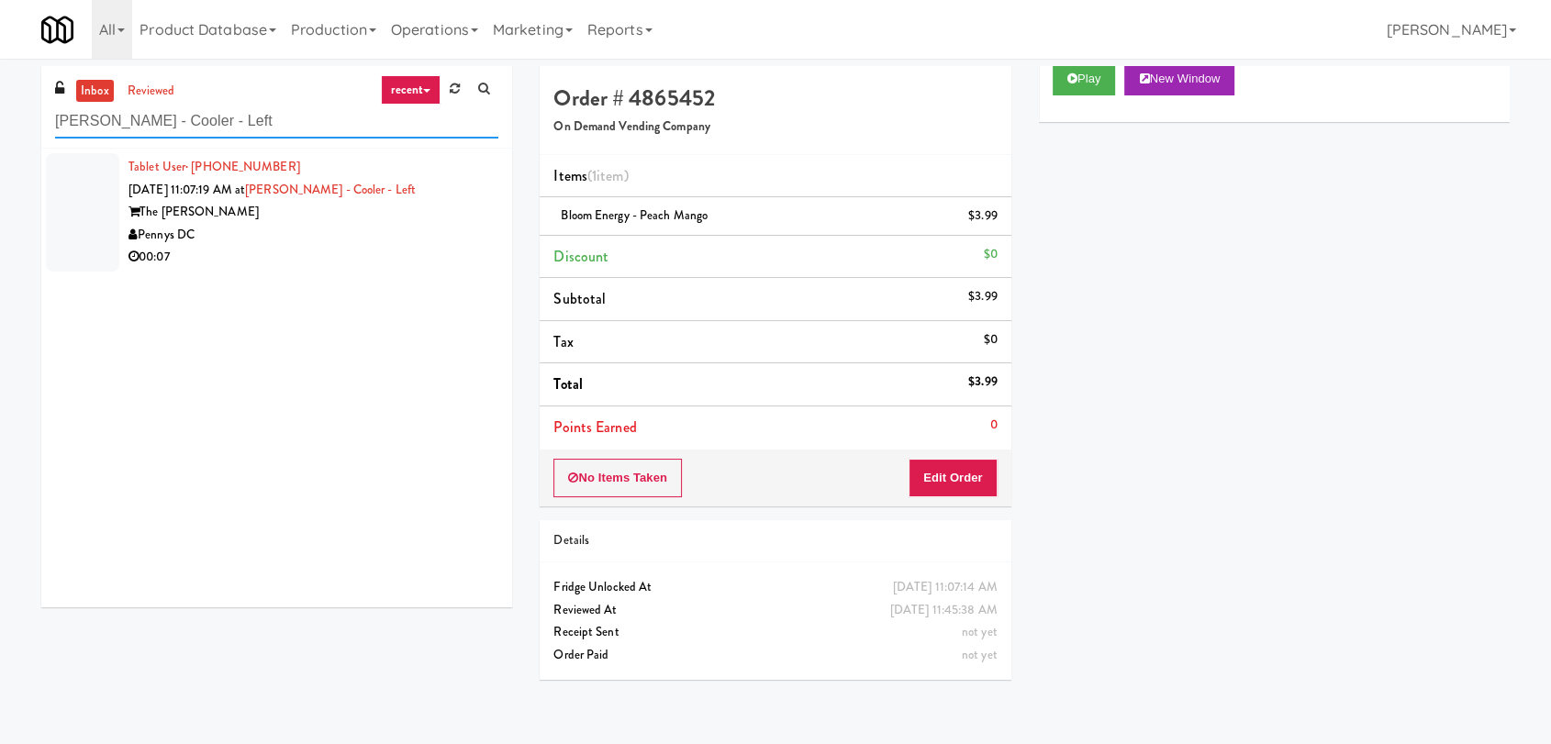
type input "[PERSON_NAME] - Cooler - Left"
click at [310, 236] on div "Pennys DC" at bounding box center [314, 235] width 370 height 23
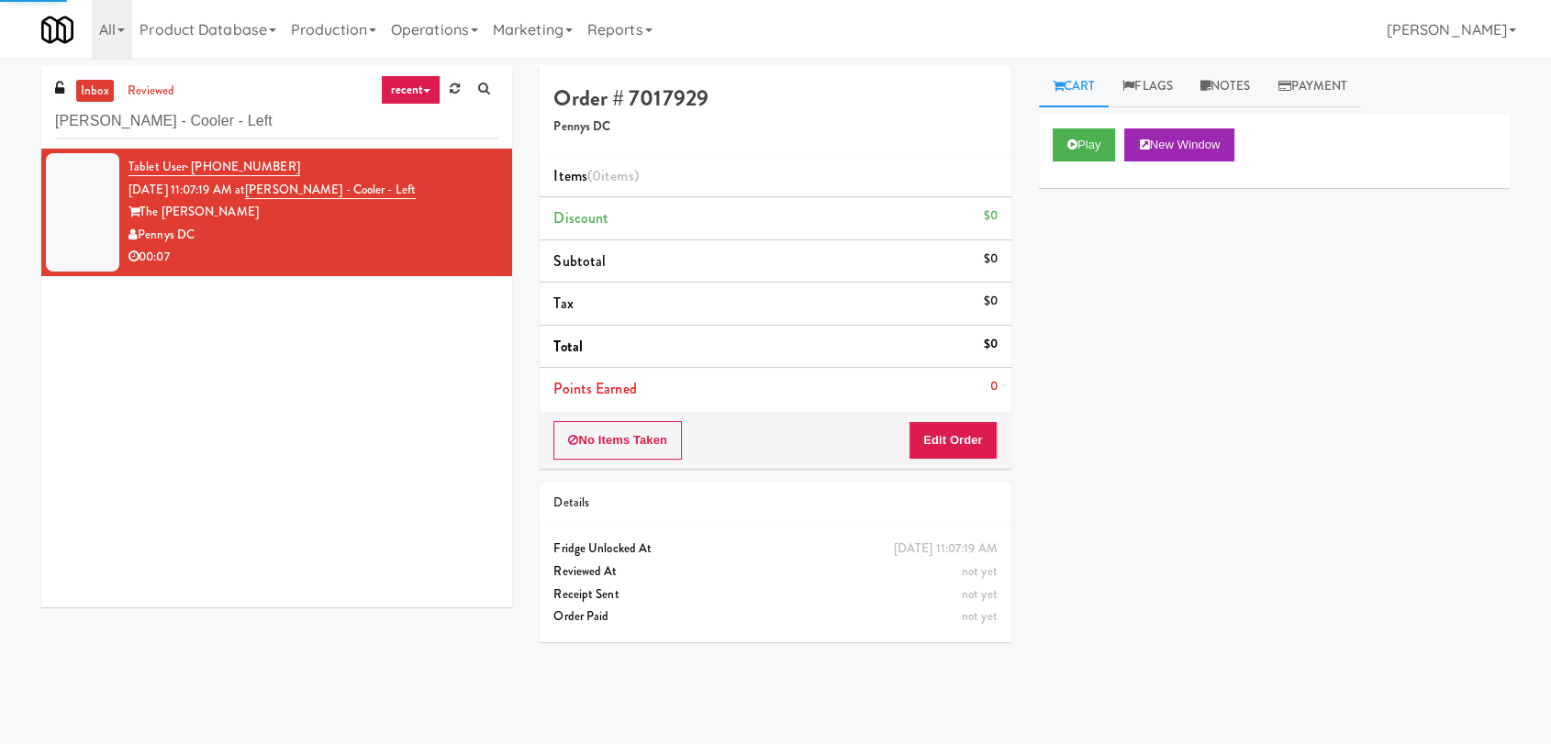
click at [1102, 162] on div "Play New Window" at bounding box center [1274, 151] width 471 height 73
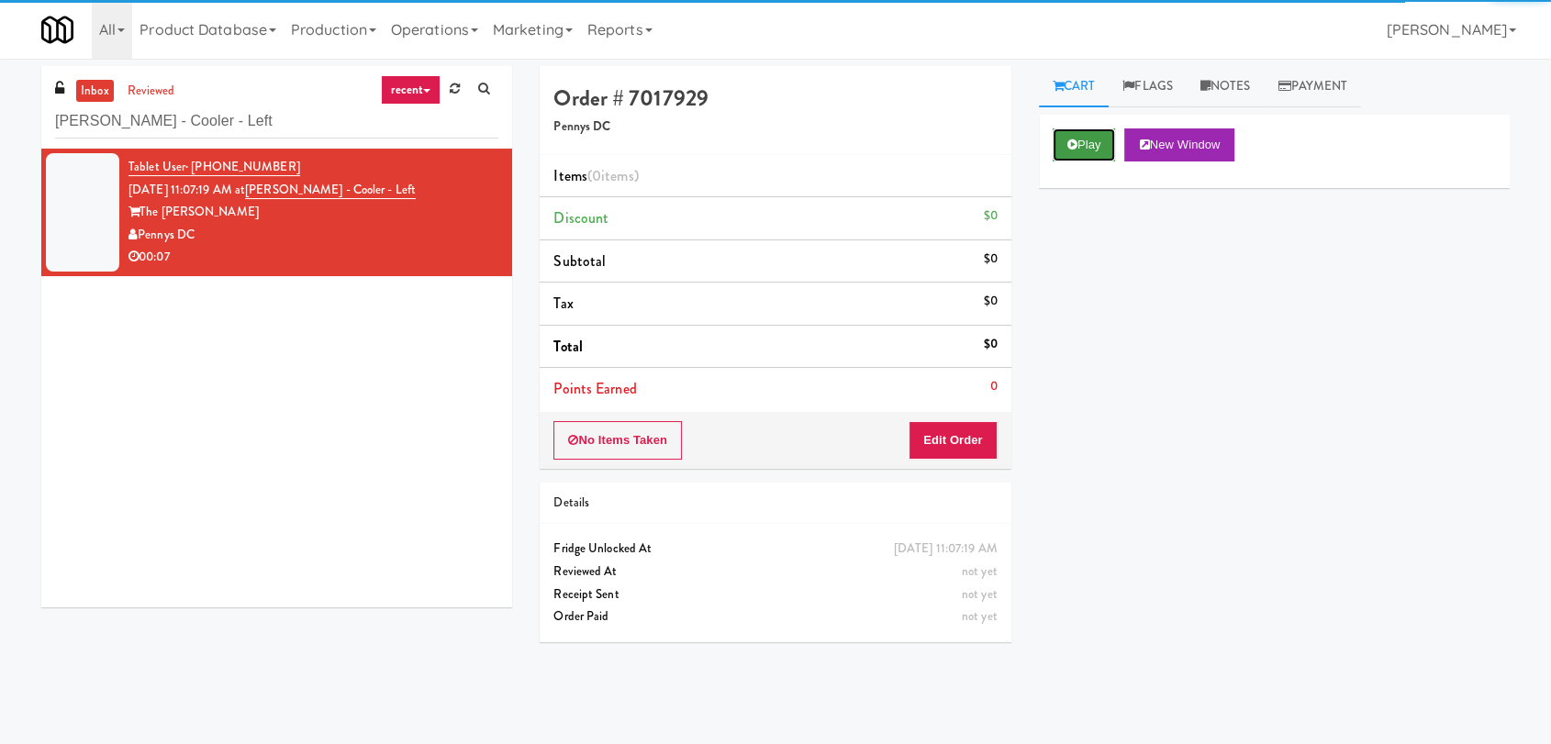
click at [1091, 142] on button "Play" at bounding box center [1084, 145] width 63 height 33
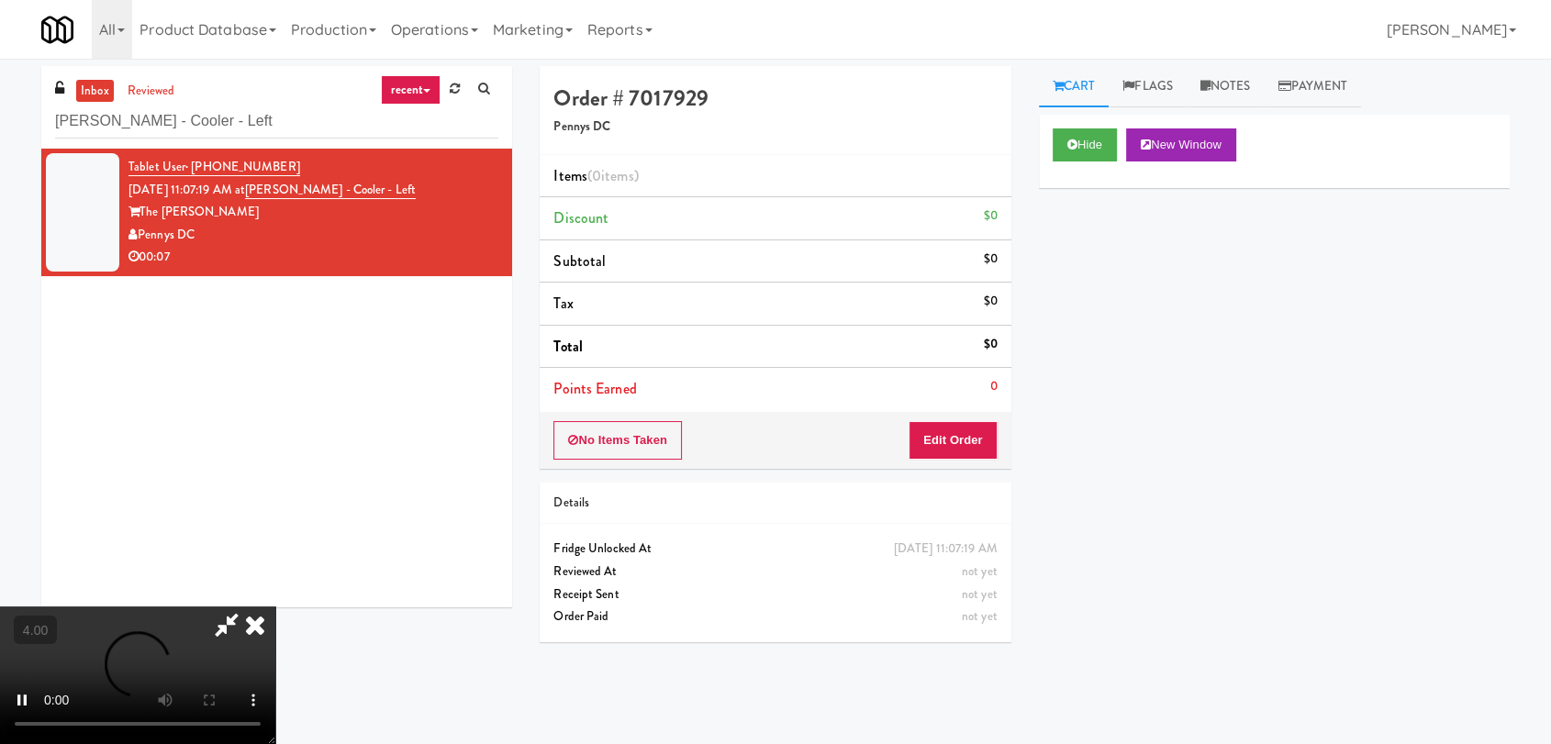
click at [968, 420] on div "No Items Taken Edit Order" at bounding box center [775, 440] width 471 height 57
click at [275, 607] on video at bounding box center [137, 676] width 275 height 138
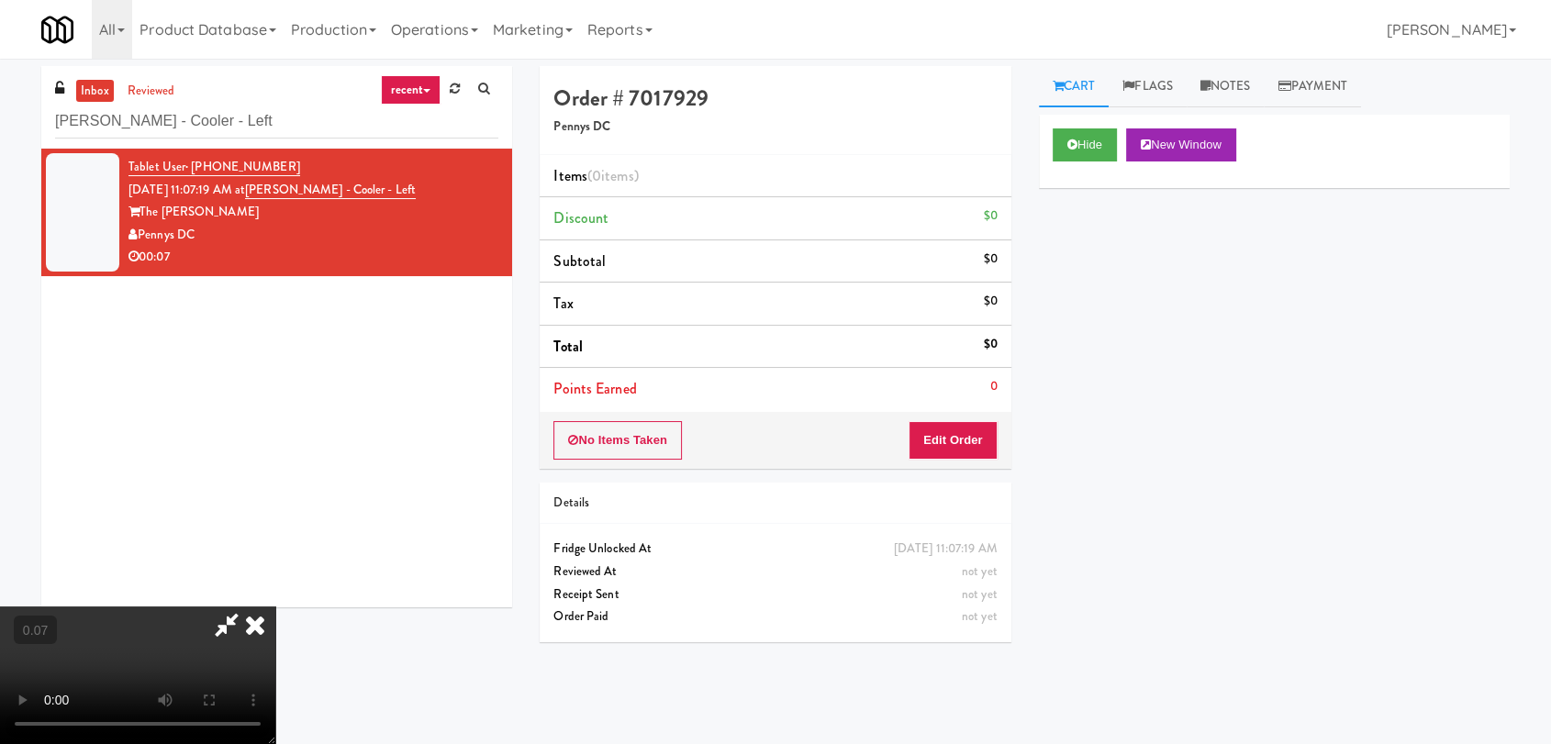
click at [275, 607] on video at bounding box center [137, 676] width 275 height 138
click at [988, 446] on button "Edit Order" at bounding box center [953, 440] width 89 height 39
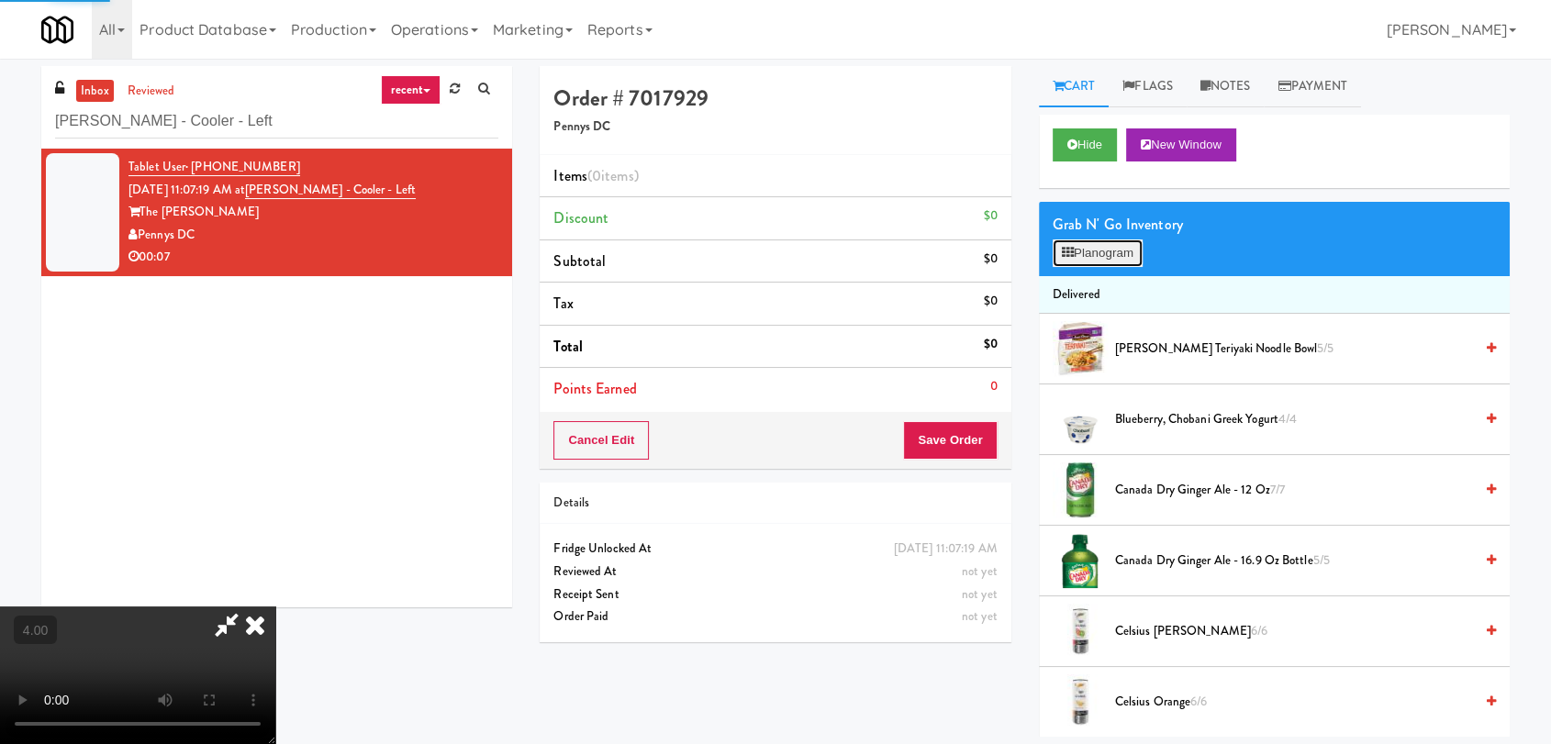
click at [1080, 252] on button "Planogram" at bounding box center [1098, 254] width 90 height 28
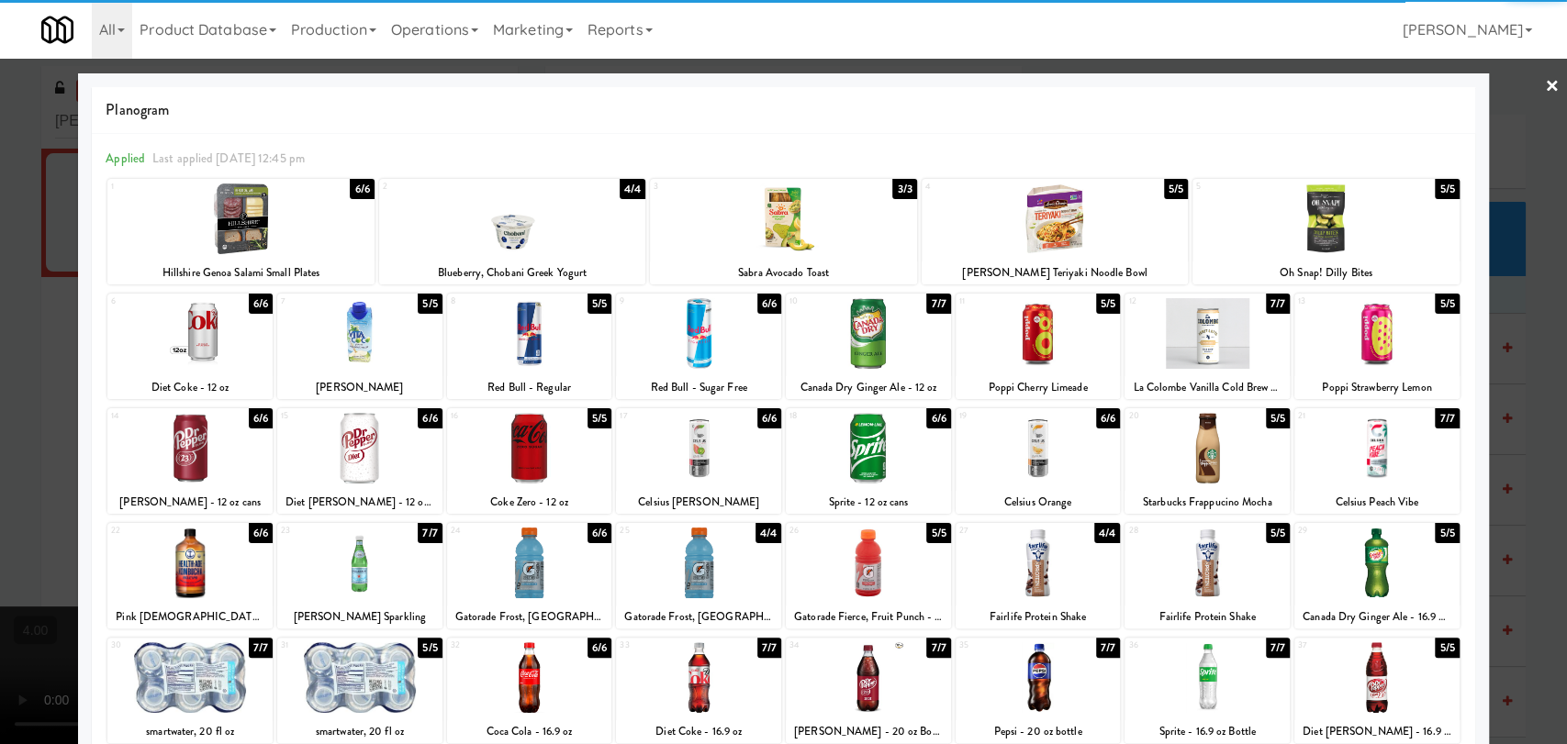
click at [360, 442] on div at bounding box center [359, 448] width 165 height 71
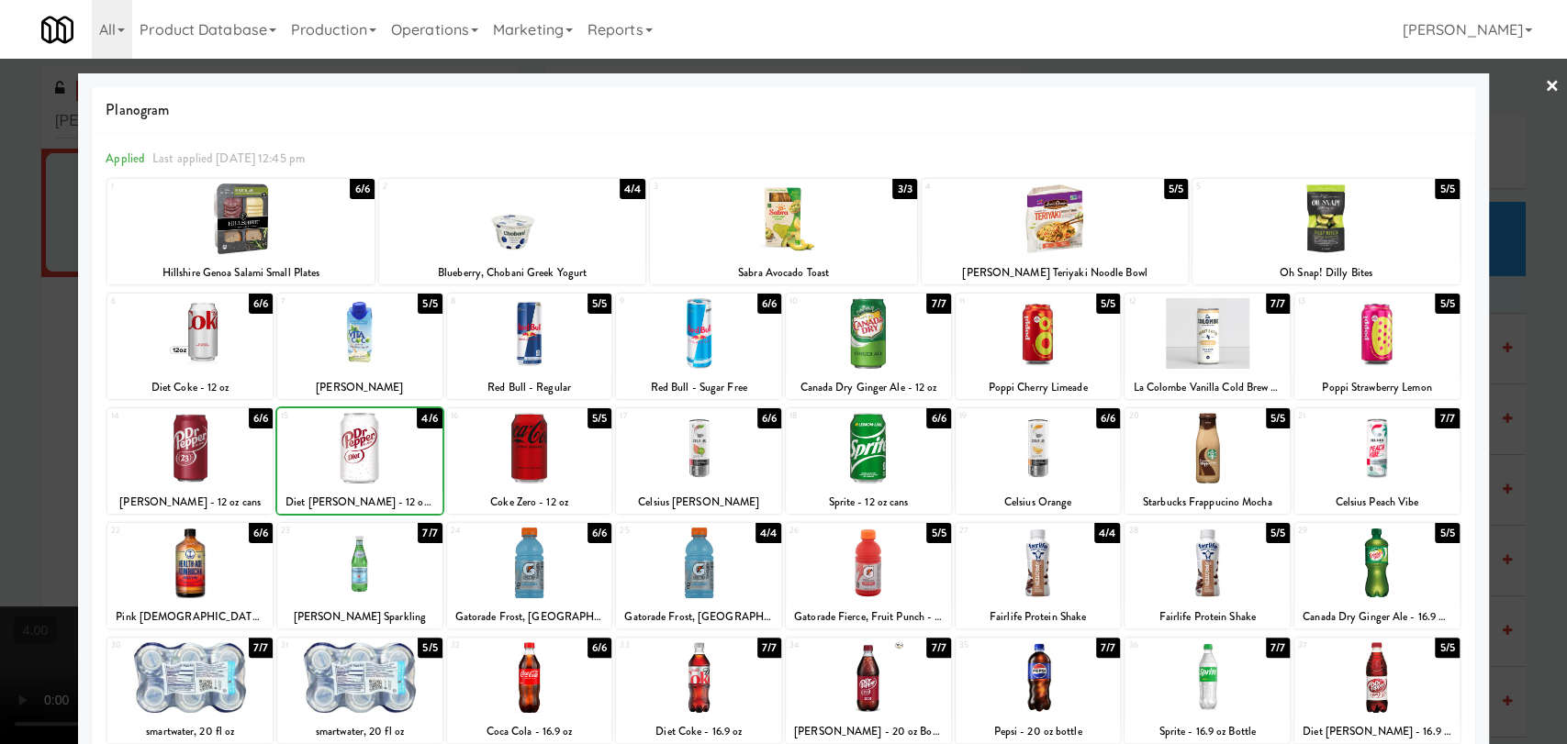
click at [0, 353] on div at bounding box center [783, 372] width 1567 height 744
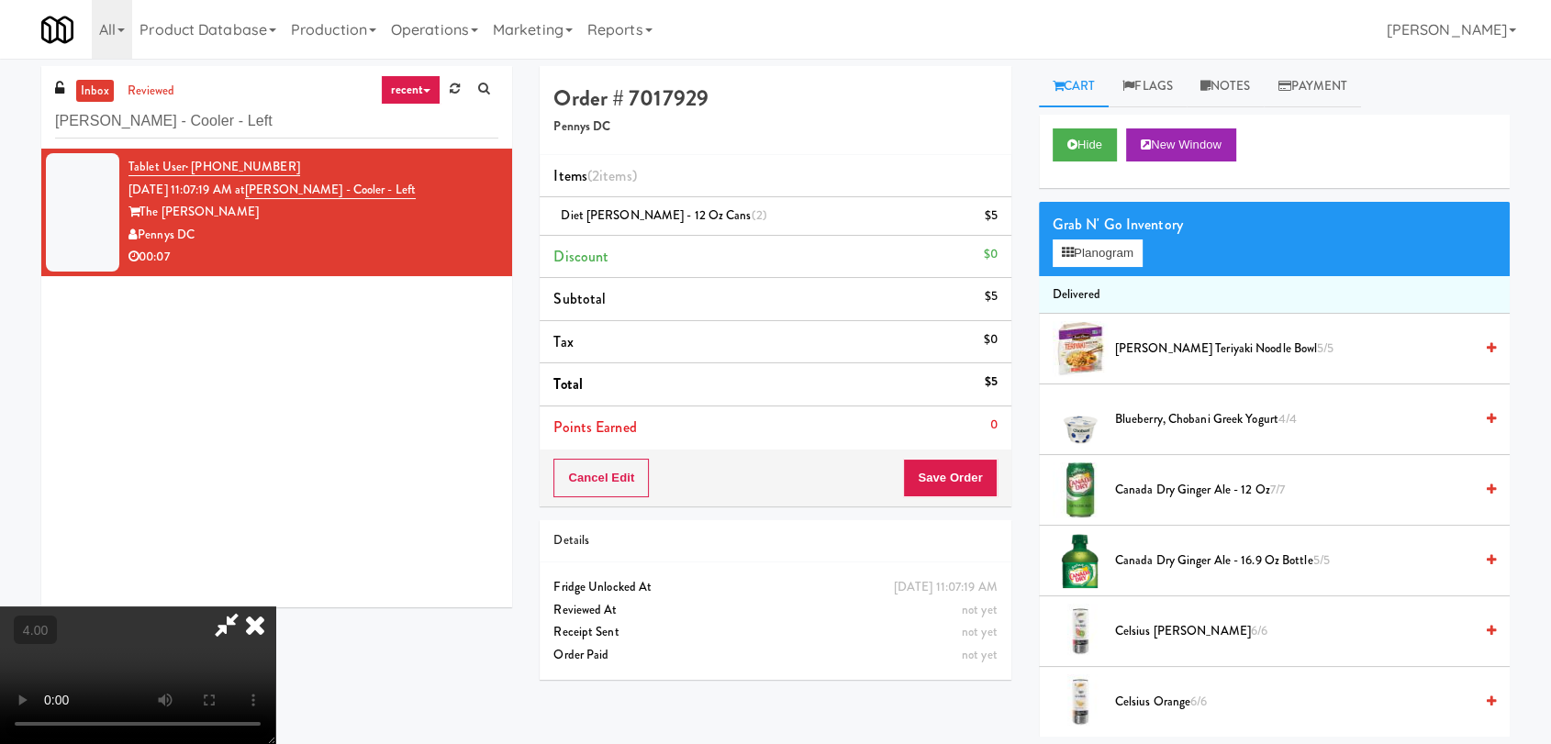
click at [248, 607] on icon at bounding box center [227, 625] width 42 height 37
click at [973, 479] on button "Save Order" at bounding box center [950, 478] width 94 height 39
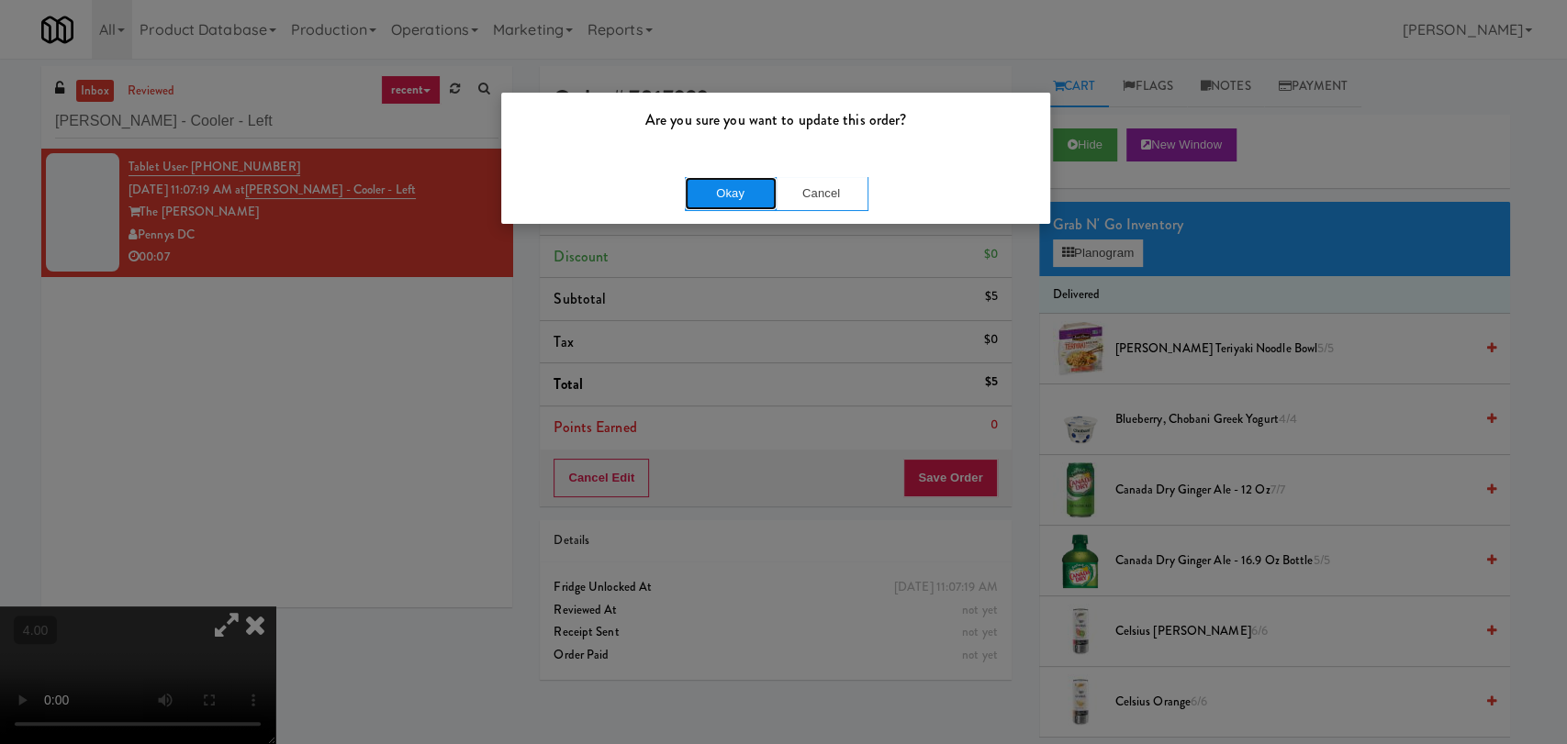
click at [738, 190] on button "Okay" at bounding box center [731, 193] width 92 height 33
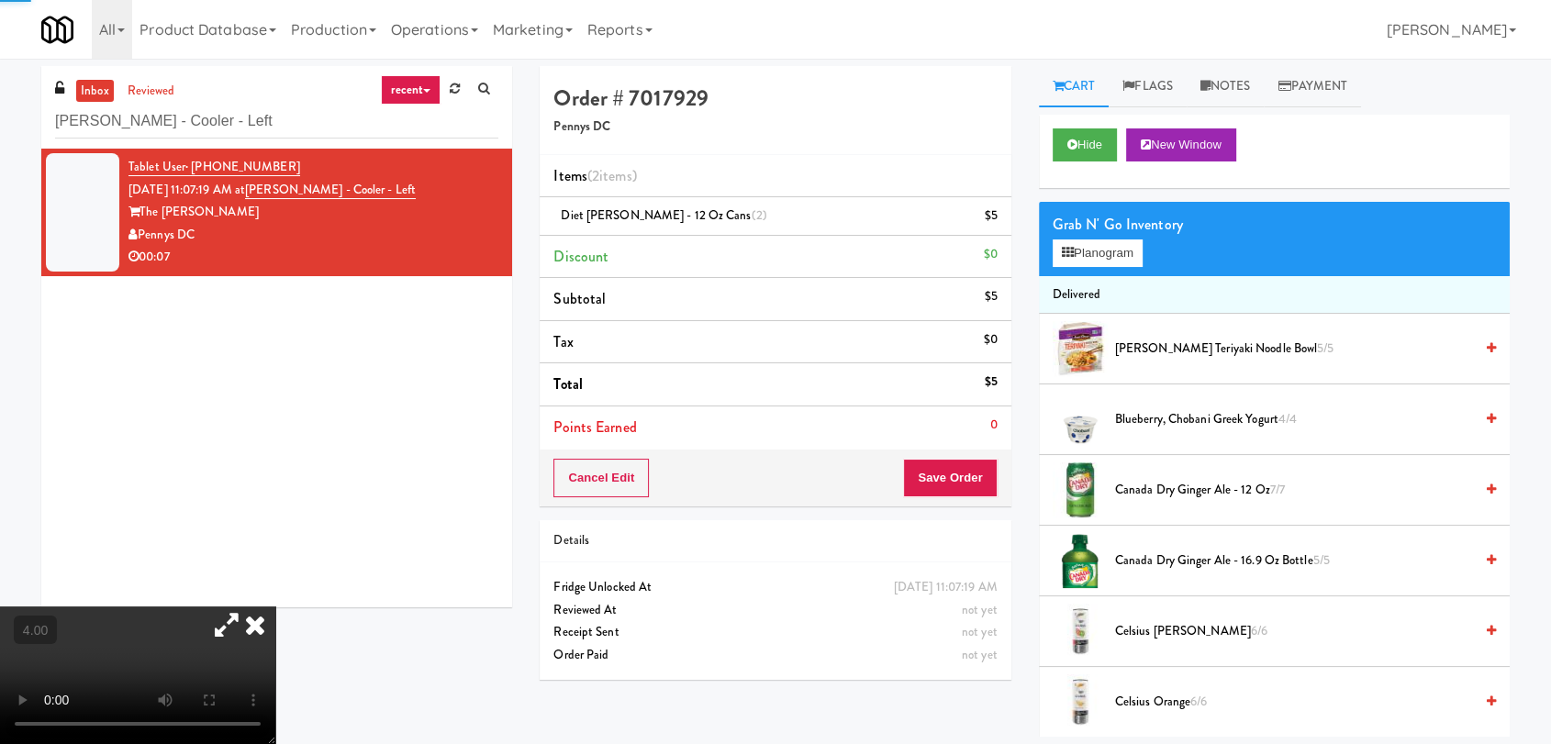
click at [275, 607] on icon at bounding box center [255, 625] width 40 height 37
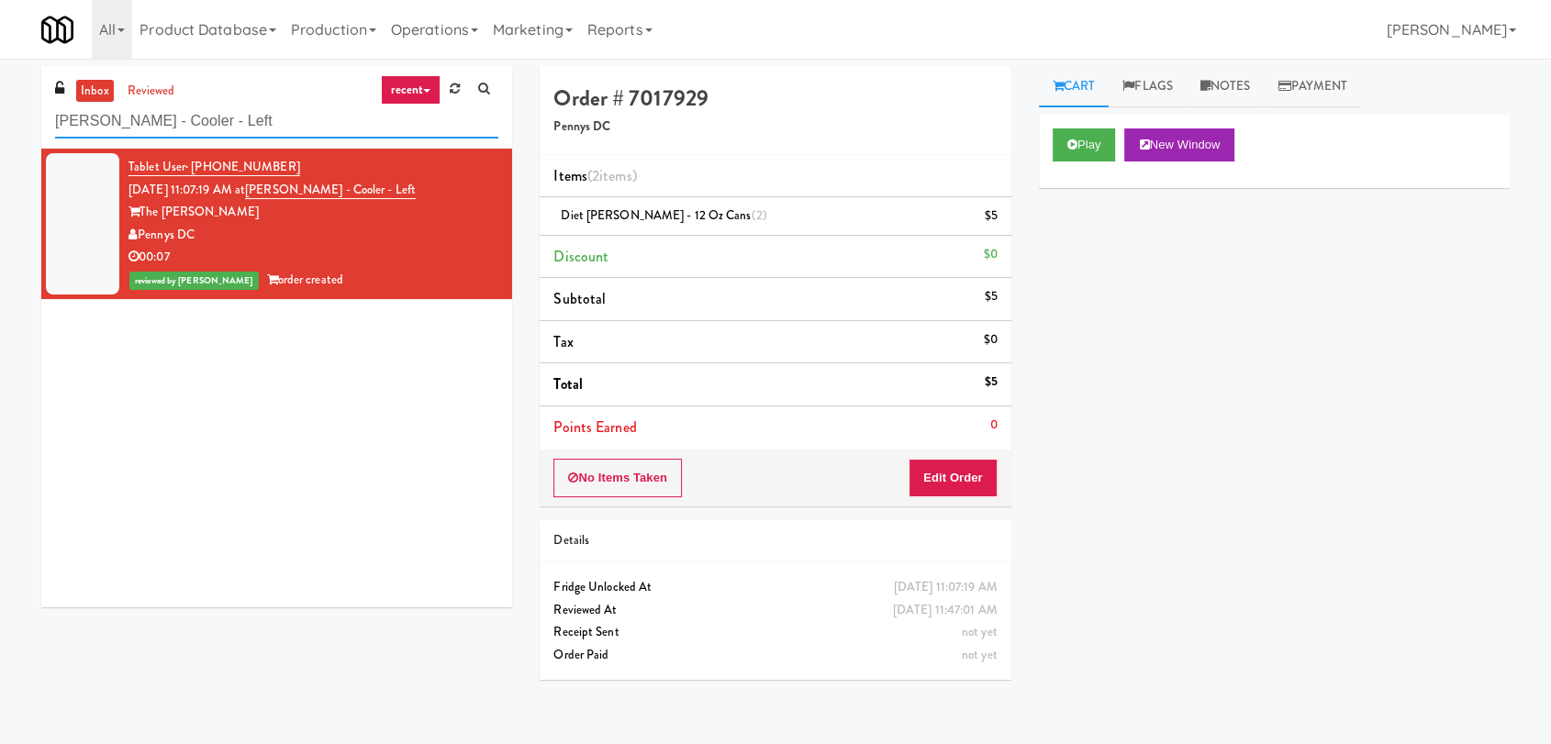
paste input "Axis Combo"
drag, startPoint x: 198, startPoint y: 126, endPoint x: 0, endPoint y: 135, distance: 198.5
click at [0, 134] on div "inbox reviewed recent all unclear take inventory issue suspicious failed recent…" at bounding box center [775, 401] width 1551 height 671
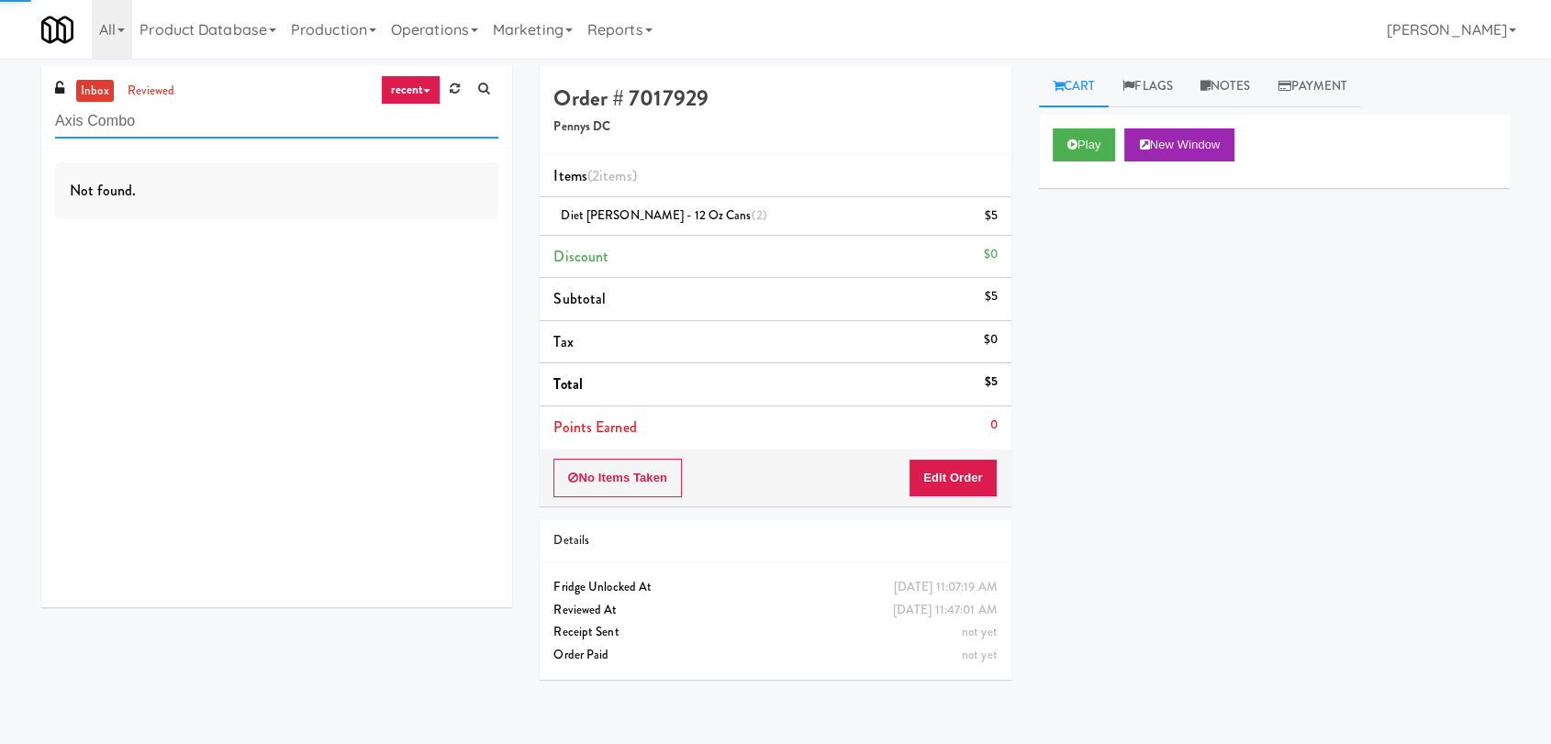
type input "Axis Combo"
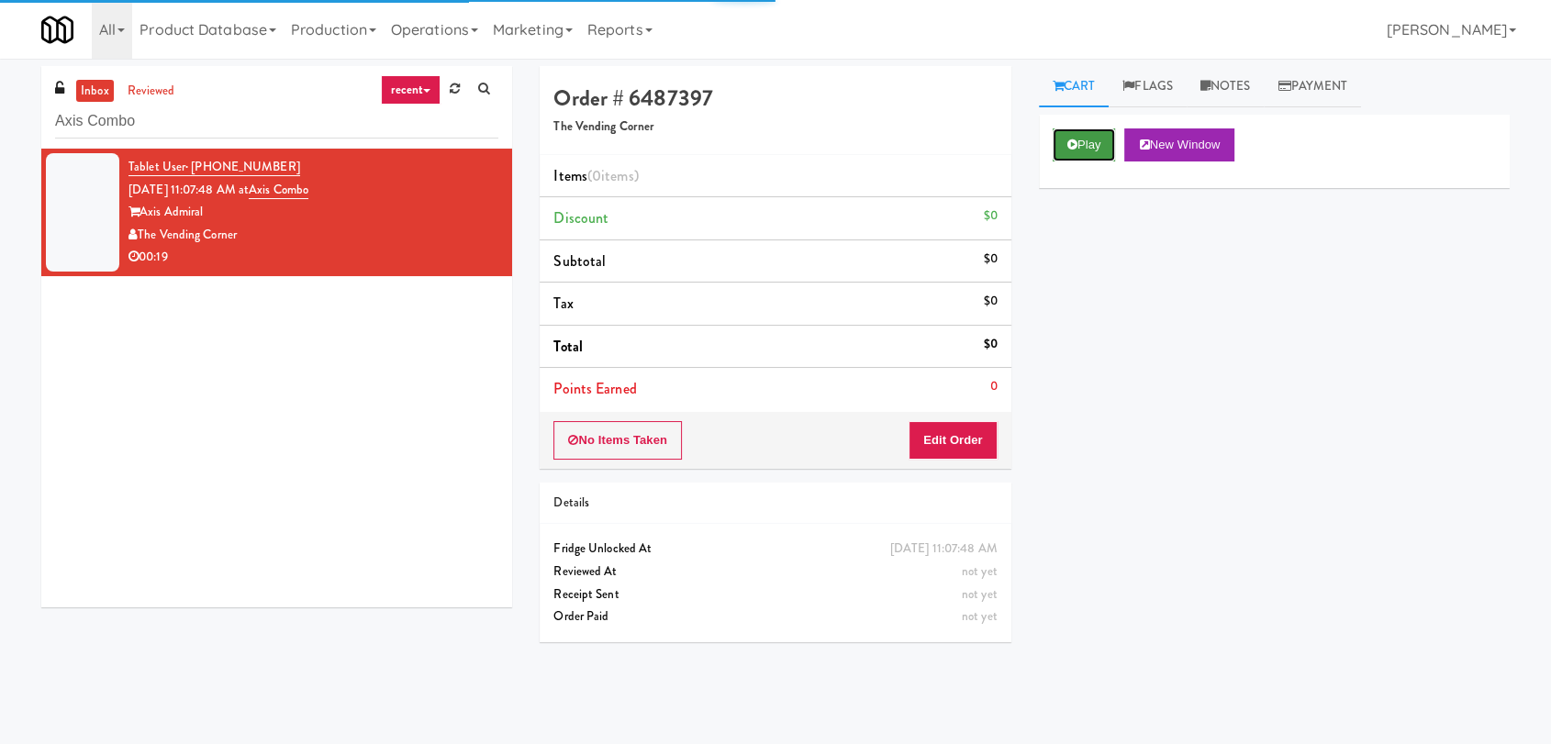
click at [1083, 148] on button "Play" at bounding box center [1084, 145] width 63 height 33
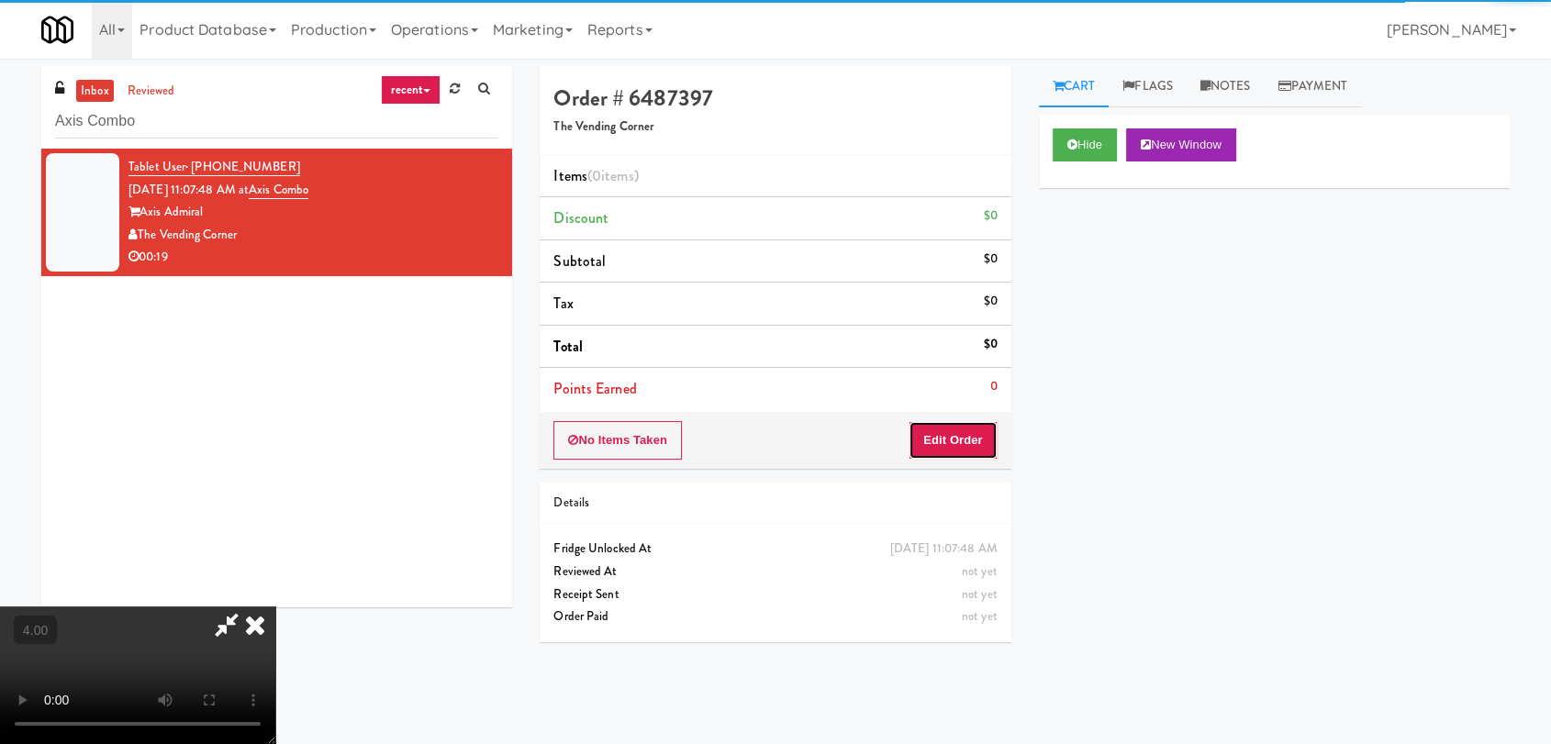
click at [954, 439] on button "Edit Order" at bounding box center [953, 440] width 89 height 39
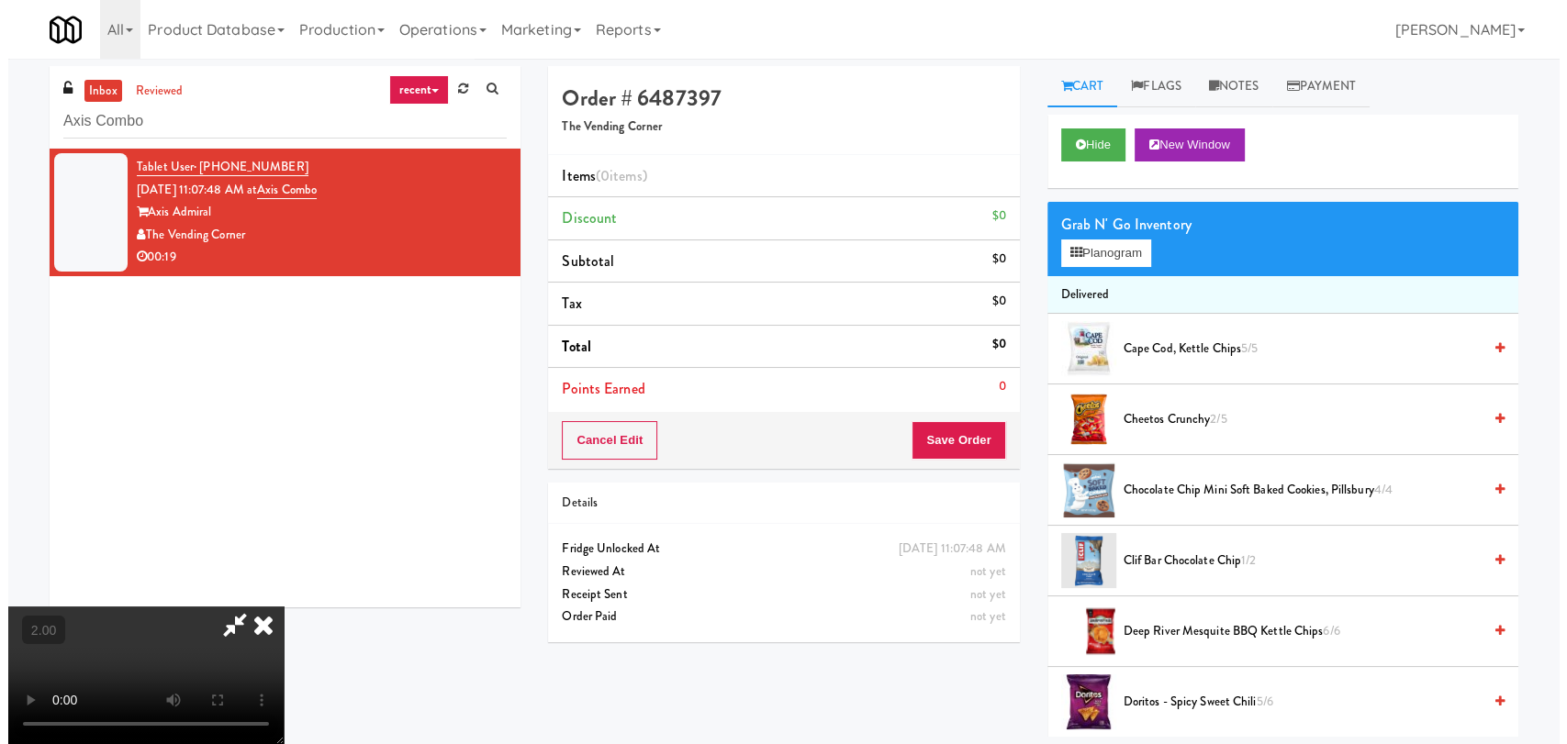
scroll to position [280, 0]
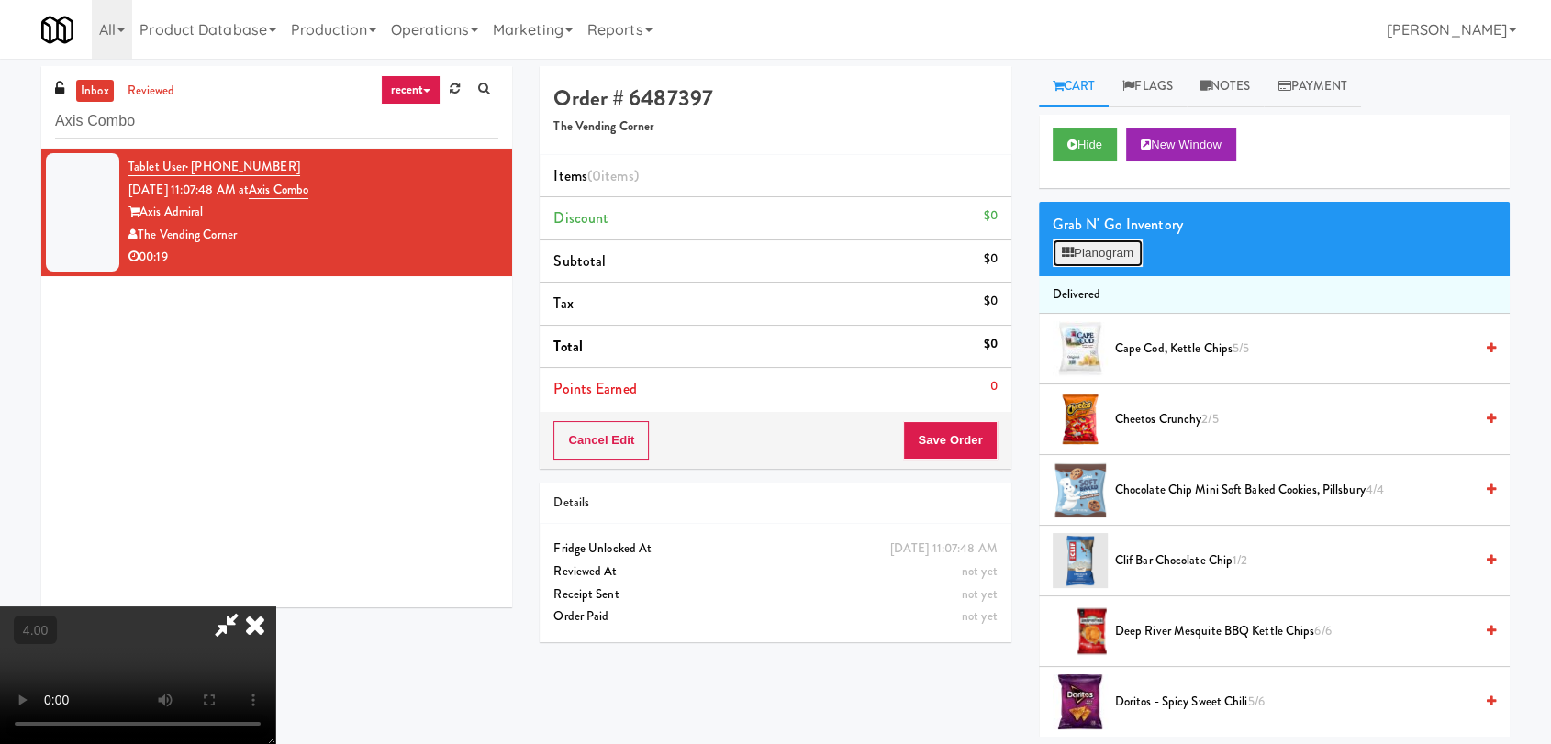
click at [1102, 252] on button "Planogram" at bounding box center [1098, 254] width 90 height 28
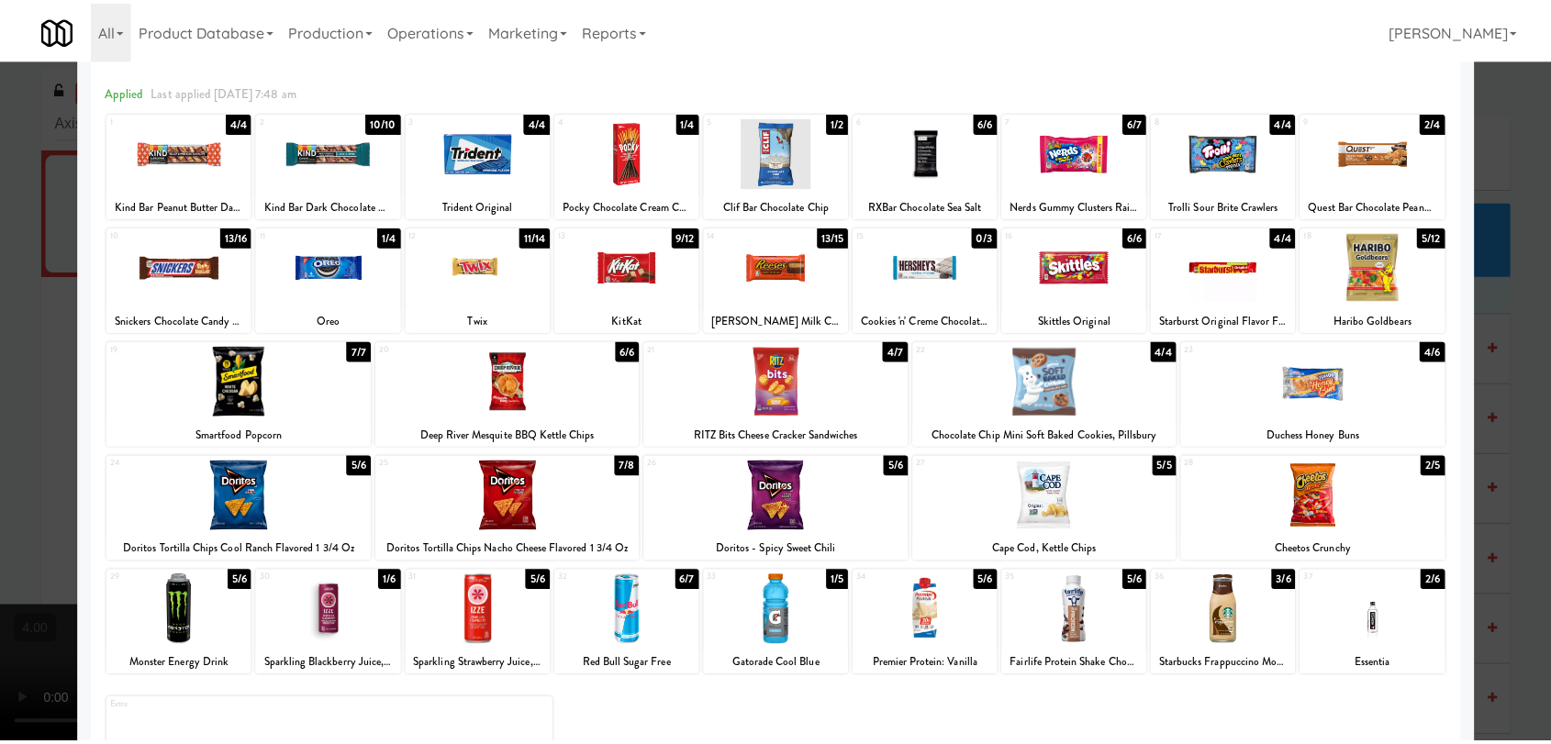
scroll to position [102, 0]
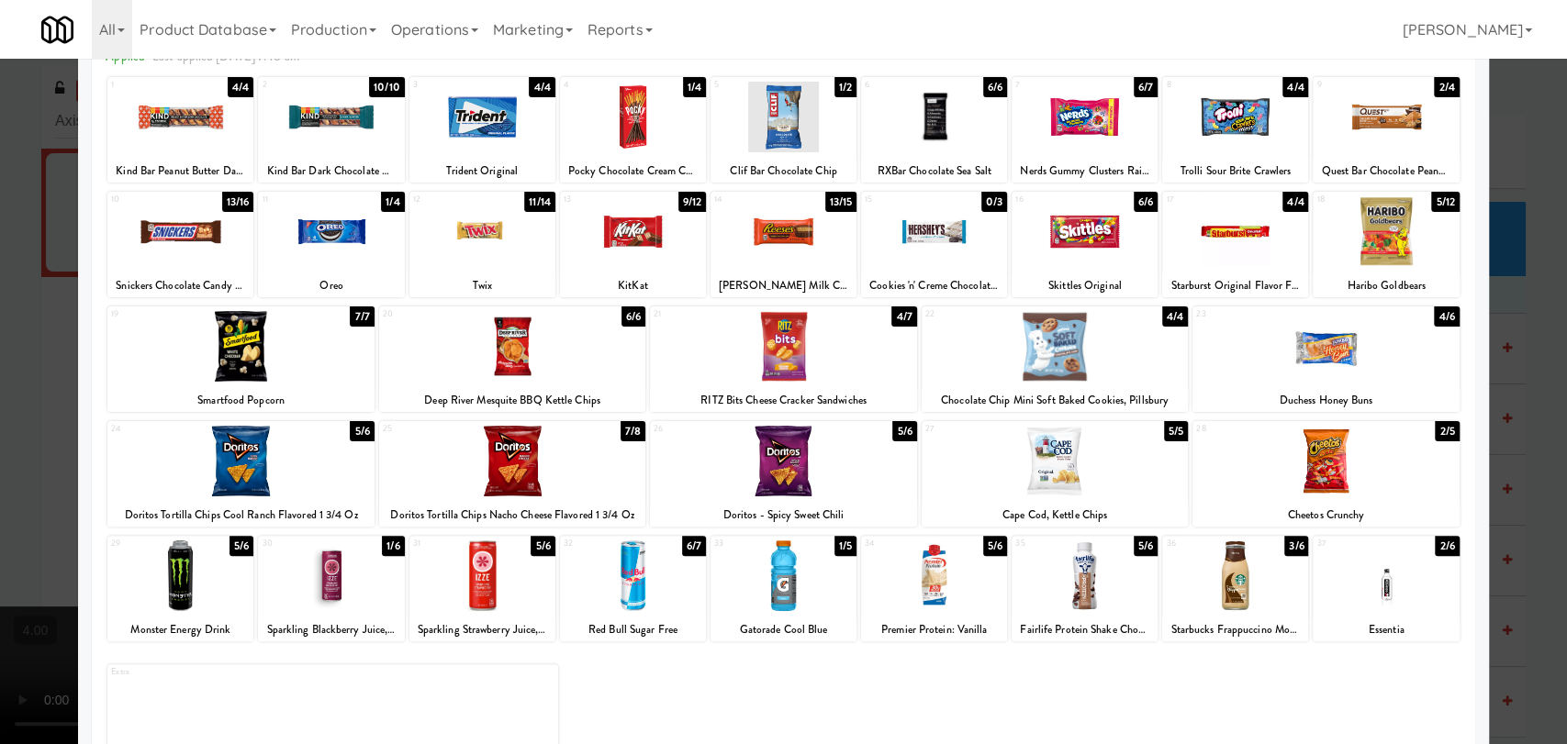
click at [1087, 355] on div at bounding box center [1055, 346] width 266 height 71
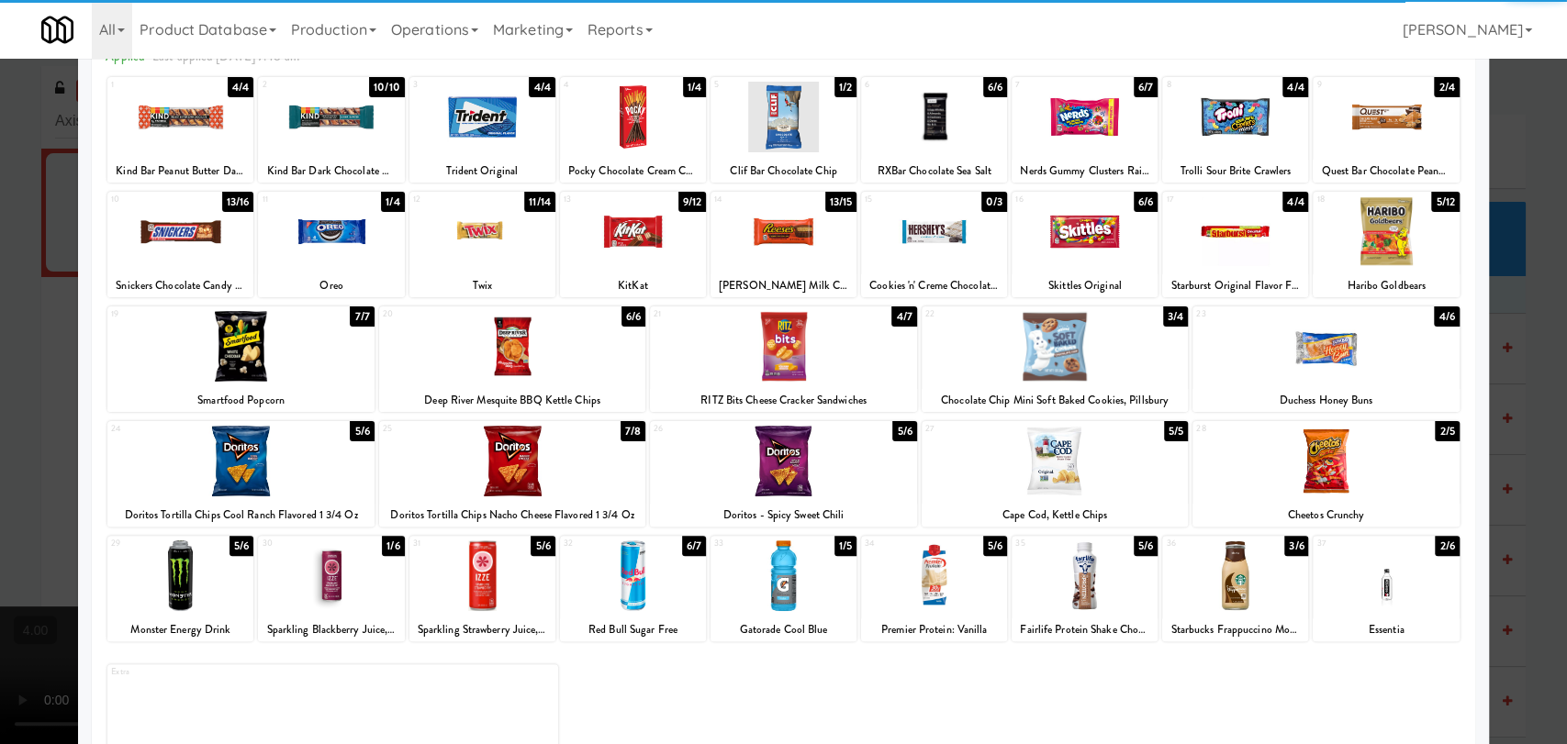
click at [1220, 571] on div at bounding box center [1235, 576] width 146 height 71
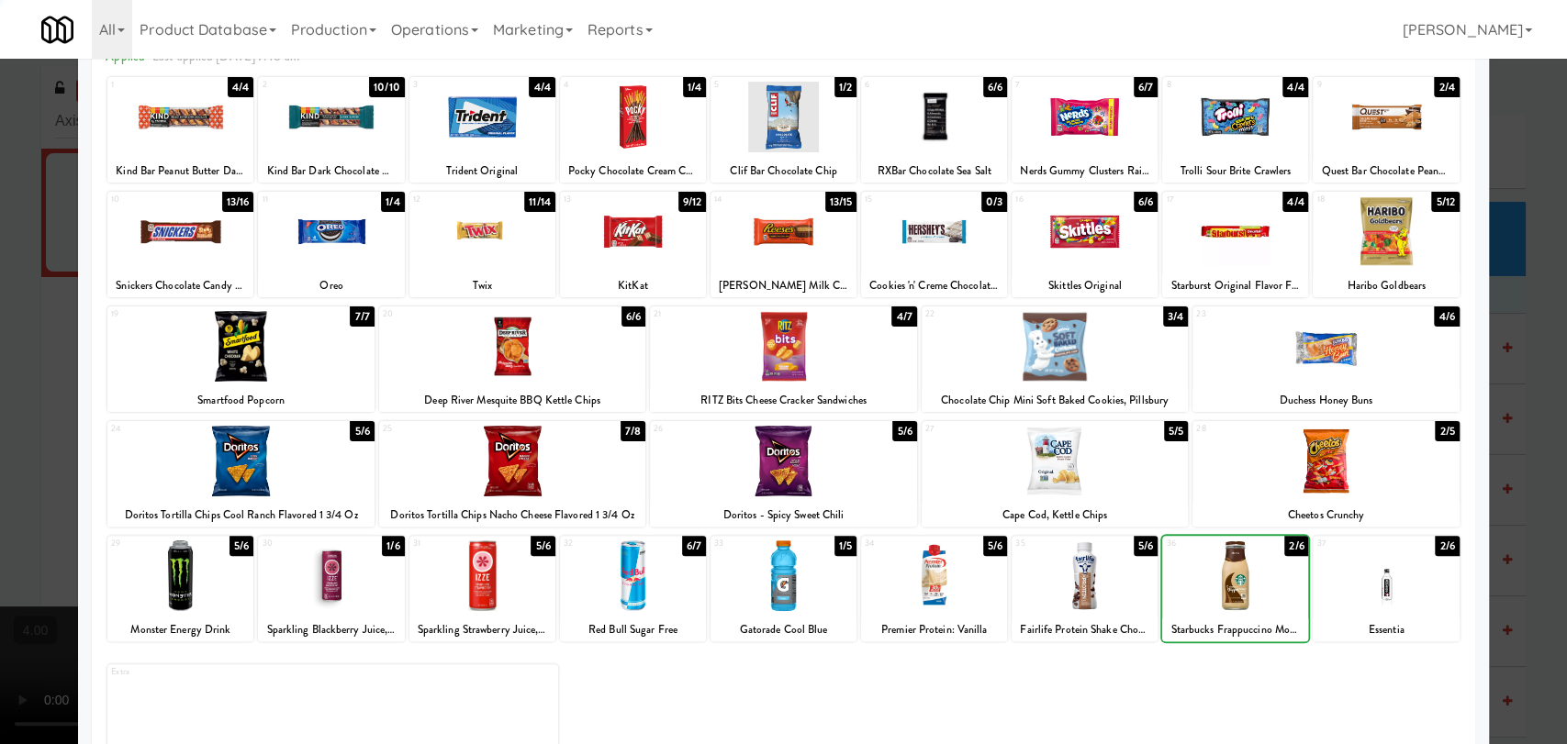
click at [0, 330] on div at bounding box center [783, 372] width 1567 height 744
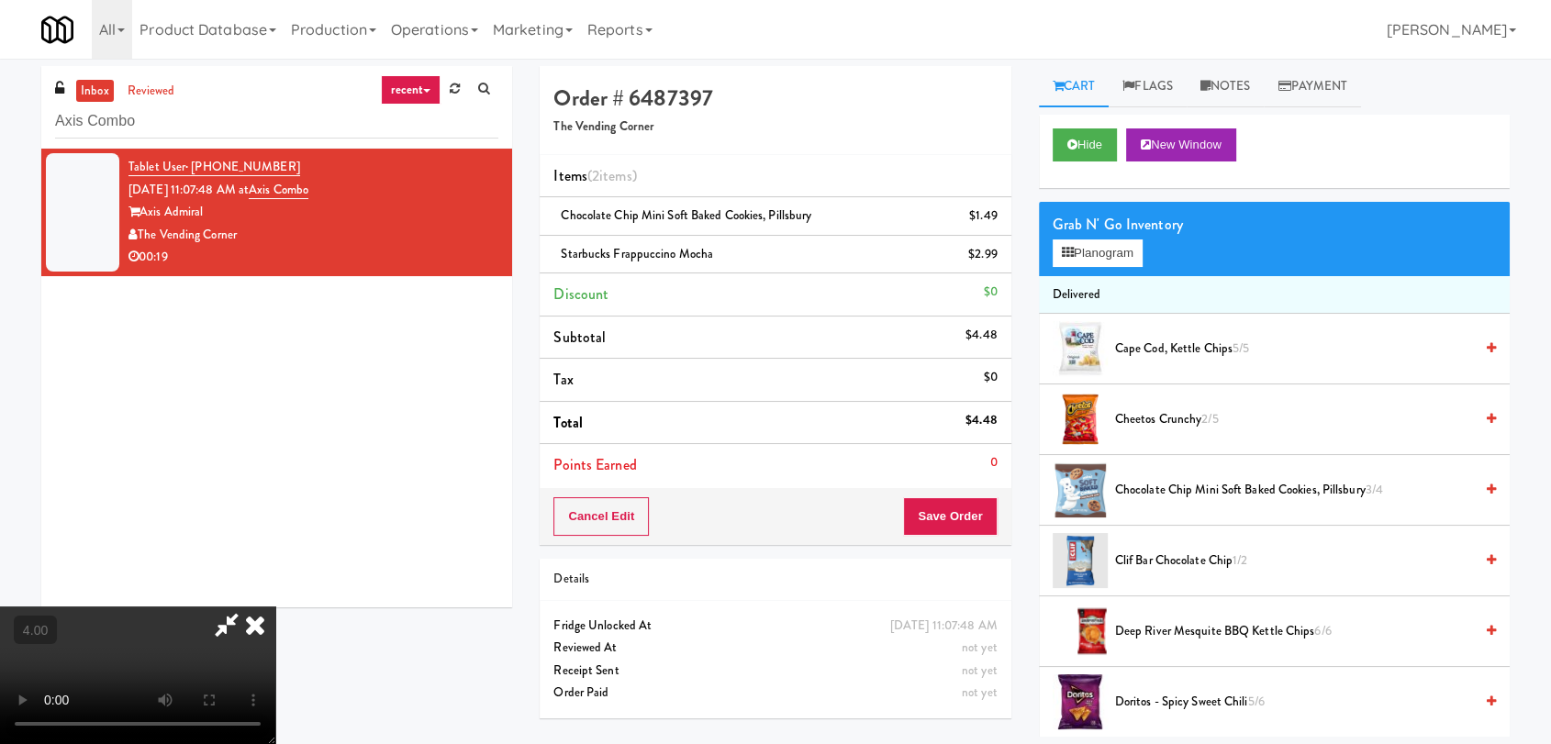
click at [275, 607] on icon at bounding box center [255, 625] width 40 height 37
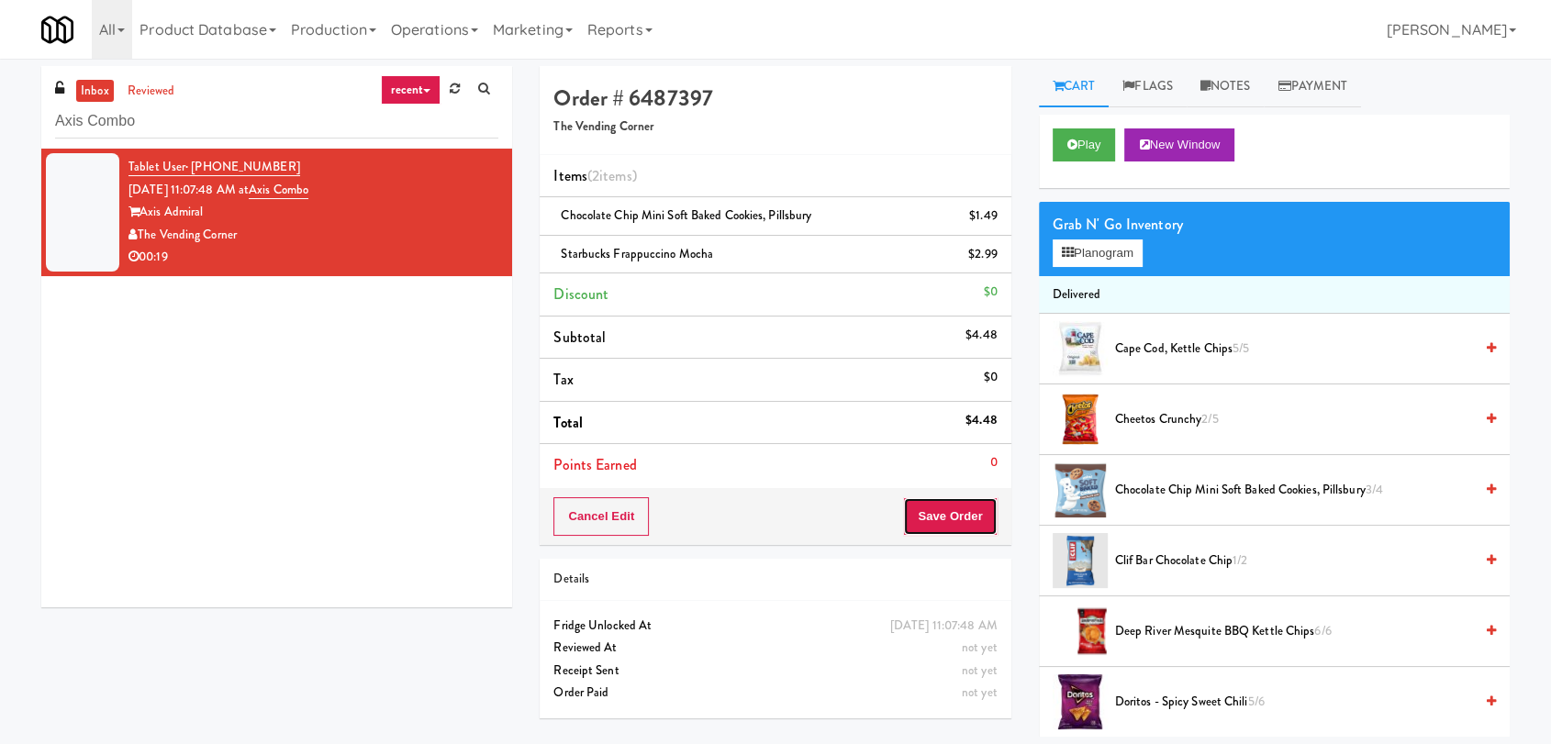
click at [962, 531] on button "Save Order" at bounding box center [950, 517] width 94 height 39
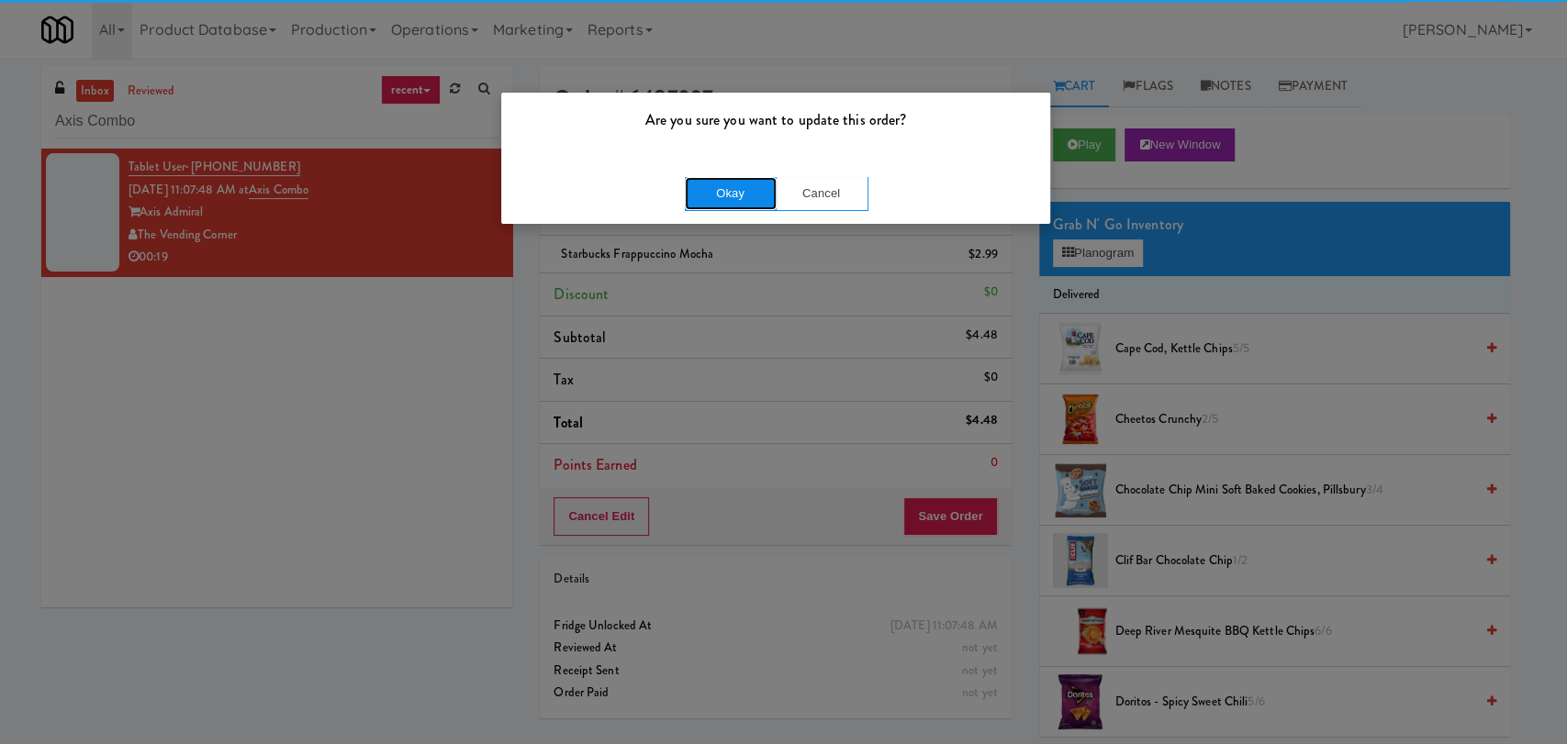
click at [740, 200] on button "Okay" at bounding box center [731, 193] width 92 height 33
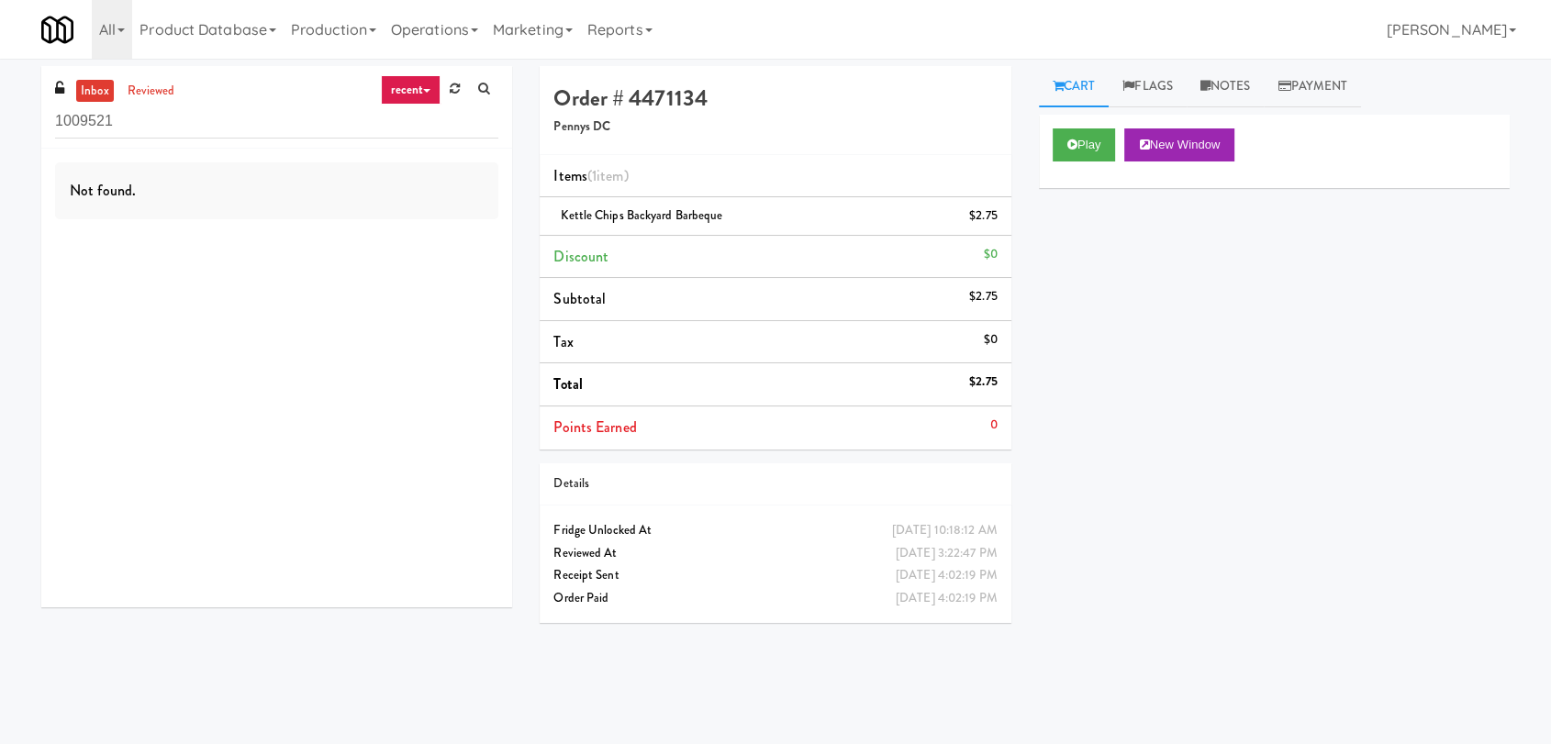
click at [0, 131] on div "inbox reviewed recent all unclear take inventory issue suspicious failed recent…" at bounding box center [775, 401] width 1551 height 671
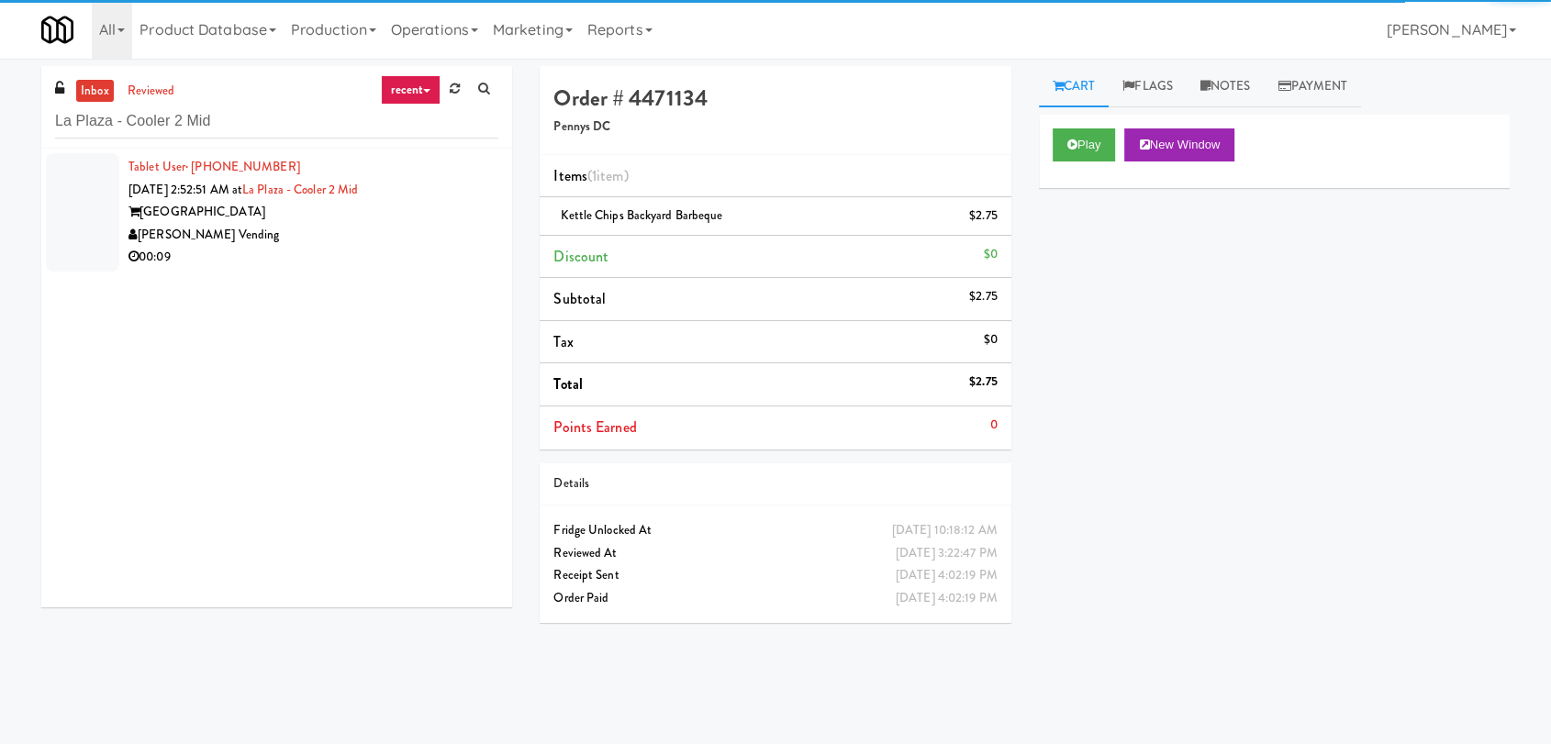
type input "La Plaza - Cooler 2 Mid"
click at [308, 242] on div "[PERSON_NAME] Vending" at bounding box center [314, 235] width 370 height 23
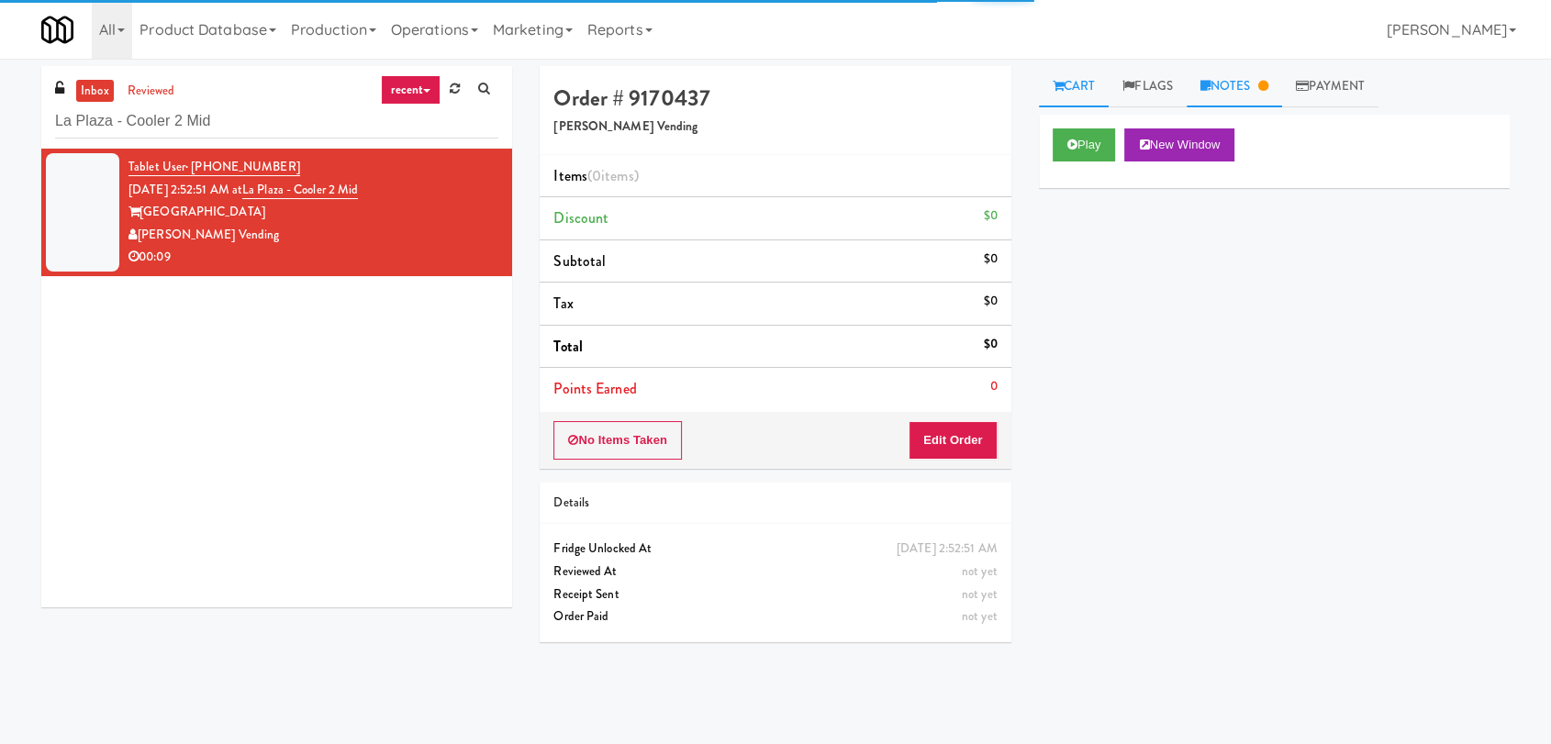
click at [1228, 91] on link "Notes" at bounding box center [1234, 86] width 95 height 41
